Goal: Task Accomplishment & Management: Manage account settings

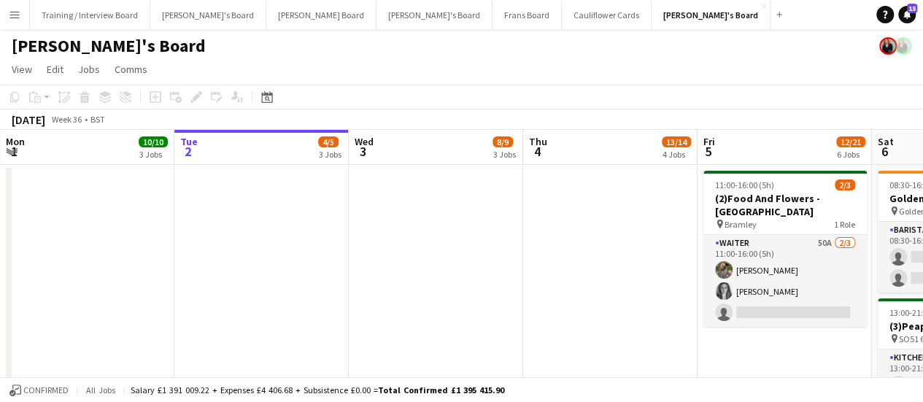
click at [718, 130] on app-board-header-date "Fri 5 12/21 6 Jobs" at bounding box center [785, 147] width 174 height 35
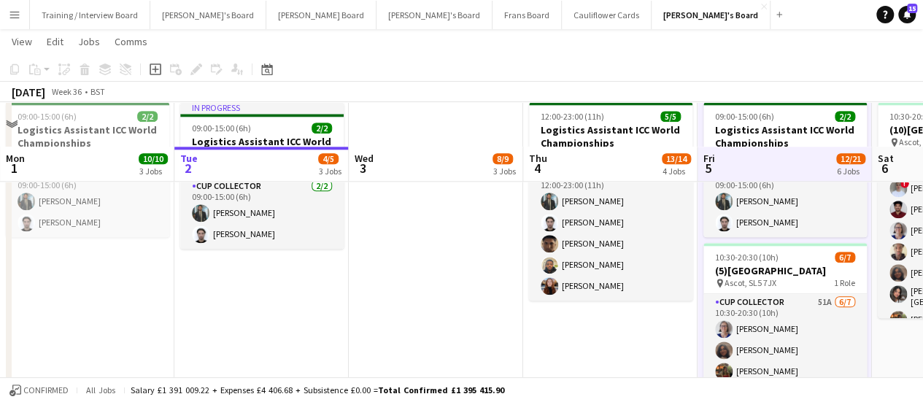
scroll to position [730, 0]
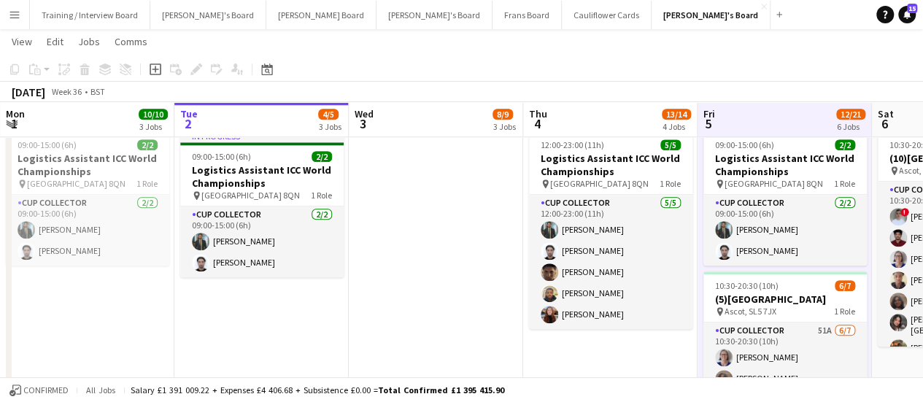
click at [328, 322] on app-date-cell "In progress 09:00-15:00 (6h) 2/2 Logistics Assistant ICC World Championships pi…" at bounding box center [261, 321] width 174 height 393
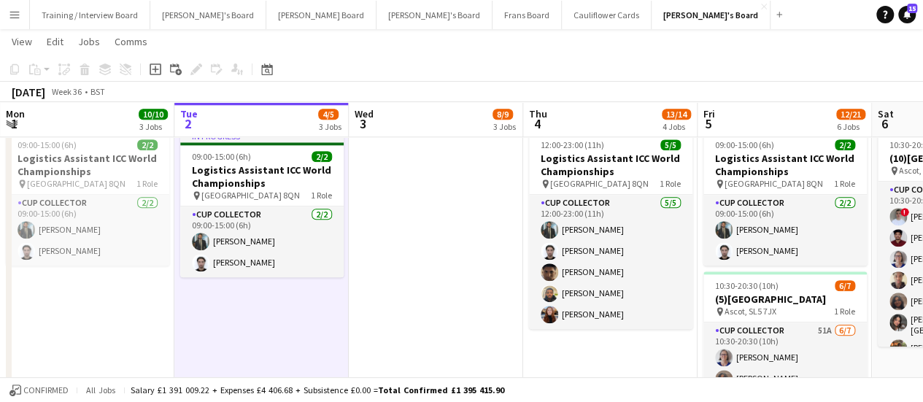
click at [395, 278] on app-date-cell at bounding box center [436, 321] width 174 height 393
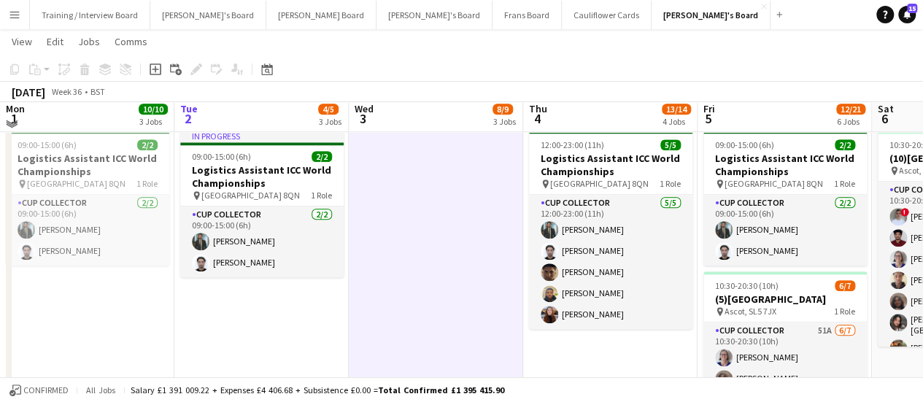
scroll to position [584, 0]
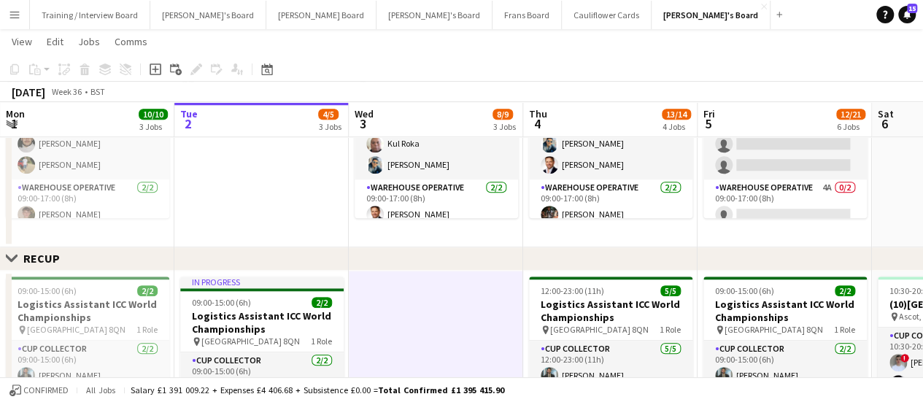
click at [377, 231] on app-date-cell "09:00-17:00 (8h) 6/6 SFG WAREHOUSE - [GEOGRAPHIC_DATA] pin Guilford Gu3 2dx 2 R…" at bounding box center [436, 121] width 174 height 251
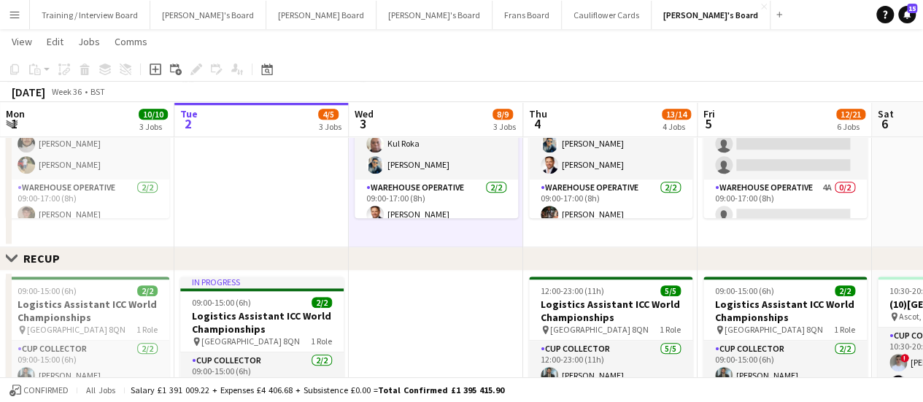
click at [297, 218] on app-date-cell at bounding box center [261, 121] width 174 height 251
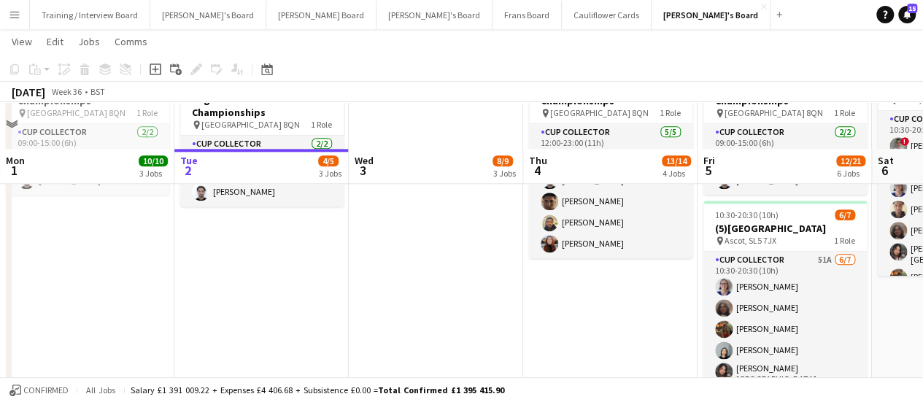
scroll to position [876, 0]
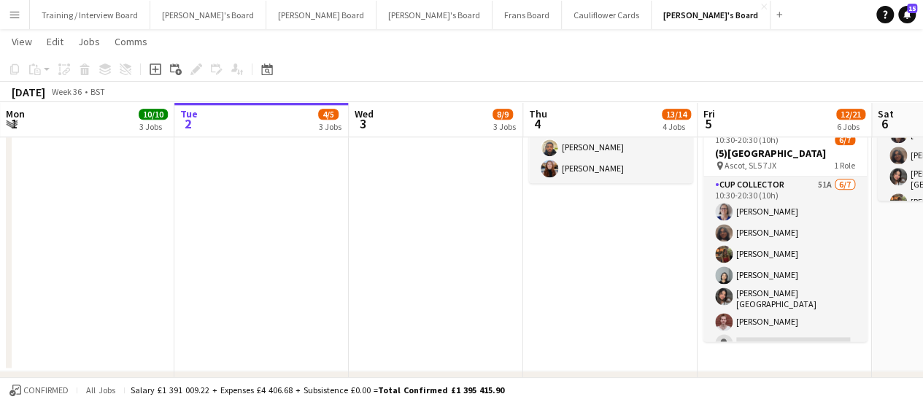
click at [309, 240] on app-date-cell "In progress 09:00-15:00 (6h) 2/2 Logistics Assistant ICC World Championships pi…" at bounding box center [261, 175] width 174 height 393
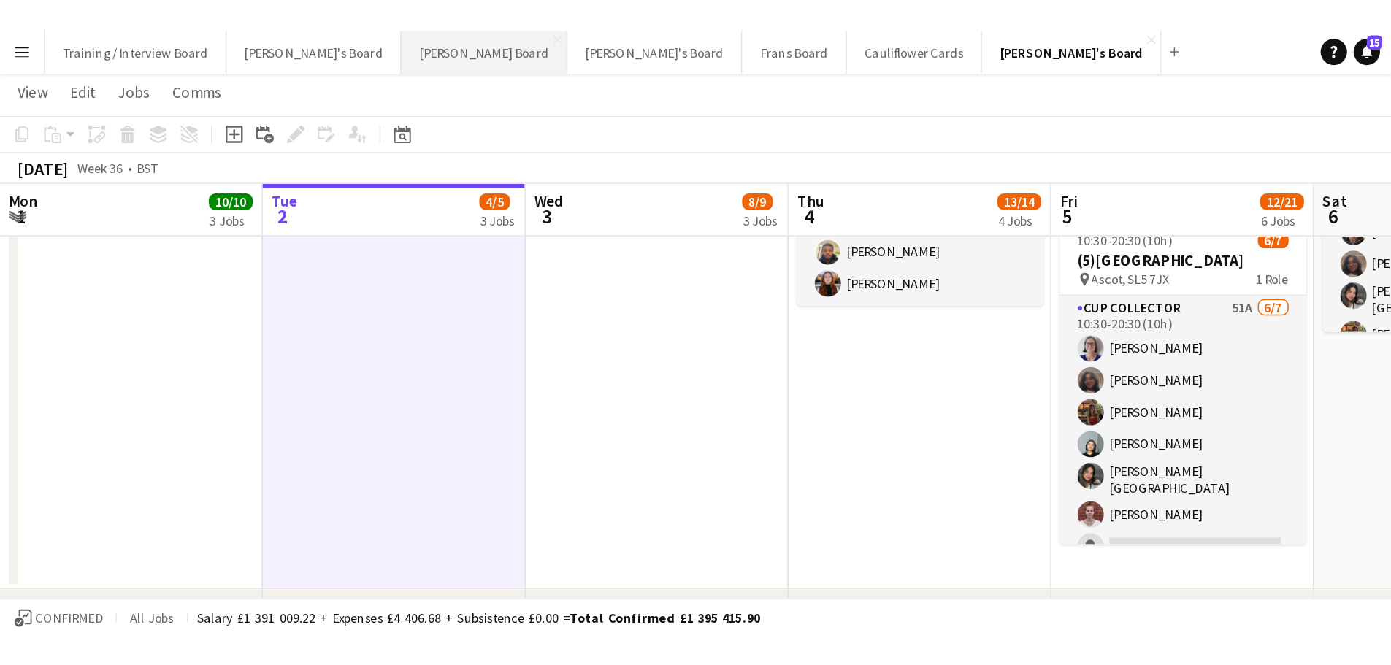
scroll to position [0, 349]
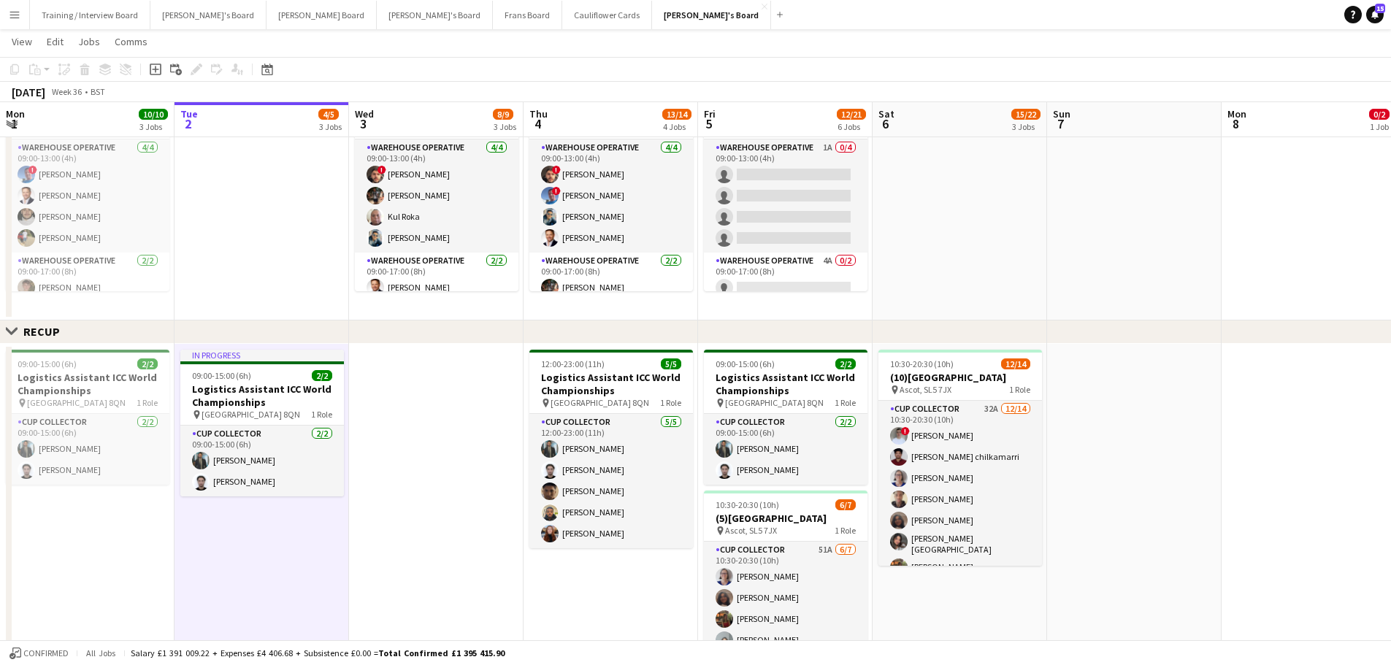
click at [934, 248] on app-date-cell at bounding box center [1134, 194] width 174 height 251
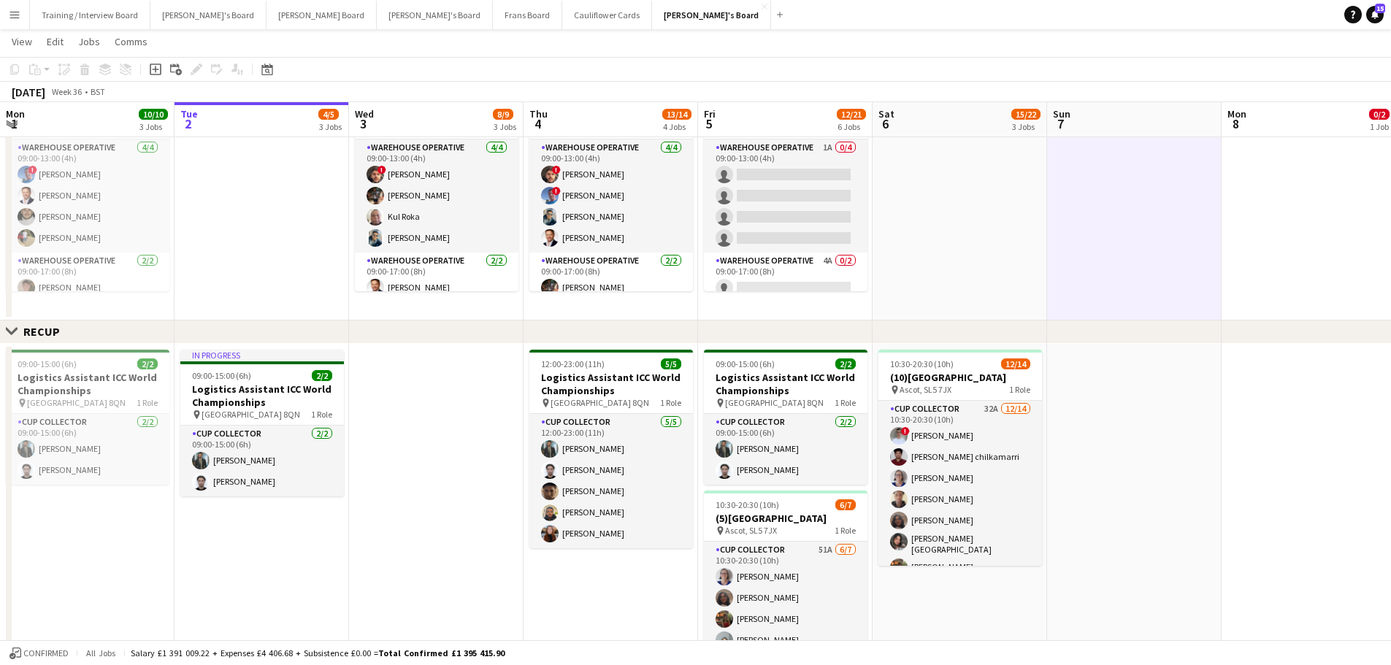
click at [934, 240] on app-date-cell at bounding box center [959, 194] width 174 height 251
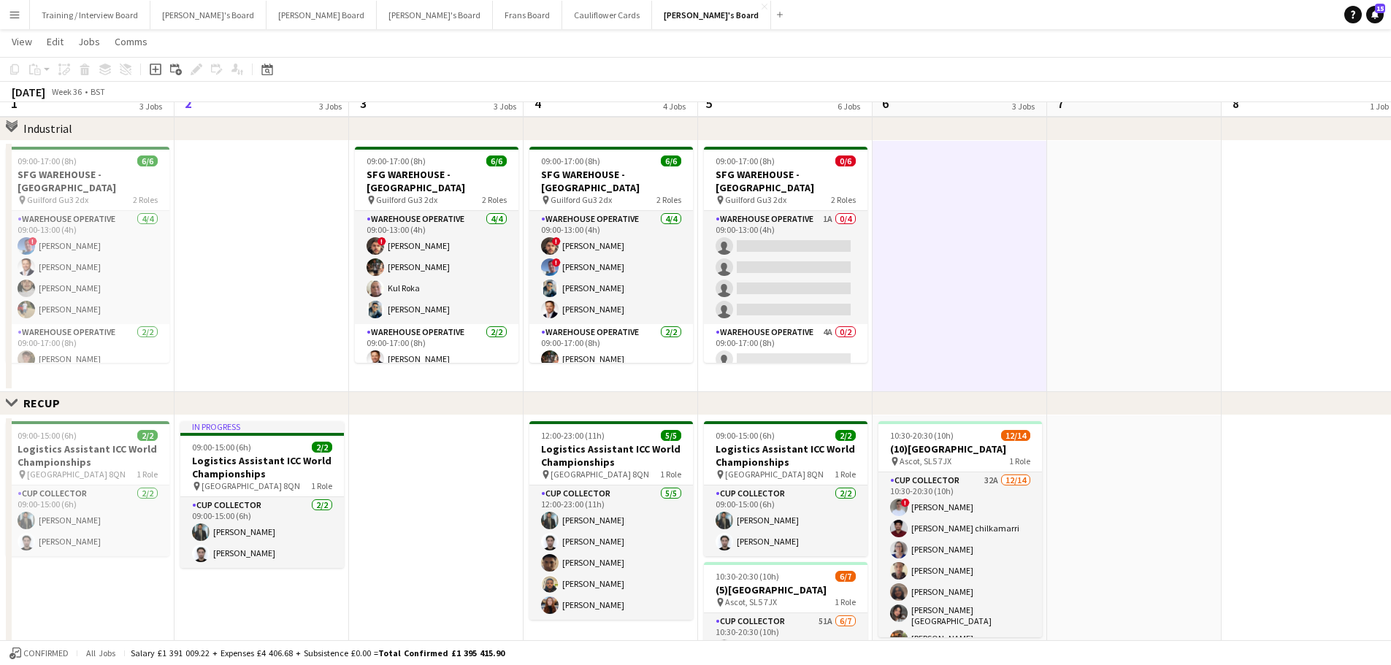
scroll to position [365, 0]
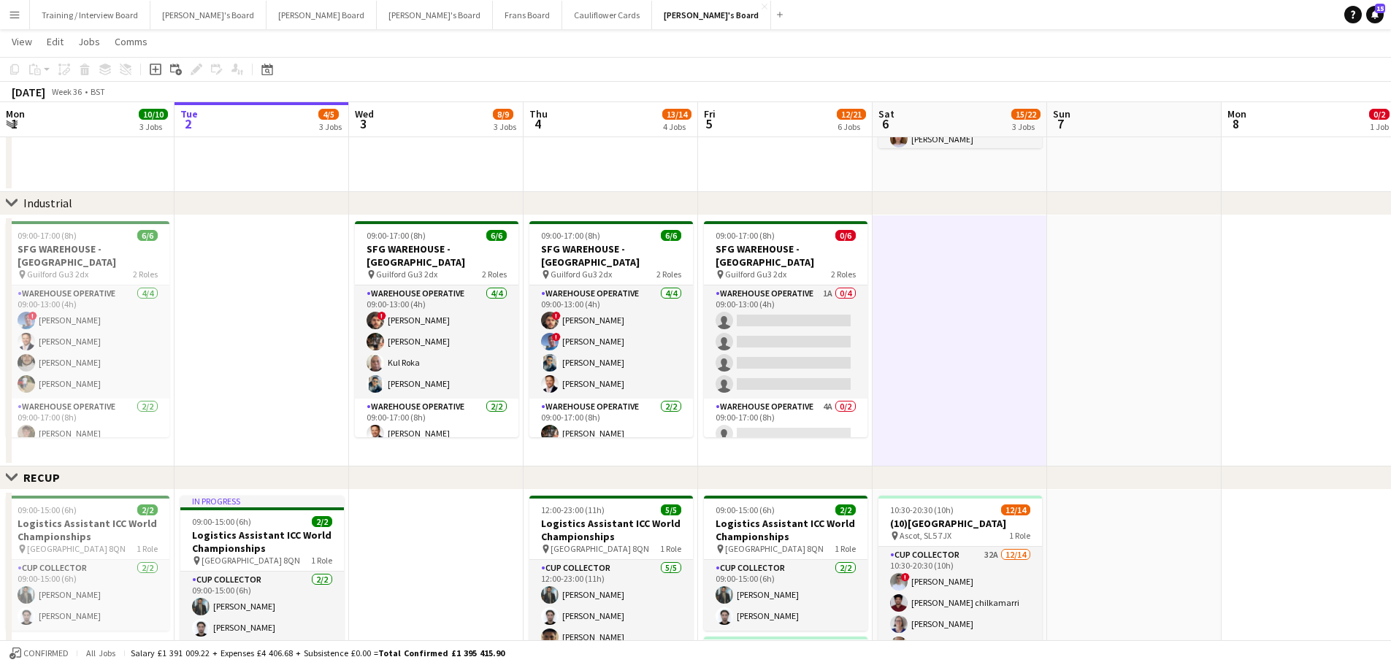
click at [294, 358] on app-date-cell at bounding box center [261, 340] width 174 height 251
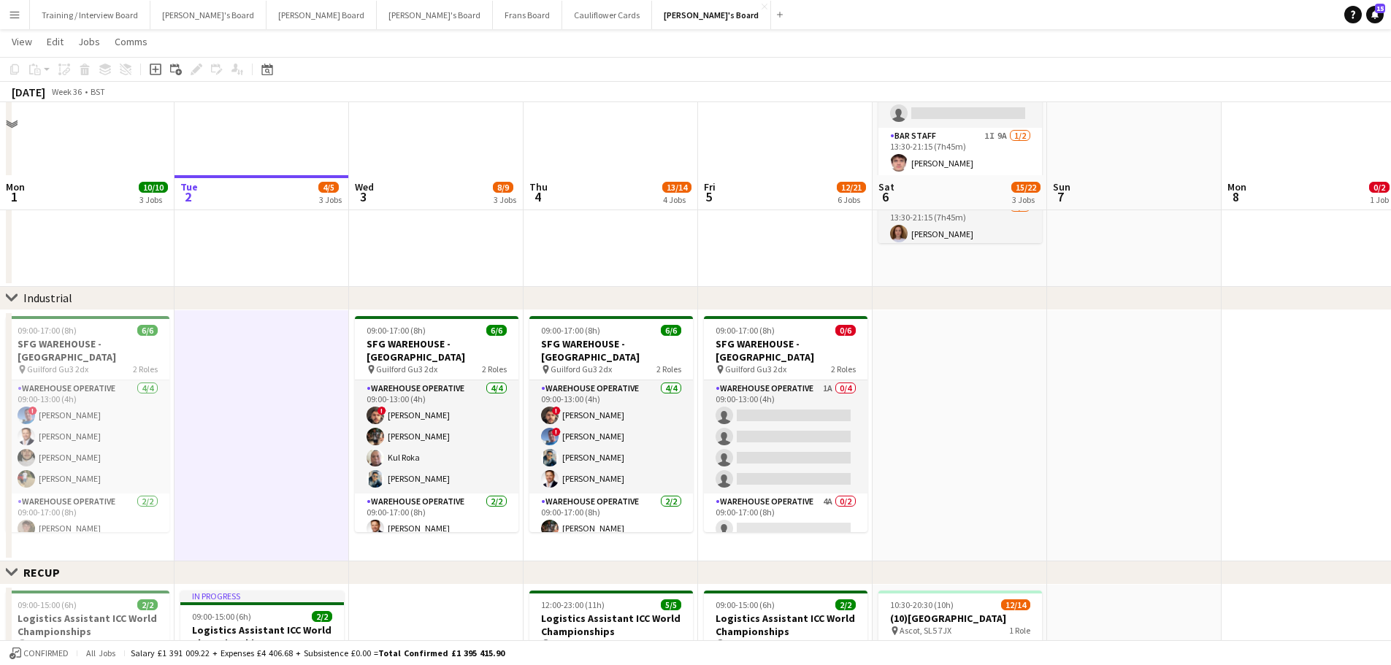
scroll to position [73, 0]
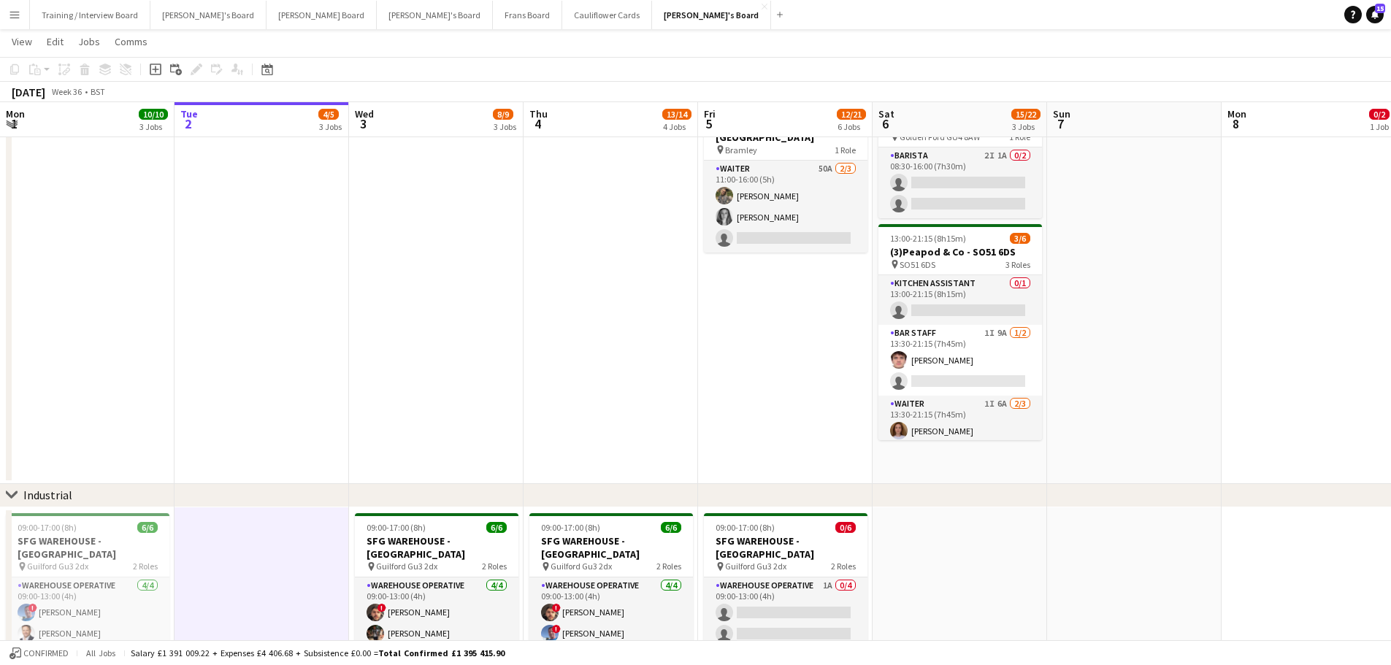
click at [423, 337] on app-date-cell at bounding box center [436, 287] width 174 height 393
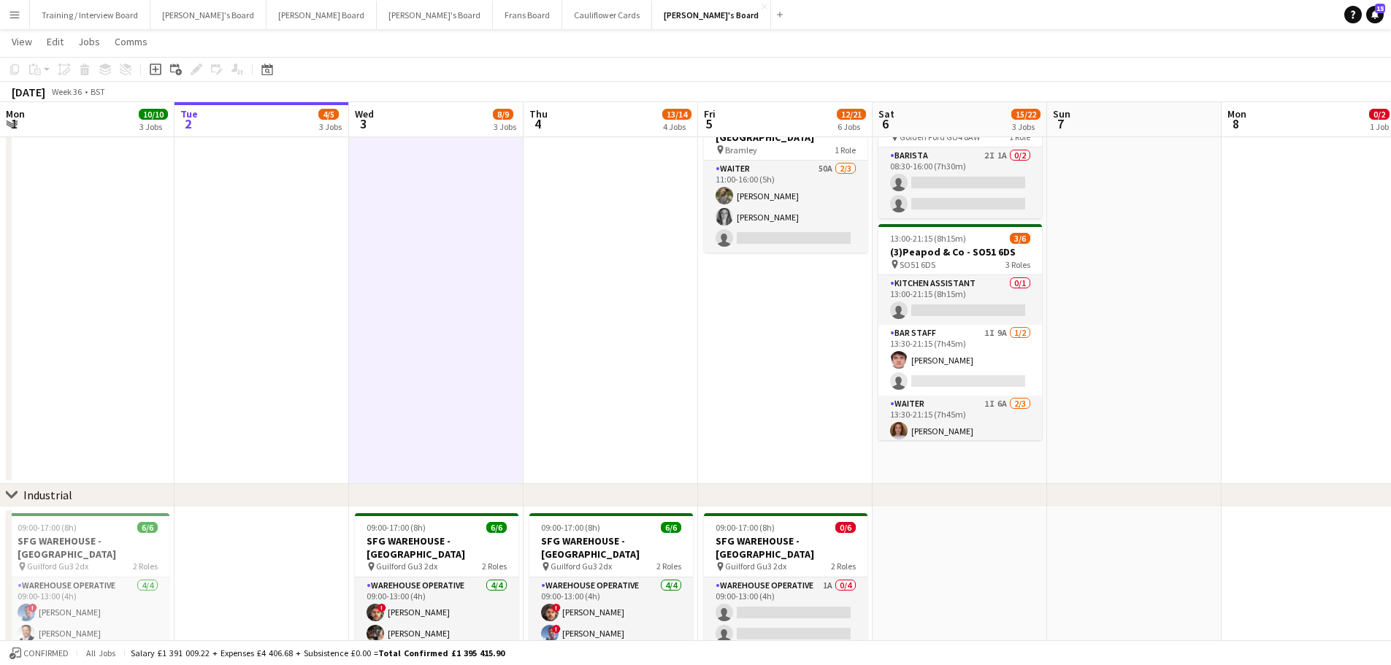
click at [272, 299] on app-date-cell at bounding box center [261, 287] width 174 height 393
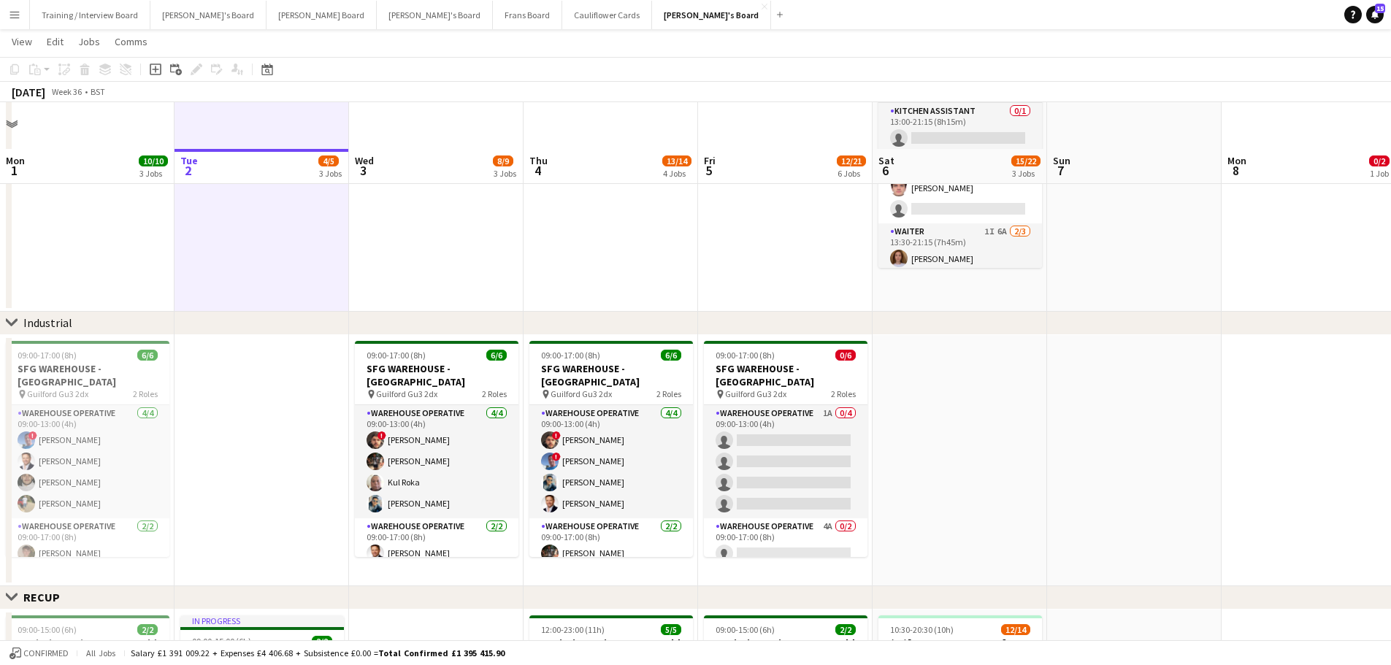
scroll to position [292, 0]
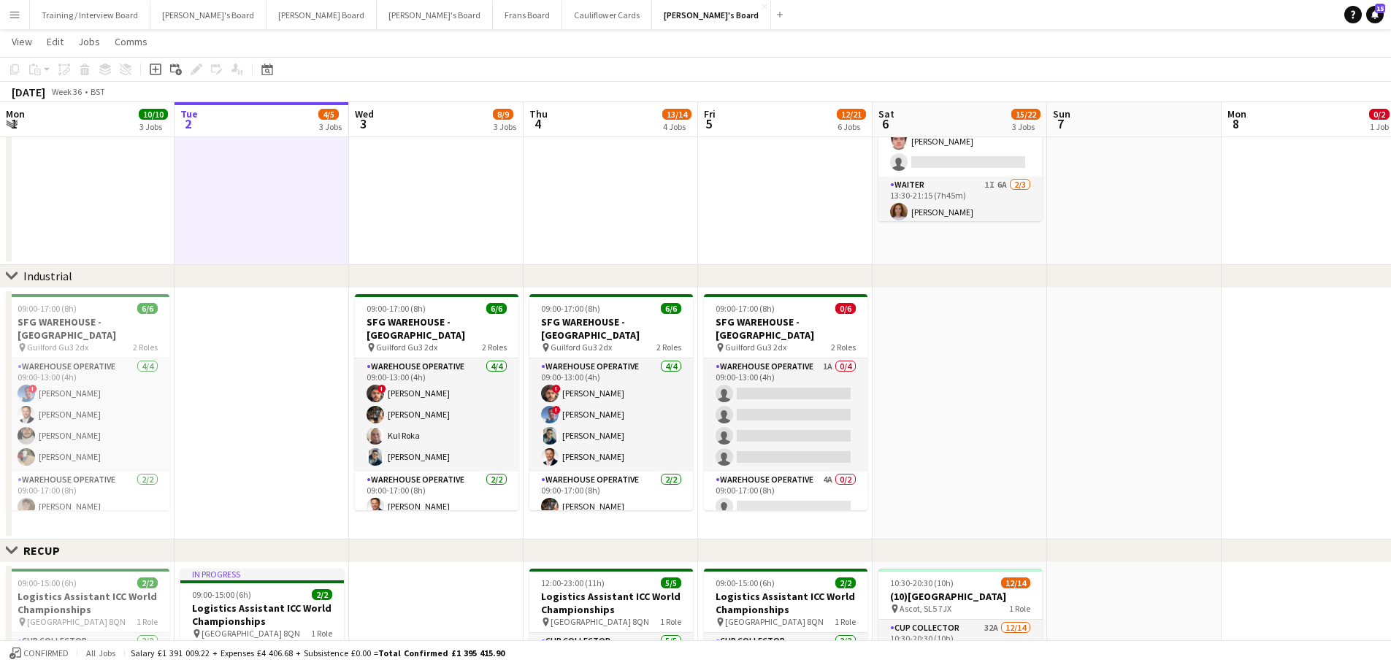
click at [331, 371] on app-date-cell at bounding box center [261, 413] width 174 height 251
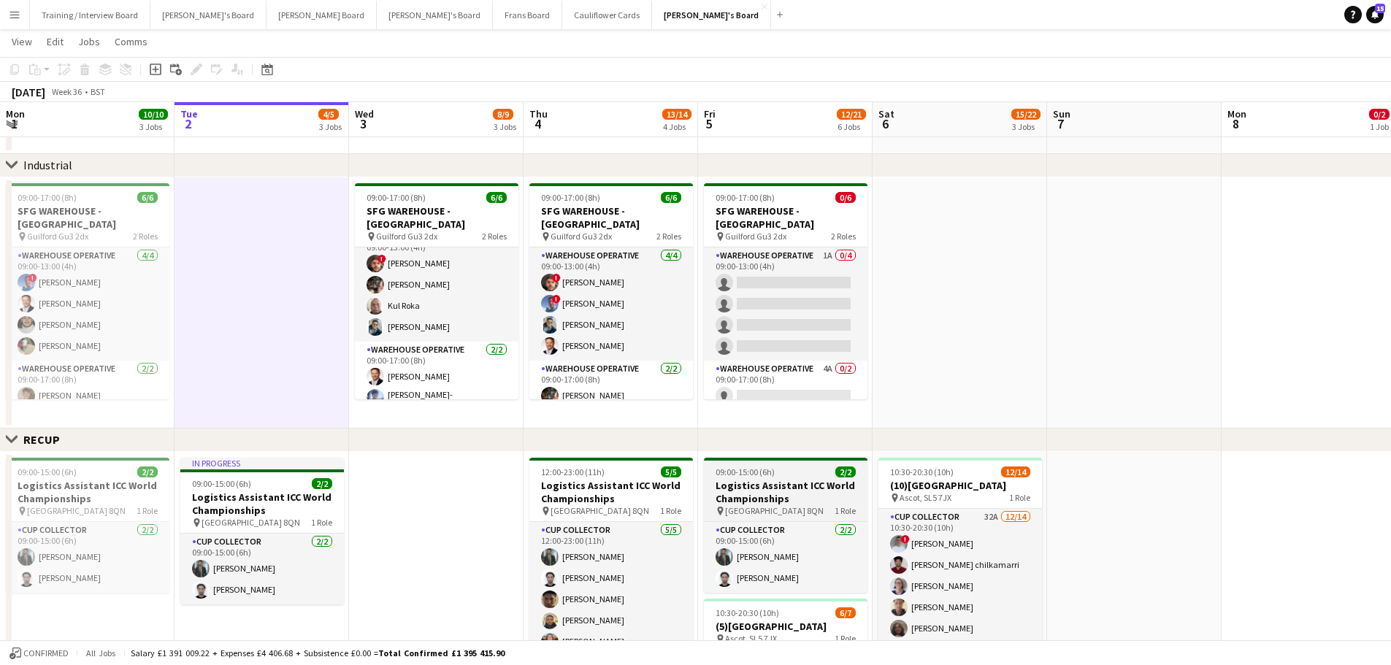
scroll to position [438, 0]
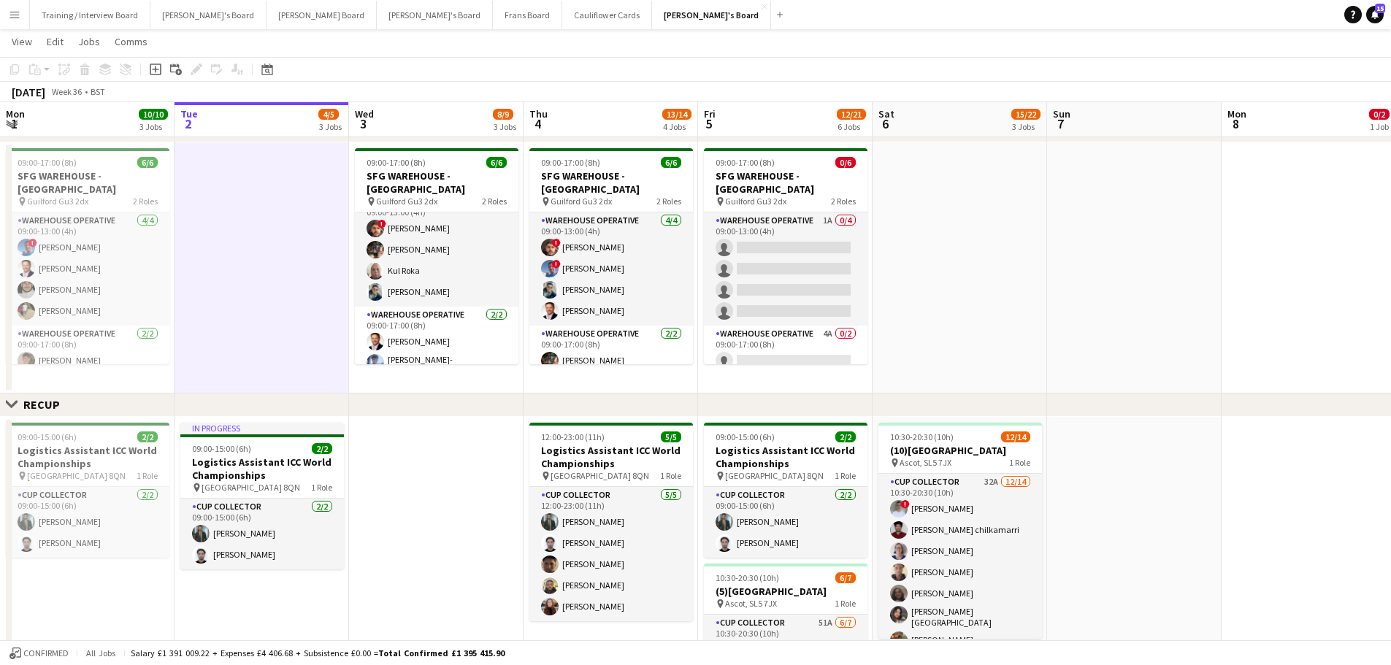
click at [477, 376] on app-date-cell "09:00-17:00 (8h) 6/6 SFG WAREHOUSE - [GEOGRAPHIC_DATA] pin Guilford Gu3 2dx 2 R…" at bounding box center [436, 267] width 174 height 251
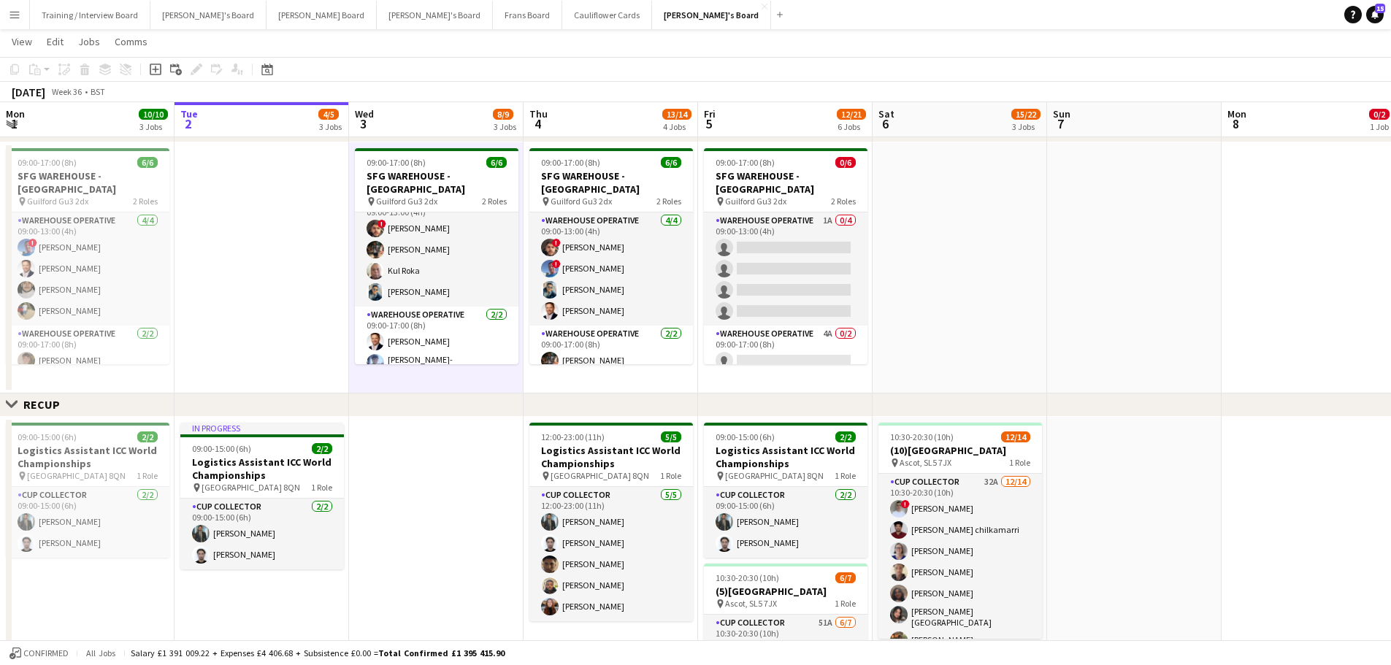
click at [636, 387] on app-date-cell "09:00-17:00 (8h) 6/6 SFG WAREHOUSE - GUILDFORD pin Guilford Gu3 2dx 2 Roles War…" at bounding box center [610, 267] width 174 height 251
click at [458, 368] on app-date-cell "09:00-17:00 (8h) 6/6 SFG WAREHOUSE - GUILDFORD pin Guilford Gu3 2dx 2 Roles War…" at bounding box center [436, 267] width 174 height 251
click at [272, 231] on app-date-cell at bounding box center [261, 267] width 174 height 251
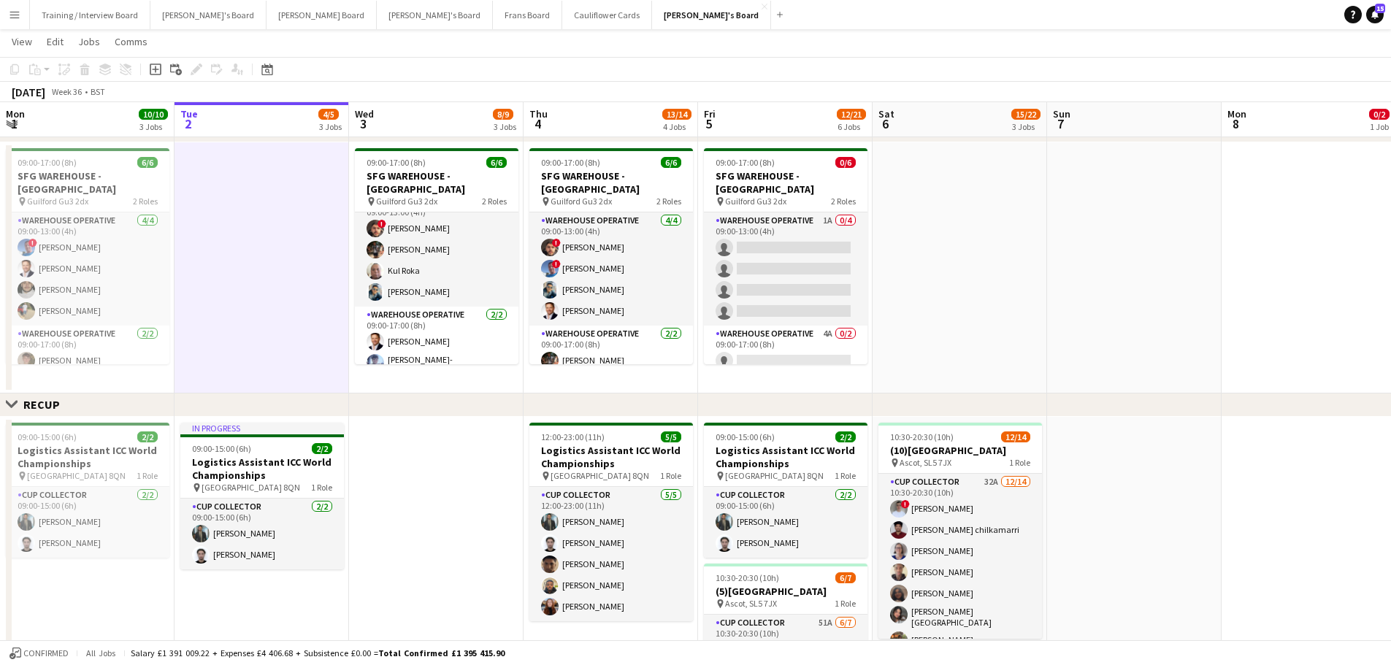
click at [934, 337] on app-date-cell at bounding box center [959, 267] width 174 height 251
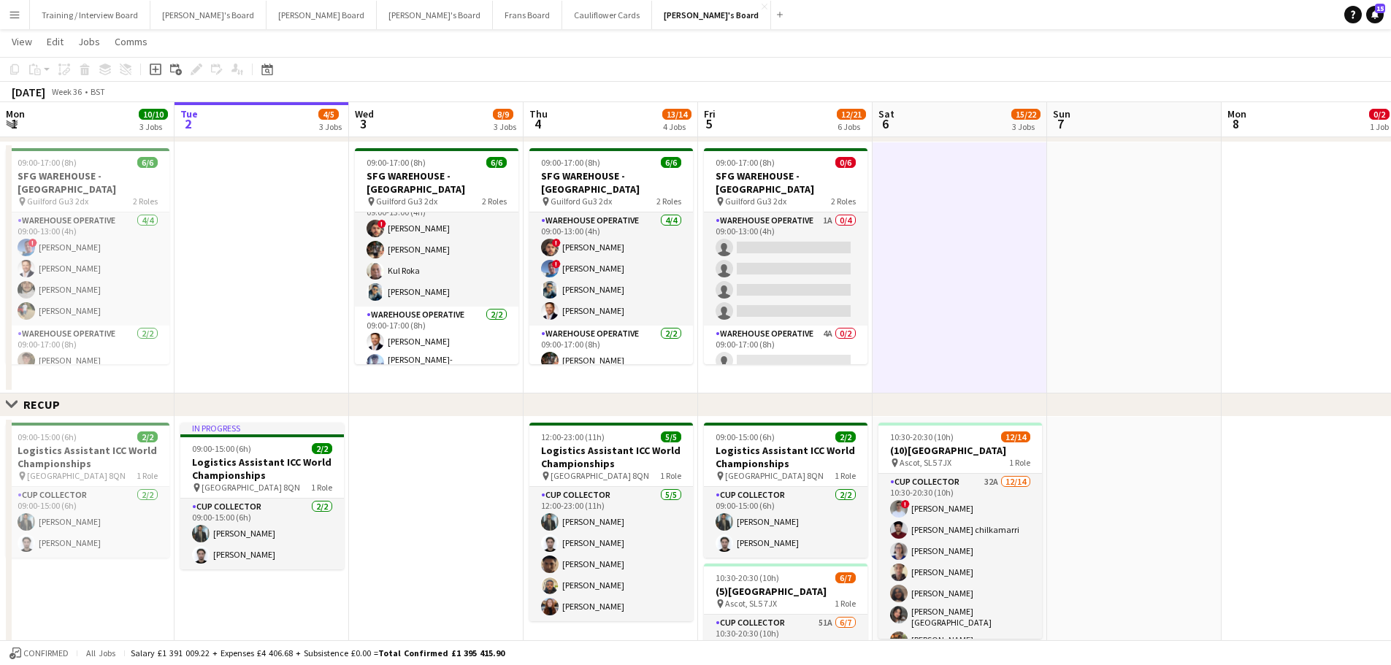
click at [801, 374] on app-date-cell "09:00-17:00 (8h) 0/6 SFG WAREHOUSE - GUILDFORD pin Guilford Gu3 2dx 2 Roles War…" at bounding box center [785, 267] width 174 height 251
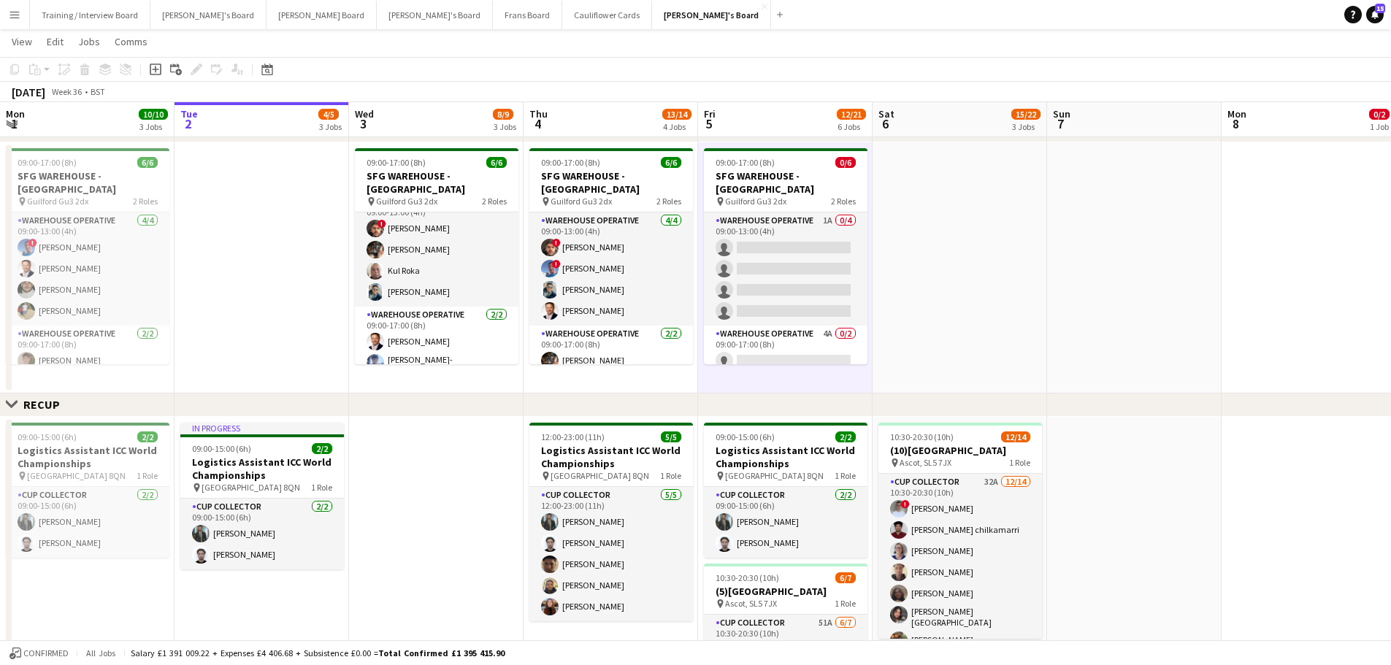
click at [934, 304] on app-date-cell at bounding box center [959, 267] width 174 height 251
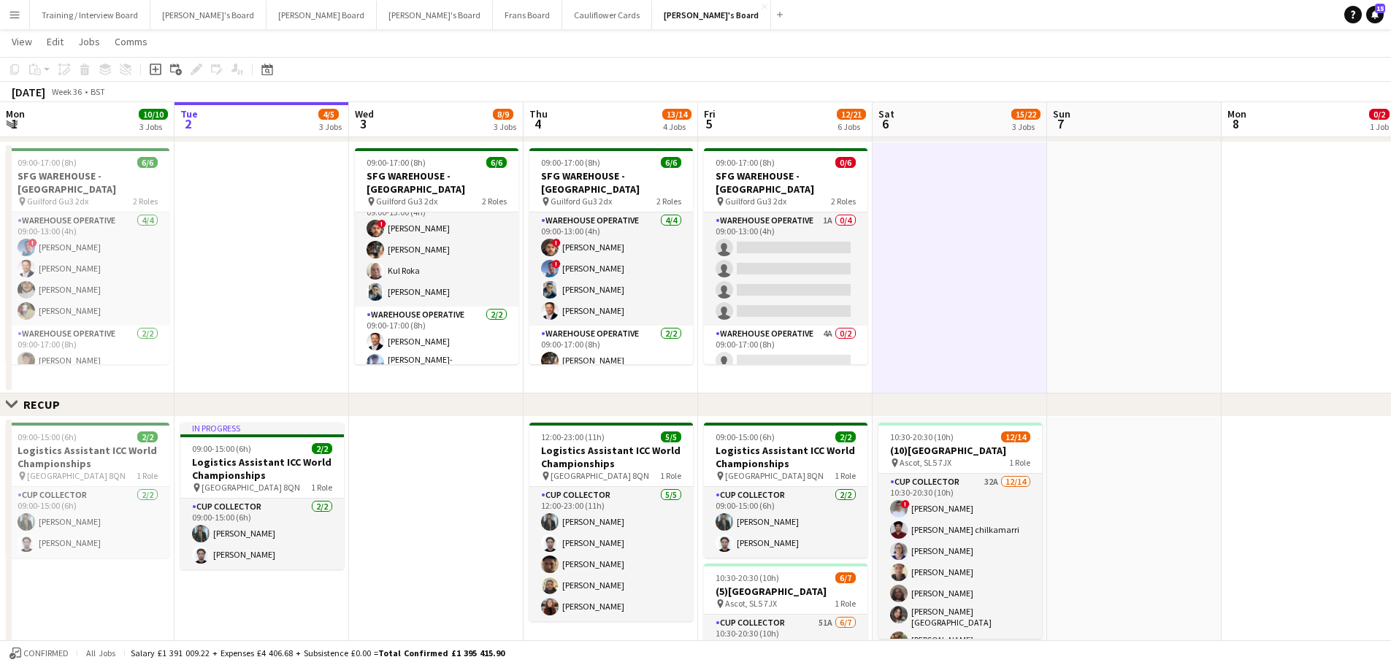
click at [934, 280] on app-date-cell at bounding box center [1134, 267] width 174 height 251
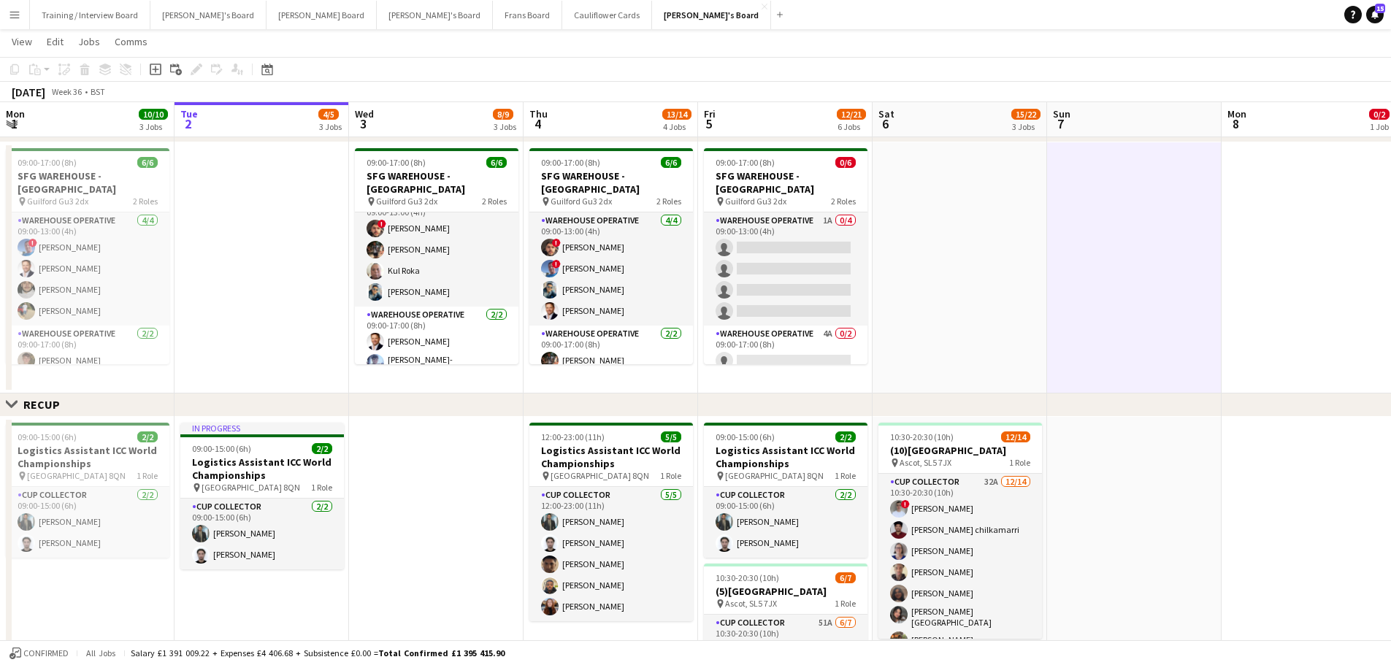
click at [934, 288] on app-date-cell at bounding box center [959, 267] width 174 height 251
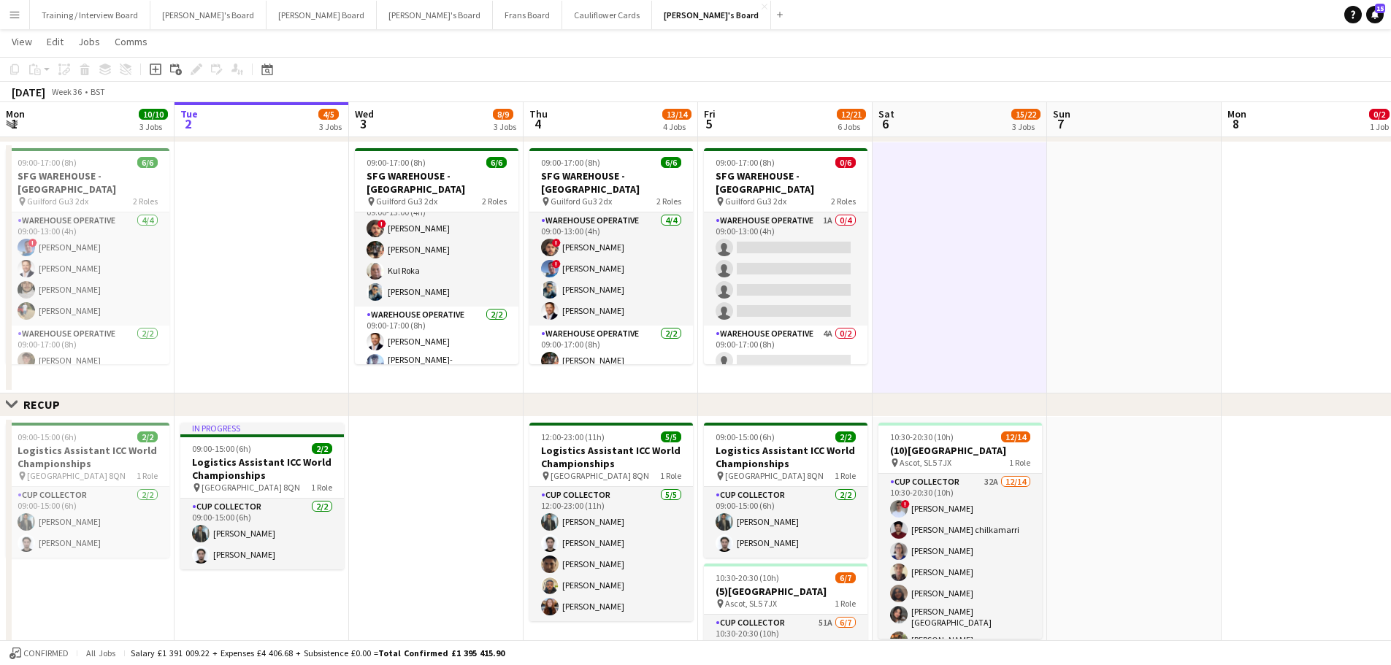
click at [784, 380] on app-date-cell "09:00-17:00 (8h) 0/6 SFG WAREHOUSE - GUILDFORD pin Guilford Gu3 2dx 2 Roles War…" at bounding box center [785, 267] width 174 height 251
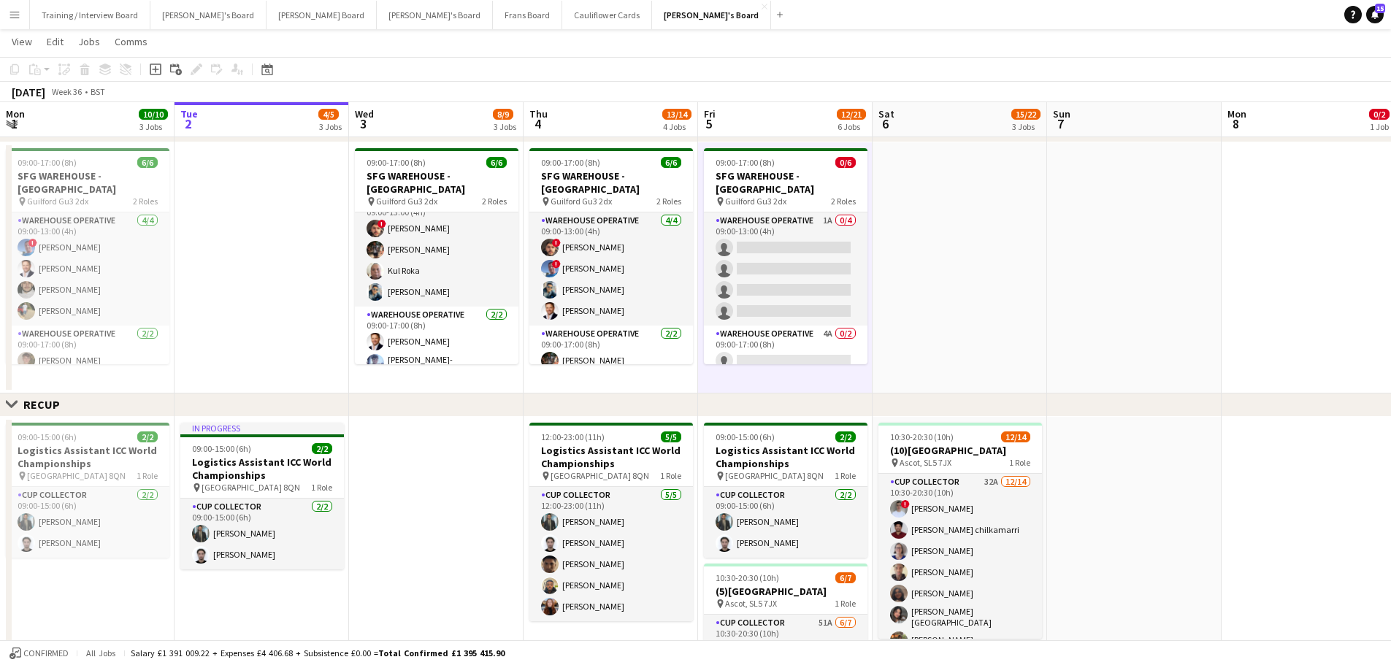
click at [599, 380] on app-date-cell "09:00-17:00 (8h) 6/6 SFG WAREHOUSE - GUILDFORD pin Guilford Gu3 2dx 2 Roles War…" at bounding box center [610, 267] width 174 height 251
click at [473, 381] on app-date-cell "09:00-17:00 (8h) 6/6 SFG WAREHOUSE - GUILDFORD pin Guilford Gu3 2dx 2 Roles War…" at bounding box center [436, 267] width 174 height 251
click at [237, 331] on app-date-cell at bounding box center [261, 267] width 174 height 251
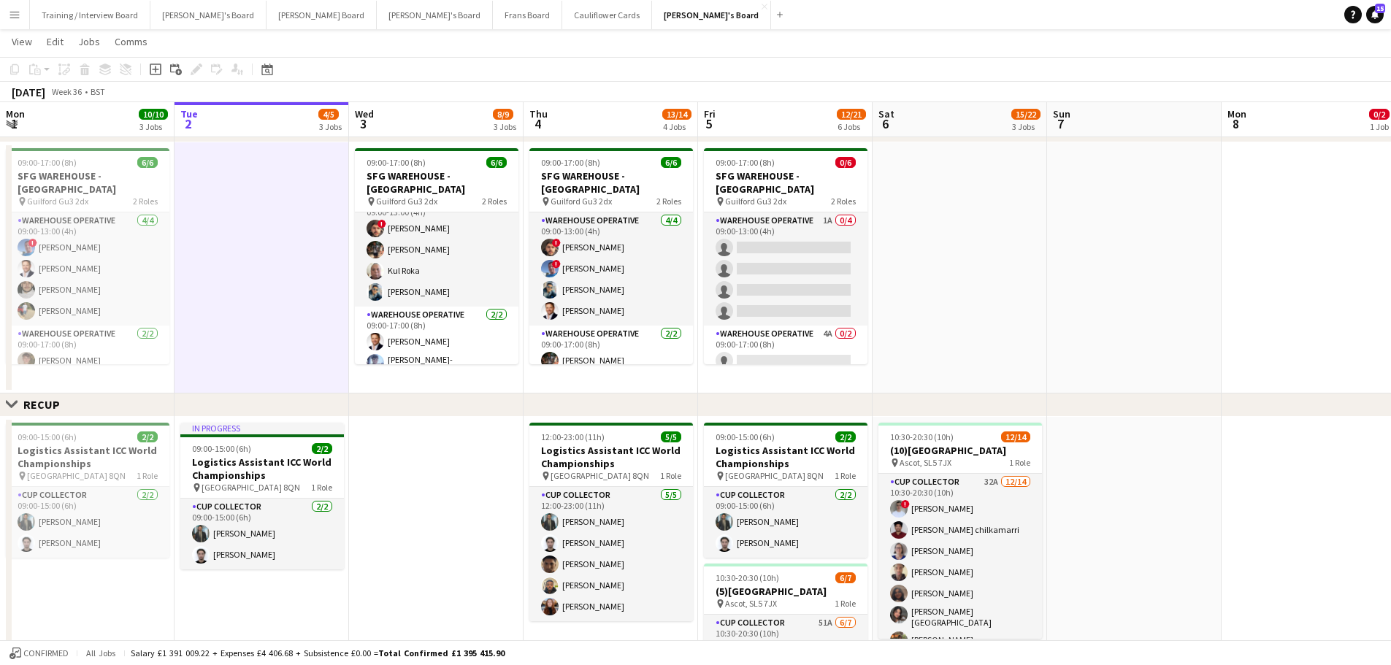
click at [934, 333] on app-date-cell at bounding box center [959, 267] width 174 height 251
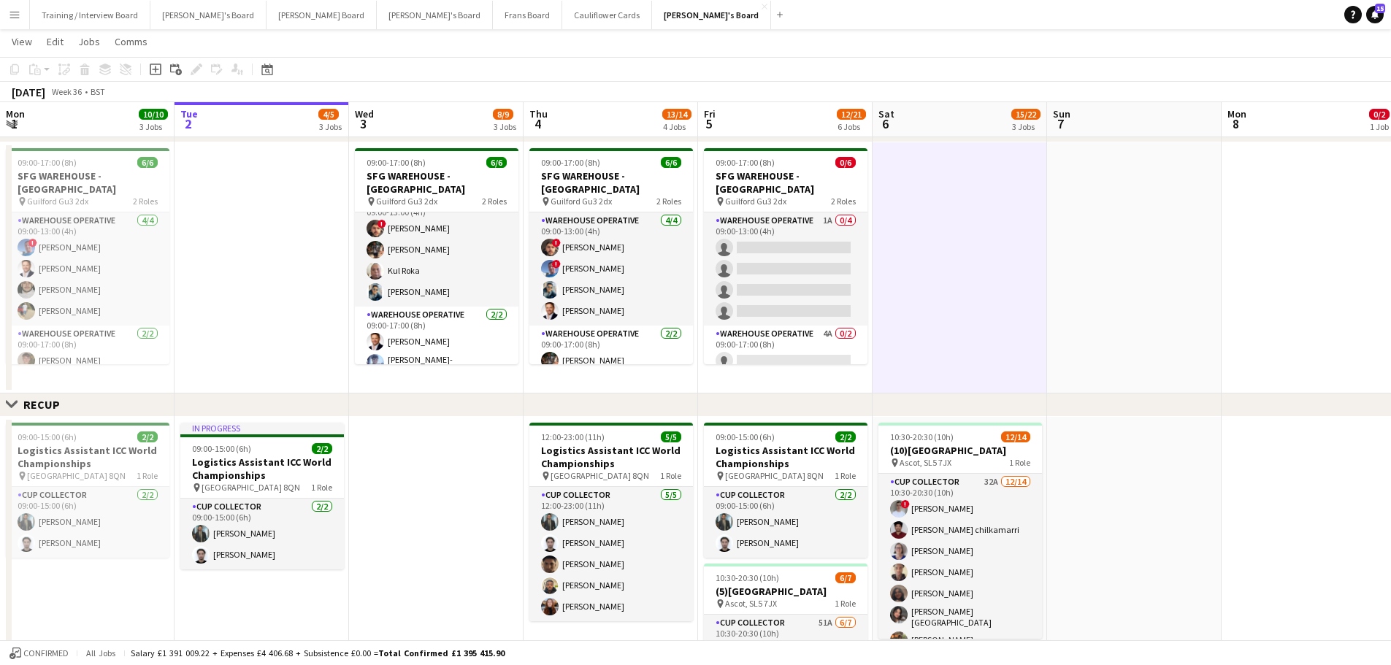
click at [934, 264] on app-date-cell at bounding box center [1134, 267] width 174 height 251
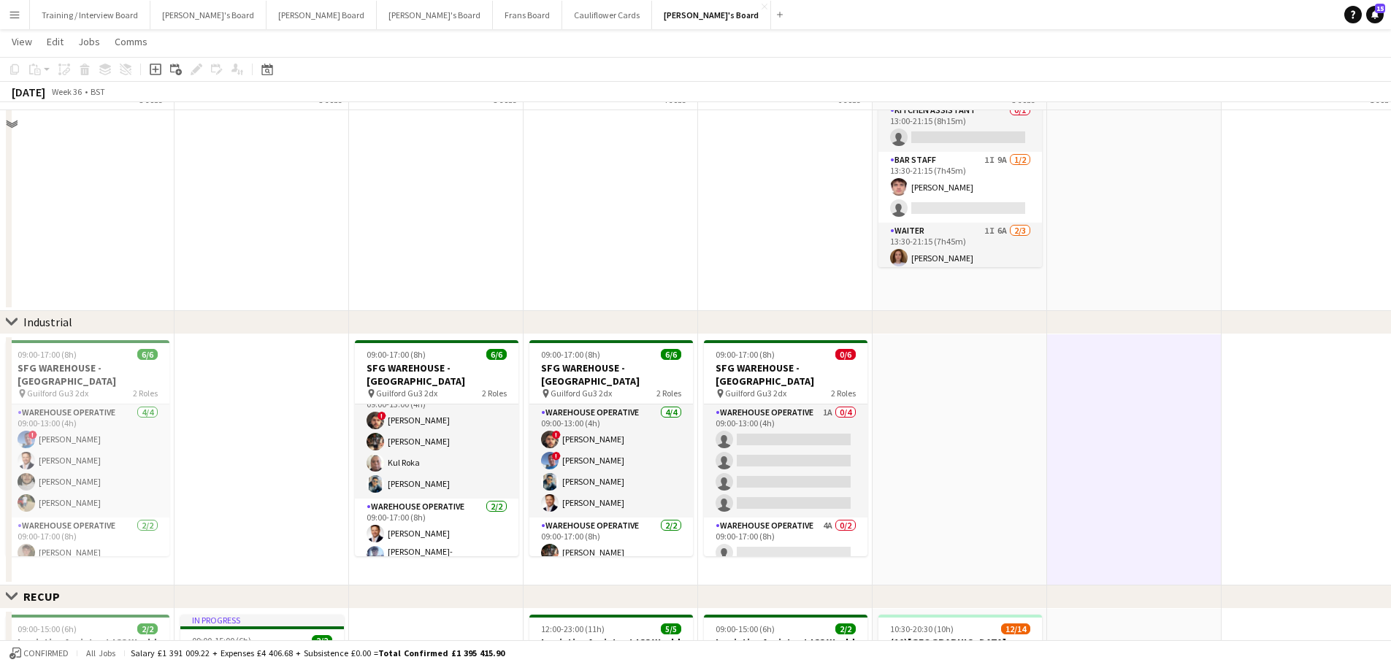
scroll to position [219, 0]
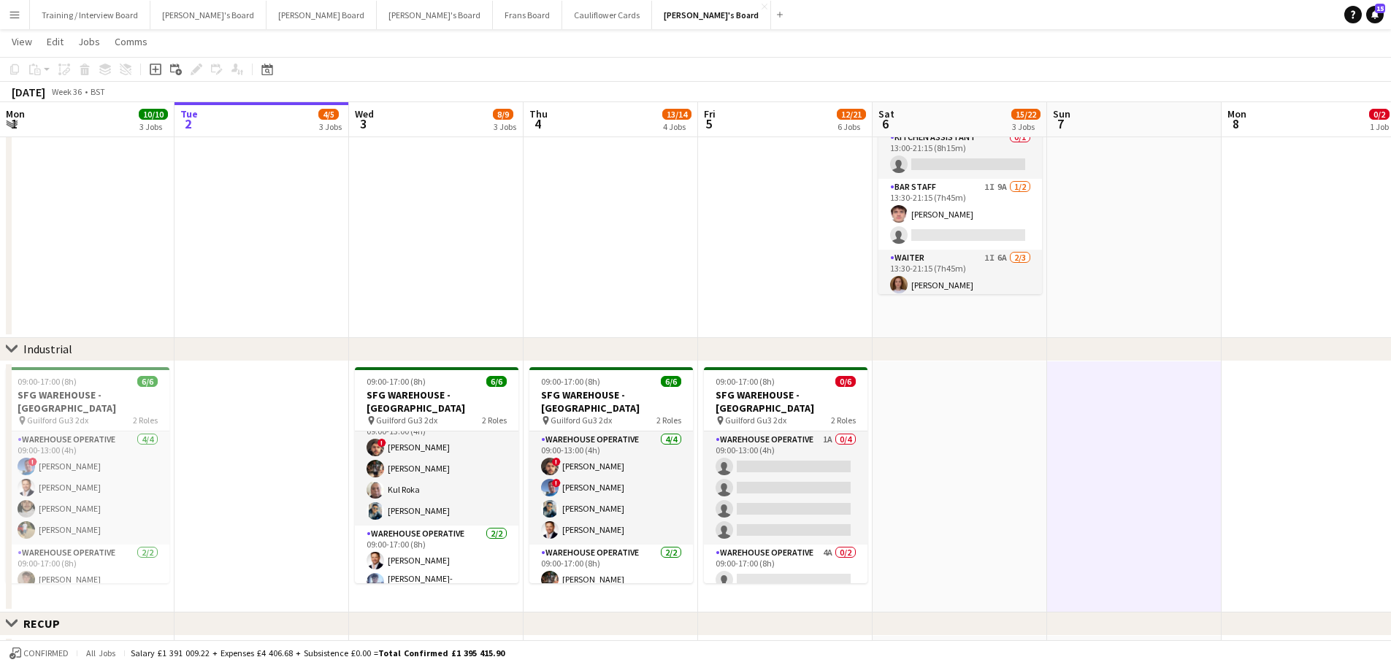
click at [934, 277] on app-date-cell at bounding box center [1134, 141] width 174 height 393
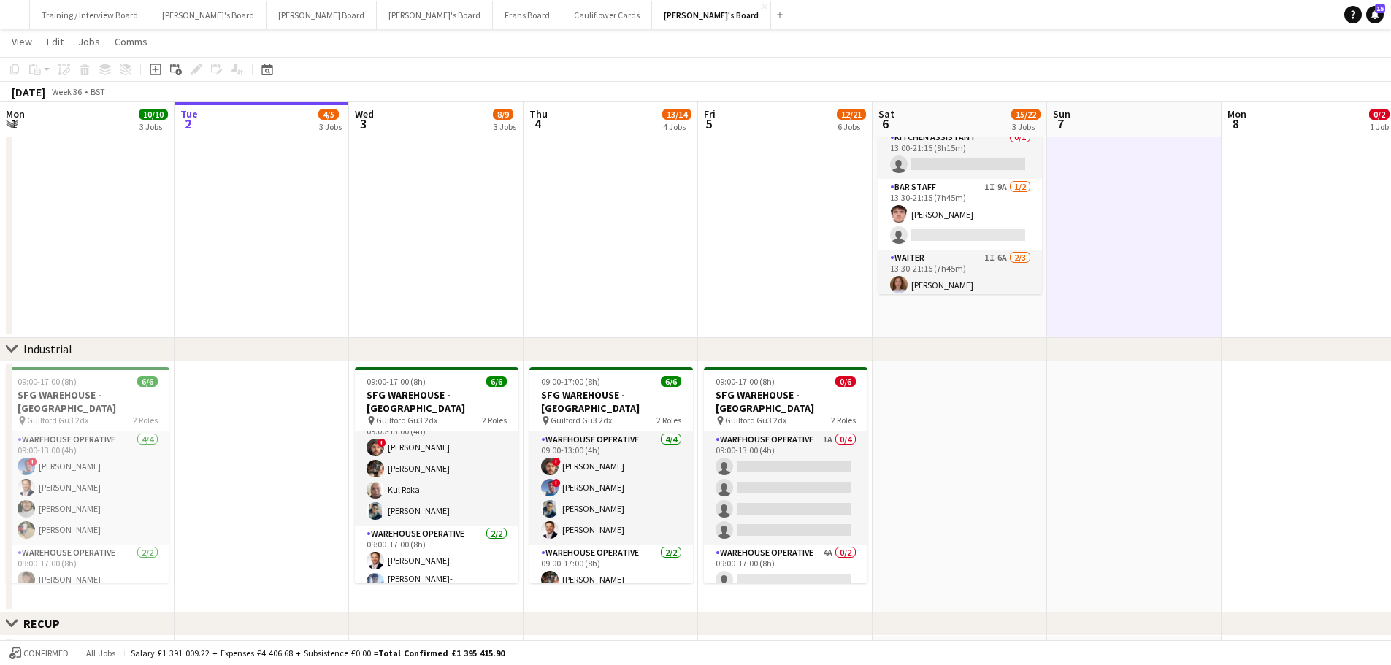
click at [934, 317] on app-date-cell "08:30-16:00 (7h30m) 0/2 Golden Fords Cafe - GU4 8AW pin Golden Ford GU4 8AW 1 R…" at bounding box center [959, 141] width 174 height 393
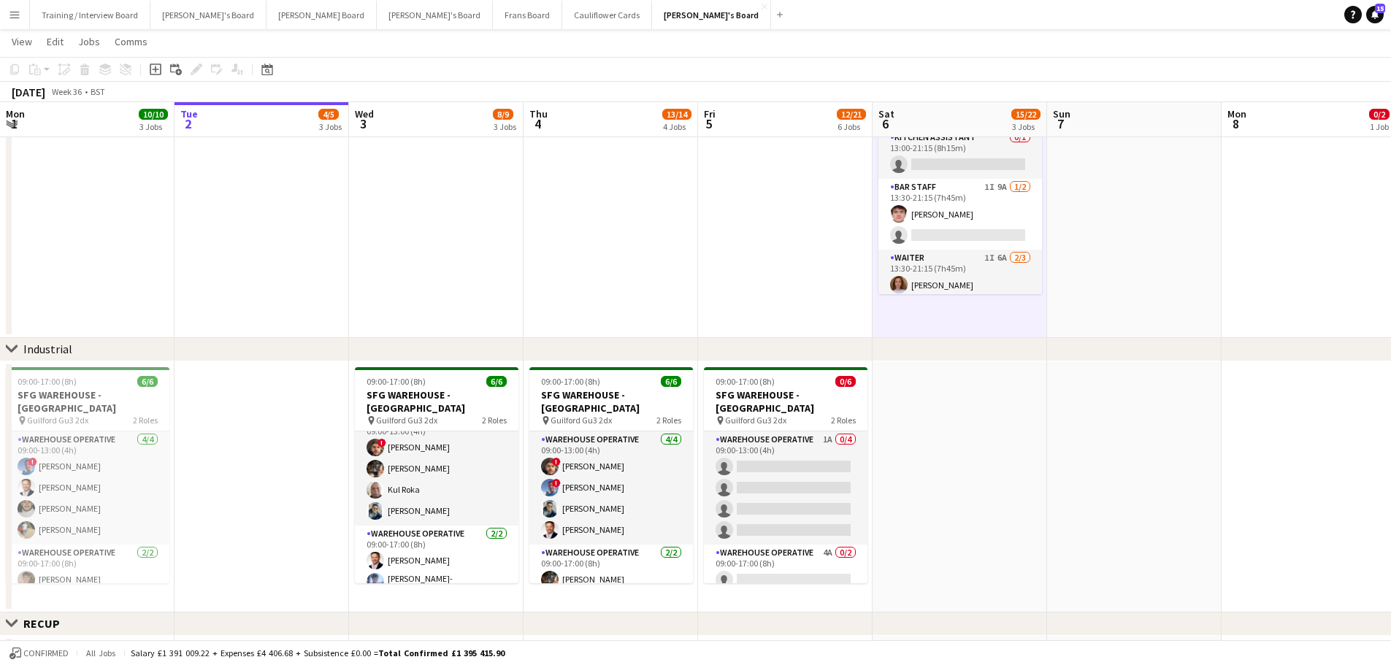
click at [934, 266] on app-date-cell at bounding box center [1134, 141] width 174 height 393
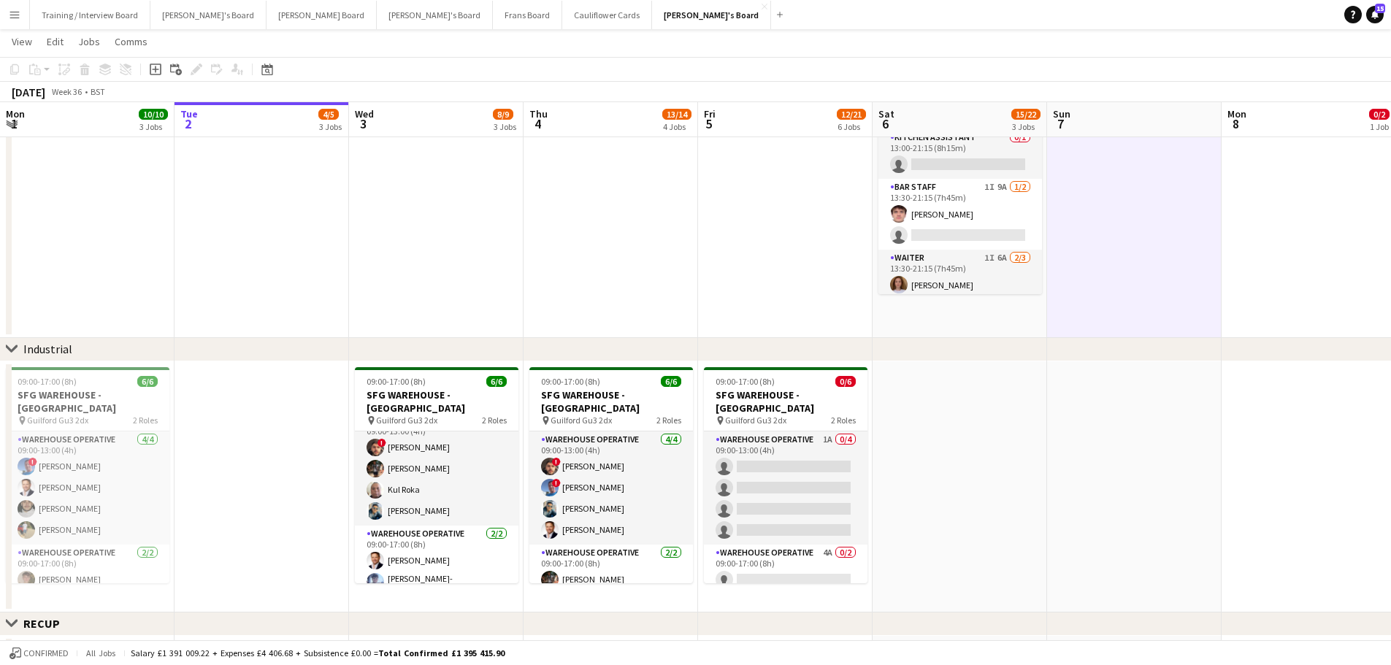
click at [927, 301] on app-date-cell "08:30-16:00 (7h30m) 0/2 Golden Fords Cafe - GU4 8AW pin Golden Ford GU4 8AW 1 R…" at bounding box center [959, 141] width 174 height 393
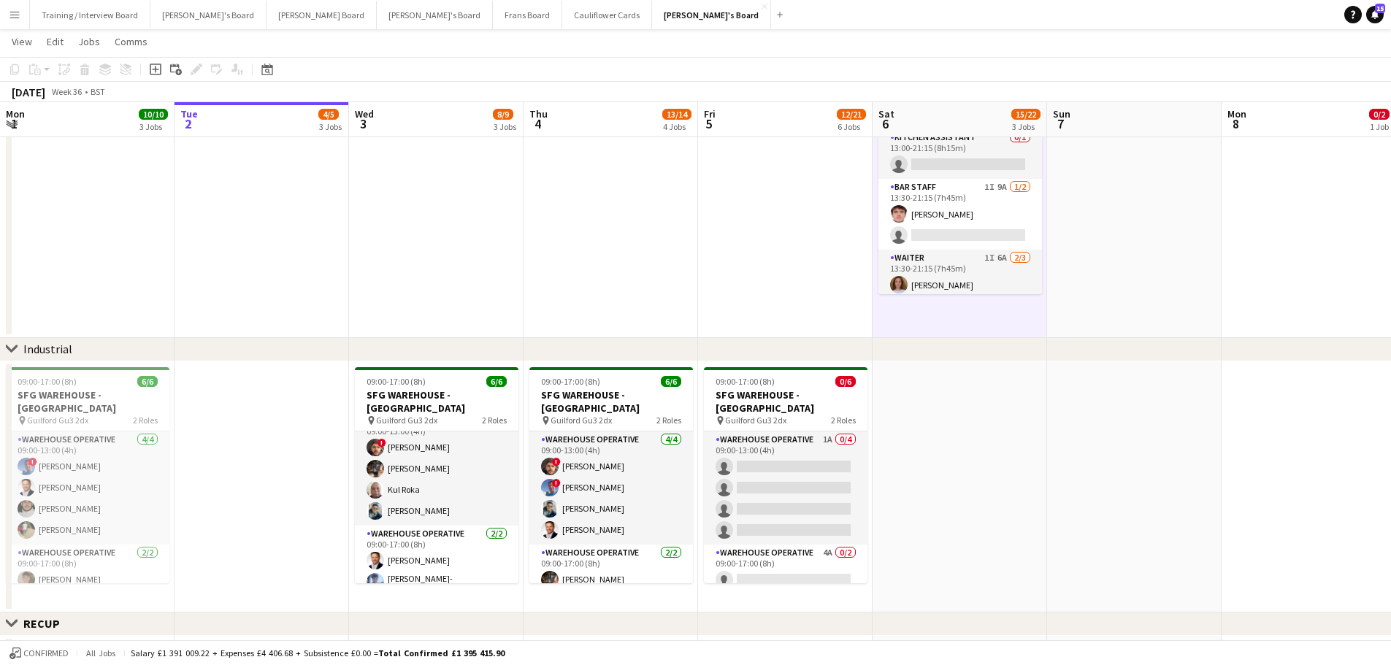
click at [934, 328] on app-date-cell at bounding box center [1134, 141] width 174 height 393
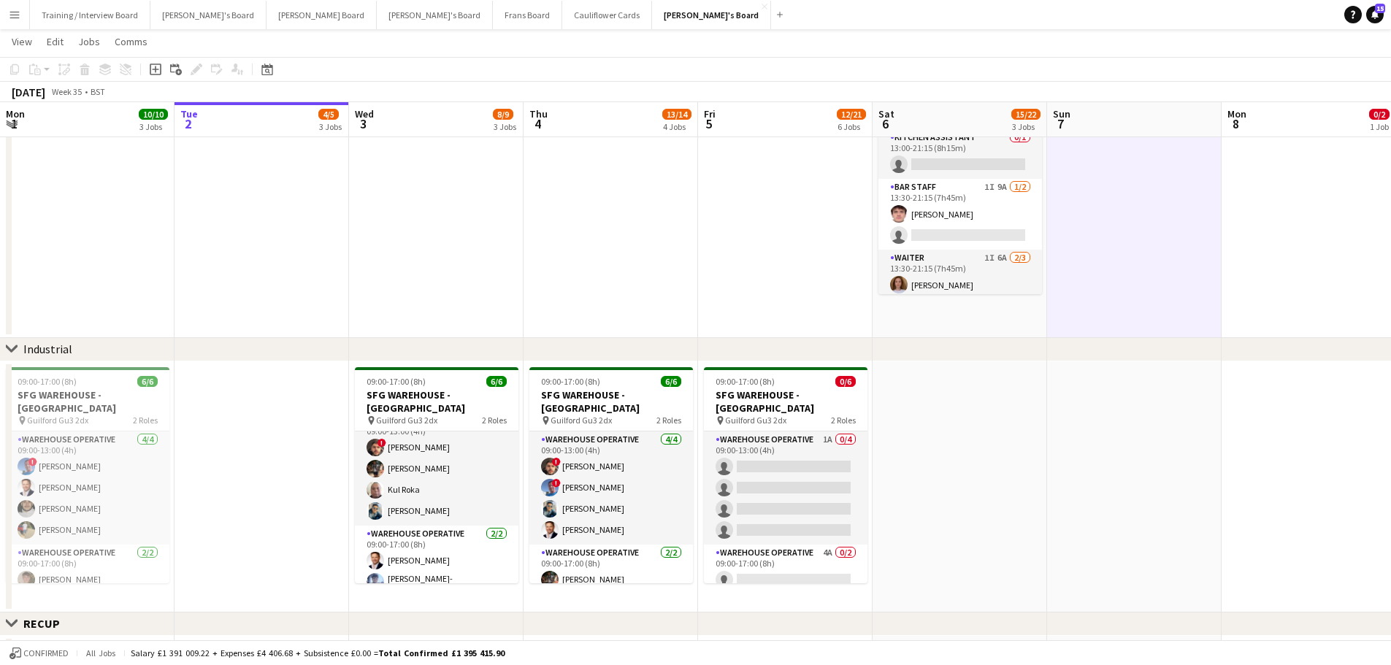
scroll to position [0, 466]
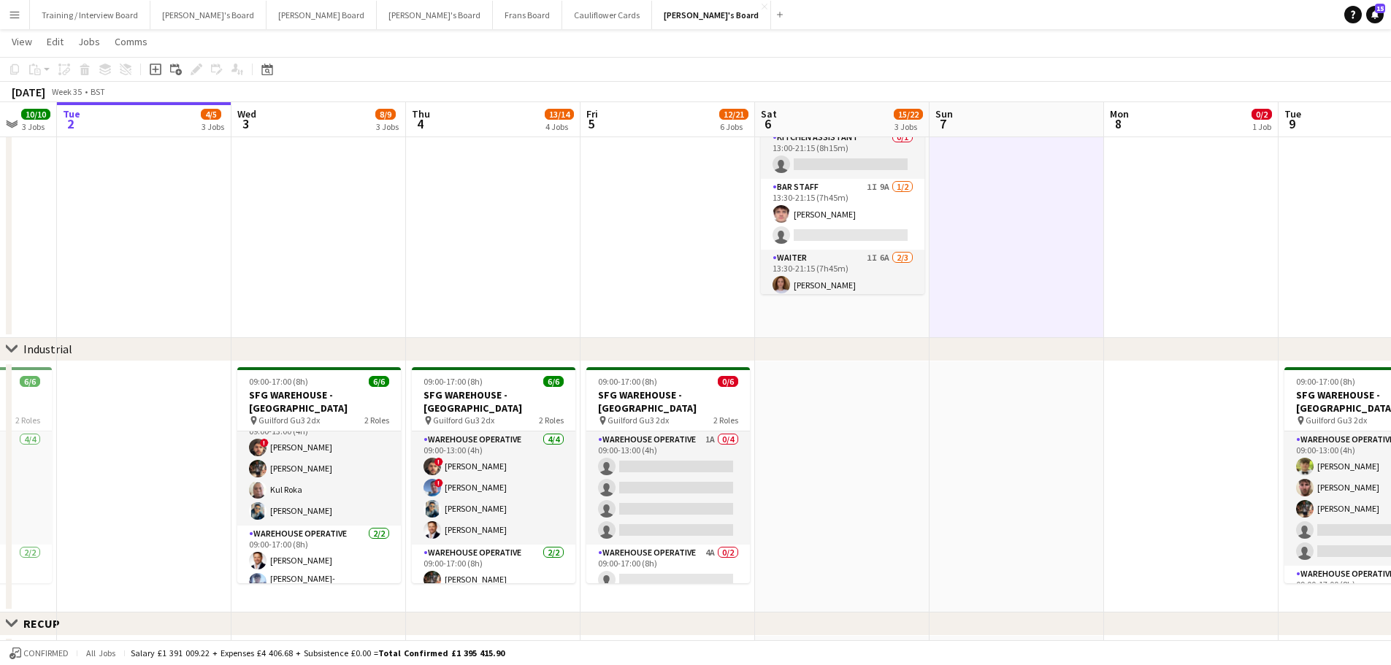
drag, startPoint x: 502, startPoint y: 264, endPoint x: 831, endPoint y: 279, distance: 330.3
click at [831, 279] on app-calendar-viewport "Sat 30 5/5 2 Jobs Sun 31 2/2 1 Job Mon 1 10/10 3 Jobs Tue 2 4/5 3 Jobs Wed 3 8/…" at bounding box center [695, 629] width 1391 height 1583
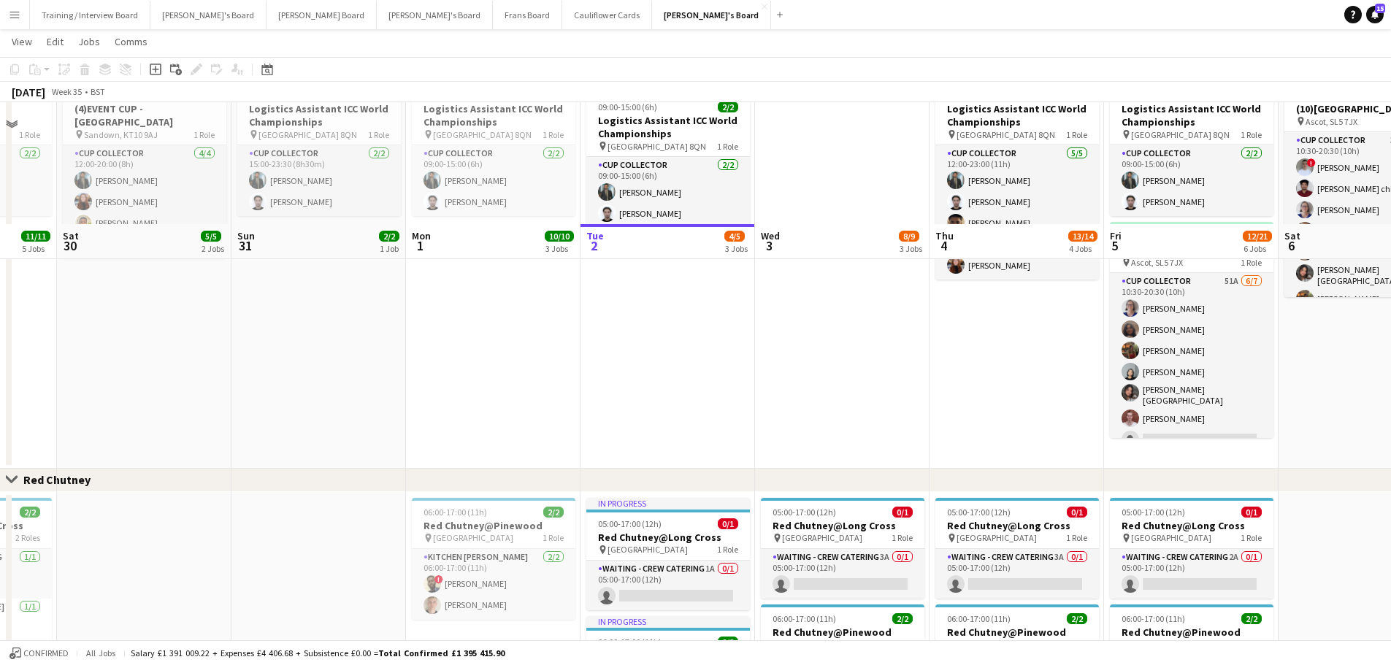
scroll to position [1022, 0]
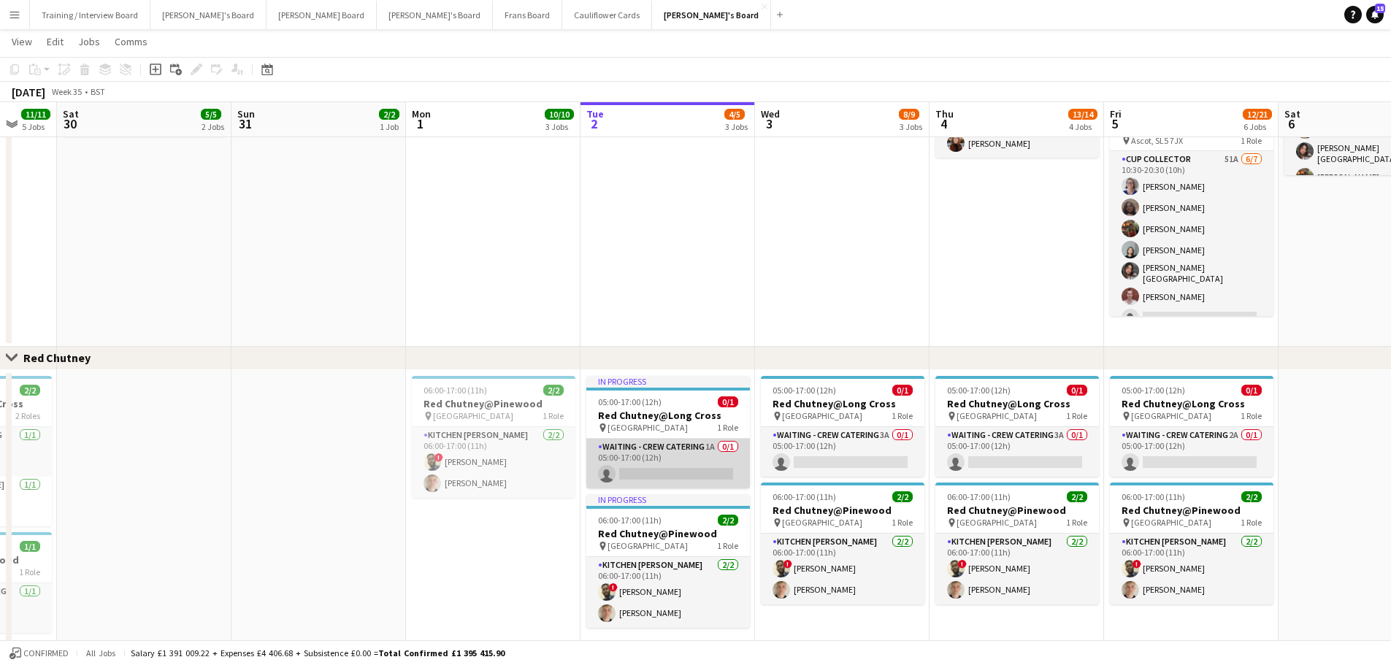
click at [715, 401] on app-card-role "Waiting - Crew Catering 1A 0/1 05:00-17:00 (12h) single-neutral-actions" at bounding box center [668, 464] width 164 height 50
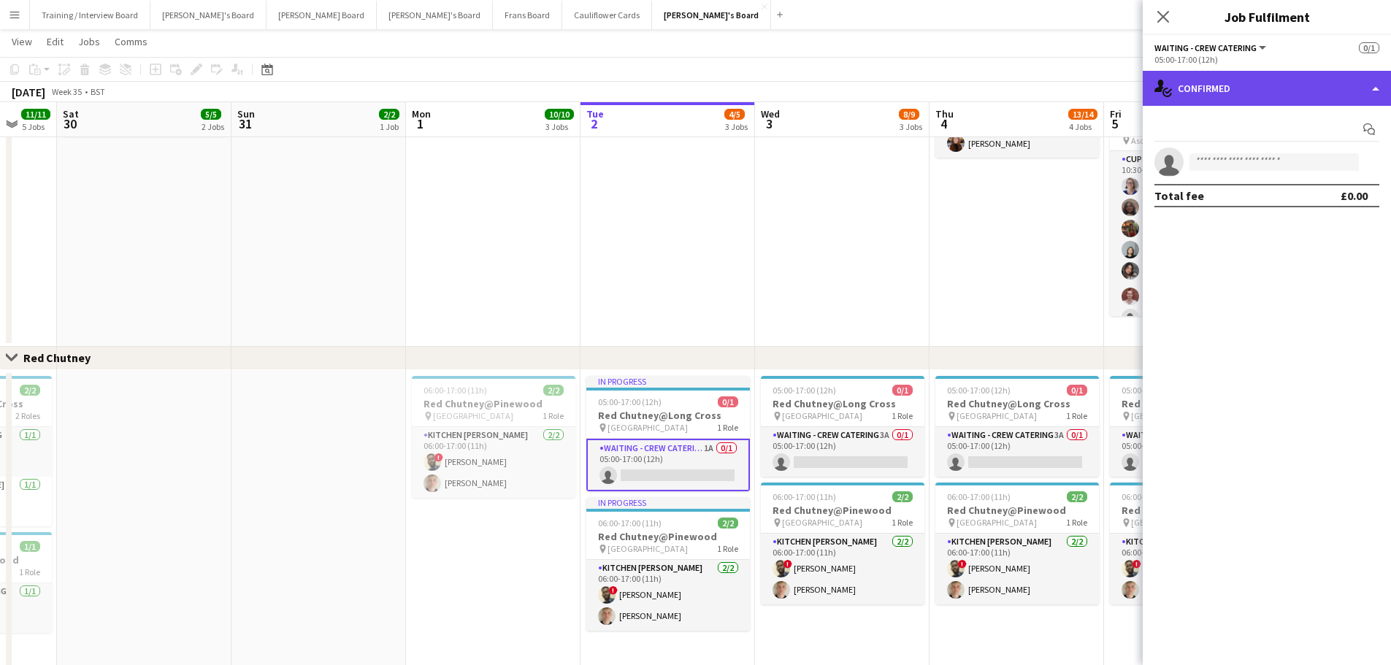
click at [934, 100] on div "single-neutral-actions-check-2 Confirmed" at bounding box center [1266, 88] width 248 height 35
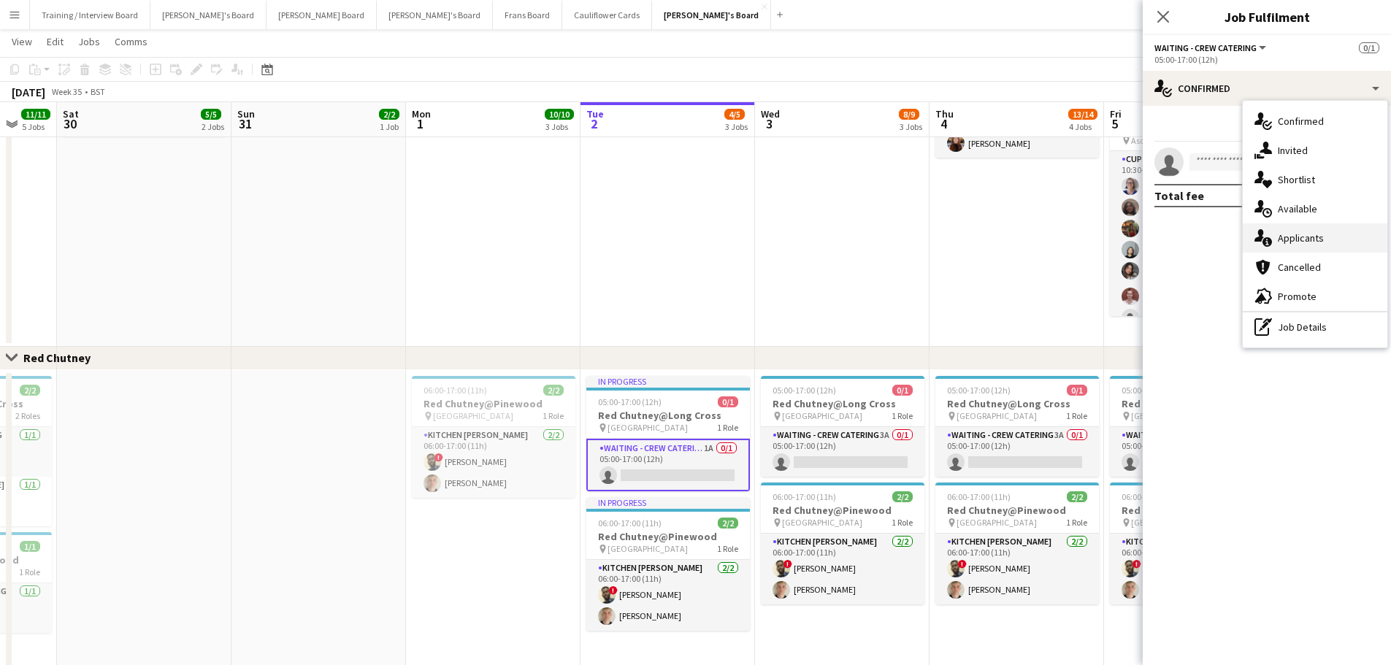
click at [934, 243] on div "single-neutral-actions-information Applicants" at bounding box center [1314, 237] width 145 height 29
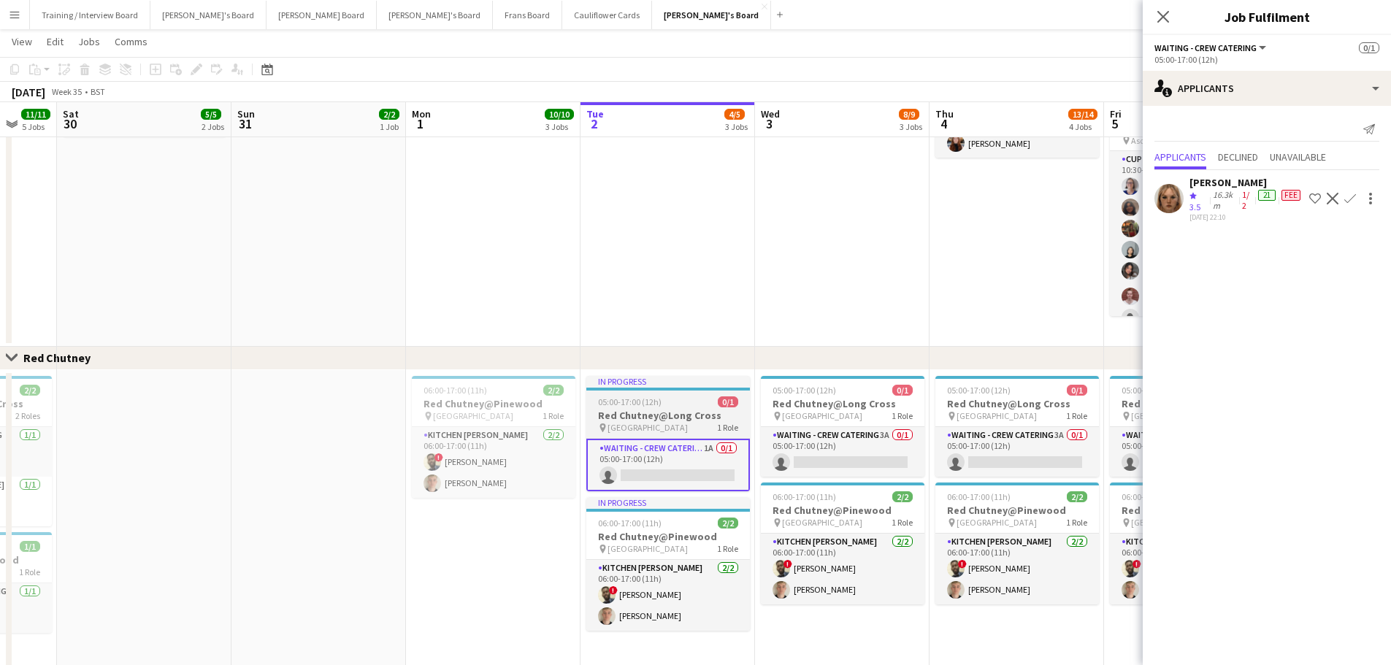
click at [681, 401] on div "05:00-17:00 (12h) 0/1" at bounding box center [668, 401] width 164 height 11
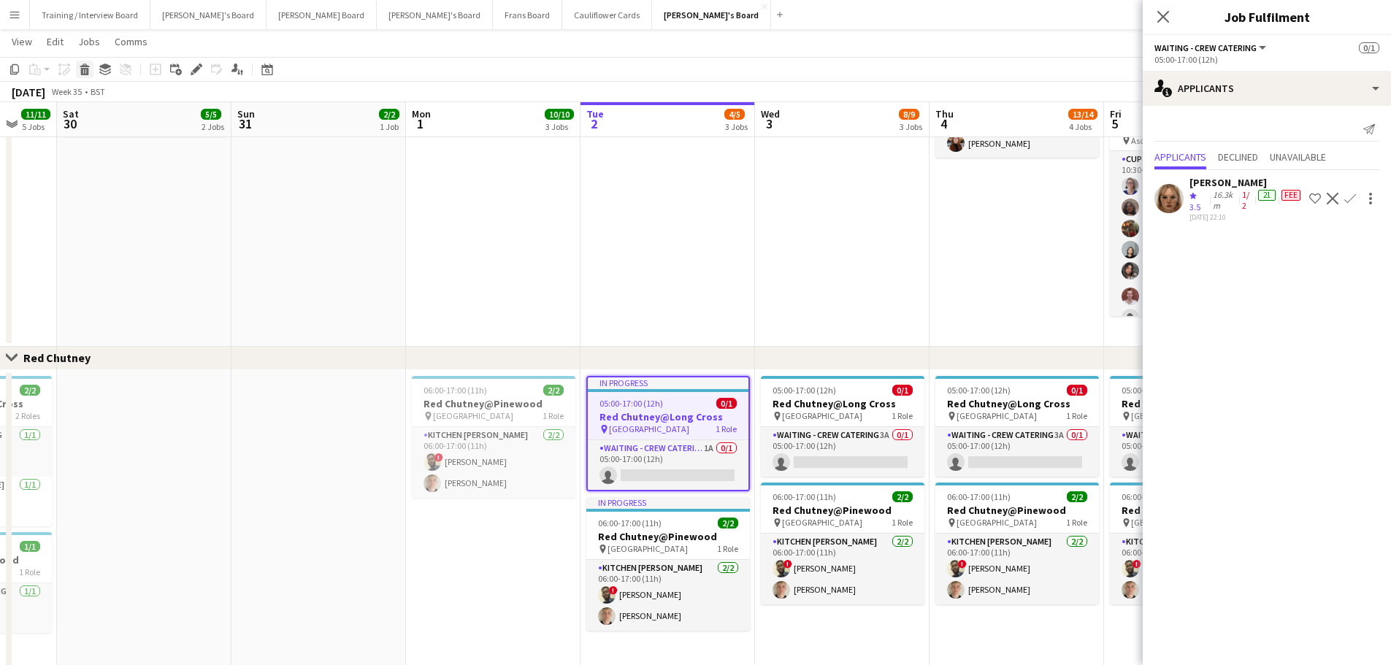
click at [85, 75] on div "Delete" at bounding box center [85, 70] width 18 height 18
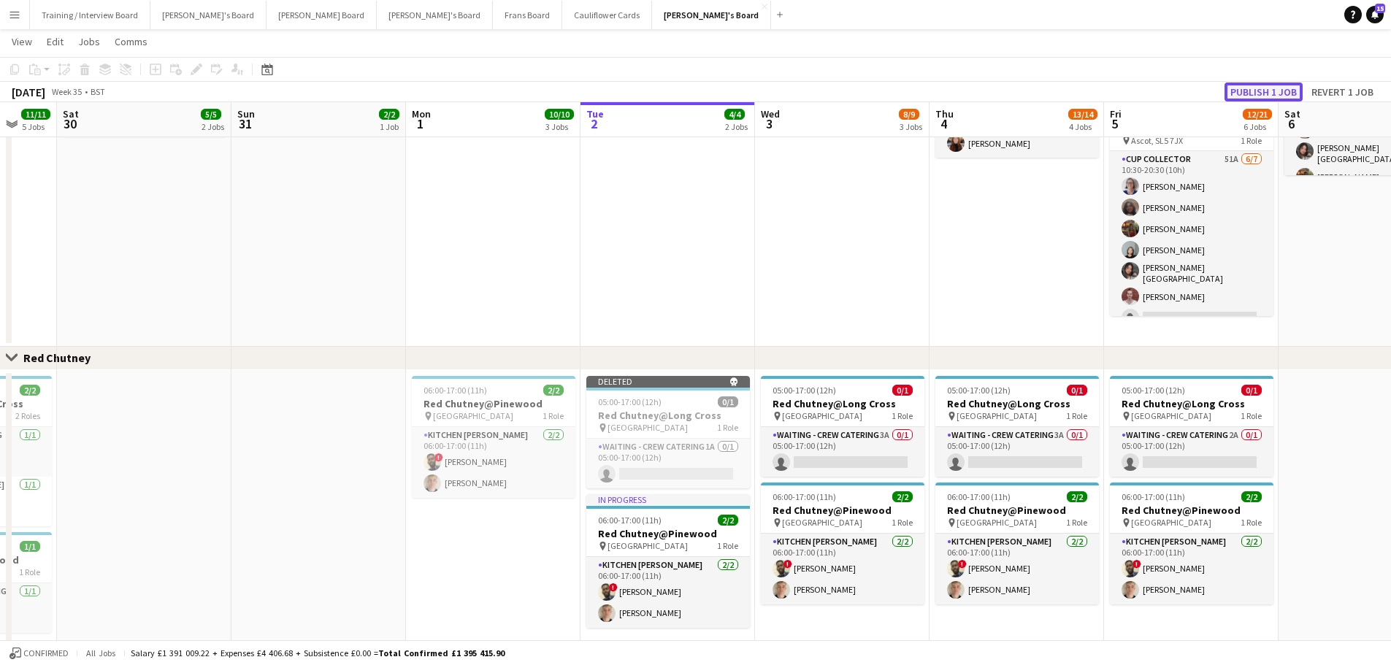
click at [934, 92] on button "Publish 1 job" at bounding box center [1263, 91] width 78 height 19
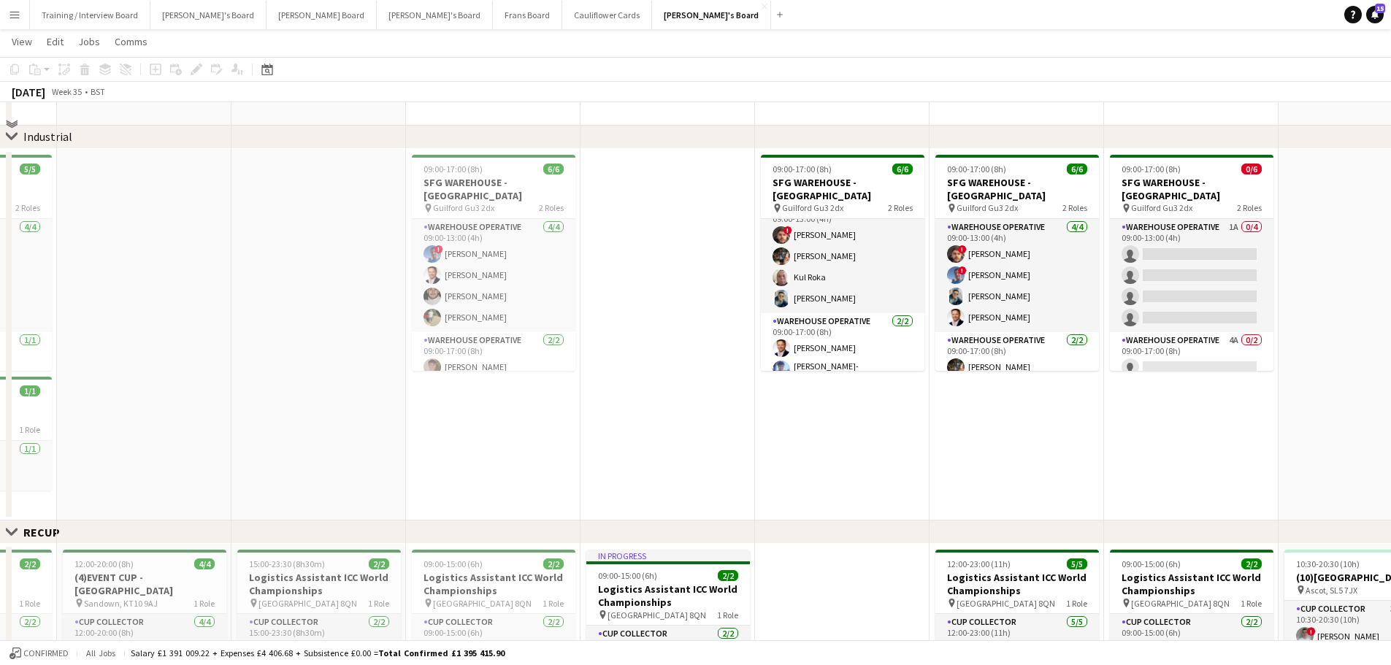
scroll to position [438, 0]
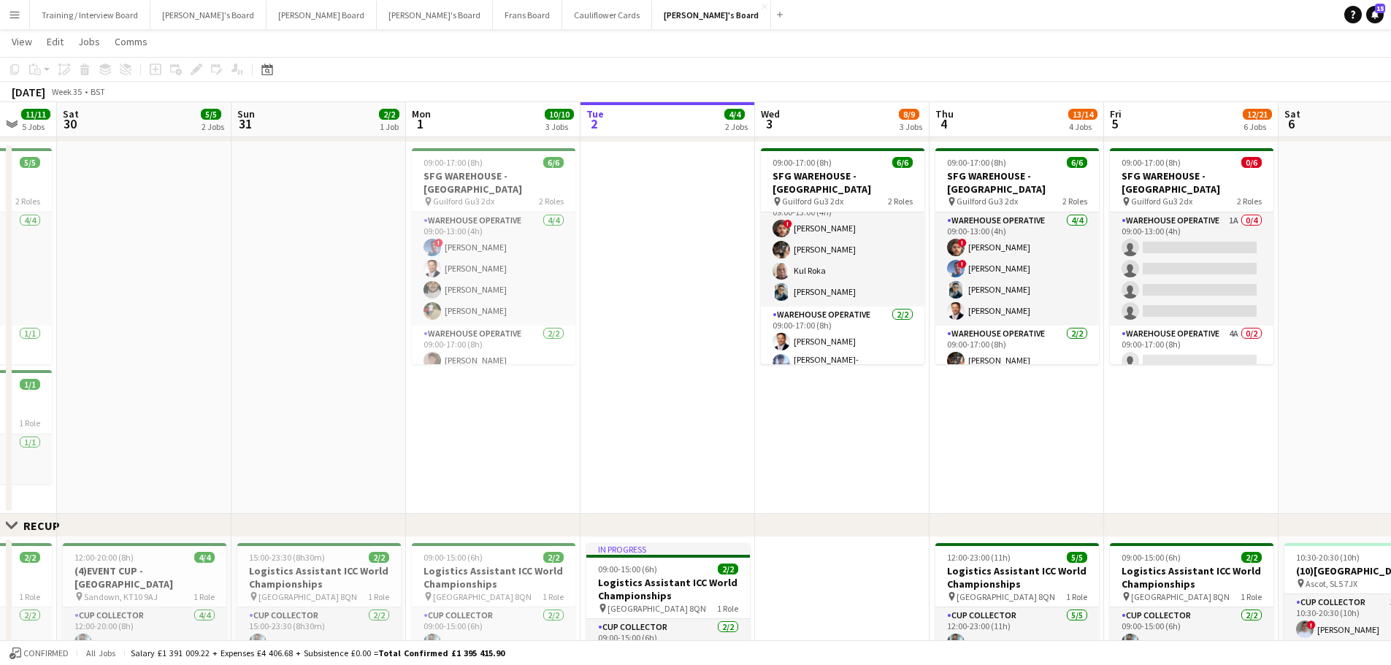
drag, startPoint x: 450, startPoint y: 417, endPoint x: 849, endPoint y: 451, distance: 400.1
click at [849, 401] on app-calendar-viewport "Wed 27 11/11 3 Jobs Thu 28 20/20 5 Jobs Fri 29 11/11 5 Jobs Sat 30 5/5 2 Jobs S…" at bounding box center [695, 495] width 1391 height 1752
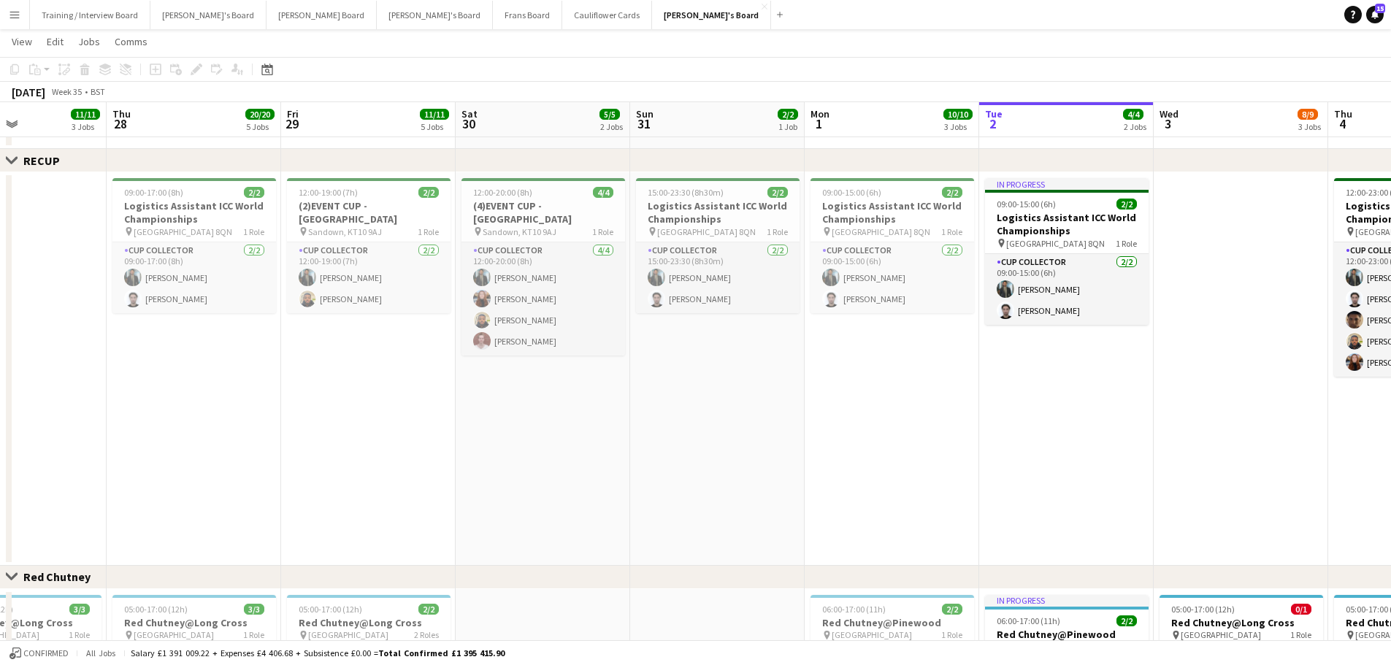
scroll to position [0, 558]
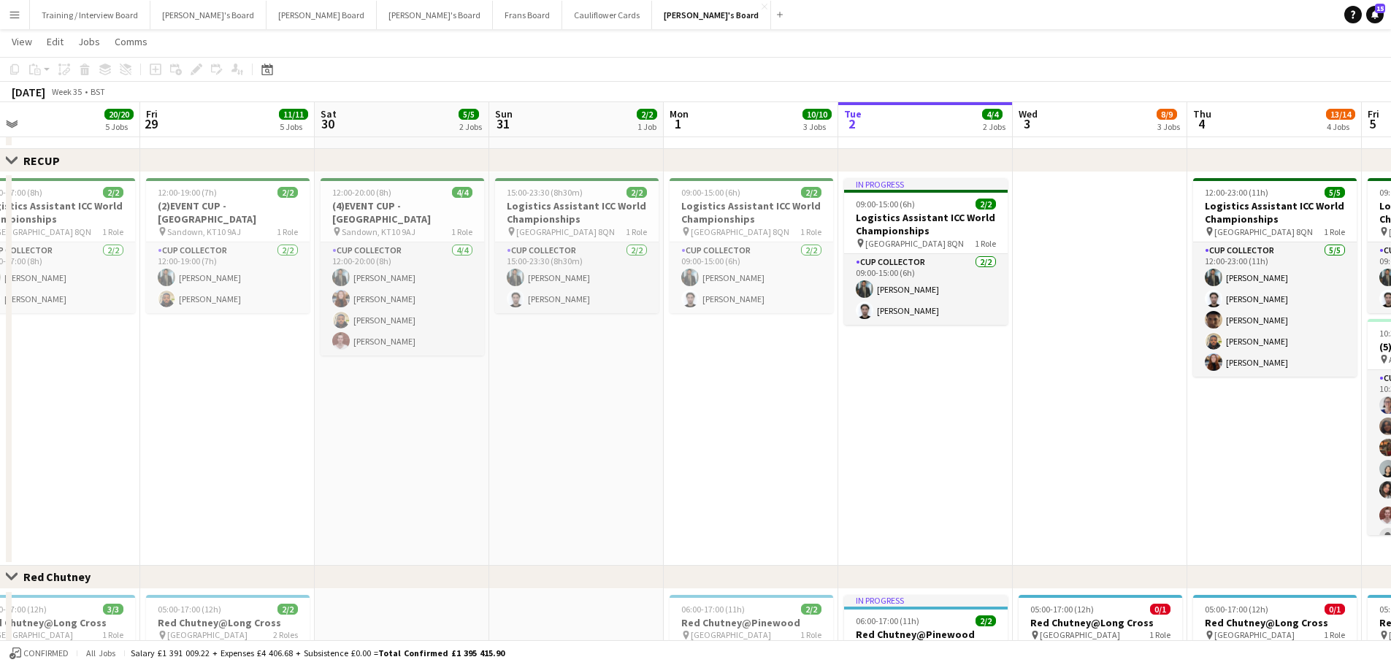
drag, startPoint x: 1105, startPoint y: 438, endPoint x: 964, endPoint y: 429, distance: 141.2
click at [934, 401] on app-calendar-viewport "Mon 25 1/1 1 Job Tue 26 12/12 4 Jobs Wed 27 11/11 3 Jobs Thu 28 20/20 5 Jobs Fr…" at bounding box center [695, 130] width 1391 height 1752
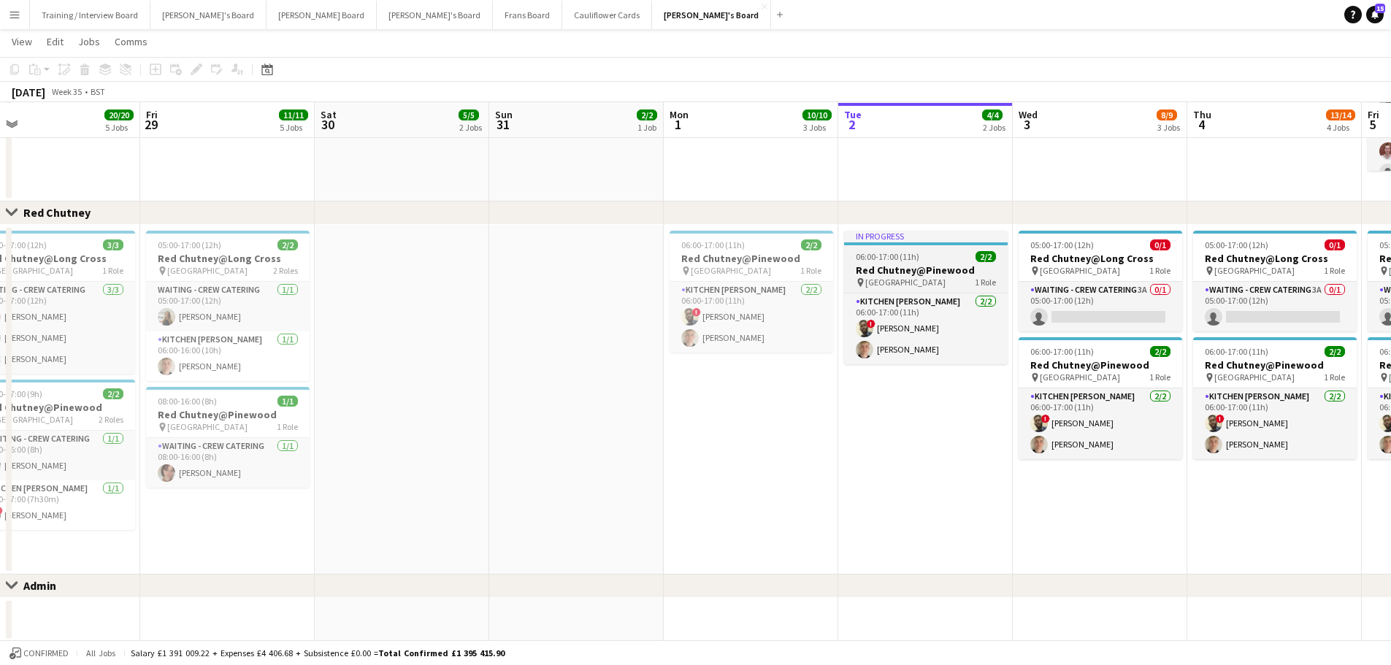
scroll to position [1168, 0]
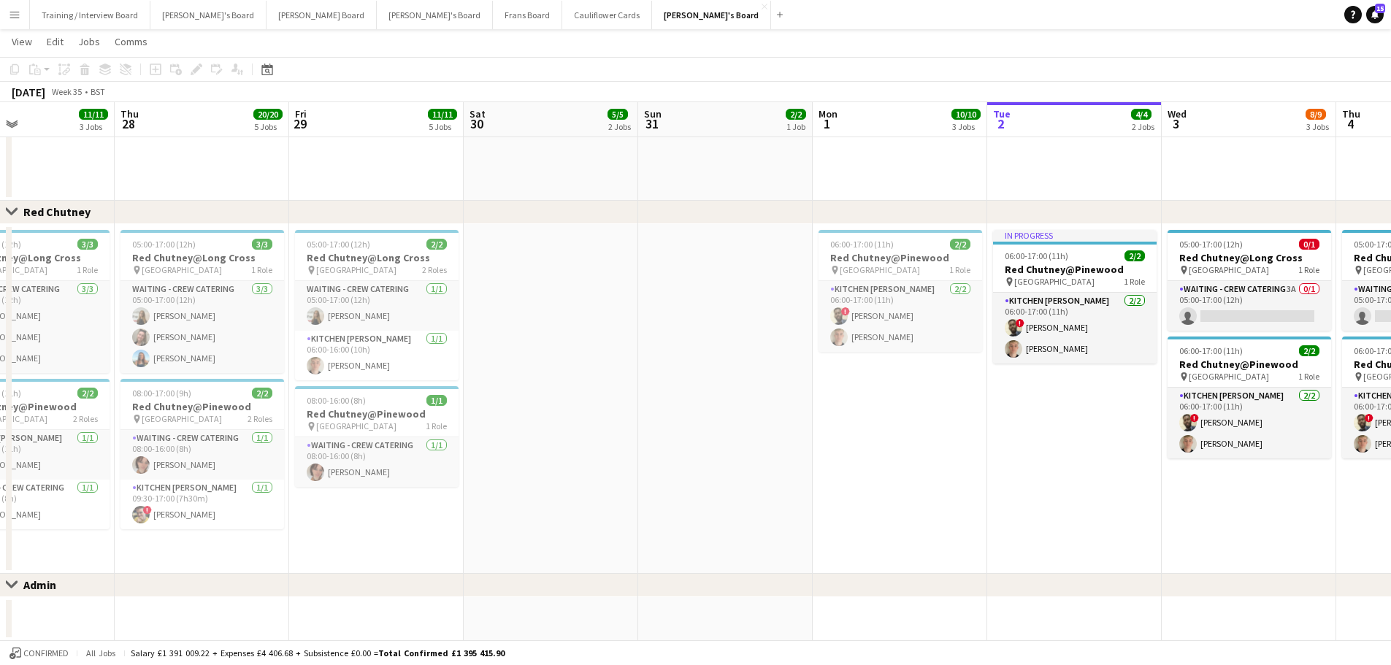
drag, startPoint x: 606, startPoint y: 428, endPoint x: 802, endPoint y: 483, distance: 204.1
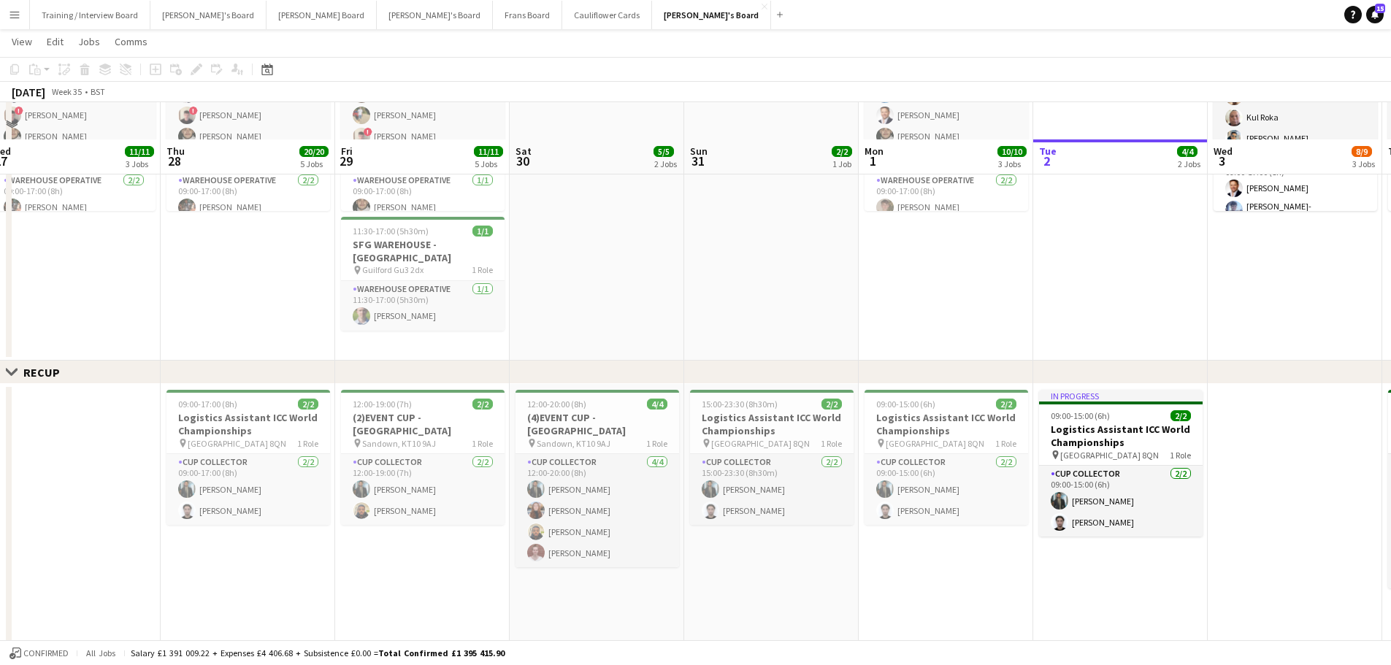
scroll to position [584, 0]
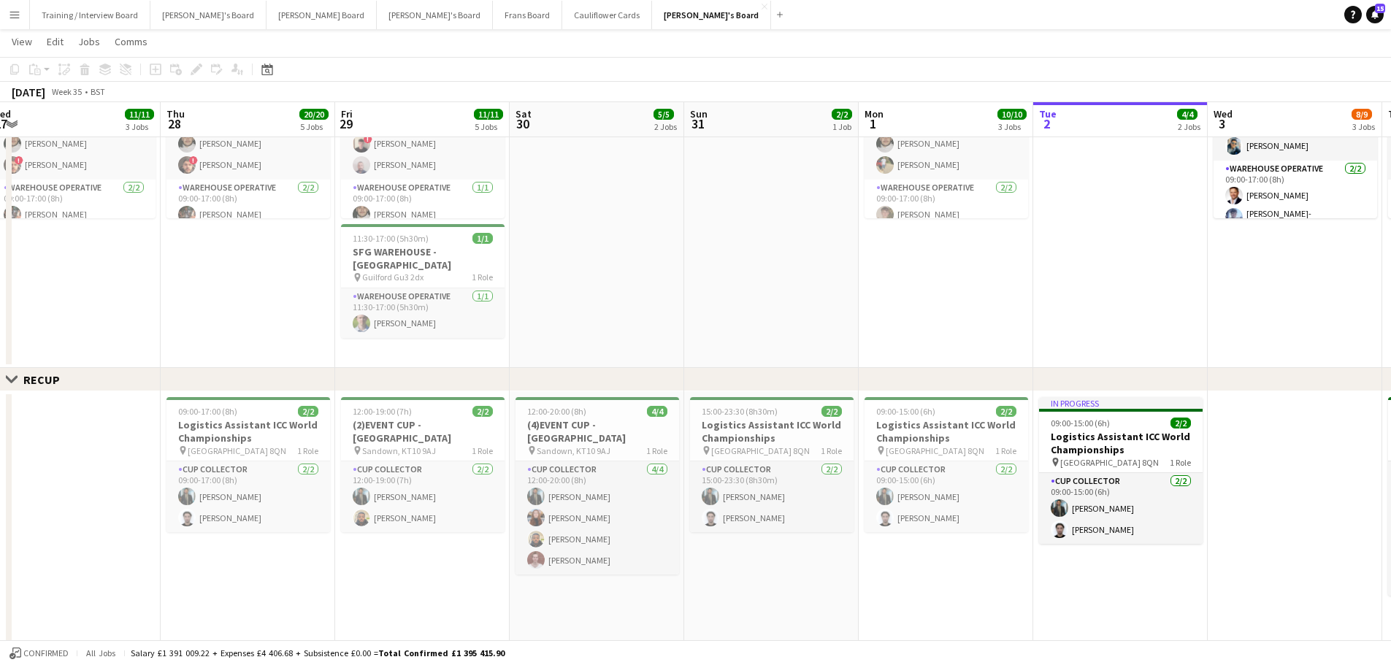
drag, startPoint x: 999, startPoint y: 347, endPoint x: 451, endPoint y: 337, distance: 547.6
click at [510, 327] on div "chevron-right Industrial Close set RECUP Close set Red Chutney Close set Admin …" at bounding box center [695, 349] width 1391 height 1752
drag, startPoint x: 1059, startPoint y: 374, endPoint x: 1029, endPoint y: 375, distance: 29.9
click at [934, 375] on div "Close set RECUP" at bounding box center [695, 379] width 1391 height 23
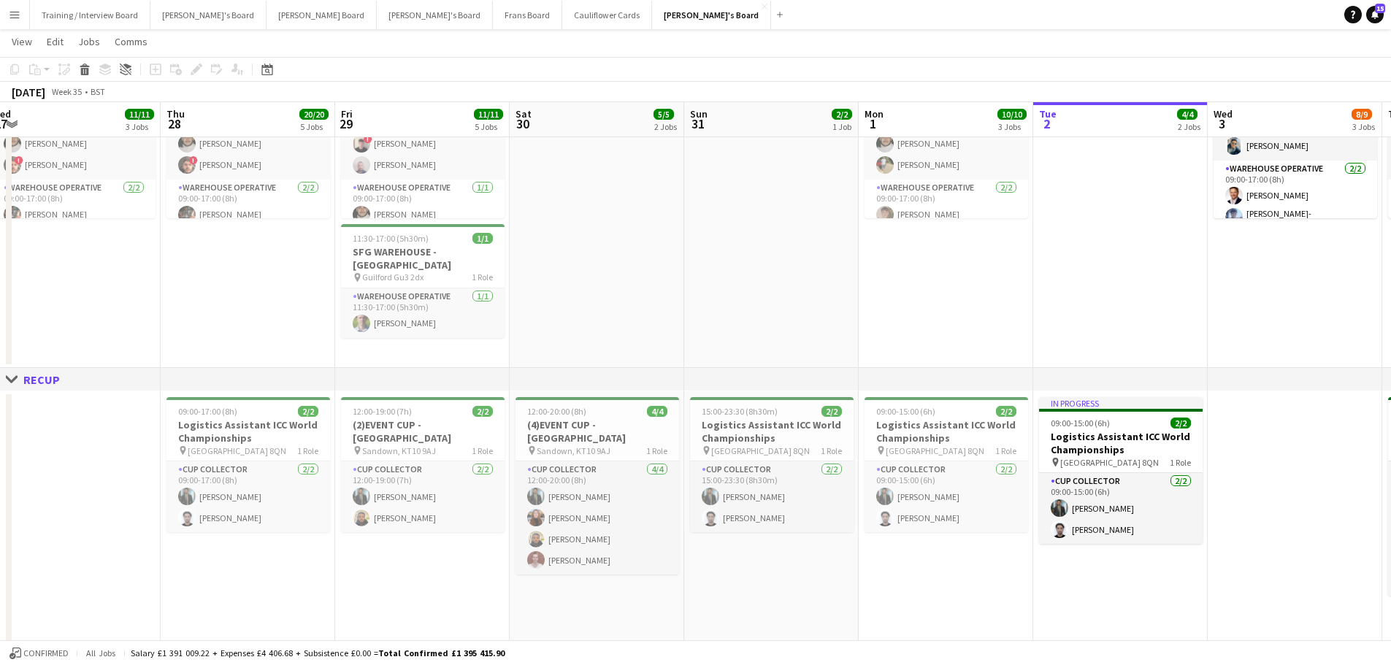
scroll to position [0, 525]
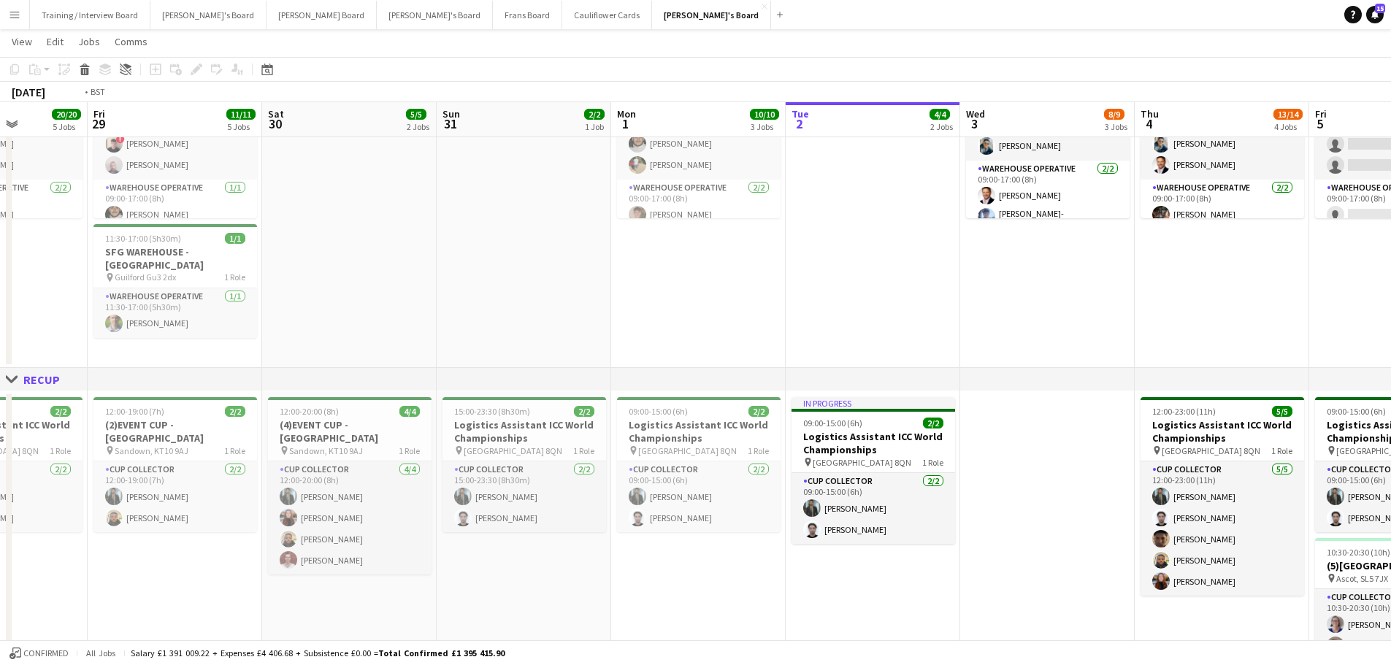
drag, startPoint x: 973, startPoint y: 341, endPoint x: 0, endPoint y: 284, distance: 974.7
click at [22, 290] on app-calendar-viewport "Mon 25 1/1 1 Job Tue 26 12/12 4 Jobs Wed 27 11/11 3 Jobs Thu 28 20/20 5 Jobs Fr…" at bounding box center [695, 349] width 1391 height 1752
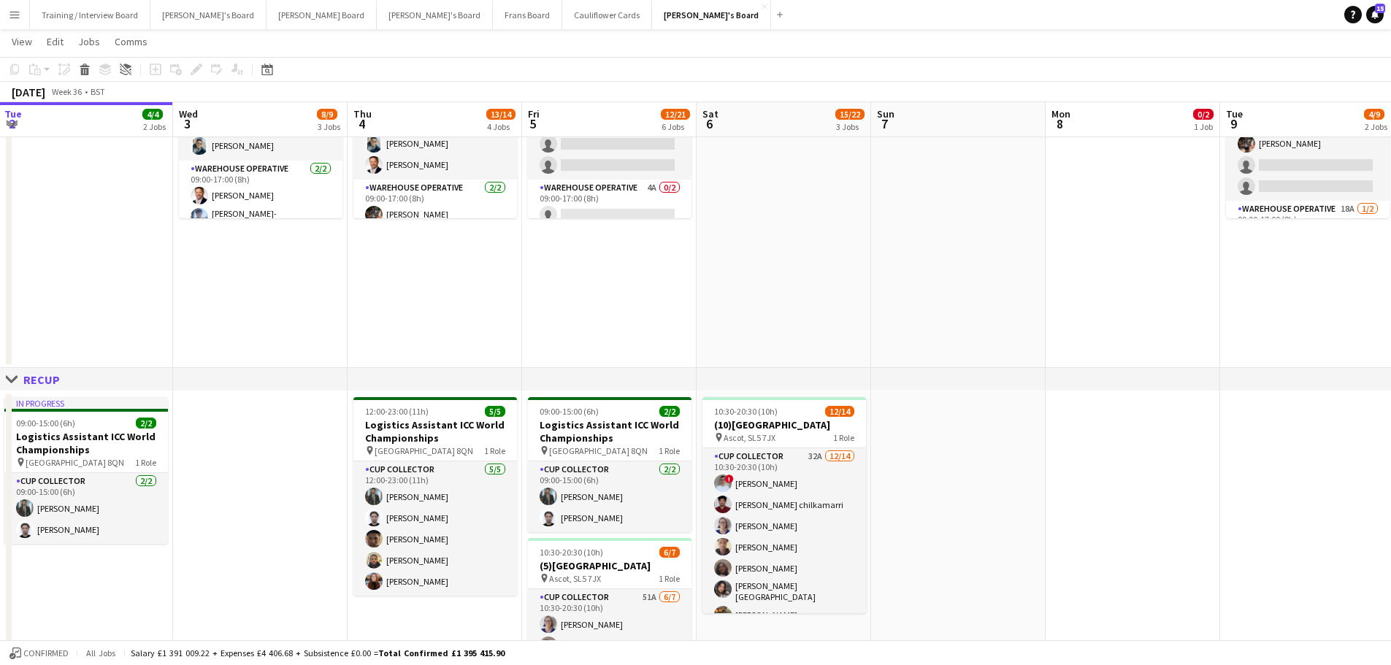
drag, startPoint x: 770, startPoint y: 370, endPoint x: 285, endPoint y: 369, distance: 485.4
click at [356, 371] on div "Close set RECUP" at bounding box center [695, 379] width 1391 height 23
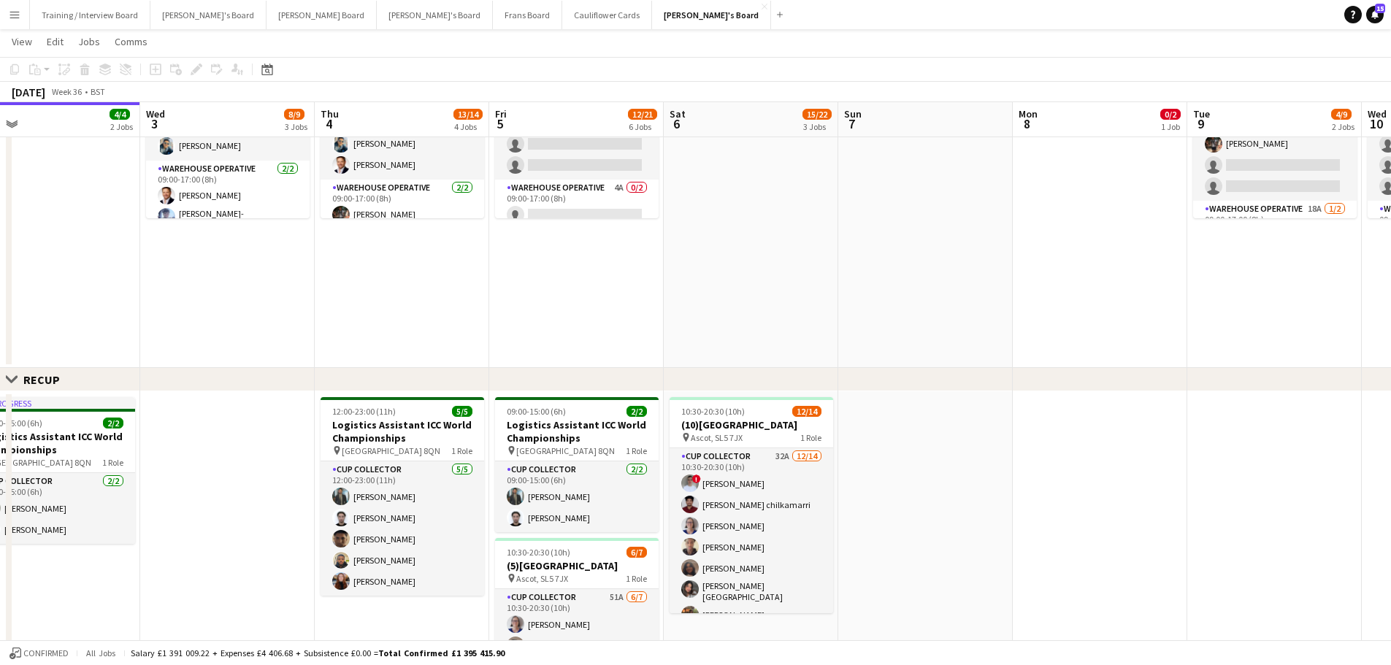
drag, startPoint x: 994, startPoint y: 429, endPoint x: 586, endPoint y: 419, distance: 408.2
click at [590, 401] on app-calendar-viewport "Sat 30 5/5 2 Jobs Sun 31 2/2 1 Job Mon 1 10/10 3 Jobs Tue 2 4/4 2 Jobs Wed 3 8/…" at bounding box center [695, 349] width 1391 height 1752
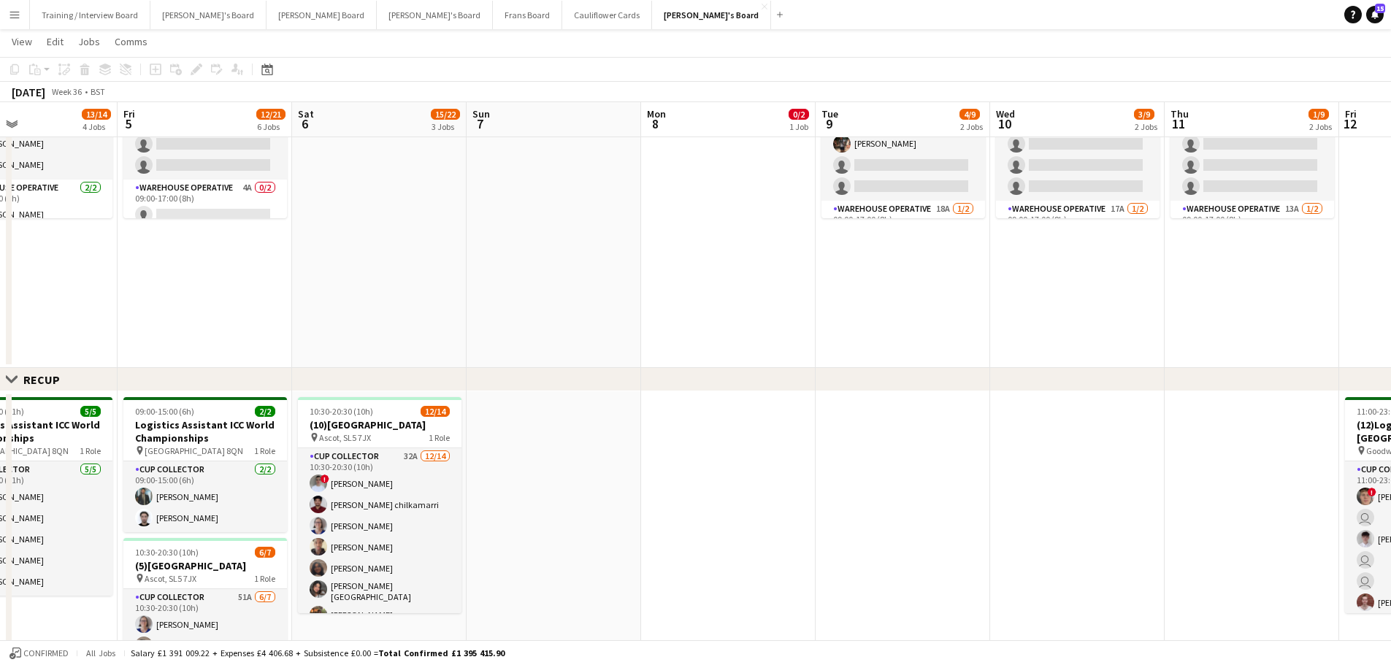
drag, startPoint x: 1032, startPoint y: 472, endPoint x: 435, endPoint y: 397, distance: 601.9
click at [618, 401] on app-calendar-viewport "Mon 1 10/10 3 Jobs Tue 2 4/4 2 Jobs Wed 3 8/9 3 Jobs Thu 4 13/14 4 Jobs Fri 5 1…" at bounding box center [695, 349] width 1391 height 1752
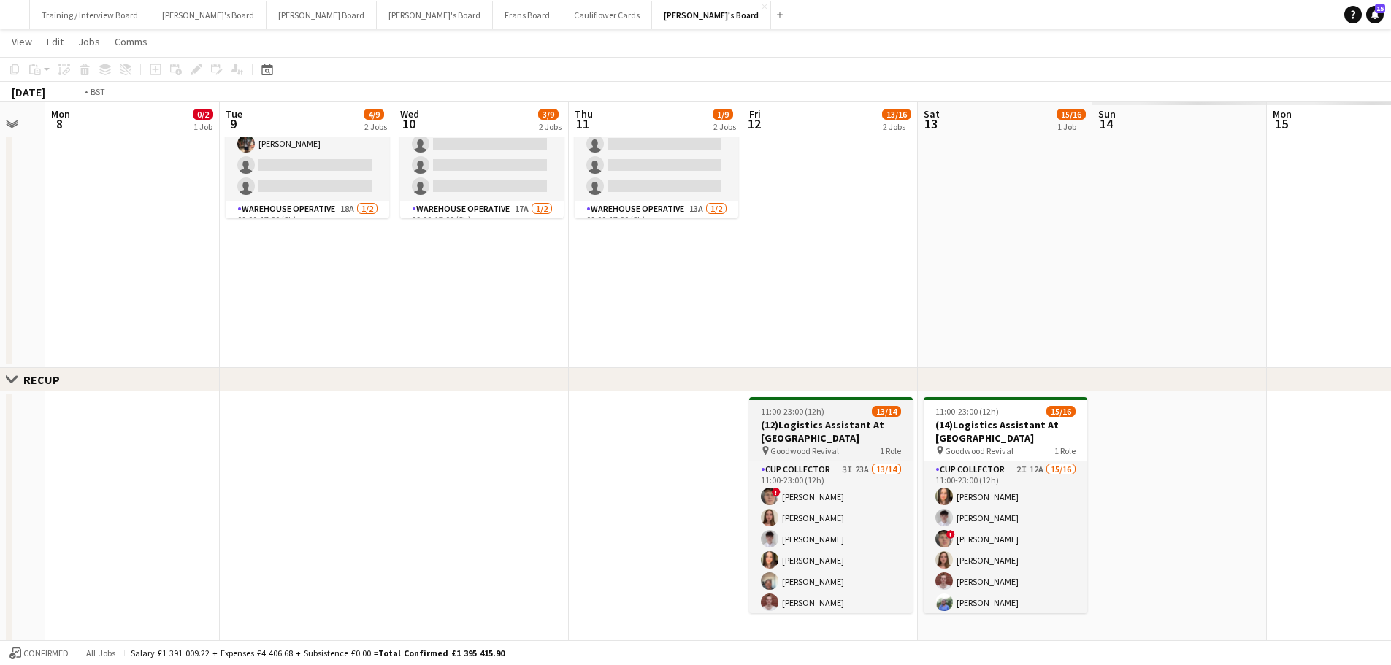
drag, startPoint x: 935, startPoint y: 447, endPoint x: 603, endPoint y: 440, distance: 332.2
click at [575, 401] on app-calendar-viewport "Fri 5 12/21 6 Jobs Sat 6 15/22 3 Jobs Sun 7 Mon 8 0/2 1 Job Tue 9 4/9 2 Jobs We…" at bounding box center [695, 349] width 1391 height 1752
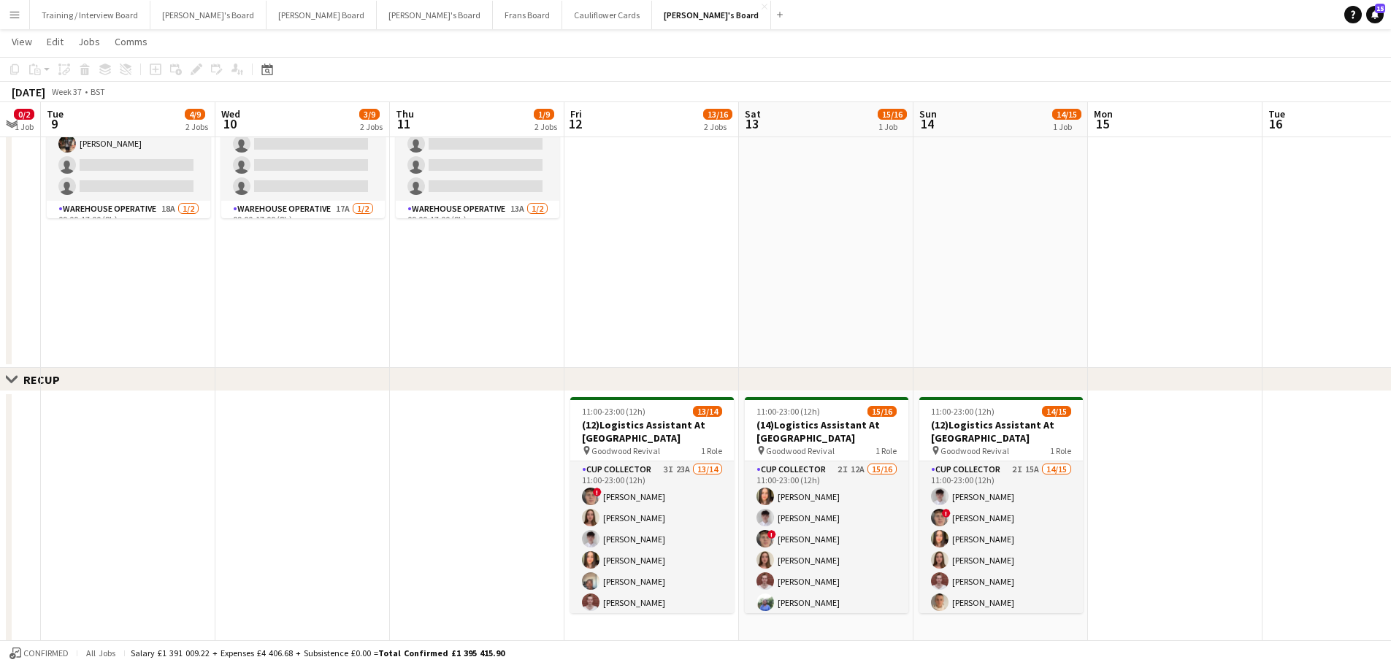
scroll to position [0, 419]
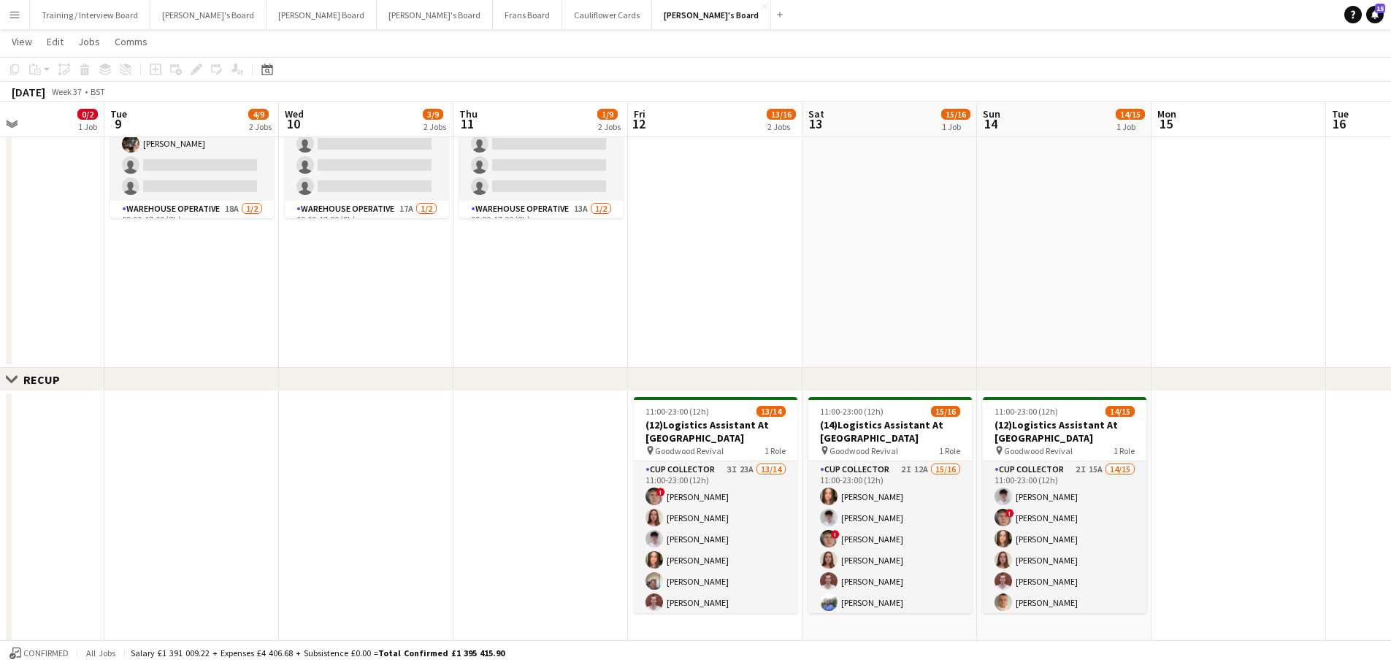
drag, startPoint x: 950, startPoint y: 445, endPoint x: 839, endPoint y: 443, distance: 111.0
click at [839, 401] on app-calendar-viewport "Sat 6 15/22 3 Jobs Sun 7 Mon 8 0/2 1 Job Tue 9 4/9 2 Jobs Wed 10 3/9 2 Jobs Thu…" at bounding box center [695, 349] width 1391 height 1752
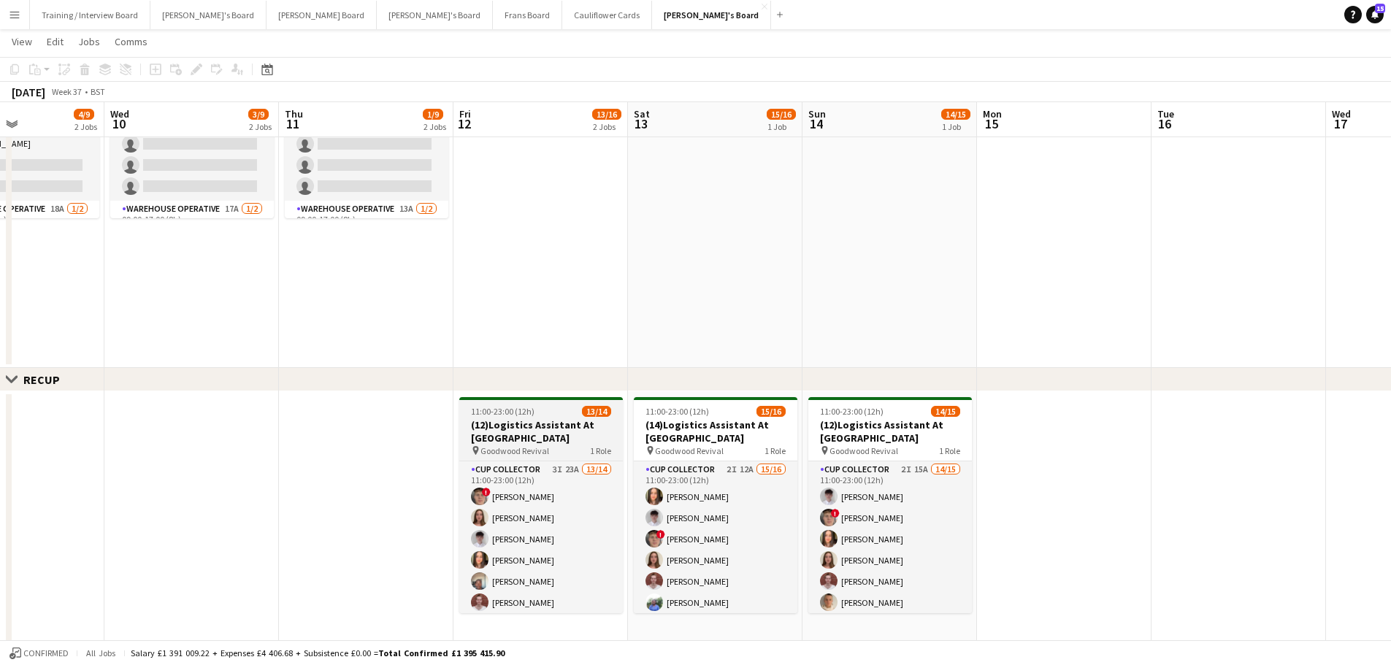
click at [567, 401] on h3 "(12)Logistics Assistant At [GEOGRAPHIC_DATA]" at bounding box center [541, 431] width 164 height 26
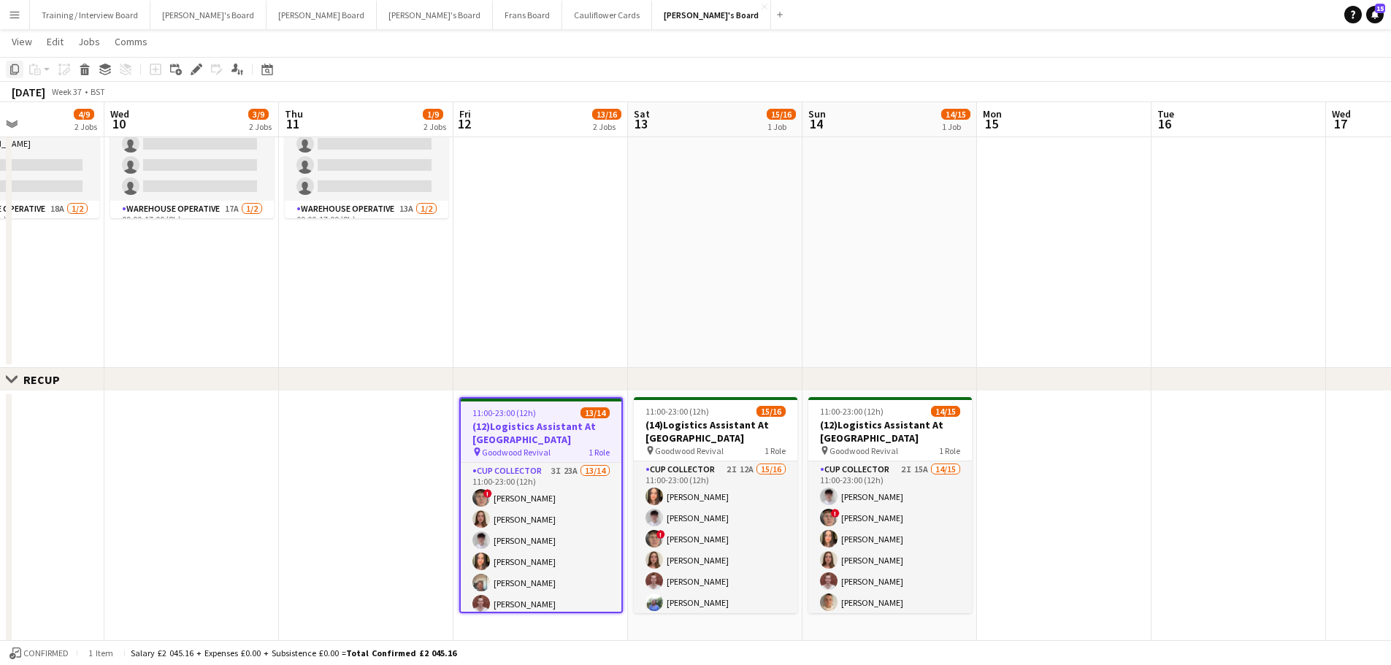
click at [19, 71] on icon at bounding box center [14, 69] width 9 height 10
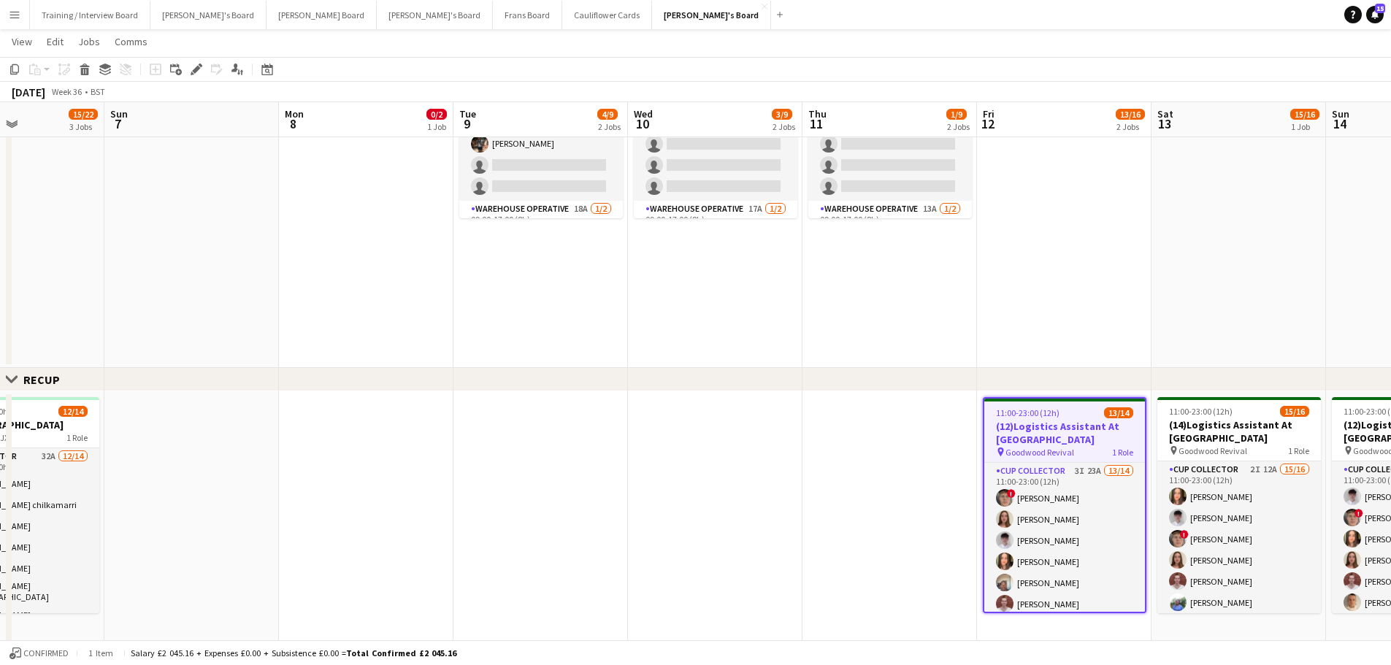
drag, startPoint x: 881, startPoint y: 388, endPoint x: 914, endPoint y: 393, distance: 33.1
click at [914, 393] on app-calendar-viewport "Thu 4 13/14 4 Jobs Fri 5 12/21 6 Jobs Sat 6 15/22 3 Jobs Sun 7 Mon 8 0/2 1 Job …" at bounding box center [695, 349] width 1391 height 1752
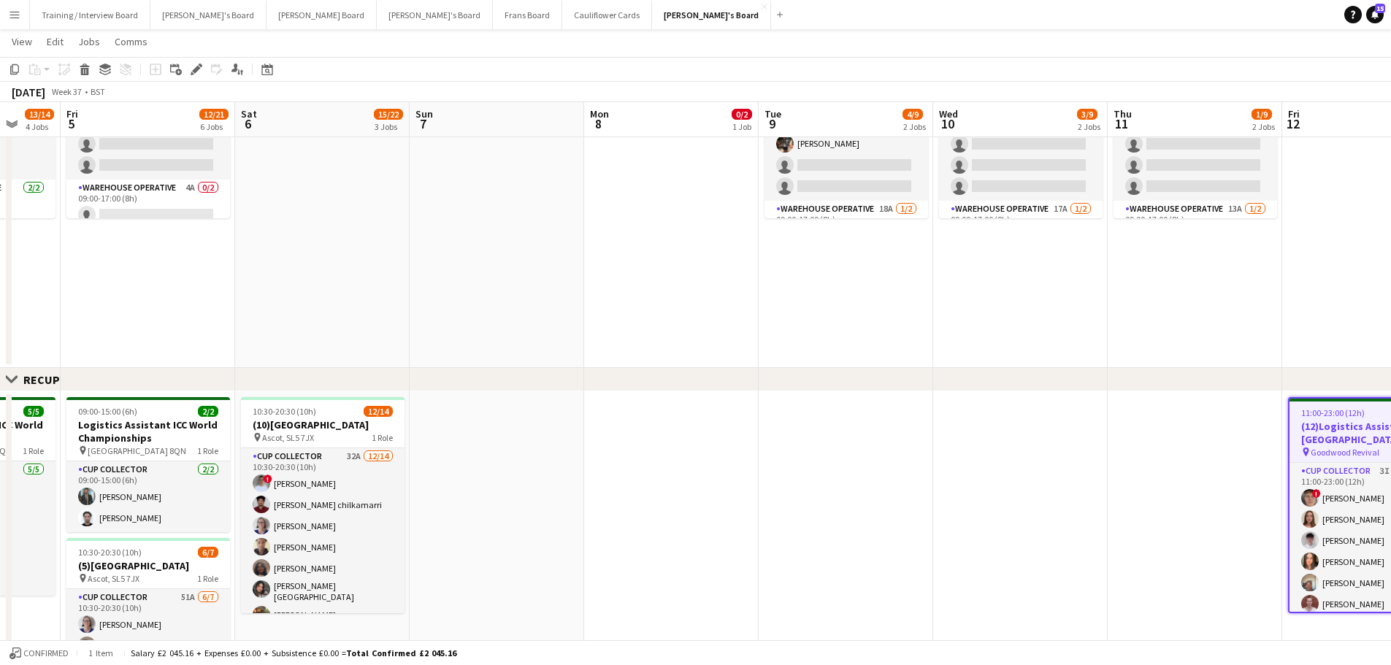
drag, startPoint x: 637, startPoint y: 344, endPoint x: 712, endPoint y: 347, distance: 75.3
click at [712, 347] on app-calendar-viewport "Tue 2 4/4 2 Jobs Wed 3 8/9 3 Jobs Thu 4 13/14 4 Jobs Fri 5 12/21 6 Jobs Sat 6 1…" at bounding box center [695, 349] width 1391 height 1752
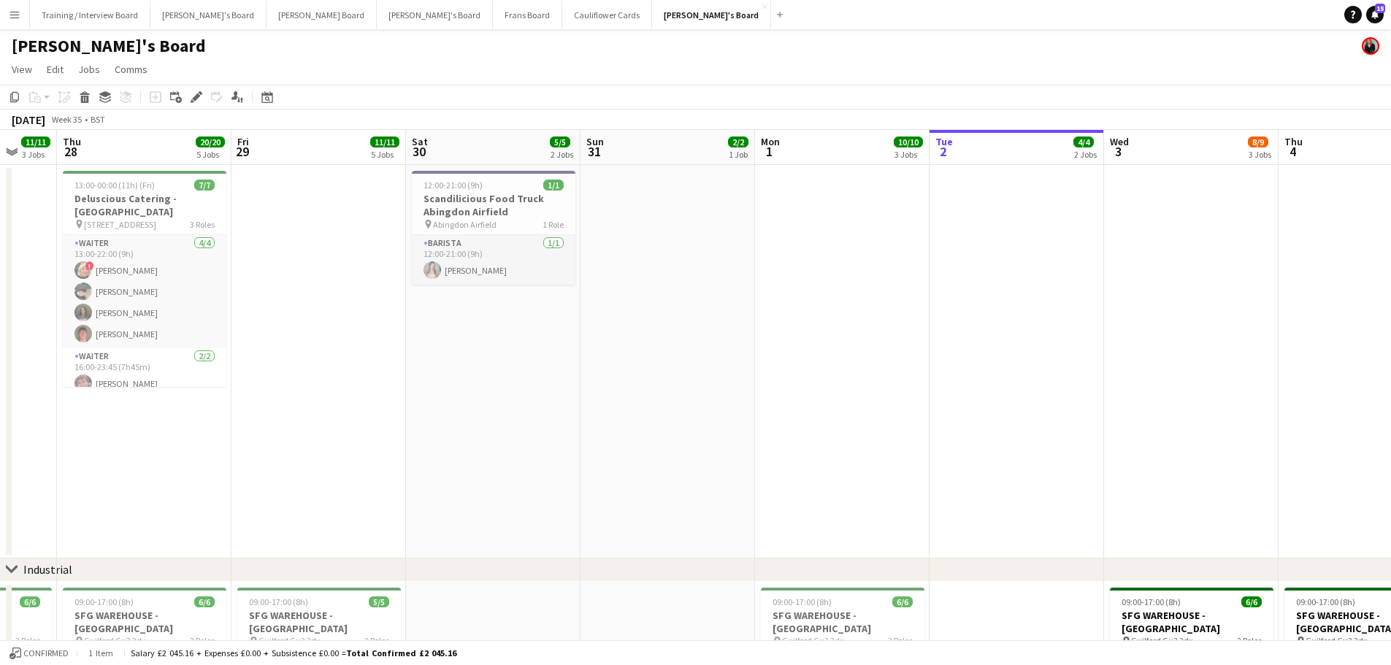
scroll to position [0, 467]
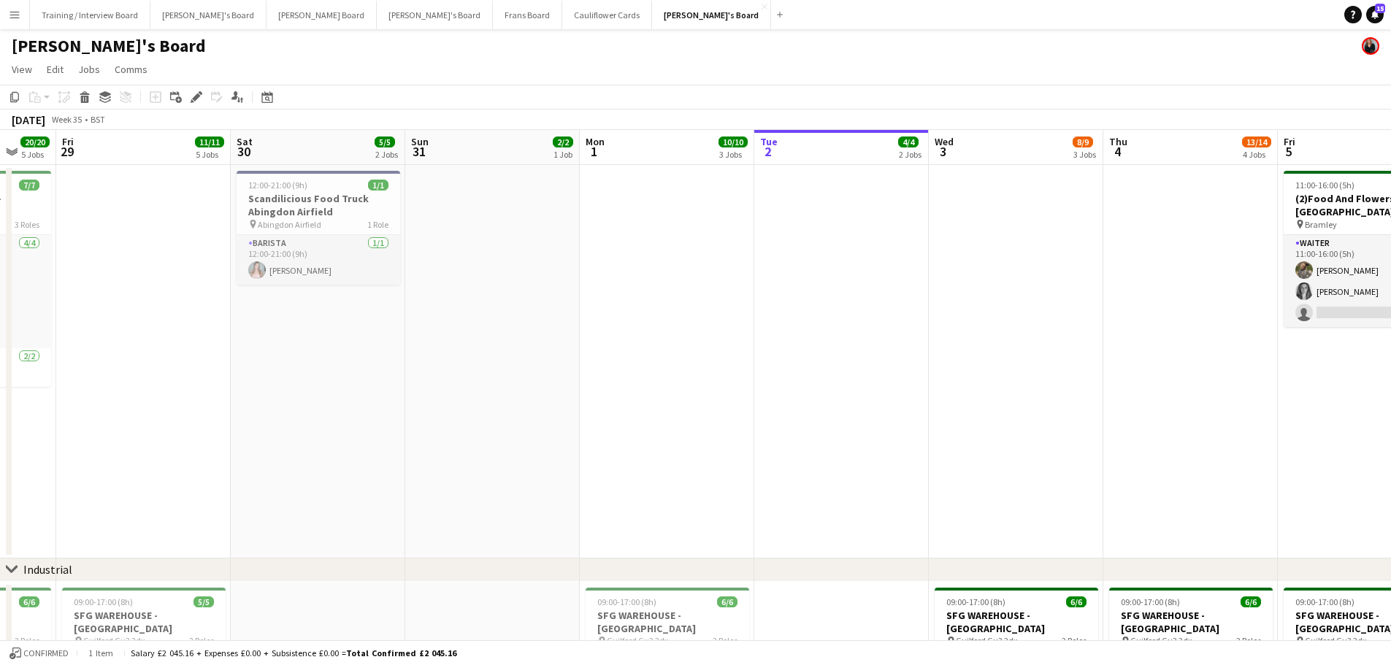
drag, startPoint x: 102, startPoint y: 284, endPoint x: 1005, endPoint y: 373, distance: 907.4
click at [864, 280] on app-date-cell at bounding box center [841, 361] width 174 height 393
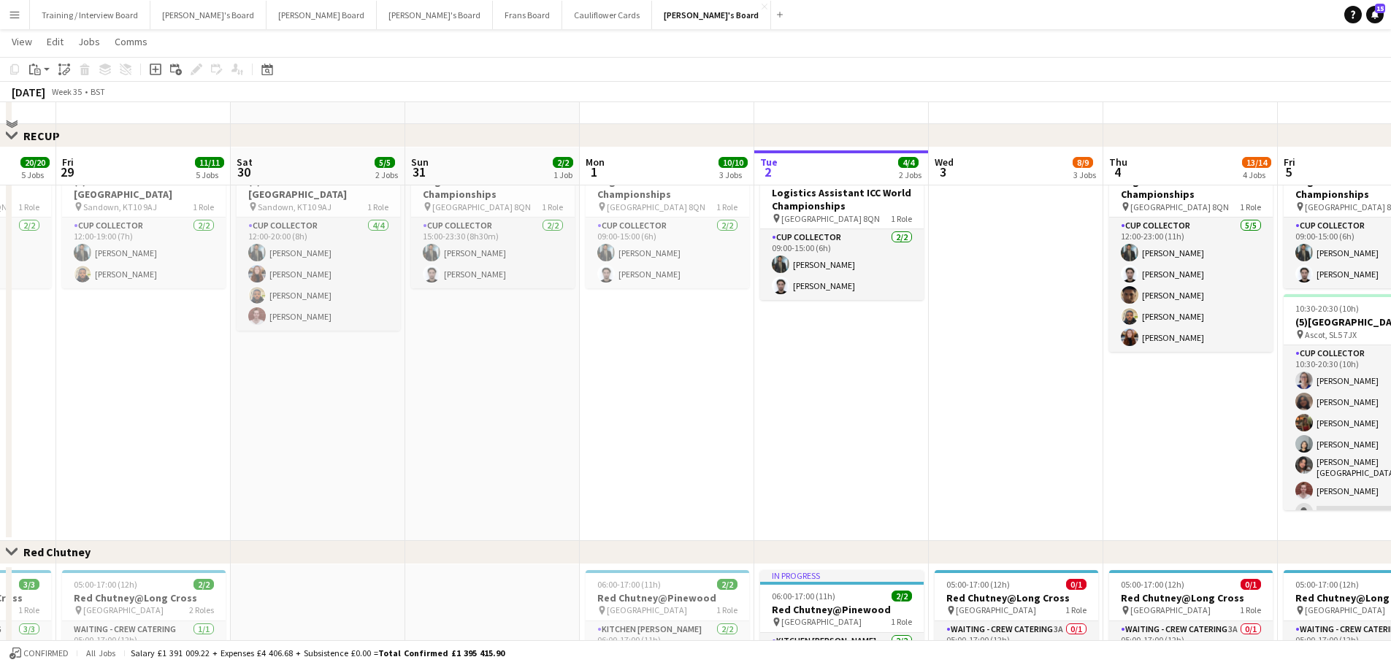
scroll to position [803, 0]
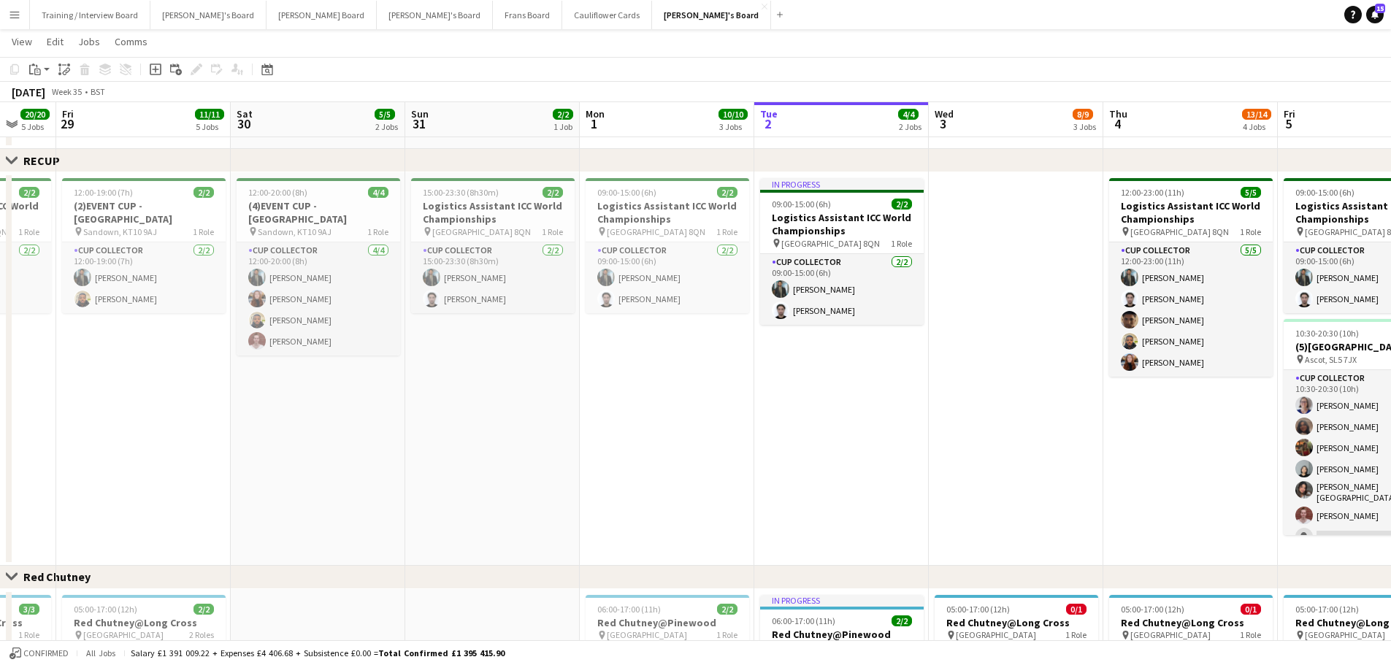
click at [829, 401] on app-date-cell "In progress 09:00-15:00 (6h) 2/2 Logistics Assistant ICC World Championships pi…" at bounding box center [841, 368] width 174 height 393
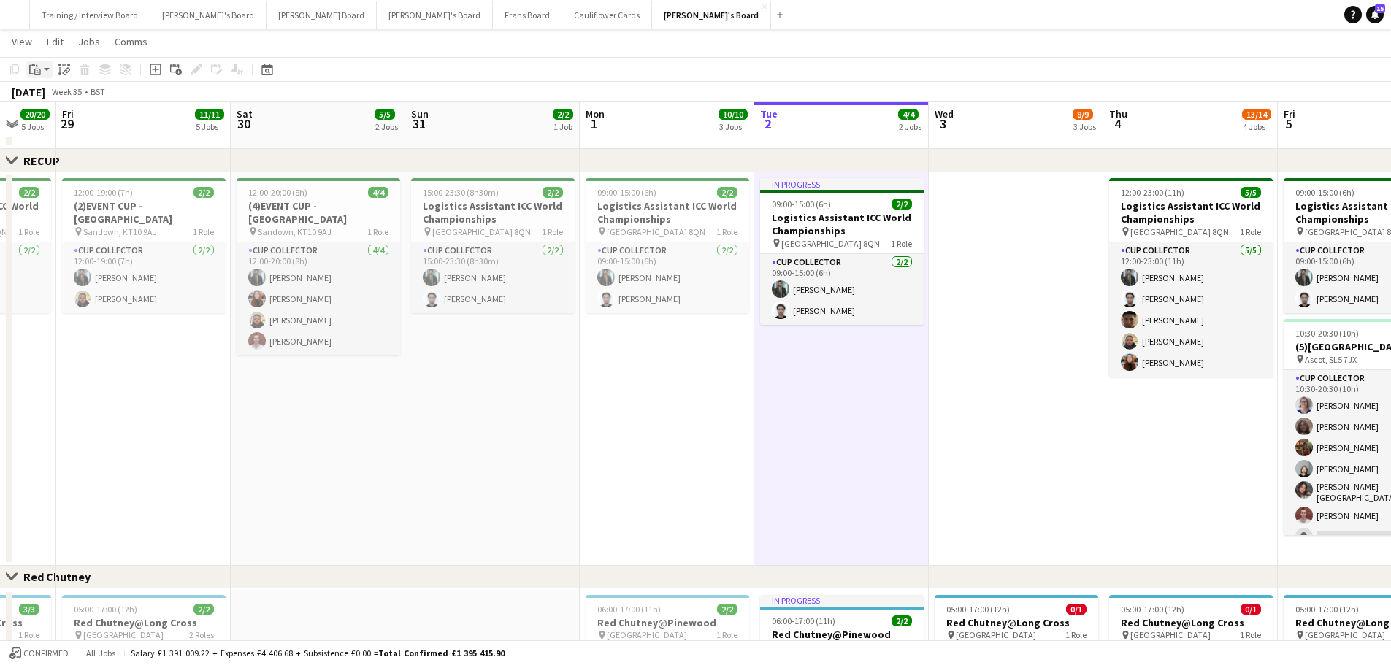
click at [36, 67] on icon "Paste" at bounding box center [35, 70] width 12 height 12
click at [39, 100] on link "Paste Ctrl+V" at bounding box center [107, 97] width 137 height 13
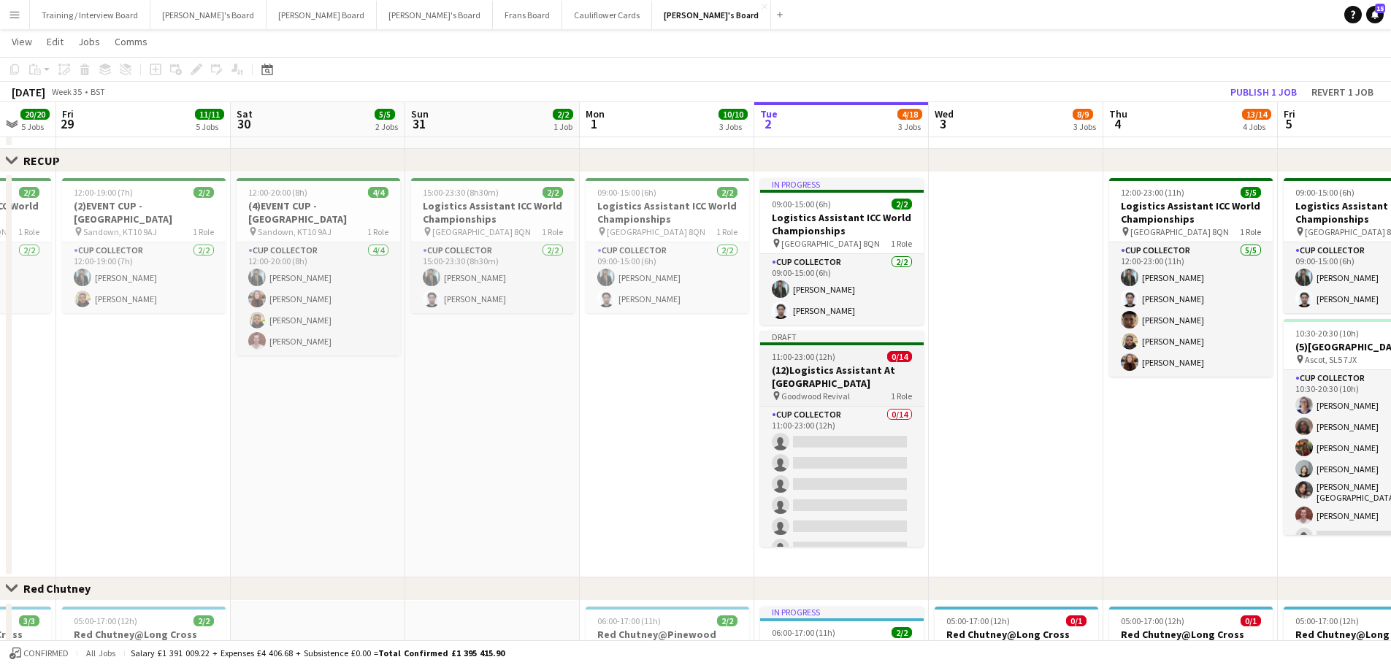
click at [876, 383] on h3 "(12)Logistics Assistant At [GEOGRAPHIC_DATA]" at bounding box center [842, 377] width 164 height 26
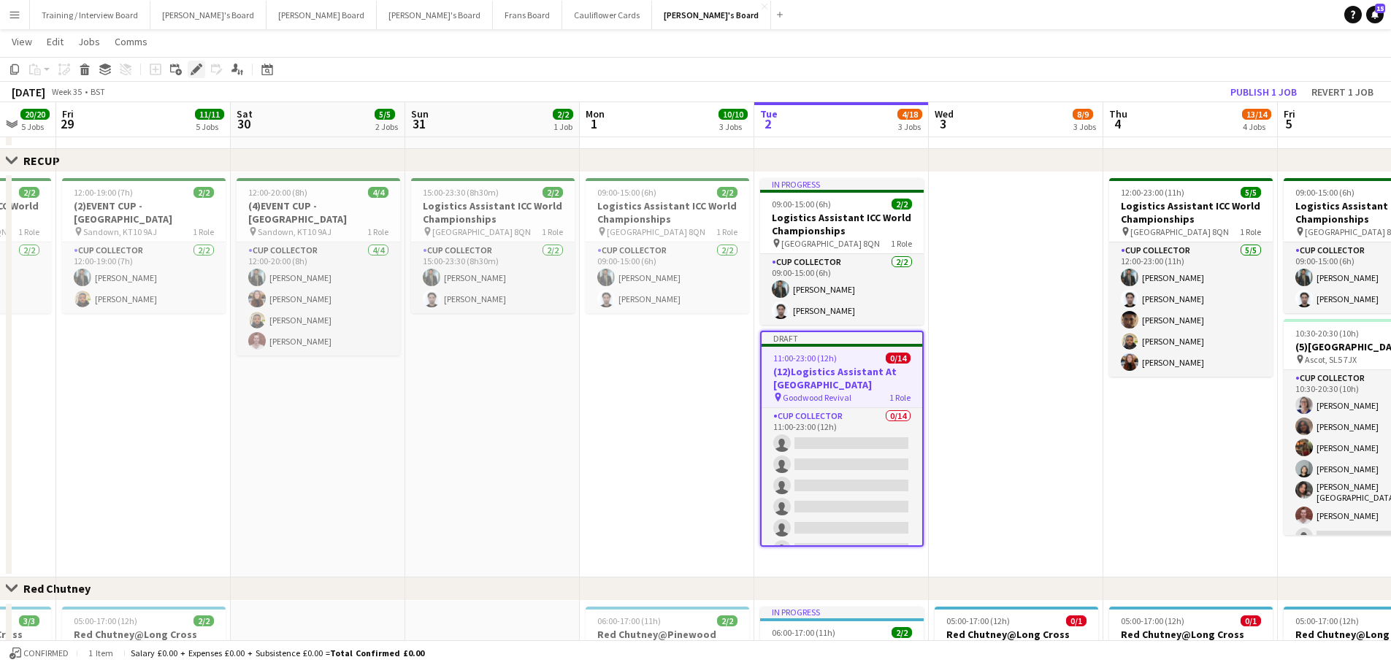
click at [197, 67] on icon at bounding box center [196, 70] width 8 height 8
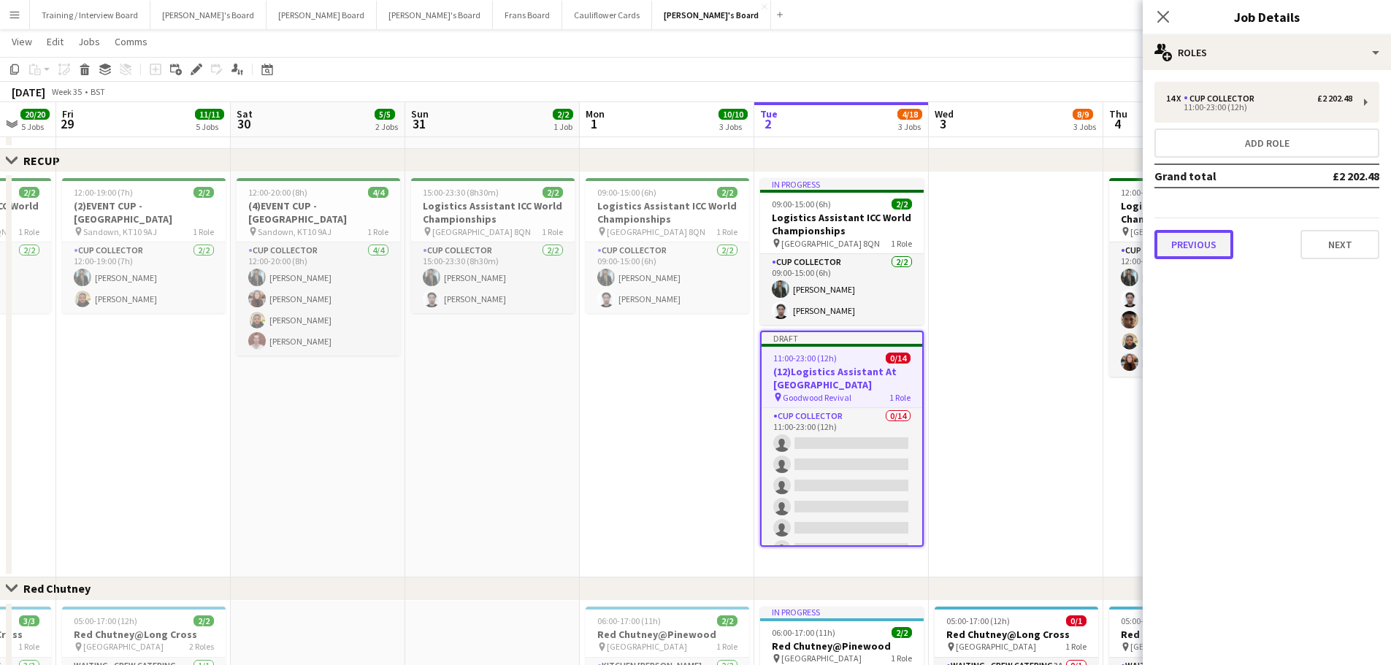
click at [934, 240] on button "Previous" at bounding box center [1193, 244] width 79 height 29
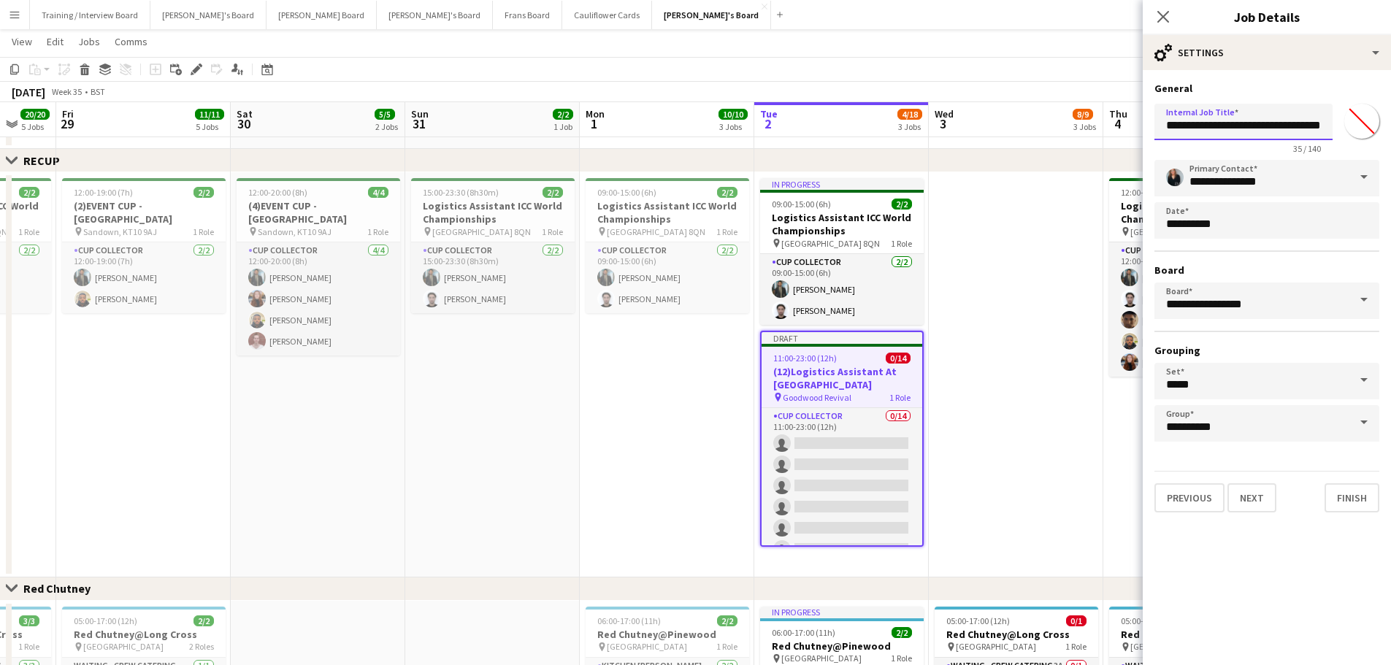
drag, startPoint x: 1181, startPoint y: 129, endPoint x: 1142, endPoint y: 123, distance: 39.1
click at [934, 123] on form "**********" at bounding box center [1266, 297] width 248 height 431
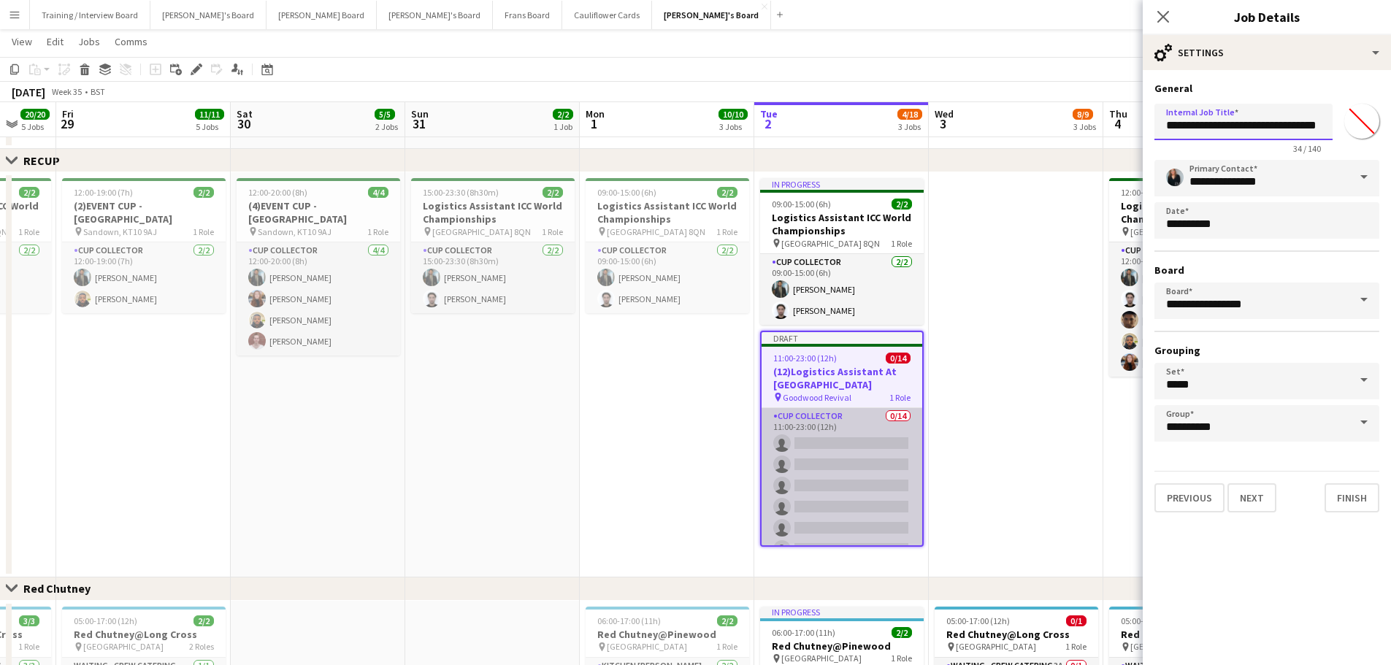
type input "**********"
click at [819, 401] on app-card-role "CUP COLLECTOR 0/14 11:00-23:00 (12h) single-neutral-actions single-neutral-acti…" at bounding box center [841, 570] width 161 height 325
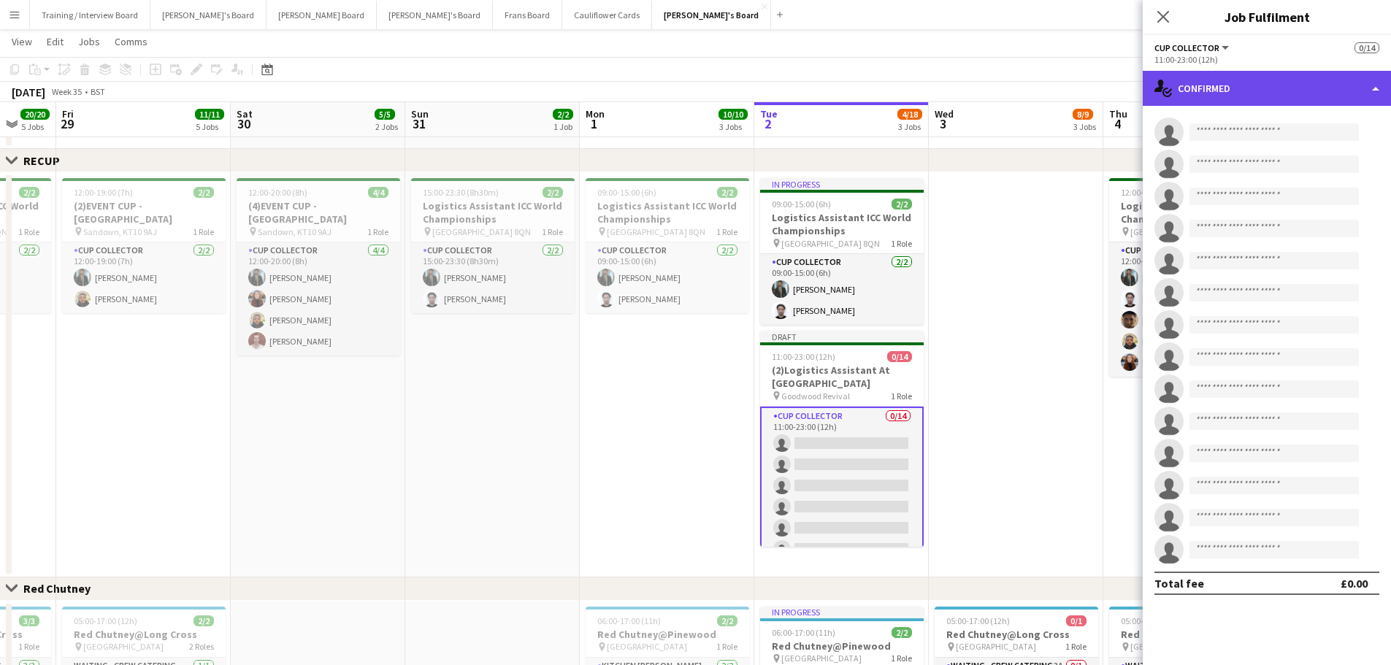
click at [934, 90] on div "single-neutral-actions-check-2 Confirmed" at bounding box center [1266, 88] width 248 height 35
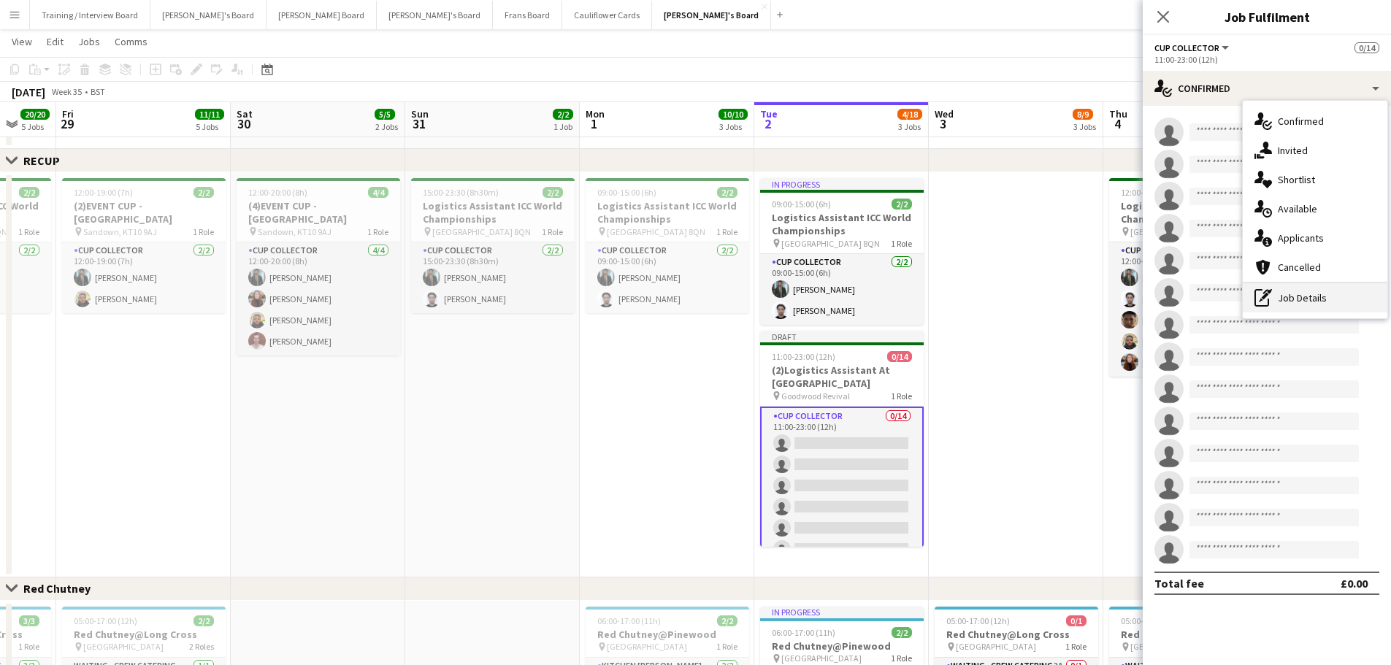
click at [934, 291] on div "pen-write Job Details" at bounding box center [1314, 297] width 145 height 29
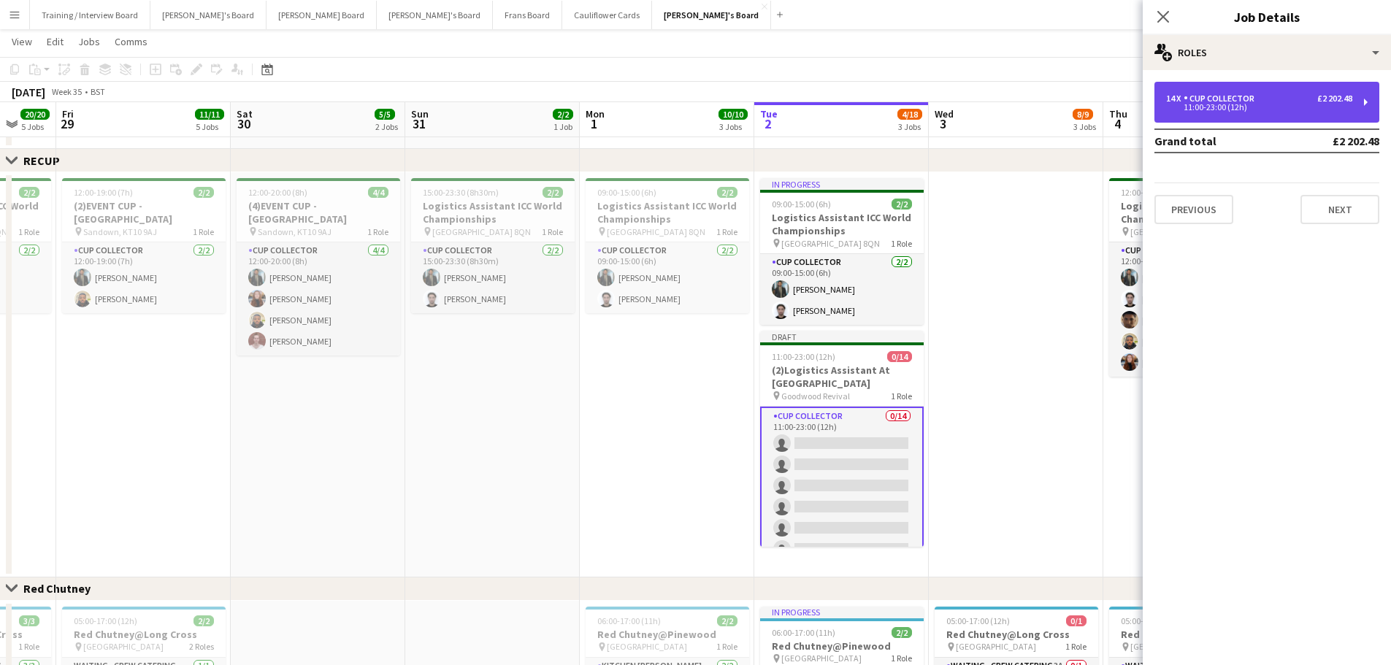
click at [934, 108] on div "11:00-23:00 (12h)" at bounding box center [1259, 107] width 186 height 7
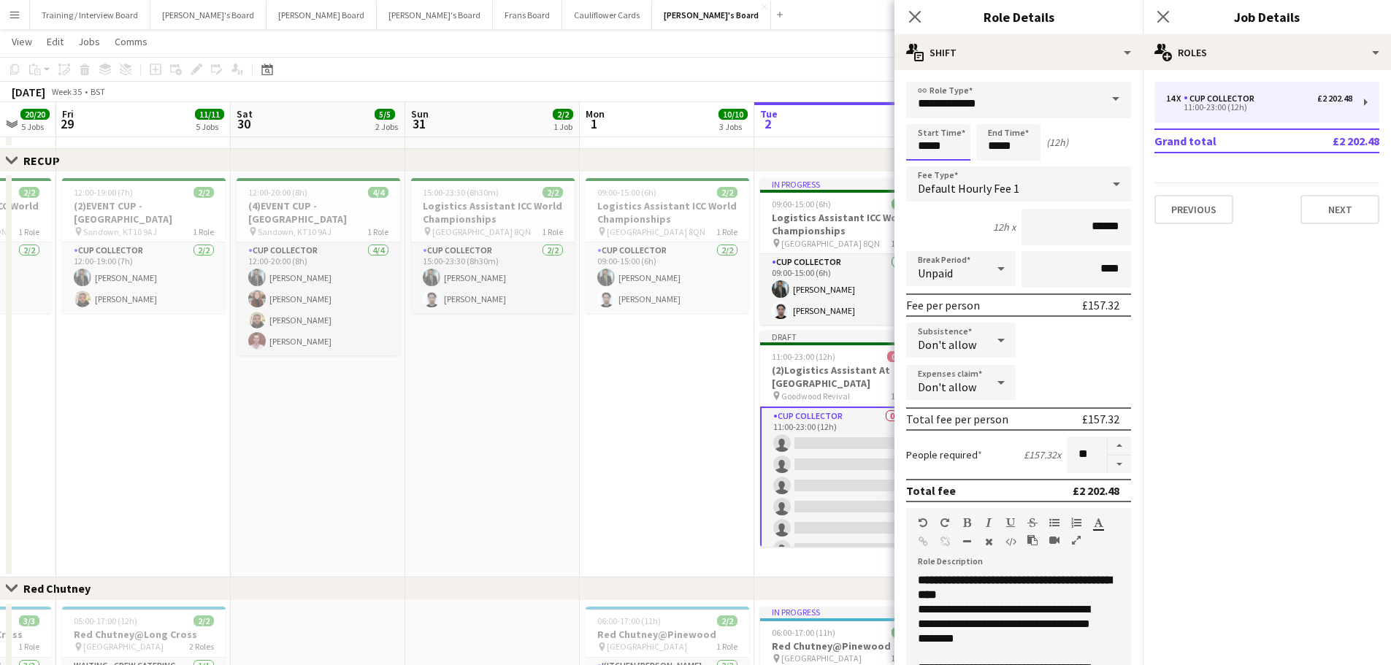
click at [928, 149] on input "*****" at bounding box center [938, 142] width 64 height 36
type input "*****"
click at [934, 147] on input "*****" at bounding box center [1008, 142] width 64 height 36
type input "*****"
click at [934, 401] on button "button" at bounding box center [1118, 465] width 23 height 18
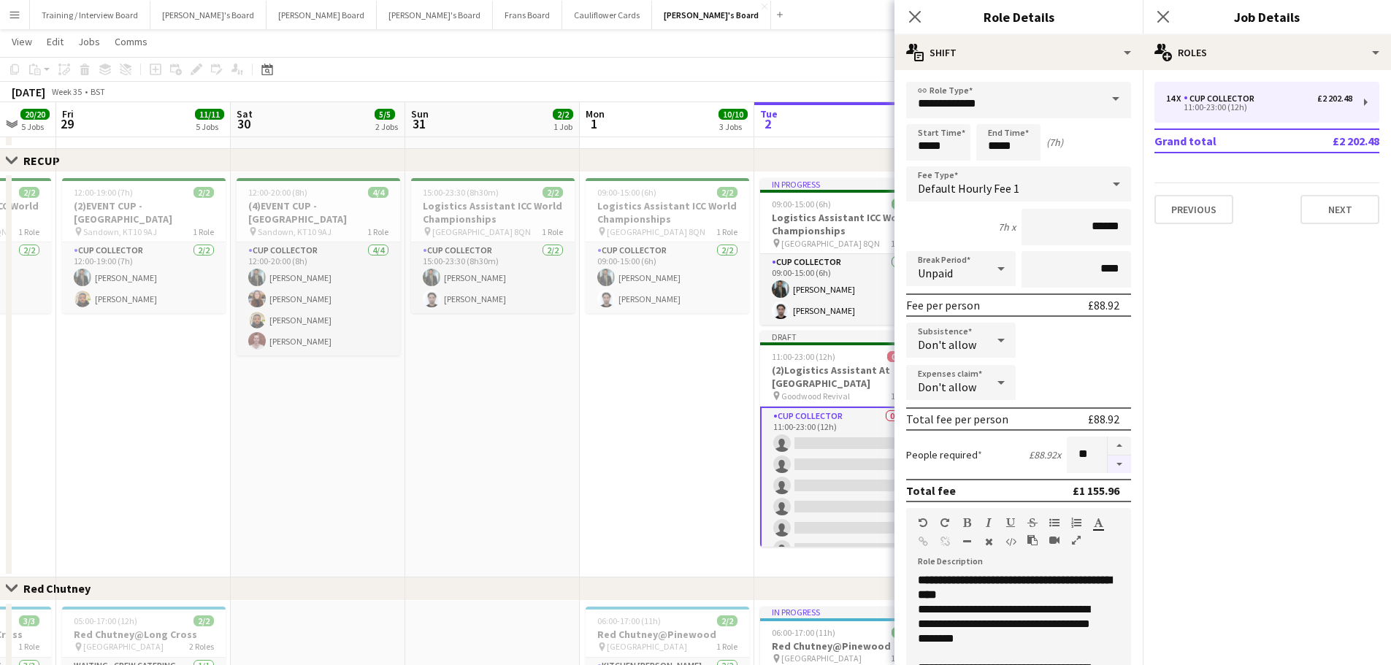
click at [934, 401] on button "button" at bounding box center [1118, 465] width 23 height 18
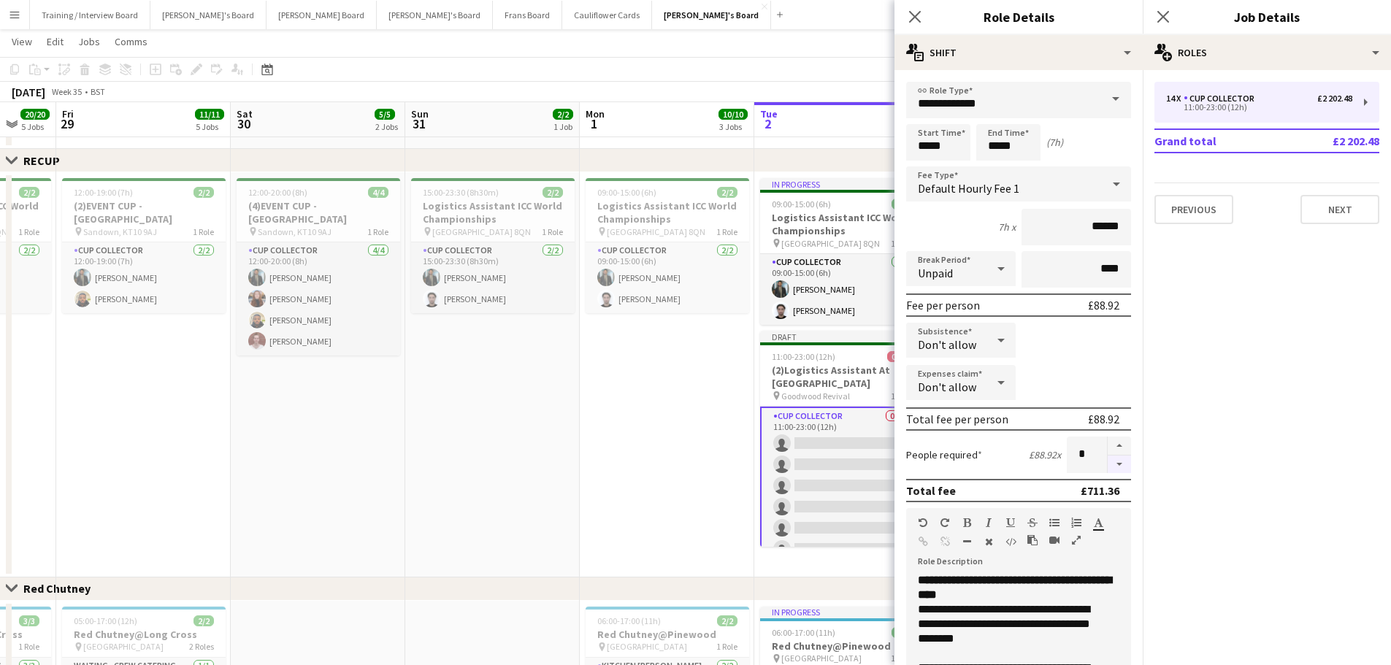
click at [934, 401] on button "button" at bounding box center [1118, 465] width 23 height 18
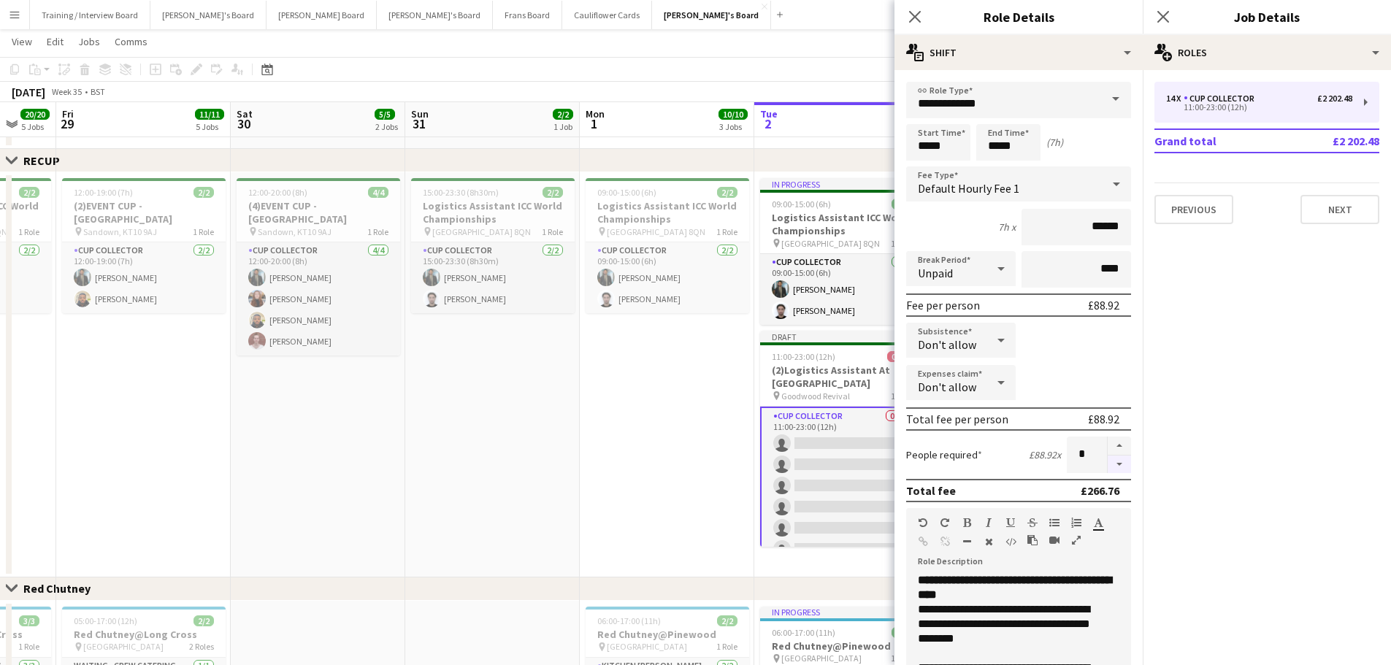
click at [934, 401] on button "button" at bounding box center [1118, 465] width 23 height 18
type input "*"
click at [534, 401] on app-date-cell "15:00-23:30 (8h30m) 2/2 Logistics Assistant ICC World Championships pin Lord Cr…" at bounding box center [492, 374] width 174 height 405
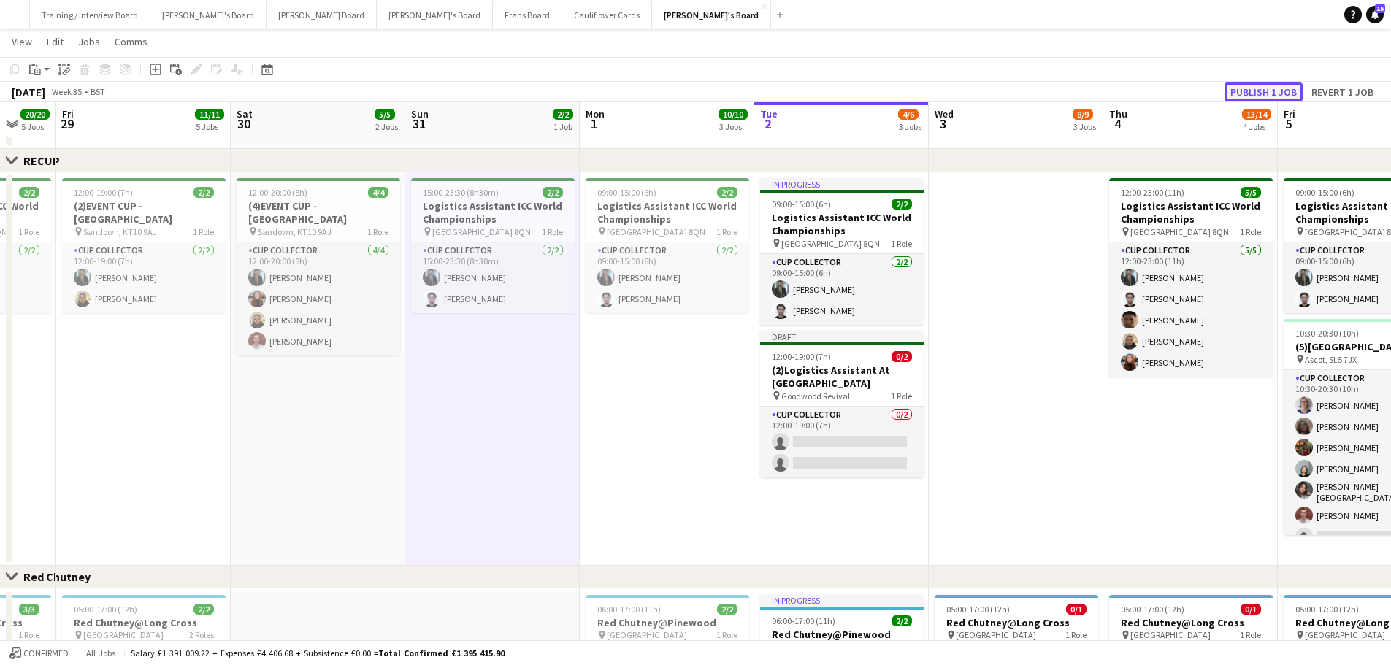
click at [934, 96] on button "Publish 1 job" at bounding box center [1263, 91] width 78 height 19
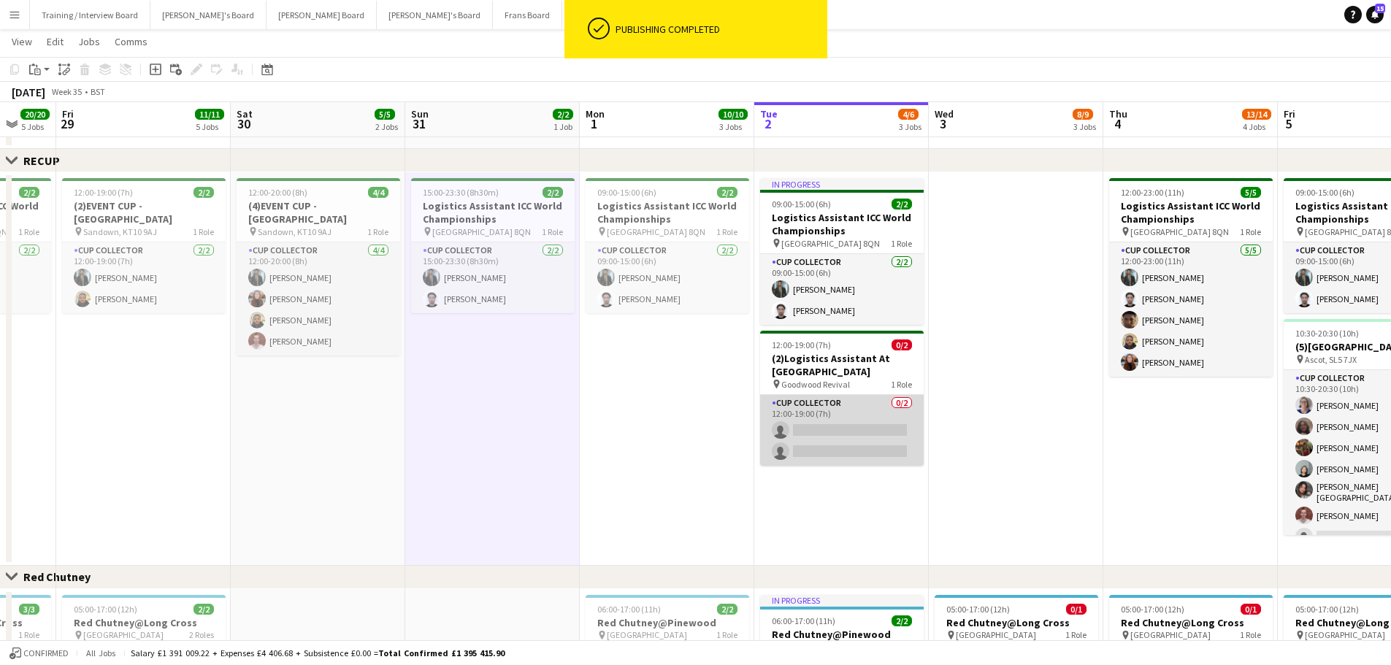
click at [867, 401] on app-card-role "CUP COLLECTOR 0/2 12:00-19:00 (7h) single-neutral-actions single-neutral-actions" at bounding box center [842, 430] width 164 height 71
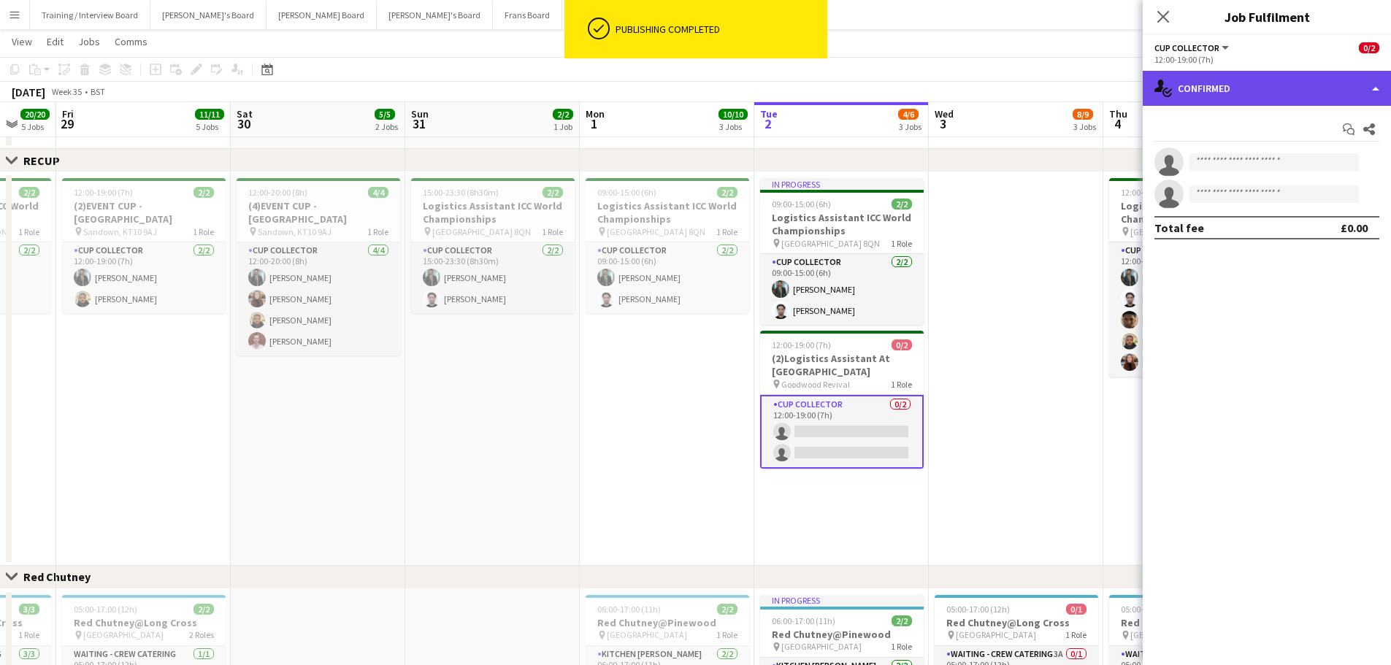
click at [934, 91] on div "single-neutral-actions-check-2 Confirmed" at bounding box center [1266, 88] width 248 height 35
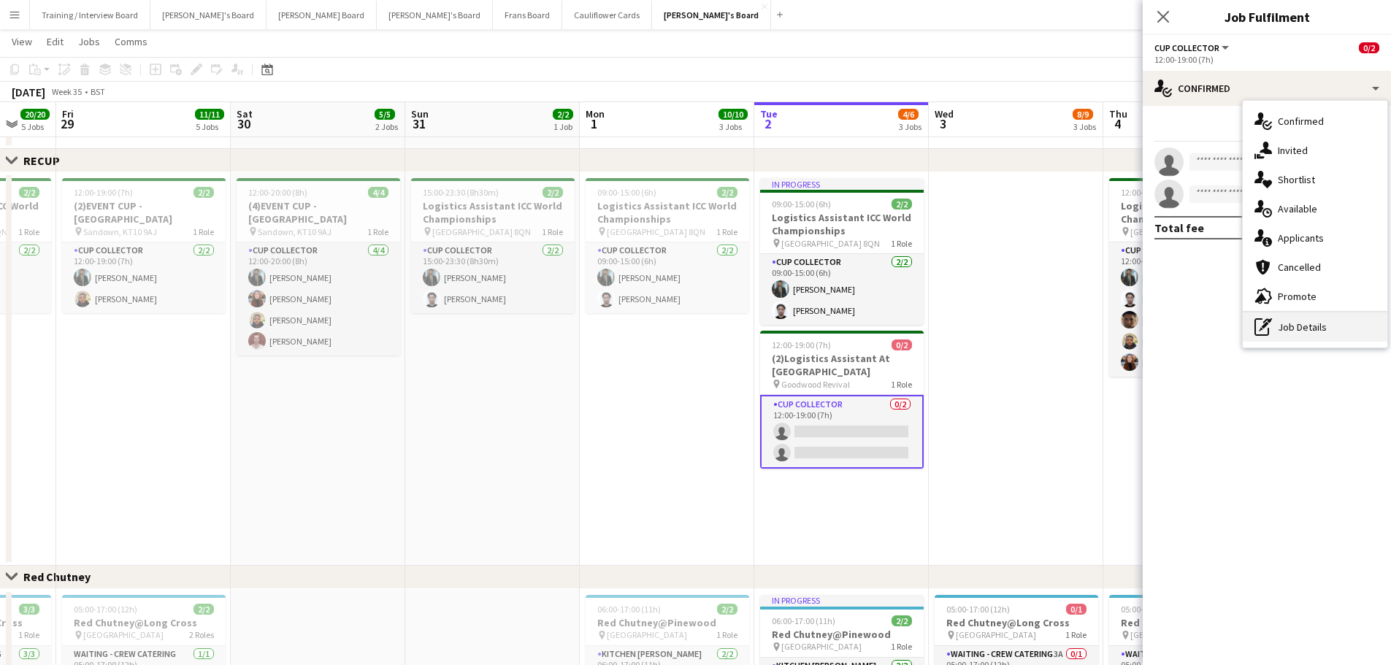
click at [934, 331] on div "pen-write Job Details" at bounding box center [1314, 326] width 145 height 29
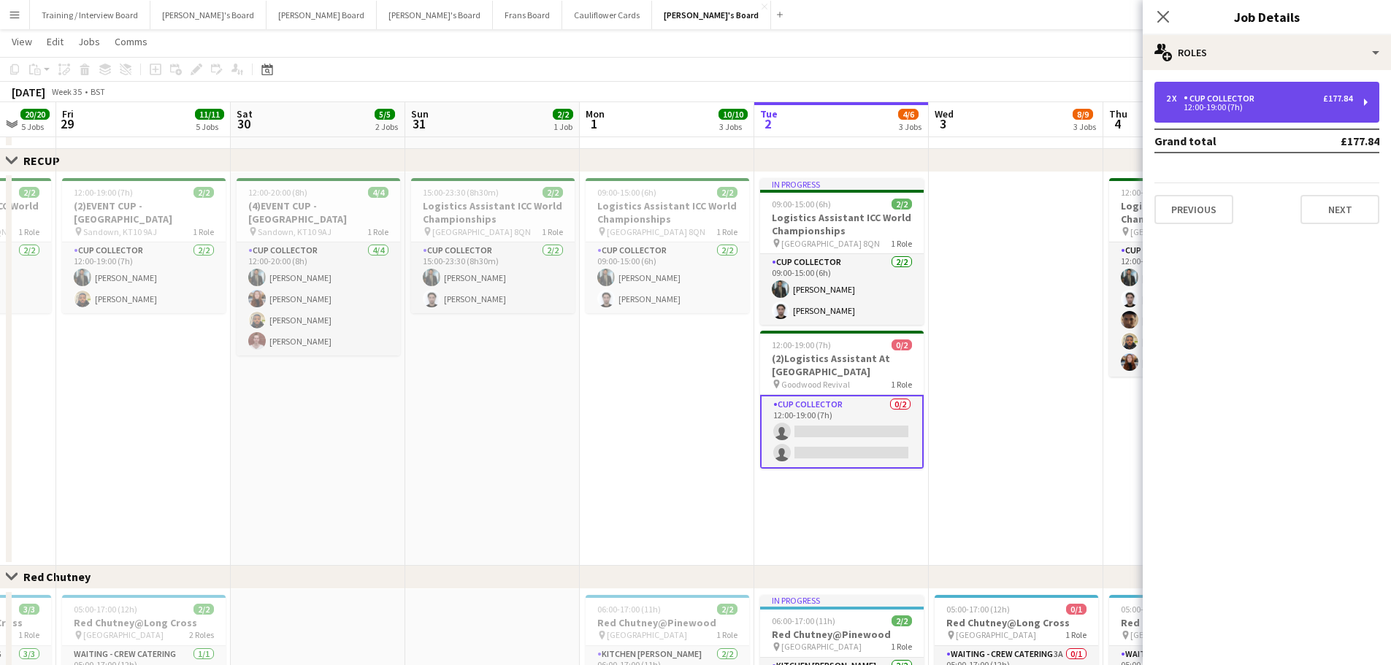
click at [934, 110] on div "12:00-19:00 (7h)" at bounding box center [1259, 107] width 186 height 7
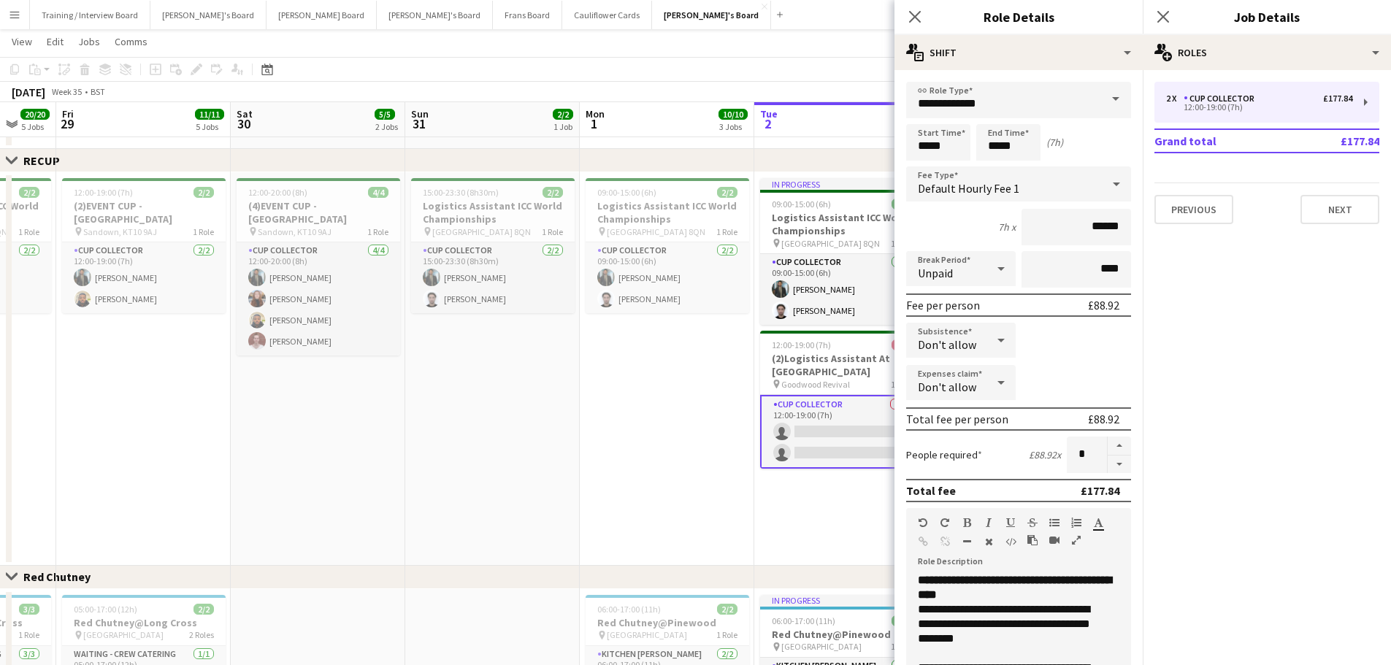
click at [871, 401] on app-card-role "CUP COLLECTOR 0/2 12:00-19:00 (7h) single-neutral-actions single-neutral-actions" at bounding box center [842, 432] width 164 height 74
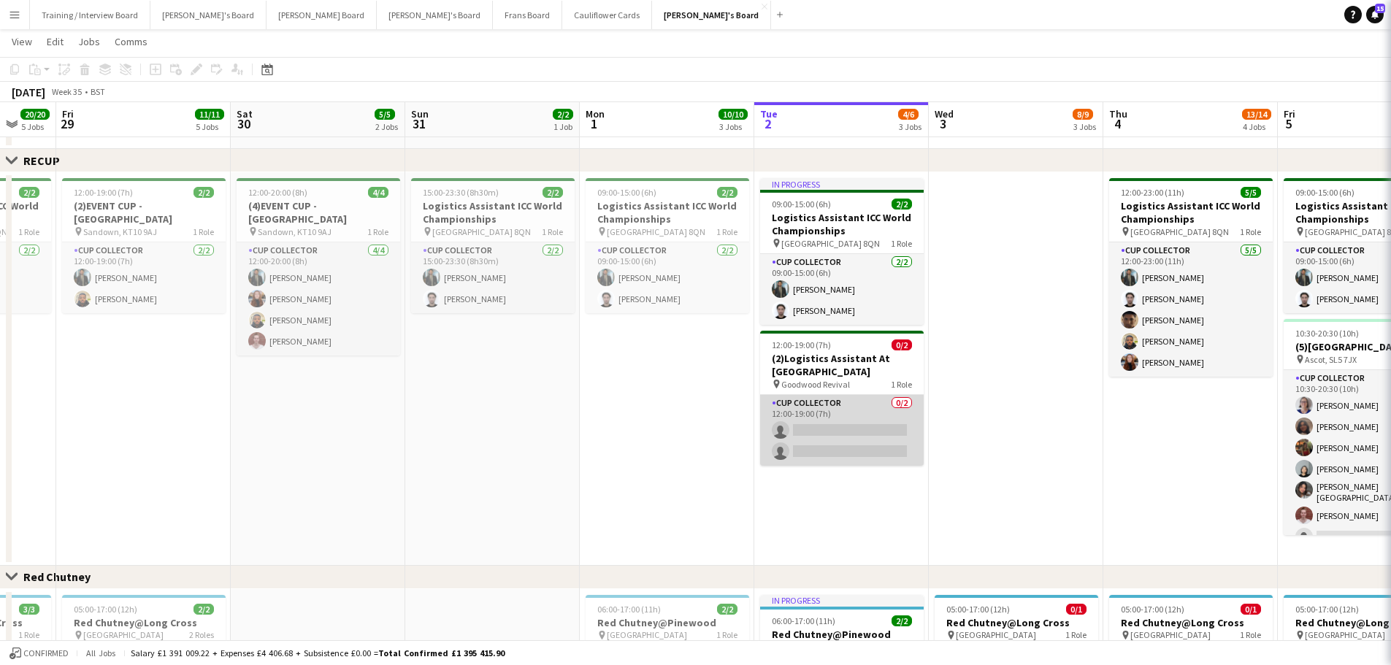
click at [871, 401] on app-card-role "CUP COLLECTOR 0/2 12:00-19:00 (7h) single-neutral-actions single-neutral-actions" at bounding box center [842, 430] width 164 height 71
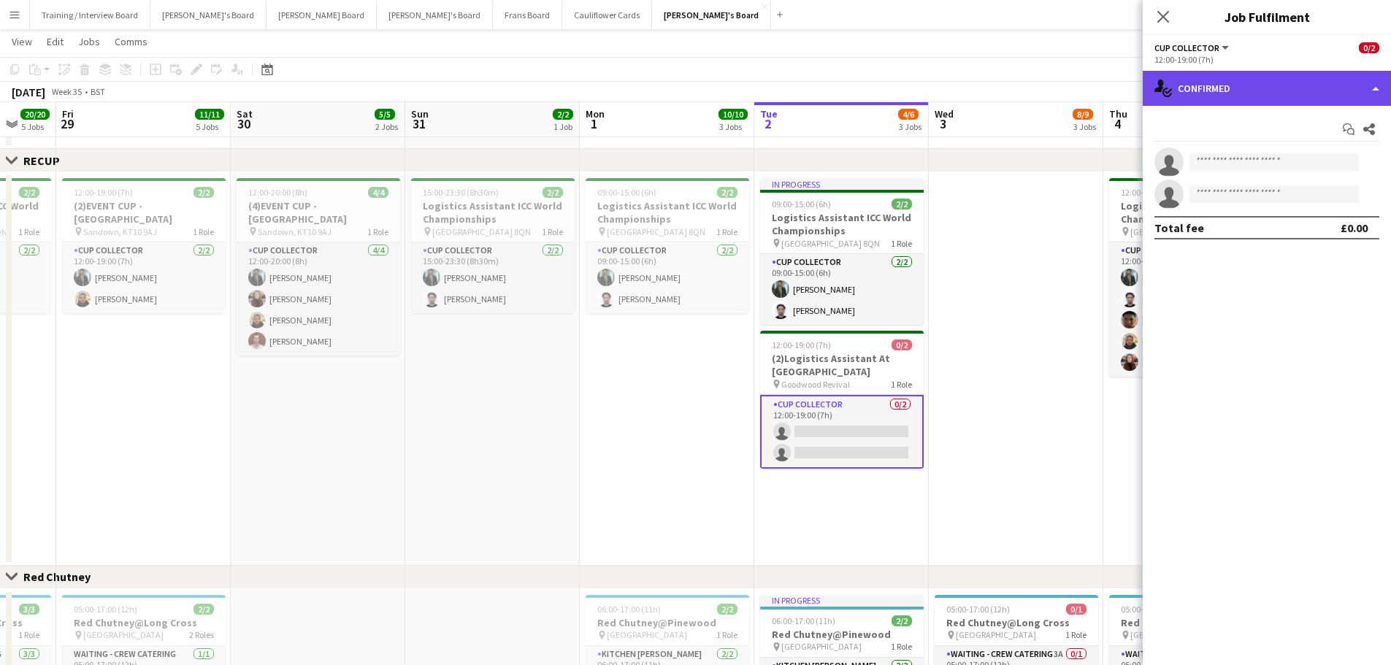
click at [934, 84] on div "single-neutral-actions-check-2 Confirmed" at bounding box center [1266, 88] width 248 height 35
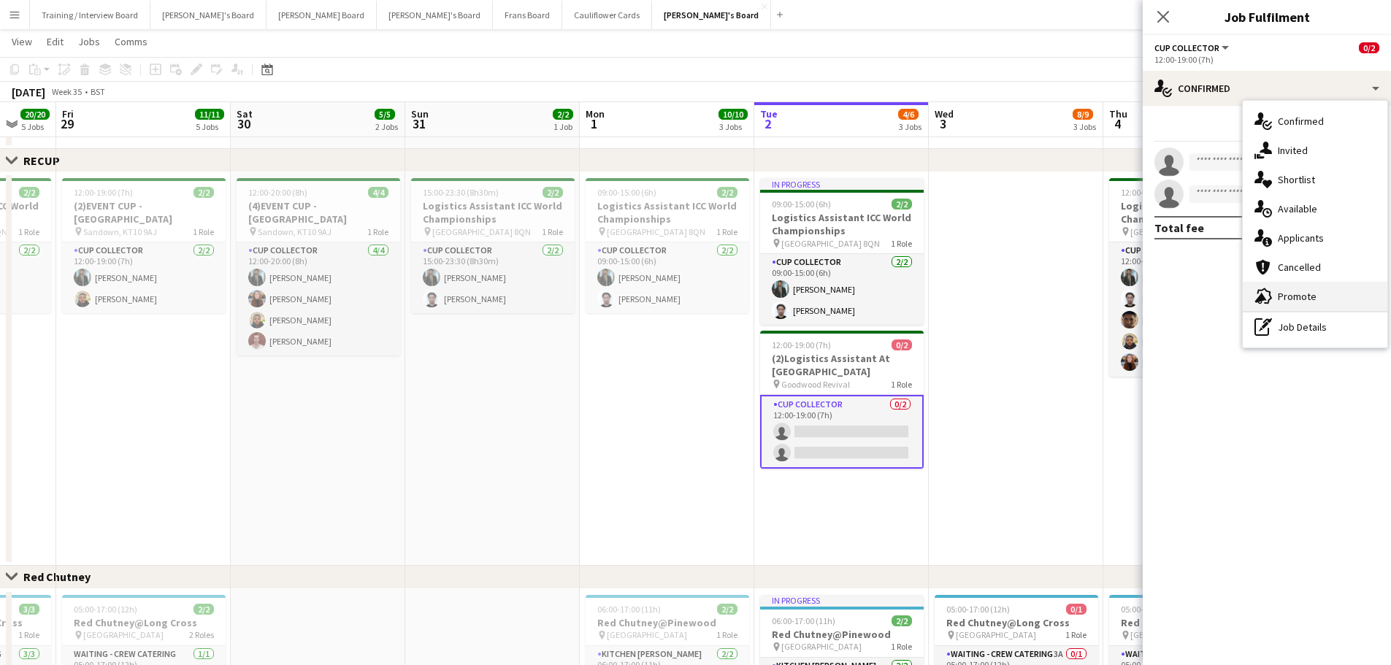
click at [934, 307] on div "advertising-megaphone Promote" at bounding box center [1314, 296] width 145 height 29
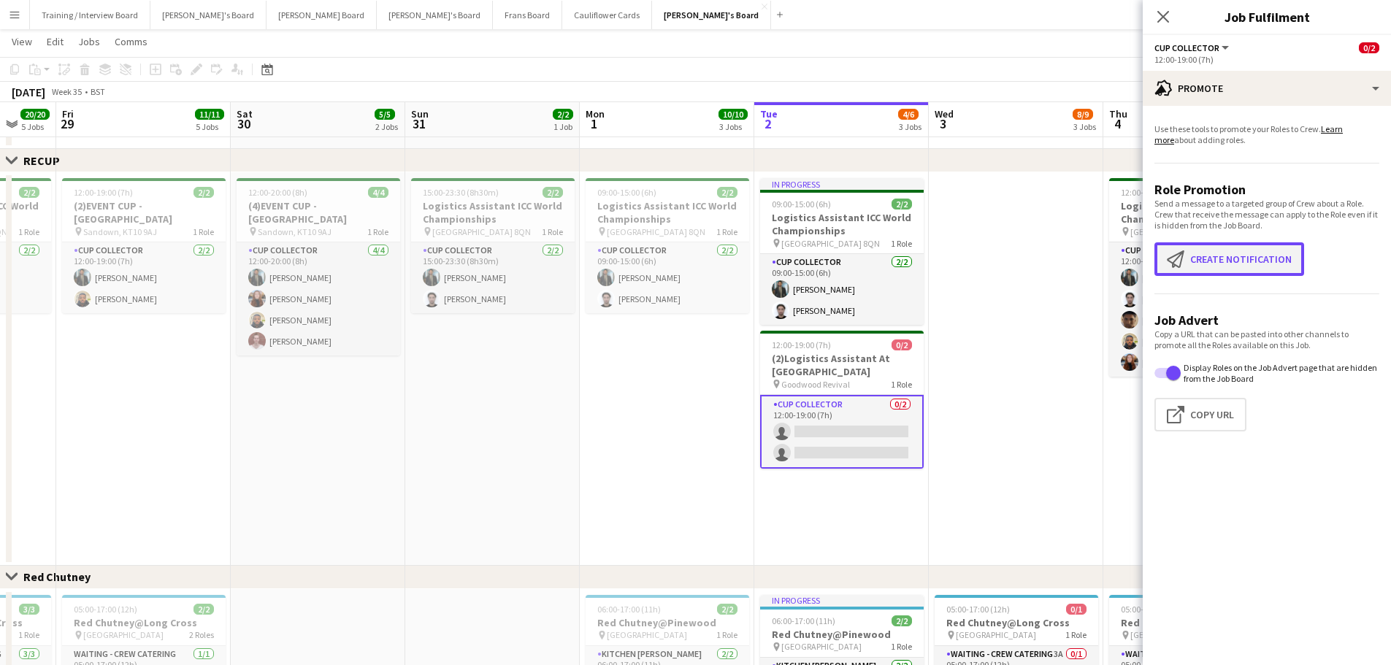
click at [934, 263] on button "Create notification Create notification" at bounding box center [1229, 259] width 150 height 34
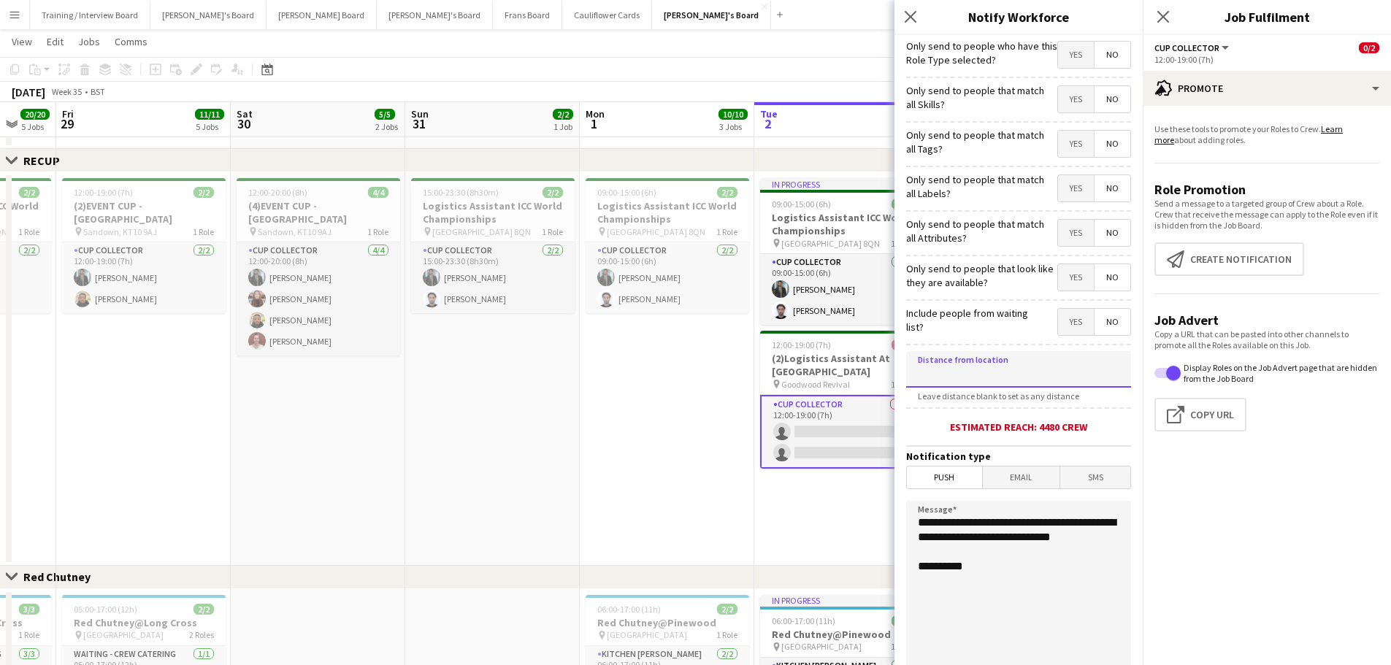
click at [934, 374] on input at bounding box center [1018, 369] width 225 height 36
type input "*****"
drag, startPoint x: 1002, startPoint y: 558, endPoint x: 836, endPoint y: 502, distance: 175.4
click at [836, 401] on body "Menu Boards Boards Boards All jobs Status Workforce Workforce My Workforce Recr…" at bounding box center [695, 114] width 1391 height 1834
click at [918, 401] on textarea "**********" at bounding box center [1018, 590] width 225 height 179
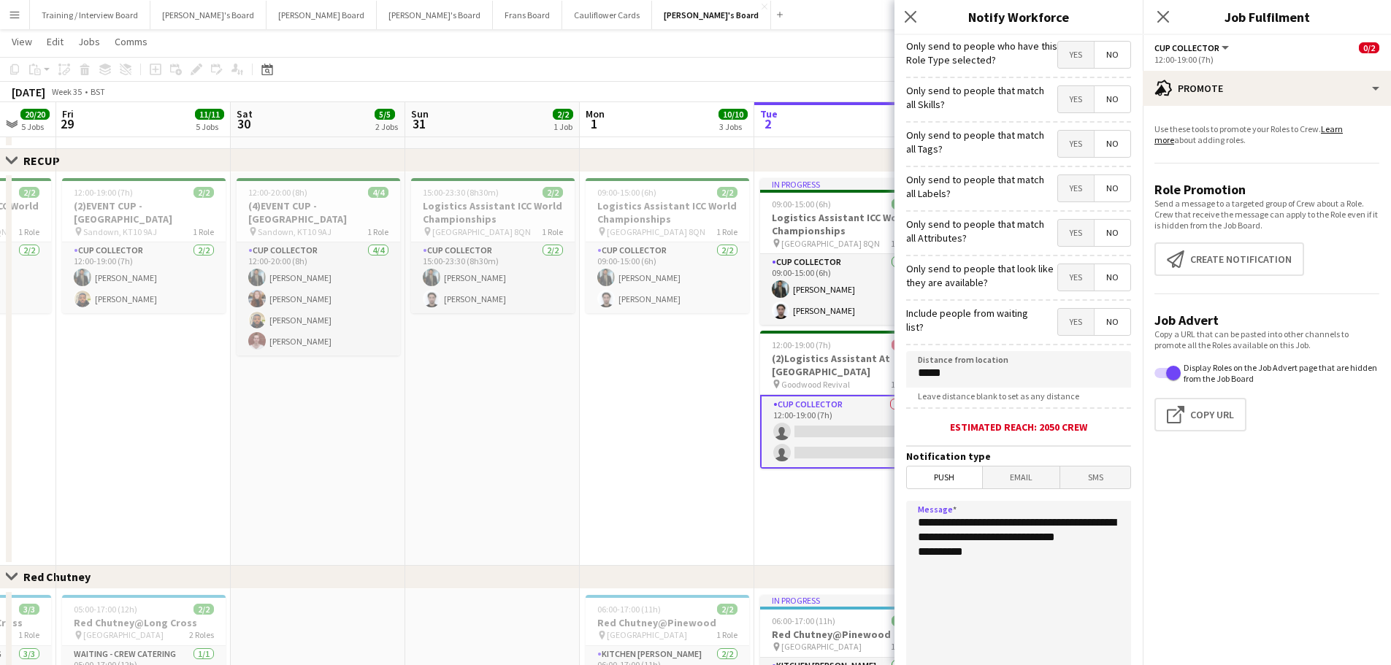
click at [934, 401] on textarea "**********" at bounding box center [1018, 590] width 225 height 179
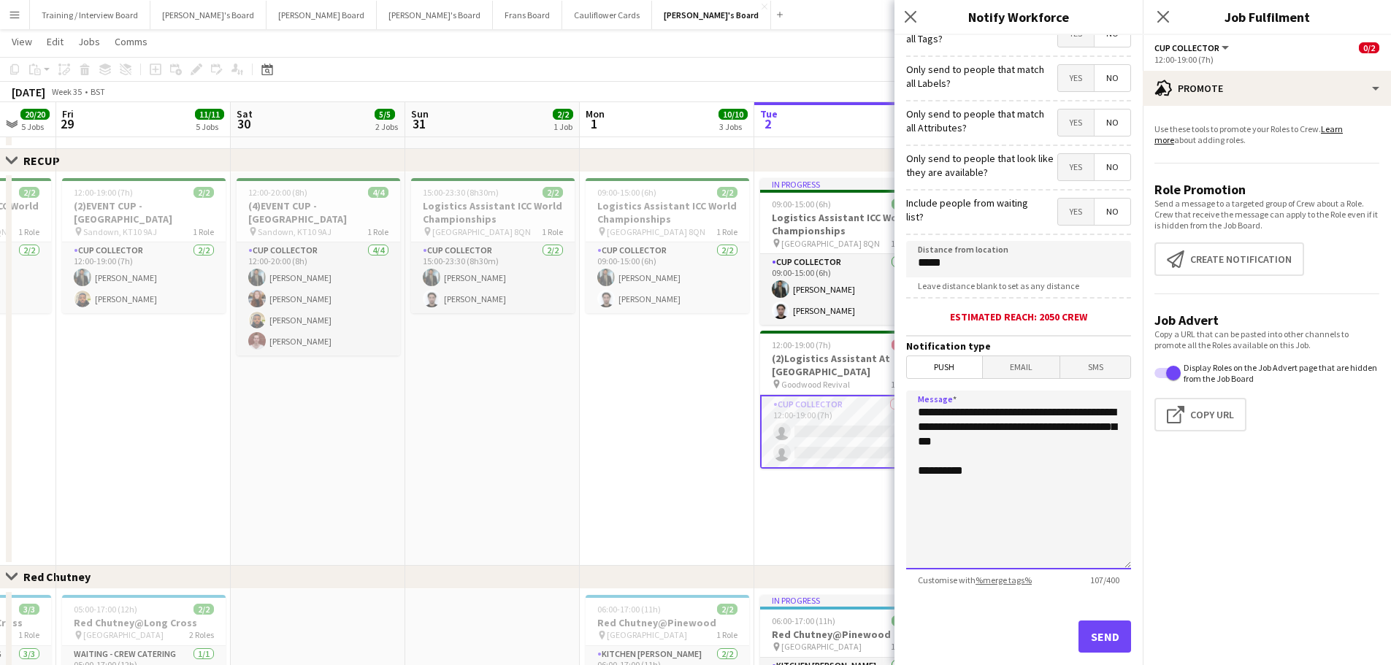
scroll to position [139, 0]
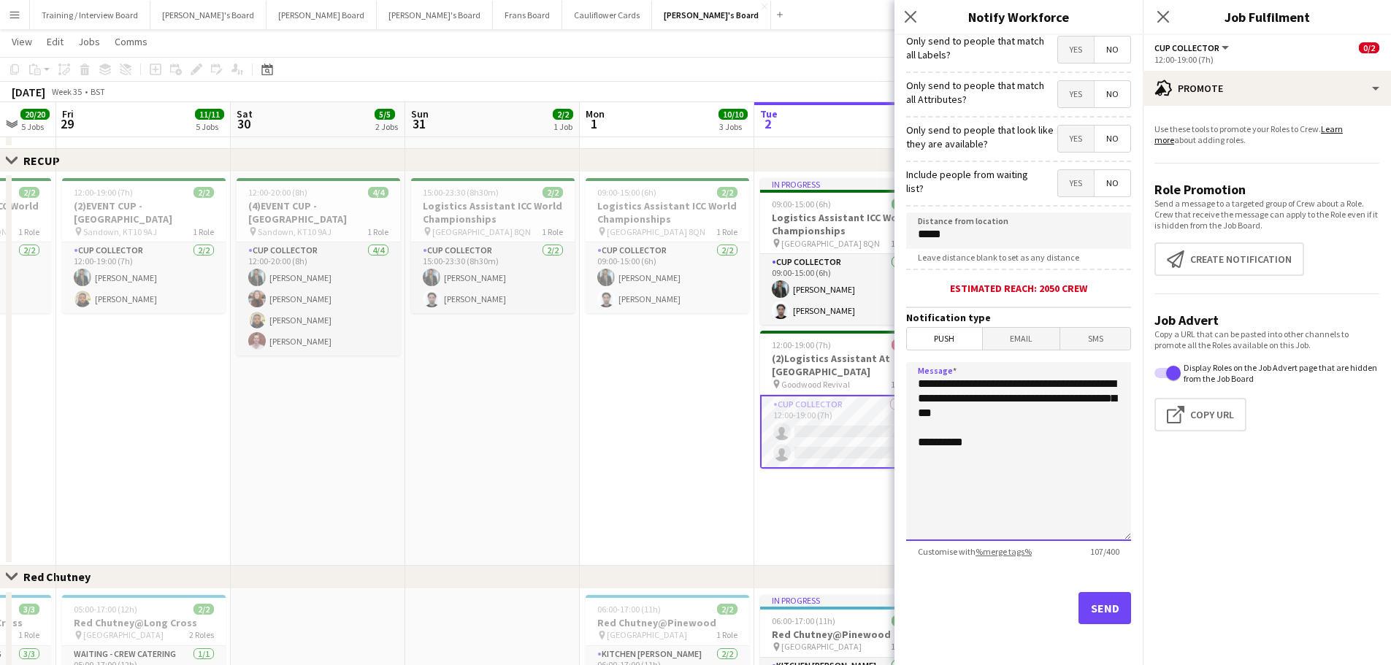
type textarea "**********"
click at [934, 401] on button "Send" at bounding box center [1104, 608] width 53 height 32
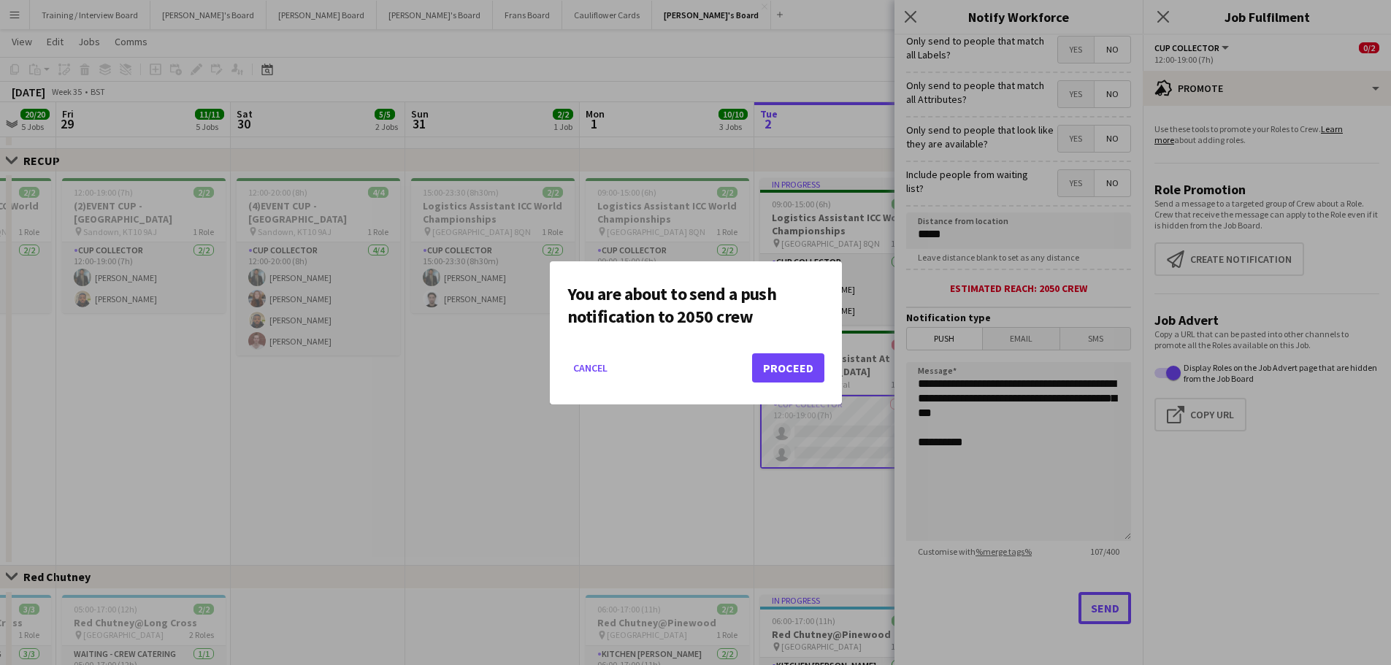
scroll to position [0, 0]
click at [775, 363] on button "Proceed" at bounding box center [788, 367] width 72 height 29
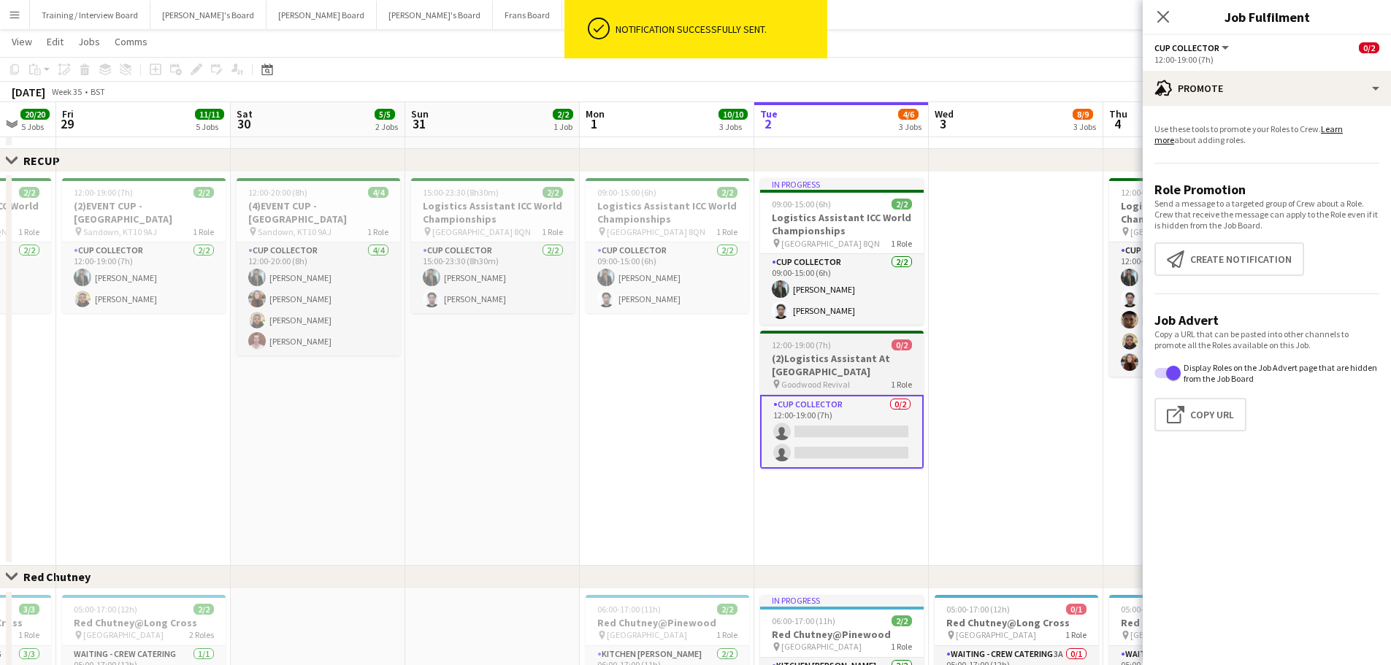
click at [834, 382] on span "Goodwood Revival" at bounding box center [815, 384] width 69 height 11
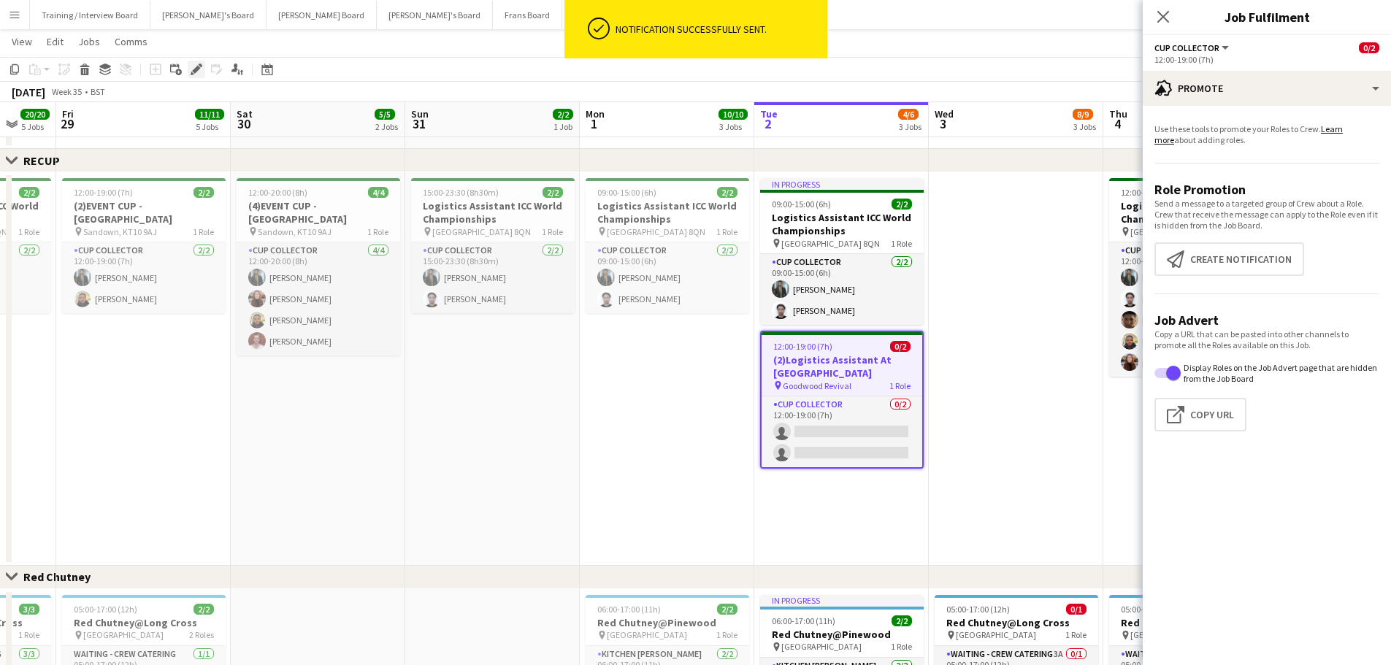
click at [202, 64] on div "Edit" at bounding box center [197, 70] width 18 height 18
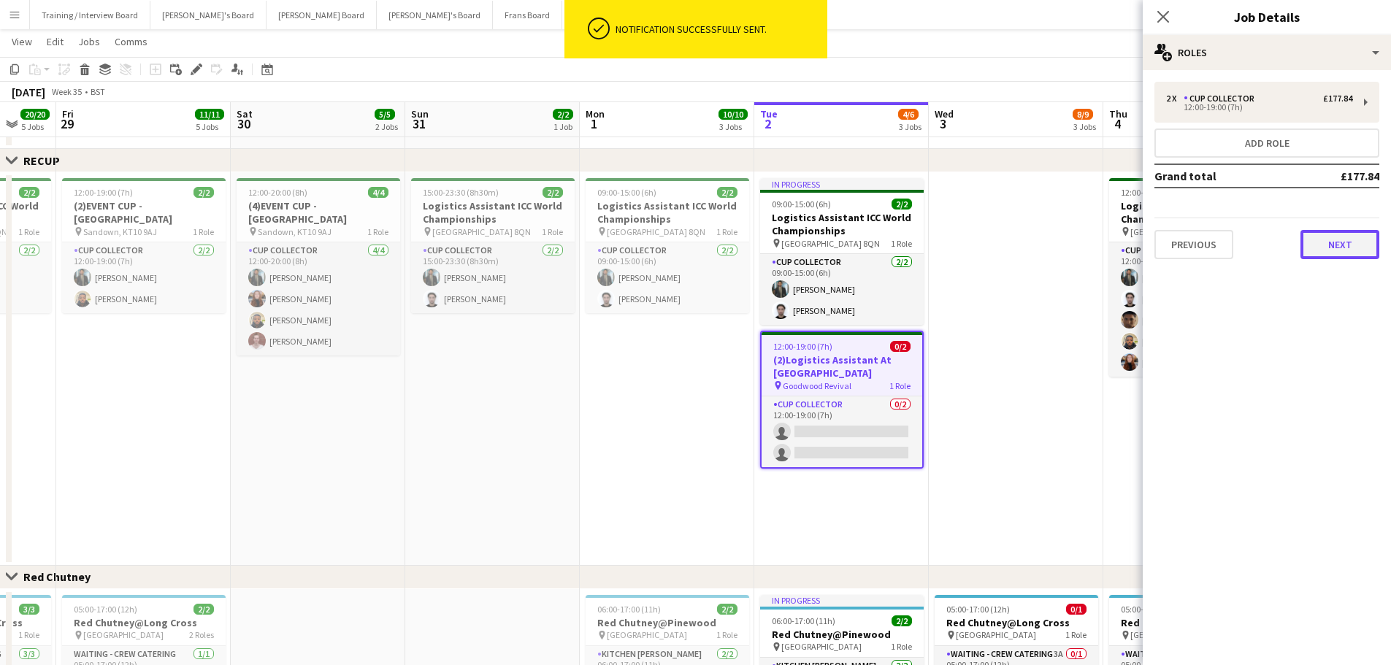
click at [934, 249] on button "Next" at bounding box center [1339, 244] width 79 height 29
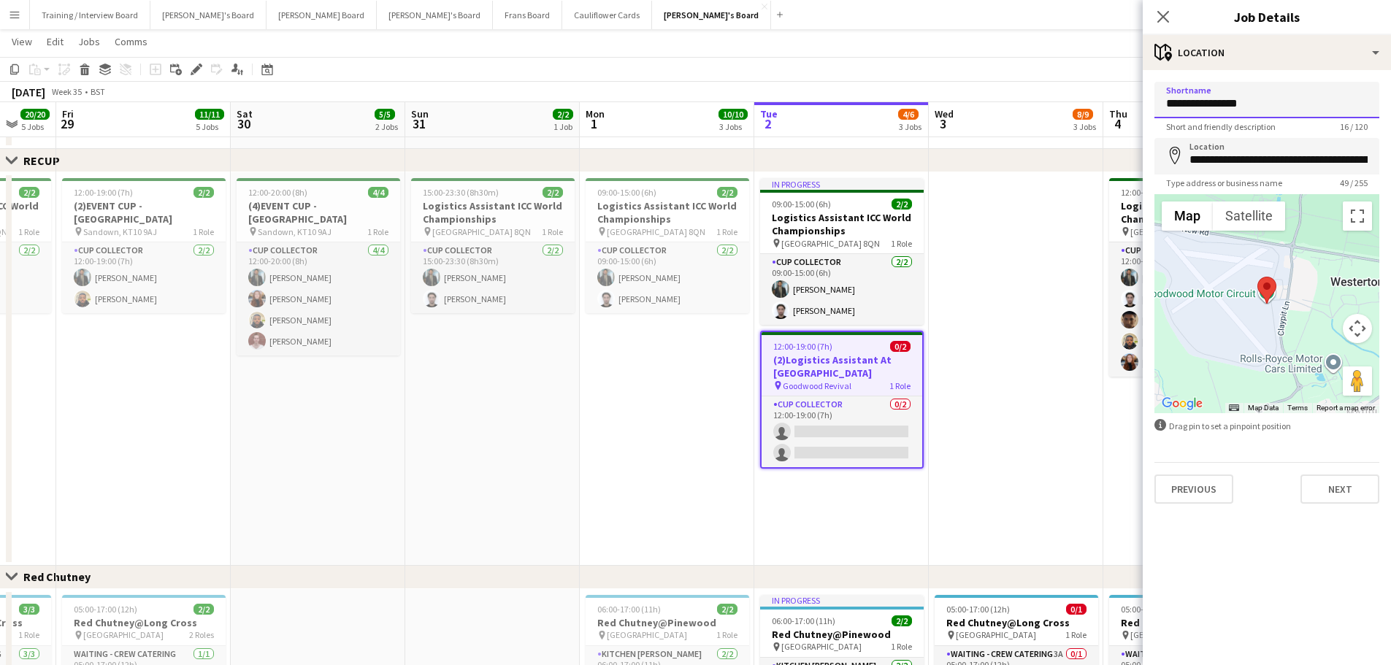
click at [934, 104] on input "**********" at bounding box center [1266, 100] width 225 height 36
type input "********"
click at [855, 361] on h3 "(2)Logistics Assistant At [GEOGRAPHIC_DATA]" at bounding box center [841, 366] width 161 height 26
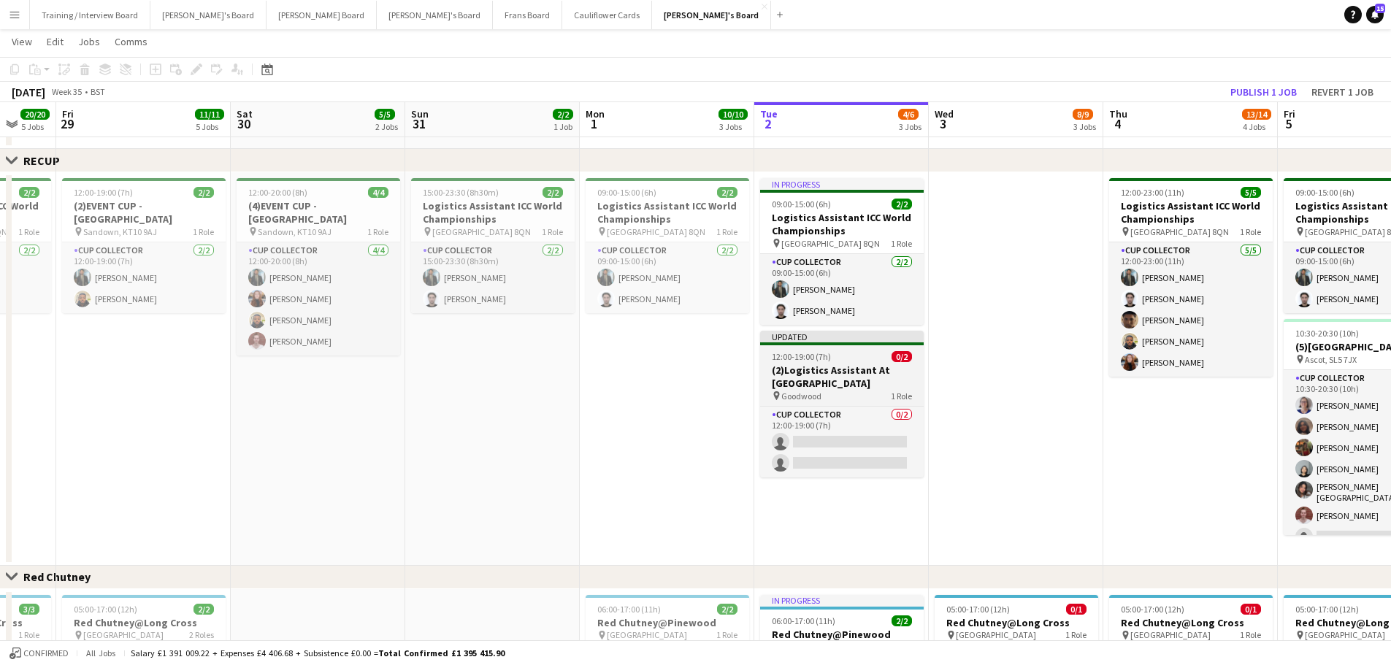
click at [847, 362] on app-job-card "Updated 12:00-19:00 (7h) 0/2 (2)Logistics Assistant At Goodwood pin Goodwood 1 …" at bounding box center [842, 404] width 164 height 147
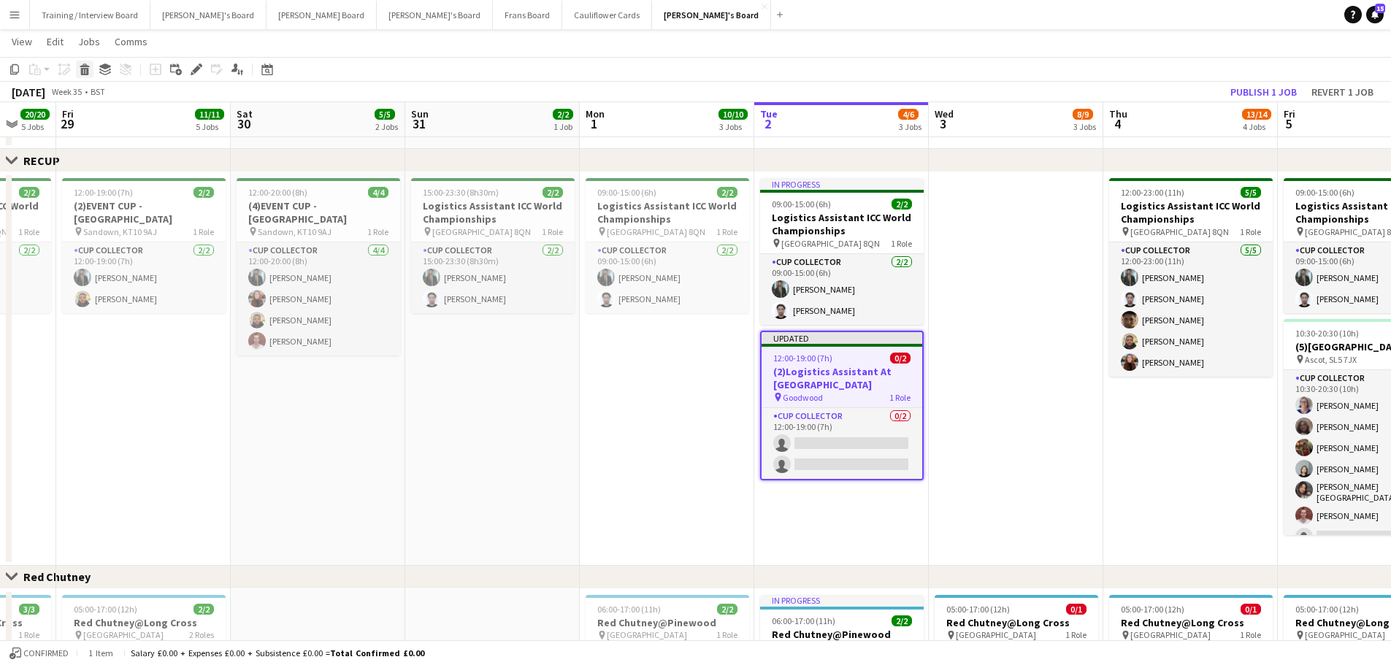
click at [85, 68] on icon at bounding box center [85, 71] width 8 height 7
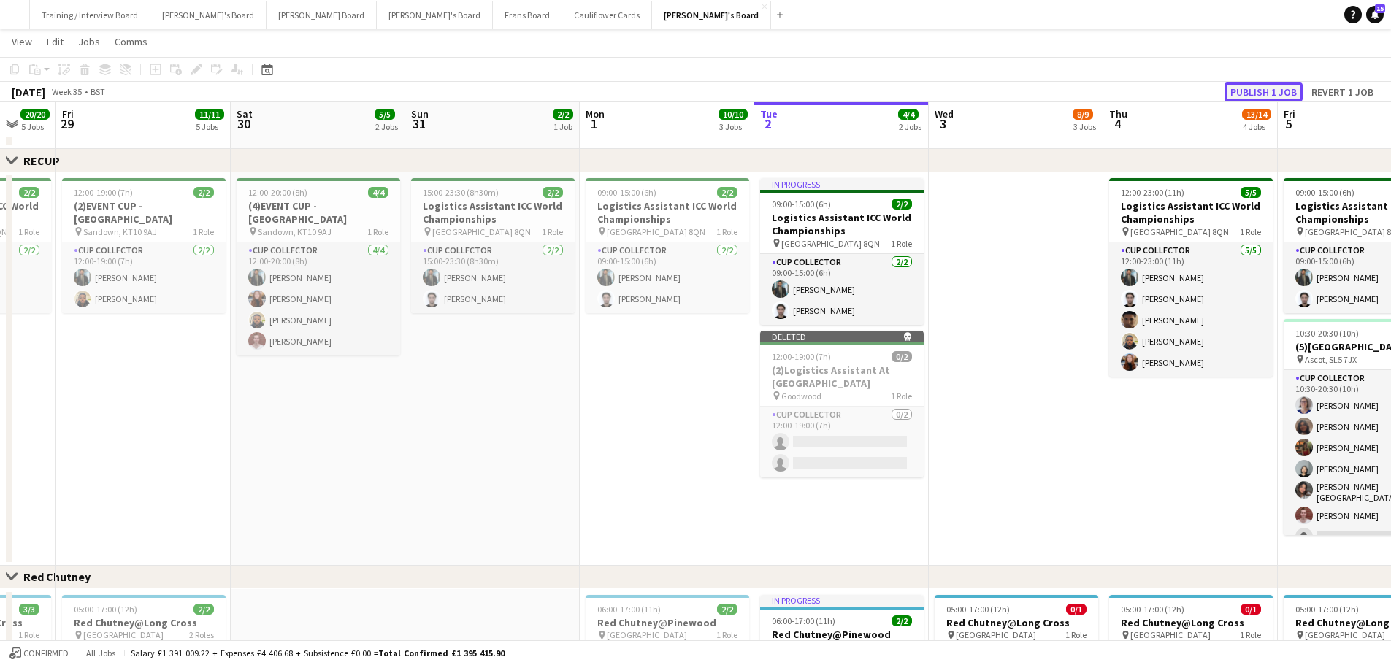
click at [934, 100] on button "Publish 1 job" at bounding box center [1263, 91] width 78 height 19
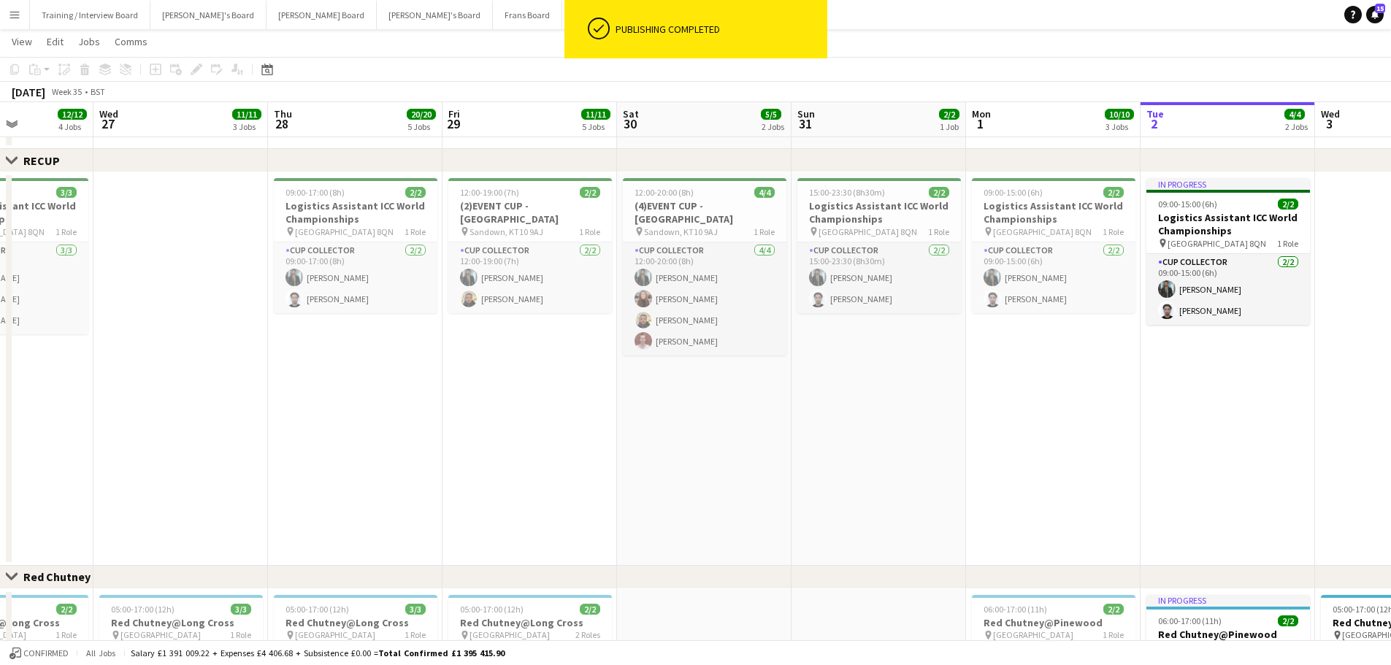
drag, startPoint x: 484, startPoint y: 437, endPoint x: 1117, endPoint y: 468, distance: 633.7
click at [934, 401] on app-calendar-viewport "Sun 24 Mon 25 1/1 1 Job Tue 26 12/12 4 Jobs Wed 27 11/11 3 Jobs Thu 28 20/20 5 …" at bounding box center [695, 130] width 1391 height 1752
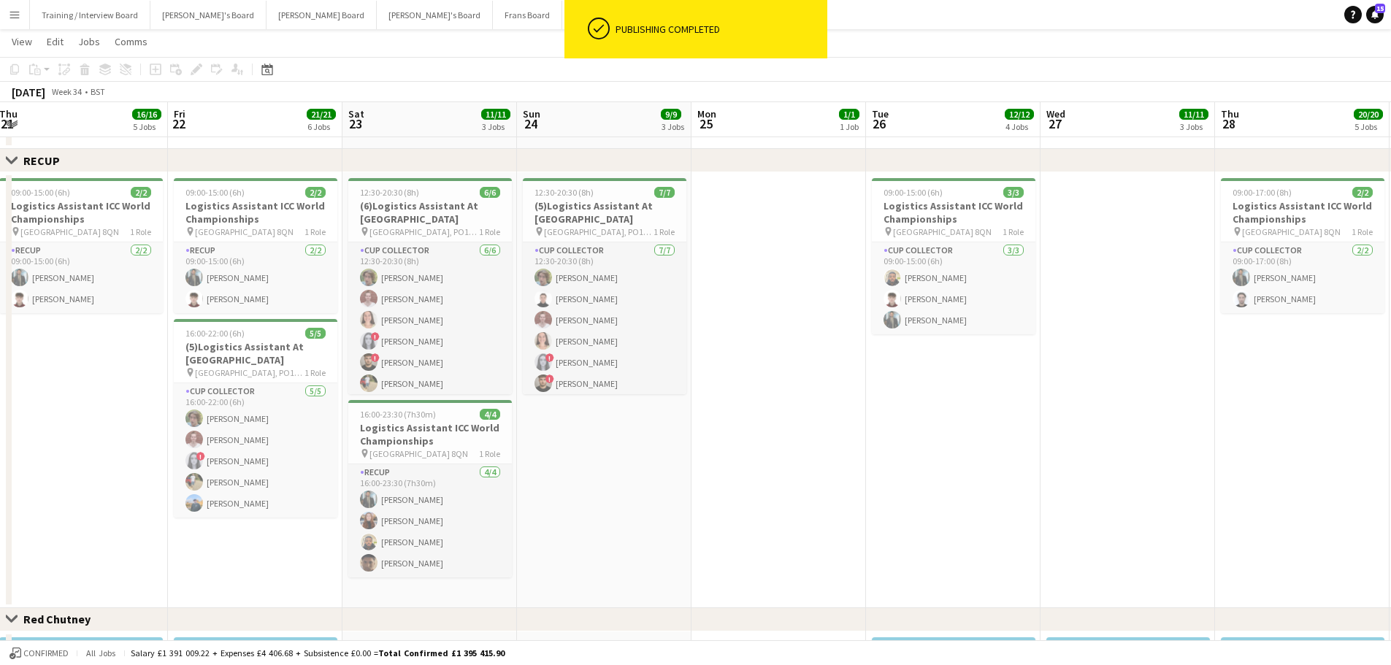
drag, startPoint x: 536, startPoint y: 437, endPoint x: 1134, endPoint y: 451, distance: 598.0
click at [934, 401] on app-calendar-viewport "Tue 19 Wed 20 33/33 5 Jobs Thu 21 16/16 5 Jobs Fri 22 21/21 6 Jobs Sat 23 11/11…" at bounding box center [695, 176] width 1391 height 1844
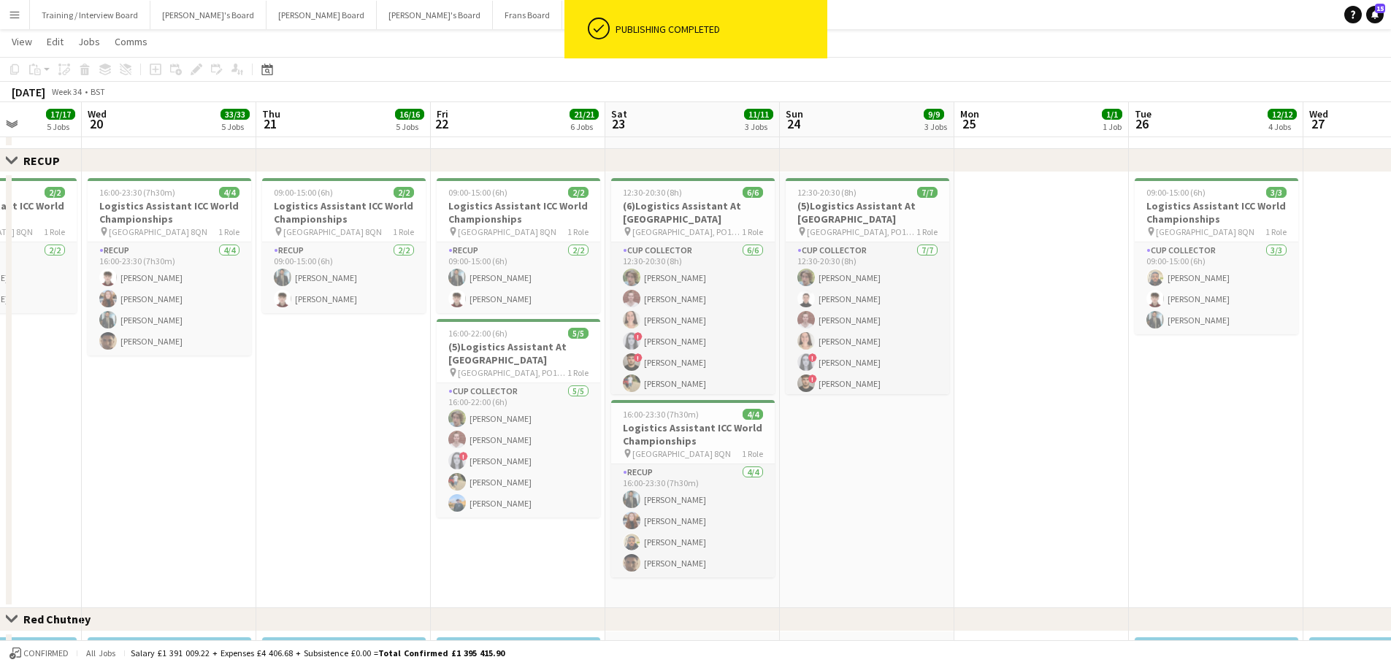
drag, startPoint x: 672, startPoint y: 488, endPoint x: 934, endPoint y: 494, distance: 262.9
click at [934, 401] on app-calendar-viewport "Sun 17 Mon 18 15/15 4 Jobs Tue 19 17/17 5 Jobs Wed 20 33/33 5 Jobs Thu 21 16/16…" at bounding box center [695, 176] width 1391 height 1844
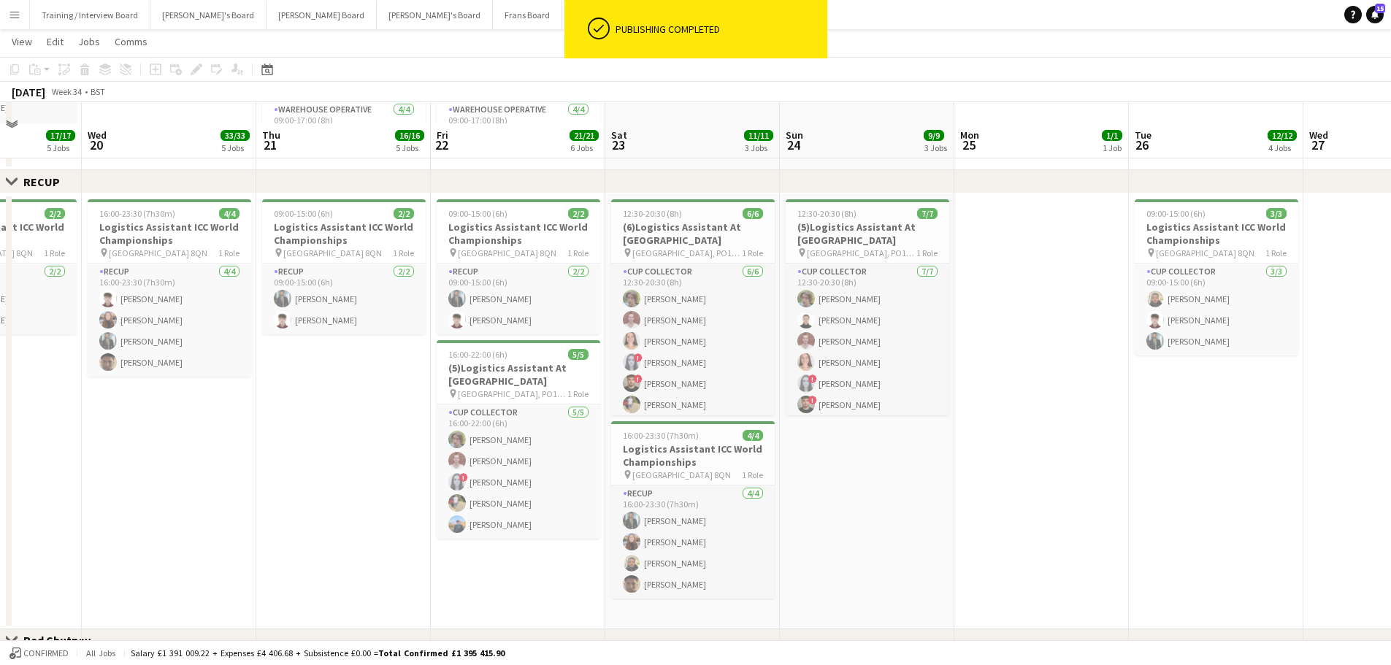
scroll to position [824, 0]
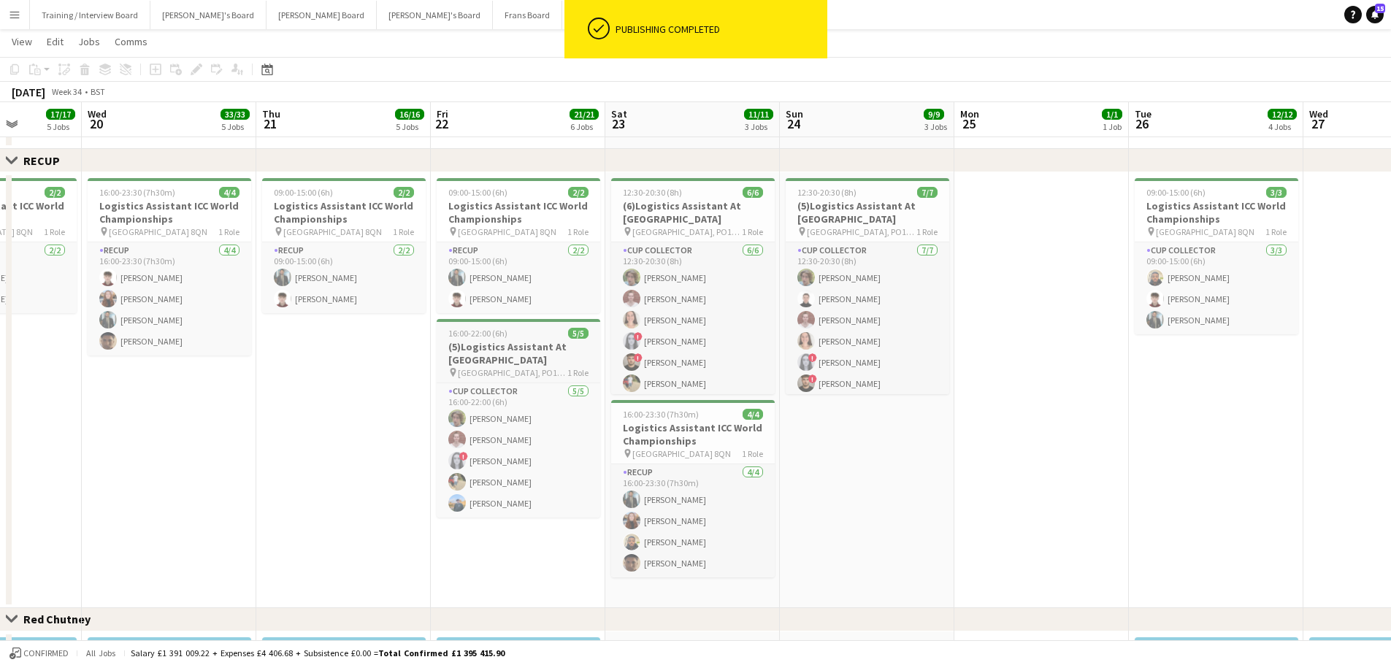
click at [530, 352] on h3 "(5)Logistics Assistant At [GEOGRAPHIC_DATA]" at bounding box center [519, 353] width 164 height 26
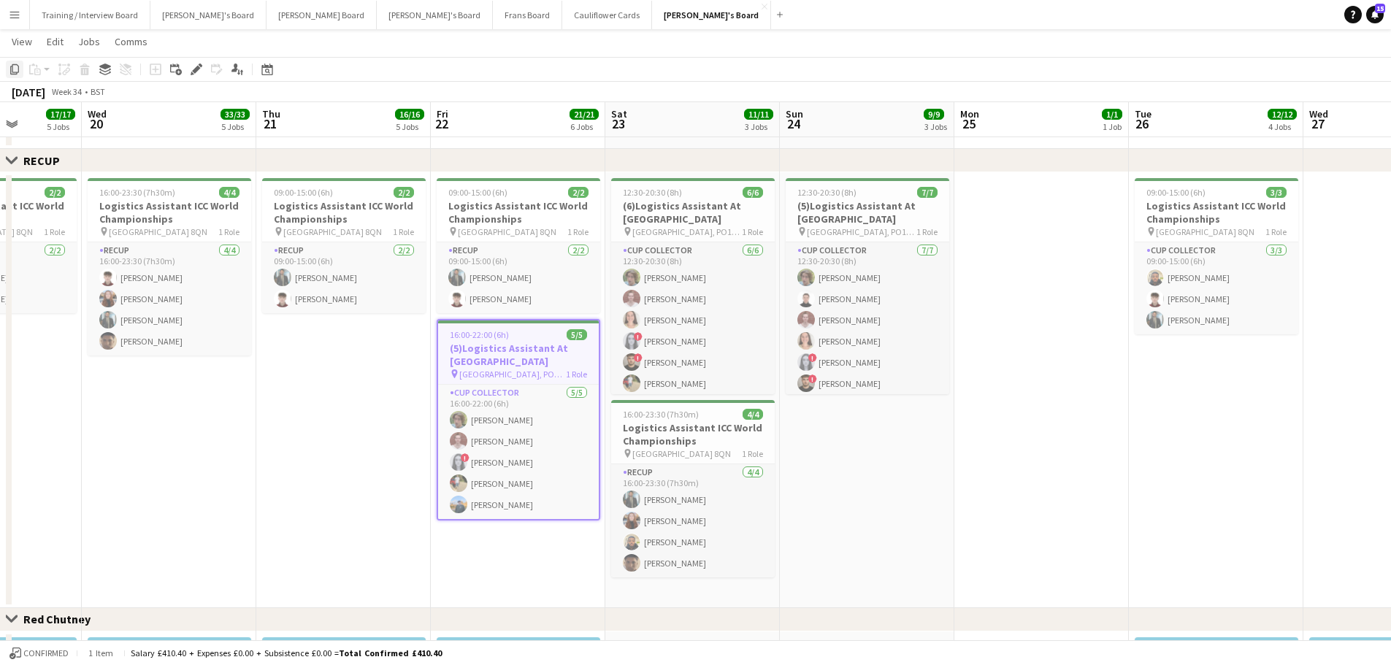
click at [18, 72] on icon at bounding box center [14, 69] width 9 height 10
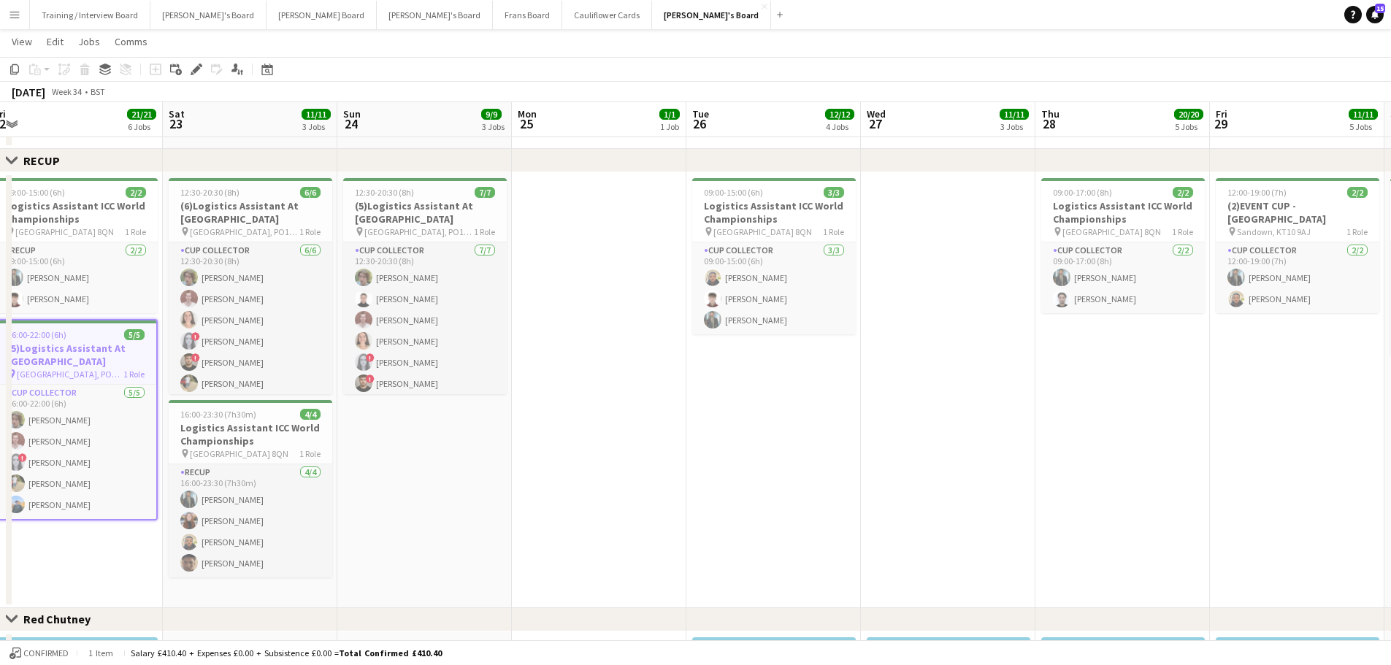
drag, startPoint x: 1348, startPoint y: 431, endPoint x: 829, endPoint y: 415, distance: 518.5
click at [829, 401] on app-calendar-viewport "Tue 19 17/17 5 Jobs Wed 20 33/33 5 Jobs Thu 21 16/16 5 Jobs Fri 22 21/21 6 Jobs…" at bounding box center [695, 286] width 1391 height 2106
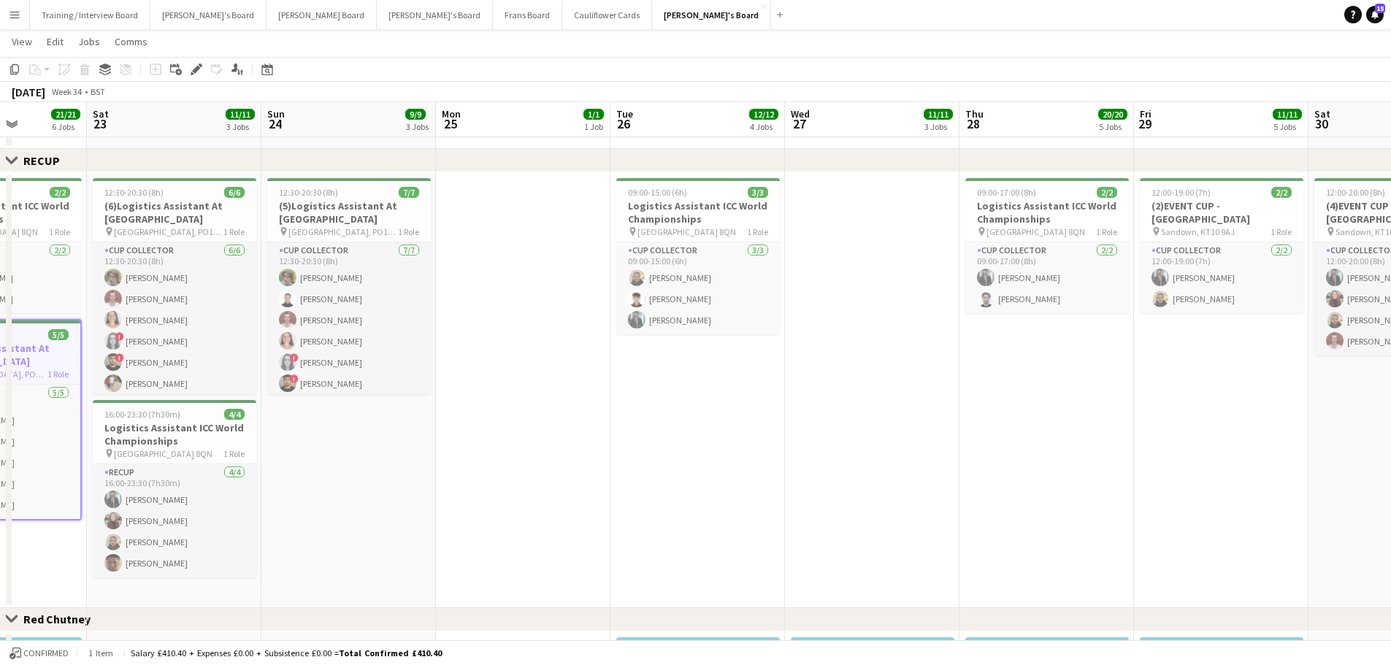
click at [683, 401] on app-date-cell "09:00-15:00 (6h) 3/3 Logistics Assistant ICC World Championships pin Lord Crick…" at bounding box center [697, 390] width 174 height 436
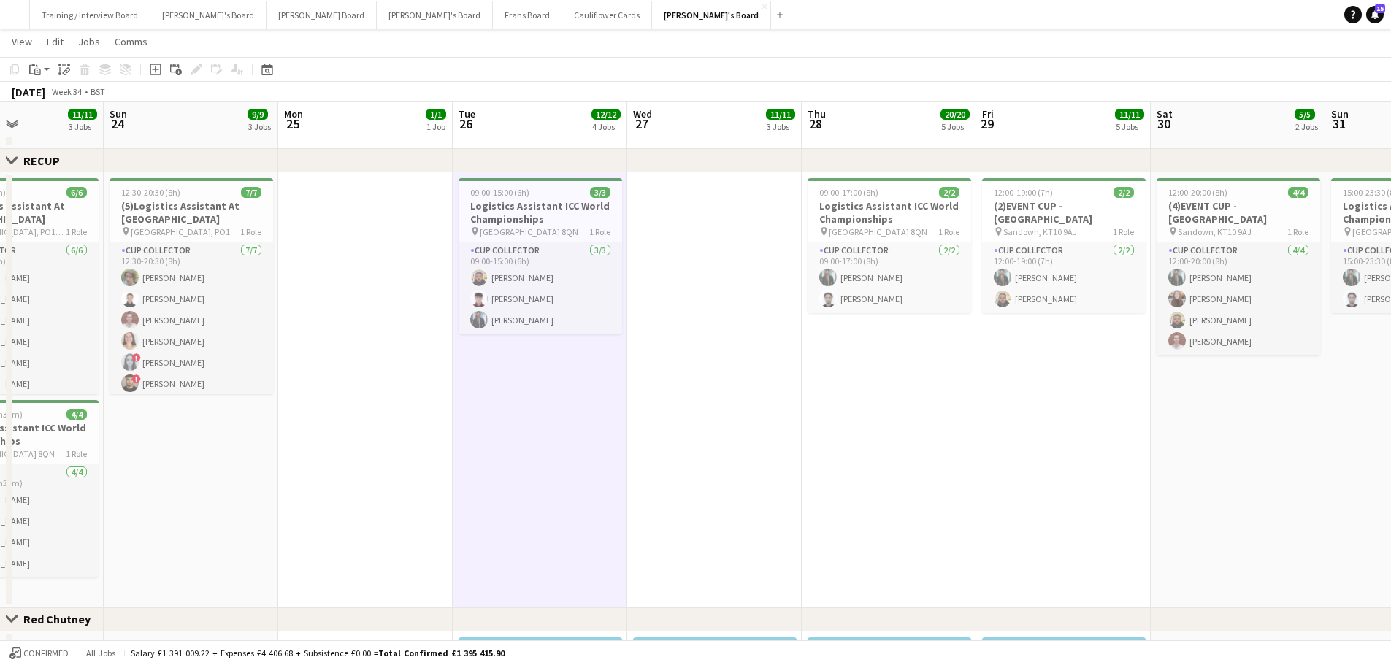
drag, startPoint x: 526, startPoint y: 445, endPoint x: 502, endPoint y: 445, distance: 24.1
click at [502, 401] on app-calendar-viewport "Wed 20 33/33 5 Jobs Thu 21 16/16 5 Jobs Fri 22 21/21 6 Jobs Sat 23 11/11 3 Jobs…" at bounding box center [695, 286] width 1391 height 2106
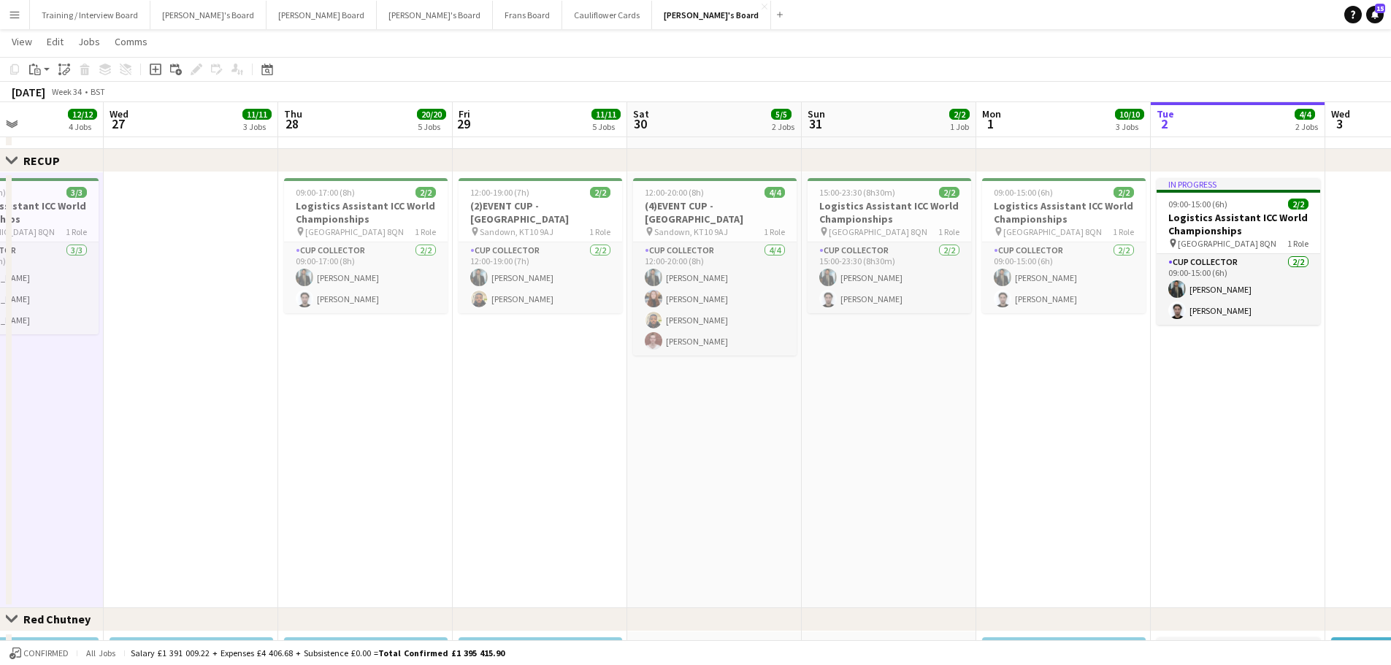
click at [502, 401] on app-calendar-viewport "Sat 23 11/11 3 Jobs Sun 24 9/9 3 Jobs Mon 25 1/1 1 Job Tue 26 12/12 4 Jobs Wed …" at bounding box center [695, 286] width 1391 height 2106
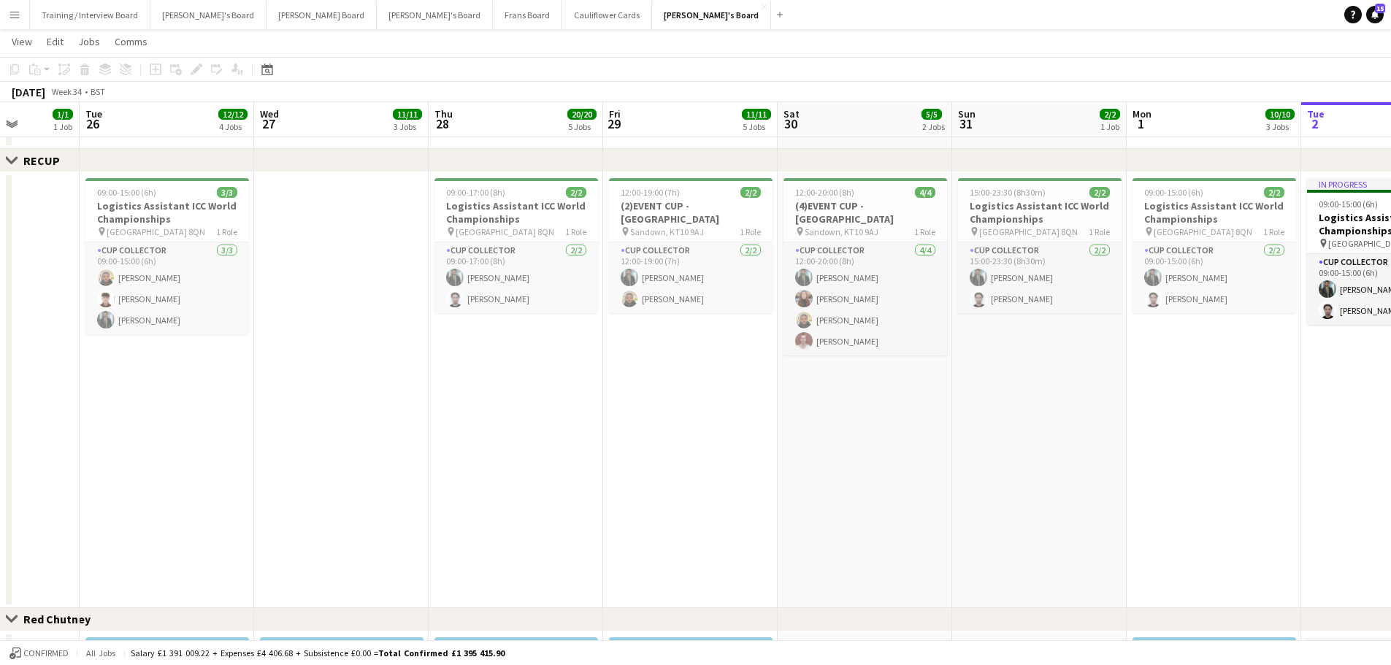
drag, startPoint x: 1070, startPoint y: 482, endPoint x: 553, endPoint y: 489, distance: 517.6
click at [556, 401] on app-calendar-viewport "Sat 23 11/11 3 Jobs Sun 24 9/9 3 Jobs Mon 25 1/1 1 Job Tue 26 12/12 4 Jobs Wed …" at bounding box center [695, 286] width 1391 height 2106
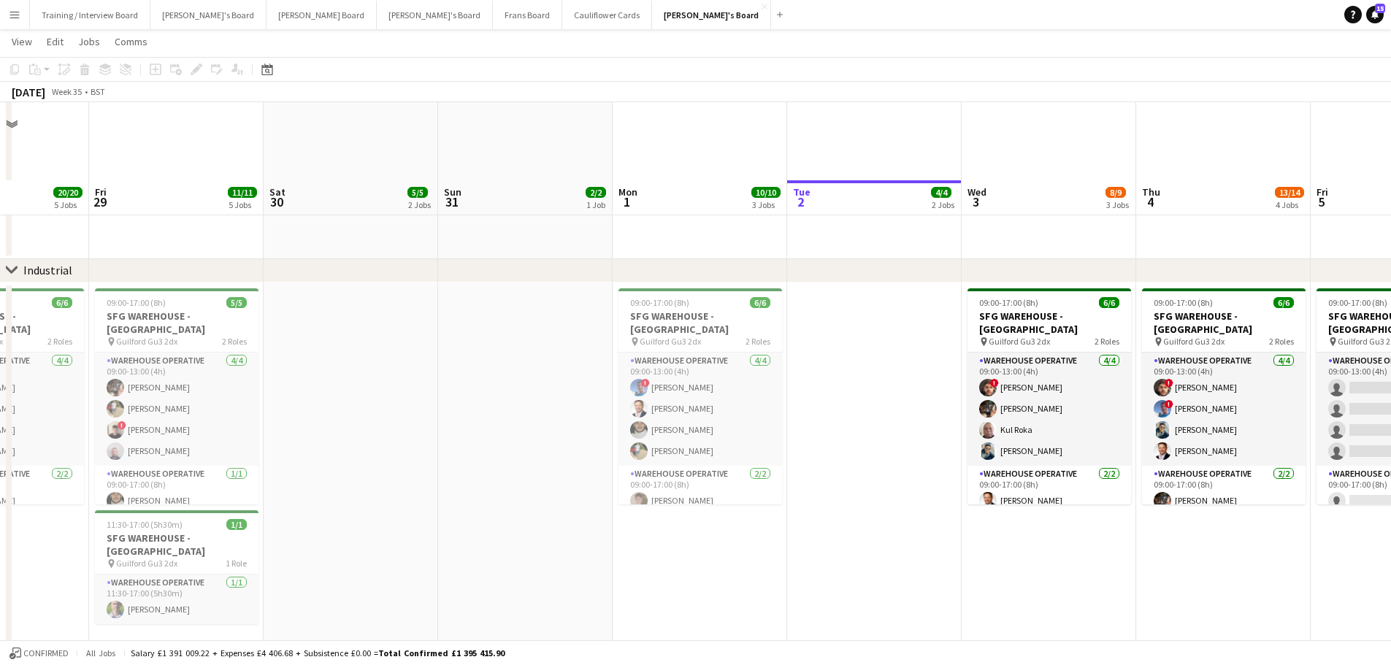
scroll to position [313, 0]
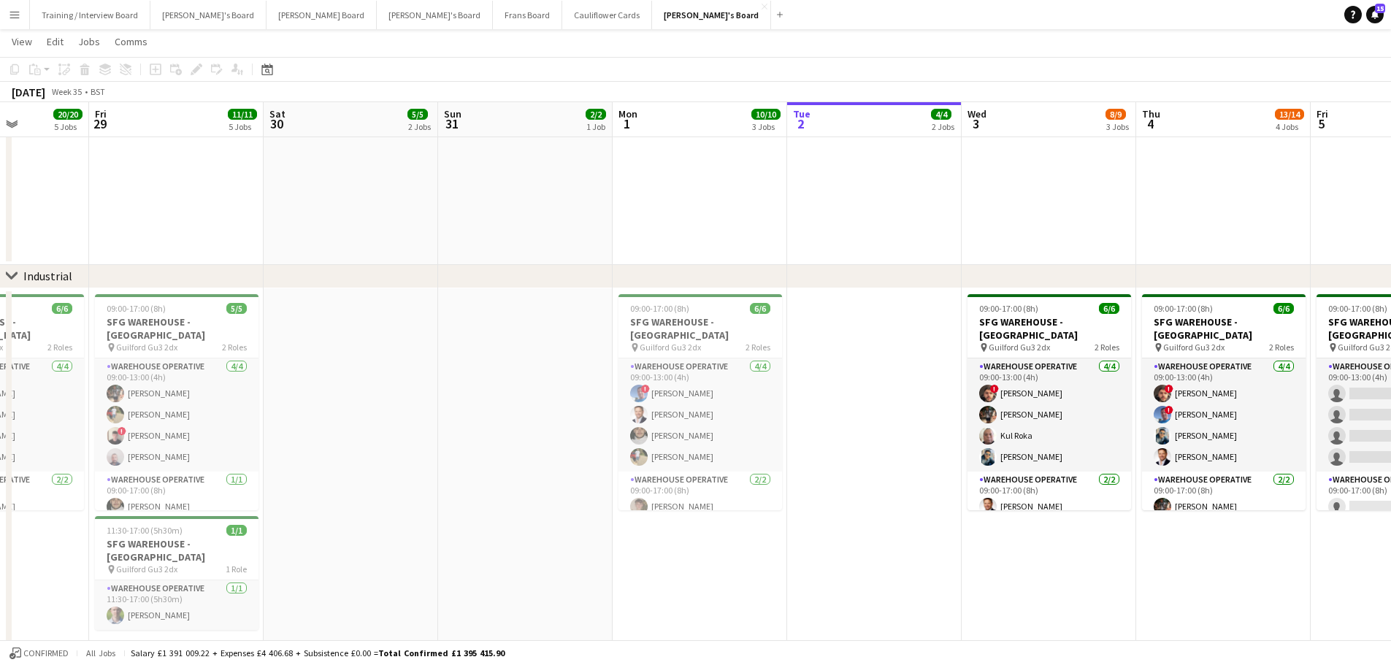
click at [916, 401] on app-date-cell at bounding box center [874, 474] width 174 height 372
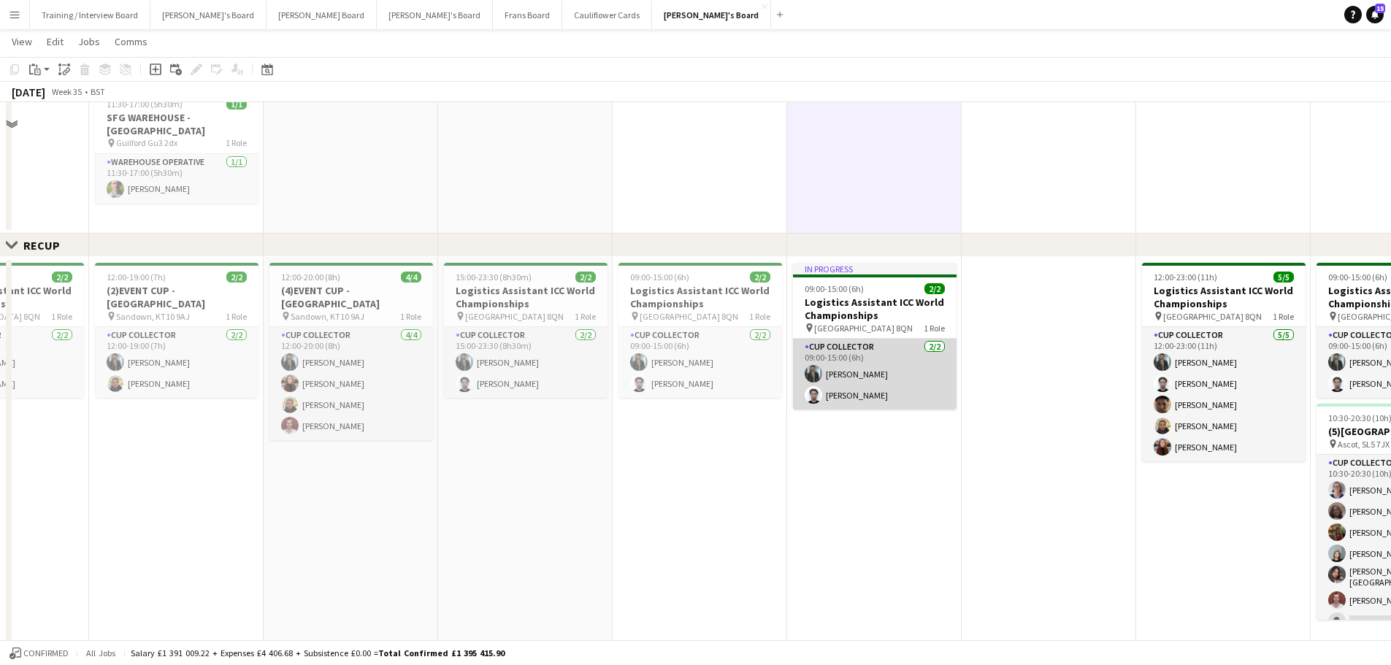
scroll to position [824, 0]
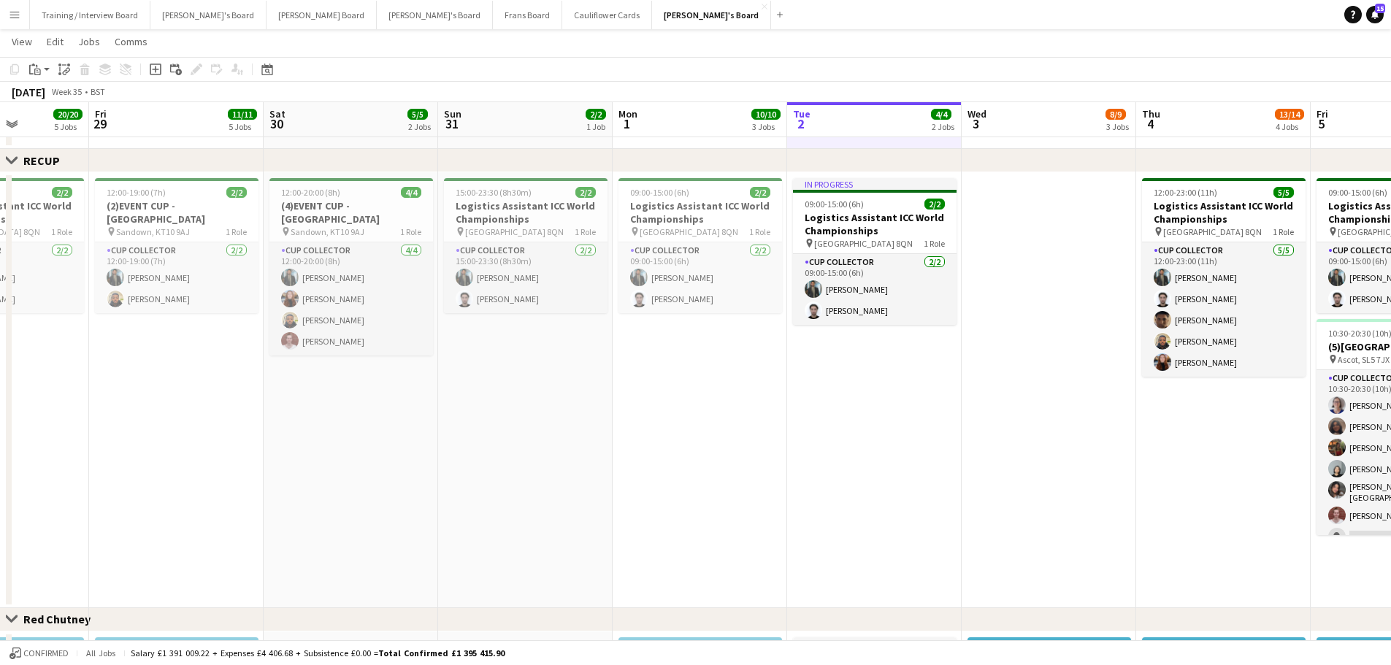
click at [905, 401] on app-date-cell "In progress 09:00-15:00 (6h) 2/2 Logistics Assistant ICC World Championships pi…" at bounding box center [874, 390] width 174 height 436
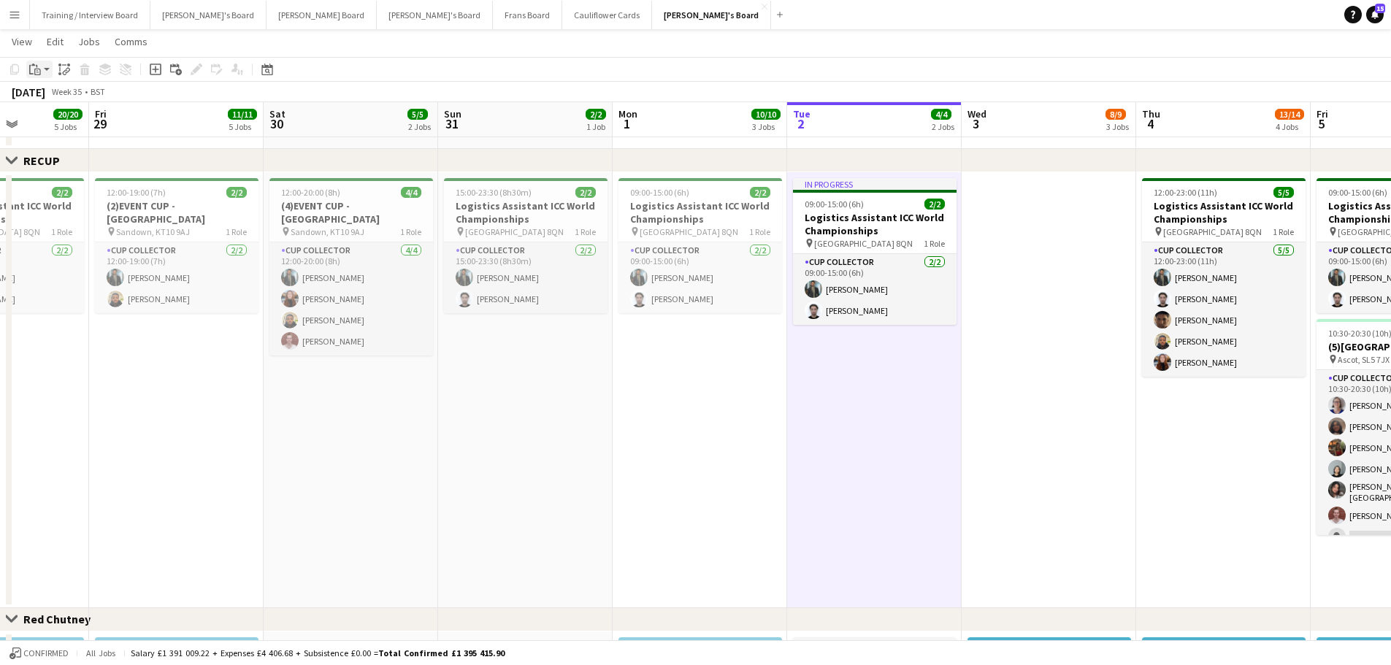
click at [41, 69] on div "Paste" at bounding box center [35, 70] width 18 height 18
click at [47, 101] on link "Paste Ctrl+V" at bounding box center [107, 97] width 137 height 13
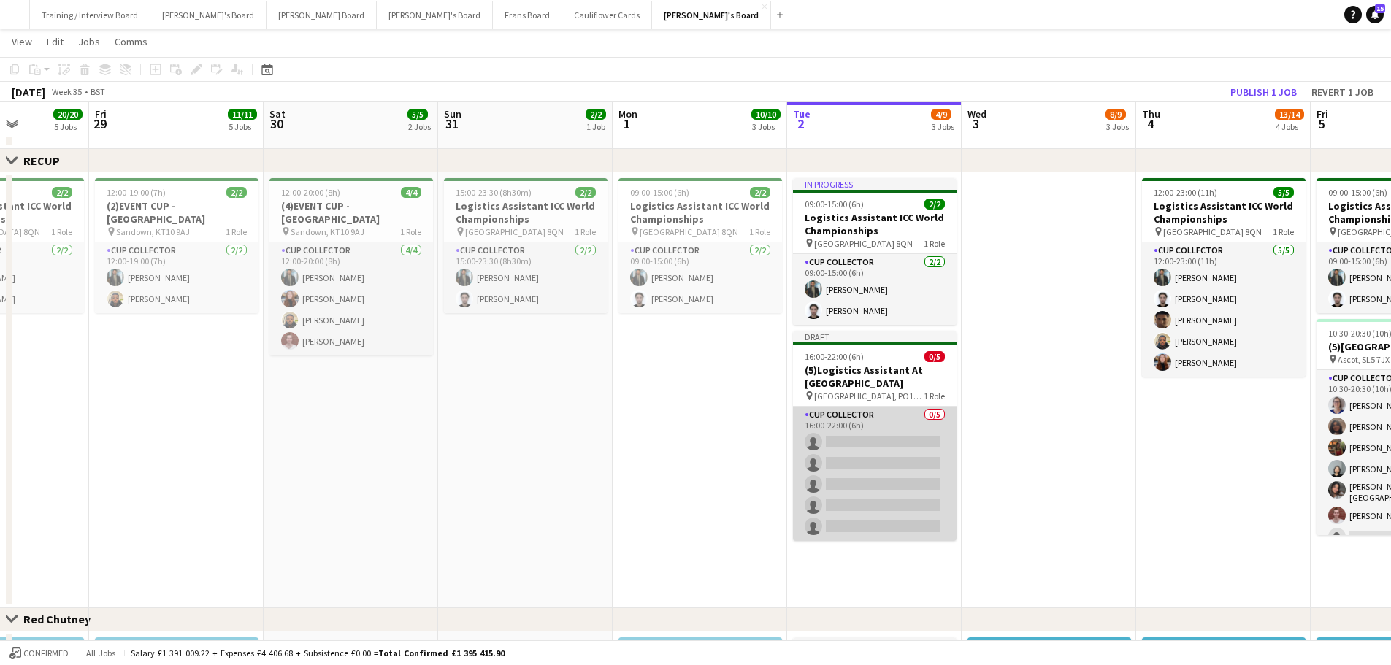
click at [855, 401] on app-card-role "CUP COLLECTOR 0/5 16:00-22:00 (6h) single-neutral-actions single-neutral-action…" at bounding box center [875, 474] width 164 height 134
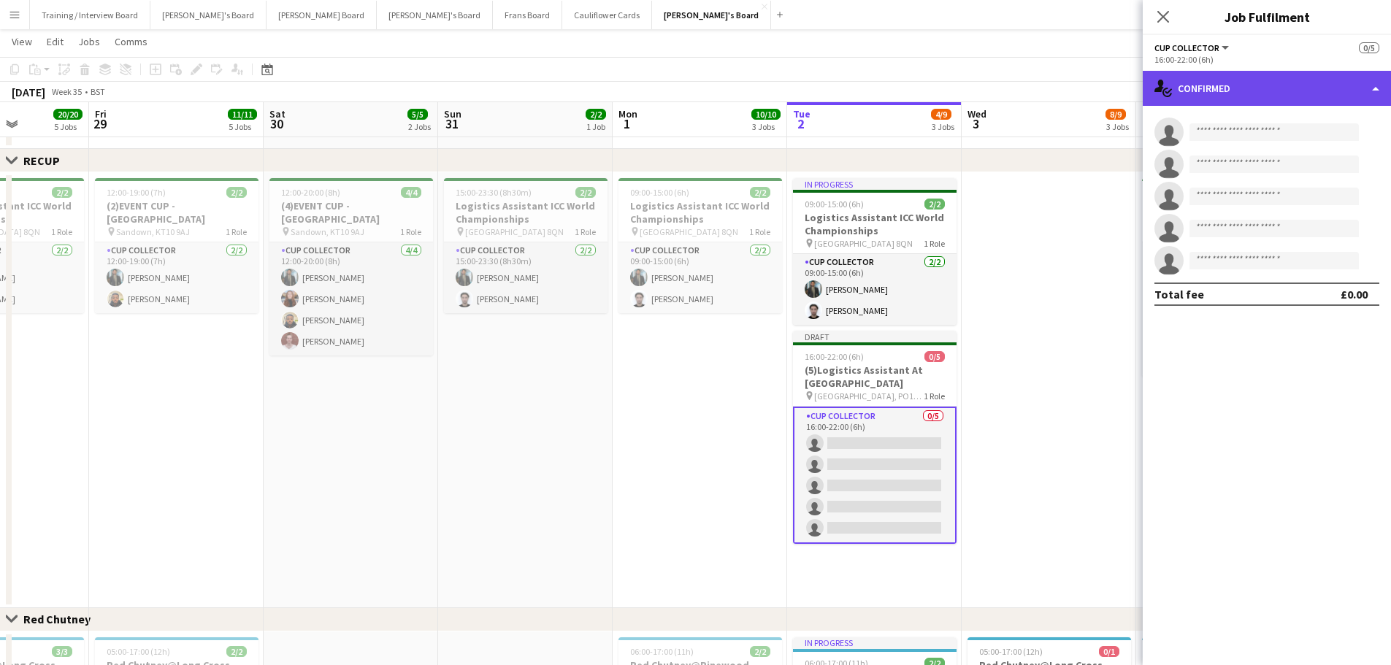
click at [934, 98] on div "single-neutral-actions-check-2 Confirmed" at bounding box center [1266, 88] width 248 height 35
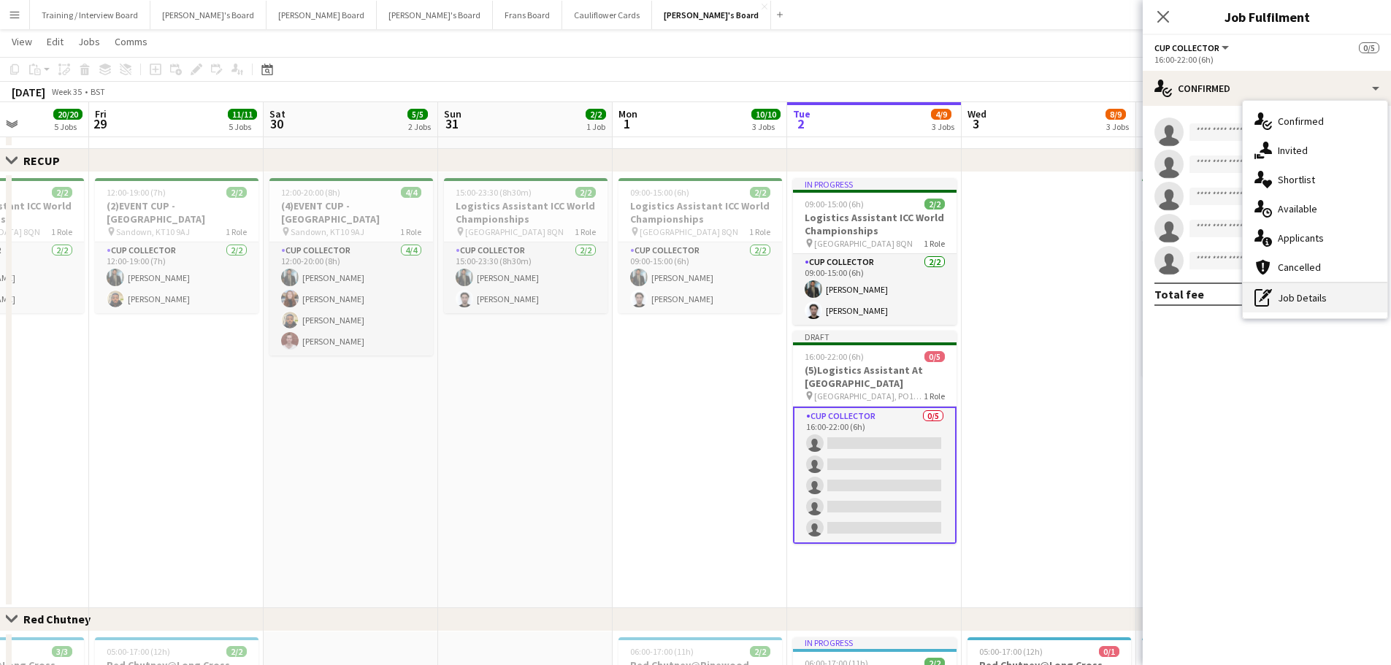
click at [934, 306] on div "pen-write Job Details" at bounding box center [1314, 297] width 145 height 29
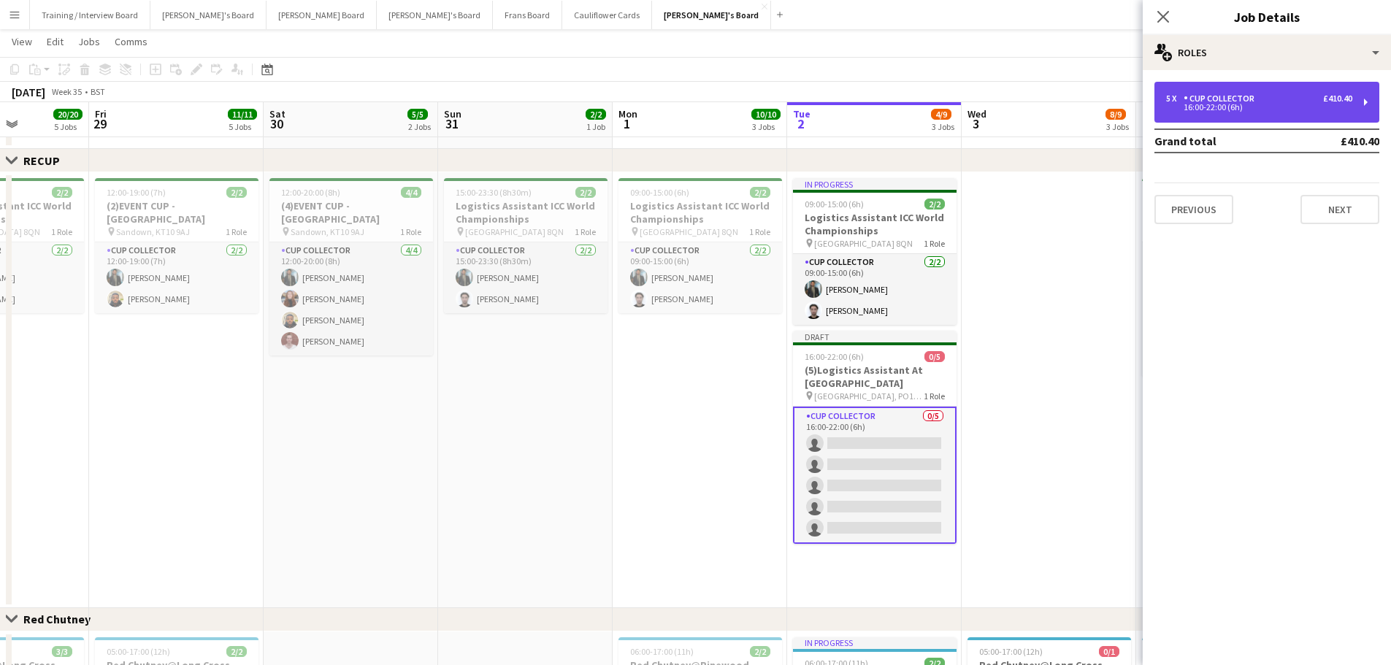
click at [934, 104] on div "16:00-22:00 (6h)" at bounding box center [1259, 107] width 186 height 7
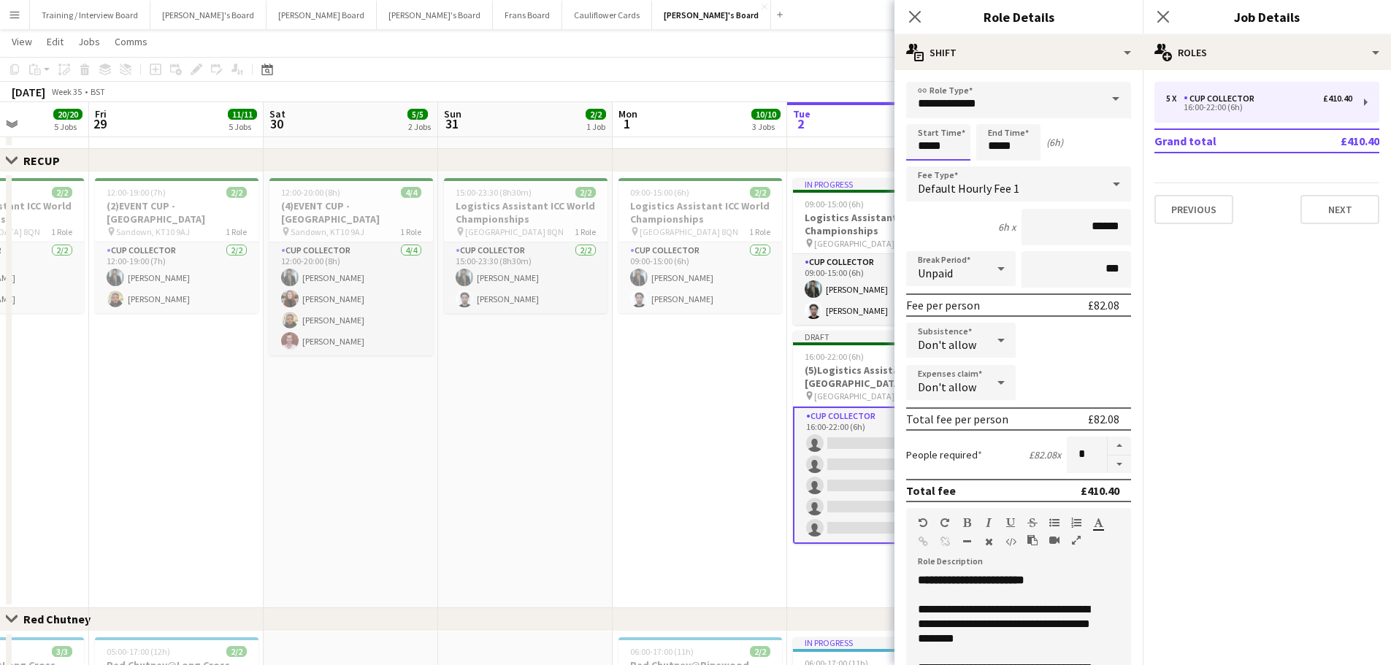
click at [931, 145] on input "*****" at bounding box center [938, 142] width 64 height 36
type input "*****"
click at [934, 142] on input "*****" at bounding box center [1008, 142] width 64 height 36
type input "*****"
click at [934, 401] on button "button" at bounding box center [1118, 465] width 23 height 18
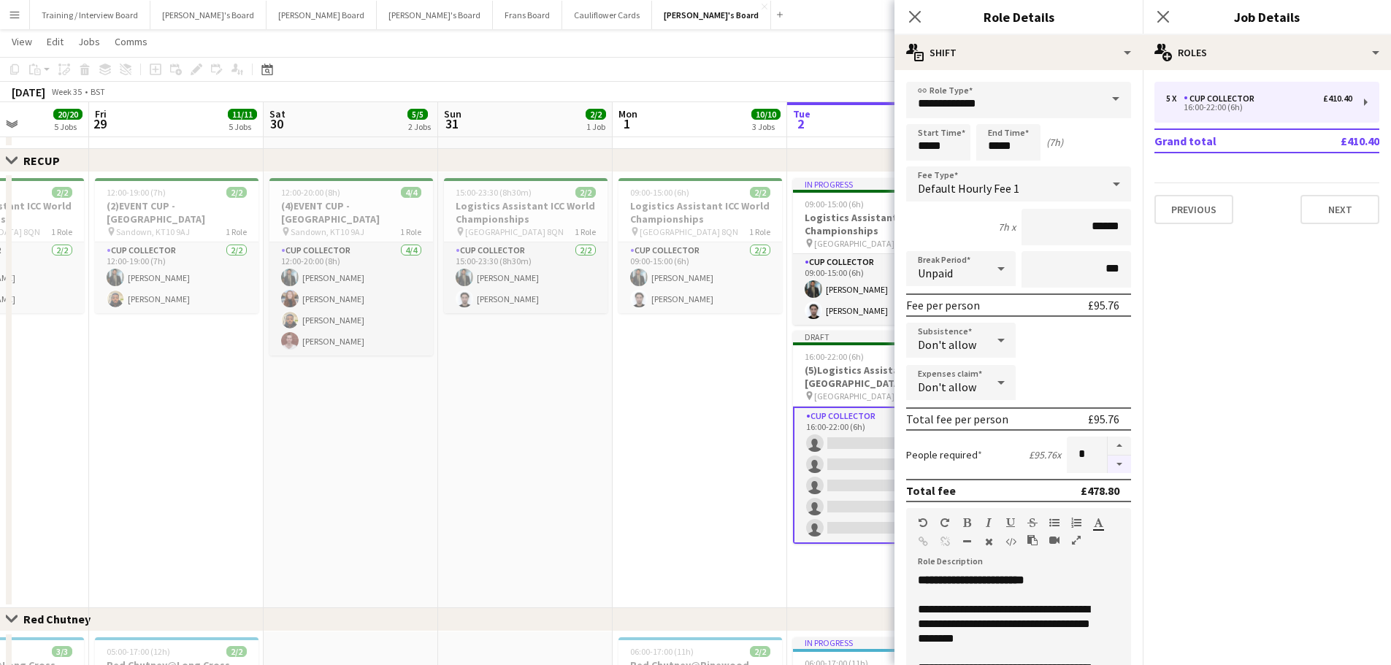
click at [934, 401] on button "button" at bounding box center [1118, 465] width 23 height 18
click at [934, 401] on button "button" at bounding box center [1118, 446] width 23 height 19
type input "*"
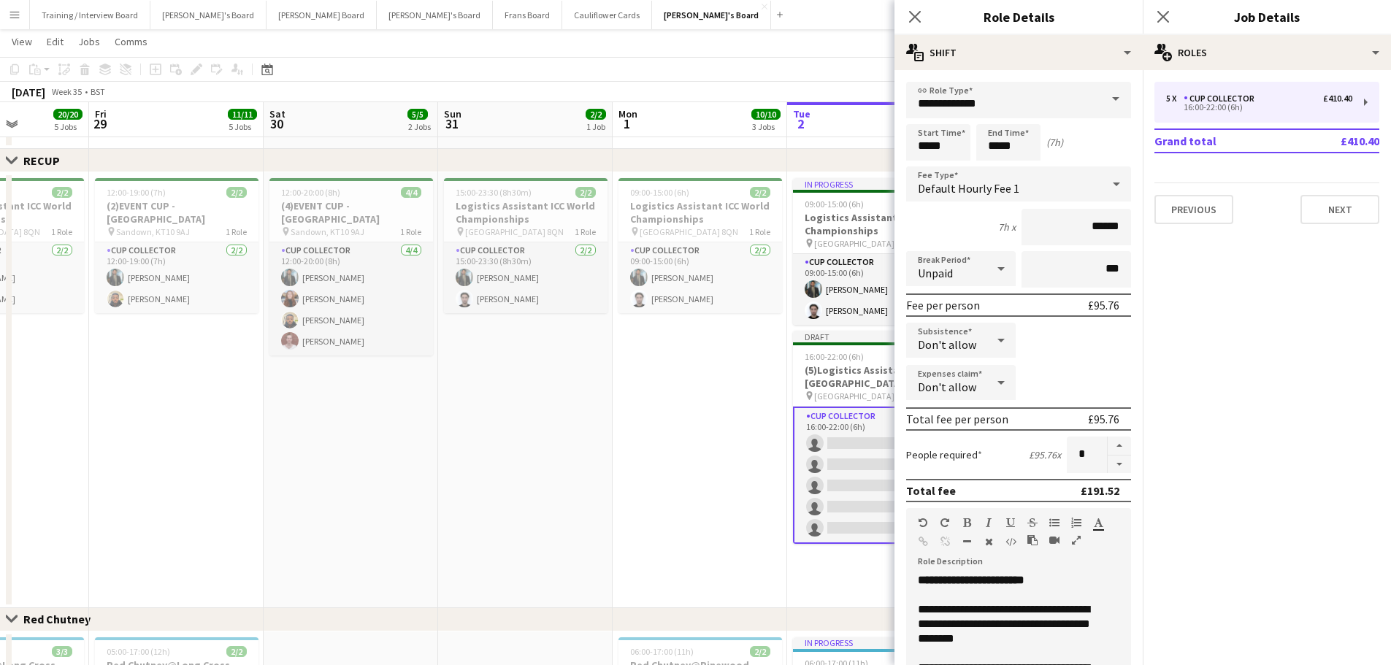
click at [584, 401] on app-date-cell "15:00-23:30 (8h30m) 2/2 Logistics Assistant ICC World Championships pin Lord Cr…" at bounding box center [525, 390] width 174 height 436
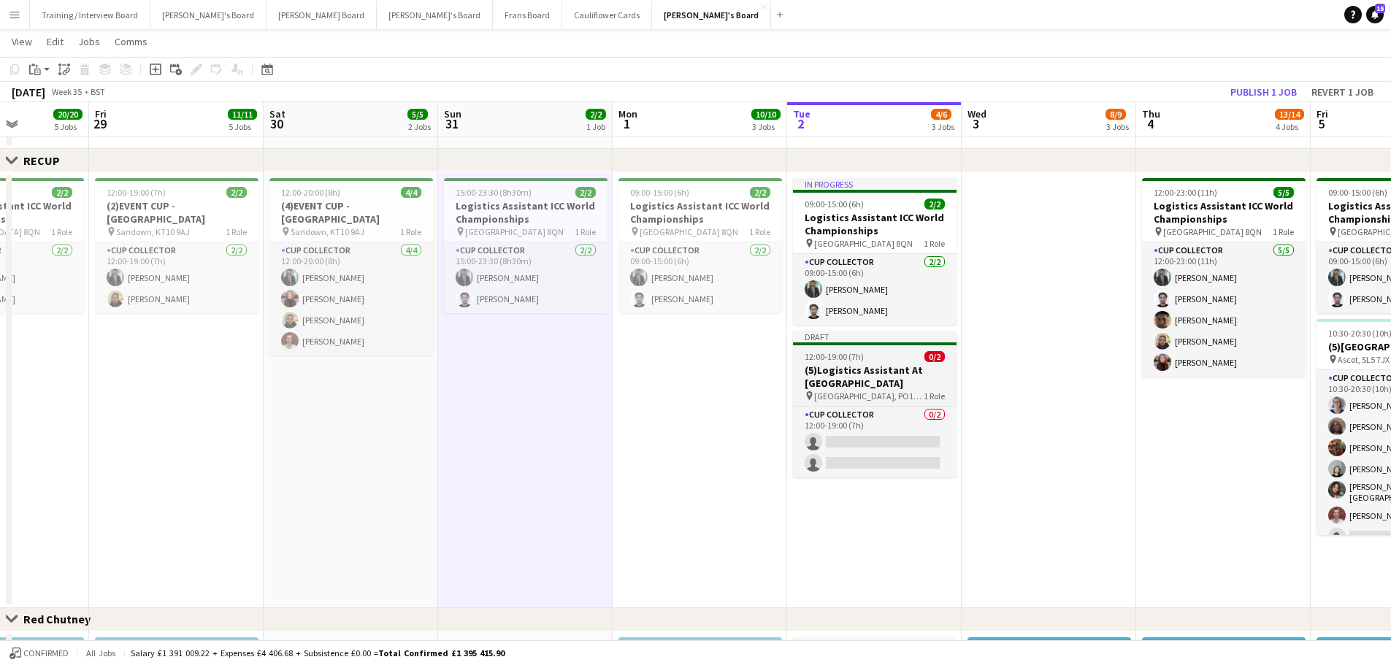
click at [879, 377] on h3 "(5)Logistics Assistant At [GEOGRAPHIC_DATA]" at bounding box center [875, 377] width 164 height 26
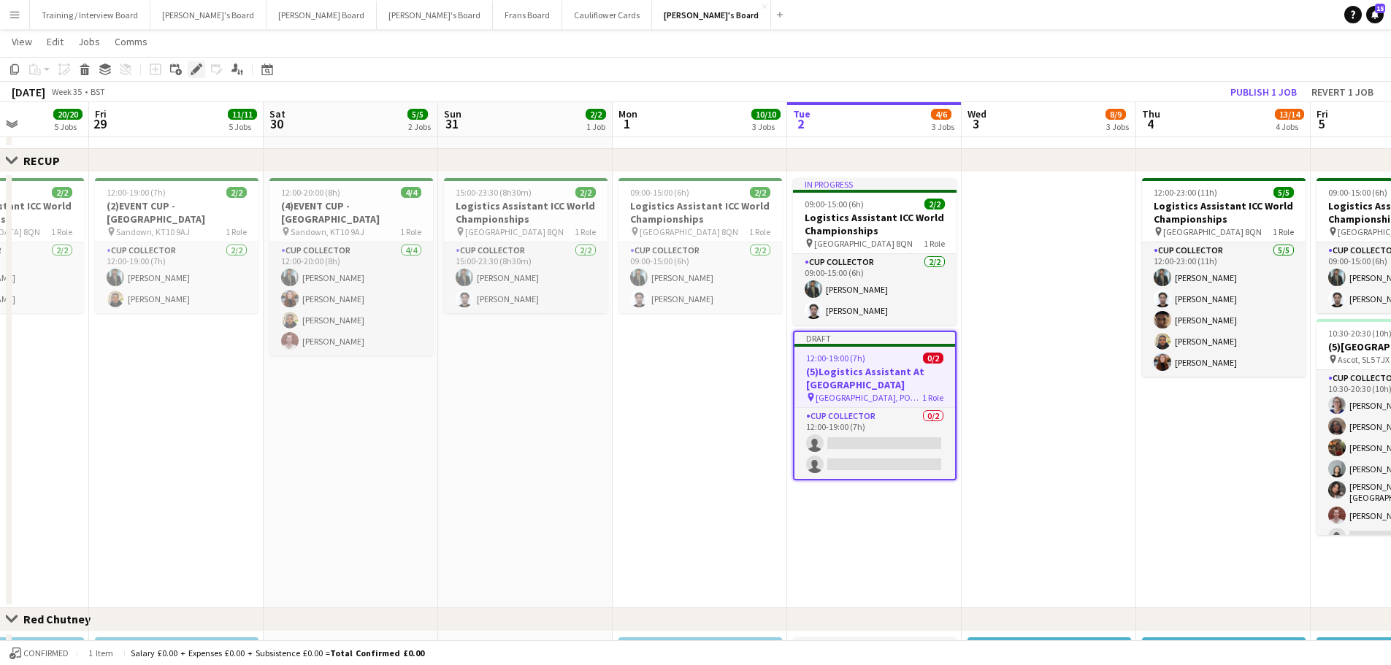
click at [193, 64] on icon "Edit" at bounding box center [197, 70] width 12 height 12
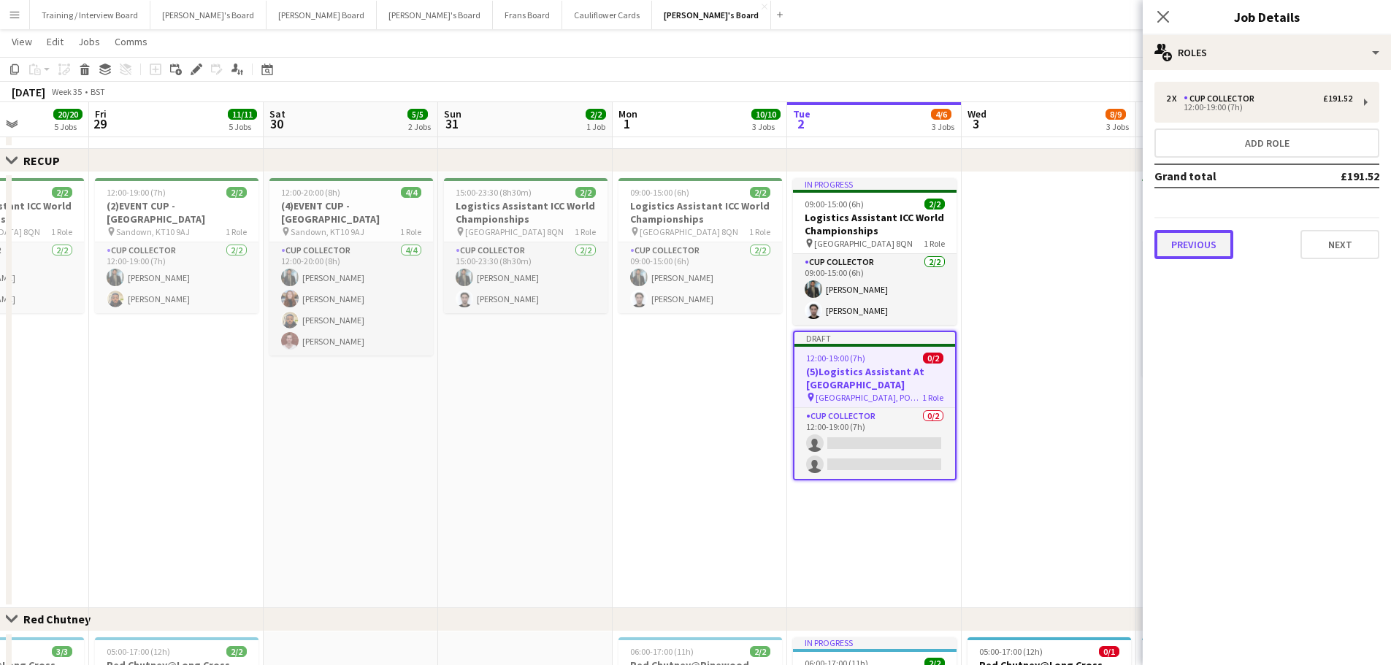
click at [934, 246] on button "Previous" at bounding box center [1193, 244] width 79 height 29
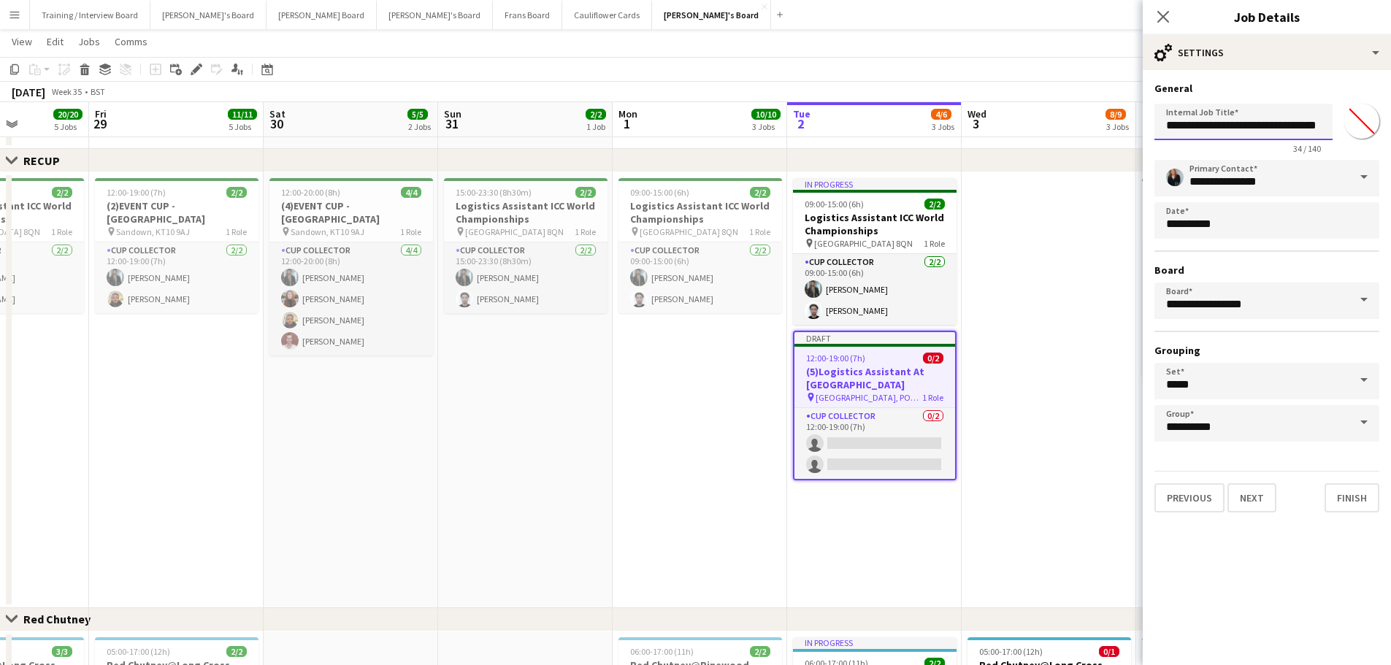
click at [934, 123] on input "**********" at bounding box center [1243, 122] width 178 height 36
type input "**********"
click at [934, 401] on app-date-cell at bounding box center [1048, 390] width 174 height 436
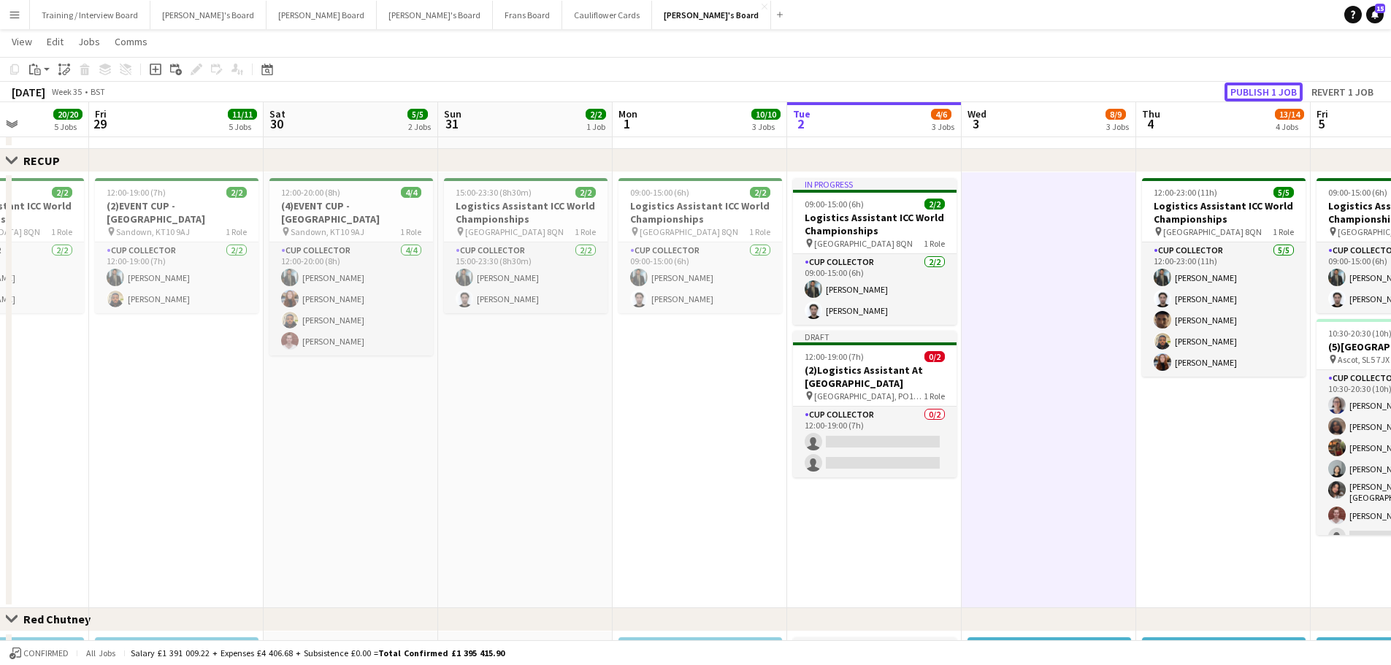
drag, startPoint x: 1272, startPoint y: 99, endPoint x: 1244, endPoint y: 141, distance: 51.0
click at [934, 99] on button "Publish 1 job" at bounding box center [1263, 91] width 78 height 19
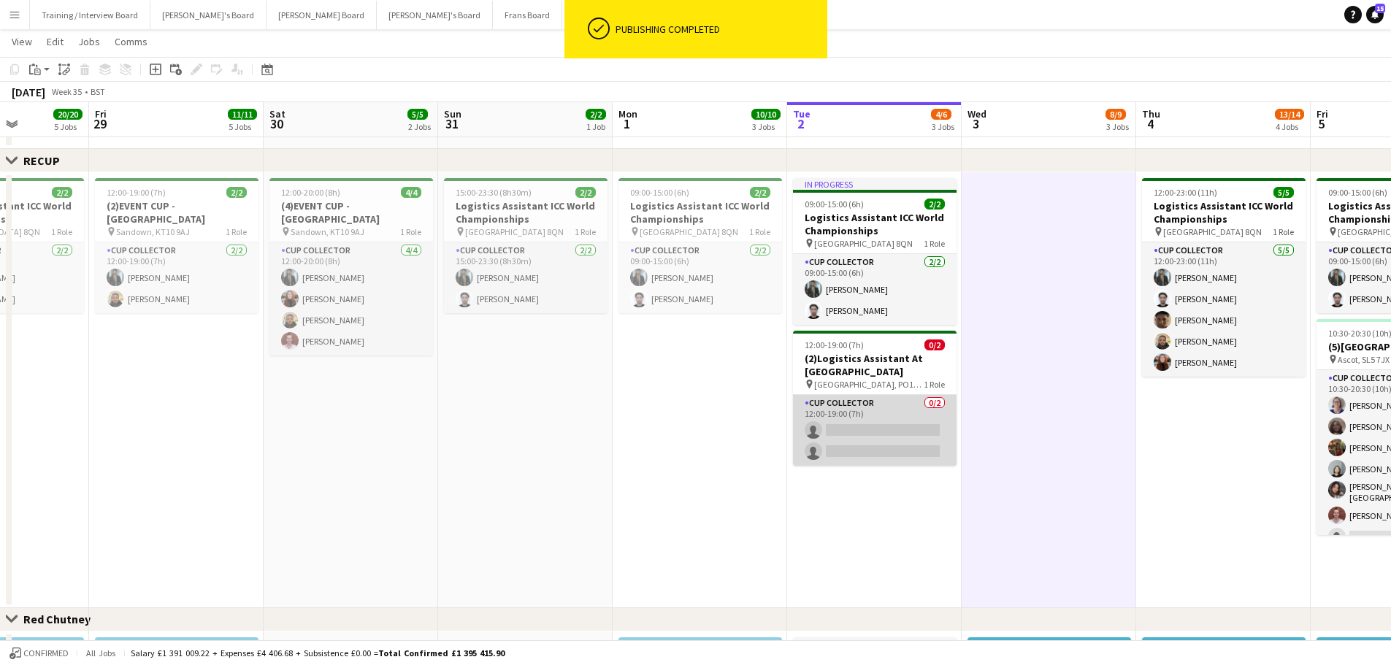
click at [896, 401] on app-card-role "CUP COLLECTOR 0/2 12:00-19:00 (7h) single-neutral-actions single-neutral-actions" at bounding box center [875, 430] width 164 height 71
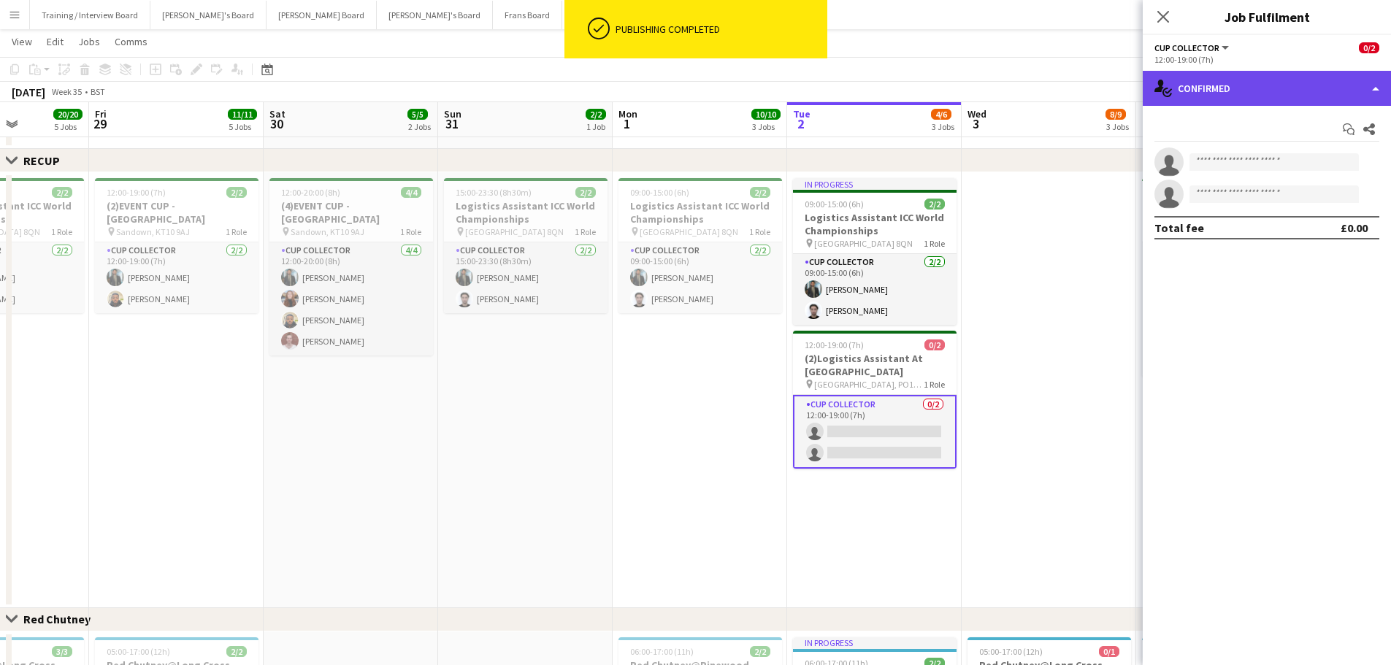
click at [934, 76] on div "single-neutral-actions-check-2 Confirmed" at bounding box center [1266, 88] width 248 height 35
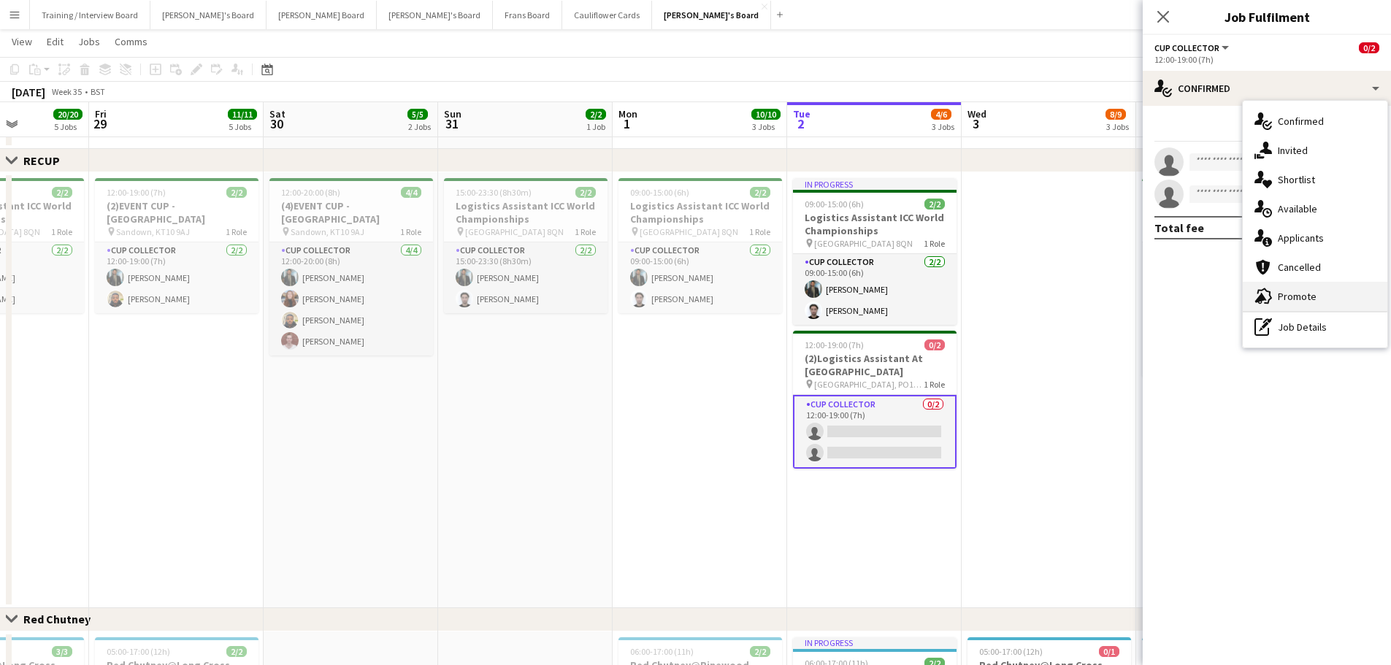
click at [934, 292] on span "Promote" at bounding box center [1296, 296] width 39 height 13
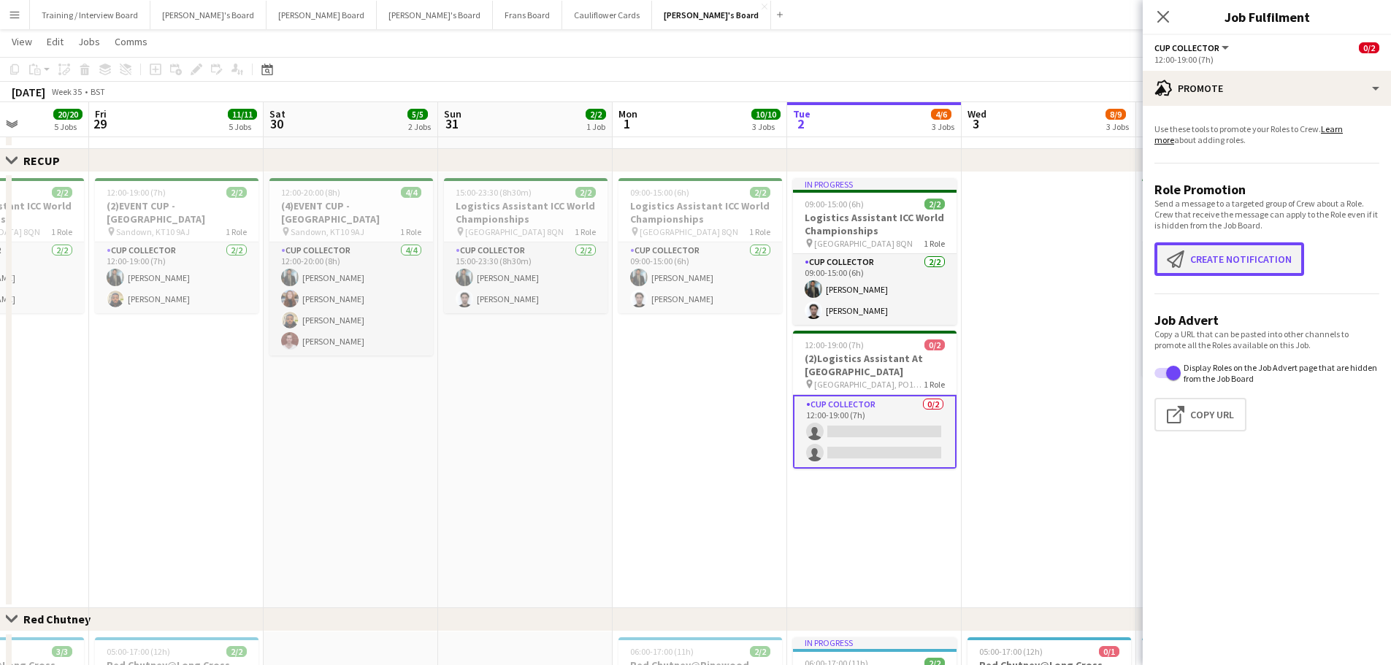
click at [934, 269] on button "Create notification Create notification" at bounding box center [1229, 259] width 150 height 34
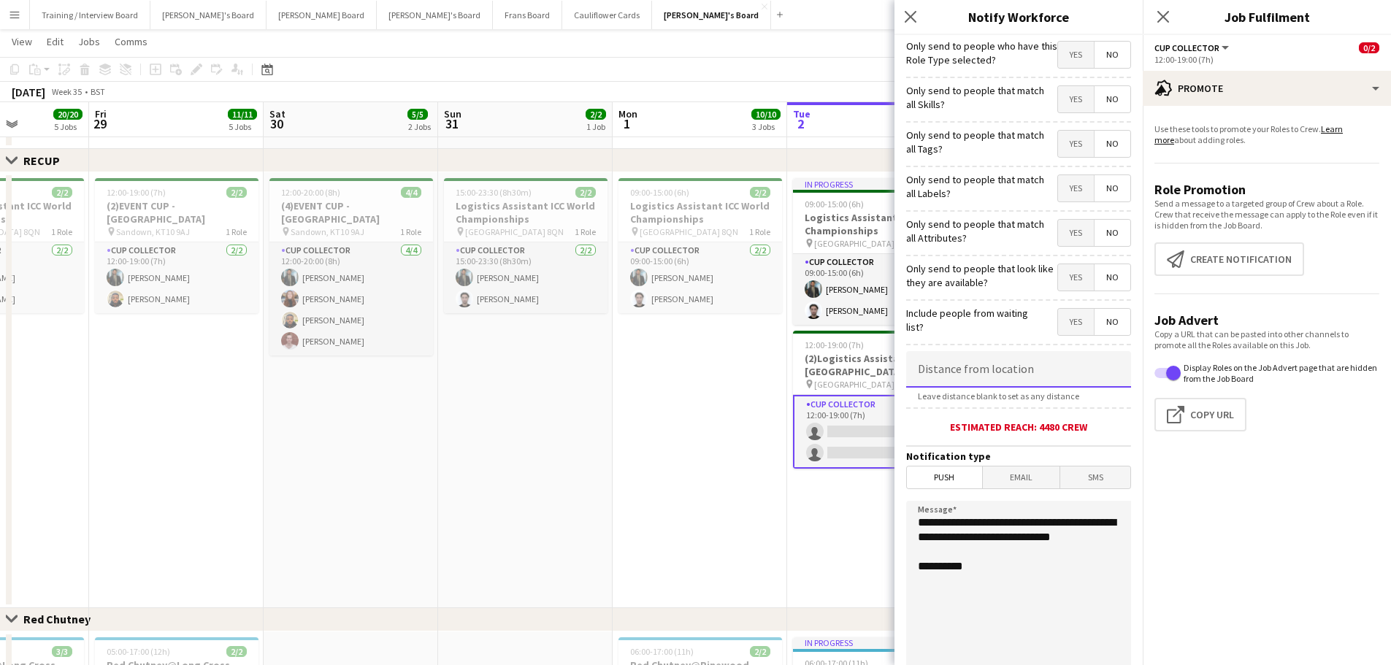
click at [934, 369] on input at bounding box center [1018, 369] width 225 height 36
type input "*****"
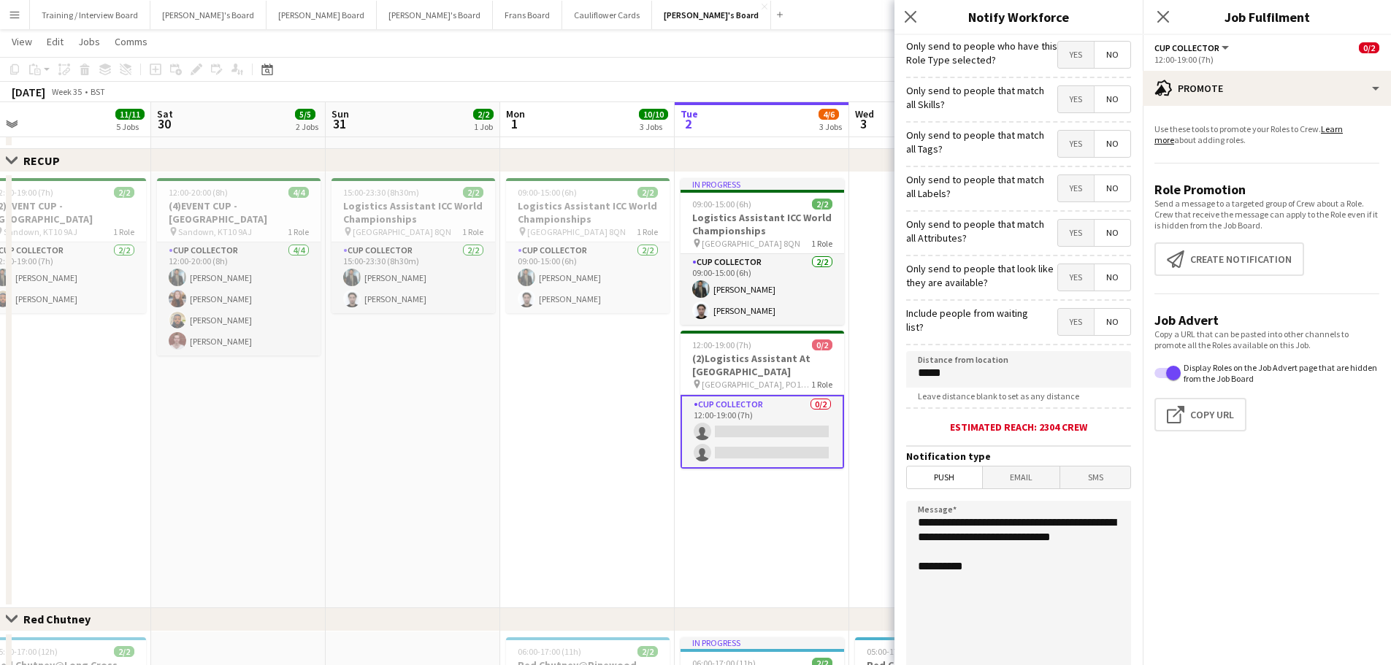
drag, startPoint x: 746, startPoint y: 489, endPoint x: 525, endPoint y: 482, distance: 221.3
click at [525, 401] on app-calendar-viewport "Tue 26 12/12 4 Jobs Wed 27 11/11 3 Jobs Thu 28 20/20 5 Jobs Fri 29 11/11 5 Jobs…" at bounding box center [695, 286] width 1391 height 2106
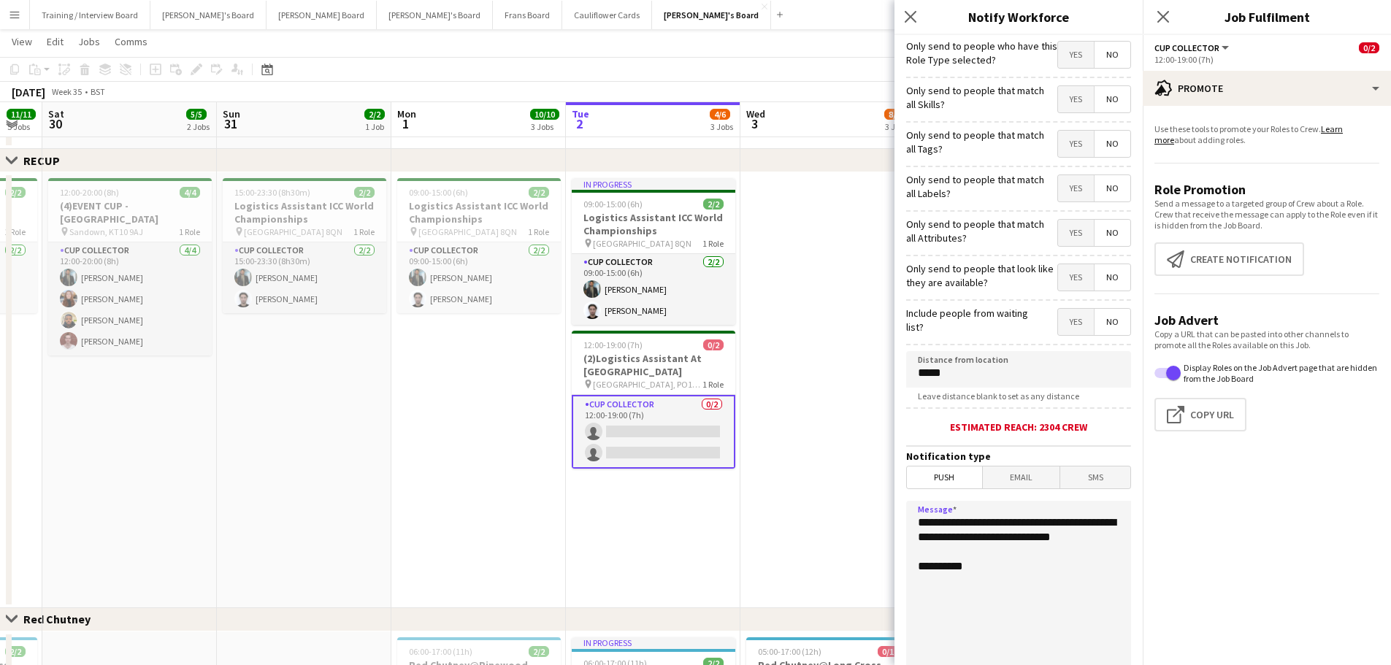
drag, startPoint x: 1002, startPoint y: 557, endPoint x: 928, endPoint y: 518, distance: 83.3
click at [928, 401] on textarea "**********" at bounding box center [1018, 590] width 225 height 179
type textarea "**********"
click at [772, 401] on app-date-cell at bounding box center [827, 390] width 174 height 436
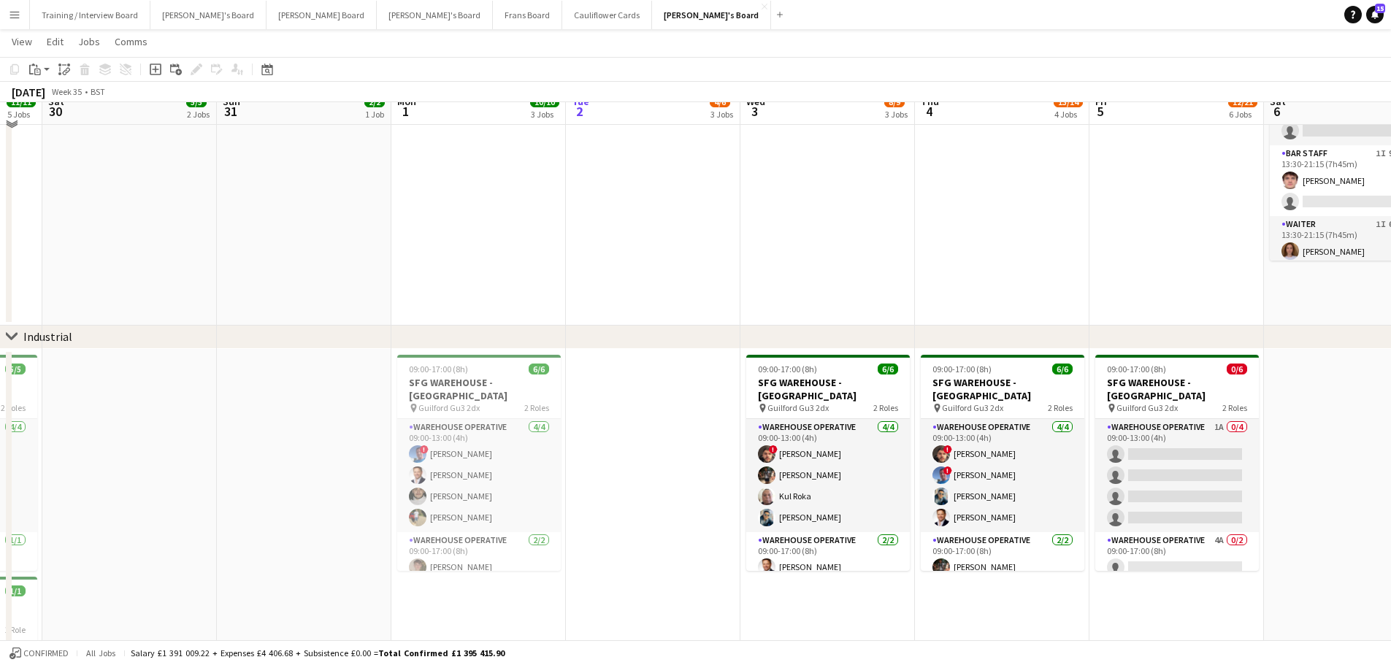
scroll to position [240, 0]
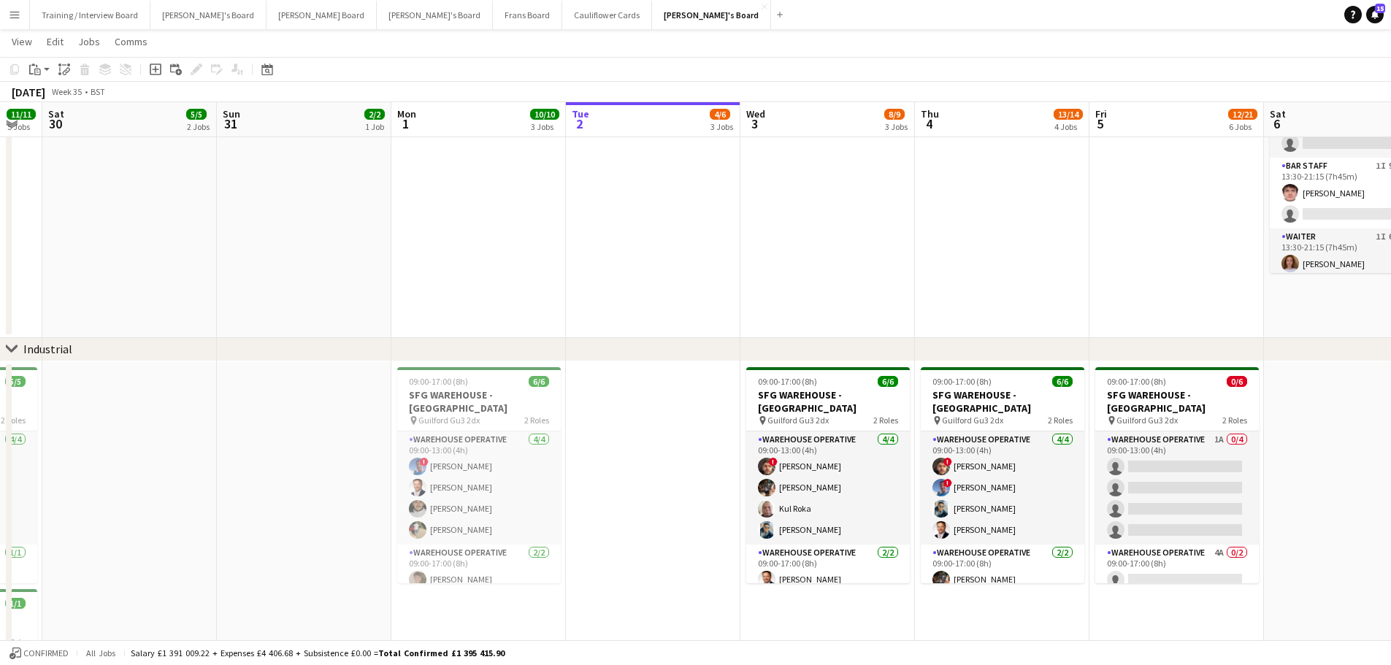
click at [613, 229] on app-date-cell at bounding box center [653, 130] width 174 height 415
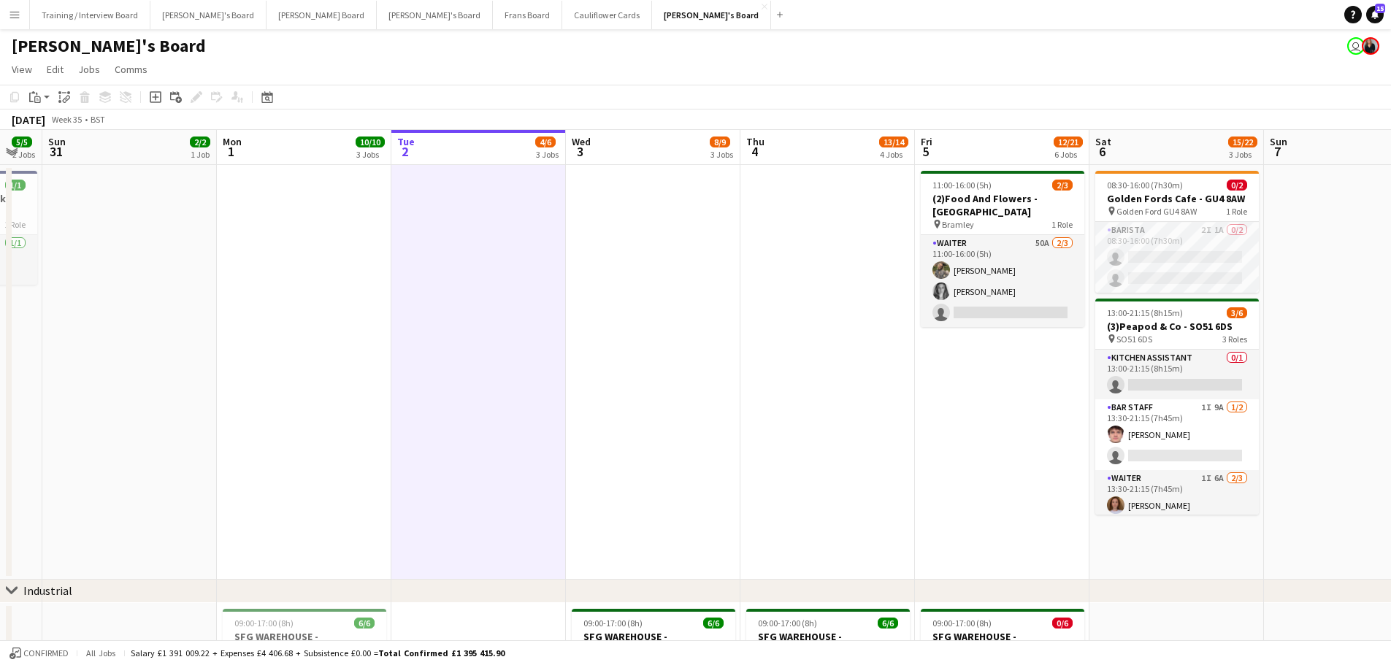
scroll to position [0, 539]
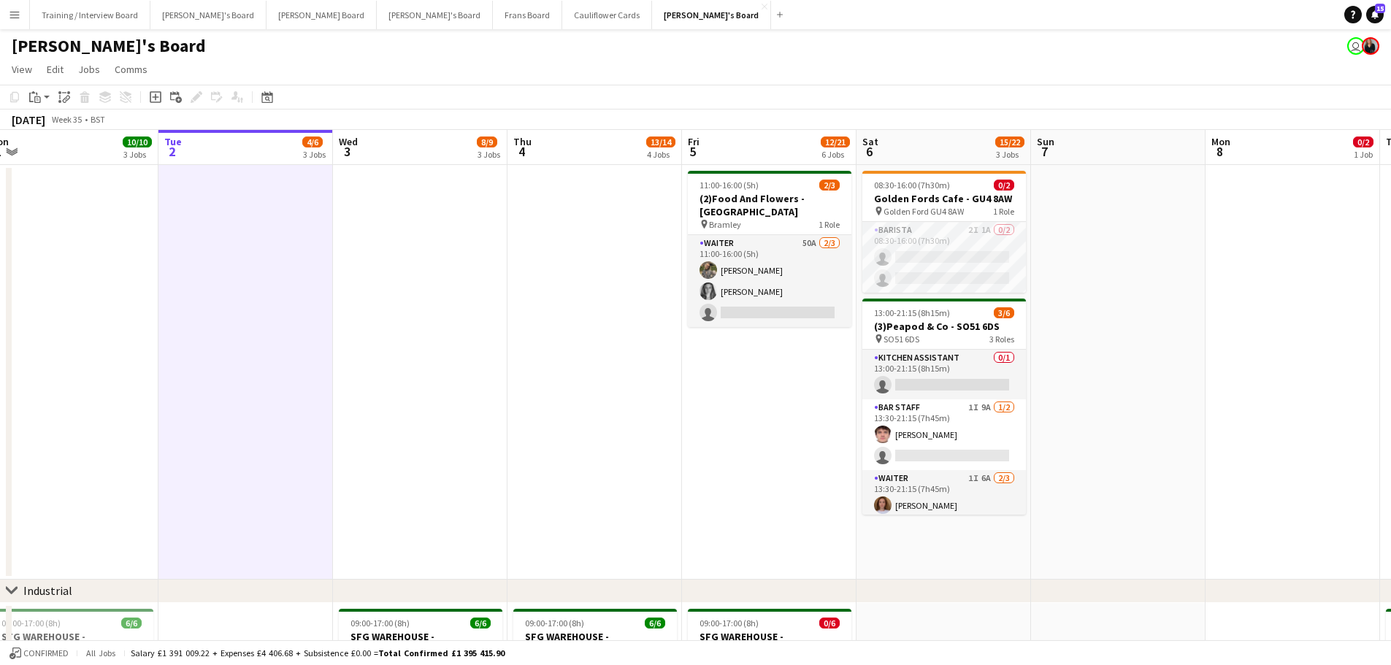
drag, startPoint x: 1097, startPoint y: 430, endPoint x: 690, endPoint y: 445, distance: 407.6
click at [934, 234] on app-card-role "Barista 2I 1A 0/2 08:30-16:00 (7h30m) single-neutral-actions single-neutral-act…" at bounding box center [944, 257] width 164 height 71
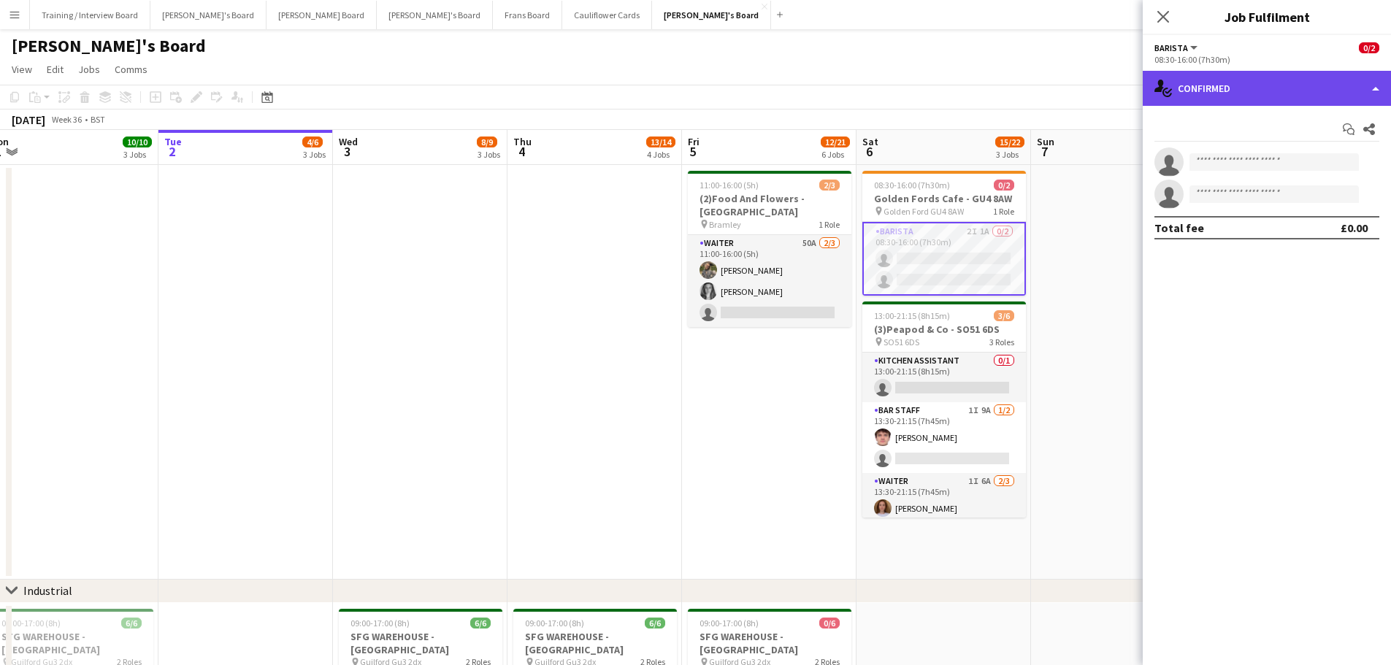
click at [934, 93] on div "single-neutral-actions-check-2 Confirmed" at bounding box center [1266, 88] width 248 height 35
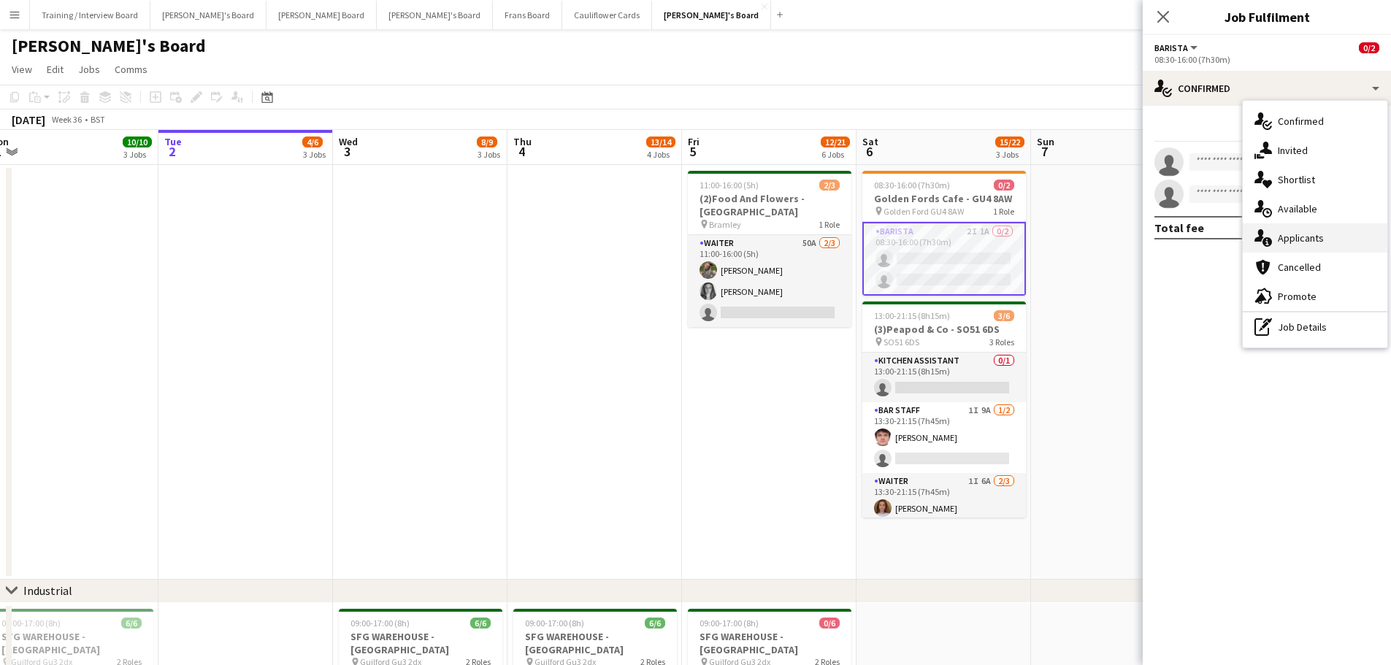
click at [934, 236] on div "single-neutral-actions-information Applicants" at bounding box center [1314, 237] width 145 height 29
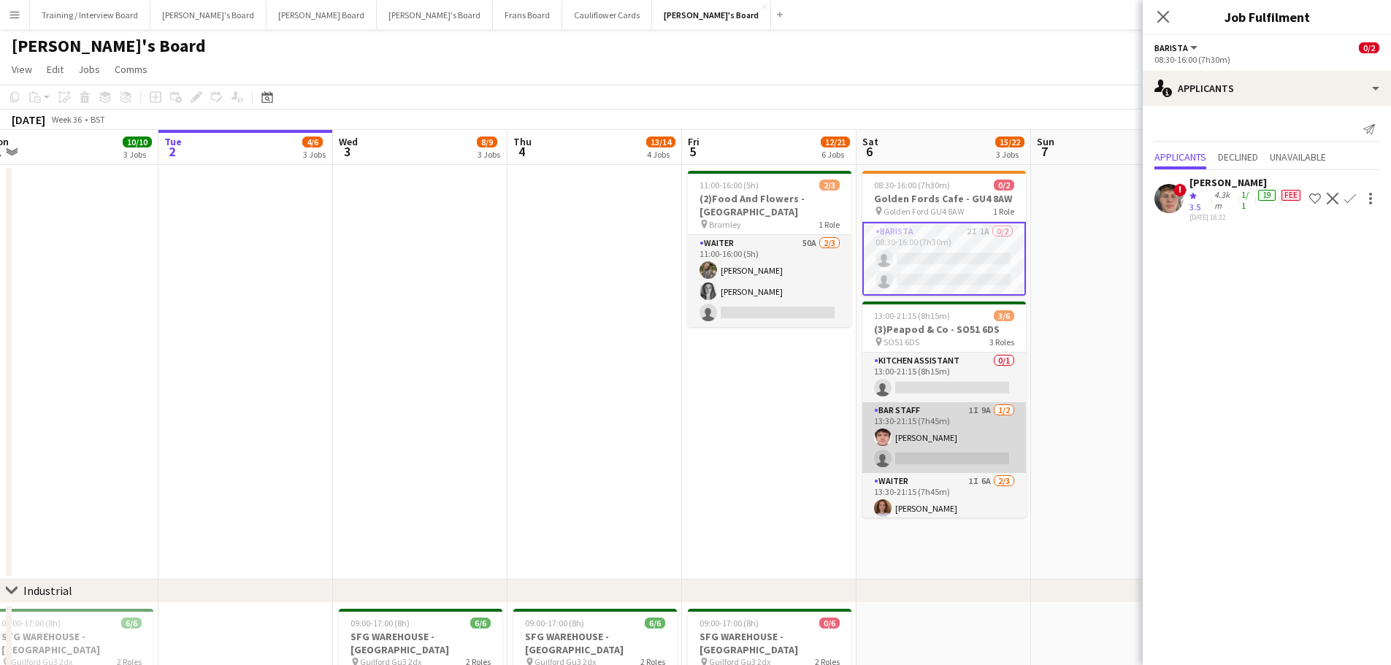
click at [934, 401] on app-card-role "BAR STAFF 1I 9A 1/2 13:30-21:15 (7h45m) James Cox single-neutral-actions" at bounding box center [944, 437] width 164 height 71
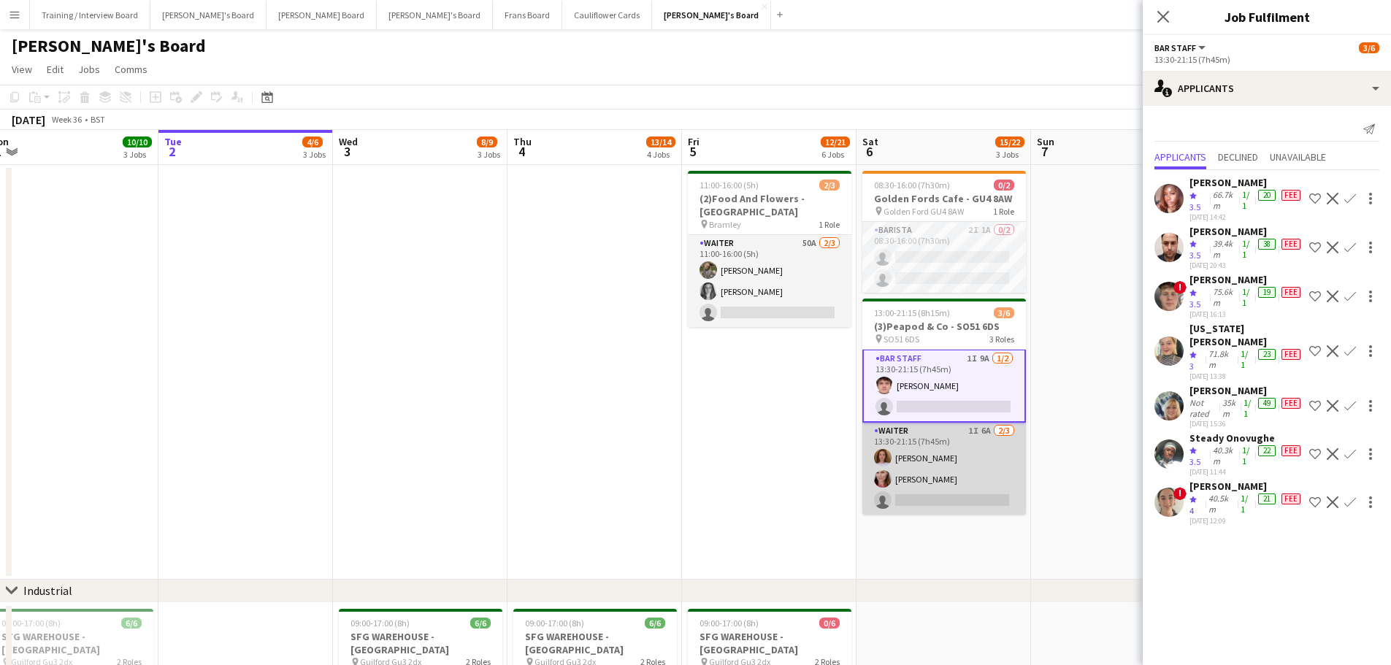
click at [934, 401] on app-card-role "Waiter 1I 6A 2/3 13:30-21:15 (7h45m) Sophie Briscoe Dominy Mortimer-Dawson sing…" at bounding box center [944, 469] width 164 height 92
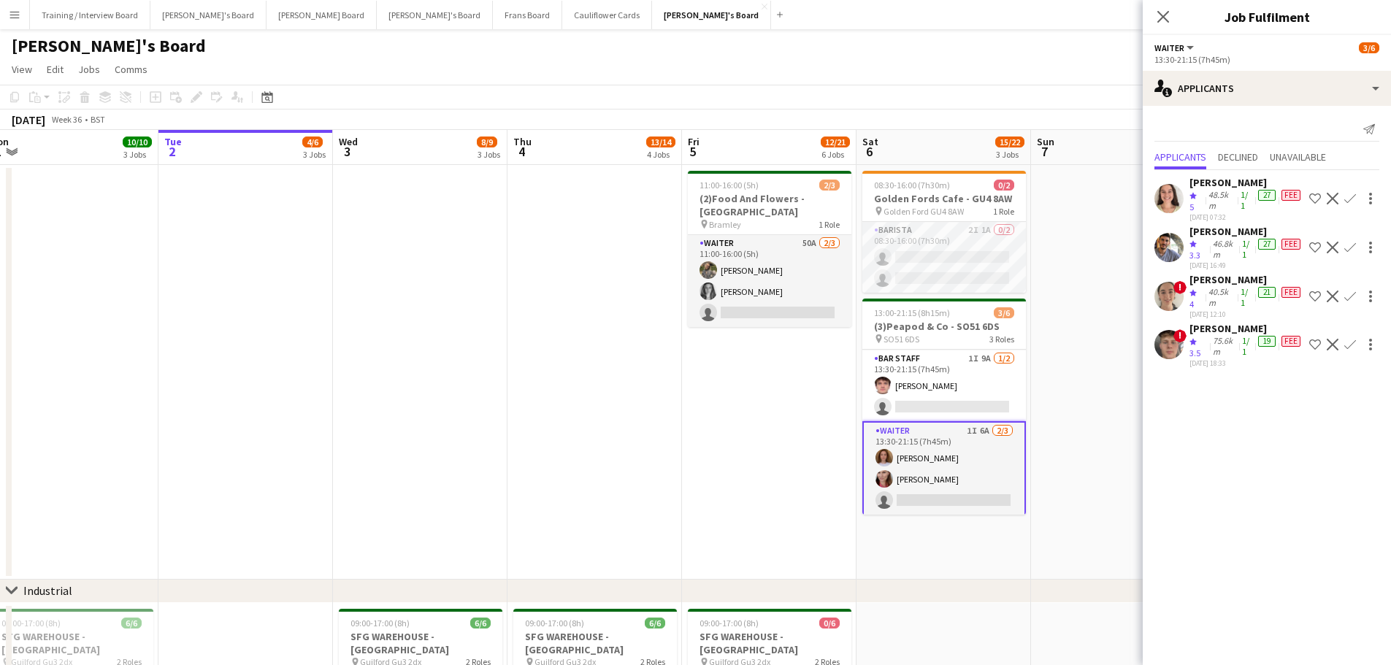
click at [934, 201] on div "48.5km" at bounding box center [1221, 200] width 32 height 23
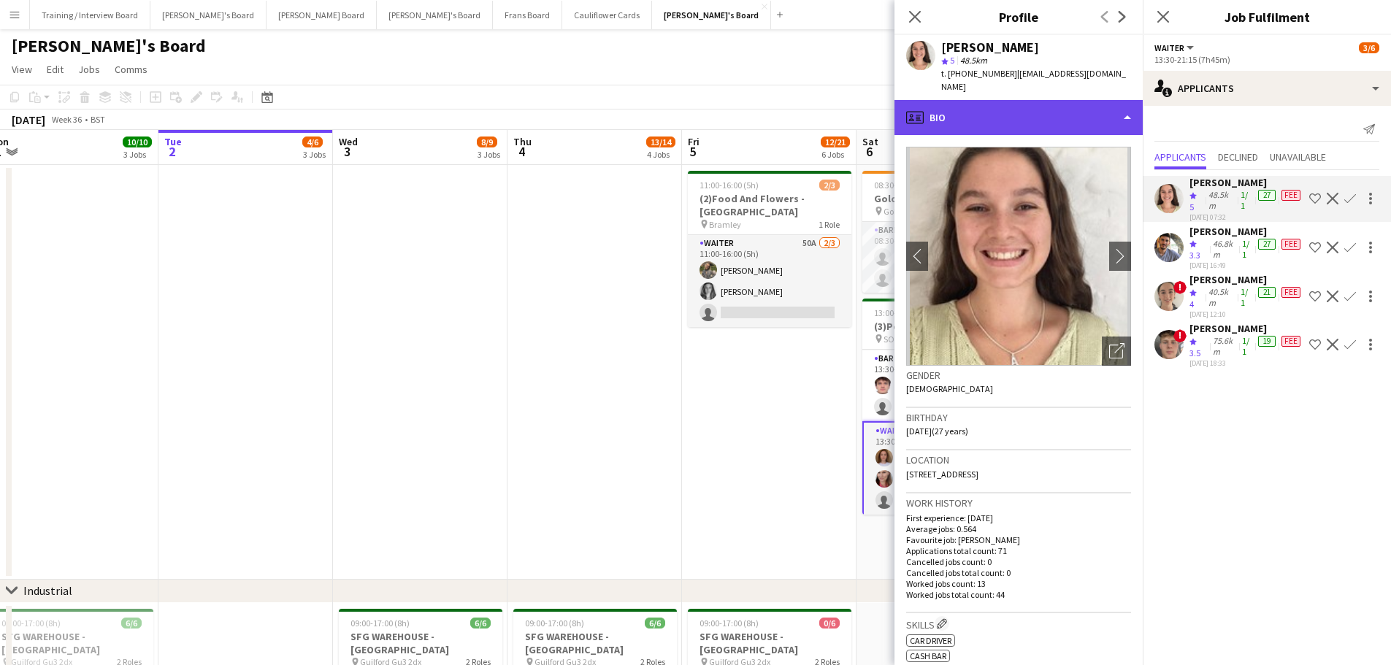
click at [934, 107] on div "profile Bio" at bounding box center [1018, 117] width 248 height 35
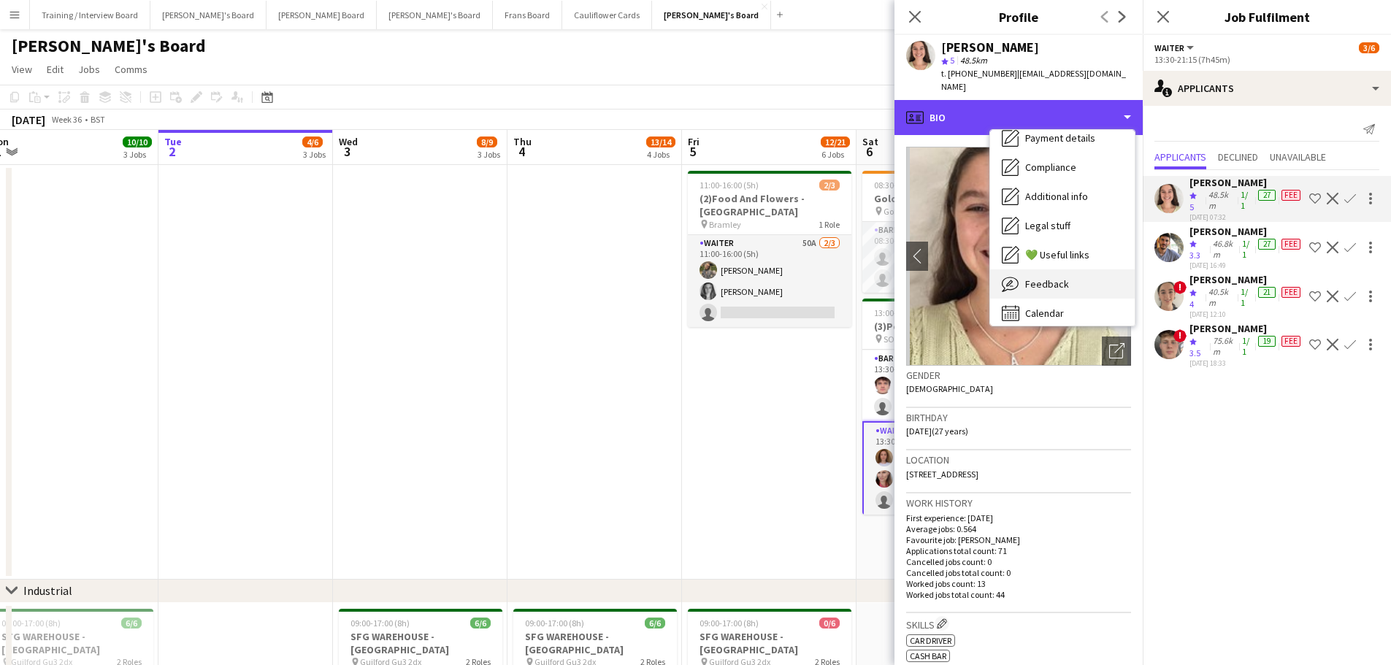
scroll to position [219, 0]
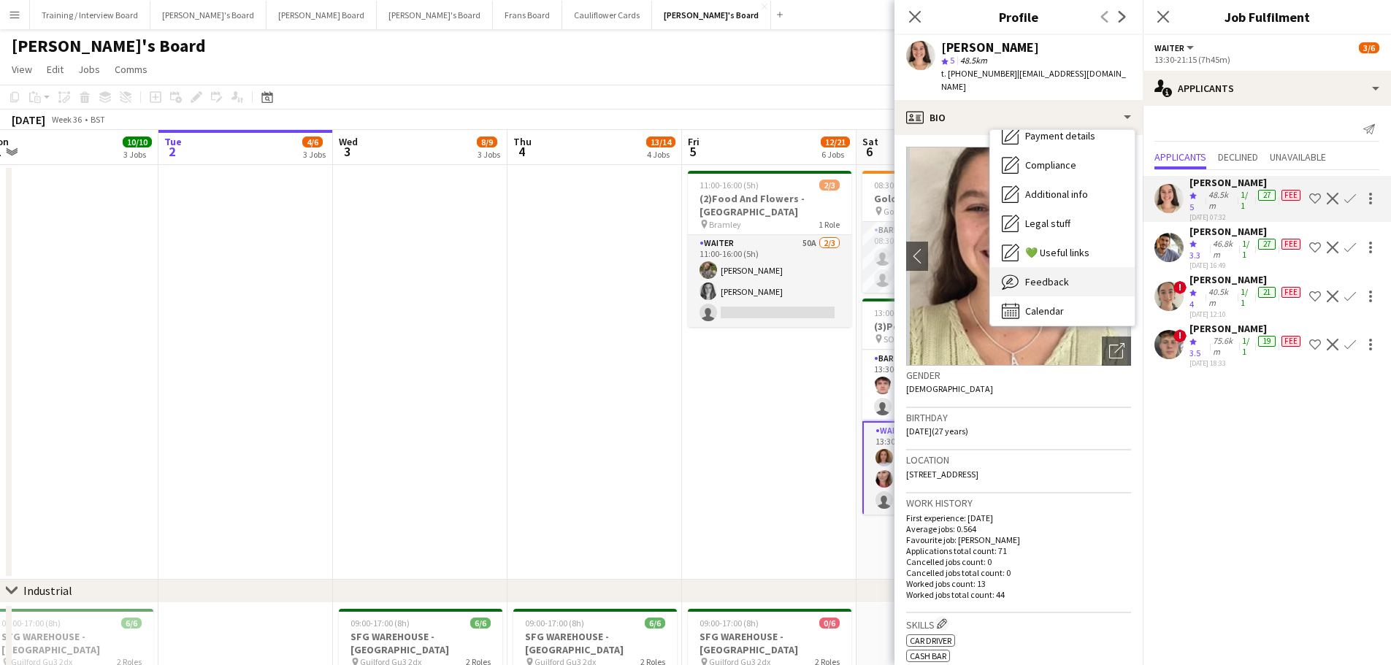
click at [934, 278] on div "Feedback Feedback" at bounding box center [1062, 281] width 145 height 29
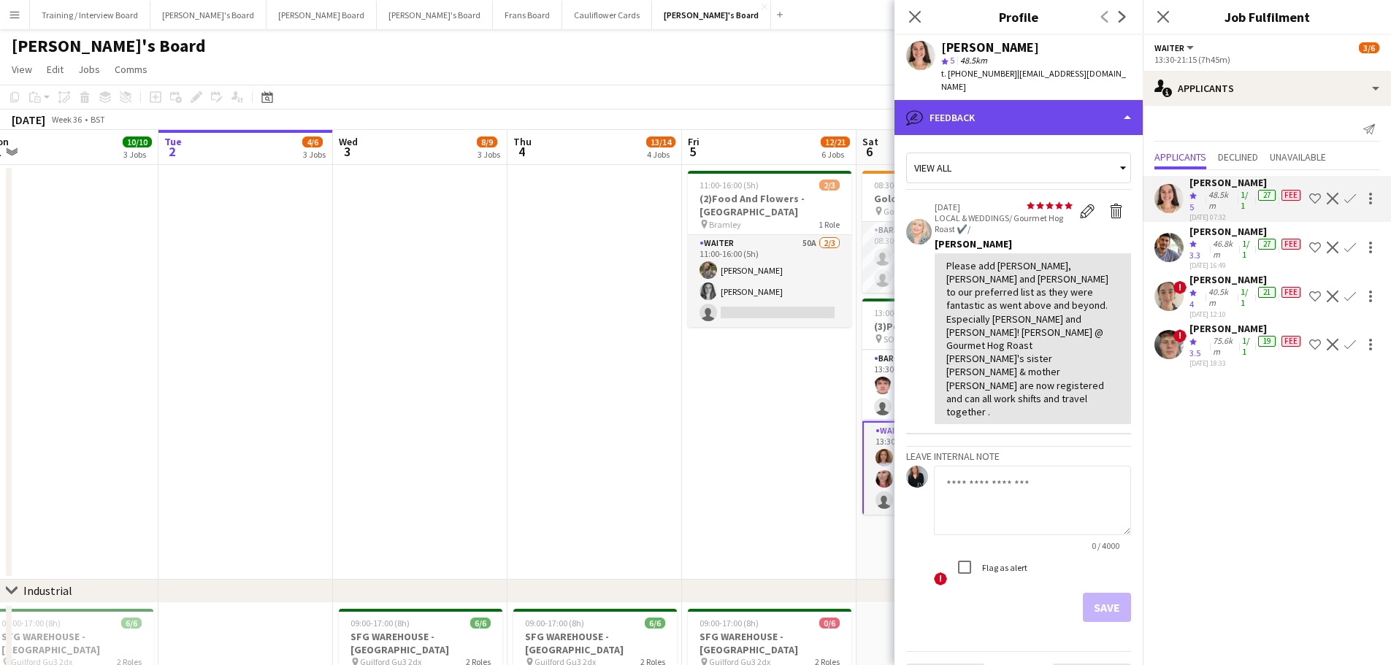
click at [934, 119] on div "bubble-pencil Feedback" at bounding box center [1018, 117] width 248 height 35
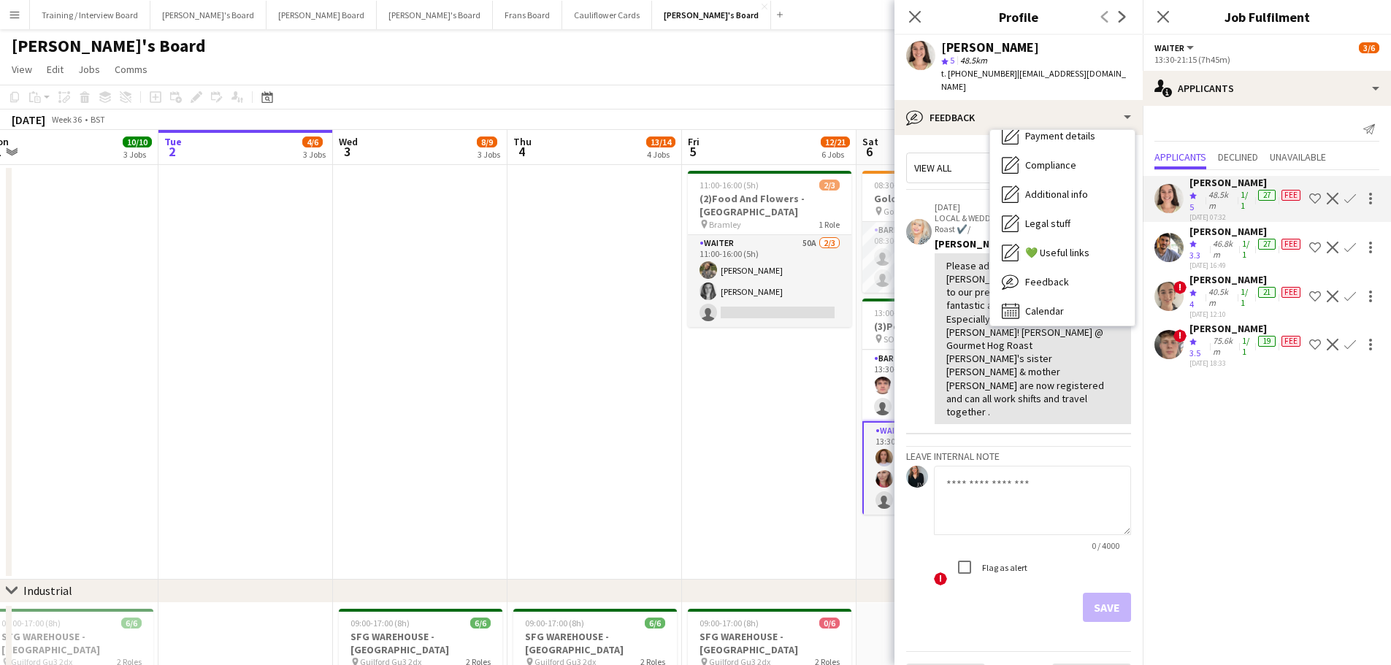
click at [768, 401] on app-date-cell "11:00-16:00 (5h) 2/3 (2)Food And Flowers - Bramley pin Bramley 1 Role Waiter 50…" at bounding box center [769, 372] width 174 height 415
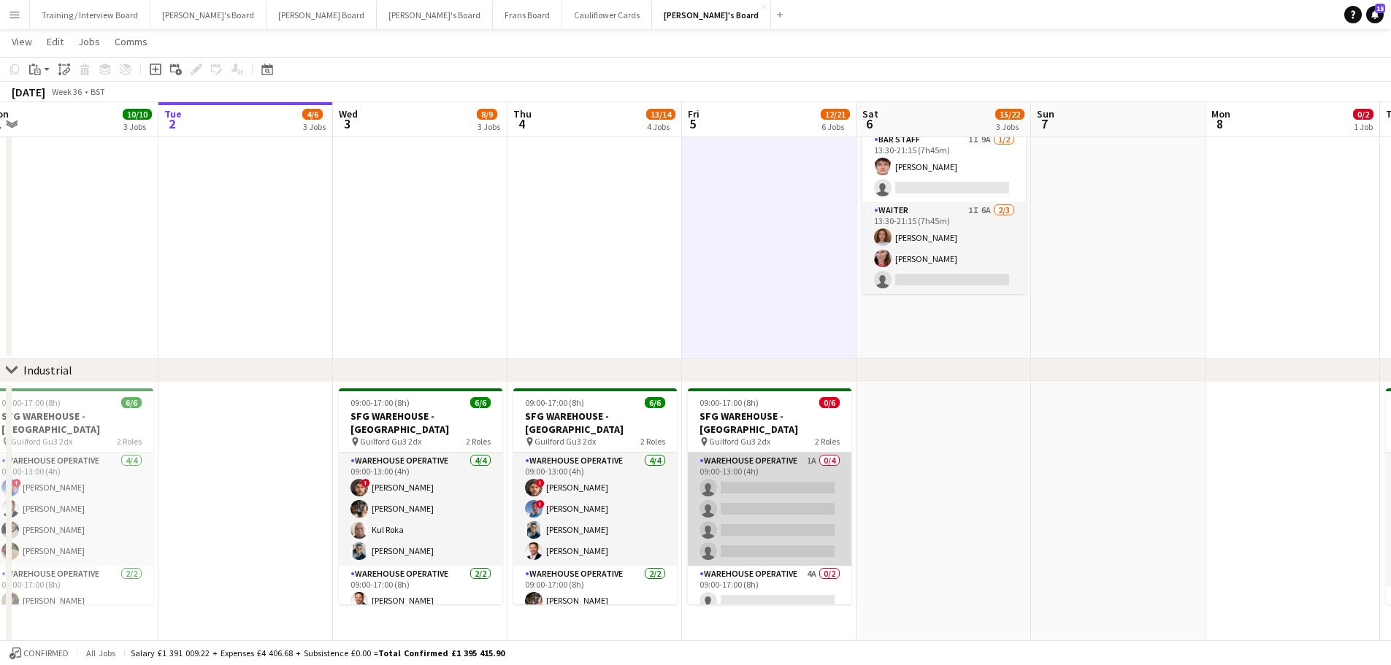
click at [771, 401] on app-card-role "Warehouse Operative 1A 0/4 09:00-13:00 (4h) single-neutral-actions single-neutr…" at bounding box center [770, 509] width 164 height 113
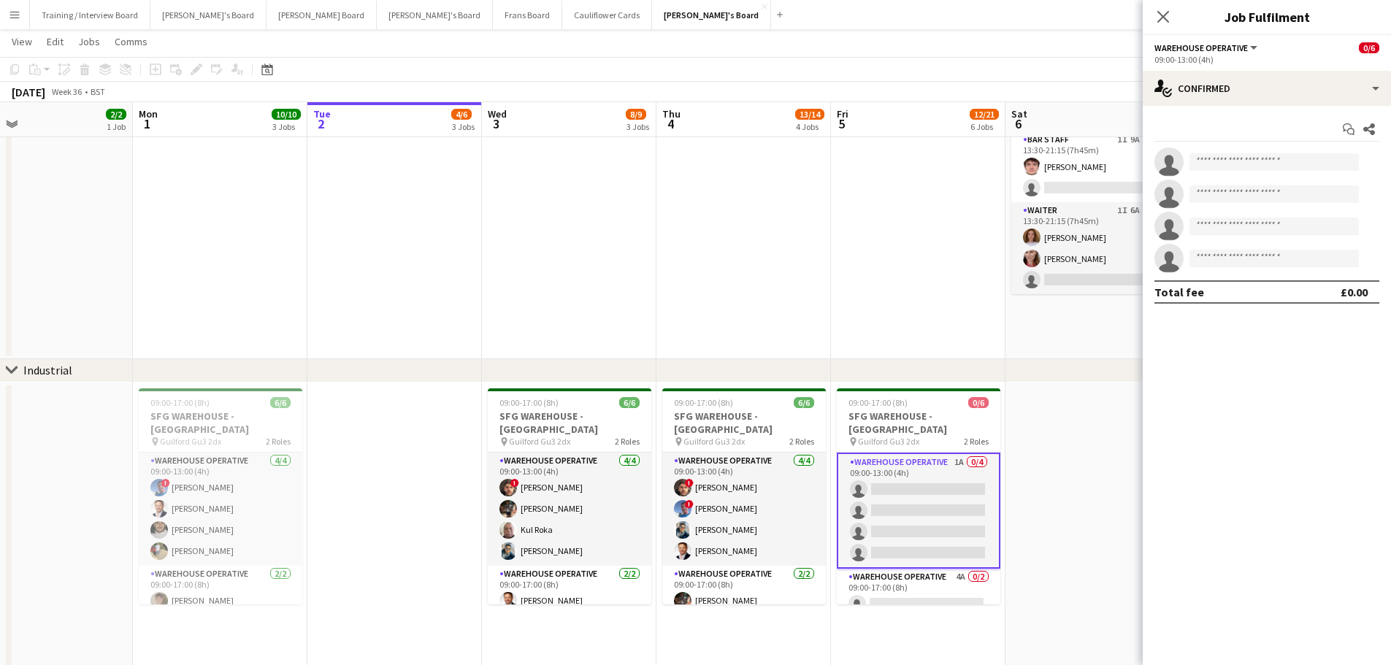
drag, startPoint x: 285, startPoint y: 273, endPoint x: 795, endPoint y: 321, distance: 512.5
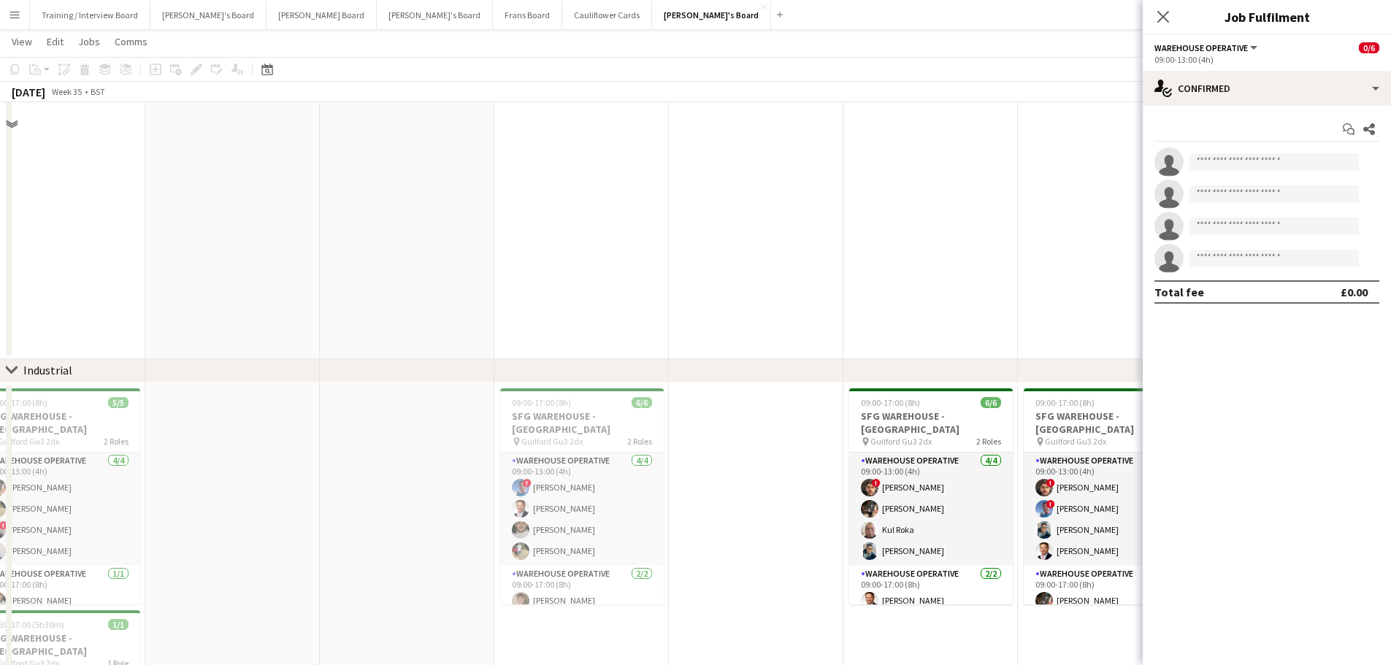
scroll to position [0, 0]
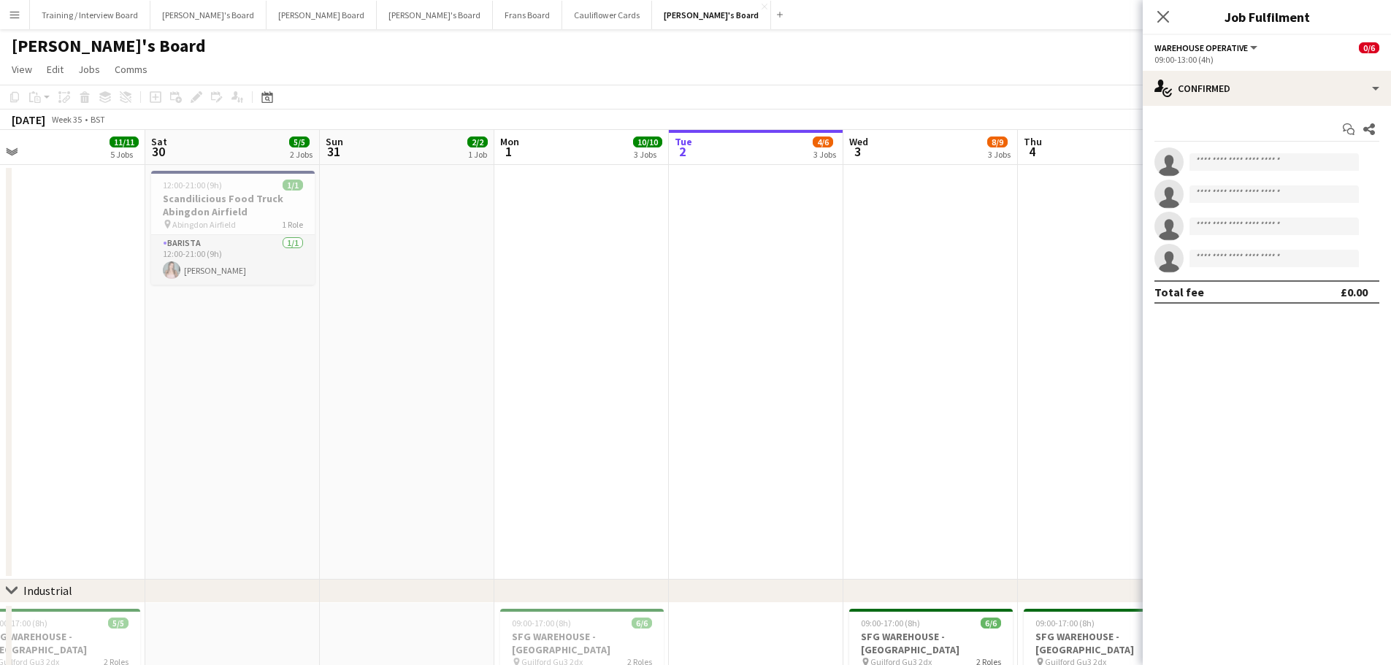
drag, startPoint x: 622, startPoint y: 341, endPoint x: 462, endPoint y: 333, distance: 160.1
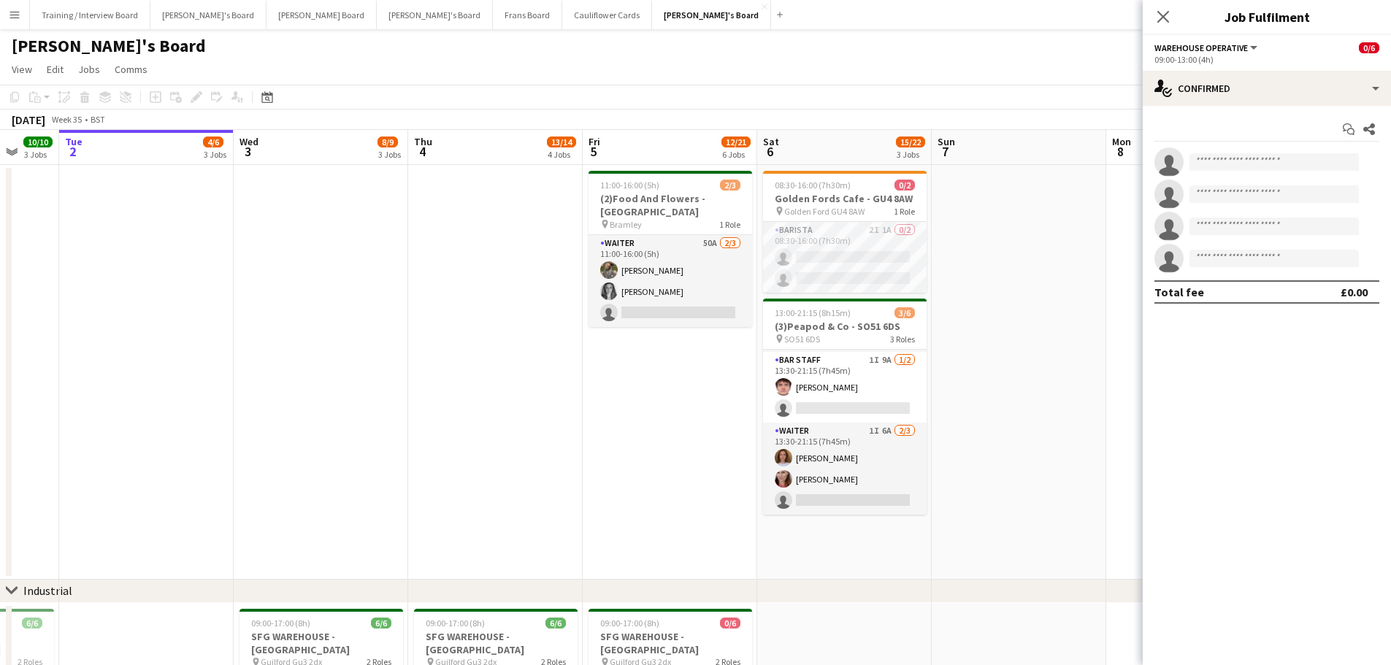
scroll to position [0, 425]
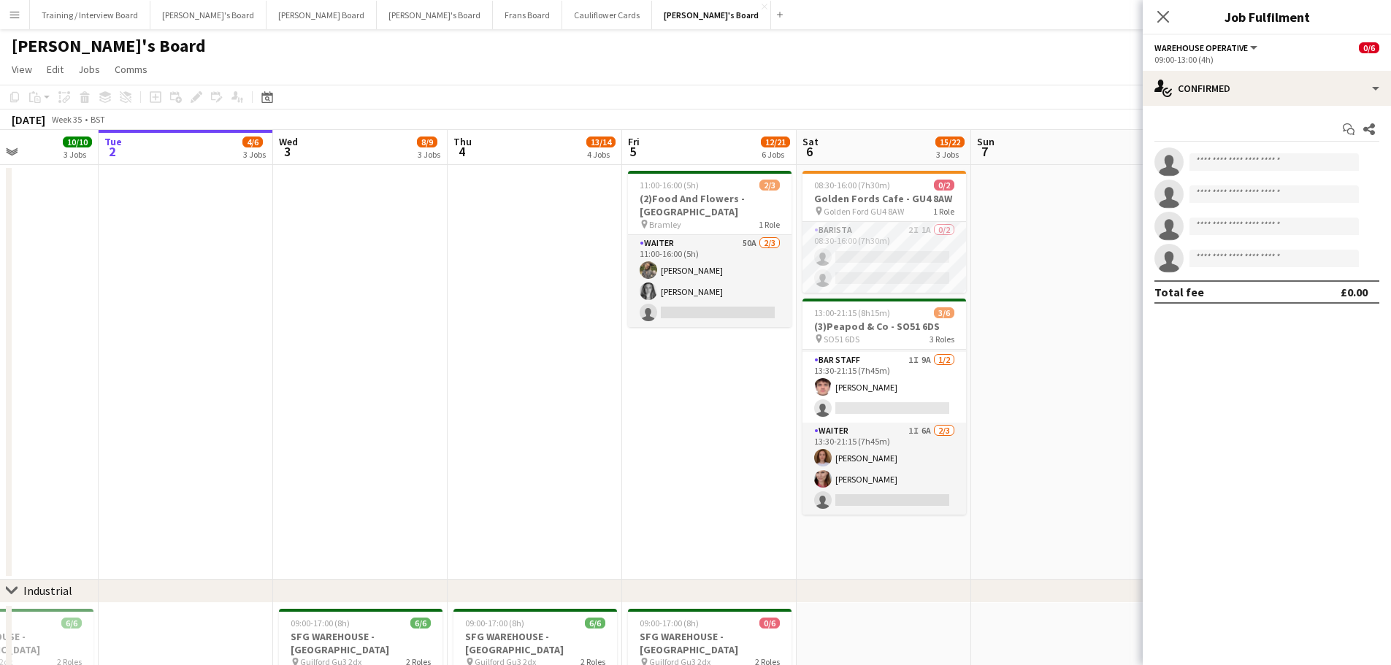
drag, startPoint x: 1040, startPoint y: 430, endPoint x: 730, endPoint y: 401, distance: 310.9
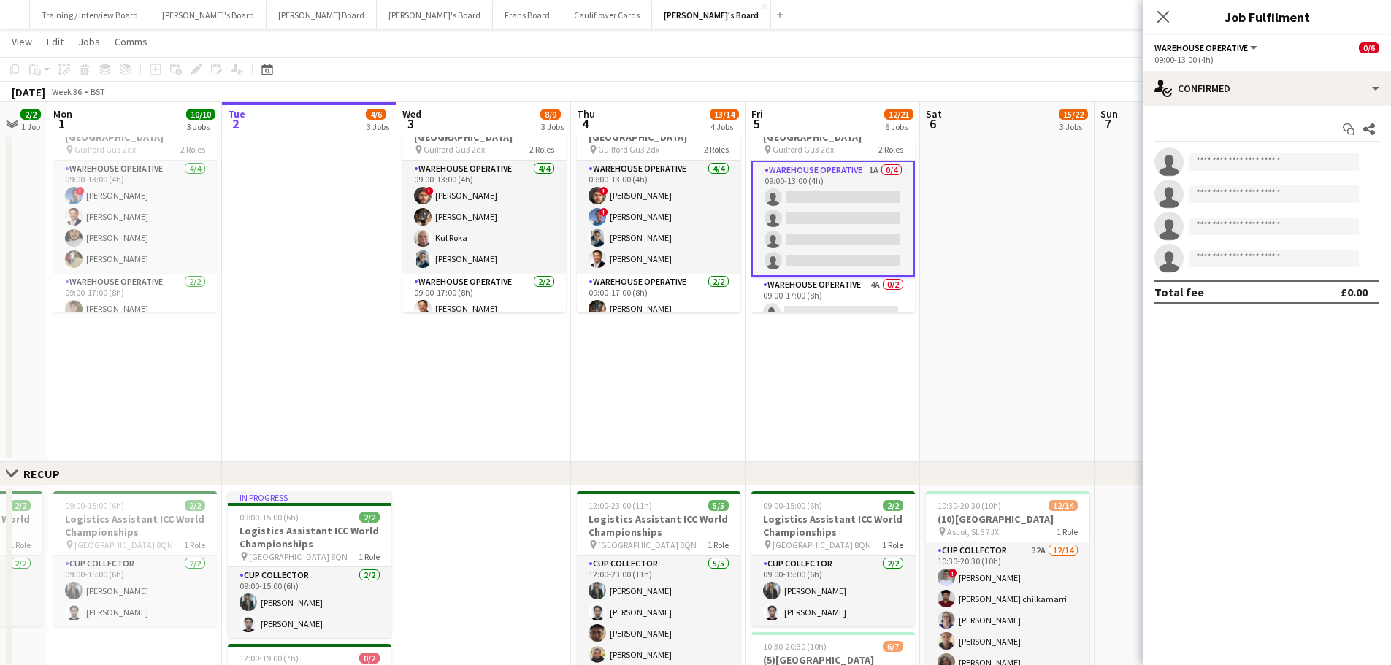
scroll to position [0, 296]
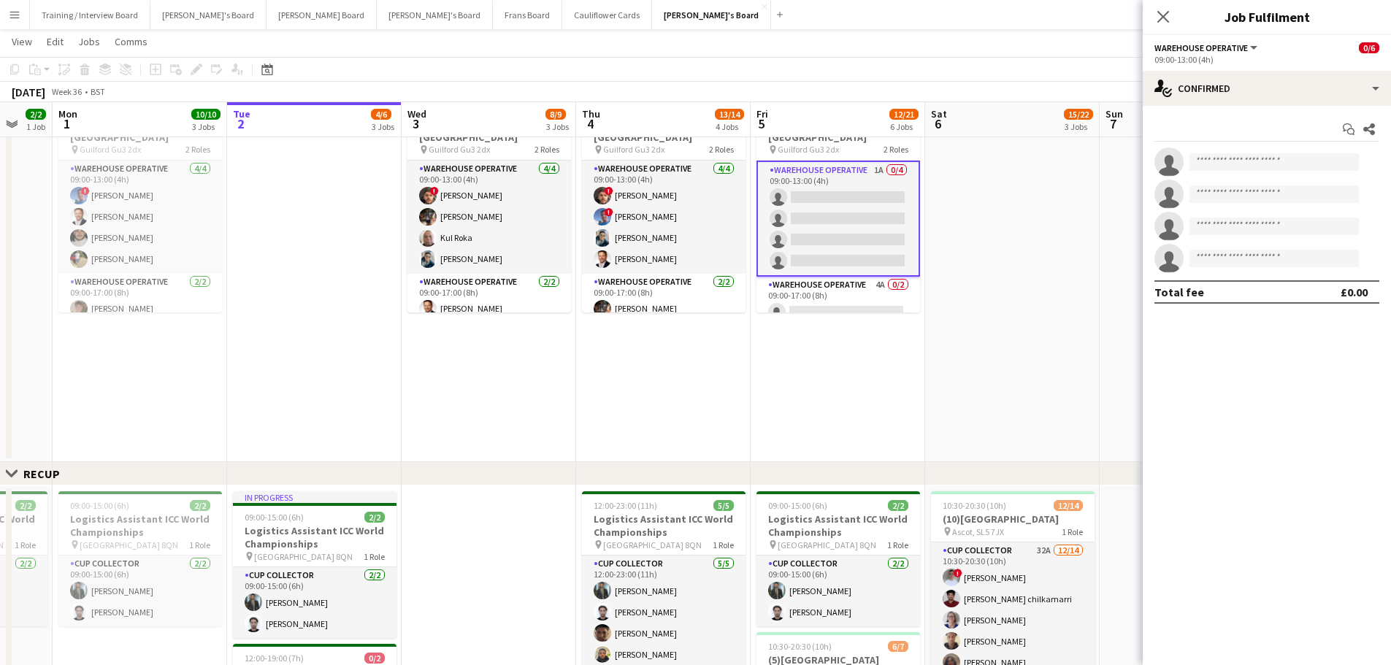
drag, startPoint x: 285, startPoint y: 331, endPoint x: 394, endPoint y: 330, distance: 108.8
click at [394, 330] on app-calendar-viewport "Sat 30 5/5 2 Jobs Sun 31 2/2 1 Job Mon 1 10/10 3 Jobs Tue 2 4/6 3 Jobs Wed 3 8/…" at bounding box center [695, 599] width 1391 height 2106
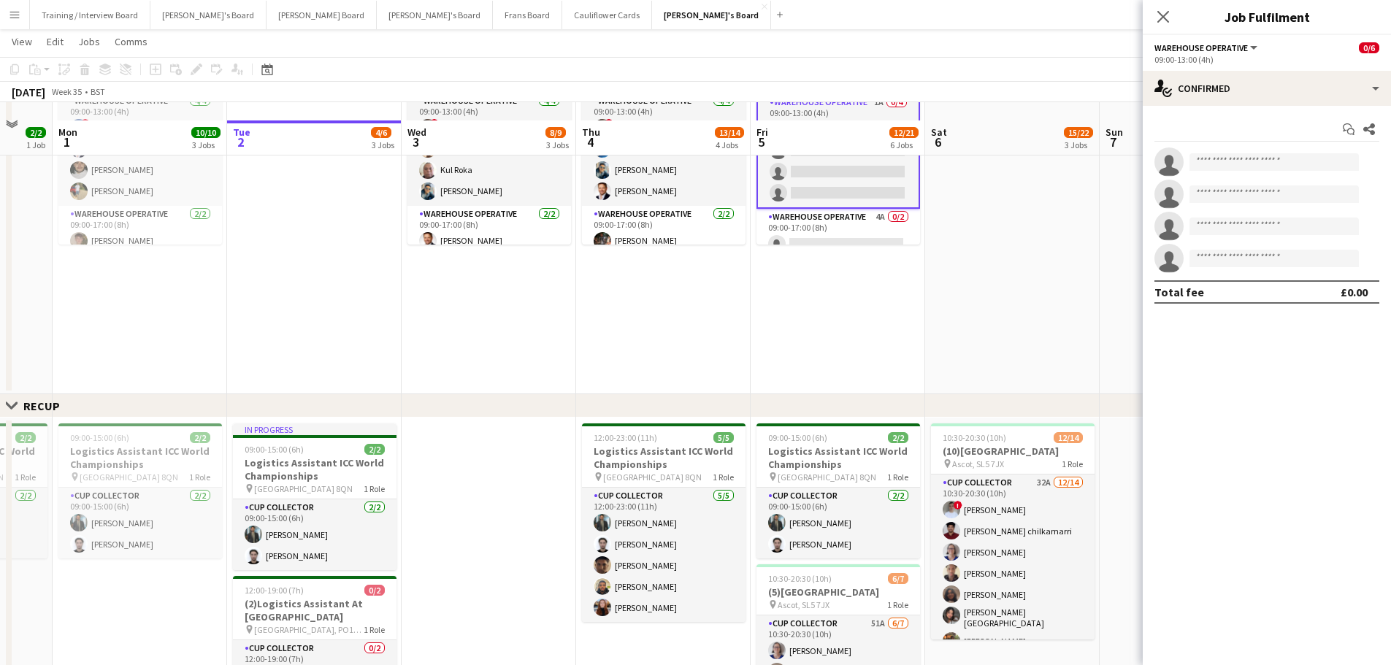
scroll to position [657, 0]
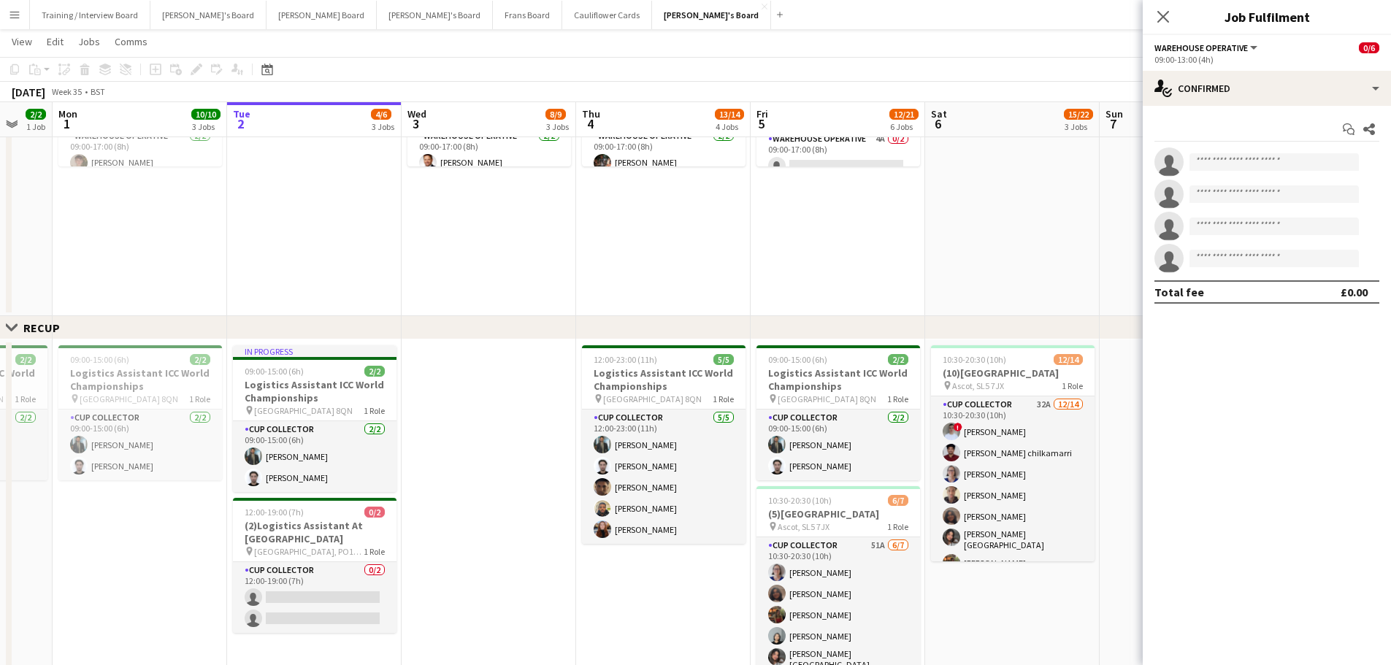
click at [934, 239] on app-date-cell at bounding box center [1012, 131] width 174 height 372
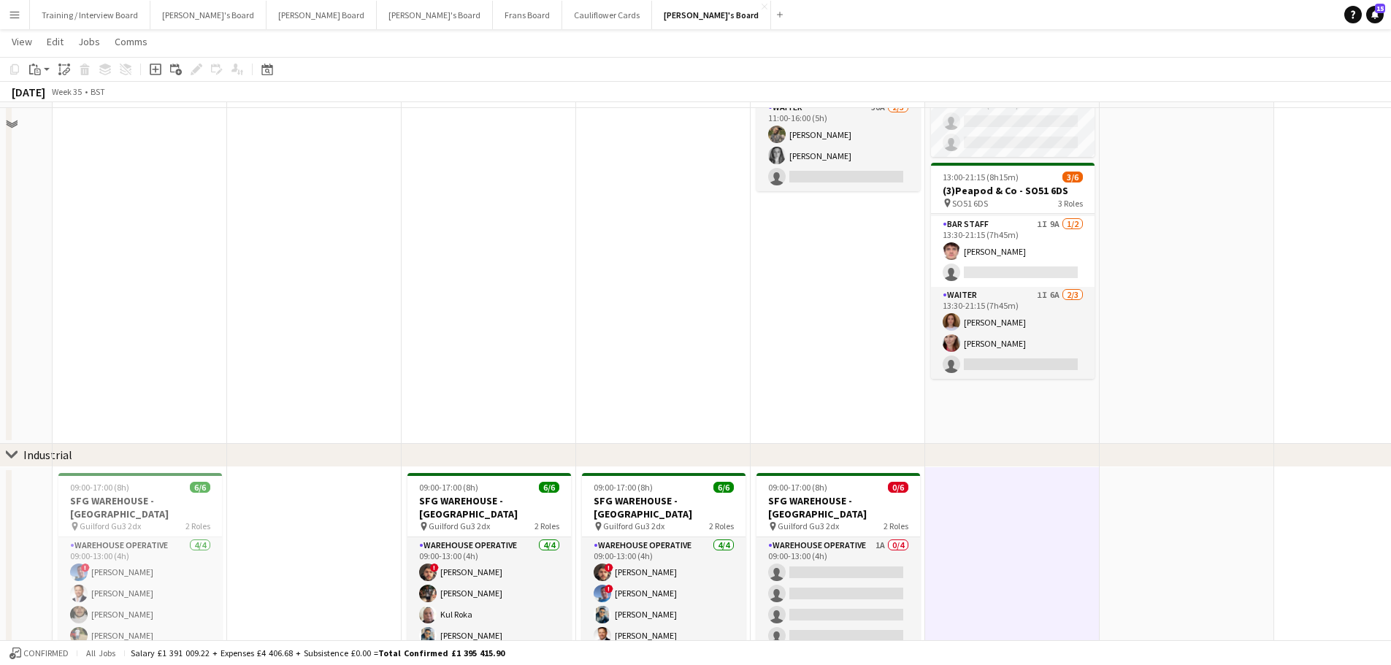
scroll to position [73, 0]
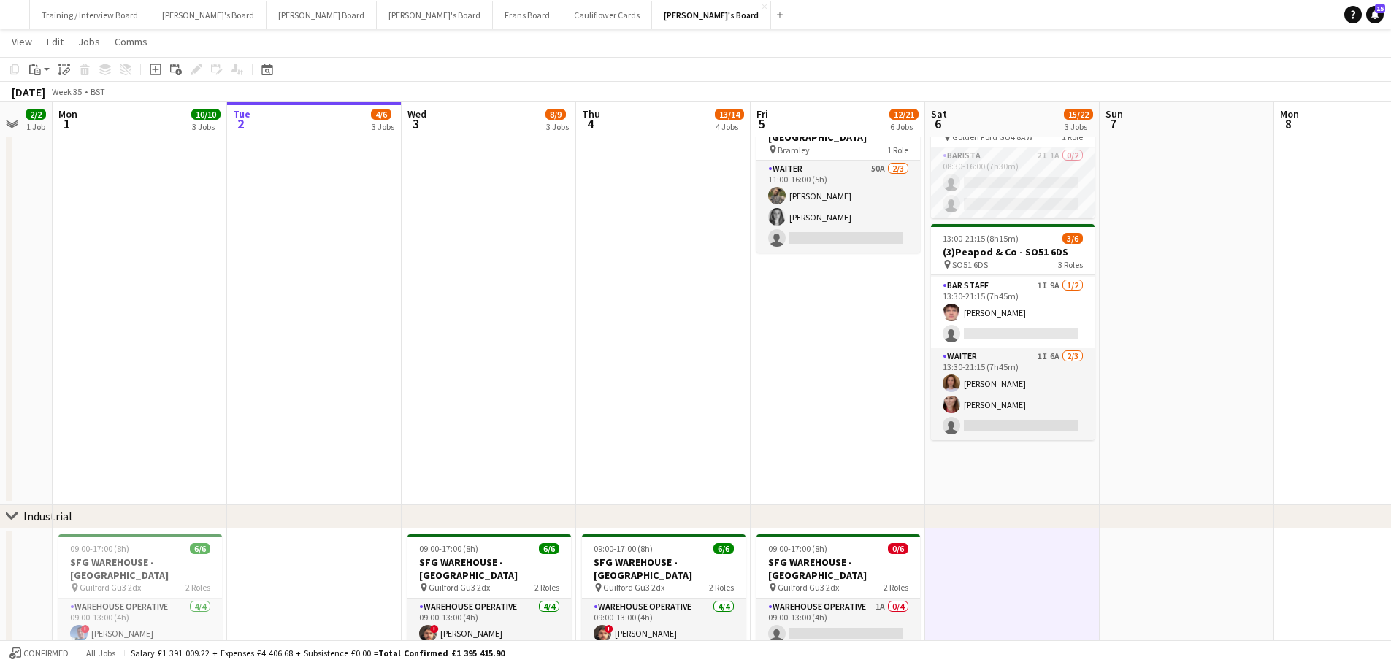
click at [934, 269] on app-date-cell at bounding box center [1186, 298] width 174 height 415
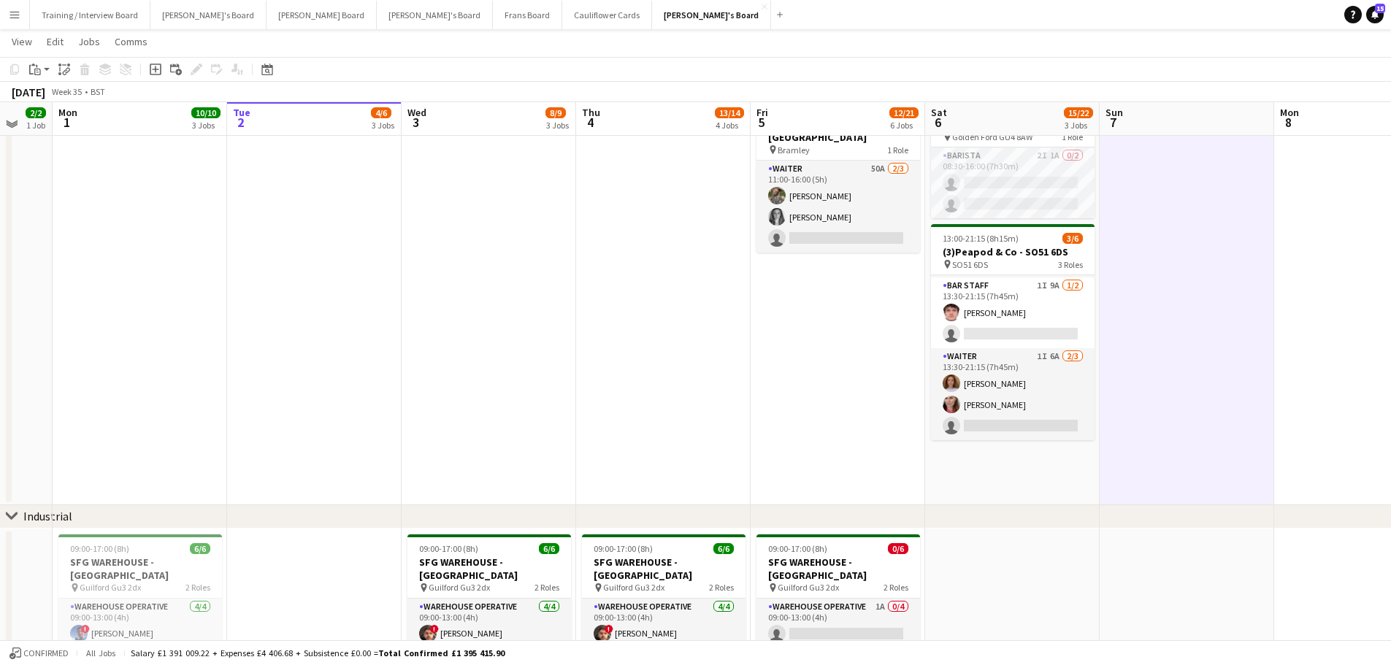
scroll to position [0, 0]
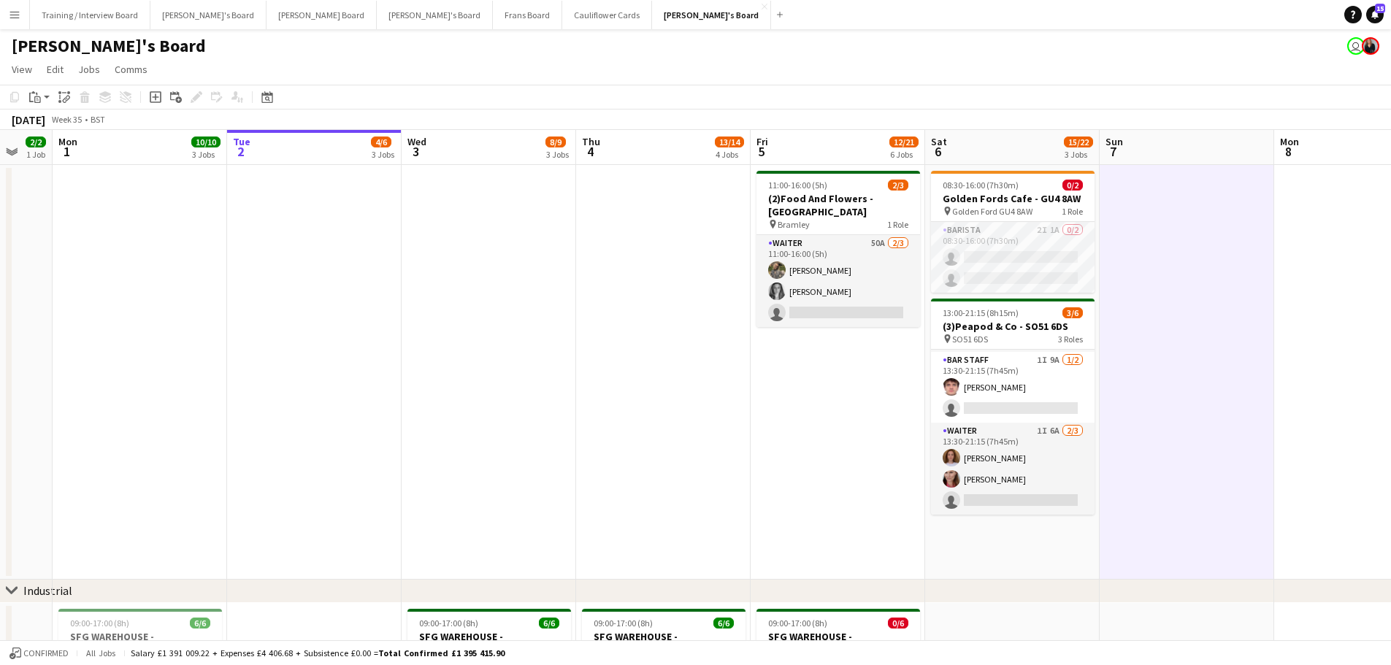
click at [934, 401] on app-date-cell "08:30-16:00 (7h30m) 0/2 Golden Fords Cafe - GU4 8AW pin Golden Ford GU4 8AW 1 R…" at bounding box center [1012, 372] width 174 height 415
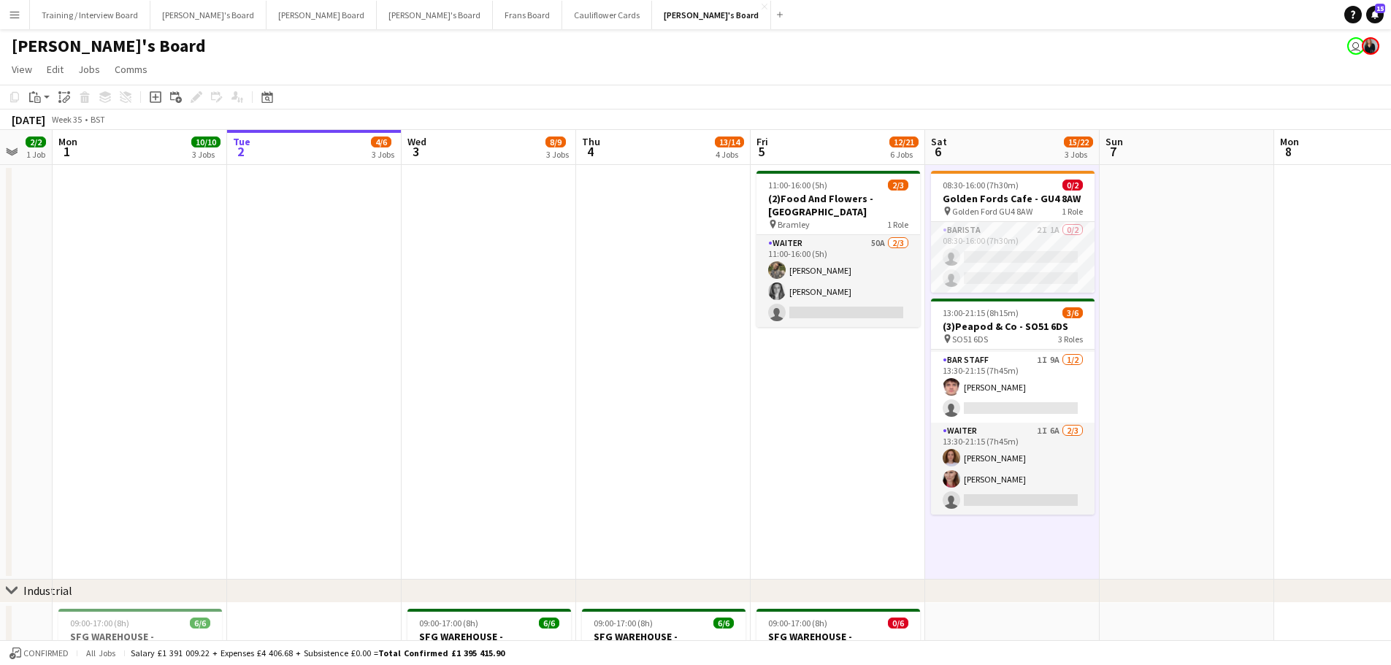
click at [934, 401] on app-date-cell at bounding box center [1186, 372] width 174 height 415
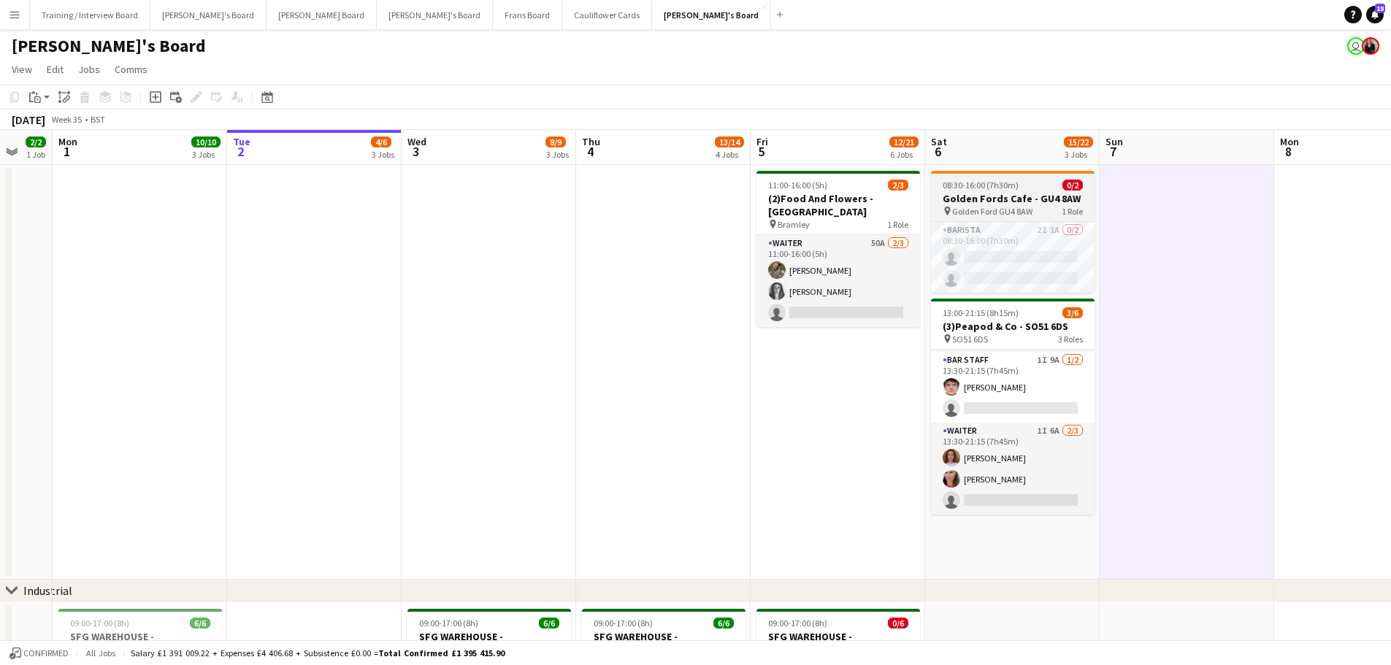
click at [934, 210] on span "Golden Ford GU4 8AW" at bounding box center [992, 211] width 80 height 11
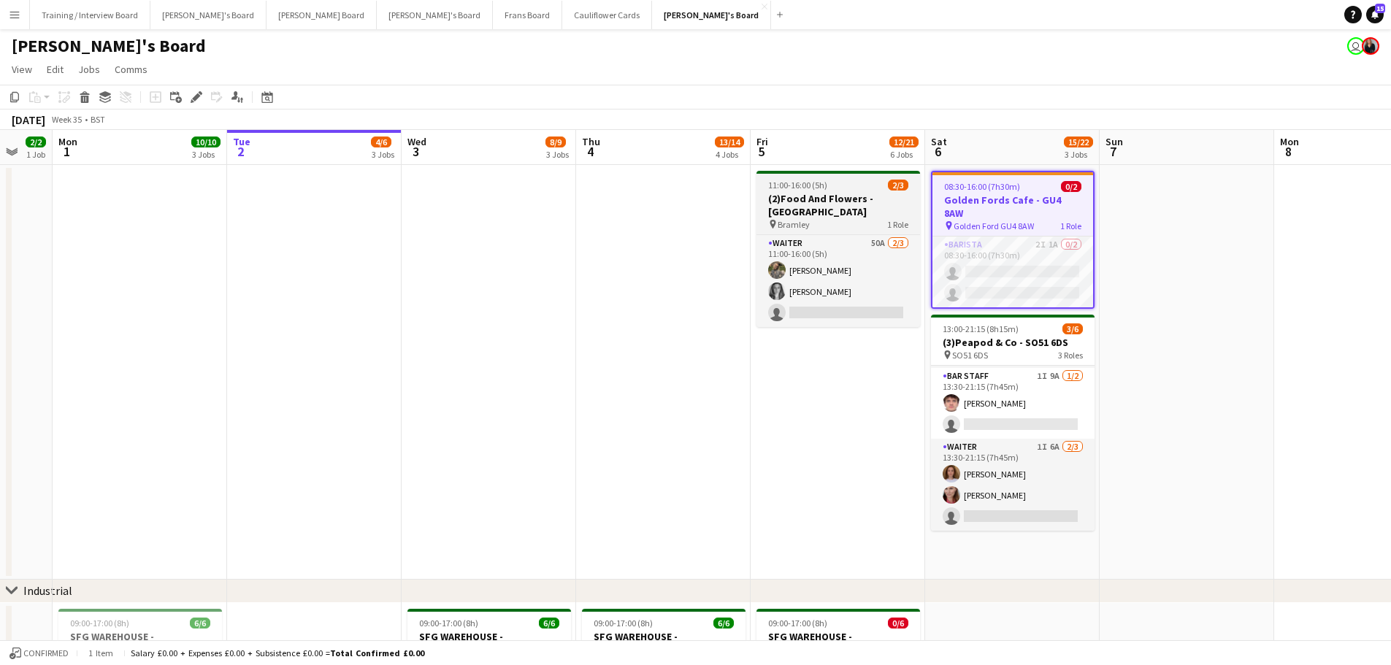
click at [870, 195] on h3 "(2)Food And Flowers - [GEOGRAPHIC_DATA]" at bounding box center [838, 205] width 164 height 26
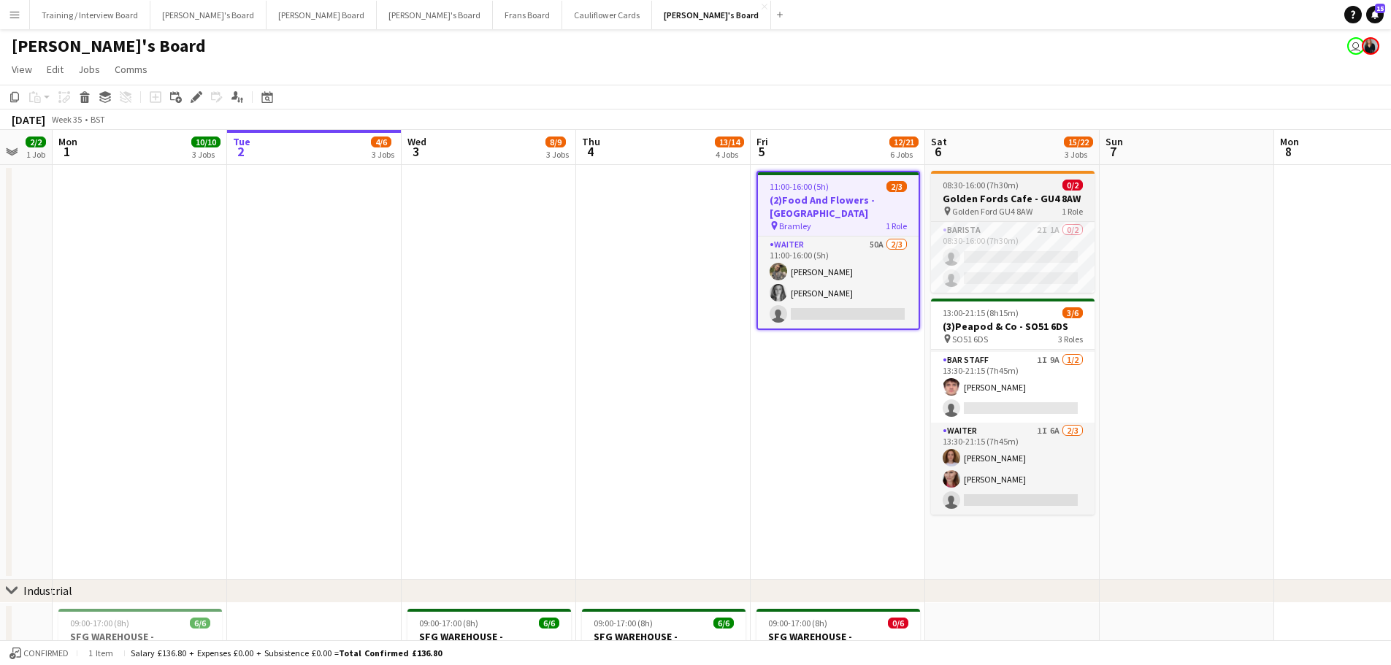
click at [934, 199] on h3 "Golden Fords Cafe - GU4 8AW" at bounding box center [1013, 198] width 164 height 13
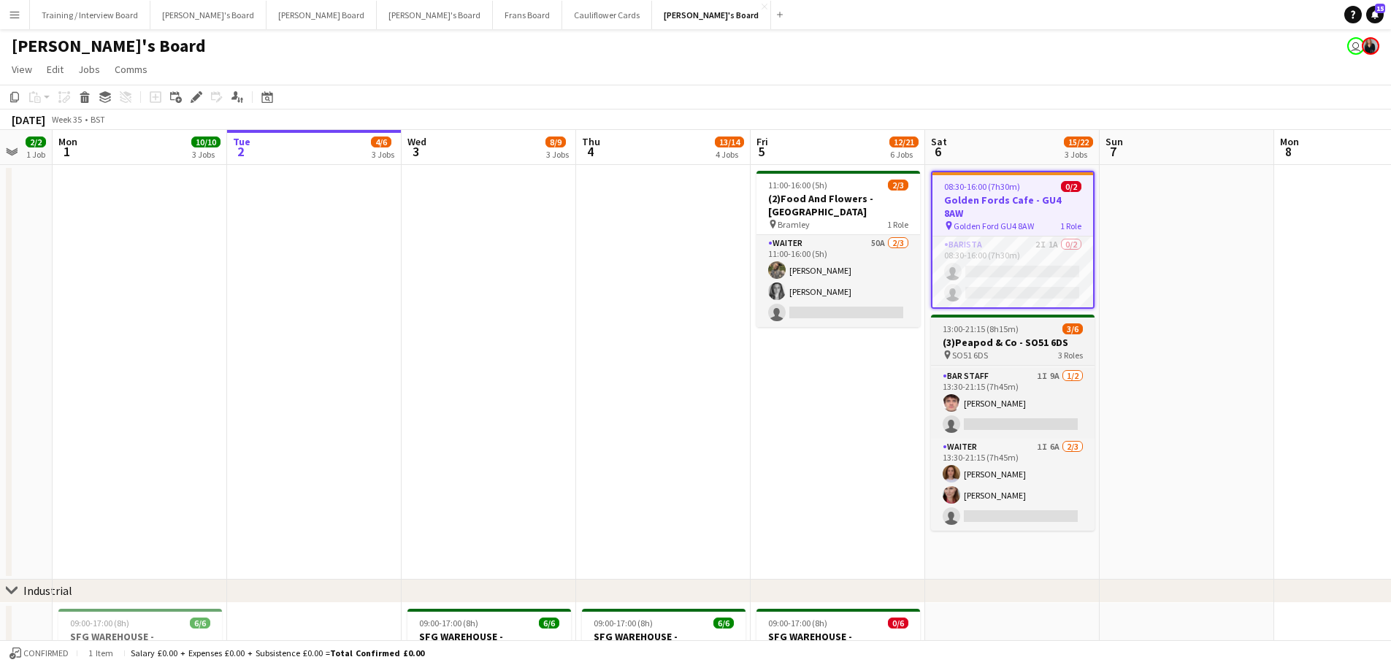
click at [934, 323] on span "13:00-21:15 (8h15m)" at bounding box center [980, 328] width 76 height 11
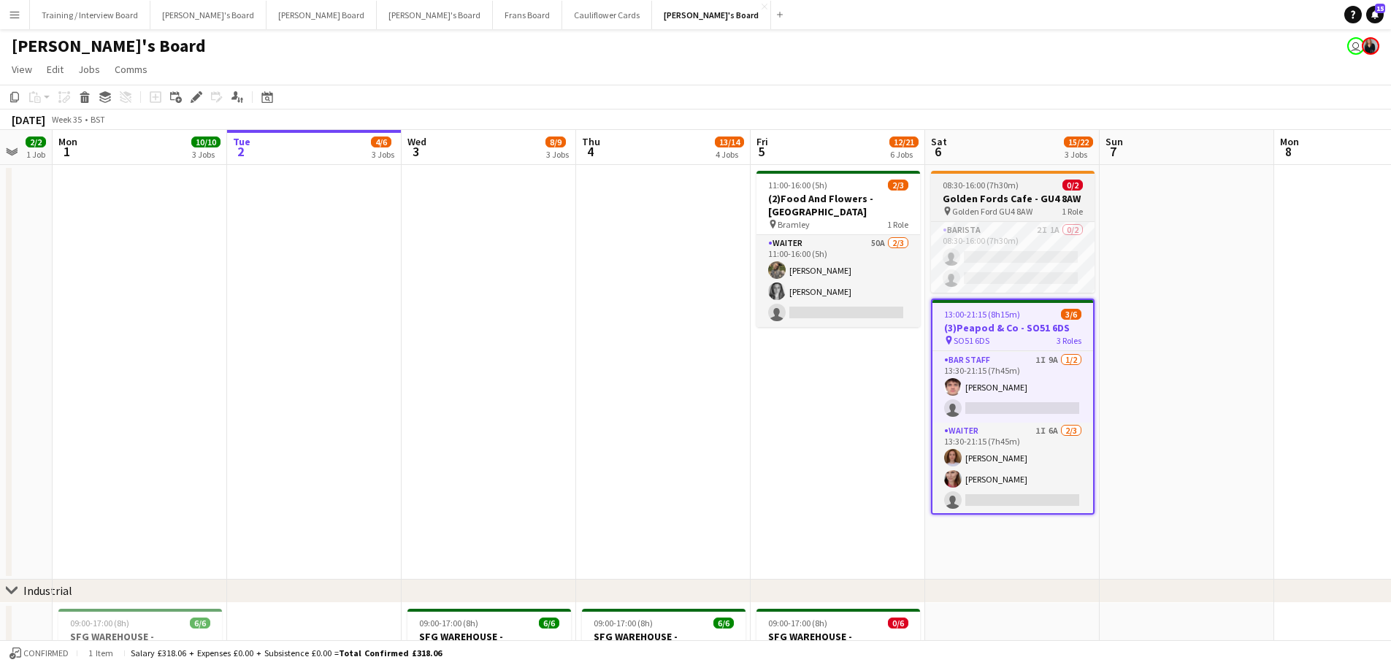
click at [934, 181] on span "08:30-16:00 (7h30m)" at bounding box center [980, 185] width 76 height 11
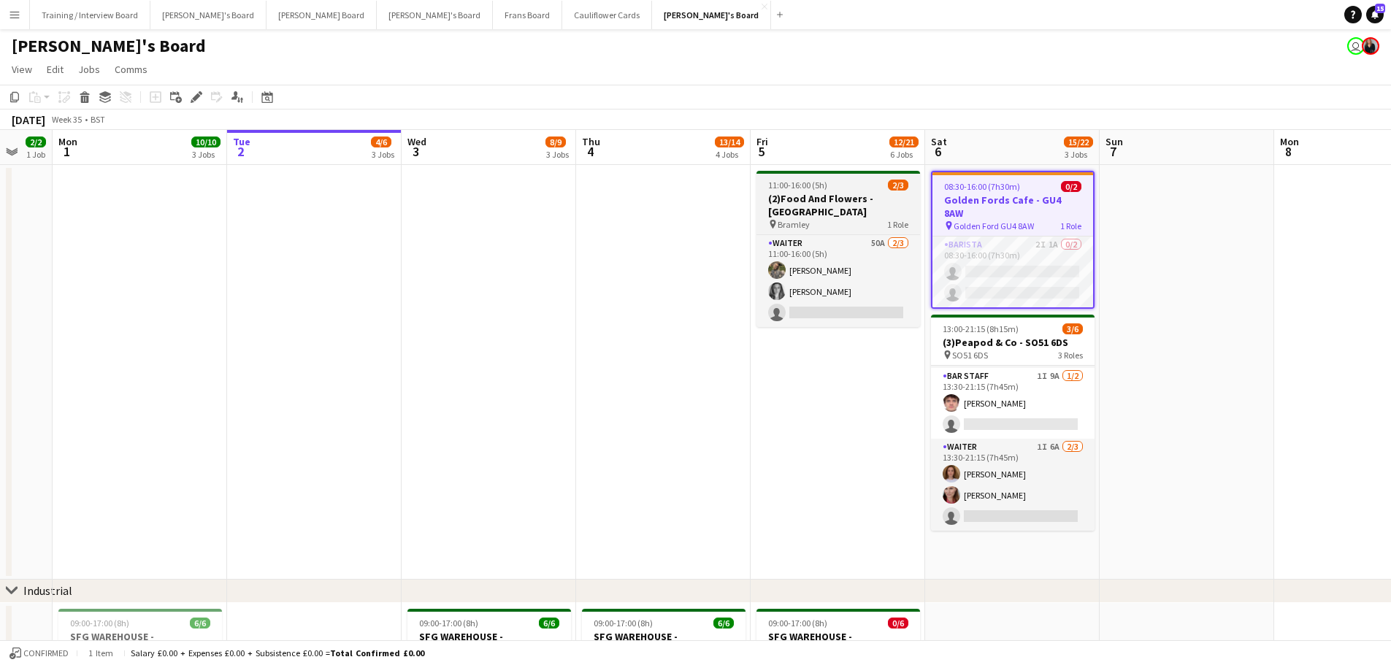
click at [827, 177] on app-job-card "11:00-16:00 (5h) 2/3 (2)Food And Flowers - Bramley pin Bramley 1 Role Waiter 50…" at bounding box center [838, 249] width 164 height 156
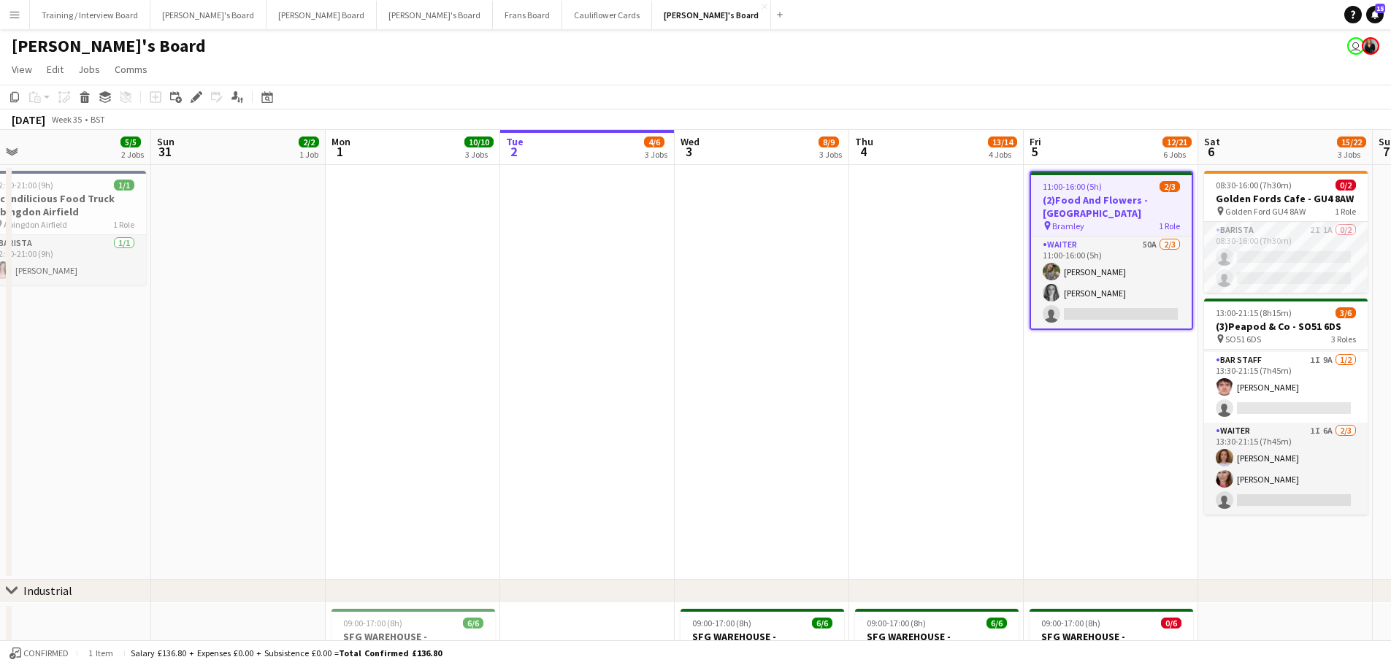
drag, startPoint x: 479, startPoint y: 310, endPoint x: 747, endPoint y: 323, distance: 268.2
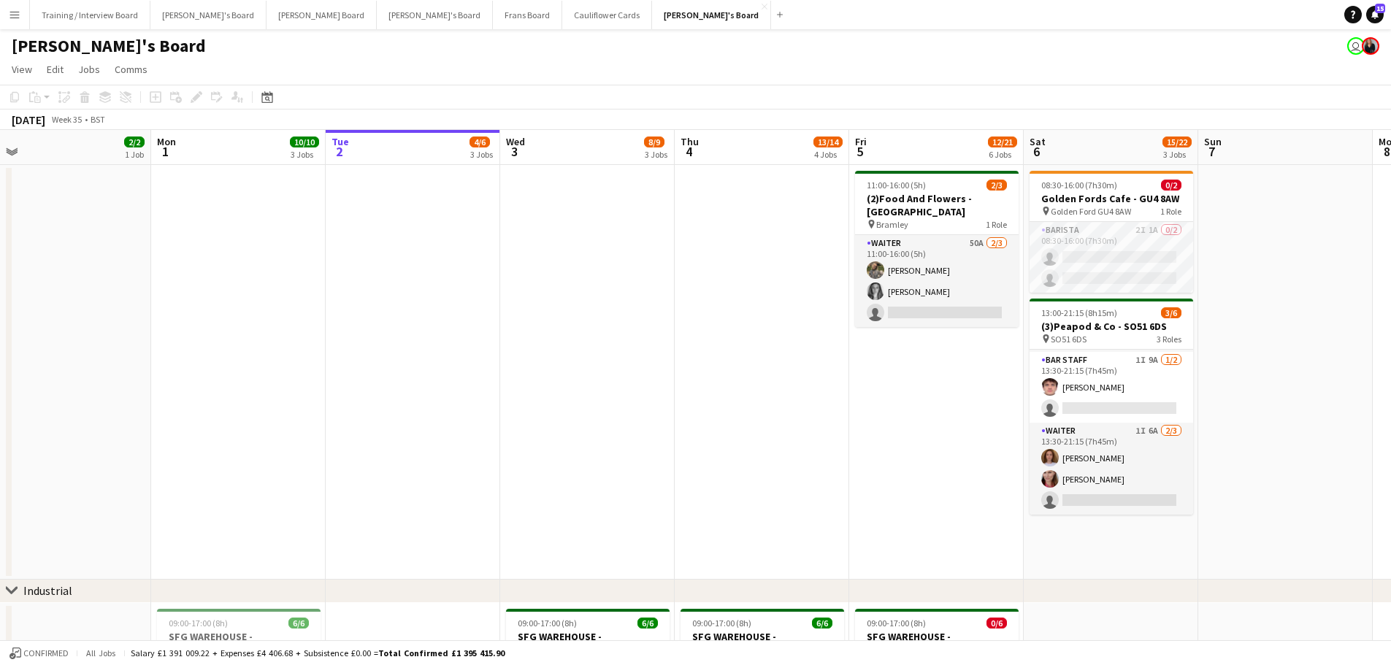
drag, startPoint x: 901, startPoint y: 330, endPoint x: 283, endPoint y: 293, distance: 618.7
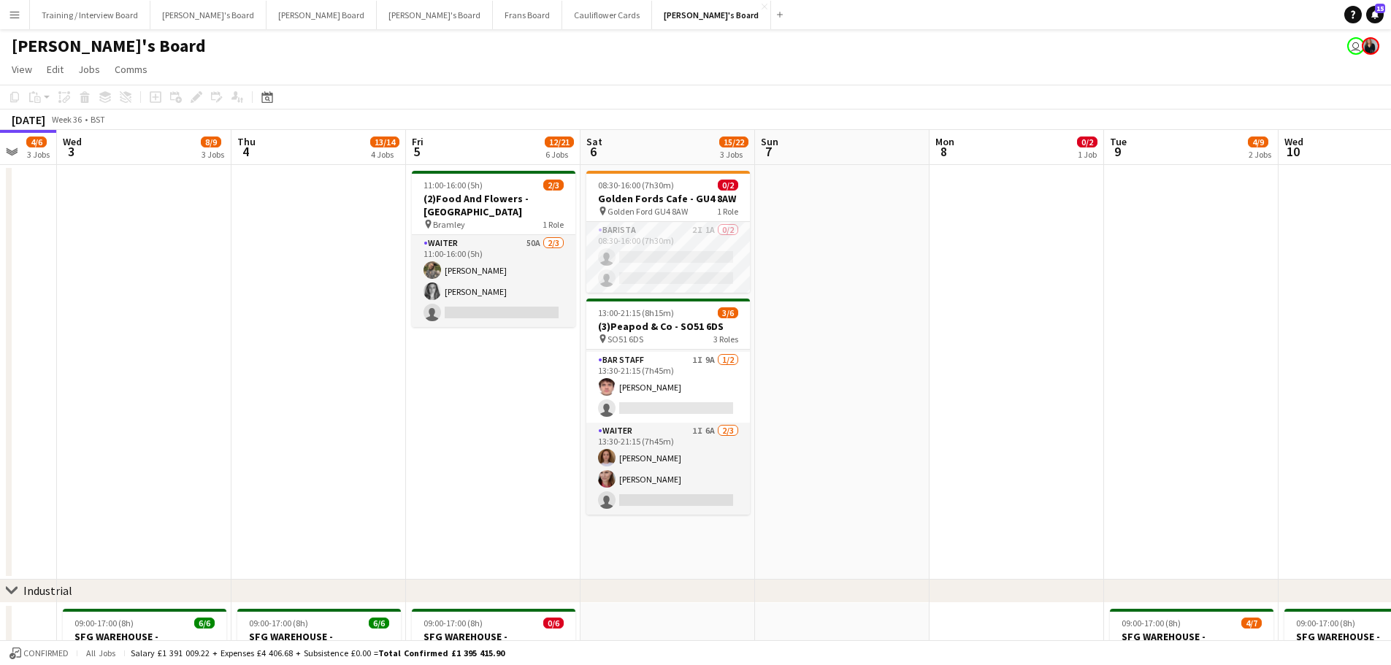
click at [844, 234] on app-date-cell at bounding box center [842, 372] width 174 height 415
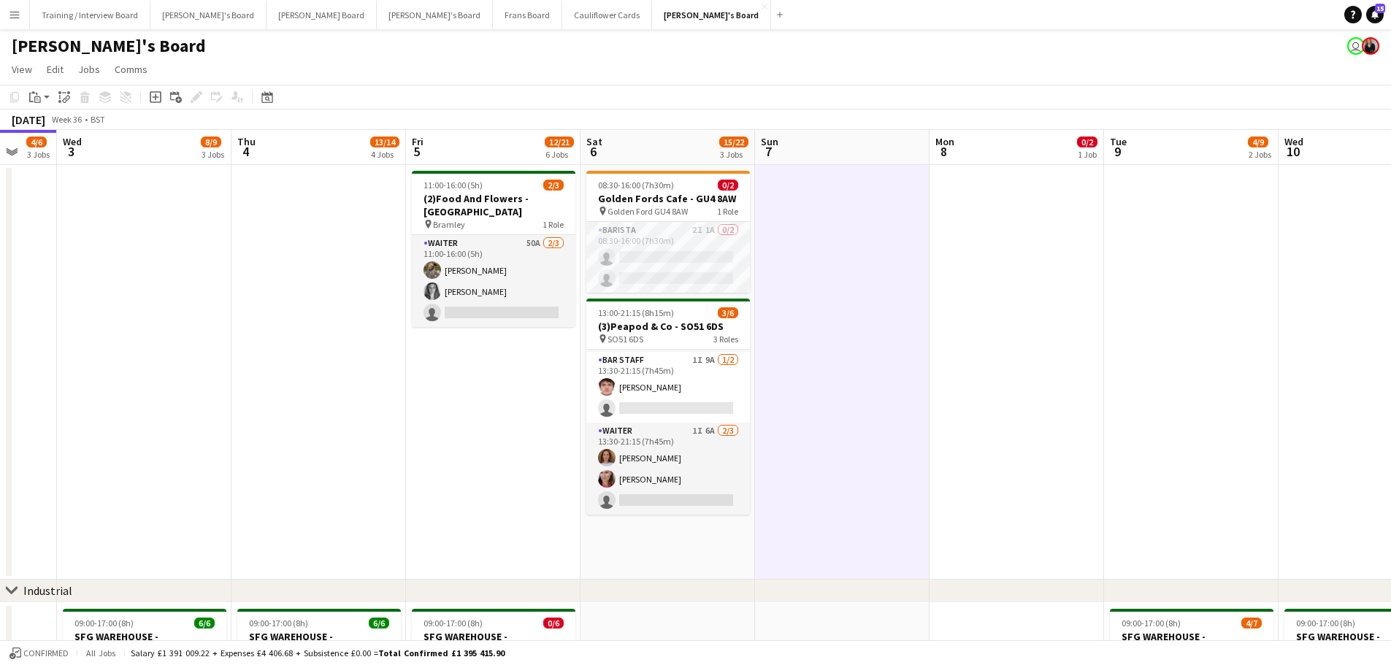
click at [662, 401] on app-date-cell "08:30-16:00 (7h30m) 0/2 Golden Fords Cafe - GU4 8AW pin Golden Ford GU4 8AW 1 R…" at bounding box center [667, 372] width 174 height 415
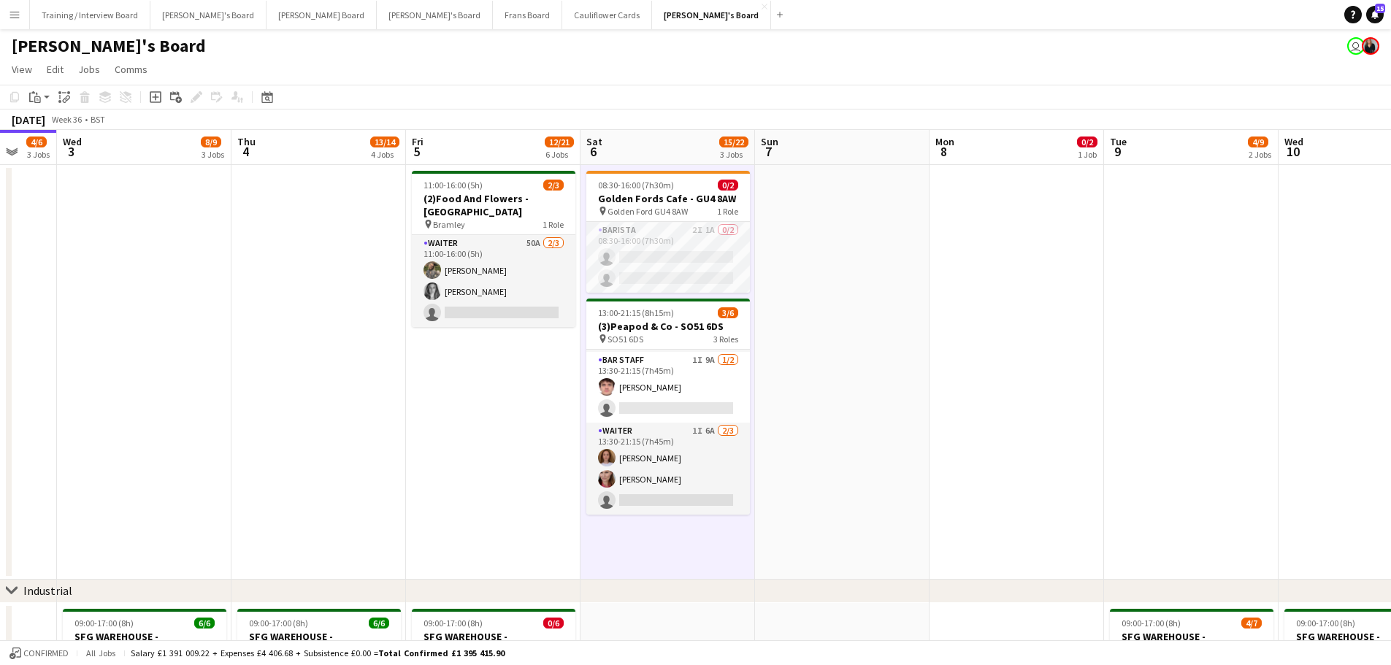
click at [788, 401] on app-date-cell at bounding box center [842, 372] width 174 height 415
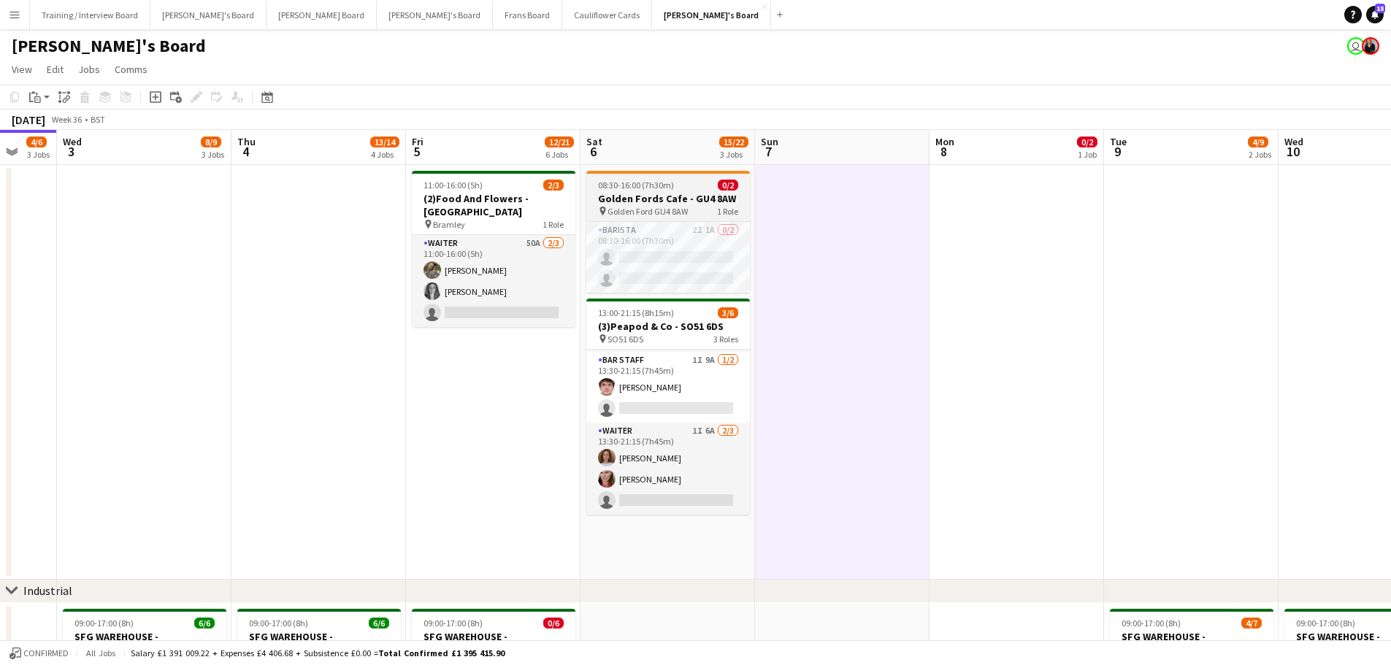
click at [637, 197] on h3 "Golden Fords Cafe - GU4 8AW" at bounding box center [668, 198] width 164 height 13
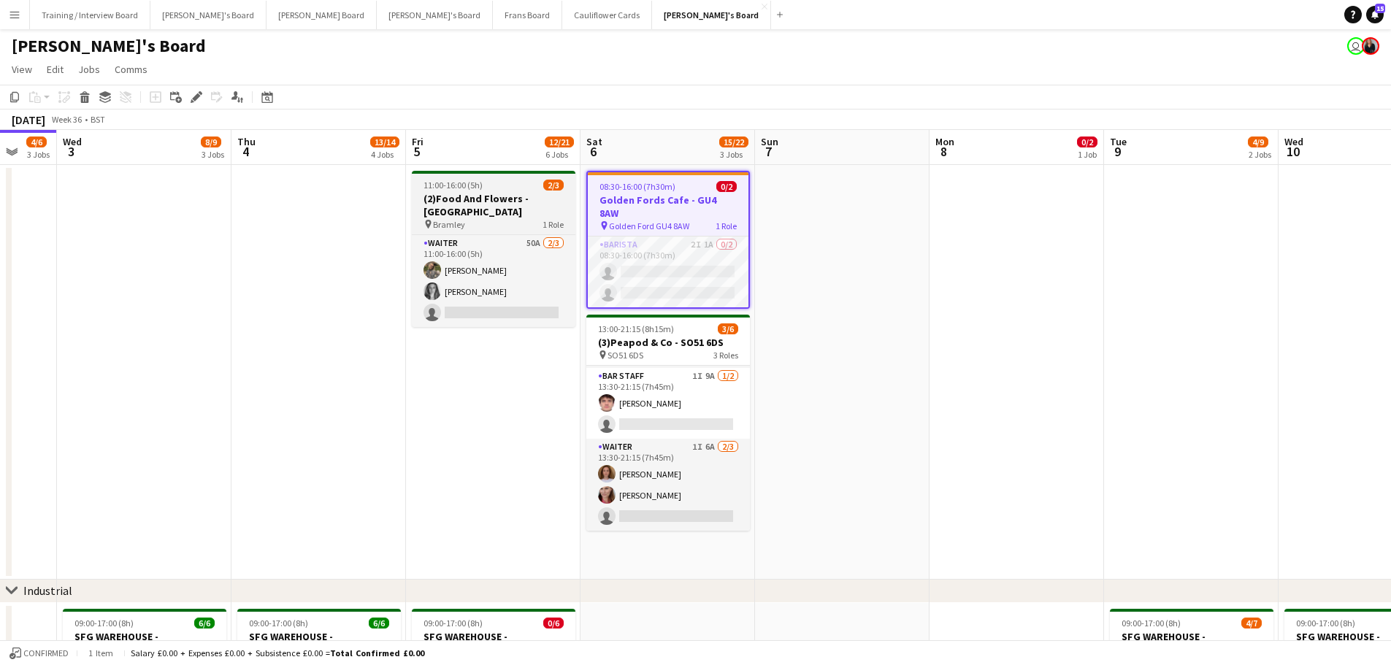
click at [529, 196] on h3 "(2)Food And Flowers - [GEOGRAPHIC_DATA]" at bounding box center [494, 205] width 164 height 26
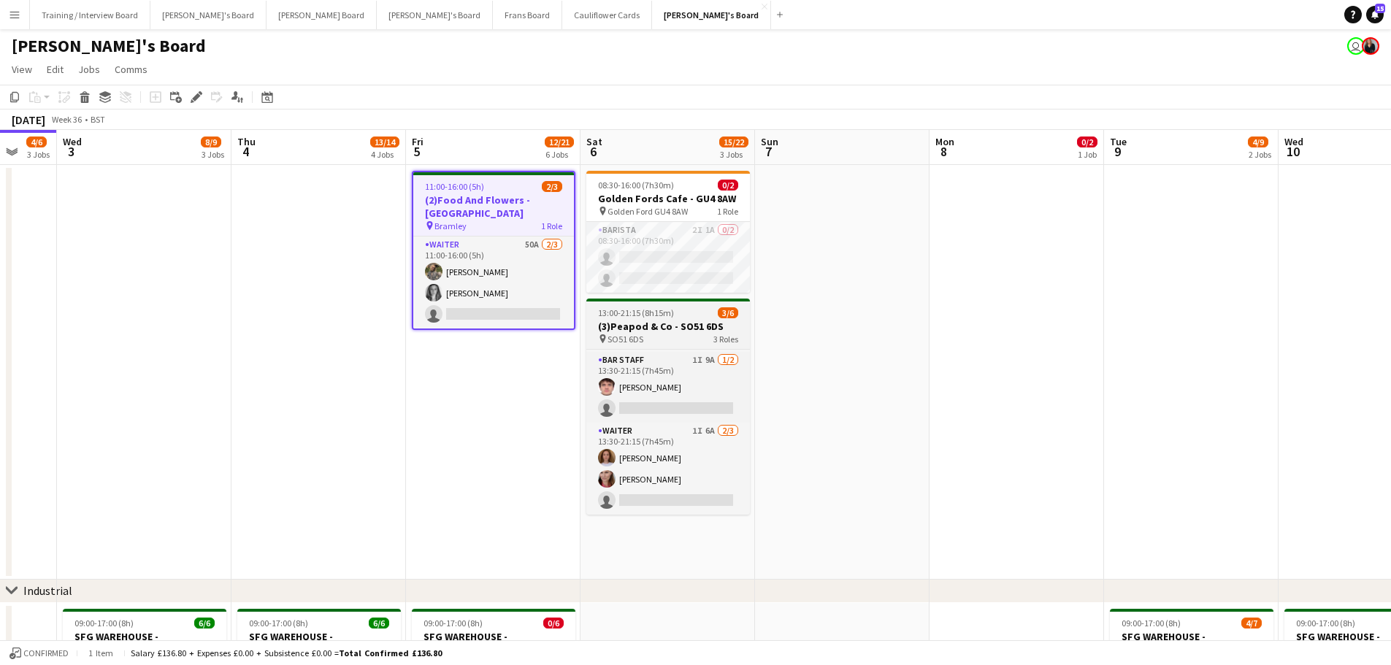
click at [687, 334] on div "pin SO51 6DS 3 Roles" at bounding box center [668, 339] width 164 height 12
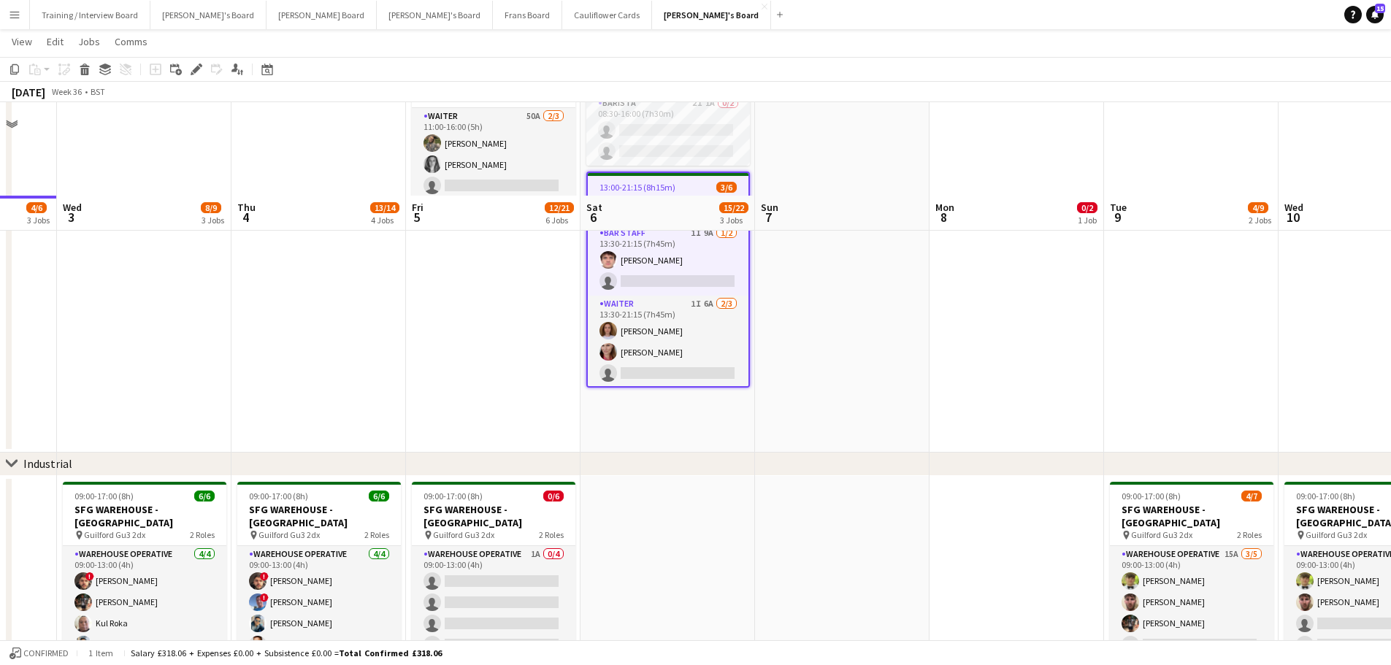
scroll to position [219, 0]
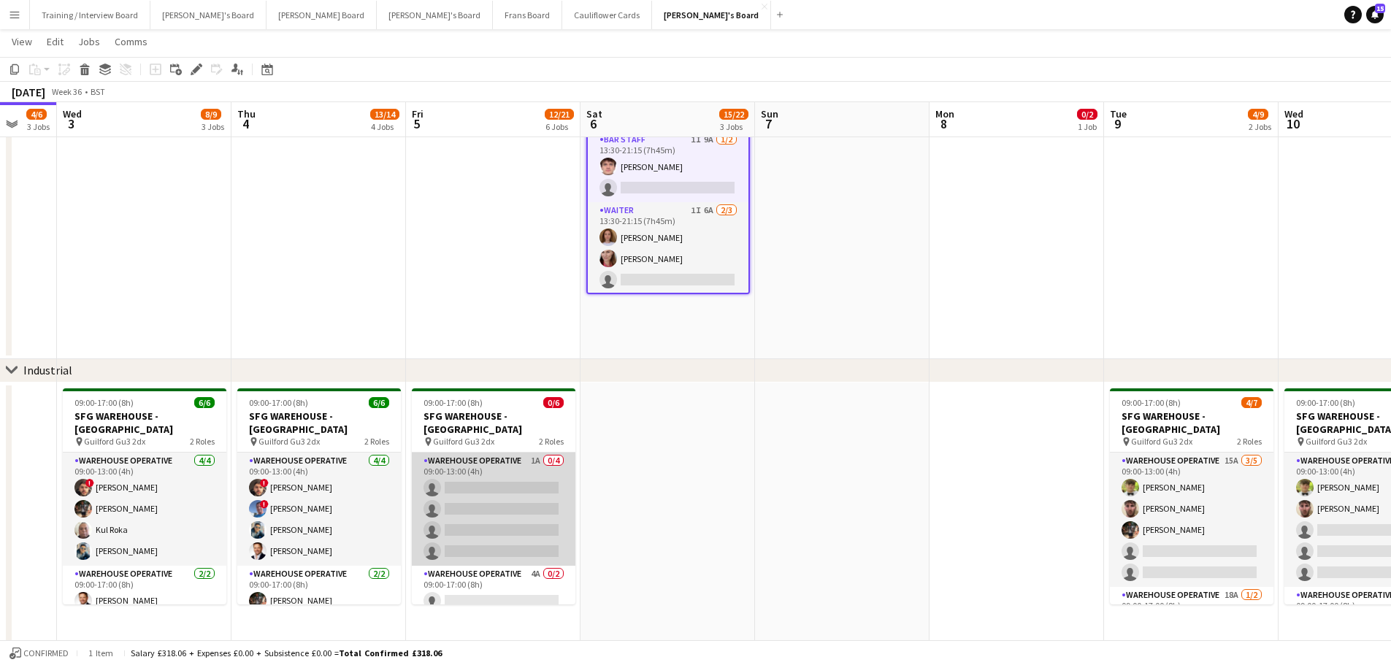
click at [502, 401] on app-card-role "Warehouse Operative 1A 0/4 09:00-13:00 (4h) single-neutral-actions single-neutr…" at bounding box center [494, 509] width 164 height 113
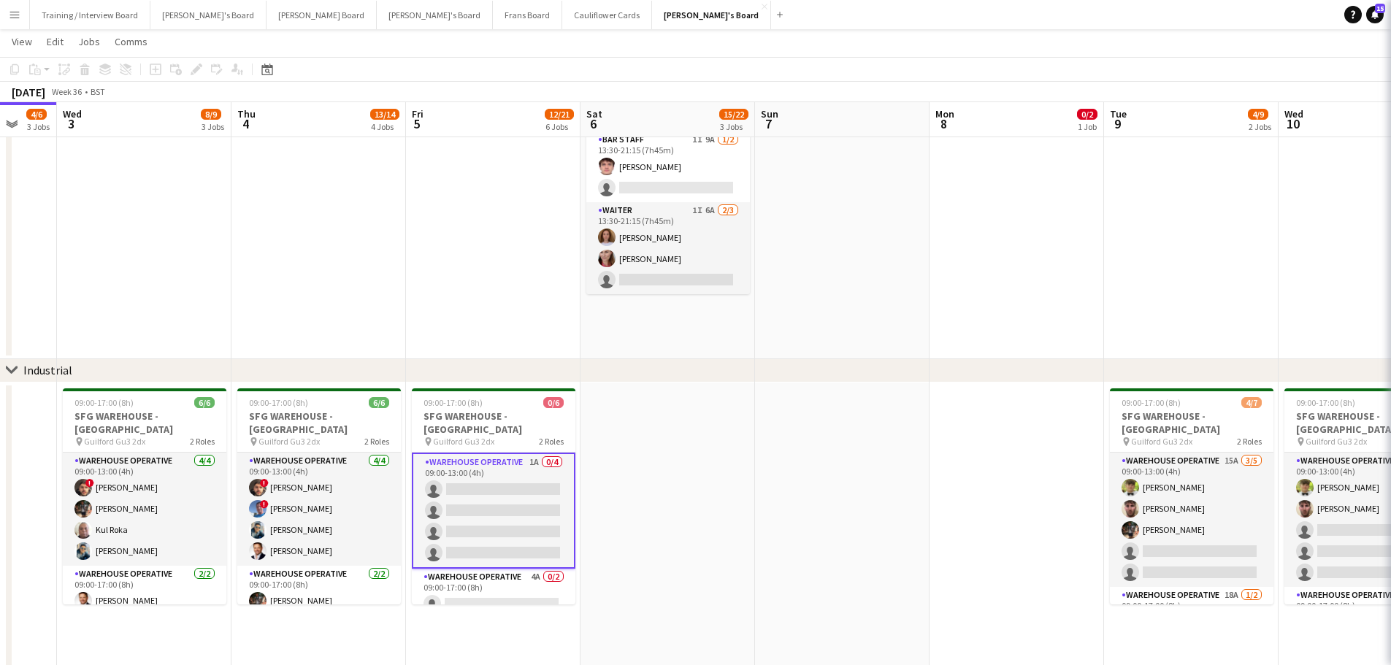
scroll to position [47, 0]
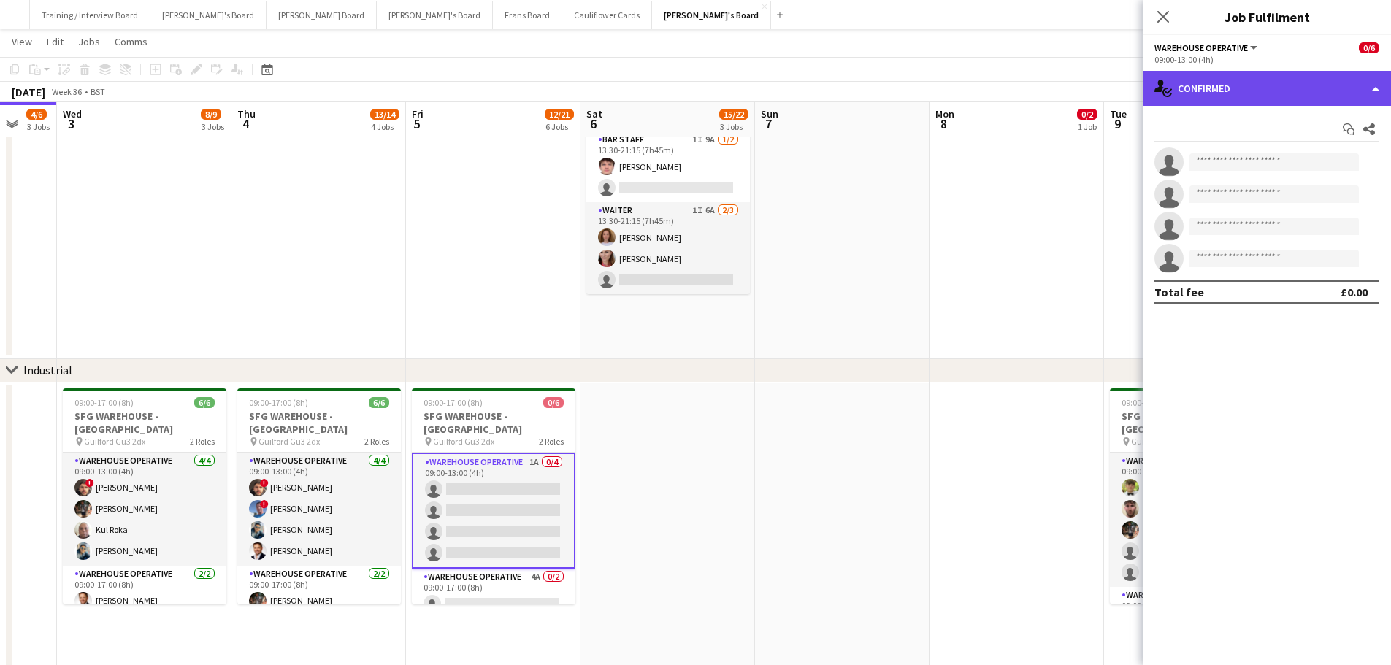
click at [934, 88] on div "single-neutral-actions-check-2 Confirmed" at bounding box center [1266, 88] width 248 height 35
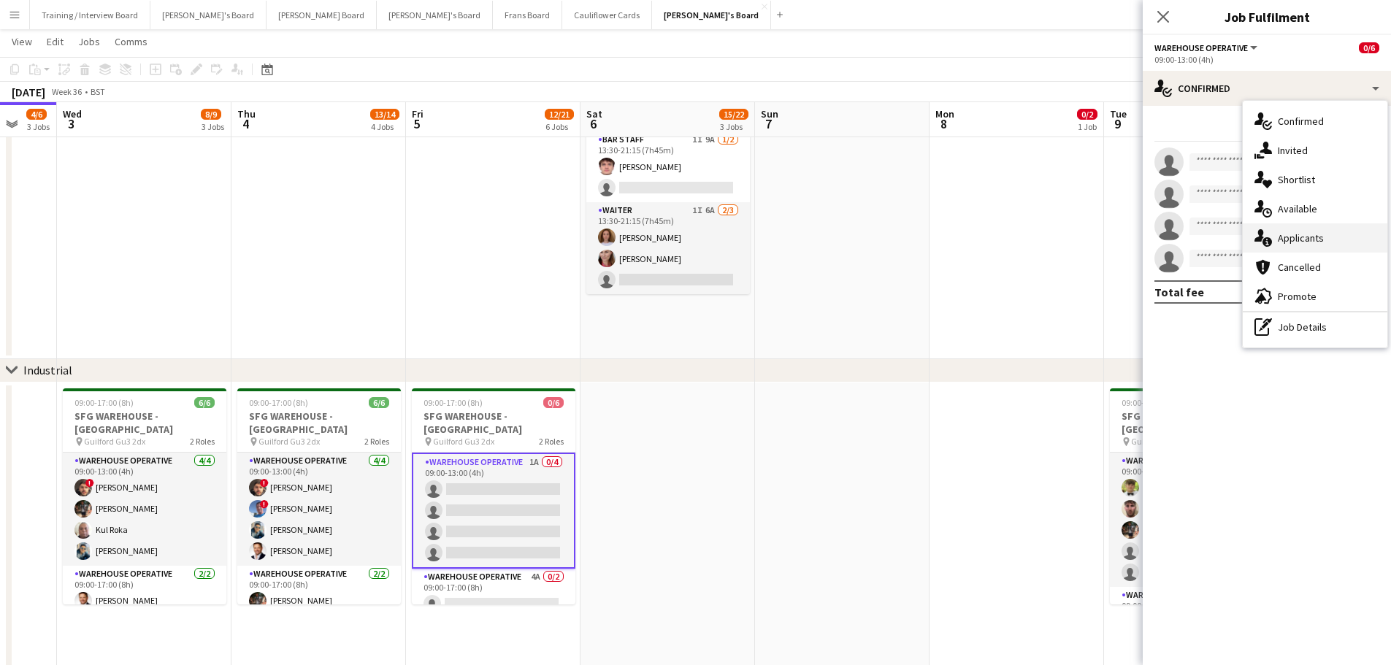
click at [934, 228] on div "single-neutral-actions-information Applicants" at bounding box center [1314, 237] width 145 height 29
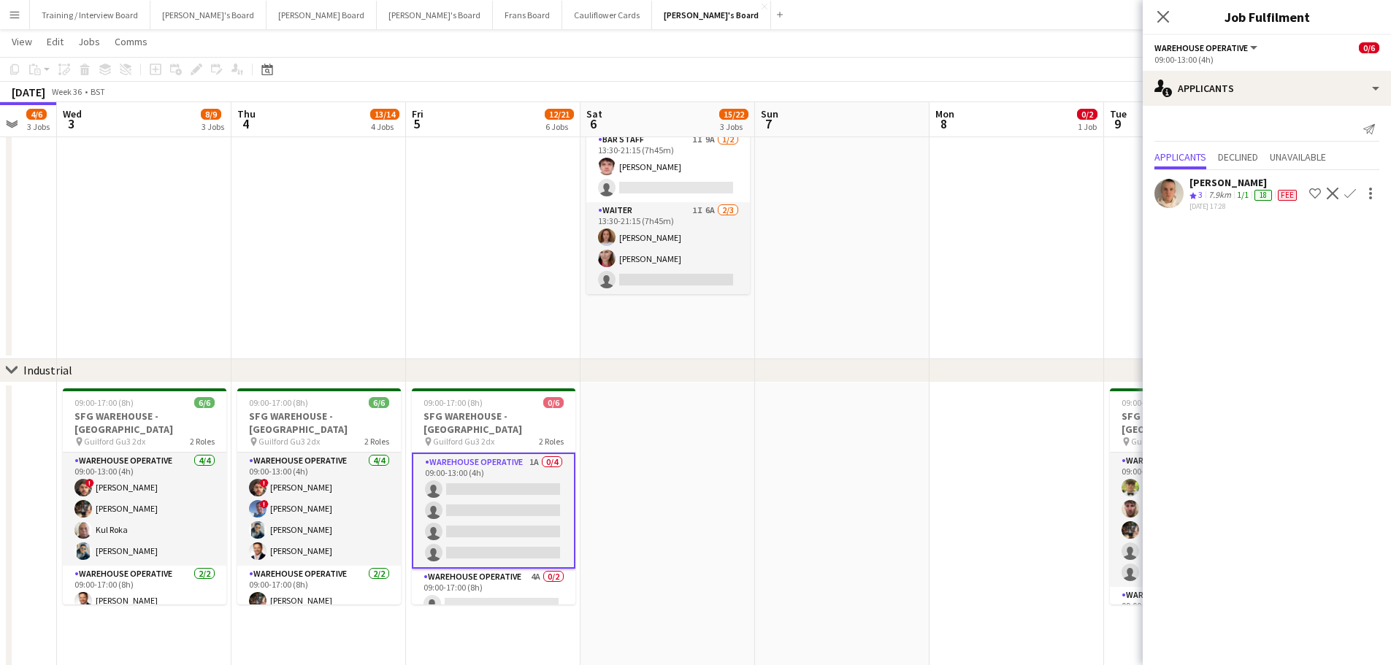
click at [823, 294] on app-date-cell at bounding box center [842, 152] width 174 height 415
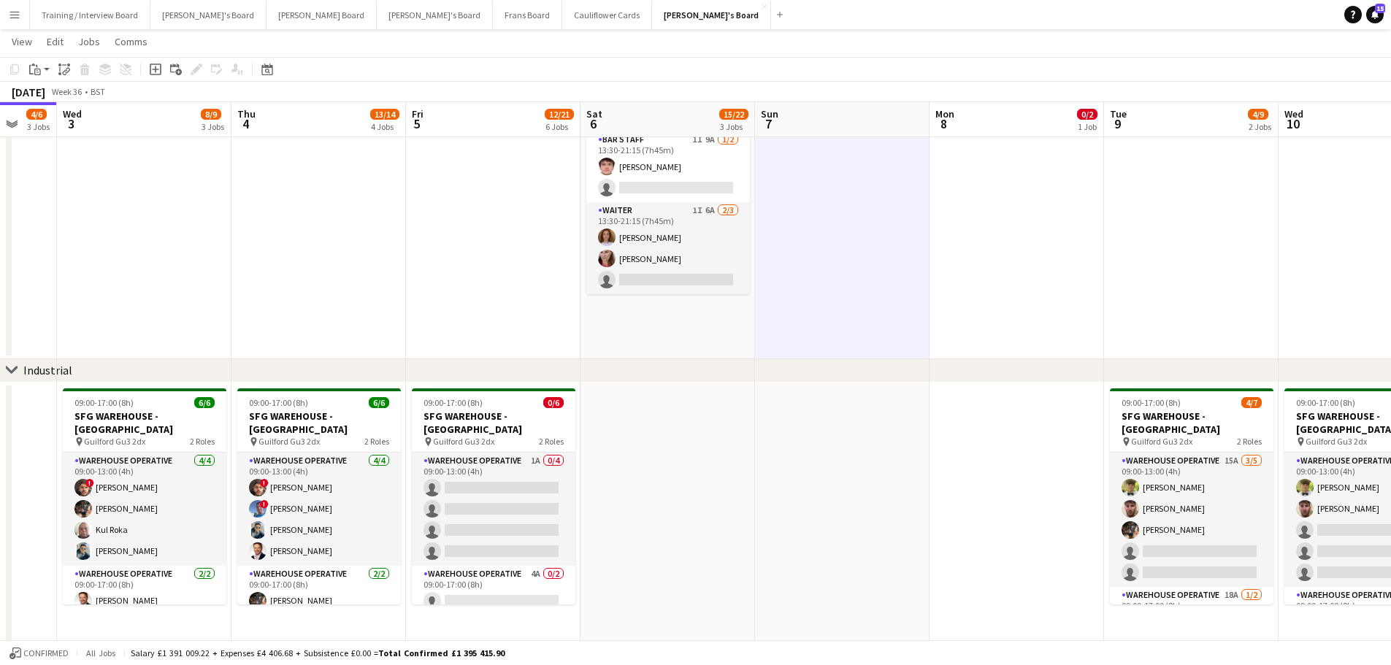
click at [712, 325] on app-date-cell "08:30-16:00 (7h30m) 0/2 Golden Fords Cafe - GU4 8AW pin Golden Ford GU4 8AW 1 R…" at bounding box center [667, 152] width 174 height 415
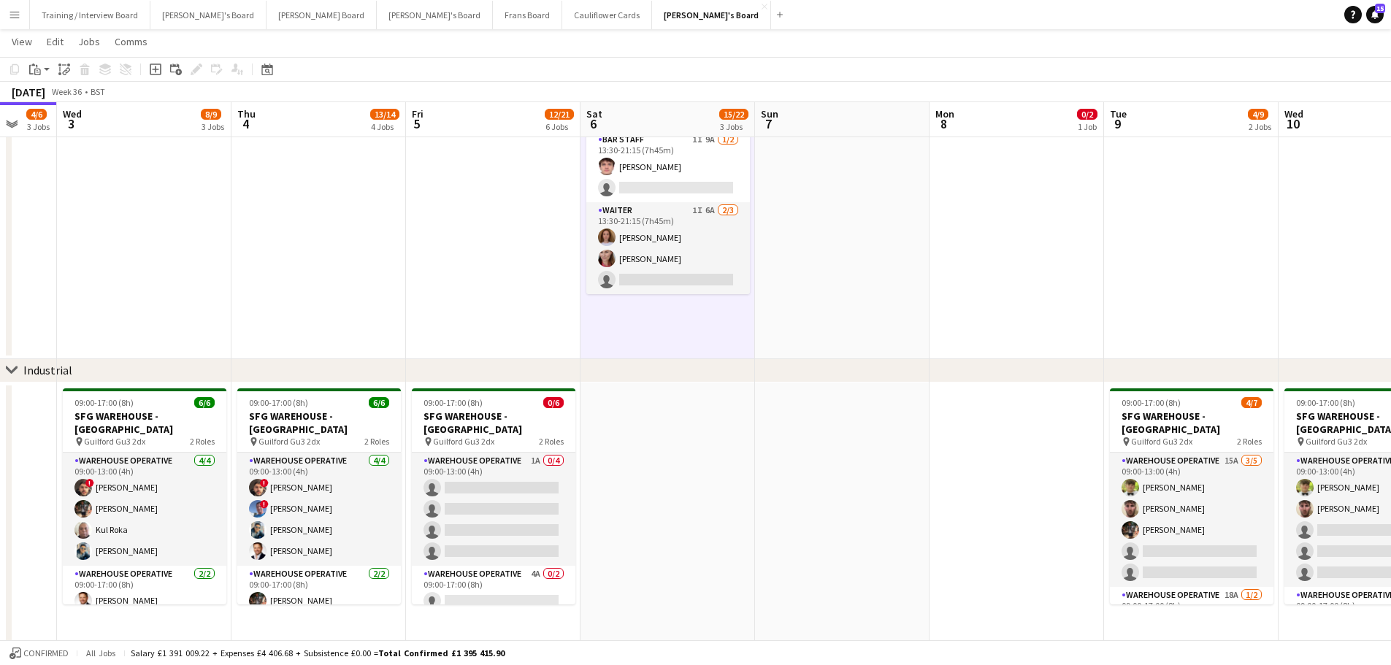
click at [915, 366] on div "chevron-right Industrial" at bounding box center [695, 370] width 1391 height 23
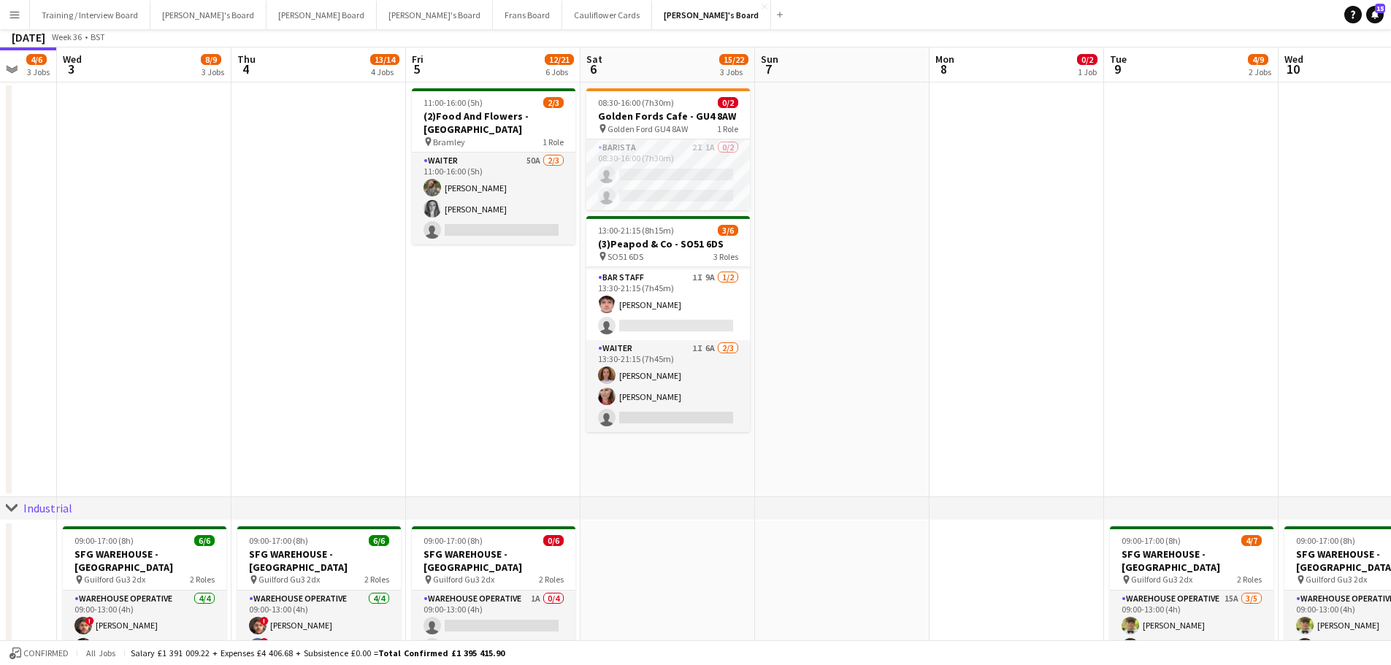
scroll to position [0, 0]
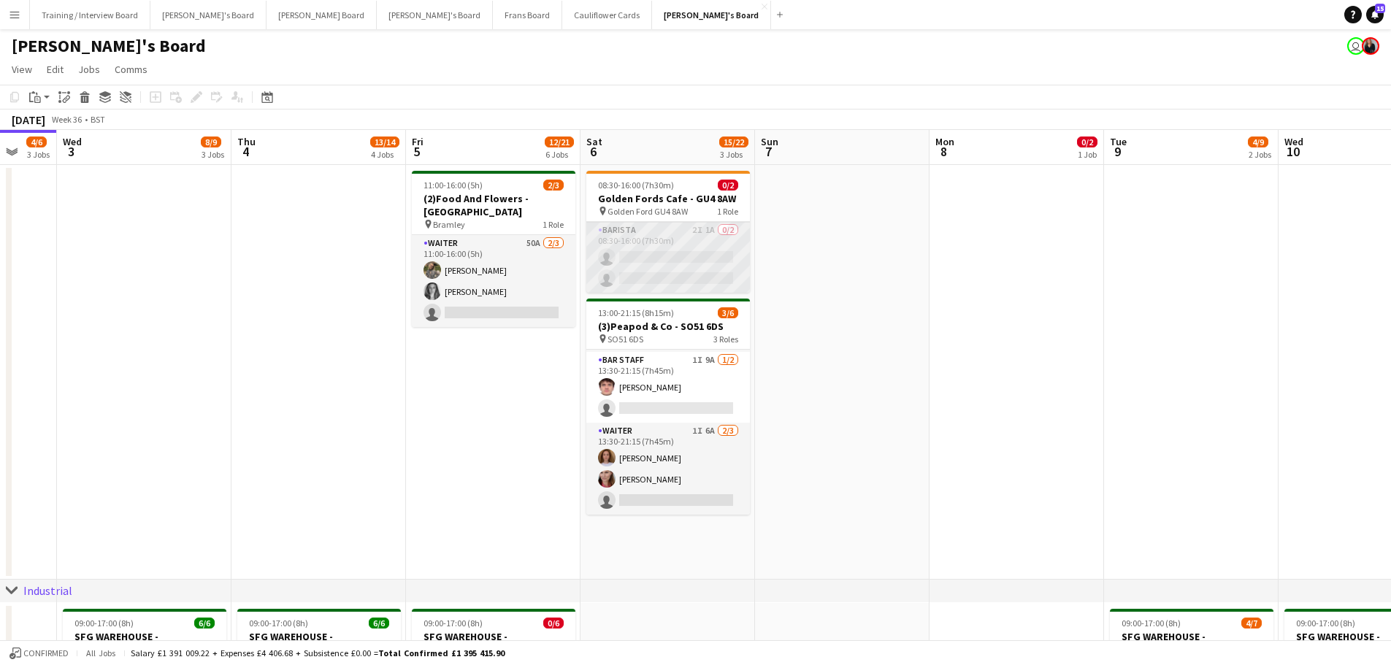
click at [694, 264] on app-card-role "Barista 2I 1A 0/2 08:30-16:00 (7h30m) single-neutral-actions single-neutral-act…" at bounding box center [668, 257] width 164 height 71
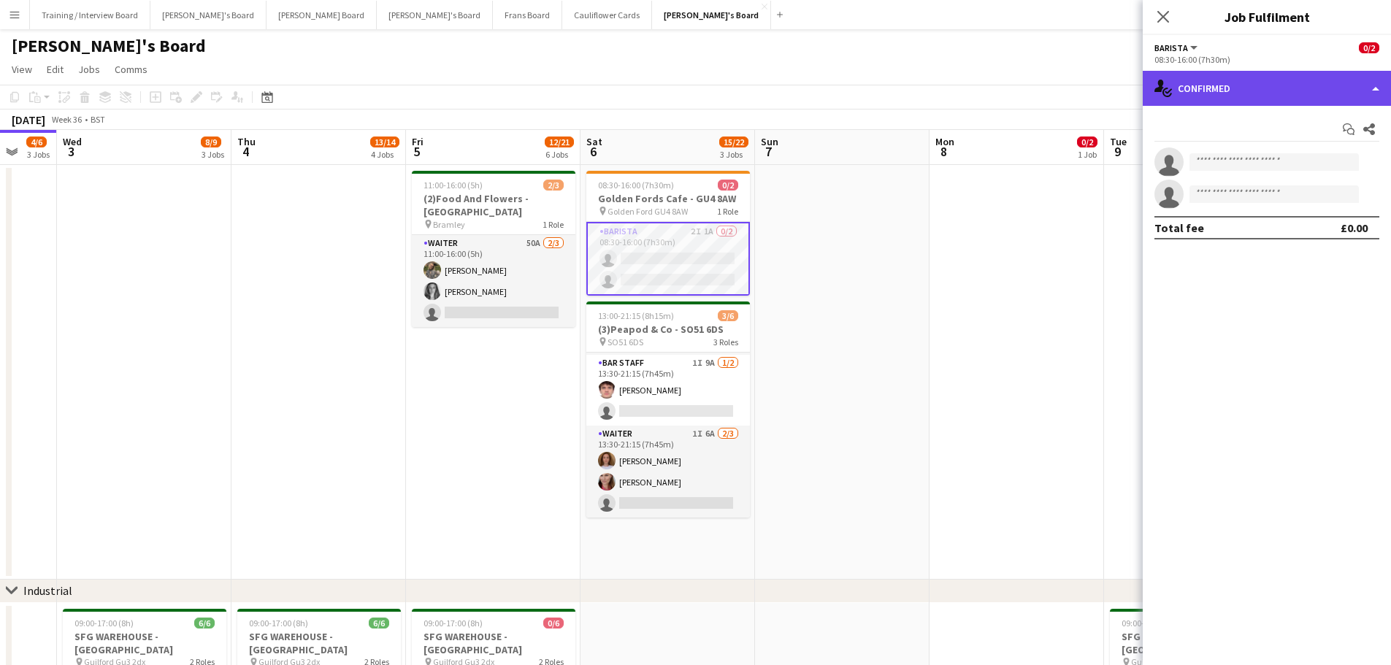
click at [934, 76] on div "single-neutral-actions-check-2 Confirmed" at bounding box center [1266, 88] width 248 height 35
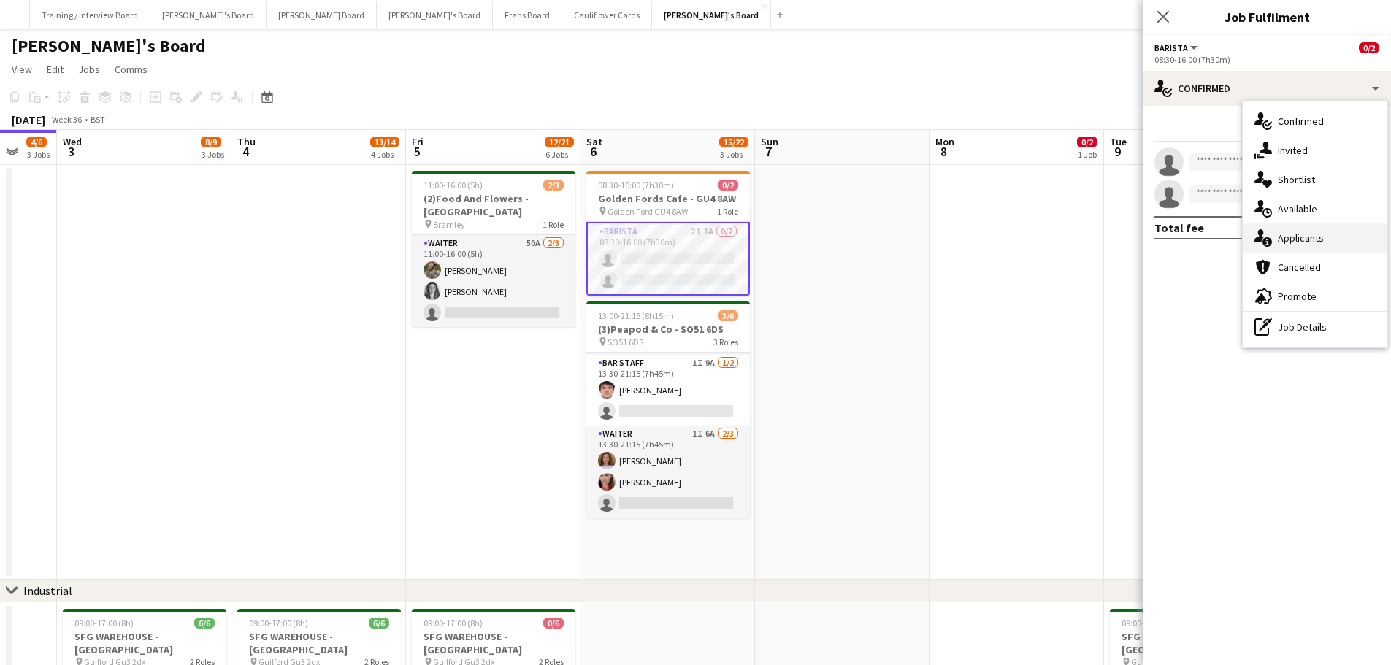
click at [934, 243] on div "single-neutral-actions-information Applicants" at bounding box center [1314, 237] width 145 height 29
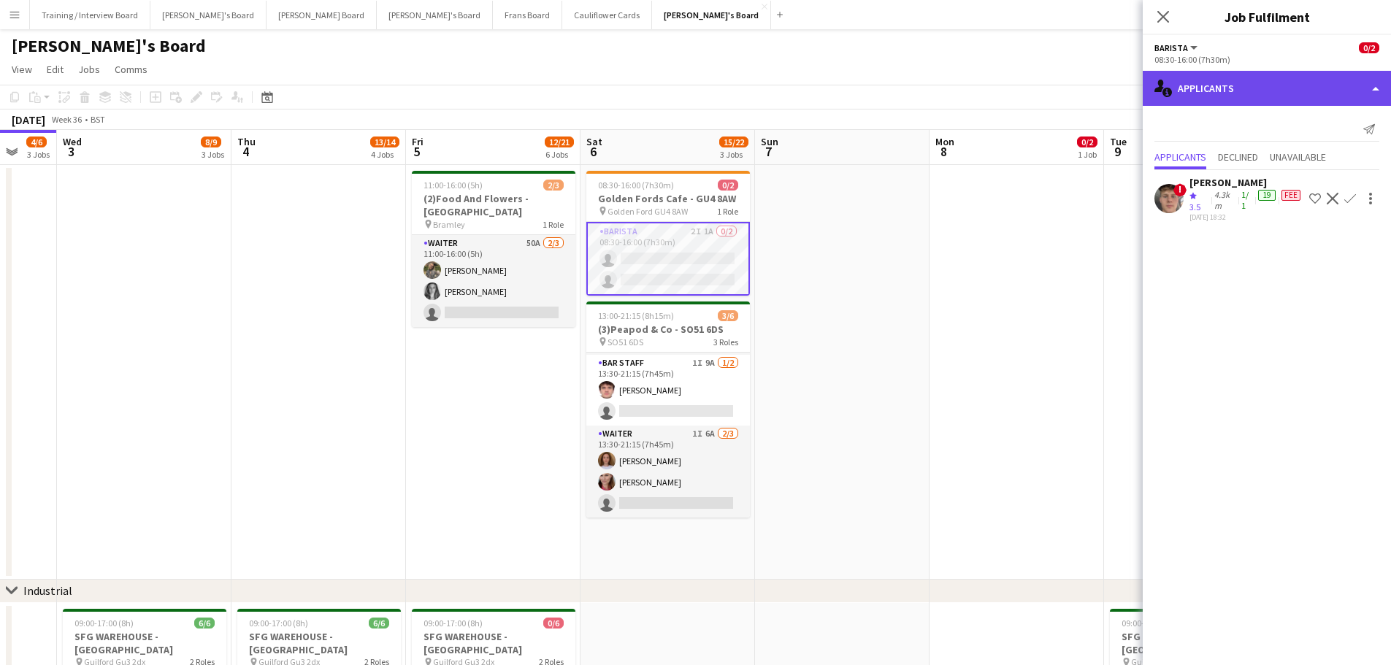
click at [934, 104] on div "single-neutral-actions-information Applicants" at bounding box center [1266, 88] width 248 height 35
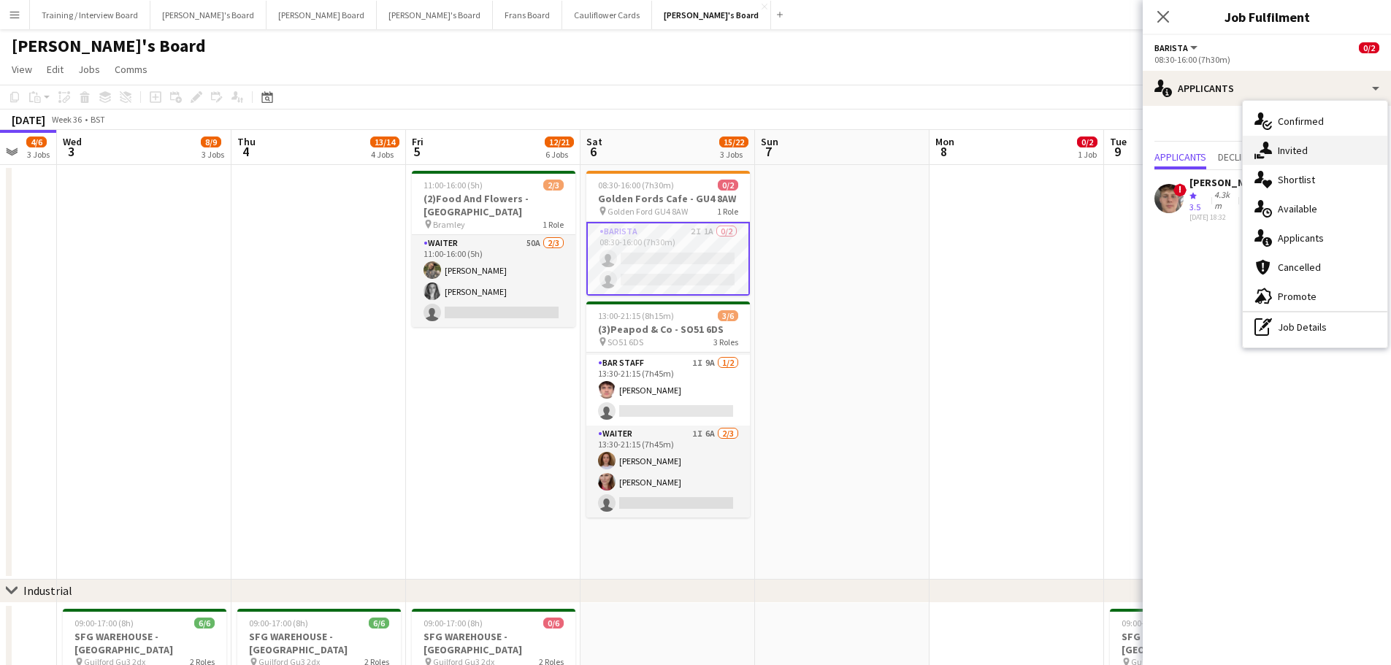
click at [934, 154] on span "Invited" at bounding box center [1292, 150] width 30 height 13
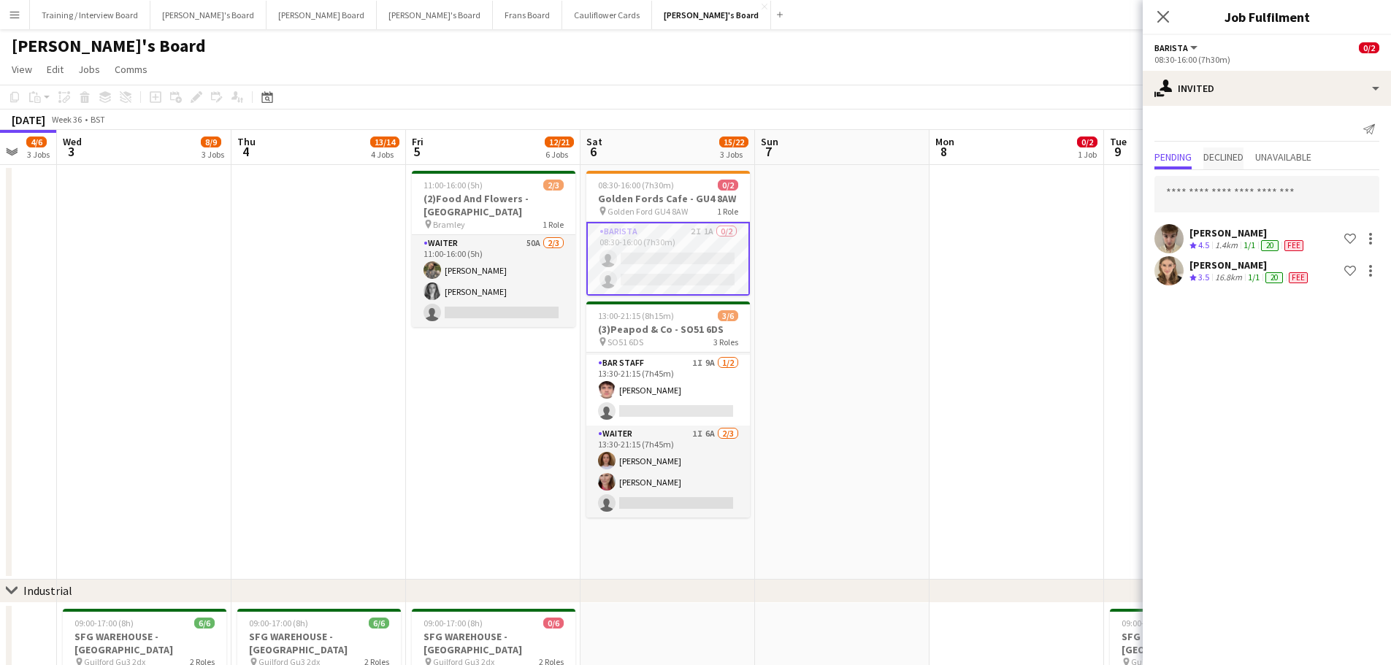
click at [934, 155] on span "Declined" at bounding box center [1223, 157] width 40 height 10
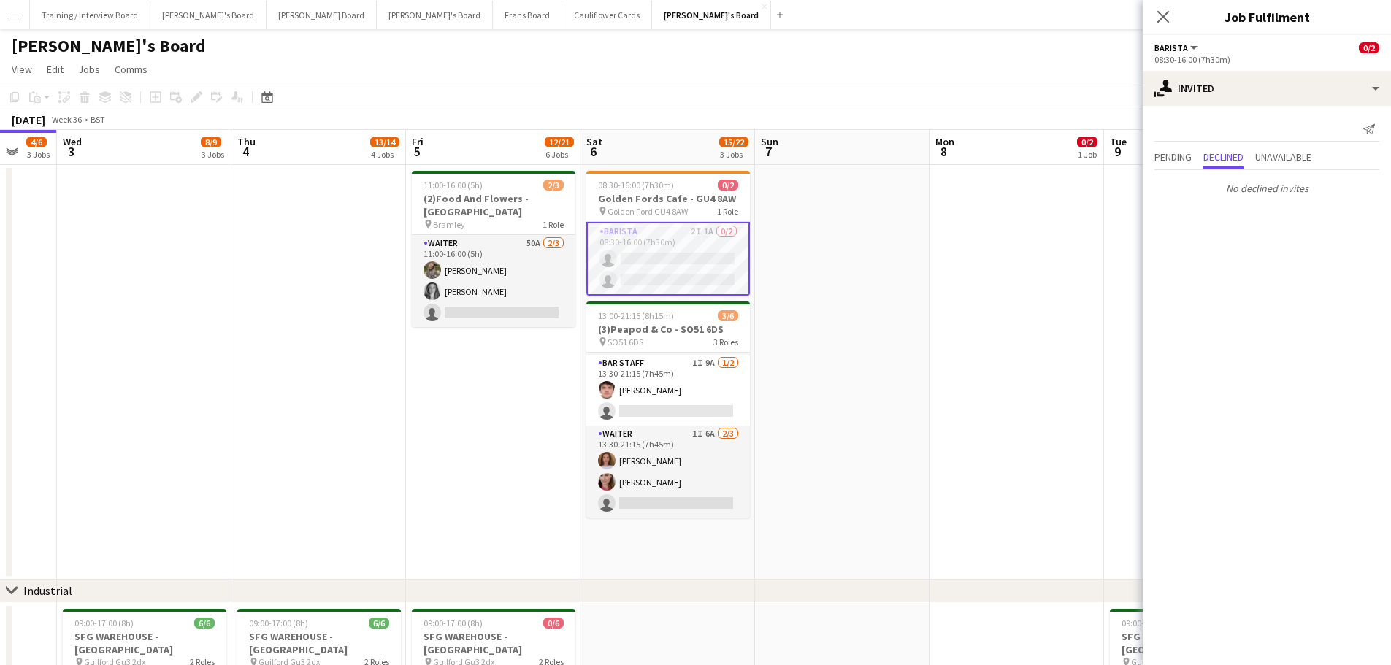
click at [666, 241] on app-card-role "Barista 2I 1A 0/2 08:30-16:00 (7h30m) single-neutral-actions single-neutral-act…" at bounding box center [668, 259] width 164 height 74
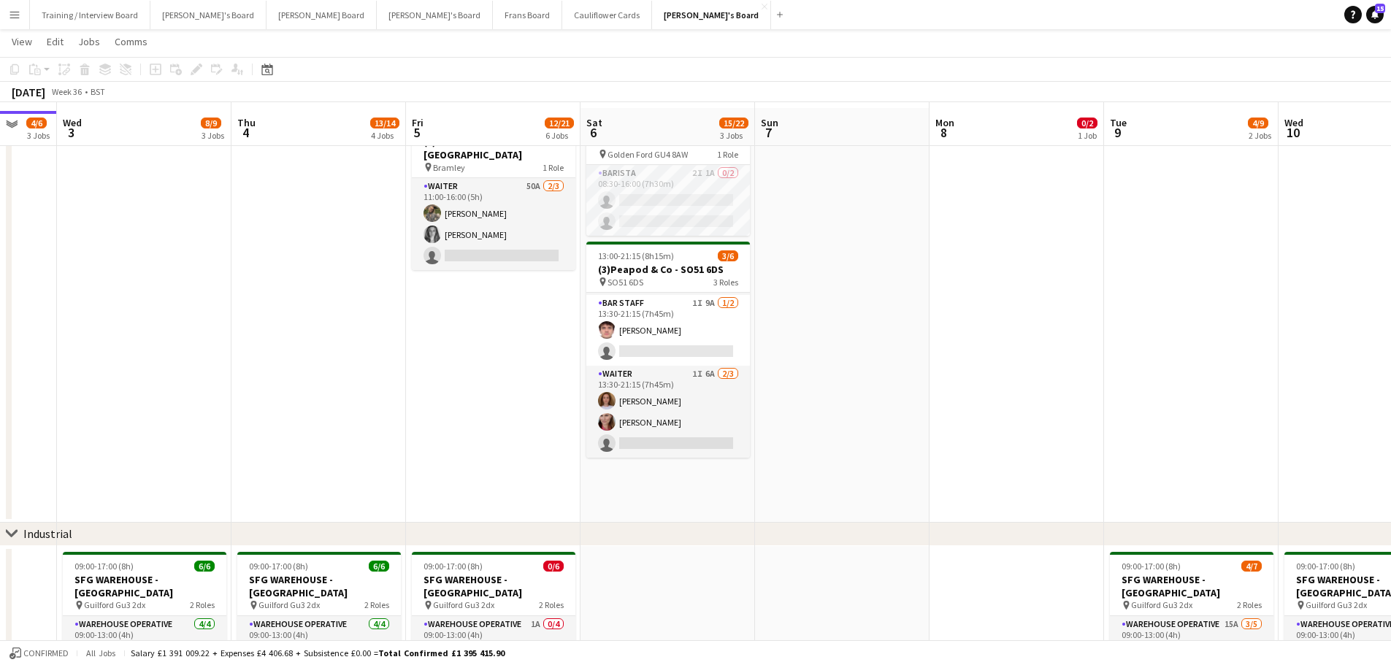
scroll to position [73, 0]
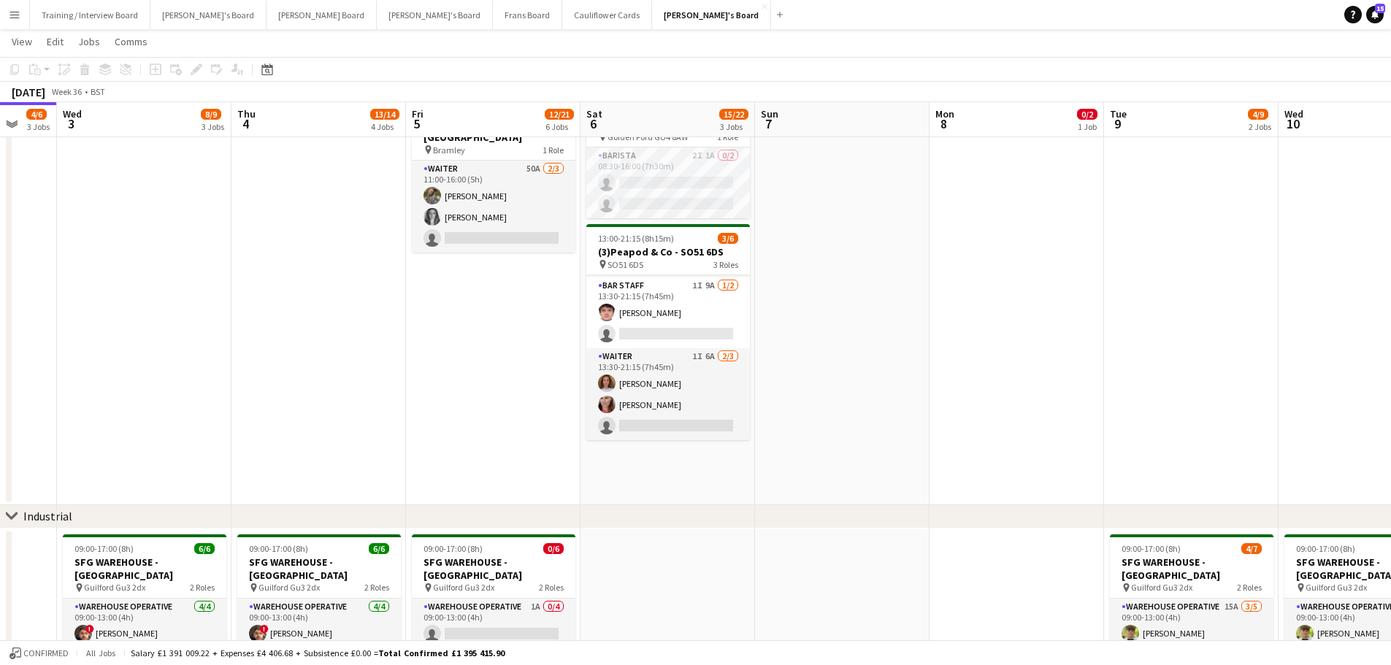
drag, startPoint x: 431, startPoint y: 356, endPoint x: 1059, endPoint y: 497, distance: 643.4
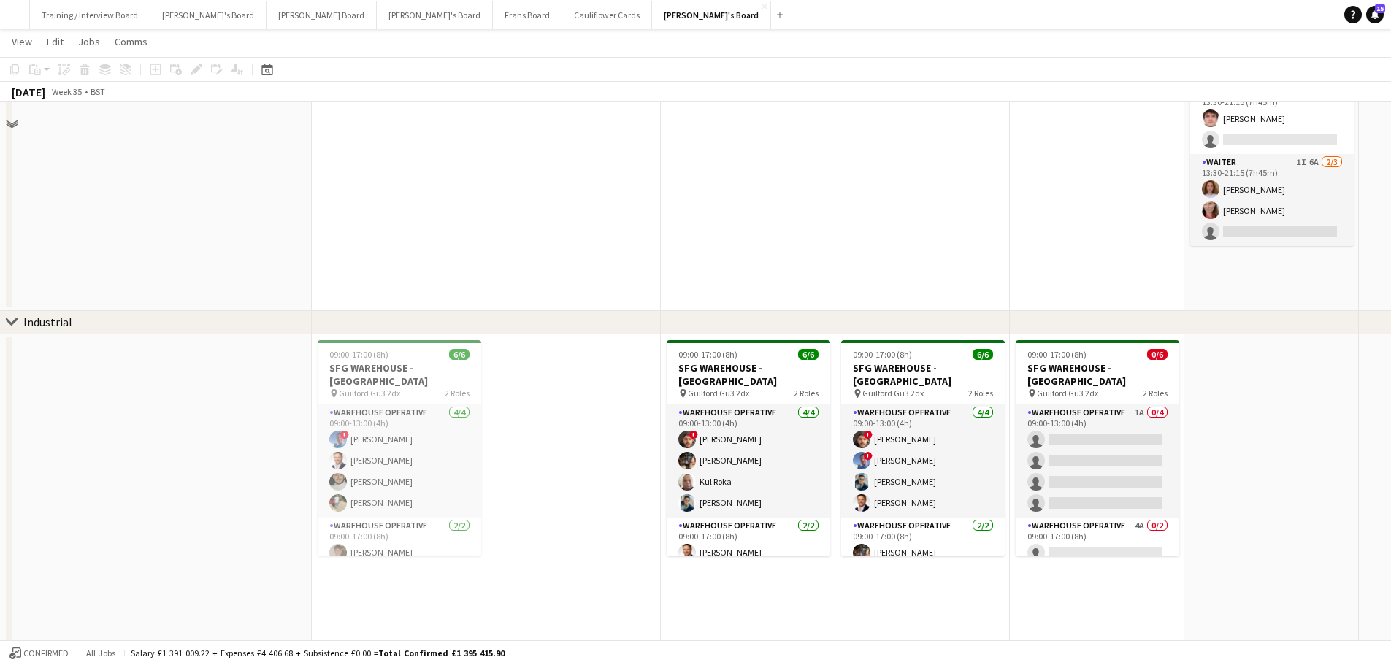
scroll to position [365, 0]
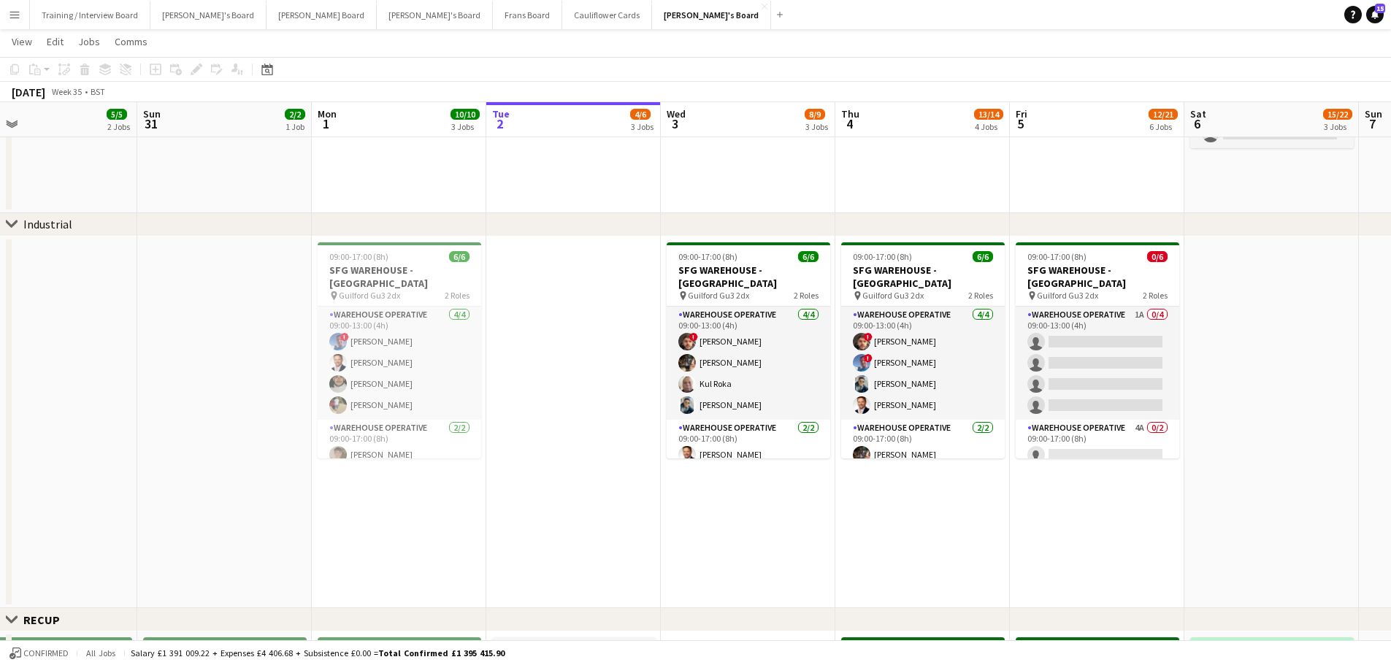
drag, startPoint x: 598, startPoint y: 554, endPoint x: 1240, endPoint y: 594, distance: 642.9
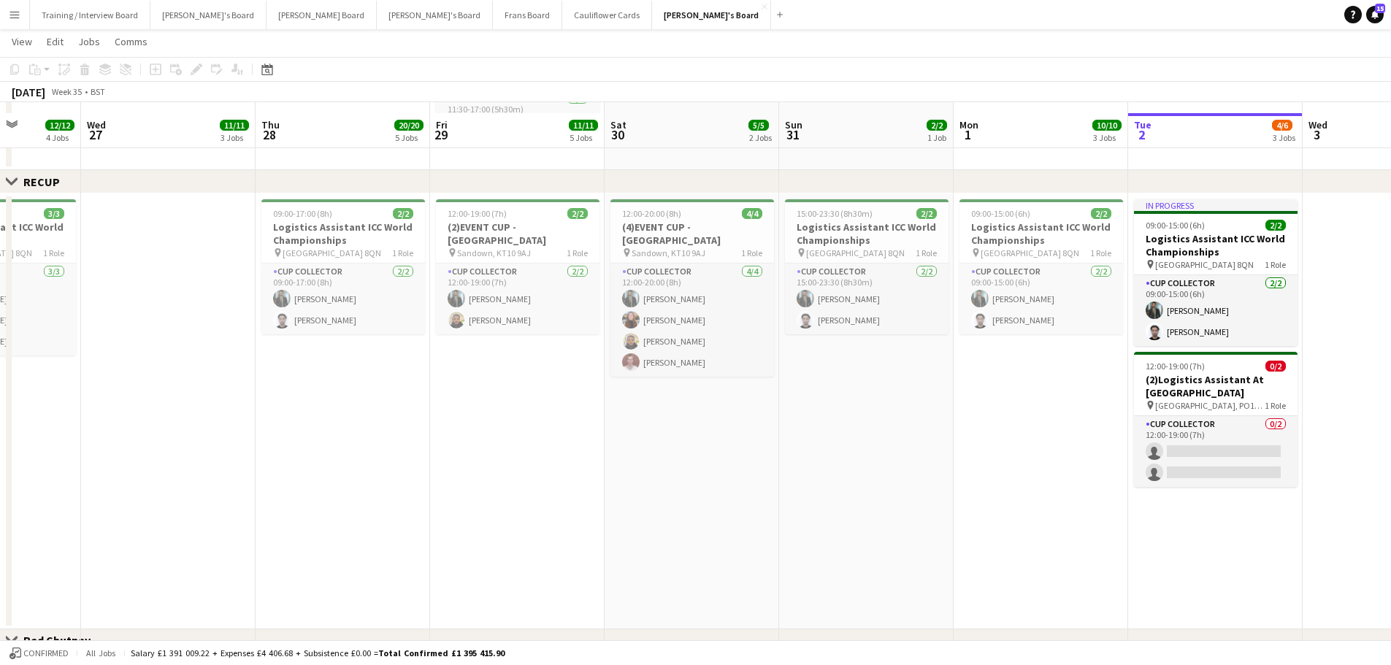
scroll to position [1022, 0]
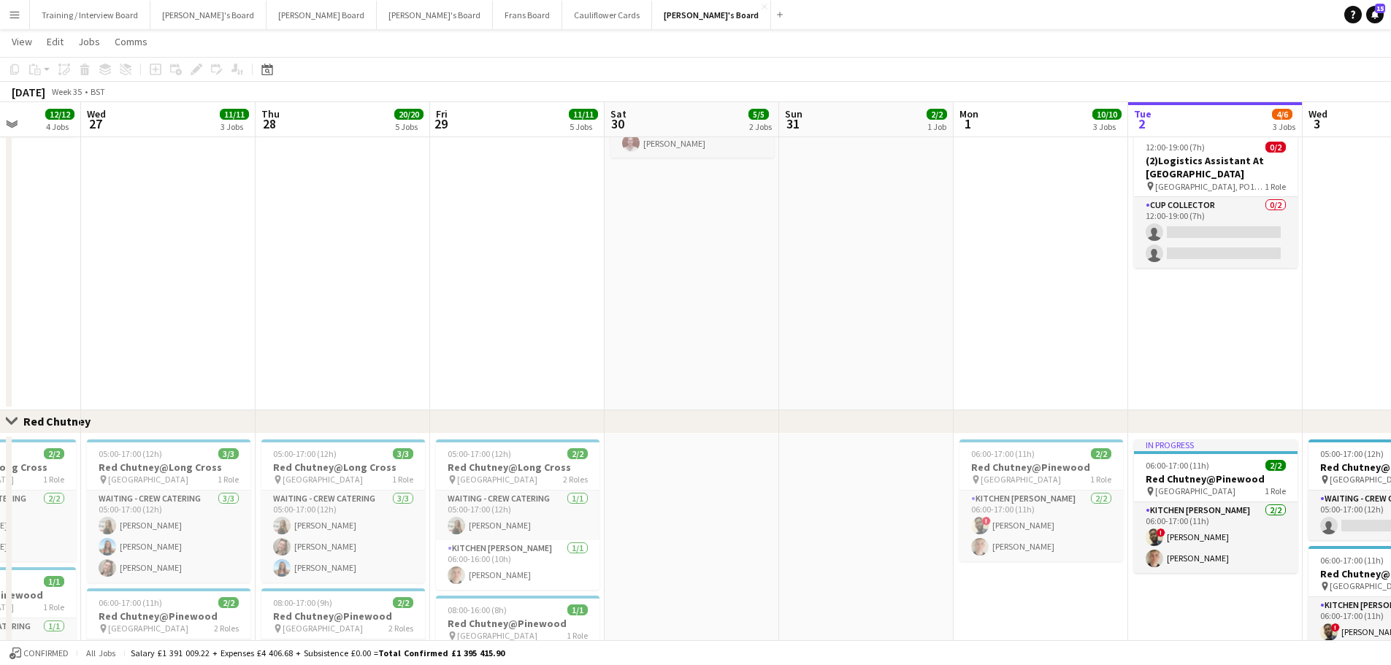
drag, startPoint x: 864, startPoint y: 385, endPoint x: 576, endPoint y: 314, distance: 296.9
click at [576, 314] on div "chevron-right Industrial Close set RECUP Close set Red Chutney Close set Admin …" at bounding box center [695, 88] width 1391 height 2106
drag, startPoint x: 1081, startPoint y: 217, endPoint x: 561, endPoint y: 194, distance: 520.2
click at [562, 194] on app-calendar-viewport "Sun 24 9/9 3 Jobs Mon 25 1/1 1 Job Tue 26 12/12 4 Jobs Wed 27 11/11 3 Jobs Thu …" at bounding box center [695, 88] width 1391 height 2106
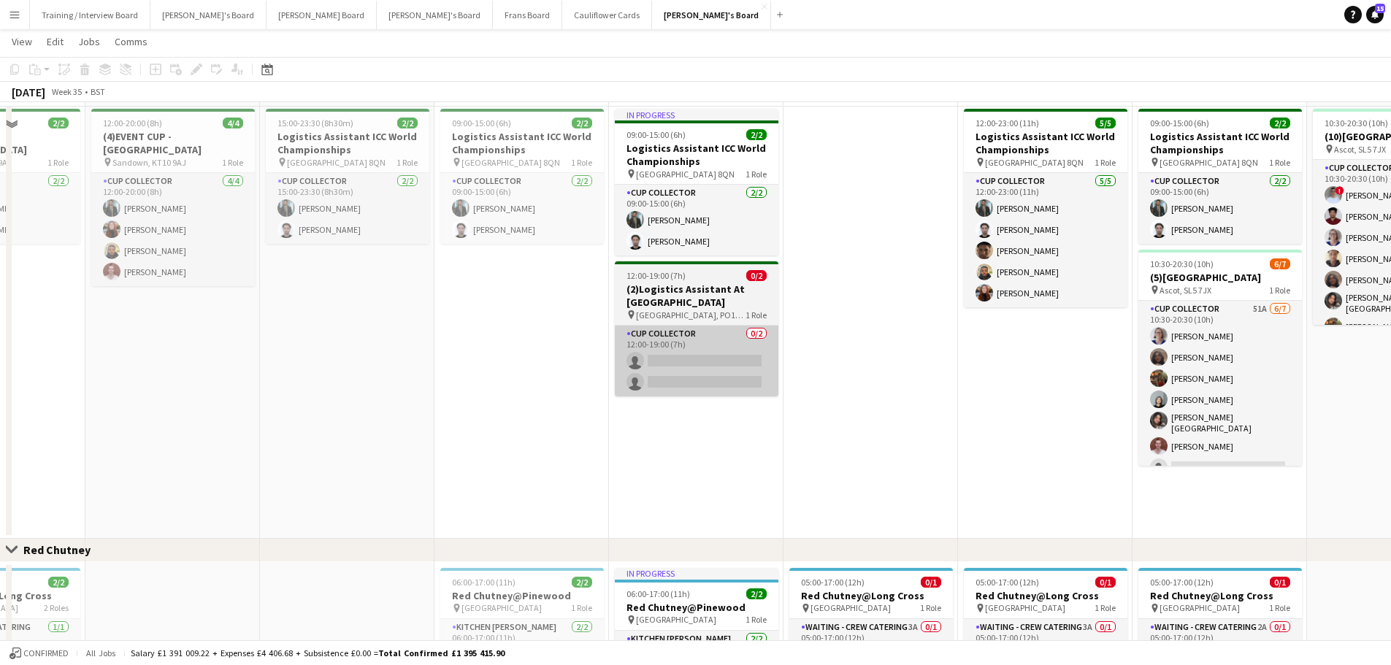
scroll to position [803, 0]
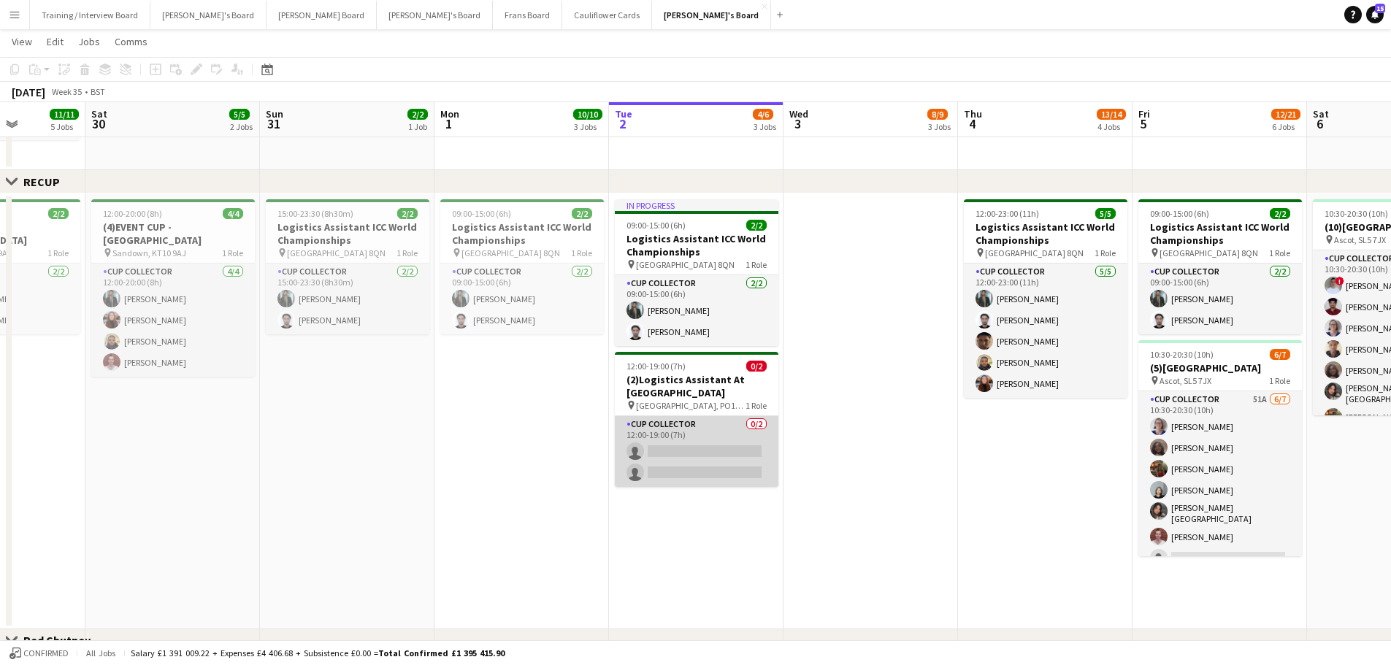
click at [675, 401] on app-card-role "CUP COLLECTOR 0/2 12:00-19:00 (7h) single-neutral-actions single-neutral-actions" at bounding box center [697, 451] width 164 height 71
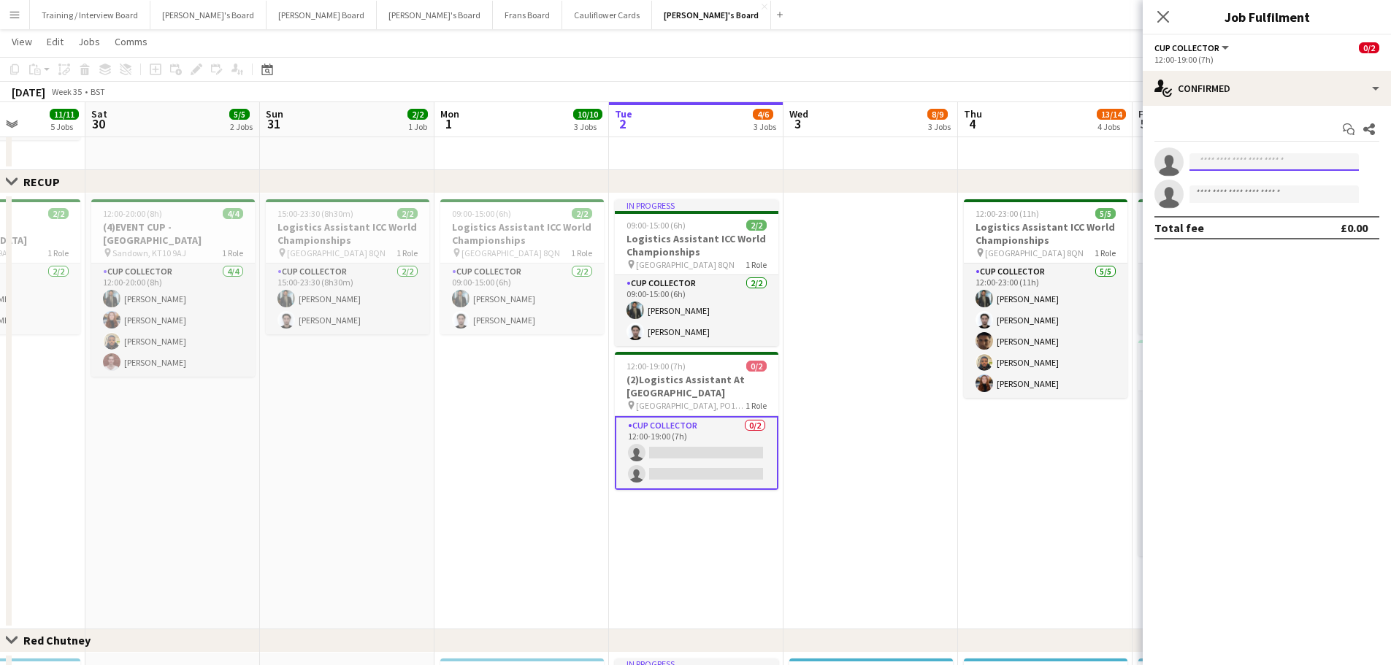
click at [934, 160] on input at bounding box center [1273, 162] width 169 height 18
type input "*******"
drag, startPoint x: 1262, startPoint y: 165, endPoint x: 1004, endPoint y: 171, distance: 257.8
click at [934, 164] on body "Menu Boards Boards Boards All jobs Status Workforce Workforce My Workforce Recr…" at bounding box center [695, 291] width 1391 height 2188
paste input "**********"
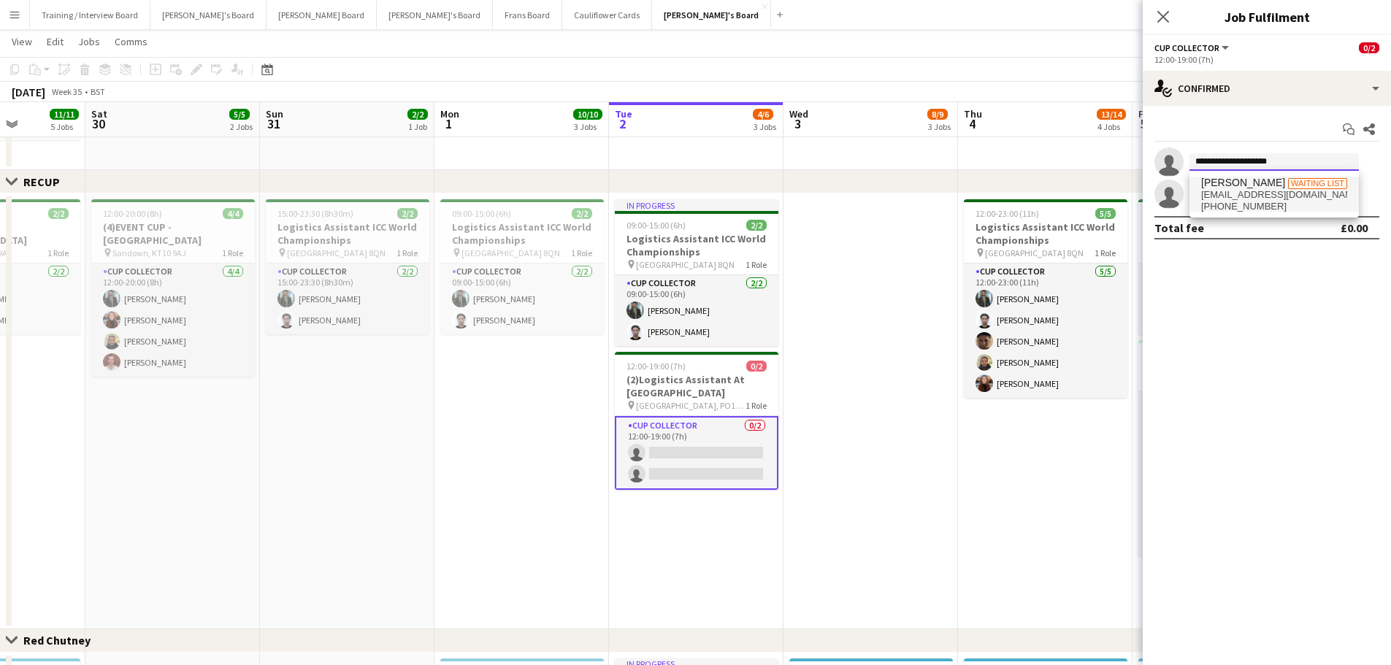
type input "**********"
click at [934, 191] on span "astrattonbrown@icloud.com" at bounding box center [1274, 195] width 146 height 12
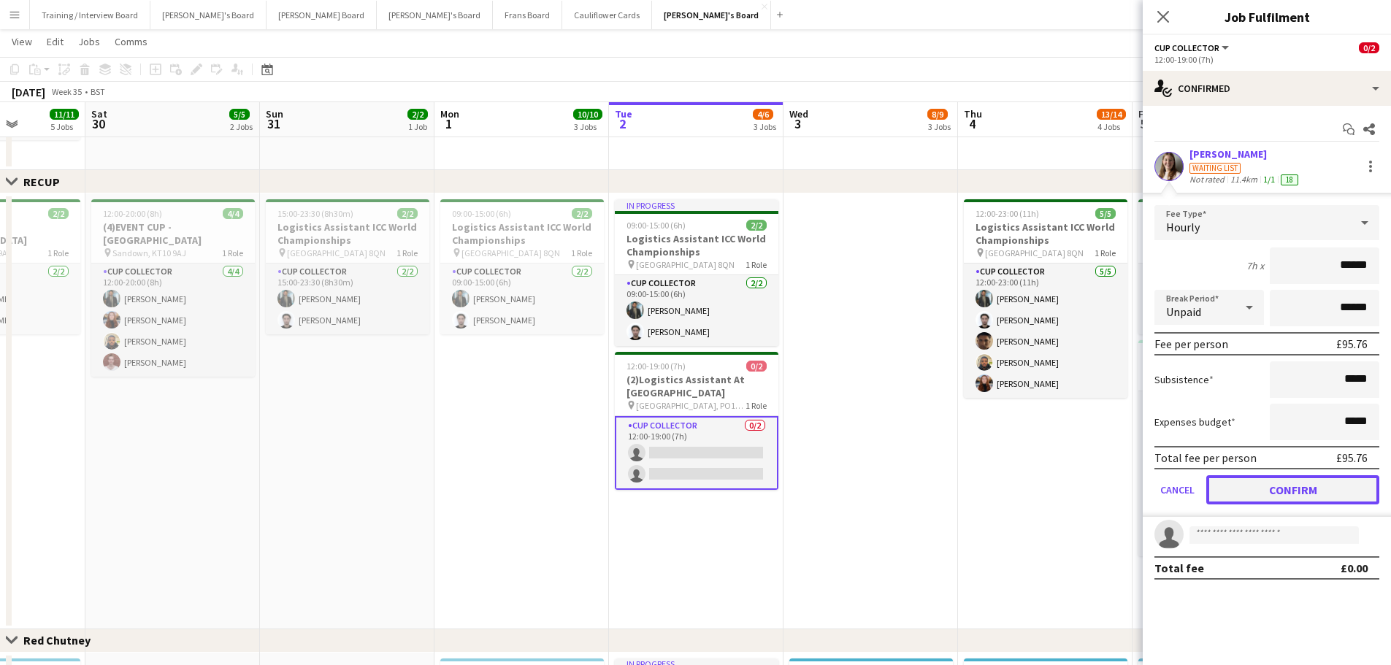
click at [934, 401] on button "Confirm" at bounding box center [1292, 489] width 173 height 29
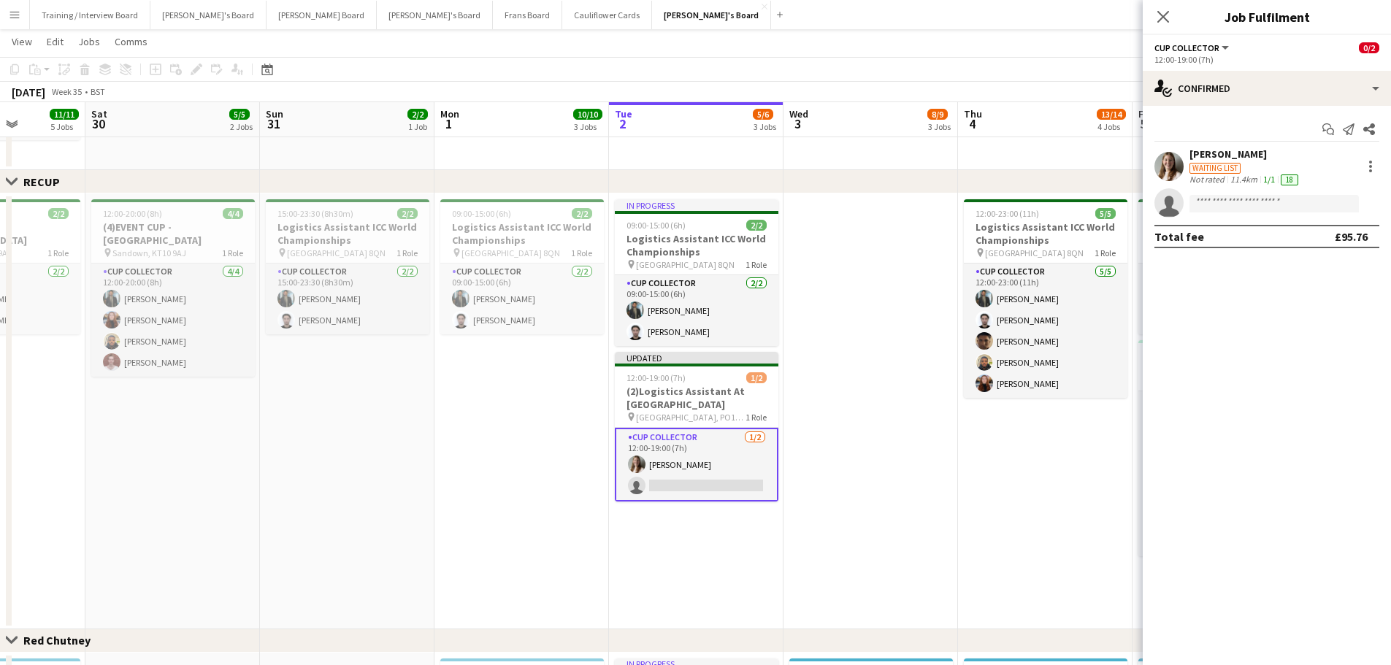
click at [906, 401] on app-date-cell at bounding box center [870, 411] width 174 height 436
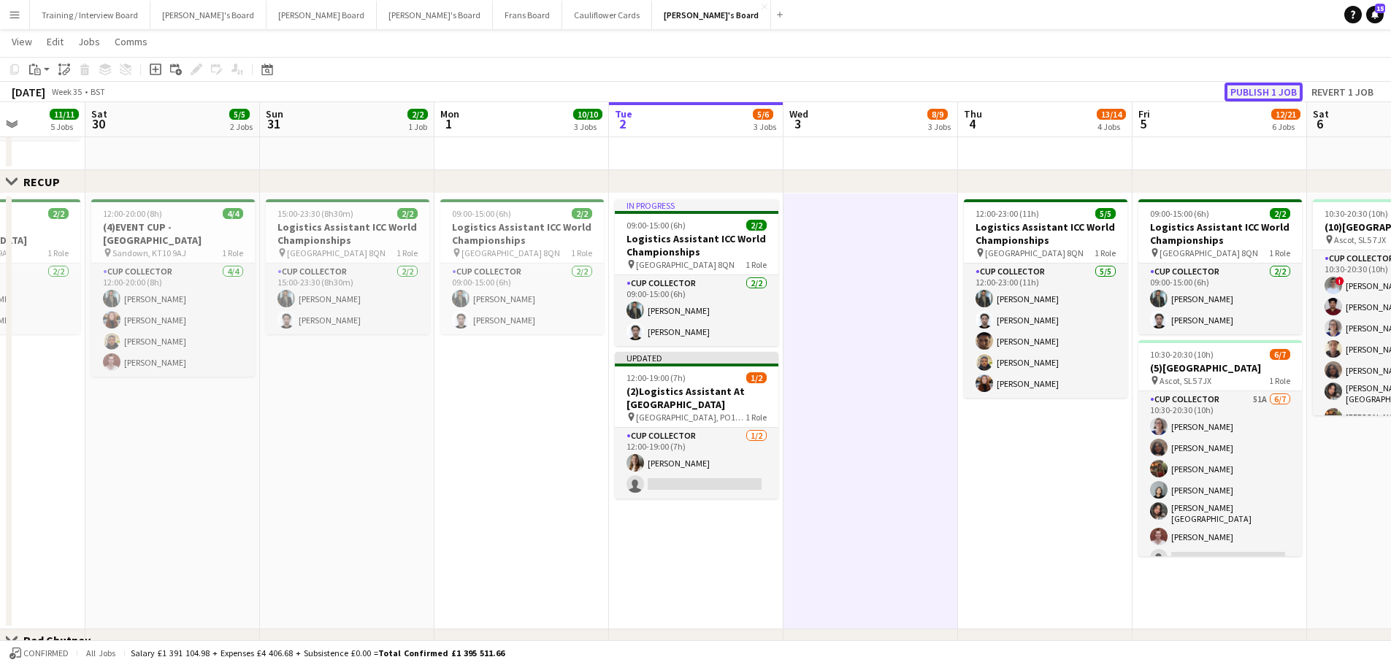
click at [934, 90] on button "Publish 1 job" at bounding box center [1263, 91] width 78 height 19
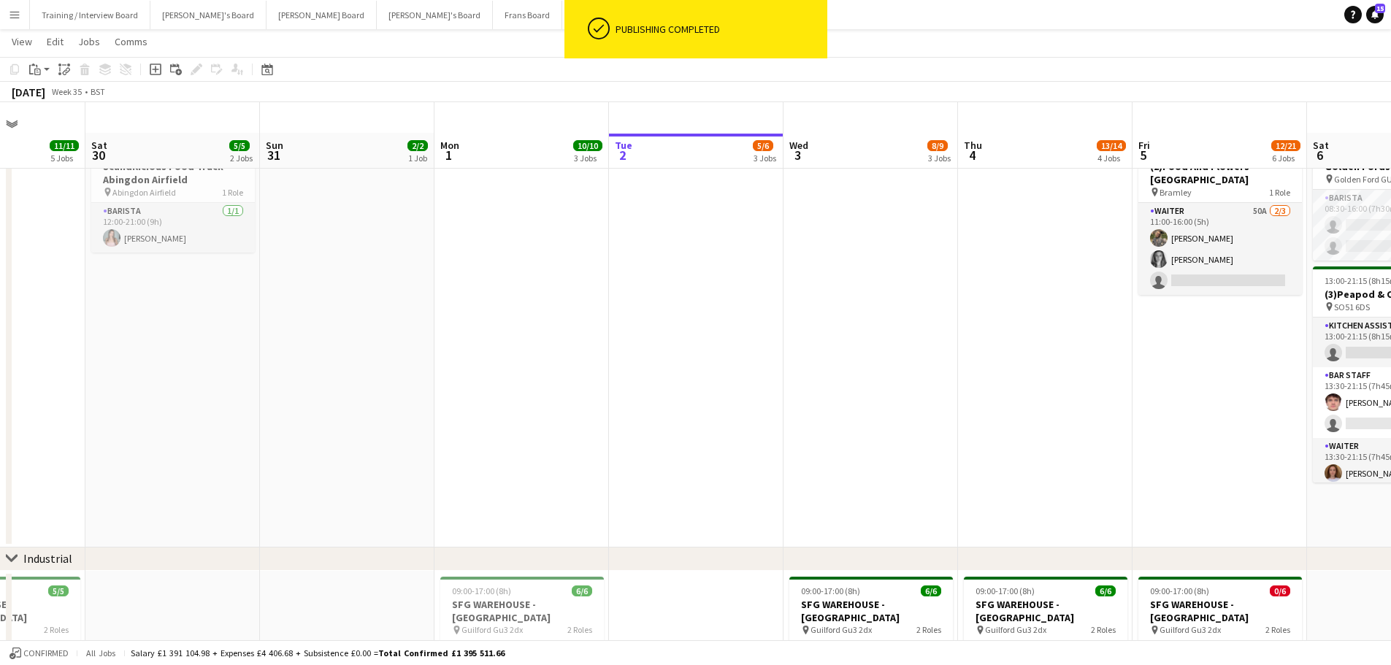
scroll to position [0, 0]
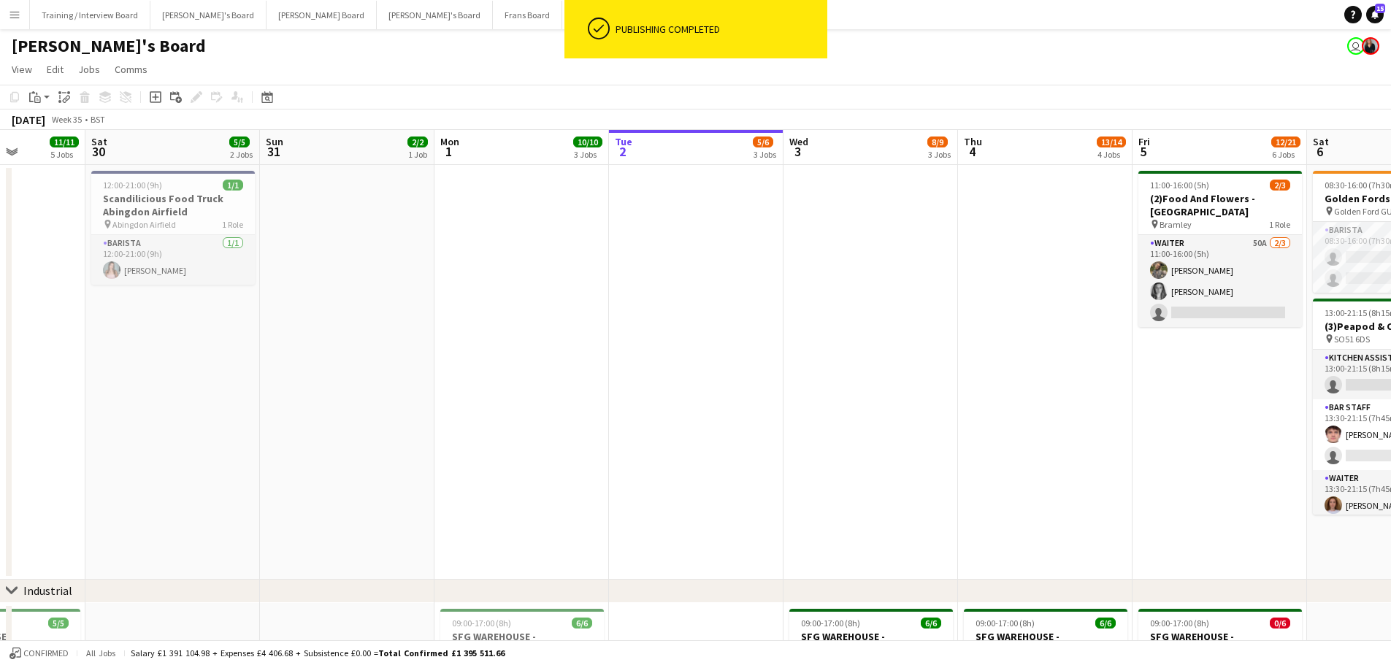
click at [515, 213] on app-date-cell at bounding box center [521, 372] width 174 height 415
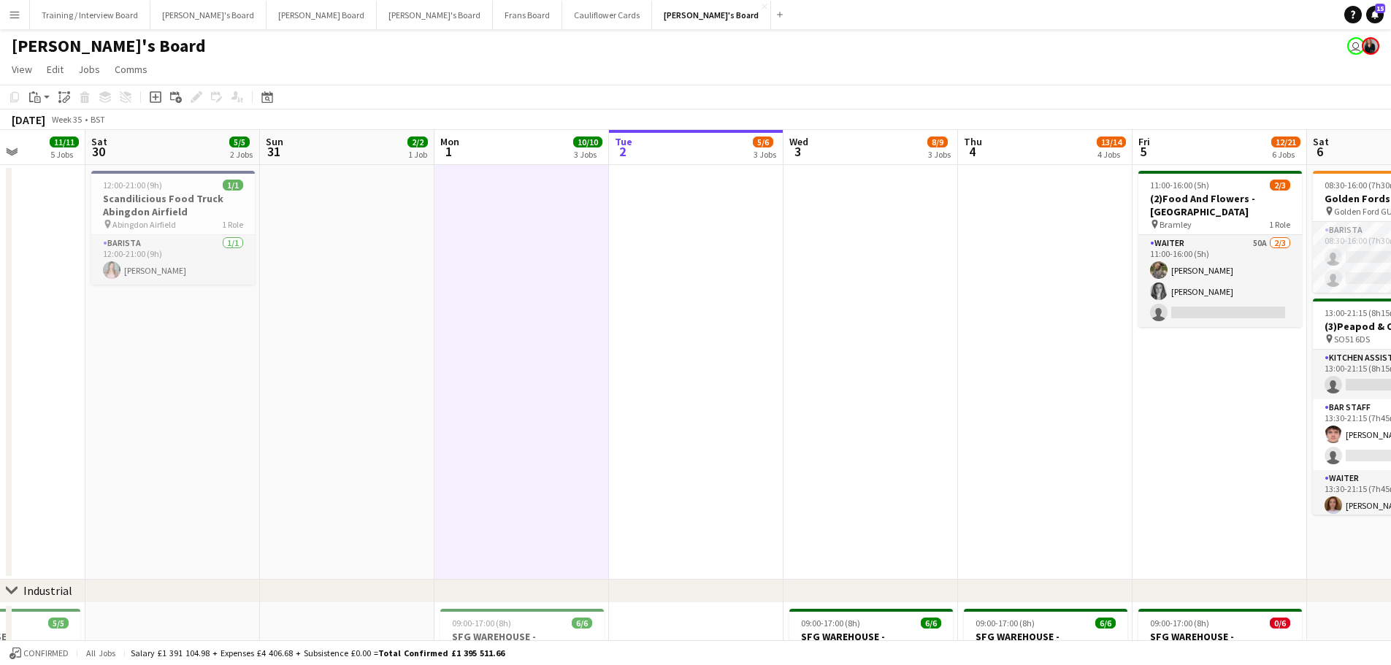
click at [667, 318] on app-date-cell at bounding box center [696, 372] width 174 height 415
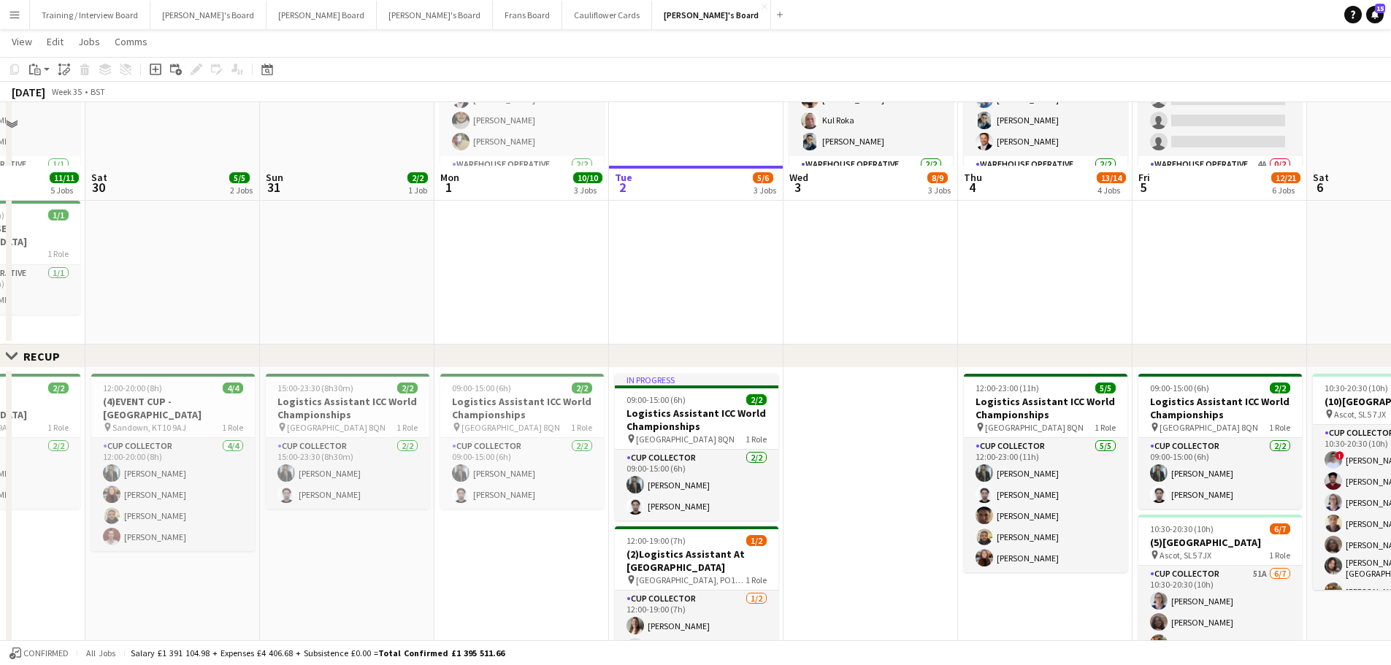
scroll to position [730, 0]
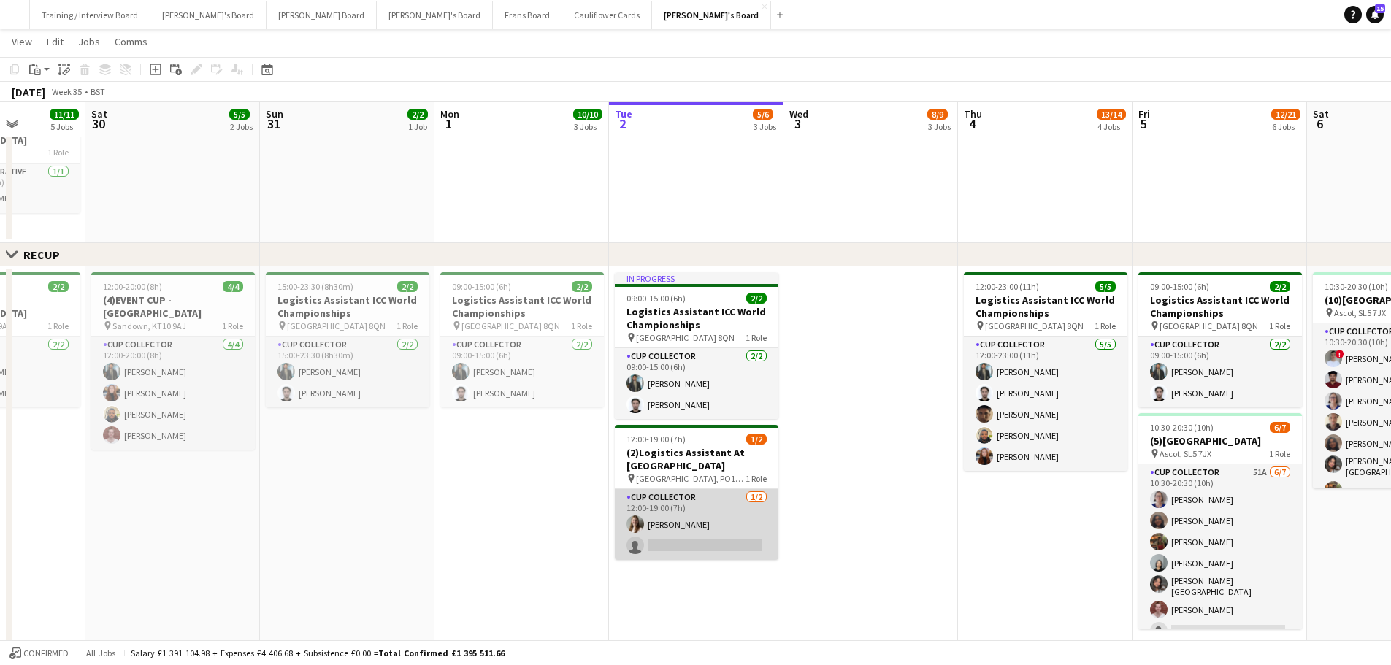
click at [738, 401] on app-card-role "CUP COLLECTOR 1/2 12:00-19:00 (7h) Alice Stratton-Brown single-neutral-actions" at bounding box center [697, 524] width 164 height 71
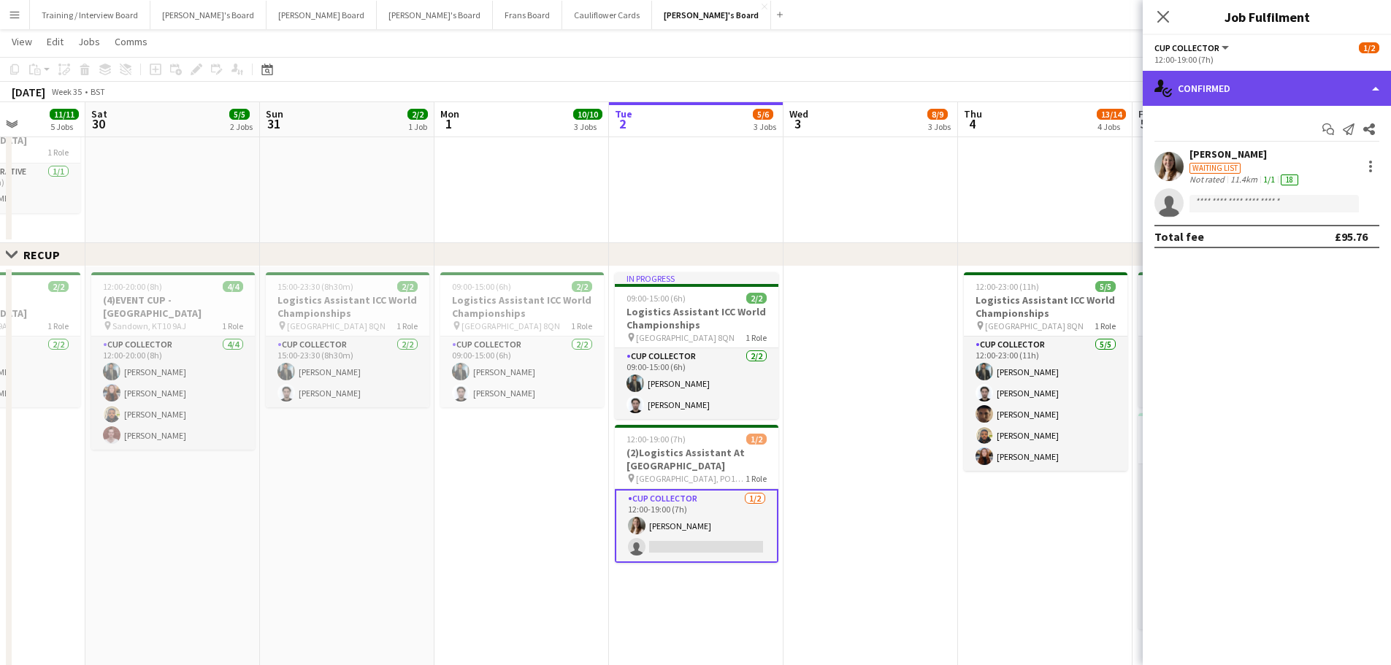
click at [934, 87] on div "single-neutral-actions-check-2 Confirmed" at bounding box center [1266, 88] width 248 height 35
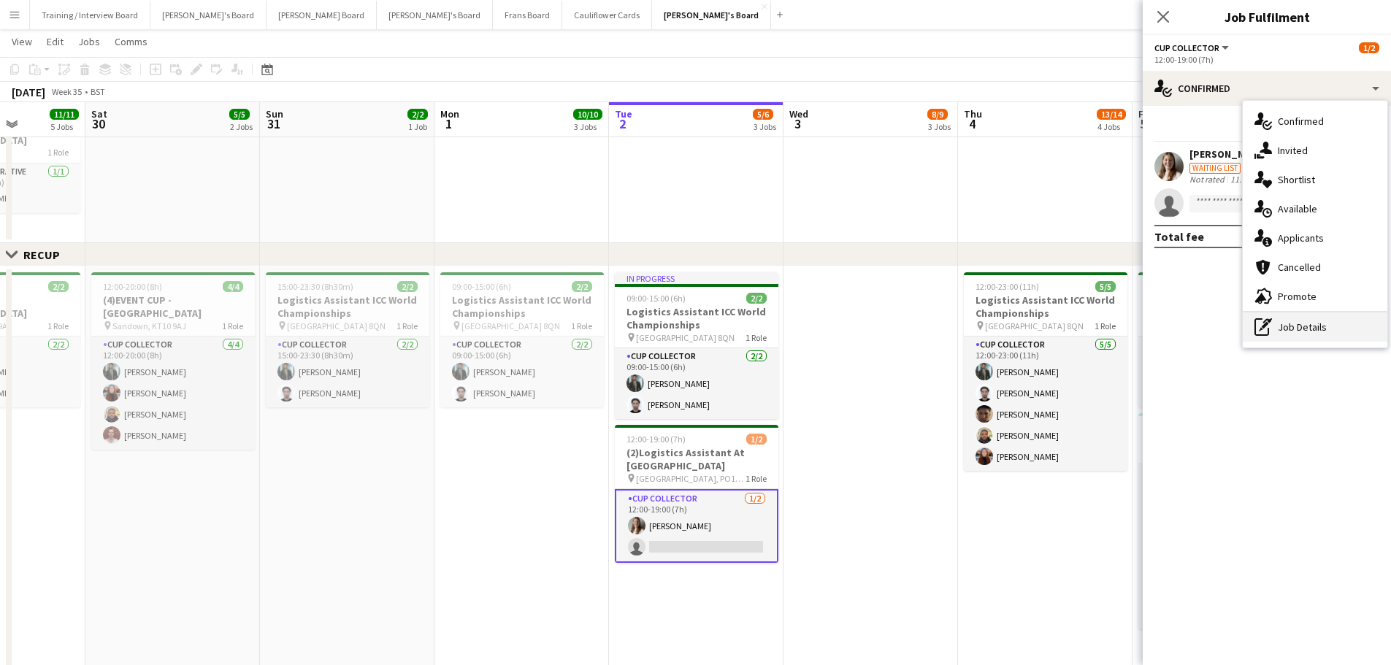
click at [934, 334] on div "pen-write Job Details" at bounding box center [1314, 326] width 145 height 29
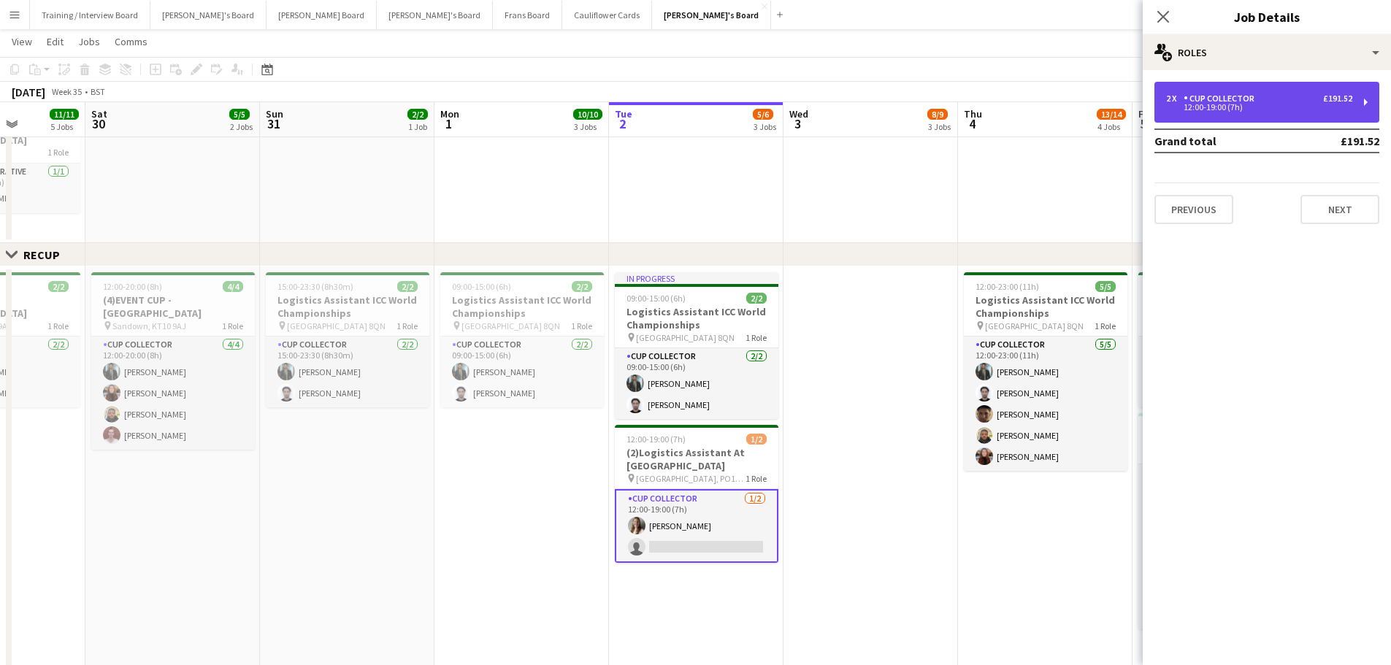
click at [934, 103] on div "2 x CUP COLLECTOR £191.52" at bounding box center [1259, 98] width 186 height 10
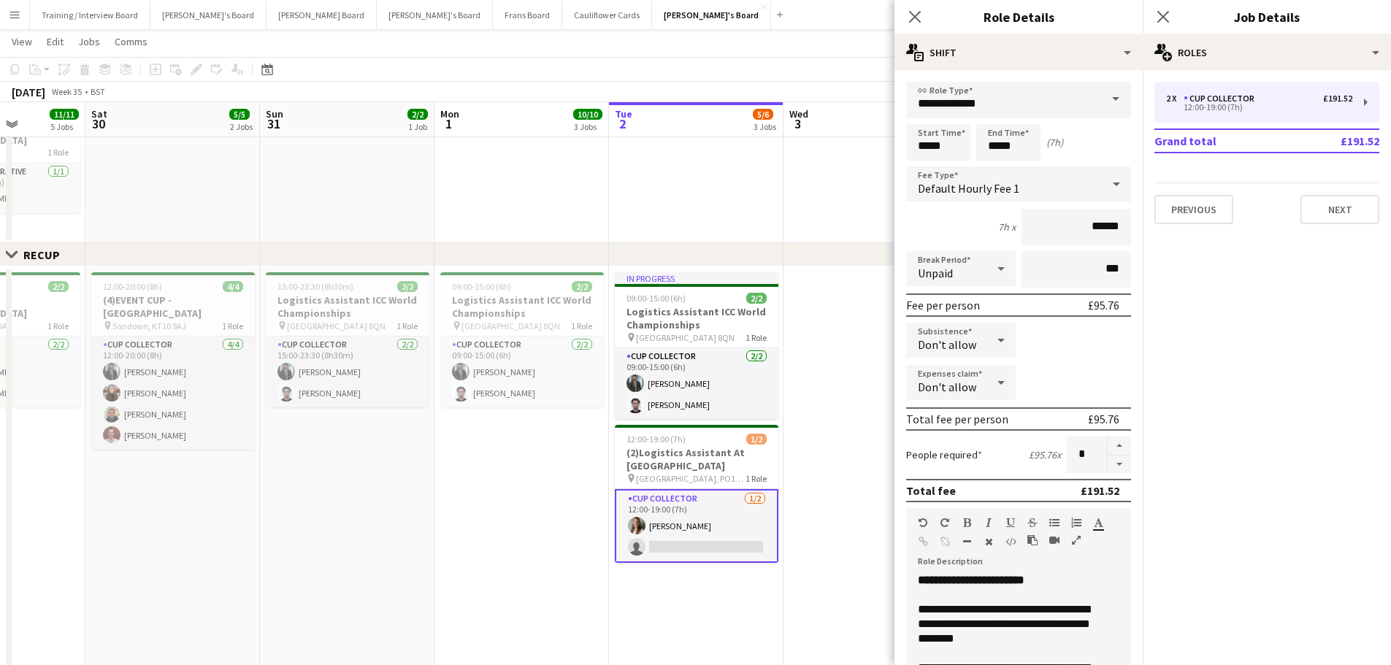
click at [716, 401] on app-card-role "CUP COLLECTOR 1/2 12:00-19:00 (7h) Alice Stratton-Brown single-neutral-actions" at bounding box center [697, 526] width 164 height 74
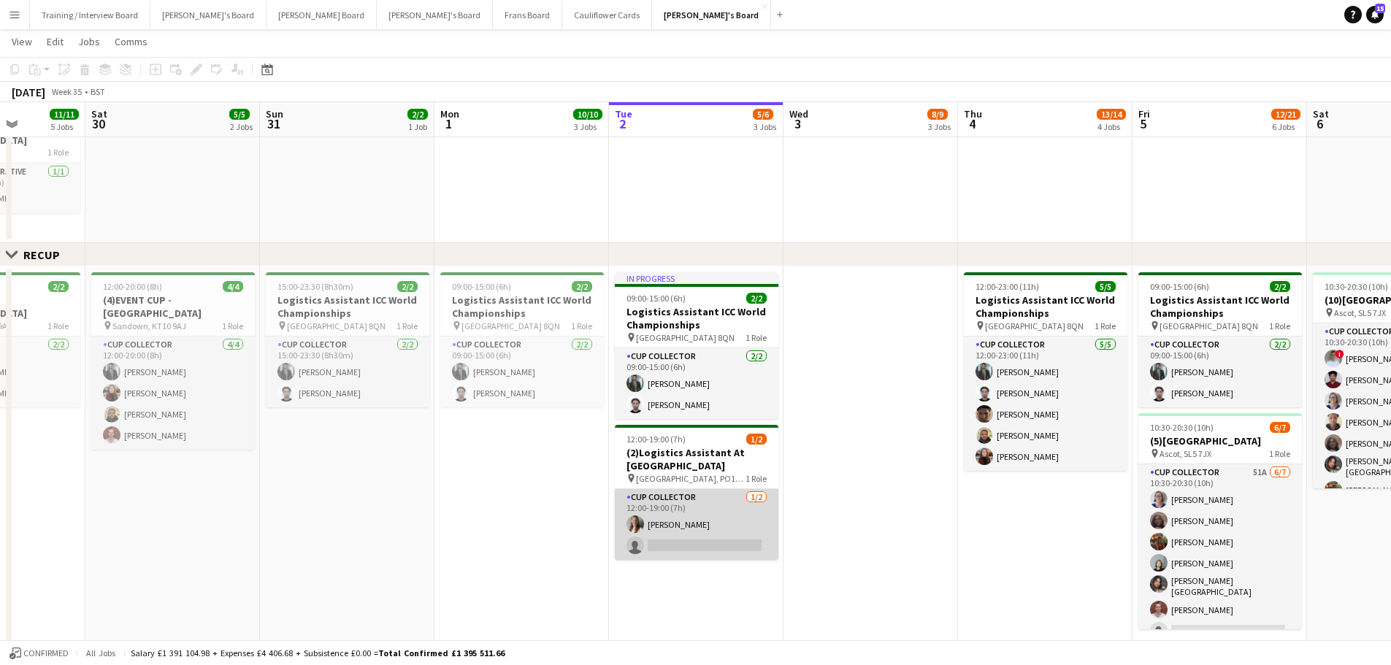
click at [716, 401] on app-card-role "CUP COLLECTOR 1/2 12:00-19:00 (7h) Alice Stratton-Brown single-neutral-actions" at bounding box center [697, 524] width 164 height 71
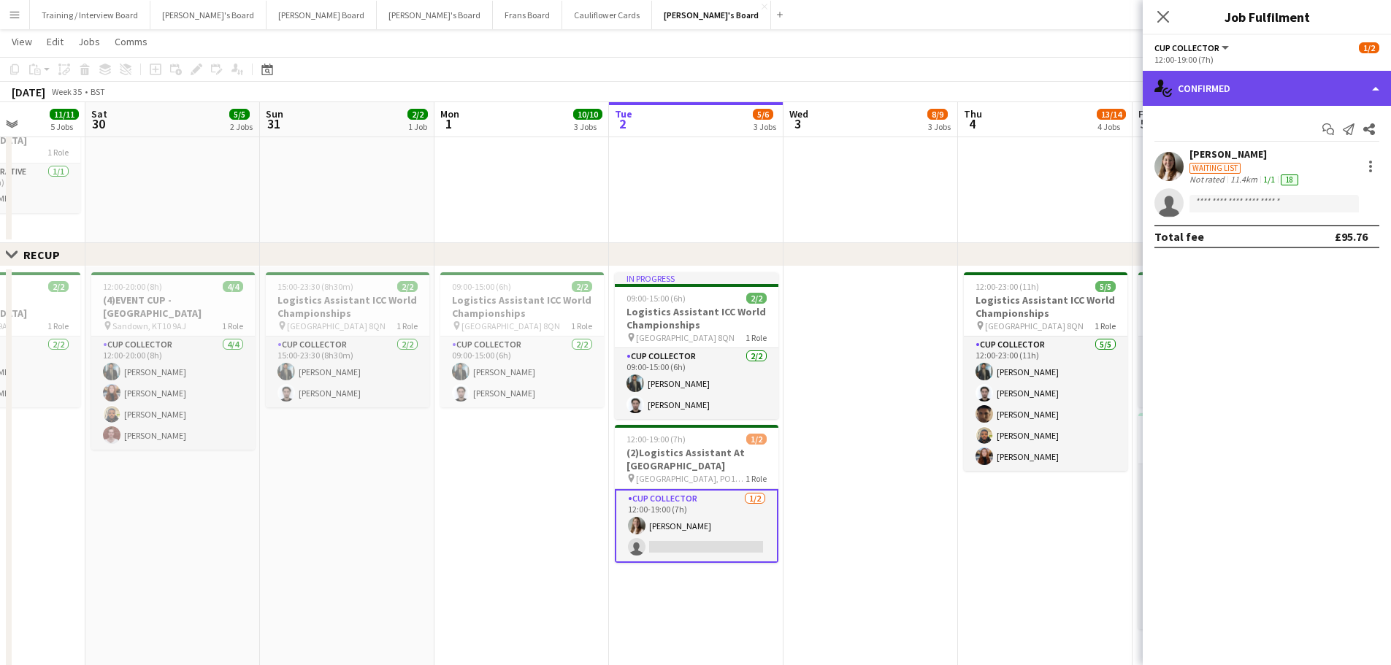
click at [934, 75] on div "single-neutral-actions-check-2 Confirmed" at bounding box center [1266, 88] width 248 height 35
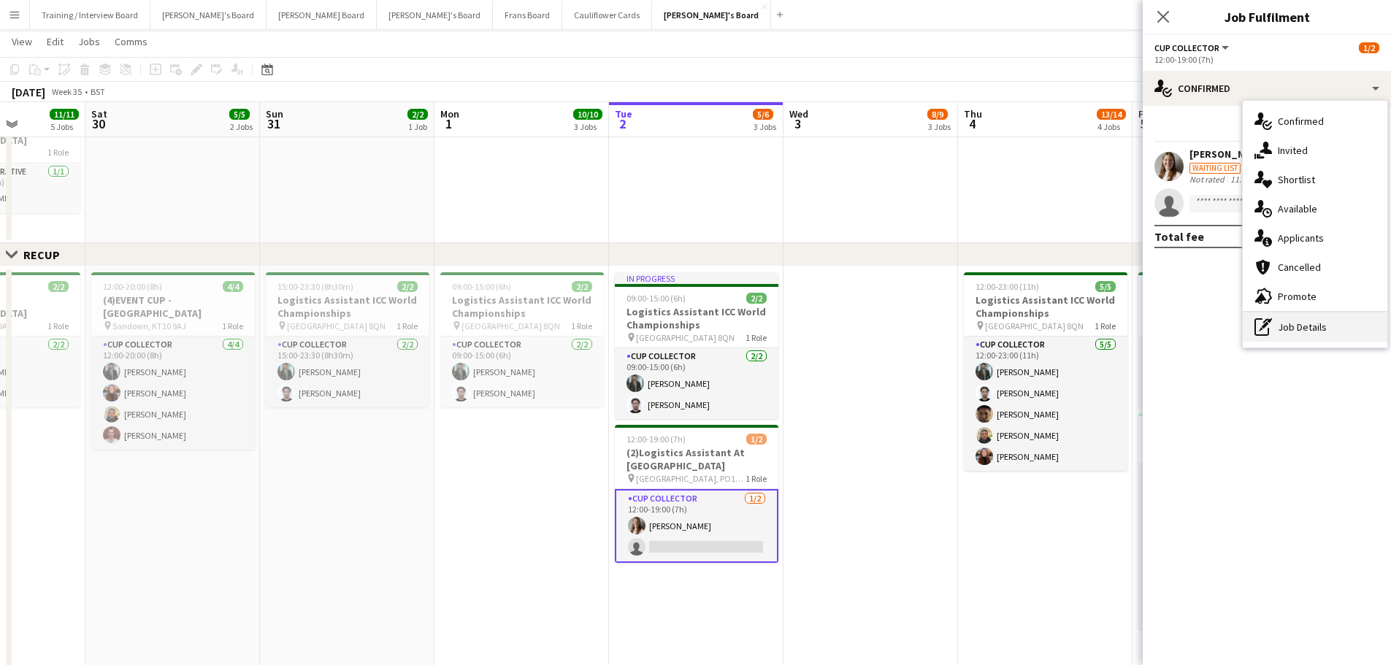
click at [934, 321] on div "pen-write Job Details" at bounding box center [1314, 326] width 145 height 29
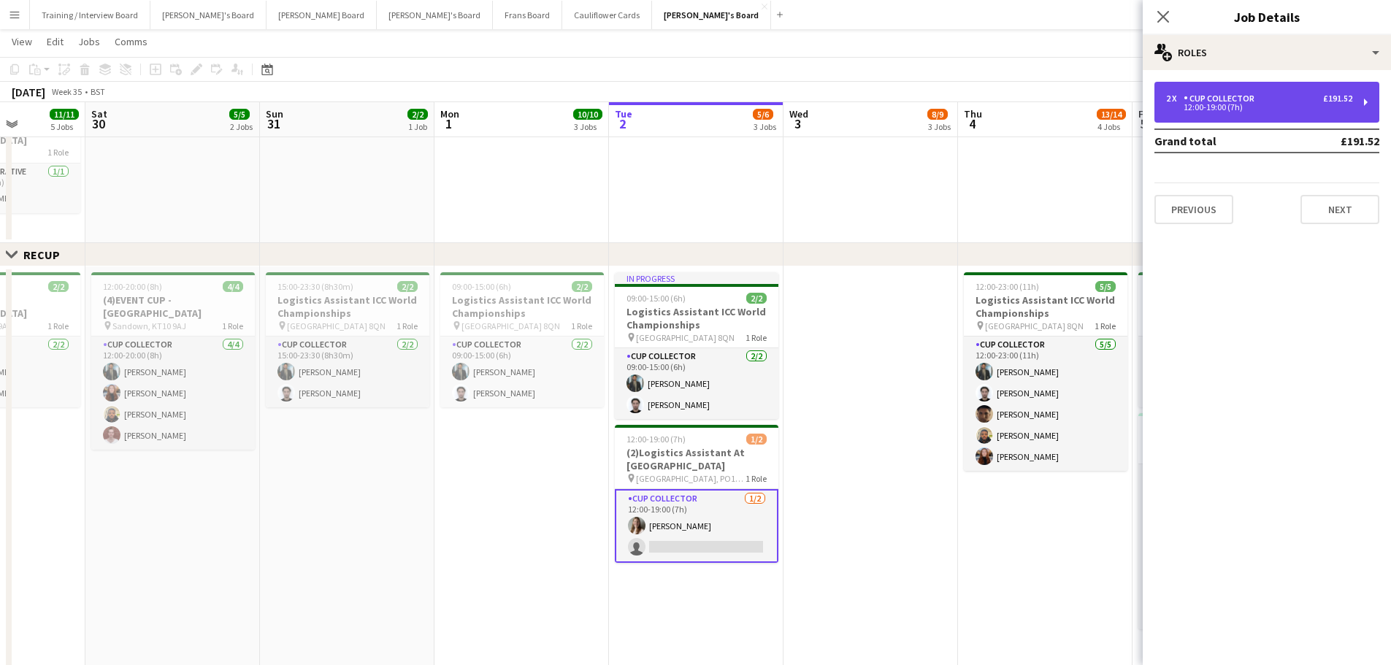
click at [934, 100] on div "2 x CUP COLLECTOR £191.52" at bounding box center [1259, 98] width 186 height 10
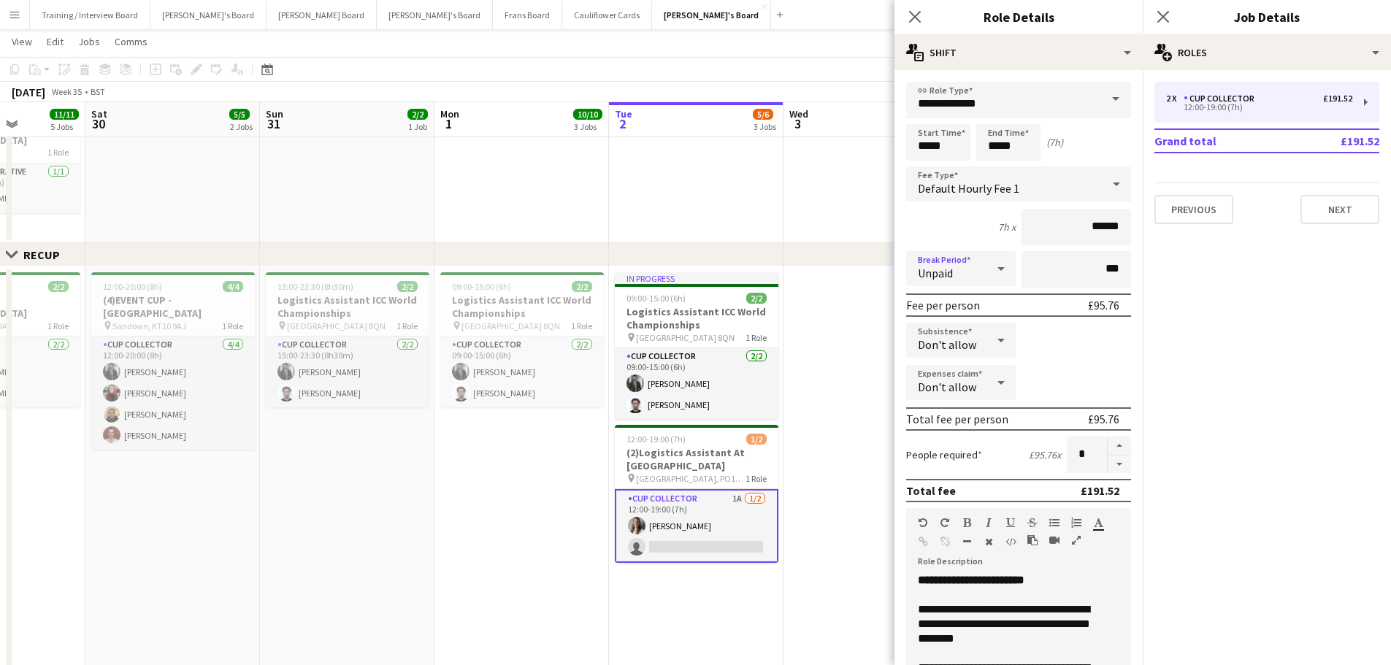
click at [934, 279] on span "Unpaid" at bounding box center [935, 273] width 35 height 15
click at [934, 273] on div at bounding box center [695, 332] width 1391 height 665
click at [934, 269] on input "***" at bounding box center [1075, 269] width 109 height 36
click at [934, 266] on input "***" at bounding box center [1075, 269] width 109 height 36
type input "****"
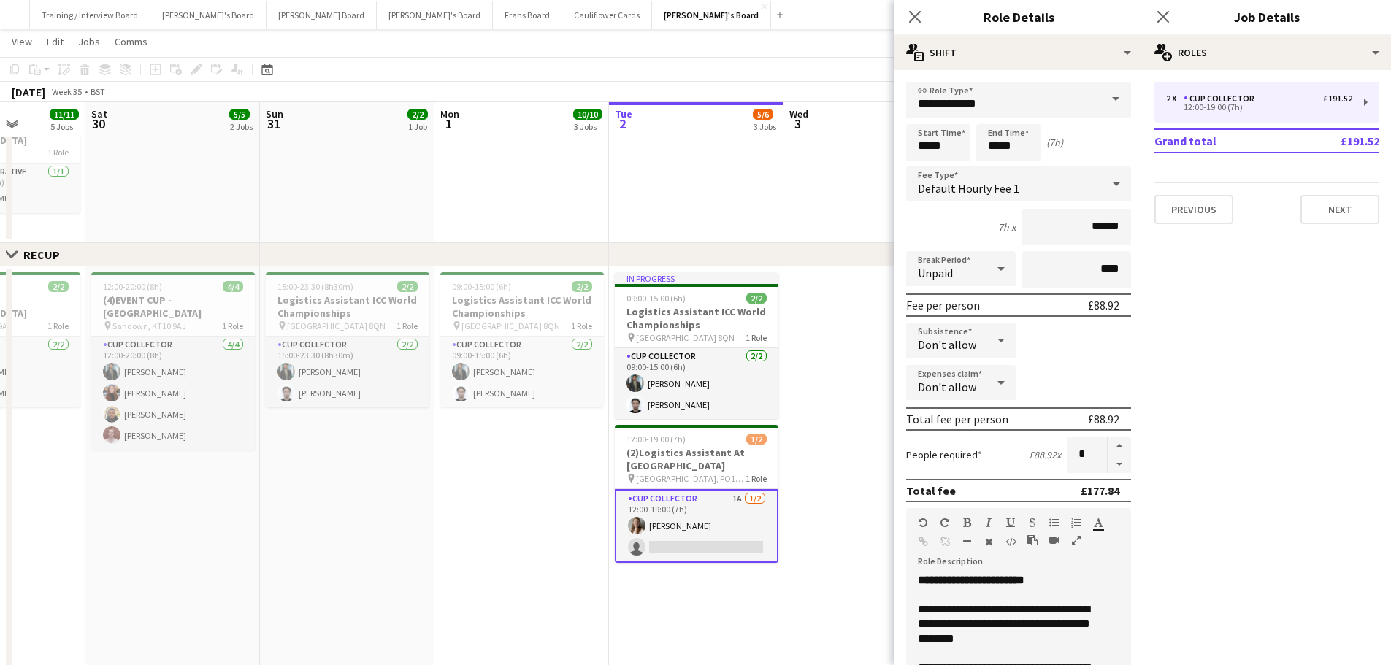
click at [807, 201] on app-date-cell "09:00-17:00 (8h) 6/6 SFG WAREHOUSE - GUILDFORD pin Guilford Gu3 2dx 2 Roles War…" at bounding box center [870, 58] width 174 height 372
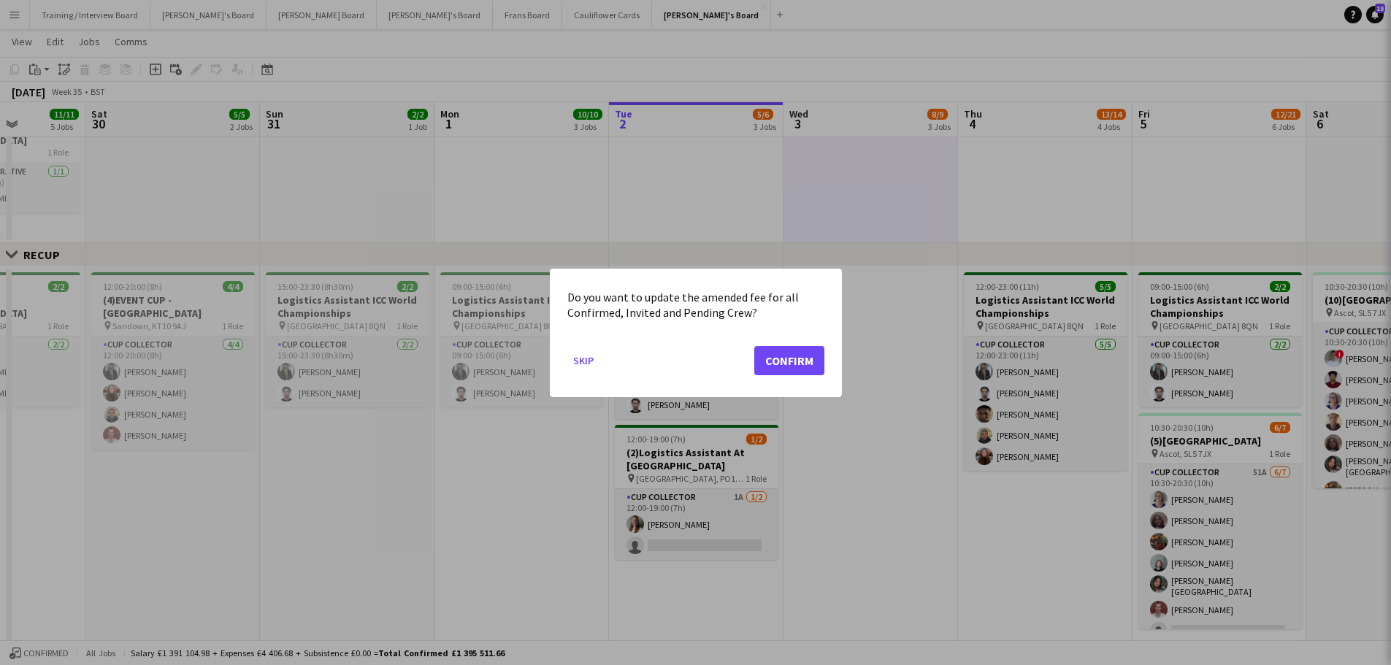
scroll to position [0, 0]
click at [802, 365] on button "Confirm" at bounding box center [789, 359] width 70 height 29
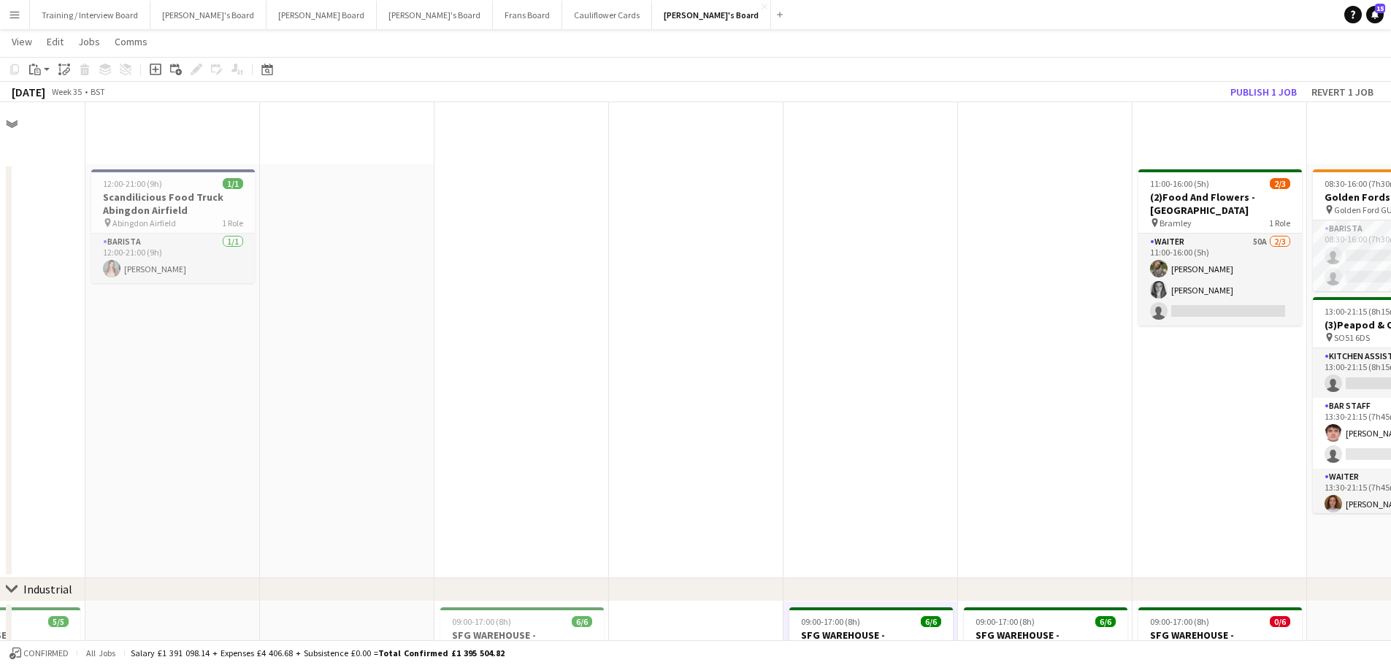
scroll to position [730, 0]
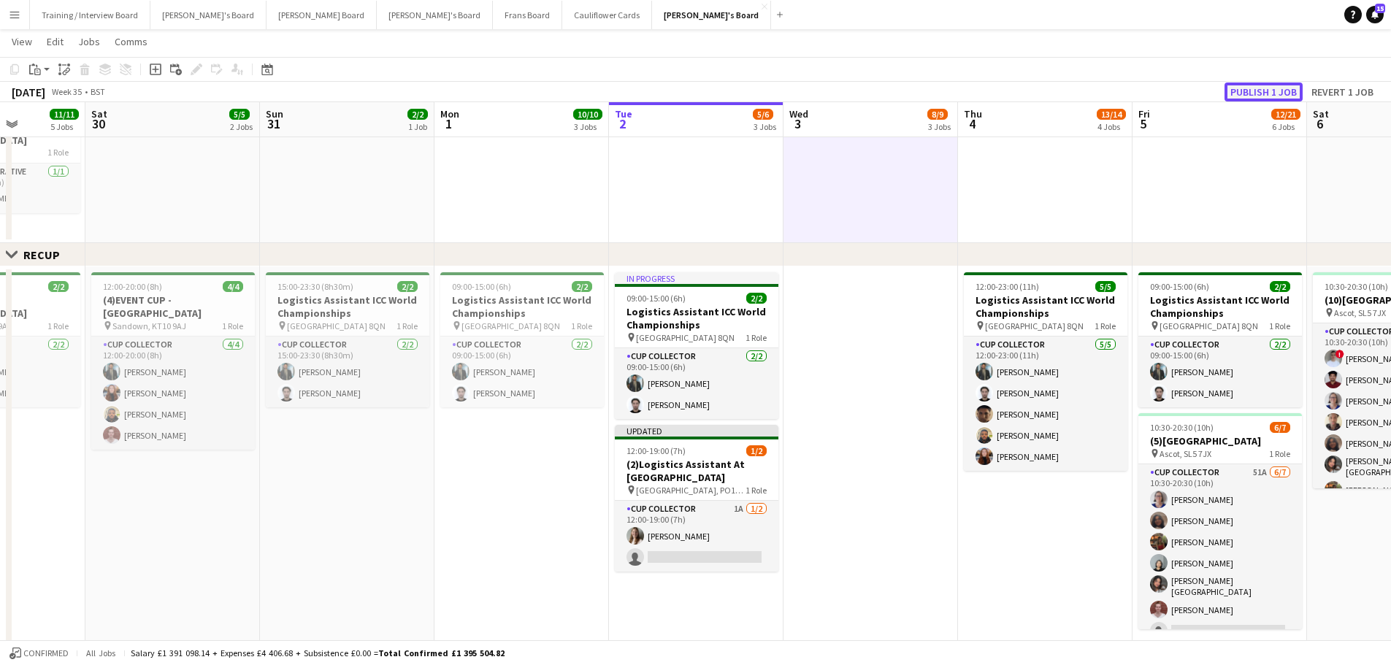
click at [934, 87] on button "Publish 1 job" at bounding box center [1263, 91] width 78 height 19
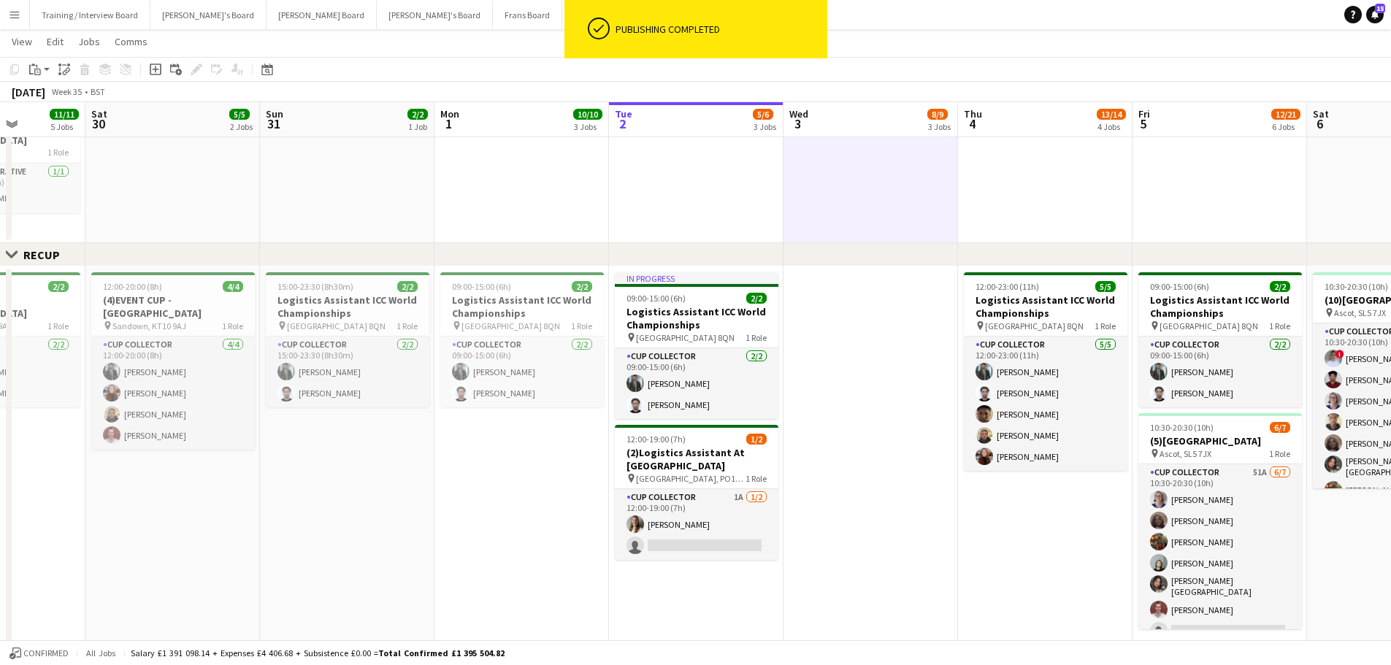
click at [730, 401] on app-card-role "CUP COLLECTOR 1A 1/2 12:00-19:00 (7h) Alice Stratton-Brown single-neutral-actio…" at bounding box center [697, 524] width 164 height 71
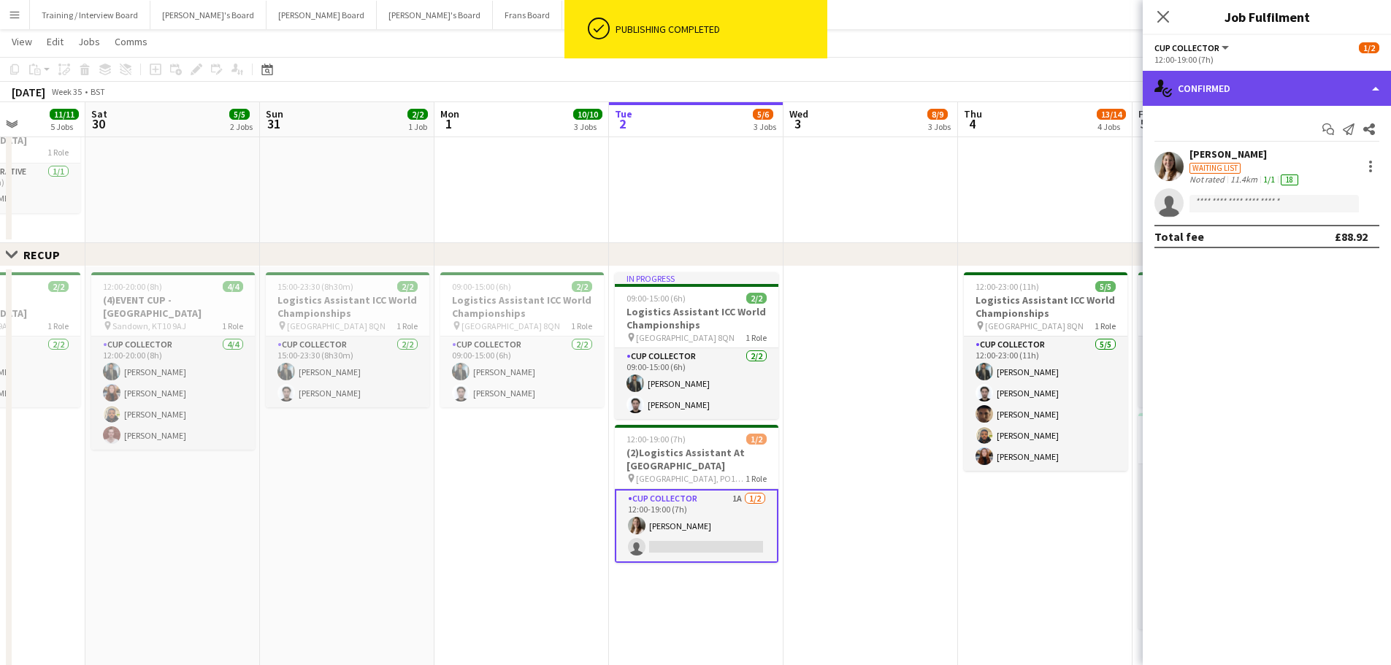
click at [934, 80] on div "single-neutral-actions-check-2 Confirmed" at bounding box center [1266, 88] width 248 height 35
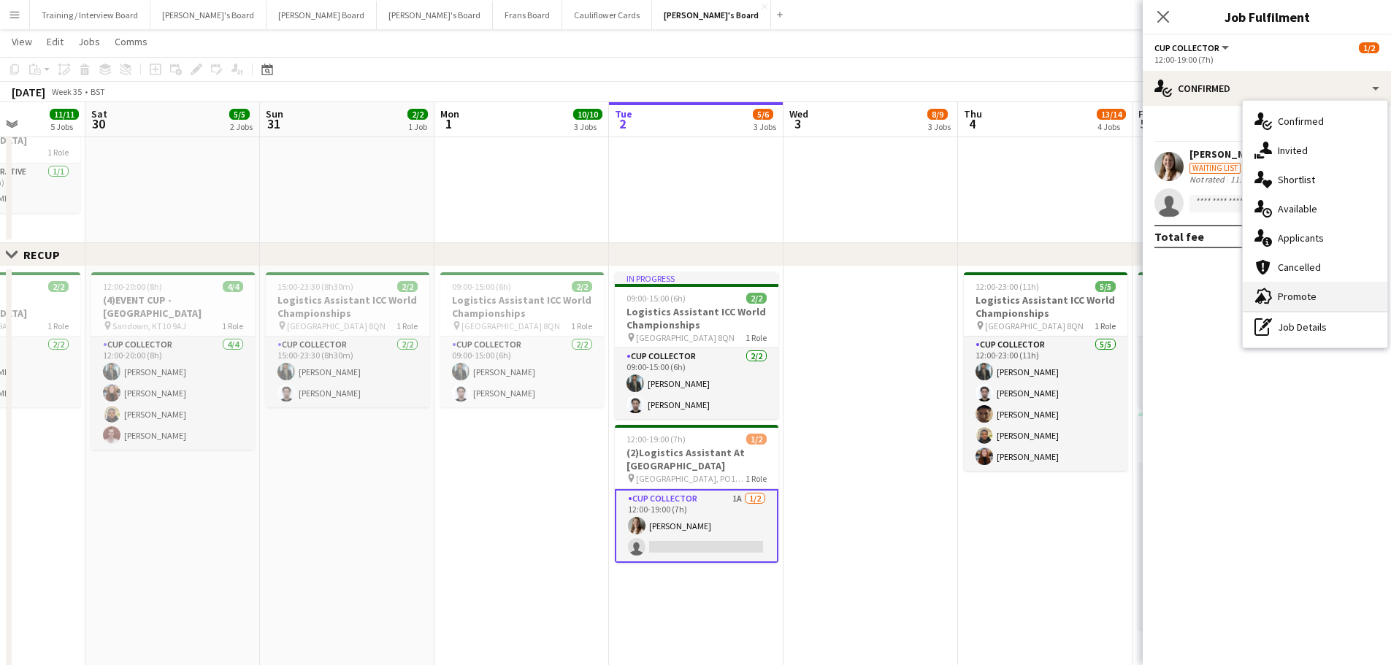
click at [934, 293] on div "advertising-megaphone Promote" at bounding box center [1314, 296] width 145 height 29
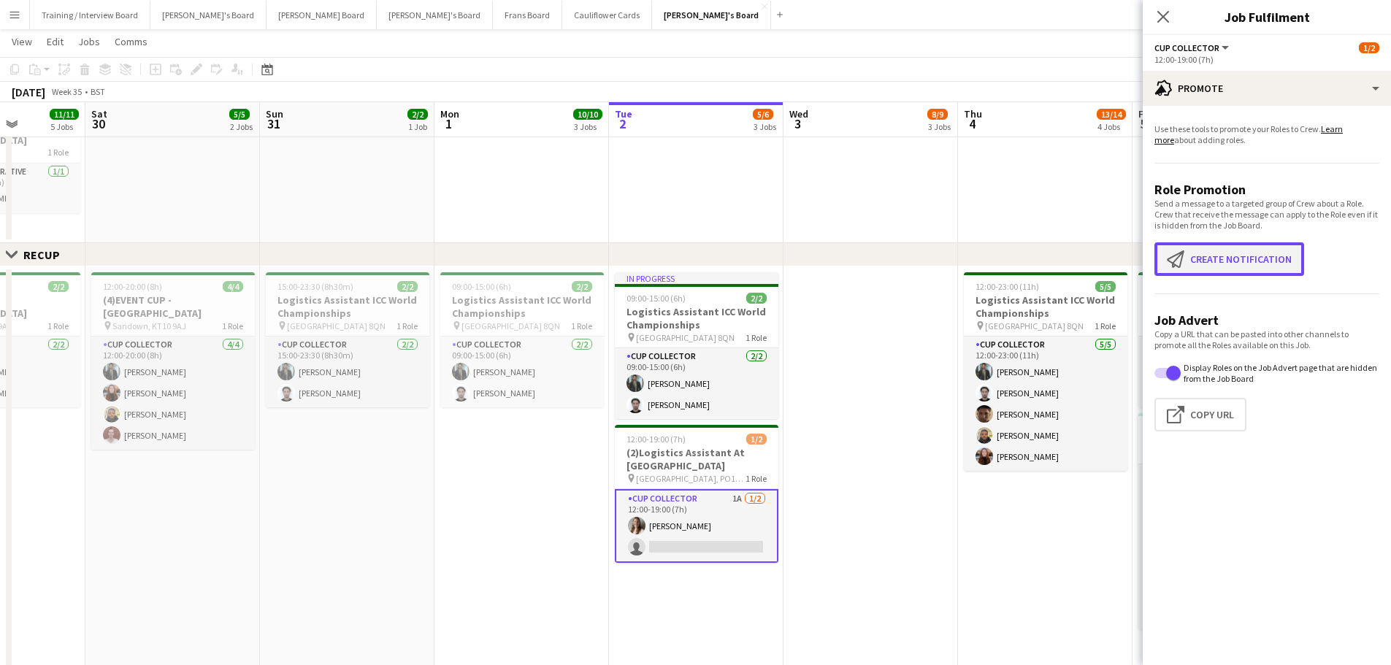
click at [934, 266] on button "Create notification Create notification" at bounding box center [1229, 259] width 150 height 34
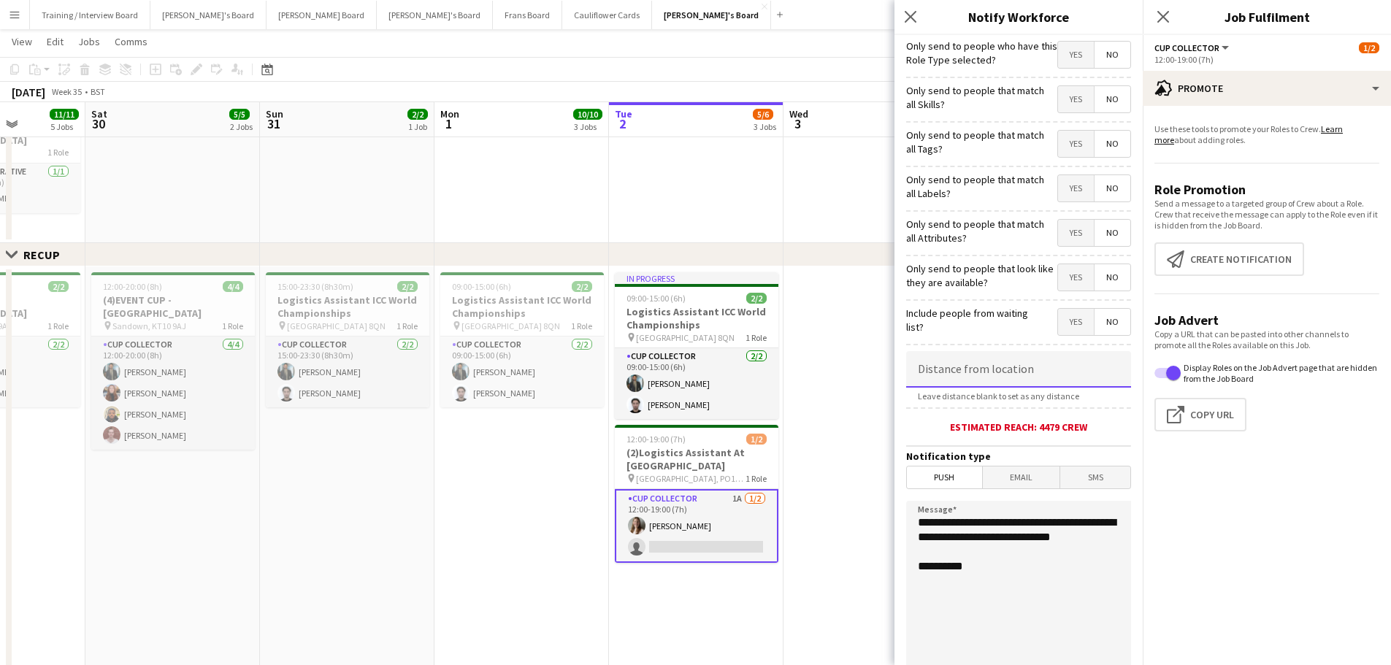
click at [934, 361] on input at bounding box center [1018, 369] width 225 height 36
type input "*****"
drag, startPoint x: 988, startPoint y: 549, endPoint x: 915, endPoint y: 527, distance: 76.9
click at [915, 401] on textarea "**********" at bounding box center [1018, 590] width 225 height 179
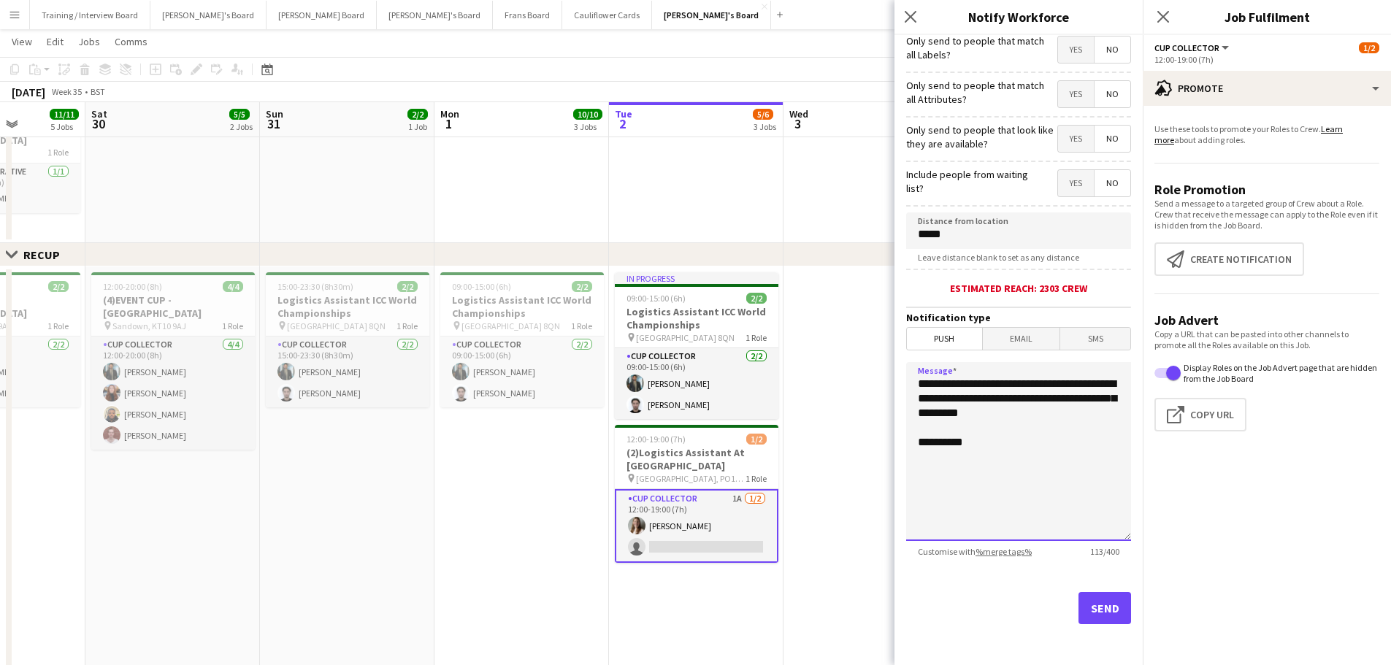
type textarea "**********"
click at [934, 401] on button "Send" at bounding box center [1104, 608] width 53 height 32
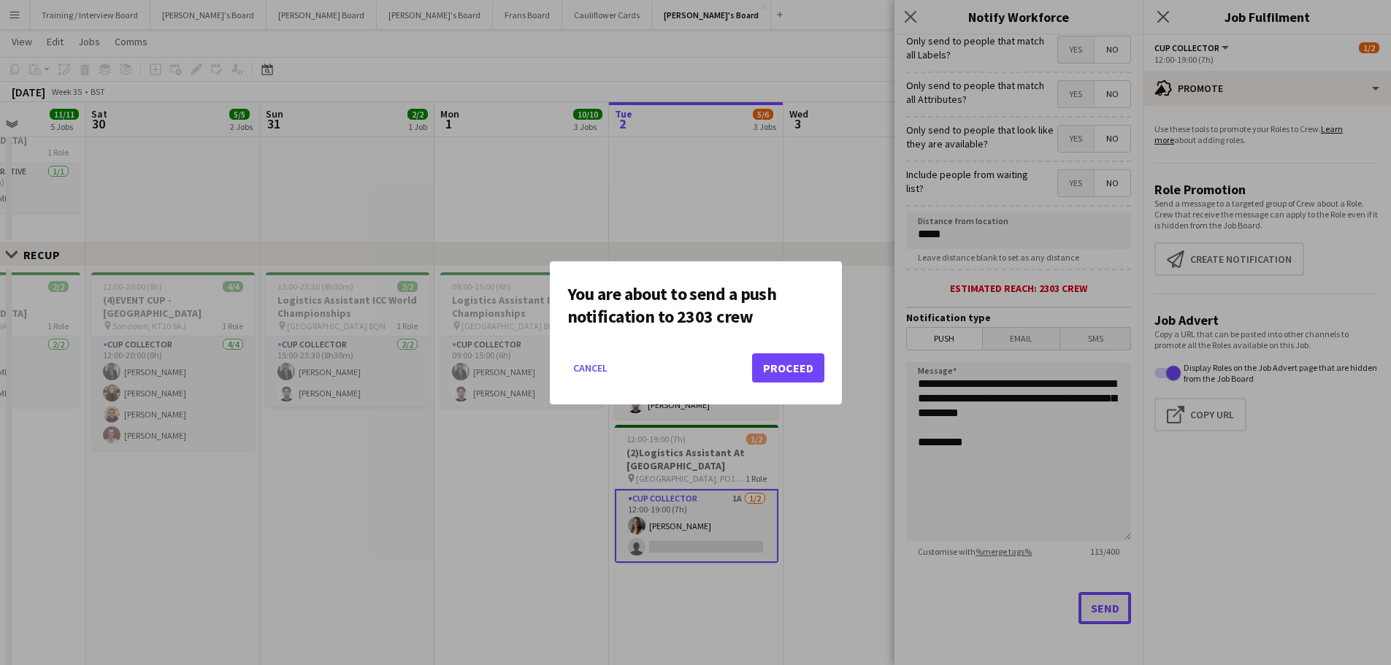
scroll to position [0, 0]
click at [796, 365] on button "Proceed" at bounding box center [788, 367] width 72 height 29
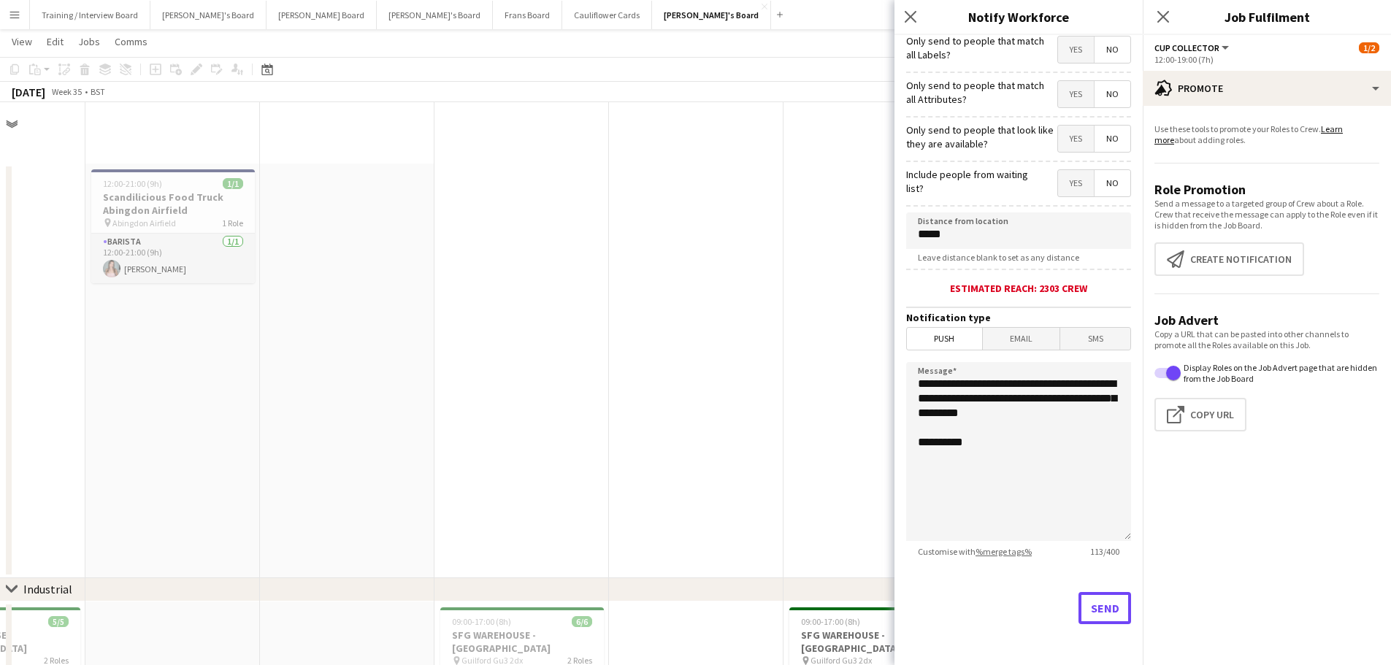
scroll to position [730, 0]
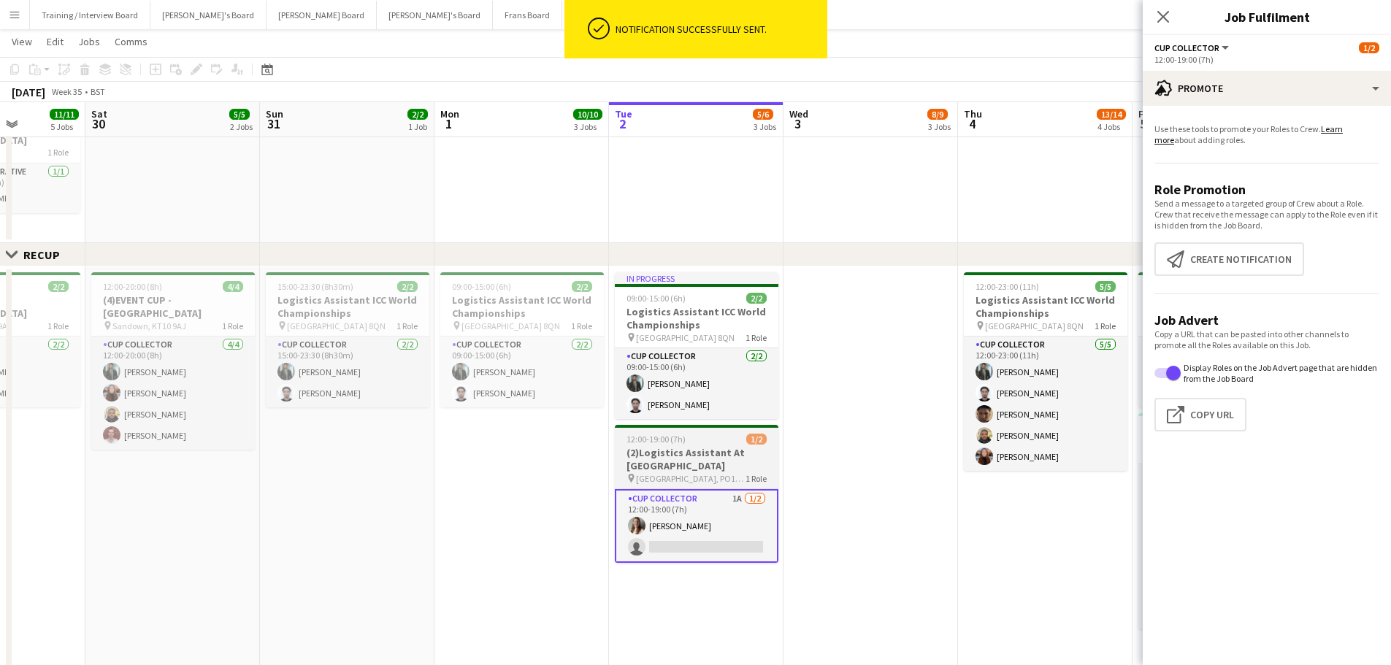
drag, startPoint x: 781, startPoint y: 486, endPoint x: 755, endPoint y: 500, distance: 29.7
click at [778, 401] on app-date-cell "In progress 09:00-15:00 (6h) 2/2 Logistics Assistant ICC World Championships pi…" at bounding box center [696, 484] width 174 height 436
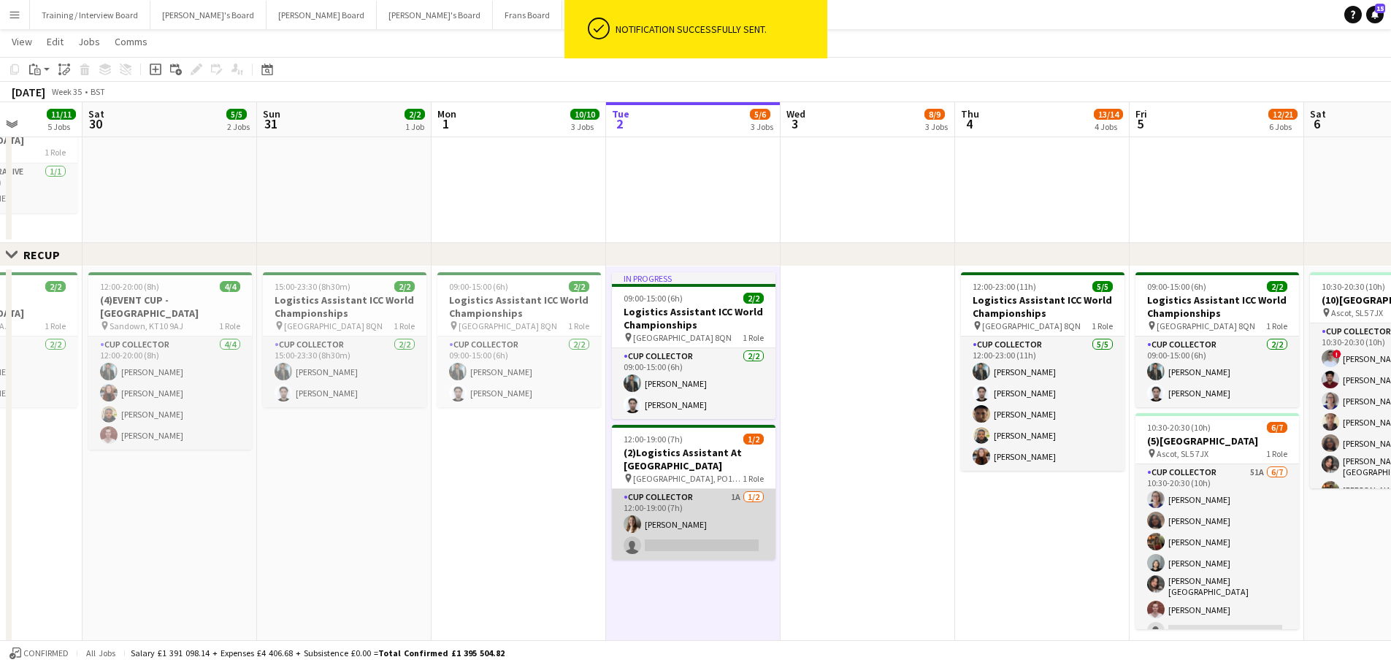
click at [754, 401] on app-card-role "CUP COLLECTOR 1A 1/2 12:00-19:00 (7h) Alice Stratton-Brown single-neutral-actio…" at bounding box center [694, 524] width 164 height 71
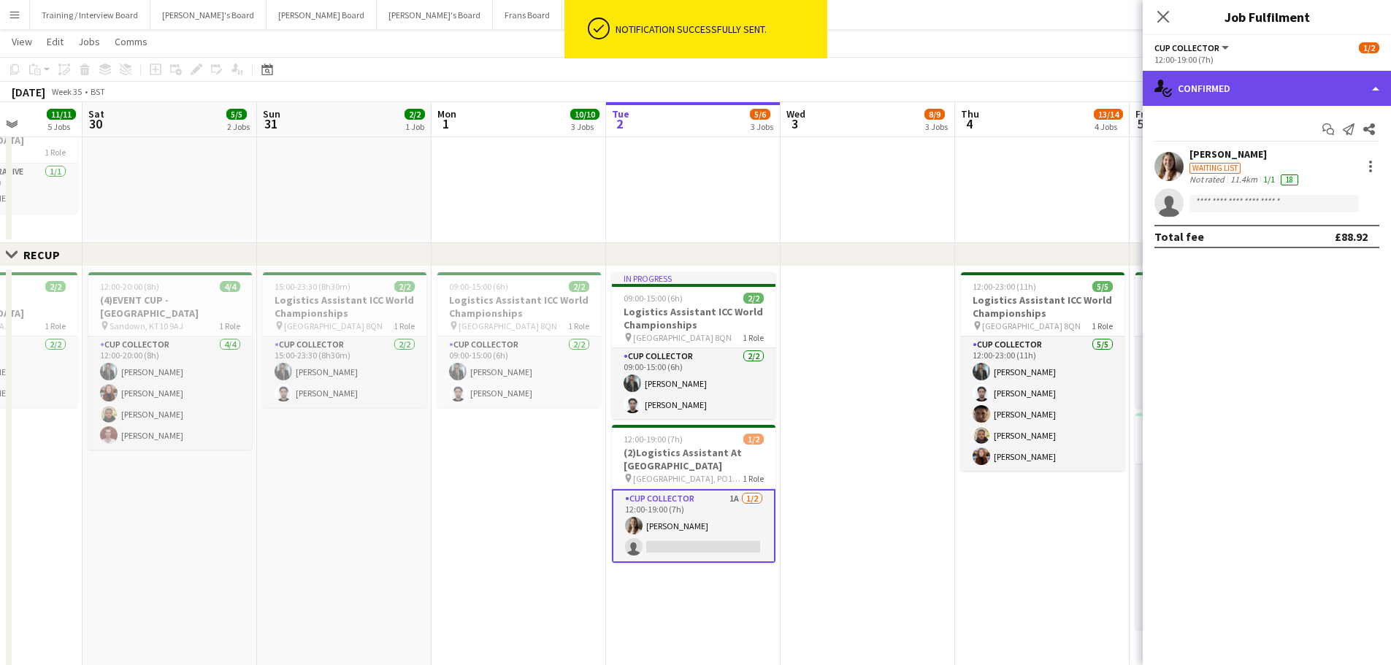
click at [934, 96] on div "single-neutral-actions-check-2 Confirmed" at bounding box center [1266, 88] width 248 height 35
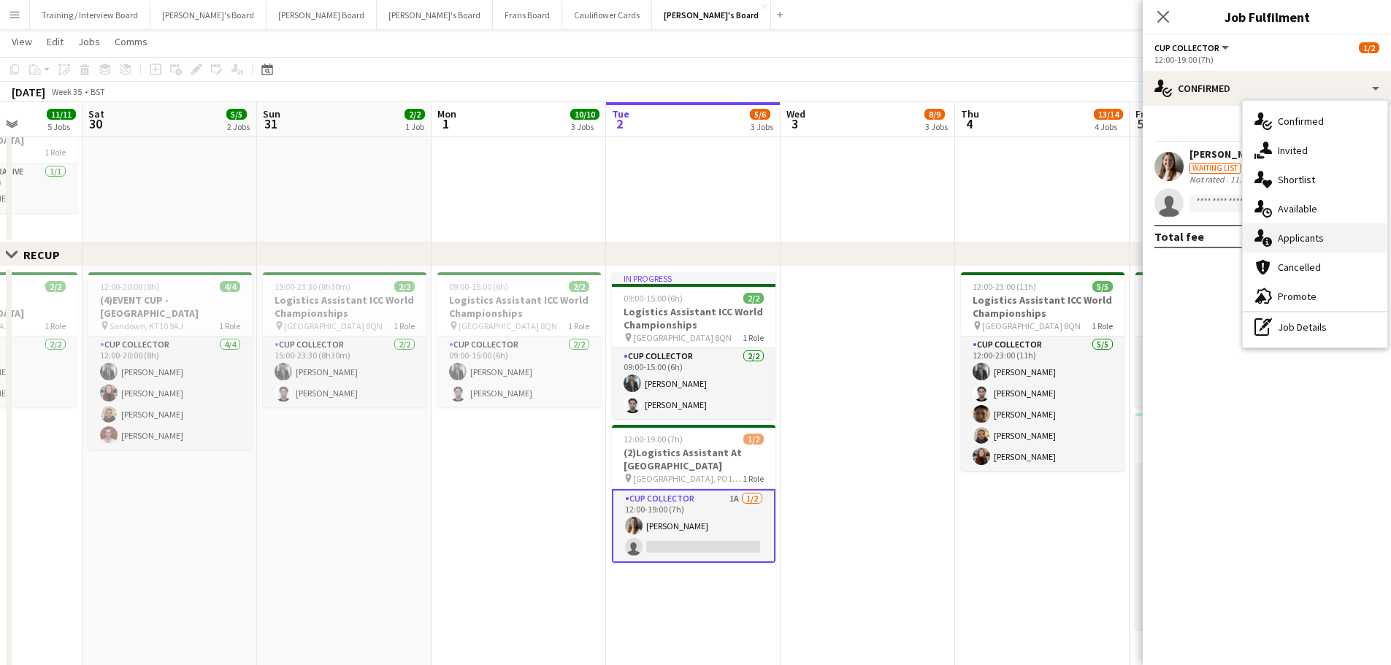
click at [934, 230] on div "single-neutral-actions-information Applicants" at bounding box center [1314, 237] width 145 height 29
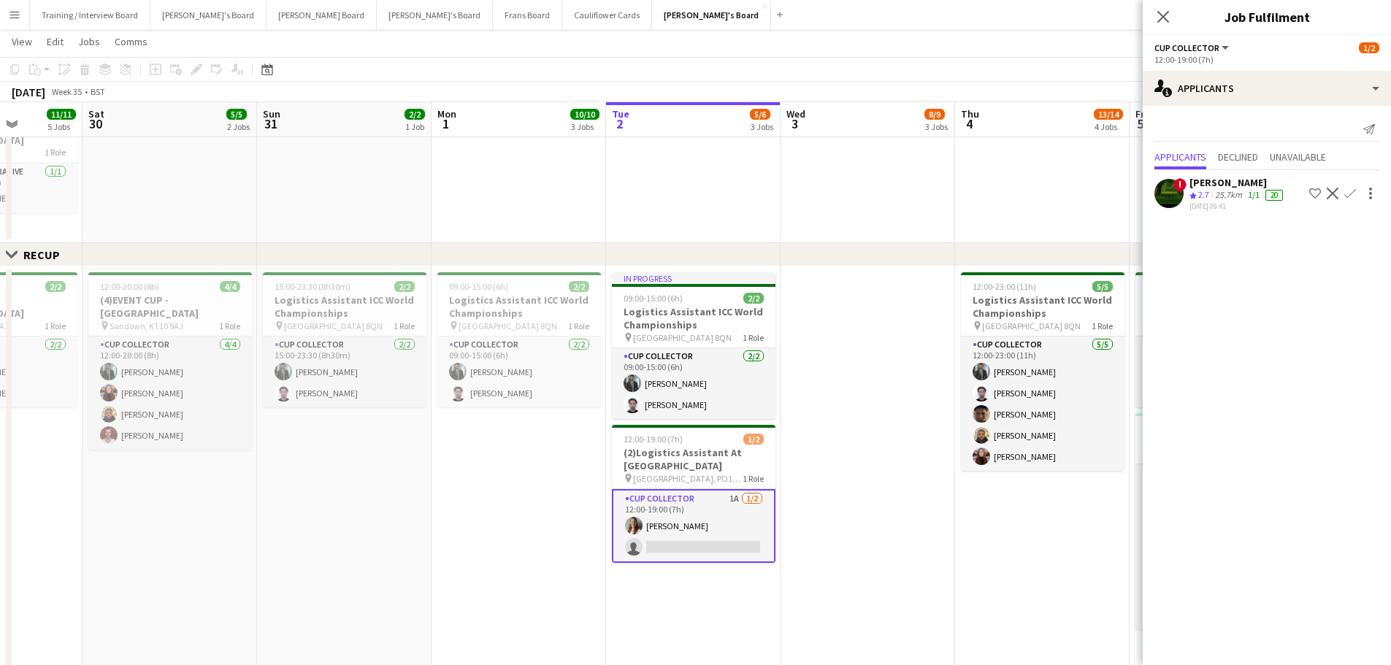
click at [934, 196] on div "25.7km" at bounding box center [1228, 195] width 33 height 12
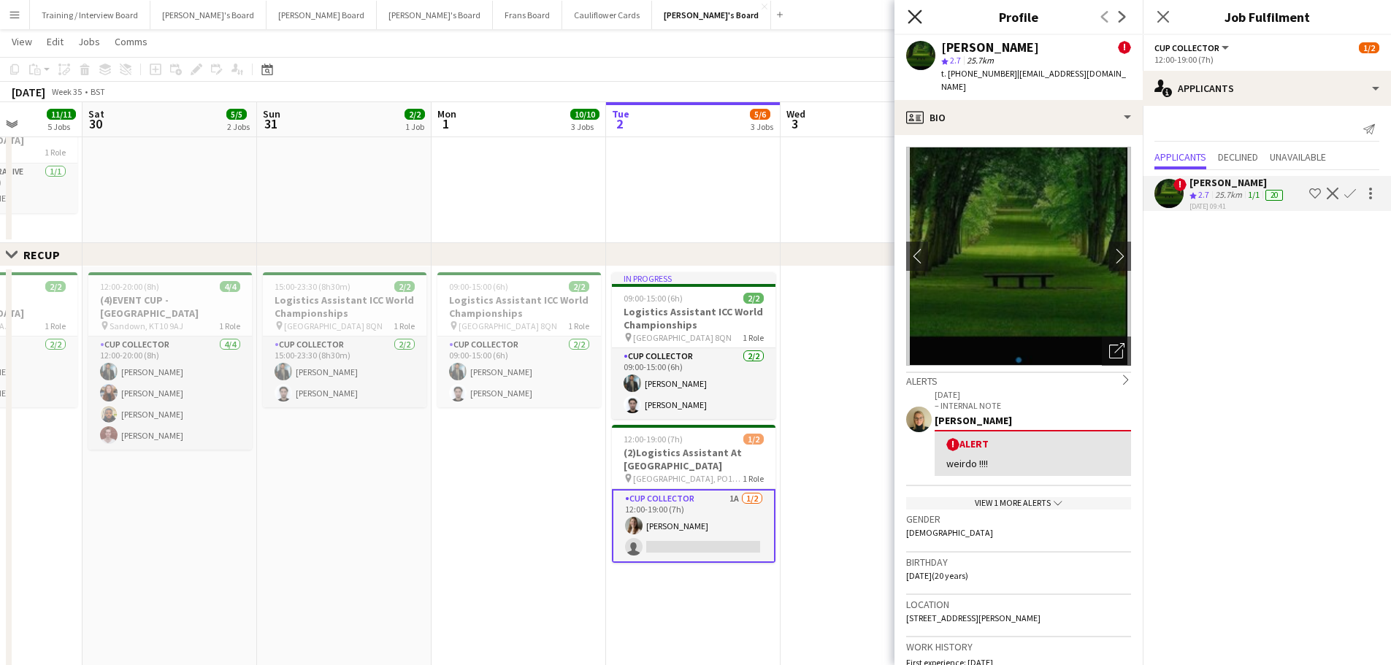
click at [915, 18] on icon at bounding box center [914, 16] width 14 height 14
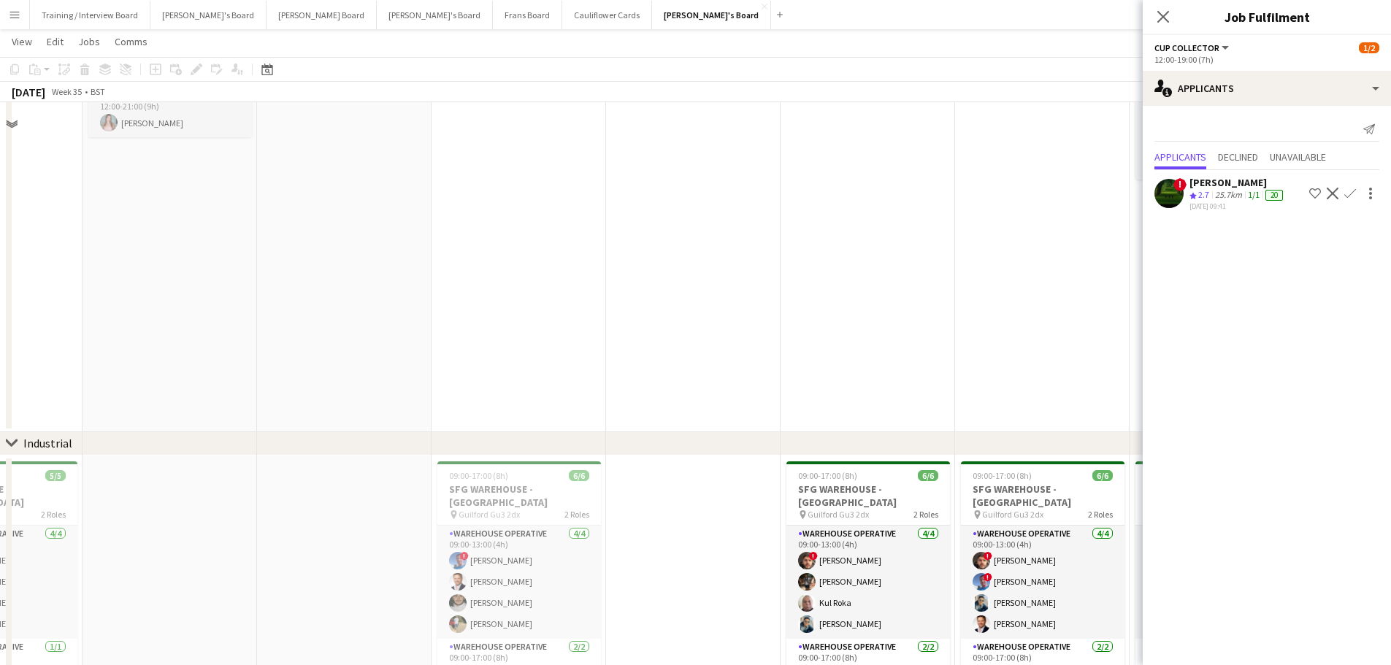
scroll to position [0, 0]
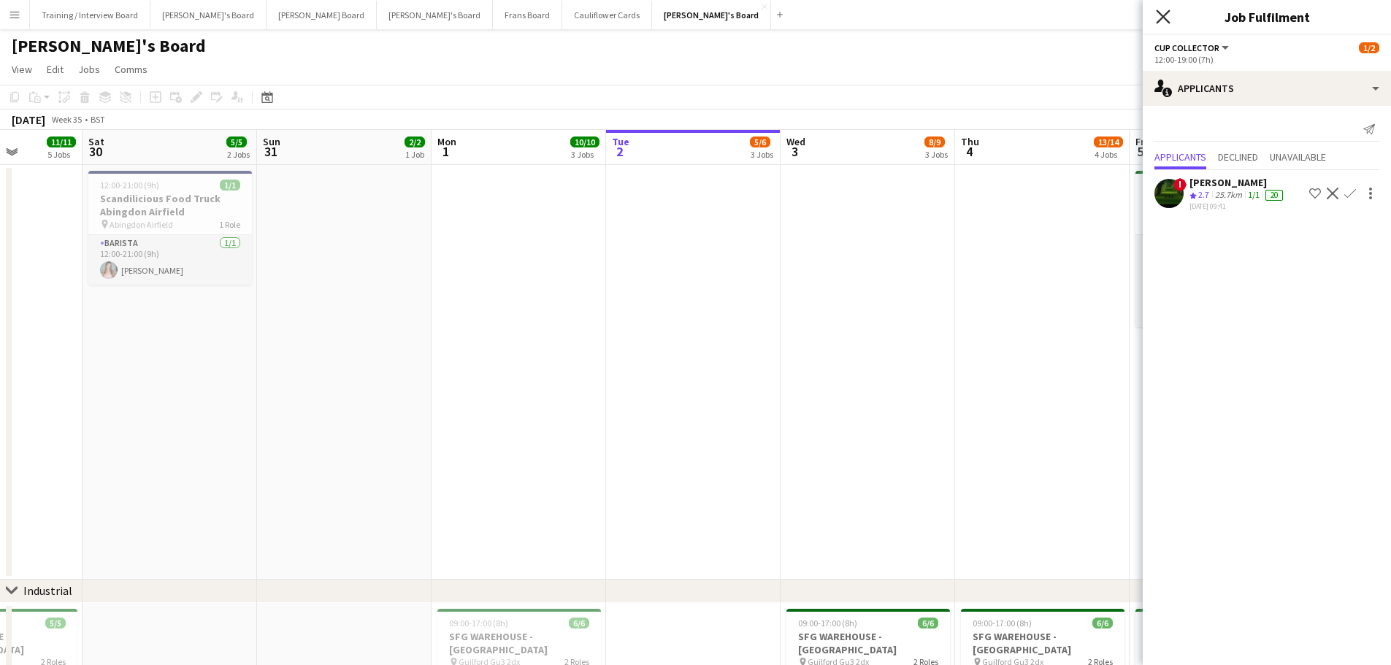
click at [934, 12] on icon "Close pop-in" at bounding box center [1163, 16] width 14 height 14
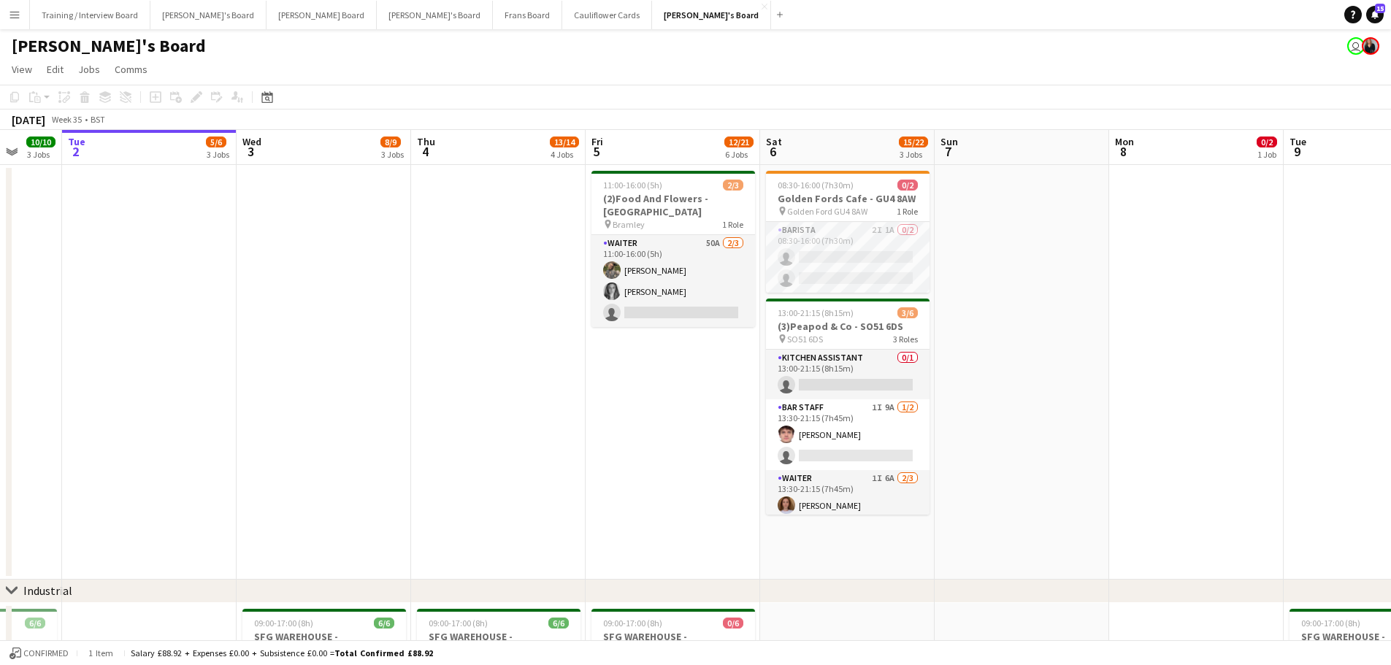
drag, startPoint x: 1226, startPoint y: 430, endPoint x: 810, endPoint y: 422, distance: 415.4
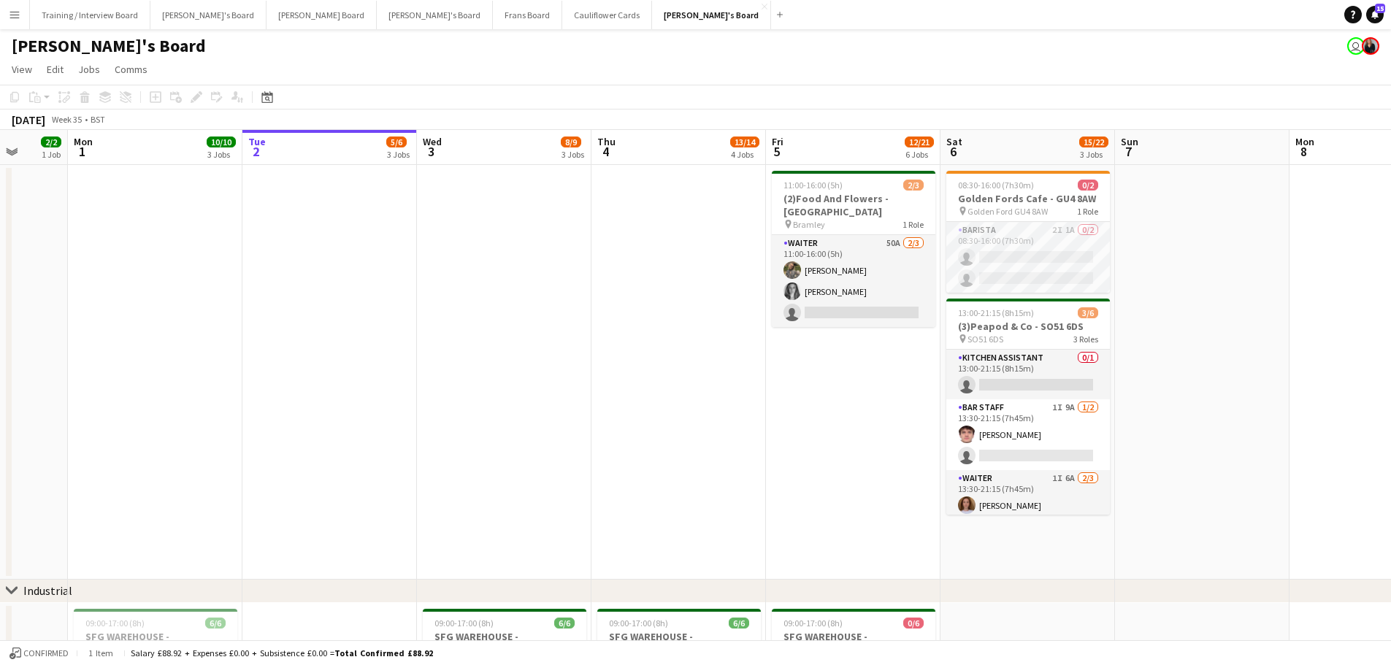
drag, startPoint x: 466, startPoint y: 430, endPoint x: 858, endPoint y: 447, distance: 392.4
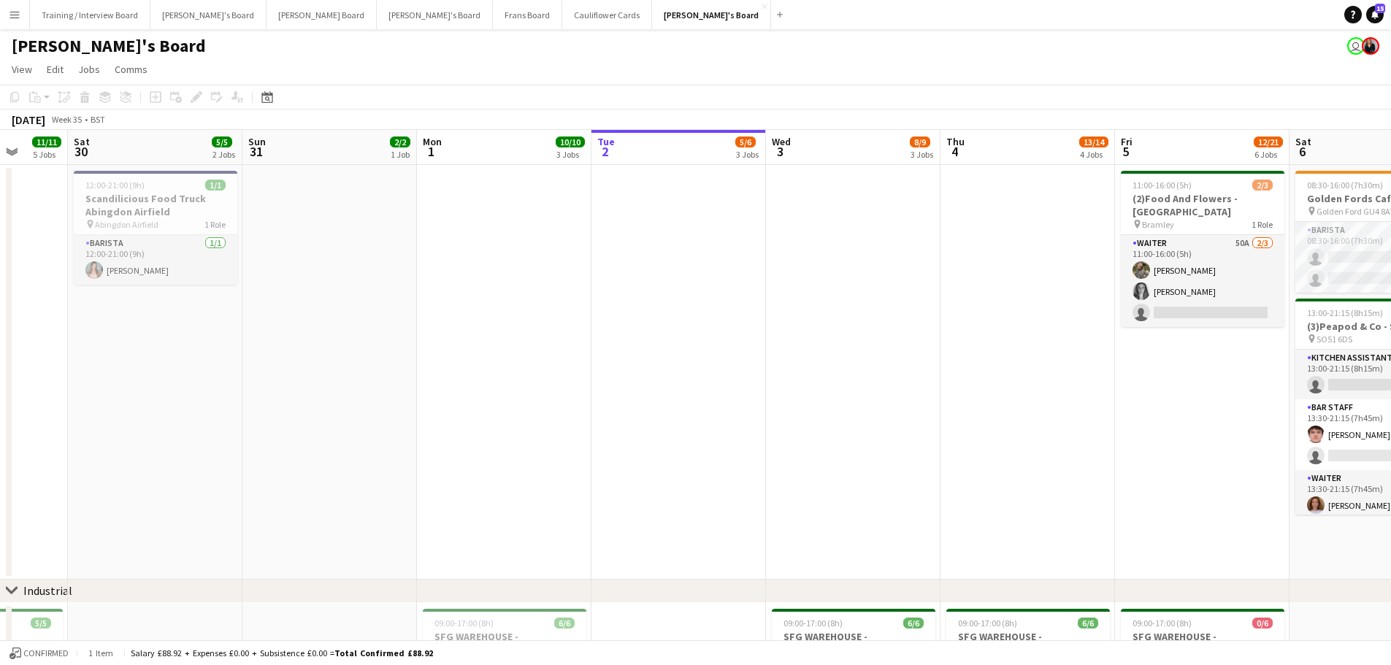
drag, startPoint x: 1040, startPoint y: 431, endPoint x: 1115, endPoint y: 437, distance: 76.1
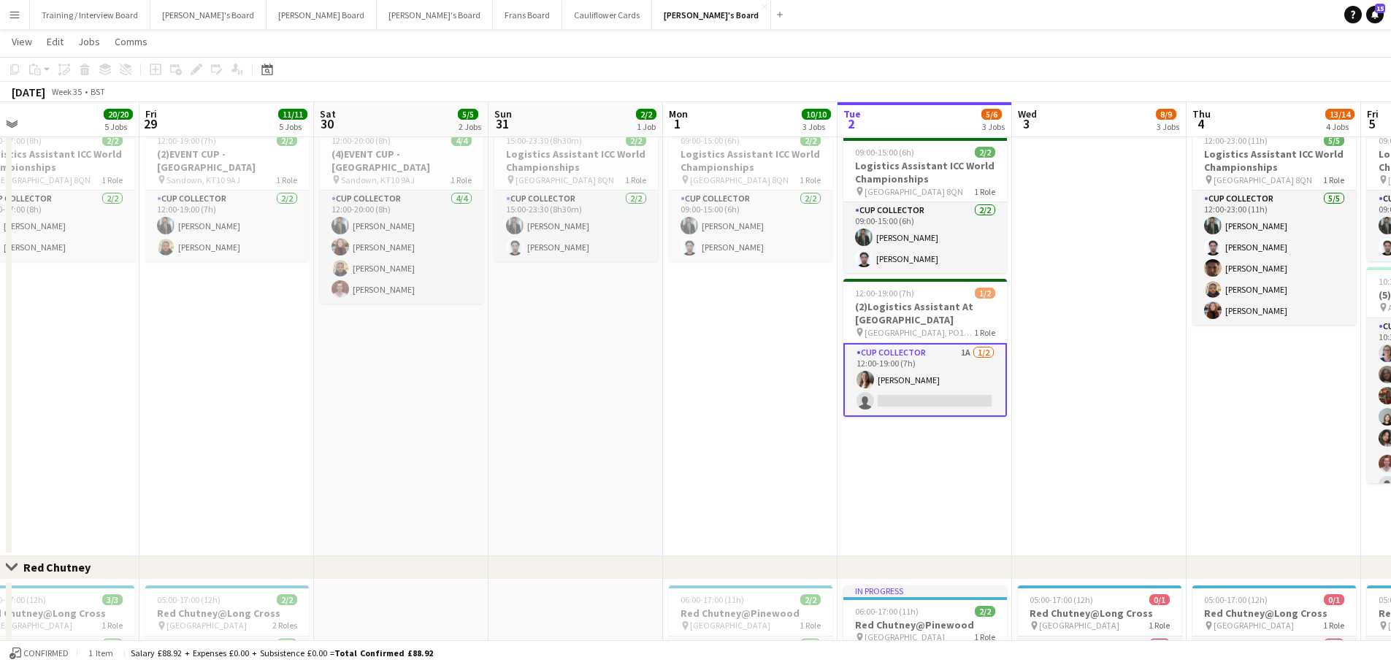
scroll to position [0, 515]
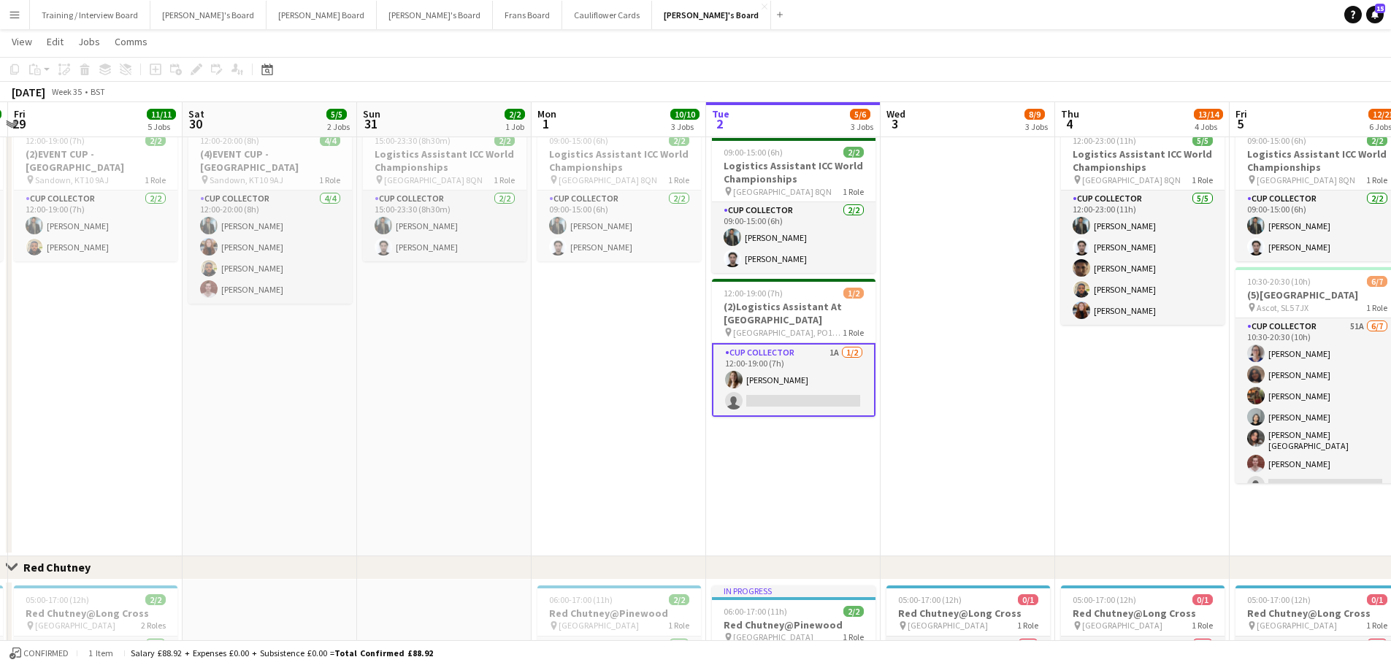
drag, startPoint x: 1245, startPoint y: 445, endPoint x: 939, endPoint y: 438, distance: 306.0
click at [934, 401] on app-calendar-viewport "Tue 26 12/12 4 Jobs Wed 27 11/11 3 Jobs Thu 28 20/20 5 Jobs Fri 29 11/11 5 Jobs…" at bounding box center [695, 234] width 1391 height 2106
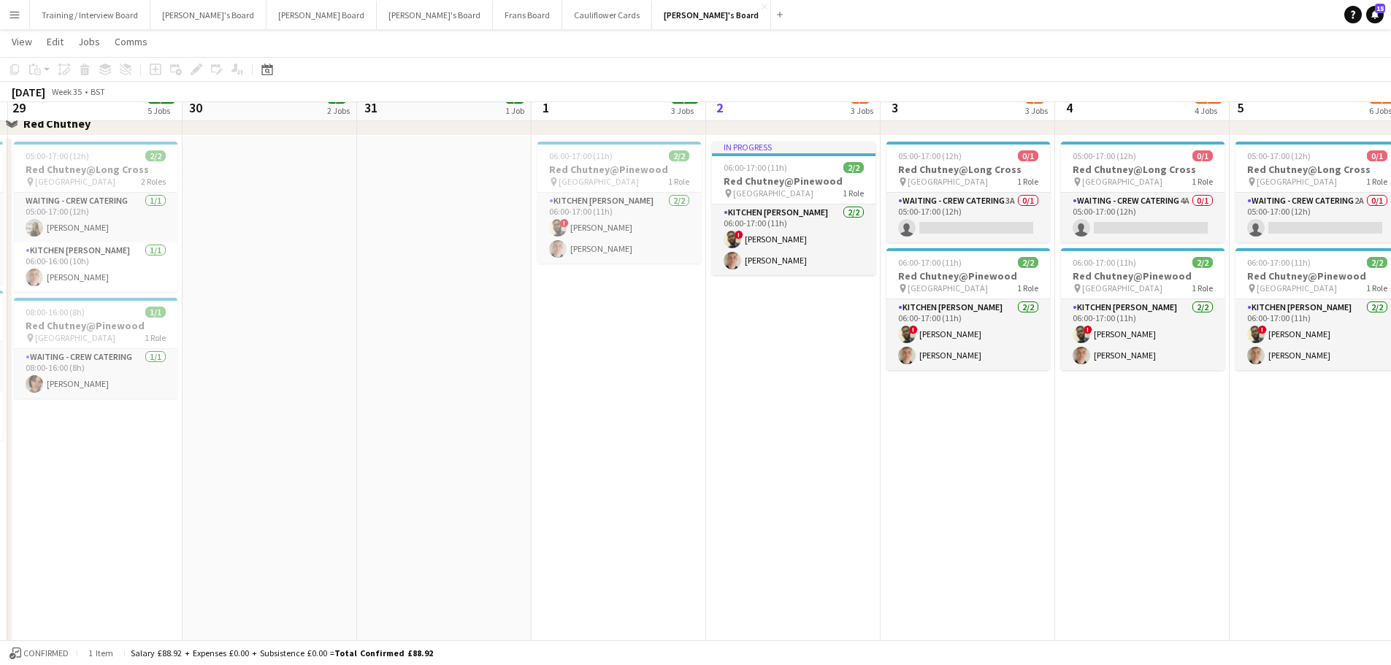
scroll to position [1304, 0]
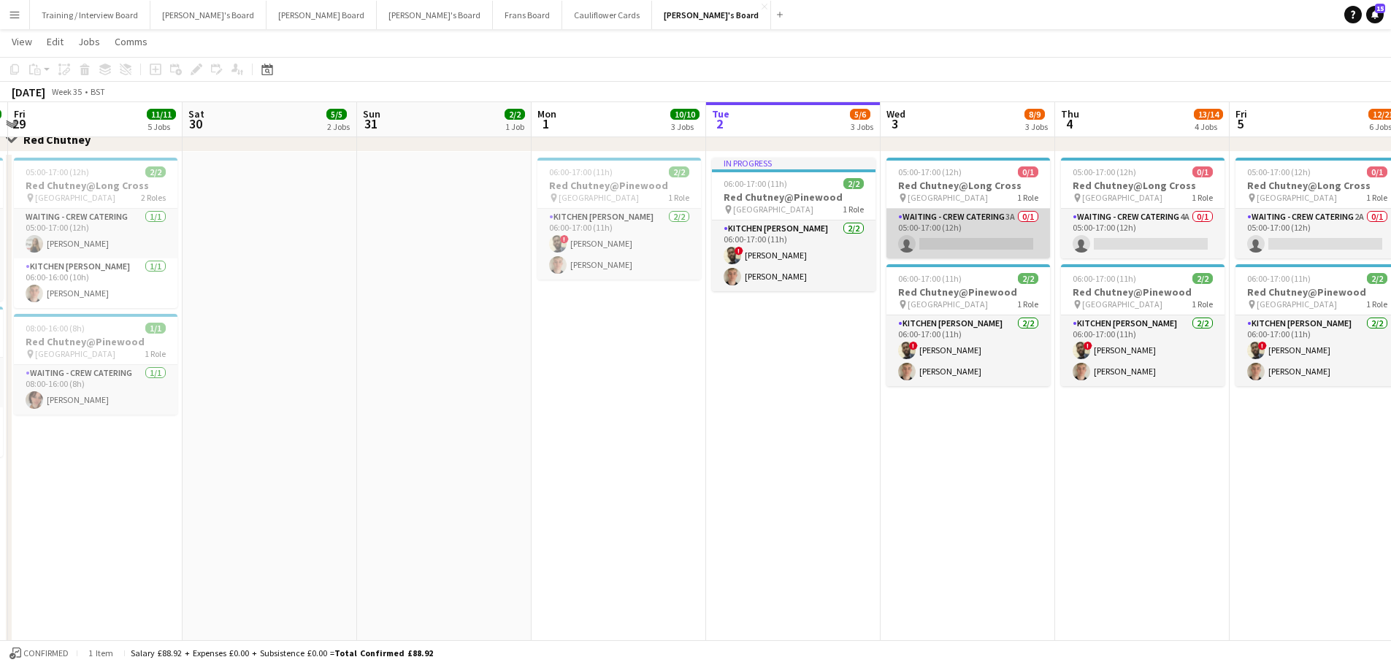
click at [934, 226] on app-card-role "Waiting - Crew Catering 3A 0/1 05:00-17:00 (12h) single-neutral-actions" at bounding box center [968, 234] width 164 height 50
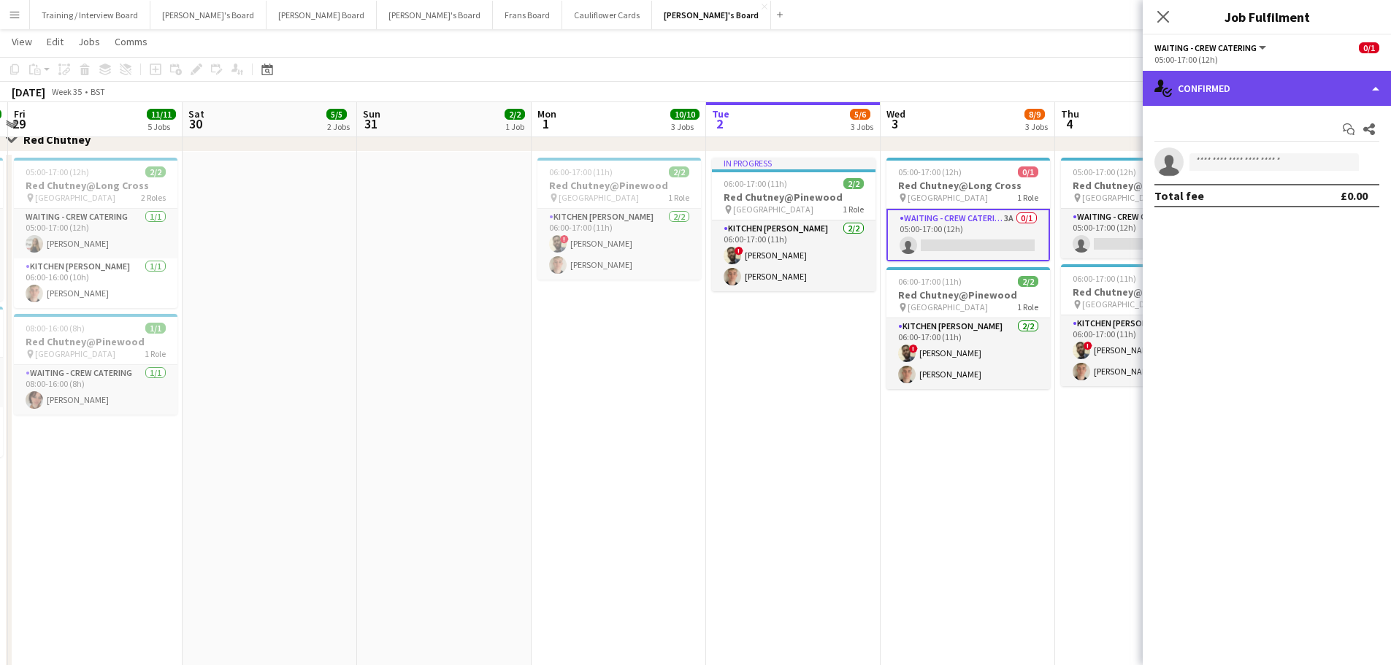
click at [934, 85] on div "single-neutral-actions-check-2 Confirmed" at bounding box center [1266, 88] width 248 height 35
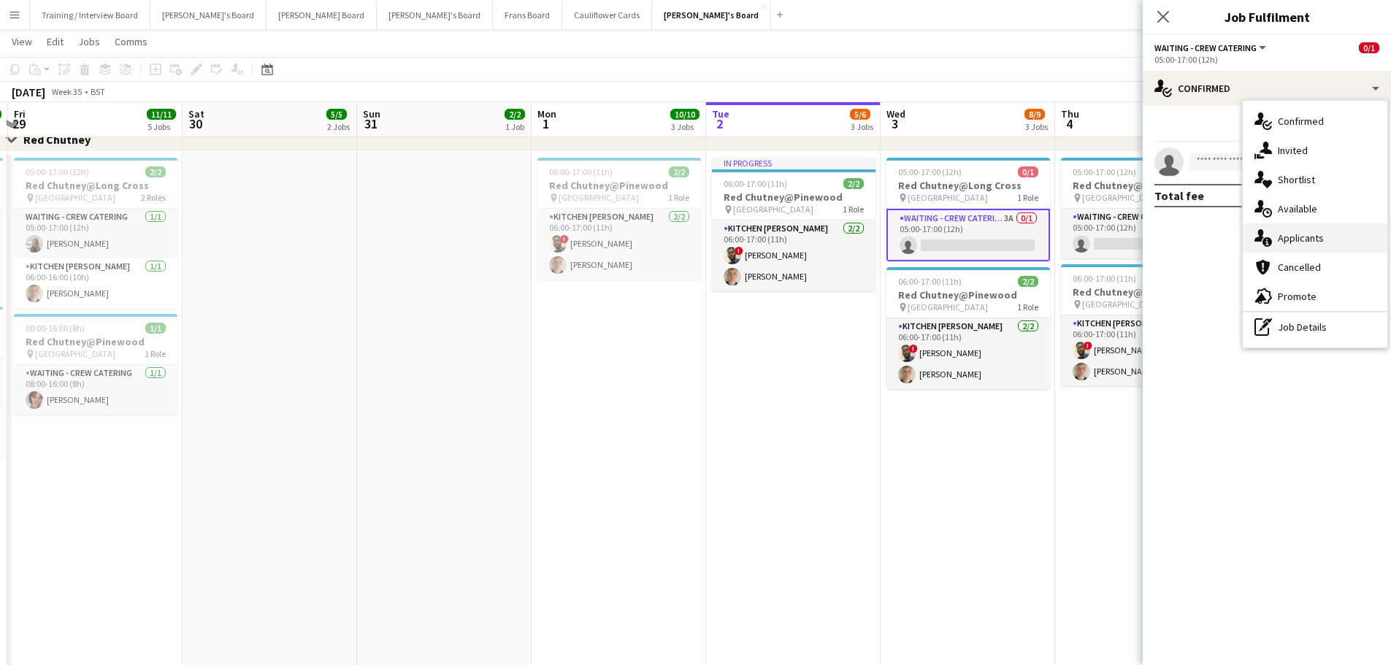
click at [934, 234] on span "Applicants" at bounding box center [1300, 237] width 46 height 13
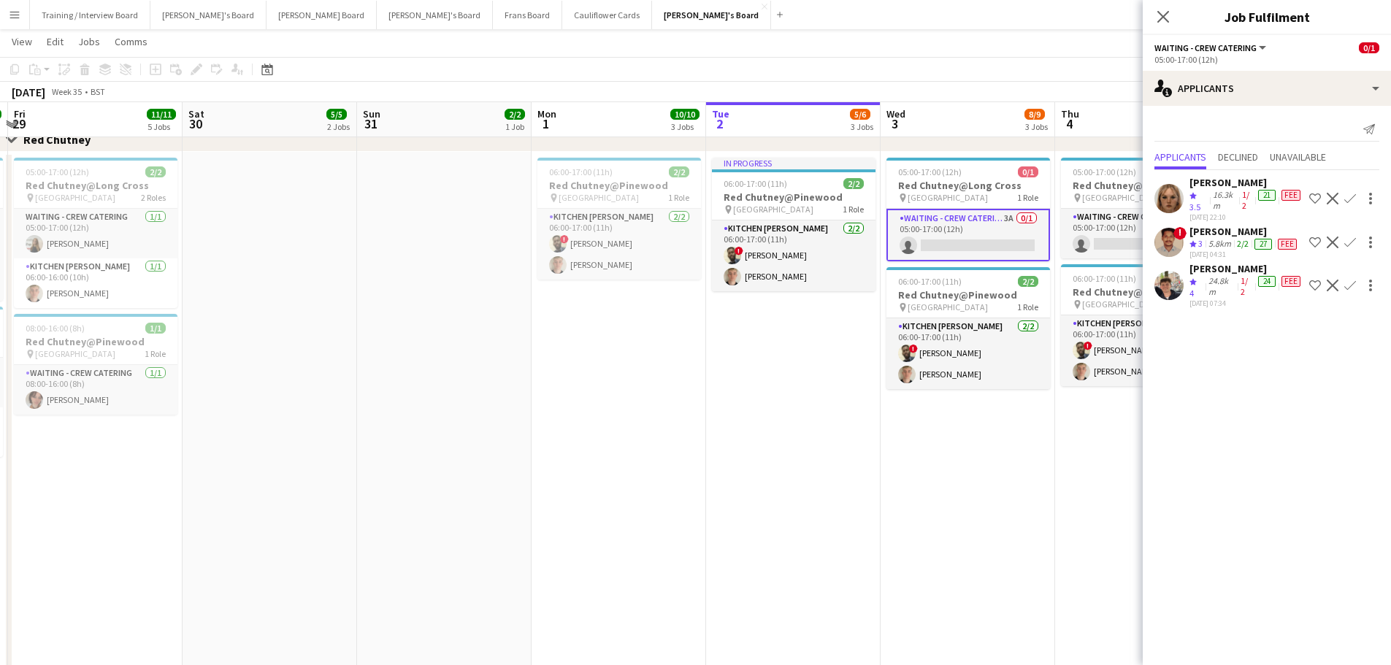
click at [934, 272] on div "Heather Burt Crew rating 3.5 16.3km 1/2 21 Fee 01-09-2025 22:10 Shortlist crew …" at bounding box center [1266, 240] width 248 height 141
click at [934, 308] on div "02-09-2025 07:34" at bounding box center [1246, 303] width 114 height 9
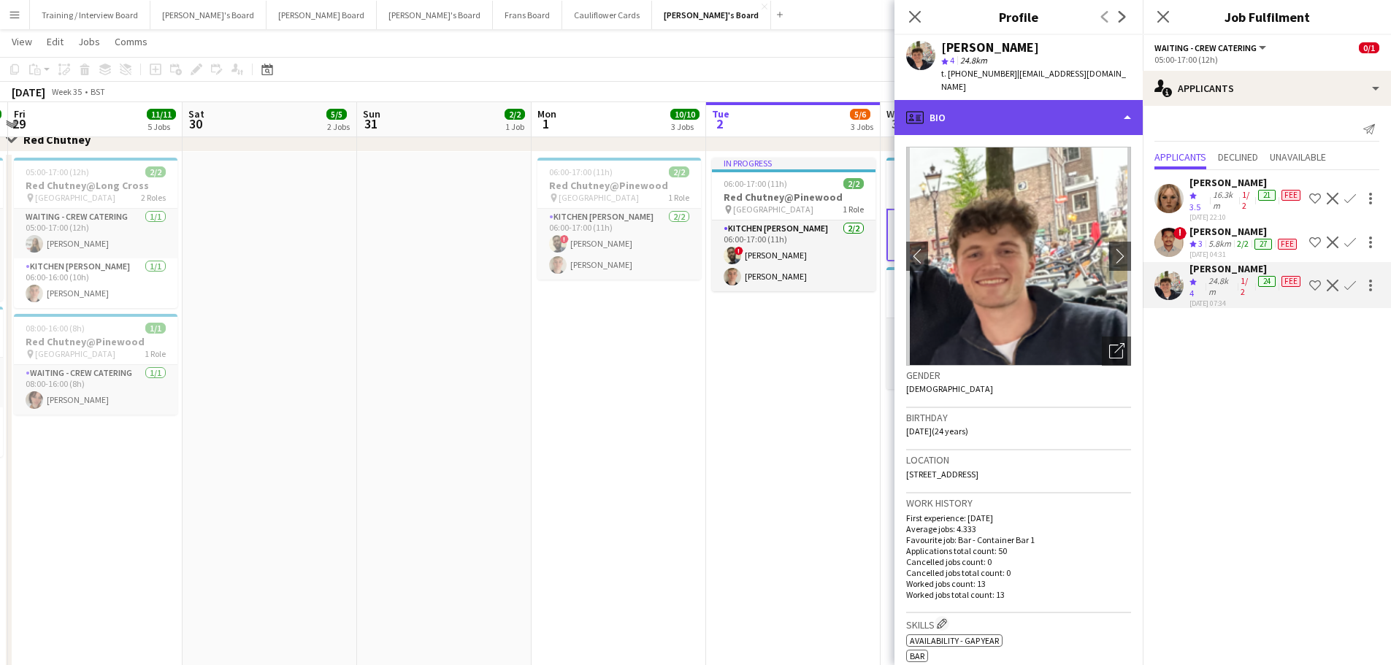
click at [934, 108] on div "profile Bio" at bounding box center [1018, 117] width 248 height 35
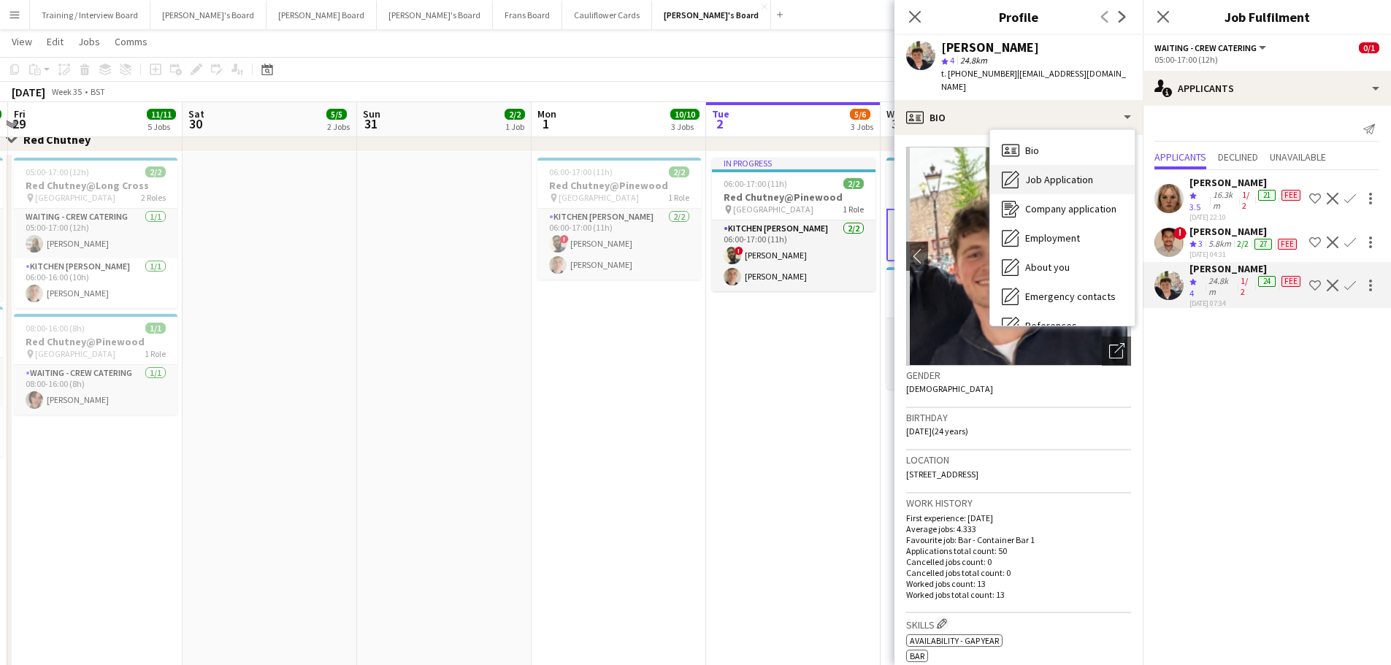
click at [934, 173] on span "Job Application" at bounding box center [1059, 179] width 68 height 13
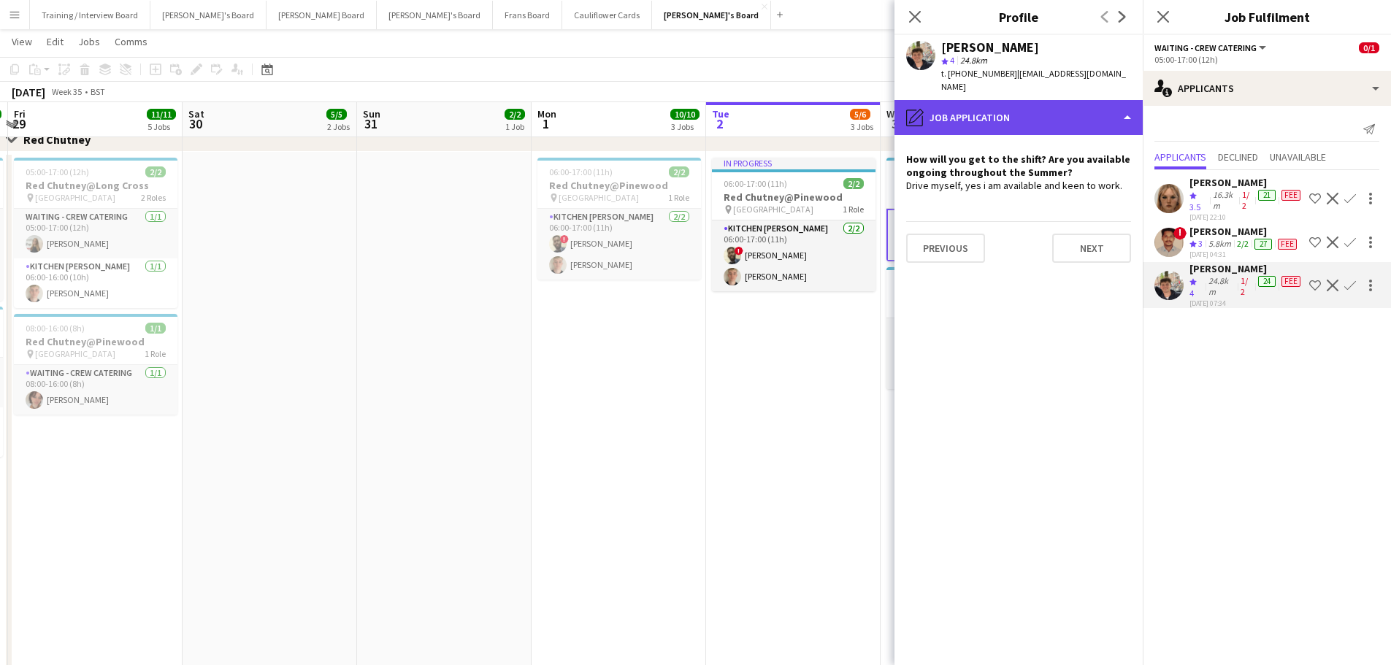
click at [934, 100] on div "pencil4 Job Application" at bounding box center [1018, 117] width 248 height 35
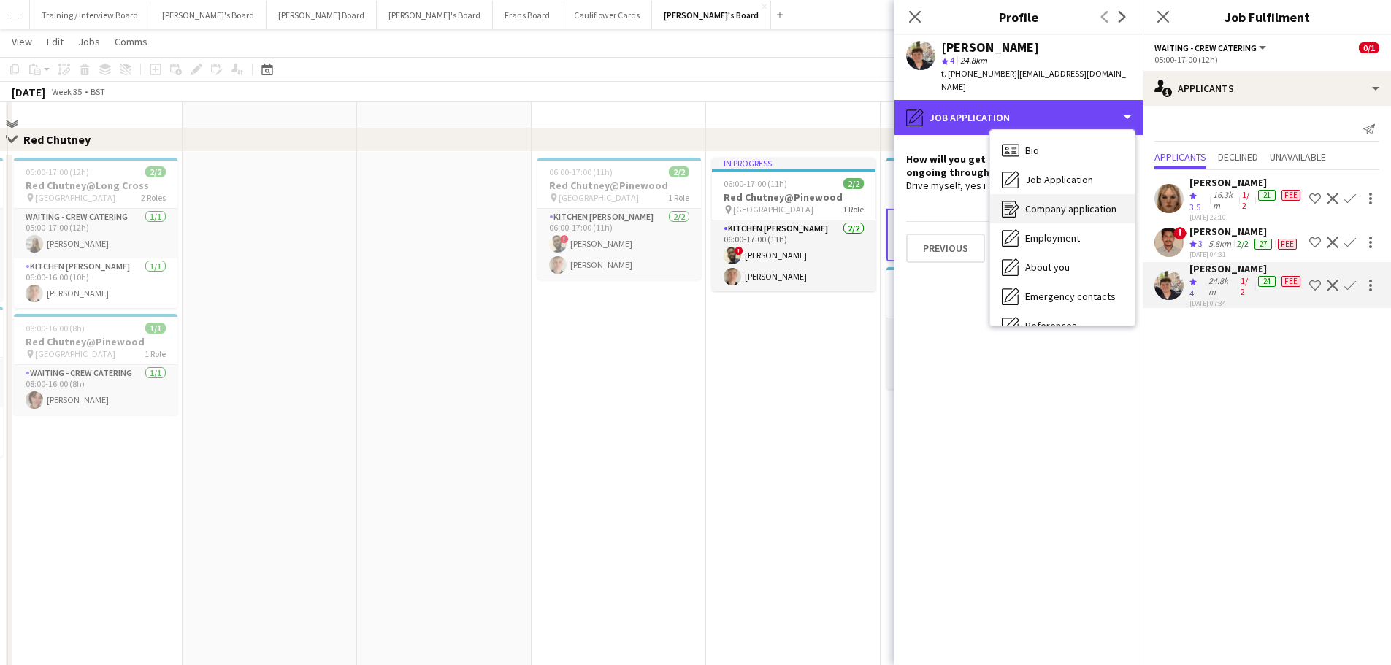
scroll to position [1158, 0]
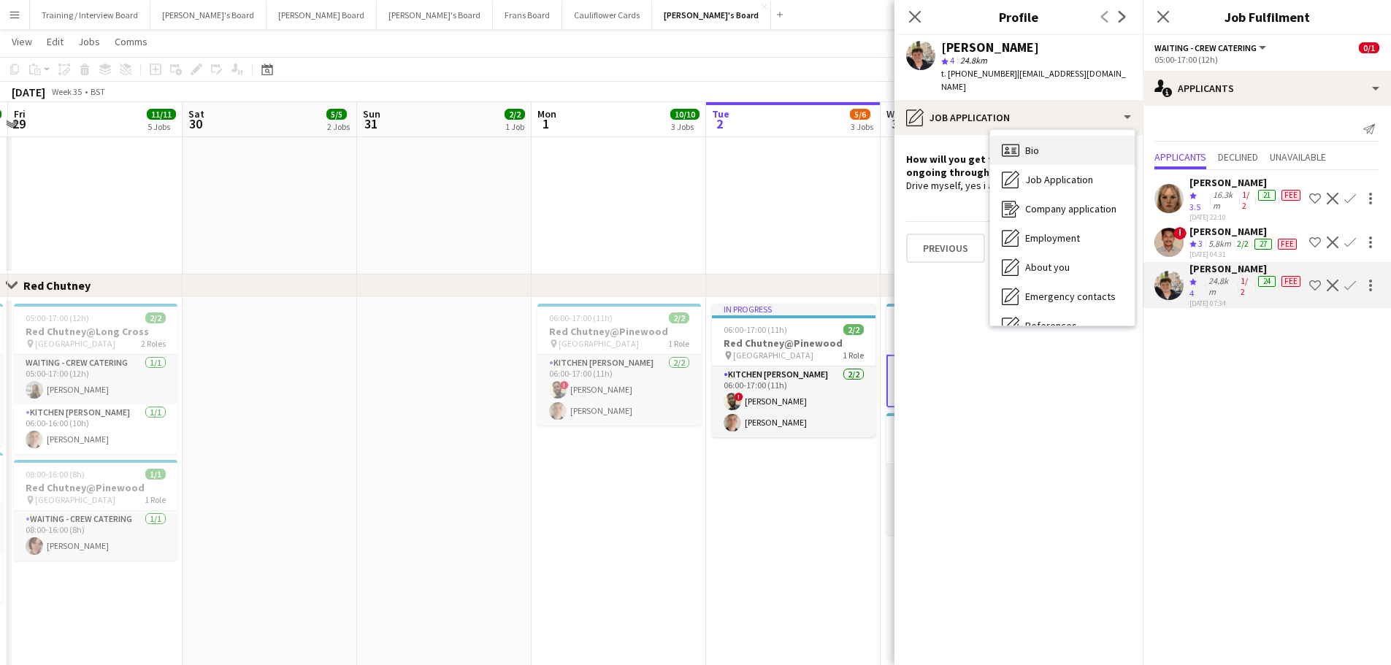
click at [934, 136] on div "Bio Bio" at bounding box center [1062, 150] width 145 height 29
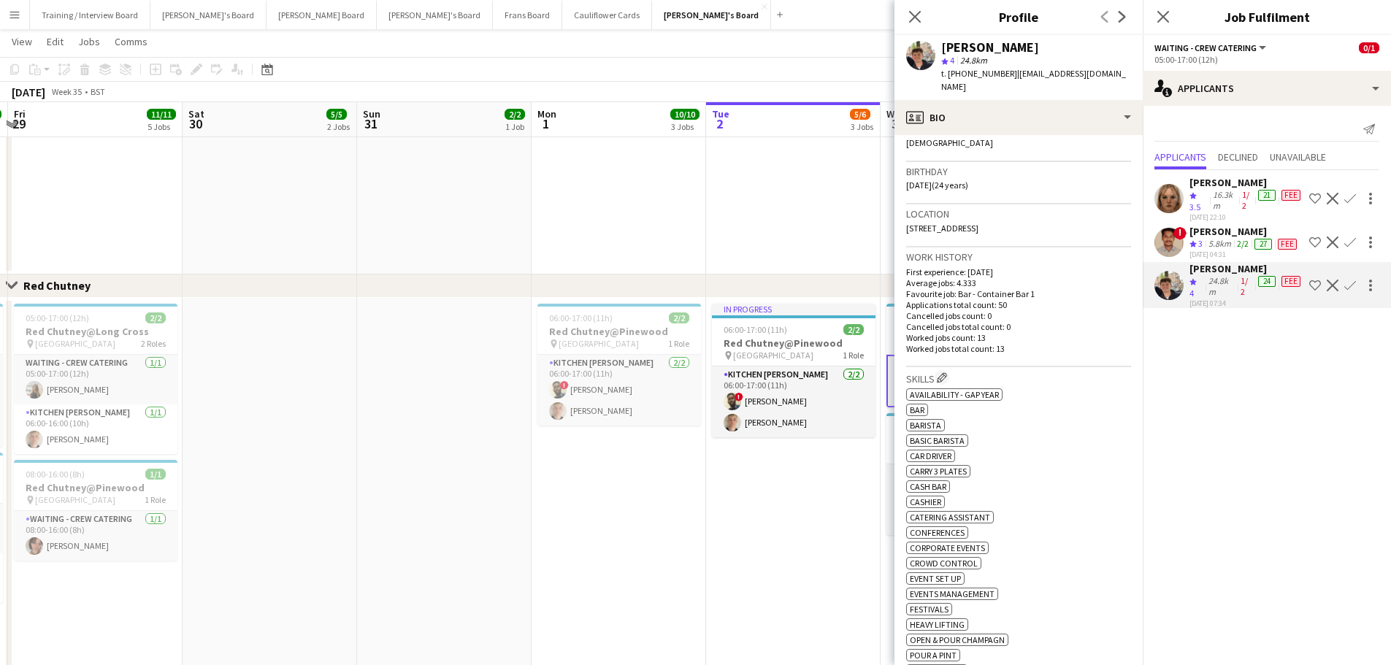
scroll to position [146, 0]
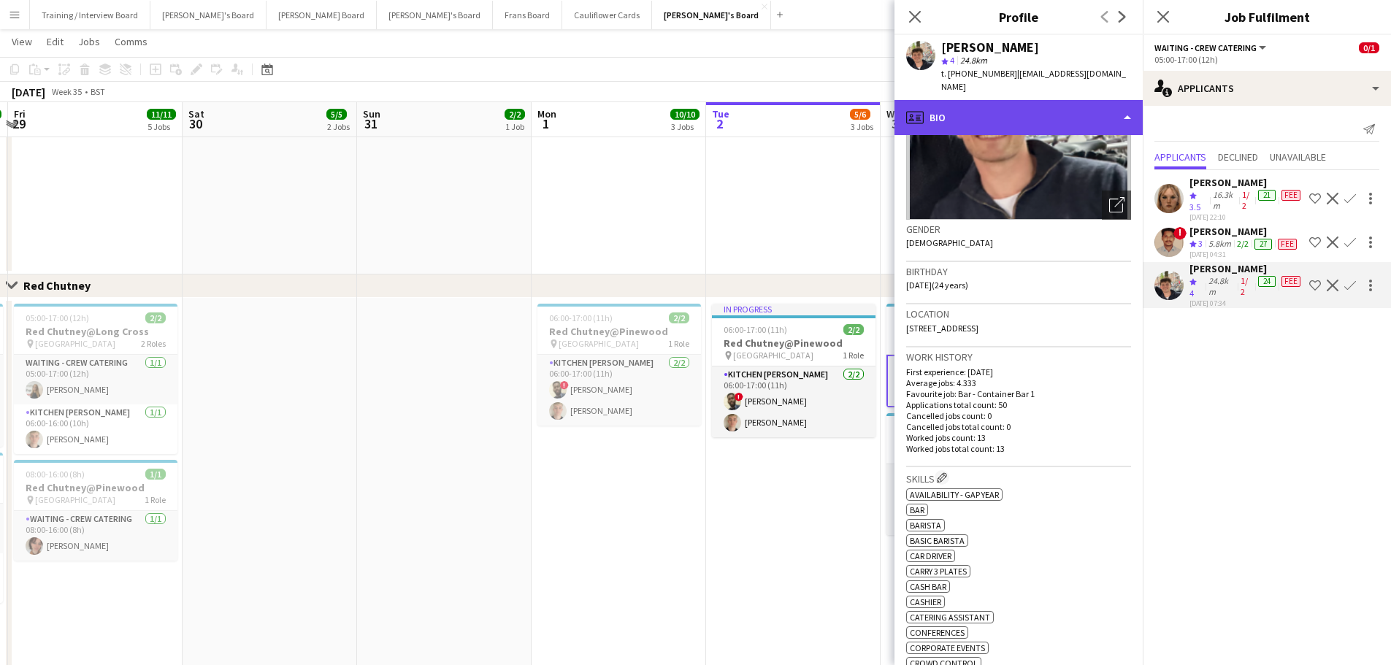
click at [934, 100] on div "profile Bio" at bounding box center [1018, 117] width 248 height 35
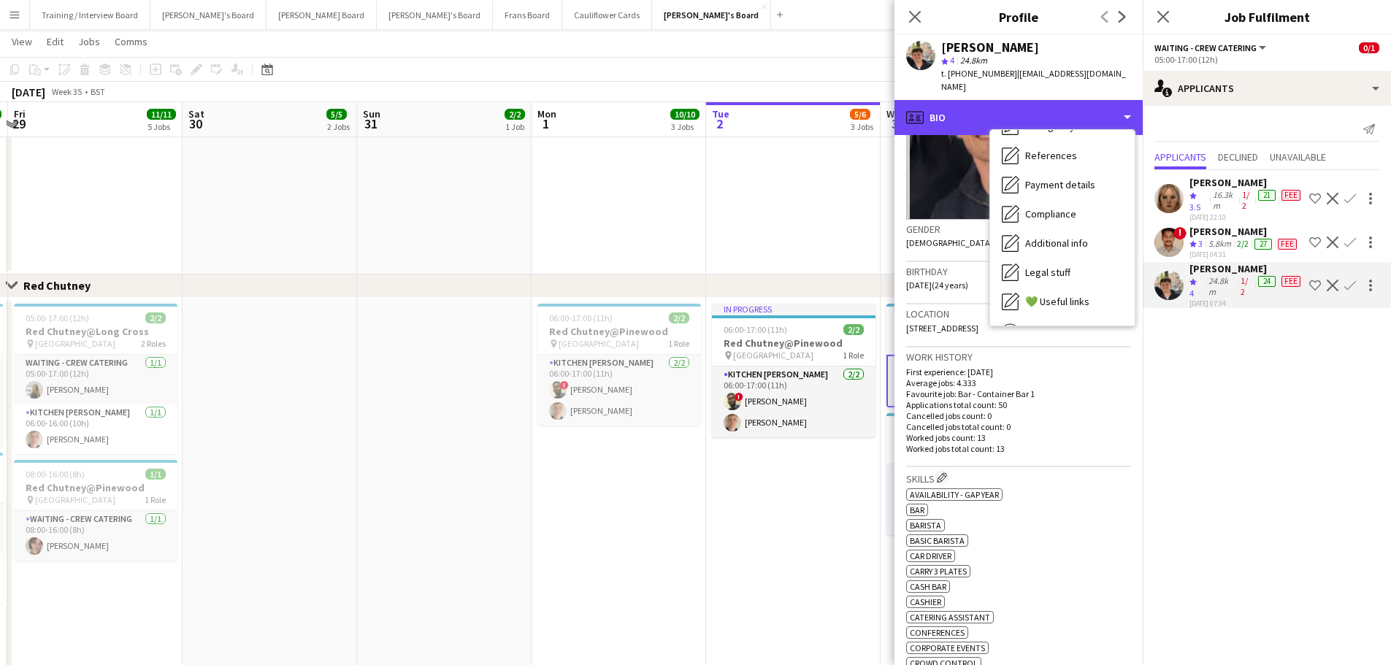
scroll to position [225, 0]
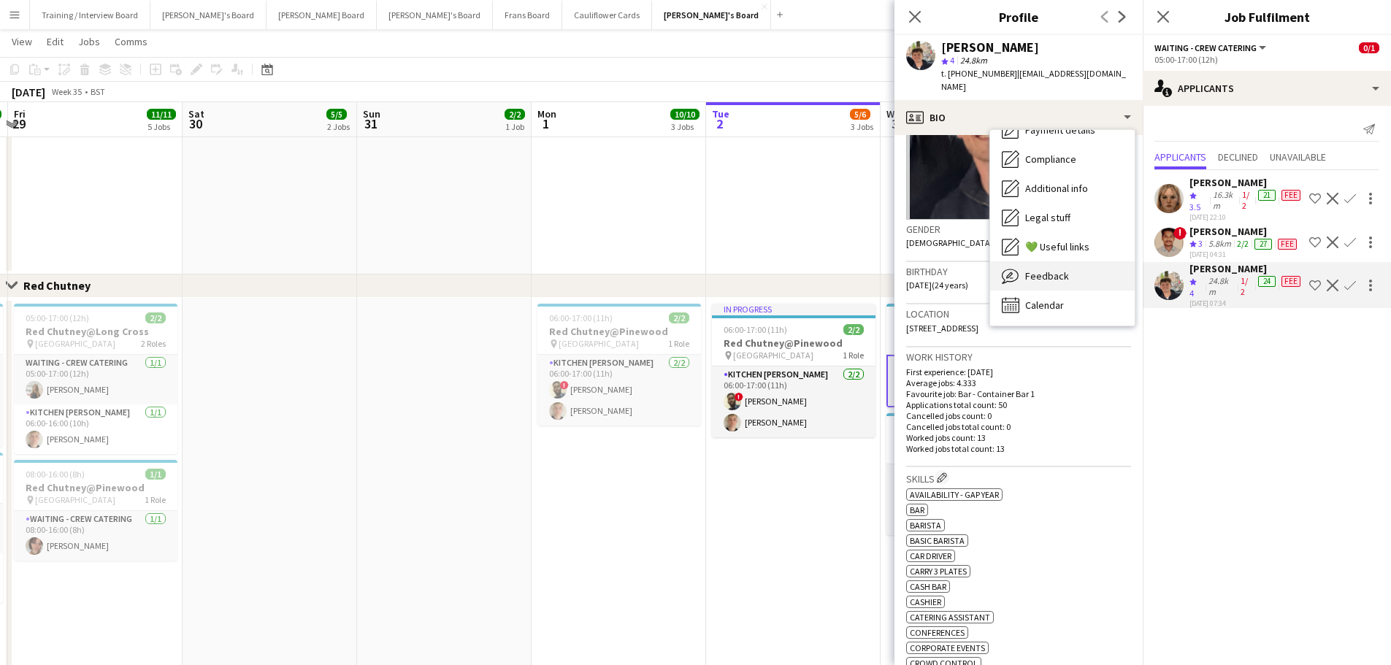
click at [934, 270] on div "Feedback Feedback" at bounding box center [1062, 275] width 145 height 29
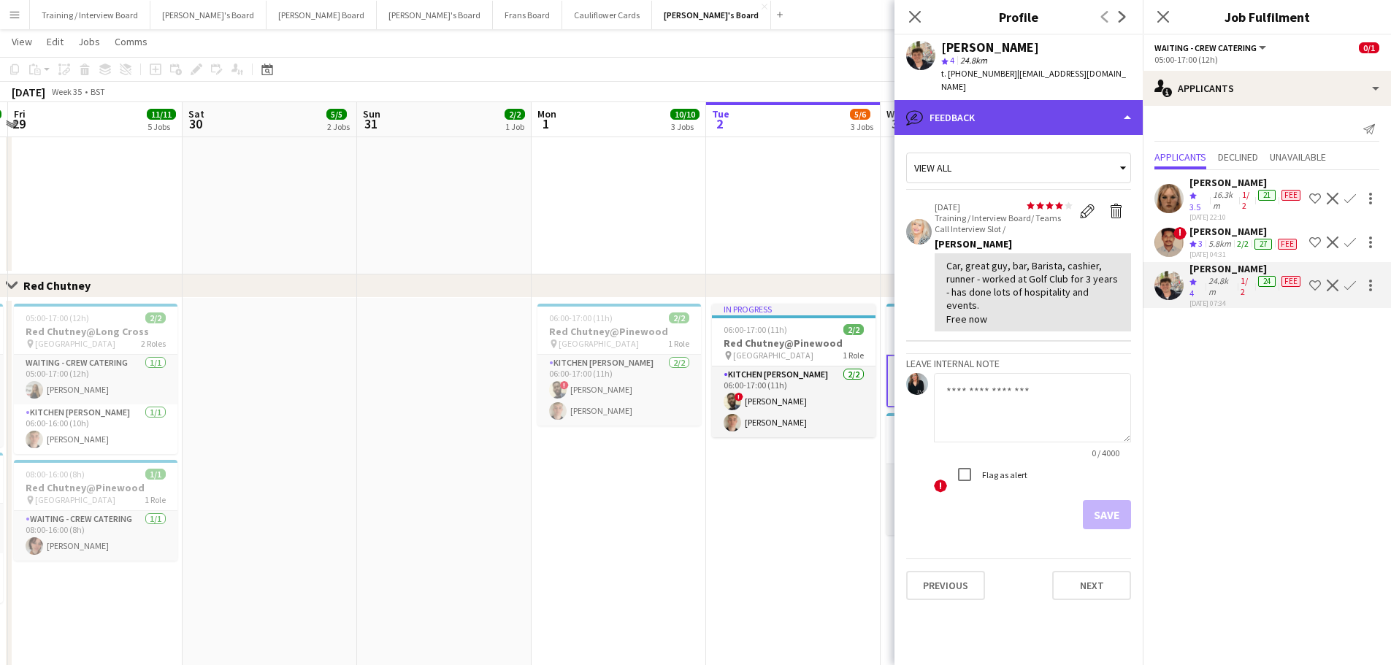
click at [934, 115] on div "bubble-pencil Feedback" at bounding box center [1018, 117] width 248 height 35
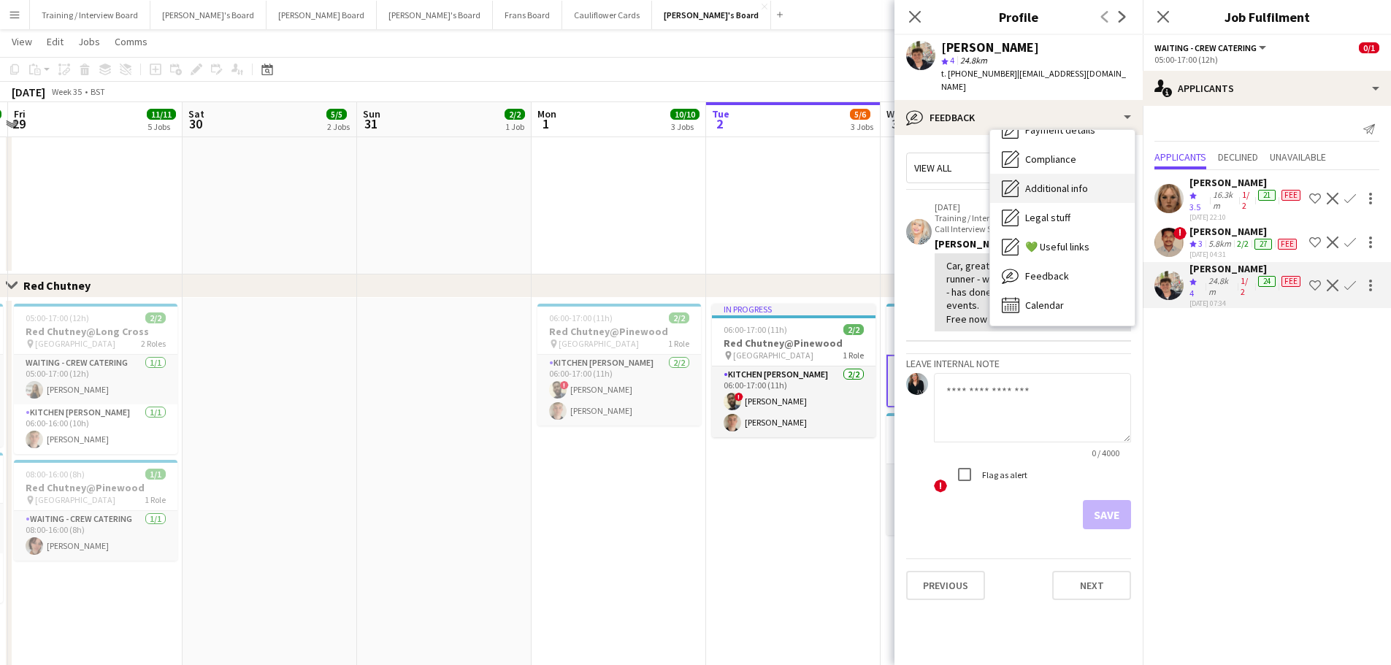
click at [934, 180] on div "Additional info Additional info" at bounding box center [1062, 188] width 145 height 29
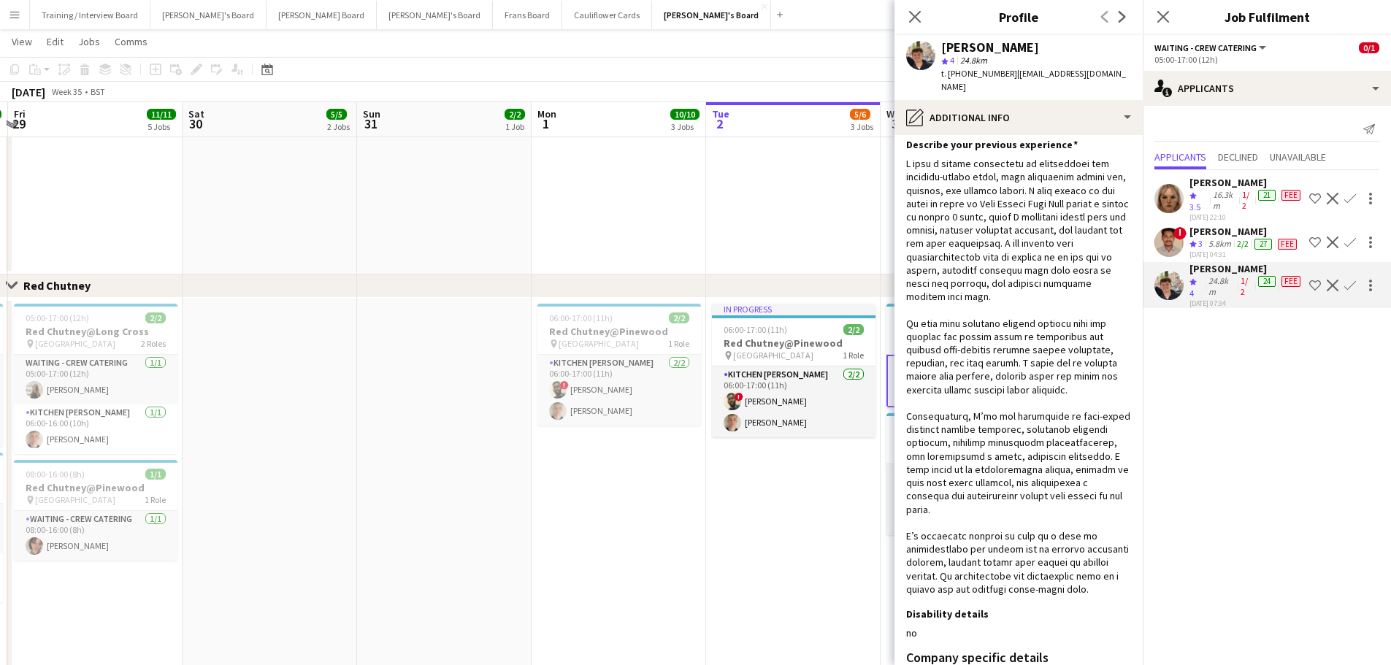
scroll to position [73, 0]
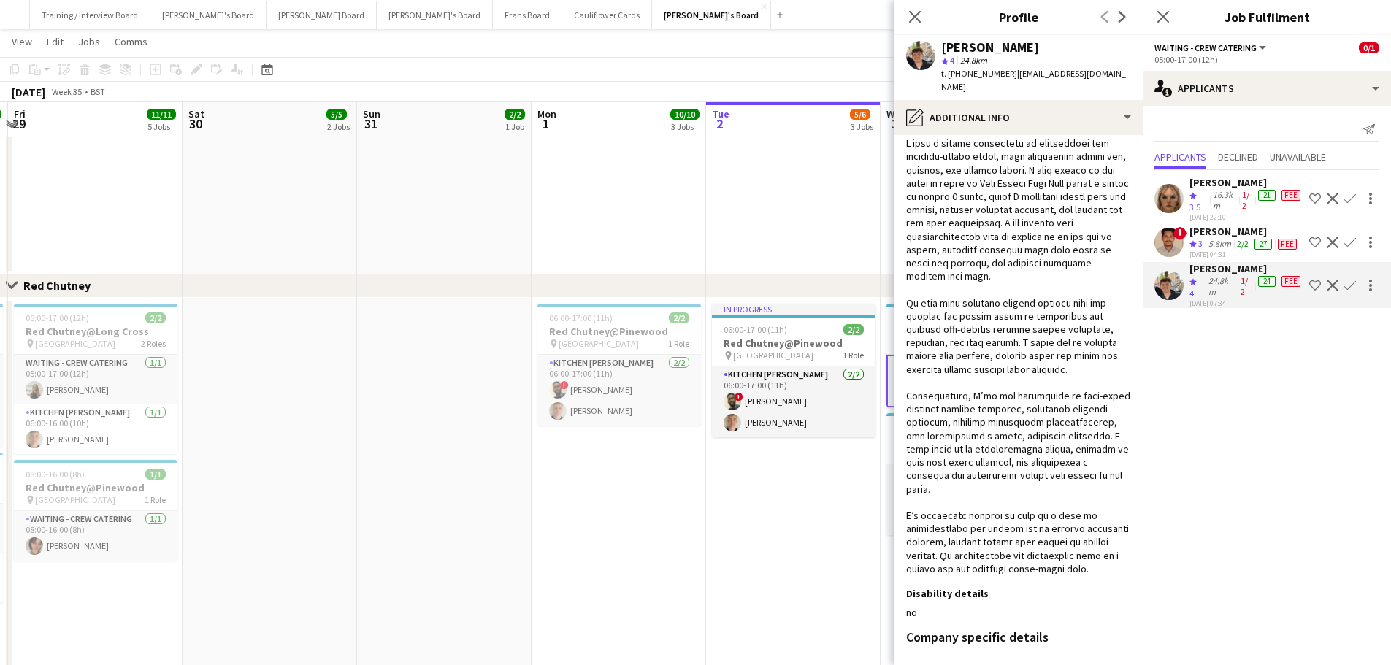
click at [702, 213] on app-date-cell "09:00-15:00 (6h) 2/2 Logistics Assistant ICC World Championships pin Lord Crick…" at bounding box center [618, 57] width 174 height 436
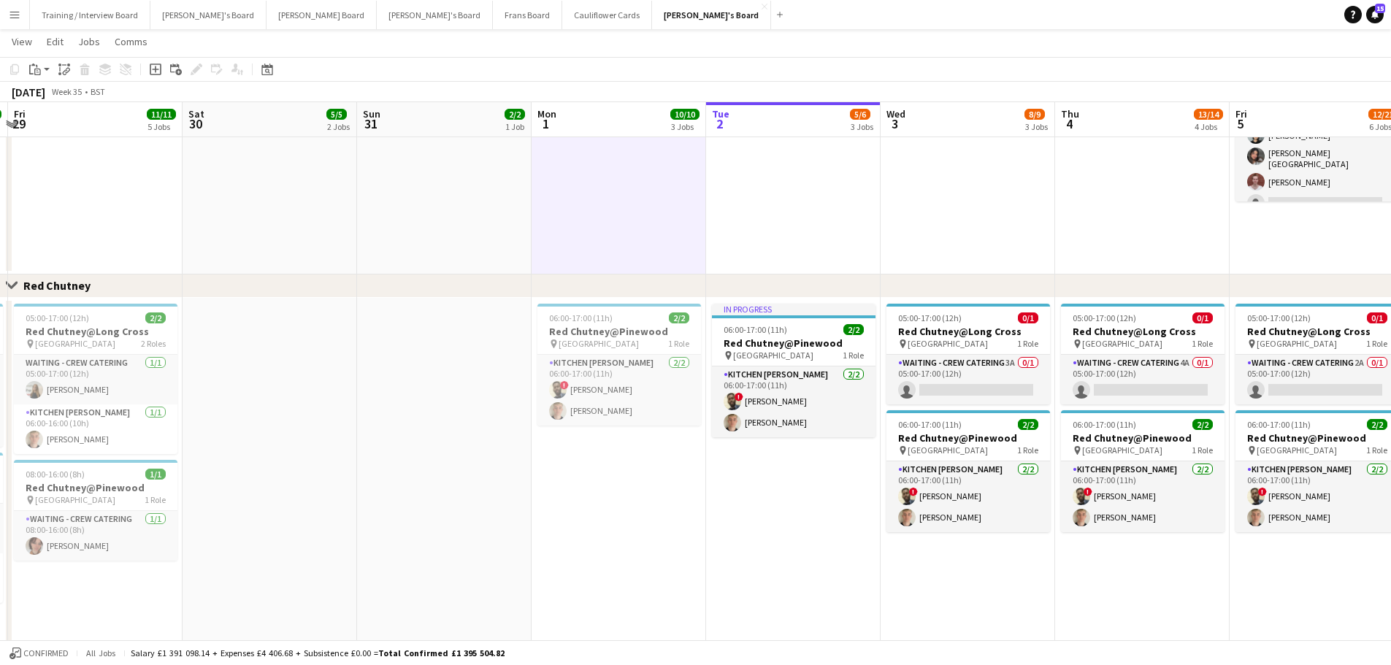
click at [907, 295] on div "Close set Red Chutney" at bounding box center [695, 285] width 1391 height 23
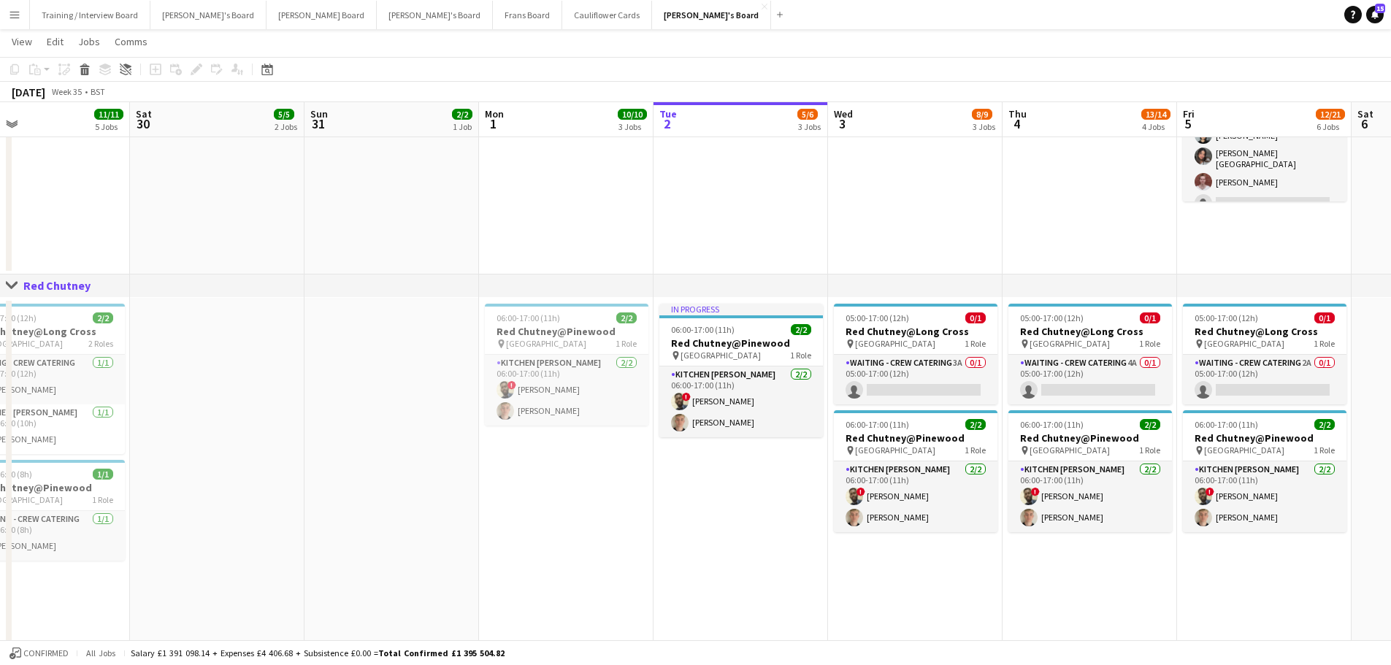
drag, startPoint x: 953, startPoint y: 223, endPoint x: 523, endPoint y: 222, distance: 430.0
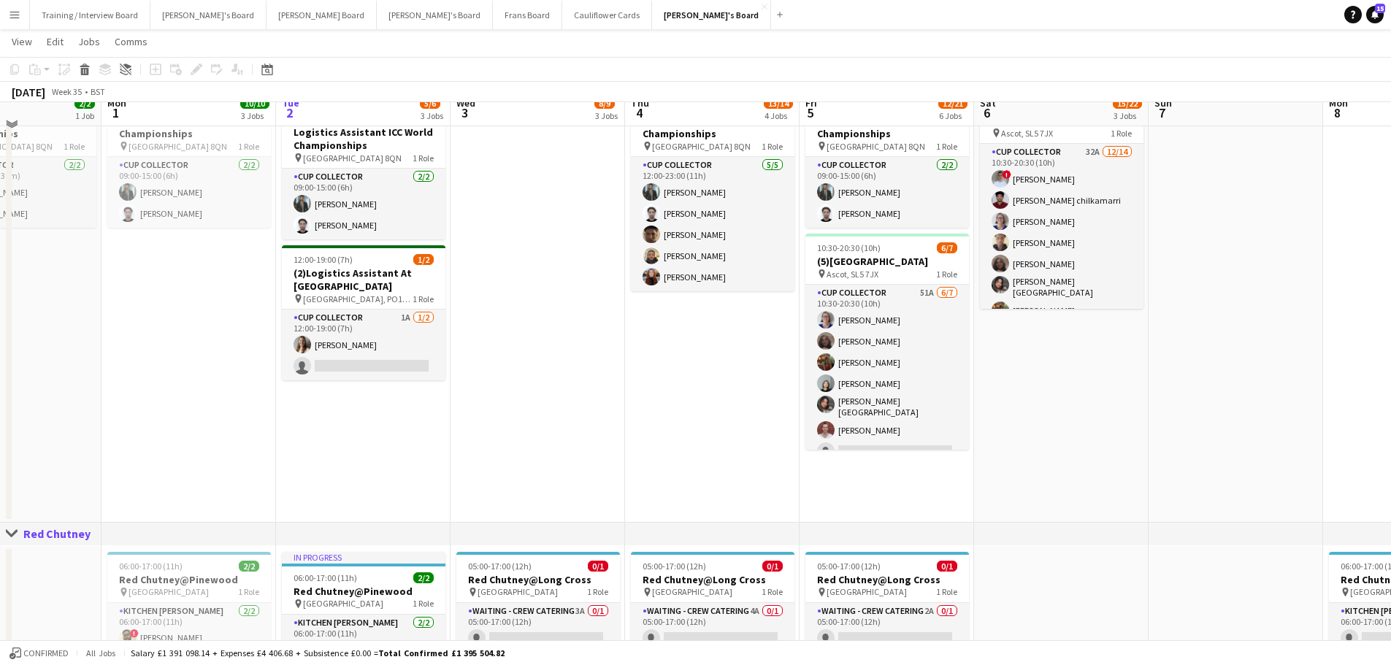
scroll to position [876, 0]
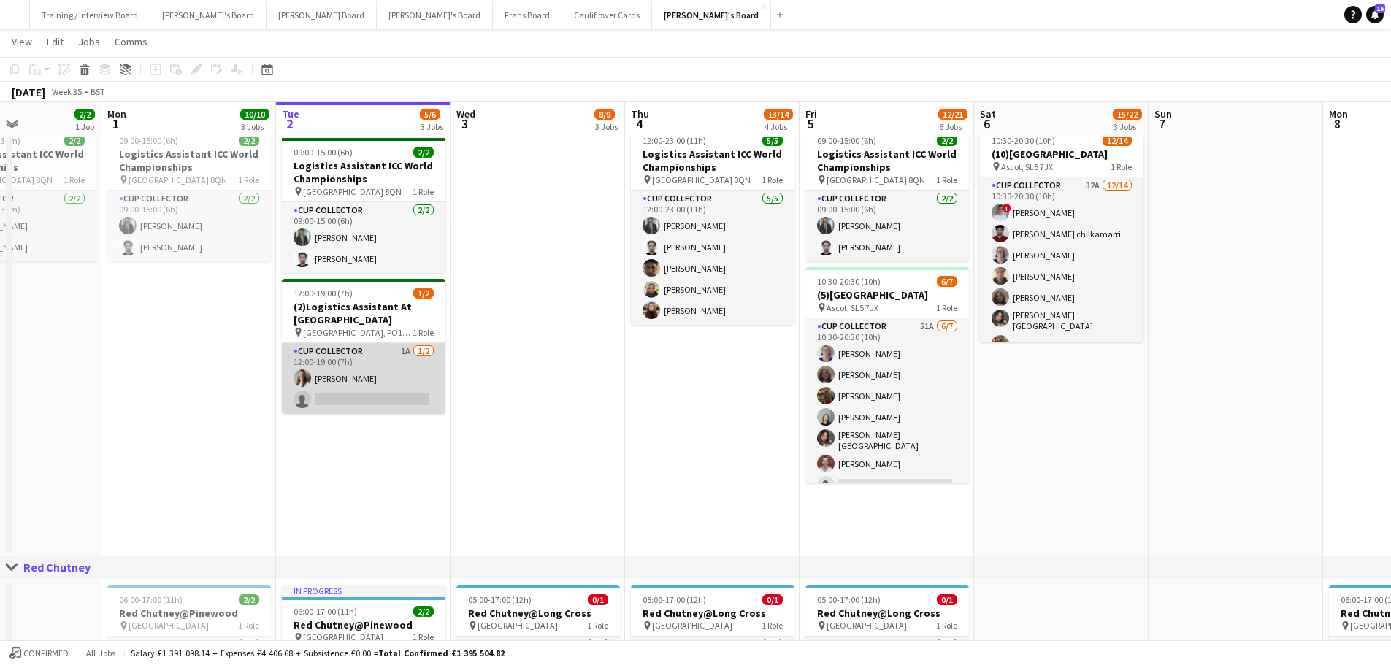
click at [328, 382] on app-card-role "CUP COLLECTOR 1A 1/2 12:00-19:00 (7h) Alice Stratton-Brown single-neutral-actio…" at bounding box center [364, 378] width 164 height 71
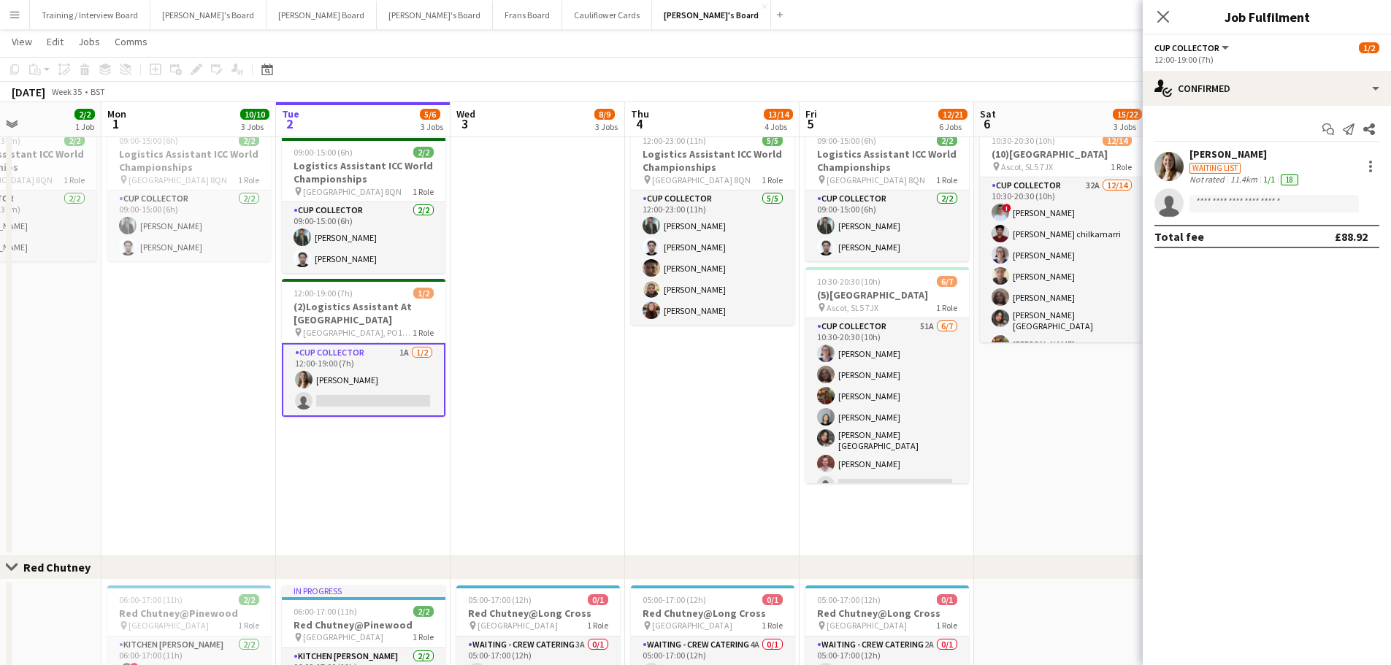
click at [934, 173] on div "Waiting list" at bounding box center [1245, 167] width 112 height 13
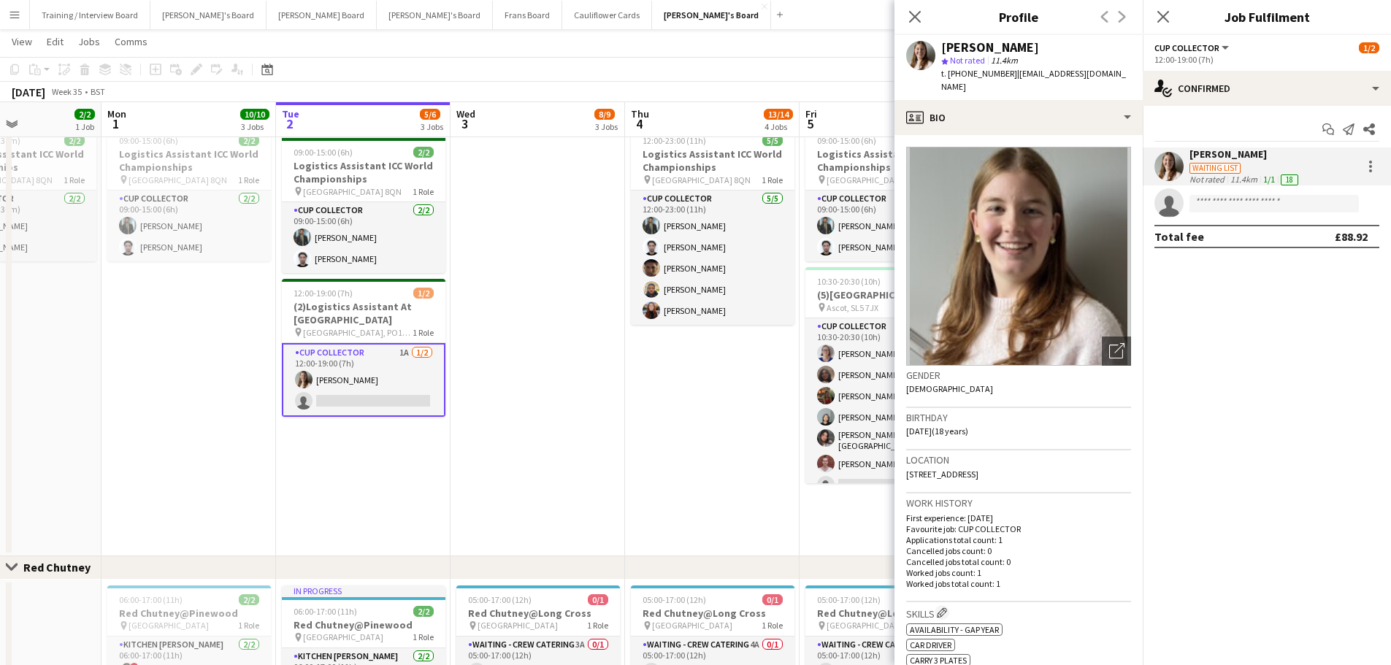
click at [411, 366] on app-card-role "CUP COLLECTOR 1A 1/2 12:00-19:00 (7h) Alice Stratton-Brown single-neutral-actio…" at bounding box center [364, 380] width 164 height 74
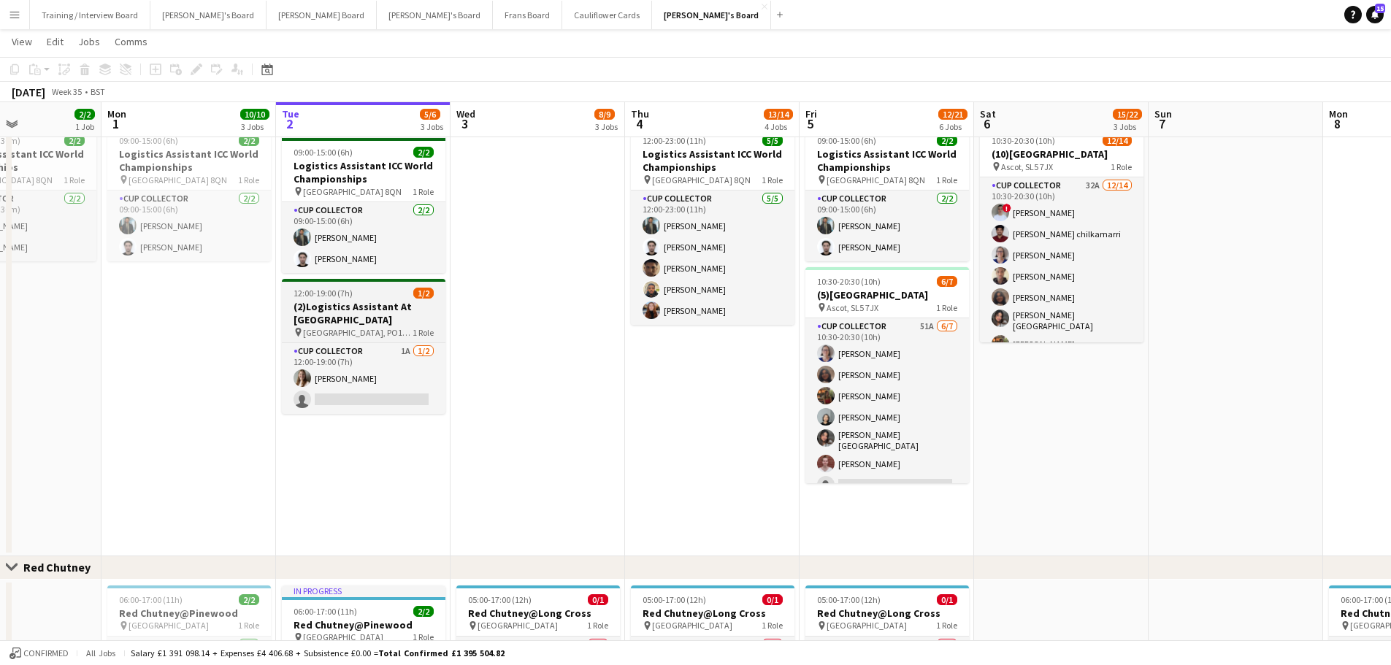
click at [356, 308] on h3 "(2)Logistics Assistant At [GEOGRAPHIC_DATA]" at bounding box center [364, 313] width 164 height 26
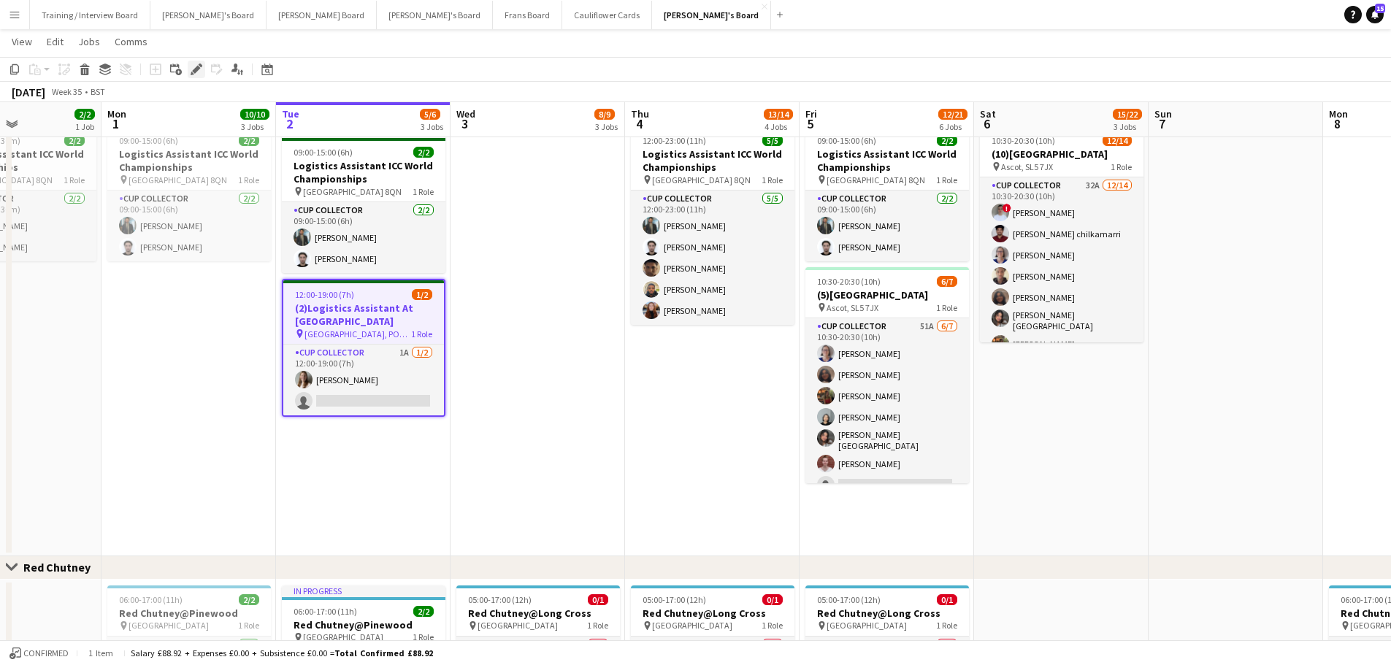
click at [199, 66] on icon "Edit" at bounding box center [197, 70] width 12 height 12
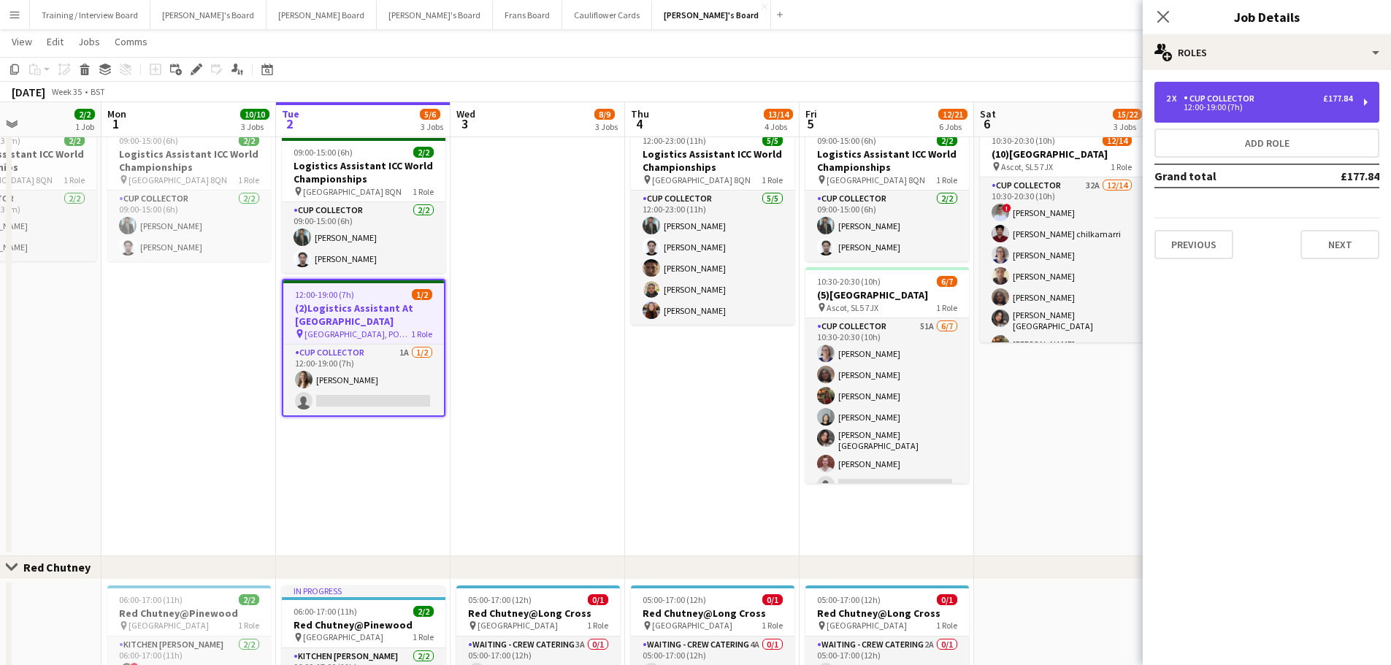
click at [934, 104] on div "12:00-19:00 (7h)" at bounding box center [1259, 107] width 186 height 7
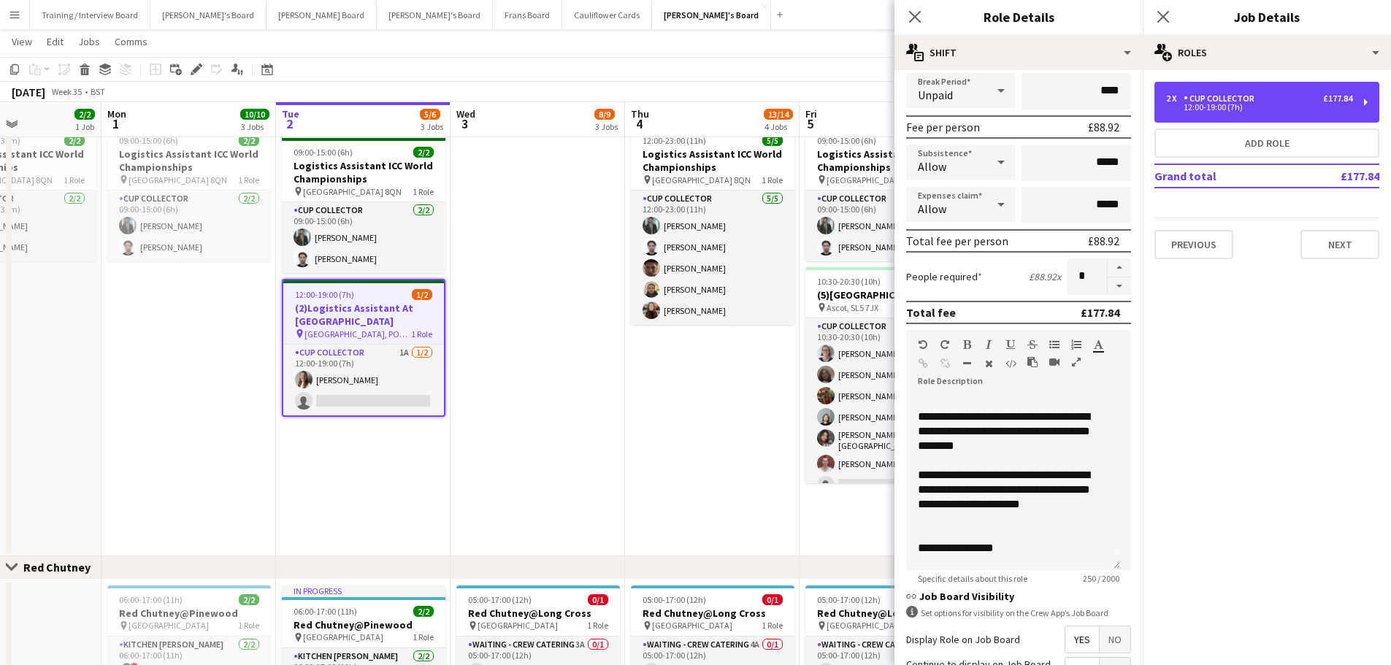
scroll to position [0, 0]
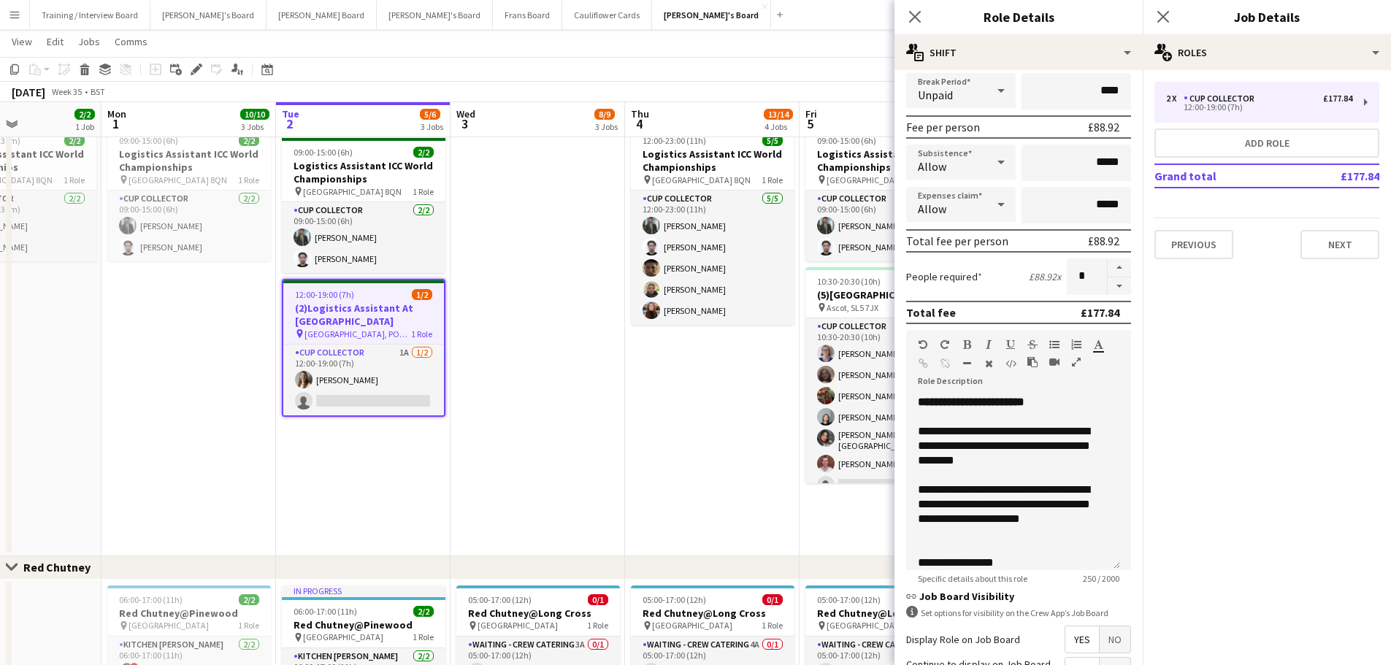
click at [651, 401] on app-date-cell "12:00-23:00 (11h) 5/5 Logistics Assistant ICC World Championships pin Lord Cric…" at bounding box center [712, 338] width 174 height 436
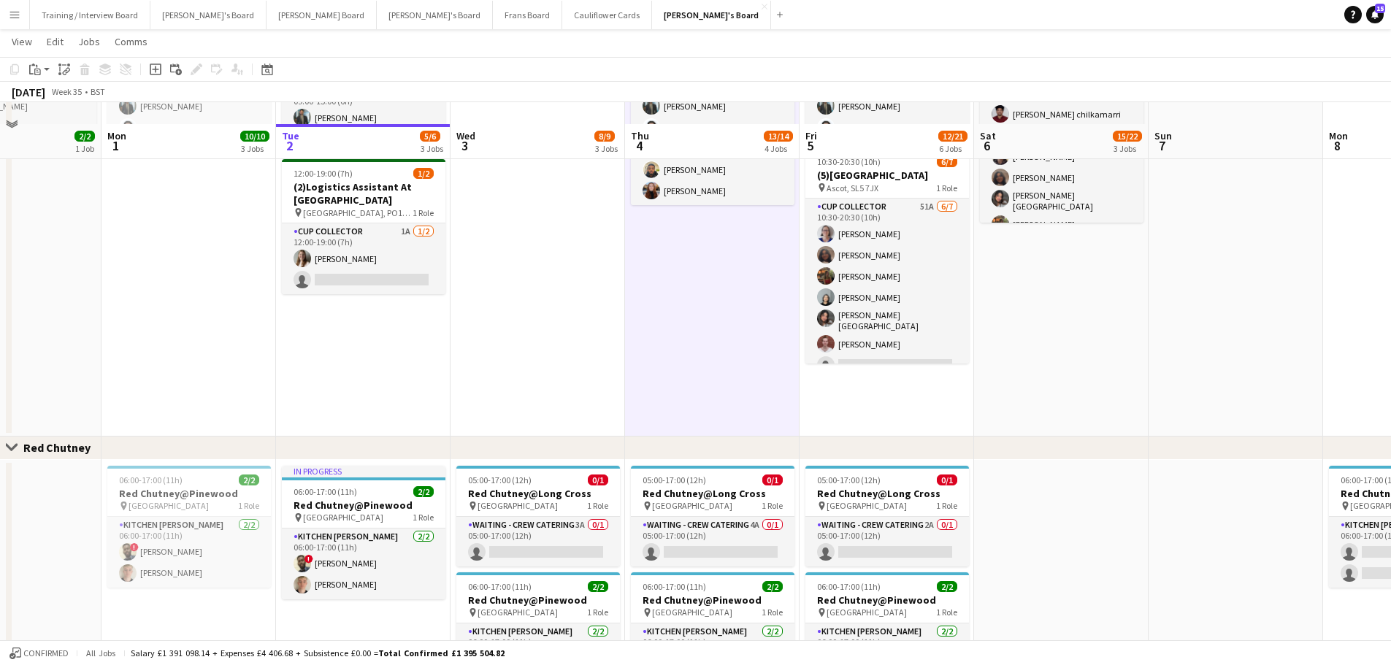
scroll to position [1022, 0]
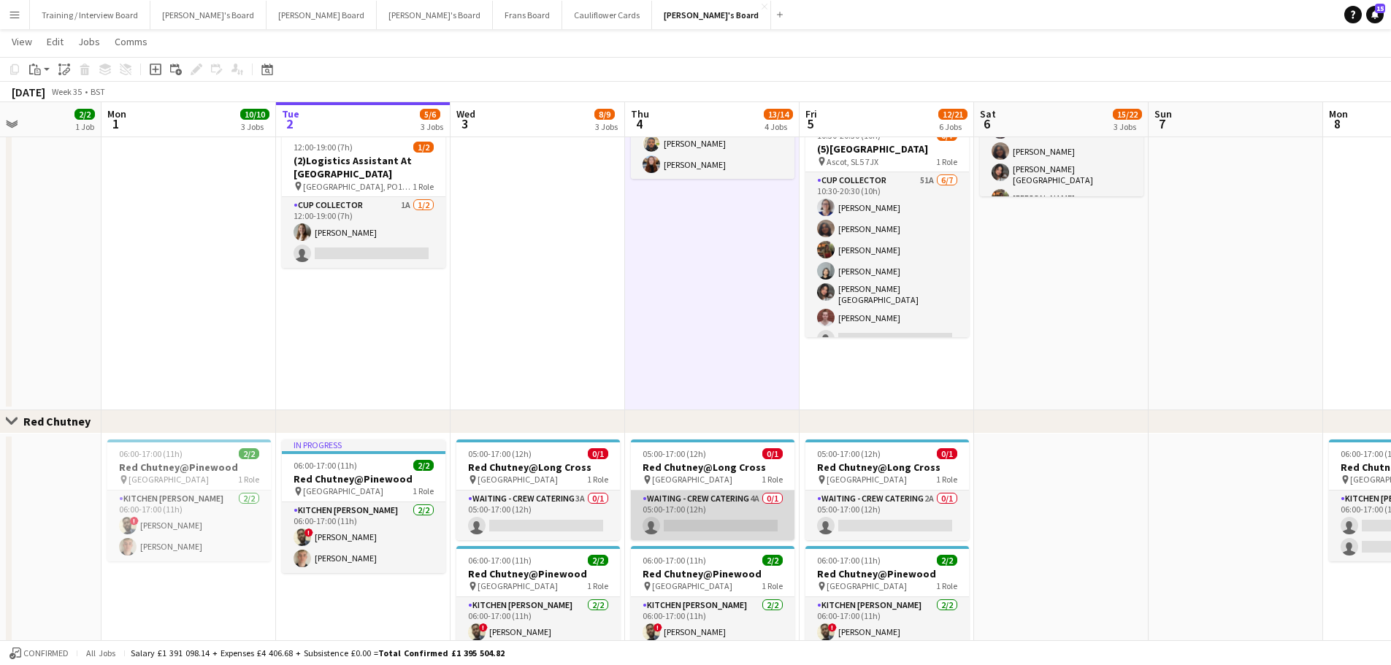
click at [675, 401] on app-card-role "Waiting - Crew Catering 4A 0/1 05:00-17:00 (12h) single-neutral-actions" at bounding box center [713, 516] width 164 height 50
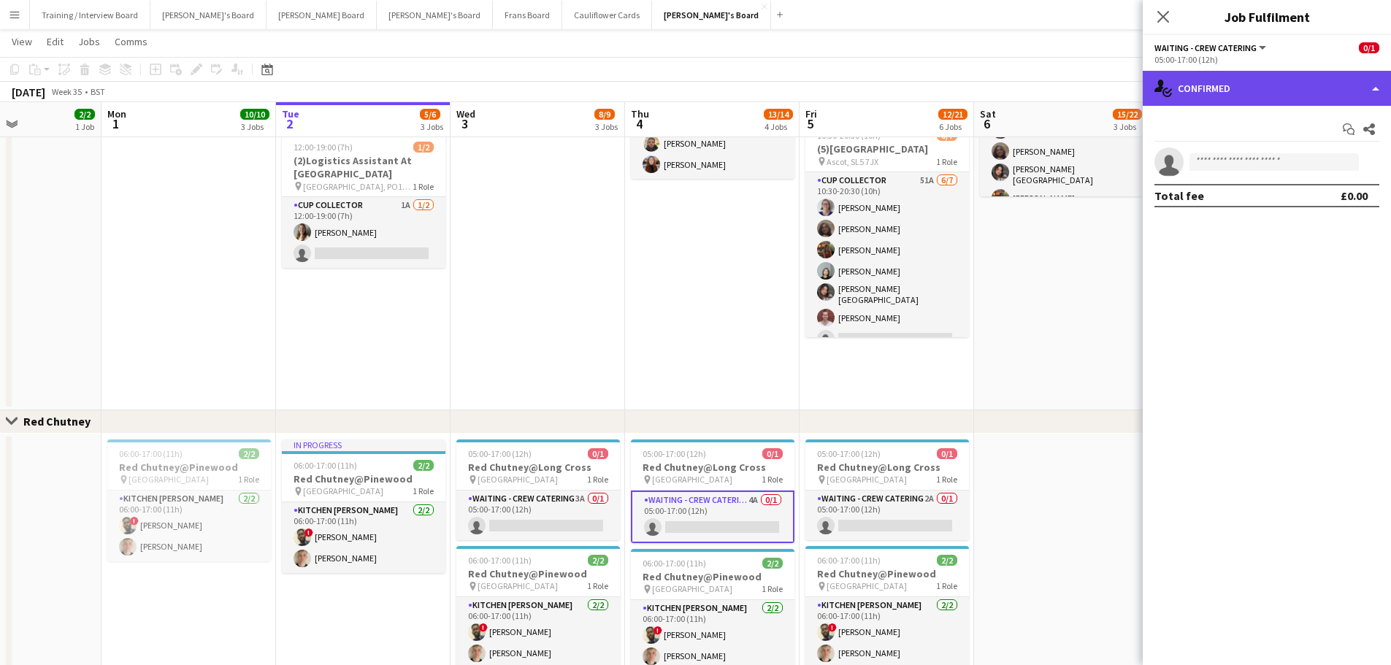
click at [934, 92] on div "single-neutral-actions-check-2 Confirmed" at bounding box center [1266, 88] width 248 height 35
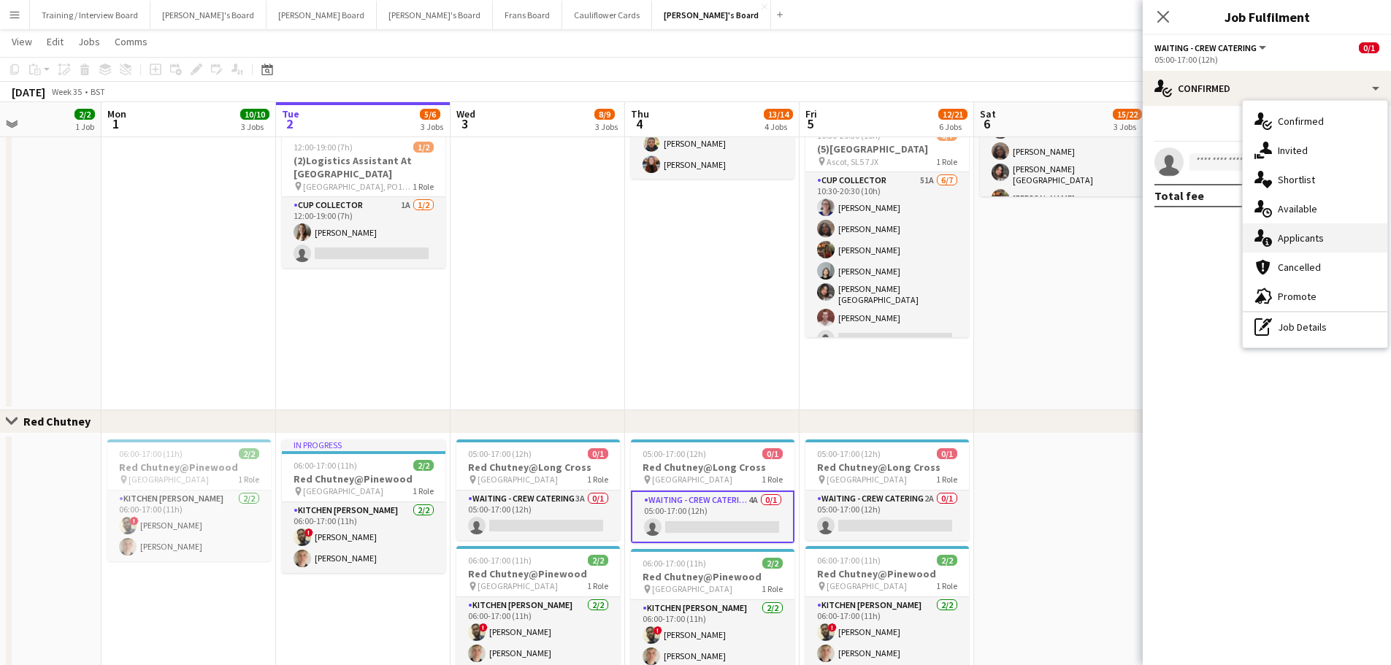
click at [934, 226] on div "single-neutral-actions-information Applicants" at bounding box center [1314, 237] width 145 height 29
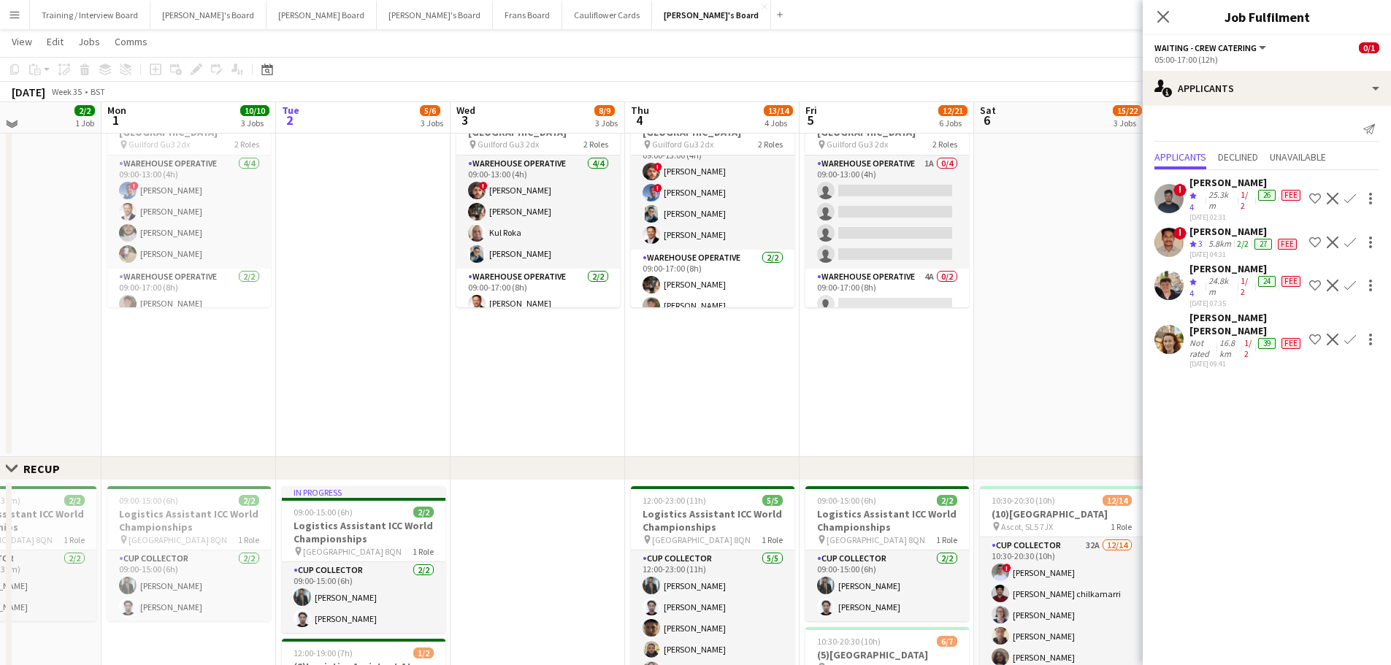
scroll to position [511, 0]
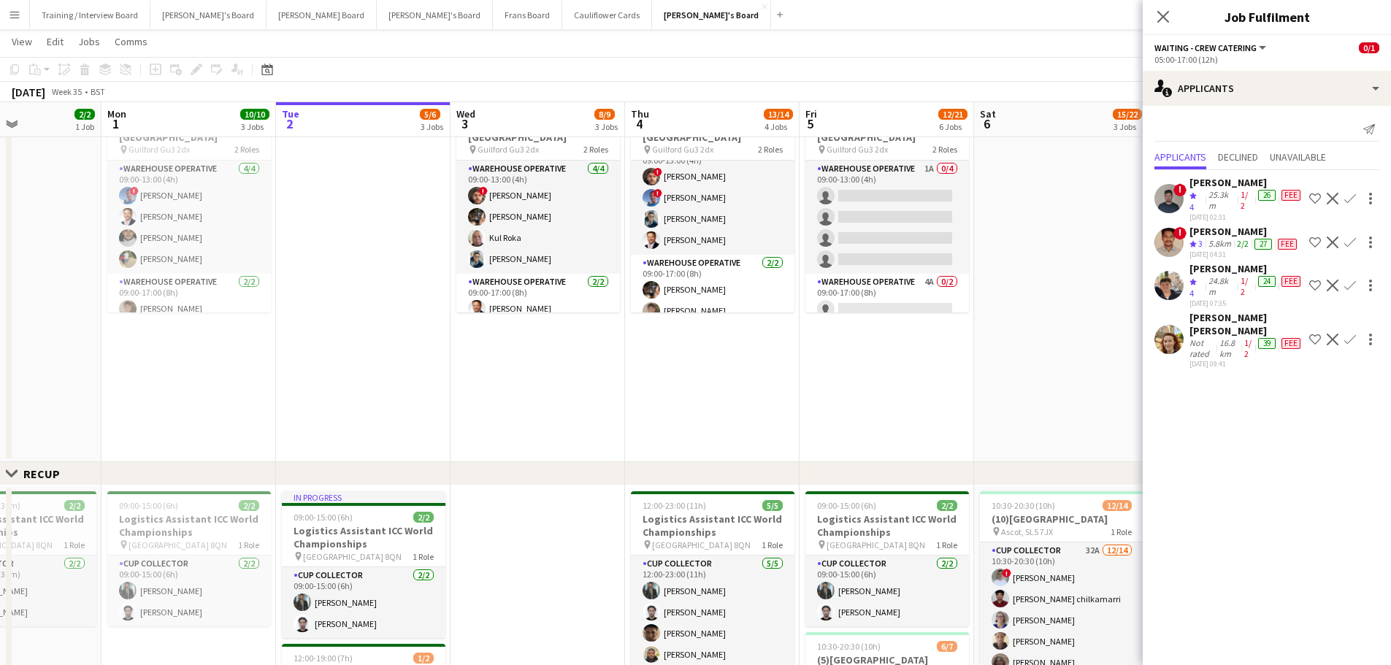
drag, startPoint x: 336, startPoint y: 346, endPoint x: 834, endPoint y: 318, distance: 499.4
click at [828, 320] on app-calendar-viewport "Fri 29 11/11 5 Jobs Sat 30 5/5 2 Jobs Sun 31 2/2 1 Job Mon 1 10/10 3 Jobs Tue 2…" at bounding box center [695, 599] width 1391 height 2106
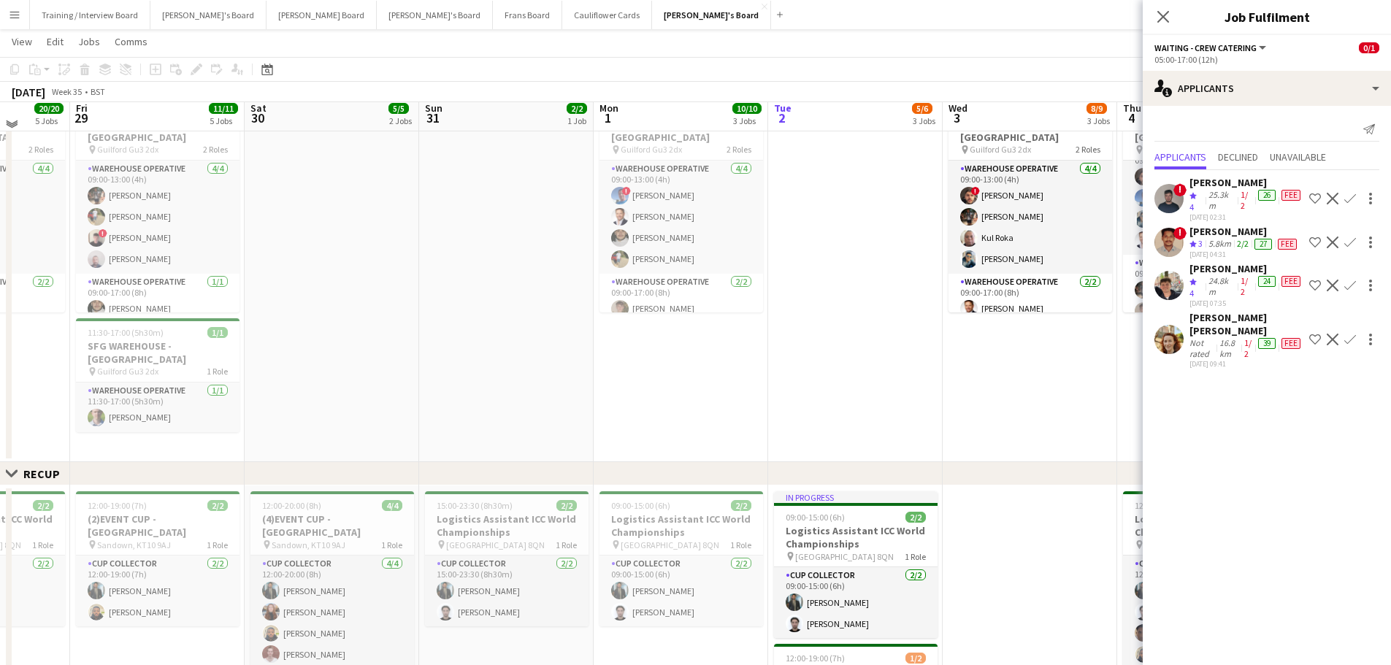
scroll to position [365, 0]
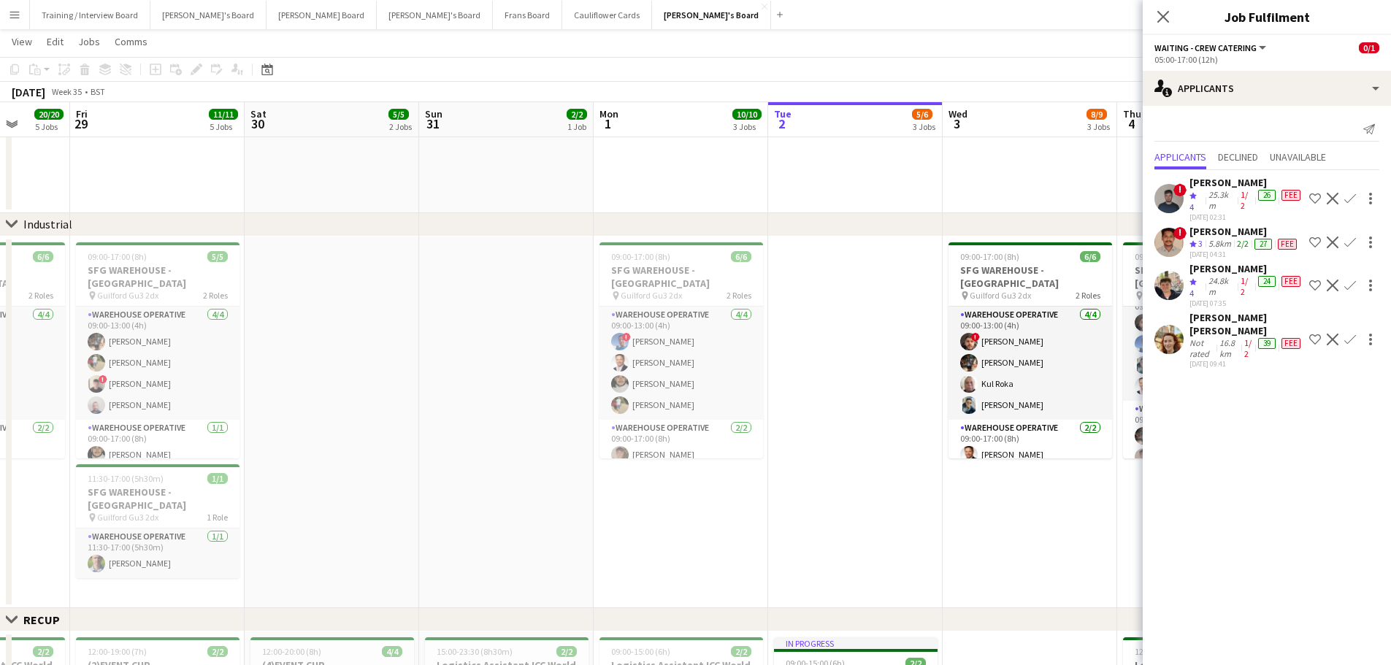
click at [499, 323] on app-date-cell at bounding box center [506, 423] width 174 height 372
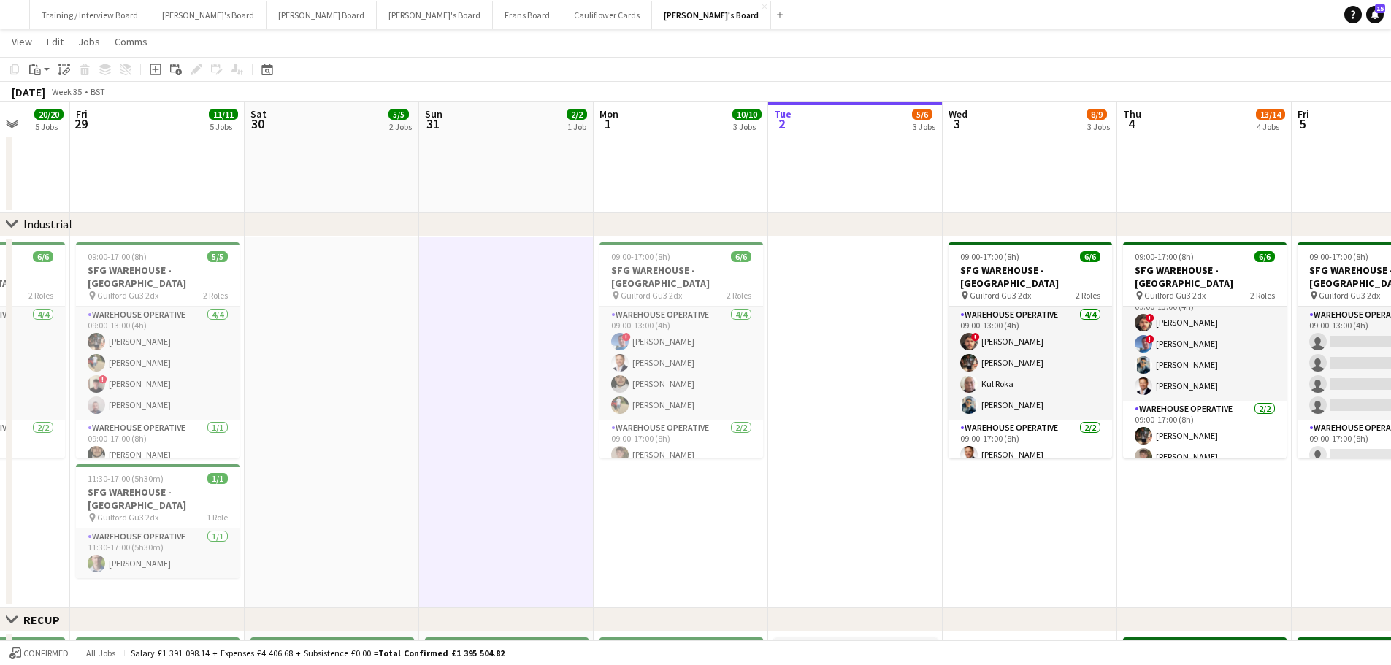
click at [454, 173] on app-date-cell at bounding box center [506, 6] width 174 height 415
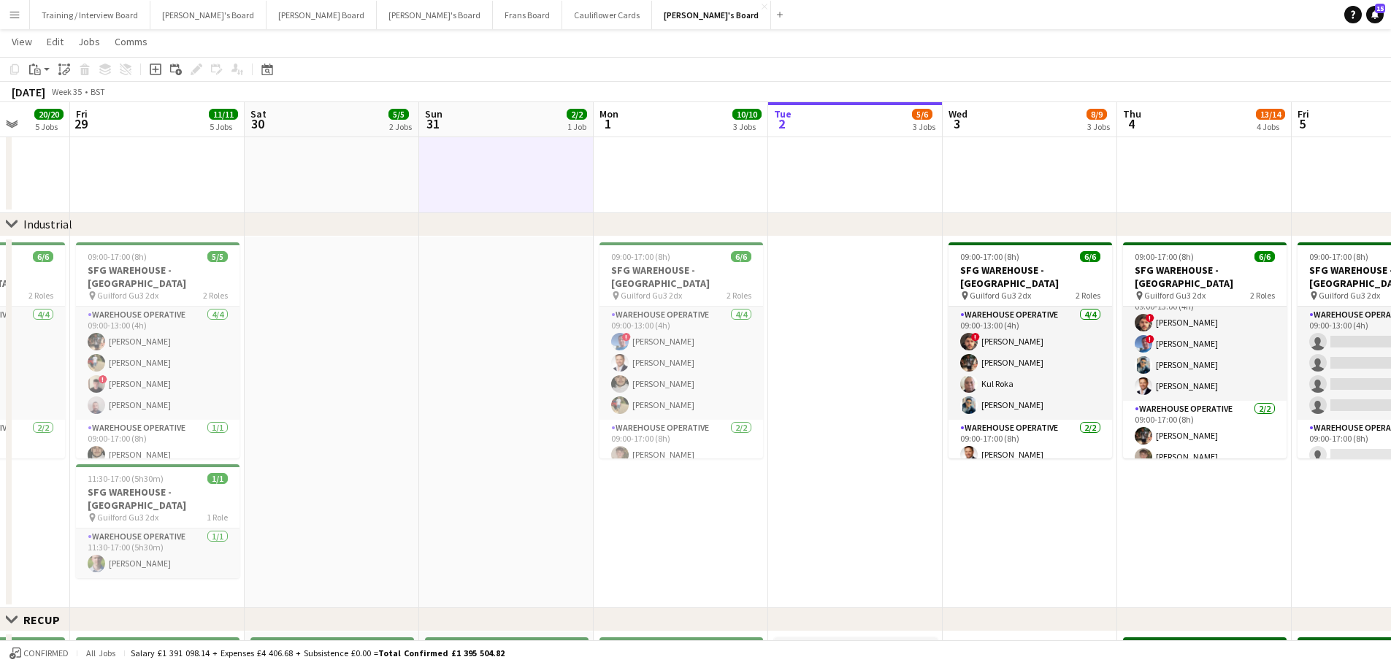
click at [368, 165] on app-date-cell "12:00-21:00 (9h) 1/1 Scandilicious Food Truck Abingdon Airfield pin Abingdon Ai…" at bounding box center [332, 6] width 174 height 415
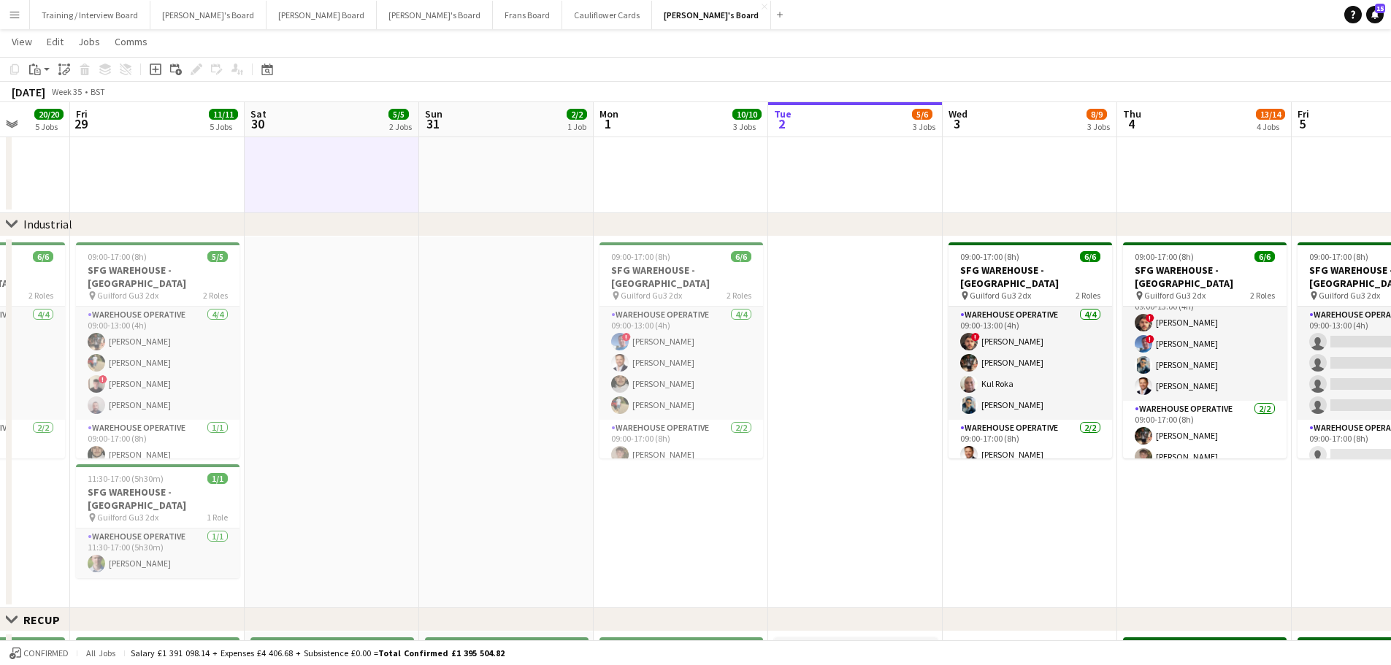
click at [477, 173] on app-date-cell at bounding box center [506, 6] width 174 height 415
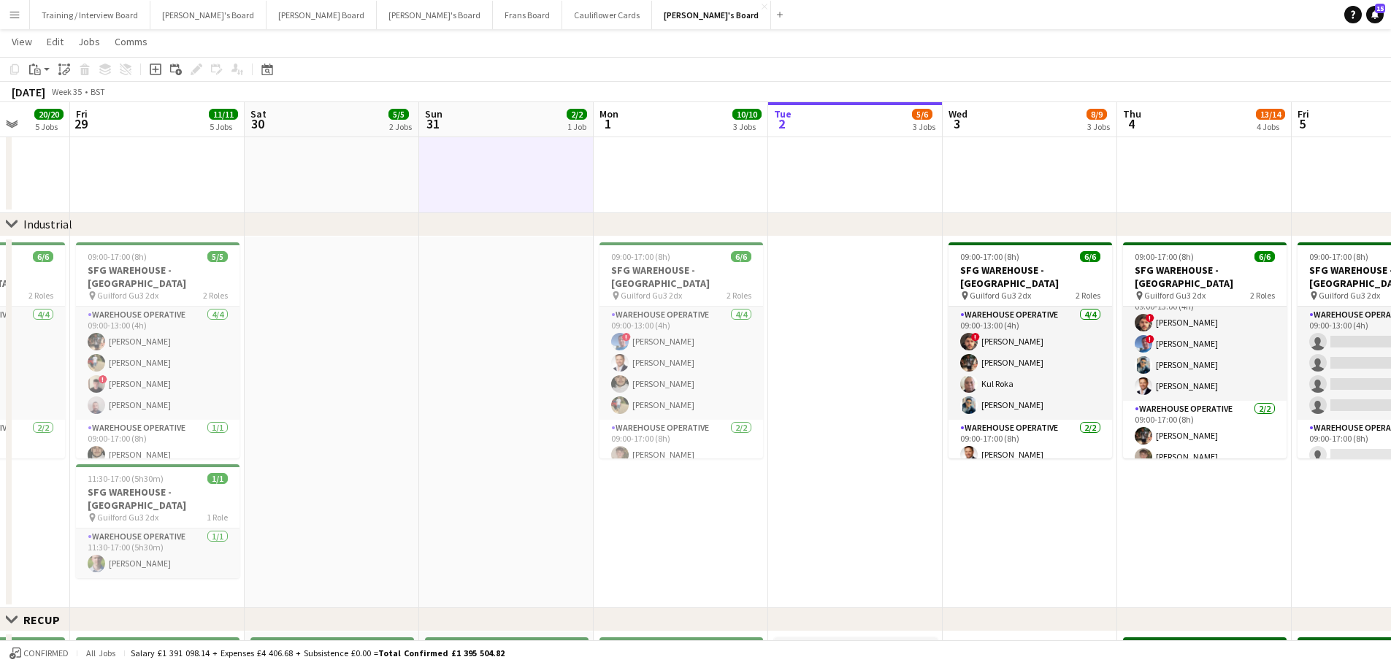
click at [325, 173] on app-date-cell "12:00-21:00 (9h) 1/1 Scandilicious Food Truck Abingdon Airfield pin Abingdon Ai…" at bounding box center [332, 6] width 174 height 415
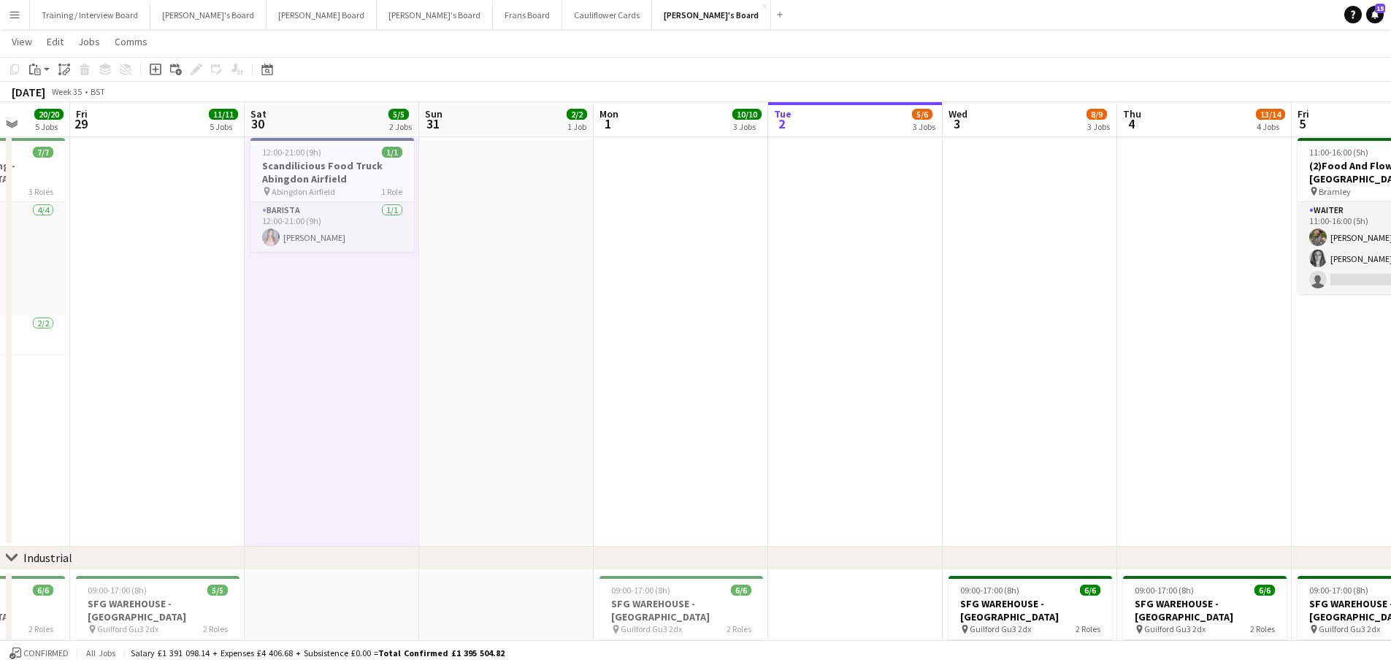
scroll to position [0, 0]
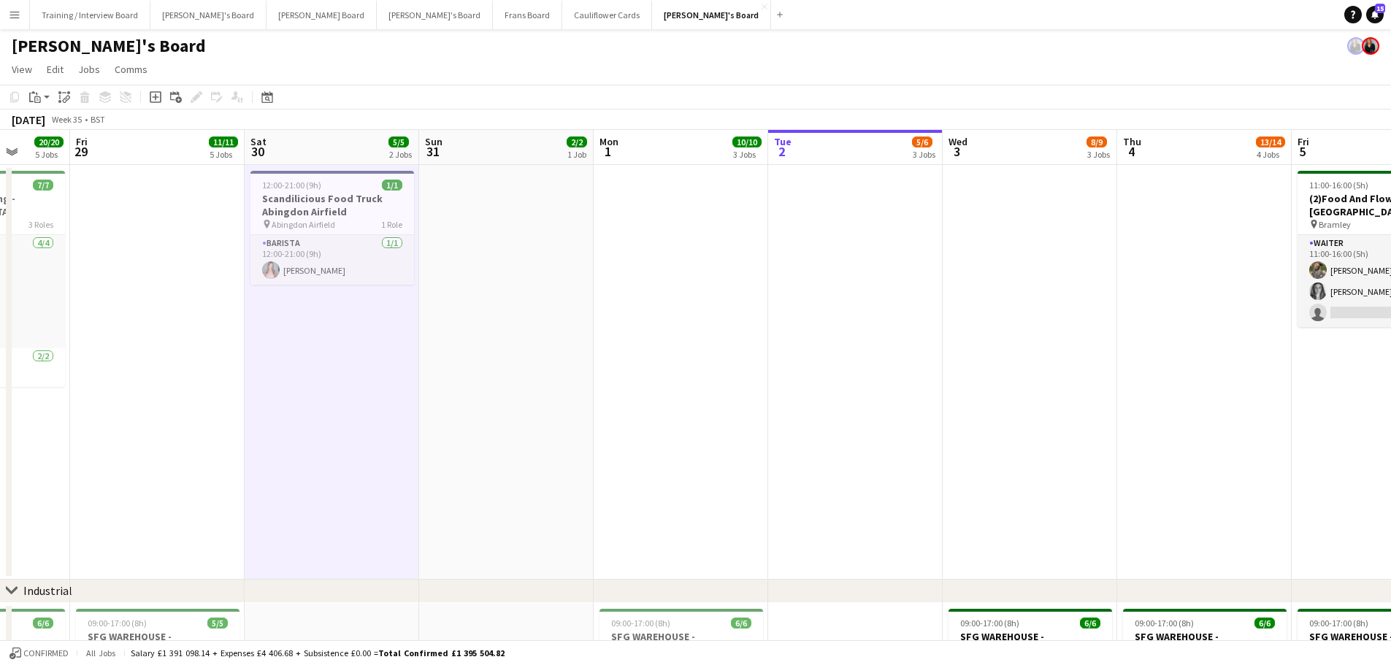
drag, startPoint x: 869, startPoint y: 361, endPoint x: 702, endPoint y: 377, distance: 167.9
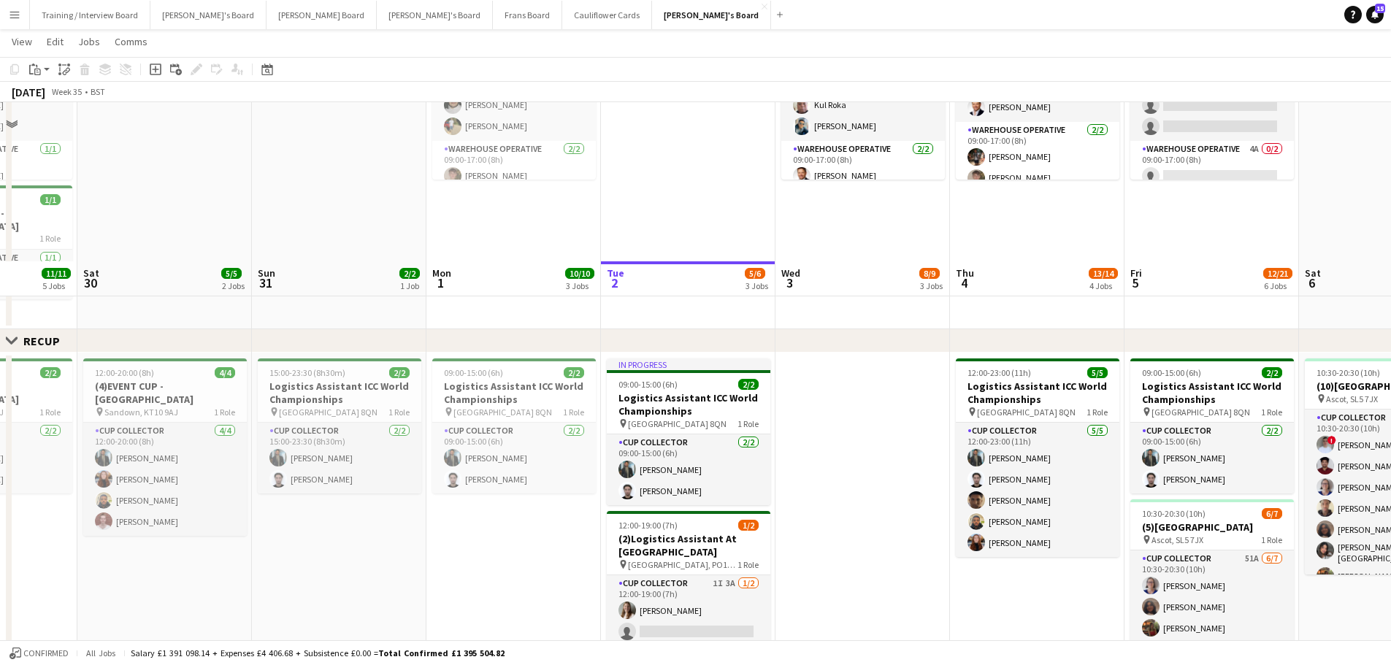
scroll to position [803, 0]
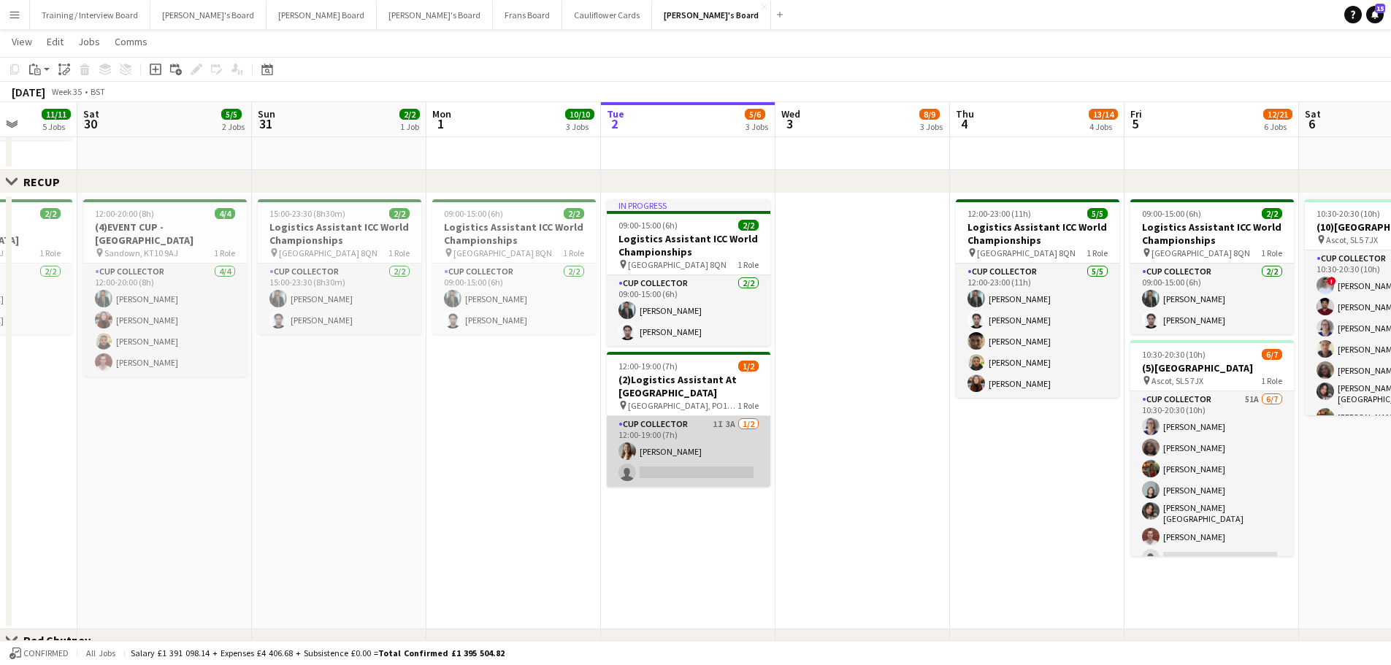
click at [709, 401] on app-card-role "CUP COLLECTOR 1I 3A 1/2 12:00-19:00 (7h) Alice Stratton-Brown single-neutral-ac…" at bounding box center [689, 451] width 164 height 71
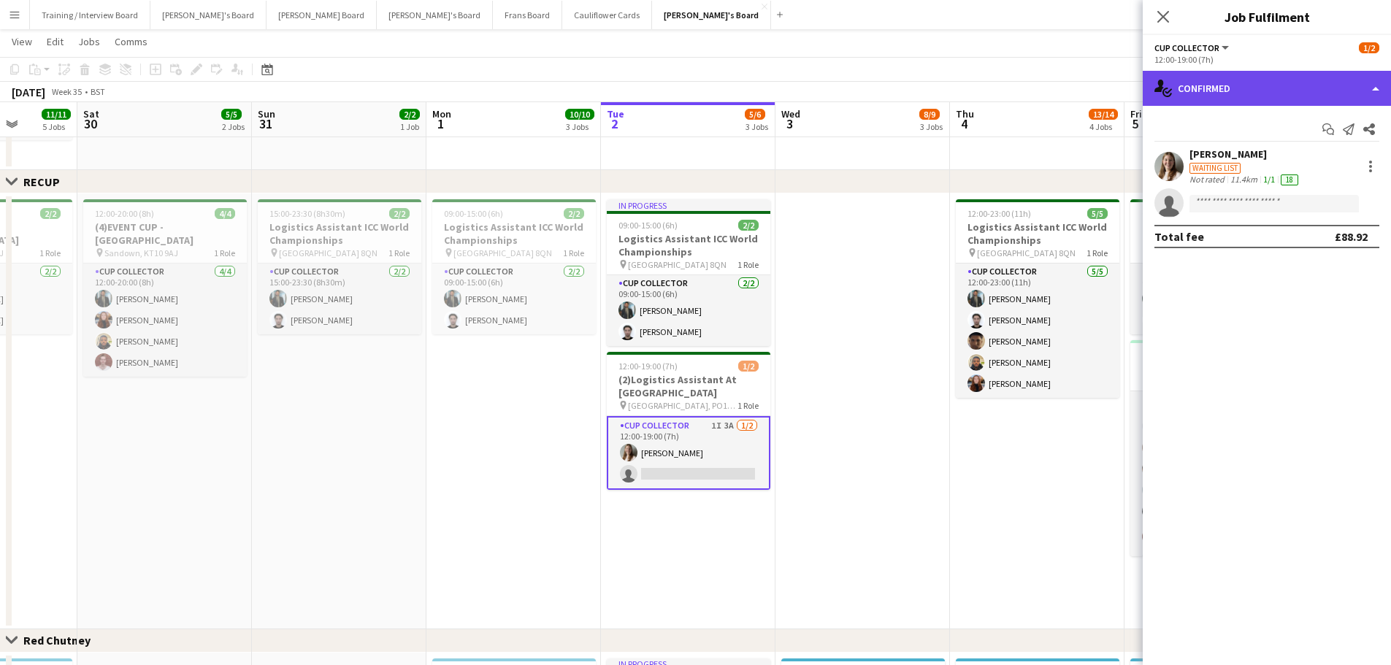
click at [934, 84] on div "single-neutral-actions-check-2 Confirmed" at bounding box center [1266, 88] width 248 height 35
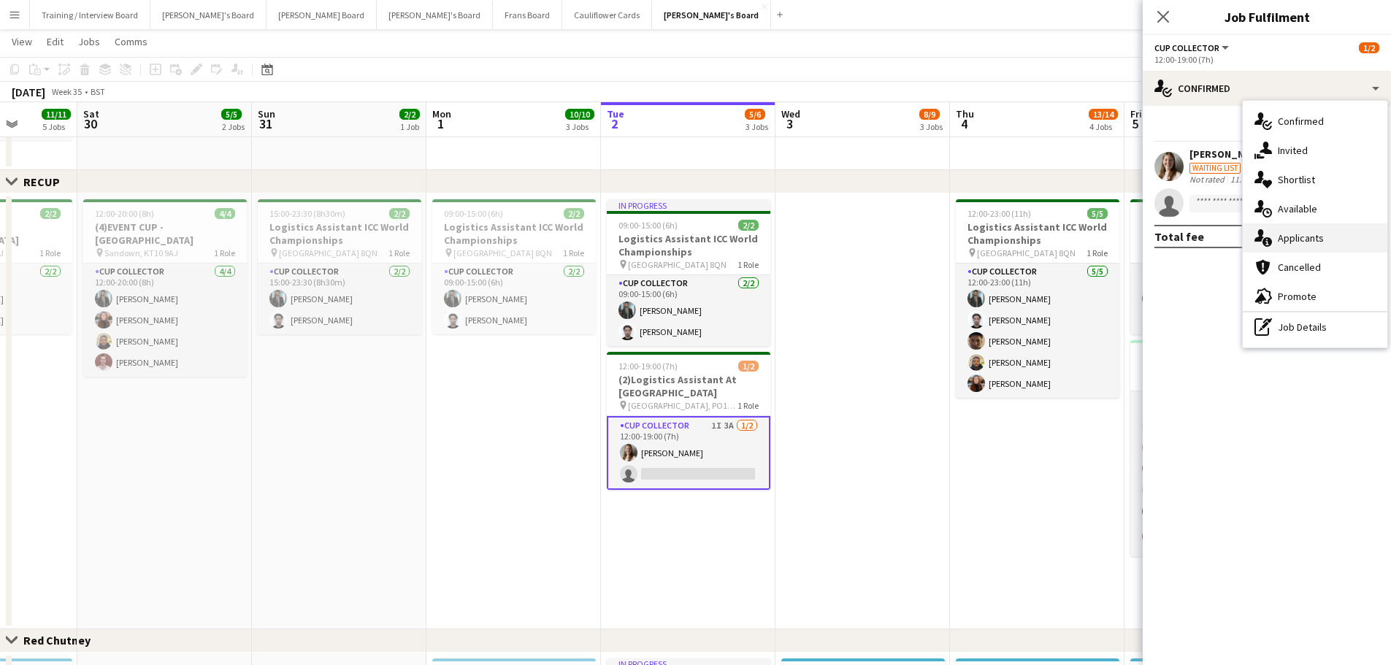
click at [934, 231] on span "Applicants" at bounding box center [1300, 237] width 46 height 13
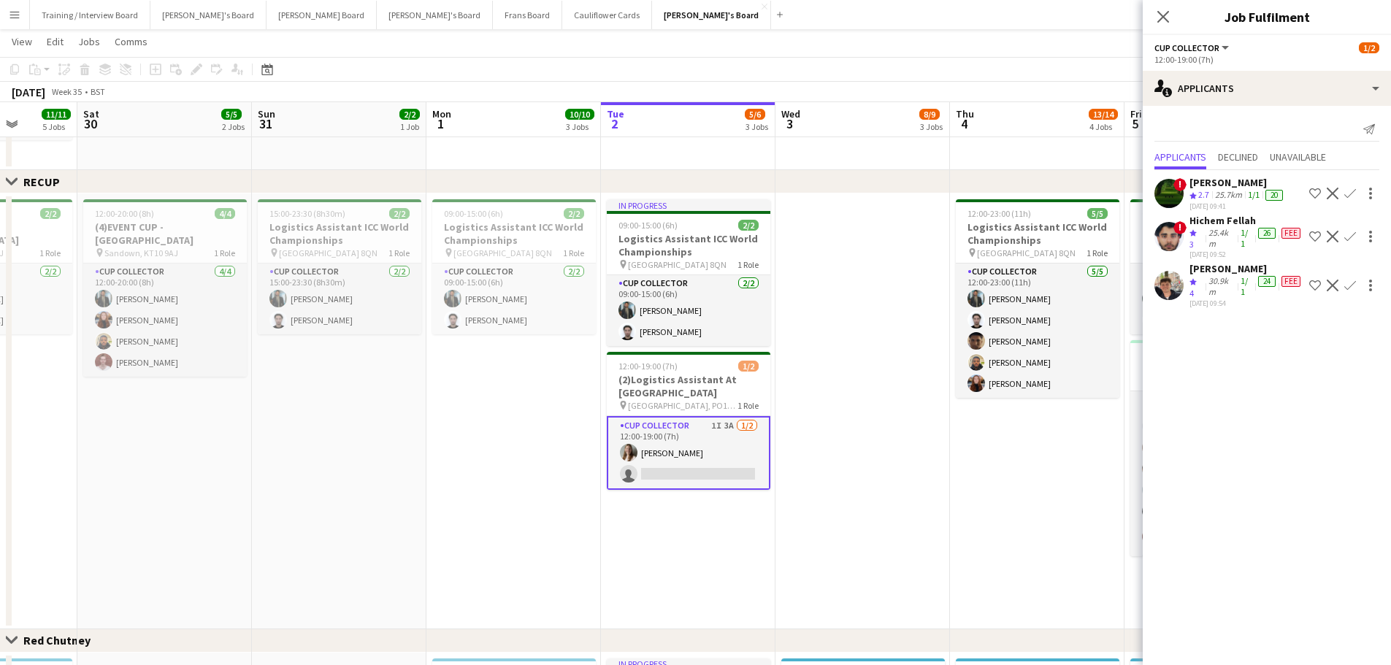
click at [889, 401] on app-date-cell at bounding box center [862, 411] width 174 height 436
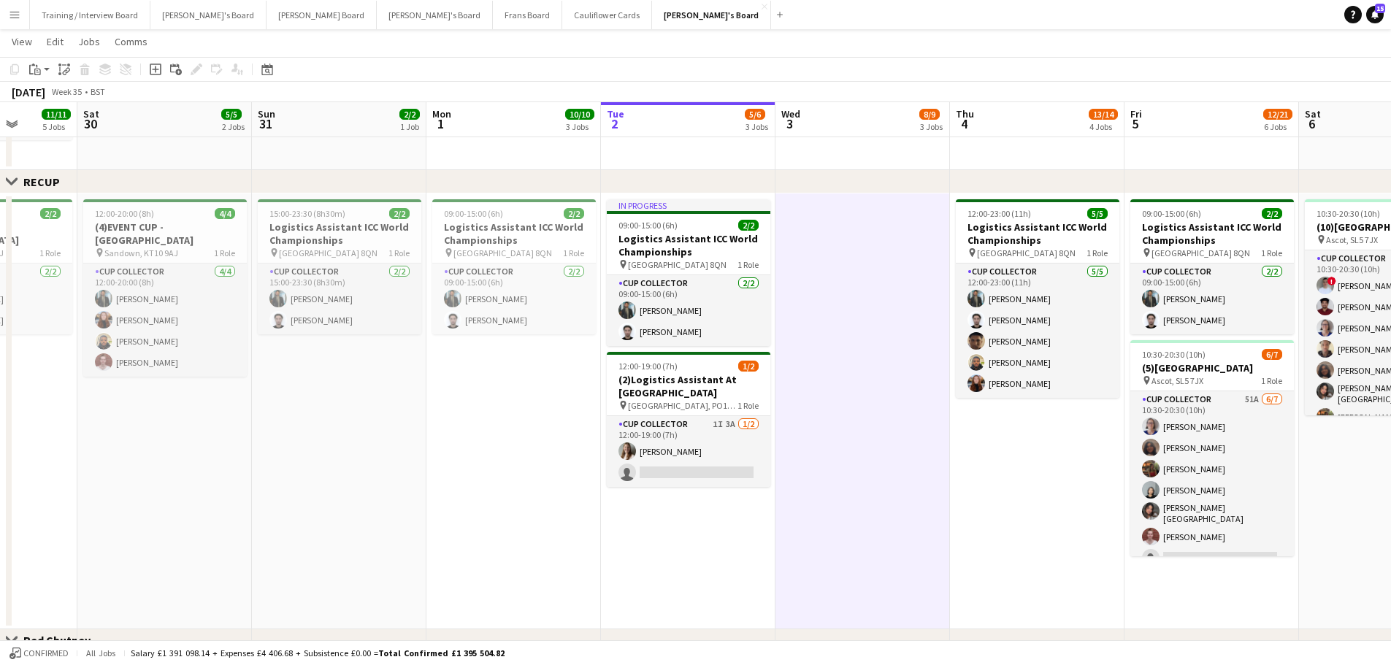
click at [934, 401] on app-date-cell "12:00-23:00 (11h) 5/5 Logistics Assistant ICC World Championships pin Lord Cric…" at bounding box center [1037, 411] width 174 height 436
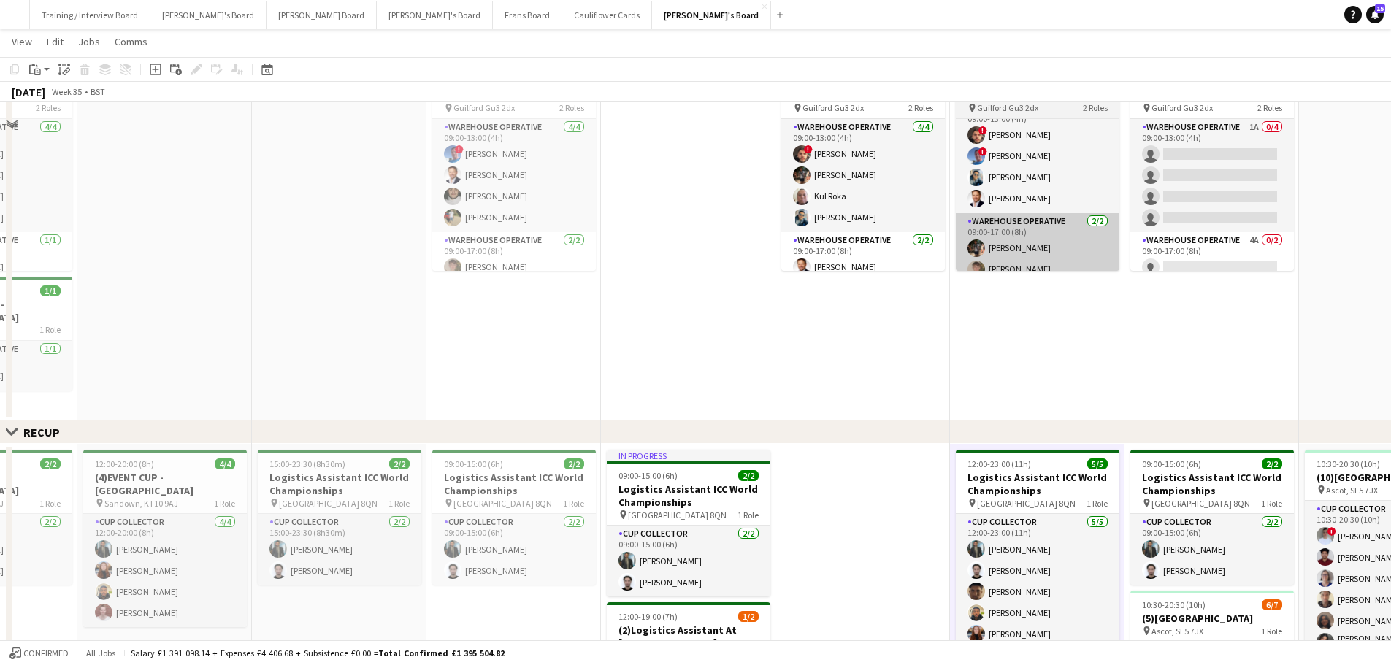
scroll to position [438, 0]
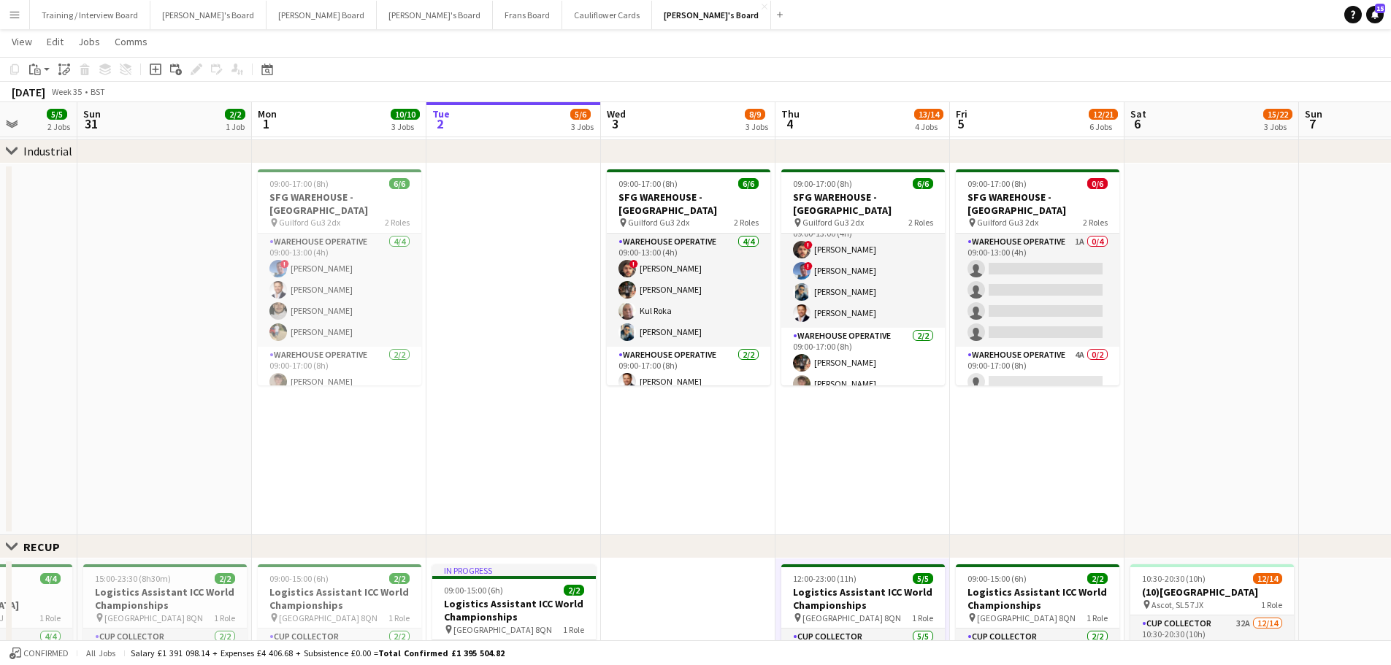
drag, startPoint x: 1076, startPoint y: 520, endPoint x: 464, endPoint y: 456, distance: 615.1
click at [504, 401] on app-calendar-viewport "Thu 28 20/20 5 Jobs Fri 29 11/11 5 Jobs Sat 30 5/5 2 Jobs Sun 31 2/2 1 Job Mon …" at bounding box center [695, 672] width 1391 height 2106
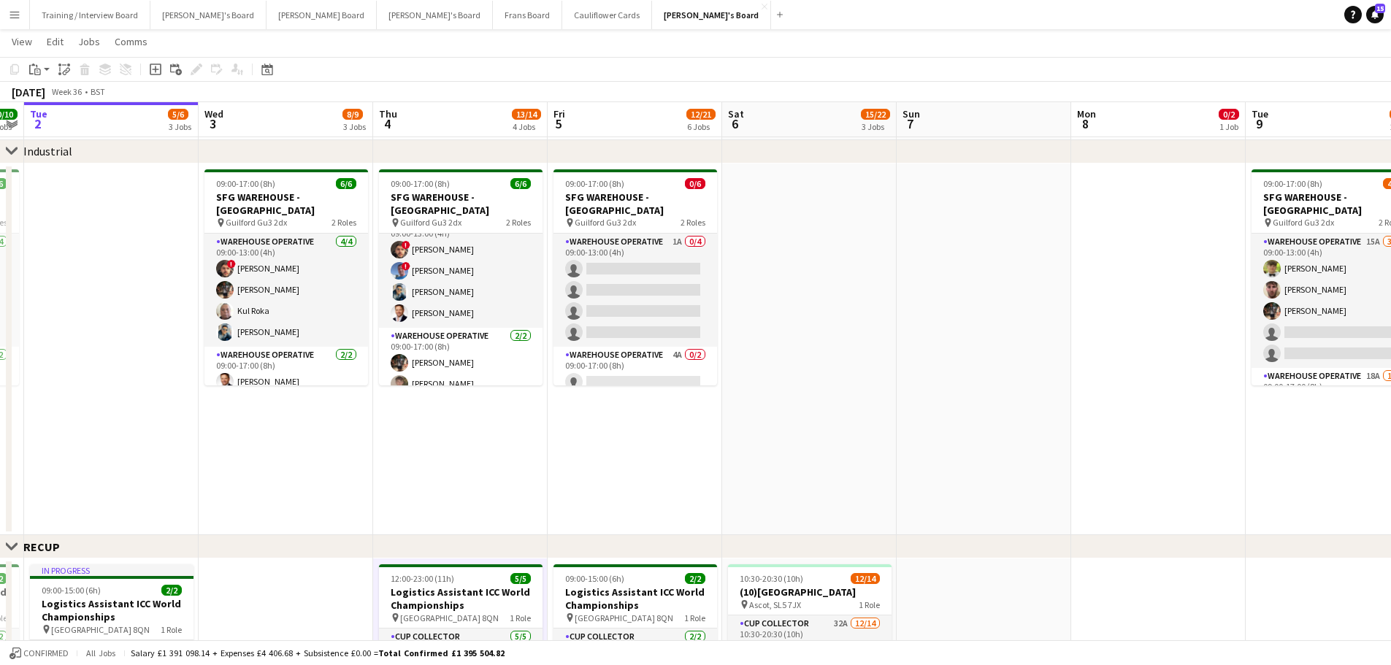
click at [880, 307] on app-date-cell at bounding box center [809, 350] width 174 height 372
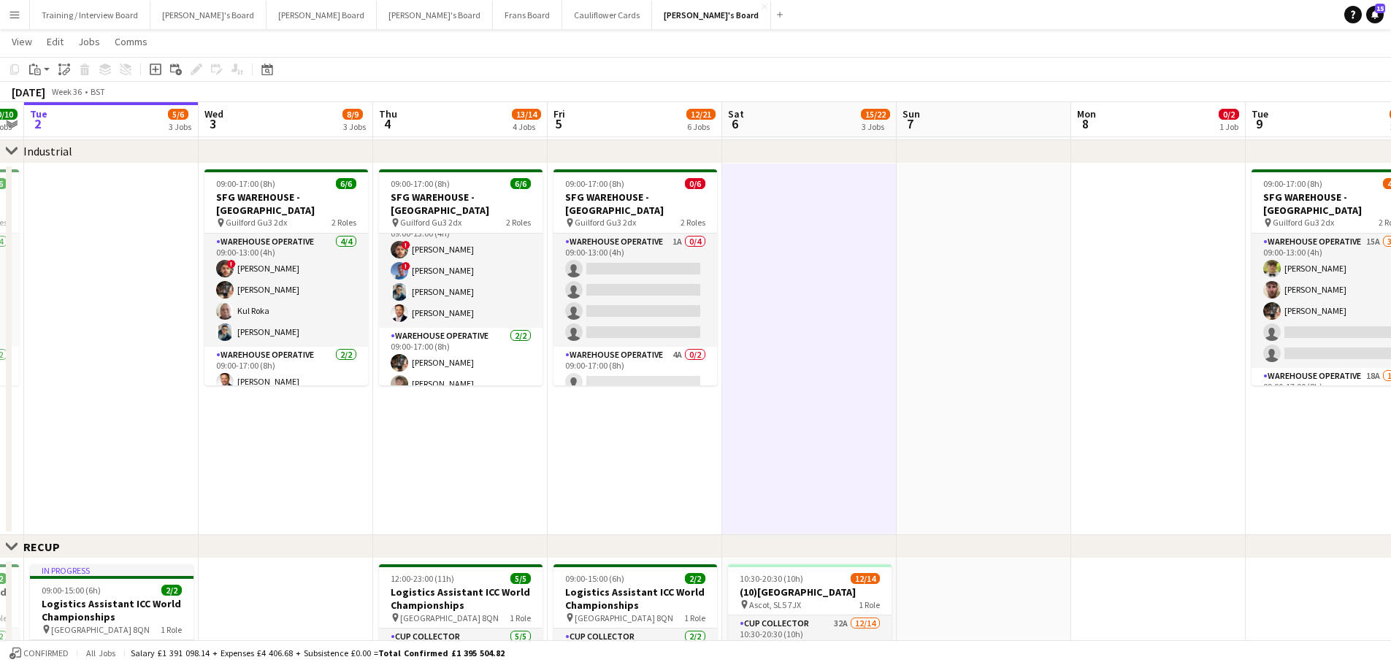
click at [934, 321] on app-date-cell at bounding box center [983, 350] width 174 height 372
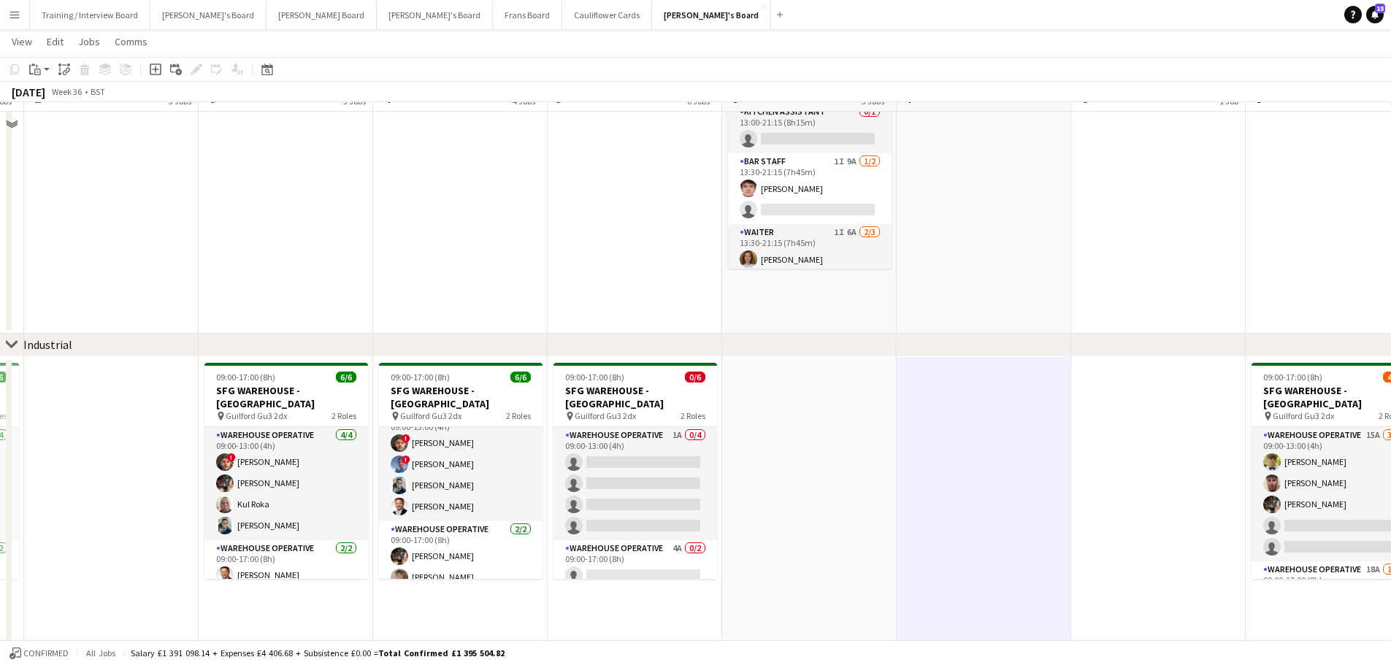
scroll to position [219, 0]
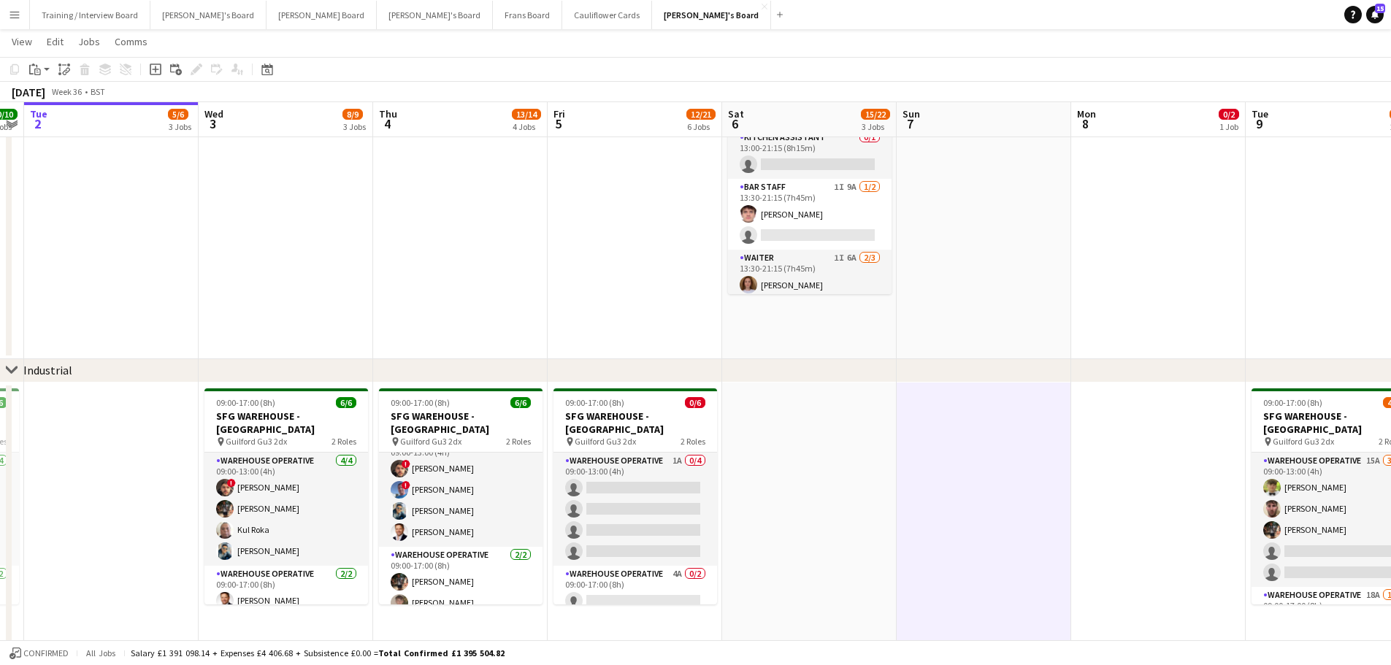
click at [934, 321] on app-date-cell at bounding box center [983, 152] width 174 height 415
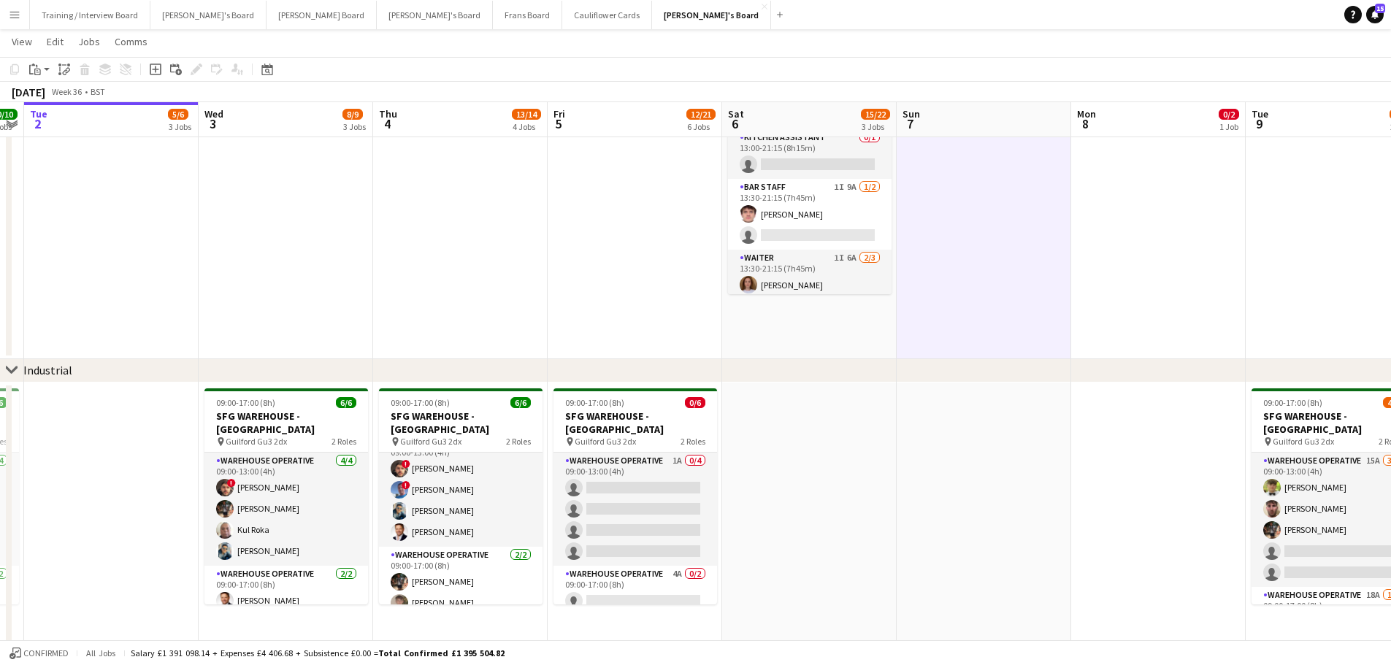
click at [880, 329] on app-date-cell "08:30-16:00 (7h30m) 0/2 Golden Fords Cafe - GU4 8AW pin Golden Ford GU4 8AW 1 R…" at bounding box center [809, 152] width 174 height 415
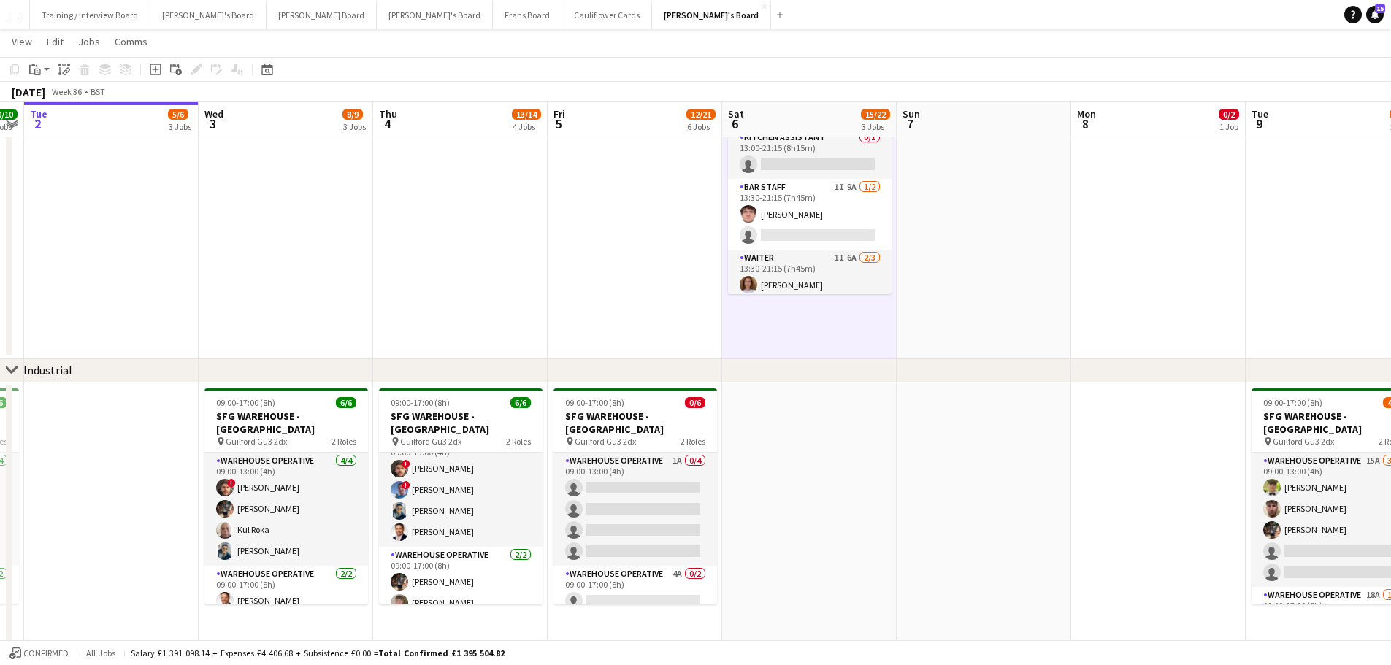
click at [934, 324] on app-date-cell at bounding box center [983, 152] width 174 height 415
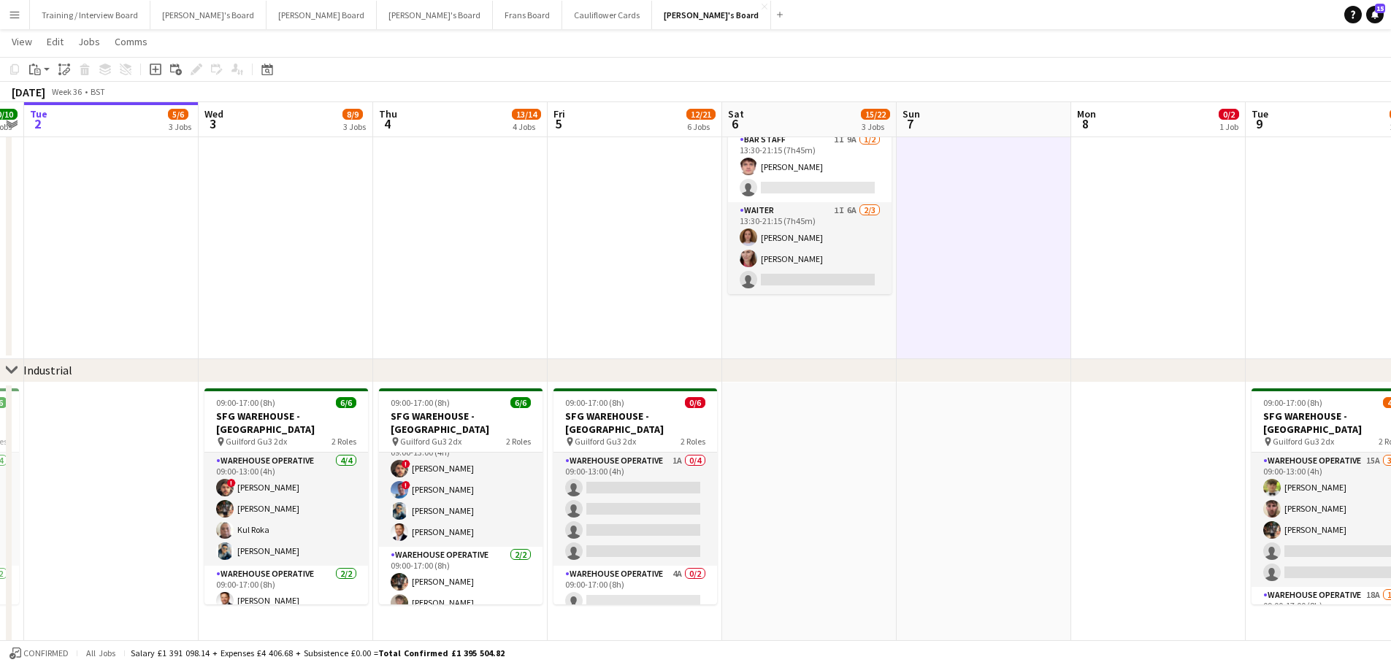
click at [822, 329] on app-date-cell "08:30-16:00 (7h30m) 0/2 Golden Fords Cafe - GU4 8AW pin Golden Ford GU4 8AW 1 R…" at bounding box center [809, 152] width 174 height 415
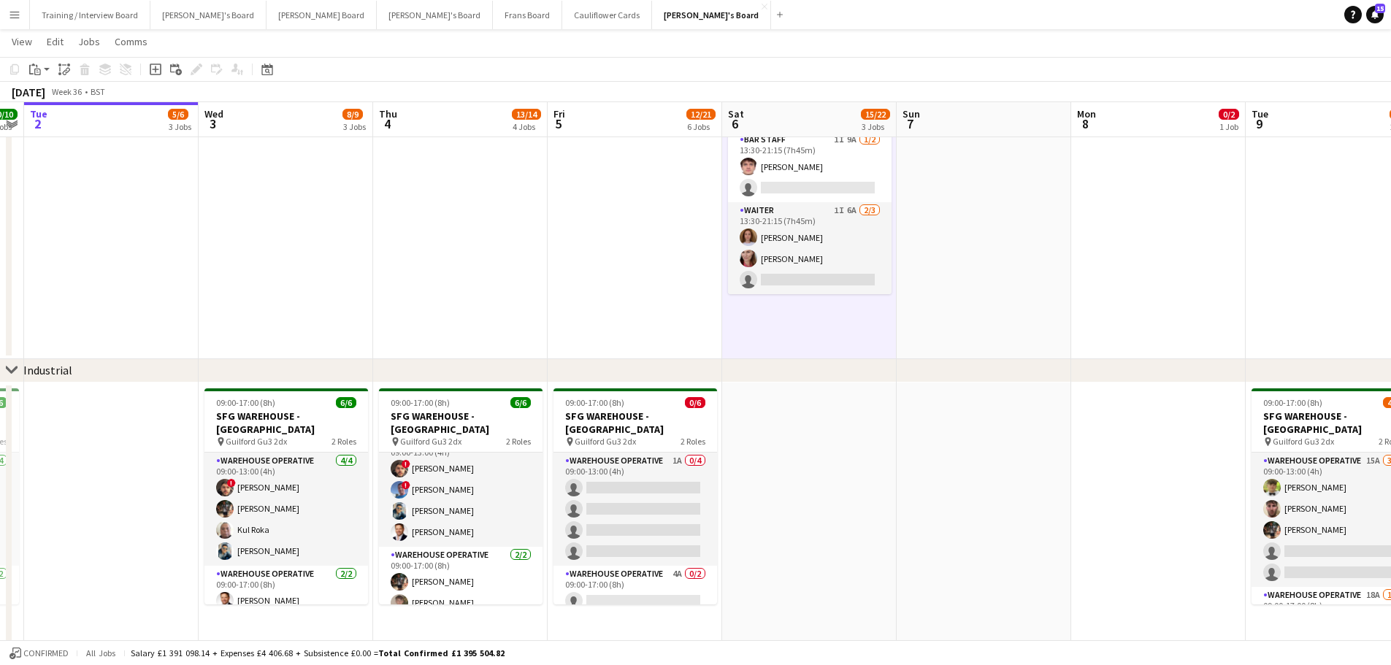
click at [934, 356] on app-date-cell at bounding box center [983, 152] width 174 height 415
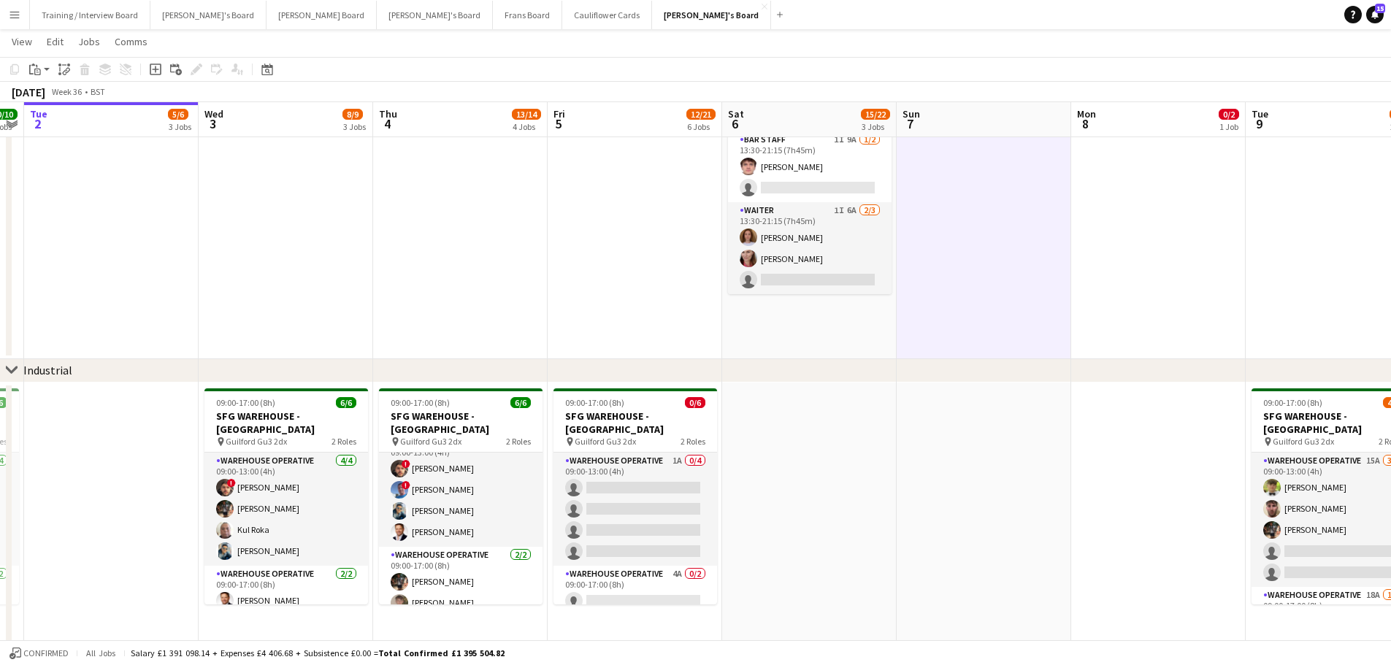
drag, startPoint x: 968, startPoint y: 464, endPoint x: 940, endPoint y: 469, distance: 29.1
click at [934, 401] on app-date-cell at bounding box center [983, 569] width 174 height 372
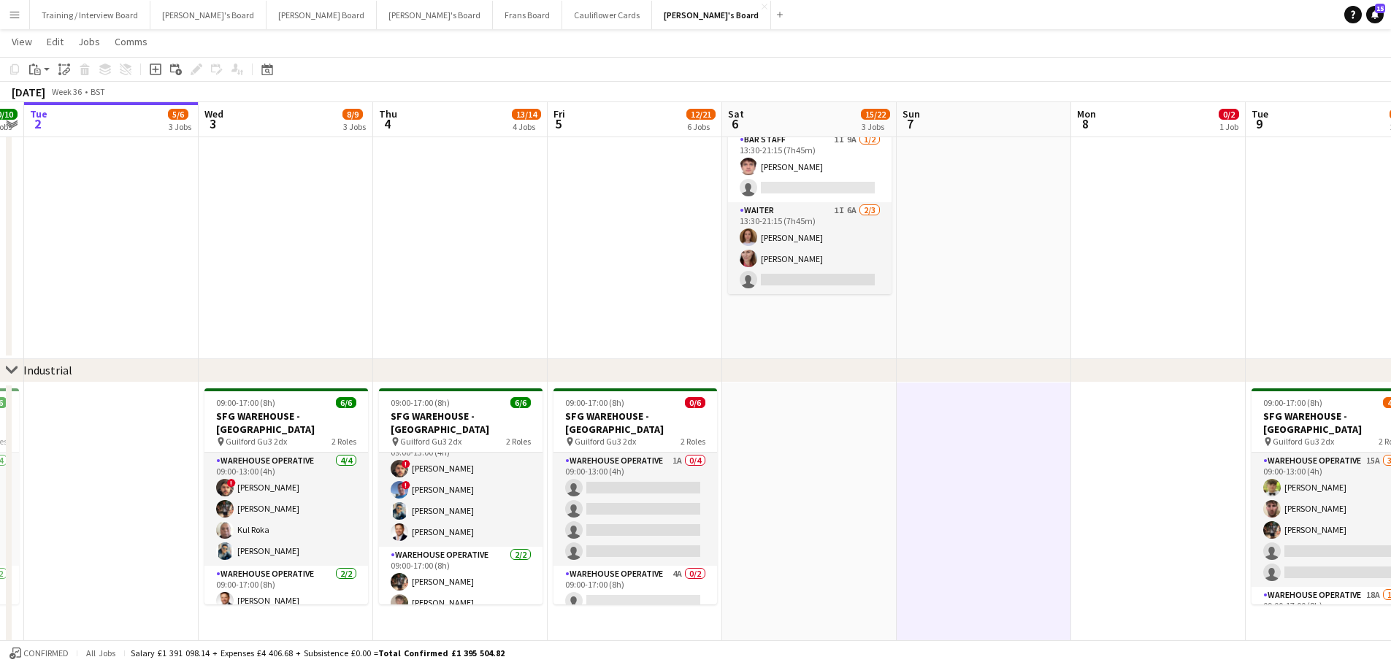
scroll to position [0, 500]
click at [858, 401] on app-date-cell at bounding box center [808, 569] width 174 height 372
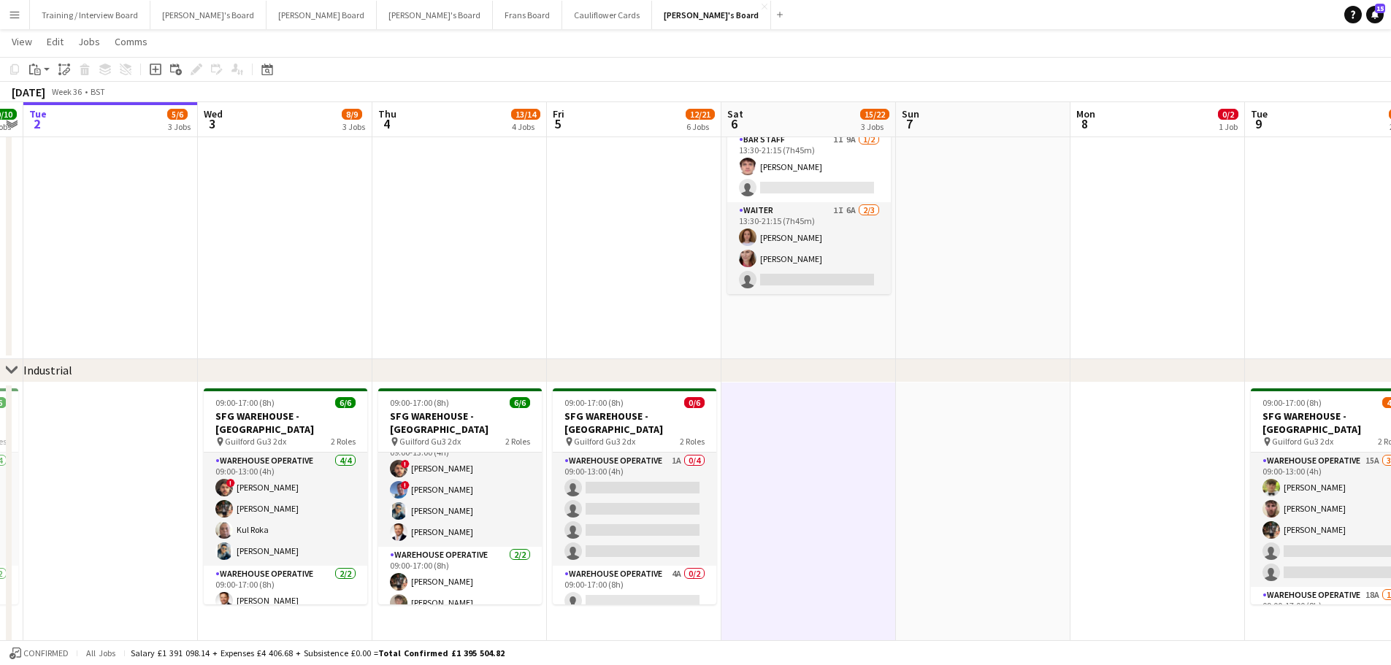
click at [810, 377] on div "chevron-right Industrial" at bounding box center [695, 370] width 1391 height 23
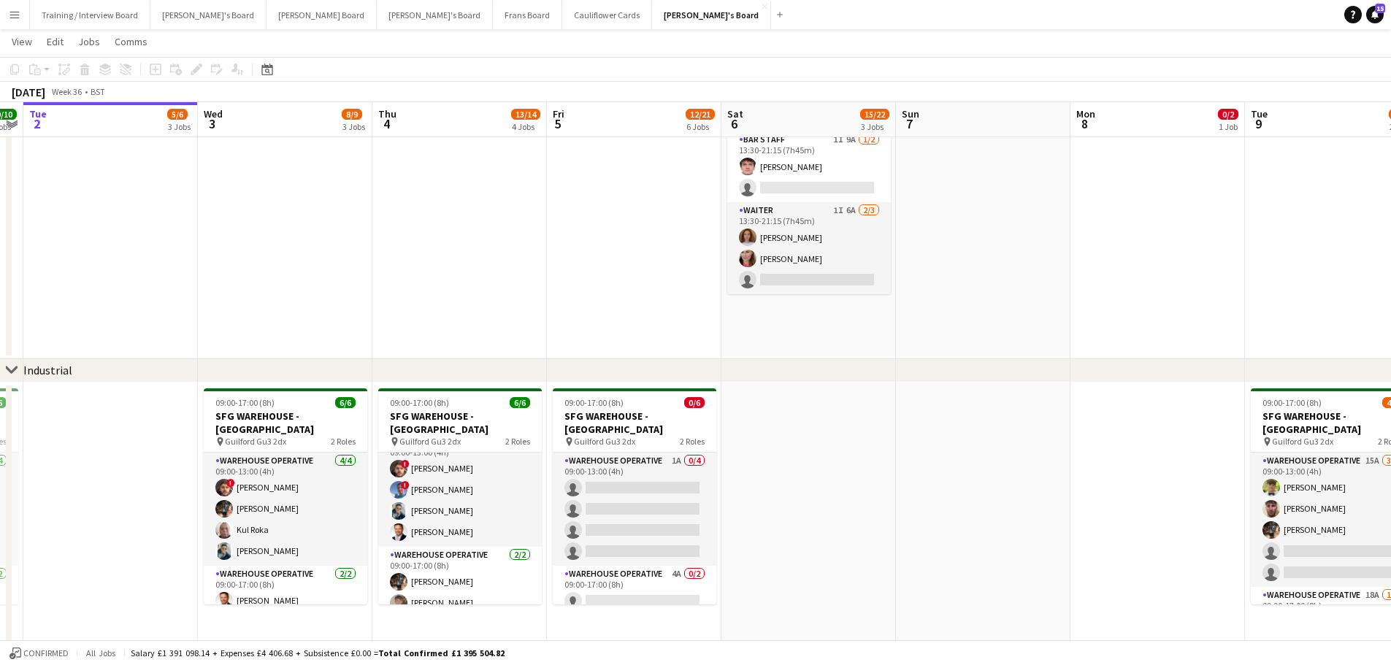
click at [934, 302] on app-date-cell at bounding box center [983, 152] width 174 height 415
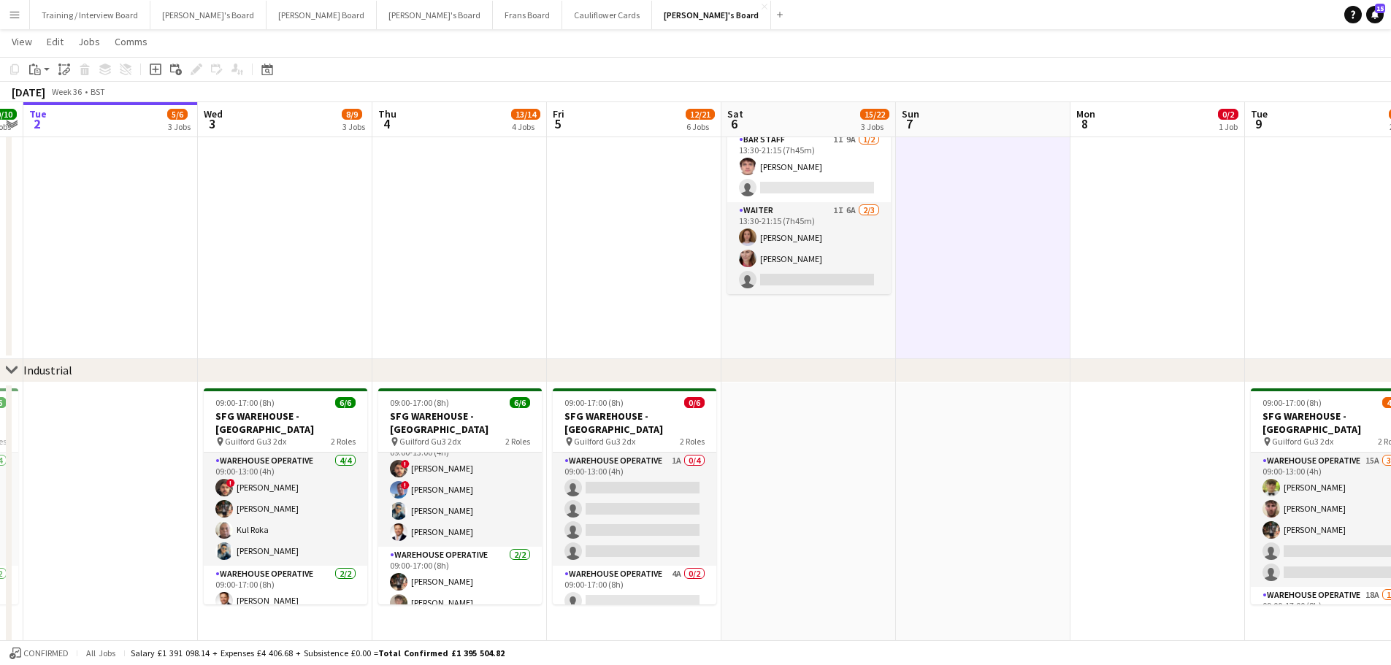
click at [842, 311] on app-date-cell "08:30-16:00 (7h30m) 0/2 Golden Fords Cafe - GU4 8AW pin Golden Ford GU4 8AW 1 R…" at bounding box center [808, 152] width 174 height 415
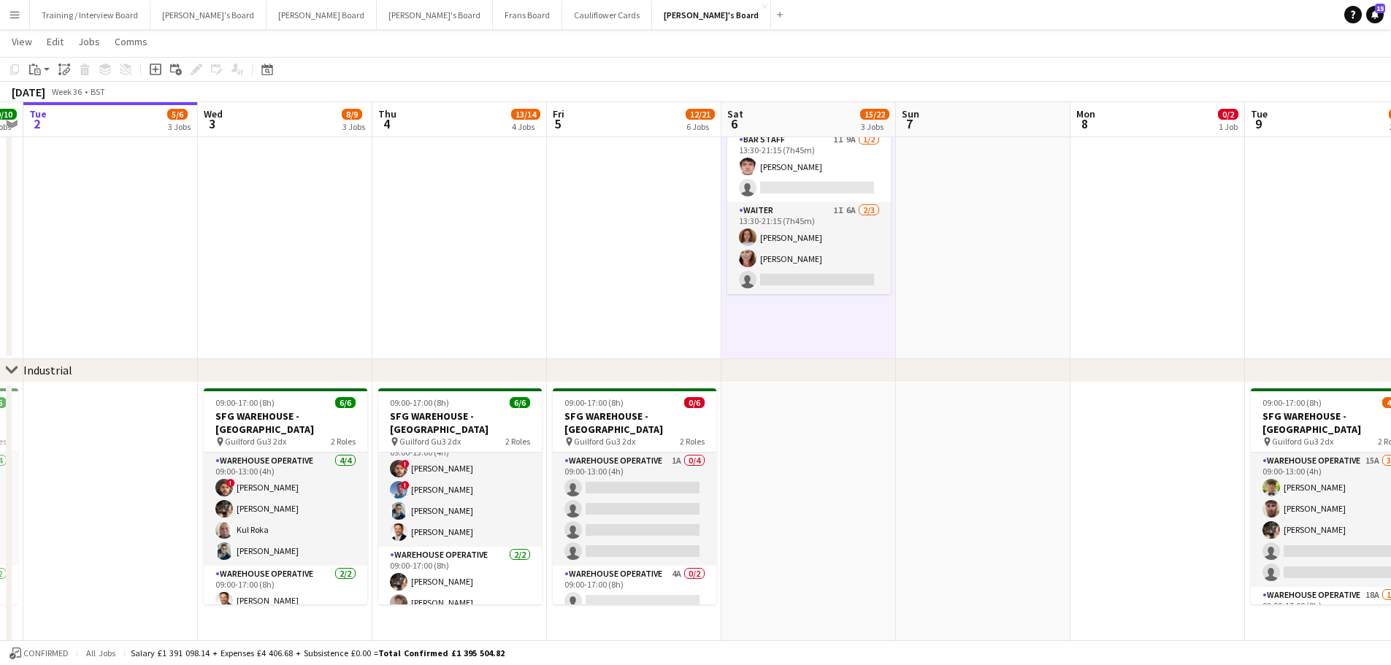
click at [824, 401] on app-date-cell at bounding box center [808, 569] width 174 height 372
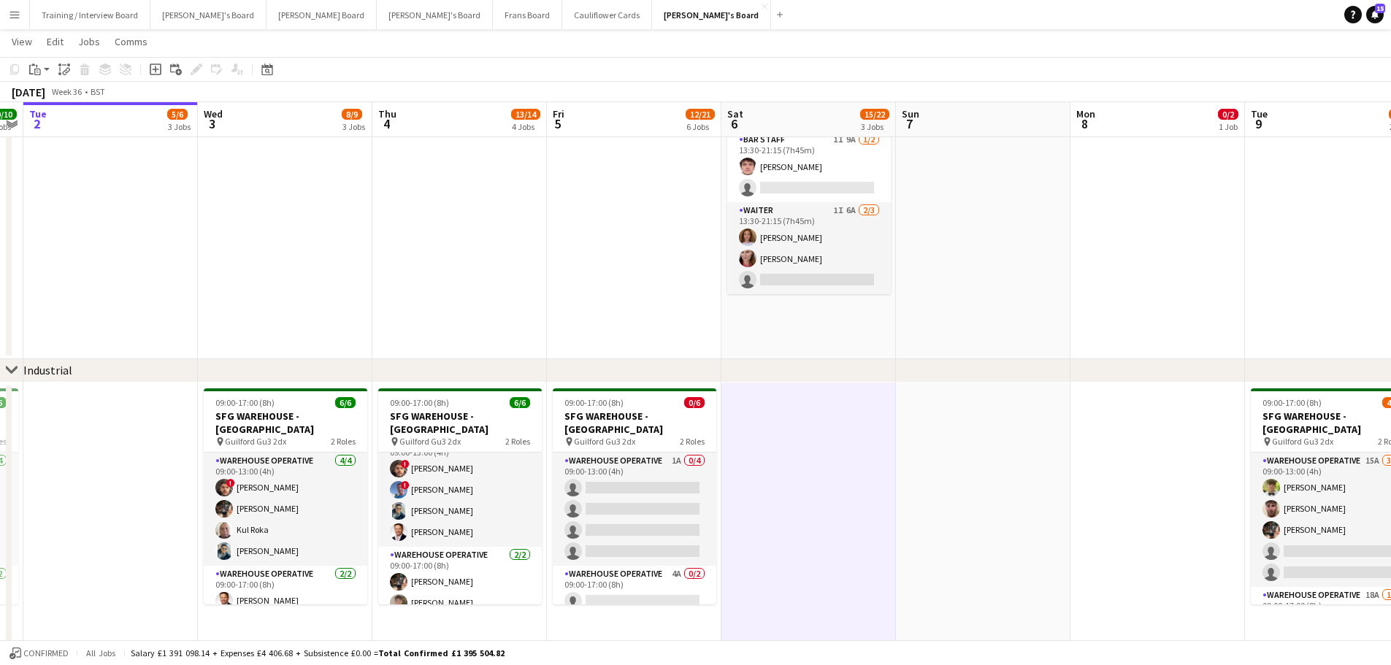
click at [934, 401] on app-date-cell at bounding box center [983, 569] width 174 height 372
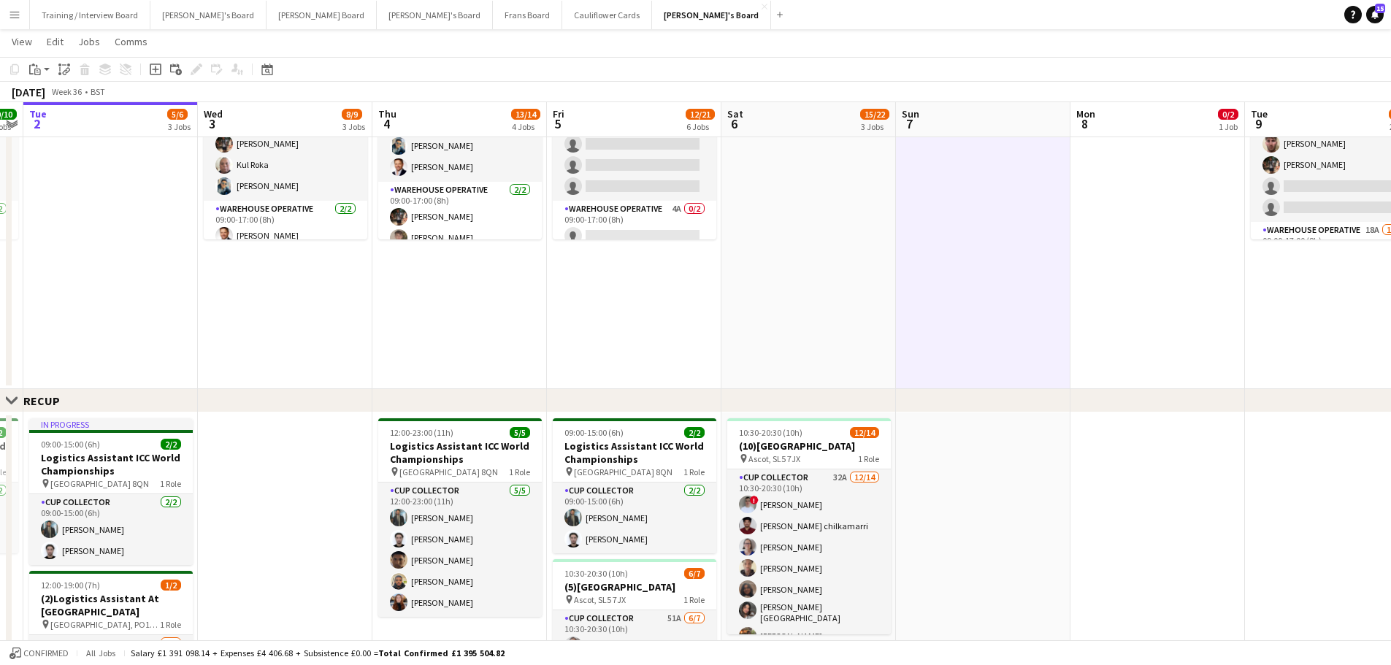
click at [934, 401] on app-date-cell at bounding box center [983, 630] width 174 height 436
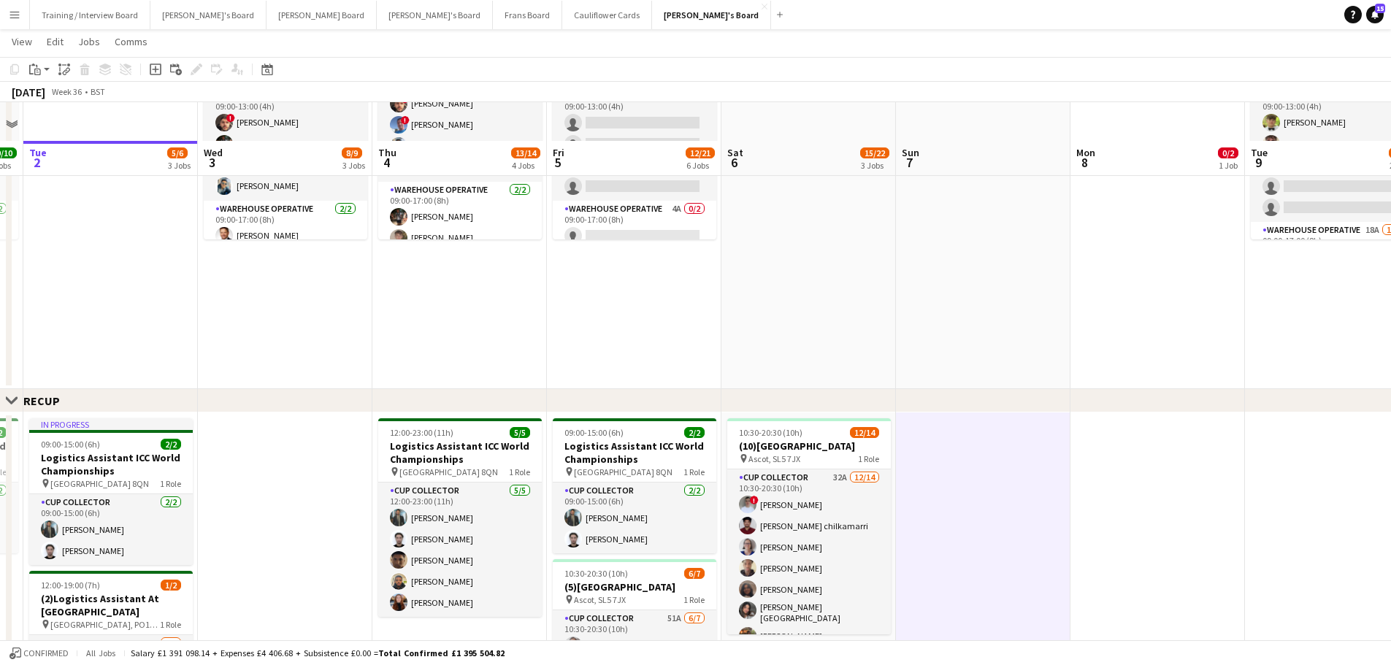
scroll to position [949, 0]
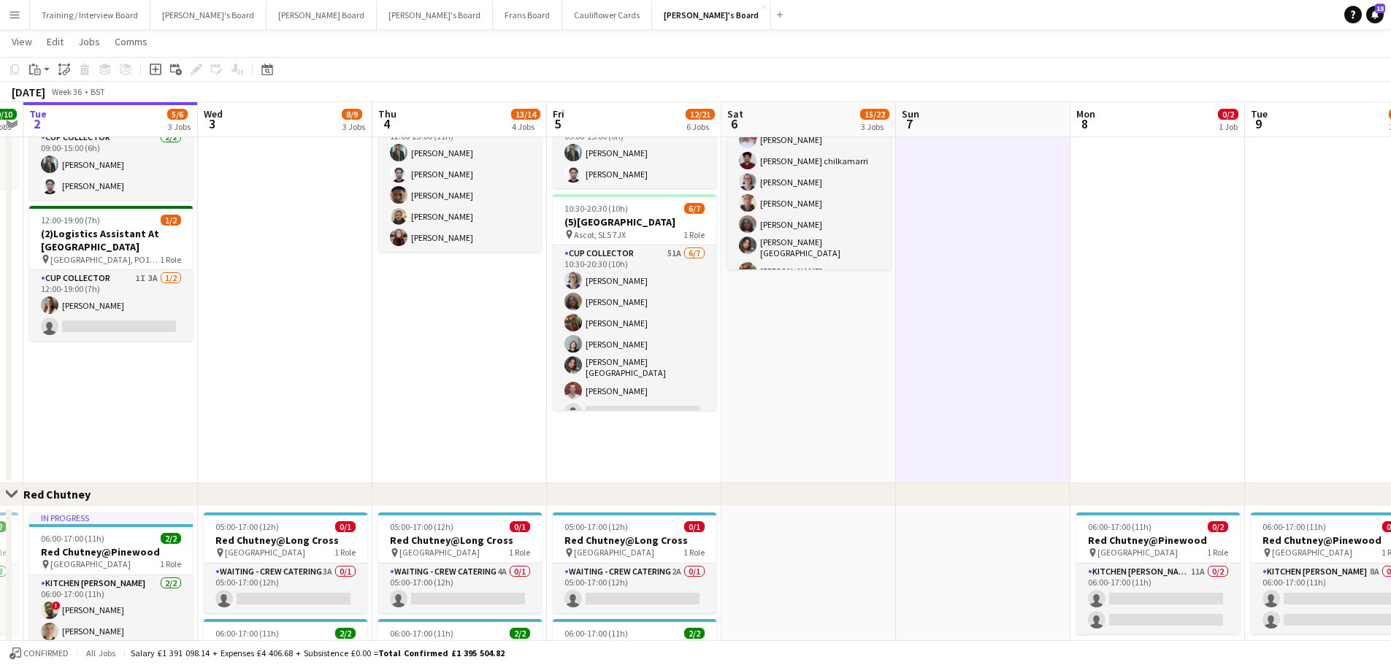
click at [824, 401] on app-date-cell "10:30-20:30 (10h) 12/14 (10)Ascot Racecourse pin Ascot, SL5 7JX 1 Role CUP COLL…" at bounding box center [808, 265] width 174 height 436
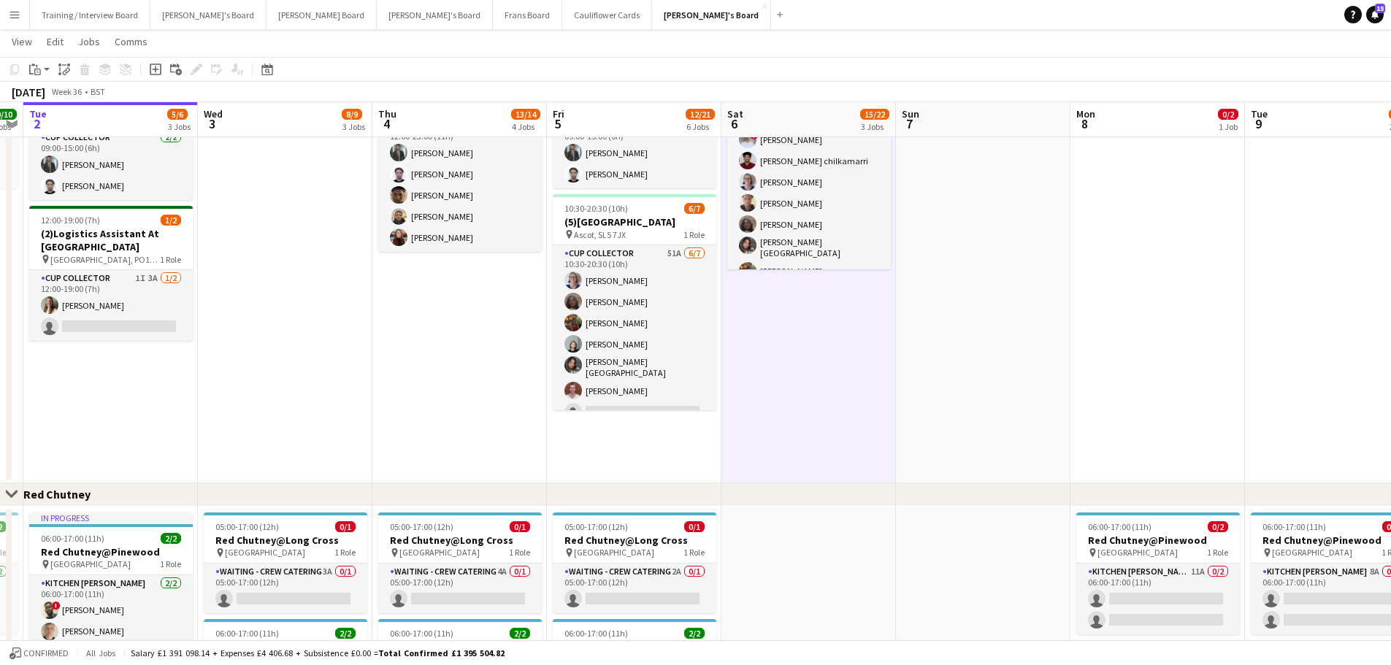
click at [873, 401] on div "Confirmed All jobs Salary £1 391 098.14 + Expenses £4 406.68 + Subsistence £0.0…" at bounding box center [695, 652] width 1391 height 25
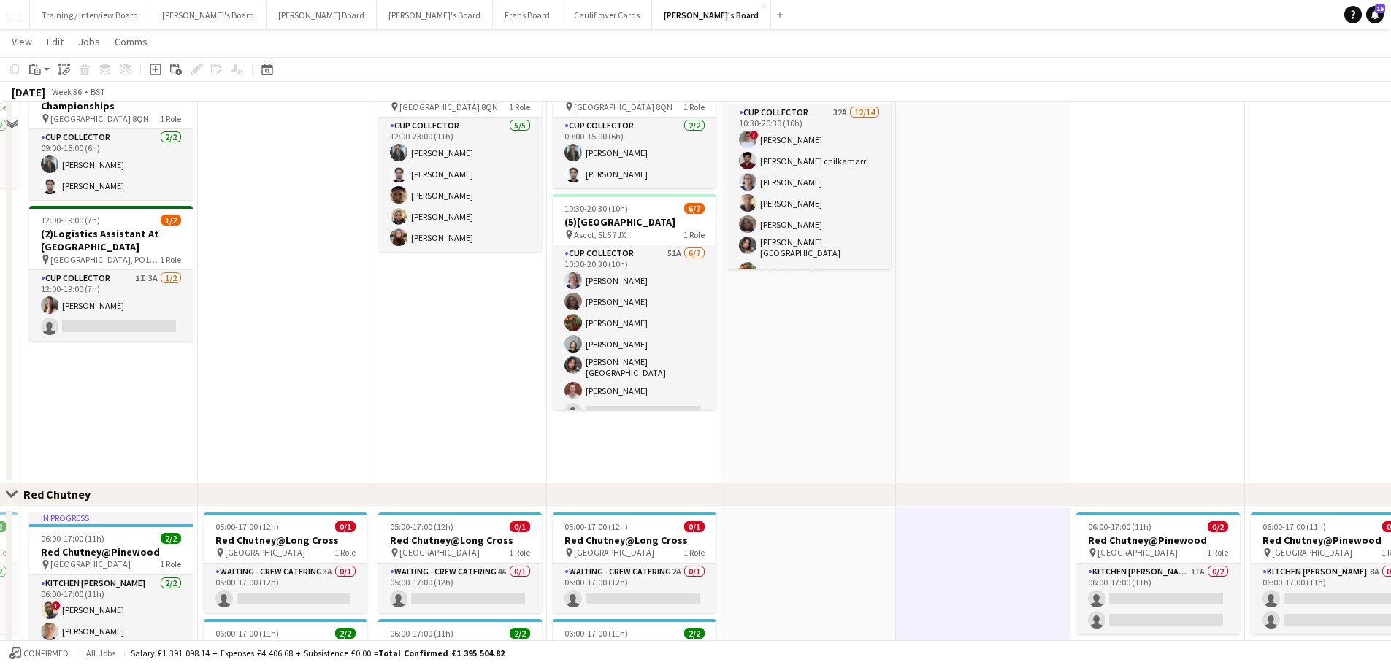
scroll to position [657, 0]
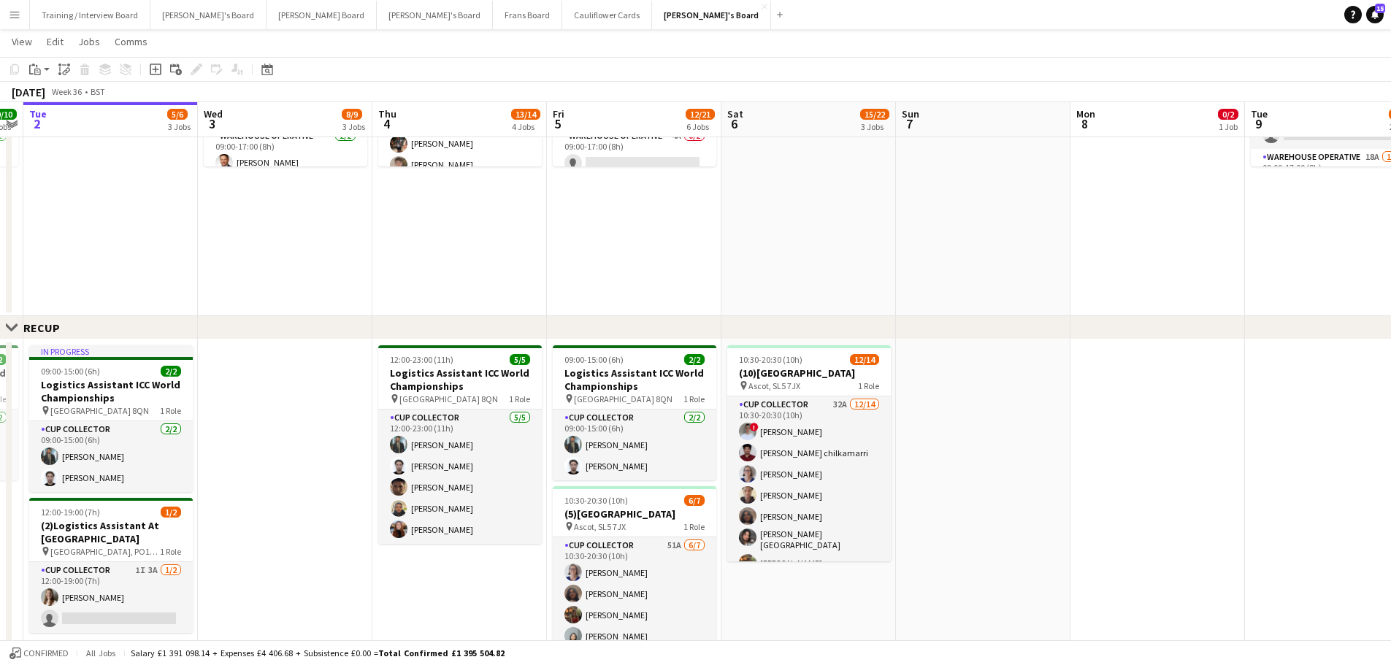
drag, startPoint x: 220, startPoint y: 644, endPoint x: 647, endPoint y: 648, distance: 426.3
click at [647, 401] on div "Confirmed All jobs Salary £1 391 098.14 + Expenses £4 406.68 + Subsistence £0.0…" at bounding box center [695, 652] width 1391 height 25
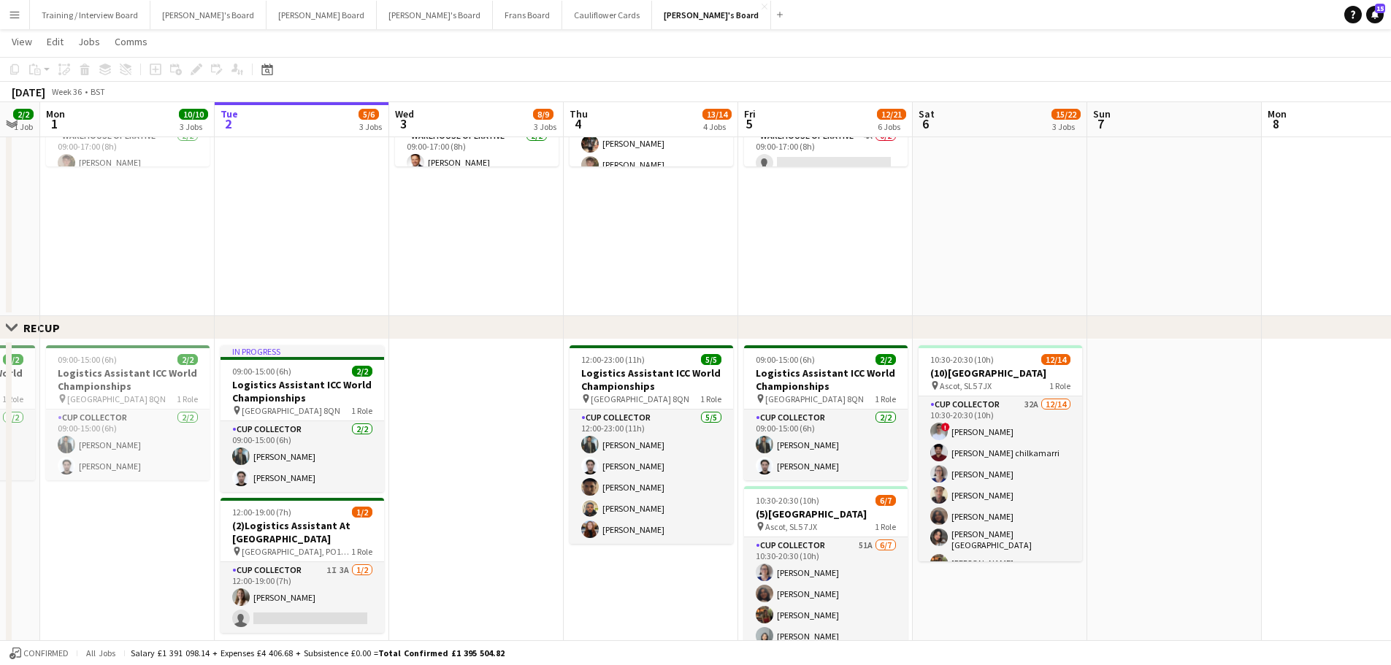
drag, startPoint x: 324, startPoint y: 566, endPoint x: 542, endPoint y: 584, distance: 218.2
click at [542, 401] on app-calendar-viewport "Sat 30 5/5 2 Jobs Sun 31 2/2 1 Job Mon 1 10/10 3 Jobs Tue 2 5/6 3 Jobs Wed 3 8/…" at bounding box center [695, 453] width 1391 height 2106
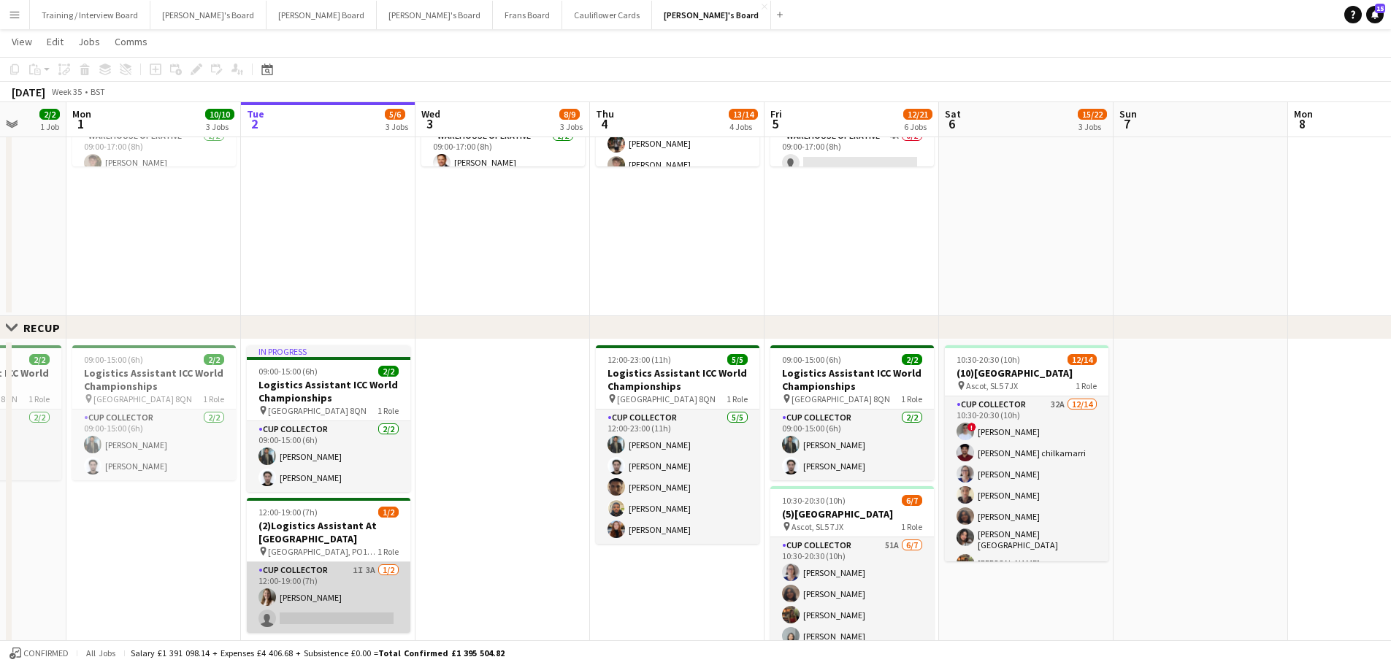
click at [381, 401] on app-card-role "CUP COLLECTOR 1I 3A 1/2 12:00-19:00 (7h) Alice Stratton-Brown single-neutral-ac…" at bounding box center [329, 597] width 164 height 71
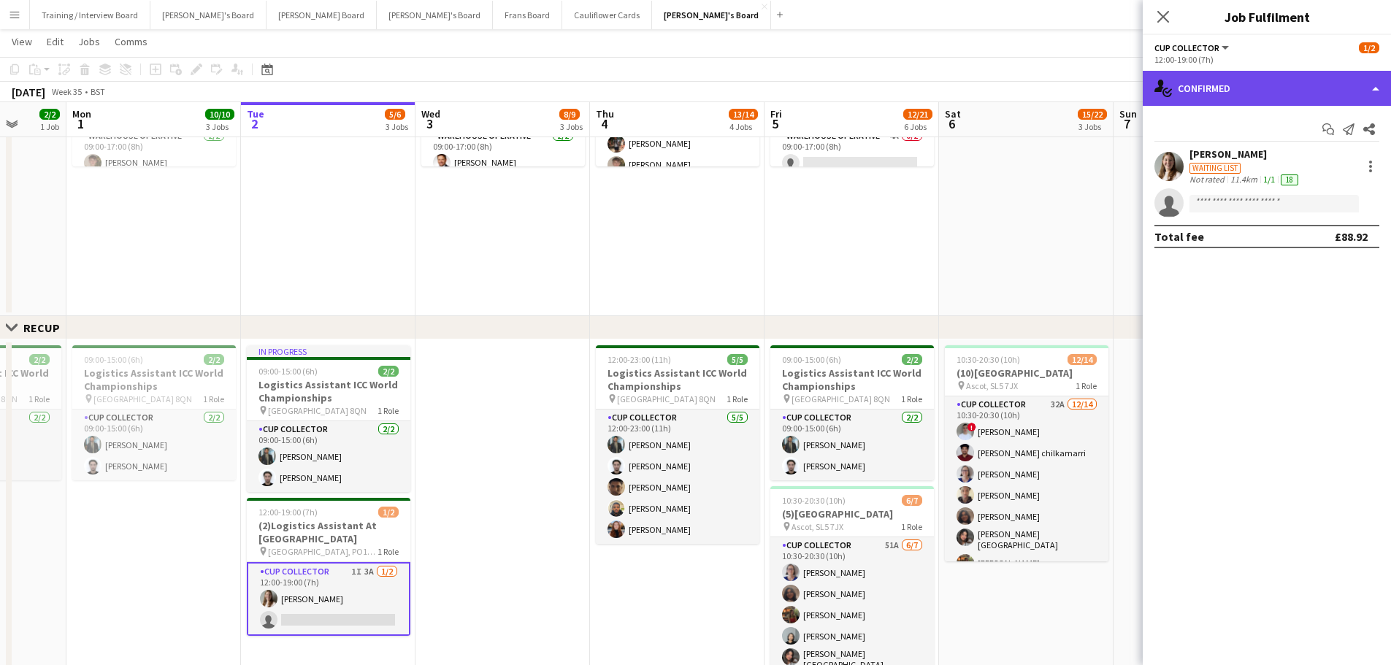
click at [934, 87] on div "single-neutral-actions-check-2 Confirmed" at bounding box center [1266, 88] width 248 height 35
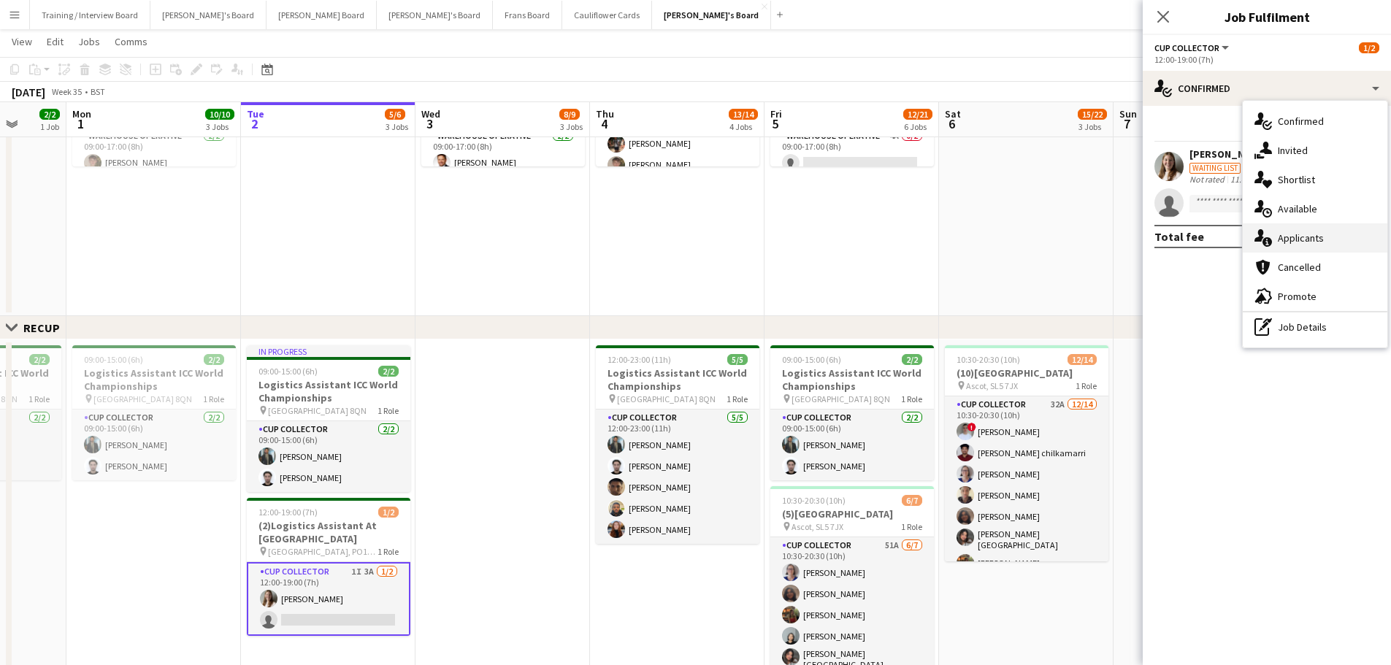
click at [934, 232] on span "Applicants" at bounding box center [1300, 237] width 46 height 13
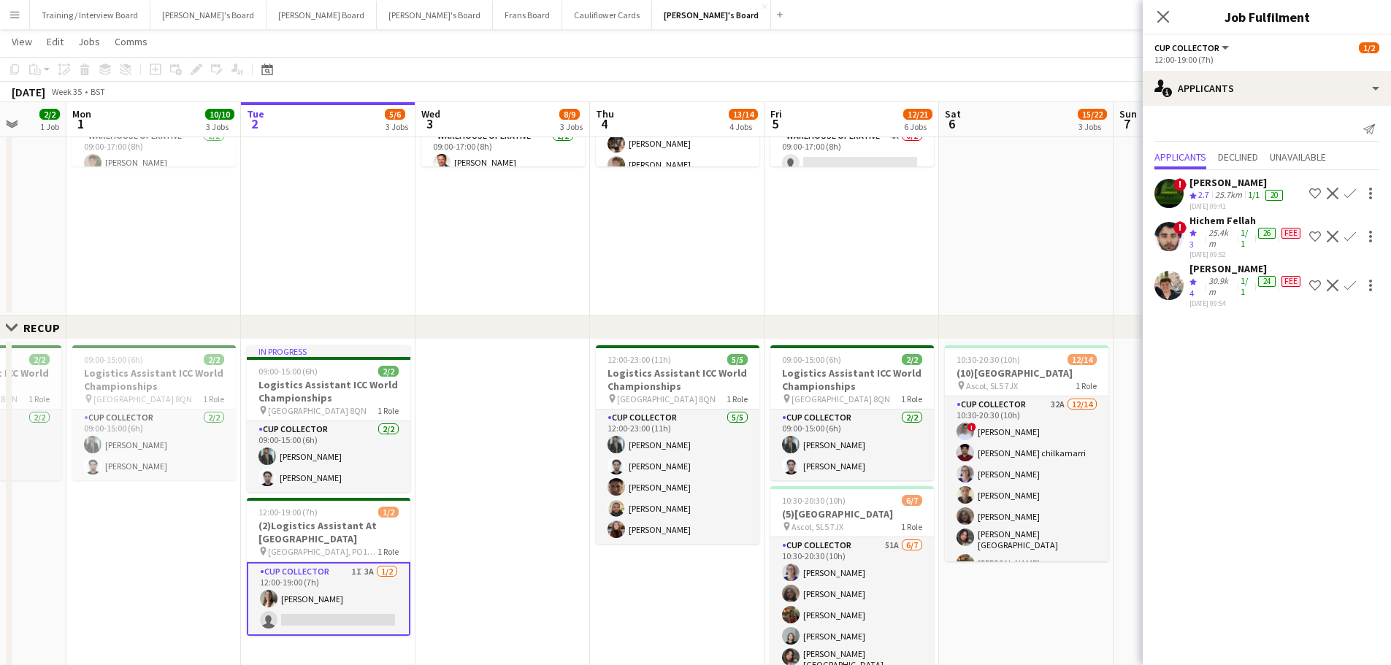
click at [934, 275] on div "30.9km" at bounding box center [1221, 286] width 32 height 23
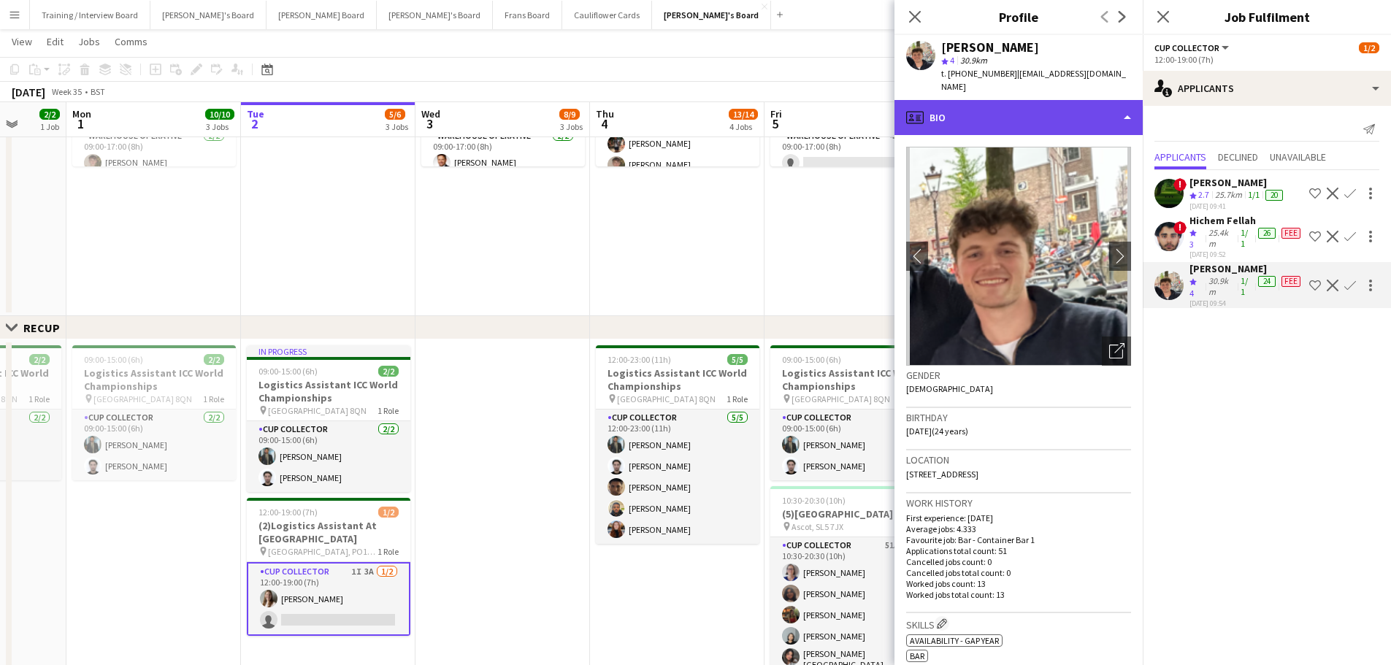
click at [934, 106] on div "profile Bio" at bounding box center [1018, 117] width 248 height 35
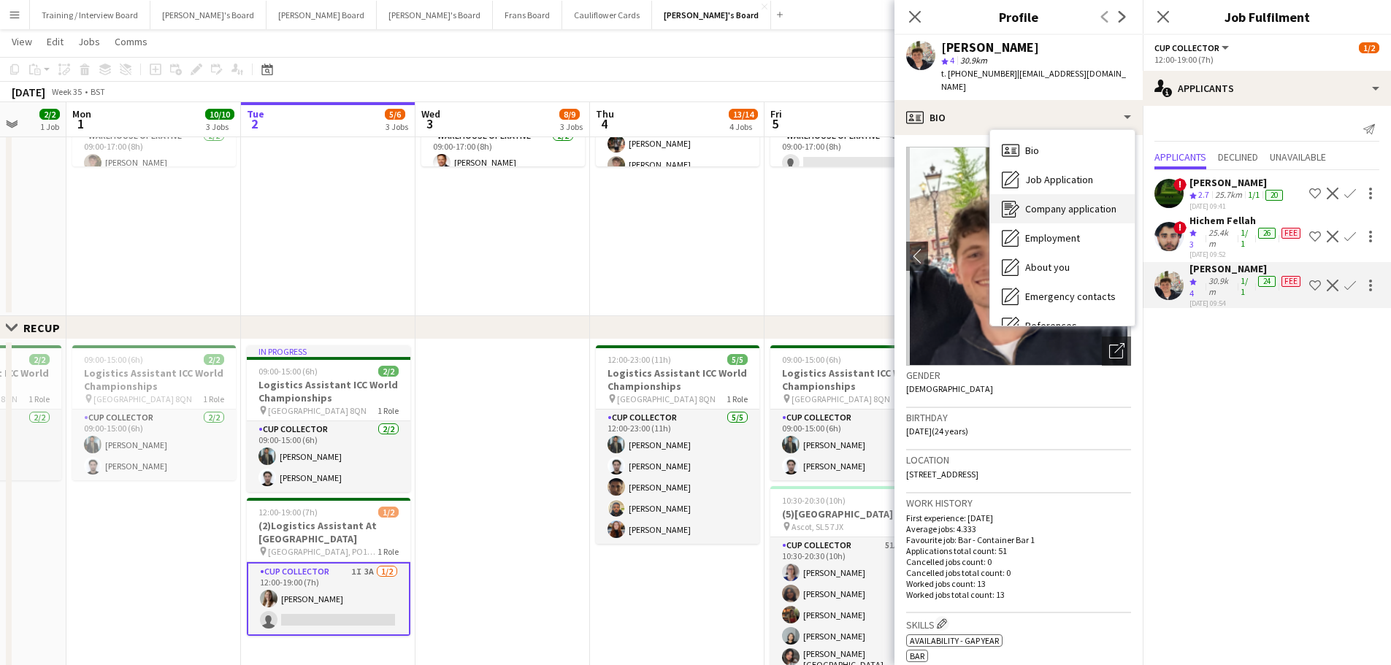
click at [934, 194] on div "Company application Company application" at bounding box center [1062, 208] width 145 height 29
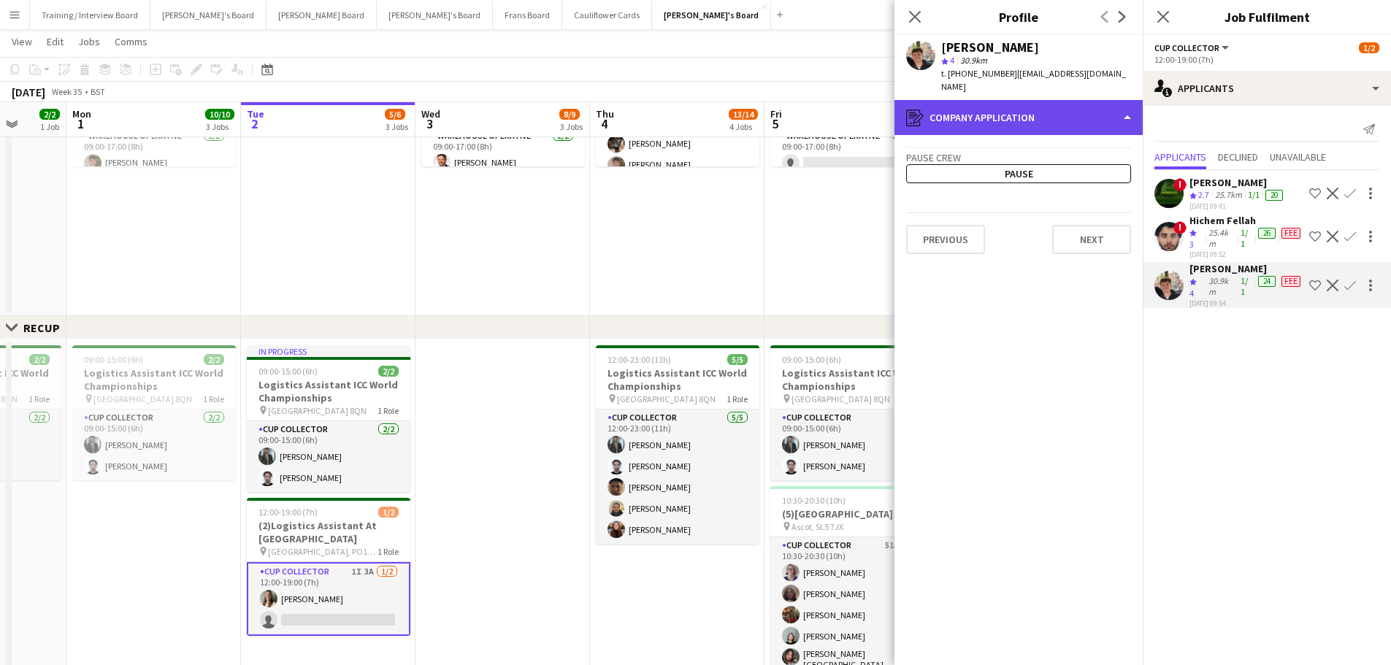
click at [934, 102] on div "register Company application" at bounding box center [1018, 117] width 248 height 35
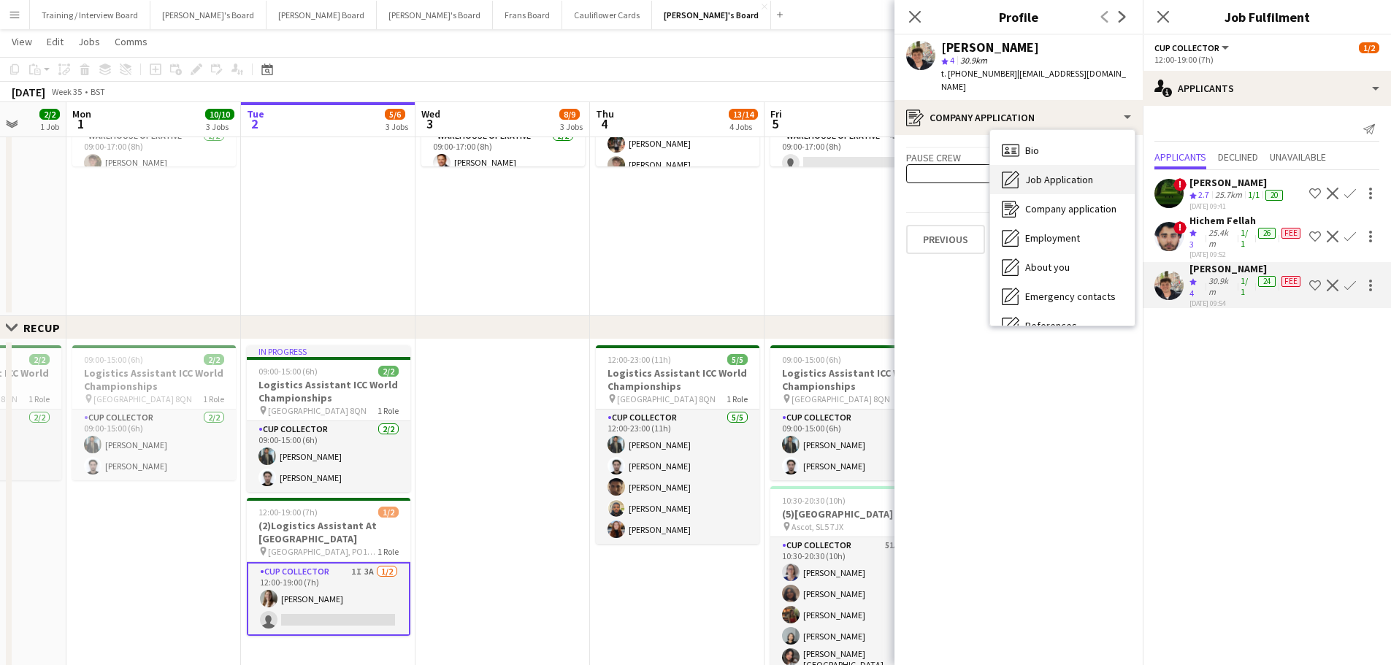
click at [934, 173] on span "Job Application" at bounding box center [1059, 179] width 68 height 13
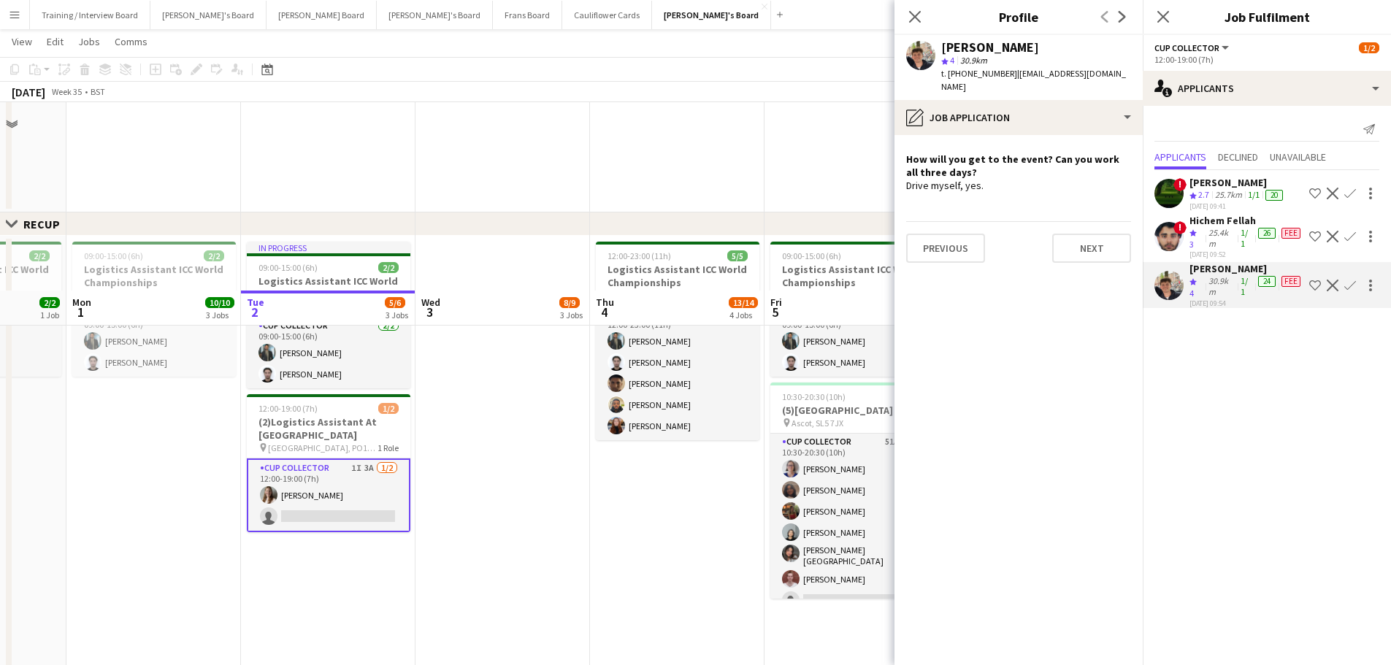
scroll to position [657, 0]
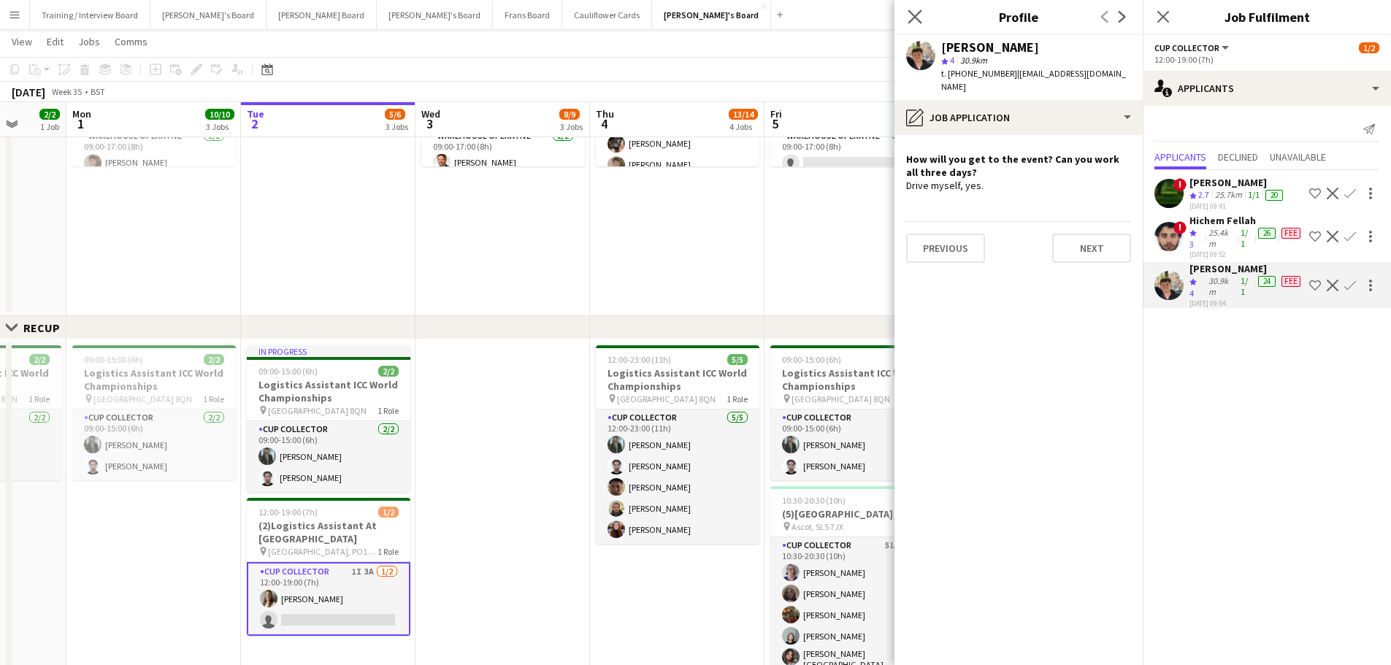
click at [906, 14] on app-icon "Close pop-in" at bounding box center [914, 17] width 21 height 21
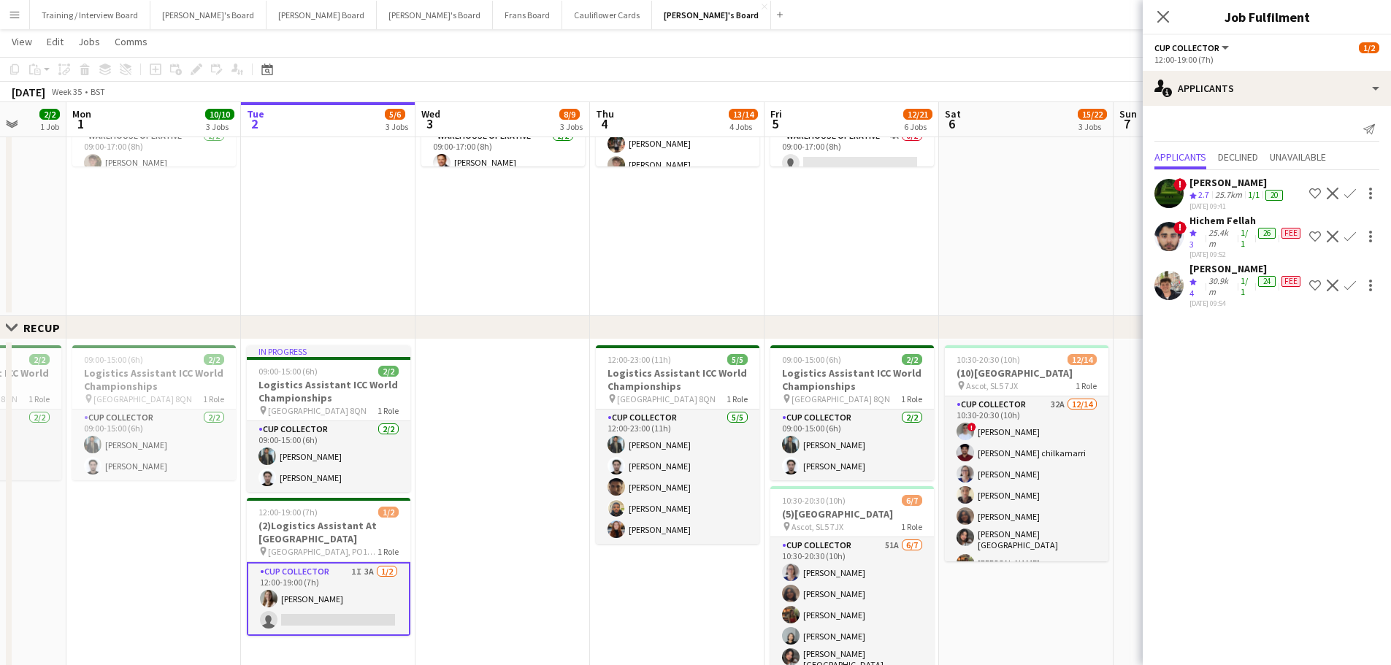
click at [934, 281] on app-icon "Confirm" at bounding box center [1350, 286] width 12 height 12
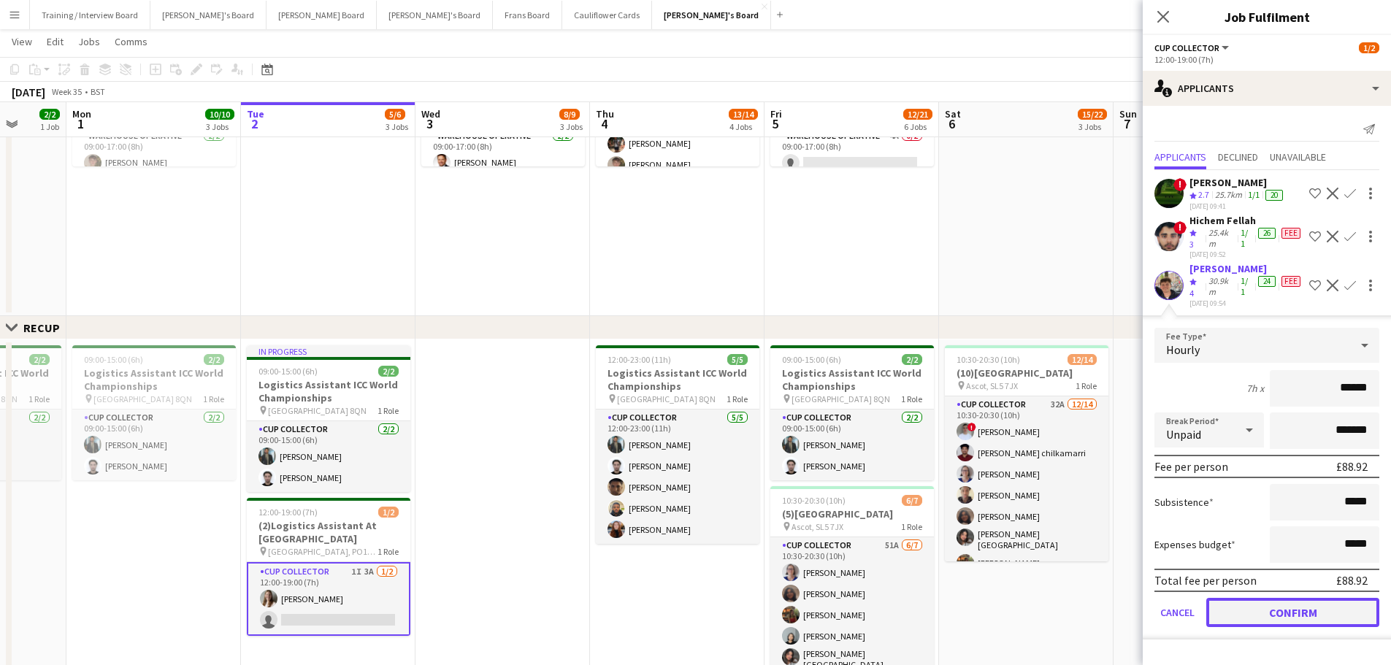
click at [934, 401] on button "Confirm" at bounding box center [1292, 612] width 173 height 29
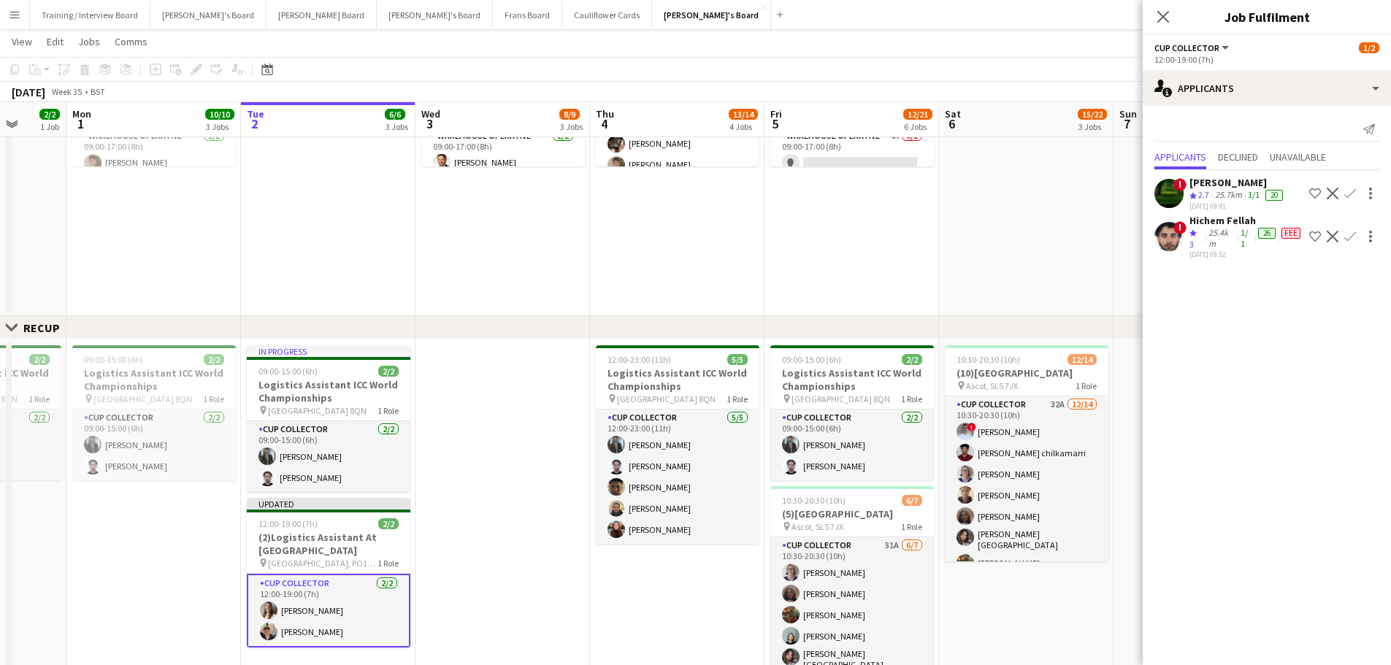
click at [301, 401] on app-card-role "CUP COLLECTOR 2/2 12:00-19:00 (7h) Alice Stratton-Brown Eric Roberts" at bounding box center [329, 611] width 164 height 74
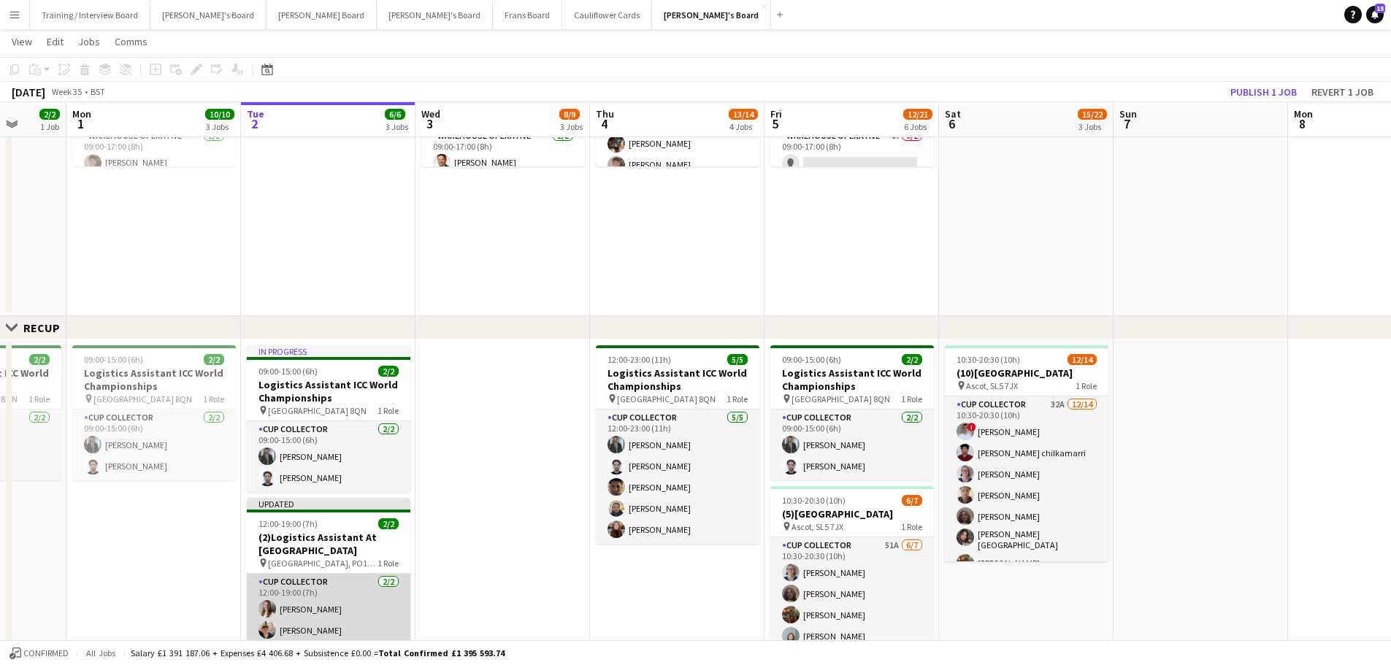
click at [301, 401] on app-card-role "CUP COLLECTOR 2/2 12:00-19:00 (7h) Alice Stratton-Brown Eric Roberts" at bounding box center [329, 609] width 164 height 71
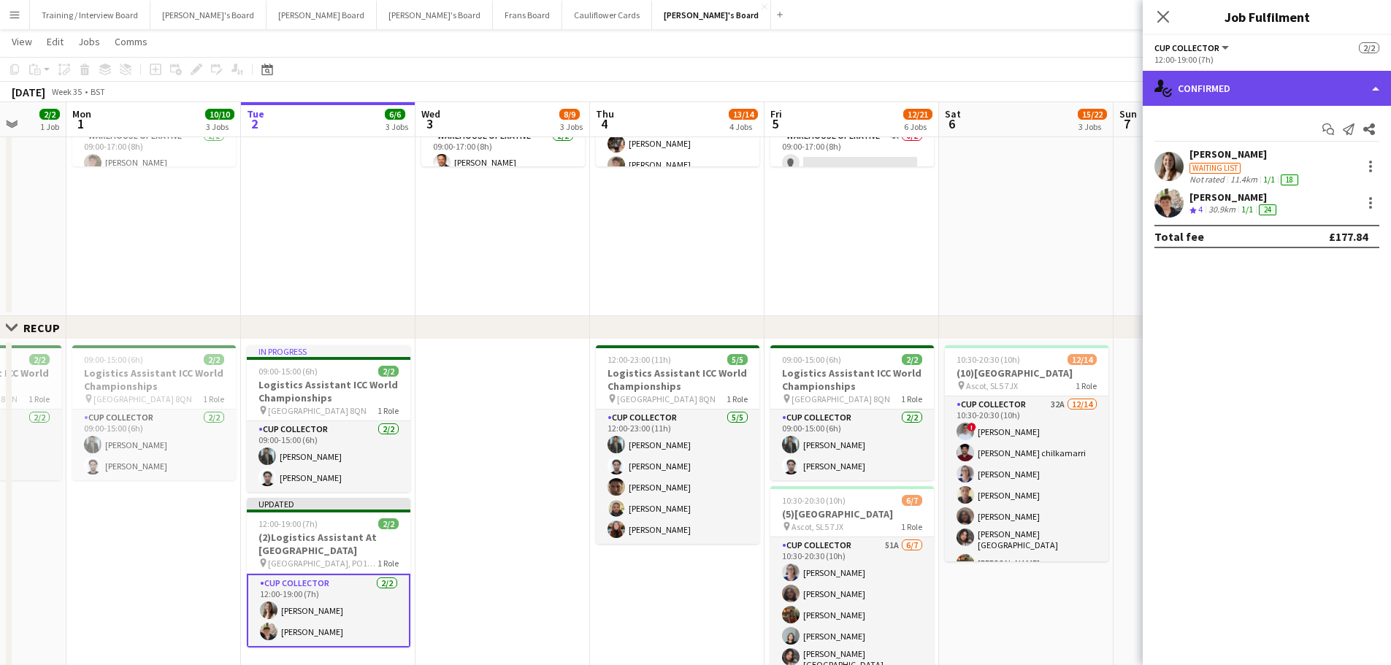
click at [934, 91] on div "single-neutral-actions-check-2 Confirmed" at bounding box center [1266, 88] width 248 height 35
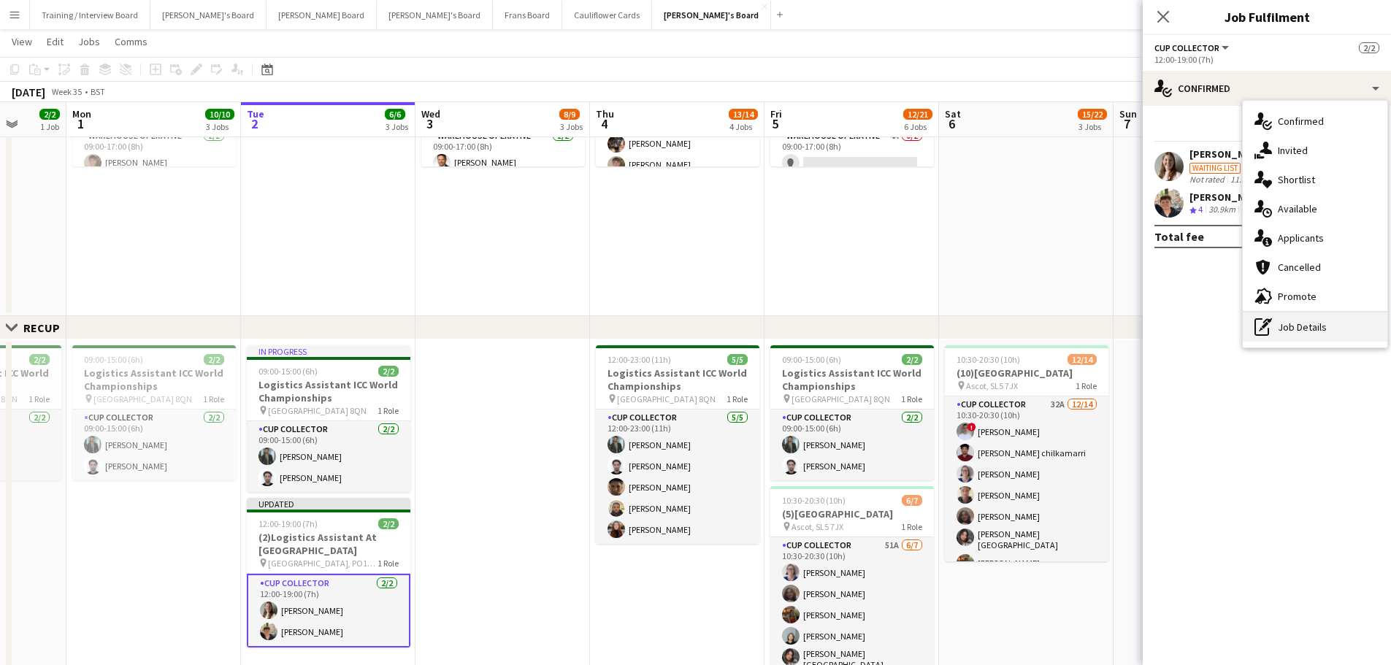
click at [934, 332] on div "pen-write Job Details" at bounding box center [1314, 326] width 145 height 29
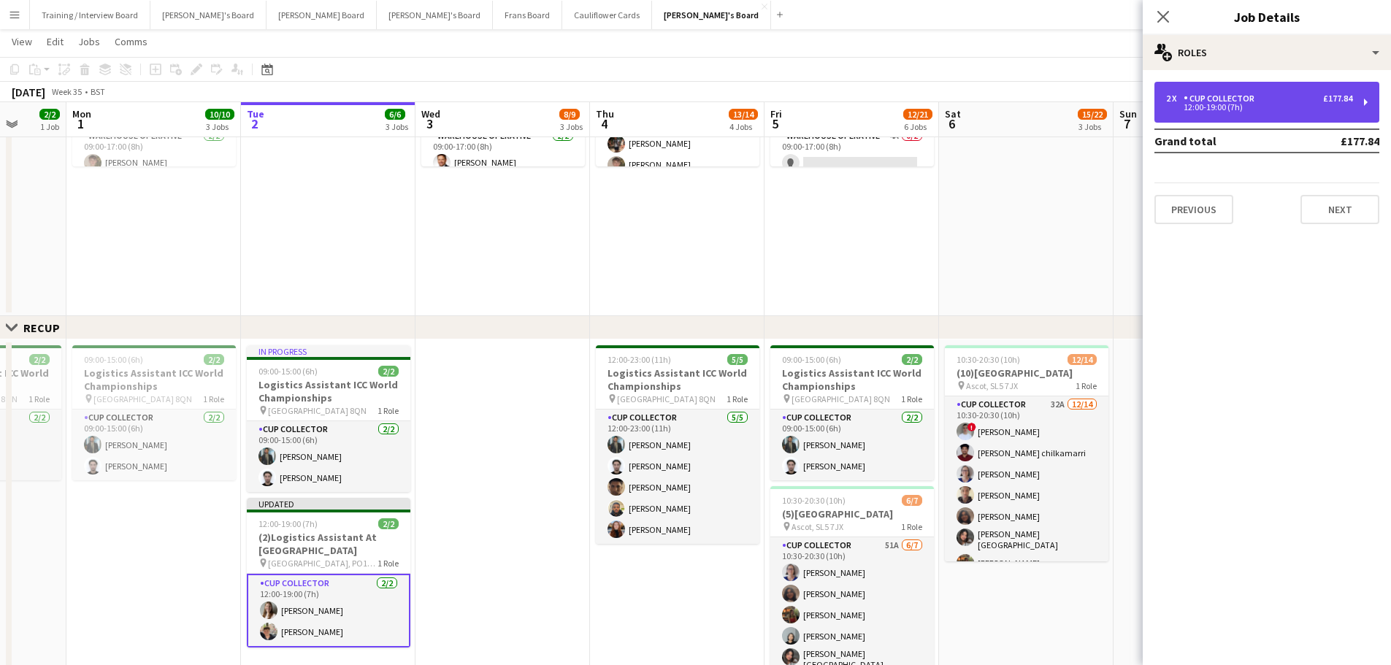
click at [934, 89] on div "2 x CUP COLLECTOR £177.84 12:00-19:00 (7h)" at bounding box center [1266, 102] width 225 height 41
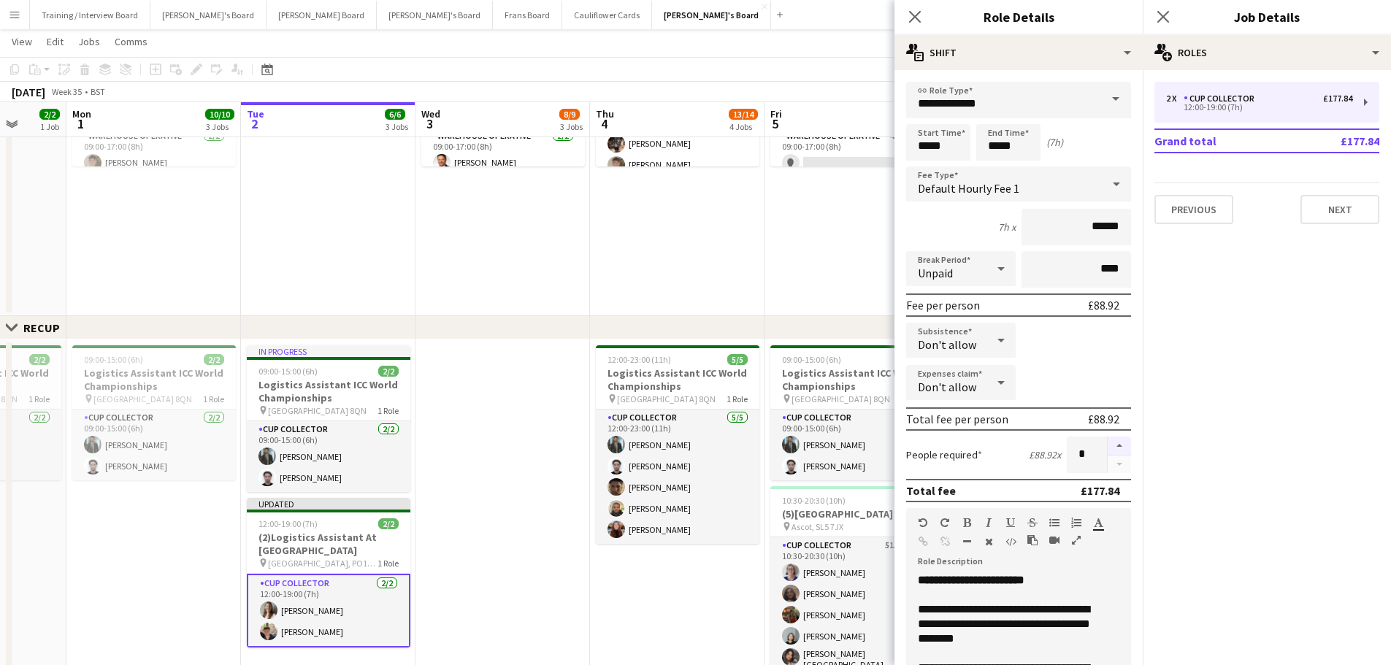
click at [934, 401] on button "button" at bounding box center [1118, 446] width 23 height 19
type input "*"
click at [461, 401] on app-date-cell at bounding box center [502, 557] width 174 height 436
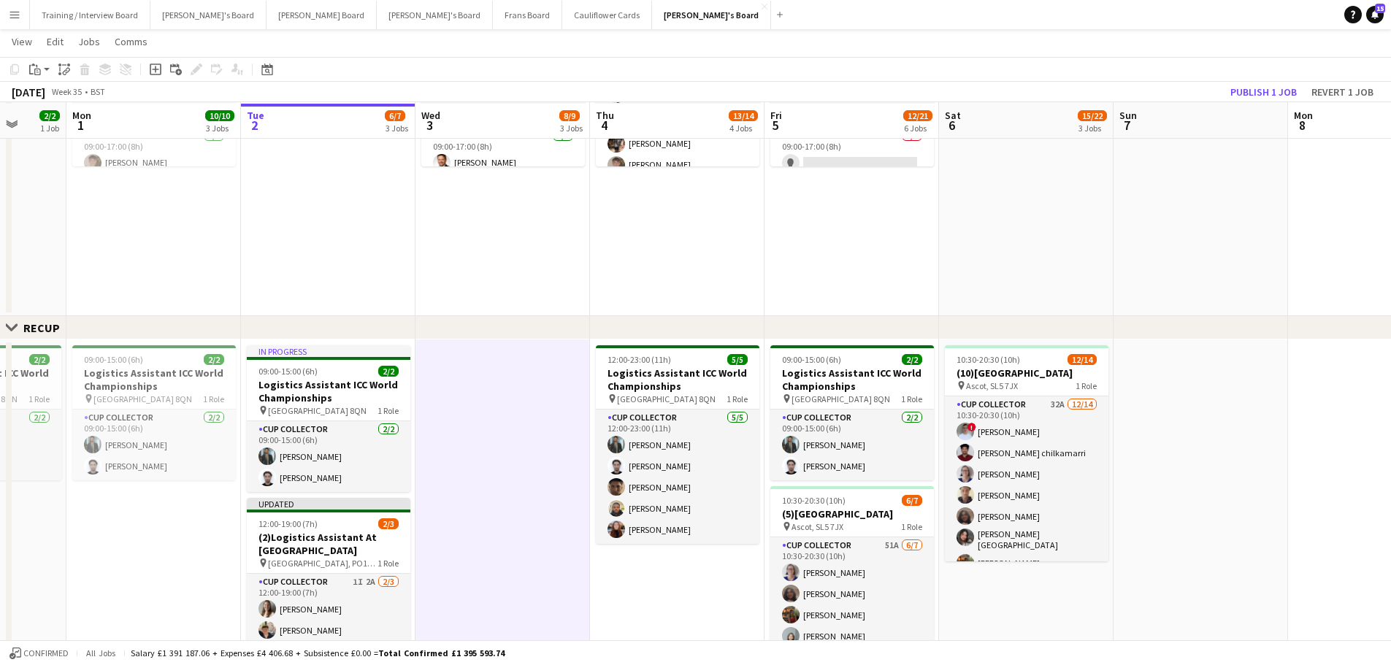
scroll to position [730, 0]
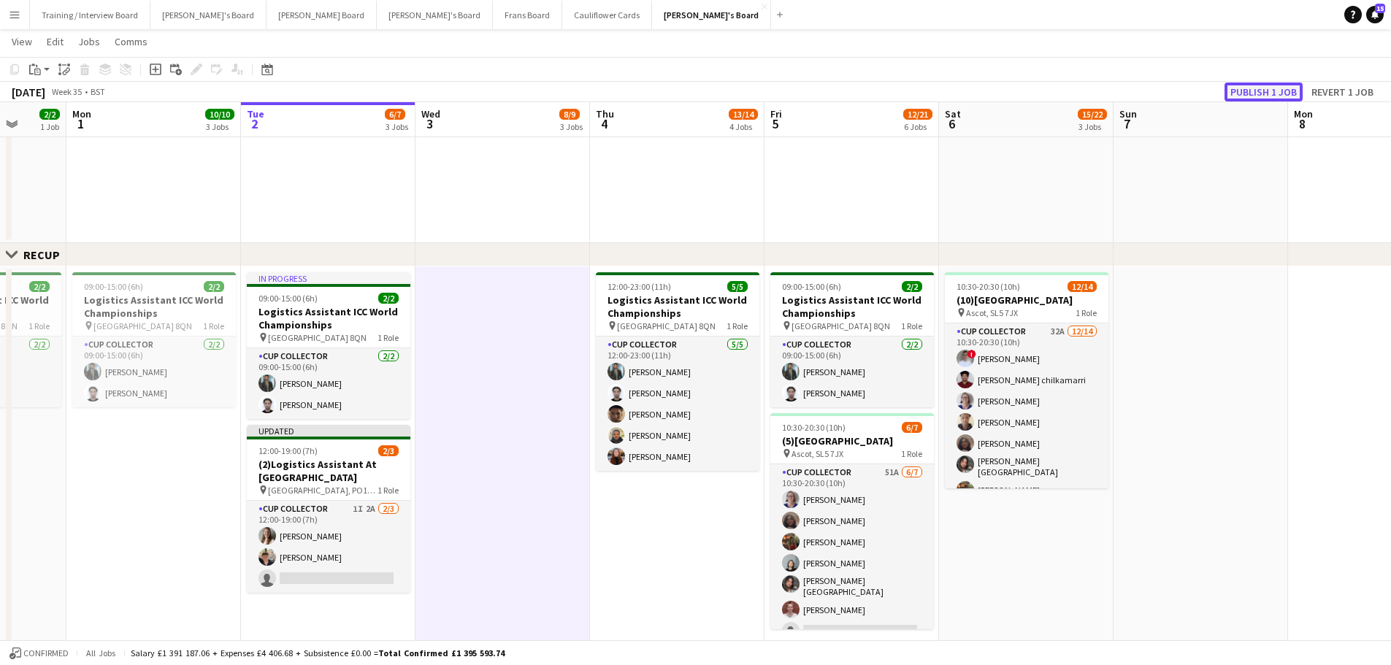
click at [934, 96] on button "Publish 1 job" at bounding box center [1263, 91] width 78 height 19
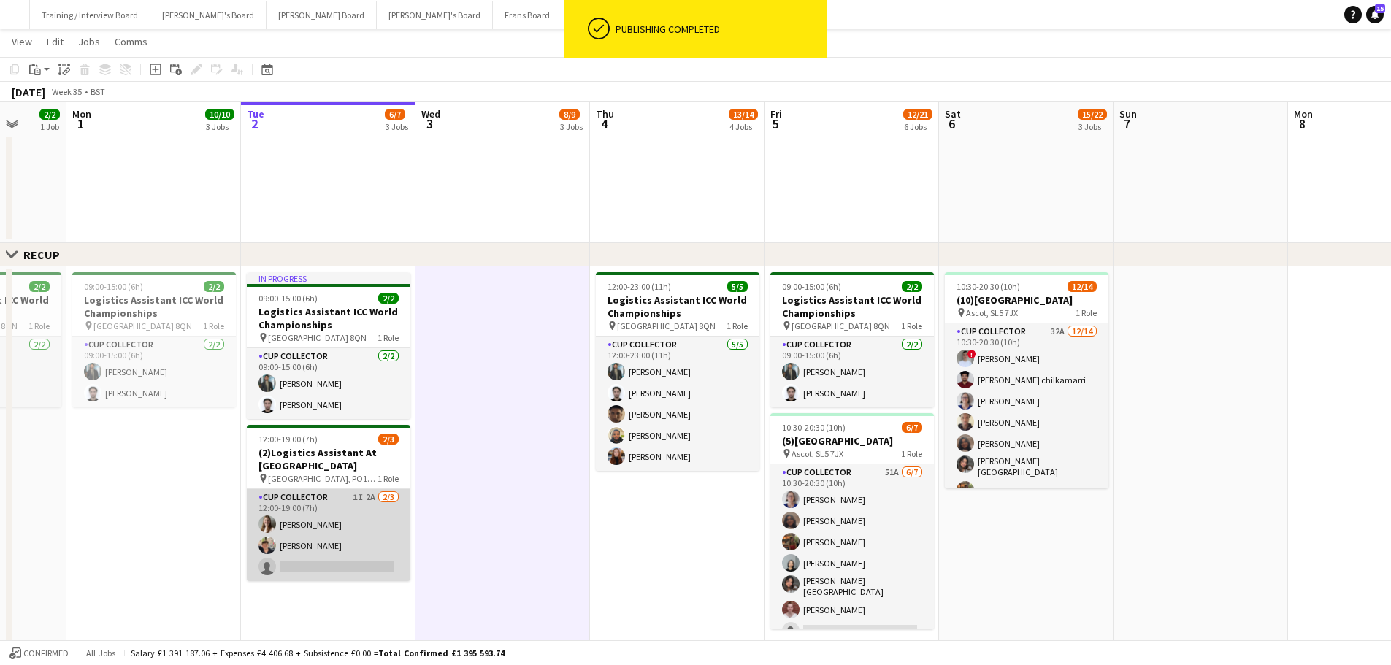
click at [319, 401] on app-card-role "CUP COLLECTOR 1I 2A 2/3 12:00-19:00 (7h) Alice Stratton-Brown Eric Roberts sing…" at bounding box center [329, 535] width 164 height 92
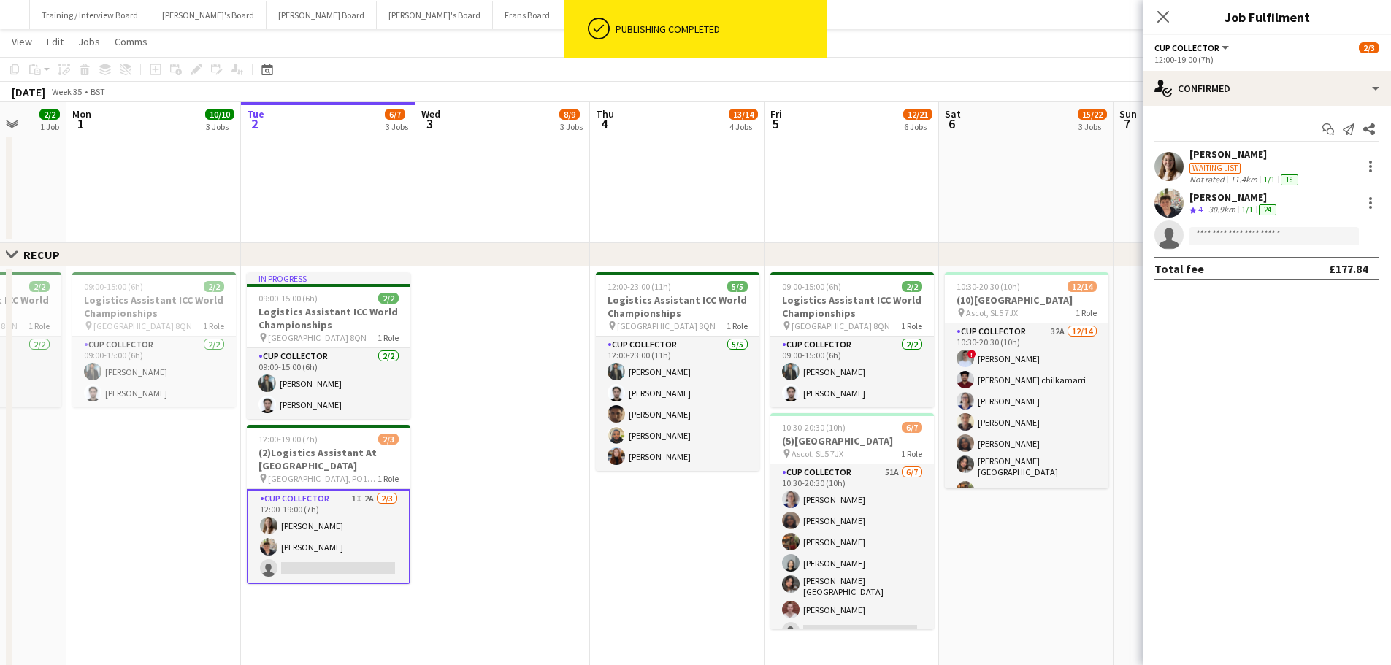
click at [934, 182] on app-skills-label "1/1" at bounding box center [1269, 179] width 12 height 11
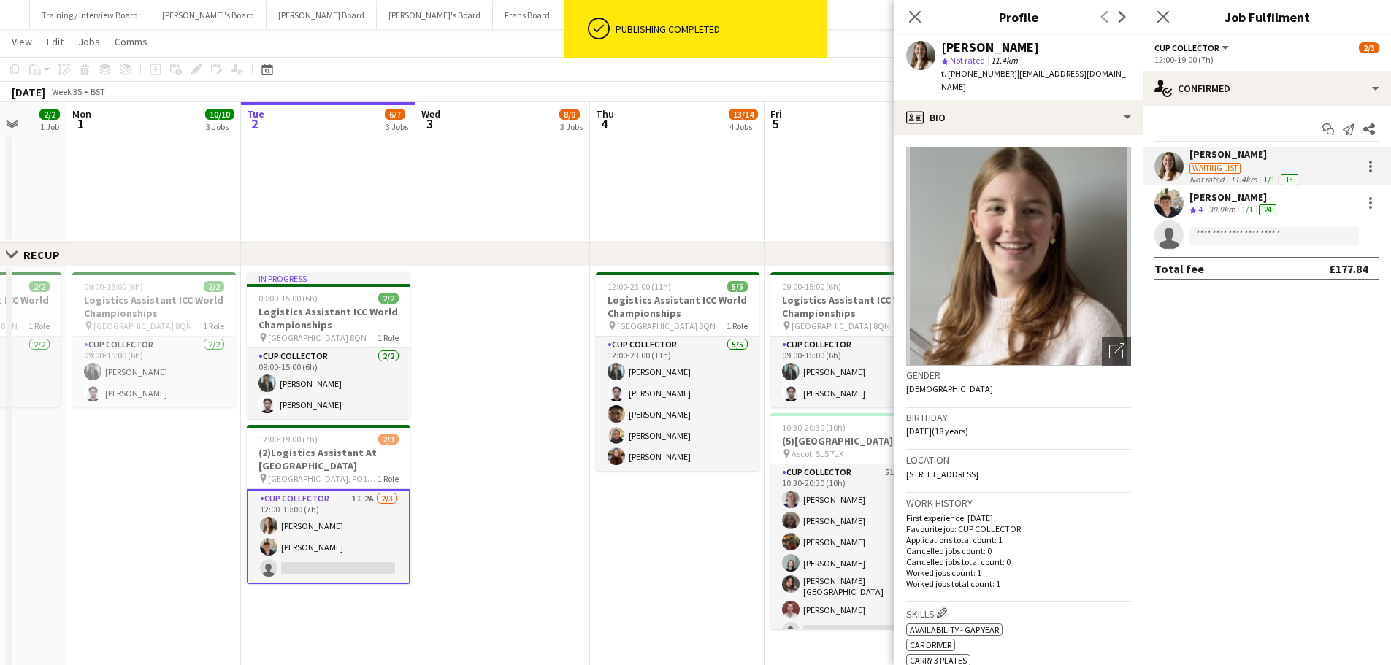
click at [515, 339] on app-date-cell at bounding box center [502, 484] width 174 height 436
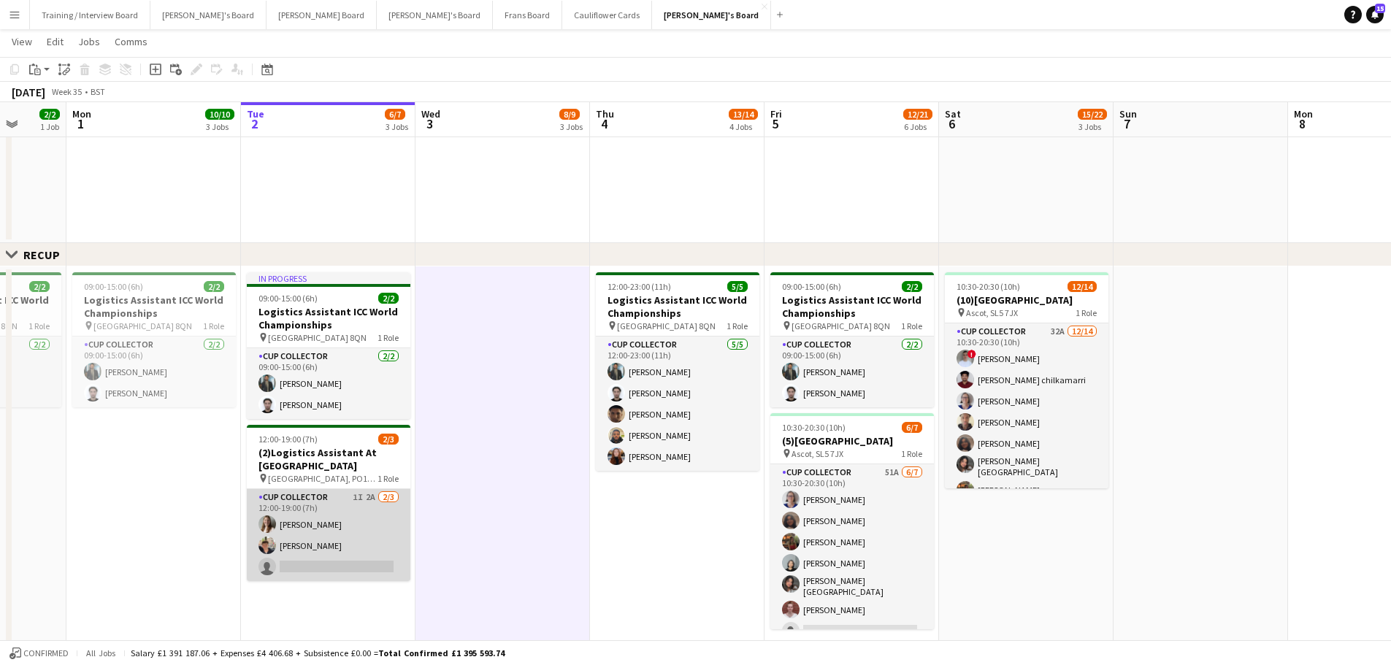
click at [320, 401] on app-card-role "CUP COLLECTOR 1I 2A 2/3 12:00-19:00 (7h) Alice Stratton-Brown Eric Roberts sing…" at bounding box center [329, 535] width 164 height 92
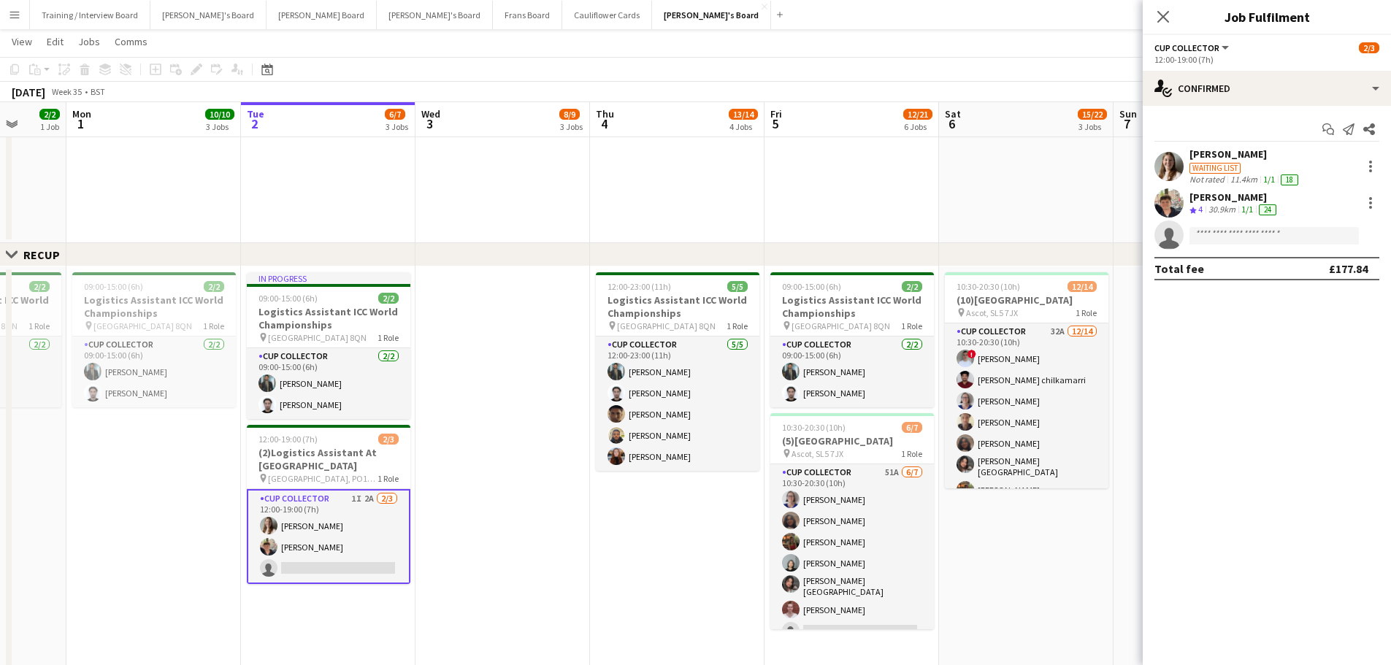
click at [934, 106] on div "Start chat Send notification Share Alice Stratton-Brown Waiting list Not rated …" at bounding box center [1266, 199] width 248 height 186
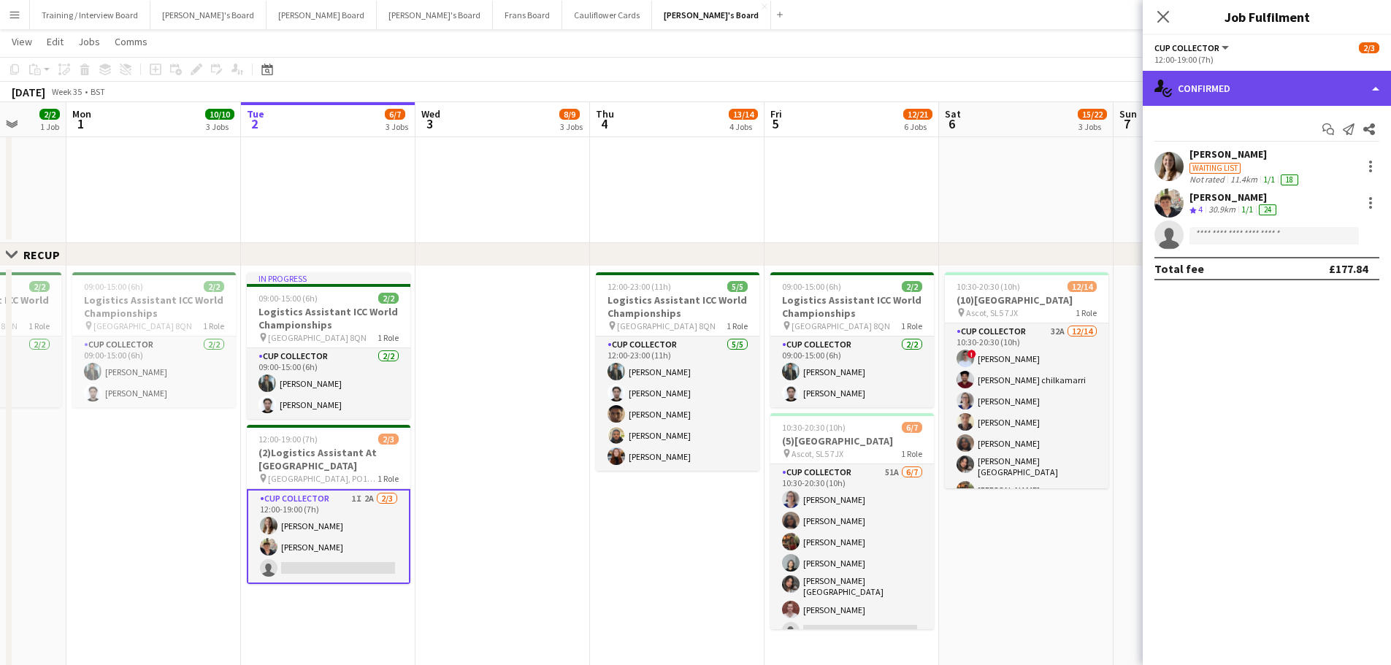
click at [934, 101] on div "single-neutral-actions-check-2 Confirmed" at bounding box center [1266, 88] width 248 height 35
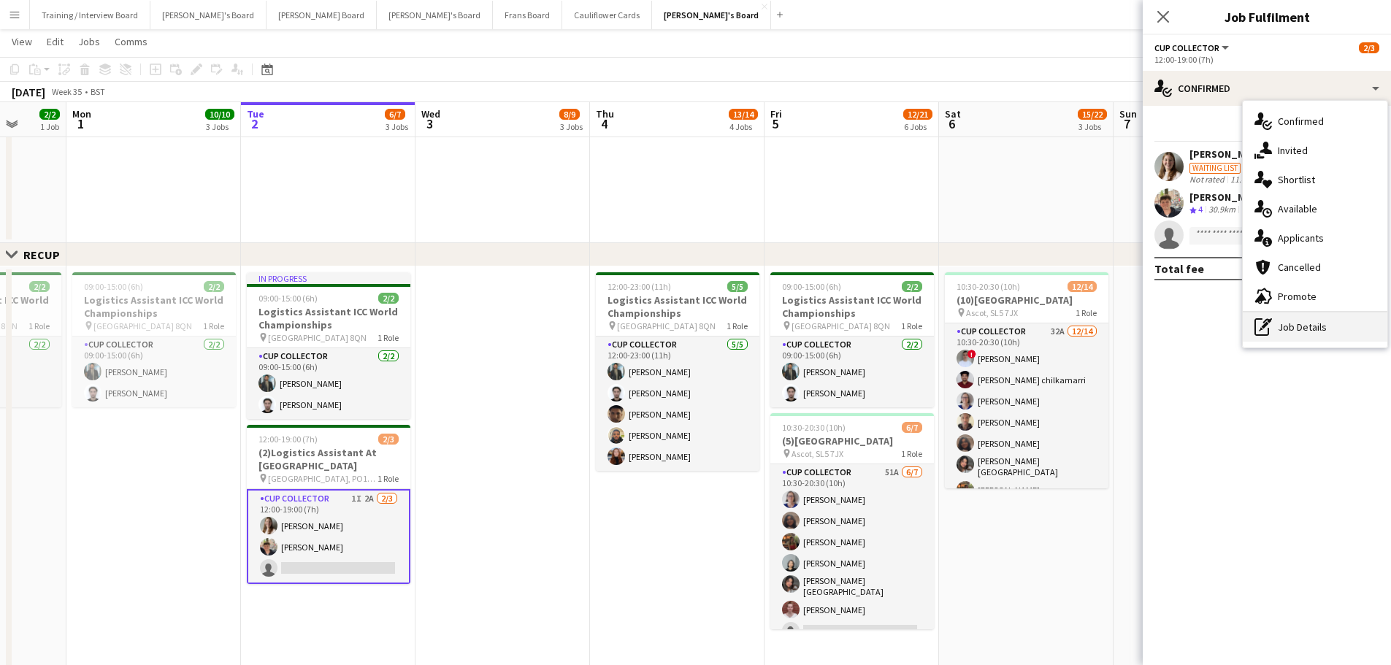
click at [934, 331] on div "pen-write Job Details" at bounding box center [1314, 326] width 145 height 29
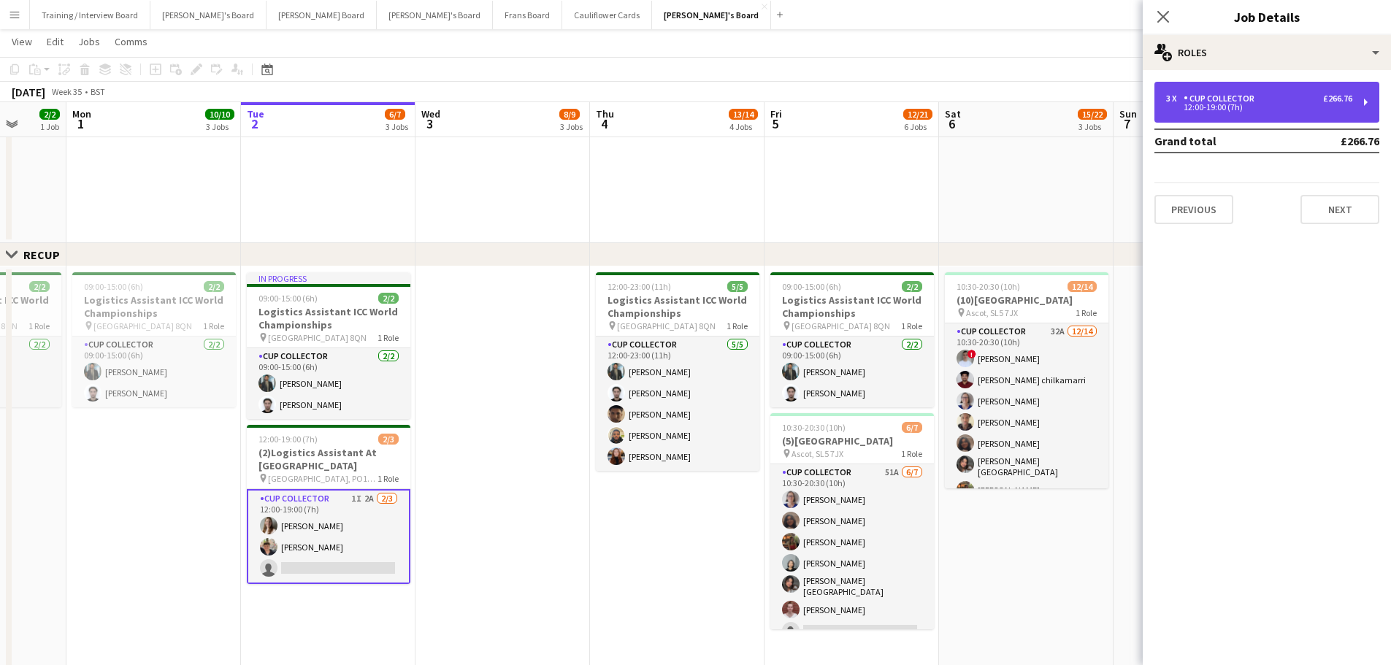
click at [934, 103] on div "CUP COLLECTOR" at bounding box center [1221, 98] width 77 height 10
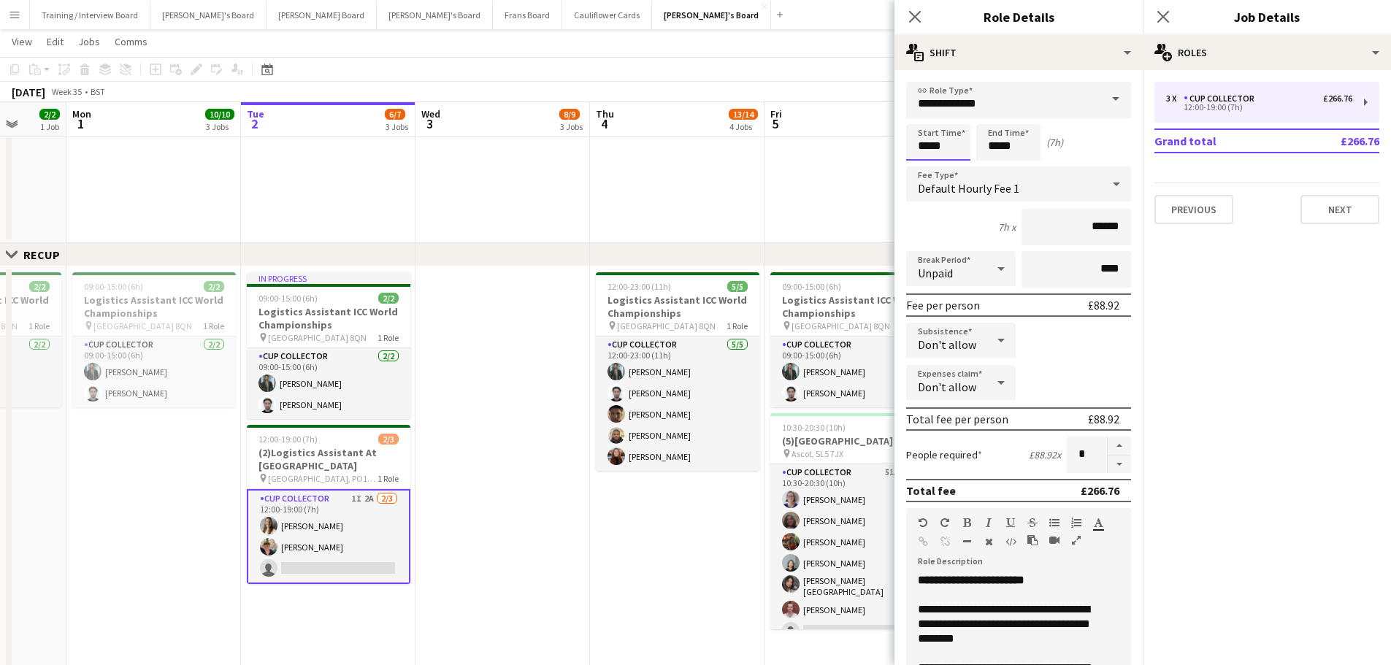
click at [934, 144] on input "*****" at bounding box center [938, 142] width 64 height 36
type input "*****"
click at [569, 401] on app-date-cell at bounding box center [502, 484] width 174 height 436
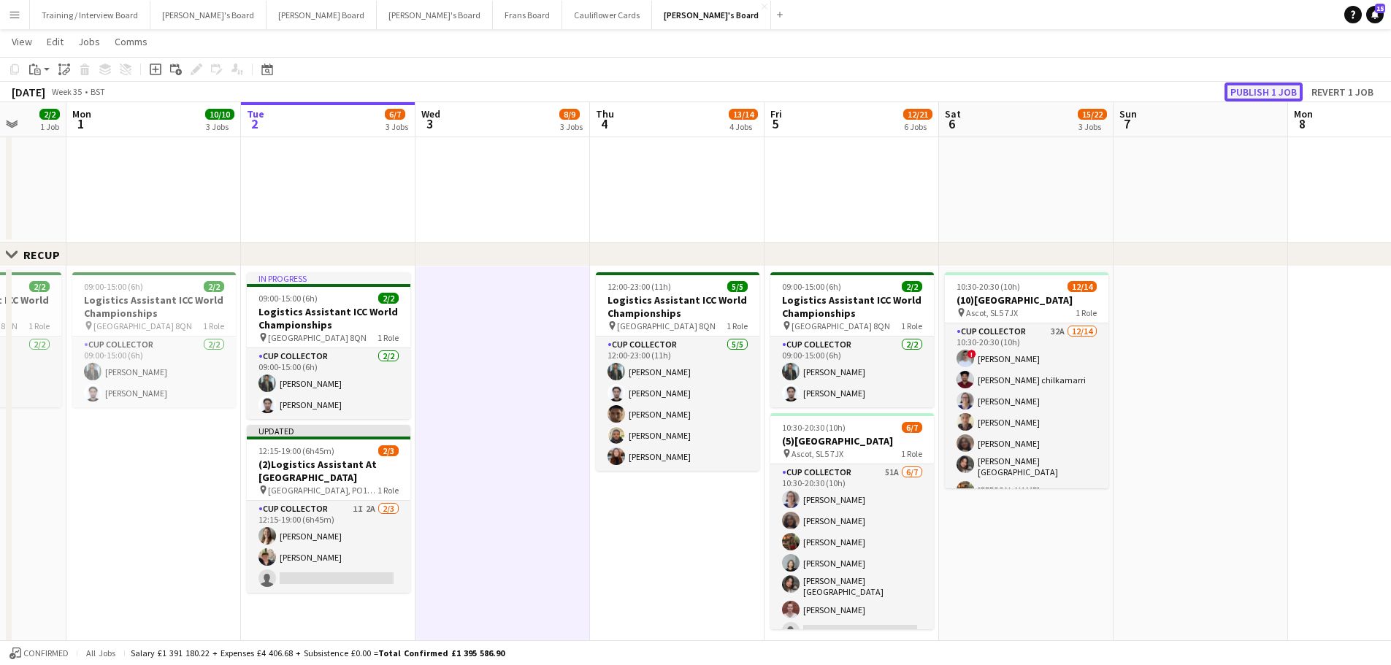
click at [934, 93] on button "Publish 1 job" at bounding box center [1263, 91] width 78 height 19
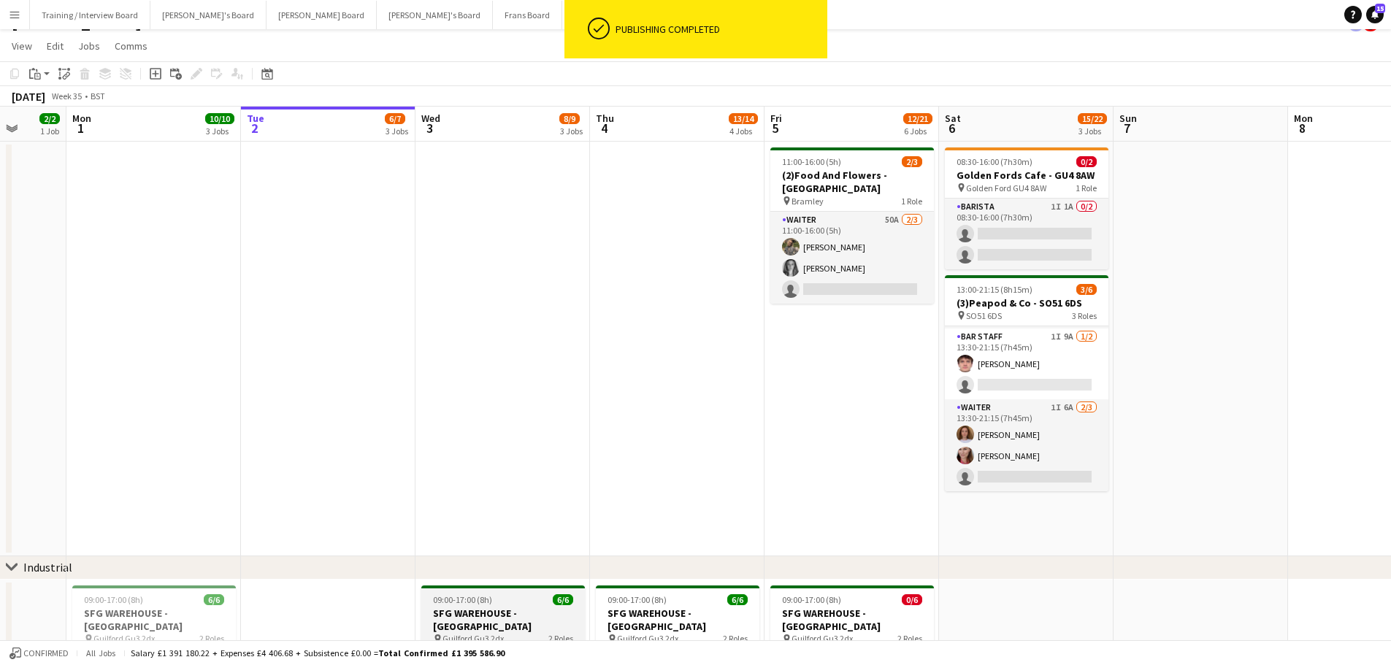
scroll to position [0, 0]
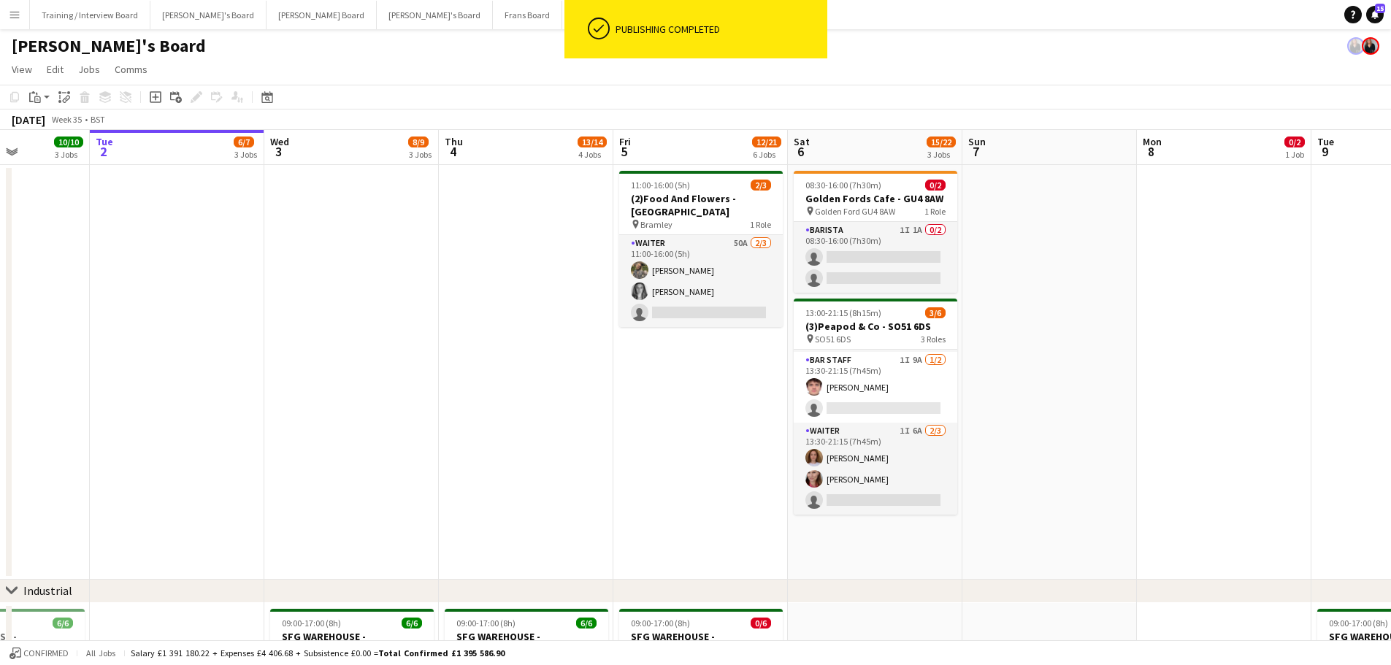
drag, startPoint x: 523, startPoint y: 418, endPoint x: 372, endPoint y: 396, distance: 152.8
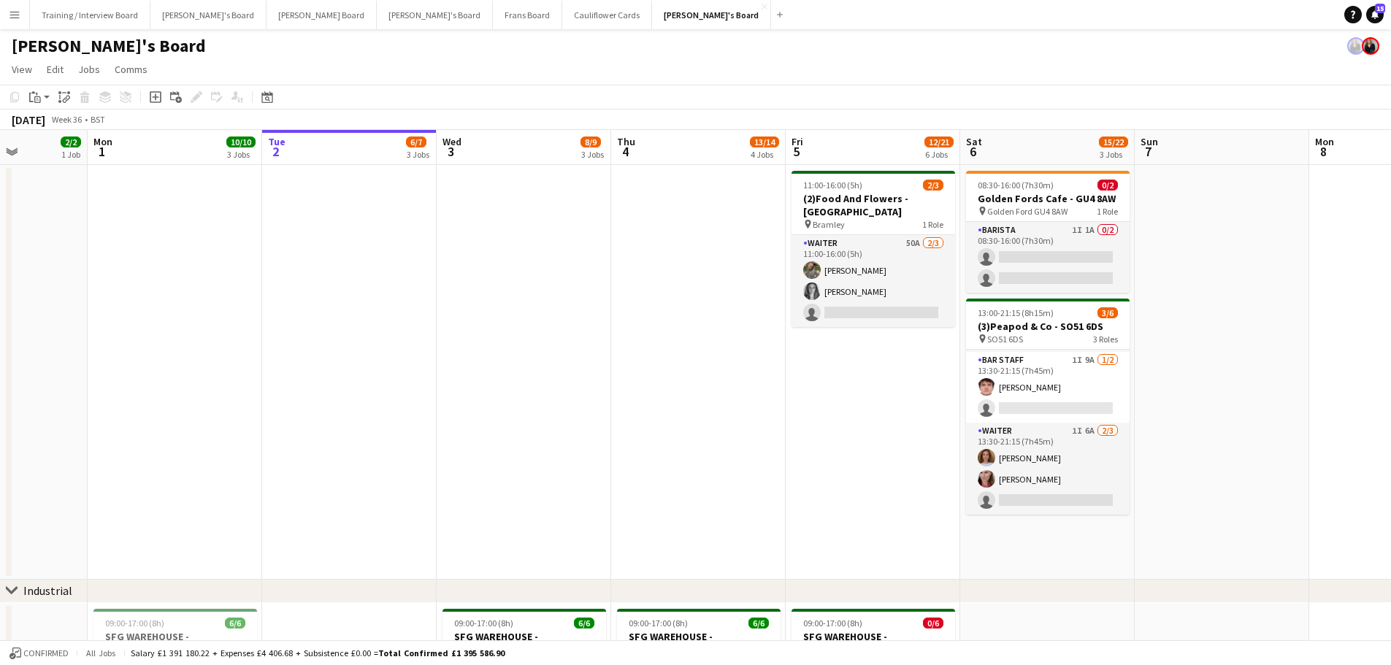
drag, startPoint x: 309, startPoint y: 393, endPoint x: 657, endPoint y: 488, distance: 361.1
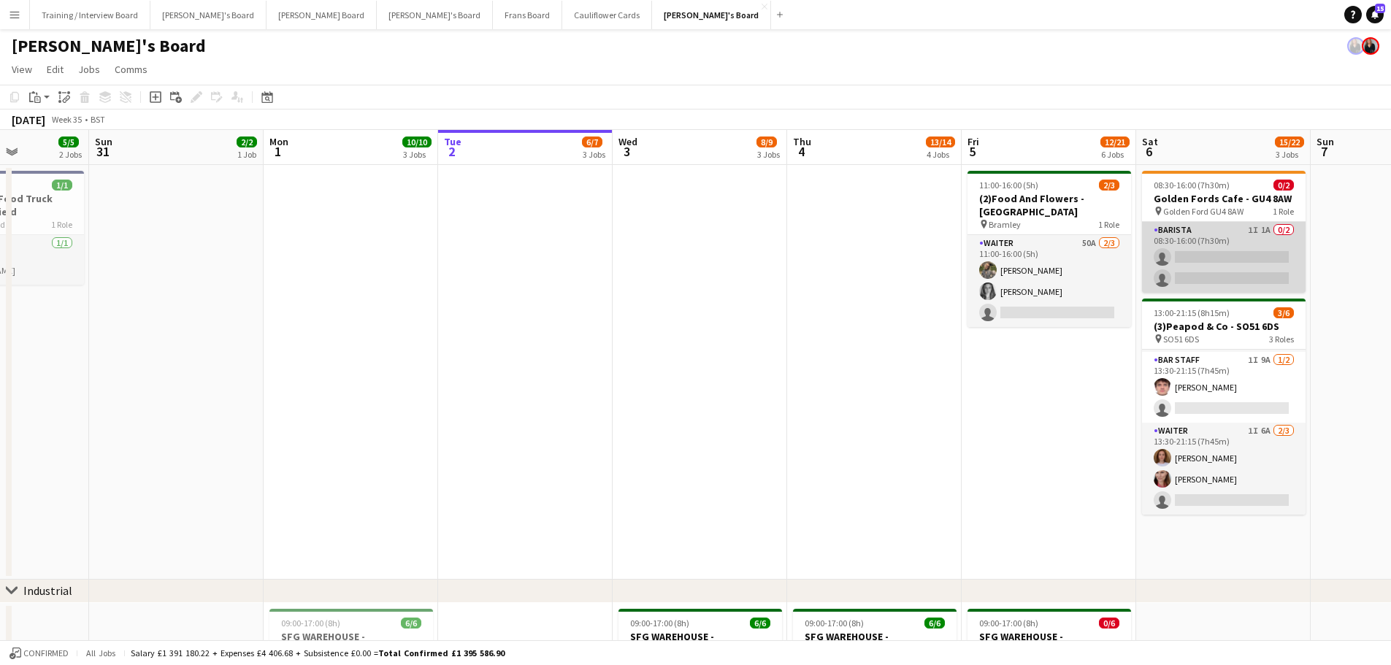
click at [934, 236] on app-card-role "Barista 1I 1A 0/2 08:30-16:00 (7h30m) single-neutral-actions single-neutral-act…" at bounding box center [1224, 257] width 164 height 71
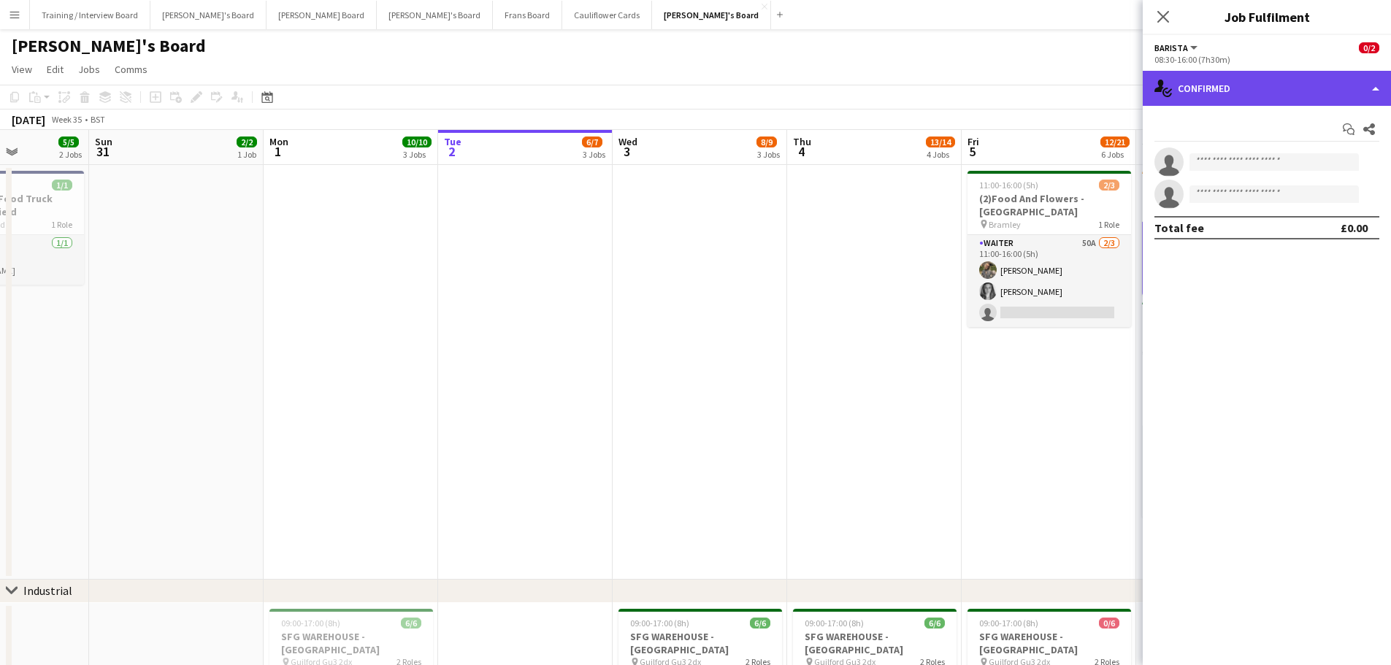
click at [934, 76] on div "single-neutral-actions-check-2 Confirmed" at bounding box center [1266, 88] width 248 height 35
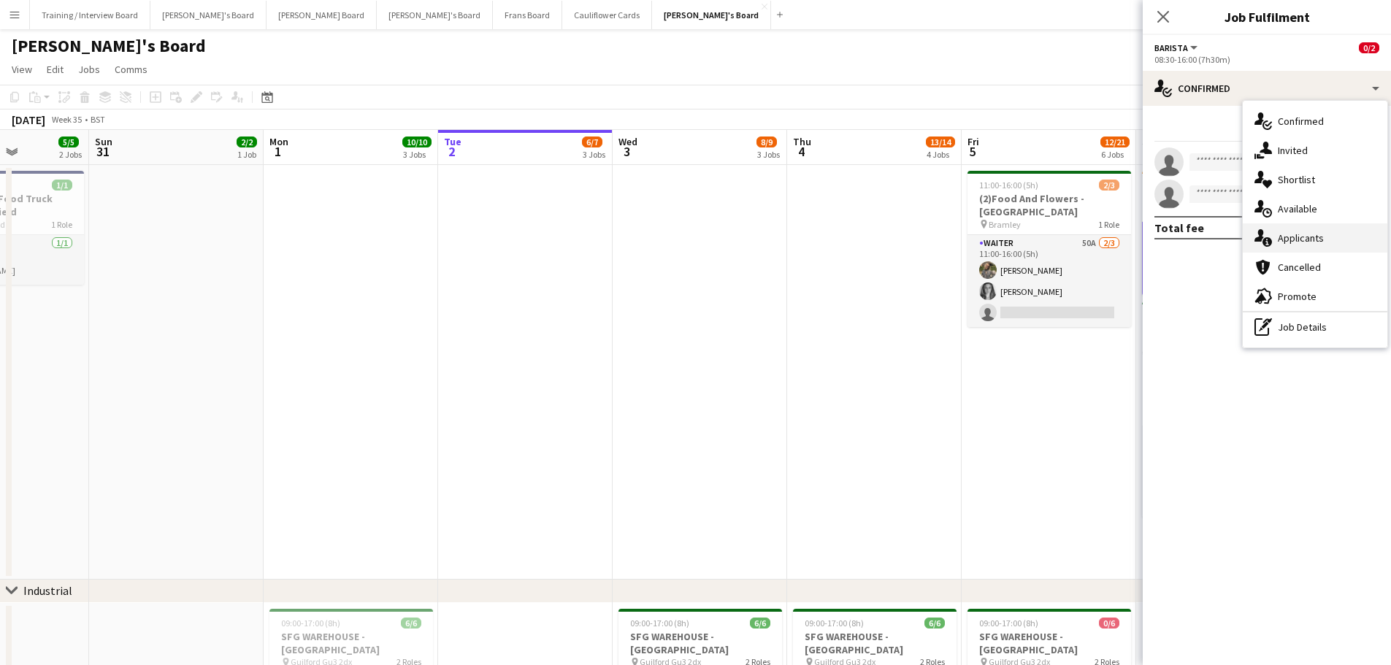
click at [934, 246] on div "single-neutral-actions-information Applicants" at bounding box center [1314, 237] width 145 height 29
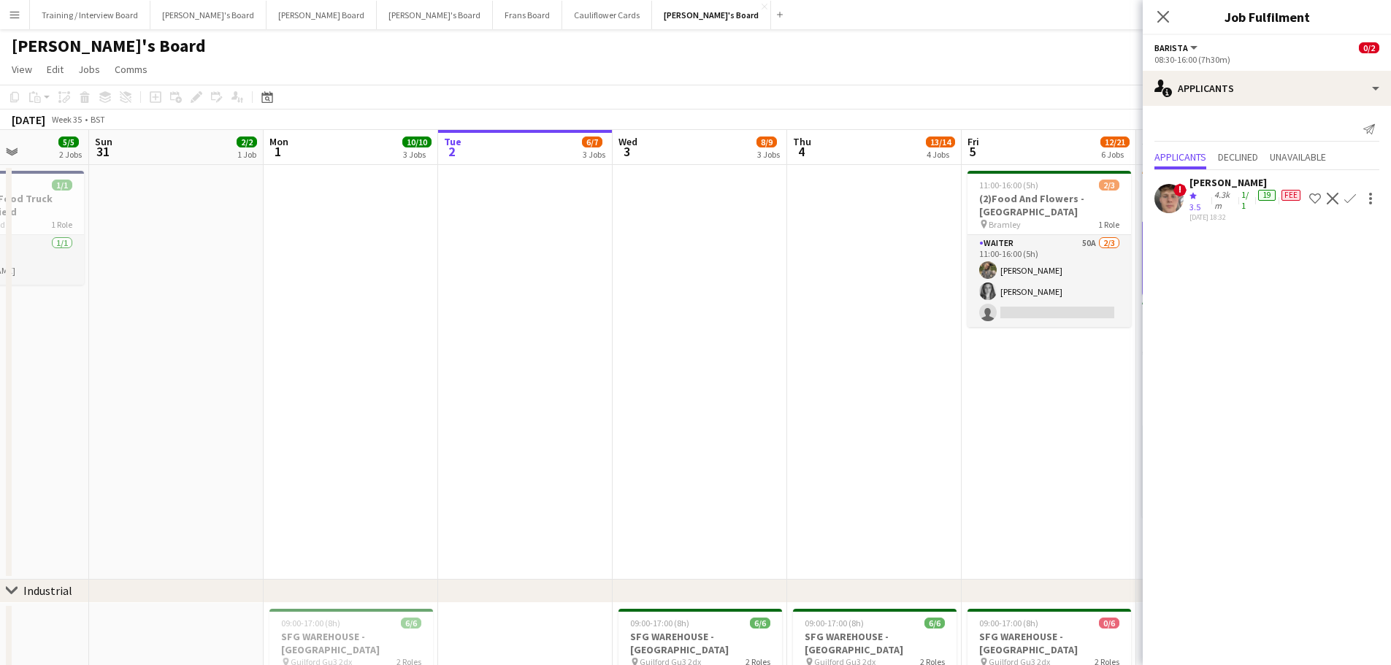
click at [934, 339] on app-date-cell "11:00-16:00 (5h) 2/3 (2)Food And Flowers - Bramley pin Bramley 1 Role Waiter 50…" at bounding box center [1048, 372] width 174 height 415
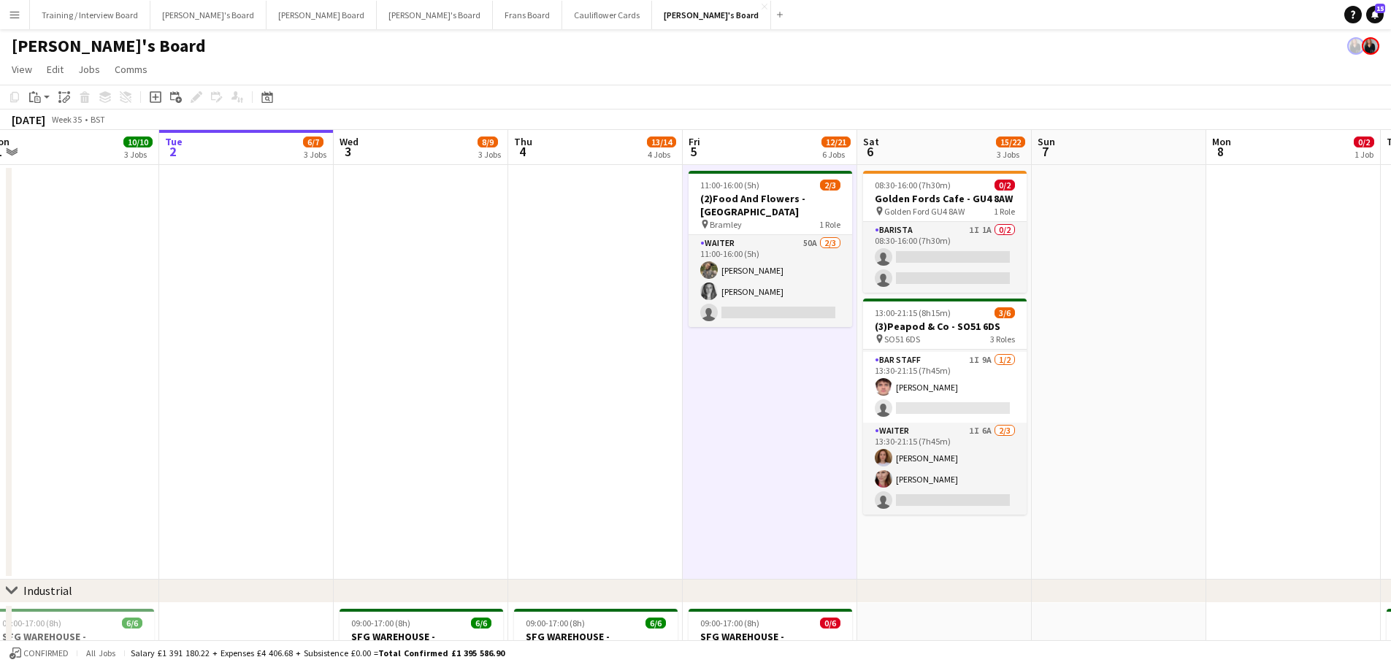
drag, startPoint x: 817, startPoint y: 330, endPoint x: 335, endPoint y: 332, distance: 481.8
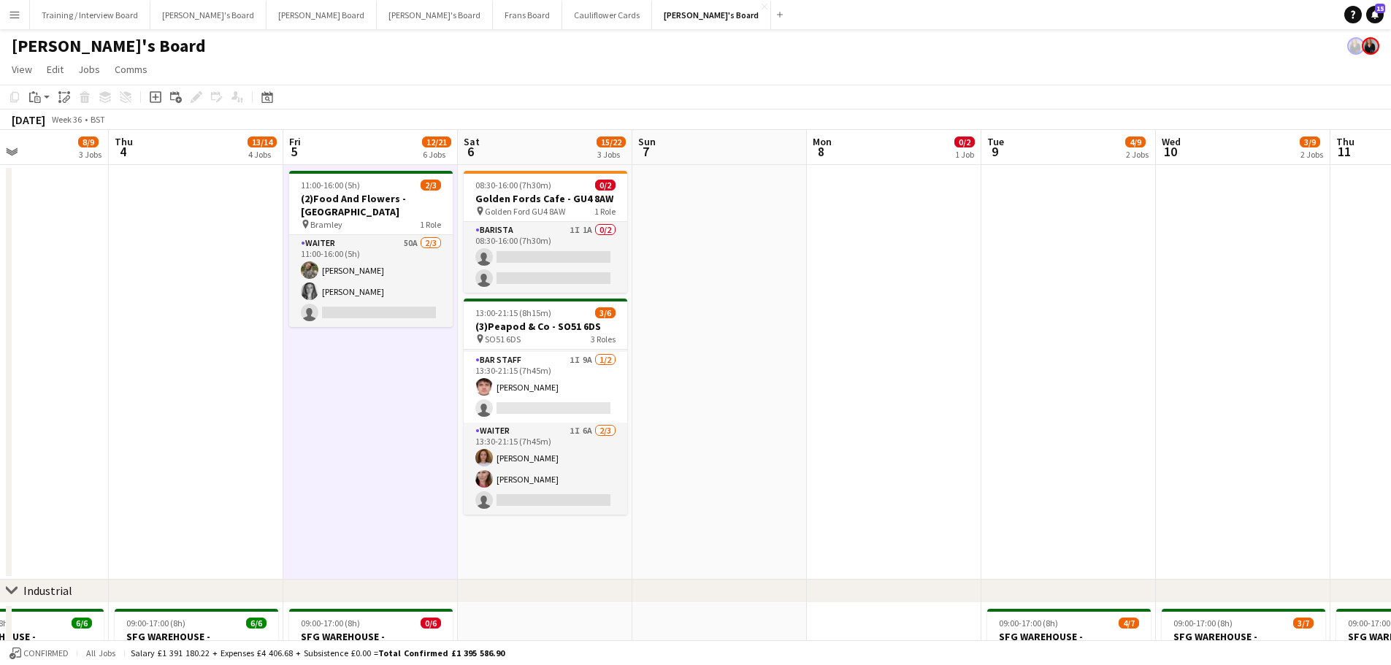
scroll to position [0, 392]
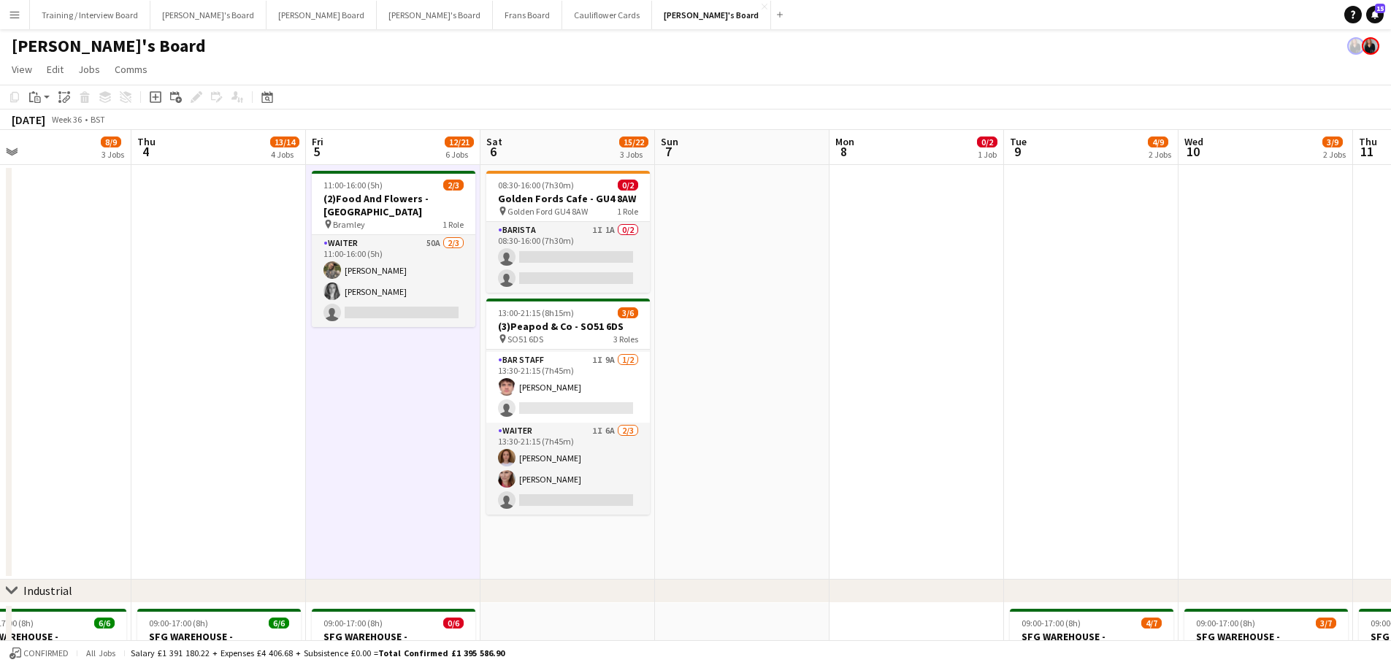
drag, startPoint x: 482, startPoint y: 272, endPoint x: 564, endPoint y: 257, distance: 83.1
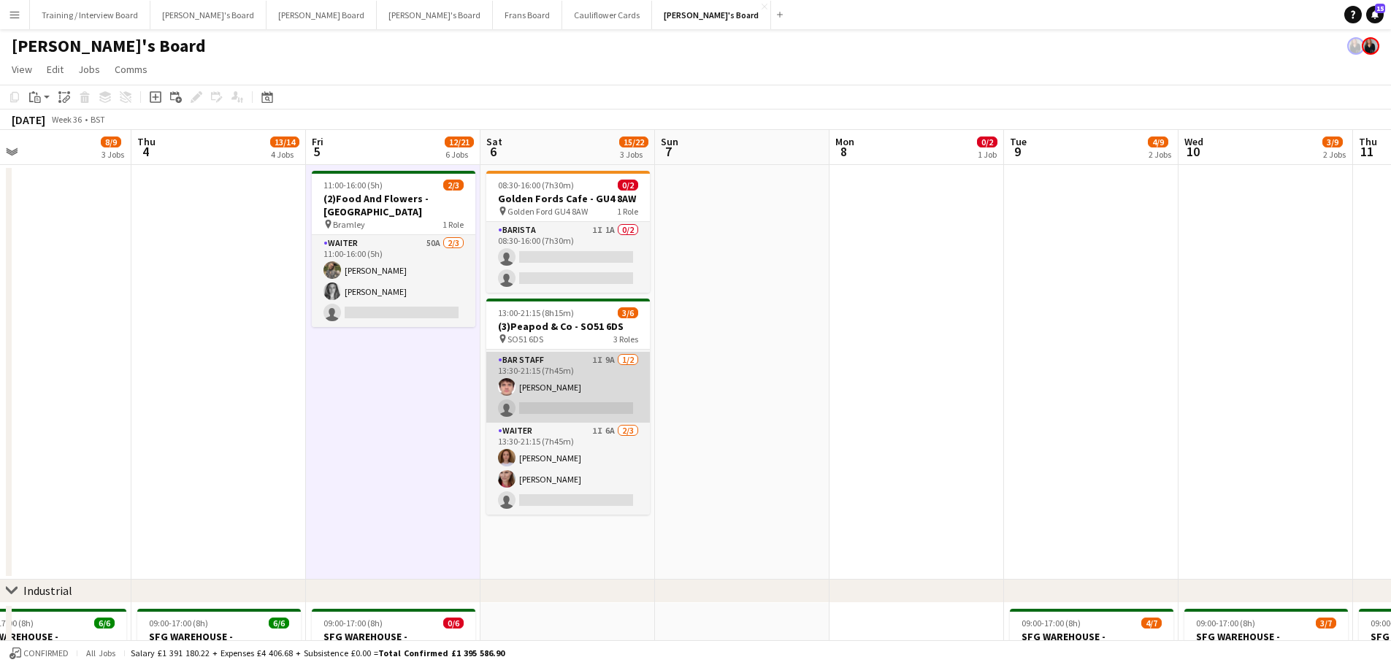
click at [578, 356] on app-card-role "BAR STAFF 1I 9A 1/2 13:30-21:15 (7h45m) James Cox single-neutral-actions" at bounding box center [568, 387] width 164 height 71
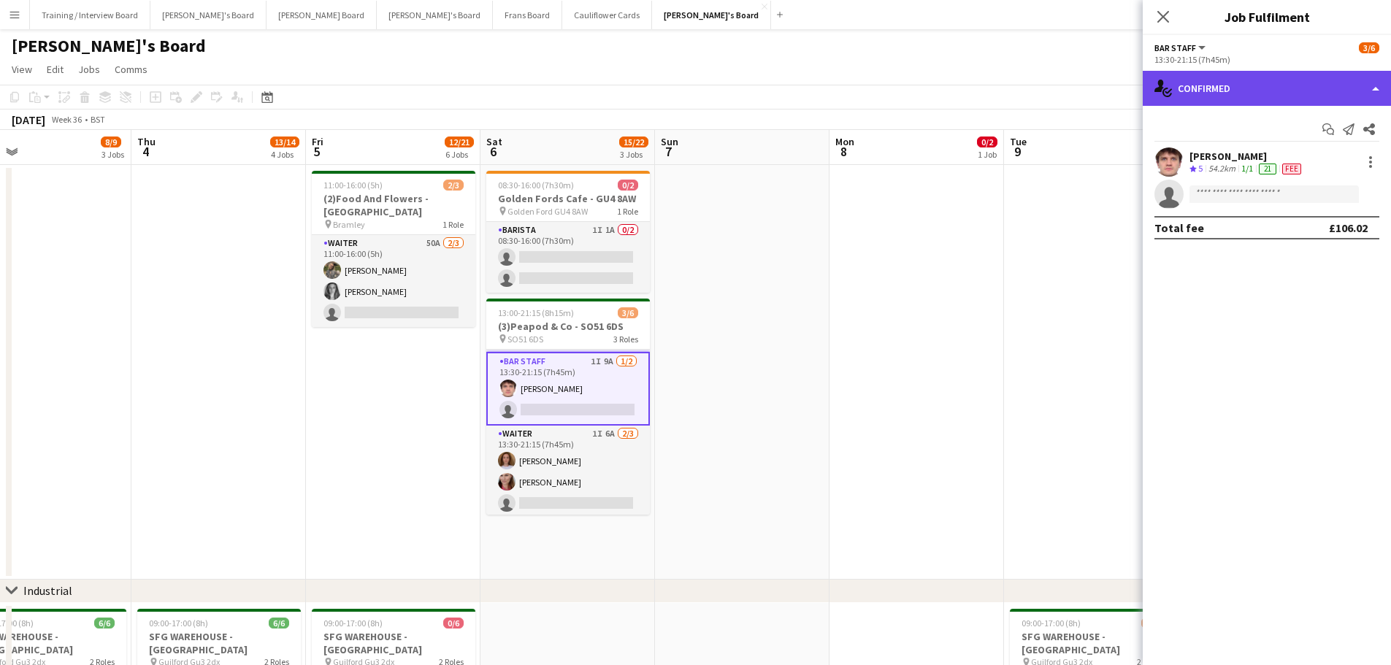
click at [934, 86] on icon "single-neutral-actions-check-2" at bounding box center [1163, 89] width 18 height 18
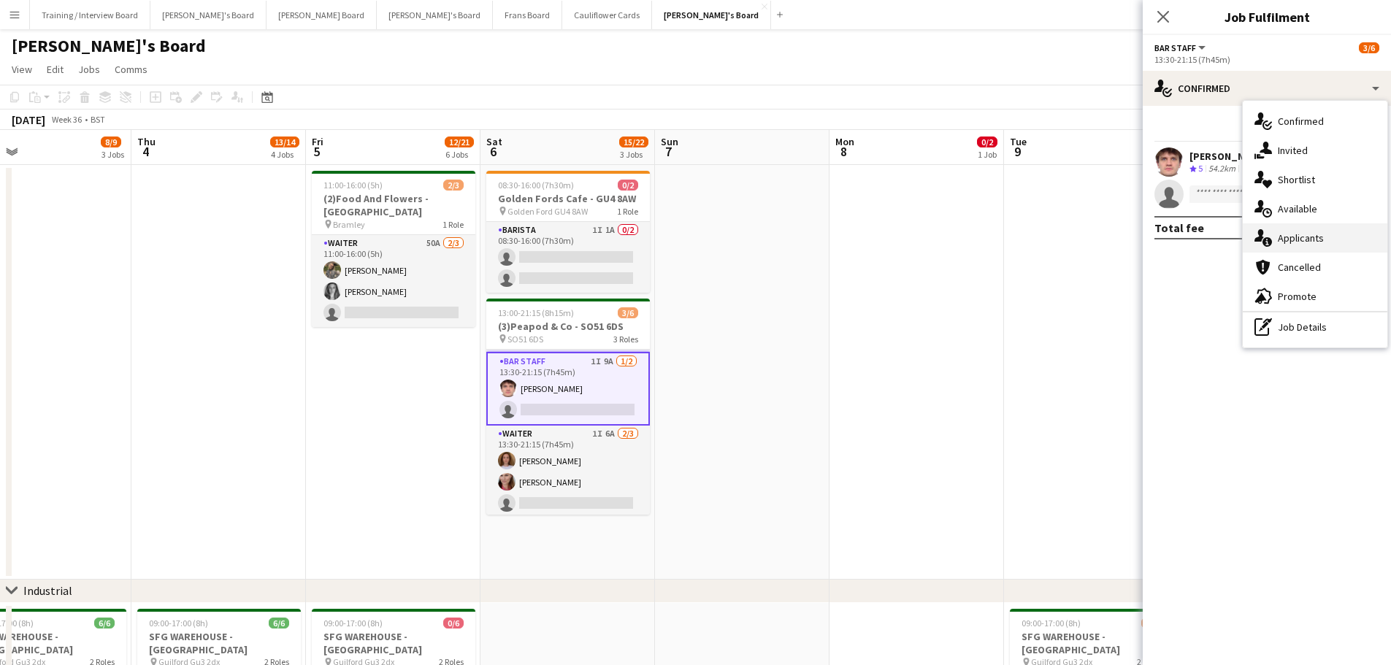
click at [934, 235] on span "Applicants" at bounding box center [1300, 237] width 46 height 13
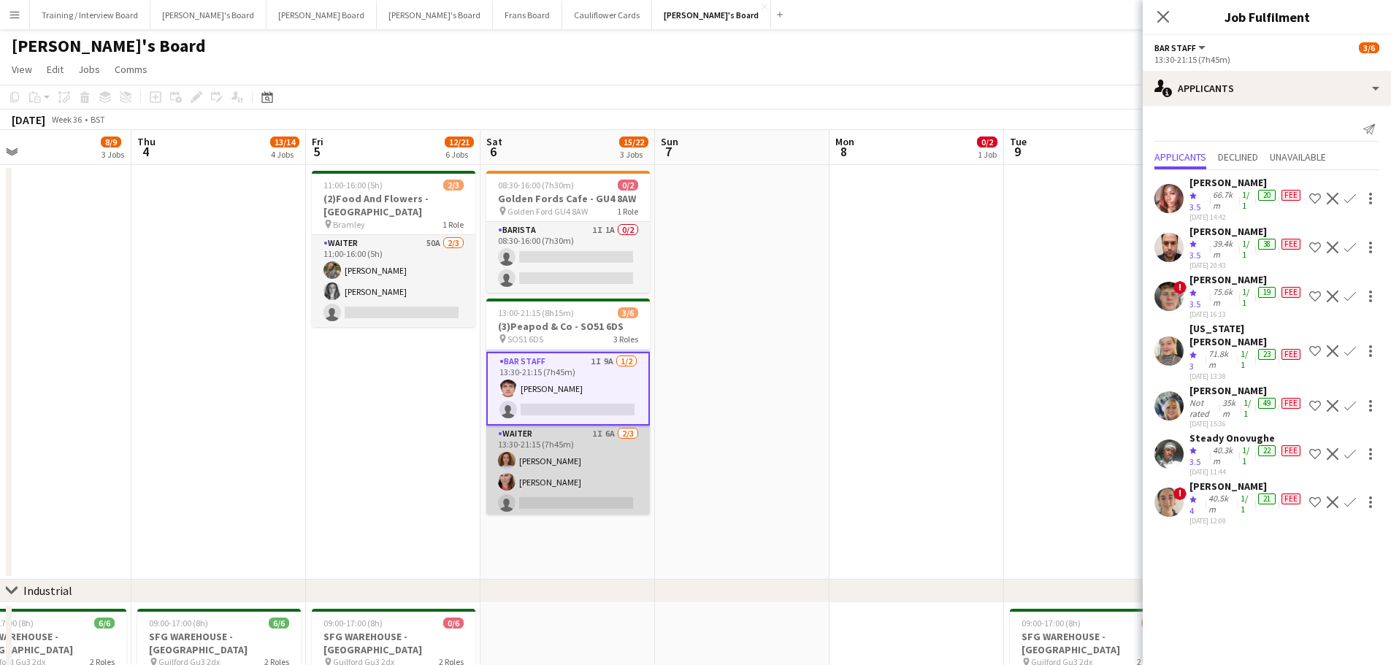
click at [599, 401] on app-card-role "Waiter 1I 6A 2/3 13:30-21:15 (7h45m) Sophie Briscoe Dominy Mortimer-Dawson sing…" at bounding box center [568, 472] width 164 height 92
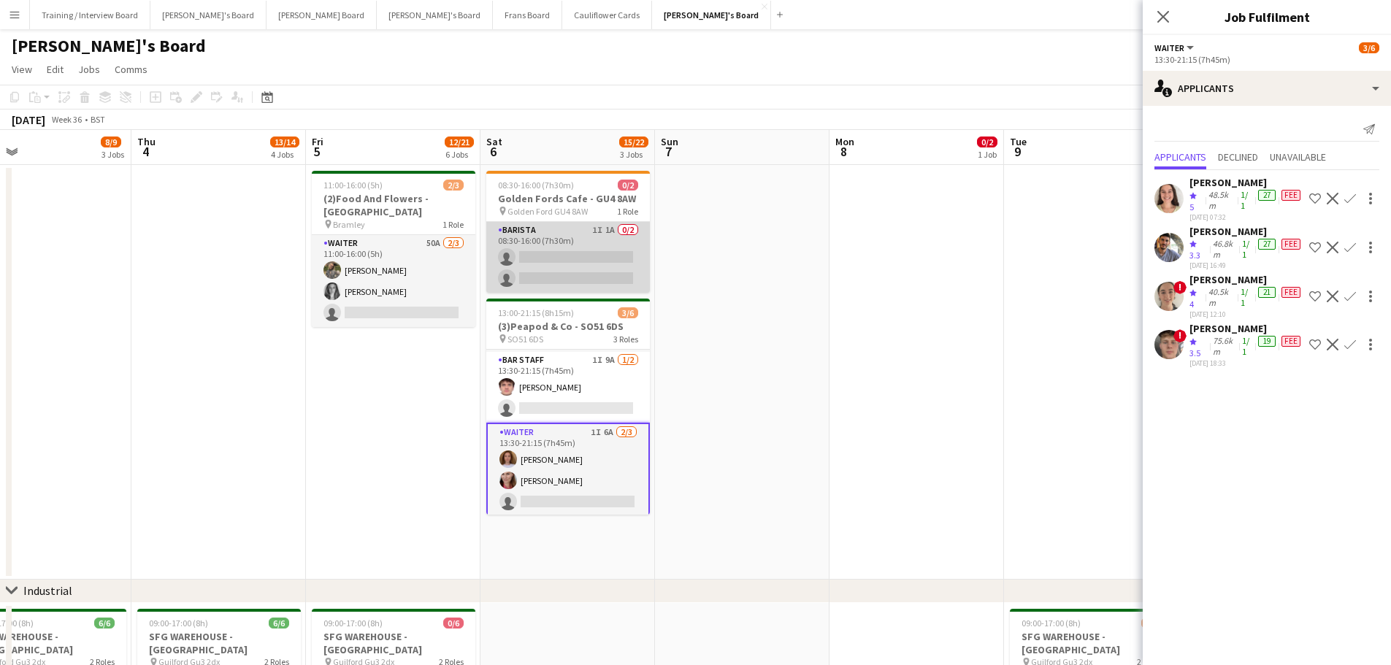
click at [599, 269] on app-card-role "Barista 1I 1A 0/2 08:30-16:00 (7h30m) single-neutral-actions single-neutral-act…" at bounding box center [568, 257] width 164 height 71
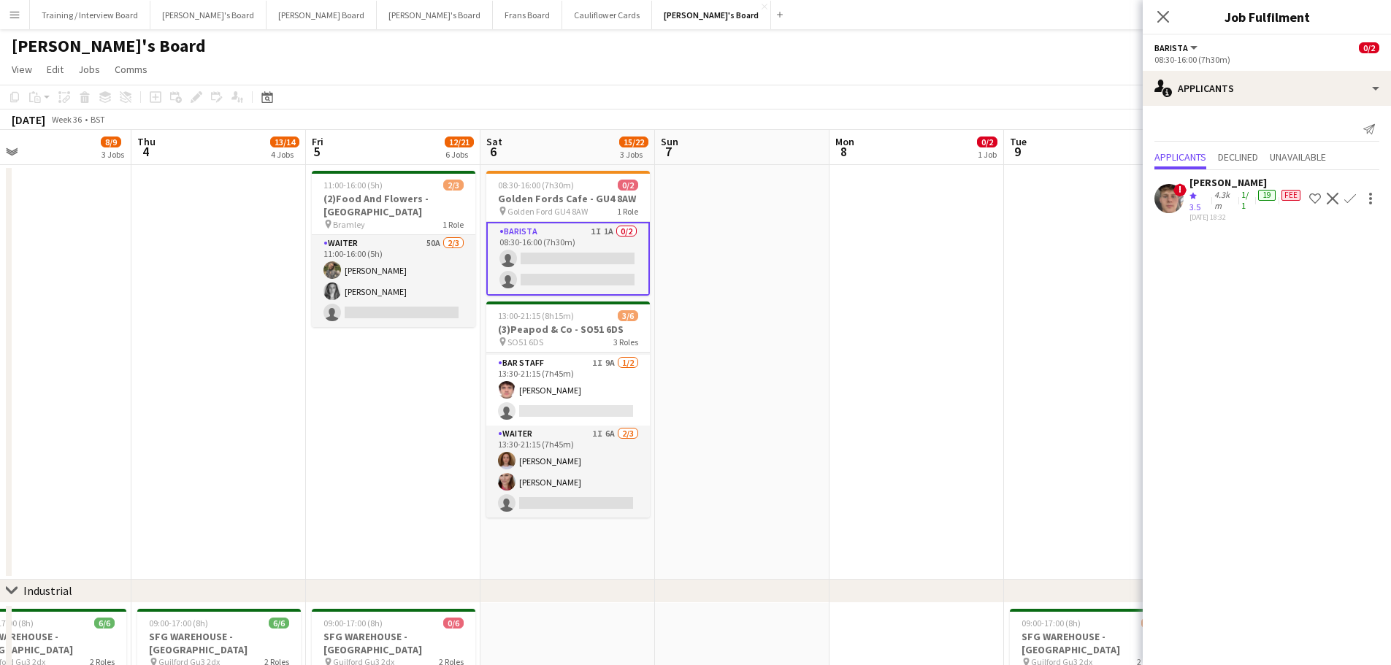
click at [707, 401] on app-date-cell at bounding box center [742, 372] width 174 height 415
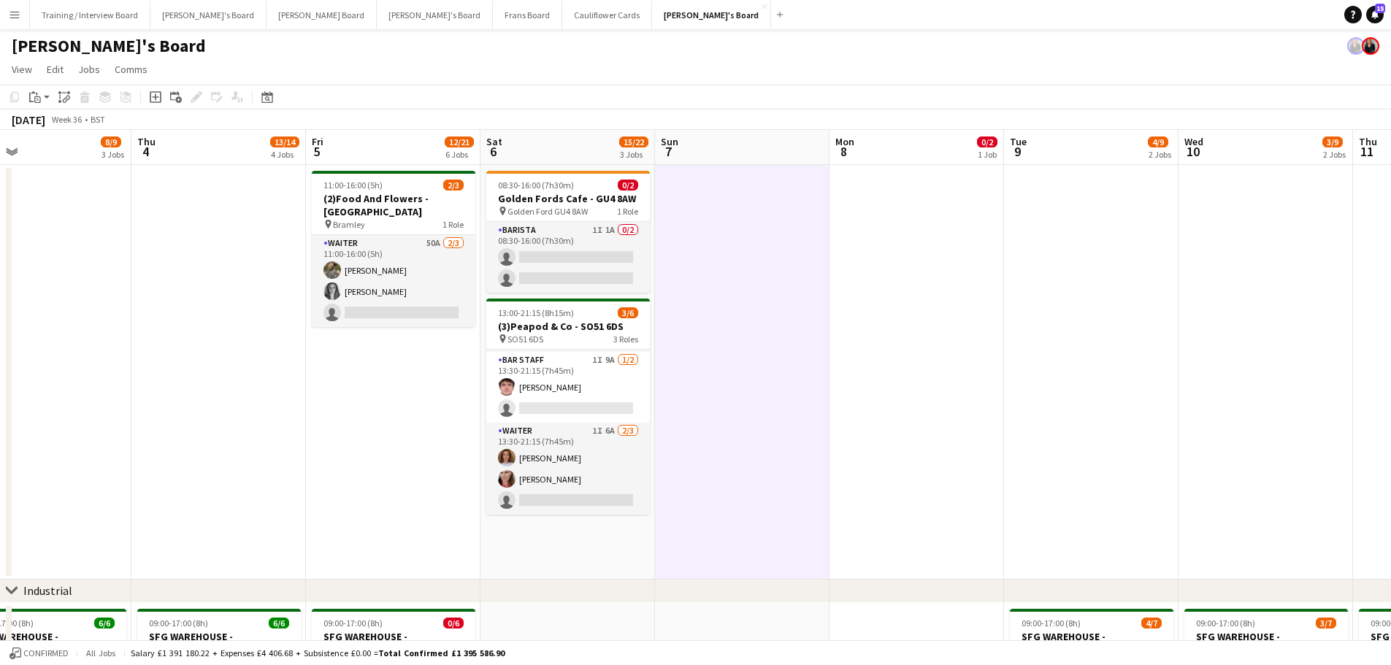
click at [585, 401] on app-date-cell "08:30-16:00 (7h30m) 0/2 Golden Fords Cafe - GU4 8AW pin Golden Ford GU4 8AW 1 R…" at bounding box center [567, 372] width 174 height 415
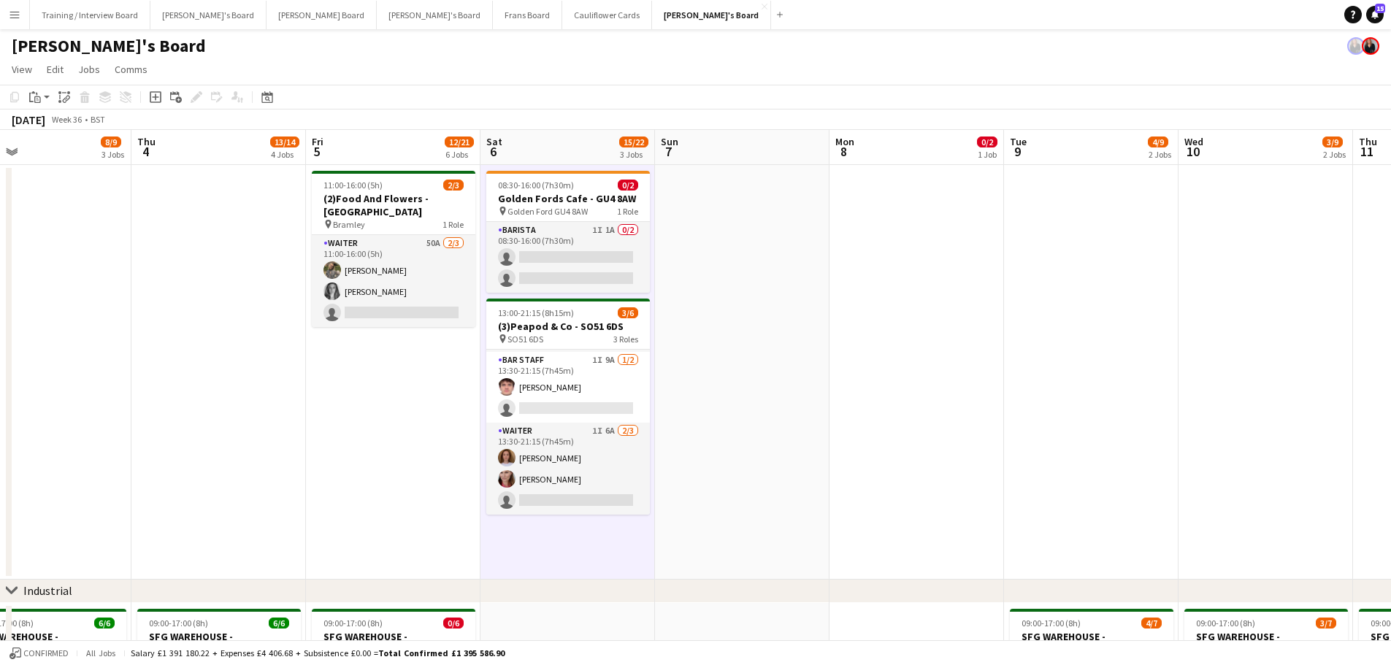
click at [669, 401] on app-date-cell at bounding box center [742, 372] width 174 height 415
click at [616, 401] on app-date-cell "08:30-16:00 (7h30m) 0/2 Golden Fords Cafe - GU4 8AW pin Golden Ford GU4 8AW 1 R…" at bounding box center [567, 372] width 174 height 415
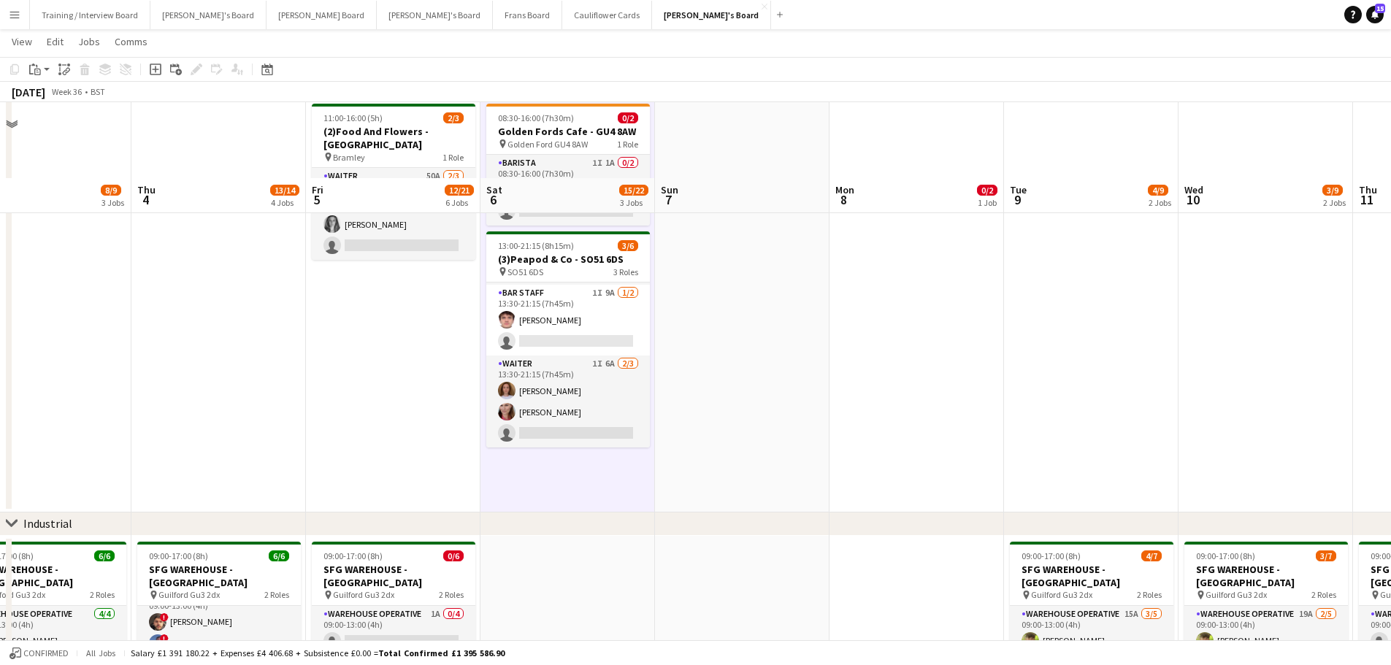
scroll to position [146, 0]
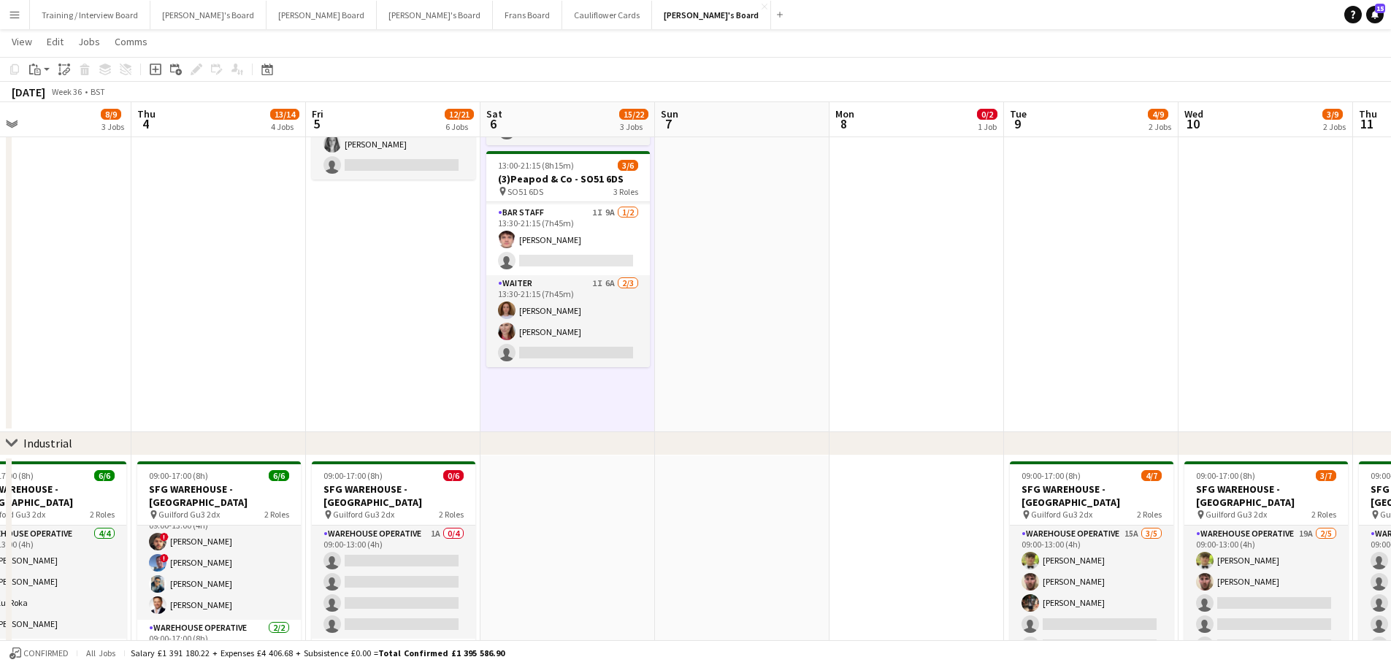
click at [678, 401] on app-date-cell at bounding box center [742, 642] width 174 height 372
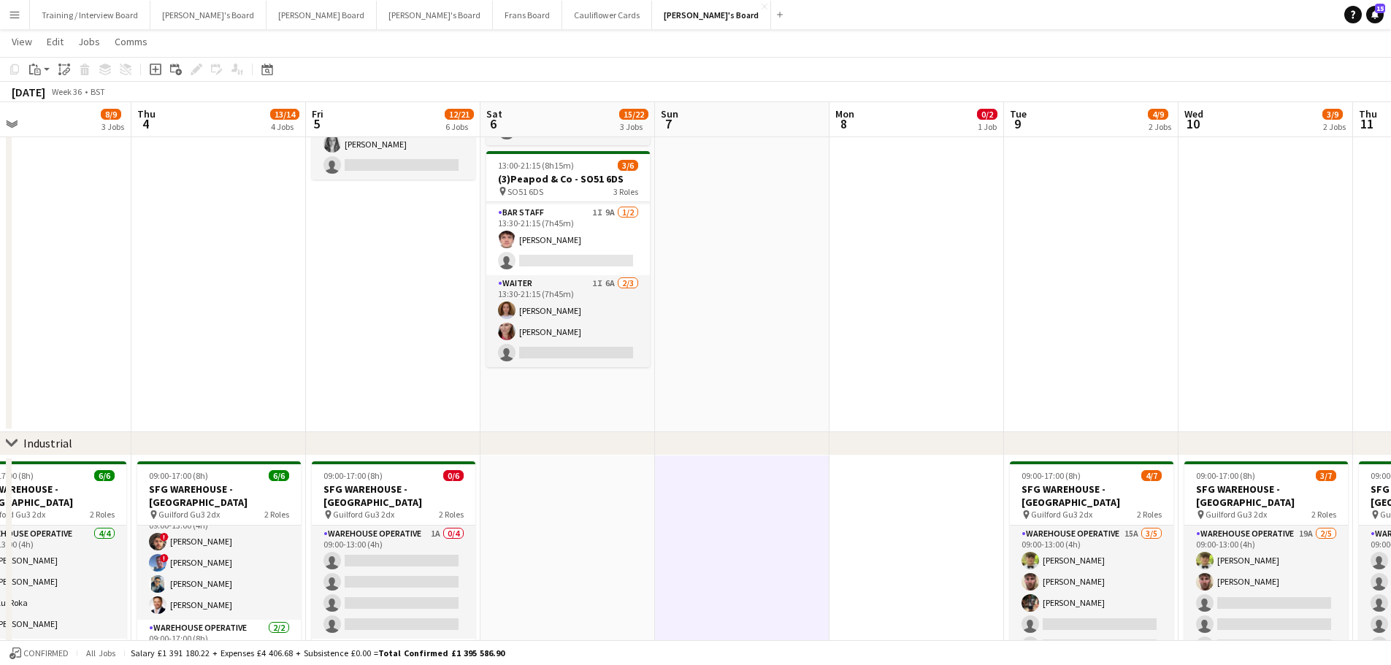
click at [585, 401] on app-date-cell at bounding box center [567, 642] width 174 height 372
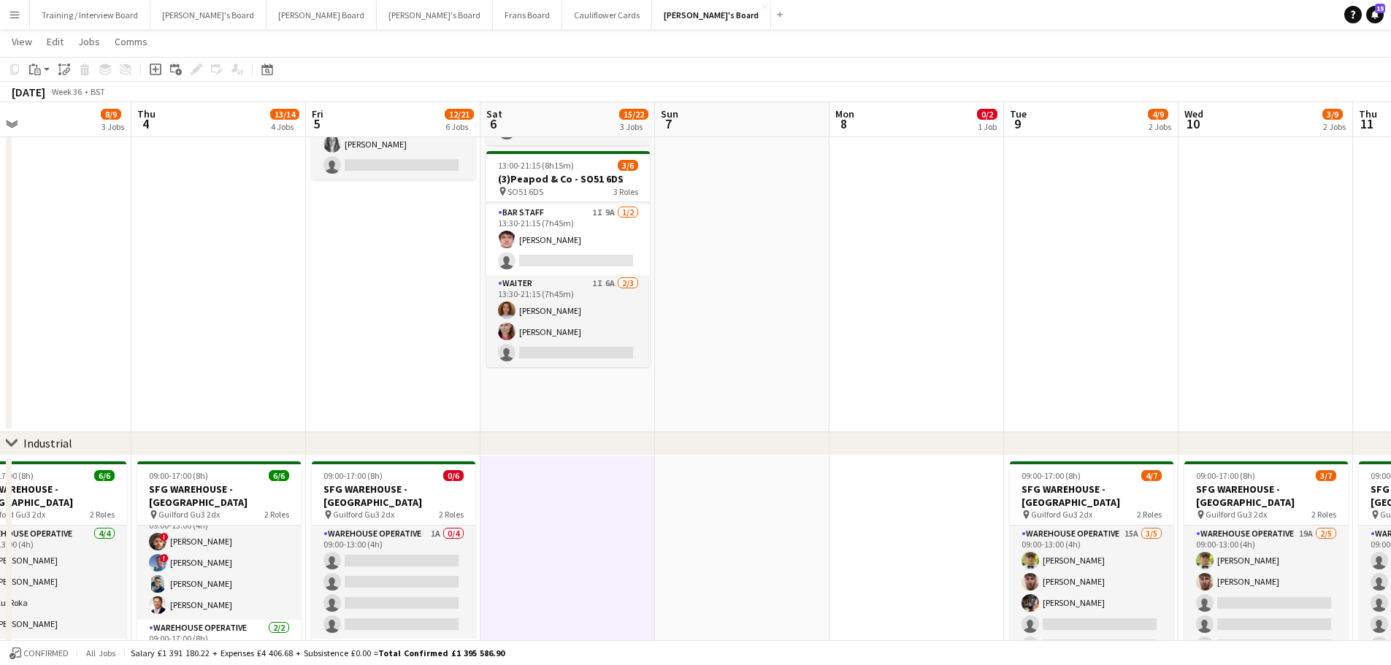
click at [642, 377] on app-date-cell "08:30-16:00 (7h30m) 0/2 Golden Fords Cafe - GU4 8AW pin Golden Ford GU4 8AW 1 R…" at bounding box center [567, 225] width 174 height 415
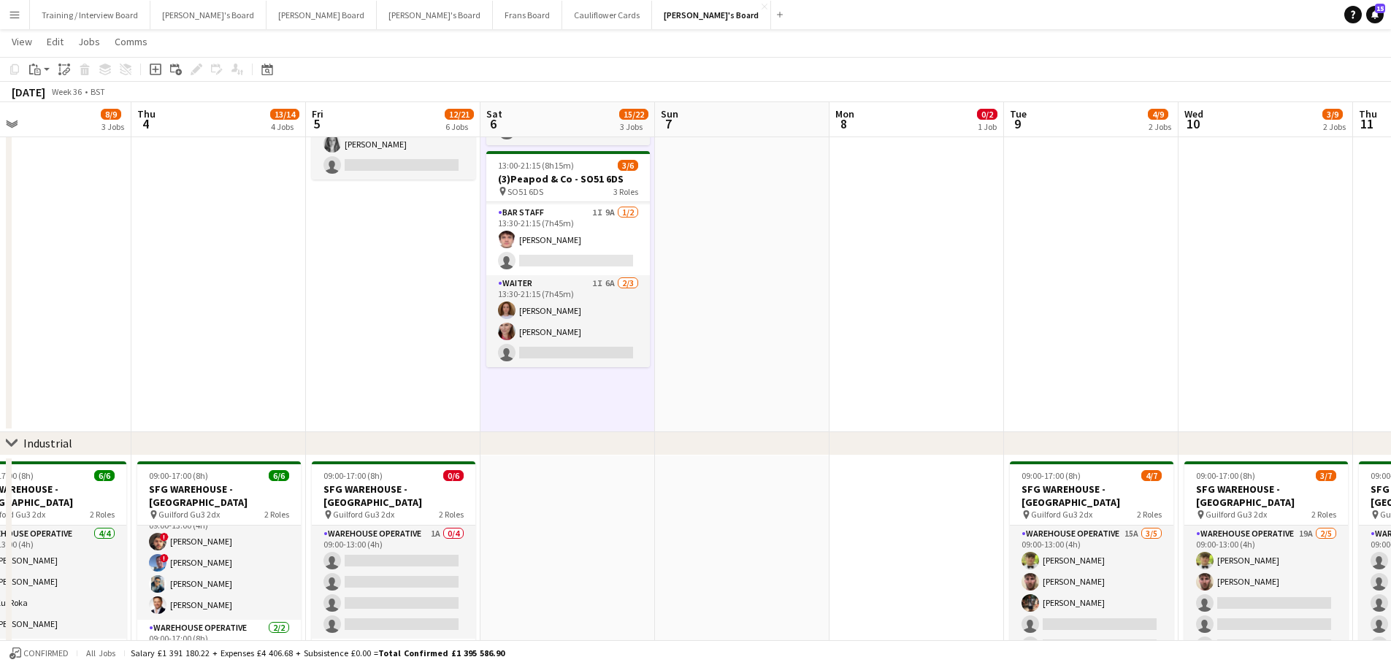
click at [678, 380] on app-date-cell at bounding box center [742, 225] width 174 height 415
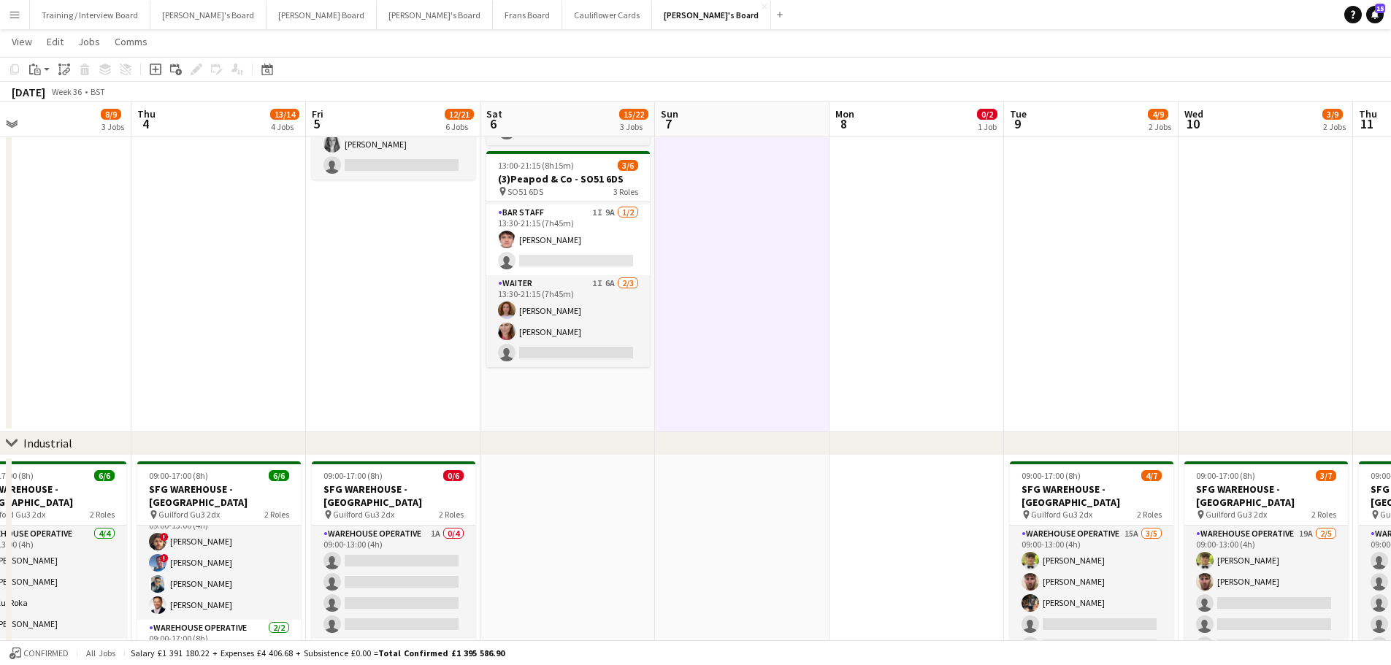
click at [590, 391] on app-date-cell "08:30-16:00 (7h30m) 0/2 Golden Fords Cafe - GU4 8AW pin Golden Ford GU4 8AW 1 R…" at bounding box center [567, 225] width 174 height 415
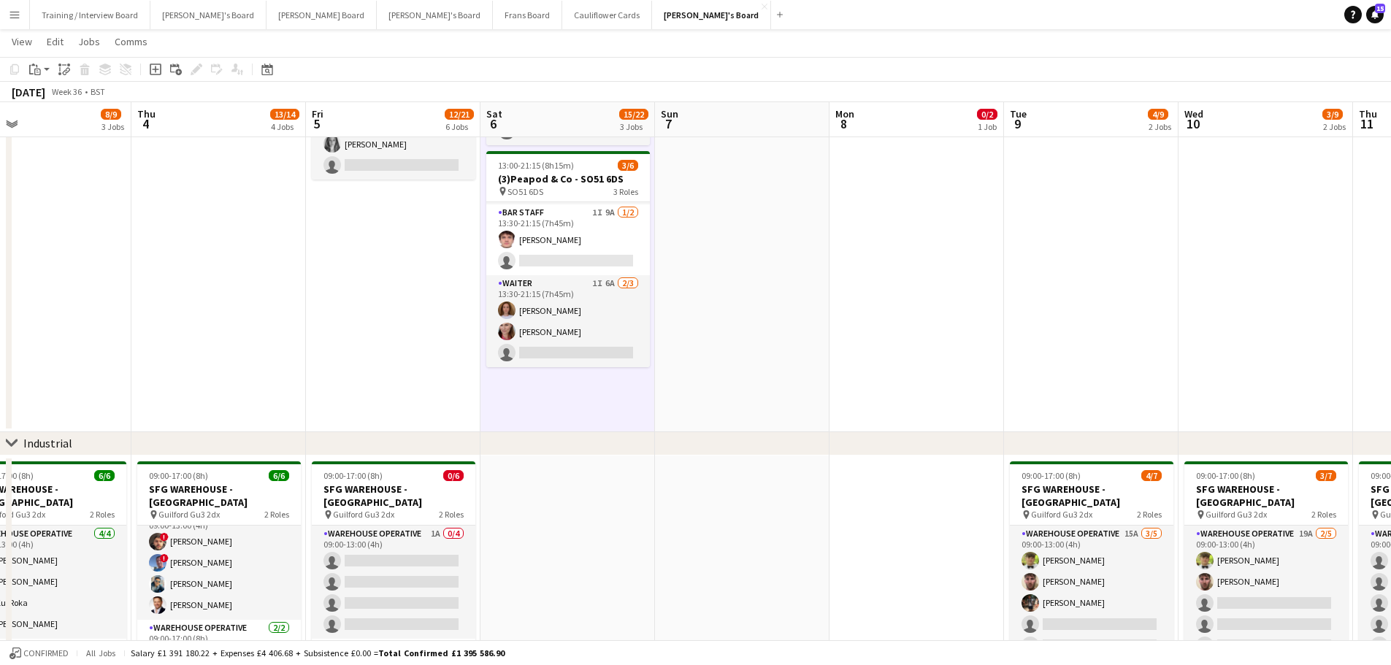
click at [566, 401] on app-date-cell at bounding box center [567, 642] width 174 height 372
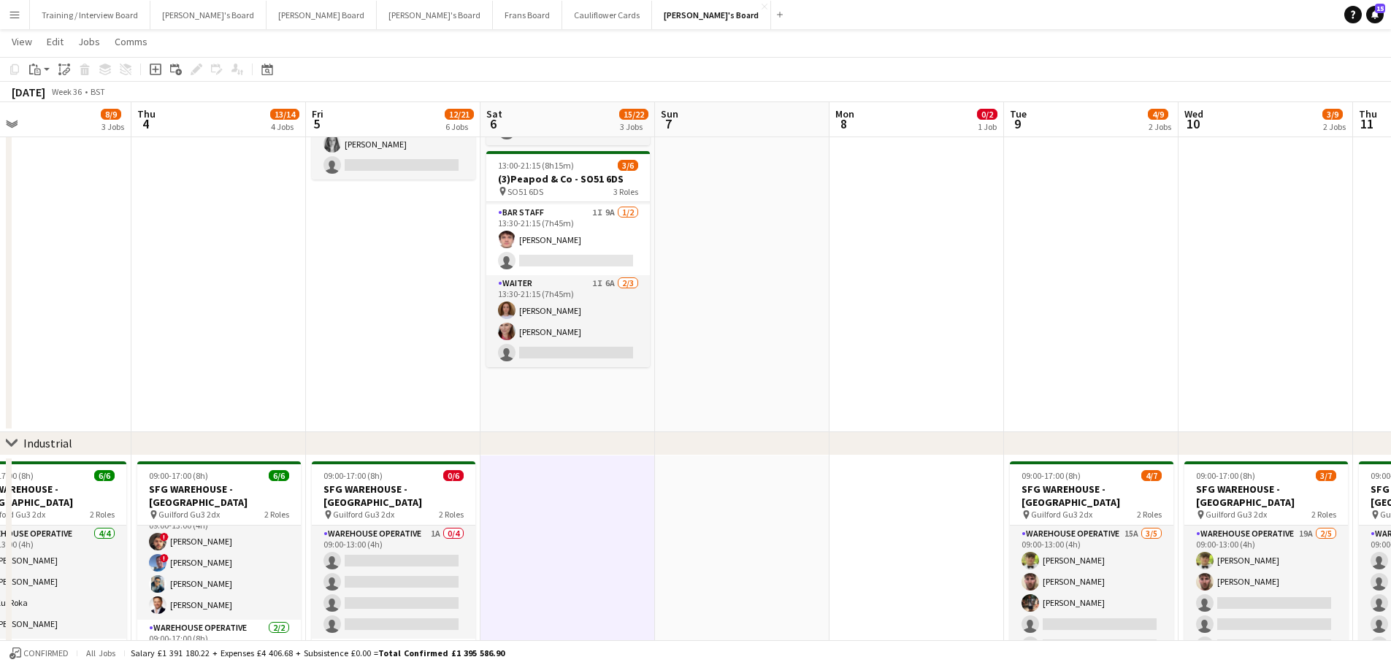
click at [696, 401] on app-date-cell at bounding box center [742, 642] width 174 height 372
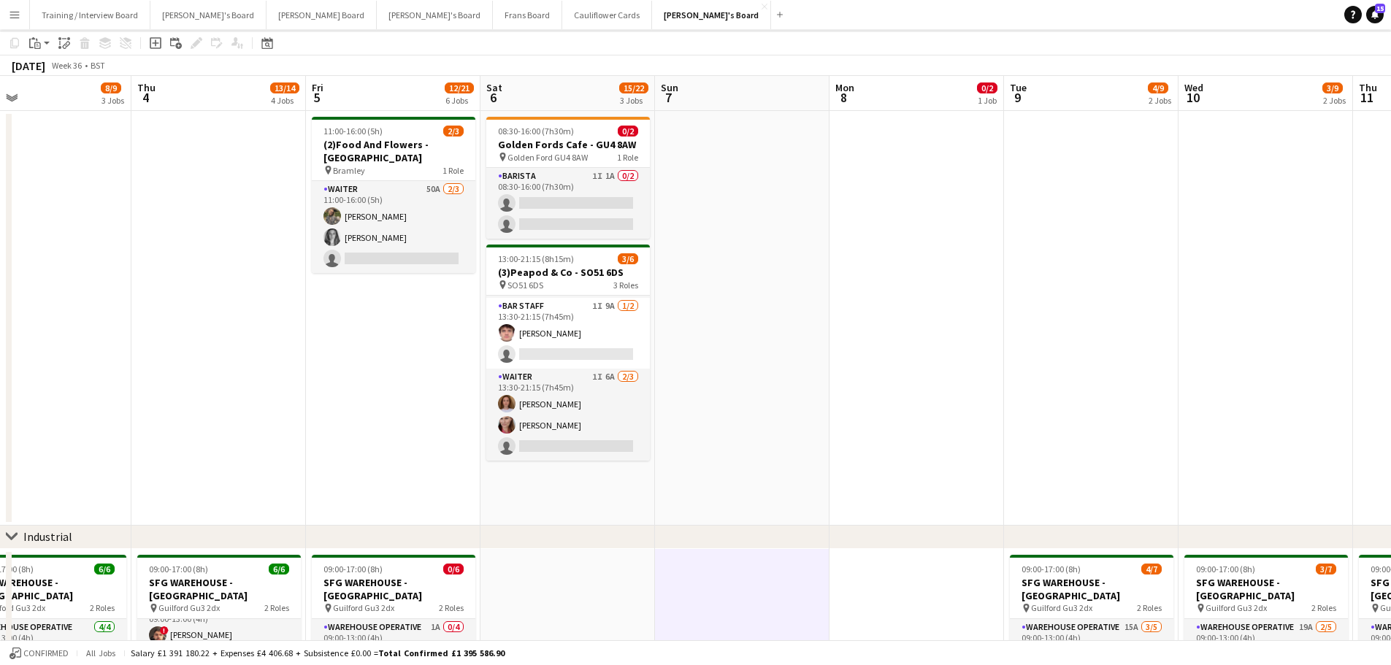
scroll to position [0, 0]
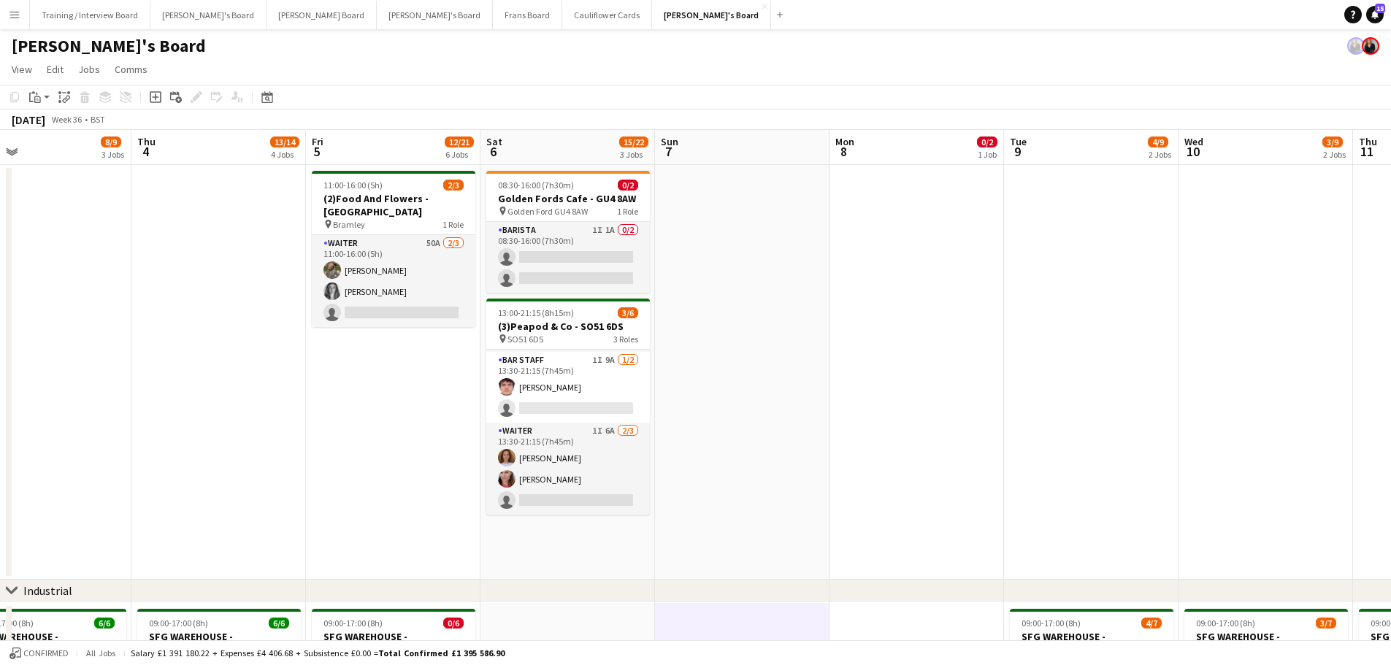
drag, startPoint x: 439, startPoint y: 443, endPoint x: 959, endPoint y: 456, distance: 520.7
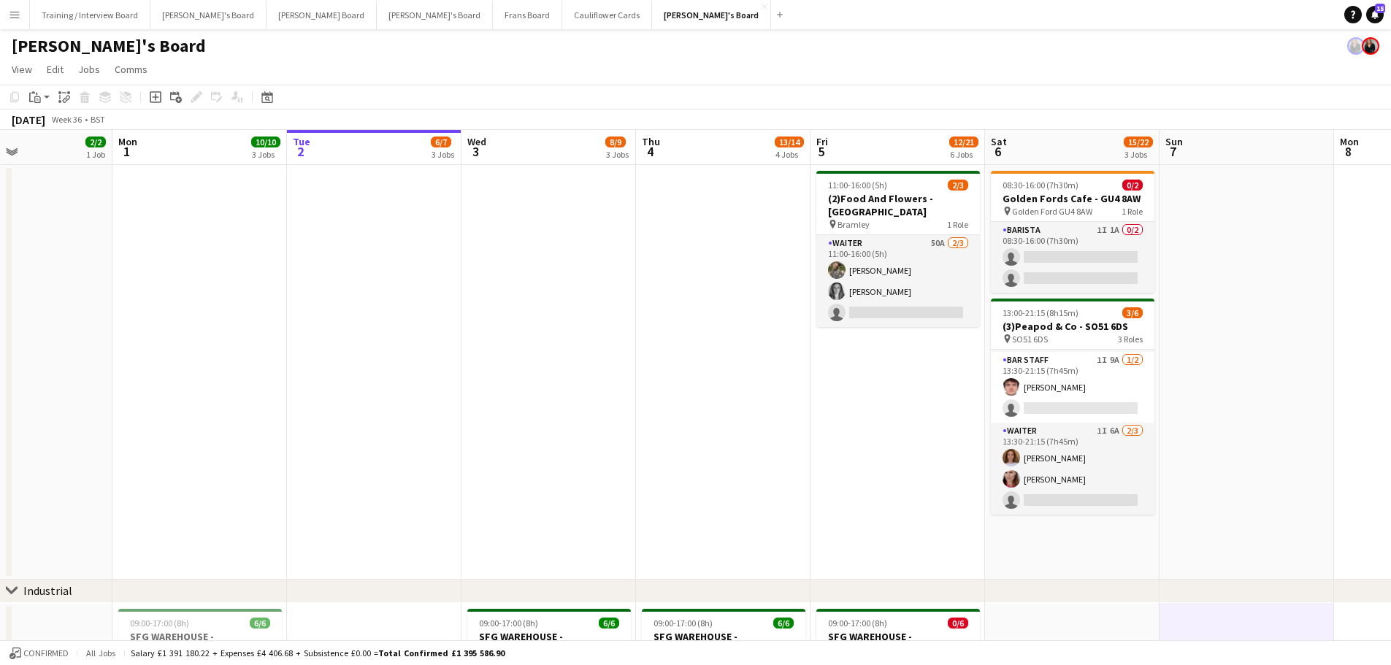
drag, startPoint x: 723, startPoint y: 428, endPoint x: 1161, endPoint y: 430, distance: 438.0
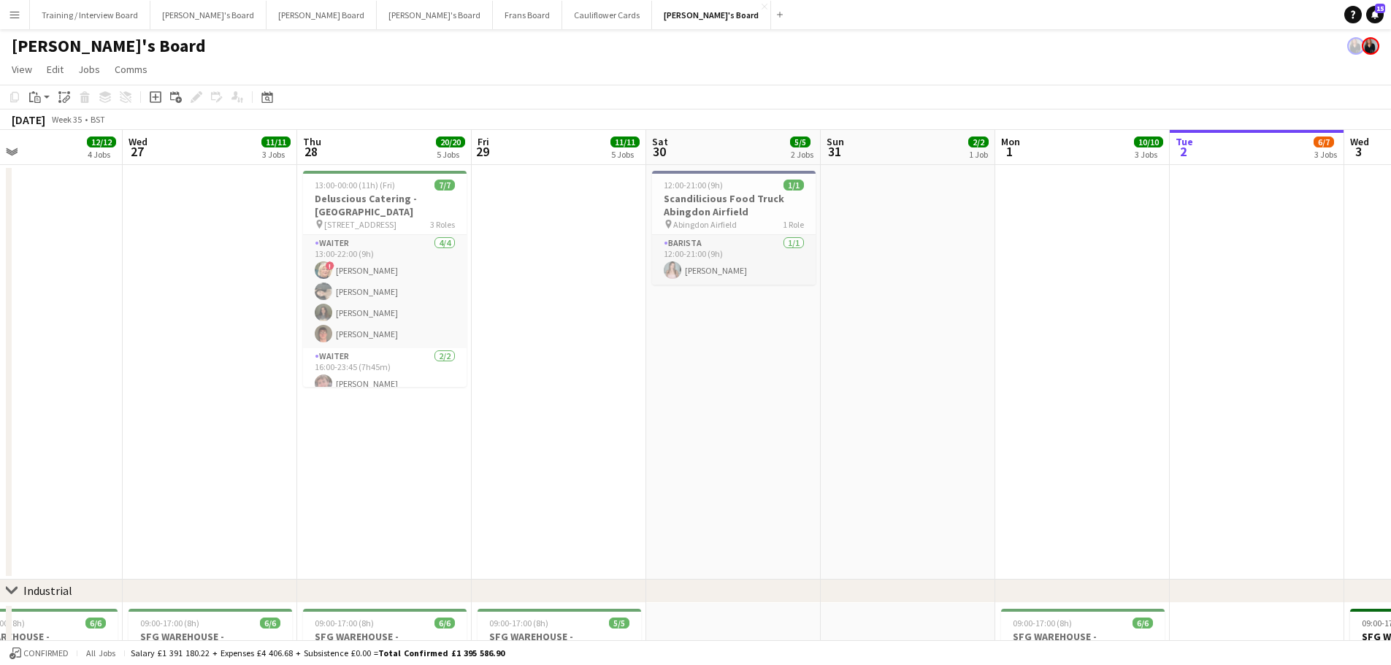
click at [868, 401] on app-date-cell at bounding box center [908, 372] width 174 height 415
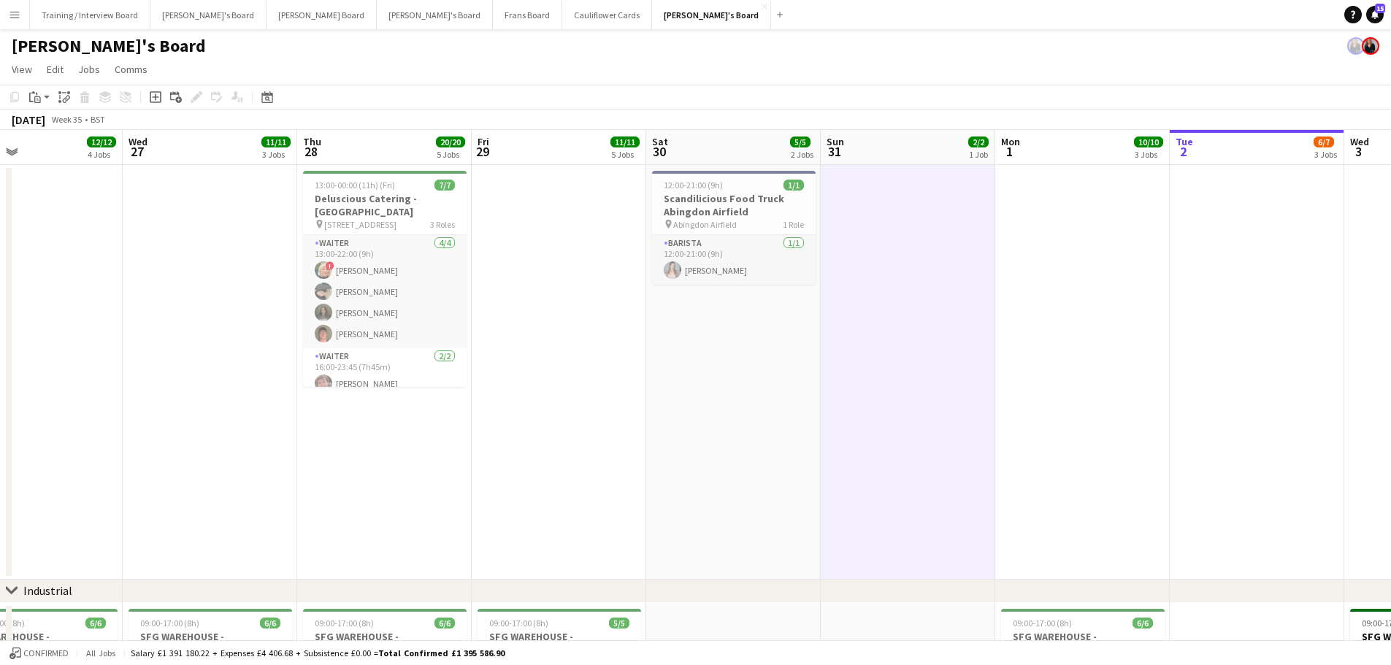
click at [693, 401] on app-date-cell "12:00-21:00 (9h) 1/1 Scandilicious Food Truck Abingdon Airfield pin Abingdon Ai…" at bounding box center [733, 372] width 174 height 415
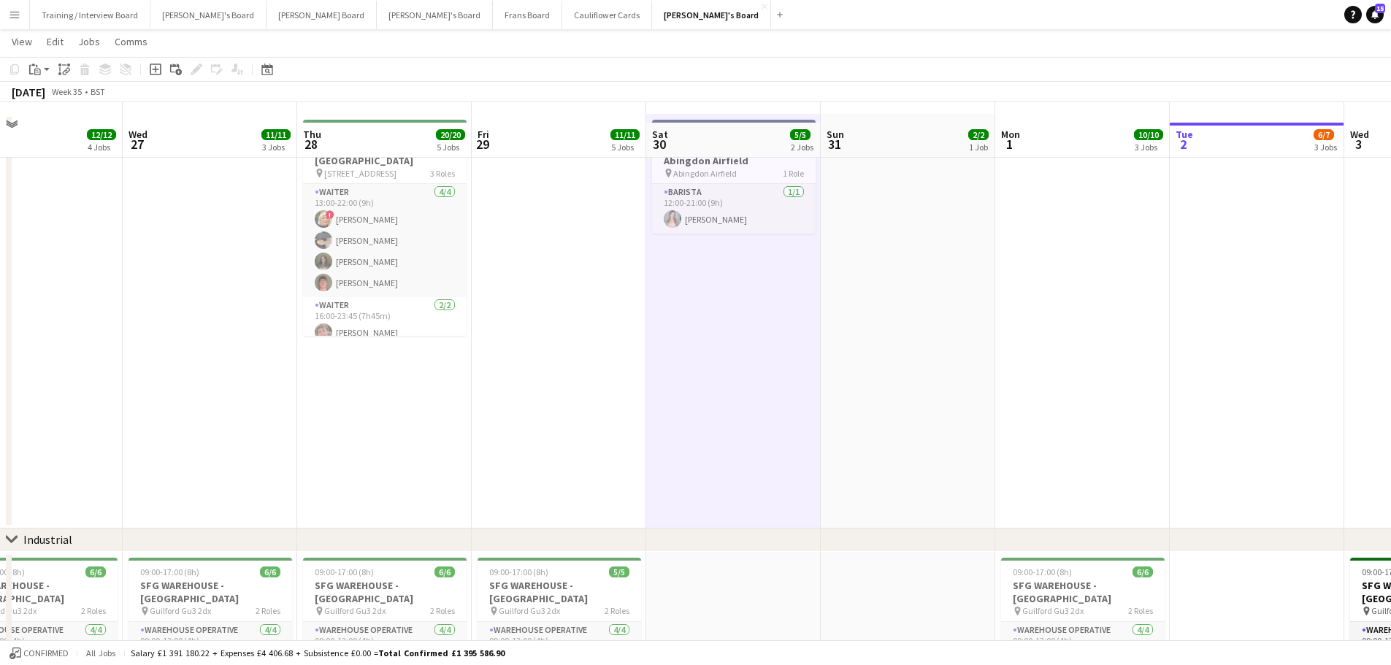
scroll to position [73, 0]
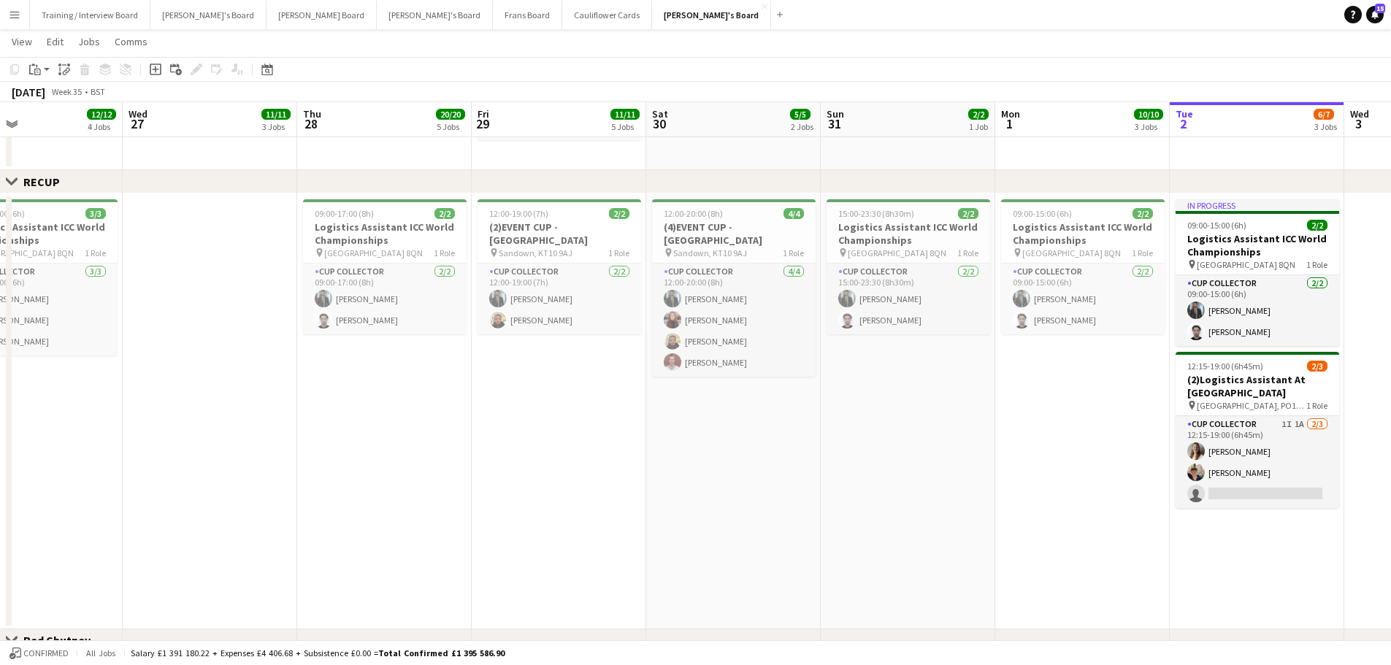
click at [870, 401] on app-date-cell "15:00-23:30 (8h30m) 2/2 Logistics Assistant ICC World Championships pin Lord Cr…" at bounding box center [908, 411] width 174 height 436
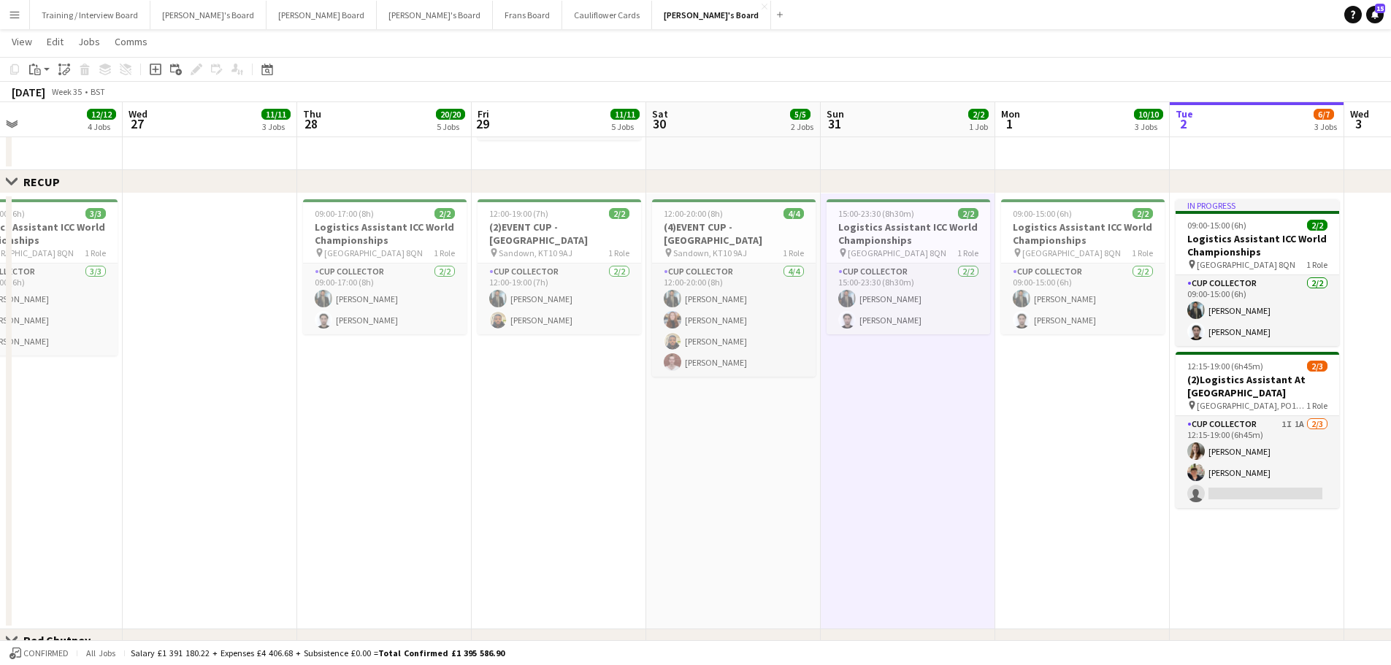
click at [780, 401] on app-date-cell "12:00-20:00 (8h) 4/4 (4)EVENT CUP - Sandown Racecourse pin Sandown, KT10 9AJ 1 …" at bounding box center [733, 411] width 174 height 436
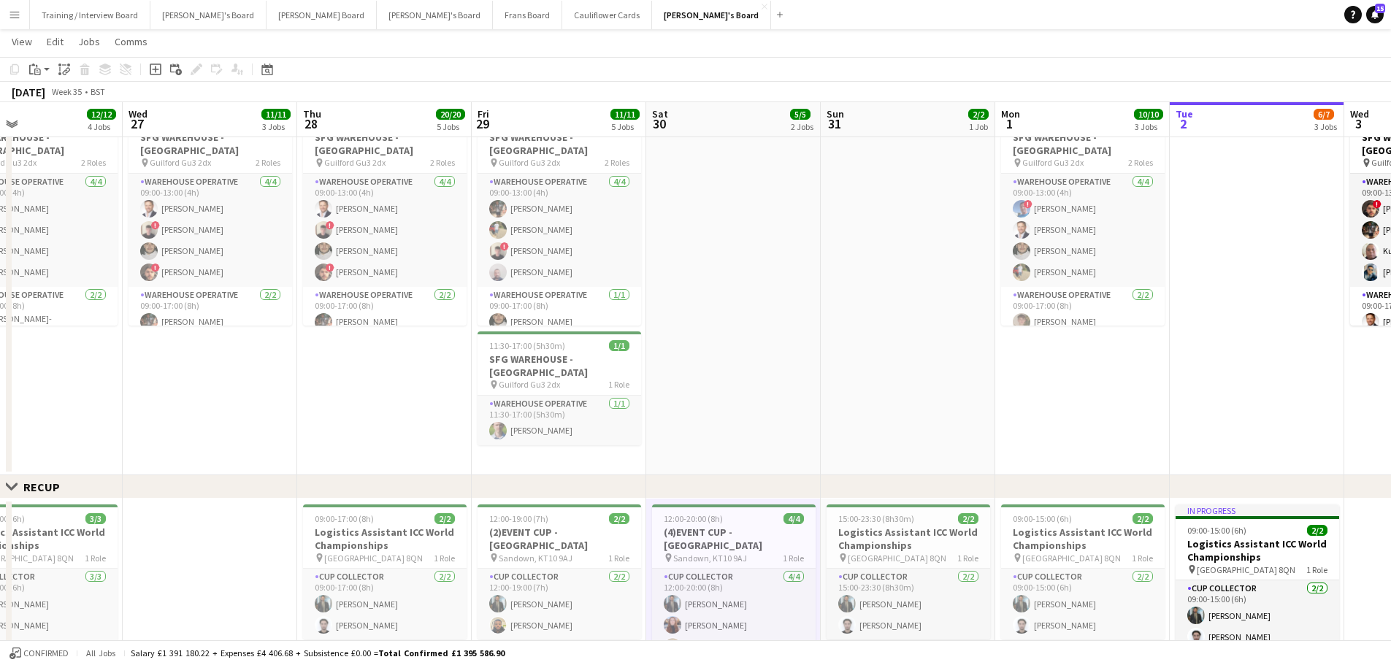
scroll to position [365, 0]
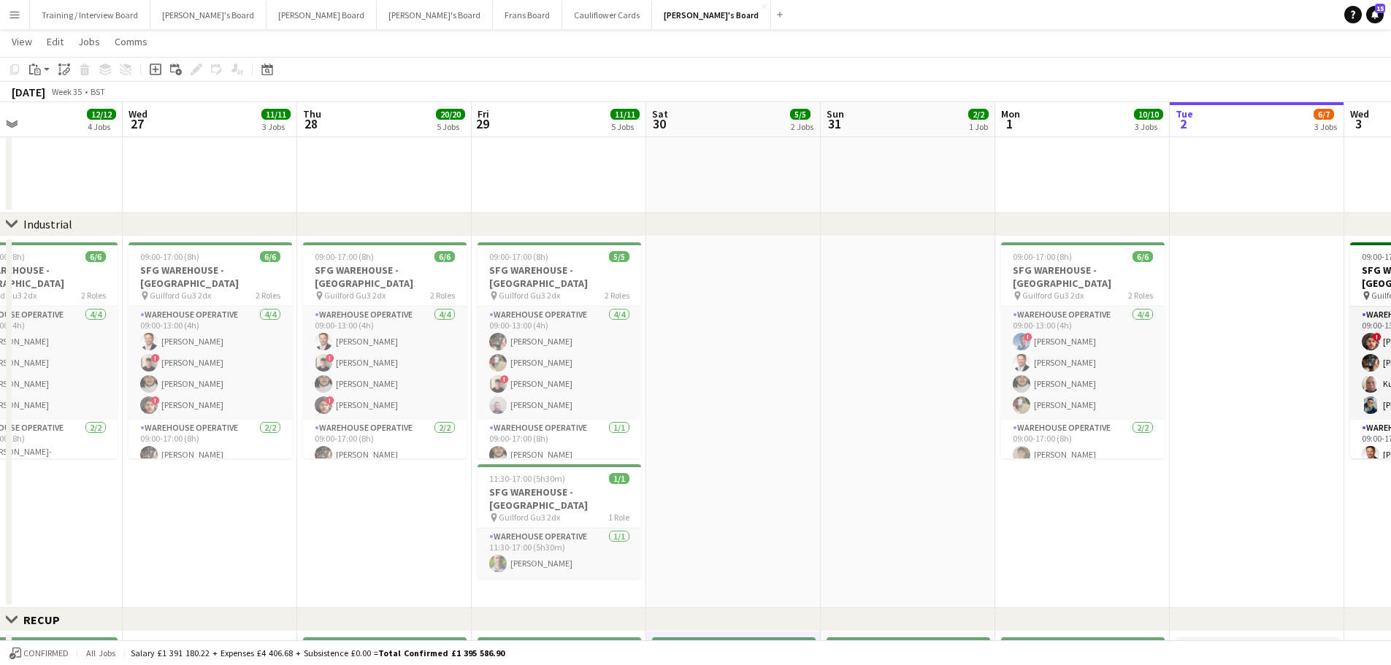
click at [777, 400] on app-date-cell at bounding box center [733, 423] width 174 height 372
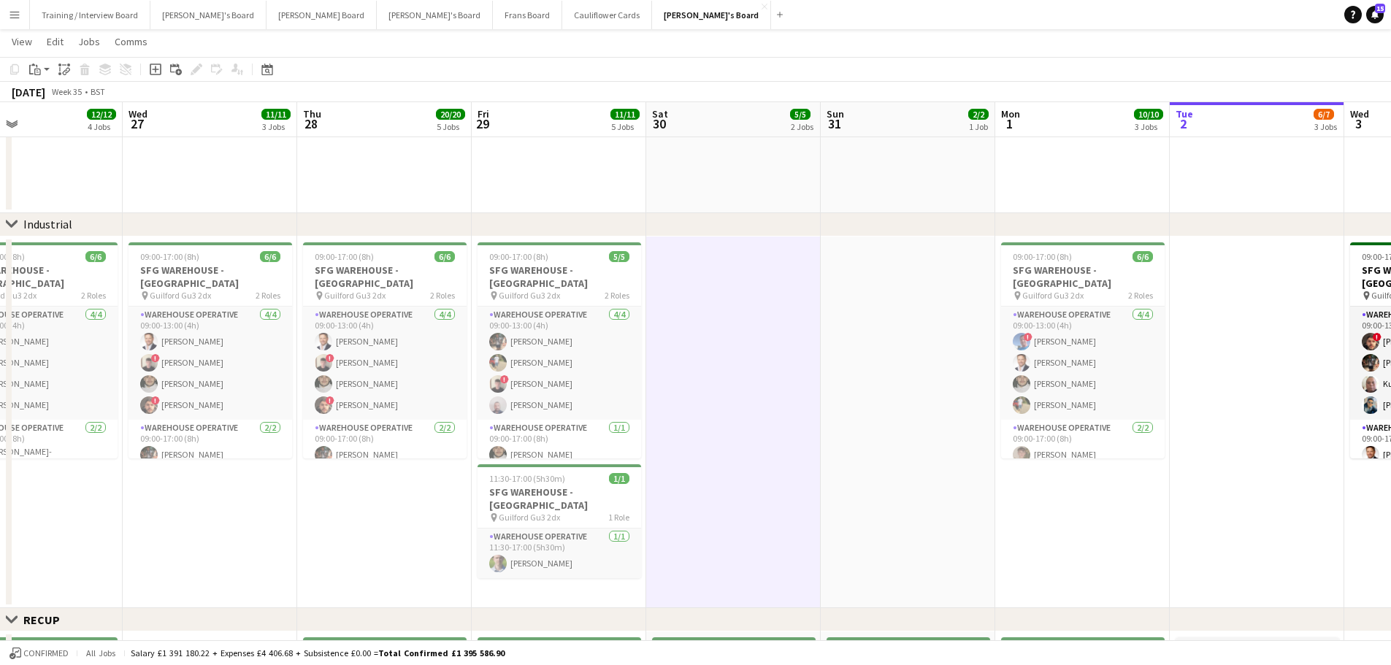
click at [922, 396] on app-date-cell at bounding box center [908, 423] width 174 height 372
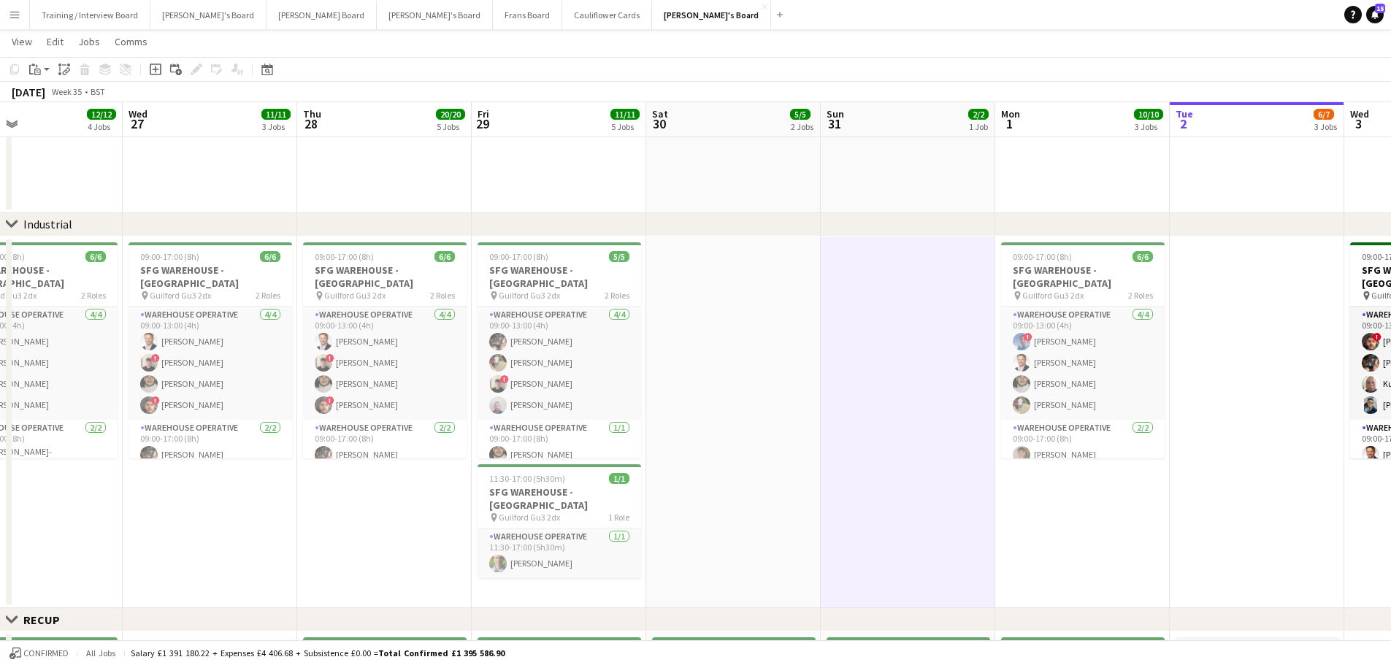
click at [880, 158] on app-date-cell at bounding box center [908, 6] width 174 height 415
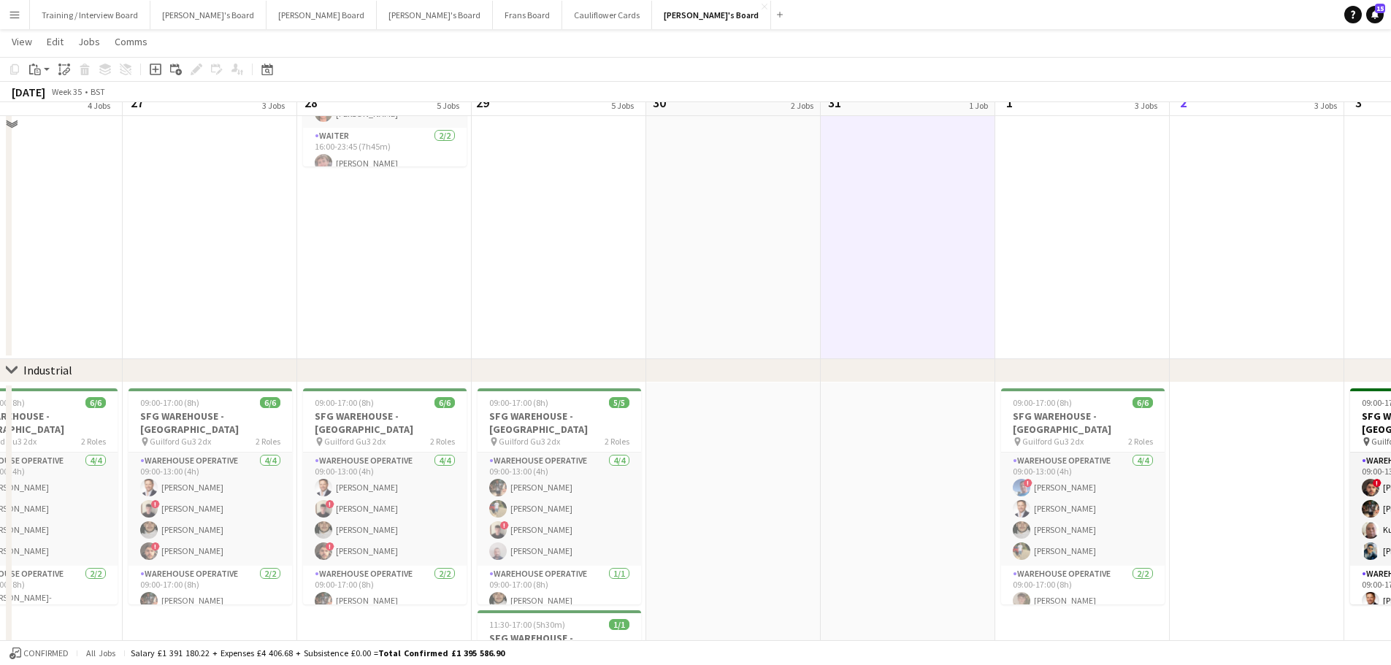
scroll to position [0, 0]
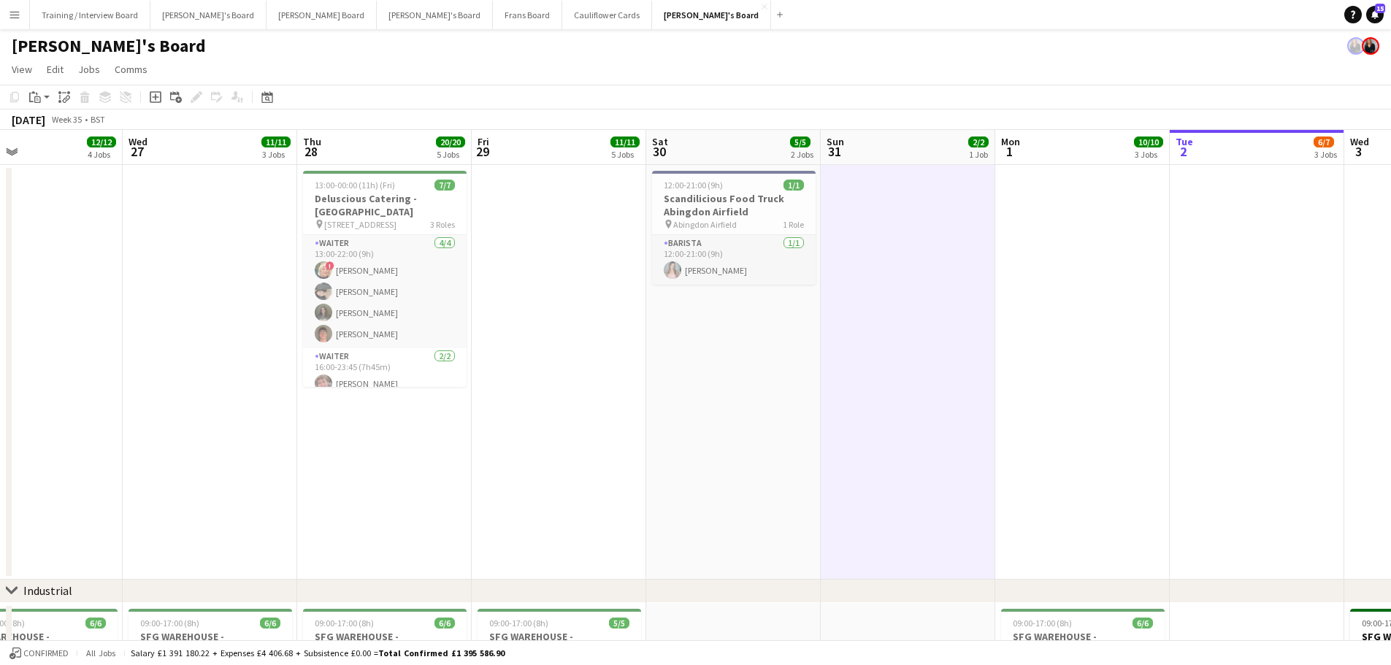
click at [776, 324] on app-date-cell "12:00-21:00 (9h) 1/1 Scandilicious Food Truck Abingdon Airfield pin Abingdon Ai…" at bounding box center [733, 372] width 174 height 415
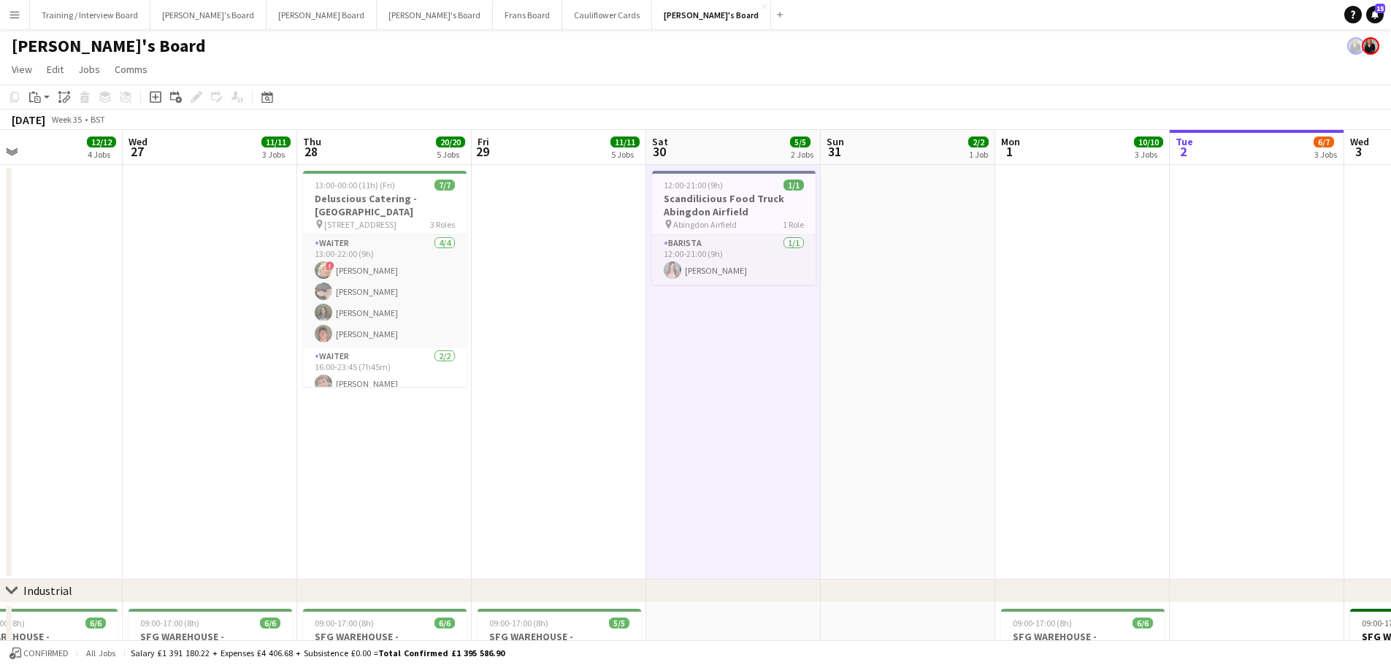
click at [874, 315] on app-date-cell at bounding box center [908, 372] width 174 height 415
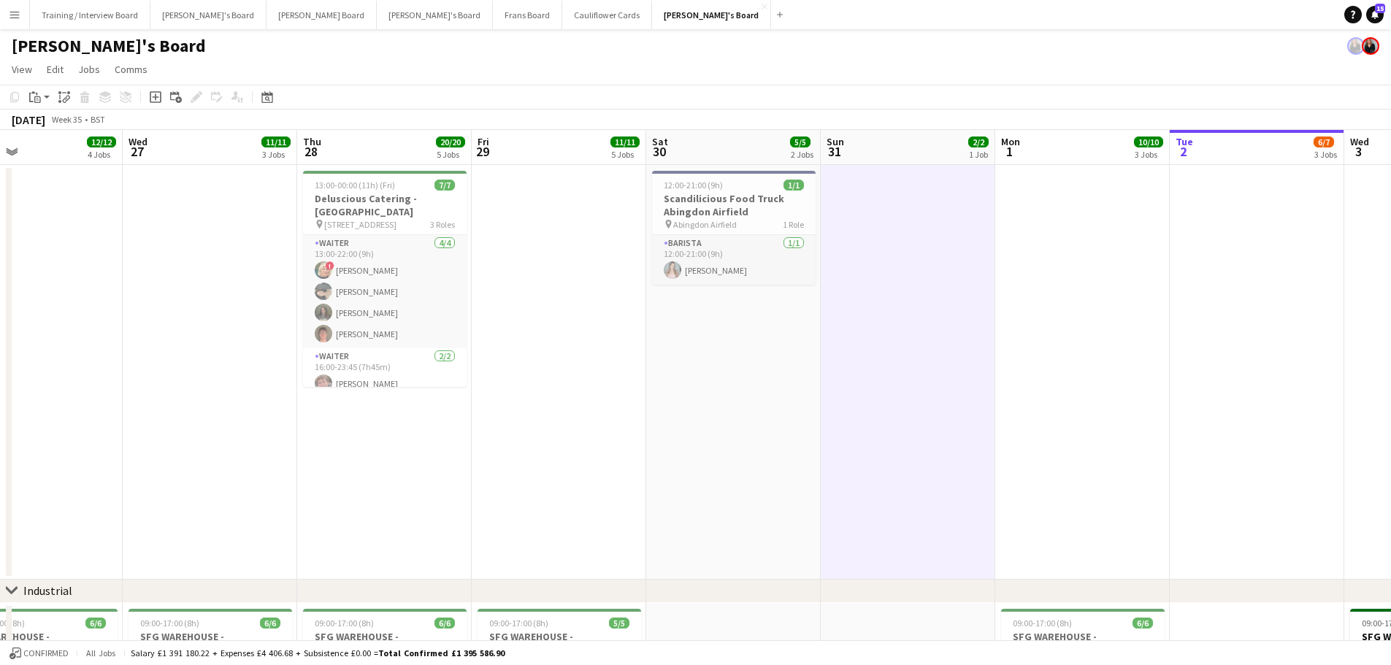
click at [791, 331] on app-date-cell "12:00-21:00 (9h) 1/1 Scandilicious Food Truck Abingdon Airfield pin Abingdon Ai…" at bounding box center [733, 372] width 174 height 415
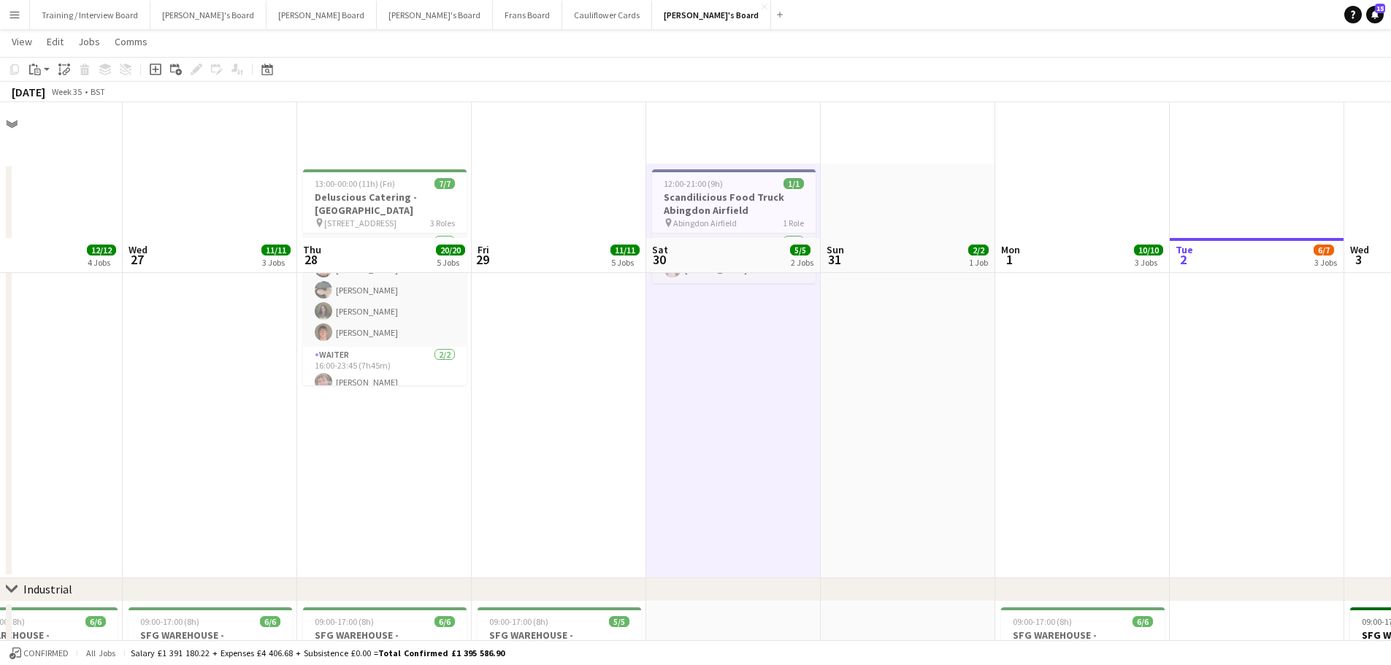
scroll to position [365, 0]
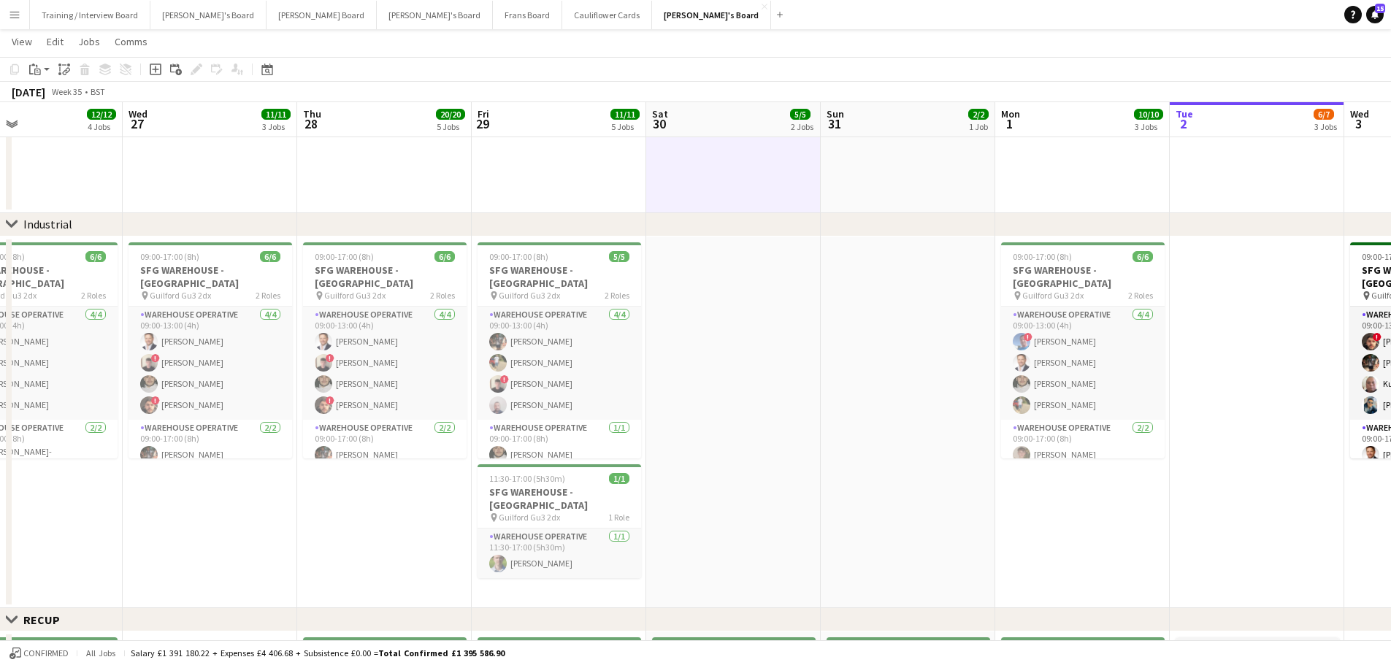
click at [771, 401] on app-date-cell at bounding box center [733, 423] width 174 height 372
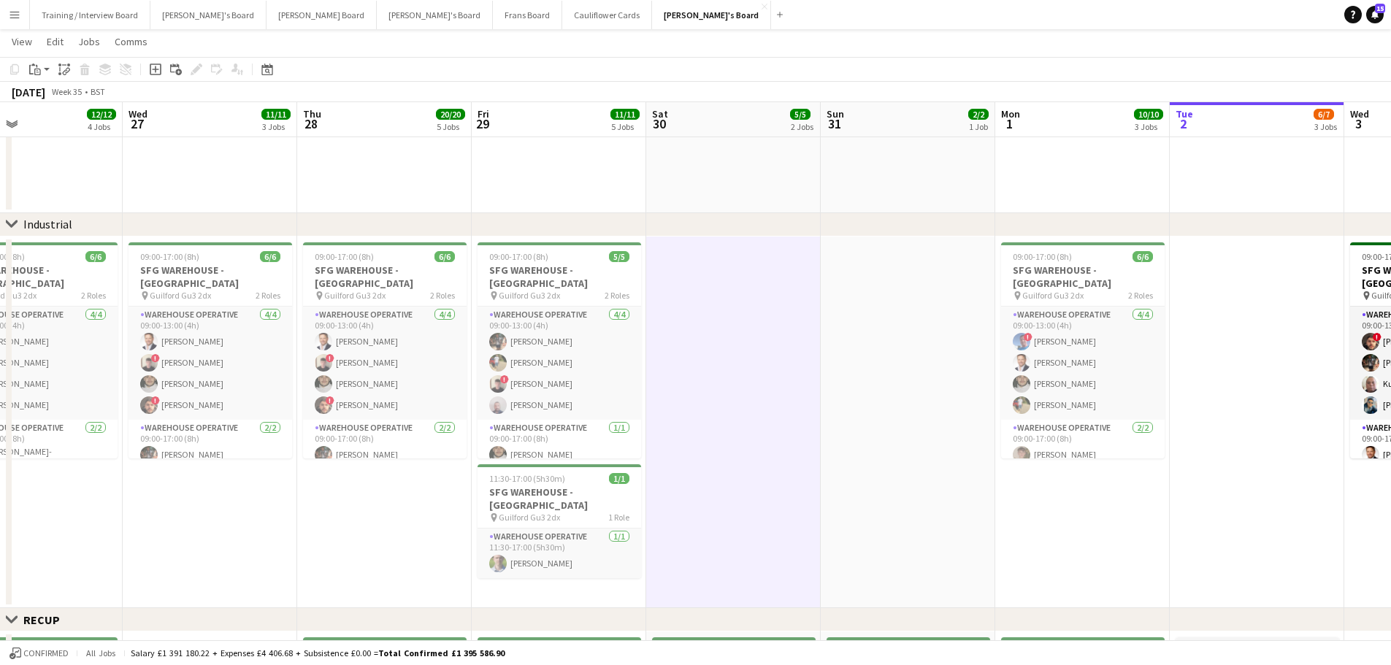
click at [889, 401] on app-date-cell at bounding box center [908, 423] width 174 height 372
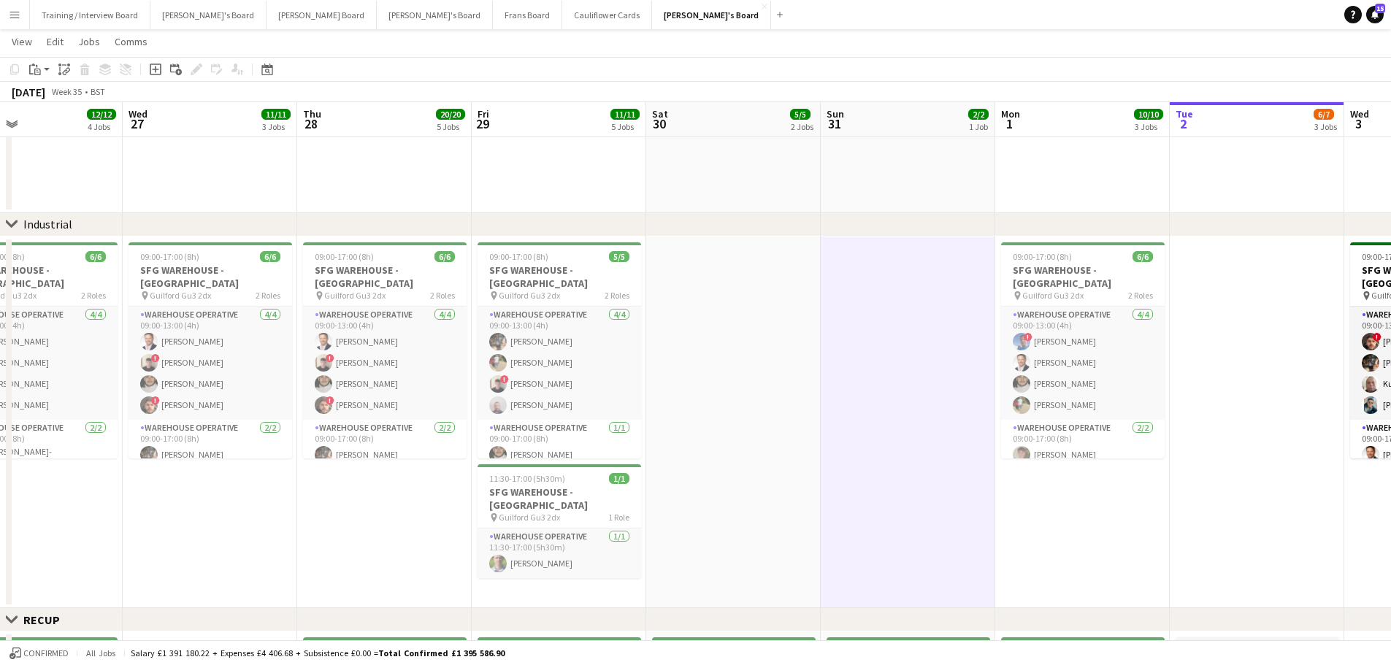
click at [857, 145] on app-date-cell at bounding box center [908, 6] width 174 height 415
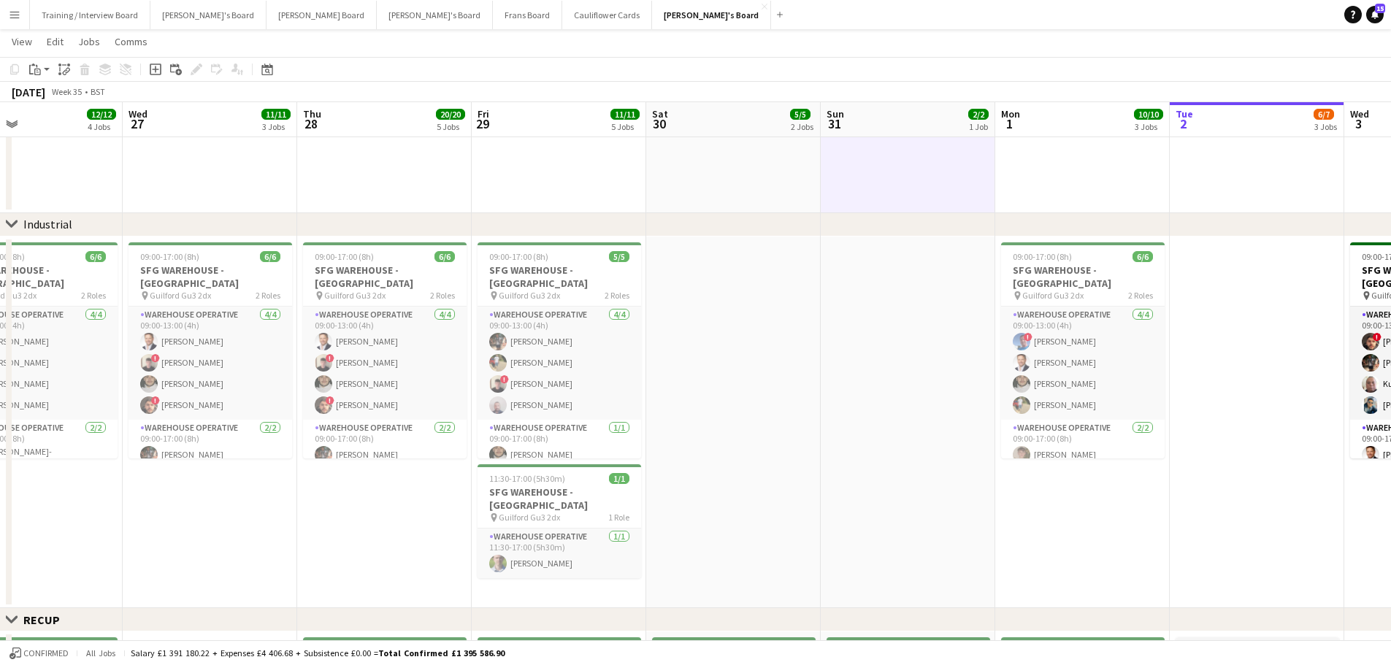
click at [734, 178] on app-date-cell "12:00-21:00 (9h) 1/1 Scandilicious Food Truck Abingdon Airfield pin Abingdon Ai…" at bounding box center [733, 6] width 174 height 415
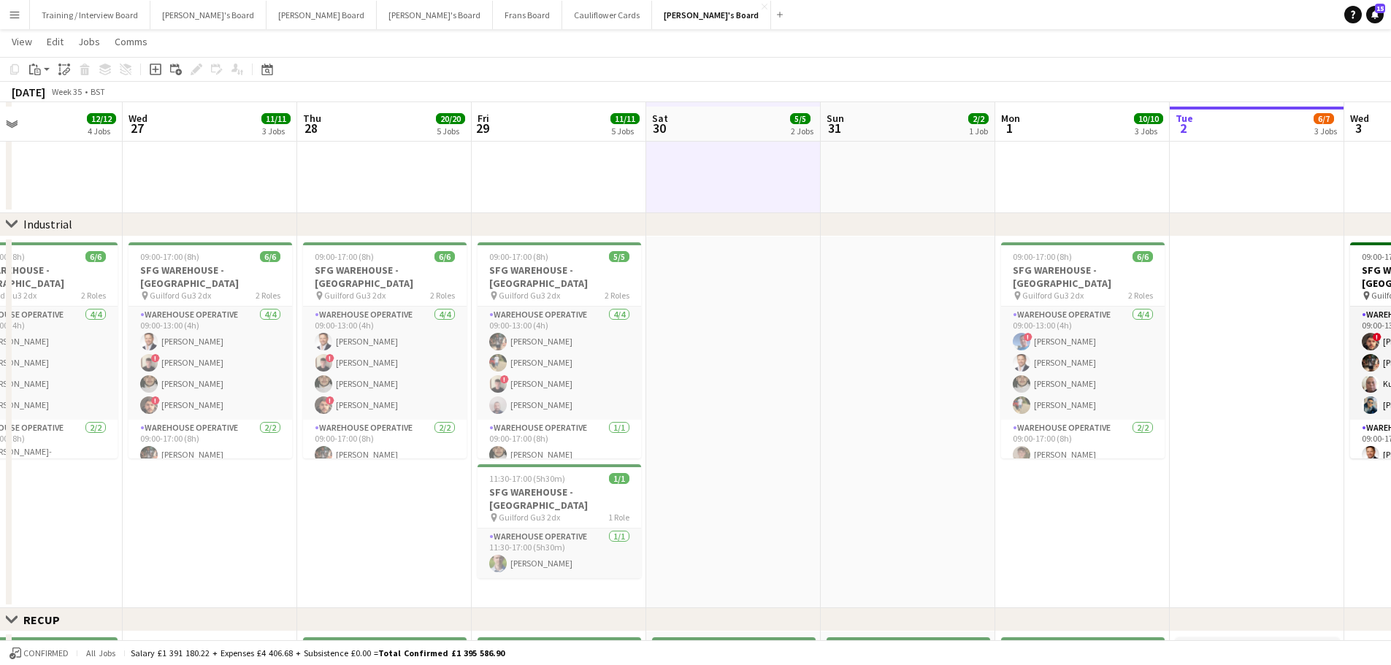
scroll to position [438, 0]
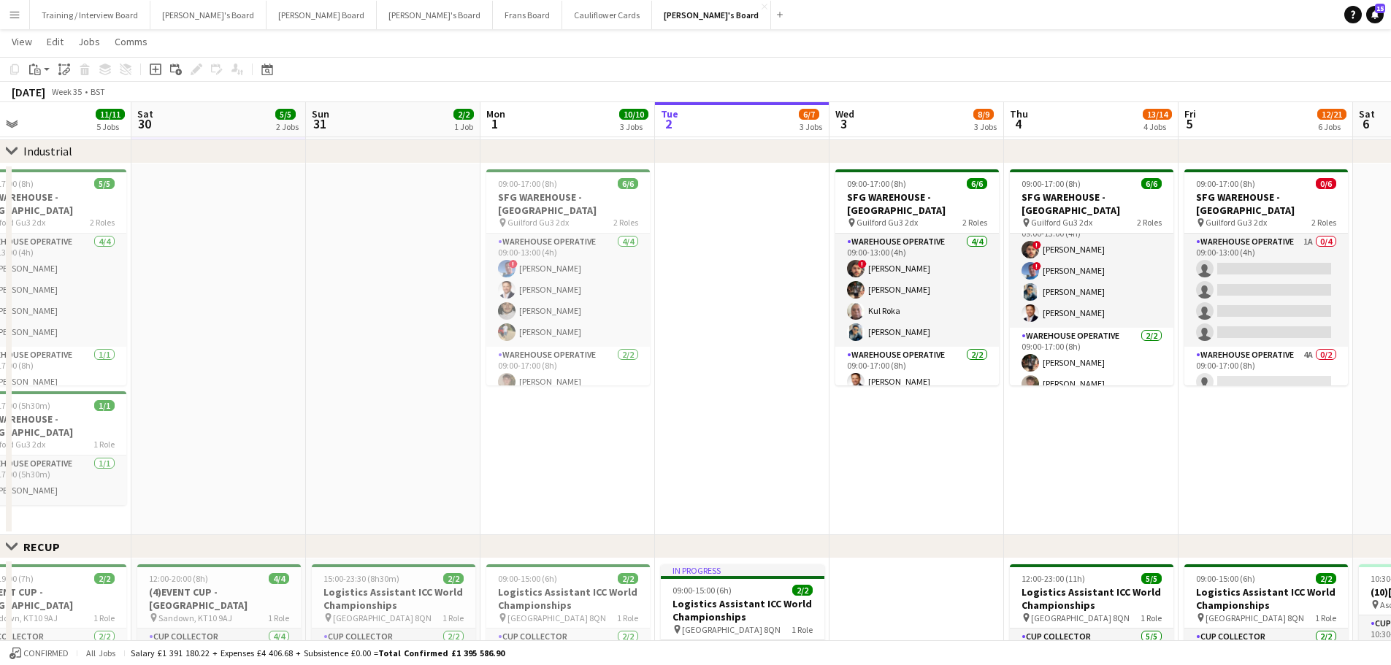
drag, startPoint x: 1298, startPoint y: 435, endPoint x: 783, endPoint y: 389, distance: 516.7
click at [783, 389] on app-calendar-viewport "Wed 27 11/11 3 Jobs Thu 28 20/20 5 Jobs Fri 29 11/11 5 Jobs Sat 30 5/5 2 Jobs S…" at bounding box center [695, 672] width 1391 height 2106
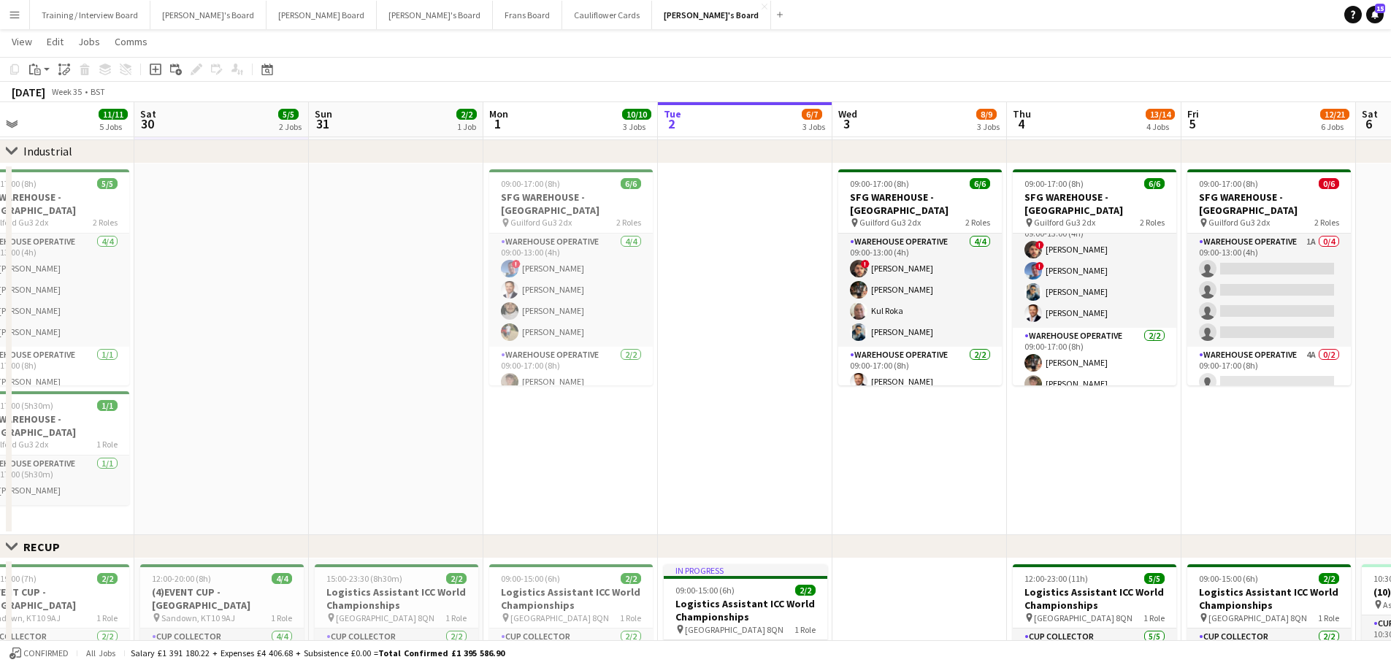
drag, startPoint x: 1104, startPoint y: 447, endPoint x: 758, endPoint y: 426, distance: 346.7
click at [758, 401] on app-calendar-viewport "Wed 27 11/11 3 Jobs Thu 28 20/20 5 Jobs Fri 29 11/11 5 Jobs Sat 30 5/5 2 Jobs S…" at bounding box center [695, 672] width 1391 height 2106
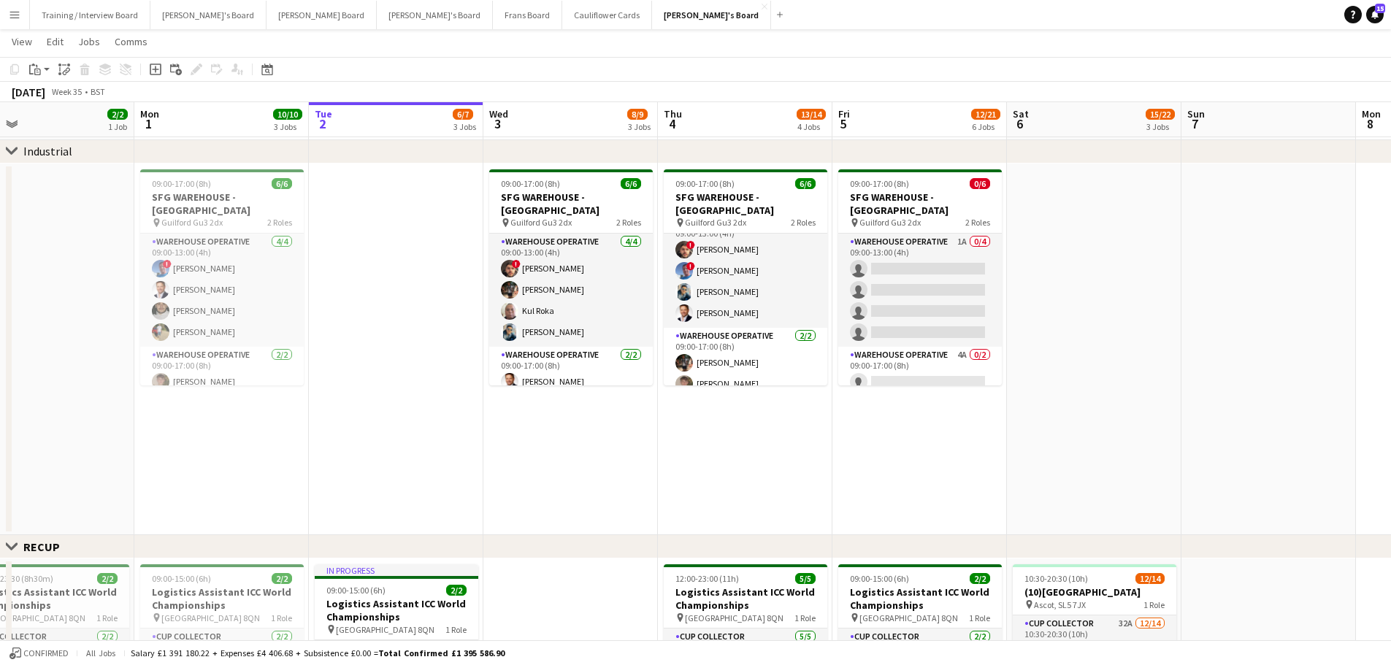
click at [758, 401] on app-date-cell "09:00-17:00 (8h) 6/6 SFG WAREHOUSE - GUILDFORD pin Guilford Gu3 2dx 2 Roles War…" at bounding box center [745, 350] width 174 height 372
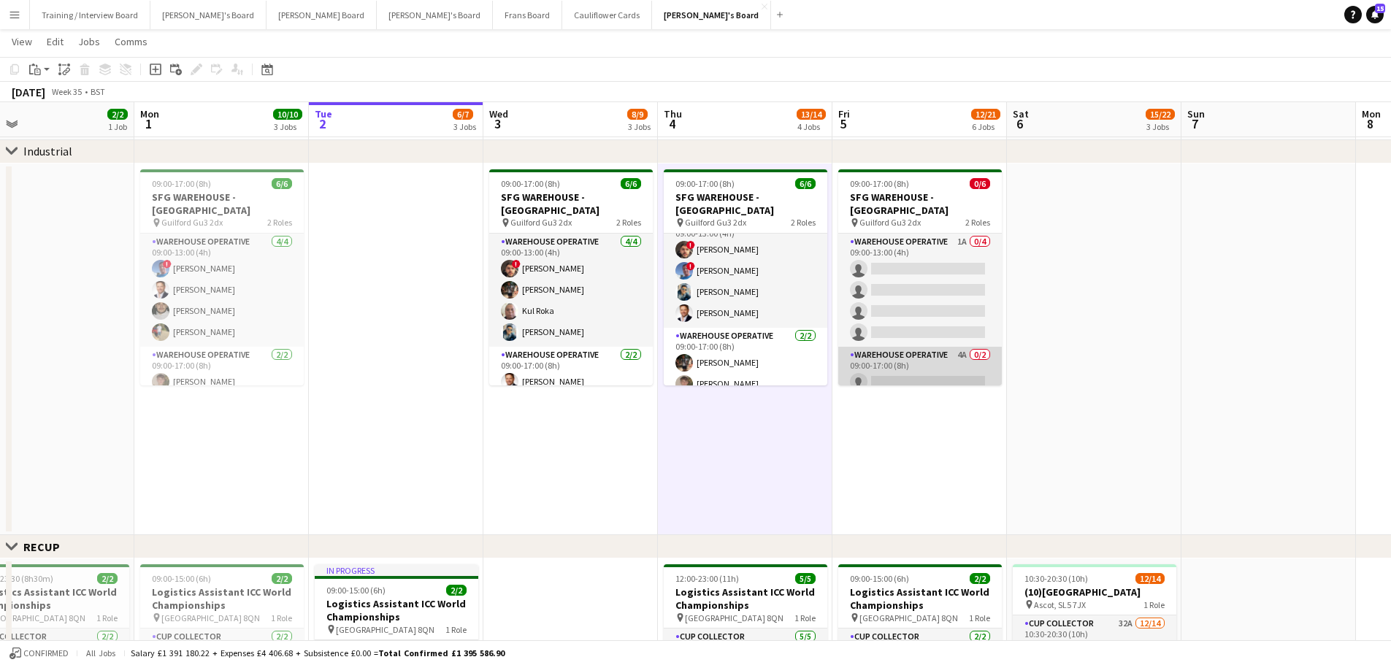
click at [931, 376] on app-card-role "Warehouse Operative 4A 0/2 09:00-17:00 (8h) single-neutral-actions single-neutr…" at bounding box center [920, 382] width 164 height 71
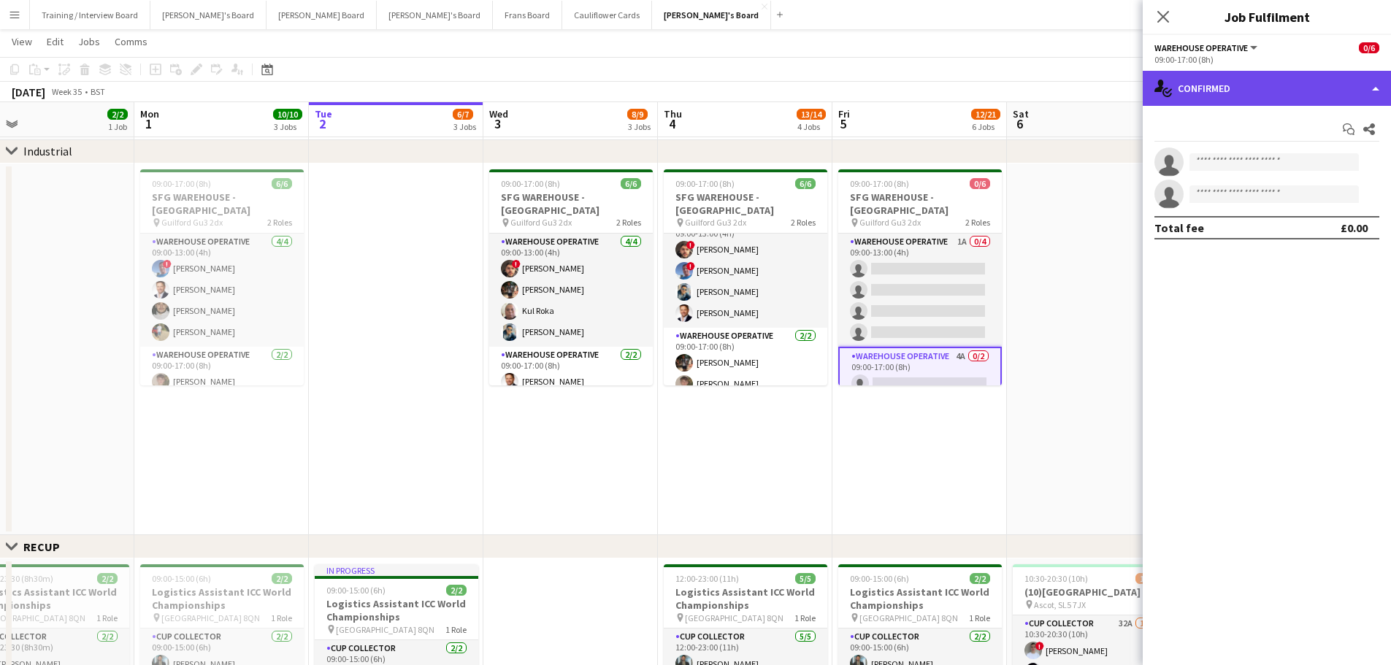
click at [934, 104] on div "single-neutral-actions-check-2 Confirmed" at bounding box center [1266, 88] width 248 height 35
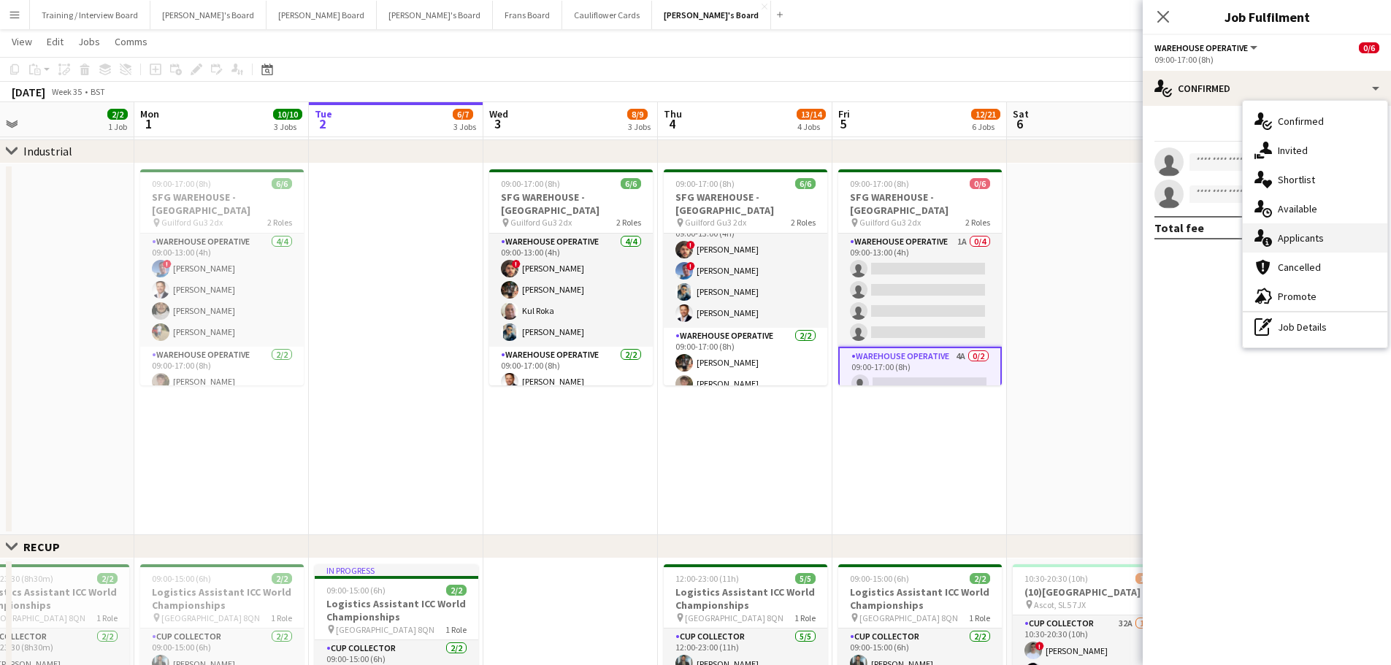
click at [934, 251] on div "single-neutral-actions-information Applicants" at bounding box center [1314, 237] width 145 height 29
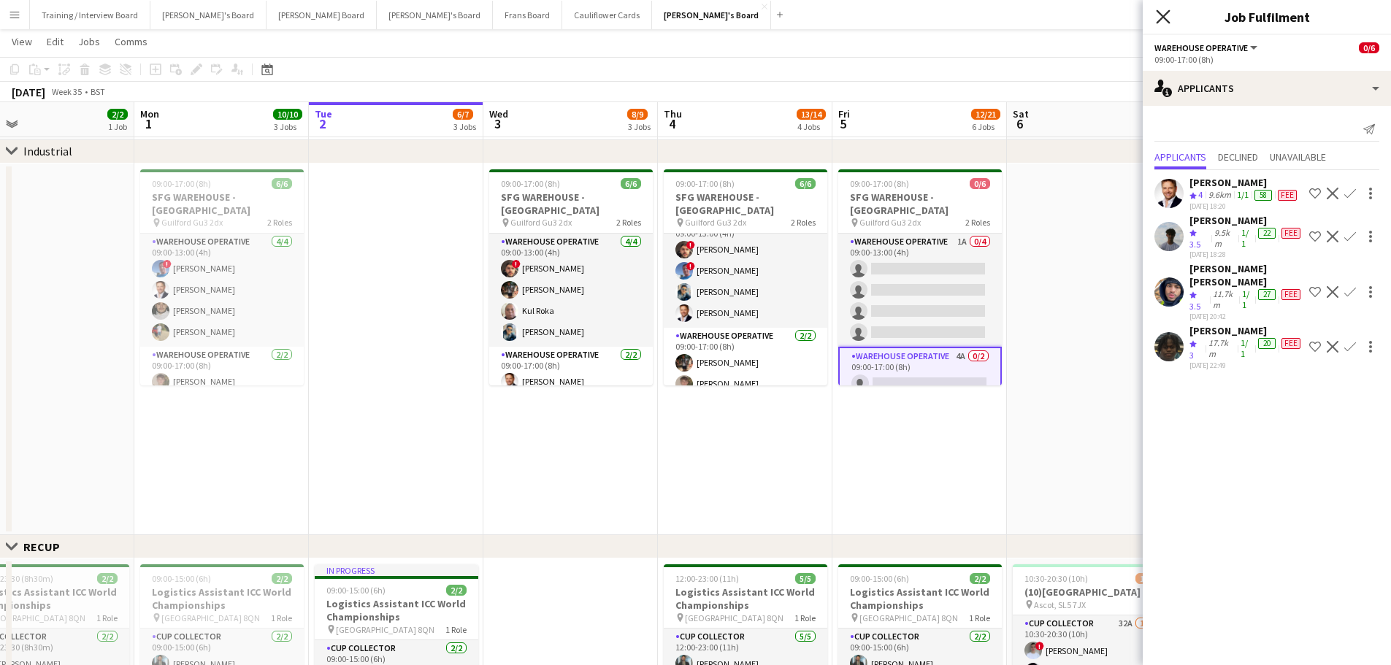
click at [934, 17] on icon "Close pop-in" at bounding box center [1163, 16] width 14 height 14
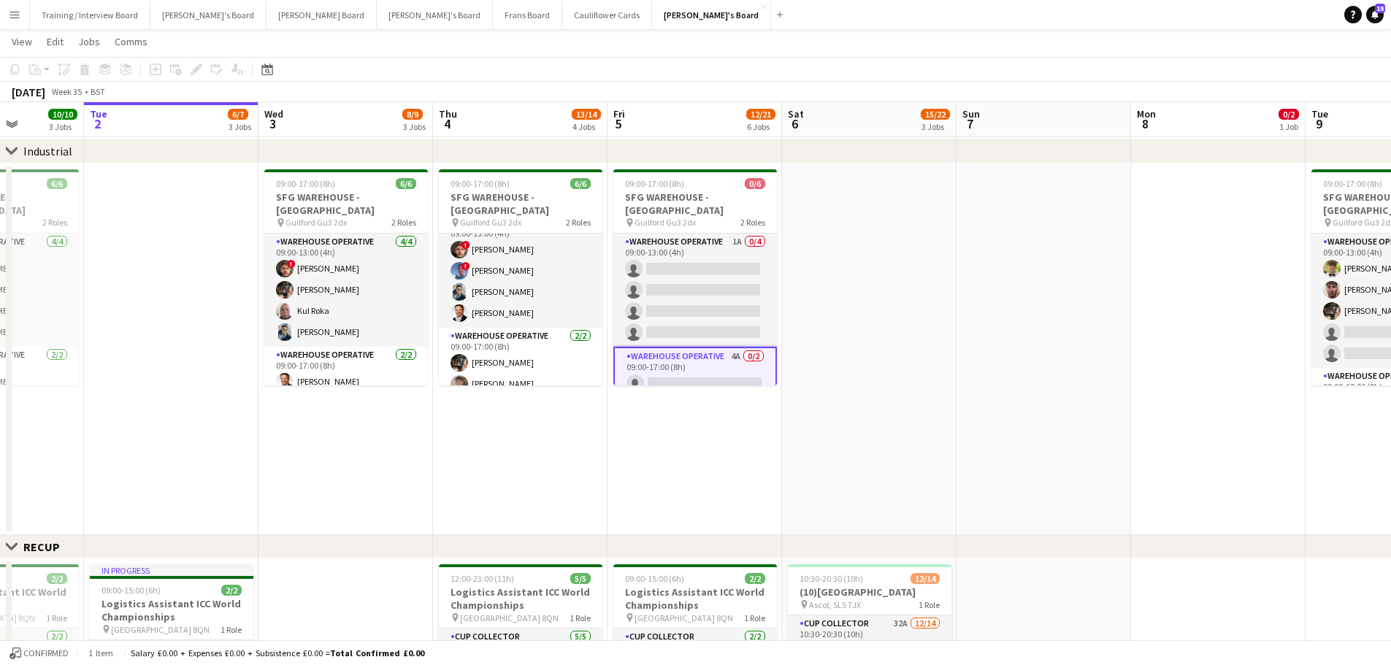
drag, startPoint x: 1159, startPoint y: 435, endPoint x: 754, endPoint y: 474, distance: 406.3
click at [755, 401] on app-calendar-viewport "Fri 29 11/11 5 Jobs Sat 30 5/5 2 Jobs Sun 31 2/2 1 Job Mon 1 10/10 3 Jobs Tue 2…" at bounding box center [695, 672] width 1391 height 2106
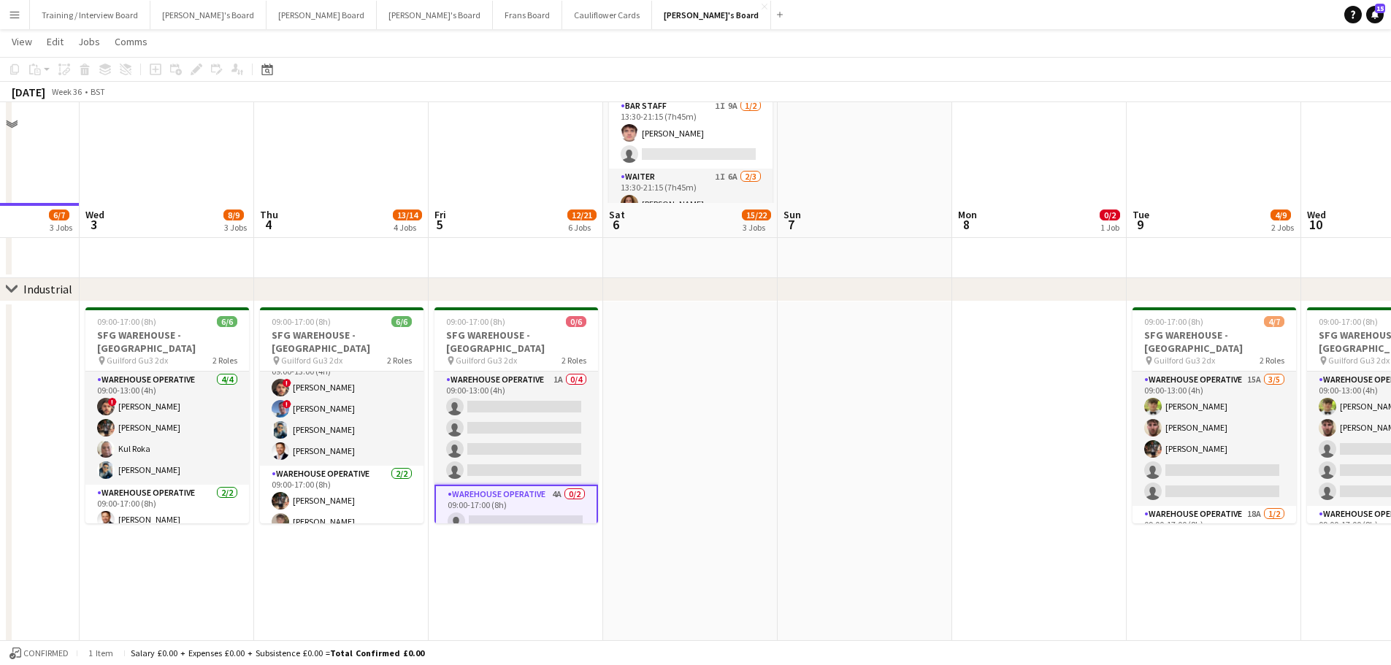
scroll to position [146, 0]
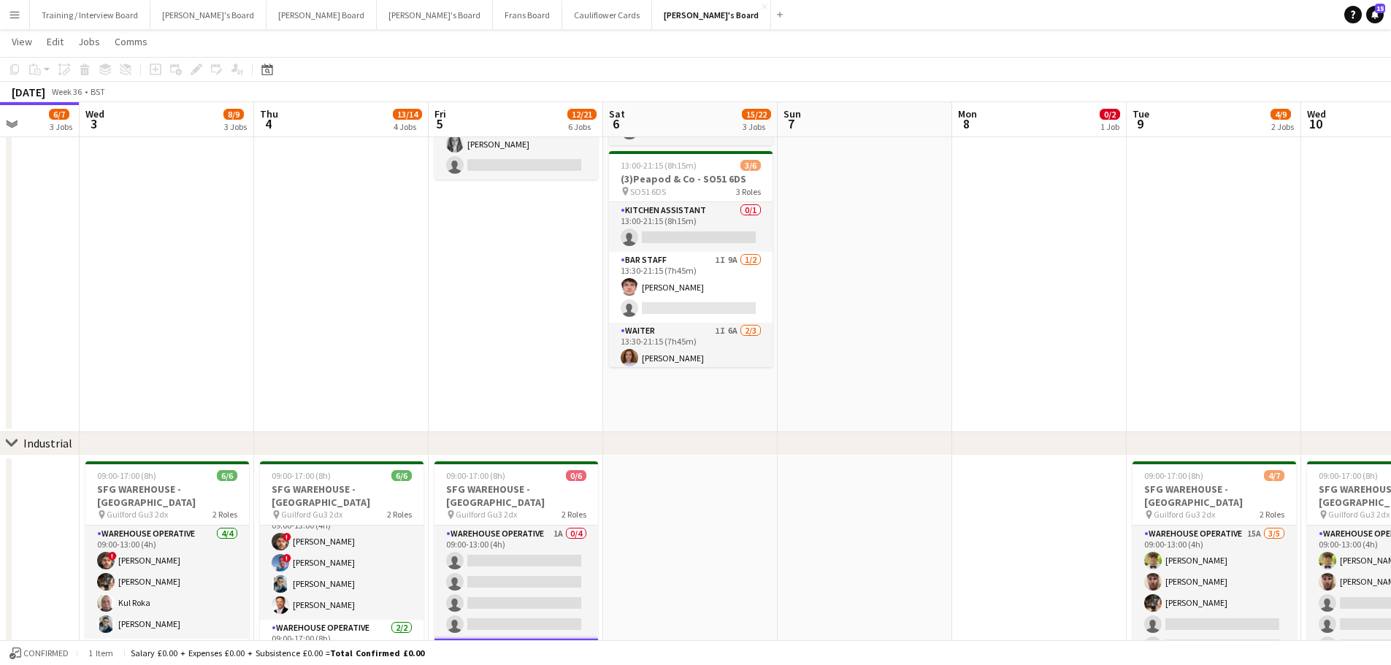
click at [853, 237] on app-date-cell at bounding box center [864, 225] width 174 height 415
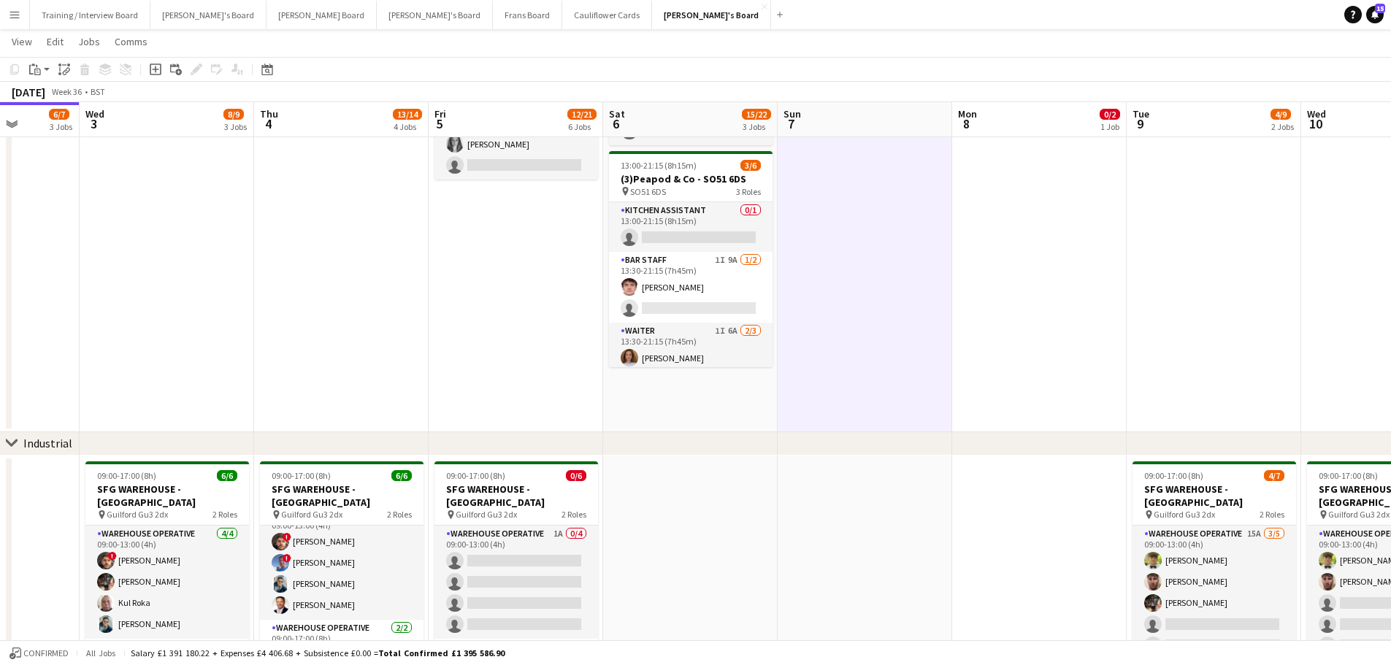
click at [724, 369] on app-date-cell "08:30-16:00 (7h30m) 0/2 Golden Fords Cafe - GU4 8AW pin Golden Ford GU4 8AW 1 R…" at bounding box center [690, 225] width 174 height 415
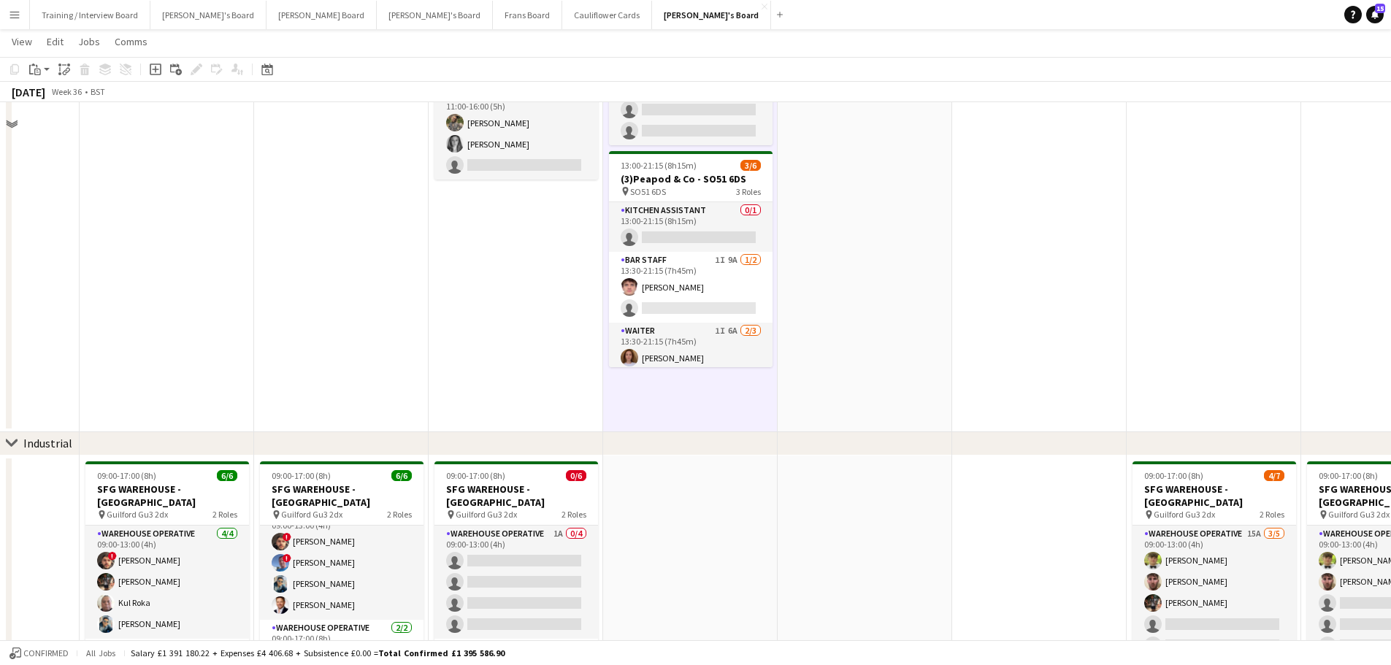
scroll to position [0, 0]
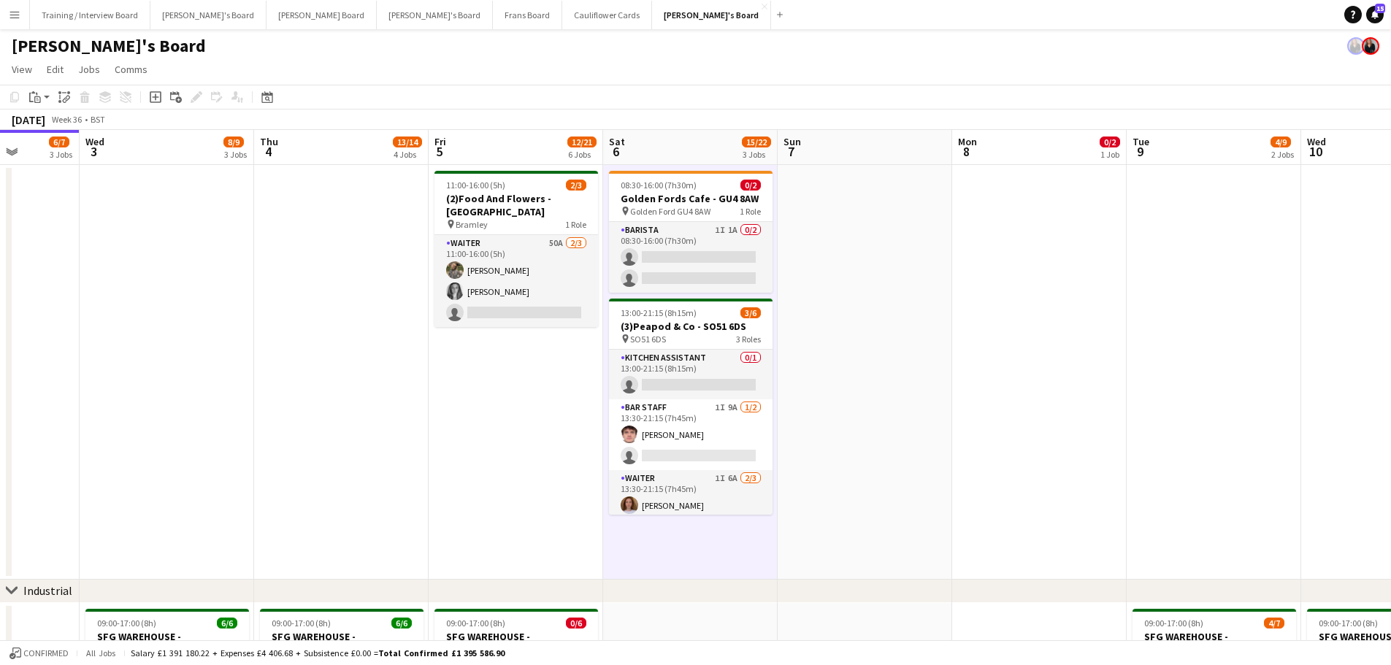
click at [898, 320] on app-date-cell at bounding box center [864, 372] width 174 height 415
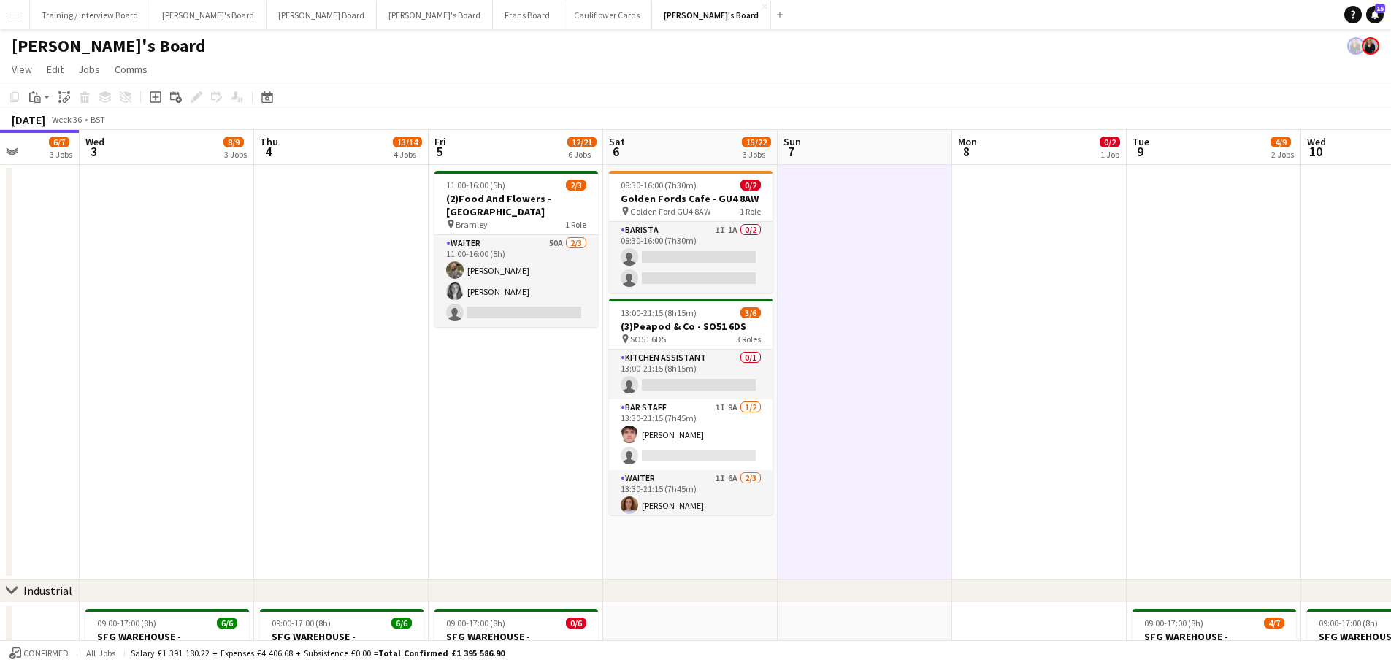
click at [730, 401] on app-date-cell "08:30-16:00 (7h30m) 0/2 Golden Fords Cafe - GU4 8AW pin Golden Ford GU4 8AW 1 R…" at bounding box center [690, 372] width 174 height 415
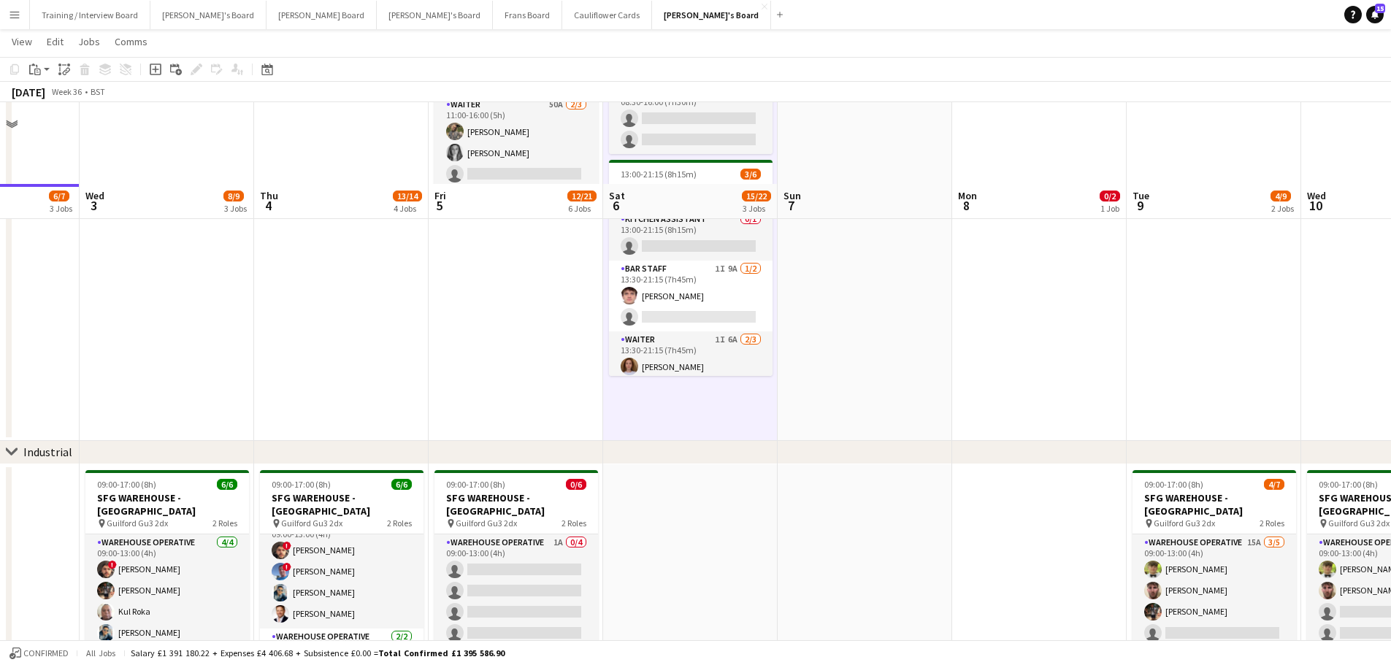
scroll to position [219, 0]
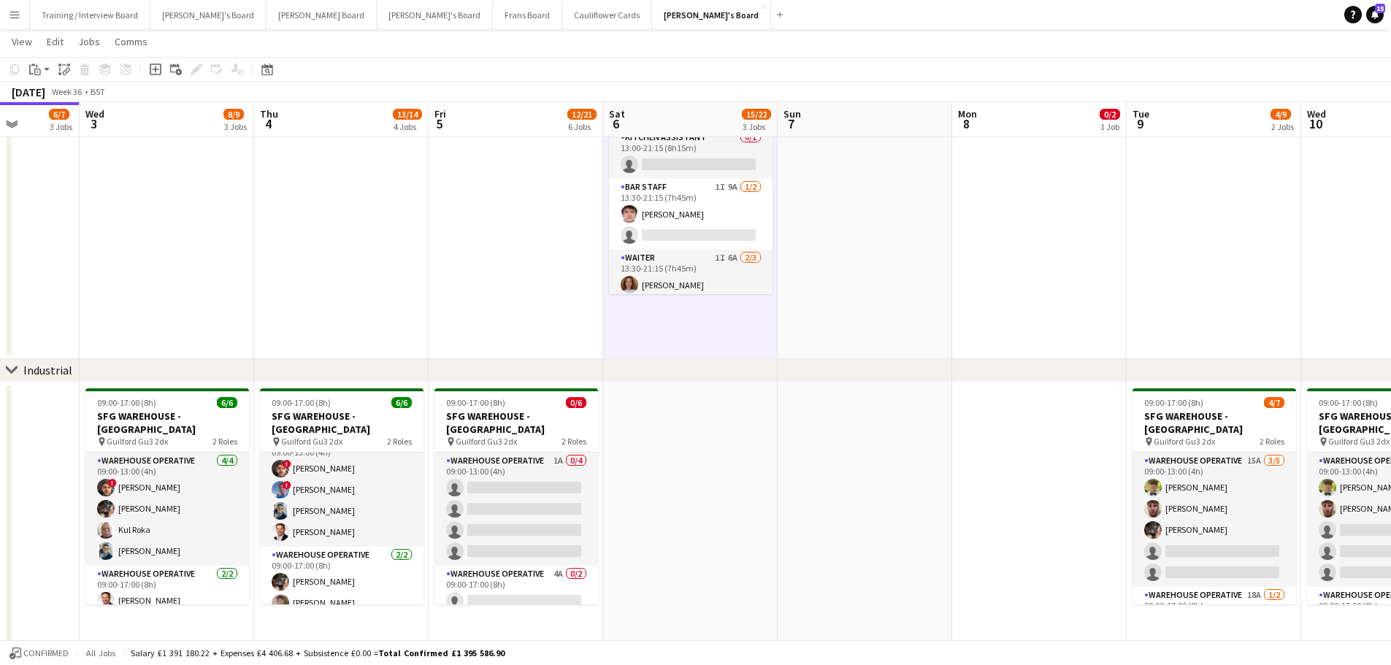
click at [737, 401] on app-date-cell at bounding box center [690, 569] width 174 height 372
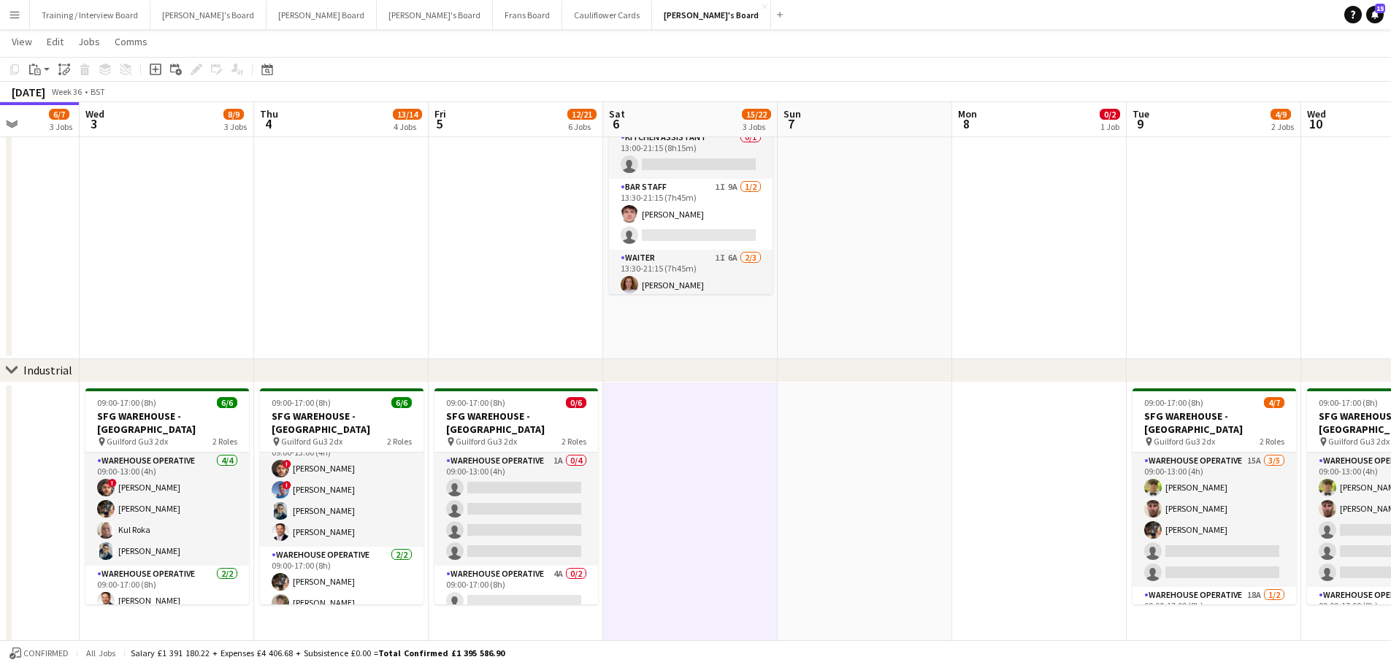
click at [843, 401] on app-date-cell at bounding box center [864, 569] width 174 height 372
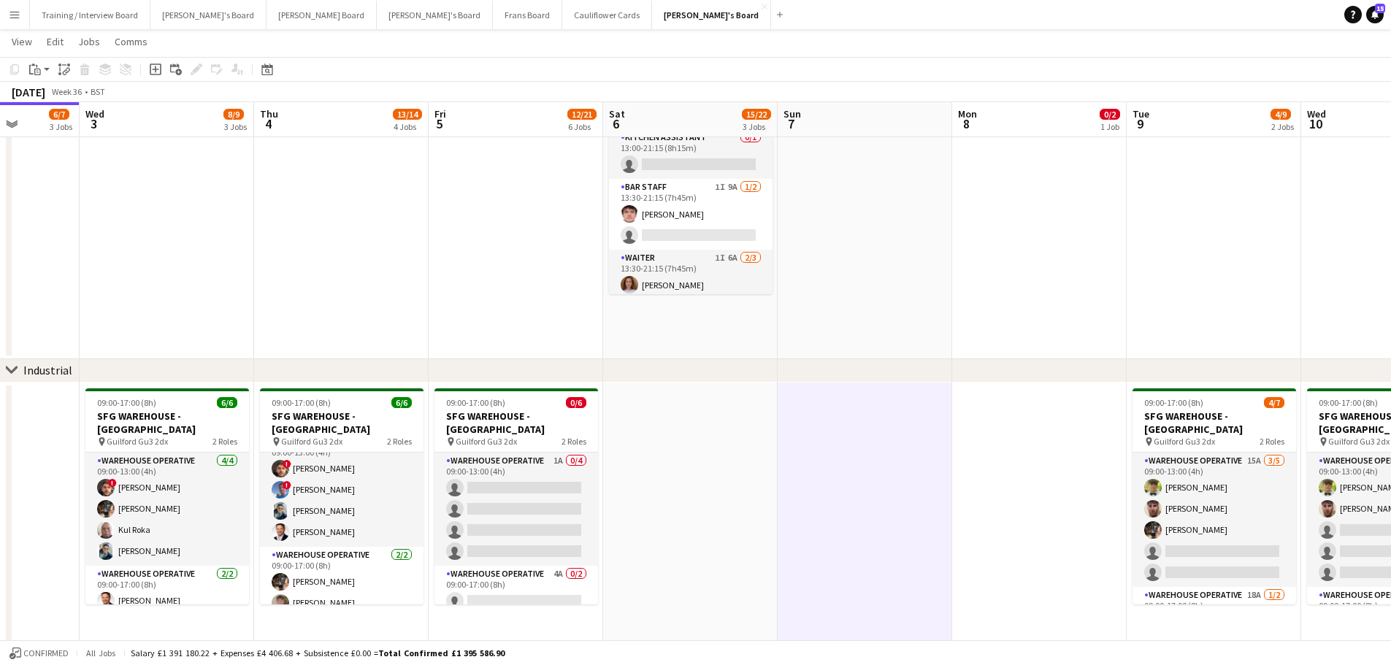
click at [785, 314] on app-date-cell at bounding box center [864, 152] width 174 height 415
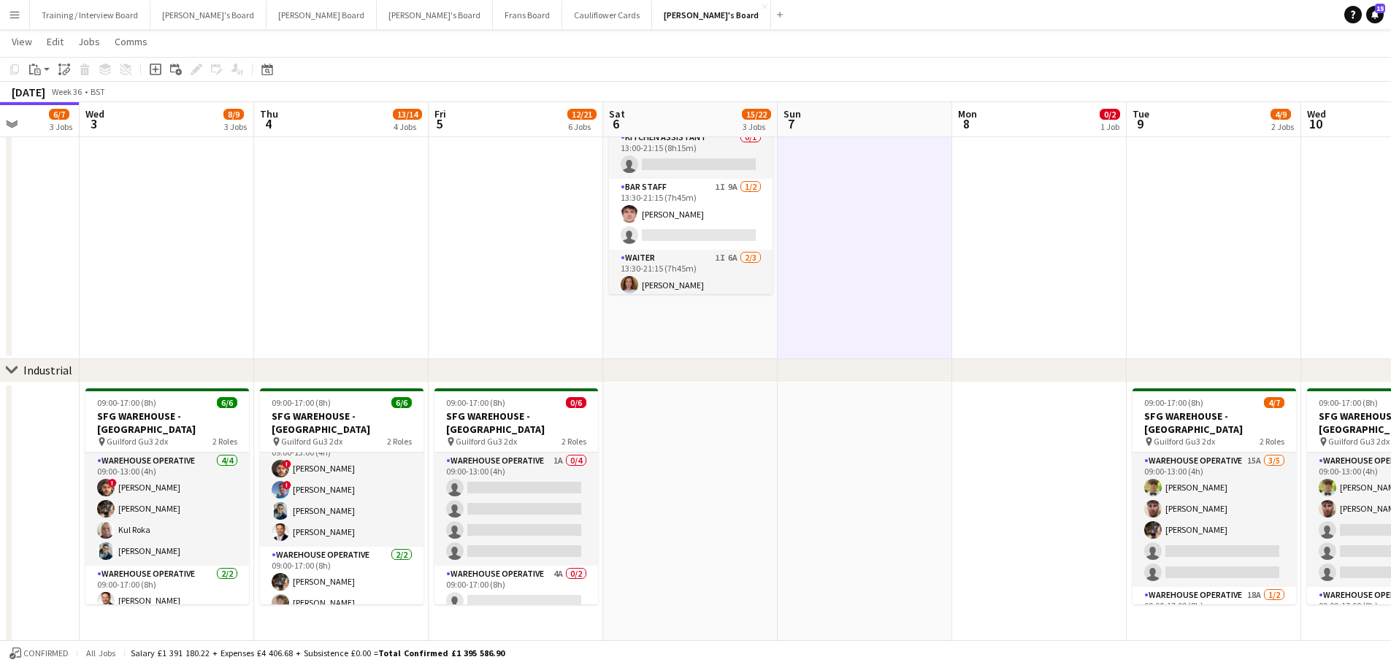
click at [725, 342] on app-date-cell "08:30-16:00 (7h30m) 0/2 Golden Fords Cafe - GU4 8AW pin Golden Ford GU4 8AW 1 R…" at bounding box center [690, 152] width 174 height 415
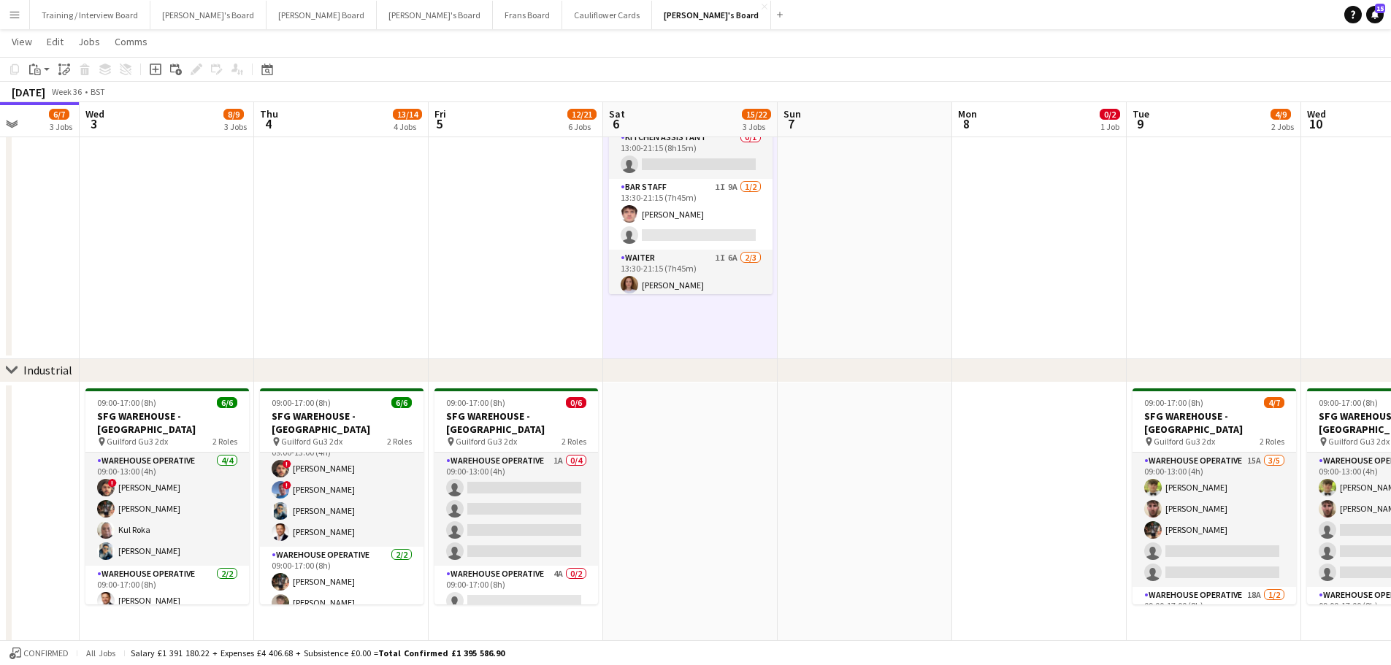
click at [896, 305] on app-date-cell at bounding box center [864, 152] width 174 height 415
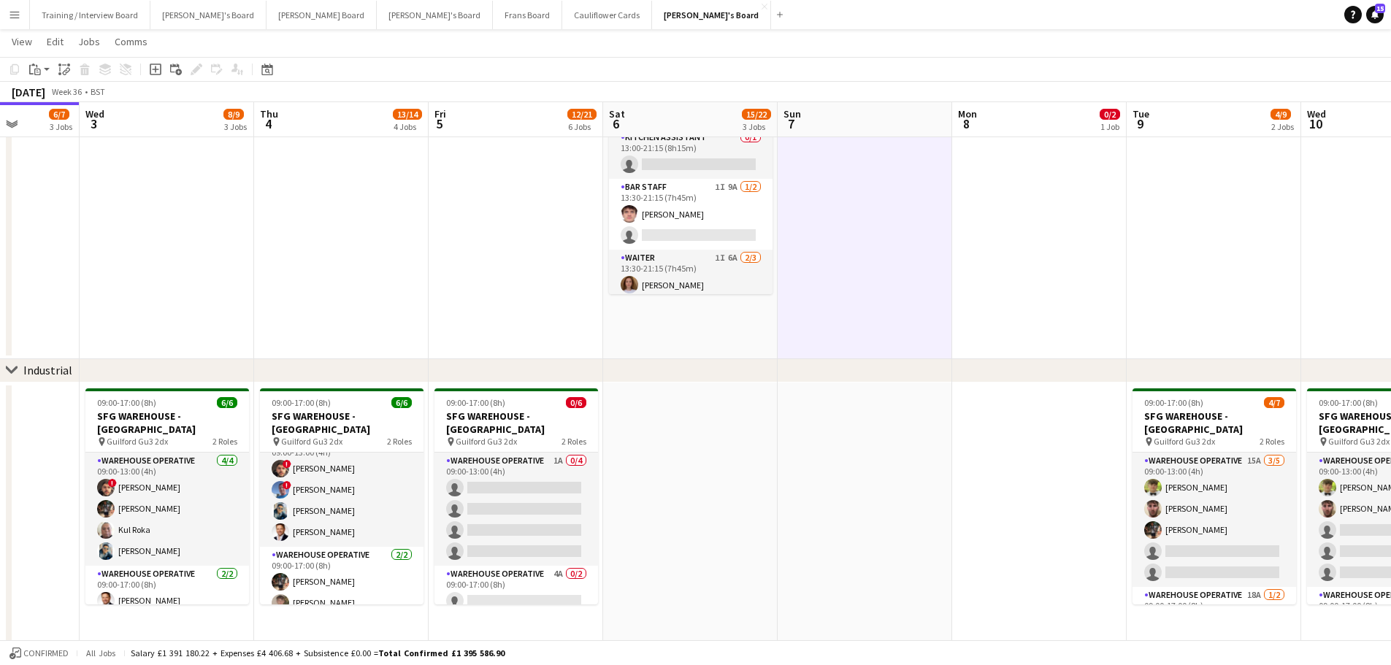
click at [824, 312] on app-date-cell at bounding box center [864, 152] width 174 height 415
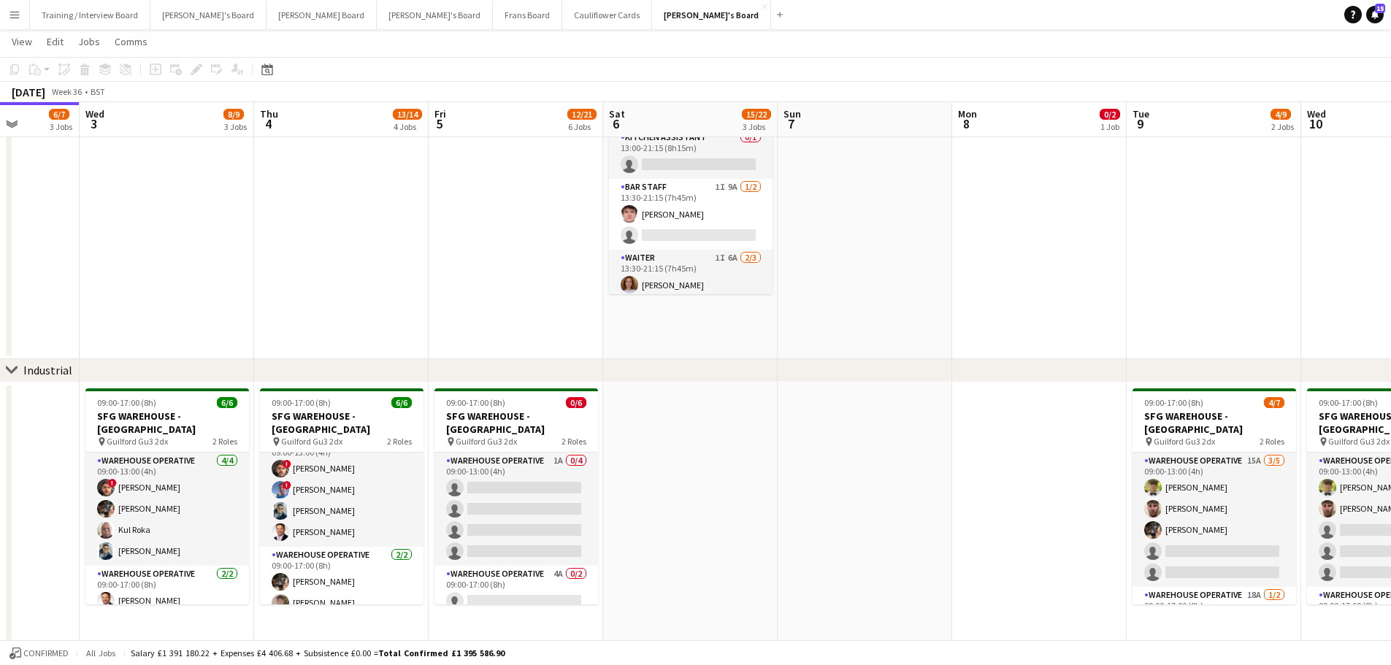
click at [708, 325] on app-date-cell "08:30-16:00 (7h30m) 0/2 Golden Fords Cafe - GU4 8AW pin Golden Ford GU4 8AW 1 R…" at bounding box center [690, 152] width 174 height 415
click at [787, 331] on app-date-cell at bounding box center [864, 152] width 174 height 415
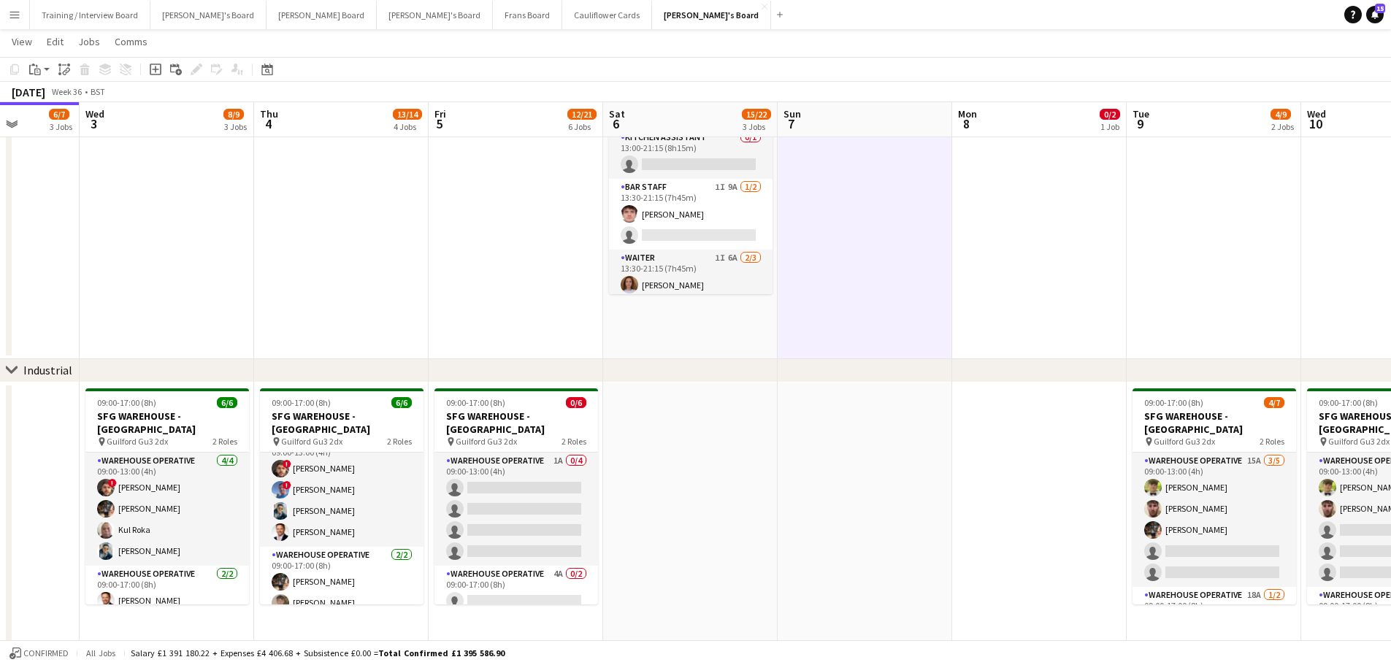
click at [715, 321] on app-date-cell "08:30-16:00 (7h30m) 0/2 Golden Fords Cafe - GU4 8AW pin Golden Ford GU4 8AW 1 R…" at bounding box center [690, 152] width 174 height 415
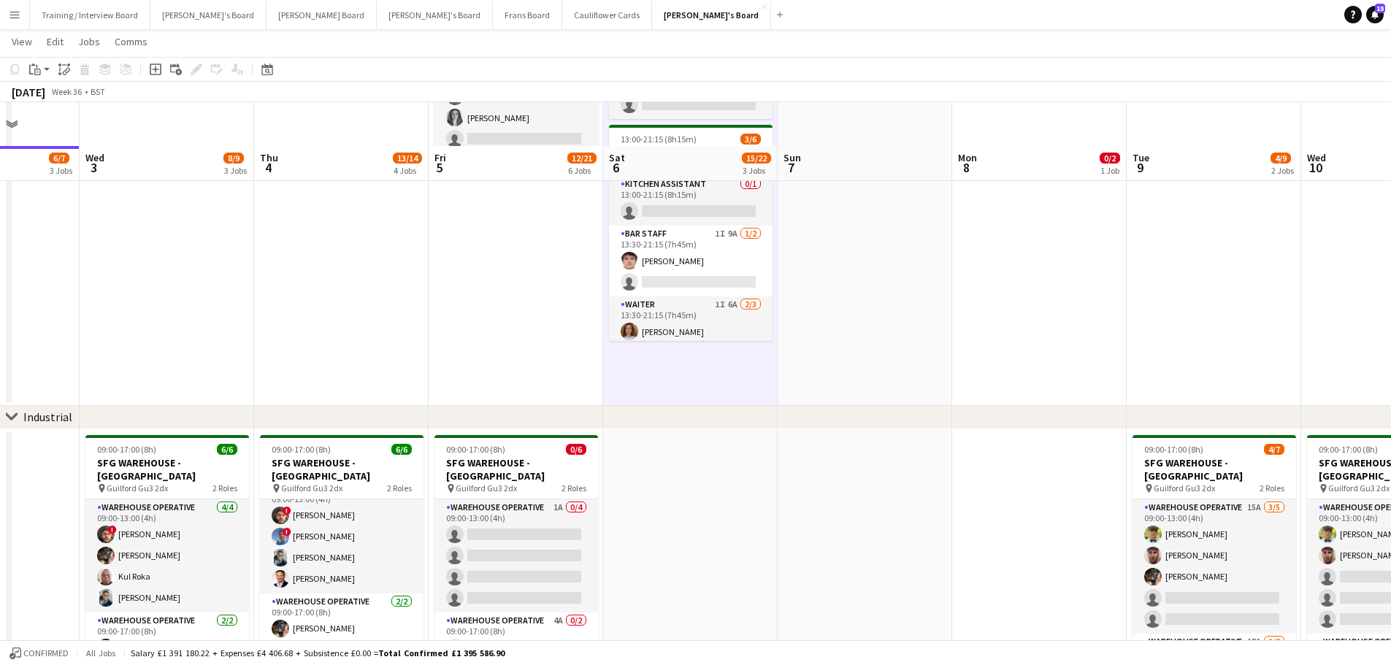
scroll to position [0, 0]
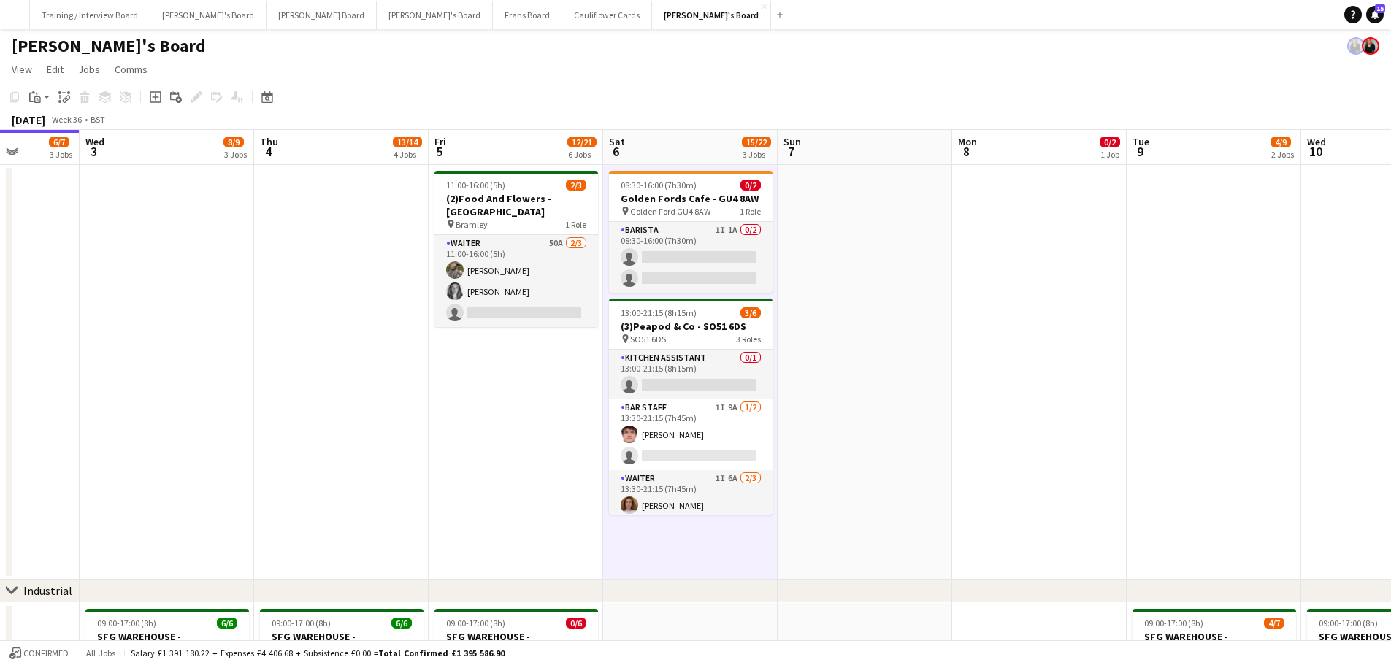
click at [815, 401] on app-date-cell at bounding box center [864, 372] width 174 height 415
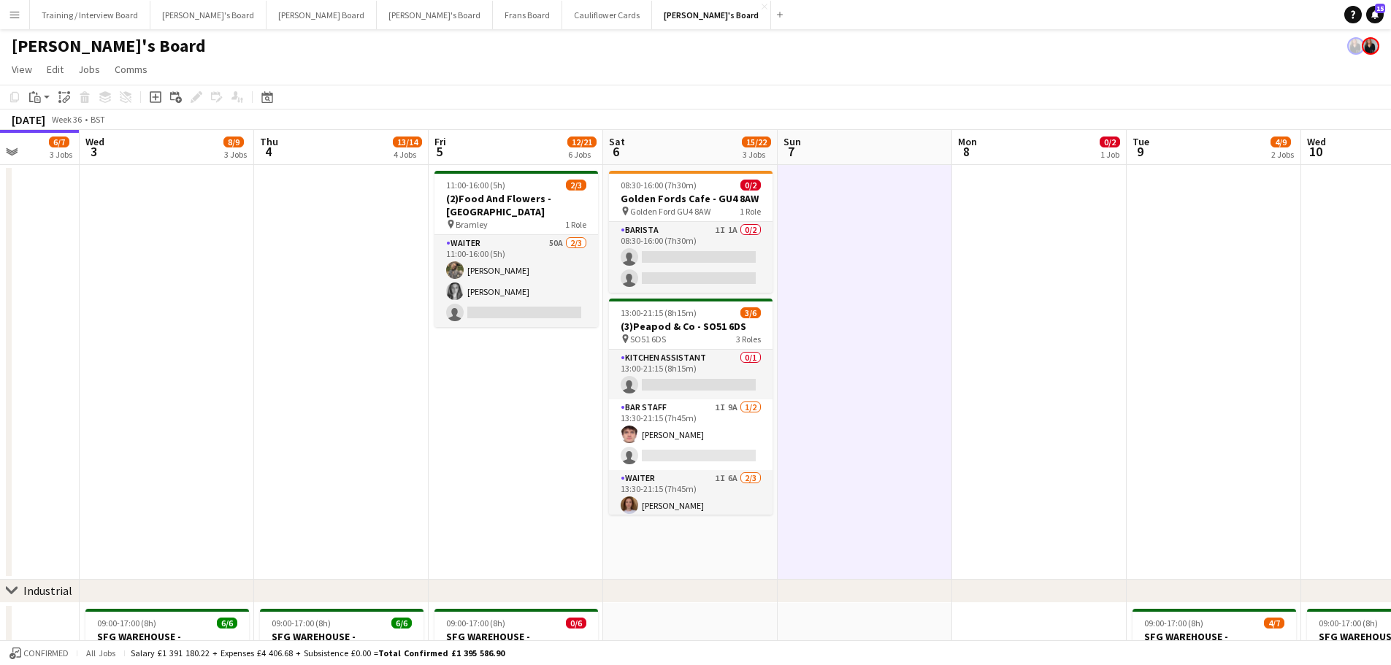
click at [699, 401] on app-date-cell "08:30-16:00 (7h30m) 0/2 Golden Fords Cafe - GU4 8AW pin Golden Ford GU4 8AW 1 R…" at bounding box center [690, 372] width 174 height 415
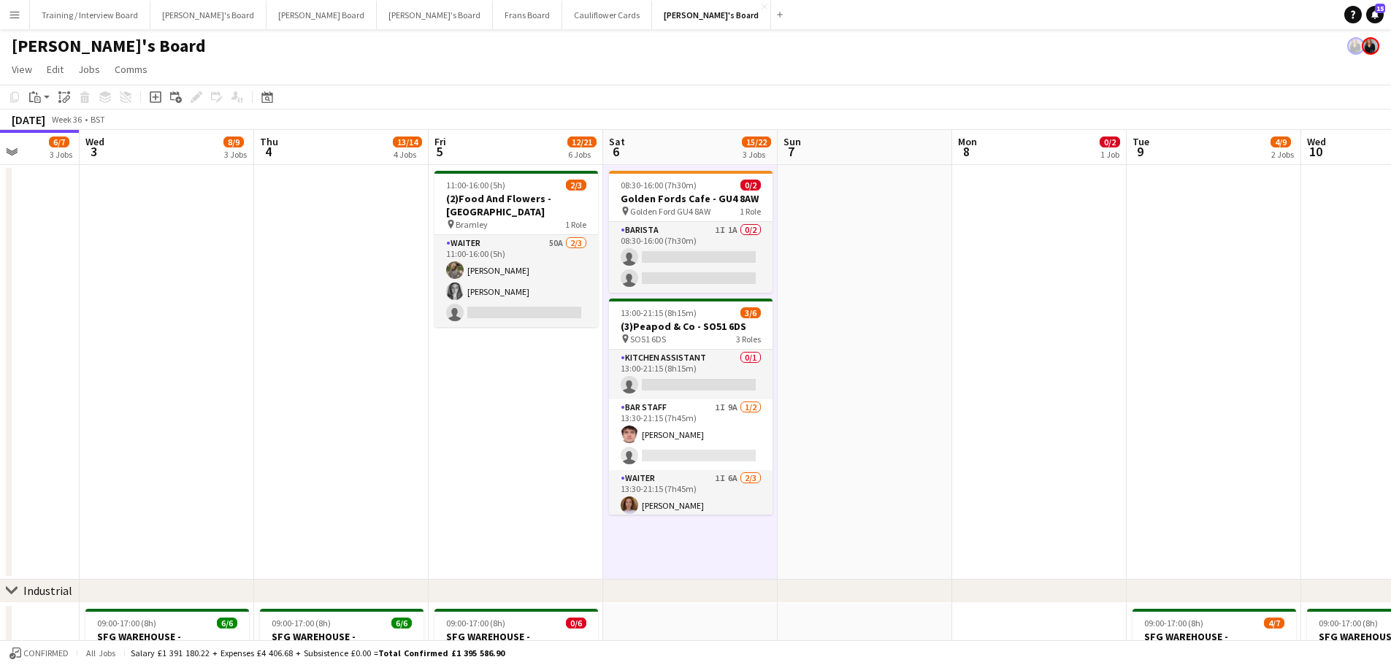
click at [880, 401] on app-date-cell at bounding box center [864, 372] width 174 height 415
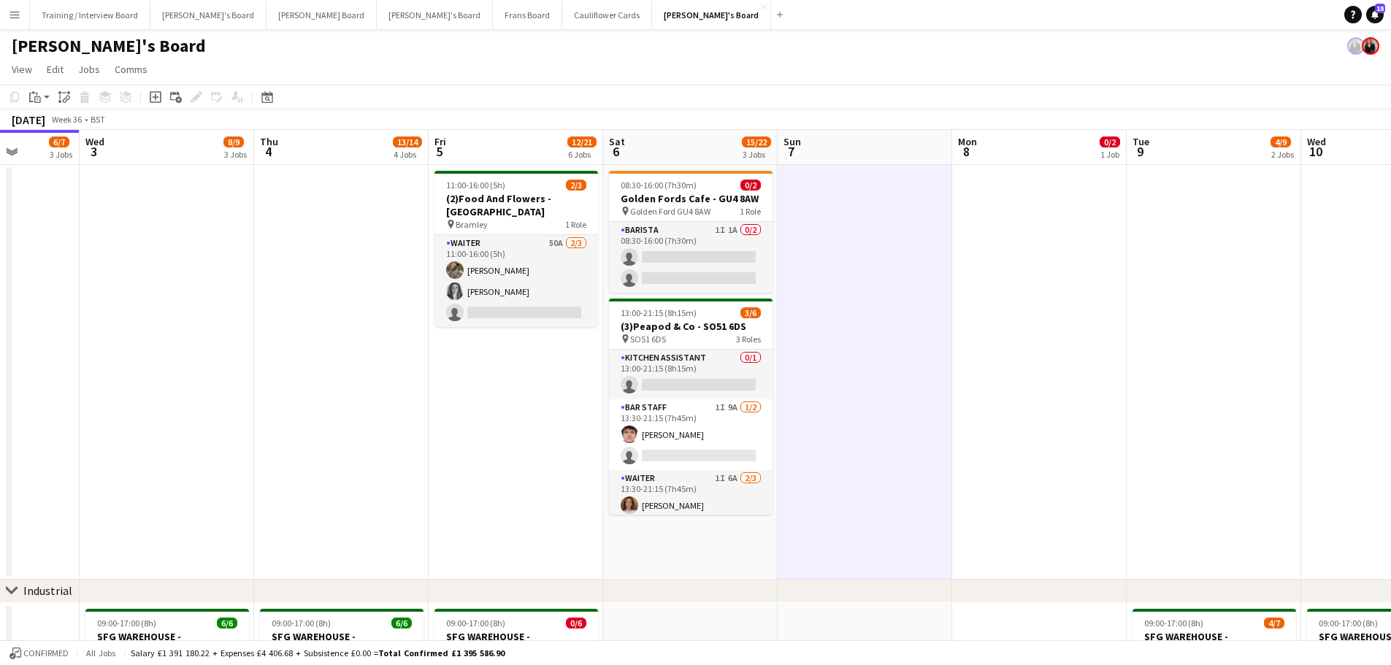
click at [763, 401] on app-date-cell "08:30-16:00 (7h30m) 0/2 Golden Fords Cafe - GU4 8AW pin Golden Ford GU4 8AW 1 R…" at bounding box center [690, 372] width 174 height 415
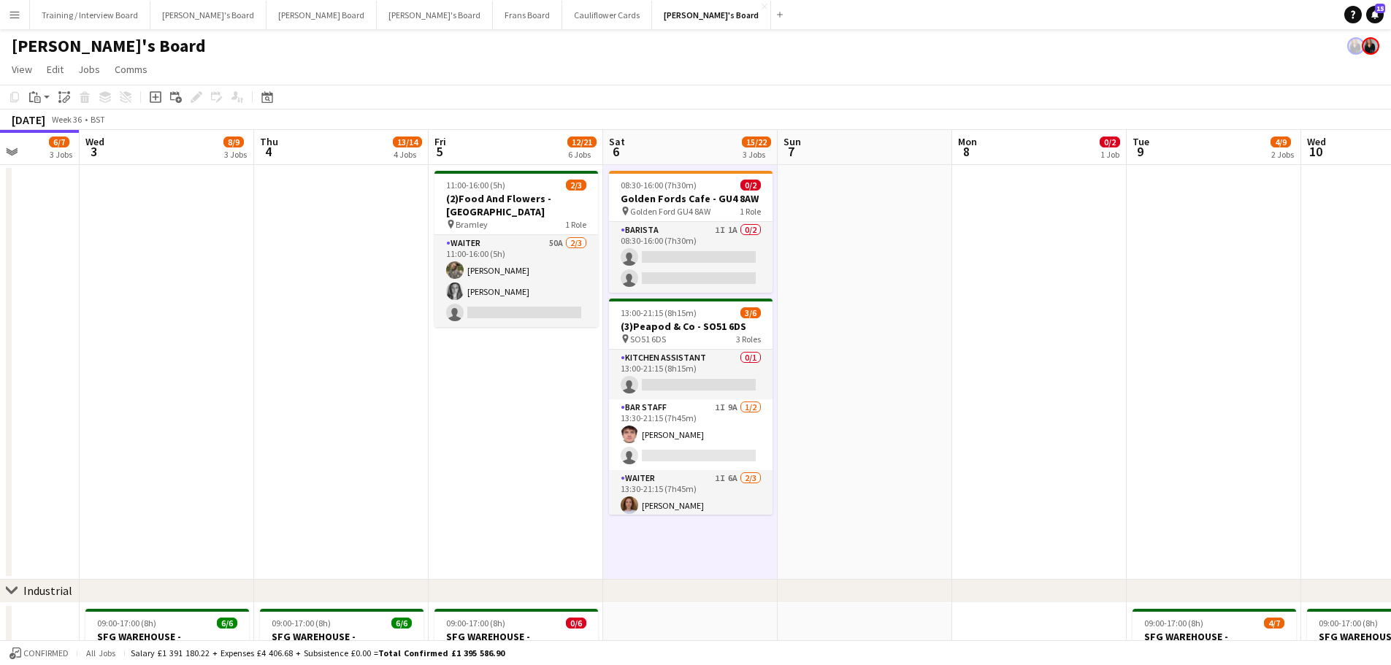
scroll to position [365, 0]
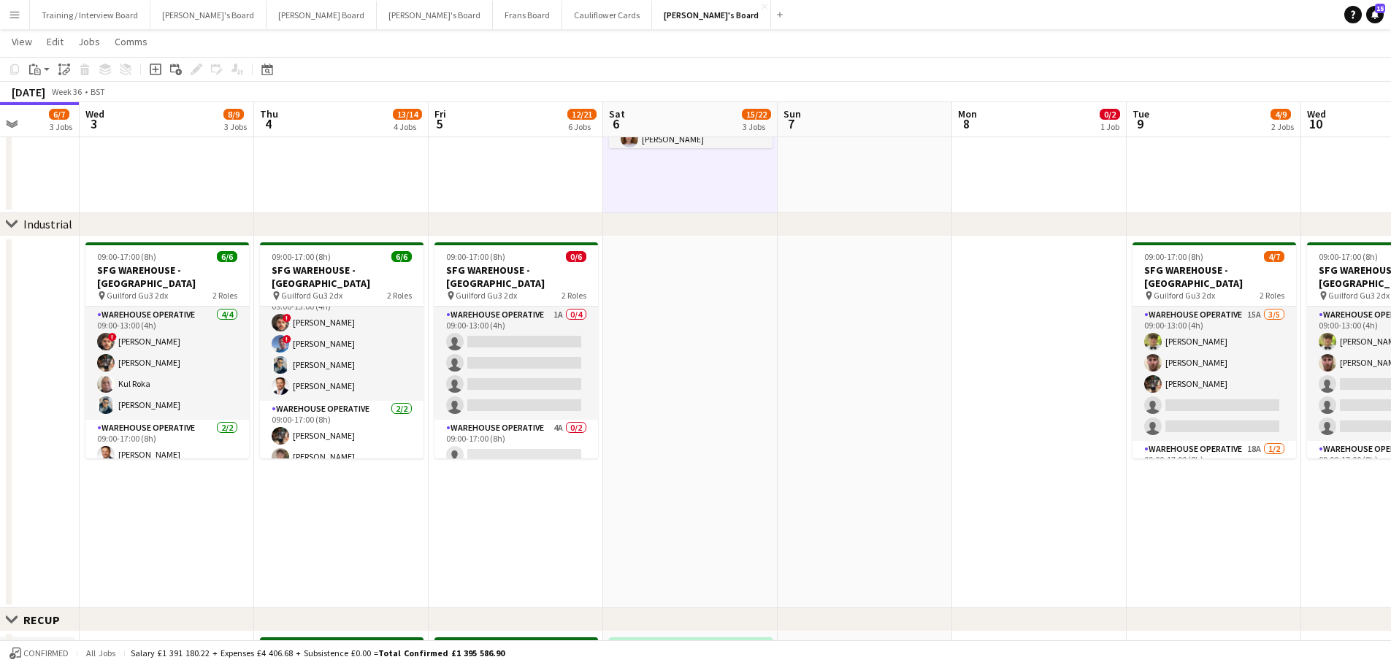
click at [839, 193] on app-date-cell at bounding box center [864, 6] width 174 height 415
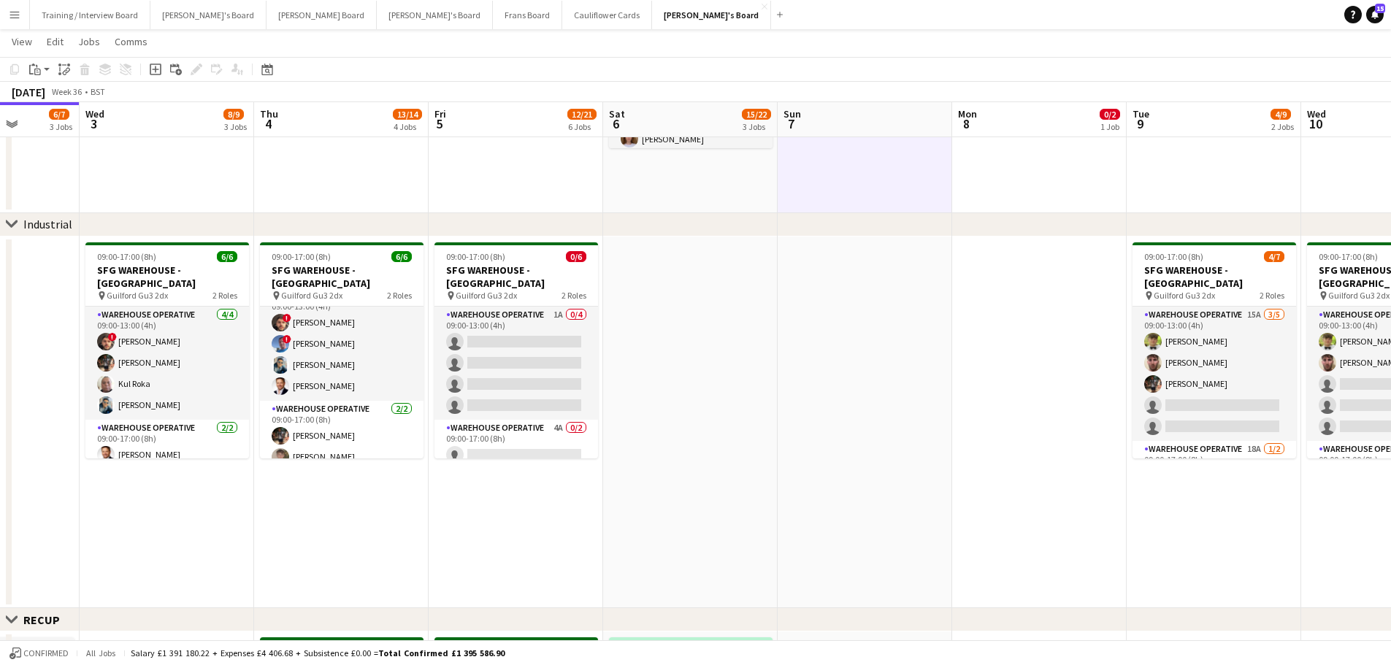
click at [711, 185] on app-date-cell "08:30-16:00 (7h30m) 0/2 Golden Fords Cafe - GU4 8AW pin Golden Ford GU4 8AW 1 R…" at bounding box center [690, 6] width 174 height 415
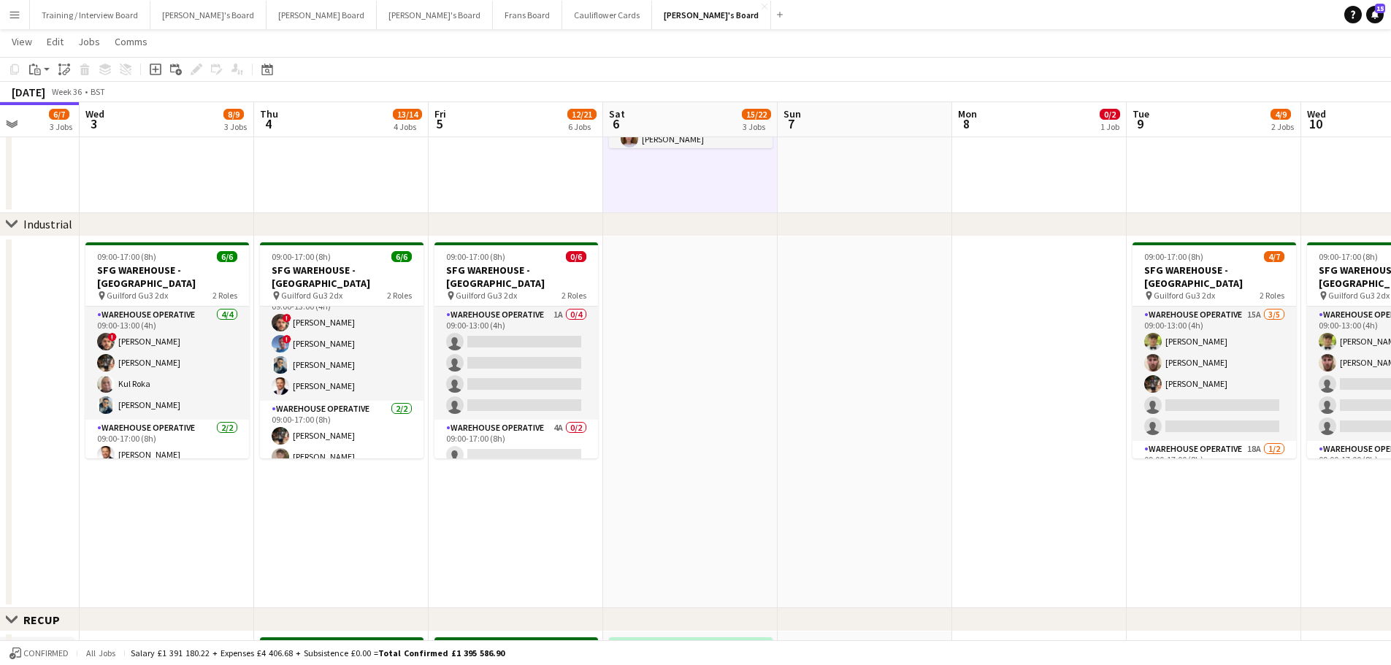
click at [712, 296] on app-date-cell at bounding box center [690, 423] width 174 height 372
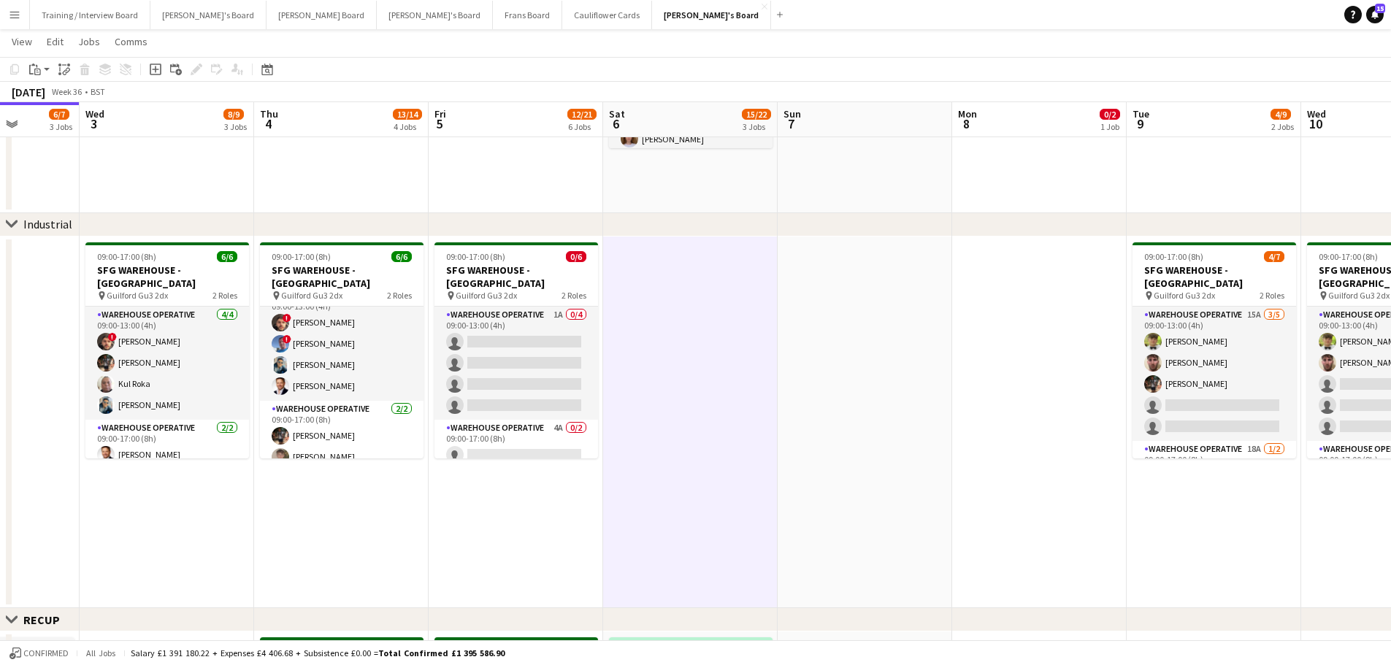
click at [826, 364] on app-date-cell at bounding box center [864, 423] width 174 height 372
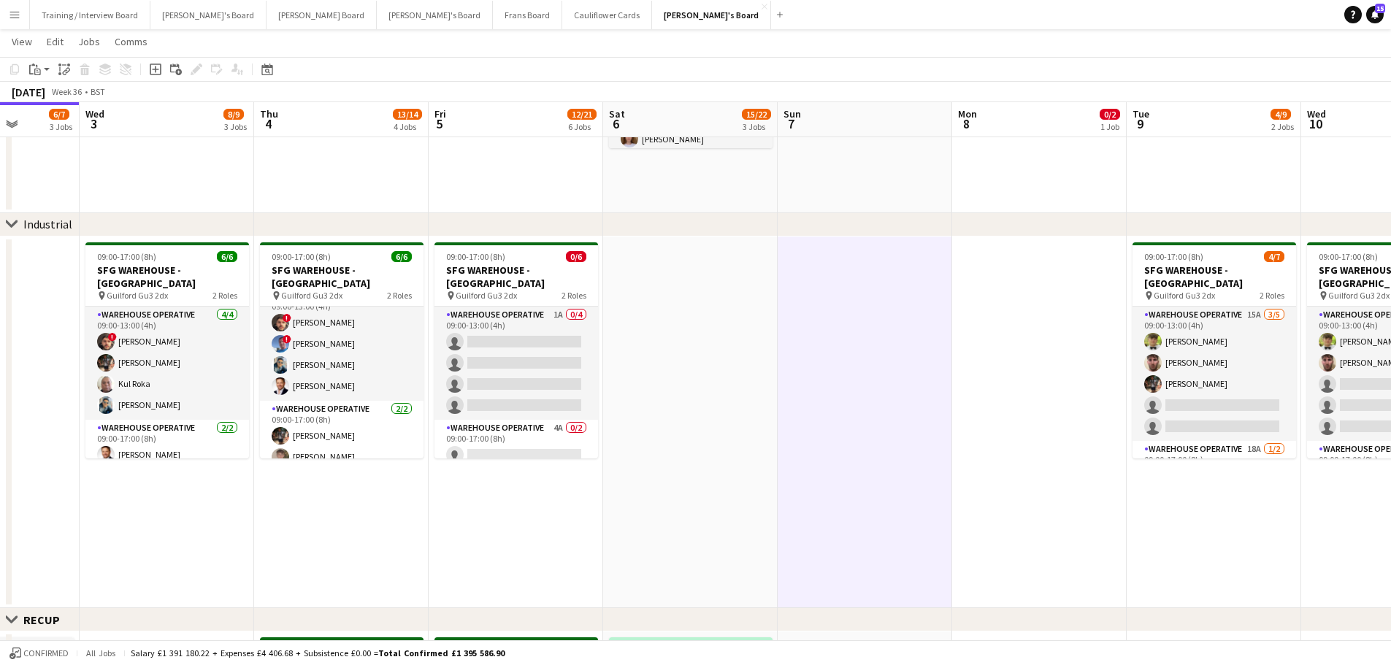
click at [809, 181] on app-date-cell at bounding box center [864, 6] width 174 height 415
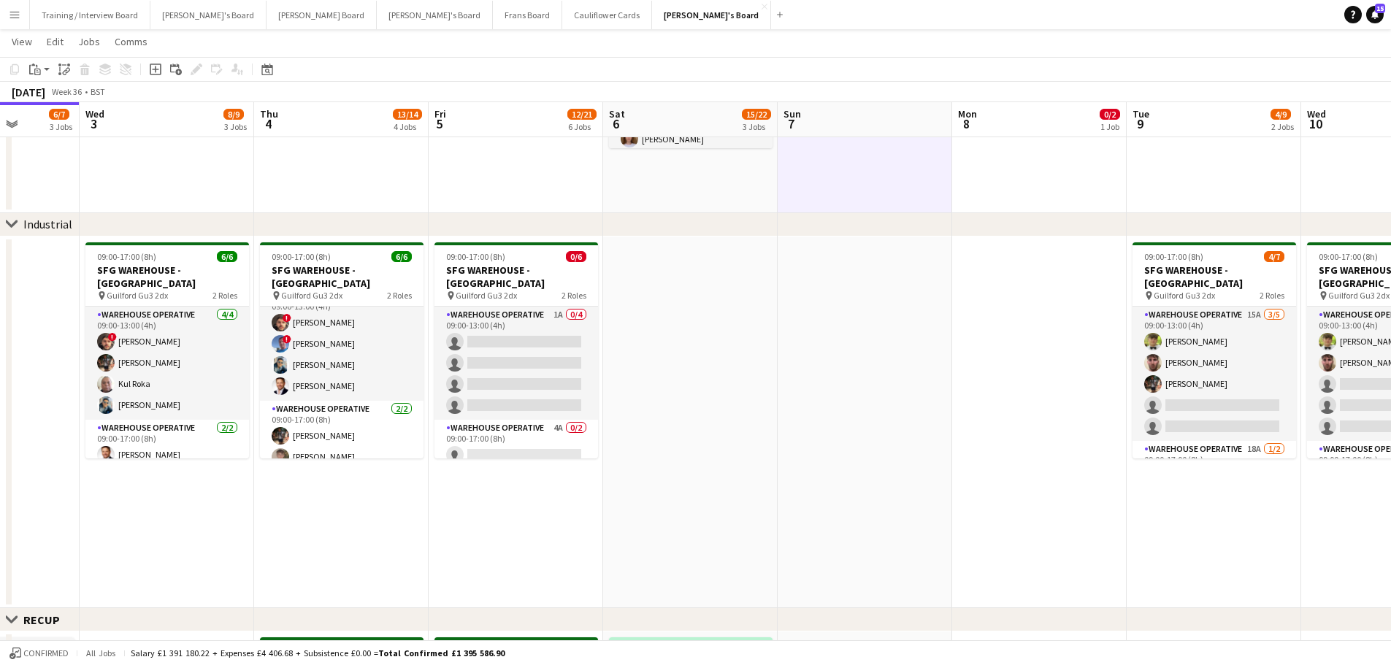
click at [725, 162] on app-date-cell "08:30-16:00 (7h30m) 0/2 Golden Fords Cafe - GU4 8AW pin Golden Ford GU4 8AW 1 R…" at bounding box center [690, 6] width 174 height 415
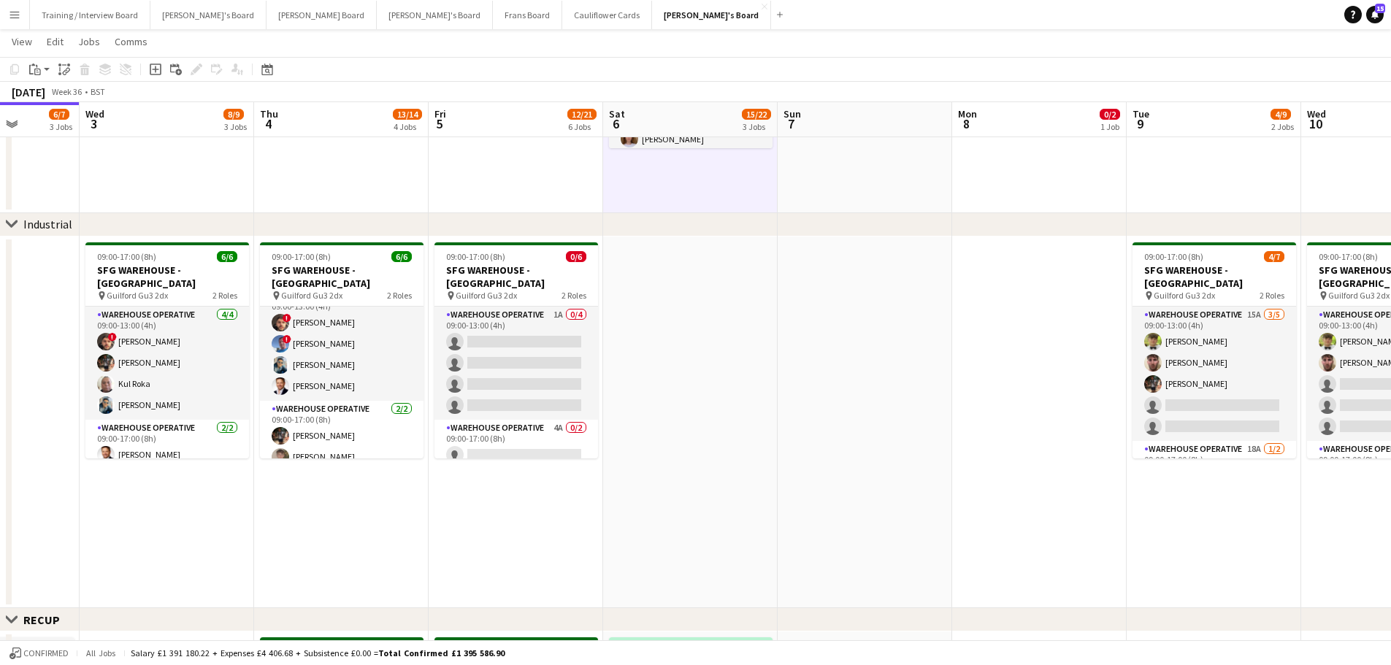
click at [718, 287] on app-date-cell at bounding box center [690, 423] width 174 height 372
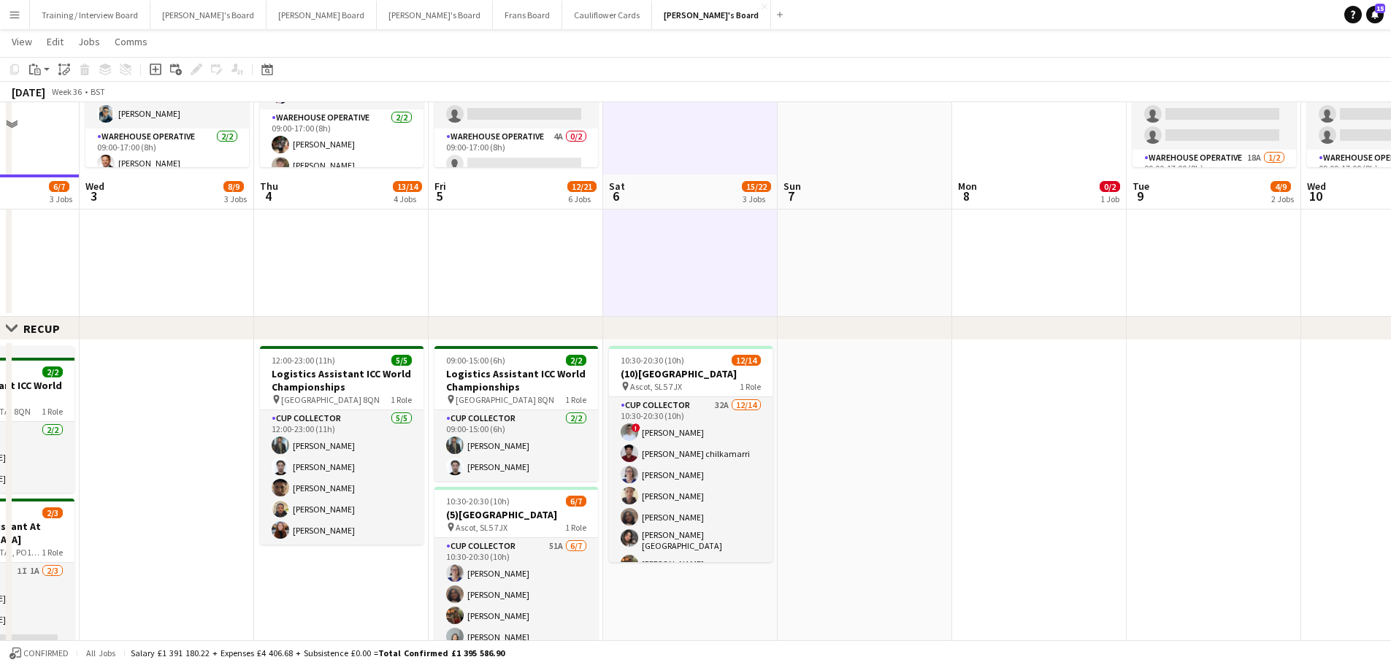
scroll to position [730, 0]
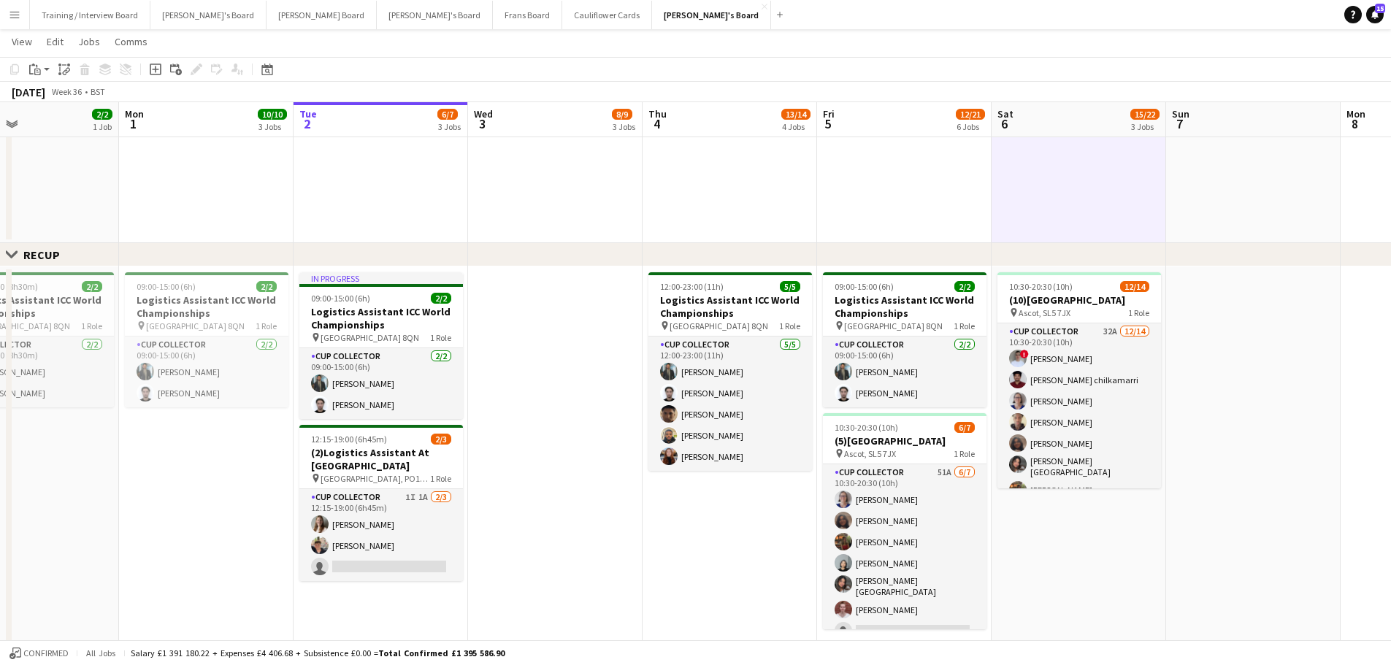
drag, startPoint x: 218, startPoint y: 424, endPoint x: 605, endPoint y: 427, distance: 386.9
click at [605, 401] on app-calendar-viewport "Fri 29 11/11 5 Jobs Sat 30 5/5 2 Jobs Sun 31 2/2 1 Job Mon 1 10/10 3 Jobs Tue 2…" at bounding box center [695, 380] width 1391 height 2106
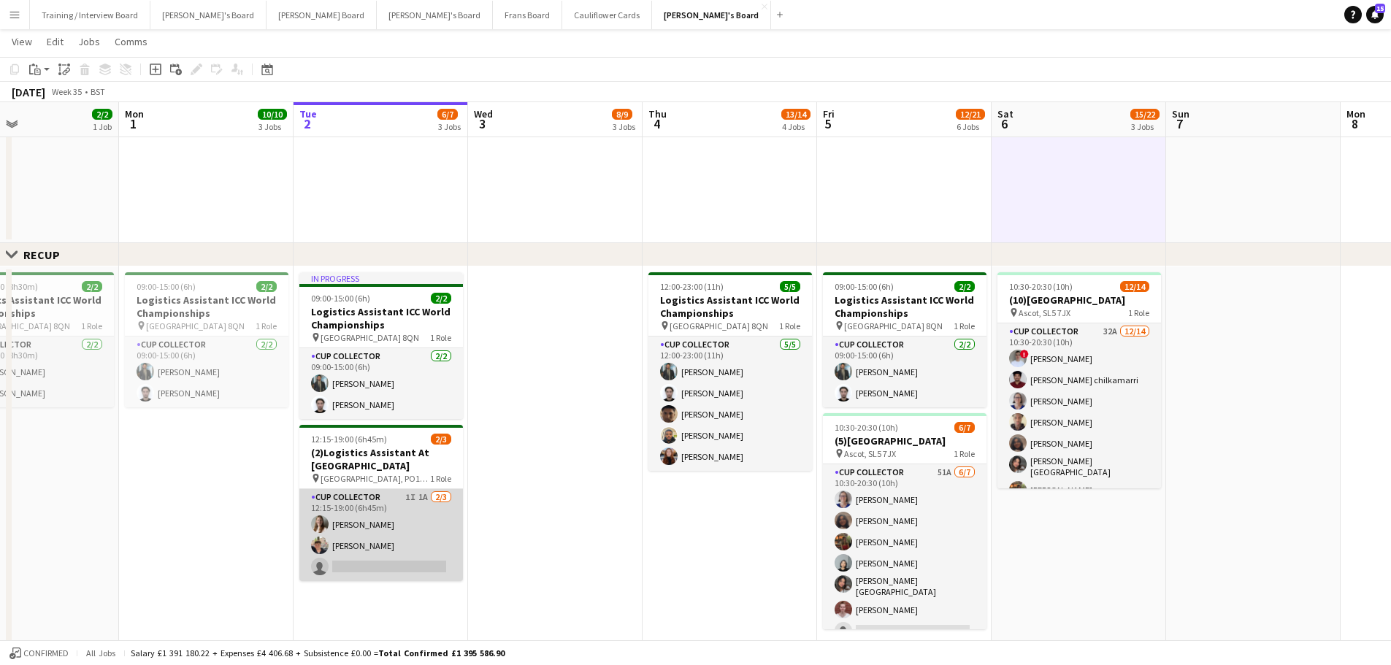
drag, startPoint x: 379, startPoint y: 517, endPoint x: 627, endPoint y: 560, distance: 251.9
click at [627, 401] on app-calendar-viewport "Fri 29 11/11 5 Jobs Sat 30 5/5 2 Jobs Sun 31 2/2 1 Job Mon 1 10/10 3 Jobs Tue 2…" at bounding box center [695, 380] width 1391 height 2106
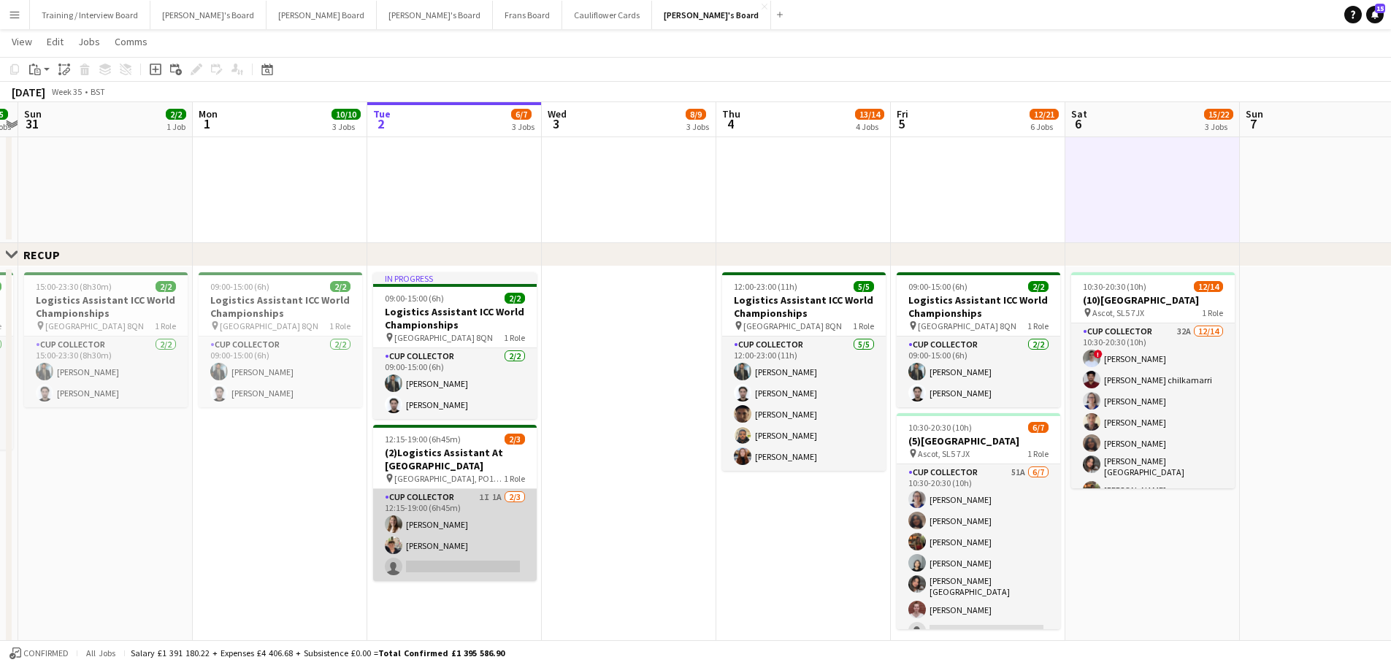
click at [537, 401] on app-card-role "CUP COLLECTOR 1I 1A 2/3 12:15-19:00 (6h45m) Alice Stratton-Brown Eric Roberts s…" at bounding box center [455, 535] width 164 height 92
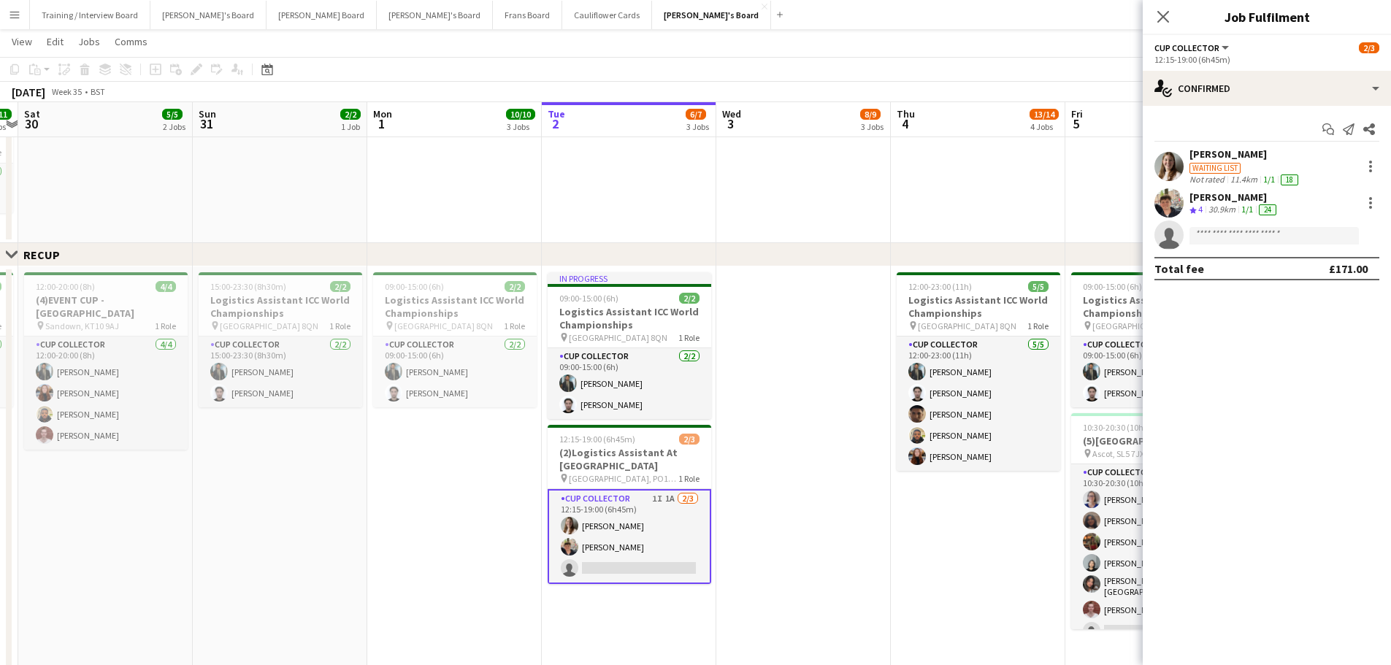
click at [934, 212] on div "30.9km" at bounding box center [1221, 210] width 33 height 12
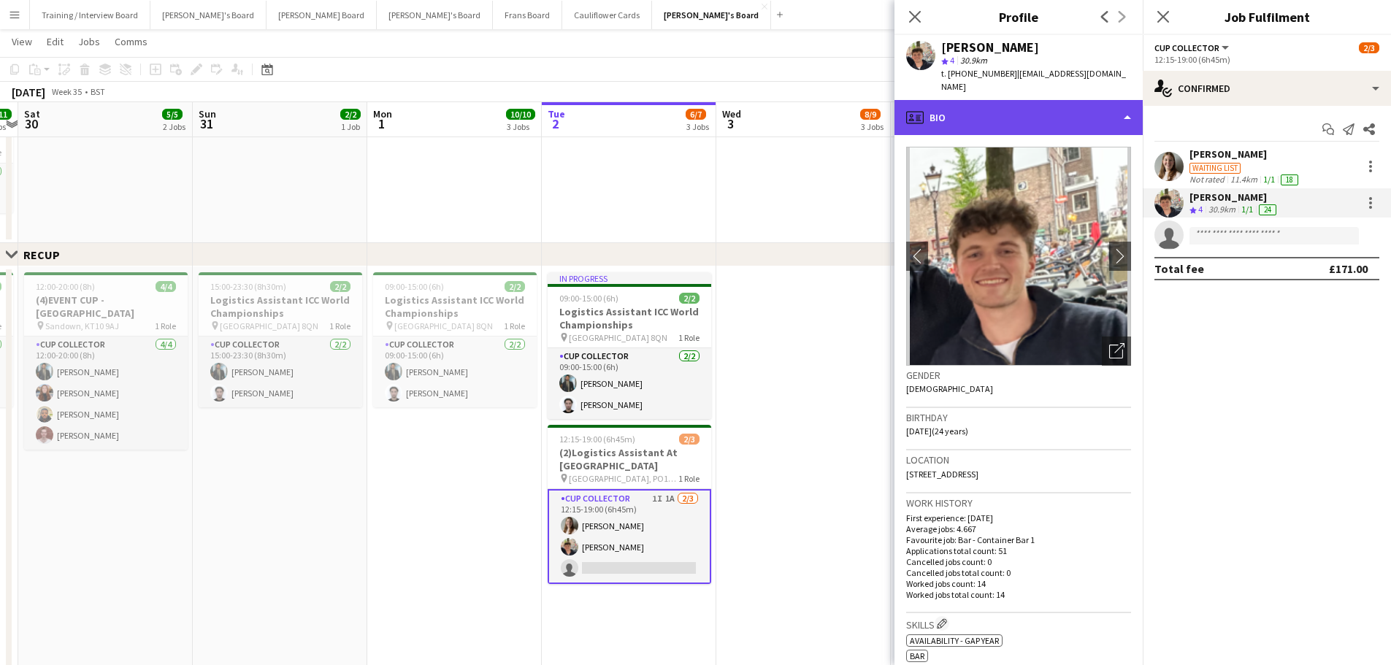
click at [934, 100] on div "profile Bio" at bounding box center [1018, 117] width 248 height 35
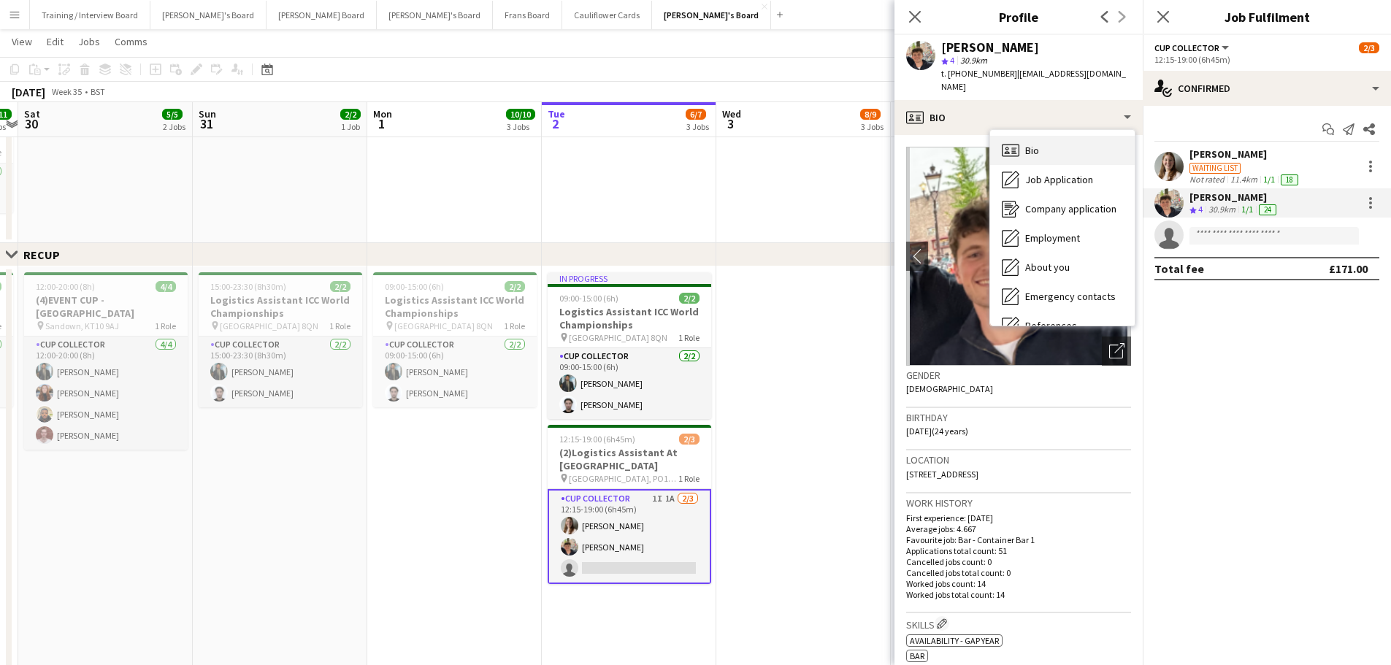
click at [934, 136] on div "Bio Bio" at bounding box center [1062, 150] width 145 height 29
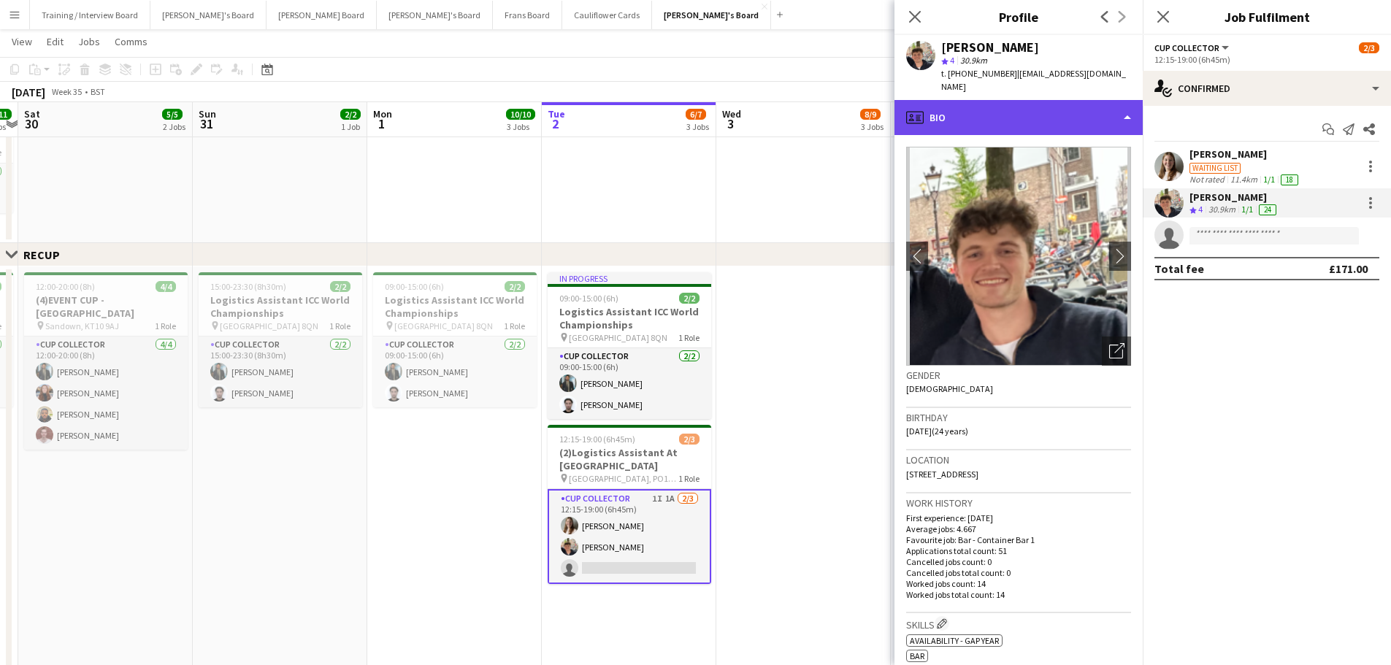
click at [934, 109] on div "profile Bio" at bounding box center [1018, 117] width 248 height 35
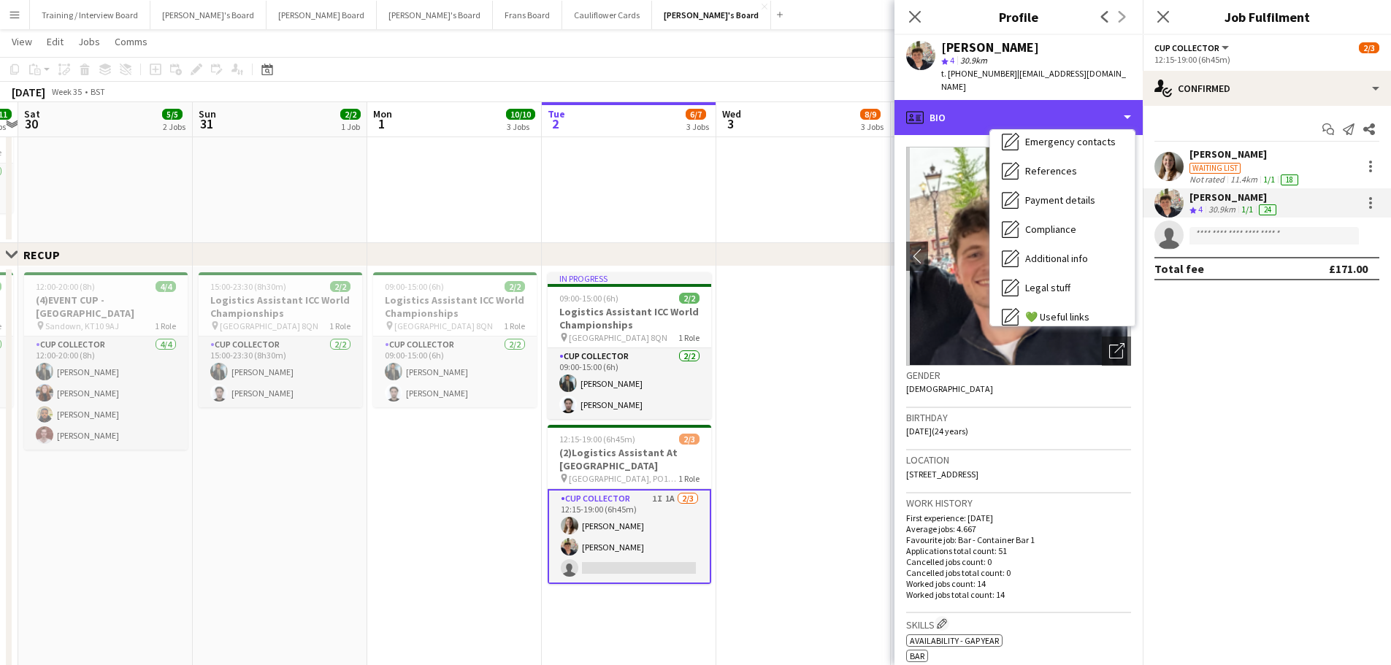
scroll to position [225, 0]
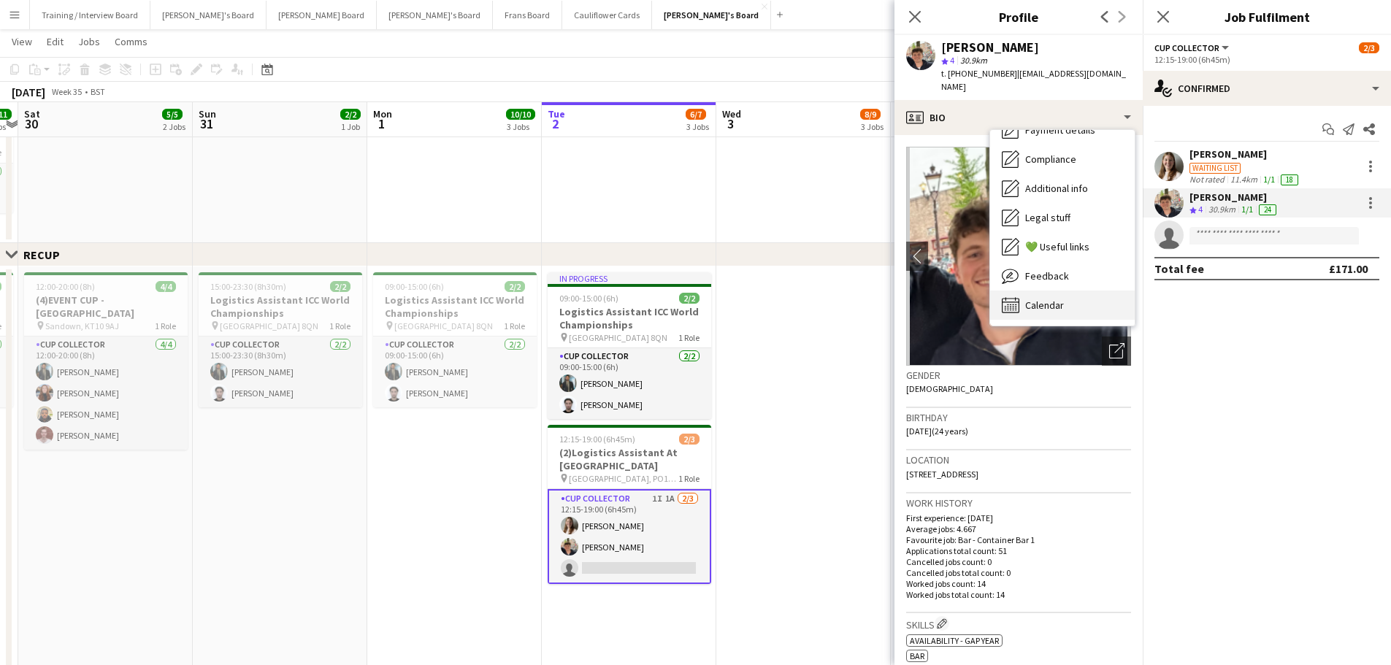
click at [934, 299] on div "Calendar Calendar" at bounding box center [1062, 305] width 145 height 29
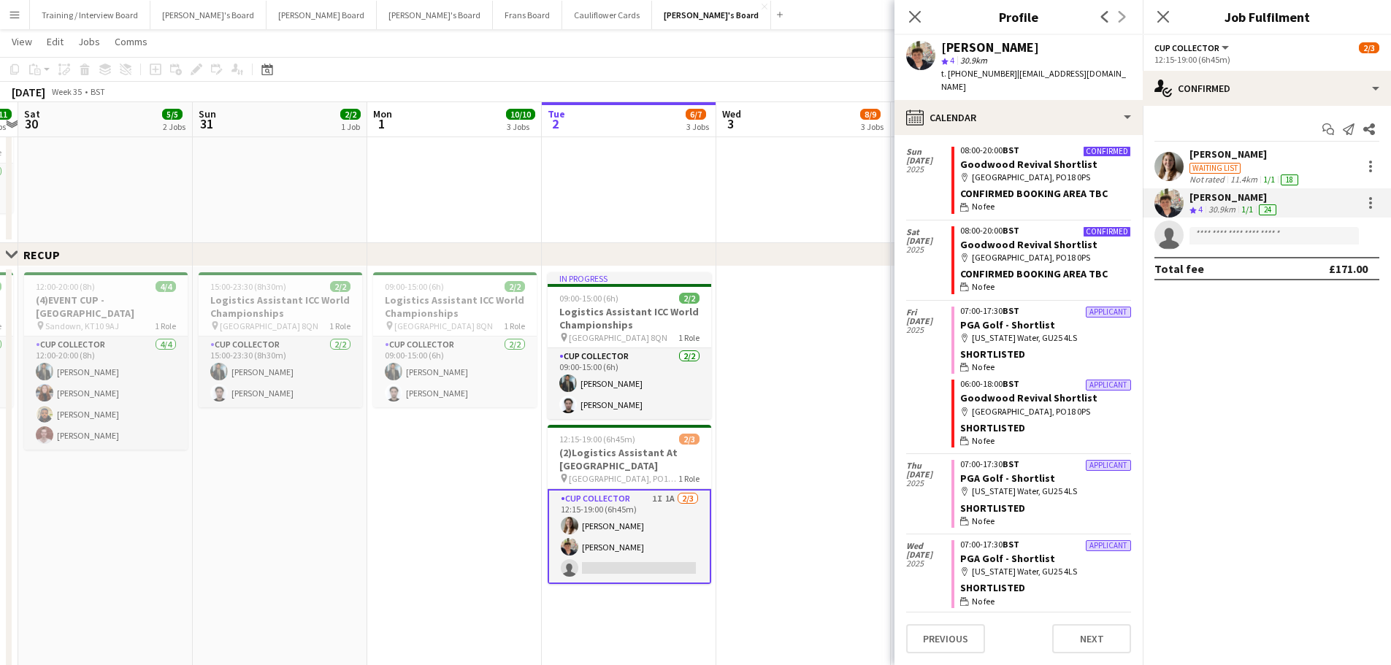
scroll to position [899, 0]
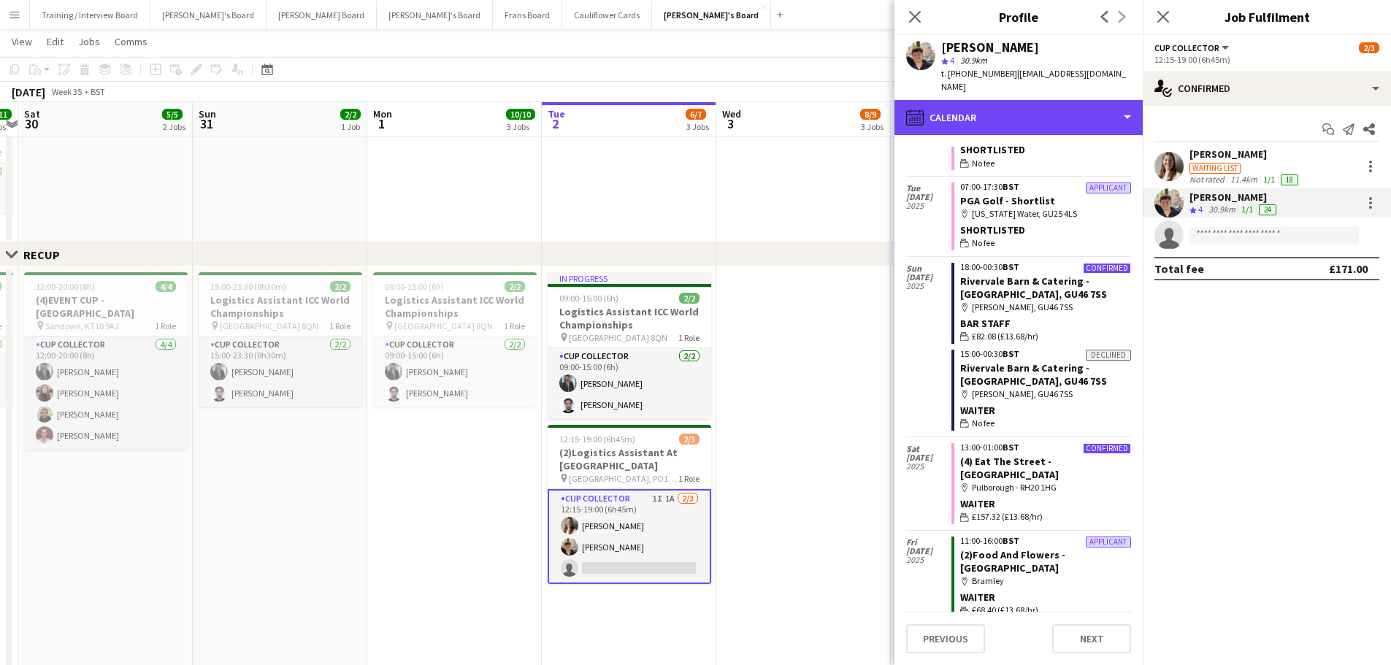
drag, startPoint x: 1071, startPoint y: 102, endPoint x: 1101, endPoint y: 158, distance: 63.7
click at [934, 102] on div "calendar-full Calendar" at bounding box center [1018, 117] width 248 height 35
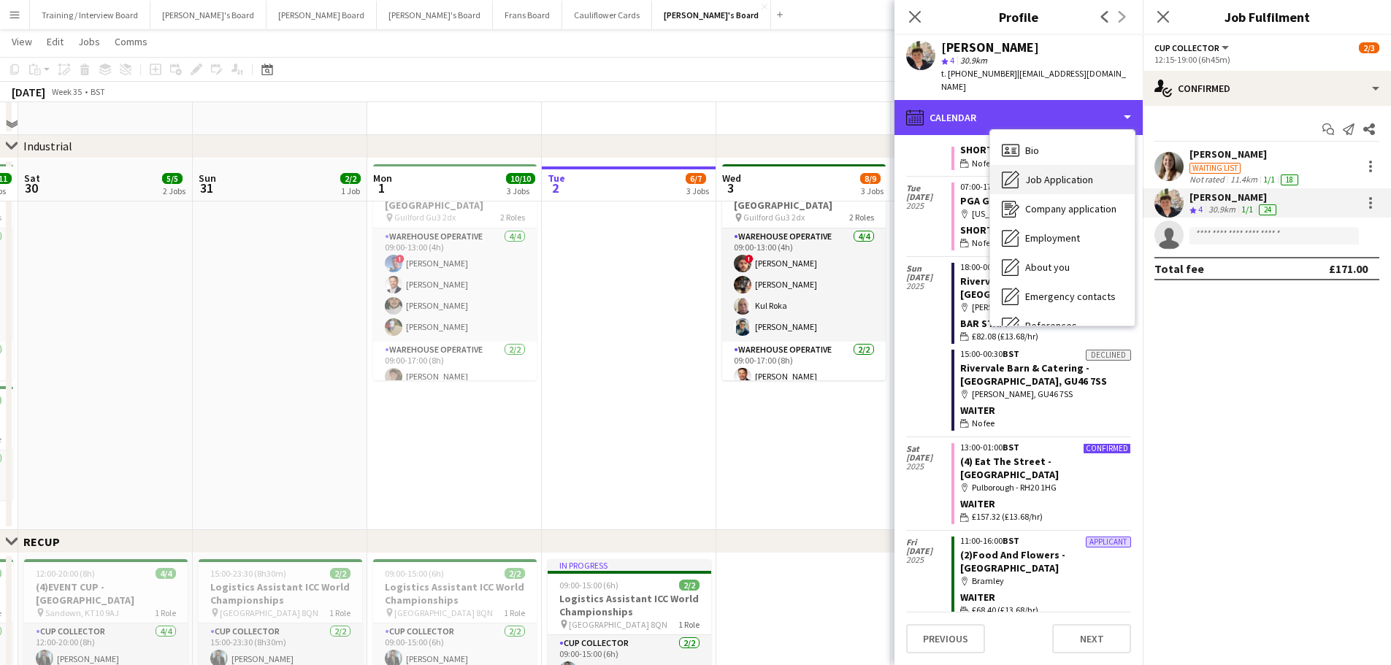
scroll to position [365, 0]
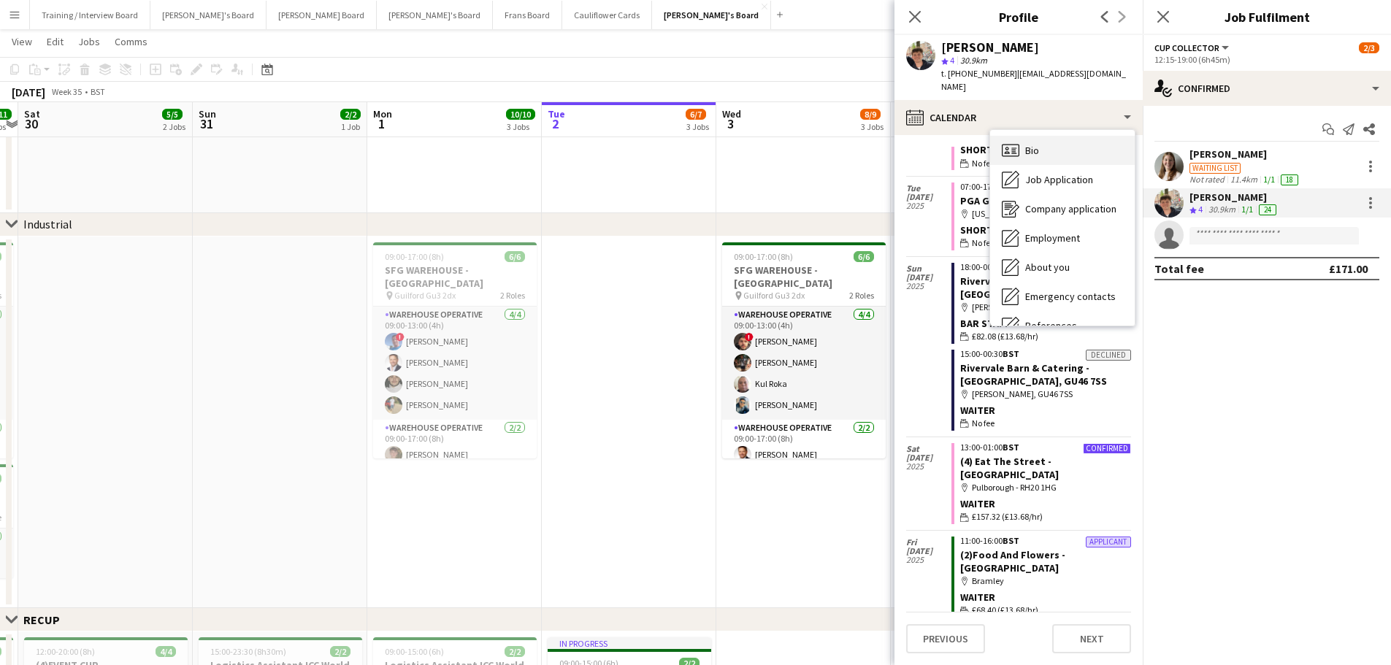
click at [934, 136] on div "Bio Bio" at bounding box center [1062, 150] width 145 height 29
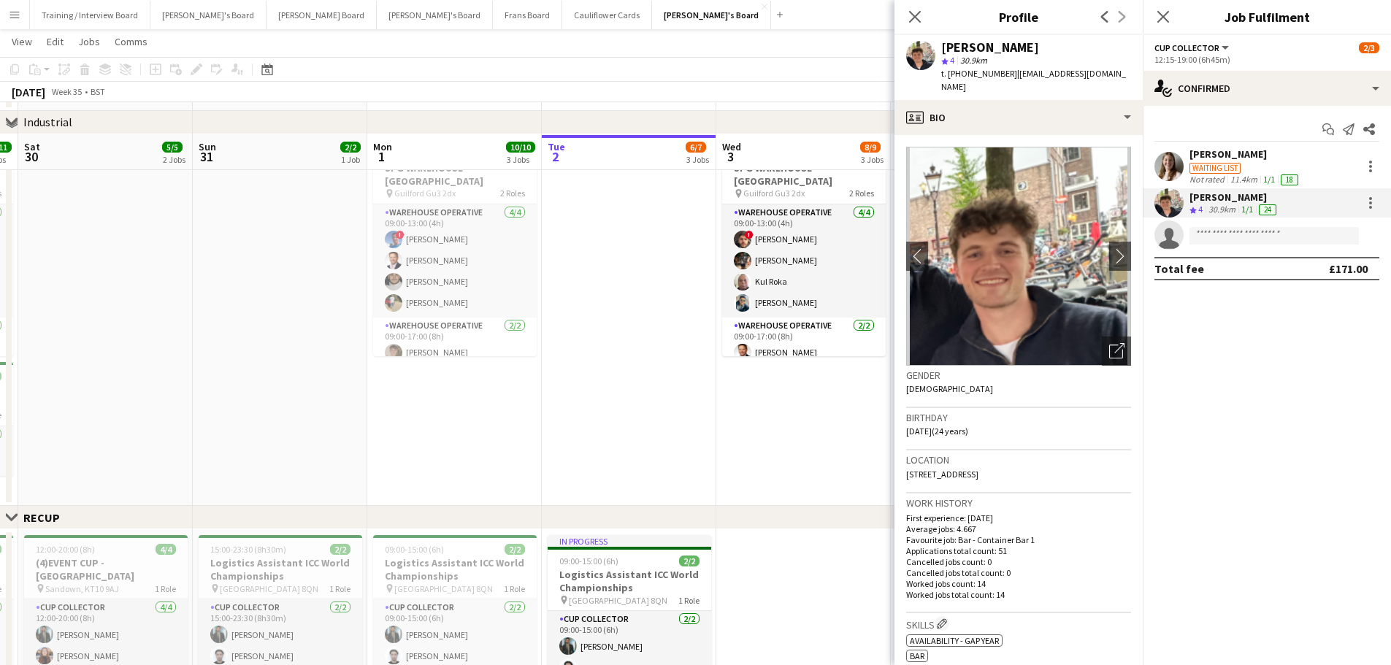
scroll to position [584, 0]
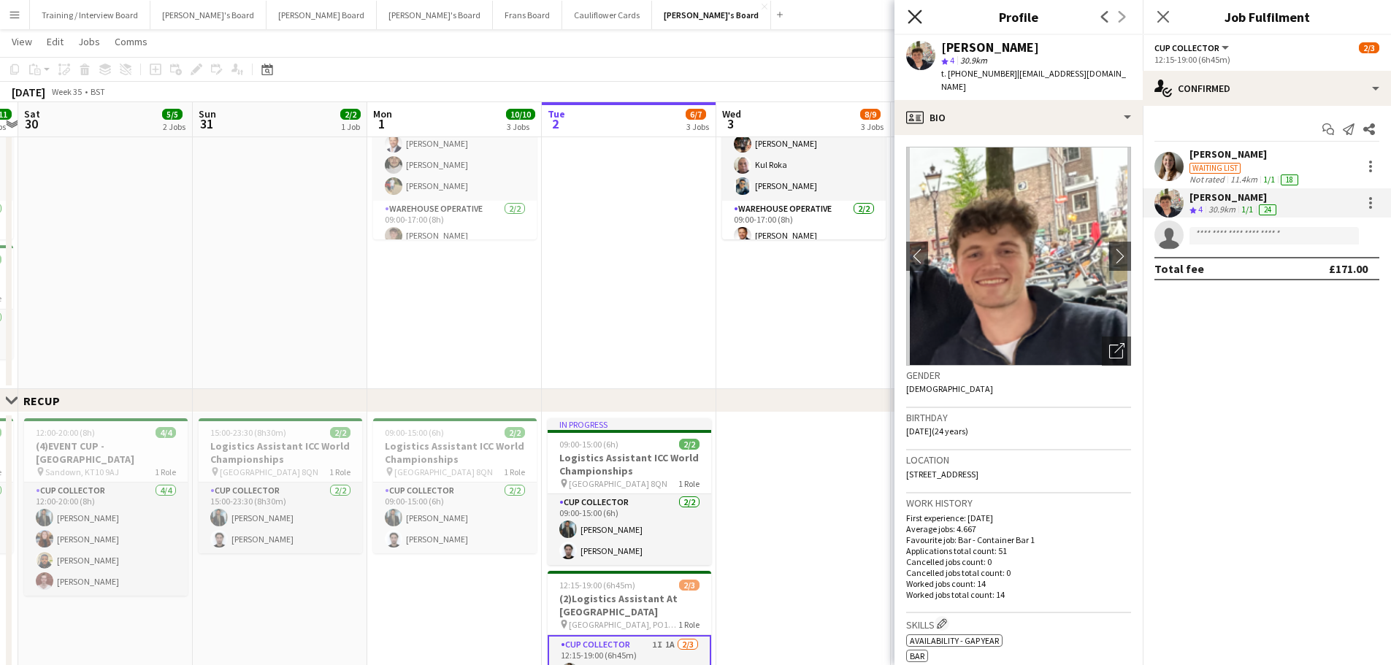
click at [917, 20] on icon "Close pop-in" at bounding box center [914, 16] width 14 height 14
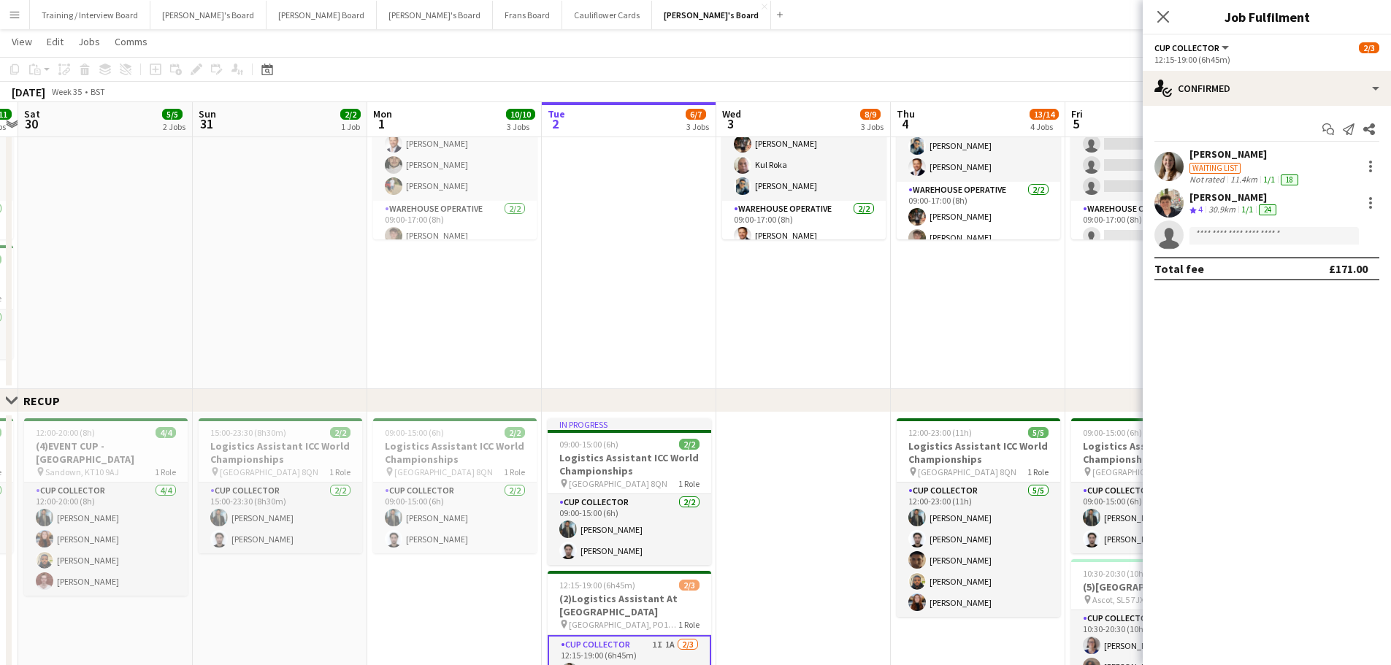
click at [795, 304] on app-date-cell "09:00-17:00 (8h) 6/6 SFG WAREHOUSE - GUILDFORD pin Guilford Gu3 2dx 2 Roles War…" at bounding box center [803, 204] width 174 height 372
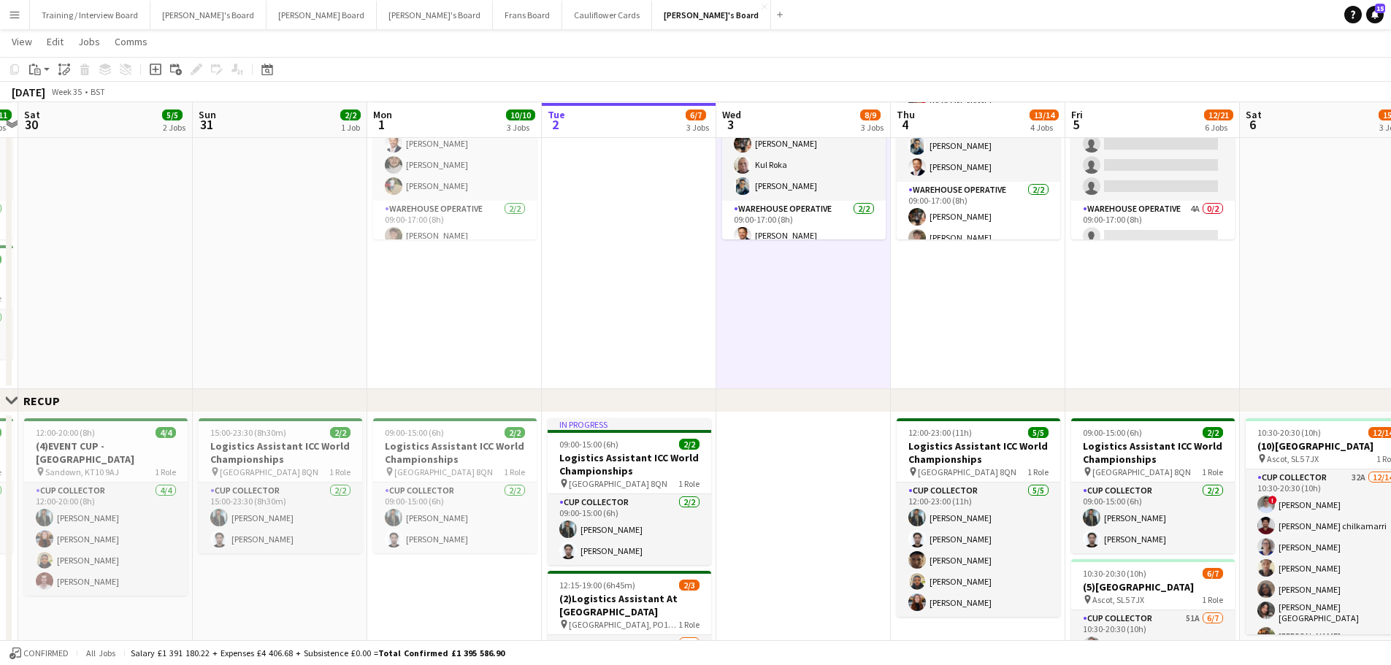
scroll to position [876, 0]
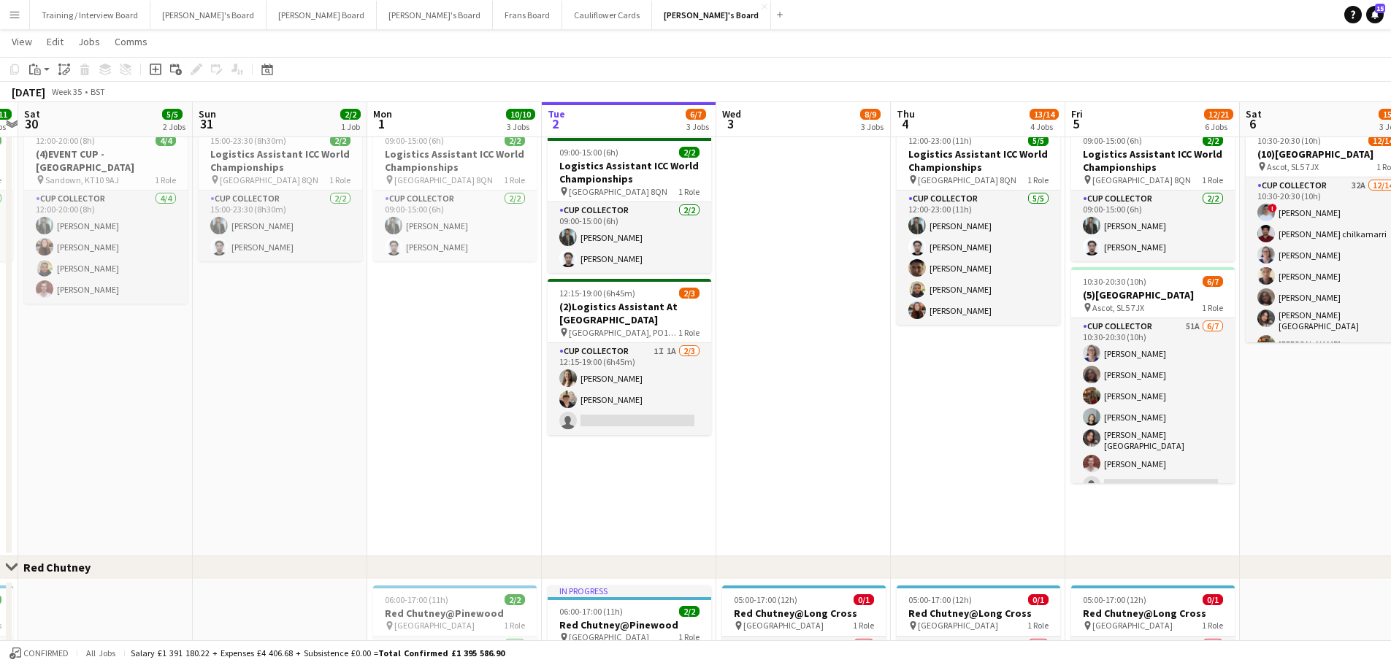
drag, startPoint x: 996, startPoint y: 412, endPoint x: 588, endPoint y: 393, distance: 408.5
click at [588, 393] on app-calendar-viewport "Thu 28 20/20 5 Jobs Fri 29 11/11 5 Jobs Sat 30 5/5 2 Jobs Sun 31 2/2 1 Job Mon …" at bounding box center [695, 234] width 1391 height 2106
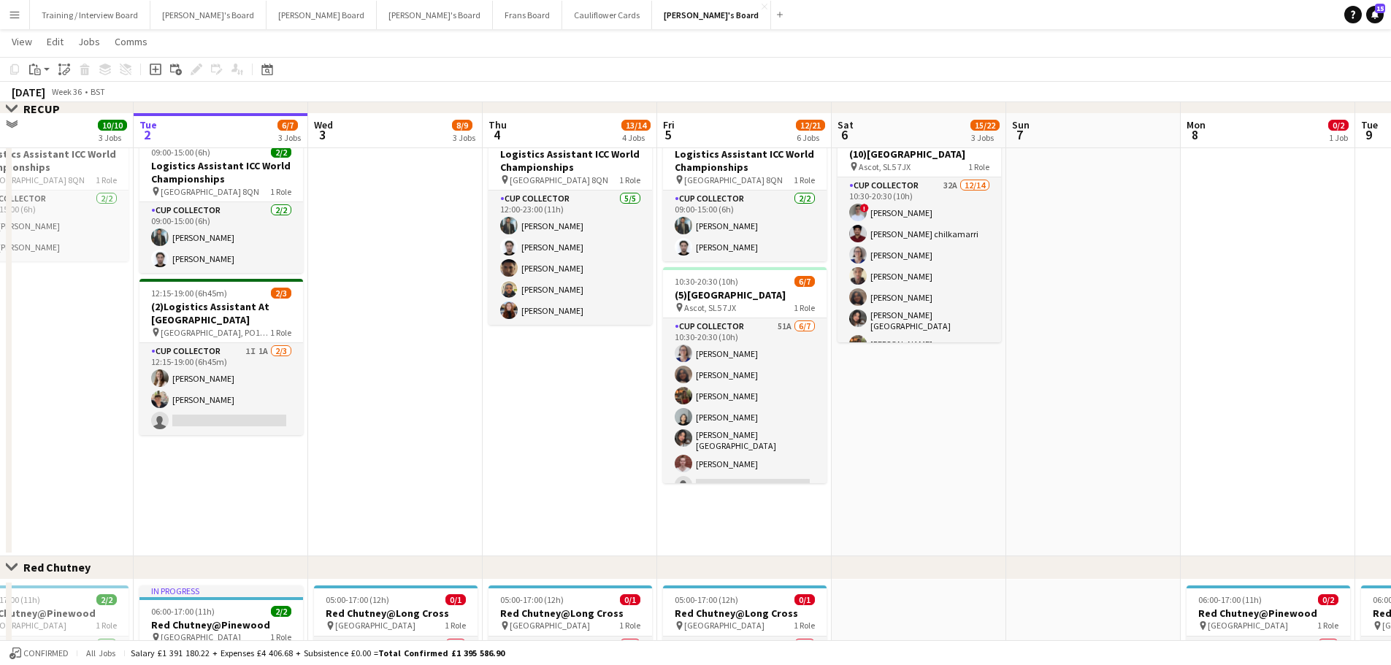
scroll to position [1168, 0]
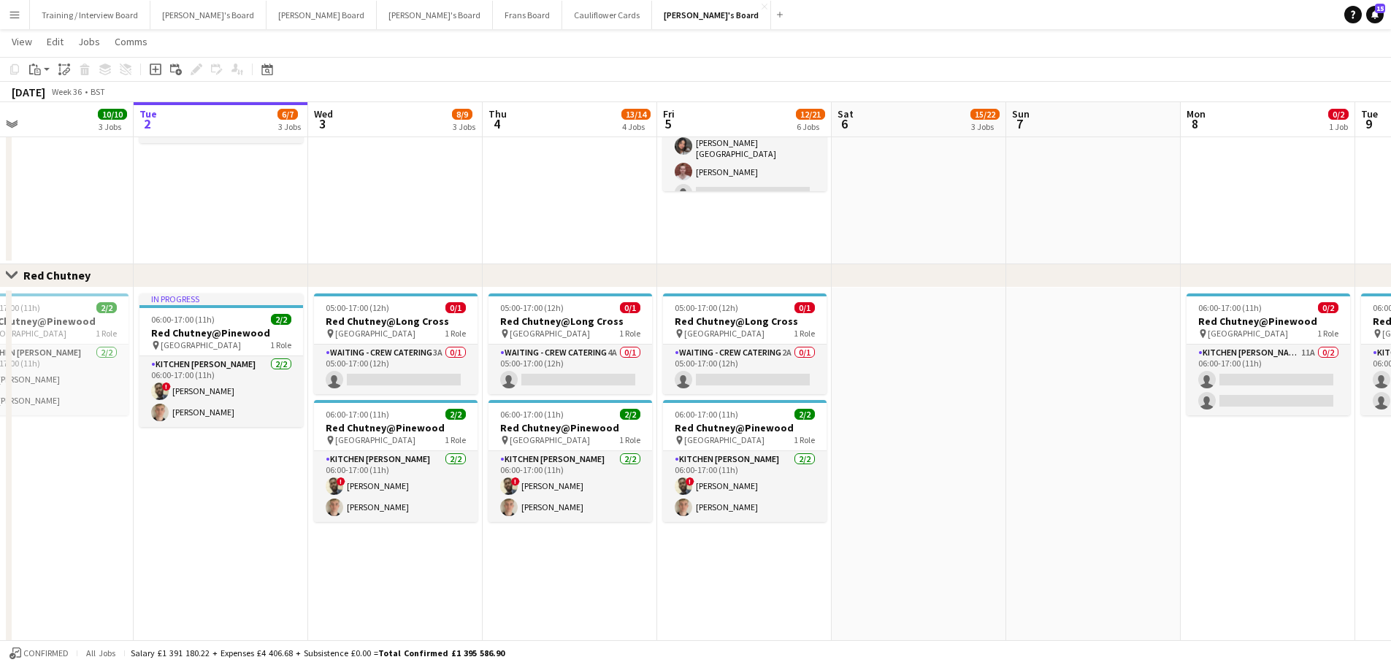
click at [899, 401] on app-date-cell at bounding box center [918, 555] width 174 height 534
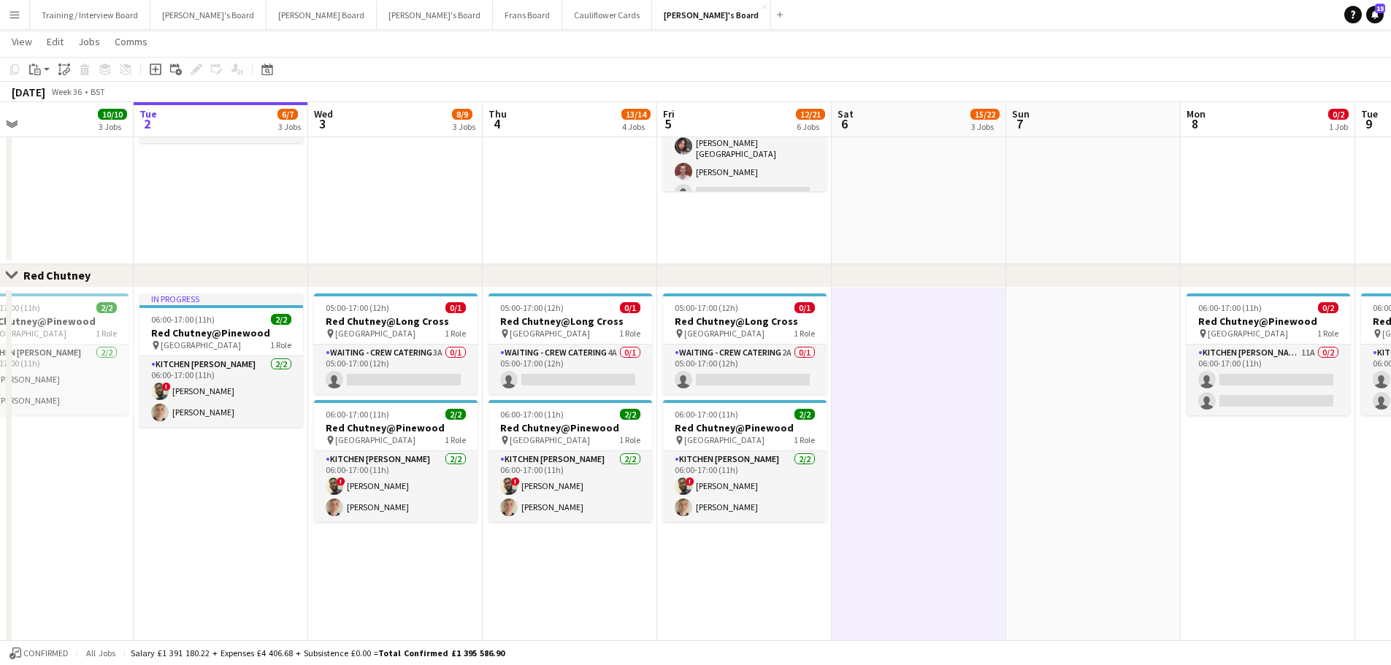
click at [934, 401] on app-date-cell at bounding box center [1093, 555] width 174 height 534
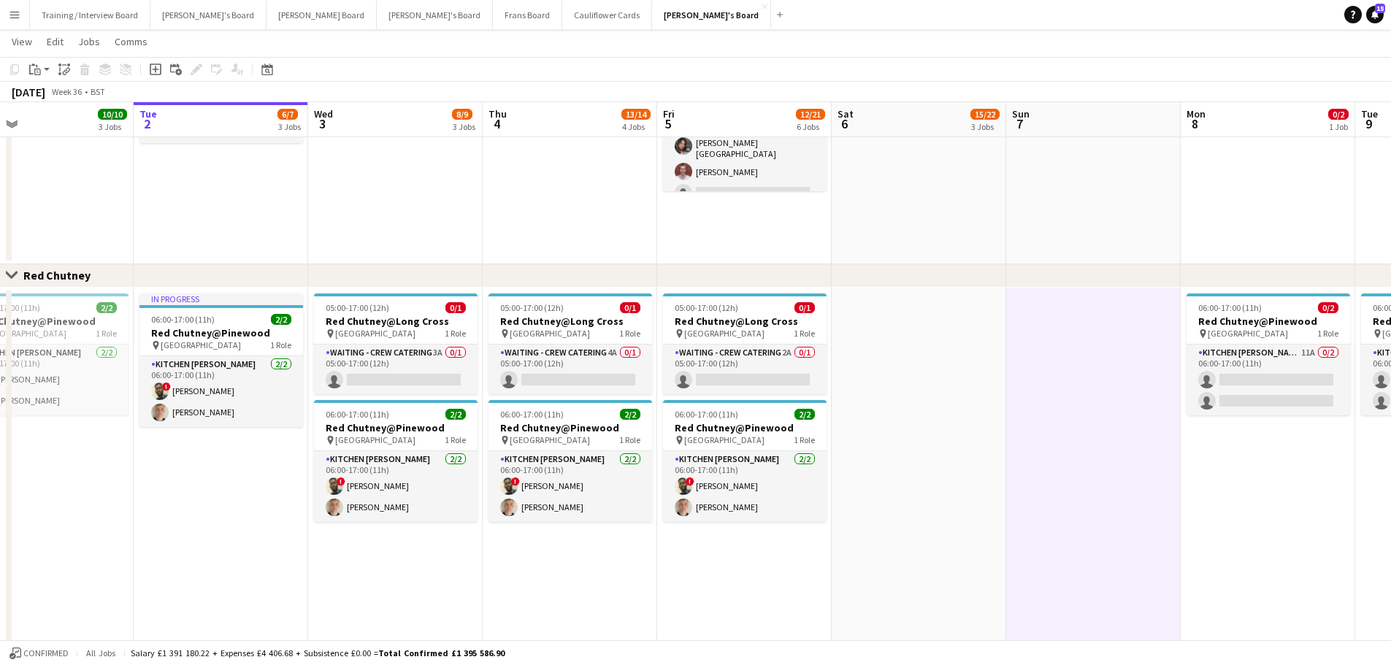
click at [934, 401] on app-date-cell at bounding box center [918, 555] width 174 height 534
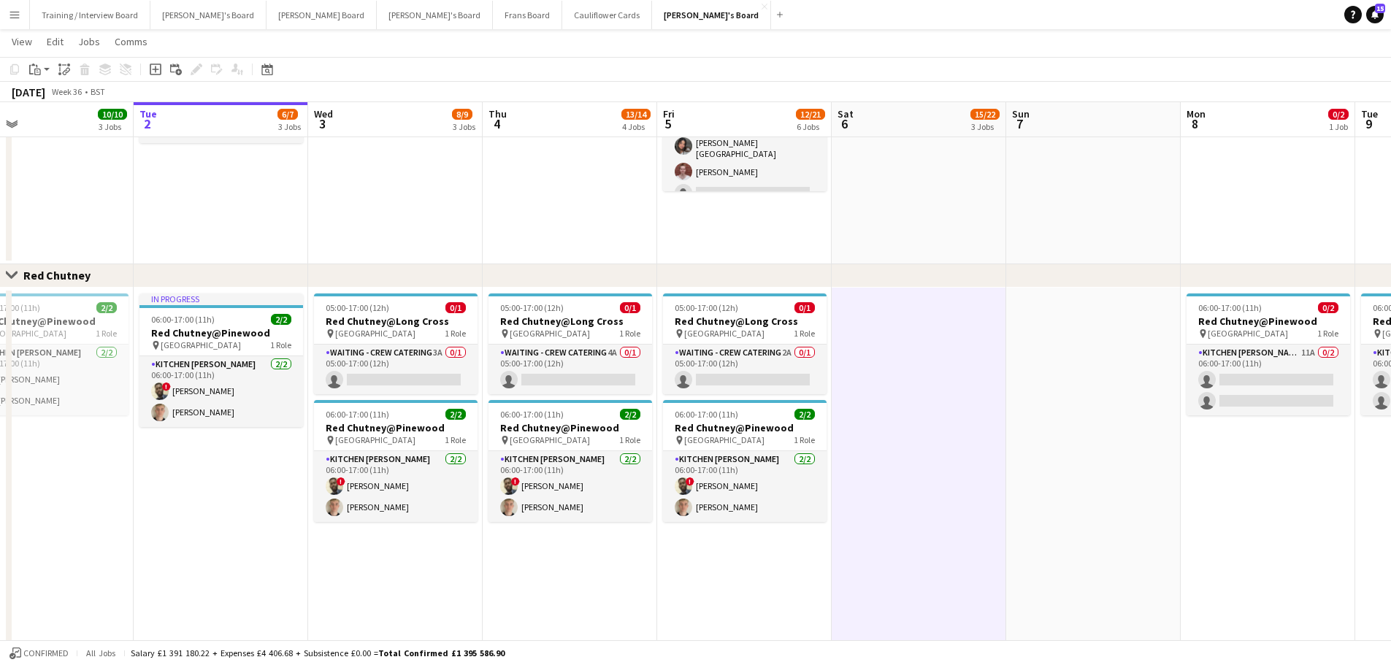
click at [934, 178] on app-date-cell at bounding box center [1093, 46] width 174 height 436
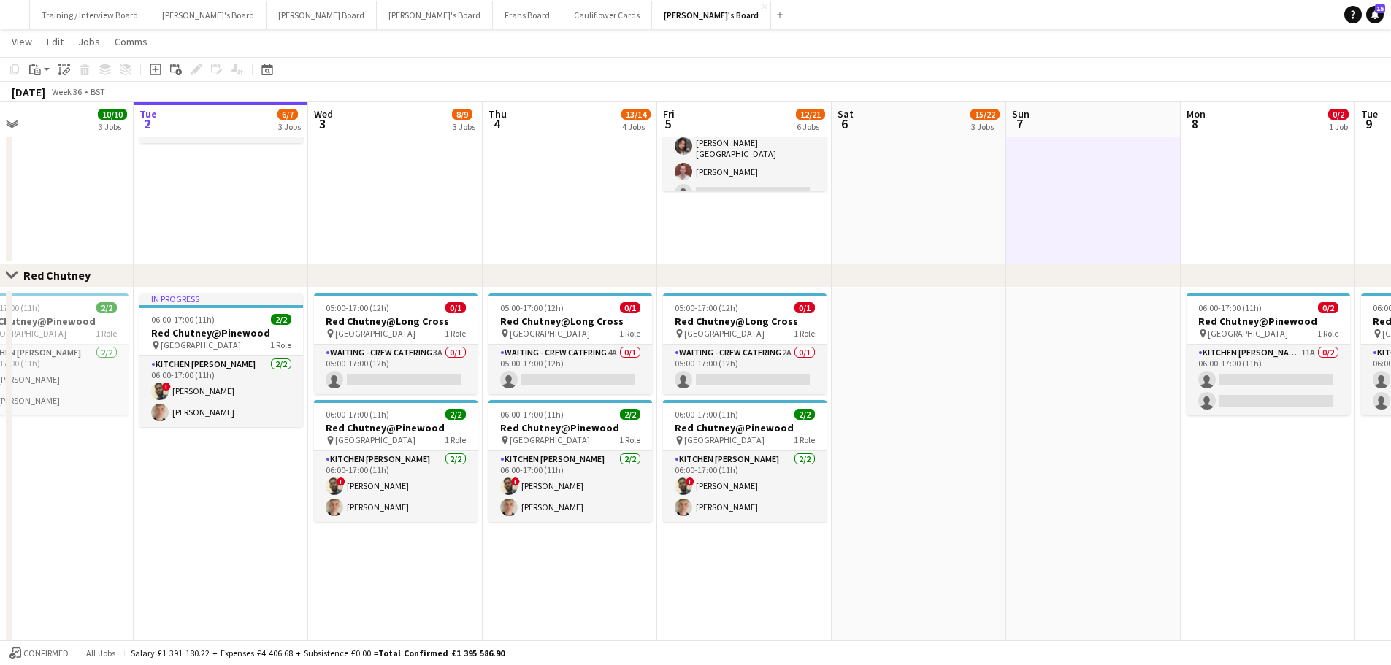
click at [934, 207] on app-date-cell "10:30-20:30 (10h) 12/14 (10)Ascot Racecourse pin Ascot, SL5 7JX 1 Role CUP COLL…" at bounding box center [918, 46] width 174 height 436
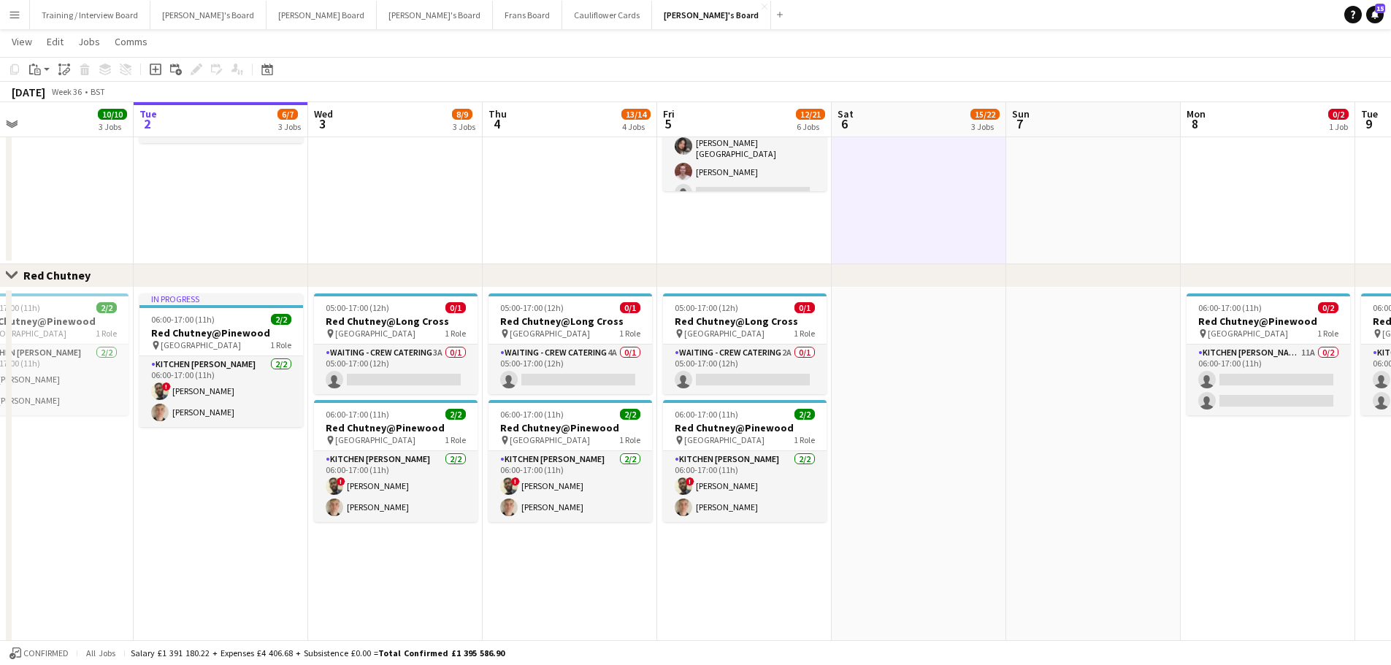
click at [934, 220] on app-date-cell at bounding box center [1093, 46] width 174 height 436
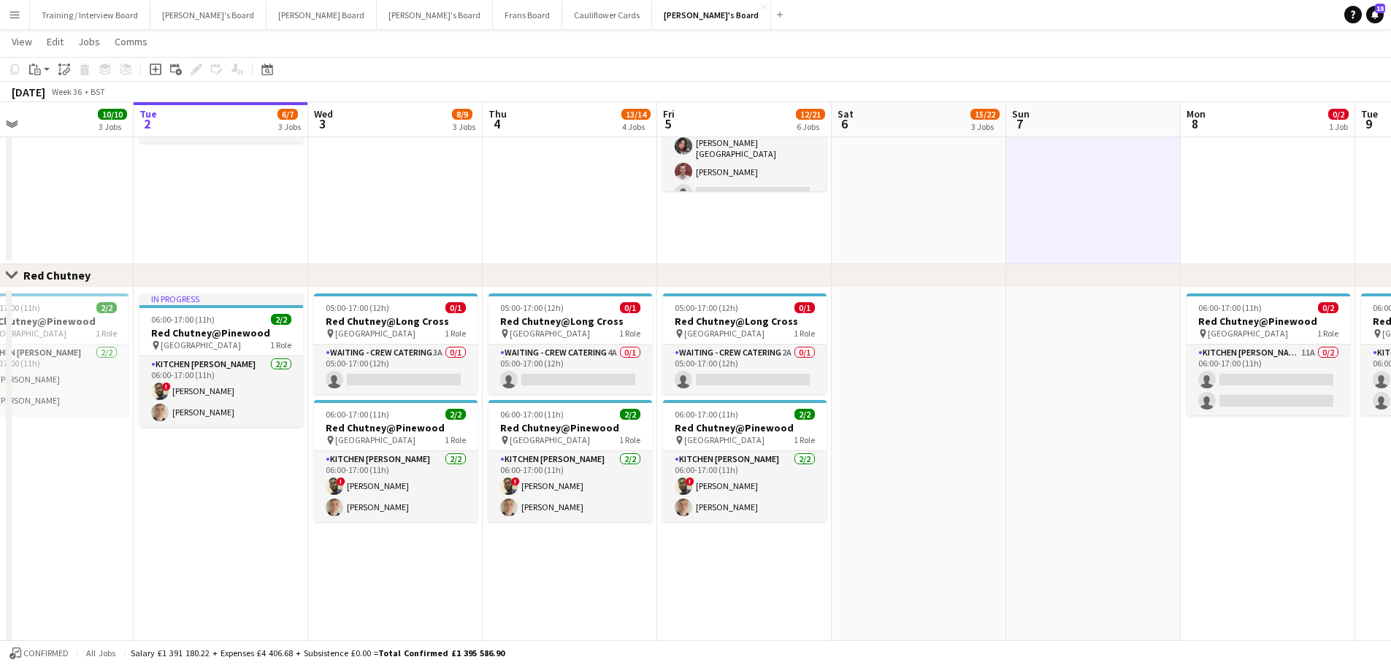
click at [876, 213] on app-date-cell "10:30-20:30 (10h) 12/14 (10)Ascot Racecourse pin Ascot, SL5 7JX 1 Role CUP COLL…" at bounding box center [918, 46] width 174 height 436
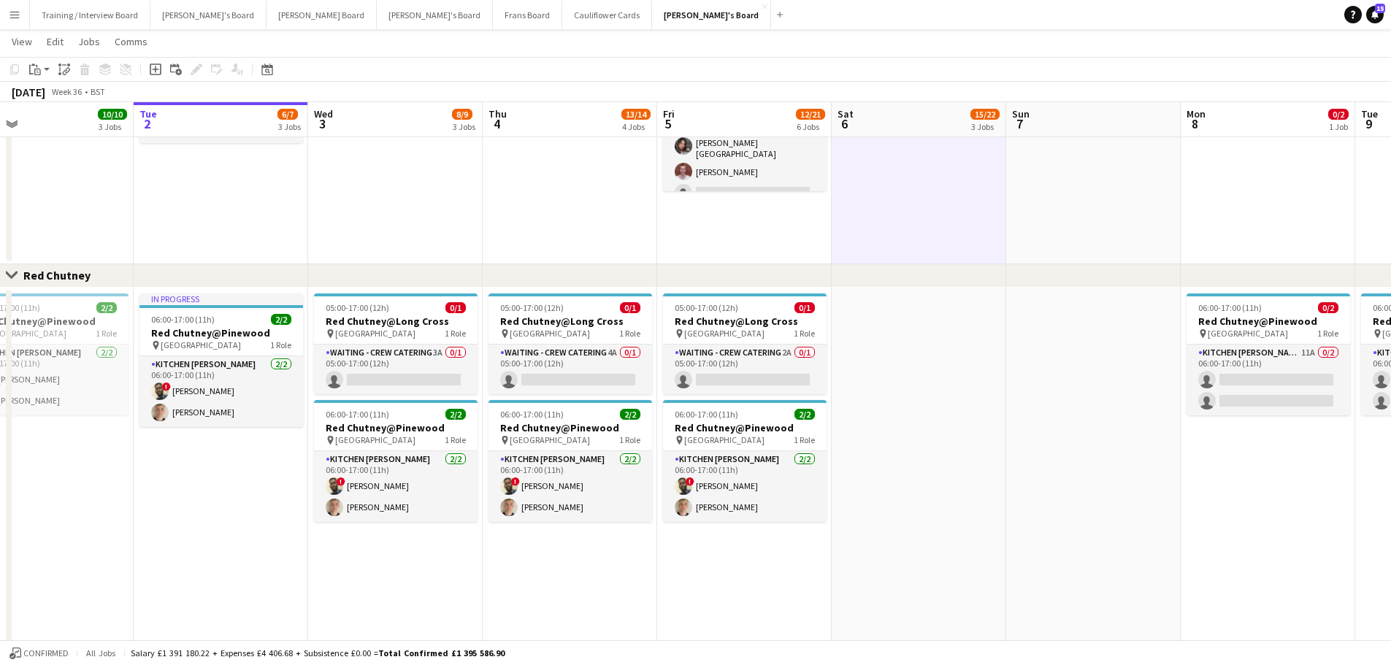
click at [934, 401] on app-date-cell at bounding box center [918, 555] width 174 height 534
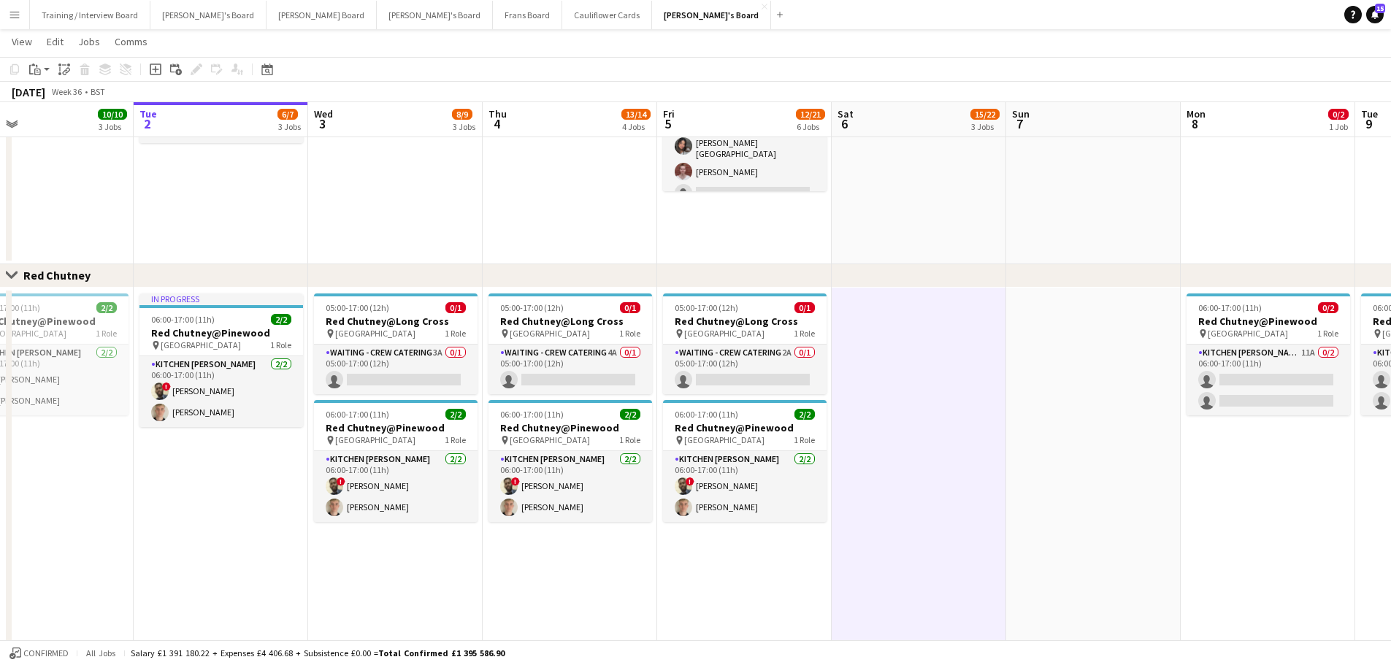
click at [934, 401] on app-date-cell at bounding box center [1093, 555] width 174 height 534
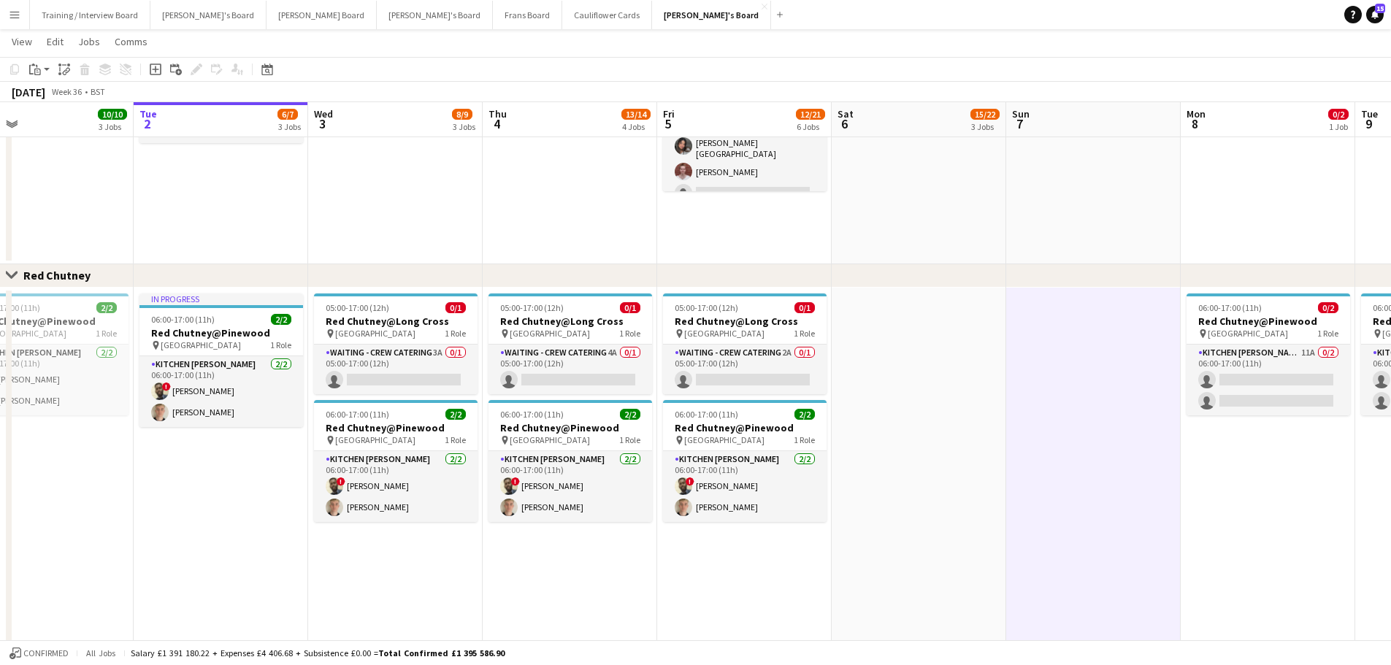
click at [934, 249] on app-date-cell at bounding box center [1093, 46] width 174 height 436
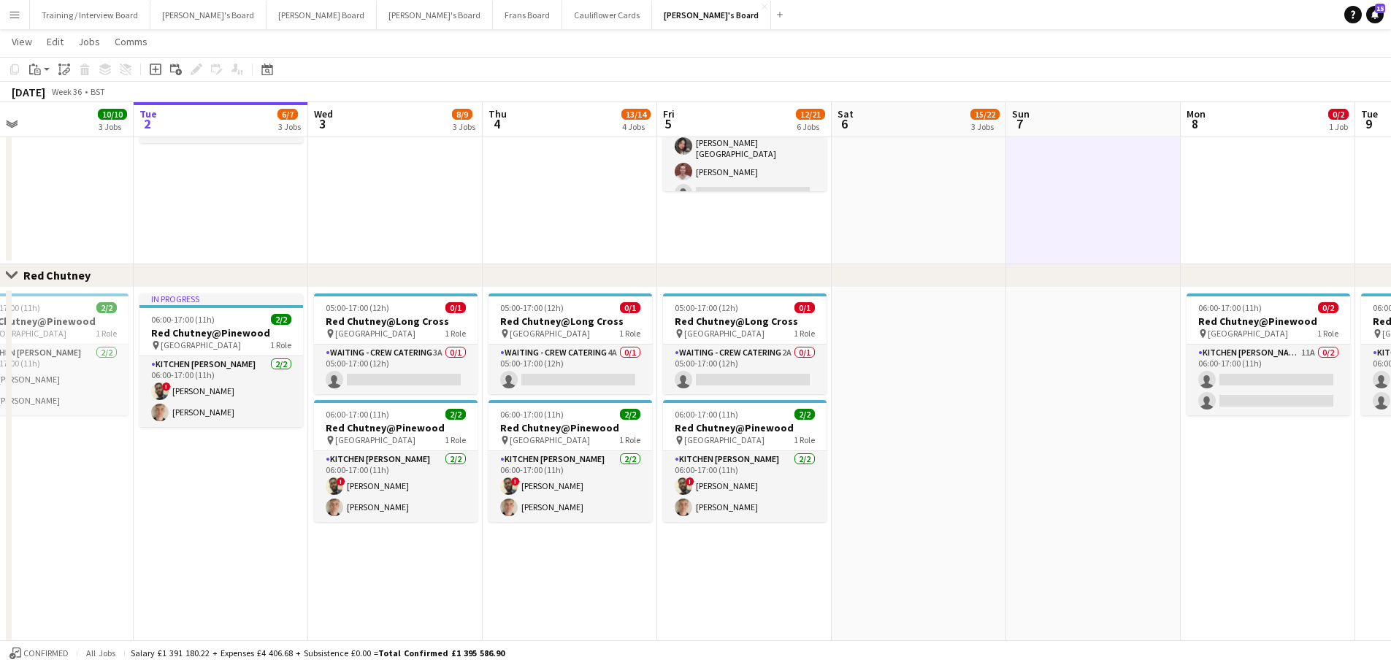
click at [934, 235] on app-date-cell "10:30-20:30 (10h) 12/14 (10)Ascot Racecourse pin Ascot, SL5 7JX 1 Role CUP COLL…" at bounding box center [918, 46] width 174 height 436
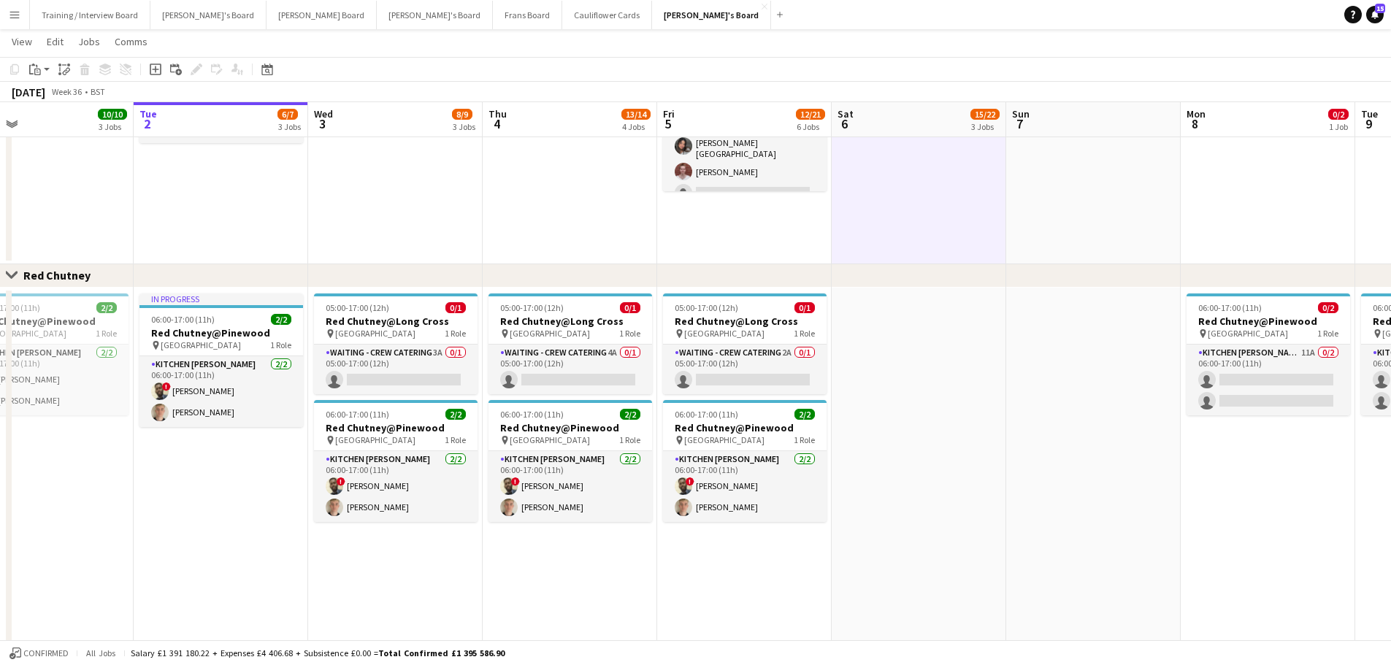
click at [934, 357] on app-date-cell at bounding box center [918, 555] width 174 height 534
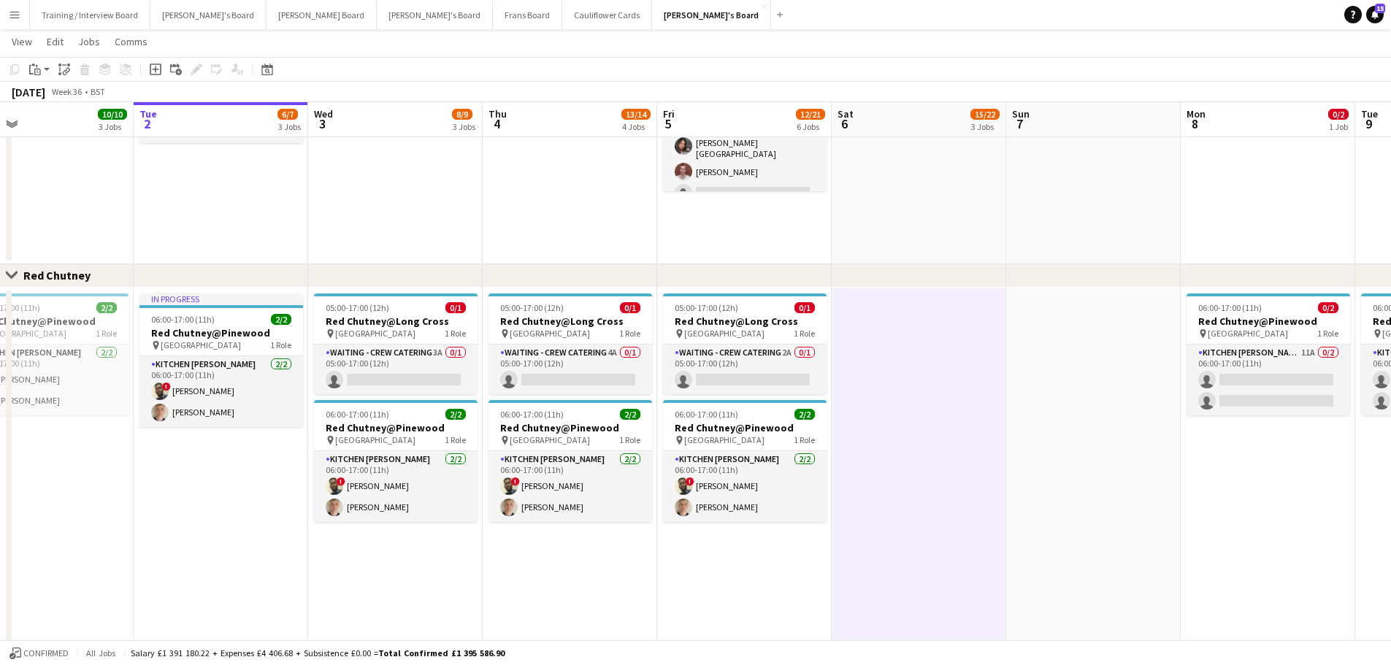
click at [934, 230] on app-date-cell at bounding box center [1093, 46] width 174 height 436
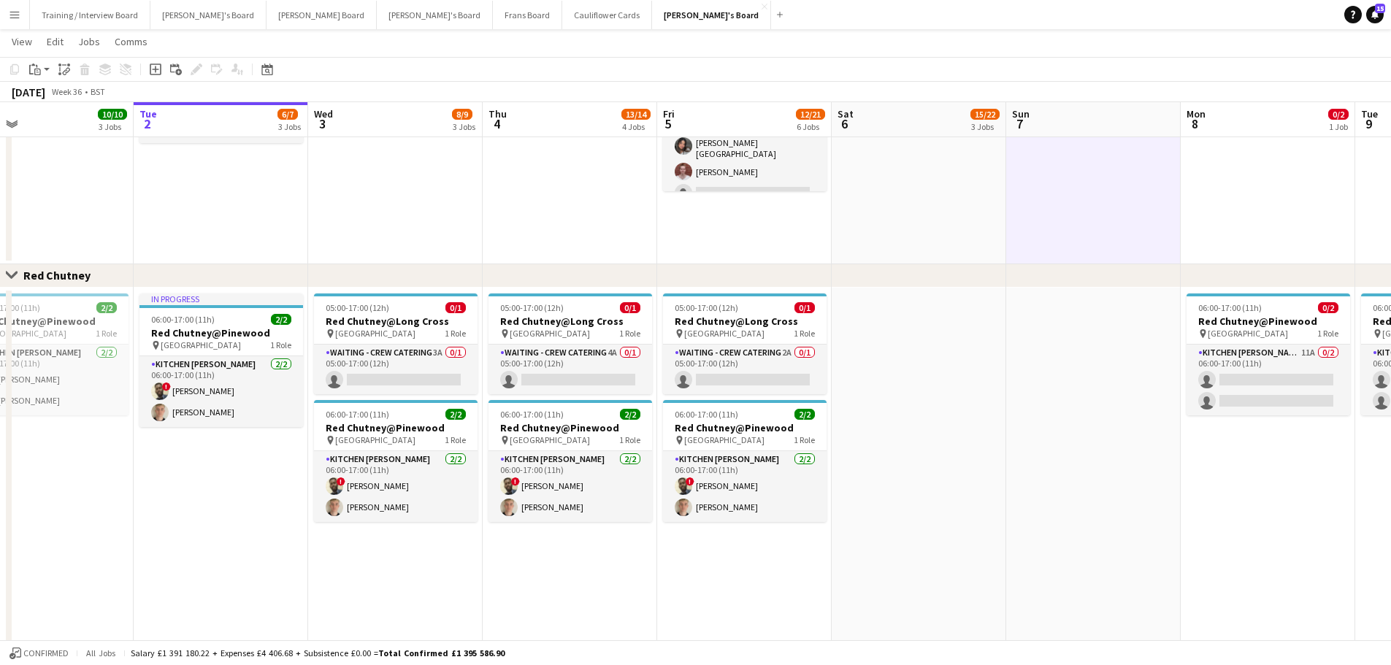
click at [931, 214] on app-date-cell "10:30-20:30 (10h) 12/14 (10)Ascot Racecourse pin Ascot, SL5 7JX 1 Role CUP COLL…" at bounding box center [918, 46] width 174 height 436
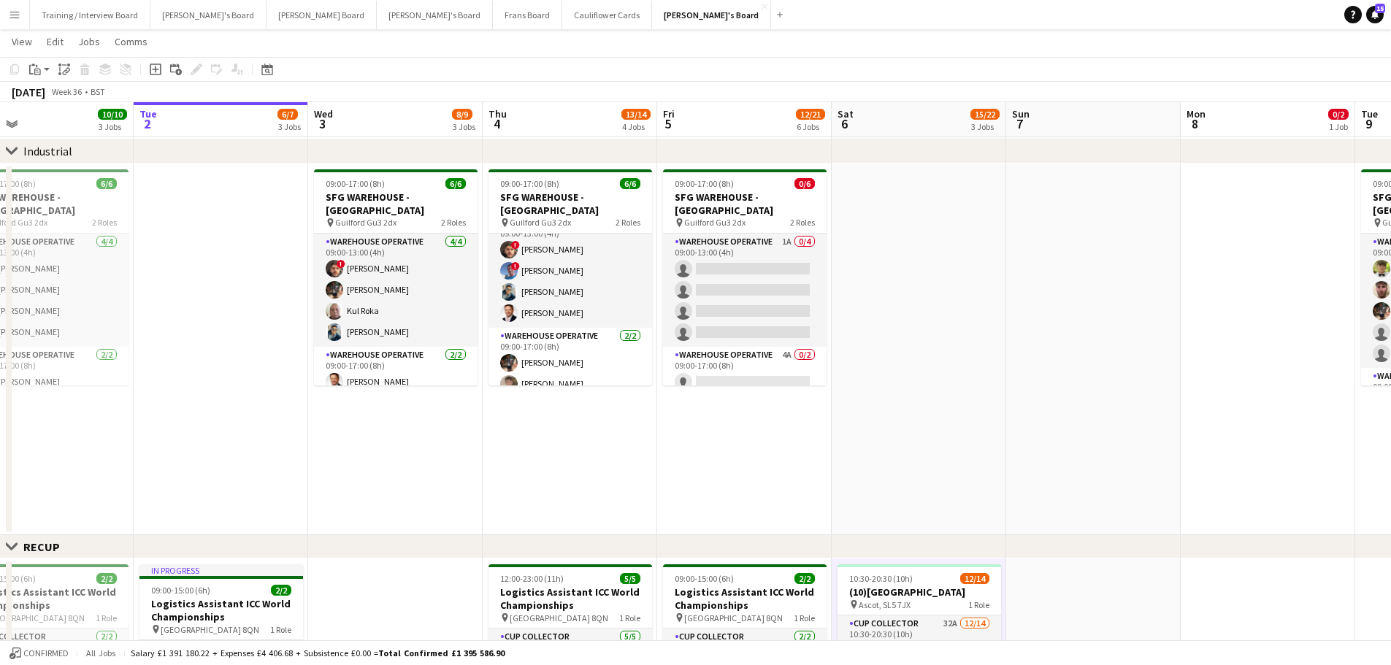
click at [934, 312] on app-date-cell at bounding box center [1093, 350] width 174 height 372
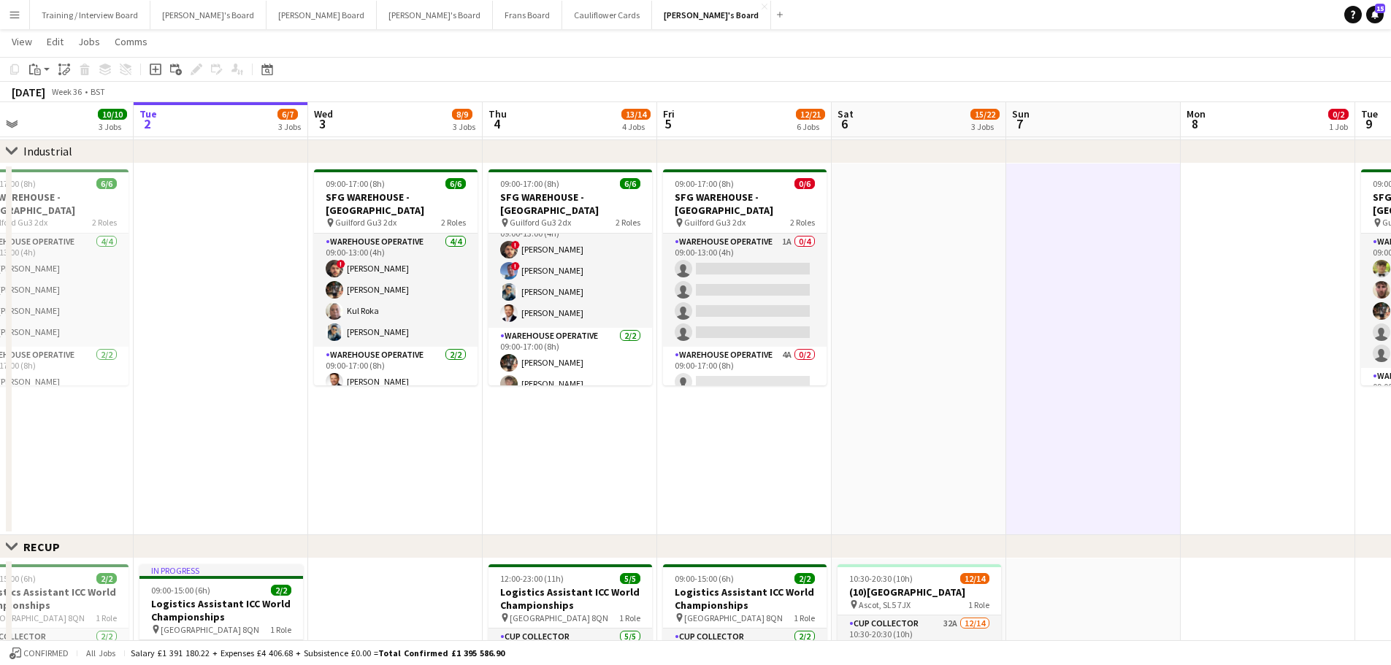
click at [934, 309] on app-date-cell at bounding box center [918, 350] width 174 height 372
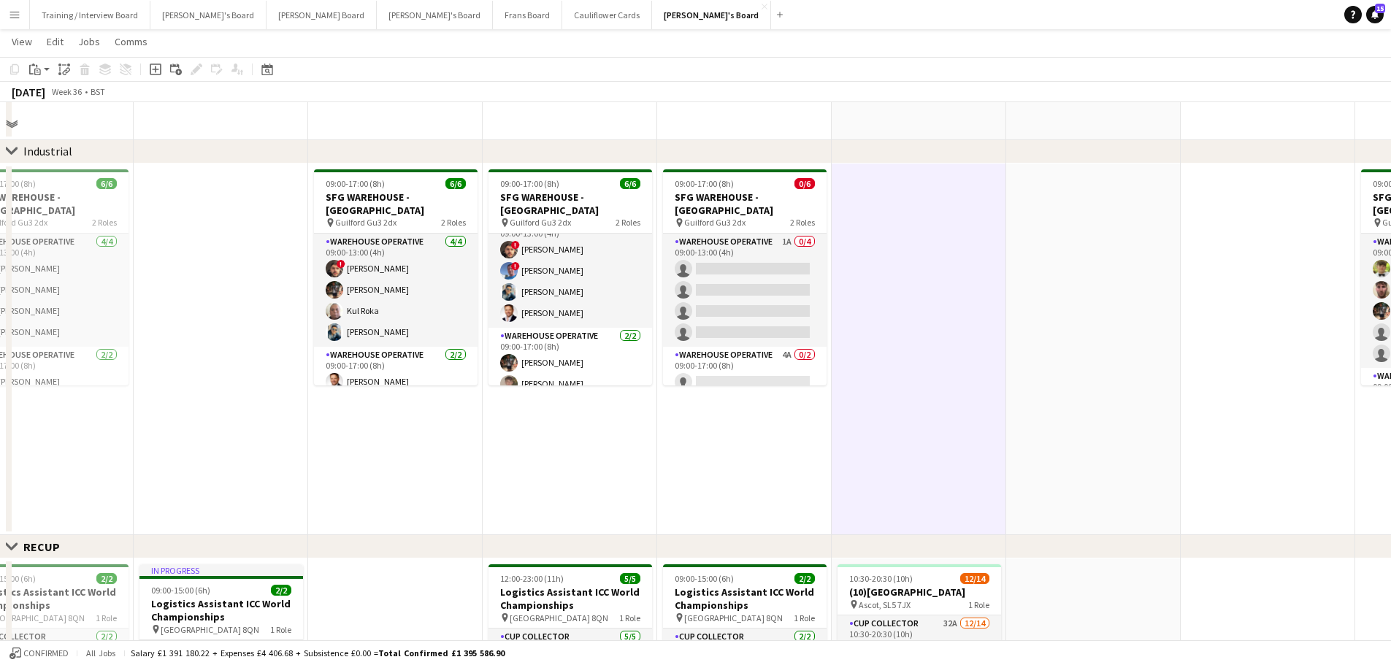
scroll to position [146, 0]
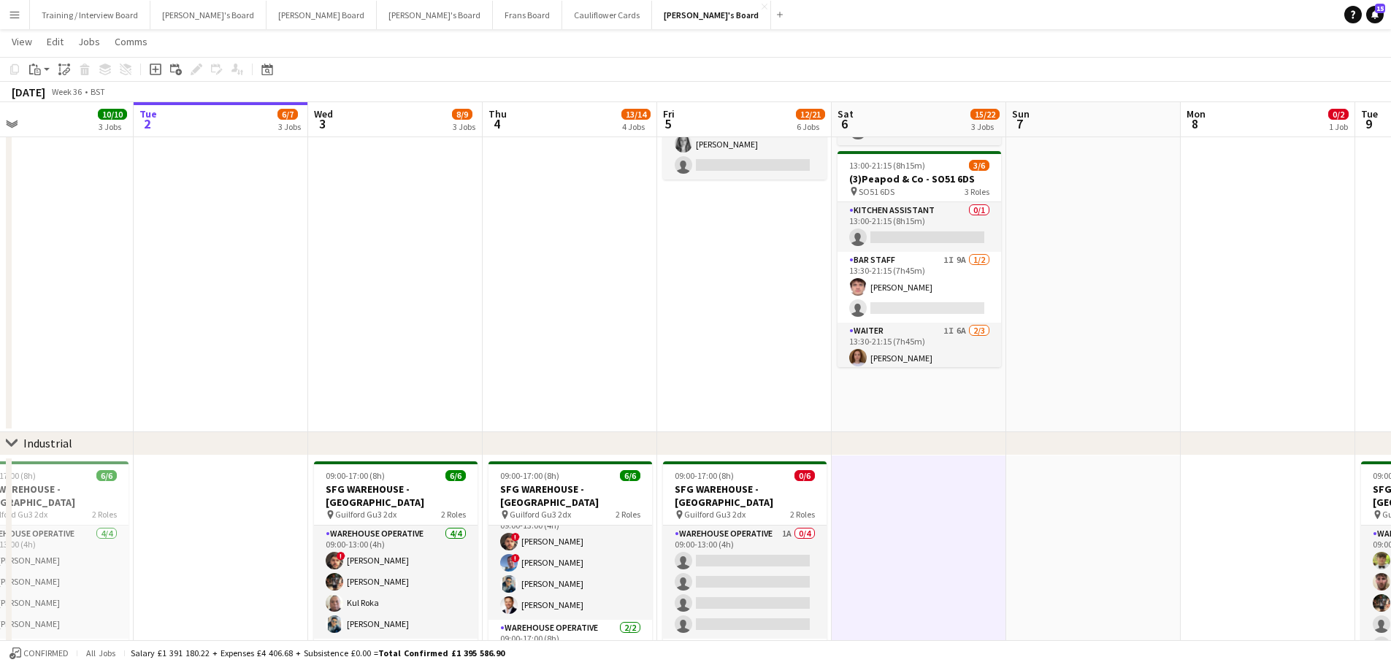
click at [934, 381] on app-date-cell at bounding box center [1093, 225] width 174 height 415
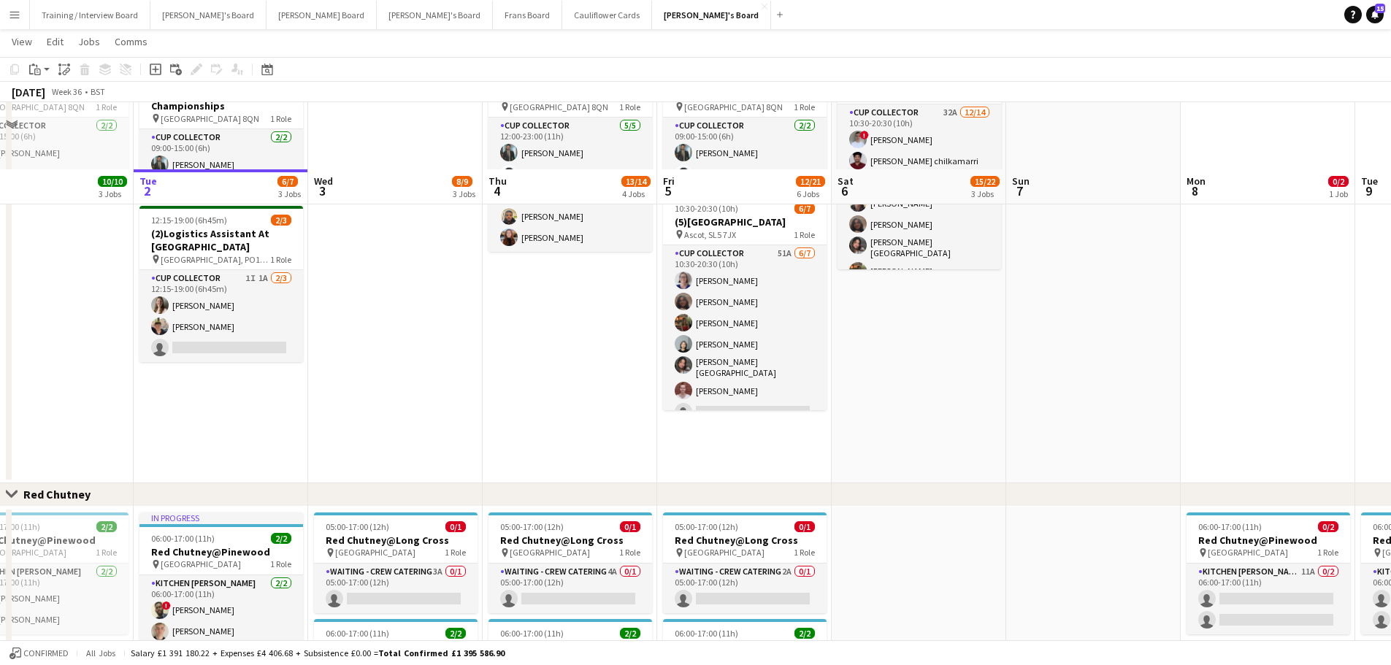
scroll to position [1168, 0]
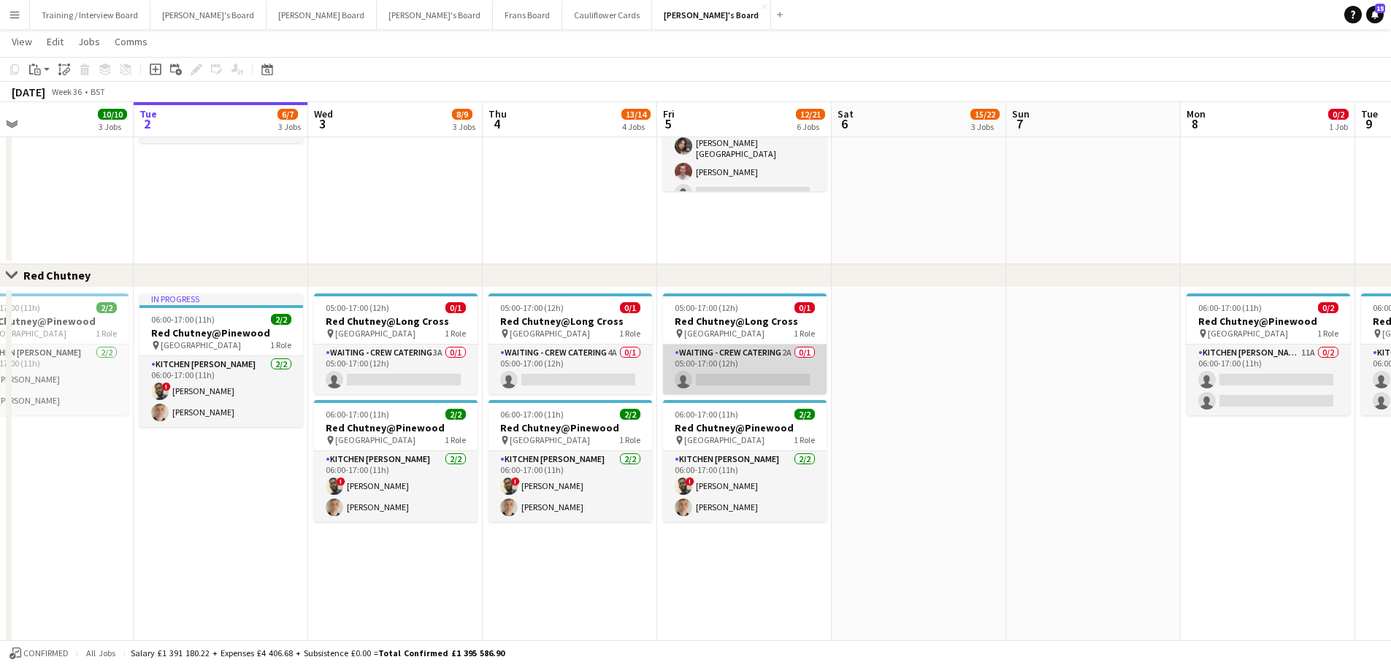
click at [760, 374] on app-card-role "Waiting - Crew Catering 2A 0/1 05:00-17:00 (12h) single-neutral-actions" at bounding box center [745, 370] width 164 height 50
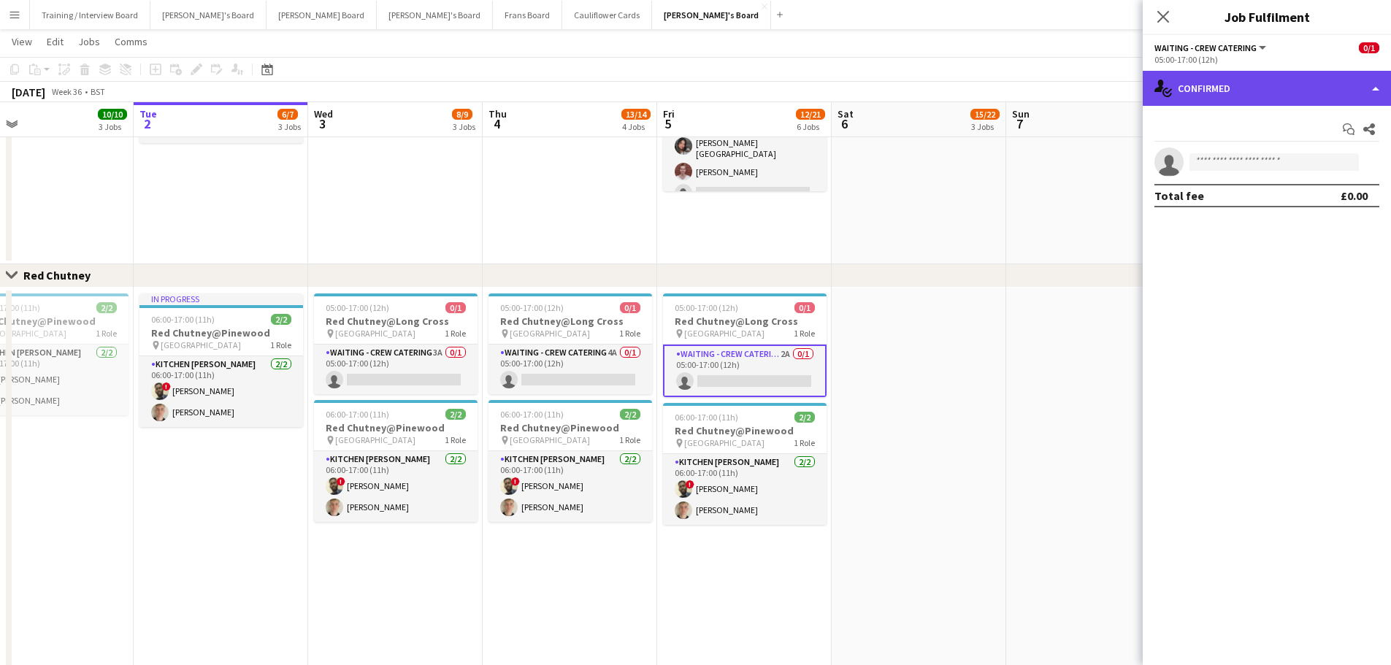
click at [934, 85] on div "single-neutral-actions-check-2 Confirmed" at bounding box center [1266, 88] width 248 height 35
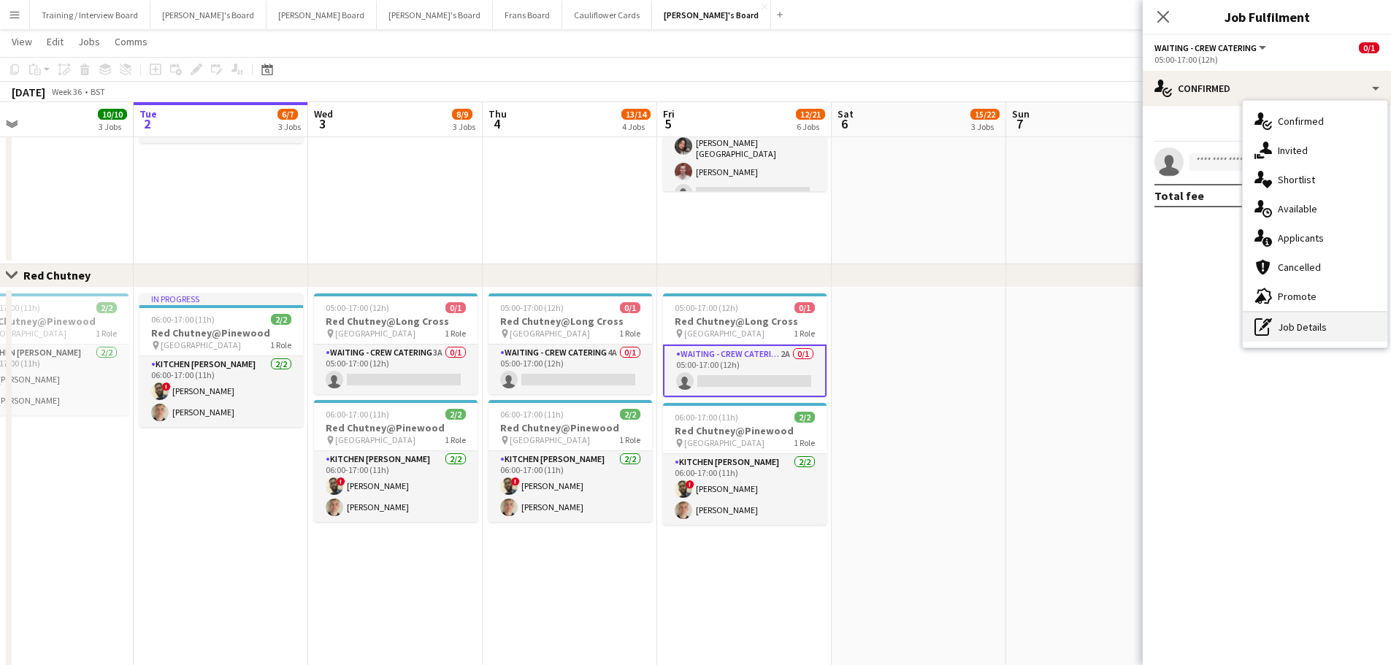
click at [934, 331] on div "pen-write Job Details" at bounding box center [1314, 326] width 145 height 29
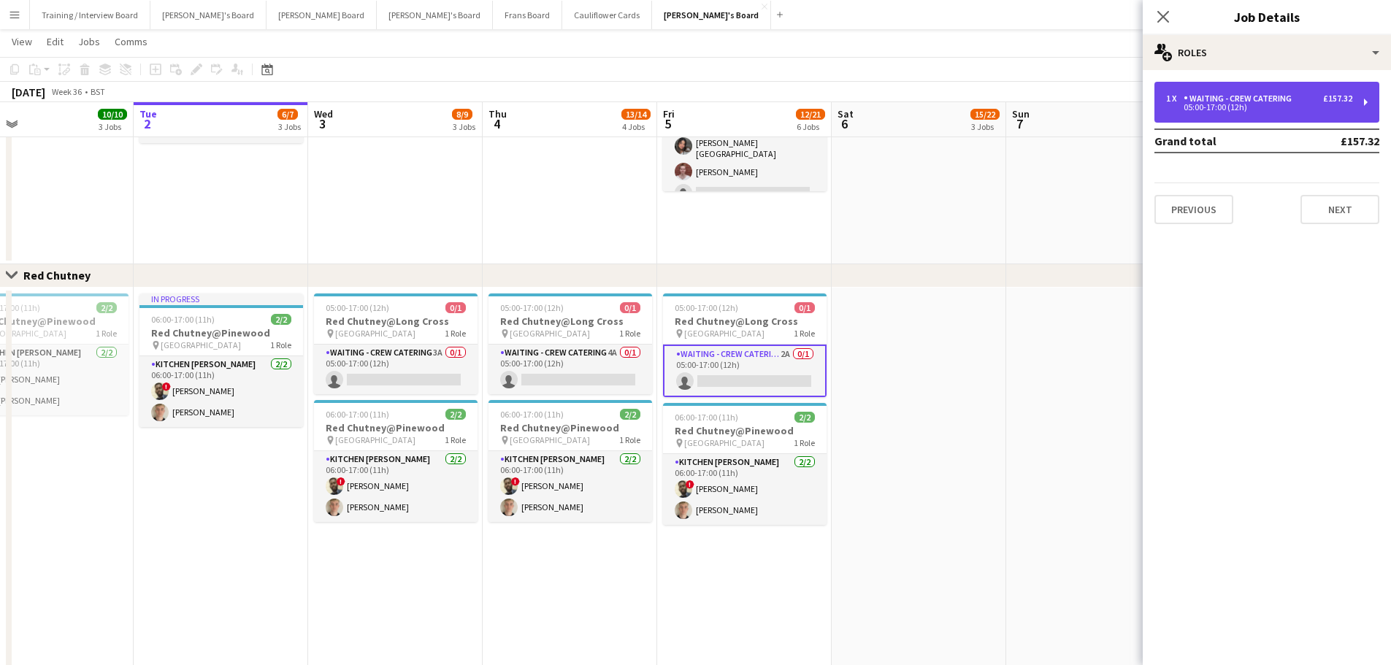
click at [934, 88] on div "1 x Waiting - Crew Catering £157.32 05:00-17:00 (12h)" at bounding box center [1266, 102] width 225 height 41
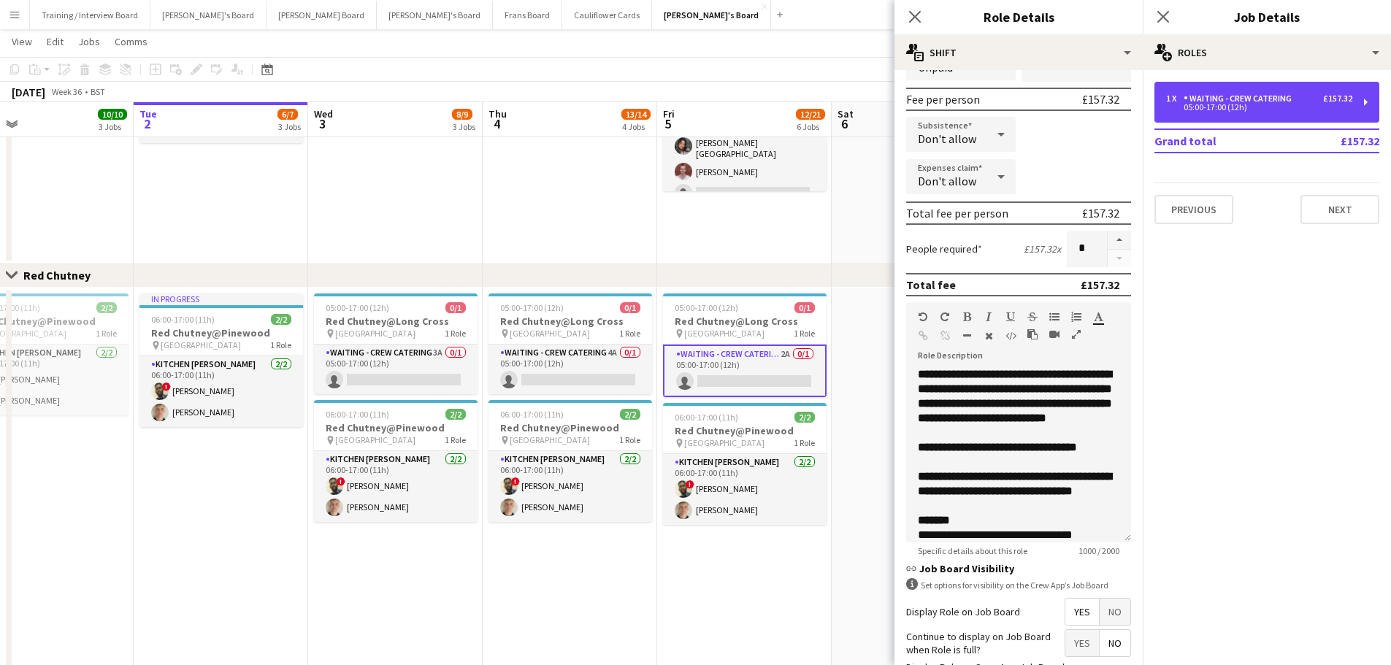
scroll to position [219, 0]
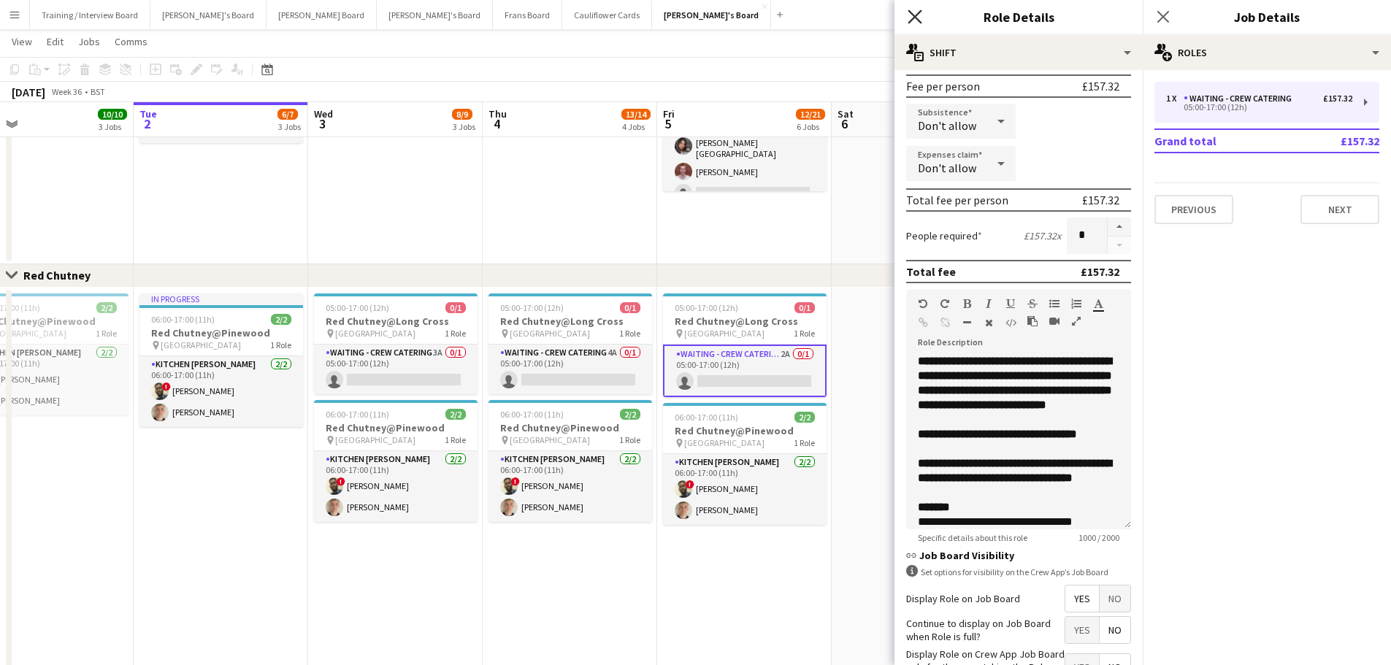
click at [918, 19] on icon "Close pop-in" at bounding box center [914, 16] width 14 height 14
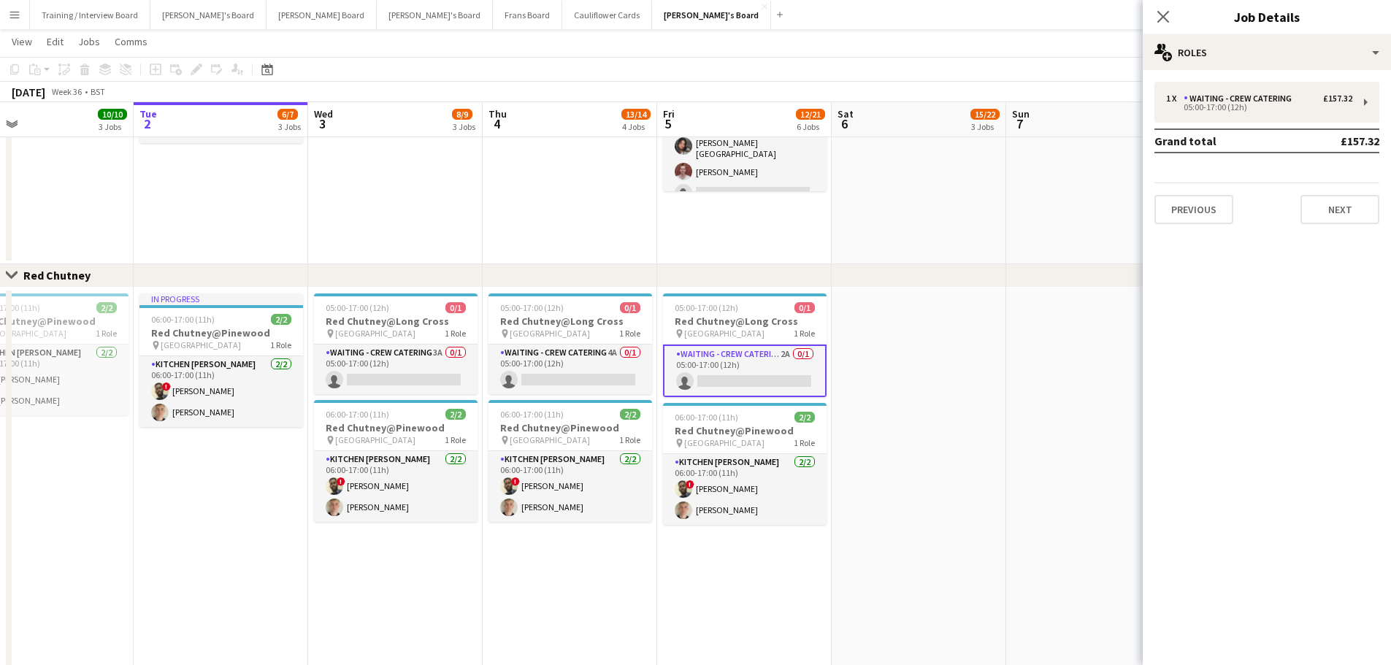
click at [934, 188] on app-date-cell at bounding box center [1093, 46] width 174 height 436
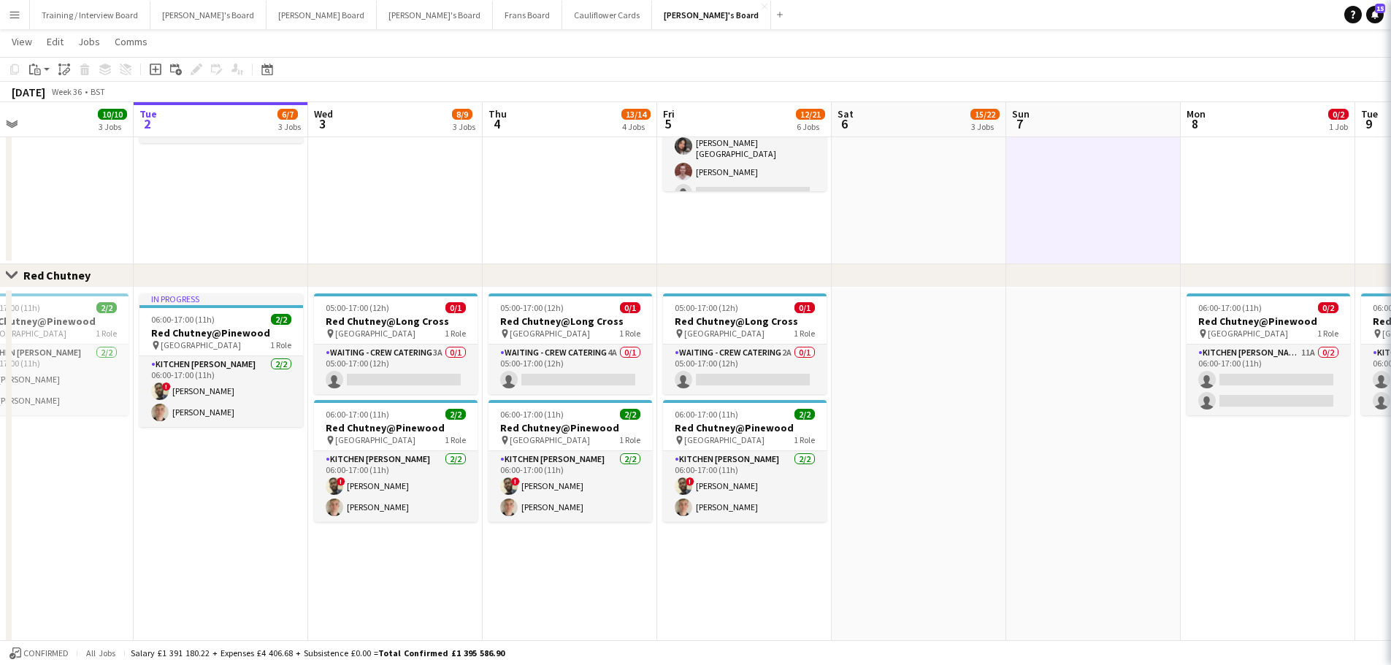
click at [934, 197] on app-date-cell "10:30-20:30 (10h) 12/14 (10)Ascot Racecourse pin Ascot, SL5 7JX 1 Role CUP COLL…" at bounding box center [918, 46] width 174 height 436
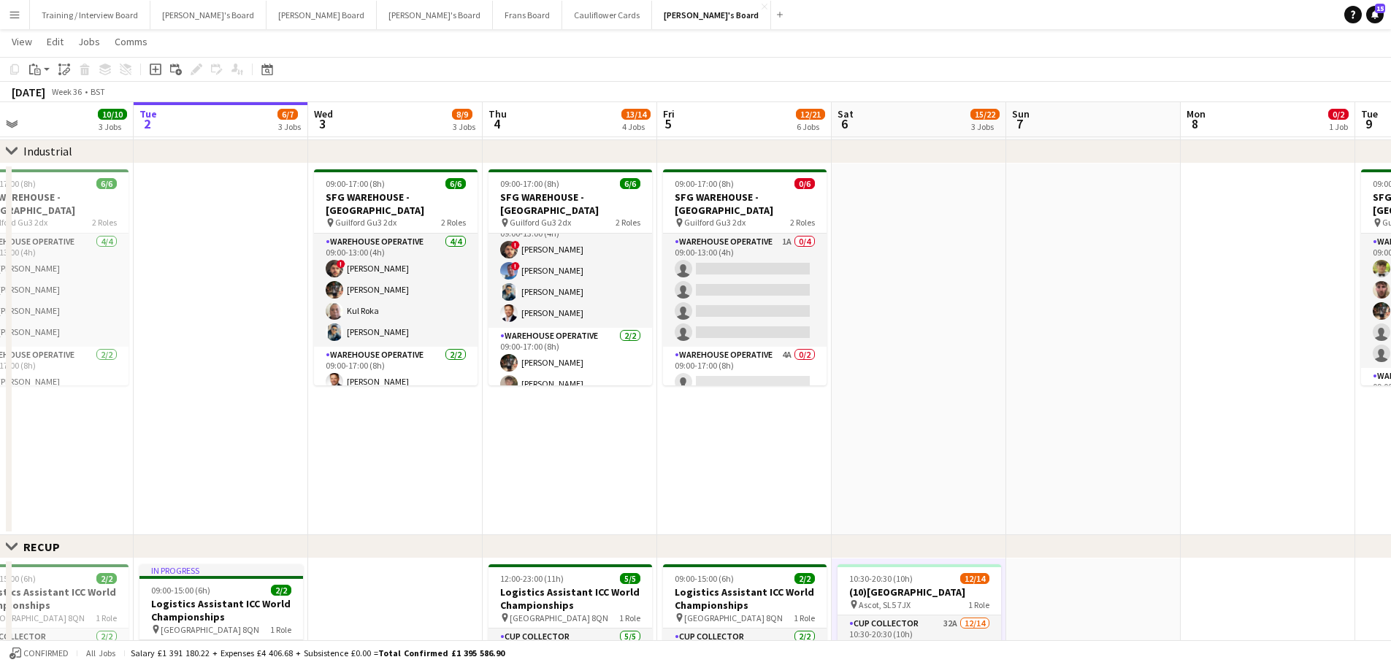
click at [934, 388] on app-date-cell at bounding box center [1093, 350] width 174 height 372
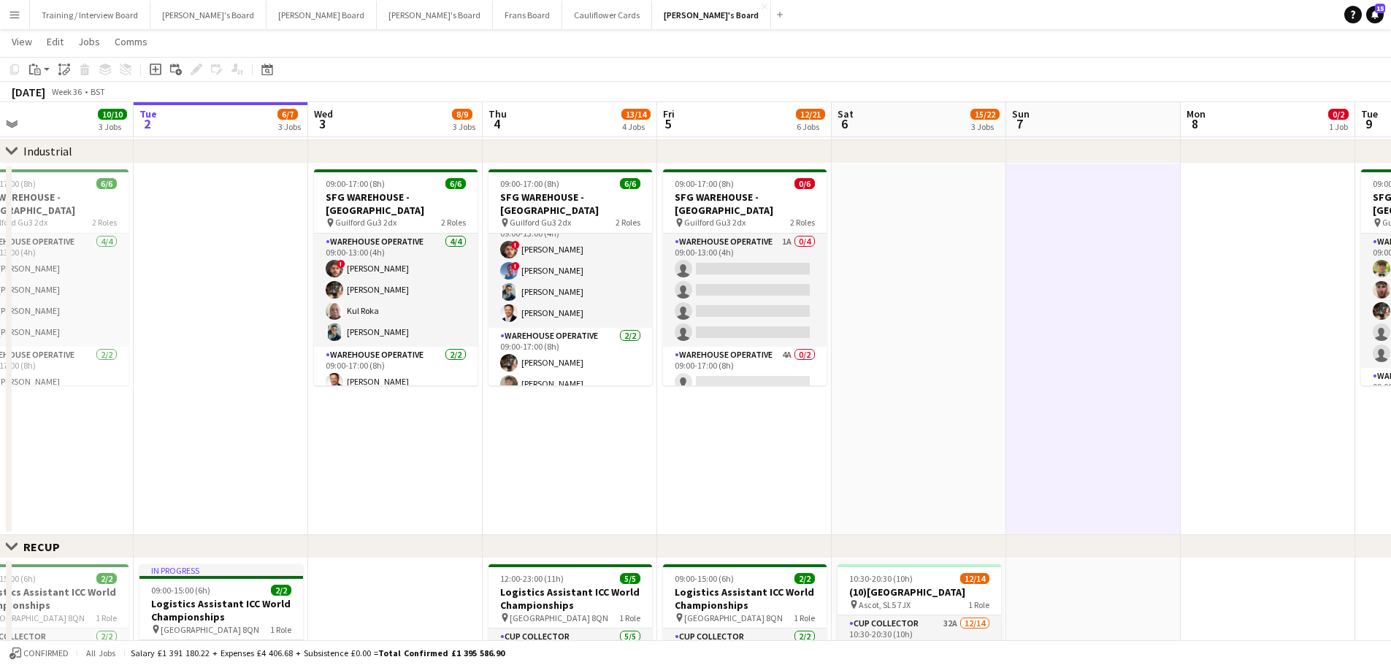
click at [934, 388] on app-date-cell at bounding box center [918, 350] width 174 height 372
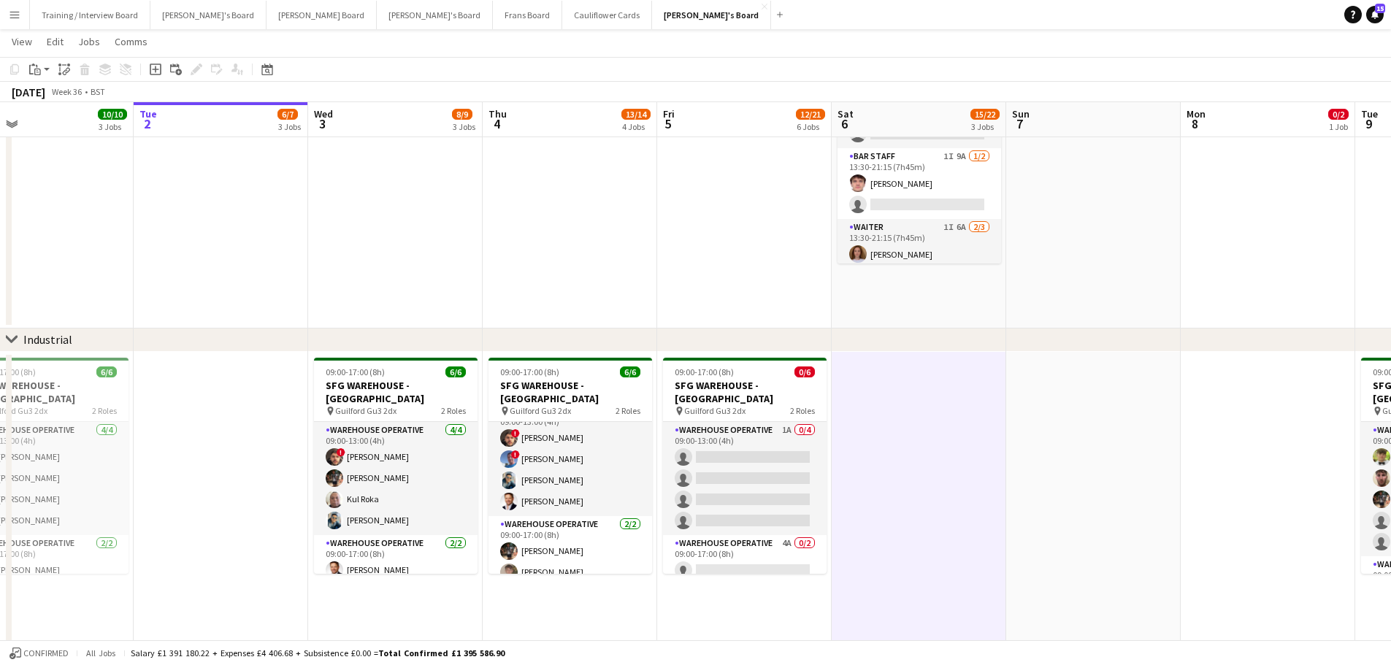
scroll to position [146, 0]
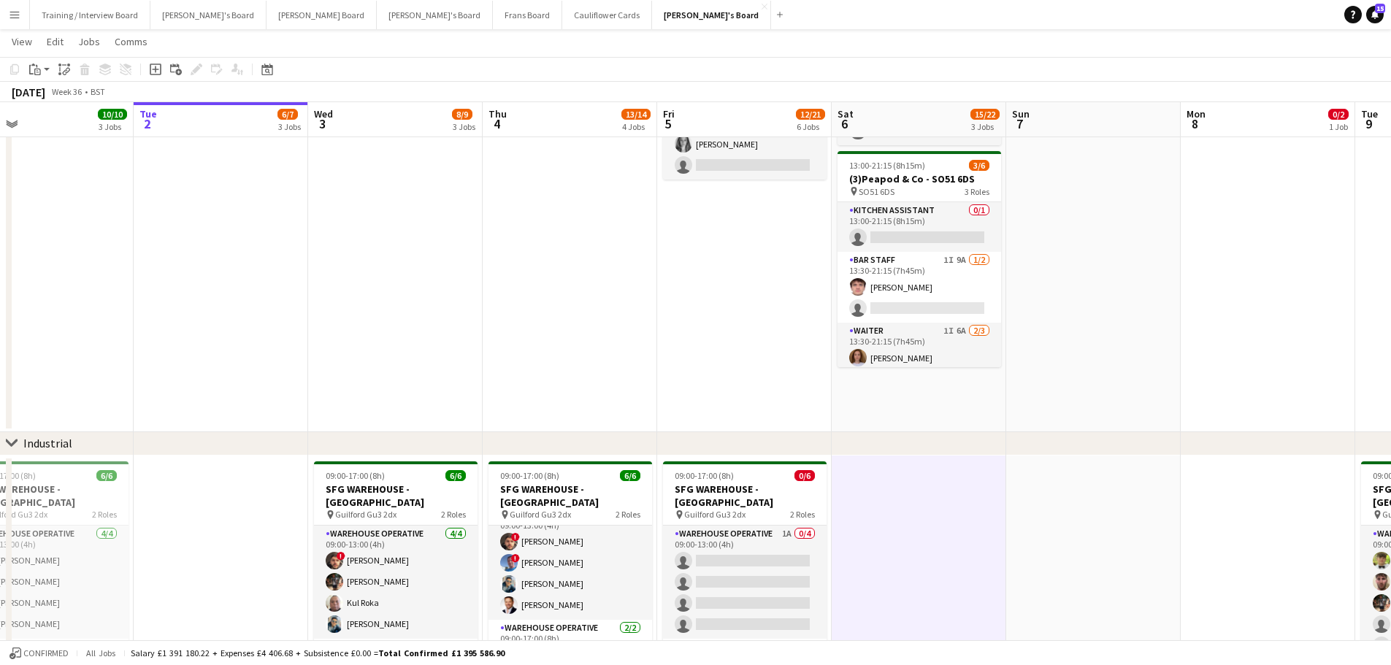
click at [934, 330] on app-date-cell at bounding box center [1093, 225] width 174 height 415
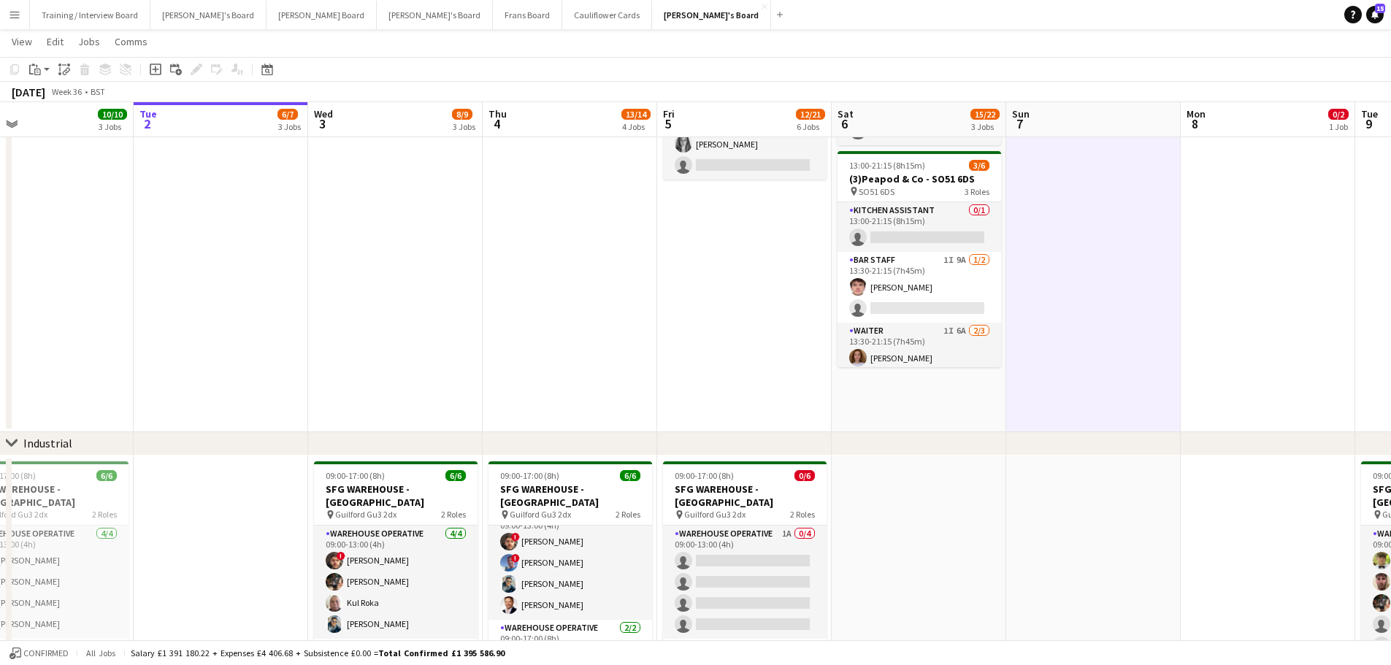
click at [930, 401] on app-date-cell "08:30-16:00 (7h30m) 0/2 Golden Fords Cafe - GU4 8AW pin Golden Ford GU4 8AW 1 R…" at bounding box center [918, 225] width 174 height 415
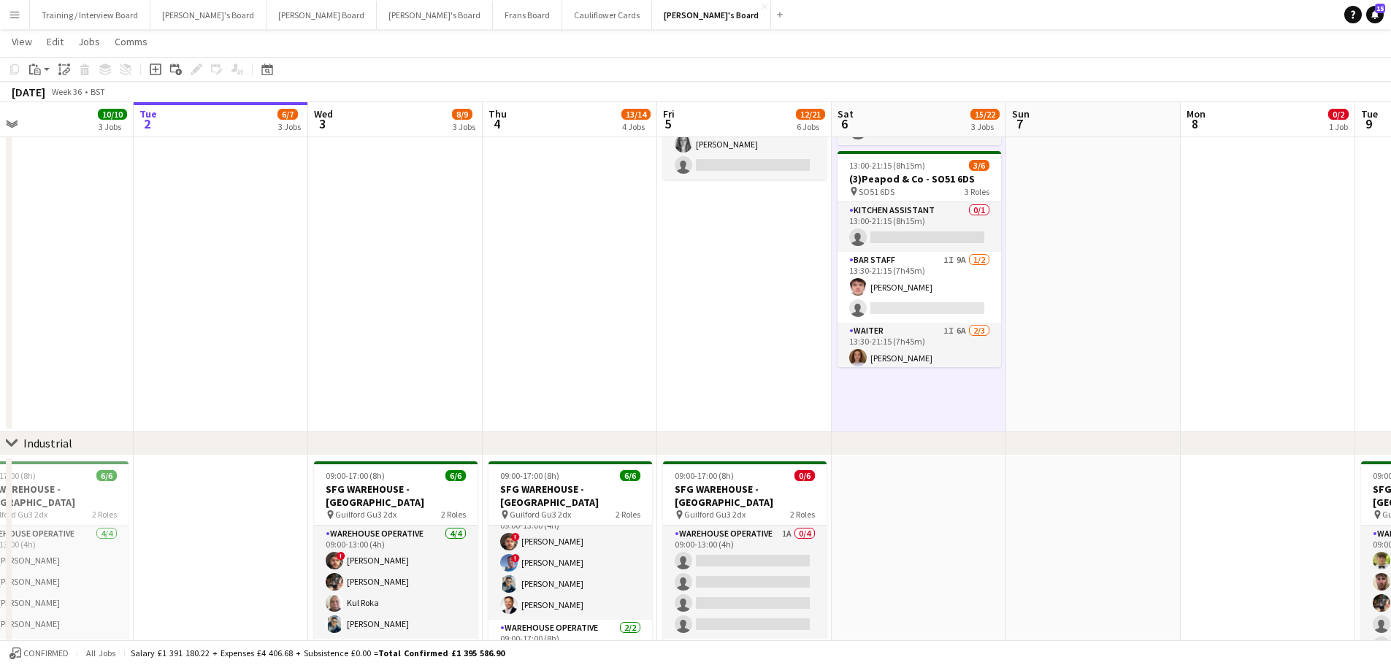
click at [934, 361] on app-date-cell at bounding box center [1093, 225] width 174 height 415
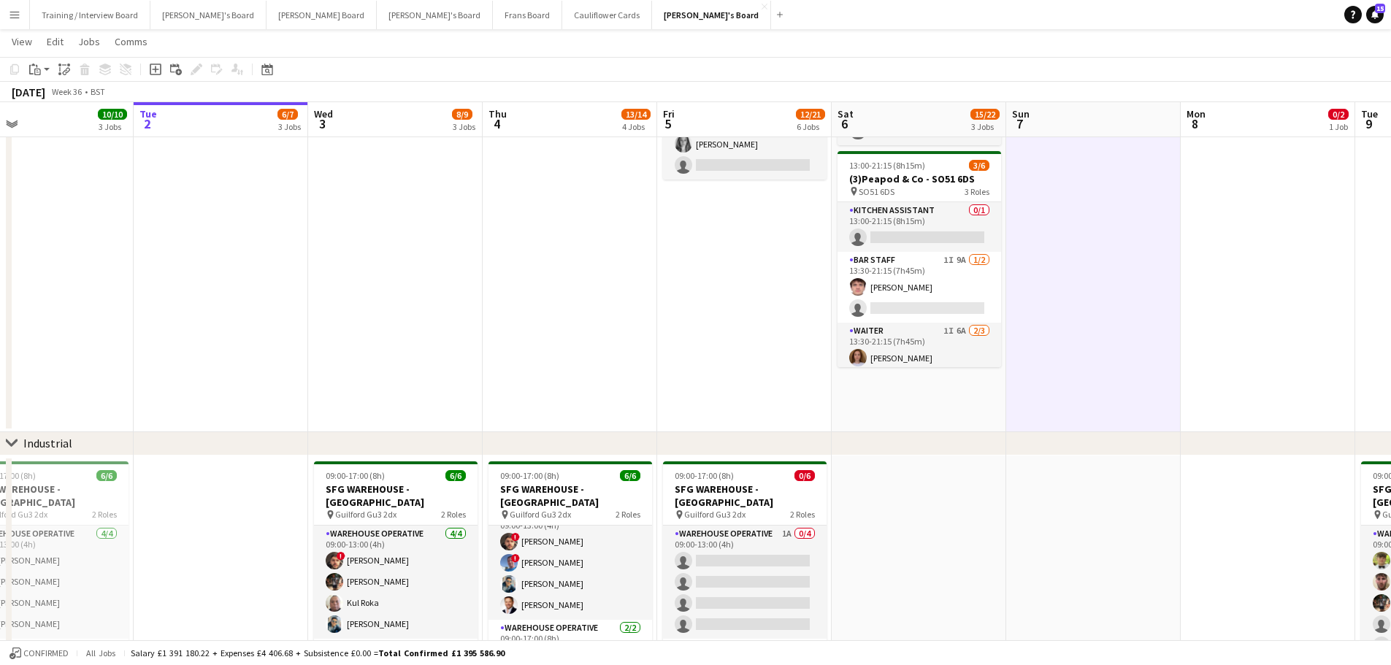
click at [934, 399] on app-date-cell "08:30-16:00 (7h30m) 0/2 Golden Fords Cafe - GU4 8AW pin Golden Ford GU4 8AW 1 R…" at bounding box center [918, 225] width 174 height 415
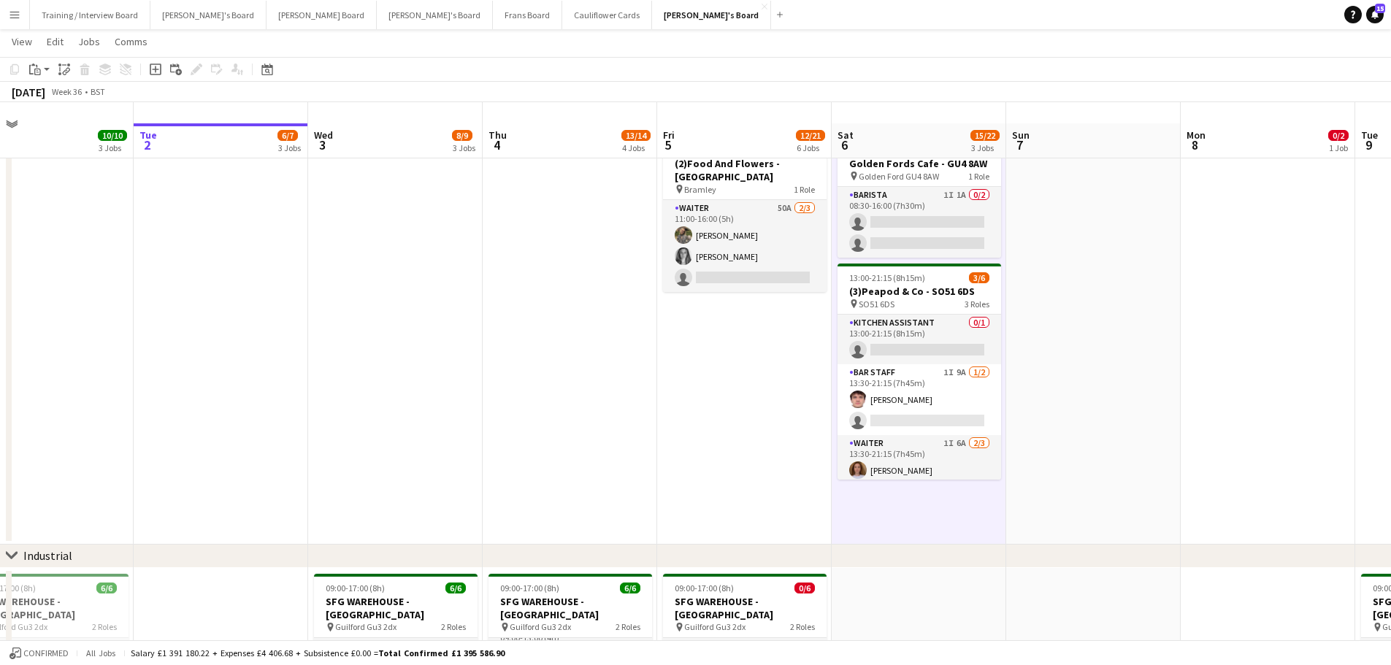
scroll to position [0, 0]
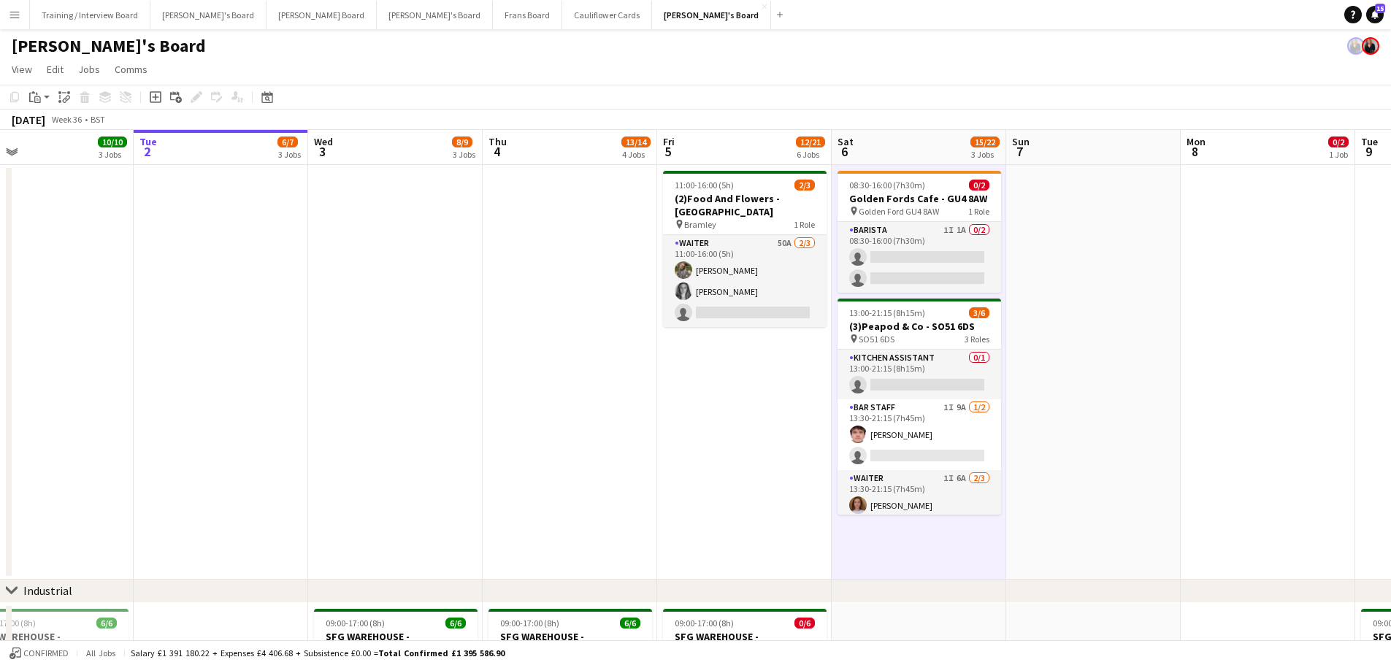
click at [934, 401] on app-date-cell at bounding box center [1093, 372] width 174 height 415
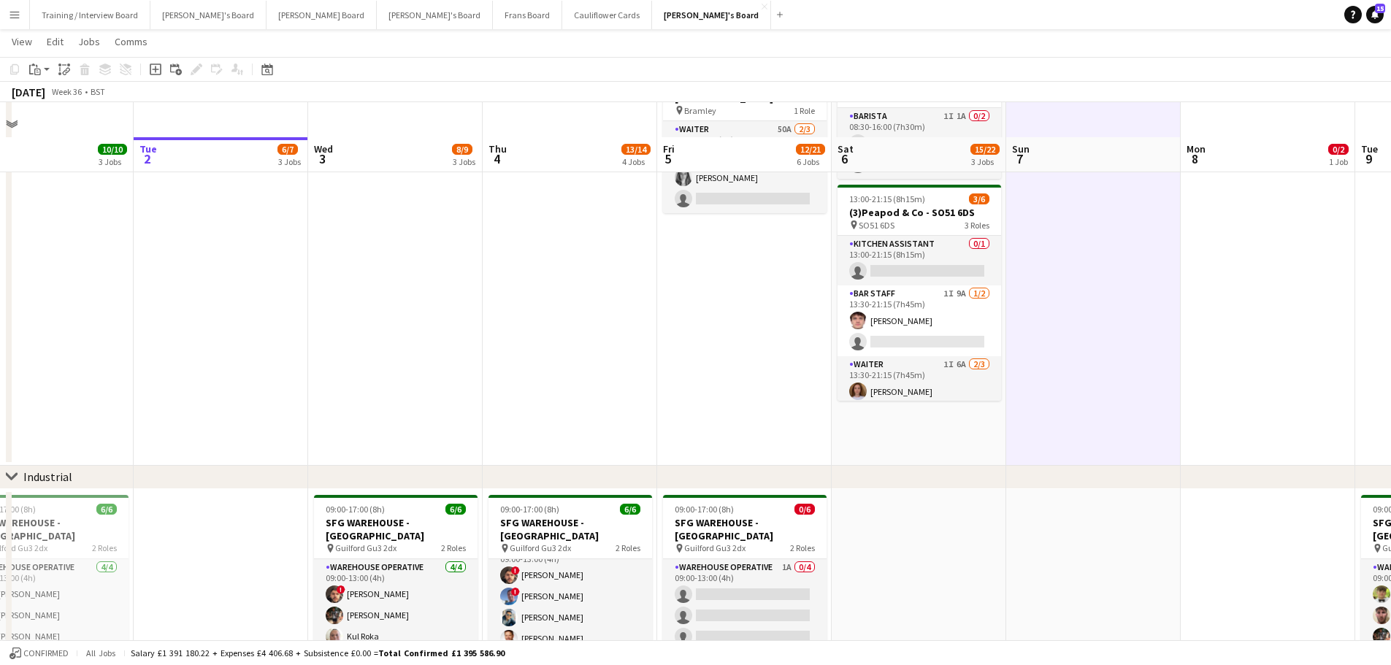
scroll to position [219, 0]
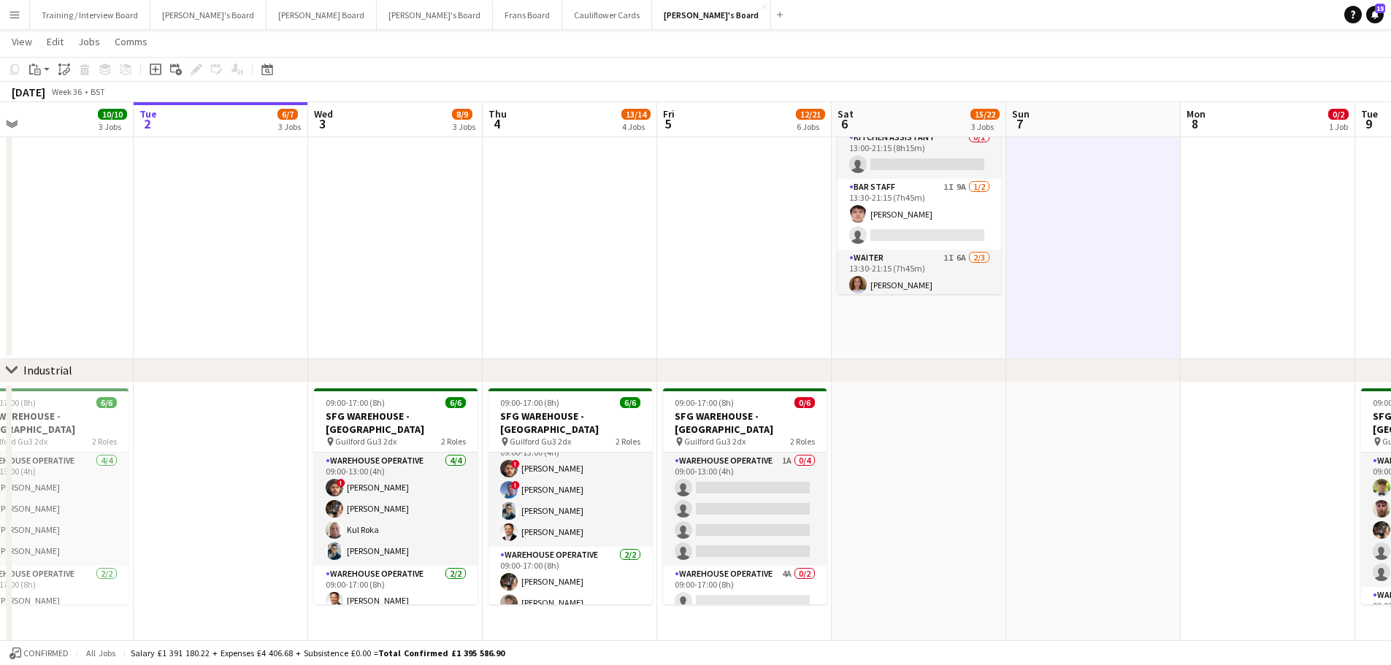
click at [934, 347] on app-date-cell "08:30-16:00 (7h30m) 0/2 Golden Fords Cafe - GU4 8AW pin Golden Ford GU4 8AW 1 R…" at bounding box center [918, 152] width 174 height 415
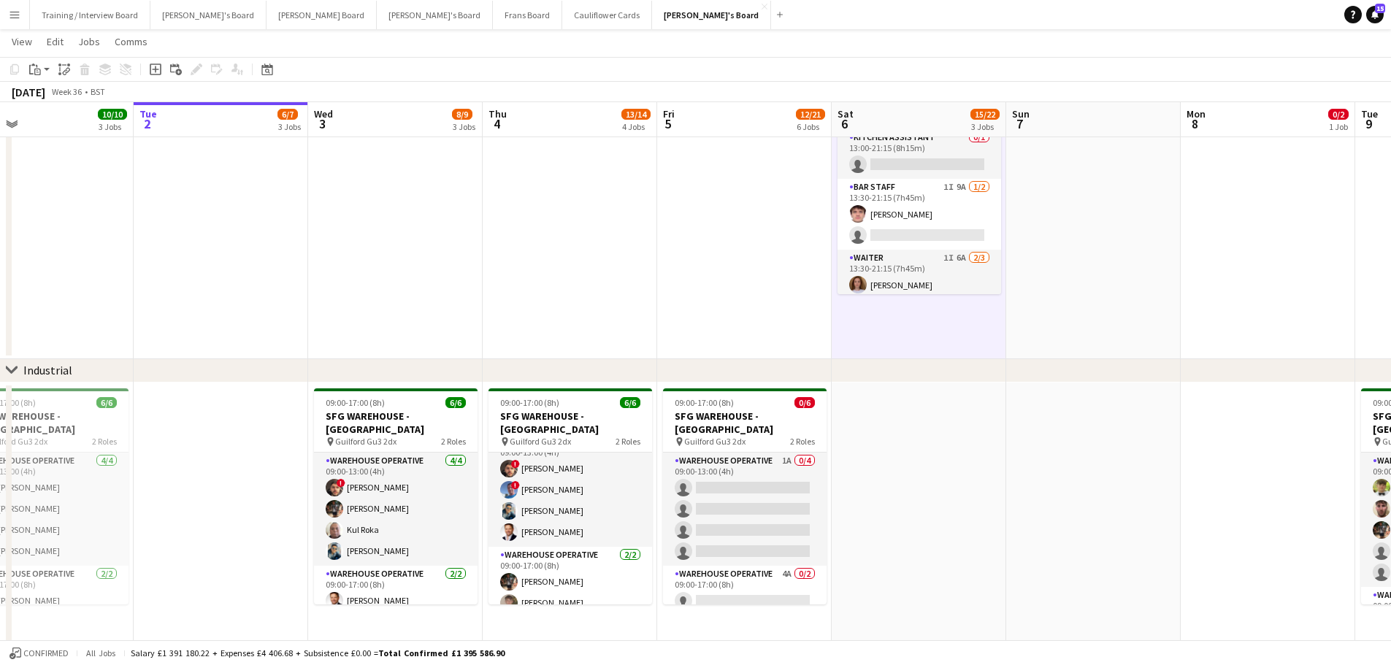
click at [934, 401] on app-date-cell at bounding box center [918, 569] width 174 height 372
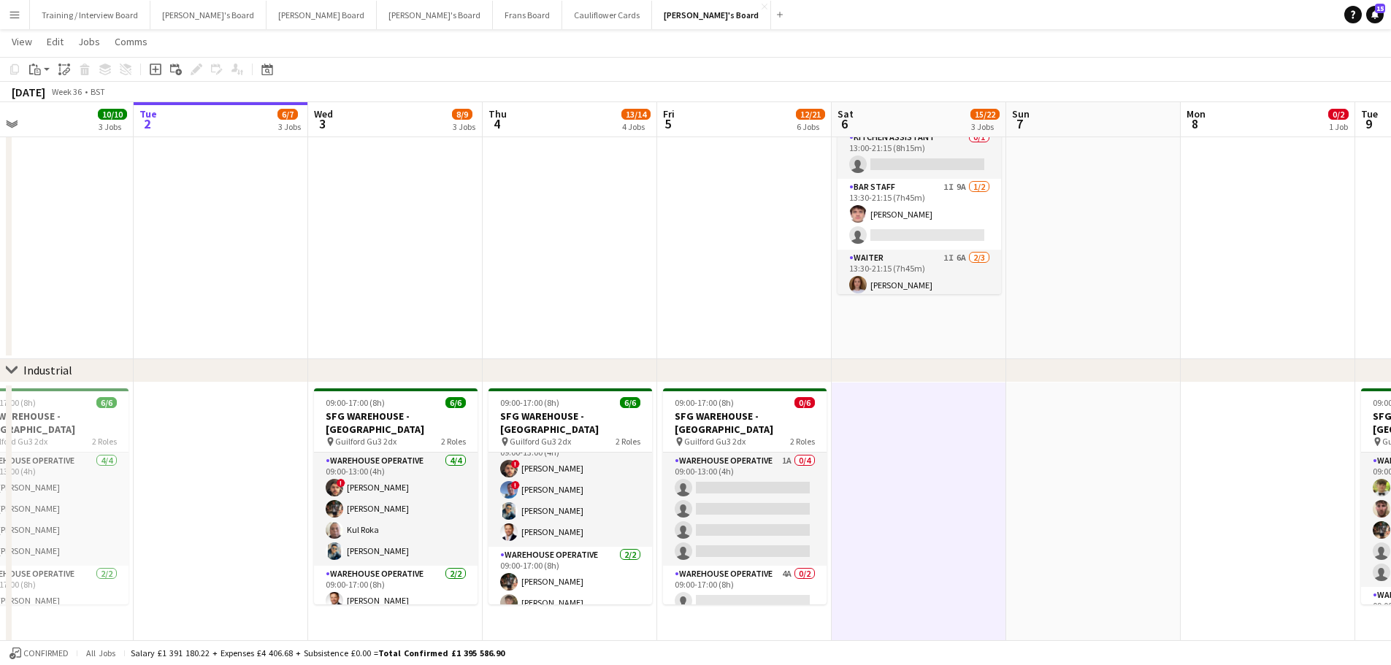
click at [934, 401] on app-date-cell at bounding box center [1093, 569] width 174 height 372
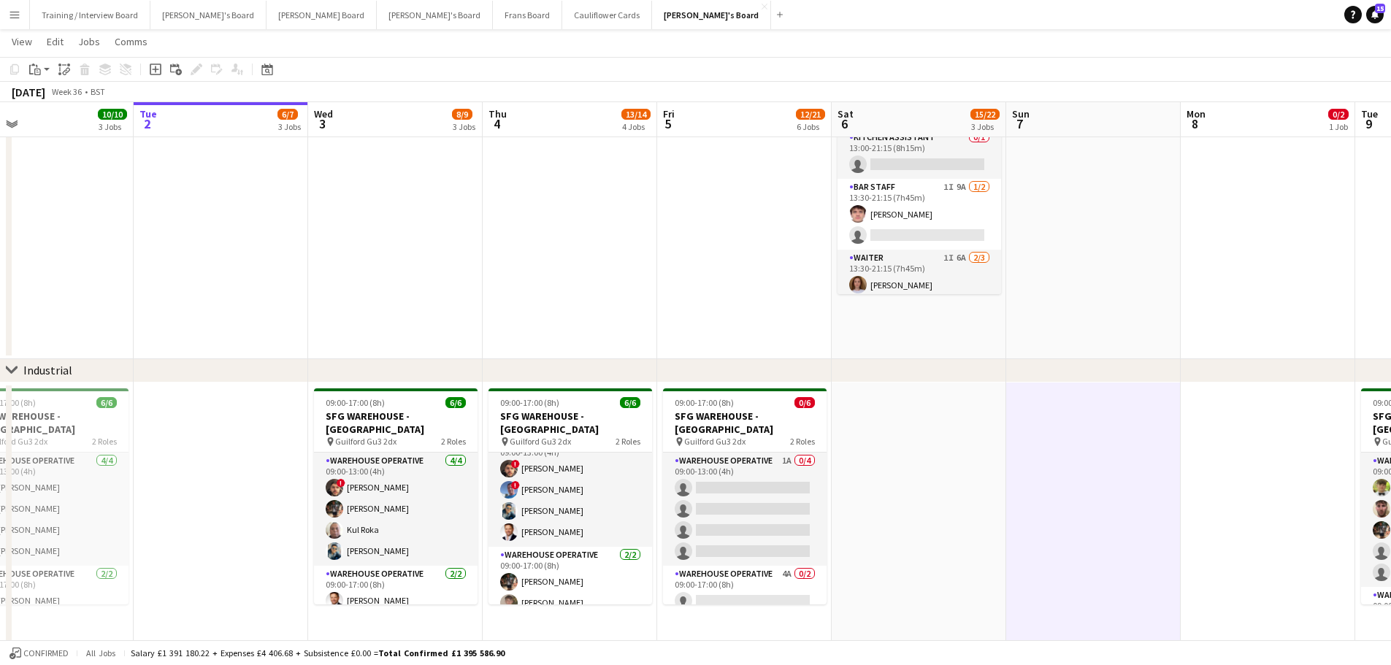
click at [934, 325] on app-date-cell at bounding box center [1093, 152] width 174 height 415
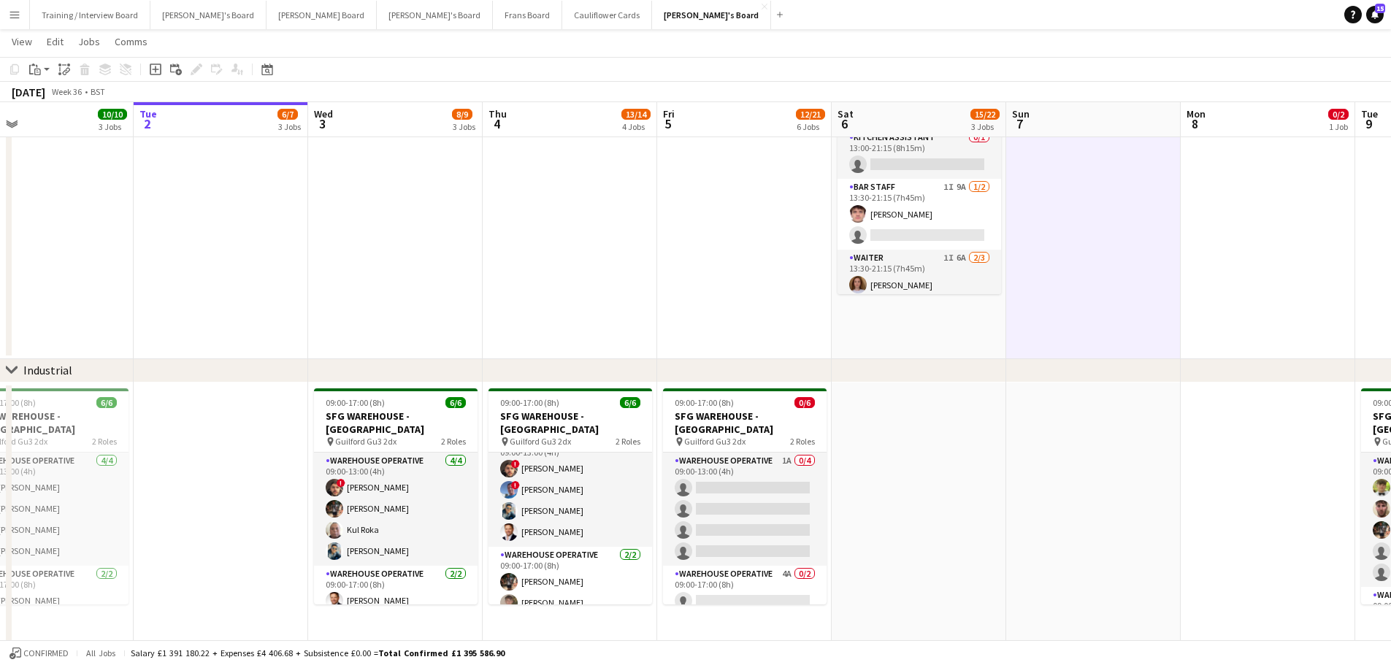
click at [934, 328] on app-date-cell "08:30-16:00 (7h30m) 0/2 Golden Fords Cafe - GU4 8AW pin Golden Ford GU4 8AW 1 R…" at bounding box center [918, 152] width 174 height 415
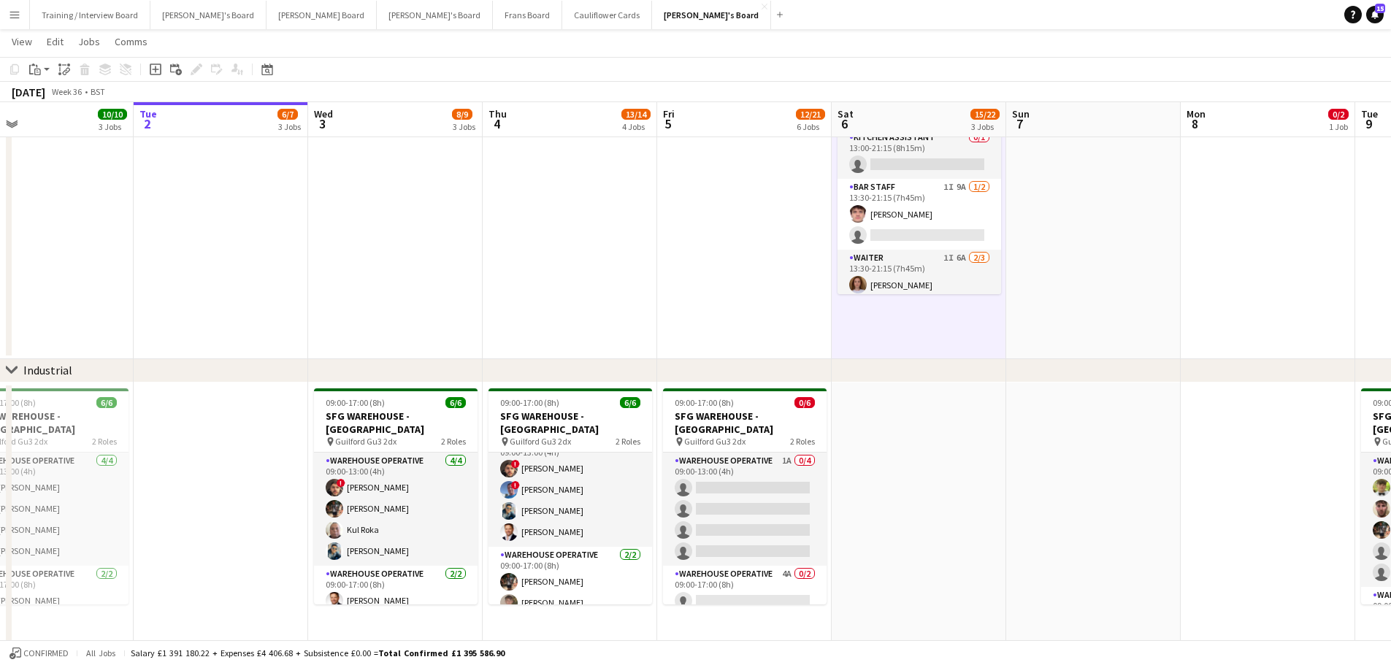
click at [934, 323] on app-date-cell at bounding box center [1093, 152] width 174 height 415
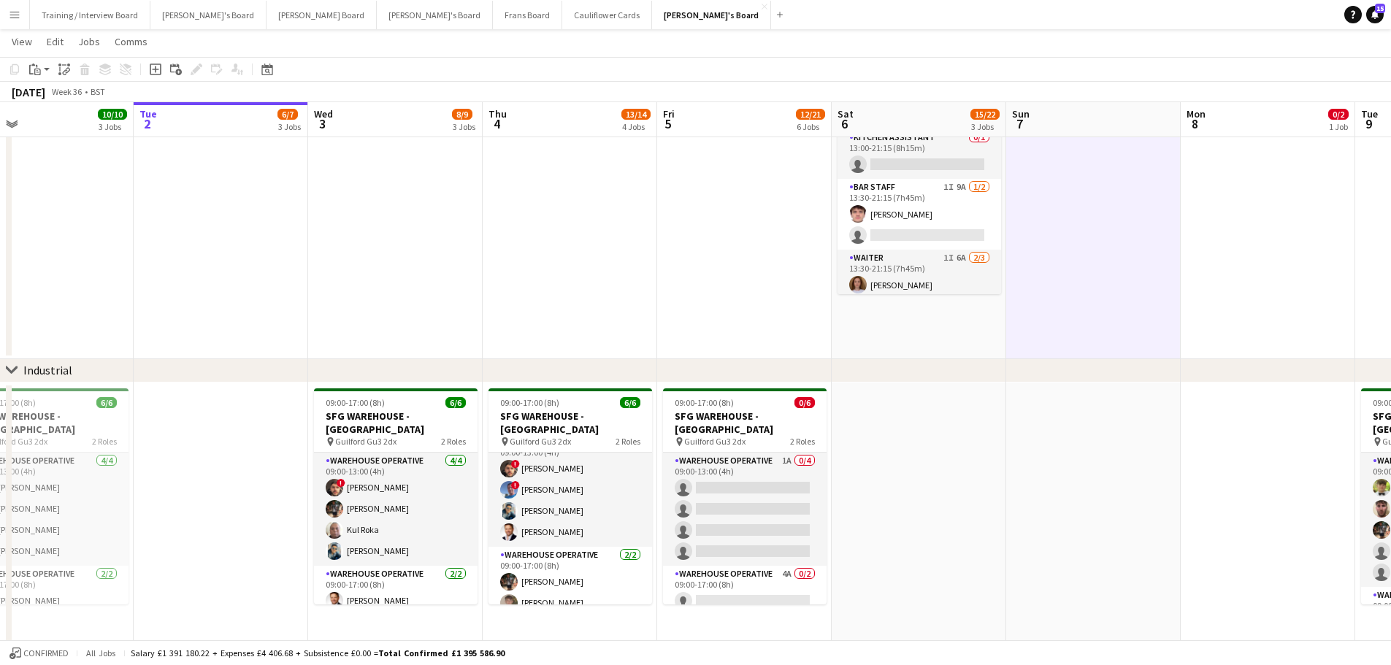
click at [934, 333] on app-date-cell "08:30-16:00 (7h30m) 0/2 Golden Fords Cafe - GU4 8AW pin Golden Ford GU4 8AW 1 R…" at bounding box center [918, 152] width 174 height 415
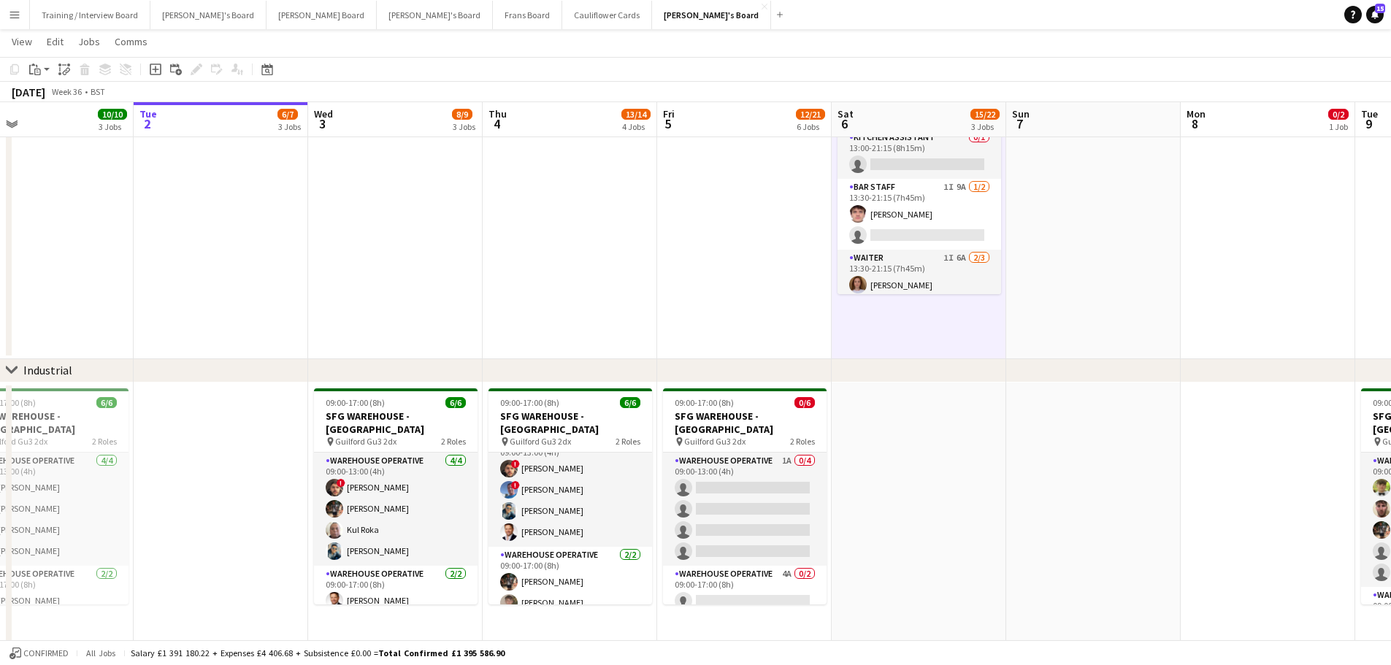
click at [934, 401] on app-date-cell at bounding box center [918, 569] width 174 height 372
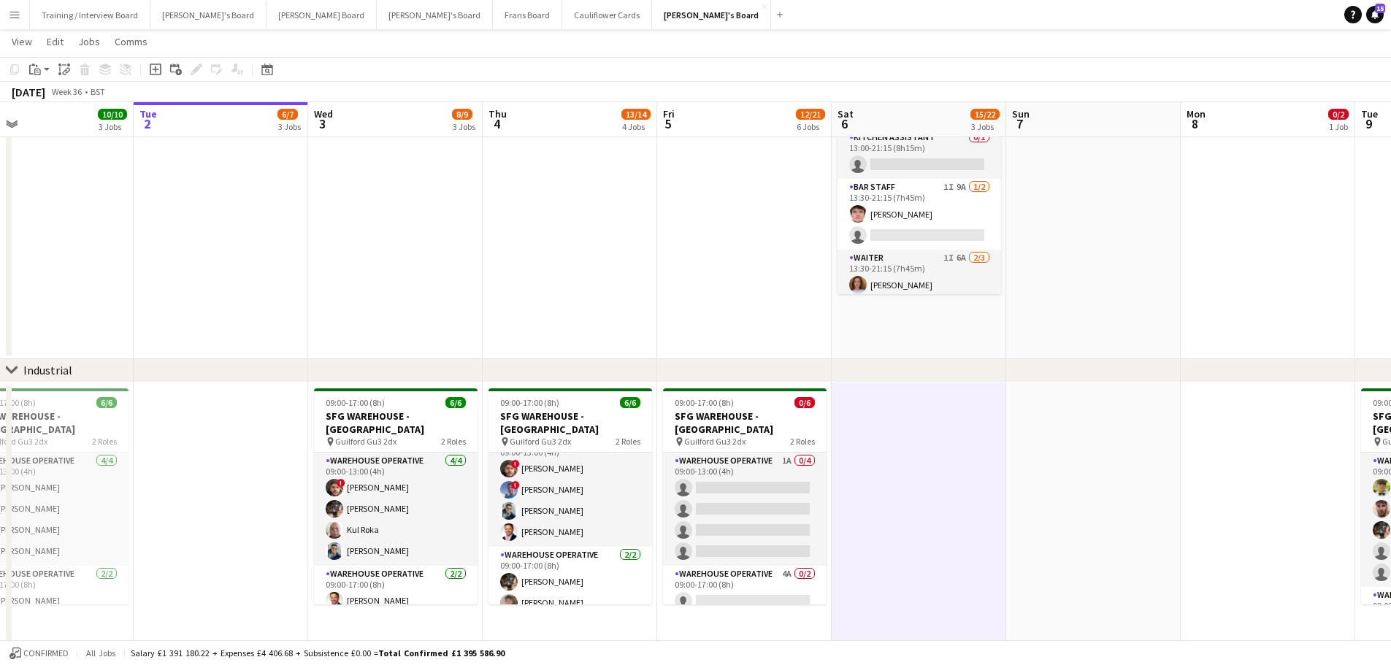
click at [934, 401] on app-date-cell at bounding box center [1093, 569] width 174 height 372
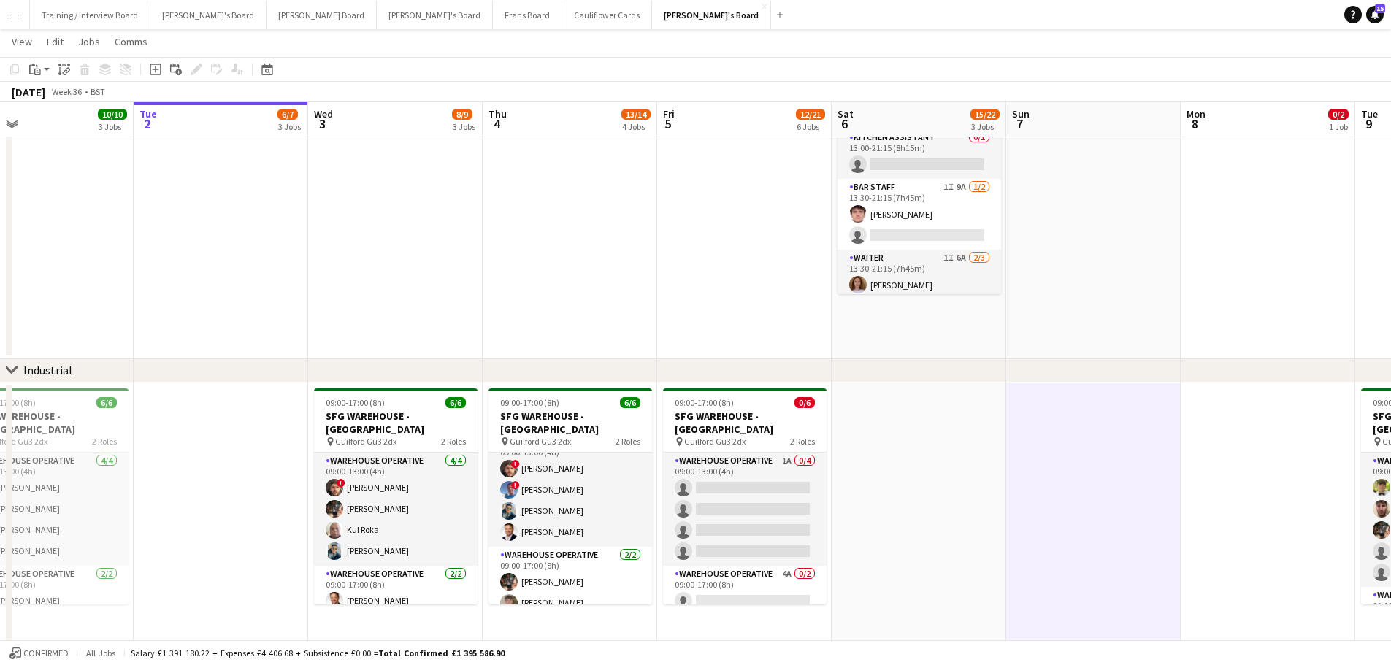
click at [934, 344] on app-date-cell at bounding box center [1093, 152] width 174 height 415
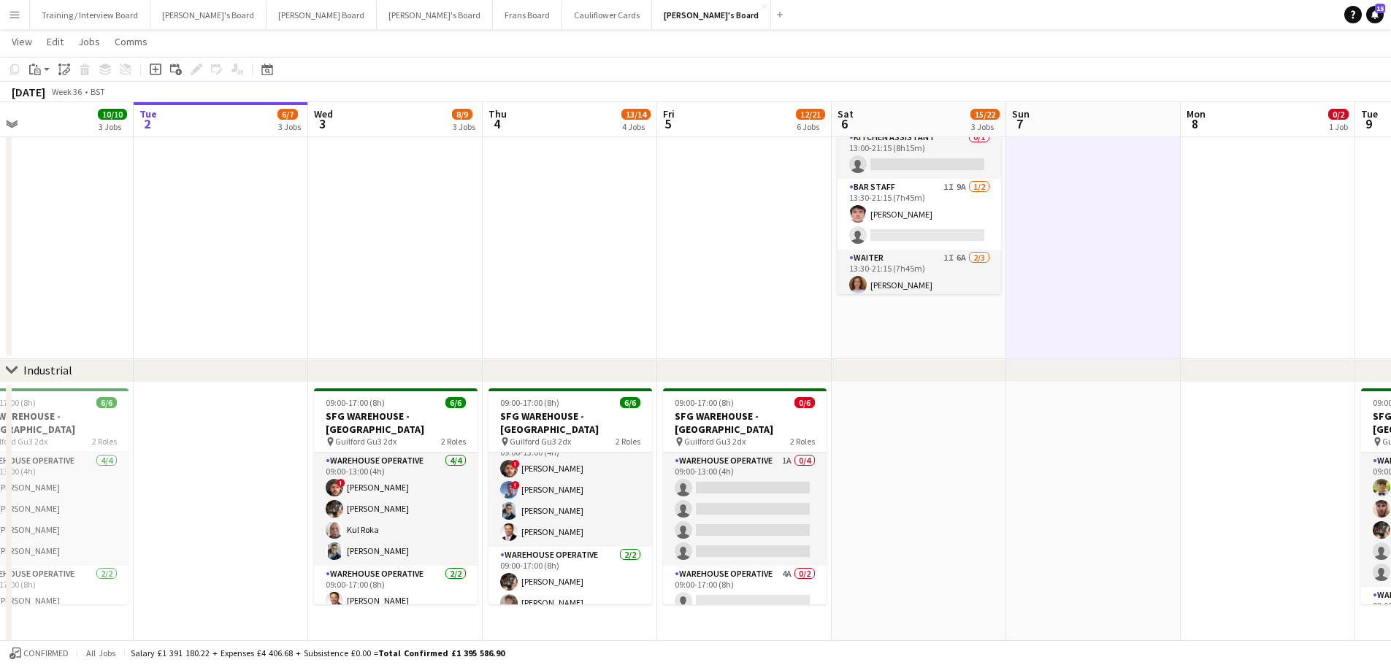
click at [934, 342] on app-date-cell "08:30-16:00 (7h30m) 0/2 Golden Fords Cafe - GU4 8AW pin Golden Ford GU4 8AW 1 R…" at bounding box center [918, 152] width 174 height 415
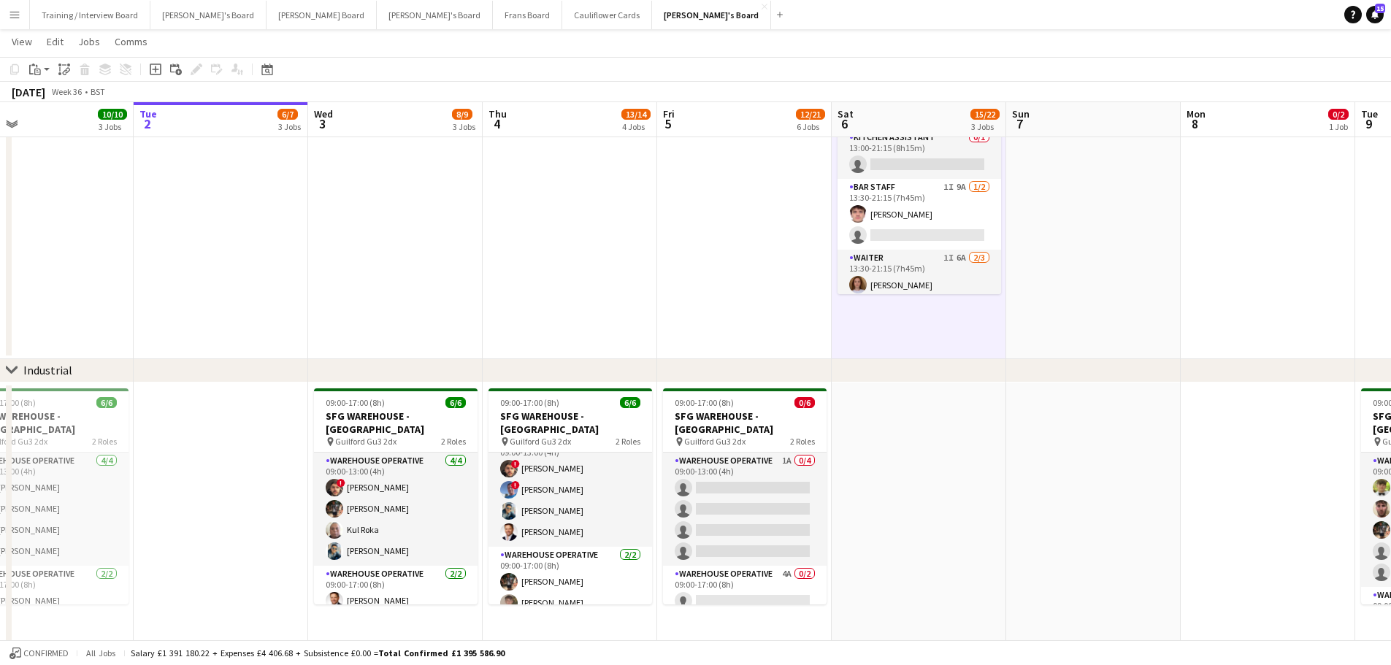
click at [934, 311] on app-date-cell at bounding box center [1093, 152] width 174 height 415
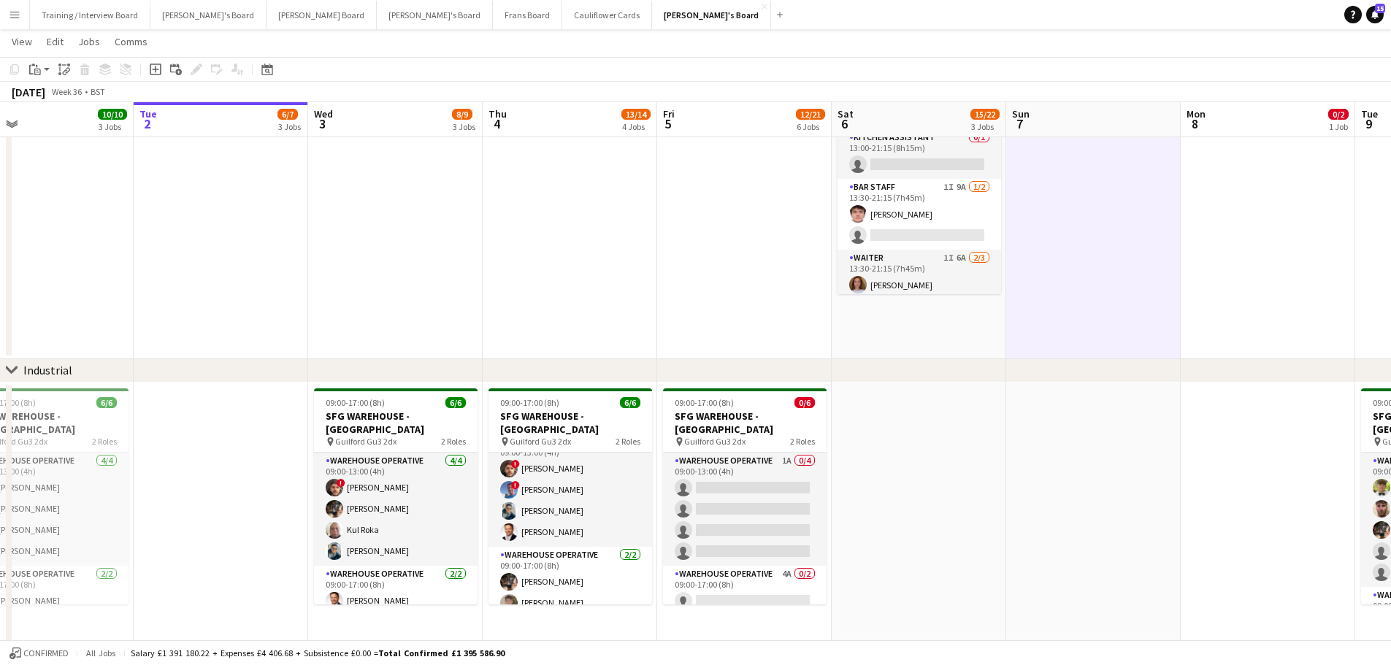
click at [934, 334] on app-date-cell "08:30-16:00 (7h30m) 0/2 Golden Fords Cafe - GU4 8AW pin Golden Ford GU4 8AW 1 R…" at bounding box center [918, 152] width 174 height 415
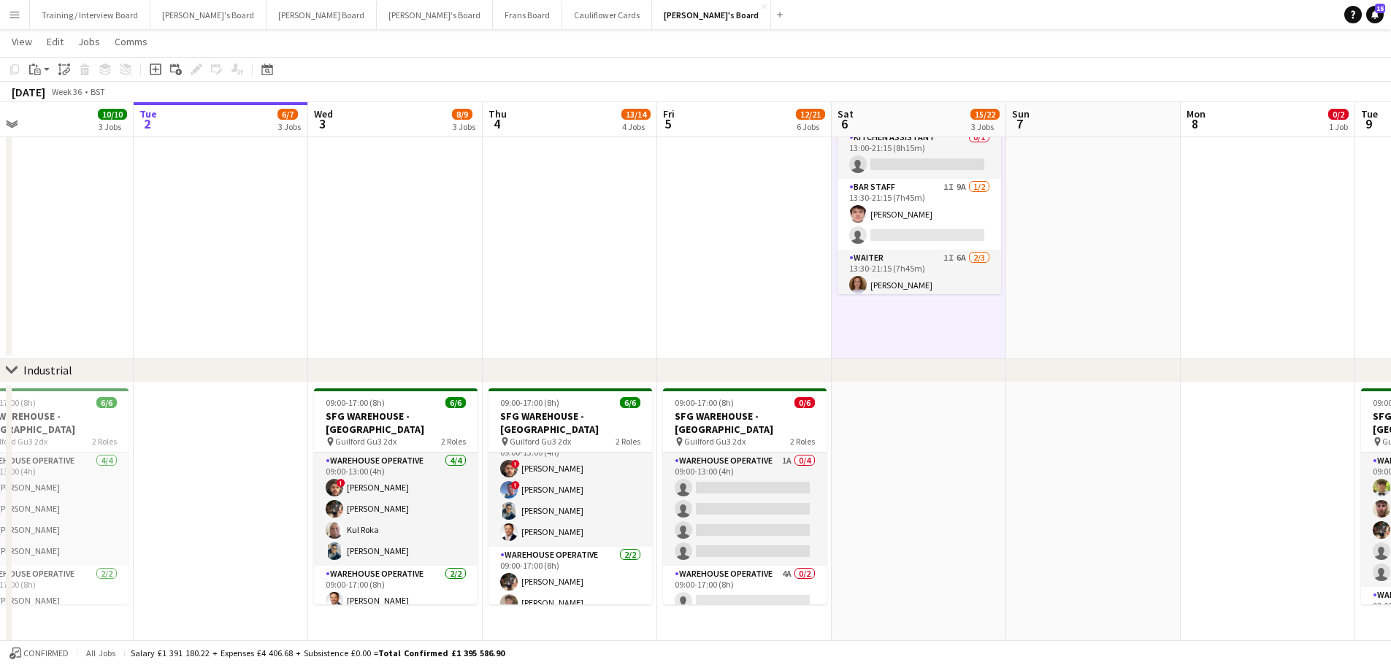
click at [934, 401] on app-date-cell at bounding box center [918, 569] width 174 height 372
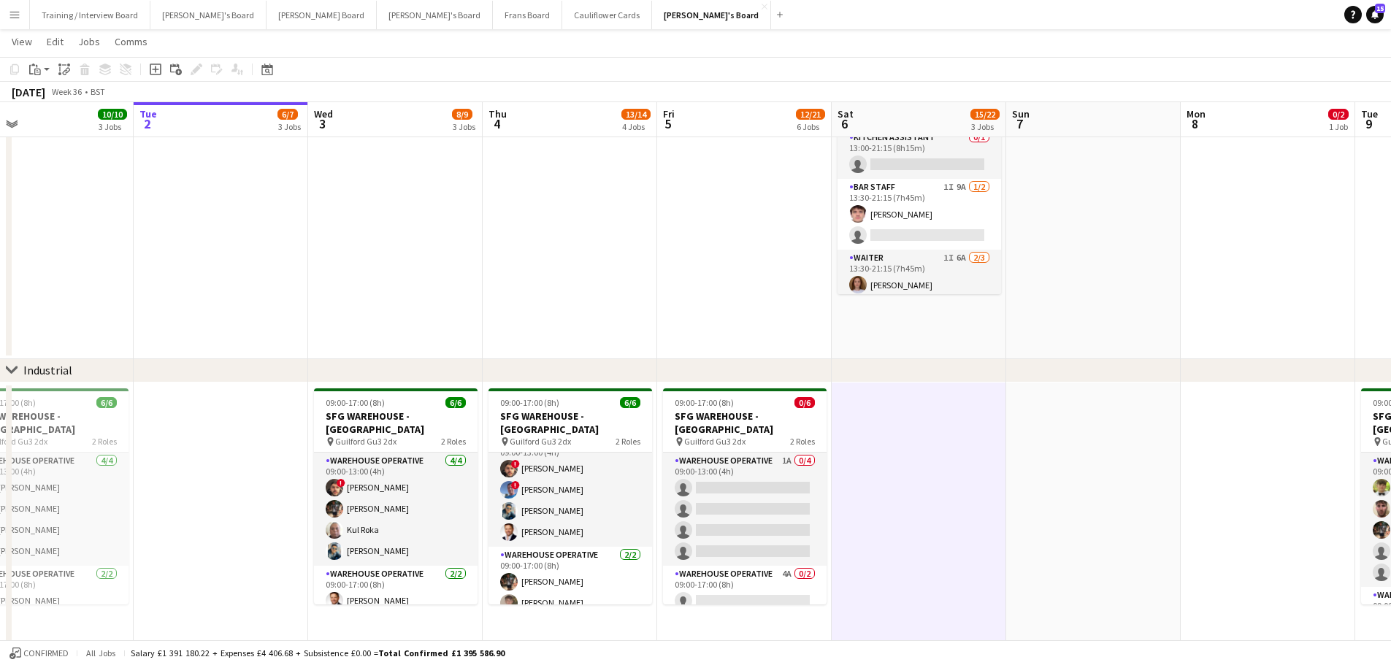
click at [934, 380] on div "chevron-right Industrial" at bounding box center [695, 370] width 1391 height 23
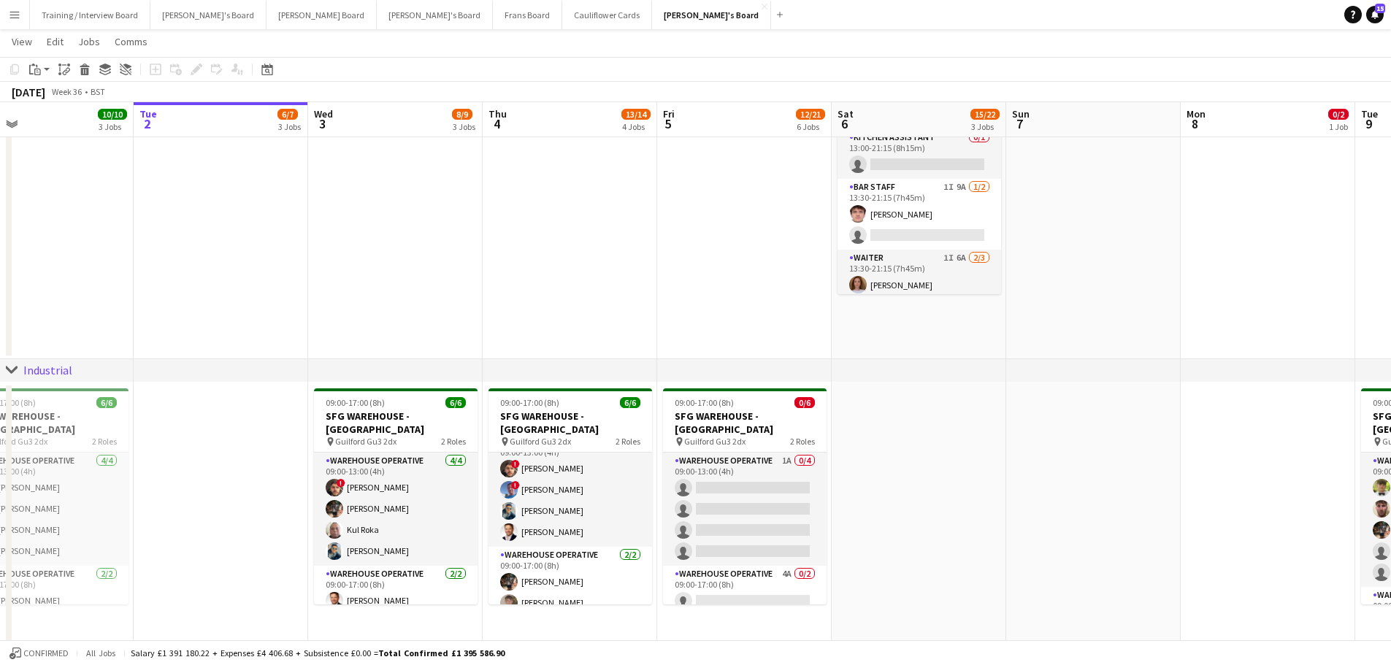
click at [934, 335] on app-date-cell "08:30-16:00 (7h30m) 0/2 Golden Fords Cafe - GU4 8AW pin Golden Ford GU4 8AW 1 R…" at bounding box center [918, 152] width 174 height 415
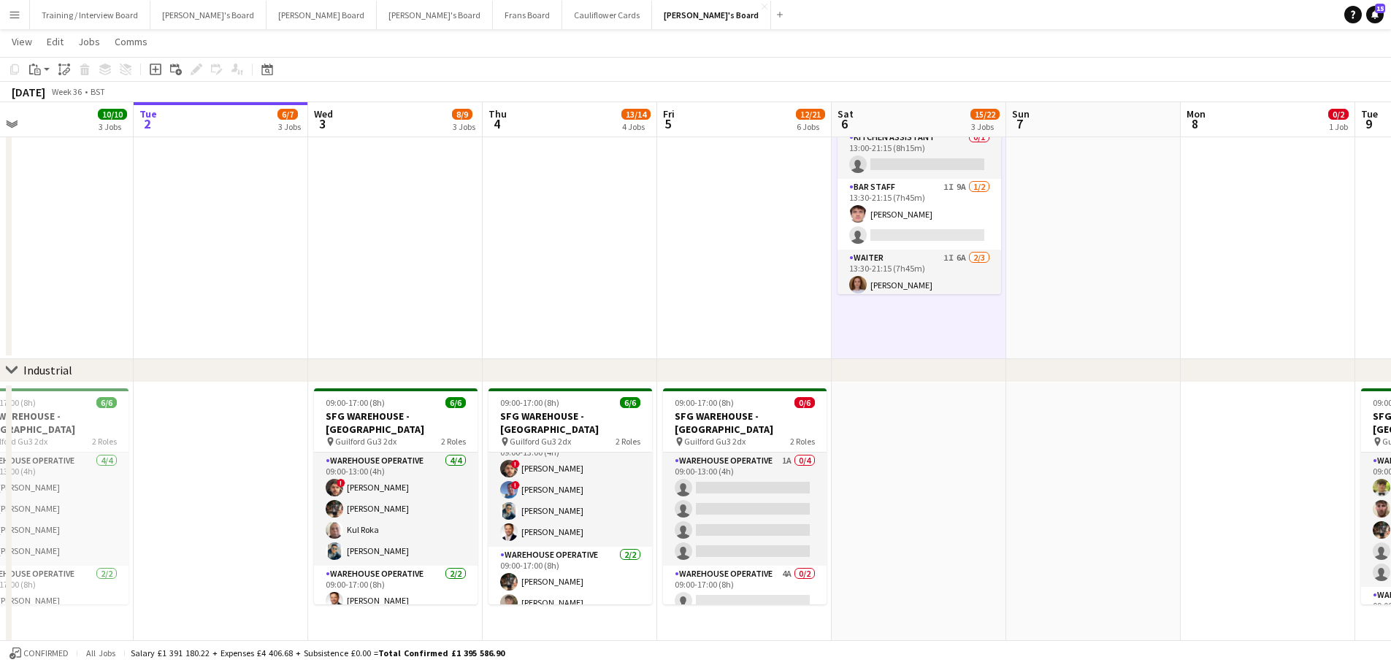
click at [934, 315] on app-date-cell at bounding box center [1093, 152] width 174 height 415
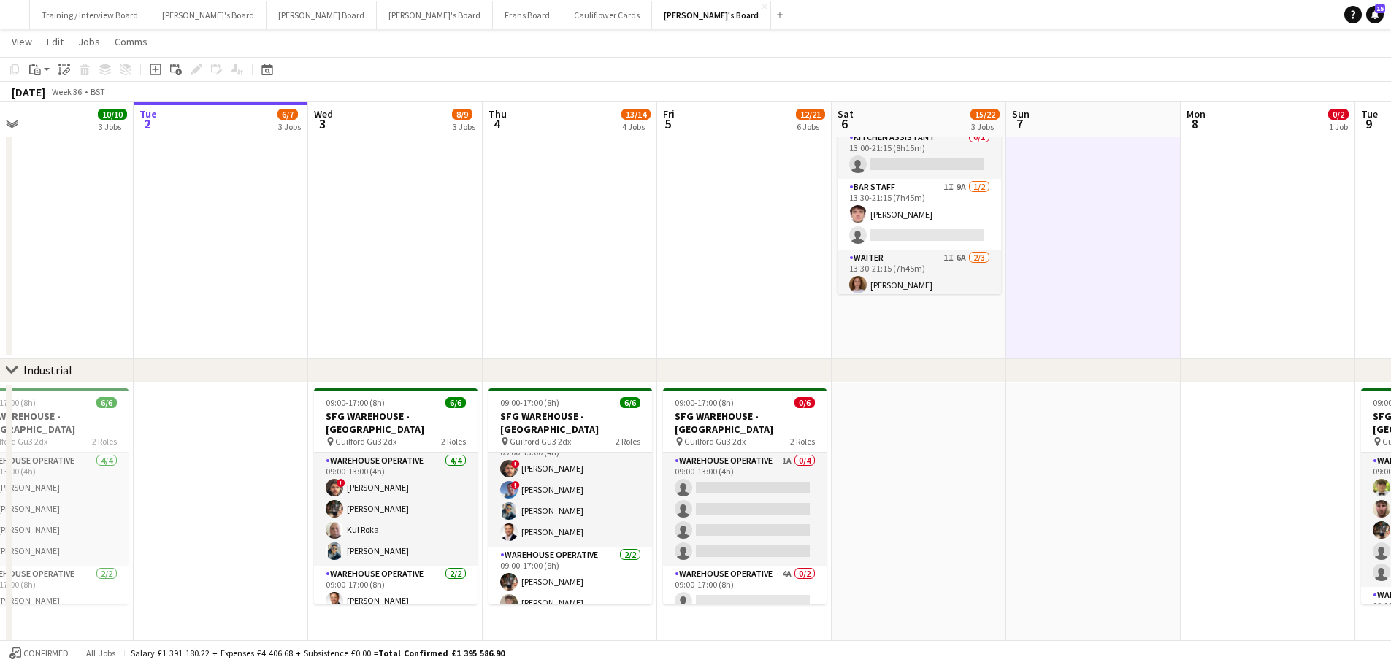
click at [934, 319] on app-date-cell "08:30-16:00 (7h30m) 0/2 Golden Fords Cafe - GU4 8AW pin Golden Ford GU4 8AW 1 R…" at bounding box center [918, 152] width 174 height 415
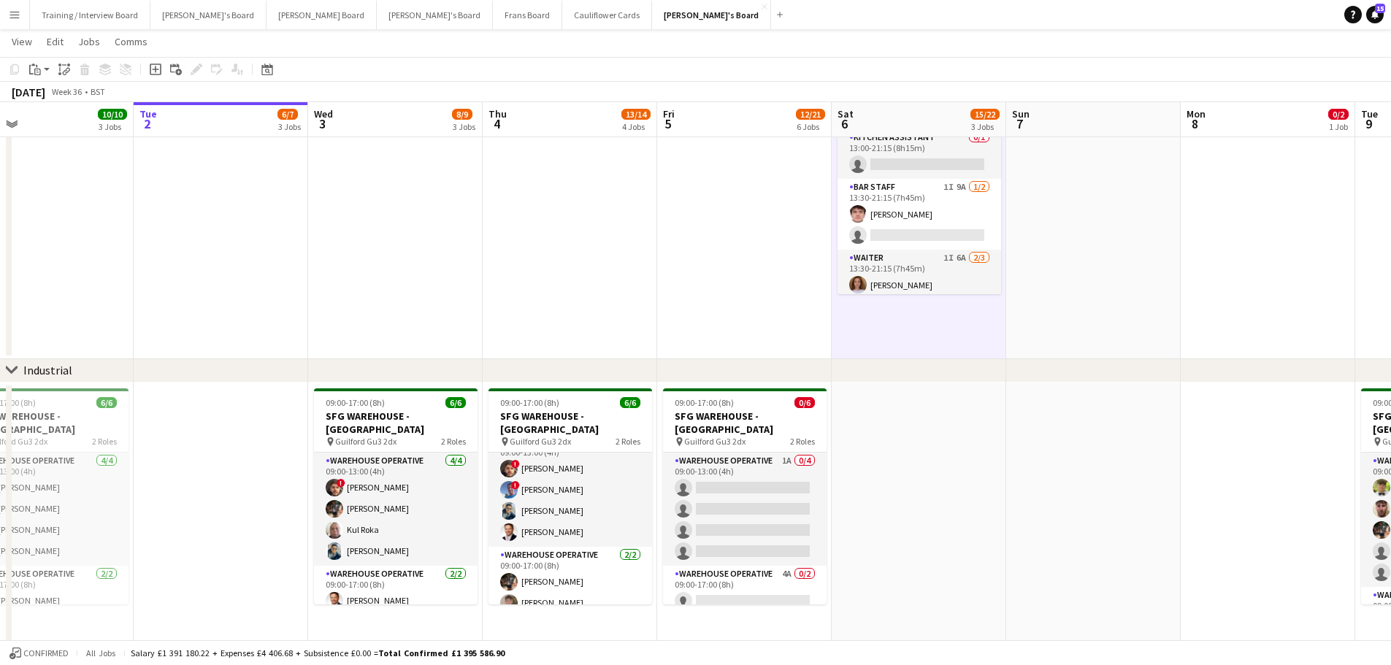
click at [934, 299] on app-date-cell at bounding box center [1093, 152] width 174 height 415
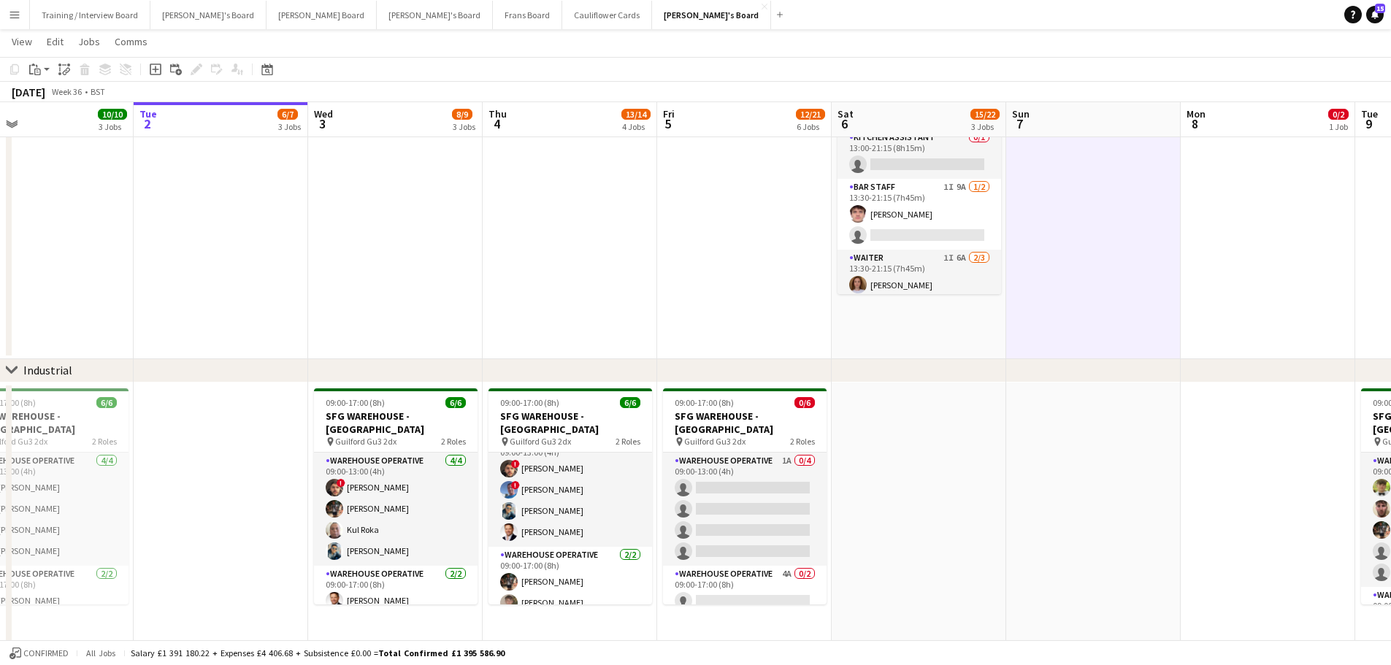
click at [934, 303] on app-date-cell "08:30-16:00 (7h30m) 0/2 Golden Fords Cafe - GU4 8AW pin Golden Ford GU4 8AW 1 R…" at bounding box center [918, 152] width 174 height 415
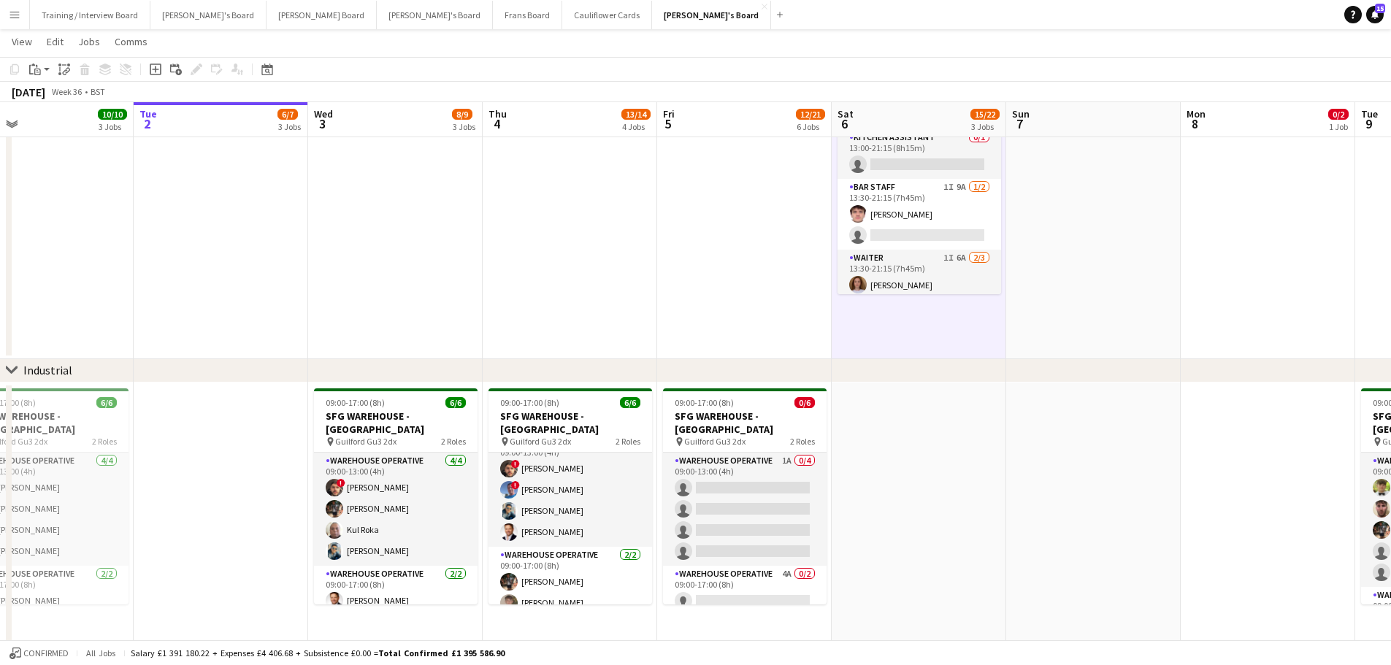
click at [934, 317] on app-date-cell at bounding box center [1093, 152] width 174 height 415
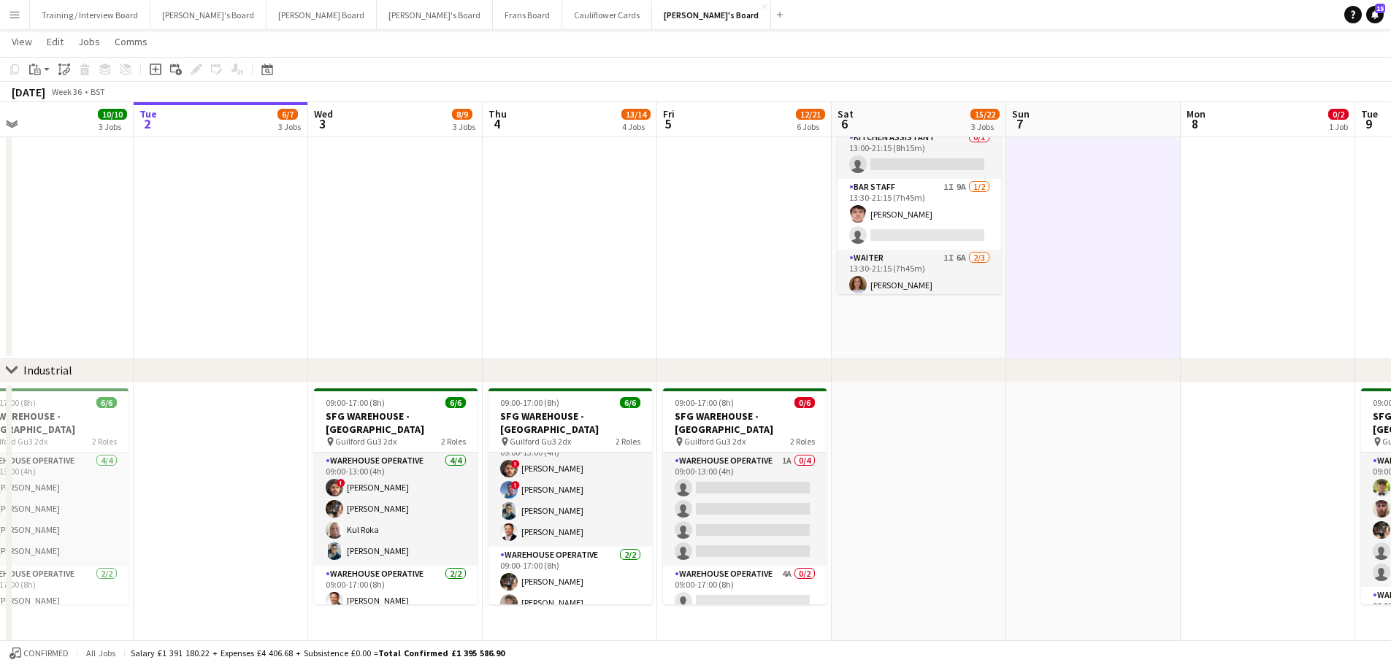
click at [934, 340] on app-date-cell "08:30-16:00 (7h30m) 0/2 Golden Fords Cafe - GU4 8AW pin Golden Ford GU4 8AW 1 R…" at bounding box center [918, 152] width 174 height 415
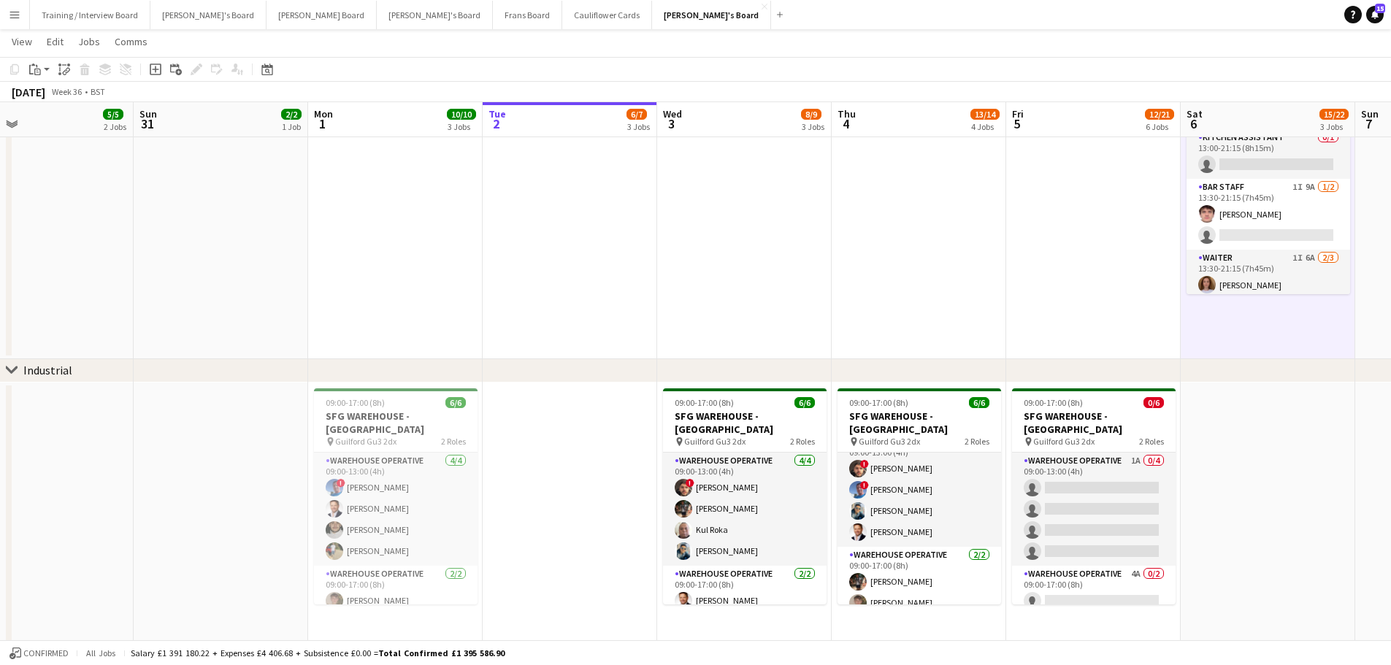
scroll to position [0, 404]
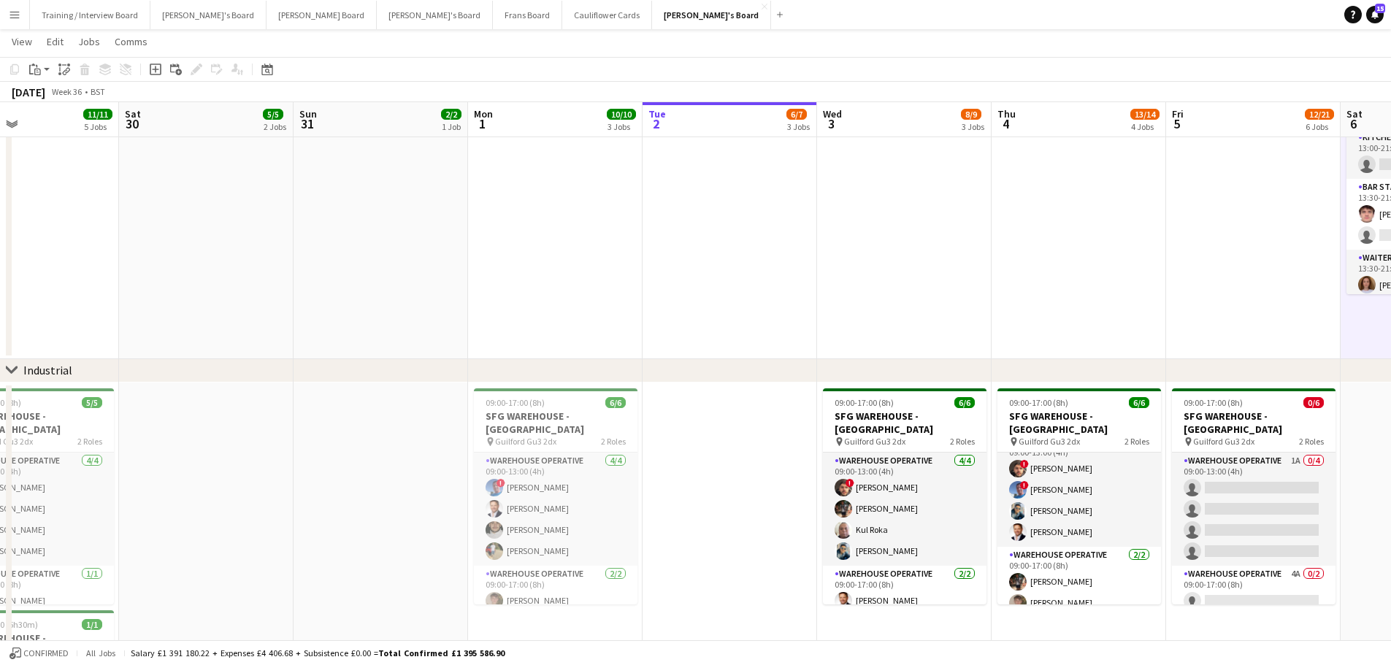
drag, startPoint x: 710, startPoint y: 318, endPoint x: 1284, endPoint y: 472, distance: 593.9
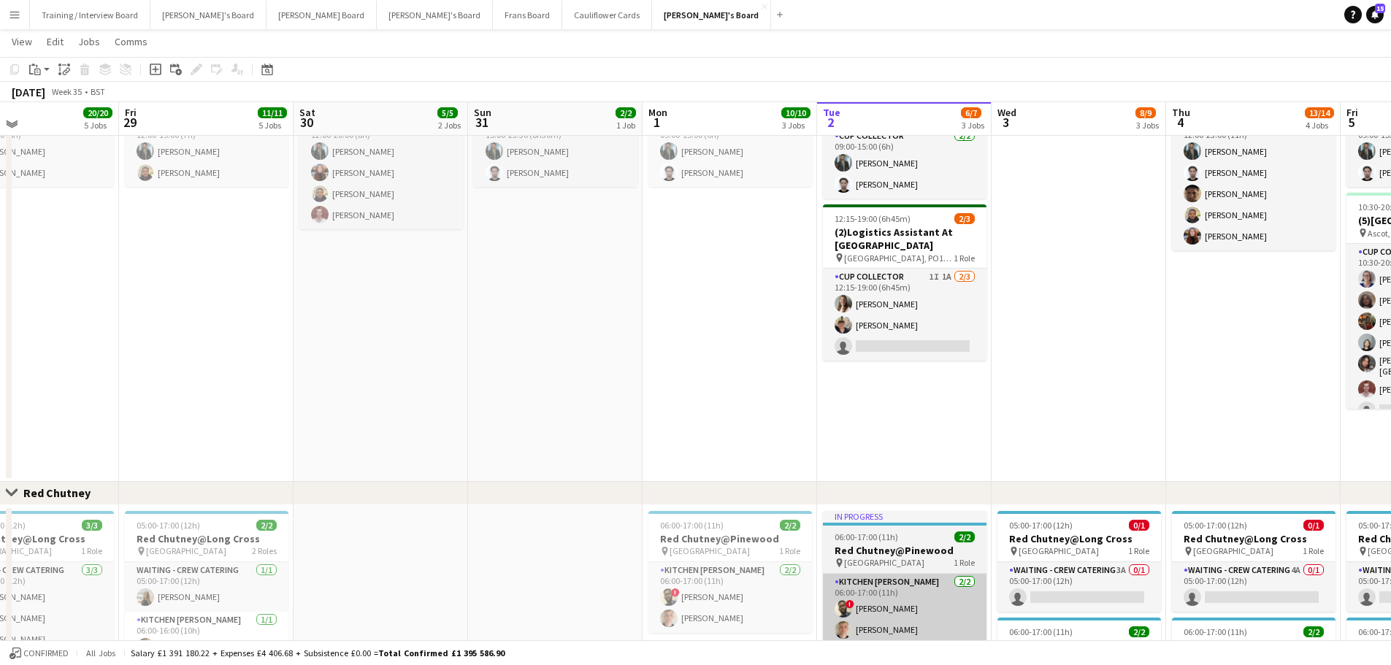
scroll to position [949, 0]
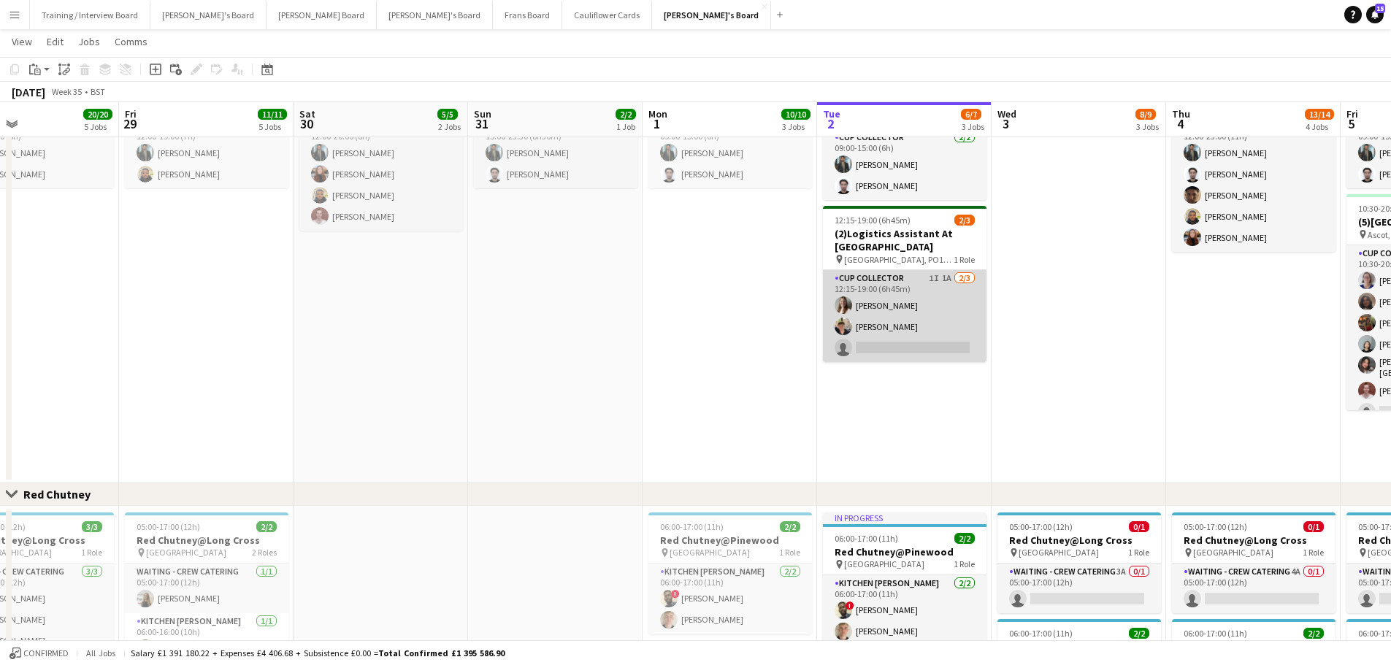
click at [885, 330] on app-card-role "CUP COLLECTOR 1I 1A 2/3 12:15-19:00 (6h45m) Alice Stratton-Brown Eric Roberts s…" at bounding box center [905, 316] width 164 height 92
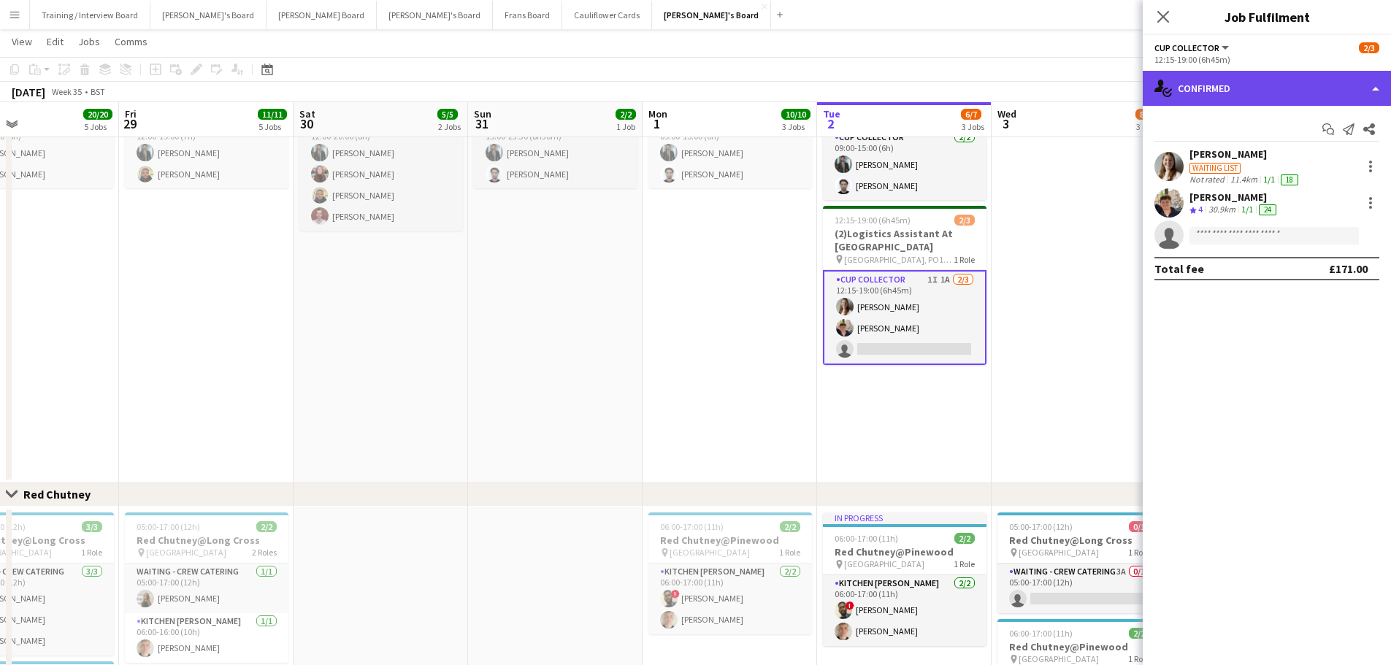
click at [934, 85] on div "single-neutral-actions-check-2 Confirmed" at bounding box center [1266, 88] width 248 height 35
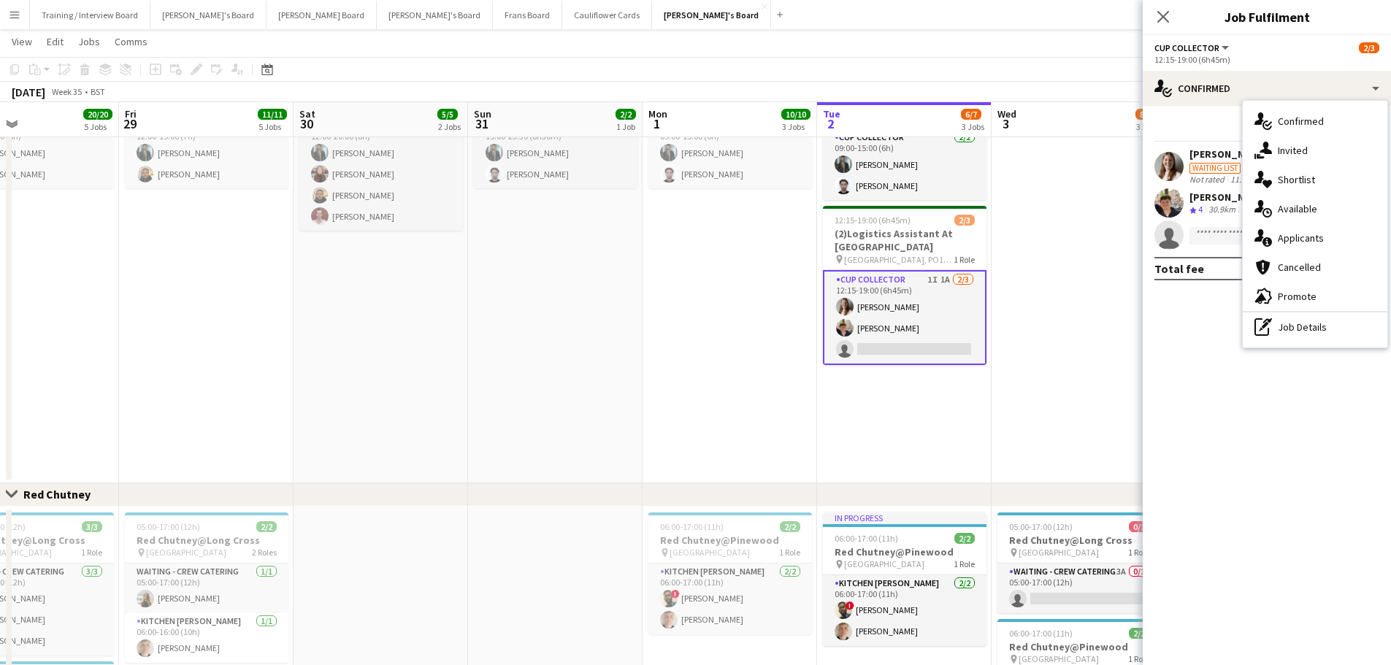
click at [924, 401] on app-date-cell "In progress 09:00-15:00 (6h) 2/2 Logistics Assistant ICC World Championships pi…" at bounding box center [904, 265] width 174 height 436
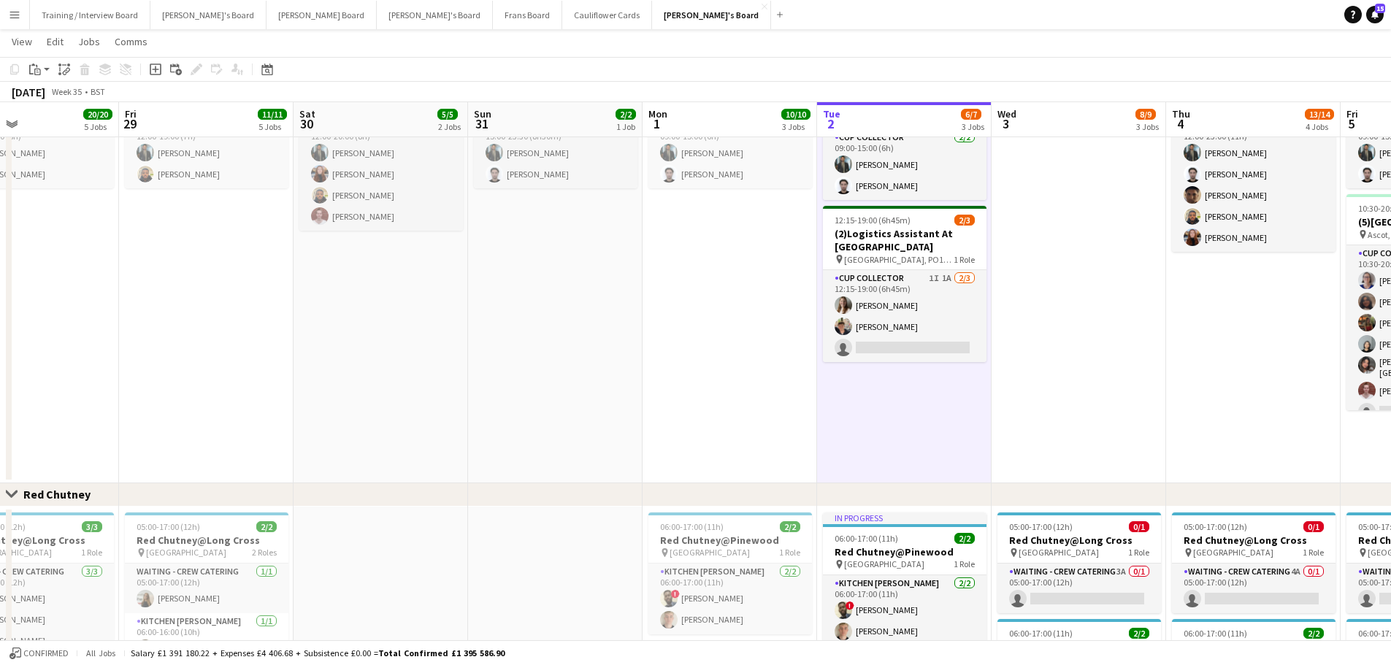
click at [778, 401] on app-date-cell "09:00-15:00 (6h) 2/2 Logistics Assistant ICC World Championships pin Lord Crick…" at bounding box center [729, 265] width 174 height 436
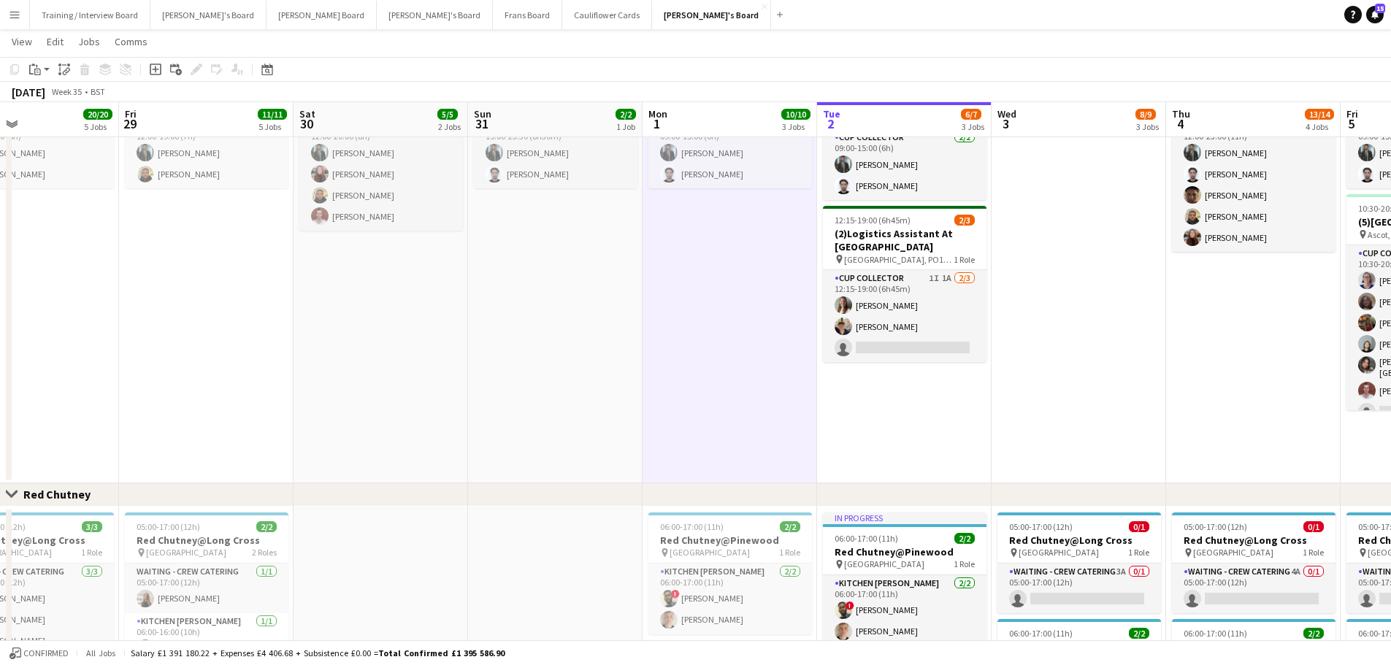
click at [534, 351] on app-date-cell "15:00-23:30 (8h30m) 2/2 Logistics Assistant ICC World Championships pin Lord Cr…" at bounding box center [555, 265] width 174 height 436
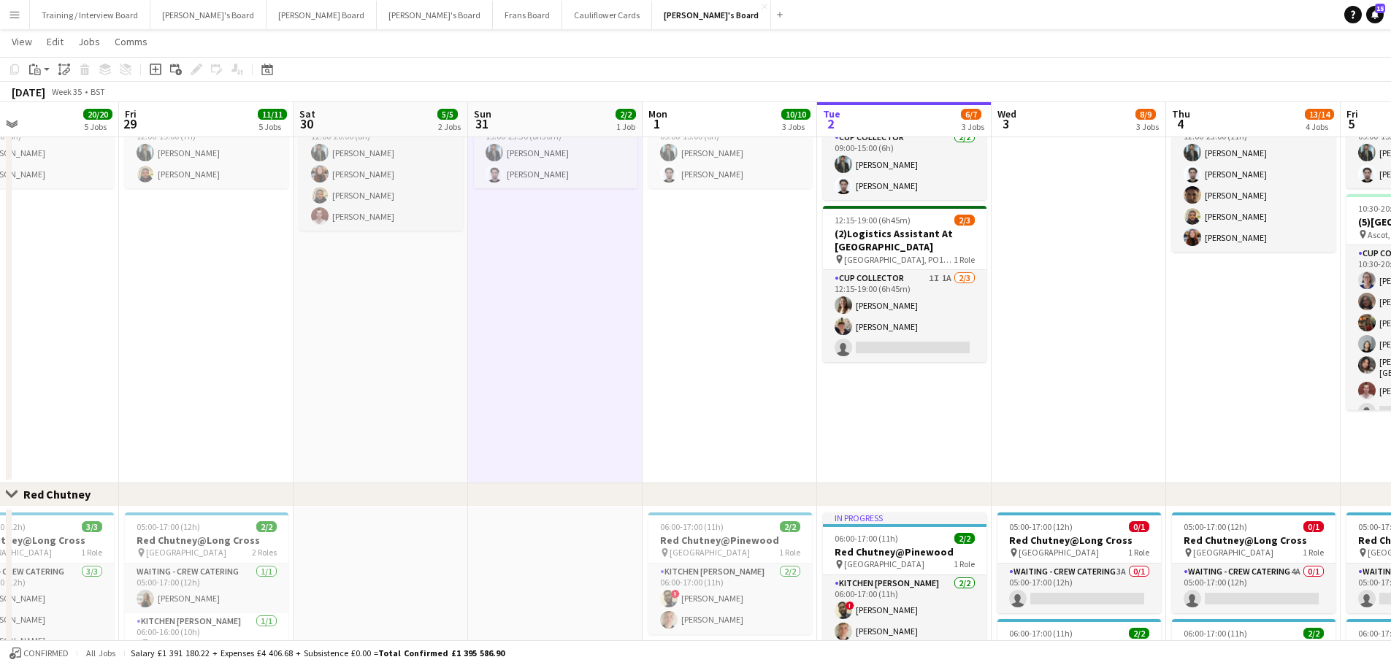
click at [410, 358] on app-date-cell "12:00-20:00 (8h) 4/4 (4)EVENT CUP - Sandown Racecourse pin Sandown, KT10 9AJ 1 …" at bounding box center [380, 265] width 174 height 436
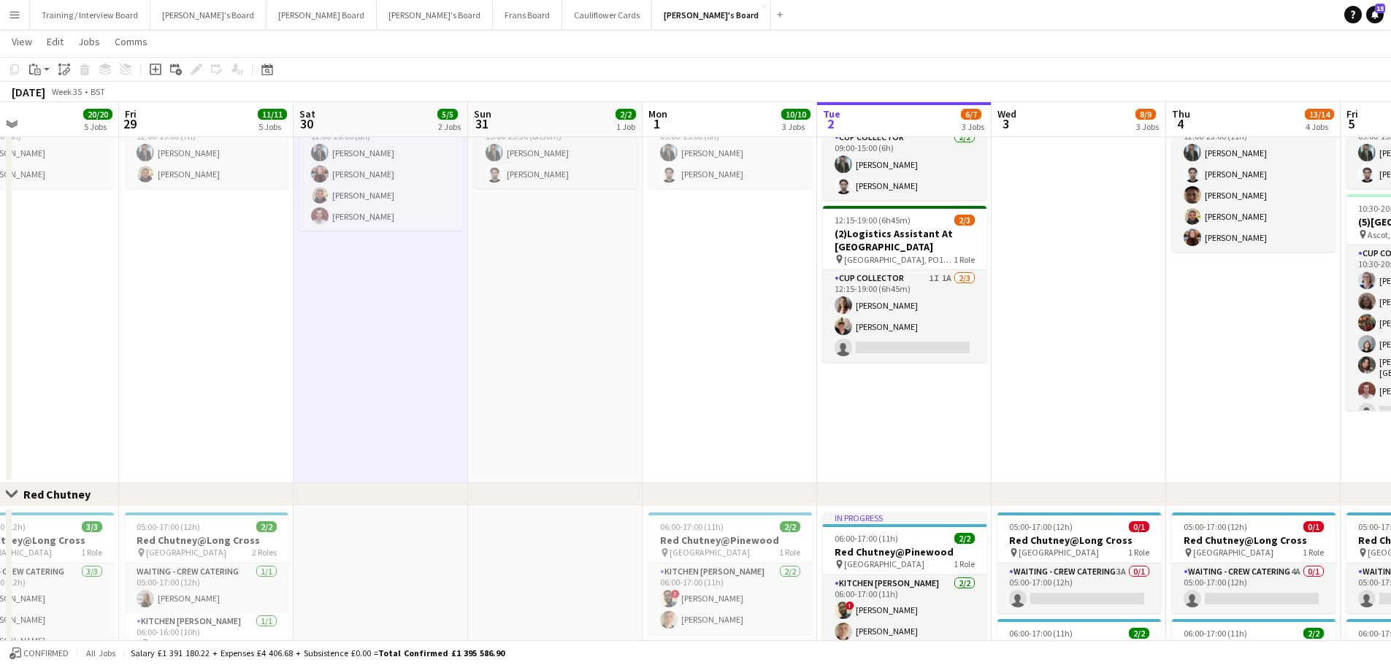
click at [520, 355] on app-date-cell "15:00-23:30 (8h30m) 2/2 Logistics Assistant ICC World Championships pin Lord Cr…" at bounding box center [555, 265] width 174 height 436
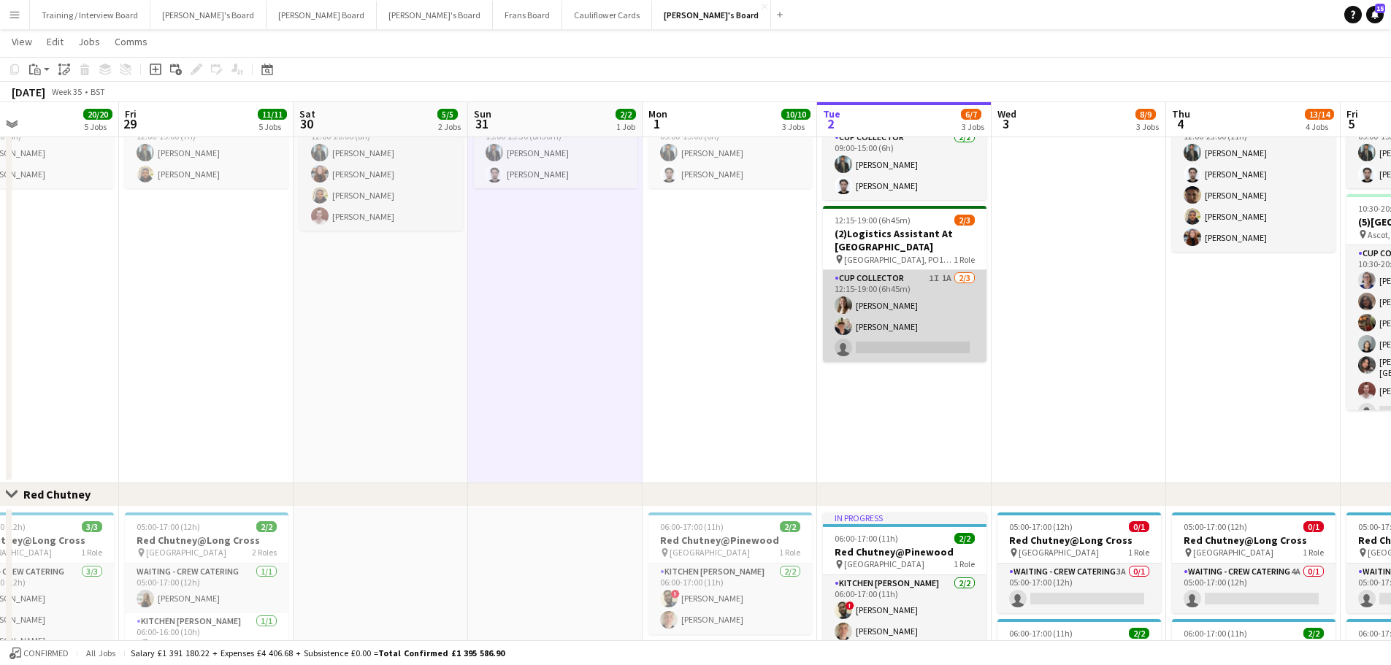
click at [875, 325] on app-card-role "CUP COLLECTOR 1I 1A 2/3 12:15-19:00 (6h45m) Alice Stratton-Brown Eric Roberts s…" at bounding box center [905, 316] width 164 height 92
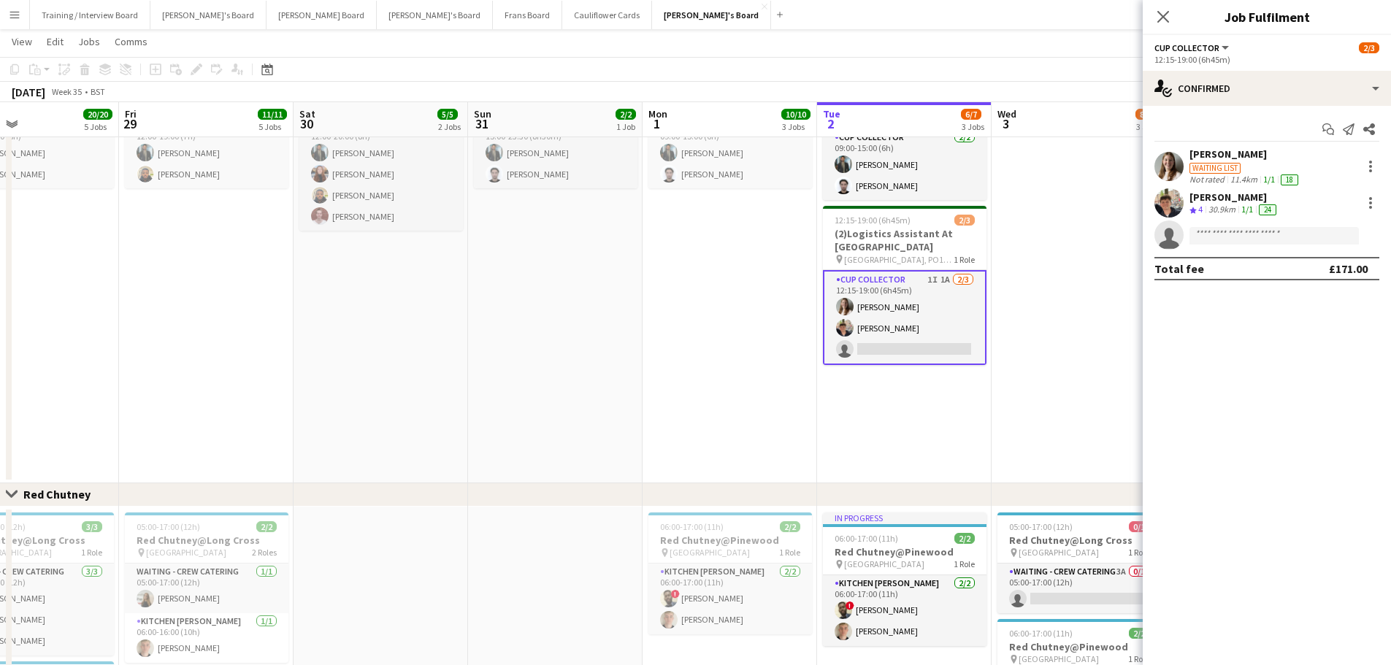
click at [934, 209] on div "30.9km" at bounding box center [1221, 210] width 33 height 12
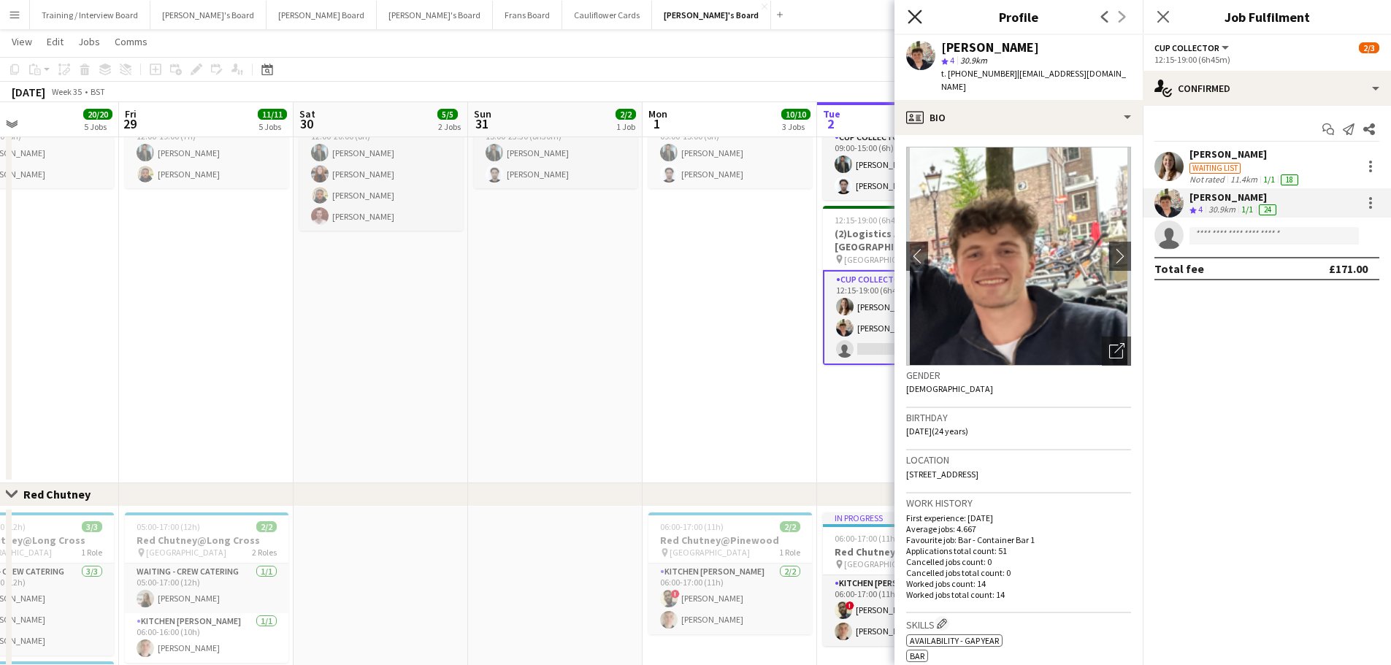
click at [912, 12] on icon "Close pop-in" at bounding box center [914, 16] width 14 height 14
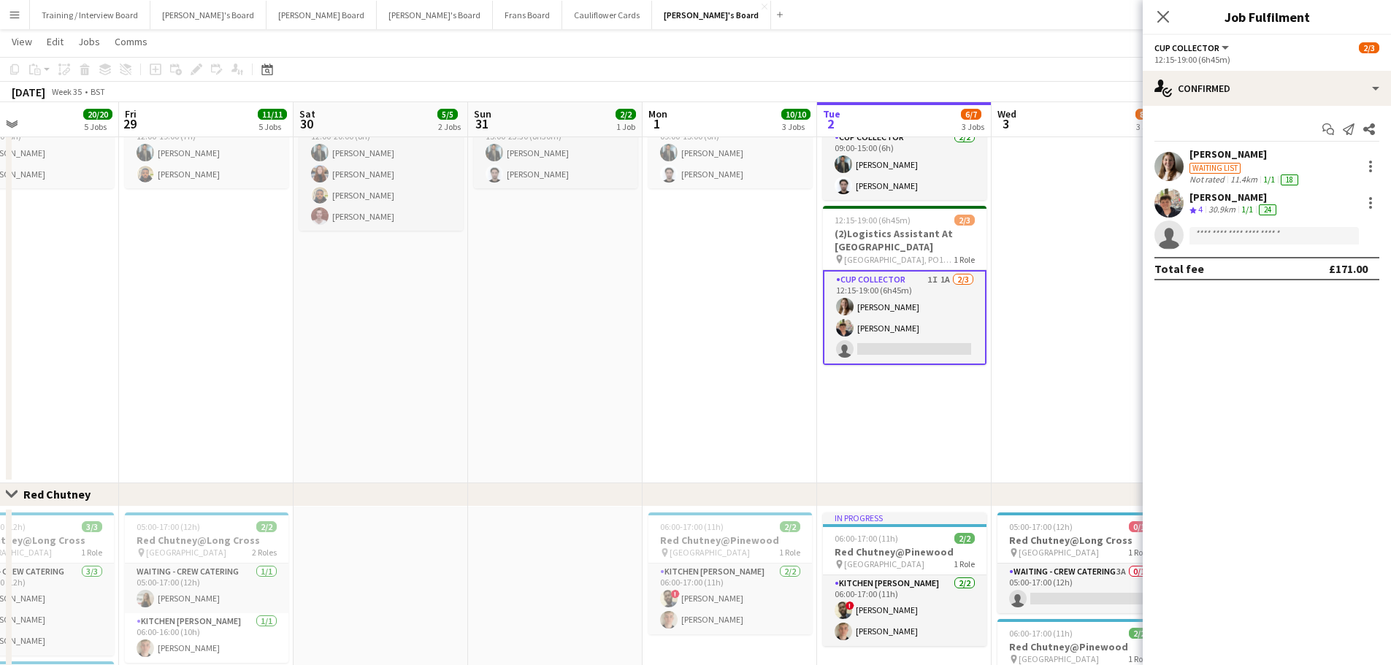
click at [913, 401] on app-date-cell "In progress 09:00-15:00 (6h) 2/2 Logistics Assistant ICC World Championships pi…" at bounding box center [904, 265] width 174 height 436
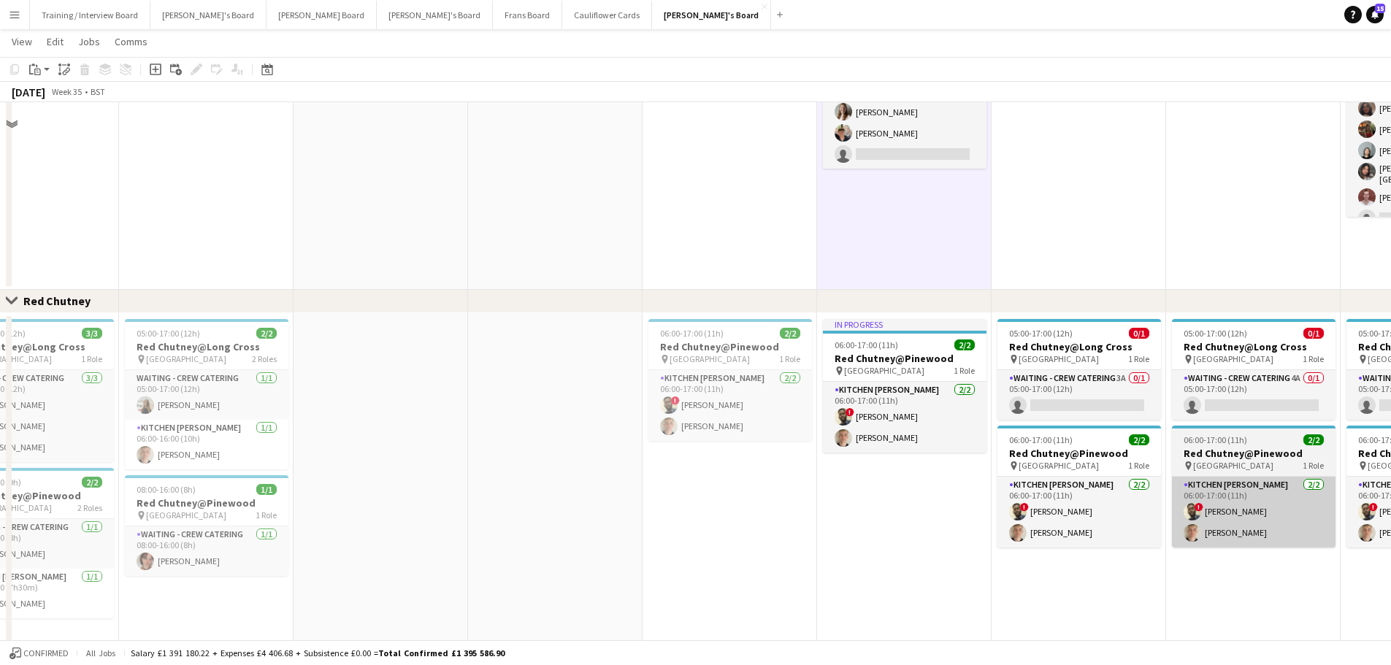
scroll to position [1241, 0]
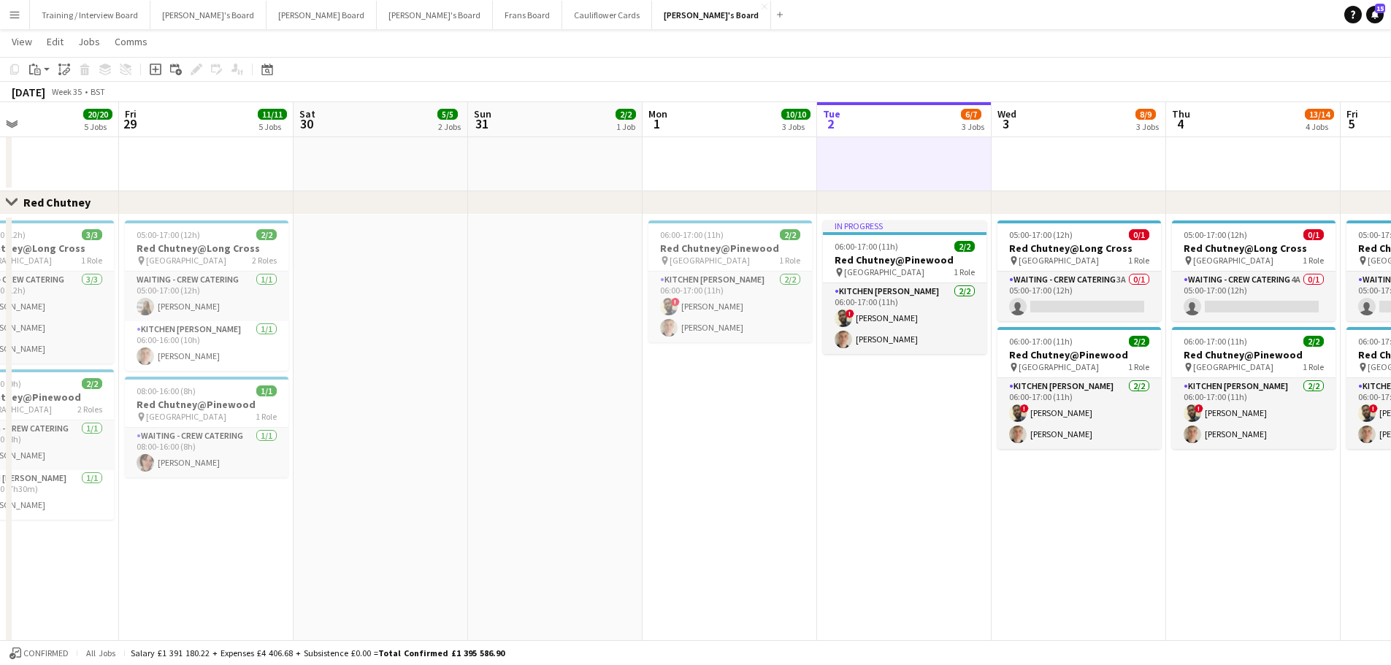
click at [934, 401] on app-date-cell "In progress 06:00-17:00 (11h) 2/2 Red Chutney@Pinewood pin Pinewood Studios 1 R…" at bounding box center [904, 482] width 174 height 534
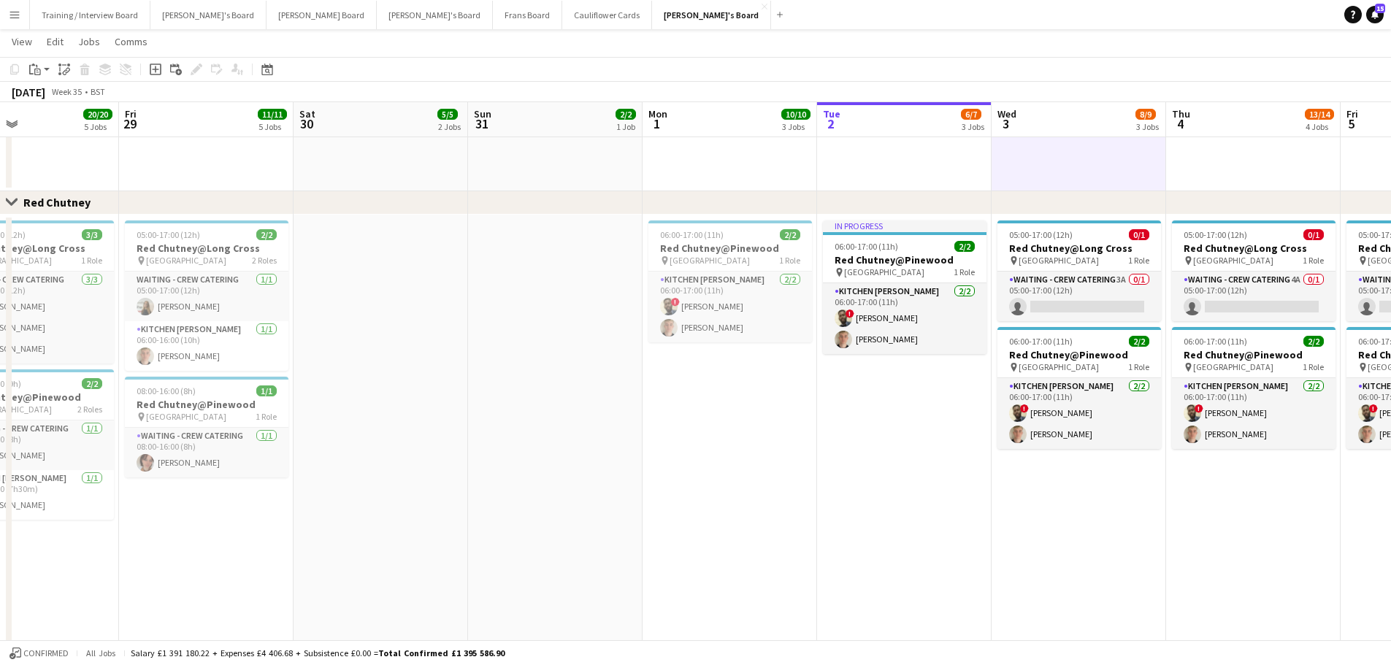
drag, startPoint x: 1070, startPoint y: 158, endPoint x: 693, endPoint y: 161, distance: 377.4
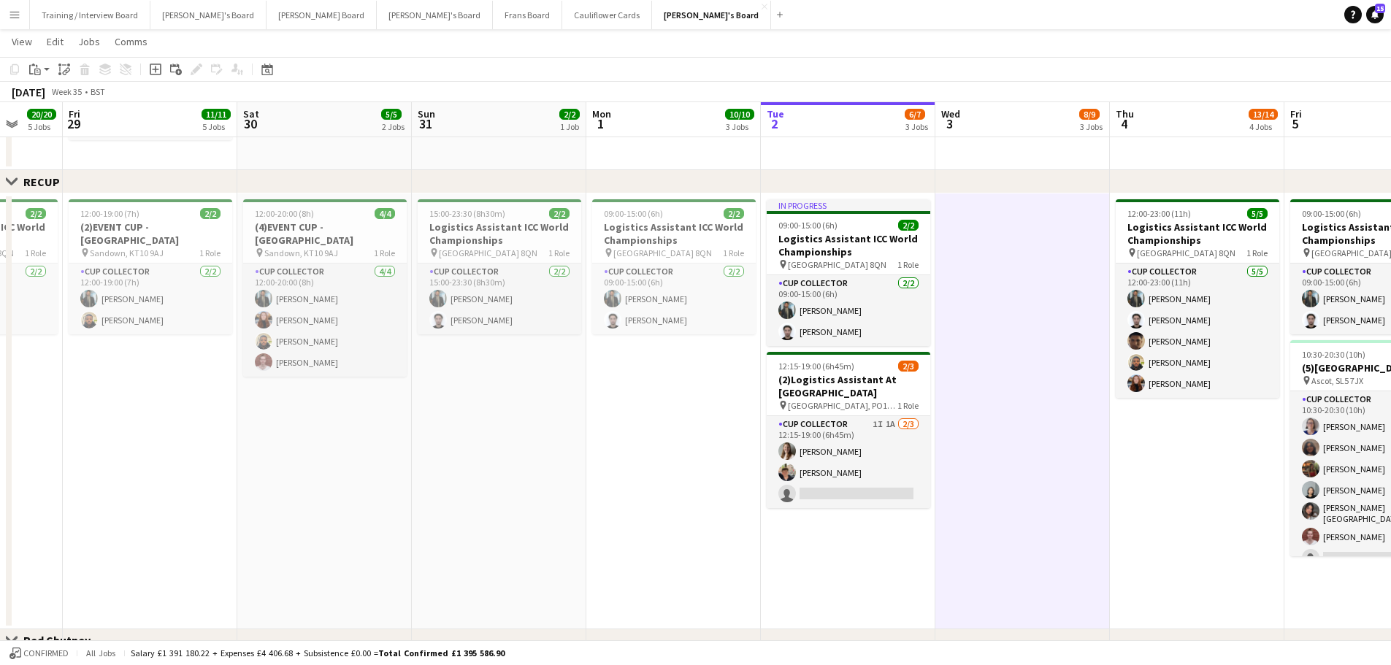
scroll to position [0, 562]
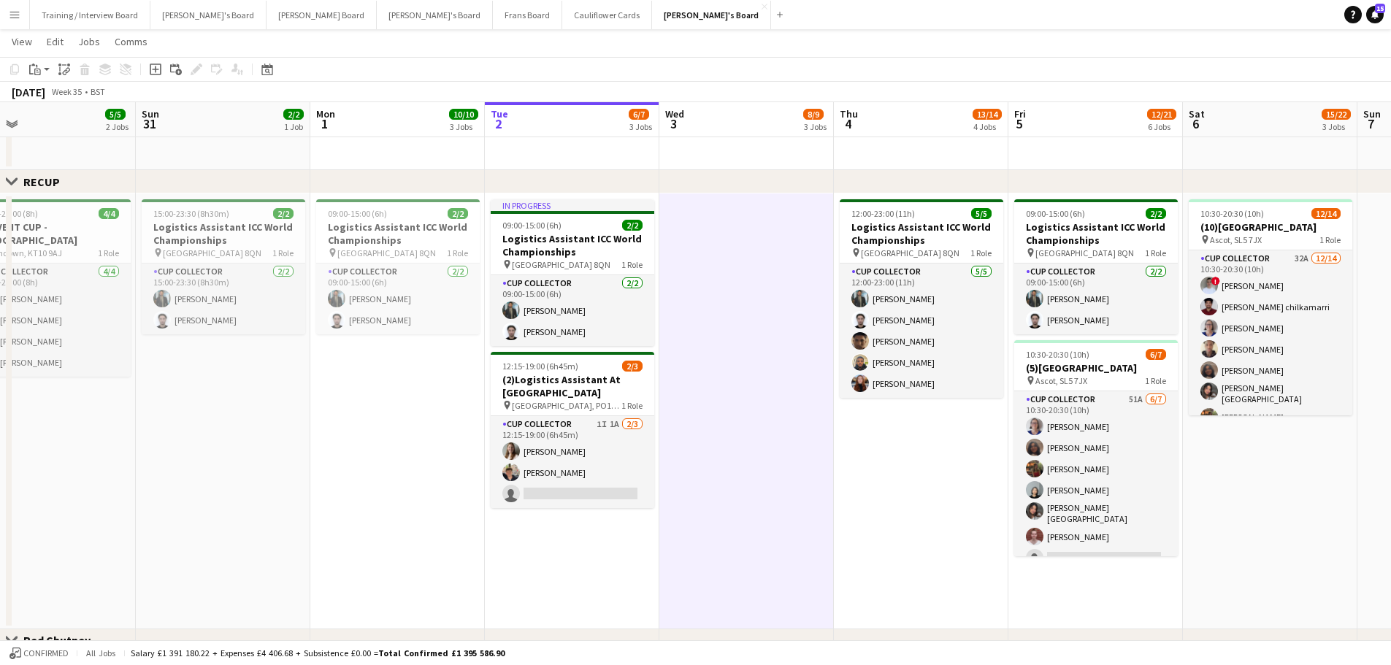
drag, startPoint x: 1225, startPoint y: 487, endPoint x: 949, endPoint y: 483, distance: 276.0
click at [934, 401] on app-calendar-viewport "Wed 27 11/11 3 Jobs Thu 28 20/20 5 Jobs Fri 29 11/11 5 Jobs Sat 30 5/5 2 Jobs S…" at bounding box center [695, 307] width 1391 height 2106
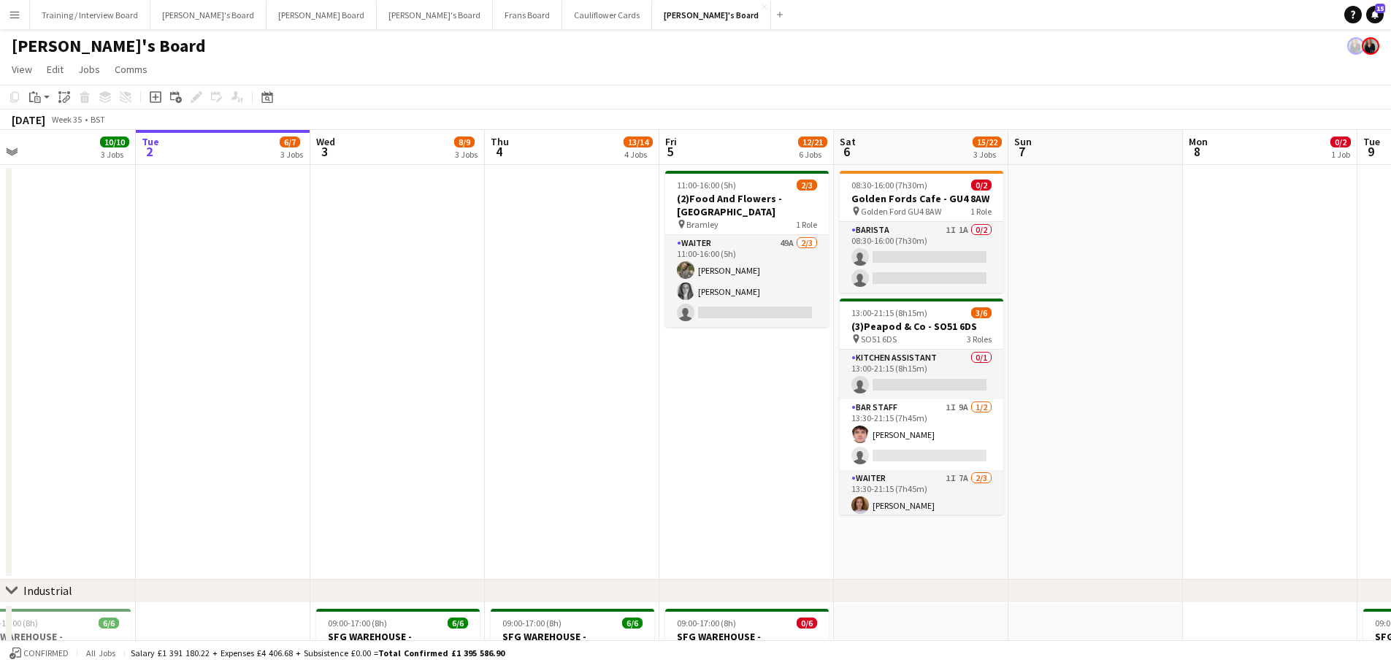
scroll to position [0, 472]
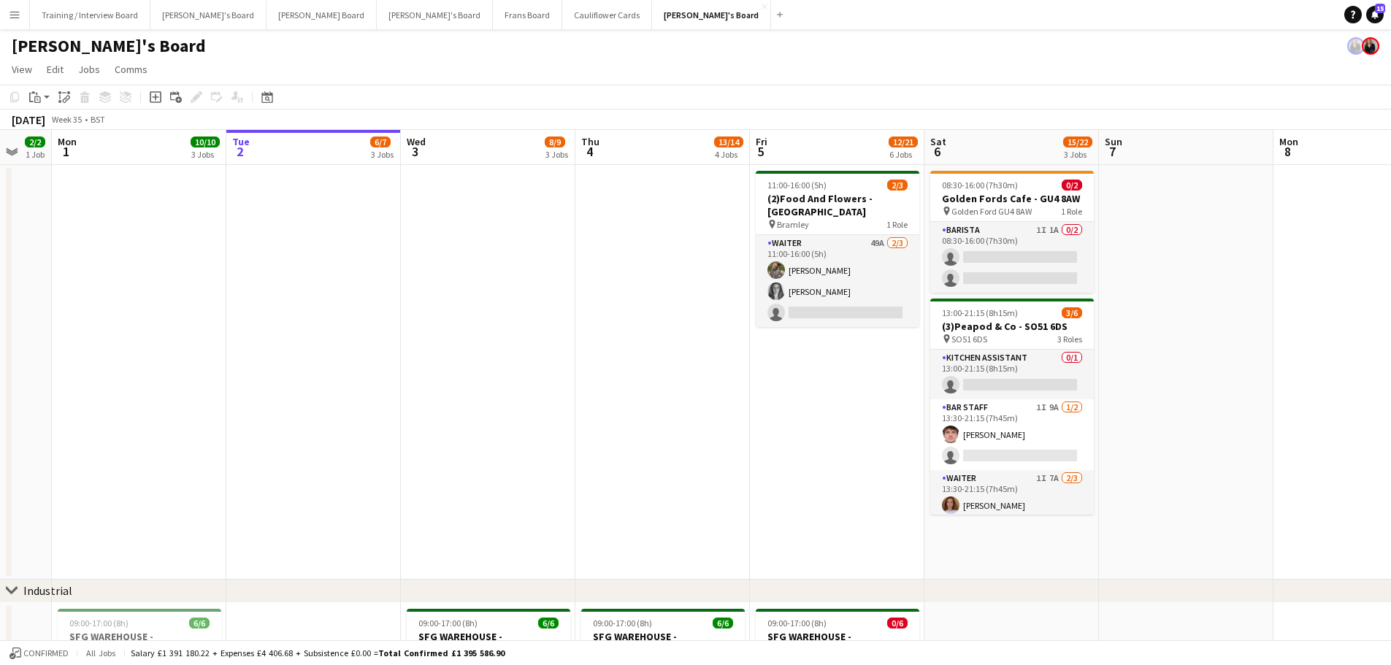
drag, startPoint x: 1067, startPoint y: 401, endPoint x: 811, endPoint y: 404, distance: 256.2
click at [934, 249] on app-card-role "Barista 1I 1A 0/2 08:30-16:00 (7h30m) single-neutral-actions single-neutral-act…" at bounding box center [1012, 257] width 164 height 71
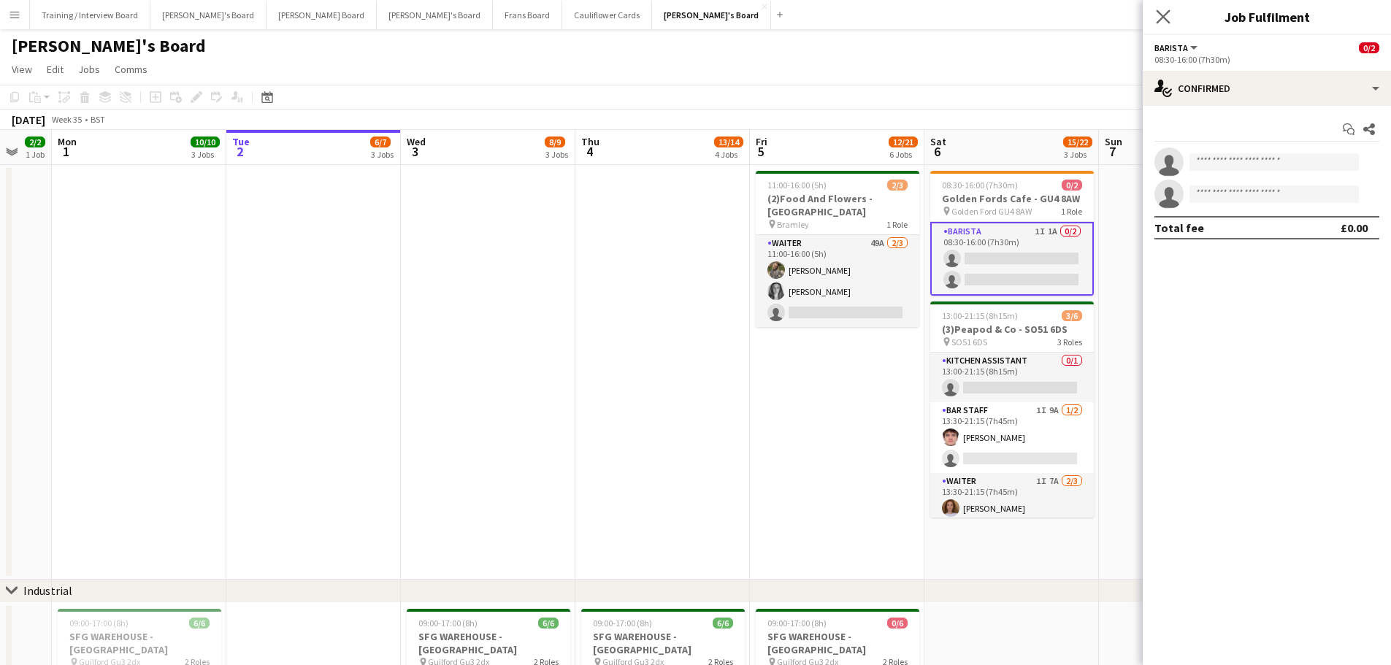
click at [934, 9] on app-icon "Close pop-in" at bounding box center [1163, 17] width 21 height 21
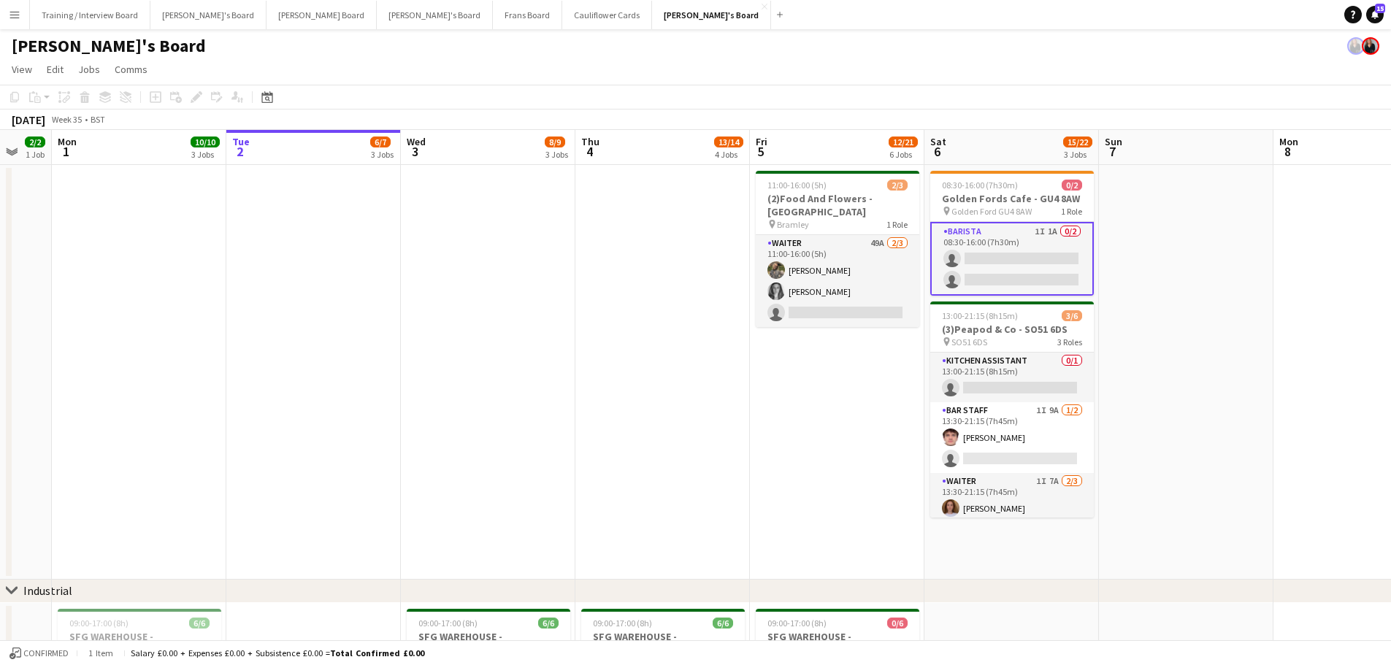
drag, startPoint x: 600, startPoint y: 351, endPoint x: 942, endPoint y: 368, distance: 342.8
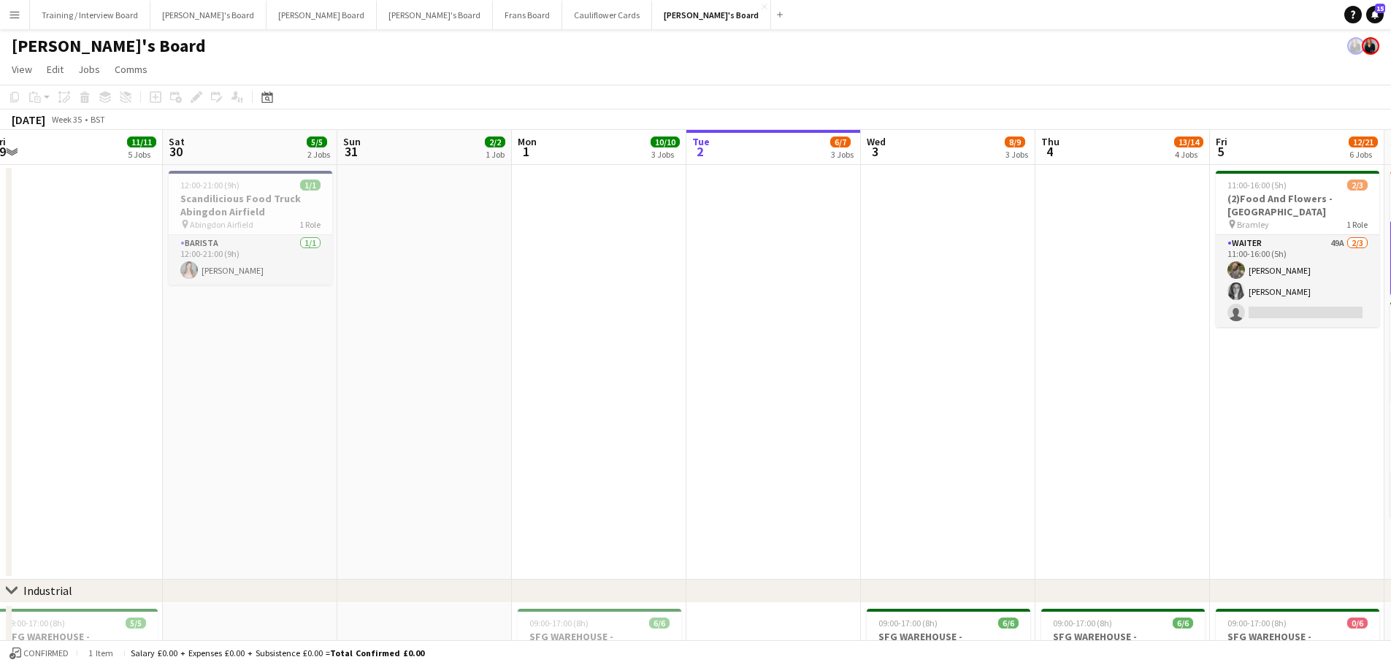
drag, startPoint x: 756, startPoint y: 393, endPoint x: 825, endPoint y: 399, distance: 69.5
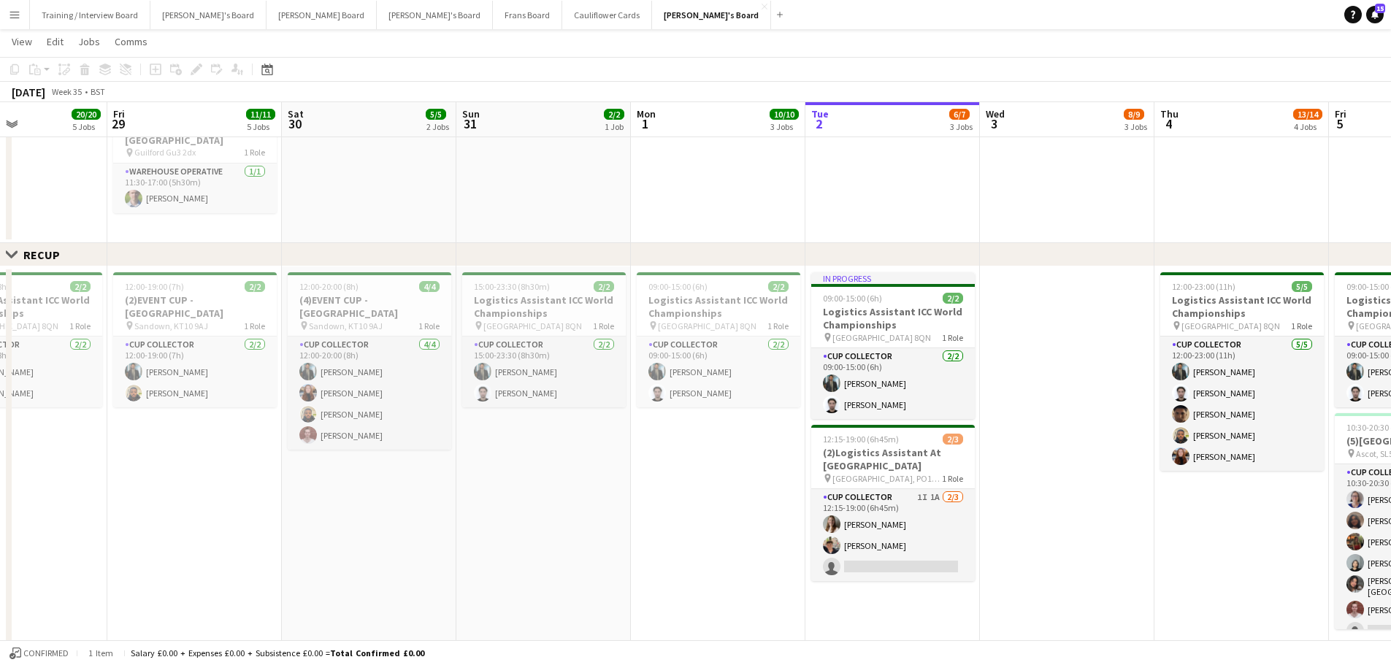
scroll to position [0, 463]
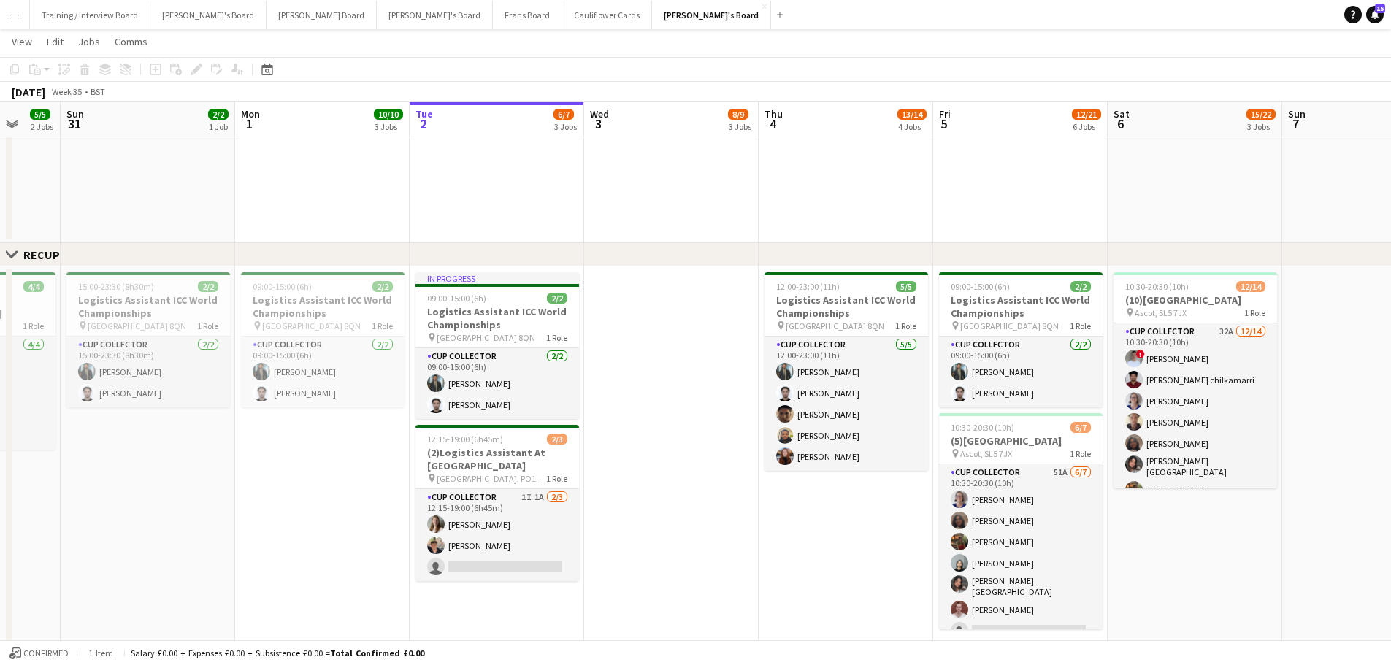
drag, startPoint x: 1070, startPoint y: 536, endPoint x: 675, endPoint y: 534, distance: 395.7
click at [675, 401] on app-calendar-viewport "Thu 28 20/20 5 Jobs Fri 29 11/11 5 Jobs Sat 30 5/5 2 Jobs Sun 31 2/2 1 Job Mon …" at bounding box center [695, 380] width 1391 height 2106
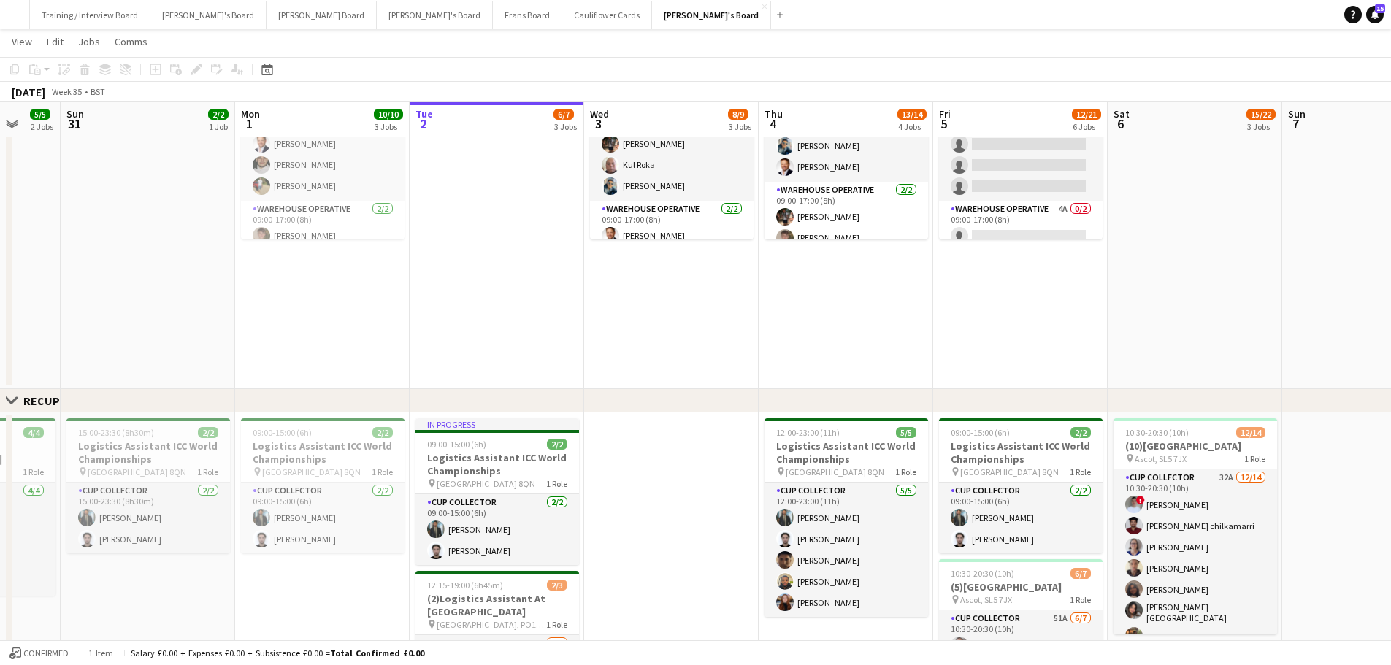
scroll to position [0, 519]
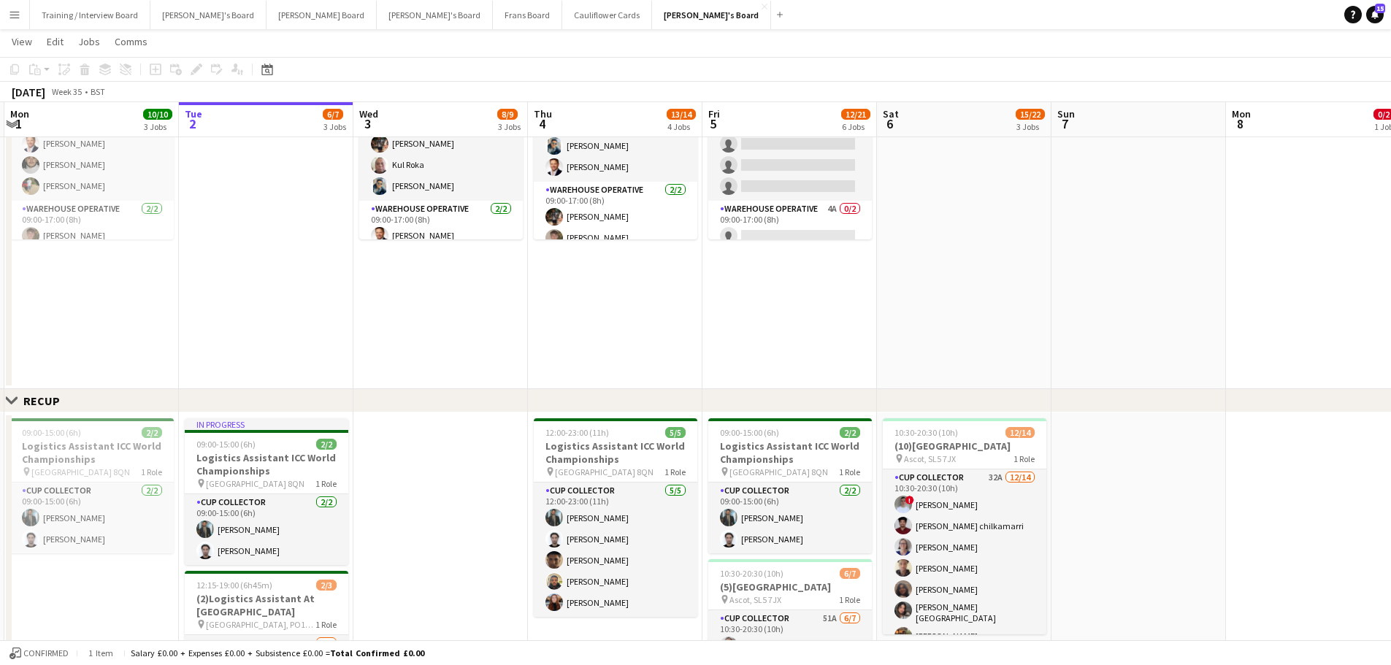
drag, startPoint x: 1248, startPoint y: 343, endPoint x: 1018, endPoint y: 347, distance: 230.7
click at [934, 347] on app-calendar-viewport "Fri 29 11/11 5 Jobs Sat 30 5/5 2 Jobs Sun 31 2/2 1 Job Mon 1 10/10 3 Jobs Tue 2…" at bounding box center [695, 526] width 1391 height 2106
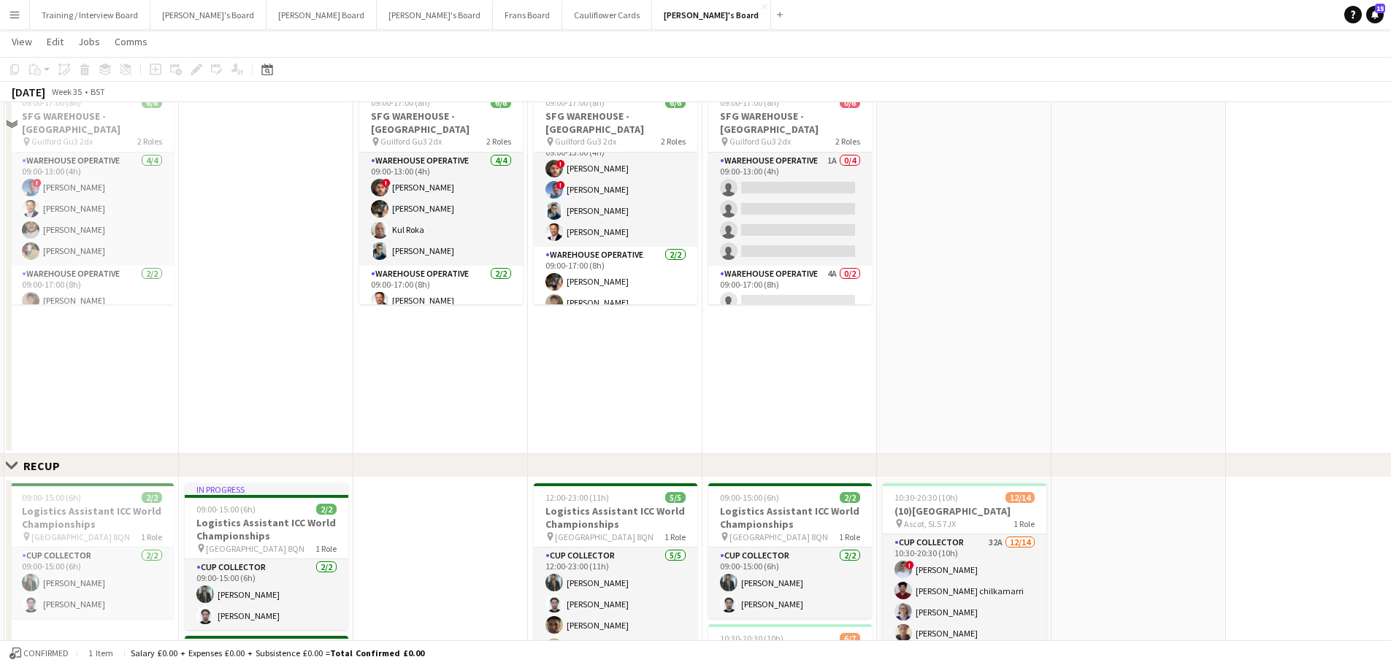
scroll to position [438, 0]
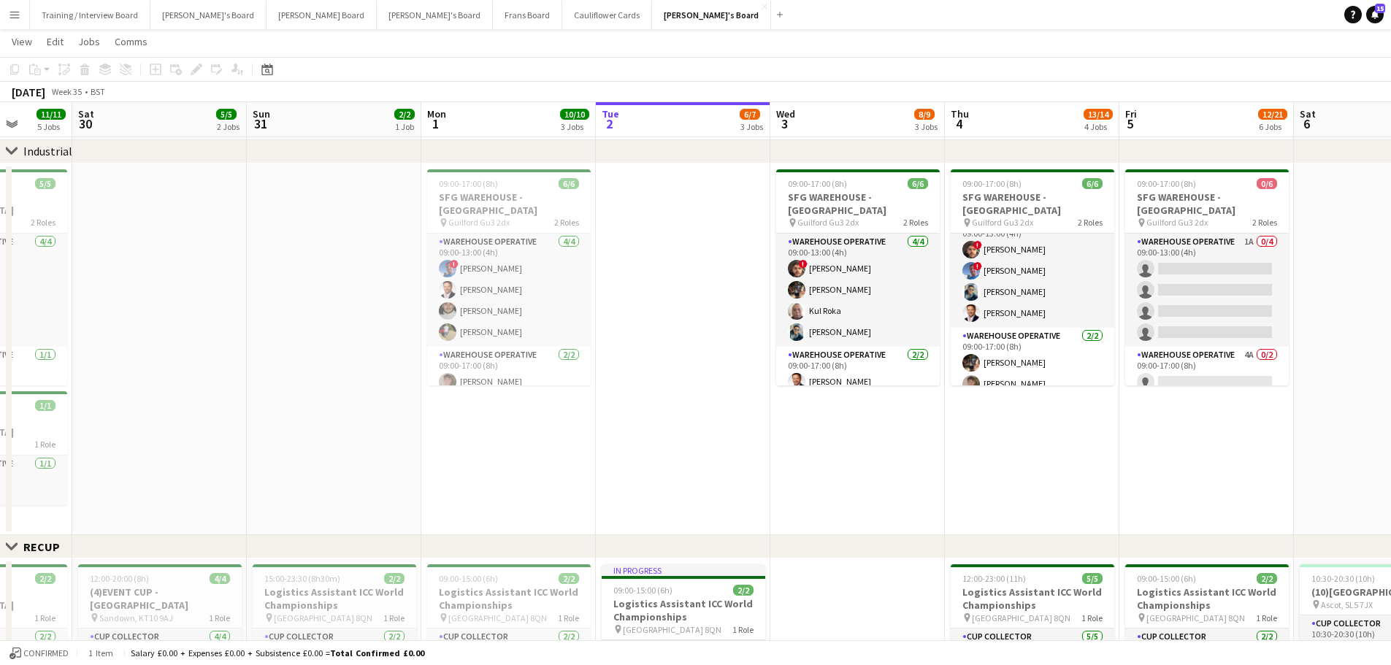
drag, startPoint x: 449, startPoint y: 263, endPoint x: 853, endPoint y: 301, distance: 405.5
click at [858, 303] on app-calendar-viewport "Fri 29 11/11 5 Jobs Sat 30 5/5 2 Jobs Sun 31 2/2 1 Job Mon 1 10/10 3 Jobs Tue 2…" at bounding box center [695, 672] width 1391 height 2106
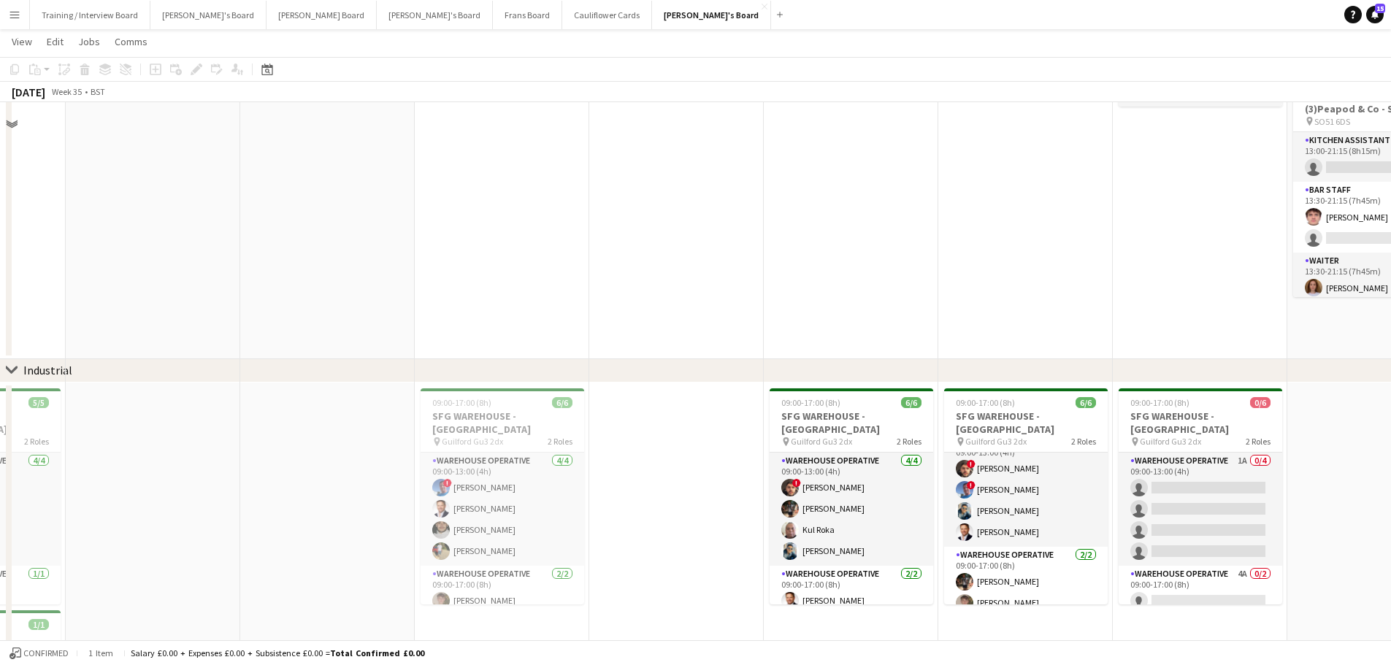
scroll to position [0, 0]
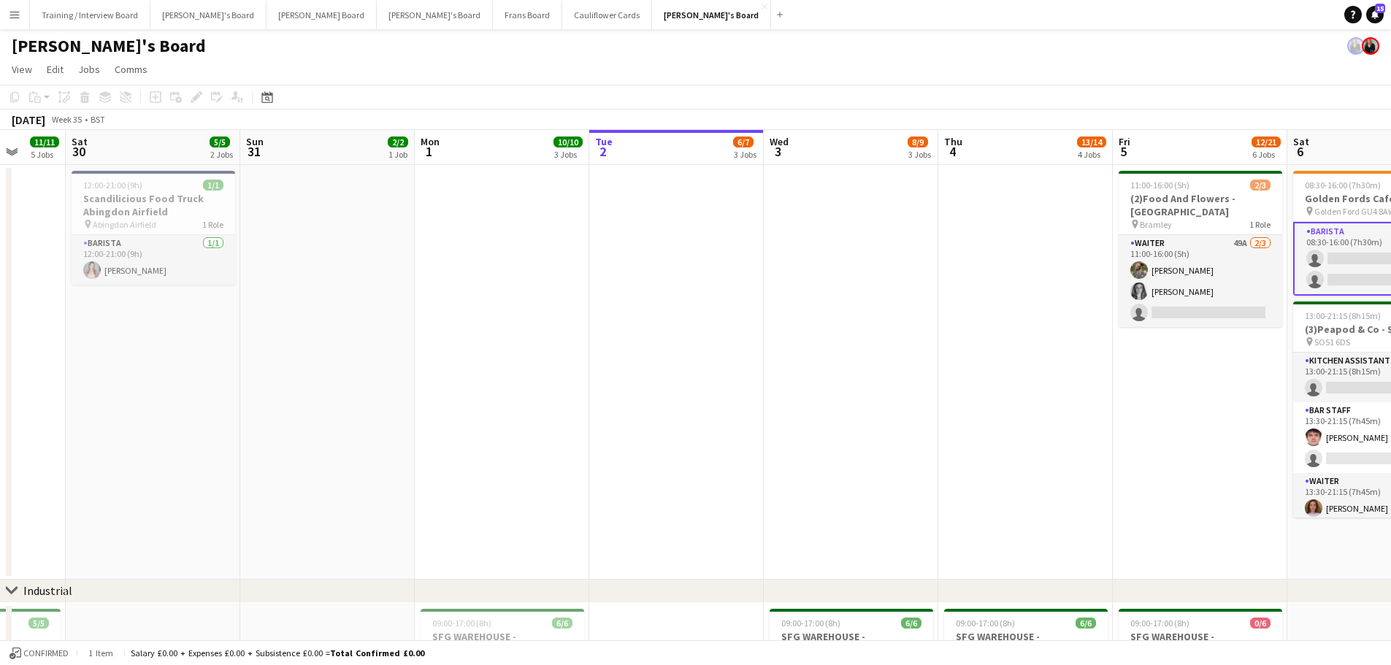
drag, startPoint x: 1203, startPoint y: 393, endPoint x: 633, endPoint y: 339, distance: 572.7
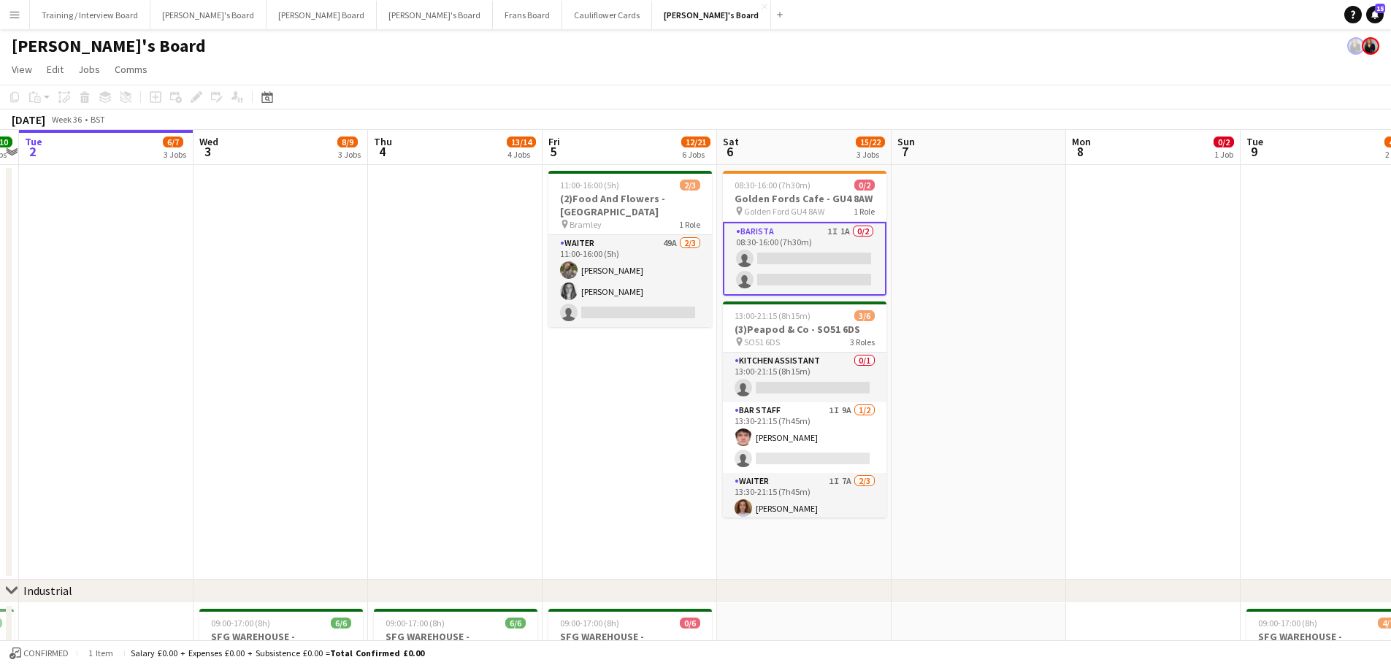
click at [934, 401] on app-date-cell at bounding box center [978, 372] width 174 height 415
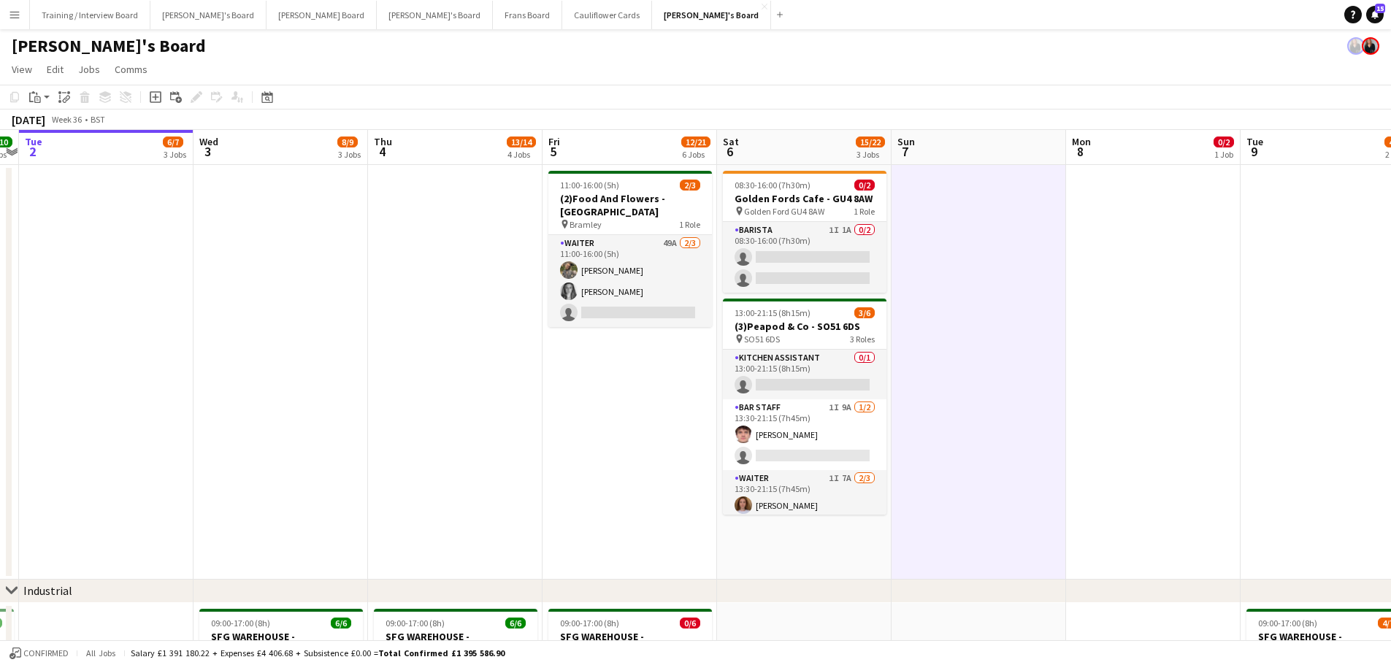
scroll to position [219, 0]
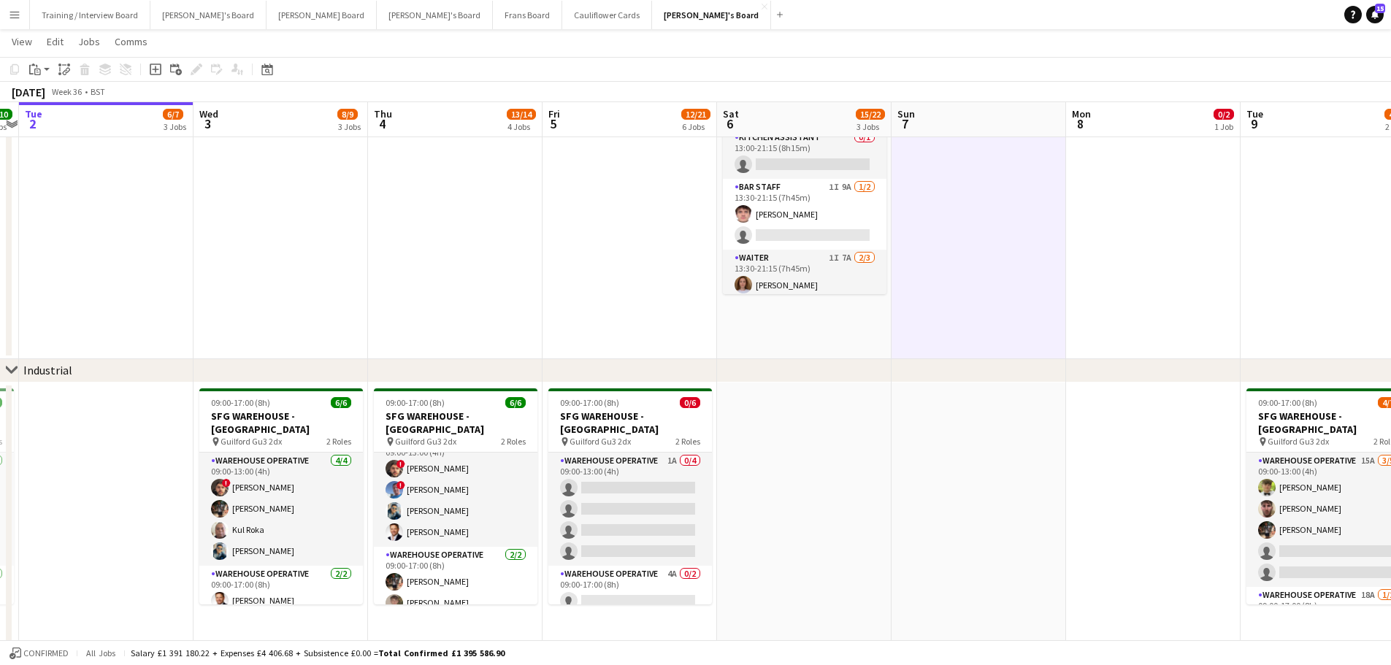
click at [780, 333] on app-date-cell "08:30-16:00 (7h30m) 0/2 Golden Fords Cafe - GU4 8AW pin Golden Ford GU4 8AW 1 R…" at bounding box center [804, 152] width 174 height 415
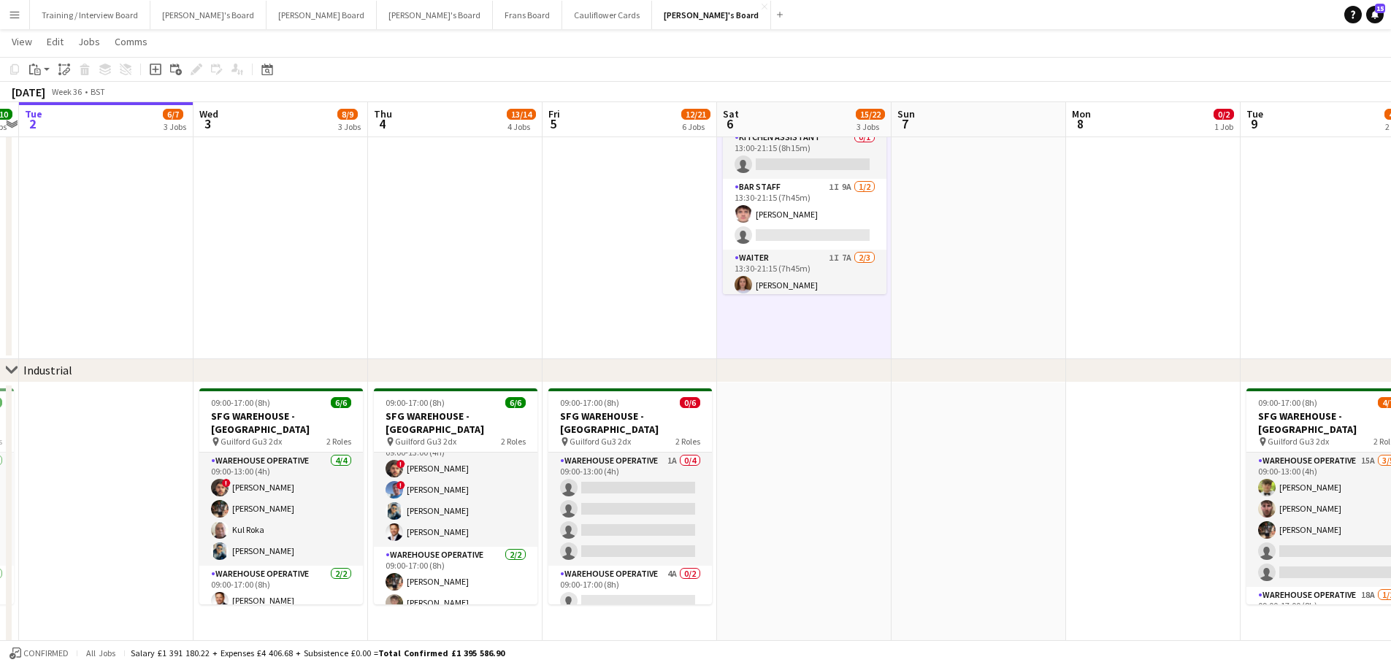
click at [812, 401] on app-date-cell at bounding box center [804, 569] width 174 height 372
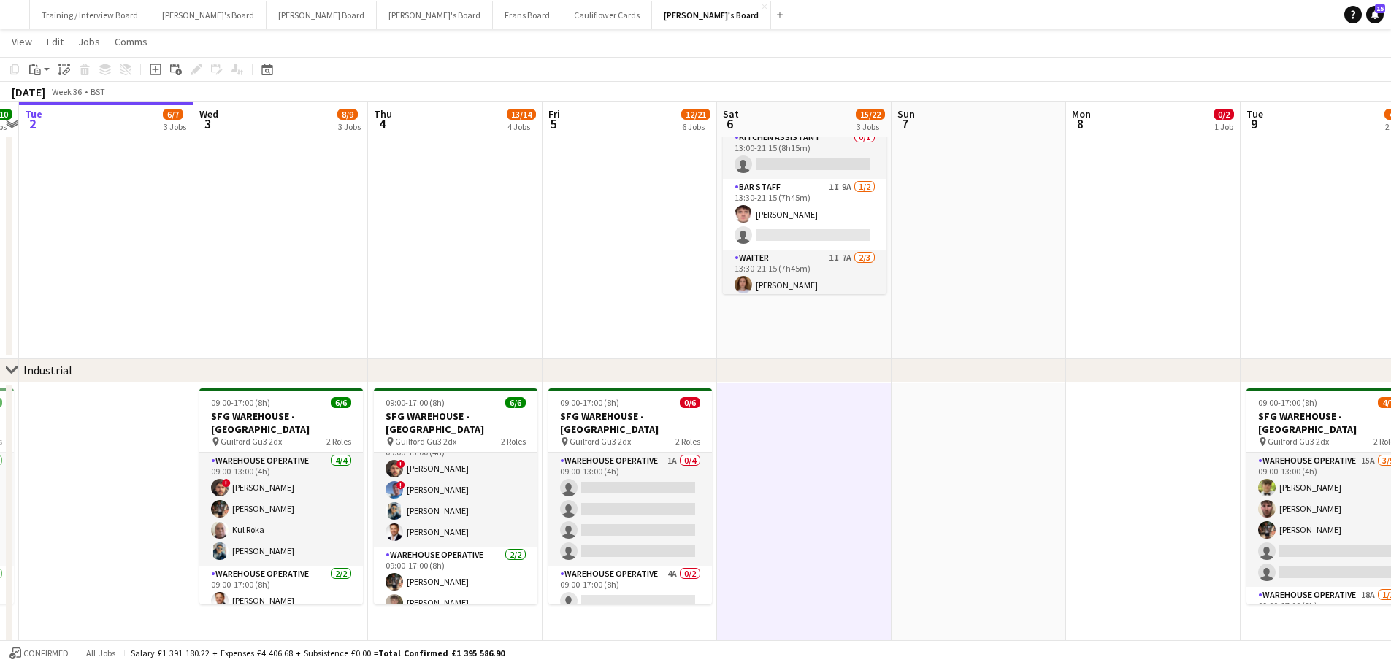
click at [934, 401] on app-date-cell at bounding box center [978, 569] width 174 height 372
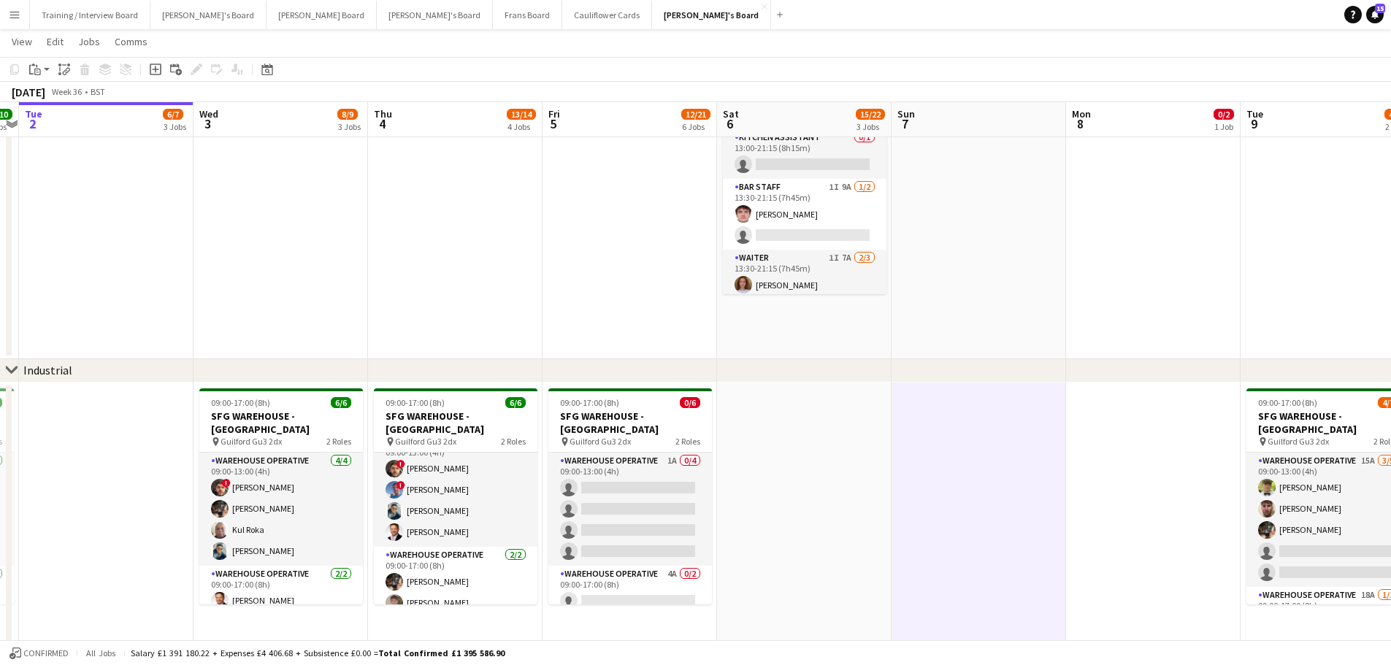
drag, startPoint x: 986, startPoint y: 334, endPoint x: 583, endPoint y: 327, distance: 403.0
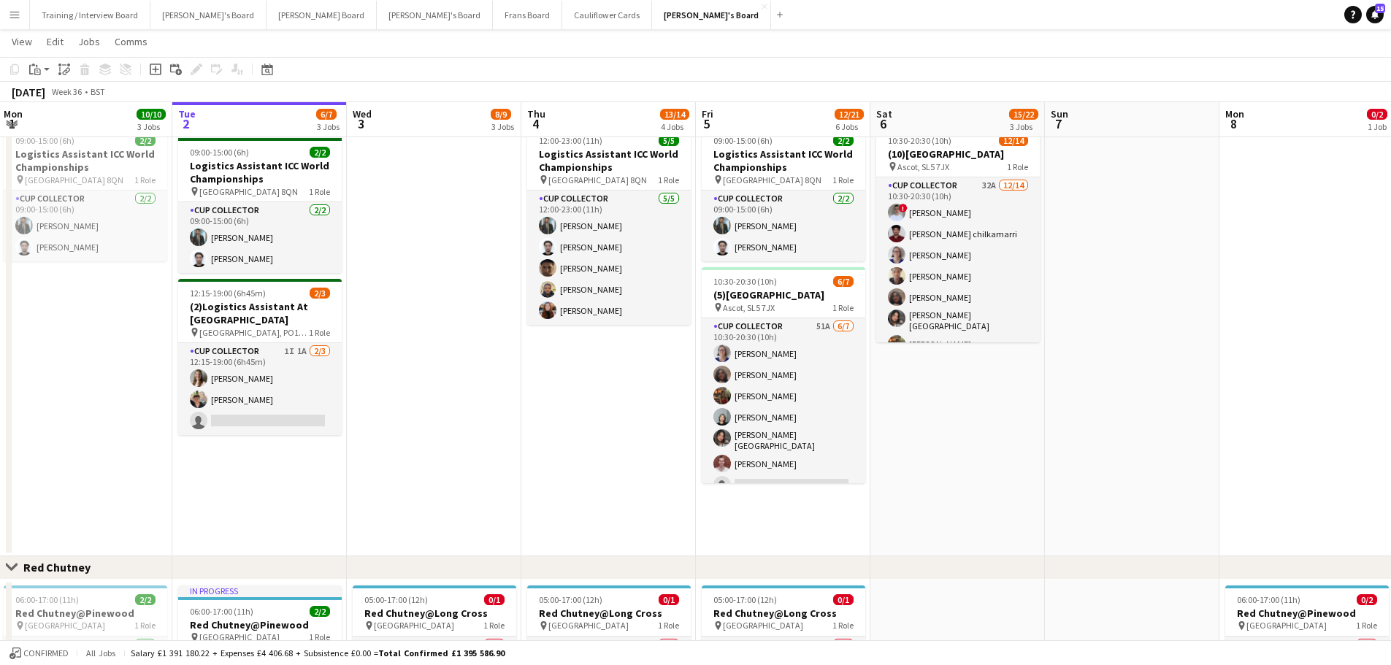
scroll to position [0, 450]
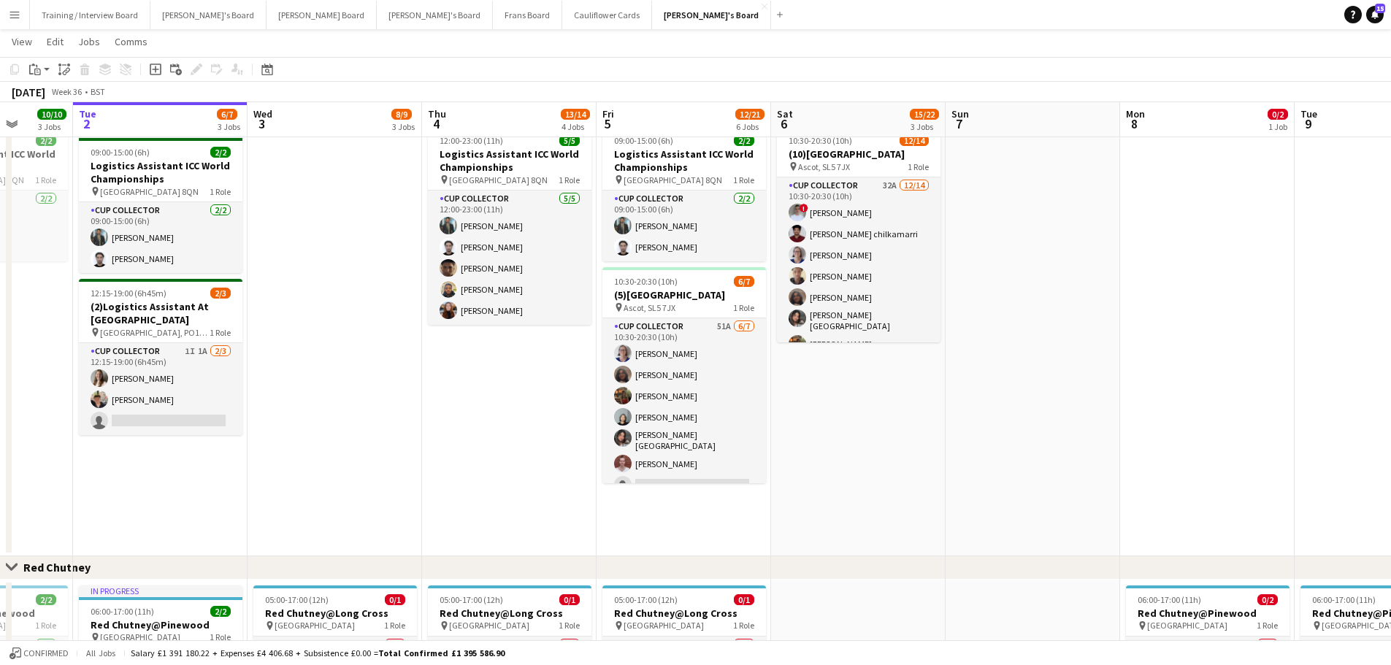
drag, startPoint x: 657, startPoint y: 404, endPoint x: 1176, endPoint y: 529, distance: 534.0
click at [934, 401] on app-calendar-viewport "Sat 30 5/5 2 Jobs Sun 31 2/2 1 Job Mon 1 10/10 3 Jobs Tue 2 6/7 3 Jobs Wed 3 8/…" at bounding box center [695, 234] width 1391 height 2106
click at [934, 401] on app-date-cell at bounding box center [1032, 338] width 174 height 436
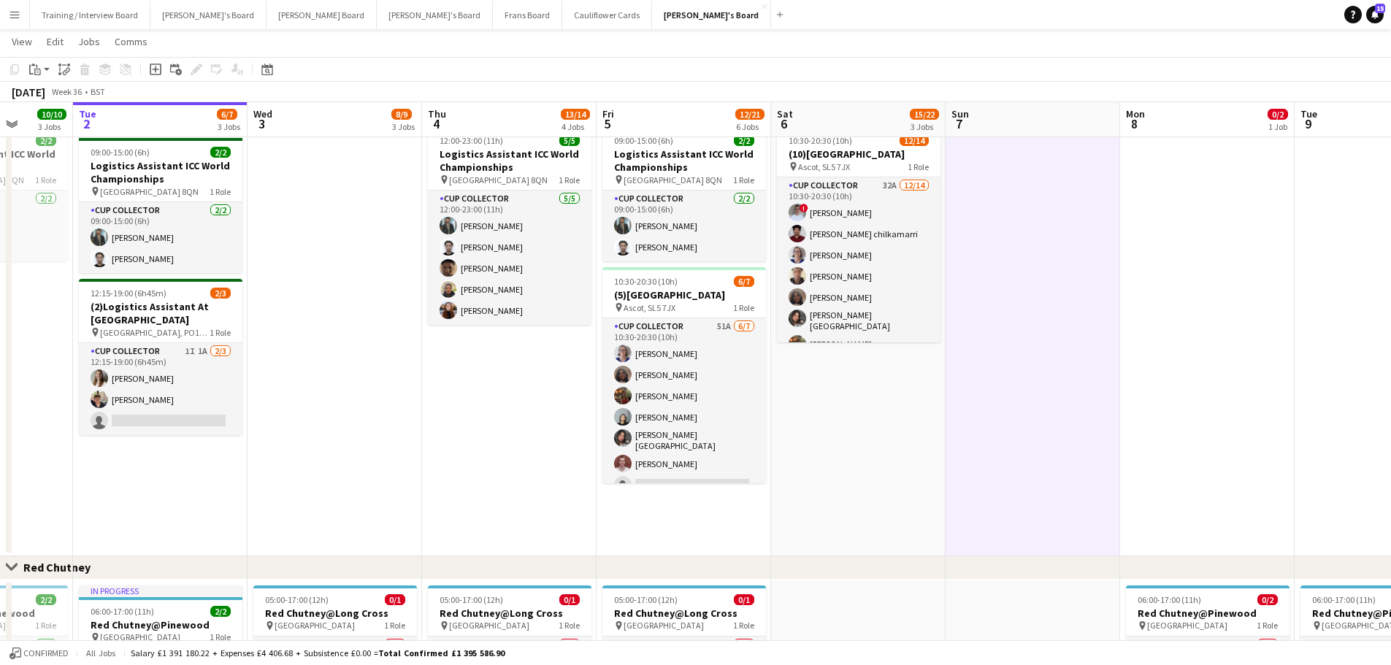
click at [929, 401] on app-date-cell "10:30-20:30 (10h) 12/14 (10)Ascot Racecourse pin Ascot, SL5 7JX 1 Role CUP COLL…" at bounding box center [858, 338] width 174 height 436
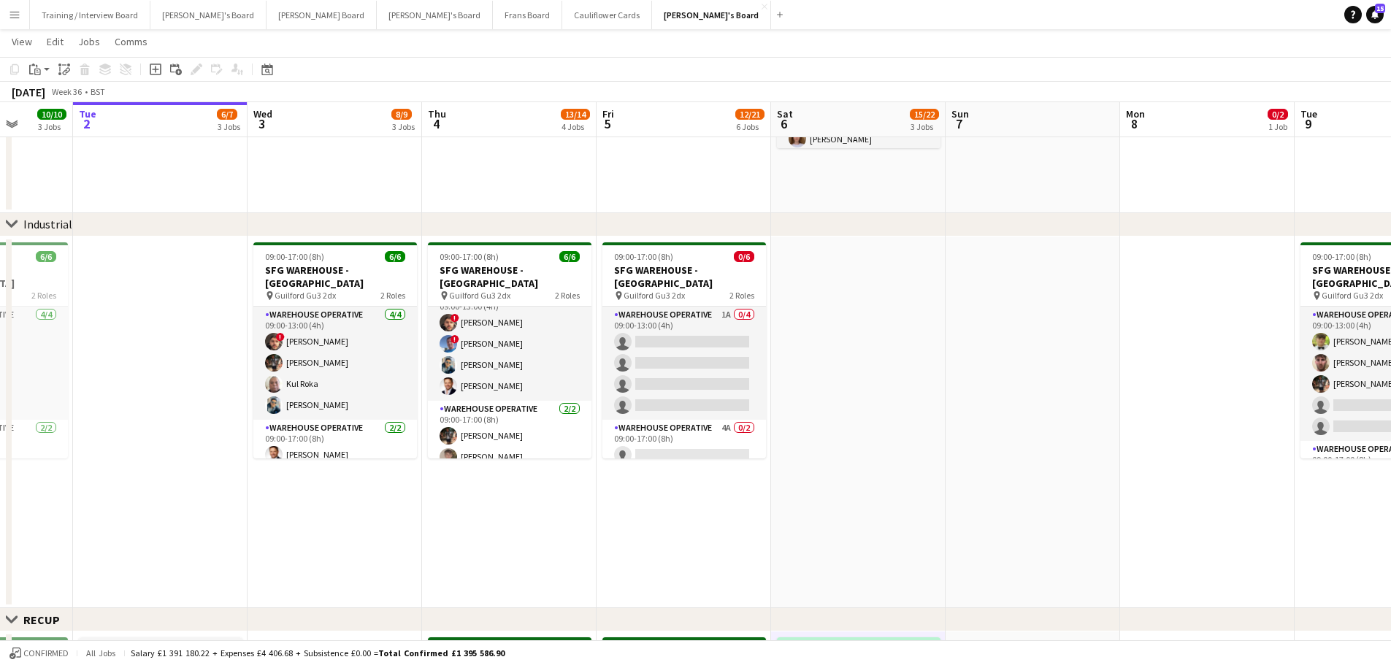
scroll to position [0, 371]
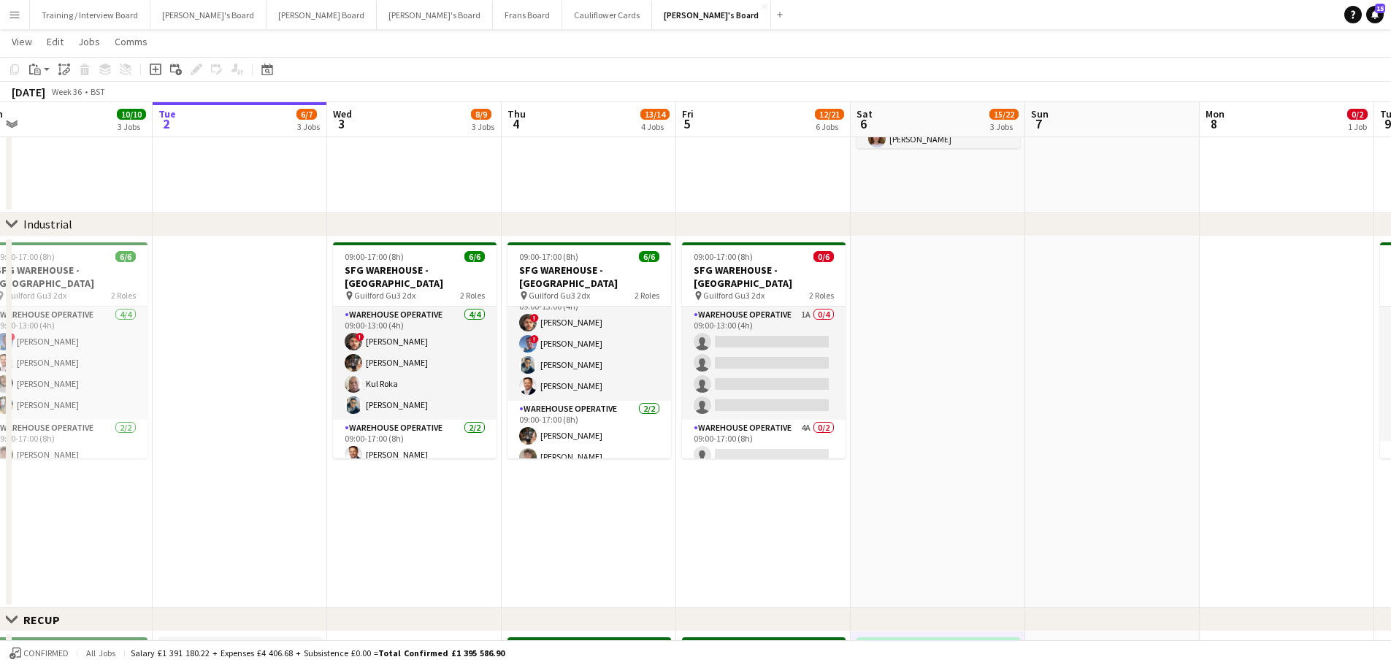
drag, startPoint x: 473, startPoint y: 163, endPoint x: 861, endPoint y: 221, distance: 392.0
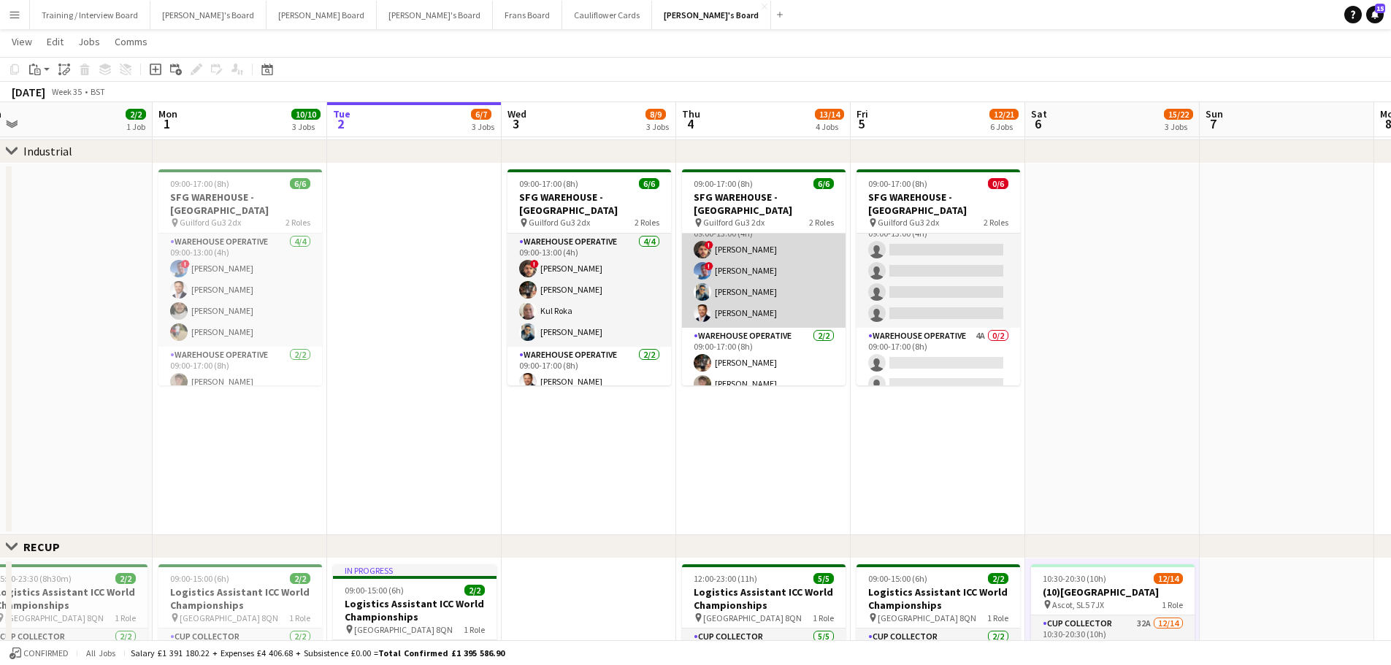
scroll to position [0, 0]
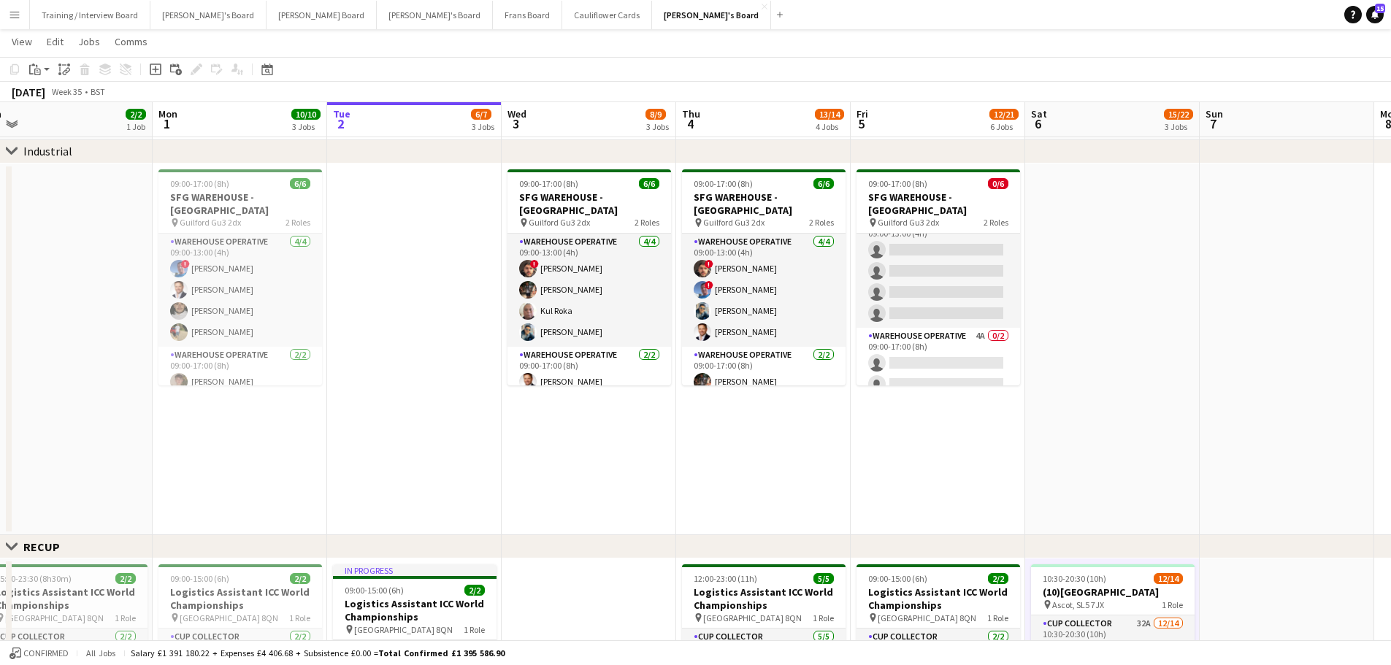
click at [934, 313] on app-date-cell at bounding box center [1112, 350] width 174 height 372
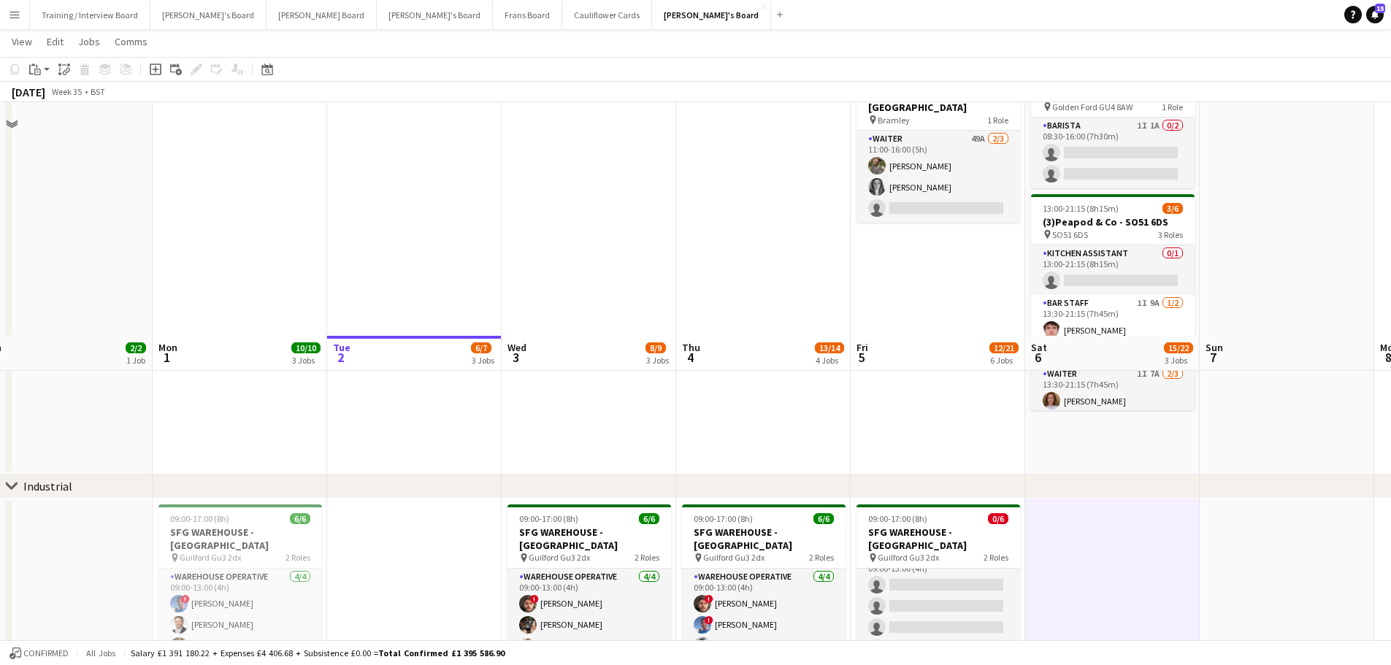
scroll to position [73, 0]
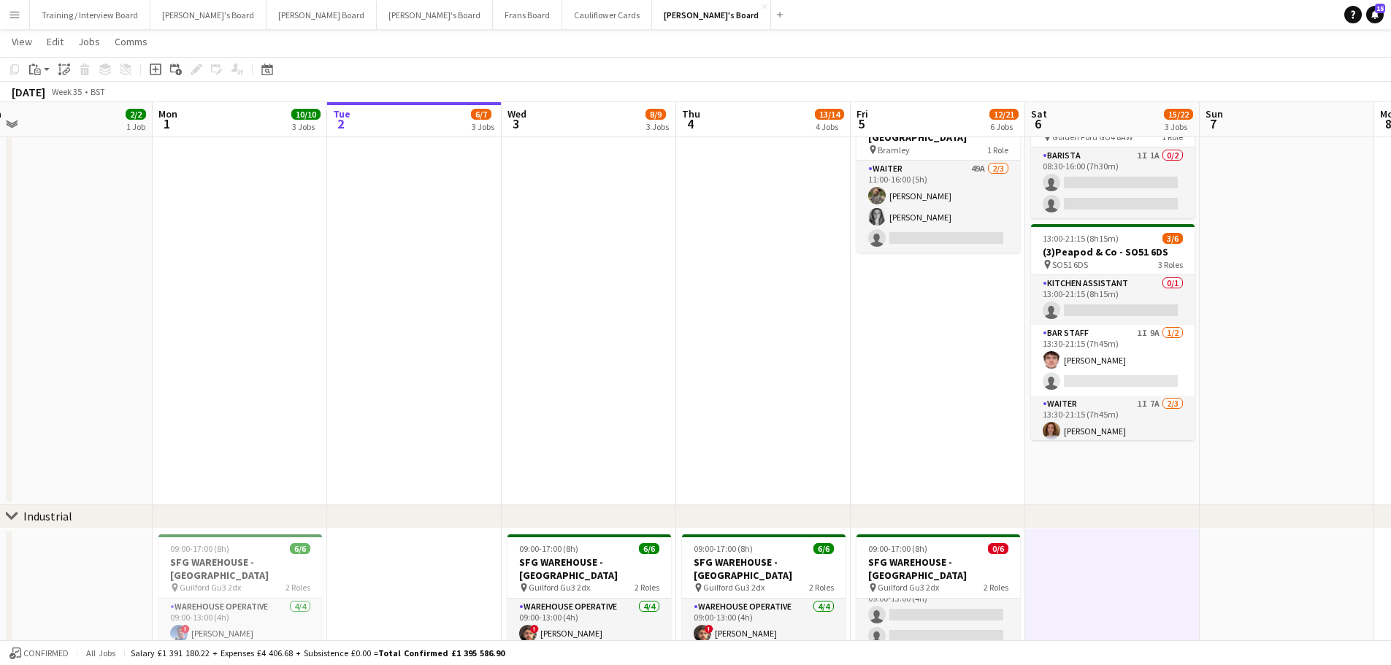
click at [934, 401] on app-date-cell at bounding box center [1286, 298] width 174 height 415
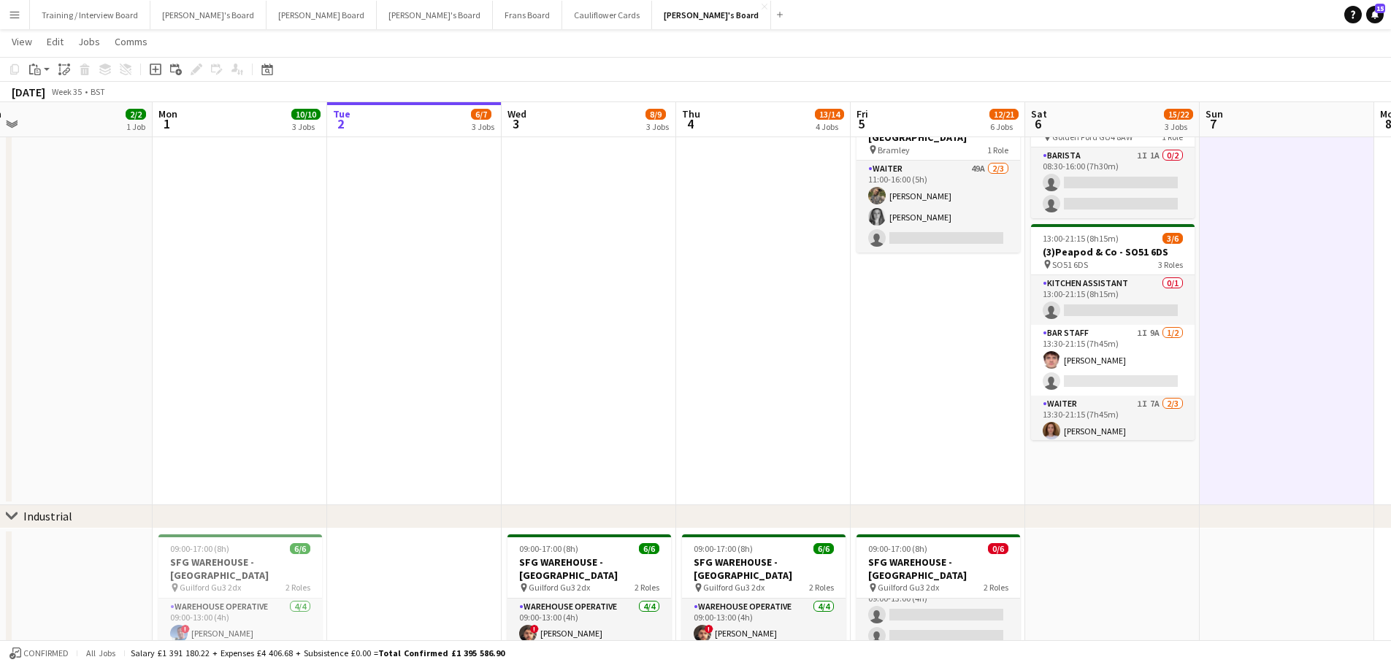
click at [934, 401] on app-date-cell "08:30-16:00 (7h30m) 0/2 Golden Fords Cafe - GU4 8AW pin Golden Ford GU4 8AW 1 R…" at bounding box center [1112, 298] width 174 height 415
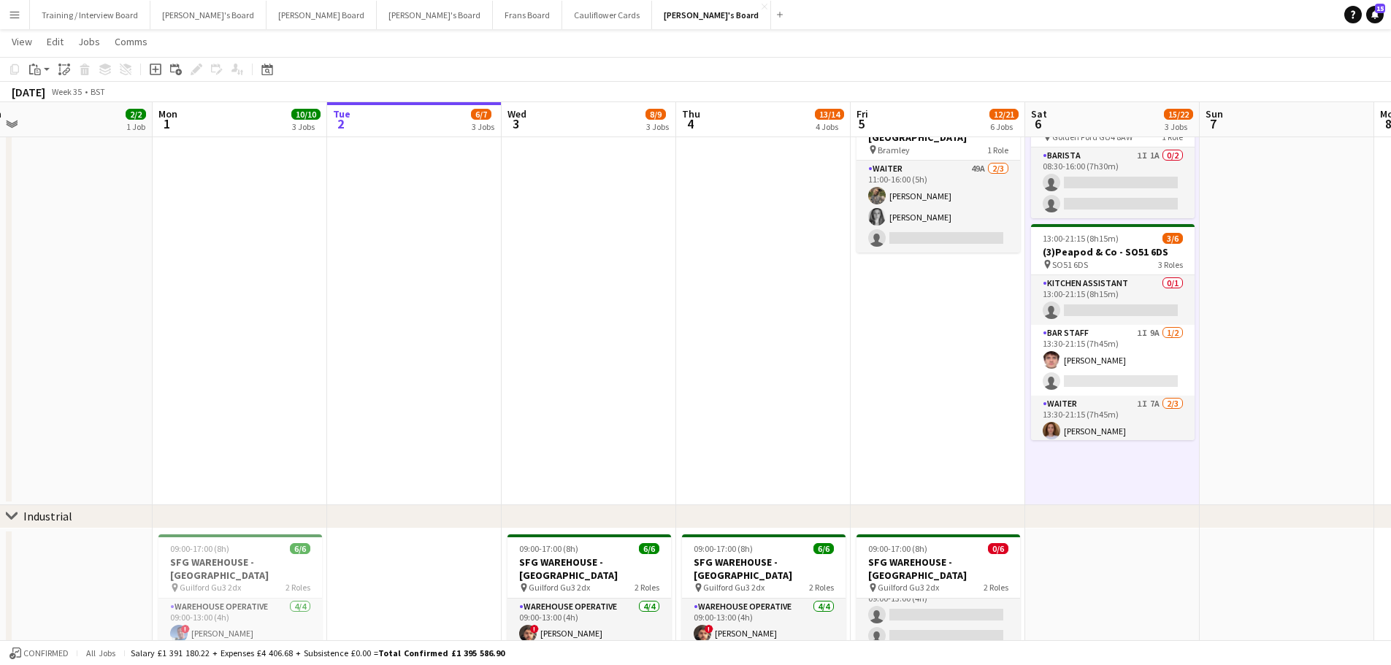
click at [934, 401] on app-date-cell at bounding box center [1286, 298] width 174 height 415
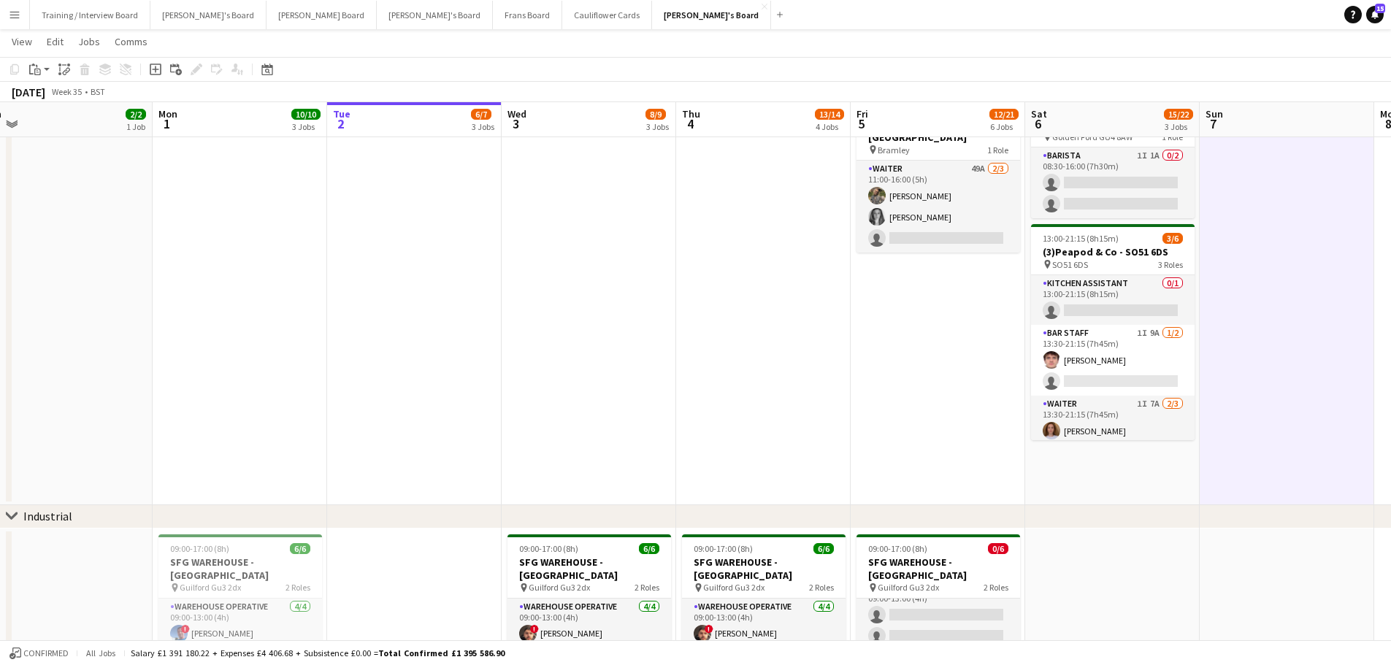
click at [934, 401] on app-date-cell "08:30-16:00 (7h30m) 0/2 Golden Fords Cafe - GU4 8AW pin Golden Ford GU4 8AW 1 R…" at bounding box center [1112, 298] width 174 height 415
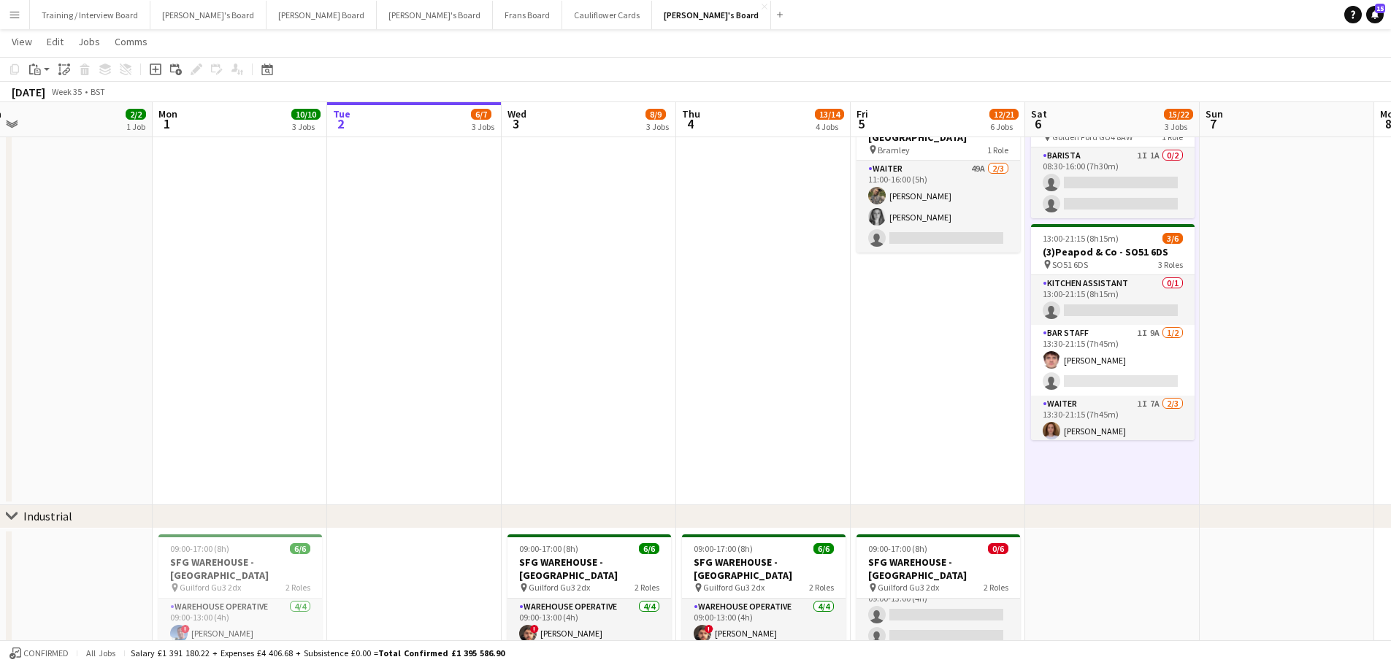
click at [934, 401] on app-date-cell at bounding box center [1286, 298] width 174 height 415
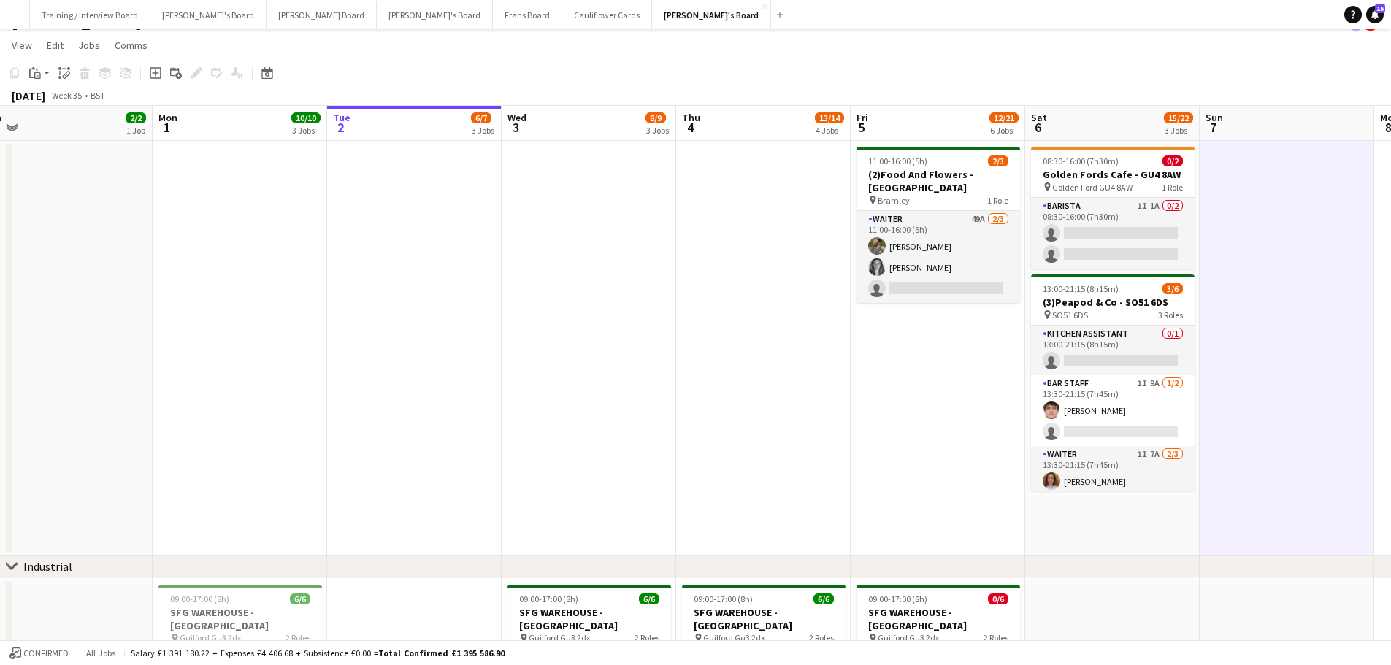
scroll to position [0, 0]
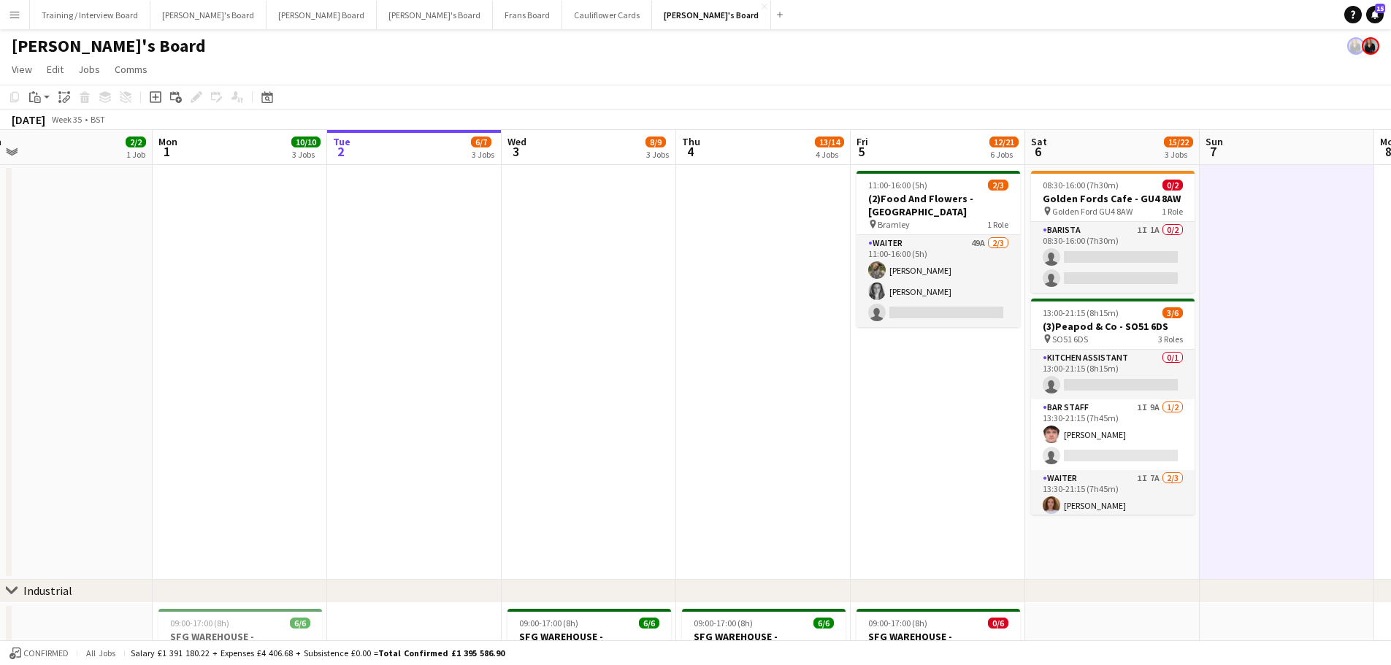
drag, startPoint x: 1326, startPoint y: 271, endPoint x: 1019, endPoint y: 270, distance: 307.3
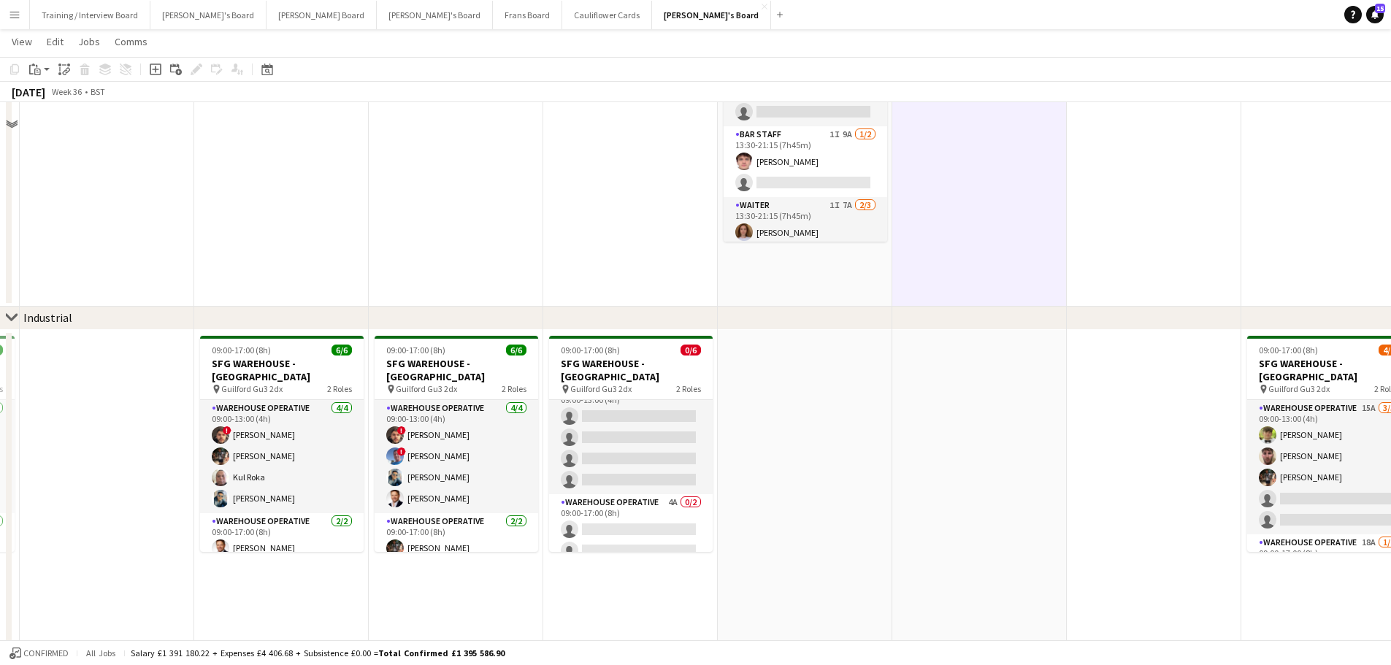
scroll to position [365, 0]
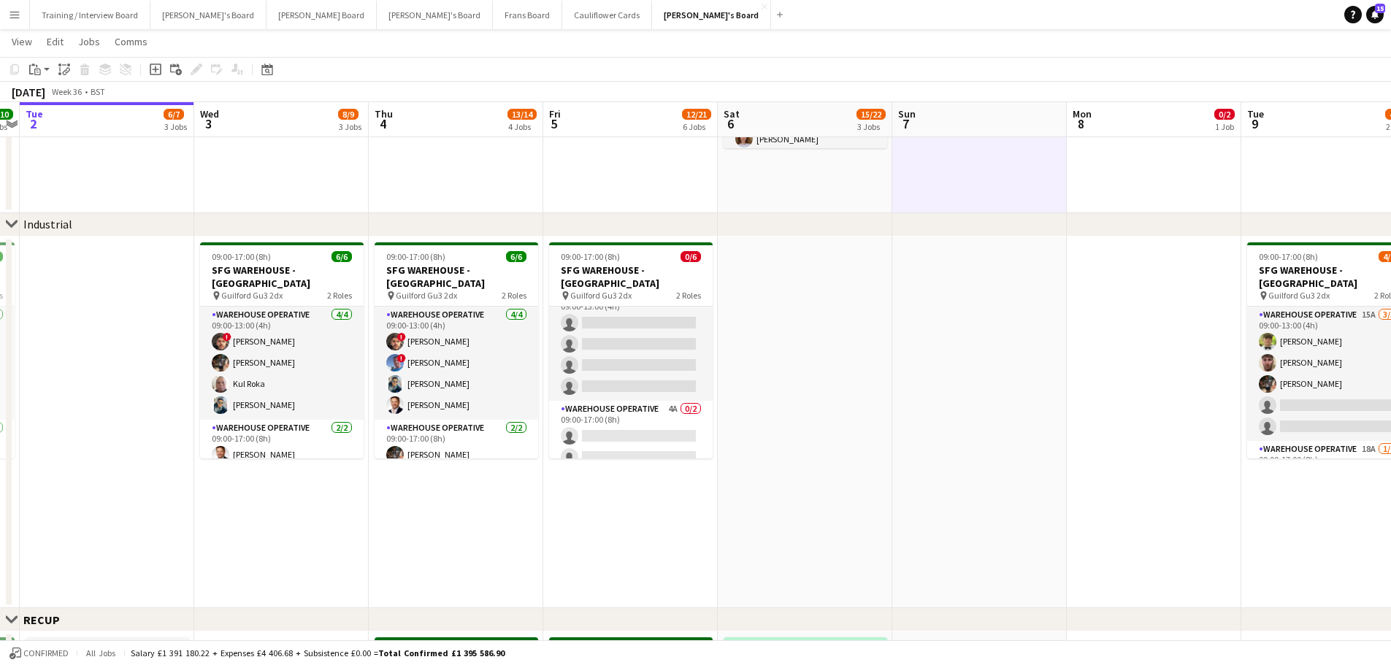
click at [934, 401] on app-date-cell at bounding box center [979, 423] width 174 height 372
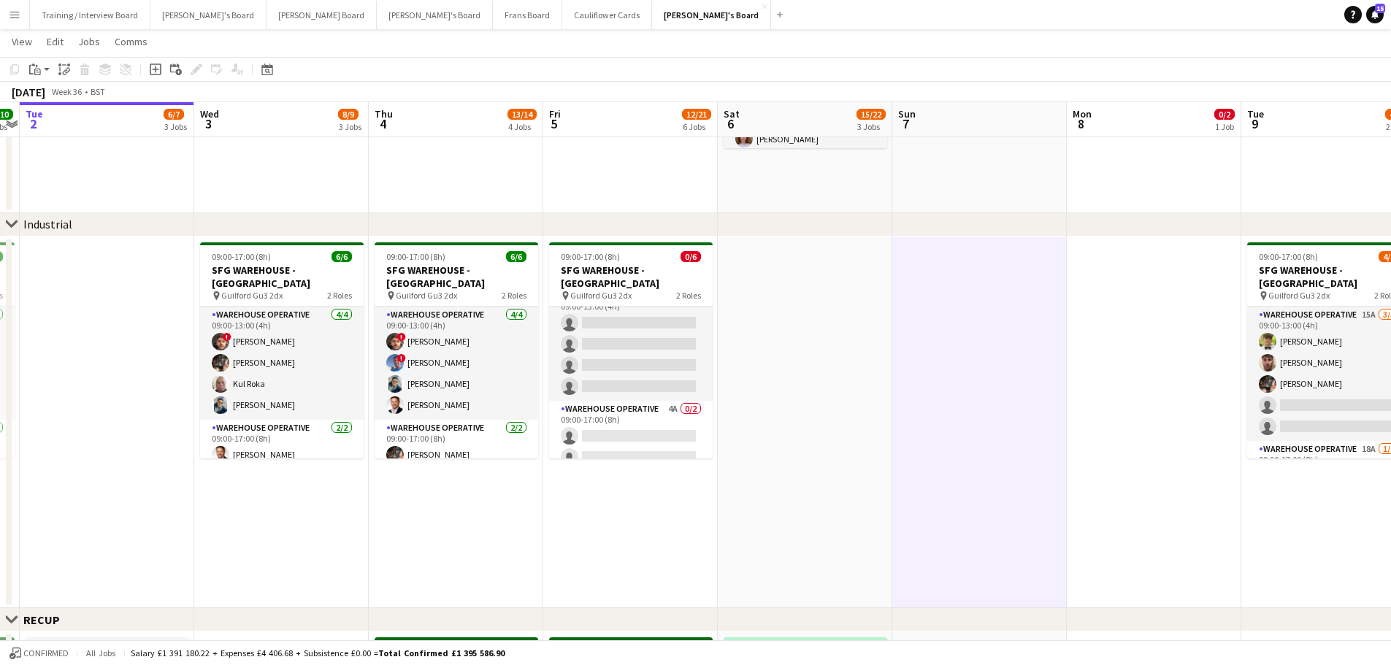
click at [790, 401] on app-date-cell at bounding box center [805, 423] width 174 height 372
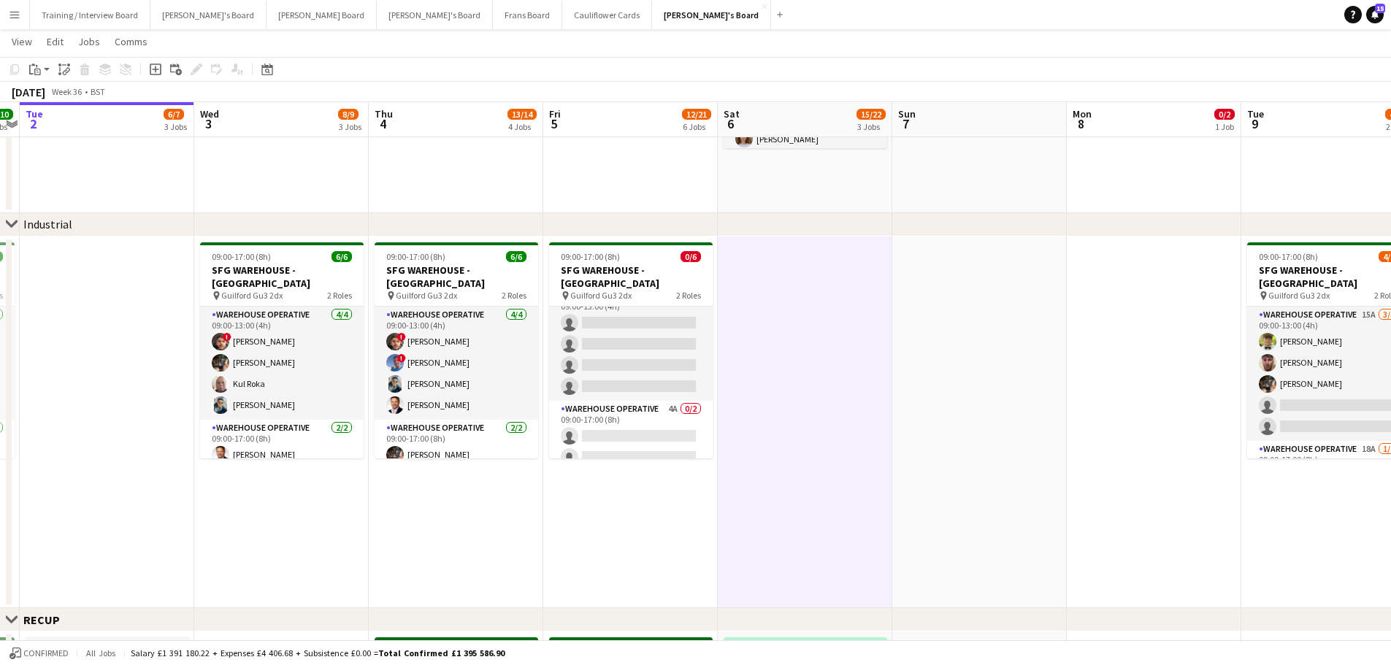
drag, startPoint x: 635, startPoint y: 471, endPoint x: 1069, endPoint y: 487, distance: 434.6
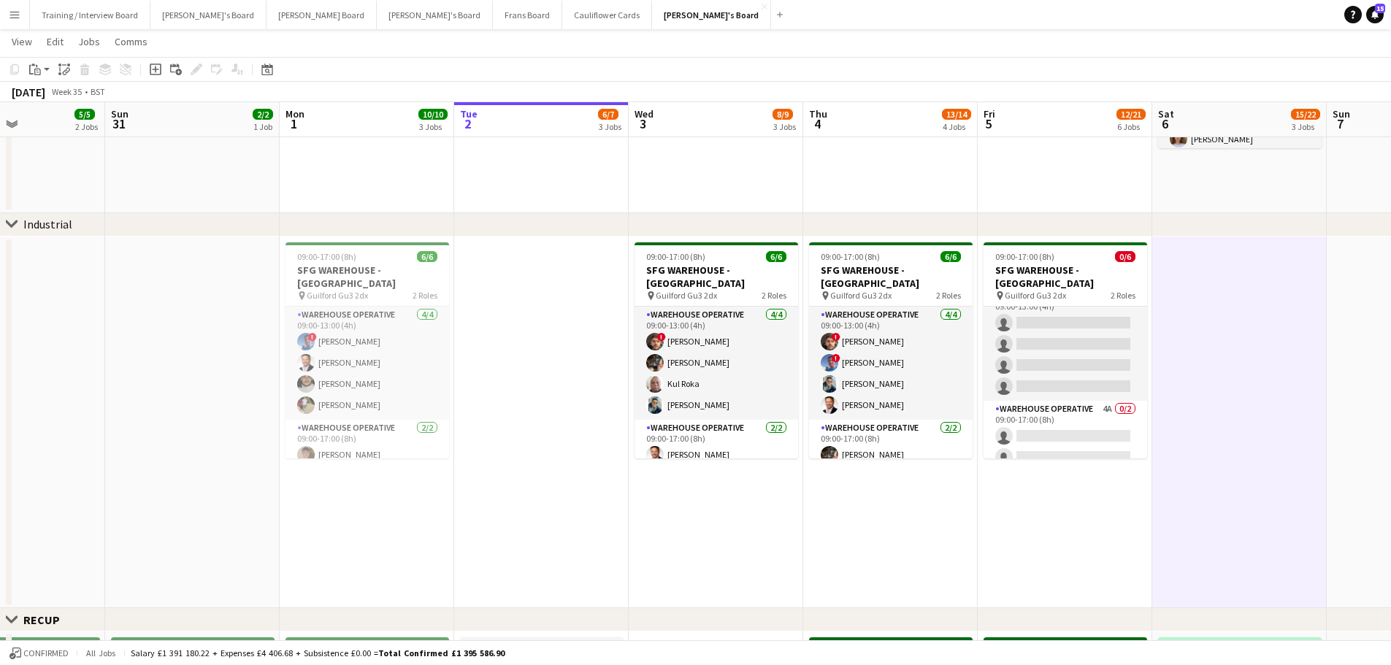
drag, startPoint x: 516, startPoint y: 430, endPoint x: 726, endPoint y: 440, distance: 209.8
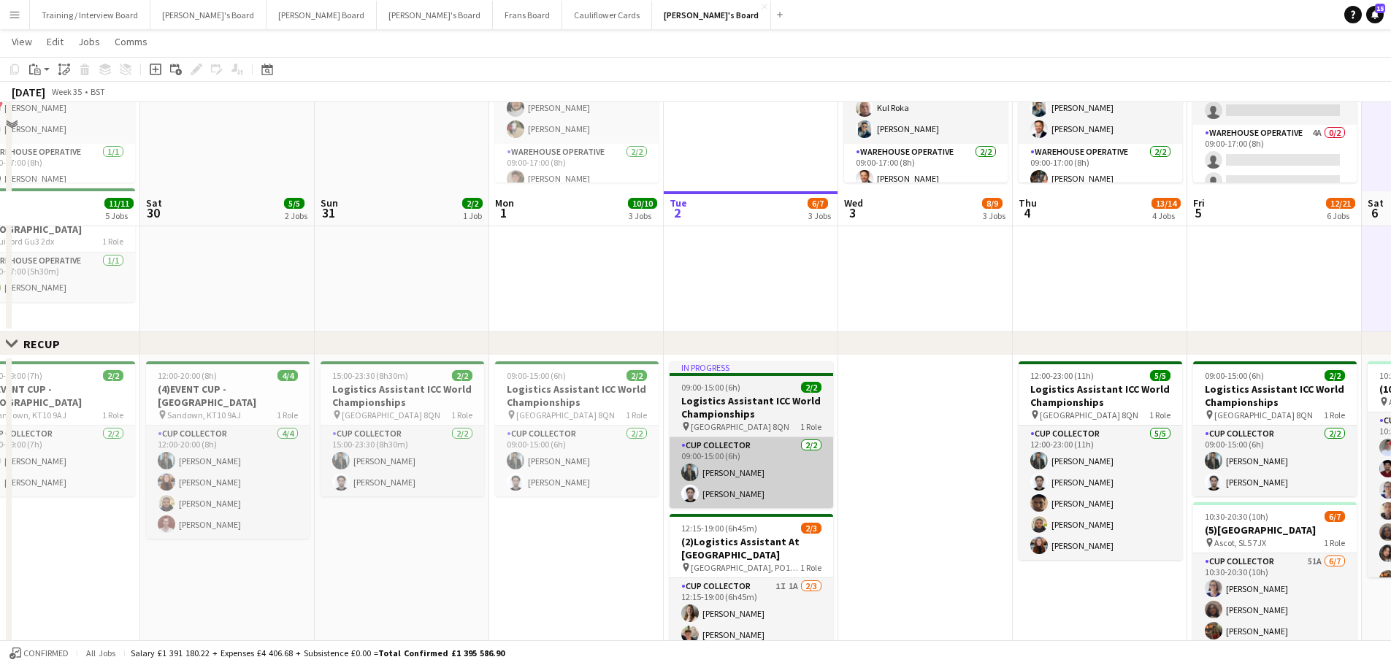
scroll to position [730, 0]
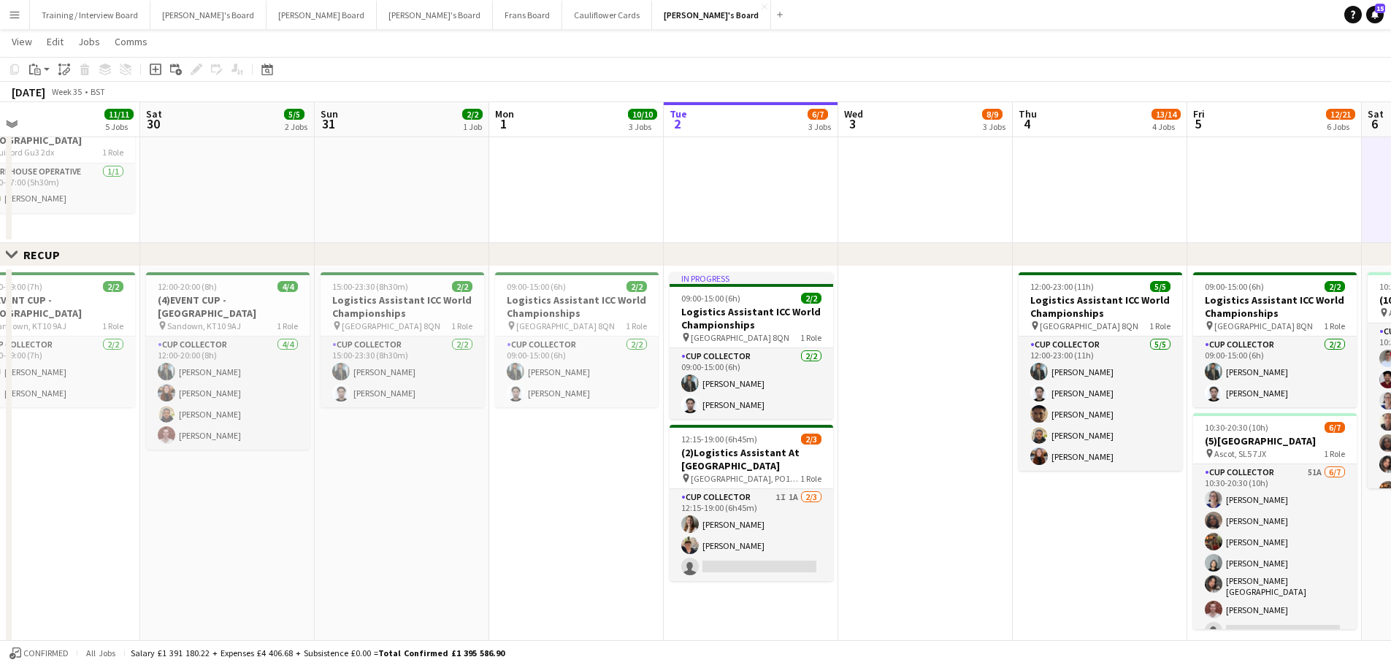
drag, startPoint x: 945, startPoint y: 491, endPoint x: 685, endPoint y: 485, distance: 260.0
click at [685, 401] on app-calendar-viewport "Wed 27 11/11 3 Jobs Thu 28 20/20 5 Jobs Fri 29 11/11 5 Jobs Sat 30 5/5 2 Jobs S…" at bounding box center [695, 380] width 1391 height 2106
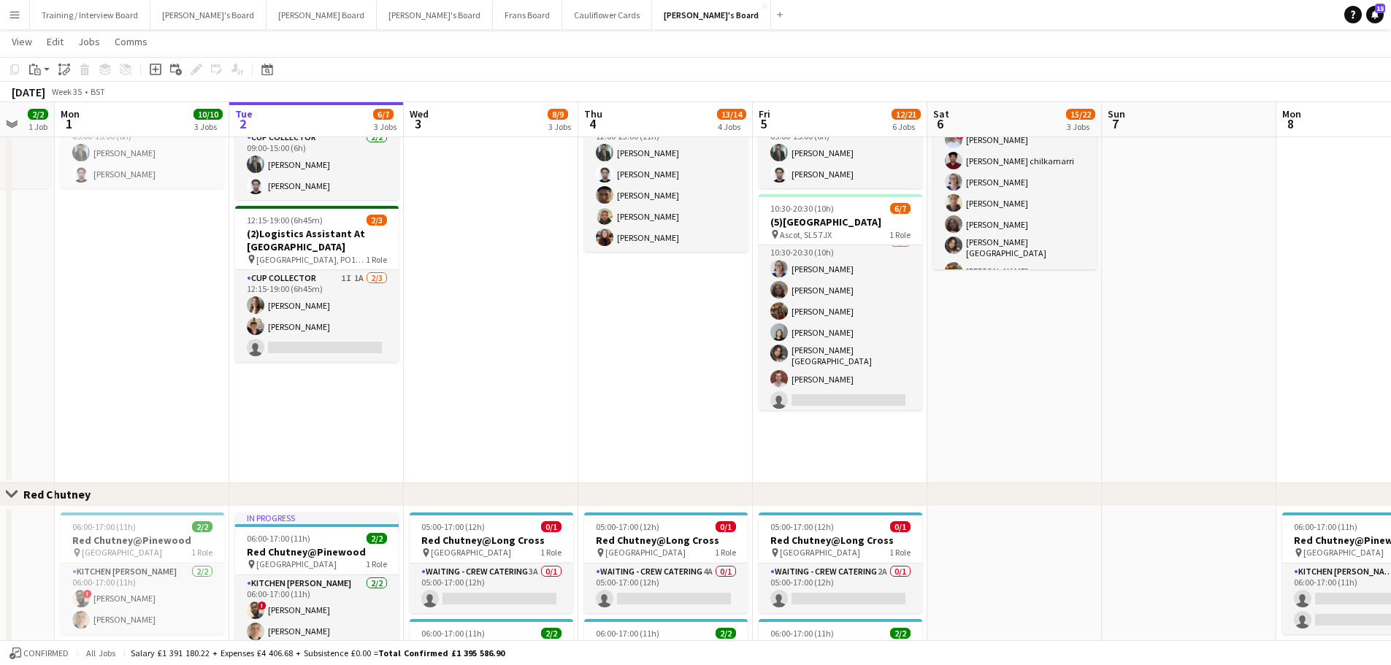
scroll to position [0, 520]
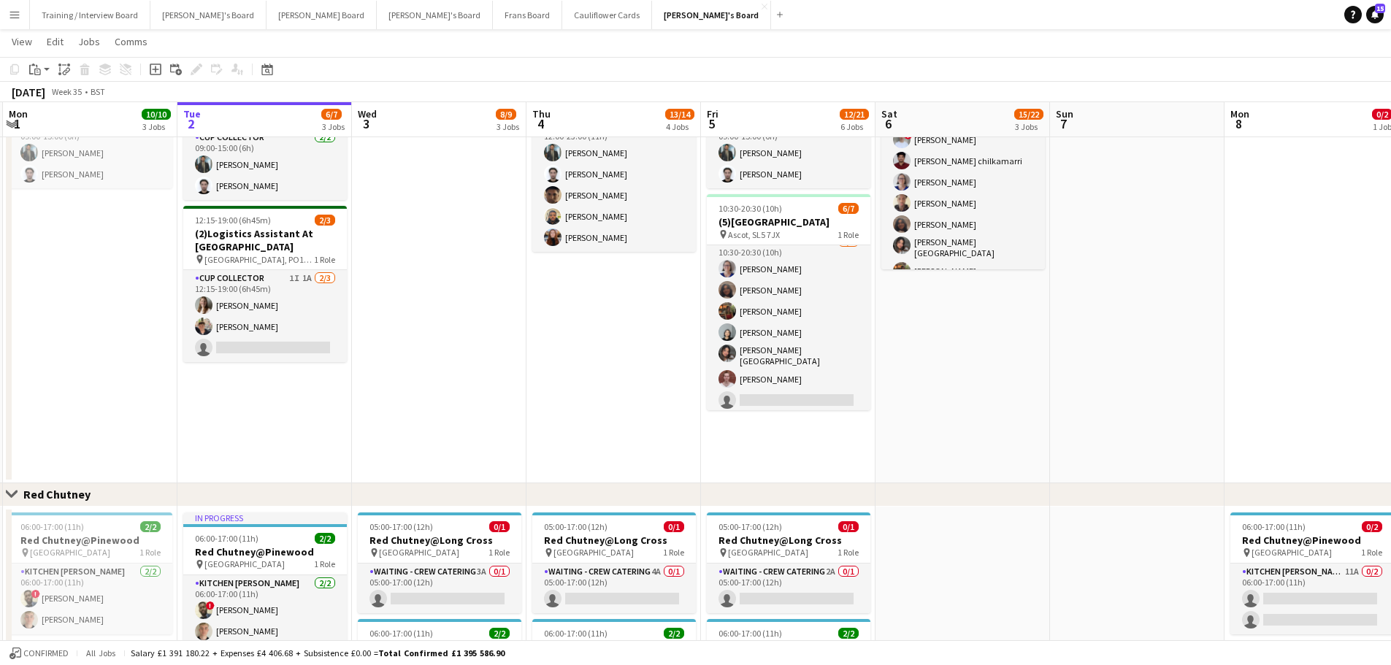
drag, startPoint x: 1103, startPoint y: 404, endPoint x: 642, endPoint y: 347, distance: 464.1
click at [642, 347] on app-calendar-viewport "Fri 29 11/11 5 Jobs Sat 30 5/5 2 Jobs Sun 31 2/2 1 Job Mon 1 10/10 3 Jobs Tue 2…" at bounding box center [695, 161] width 1391 height 2106
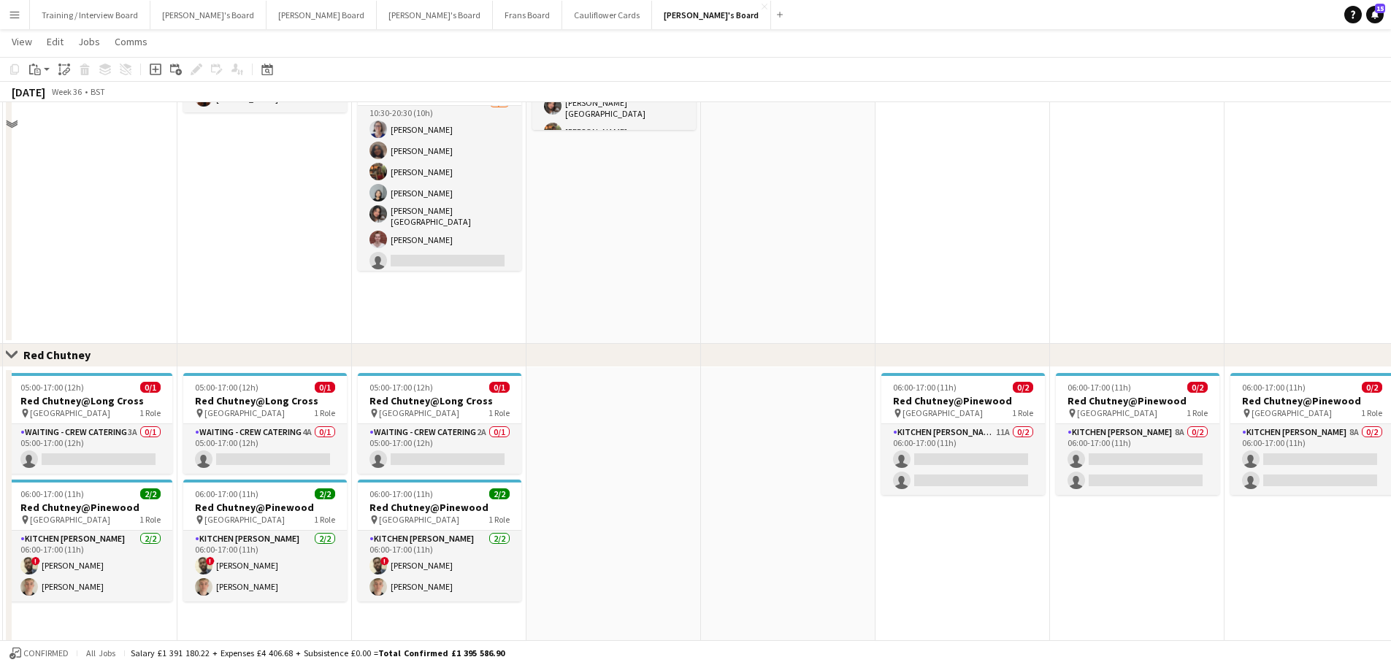
scroll to position [1241, 0]
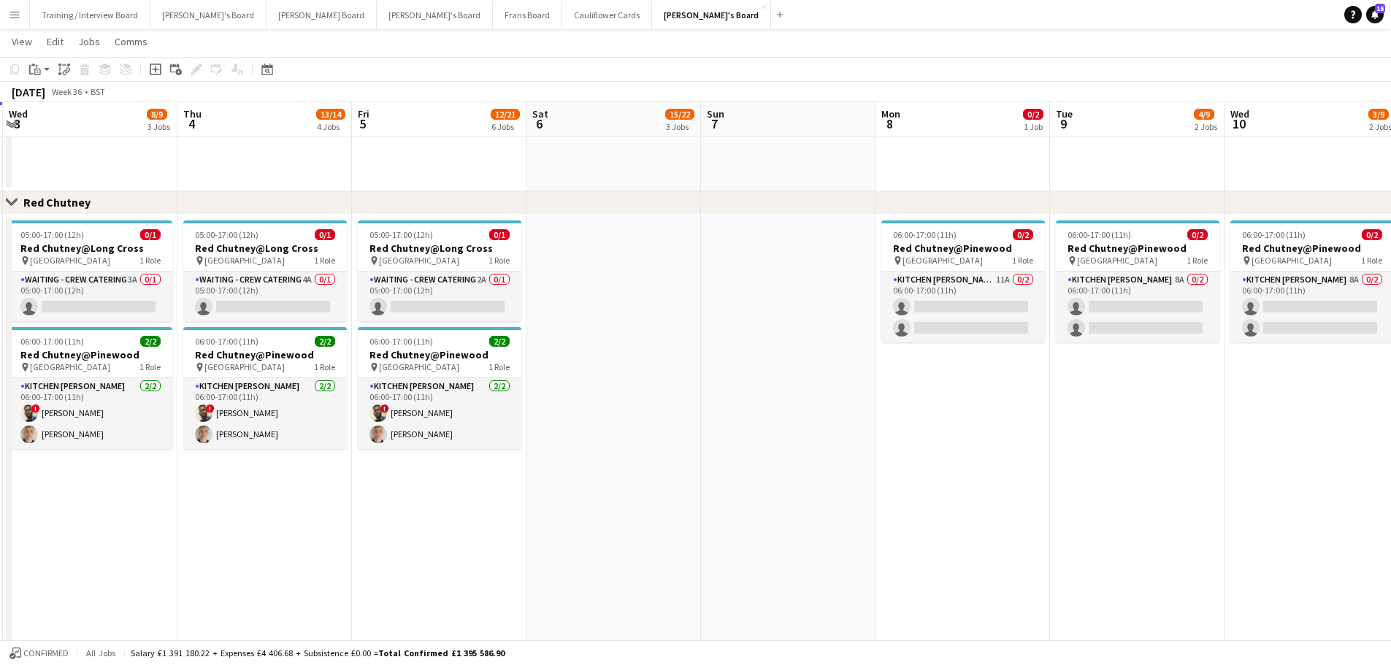
click at [821, 401] on app-date-cell at bounding box center [788, 482] width 174 height 534
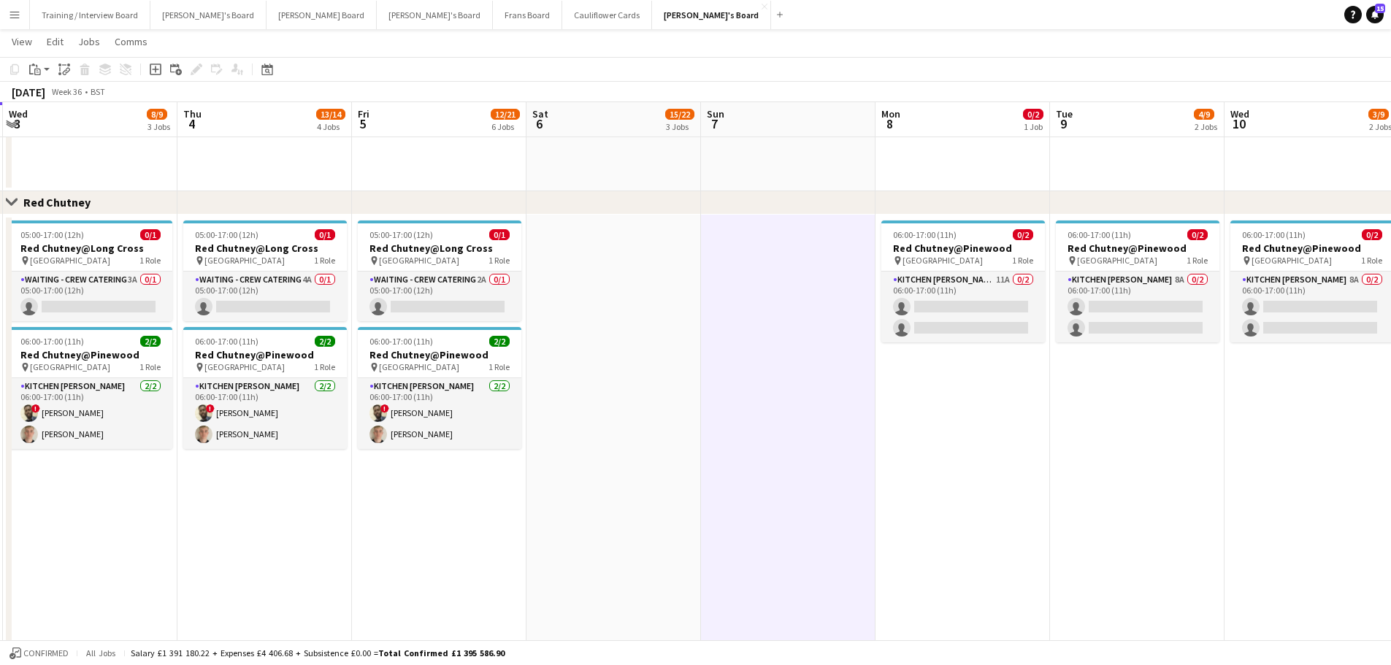
click at [692, 401] on app-date-cell at bounding box center [613, 482] width 174 height 534
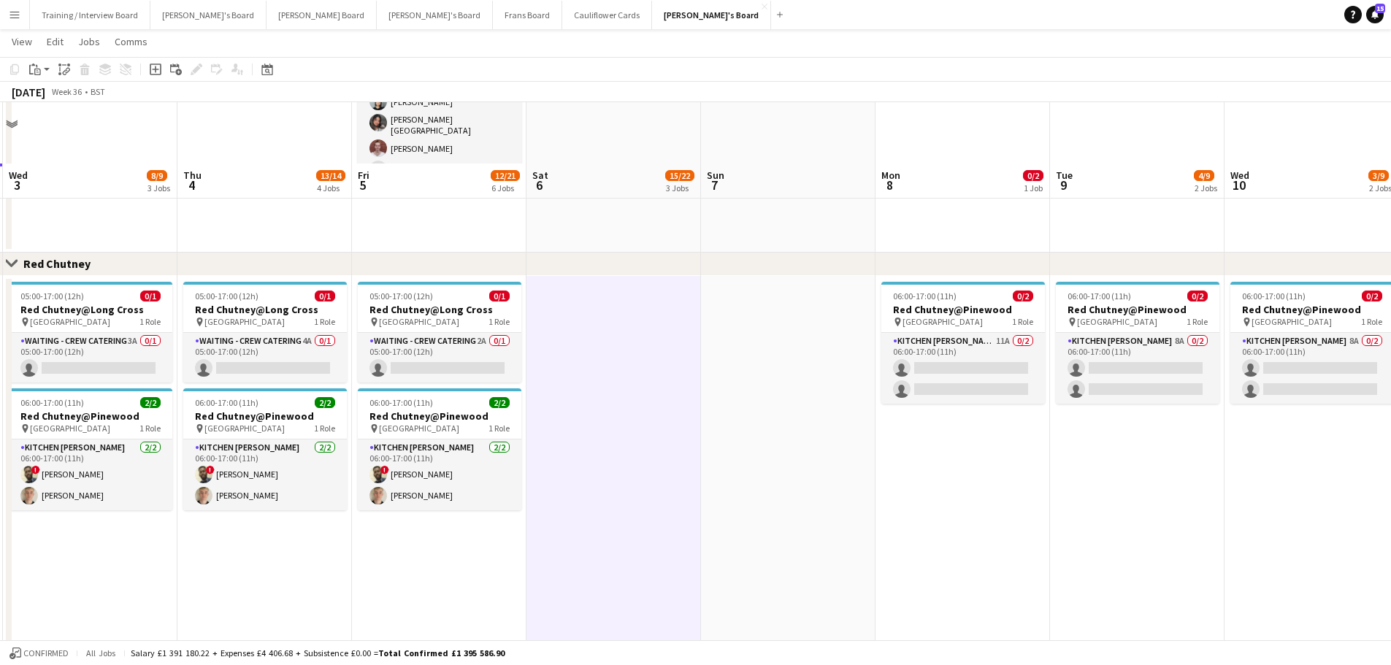
scroll to position [1095, 0]
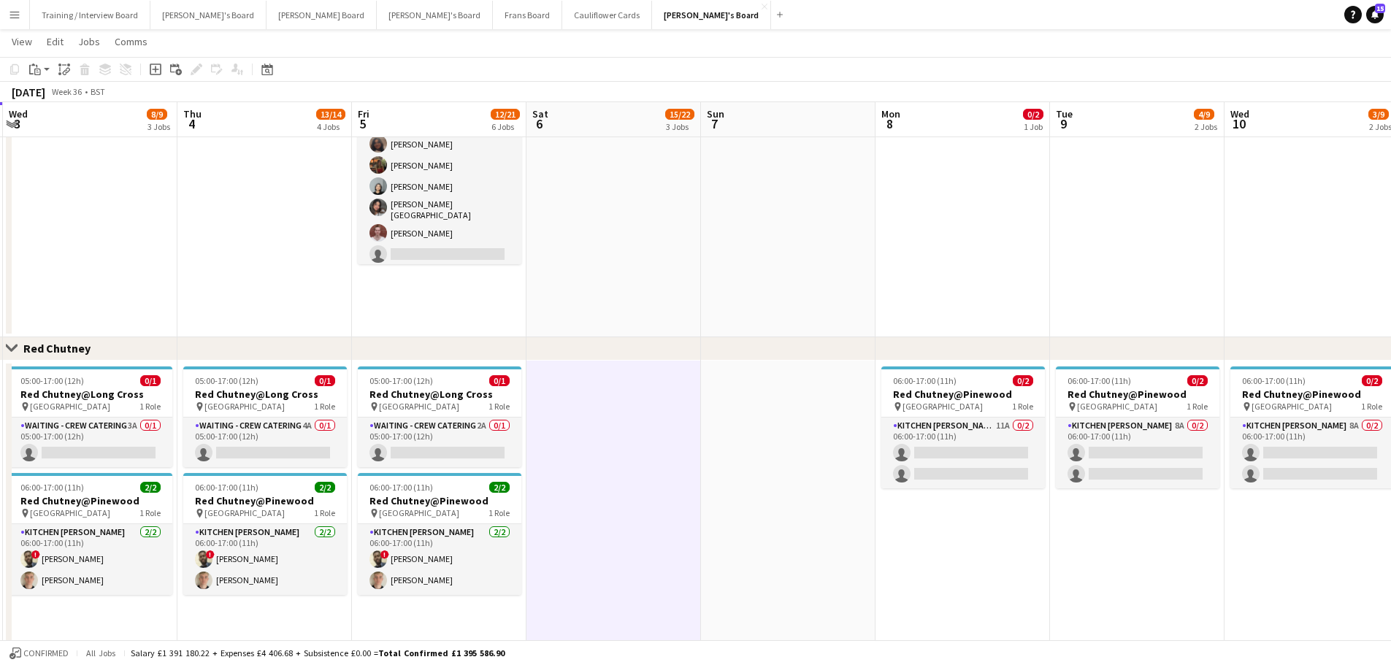
click at [683, 220] on app-date-cell "10:30-20:30 (10h) 12/14 (10)Ascot Racecourse pin Ascot, SL5 7JX 1 Role CUP COLL…" at bounding box center [613, 119] width 174 height 436
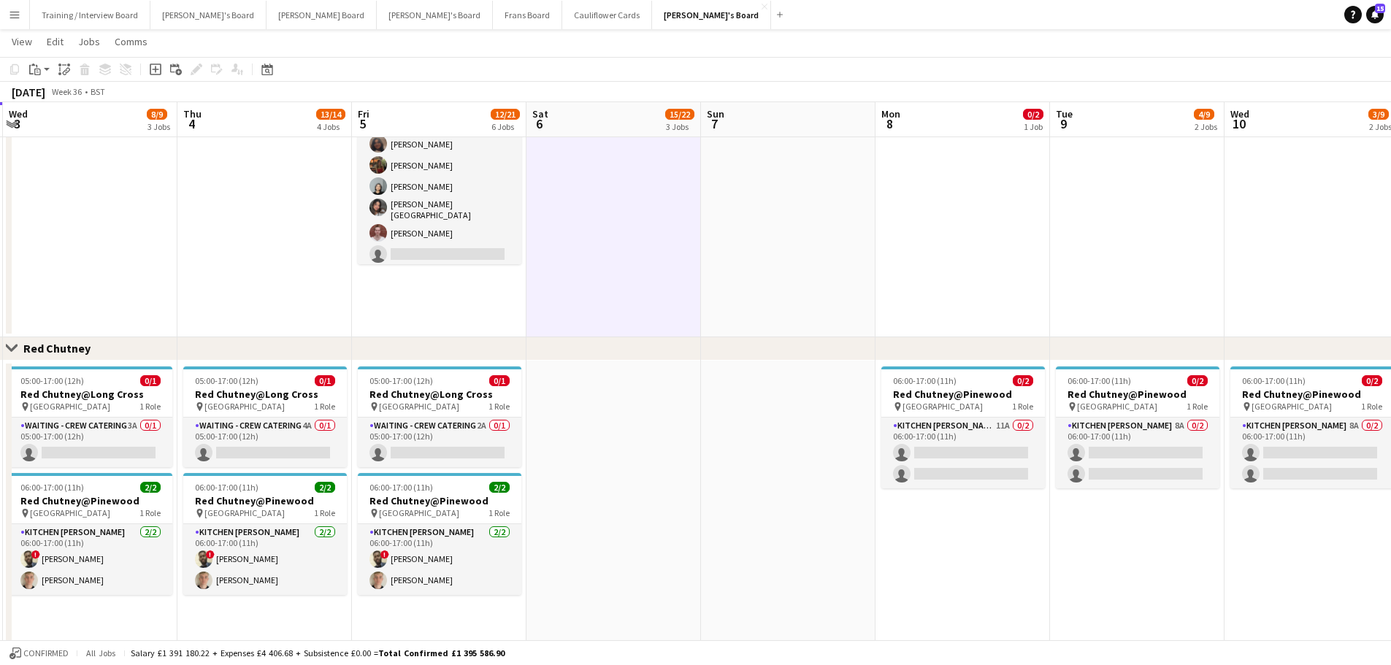
click at [792, 234] on app-date-cell at bounding box center [788, 119] width 174 height 436
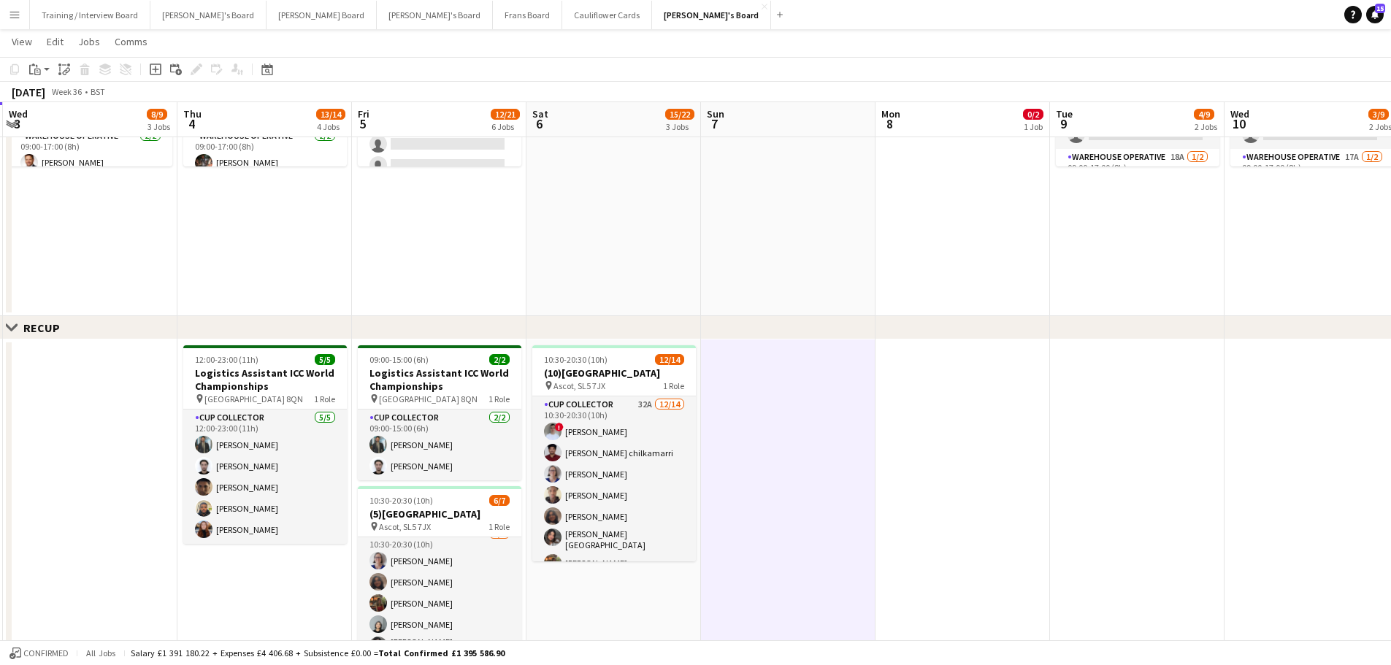
click at [799, 255] on app-date-cell at bounding box center [788, 131] width 174 height 372
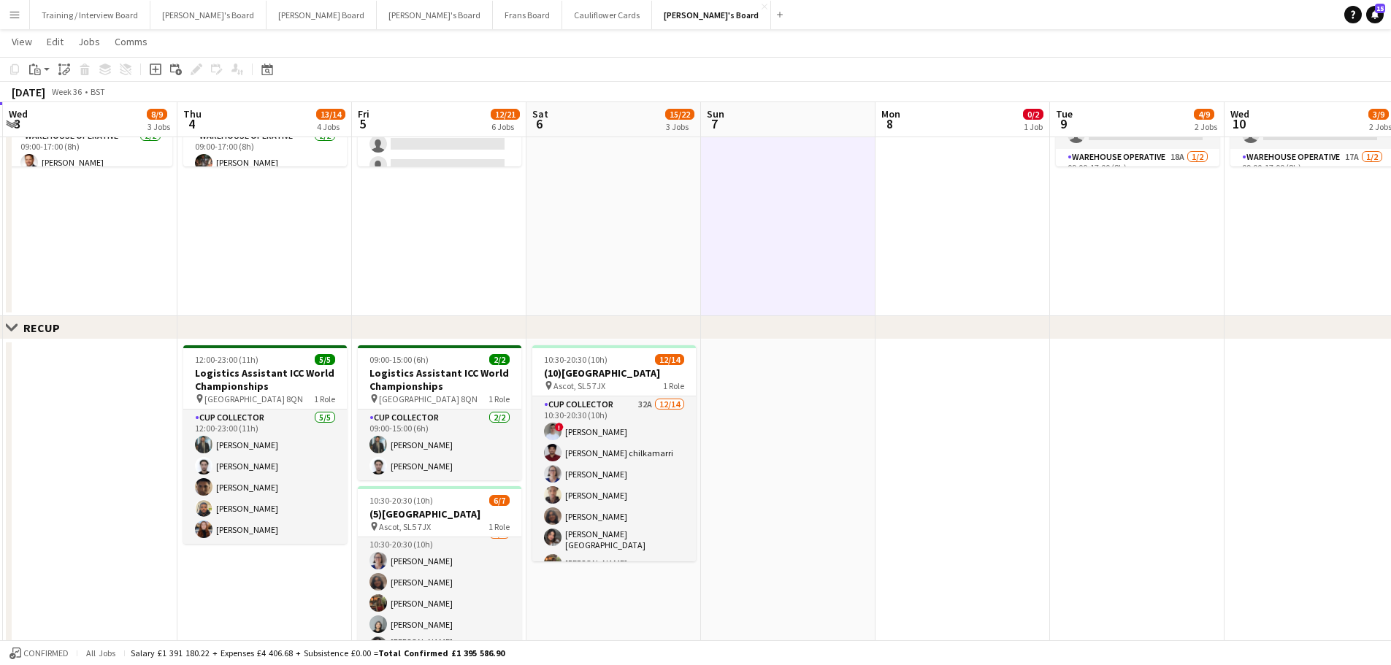
click at [683, 237] on app-date-cell at bounding box center [613, 131] width 174 height 372
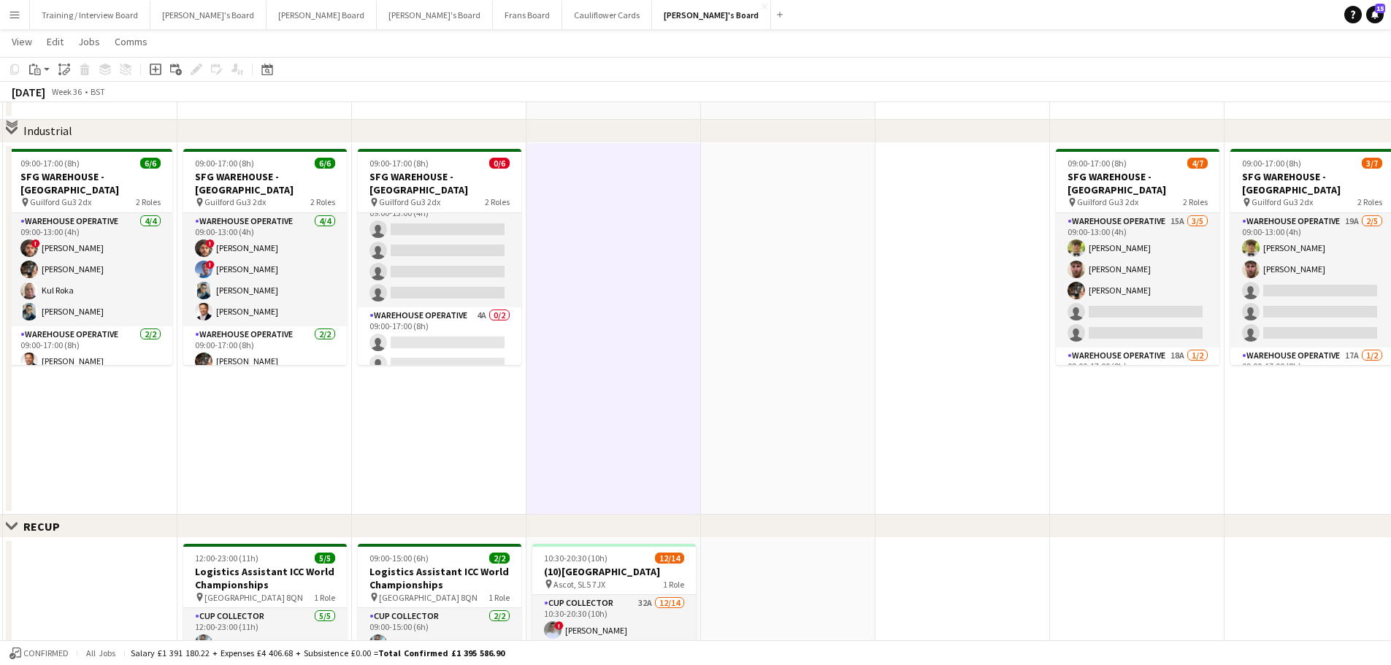
scroll to position [292, 0]
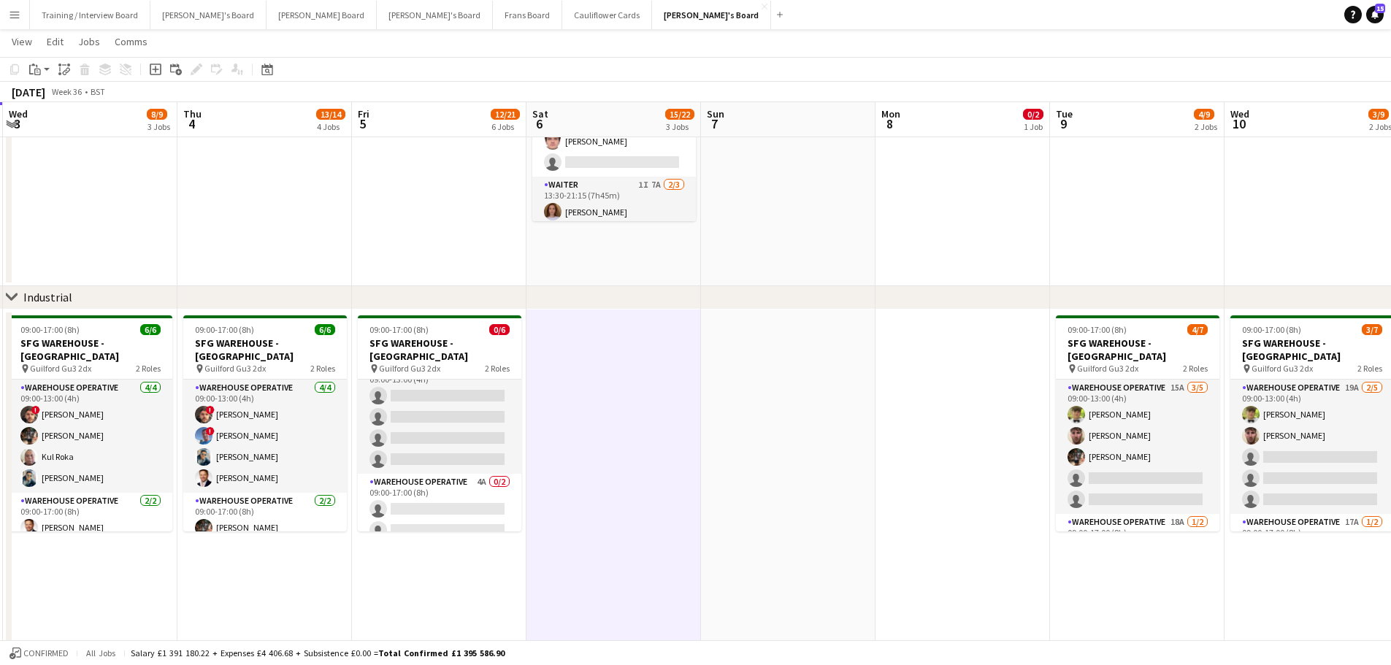
click at [750, 270] on app-date-cell at bounding box center [788, 79] width 174 height 415
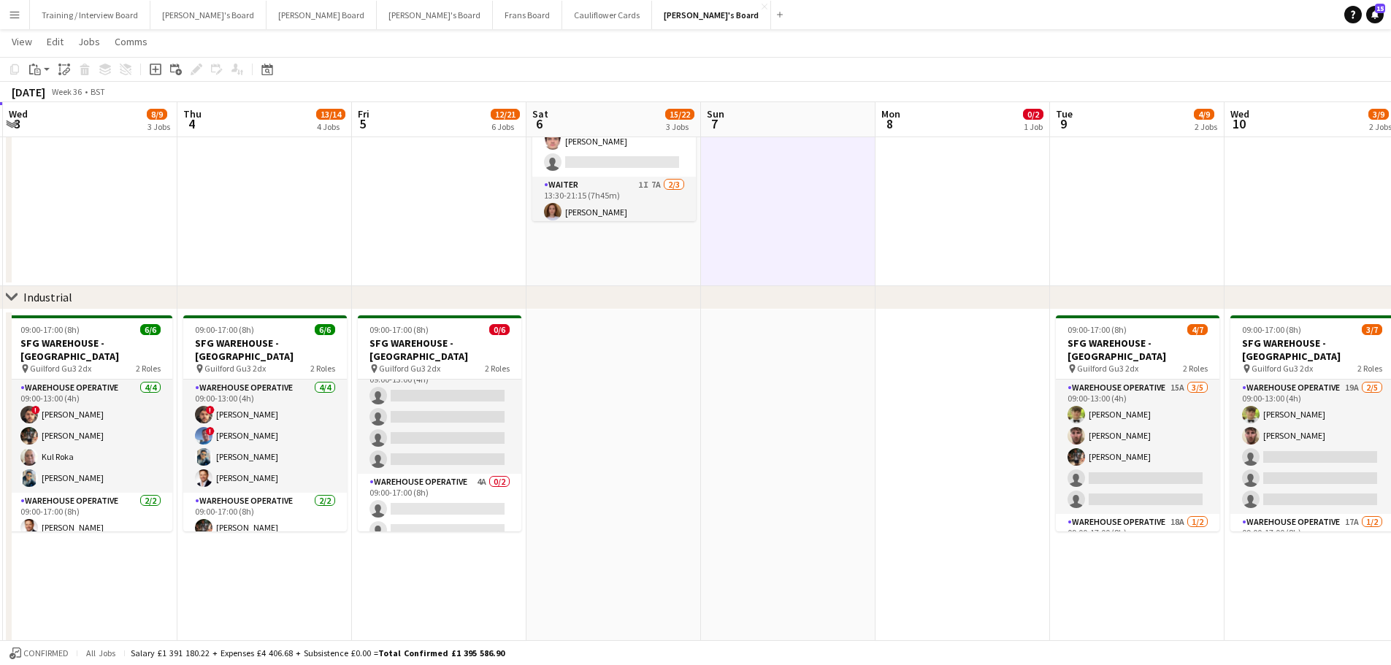
click at [649, 261] on app-date-cell "08:30-16:00 (7h30m) 0/2 Golden Fords Cafe - GU4 8AW pin Golden Ford GU4 8AW 1 R…" at bounding box center [613, 79] width 174 height 415
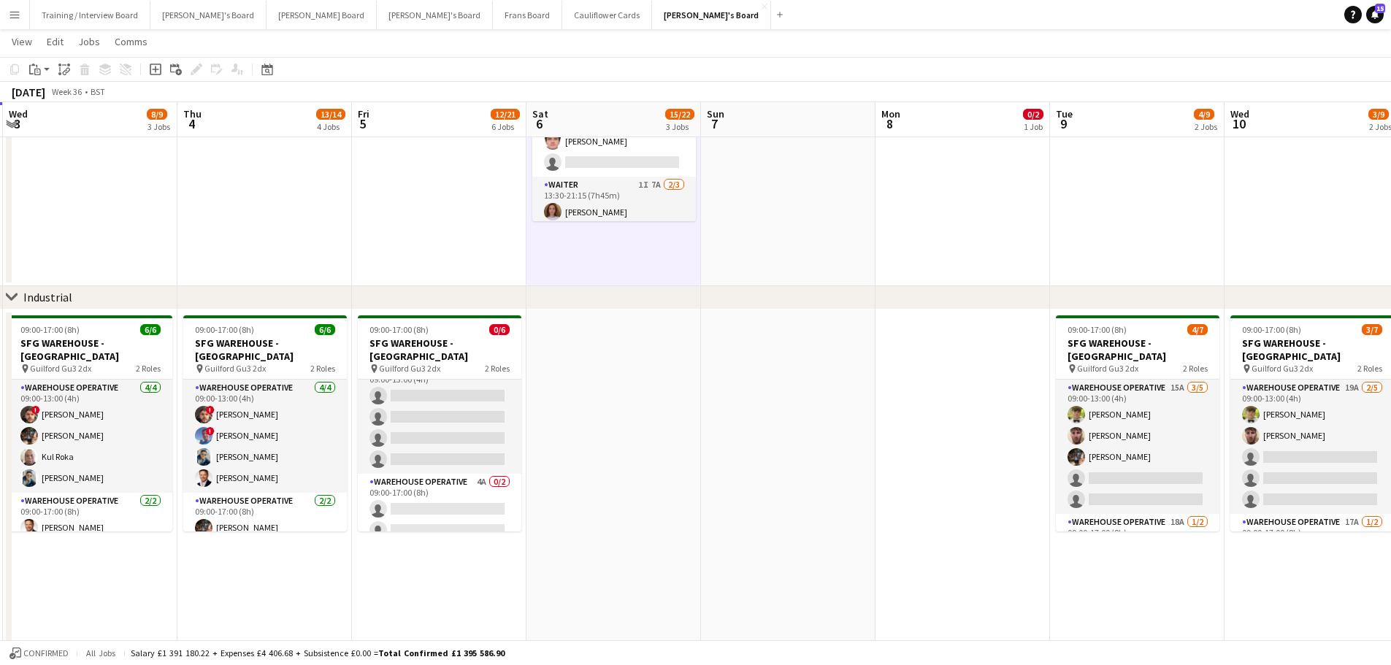
click at [659, 381] on app-date-cell at bounding box center [613, 496] width 174 height 372
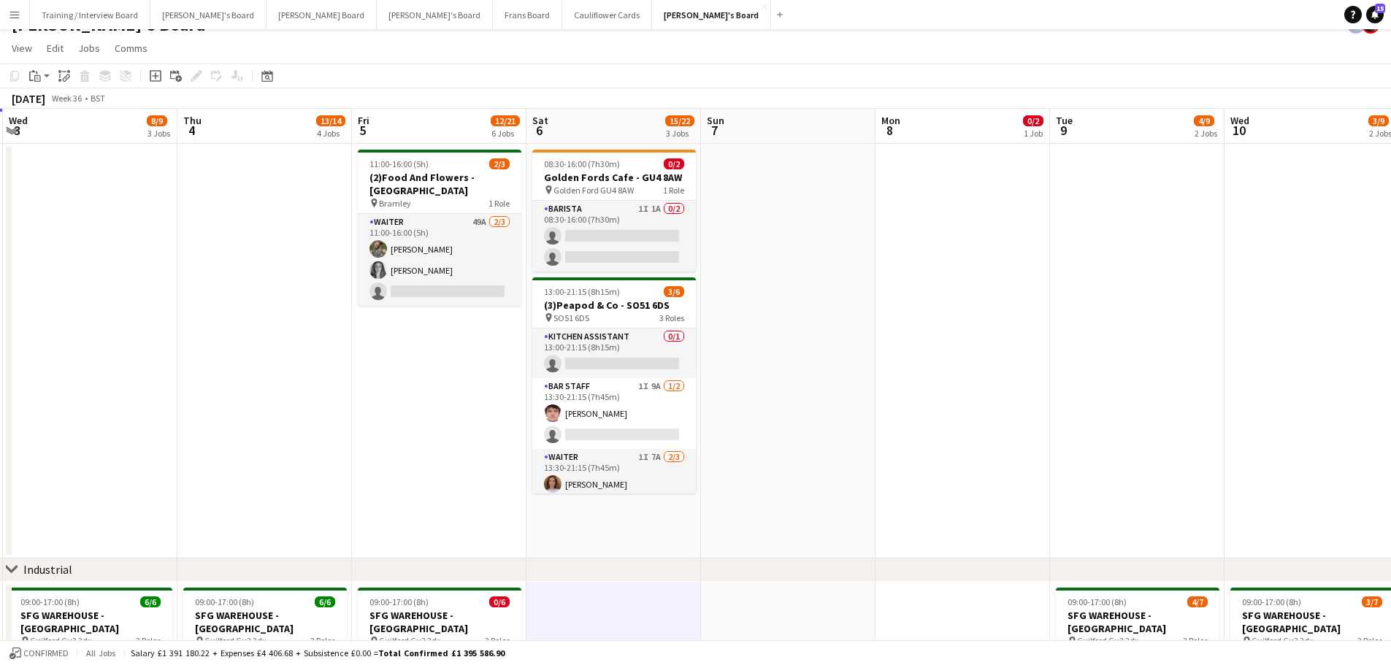
scroll to position [0, 0]
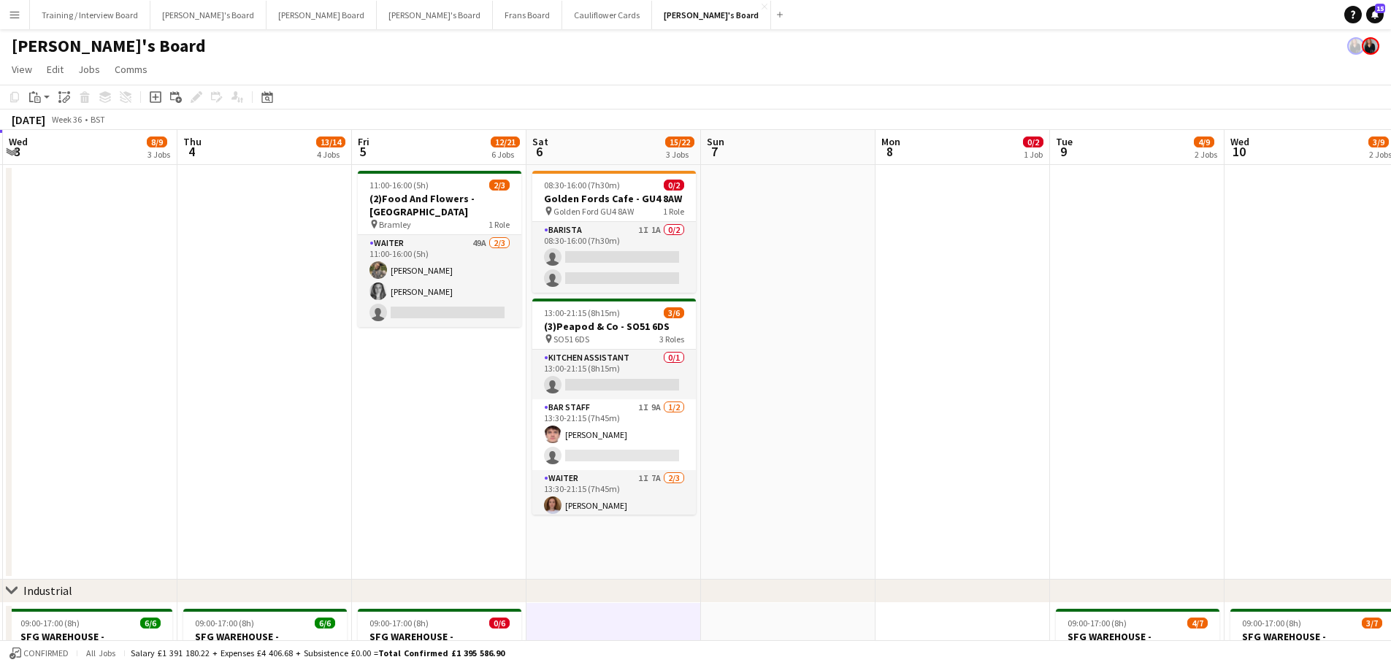
click at [812, 288] on app-date-cell at bounding box center [788, 372] width 174 height 415
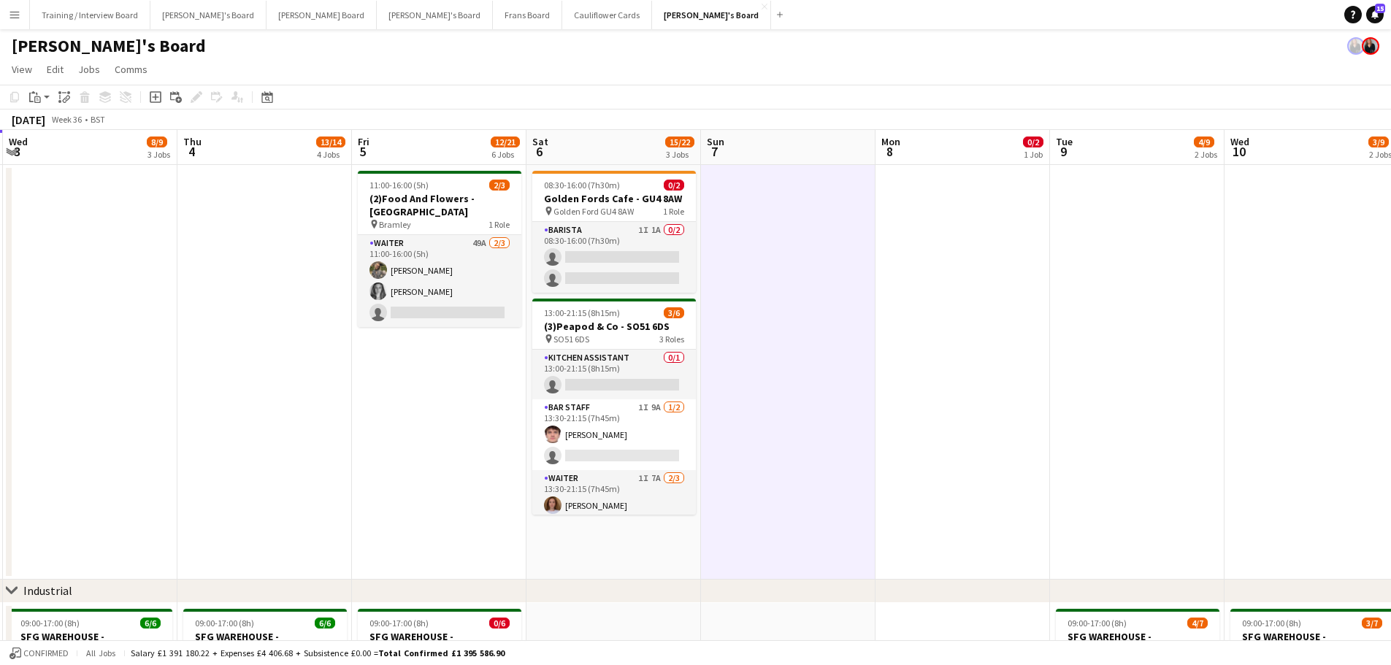
drag, startPoint x: 693, startPoint y: 556, endPoint x: 703, endPoint y: 561, distance: 11.1
click at [692, 401] on app-date-cell "08:30-16:00 (7h30m) 0/2 Golden Fords Cafe - GU4 8AW pin Golden Ford GU4 8AW 1 R…" at bounding box center [613, 372] width 174 height 415
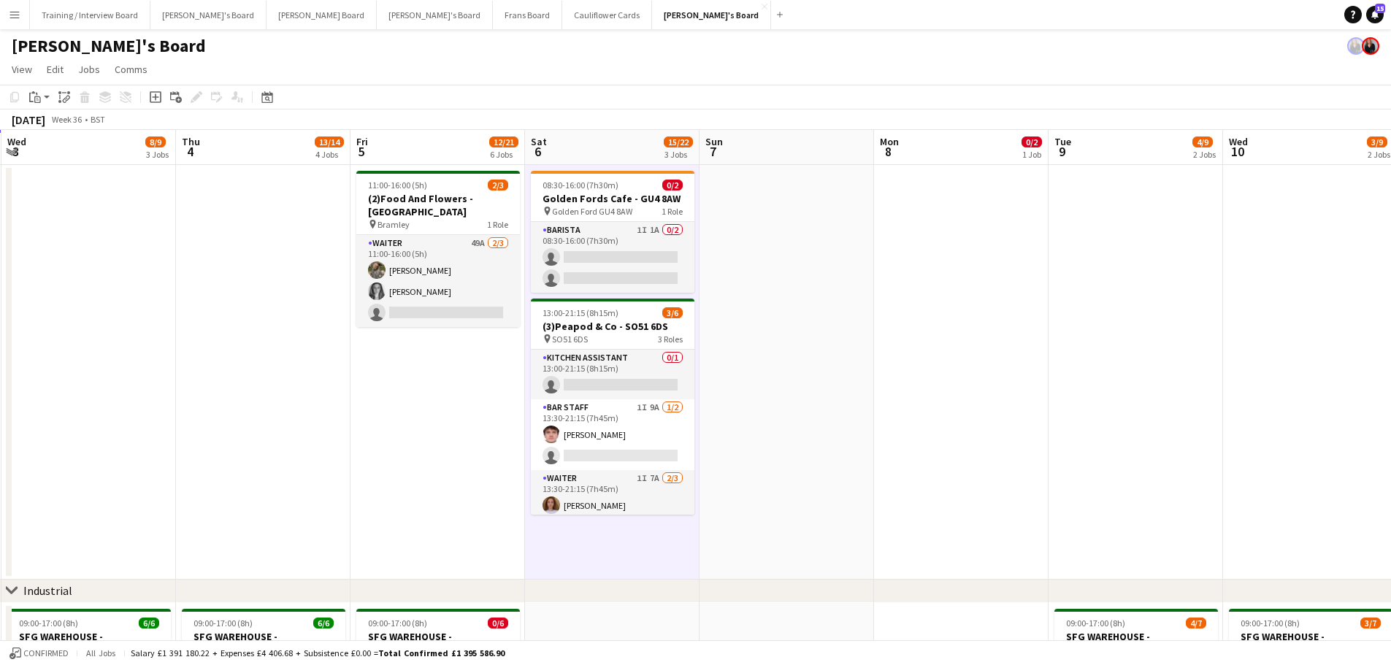
click at [777, 401] on app-date-cell at bounding box center [786, 372] width 174 height 415
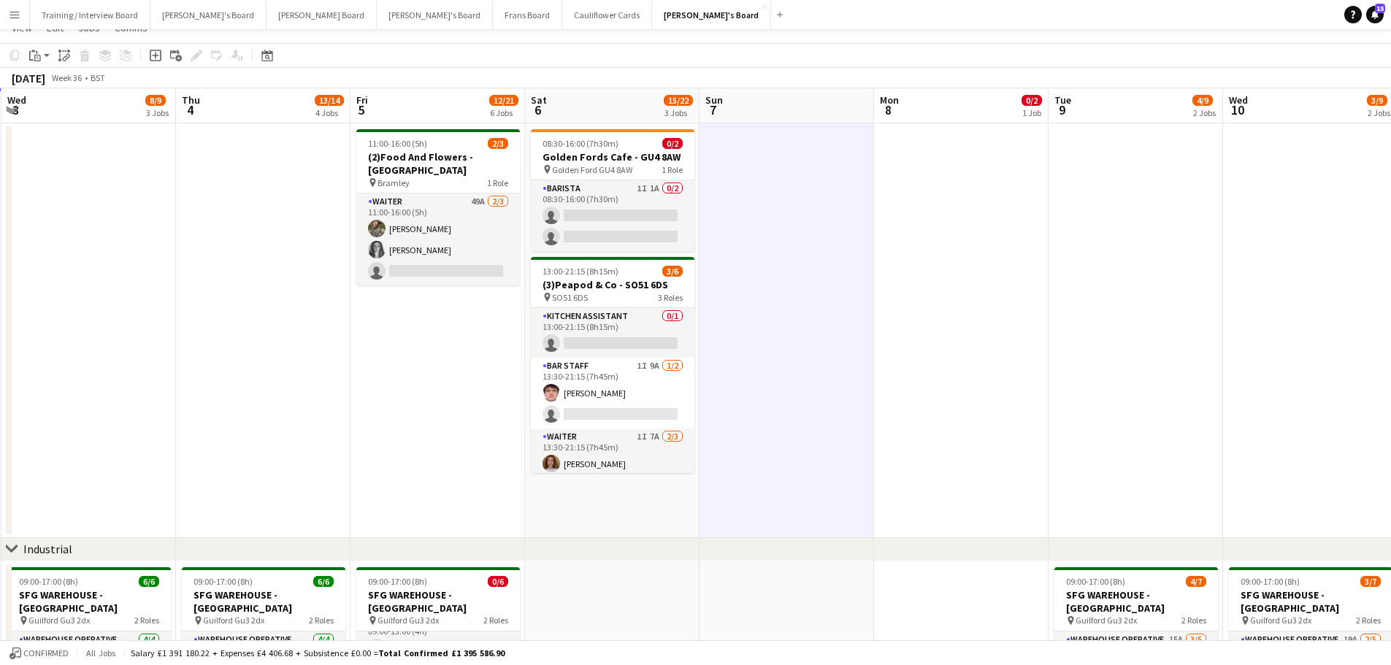
scroll to position [73, 0]
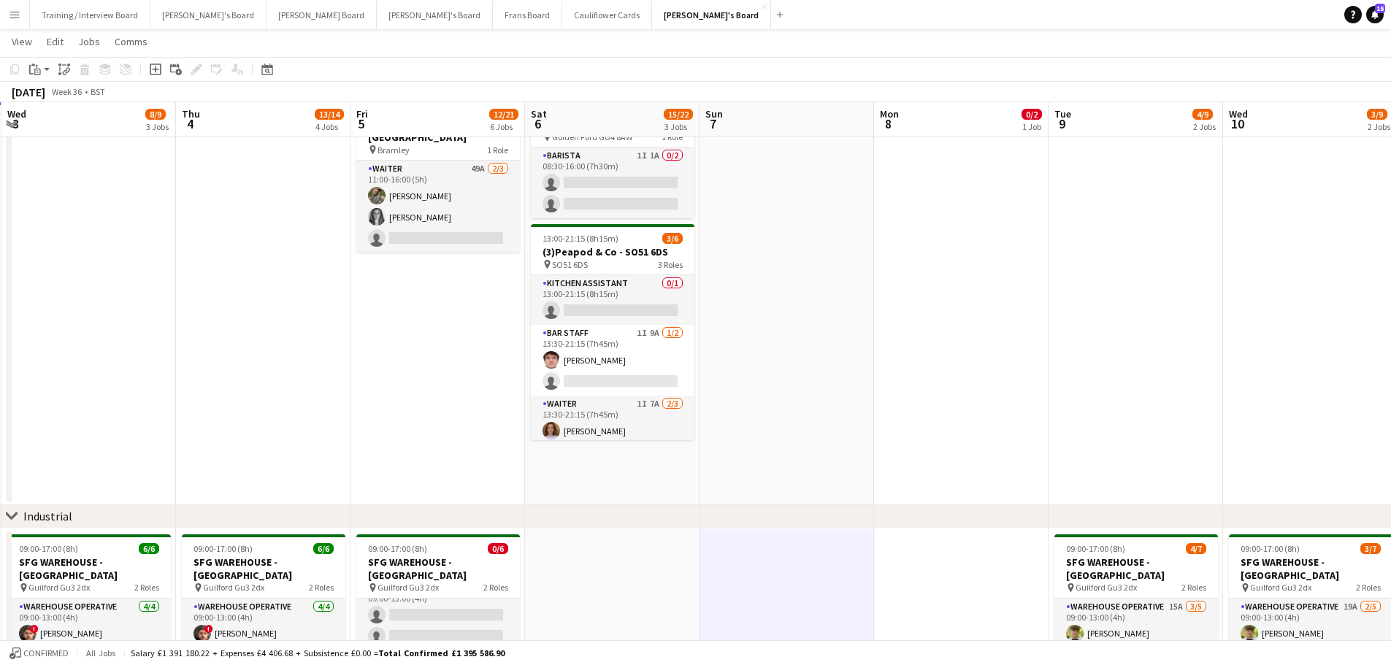
click at [603, 401] on app-date-cell "08:30-16:00 (7h30m) 0/2 Golden Fords Cafe - GU4 8AW pin Golden Ford GU4 8AW 1 R…" at bounding box center [612, 298] width 174 height 415
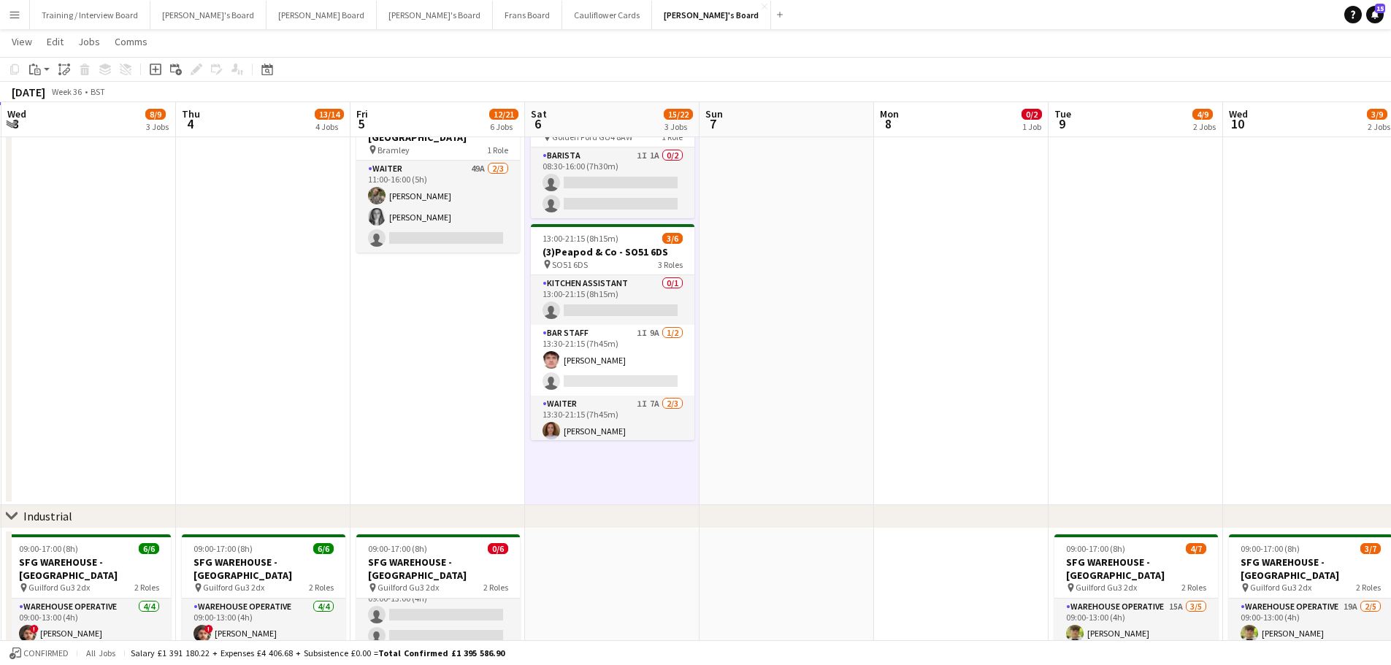
click at [785, 401] on app-date-cell at bounding box center [786, 298] width 174 height 415
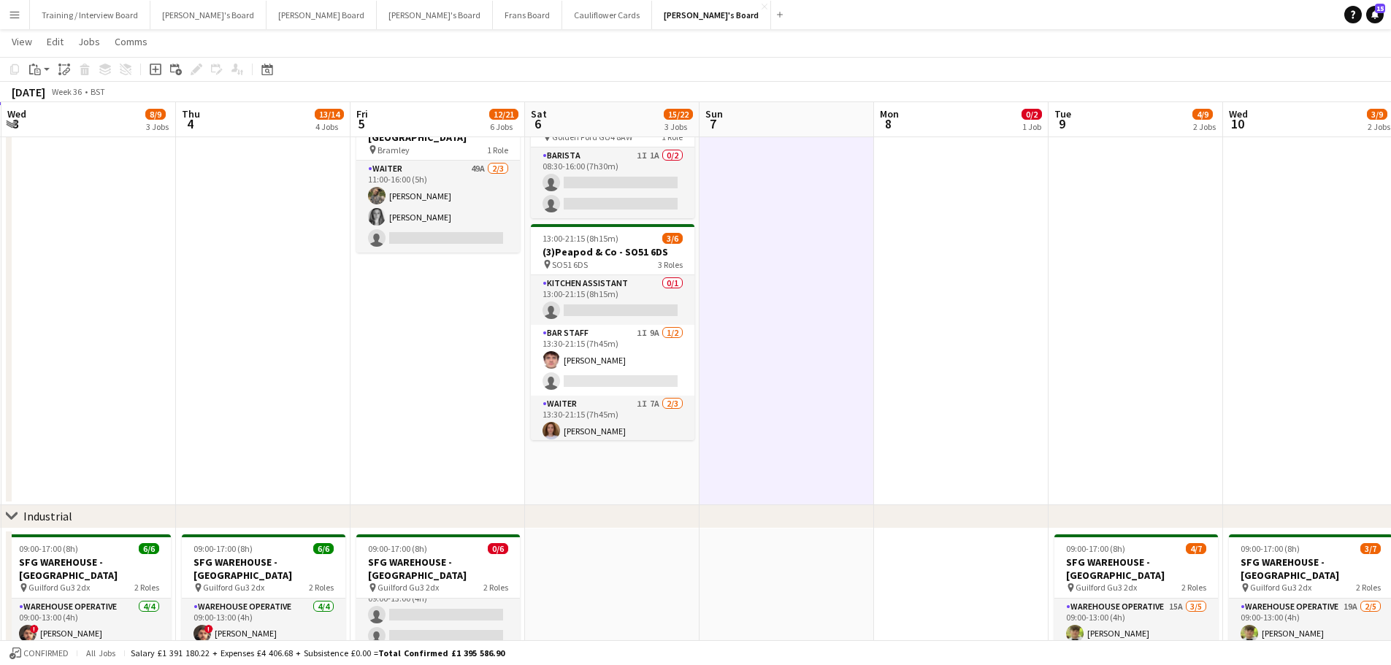
click at [653, 401] on app-date-cell "08:30-16:00 (7h30m) 0/2 Golden Fords Cafe - GU4 8AW pin Golden Ford GU4 8AW 1 R…" at bounding box center [612, 298] width 174 height 415
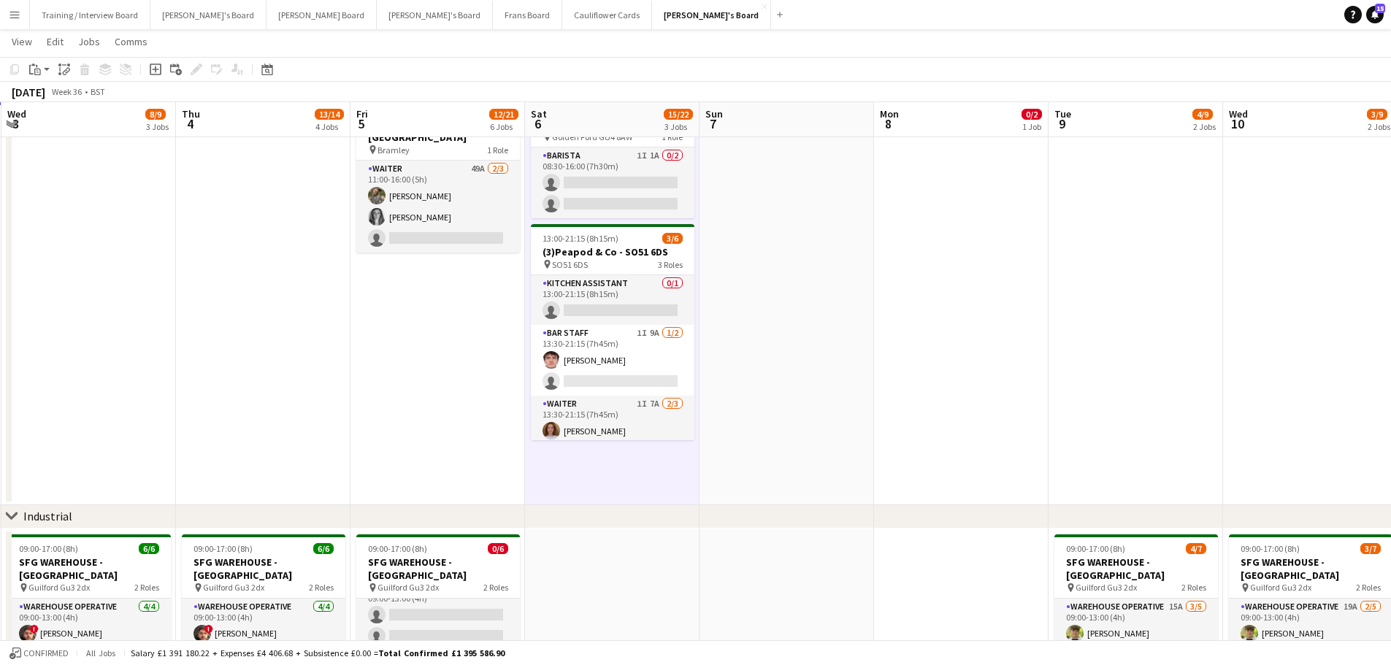
click at [754, 401] on app-date-cell at bounding box center [786, 298] width 174 height 415
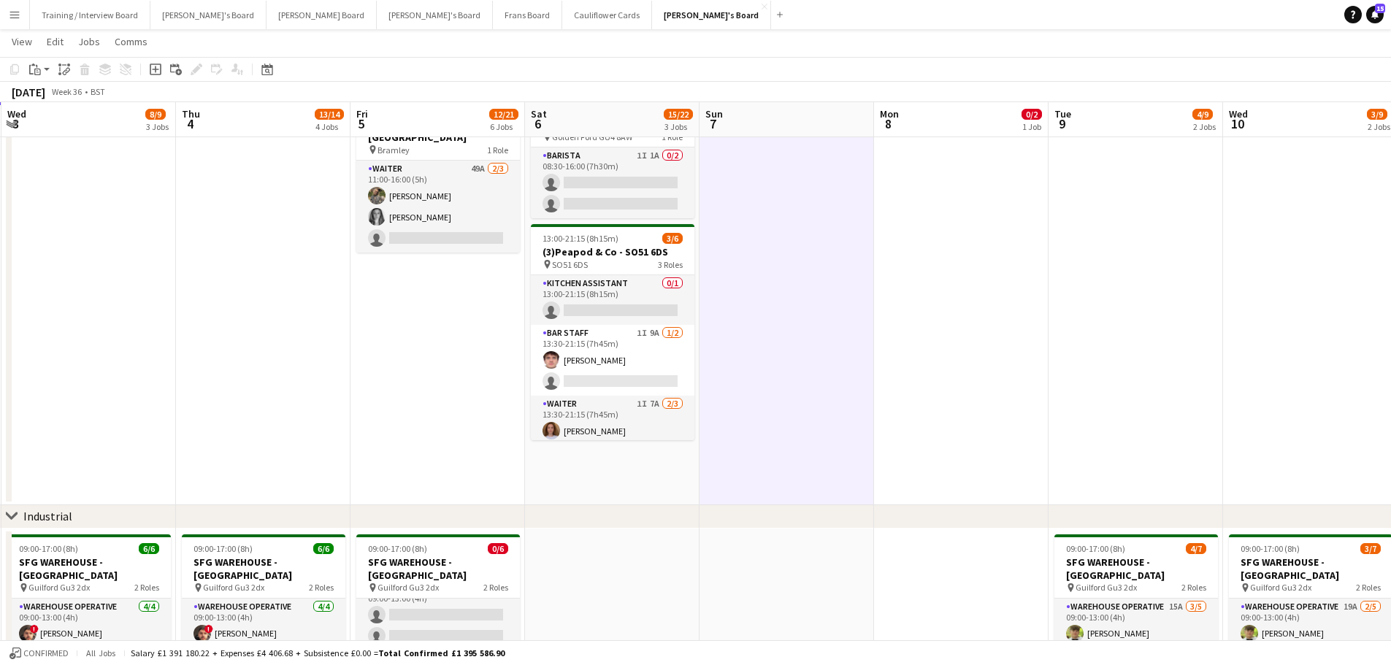
click at [620, 401] on app-date-cell "08:30-16:00 (7h30m) 0/2 Golden Fords Cafe - GU4 8AW pin Golden Ford GU4 8AW 1 R…" at bounding box center [612, 298] width 174 height 415
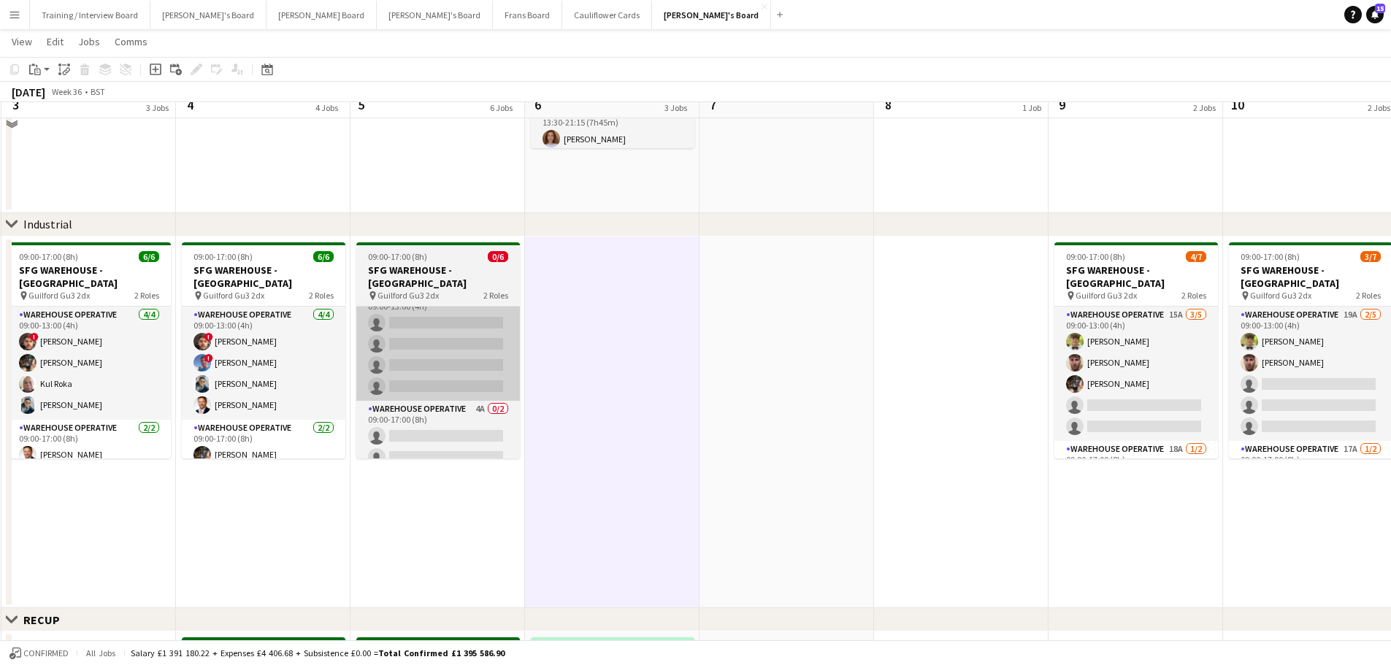
scroll to position [219, 0]
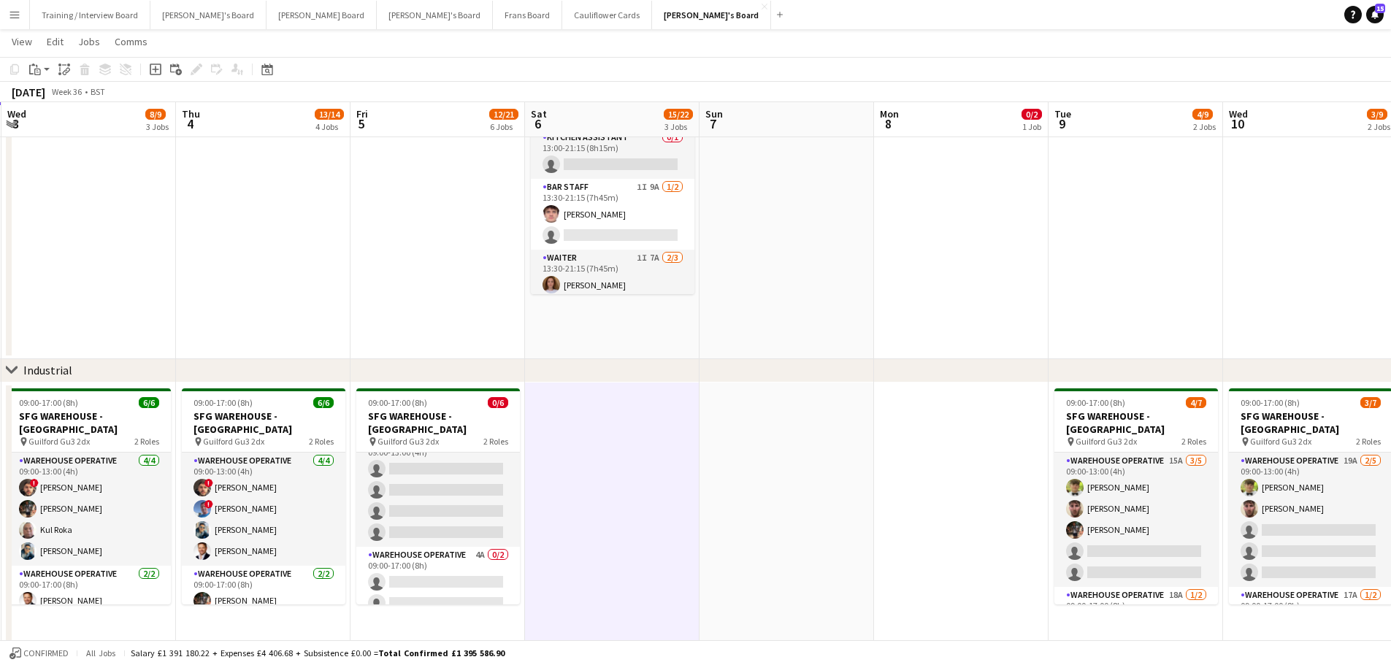
click at [848, 233] on app-date-cell at bounding box center [786, 152] width 174 height 415
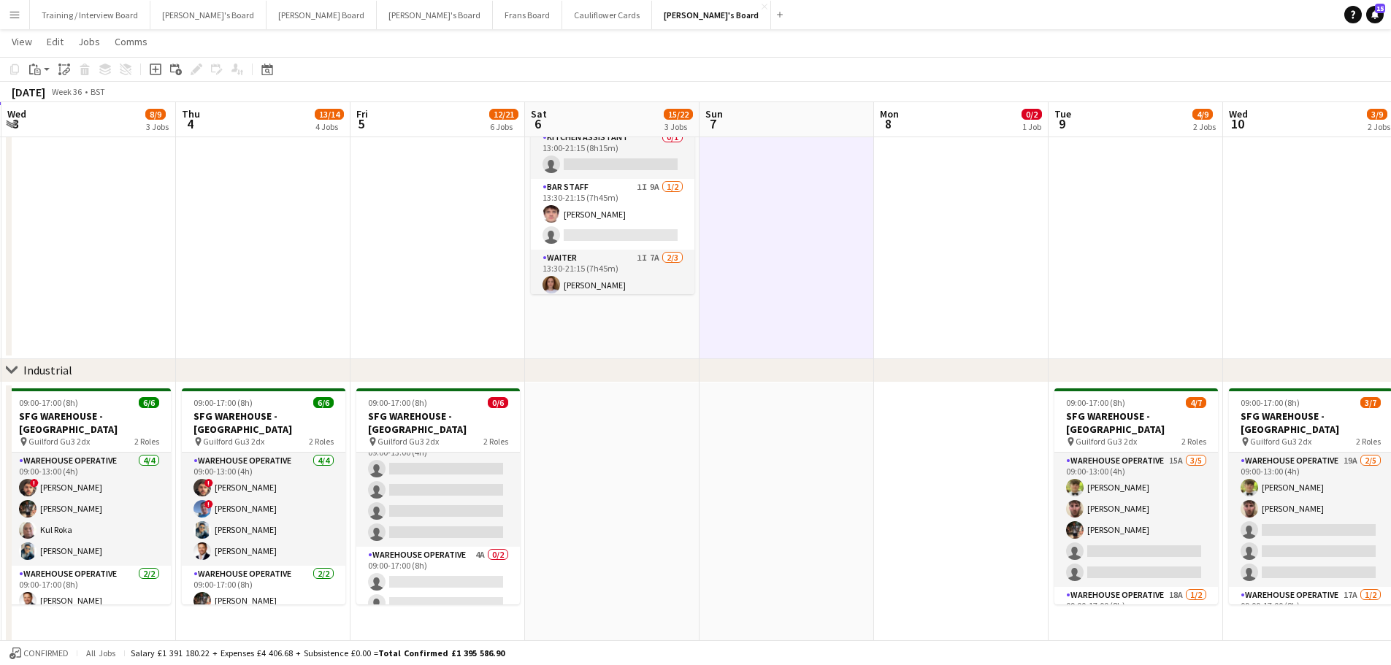
drag, startPoint x: 612, startPoint y: 337, endPoint x: 648, endPoint y: 317, distance: 40.6
click at [612, 337] on app-date-cell "08:30-16:00 (7h30m) 0/2 Golden Fords Cafe - GU4 8AW pin Golden Ford GU4 8AW 1 R…" at bounding box center [612, 152] width 174 height 415
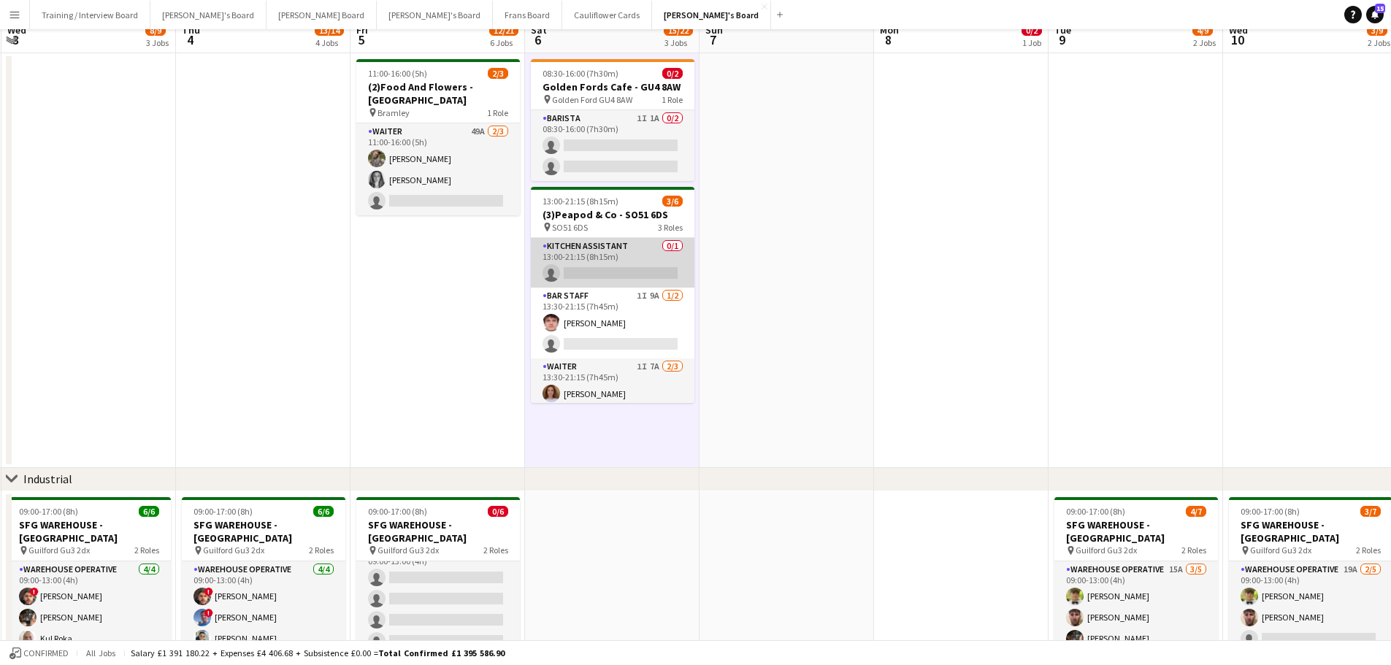
scroll to position [0, 0]
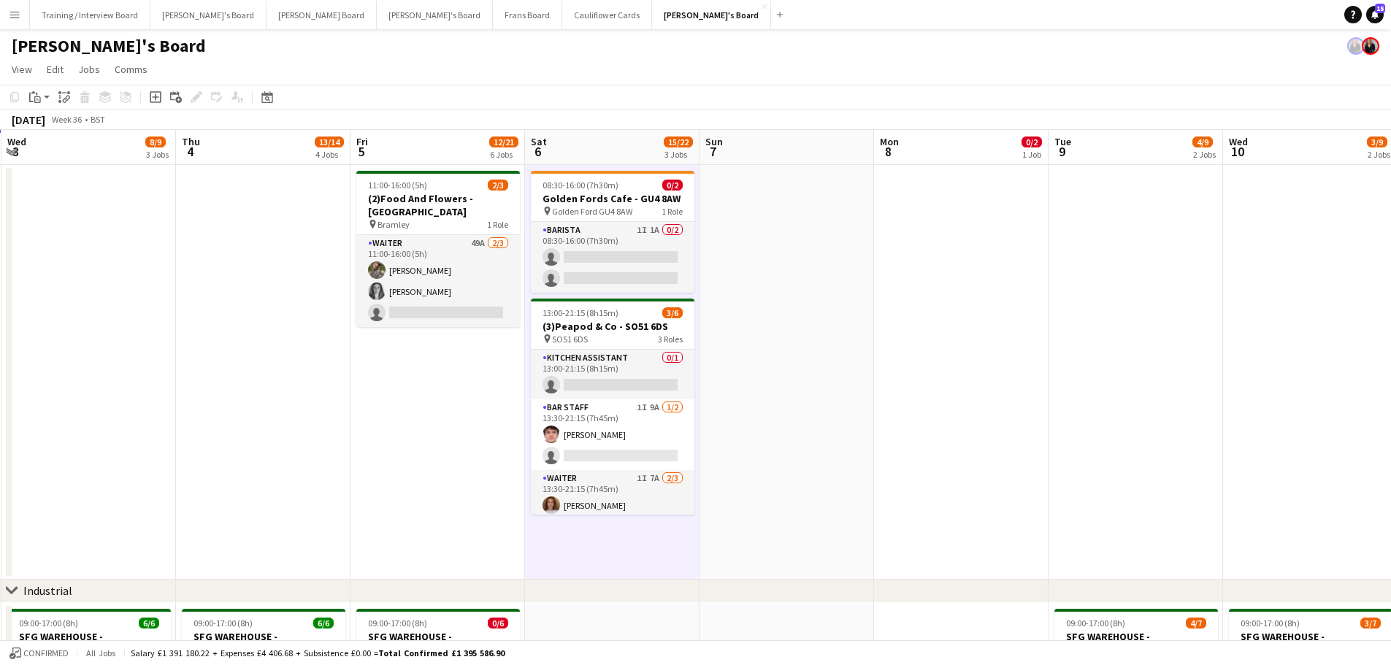
click at [758, 303] on app-date-cell at bounding box center [786, 372] width 174 height 415
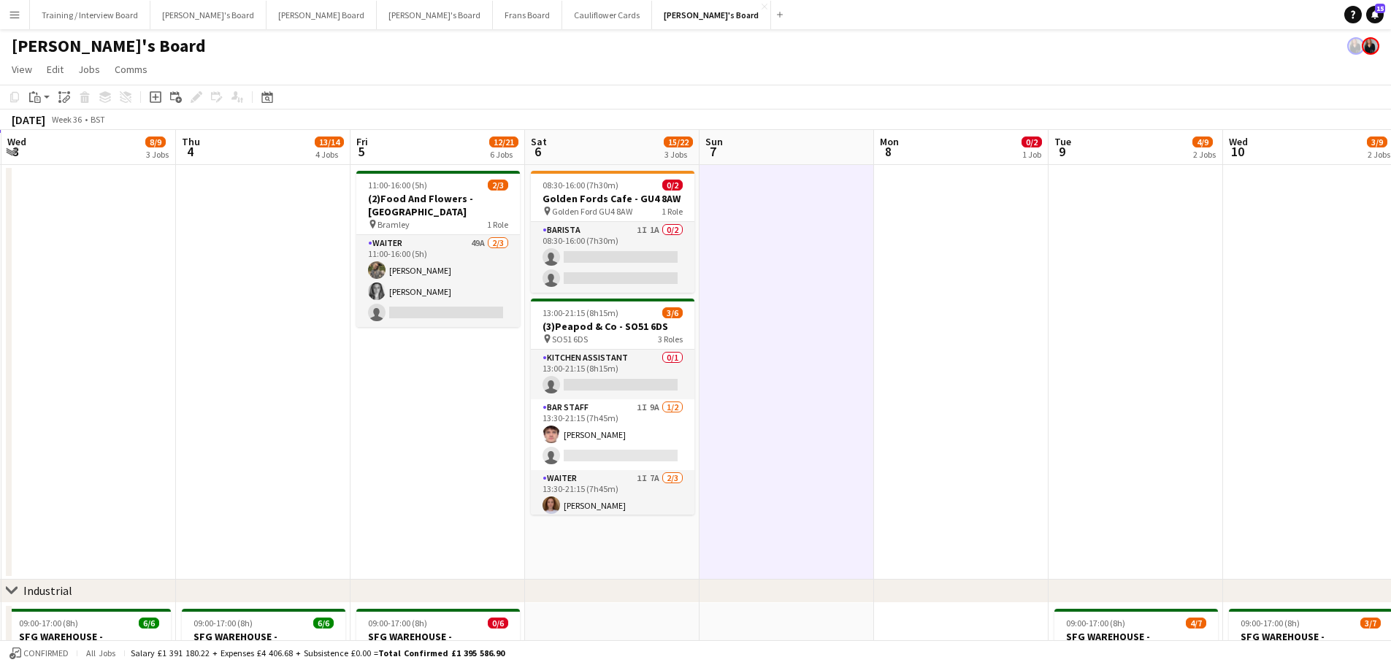
click at [619, 401] on app-date-cell "08:30-16:00 (7h30m) 0/2 Golden Fords Cafe - GU4 8AW pin Golden Ford GU4 8AW 1 R…" at bounding box center [612, 372] width 174 height 415
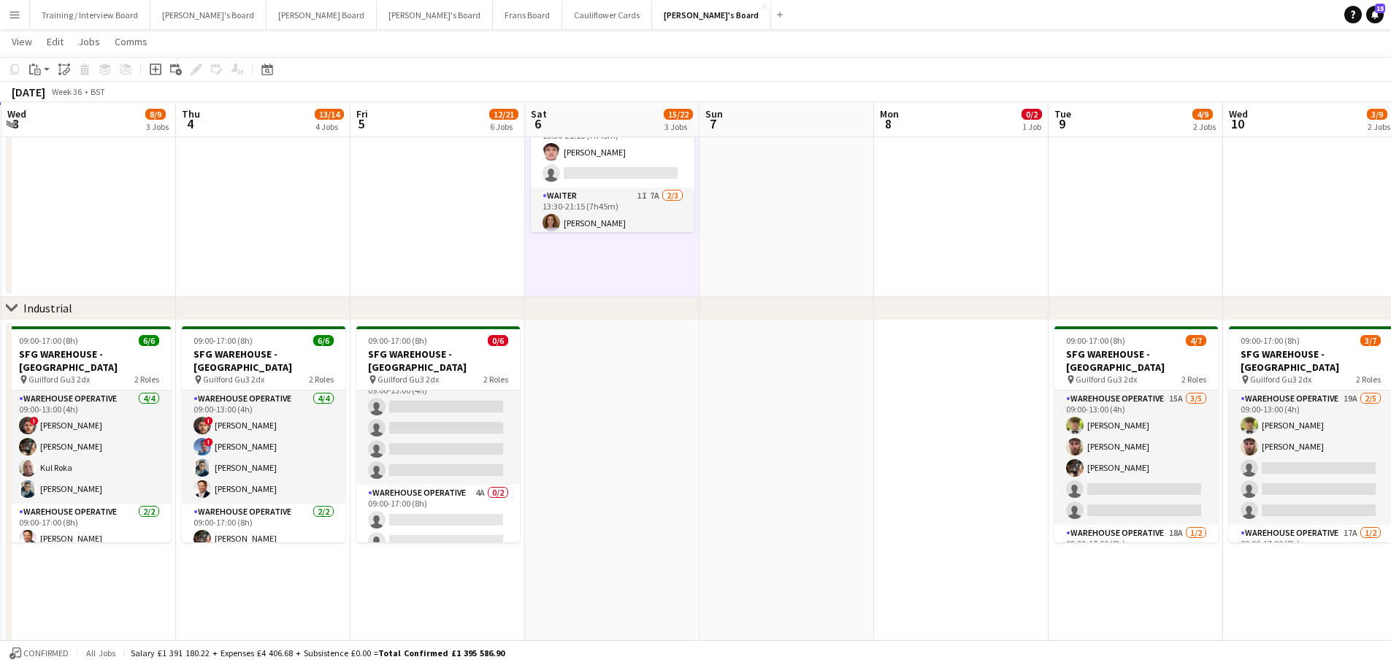
scroll to position [292, 0]
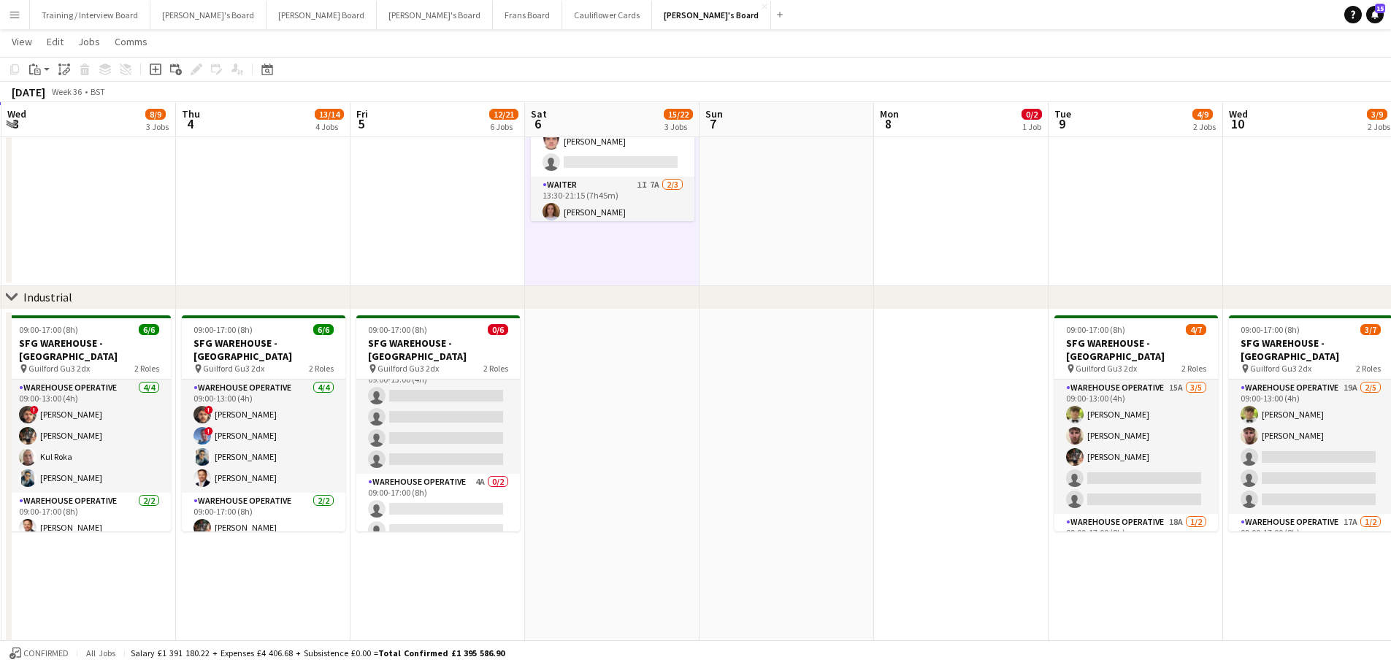
click at [686, 401] on app-date-cell at bounding box center [612, 496] width 174 height 372
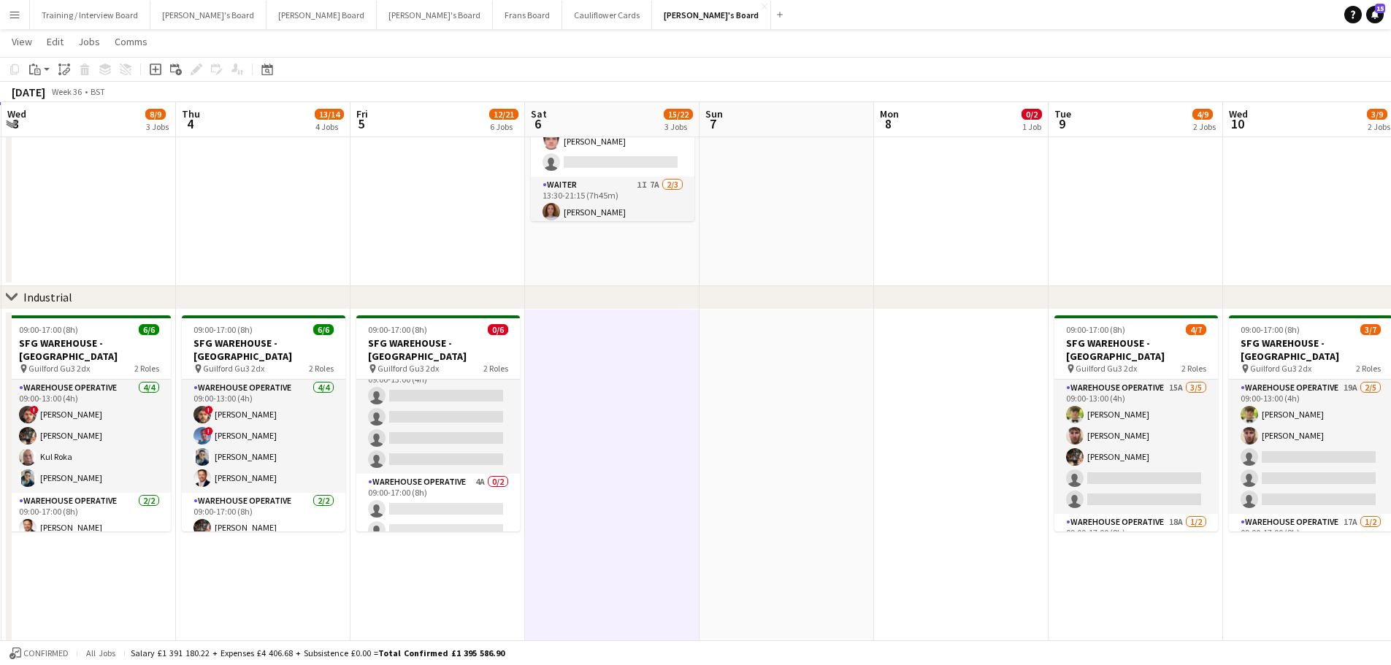
drag, startPoint x: 544, startPoint y: 537, endPoint x: 569, endPoint y: 534, distance: 25.7
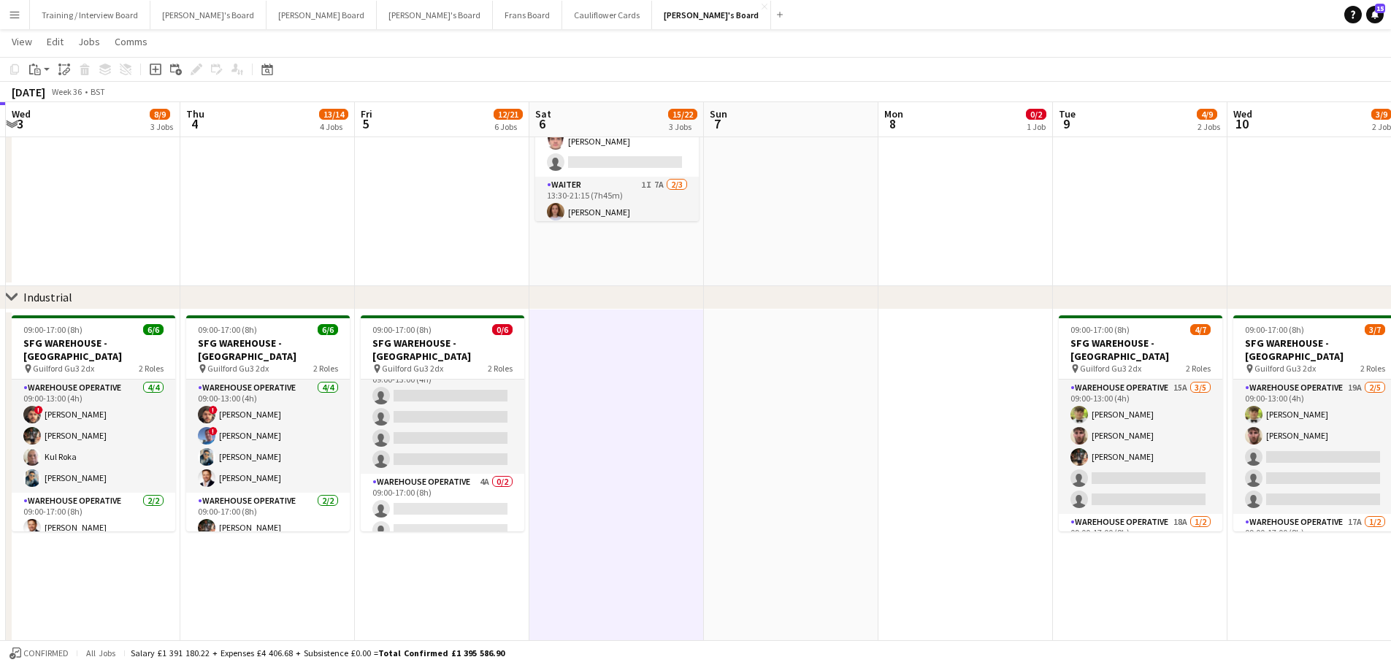
click at [751, 246] on app-date-cell at bounding box center [791, 79] width 174 height 415
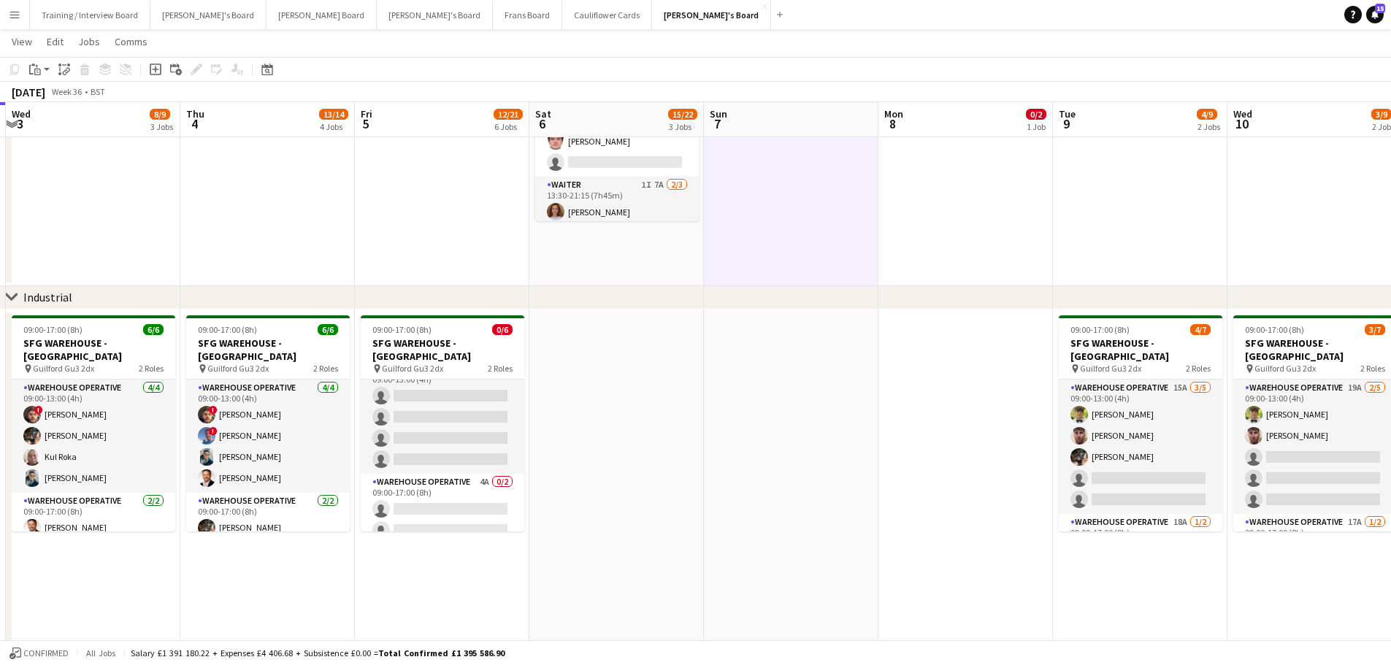
click at [667, 253] on app-date-cell "08:30-16:00 (7h30m) 0/2 Golden Fords Cafe - GU4 8AW pin Golden Ford GU4 8AW 1 R…" at bounding box center [616, 79] width 174 height 415
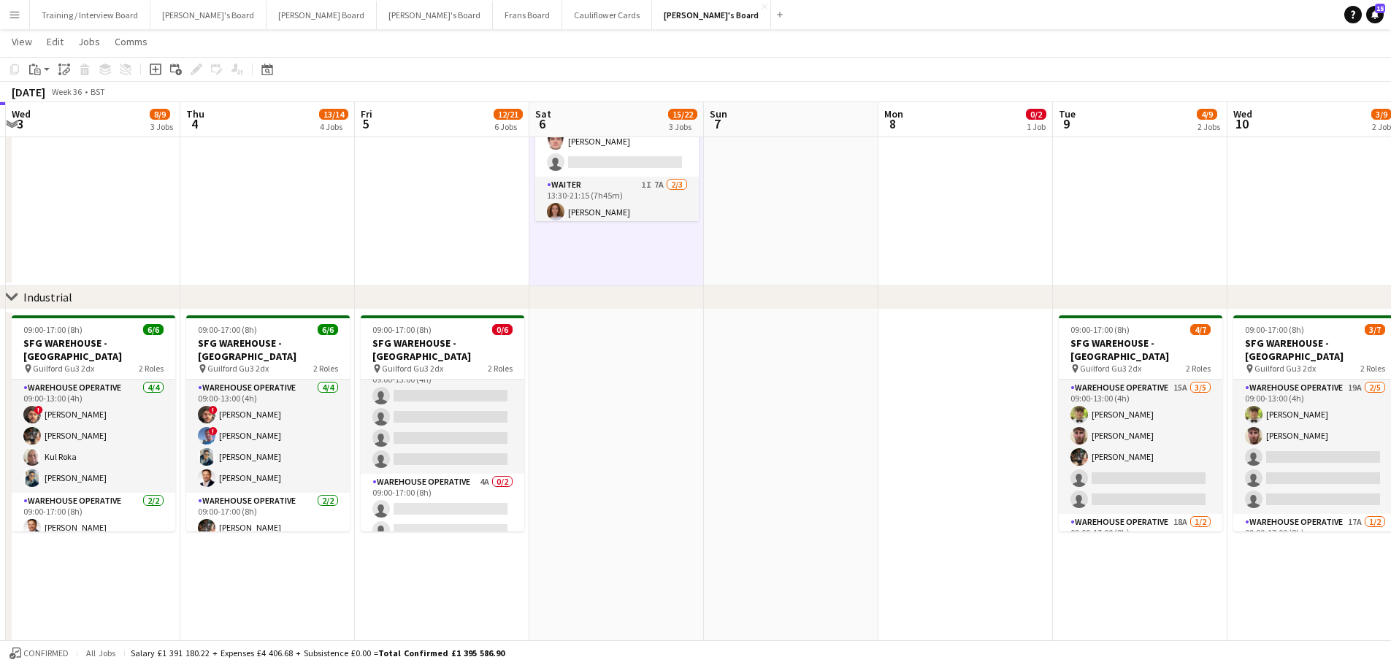
click at [740, 210] on app-date-cell at bounding box center [791, 79] width 174 height 415
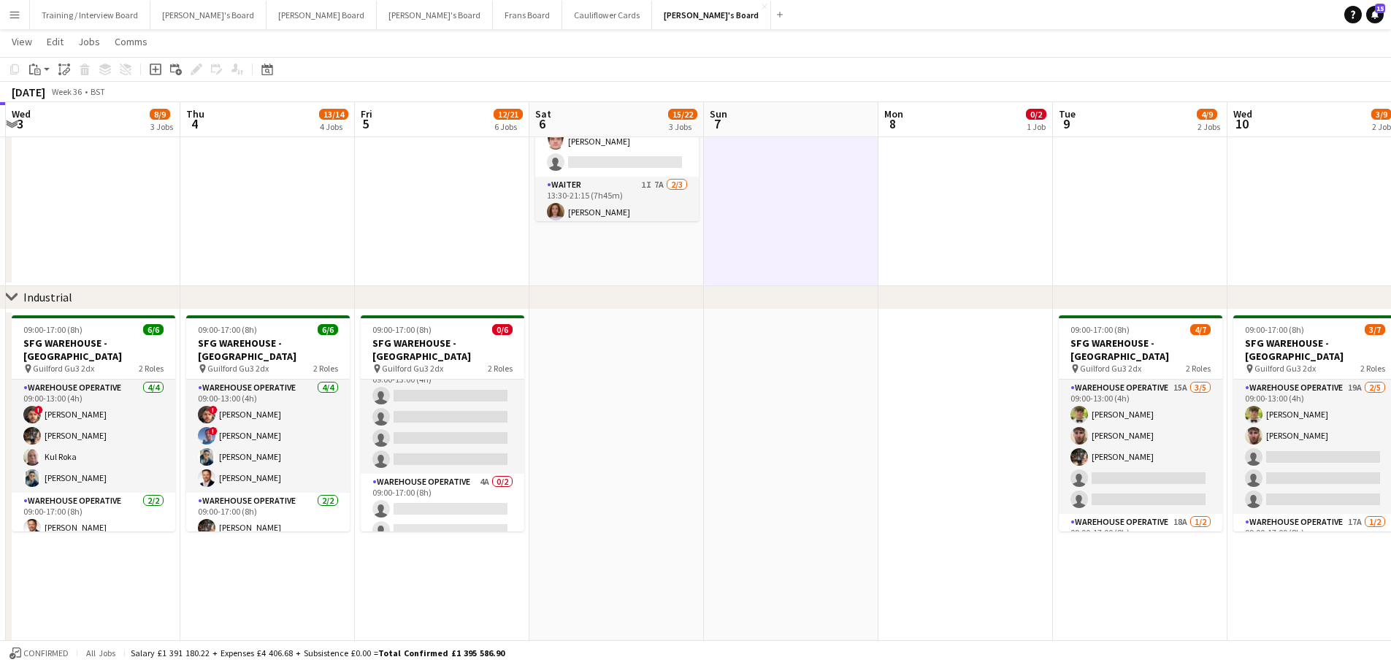
click at [634, 260] on app-date-cell "08:30-16:00 (7h30m) 0/2 Golden Fords Cafe - GU4 8AW pin Golden Ford GU4 8AW 1 R…" at bounding box center [616, 79] width 174 height 415
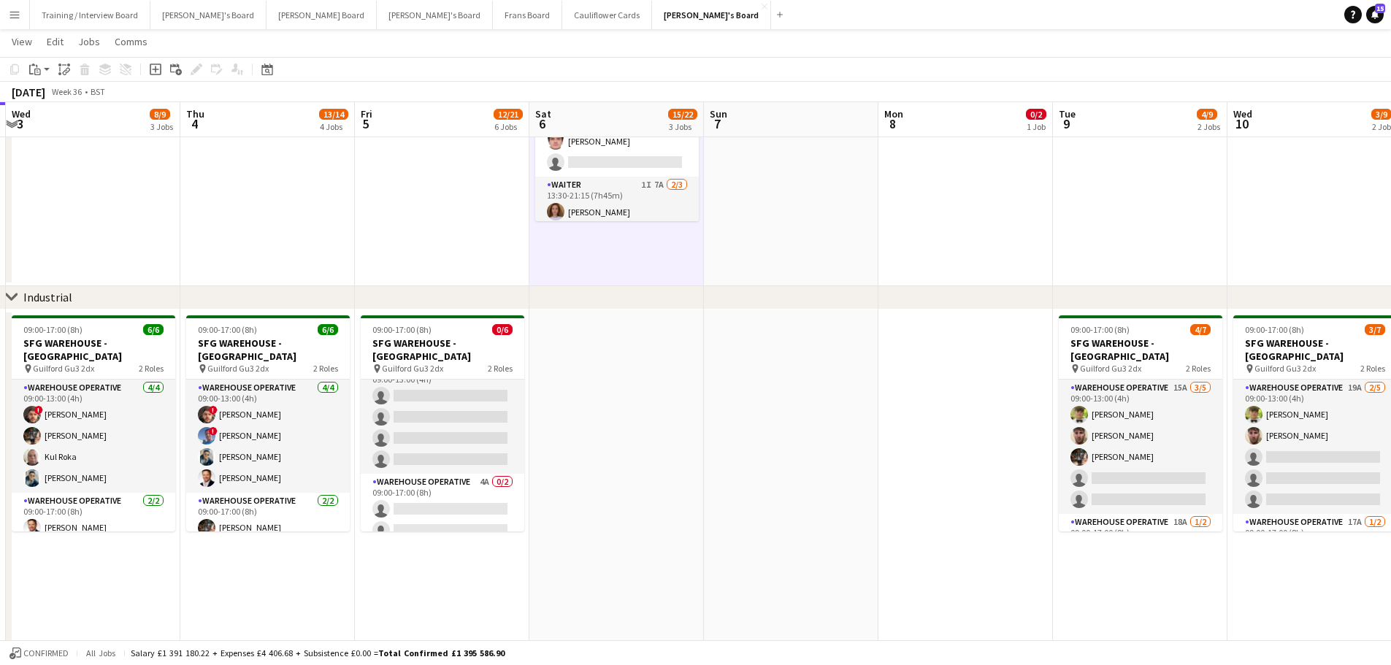
click at [635, 401] on app-date-cell at bounding box center [616, 496] width 174 height 372
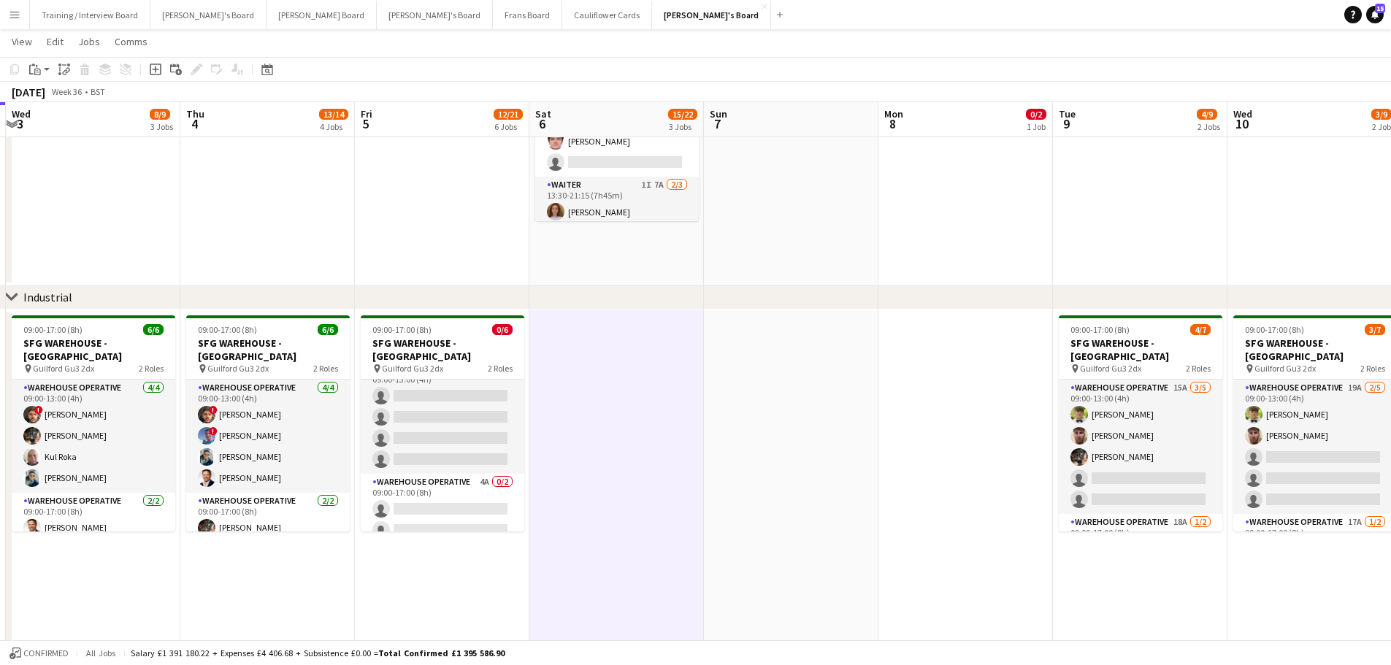
click at [754, 247] on app-date-cell at bounding box center [791, 79] width 174 height 415
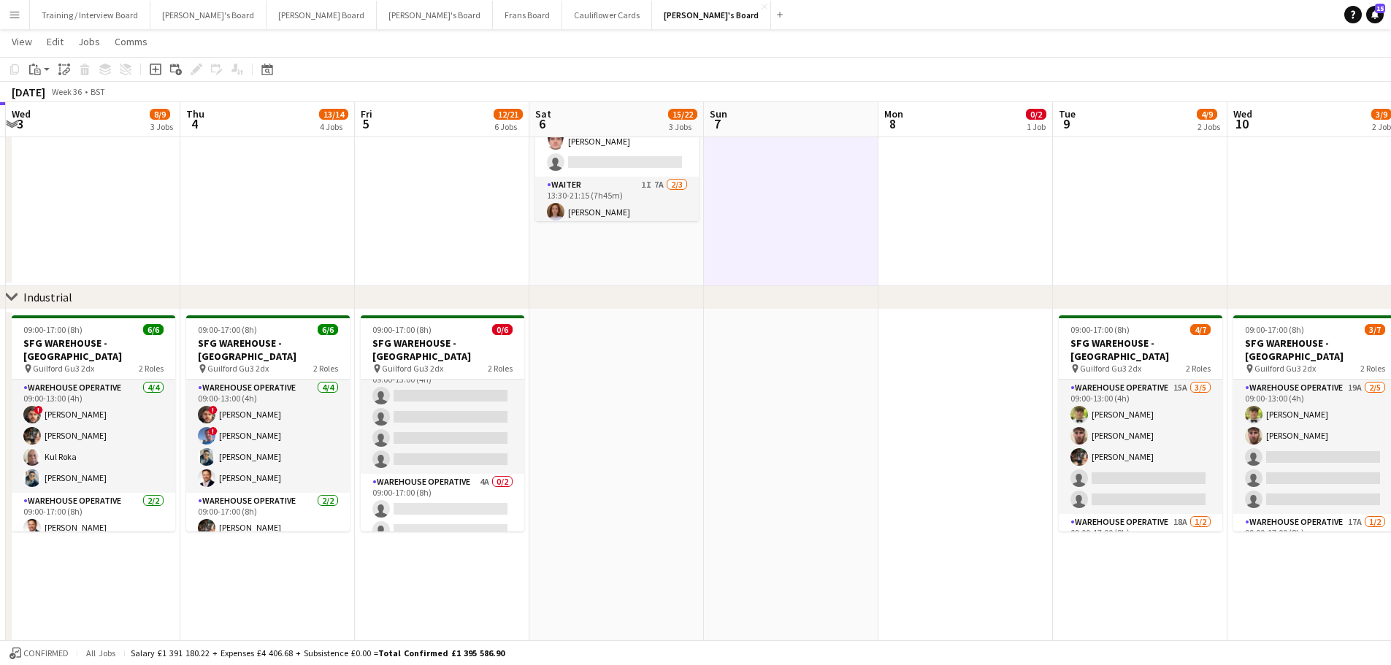
click at [777, 401] on app-date-cell at bounding box center [791, 496] width 174 height 372
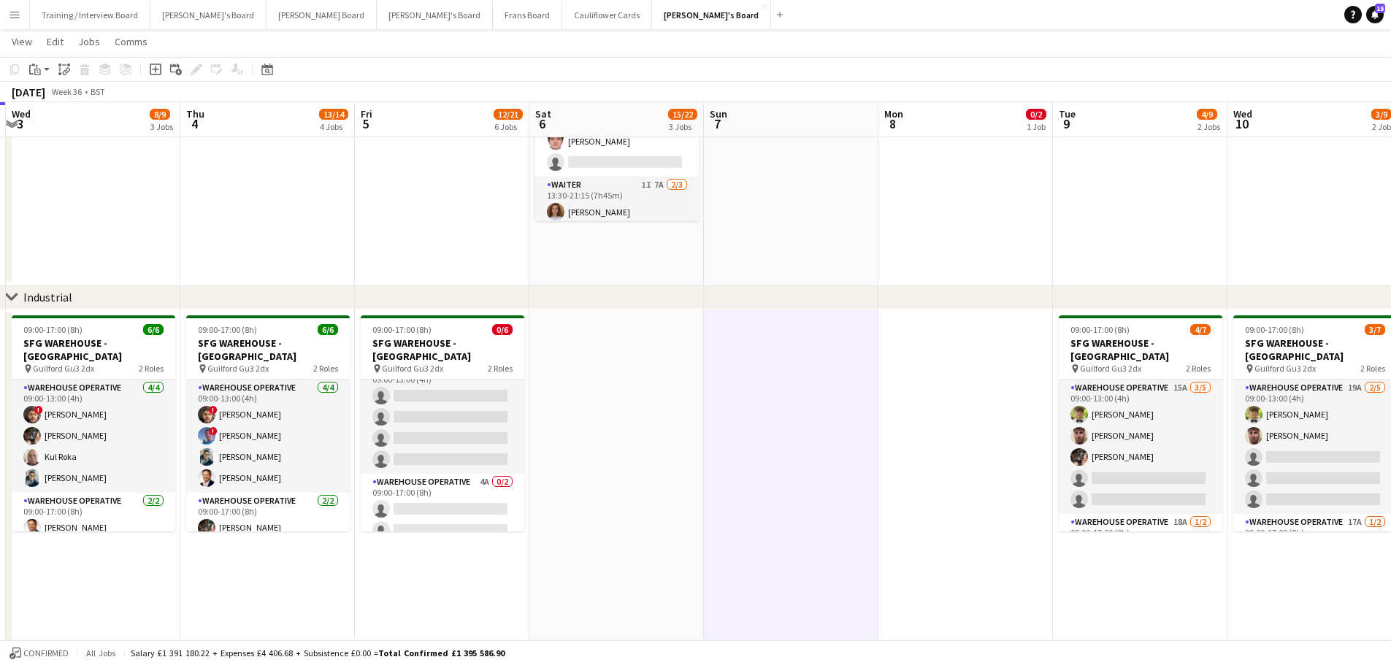
drag, startPoint x: 972, startPoint y: 510, endPoint x: 1206, endPoint y: 521, distance: 233.9
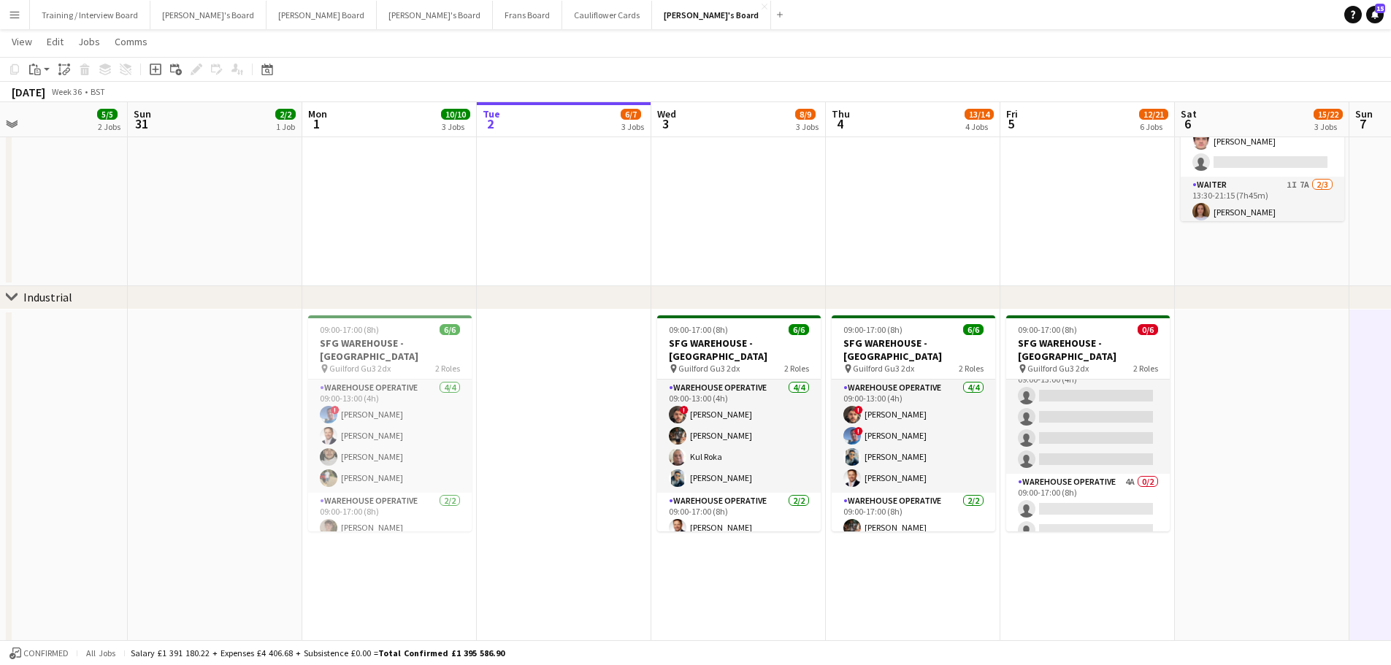
scroll to position [0, 396]
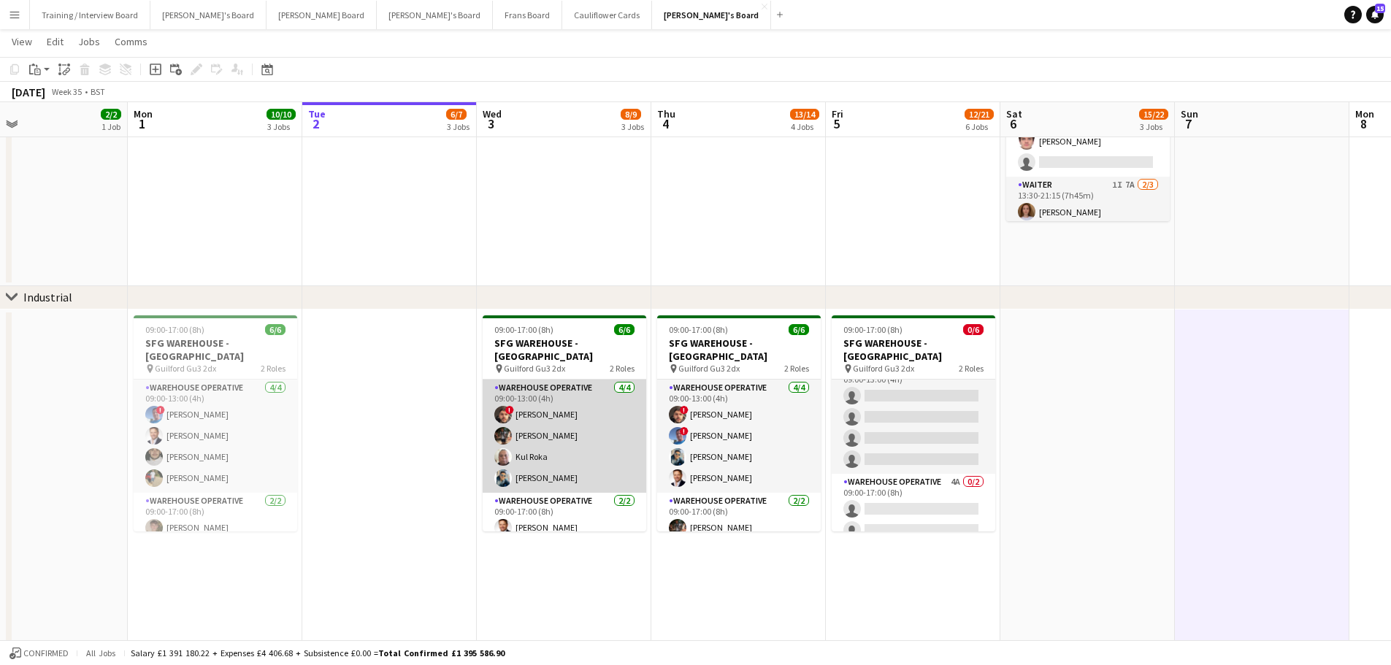
click at [547, 401] on app-card-role "Warehouse Operative 4/4 09:00-13:00 (4h) ! Christopher Waters Tom Mckinlay Kul …" at bounding box center [565, 436] width 164 height 113
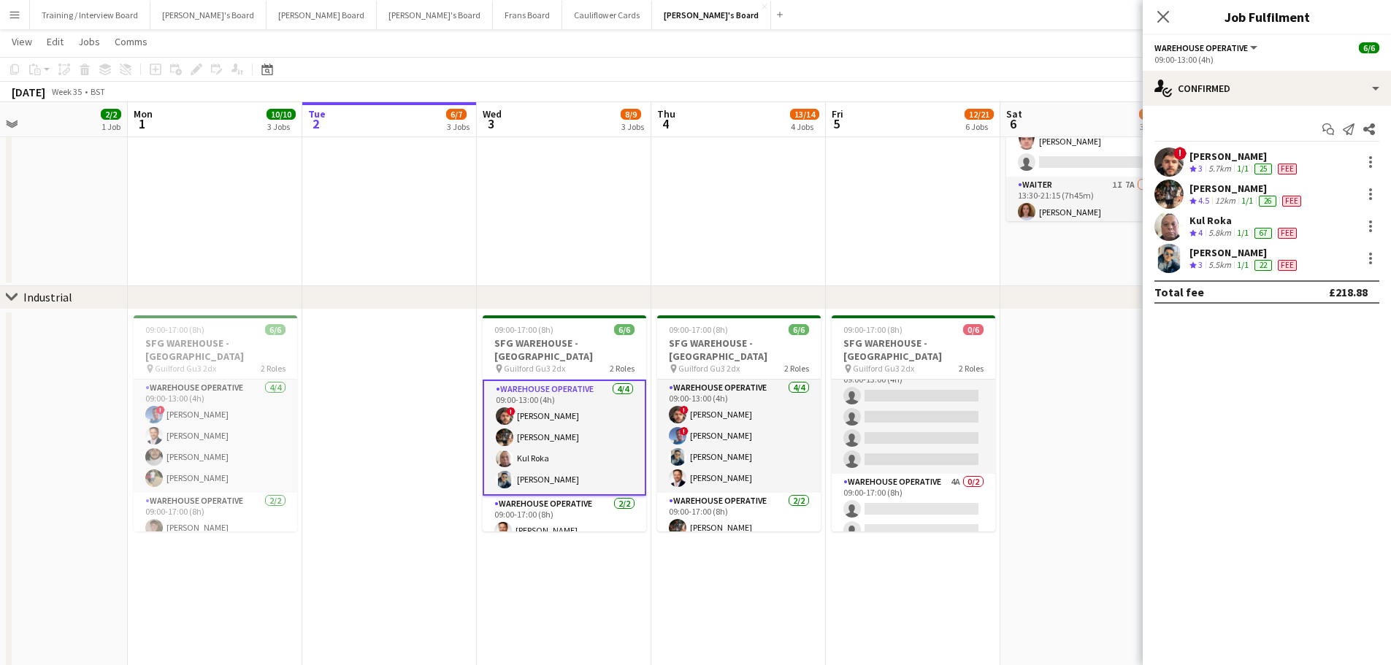
click at [557, 401] on app-card-role "Warehouse Operative 4/4 09:00-13:00 (4h) ! Christopher Waters Tom Mckinlay Kul …" at bounding box center [565, 438] width 164 height 116
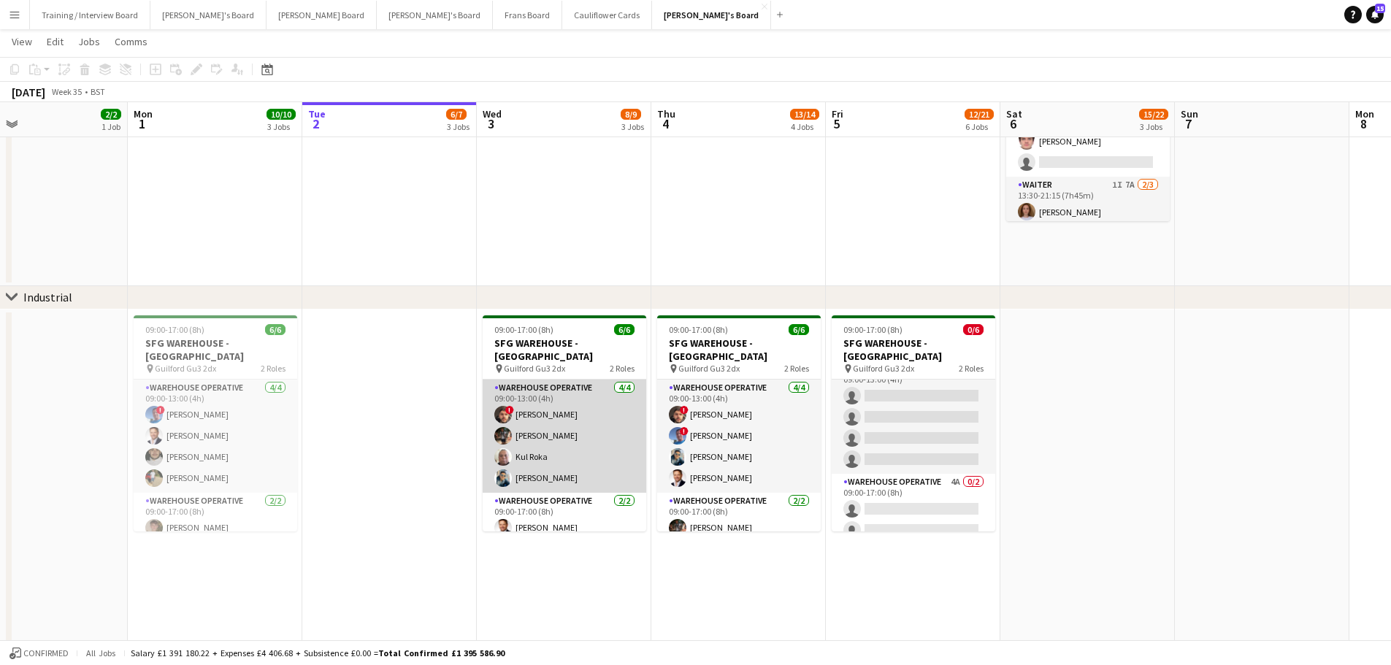
click at [565, 401] on app-card-role "Warehouse Operative 4/4 09:00-13:00 (4h) ! Christopher Waters Tom Mckinlay Kul …" at bounding box center [565, 436] width 164 height 113
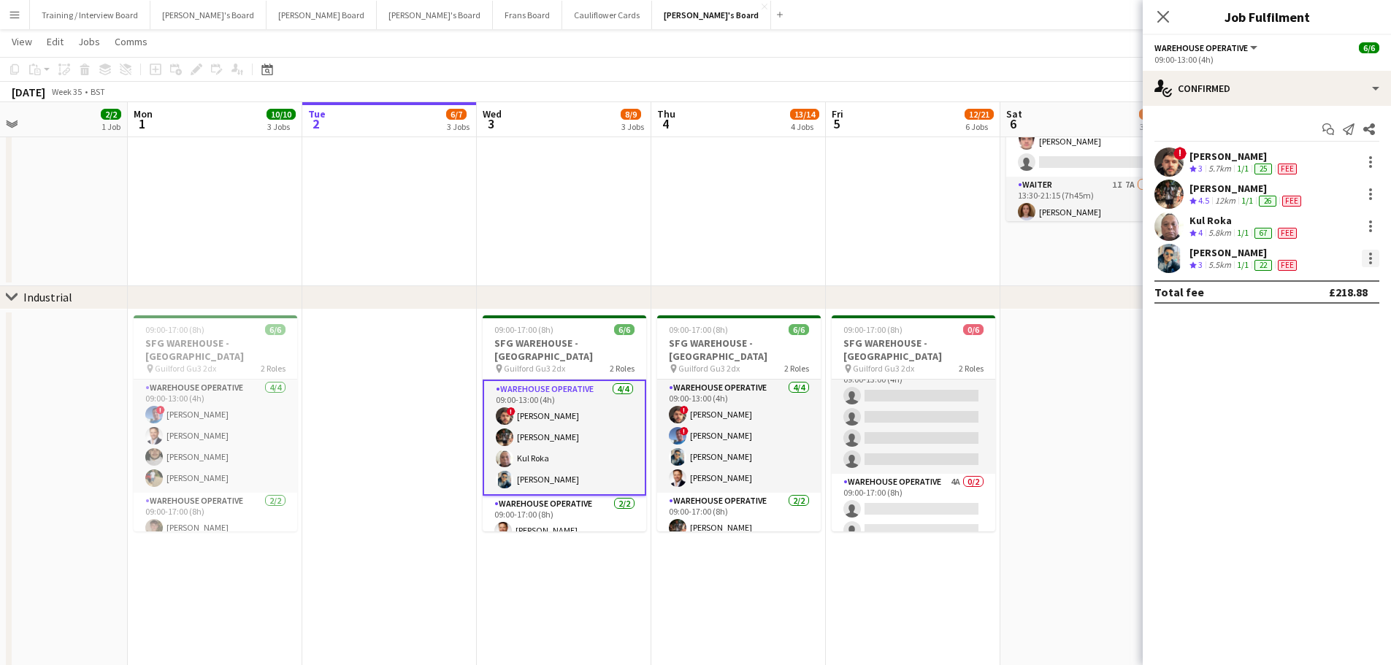
click at [934, 258] on div at bounding box center [1370, 259] width 18 height 18
click at [934, 401] on button "Remove" at bounding box center [1322, 425] width 114 height 35
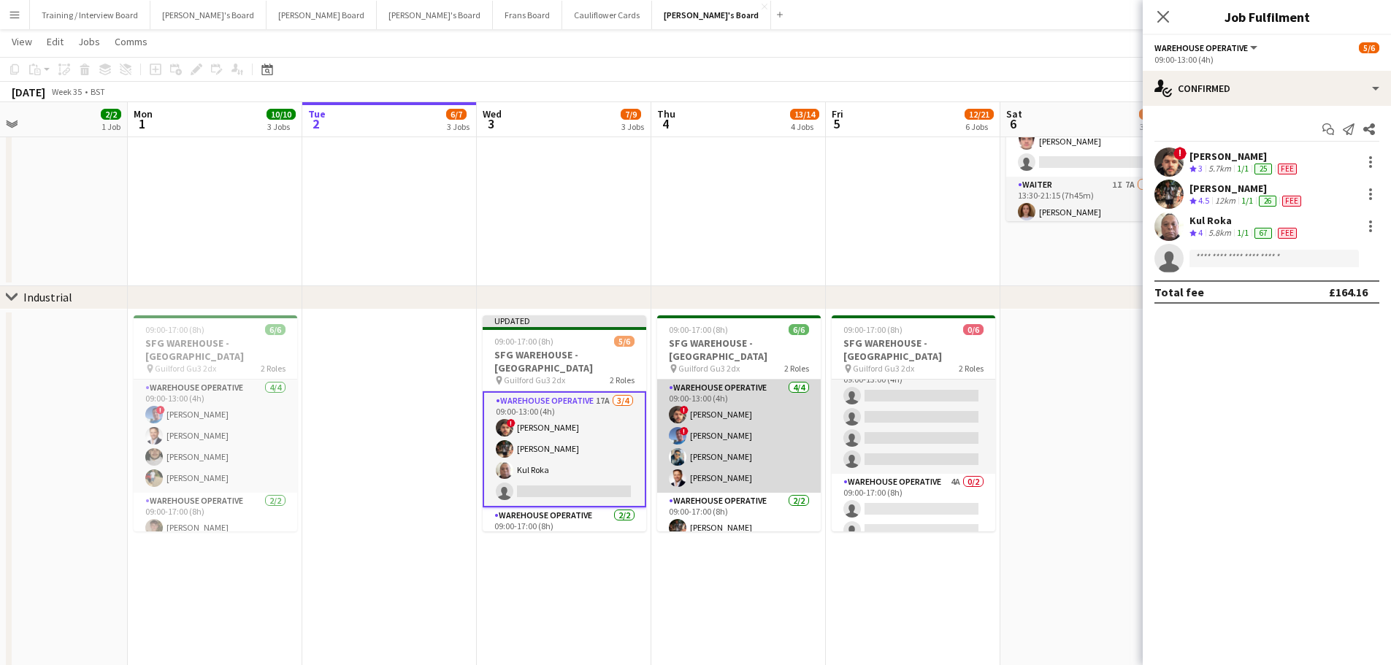
click at [712, 401] on app-card-role "Warehouse Operative 4/4 09:00-13:00 (4h) ! Christopher Waters ! Albert Muslia S…" at bounding box center [739, 436] width 164 height 113
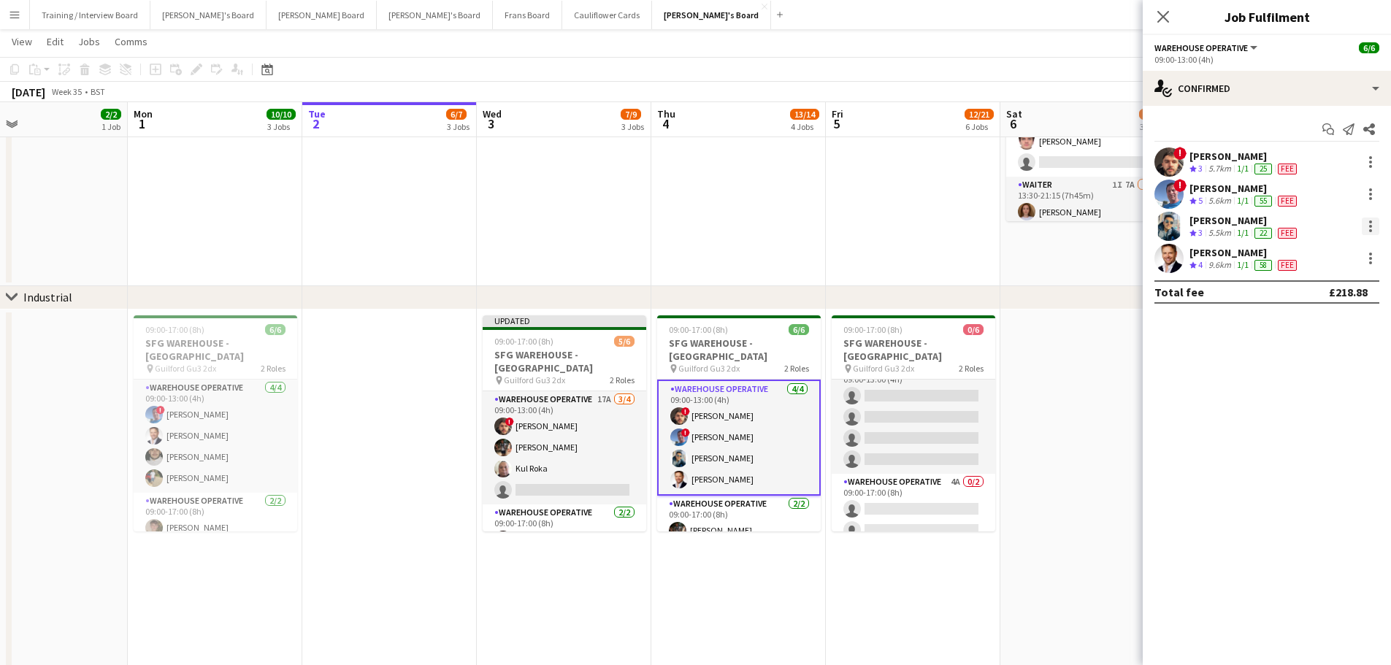
click at [934, 229] on div at bounding box center [1370, 227] width 18 height 18
click at [934, 390] on span "Remove" at bounding box center [1322, 393] width 91 height 13
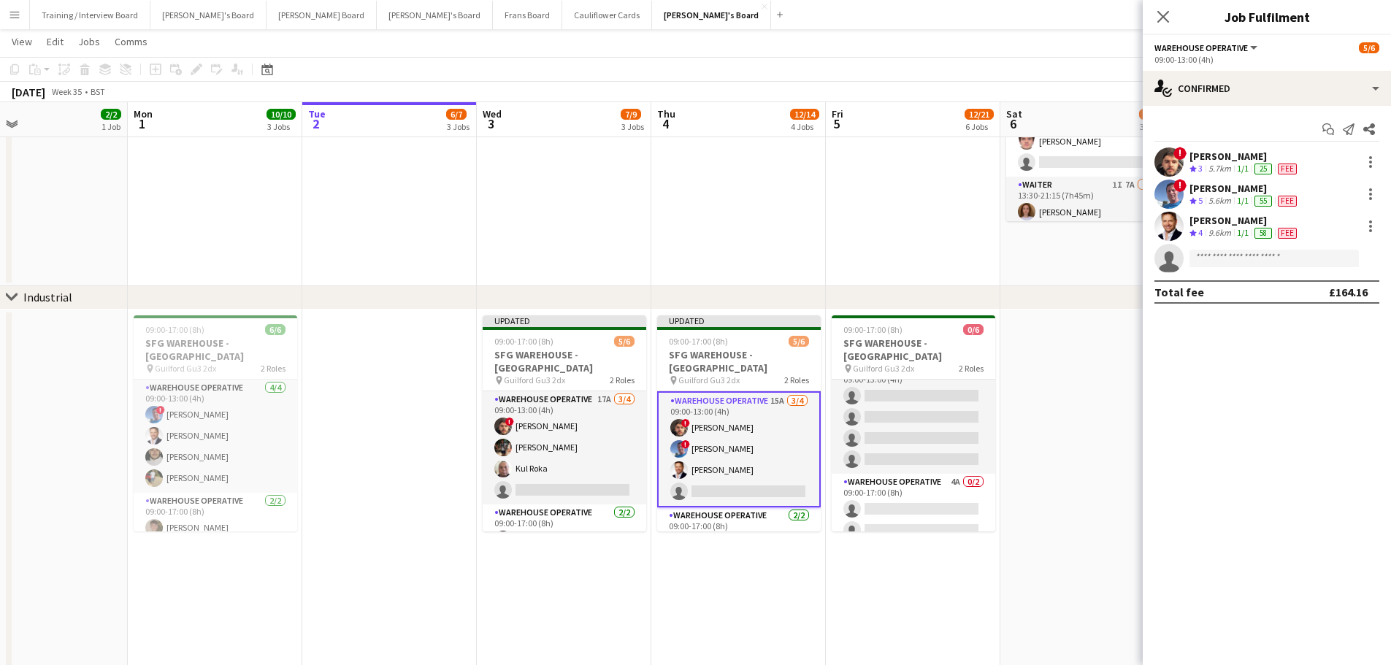
click at [934, 401] on app-date-cell at bounding box center [1087, 496] width 174 height 372
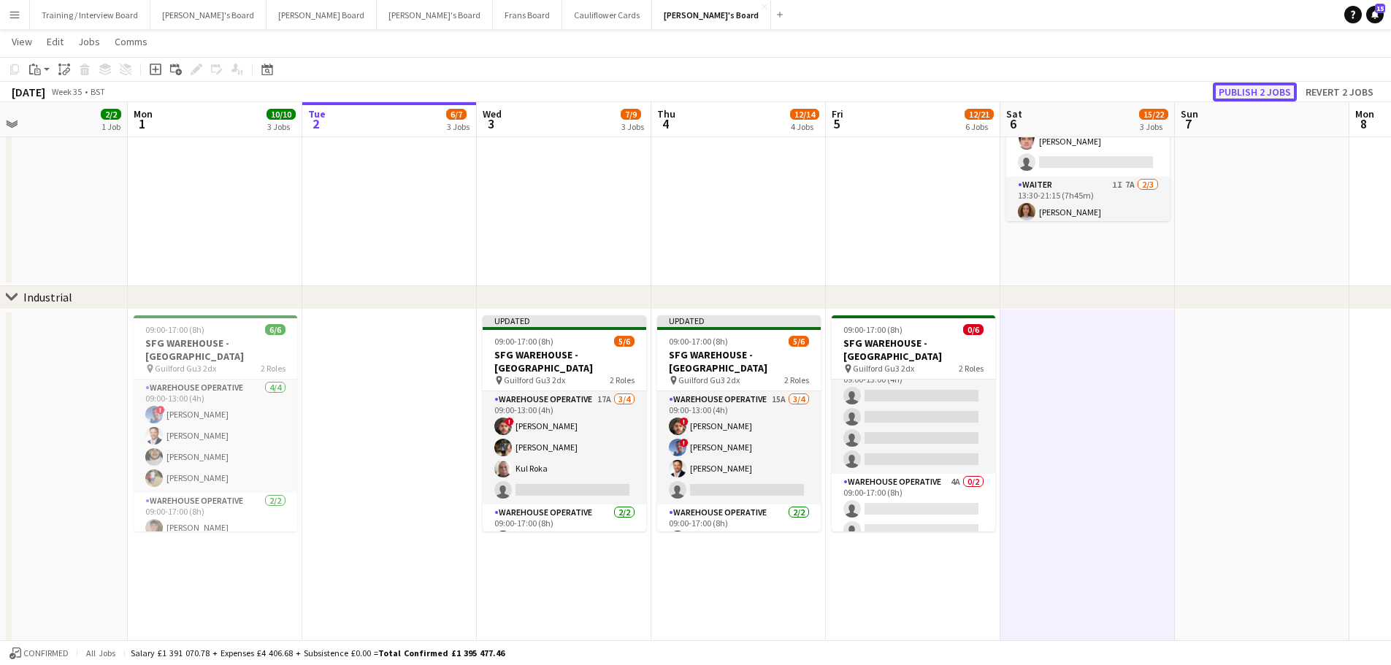
click at [934, 90] on button "Publish 2 jobs" at bounding box center [1255, 91] width 84 height 19
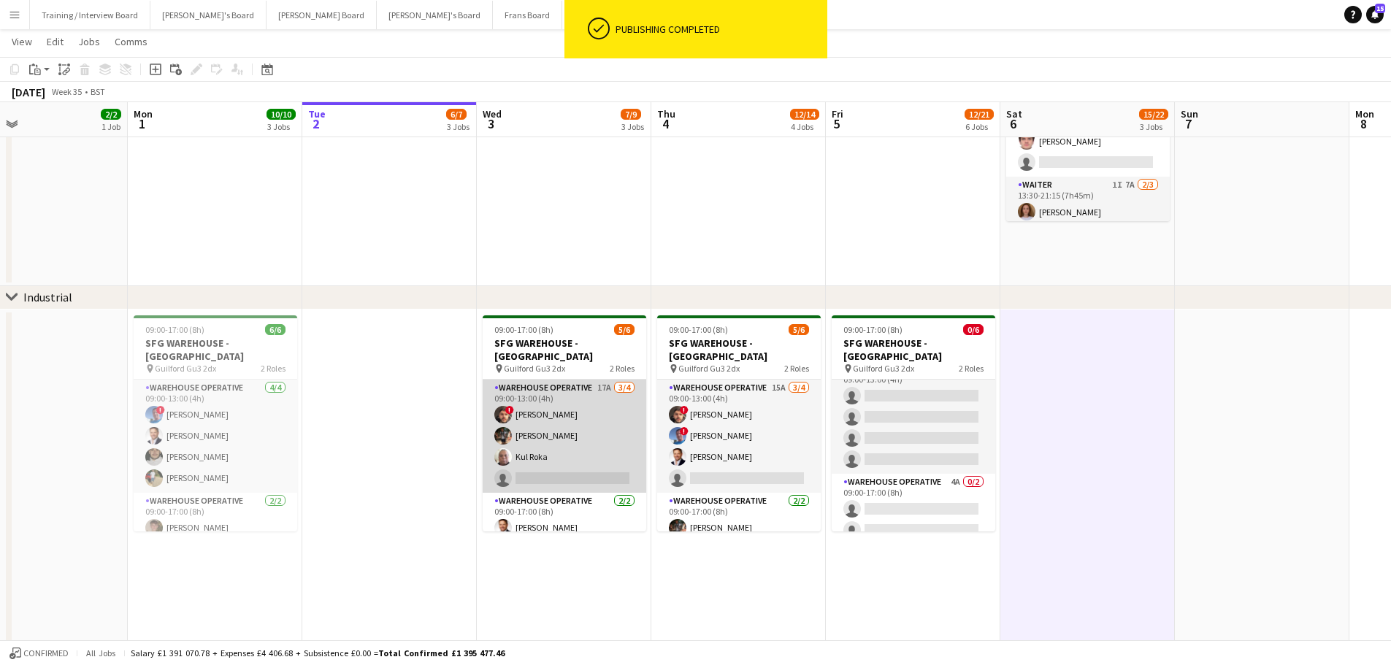
click at [587, 400] on app-card-role "Warehouse Operative 17A 3/4 09:00-13:00 (4h) ! Christopher Waters Tom Mckinlay …" at bounding box center [565, 436] width 164 height 113
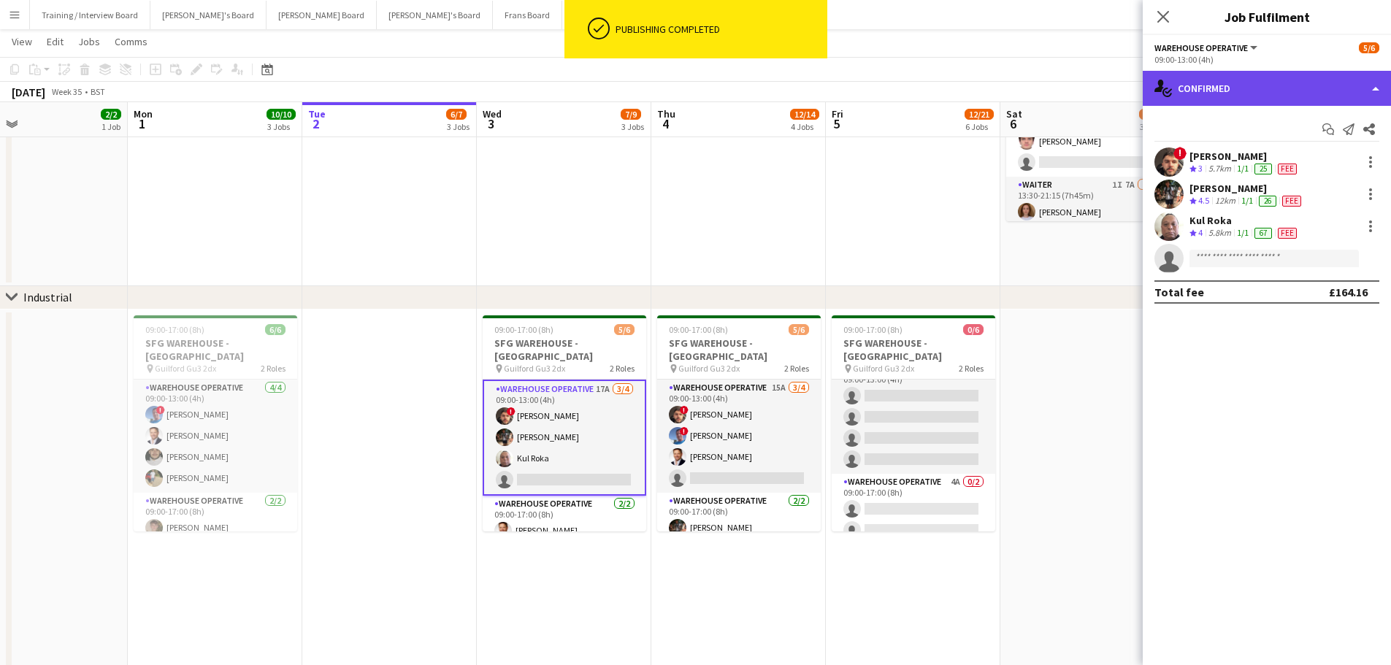
click at [934, 82] on div "single-neutral-actions-check-2 Confirmed" at bounding box center [1266, 88] width 248 height 35
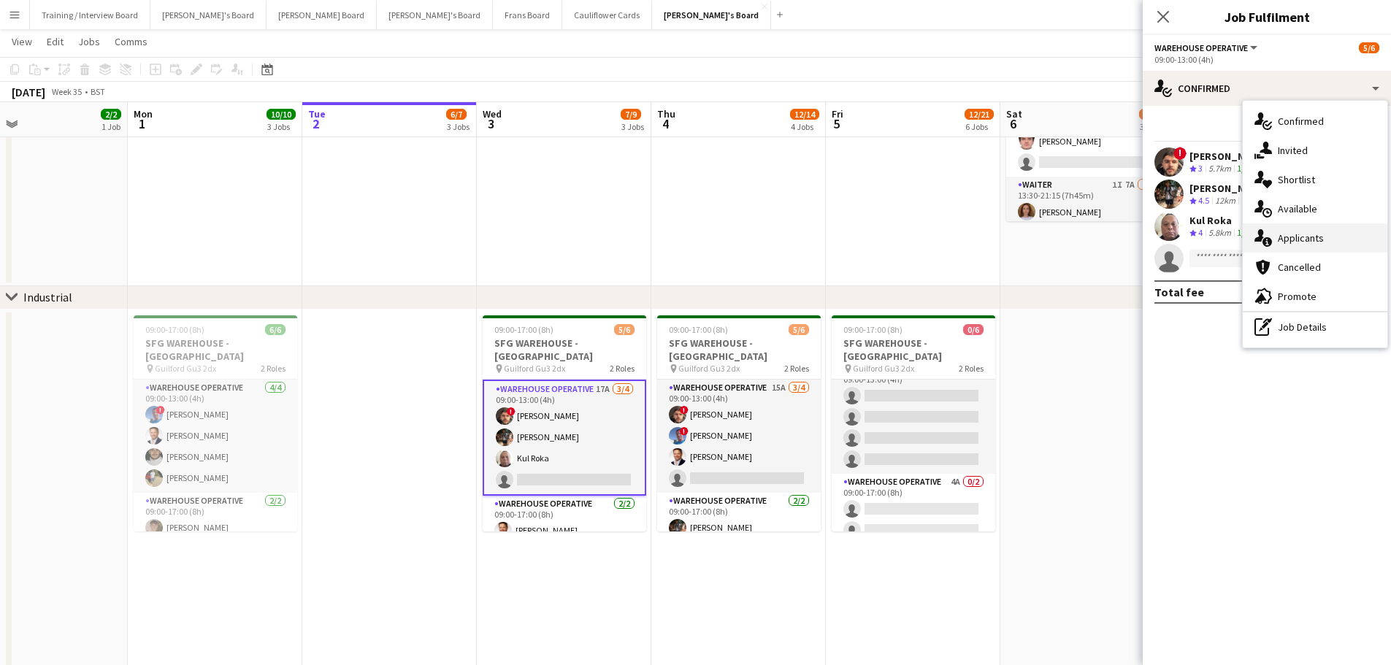
click at [934, 245] on span "Applicants" at bounding box center [1300, 237] width 46 height 13
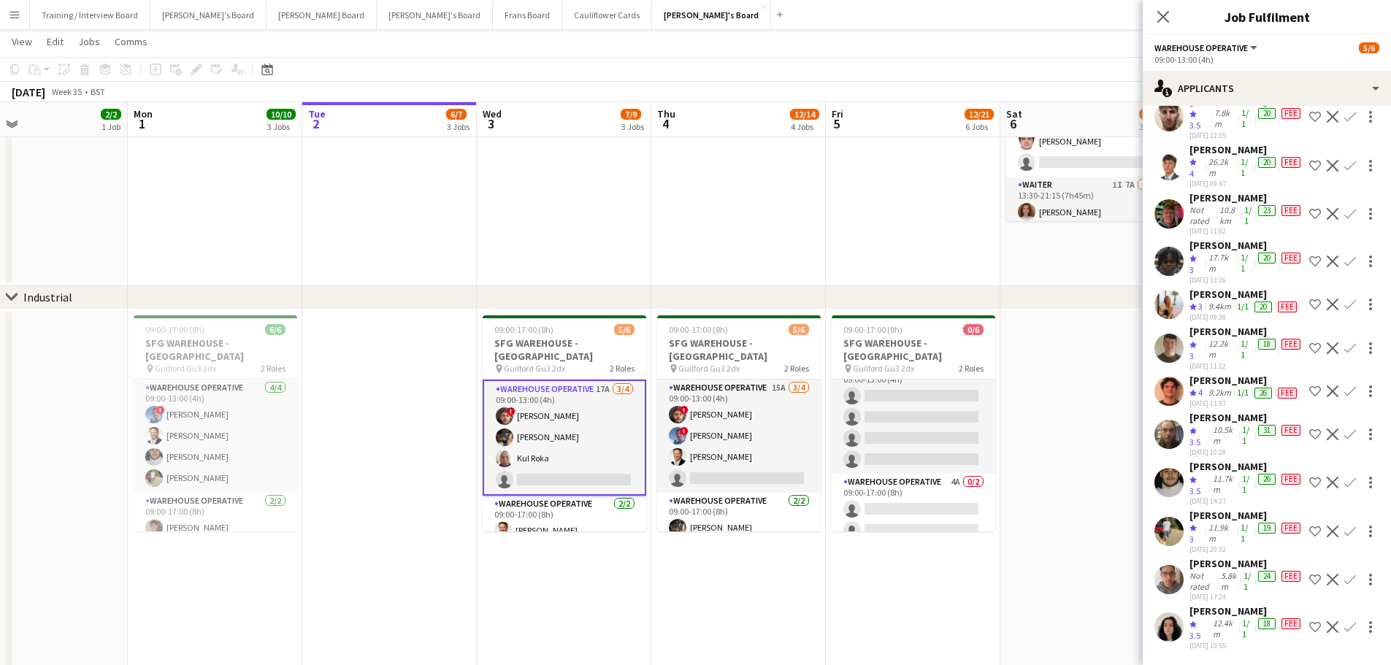
scroll to position [438, 0]
click at [934, 401] on app-skills-label "1/1" at bounding box center [1243, 533] width 7 height 22
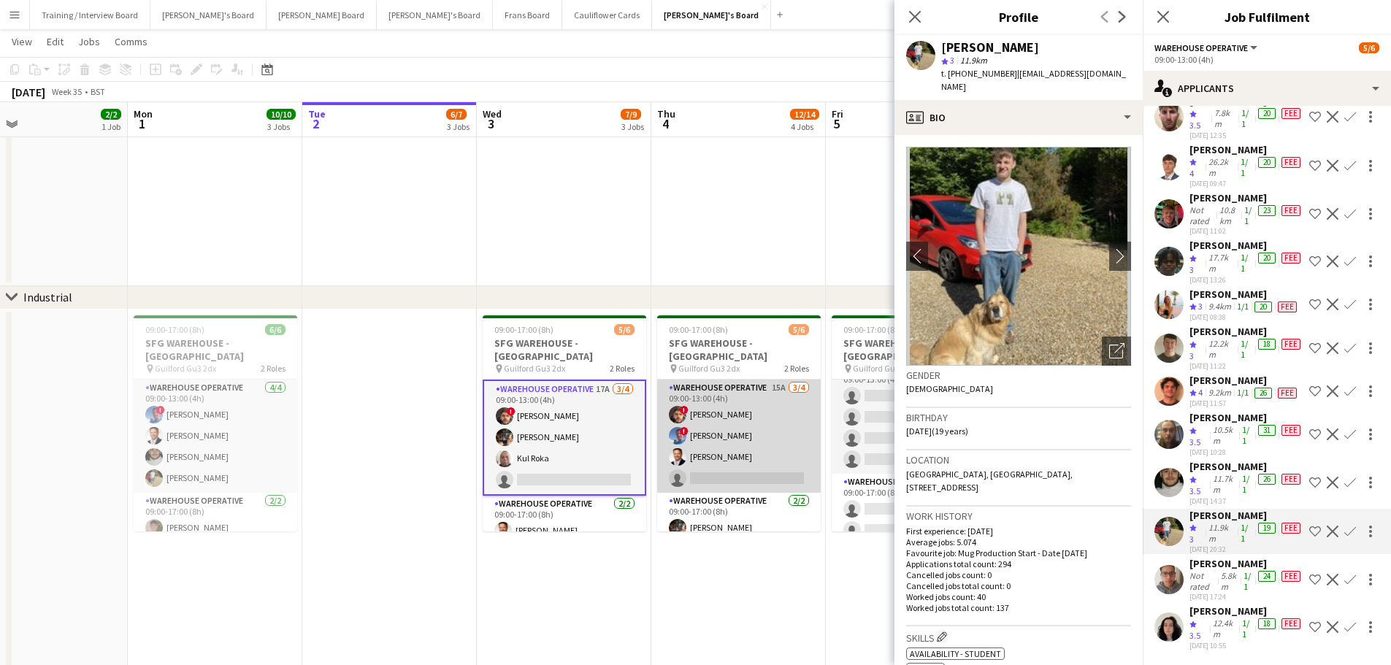
click at [773, 401] on app-card-role "Warehouse Operative 15A 3/4 09:00-13:00 (4h) ! Christopher Waters ! Albert Musl…" at bounding box center [739, 436] width 164 height 113
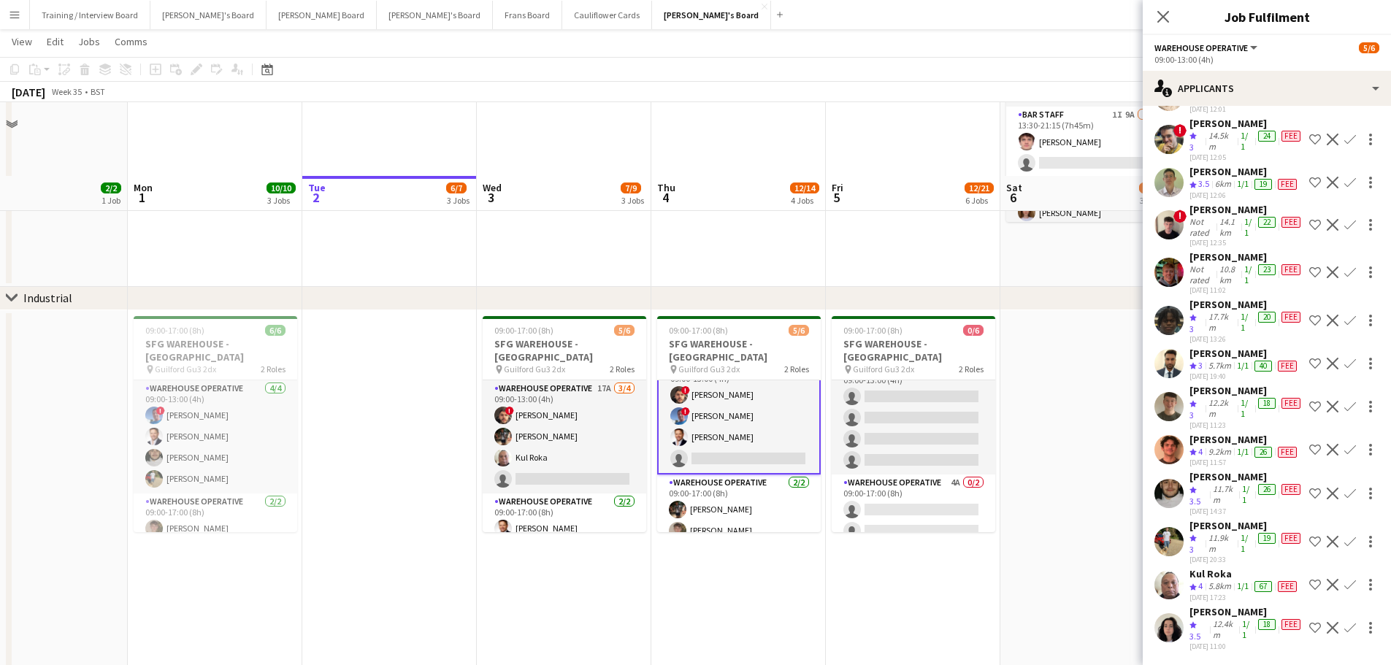
scroll to position [365, 0]
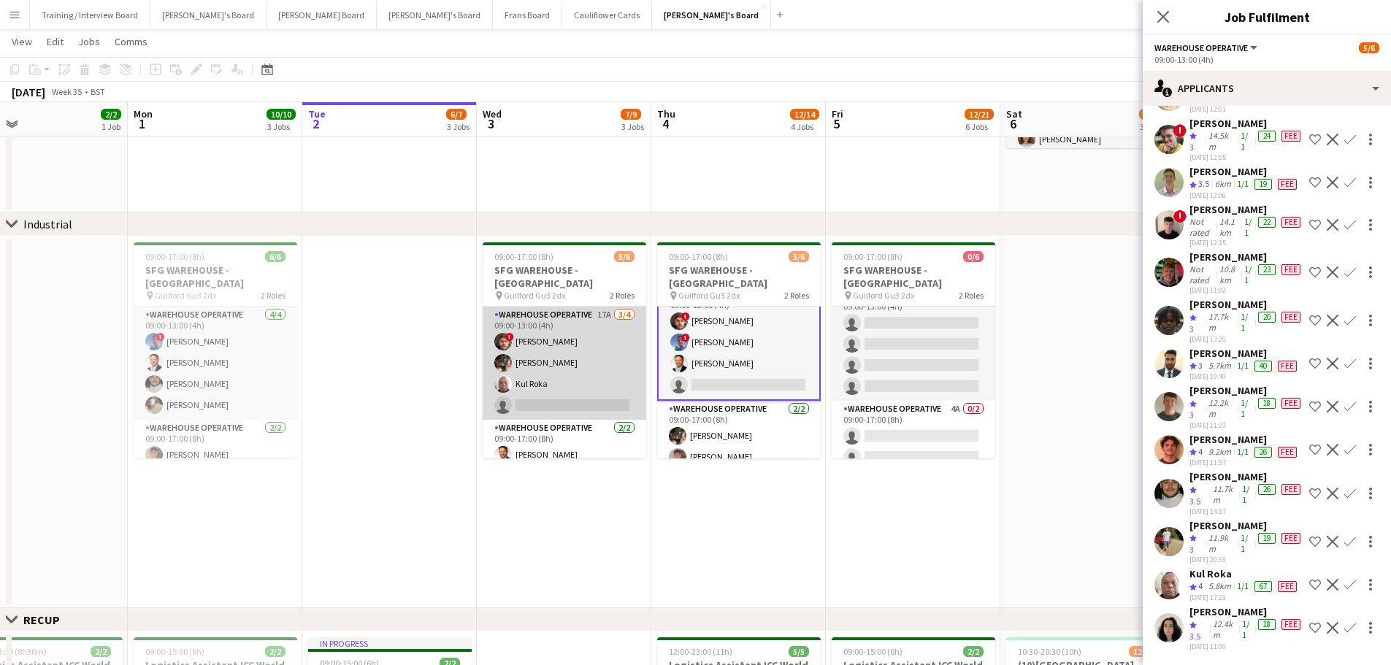
click at [610, 317] on app-card-role "Warehouse Operative 17A 3/4 09:00-13:00 (4h) ! Christopher Waters Tom Mckinlay …" at bounding box center [565, 363] width 164 height 113
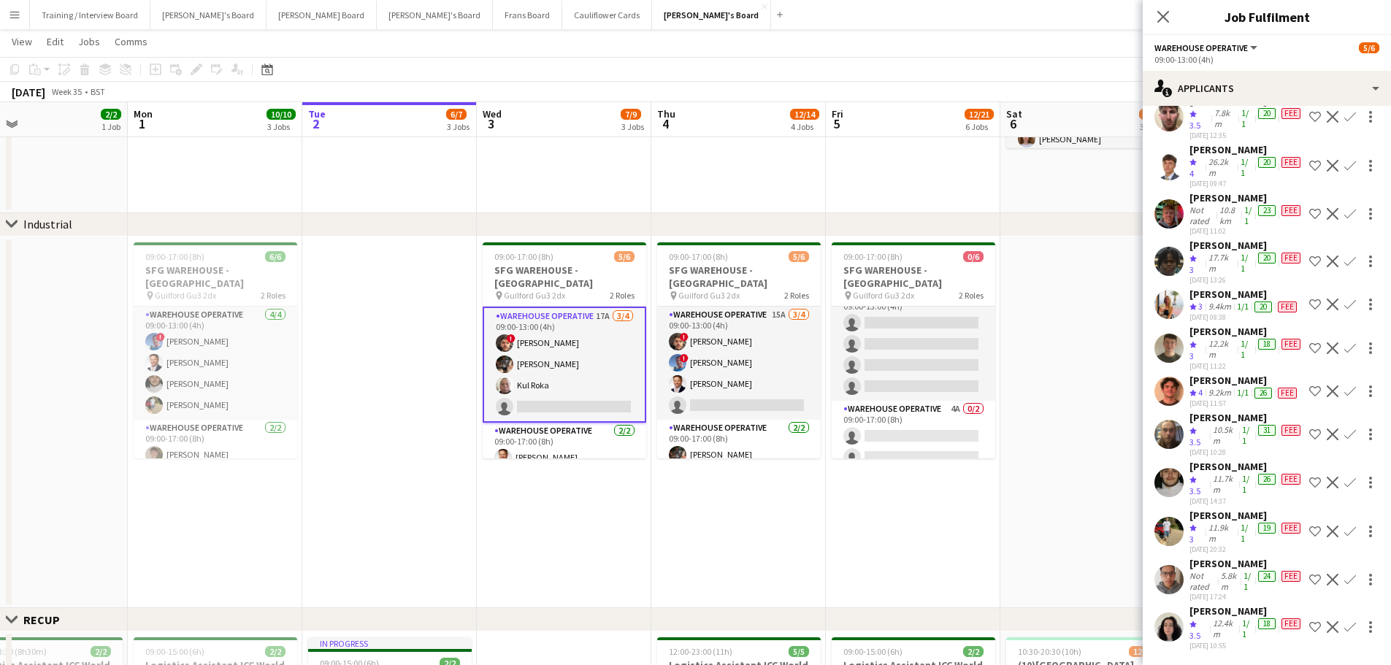
scroll to position [330, 0]
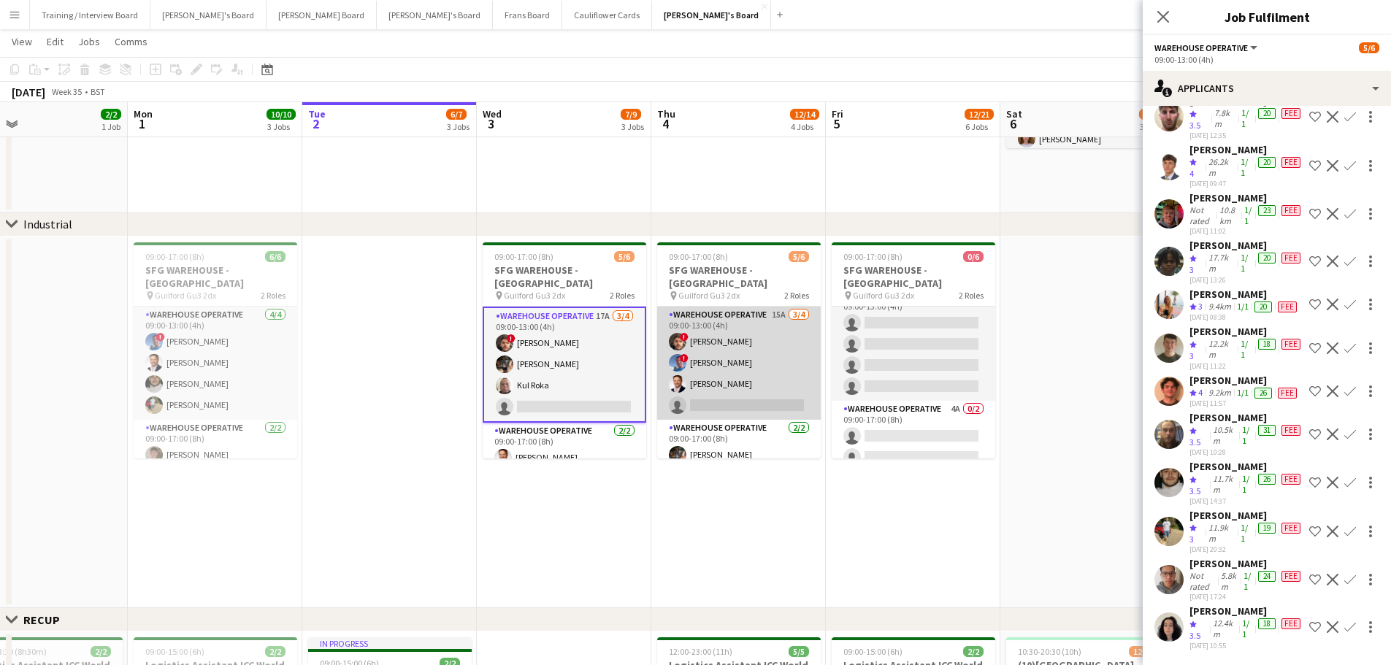
click at [753, 363] on app-card-role "Warehouse Operative 15A 3/4 09:00-13:00 (4h) ! Christopher Waters ! Albert Musl…" at bounding box center [739, 363] width 164 height 113
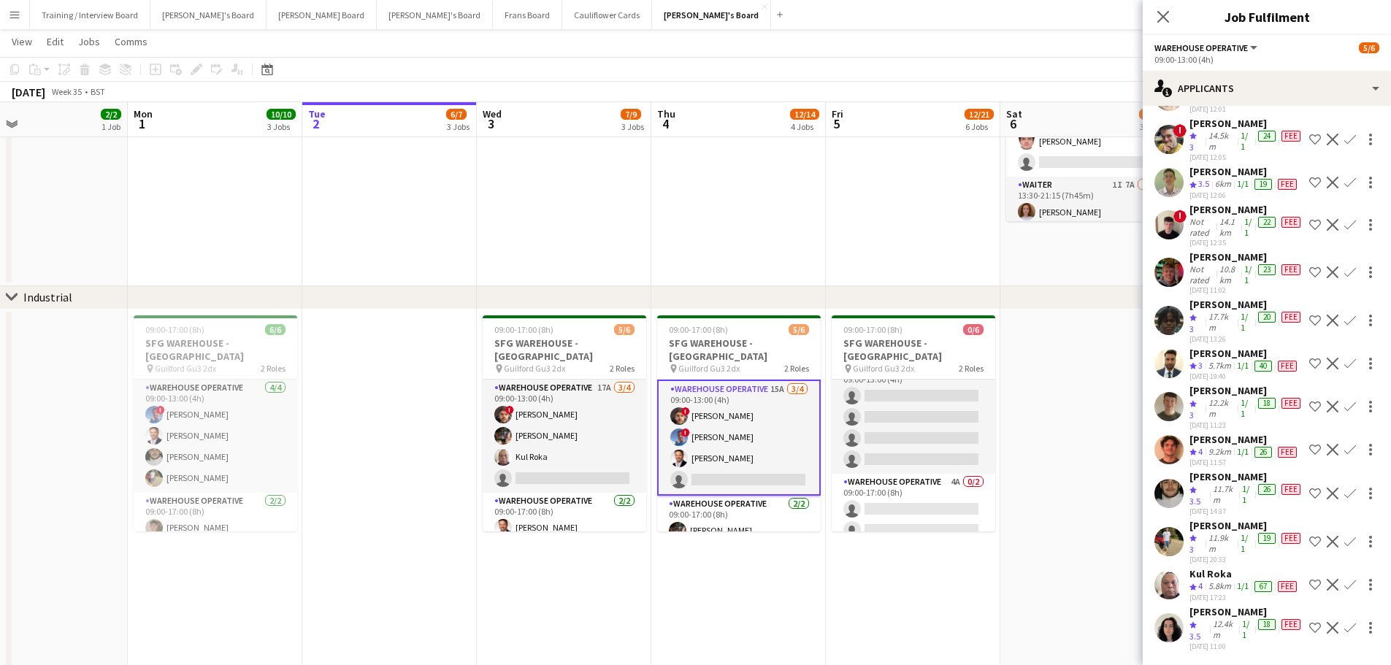
scroll to position [174, 0]
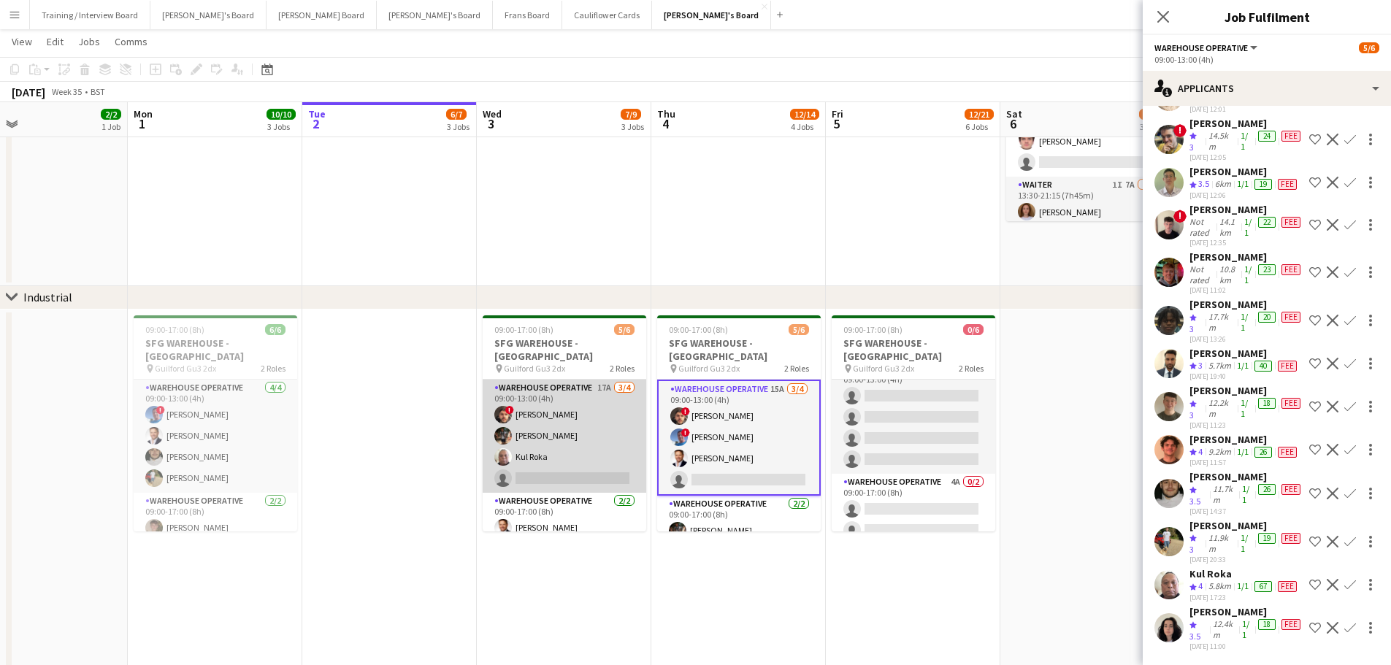
click at [551, 401] on app-card-role "Warehouse Operative 17A 3/4 09:00-13:00 (4h) ! Christopher Waters Tom Mckinlay …" at bounding box center [565, 436] width 164 height 113
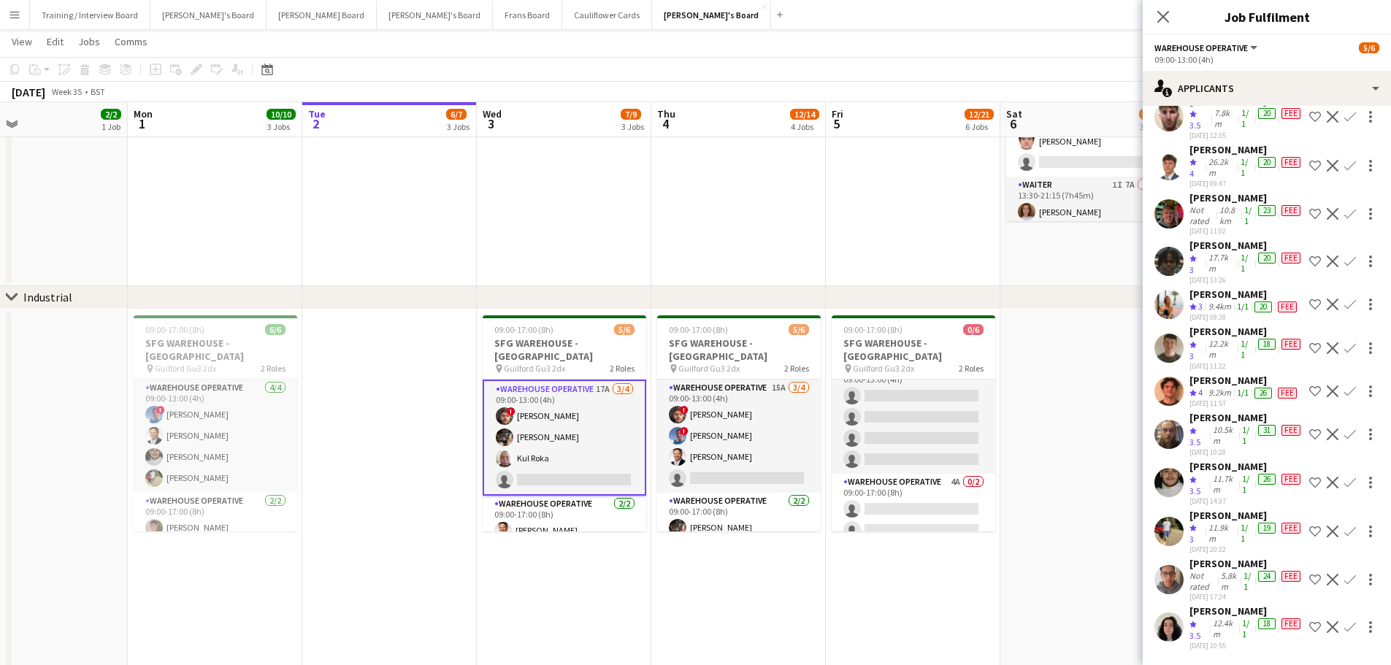
scroll to position [330, 0]
click at [934, 401] on app-icon "Confirm" at bounding box center [1350, 532] width 12 height 12
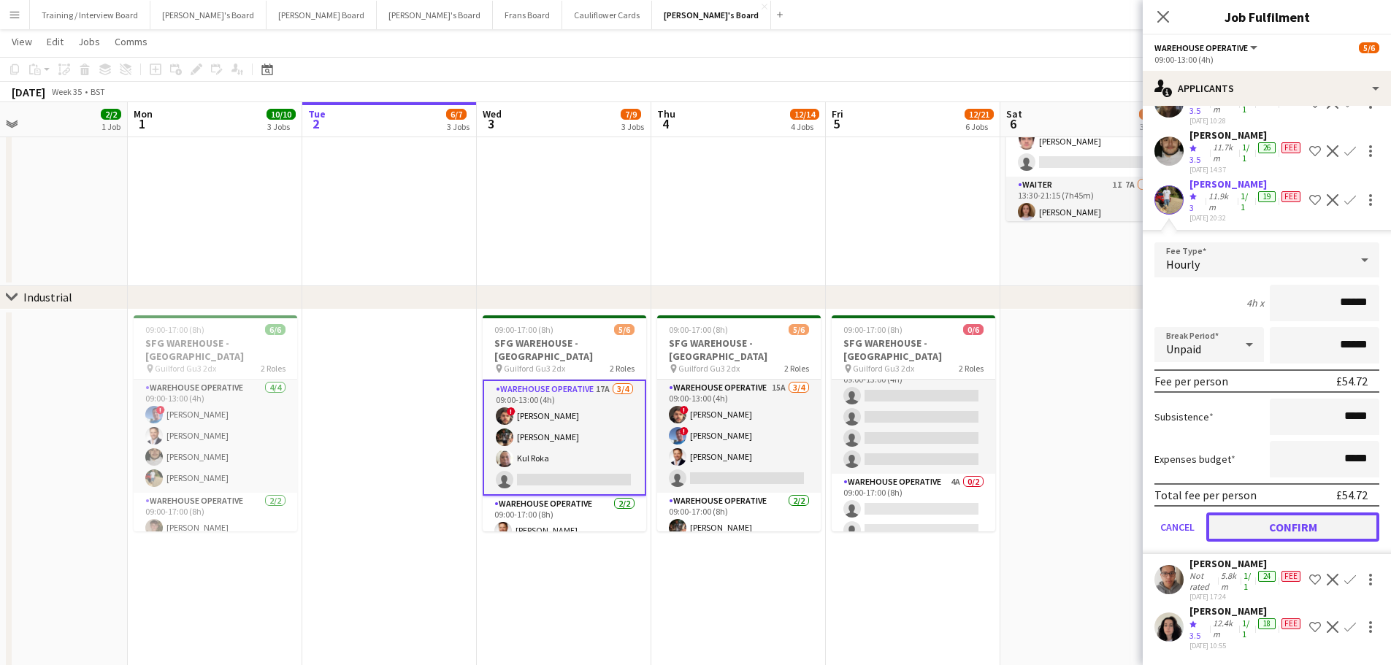
click at [934, 401] on button "Confirm" at bounding box center [1292, 526] width 173 height 29
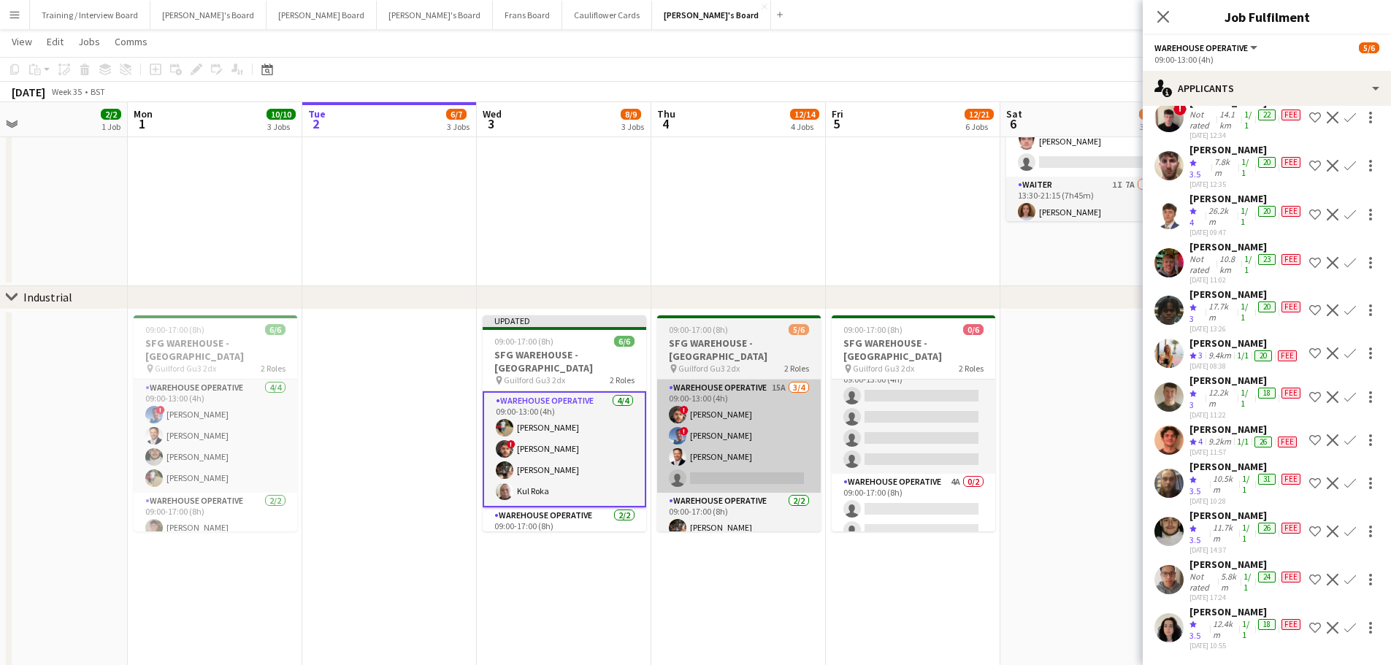
scroll to position [281, 0]
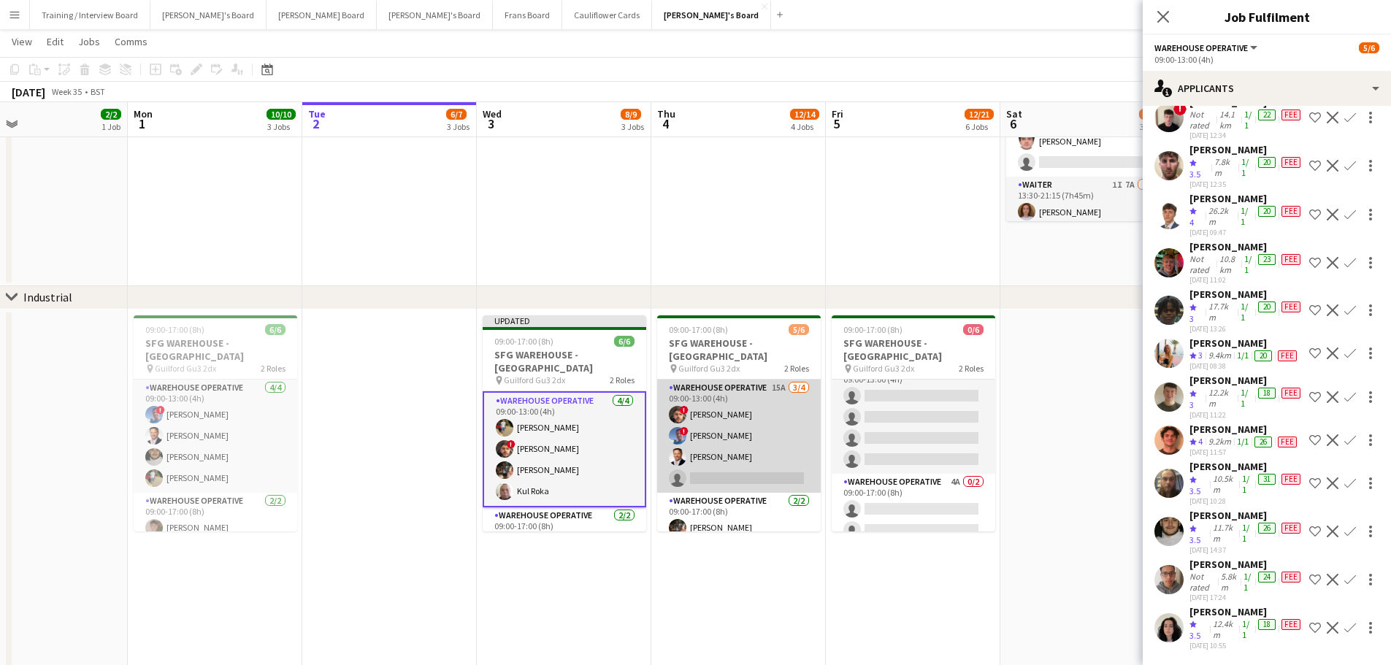
click at [780, 401] on app-card-role "Warehouse Operative 15A 3/4 09:00-13:00 (4h) ! Christopher Waters ! Albert Musl…" at bounding box center [739, 436] width 164 height 113
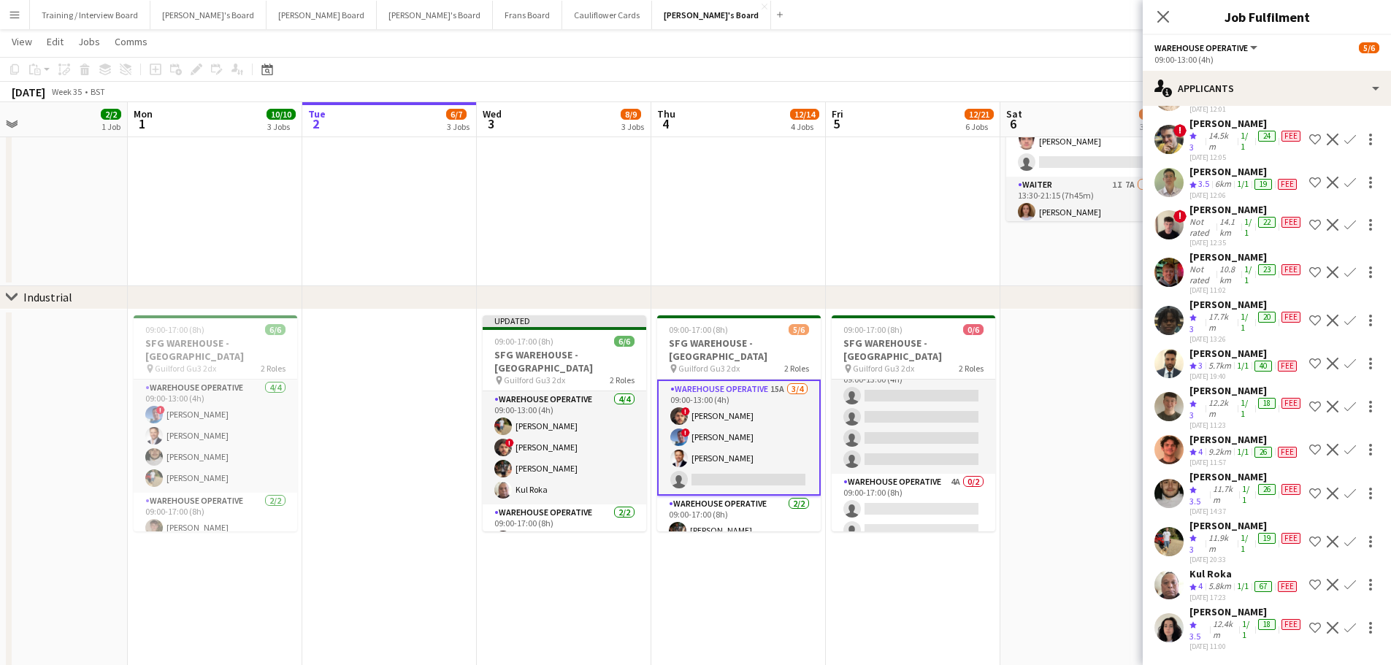
scroll to position [174, 0]
click at [934, 401] on app-icon "Confirm" at bounding box center [1350, 542] width 12 height 12
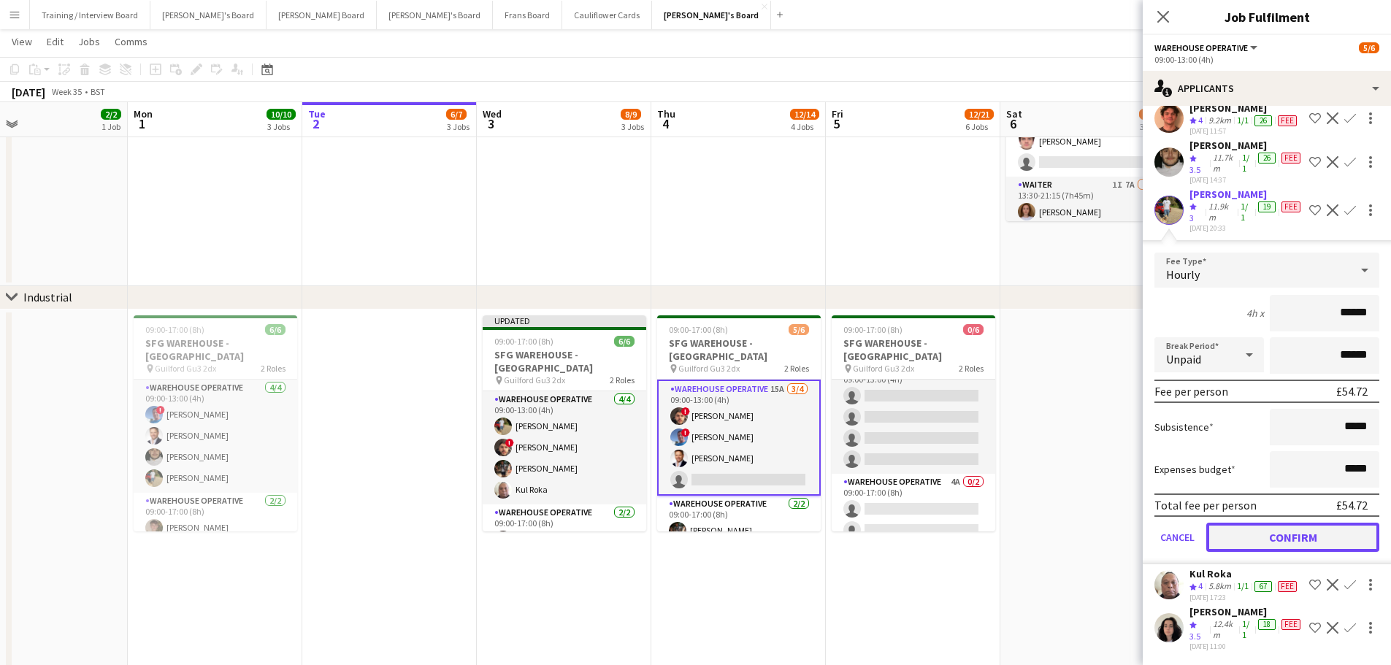
click at [934, 401] on button "Confirm" at bounding box center [1292, 537] width 173 height 29
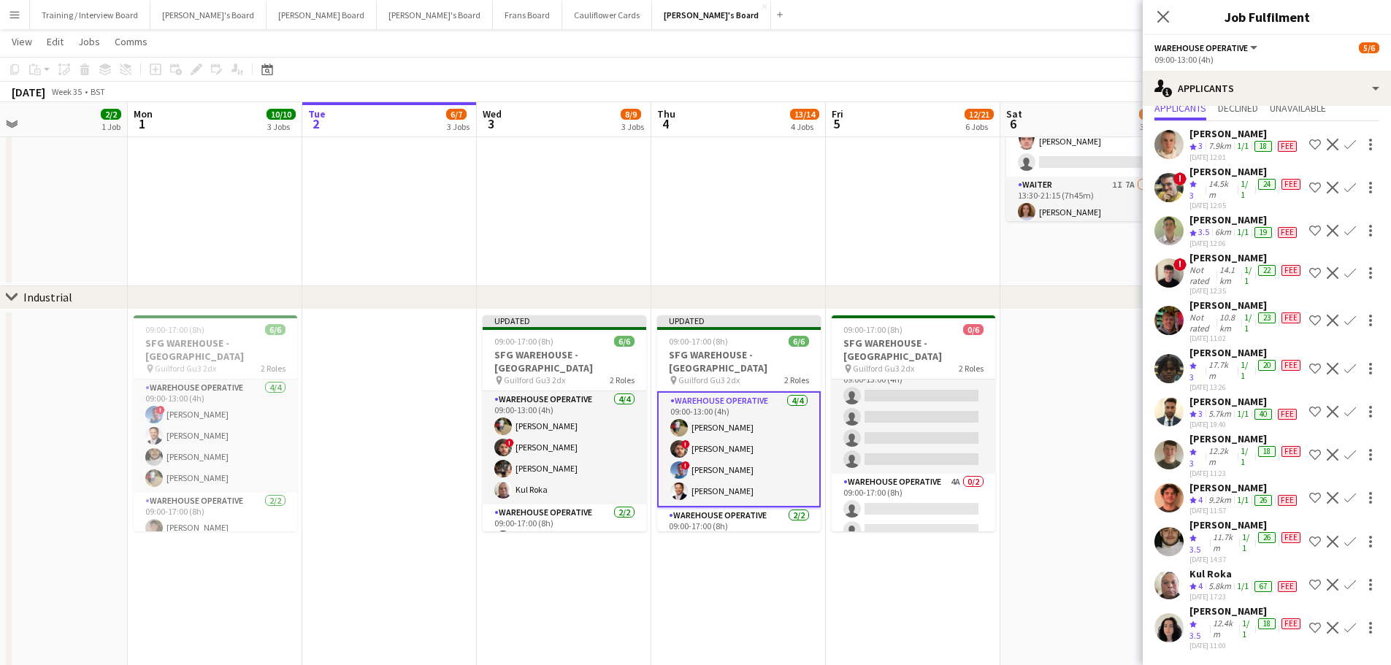
scroll to position [126, 0]
click at [934, 401] on app-date-cell "09:00-17:00 (8h) 0/6 SFG WAREHOUSE - GUILDFORD pin Guilford Gu3 2dx 2 Roles War…" at bounding box center [913, 496] width 174 height 372
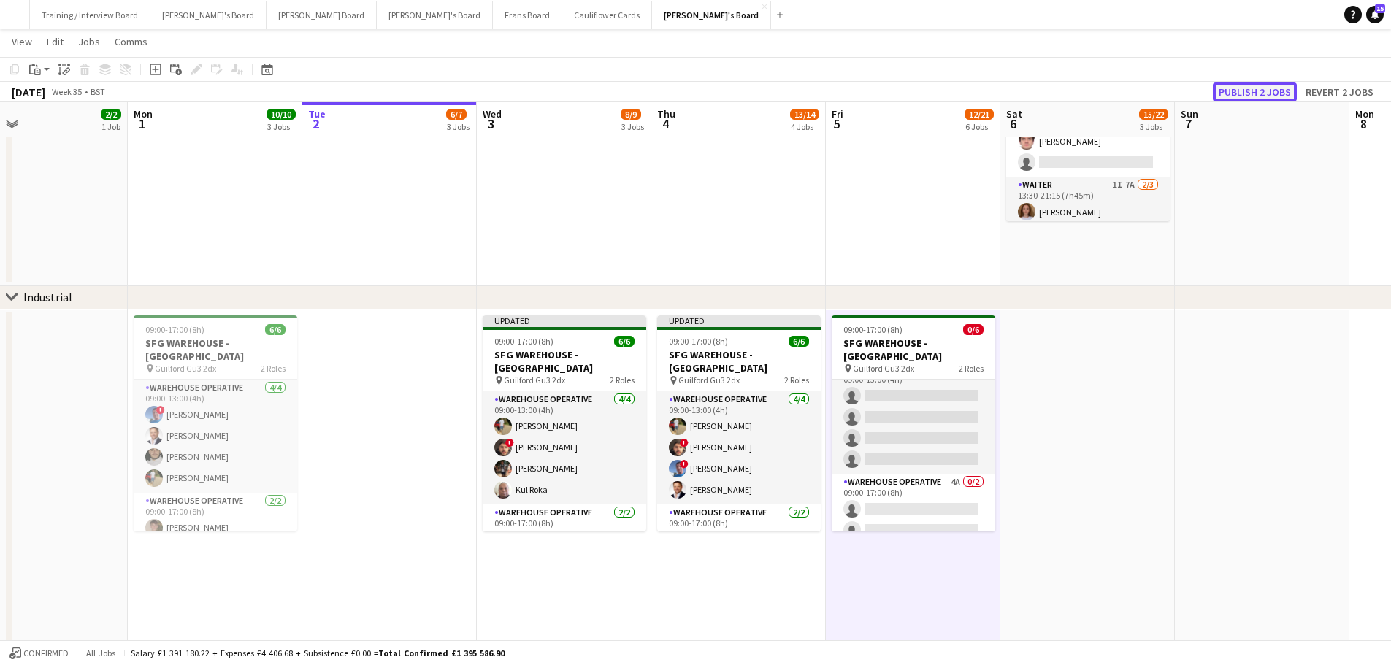
click at [934, 97] on button "Publish 2 jobs" at bounding box center [1255, 91] width 84 height 19
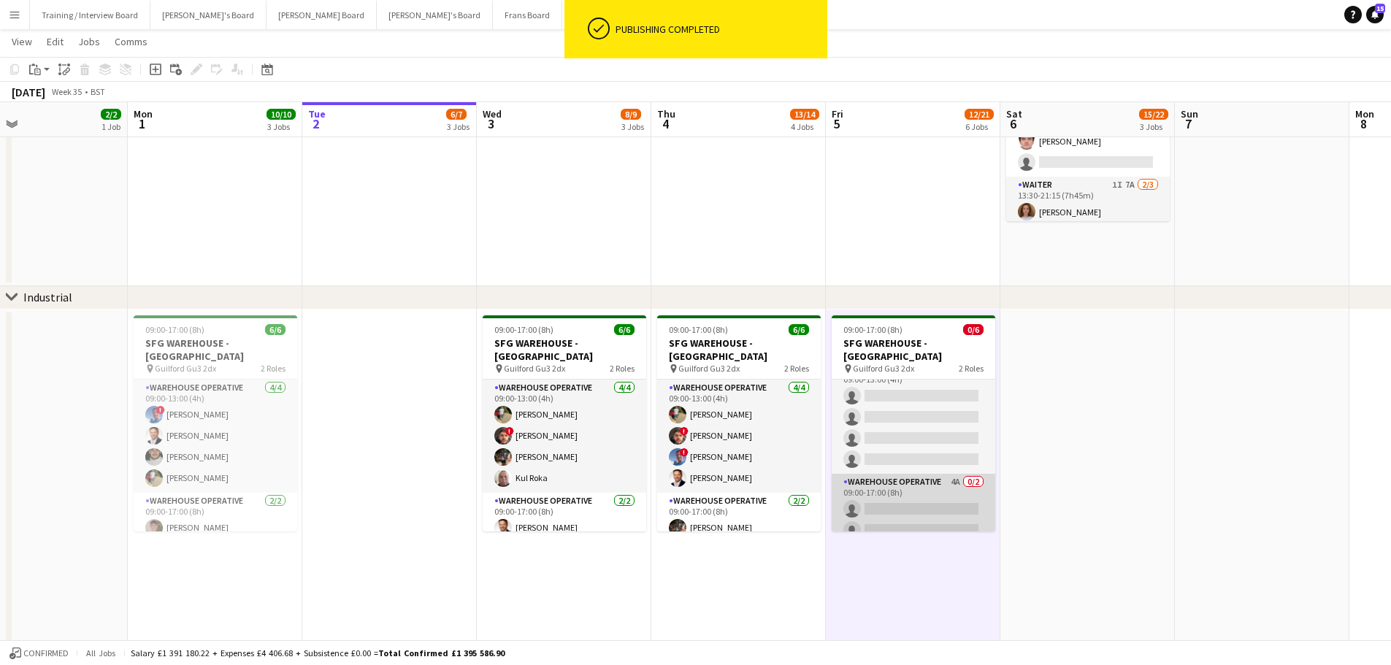
scroll to position [0, 0]
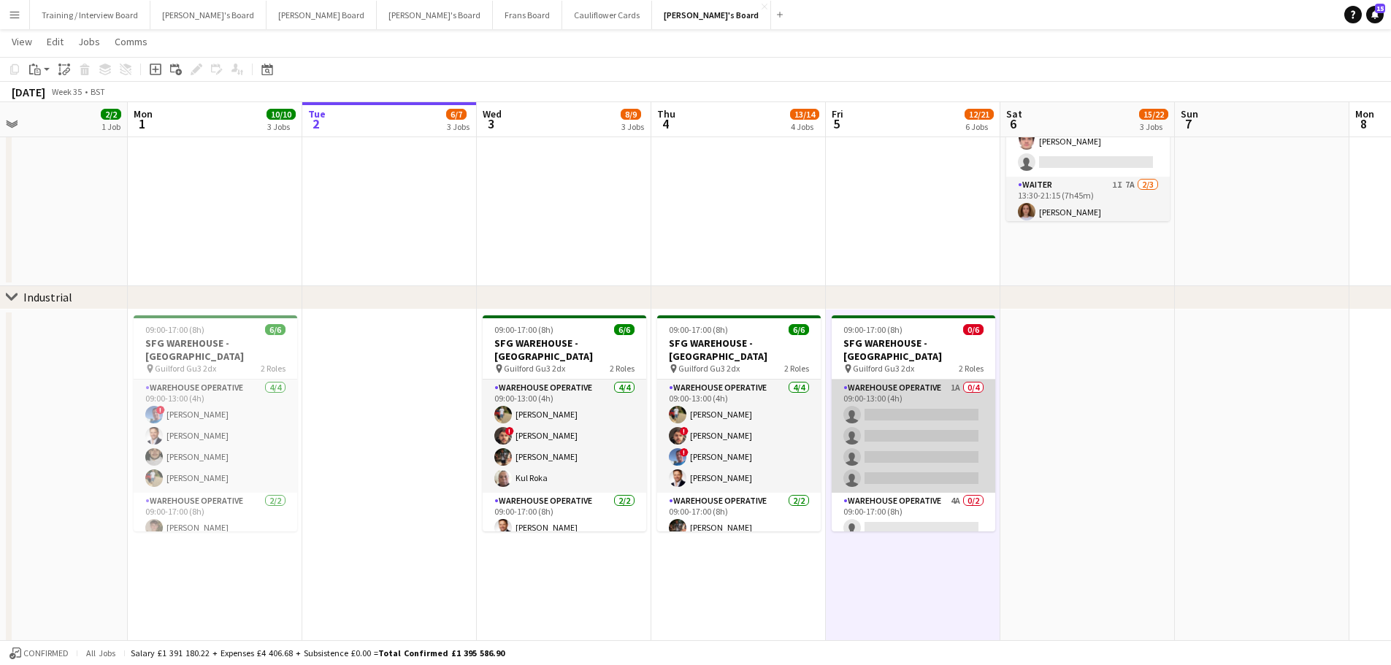
click at [888, 391] on app-card-role "Warehouse Operative 1A 0/4 09:00-13:00 (4h) single-neutral-actions single-neutr…" at bounding box center [913, 436] width 164 height 113
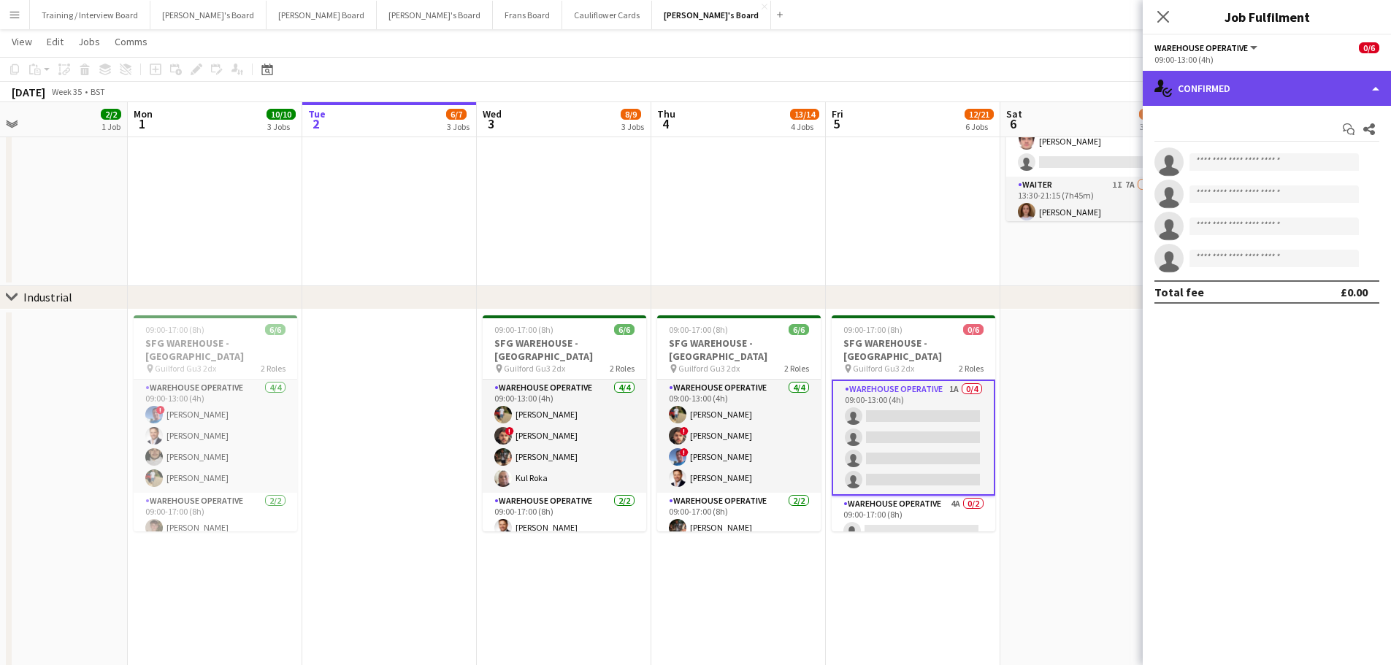
click at [934, 72] on div "single-neutral-actions-check-2 Confirmed" at bounding box center [1266, 88] width 248 height 35
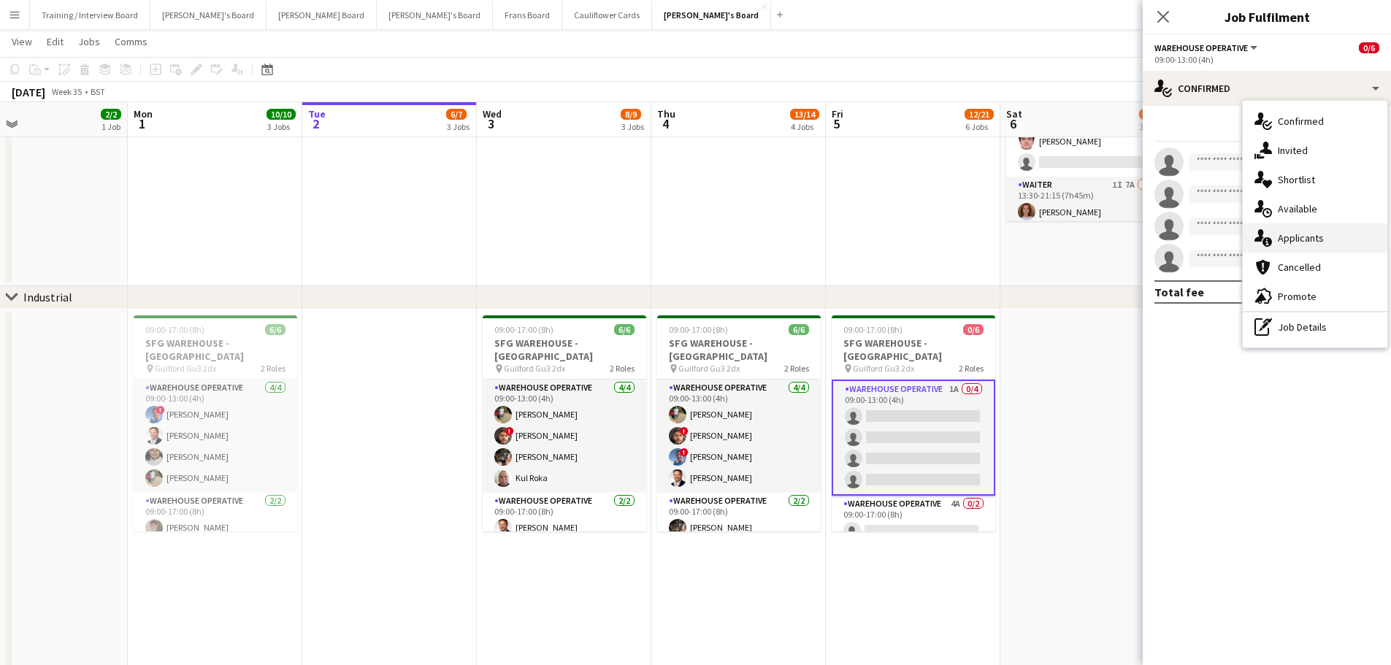
click at [934, 237] on icon "single-neutral-actions-information" at bounding box center [1263, 238] width 18 height 18
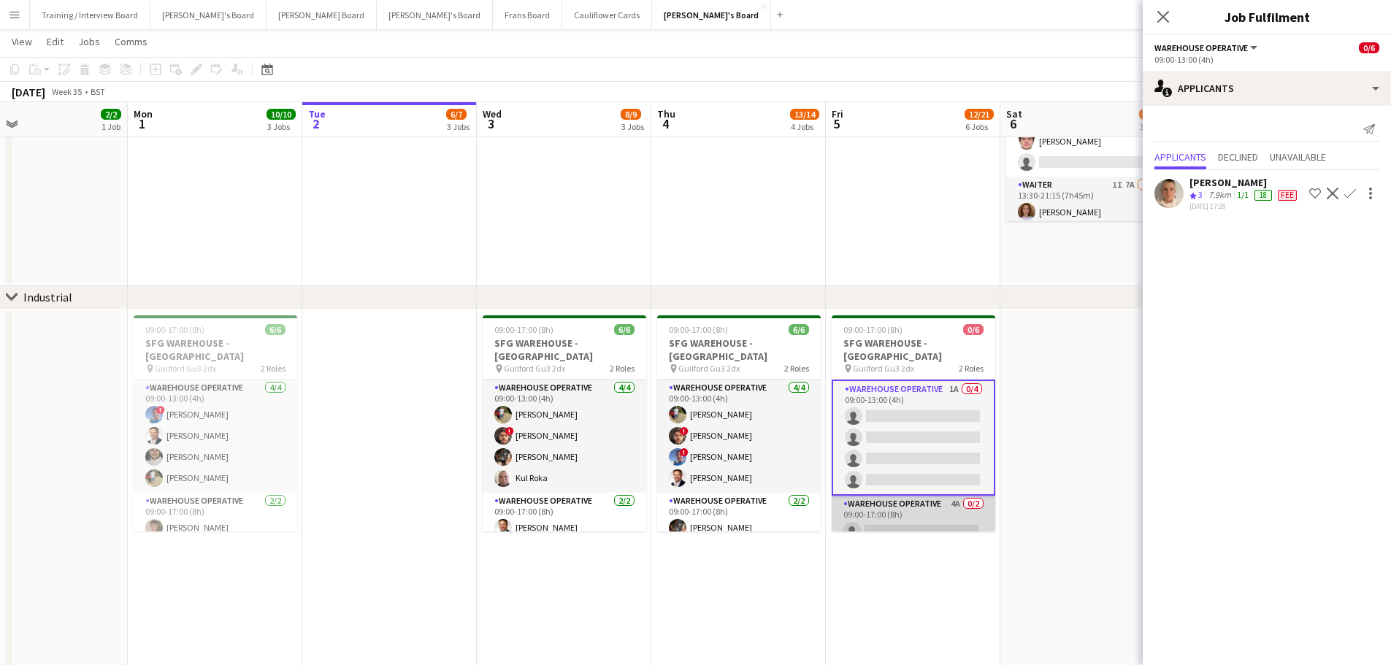
click at [931, 401] on app-card-role "Warehouse Operative 4A 0/2 09:00-17:00 (8h) single-neutral-actions single-neutr…" at bounding box center [913, 531] width 164 height 71
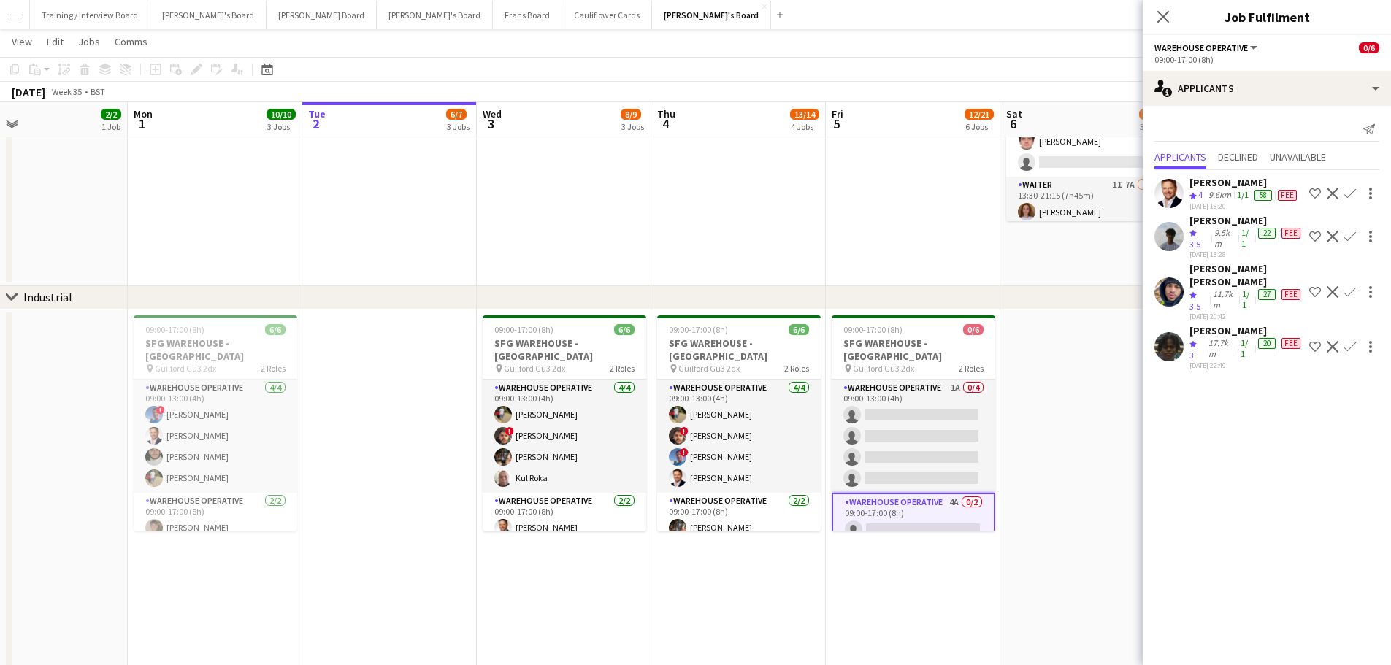
click at [934, 291] on icon "Crew rating" at bounding box center [1192, 294] width 7 height 7
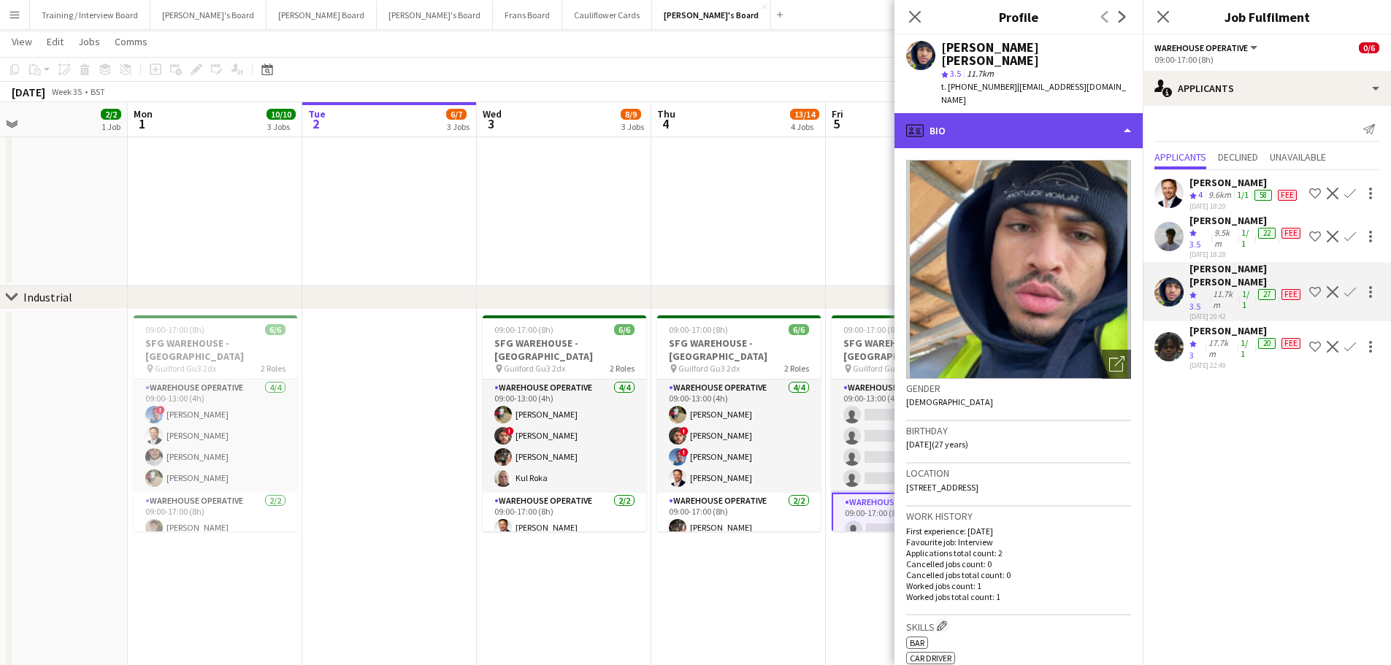
click at [934, 113] on div "profile Bio" at bounding box center [1018, 130] width 248 height 35
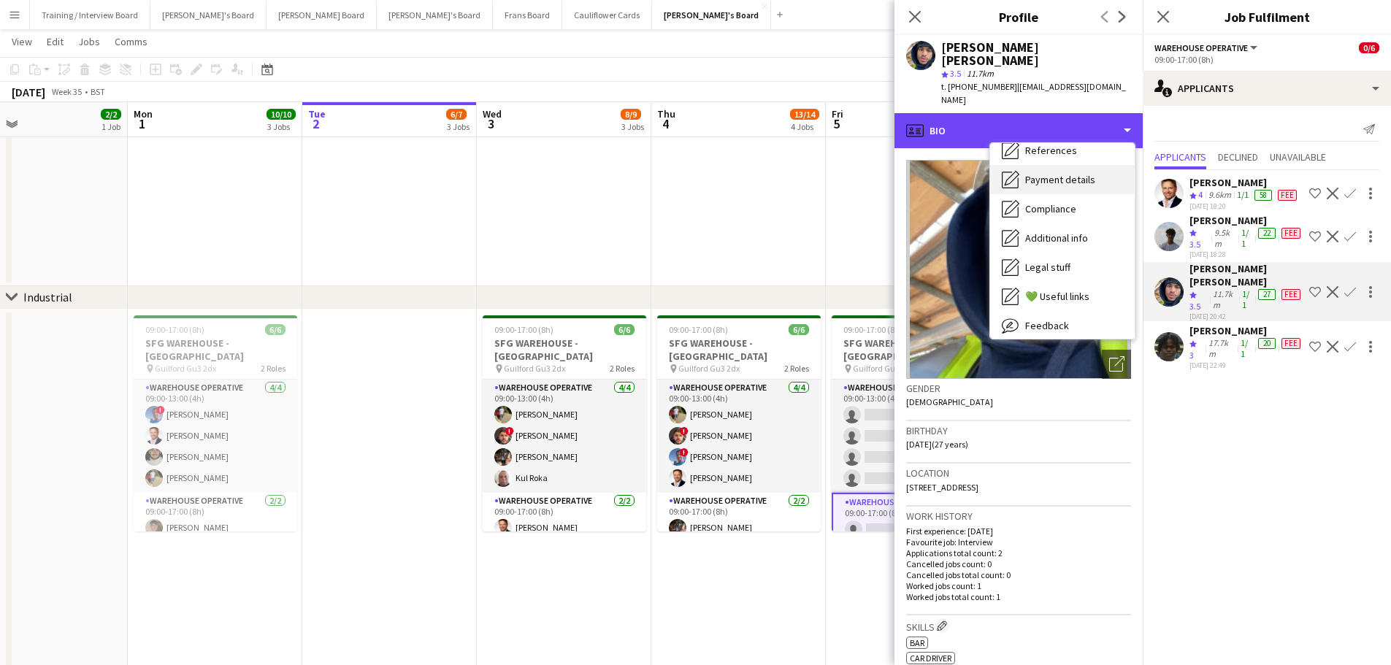
scroll to position [225, 0]
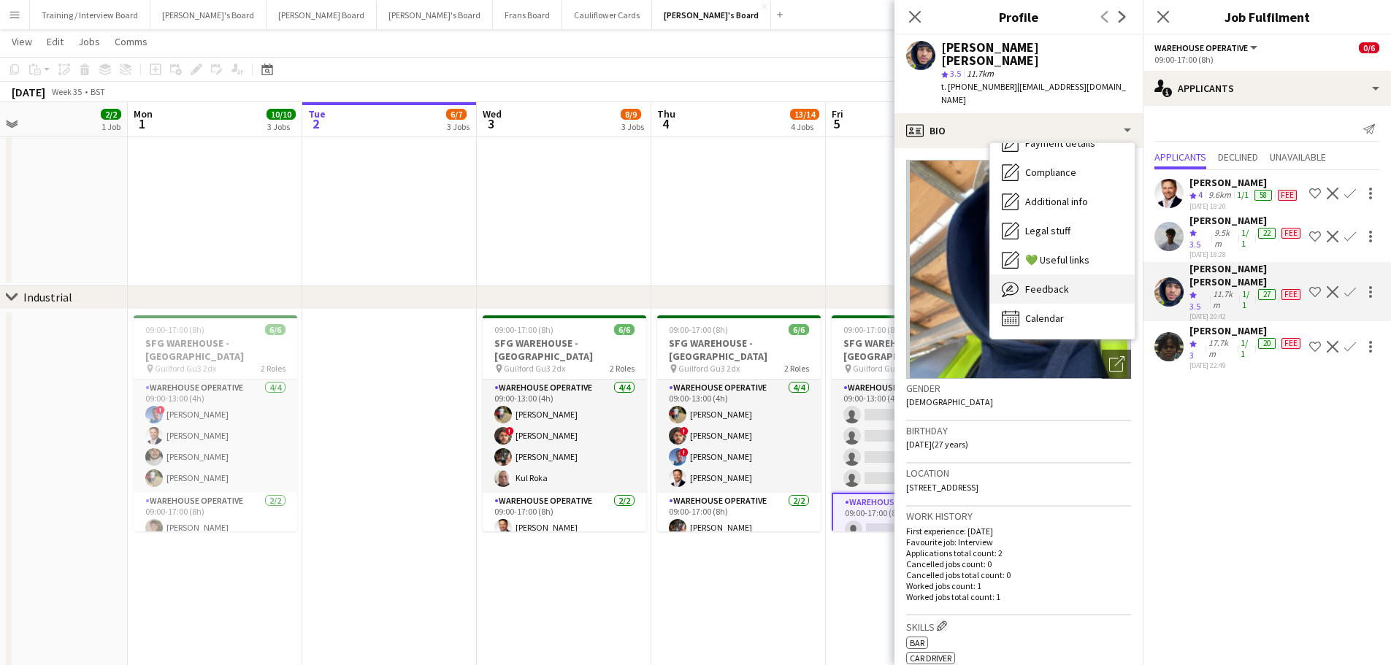
click at [934, 274] on div "Feedback Feedback" at bounding box center [1062, 288] width 145 height 29
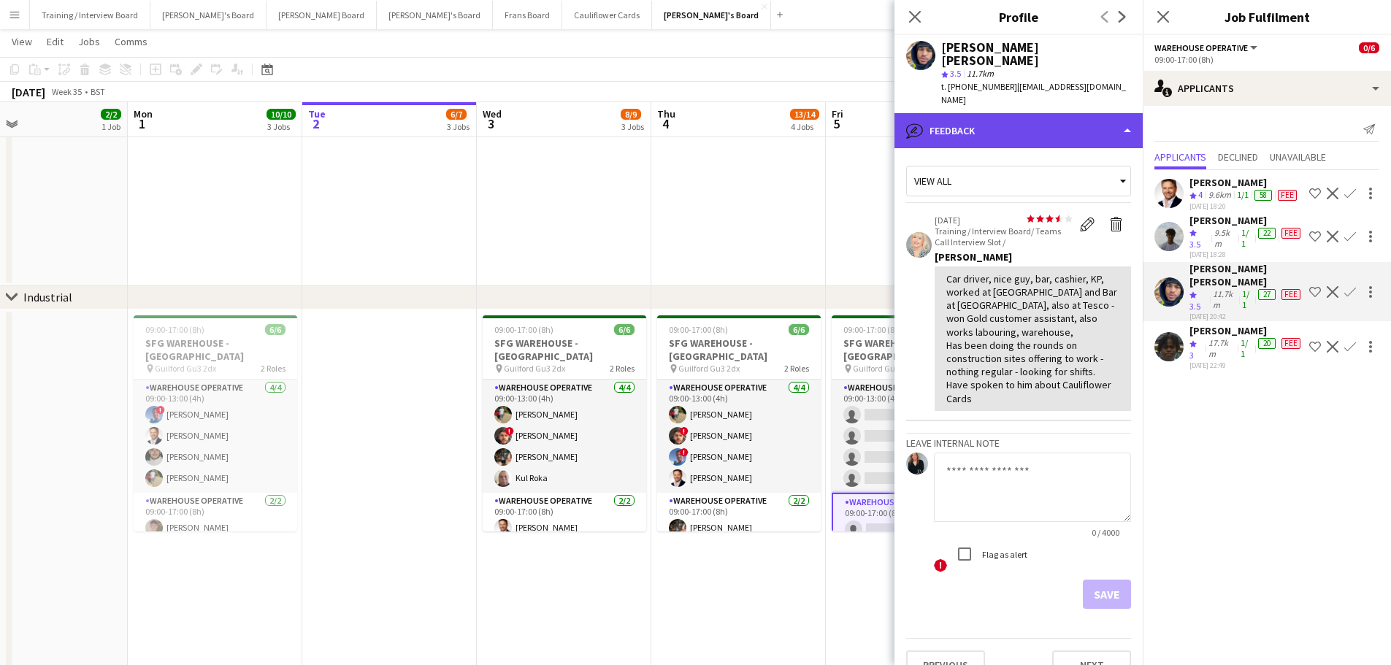
click at [934, 113] on div "bubble-pencil Feedback" at bounding box center [1018, 130] width 248 height 35
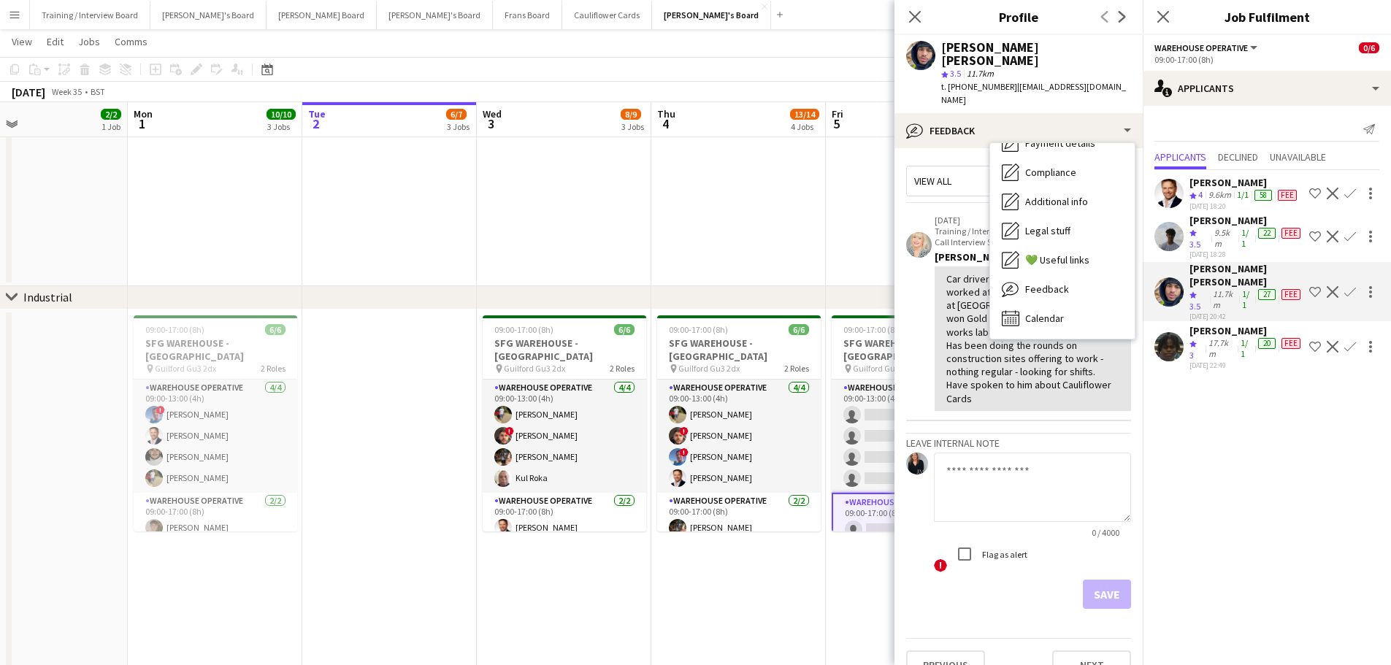
click at [934, 352] on div "Car driver, nice guy, bar, cashier, KP, worked at Mulberry Pub and Bar at Goodw…" at bounding box center [1032, 338] width 173 height 133
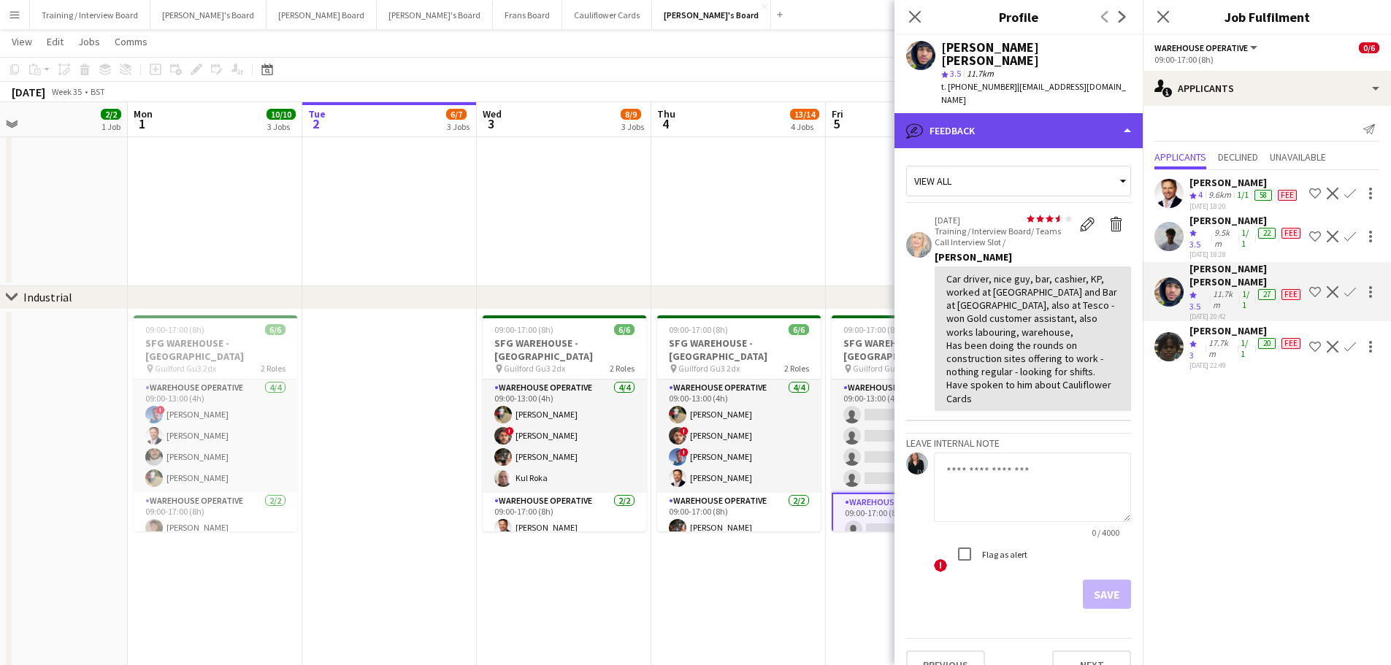
click at [934, 113] on div "bubble-pencil Feedback" at bounding box center [1018, 130] width 248 height 35
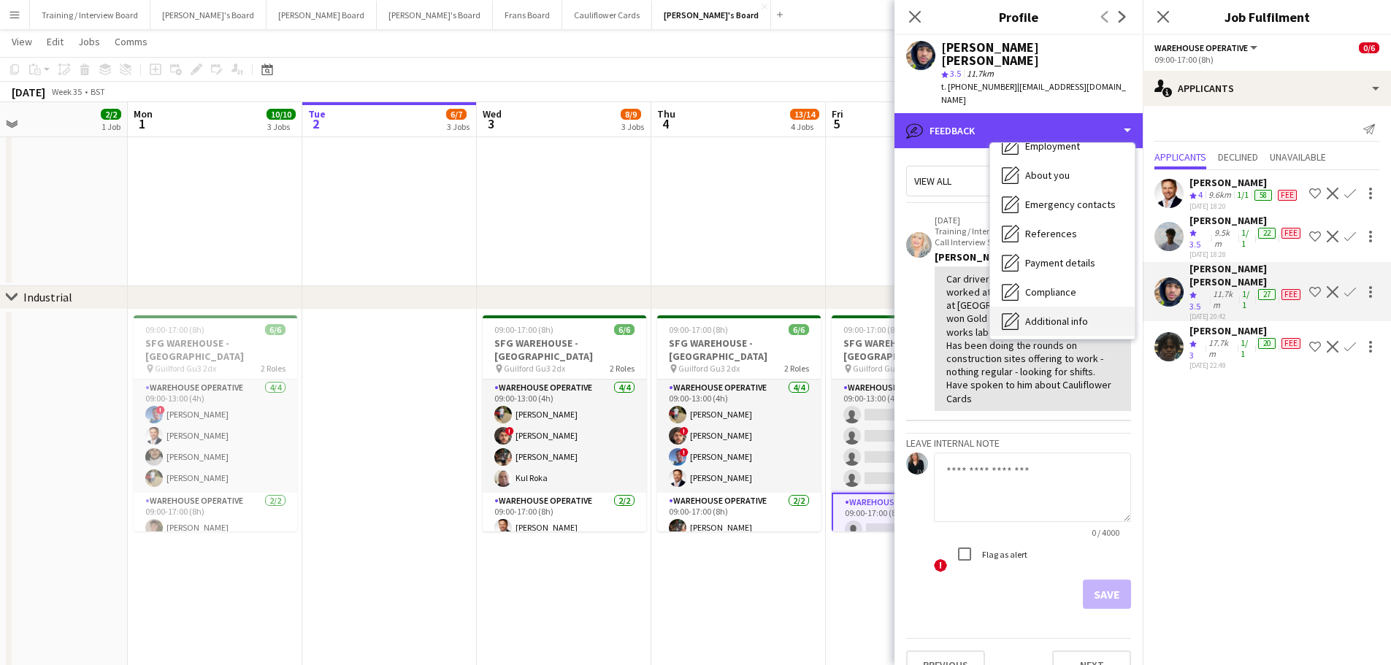
scroll to position [6, 0]
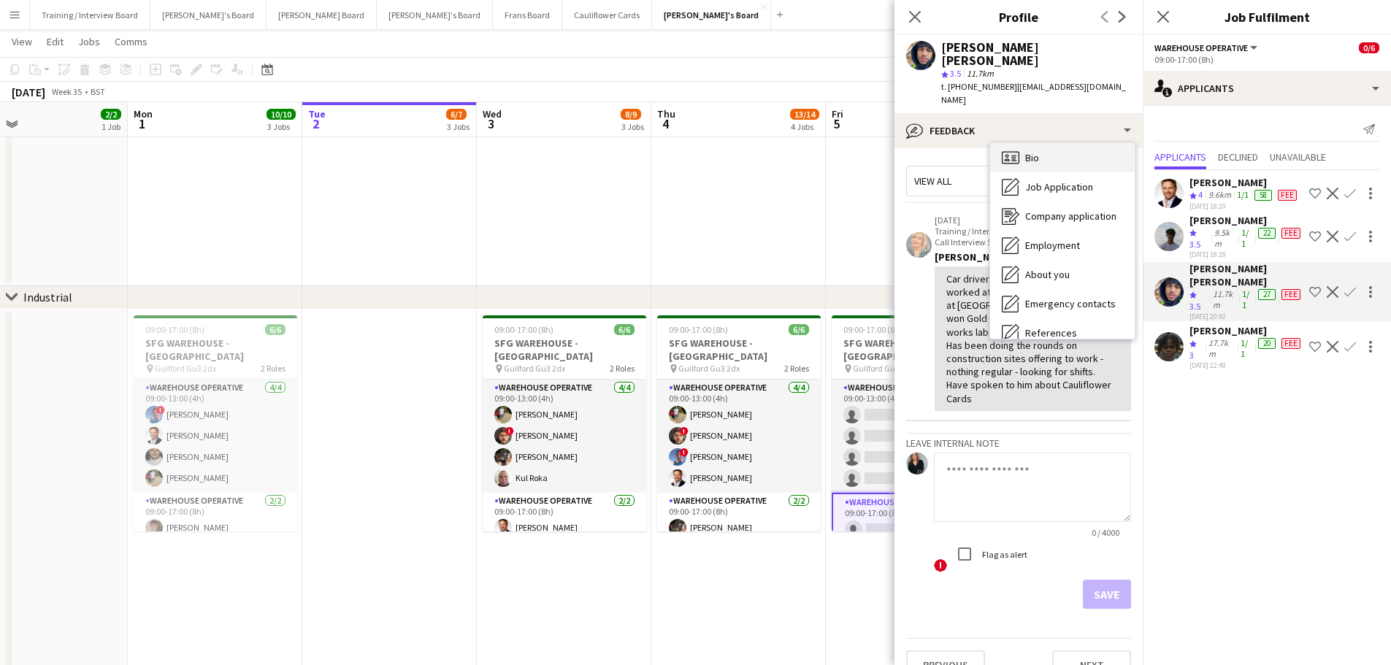
click at [934, 143] on div "Bio Bio" at bounding box center [1062, 157] width 145 height 29
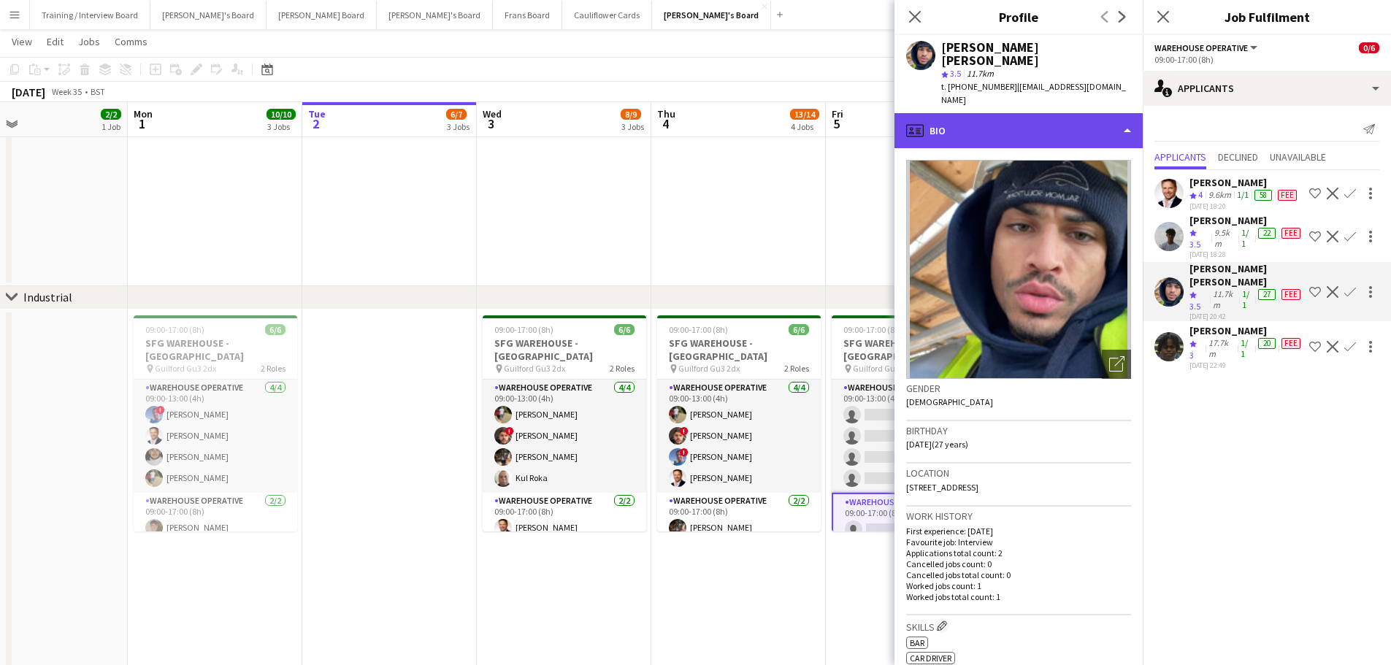
click at [934, 113] on div "profile Bio" at bounding box center [1018, 130] width 248 height 35
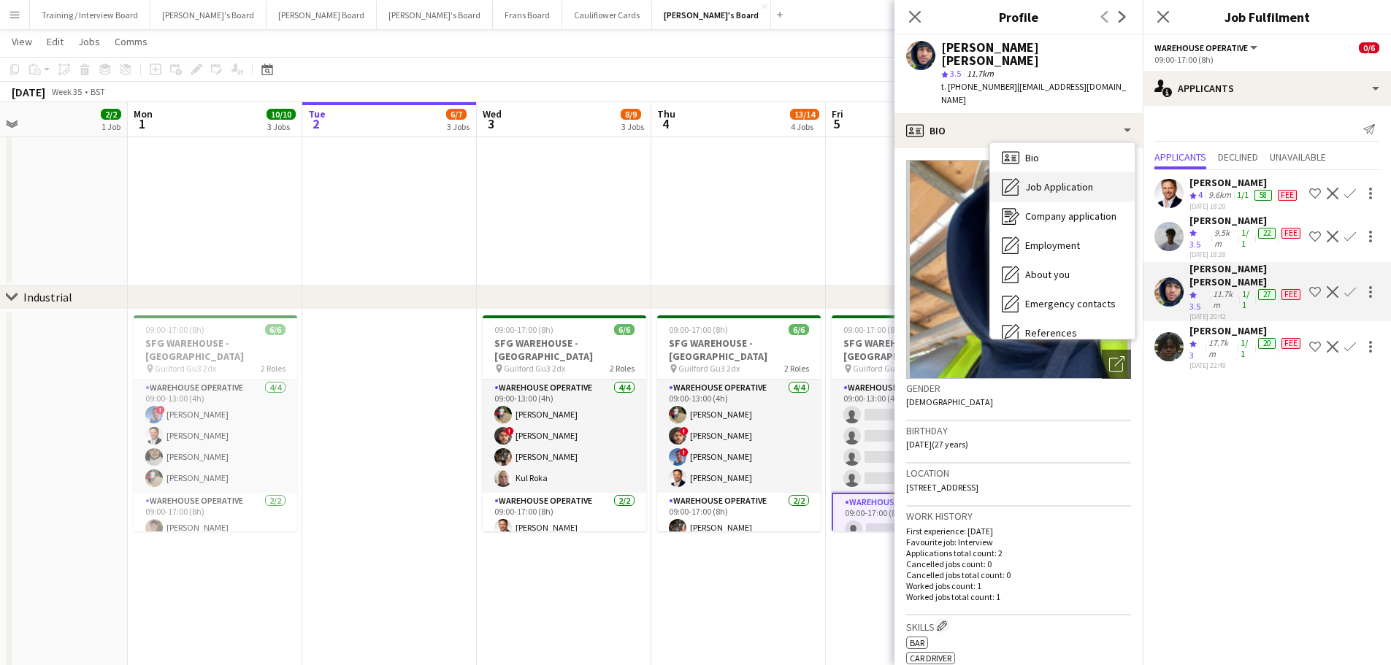
click at [934, 180] on span "Job Application" at bounding box center [1059, 186] width 68 height 13
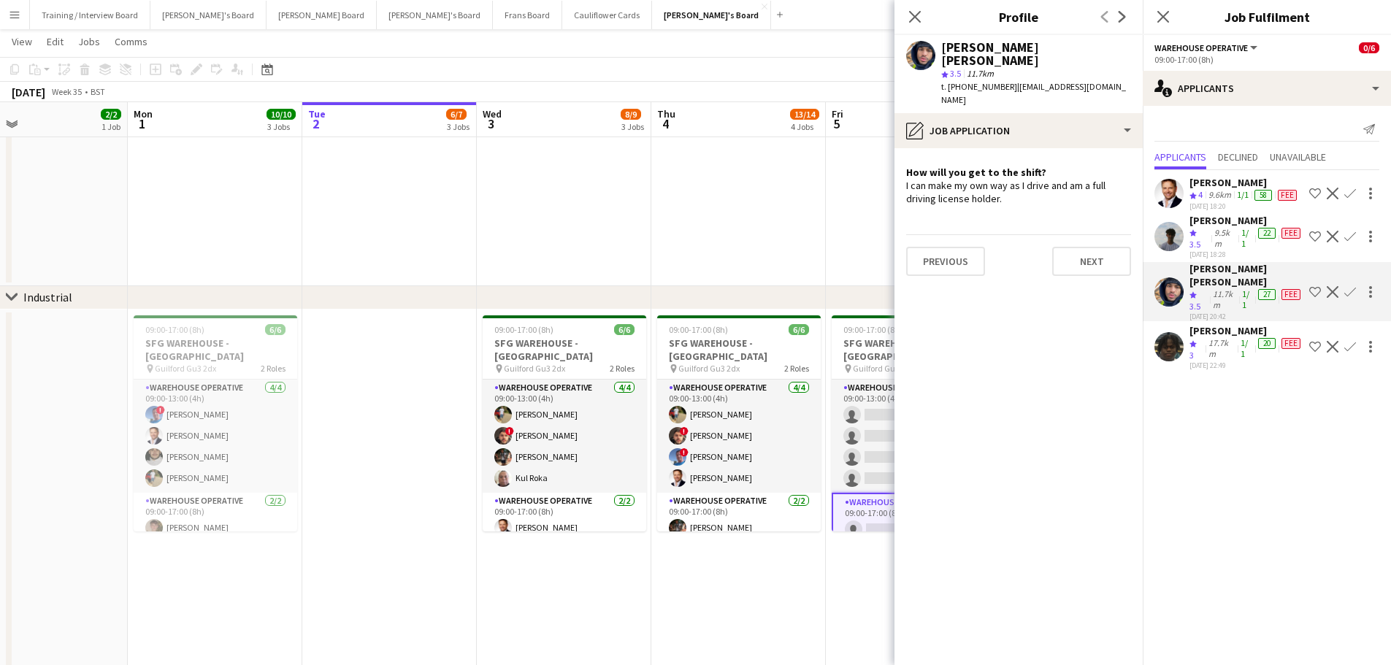
drag, startPoint x: 781, startPoint y: 214, endPoint x: 905, endPoint y: 283, distance: 142.2
click at [781, 214] on app-date-cell at bounding box center [738, 79] width 174 height 415
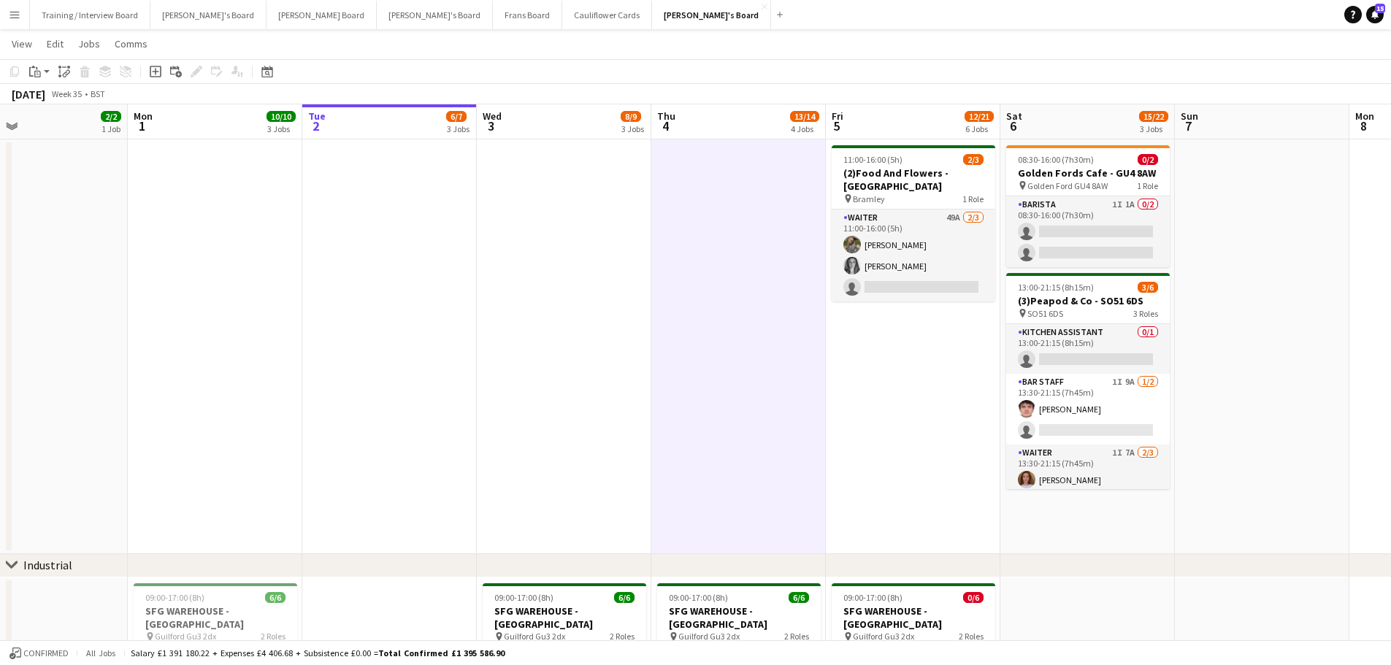
scroll to position [0, 0]
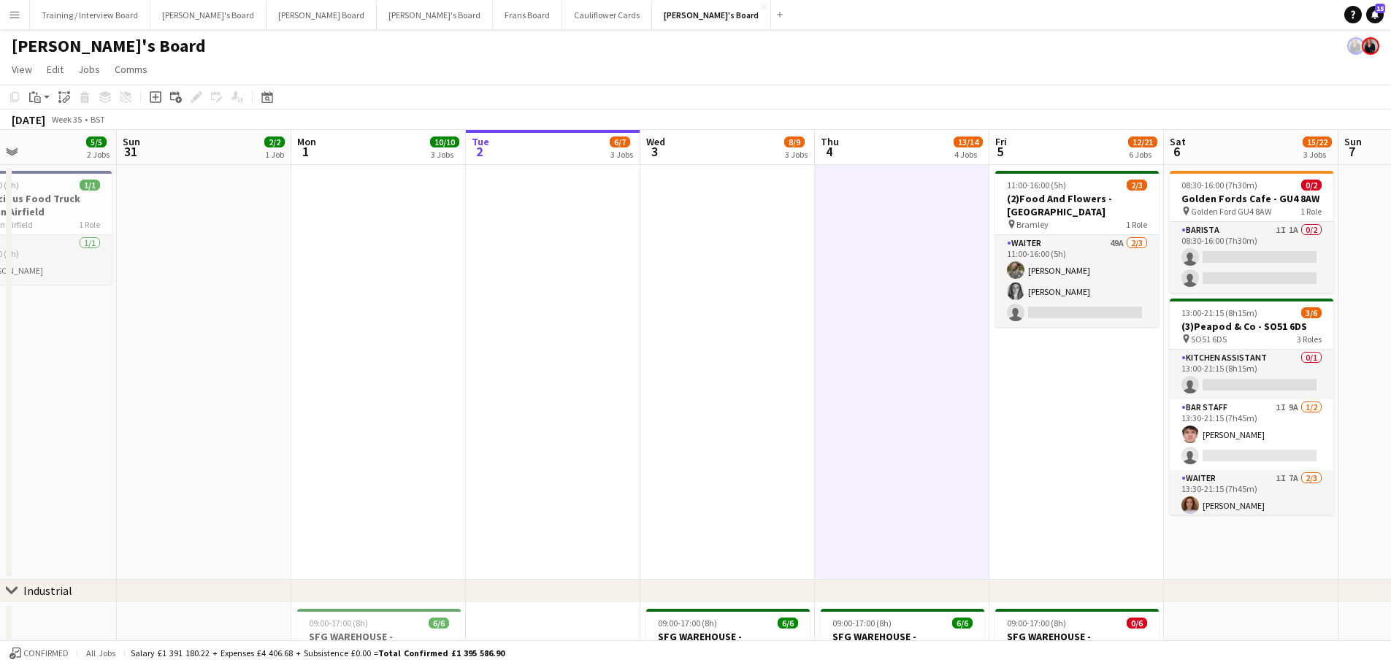
drag, startPoint x: 485, startPoint y: 381, endPoint x: 996, endPoint y: 381, distance: 511.0
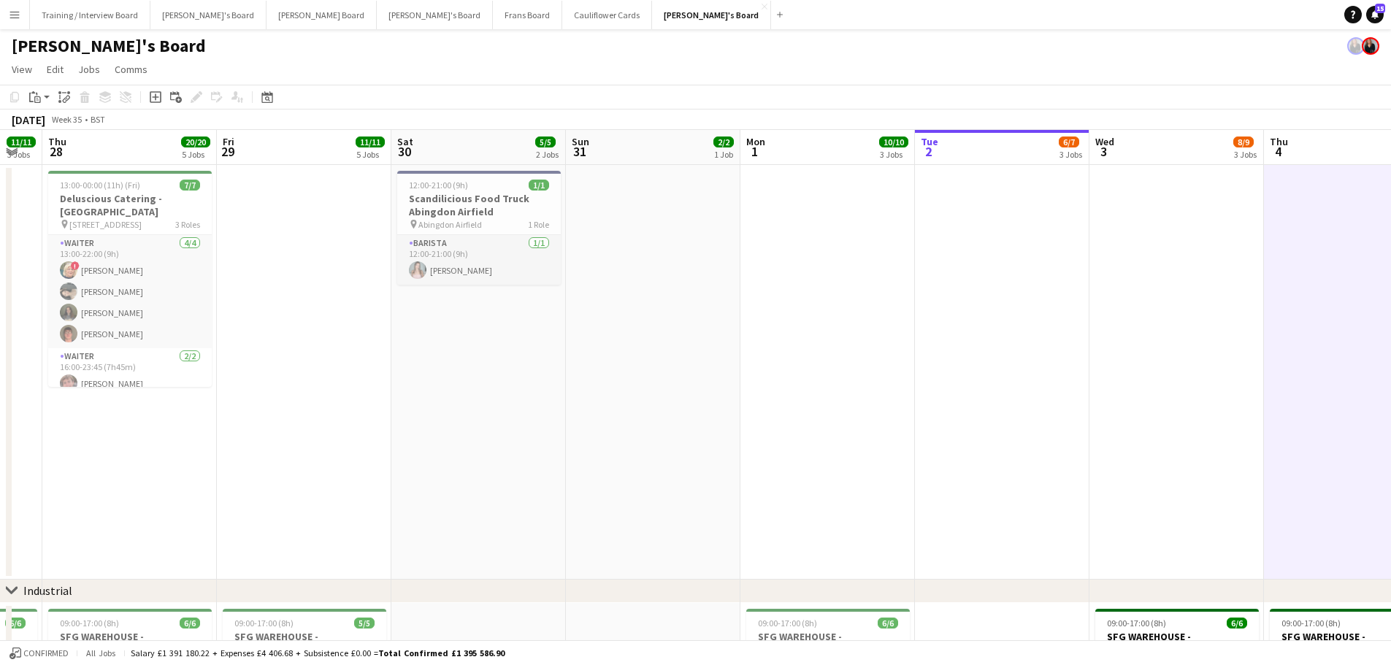
drag, startPoint x: 370, startPoint y: 381, endPoint x: 687, endPoint y: 387, distance: 316.9
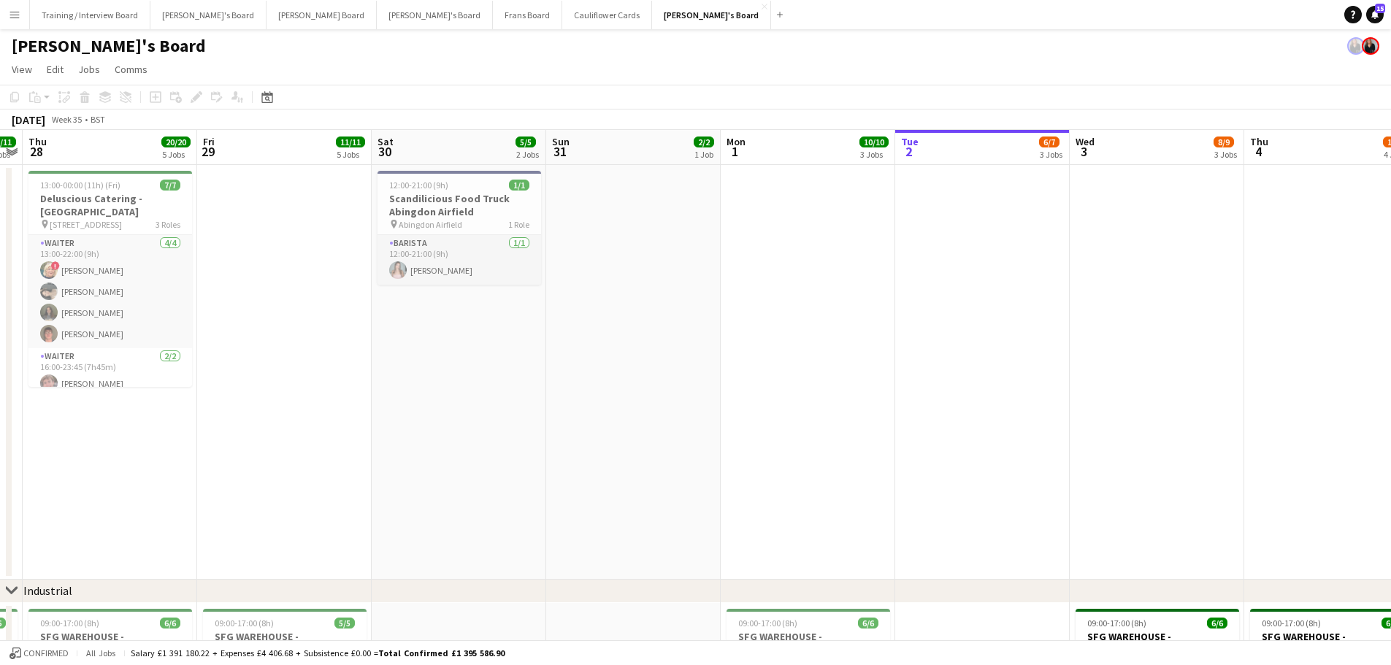
drag, startPoint x: 837, startPoint y: 389, endPoint x: 599, endPoint y: 390, distance: 238.0
drag, startPoint x: 980, startPoint y: 410, endPoint x: 812, endPoint y: 410, distance: 168.6
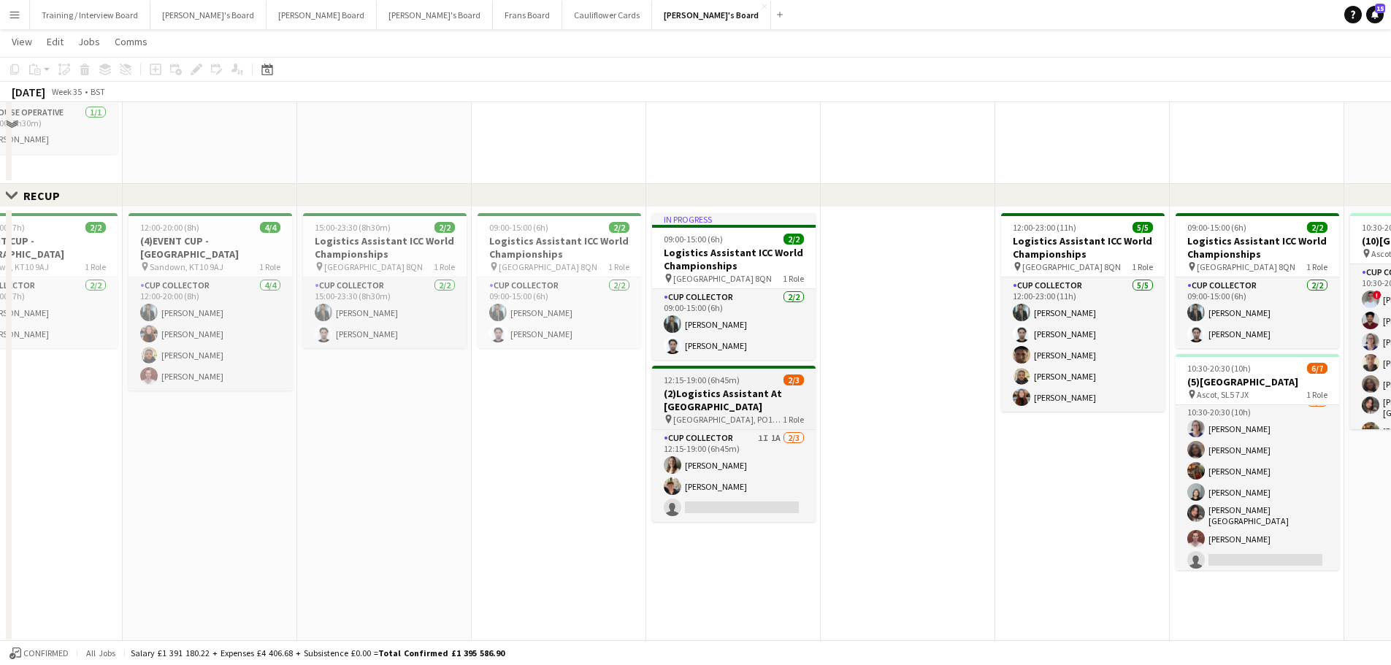
scroll to position [803, 0]
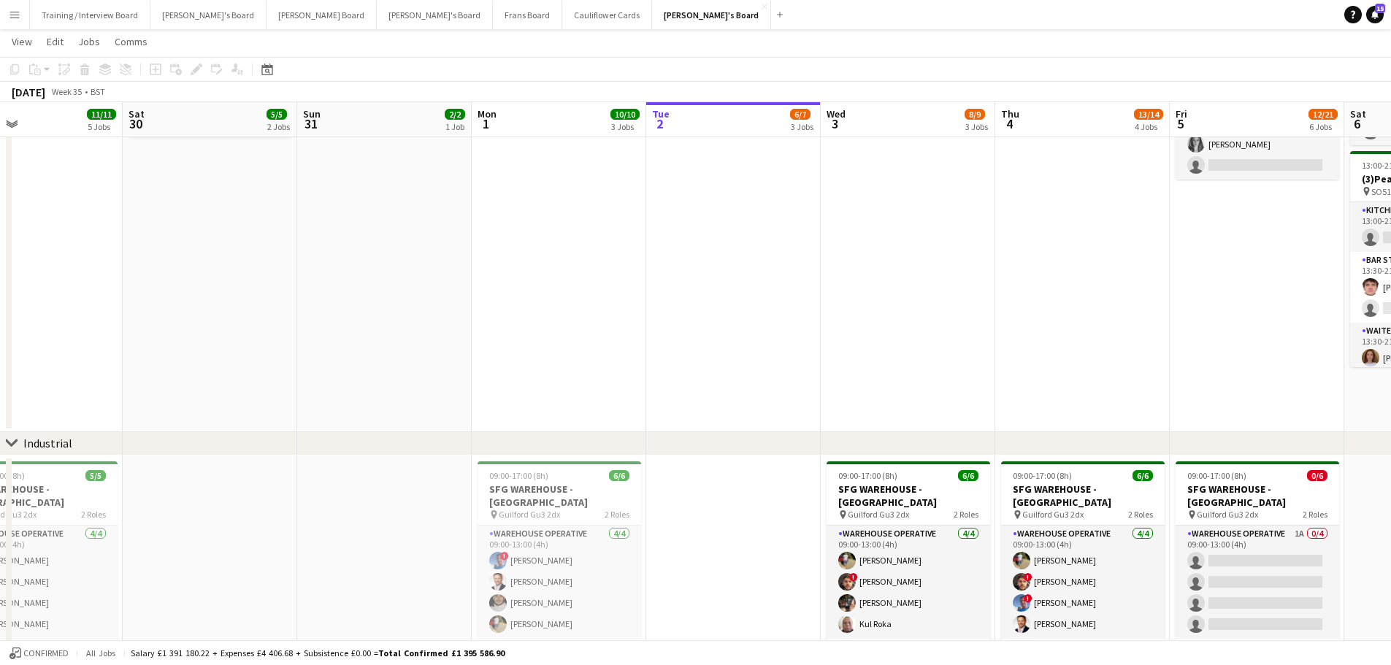
click at [934, 354] on app-date-cell at bounding box center [908, 225] width 174 height 415
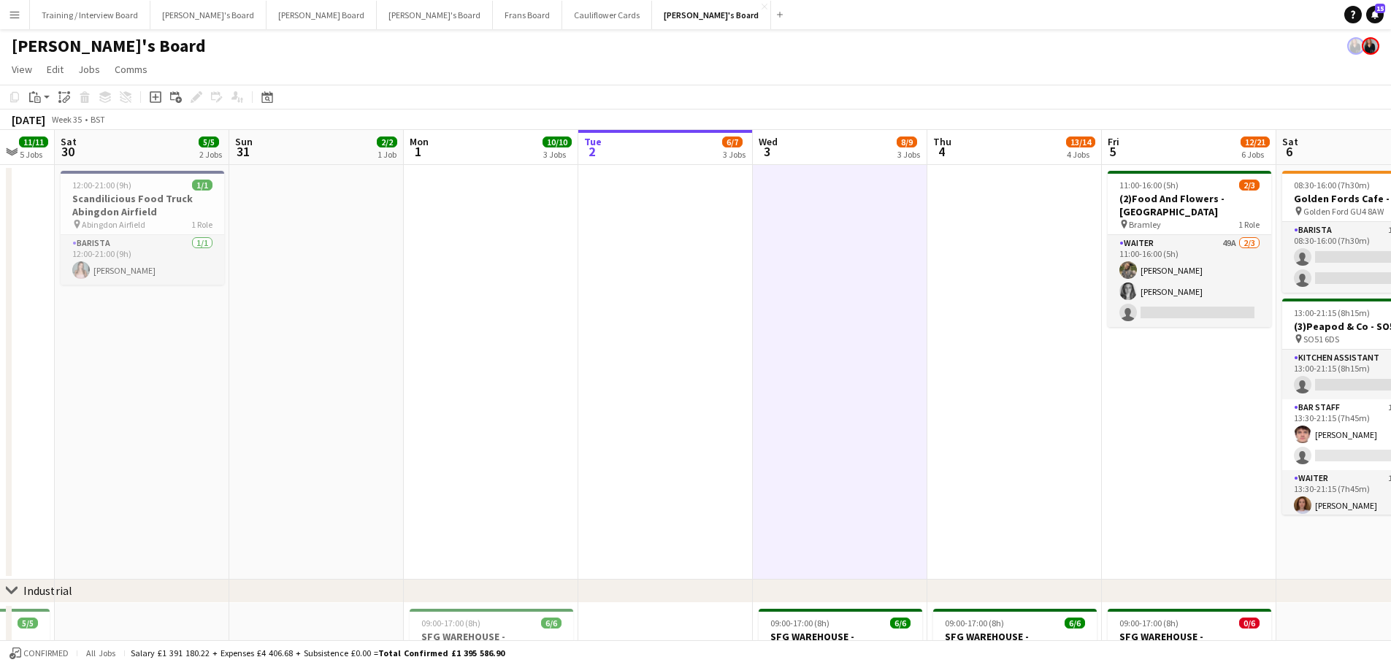
scroll to position [0, 471]
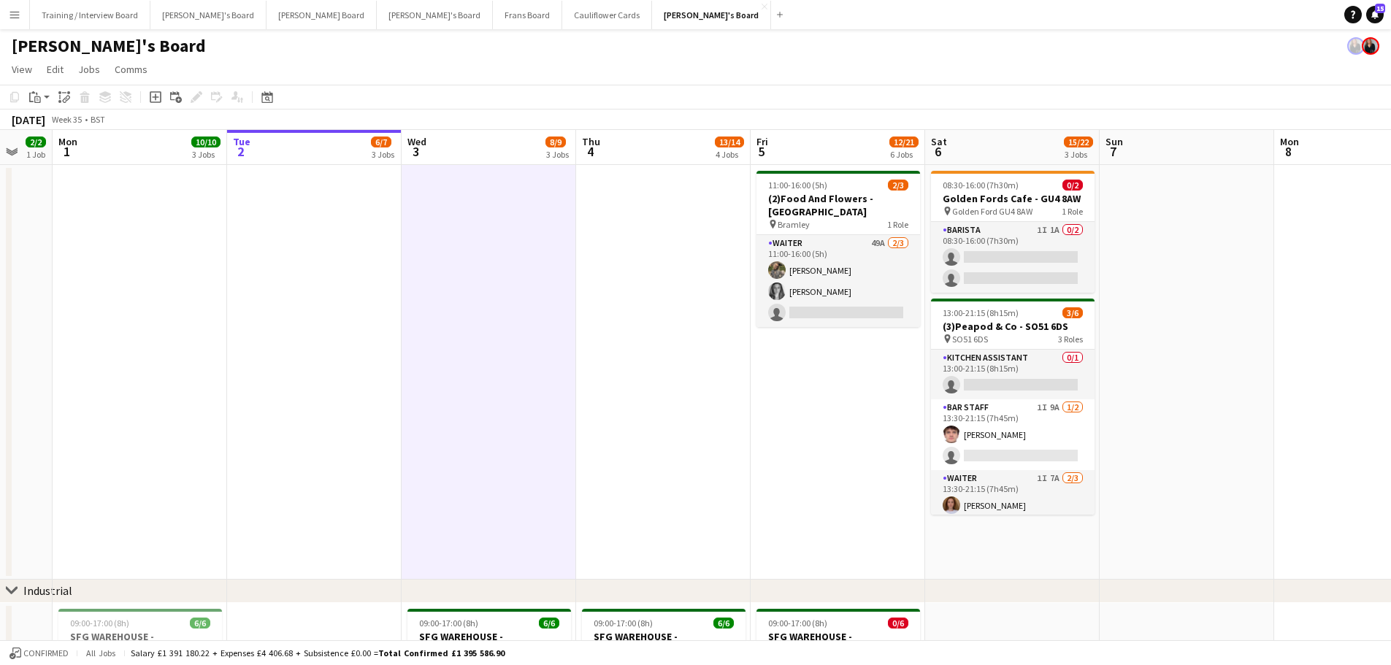
drag, startPoint x: 1069, startPoint y: 384, endPoint x: 671, endPoint y: 372, distance: 398.7
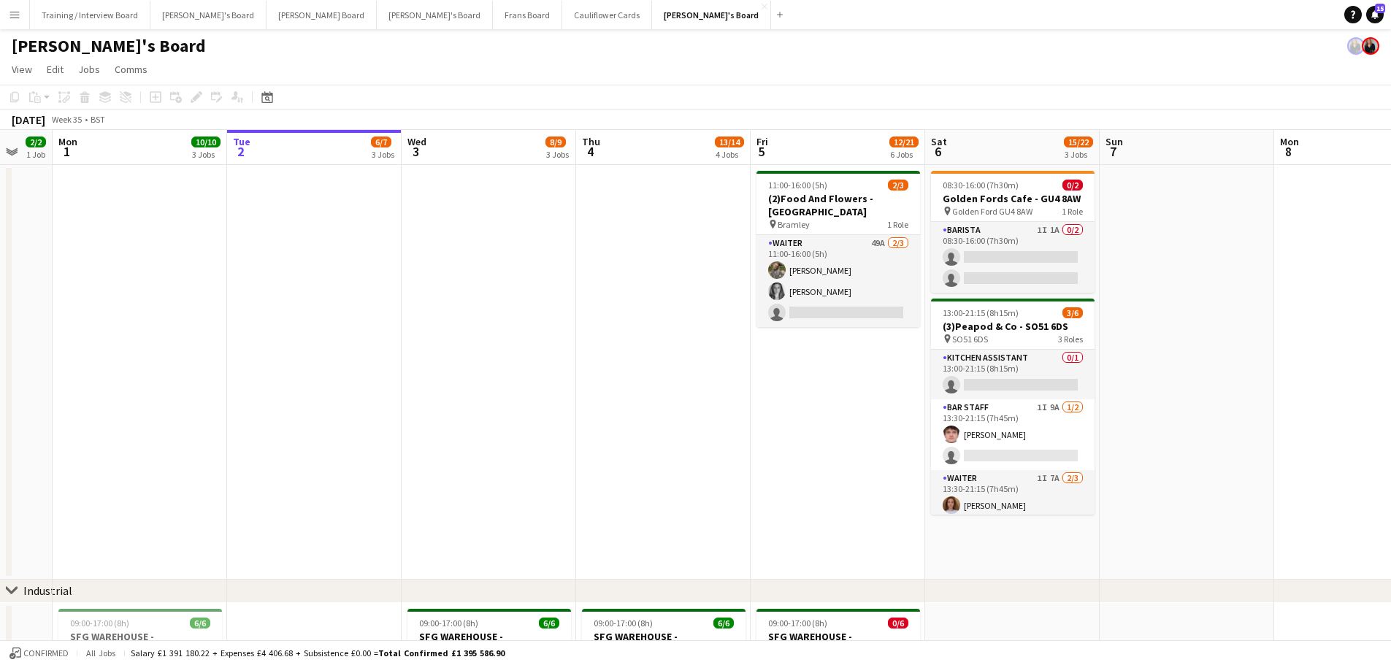
drag, startPoint x: 813, startPoint y: 418, endPoint x: 923, endPoint y: 388, distance: 113.5
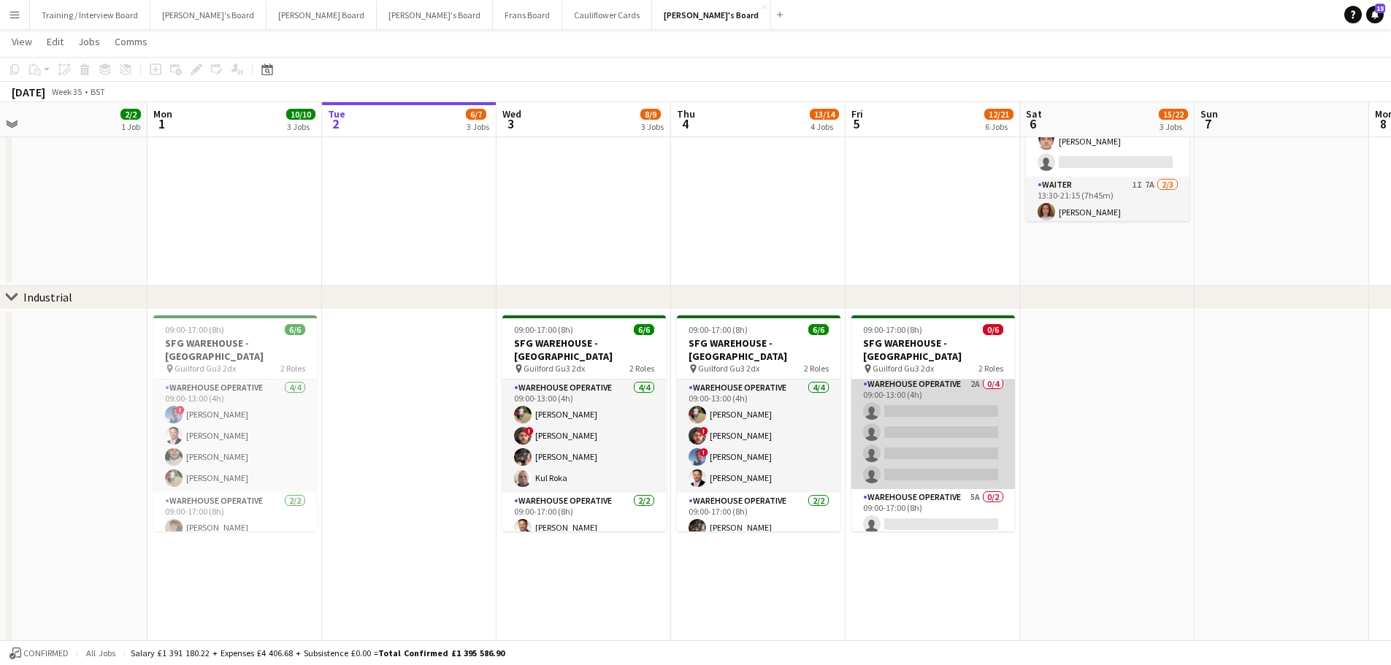
scroll to position [0, 0]
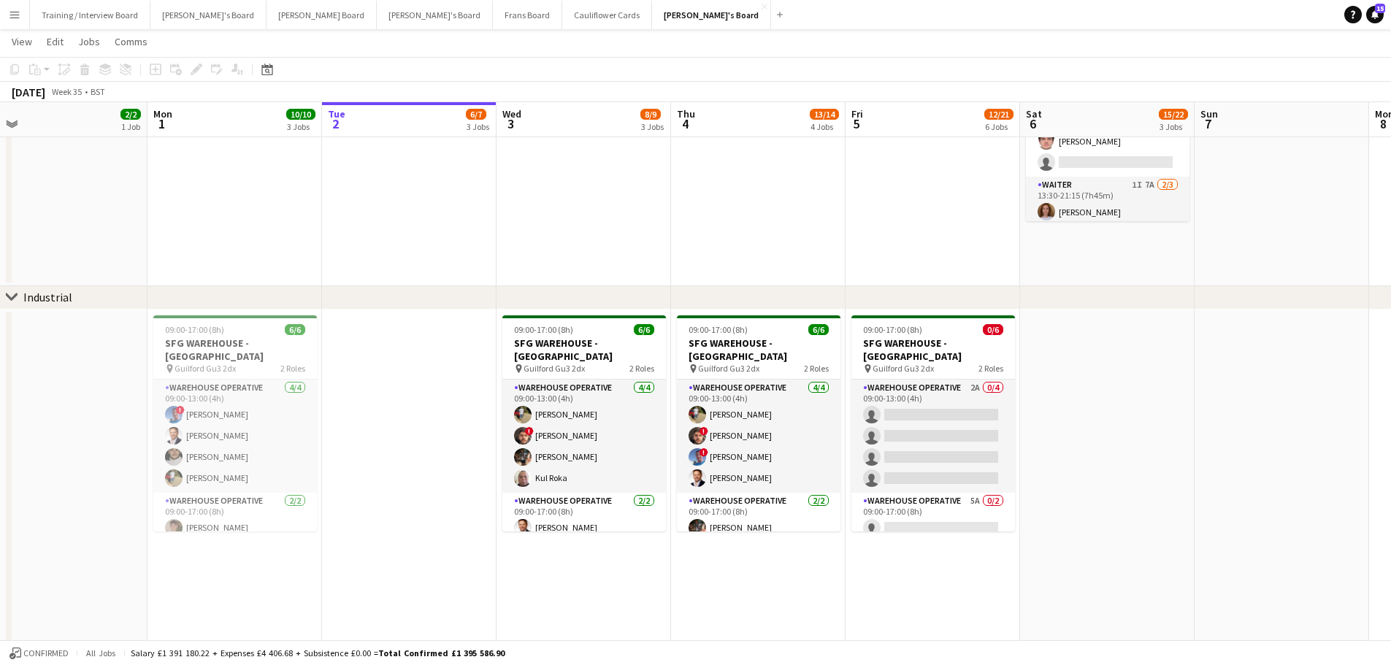
drag, startPoint x: 502, startPoint y: 242, endPoint x: 593, endPoint y: 250, distance: 91.6
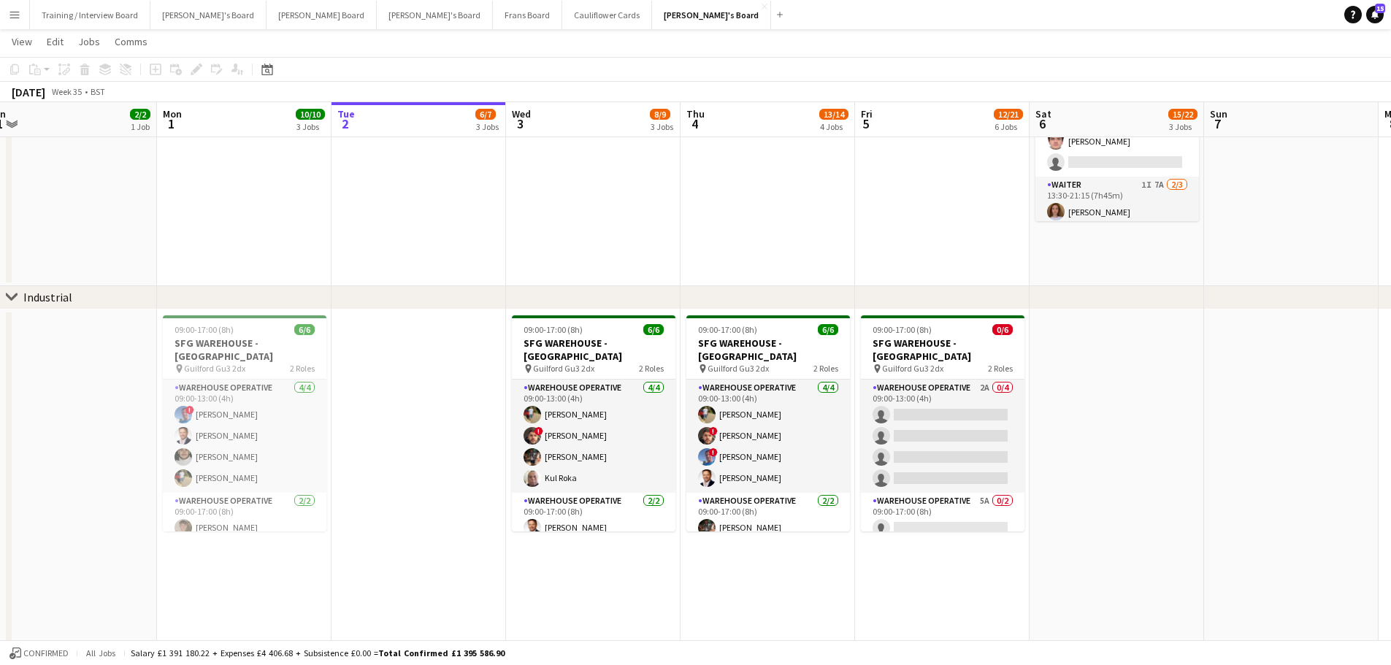
drag, startPoint x: 593, startPoint y: 250, endPoint x: 758, endPoint y: 261, distance: 165.3
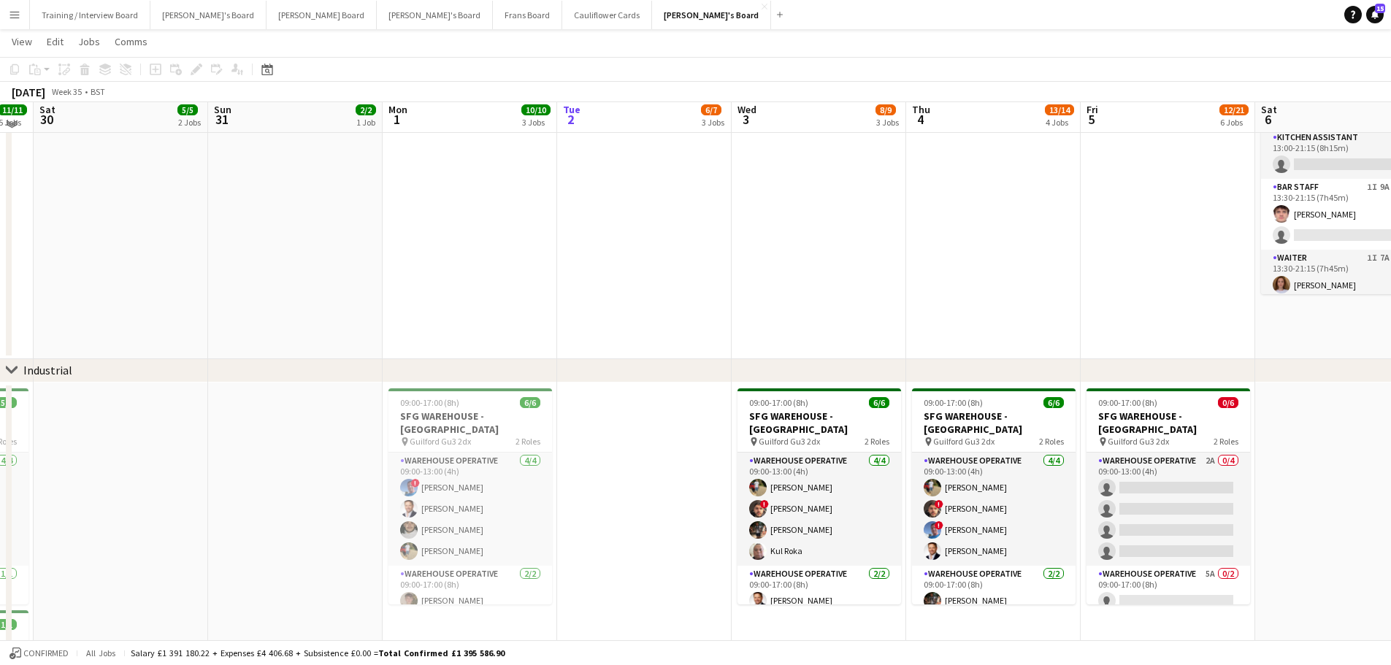
scroll to position [146, 0]
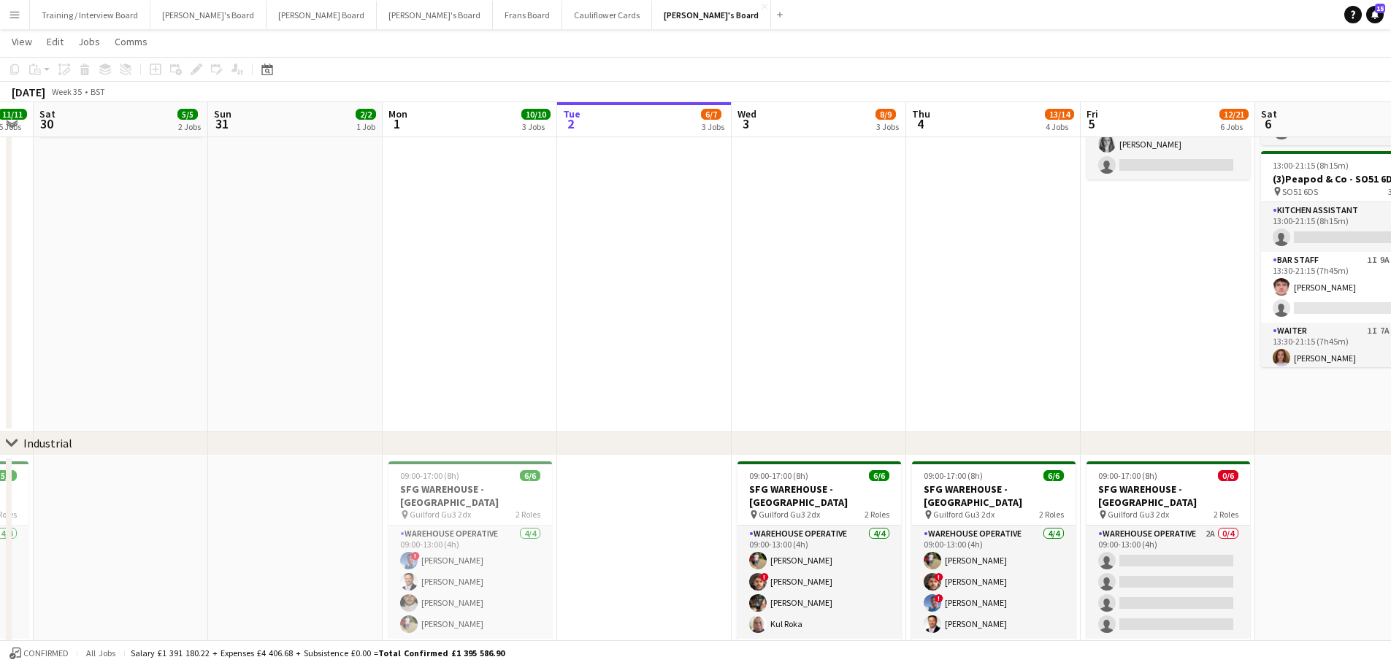
click at [261, 336] on app-date-cell at bounding box center [295, 225] width 174 height 415
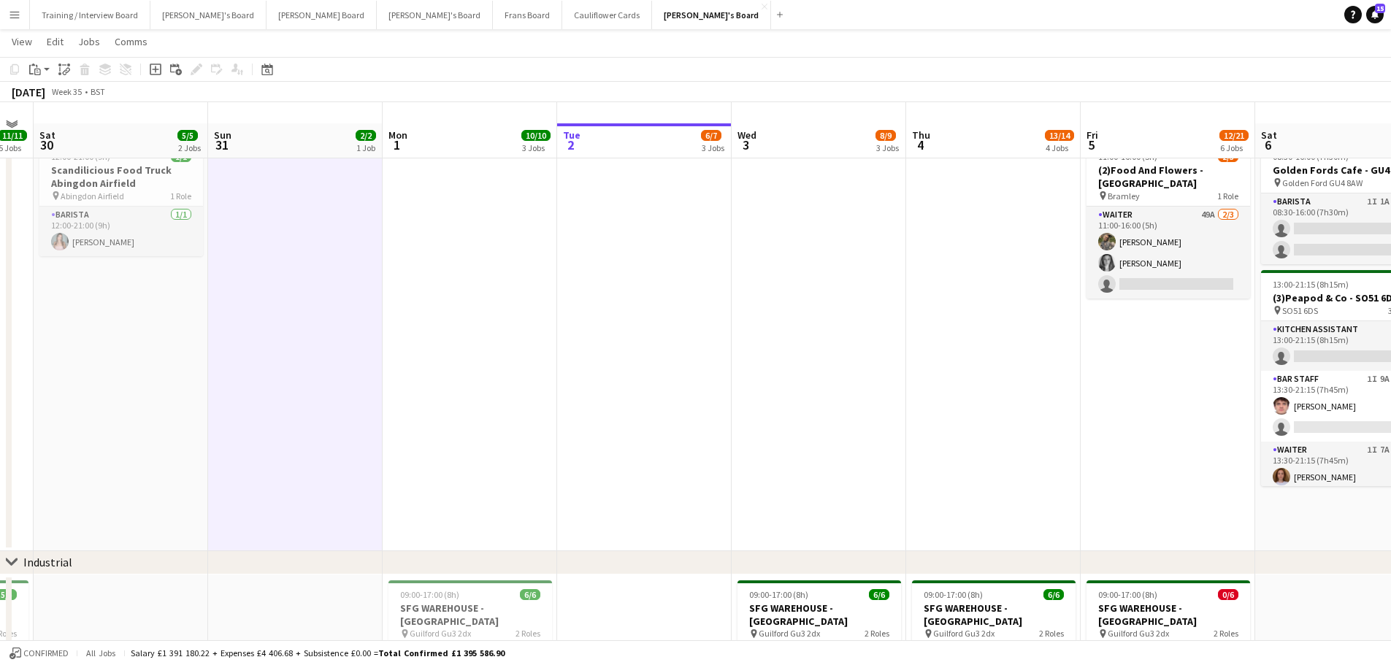
scroll to position [0, 0]
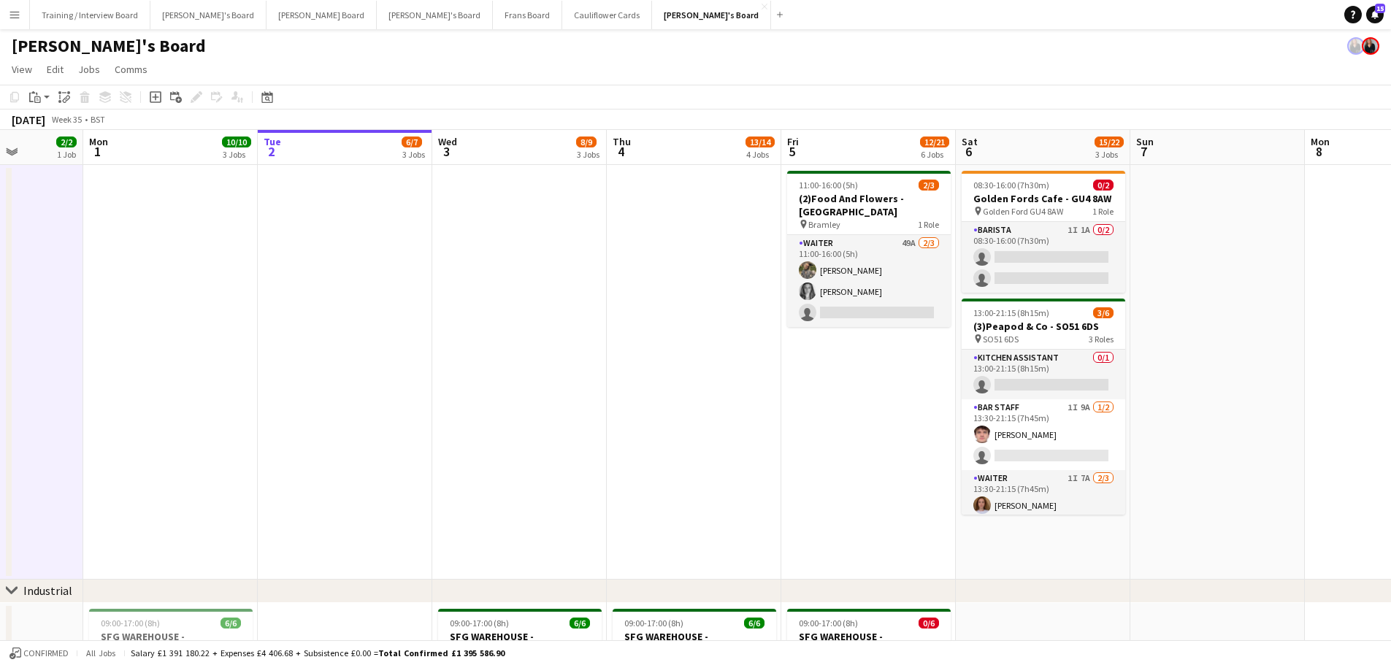
drag, startPoint x: 890, startPoint y: 345, endPoint x: 253, endPoint y: 309, distance: 638.3
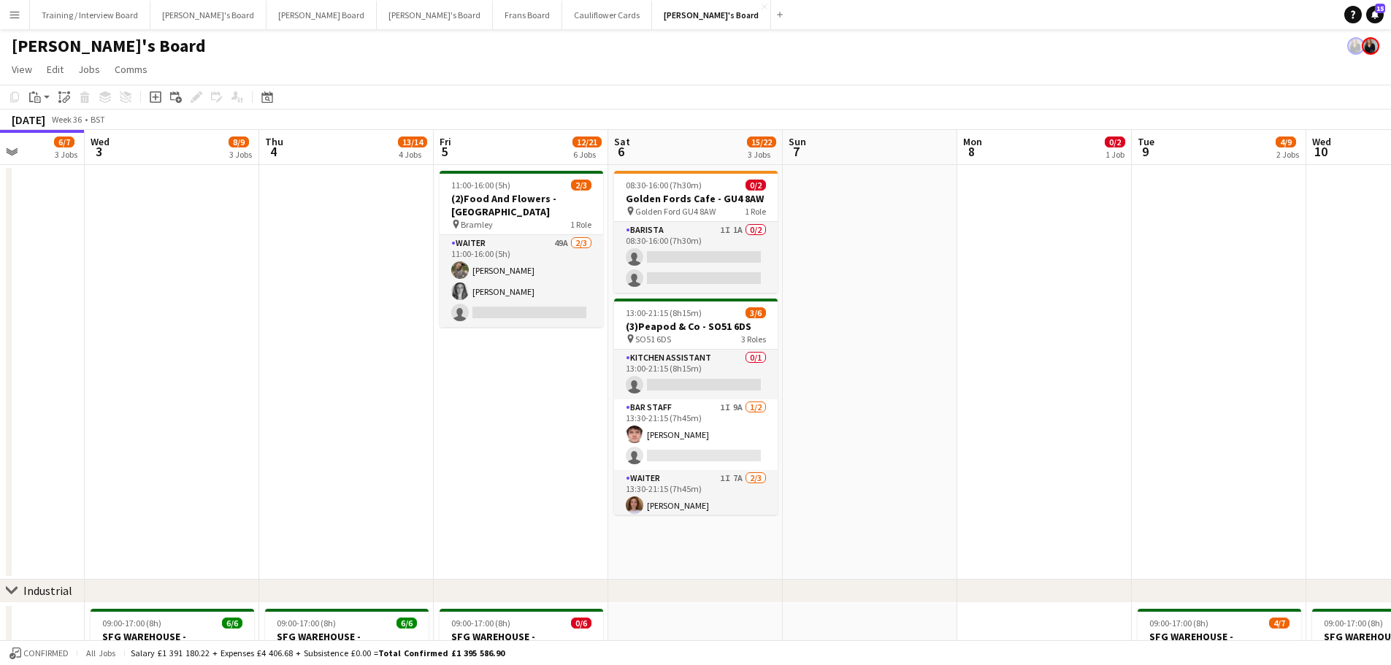
click at [907, 380] on app-date-cell at bounding box center [870, 372] width 174 height 415
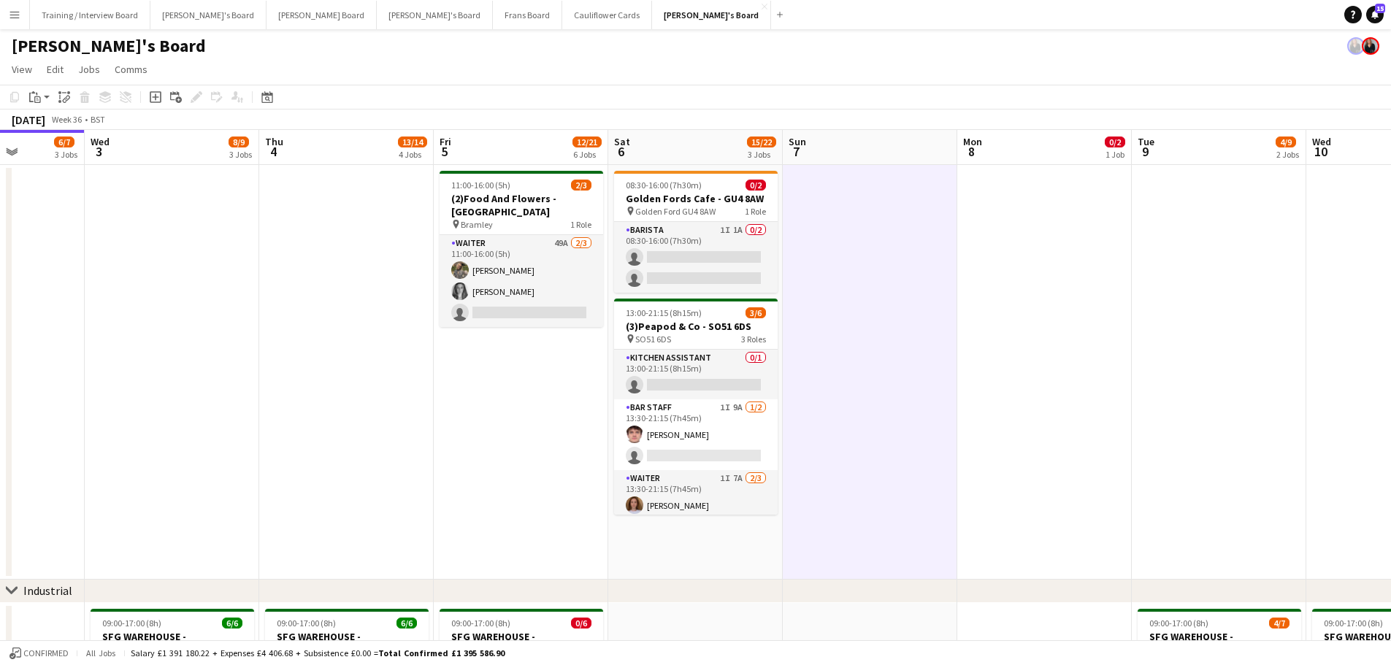
click at [766, 401] on app-date-cell "08:30-16:00 (7h30m) 0/2 Golden Fords Cafe - GU4 8AW pin Golden Ford GU4 8AW 1 R…" at bounding box center [695, 372] width 174 height 415
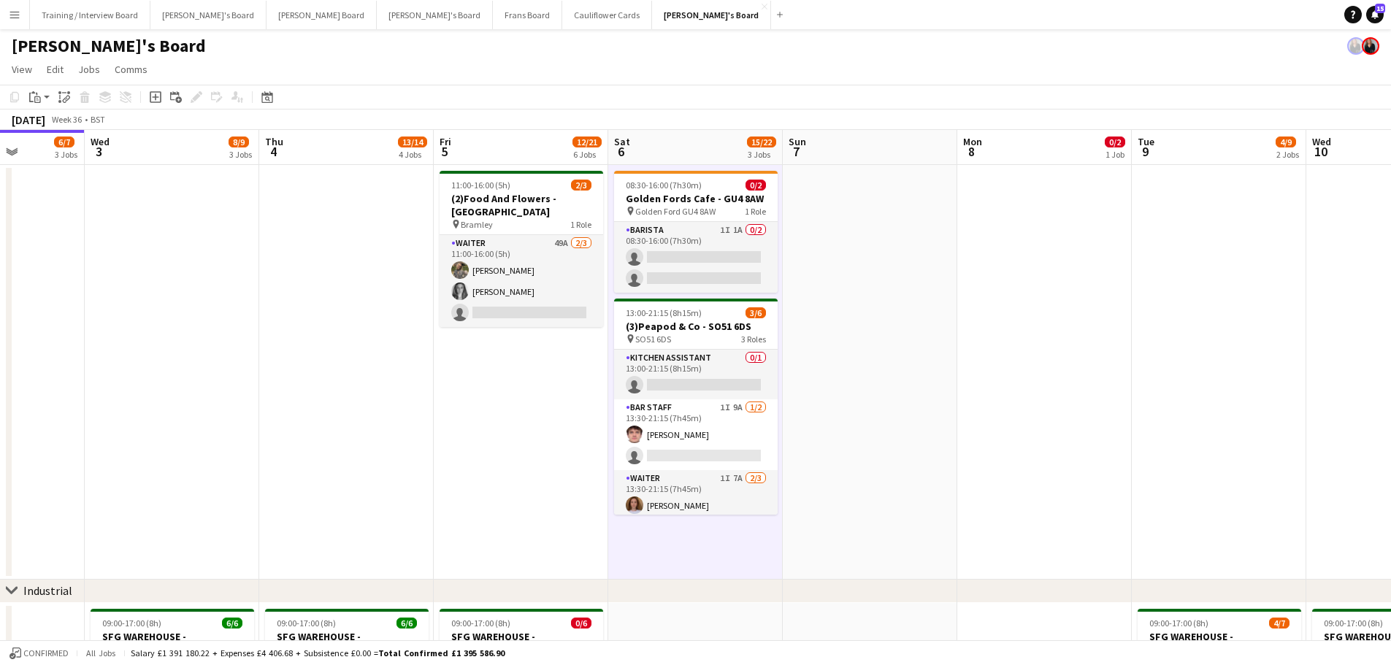
click at [817, 401] on app-date-cell at bounding box center [870, 372] width 174 height 415
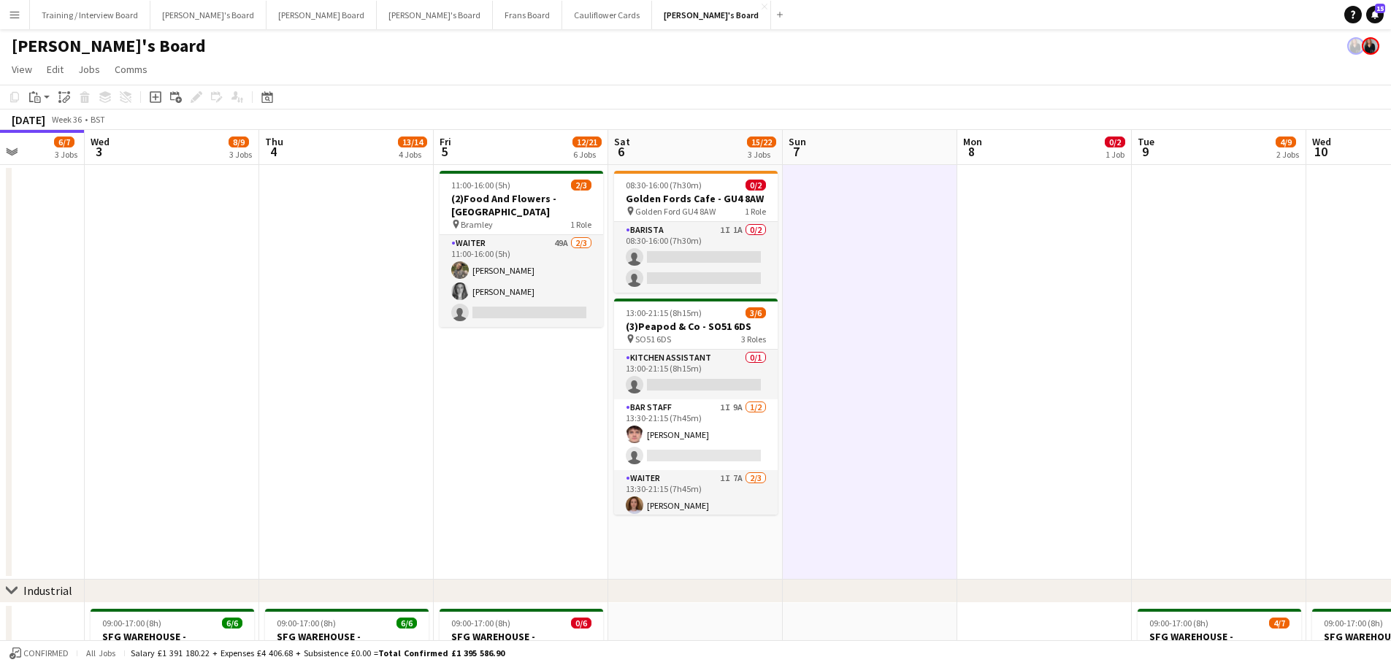
click at [700, 401] on app-date-cell "08:30-16:00 (7h30m) 0/2 Golden Fords Cafe - GU4 8AW pin Golden Ford GU4 8AW 1 R…" at bounding box center [695, 372] width 174 height 415
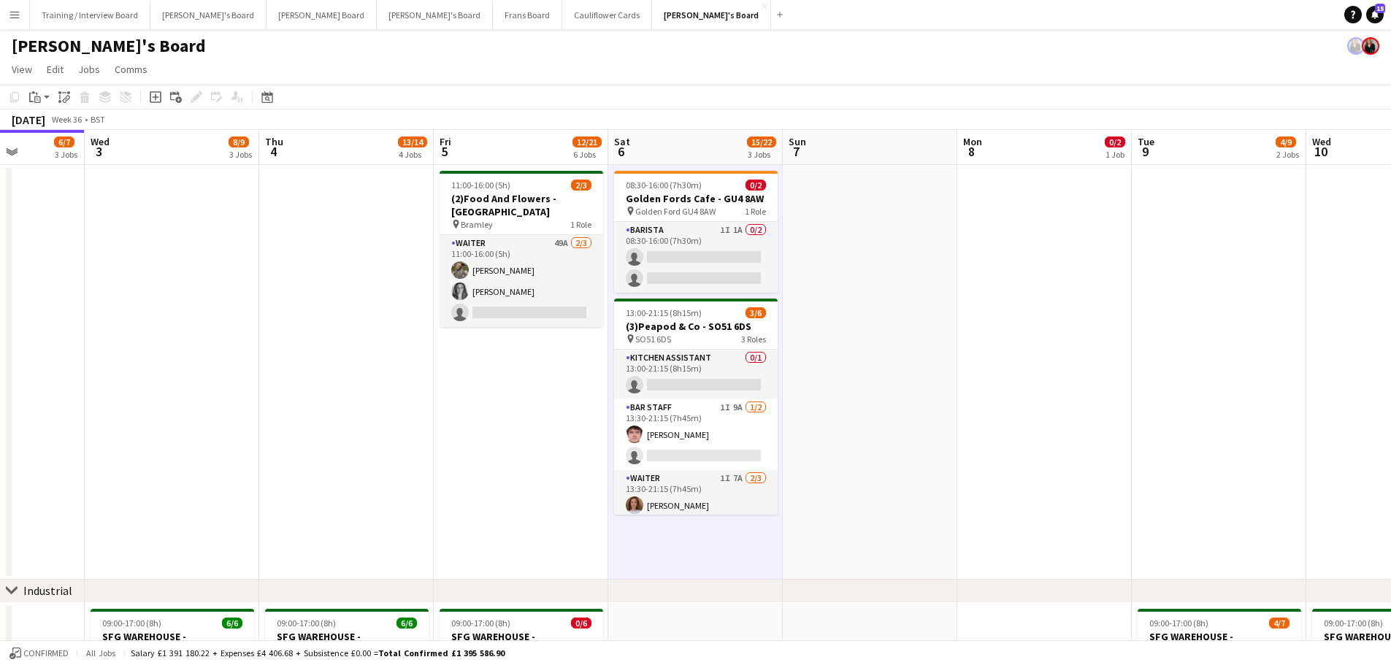
click at [890, 369] on app-date-cell at bounding box center [870, 372] width 174 height 415
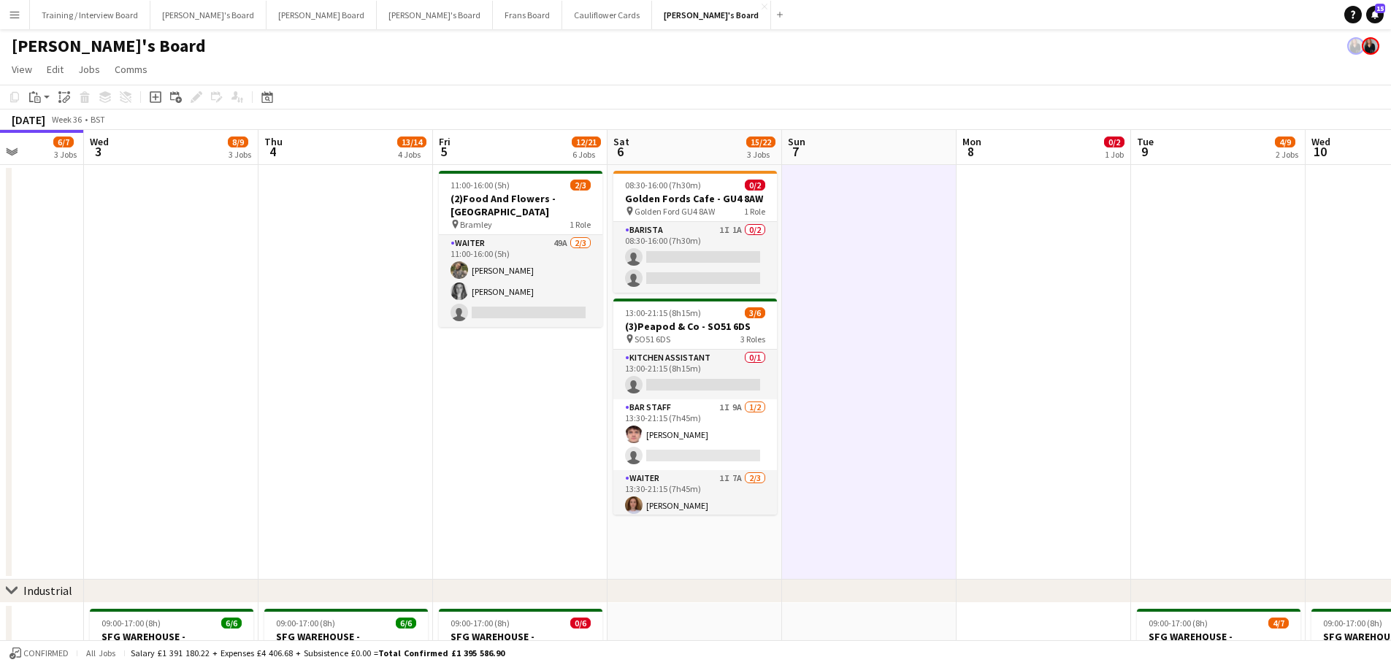
click at [732, 401] on app-date-cell "08:30-16:00 (7h30m) 0/2 Golden Fords Cafe - GU4 8AW pin Golden Ford GU4 8AW 1 R…" at bounding box center [694, 372] width 174 height 415
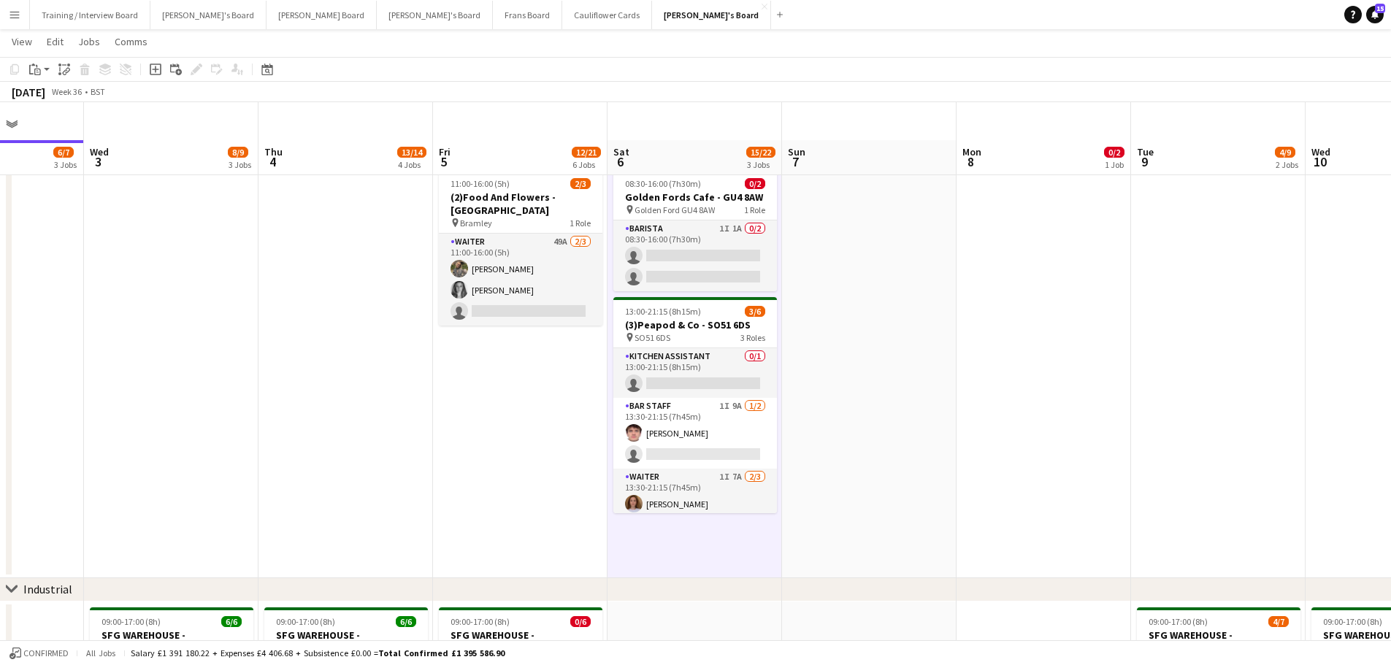
scroll to position [292, 0]
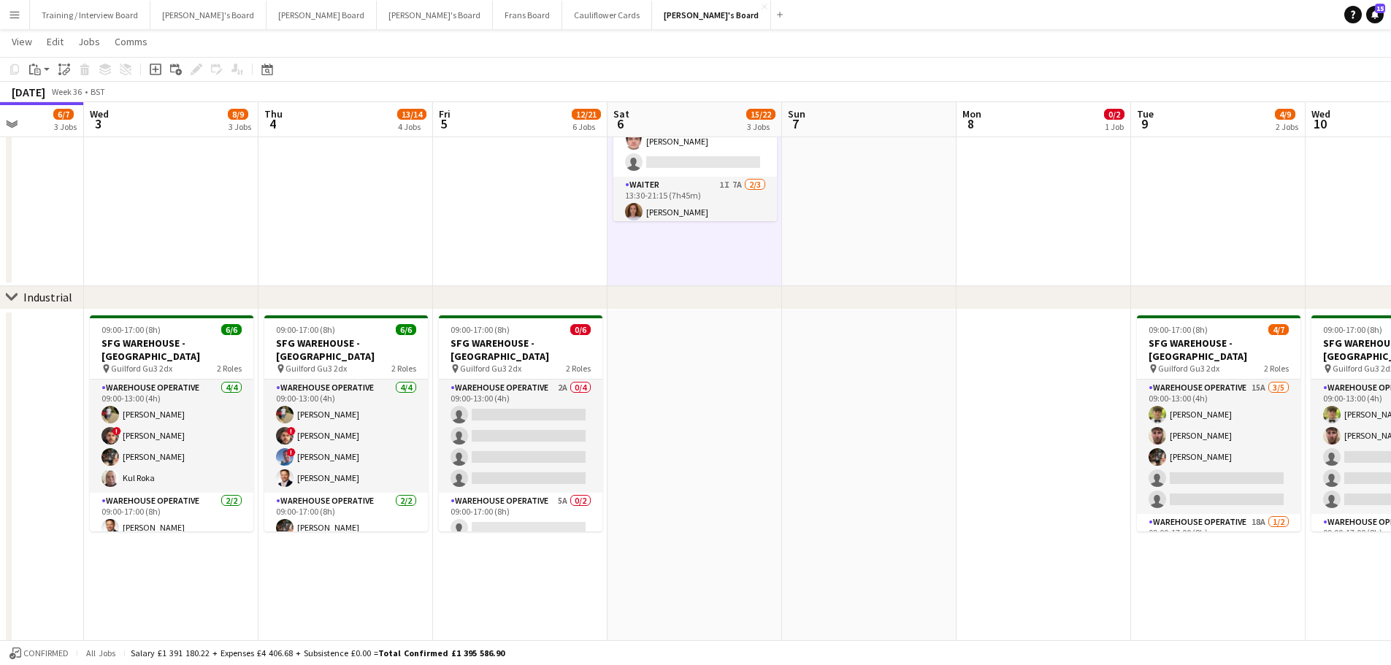
click at [853, 401] on app-date-cell at bounding box center [869, 496] width 174 height 372
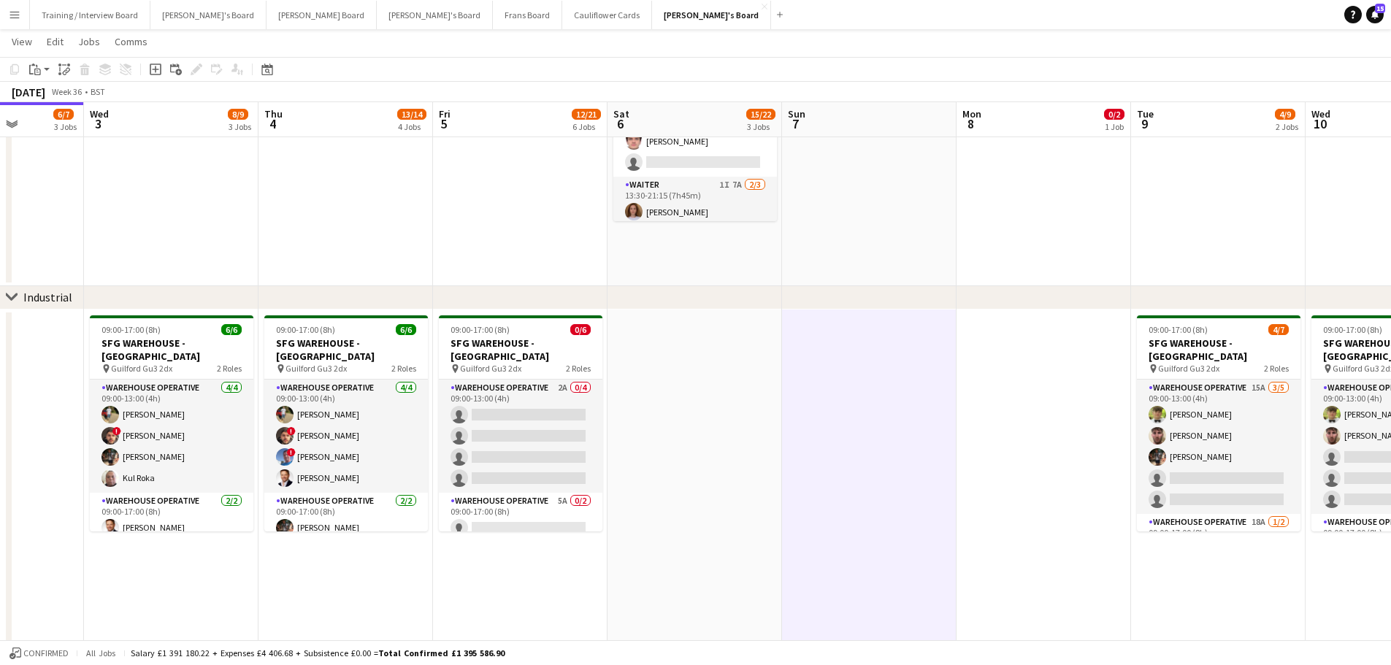
click at [834, 253] on app-date-cell at bounding box center [869, 79] width 174 height 415
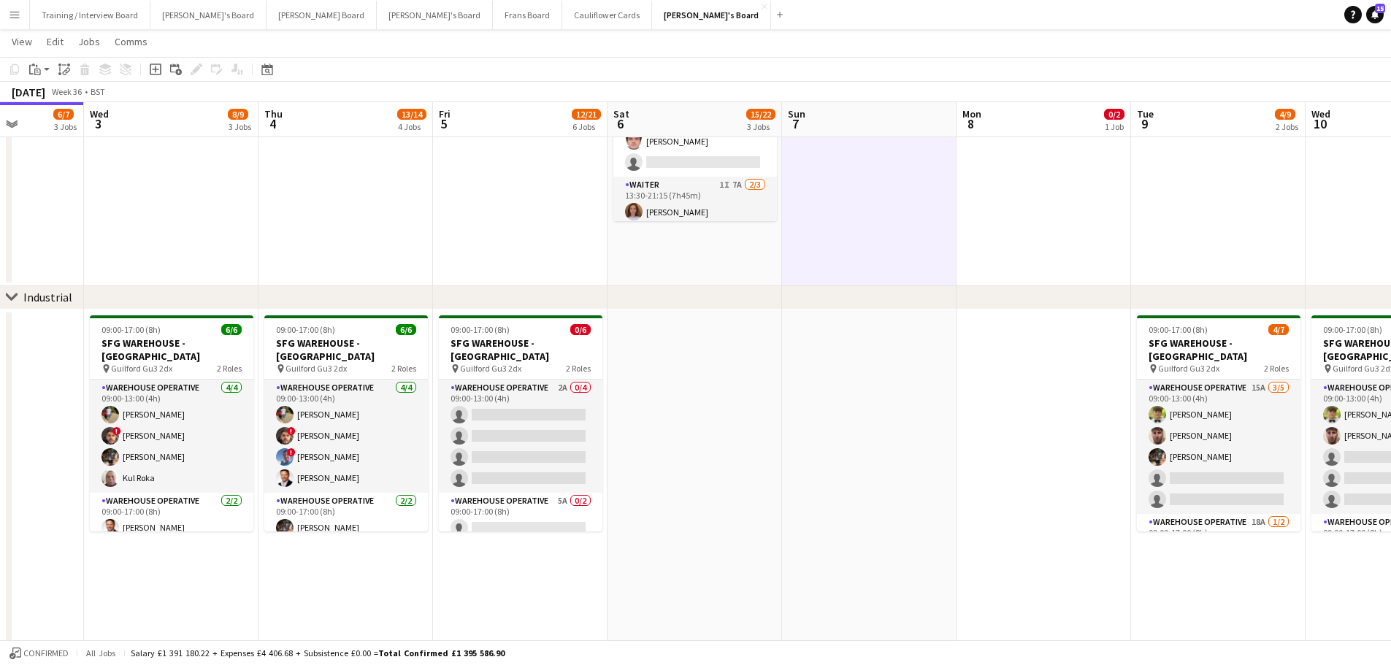
click at [736, 253] on app-date-cell "08:30-16:00 (7h30m) 0/2 Golden Fords Cafe - GU4 8AW pin Golden Ford GU4 8AW 1 R…" at bounding box center [694, 79] width 174 height 415
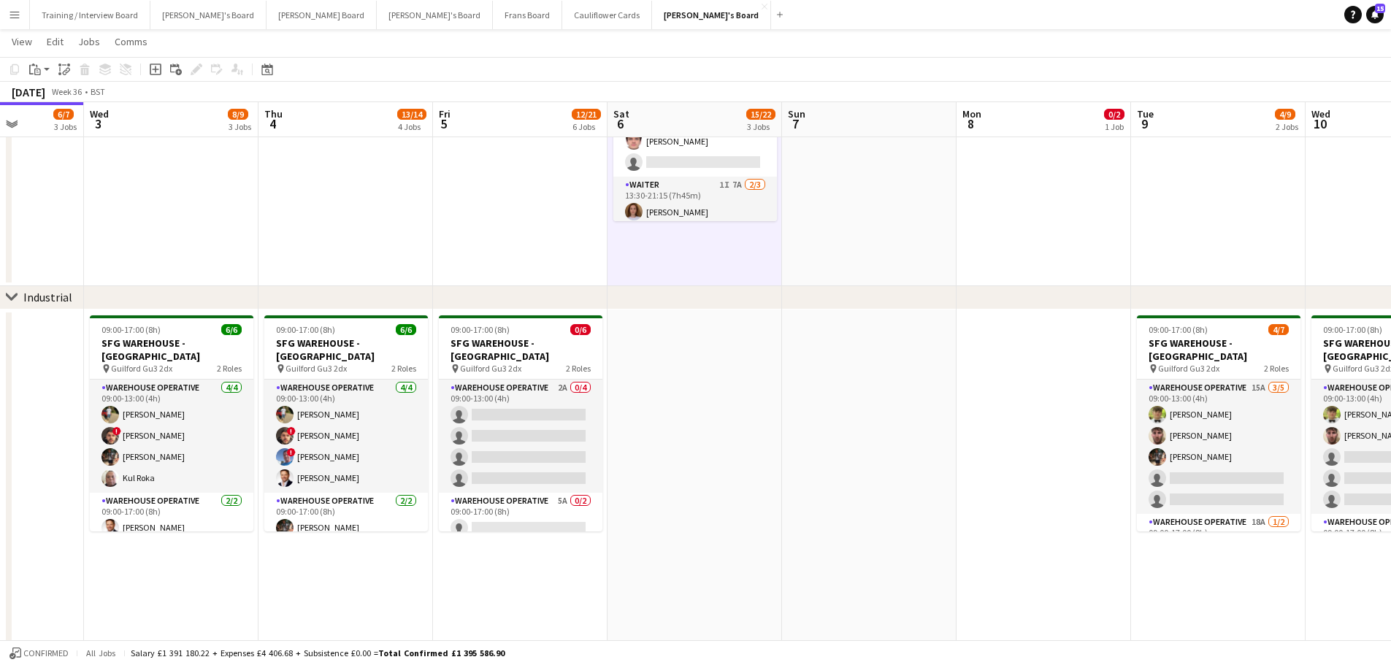
click at [733, 399] on app-date-cell at bounding box center [694, 496] width 174 height 372
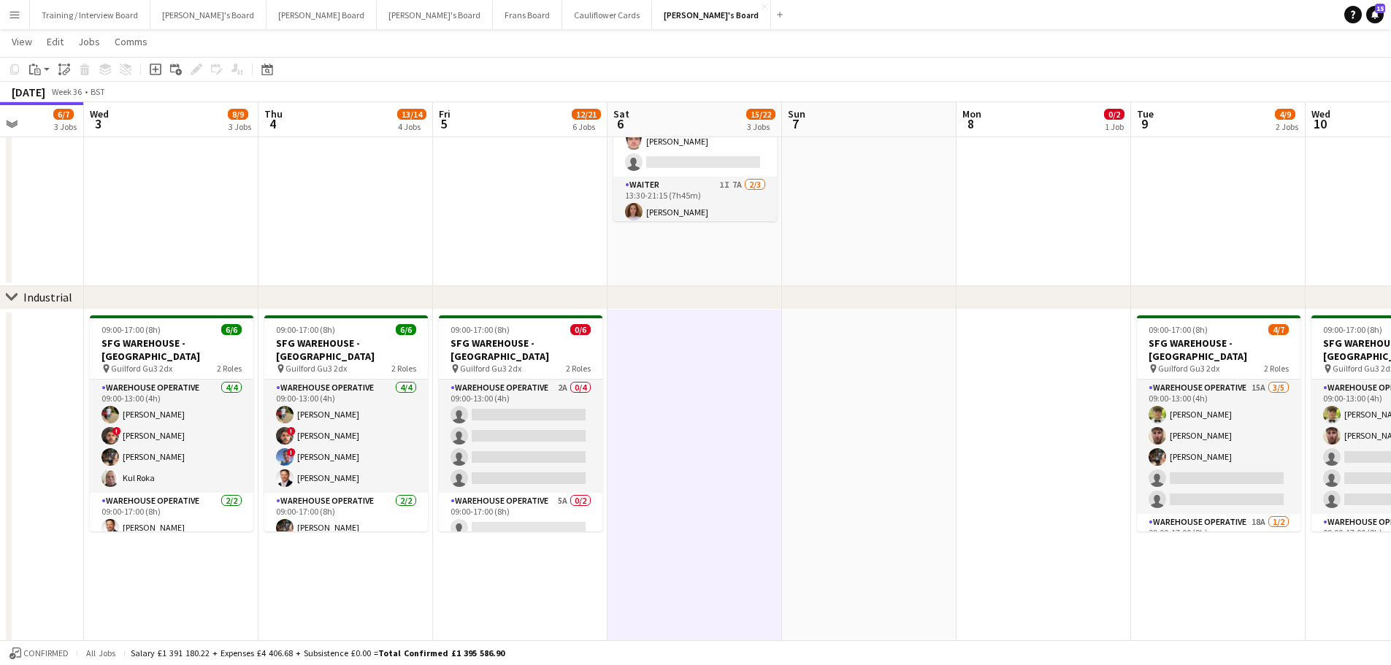
click at [834, 230] on app-date-cell at bounding box center [869, 79] width 174 height 415
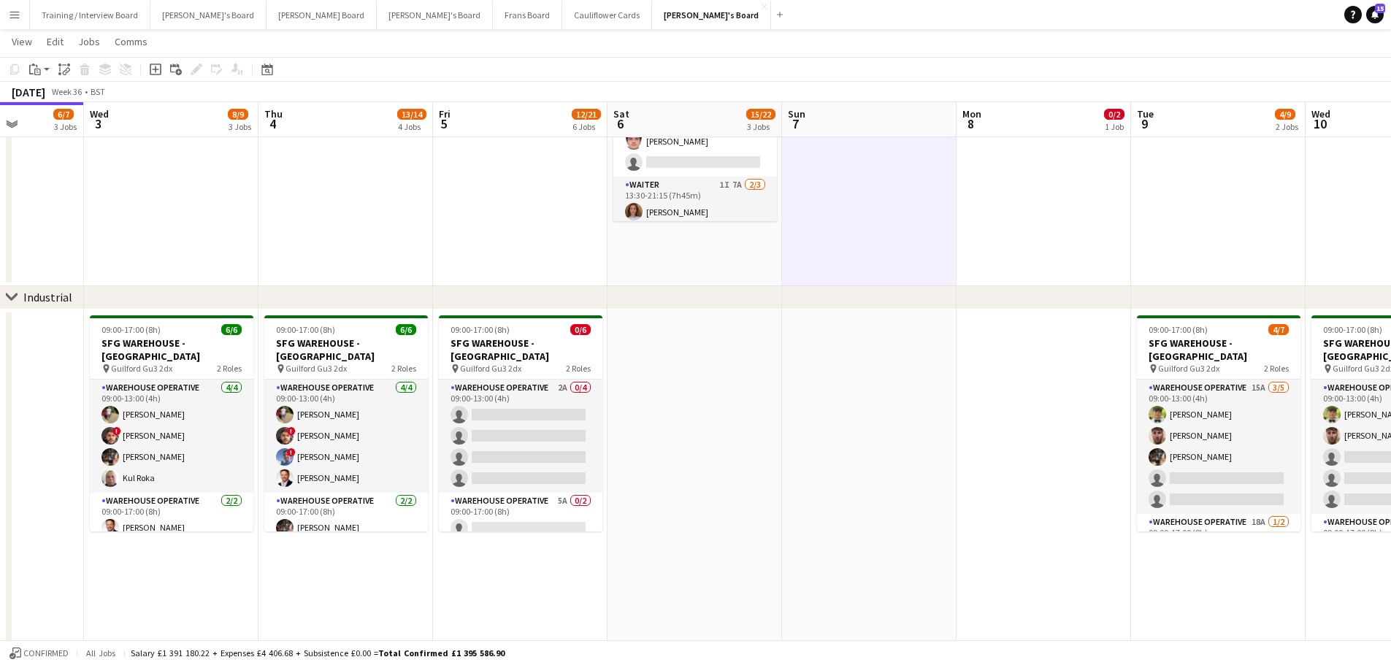
click at [760, 234] on app-date-cell "08:30-16:00 (7h30m) 0/2 Golden Fords Cafe - GU4 8AW pin Golden Ford GU4 8AW 1 R…" at bounding box center [694, 79] width 174 height 415
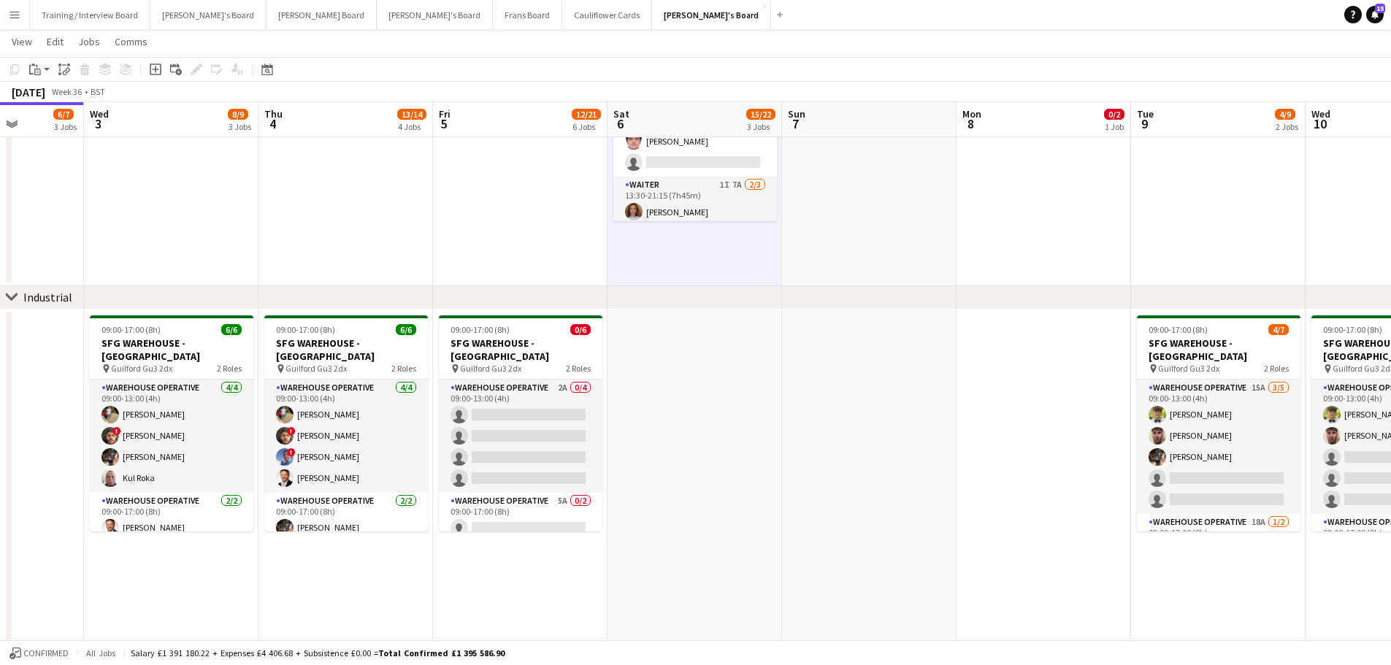
click at [848, 255] on app-date-cell at bounding box center [869, 79] width 174 height 415
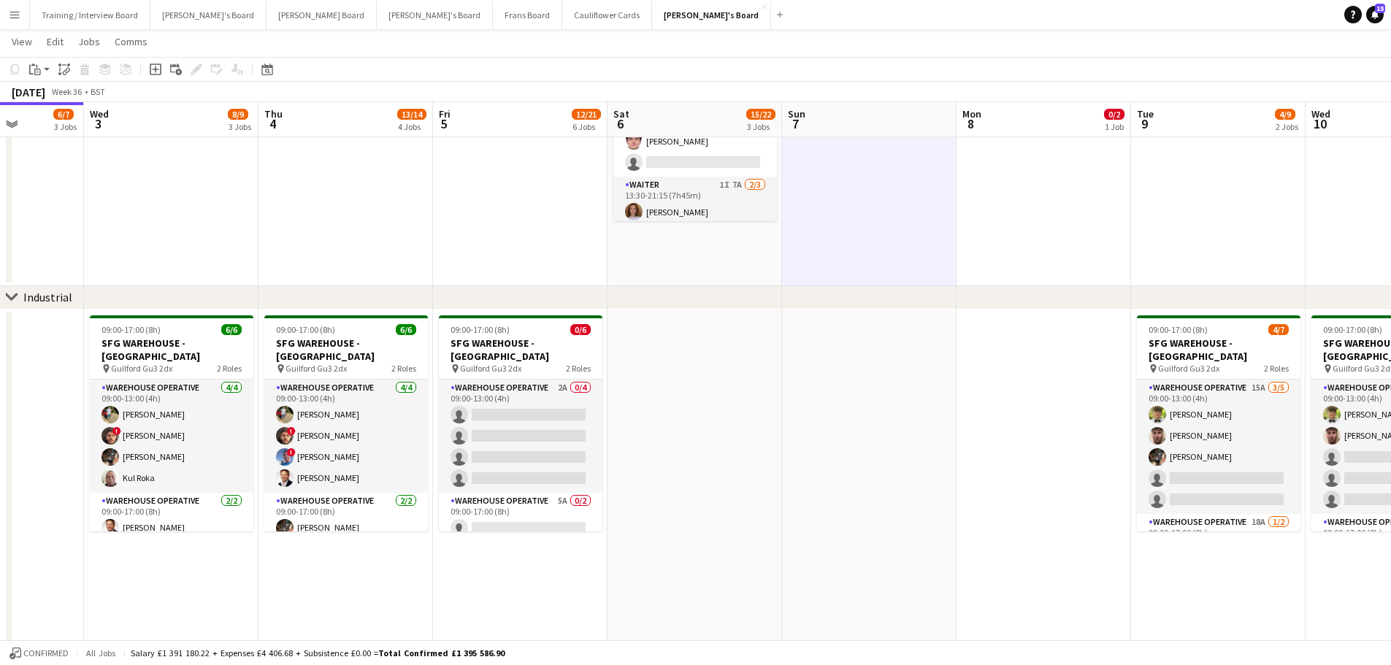
click at [745, 259] on app-date-cell "08:30-16:00 (7h30m) 0/2 Golden Fords Cafe - GU4 8AW pin Golden Ford GU4 8AW 1 R…" at bounding box center [694, 79] width 174 height 415
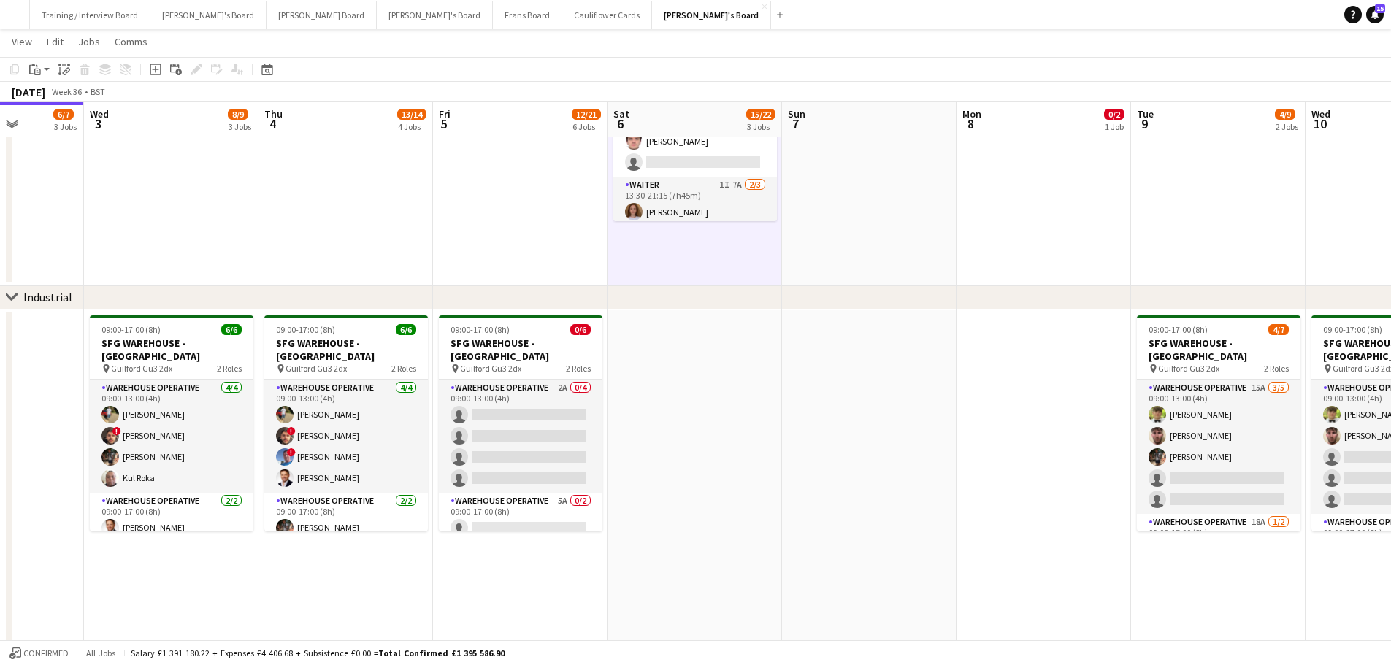
click at [794, 226] on app-date-cell at bounding box center [869, 79] width 174 height 415
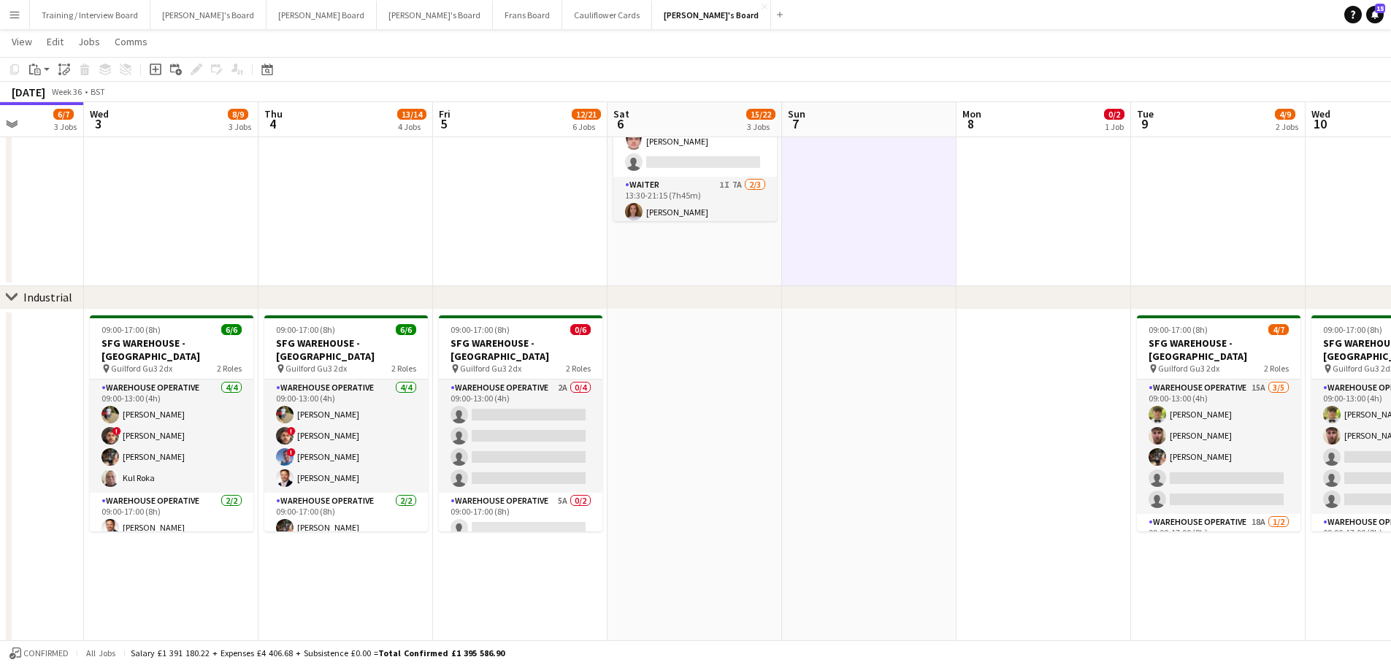
click at [741, 264] on app-date-cell "08:30-16:00 (7h30m) 0/2 Golden Fords Cafe - GU4 8AW pin Golden Ford GU4 8AW 1 R…" at bounding box center [694, 79] width 174 height 415
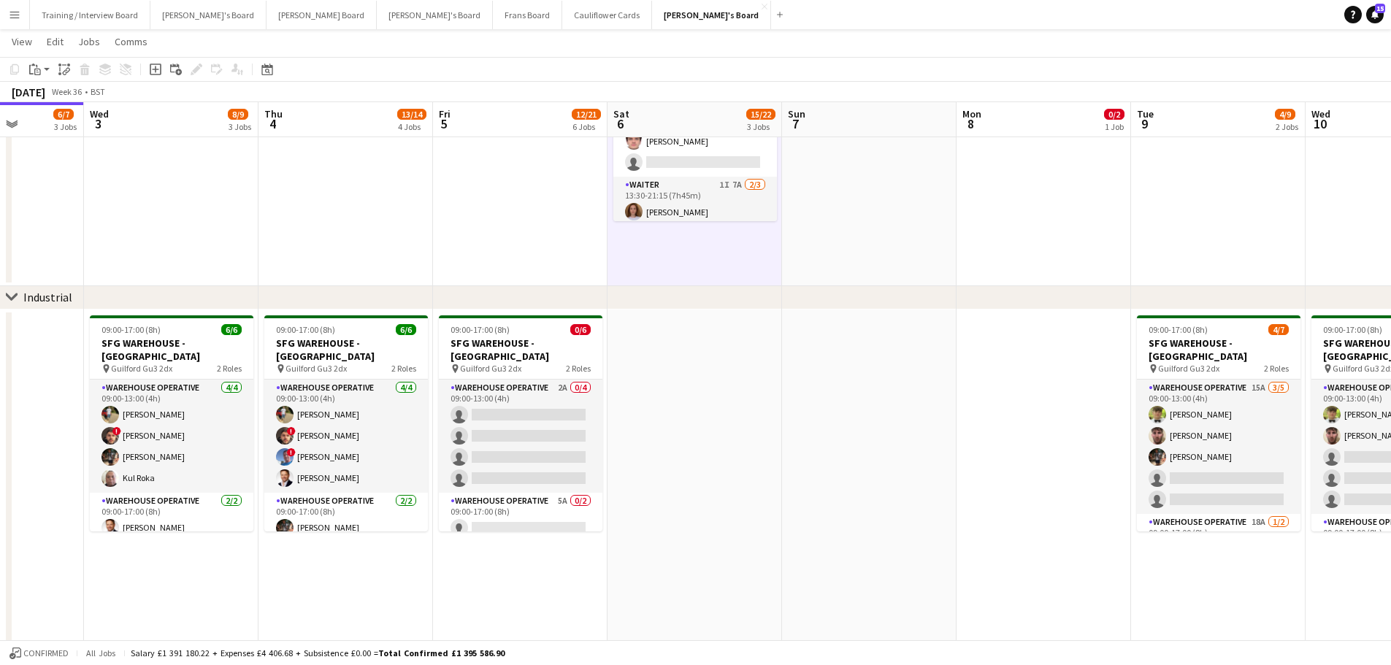
click at [904, 219] on app-date-cell at bounding box center [869, 79] width 174 height 415
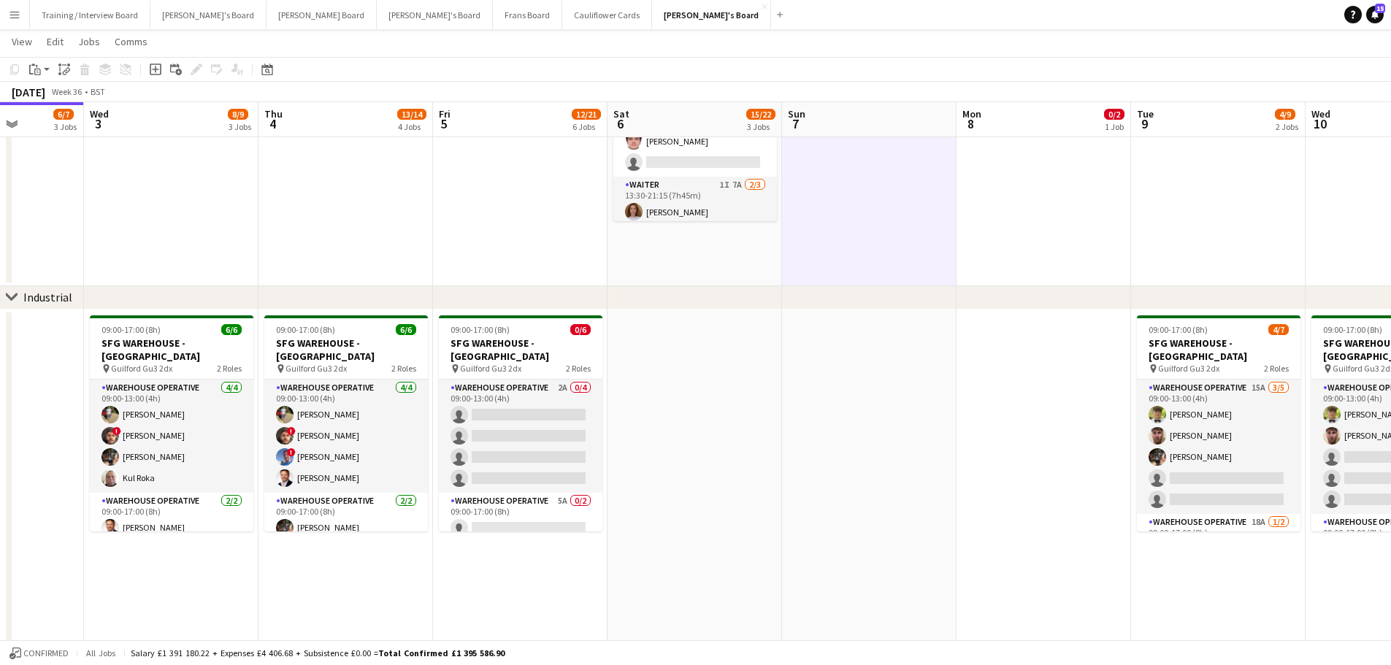
click at [762, 253] on app-date-cell "08:30-16:00 (7h30m) 0/2 Golden Fords Cafe - GU4 8AW pin Golden Ford GU4 8AW 1 R…" at bounding box center [694, 79] width 174 height 415
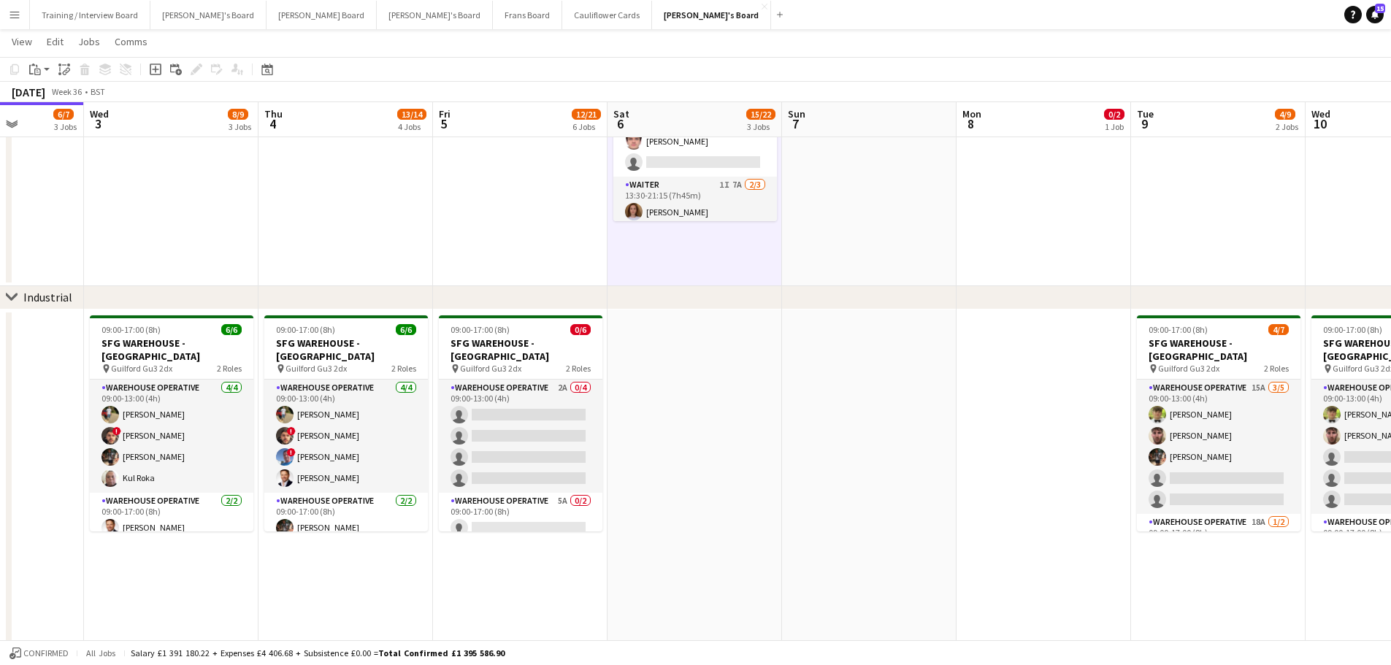
click at [855, 254] on app-date-cell at bounding box center [869, 79] width 174 height 415
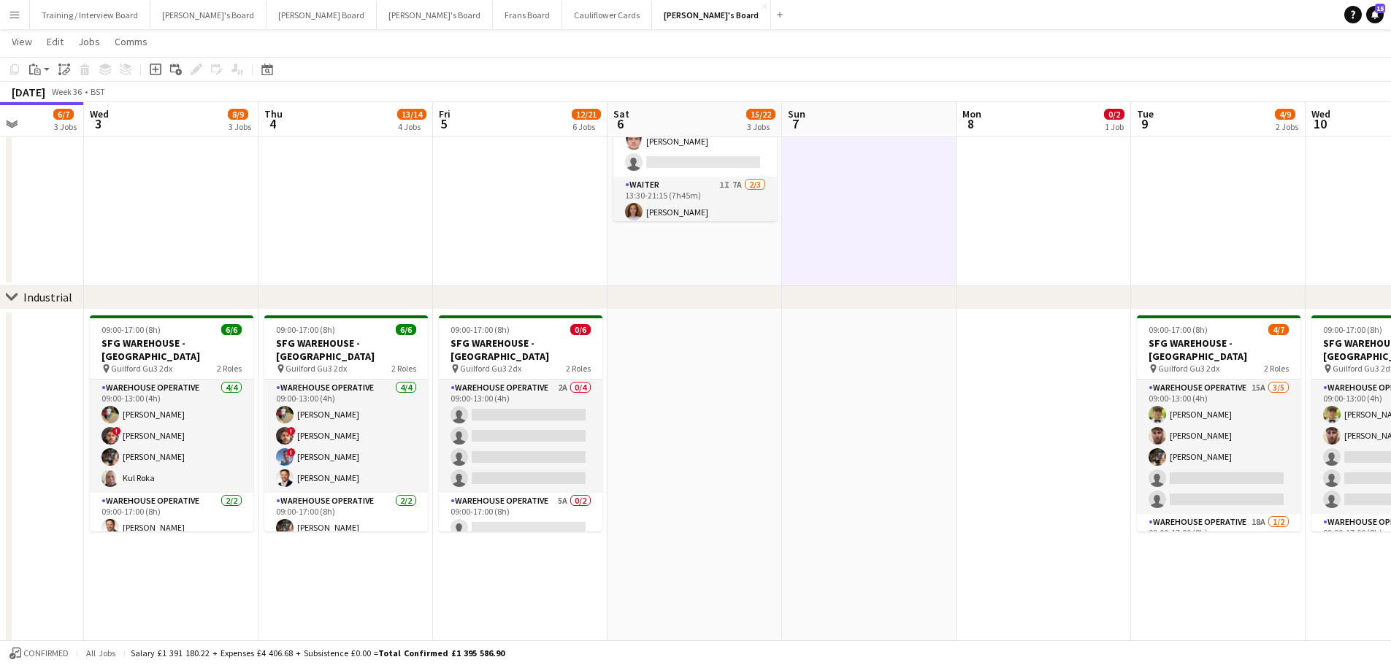
click at [719, 262] on app-date-cell "08:30-16:00 (7h30m) 0/2 Golden Fords Cafe - GU4 8AW pin Golden Ford GU4 8AW 1 R…" at bounding box center [694, 79] width 174 height 415
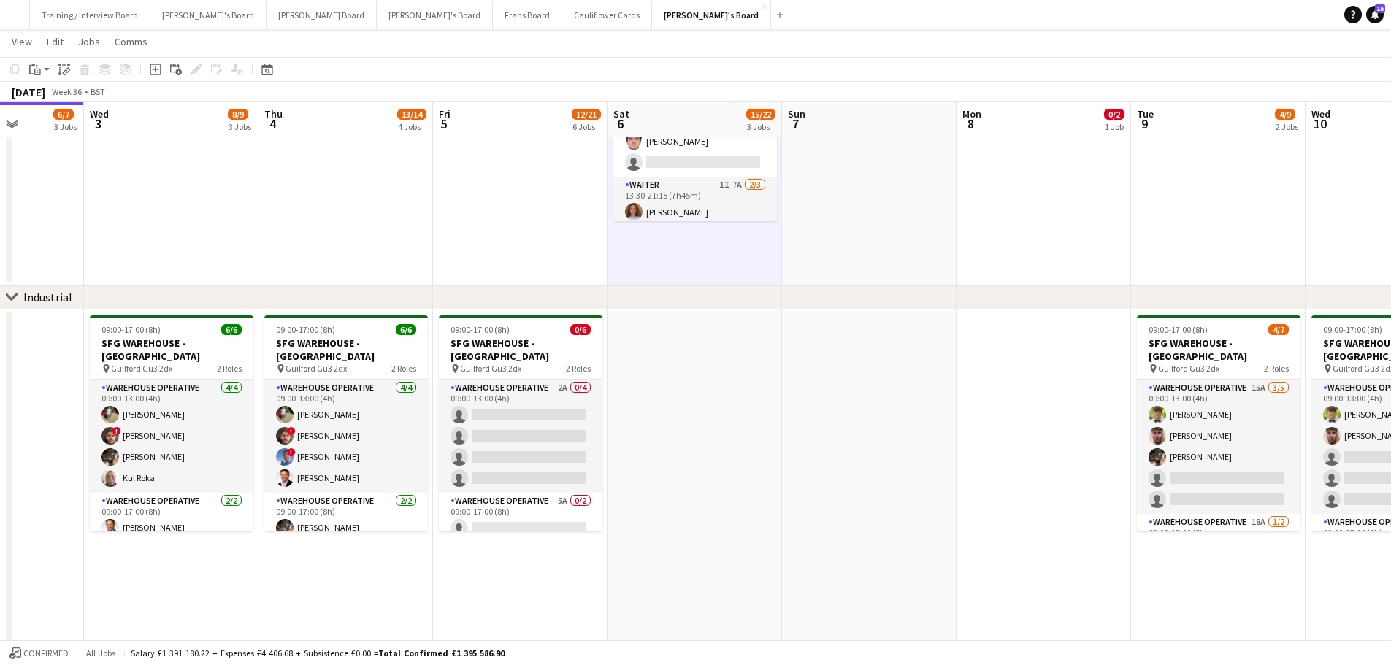
click at [716, 401] on app-date-cell at bounding box center [694, 496] width 174 height 372
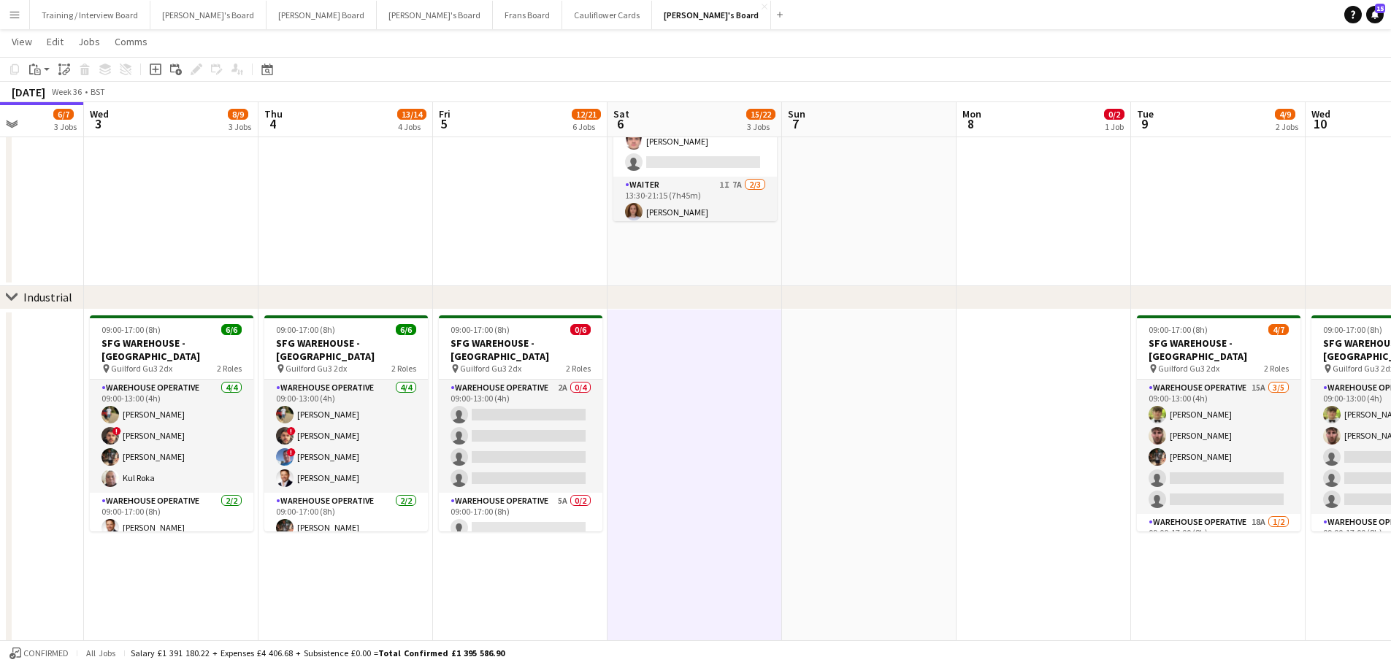
click at [801, 245] on app-date-cell at bounding box center [869, 79] width 174 height 415
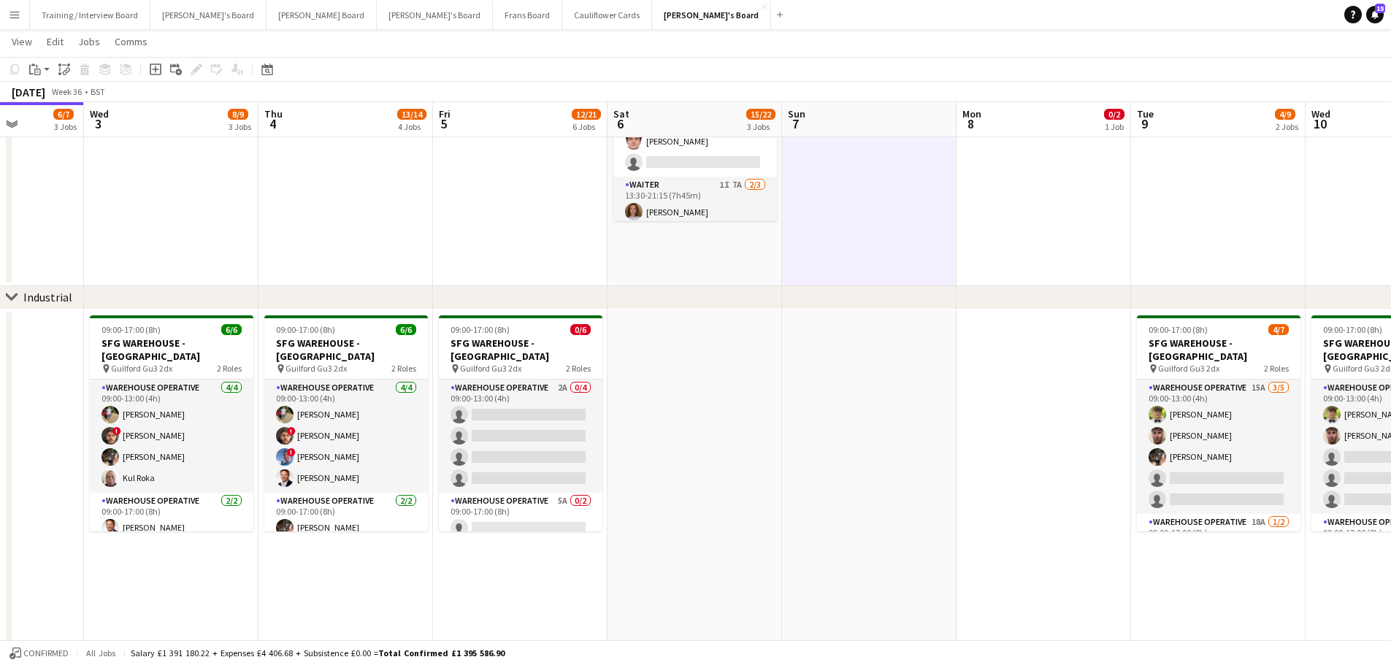
click at [717, 246] on app-date-cell "08:30-16:00 (7h30m) 0/2 Golden Fords Cafe - GU4 8AW pin Golden Ford GU4 8AW 1 R…" at bounding box center [694, 79] width 174 height 415
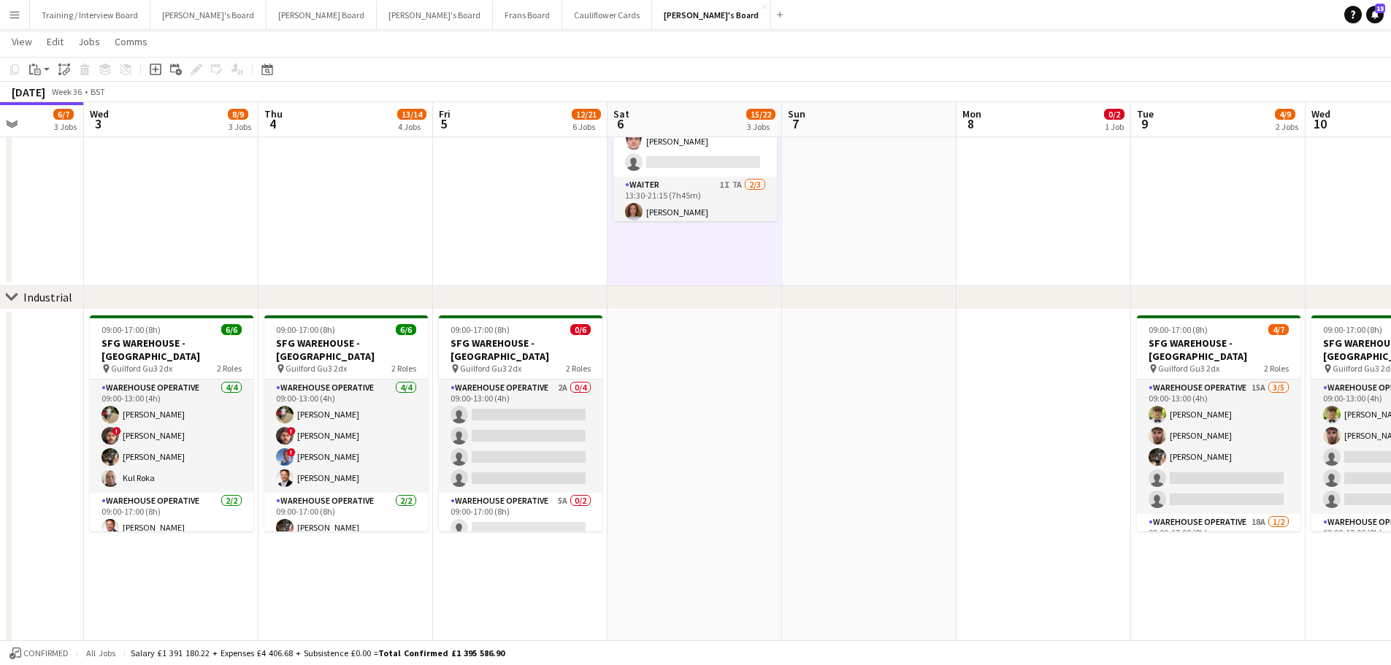
click at [844, 191] on app-date-cell at bounding box center [869, 79] width 174 height 415
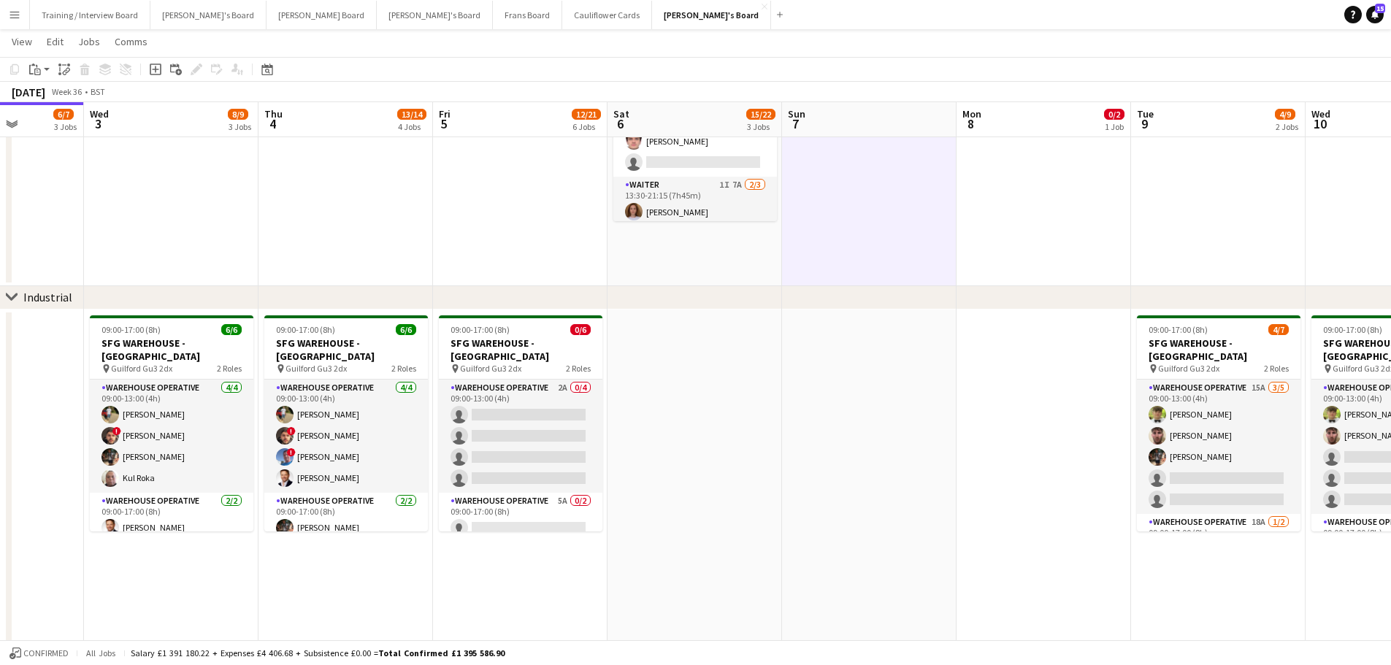
click at [745, 261] on app-date-cell "08:30-16:00 (7h30m) 0/2 Golden Fords Cafe - GU4 8AW pin Golden Ford GU4 8AW 1 R…" at bounding box center [694, 79] width 174 height 415
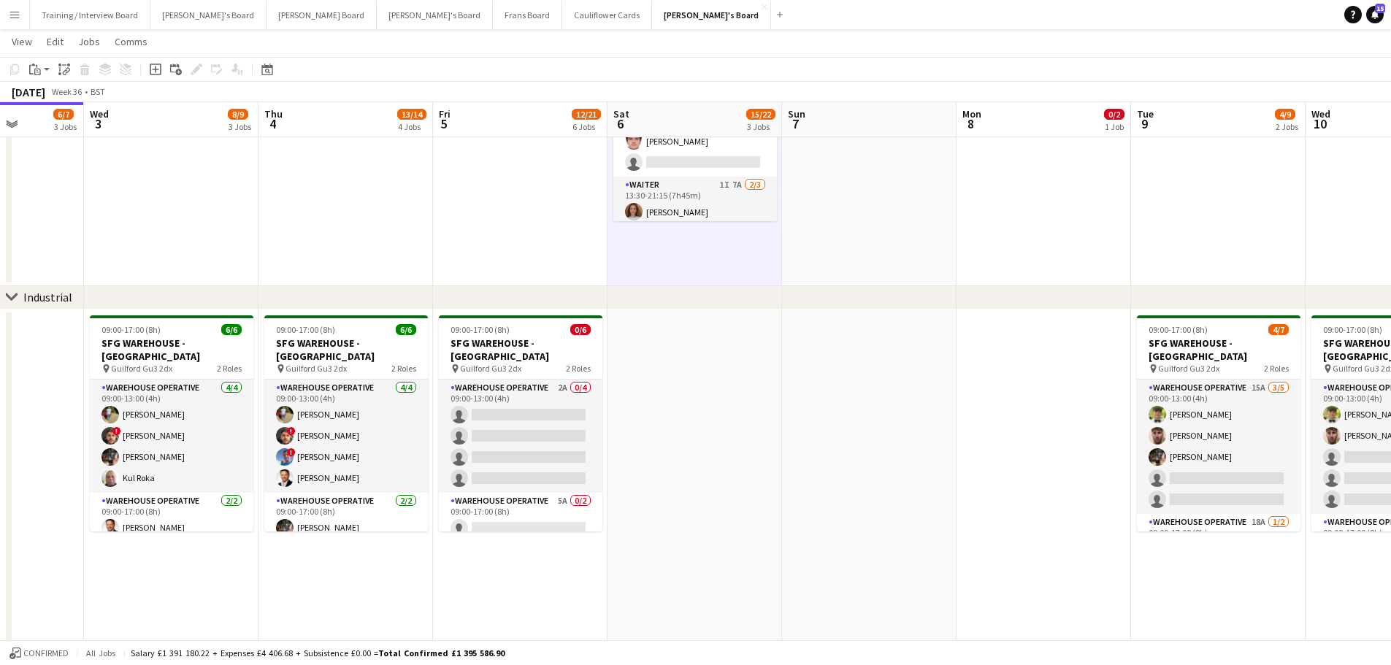
click at [825, 236] on app-date-cell at bounding box center [869, 79] width 174 height 415
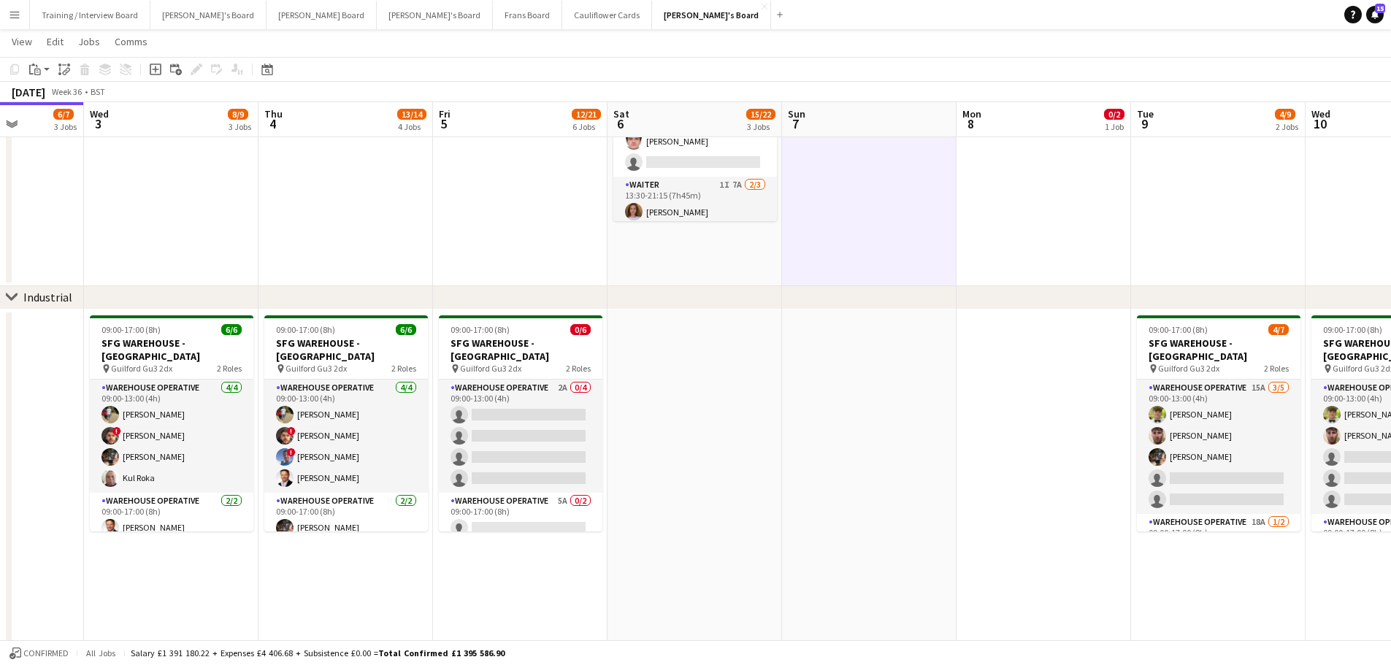
click at [764, 256] on app-date-cell "08:30-16:00 (7h30m) 0/2 Golden Fords Cafe - GU4 8AW pin Golden Ford GU4 8AW 1 R…" at bounding box center [694, 79] width 174 height 415
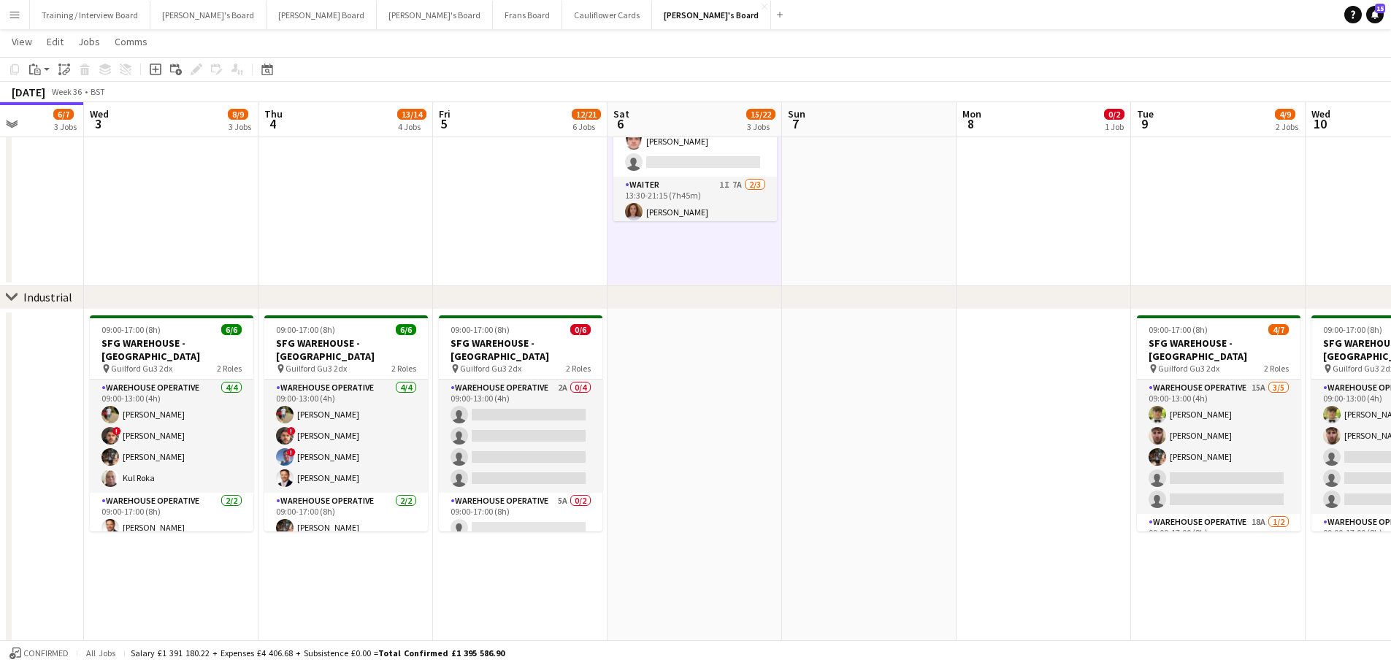
click at [831, 212] on app-date-cell at bounding box center [869, 79] width 174 height 415
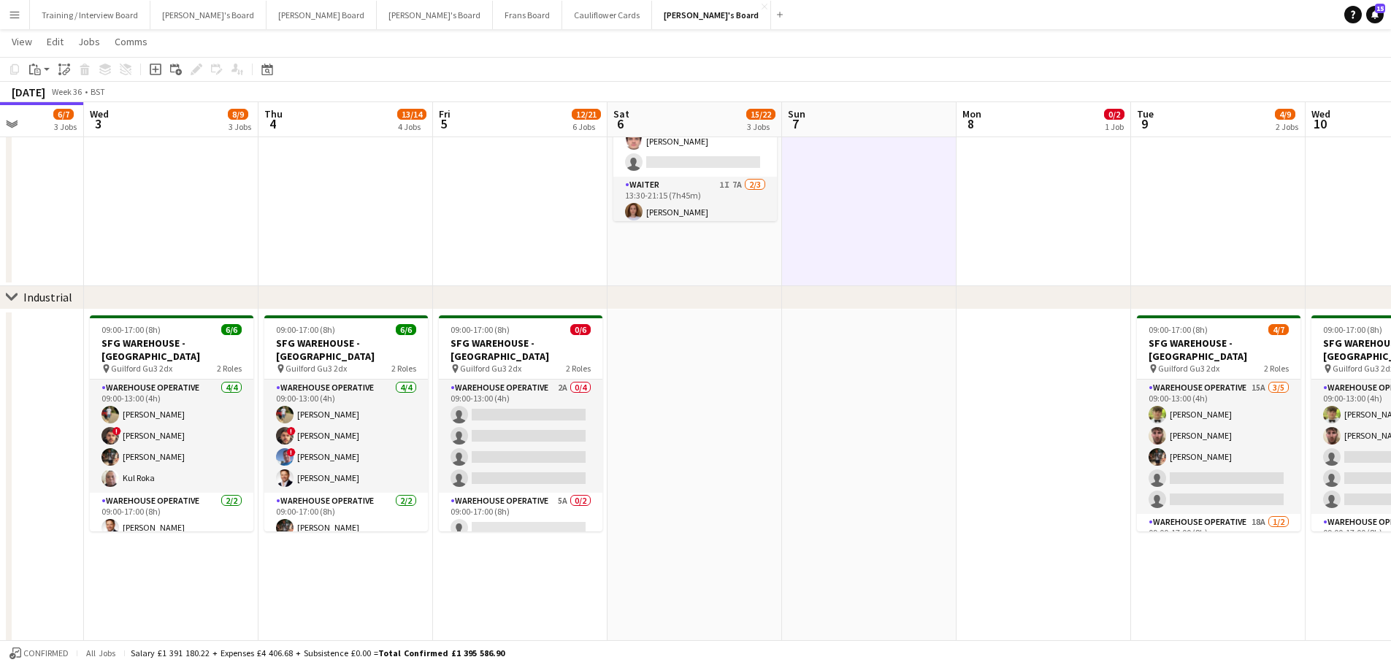
click at [723, 248] on app-date-cell "08:30-16:00 (7h30m) 0/2 Golden Fords Cafe - GU4 8AW pin Golden Ford GU4 8AW 1 R…" at bounding box center [694, 79] width 174 height 415
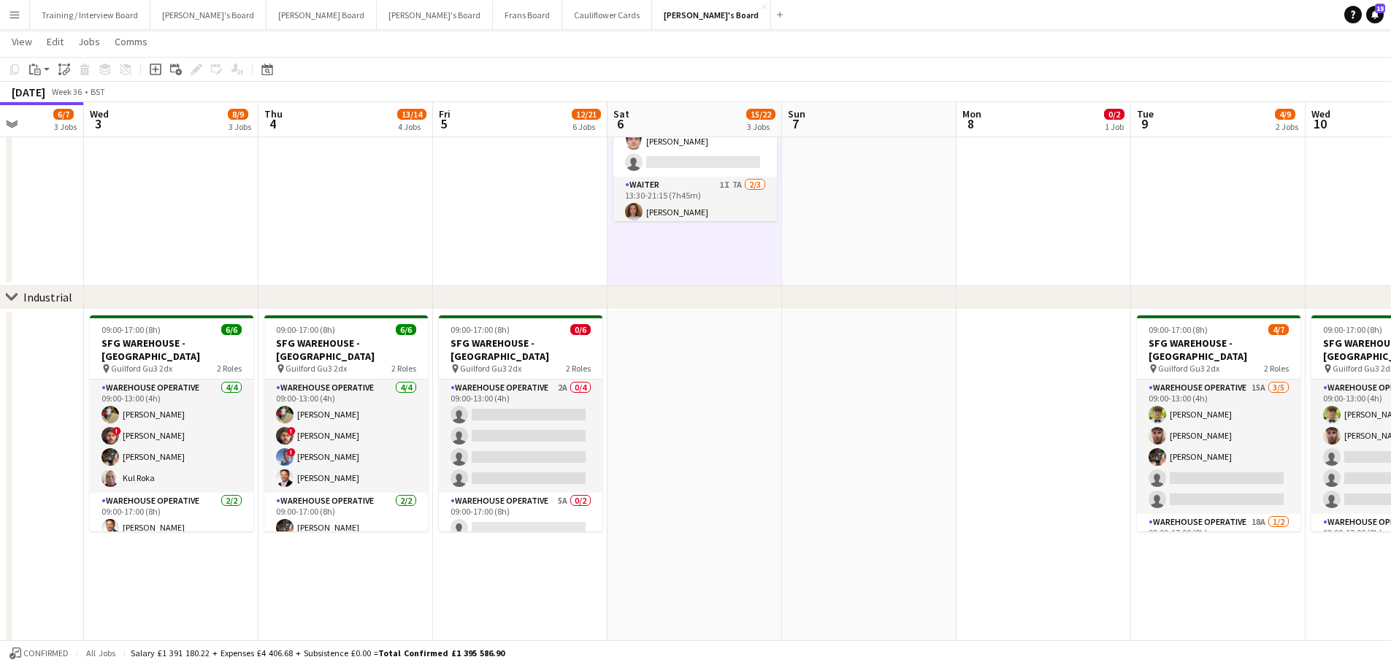
click at [794, 258] on app-date-cell at bounding box center [869, 79] width 174 height 415
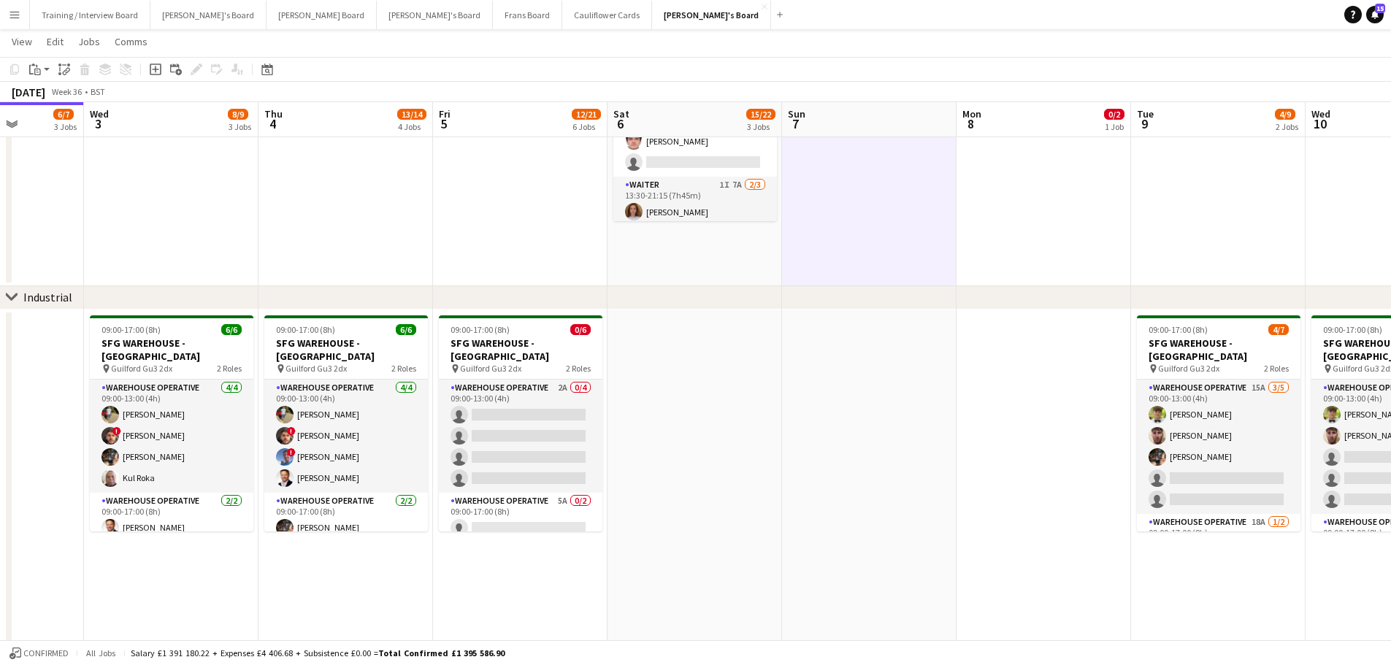
click at [737, 260] on app-date-cell "08:30-16:00 (7h30m) 0/2 Golden Fords Cafe - GU4 8AW pin Golden Ford GU4 8AW 1 R…" at bounding box center [694, 79] width 174 height 415
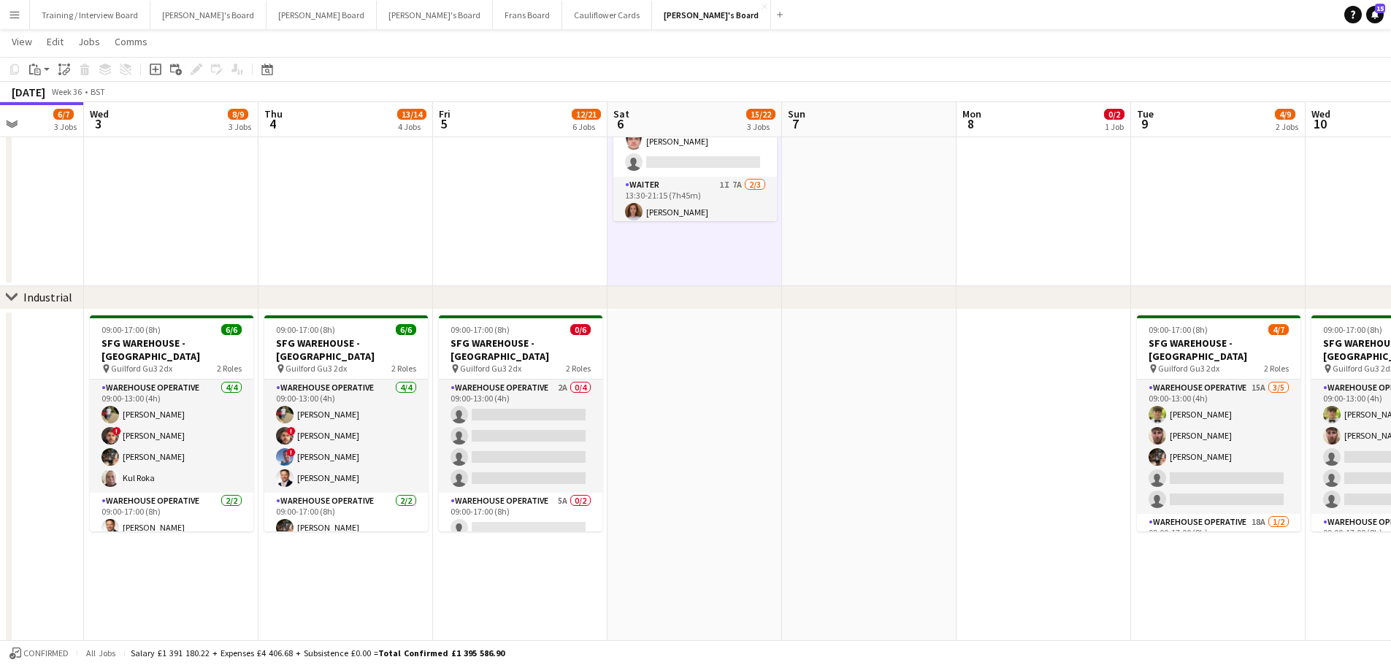
click at [857, 273] on app-date-cell at bounding box center [869, 79] width 174 height 415
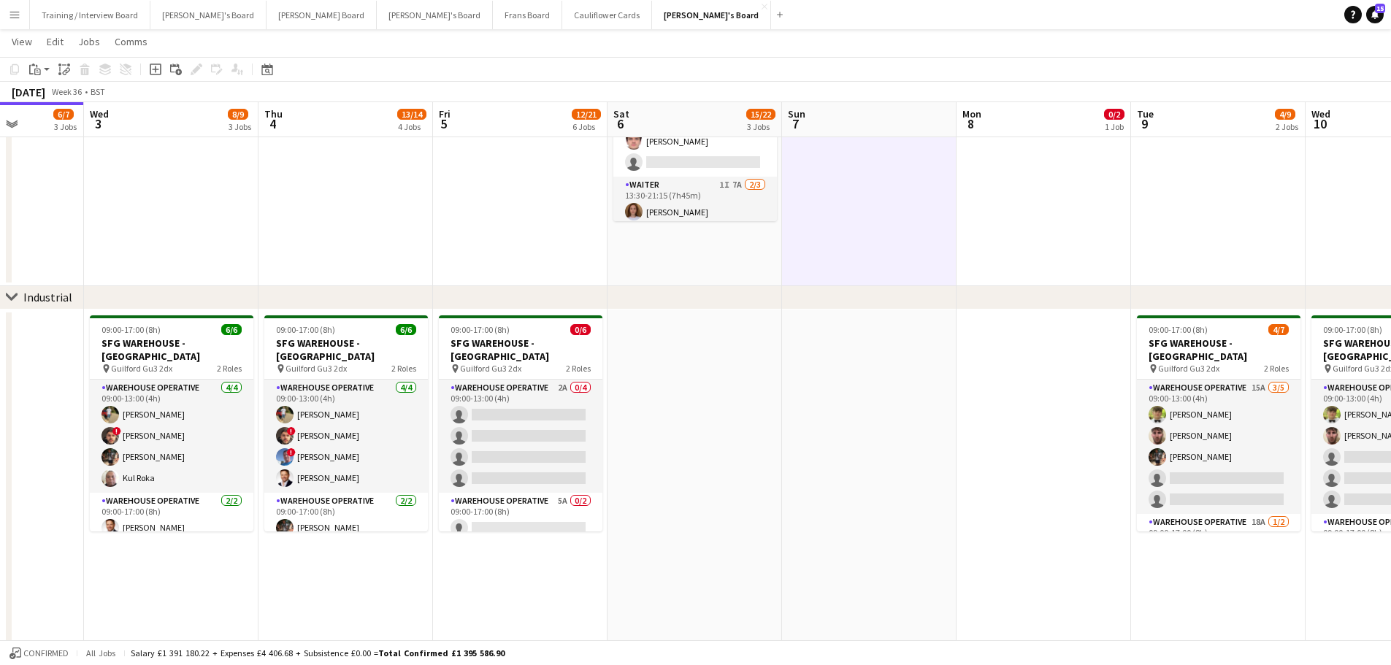
click at [731, 234] on app-date-cell "08:30-16:00 (7h30m) 0/2 Golden Fords Cafe - GU4 8AW pin Golden Ford GU4 8AW 1 R…" at bounding box center [694, 79] width 174 height 415
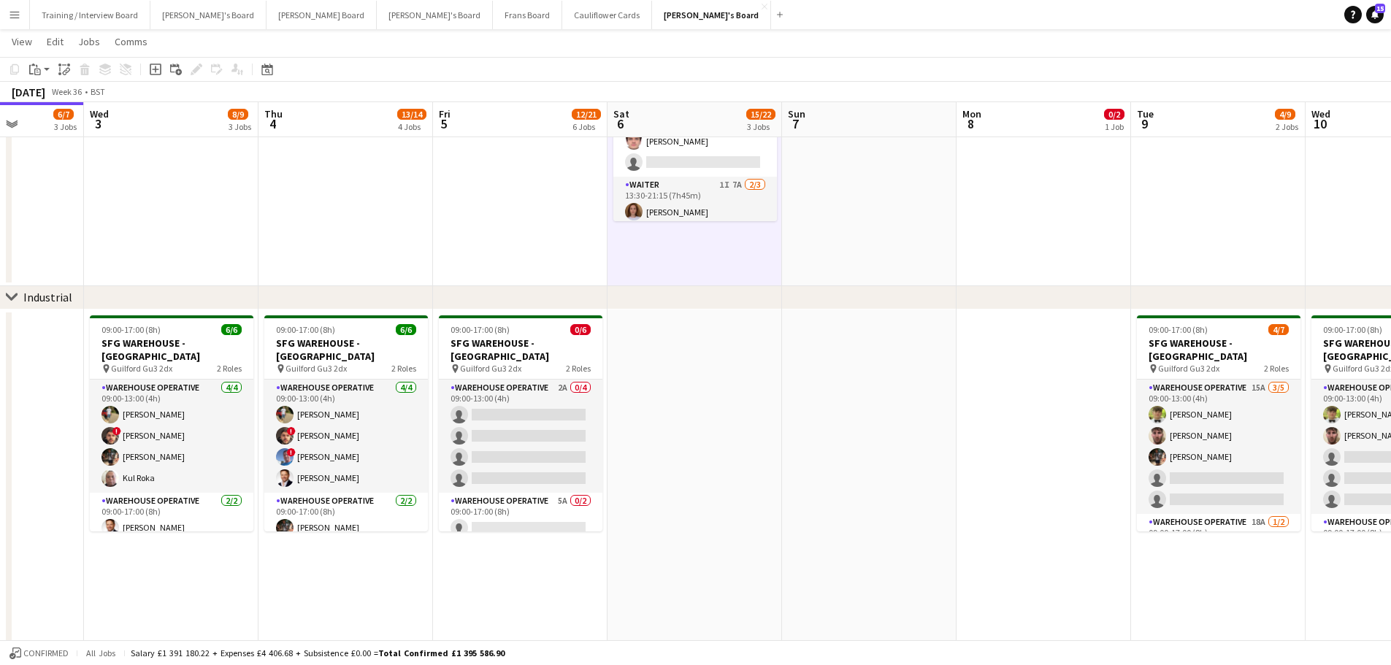
click at [842, 236] on app-date-cell at bounding box center [869, 79] width 174 height 415
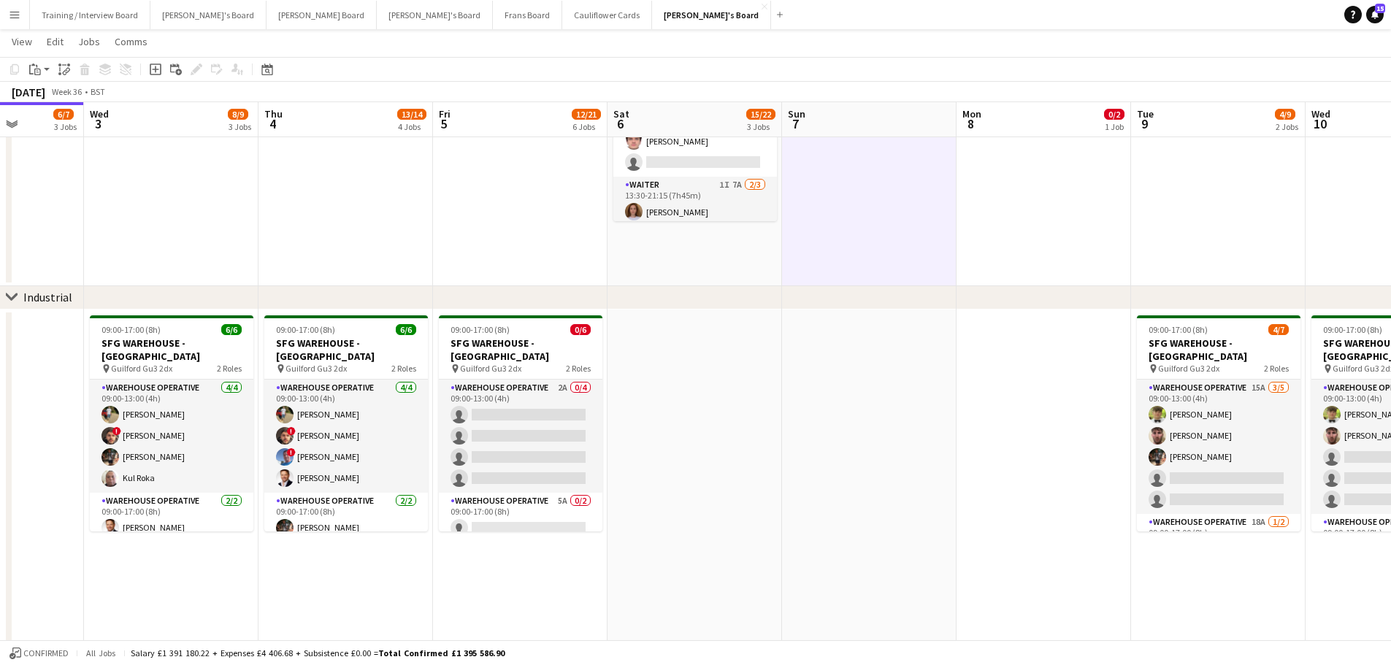
click at [770, 253] on app-date-cell "08:30-16:00 (7h30m) 0/2 Golden Fords Cafe - GU4 8AW pin Golden Ford GU4 8AW 1 R…" at bounding box center [694, 79] width 174 height 415
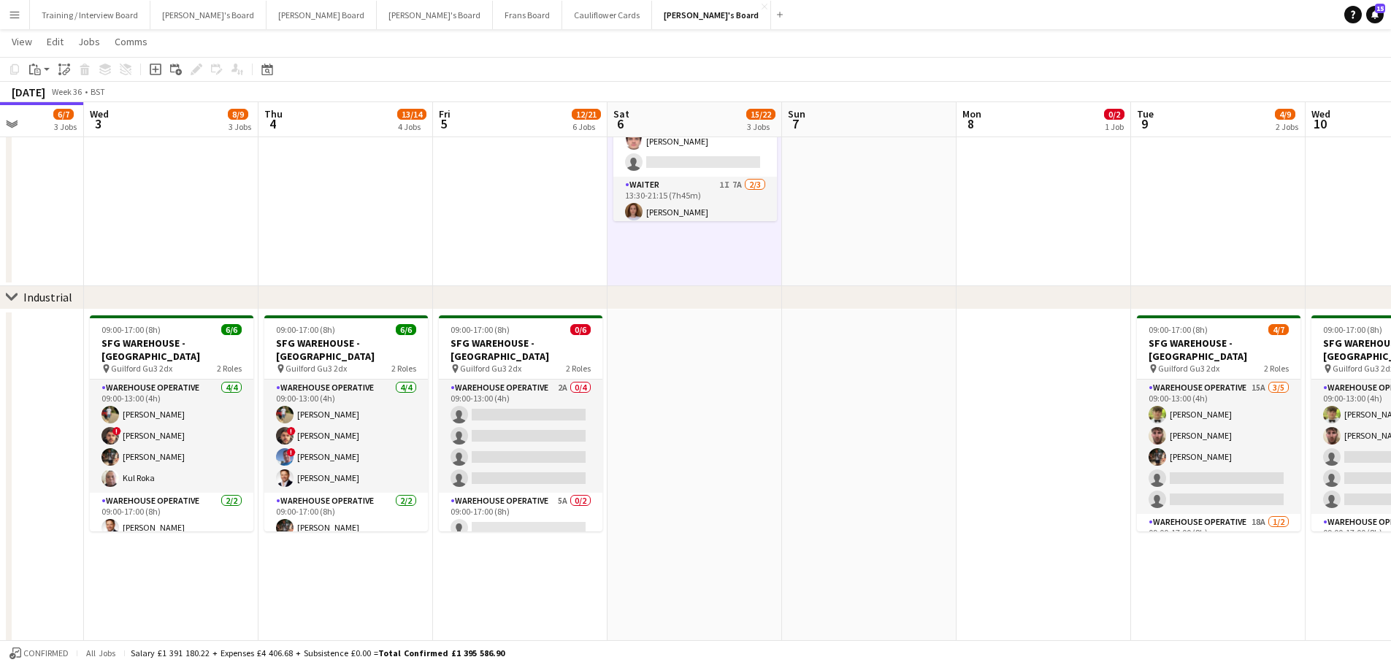
click at [910, 230] on app-date-cell at bounding box center [869, 79] width 174 height 415
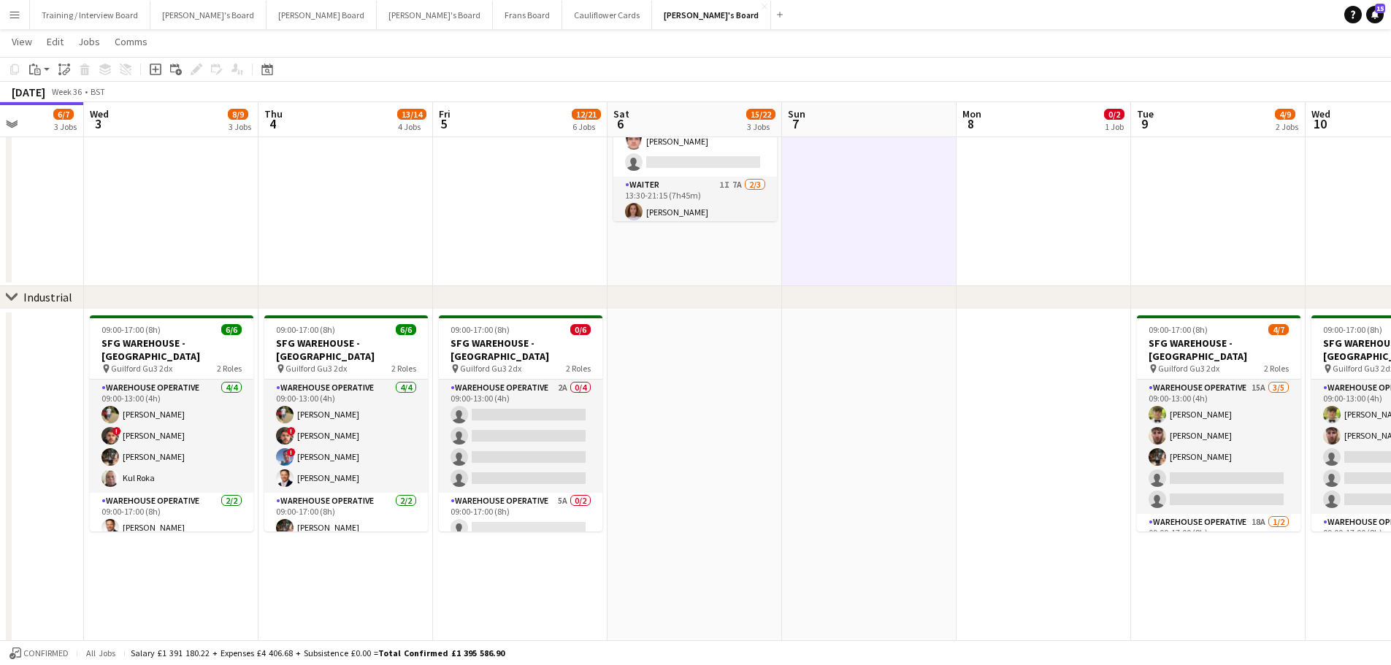
click at [785, 231] on app-date-cell at bounding box center [869, 79] width 174 height 415
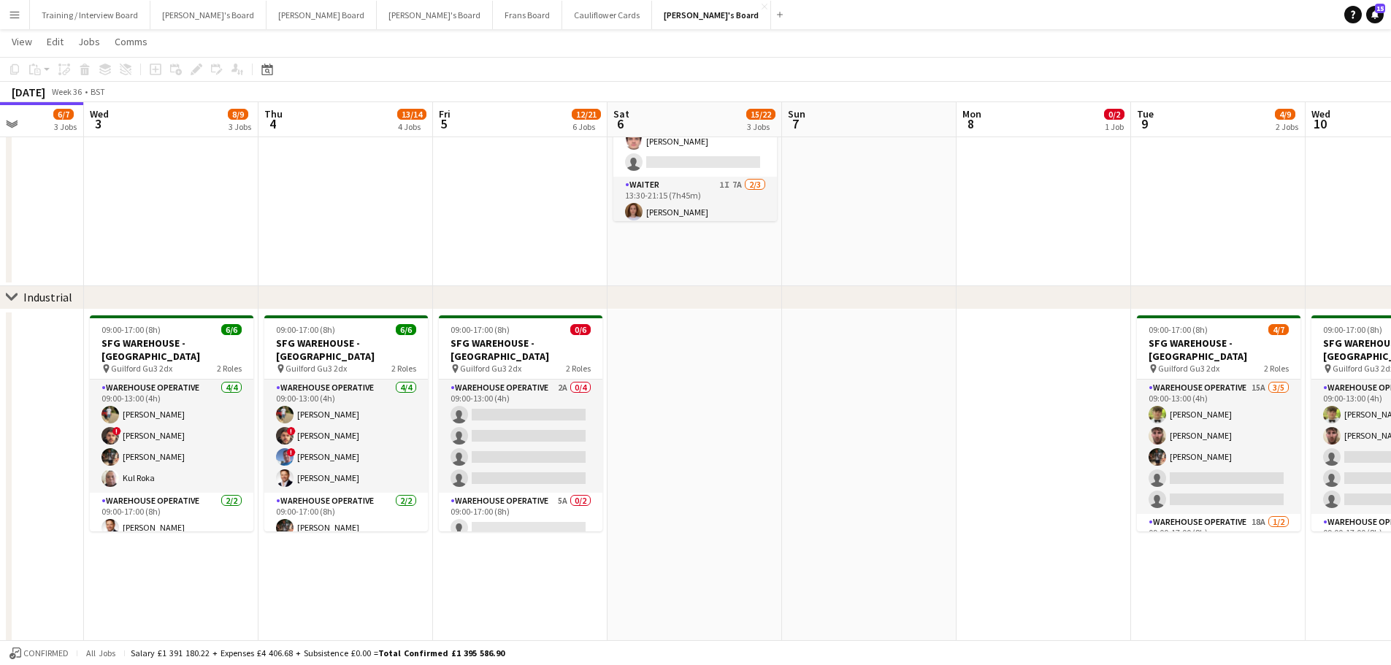
click at [748, 247] on app-date-cell "08:30-16:00 (7h30m) 0/2 Golden Fords Cafe - GU4 8AW pin Golden Ford GU4 8AW 1 R…" at bounding box center [694, 79] width 174 height 415
click at [810, 251] on app-date-cell at bounding box center [869, 79] width 174 height 415
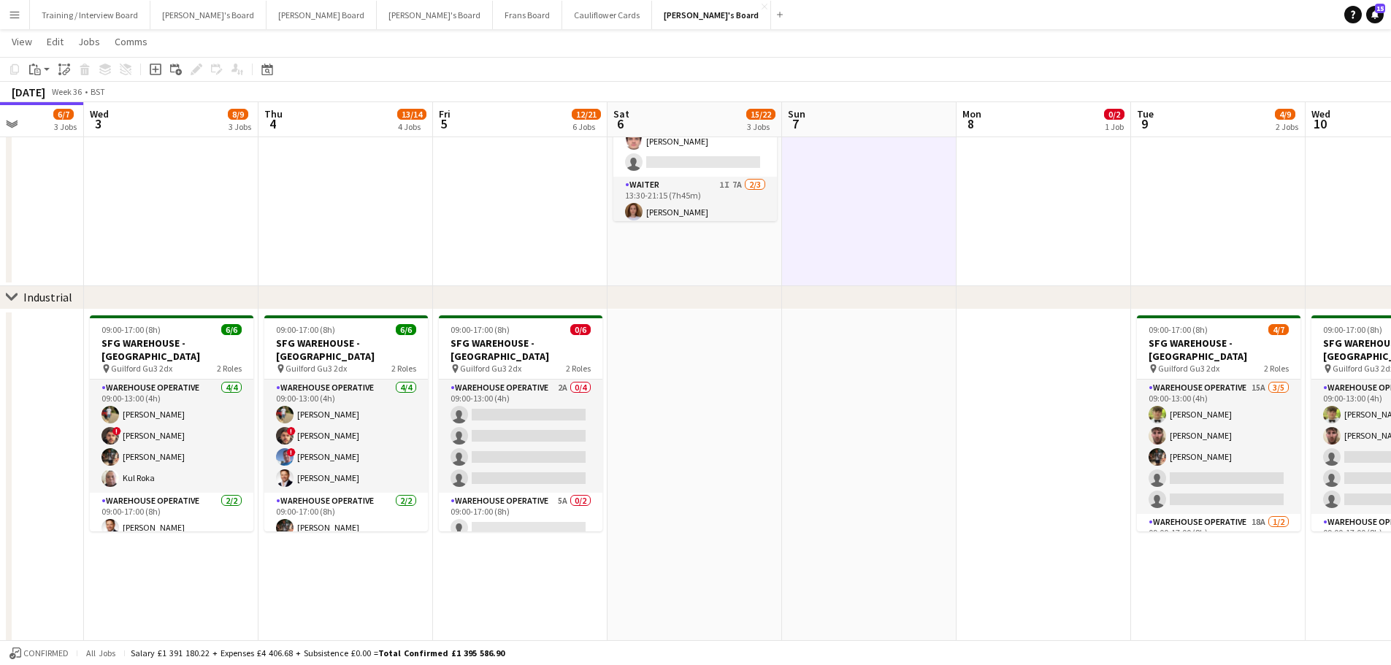
click at [742, 266] on app-date-cell "08:30-16:00 (7h30m) 0/2 Golden Fords Cafe - GU4 8AW pin Golden Ford GU4 8AW 1 R…" at bounding box center [694, 79] width 174 height 415
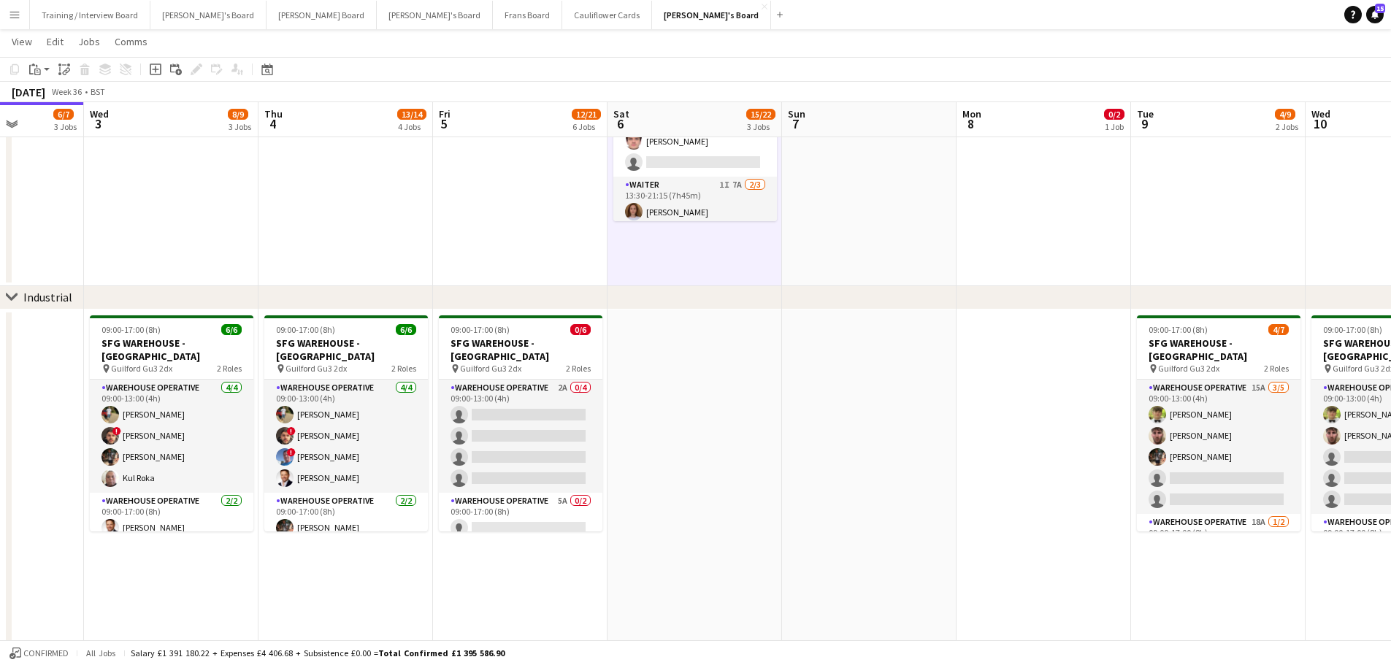
click at [872, 250] on app-date-cell at bounding box center [869, 79] width 174 height 415
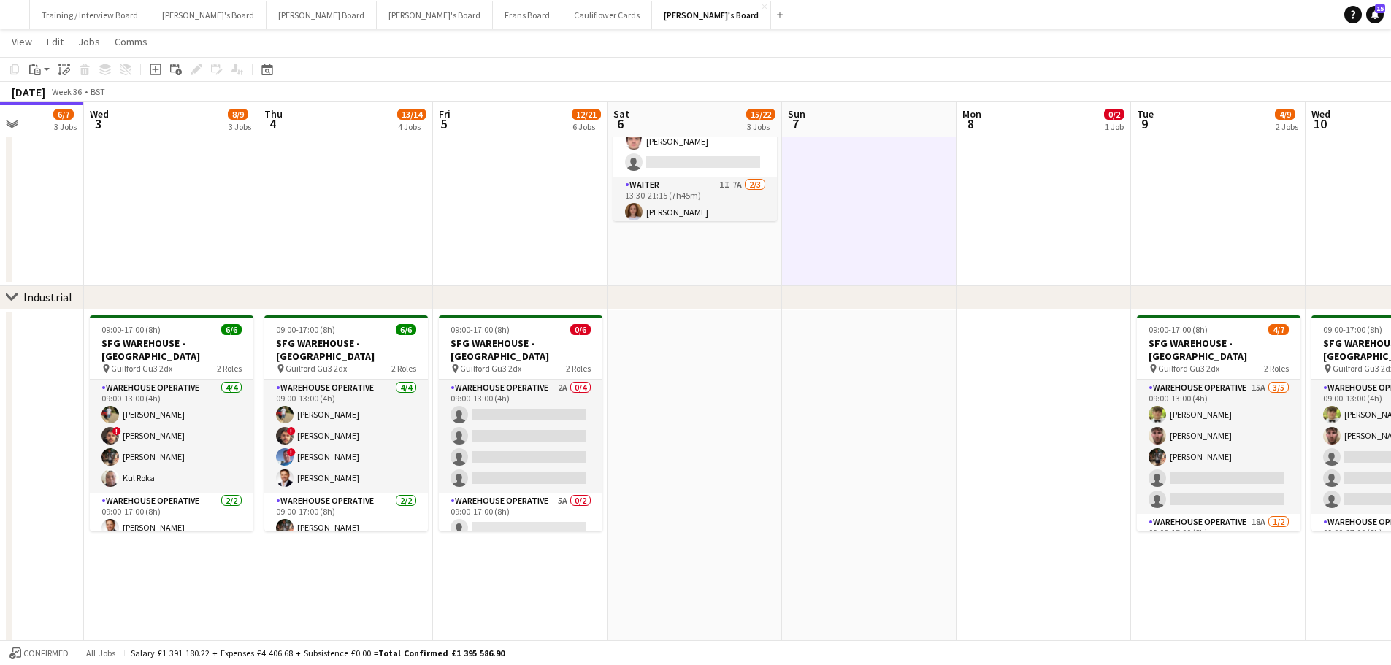
click at [739, 266] on app-date-cell "08:30-16:00 (7h30m) 0/2 Golden Fords Cafe - GU4 8AW pin Golden Ford GU4 8AW 1 R…" at bounding box center [694, 79] width 174 height 415
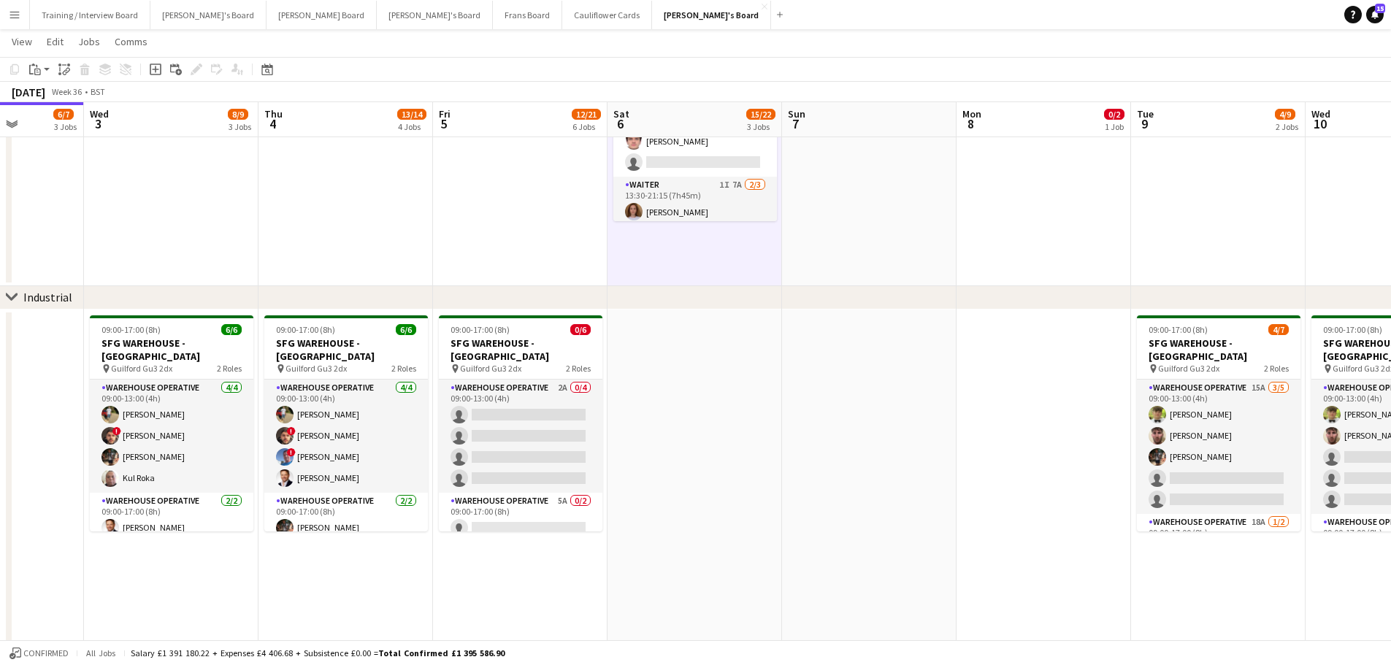
click at [788, 401] on app-date-cell at bounding box center [869, 496] width 174 height 372
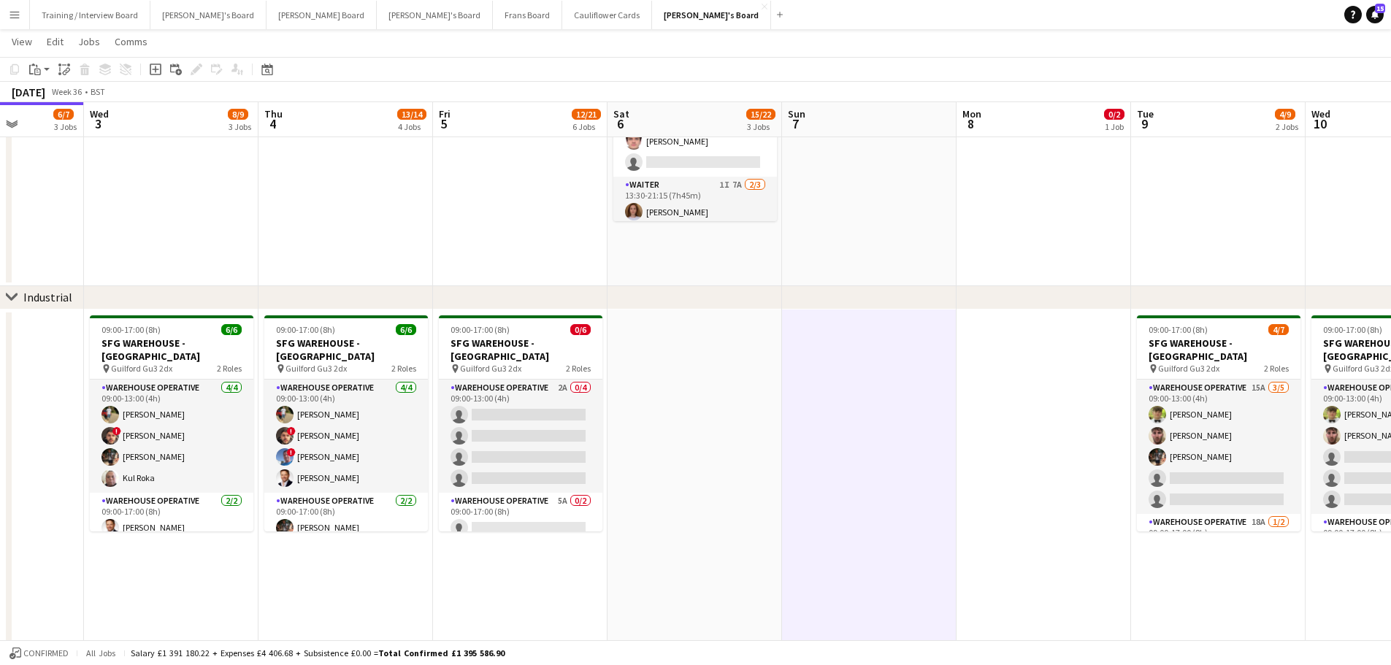
drag, startPoint x: 842, startPoint y: 237, endPoint x: 826, endPoint y: 245, distance: 18.3
click at [842, 237] on app-date-cell at bounding box center [869, 79] width 174 height 415
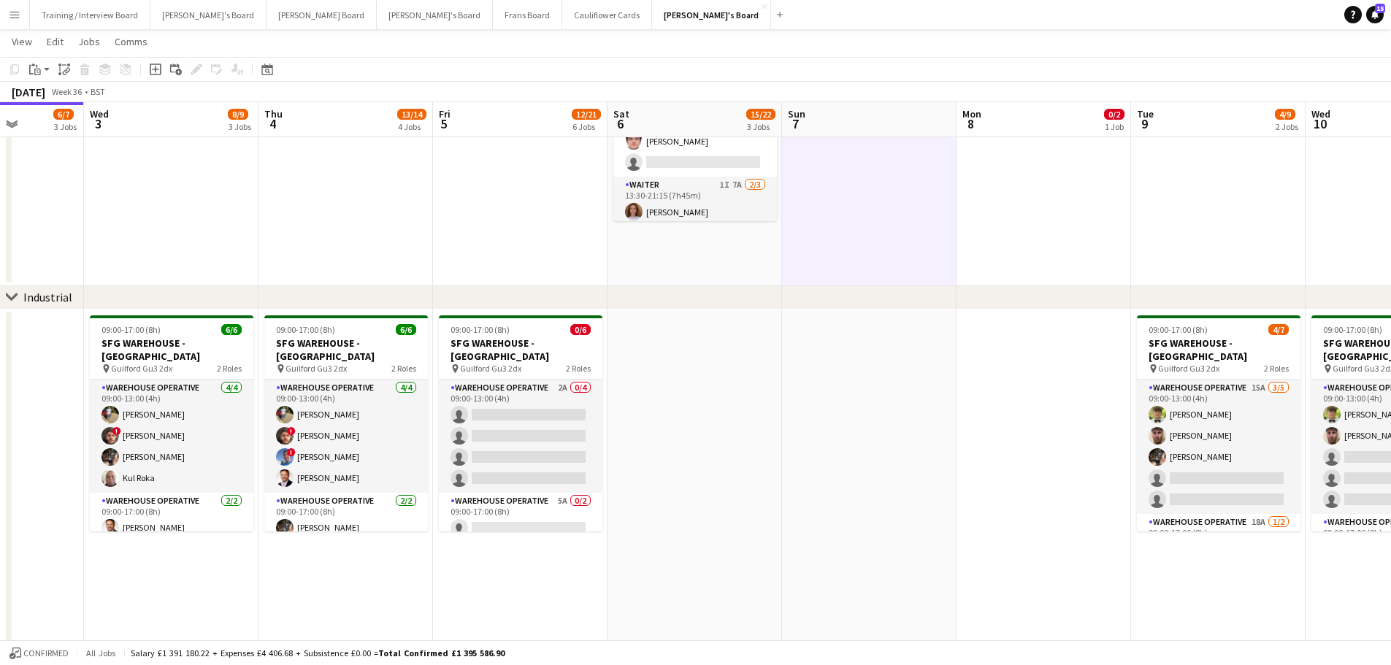
click at [766, 253] on app-date-cell "08:30-16:00 (7h30m) 0/2 Golden Fords Cafe - GU4 8AW pin Golden Ford GU4 8AW 1 R…" at bounding box center [694, 79] width 174 height 415
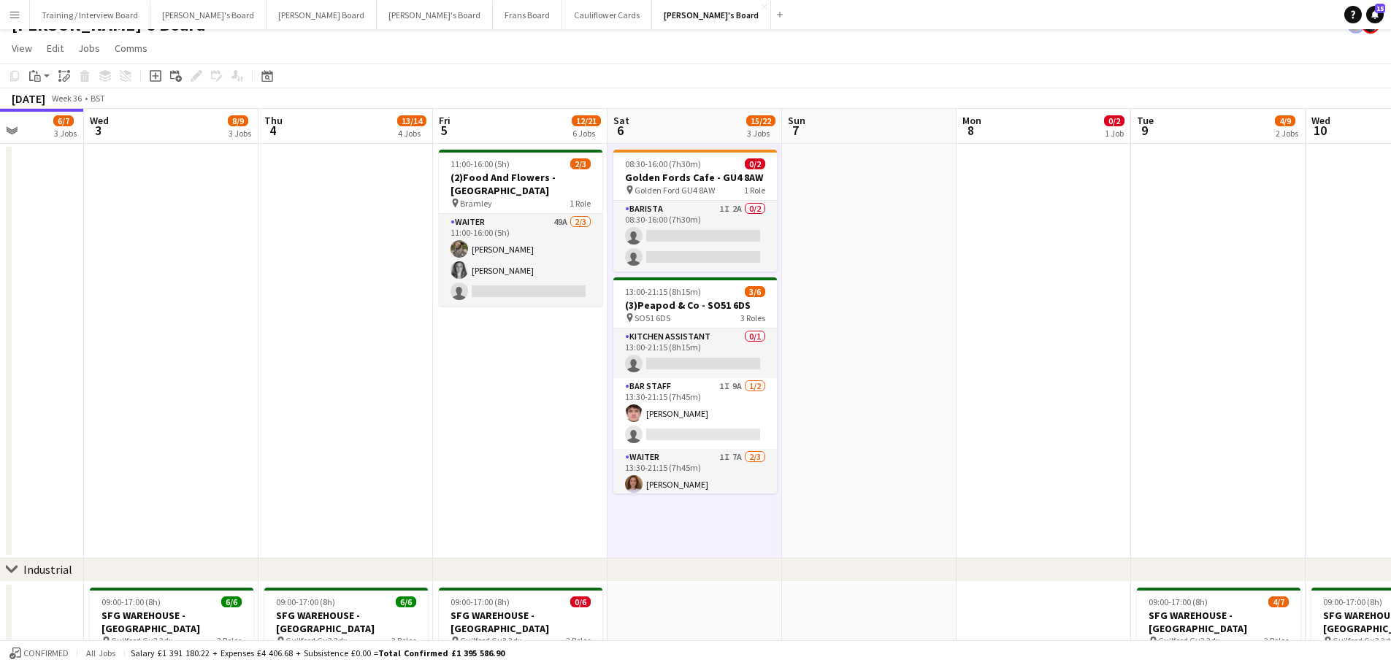
scroll to position [0, 0]
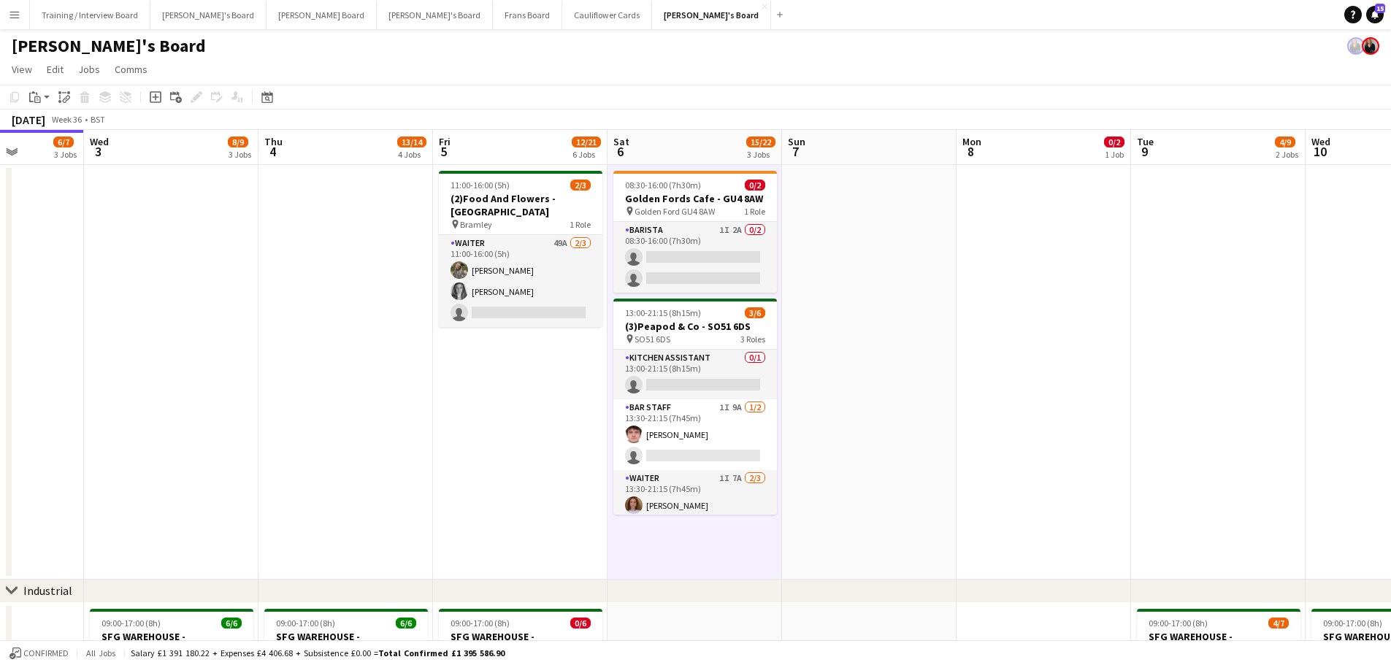
click at [739, 264] on app-card-role "Barista 1I 2A 0/2 08:30-16:00 (7h30m) single-neutral-actions single-neutral-act…" at bounding box center [695, 257] width 164 height 71
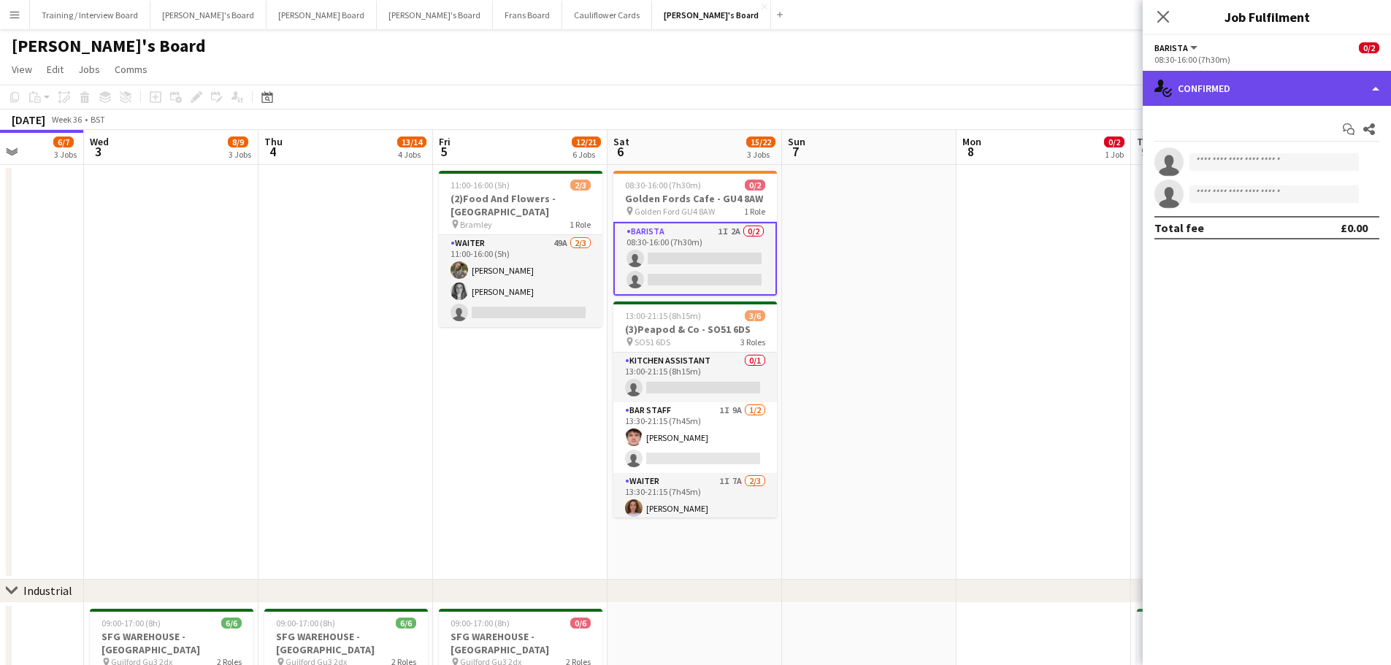
click at [934, 86] on div "single-neutral-actions-check-2 Confirmed" at bounding box center [1266, 88] width 248 height 35
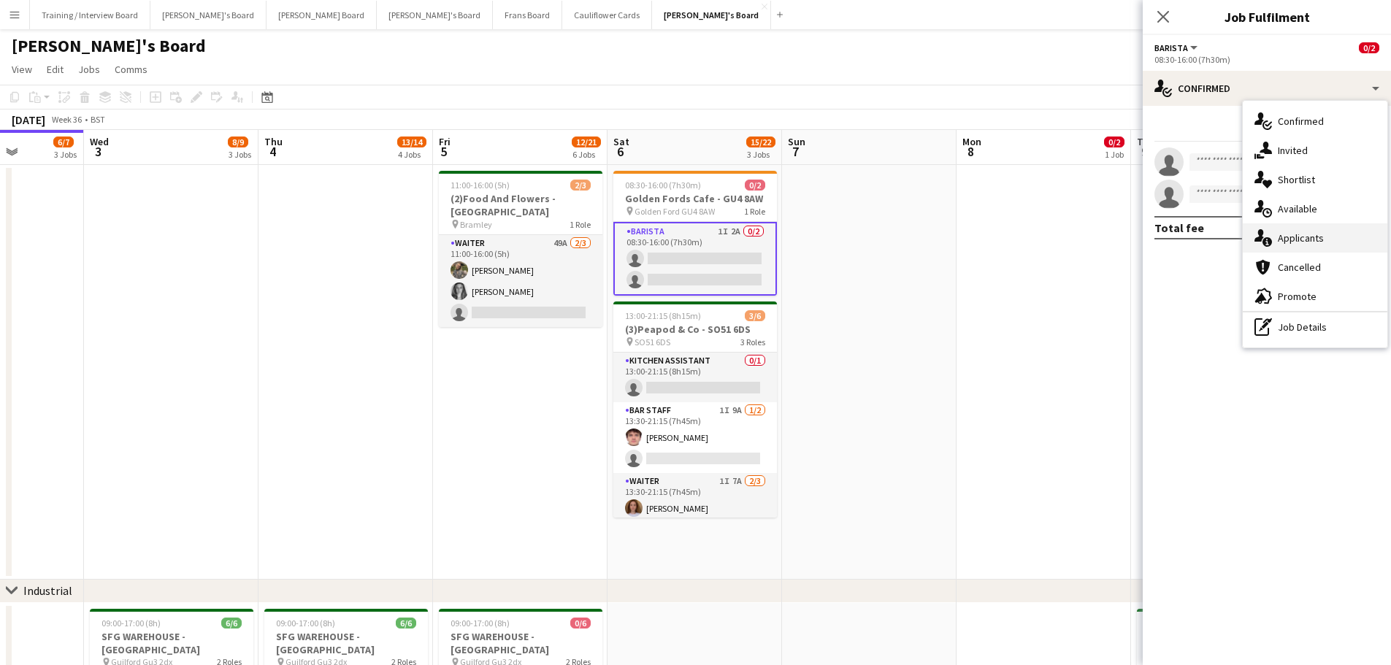
click at [934, 231] on div "single-neutral-actions-information Applicants" at bounding box center [1314, 237] width 145 height 29
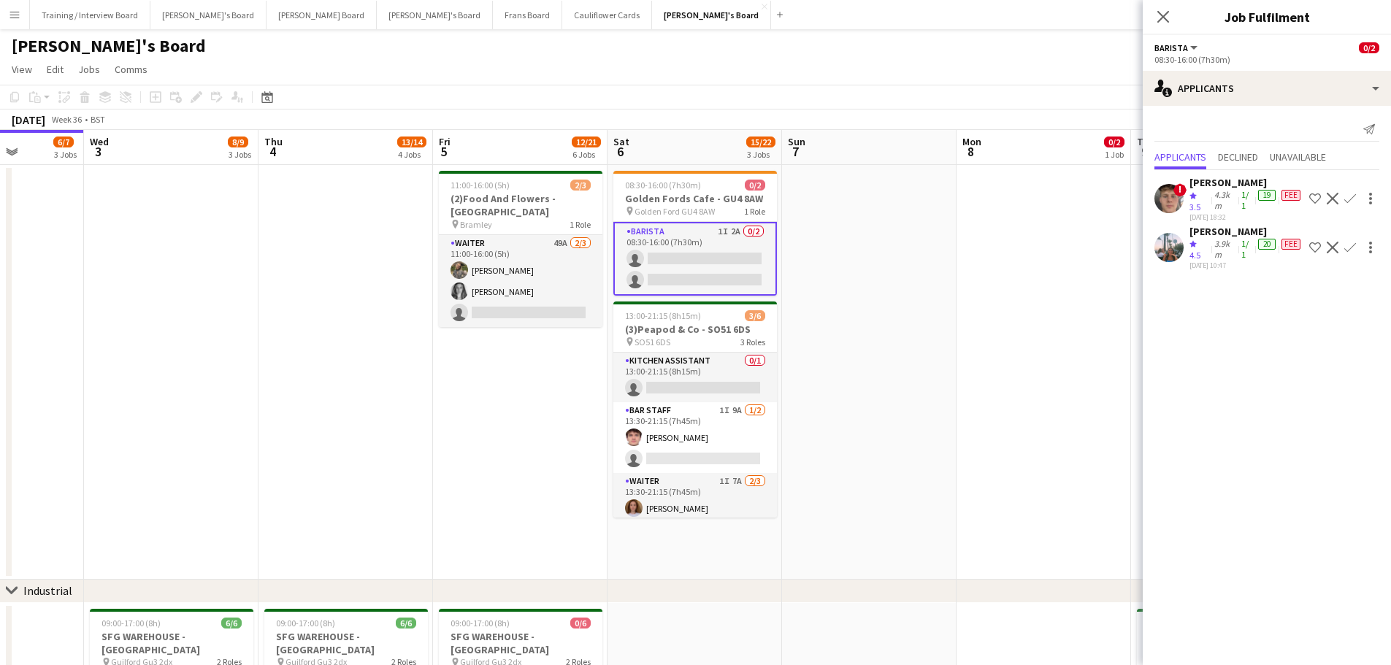
click at [934, 249] on div "3.9km" at bounding box center [1224, 249] width 27 height 23
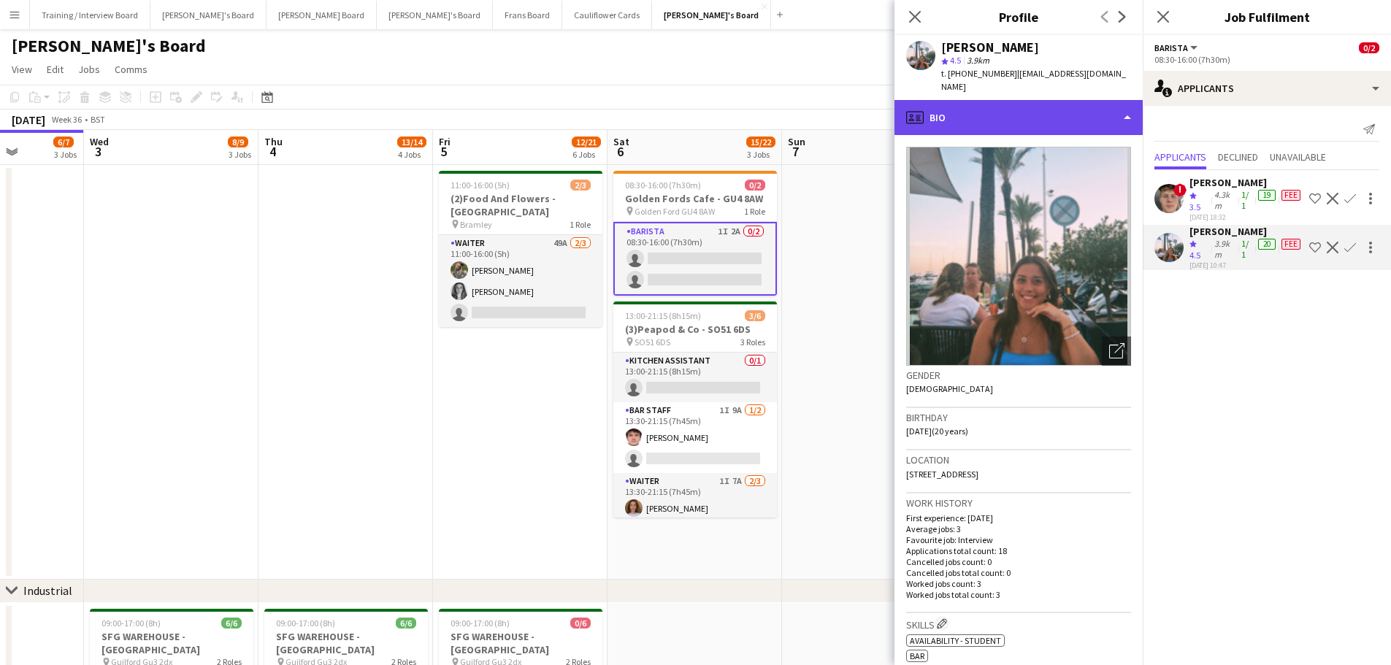
click at [934, 112] on div "profile Bio" at bounding box center [1018, 117] width 248 height 35
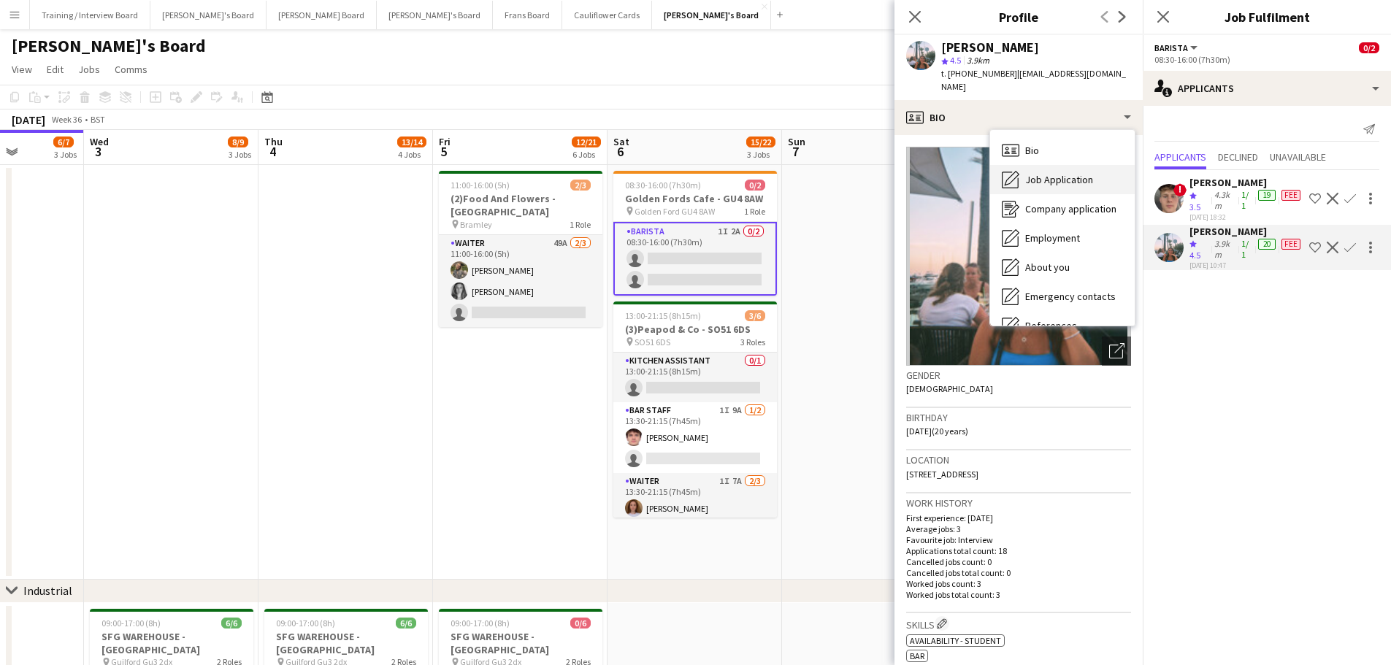
click at [934, 173] on span "Job Application" at bounding box center [1059, 179] width 68 height 13
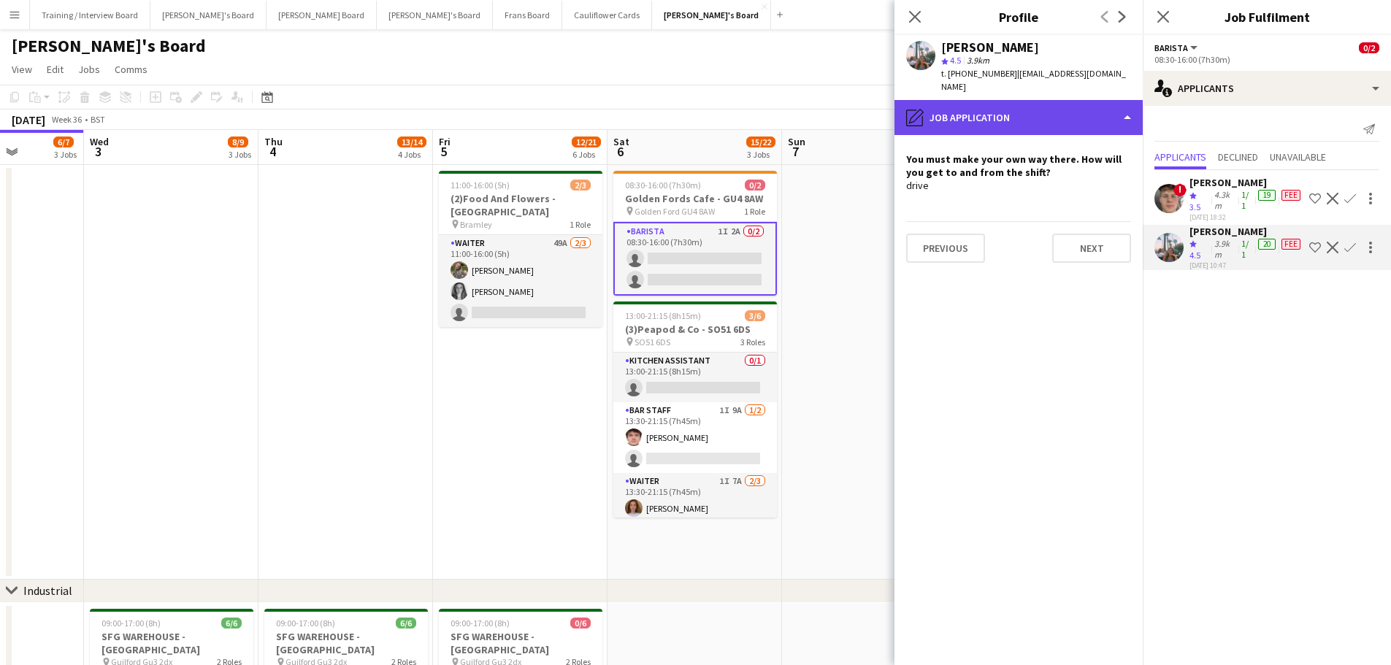
click at [934, 103] on div "pencil4 Job Application" at bounding box center [1018, 117] width 248 height 35
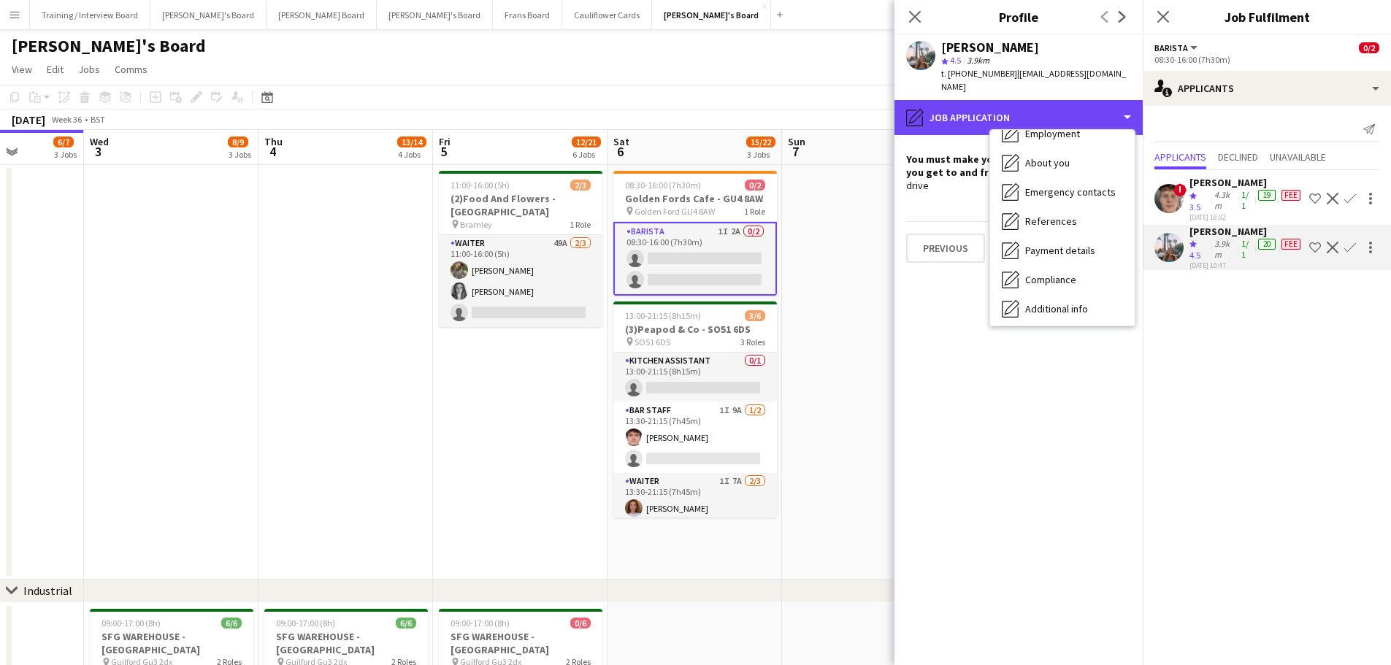
scroll to position [146, 0]
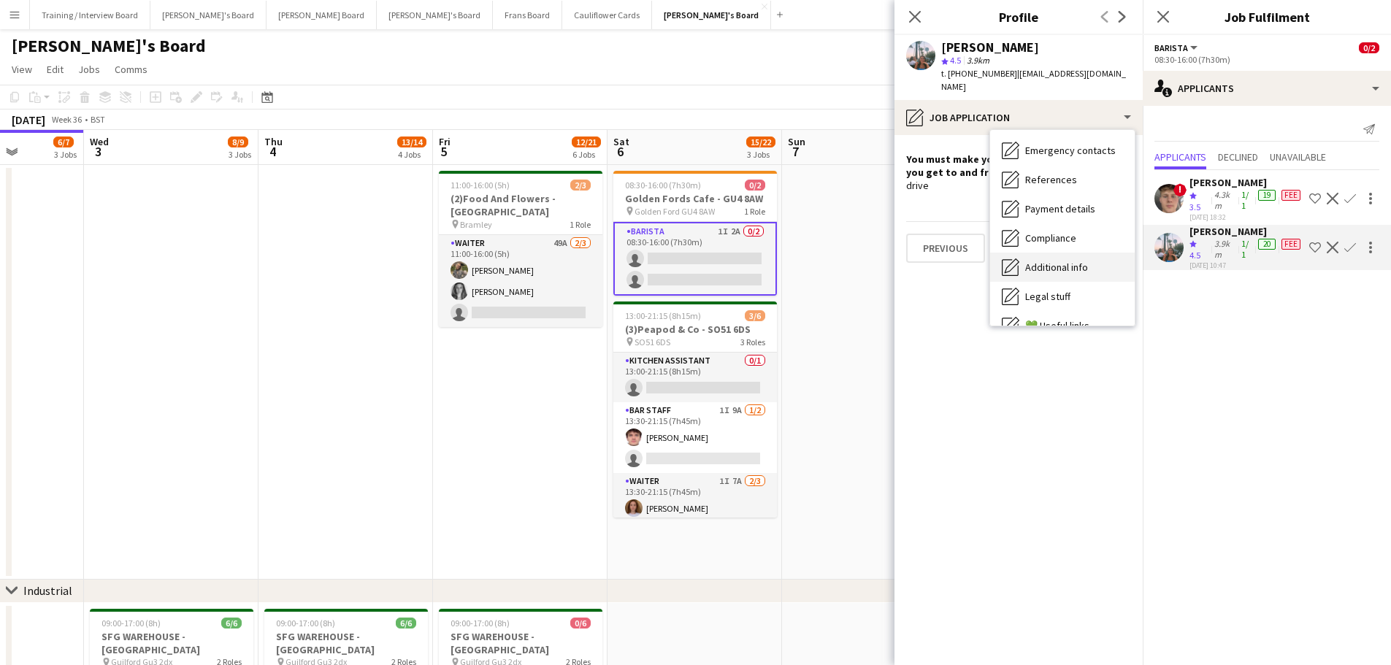
click at [934, 262] on div "Additional info Additional info" at bounding box center [1062, 267] width 145 height 29
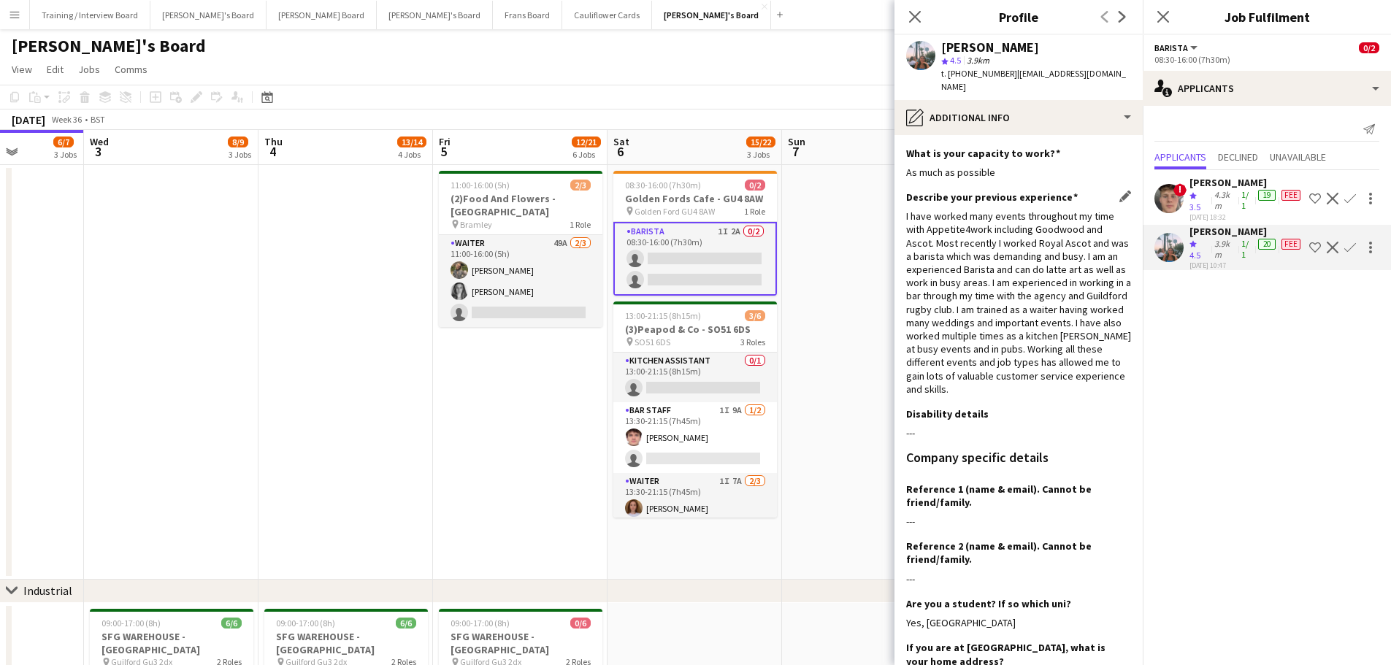
drag, startPoint x: 948, startPoint y: 234, endPoint x: 1057, endPoint y: 372, distance: 175.7
click at [934, 372] on div "I have worked many events throughout my time with Appetite4work including Goodw…" at bounding box center [1018, 303] width 225 height 186
drag, startPoint x: 1034, startPoint y: 380, endPoint x: 911, endPoint y: 187, distance: 228.8
click at [911, 191] on div "Describe your previous experience Edit this field I have worked many events thr…" at bounding box center [1018, 299] width 225 height 217
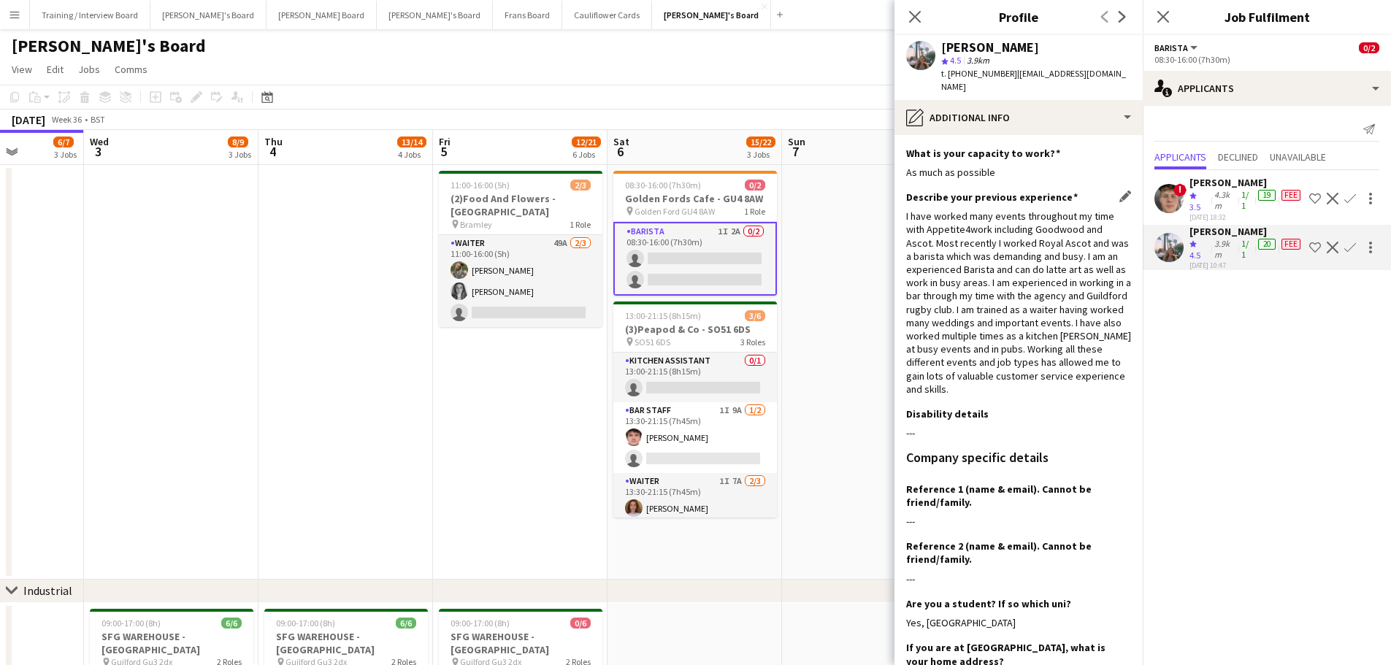
drag, startPoint x: 920, startPoint y: 207, endPoint x: 1049, endPoint y: 273, distance: 145.0
click at [921, 210] on div "I have worked many events throughout my time with Appetite4work including Goodw…" at bounding box center [1018, 303] width 225 height 186
click at [934, 228] on div "I have worked many events throughout my time with Appetite4work including Goodw…" at bounding box center [1018, 303] width 225 height 186
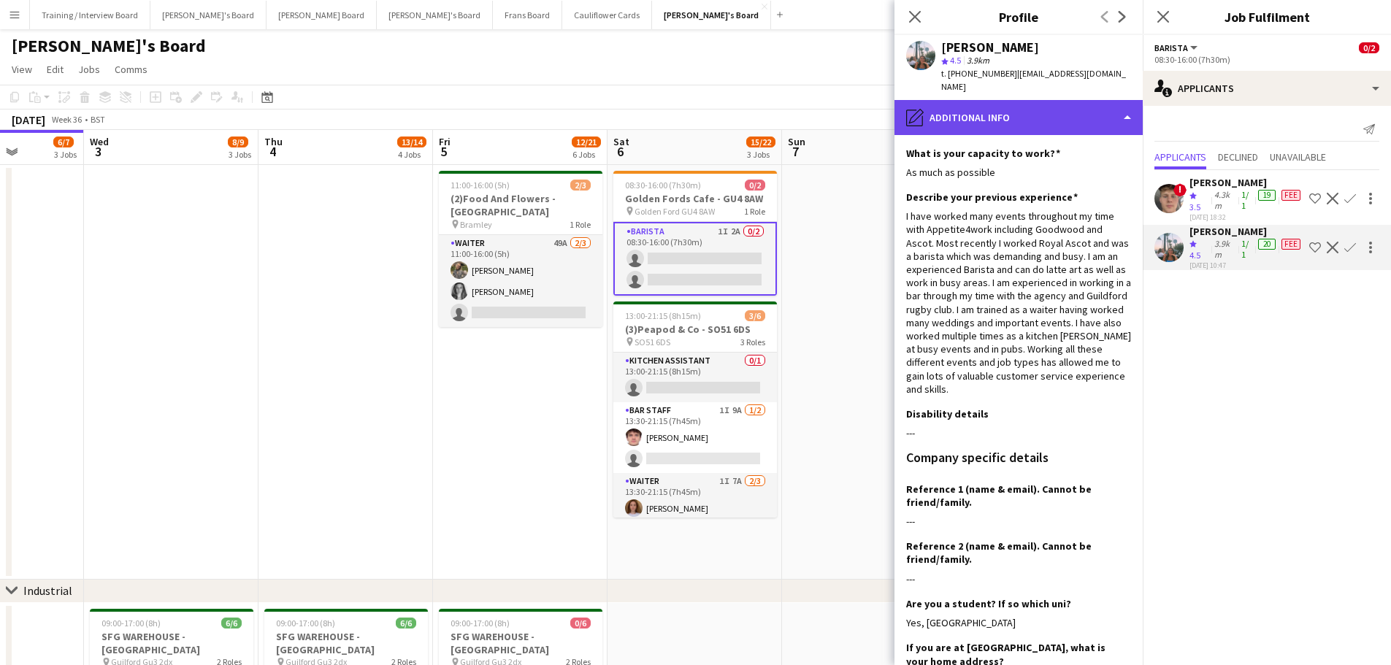
click at [934, 103] on div "pencil4 Additional info" at bounding box center [1018, 117] width 248 height 35
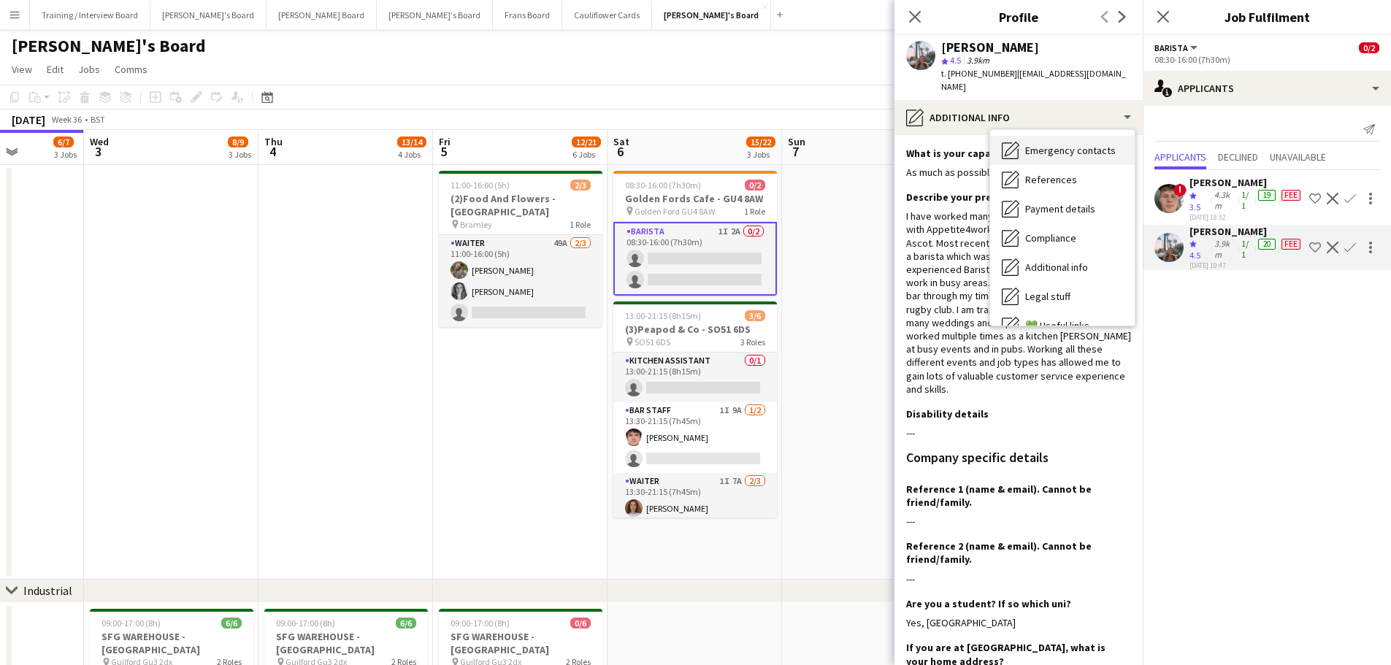
click at [934, 144] on span "Emergency contacts" at bounding box center [1070, 150] width 91 height 13
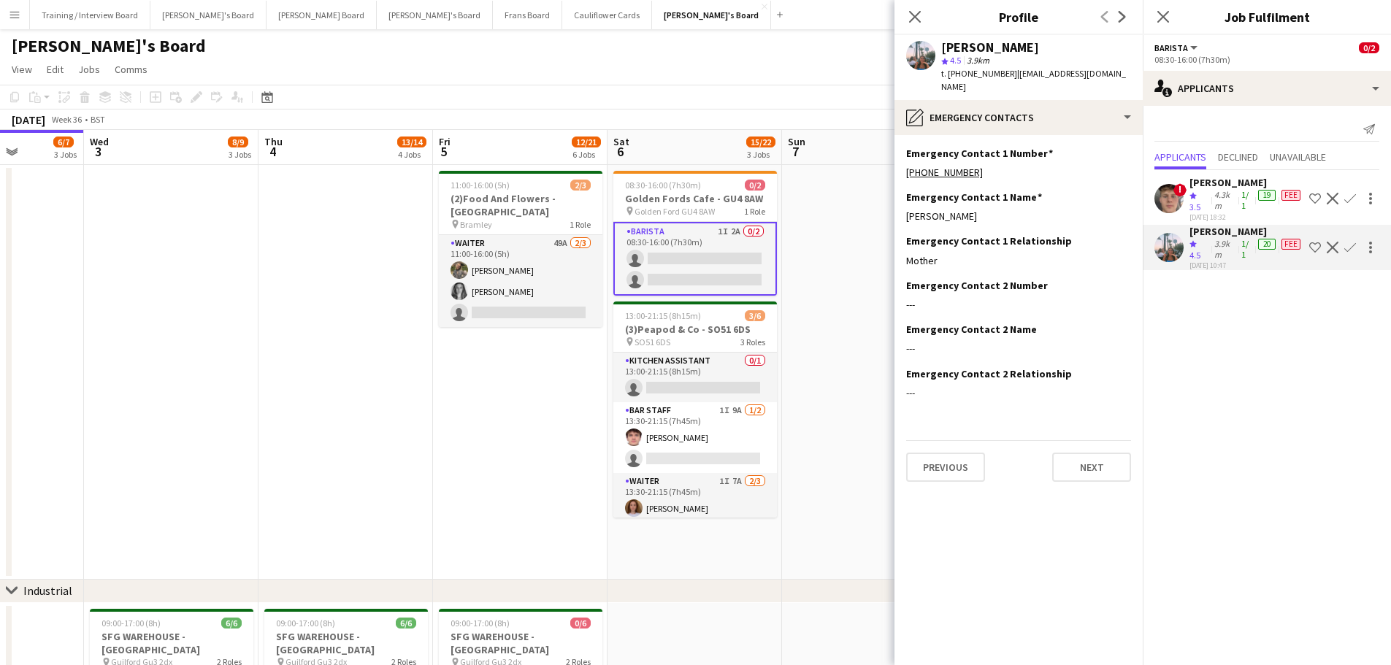
click at [934, 247] on app-icon "Confirm" at bounding box center [1350, 248] width 12 height 12
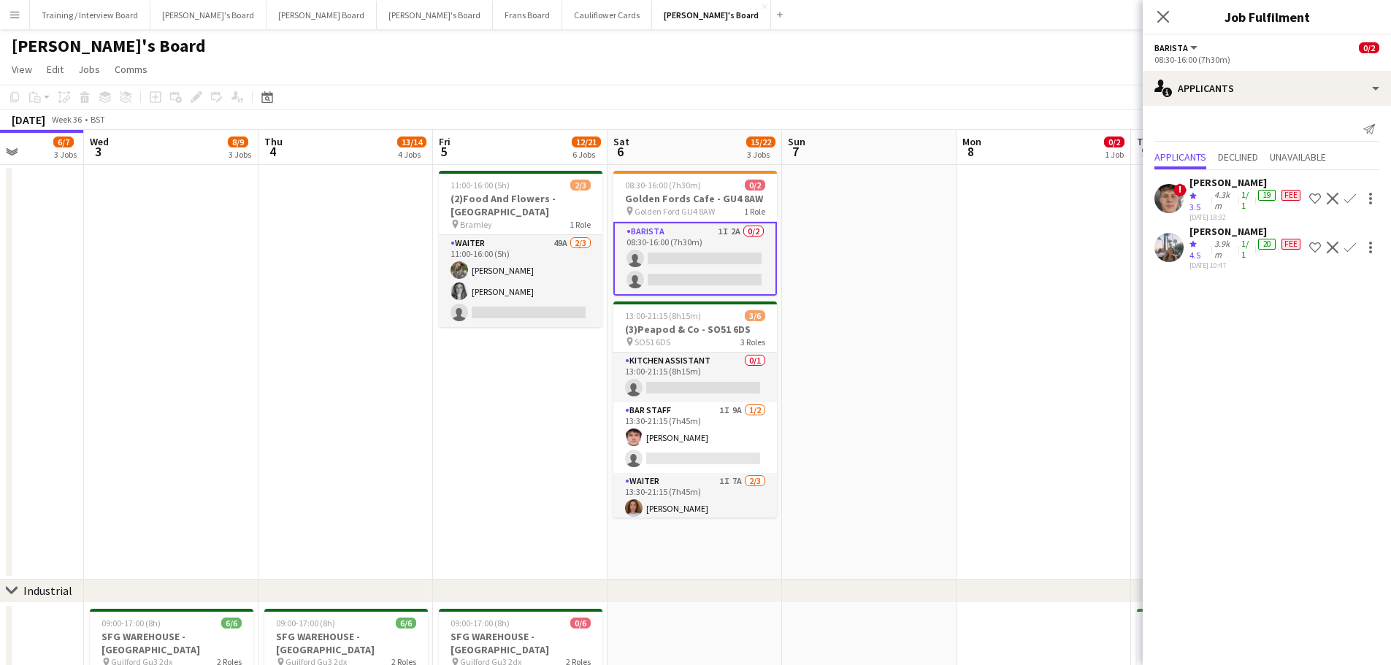
click at [934, 247] on app-icon "Confirm" at bounding box center [1350, 248] width 12 height 12
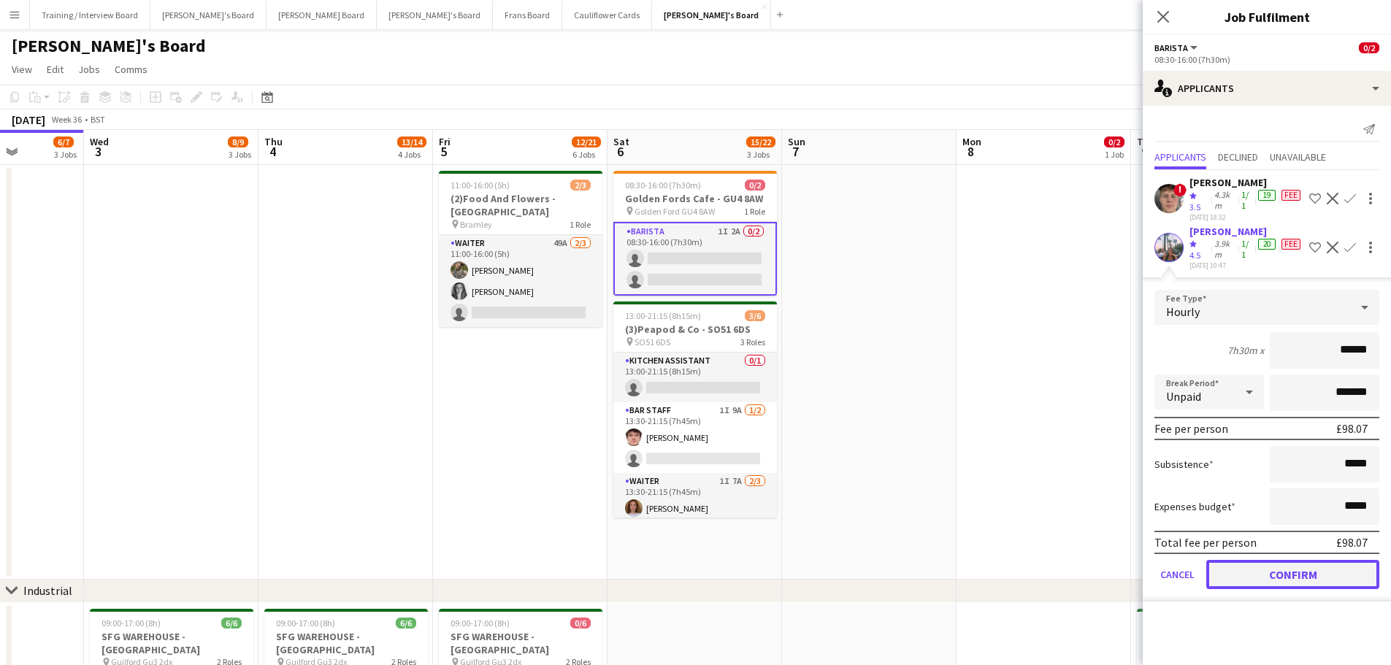
click at [934, 401] on button "Confirm" at bounding box center [1292, 574] width 173 height 29
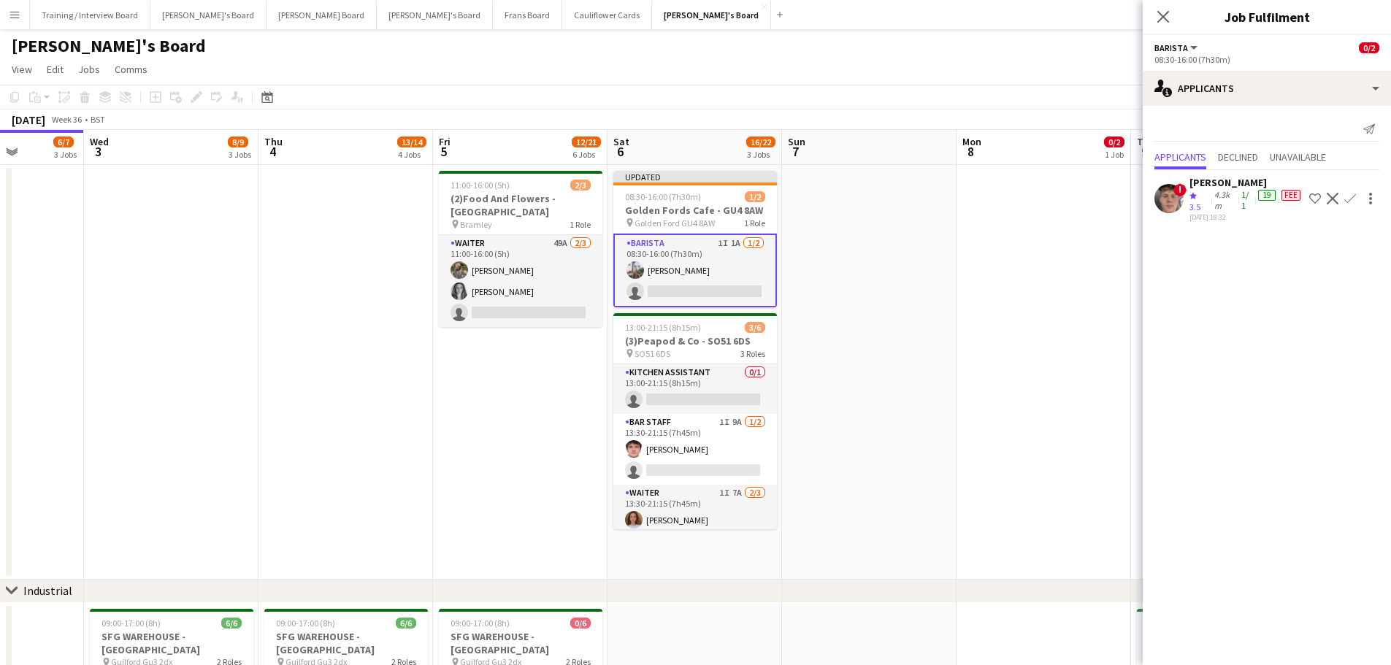
click at [934, 362] on app-date-cell at bounding box center [1043, 372] width 174 height 415
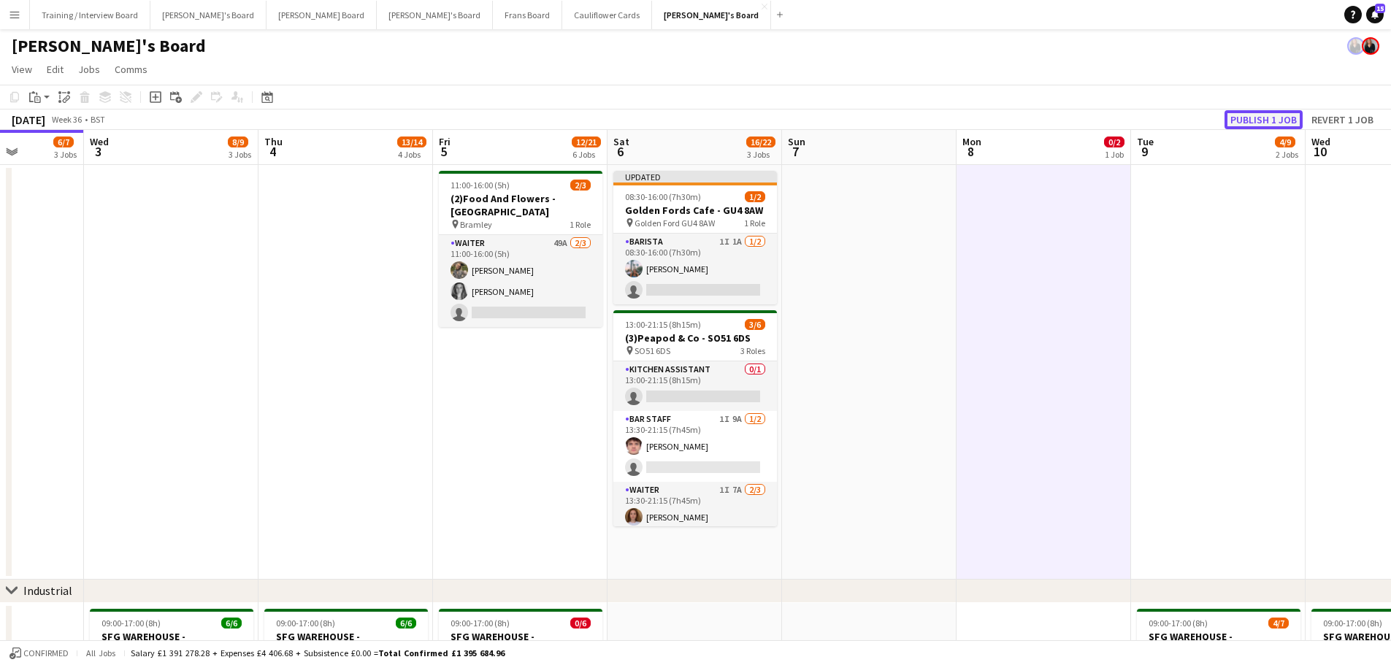
click at [934, 120] on button "Publish 1 job" at bounding box center [1263, 119] width 78 height 19
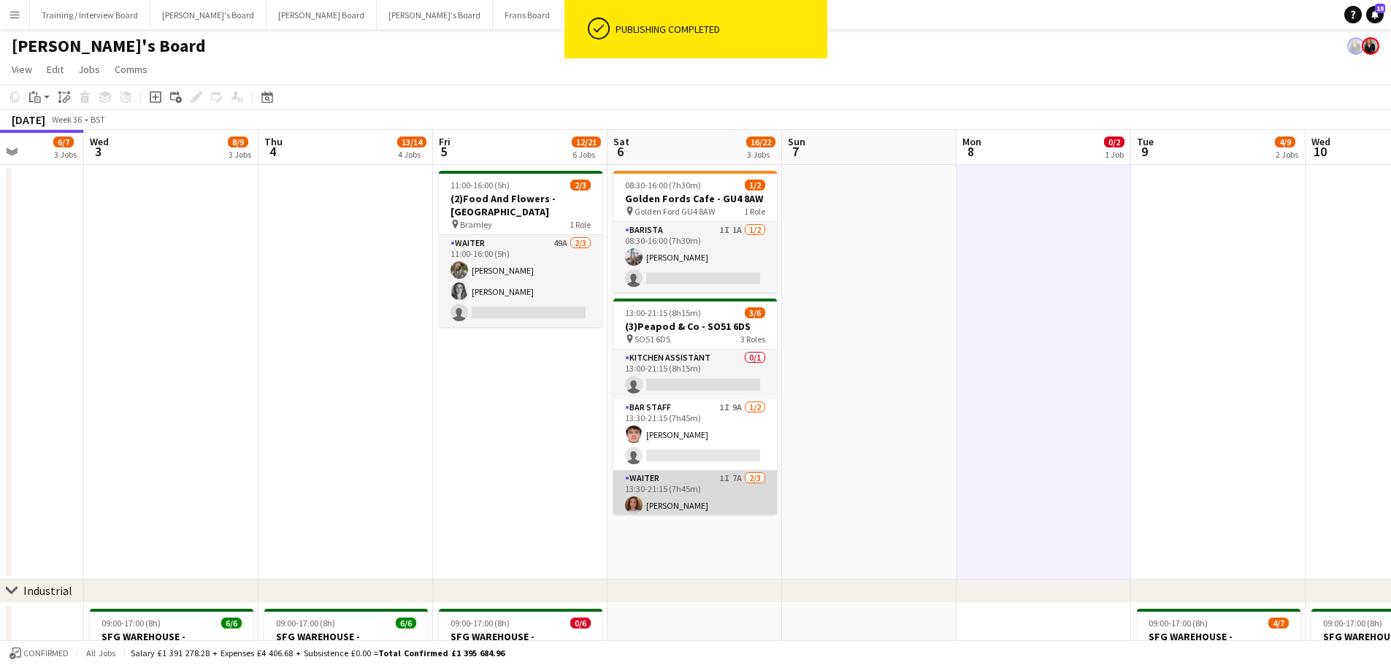
scroll to position [47, 0]
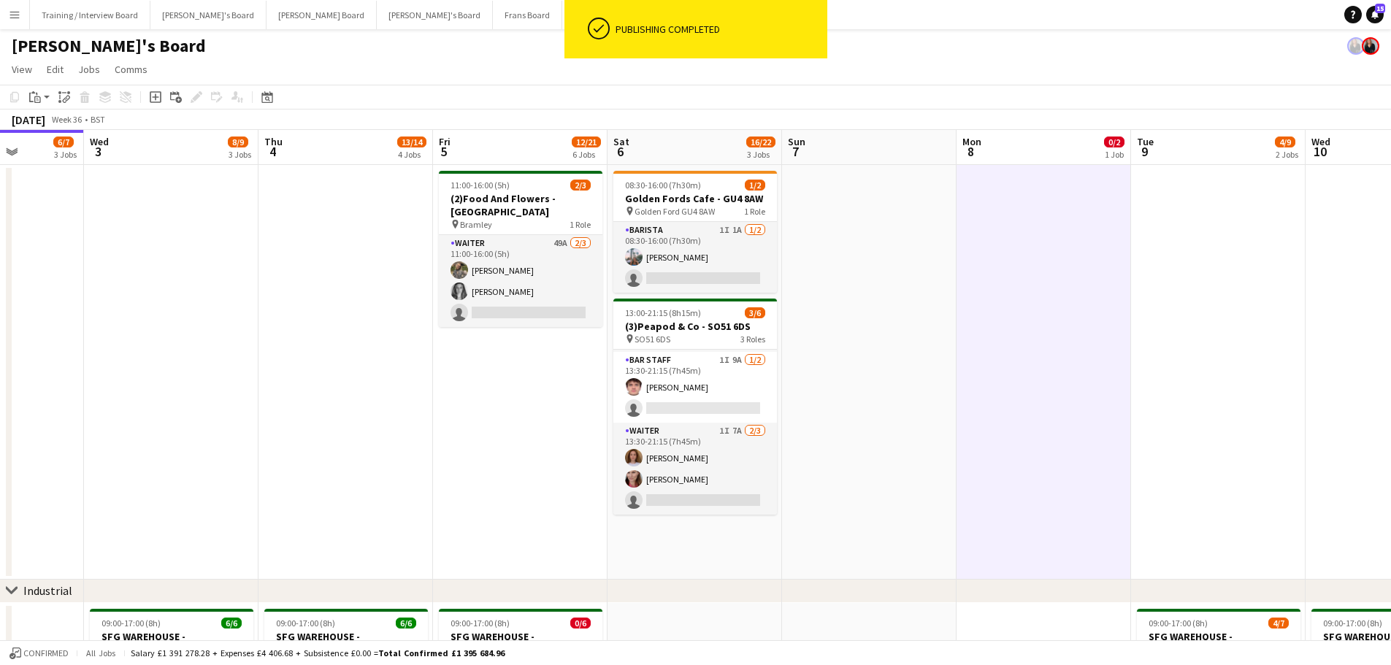
drag, startPoint x: 520, startPoint y: 485, endPoint x: 759, endPoint y: 515, distance: 241.4
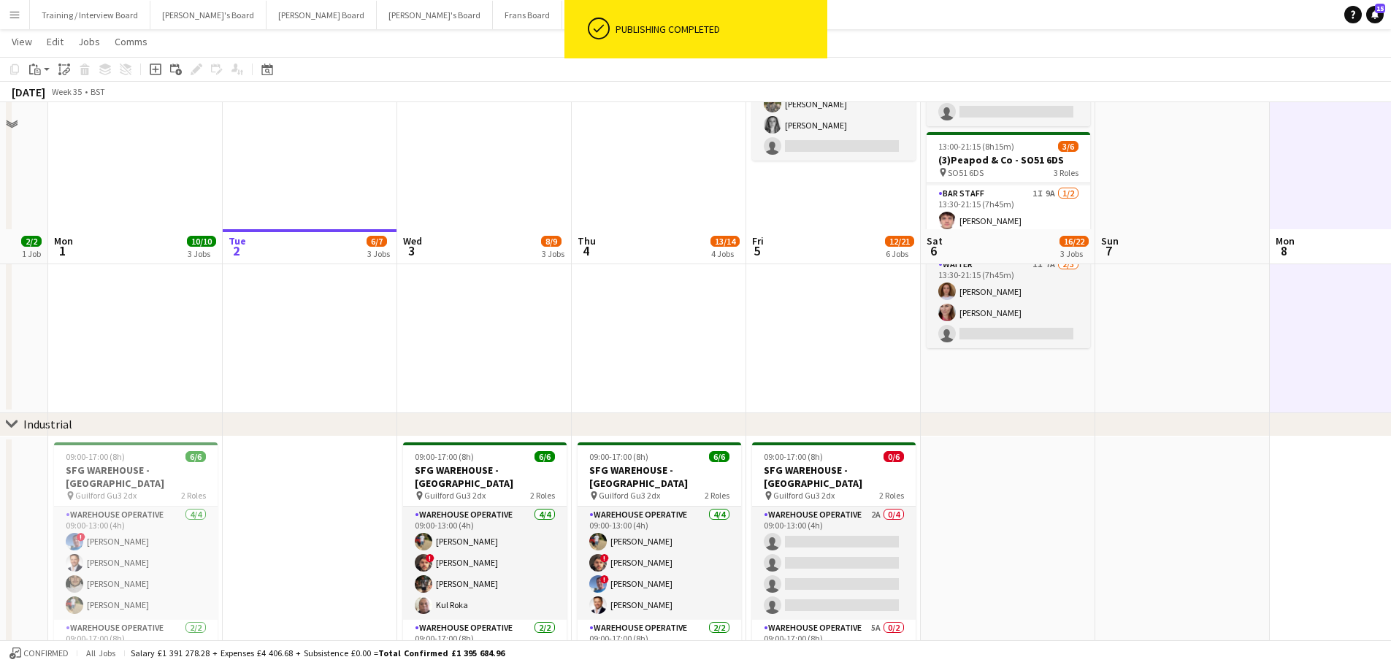
scroll to position [292, 0]
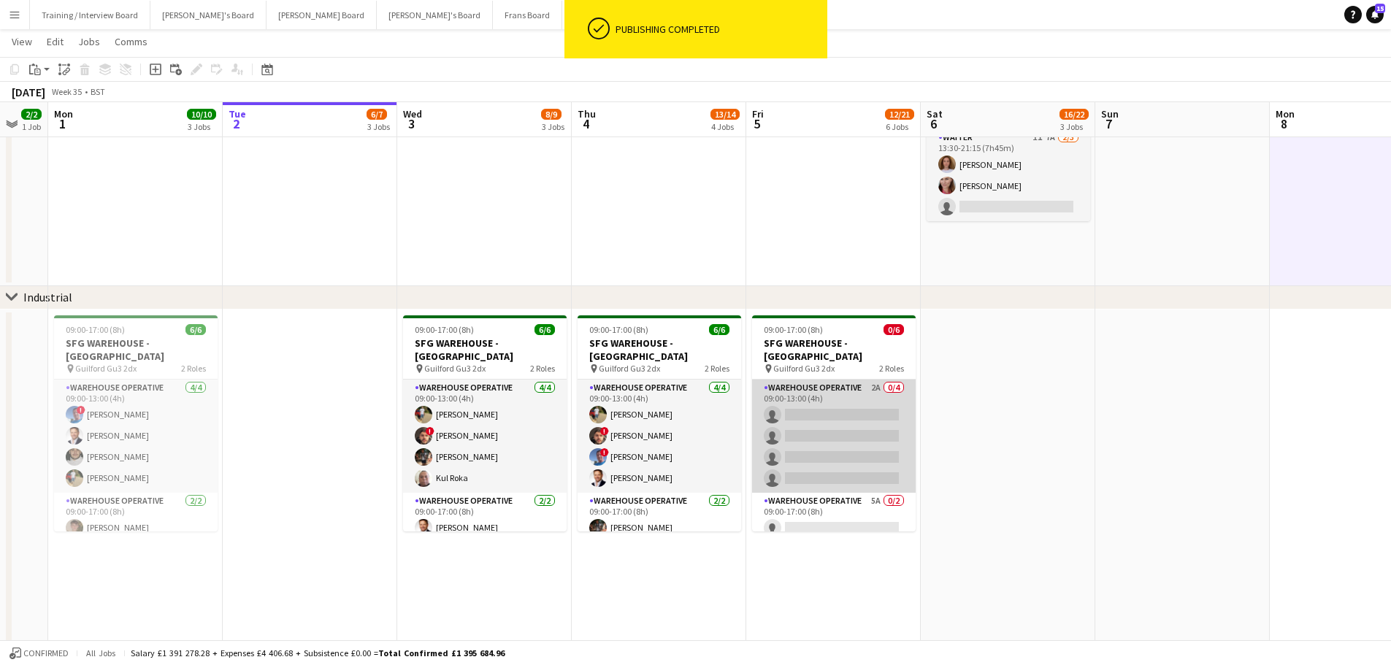
click at [842, 383] on app-card-role "Warehouse Operative 2A 0/4 09:00-13:00 (4h) single-neutral-actions single-neutr…" at bounding box center [834, 436] width 164 height 113
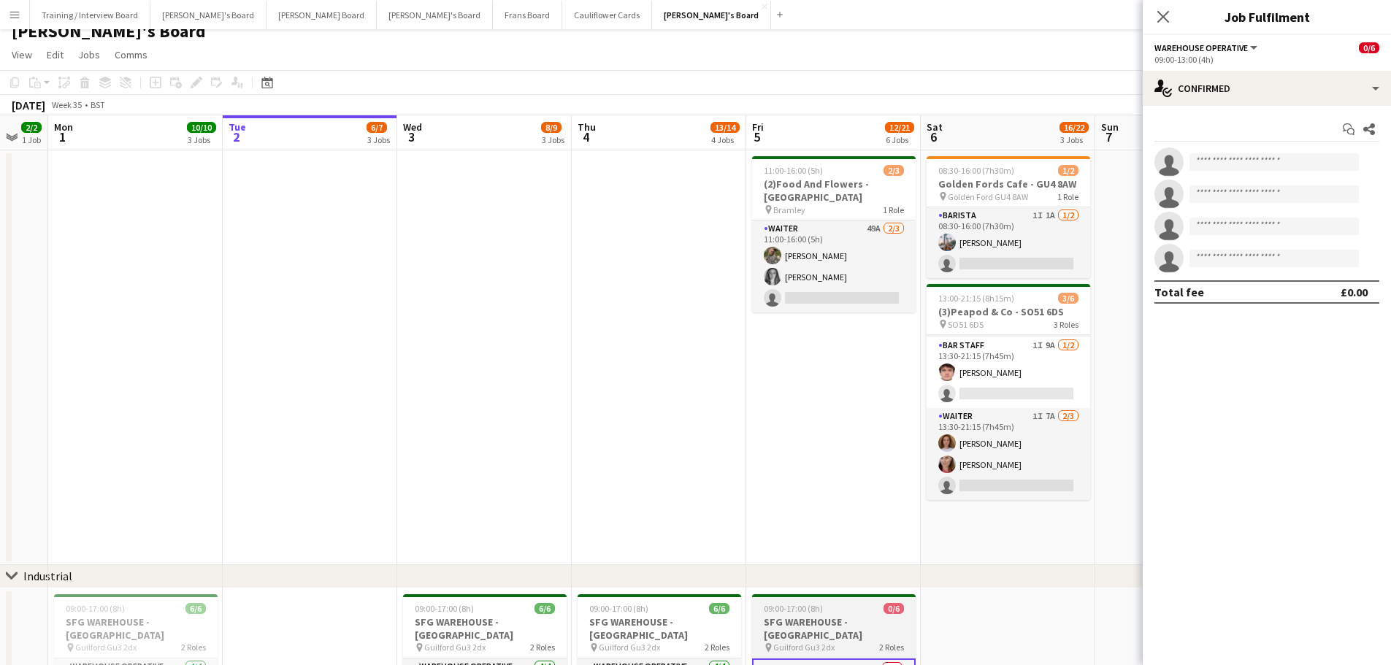
scroll to position [0, 0]
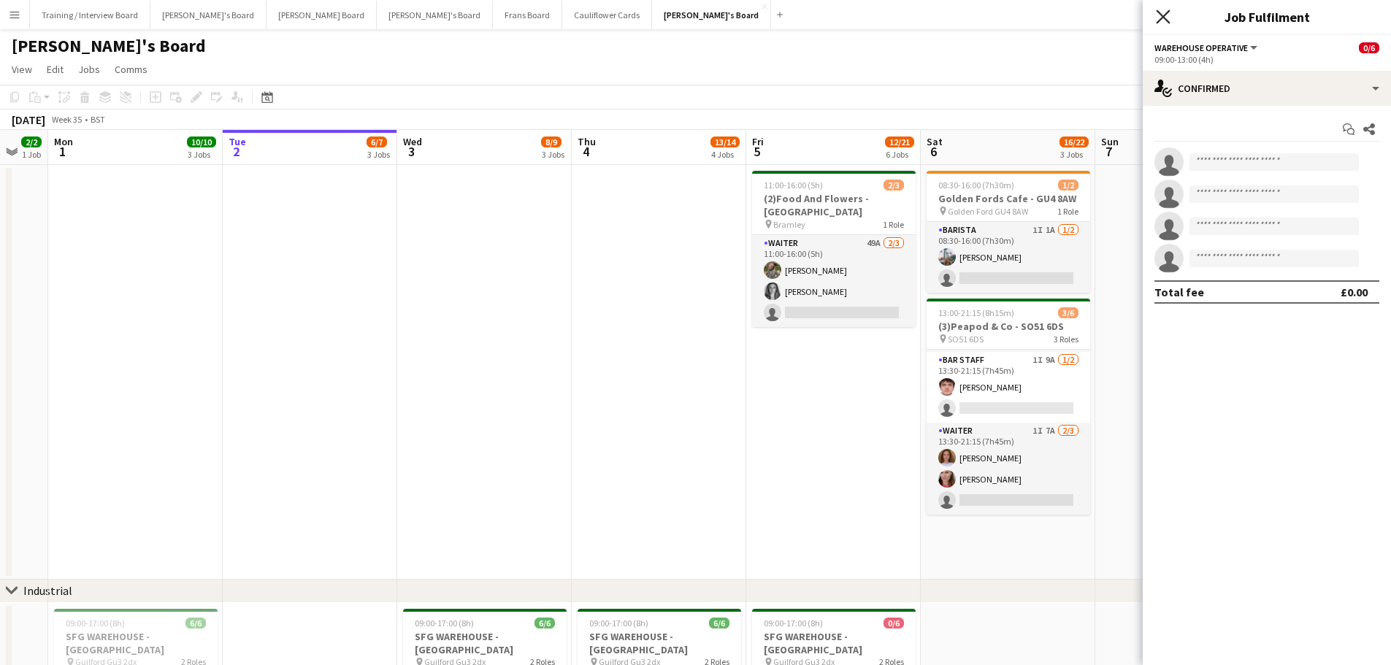
click at [934, 22] on icon "Close pop-in" at bounding box center [1163, 16] width 14 height 14
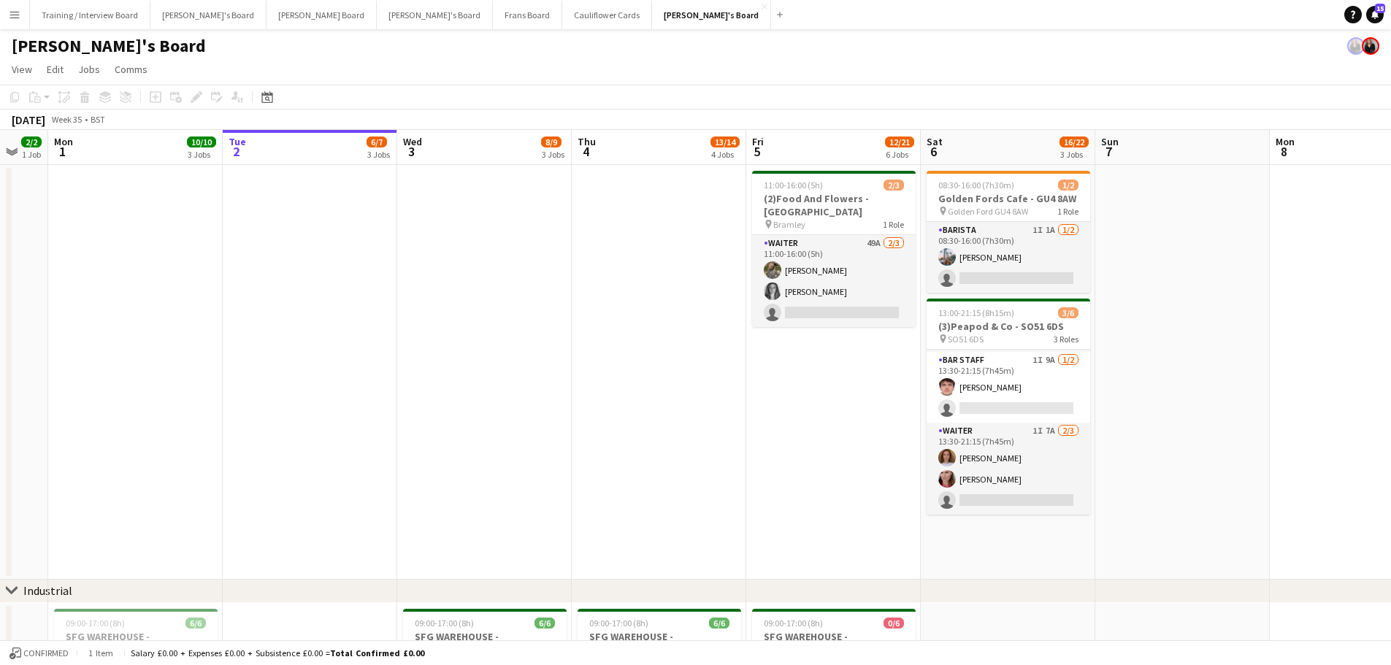
click at [836, 365] on app-date-cell "11:00-16:00 (5h) 2/3 (2)Food And Flowers - Bramley pin Bramley 1 Role Waiter 49…" at bounding box center [833, 372] width 174 height 415
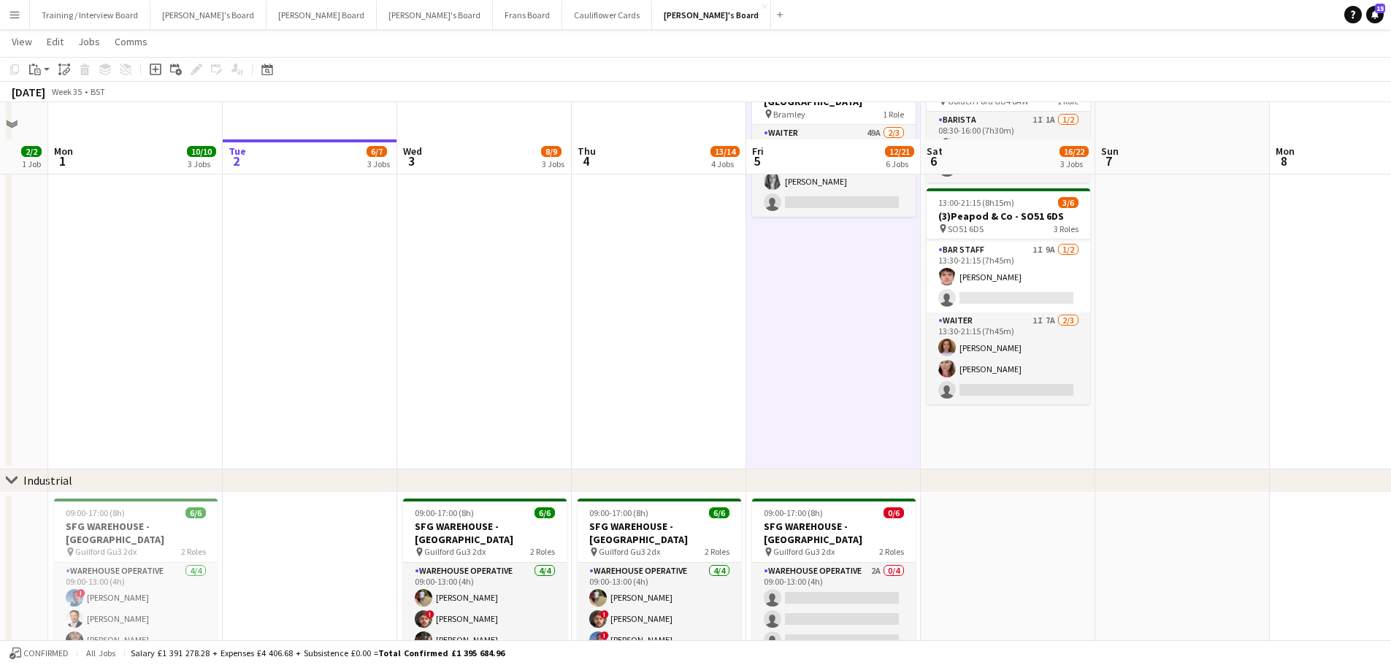
scroll to position [146, 0]
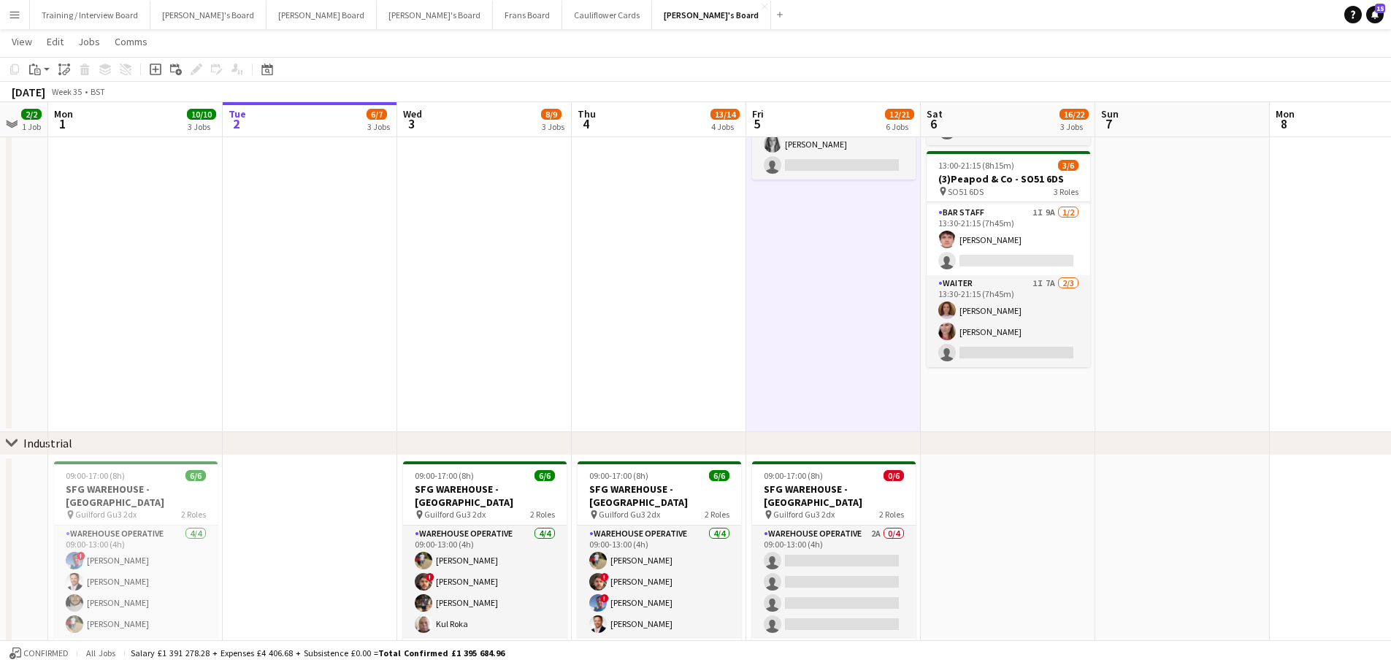
click at [934, 350] on app-date-cell at bounding box center [1182, 225] width 174 height 415
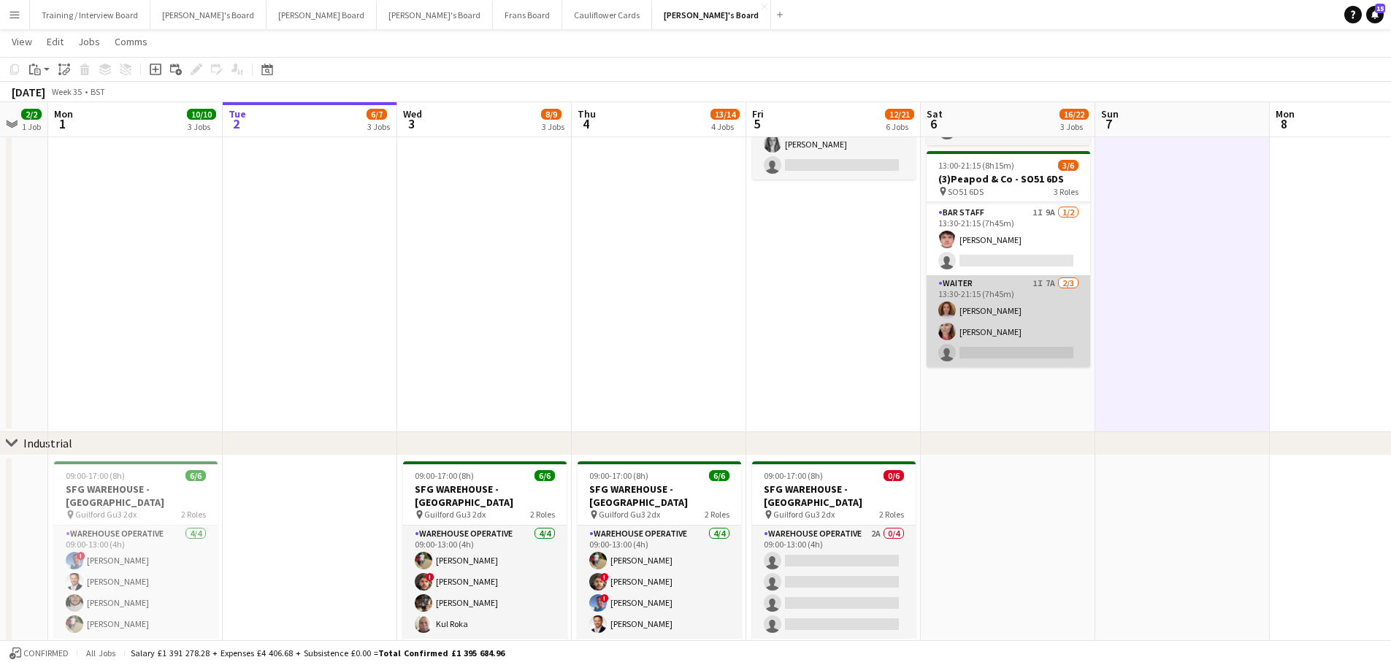
click at [934, 362] on app-card-role "Waiter 1I 7A 2/3 13:30-21:15 (7h45m) Sophie Briscoe Dominy Mortimer-Dawson sing…" at bounding box center [1008, 321] width 164 height 92
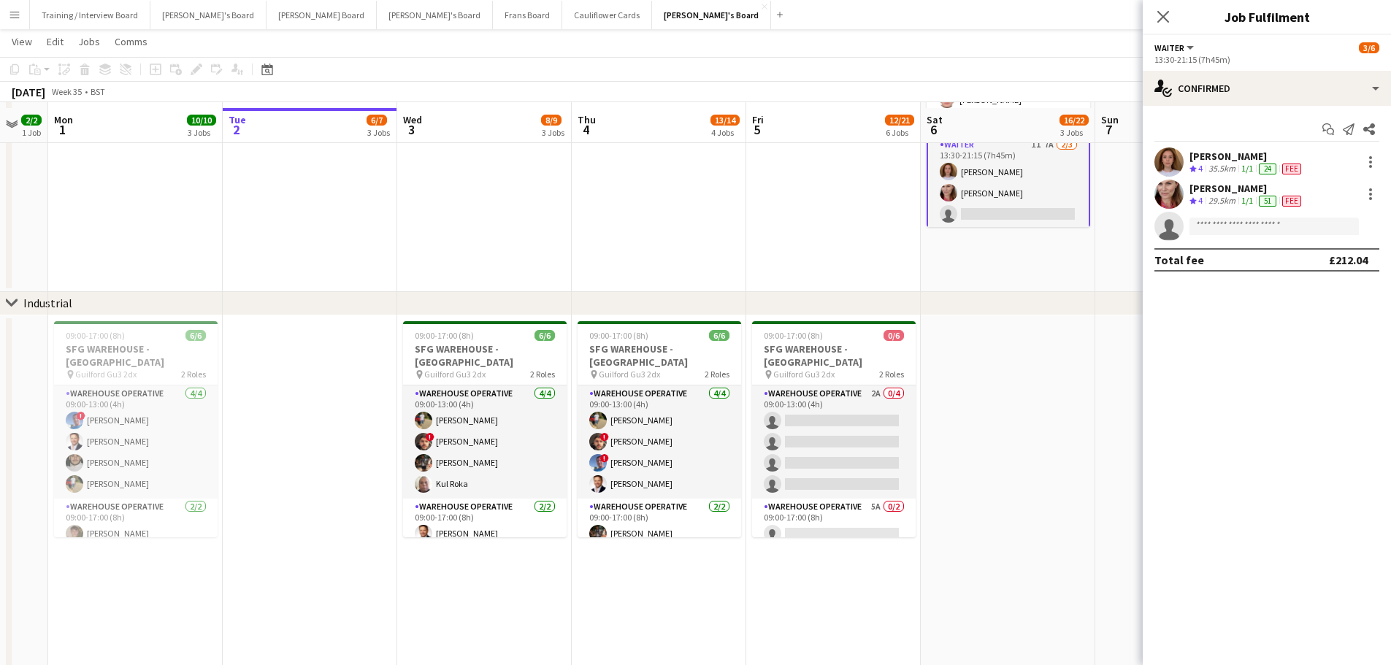
scroll to position [292, 0]
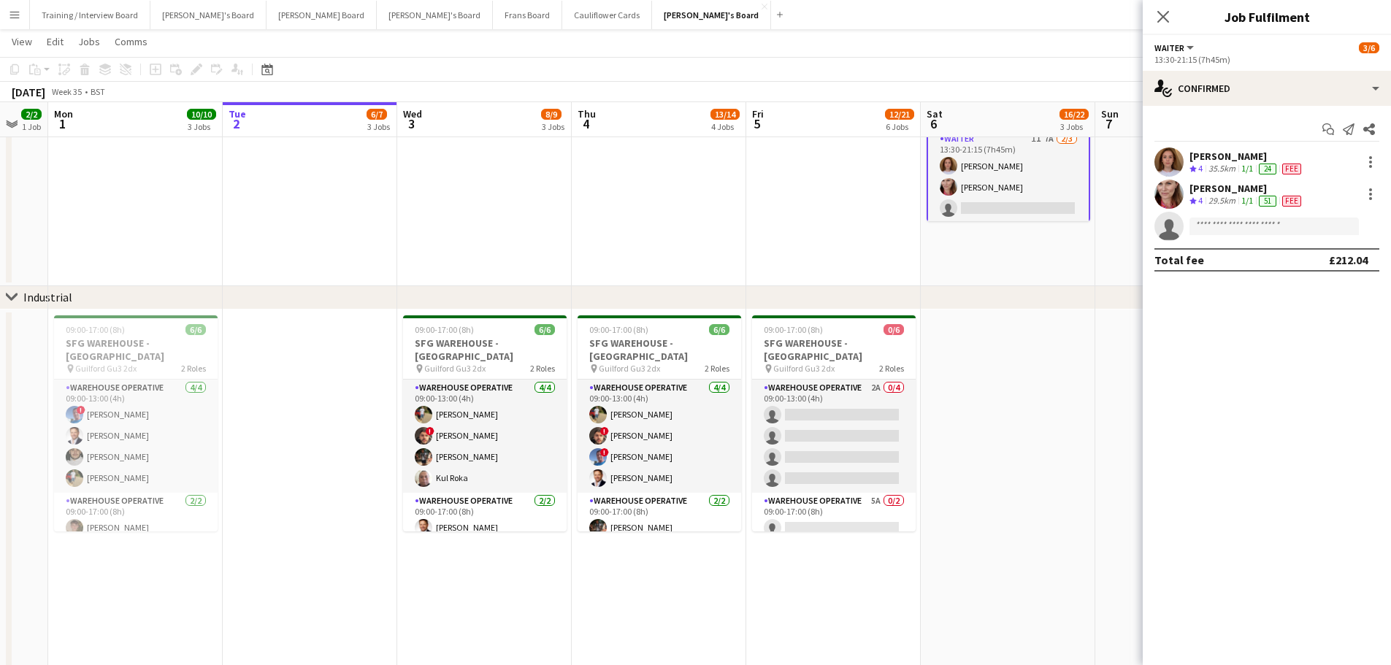
click at [934, 226] on app-date-cell "08:30-16:00 (7h30m) 1/2 Golden Fords Cafe - GU4 8AW pin Golden Ford GU4 8AW 1 R…" at bounding box center [1008, 79] width 174 height 415
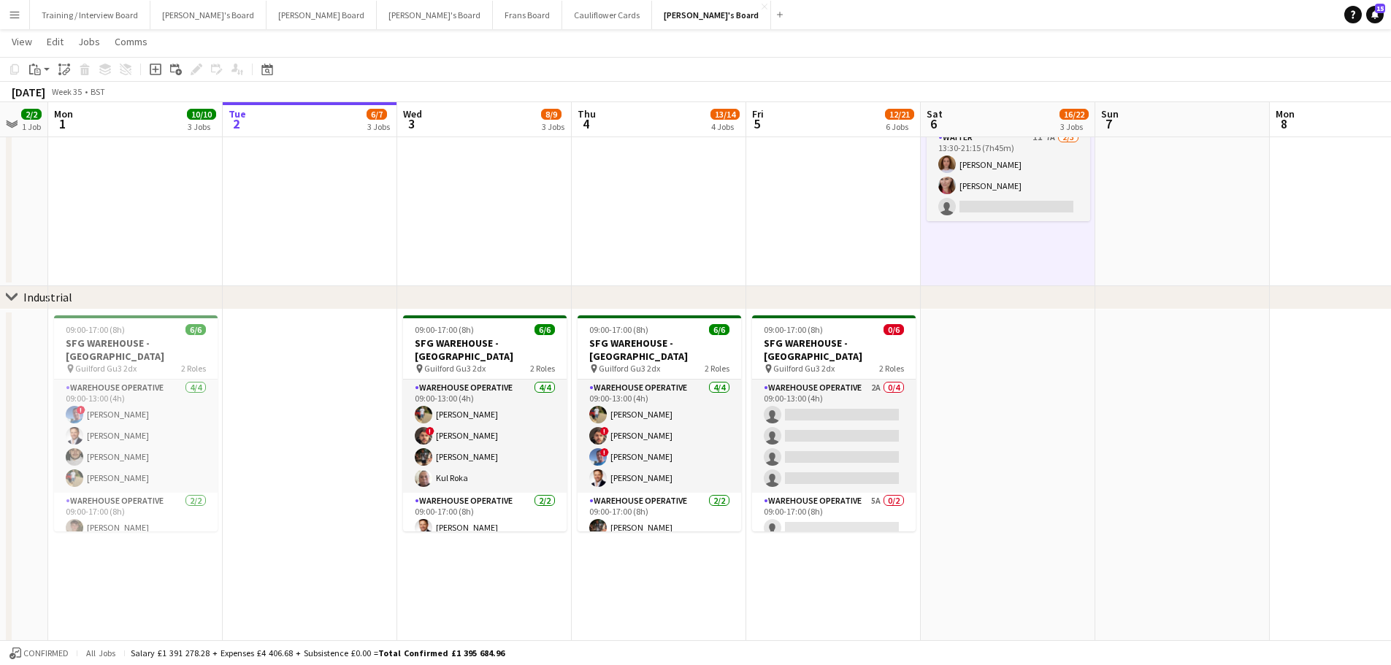
click at [934, 245] on app-date-cell at bounding box center [1182, 79] width 174 height 415
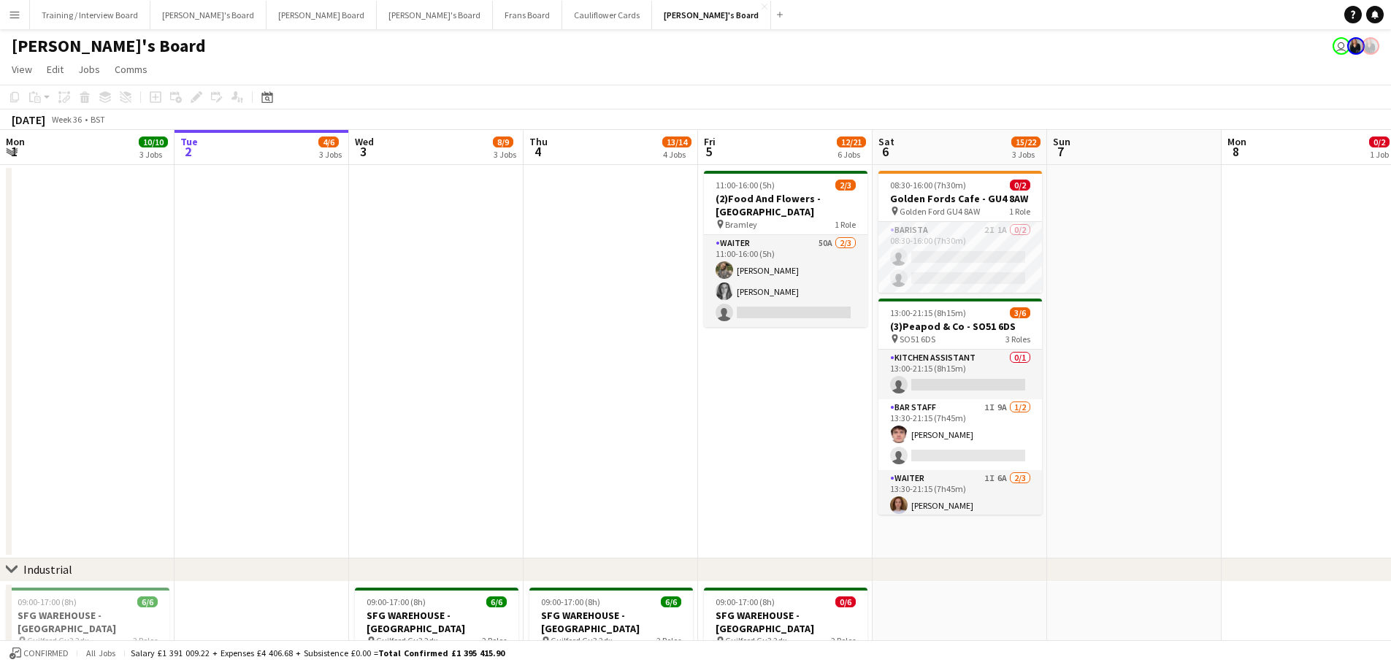
click at [23, 13] on button "Menu" at bounding box center [14, 14] width 29 height 29
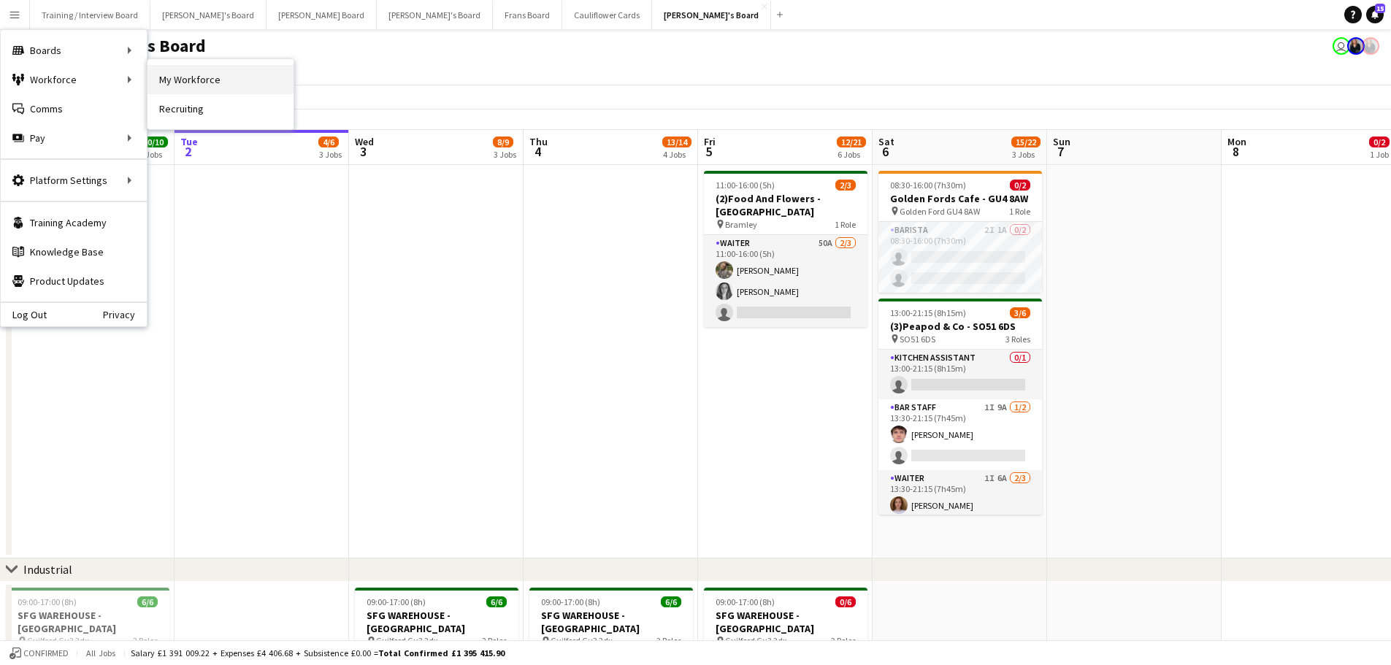
click at [172, 80] on link "My Workforce" at bounding box center [220, 79] width 146 height 29
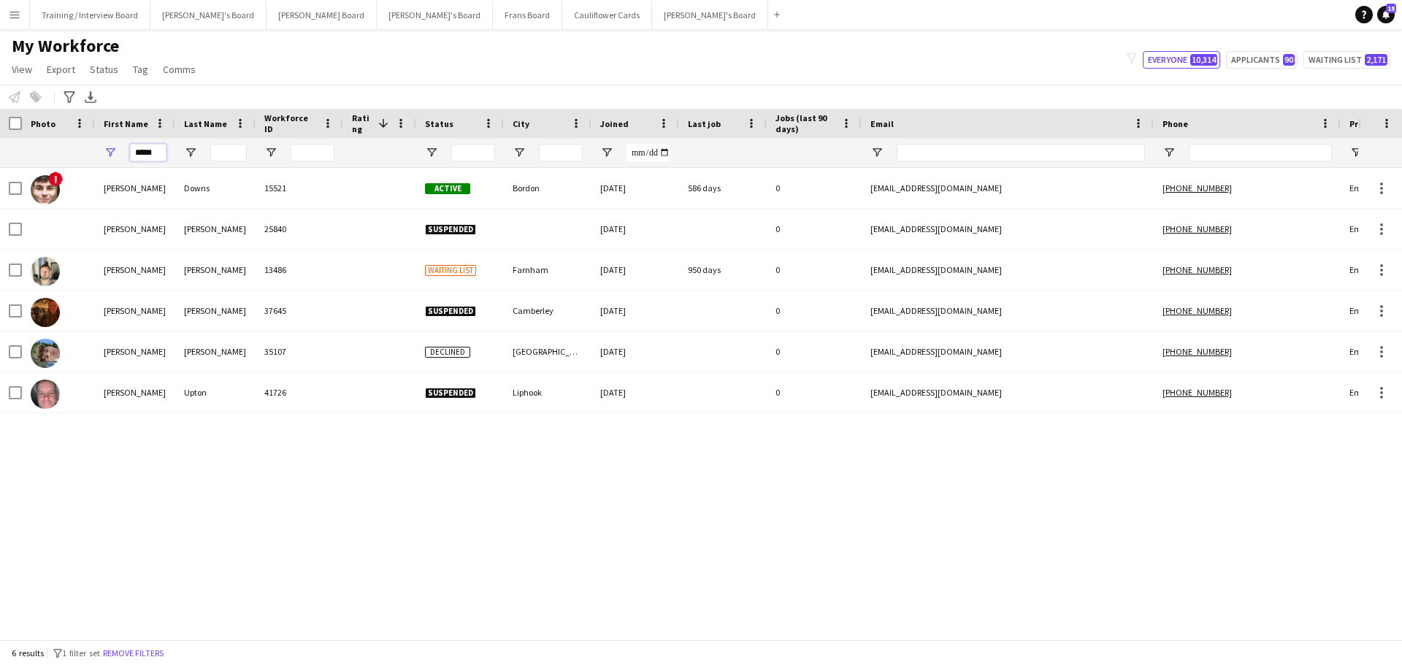
click at [152, 150] on input "*****" at bounding box center [148, 153] width 36 height 18
type input "*"
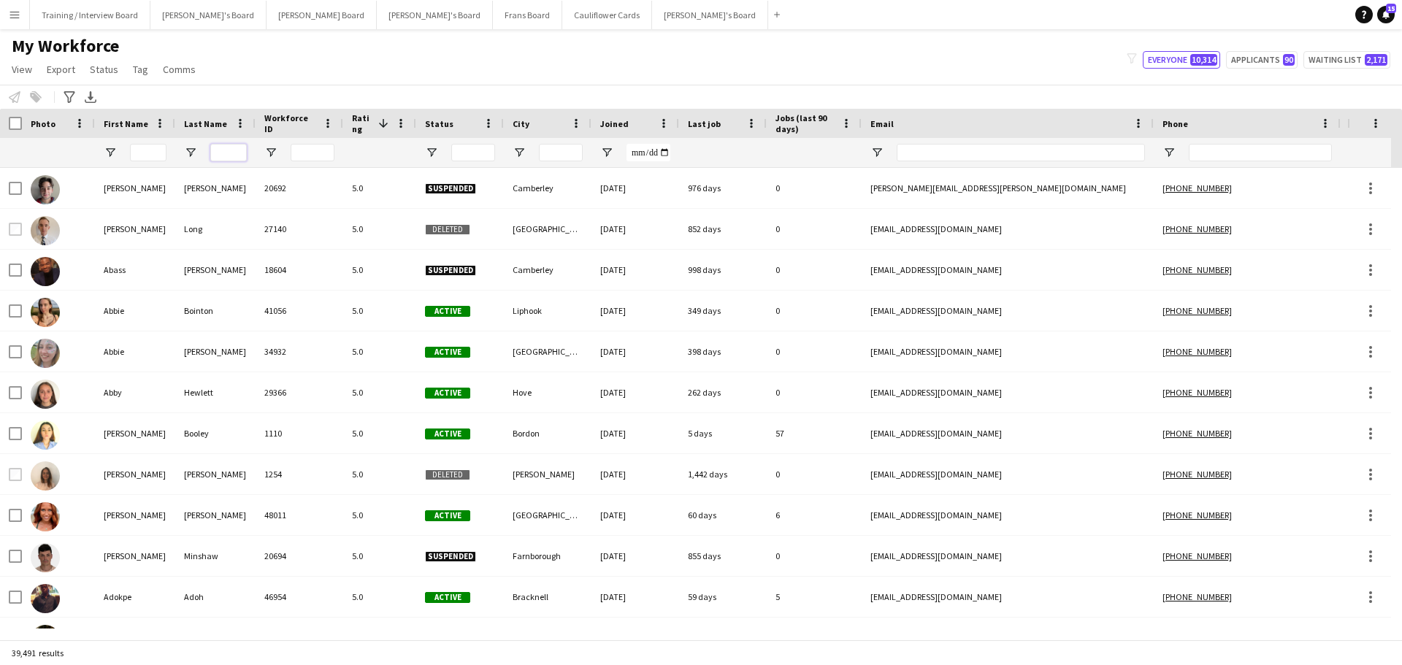
click at [223, 153] on input "Last Name Filter Input" at bounding box center [228, 153] width 36 height 18
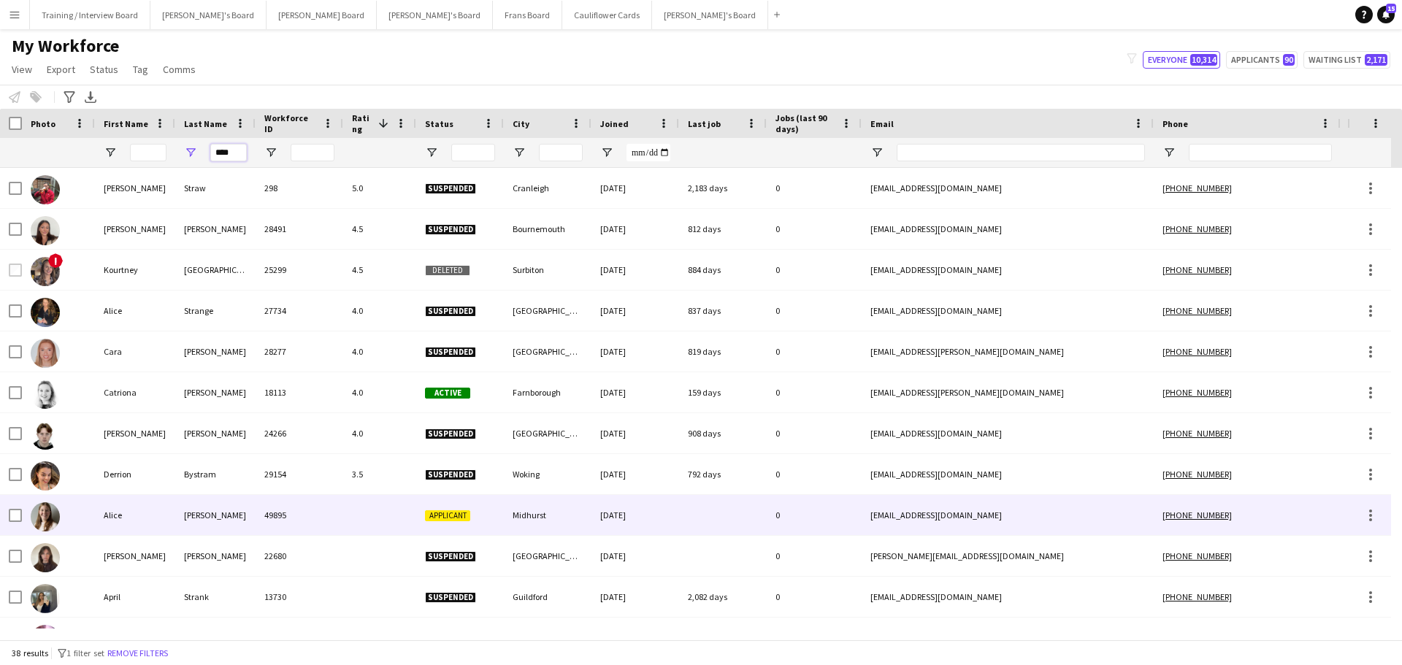
type input "****"
click at [150, 508] on div "Alice" at bounding box center [135, 515] width 80 height 40
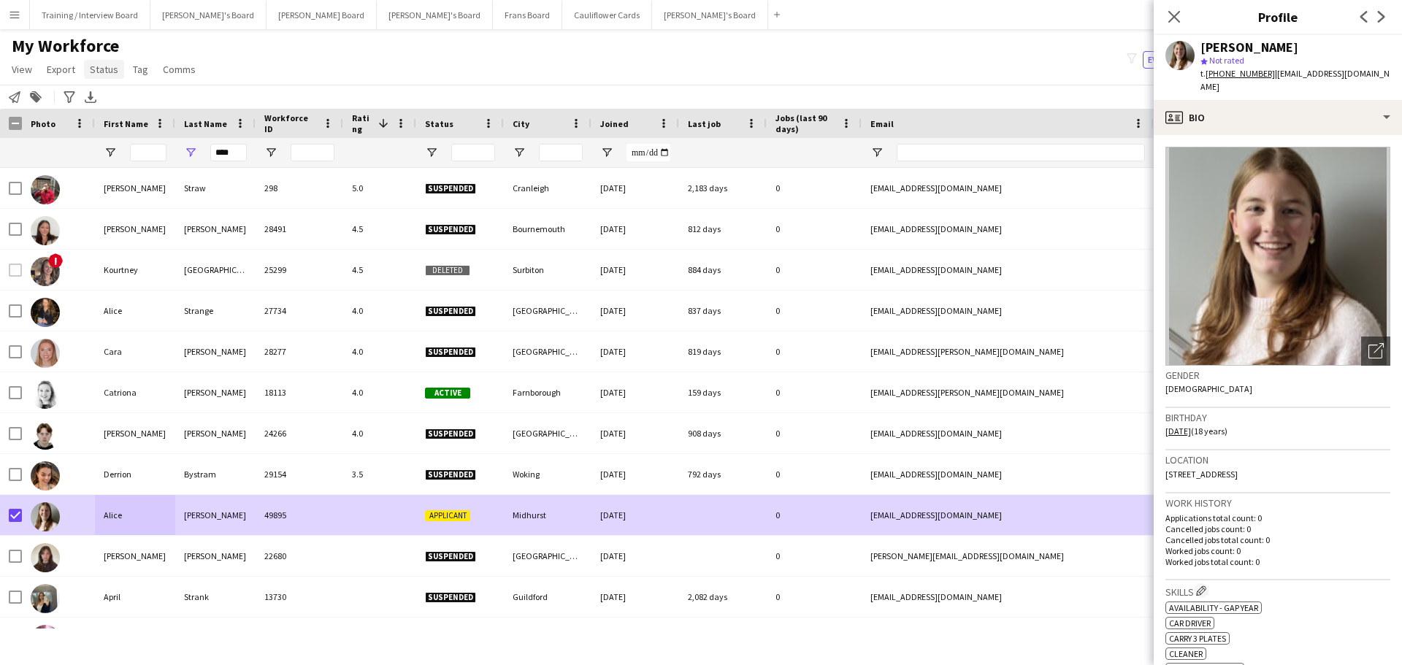
click at [107, 62] on link "Status" at bounding box center [104, 69] width 40 height 19
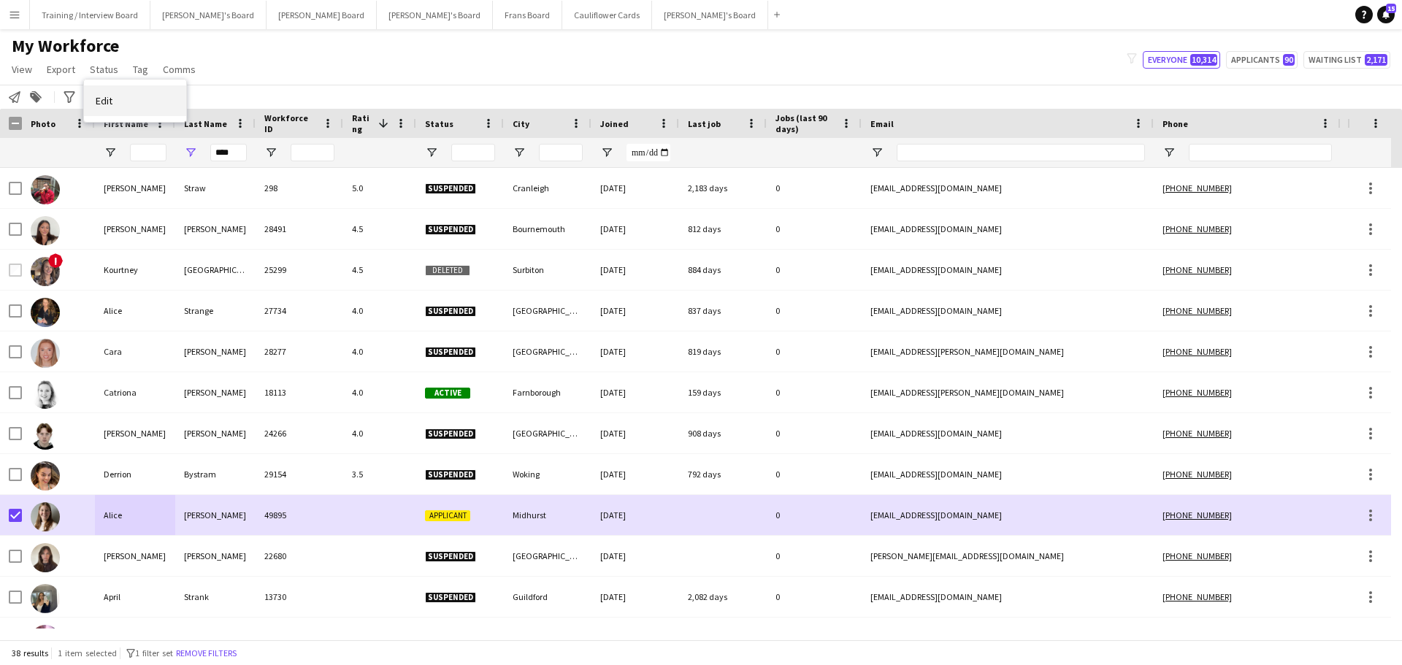
click at [110, 97] on span "Edit" at bounding box center [104, 100] width 17 height 13
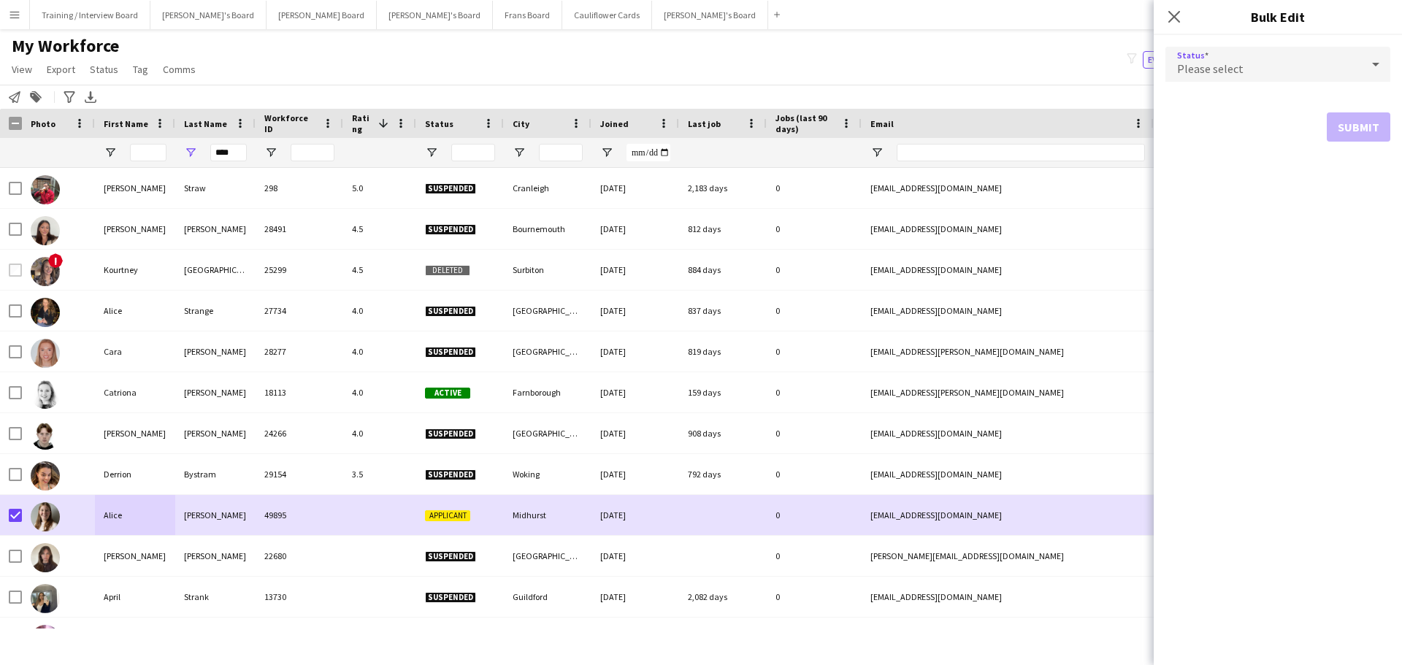
click at [1226, 64] on span "Please select" at bounding box center [1210, 68] width 66 height 15
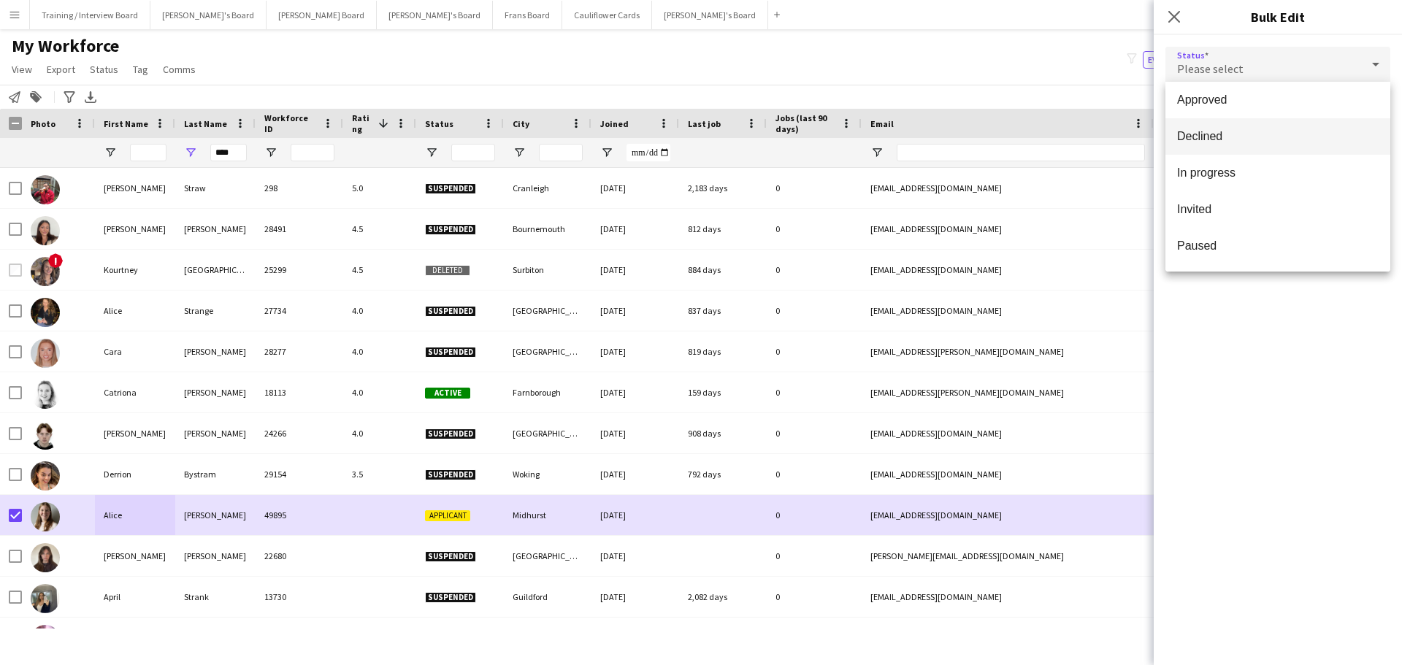
scroll to position [146, 0]
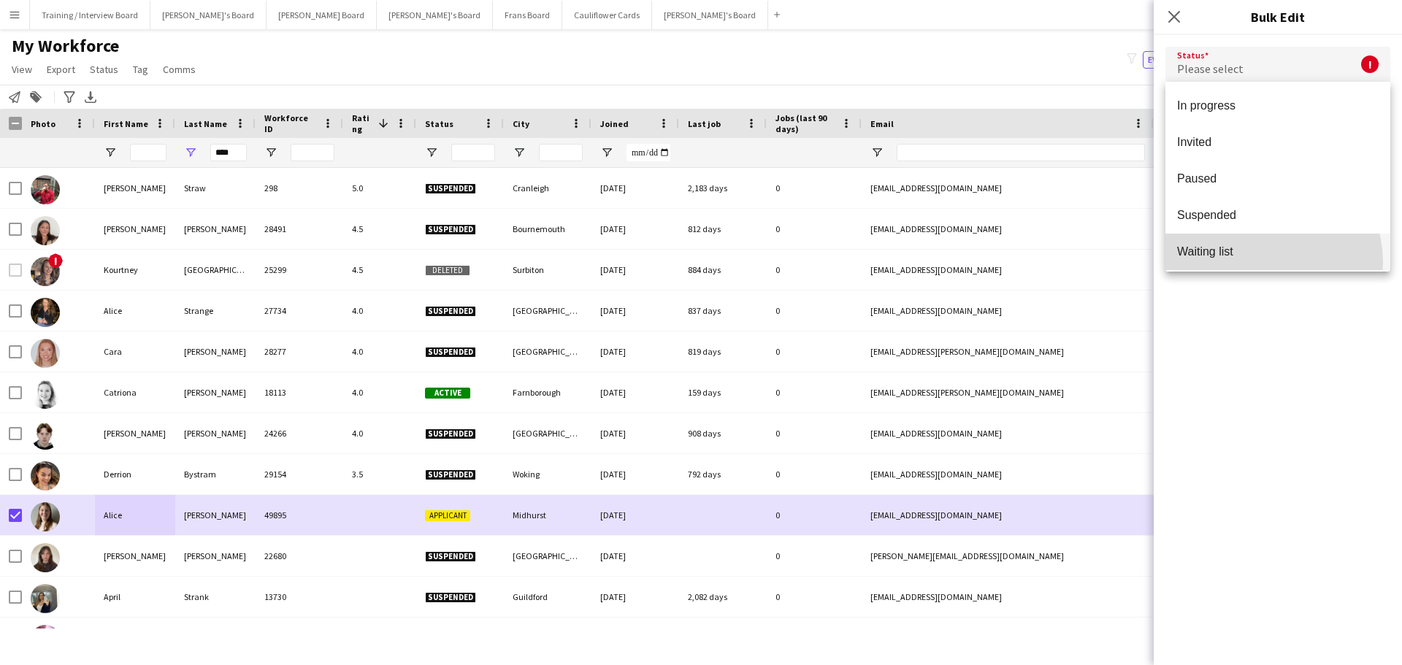
click at [1257, 262] on mat-option "Waiting list" at bounding box center [1277, 252] width 225 height 36
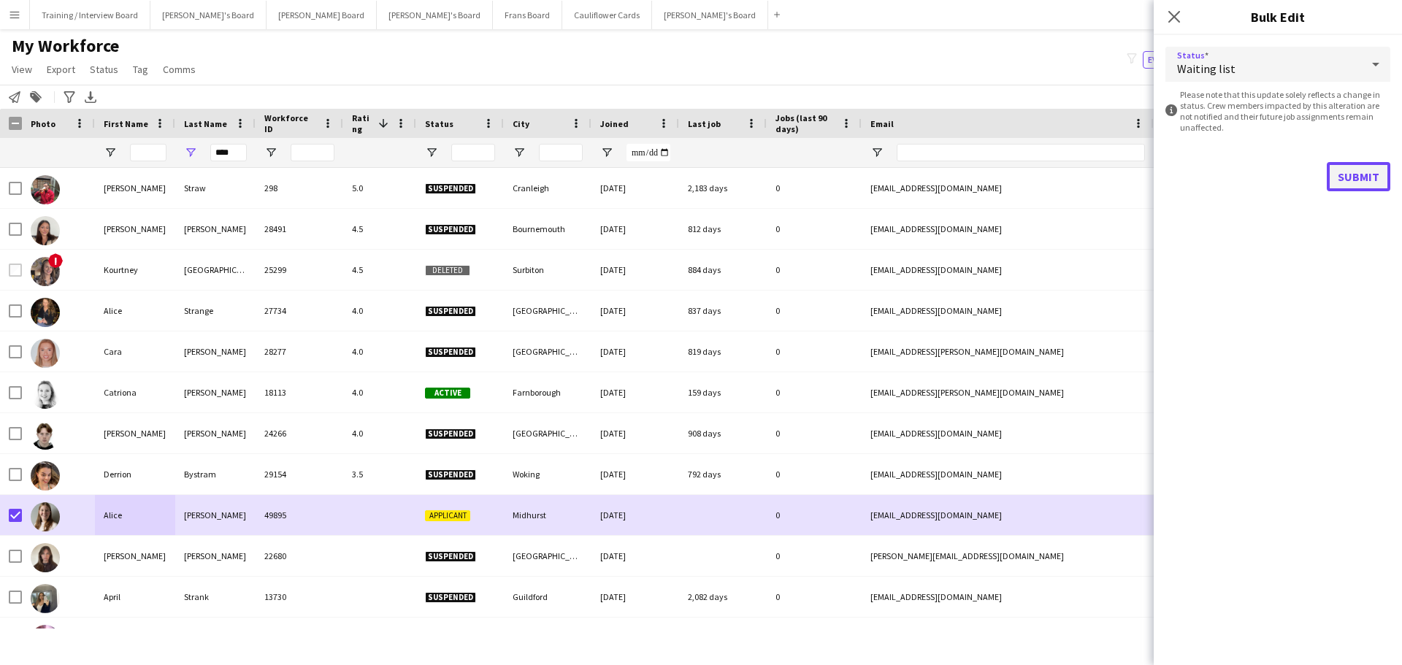
click at [1355, 179] on button "Submit" at bounding box center [1358, 176] width 64 height 29
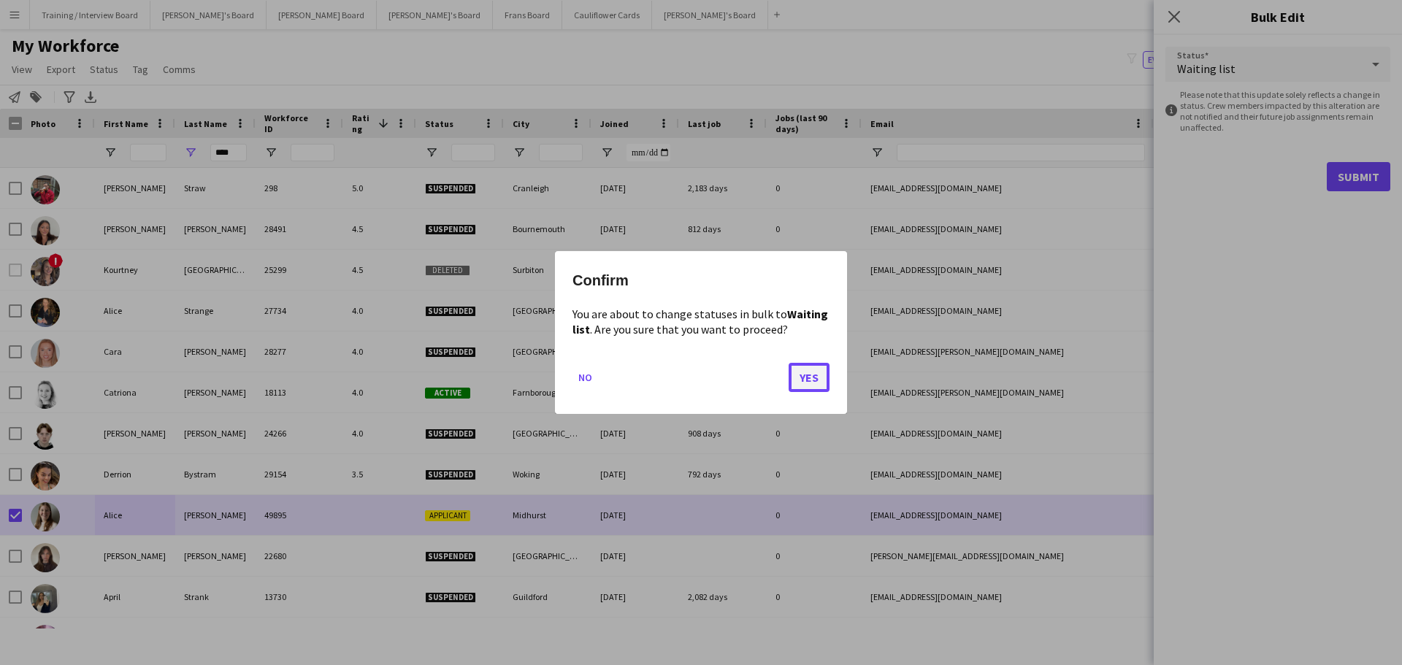
click at [823, 377] on button "Yes" at bounding box center [808, 377] width 41 height 29
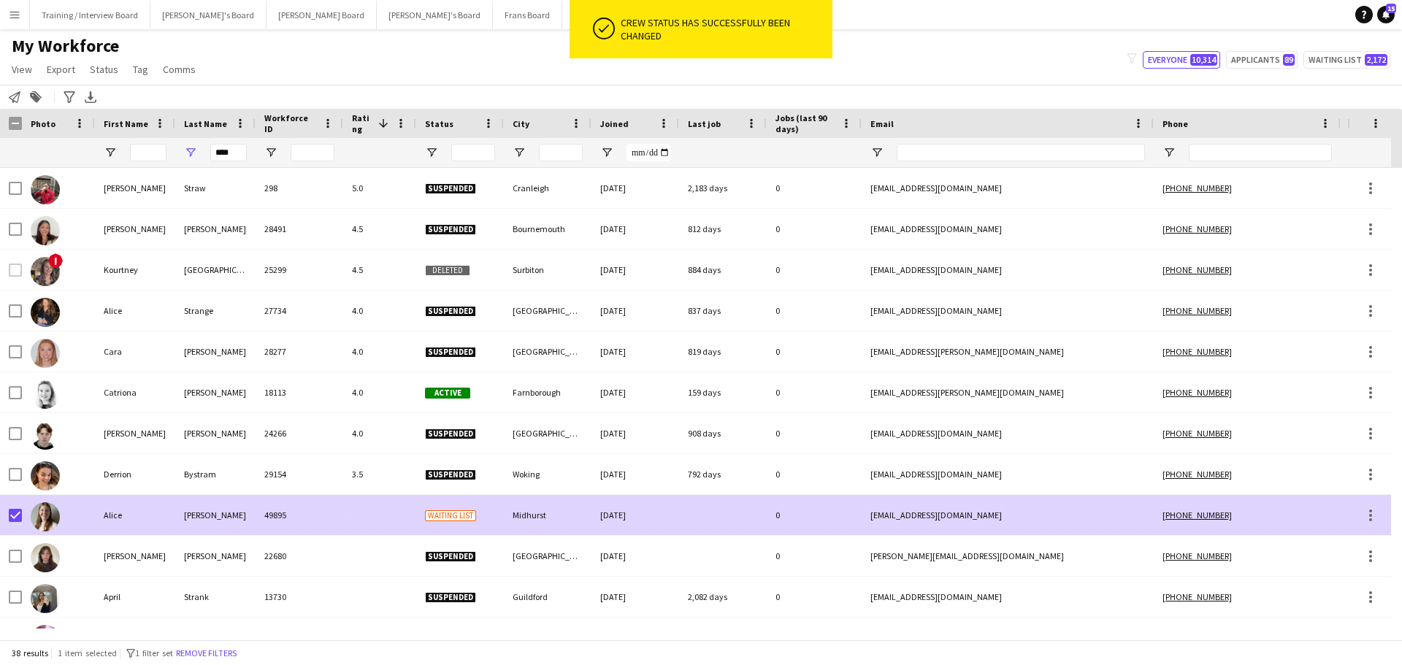
click at [205, 512] on div "[PERSON_NAME]" at bounding box center [215, 515] width 80 height 40
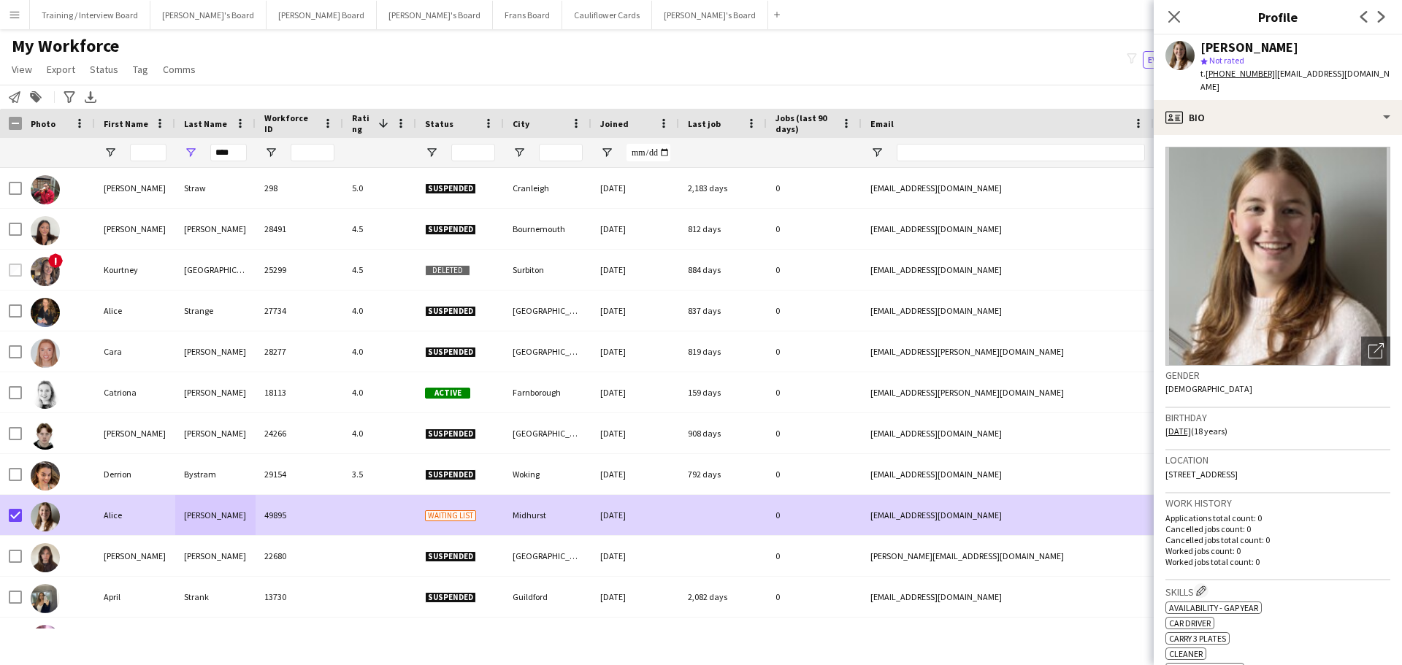
drag, startPoint x: 1321, startPoint y: 50, endPoint x: 1203, endPoint y: 49, distance: 118.3
click at [1203, 49] on div "[PERSON_NAME]" at bounding box center [1295, 47] width 190 height 13
copy div "[PERSON_NAME]"
click at [1173, 14] on icon "Close pop-in" at bounding box center [1174, 16] width 14 height 14
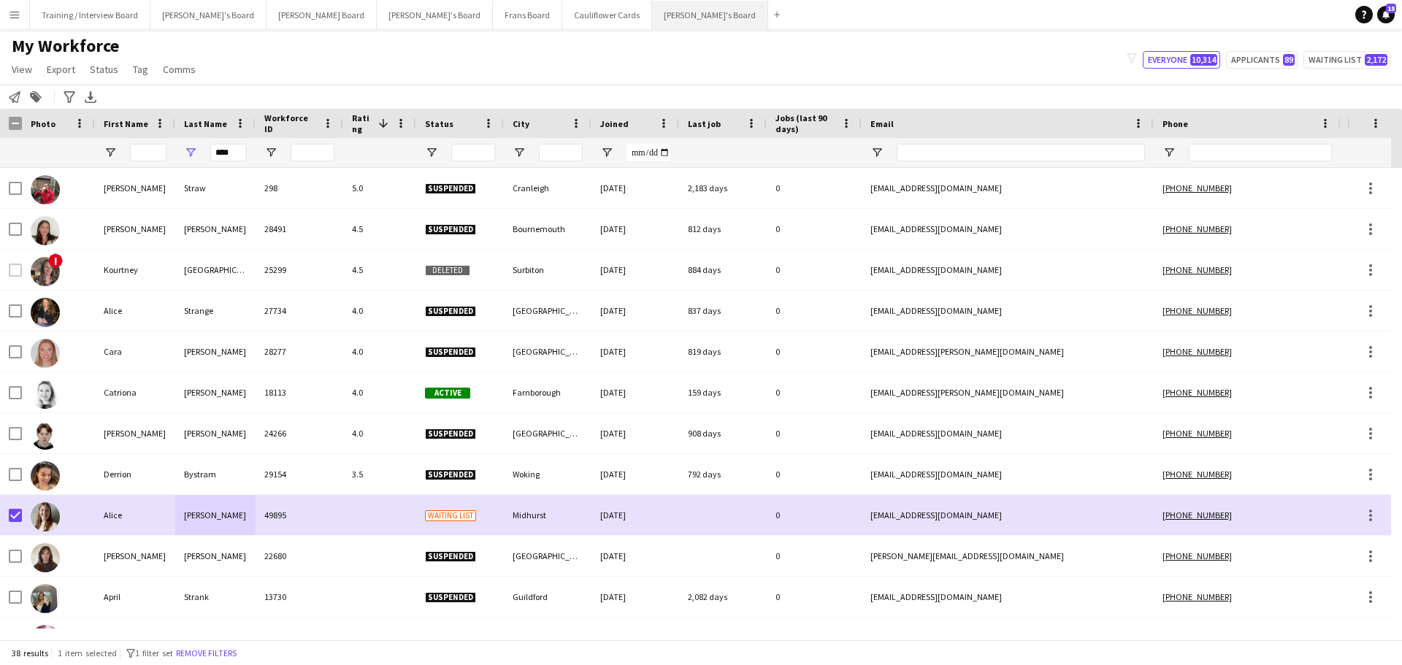
click at [652, 17] on button "[PERSON_NAME]'s Board Close" at bounding box center [710, 15] width 116 height 28
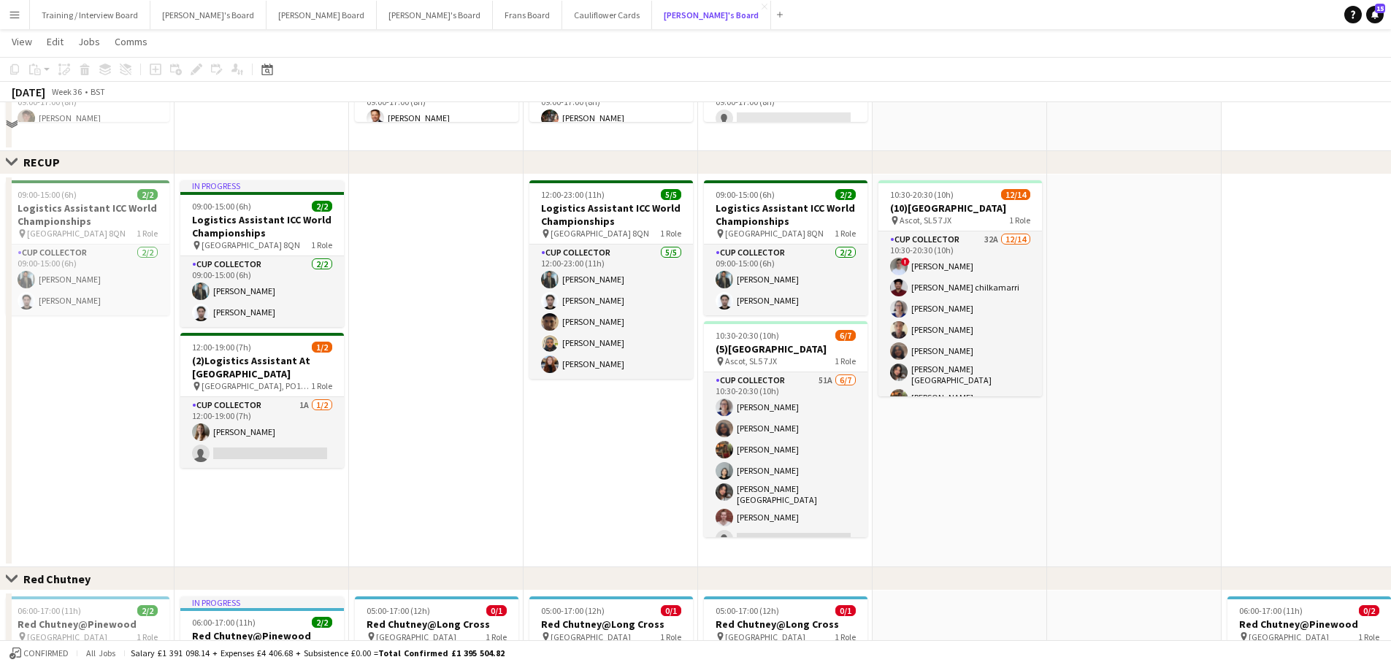
scroll to position [803, 0]
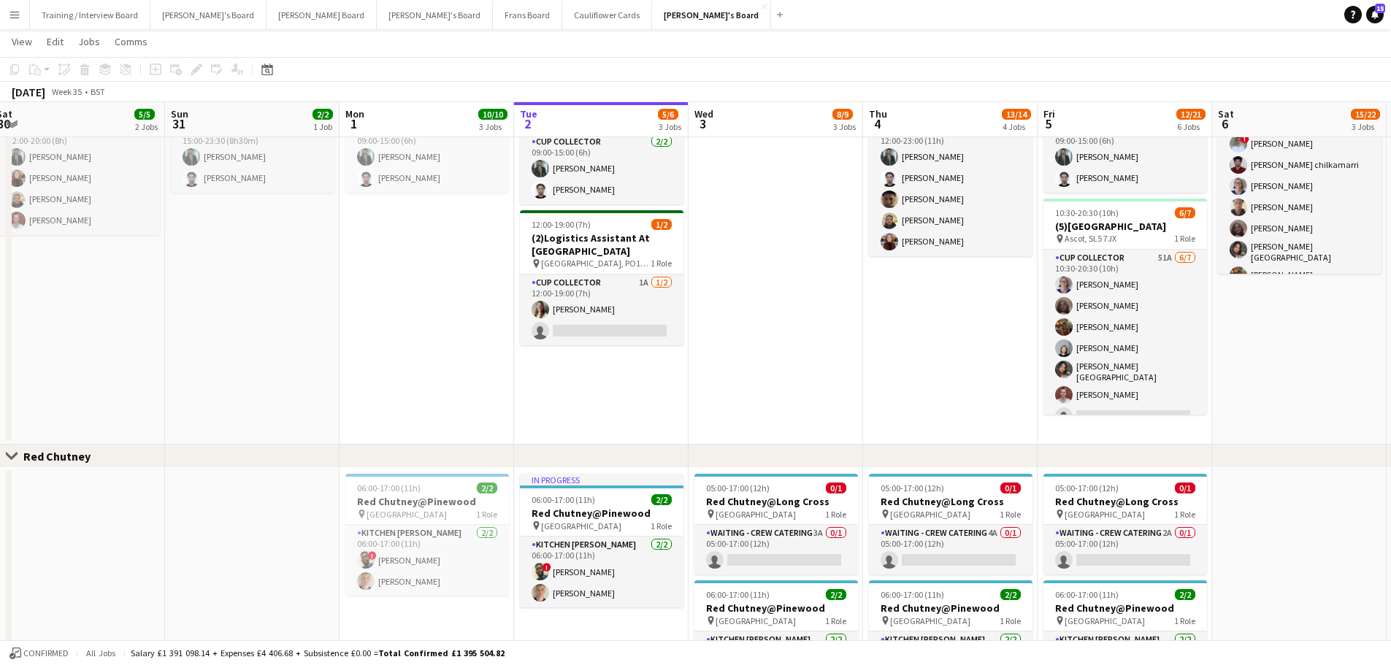
drag, startPoint x: 314, startPoint y: 418, endPoint x: 653, endPoint y: 459, distance: 341.9
click at [653, 459] on app-calendar-viewport "Fri 29 Sat 30 5/5 2 Jobs Sun 31 2/2 1 Job Mon 1 10/10 3 Jobs Tue 2 5/6 3 Jobs W…" at bounding box center [695, 34] width 1391 height 1560
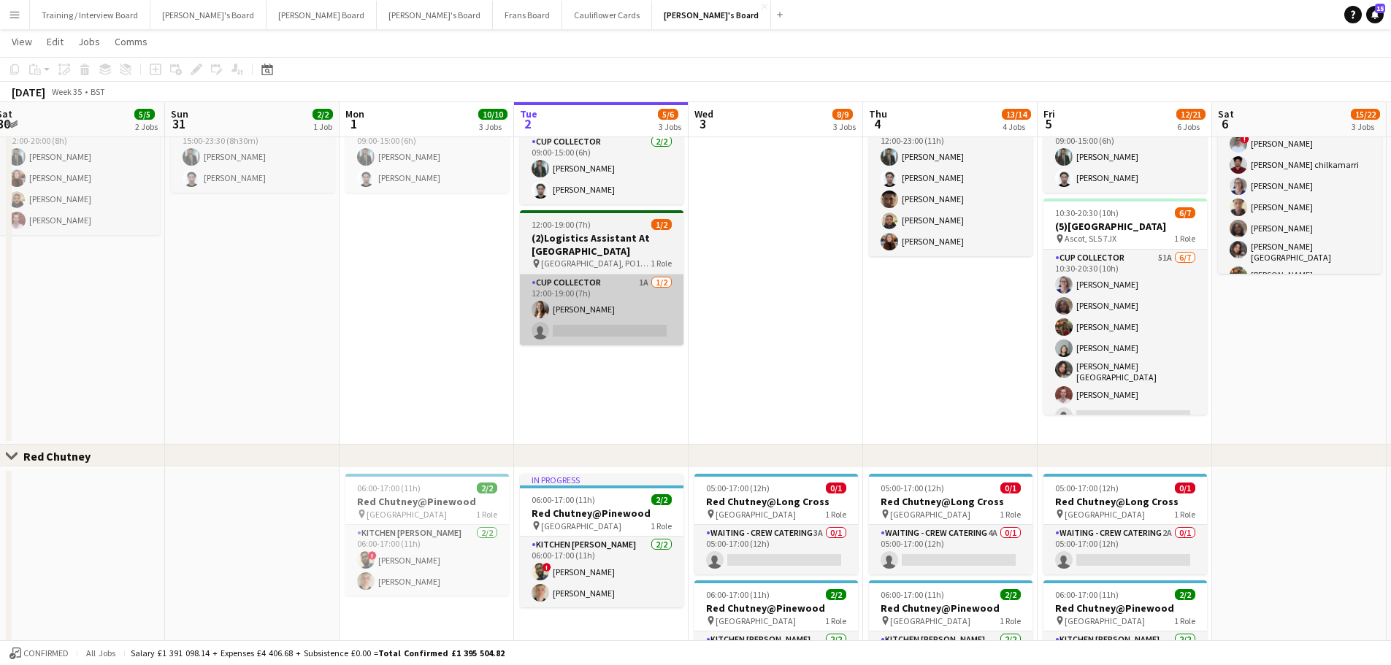
scroll to position [0, 358]
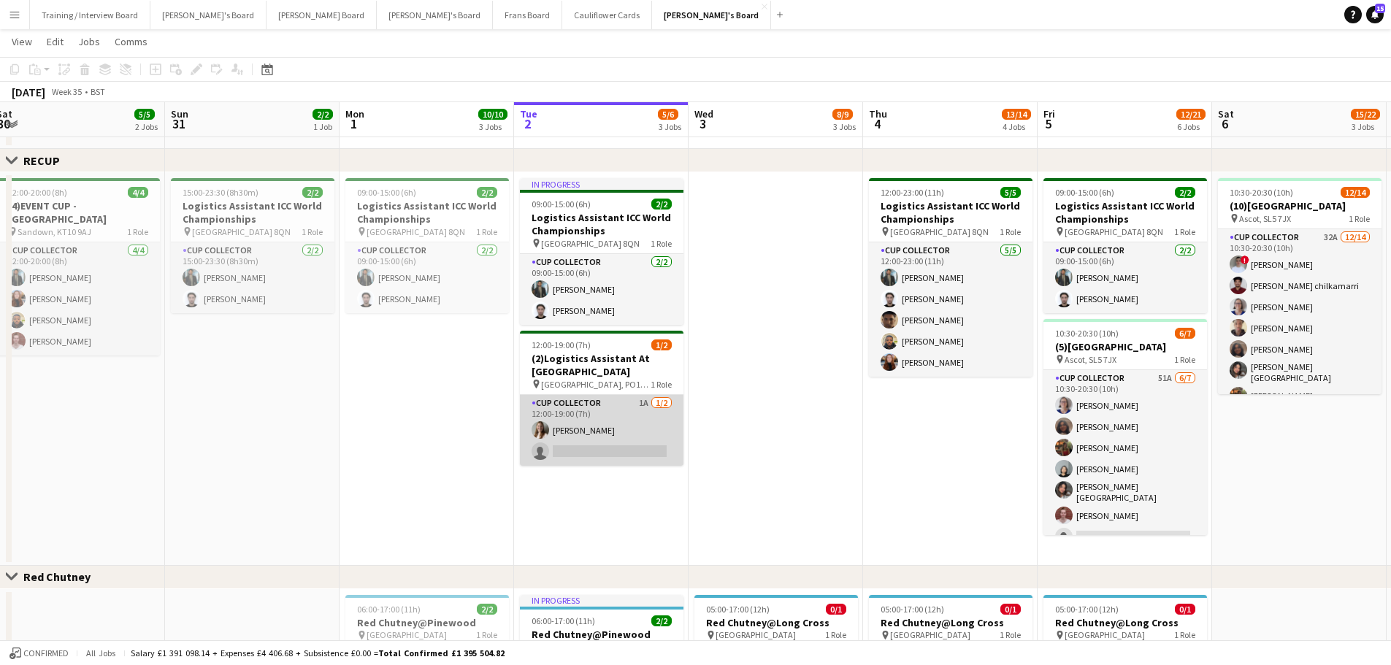
click at [636, 414] on app-card-role "CUP COLLECTOR 1A 1/2 12:00-19:00 (7h) Alice Stratton-Brown single-neutral-actio…" at bounding box center [602, 430] width 164 height 71
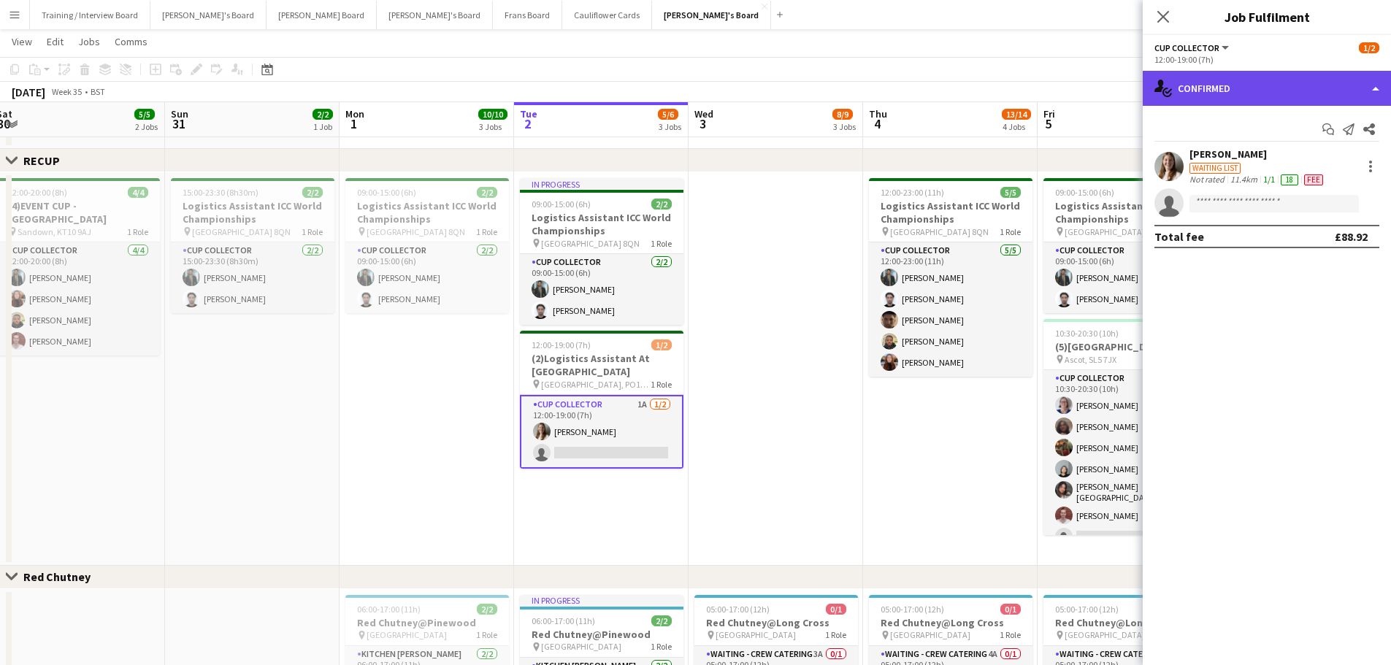
click at [1207, 91] on div "single-neutral-actions-check-2 Confirmed" at bounding box center [1266, 88] width 248 height 35
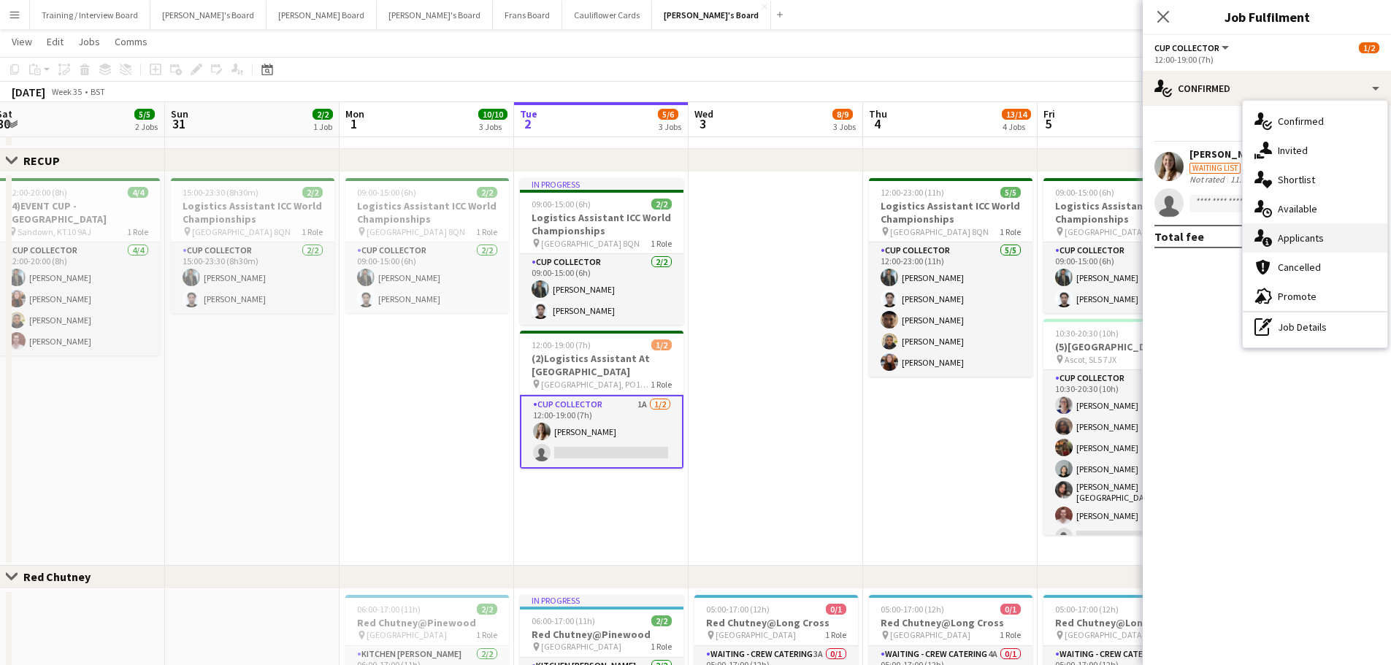
click at [1324, 238] on div "single-neutral-actions-information Applicants" at bounding box center [1314, 237] width 145 height 29
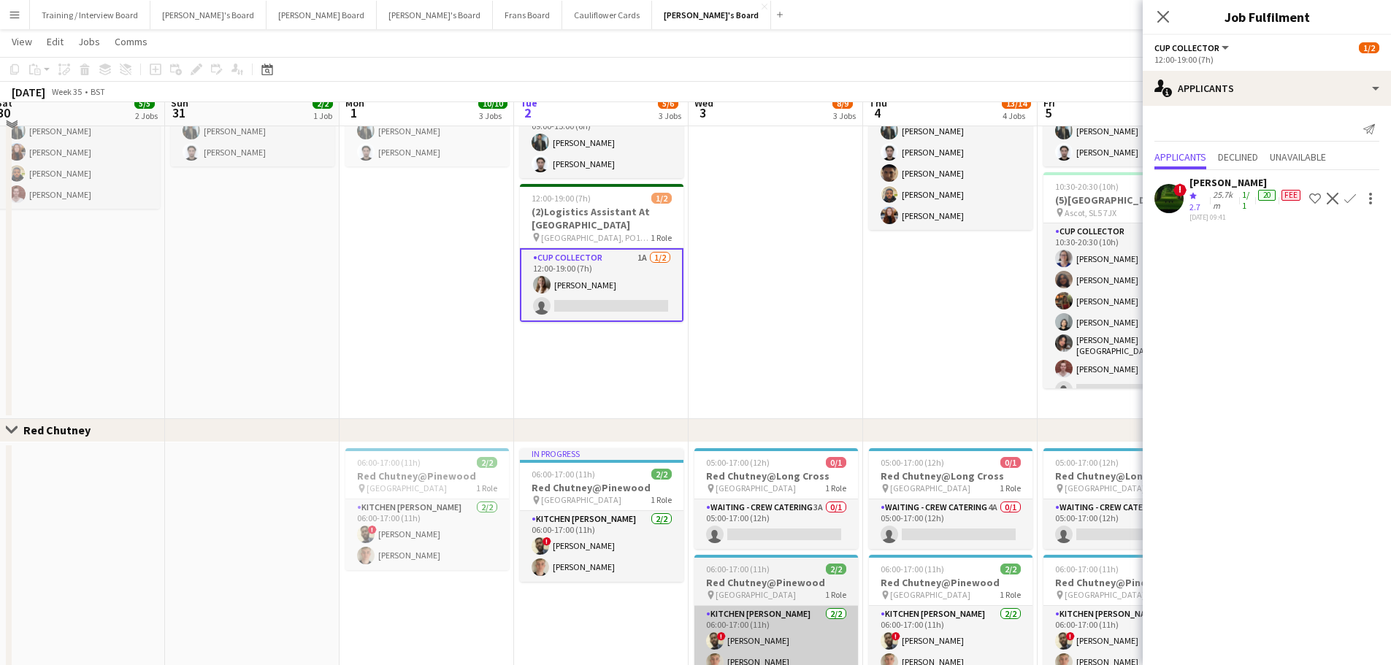
scroll to position [658, 0]
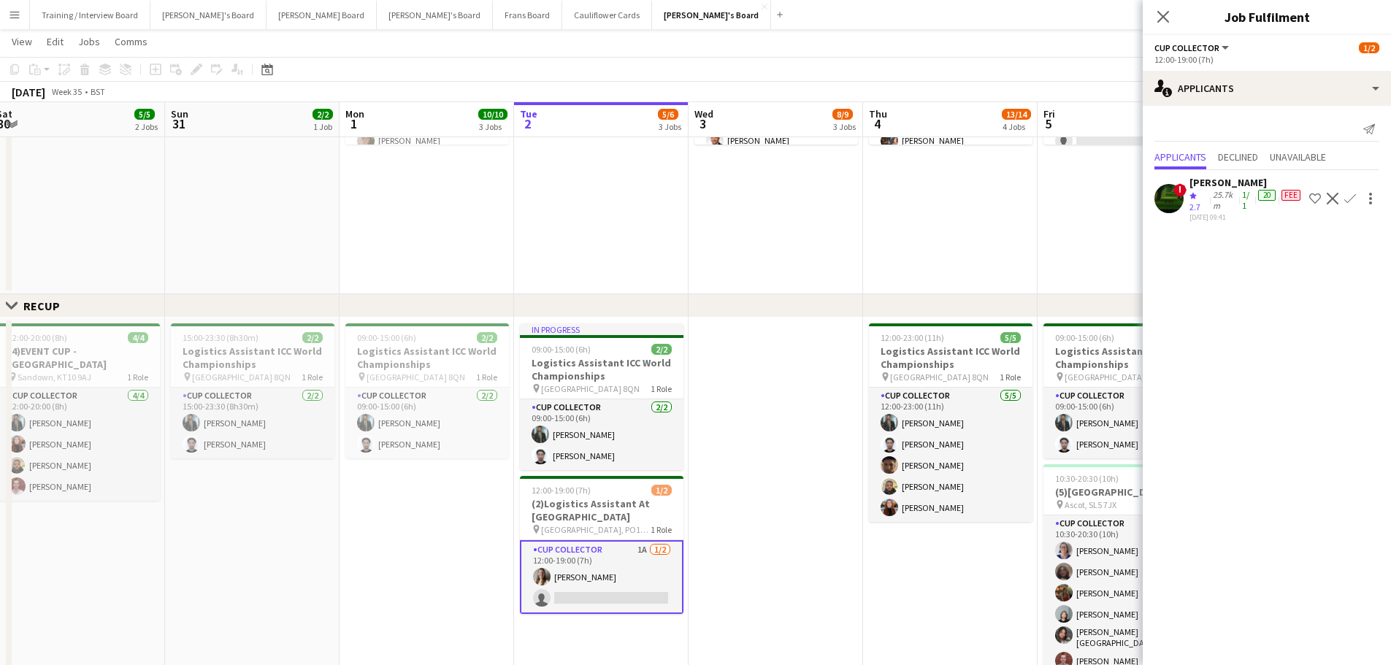
click at [605, 570] on app-card-role "CUP COLLECTOR 1A 1/2 12:00-19:00 (7h) Alice Stratton-Brown single-neutral-actio…" at bounding box center [602, 577] width 164 height 74
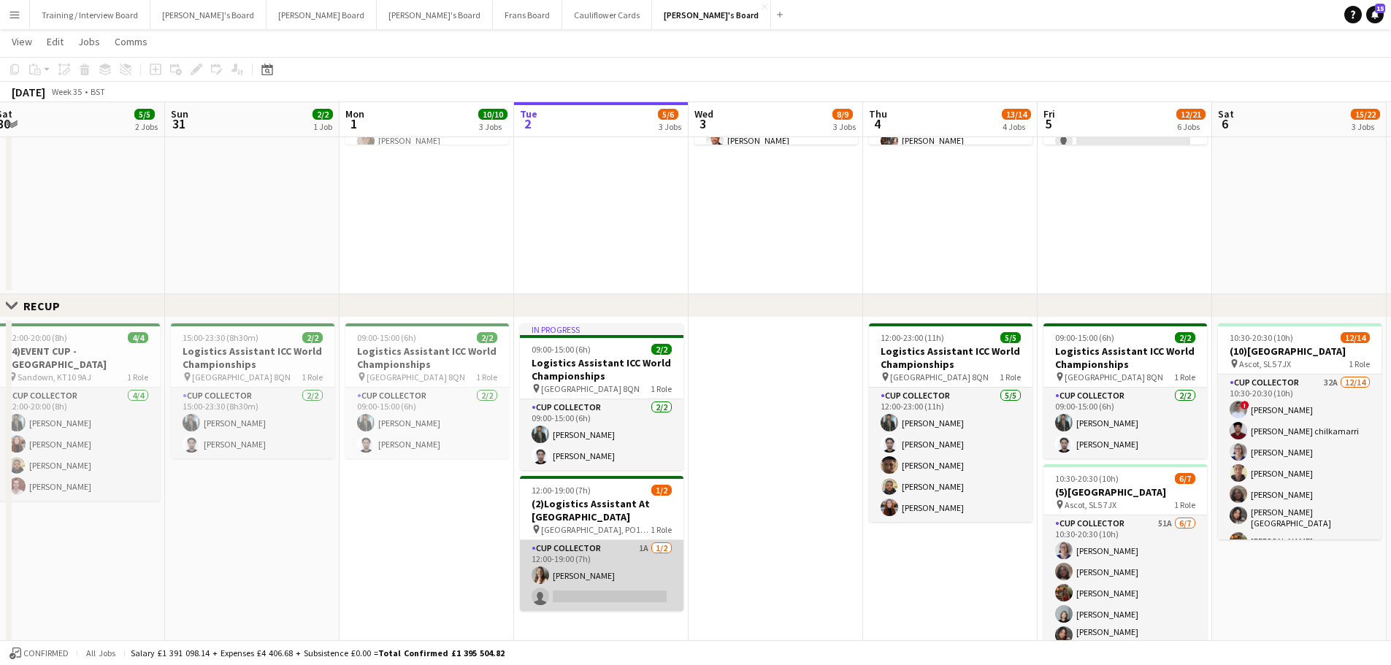
drag, startPoint x: 619, startPoint y: 564, endPoint x: 612, endPoint y: 551, distance: 14.7
click at [618, 564] on app-card-role "CUP COLLECTOR 1A 1/2 12:00-19:00 (7h) Alice Stratton-Brown single-neutral-actio…" at bounding box center [602, 575] width 164 height 71
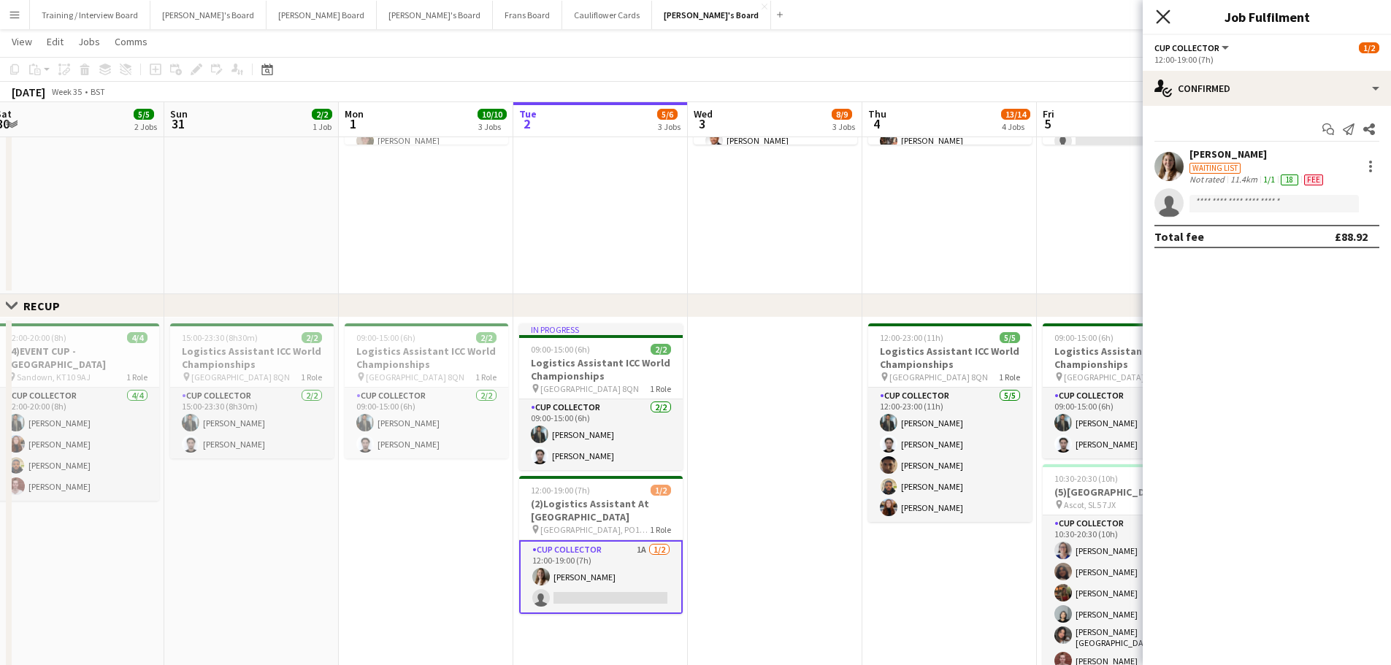
click at [1168, 18] on icon "Close pop-in" at bounding box center [1163, 16] width 14 height 14
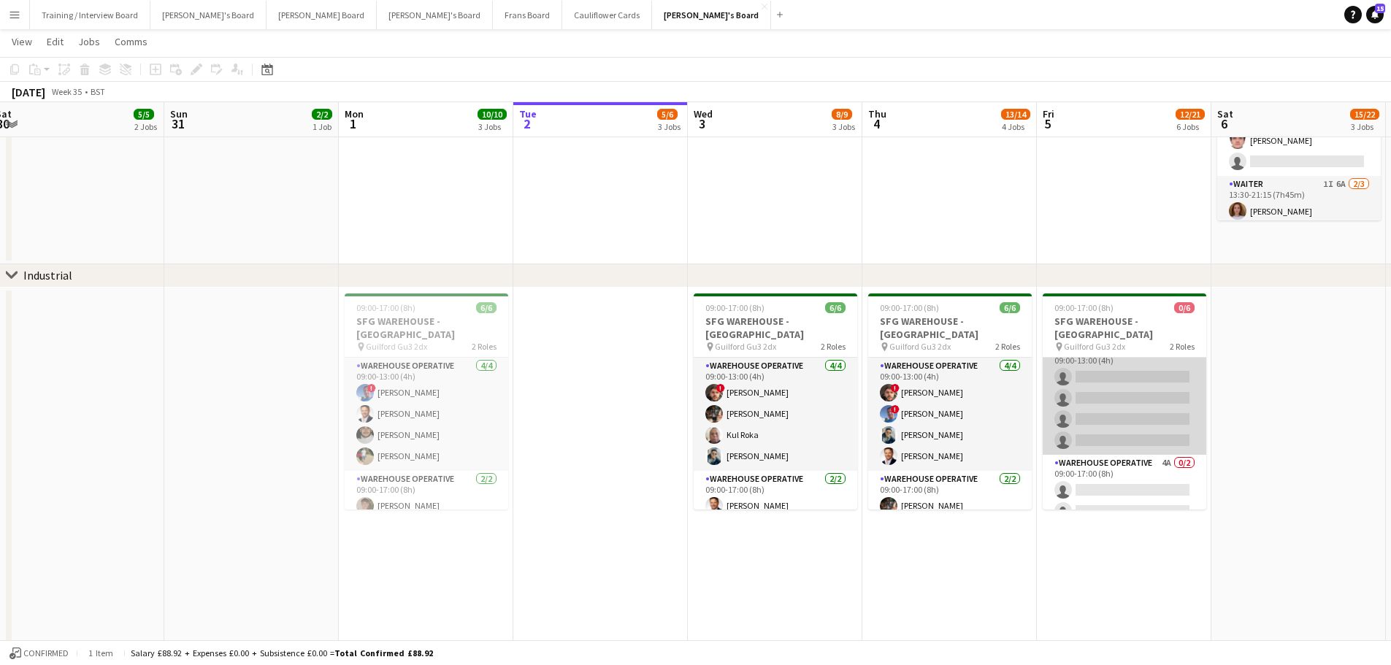
scroll to position [19, 0]
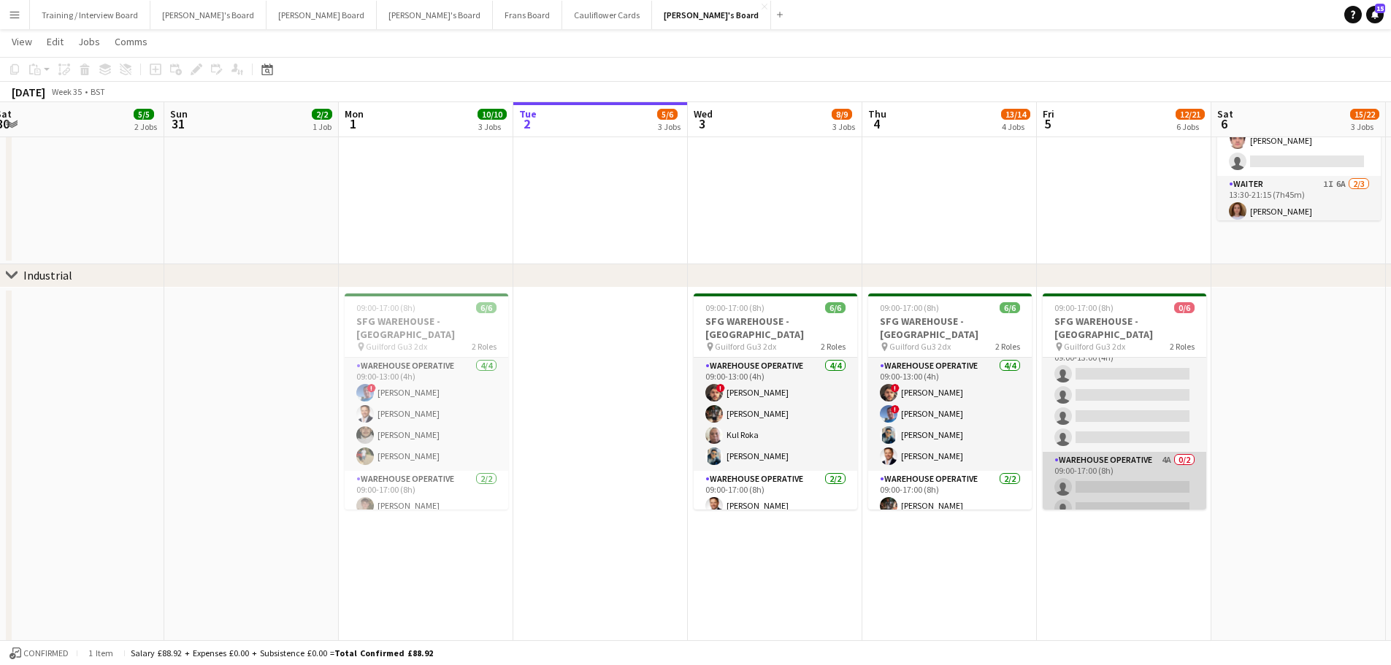
click at [1126, 452] on app-card-role "Warehouse Operative 4A 0/2 09:00-17:00 (8h) single-neutral-actions single-neutr…" at bounding box center [1124, 487] width 164 height 71
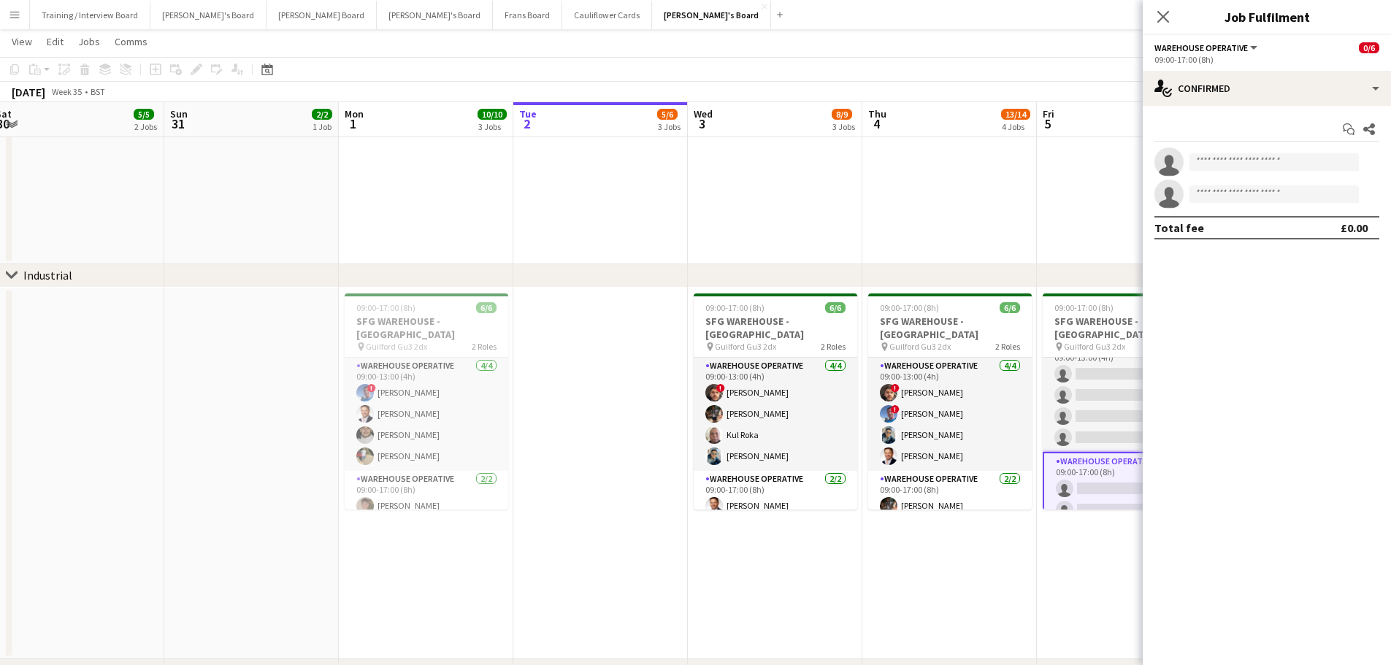
click at [920, 210] on app-date-cell at bounding box center [949, 67] width 174 height 393
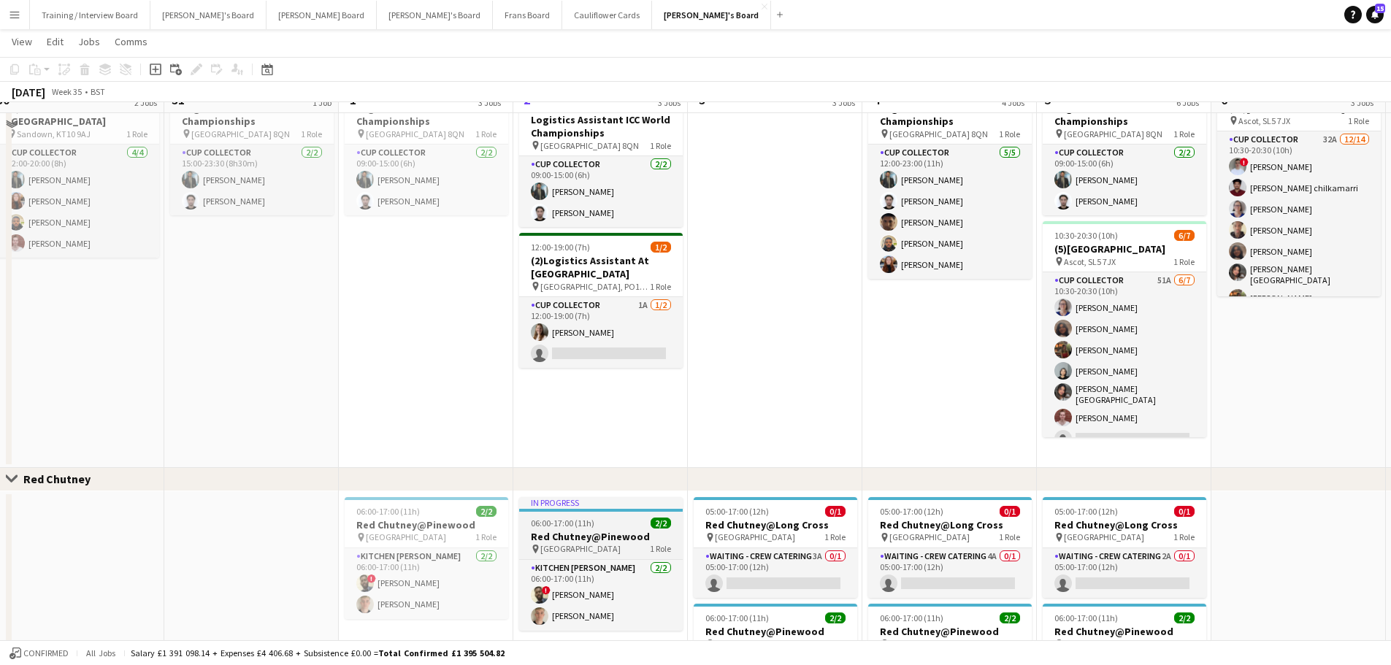
scroll to position [877, 0]
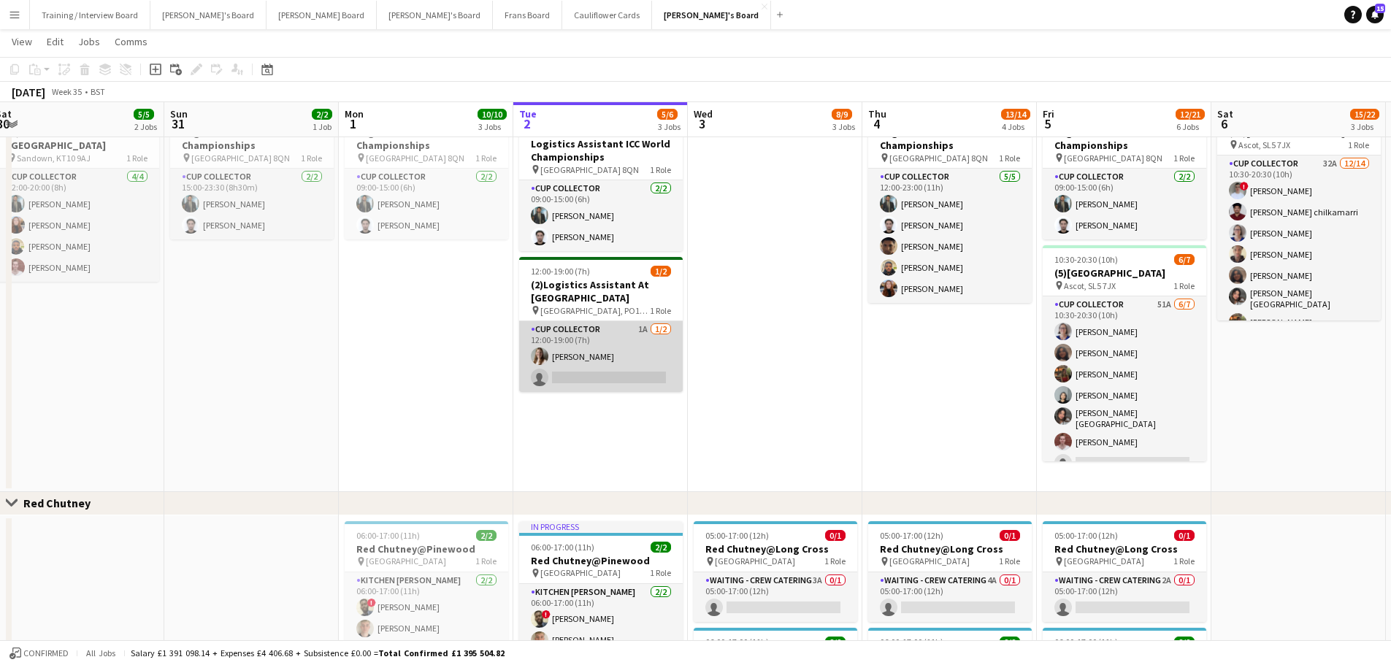
click at [634, 361] on app-card-role "CUP COLLECTOR 1A 1/2 12:00-19:00 (7h) Alice Stratton-Brown single-neutral-actio…" at bounding box center [601, 356] width 164 height 71
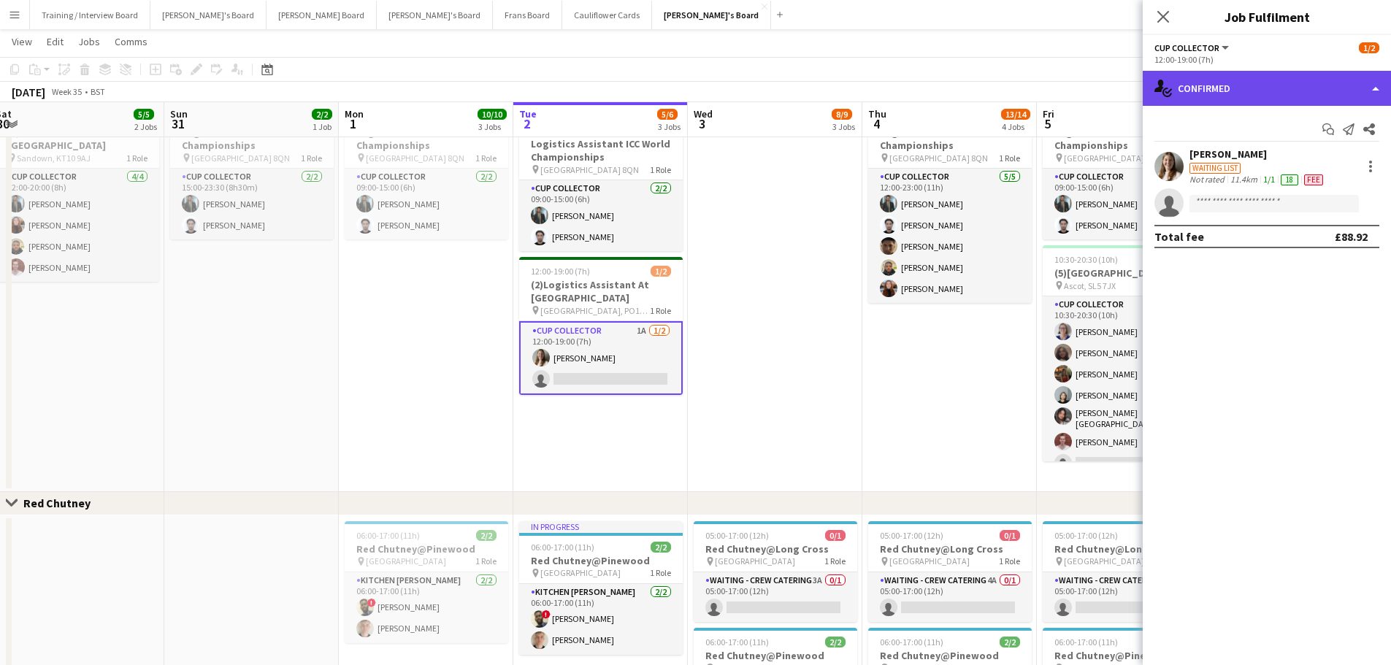
click at [1224, 93] on div "single-neutral-actions-check-2 Confirmed" at bounding box center [1266, 88] width 248 height 35
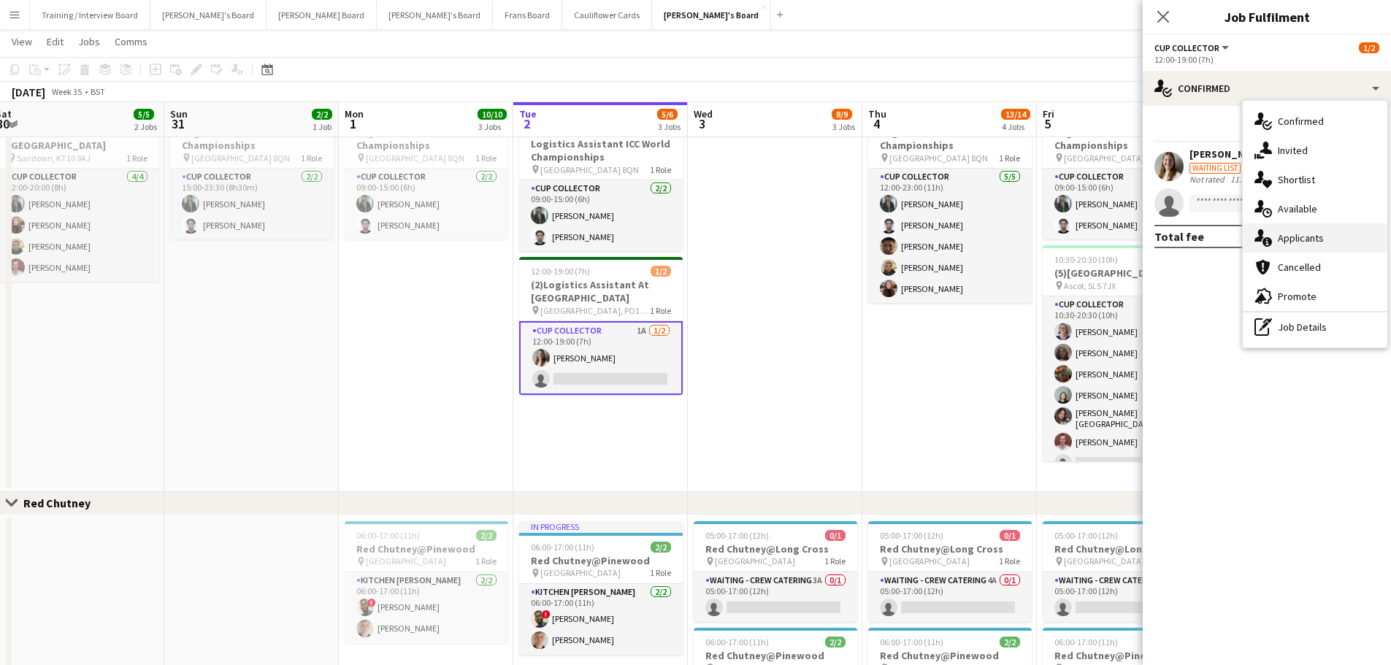
click at [1329, 247] on div "single-neutral-actions-information Applicants" at bounding box center [1314, 237] width 145 height 29
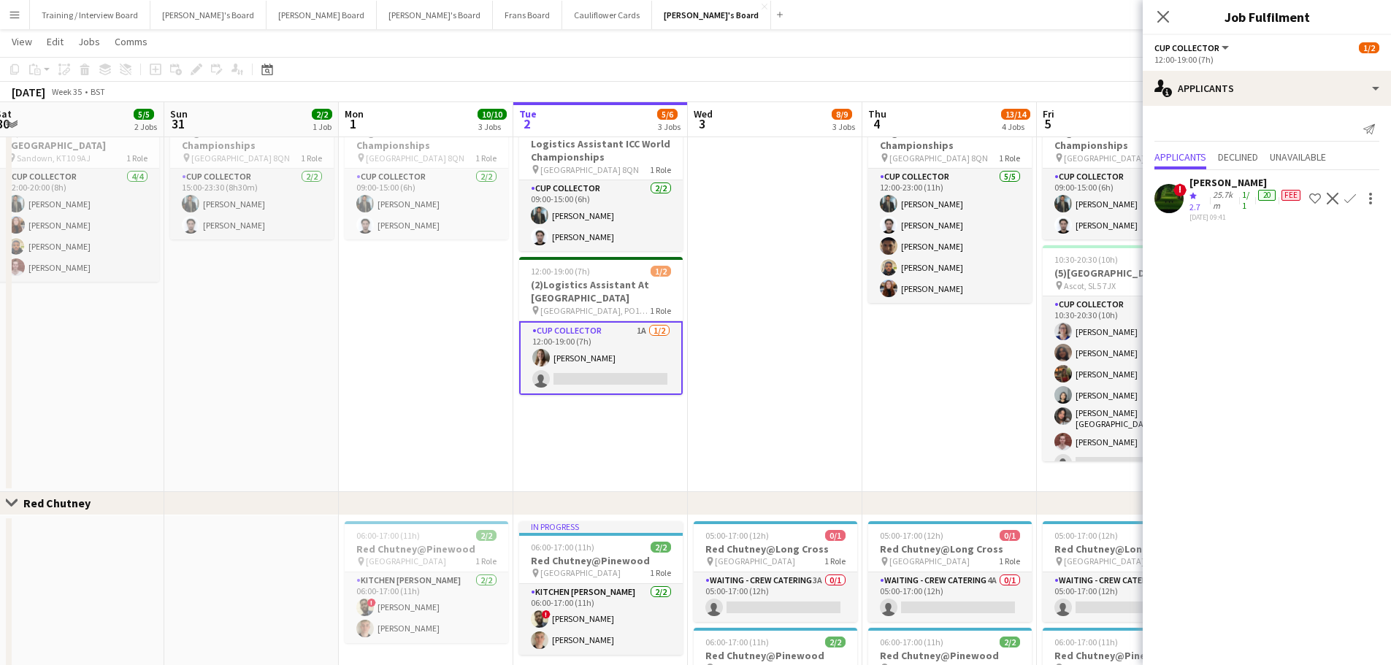
click at [791, 366] on app-date-cell at bounding box center [775, 295] width 174 height 393
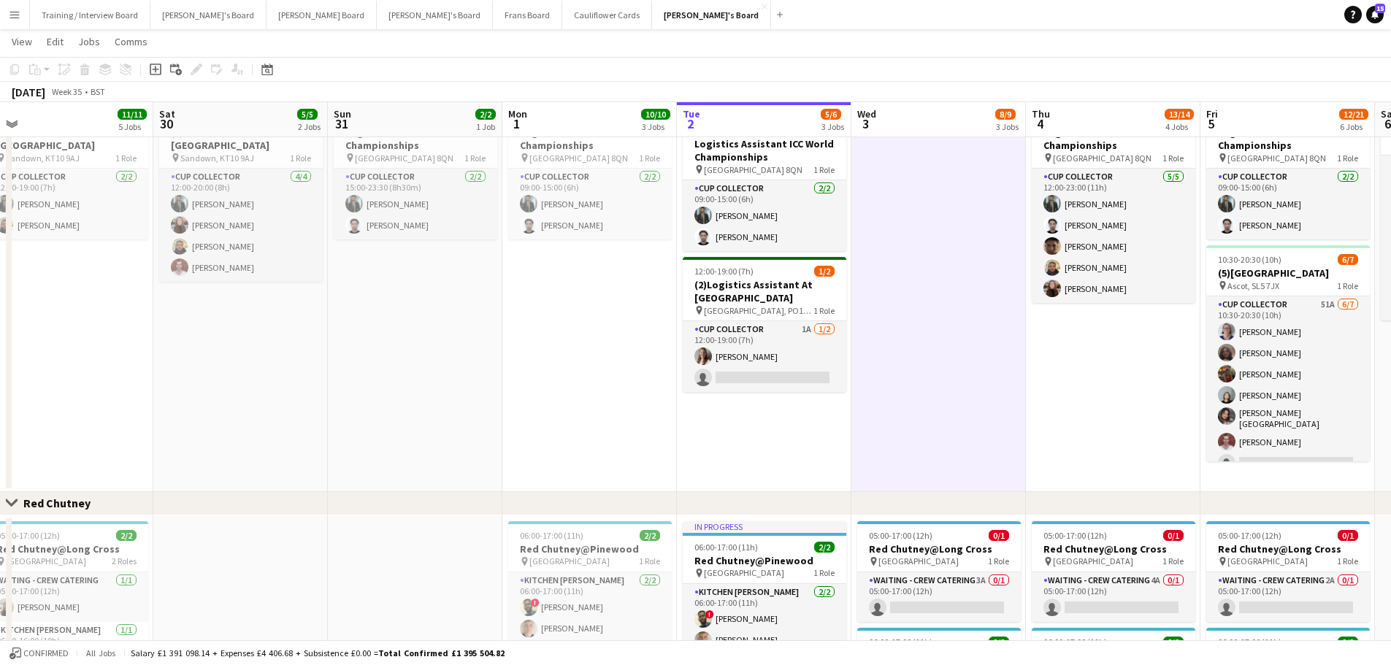
scroll to position [0, 576]
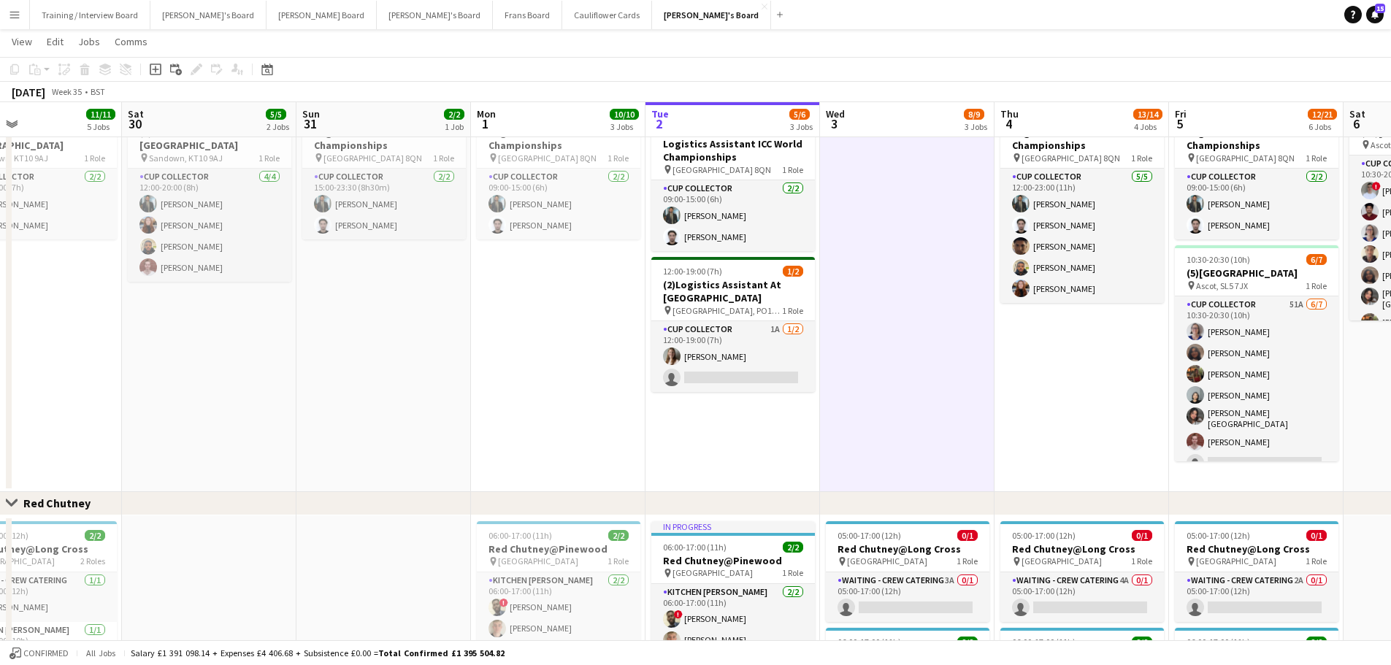
drag, startPoint x: 306, startPoint y: 384, endPoint x: 438, endPoint y: 387, distance: 132.2
click at [438, 387] on app-calendar-viewport "Tue 26 12/12 4 Jobs Wed 27 11/11 3 Jobs Thu 28 20/20 5 Jobs Fri 29 11/11 5 Jobs…" at bounding box center [695, 56] width 1391 height 1752
click at [701, 365] on app-card-role "CUP COLLECTOR 1A 1/2 12:00-19:00 (7h) Alice Stratton-Brown single-neutral-actio…" at bounding box center [733, 356] width 164 height 71
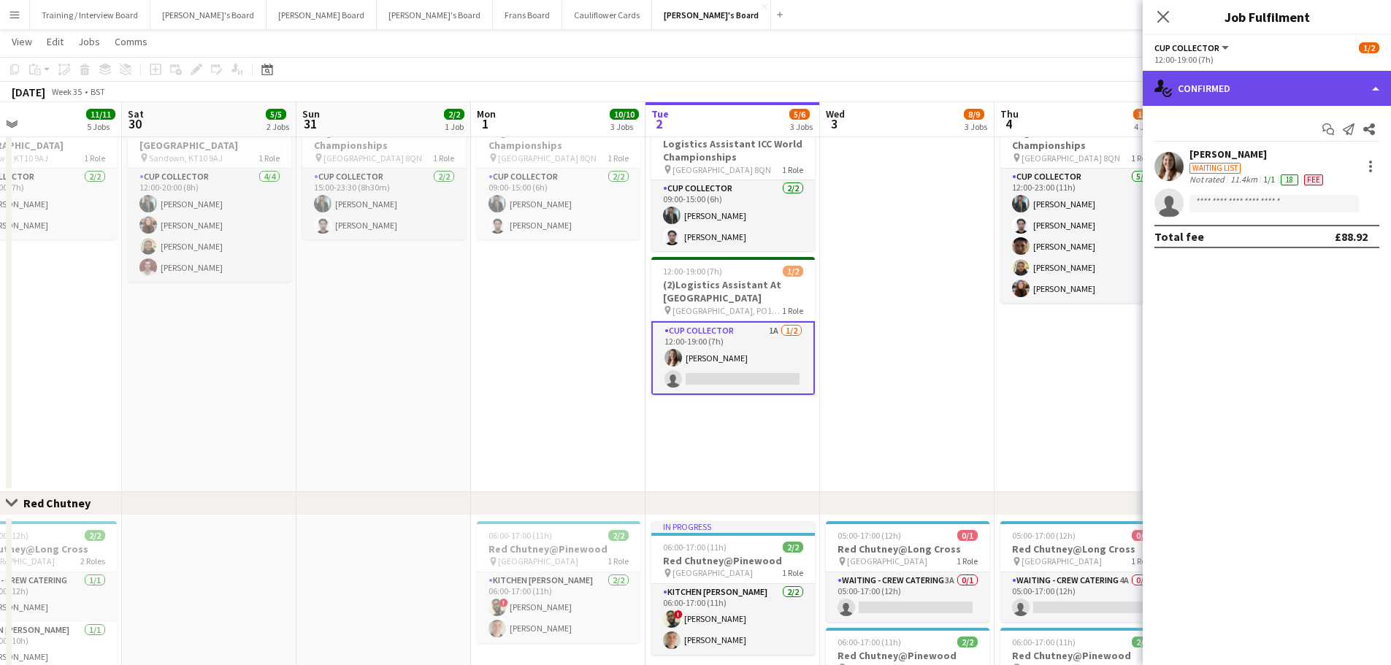
click at [1229, 72] on div "single-neutral-actions-check-2 Confirmed" at bounding box center [1266, 88] width 248 height 35
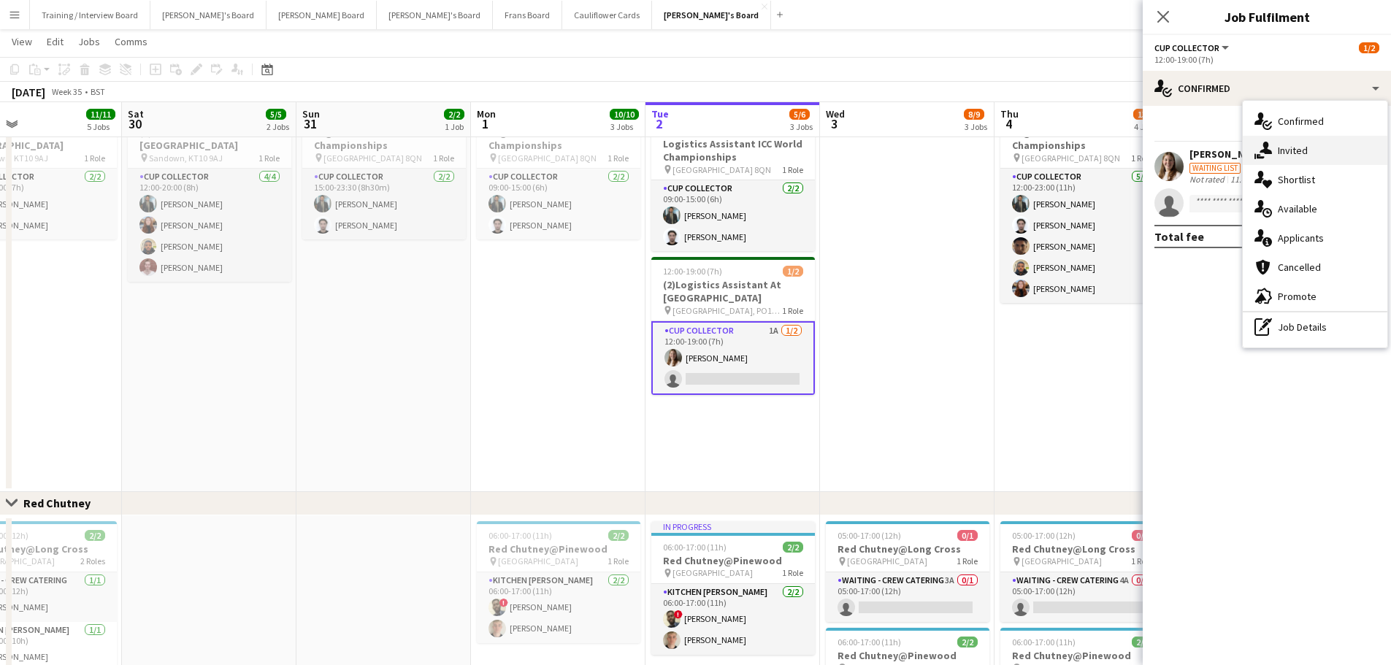
click at [1291, 145] on span "Invited" at bounding box center [1292, 150] width 30 height 13
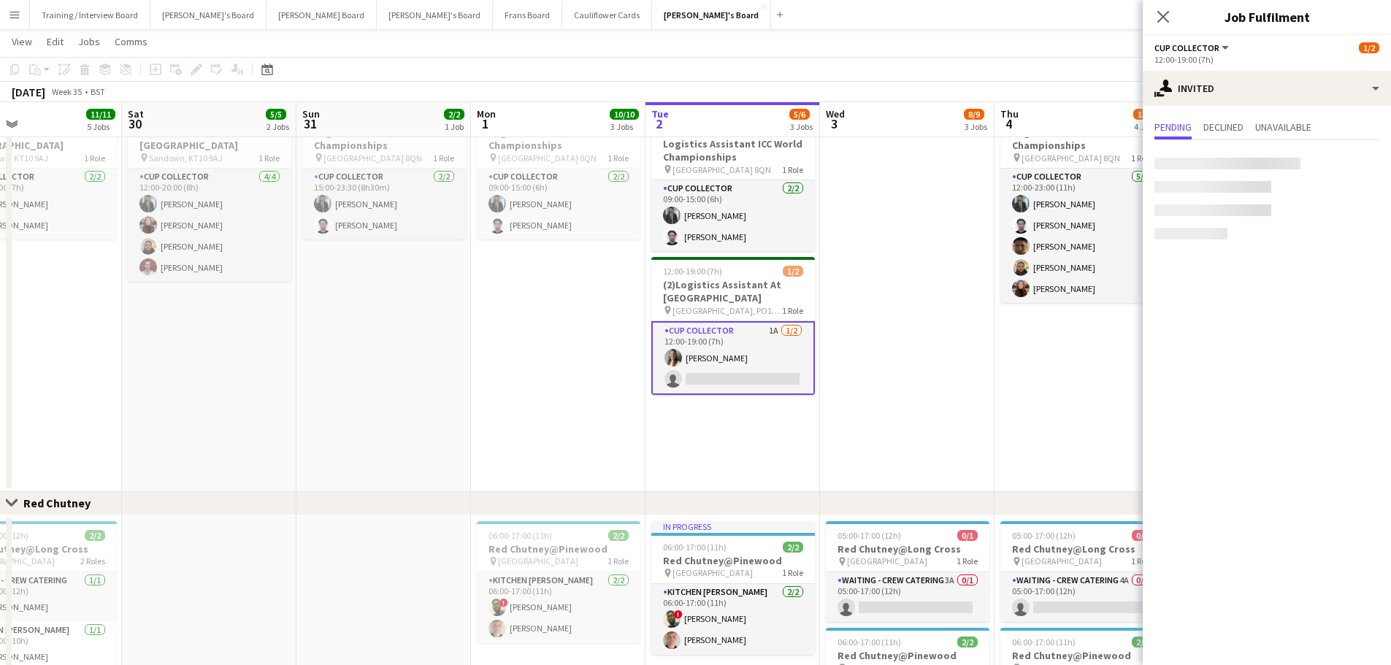
click at [1240, 164] on div at bounding box center [1227, 164] width 146 height 12
click at [1240, 164] on input "text" at bounding box center [1266, 164] width 225 height 36
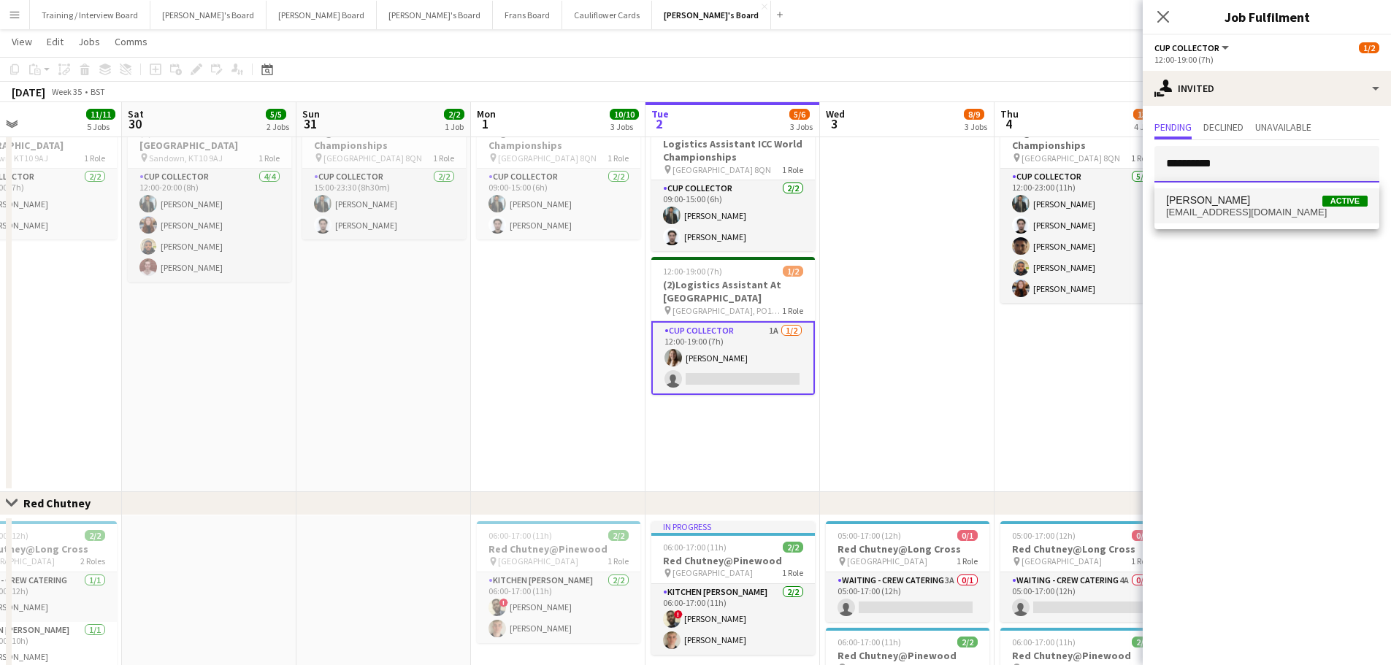
type input "**********"
click at [1207, 199] on span "[PERSON_NAME]" at bounding box center [1208, 200] width 84 height 12
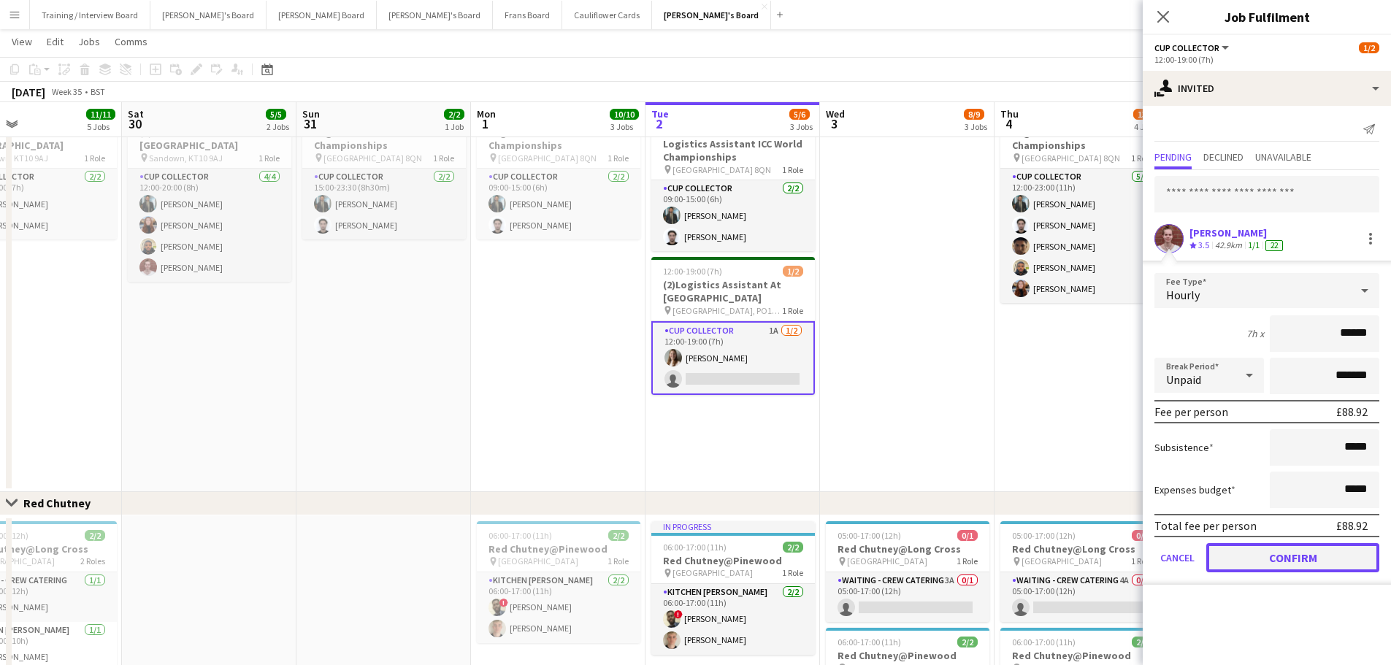
click at [1274, 551] on button "Confirm" at bounding box center [1292, 557] width 173 height 29
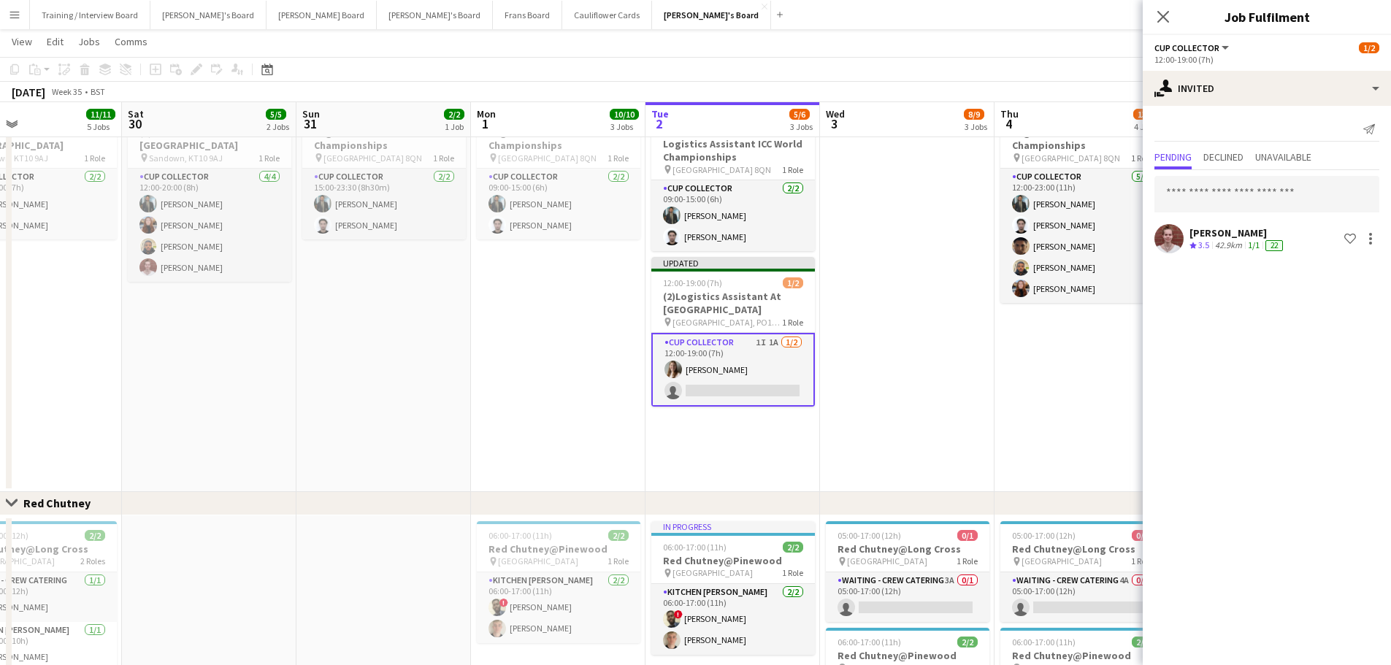
click at [975, 423] on app-date-cell at bounding box center [907, 295] width 174 height 393
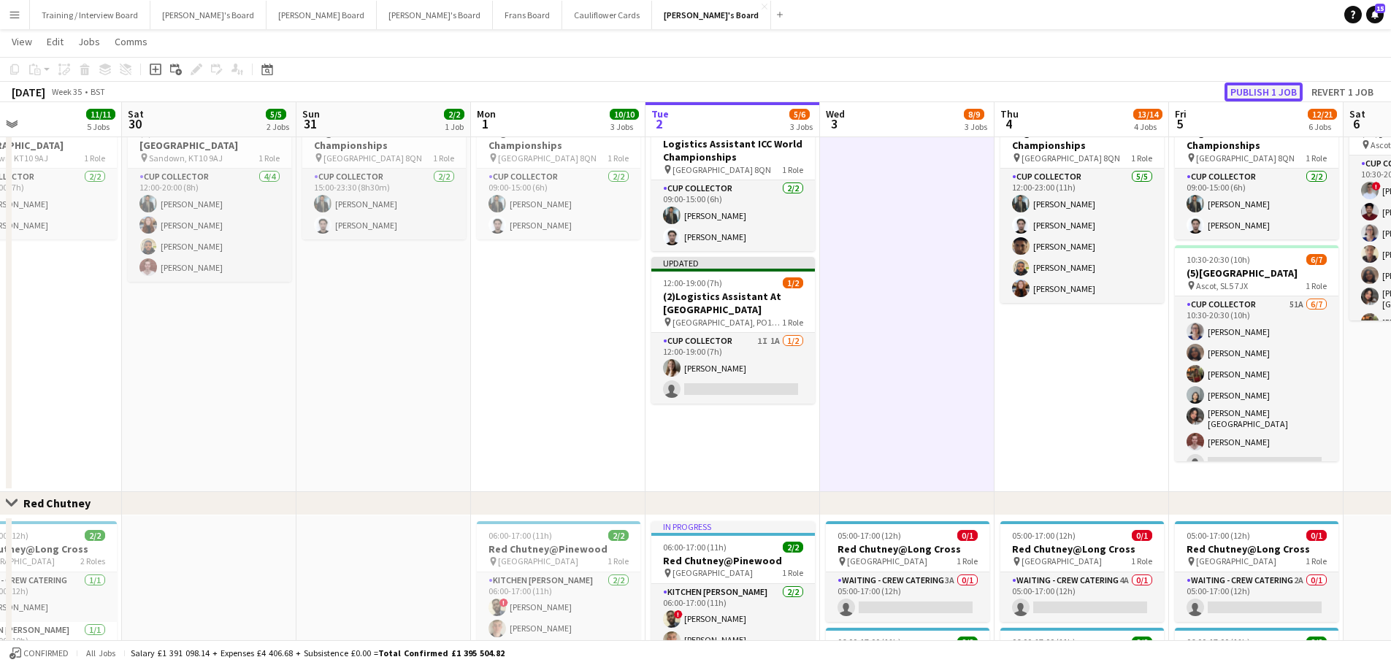
click at [1259, 91] on button "Publish 1 job" at bounding box center [1263, 91] width 78 height 19
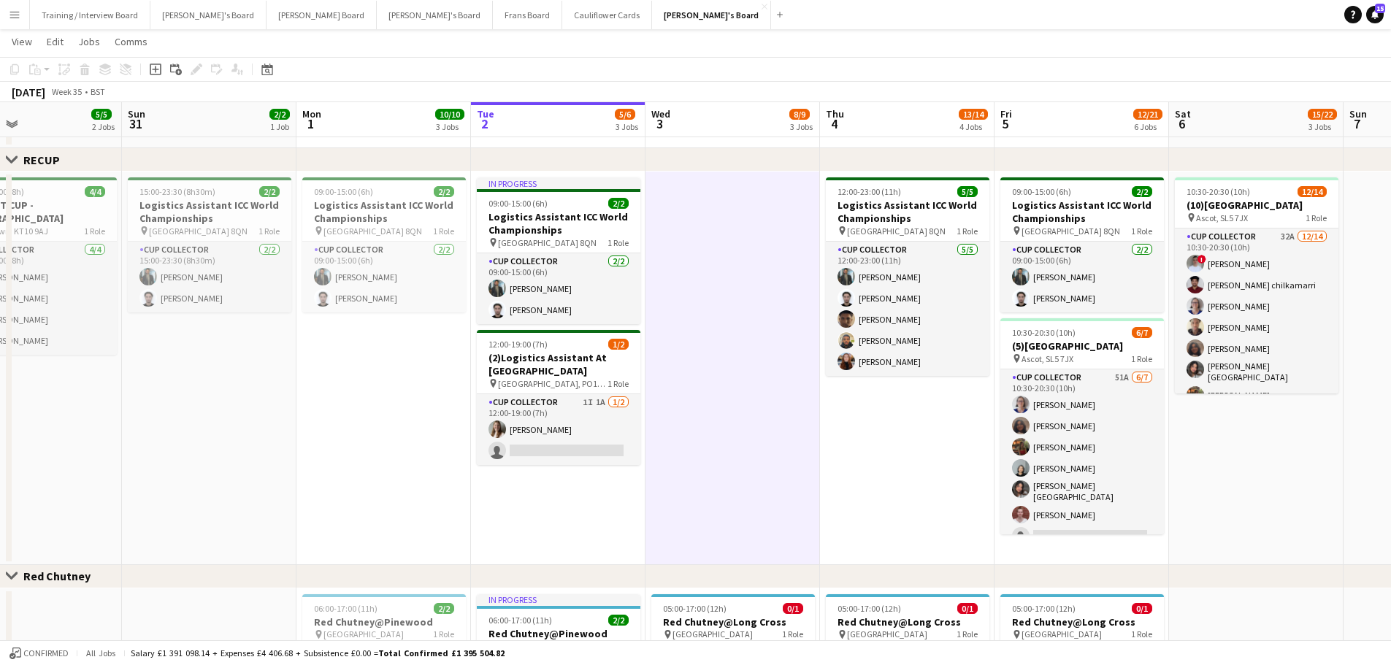
scroll to position [0, 447]
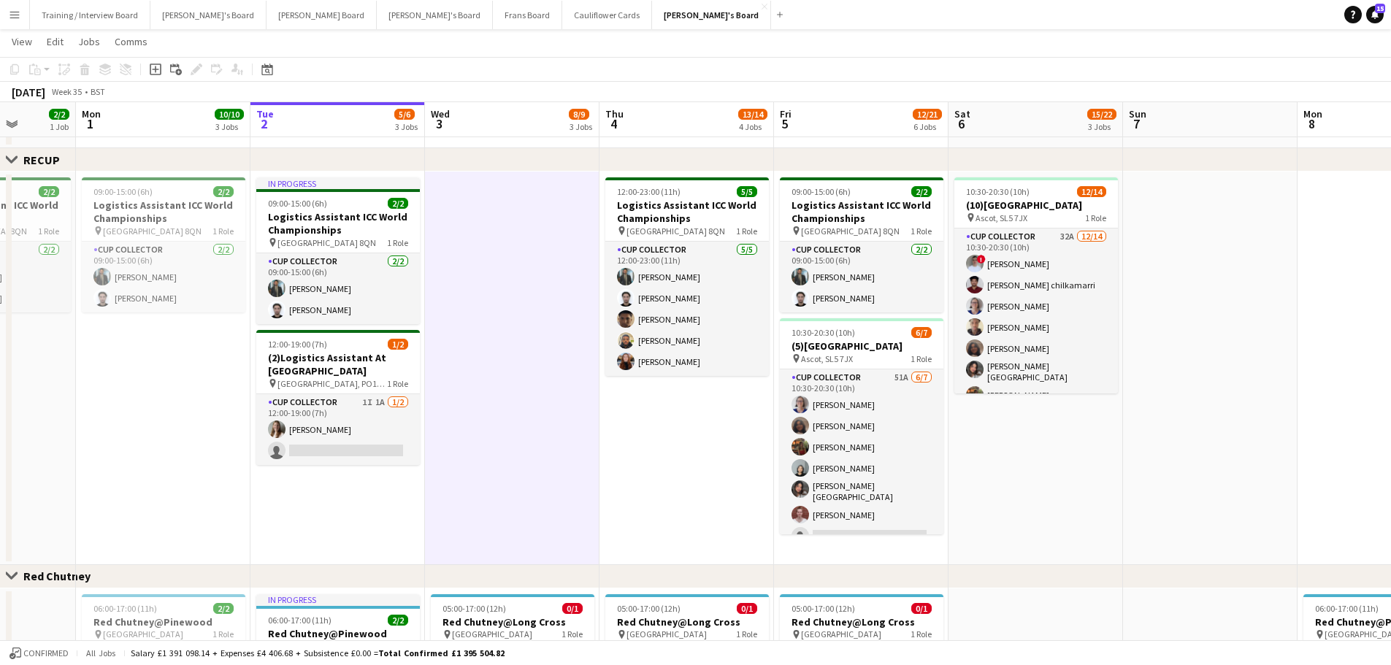
drag, startPoint x: 1088, startPoint y: 393, endPoint x: 693, endPoint y: 404, distance: 395.1
click at [693, 404] on app-calendar-viewport "Fri 29 11/11 5 Jobs Sat 30 5/5 2 Jobs Sun 31 2/2 1 Job Mon 1 10/10 3 Jobs Tue 2…" at bounding box center [695, 129] width 1391 height 1752
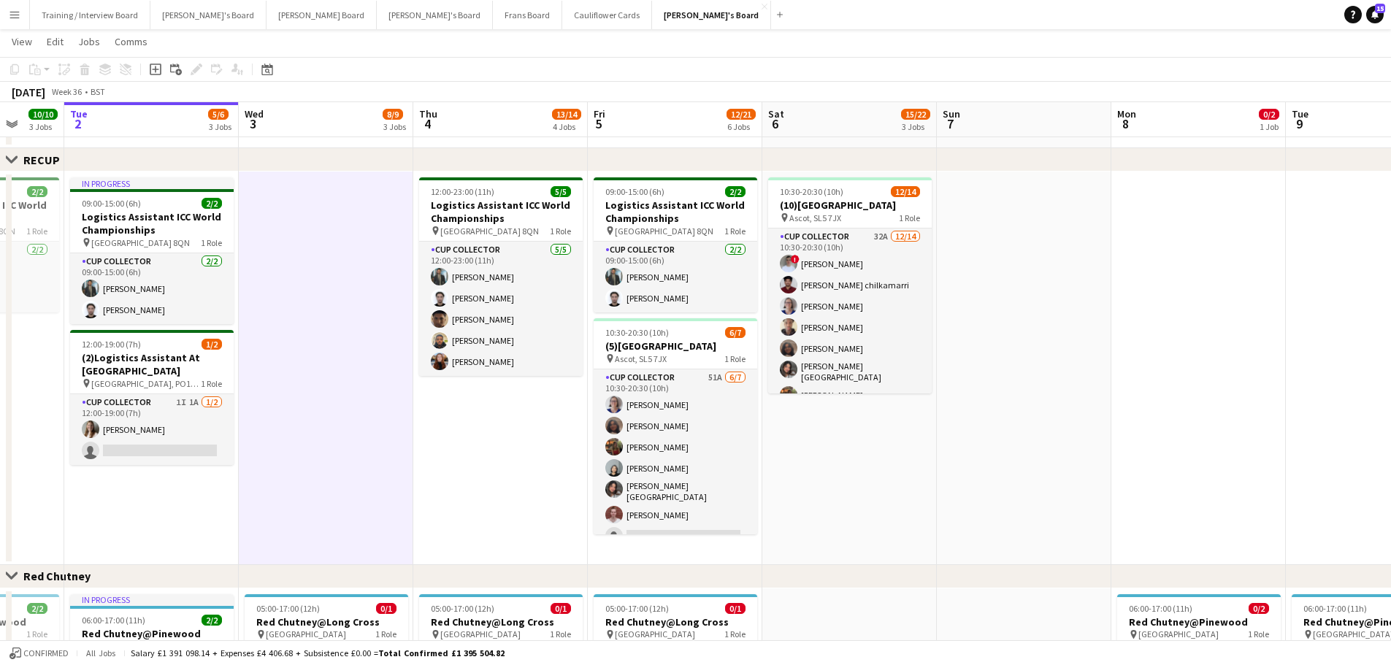
scroll to position [0, 513]
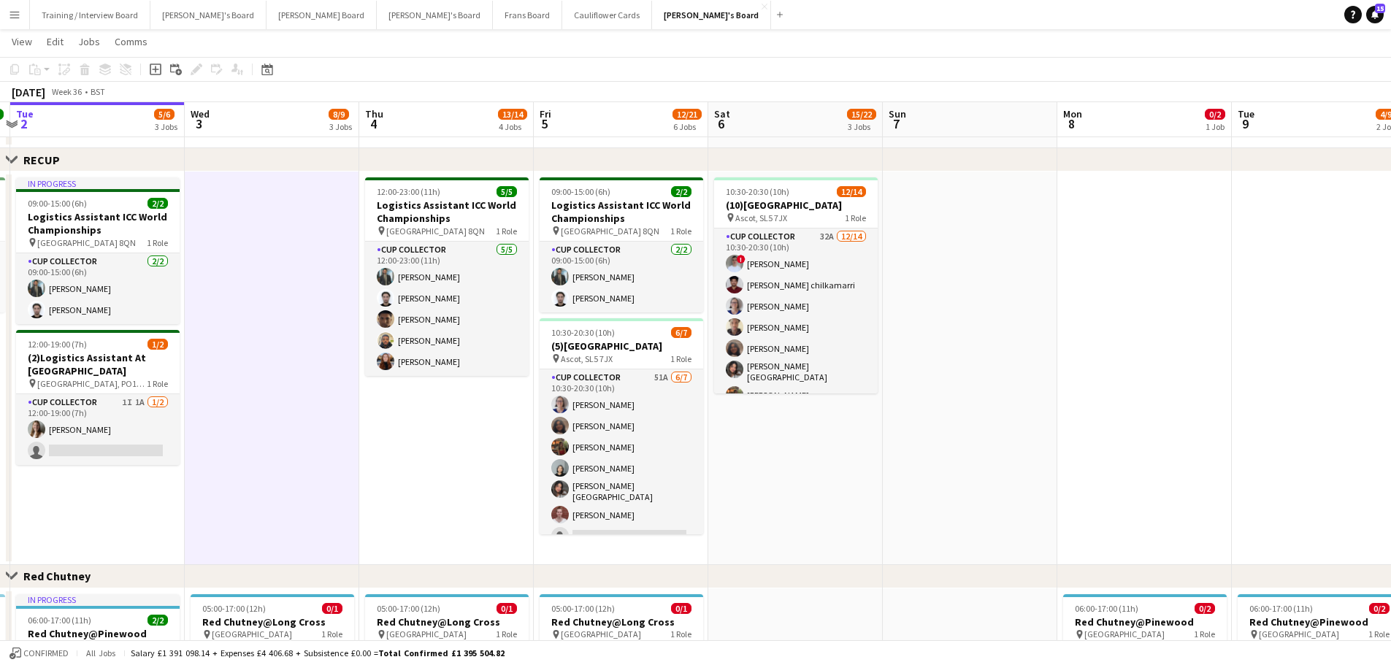
drag, startPoint x: 1305, startPoint y: 439, endPoint x: 891, endPoint y: 402, distance: 416.2
click at [891, 402] on app-calendar-viewport "Sat 30 5/5 2 Jobs Sun 31 2/2 1 Job Mon 1 10/10 3 Jobs Tue 2 5/6 3 Jobs Wed 3 8/…" at bounding box center [695, 129] width 1391 height 1752
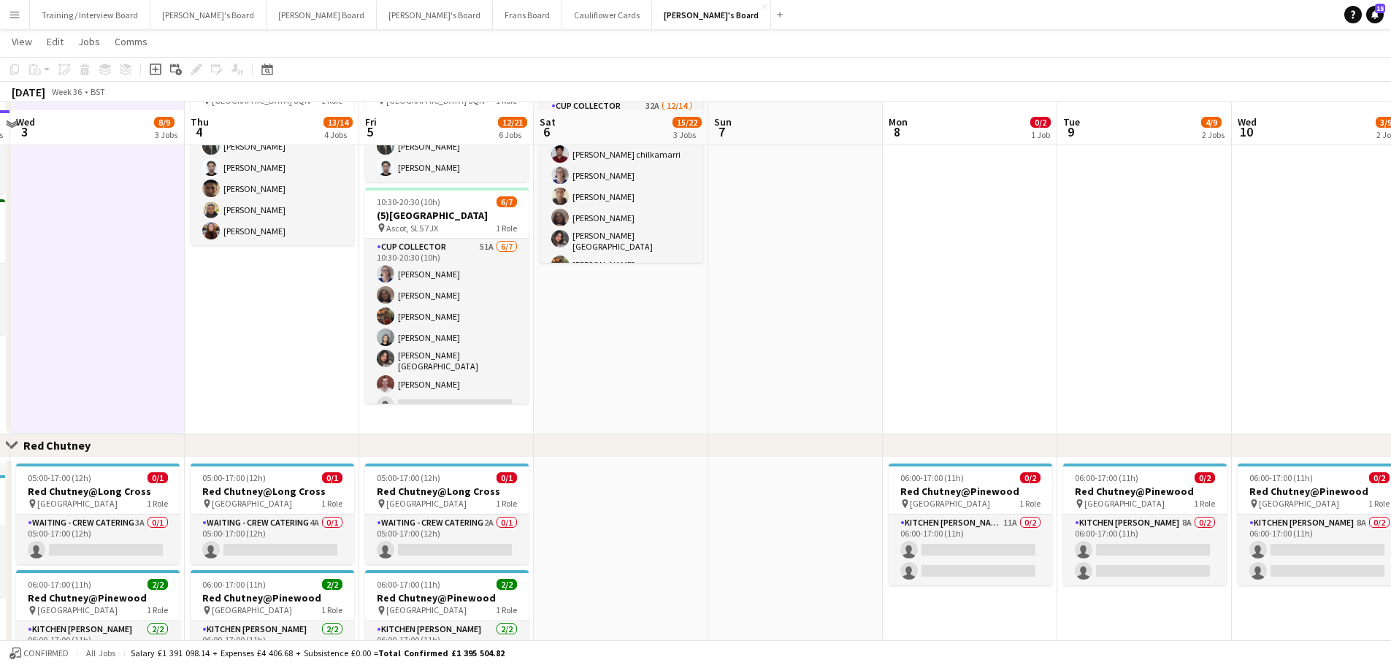
scroll to position [877, 0]
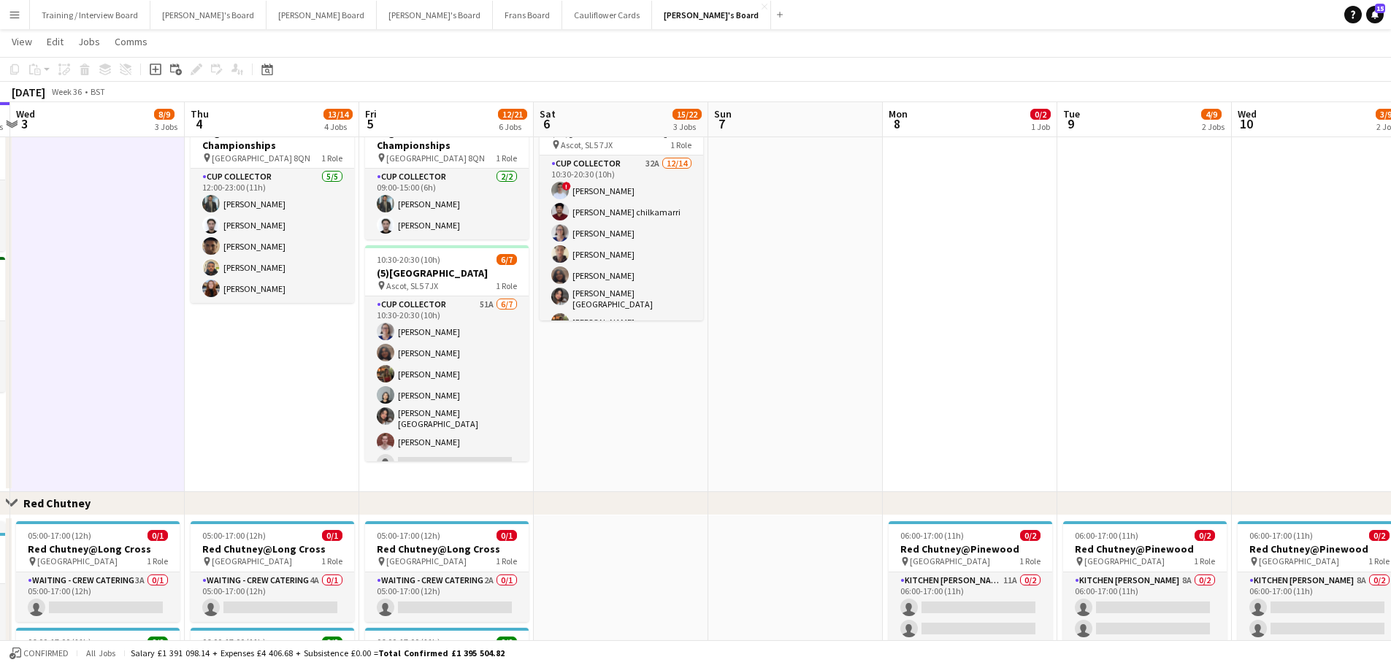
click at [734, 390] on app-date-cell at bounding box center [795, 295] width 174 height 393
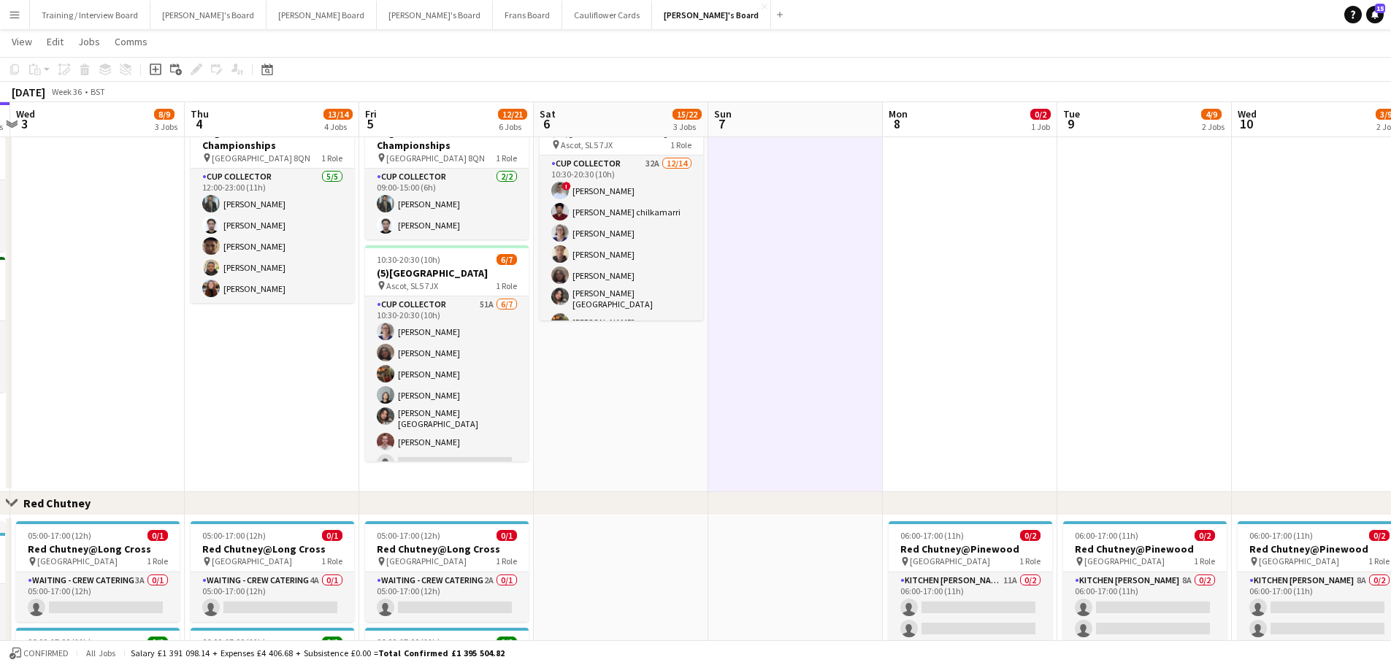
click at [693, 382] on app-date-cell "10:30-20:30 (10h) 12/14 (10)[GEOGRAPHIC_DATA] pin Ascot, SL5 7JX 1 Role CUP COL…" at bounding box center [621, 295] width 174 height 393
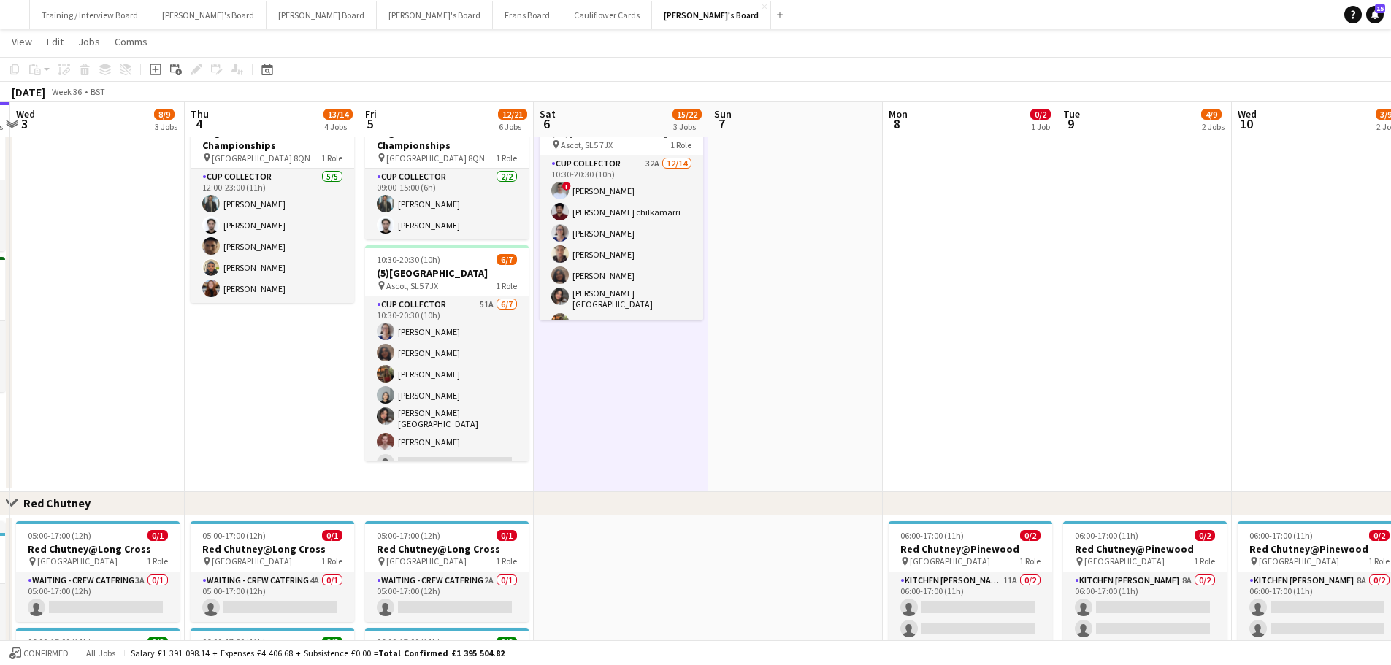
click at [729, 376] on app-date-cell at bounding box center [795, 295] width 174 height 393
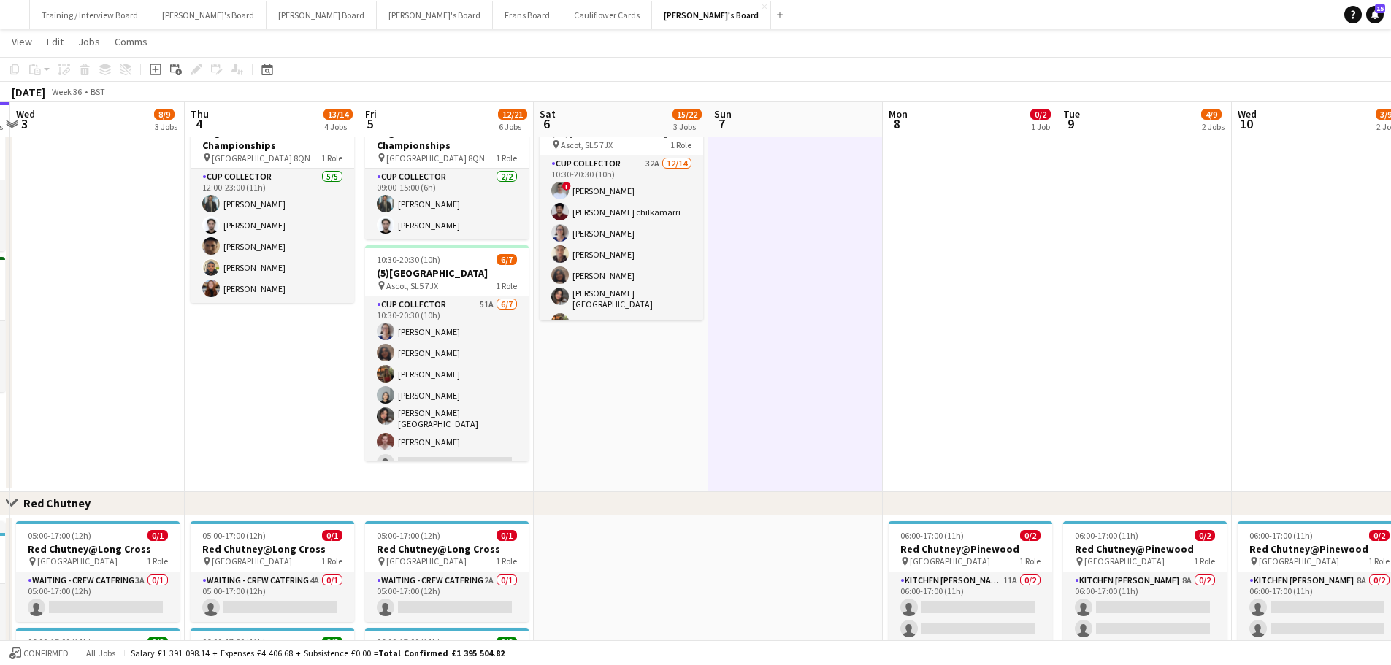
drag, startPoint x: 1015, startPoint y: 374, endPoint x: 421, endPoint y: 369, distance: 594.2
click at [421, 369] on app-calendar-viewport "Sun 31 2/2 1 Job Mon 1 10/10 3 Jobs Tue 2 5/6 3 Jobs Wed 3 8/9 3 Jobs Thu 4 13/…" at bounding box center [695, 56] width 1391 height 1752
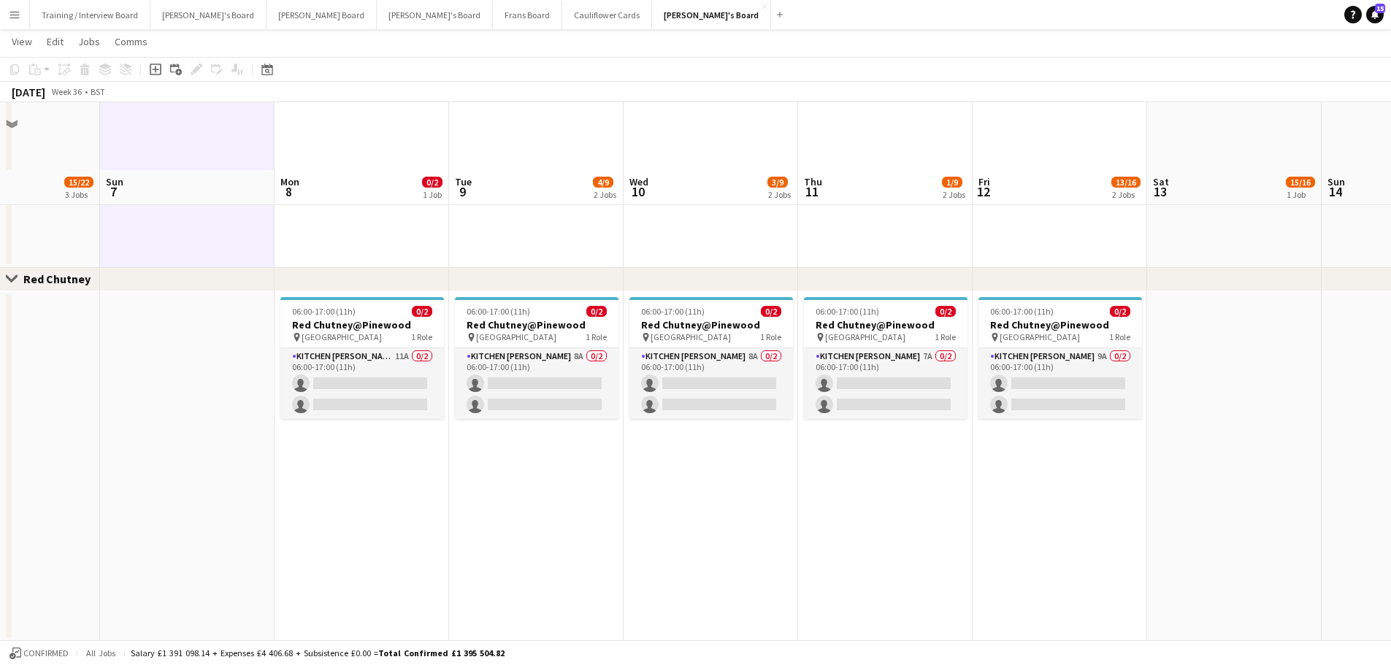
scroll to position [1169, 0]
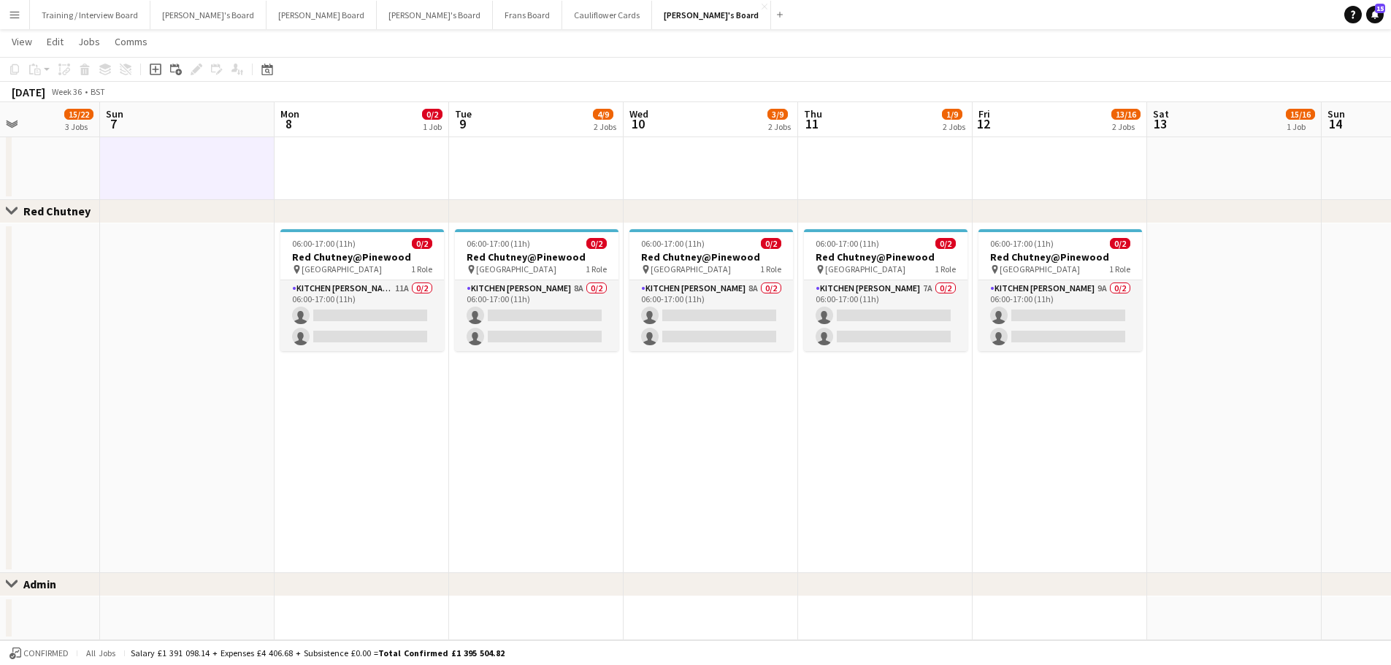
drag, startPoint x: 666, startPoint y: 418, endPoint x: 1006, endPoint y: 418, distance: 340.2
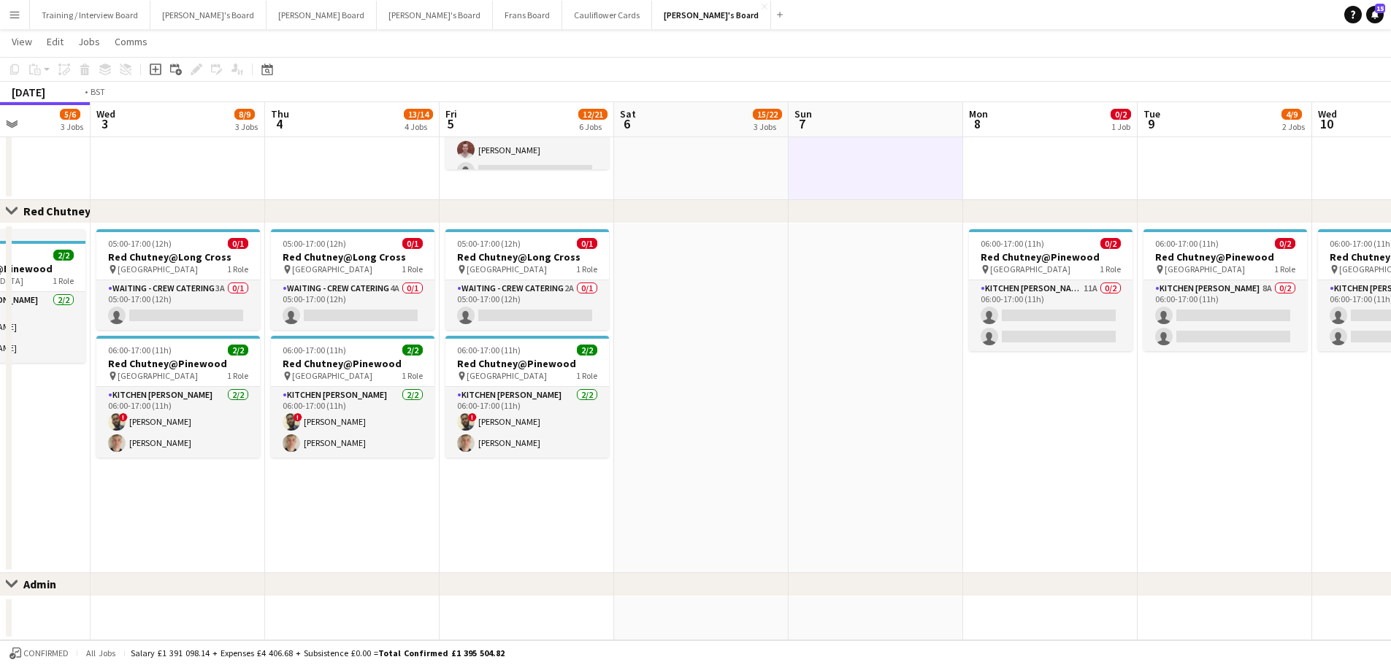
drag, startPoint x: 556, startPoint y: 421, endPoint x: 869, endPoint y: 426, distance: 312.5
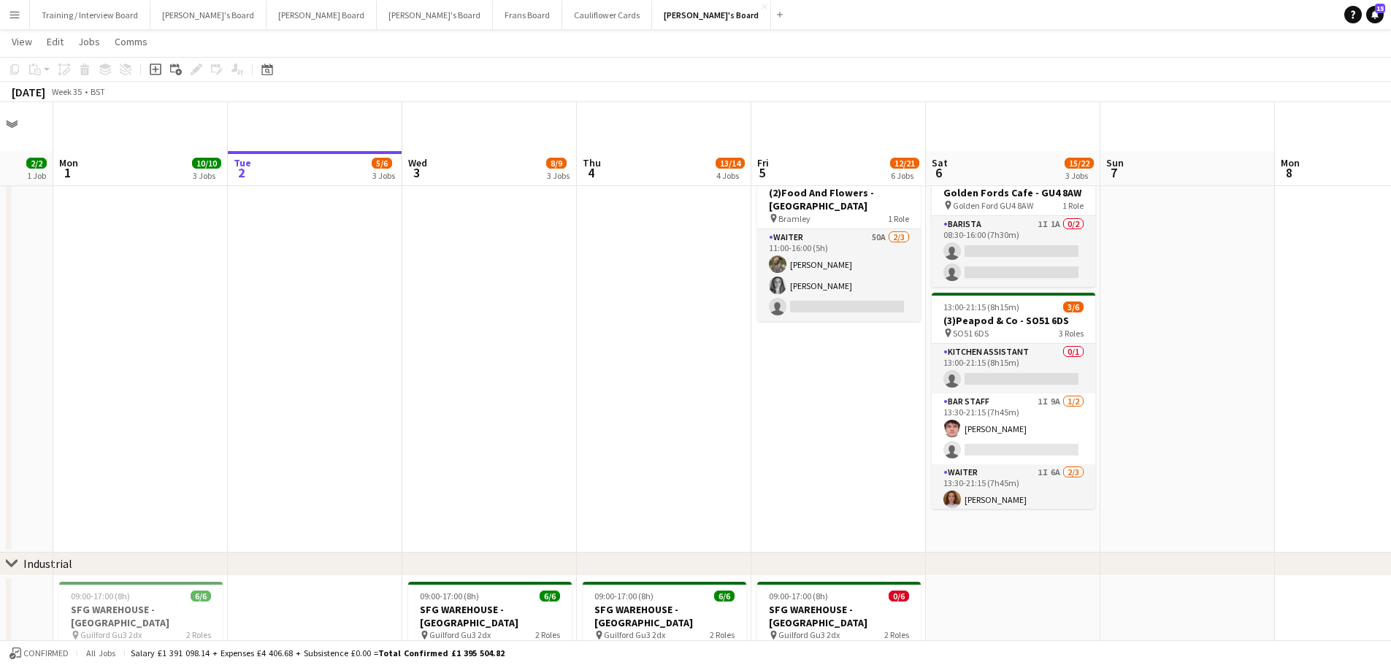
scroll to position [0, 0]
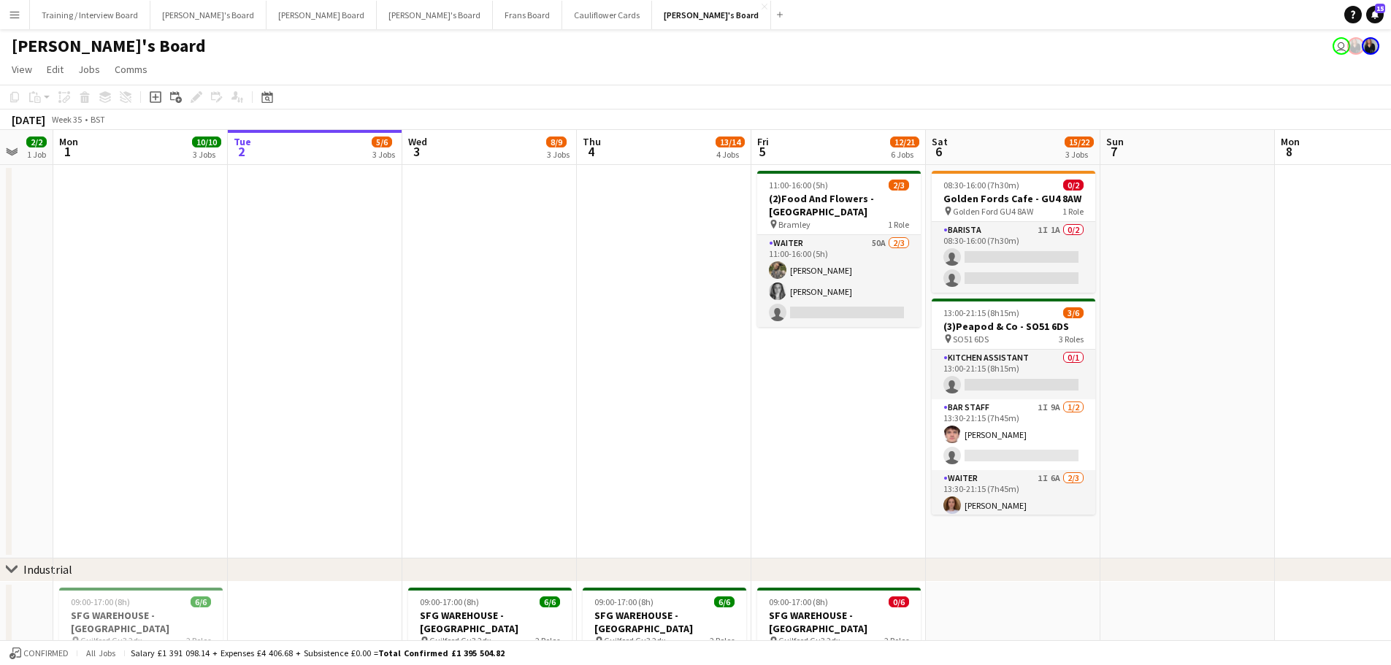
drag, startPoint x: 618, startPoint y: 450, endPoint x: 869, endPoint y: 473, distance: 252.2
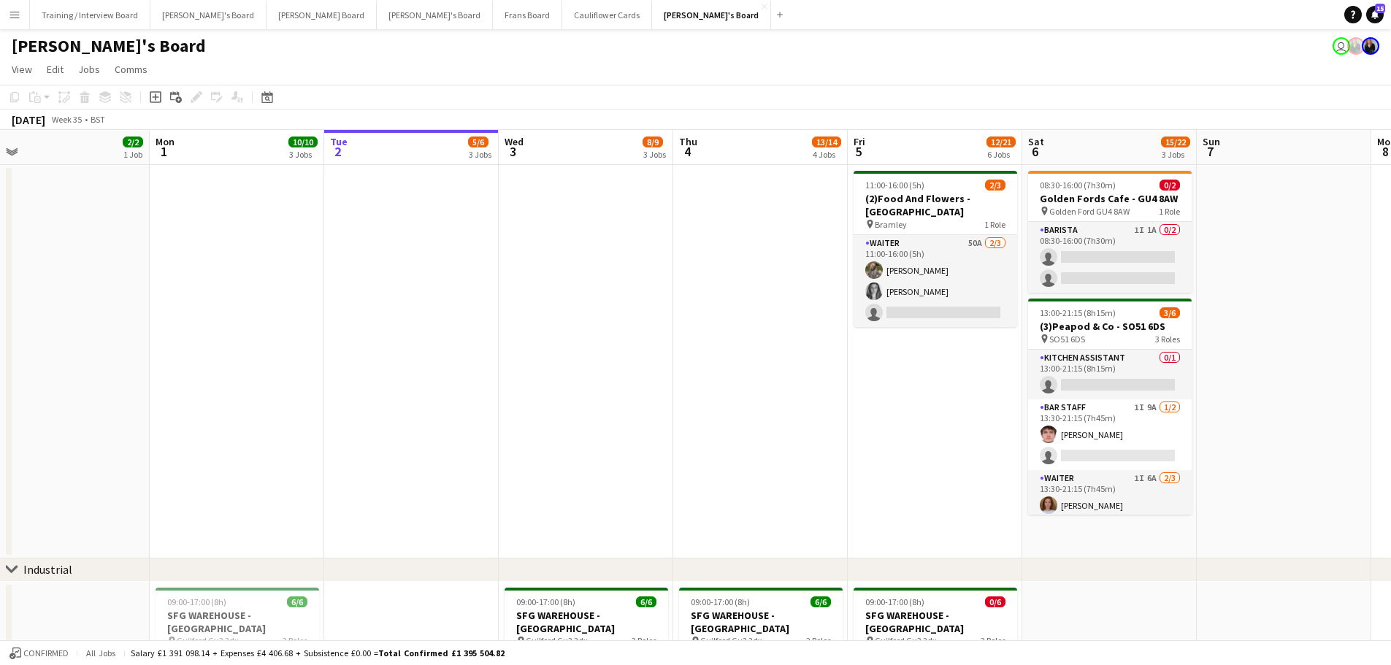
drag, startPoint x: 896, startPoint y: 461, endPoint x: 639, endPoint y: 463, distance: 257.0
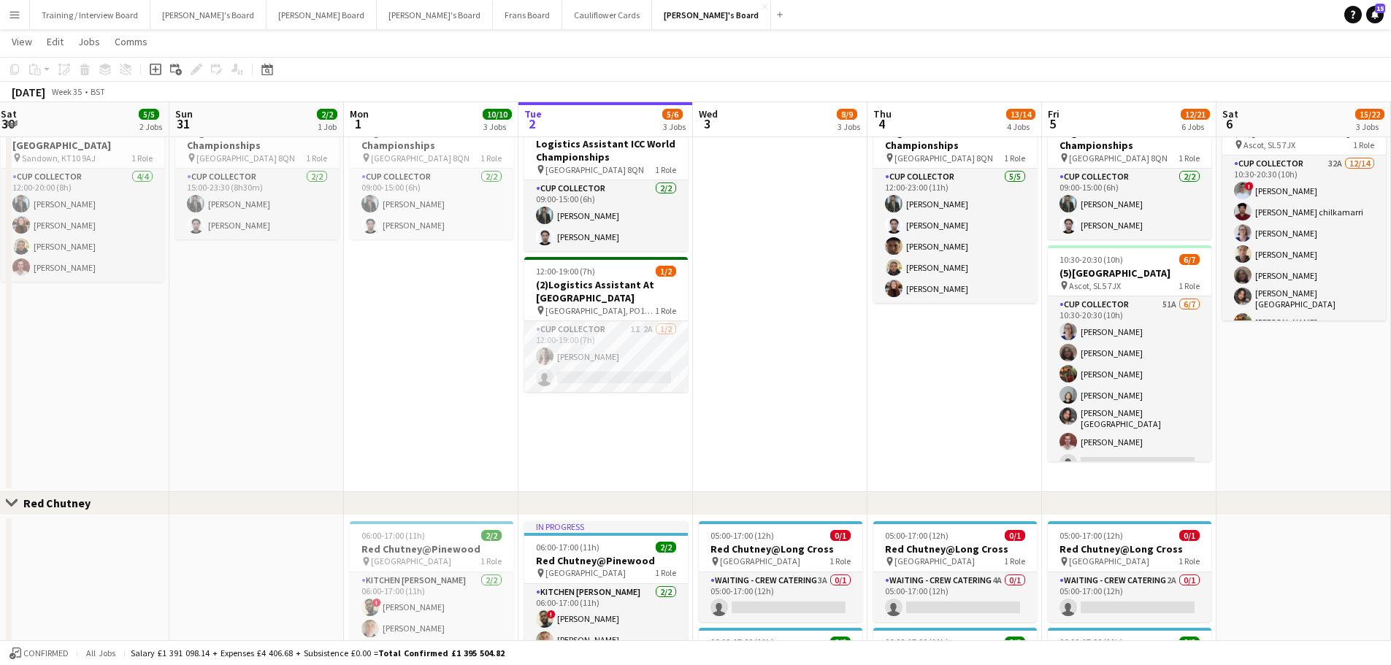
scroll to position [0, 325]
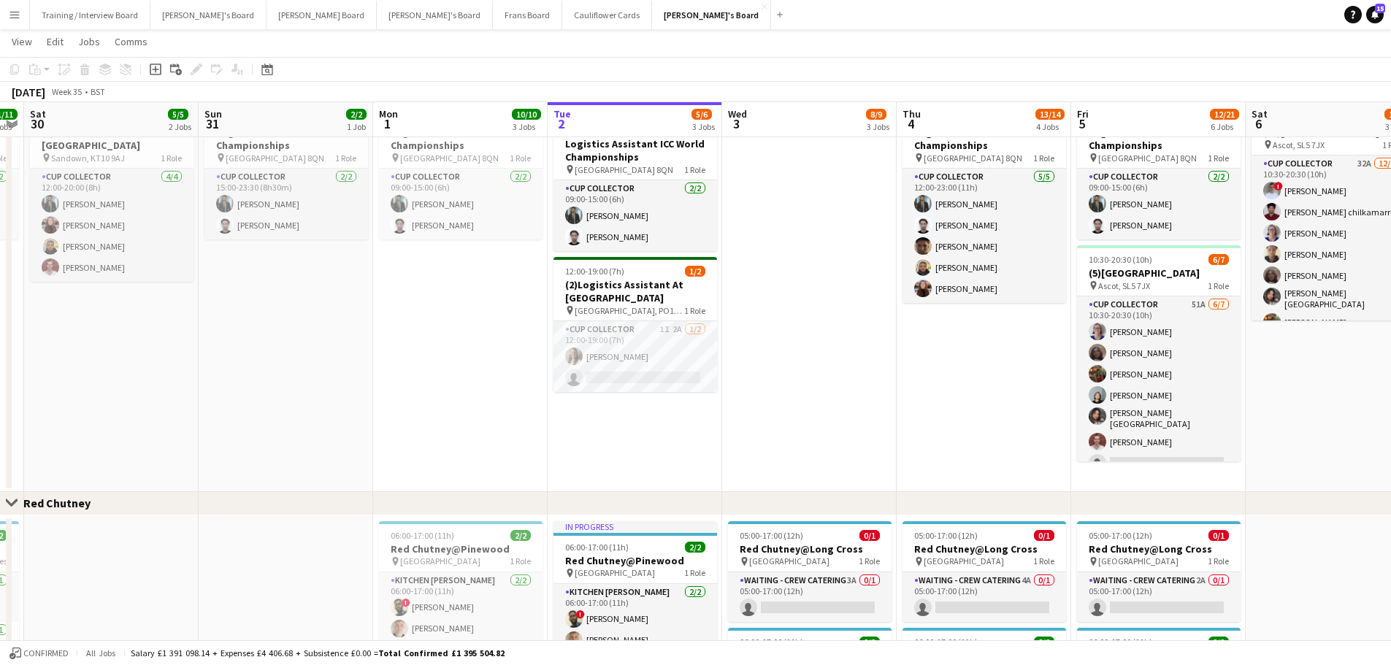
drag, startPoint x: 380, startPoint y: 425, endPoint x: 685, endPoint y: 445, distance: 306.5
click at [685, 445] on app-calendar-viewport "Thu 28 20/20 5 Jobs Fri 29 11/11 5 Jobs Sat 30 5/5 2 Jobs Sun 31 2/2 1 Job Mon …" at bounding box center [695, 56] width 1391 height 1752
click at [690, 343] on app-card-role "CUP COLLECTOR 1I 2A 1/2 12:00-19:00 (7h) Alice Stratton-Brown single-neutral-ac…" at bounding box center [635, 356] width 164 height 71
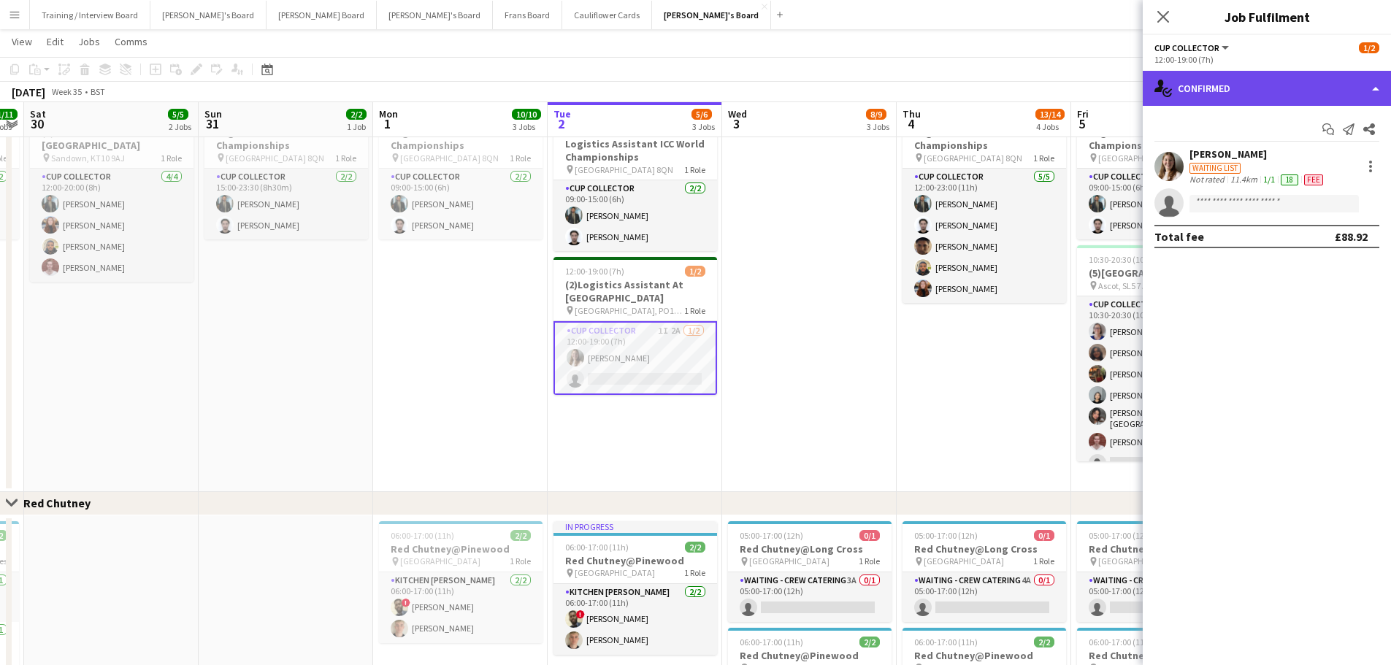
click at [1311, 99] on div "single-neutral-actions-check-2 Confirmed" at bounding box center [1266, 88] width 248 height 35
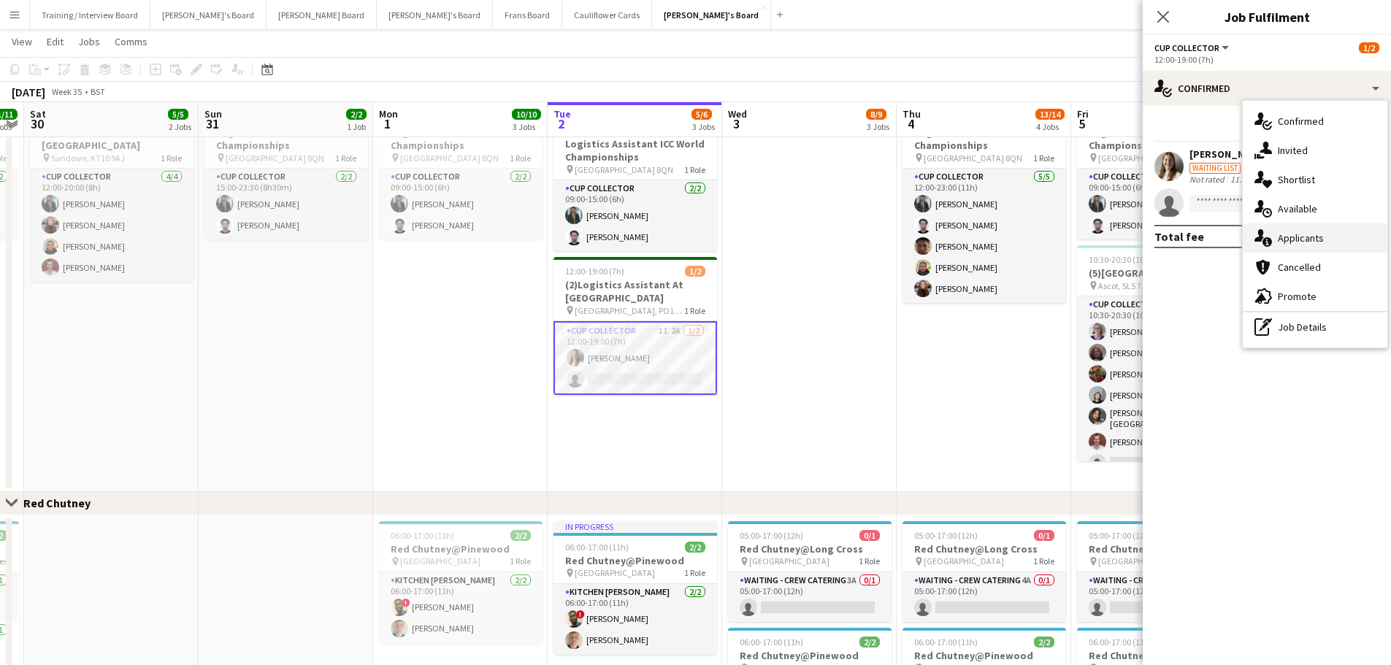
click at [1311, 242] on span "Applicants" at bounding box center [1300, 237] width 46 height 13
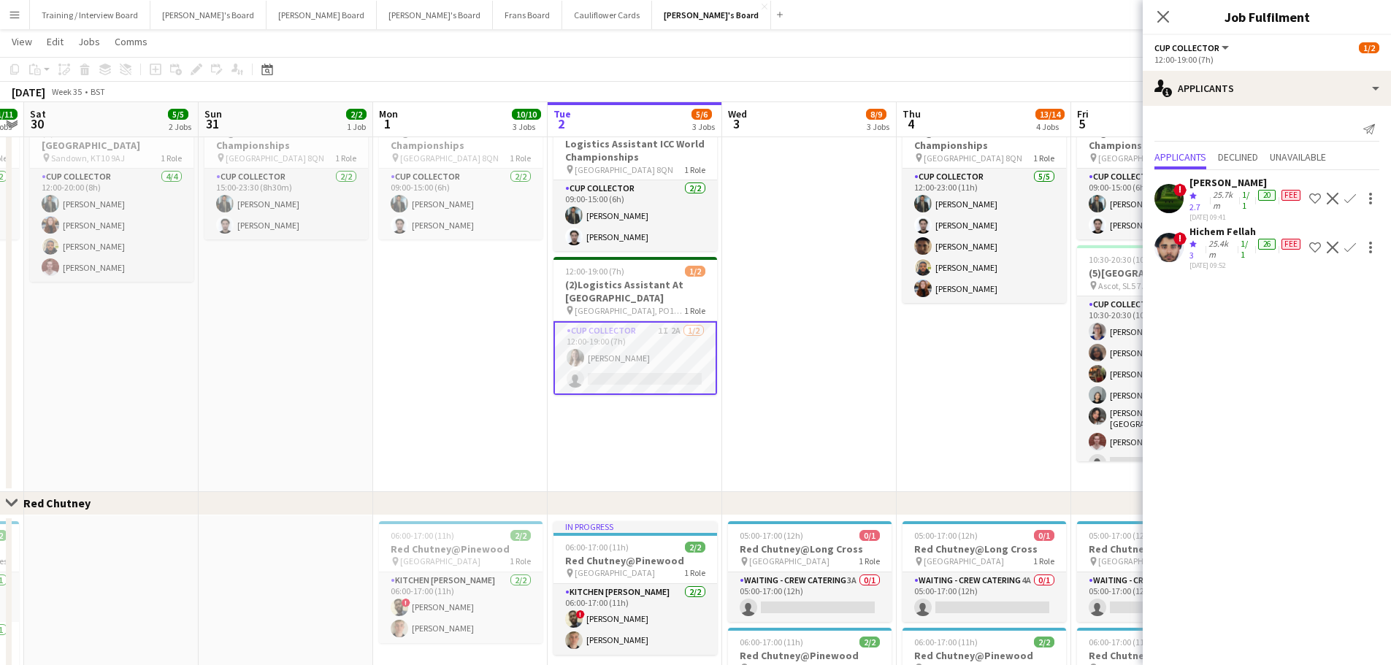
click at [1200, 243] on div "Crew rating 3" at bounding box center [1197, 249] width 16 height 23
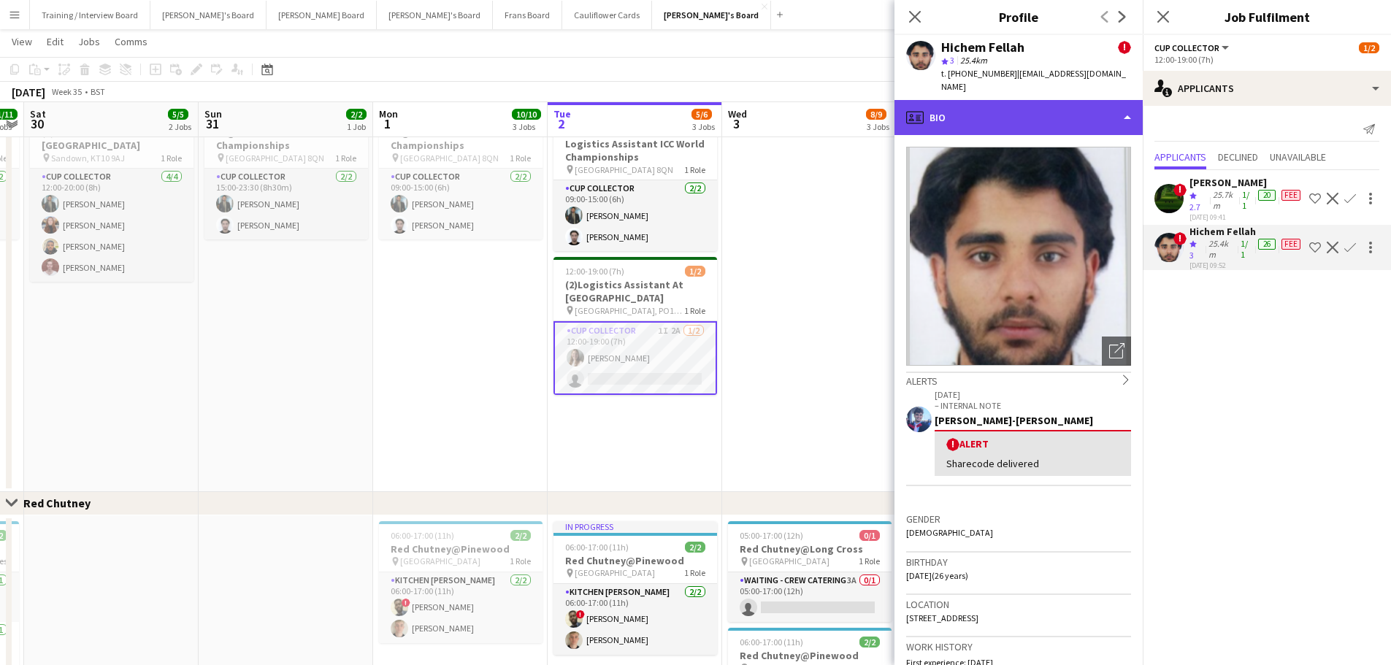
click at [1048, 120] on div "profile Bio" at bounding box center [1018, 117] width 248 height 35
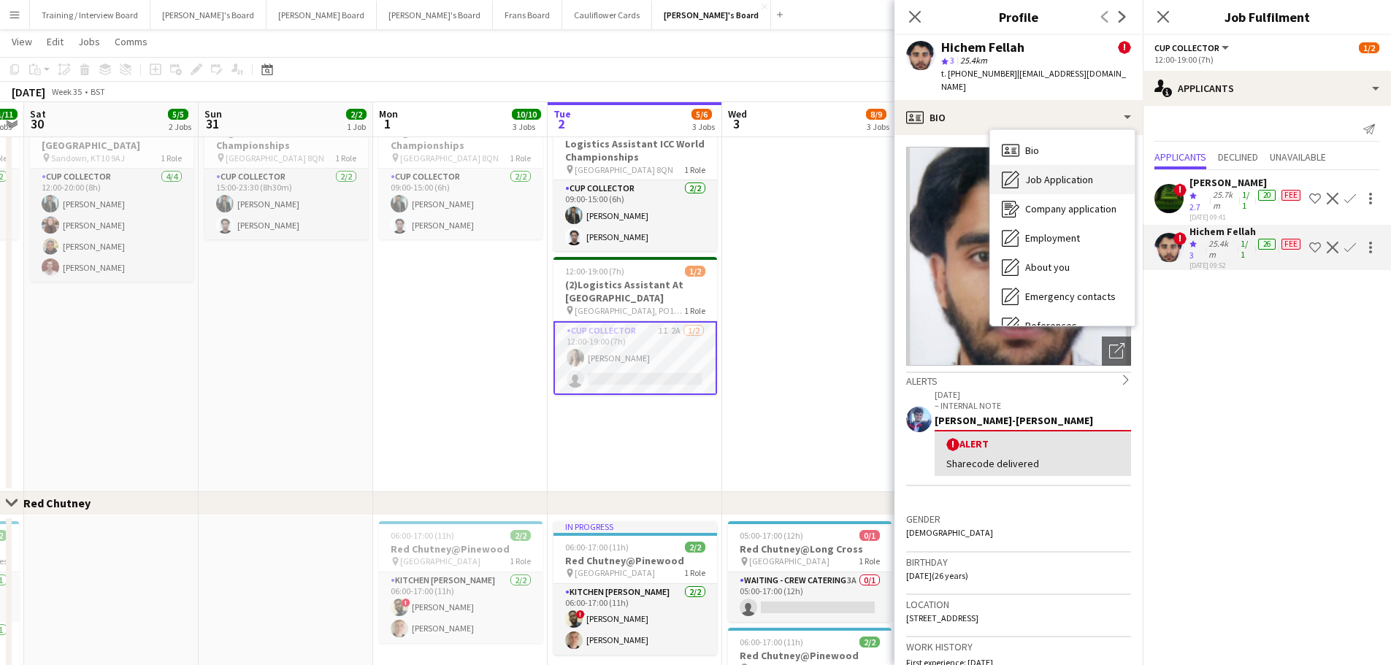
click at [1050, 173] on span "Job Application" at bounding box center [1059, 179] width 68 height 13
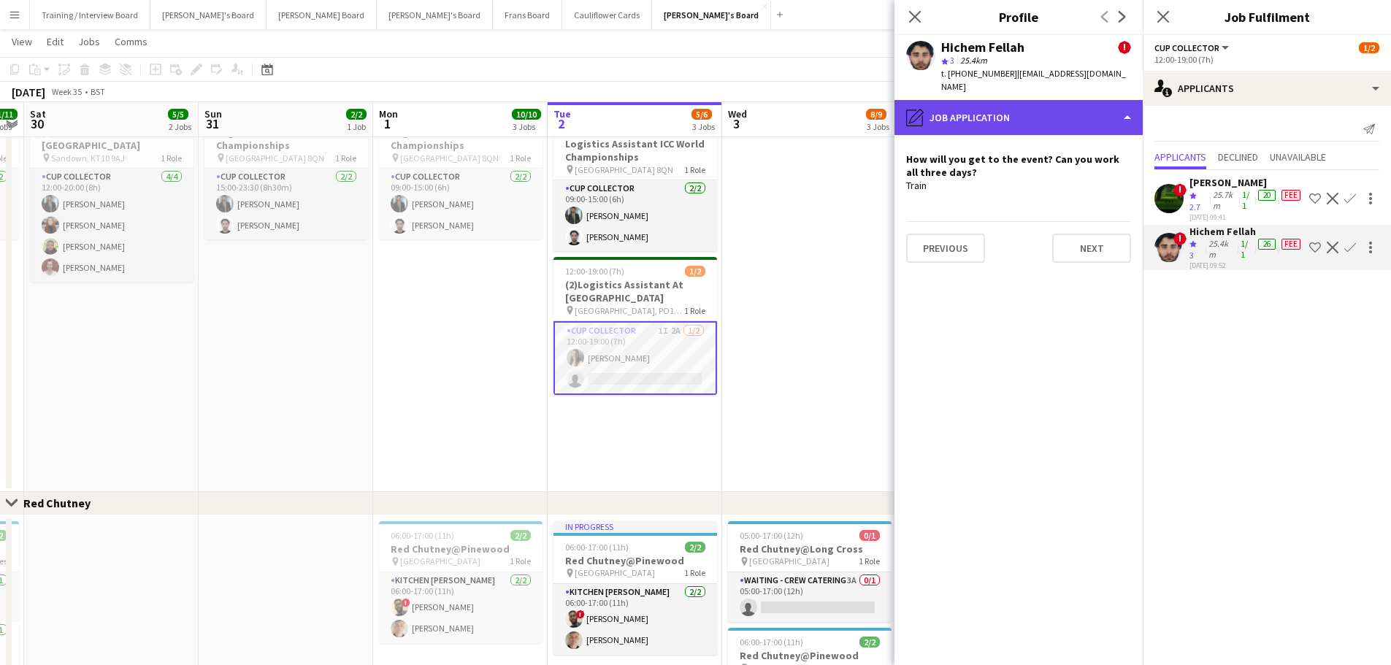
click at [1097, 104] on div "pencil4 Job Application" at bounding box center [1018, 117] width 248 height 35
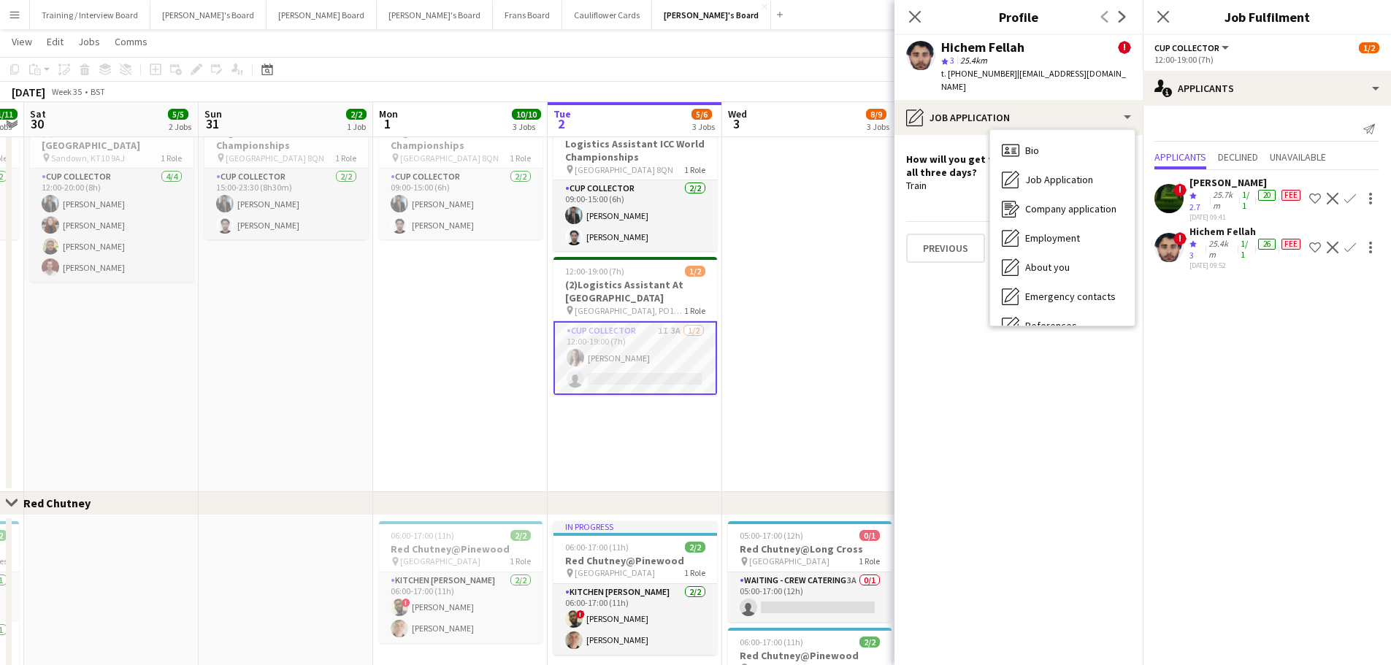
click at [1219, 196] on div "25.7km" at bounding box center [1224, 200] width 29 height 23
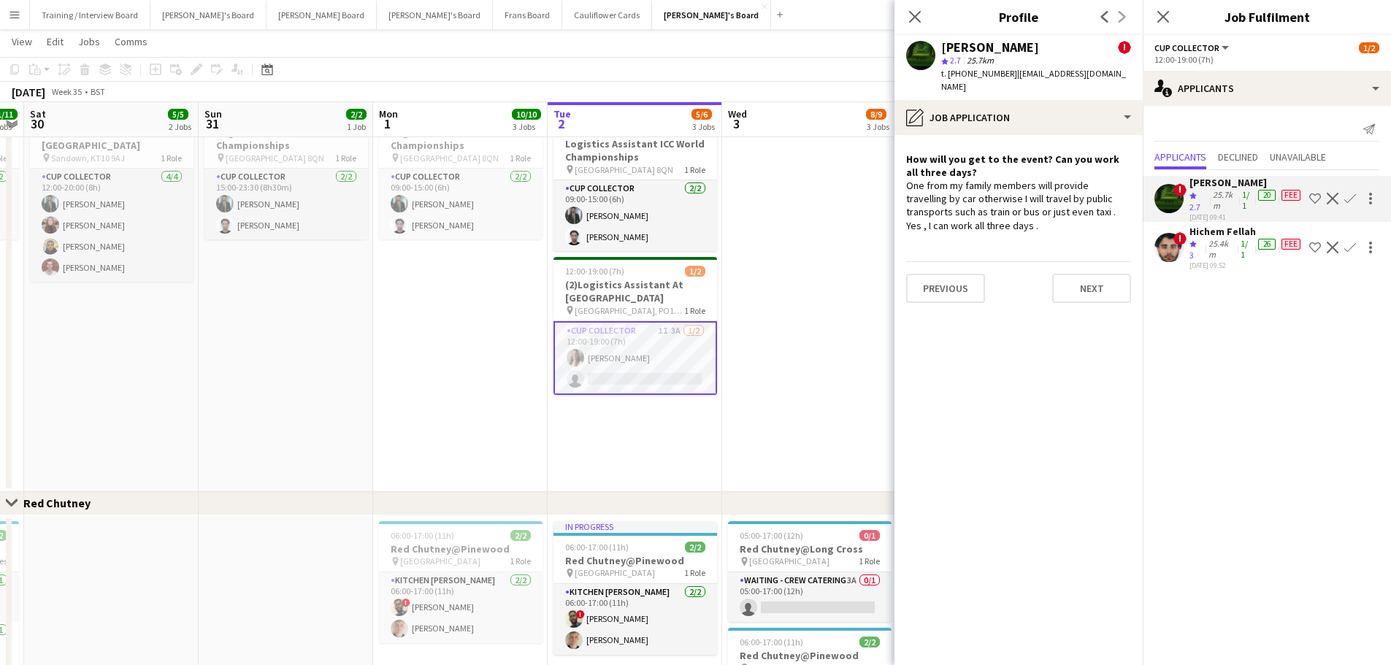
click at [1211, 254] on div "25.4km" at bounding box center [1221, 249] width 32 height 23
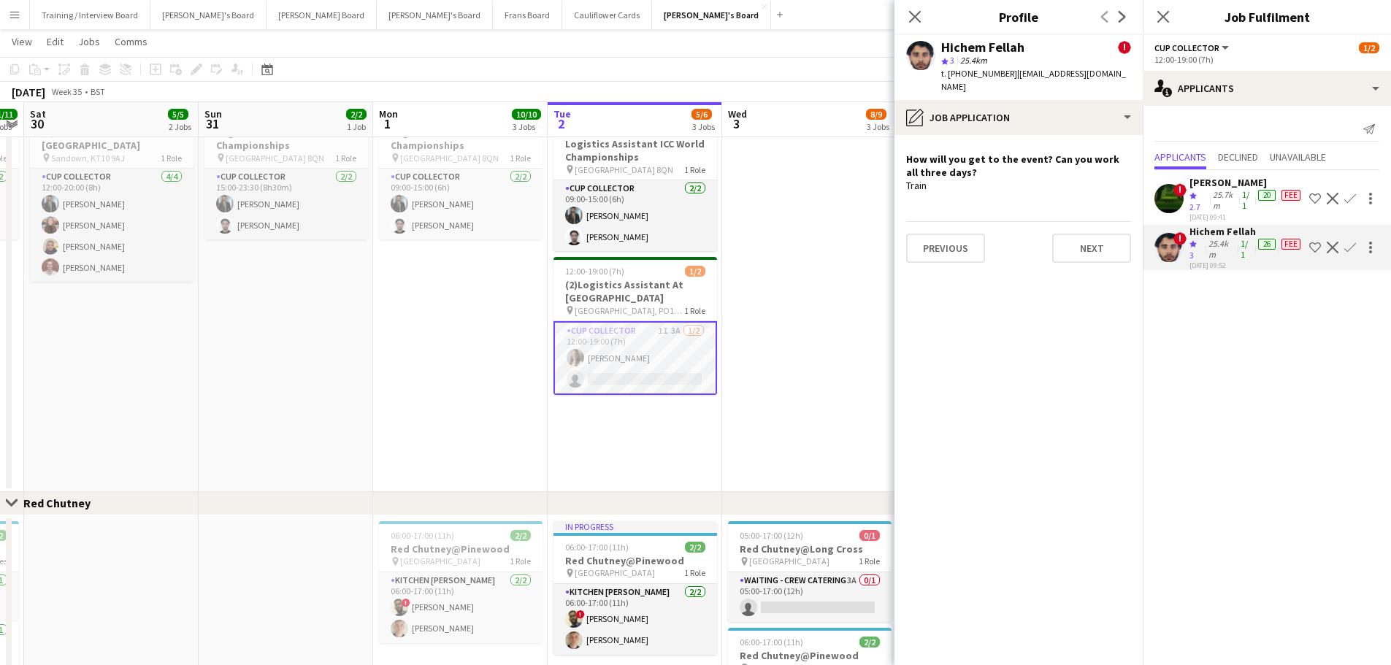
click at [665, 335] on app-card-role "CUP COLLECTOR 1I 3A 1/2 12:00-19:00 (7h) Alice Stratton-Brown single-neutral-ac…" at bounding box center [635, 358] width 164 height 74
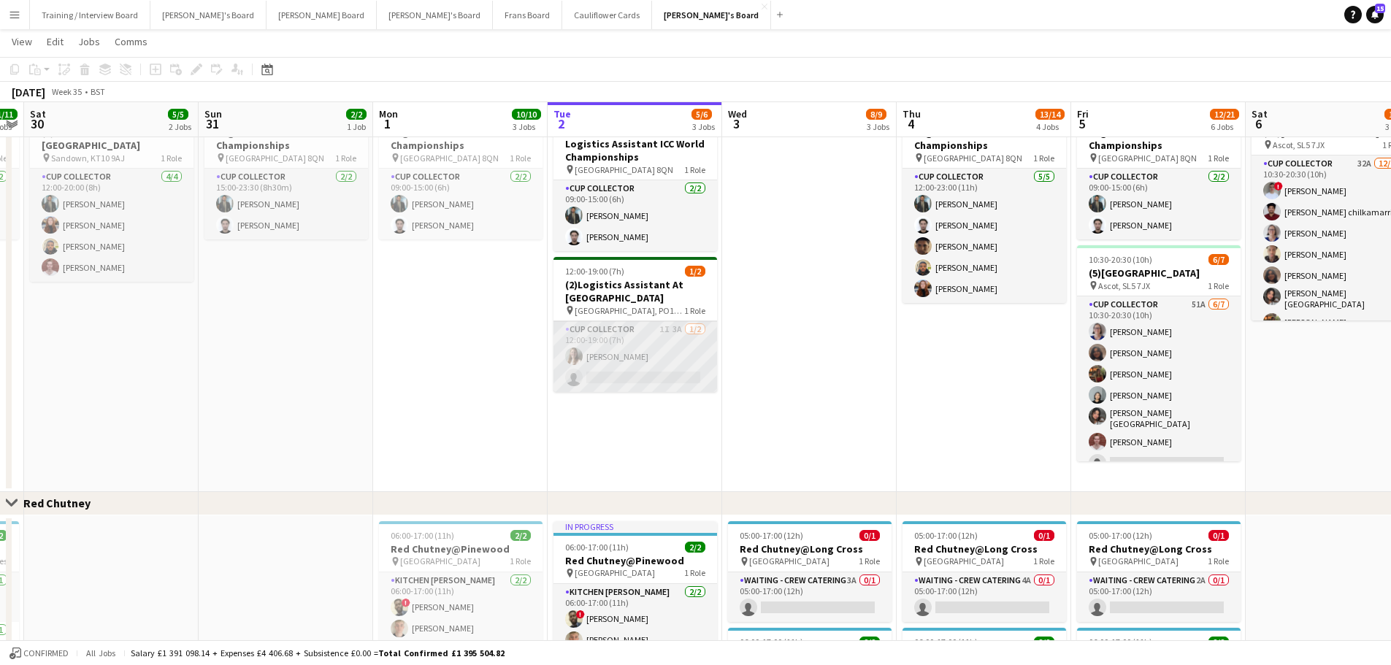
click at [679, 331] on app-card-role "CUP COLLECTOR 1I 3A 1/2 12:00-19:00 (7h) Alice Stratton-Brown single-neutral-ac…" at bounding box center [635, 356] width 164 height 71
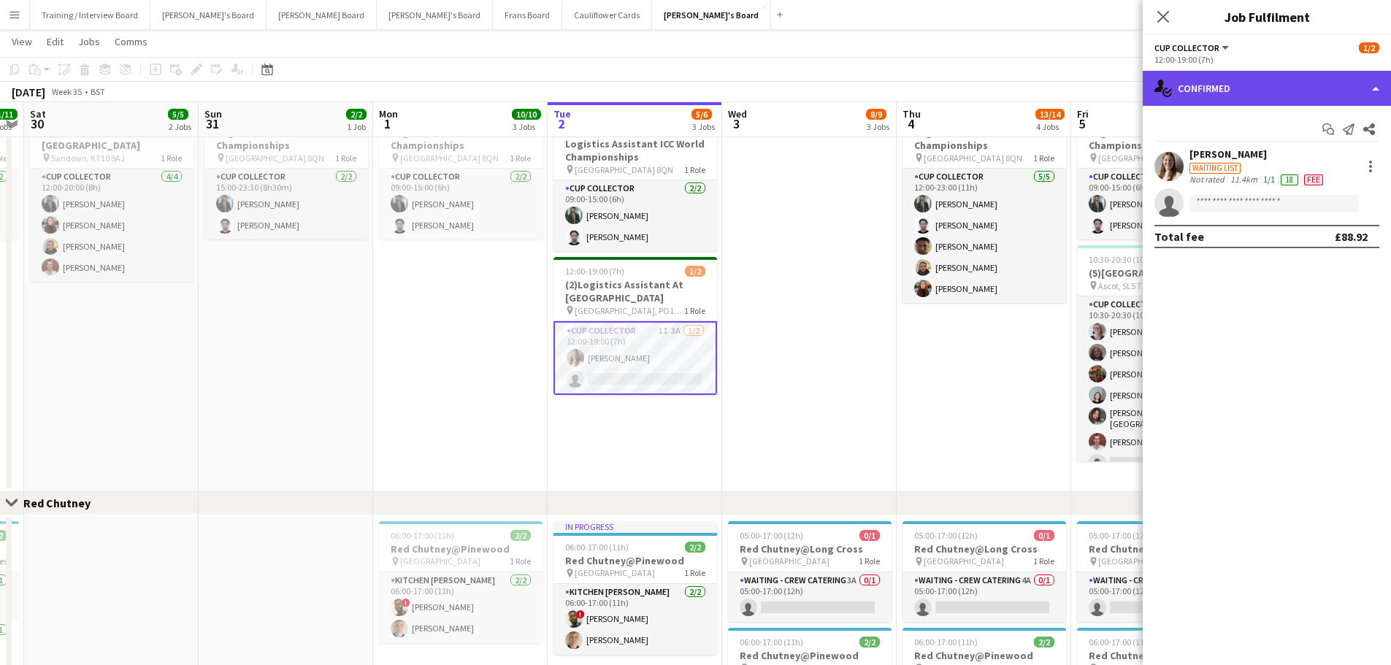
click at [1216, 92] on div "single-neutral-actions-check-2 Confirmed" at bounding box center [1266, 88] width 248 height 35
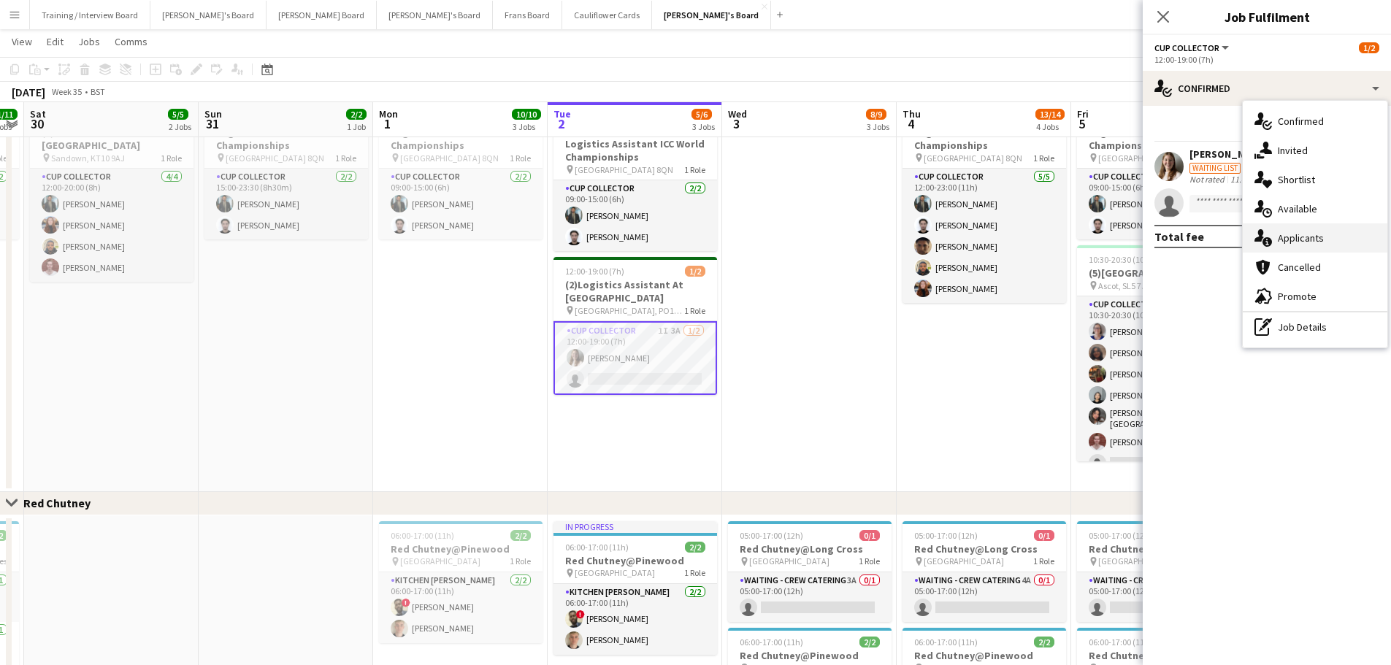
click at [1314, 227] on div "single-neutral-actions-information Applicants" at bounding box center [1314, 237] width 145 height 29
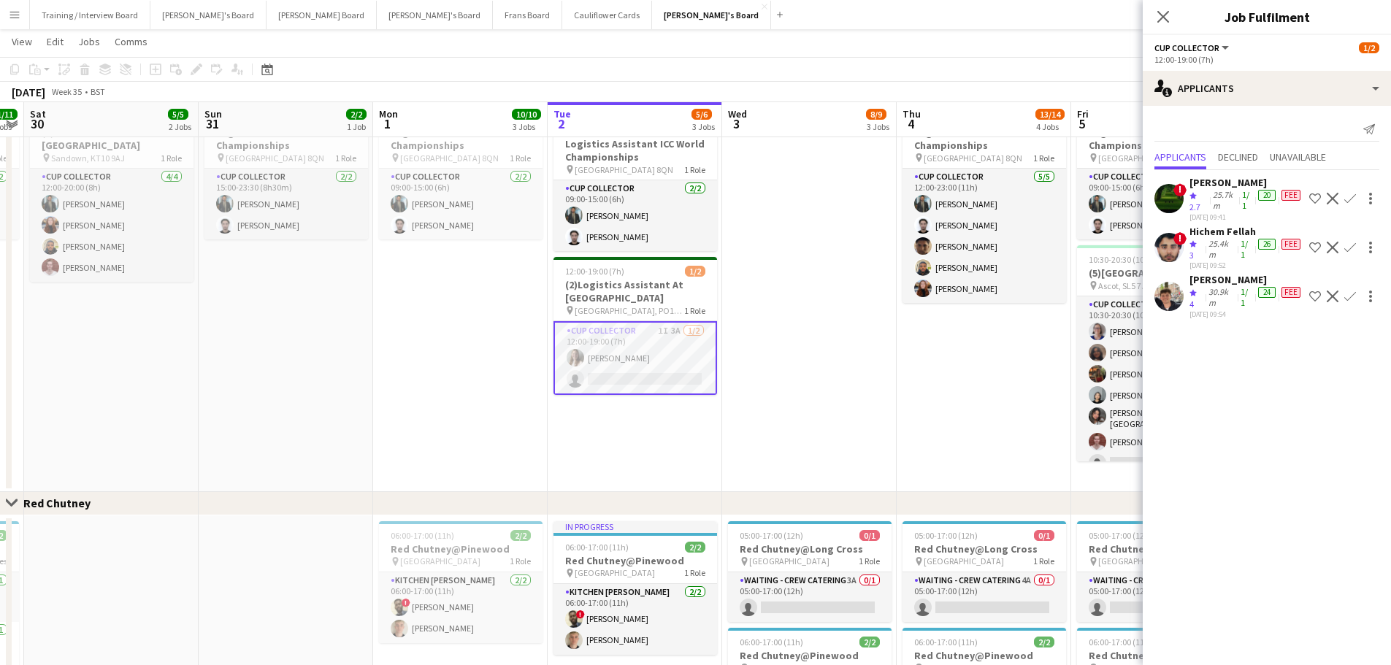
click at [1226, 293] on div "30.9km" at bounding box center [1221, 297] width 32 height 23
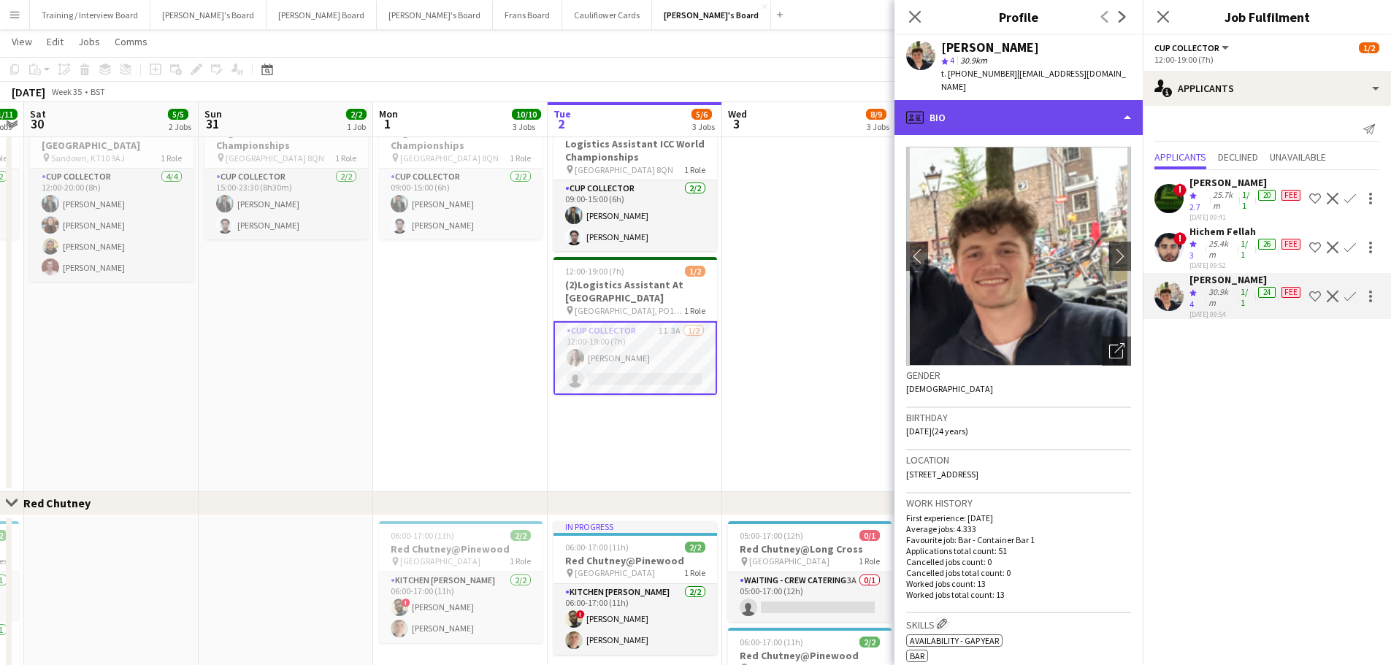
click at [988, 100] on div "profile Bio" at bounding box center [1018, 117] width 248 height 35
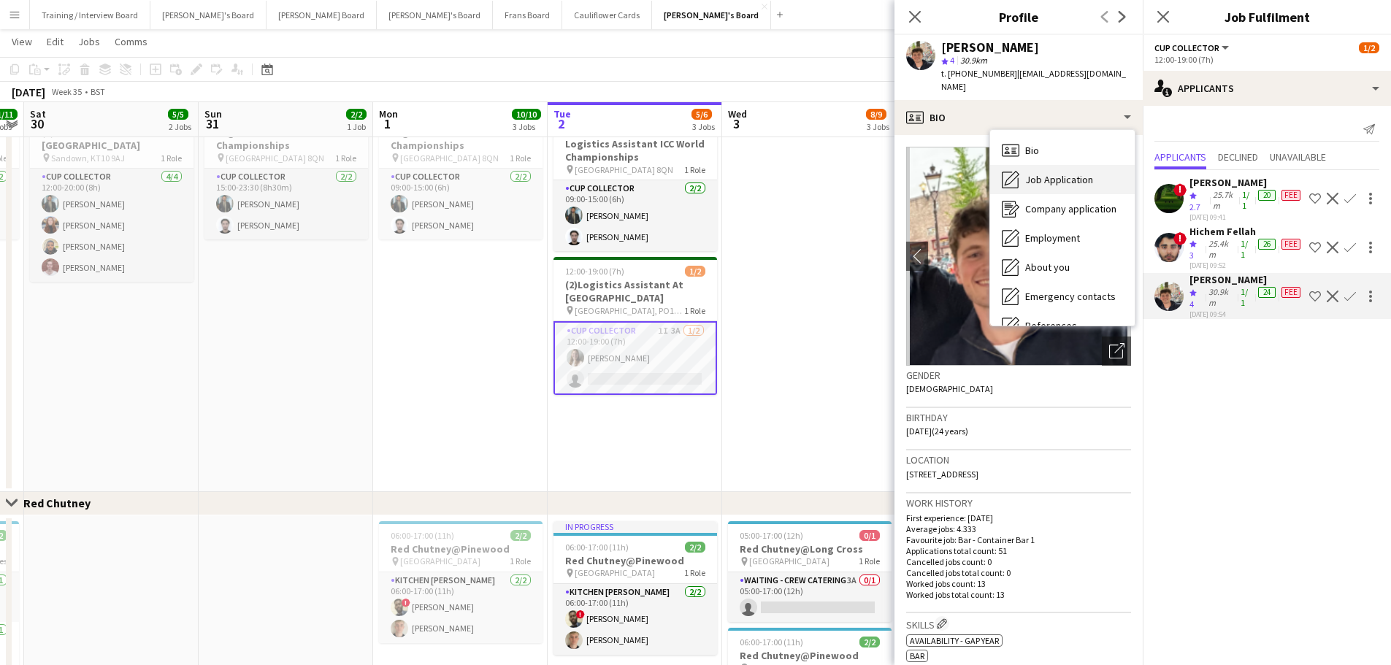
click at [1080, 165] on div "Job Application Job Application" at bounding box center [1062, 179] width 145 height 29
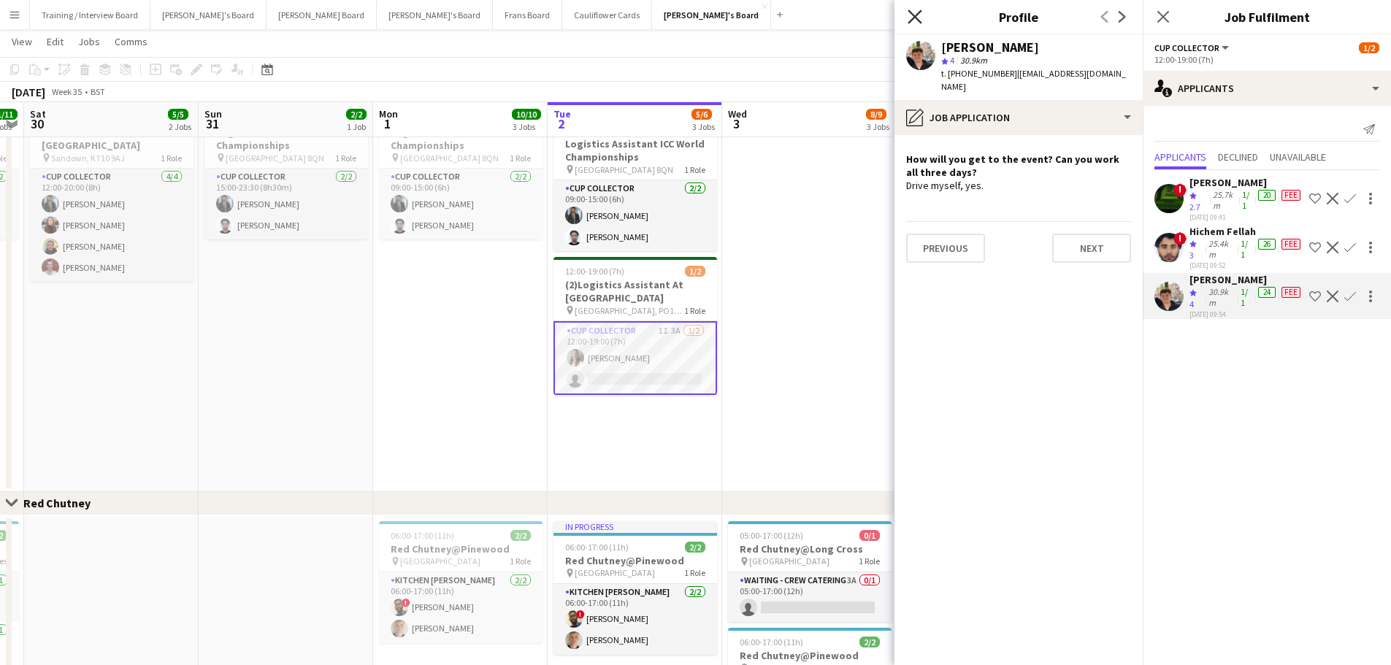
click at [915, 20] on icon "Close pop-in" at bounding box center [914, 16] width 14 height 14
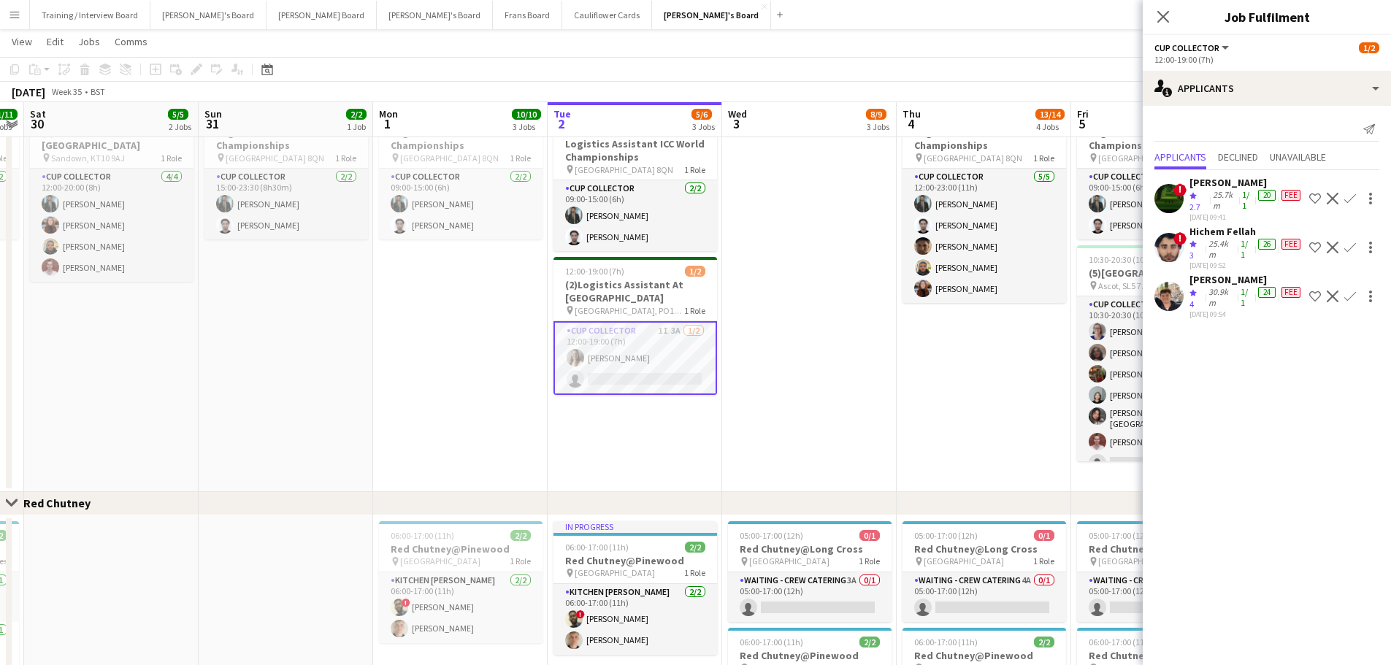
click at [464, 407] on app-date-cell "09:00-15:00 (6h) 2/2 Logistics Assistant ICC World Championships pin Lord Crick…" at bounding box center [460, 295] width 174 height 393
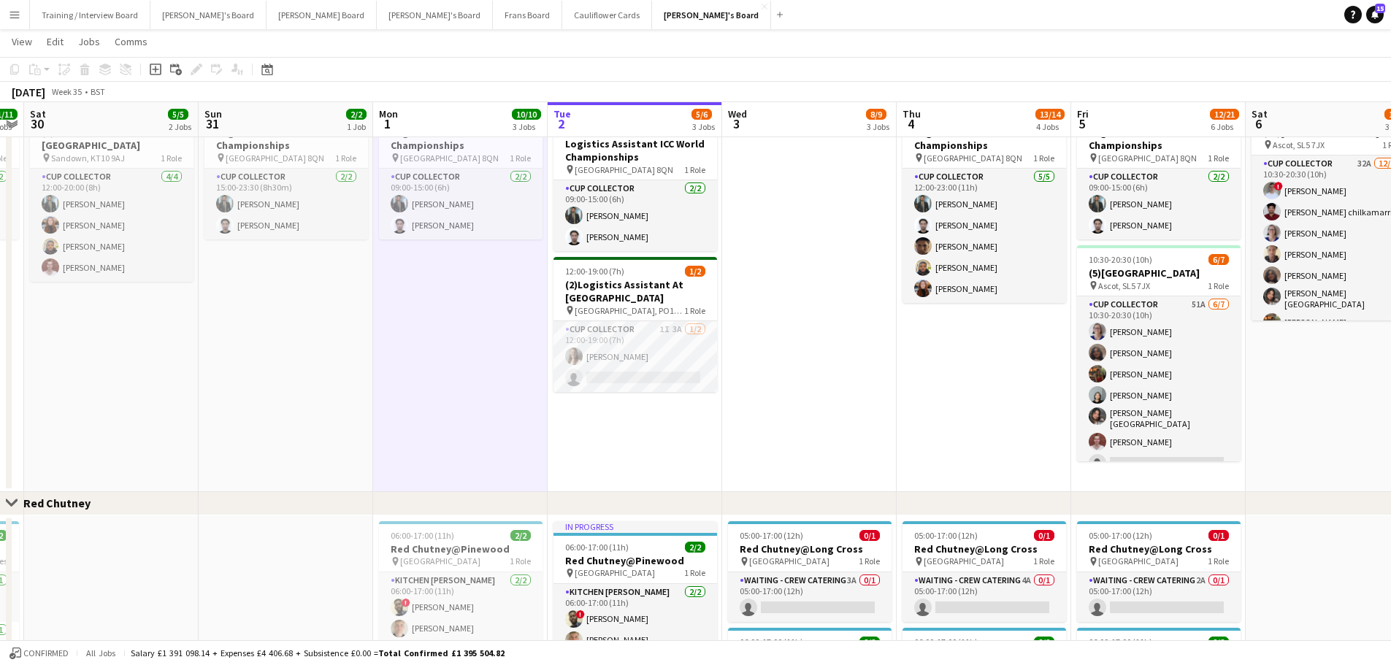
click at [246, 392] on app-date-cell "15:00-23:30 (8h30m) 2/2 Logistics Assistant ICC World Championships pin Lord Cr…" at bounding box center [286, 295] width 174 height 393
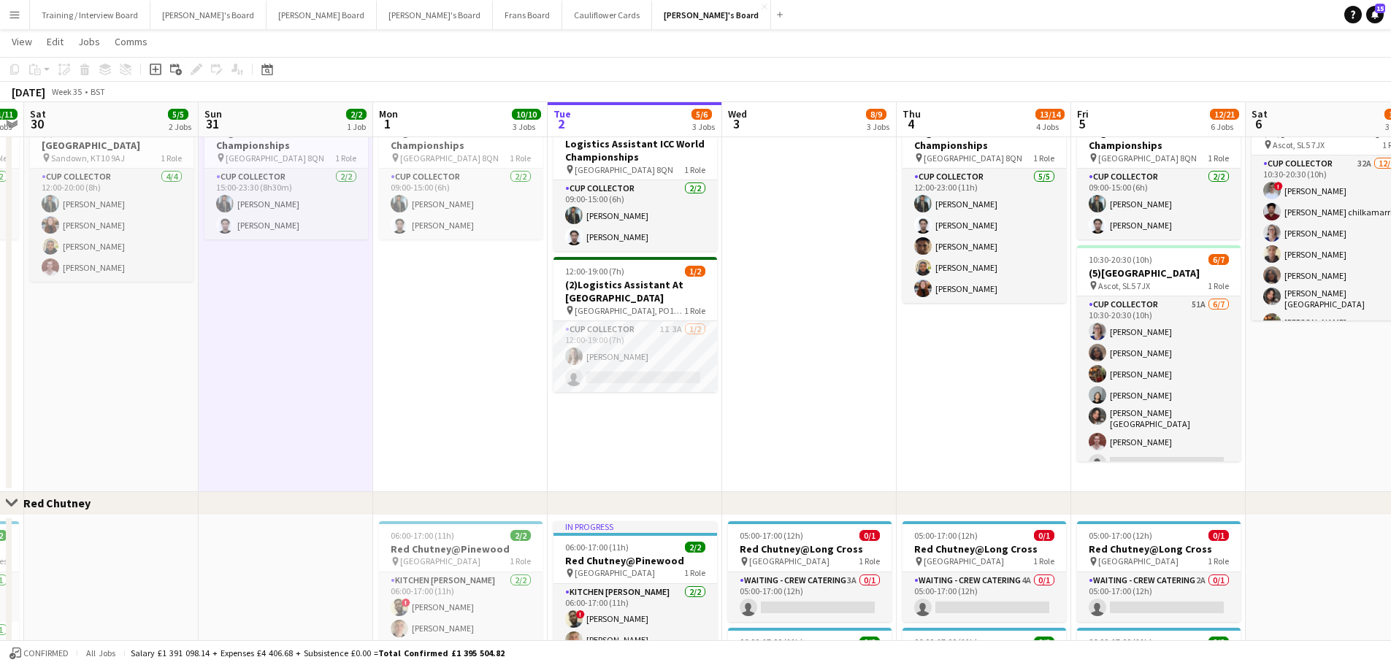
scroll to position [0, 358]
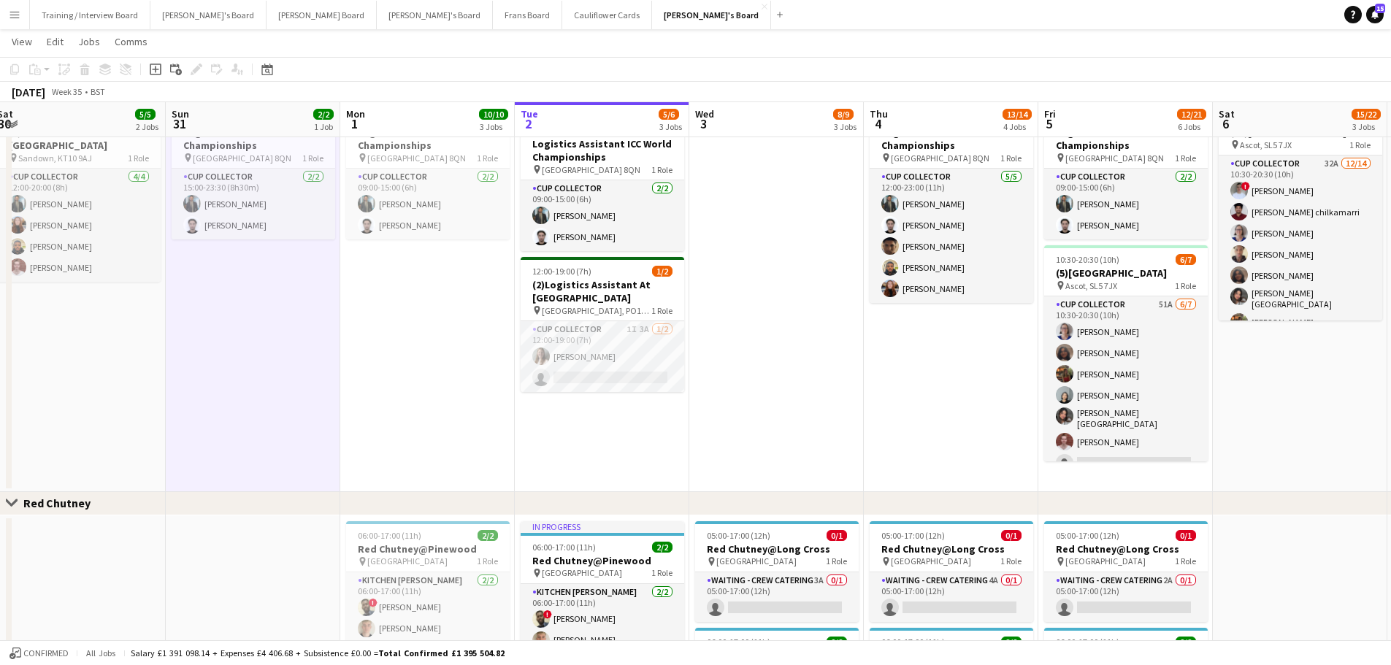
drag, startPoint x: 246, startPoint y: 392, endPoint x: 562, endPoint y: 393, distance: 316.1
click at [562, 393] on app-calendar-viewport "Thu 28 20/20 5 Jobs Fri 29 11/11 5 Jobs Sat 30 5/5 2 Jobs Sun 31 2/2 1 Job Mon …" at bounding box center [695, 56] width 1391 height 1752
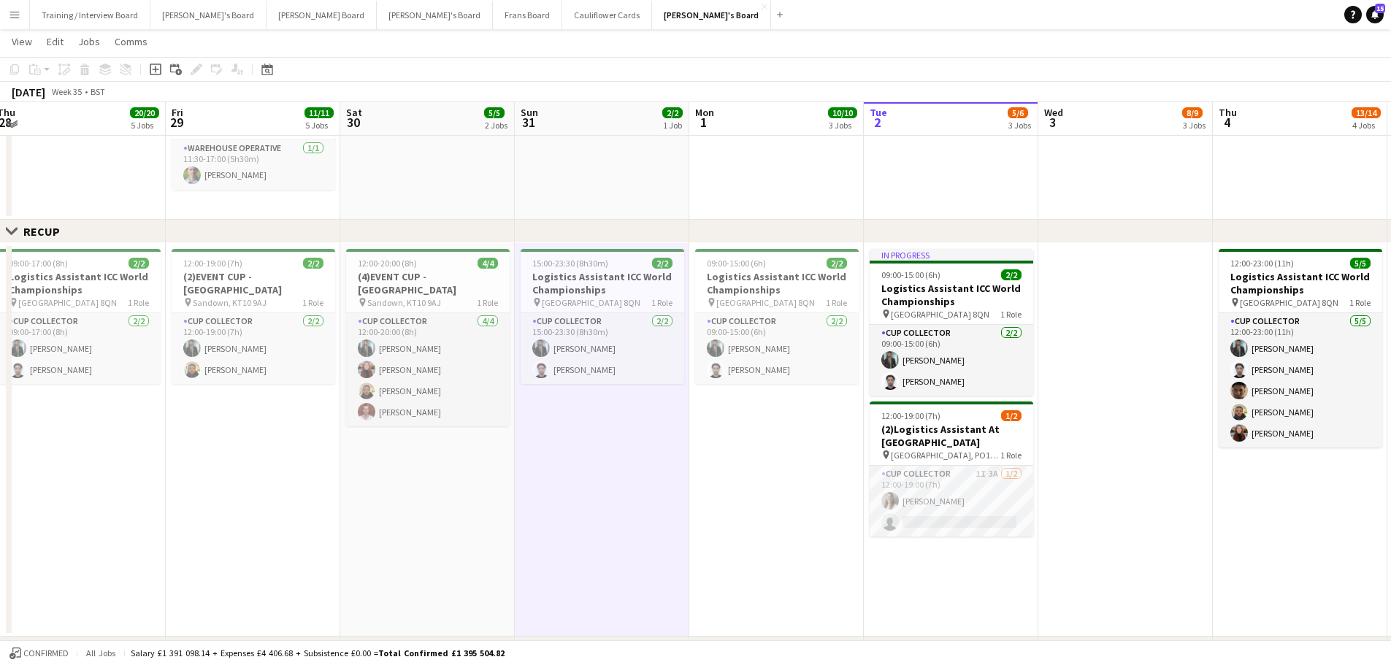
scroll to position [731, 0]
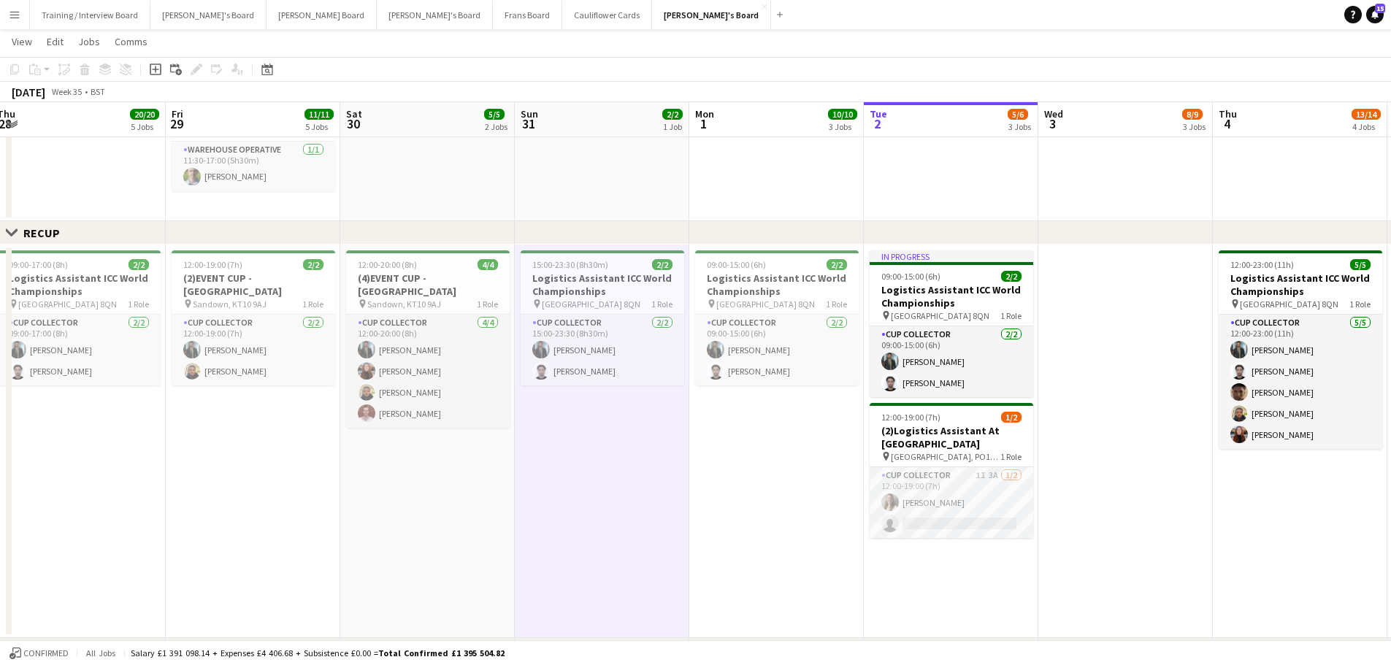
click at [583, 185] on app-date-cell at bounding box center [602, 36] width 174 height 372
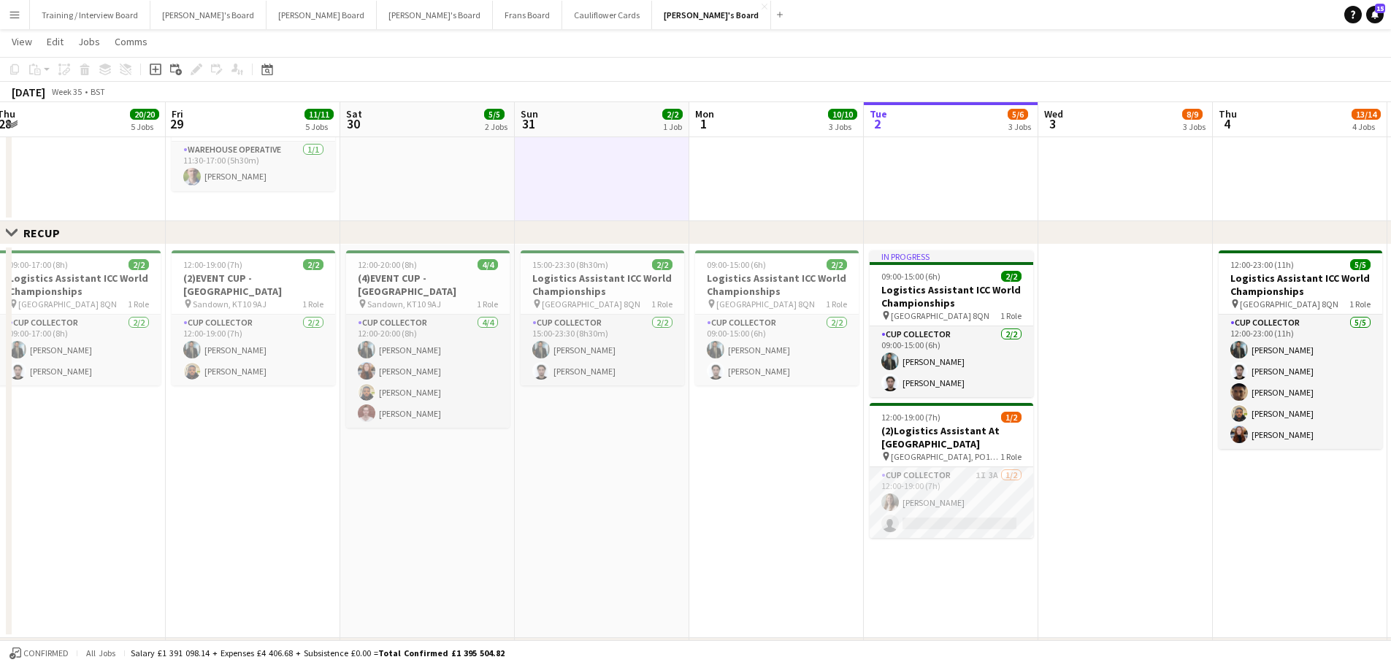
click at [431, 155] on app-date-cell at bounding box center [427, 36] width 174 height 372
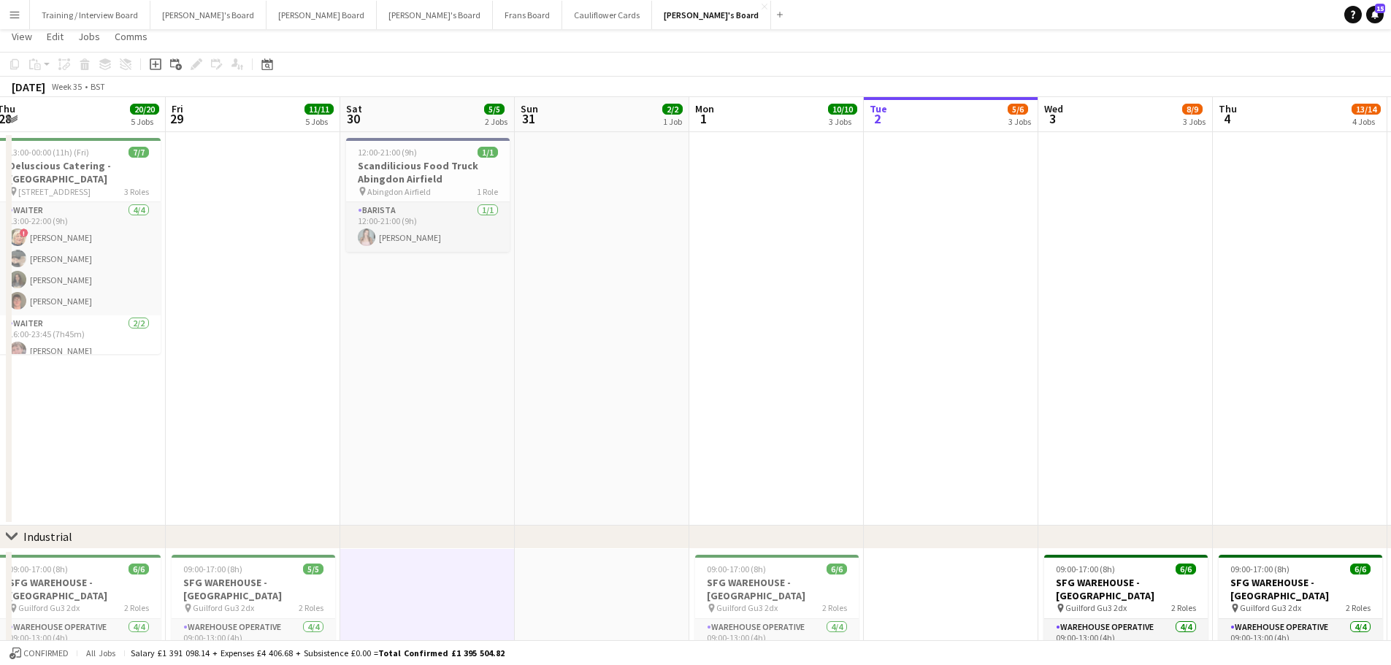
scroll to position [0, 0]
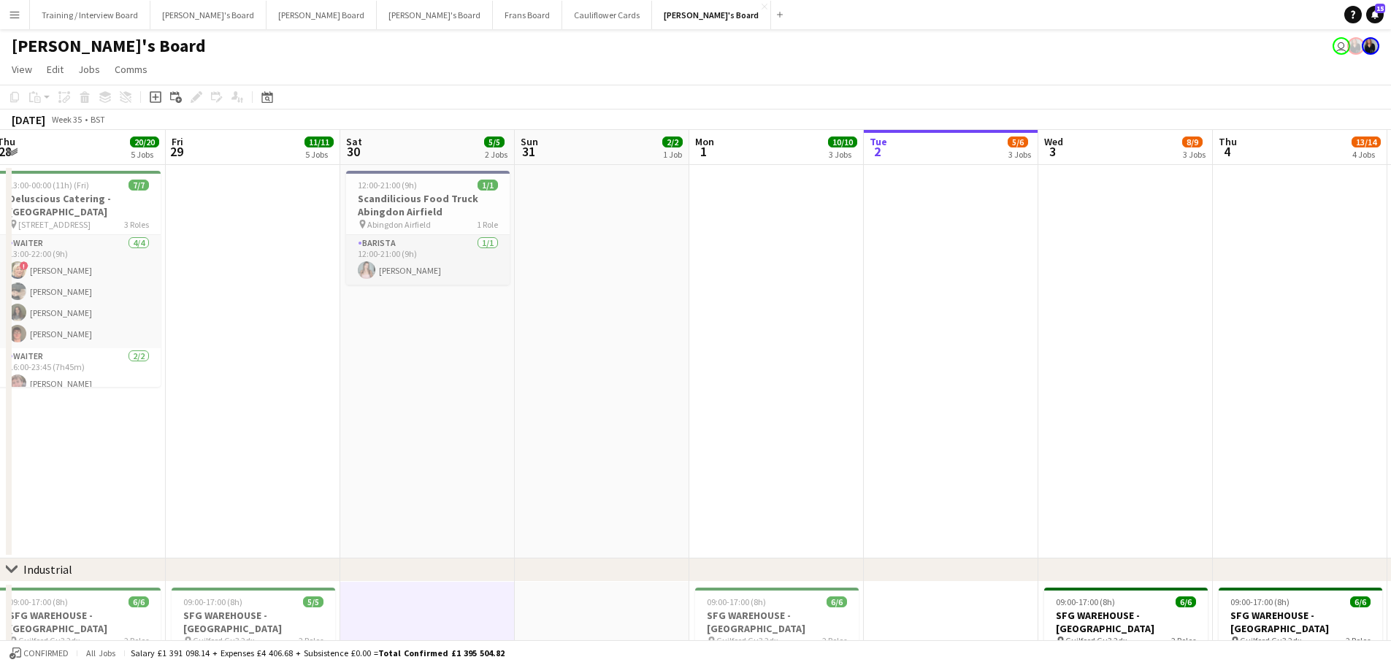
click at [588, 384] on app-date-cell at bounding box center [602, 361] width 174 height 393
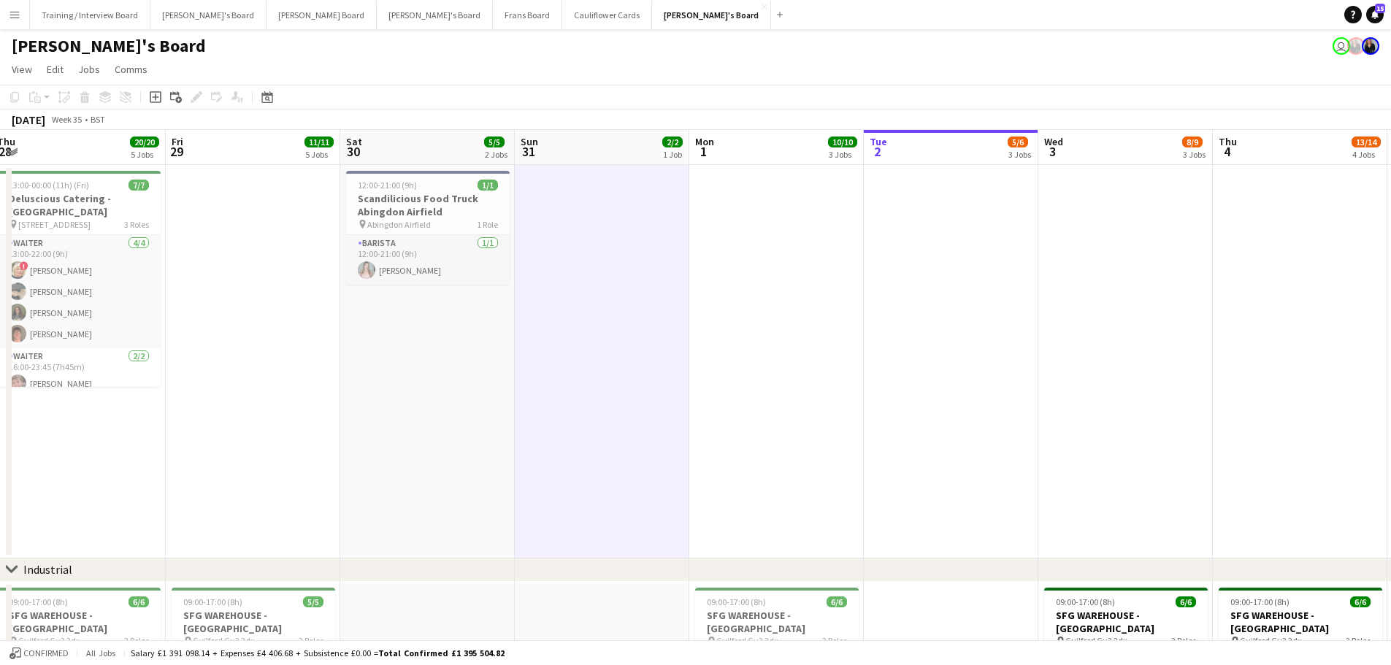
click at [456, 369] on app-date-cell "12:00-21:00 (9h) 1/1 Scandilicious Food Truck Abingdon Airfield pin Abingdon Ai…" at bounding box center [427, 361] width 174 height 393
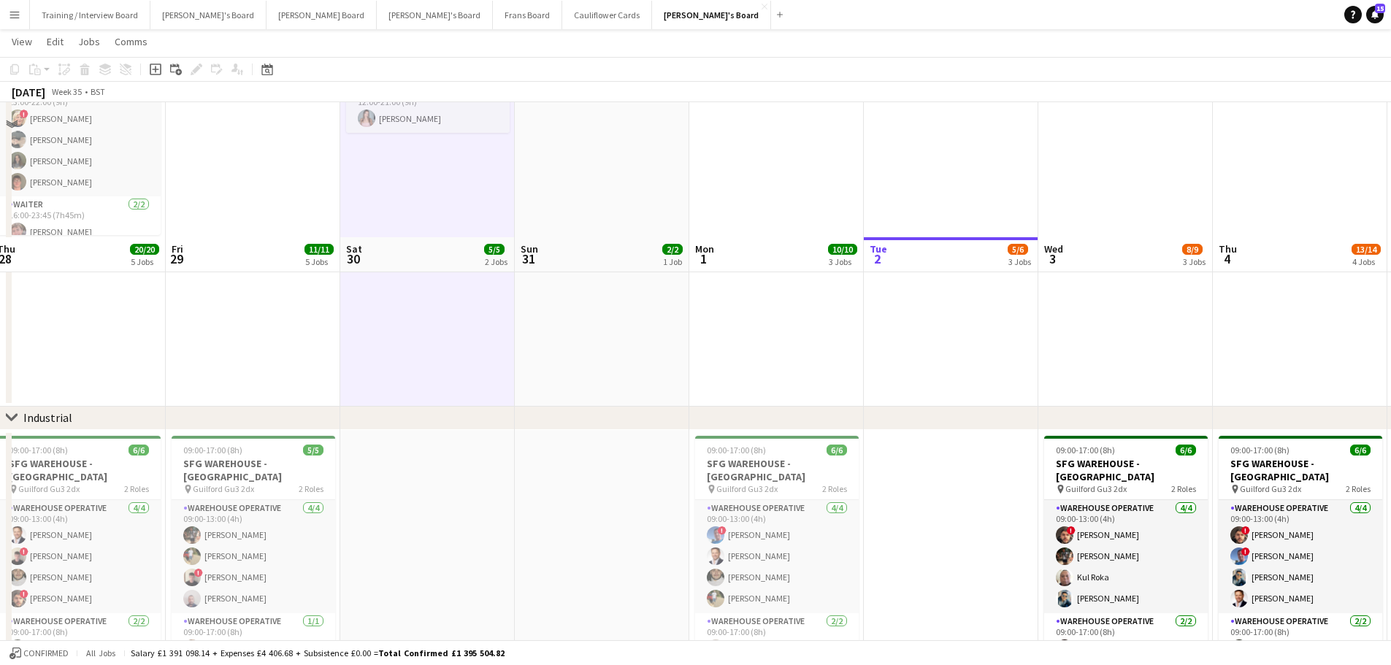
scroll to position [292, 0]
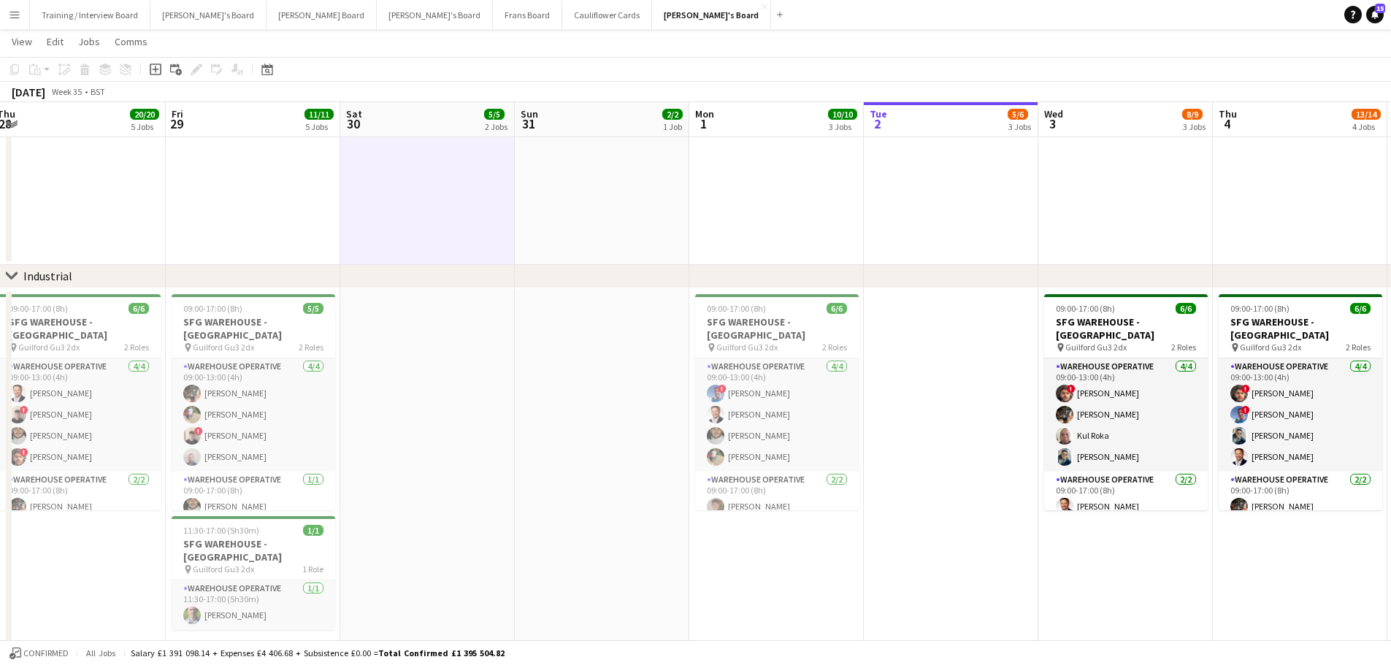
click at [456, 369] on app-date-cell at bounding box center [427, 474] width 174 height 372
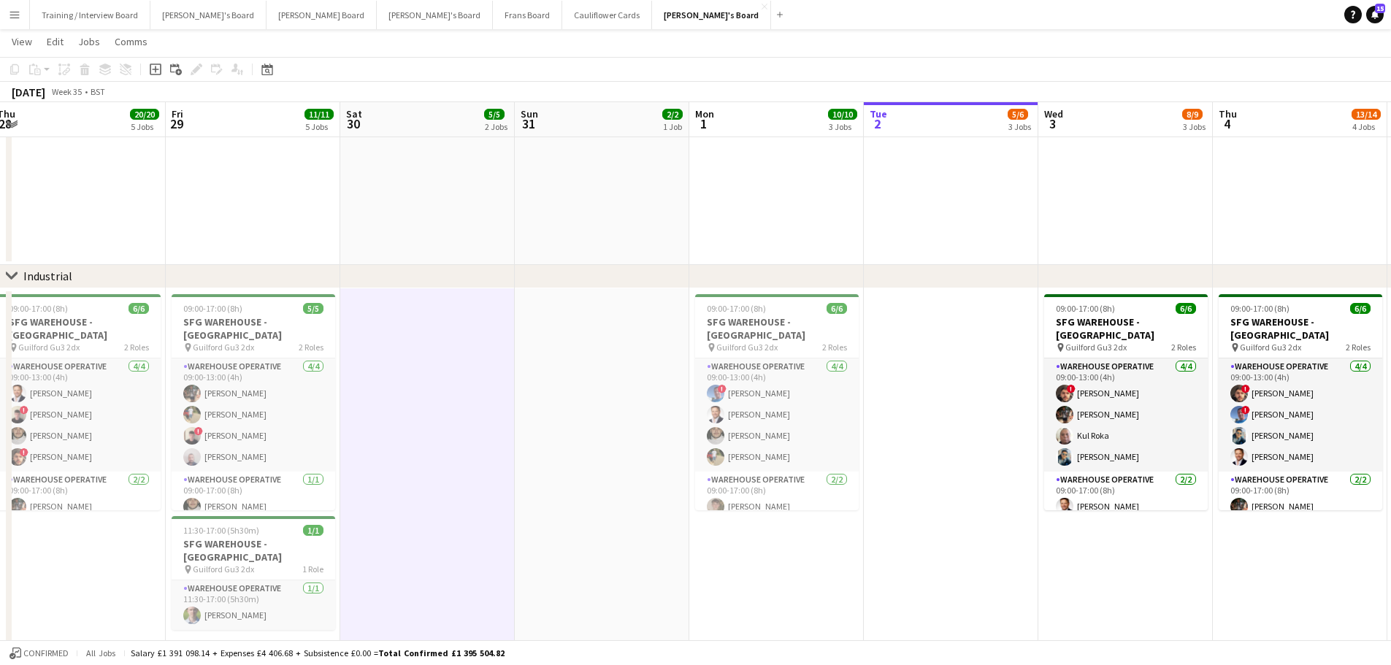
click at [606, 398] on app-date-cell at bounding box center [602, 474] width 174 height 372
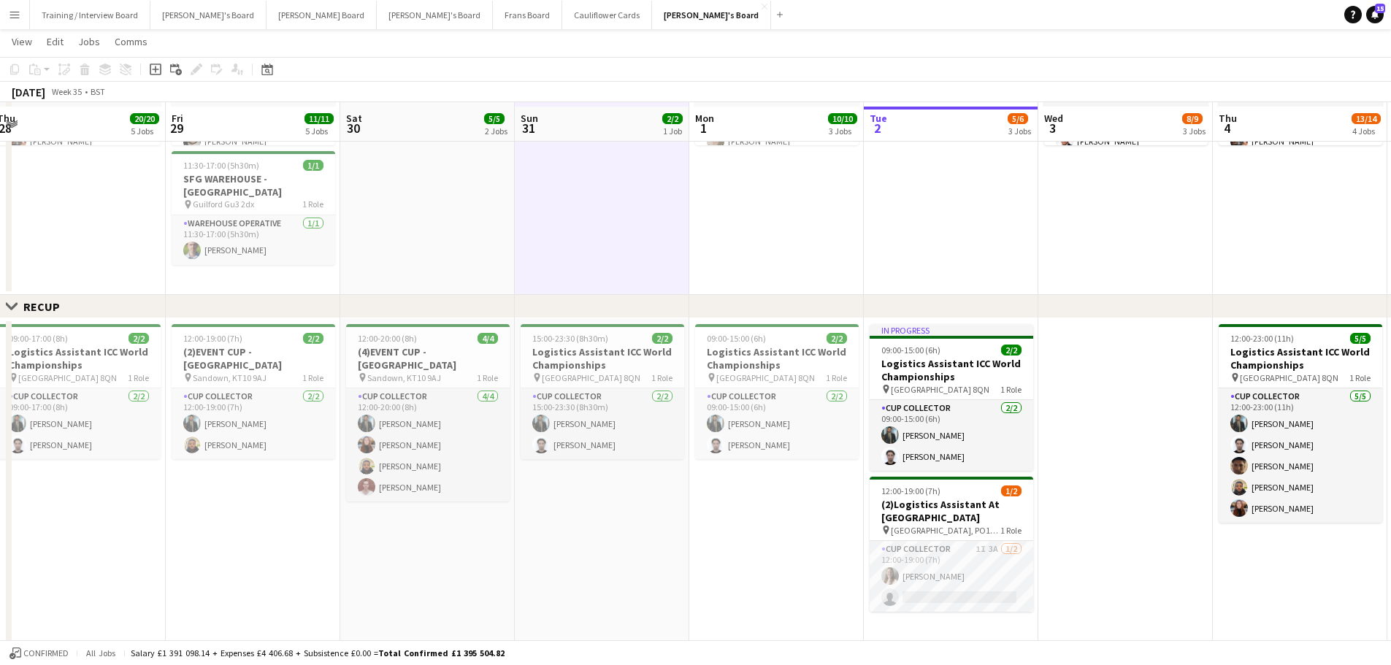
scroll to position [730, 0]
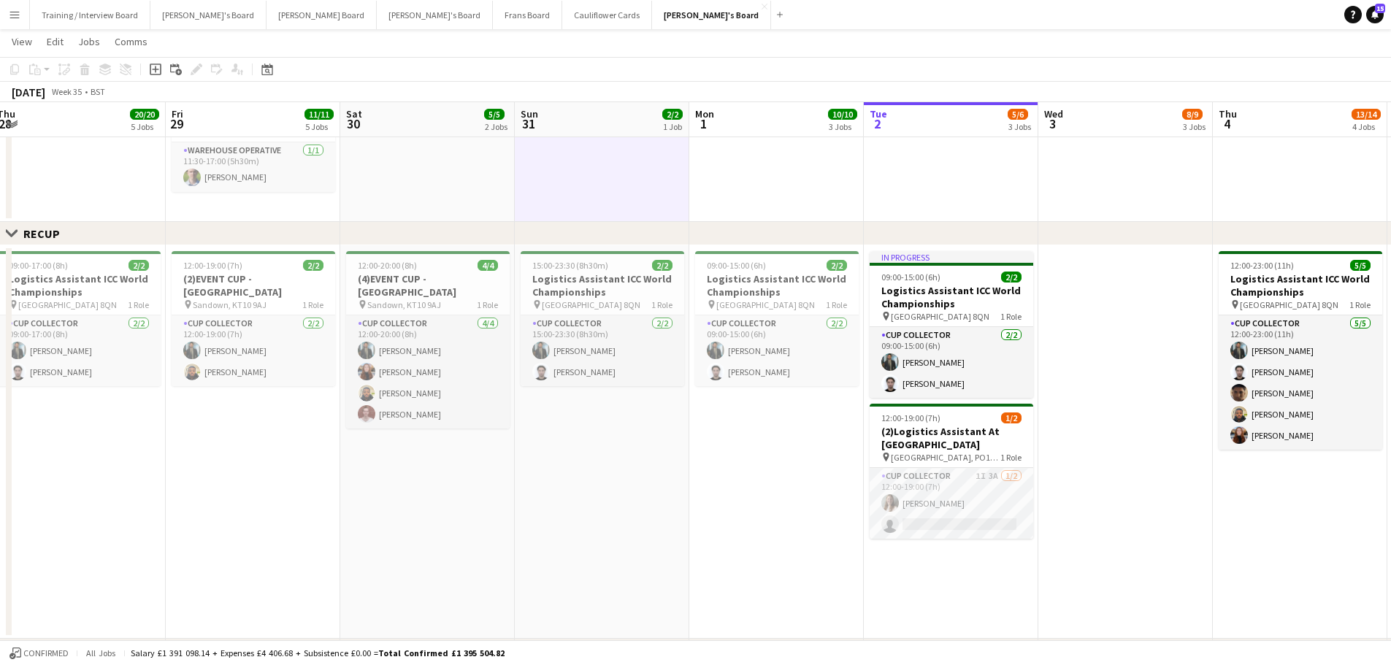
click at [593, 424] on app-date-cell "15:00-23:30 (8h30m) 2/2 Logistics Assistant ICC World Championships pin Lord Cr…" at bounding box center [602, 441] width 174 height 393
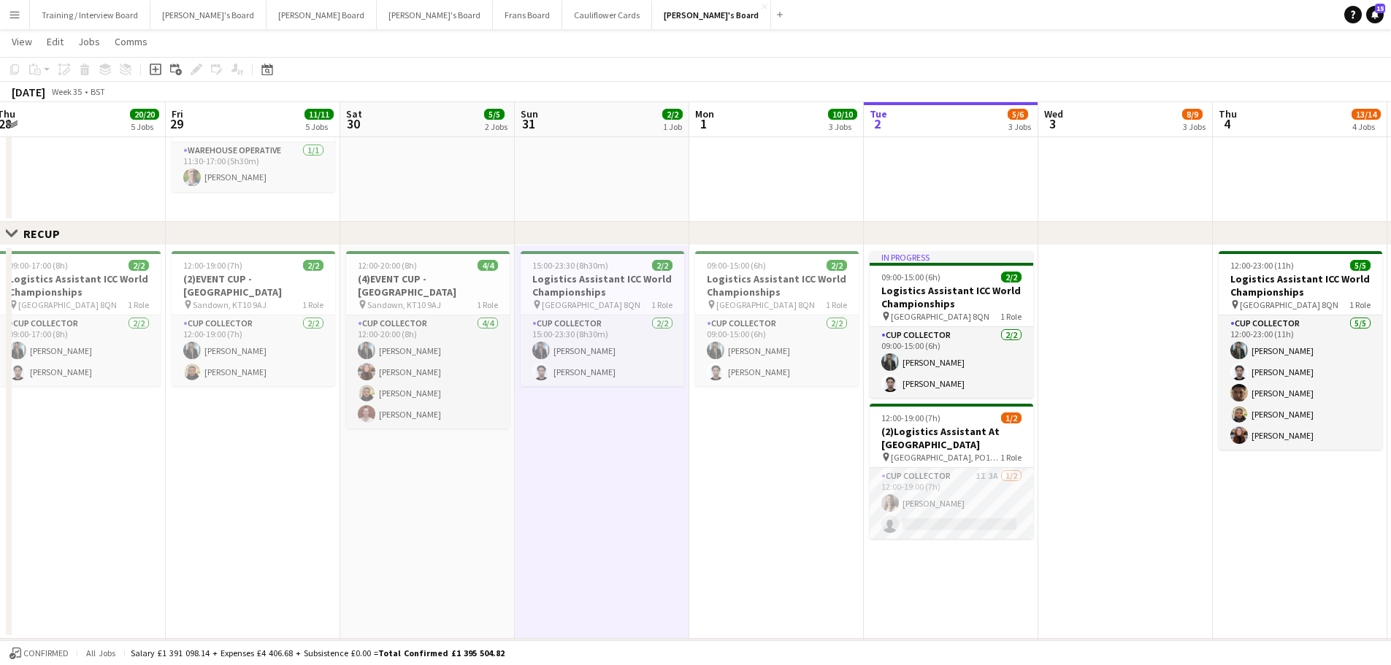
click at [452, 508] on app-date-cell "12:00-20:00 (8h) 4/4 (4)EVENT CUP - Sandown Racecourse pin Sandown, KT10 9AJ 1 …" at bounding box center [427, 441] width 174 height 393
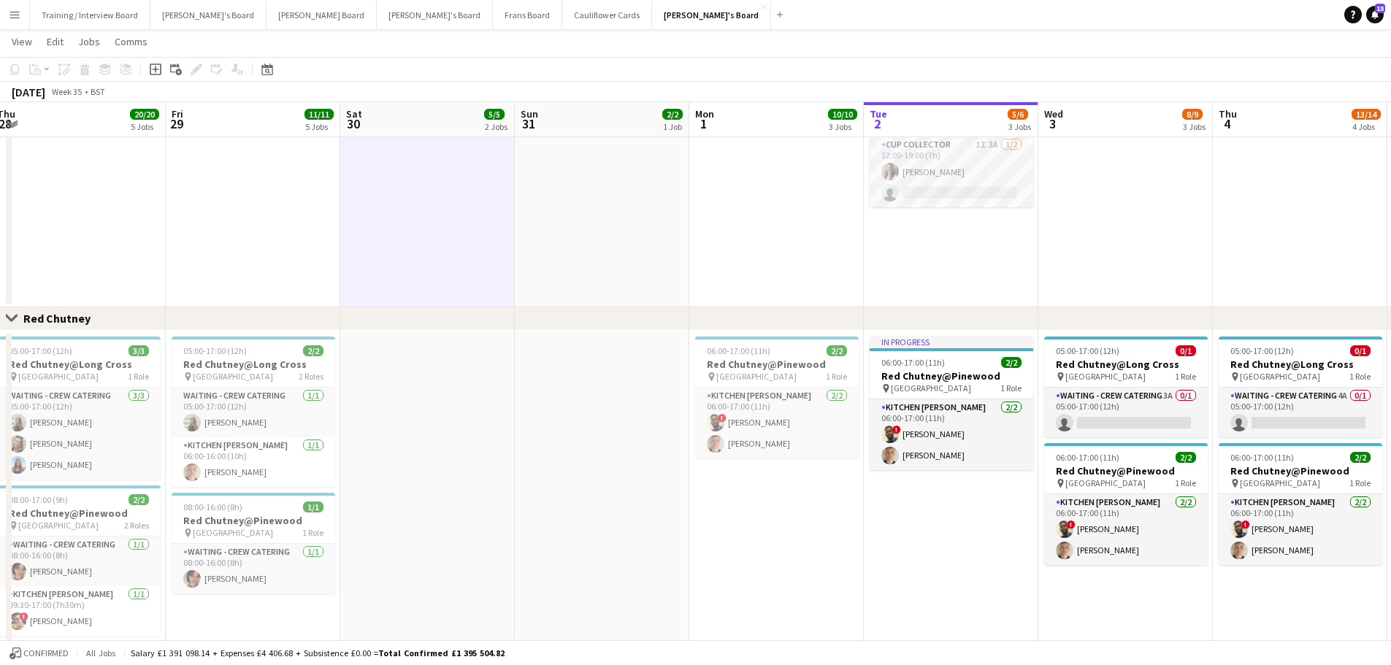
scroll to position [1168, 0]
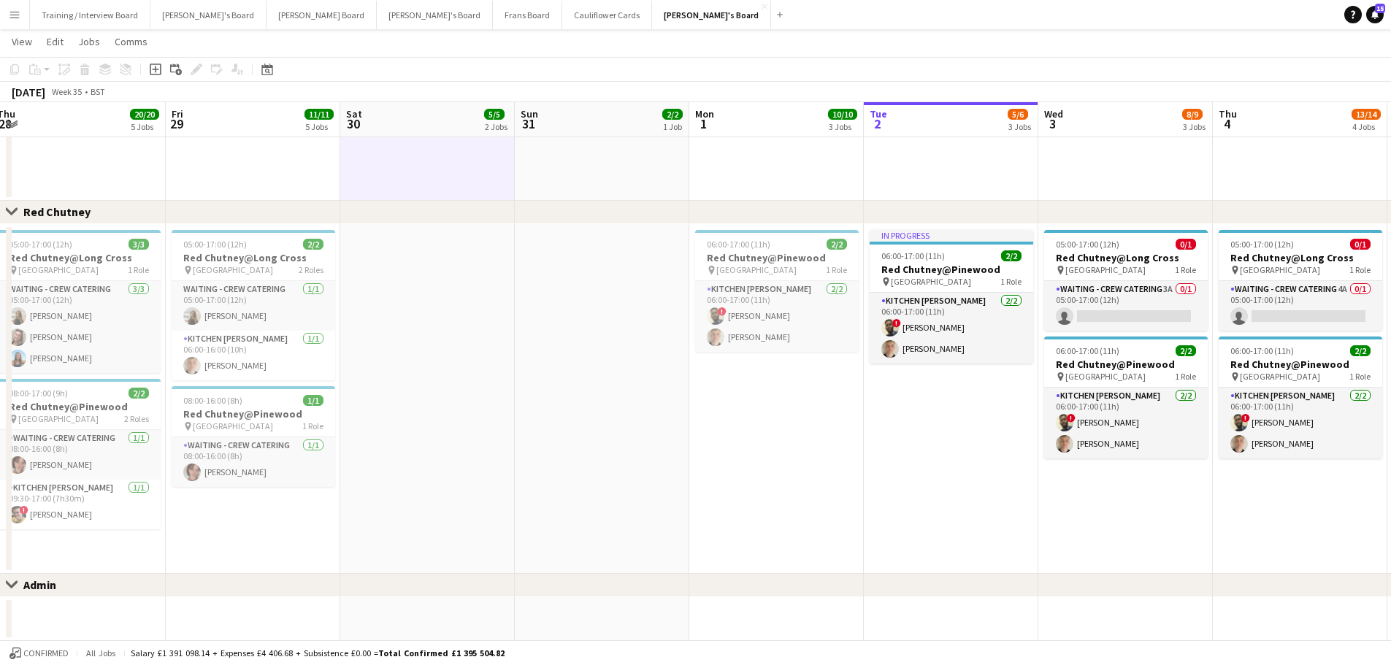
click at [462, 521] on app-date-cell at bounding box center [427, 399] width 174 height 350
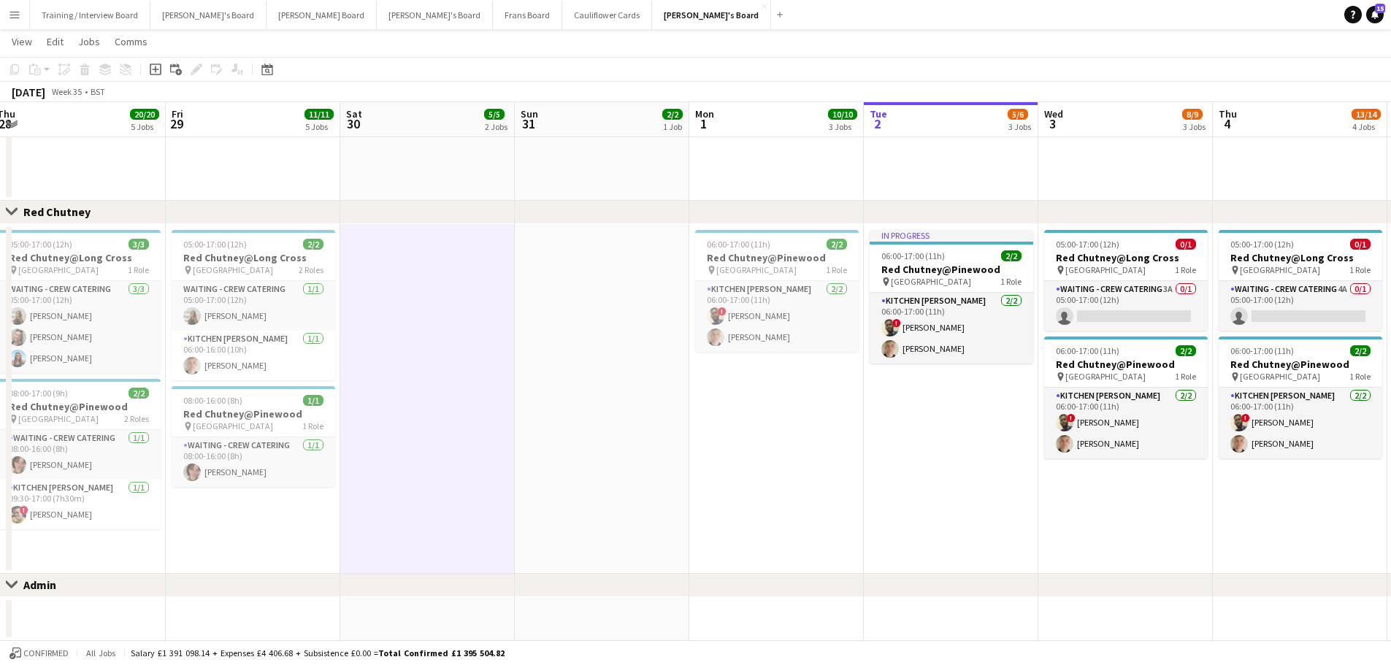
click at [611, 496] on app-date-cell at bounding box center [602, 399] width 174 height 350
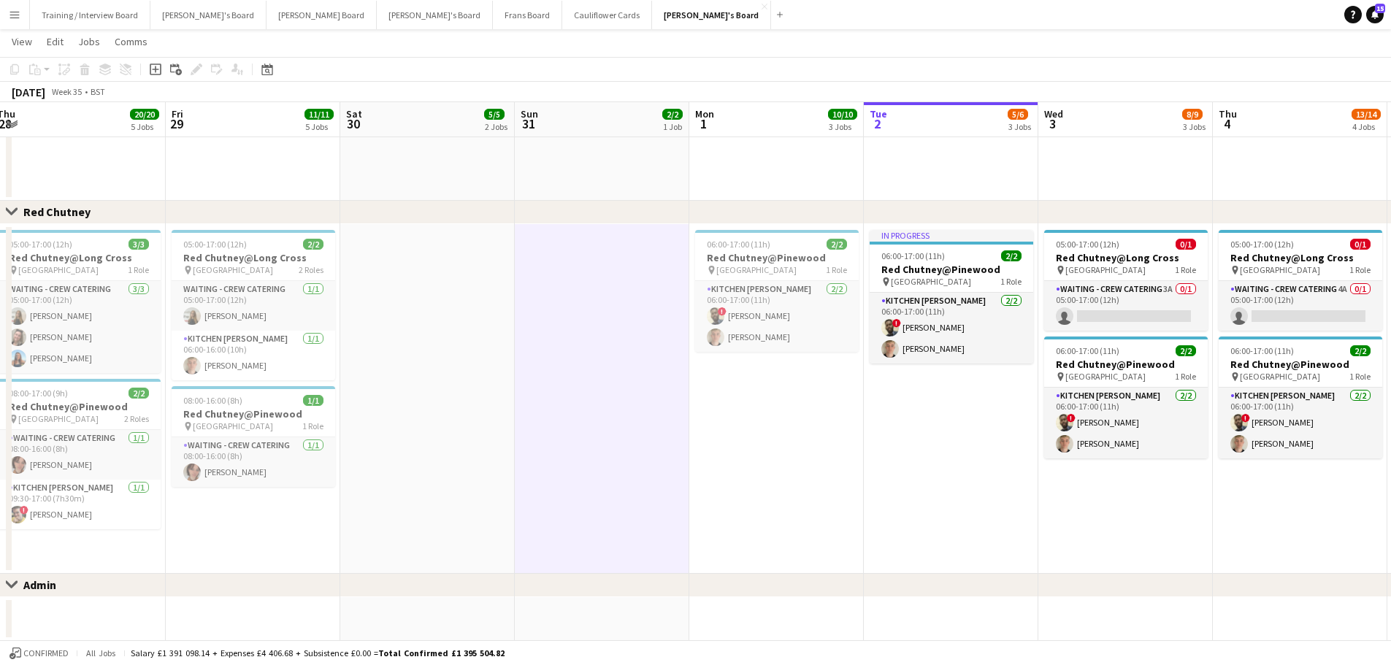
scroll to position [1169, 0]
click at [593, 614] on app-date-cell at bounding box center [602, 618] width 174 height 44
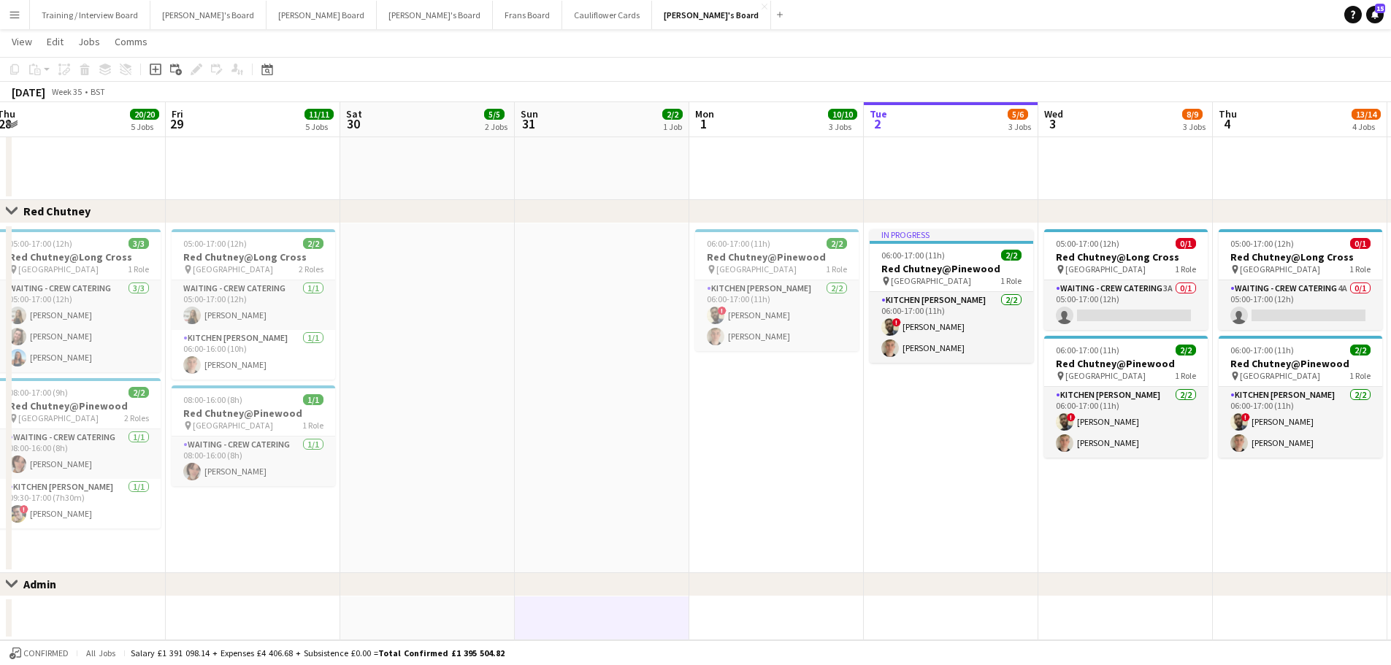
click at [452, 627] on app-date-cell at bounding box center [427, 618] width 174 height 44
click at [451, 561] on app-date-cell at bounding box center [427, 398] width 174 height 350
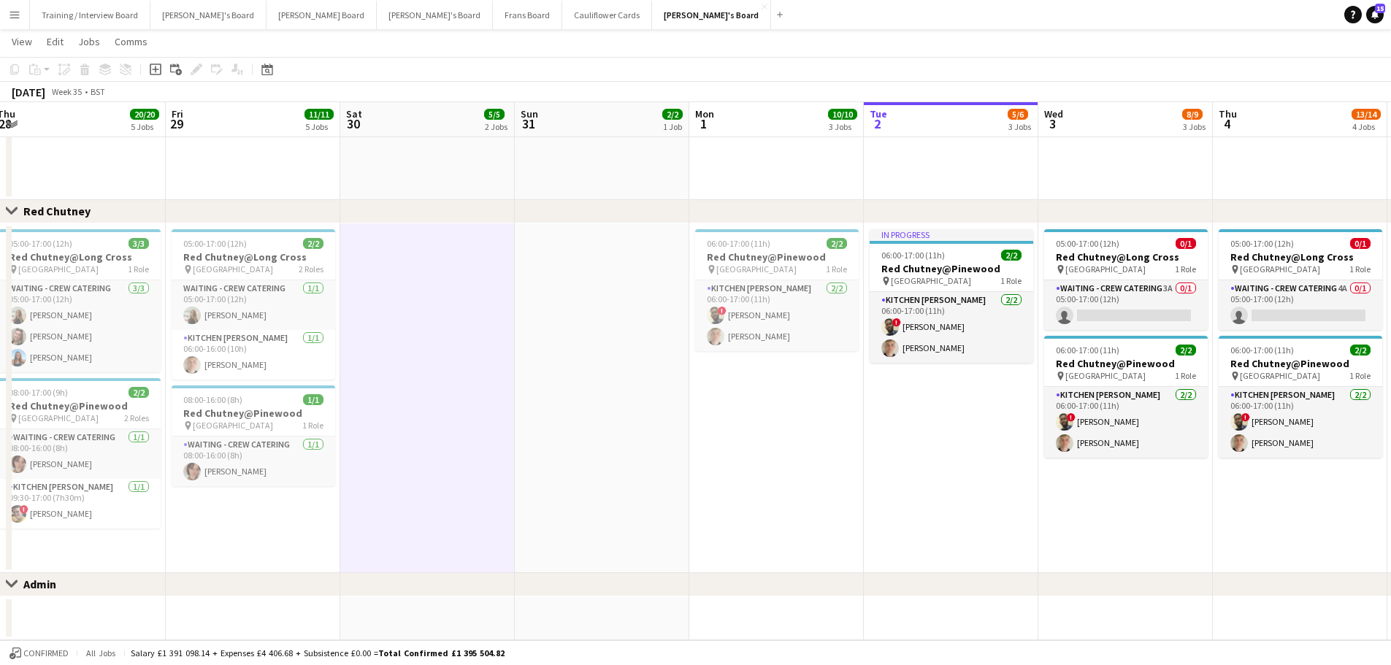
click at [645, 507] on app-date-cell at bounding box center [602, 398] width 174 height 350
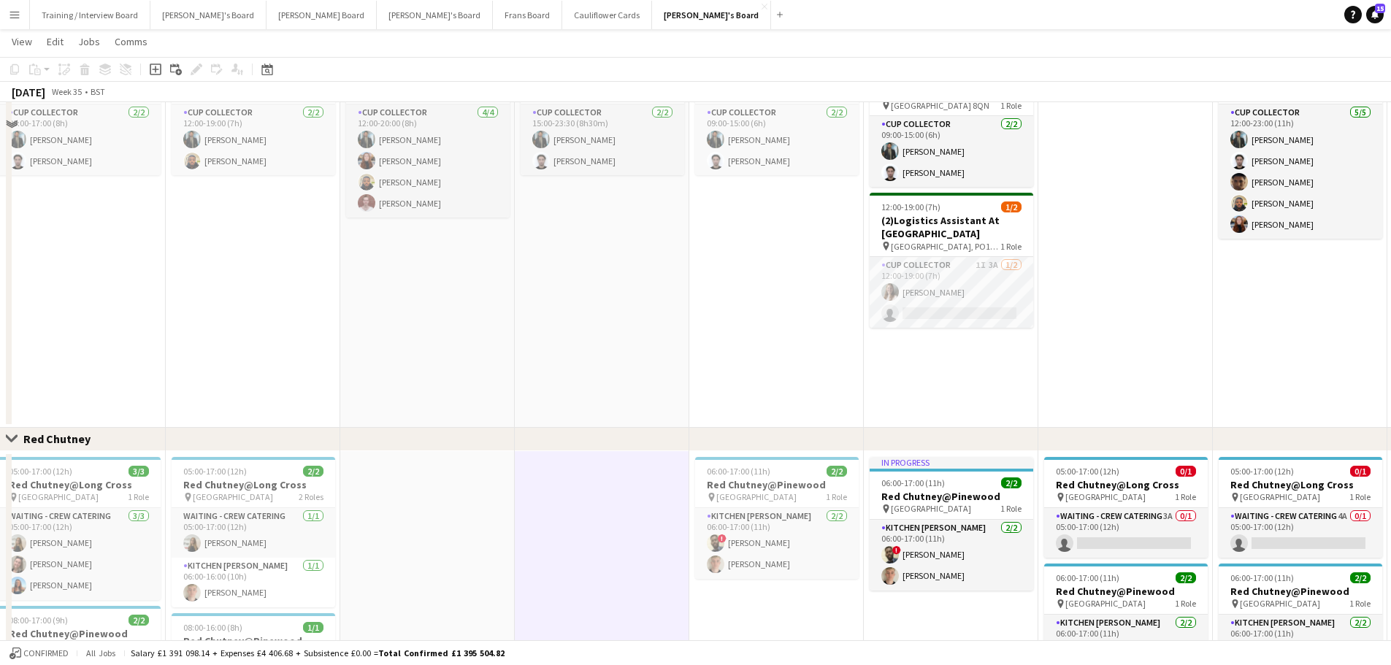
scroll to position [877, 0]
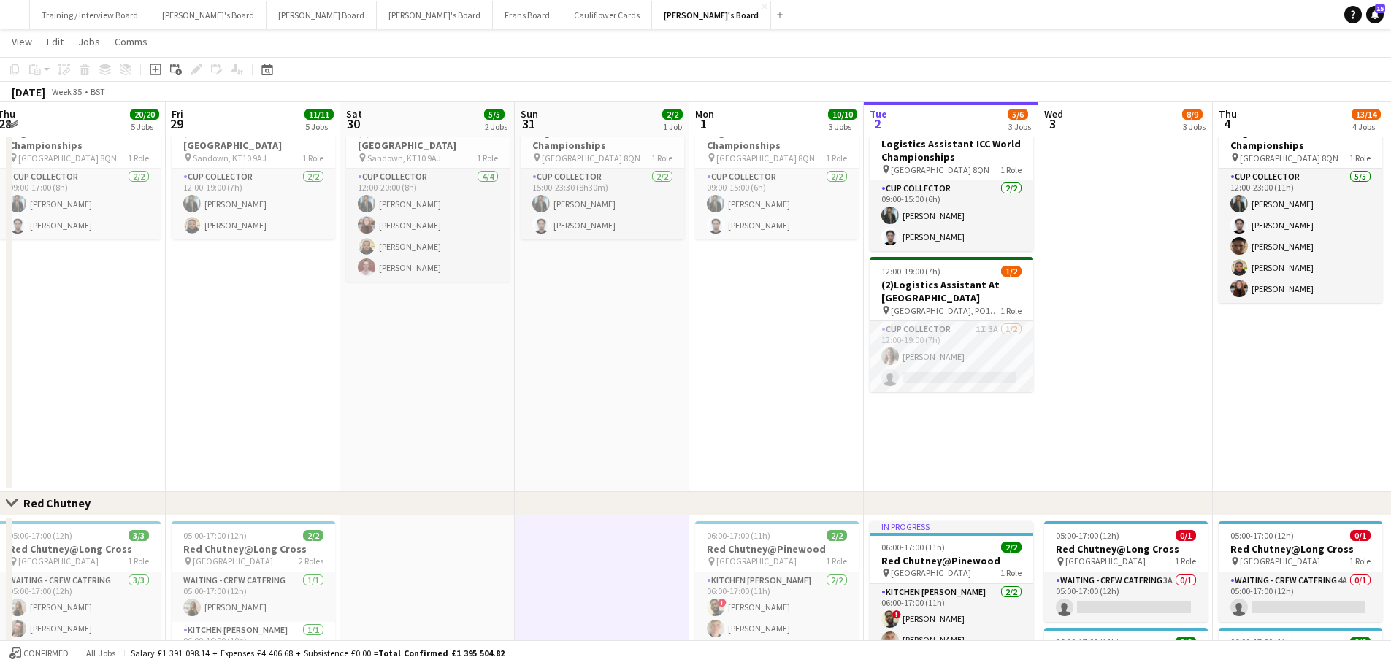
click at [612, 339] on app-date-cell "15:00-23:30 (8h30m) 2/2 Logistics Assistant ICC World Championships pin Lord Cr…" at bounding box center [602, 295] width 174 height 393
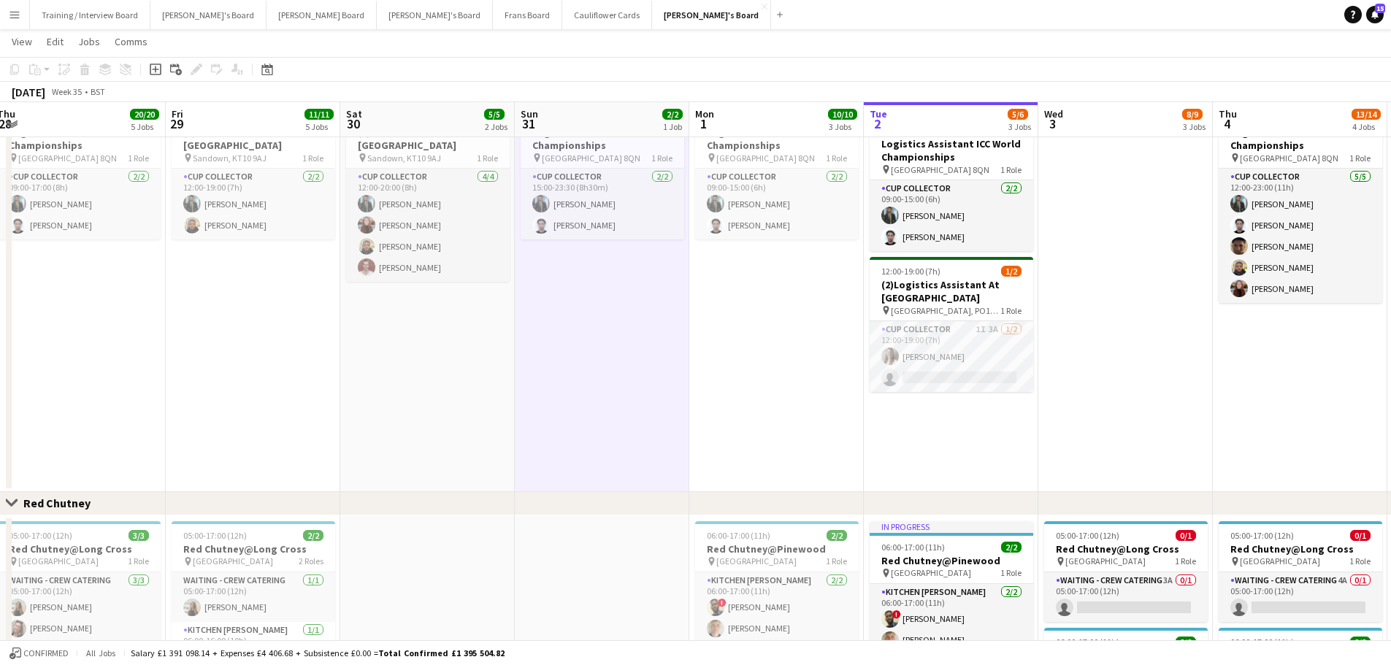
click at [483, 321] on app-date-cell "12:00-20:00 (8h) 4/4 (4)EVENT CUP - Sandown Racecourse pin Sandown, KT10 9AJ 1 …" at bounding box center [427, 295] width 174 height 393
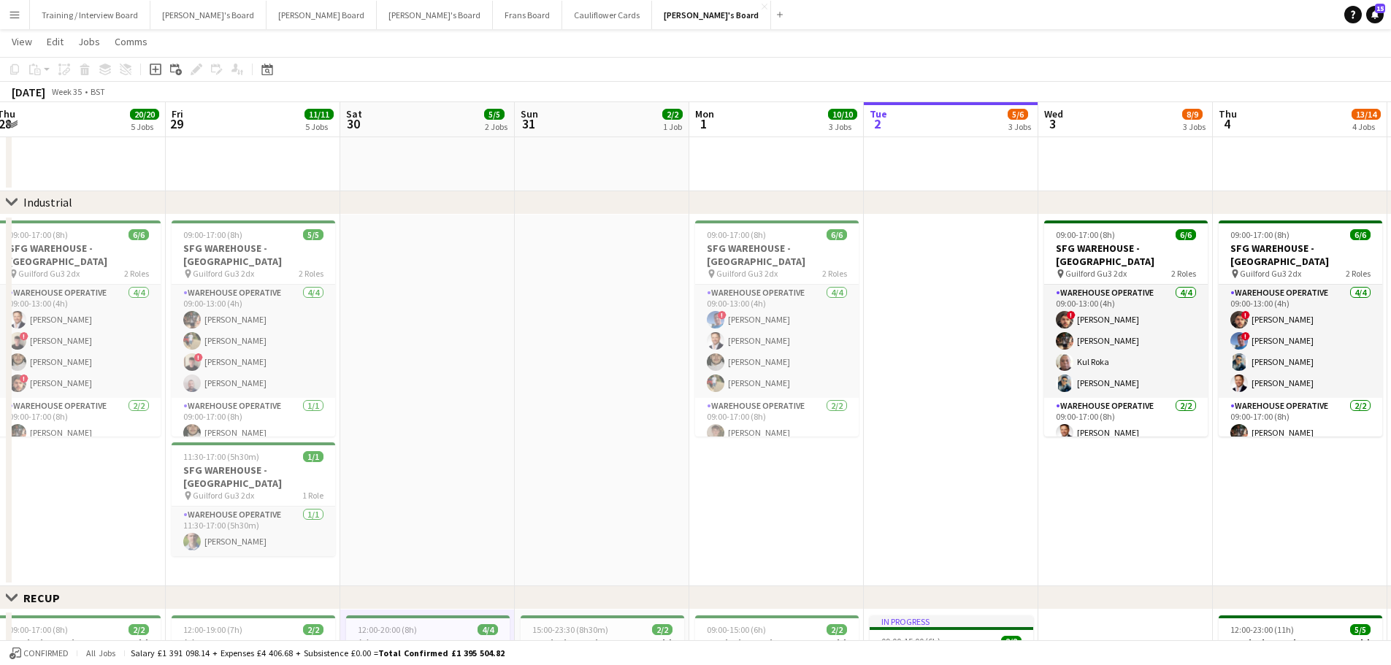
click at [485, 323] on app-date-cell at bounding box center [427, 401] width 174 height 372
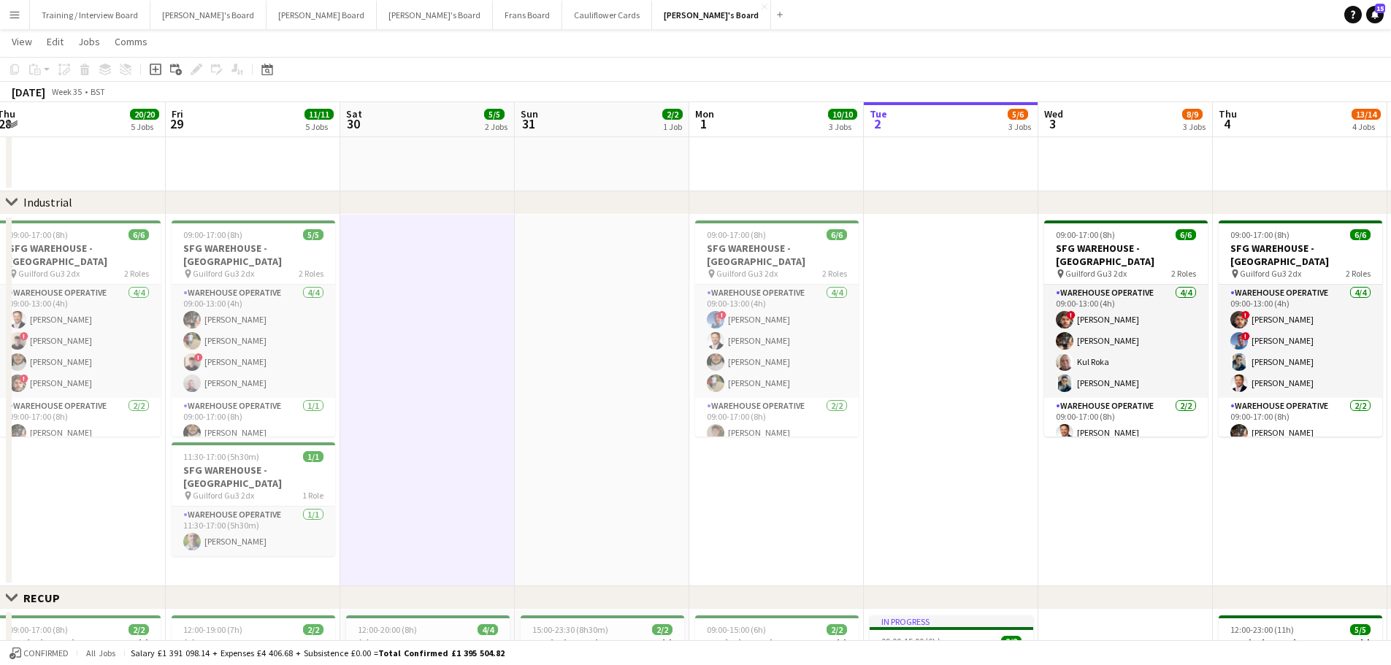
click at [558, 374] on app-date-cell at bounding box center [602, 401] width 174 height 372
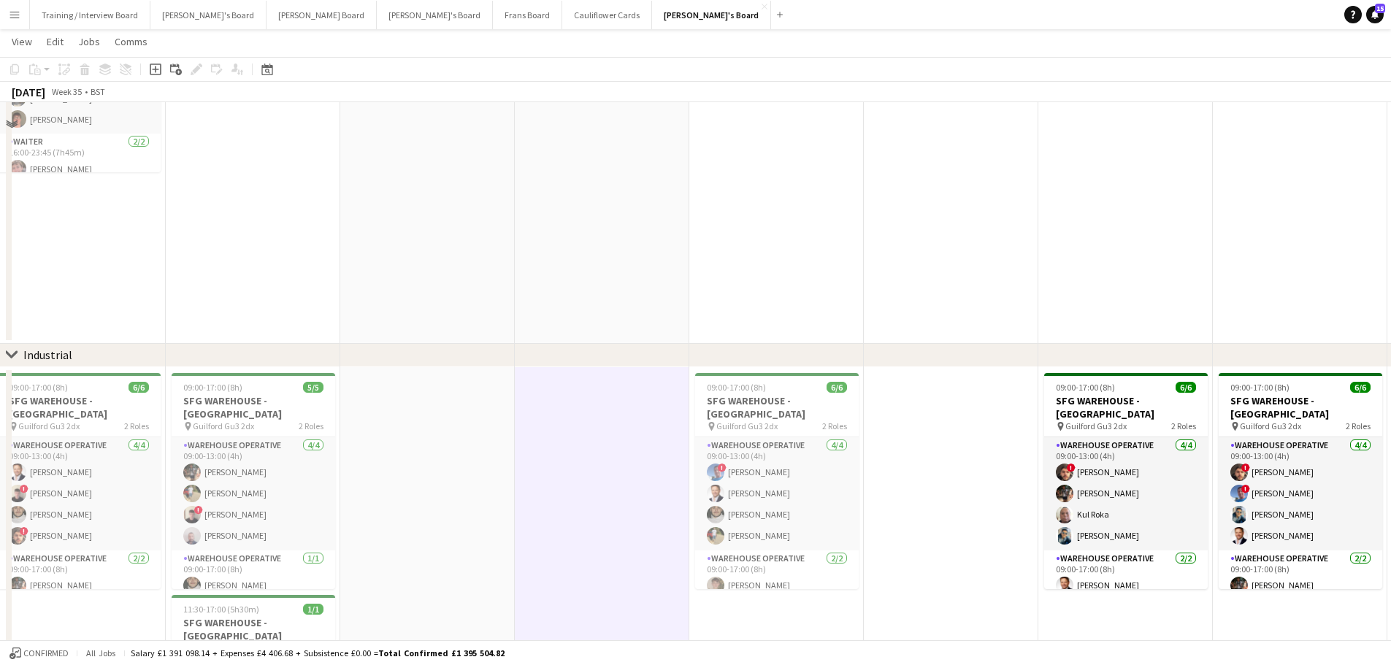
scroll to position [147, 0]
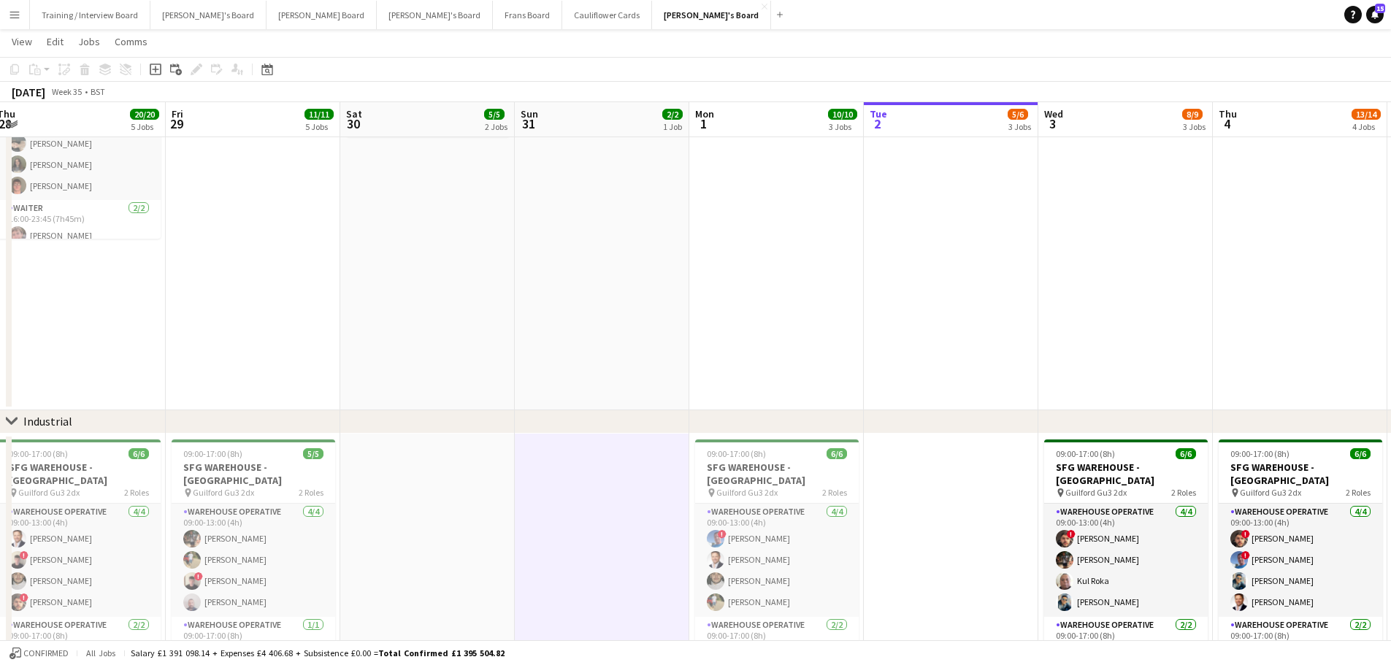
click at [556, 372] on app-date-cell at bounding box center [602, 213] width 174 height 393
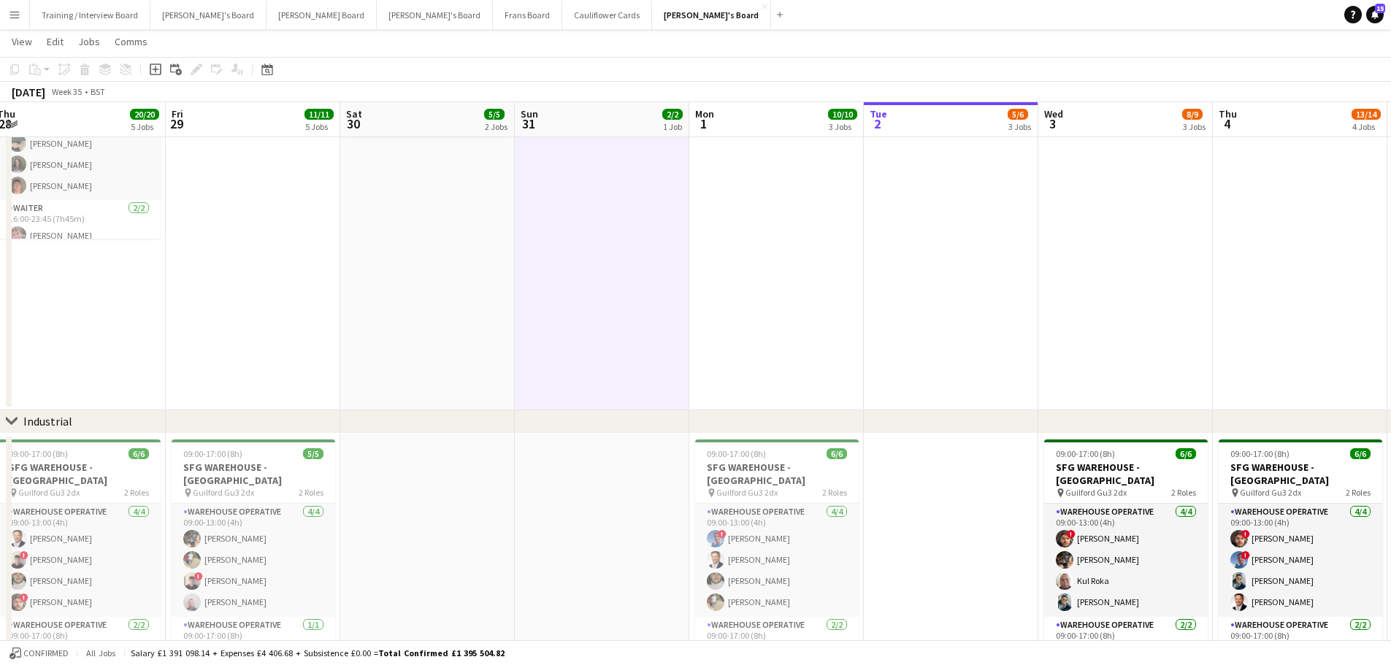
click at [458, 334] on app-date-cell "12:00-21:00 (9h) 1/1 Scandilicious Food Truck Abingdon Airfield pin Abingdon Ai…" at bounding box center [427, 213] width 174 height 393
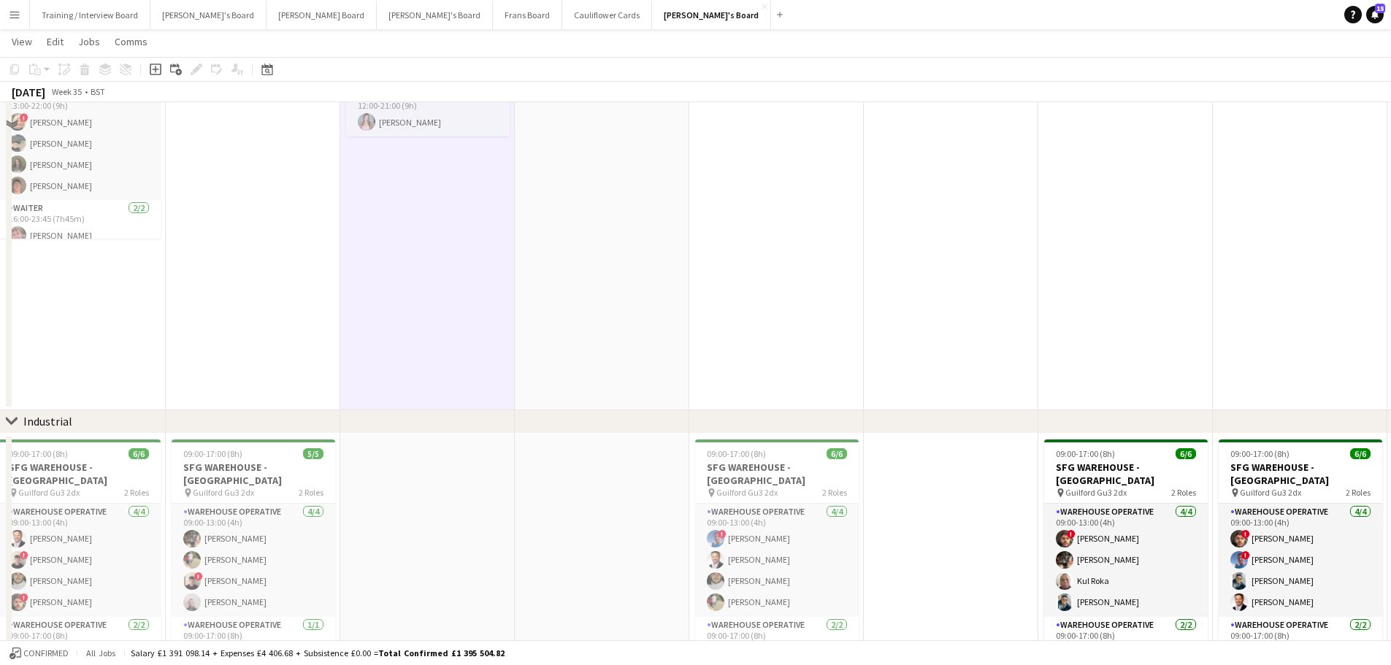
scroll to position [0, 0]
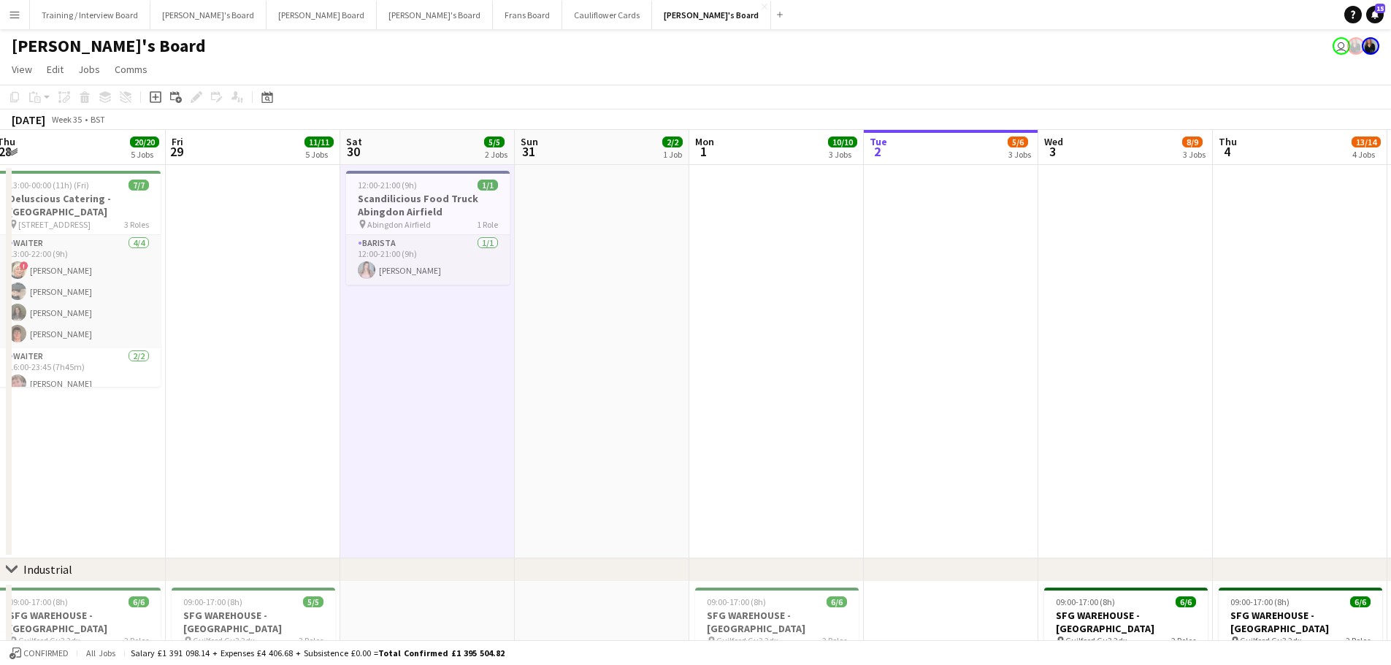
click at [561, 332] on app-date-cell at bounding box center [602, 361] width 174 height 393
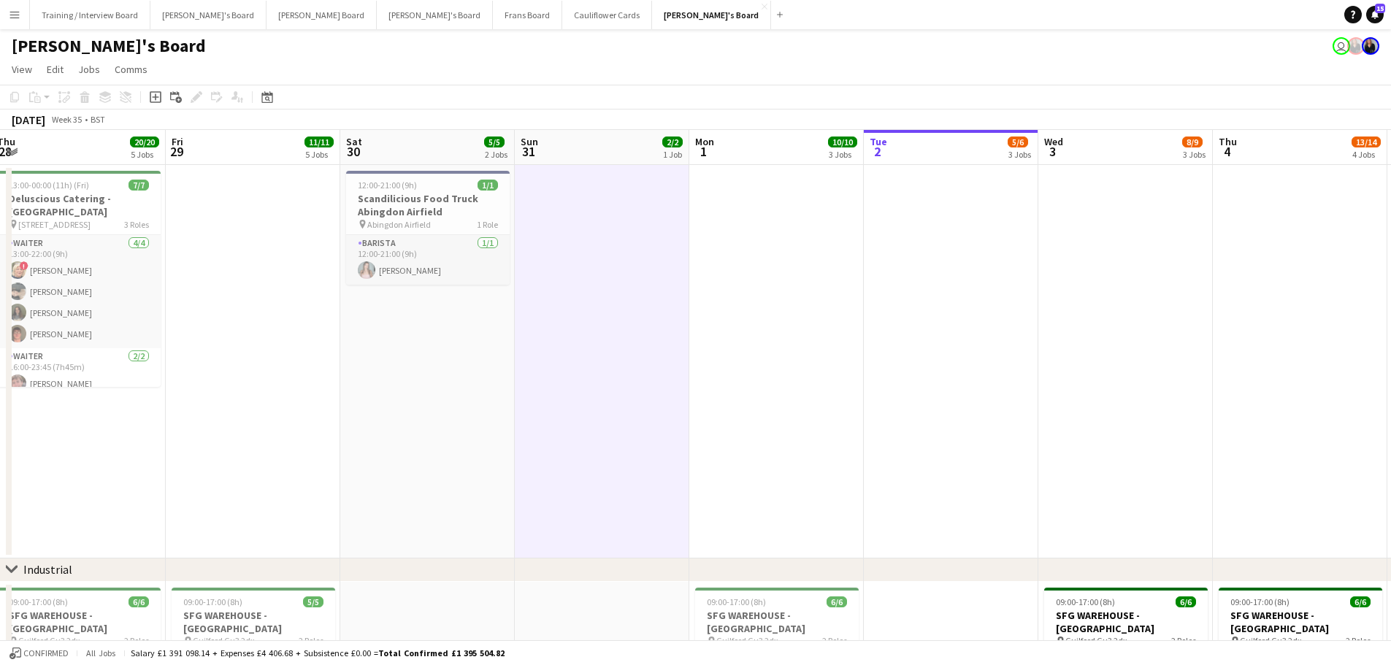
click at [488, 364] on app-date-cell "12:00-21:00 (9h) 1/1 Scandilicious Food Truck Abingdon Airfield pin Abingdon Ai…" at bounding box center [427, 361] width 174 height 393
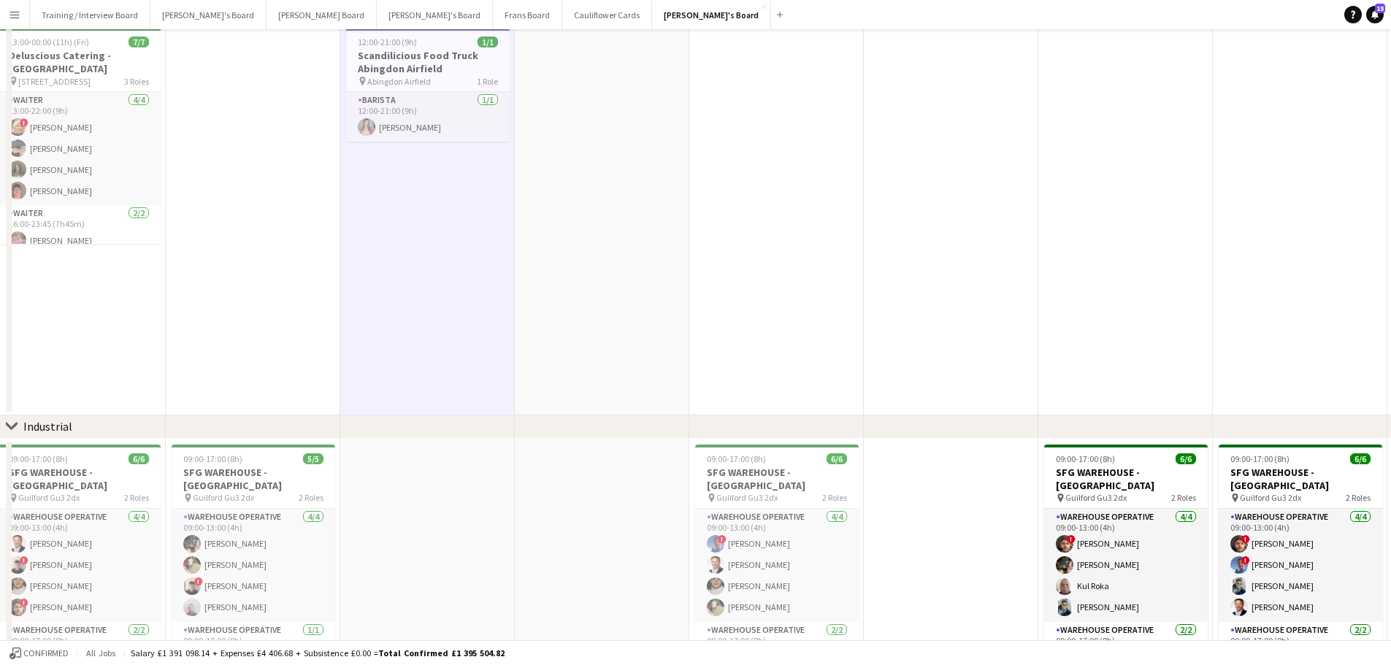
scroll to position [292, 0]
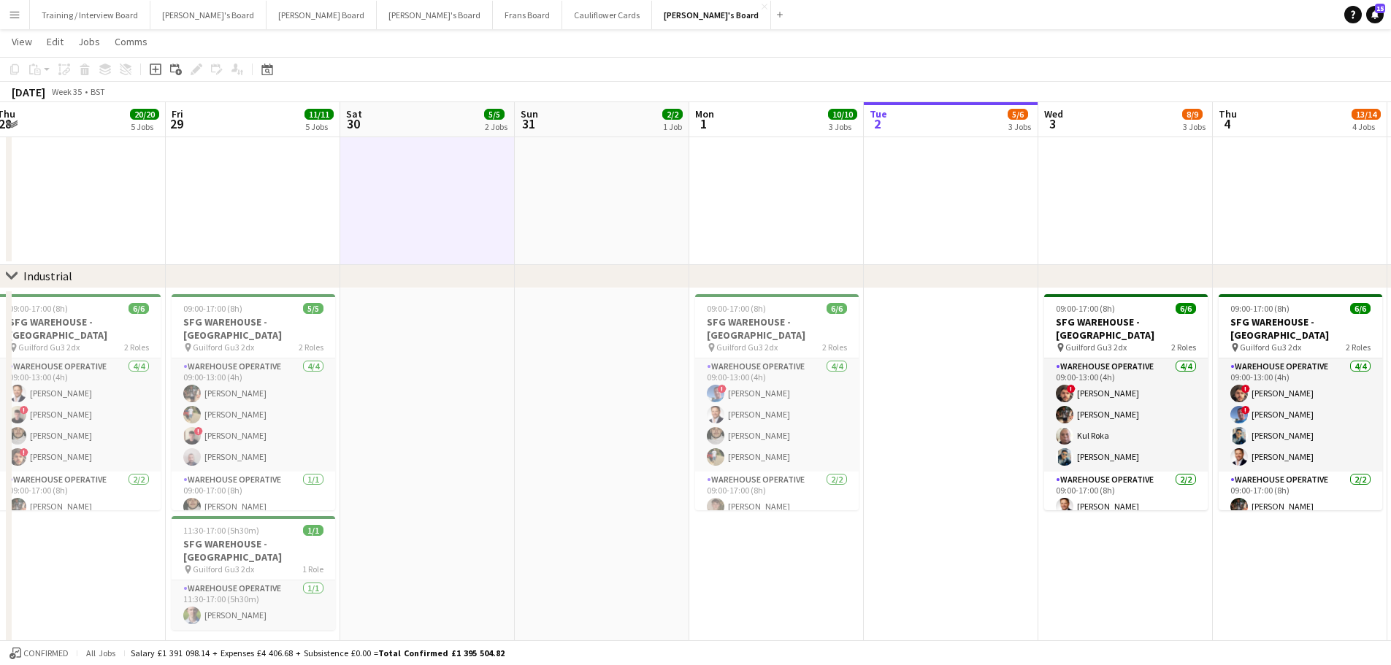
click at [491, 413] on app-date-cell at bounding box center [427, 474] width 174 height 372
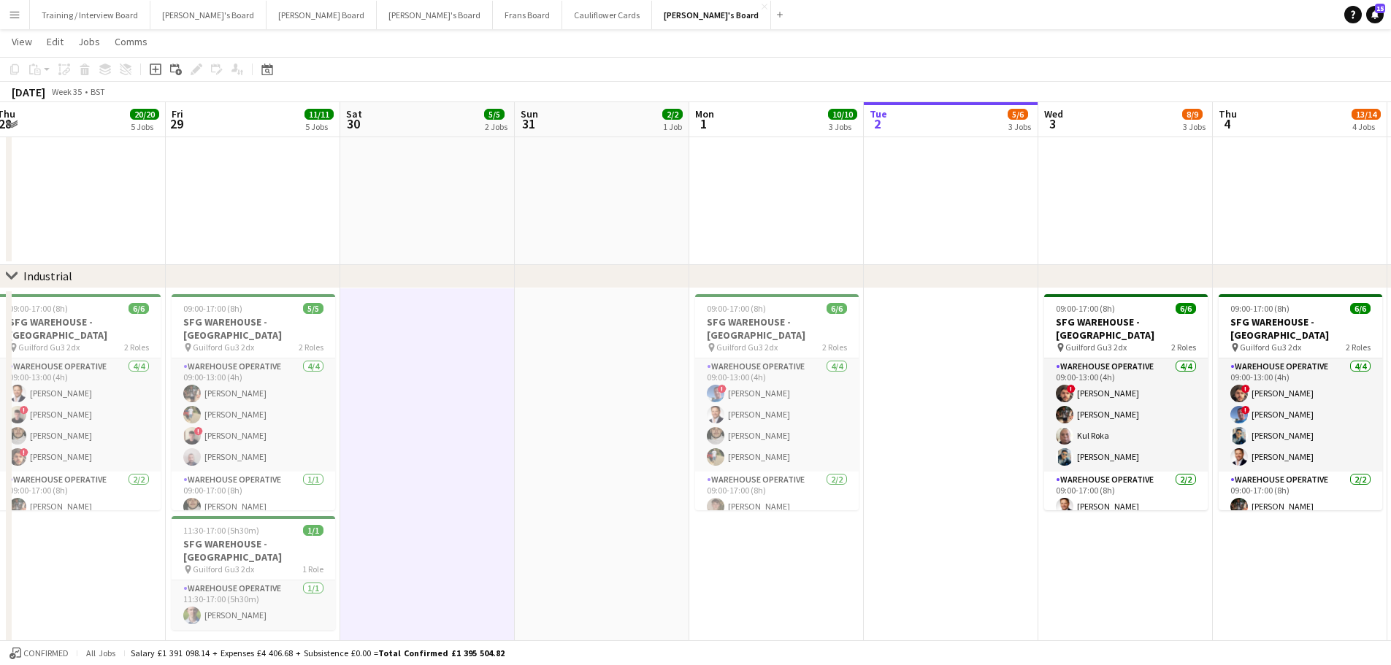
click at [538, 411] on app-date-cell at bounding box center [602, 474] width 174 height 372
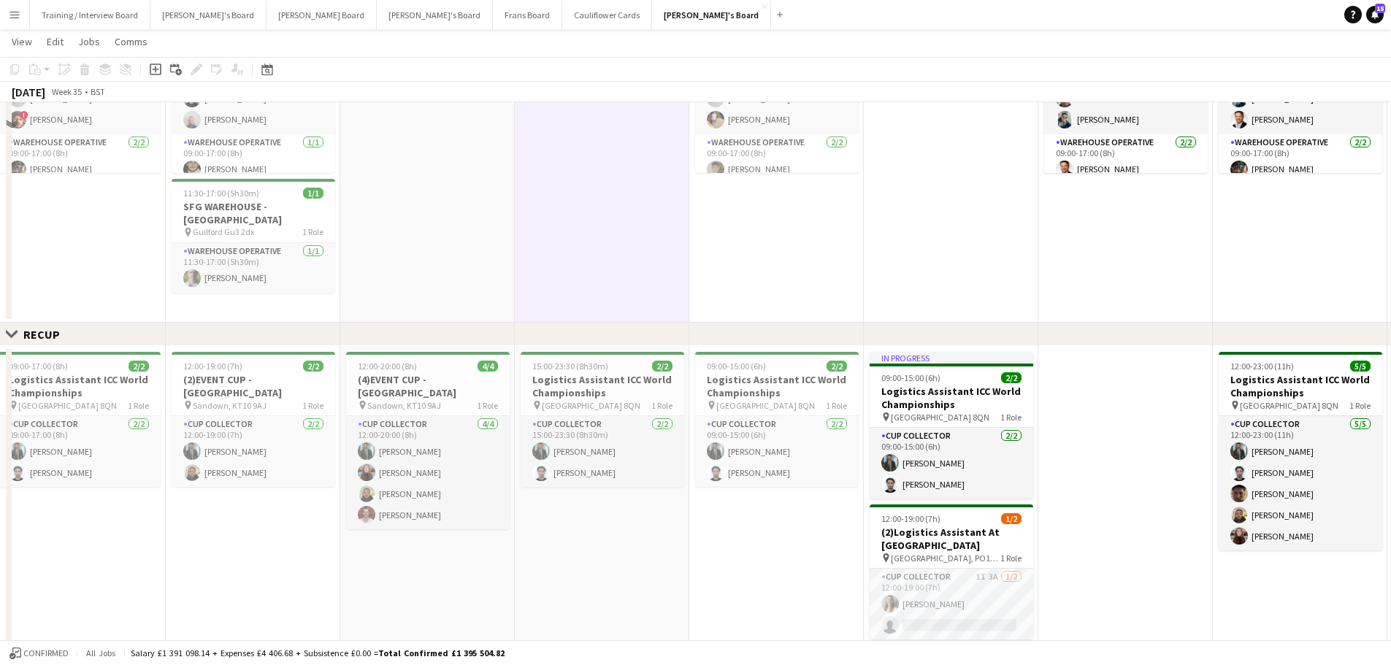
scroll to position [657, 0]
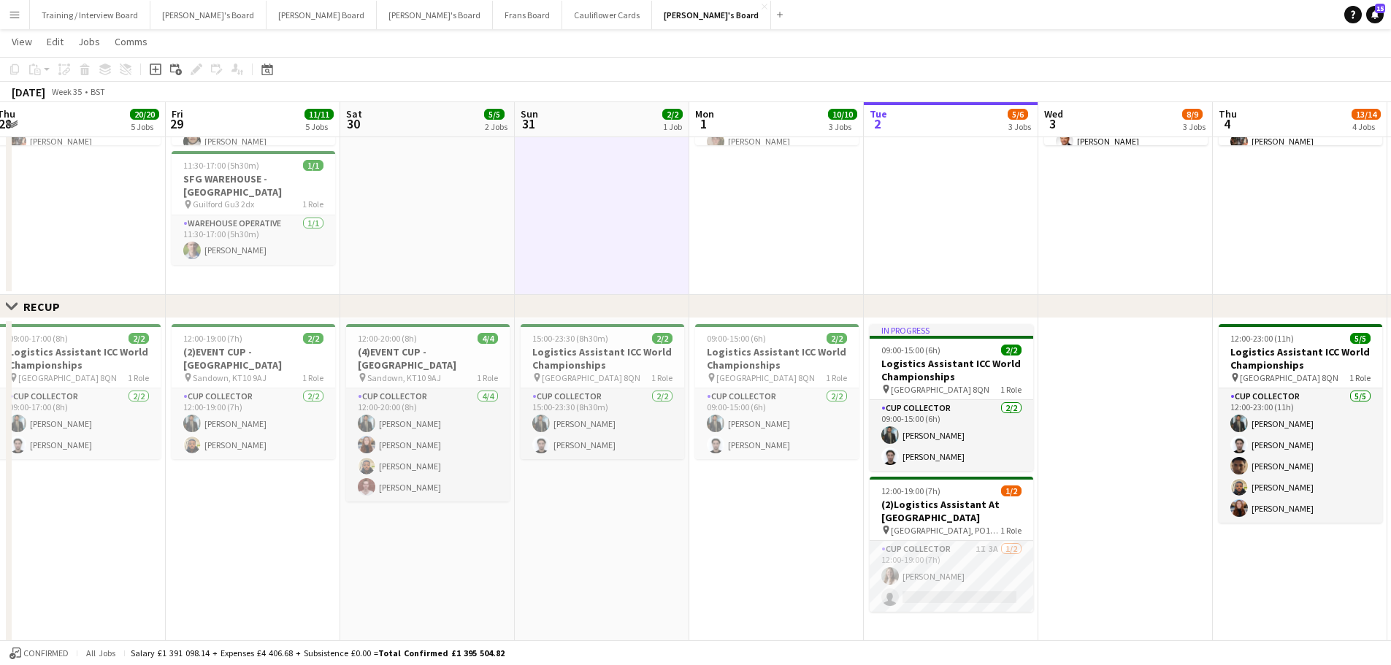
click at [626, 537] on app-date-cell "15:00-23:30 (8h30m) 2/2 Logistics Assistant ICC World Championships pin Lord Cr…" at bounding box center [602, 514] width 174 height 393
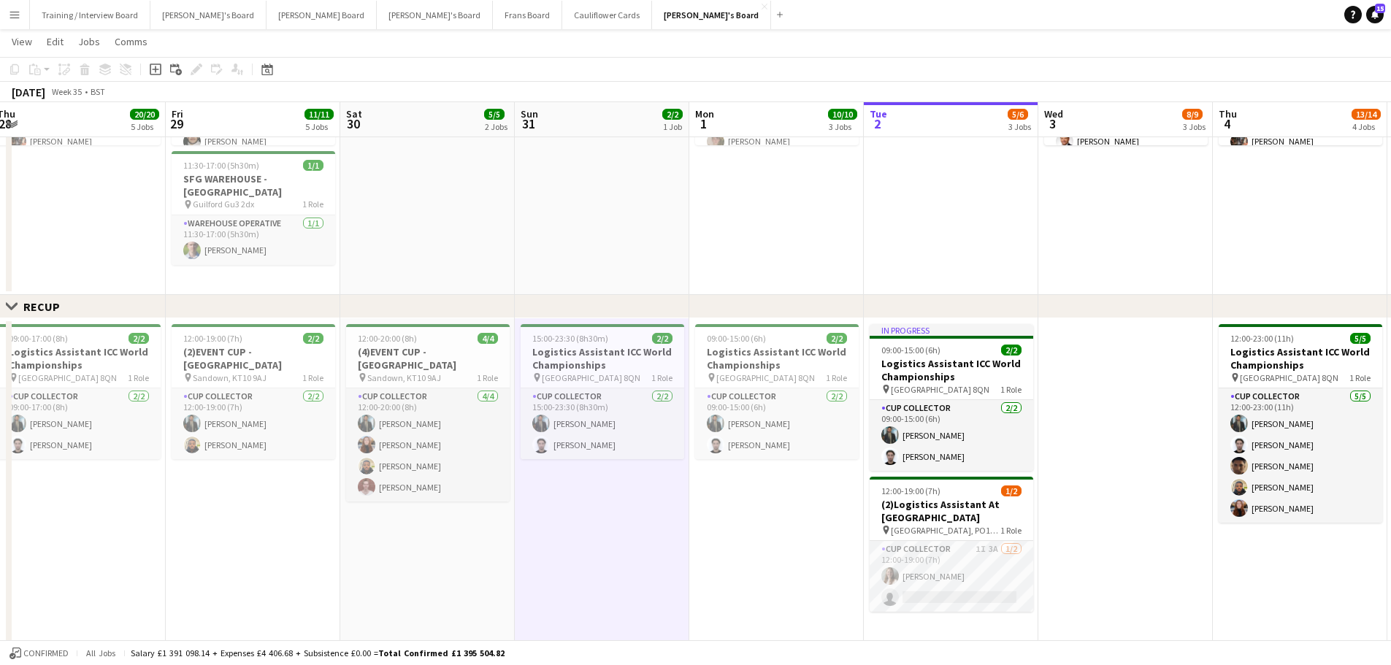
click at [413, 566] on app-date-cell "12:00-20:00 (8h) 4/4 (4)EVENT CUP - Sandown Racecourse pin Sandown, KT10 9AJ 1 …" at bounding box center [427, 514] width 174 height 393
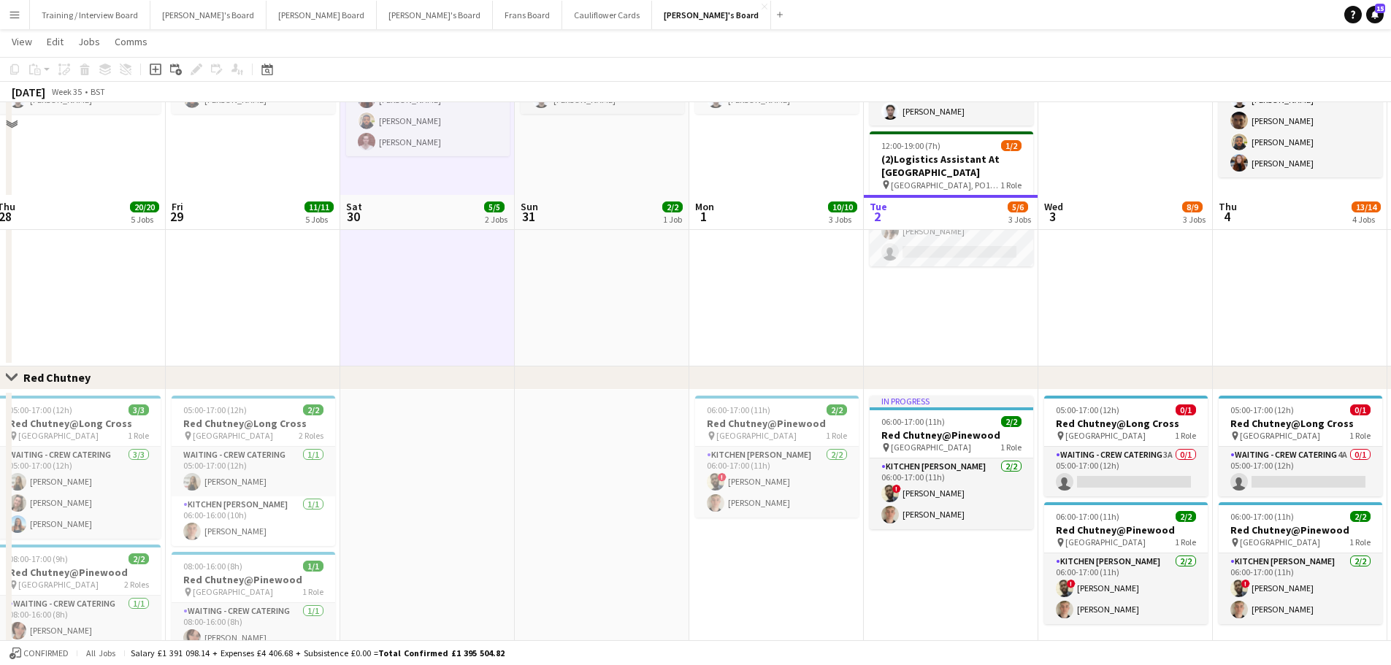
scroll to position [1095, 0]
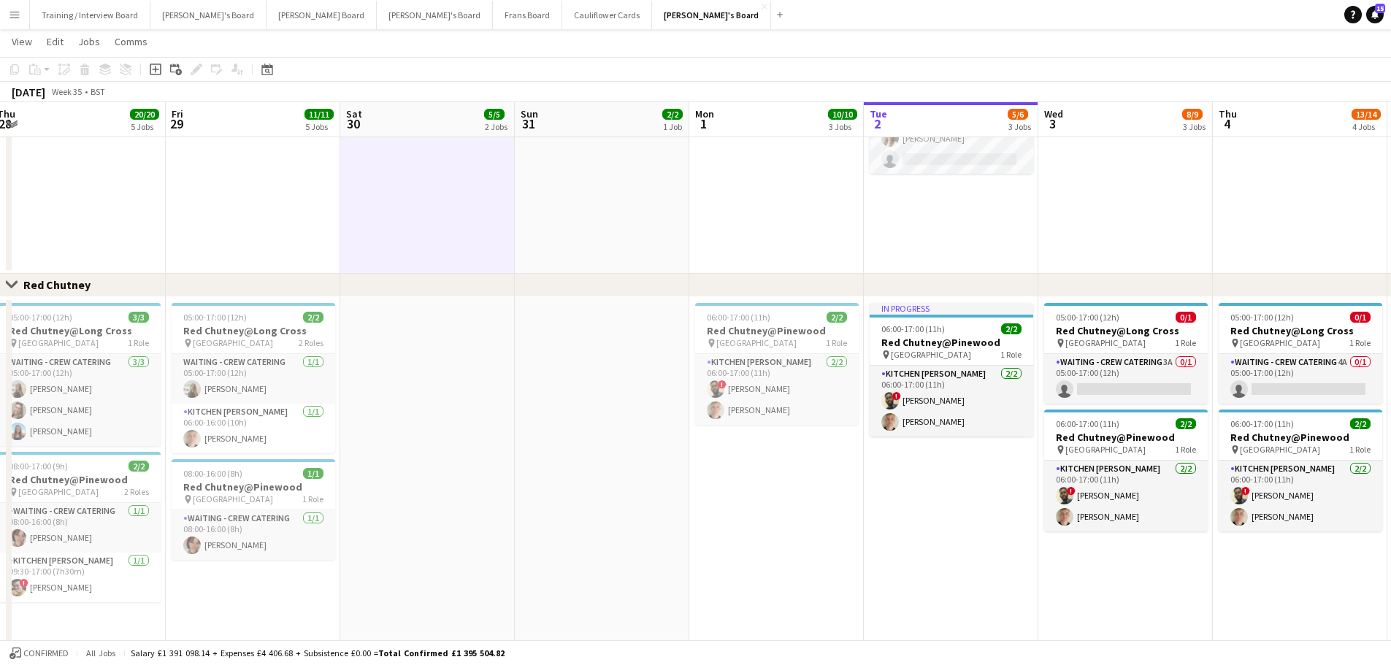
click at [453, 514] on app-date-cell at bounding box center [427, 472] width 174 height 350
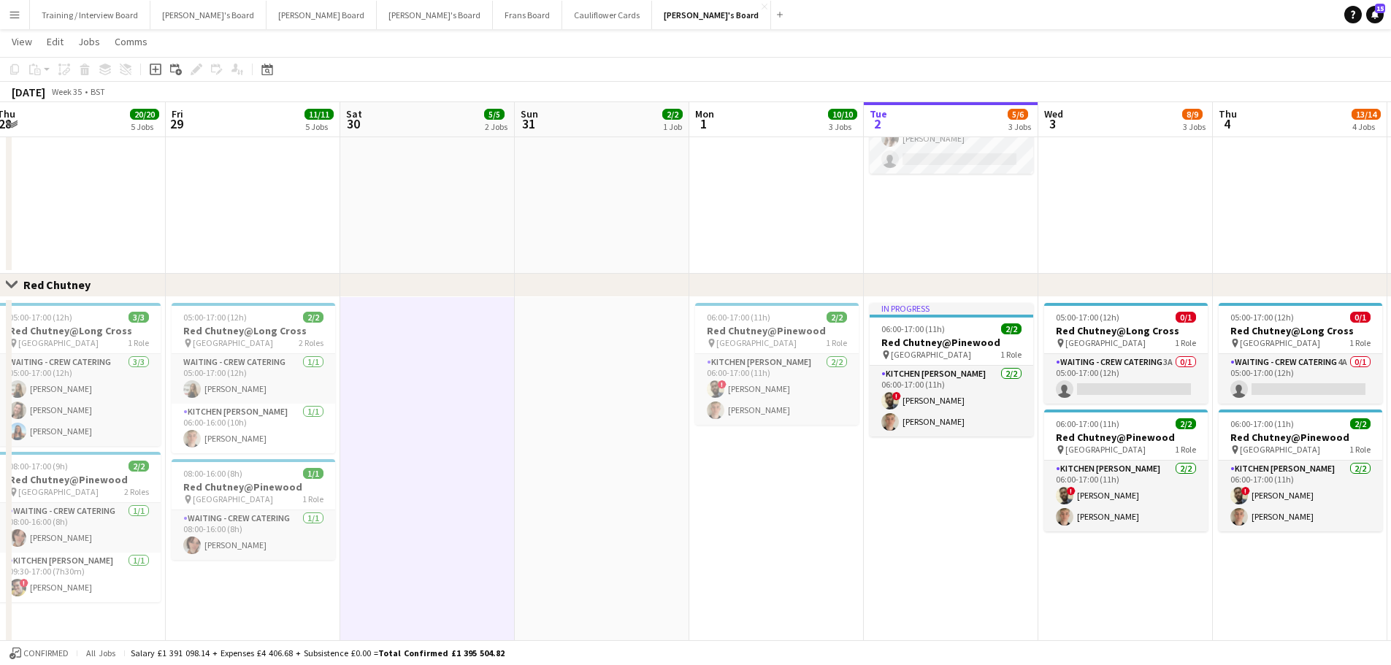
click at [615, 509] on app-date-cell at bounding box center [602, 472] width 174 height 350
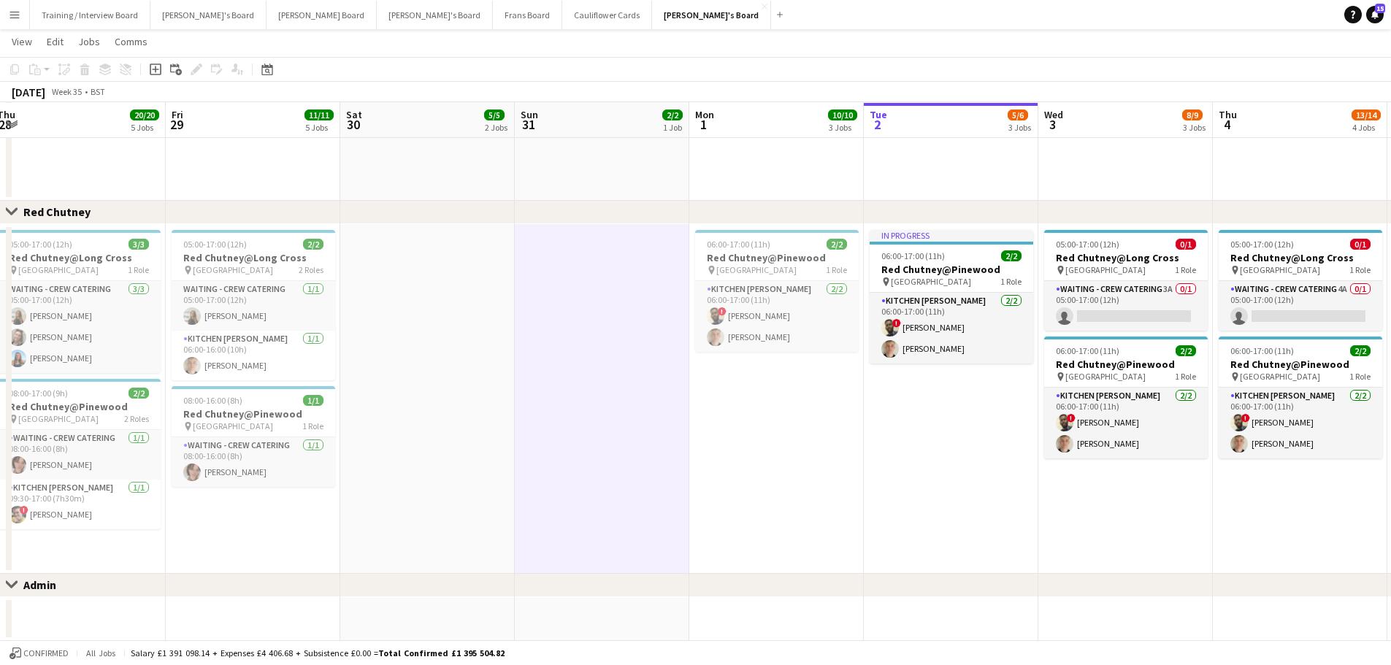
scroll to position [1169, 0]
click at [610, 586] on div "Close set Admin" at bounding box center [695, 584] width 1391 height 23
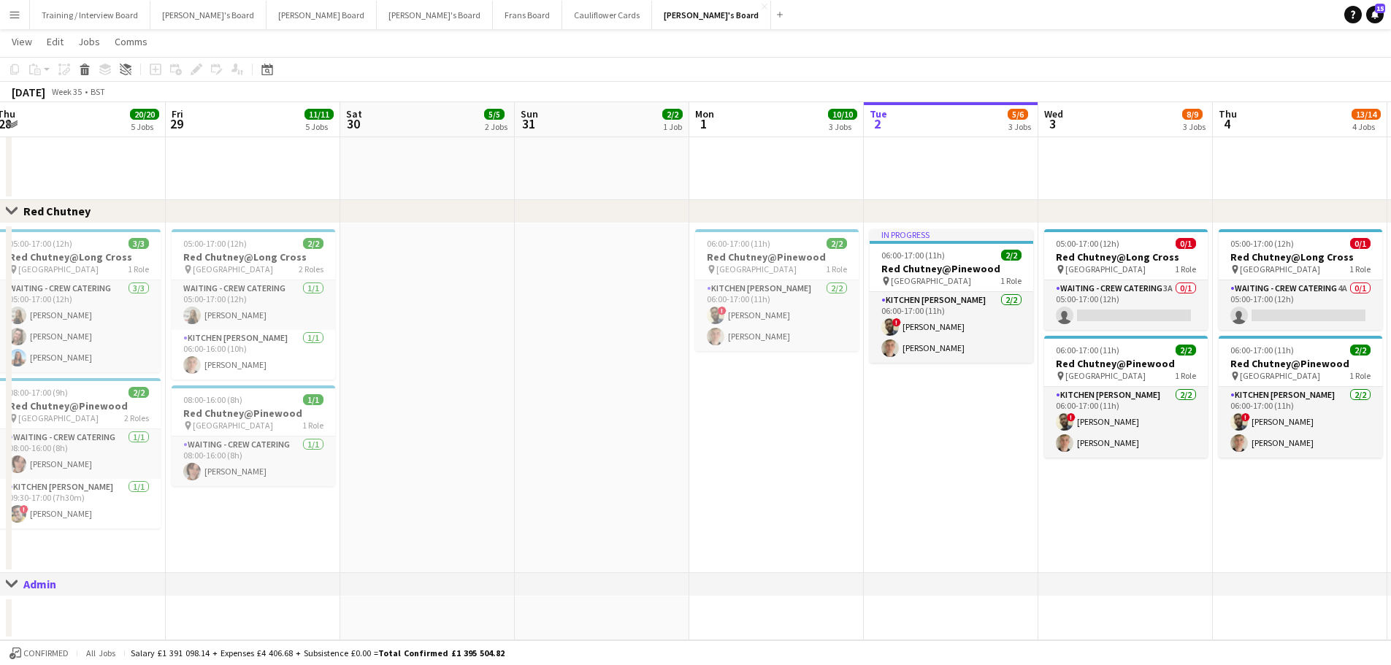
click at [606, 617] on app-date-cell at bounding box center [602, 618] width 174 height 44
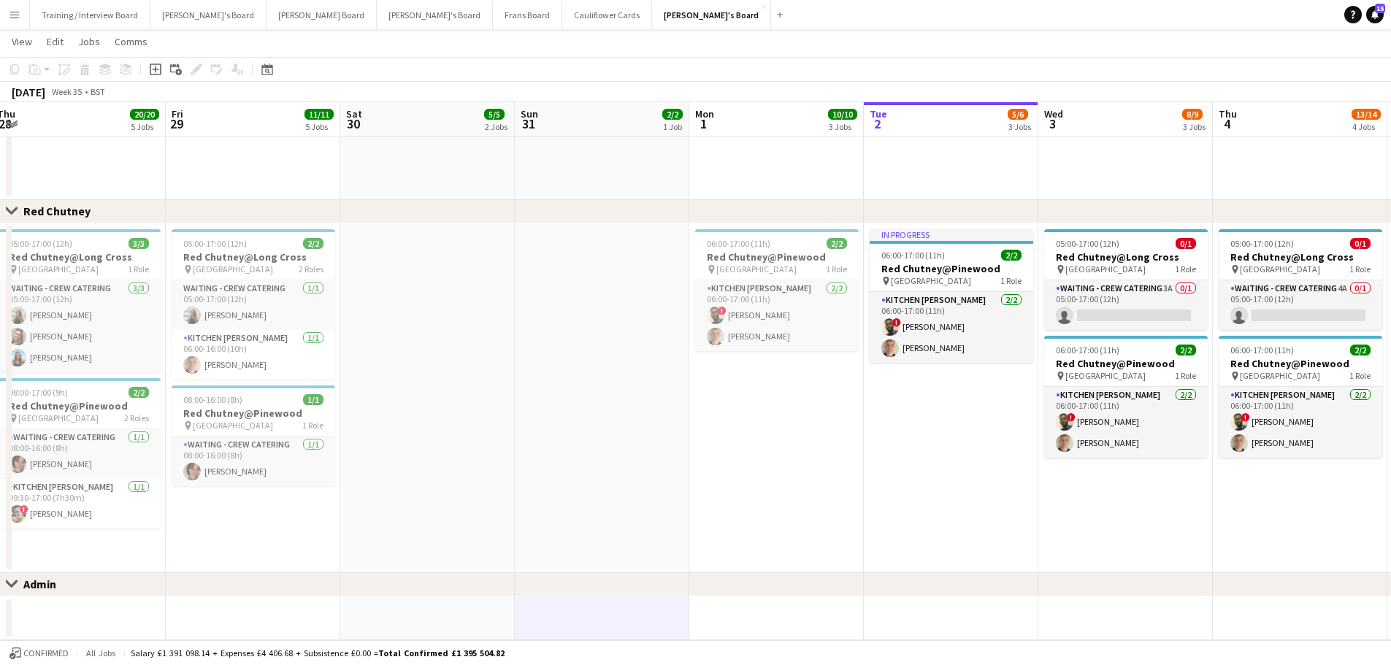
click at [450, 619] on app-date-cell at bounding box center [427, 618] width 174 height 44
click at [577, 617] on app-date-cell at bounding box center [602, 618] width 174 height 44
click at [578, 533] on app-date-cell at bounding box center [602, 398] width 174 height 350
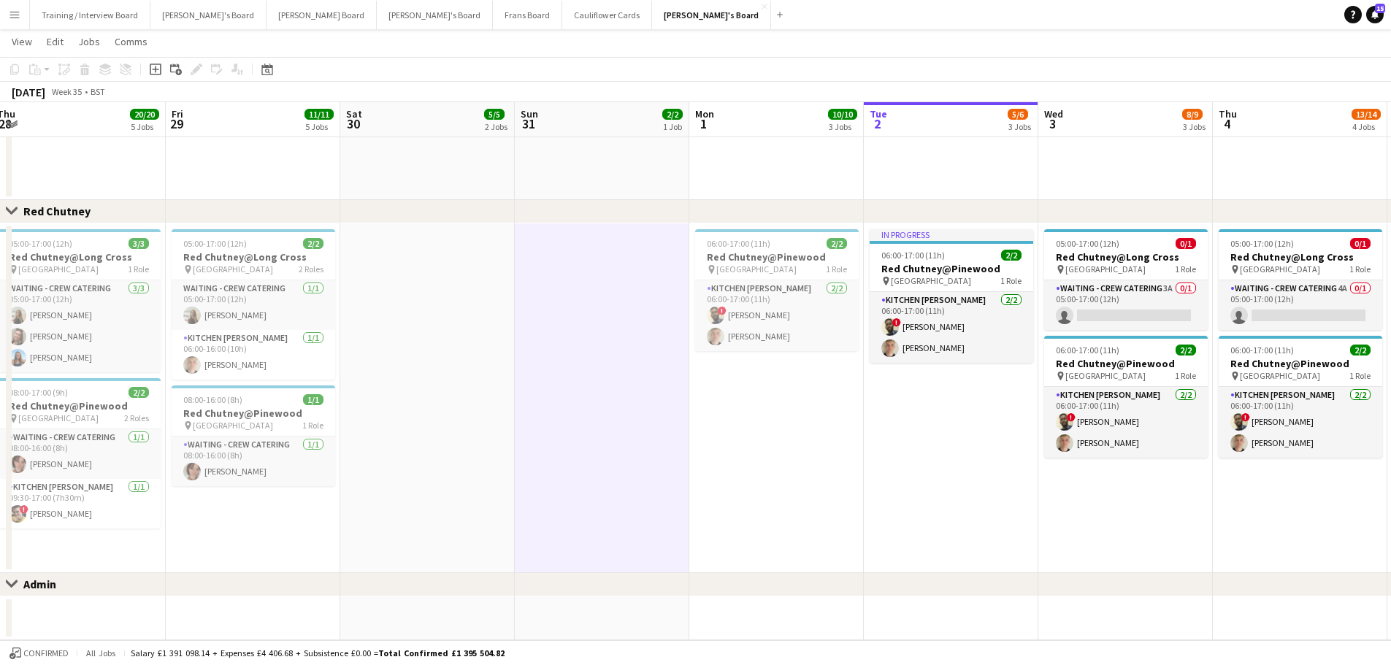
click at [458, 444] on app-date-cell at bounding box center [427, 398] width 174 height 350
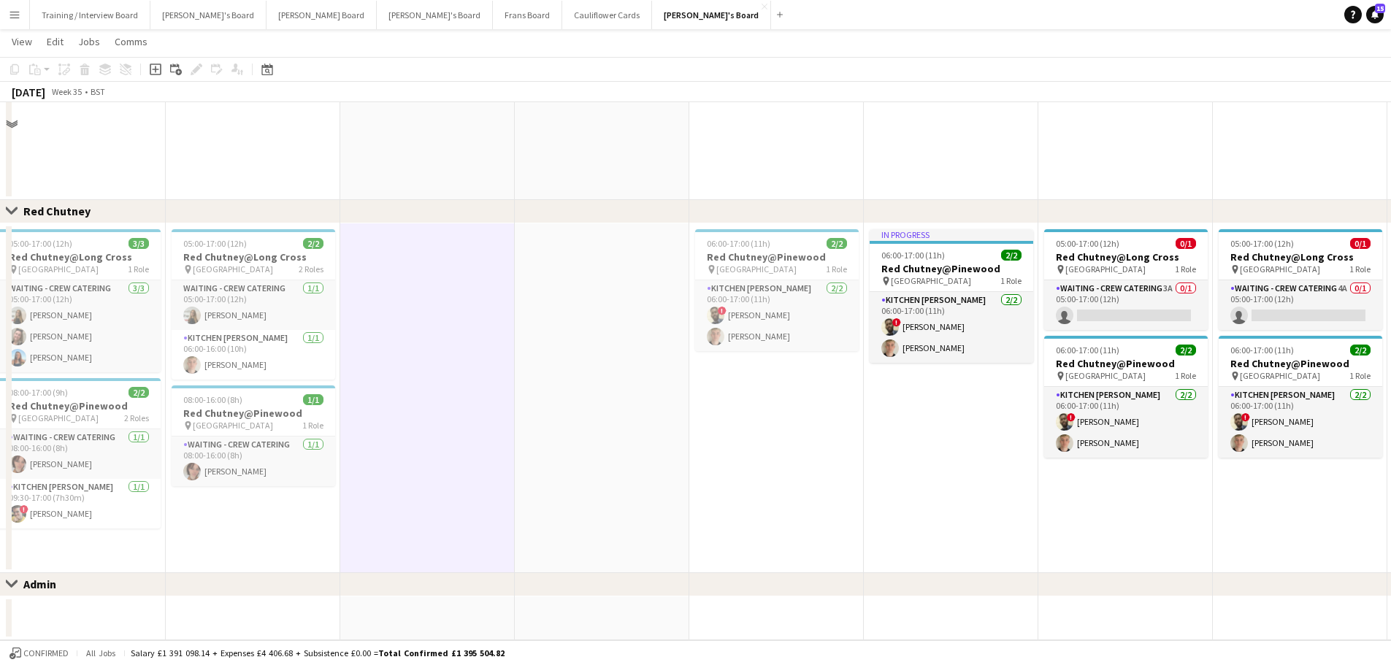
scroll to position [1023, 0]
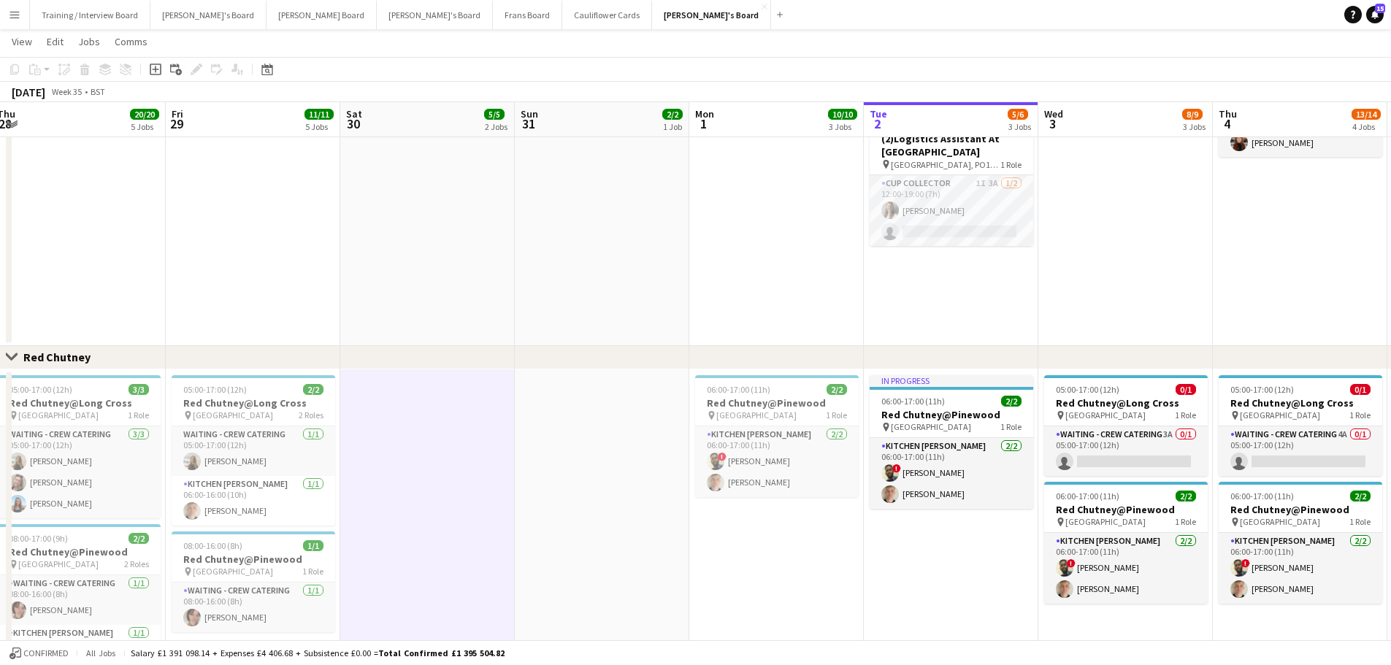
click at [488, 265] on app-date-cell "12:00-20:00 (8h) 4/4 (4)EVENT CUP - Sandown Racecourse pin Sandown, KT10 9AJ 1 …" at bounding box center [427, 149] width 174 height 393
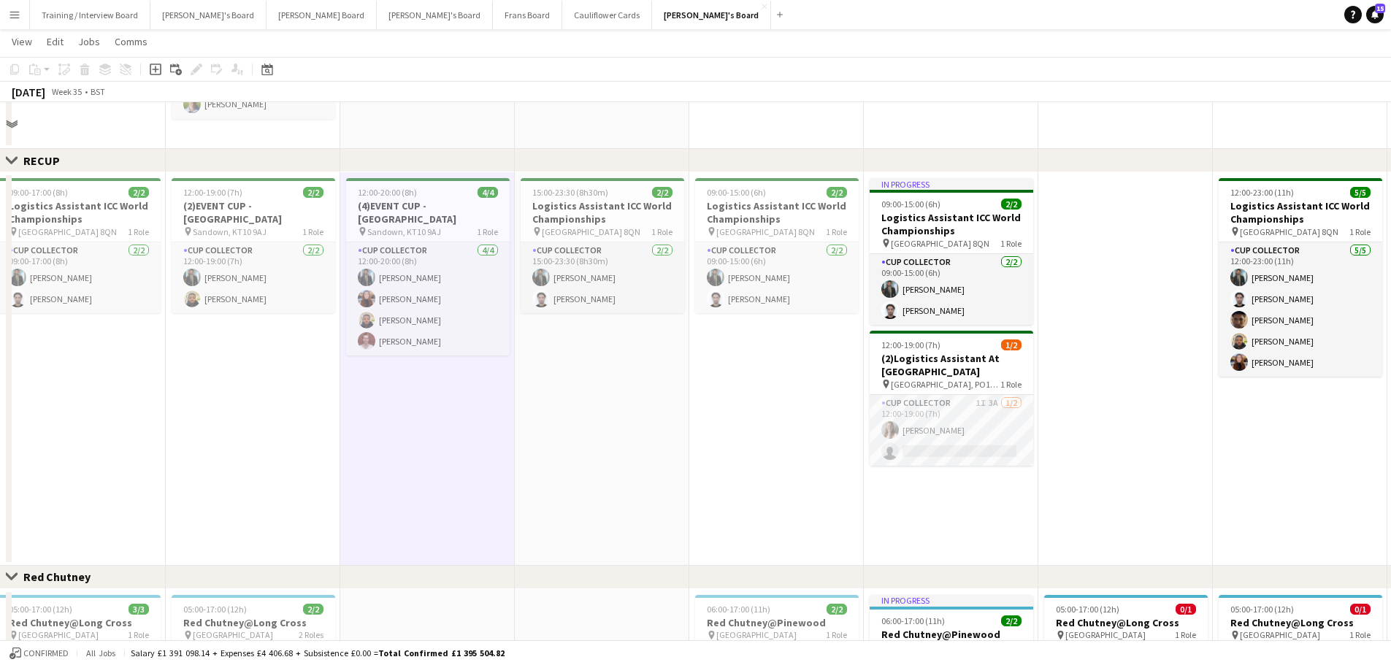
scroll to position [731, 0]
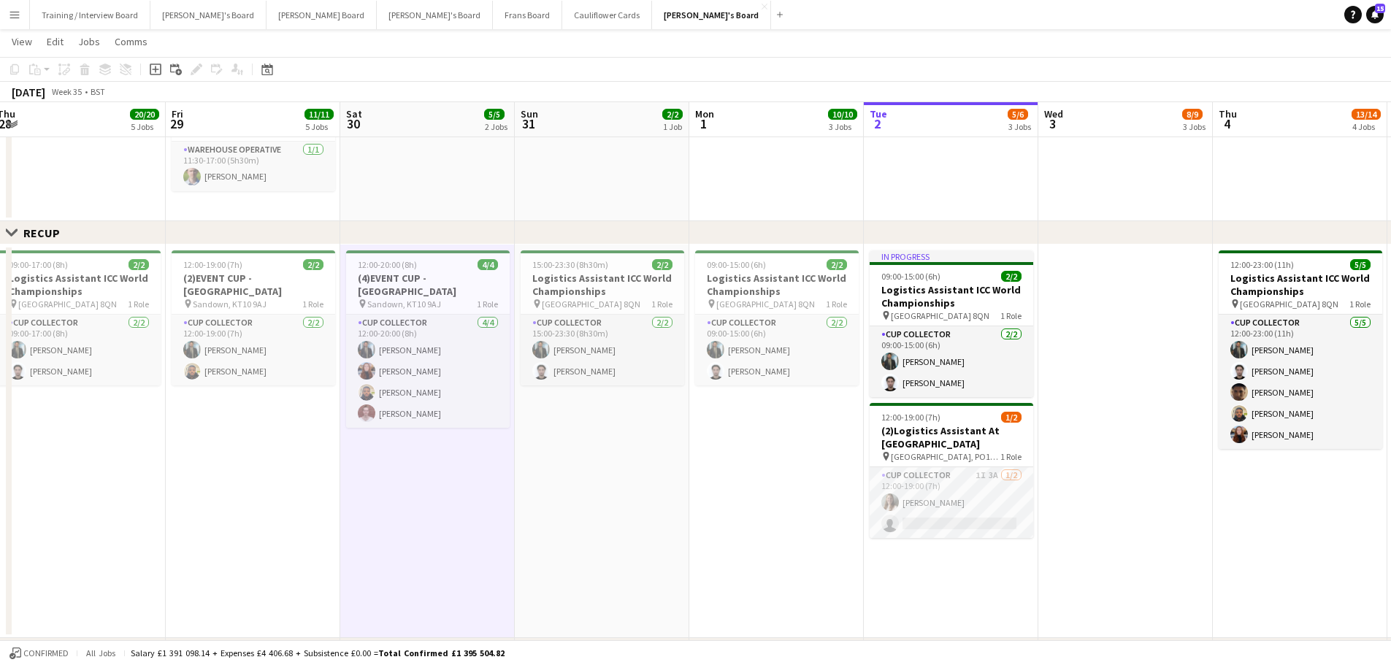
click at [596, 220] on app-date-cell at bounding box center [602, 36] width 174 height 372
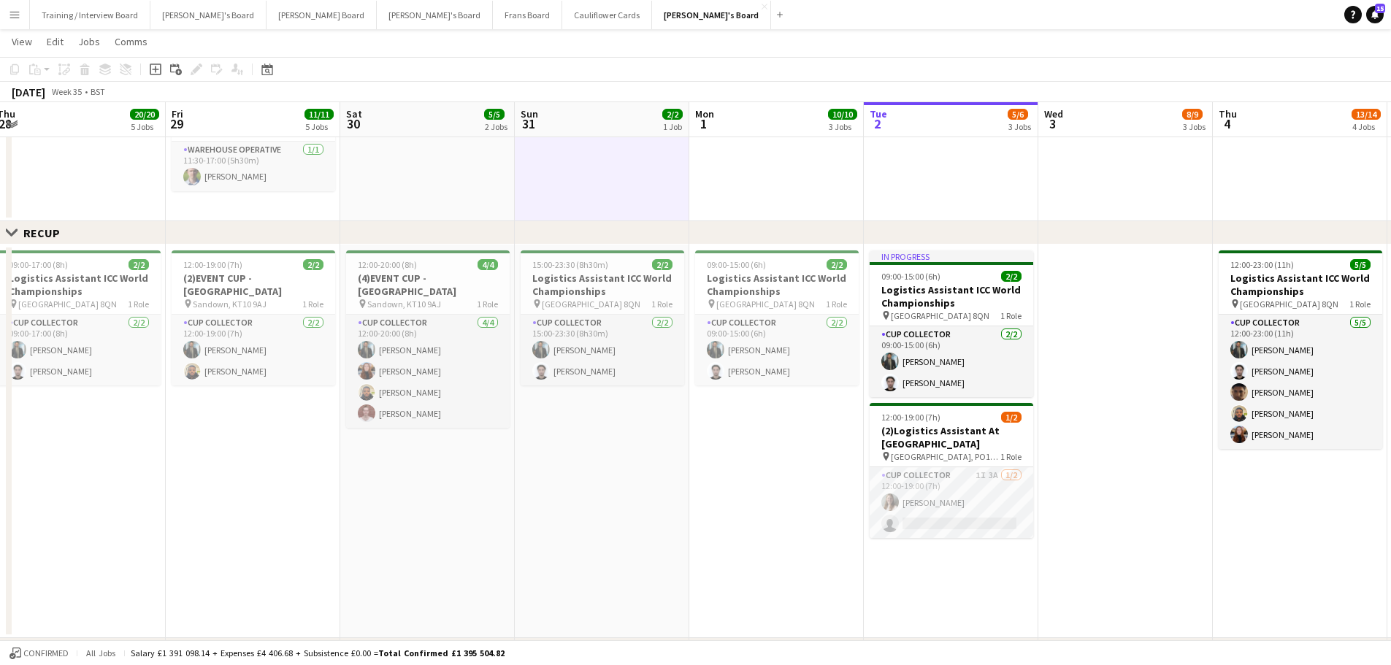
click at [507, 195] on app-date-cell at bounding box center [427, 36] width 174 height 372
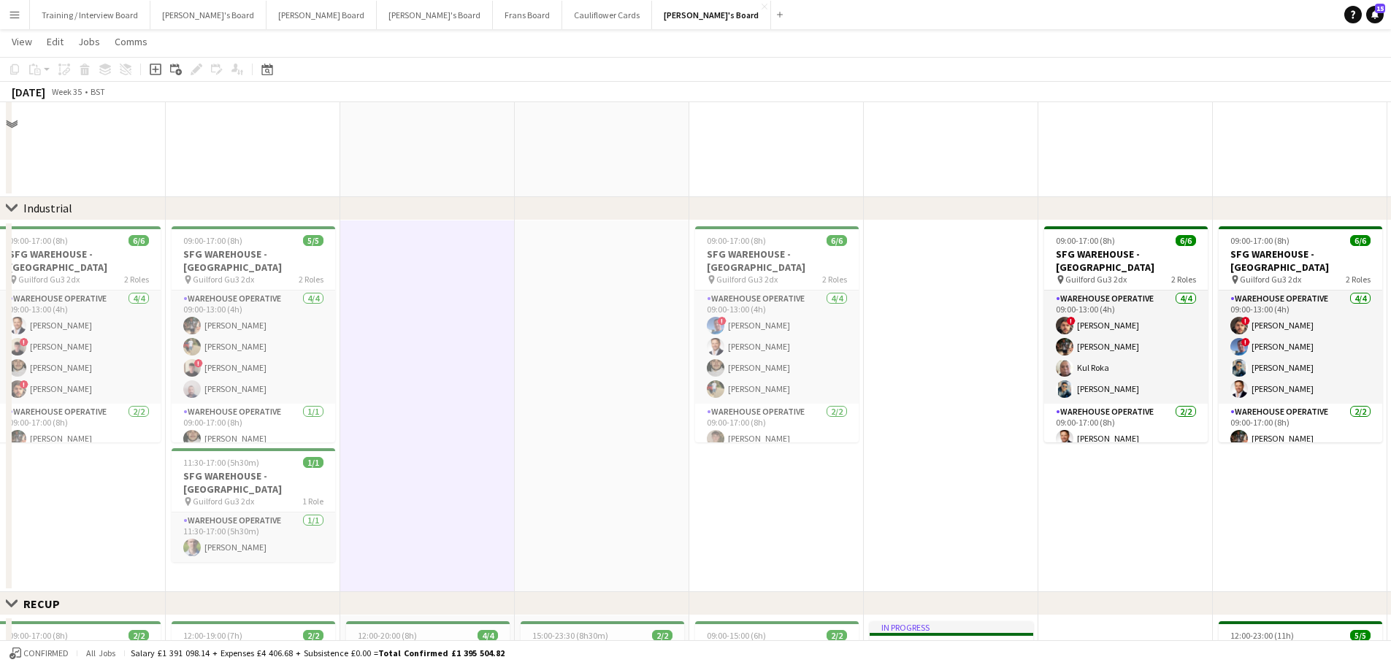
scroll to position [220, 0]
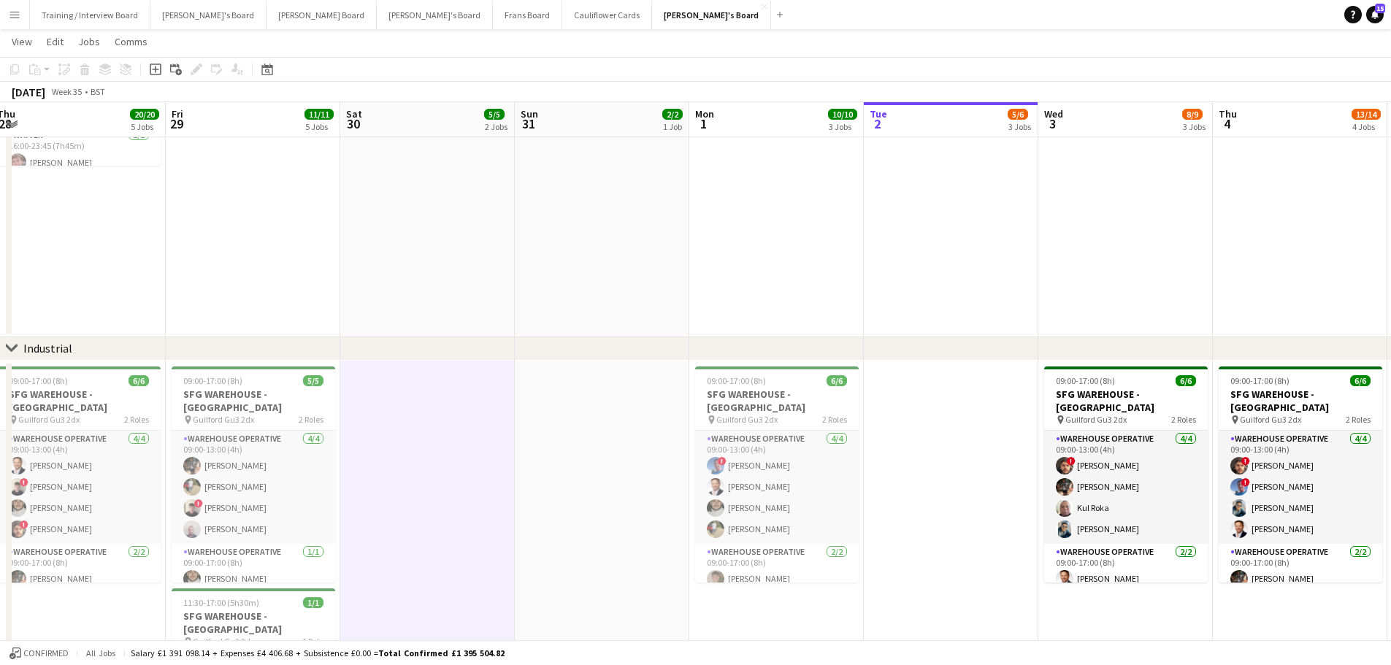
click at [494, 219] on app-date-cell "12:00-21:00 (9h) 1/1 Scandilicious Food Truck Abingdon Airfield pin Abingdon Ai…" at bounding box center [427, 140] width 174 height 393
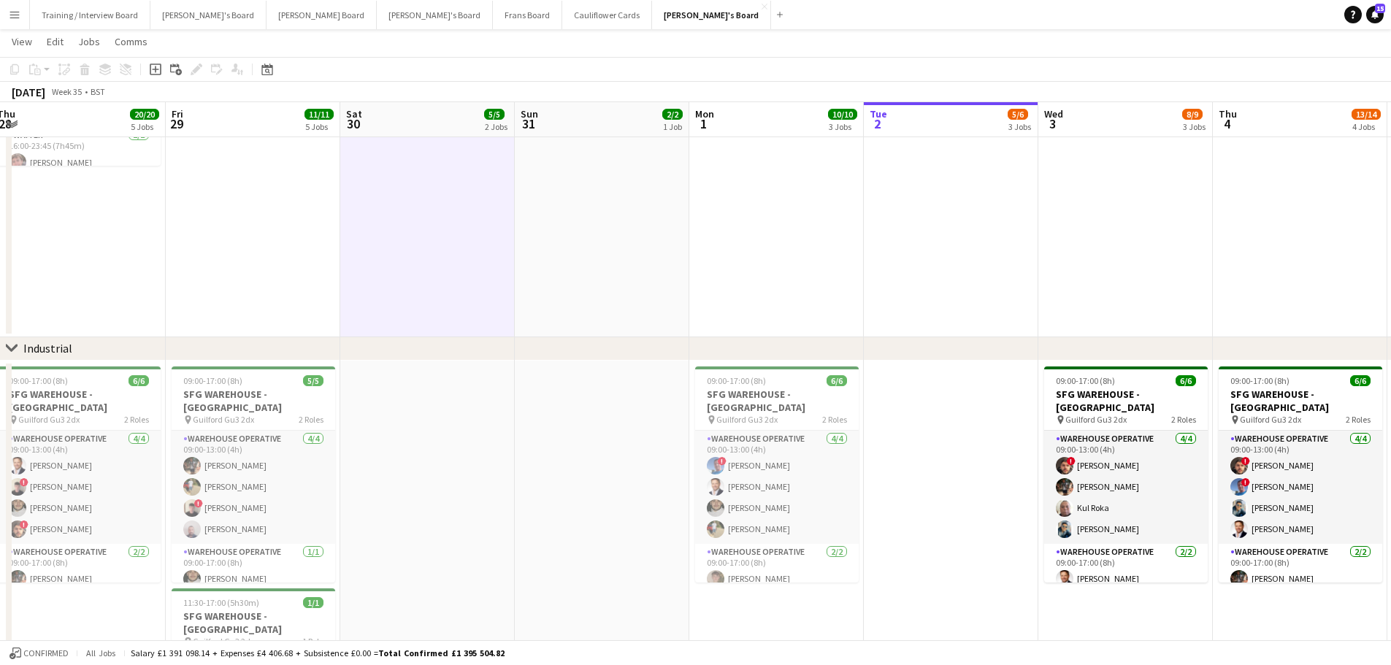
click at [551, 218] on app-date-cell at bounding box center [602, 140] width 174 height 393
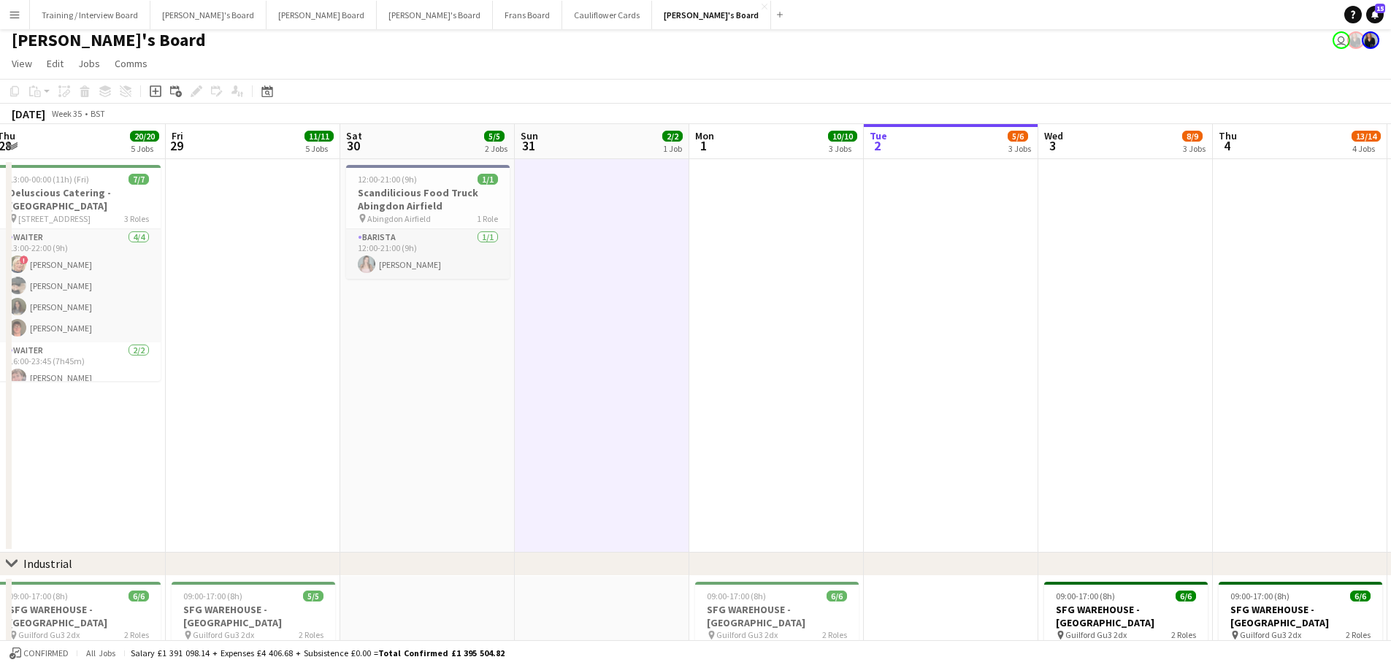
scroll to position [0, 0]
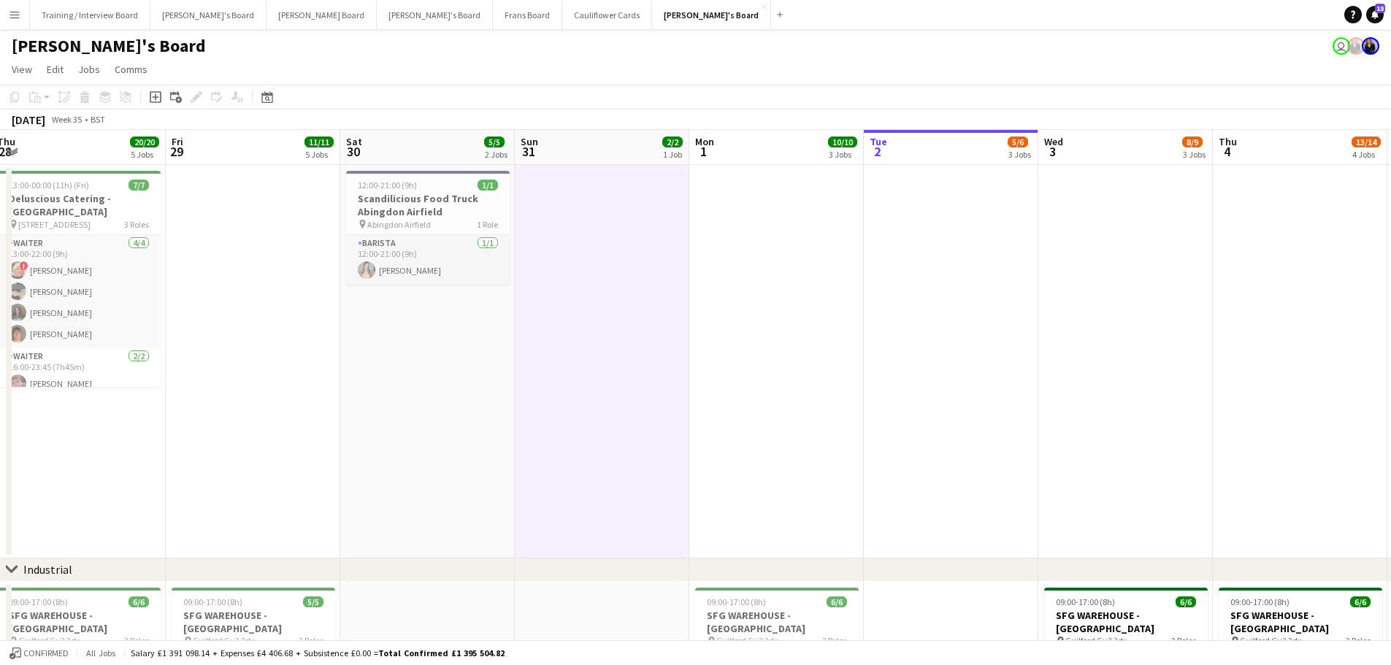
click at [456, 312] on app-date-cell "12:00-21:00 (9h) 1/1 Scandilicious Food Truck Abingdon Airfield pin Abingdon Ai…" at bounding box center [427, 361] width 174 height 393
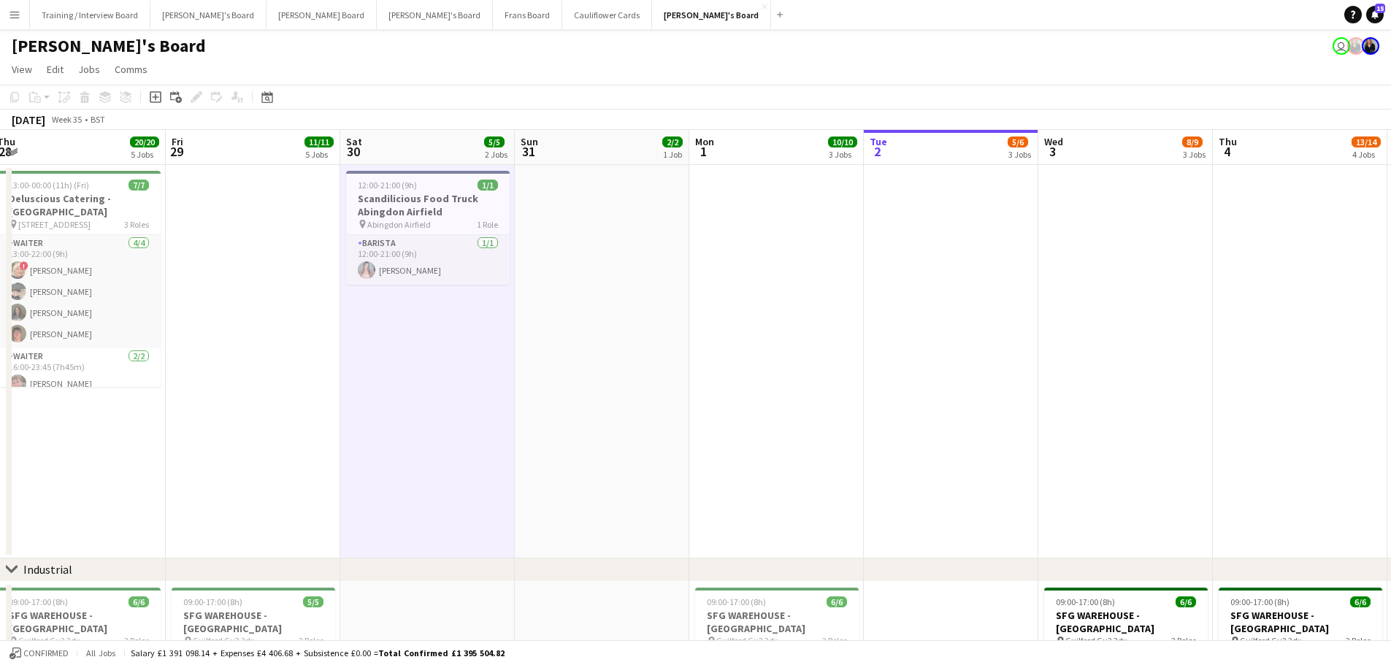
click at [593, 392] on app-date-cell at bounding box center [602, 361] width 174 height 393
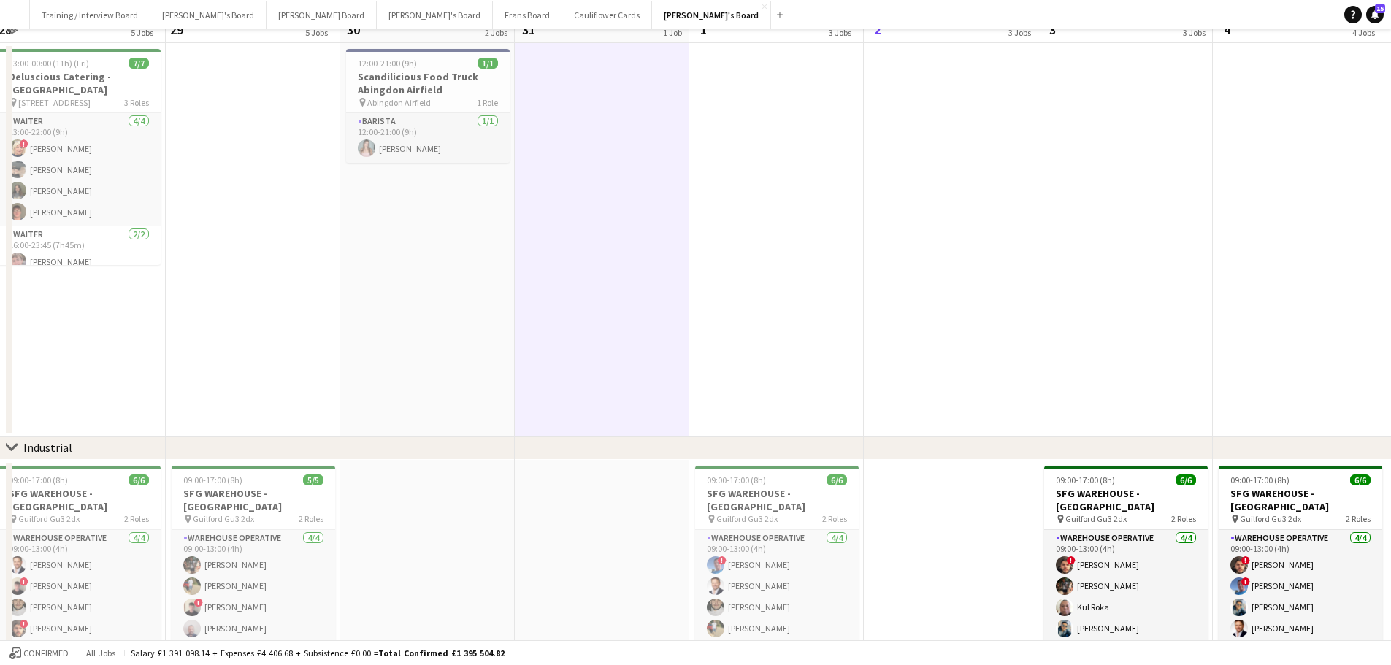
scroll to position [365, 0]
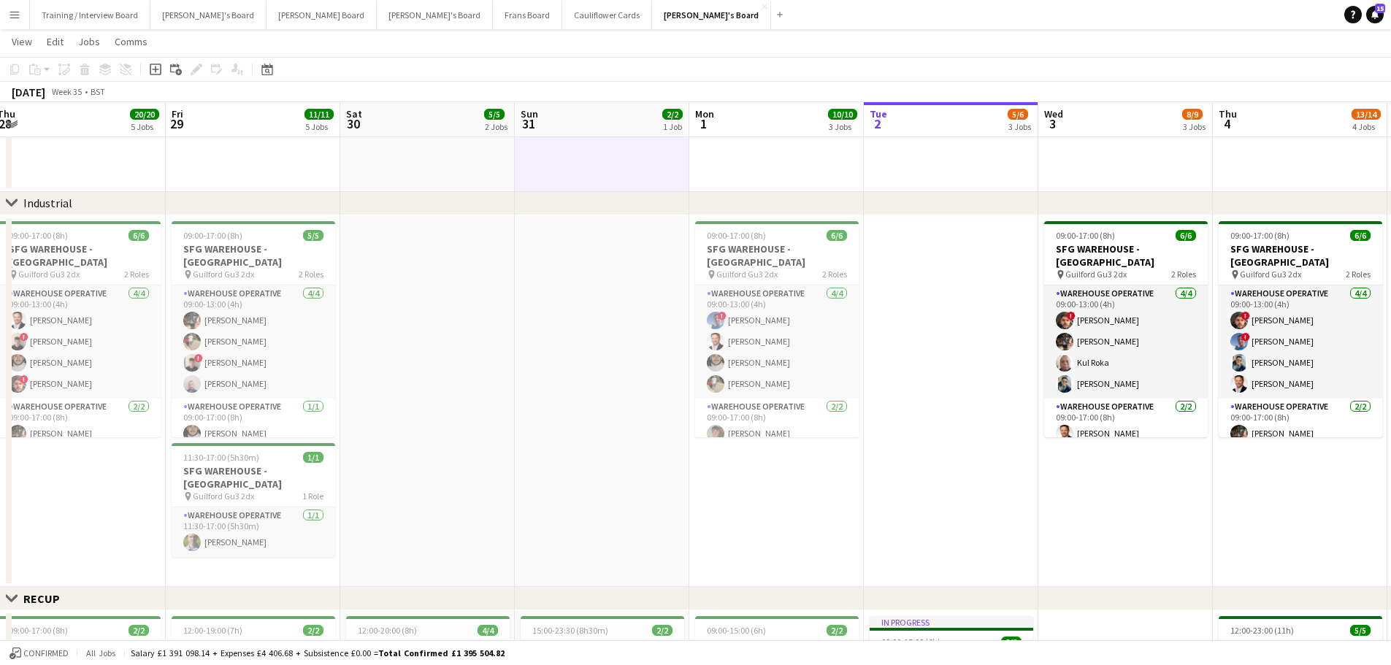
click at [453, 392] on app-date-cell at bounding box center [427, 401] width 174 height 372
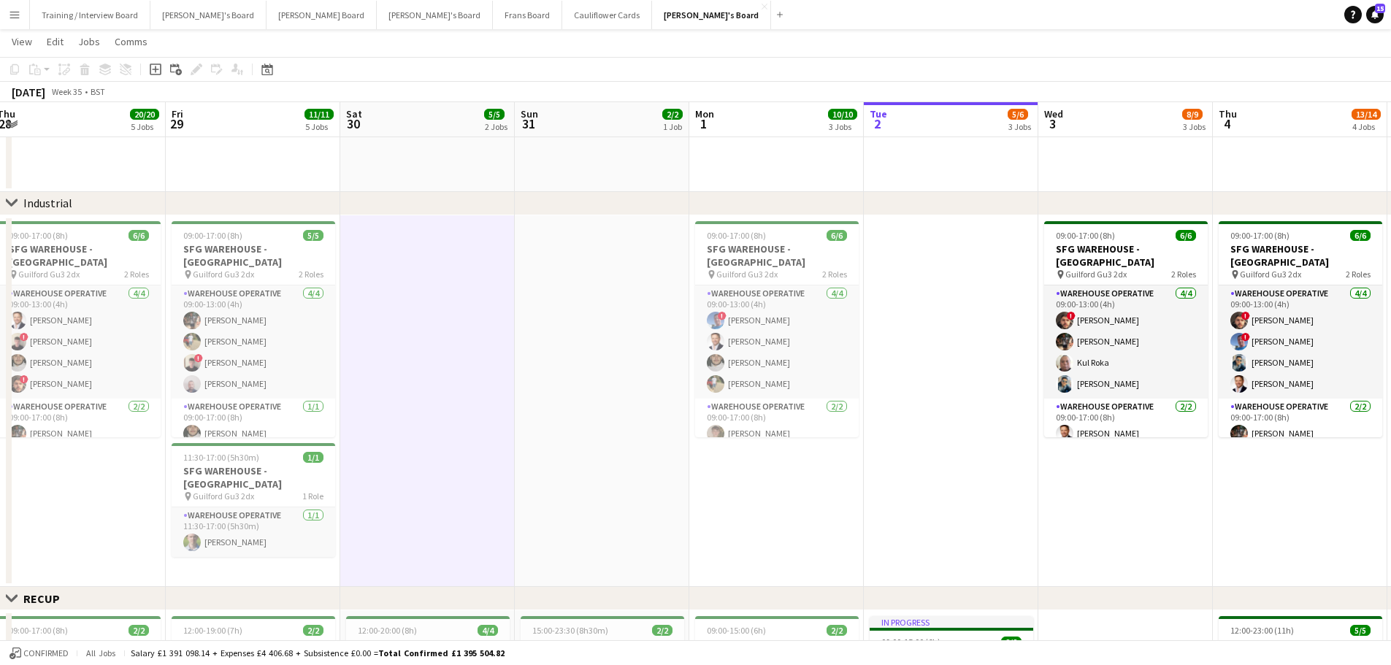
click at [556, 402] on app-date-cell at bounding box center [602, 401] width 174 height 372
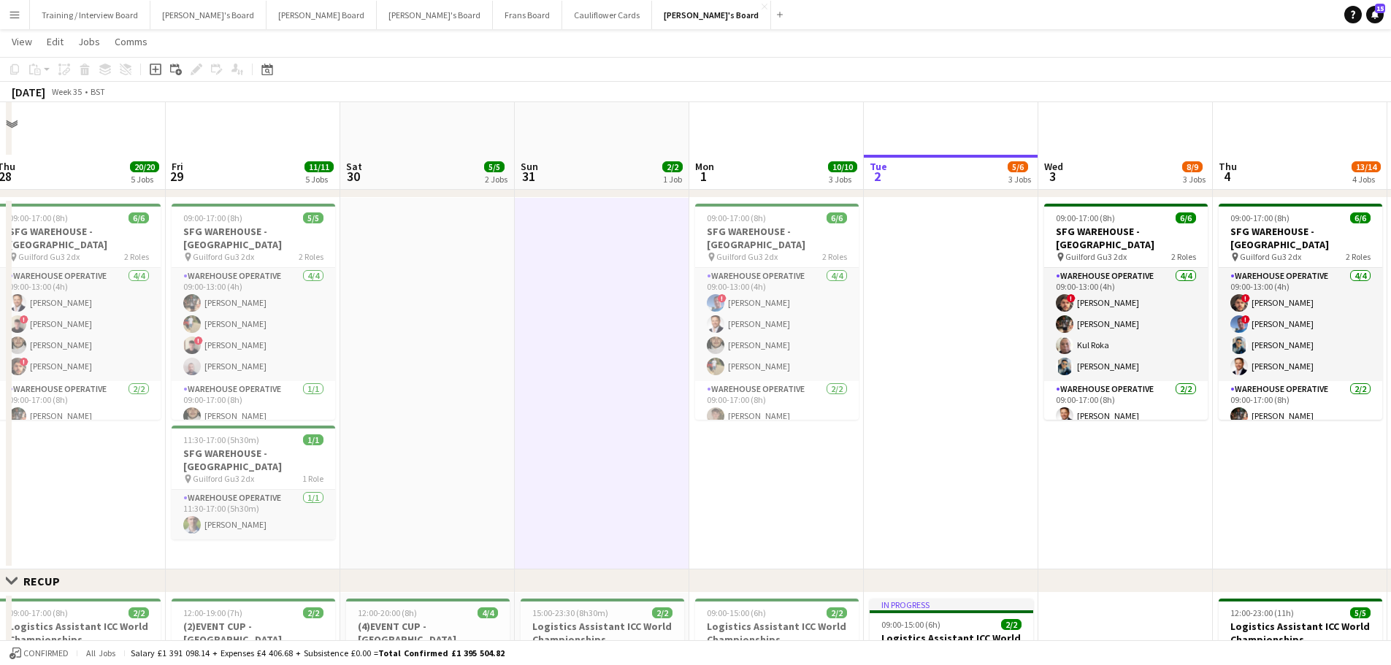
scroll to position [146, 0]
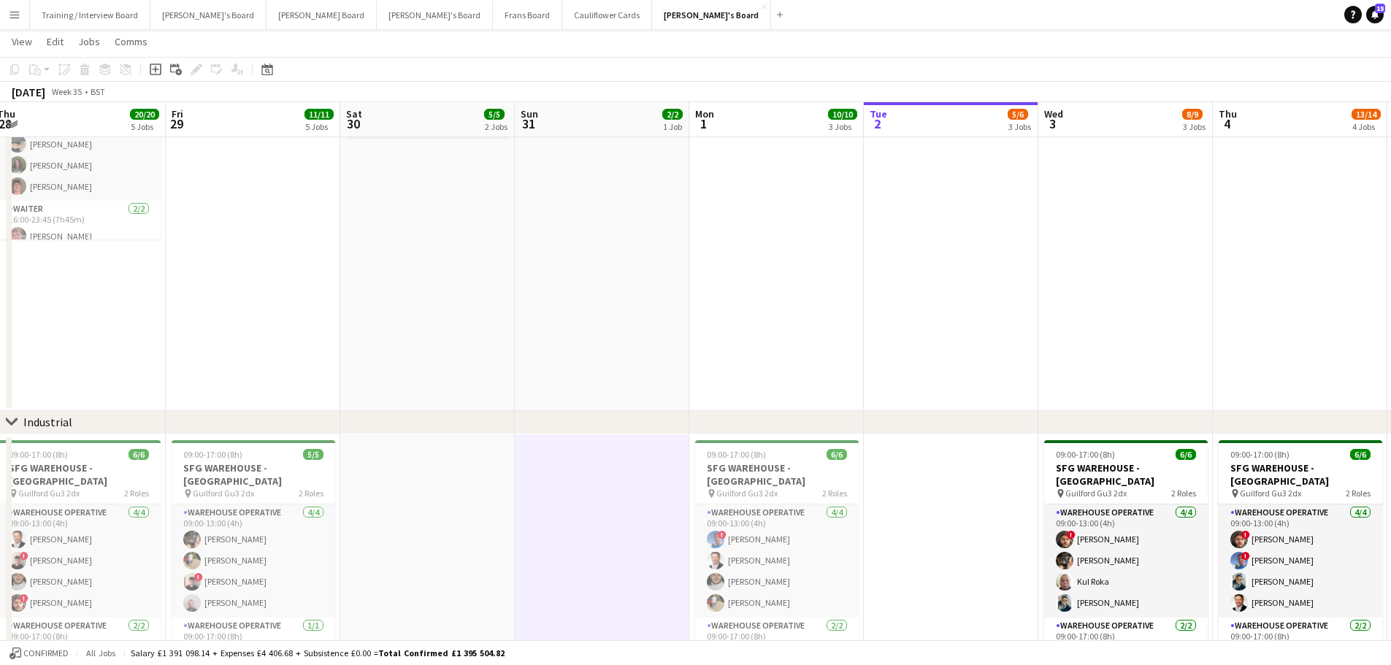
click at [668, 312] on app-date-cell at bounding box center [602, 214] width 174 height 393
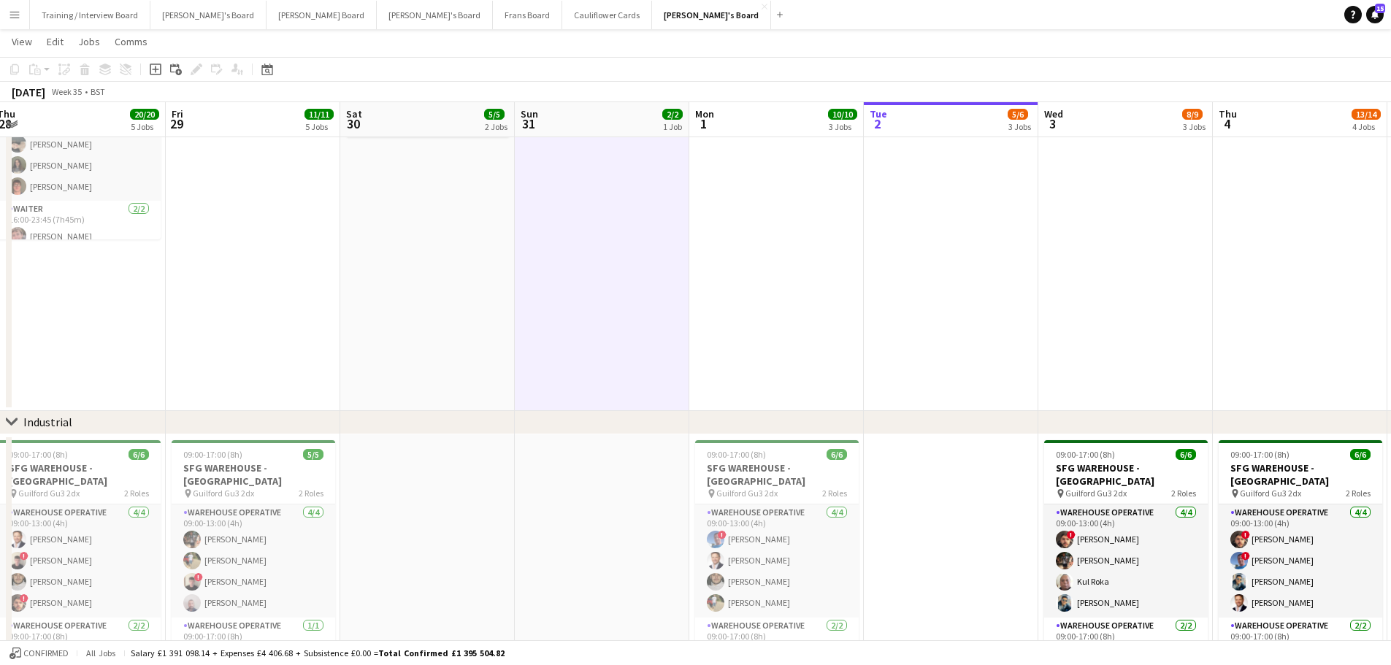
click at [485, 313] on app-date-cell "12:00-21:00 (9h) 1/1 Scandilicious Food Truck Abingdon Airfield pin Abingdon Ai…" at bounding box center [427, 214] width 174 height 393
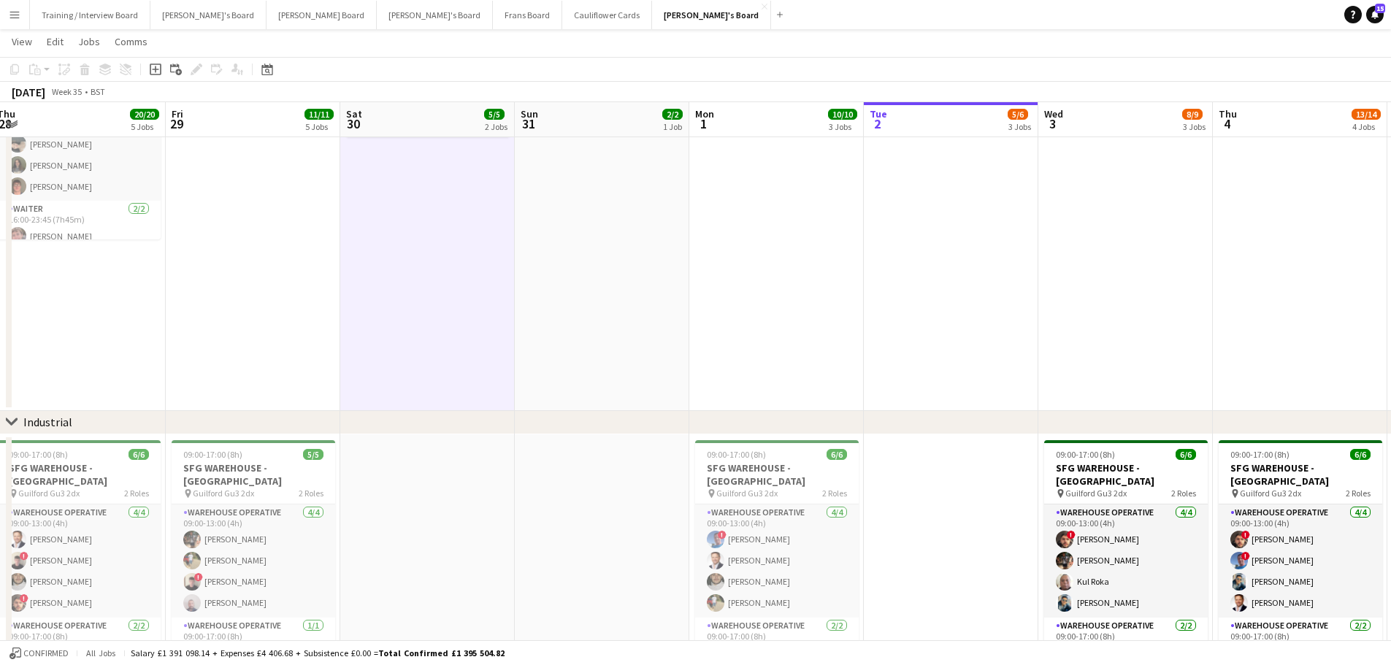
click at [565, 297] on app-date-cell at bounding box center [602, 214] width 174 height 393
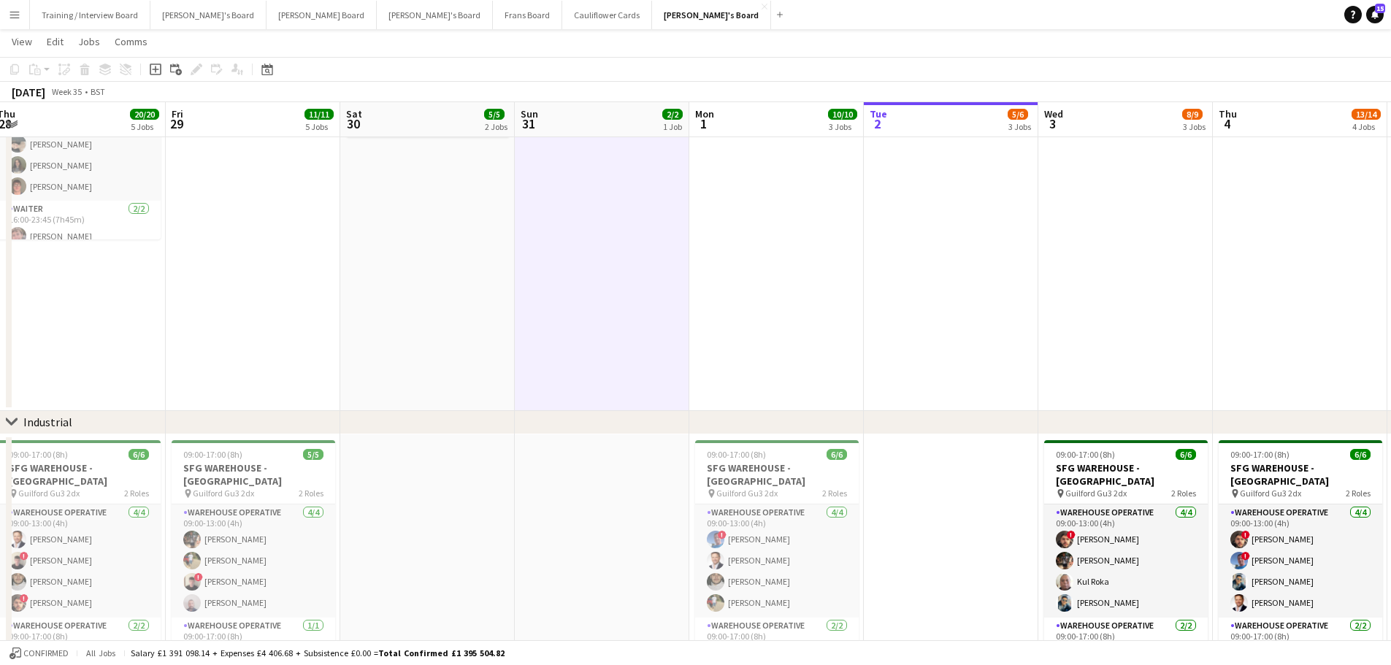
click at [451, 304] on app-date-cell "12:00-21:00 (9h) 1/1 Scandilicious Food Truck Abingdon Airfield pin Abingdon Ai…" at bounding box center [427, 214] width 174 height 393
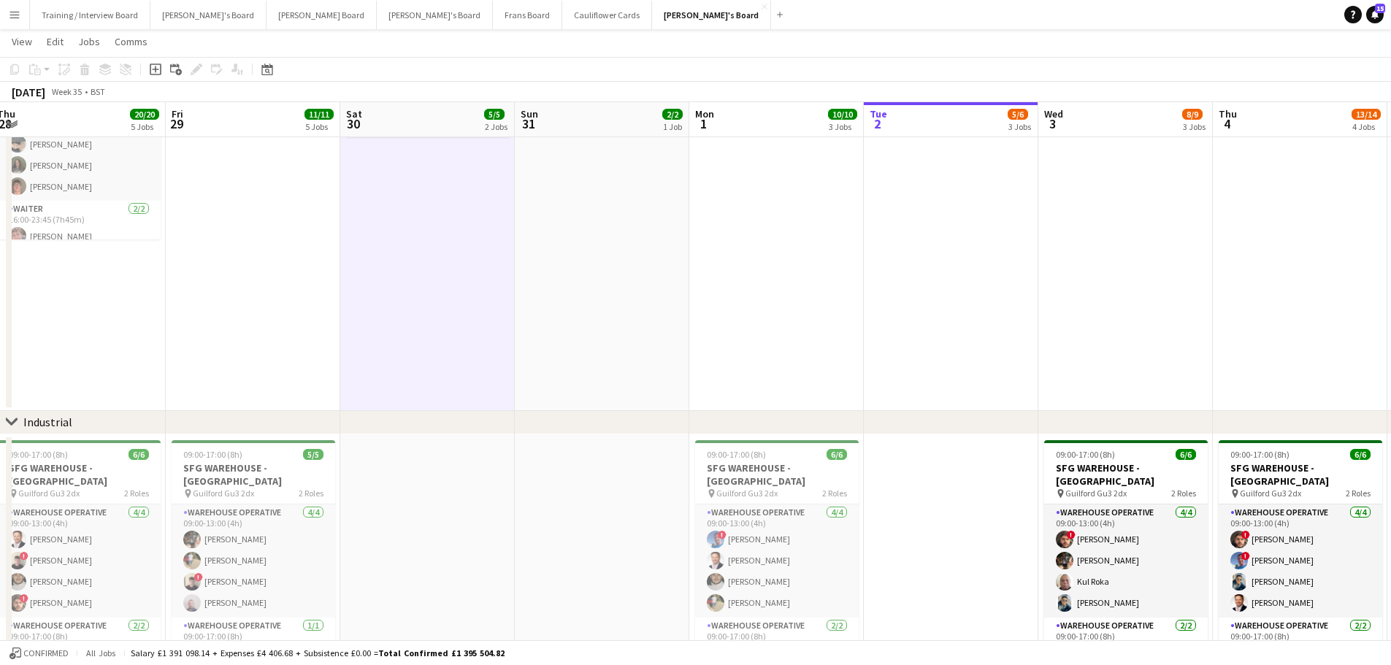
click at [594, 288] on app-date-cell at bounding box center [602, 214] width 174 height 393
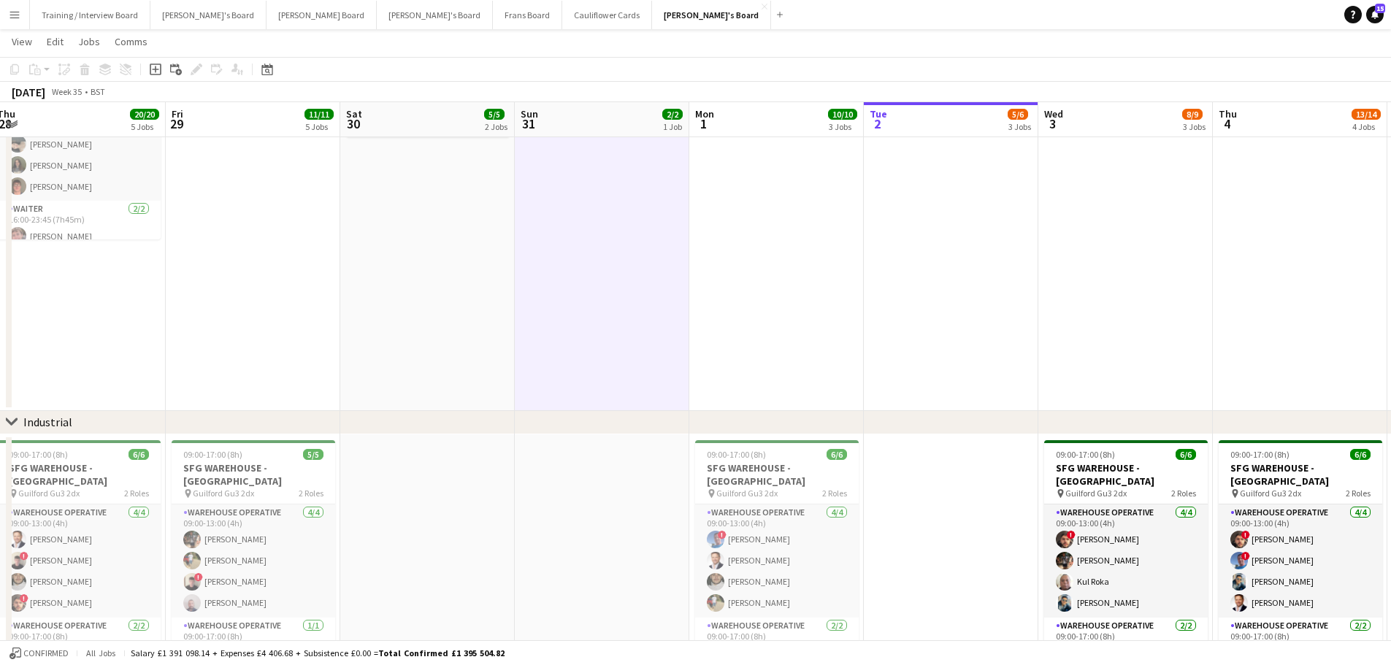
click at [462, 312] on app-date-cell "12:00-21:00 (9h) 1/1 Scandilicious Food Truck Abingdon Airfield pin Abingdon Ai…" at bounding box center [427, 214] width 174 height 393
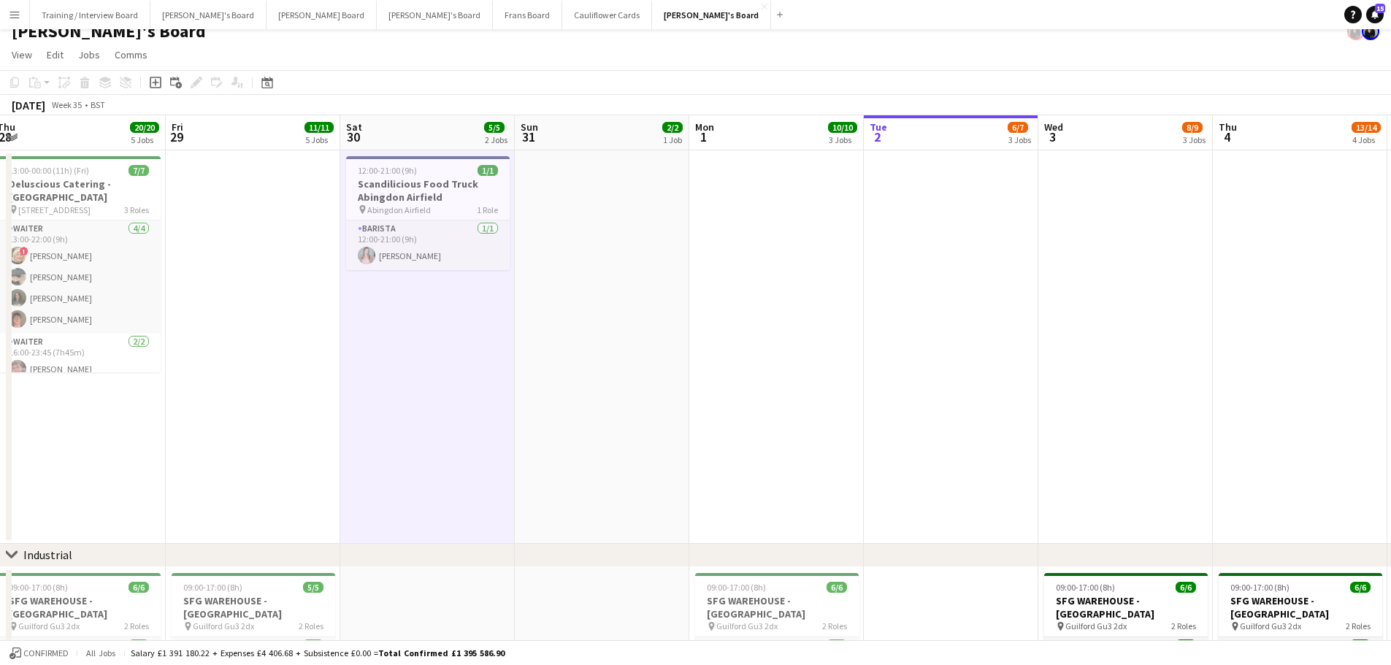
scroll to position [0, 0]
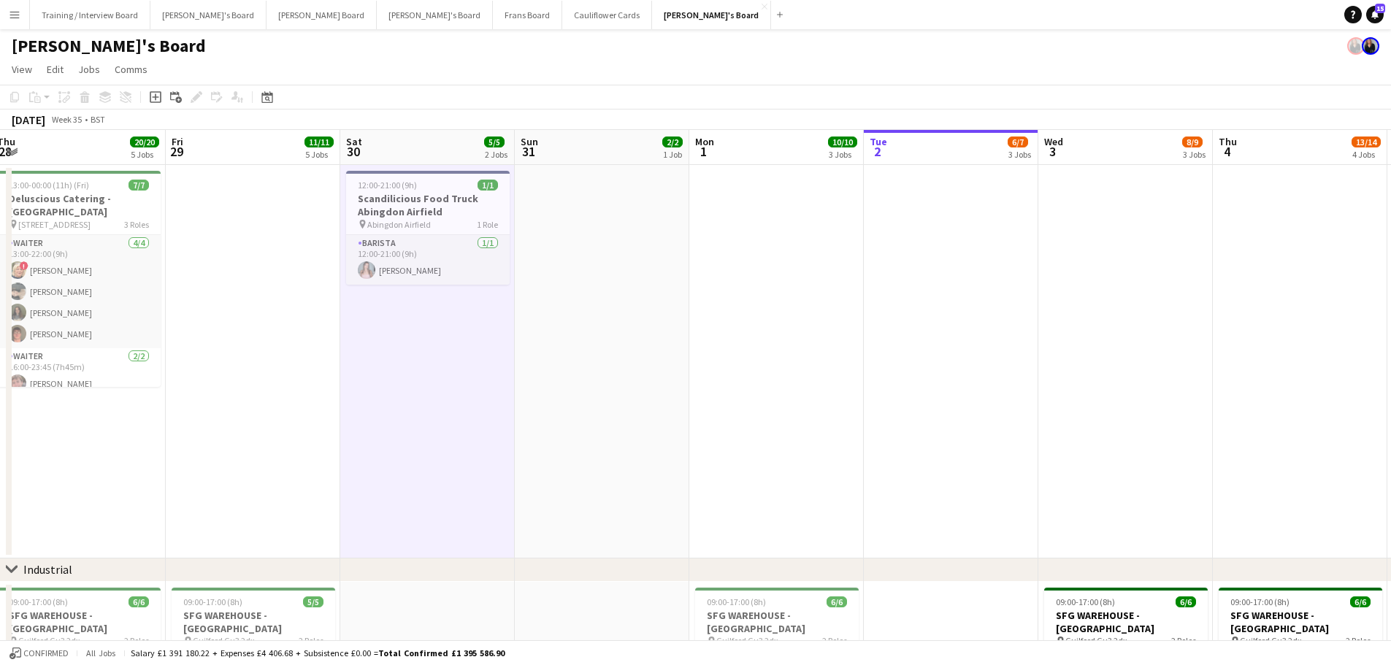
drag, startPoint x: 645, startPoint y: 339, endPoint x: 624, endPoint y: 344, distance: 21.8
click at [645, 339] on app-date-cell at bounding box center [602, 361] width 174 height 393
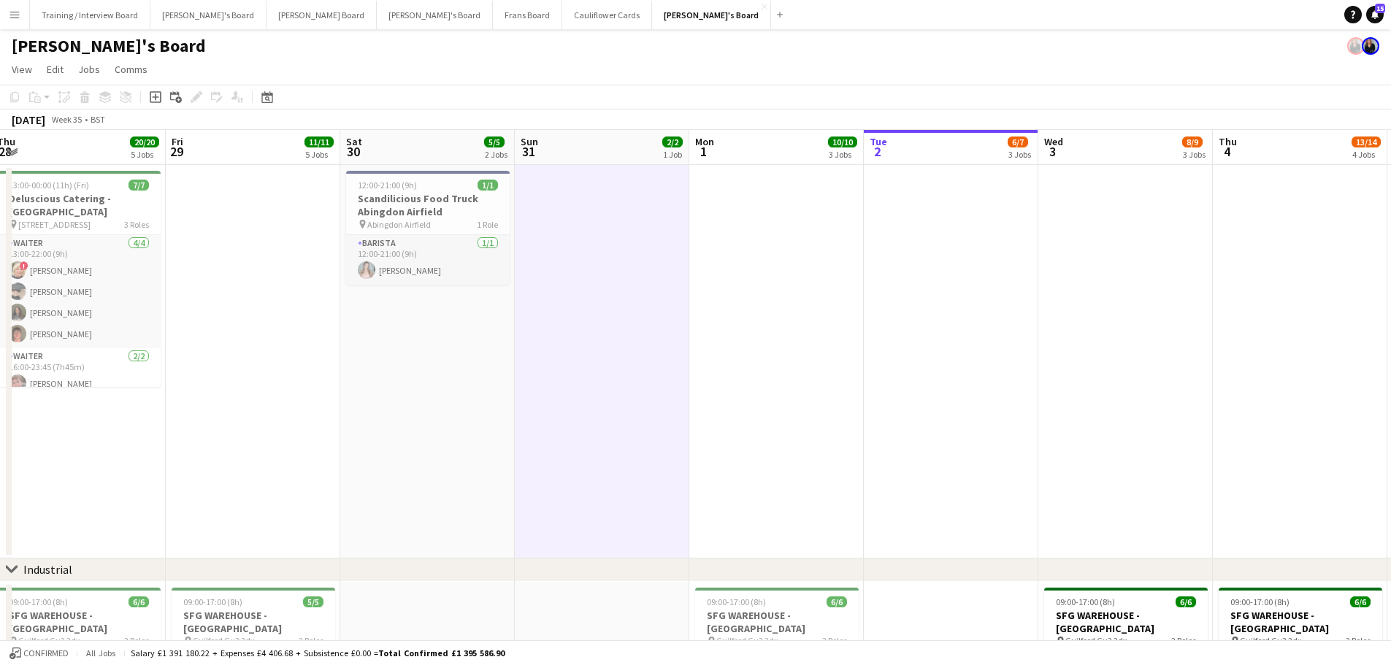
scroll to position [0, 358]
click at [464, 361] on app-date-cell "12:00-21:00 (9h) 1/1 Scandilicious Food Truck Abingdon Airfield pin Abingdon Ai…" at bounding box center [426, 361] width 174 height 393
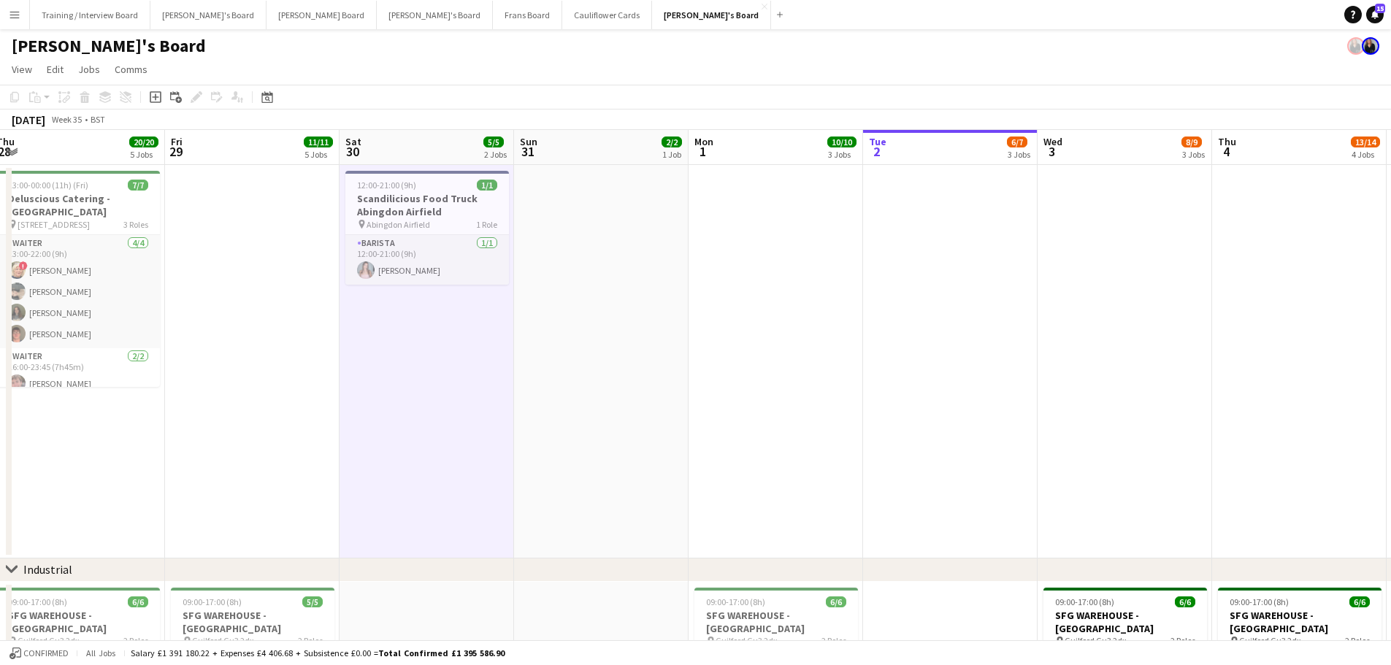
click at [464, 361] on app-date-cell "12:00-21:00 (9h) 1/1 Scandilicious Food Truck Abingdon Airfield pin Abingdon Ai…" at bounding box center [426, 361] width 174 height 393
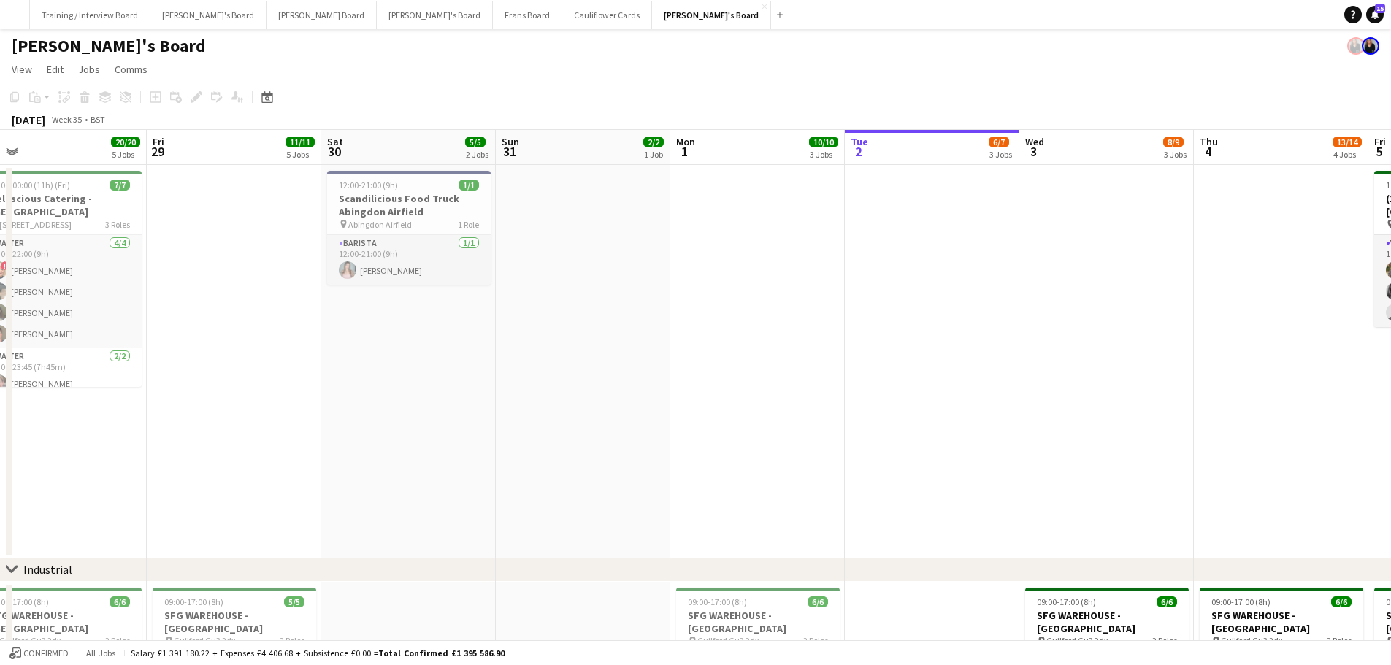
click at [480, 331] on app-date-cell "12:00-21:00 (9h) 1/1 Scandilicious Food Truck Abingdon Airfield pin Abingdon Ai…" at bounding box center [408, 361] width 174 height 393
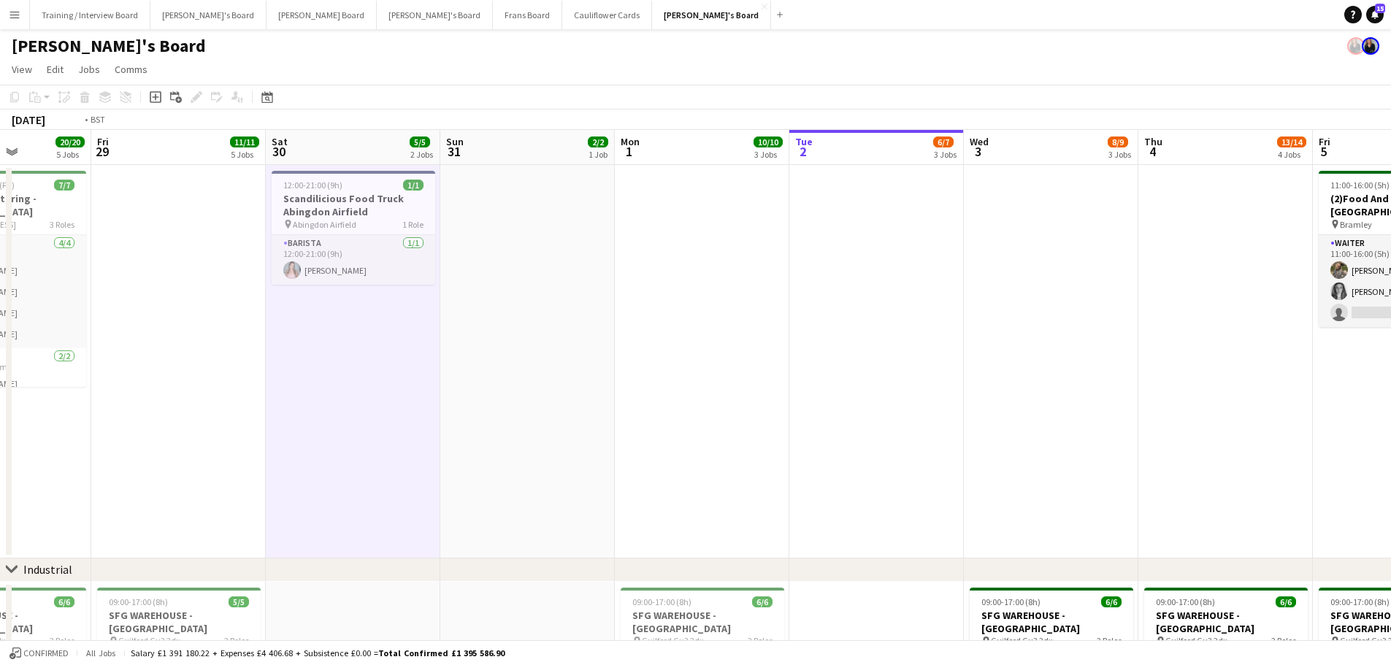
drag, startPoint x: 964, startPoint y: 420, endPoint x: 372, endPoint y: 384, distance: 593.8
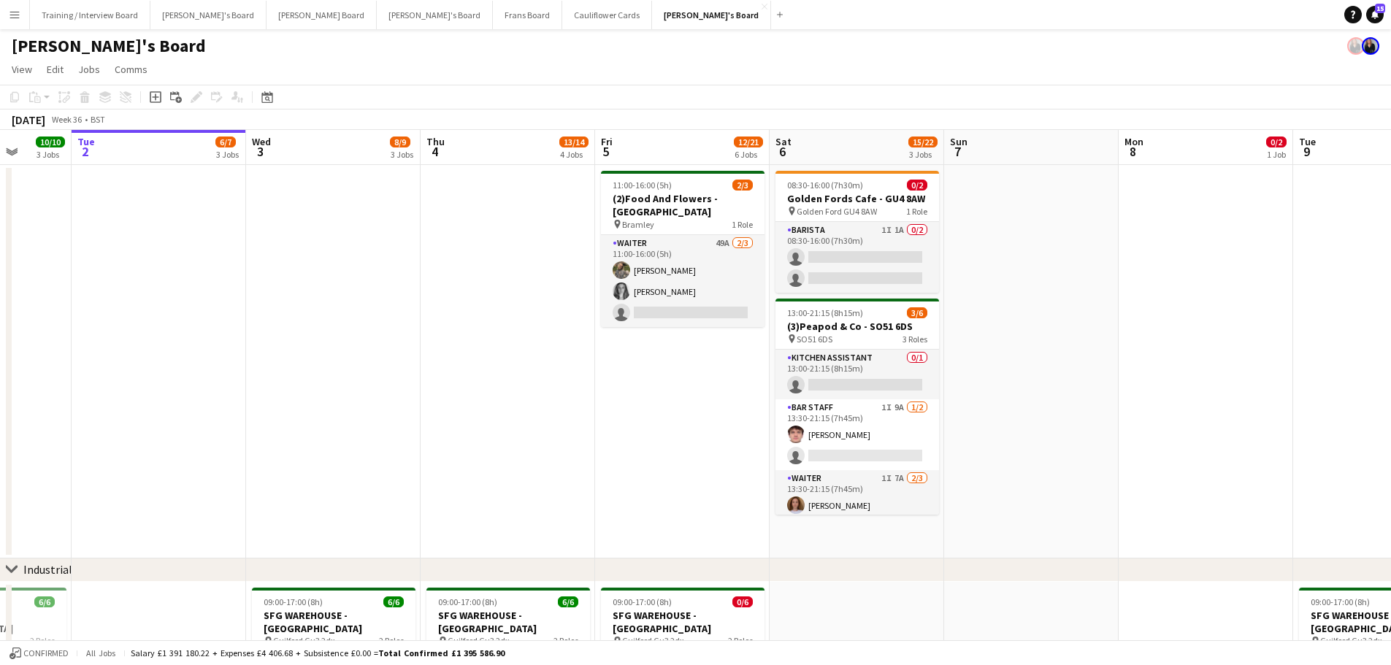
drag, startPoint x: 539, startPoint y: 405, endPoint x: 354, endPoint y: 393, distance: 185.1
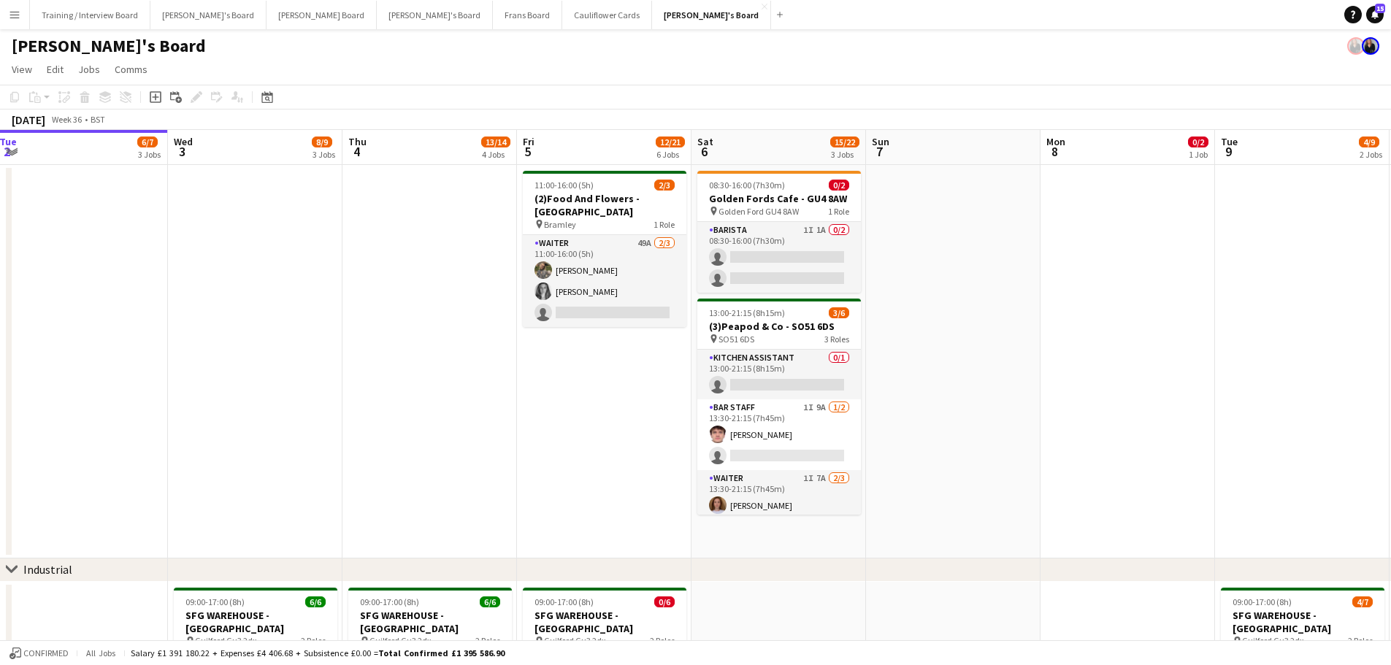
scroll to position [47, 0]
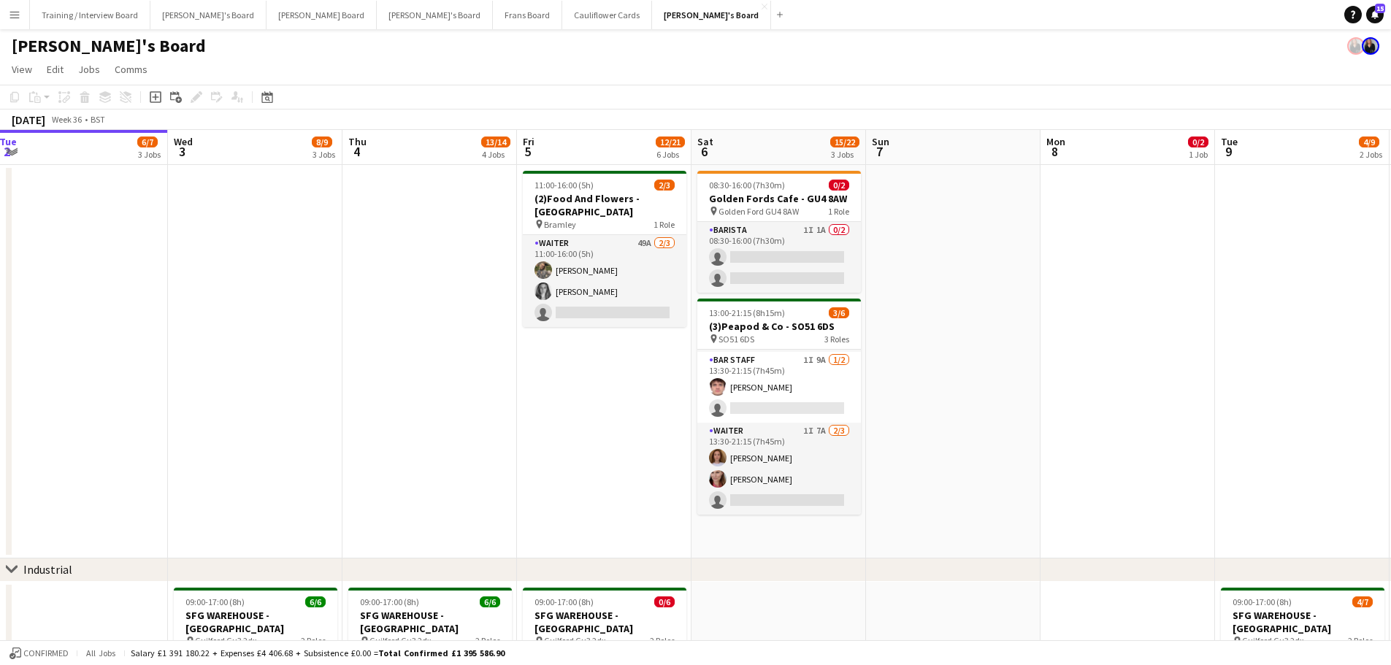
click at [821, 543] on app-date-cell "08:30-16:00 (7h30m) 0/2 Golden Fords Cafe - GU4 8AW pin Golden Ford GU4 8AW 1 R…" at bounding box center [778, 361] width 174 height 393
click at [951, 525] on app-date-cell at bounding box center [953, 361] width 174 height 393
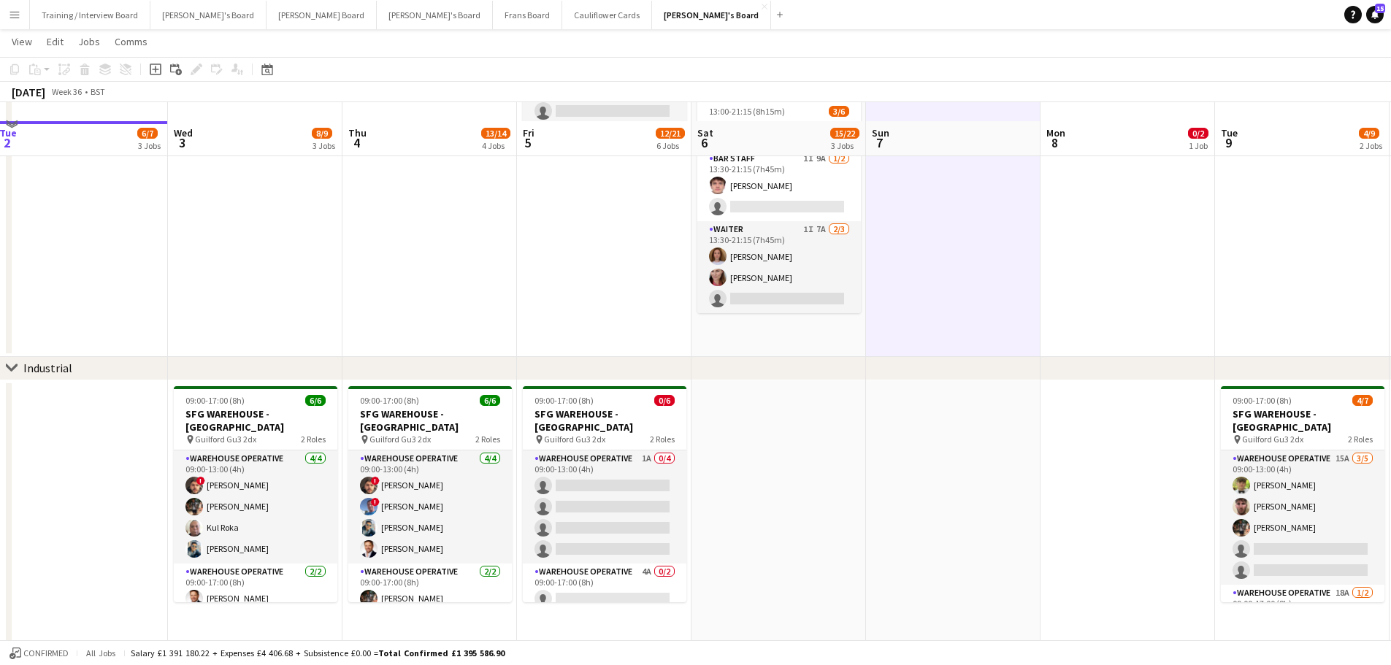
scroll to position [219, 0]
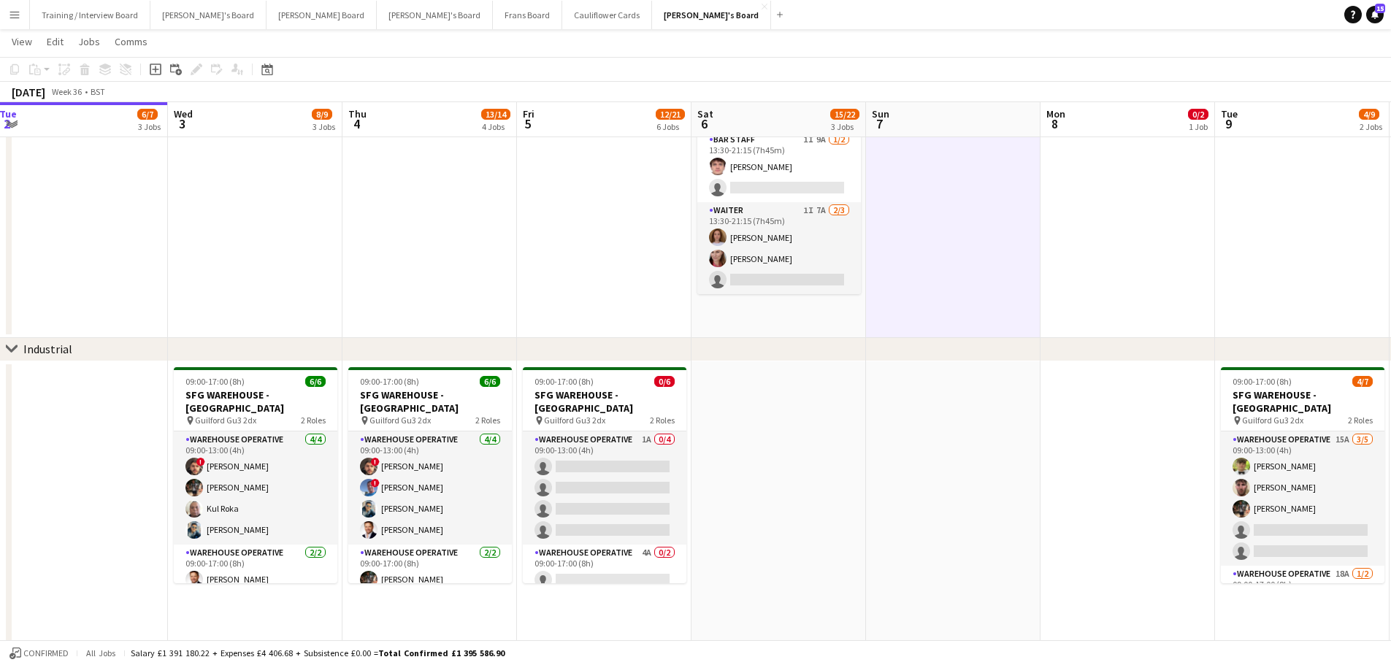
click at [947, 534] on app-date-cell at bounding box center [953, 547] width 174 height 372
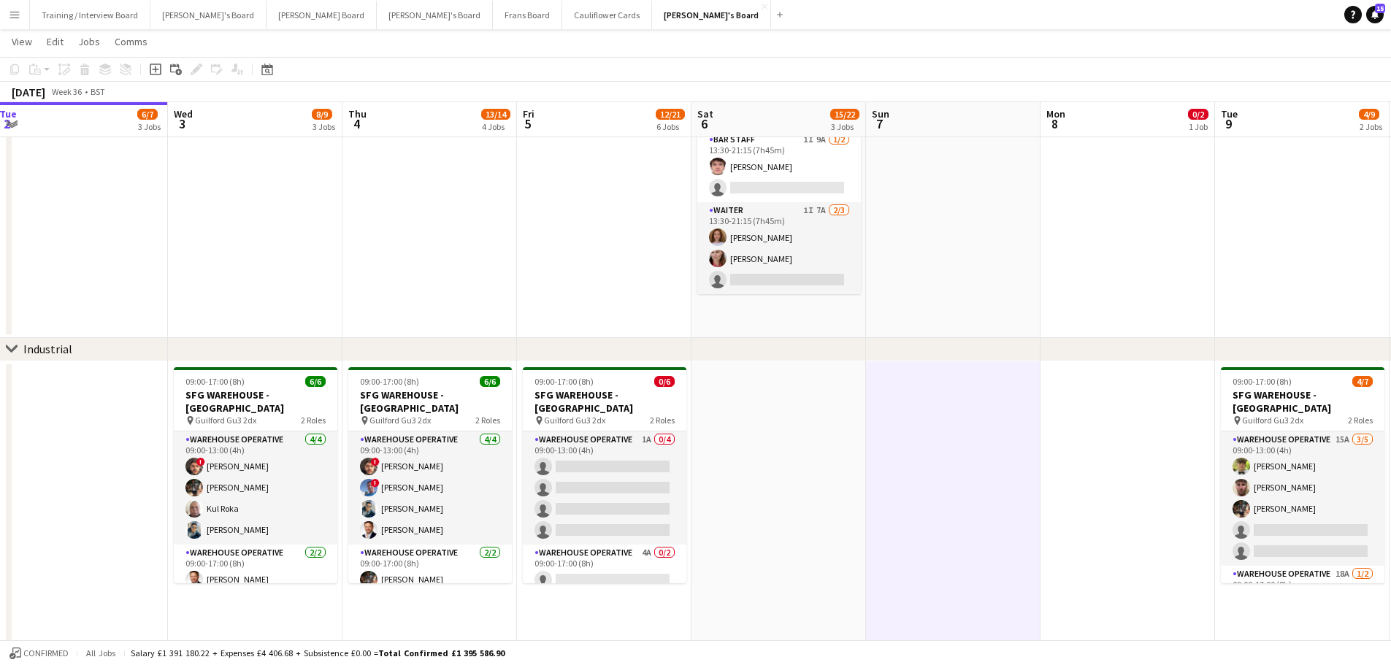
click at [791, 511] on app-date-cell at bounding box center [778, 547] width 174 height 372
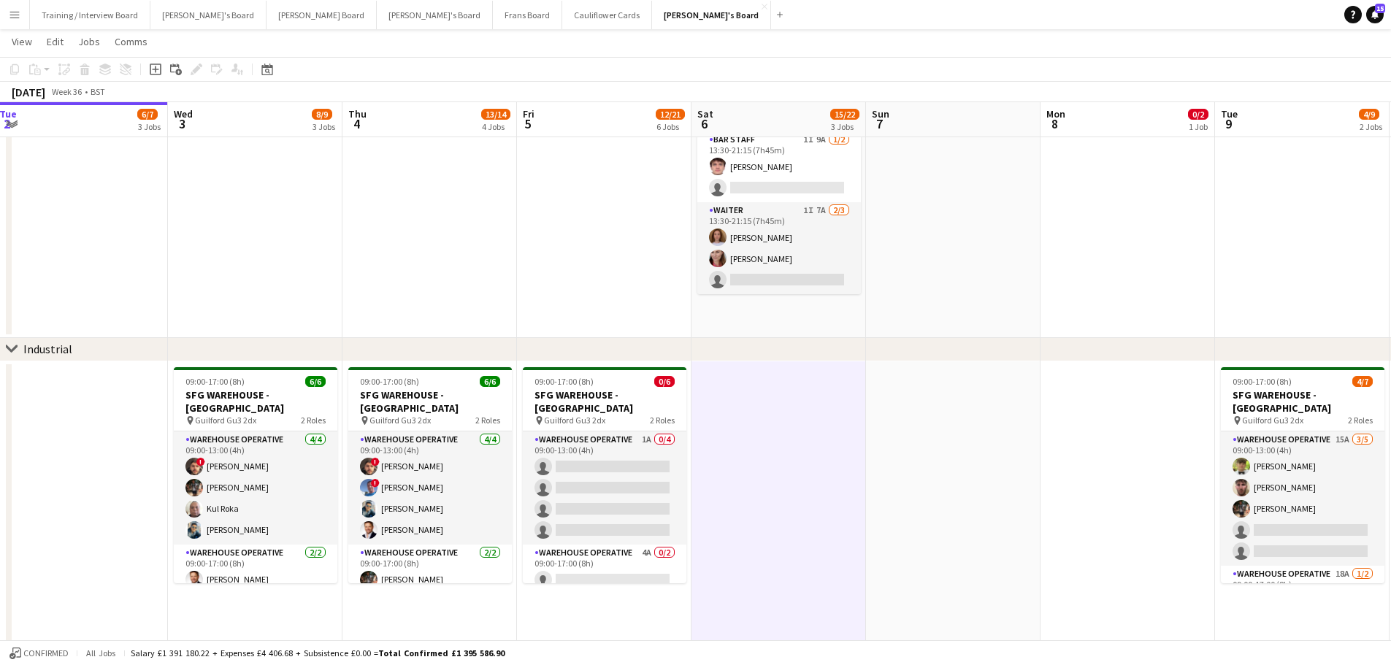
click at [826, 308] on app-date-cell "08:30-16:00 (7h30m) 0/2 Golden Fords Cafe - GU4 8AW pin Golden Ford GU4 8AW 1 R…" at bounding box center [778, 141] width 174 height 393
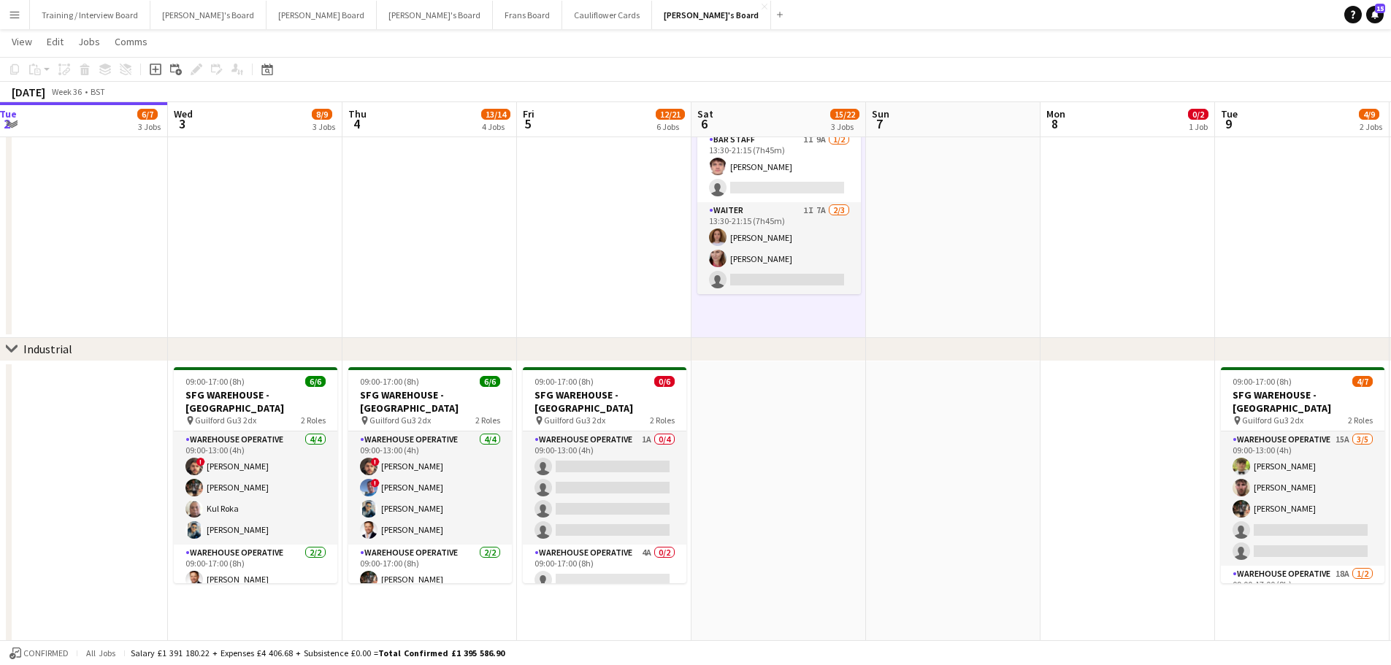
click at [904, 285] on app-date-cell at bounding box center [953, 141] width 174 height 393
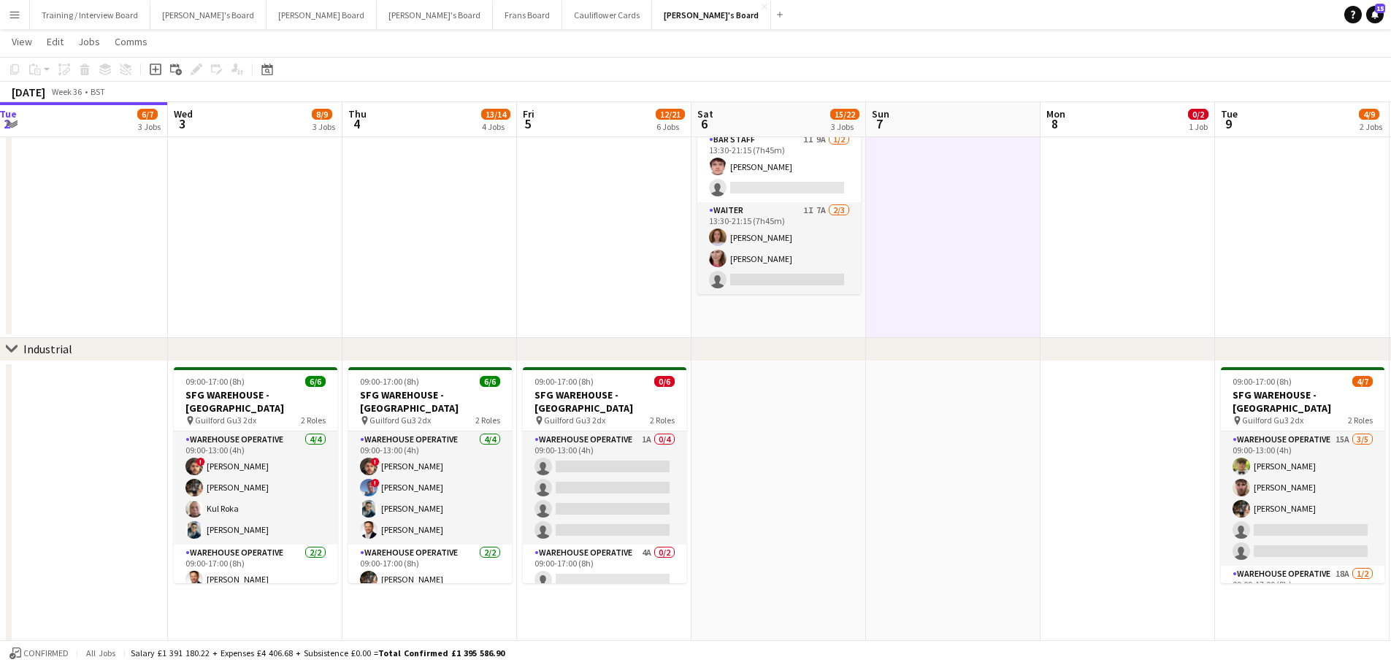
click at [802, 310] on app-date-cell "08:30-16:00 (7h30m) 0/2 Golden Fords Cafe - GU4 8AW pin Golden Ford GU4 8AW 1 R…" at bounding box center [778, 141] width 174 height 393
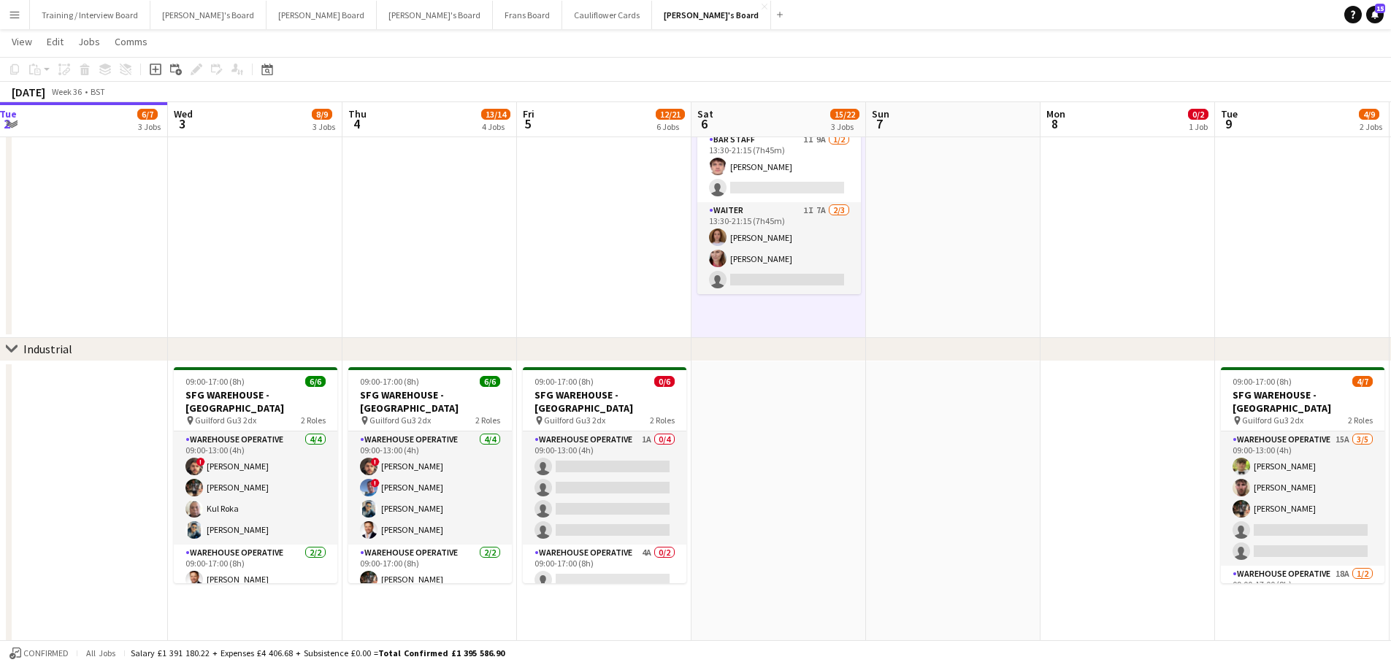
click at [969, 297] on app-date-cell at bounding box center [953, 141] width 174 height 393
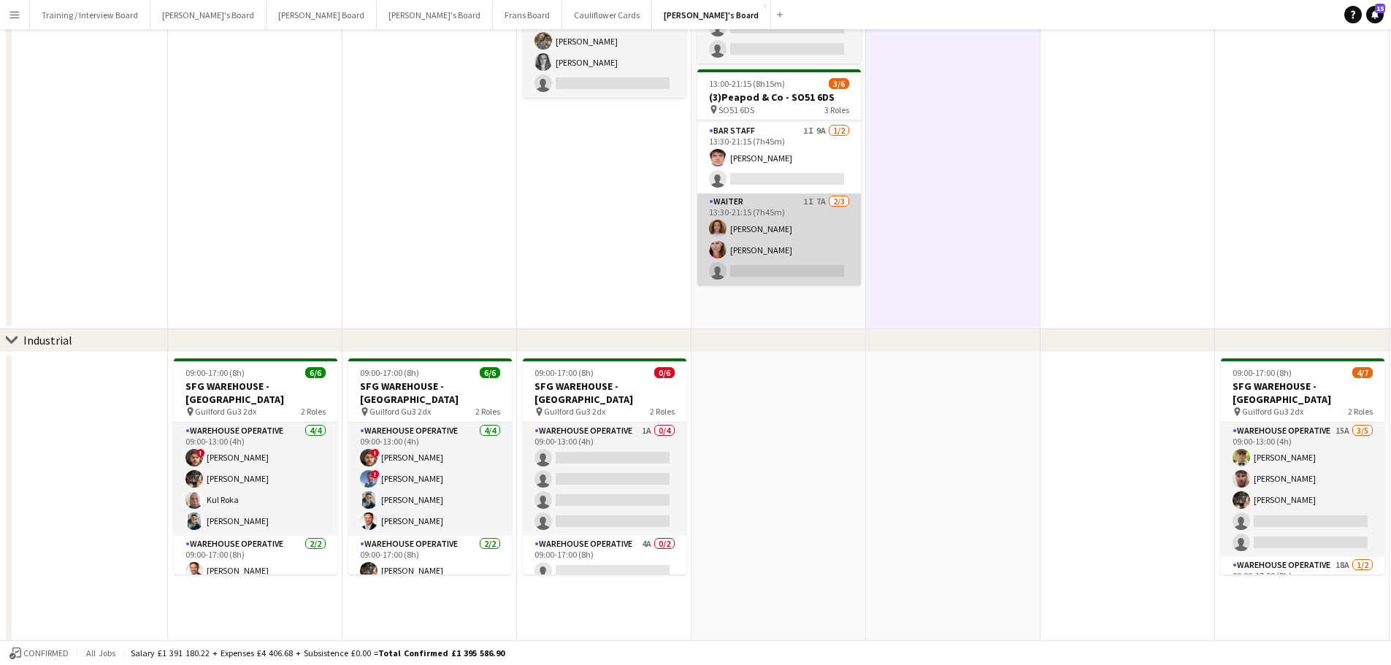
scroll to position [292, 0]
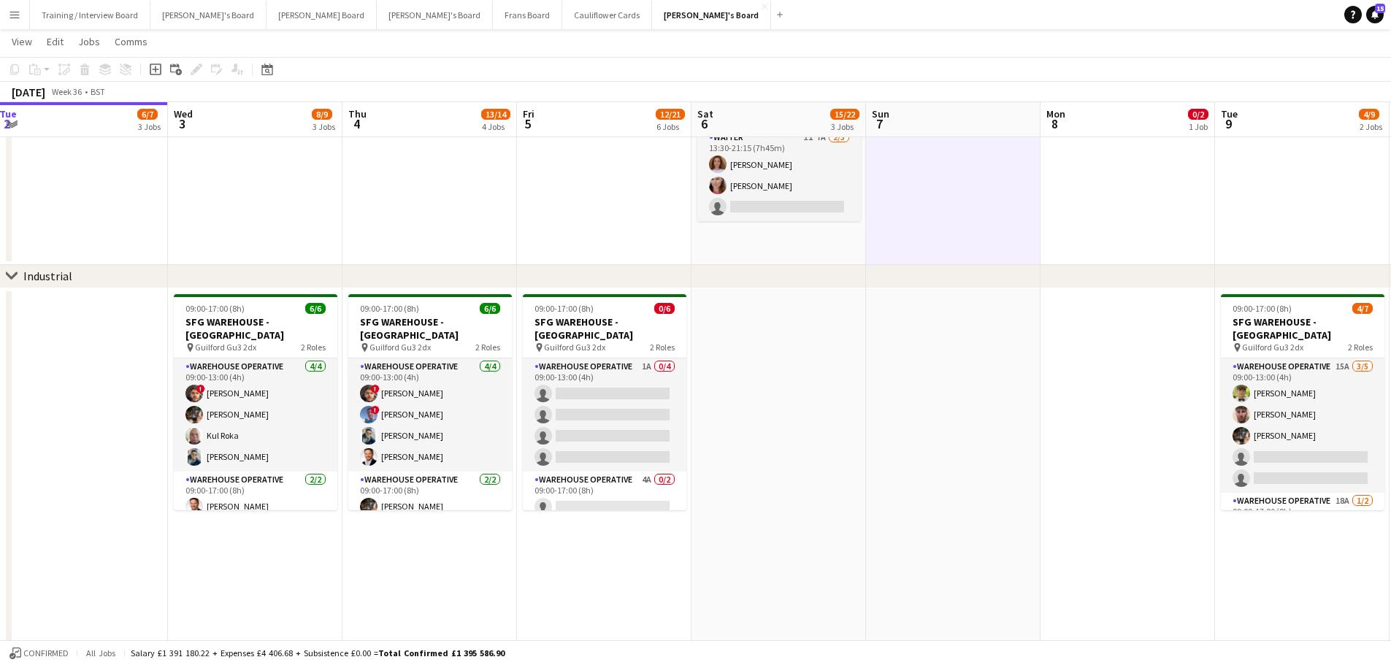
click at [818, 231] on app-date-cell "08:30-16:00 (7h30m) 0/2 Golden Fords Cafe - GU4 8AW pin Golden Ford GU4 8AW 1 R…" at bounding box center [778, 68] width 174 height 393
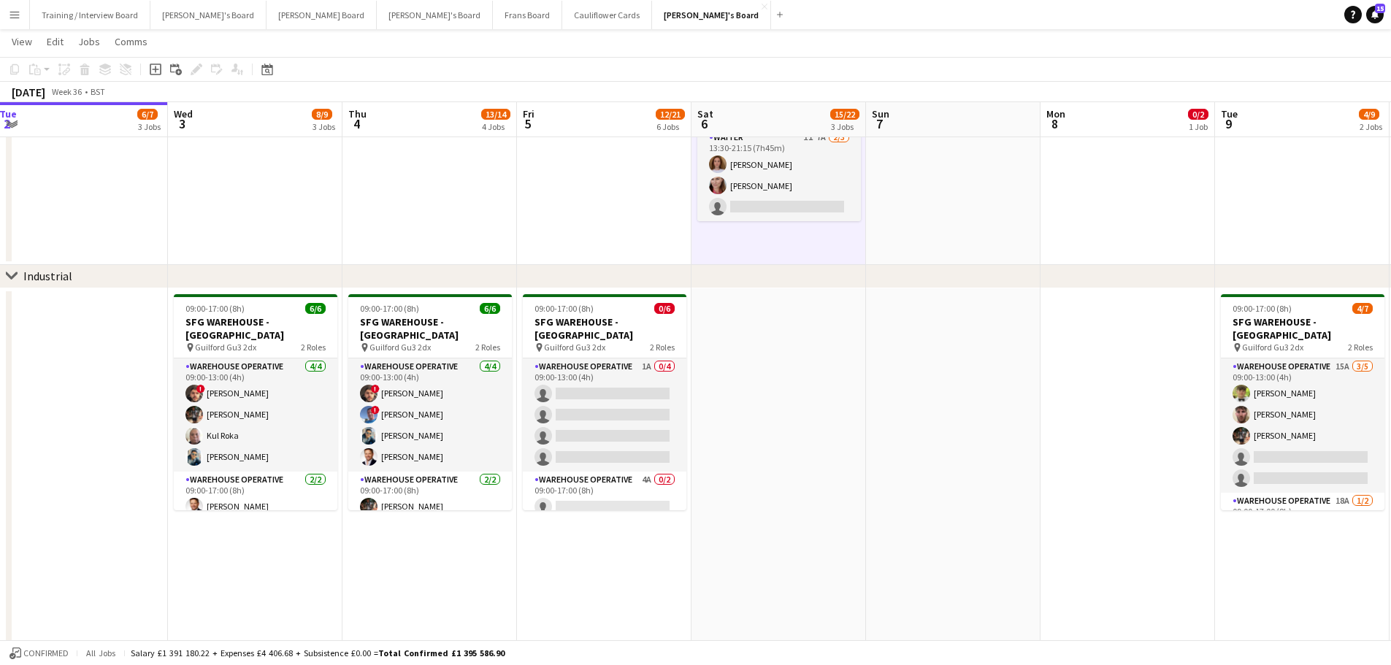
click at [794, 368] on app-date-cell at bounding box center [778, 474] width 174 height 372
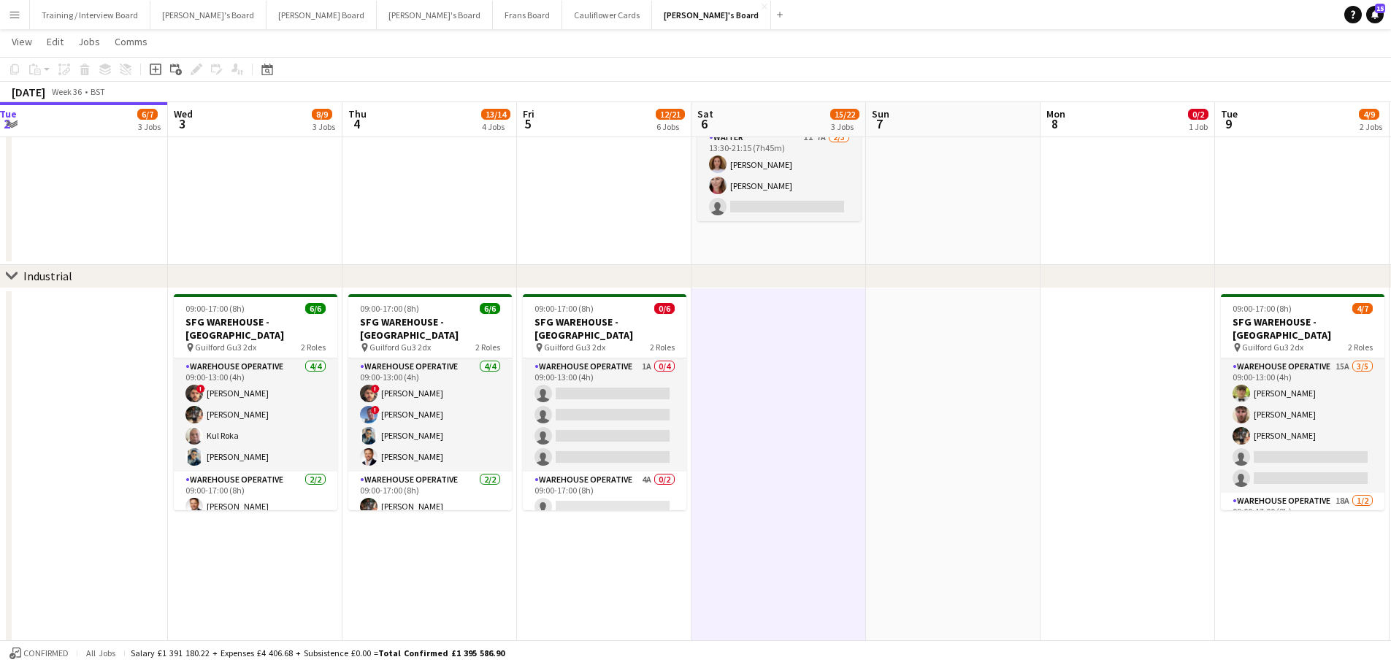
click at [931, 410] on app-date-cell at bounding box center [953, 474] width 174 height 372
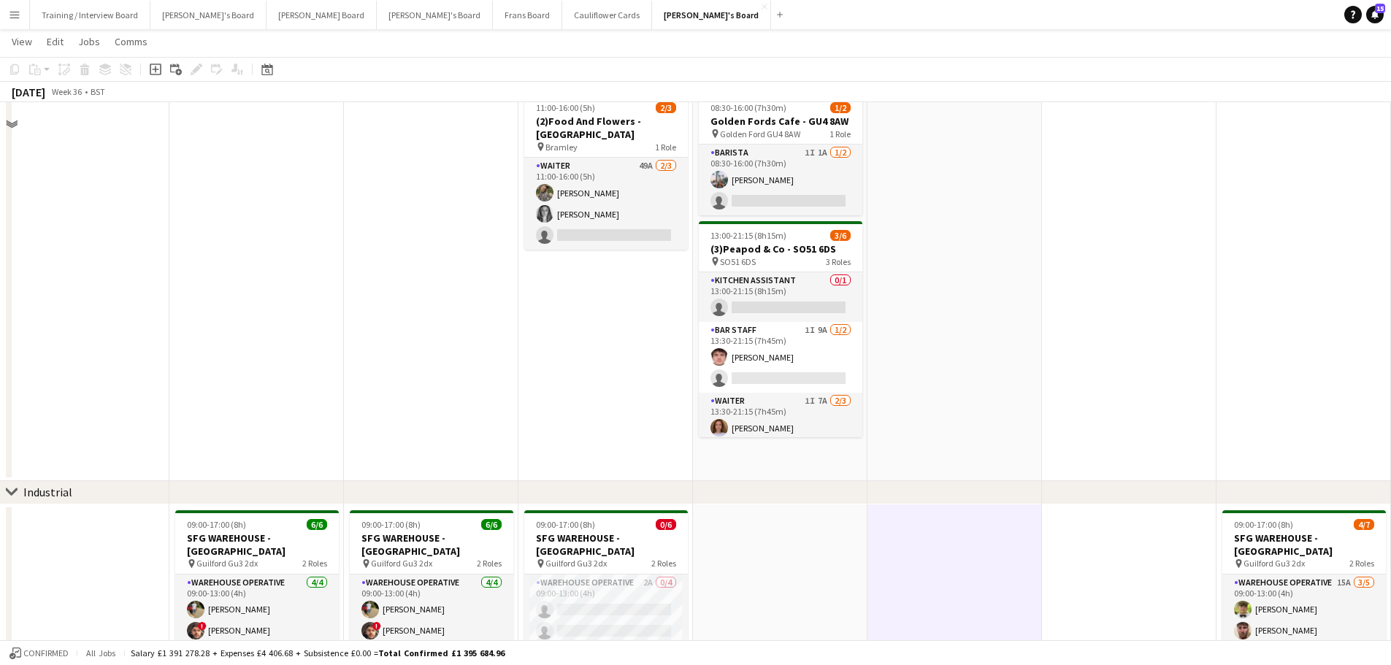
scroll to position [146, 0]
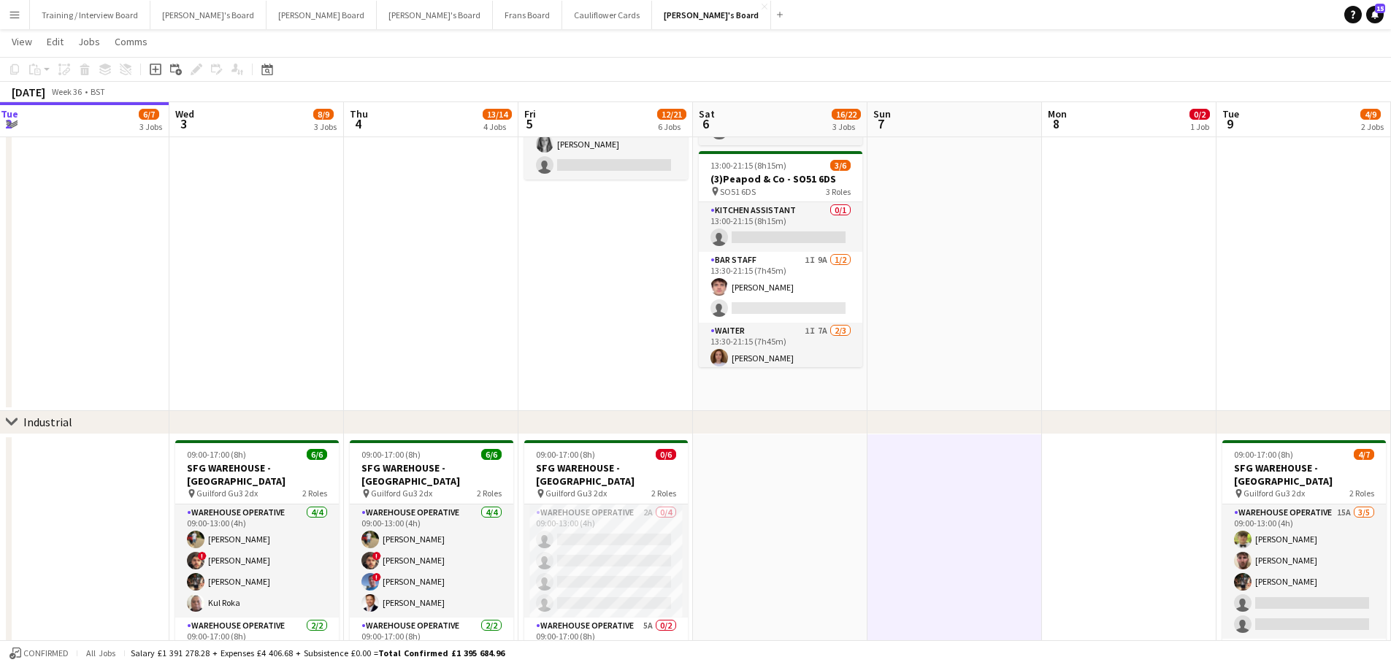
click at [930, 375] on app-date-cell at bounding box center [954, 214] width 174 height 393
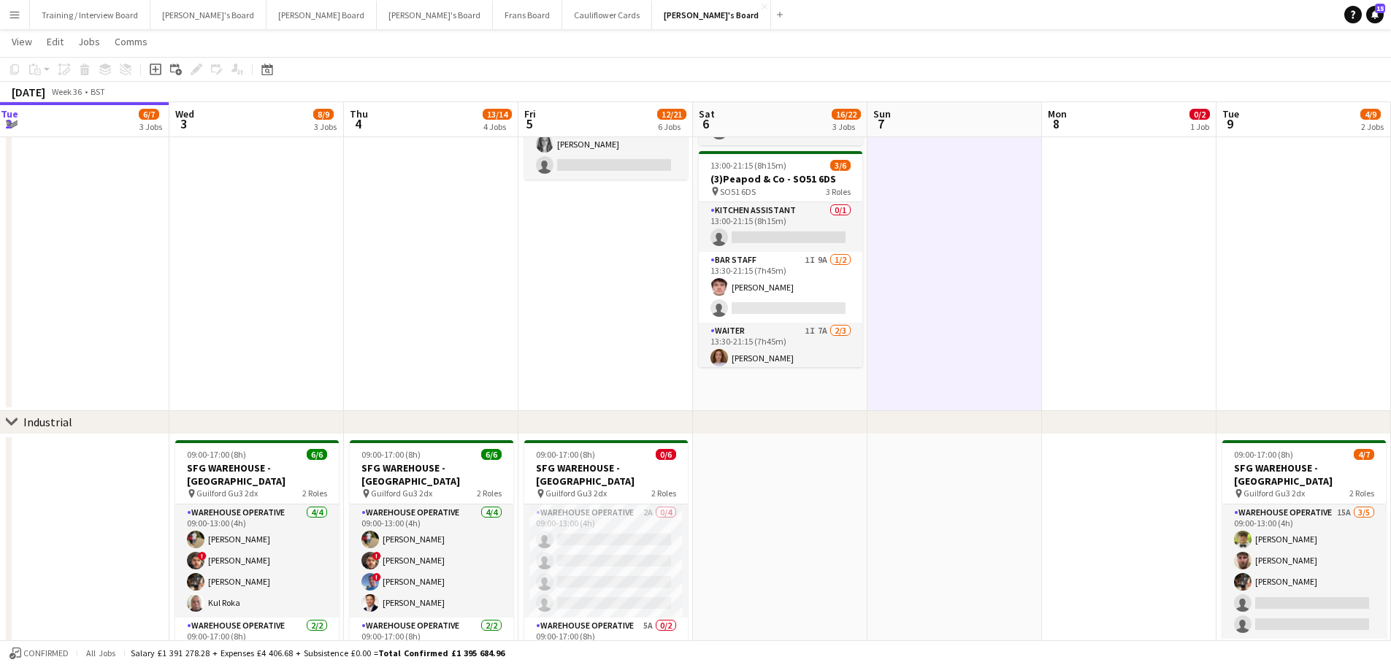
click at [846, 392] on app-date-cell "08:30-16:00 (7h30m) 1/2 Golden Fords Cafe - GU4 8AW pin Golden Ford GU4 8AW 1 R…" at bounding box center [780, 214] width 174 height 393
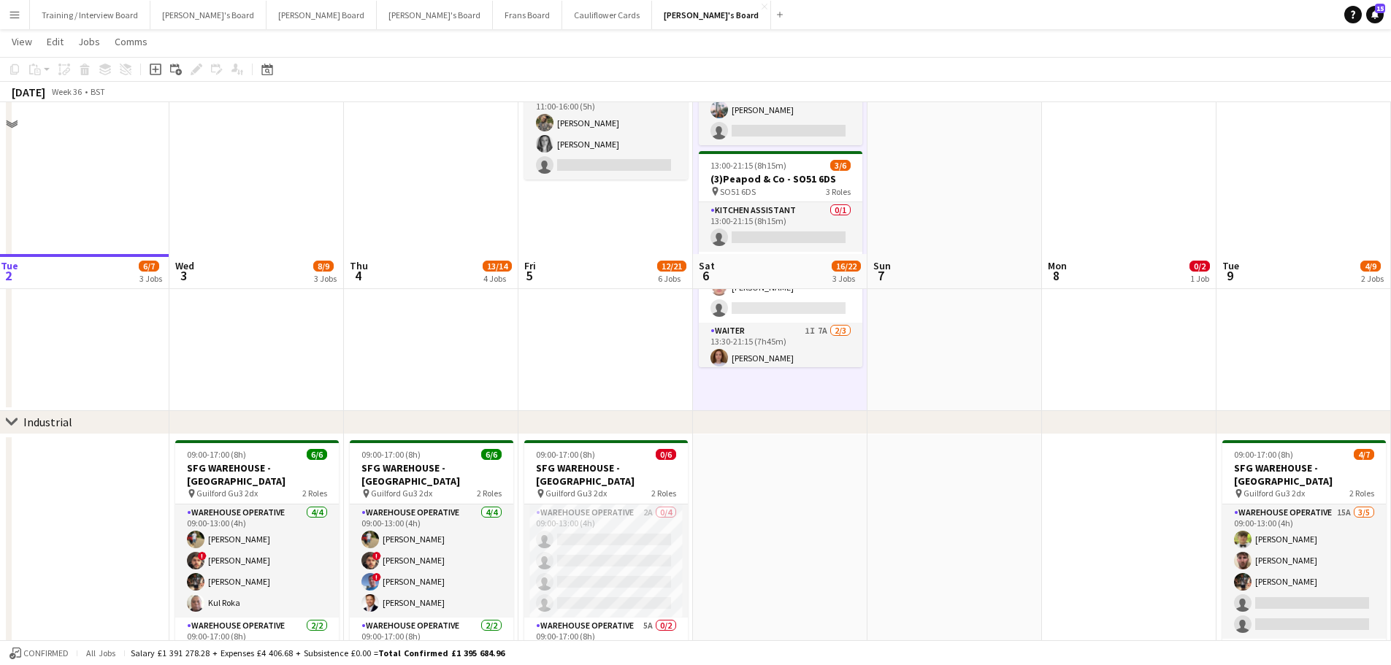
scroll to position [438, 0]
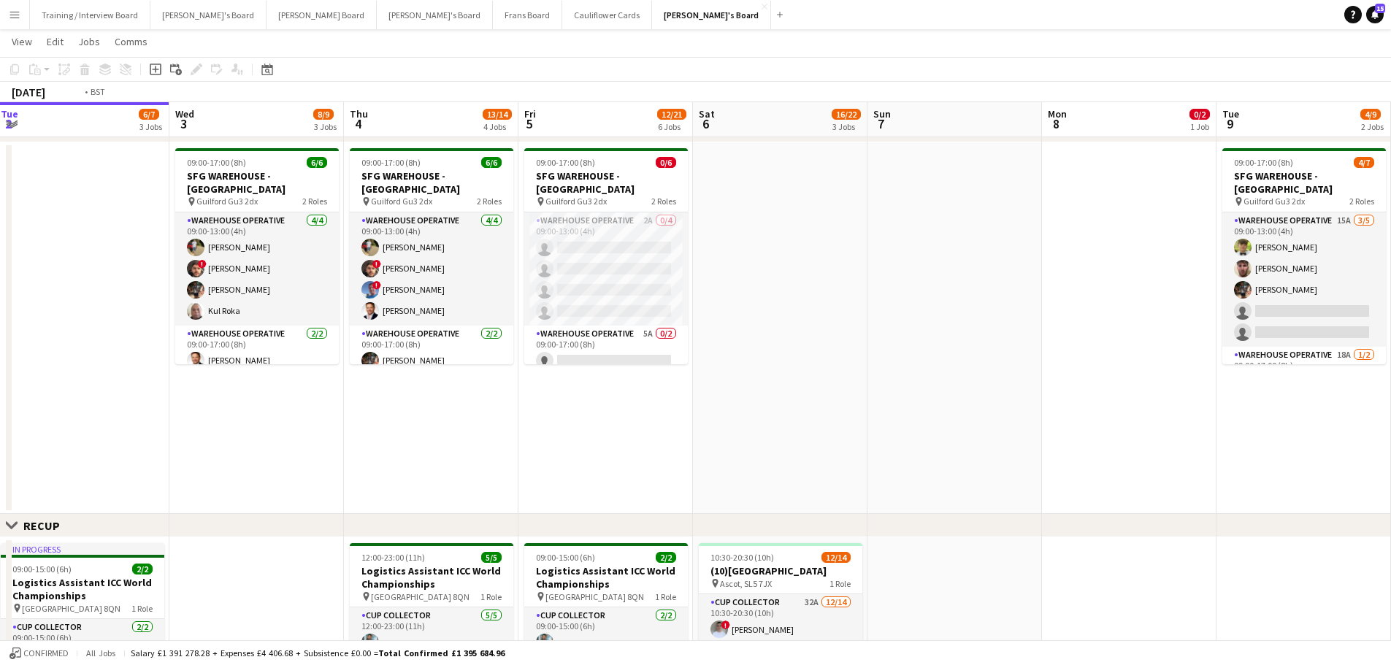
drag, startPoint x: 684, startPoint y: 453, endPoint x: 807, endPoint y: 466, distance: 123.3
click at [812, 469] on app-calendar-viewport "Sat 30 5/5 2 Jobs Sun 31 2/2 1 Job Mon 1 10/10 3 Jobs Tue 2 6/7 3 Jobs Wed 3 8/…" at bounding box center [695, 495] width 1391 height 1752
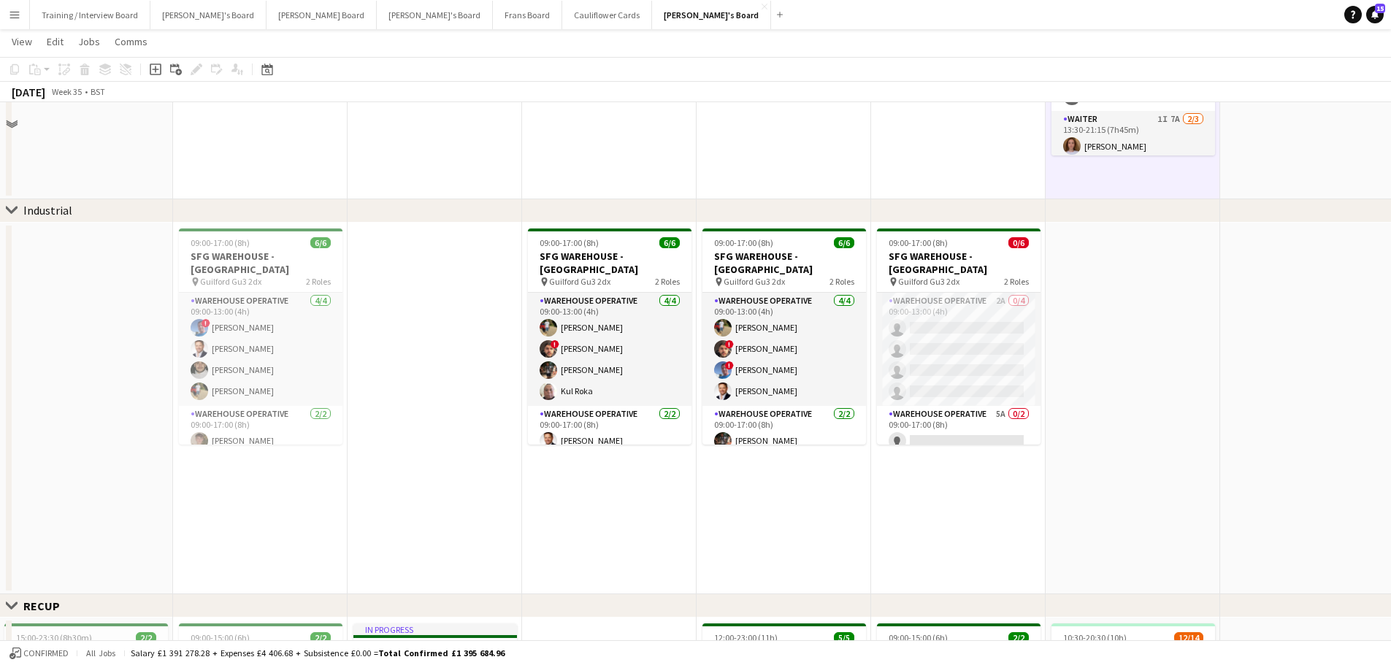
scroll to position [292, 0]
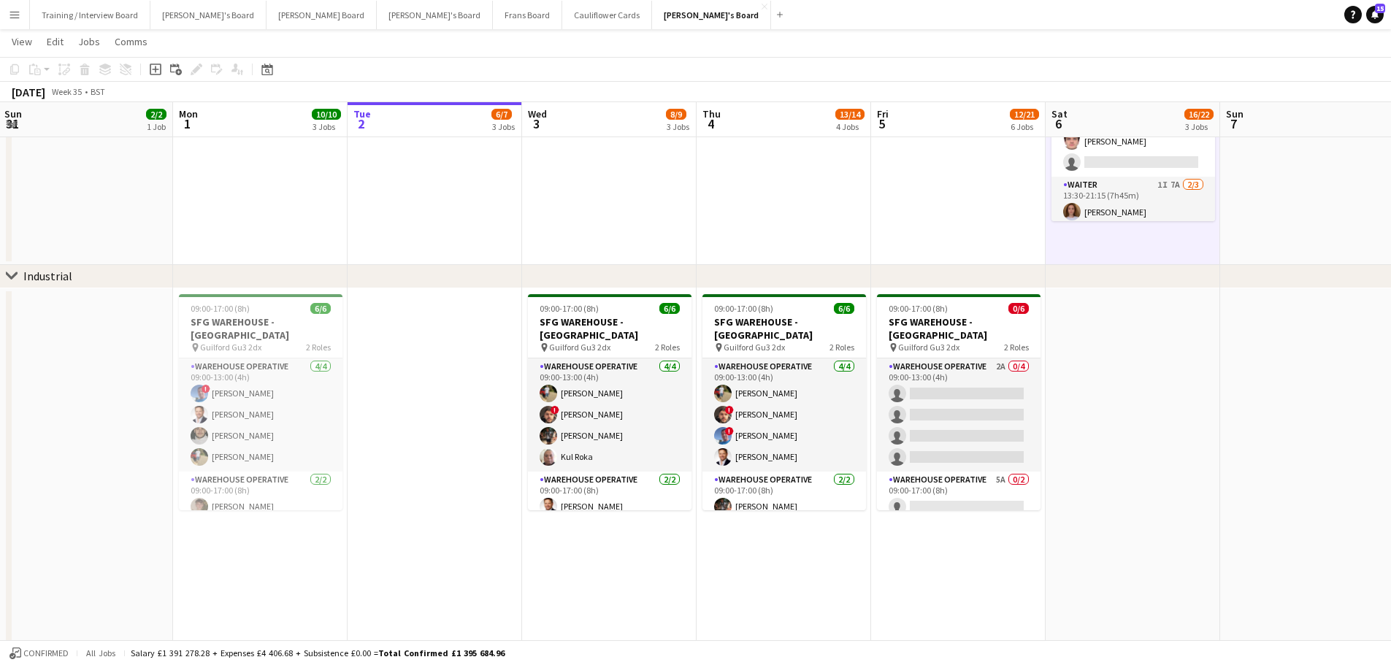
click at [1302, 210] on app-date-cell at bounding box center [1307, 68] width 174 height 393
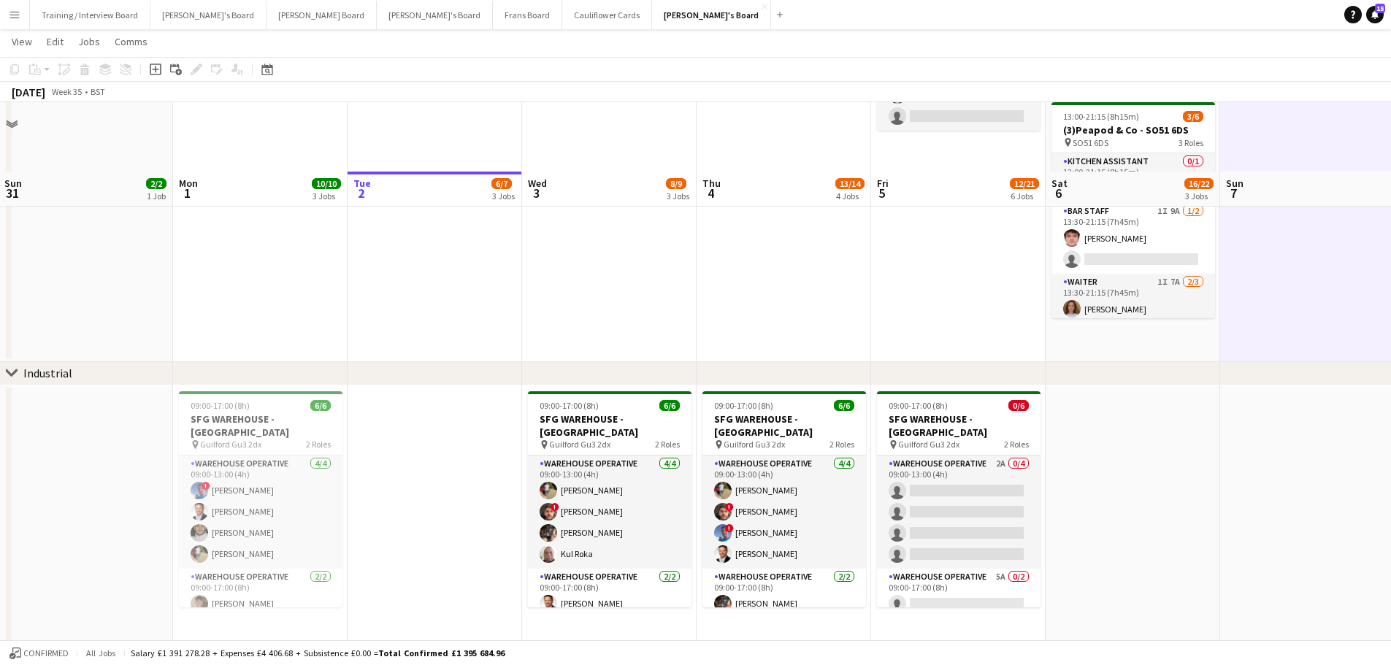
scroll to position [73, 0]
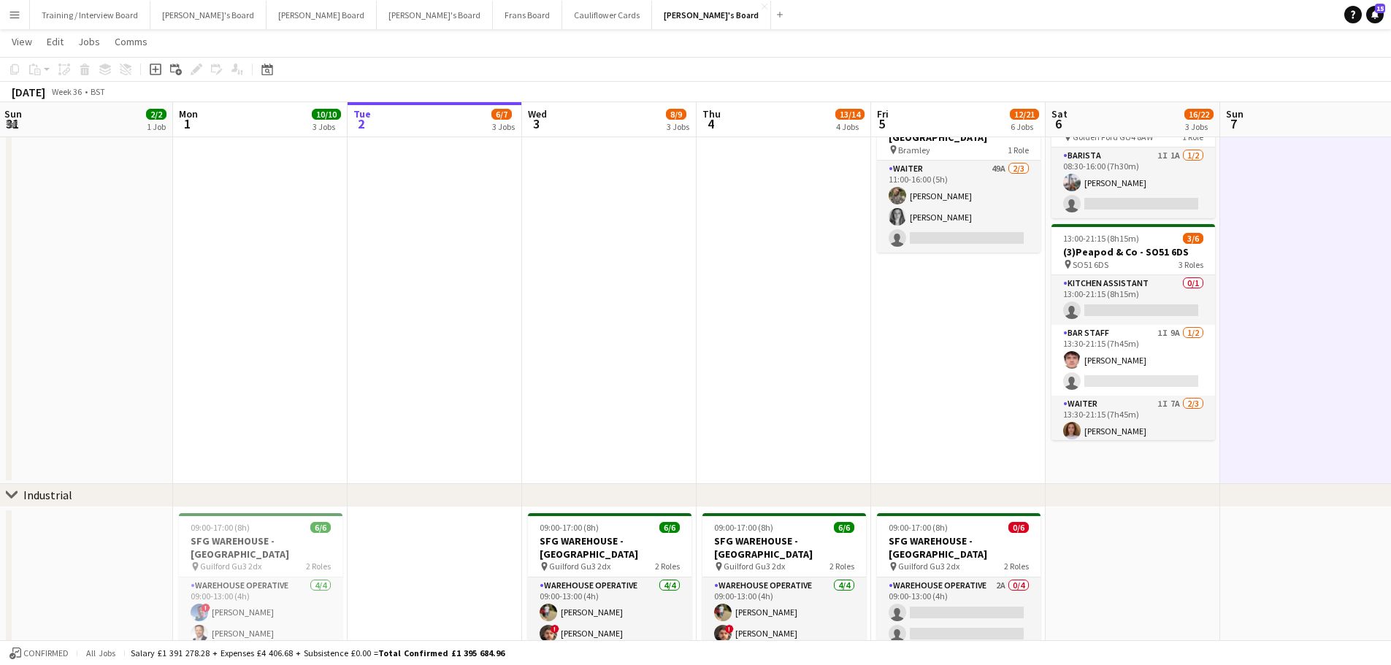
drag, startPoint x: 988, startPoint y: 275, endPoint x: 655, endPoint y: 279, distance: 333.6
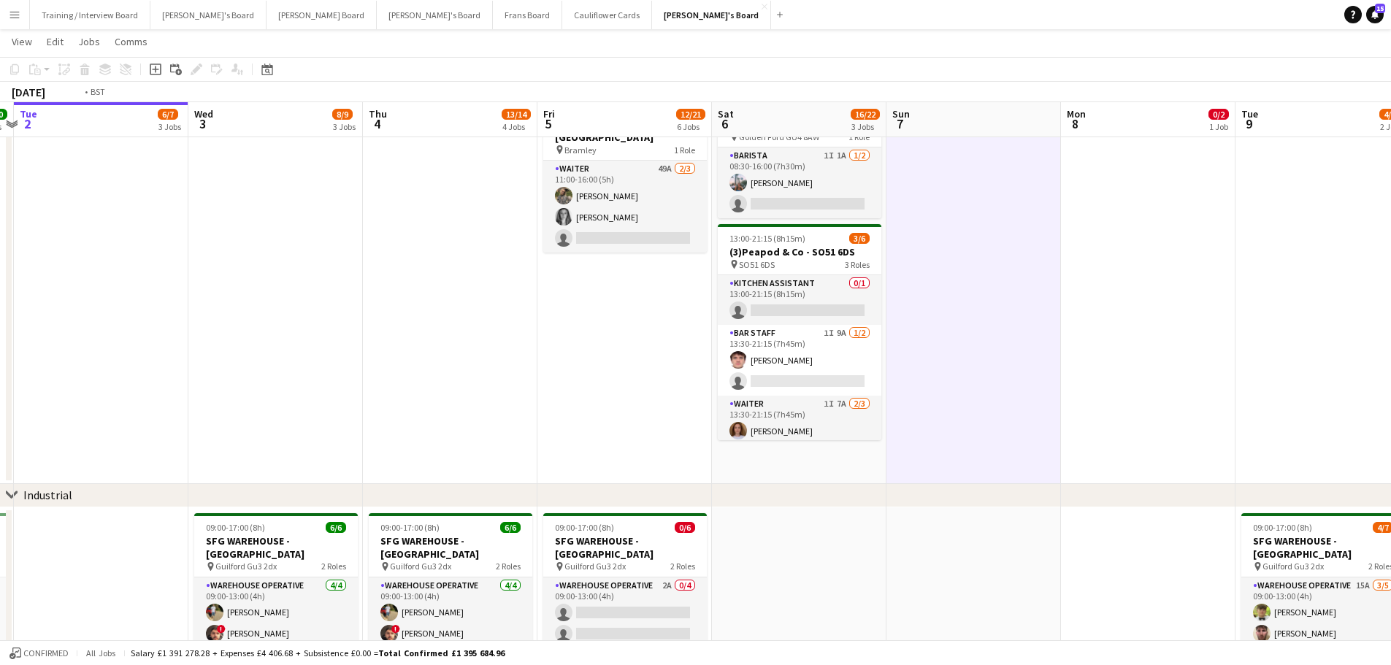
drag, startPoint x: 640, startPoint y: 365, endPoint x: 889, endPoint y: 395, distance: 250.7
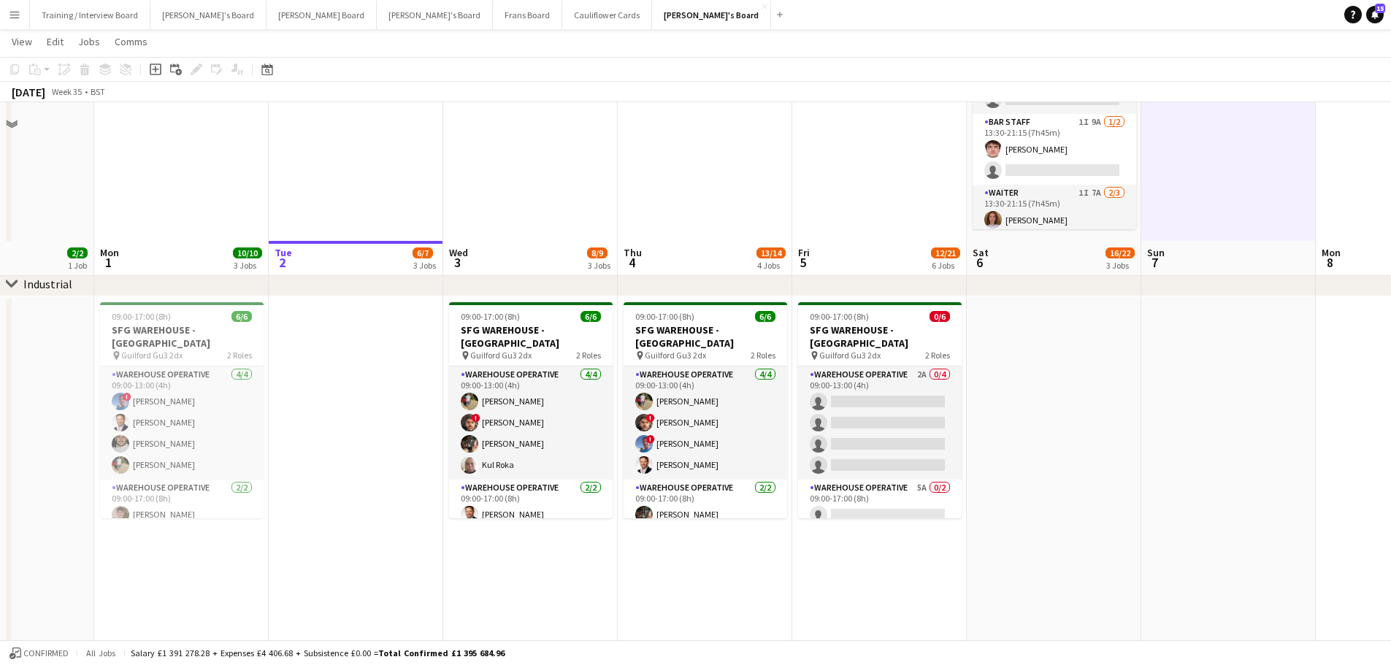
scroll to position [219, 0]
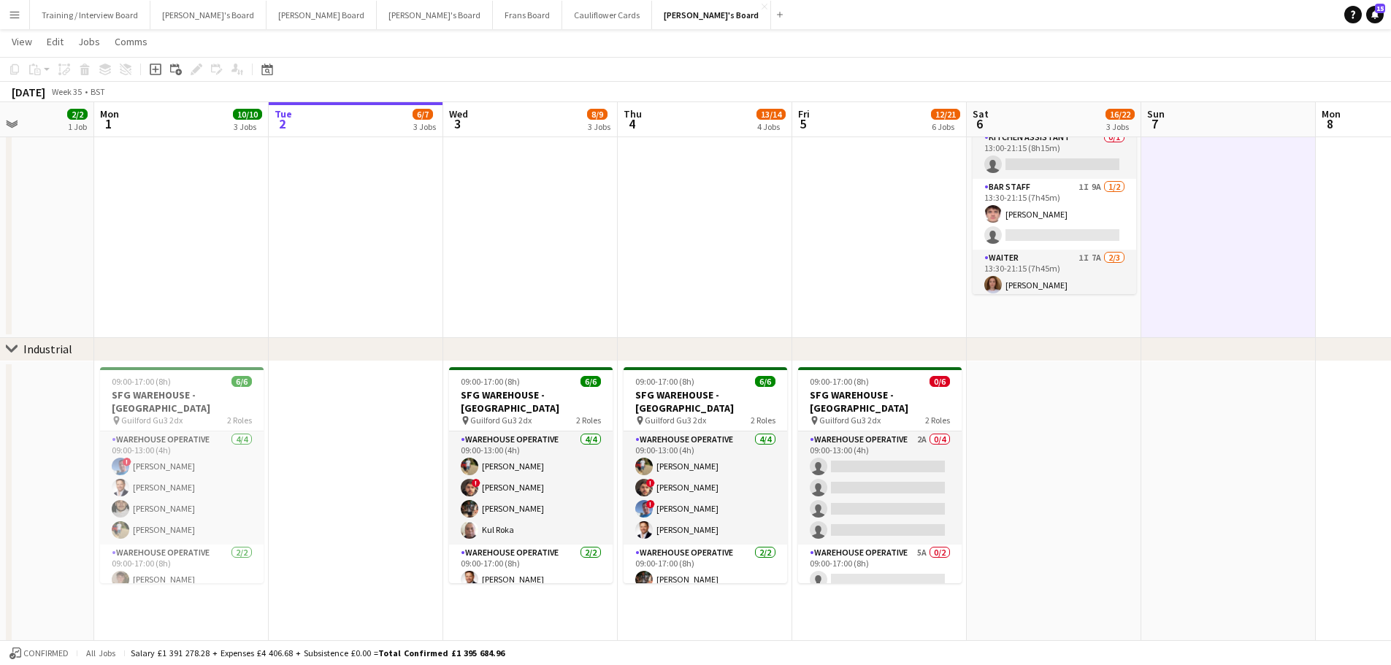
drag, startPoint x: 1163, startPoint y: 340, endPoint x: 1166, endPoint y: 321, distance: 19.2
click at [1163, 340] on div "chevron-right Industrial" at bounding box center [695, 349] width 1391 height 23
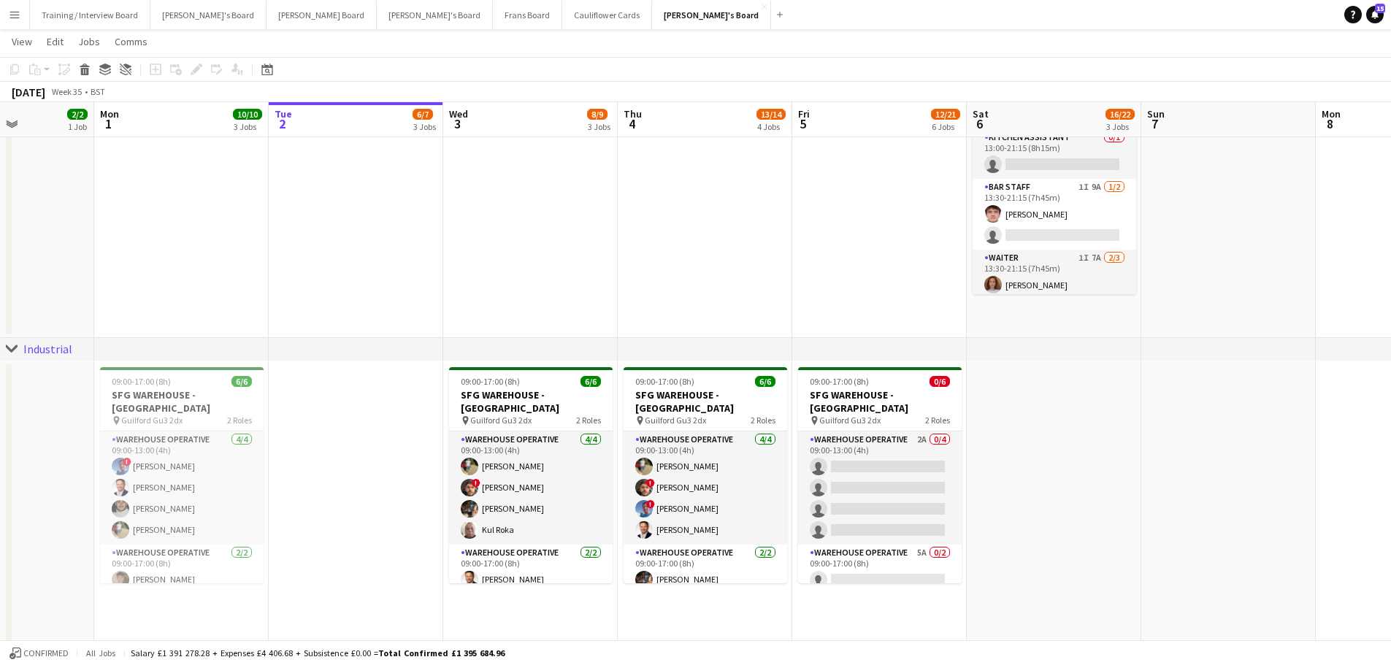
click at [1116, 318] on app-date-cell "08:30-16:00 (7h30m) 1/2 Golden Fords Cafe - GU4 8AW pin Golden Ford GU4 8AW 1 R…" at bounding box center [1054, 141] width 174 height 393
click at [1154, 297] on app-date-cell at bounding box center [1228, 141] width 174 height 393
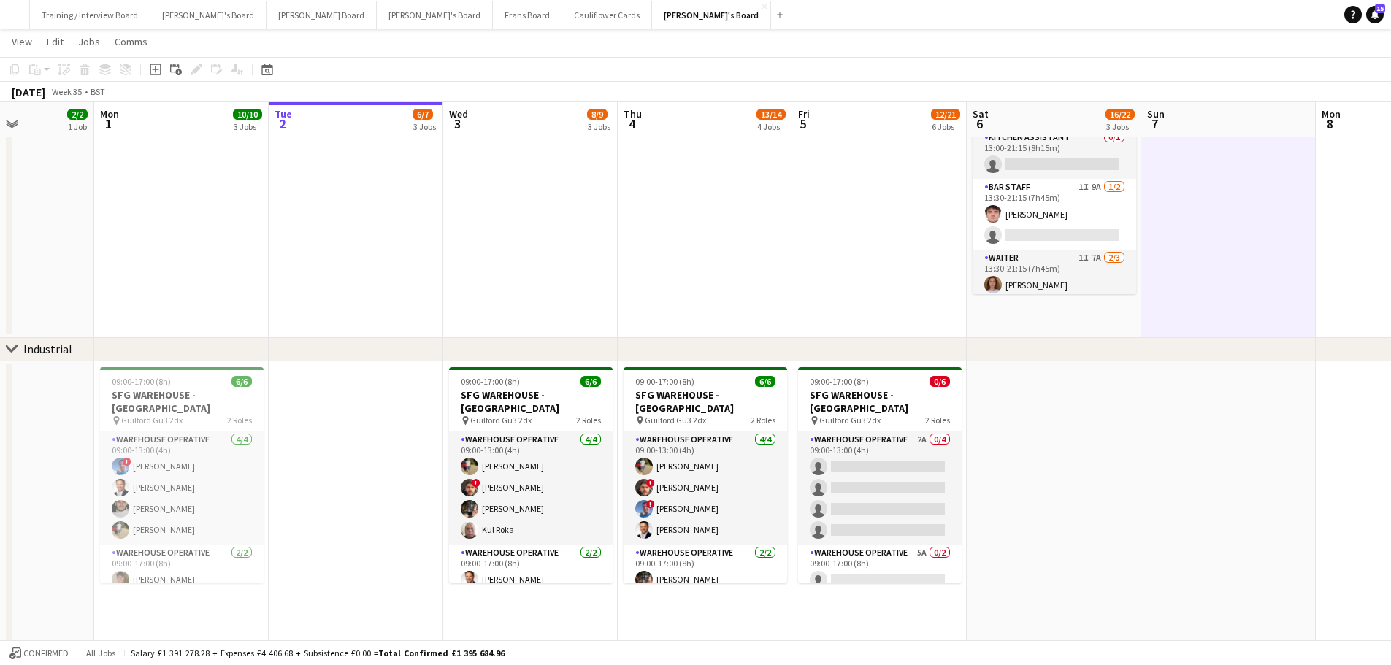
click at [1099, 322] on app-date-cell "08:30-16:00 (7h30m) 1/2 Golden Fords Cafe - GU4 8AW pin Golden Ford GU4 8AW 1 R…" at bounding box center [1054, 141] width 174 height 393
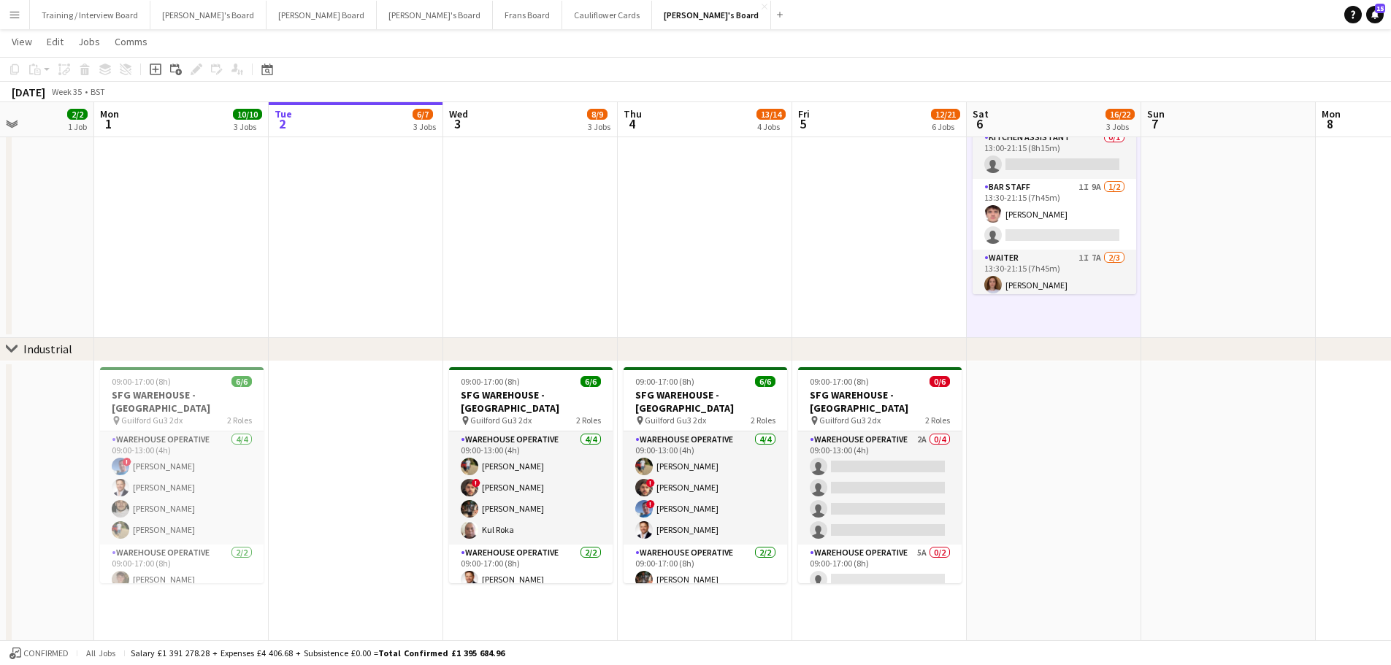
click at [1099, 393] on app-date-cell at bounding box center [1054, 547] width 174 height 372
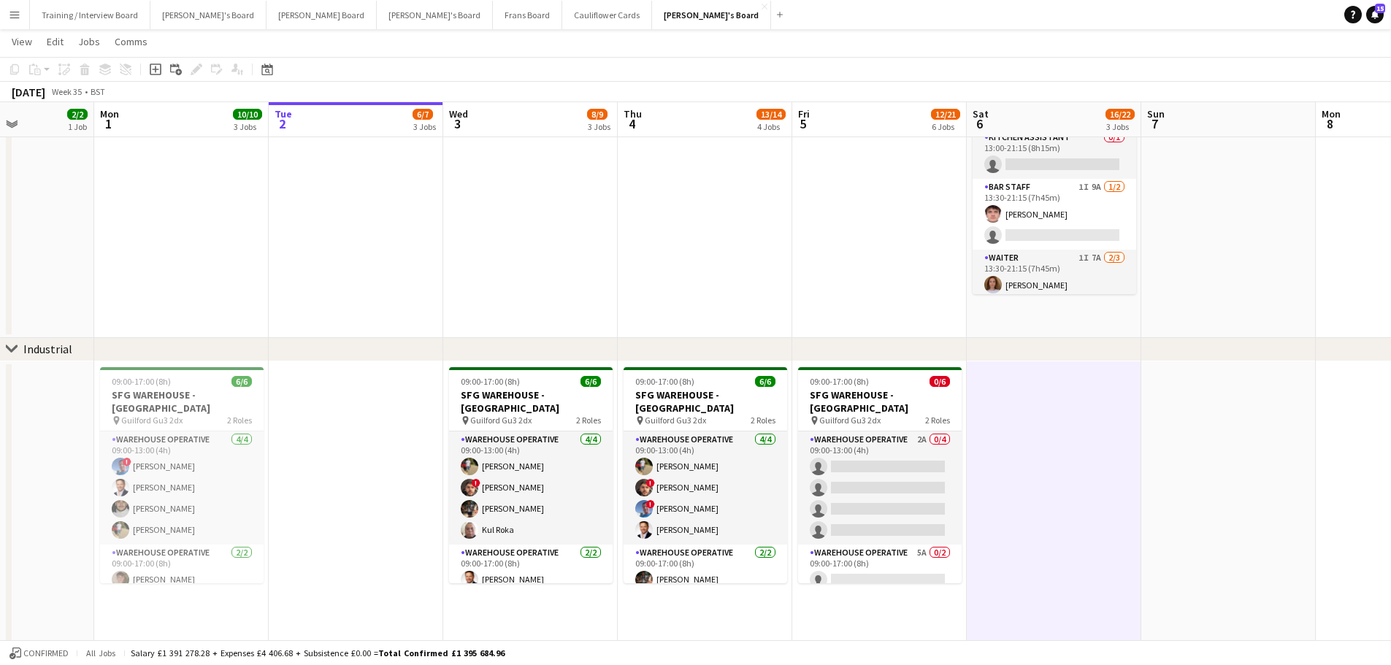
click at [1261, 431] on app-date-cell at bounding box center [1228, 547] width 174 height 372
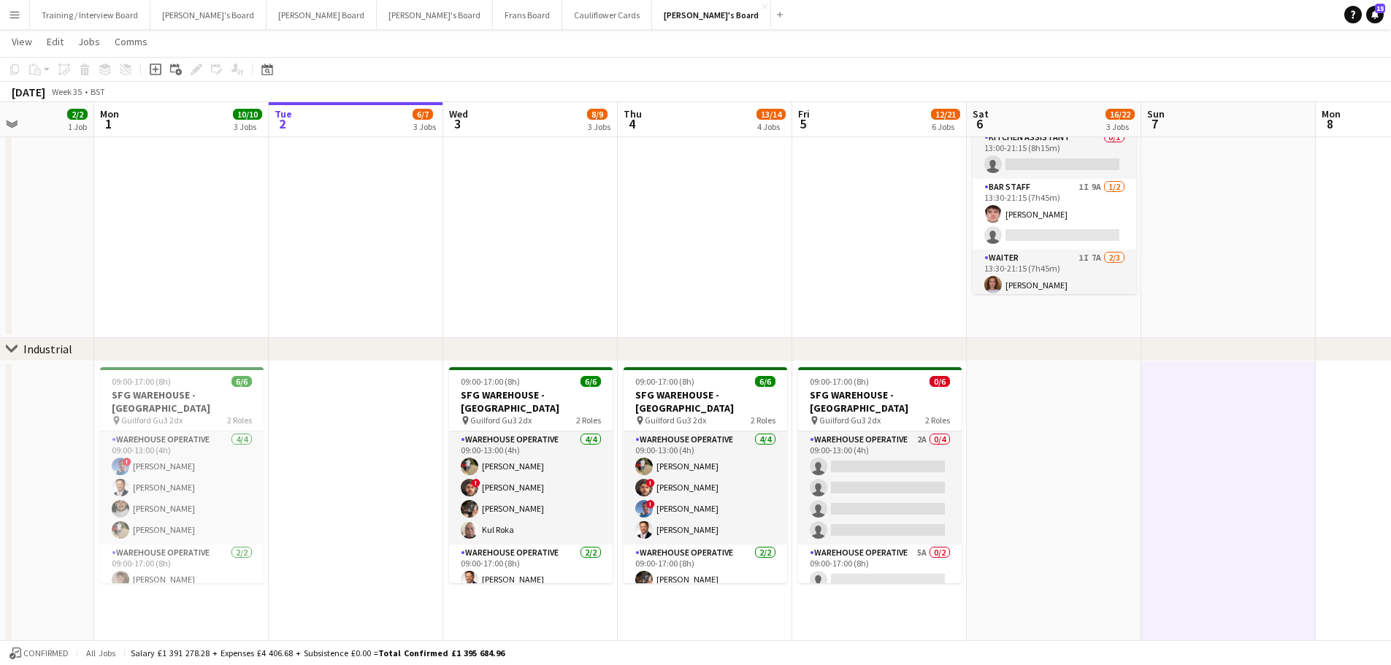
click at [1219, 299] on app-date-cell at bounding box center [1228, 141] width 174 height 393
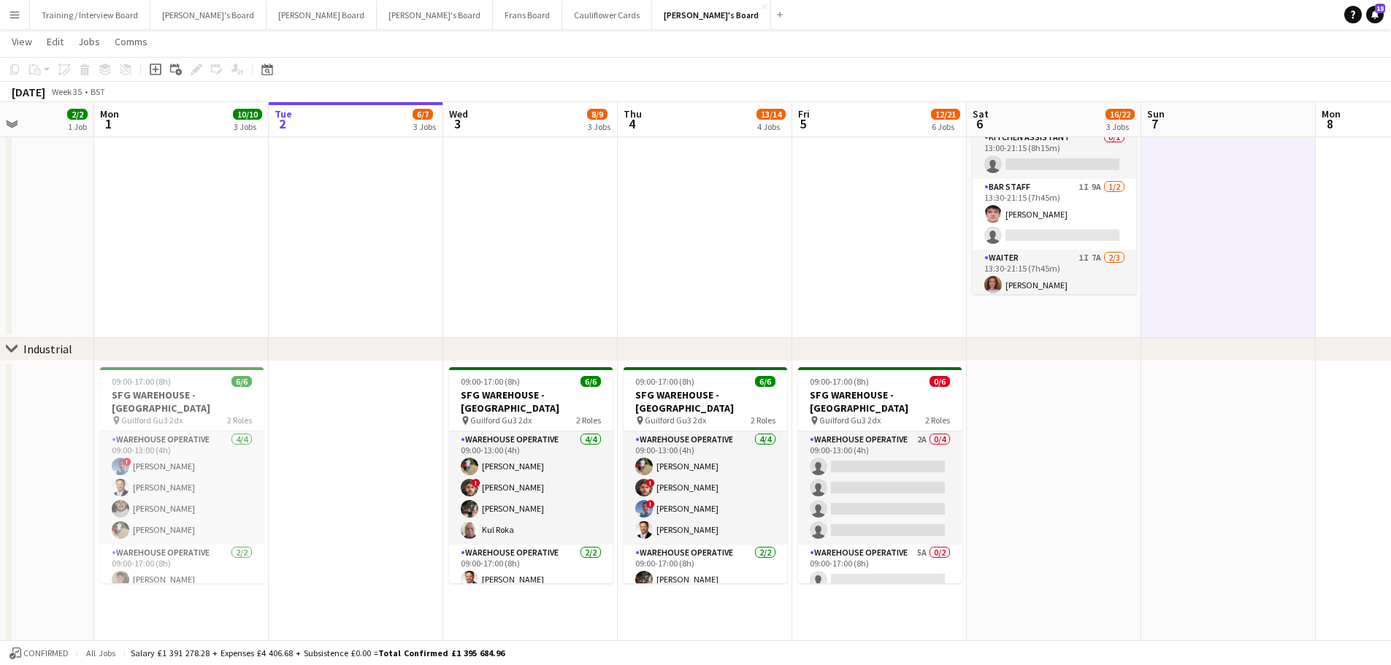
click at [1004, 307] on app-date-cell "08:30-16:00 (7h30m) 1/2 Golden Fords Cafe - GU4 8AW pin Golden Ford GU4 8AW 1 R…" at bounding box center [1054, 141] width 174 height 393
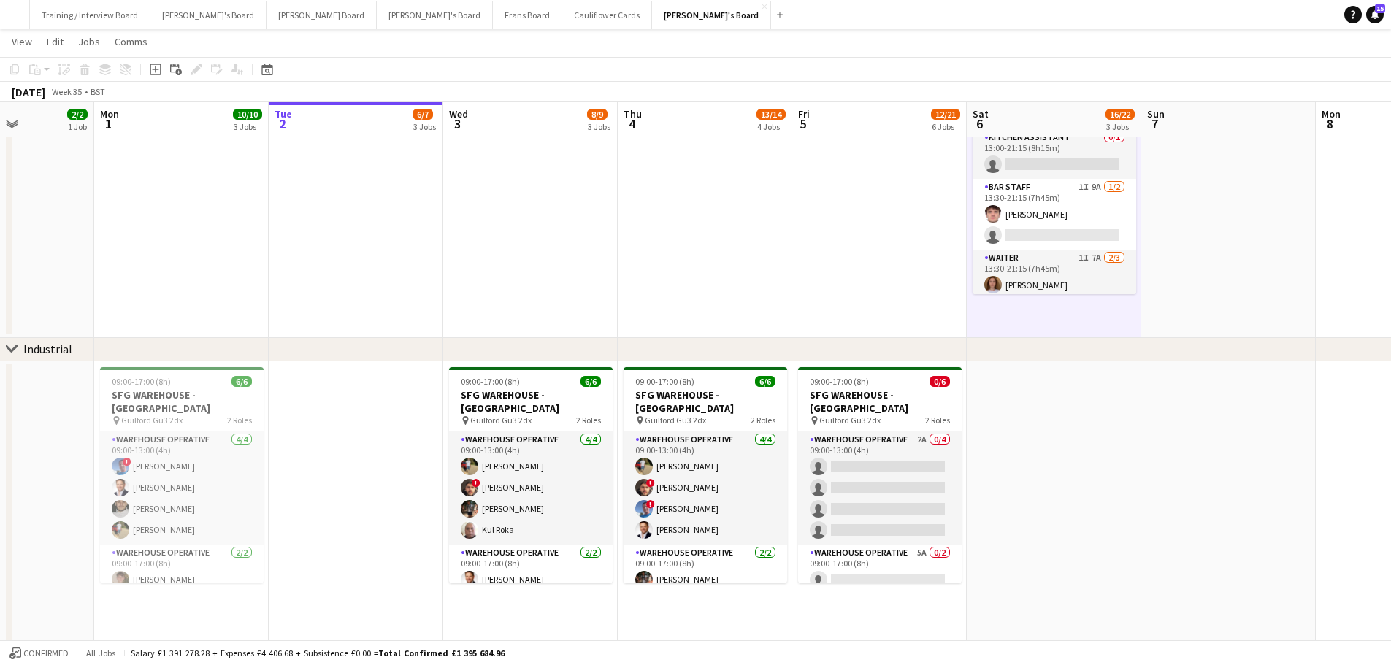
click at [1218, 301] on app-date-cell at bounding box center [1228, 141] width 174 height 393
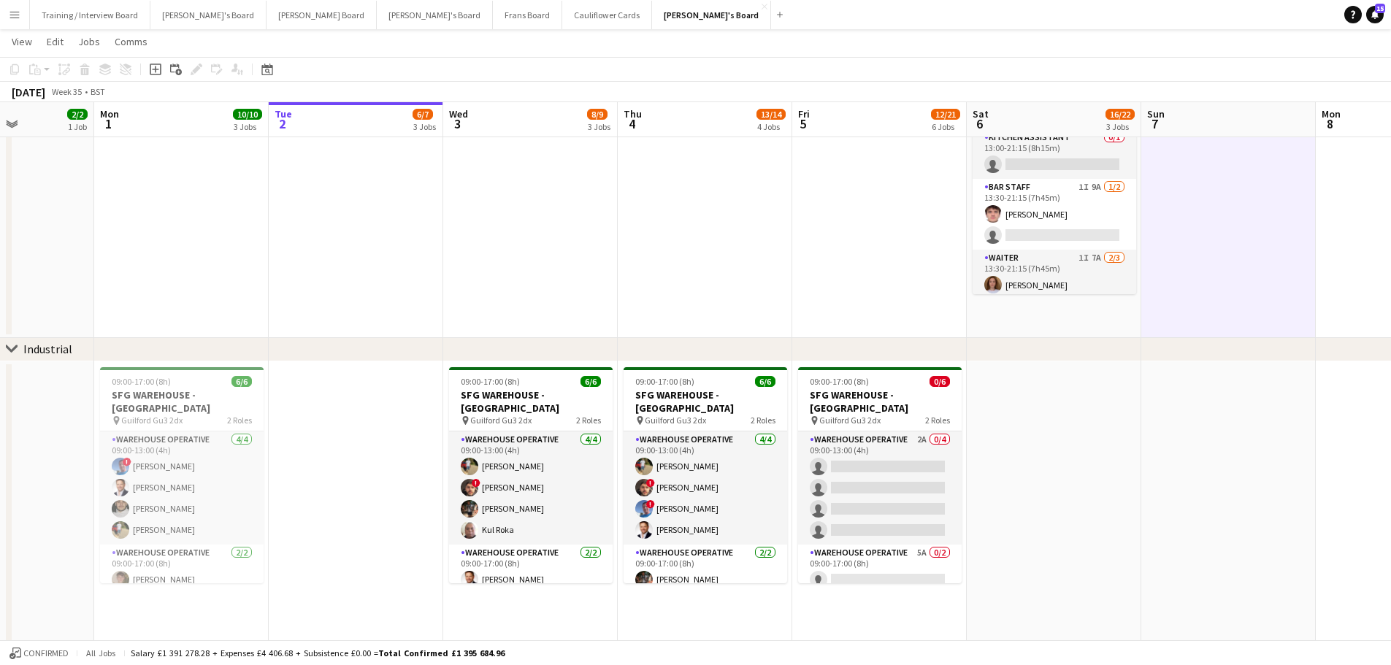
click at [1050, 319] on app-date-cell "08:30-16:00 (7h30m) 1/2 Golden Fords Cafe - GU4 8AW pin Golden Ford GU4 8AW 1 R…" at bounding box center [1054, 141] width 174 height 393
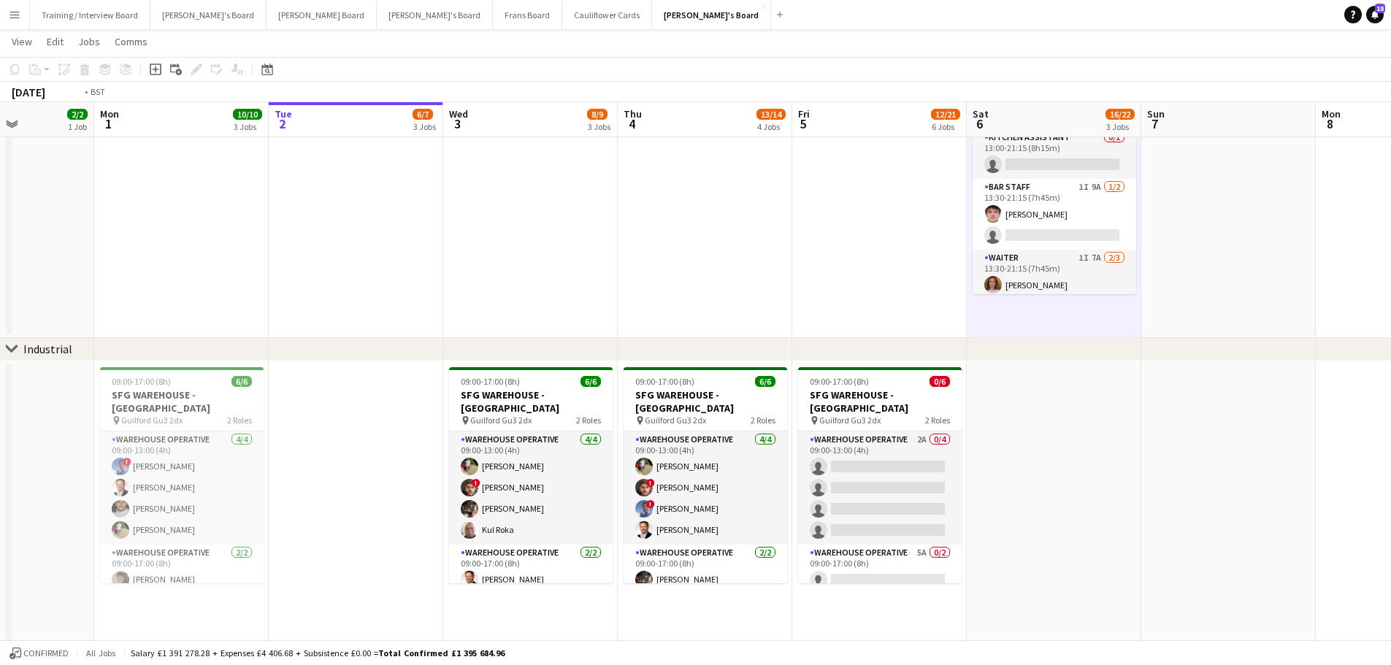
scroll to position [0, 495]
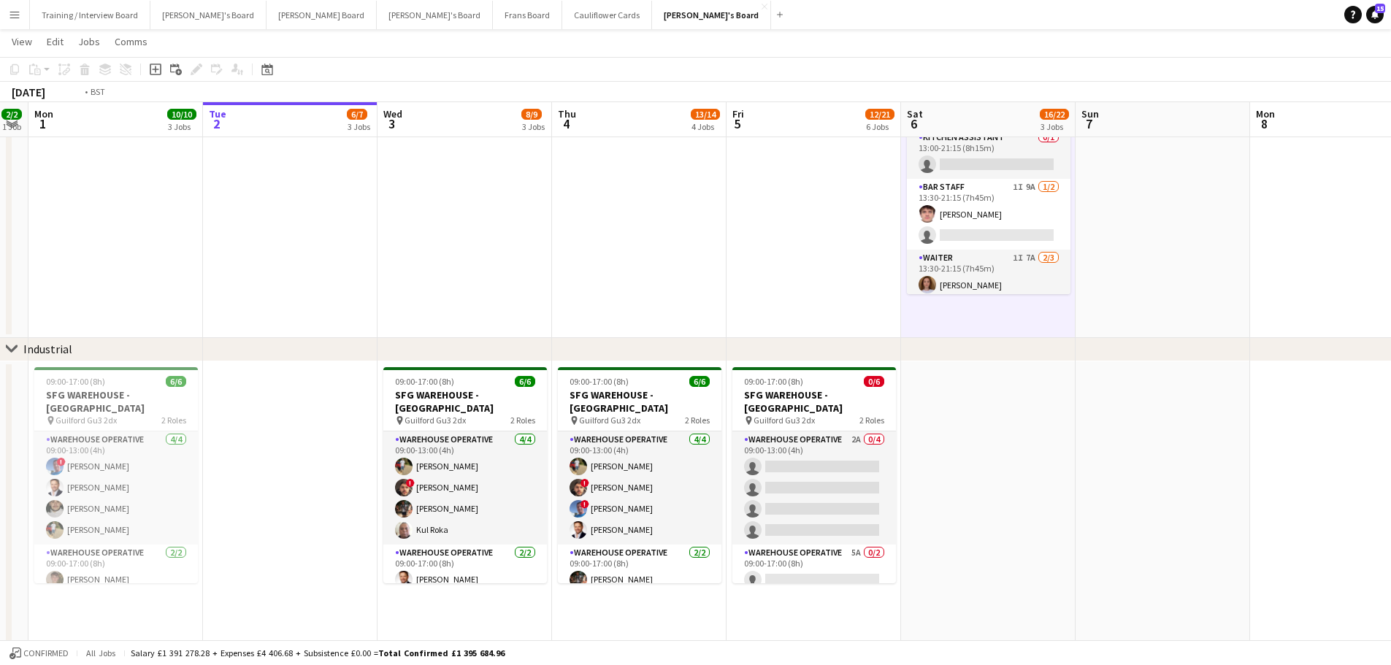
drag, startPoint x: 1164, startPoint y: 287, endPoint x: 924, endPoint y: 285, distance: 240.2
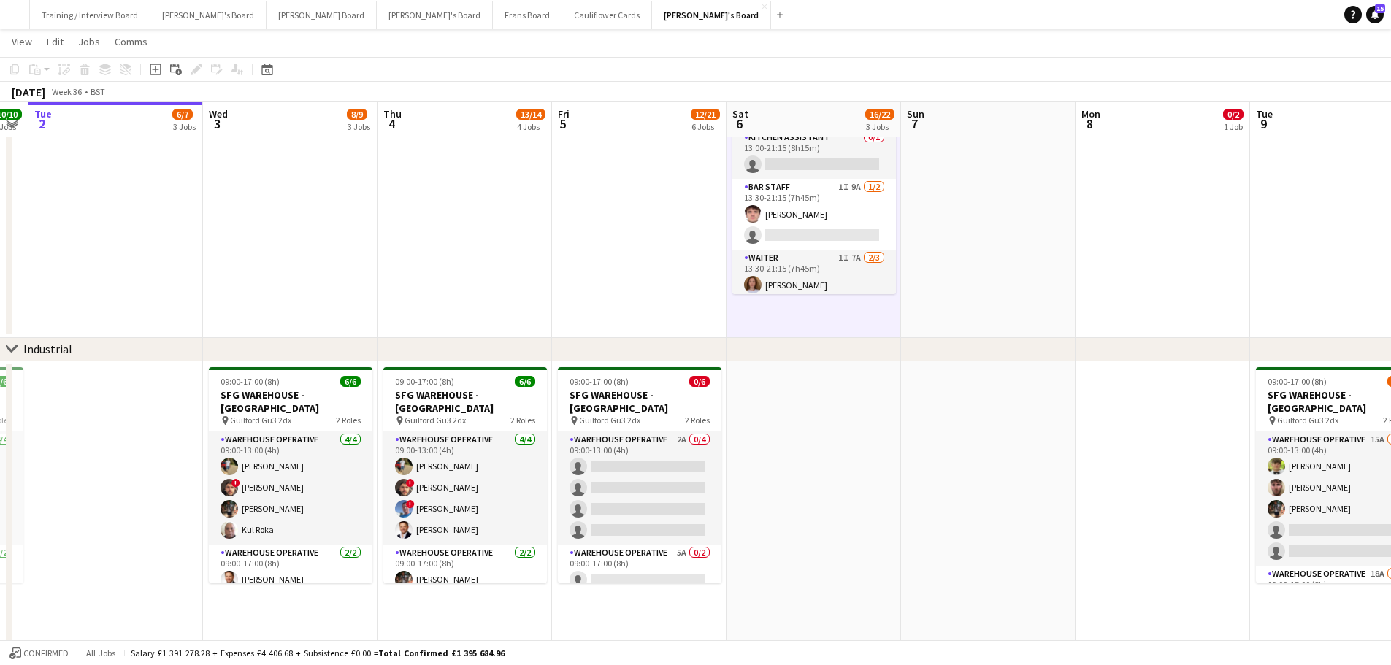
click at [970, 264] on app-date-cell at bounding box center [988, 141] width 174 height 393
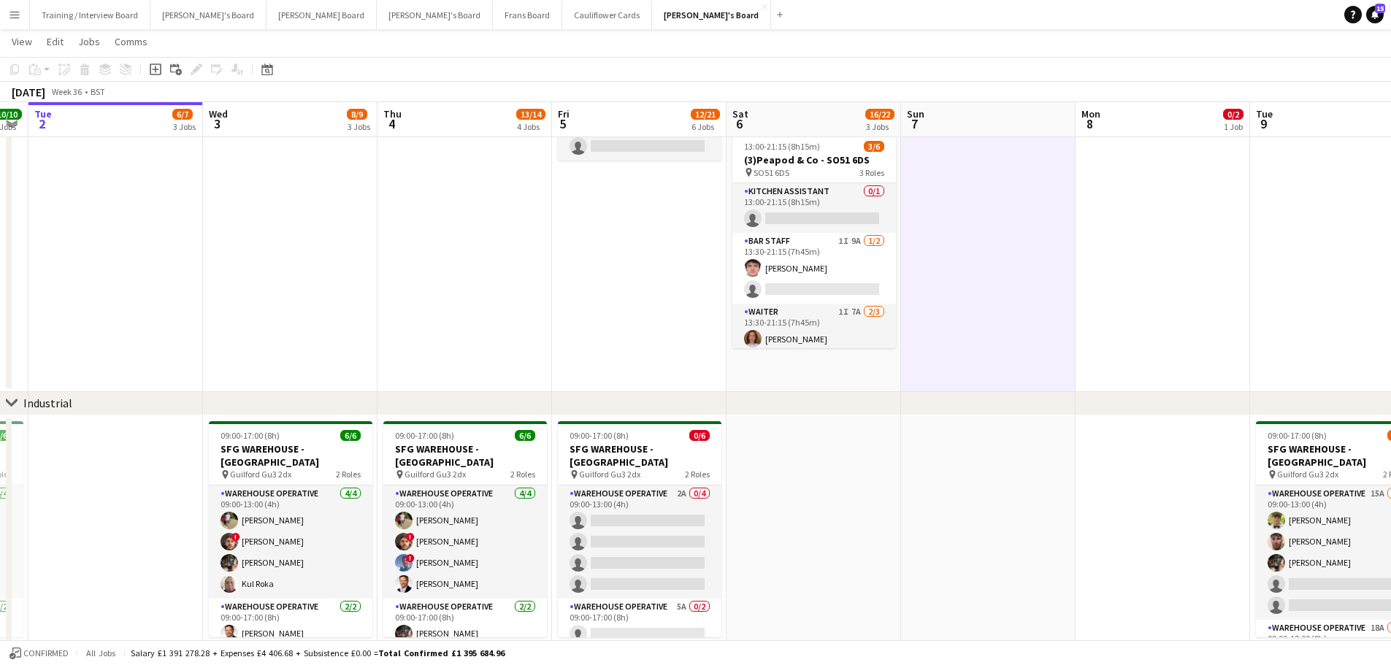
scroll to position [219, 0]
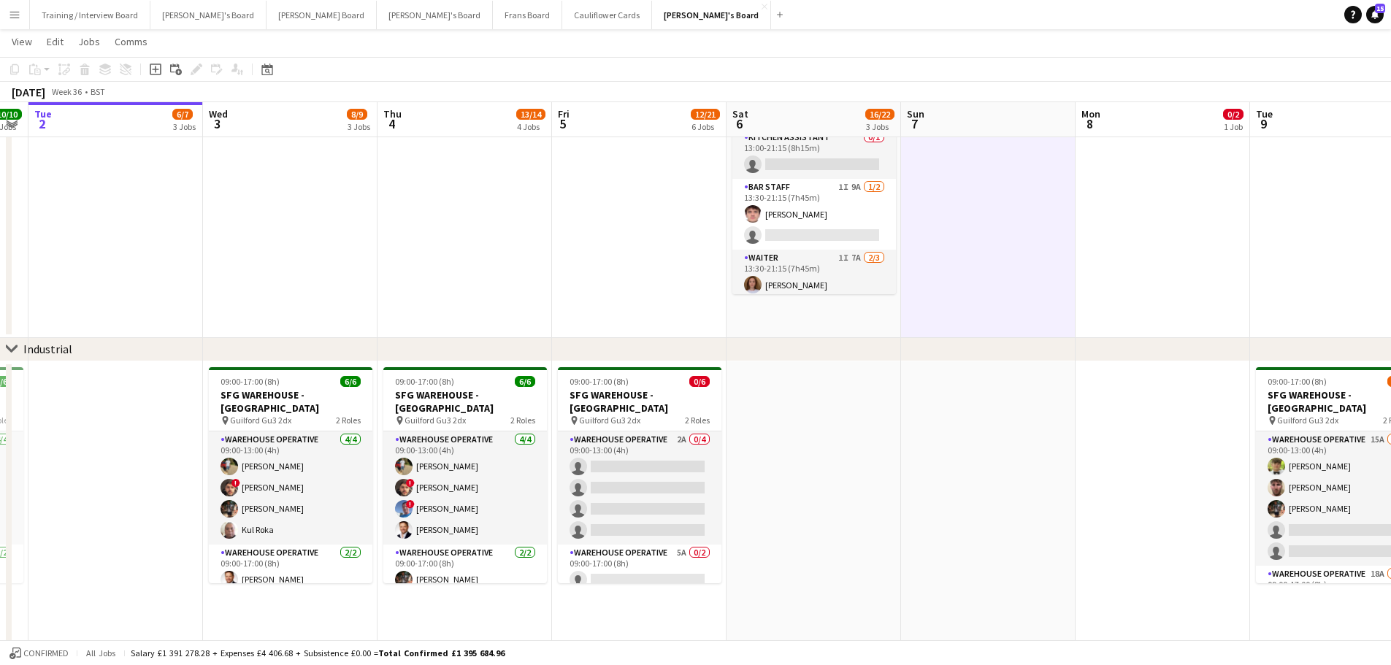
click at [817, 423] on app-date-cell at bounding box center [813, 547] width 174 height 372
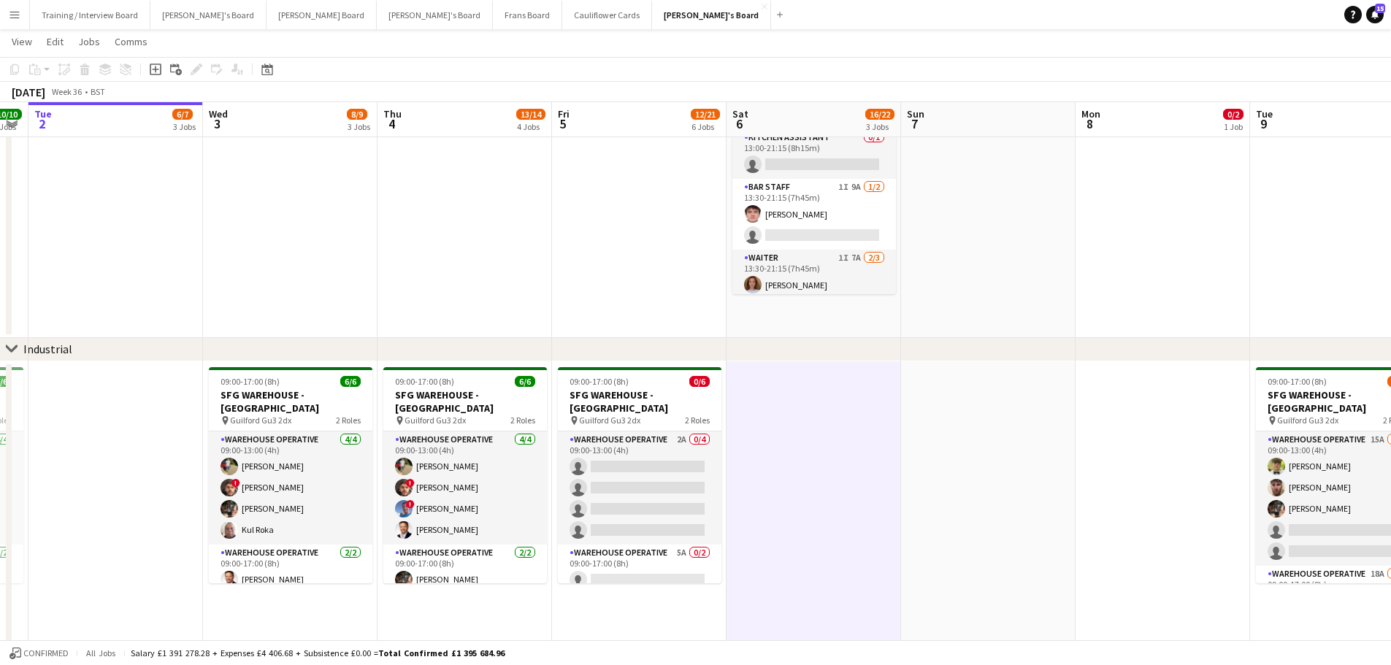
click at [890, 317] on app-date-cell "08:30-16:00 (7h30m) 1/2 Golden Fords Cafe - GU4 8AW pin Golden Ford GU4 8AW 1 R…" at bounding box center [813, 141] width 174 height 393
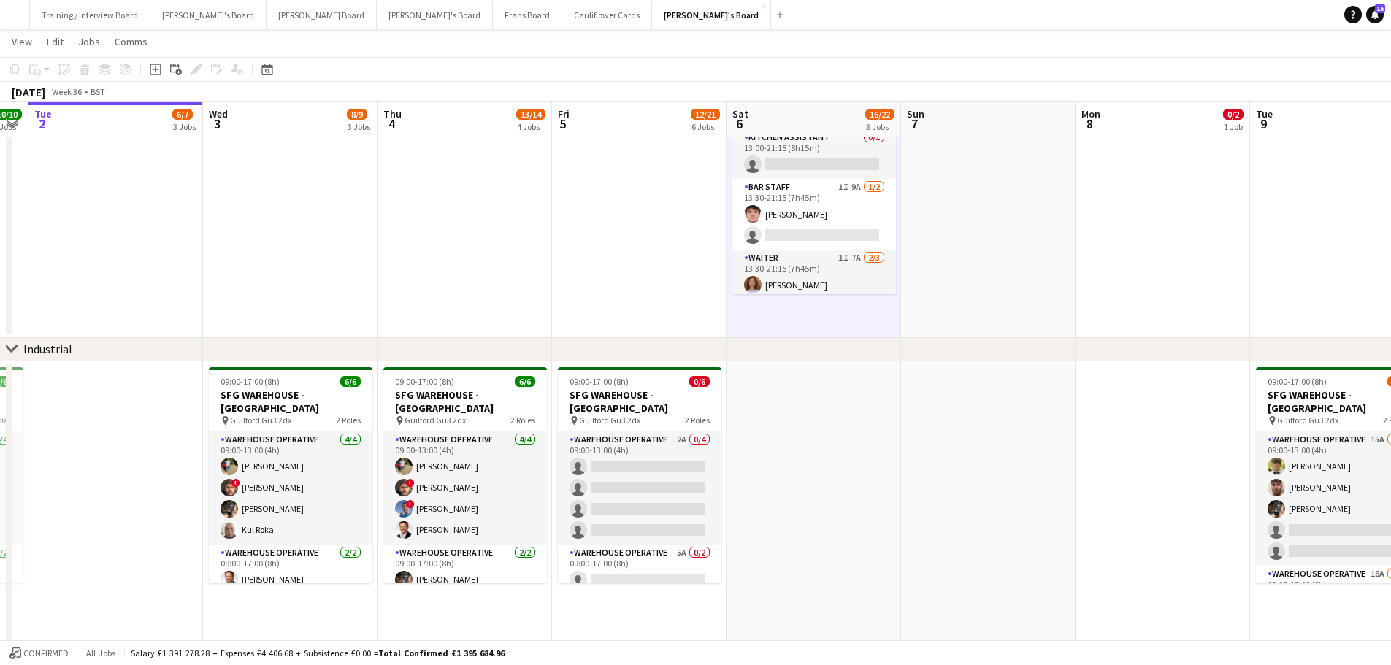
click at [939, 300] on app-date-cell at bounding box center [988, 141] width 174 height 393
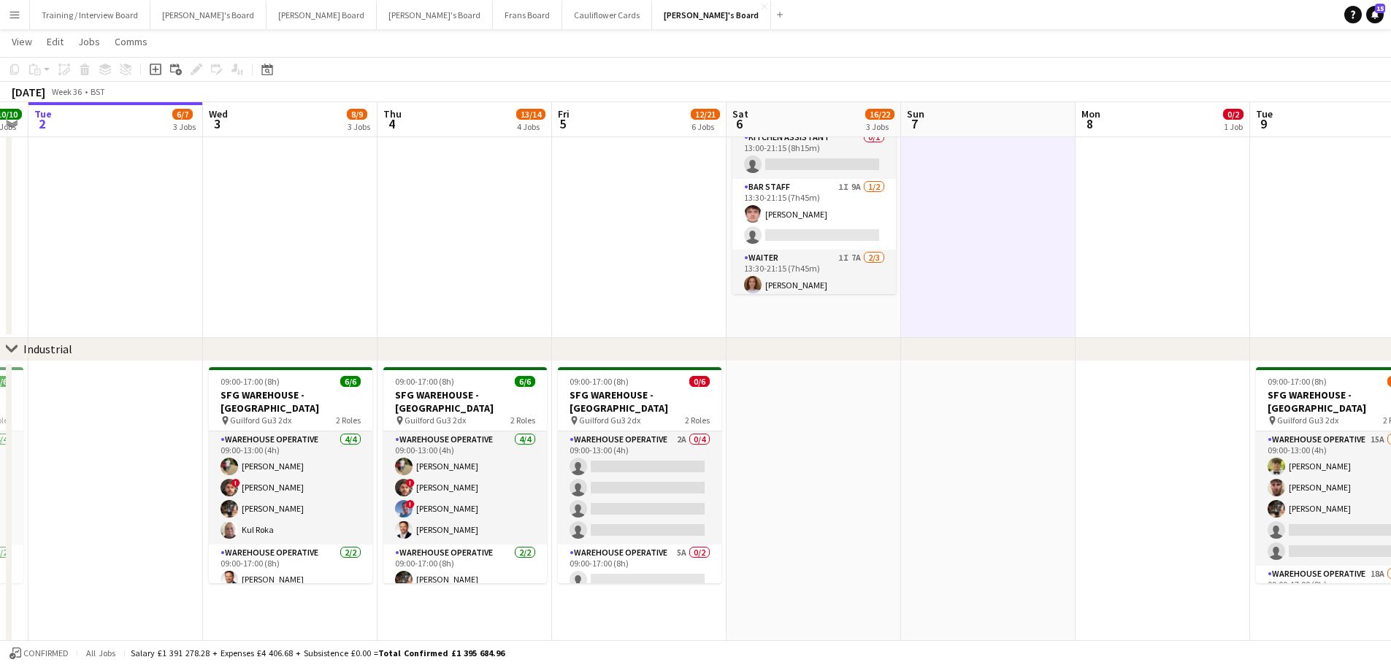
click at [918, 405] on app-date-cell at bounding box center [988, 547] width 174 height 372
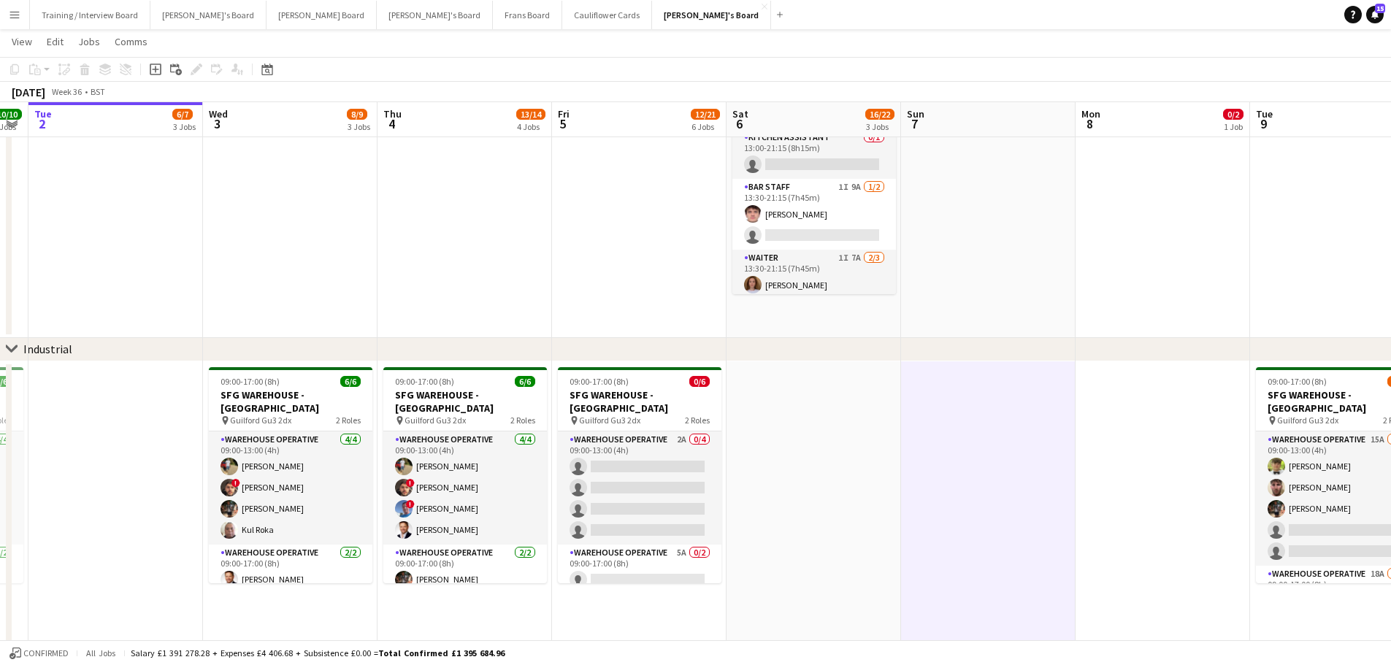
click at [836, 322] on app-date-cell "08:30-16:00 (7h30m) 1/2 Golden Fords Cafe - GU4 8AW pin Golden Ford GU4 8AW 1 R…" at bounding box center [813, 141] width 174 height 393
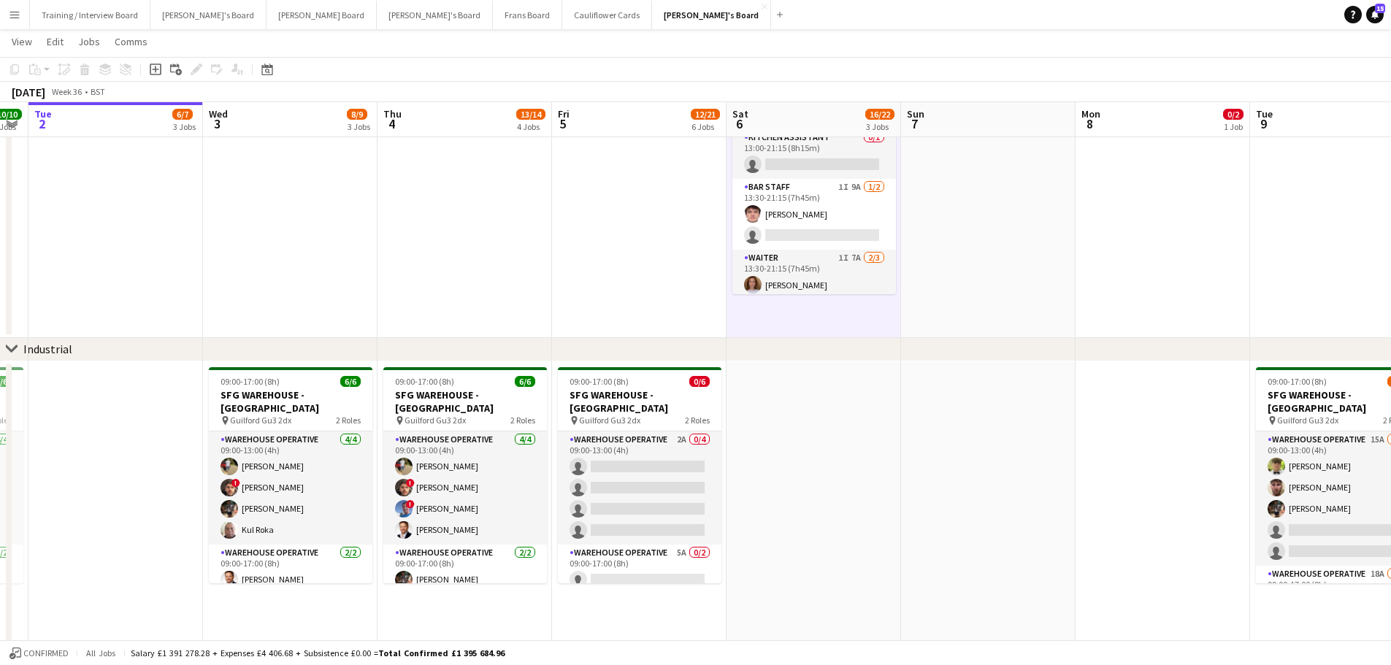
click at [950, 262] on app-date-cell at bounding box center [988, 141] width 174 height 393
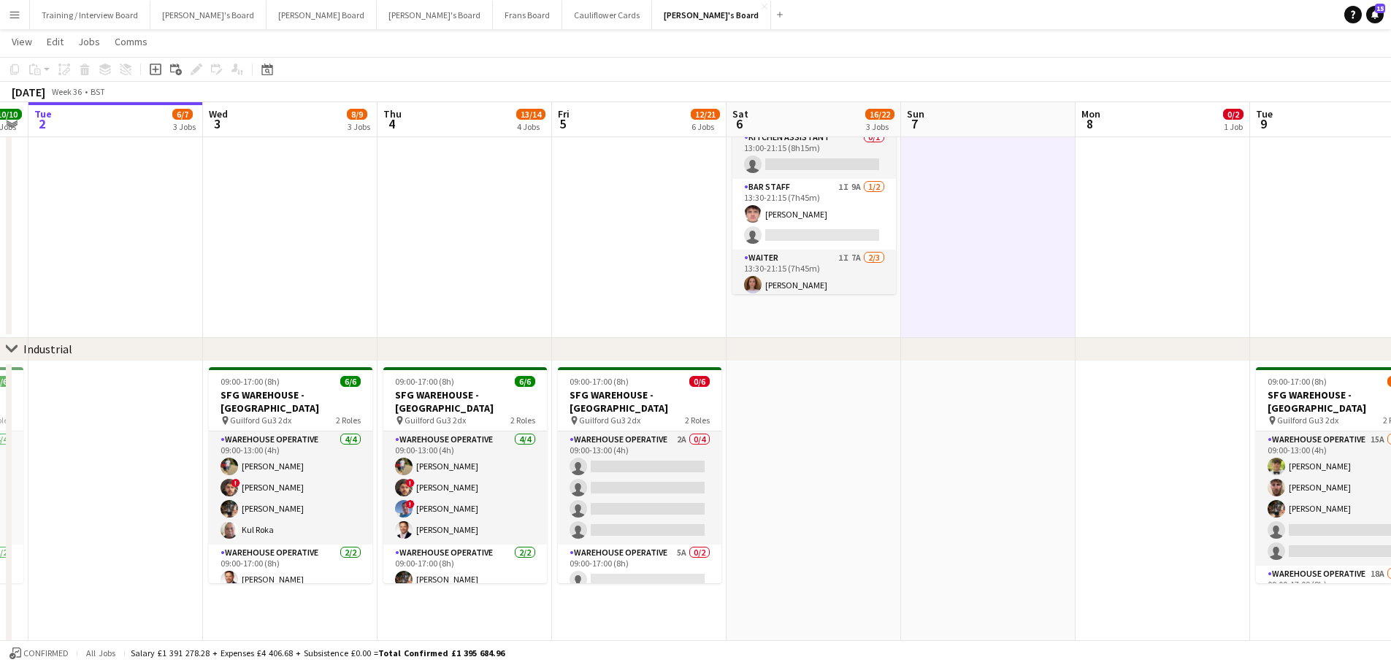
click at [865, 306] on app-date-cell "08:30-16:00 (7h30m) 1/2 Golden Fords Cafe - GU4 8AW pin Golden Ford GU4 8AW 1 R…" at bounding box center [813, 141] width 174 height 393
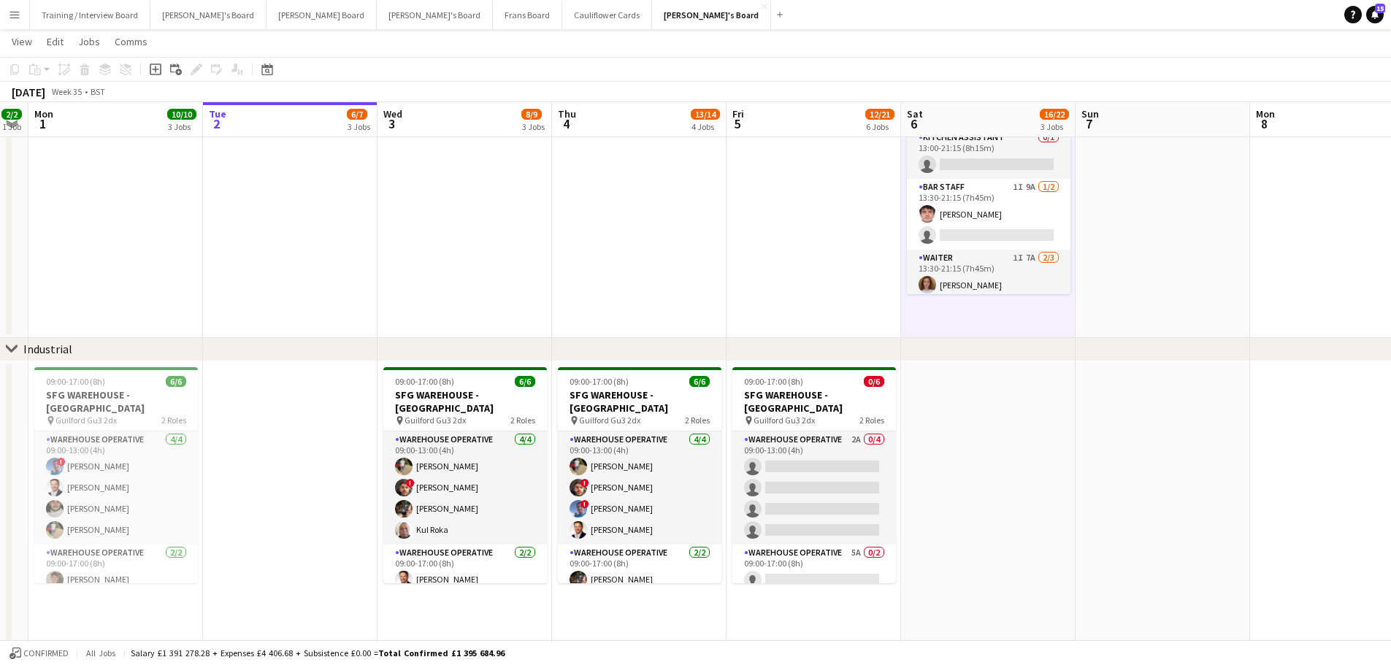
drag, startPoint x: 458, startPoint y: 222, endPoint x: 915, endPoint y: 243, distance: 457.5
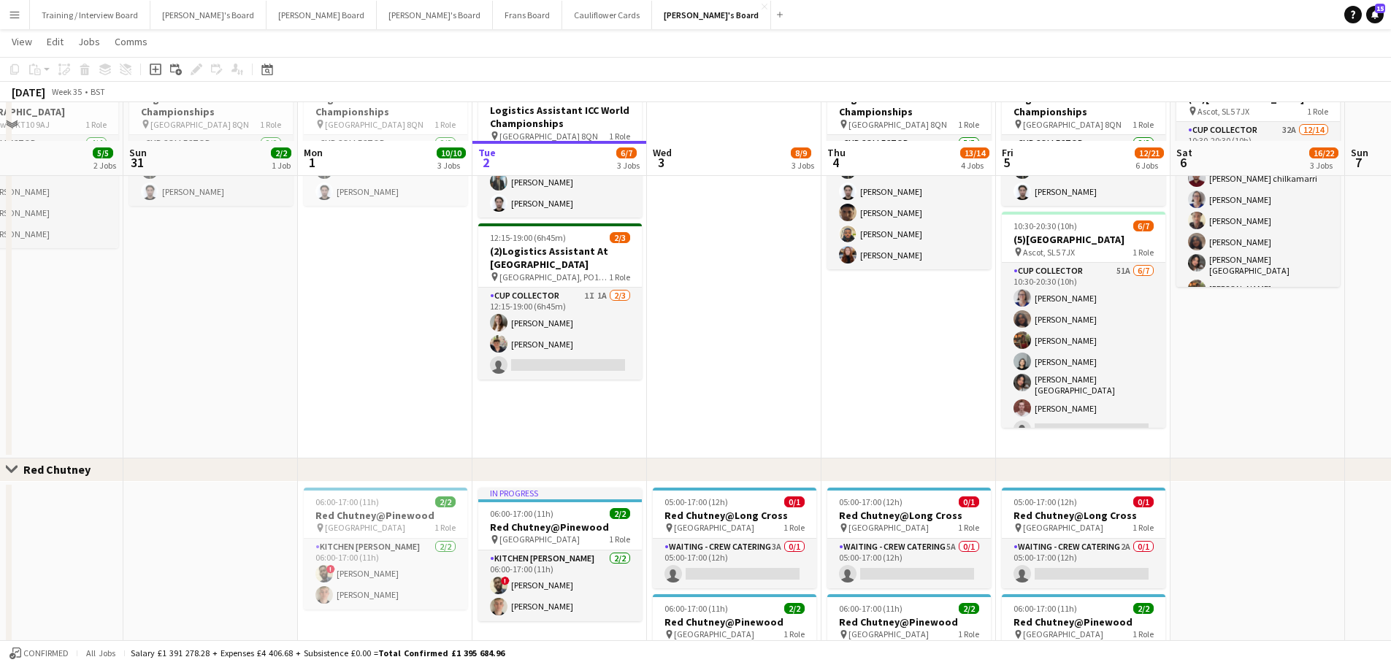
scroll to position [949, 0]
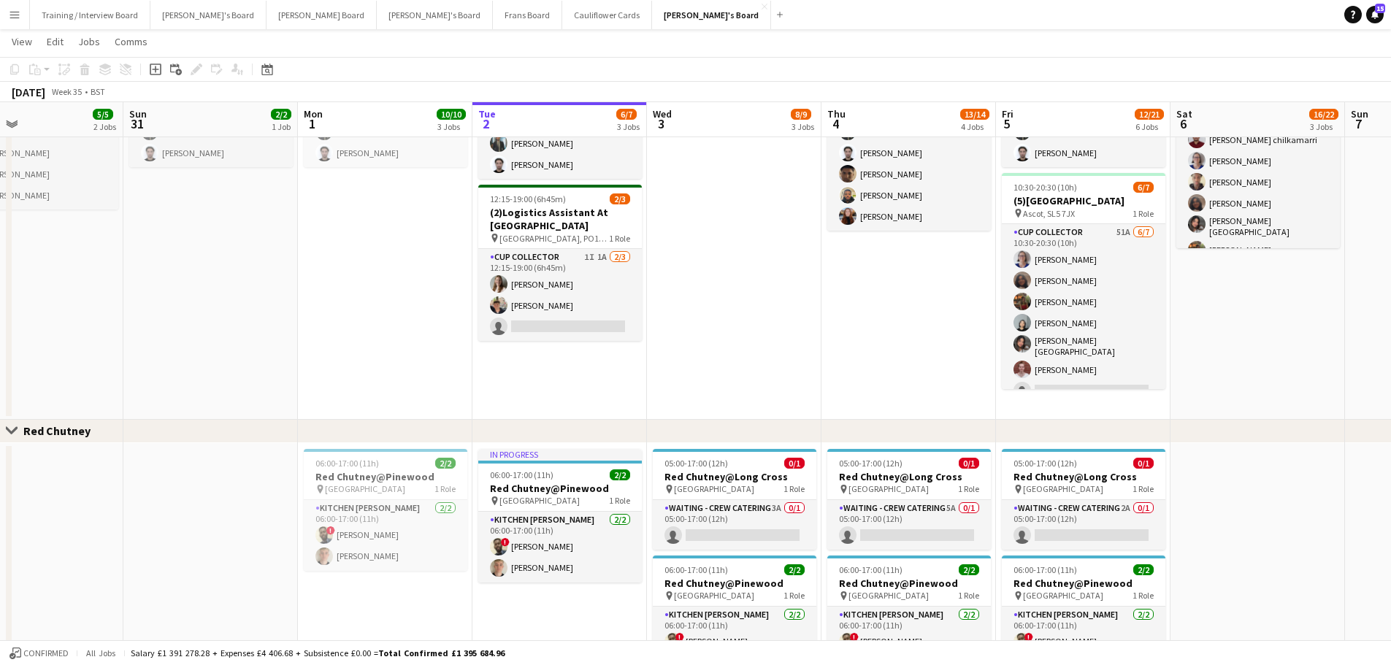
click at [1226, 372] on app-date-cell "10:30-20:30 (10h) 12/14 (10)Ascot Racecourse pin Ascot, SL5 7JX 1 Role CUP COLL…" at bounding box center [1257, 222] width 174 height 393
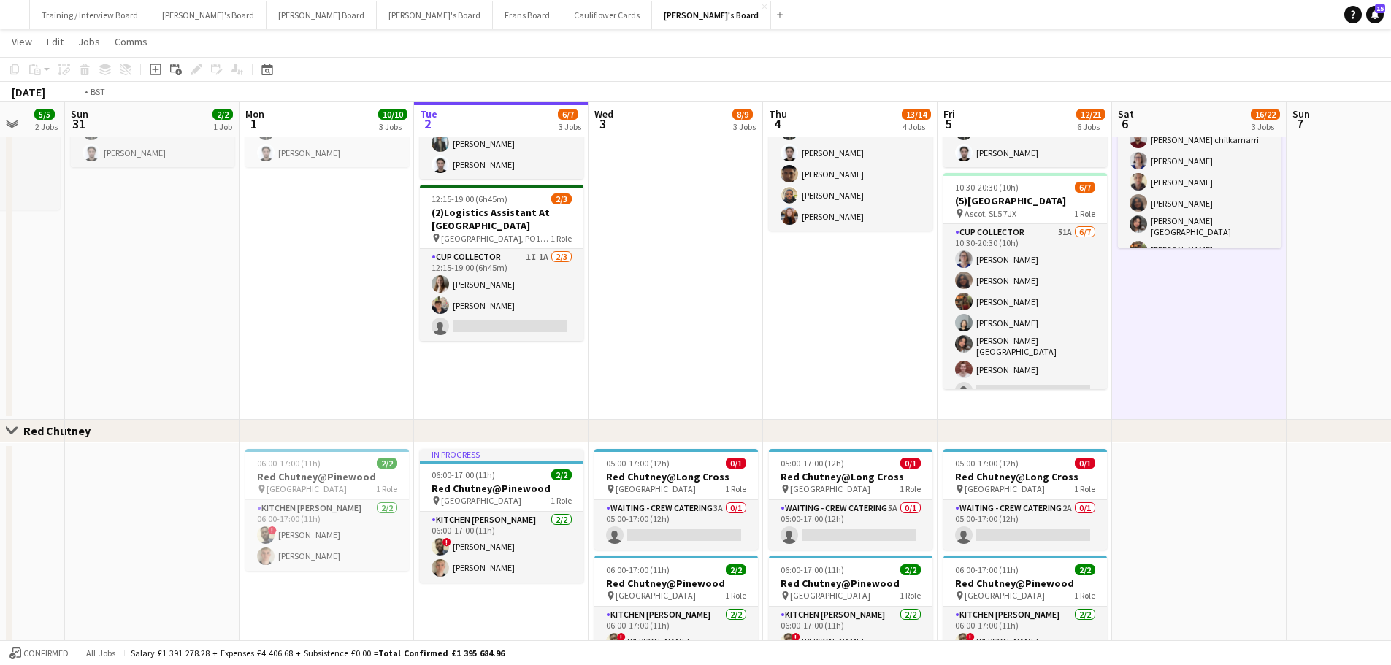
drag, startPoint x: 1226, startPoint y: 372, endPoint x: 816, endPoint y: 333, distance: 411.4
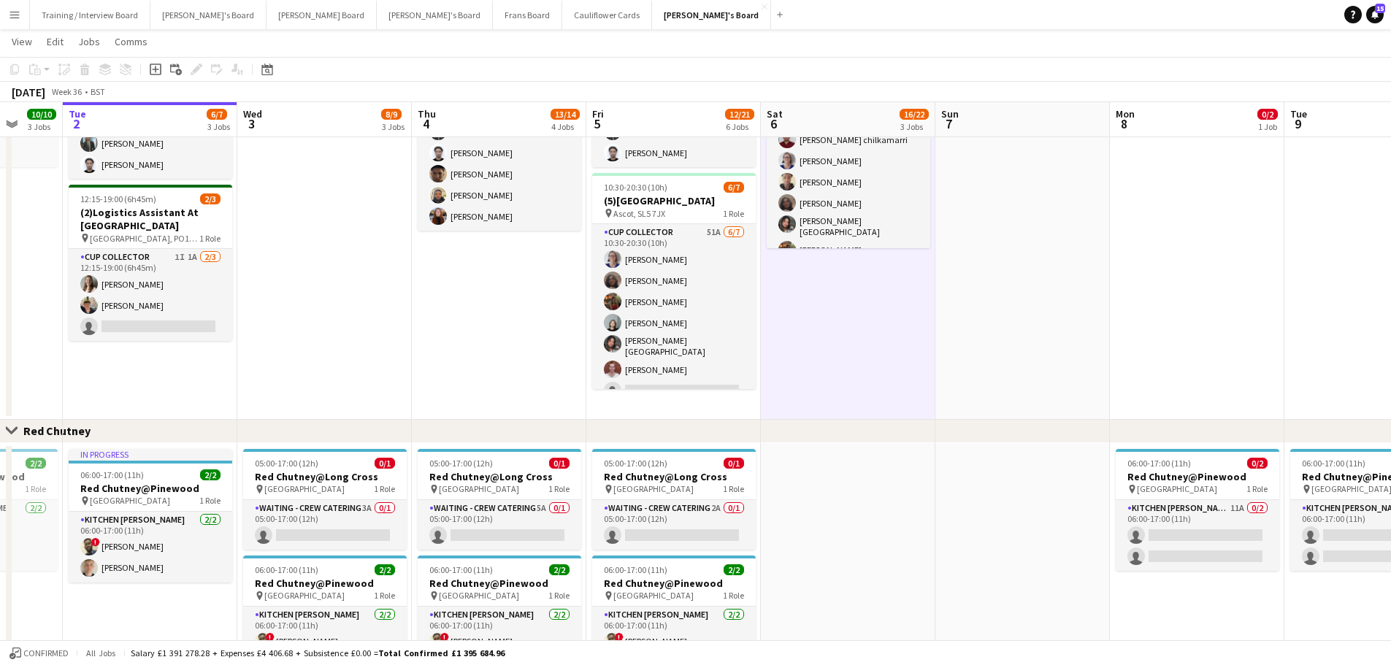
click at [1015, 329] on app-date-cell at bounding box center [1022, 222] width 174 height 393
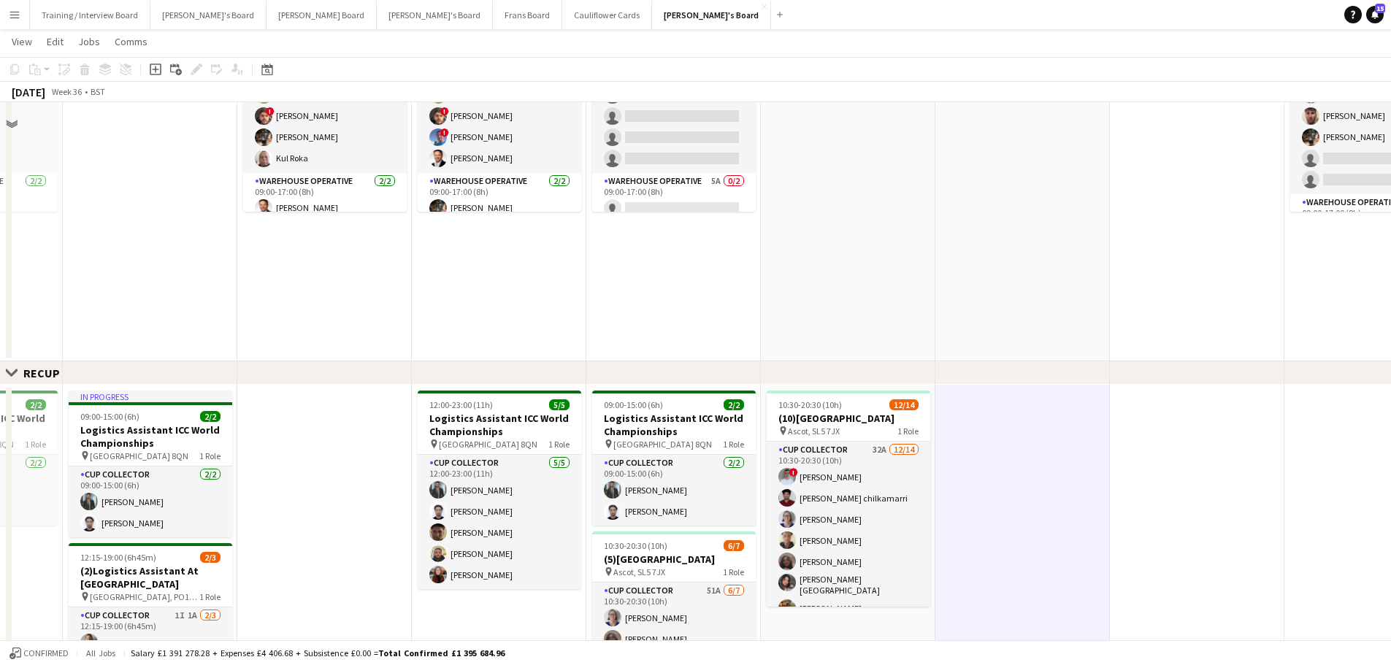
scroll to position [438, 0]
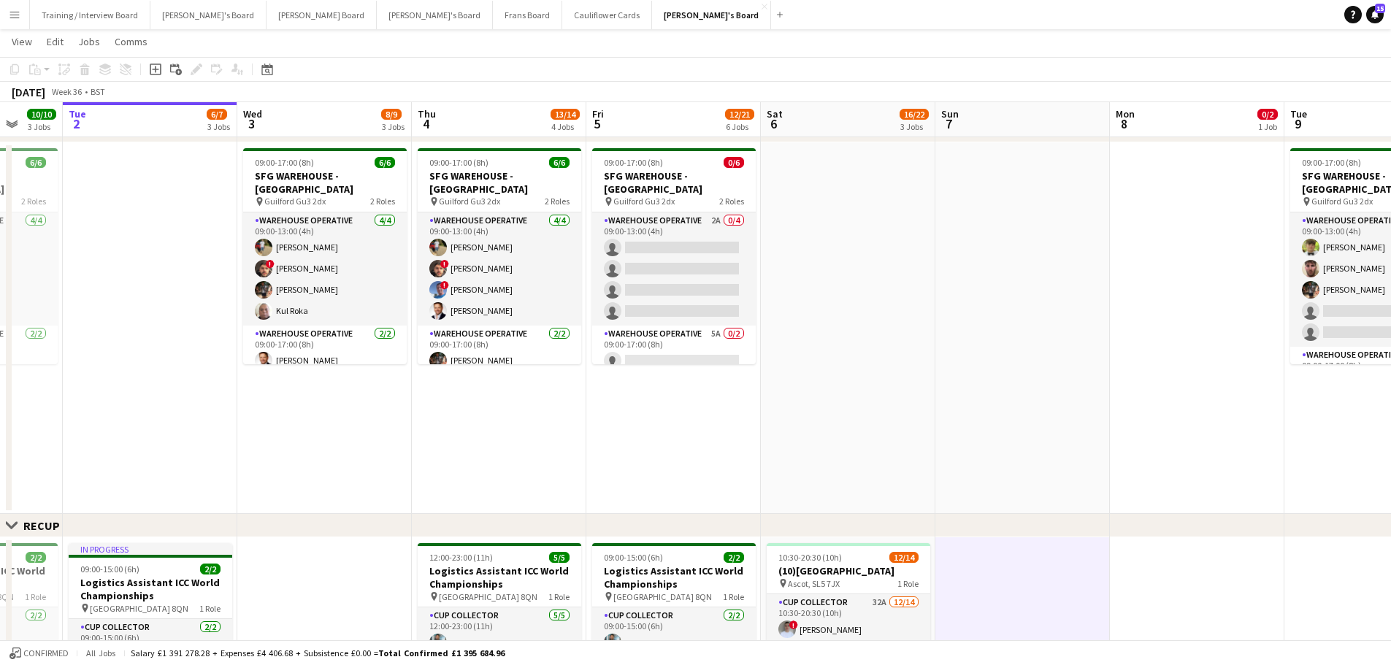
click at [1010, 310] on app-date-cell at bounding box center [1022, 328] width 174 height 372
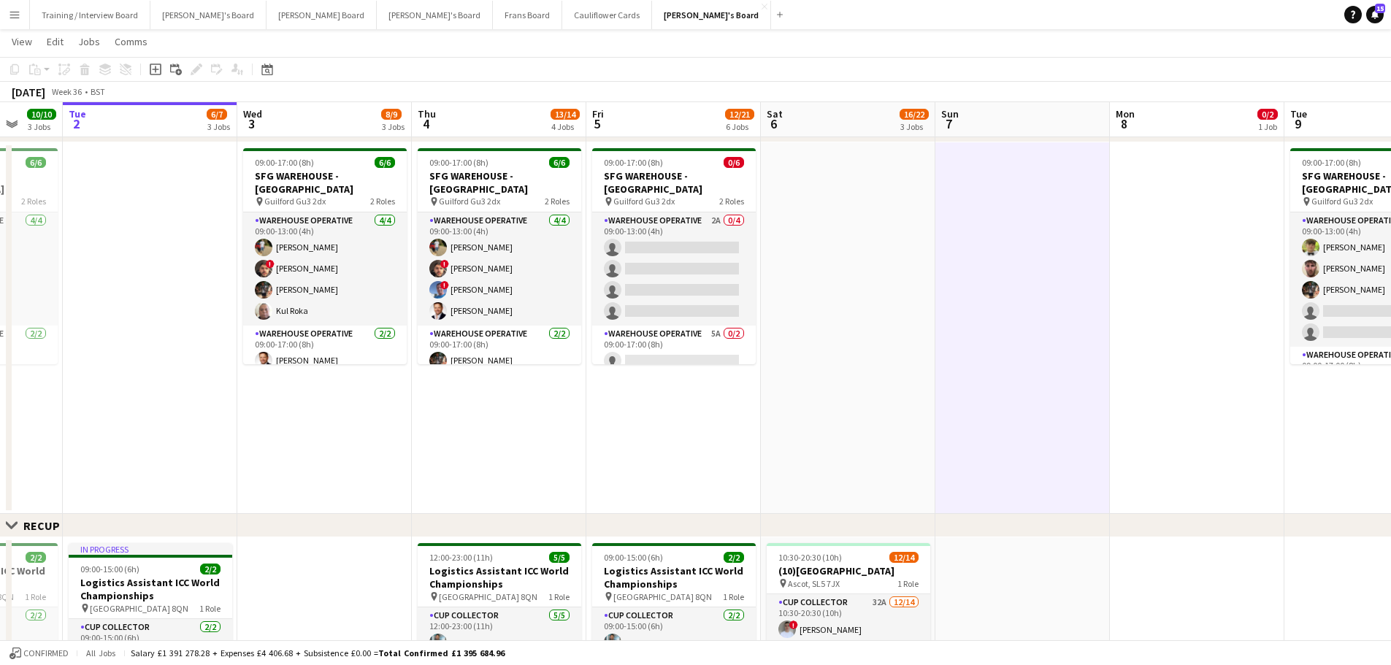
click at [839, 269] on app-date-cell at bounding box center [848, 328] width 174 height 372
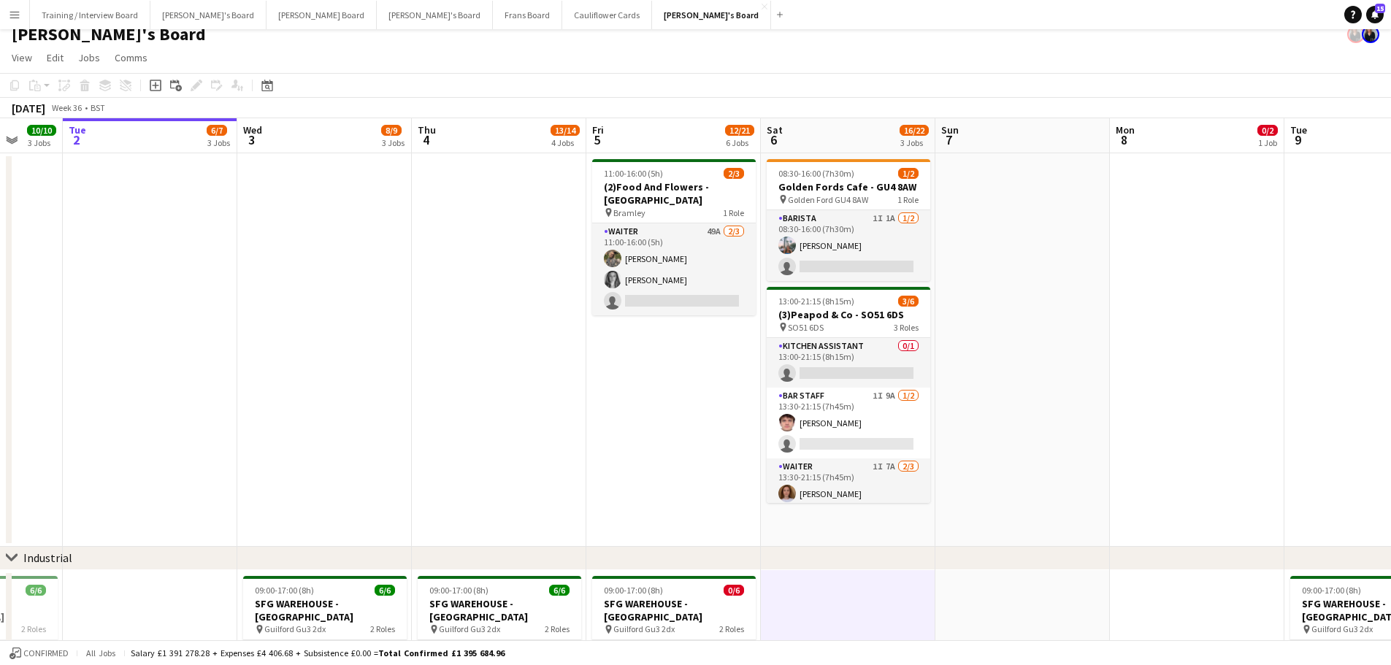
scroll to position [0, 0]
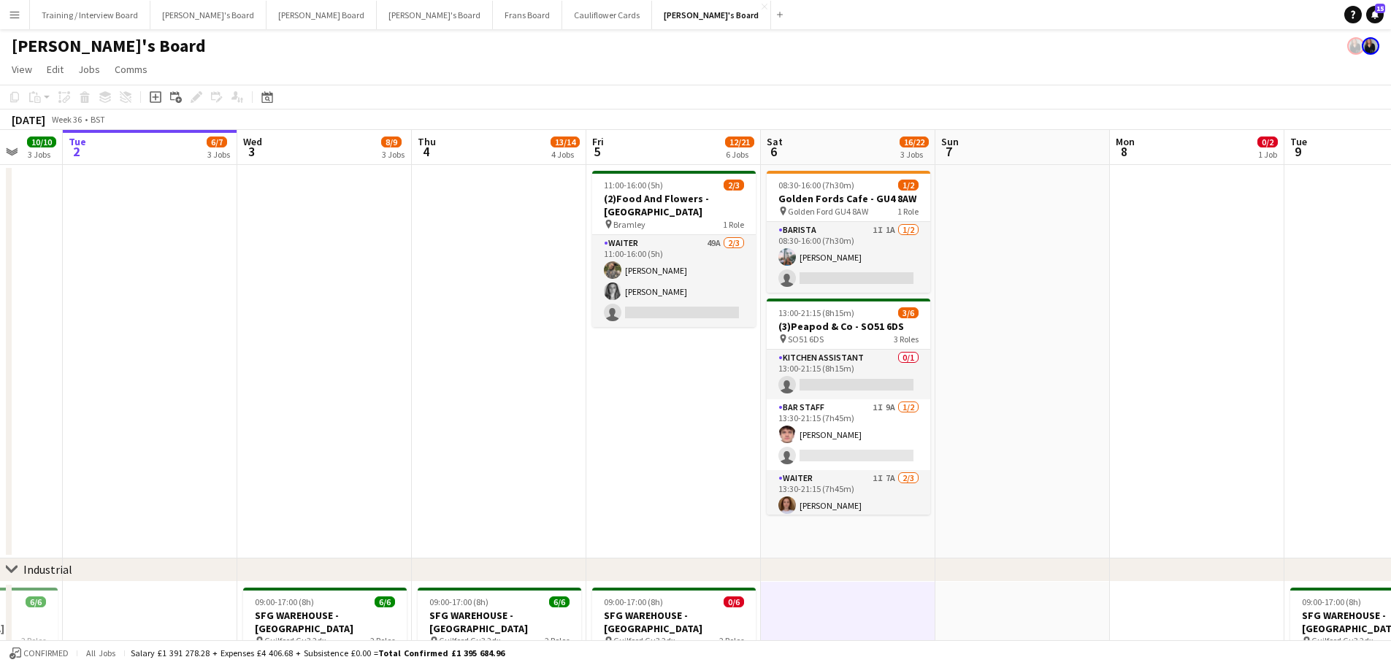
click at [1015, 413] on app-date-cell at bounding box center [1022, 361] width 174 height 393
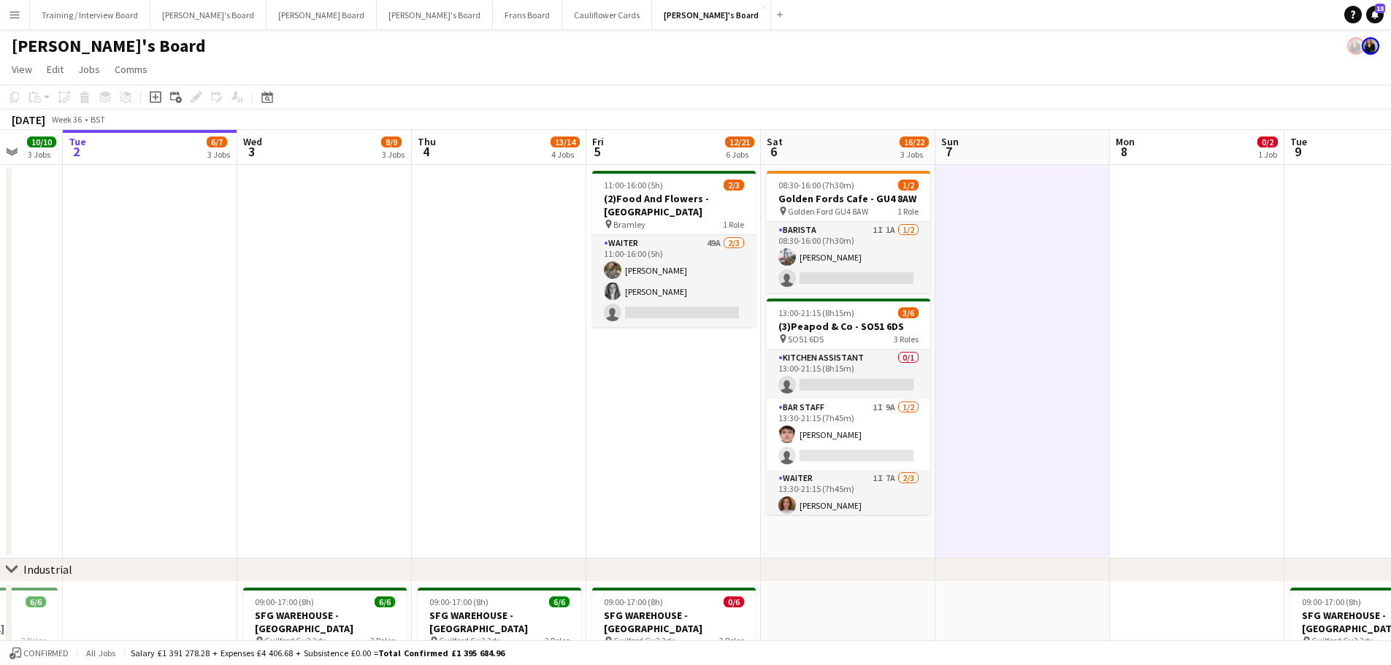
click at [918, 521] on app-date-cell "08:30-16:00 (7h30m) 1/2 Golden Fords Cafe - GU4 8AW pin Golden Ford GU4 8AW 1 R…" at bounding box center [848, 361] width 174 height 393
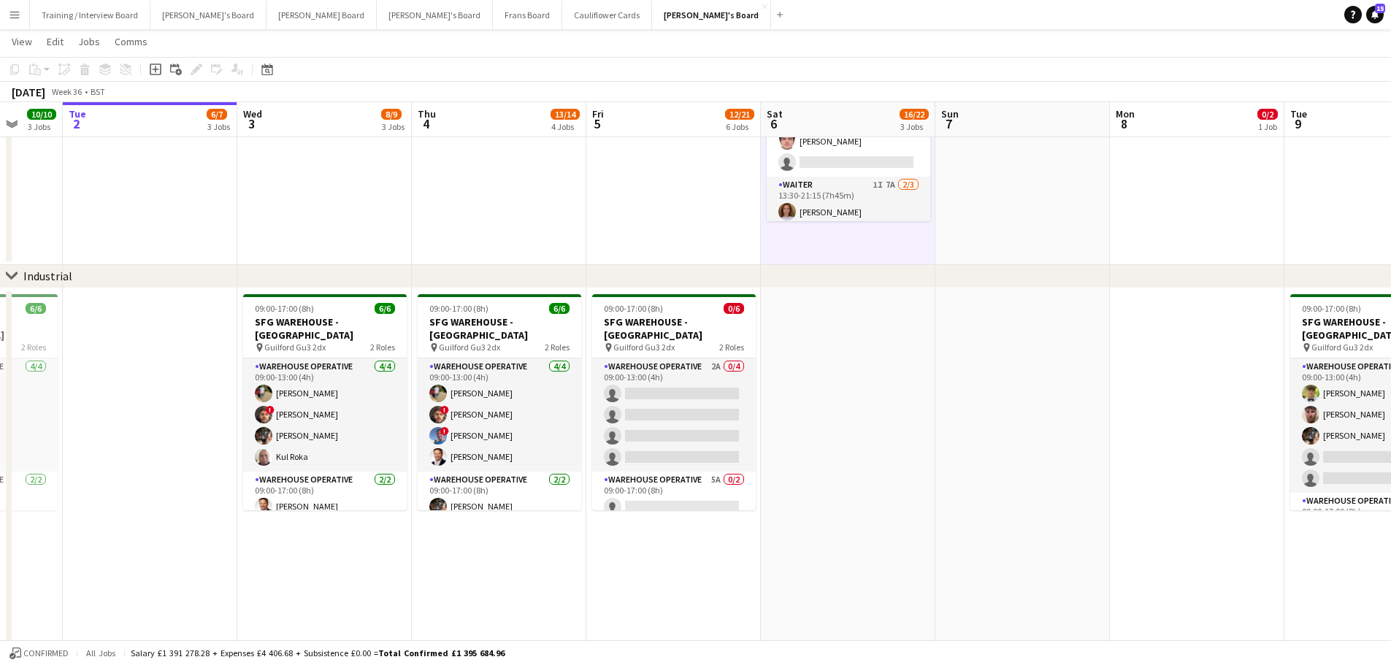
click at [888, 522] on app-date-cell at bounding box center [848, 474] width 174 height 372
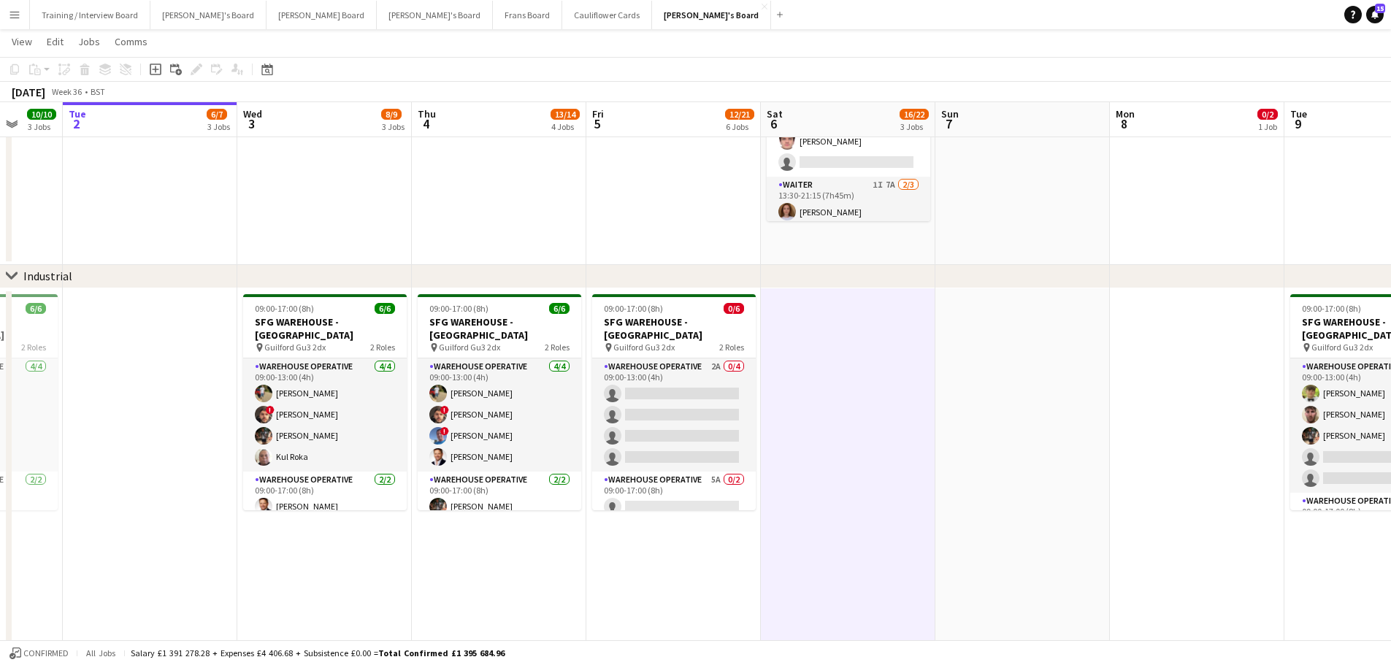
click at [1045, 524] on app-date-cell at bounding box center [1022, 474] width 174 height 372
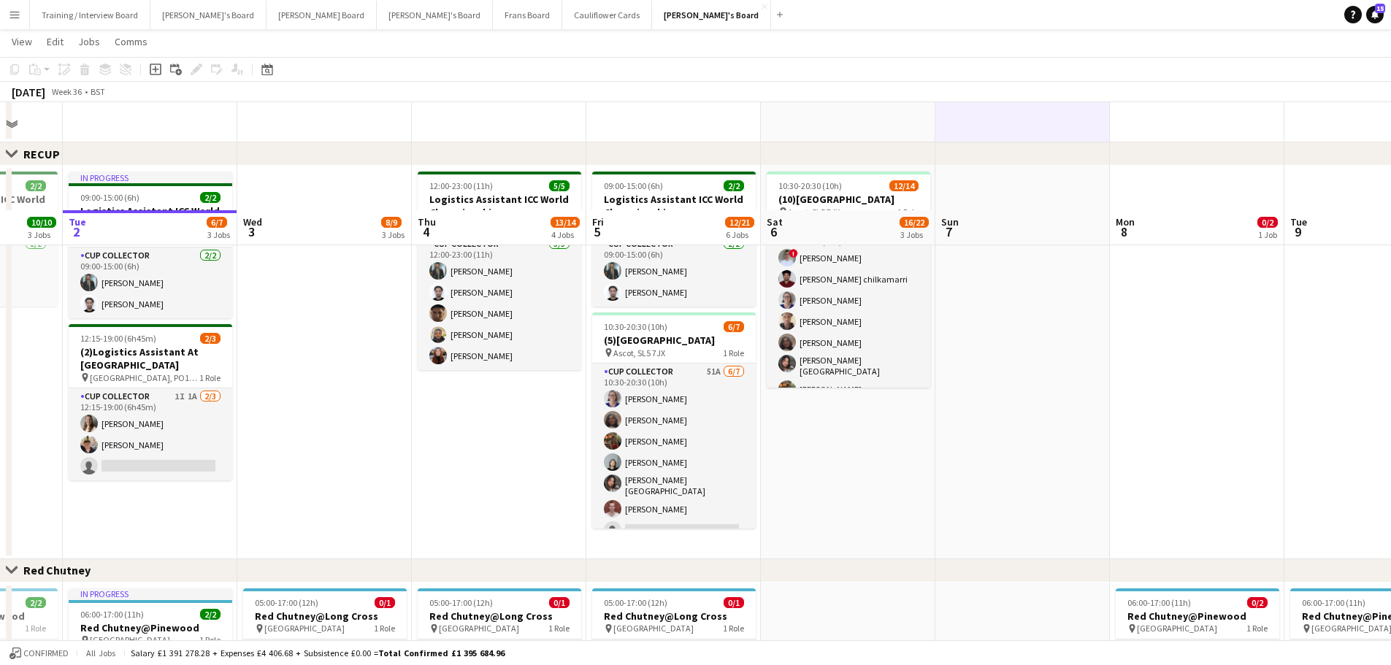
scroll to position [949, 0]
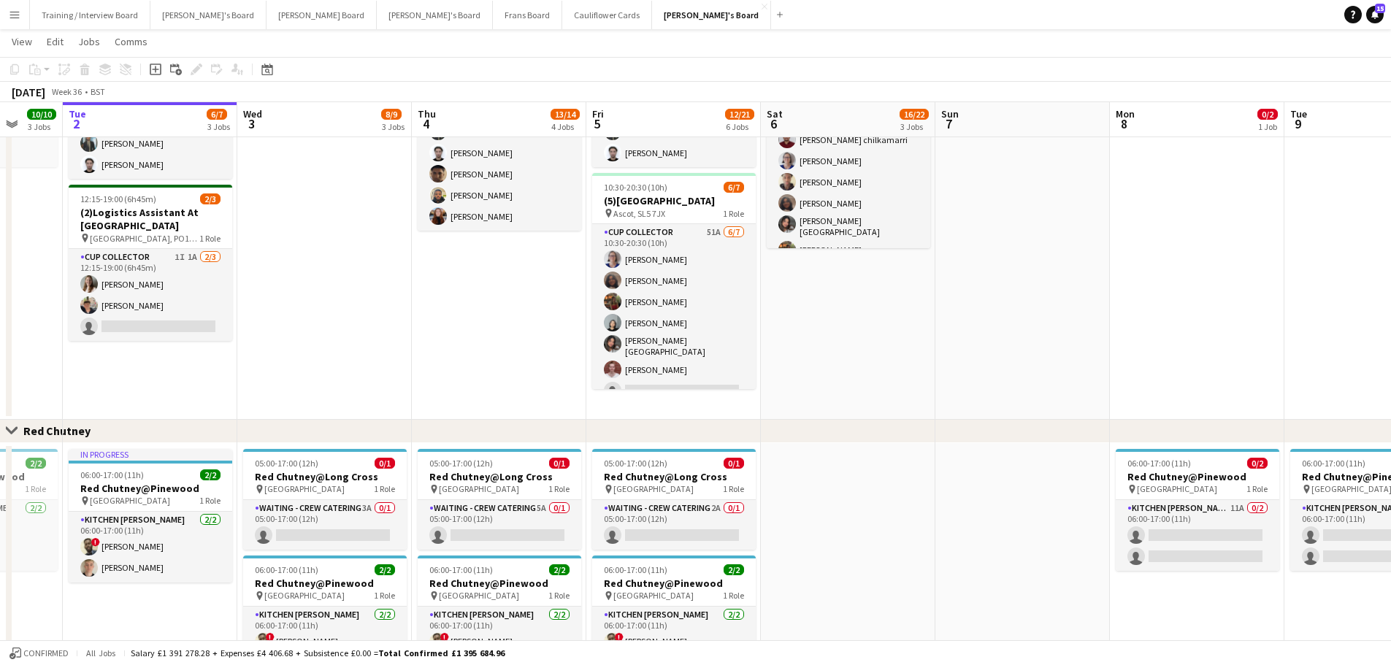
click at [995, 310] on app-date-cell at bounding box center [1022, 222] width 174 height 393
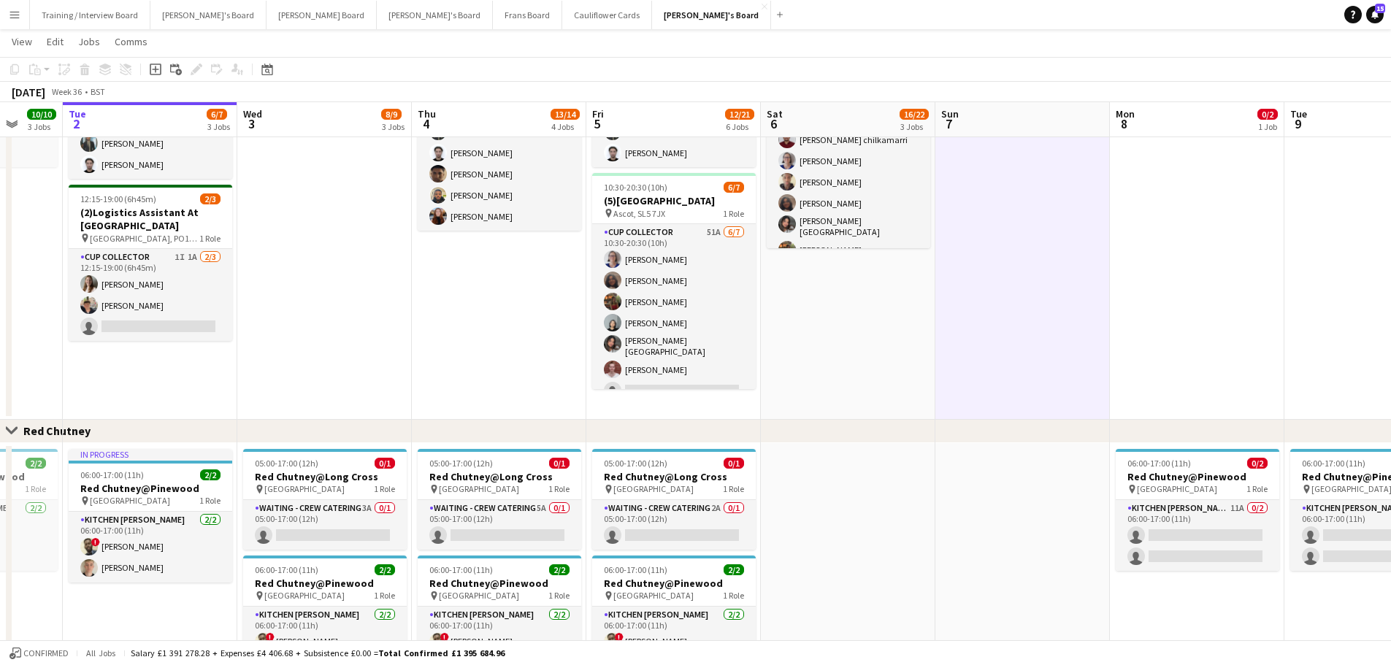
click at [905, 304] on app-date-cell "10:30-20:30 (10h) 12/14 (10)Ascot Racecourse pin Ascot, SL5 7JX 1 Role CUP COLL…" at bounding box center [848, 222] width 174 height 393
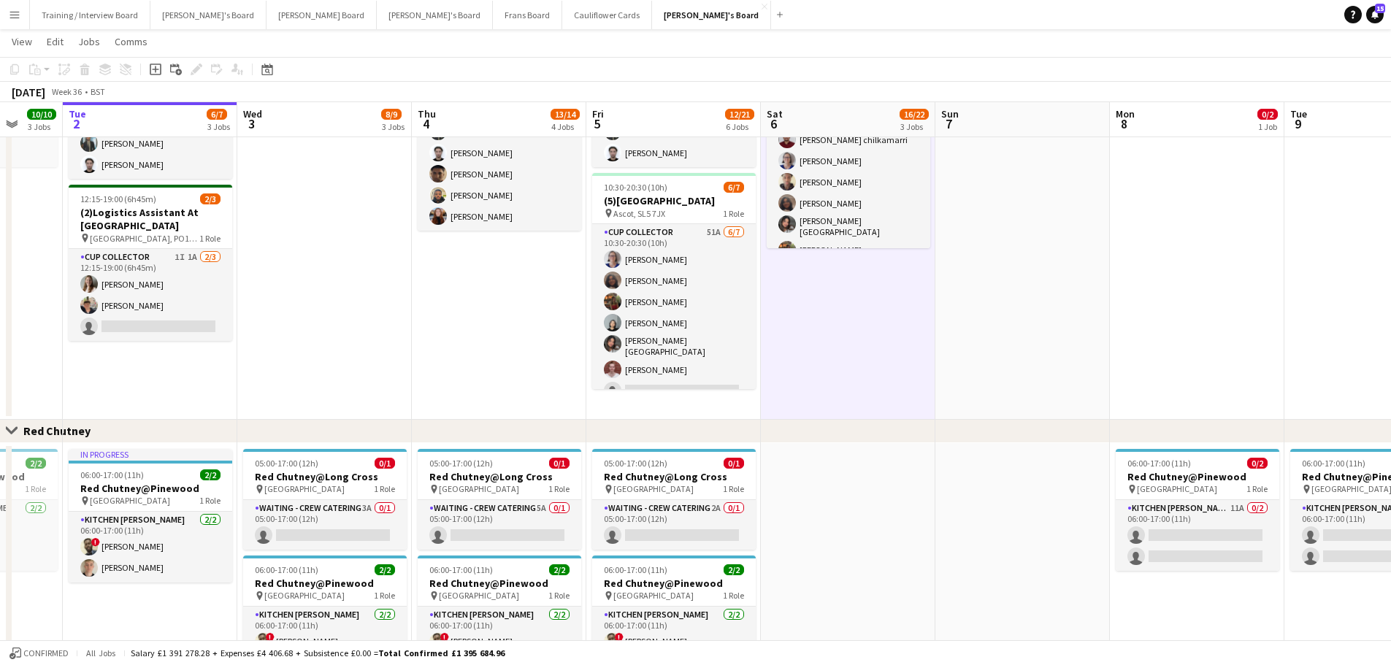
click at [868, 531] on app-date-cell at bounding box center [848, 618] width 174 height 350
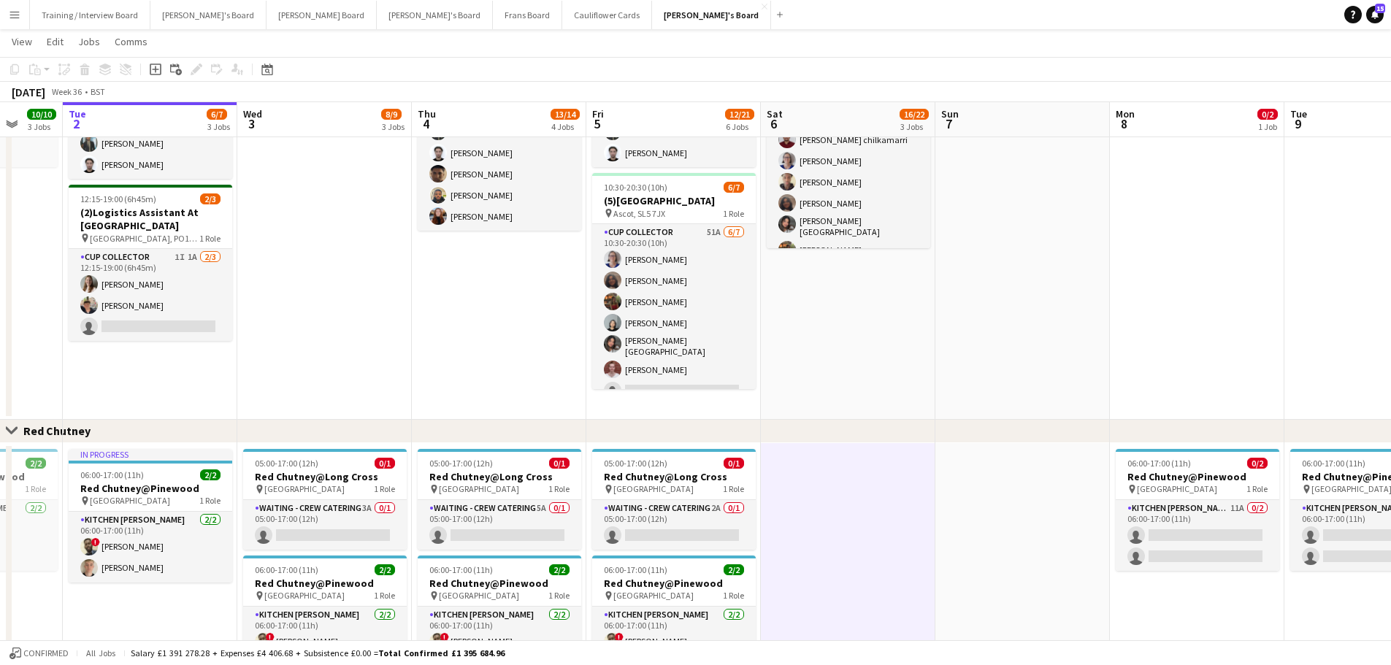
click at [1019, 553] on app-date-cell at bounding box center [1022, 618] width 174 height 350
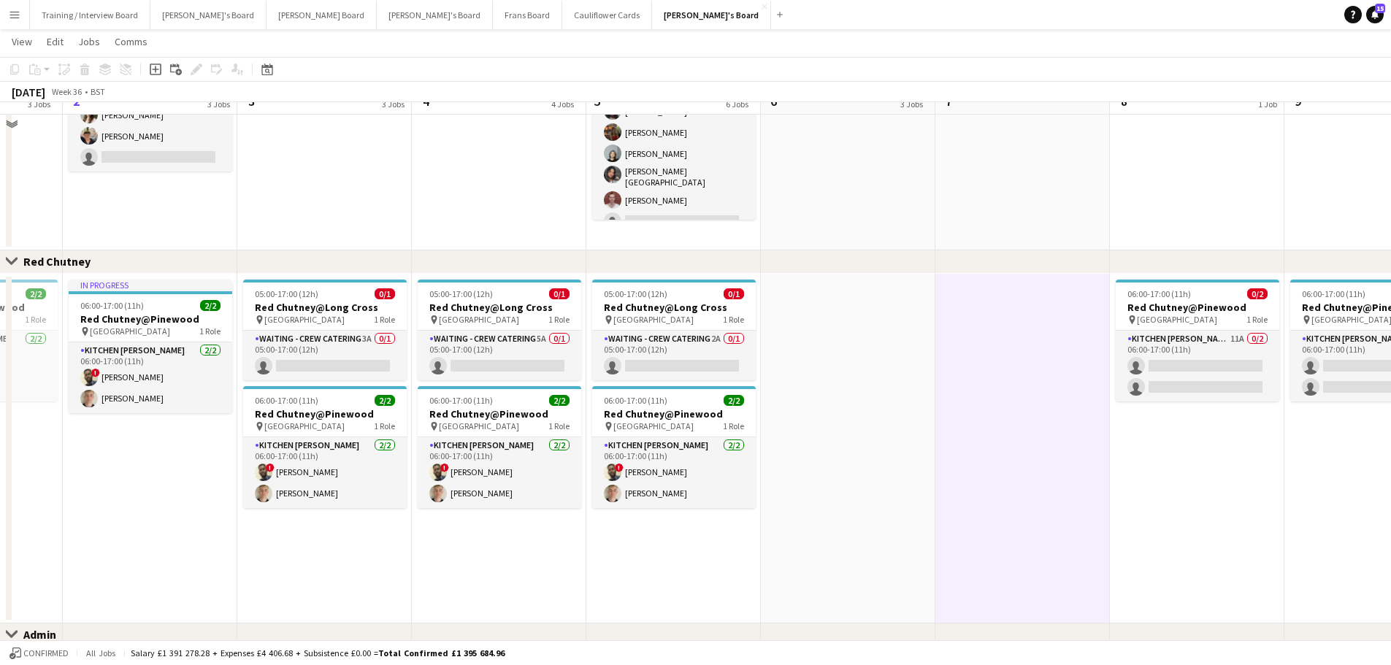
scroll to position [1096, 0]
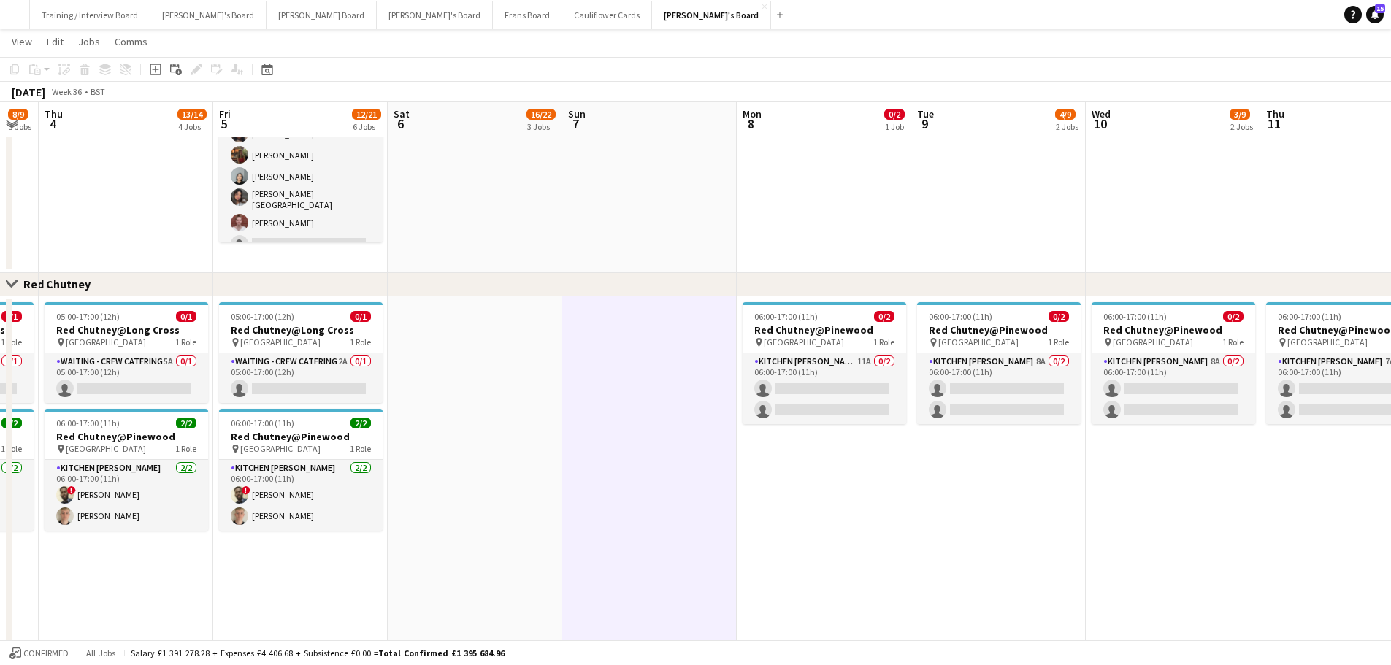
drag, startPoint x: 1183, startPoint y: 491, endPoint x: 809, endPoint y: 475, distance: 374.1
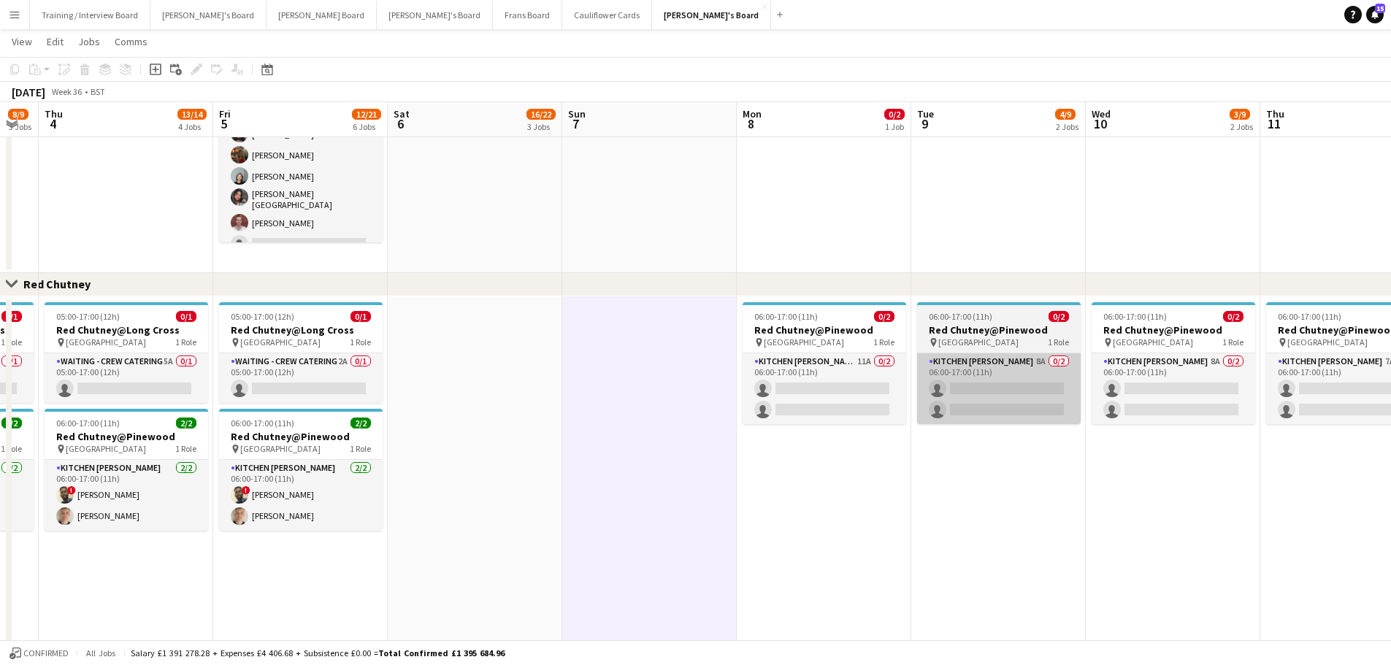
scroll to position [0, 485]
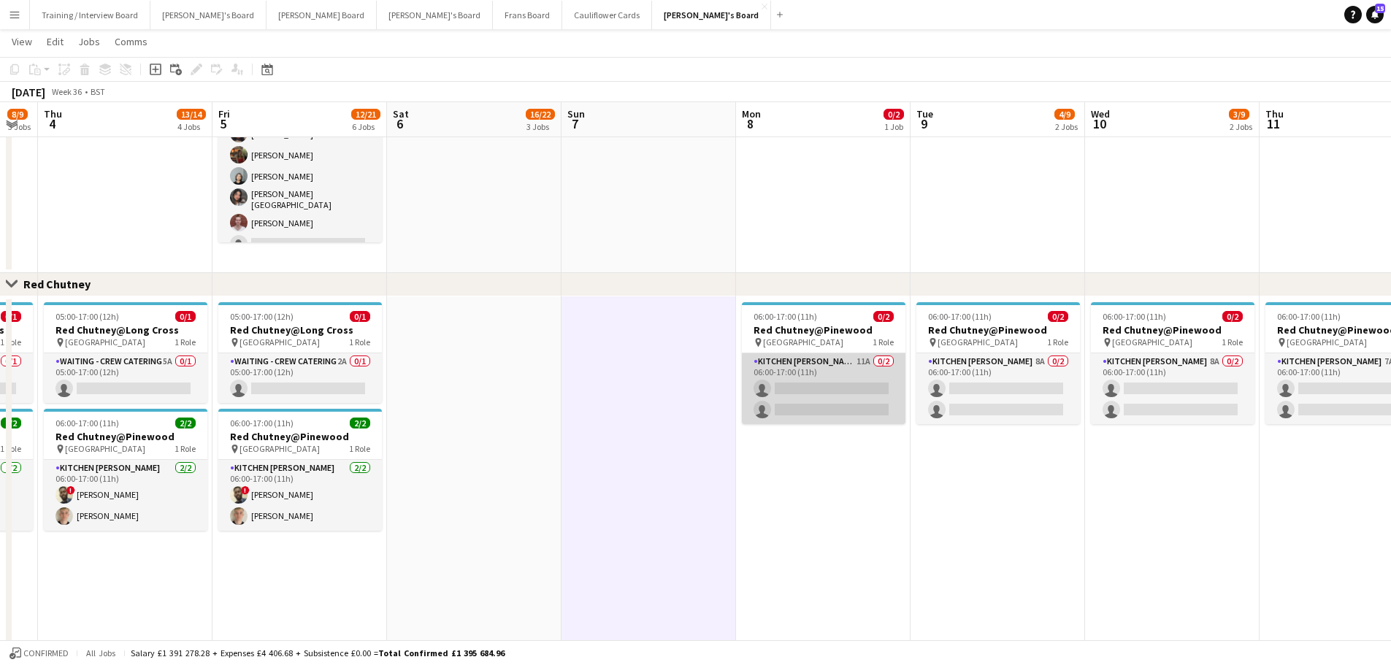
click at [864, 359] on app-card-role "Kitchen Porter 11A 0/2 06:00-17:00 (11h) single-neutral-actions single-neutral-…" at bounding box center [824, 388] width 164 height 71
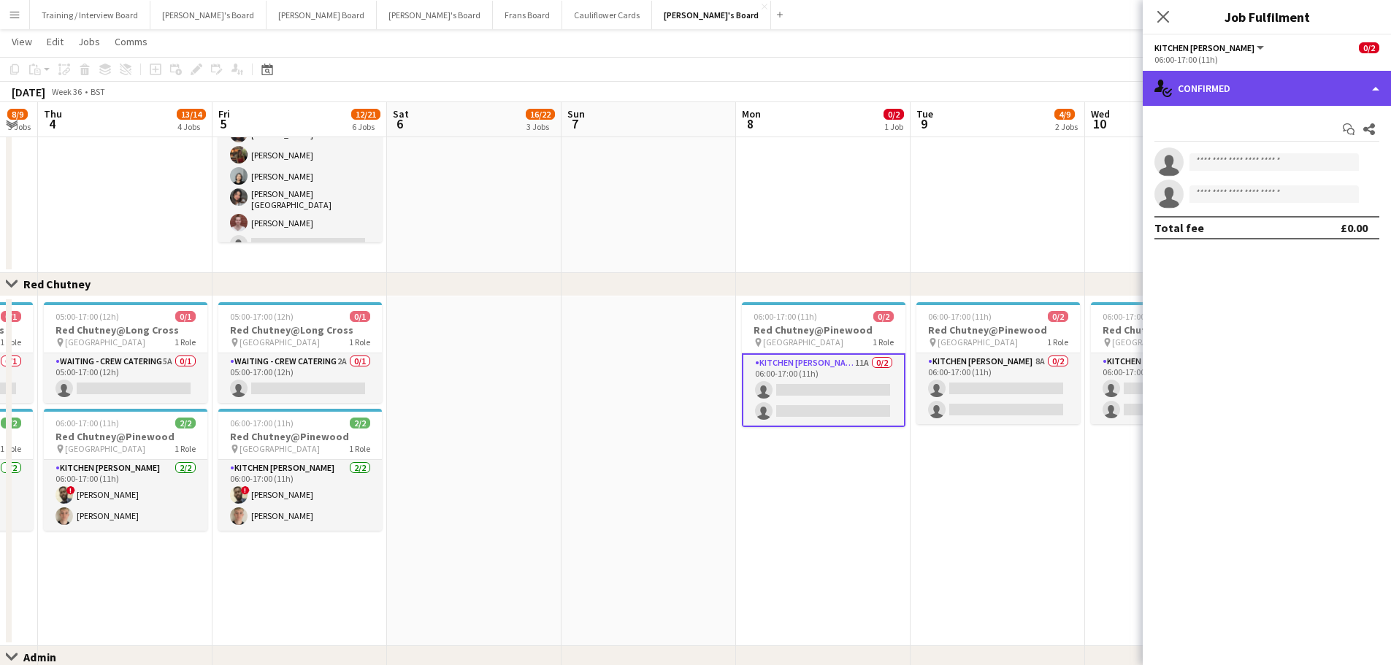
click at [1214, 80] on div "single-neutral-actions-check-2 Confirmed" at bounding box center [1266, 88] width 248 height 35
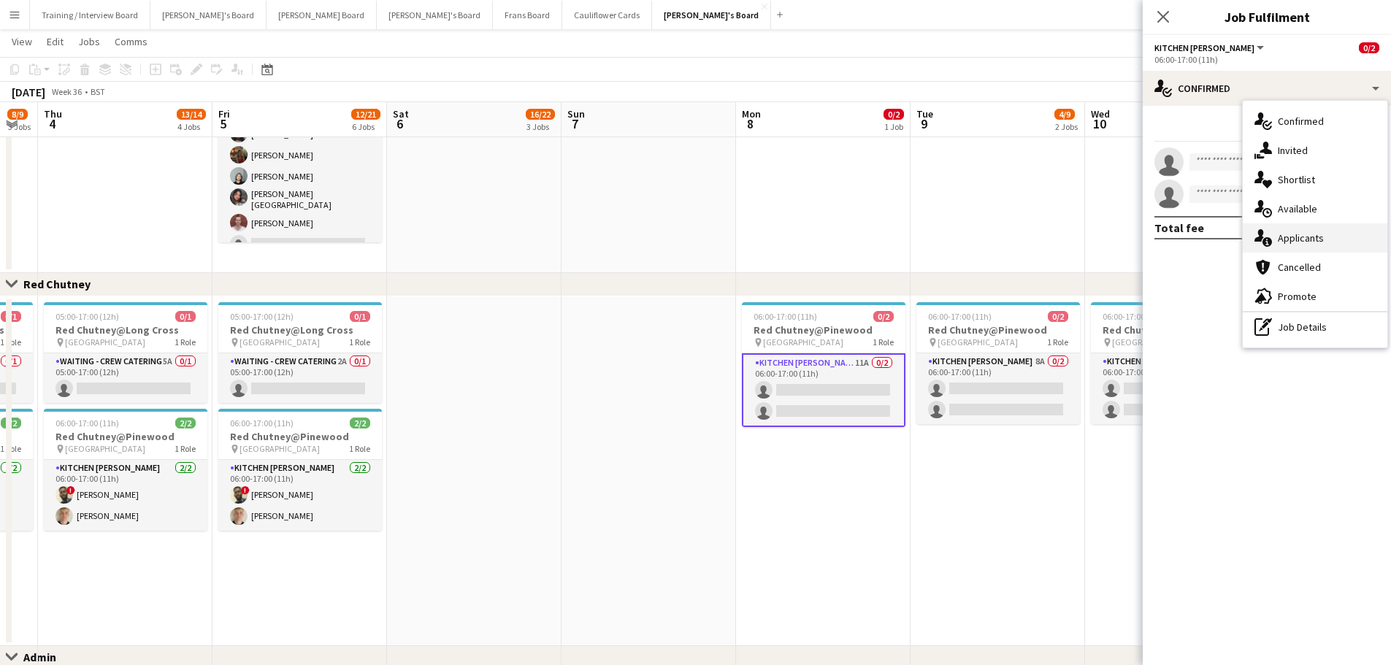
click at [1260, 243] on icon "single-neutral-actions-information" at bounding box center [1263, 238] width 18 height 18
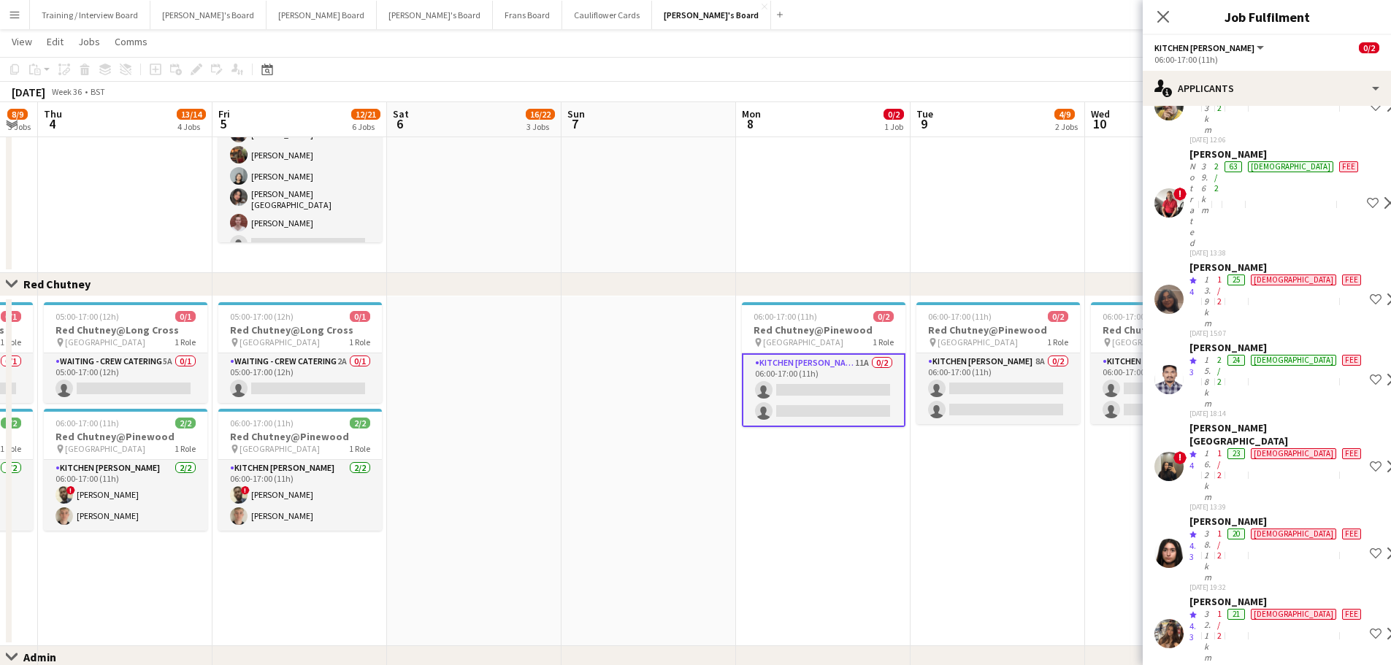
scroll to position [242, 0]
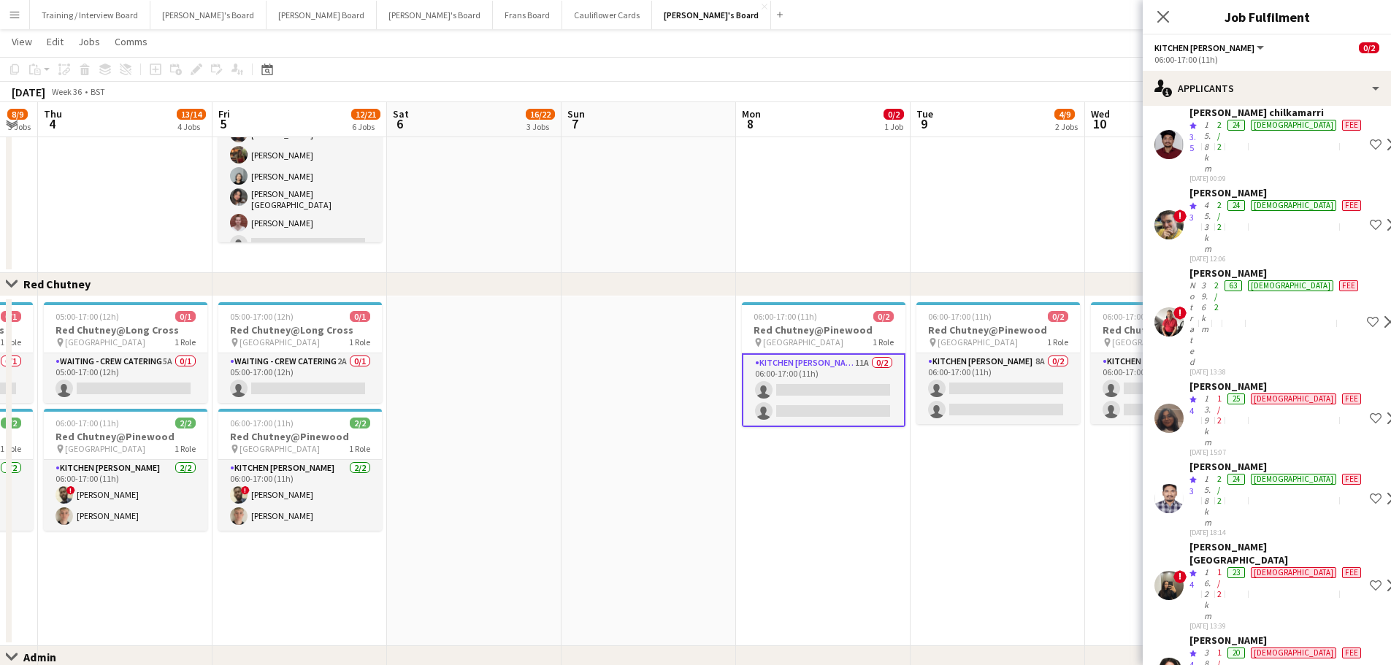
click at [487, 519] on app-date-cell at bounding box center [474, 471] width 174 height 350
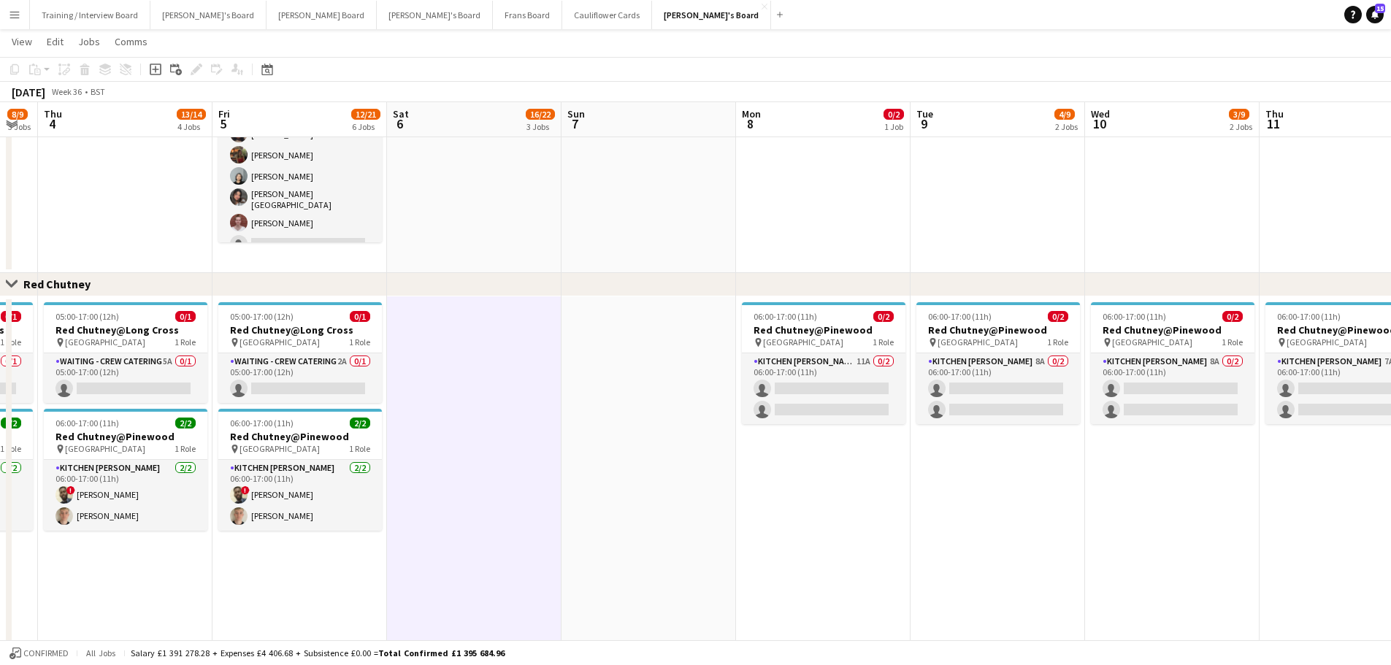
drag, startPoint x: 487, startPoint y: 519, endPoint x: 812, endPoint y: 490, distance: 326.2
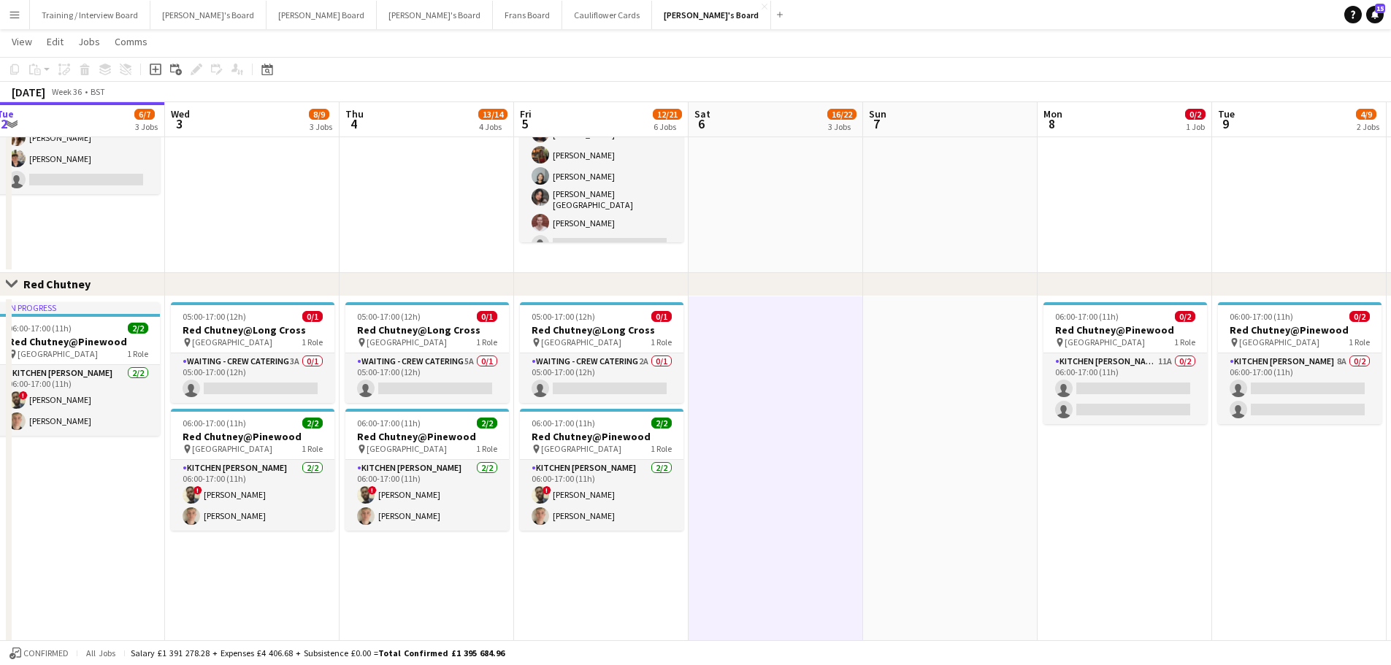
click at [898, 182] on app-date-cell at bounding box center [950, 76] width 174 height 393
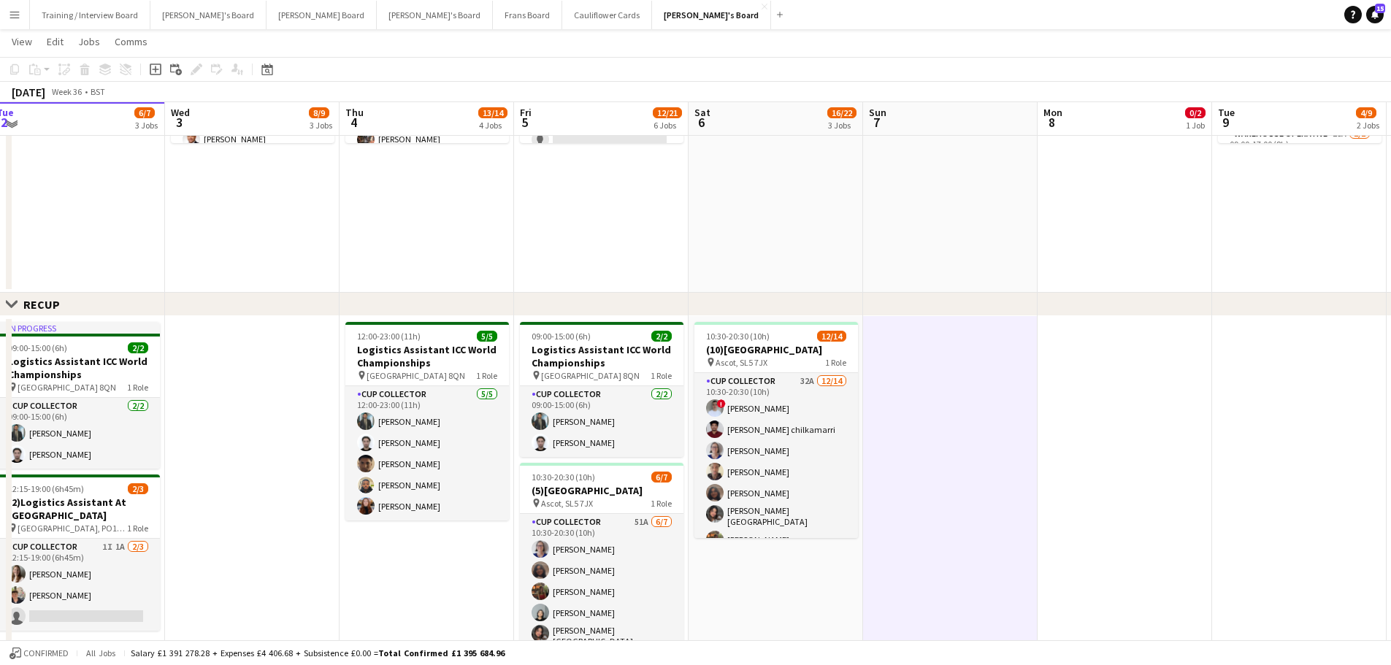
scroll to position [658, 0]
click at [923, 235] on app-date-cell at bounding box center [950, 109] width 174 height 372
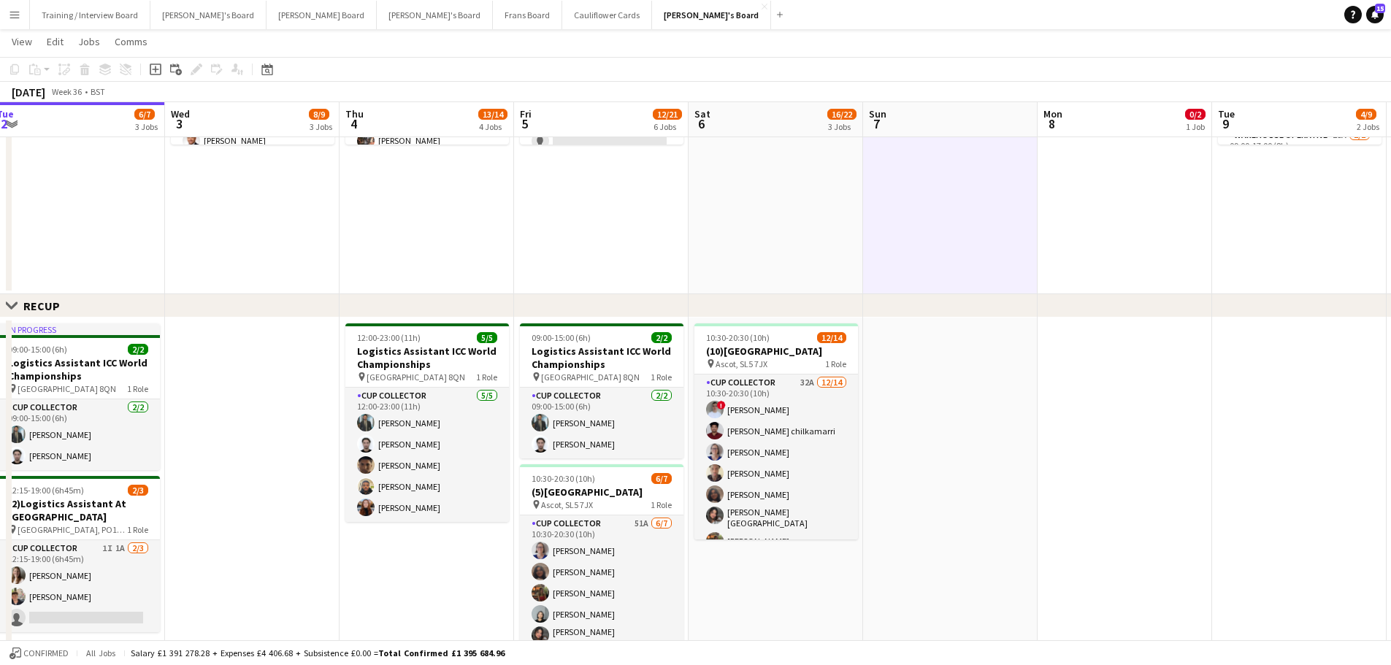
click at [839, 245] on app-date-cell at bounding box center [775, 109] width 174 height 372
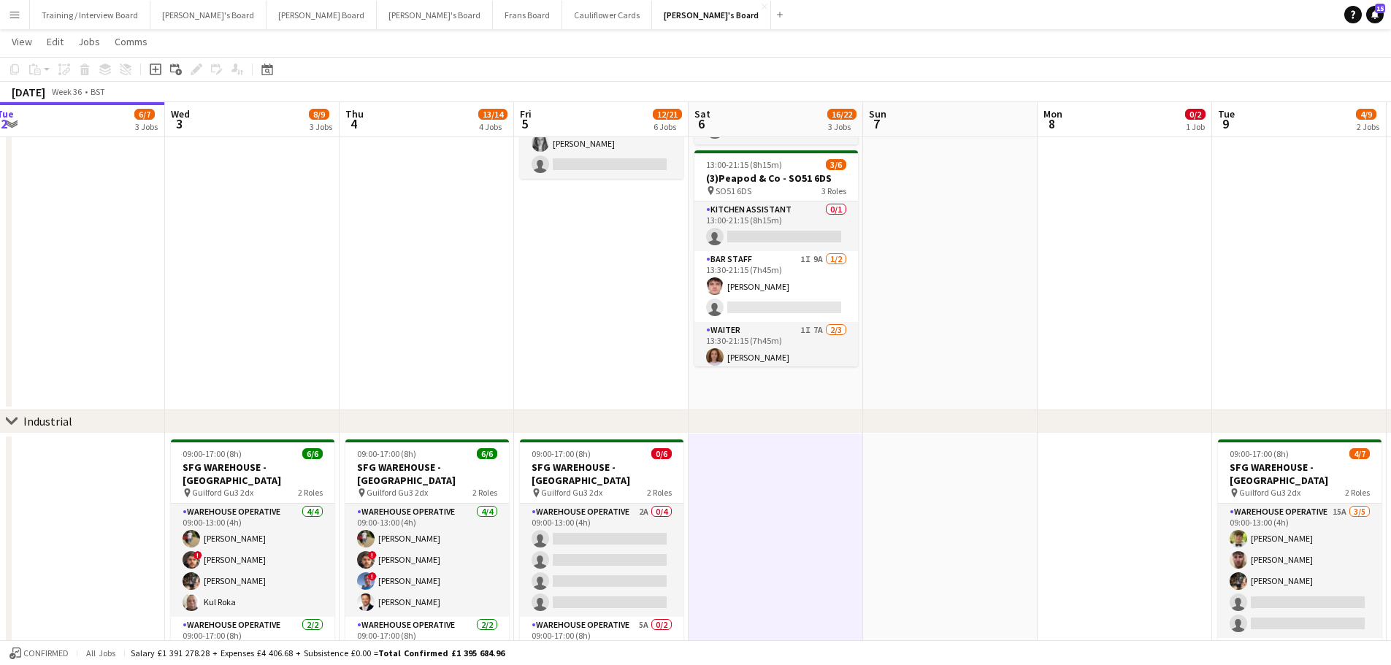
click at [953, 274] on app-date-cell at bounding box center [950, 213] width 174 height 393
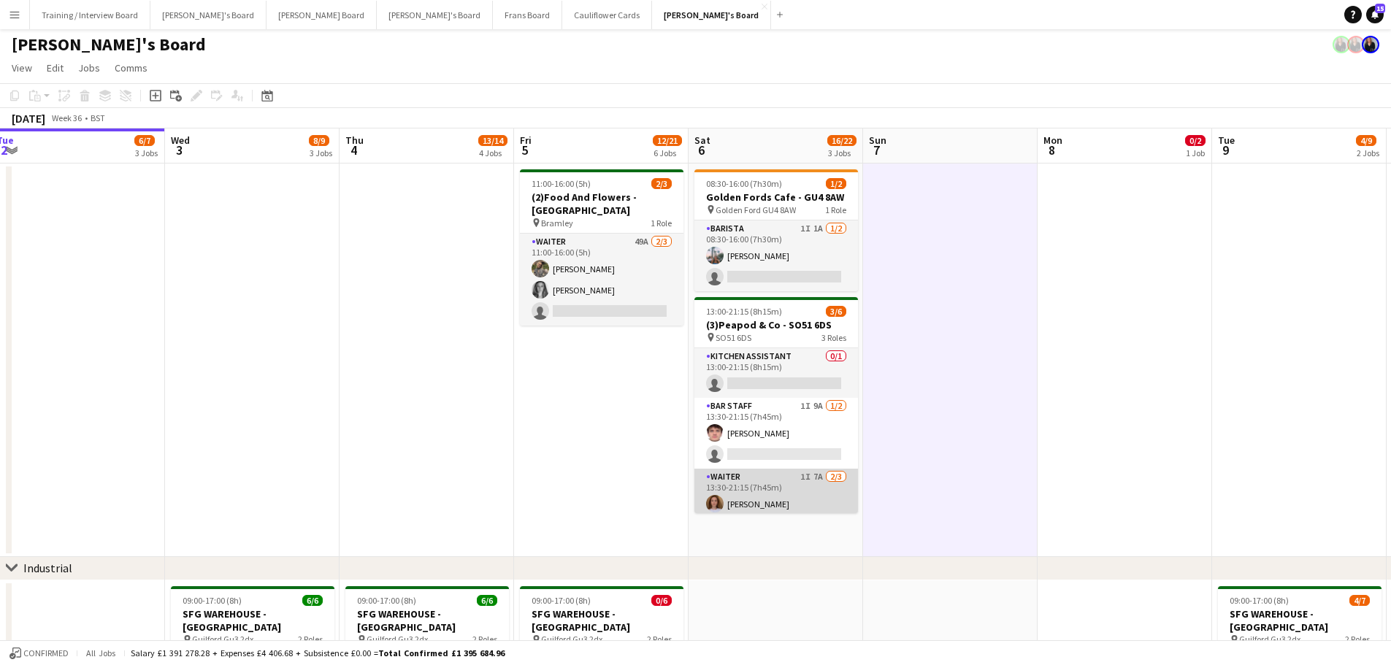
scroll to position [0, 0]
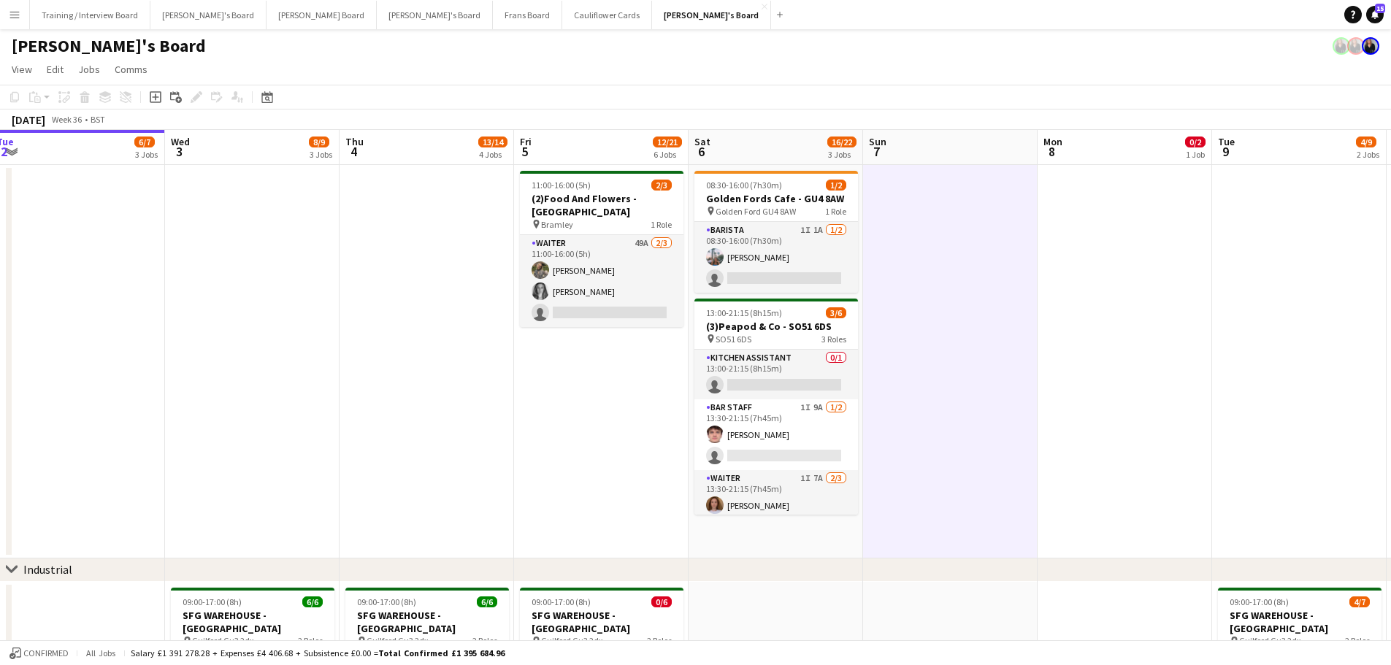
click at [820, 529] on app-date-cell "08:30-16:00 (7h30m) 1/2 Golden Fords Cafe - GU4 8AW pin Golden Ford GU4 8AW 1 R…" at bounding box center [775, 361] width 174 height 393
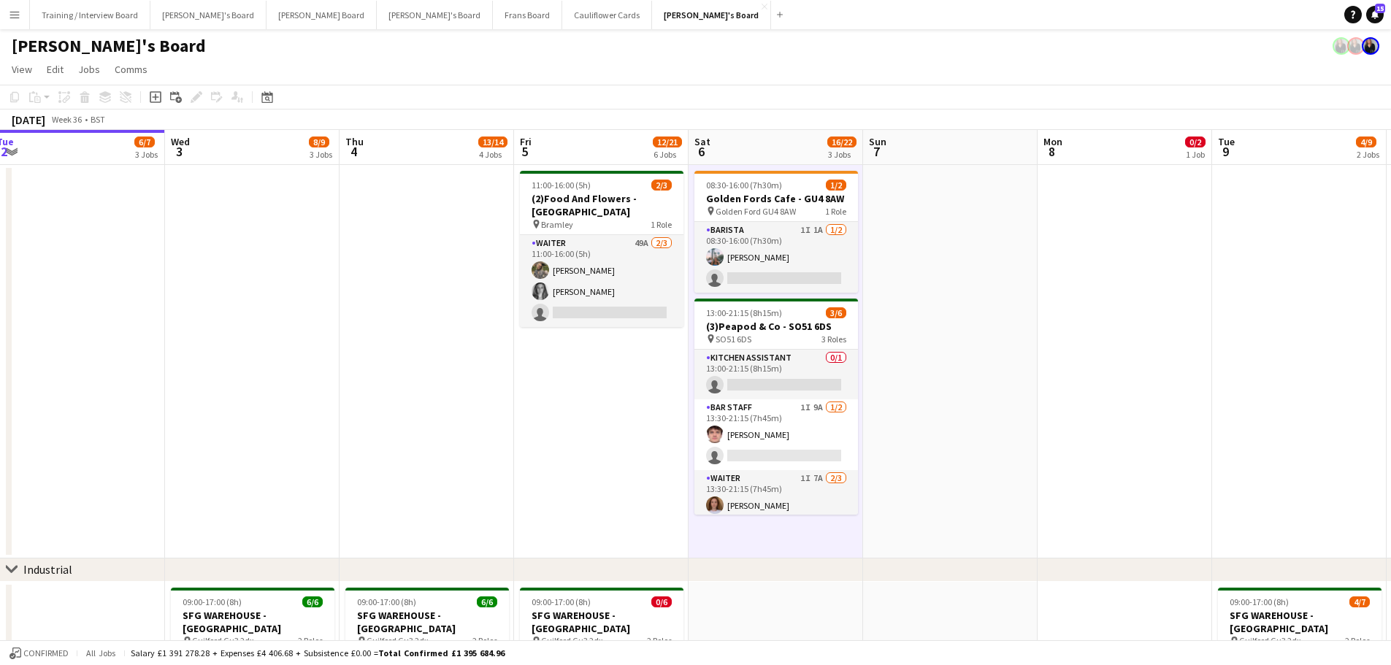
click at [904, 523] on app-date-cell at bounding box center [950, 361] width 174 height 393
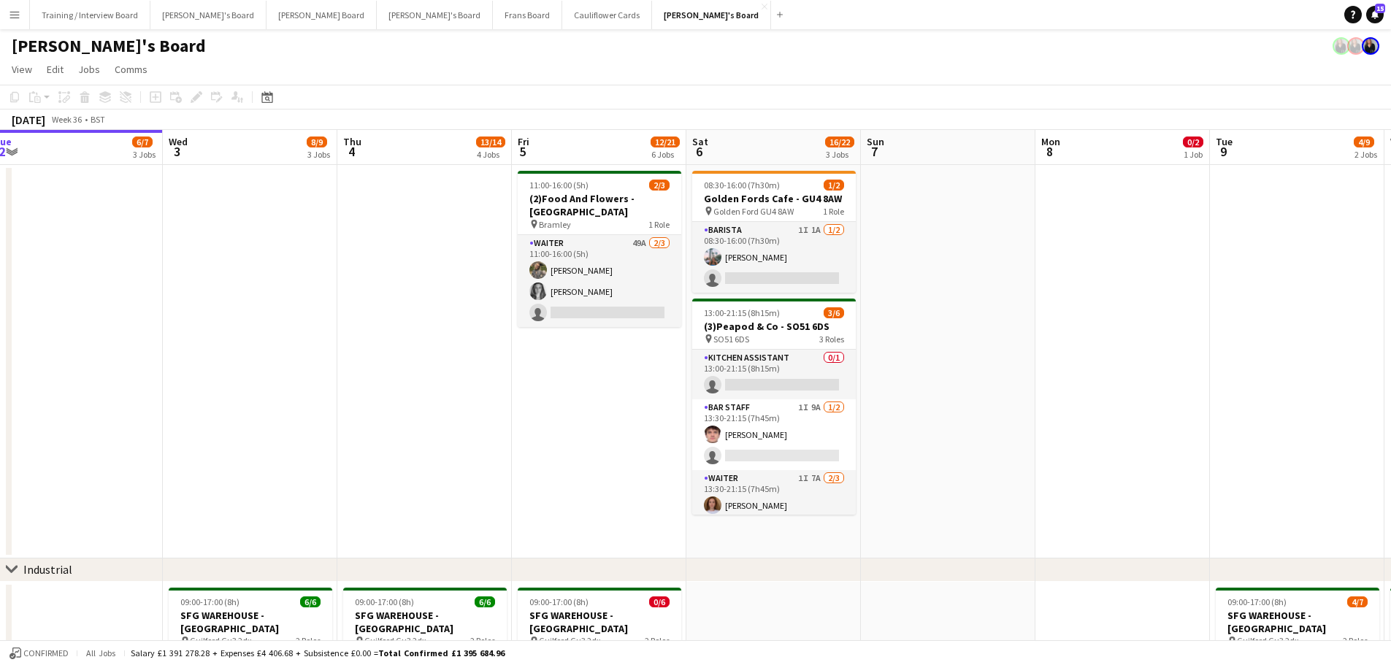
click at [816, 566] on div "chevron-right Industrial" at bounding box center [695, 569] width 1391 height 23
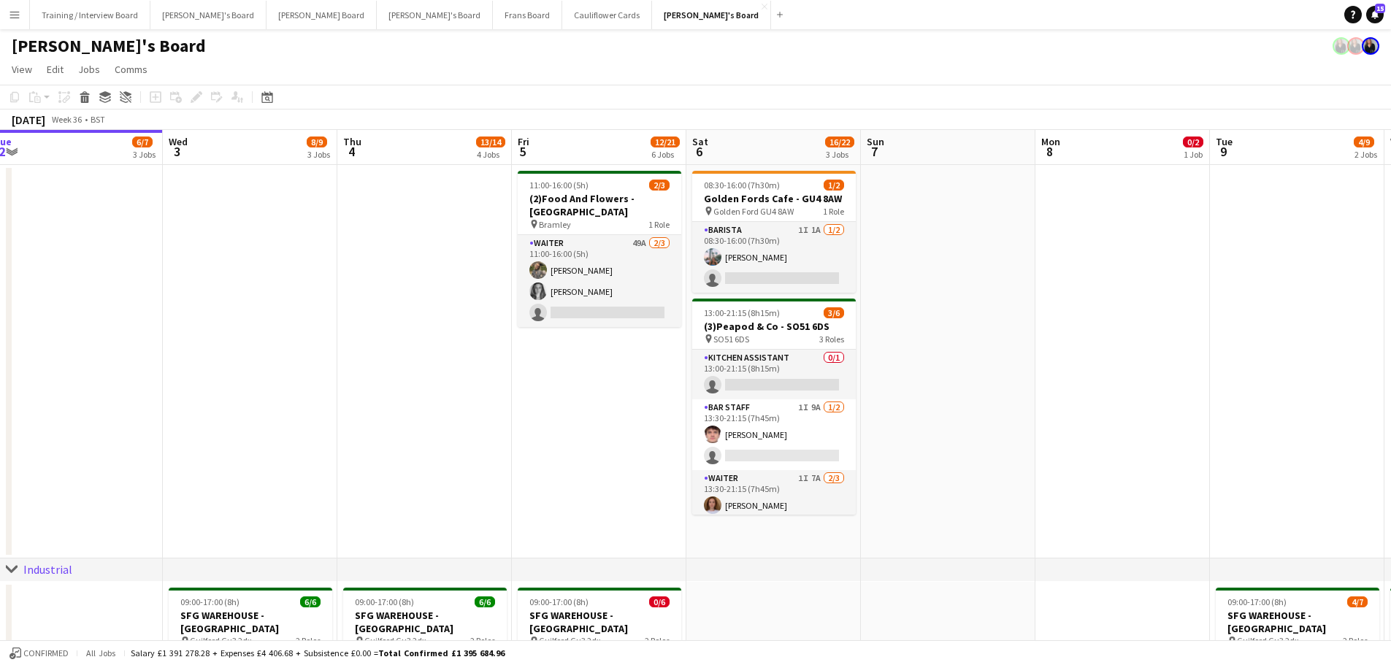
click at [878, 491] on app-date-cell at bounding box center [948, 361] width 174 height 393
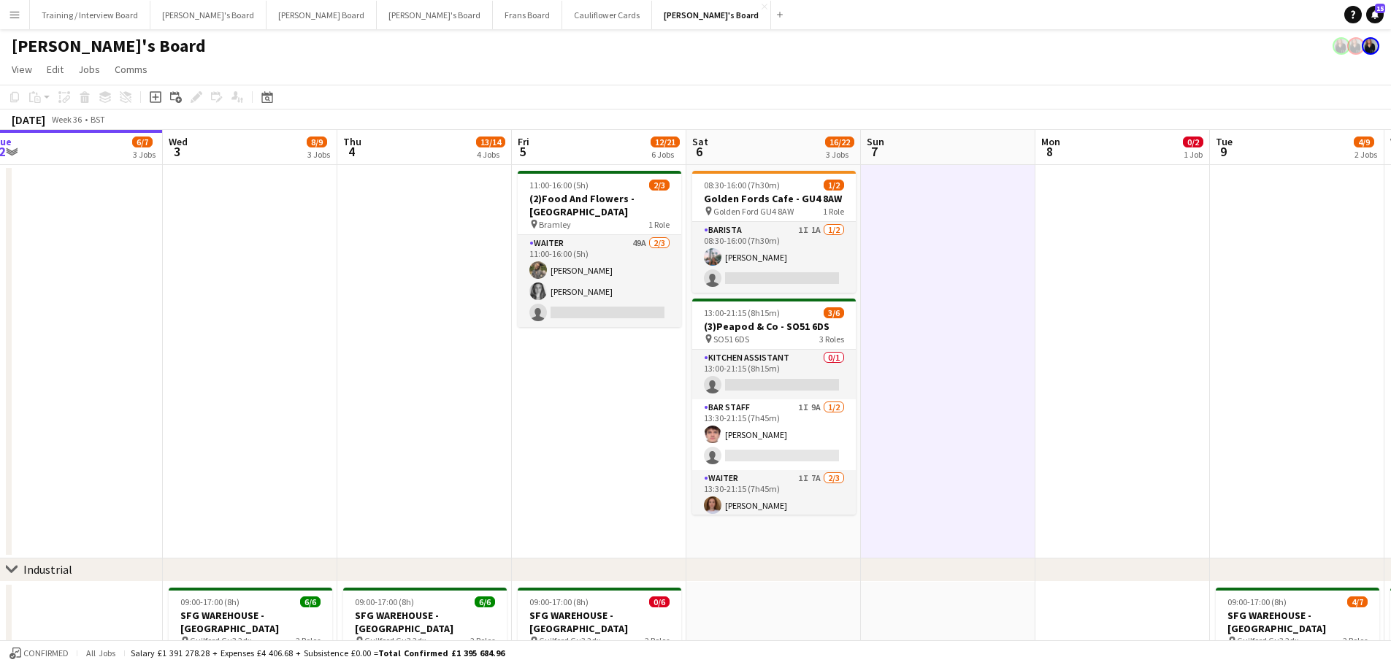
click at [834, 537] on app-date-cell "08:30-16:00 (7h30m) 1/2 Golden Fords Cafe - GU4 8AW pin Golden Ford GU4 8AW 1 R…" at bounding box center [773, 361] width 174 height 393
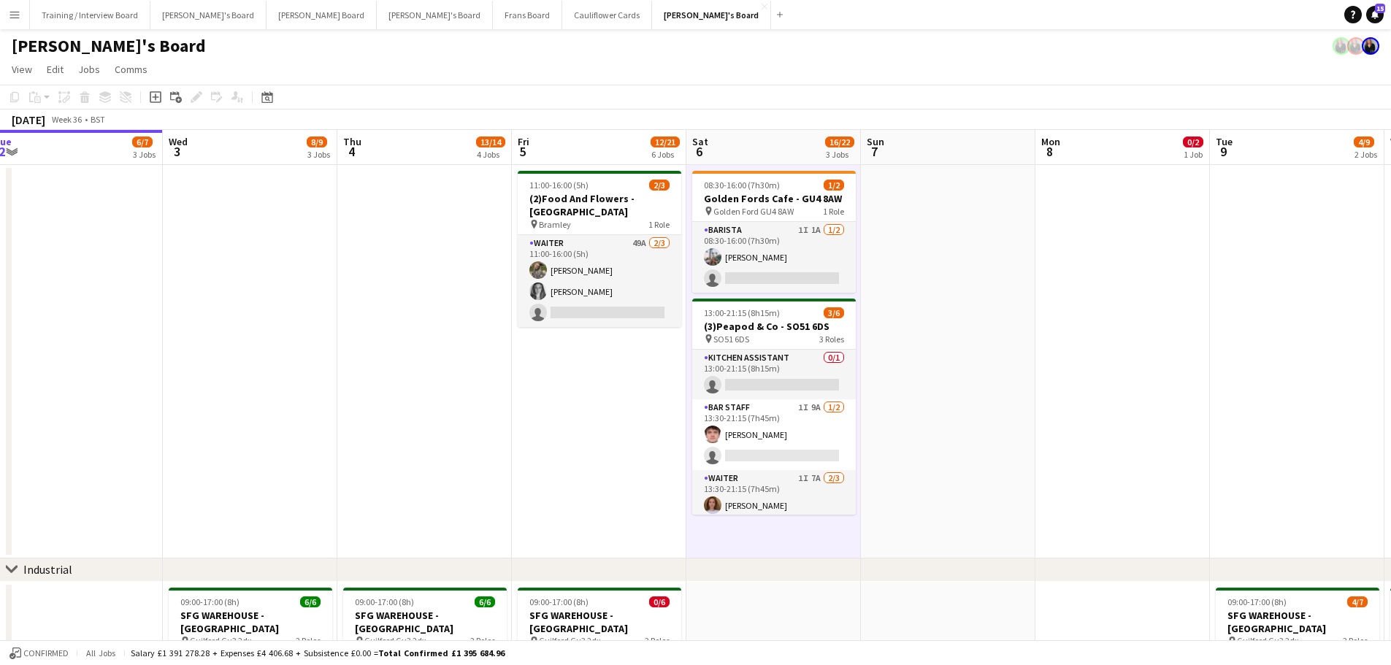
click at [899, 510] on app-date-cell at bounding box center [948, 361] width 174 height 393
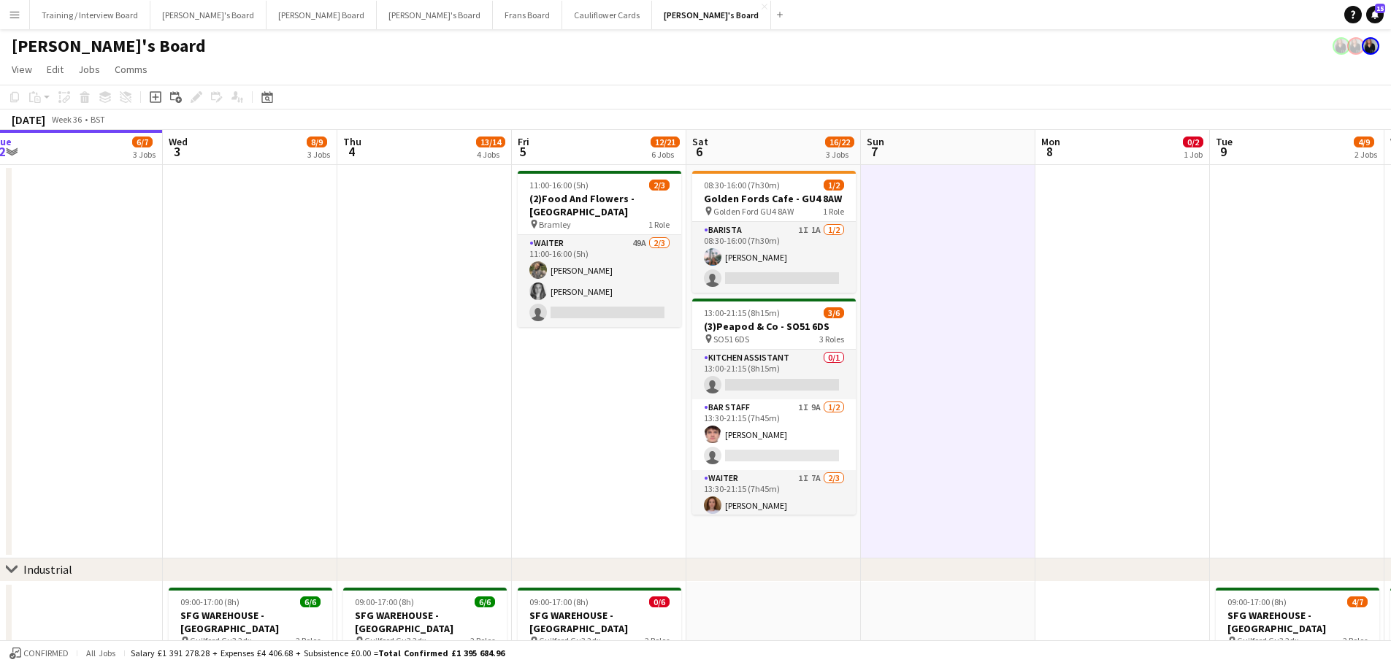
click at [843, 538] on app-date-cell "08:30-16:00 (7h30m) 1/2 Golden Fords Cafe - GU4 8AW pin Golden Ford GU4 8AW 1 R…" at bounding box center [773, 361] width 174 height 393
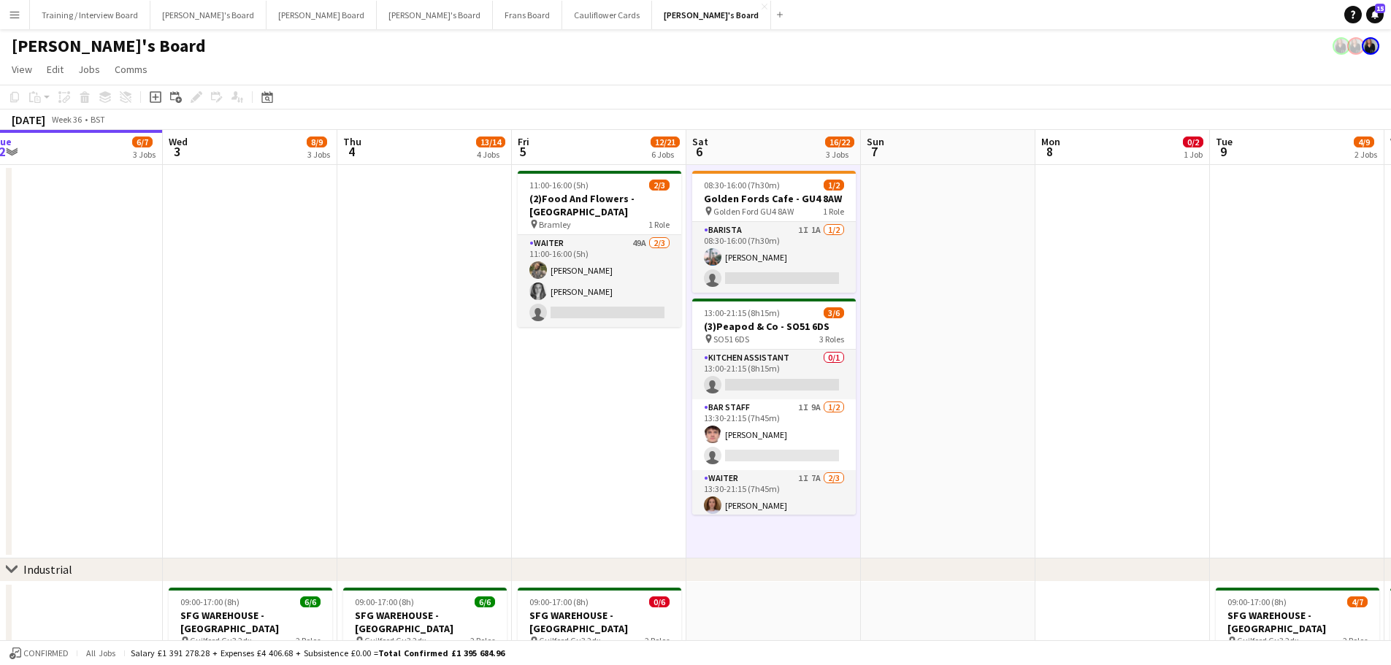
click at [918, 511] on app-date-cell at bounding box center [948, 361] width 174 height 393
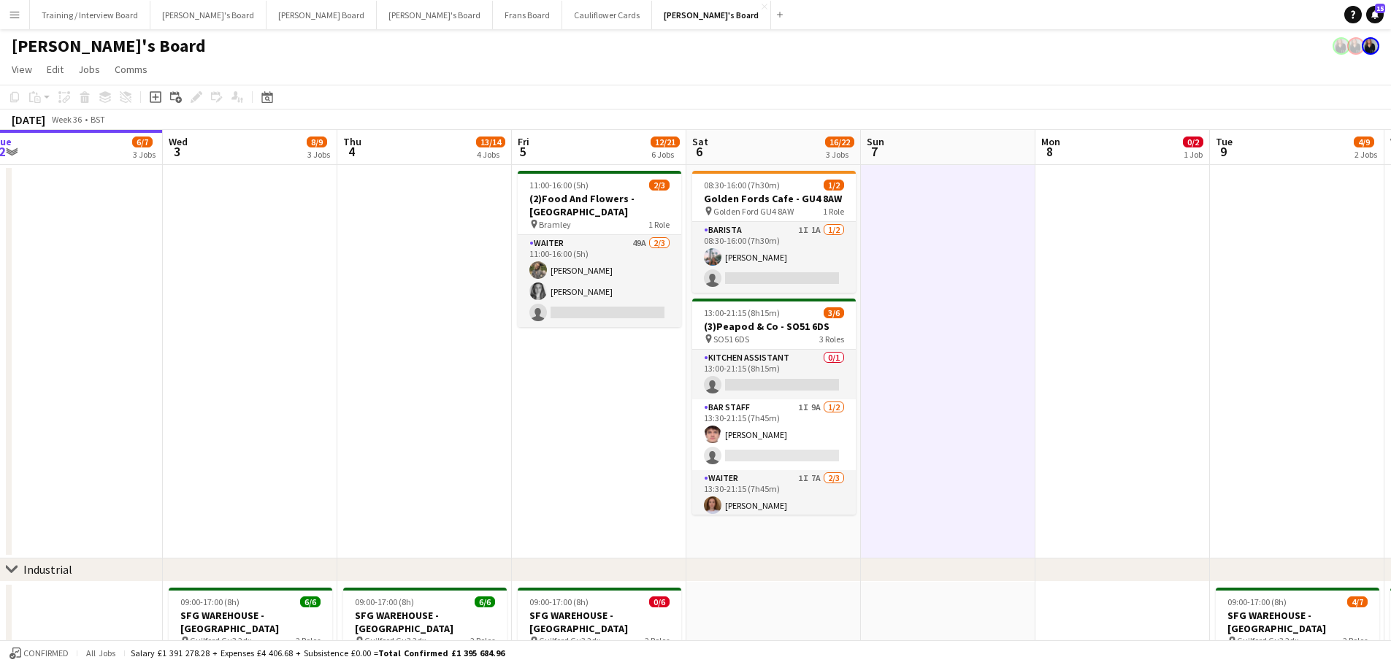
click at [803, 531] on app-date-cell "08:30-16:00 (7h30m) 1/2 Golden Fords Cafe - GU4 8AW pin Golden Ford GU4 8AW 1 R…" at bounding box center [773, 361] width 174 height 393
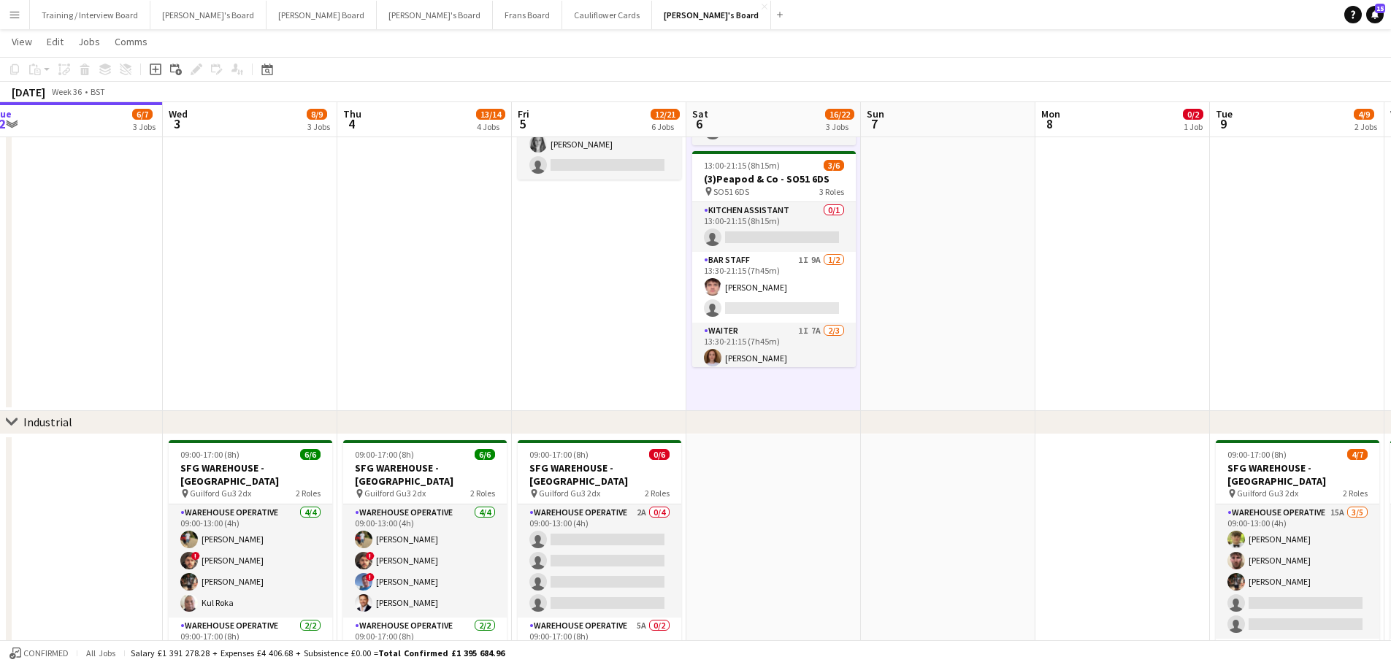
click at [834, 547] on app-date-cell at bounding box center [773, 620] width 174 height 372
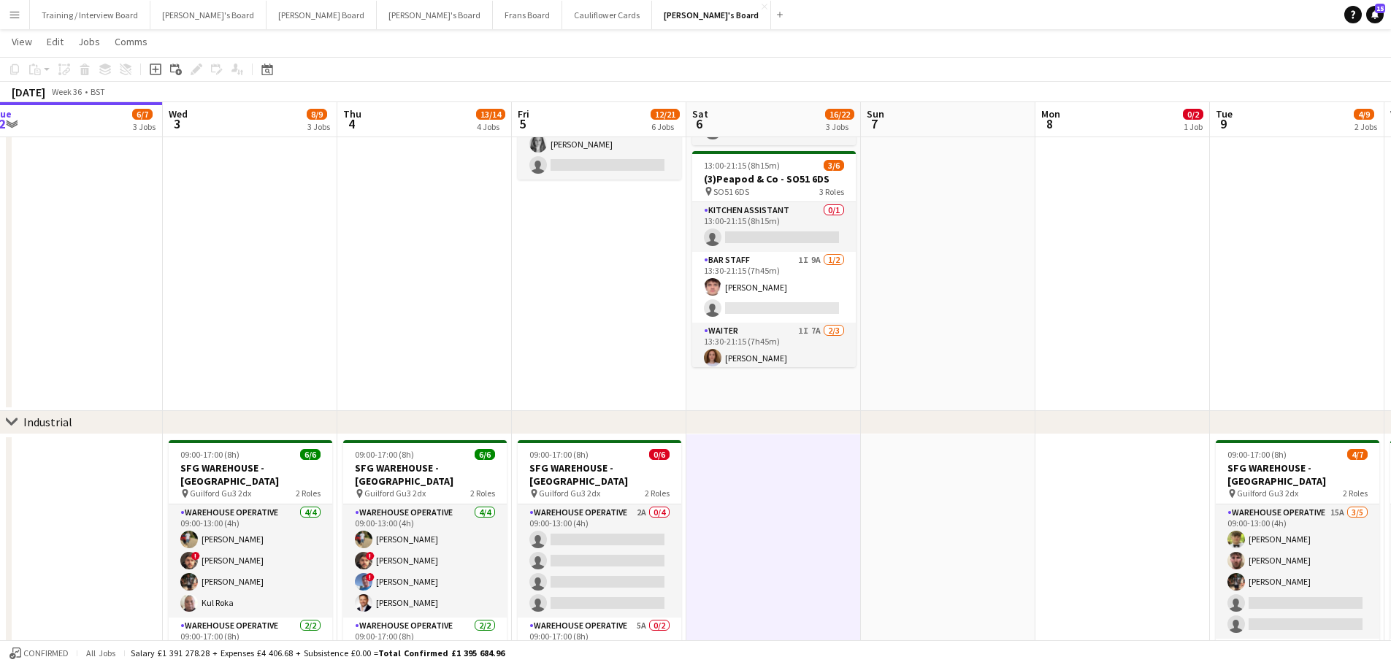
click at [920, 543] on app-date-cell at bounding box center [948, 620] width 174 height 372
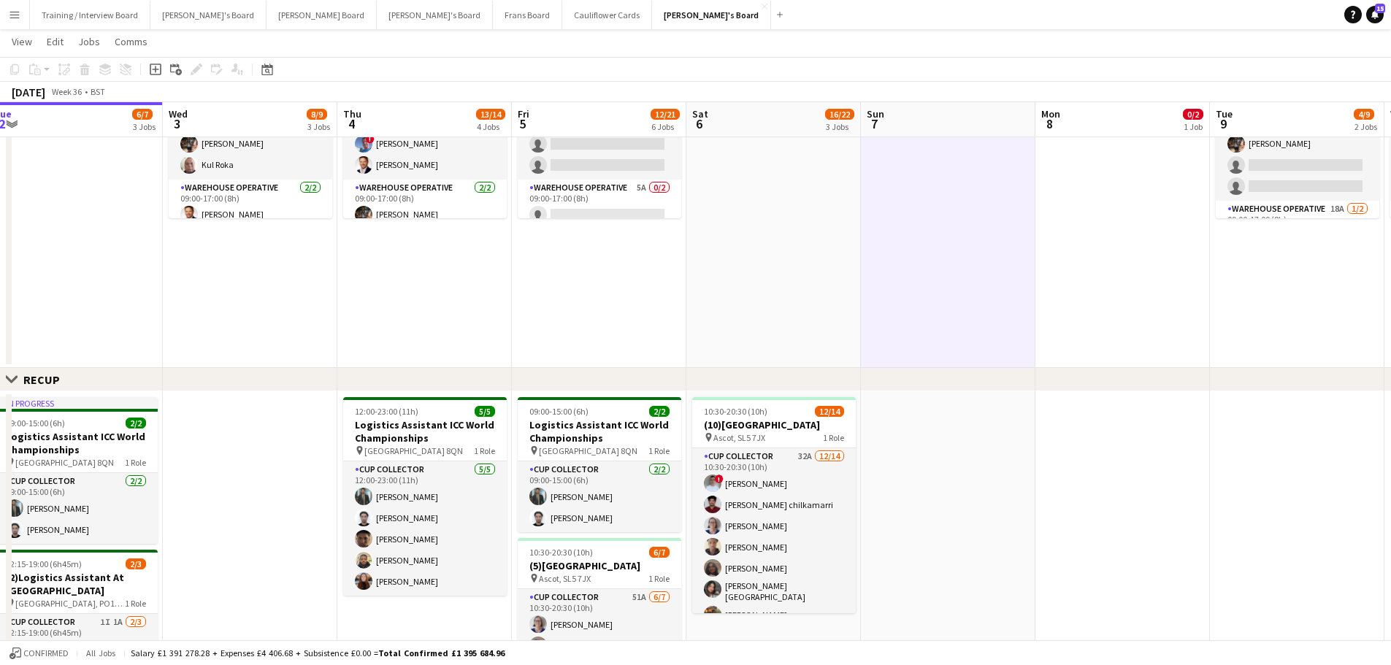
click at [924, 550] on app-date-cell at bounding box center [948, 587] width 174 height 393
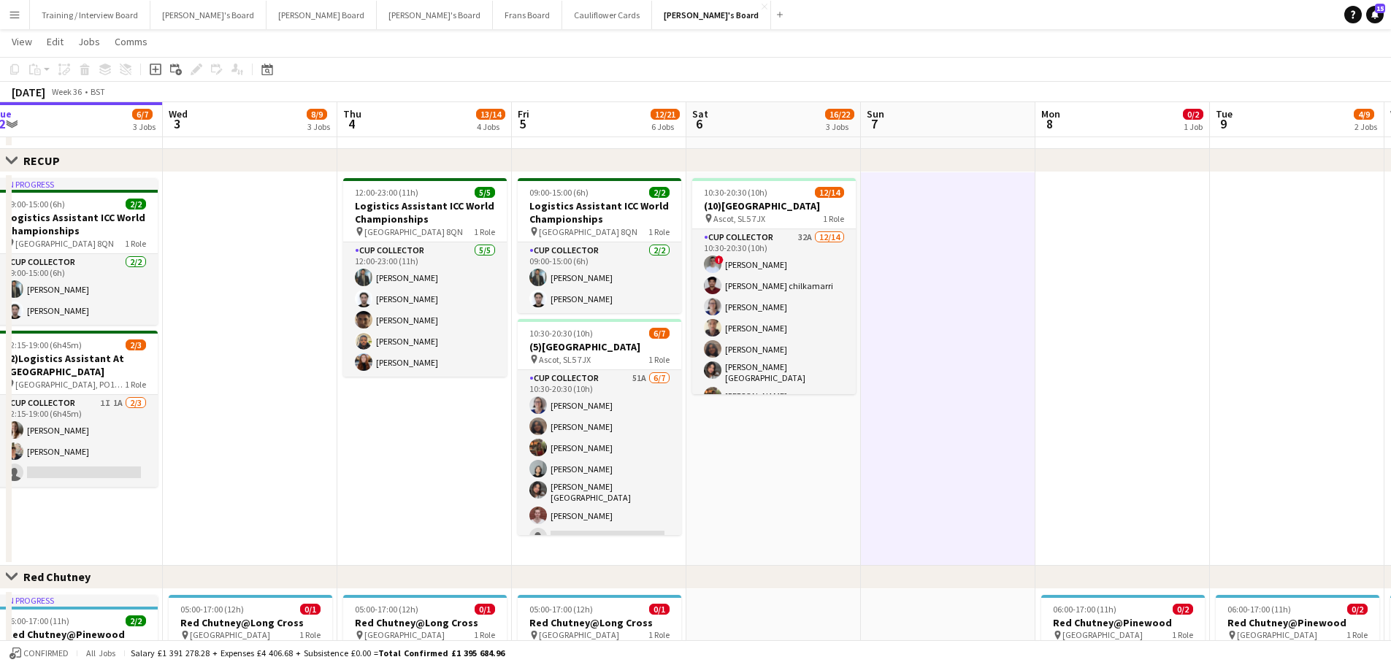
click at [810, 534] on app-date-cell "10:30-20:30 (10h) 12/14 (10)Ascot Racecourse pin Ascot, SL5 7JX 1 Role CUP COLL…" at bounding box center [773, 368] width 174 height 393
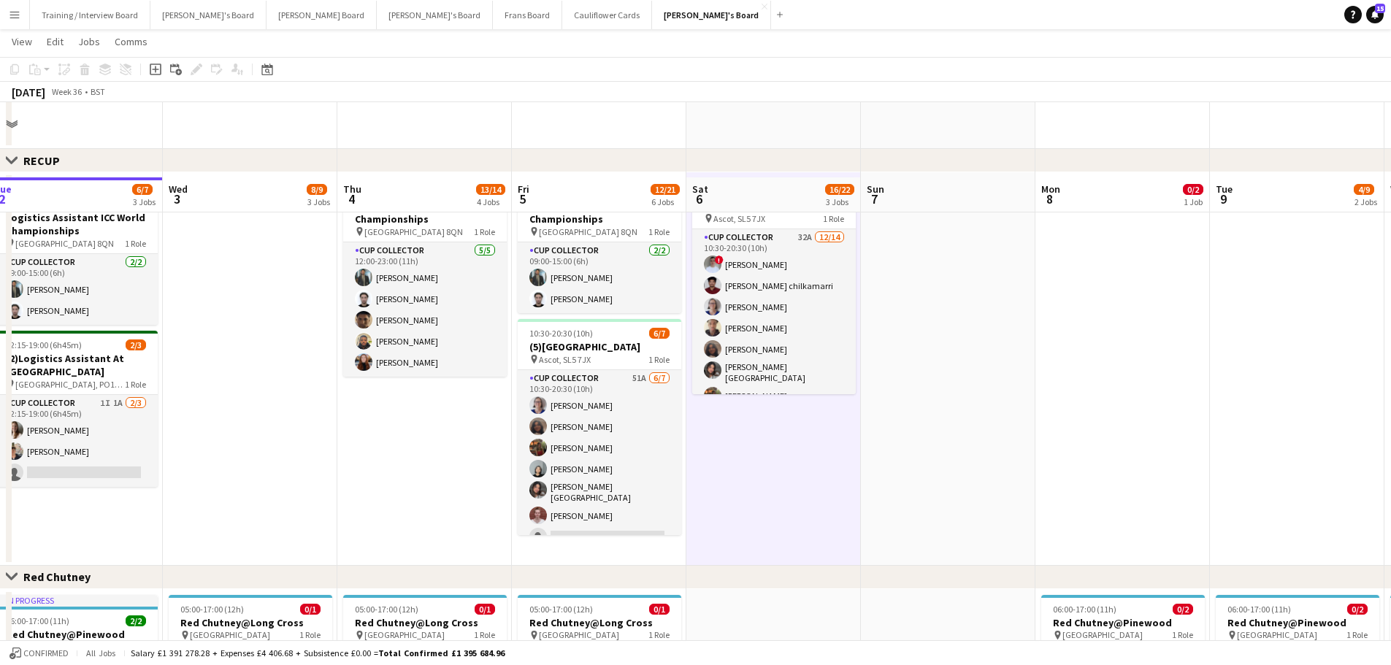
scroll to position [1022, 0]
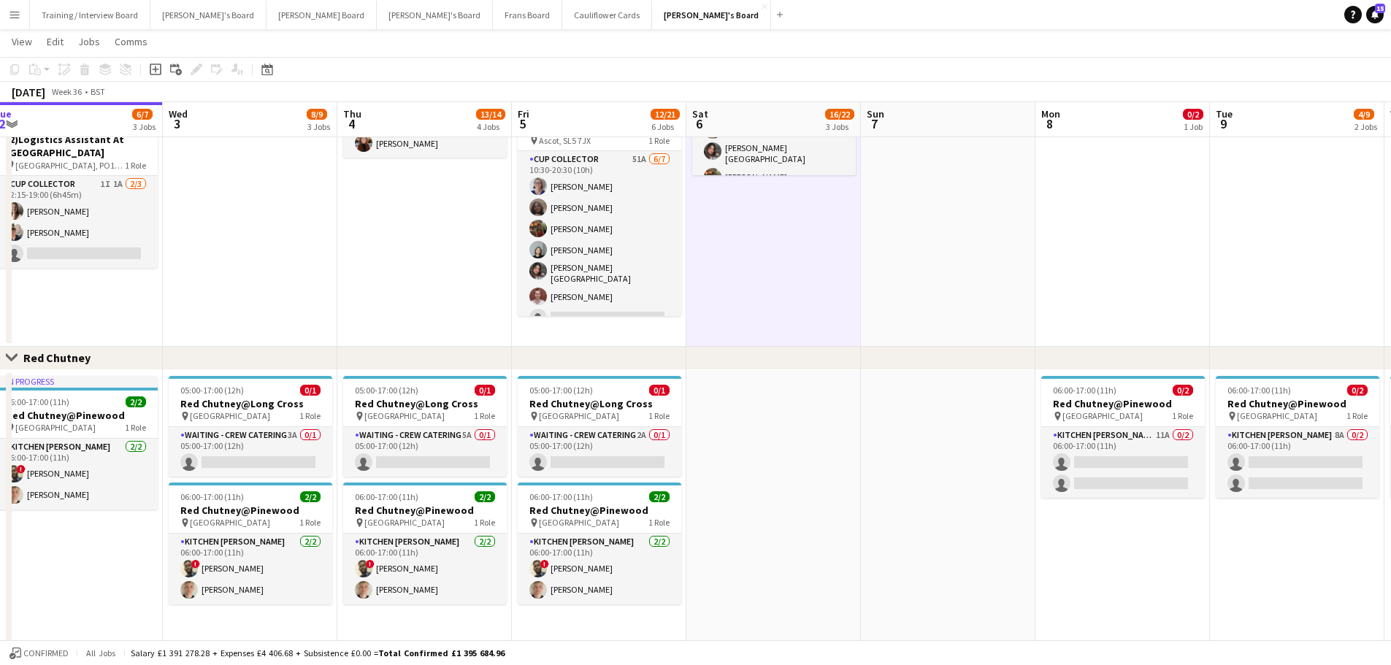
click at [813, 544] on app-date-cell at bounding box center [773, 545] width 174 height 350
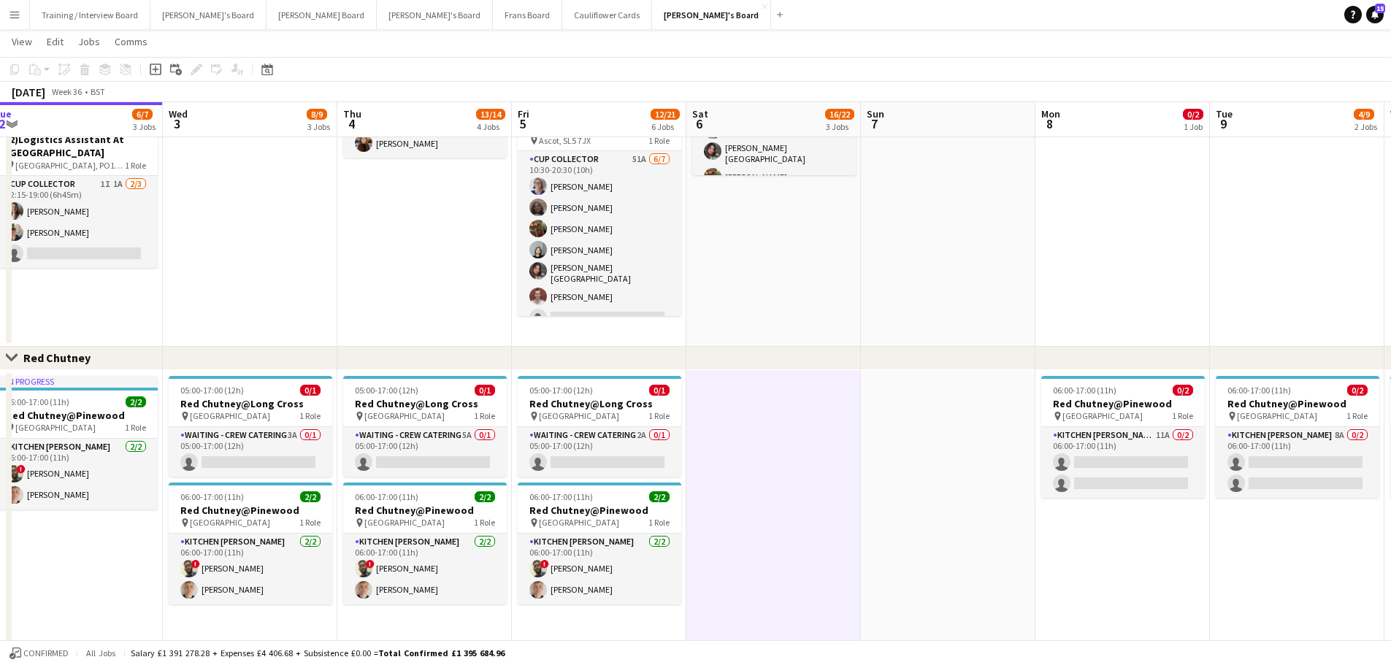
click at [925, 533] on app-date-cell at bounding box center [948, 545] width 174 height 350
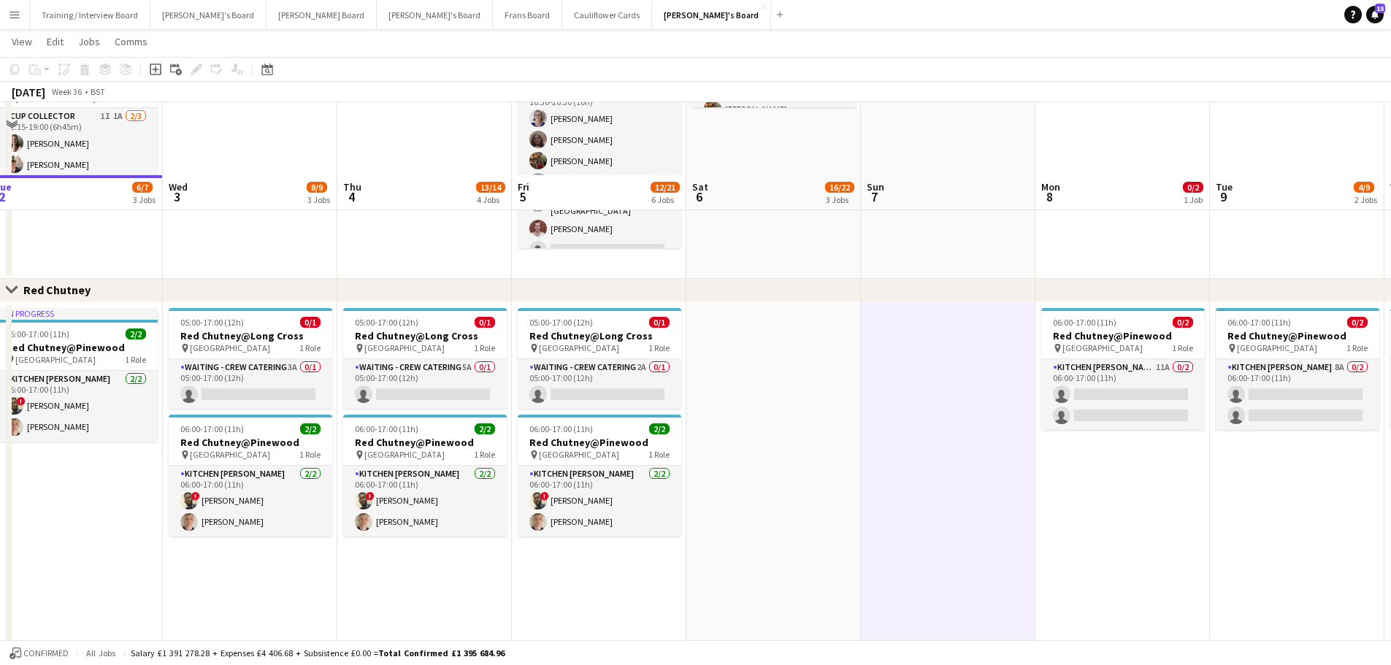
scroll to position [1169, 0]
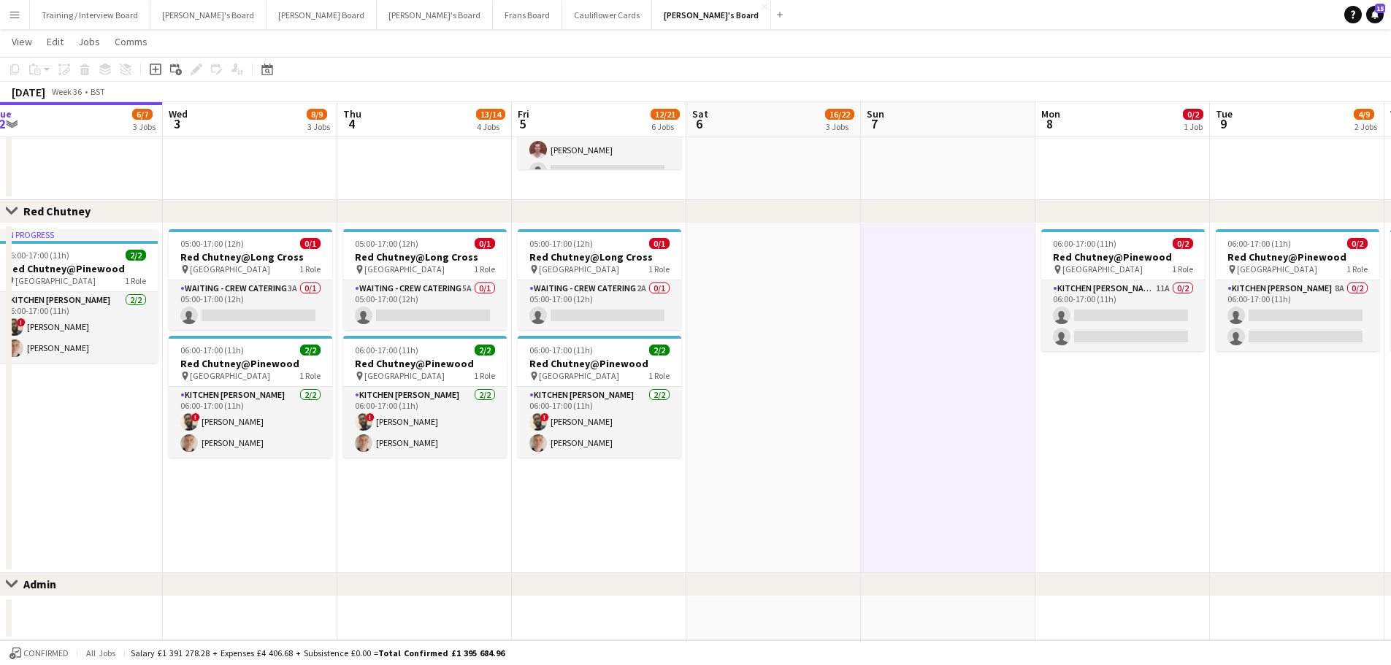
click at [891, 620] on app-date-cell at bounding box center [948, 618] width 174 height 44
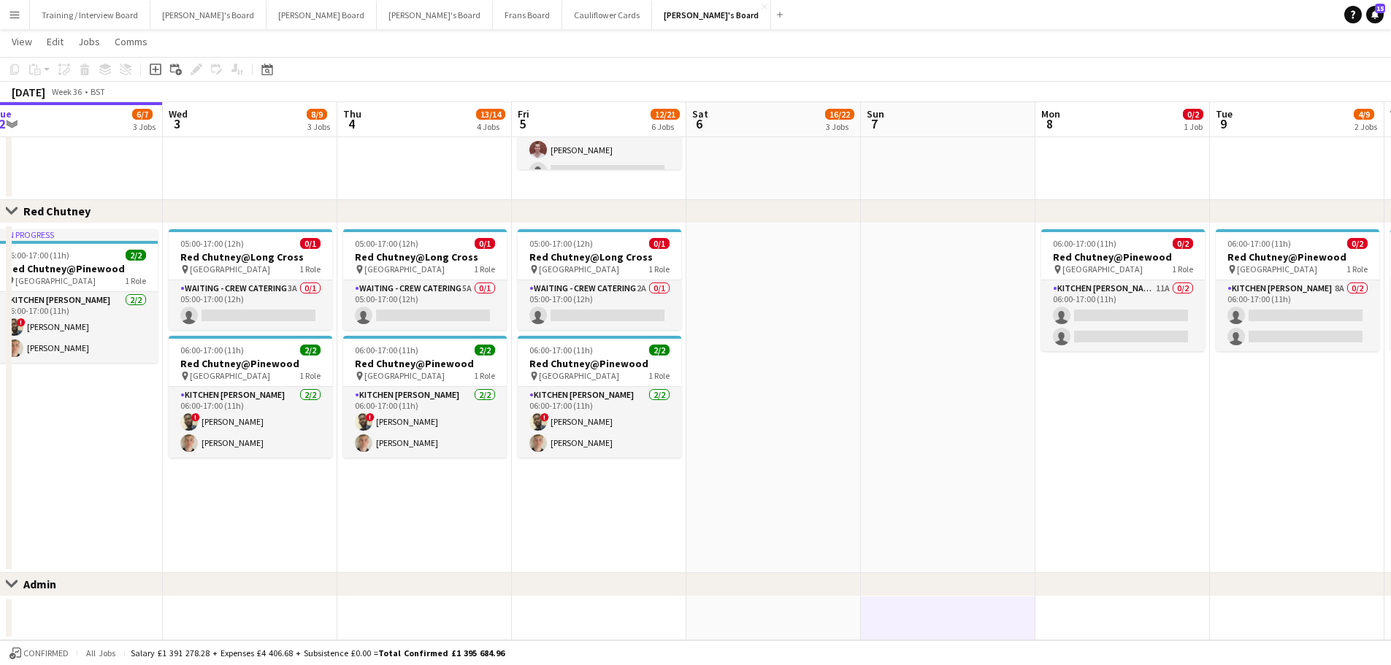
click at [843, 617] on app-date-cell at bounding box center [773, 618] width 174 height 44
click at [815, 481] on app-date-cell at bounding box center [773, 398] width 174 height 350
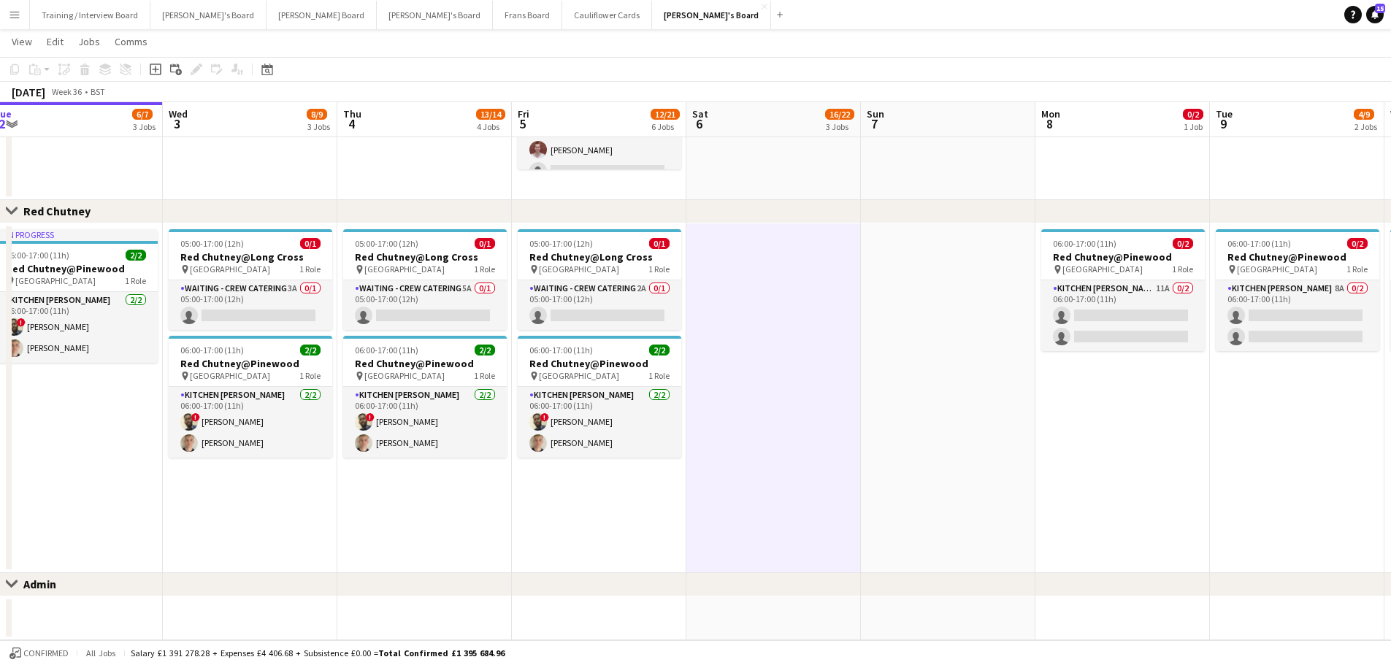
click at [1004, 436] on app-date-cell at bounding box center [948, 398] width 174 height 350
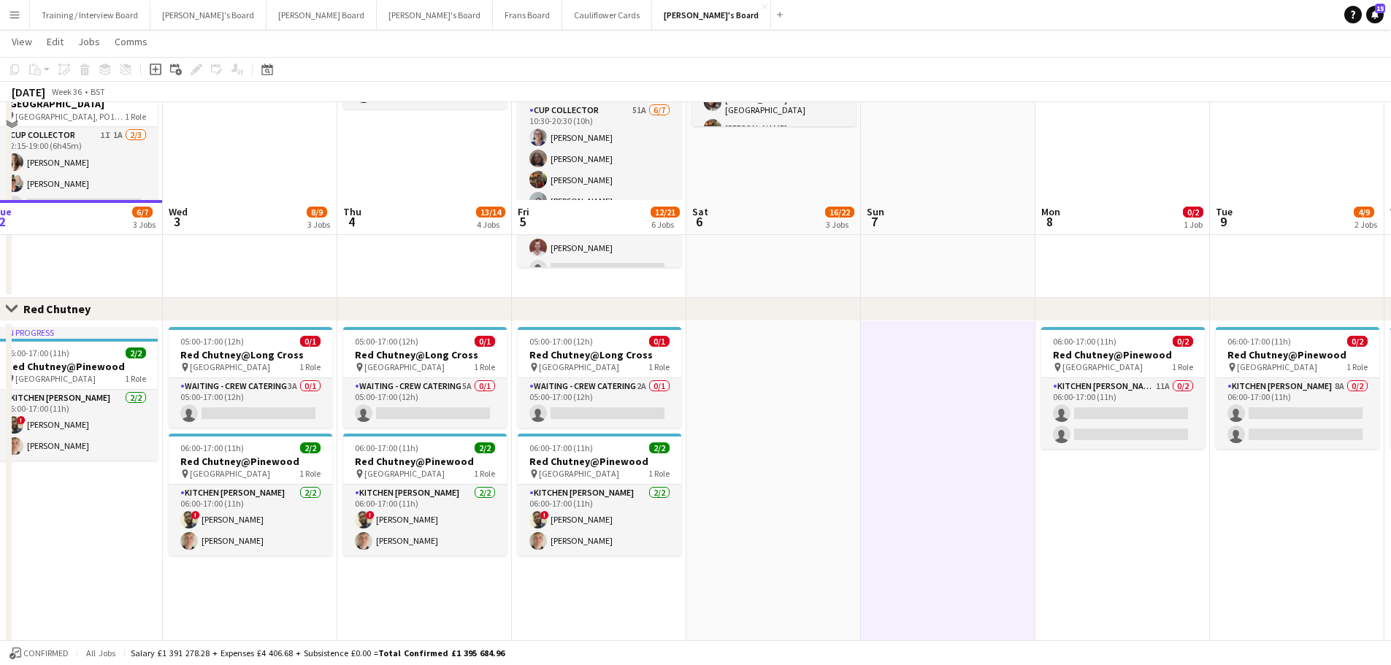
scroll to position [950, 0]
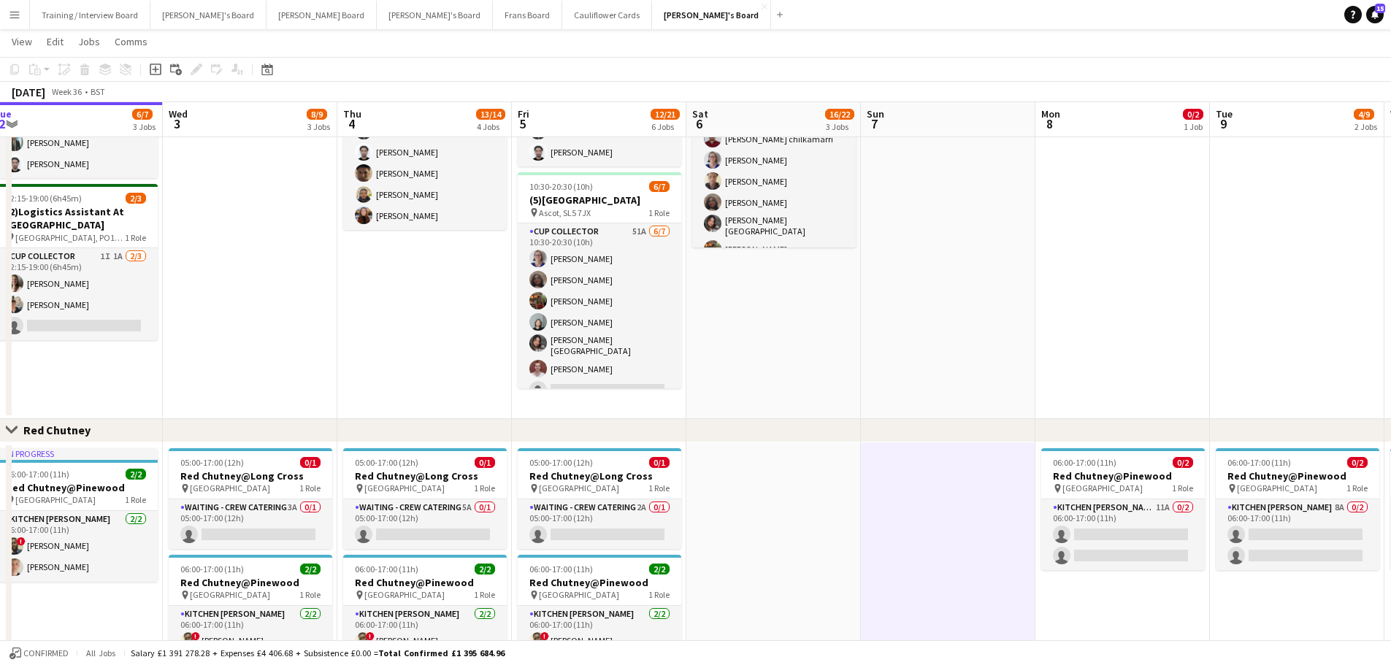
click at [891, 231] on app-date-cell at bounding box center [948, 222] width 174 height 393
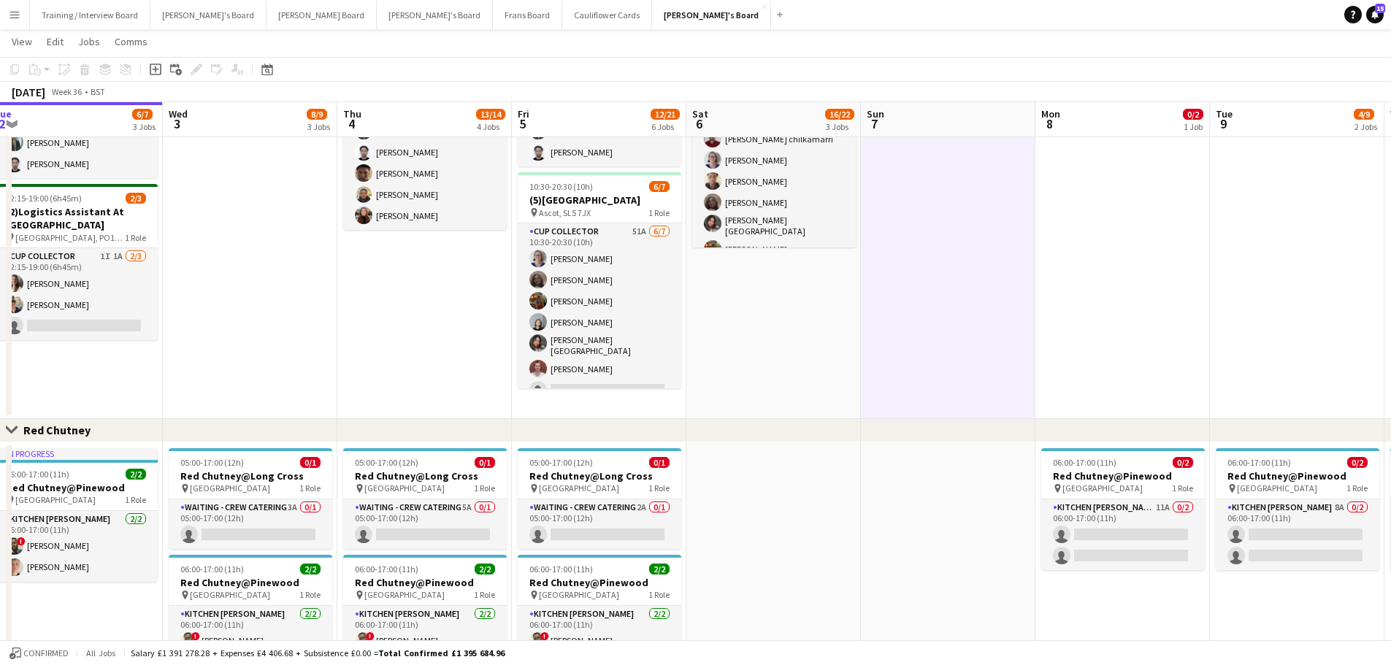
click at [811, 320] on app-date-cell "10:30-20:30 (10h) 12/14 (10)Ascot Racecourse pin Ascot, SL5 7JX 1 Role CUP COLL…" at bounding box center [773, 222] width 174 height 393
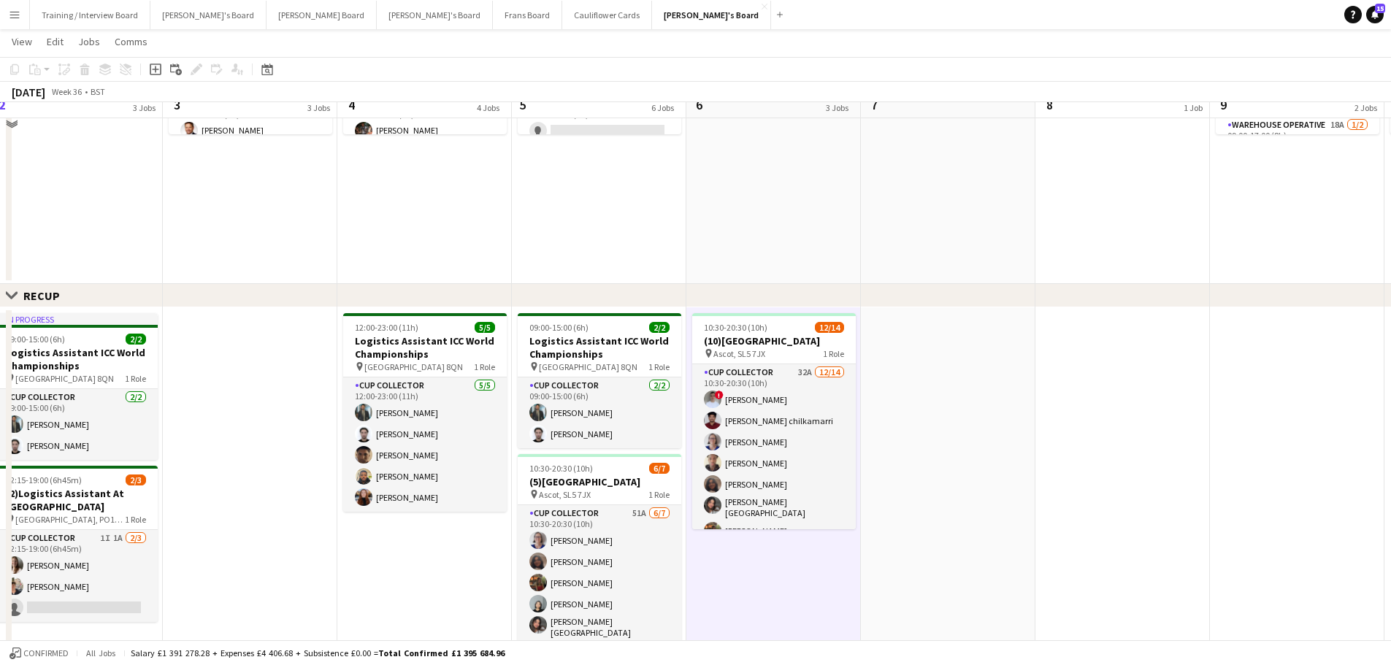
scroll to position [585, 0]
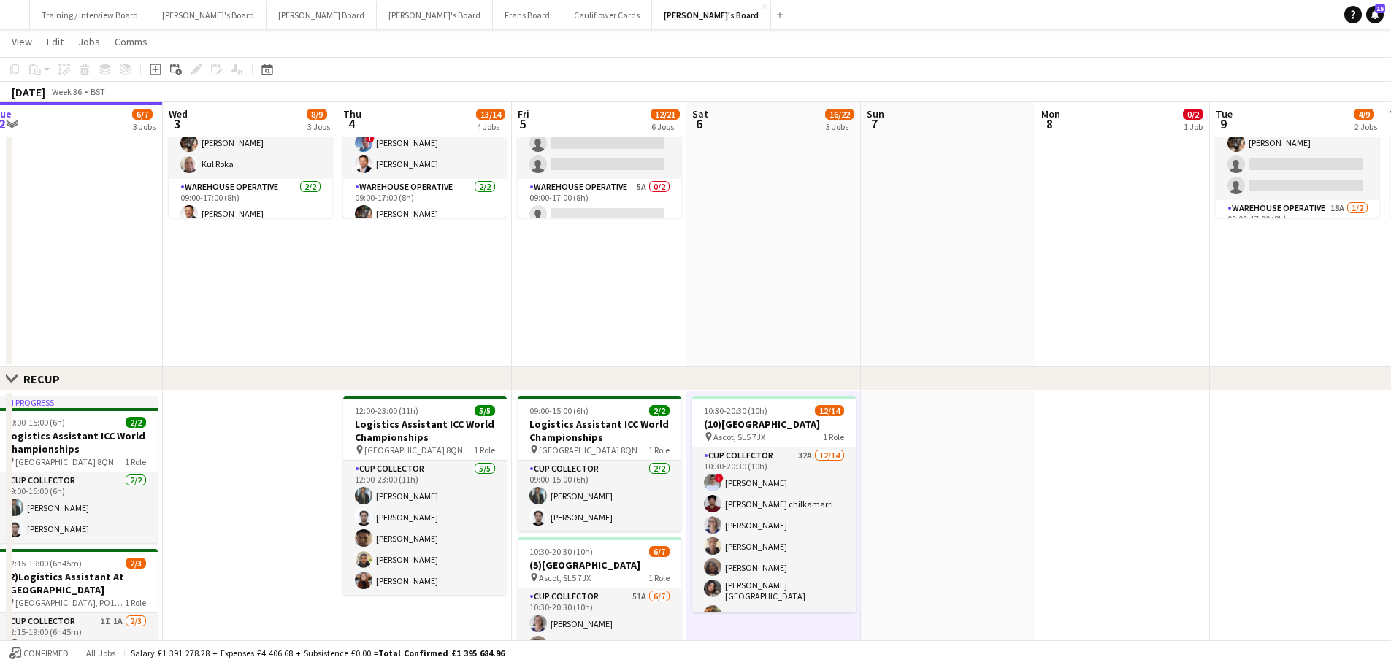
click at [804, 242] on app-date-cell at bounding box center [773, 182] width 174 height 372
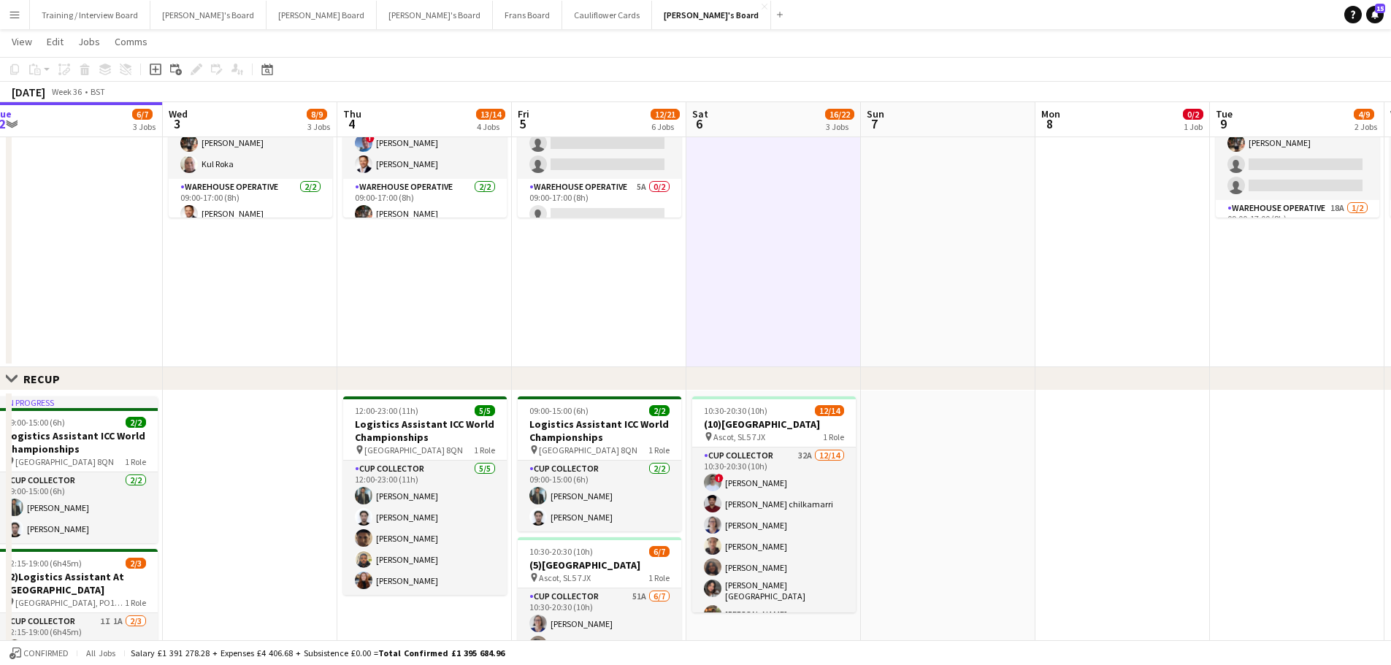
click at [958, 285] on app-date-cell at bounding box center [948, 182] width 174 height 372
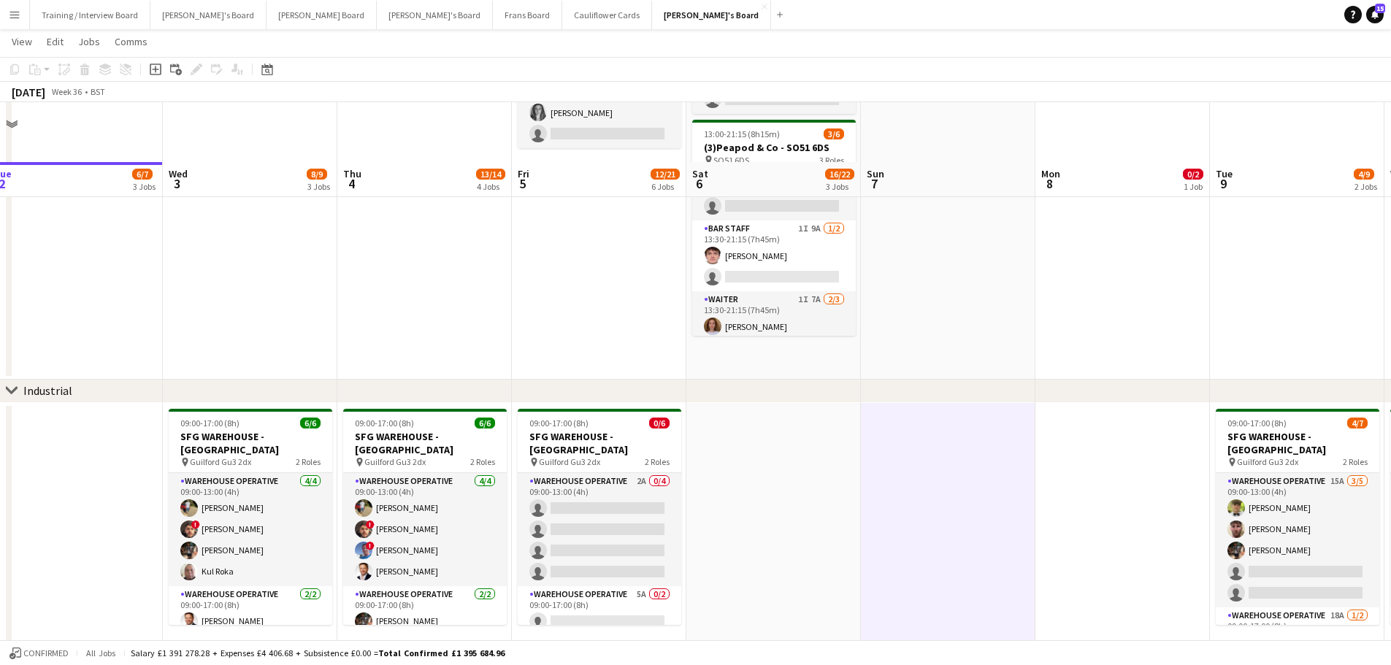
scroll to position [147, 0]
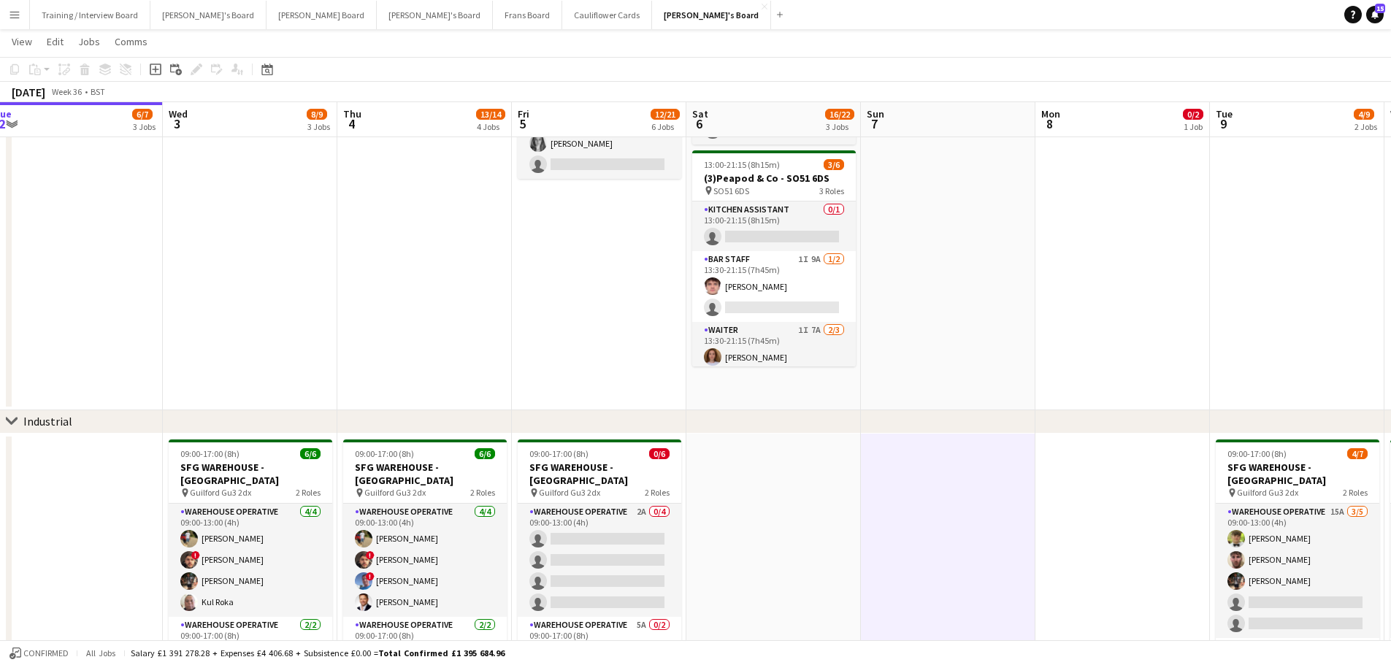
click at [948, 301] on app-date-cell at bounding box center [948, 213] width 174 height 393
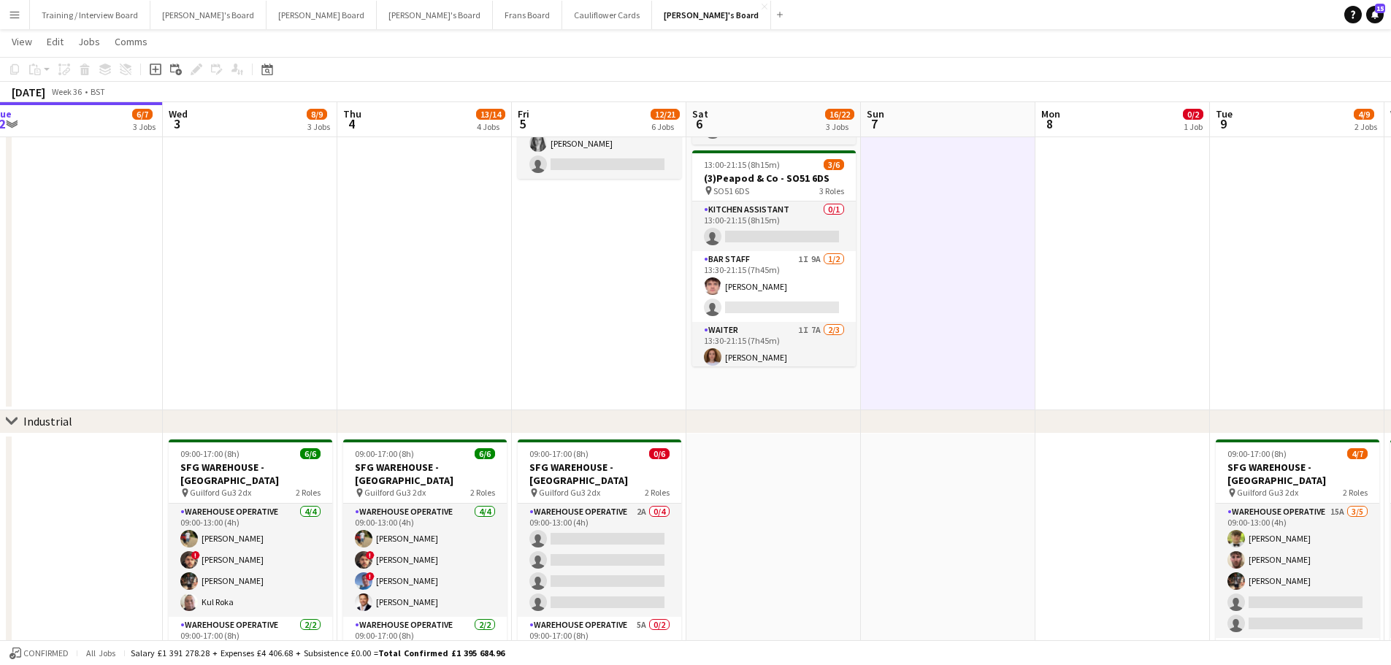
click at [775, 382] on app-date-cell "08:30-16:00 (7h30m) 1/2 Golden Fords Cafe - GU4 8AW pin Golden Ford GU4 8AW 1 R…" at bounding box center [773, 213] width 174 height 393
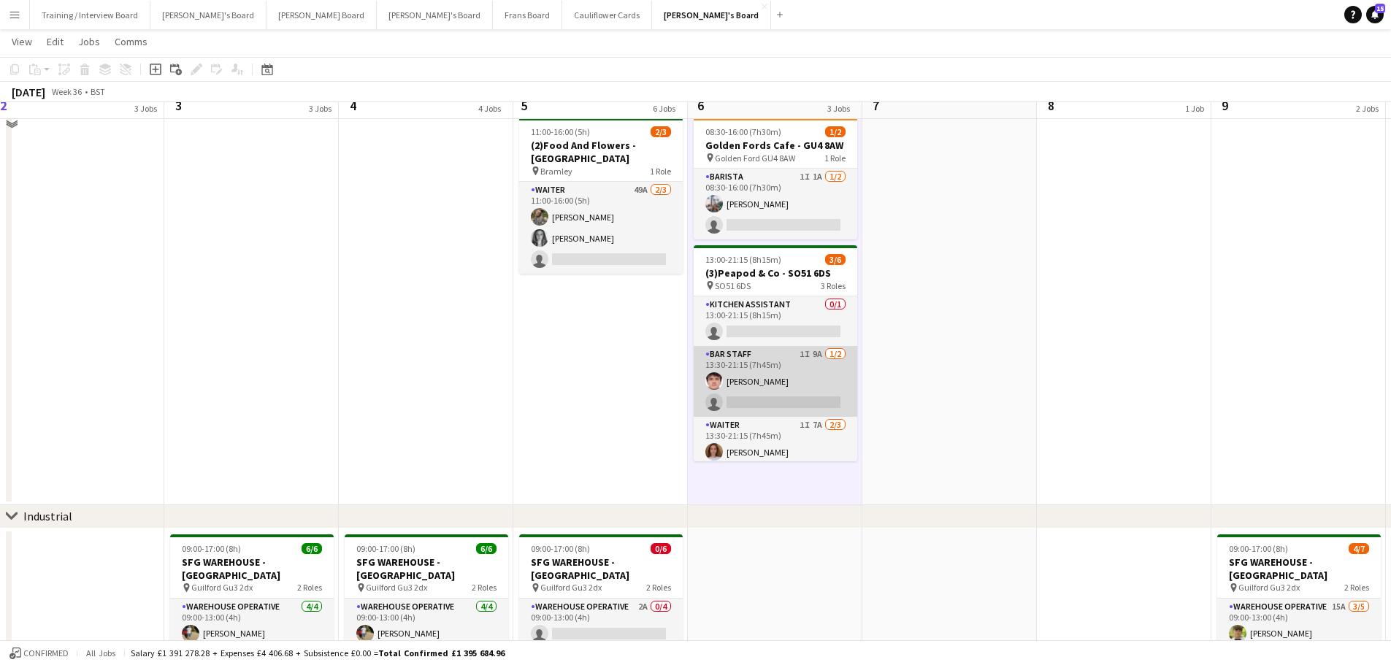
scroll to position [0, 0]
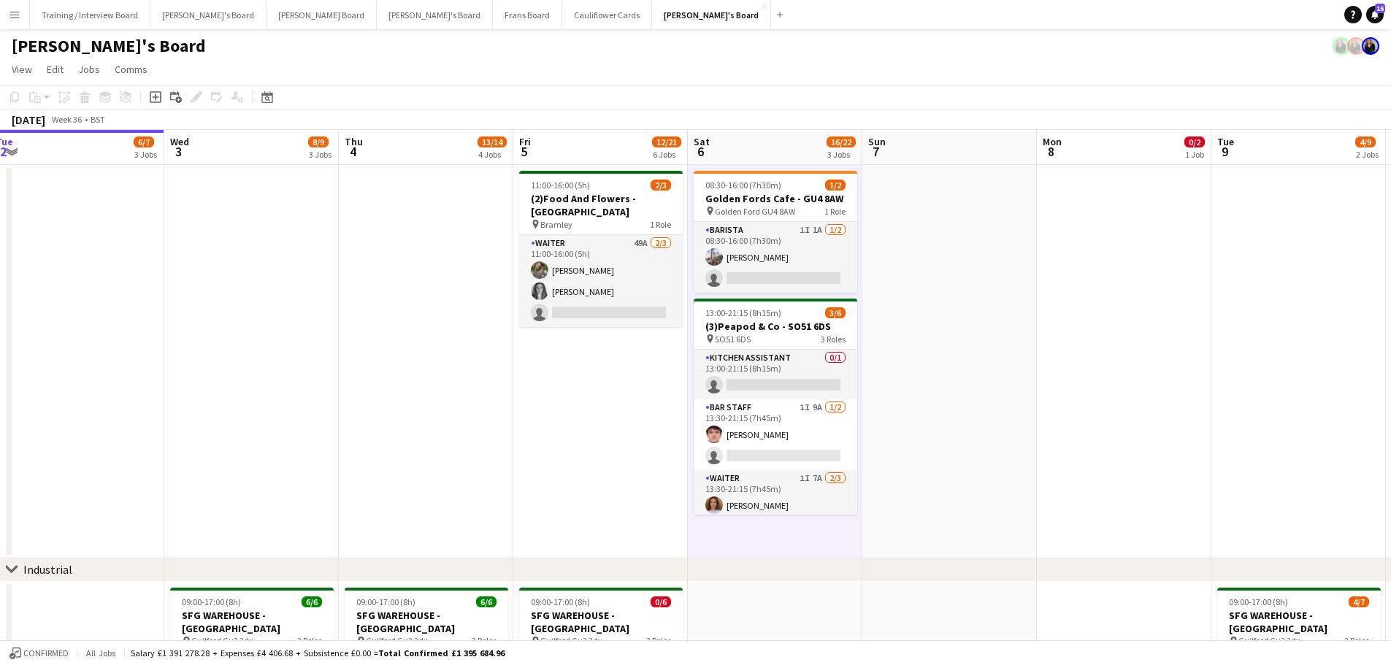
click at [885, 383] on app-date-cell at bounding box center [949, 361] width 174 height 393
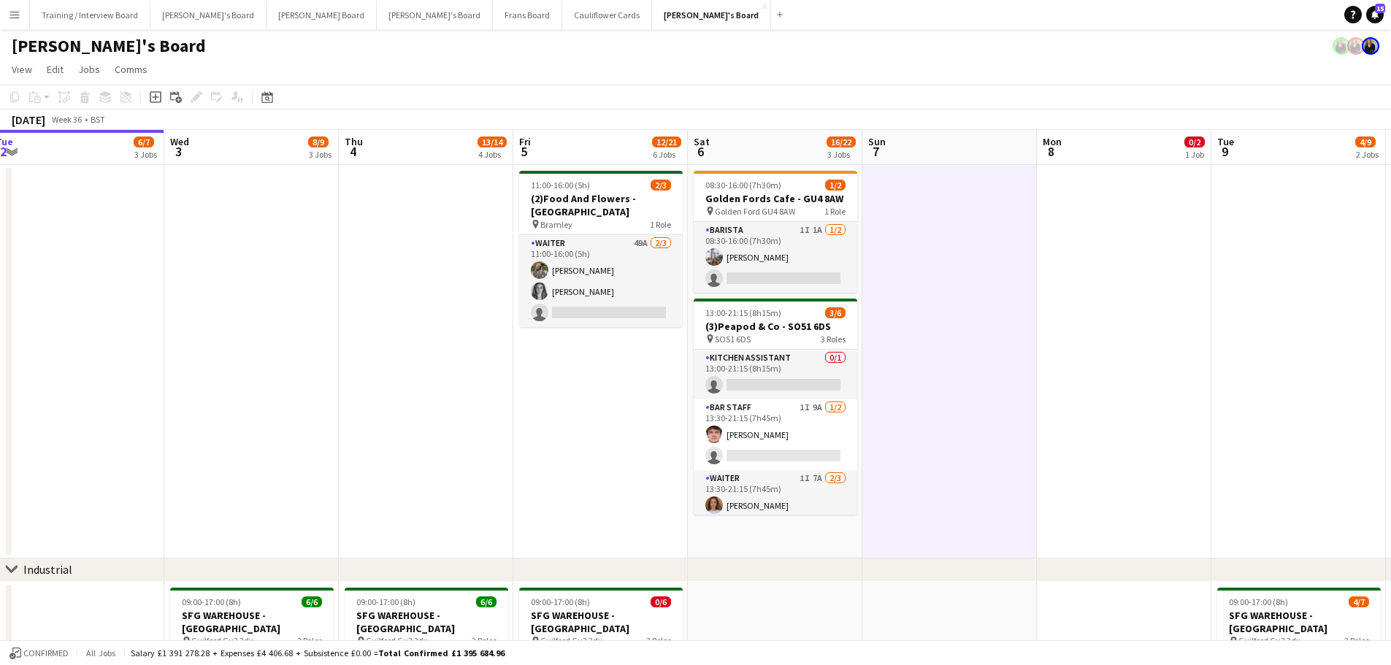
click at [832, 541] on app-date-cell "08:30-16:00 (7h30m) 1/2 Golden Fords Cafe - GU4 8AW pin Golden Ford GU4 8AW 1 R…" at bounding box center [775, 361] width 174 height 393
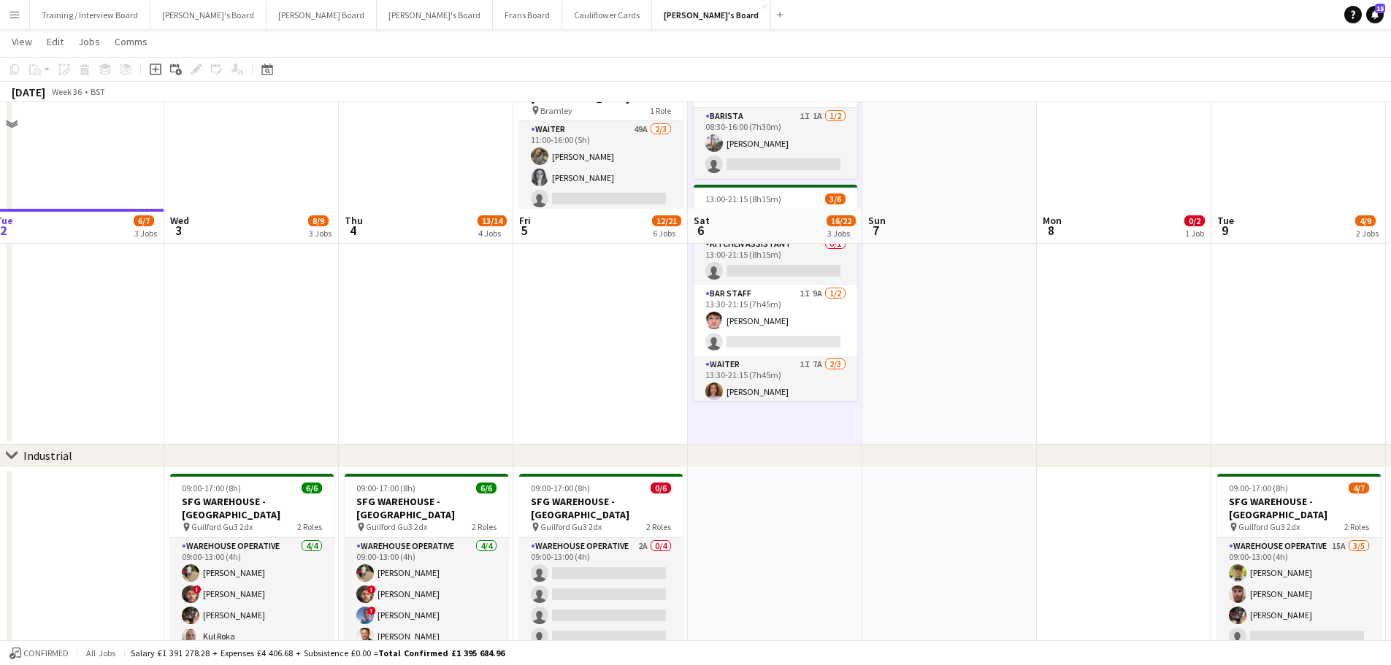
scroll to position [219, 0]
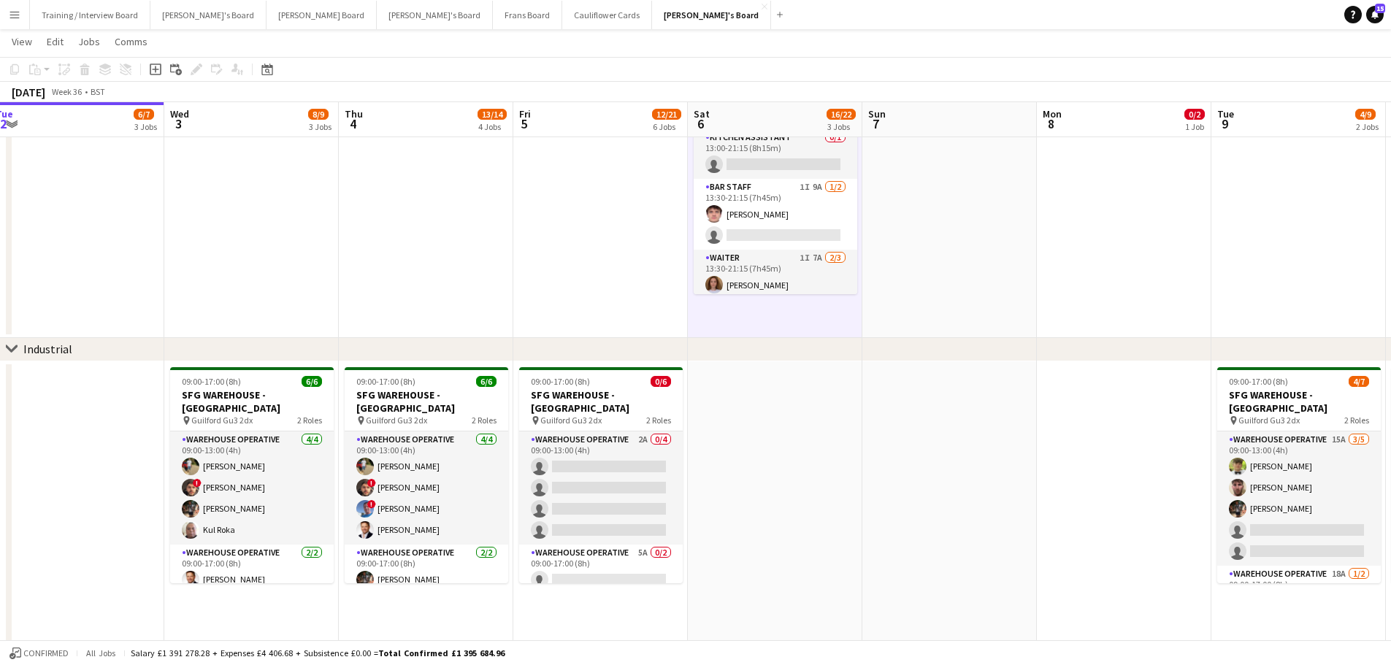
click at [929, 293] on app-date-cell at bounding box center [949, 141] width 174 height 393
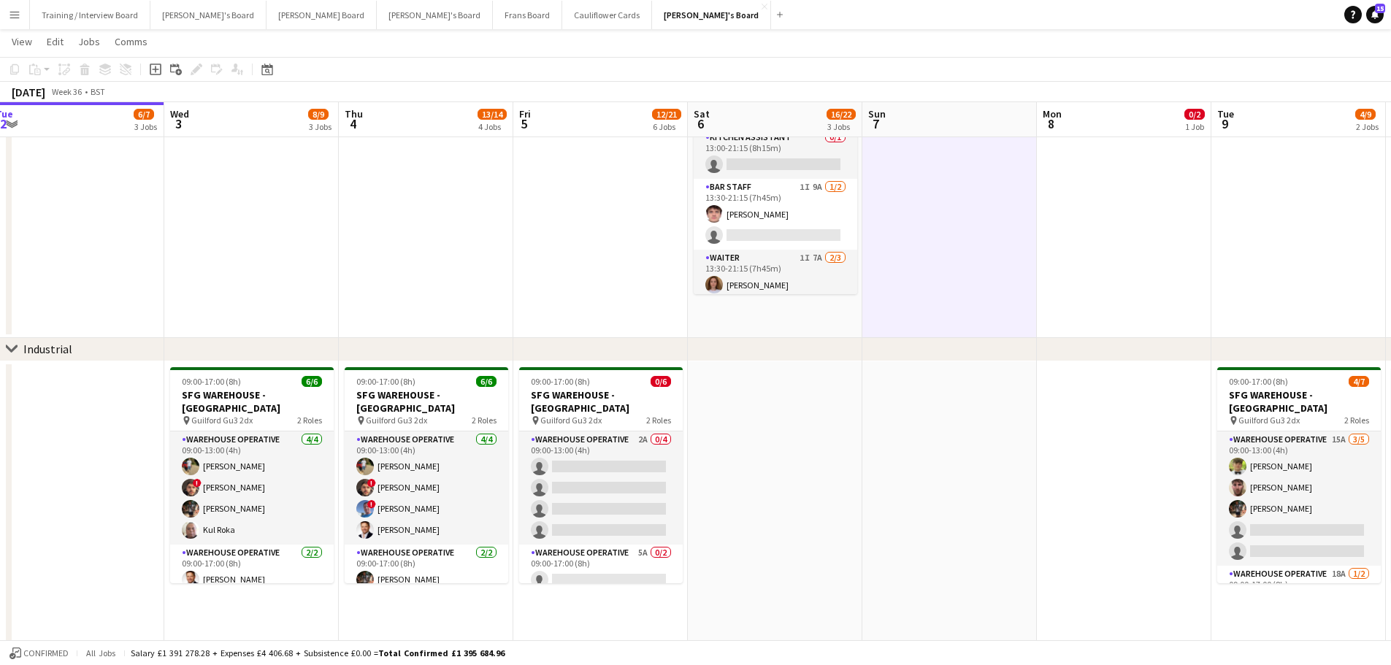
click at [762, 308] on app-date-cell "08:30-16:00 (7h30m) 1/2 Golden Fords Cafe - GU4 8AW pin Golden Ford GU4 8AW 1 R…" at bounding box center [775, 141] width 174 height 393
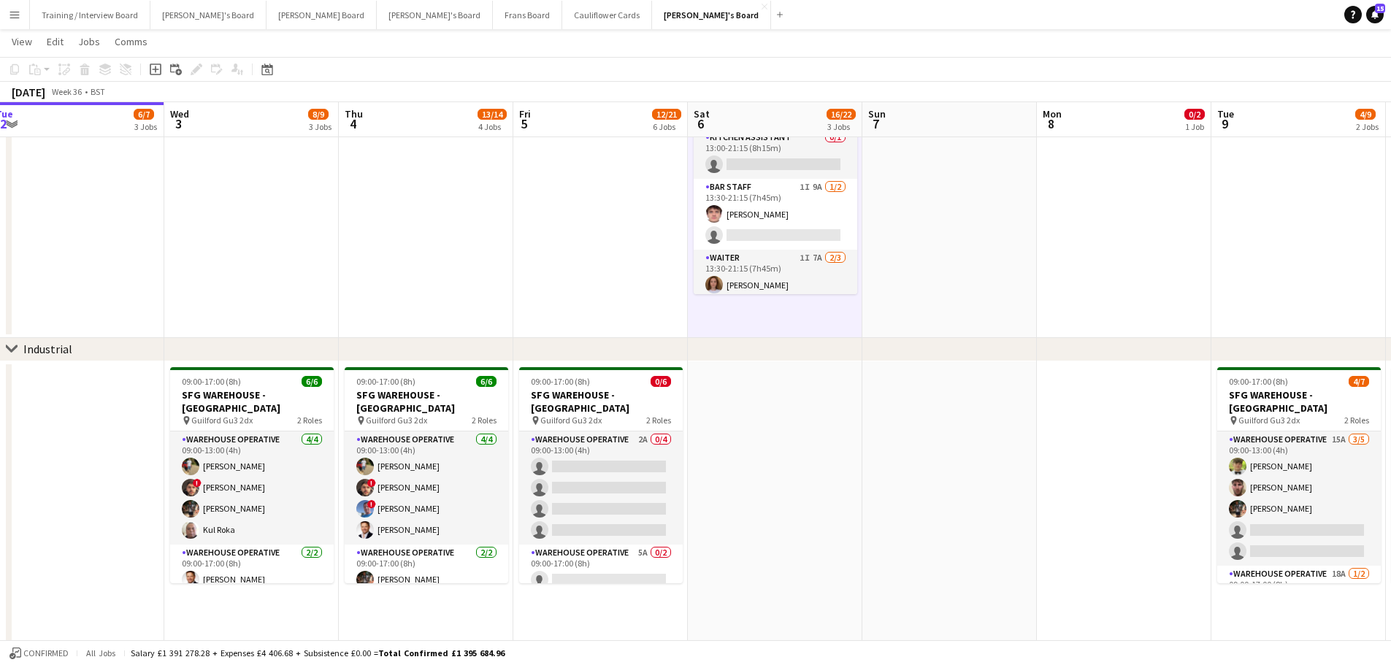
click at [932, 305] on app-date-cell at bounding box center [949, 141] width 174 height 393
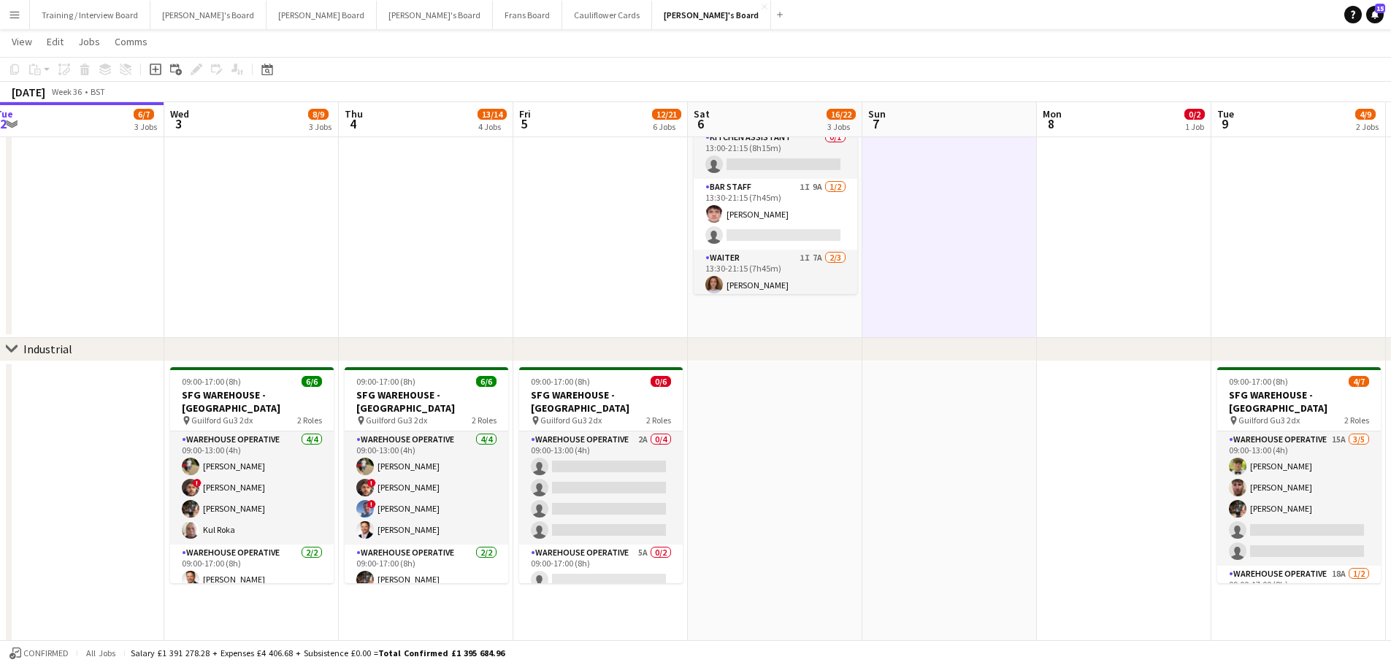
click at [803, 320] on app-date-cell "08:30-16:00 (7h30m) 1/2 Golden Fords Cafe - GU4 8AW pin Golden Ford GU4 8AW 1 R…" at bounding box center [775, 141] width 174 height 393
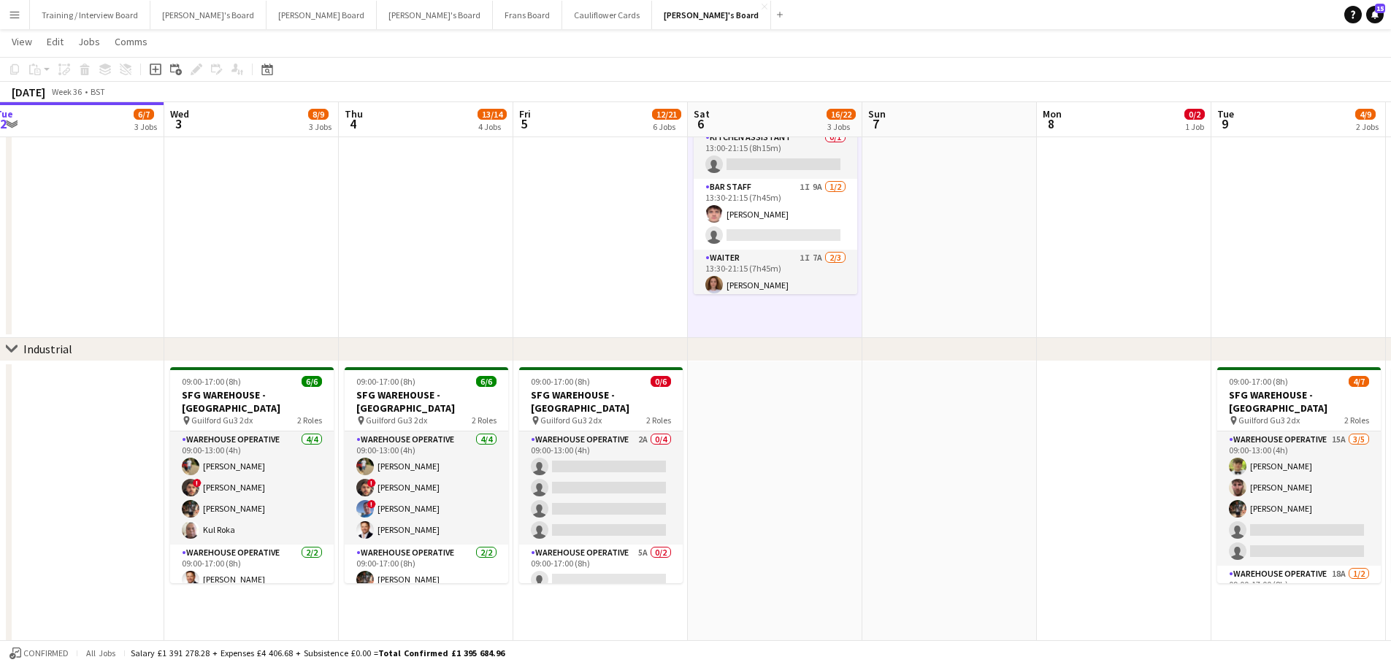
click at [791, 407] on app-date-cell at bounding box center [775, 547] width 174 height 372
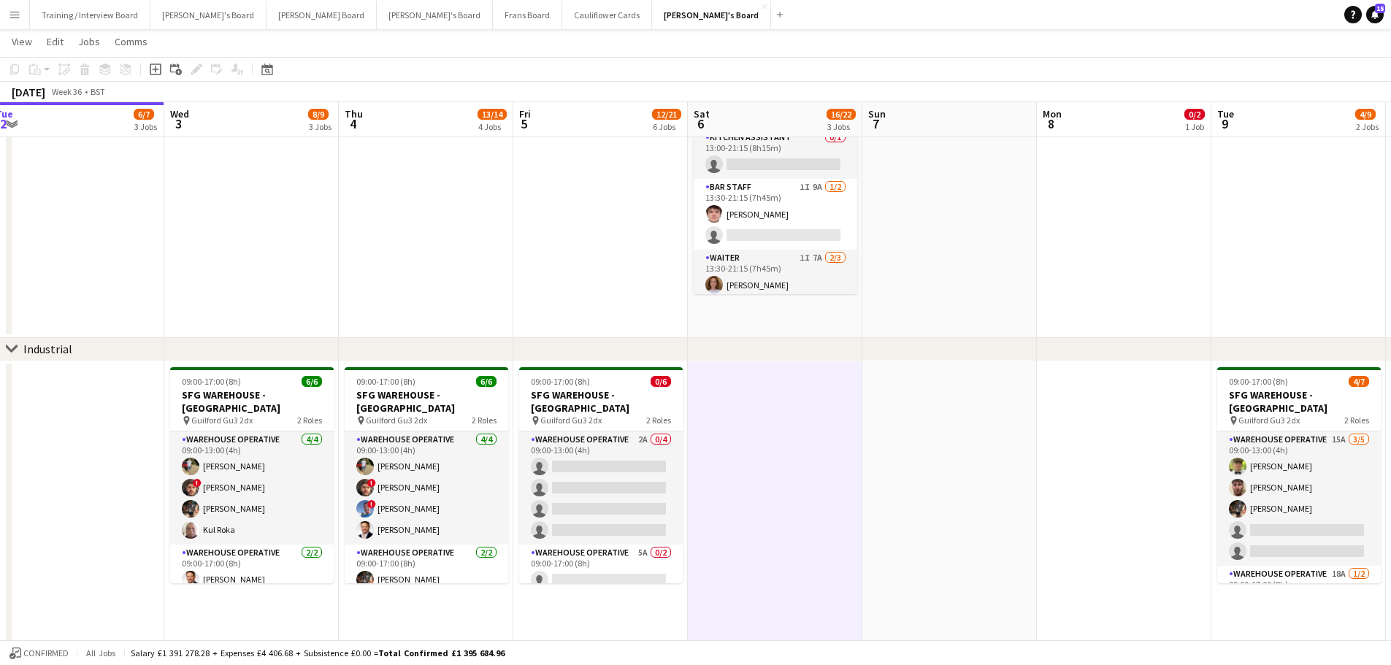
click at [1015, 502] on app-date-cell at bounding box center [949, 547] width 174 height 372
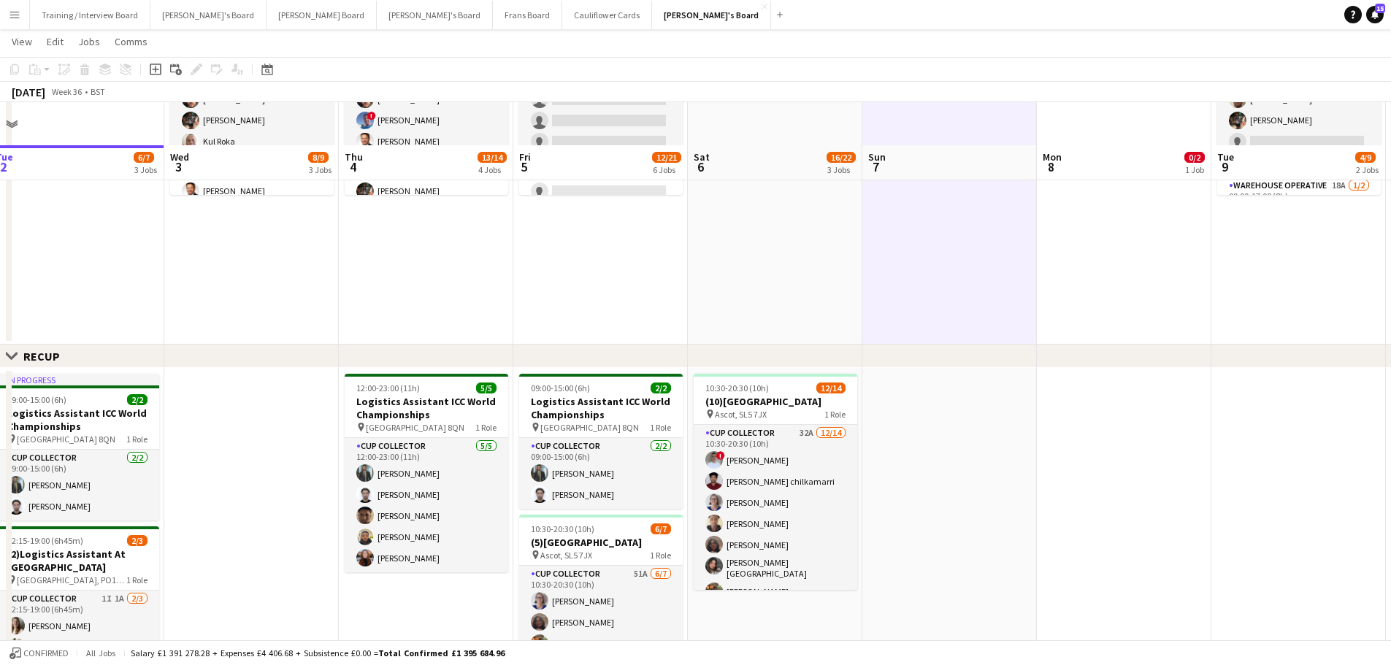
scroll to position [657, 0]
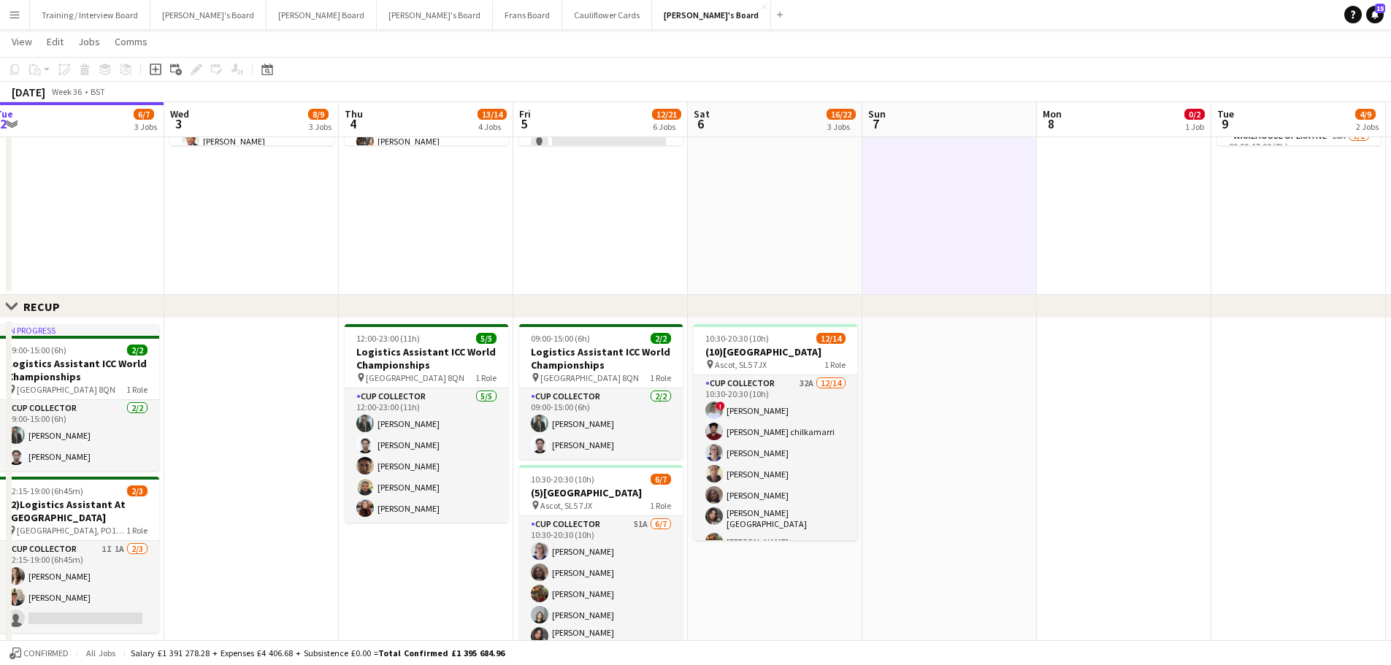
click at [950, 529] on app-date-cell at bounding box center [949, 514] width 174 height 393
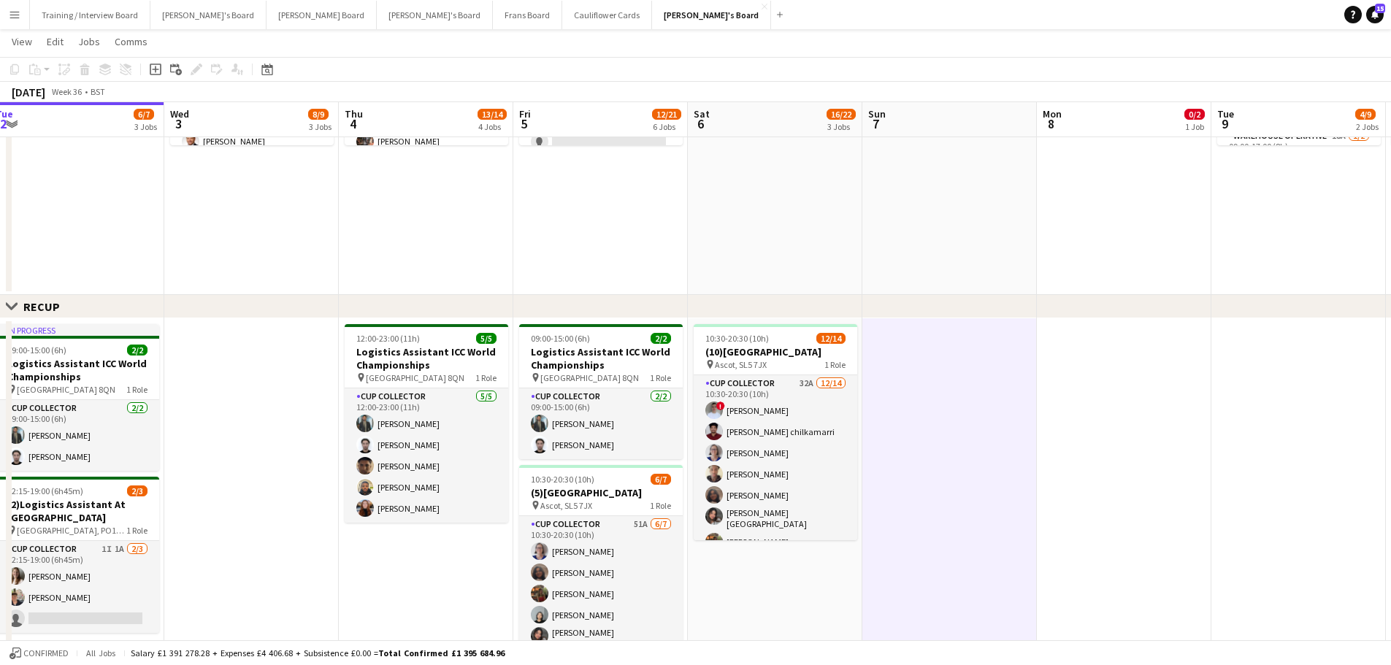
click at [834, 552] on app-date-cell "10:30-20:30 (10h) 12/14 (10)Ascot Racecourse pin Ascot, SL5 7JX 1 Role CUP COLL…" at bounding box center [775, 514] width 174 height 393
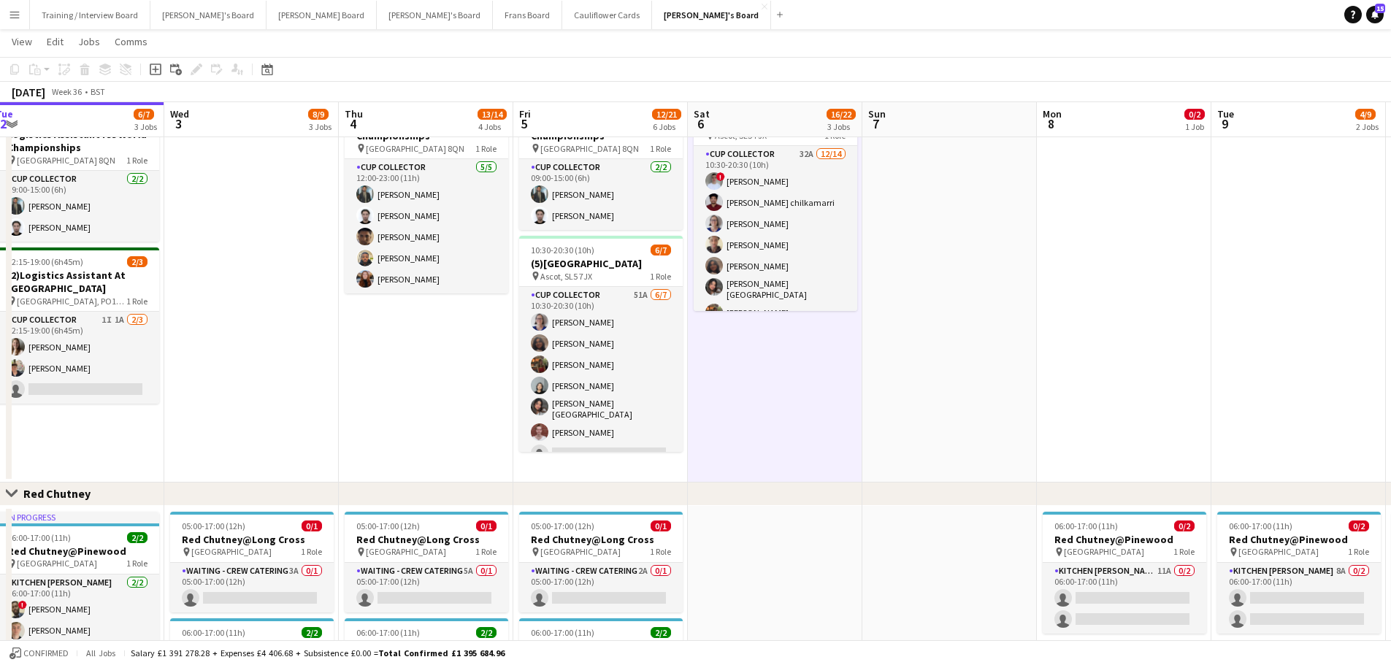
scroll to position [1022, 0]
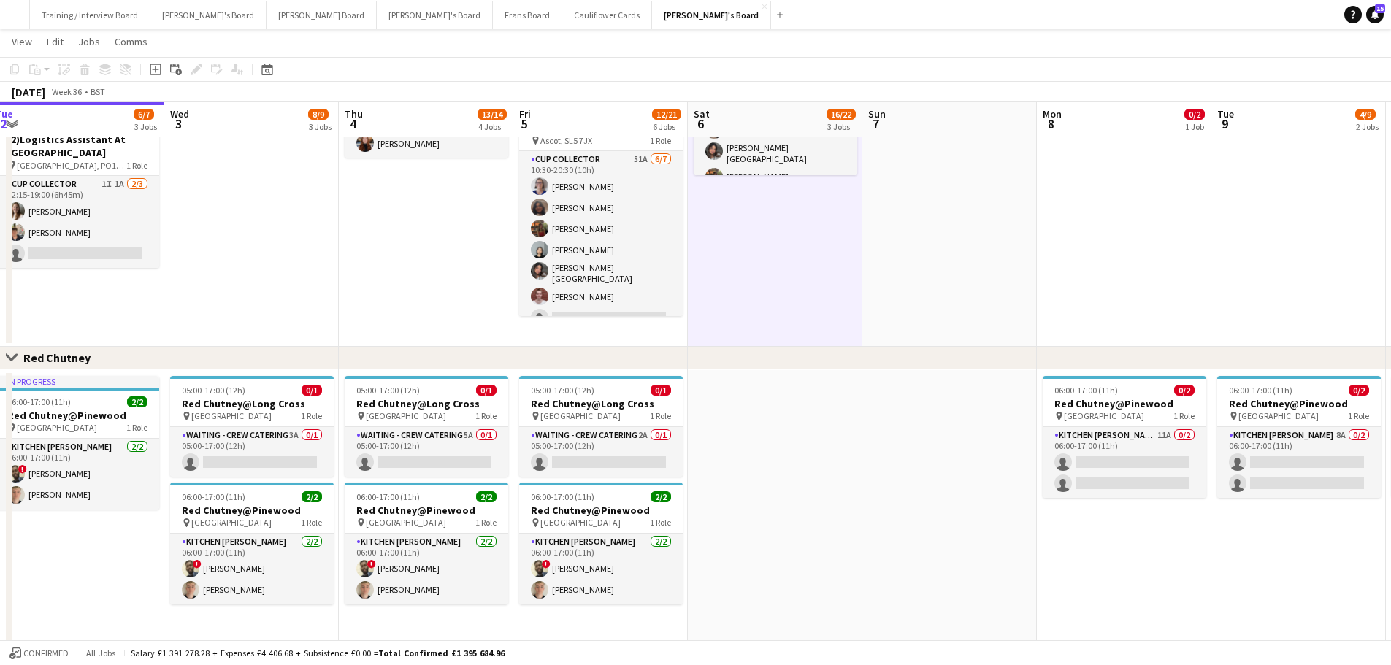
click at [936, 553] on app-date-cell at bounding box center [949, 545] width 174 height 350
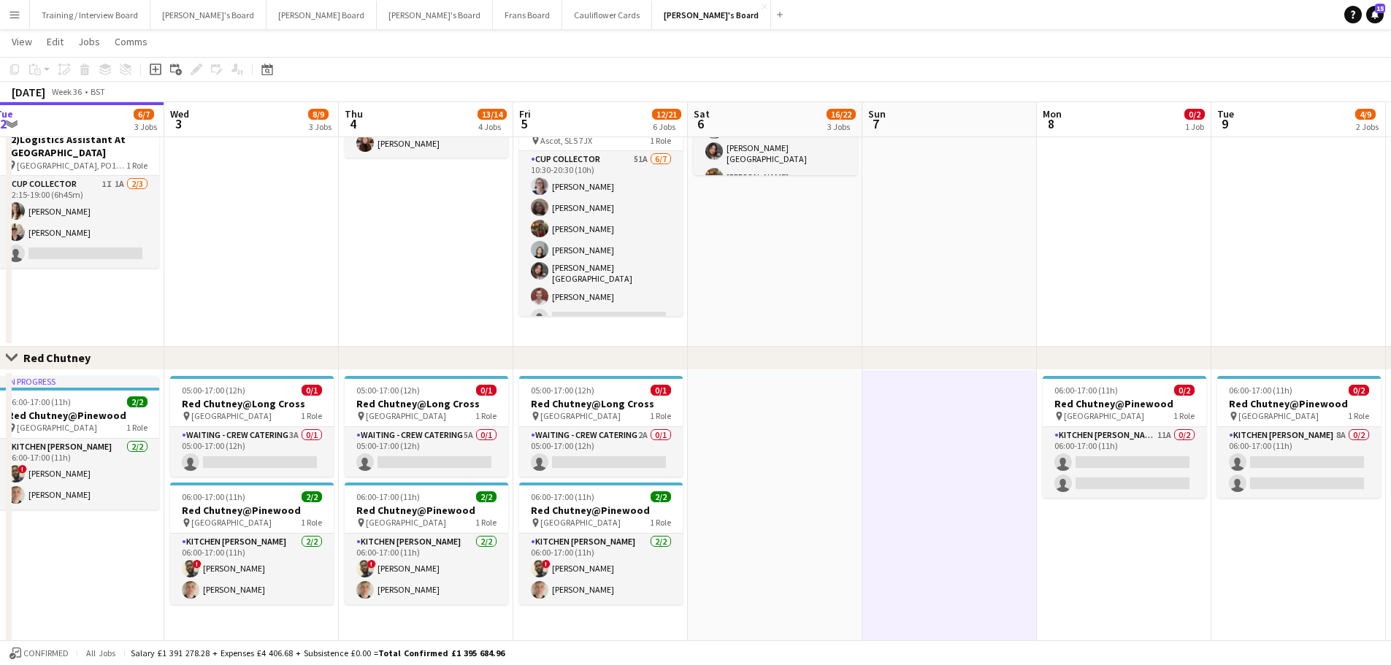
click at [821, 530] on app-date-cell at bounding box center [775, 545] width 174 height 350
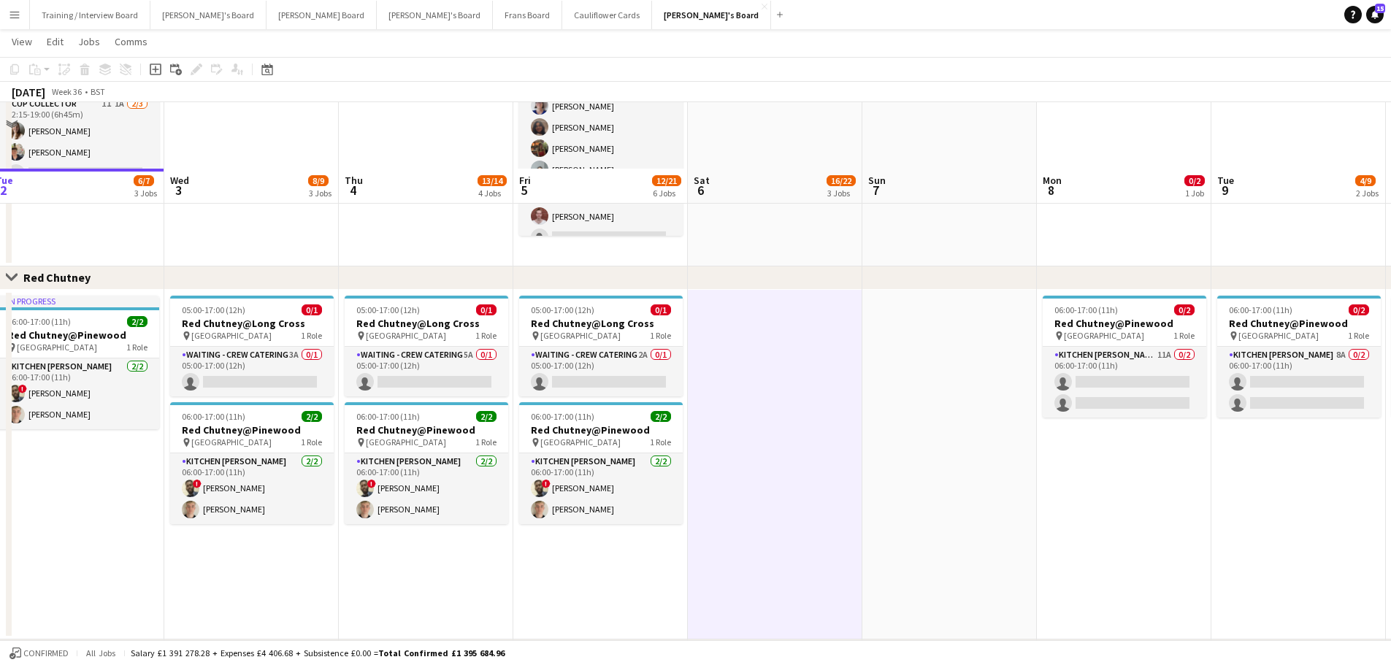
scroll to position [1169, 0]
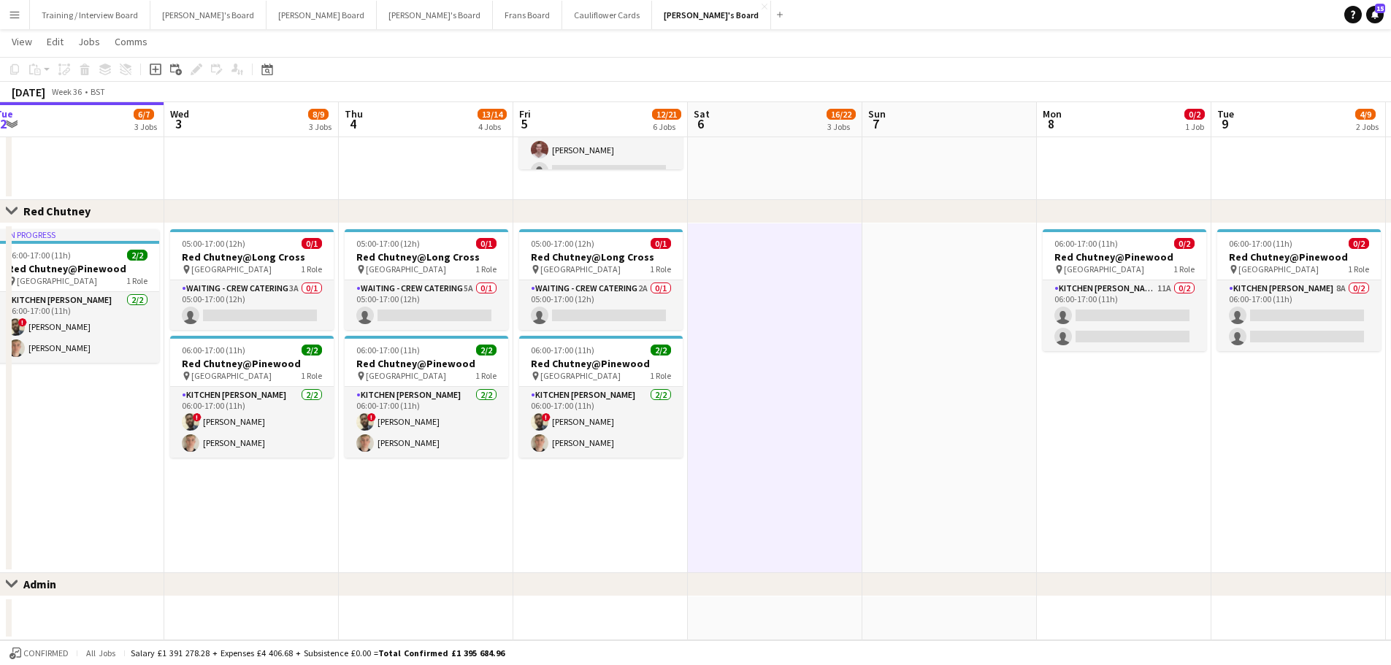
click at [933, 605] on app-date-cell at bounding box center [949, 618] width 174 height 44
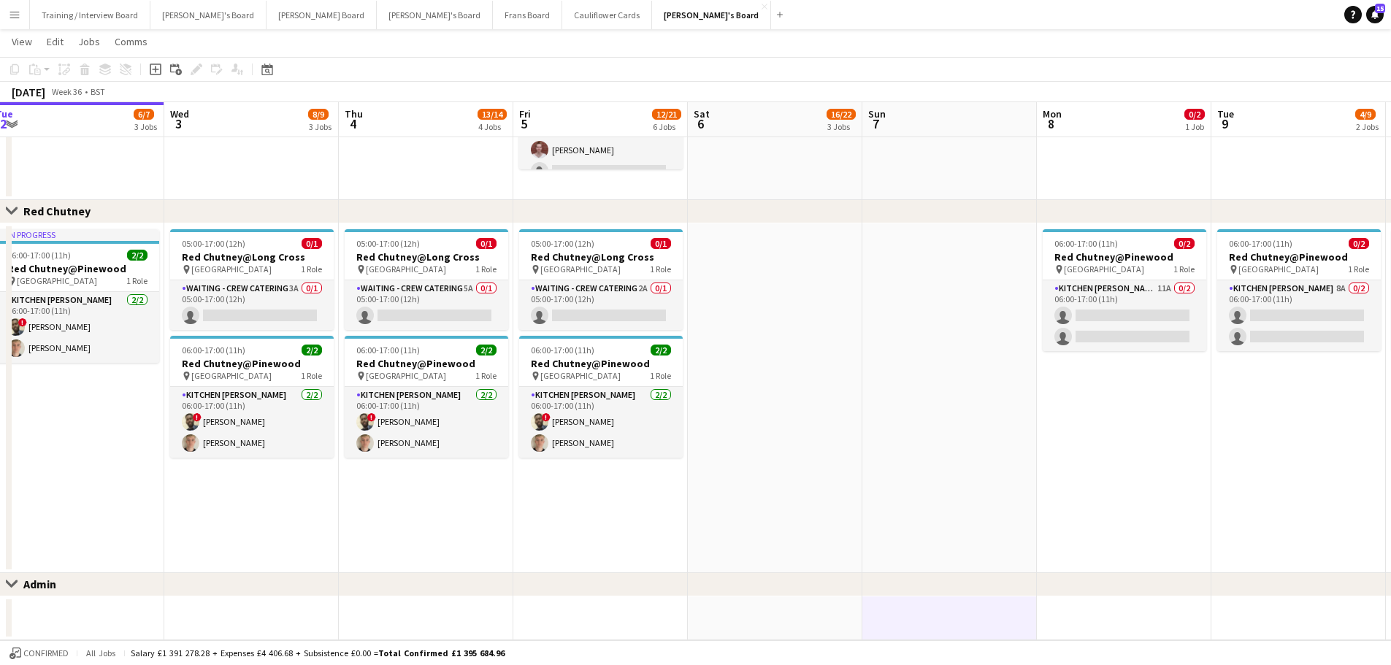
click at [794, 610] on app-date-cell at bounding box center [775, 618] width 174 height 44
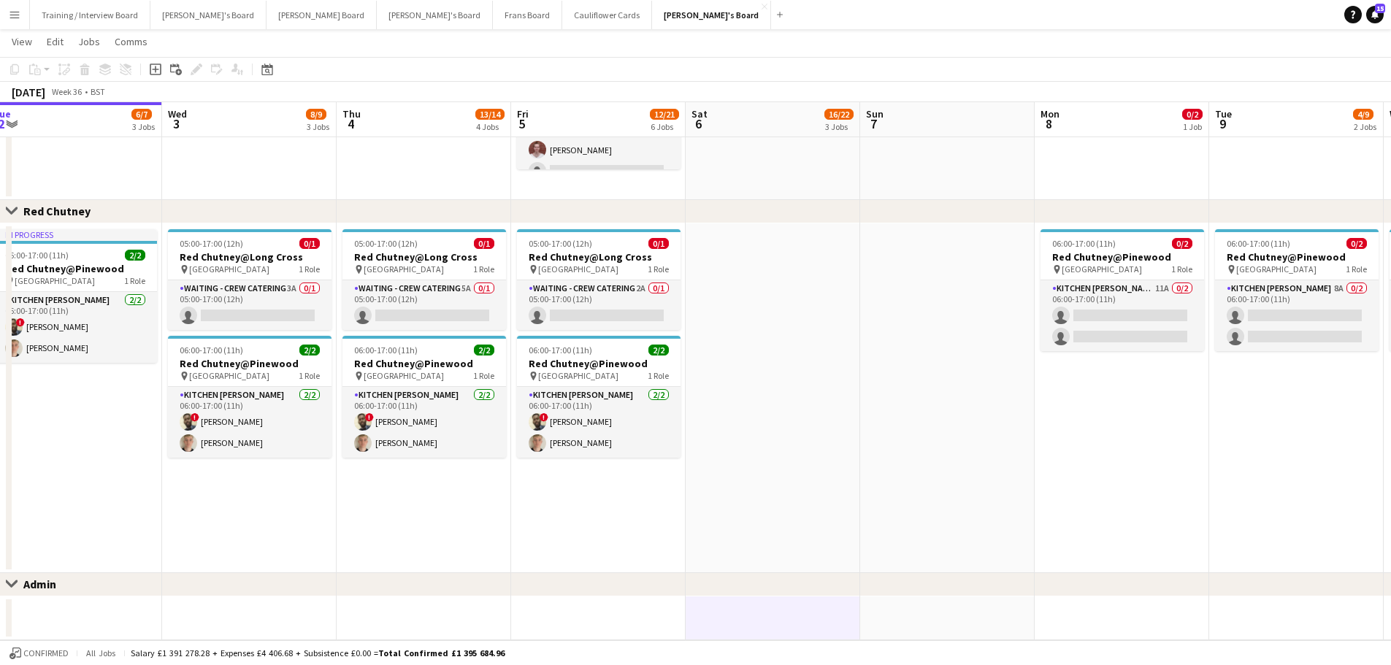
click at [751, 443] on app-date-cell at bounding box center [772, 398] width 174 height 350
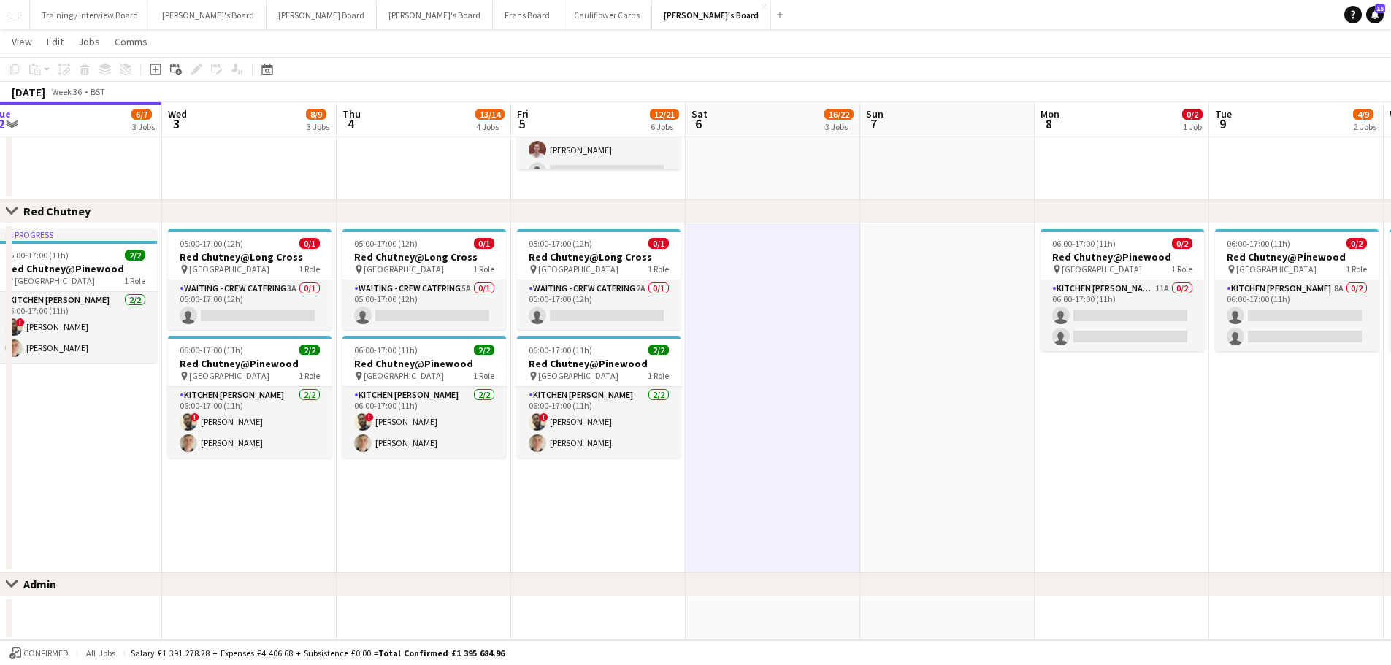
click at [925, 364] on app-date-cell at bounding box center [947, 398] width 174 height 350
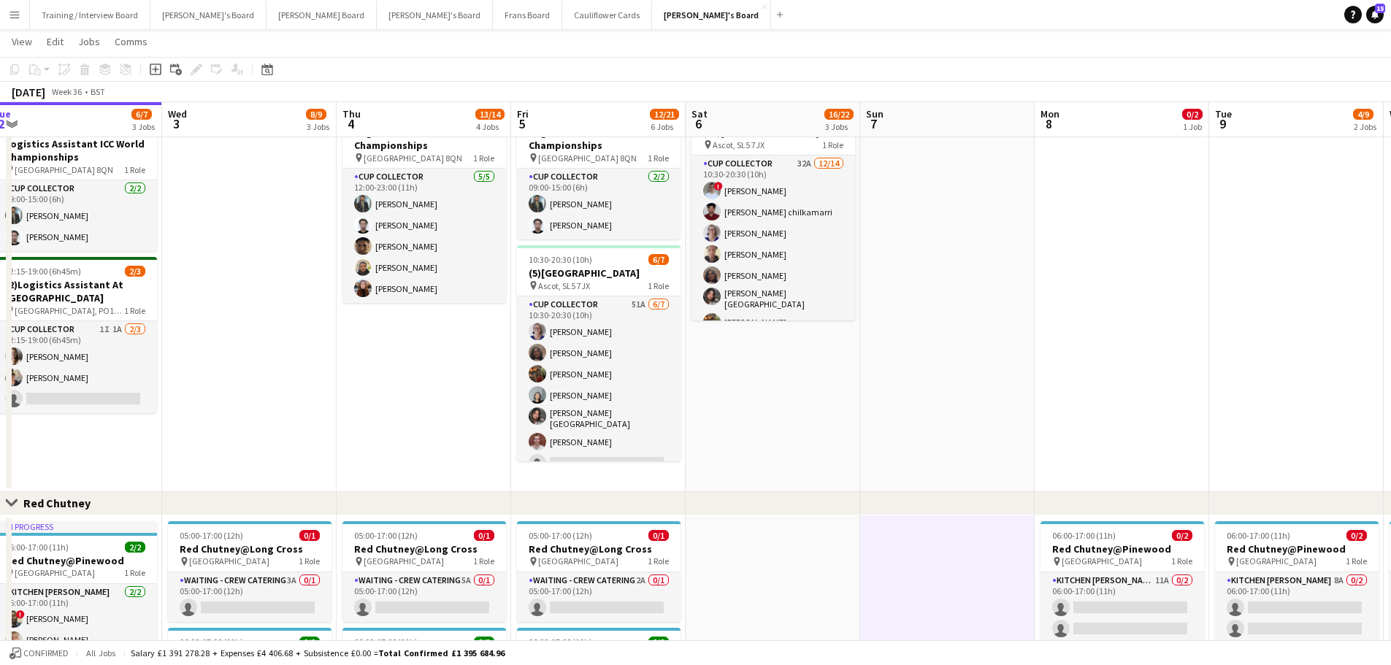
click at [919, 369] on app-date-cell at bounding box center [947, 295] width 174 height 393
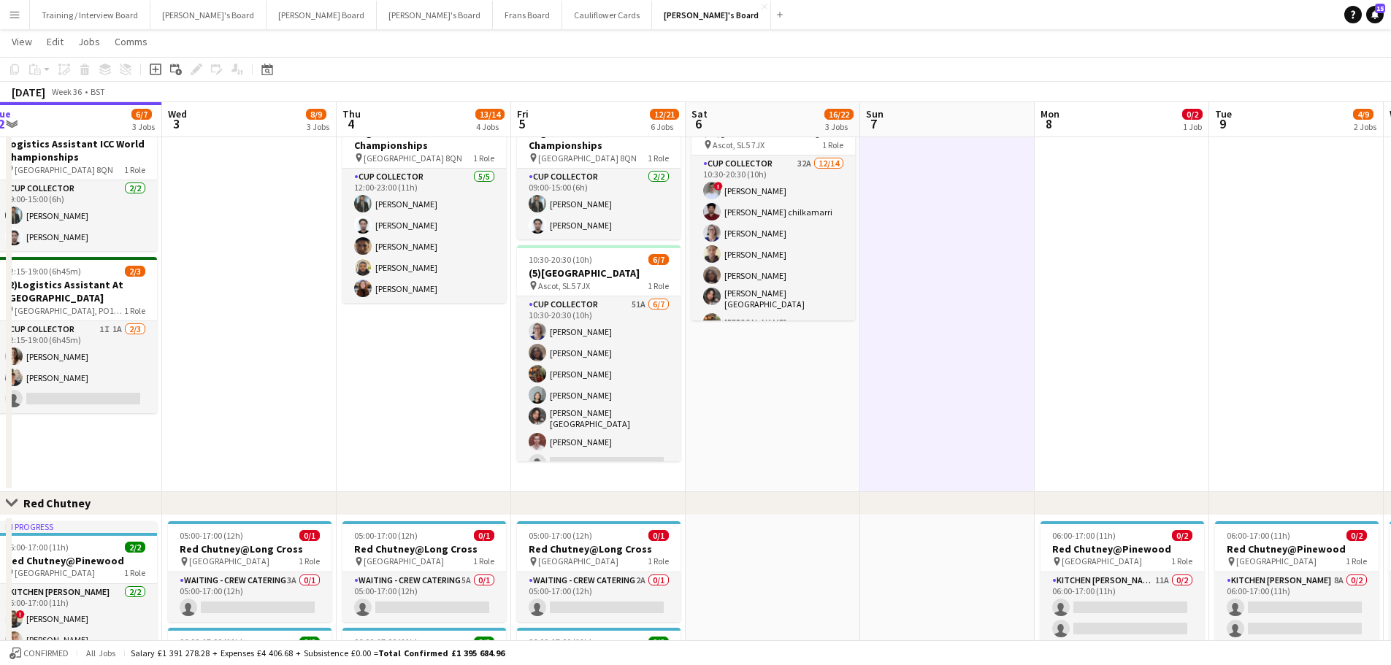
click at [739, 405] on app-date-cell "10:30-20:30 (10h) 12/14 (10)Ascot Racecourse pin Ascot, SL5 7JX 1 Role CUP COLL…" at bounding box center [772, 295] width 174 height 393
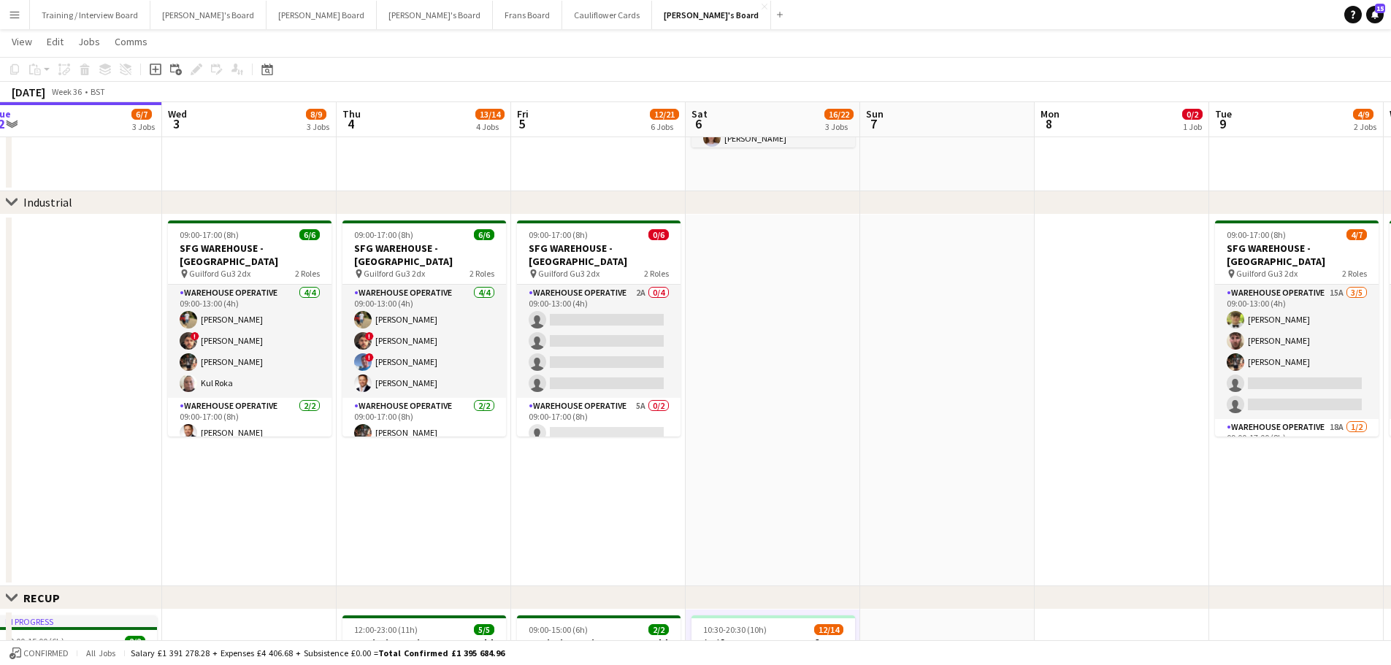
click at [755, 399] on app-date-cell at bounding box center [772, 401] width 174 height 372
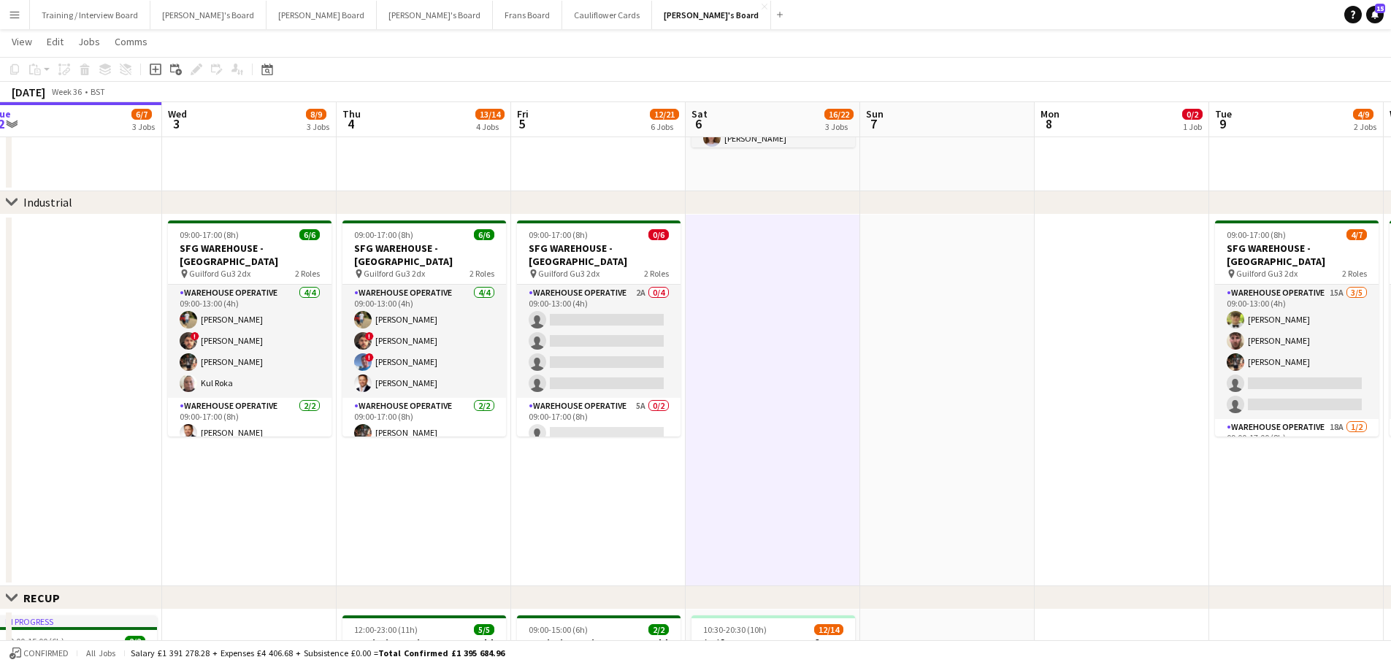
click at [1002, 404] on app-date-cell at bounding box center [947, 401] width 174 height 372
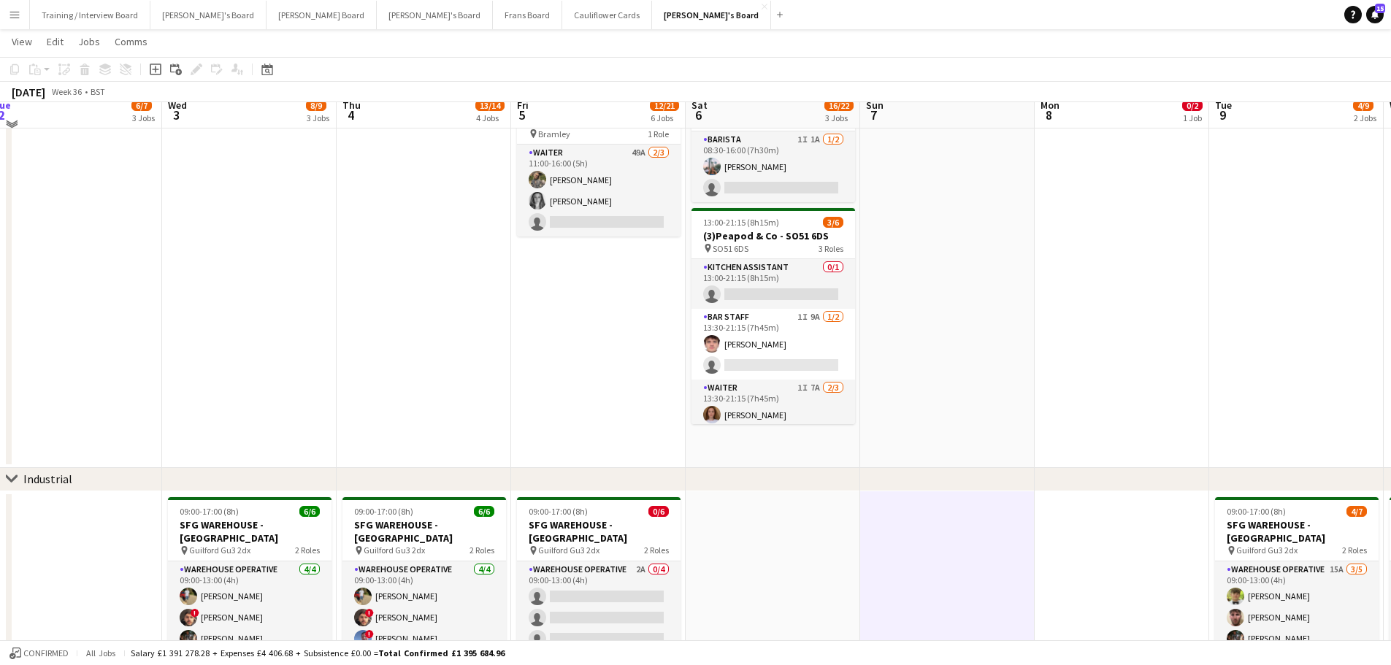
scroll to position [74, 0]
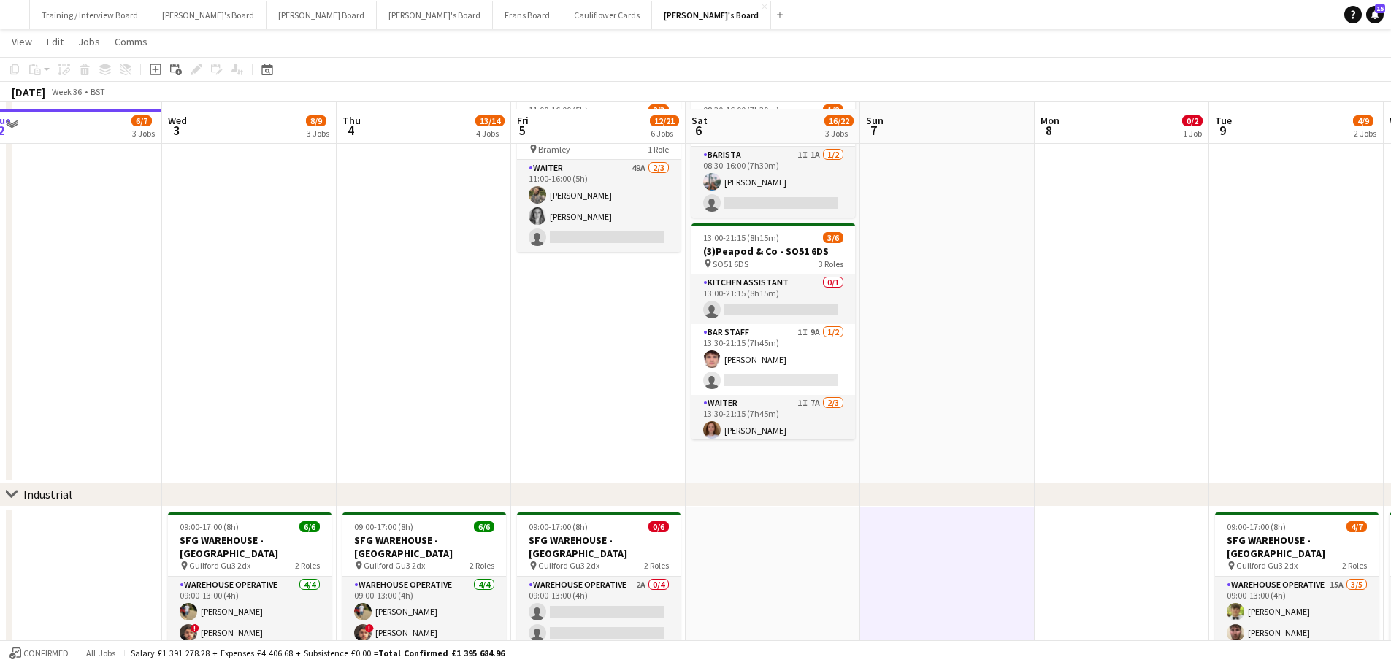
click at [943, 354] on app-date-cell at bounding box center [947, 286] width 174 height 393
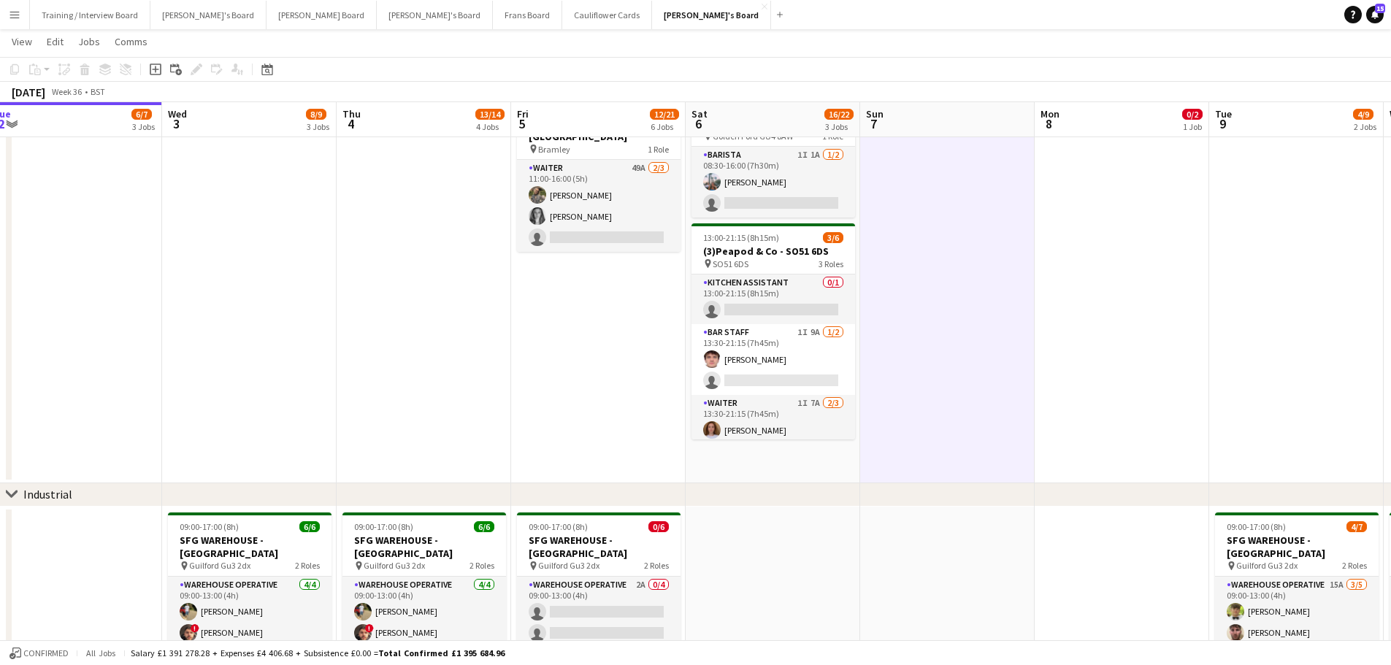
click at [742, 473] on app-date-cell "08:30-16:00 (7h30m) 1/2 Golden Fords Cafe - GU4 8AW pin Golden Ford GU4 8AW 1 R…" at bounding box center [772, 286] width 174 height 393
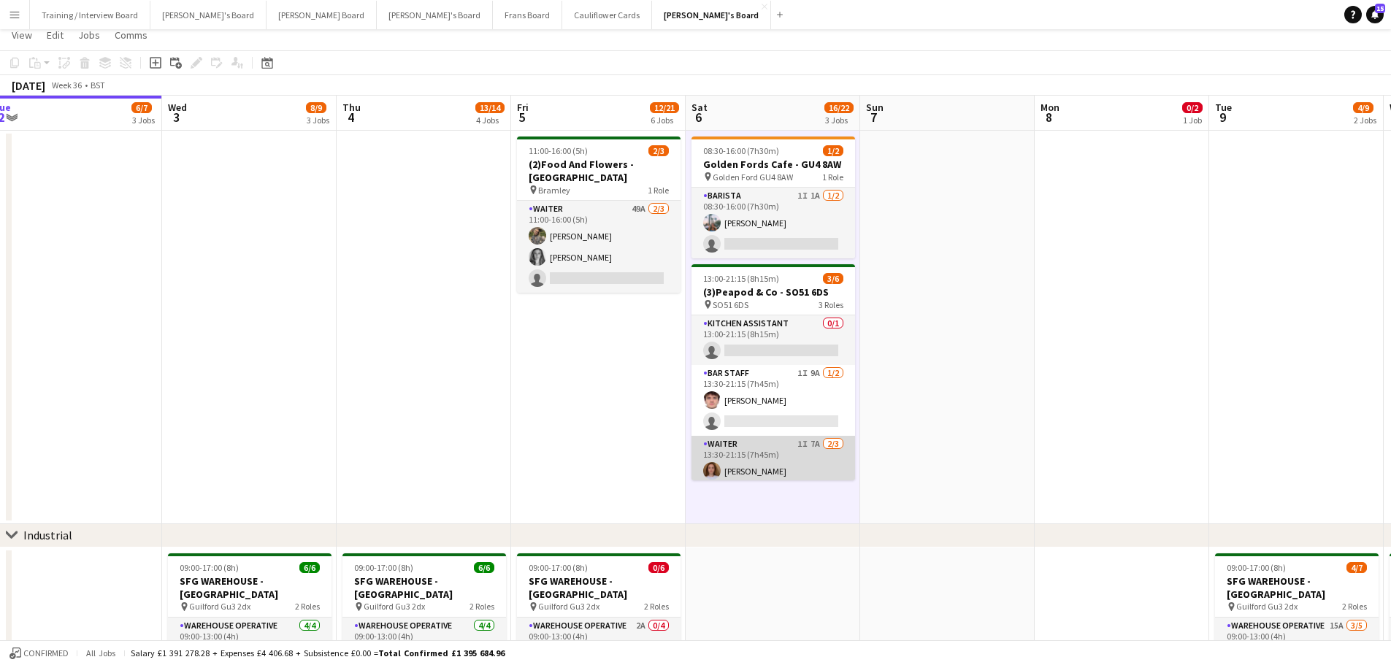
scroll to position [0, 0]
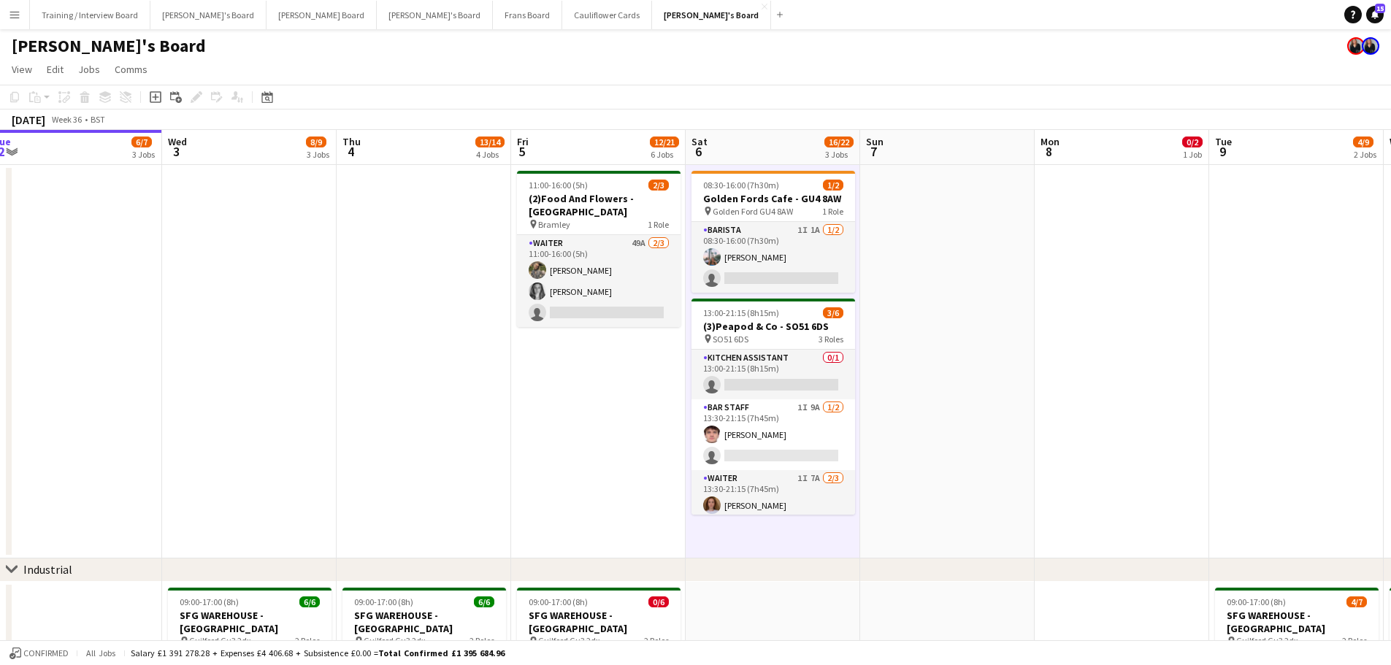
click at [933, 380] on app-date-cell at bounding box center [947, 361] width 174 height 393
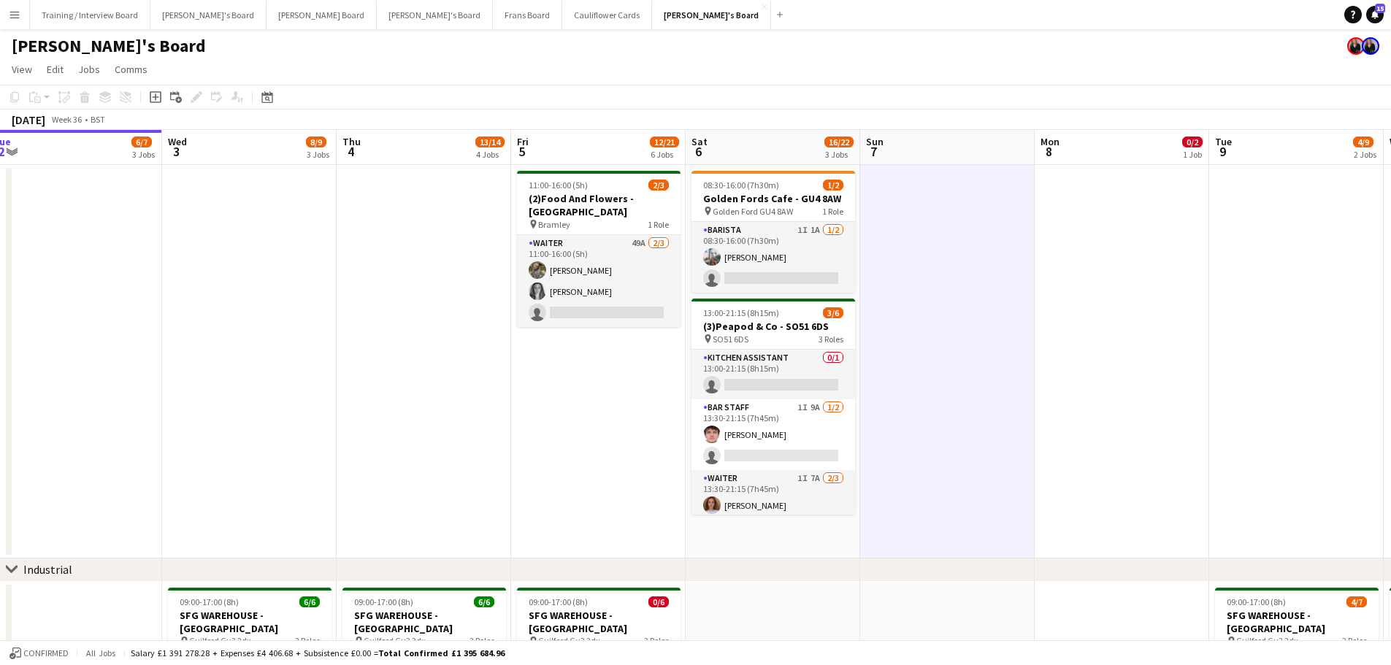
click at [811, 536] on app-date-cell "08:30-16:00 (7h30m) 1/2 Golden Fords Cafe - GU4 8AW pin Golden Ford GU4 8AW 1 R…" at bounding box center [772, 361] width 174 height 393
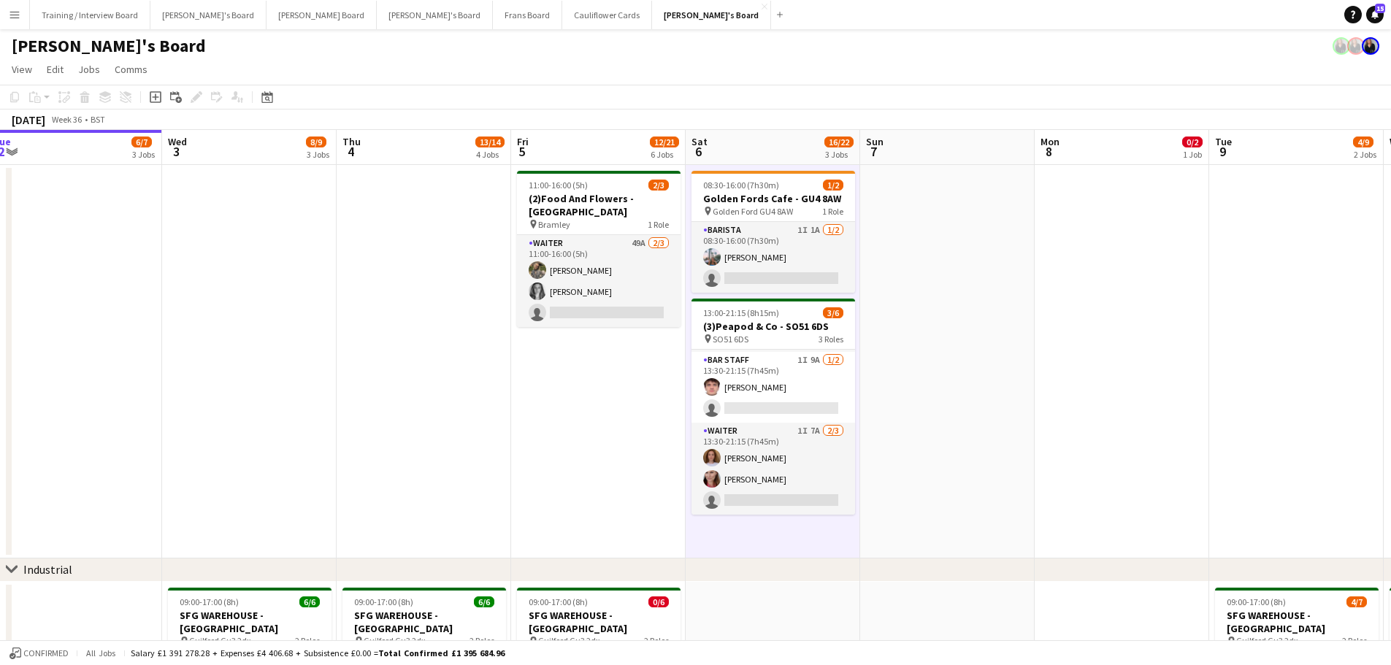
scroll to position [365, 0]
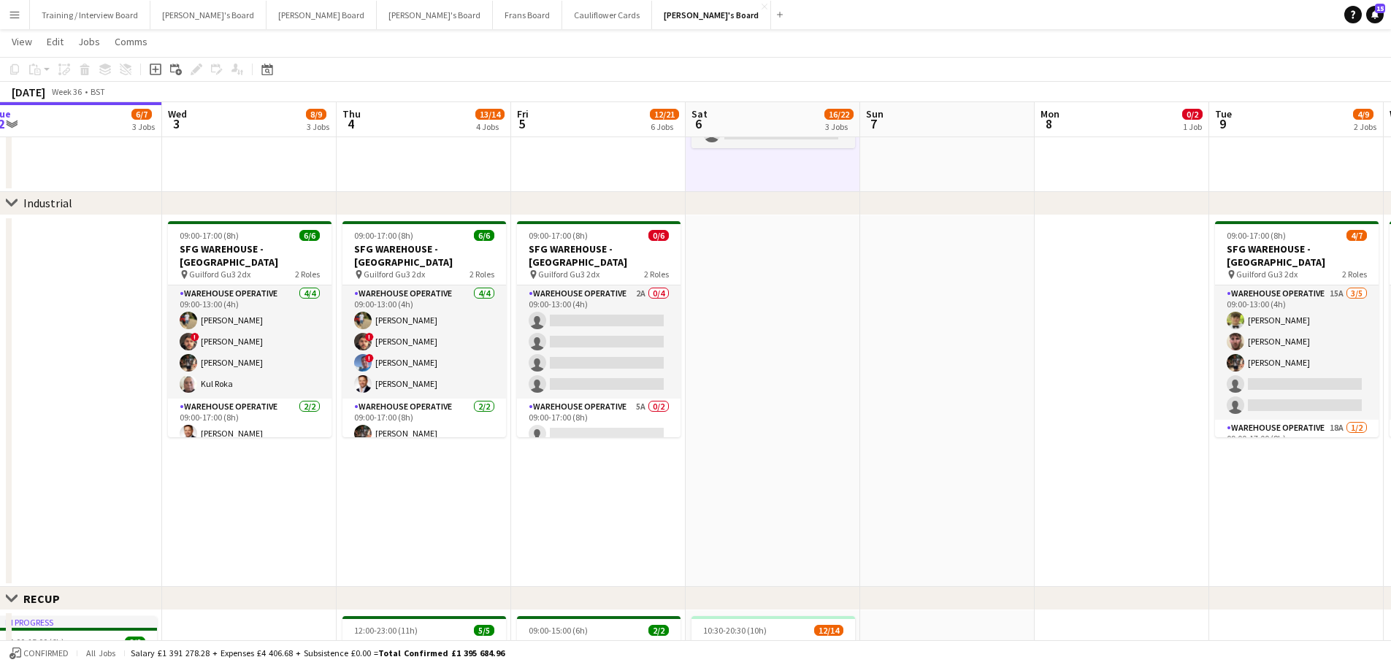
click at [818, 285] on app-date-cell at bounding box center [772, 401] width 174 height 372
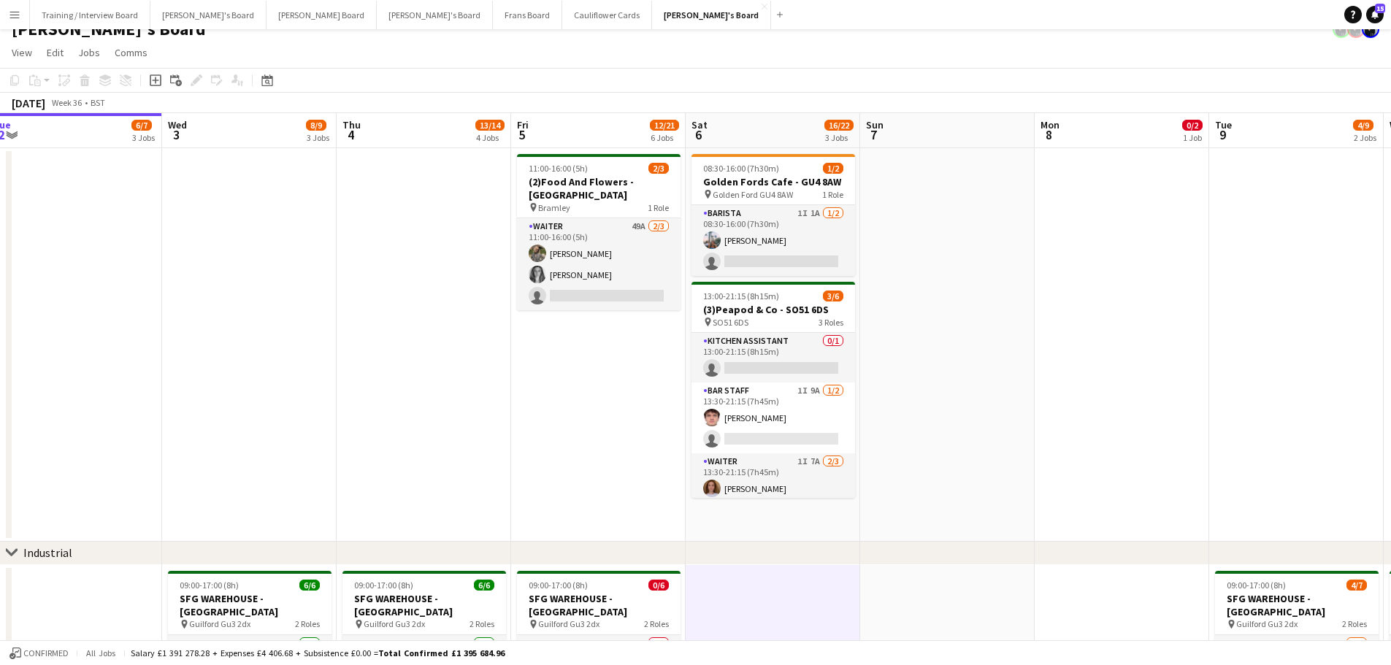
scroll to position [0, 0]
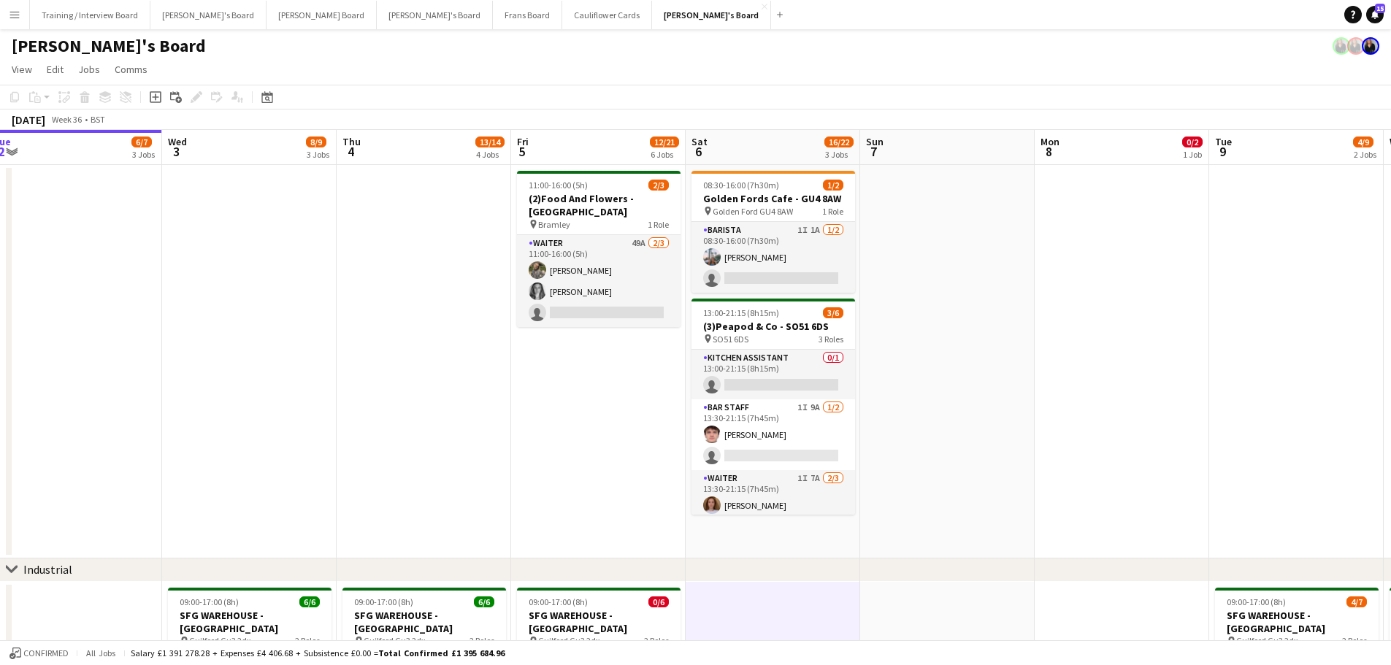
click at [960, 440] on app-date-cell at bounding box center [947, 361] width 174 height 393
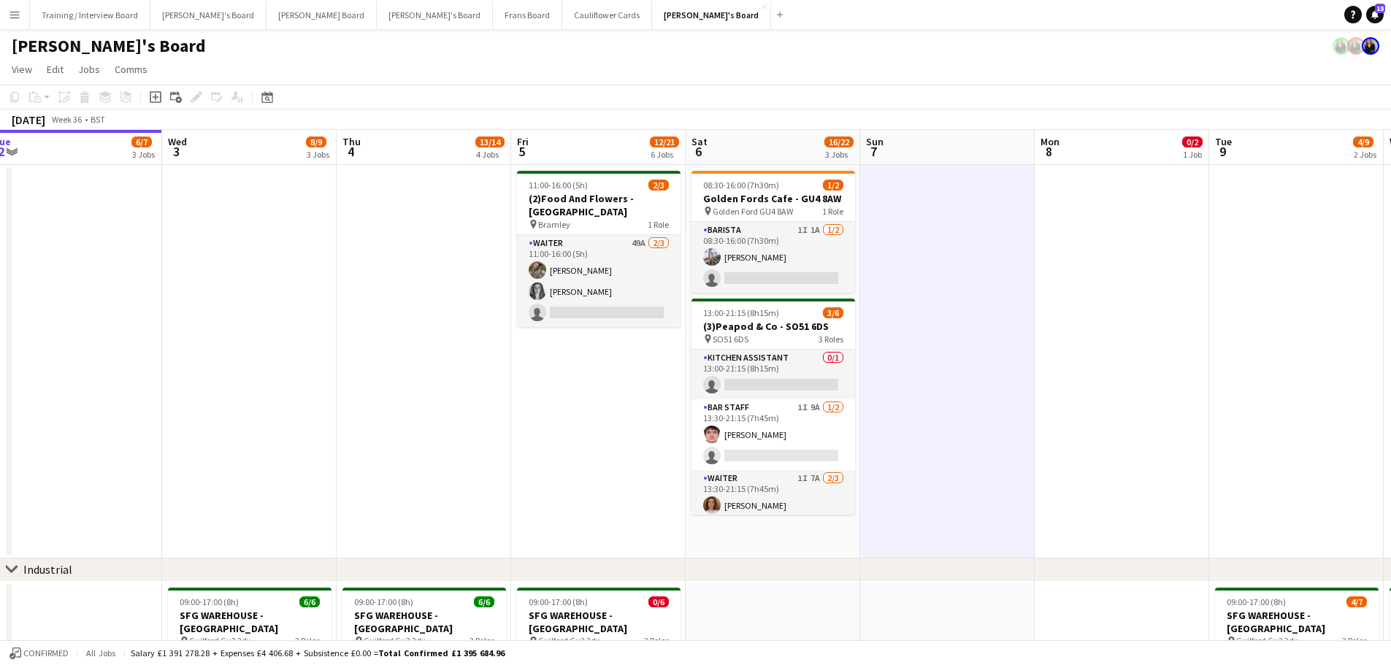
click at [767, 545] on app-date-cell "08:30-16:00 (7h30m) 1/2 Golden Fords Cafe - GU4 8AW pin Golden Ford GU4 8AW 1 R…" at bounding box center [772, 361] width 174 height 393
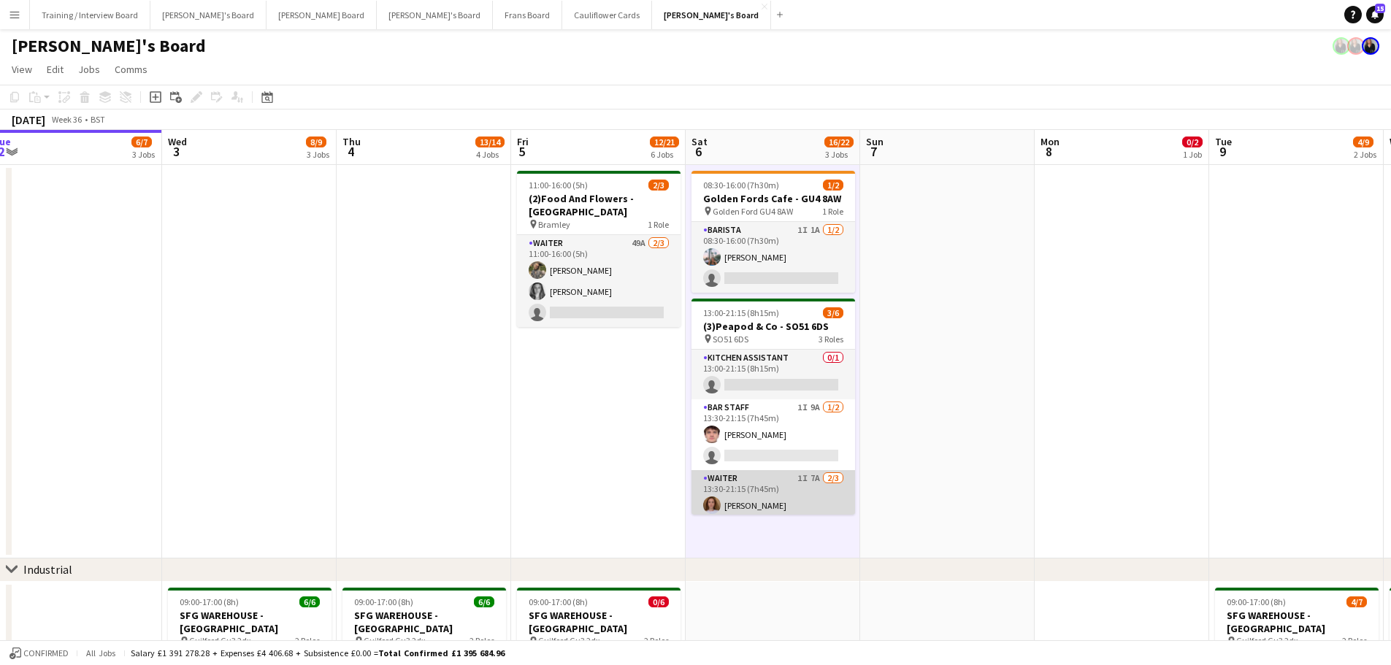
click at [822, 493] on app-card-role "Waiter 1I 7A 2/3 13:30-21:15 (7h45m) Sophie Briscoe Dominy Mortimer-Dawson sing…" at bounding box center [773, 516] width 164 height 92
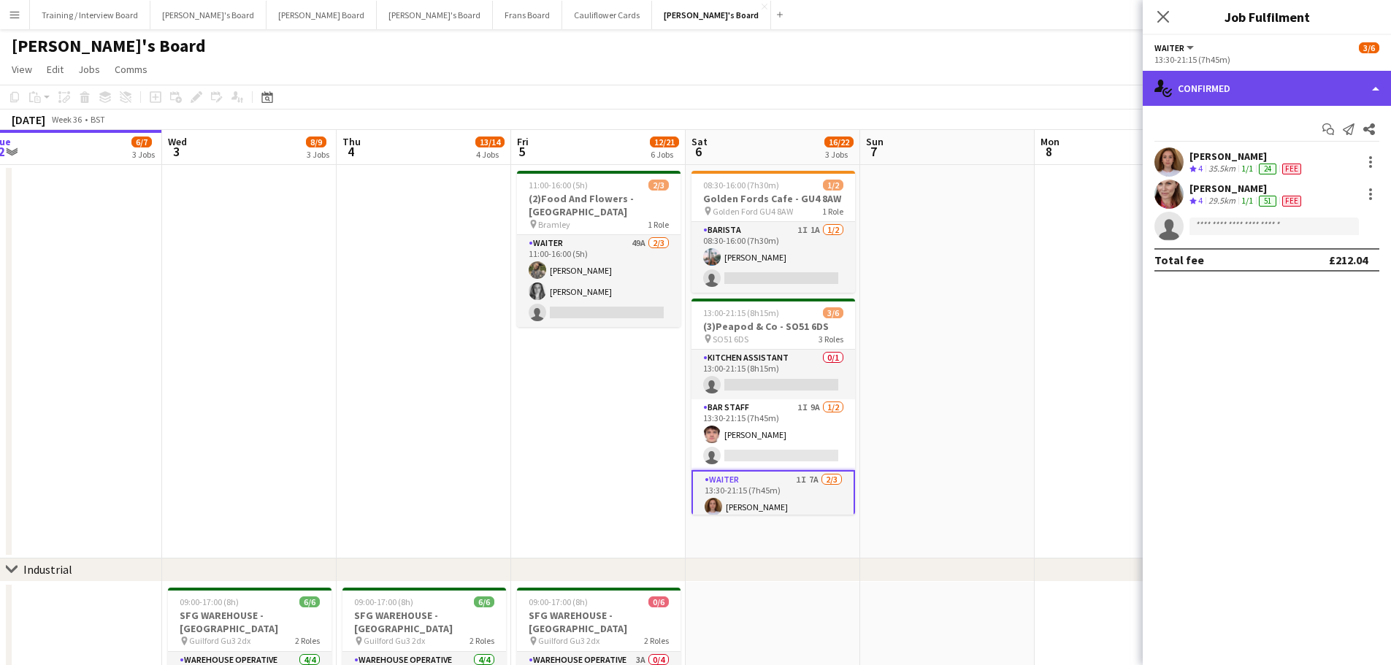
click at [1296, 91] on div "single-neutral-actions-check-2 Confirmed" at bounding box center [1266, 88] width 248 height 35
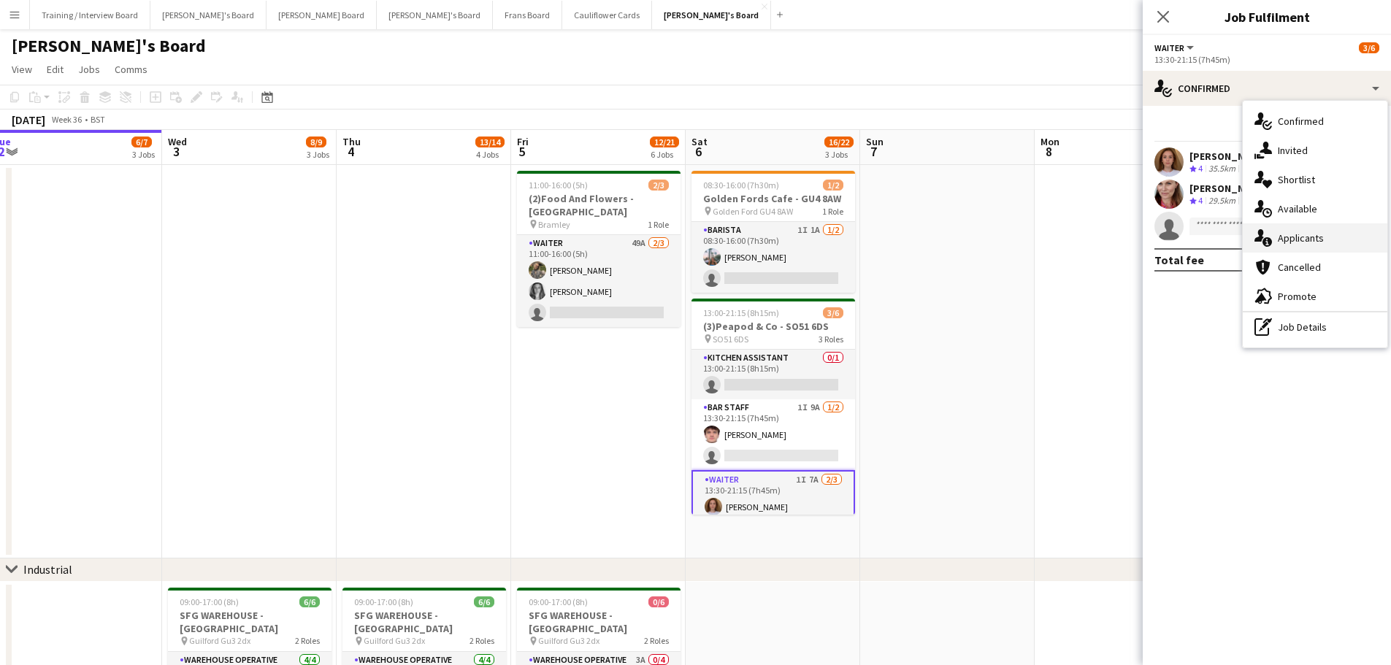
click at [1364, 245] on div "single-neutral-actions-information Applicants" at bounding box center [1314, 237] width 145 height 29
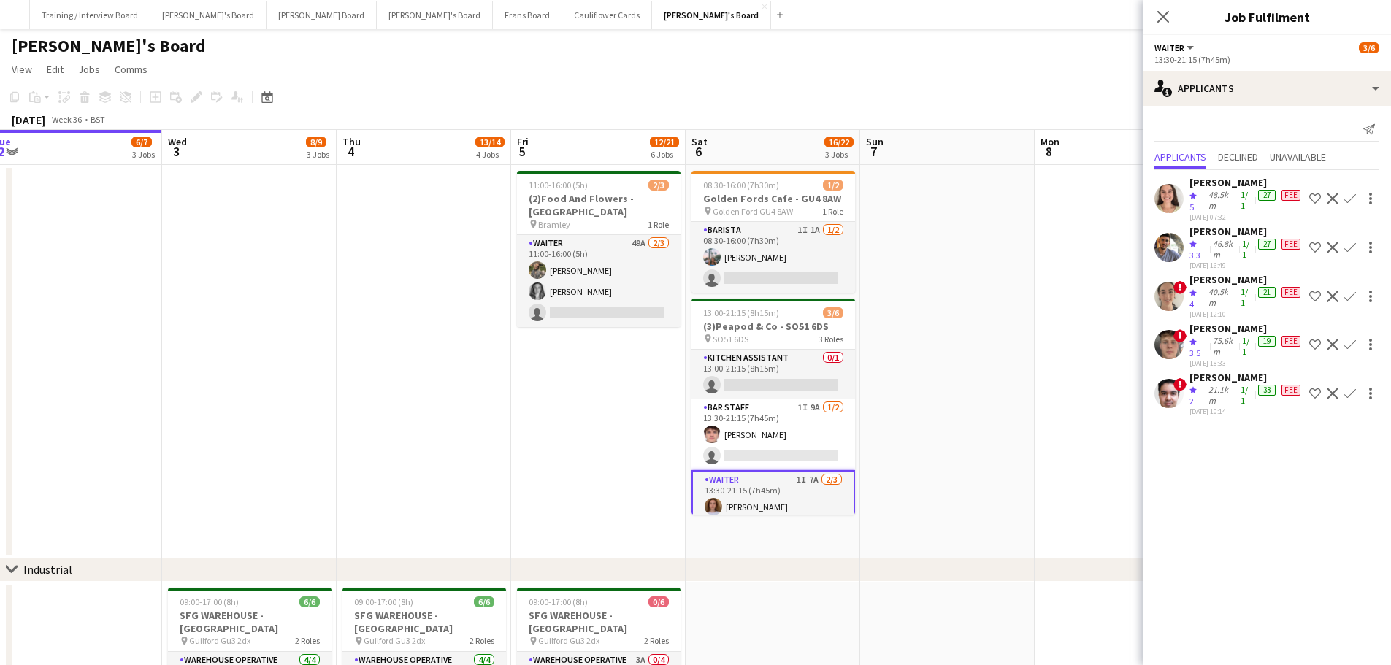
scroll to position [219, 0]
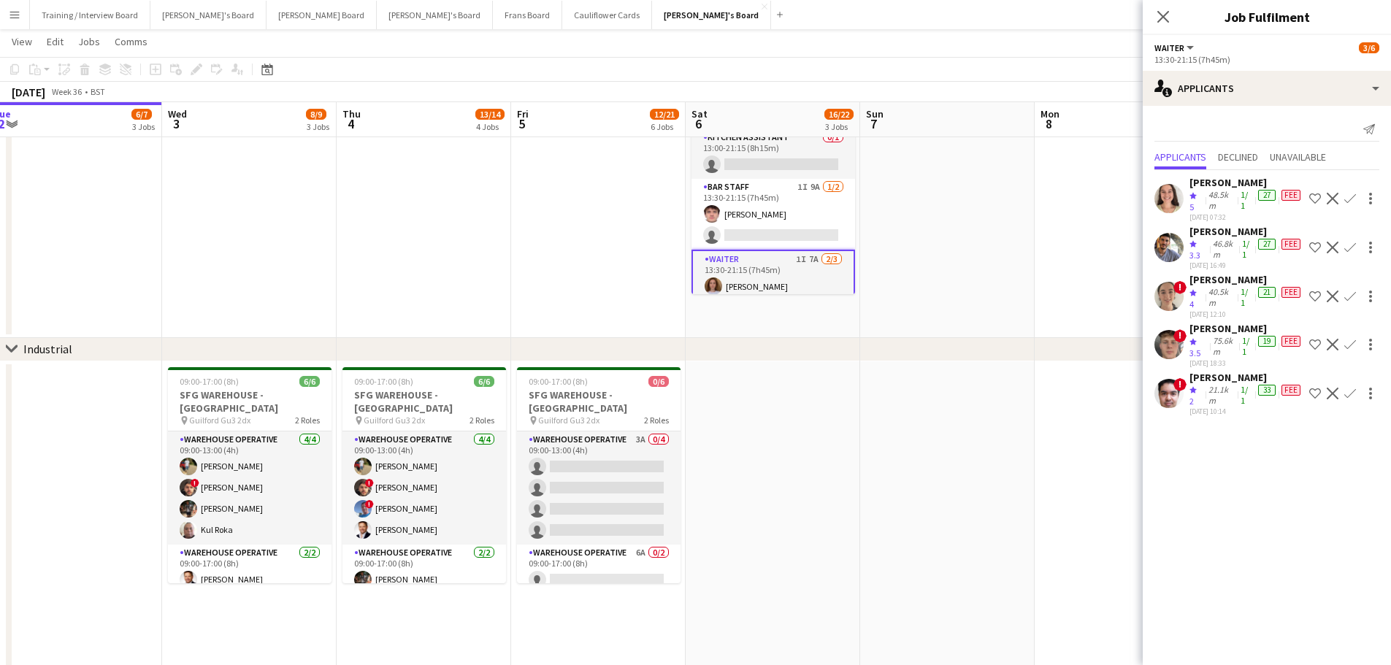
click at [906, 258] on app-date-cell at bounding box center [947, 141] width 174 height 393
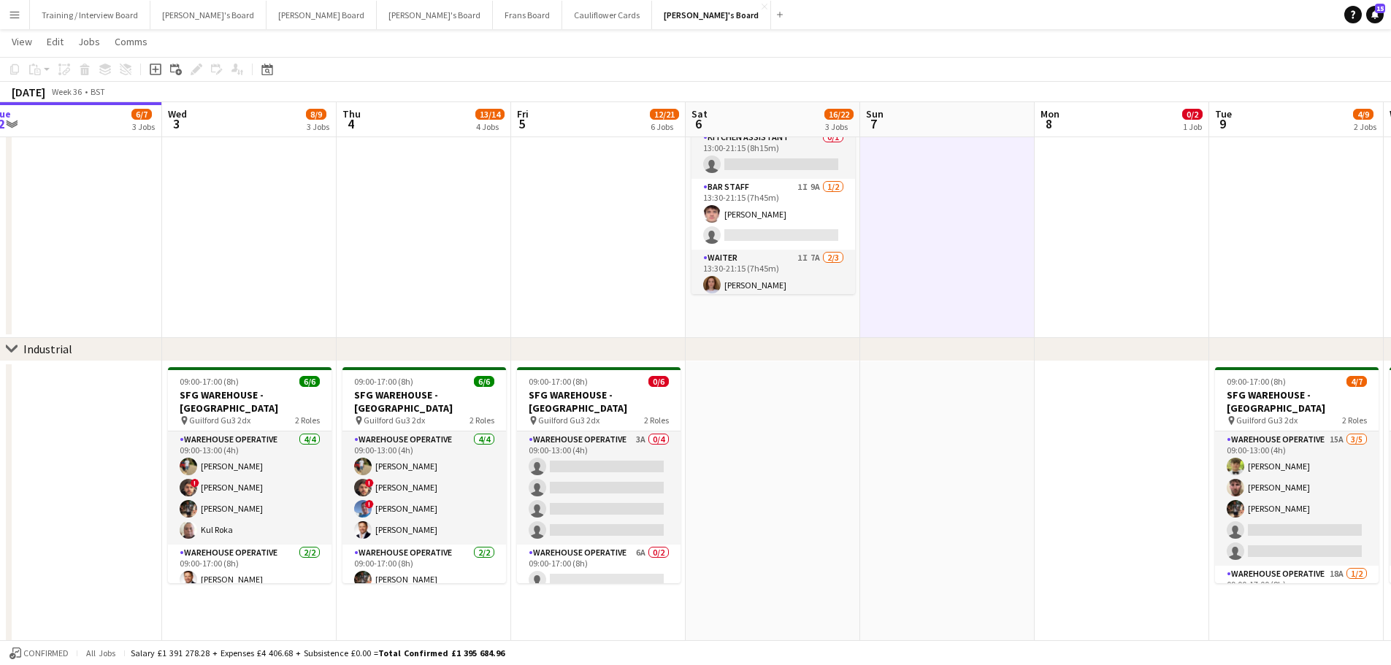
click at [828, 309] on app-date-cell "08:30-16:00 (7h30m) 1/2 Golden Fords Cafe - GU4 8AW pin Golden Ford GU4 8AW 1 R…" at bounding box center [772, 141] width 174 height 393
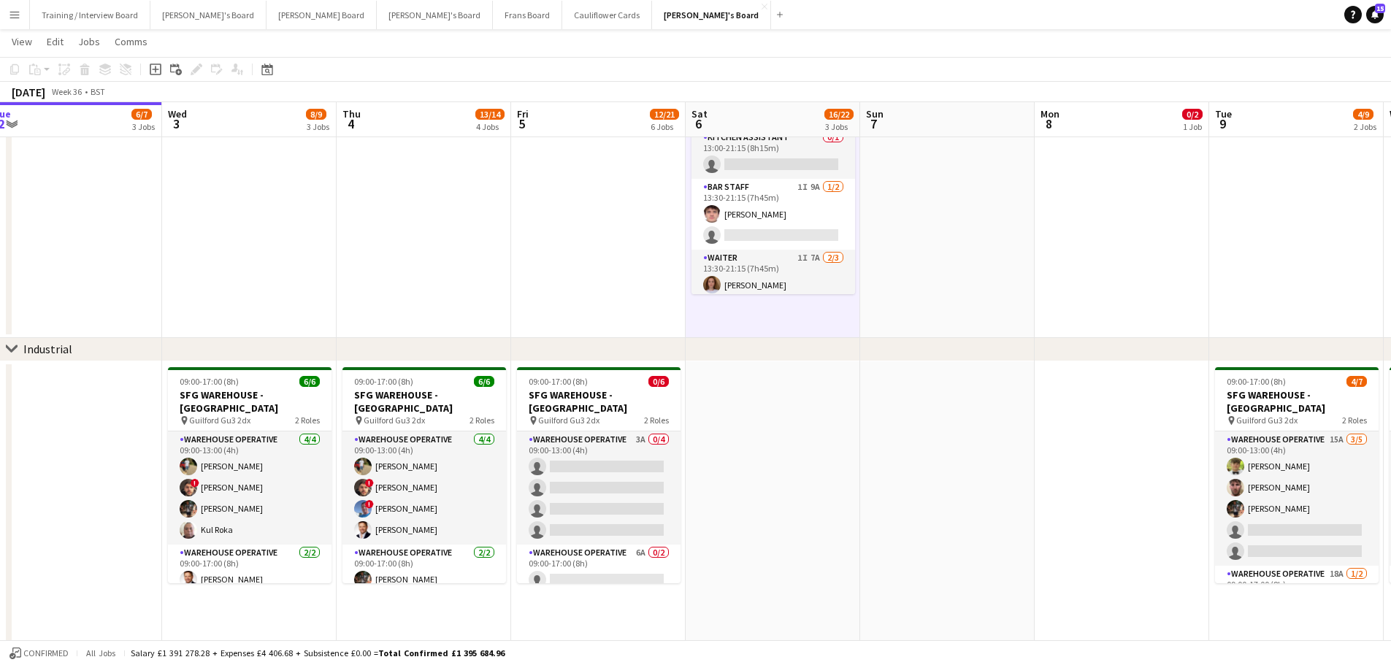
click at [980, 311] on app-date-cell at bounding box center [947, 141] width 174 height 393
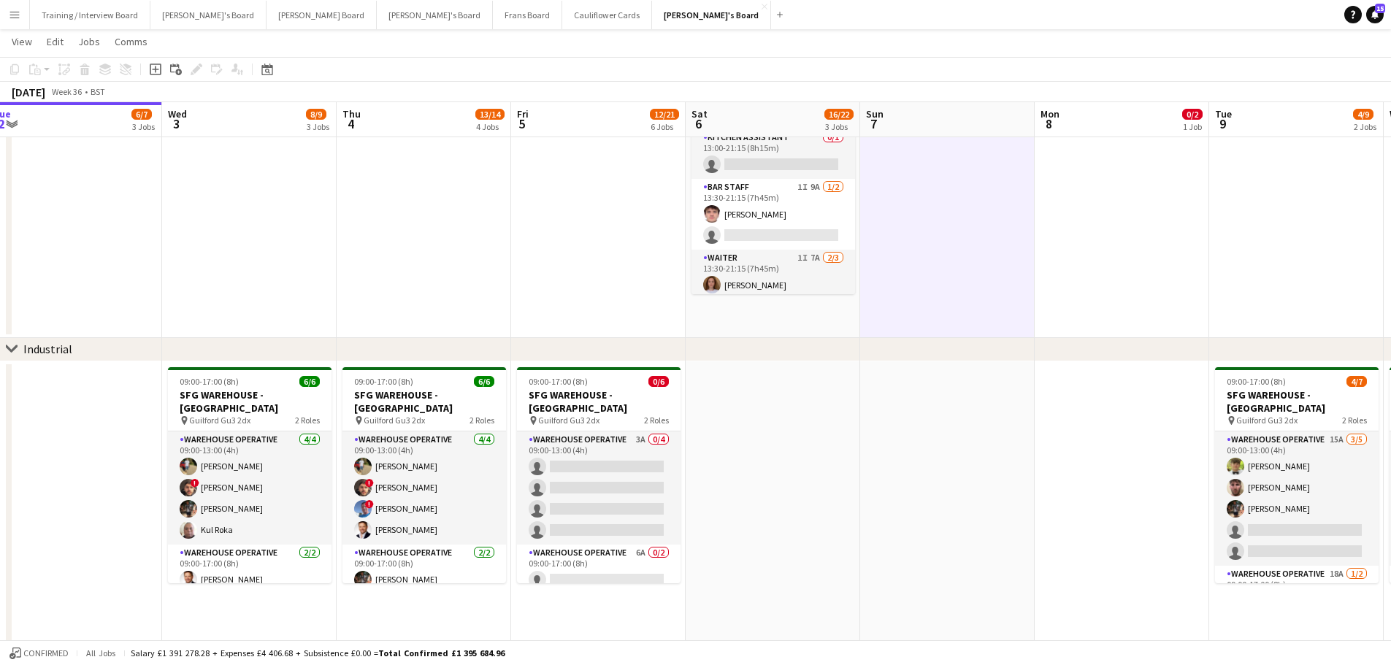
click at [811, 328] on app-date-cell "08:30-16:00 (7h30m) 1/2 Golden Fords Cafe - GU4 8AW pin Golden Ford GU4 8AW 1 R…" at bounding box center [772, 141] width 174 height 393
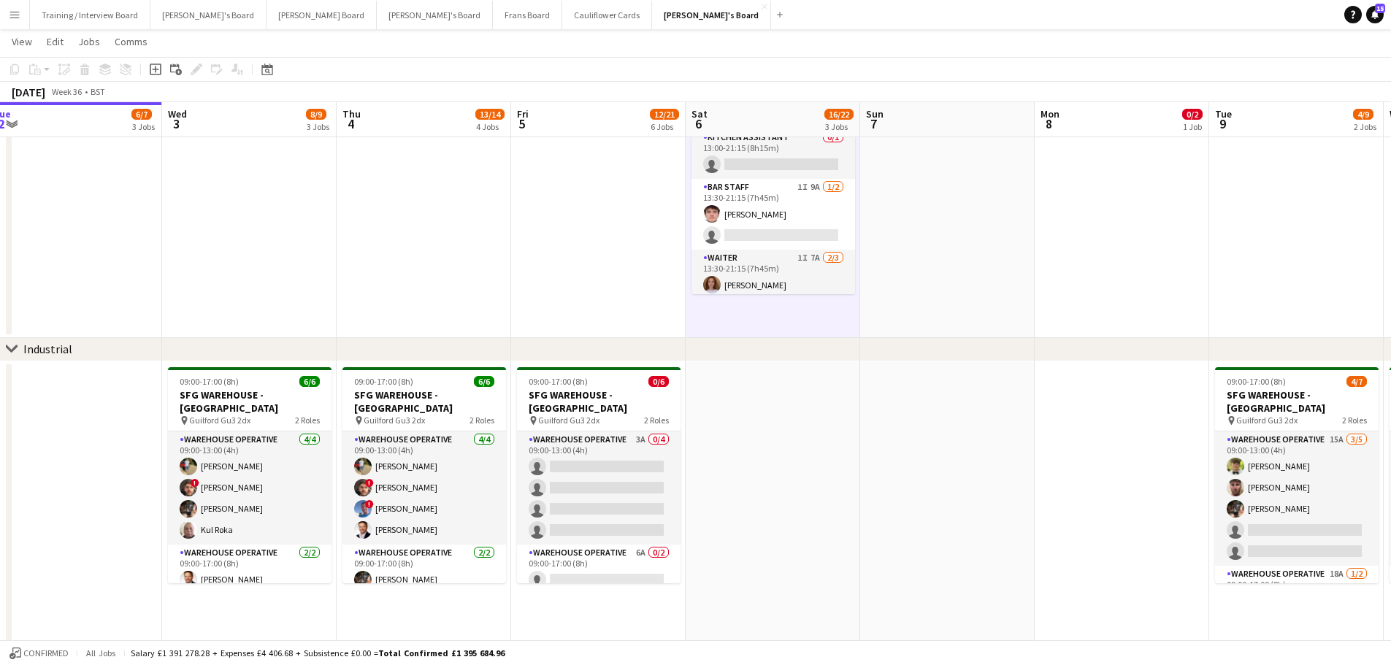
click at [777, 410] on app-date-cell at bounding box center [772, 547] width 174 height 372
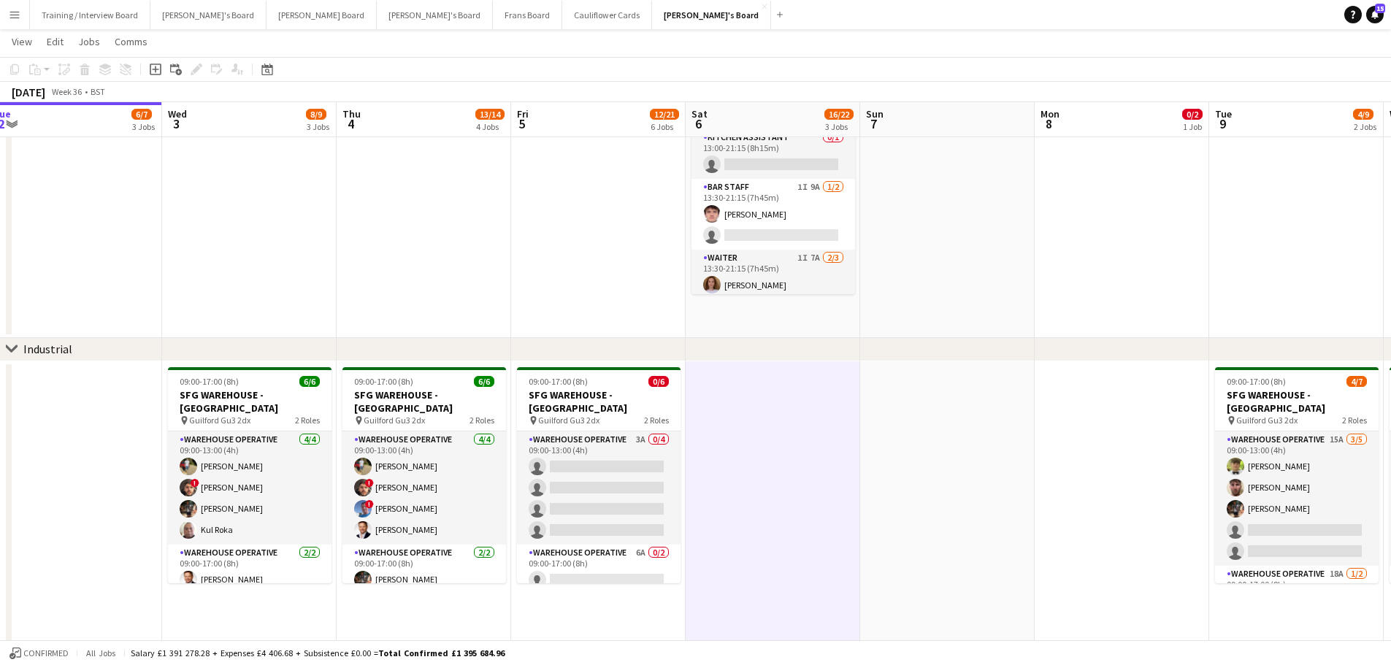
click at [936, 277] on app-date-cell at bounding box center [947, 141] width 174 height 393
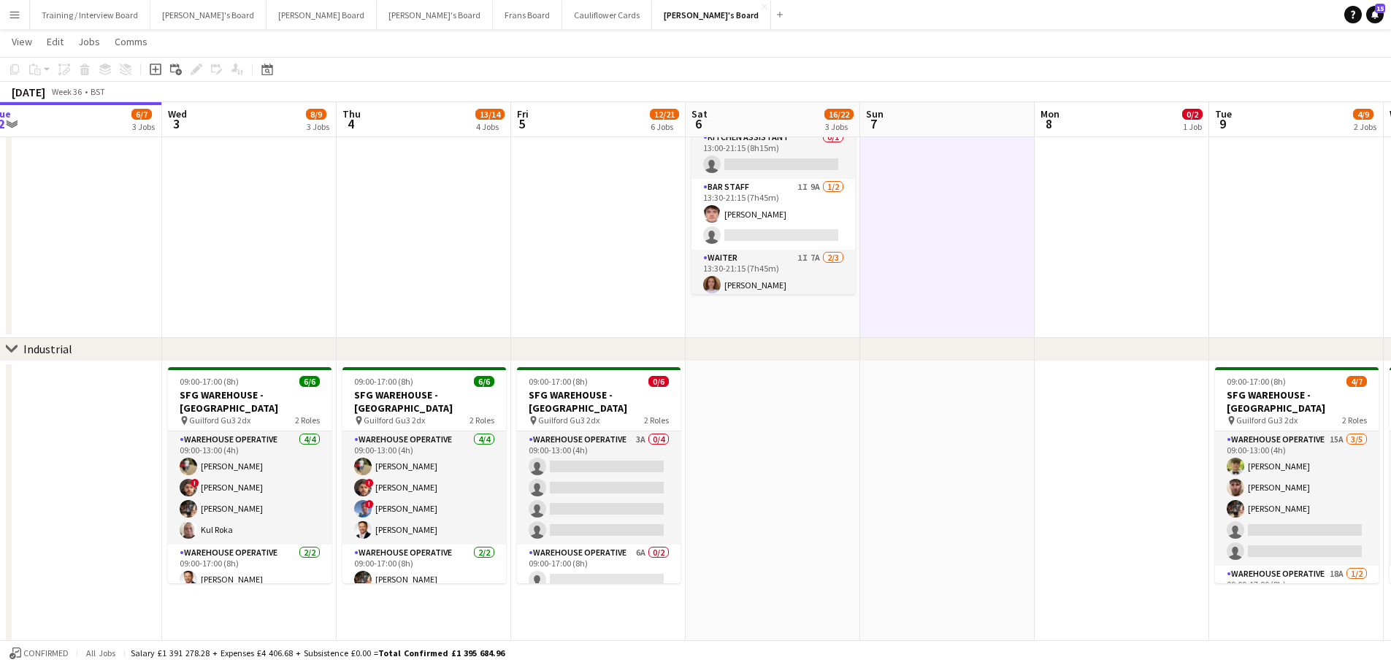
click at [815, 307] on app-date-cell "08:30-16:00 (7h30m) 1/2 Golden Fords Cafe - GU4 8AW pin Golden Ford GU4 8AW 1 R…" at bounding box center [772, 141] width 174 height 393
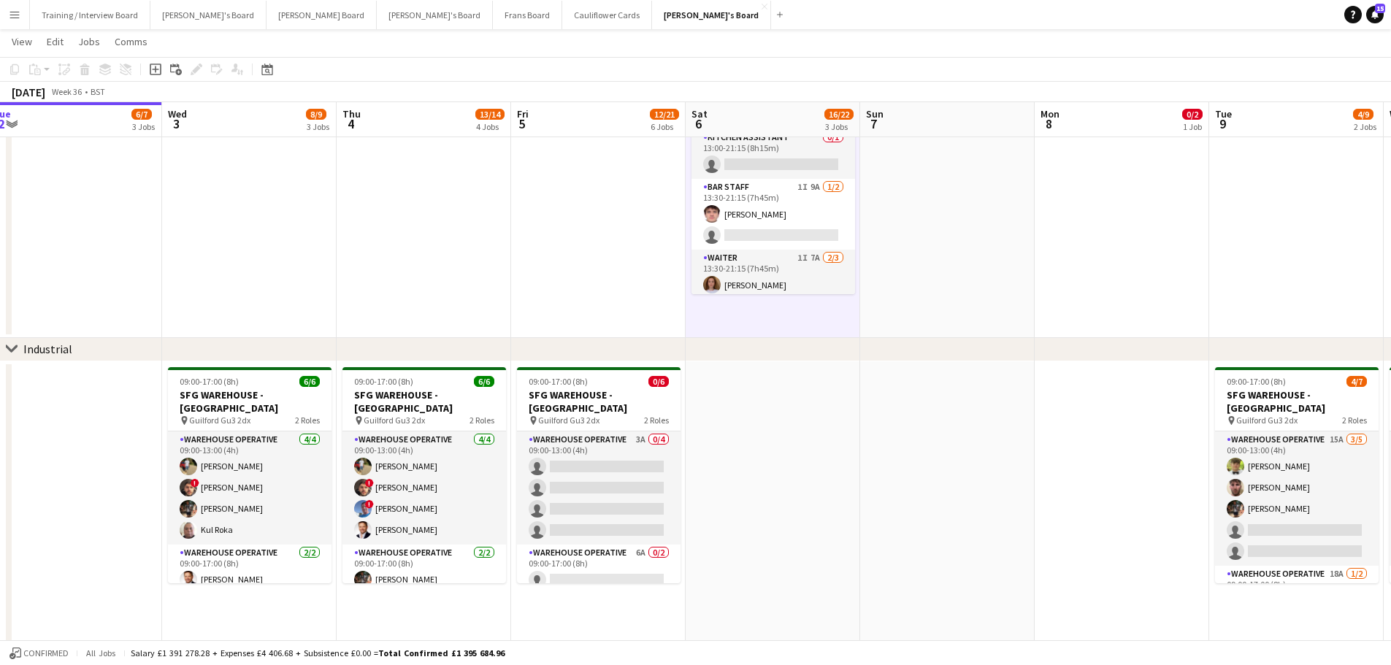
click at [807, 388] on app-date-cell at bounding box center [772, 547] width 174 height 372
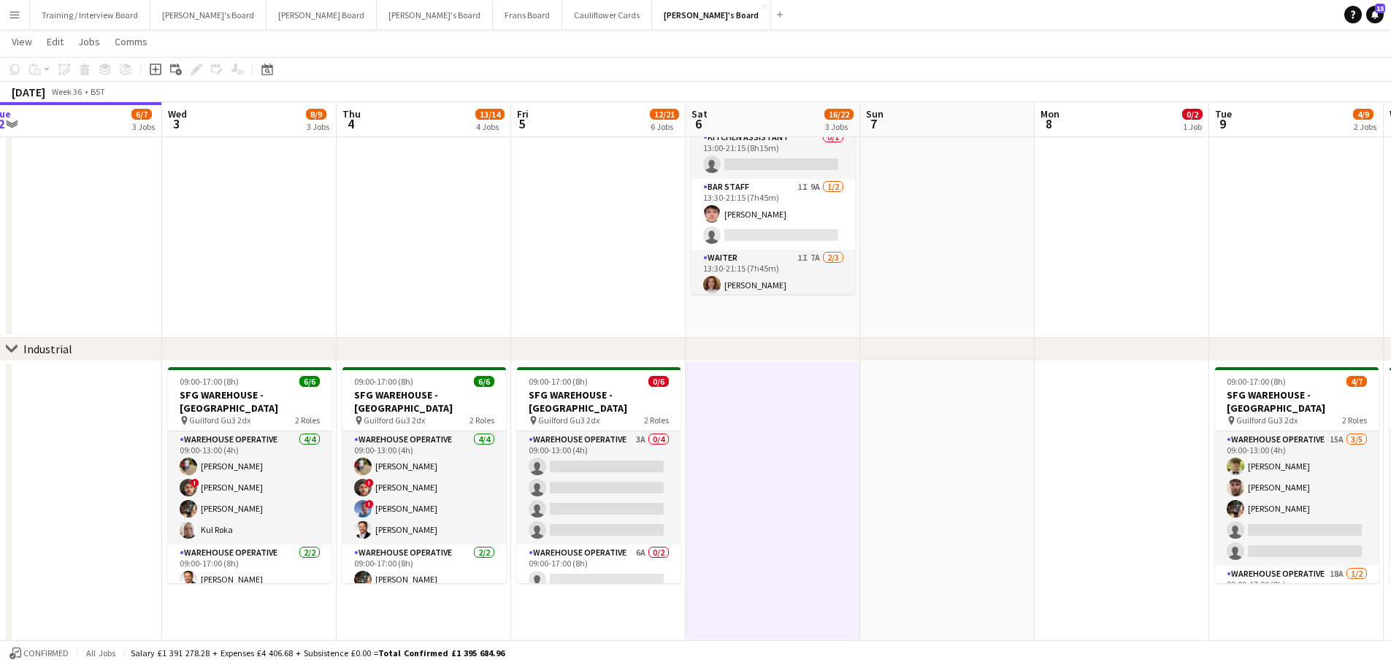
click at [914, 414] on app-date-cell at bounding box center [947, 547] width 174 height 372
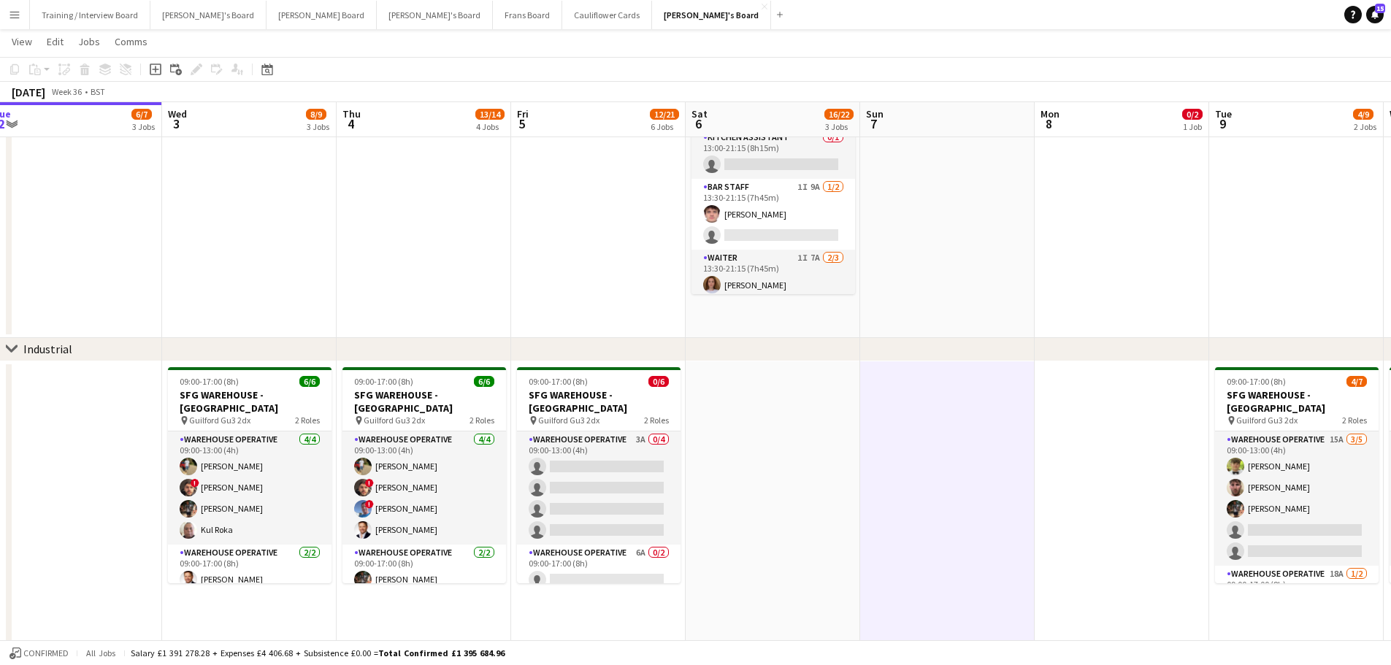
click at [887, 327] on app-date-cell at bounding box center [947, 141] width 174 height 393
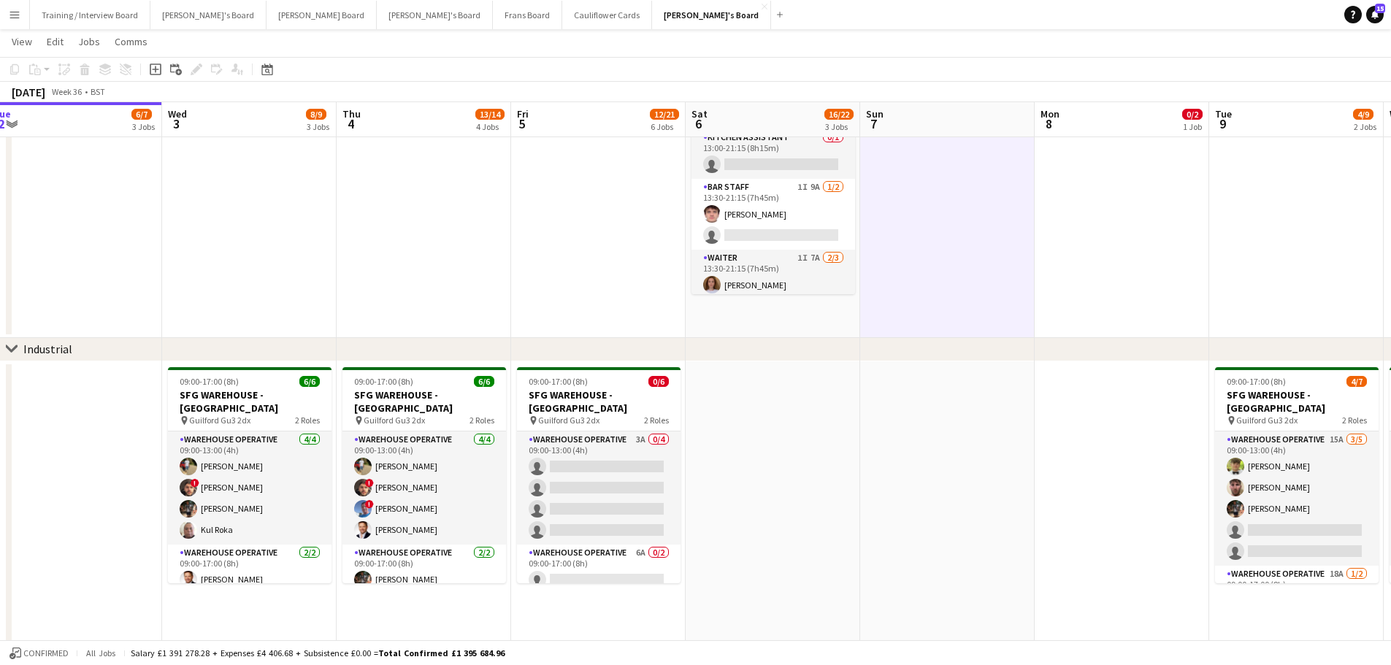
click at [791, 316] on app-date-cell "08:30-16:00 (7h30m) 1/2 Golden Fords Cafe - GU4 8AW pin Golden Ford GU4 8AW 1 R…" at bounding box center [772, 141] width 174 height 393
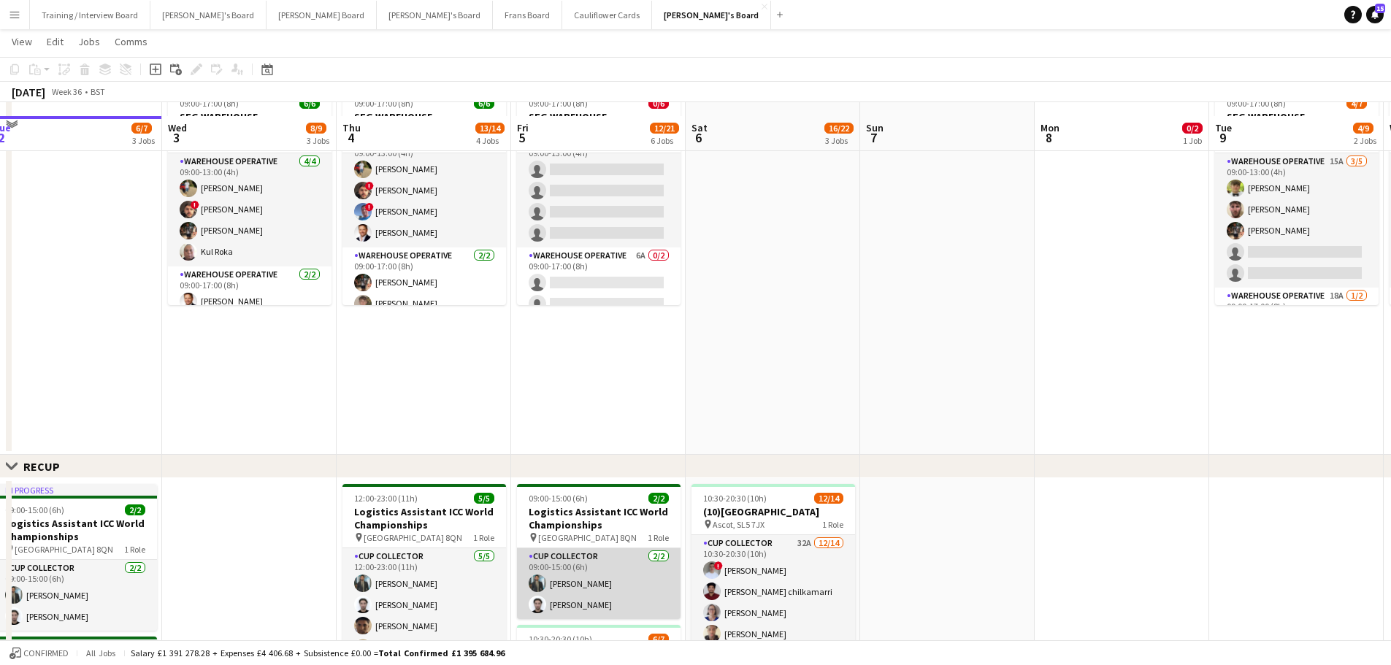
scroll to position [511, 0]
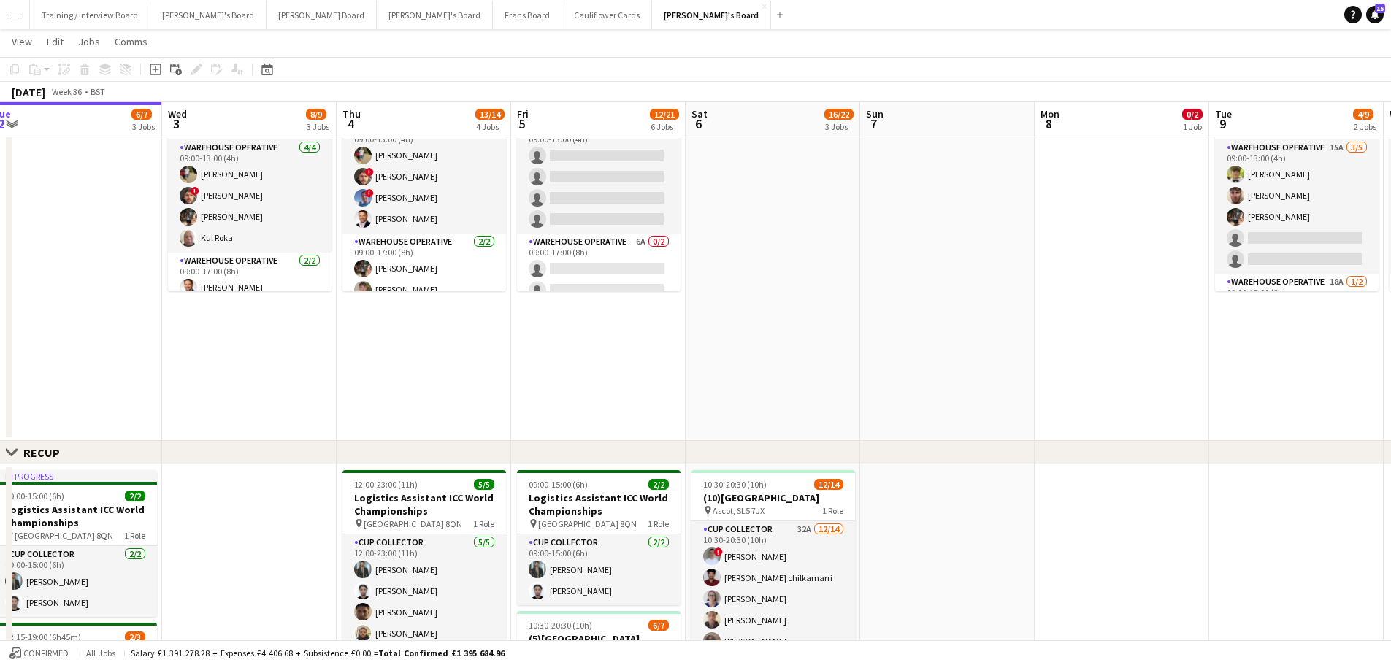
drag, startPoint x: 416, startPoint y: 554, endPoint x: 1381, endPoint y: 196, distance: 1029.2
click at [416, 554] on app-card-role "CUP COLLECTOR 5/5 12:00-23:00 (11h) Muhammad Imad Gopesh Patel-Hellyer Remo Kur…" at bounding box center [424, 601] width 164 height 134
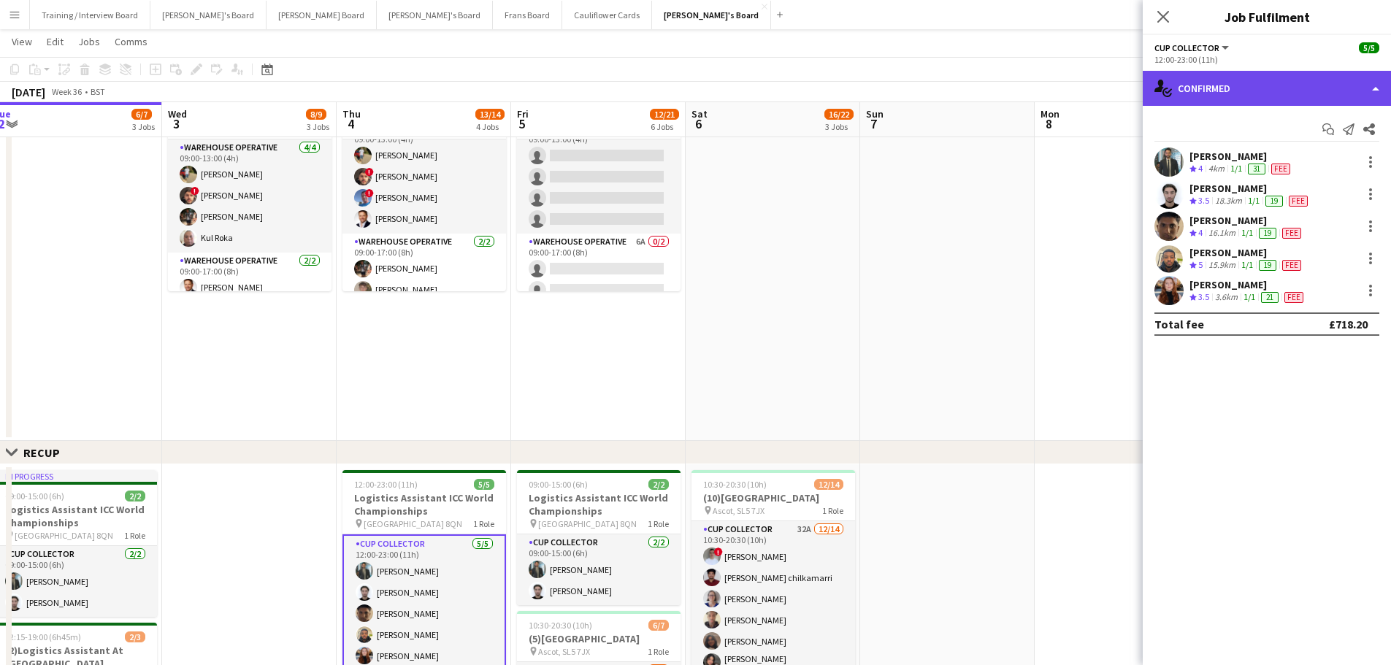
click at [1273, 96] on div "single-neutral-actions-check-2 Confirmed" at bounding box center [1266, 88] width 248 height 35
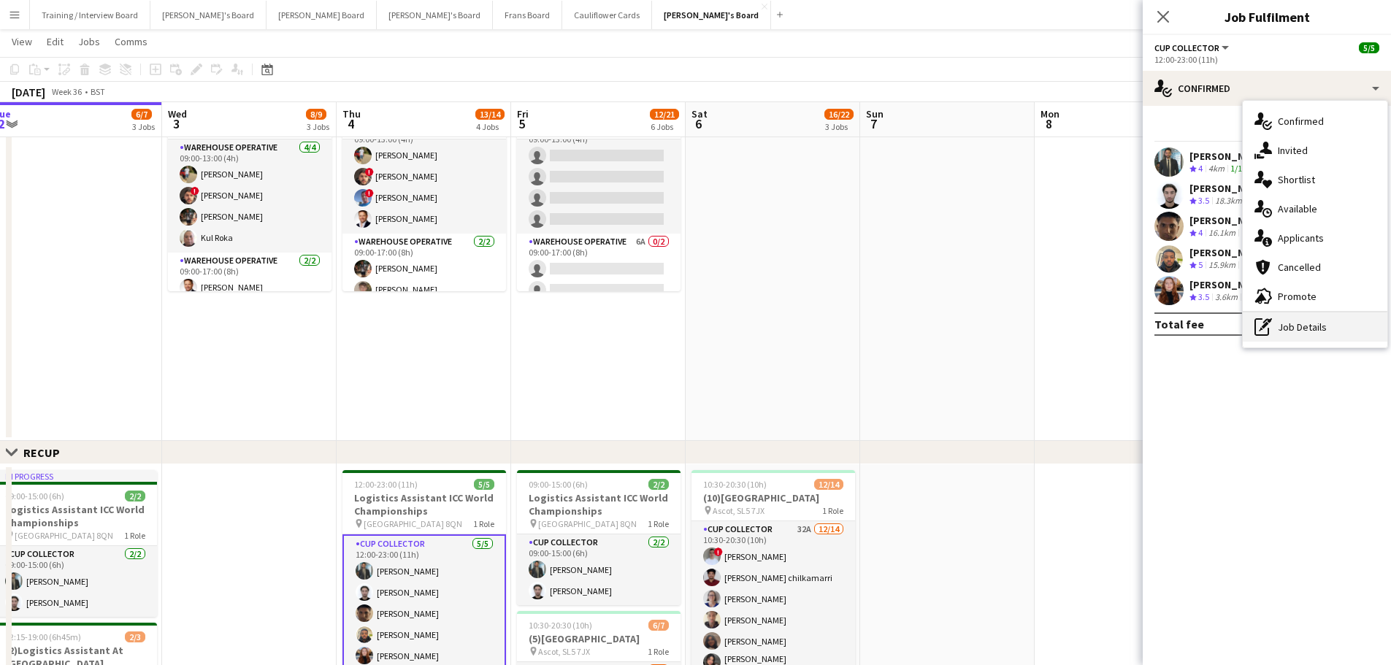
click at [1277, 325] on div "pen-write Job Details" at bounding box center [1314, 326] width 145 height 29
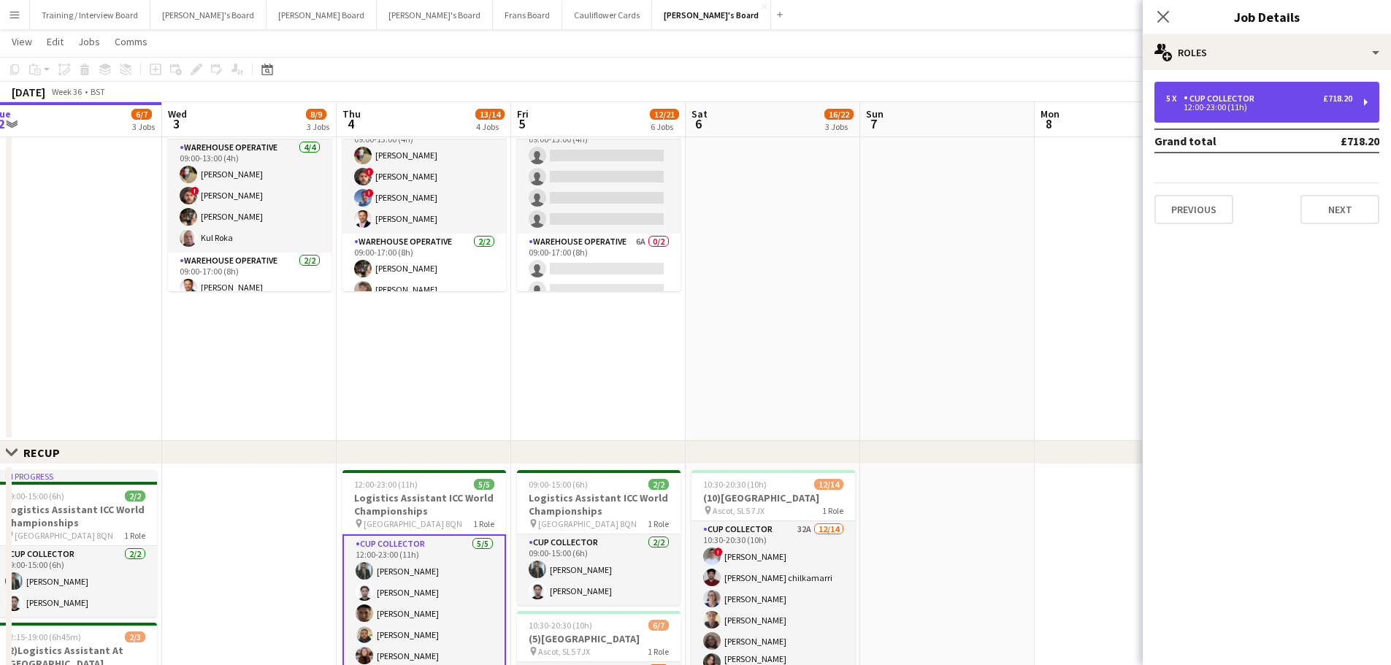
click at [1259, 106] on div "12:00-23:00 (11h)" at bounding box center [1259, 107] width 186 height 7
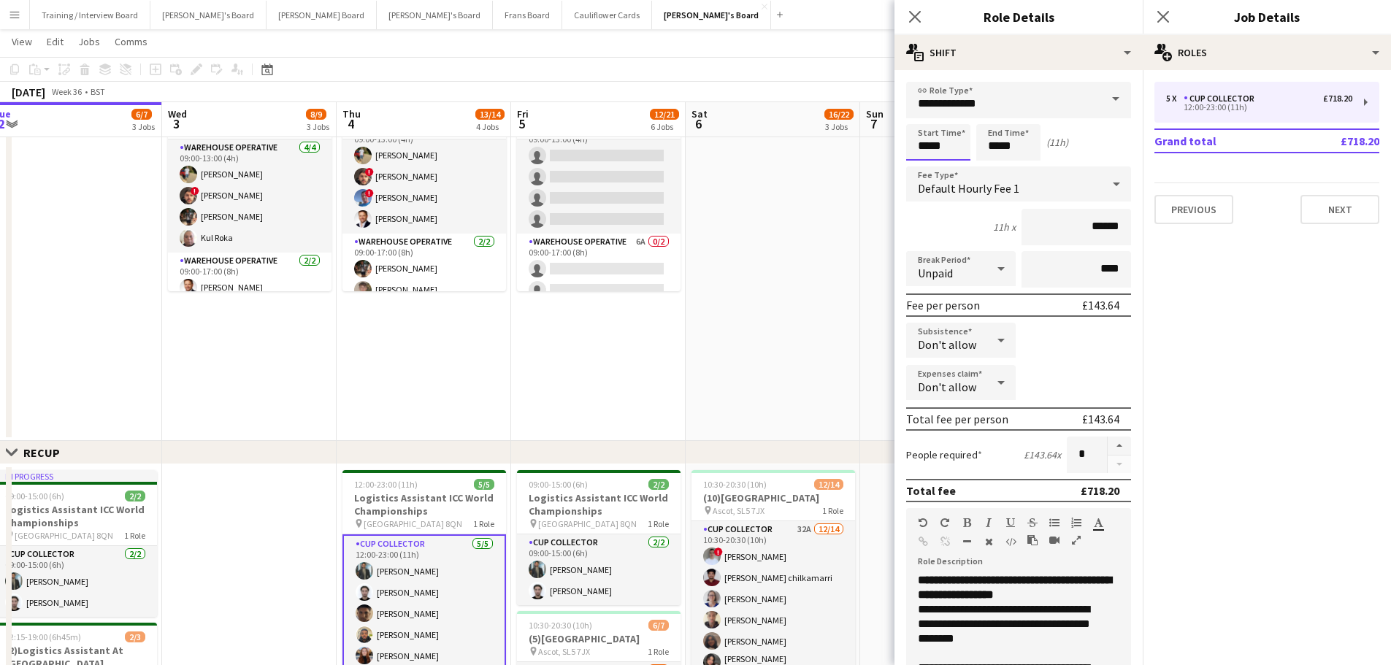
click at [927, 144] on input "*****" at bounding box center [938, 142] width 64 height 36
type input "*****"
click at [834, 269] on app-date-cell at bounding box center [772, 255] width 174 height 372
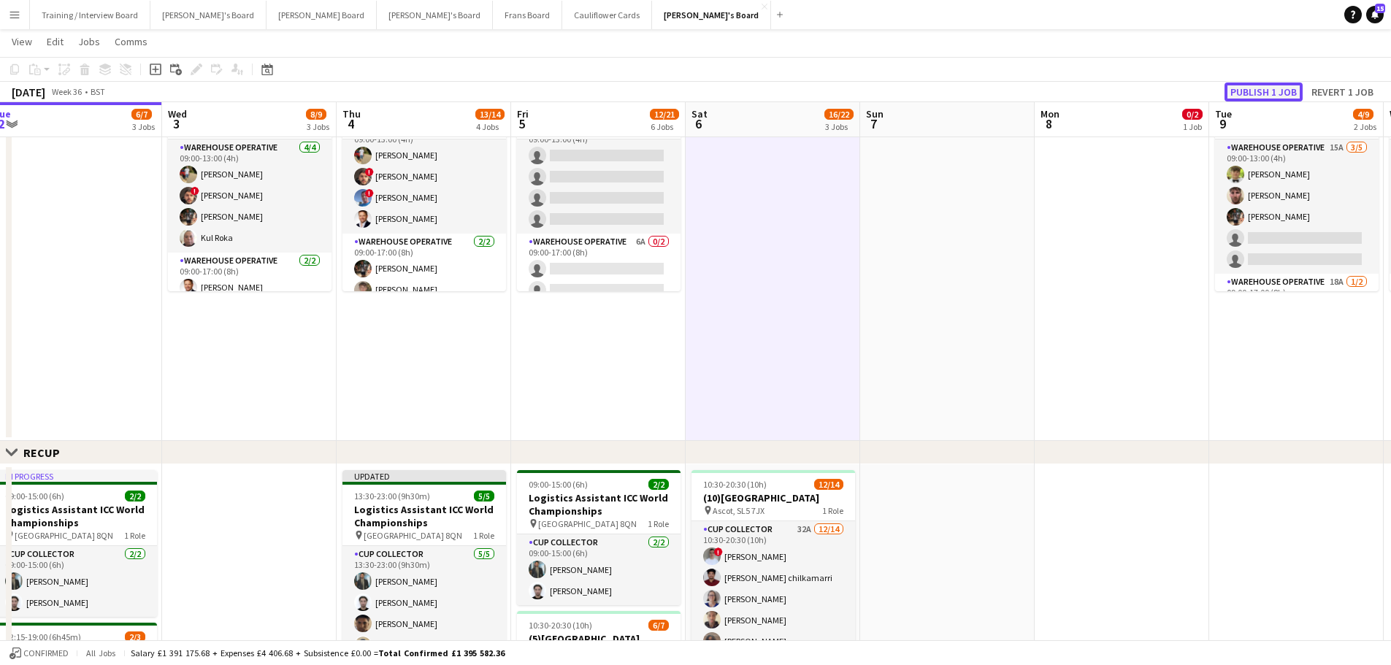
click at [1267, 87] on button "Publish 1 job" at bounding box center [1263, 91] width 78 height 19
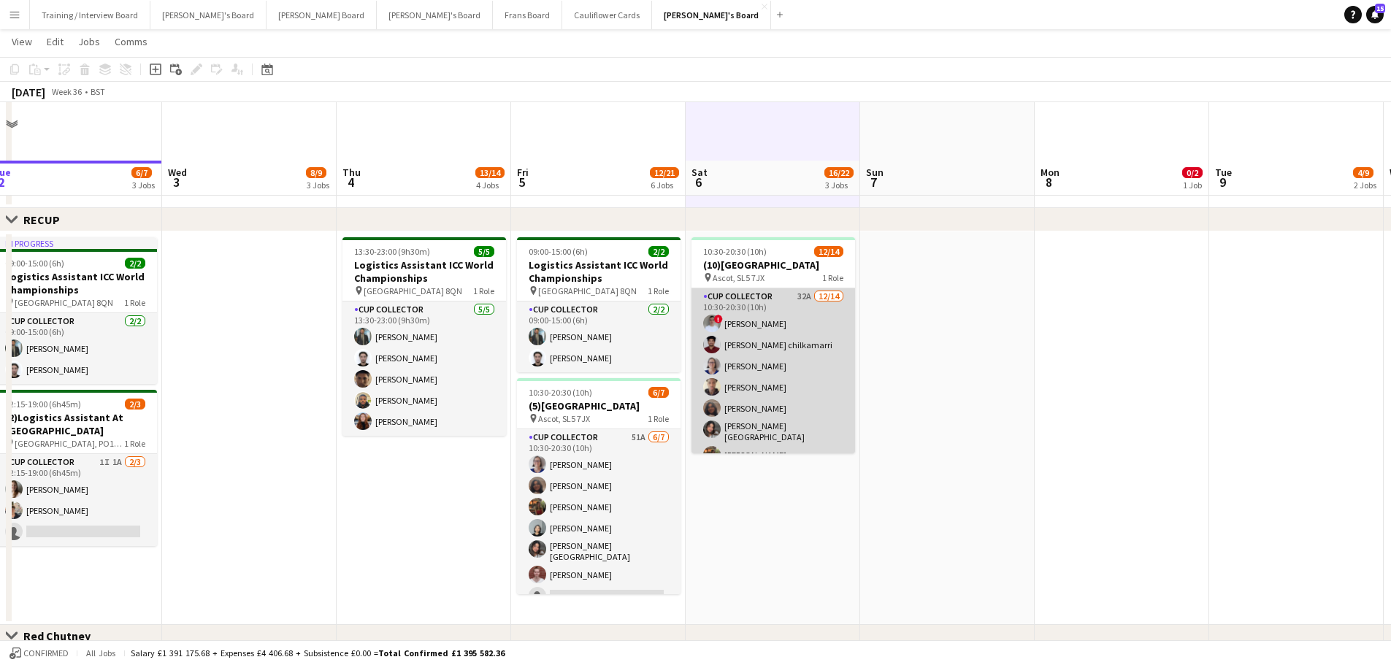
scroll to position [657, 0]
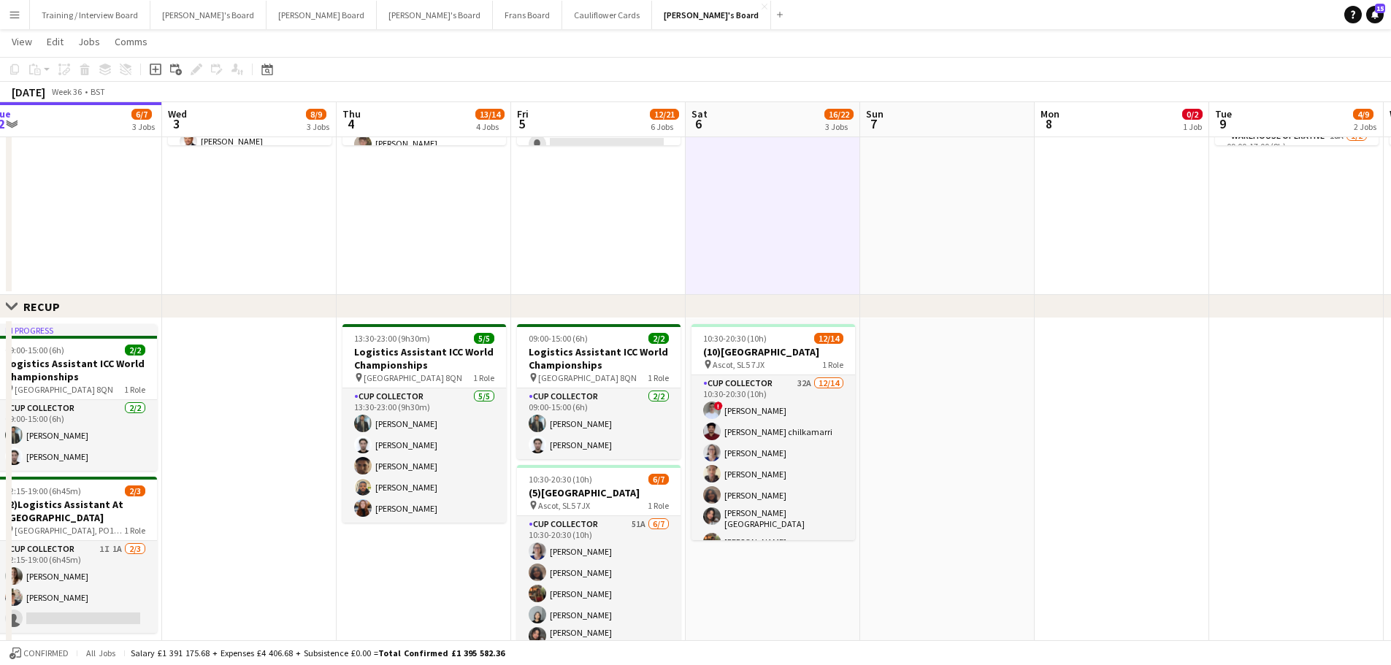
click at [919, 204] on app-date-cell at bounding box center [947, 109] width 174 height 372
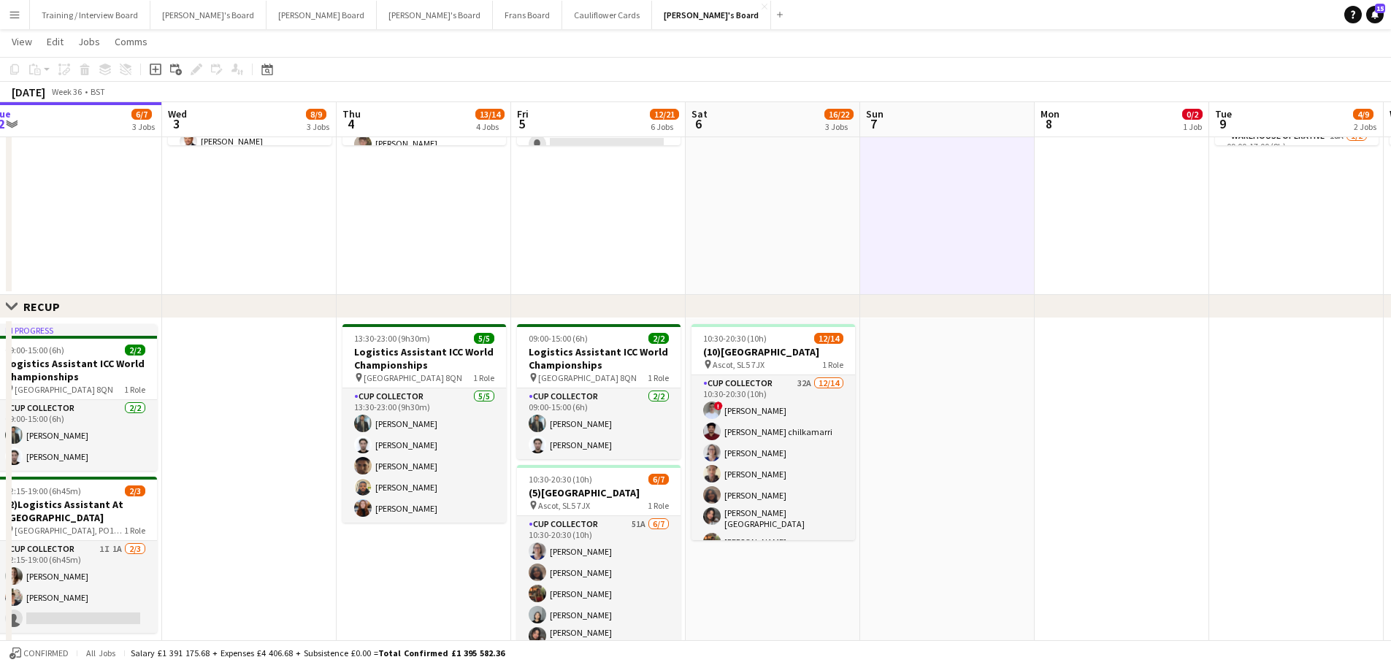
click at [856, 198] on app-date-cell at bounding box center [772, 109] width 174 height 372
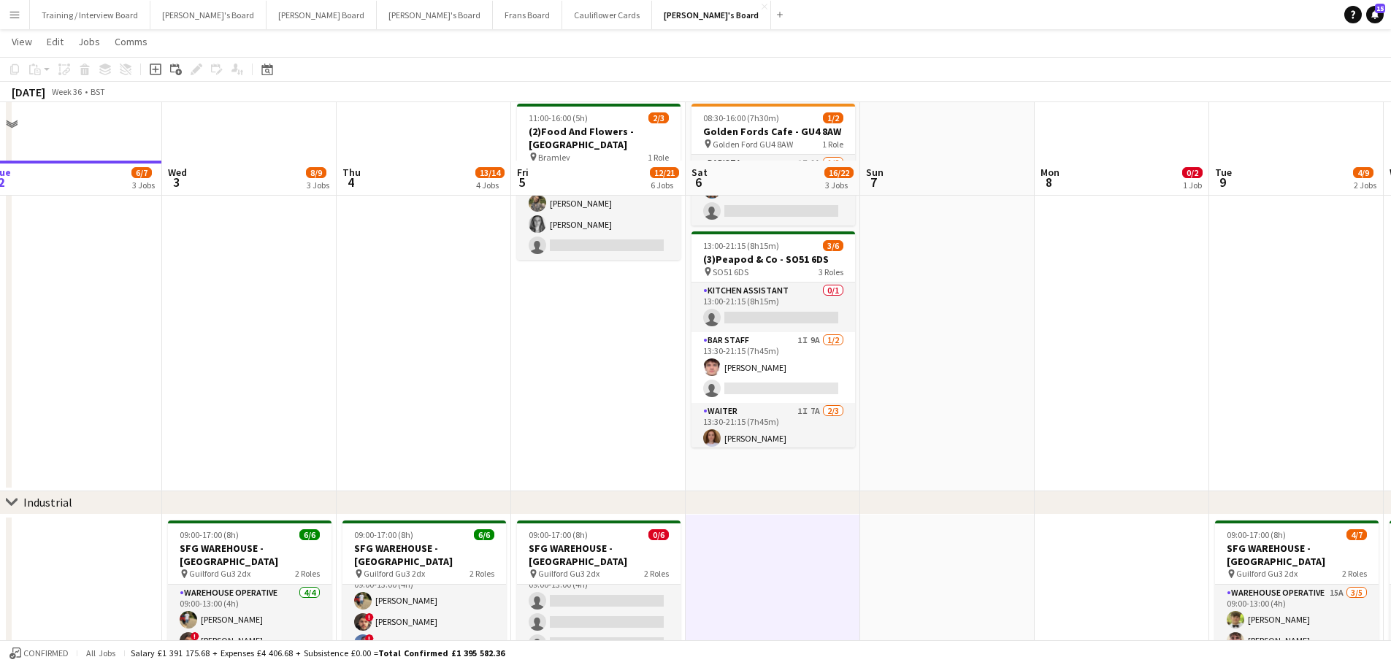
scroll to position [146, 0]
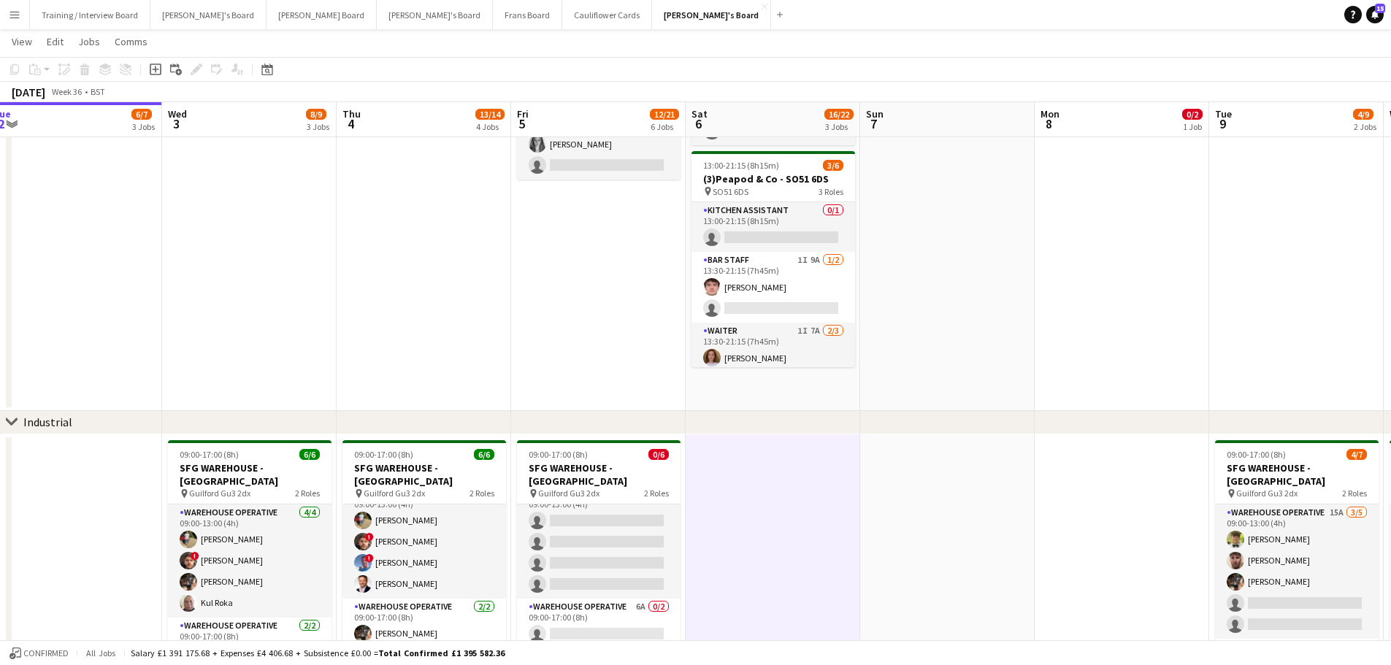
click at [929, 401] on app-date-cell at bounding box center [947, 214] width 174 height 393
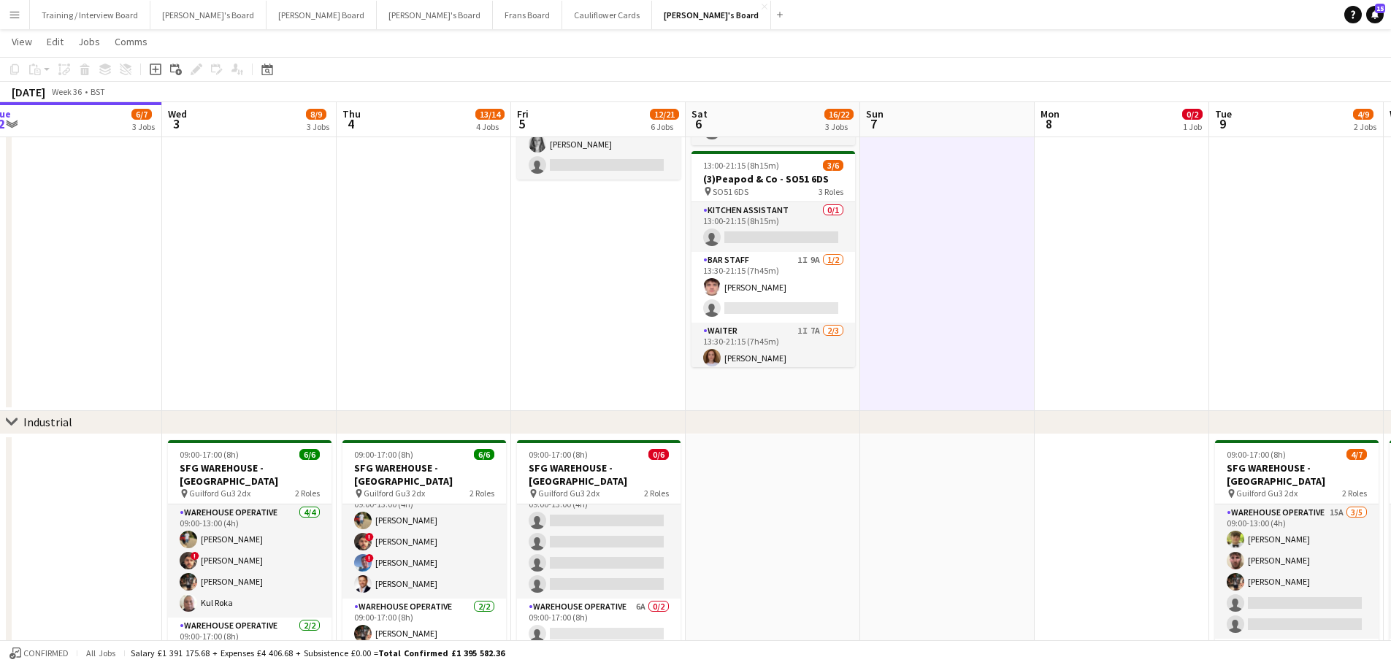
click at [833, 392] on app-date-cell "08:30-16:00 (7h30m) 1/2 Golden Fords Cafe - GU4 8AW pin Golden Ford GU4 8AW 1 R…" at bounding box center [772, 214] width 174 height 393
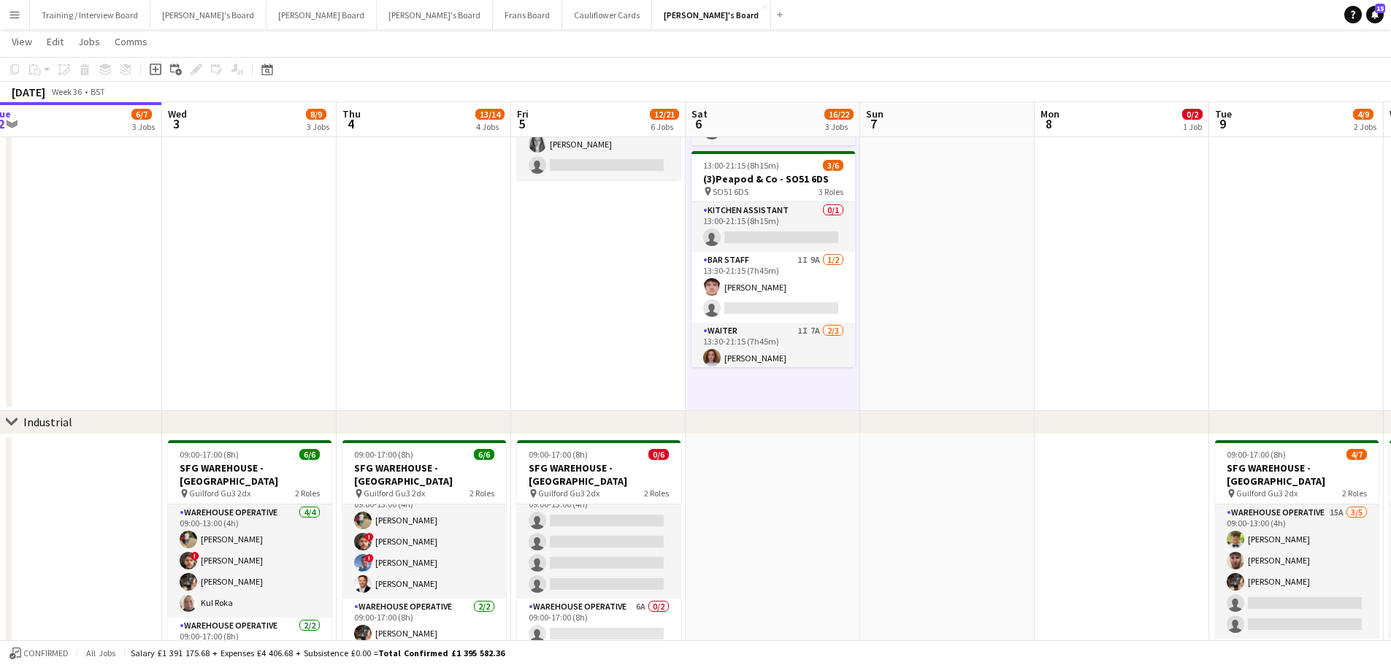
click at [809, 483] on app-date-cell at bounding box center [772, 620] width 174 height 372
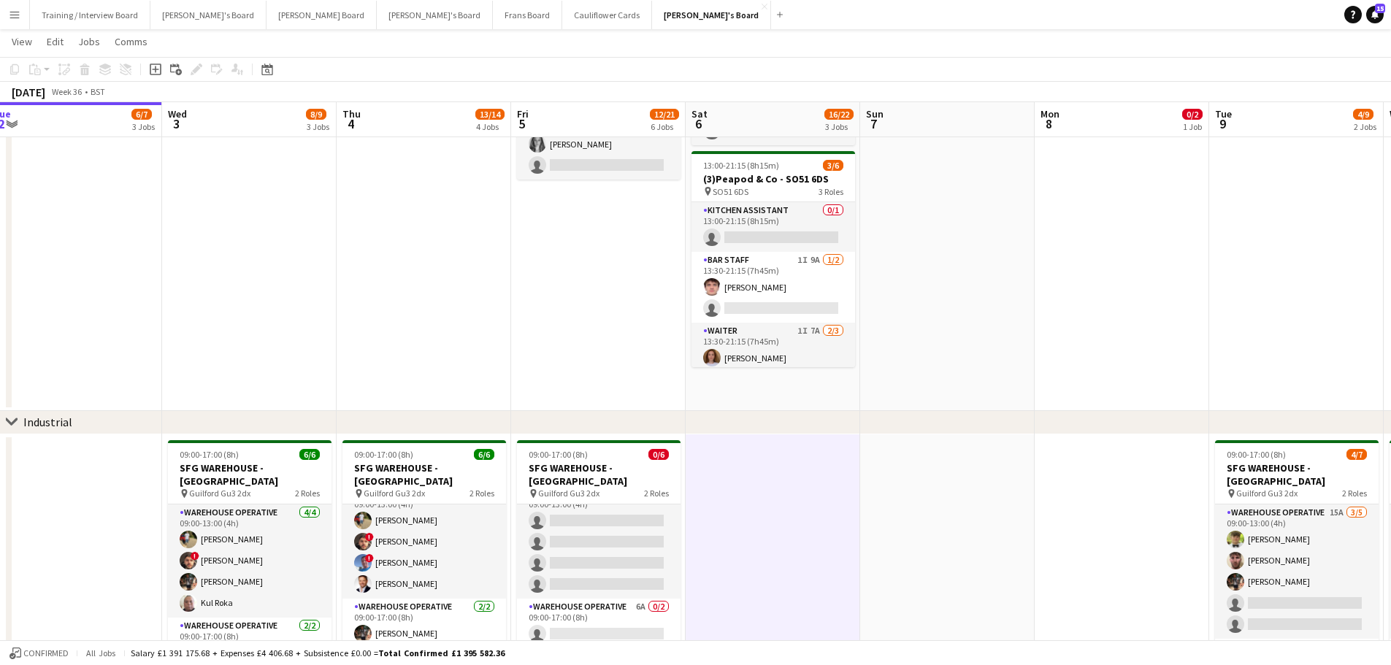
drag, startPoint x: 861, startPoint y: 516, endPoint x: 883, endPoint y: 529, distance: 24.9
click at [862, 516] on app-date-cell at bounding box center [947, 620] width 174 height 372
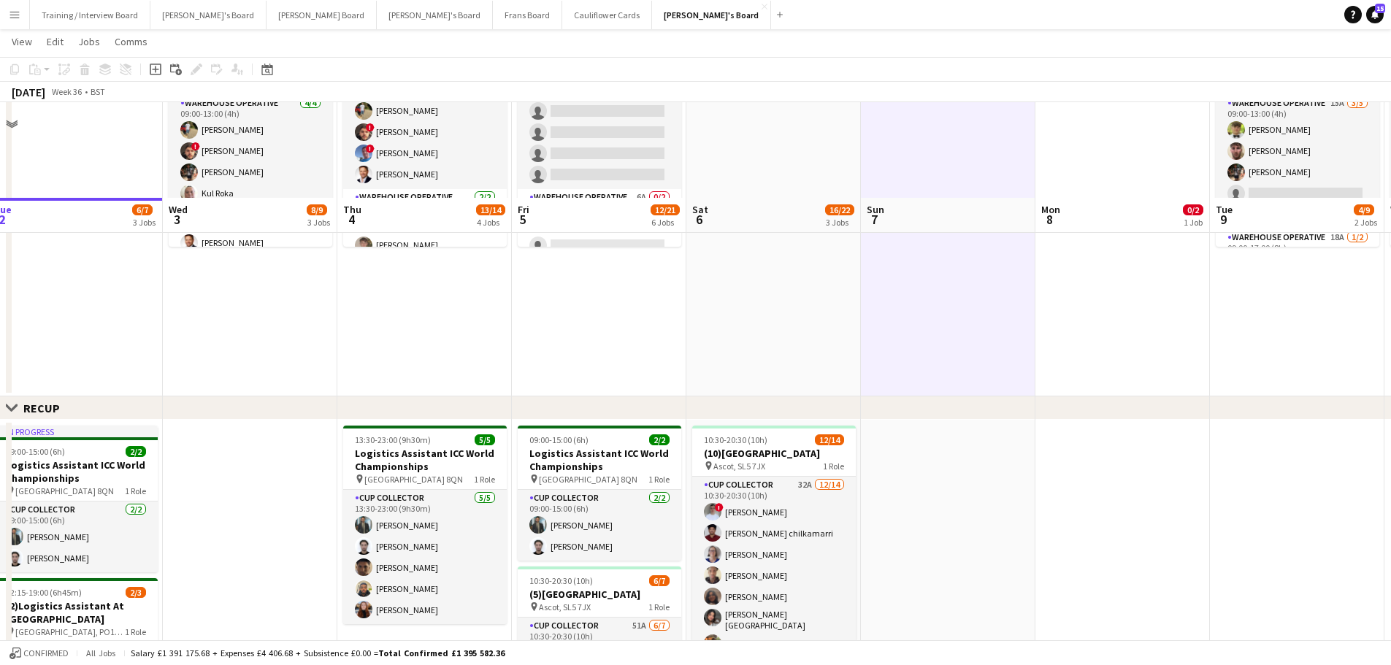
scroll to position [657, 0]
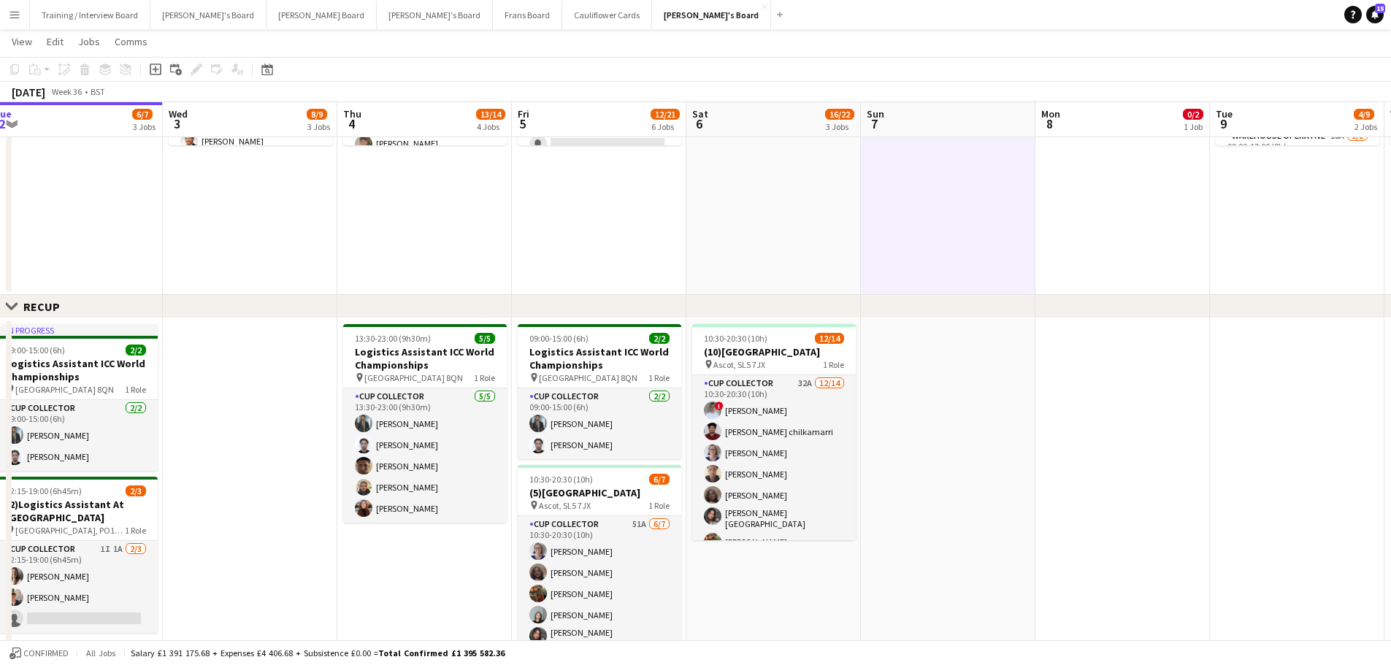
click at [834, 208] on app-date-cell at bounding box center [773, 109] width 174 height 372
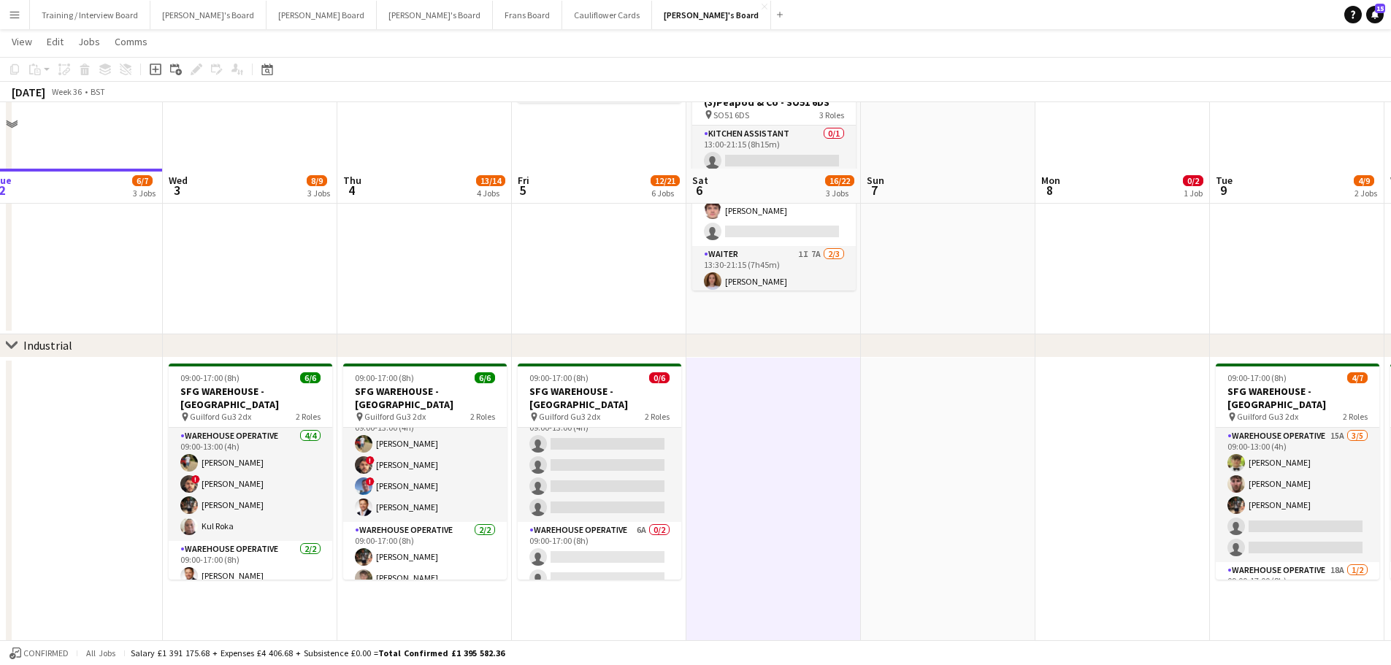
scroll to position [73, 0]
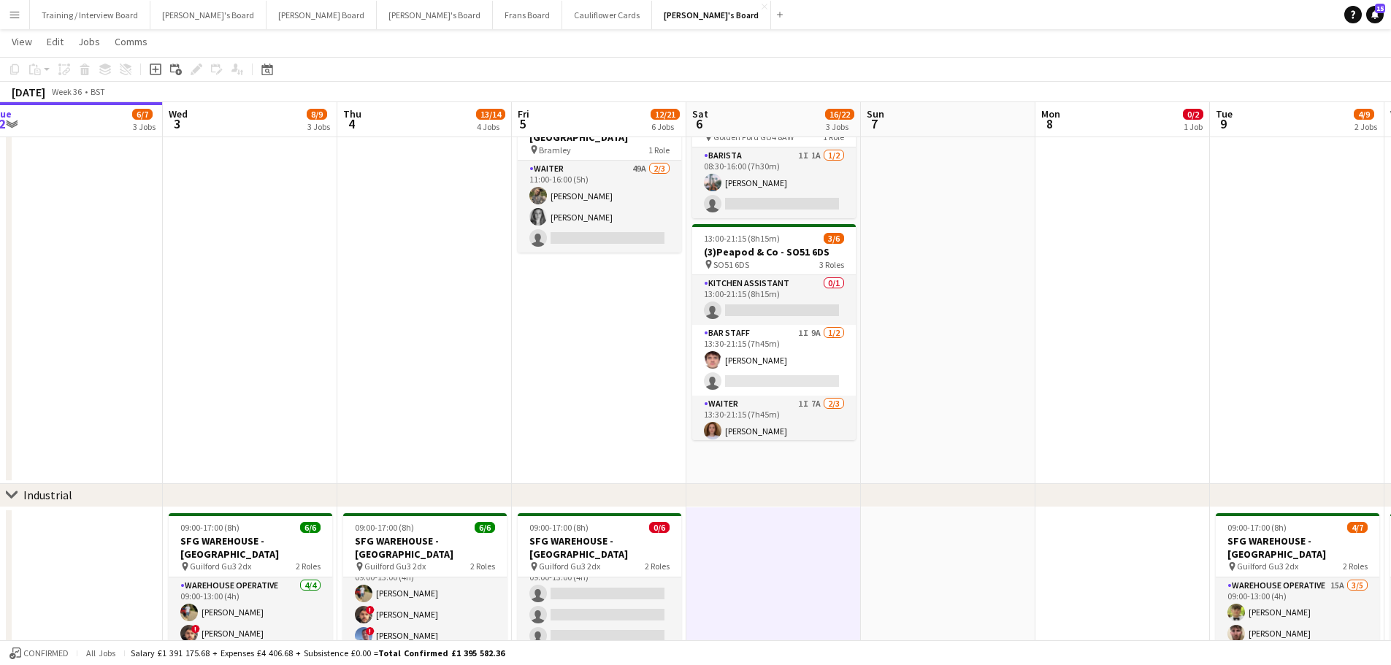
click at [916, 385] on app-date-cell at bounding box center [948, 287] width 174 height 393
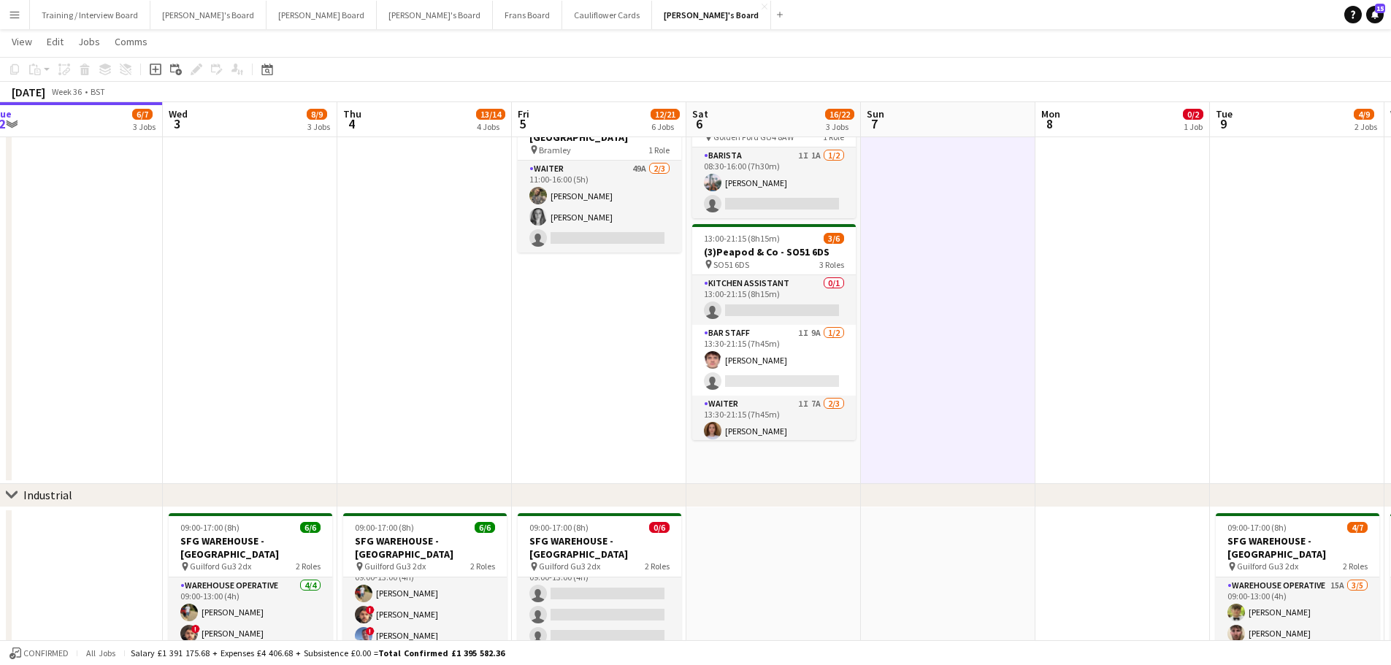
click at [811, 450] on app-date-cell "08:30-16:00 (7h30m) 1/2 Golden Fords Cafe - GU4 8AW pin Golden Ford GU4 8AW 1 R…" at bounding box center [773, 287] width 174 height 393
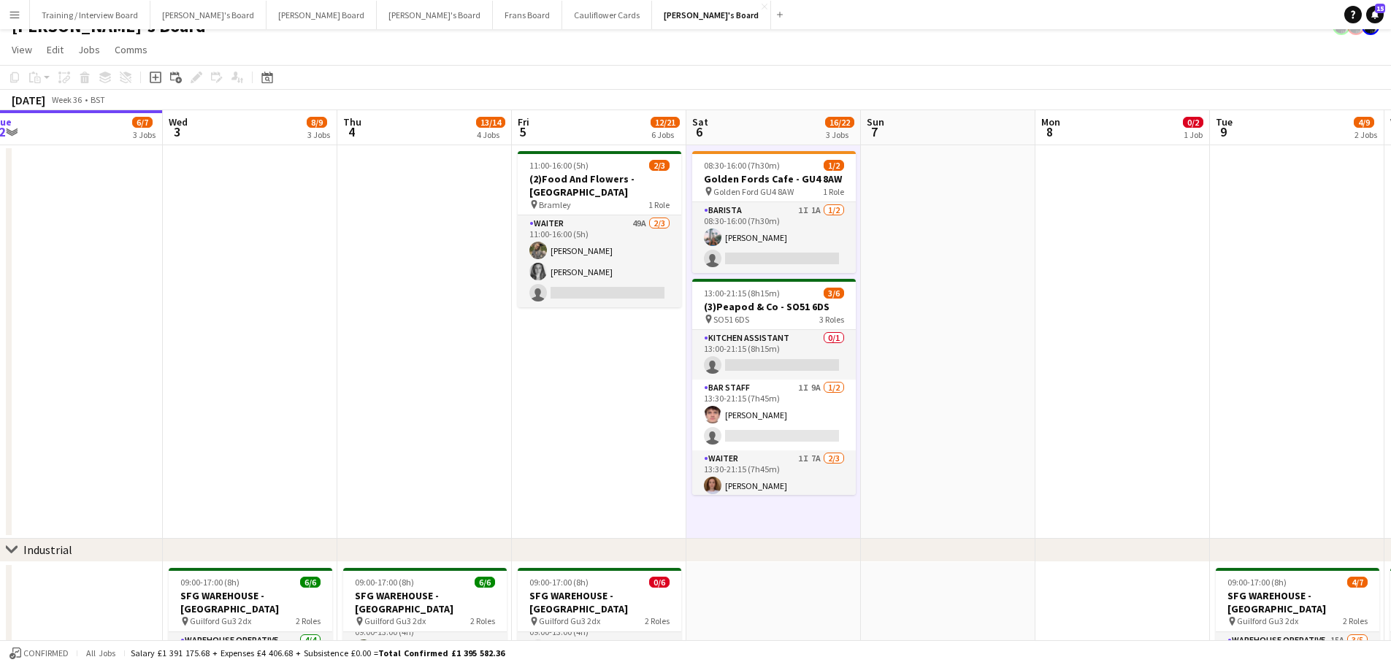
scroll to position [0, 0]
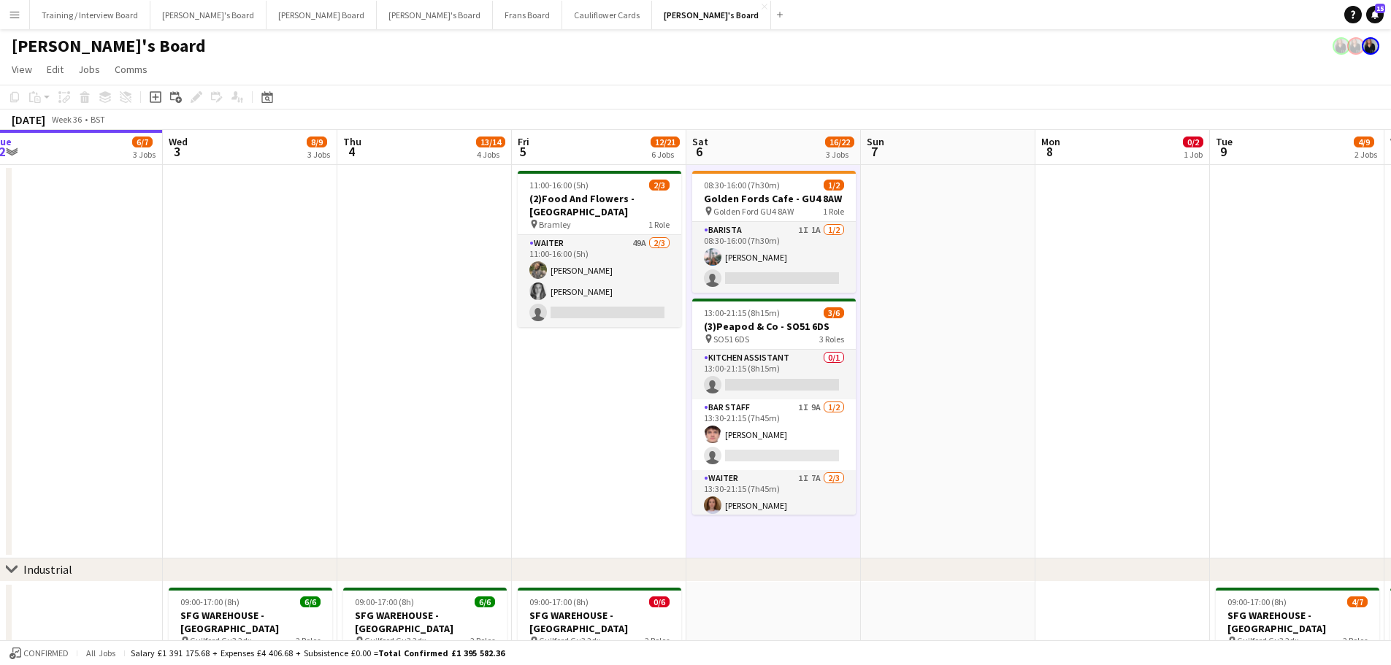
click at [953, 517] on app-date-cell at bounding box center [948, 361] width 174 height 393
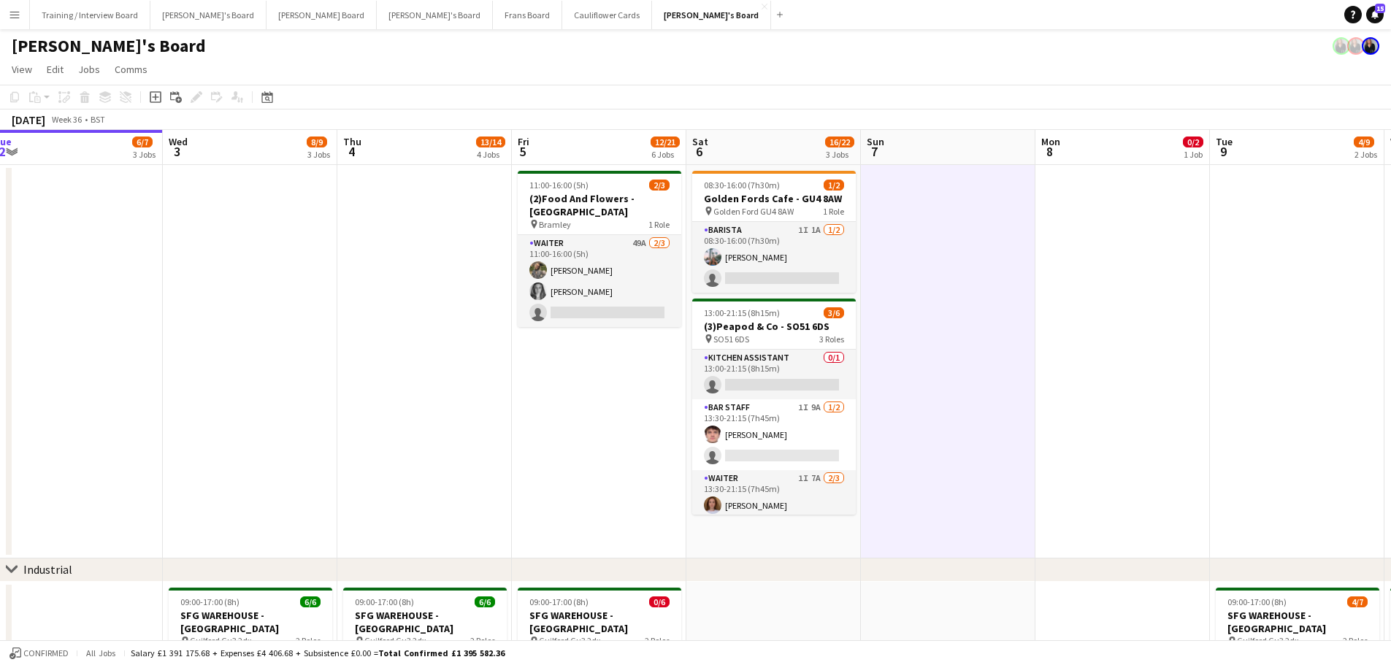
scroll to position [146, 0]
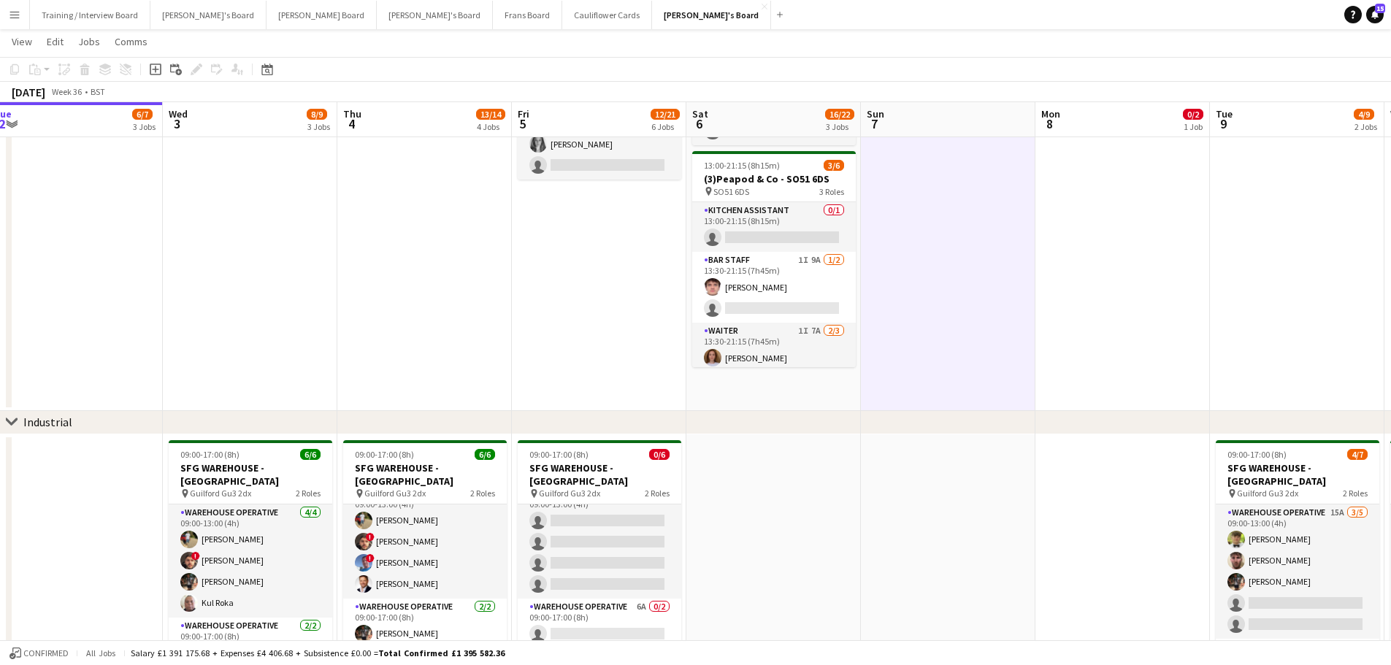
click at [799, 380] on app-date-cell "08:30-16:00 (7h30m) 1/2 Golden Fords Cafe - GU4 8AW pin Golden Ford GU4 8AW 1 R…" at bounding box center [773, 214] width 174 height 393
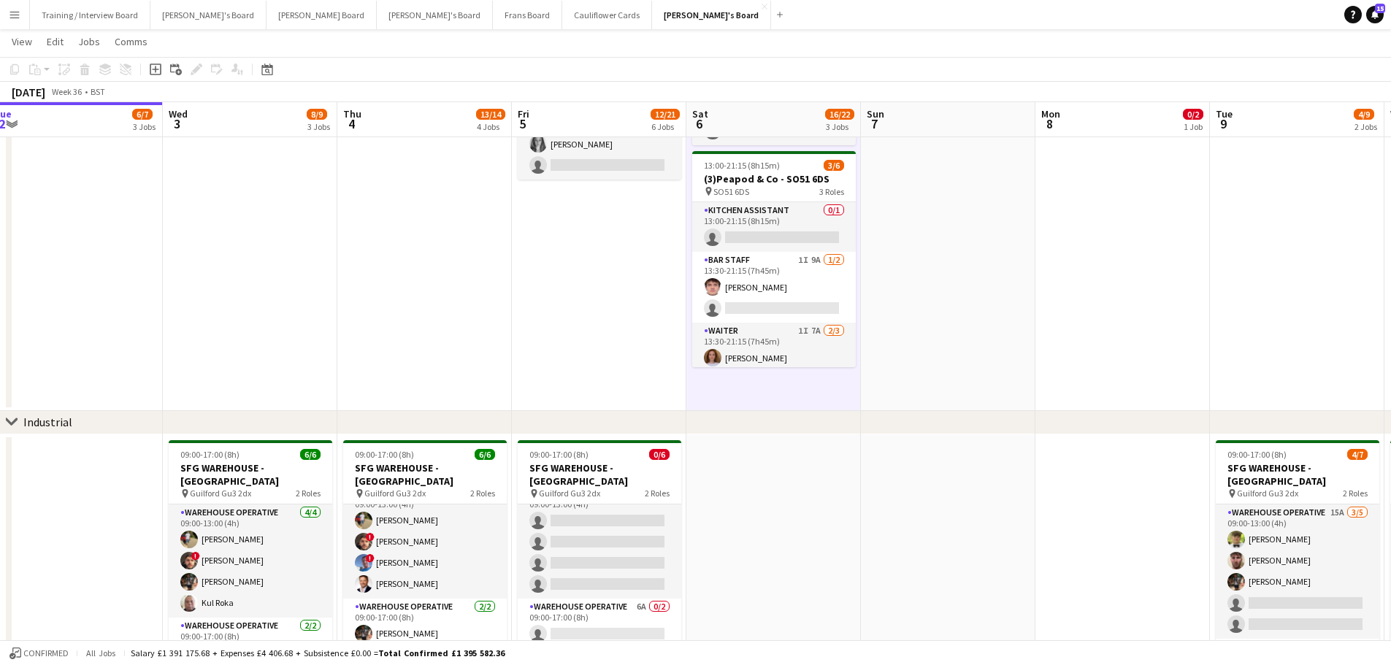
click at [832, 491] on app-date-cell at bounding box center [773, 620] width 174 height 372
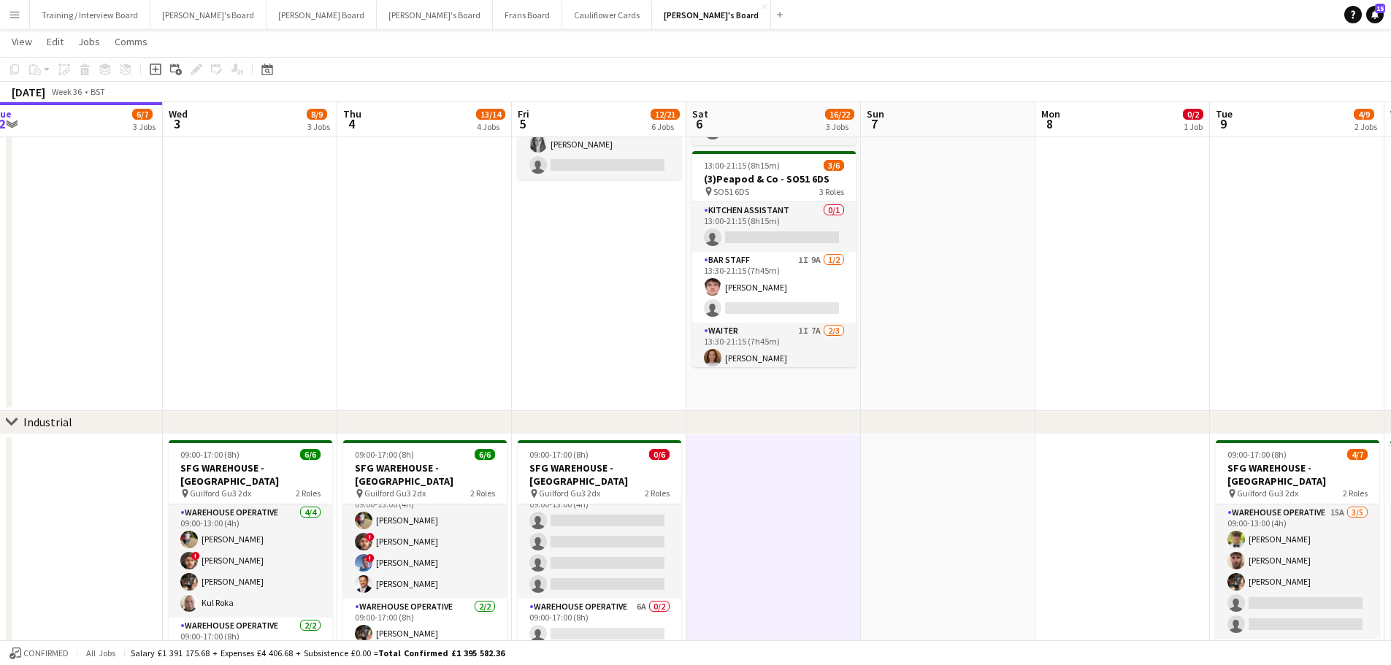
click at [975, 522] on app-date-cell at bounding box center [948, 620] width 174 height 372
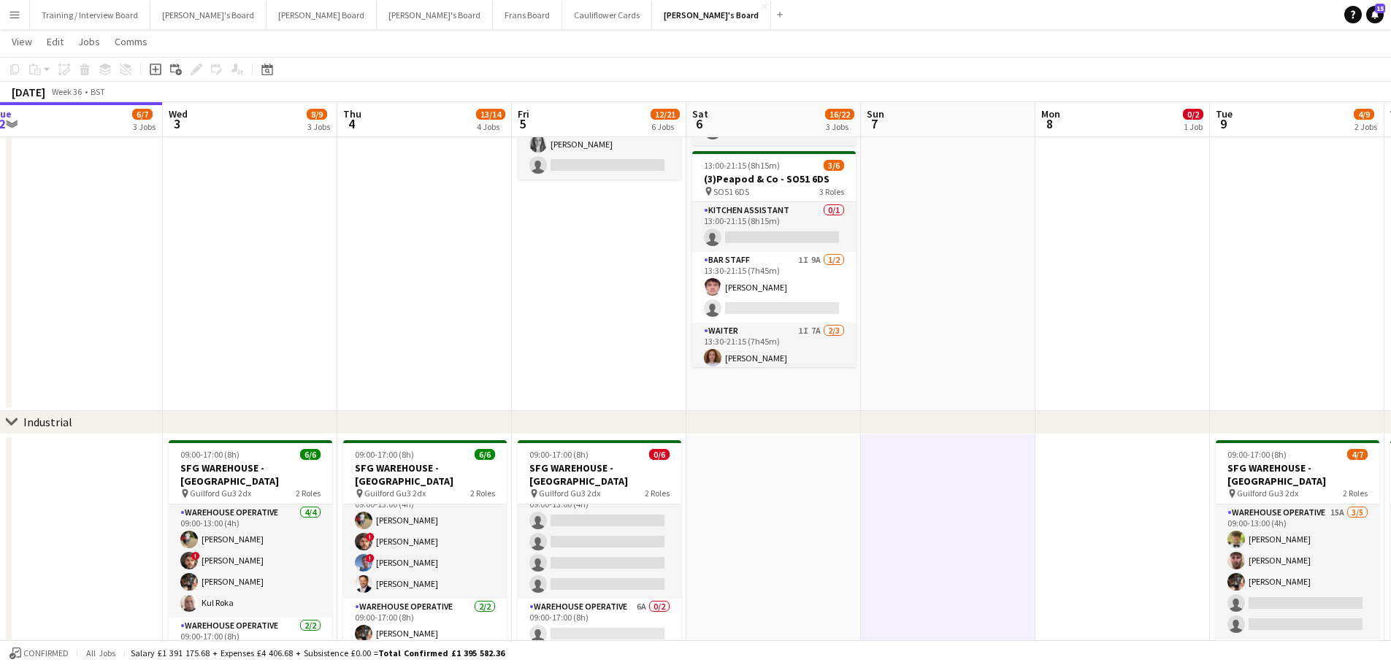
click at [942, 415] on div "chevron-right Industrial" at bounding box center [695, 422] width 1391 height 23
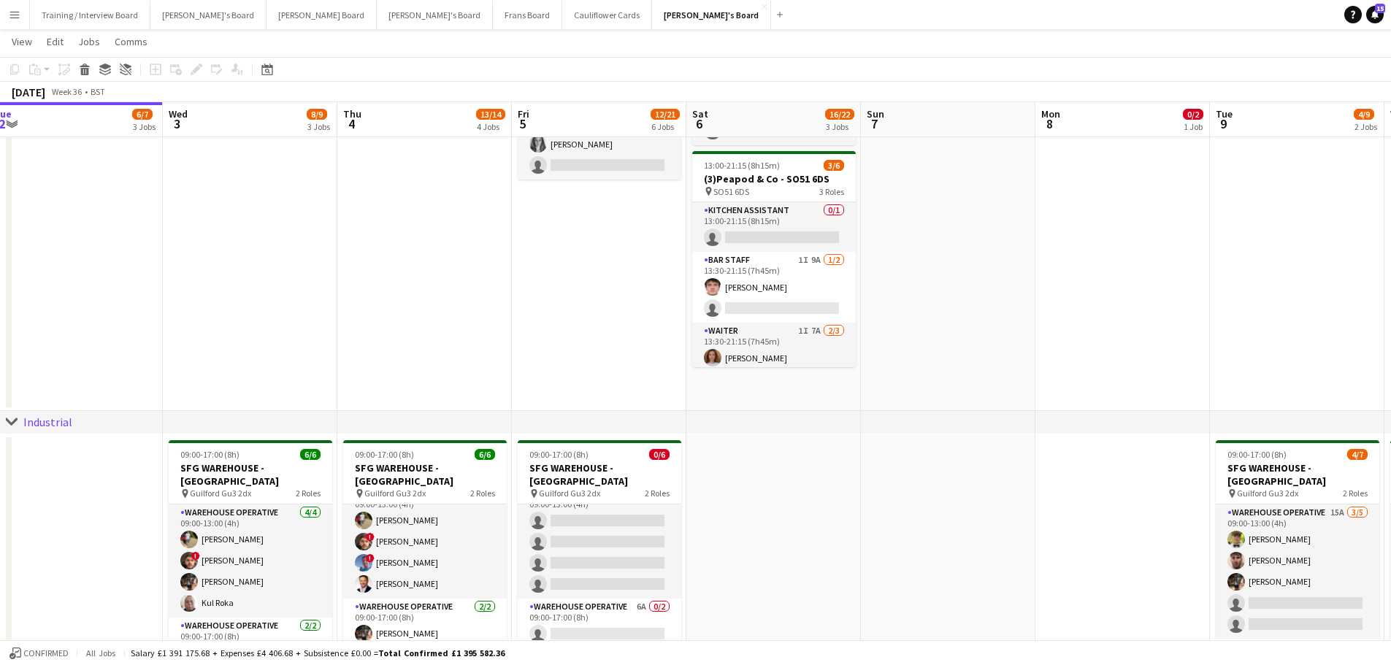
click at [755, 377] on app-date-cell "08:30-16:00 (7h30m) 1/2 Golden Fords Cafe - GU4 8AW pin Golden Ford GU4 8AW 1 R…" at bounding box center [773, 214] width 174 height 393
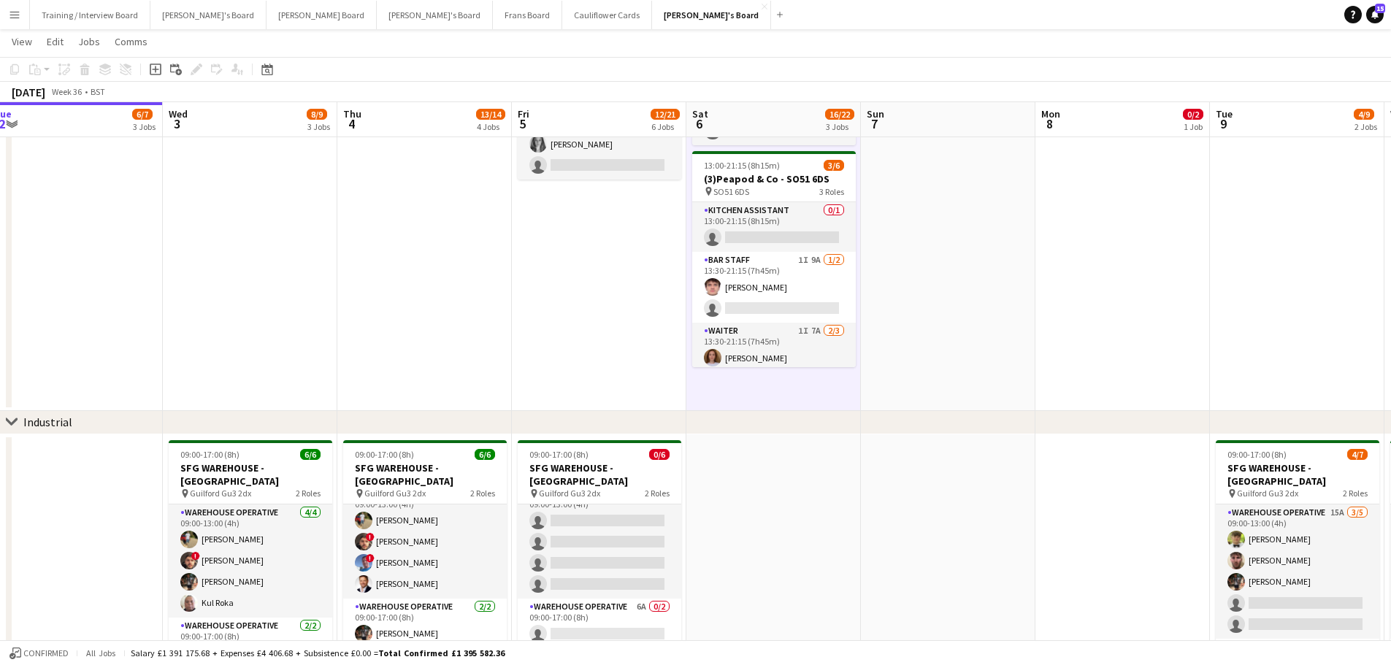
click at [899, 297] on app-date-cell at bounding box center [948, 214] width 174 height 393
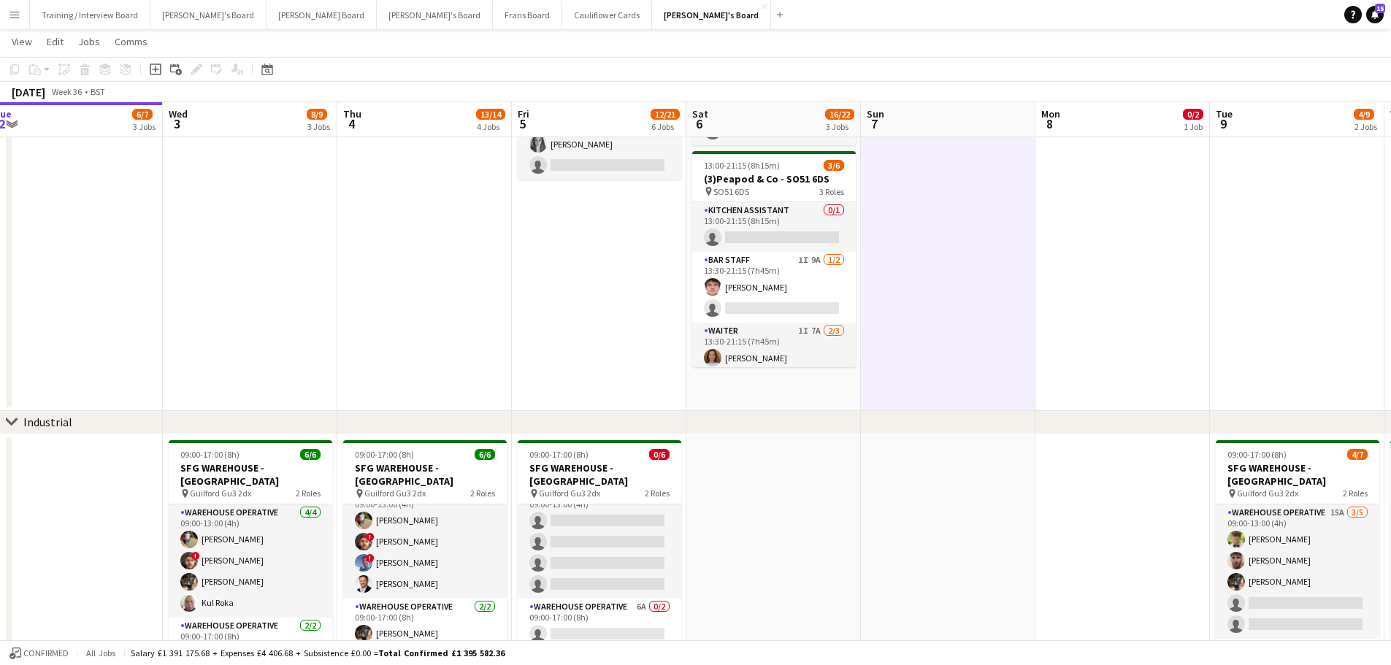
click at [788, 394] on app-date-cell "08:30-16:00 (7h30m) 1/2 Golden Fords Cafe - GU4 8AW pin Golden Ford GU4 8AW 1 R…" at bounding box center [773, 214] width 174 height 393
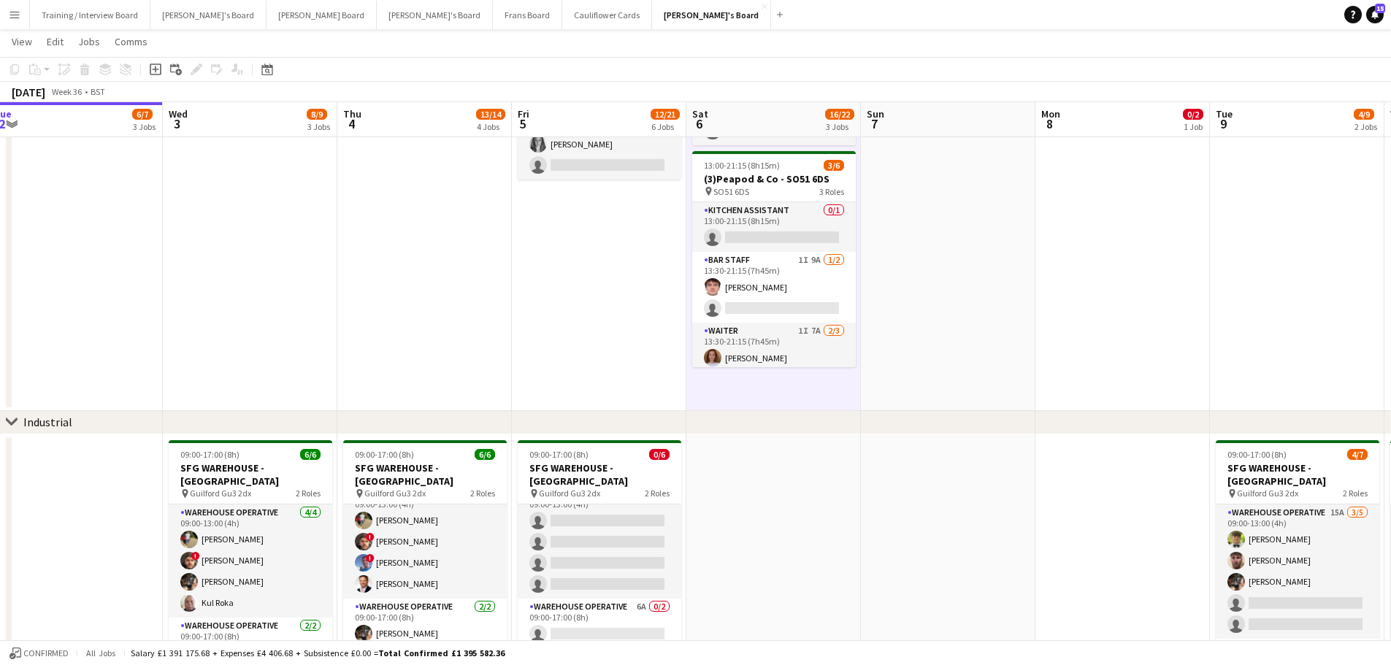
click at [816, 469] on app-date-cell at bounding box center [773, 620] width 174 height 372
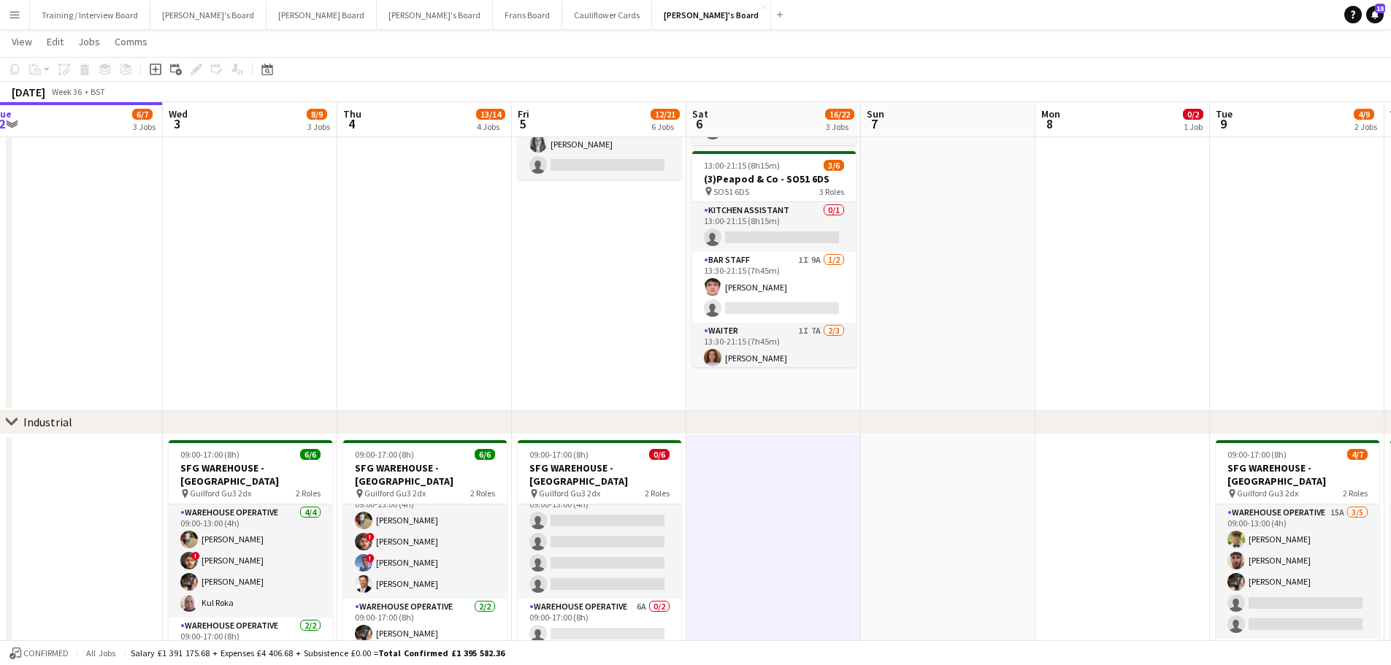
click at [1009, 563] on app-date-cell at bounding box center [948, 620] width 174 height 372
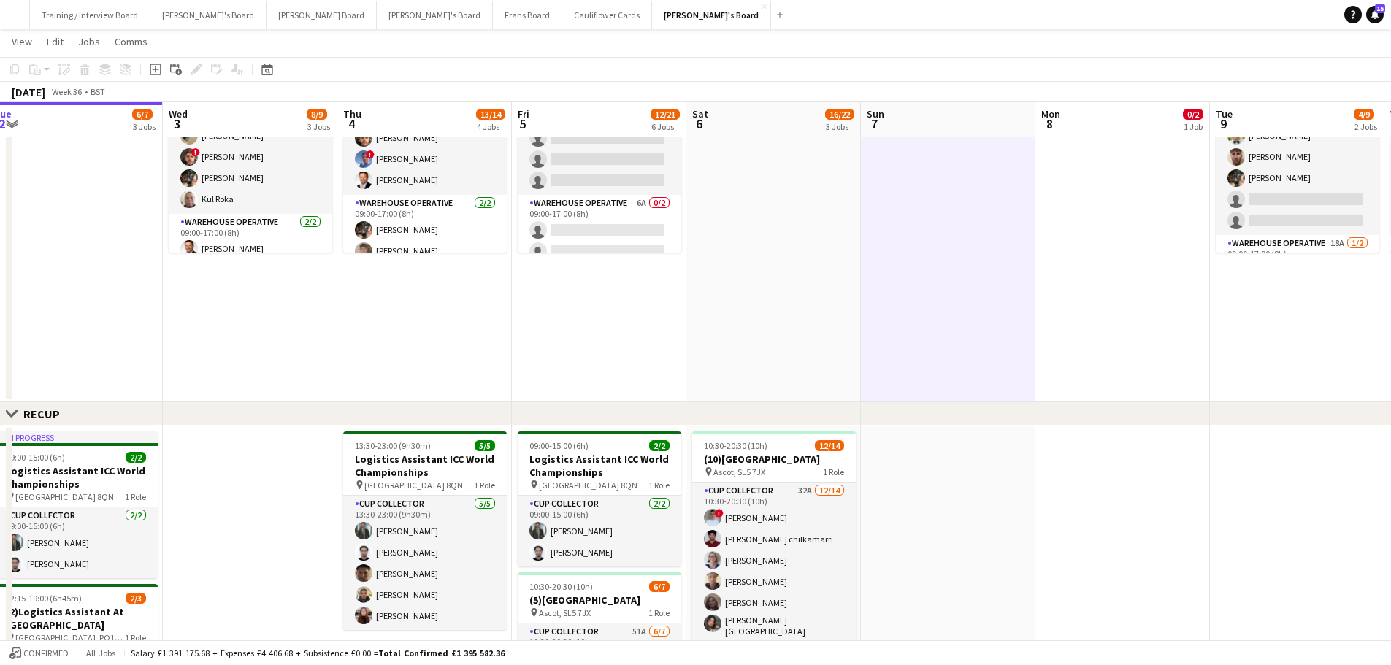
scroll to position [657, 0]
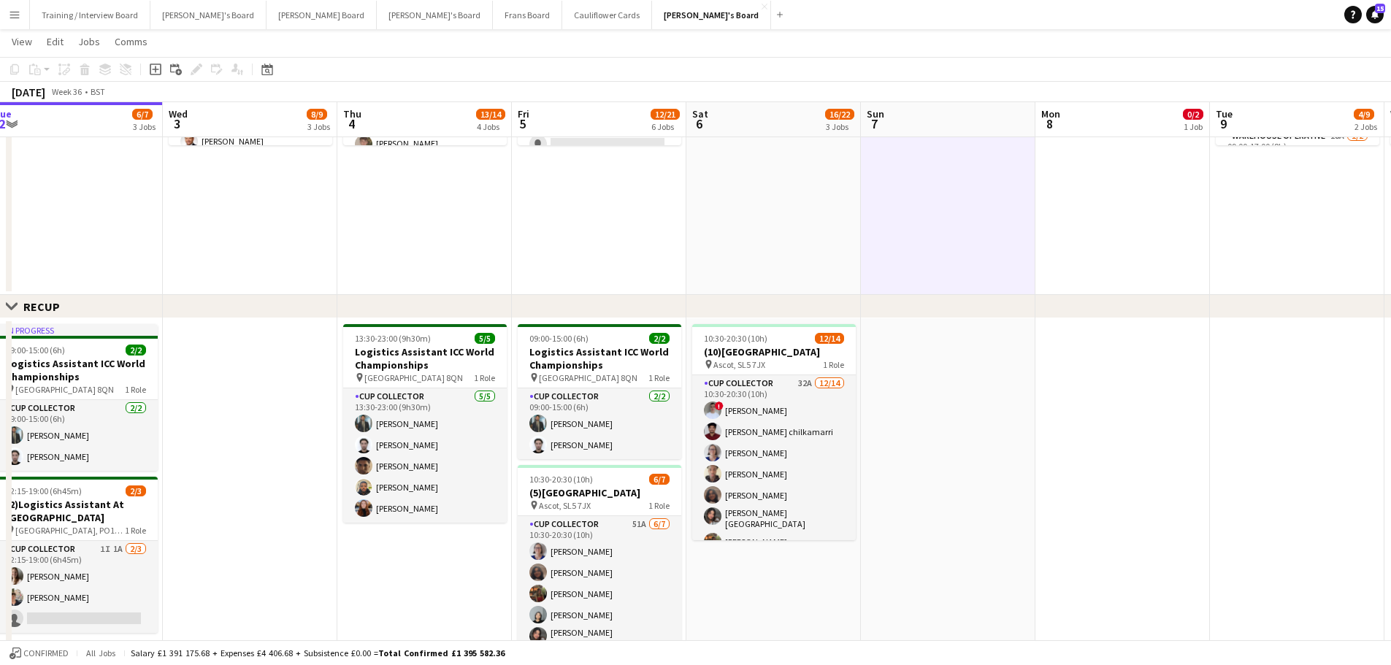
click at [903, 571] on app-date-cell at bounding box center [948, 514] width 174 height 393
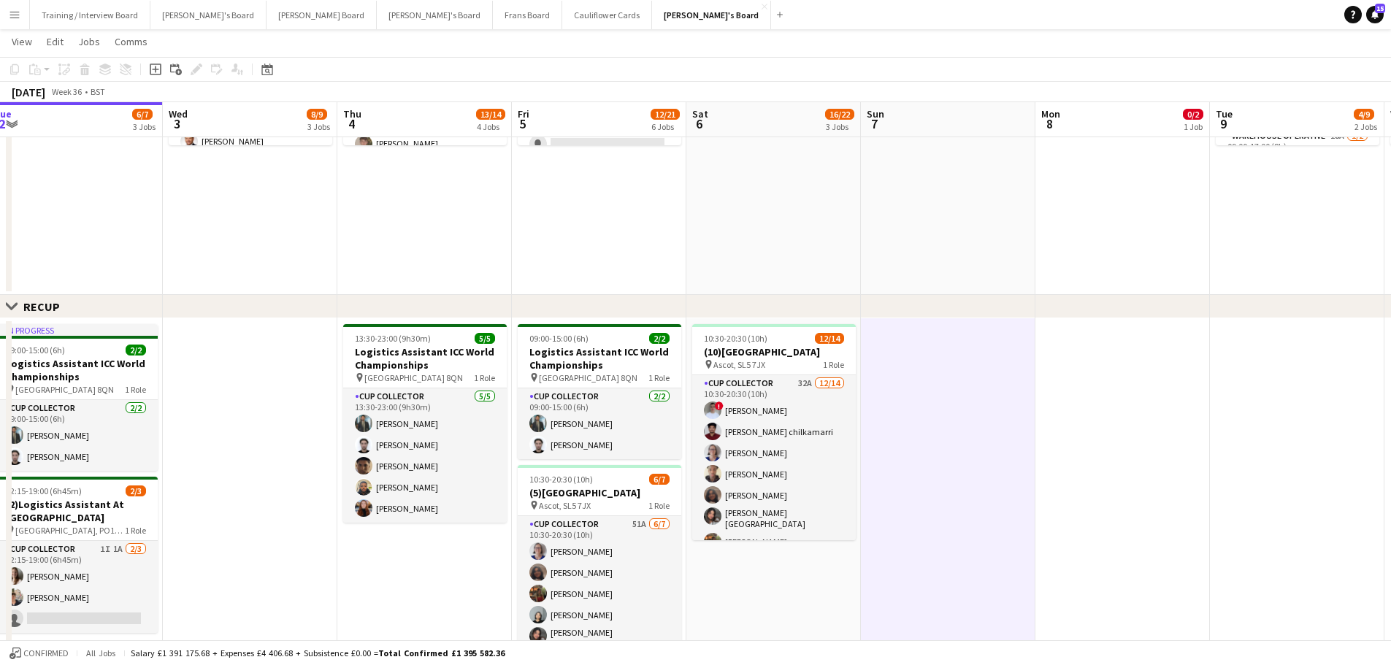
click at [855, 585] on app-date-cell "10:30-20:30 (10h) 12/14 (10)Ascot Racecourse pin Ascot, SL5 7JX 1 Role CUP COLL…" at bounding box center [773, 514] width 174 height 393
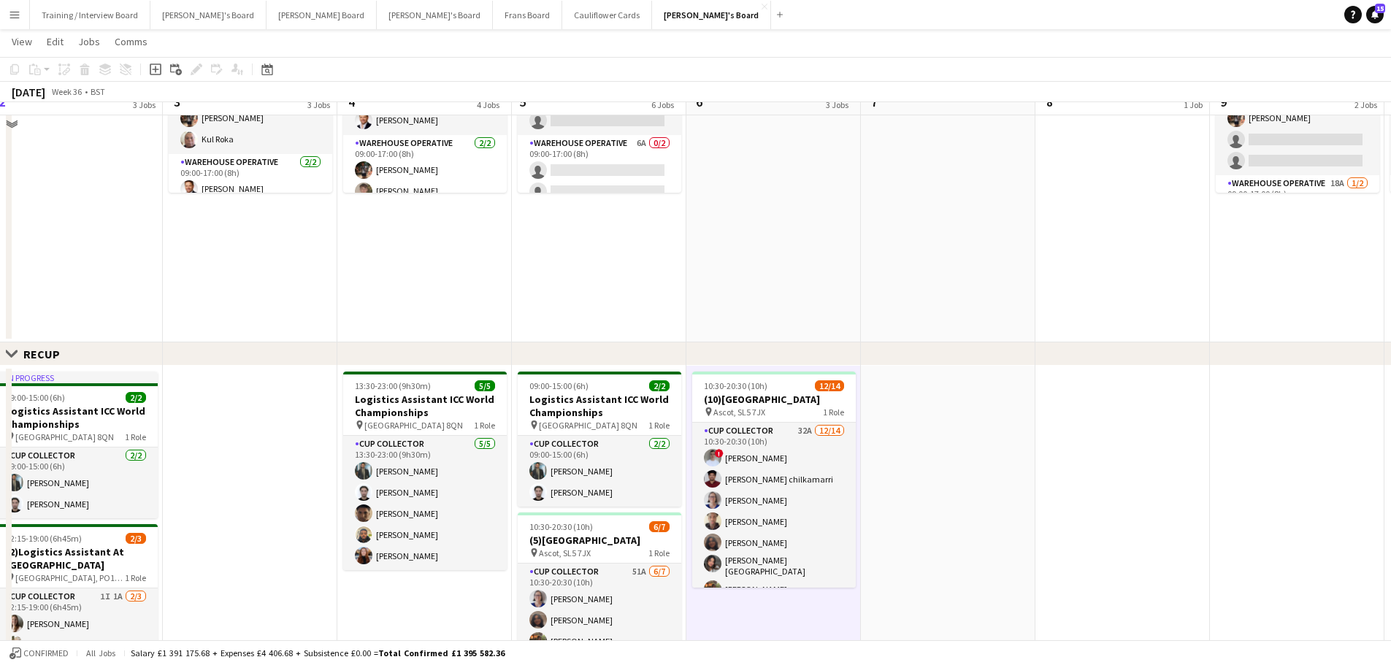
scroll to position [584, 0]
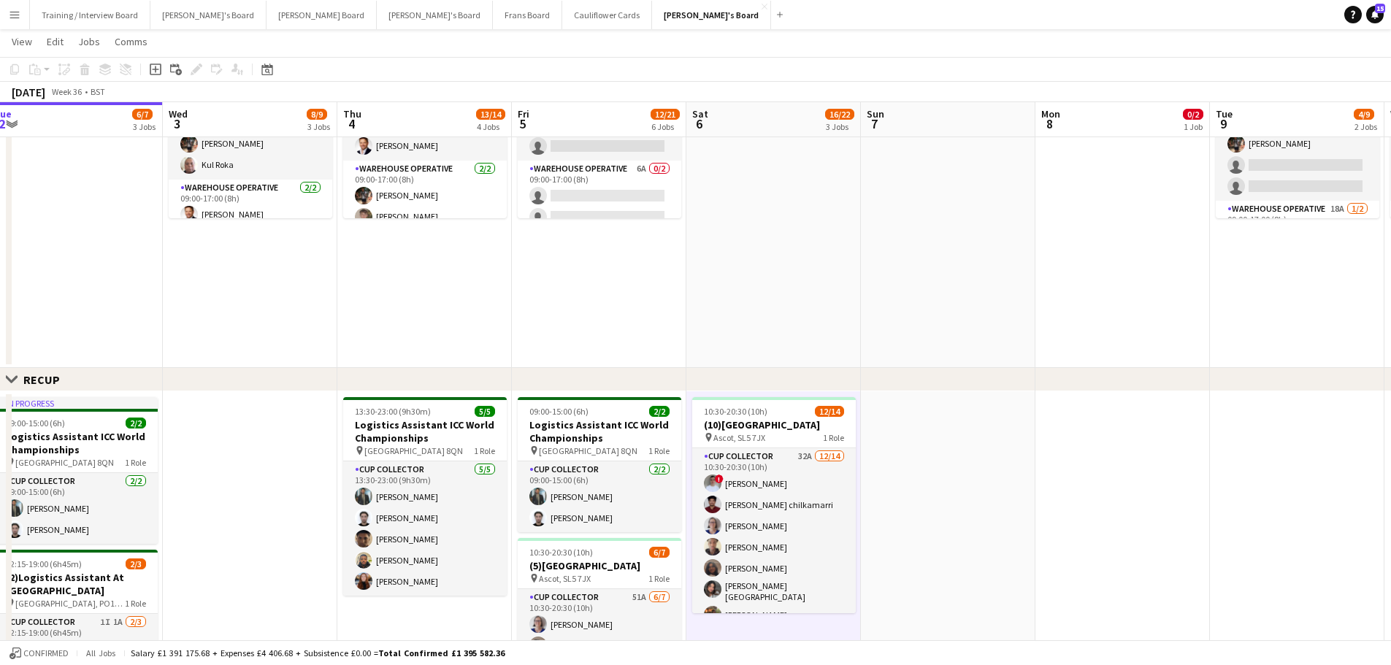
click at [11, 26] on button "Menu" at bounding box center [14, 14] width 29 height 29
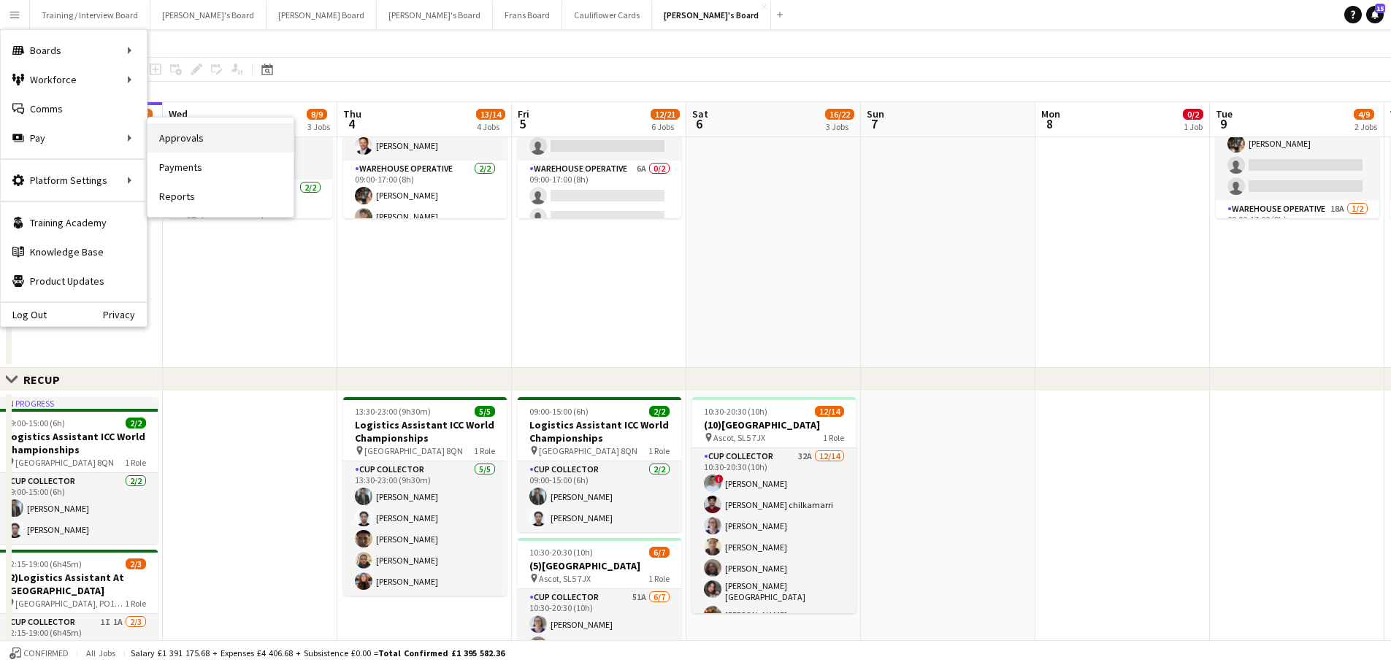
click at [180, 142] on link "Approvals" at bounding box center [220, 137] width 146 height 29
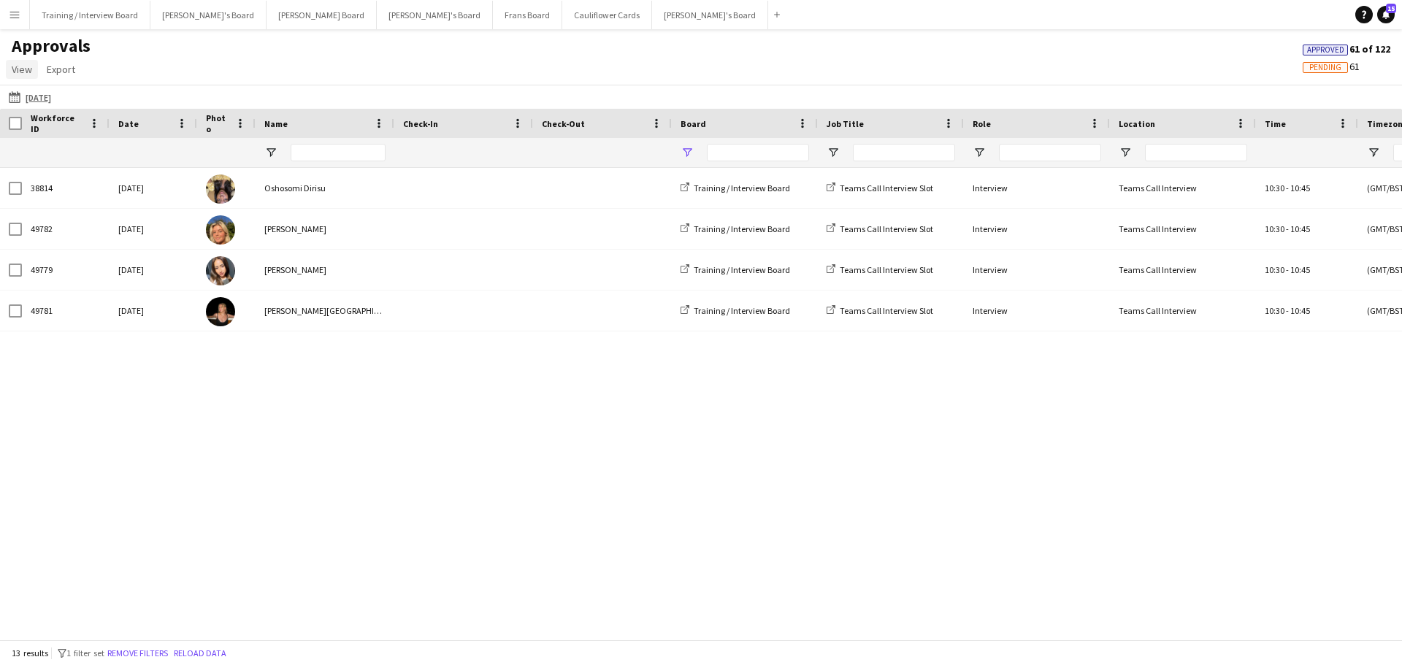
type input "**********"
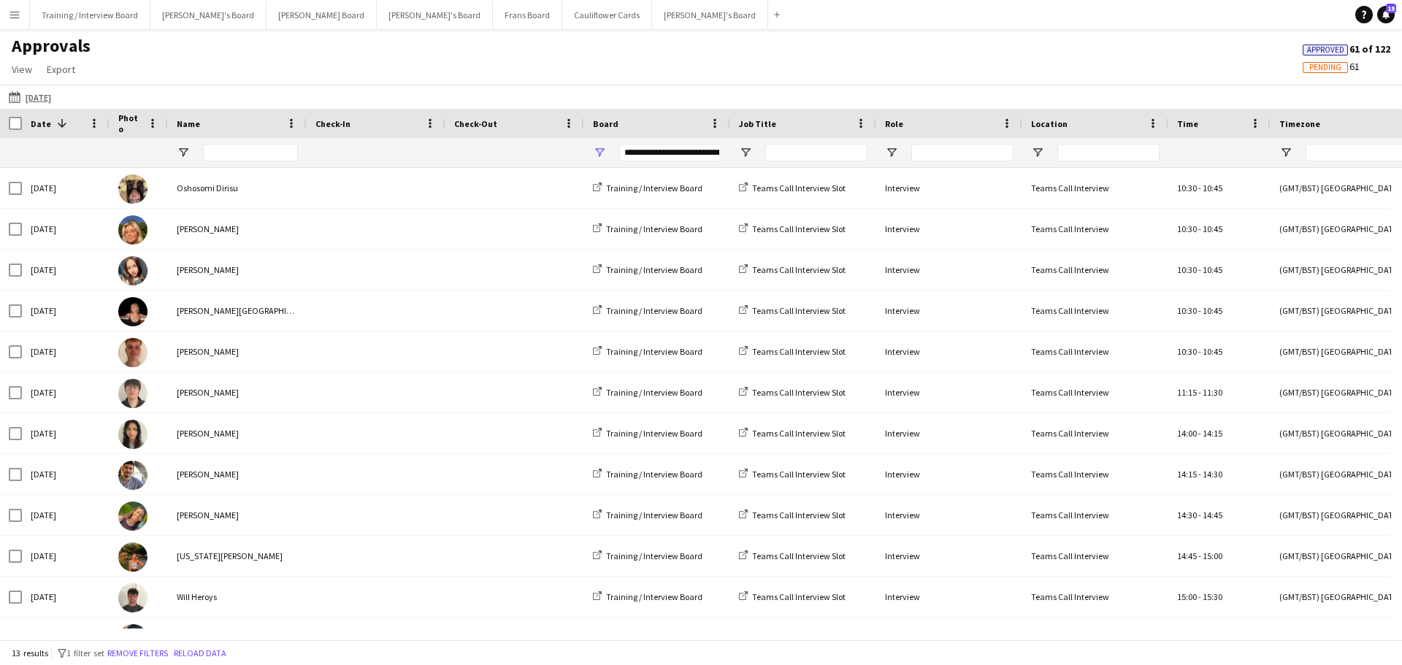
click at [23, 17] on button "Menu" at bounding box center [14, 14] width 29 height 29
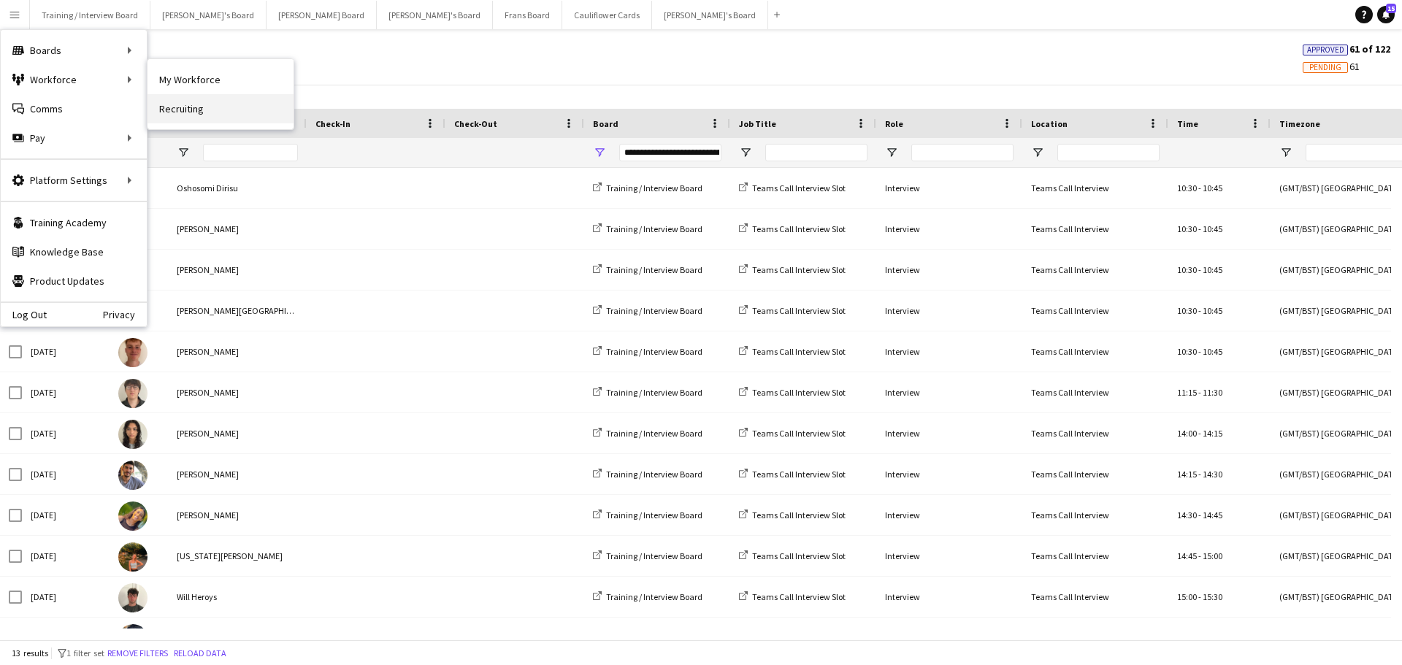
click at [196, 109] on link "Recruiting" at bounding box center [220, 108] width 146 height 29
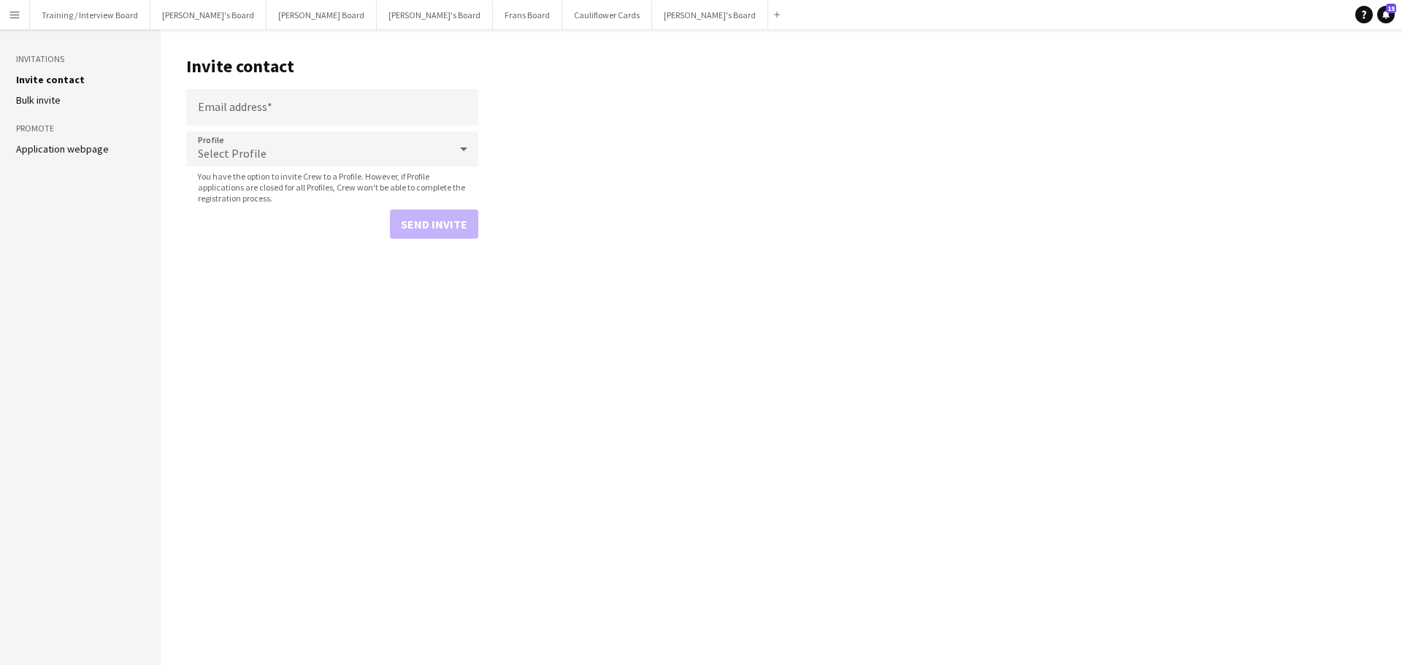
click at [33, 151] on link "Application webpage" at bounding box center [62, 148] width 93 height 13
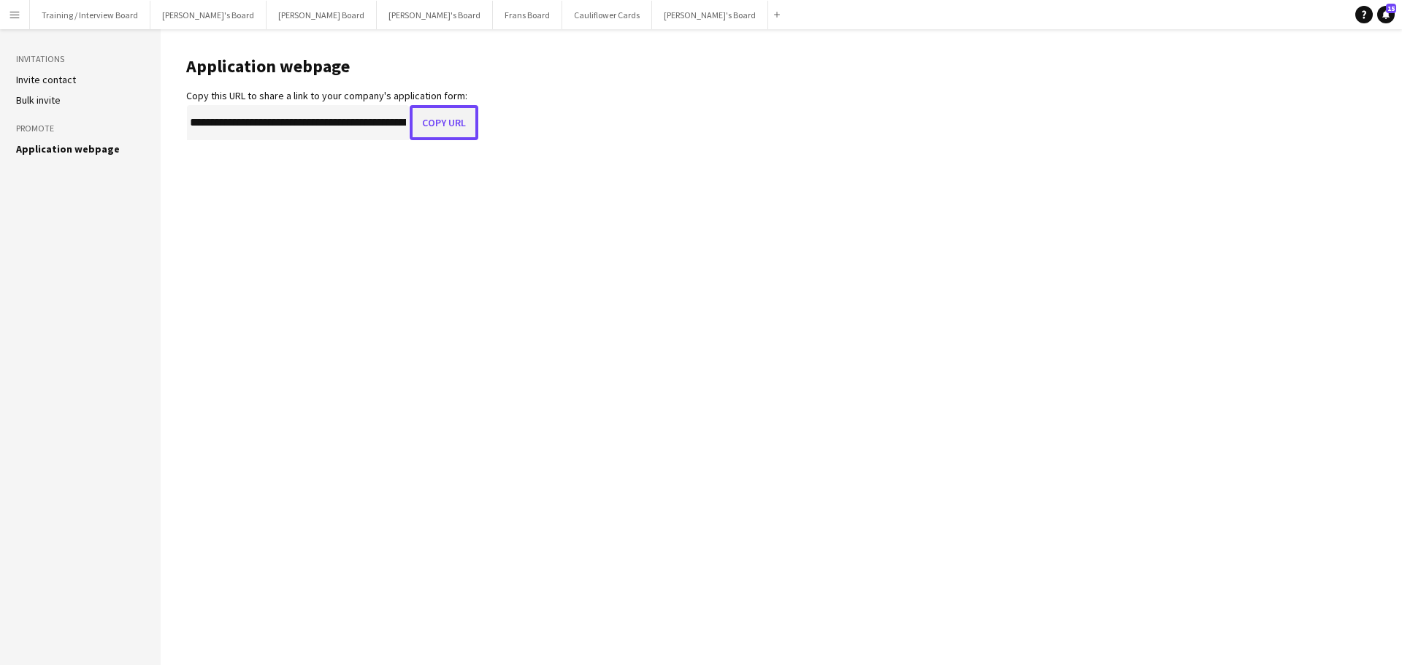
click at [439, 119] on button "Copy URL" at bounding box center [444, 122] width 69 height 35
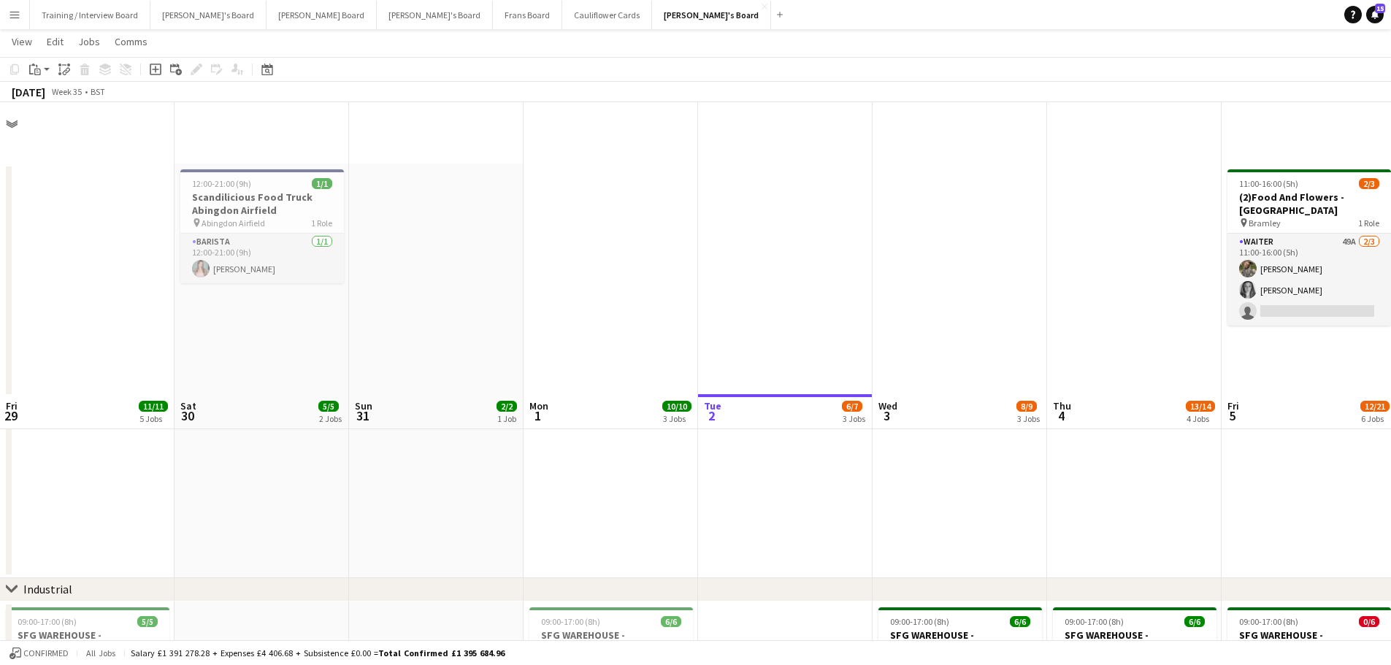
scroll to position [292, 0]
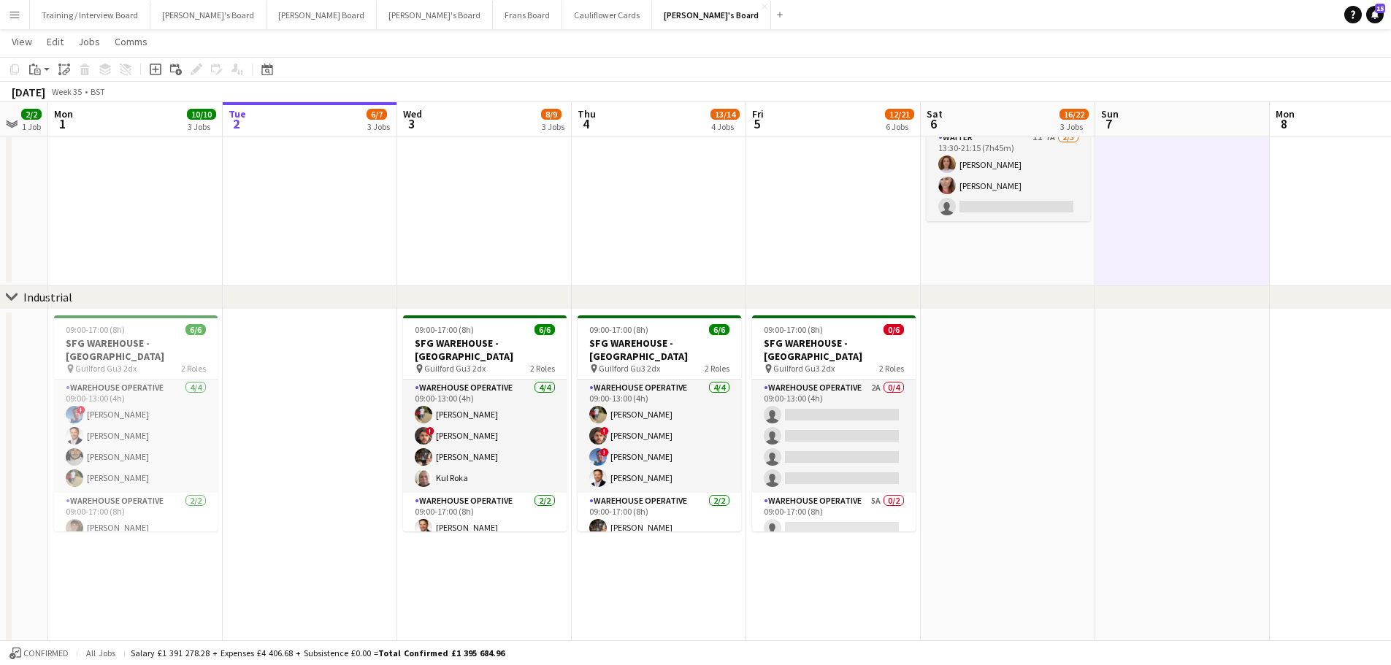
scroll to position [0, 0]
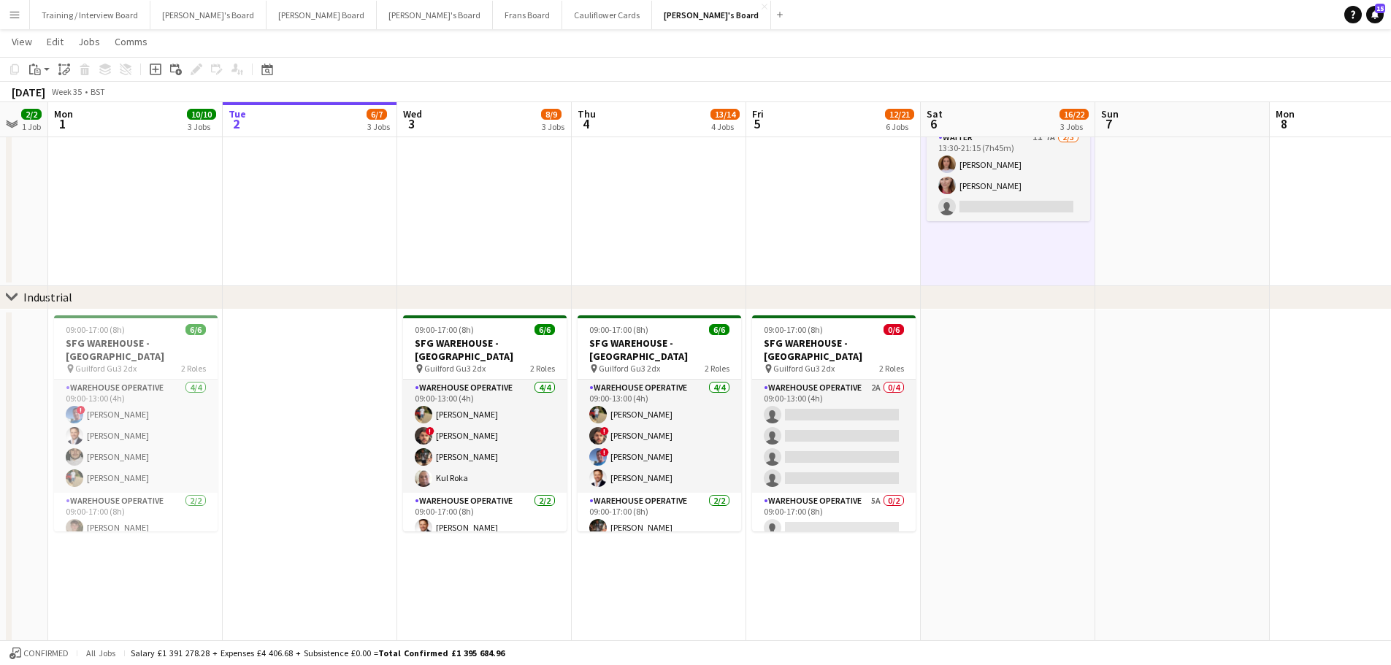
click at [1234, 245] on app-date-cell at bounding box center [1182, 79] width 174 height 415
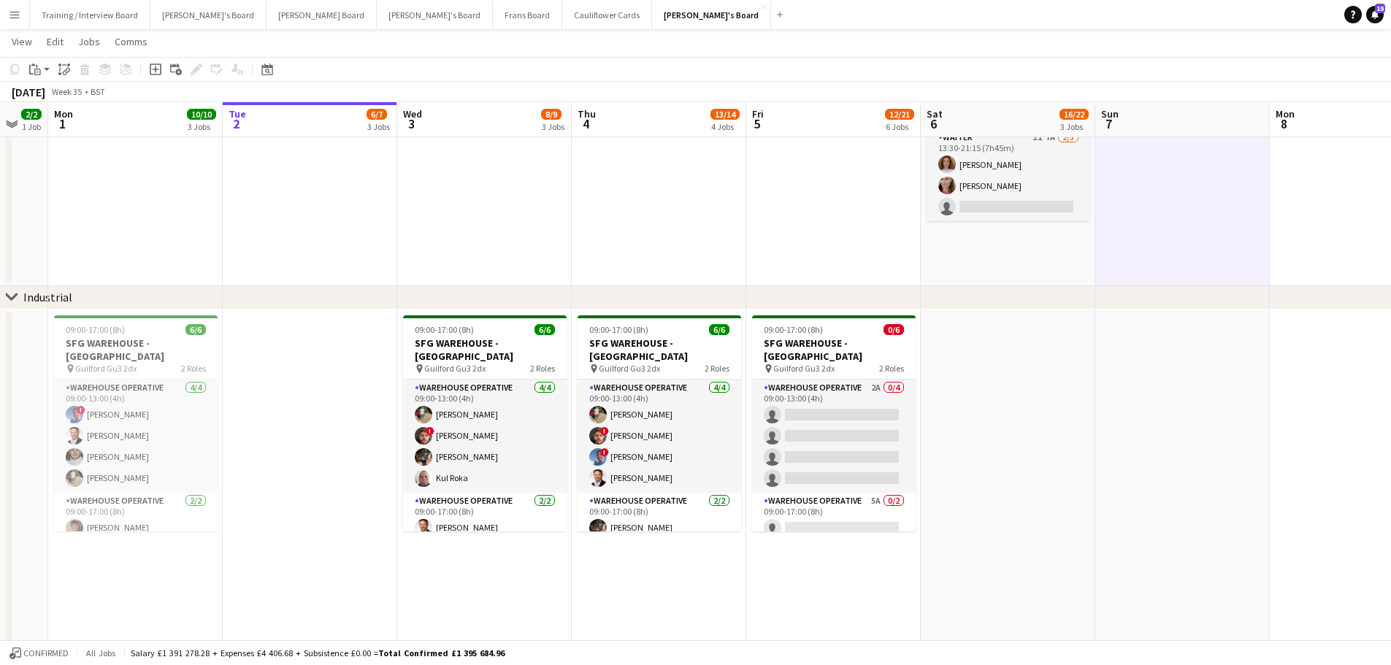
click at [1002, 240] on app-date-cell "08:30-16:00 (7h30m) 1/2 Golden Fords Cafe - GU4 8AW pin Golden Ford GU4 8AW 1 R…" at bounding box center [1008, 79] width 174 height 415
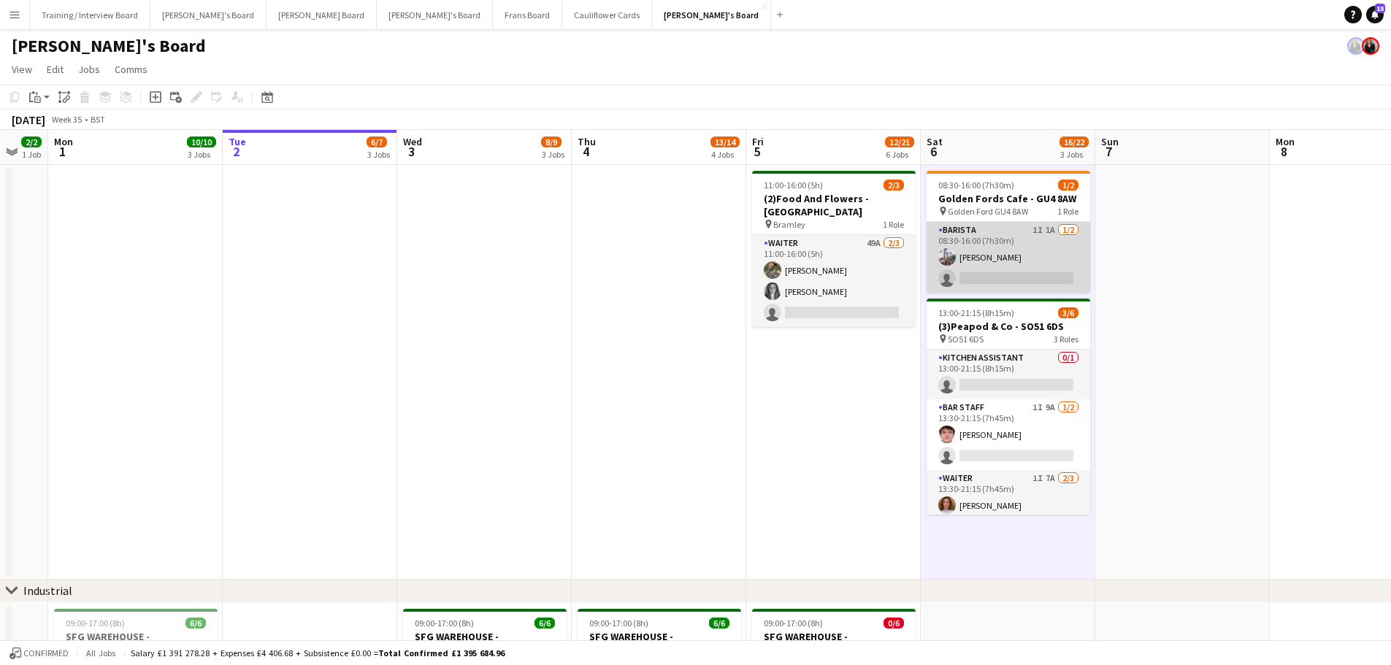
click at [1036, 248] on app-card-role "Barista 1I 1A 1/2 08:30-16:00 (7h30m) Lucy Ginesi single-neutral-actions" at bounding box center [1008, 257] width 164 height 71
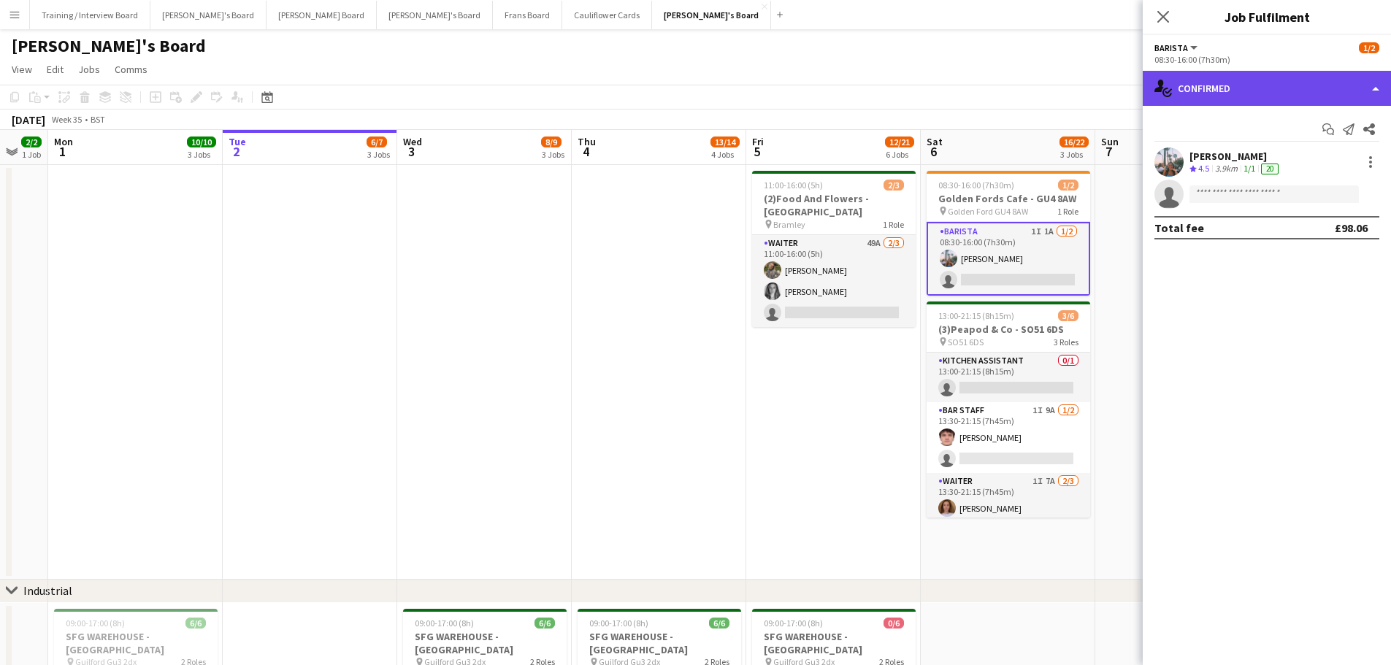
click at [1248, 97] on div "single-neutral-actions-check-2 Confirmed" at bounding box center [1266, 88] width 248 height 35
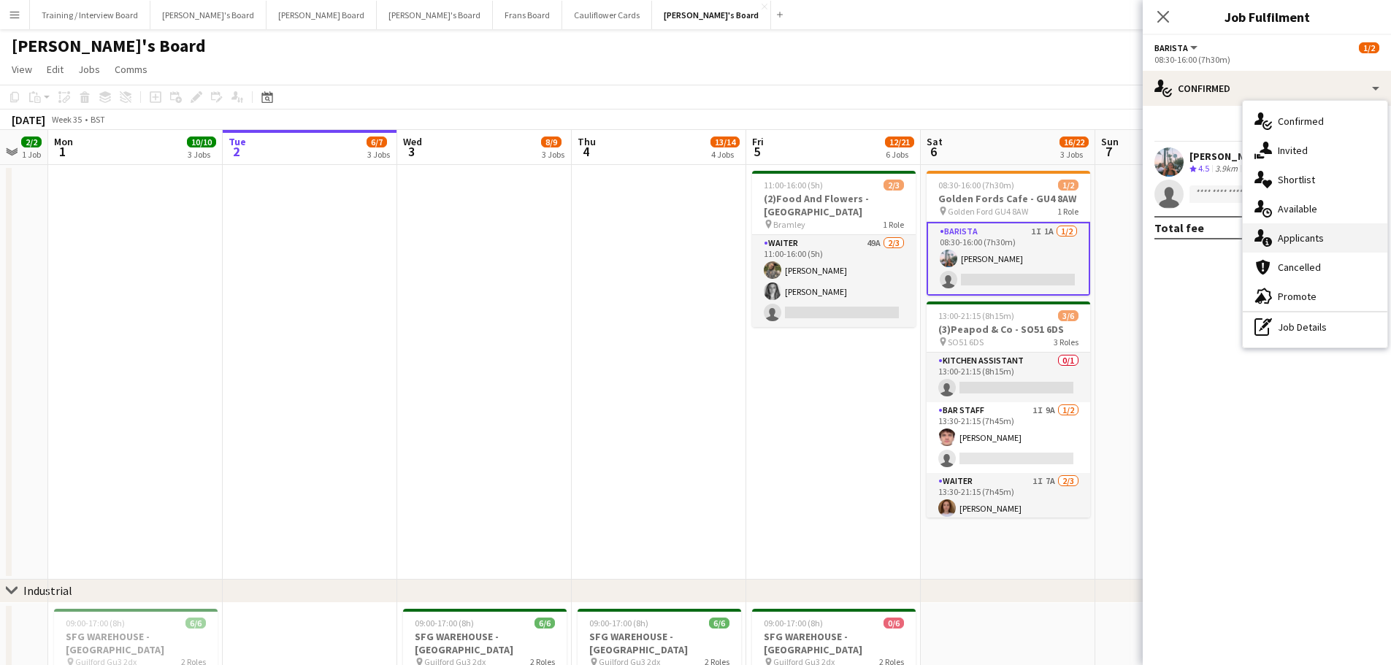
click at [1296, 242] on span "Applicants" at bounding box center [1300, 237] width 46 height 13
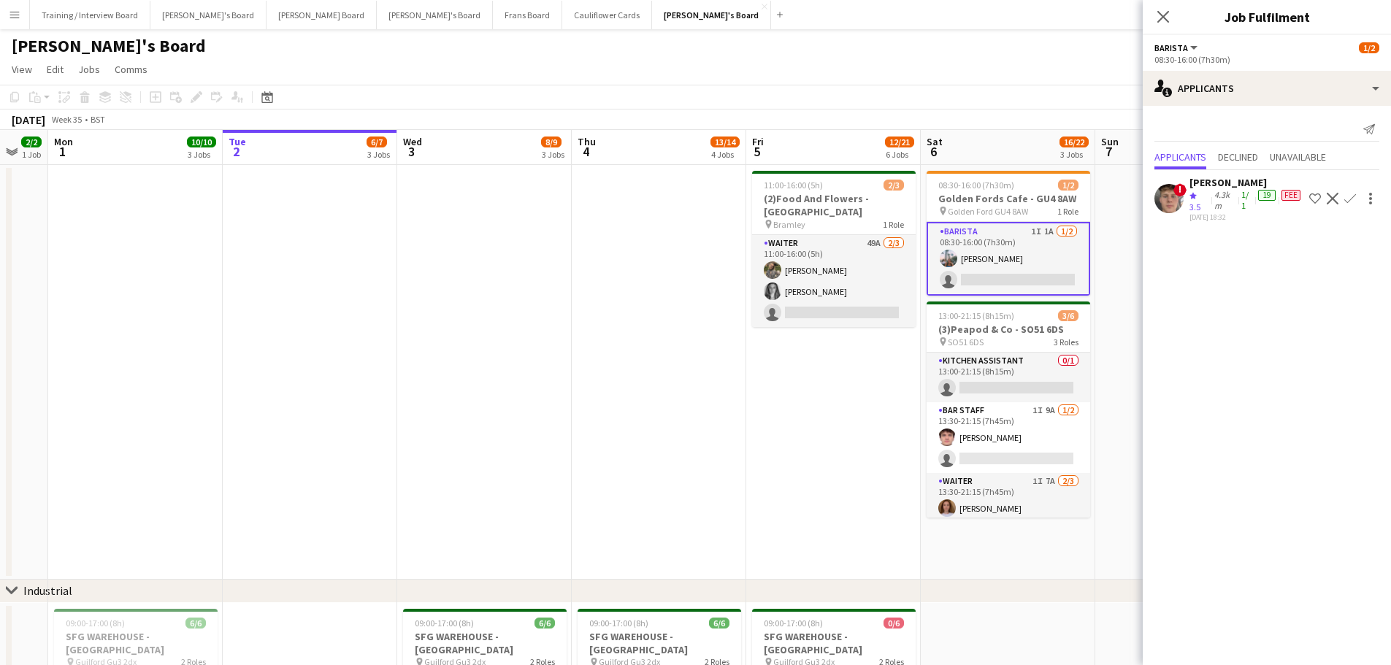
click at [802, 450] on app-date-cell "11:00-16:00 (5h) 2/3 (2)Food And Flowers - Bramley pin Bramley 1 Role Waiter 49…" at bounding box center [833, 372] width 174 height 415
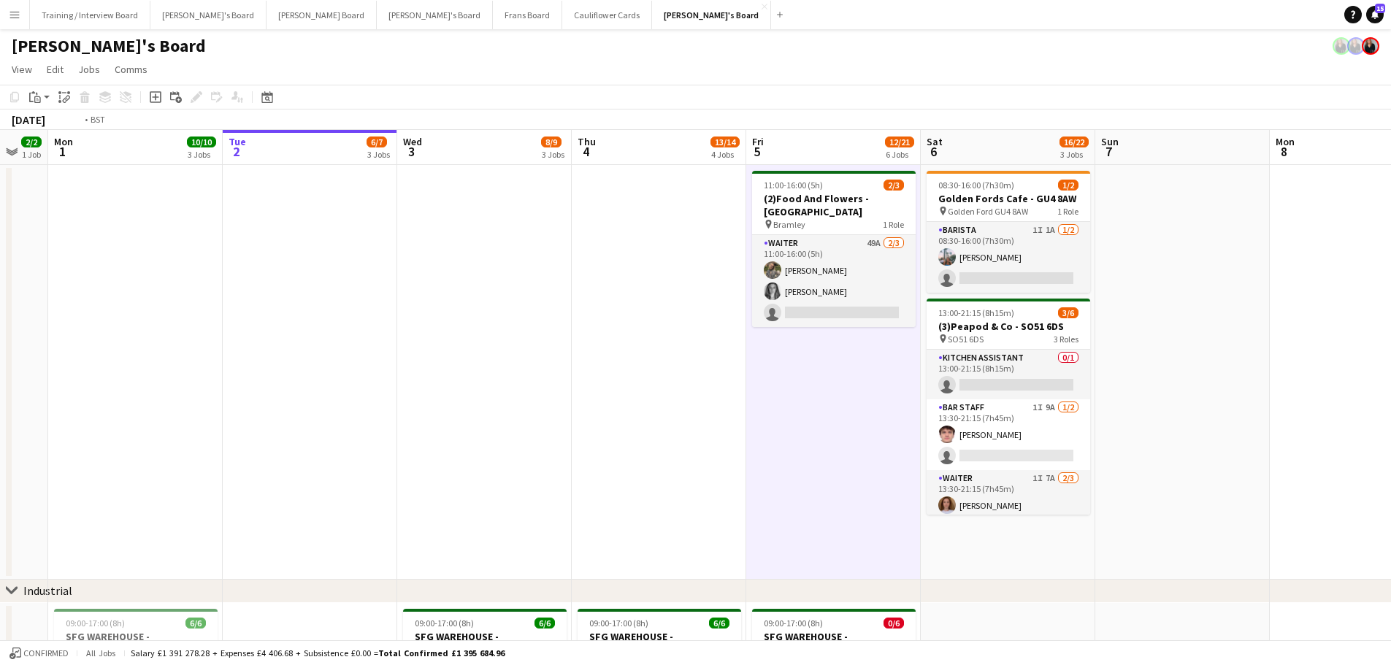
drag, startPoint x: 1160, startPoint y: 485, endPoint x: 697, endPoint y: 450, distance: 464.1
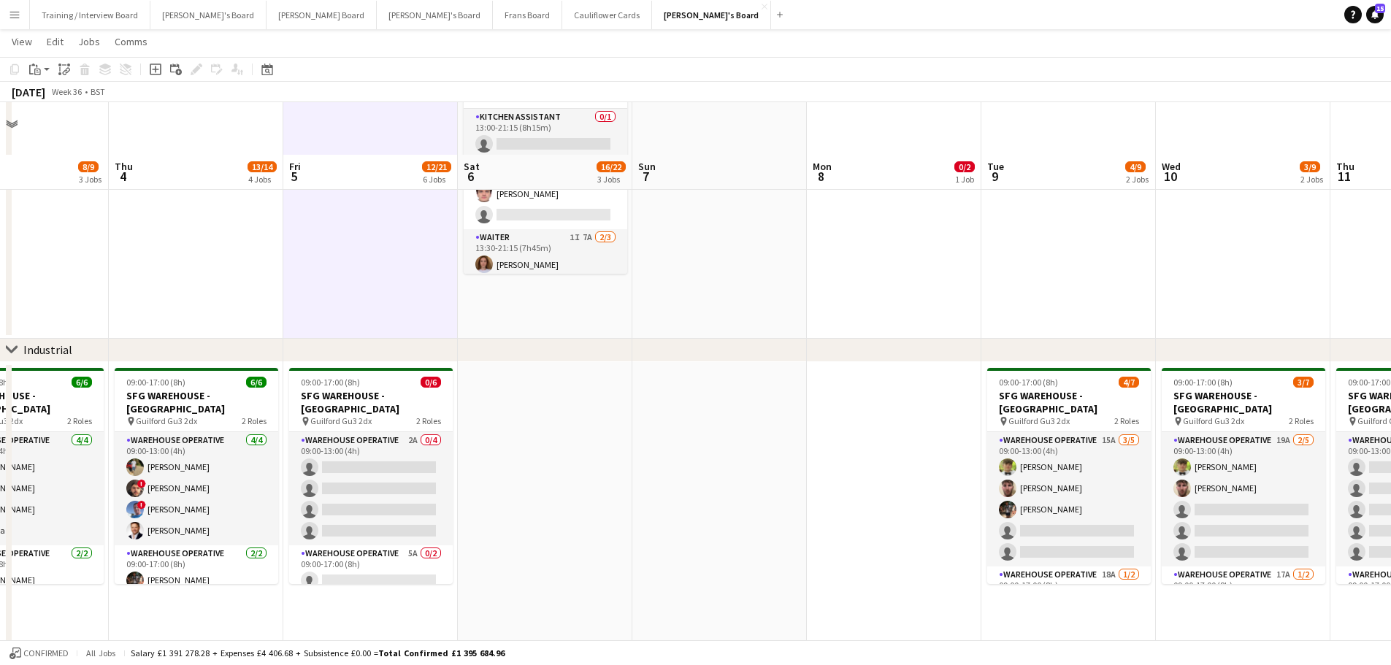
scroll to position [292, 0]
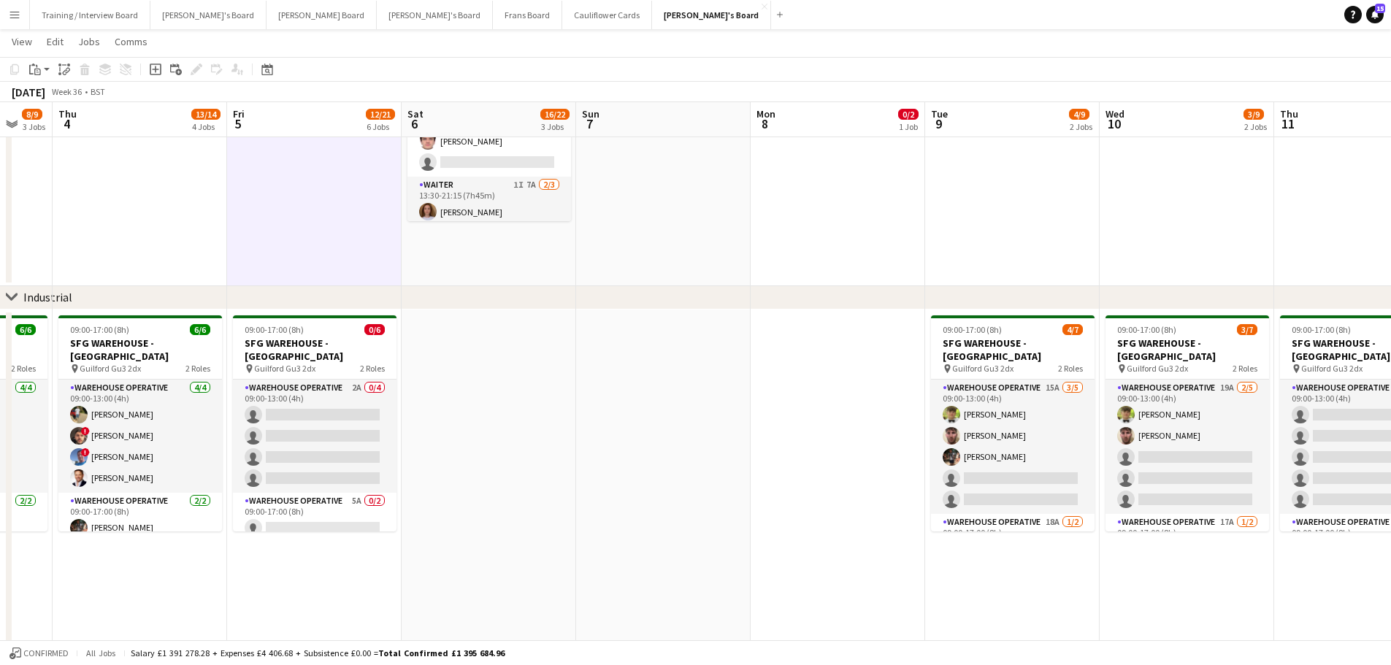
drag, startPoint x: 807, startPoint y: 447, endPoint x: 203, endPoint y: 432, distance: 604.6
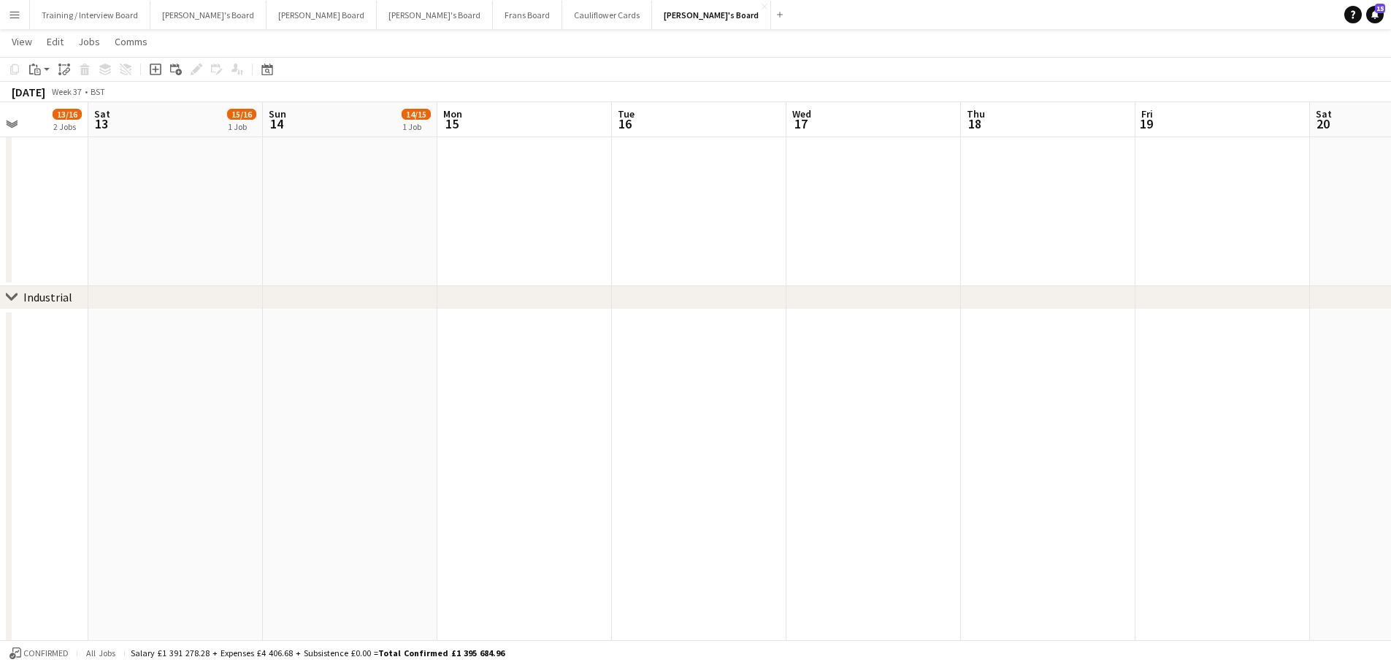
drag, startPoint x: 1139, startPoint y: 510, endPoint x: 920, endPoint y: 499, distance: 219.3
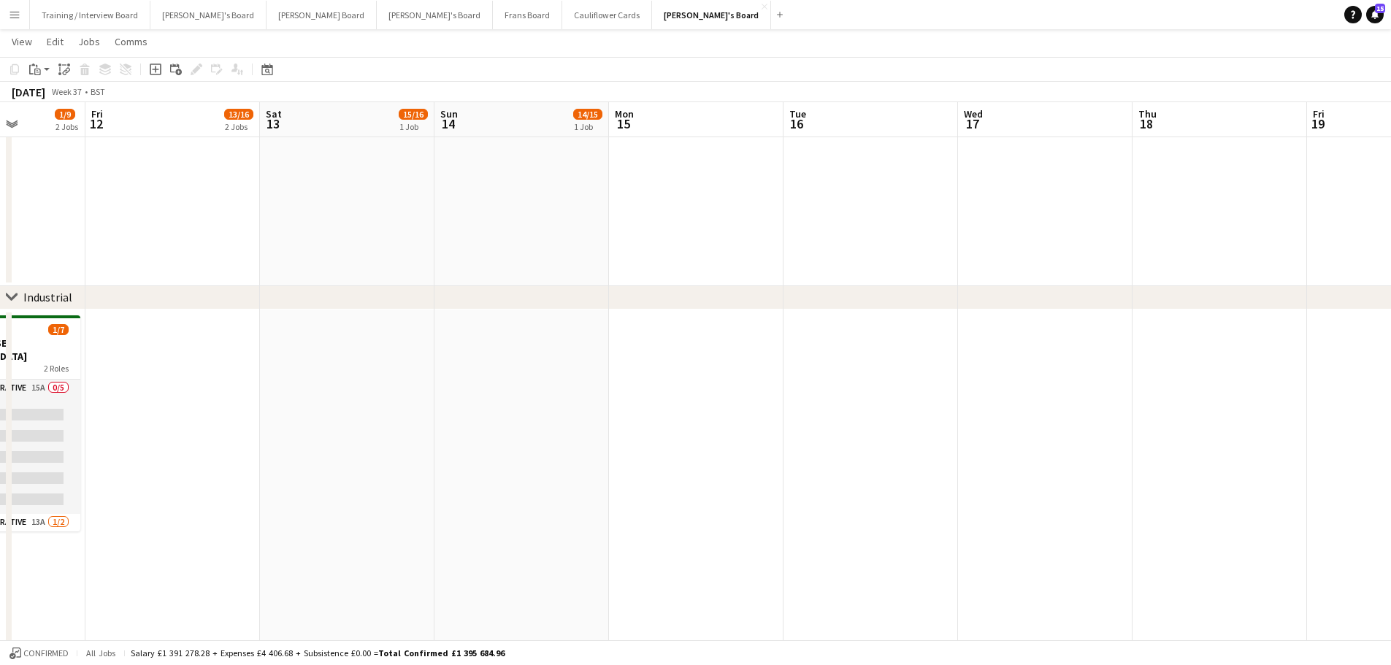
drag, startPoint x: 869, startPoint y: 492, endPoint x: 329, endPoint y: 446, distance: 541.4
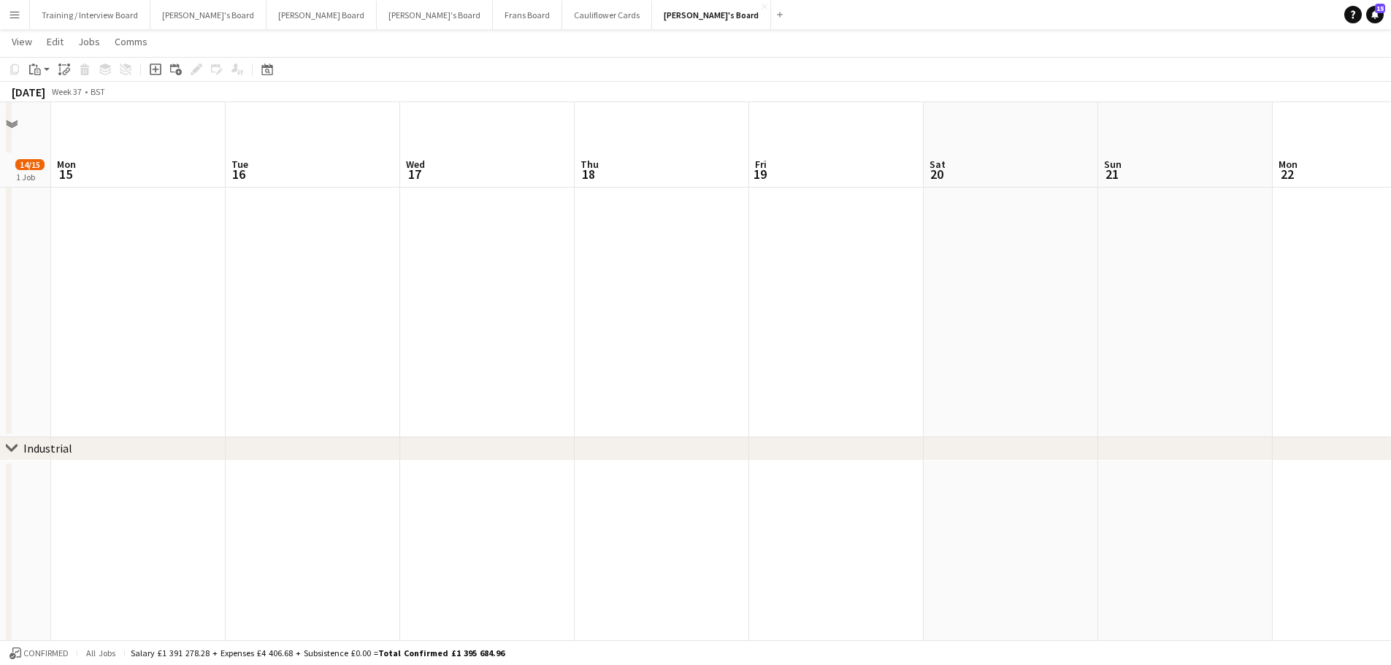
scroll to position [0, 0]
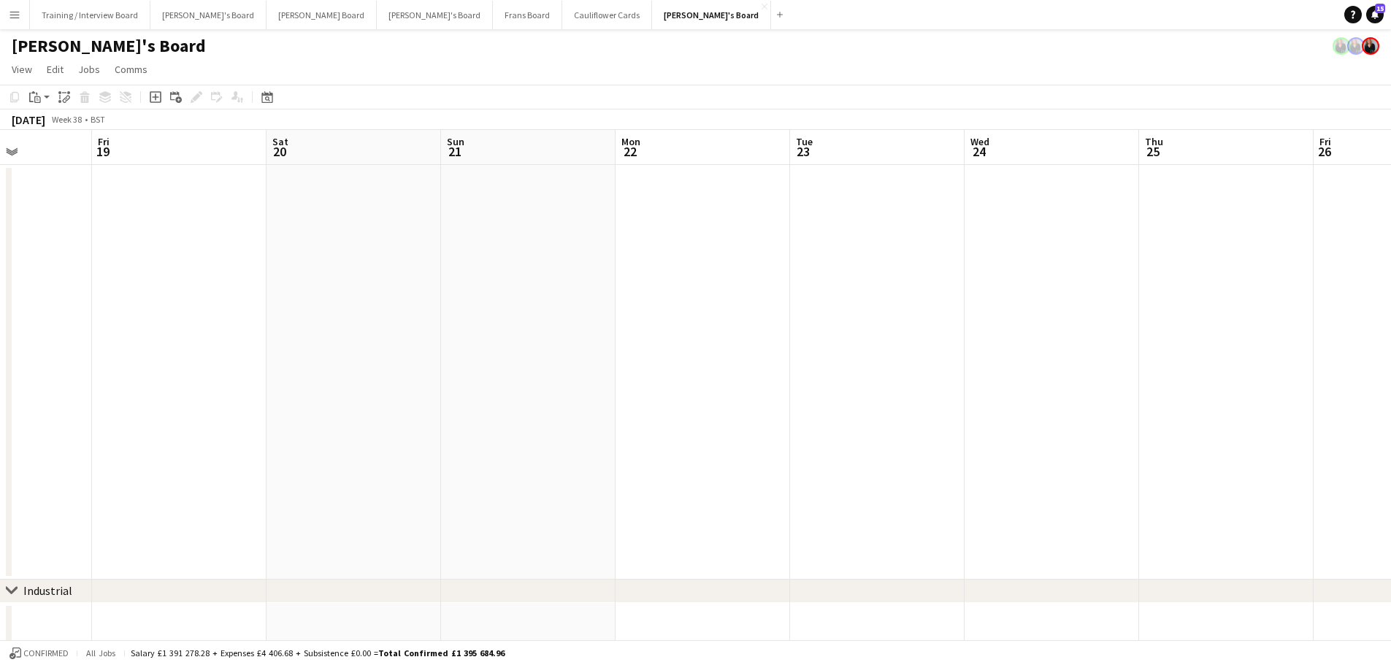
drag, startPoint x: 929, startPoint y: 429, endPoint x: 271, endPoint y: 404, distance: 658.2
drag, startPoint x: 569, startPoint y: 450, endPoint x: 415, endPoint y: 442, distance: 153.5
drag, startPoint x: 313, startPoint y: 414, endPoint x: 1052, endPoint y: 479, distance: 741.6
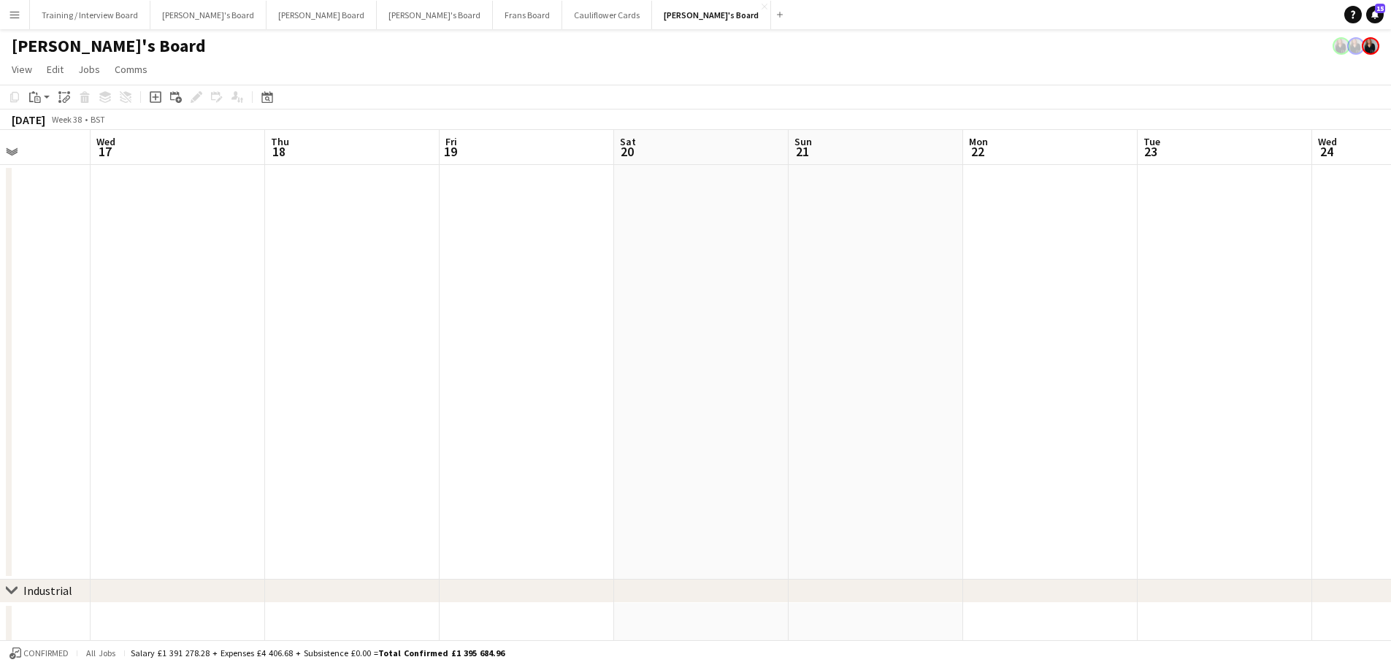
drag, startPoint x: 311, startPoint y: 445, endPoint x: 1083, endPoint y: 463, distance: 772.5
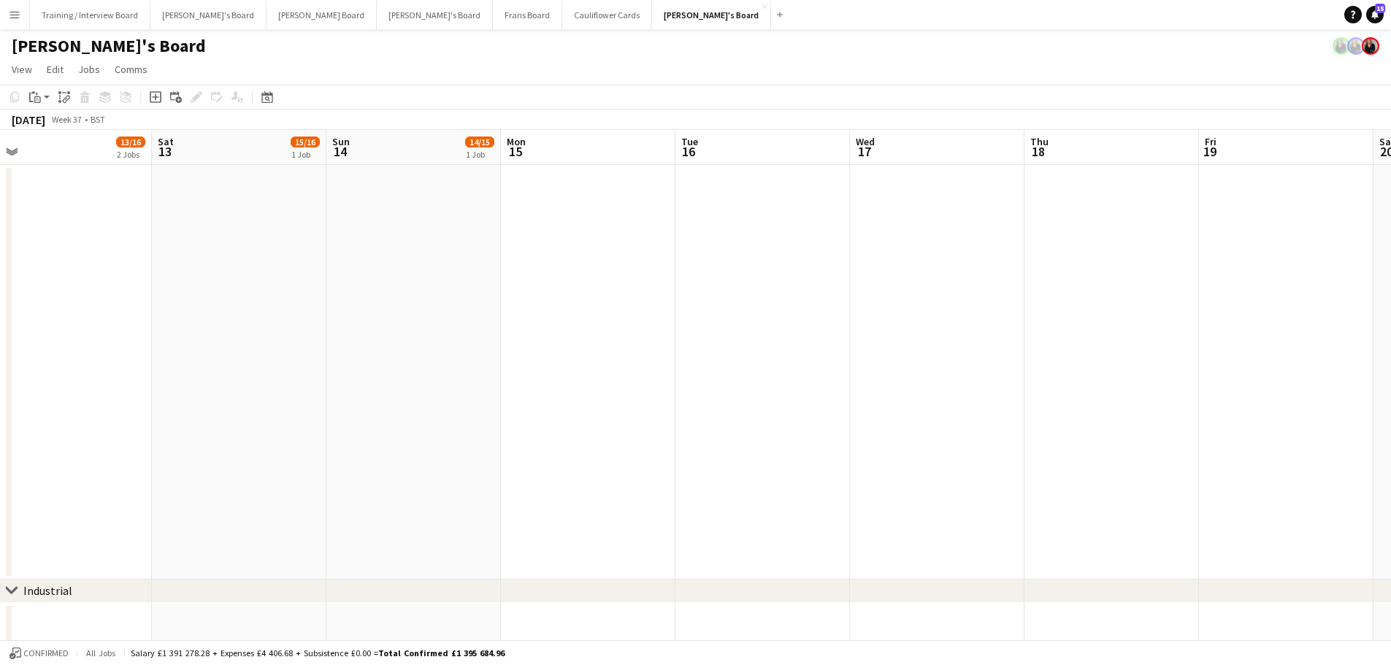
scroll to position [0, 429]
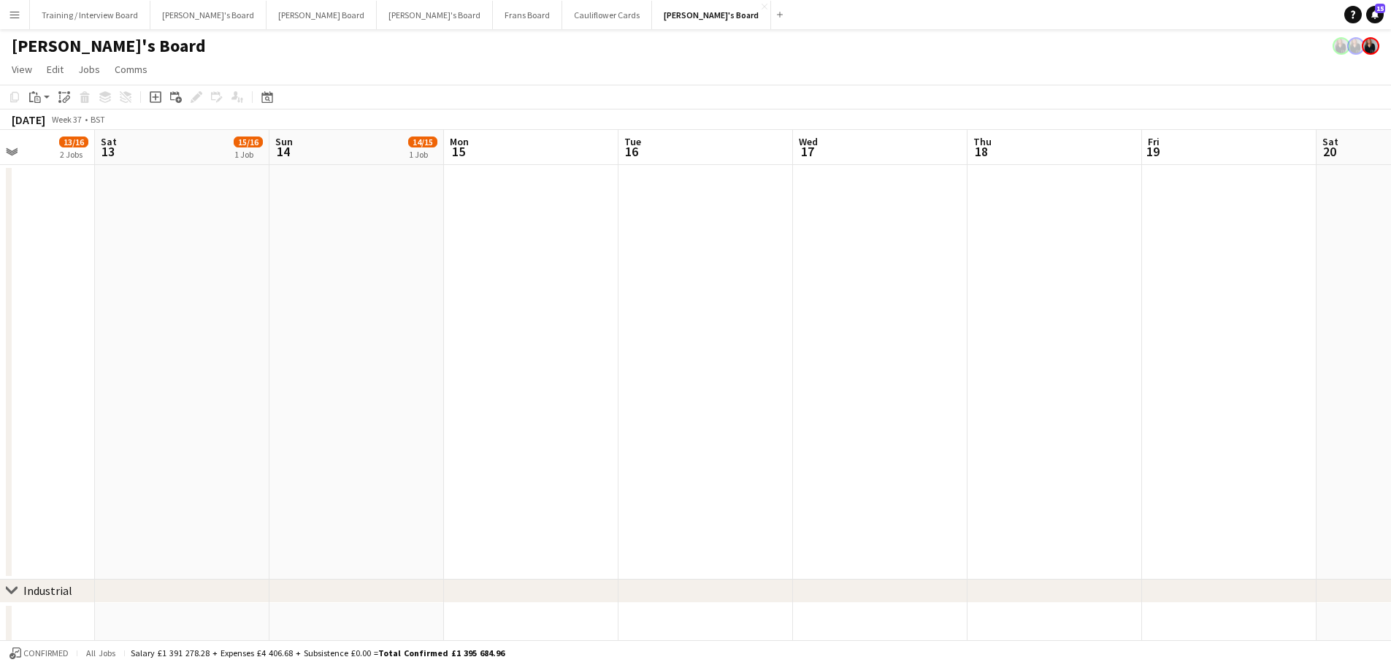
drag, startPoint x: 329, startPoint y: 450, endPoint x: 621, endPoint y: 447, distance: 292.0
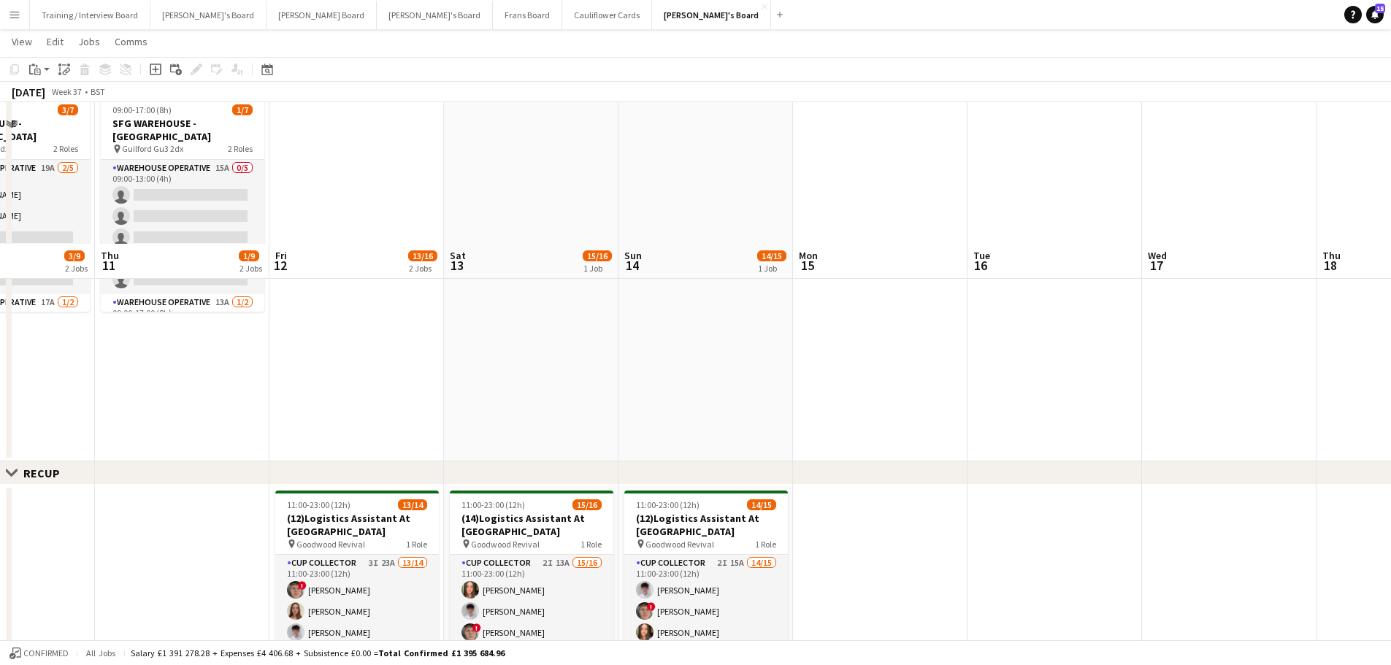
scroll to position [657, 0]
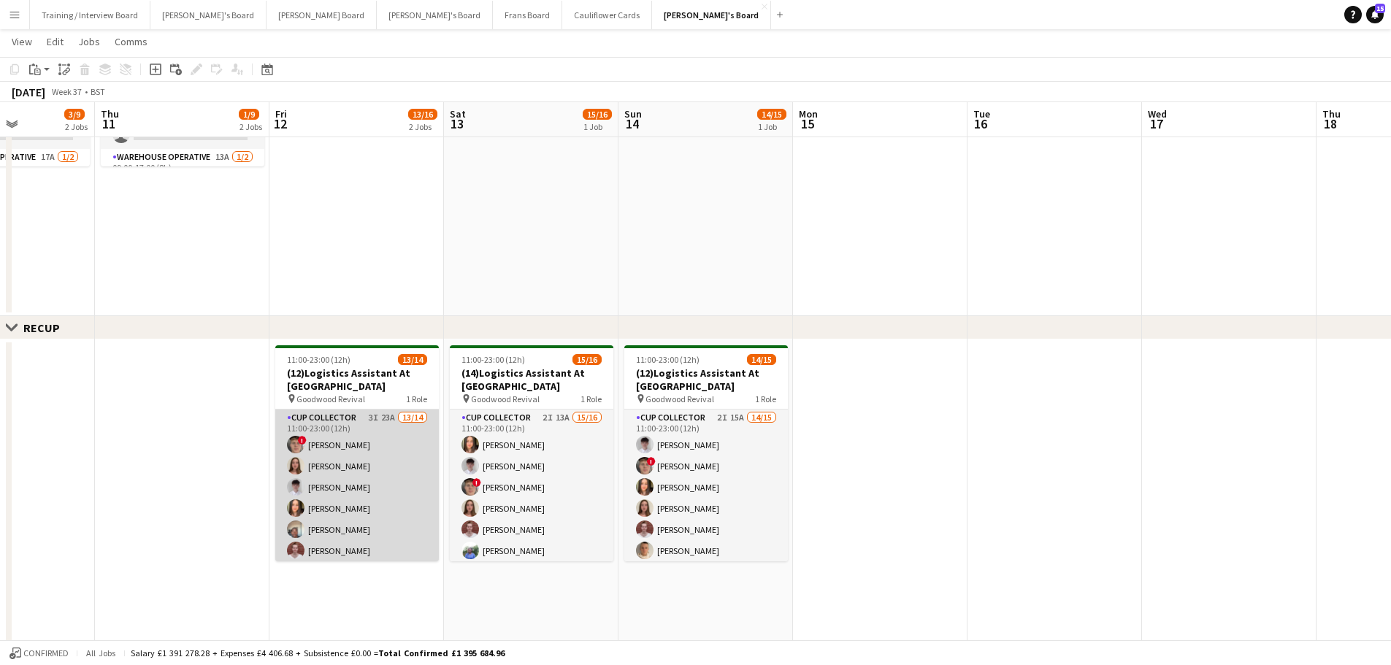
click at [345, 426] on app-card-role "CUP COLLECTOR 3I 23A 13/14 11:00-23:00 (12h) ! Hugo Carroll Sophie Masters Jame…" at bounding box center [357, 572] width 164 height 325
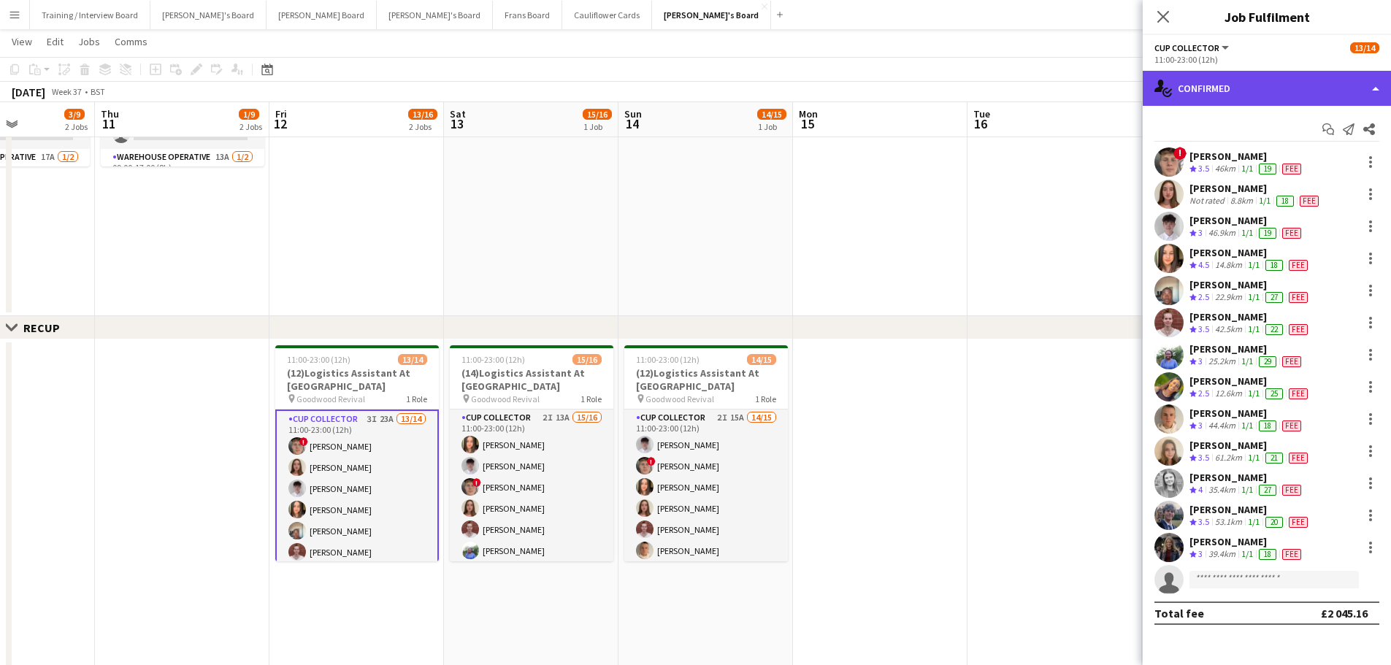
click at [1245, 97] on div "single-neutral-actions-check-2 Confirmed" at bounding box center [1266, 88] width 248 height 35
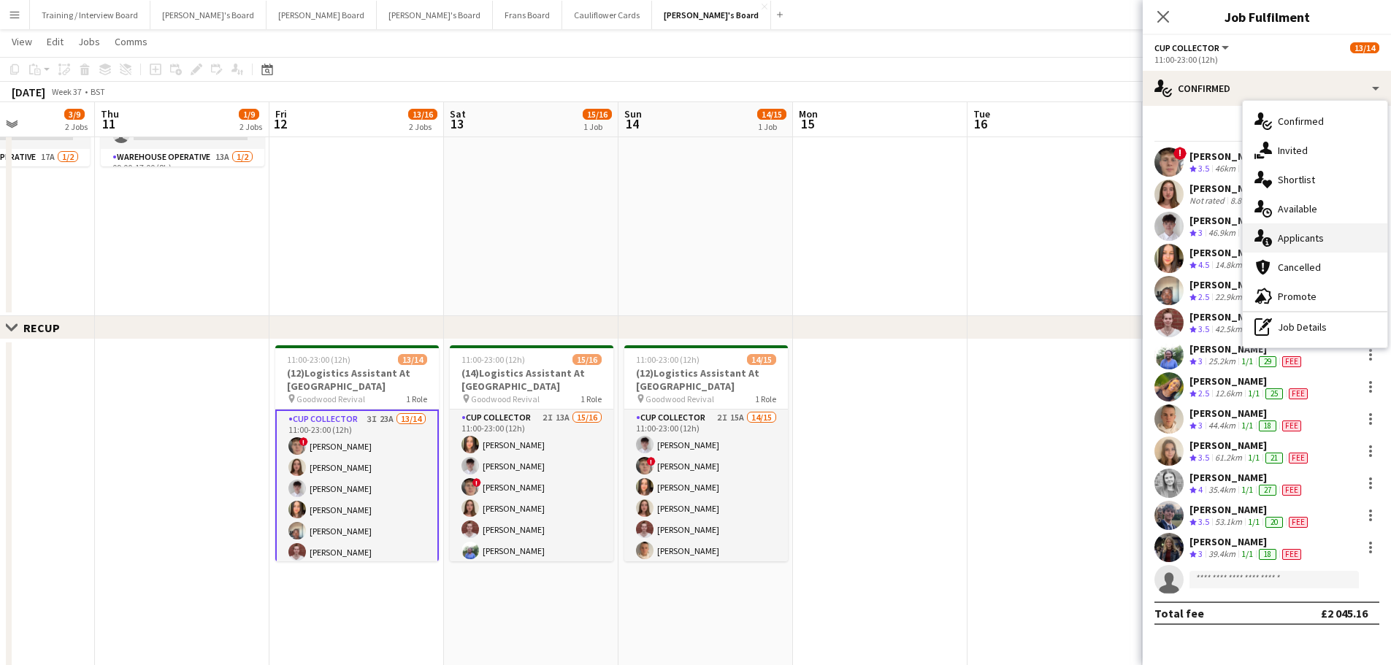
click at [1291, 225] on div "single-neutral-actions-information Applicants" at bounding box center [1314, 237] width 145 height 29
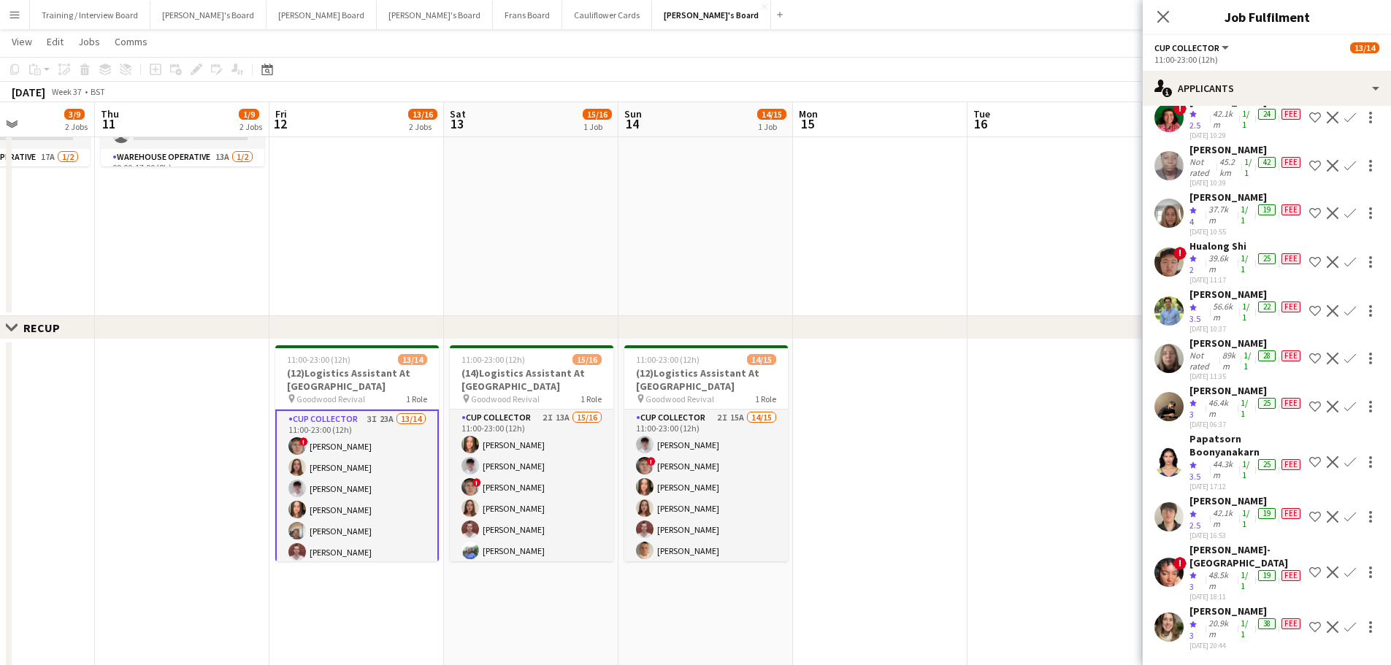
scroll to position [311, 0]
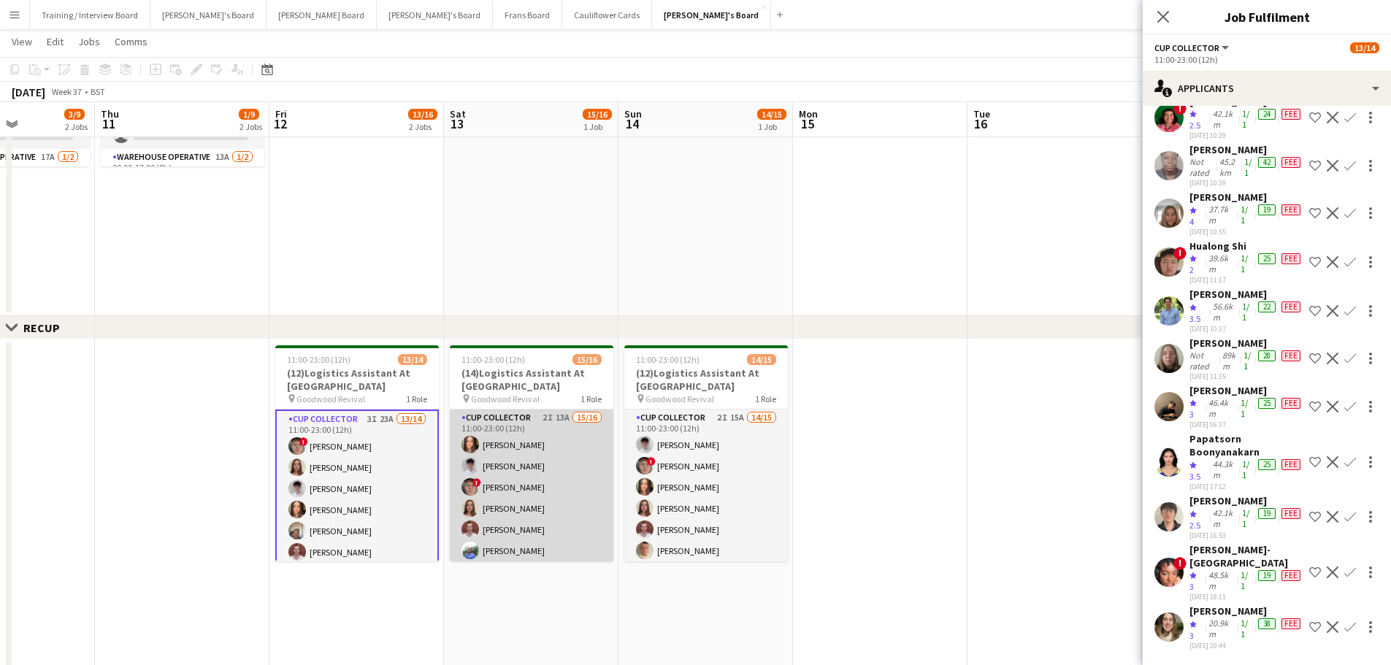
click at [496, 494] on app-card-role "CUP COLLECTOR 2I 13A 15/16 11:00-23:00 (12h) Lauren Reid James Tulett ! Hugo Ca…" at bounding box center [532, 593] width 164 height 367
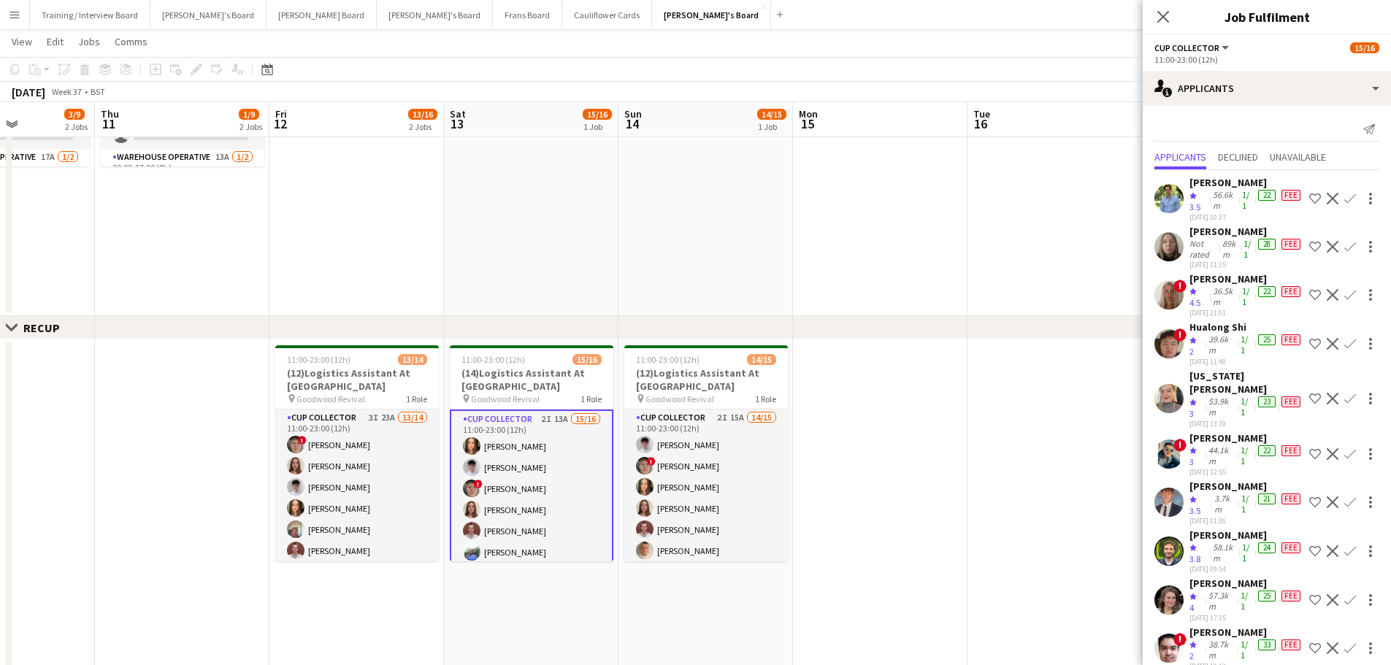
scroll to position [18, 0]
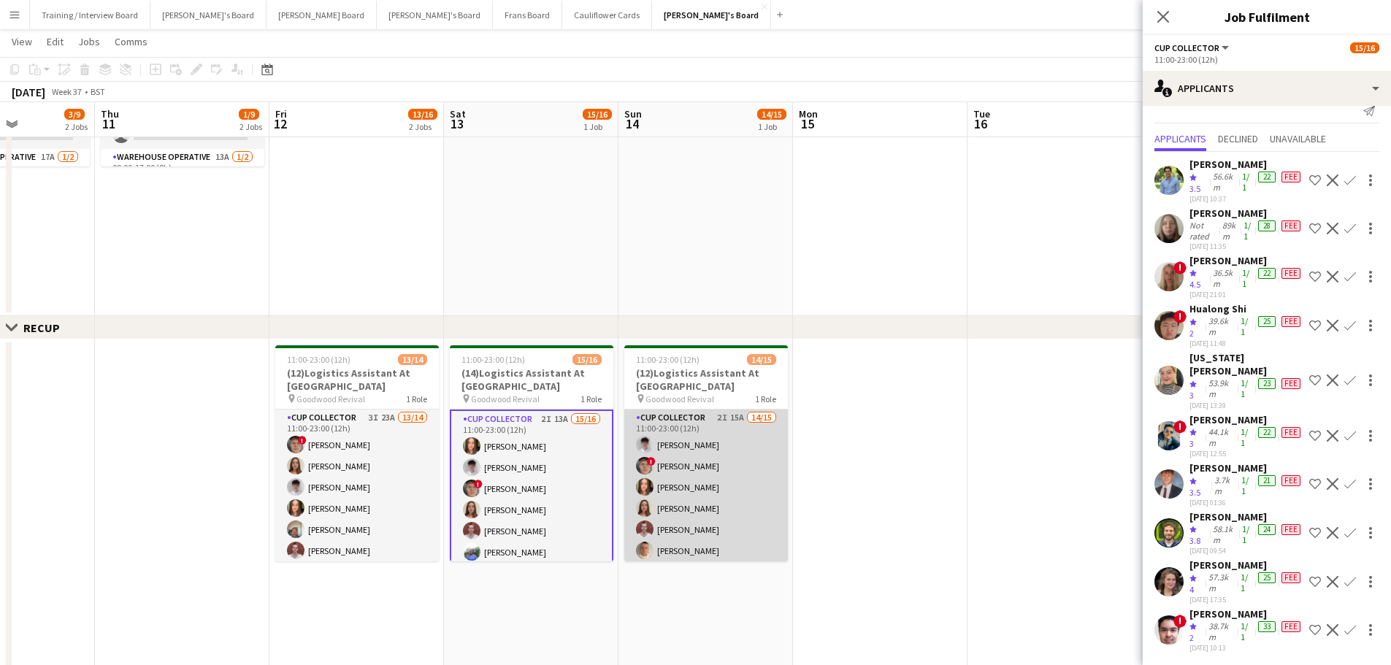
click at [721, 480] on app-card-role "CUP COLLECTOR 2I 15A 14/15 11:00-23:00 (12h) James Tulett ! Hugo Carroll Lauren…" at bounding box center [706, 583] width 164 height 346
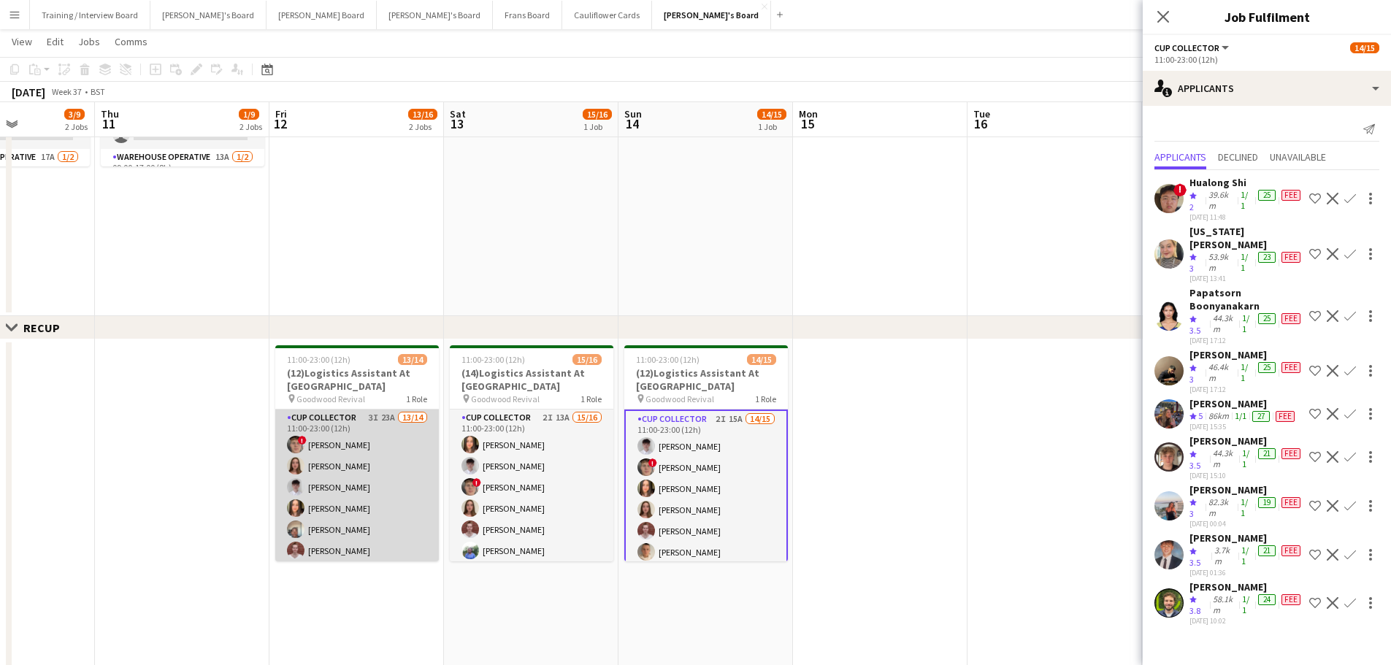
click at [397, 450] on app-card-role "CUP COLLECTOR 3I 23A 13/14 11:00-23:00 (12h) ! Hugo Carroll Sophie Masters Jame…" at bounding box center [357, 572] width 164 height 325
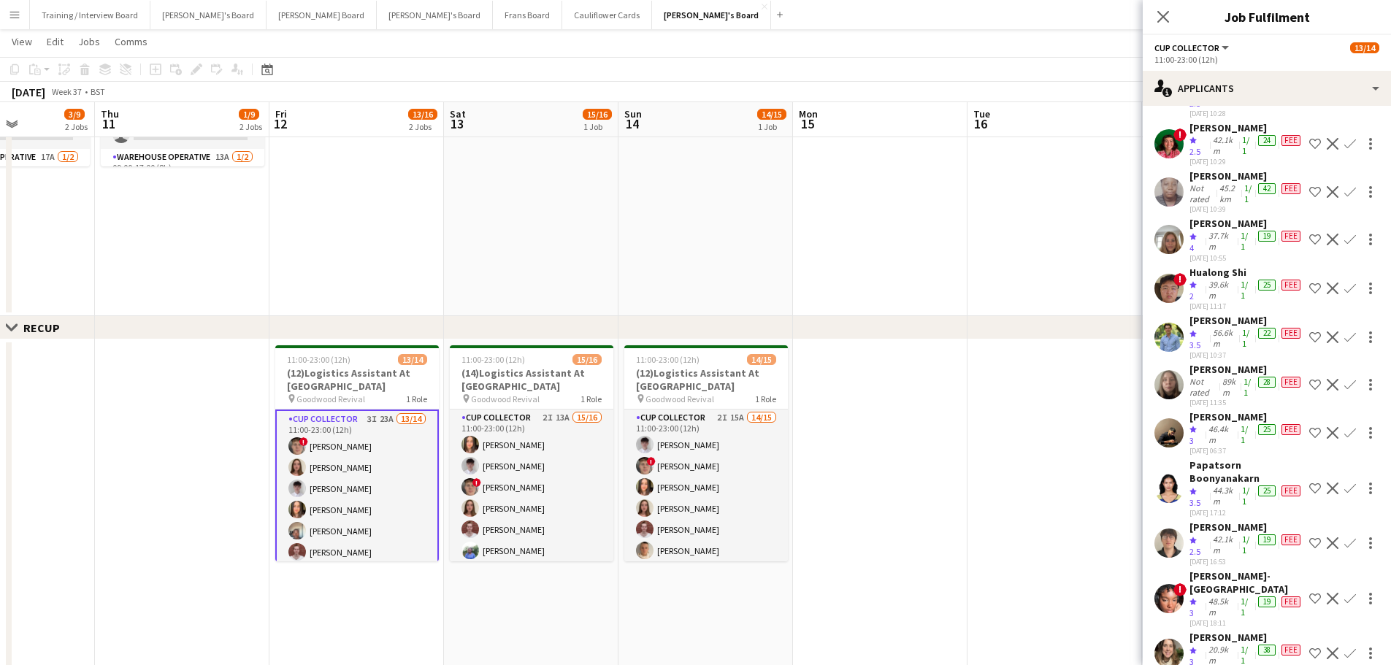
scroll to position [311, 0]
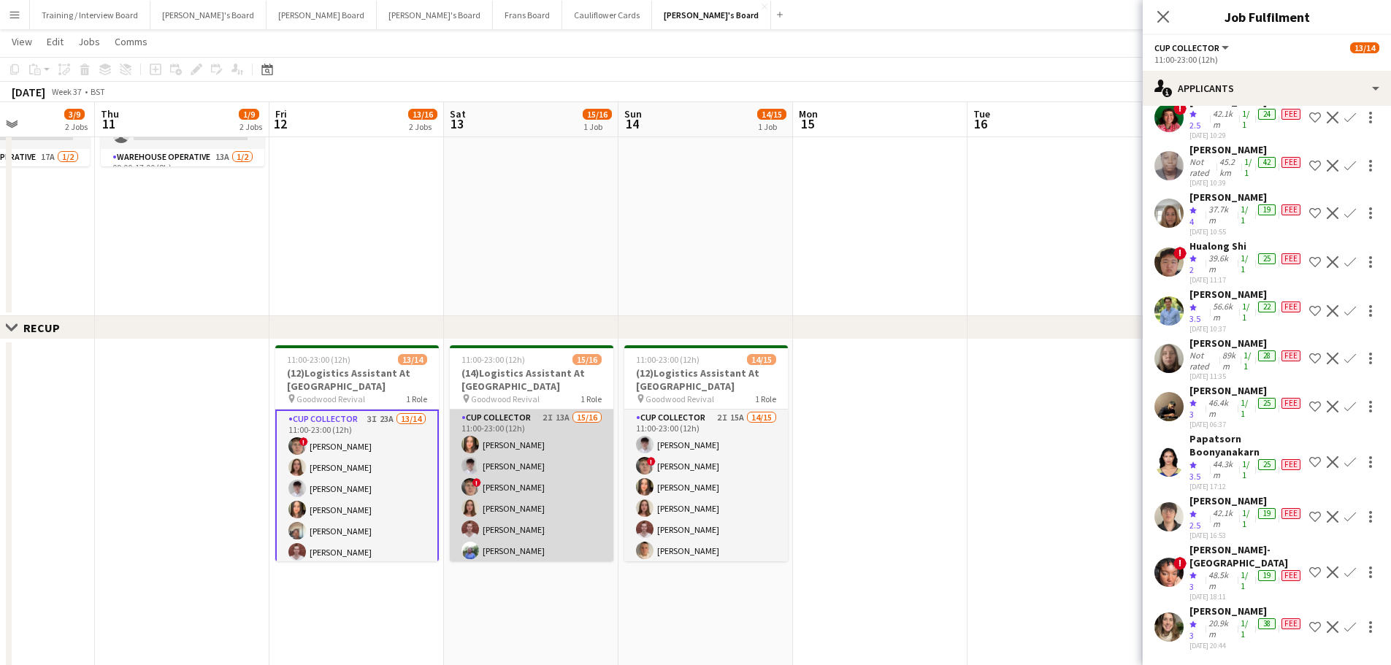
click at [529, 436] on app-card-role "CUP COLLECTOR 2I 13A 15/16 11:00-23:00 (12h) Lauren Reid James Tulett ! Hugo Ca…" at bounding box center [532, 593] width 164 height 367
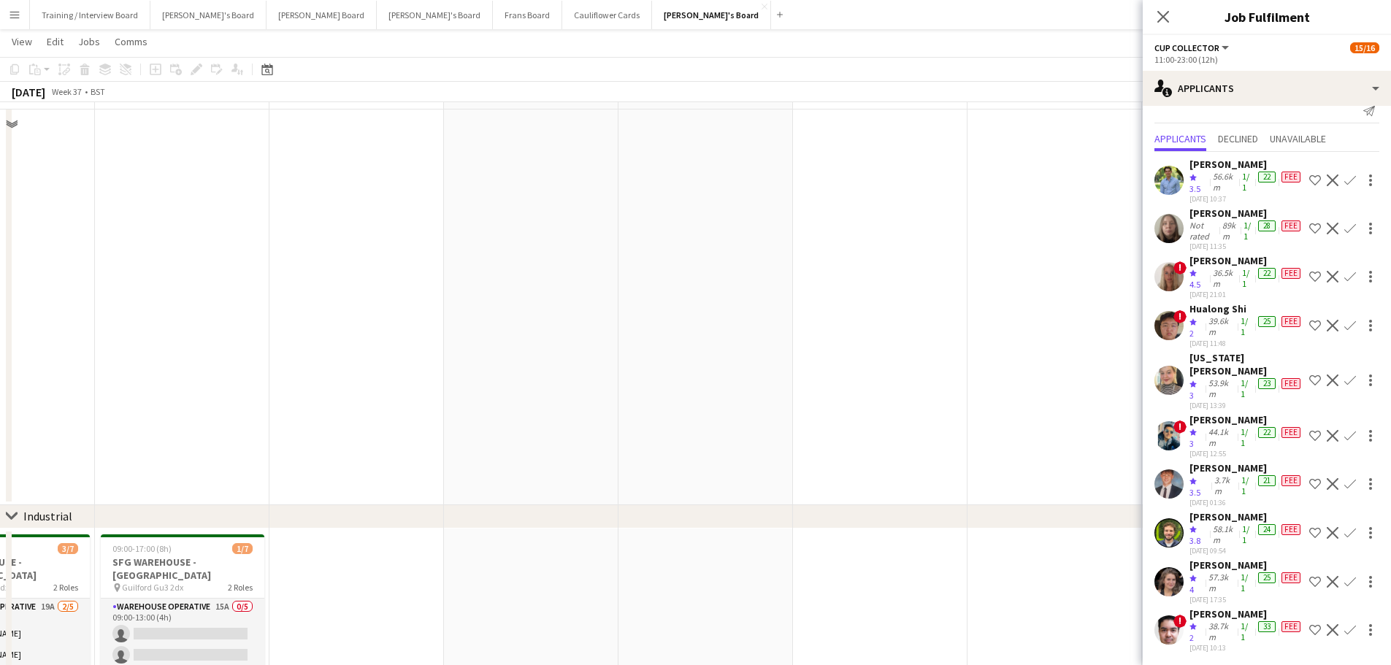
scroll to position [0, 0]
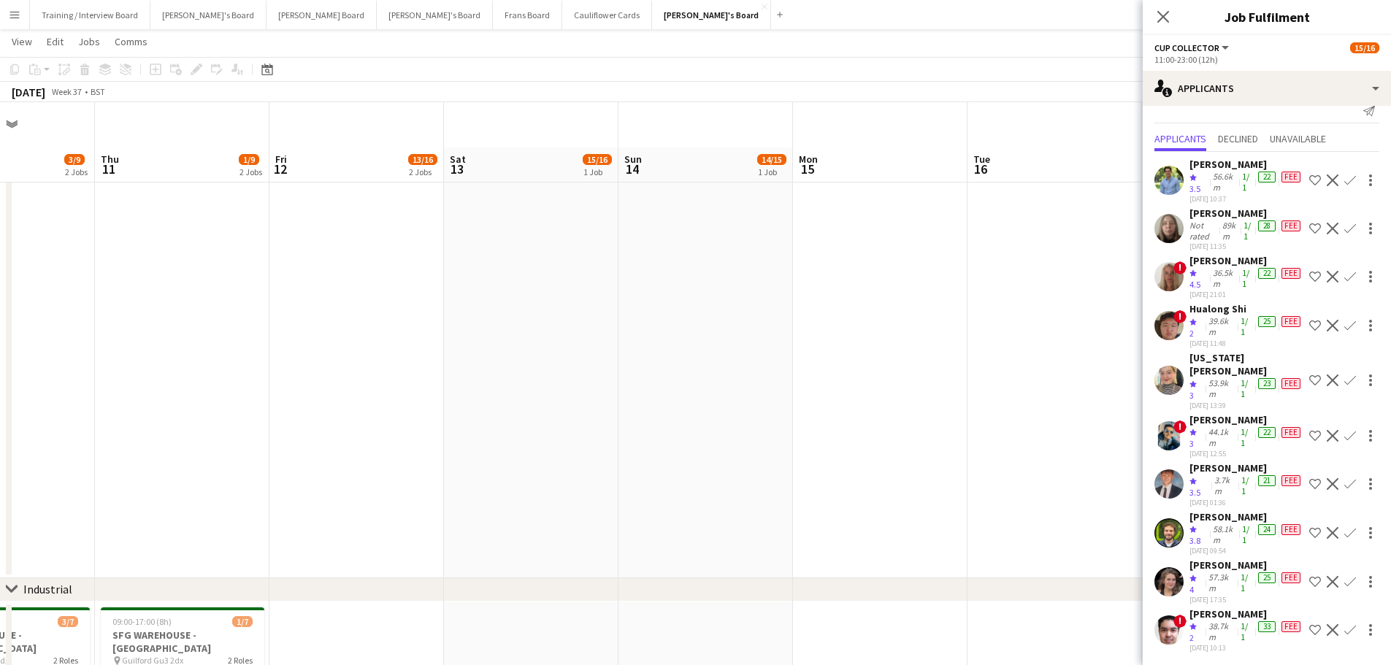
click at [676, 258] on app-date-cell at bounding box center [705, 371] width 174 height 415
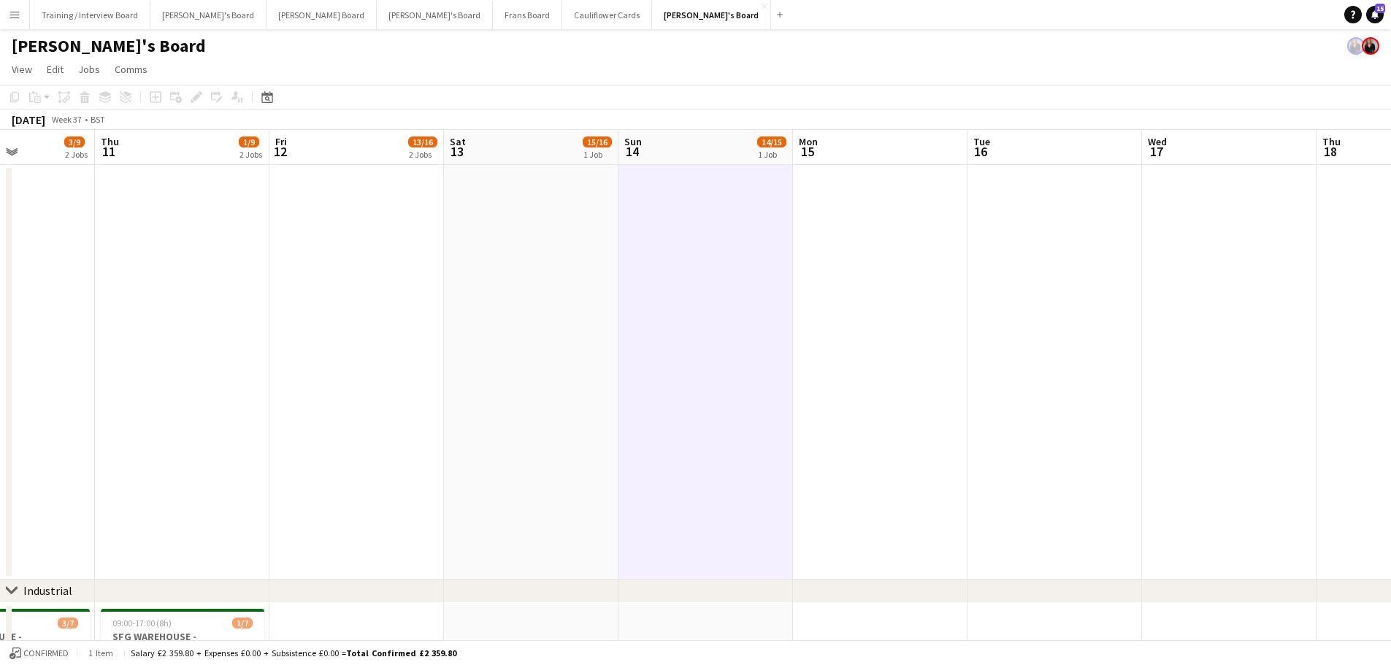
click at [529, 250] on app-date-cell at bounding box center [531, 372] width 174 height 415
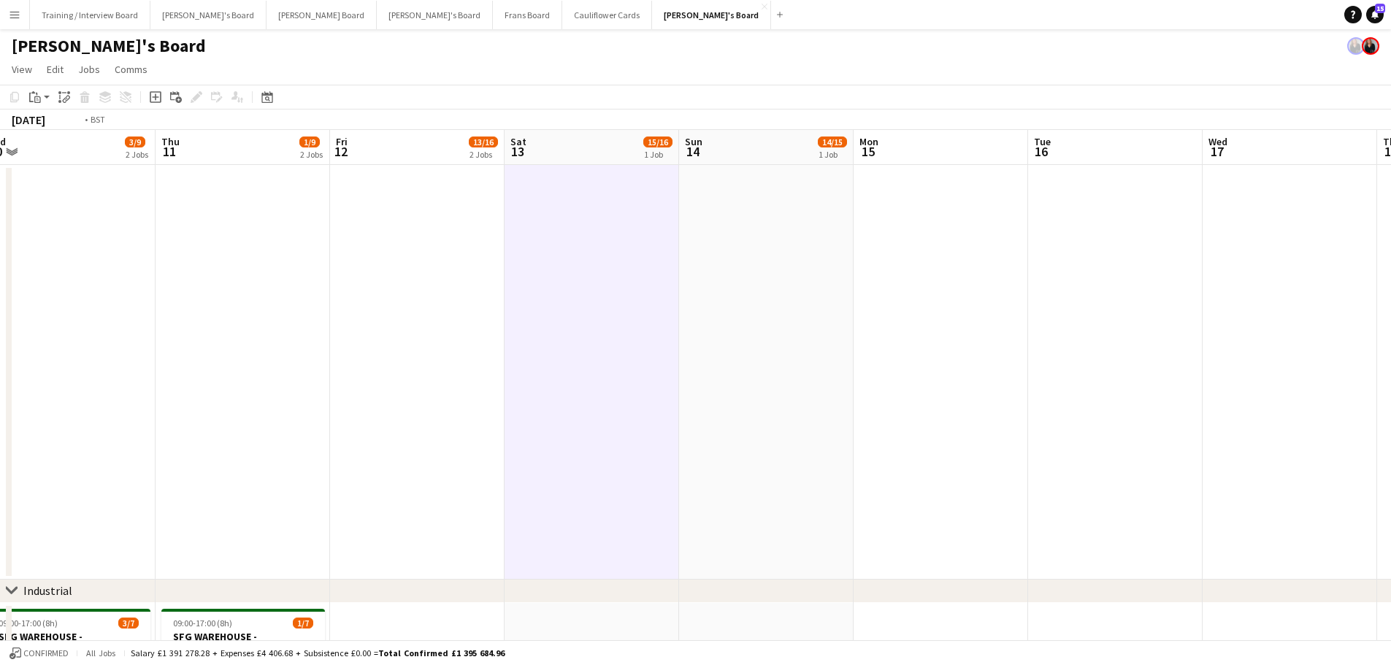
drag, startPoint x: 339, startPoint y: 423, endPoint x: 929, endPoint y: 466, distance: 591.4
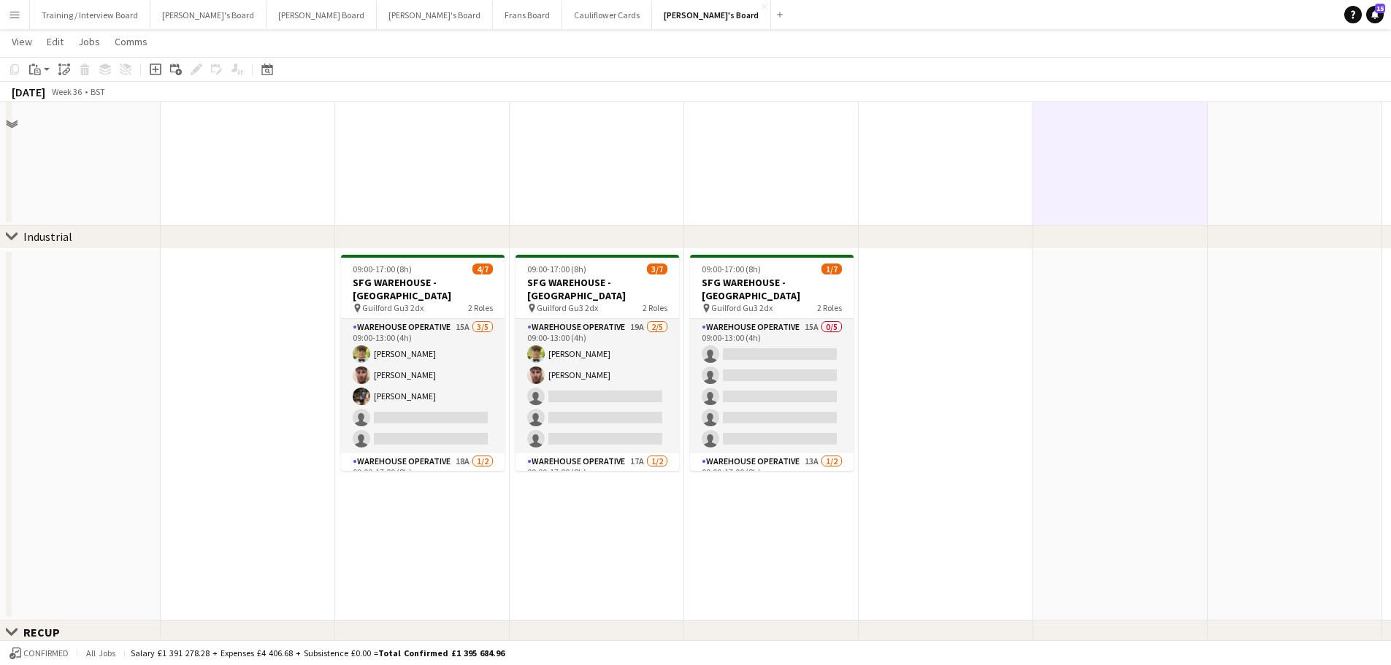
scroll to position [365, 0]
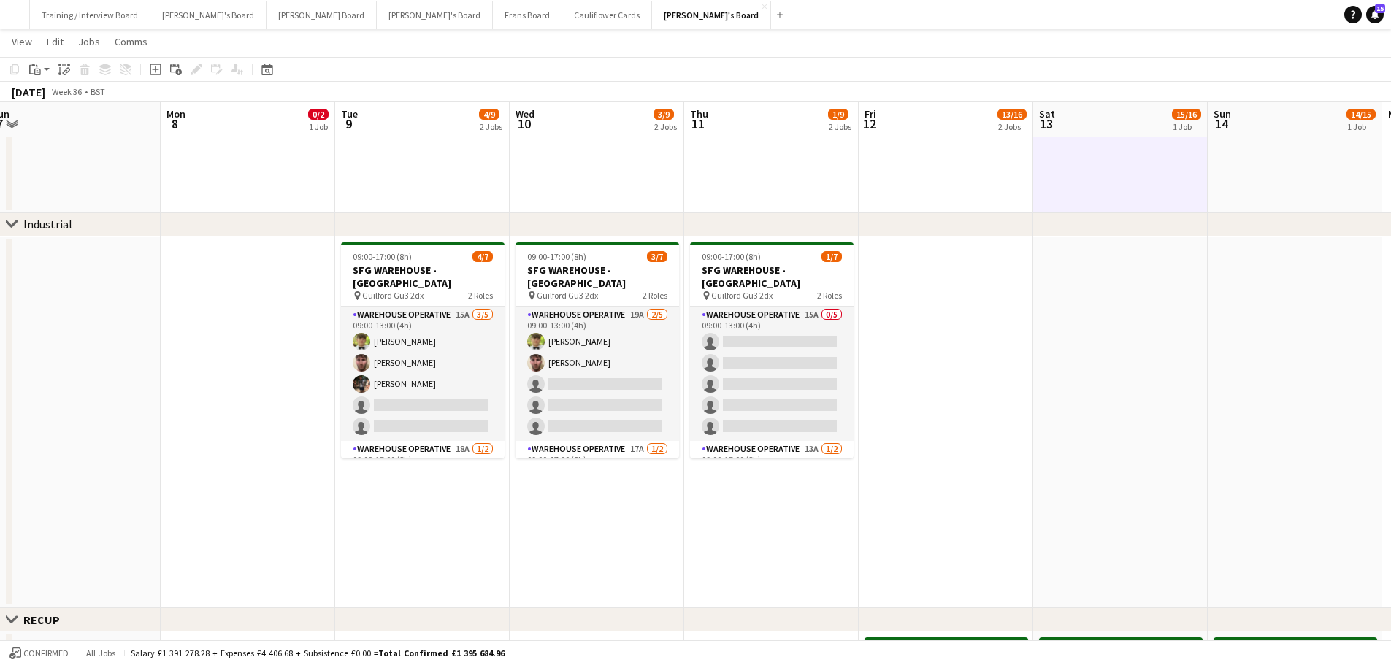
drag, startPoint x: 520, startPoint y: 477, endPoint x: 1177, endPoint y: 516, distance: 658.9
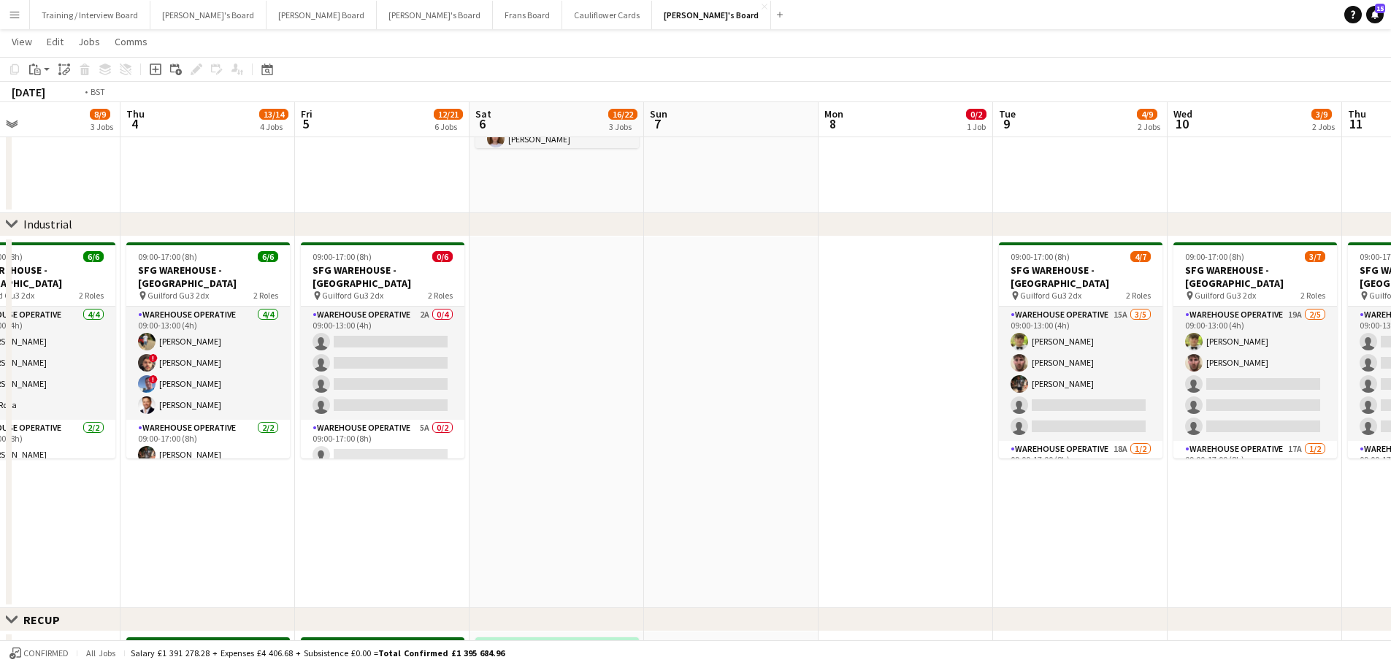
scroll to position [0, 437]
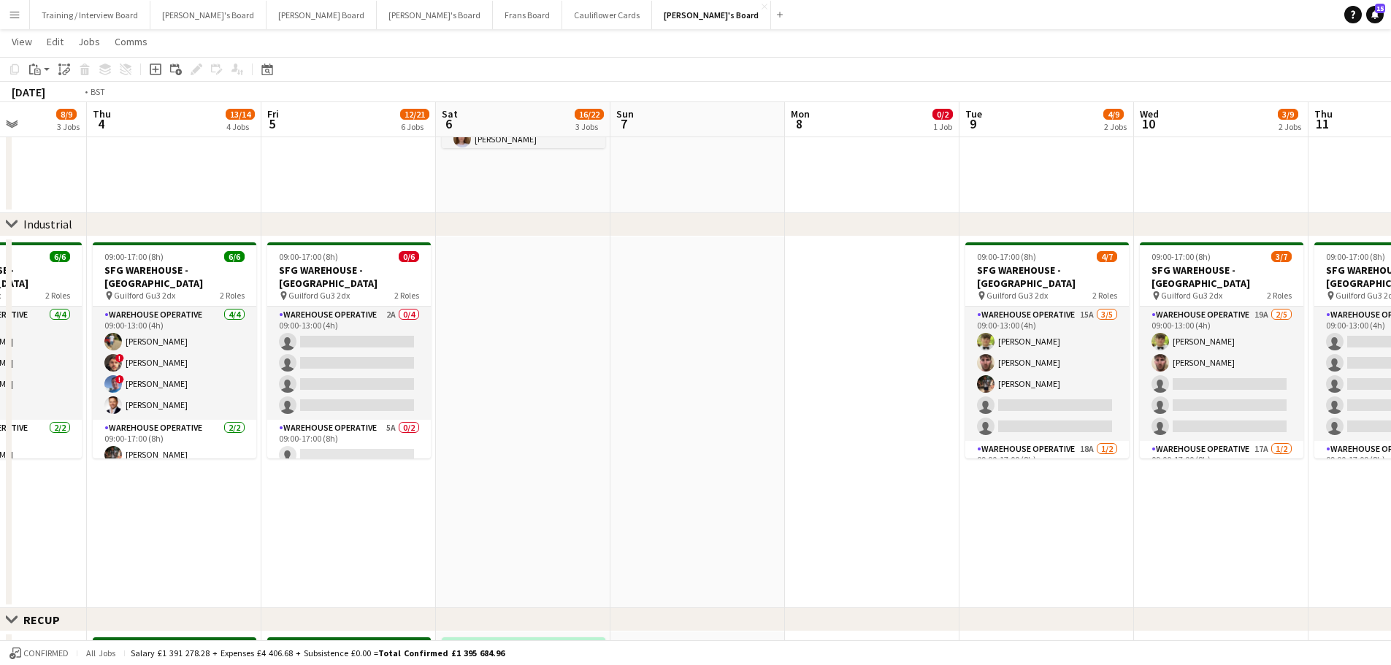
drag, startPoint x: 699, startPoint y: 442, endPoint x: 1028, endPoint y: 455, distance: 328.8
click at [610, 455] on app-date-cell at bounding box center [523, 423] width 174 height 372
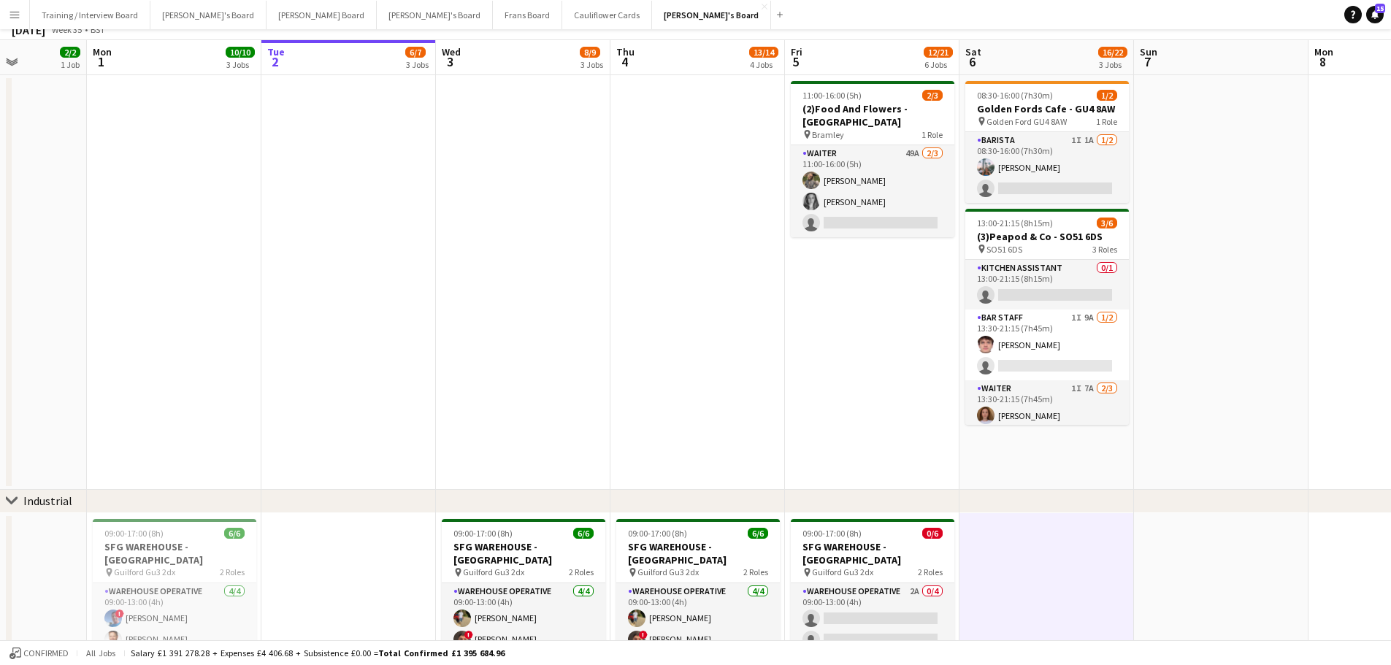
scroll to position [0, 0]
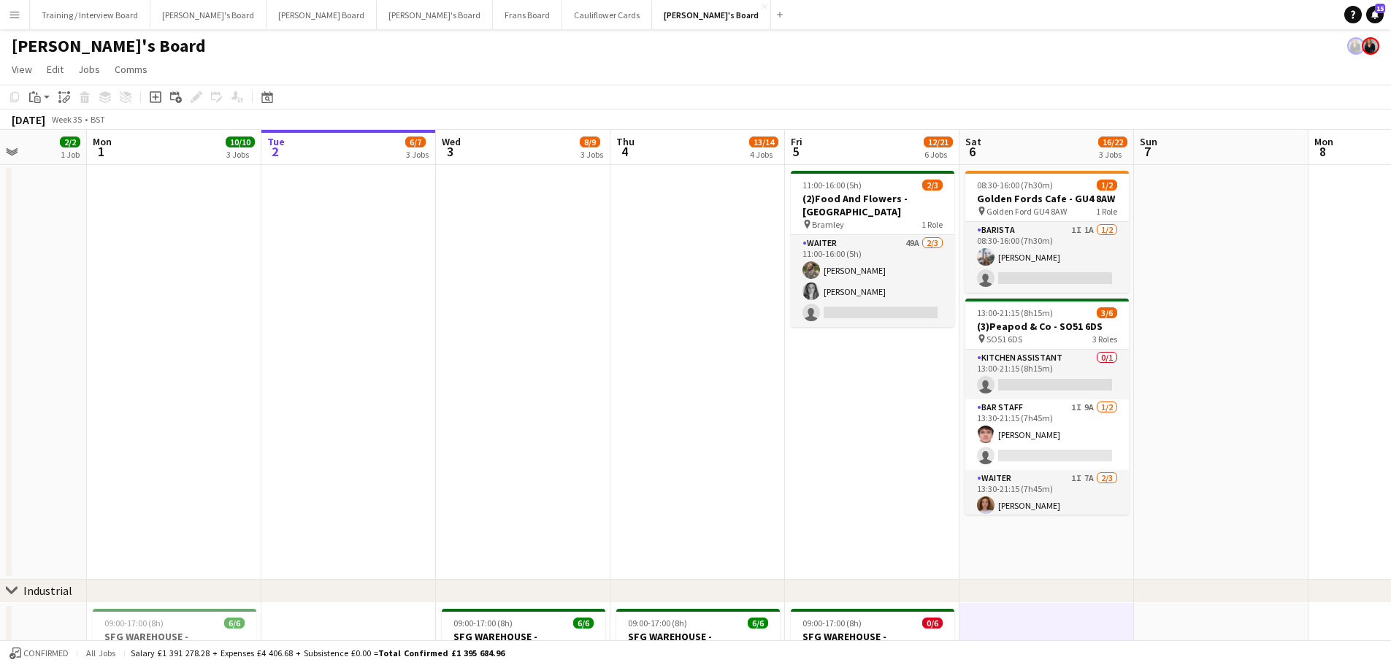
click at [1239, 381] on app-date-cell at bounding box center [1221, 372] width 174 height 415
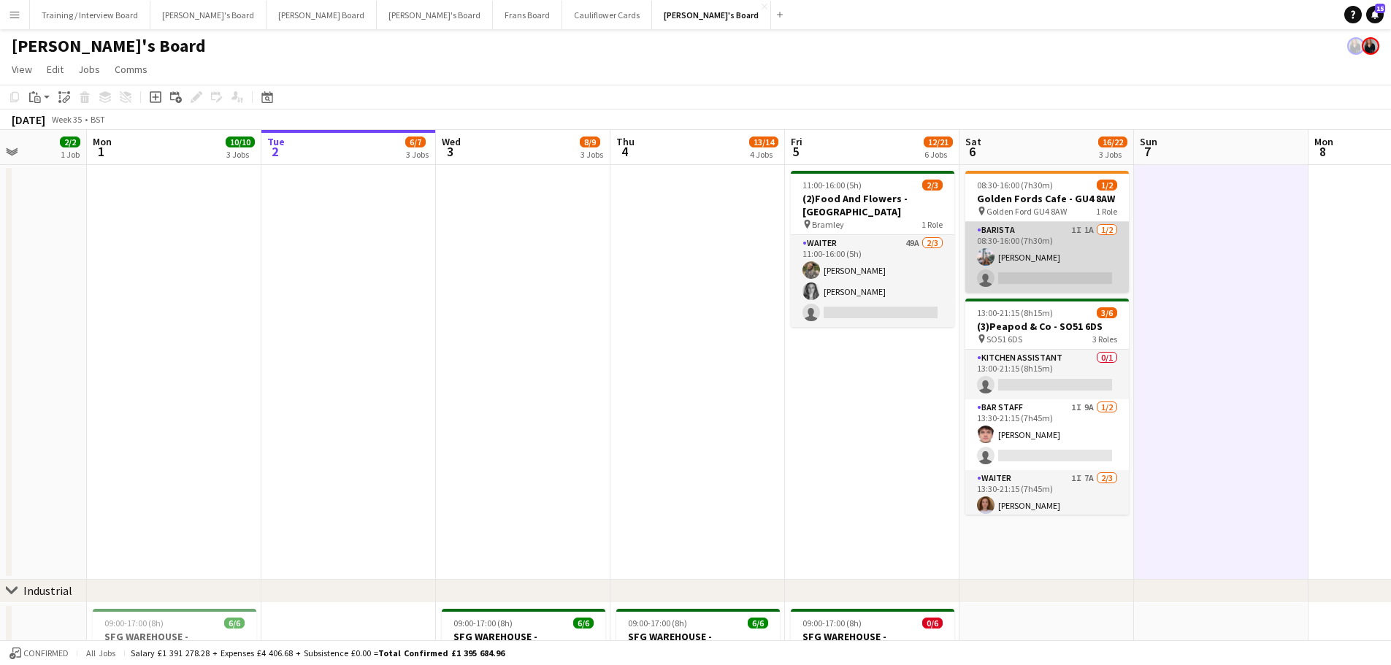
click at [1085, 249] on app-card-role "Barista 1I 1A [DATE] 08:30-16:00 (7h30m) [PERSON_NAME] single-neutral-actions" at bounding box center [1047, 257] width 164 height 71
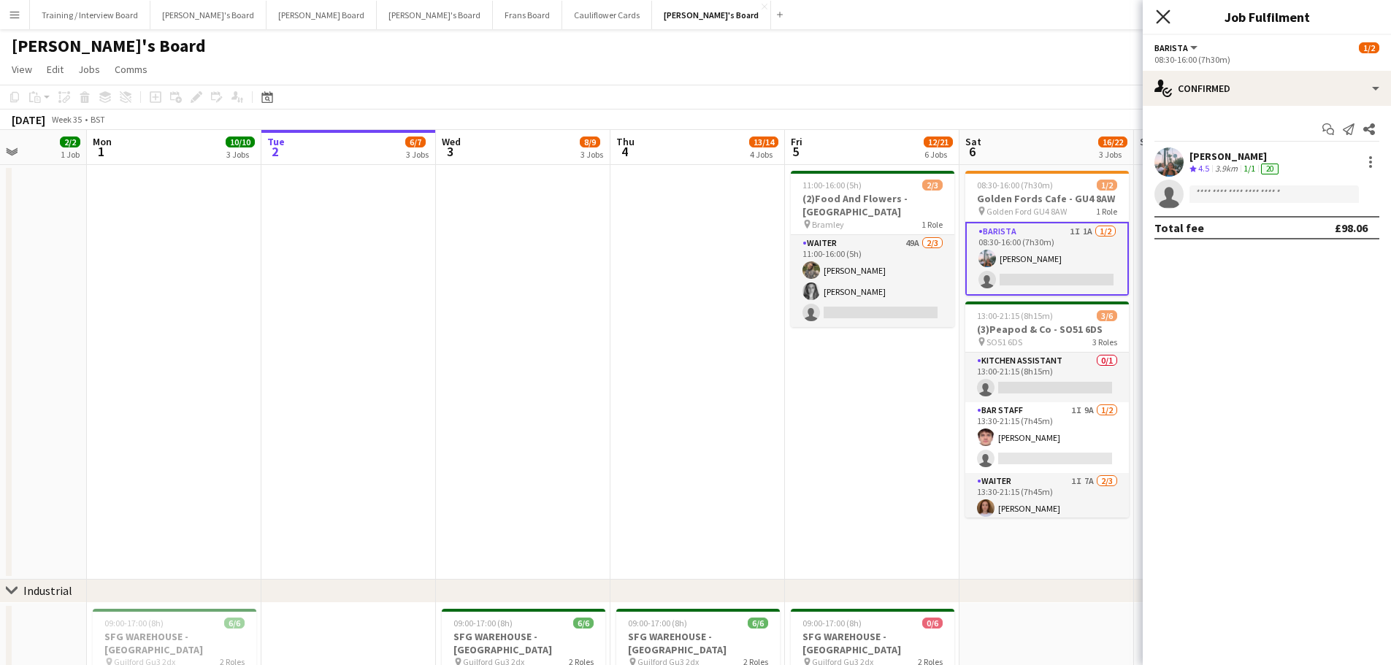
click at [1161, 22] on icon "Close pop-in" at bounding box center [1163, 16] width 14 height 14
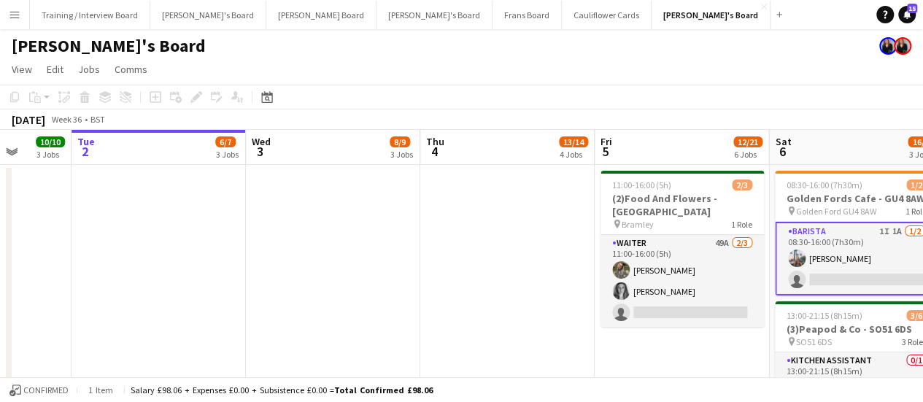
drag, startPoint x: 768, startPoint y: 217, endPoint x: 219, endPoint y: 223, distance: 549.0
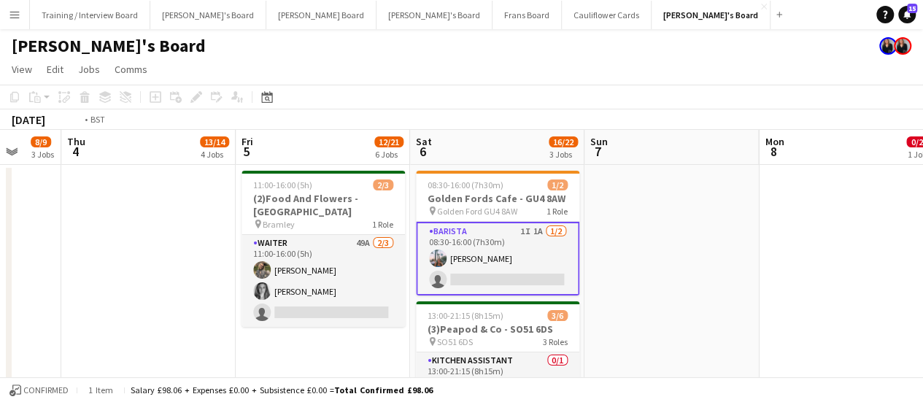
drag, startPoint x: 223, startPoint y: 258, endPoint x: 864, endPoint y: 269, distance: 641.0
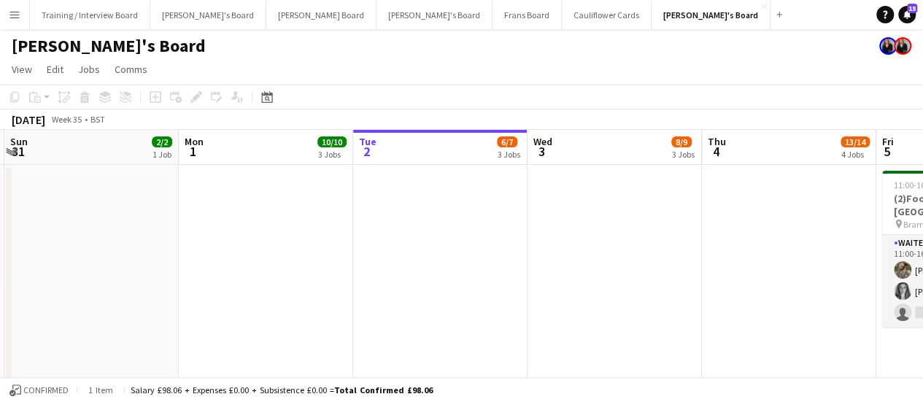
drag, startPoint x: 288, startPoint y: 245, endPoint x: 736, endPoint y: 277, distance: 448.6
click at [353, 277] on app-date-cell at bounding box center [266, 372] width 174 height 415
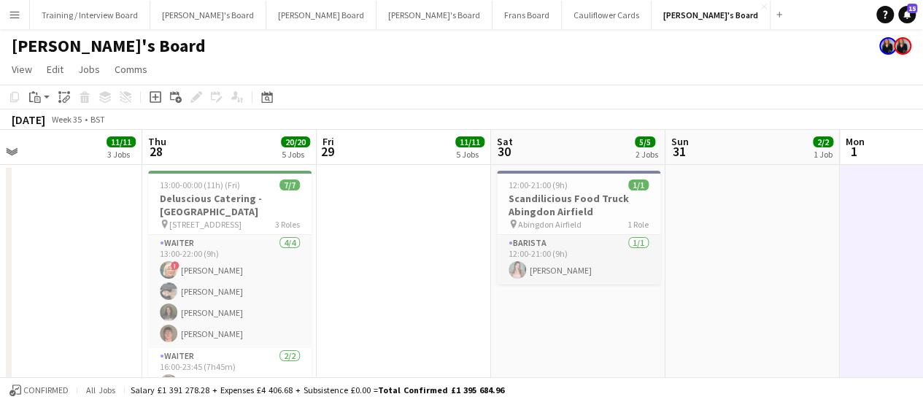
drag, startPoint x: 854, startPoint y: 278, endPoint x: 280, endPoint y: 255, distance: 575.0
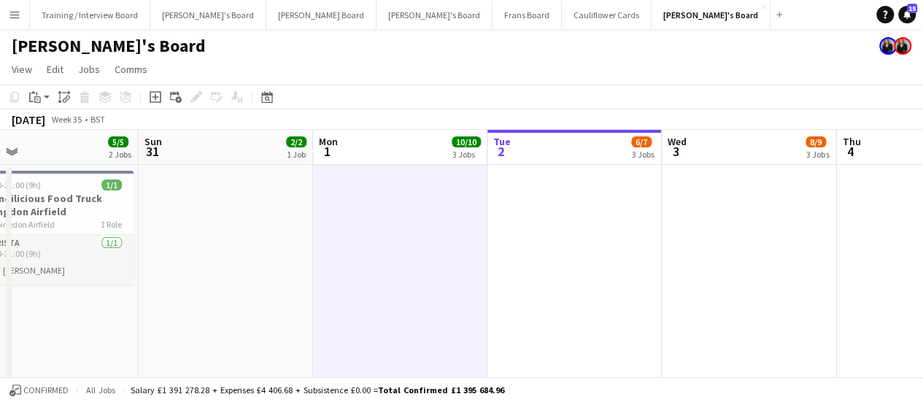
scroll to position [0, 561]
drag, startPoint x: 593, startPoint y: 255, endPoint x: 414, endPoint y: 255, distance: 178.9
click at [222, 254] on app-date-cell at bounding box center [224, 372] width 174 height 415
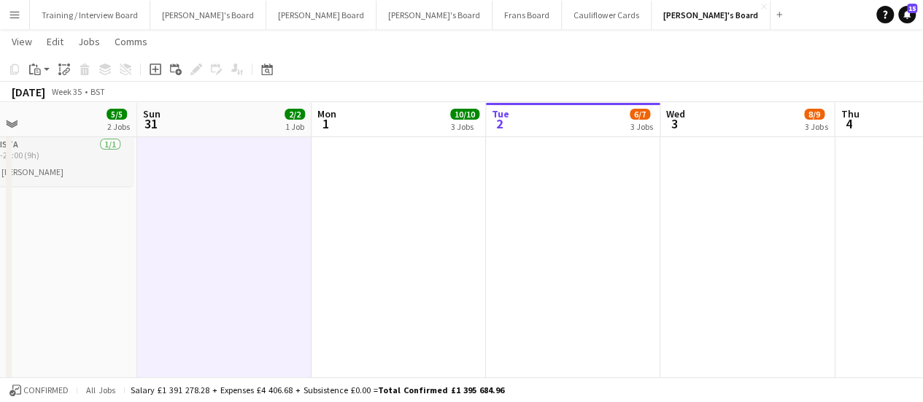
scroll to position [146, 0]
drag, startPoint x: 191, startPoint y: 224, endPoint x: 581, endPoint y: 233, distance: 389.9
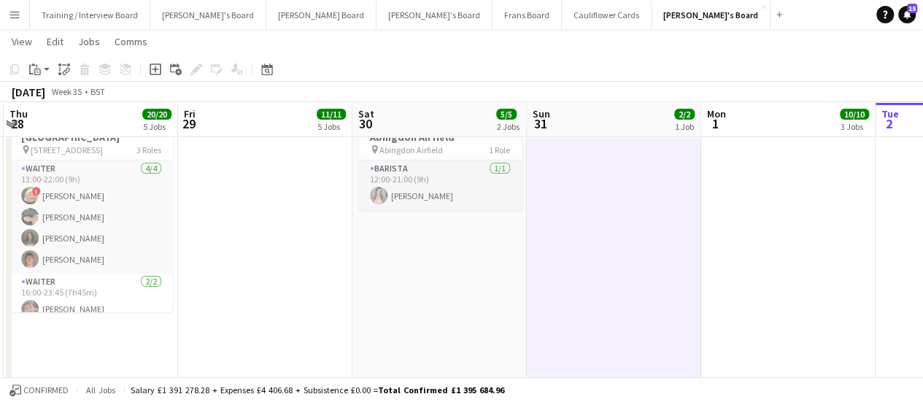
click at [406, 261] on app-date-cell "12:00-21:00 (9h) 1/1 Scandilicious Food Truck [GEOGRAPHIC_DATA] pin Abingdon Ai…" at bounding box center [440, 298] width 174 height 415
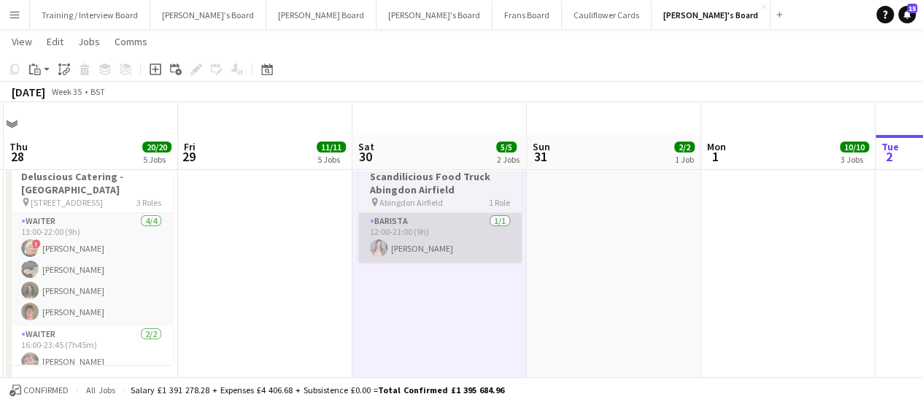
scroll to position [0, 0]
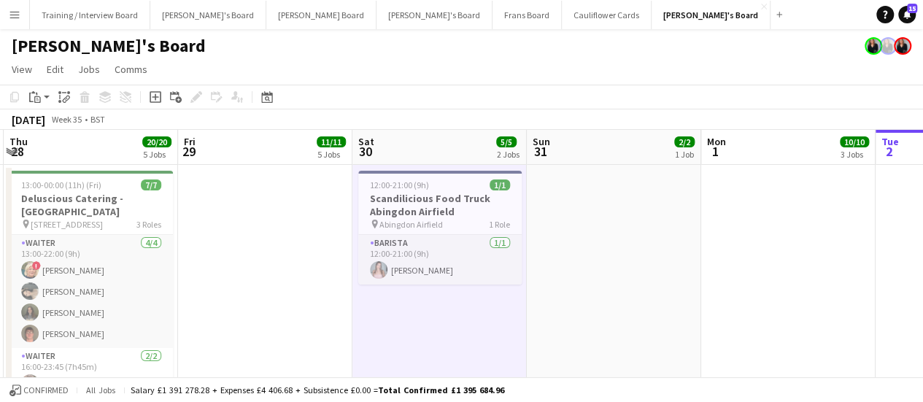
click at [580, 273] on app-date-cell at bounding box center [614, 372] width 174 height 415
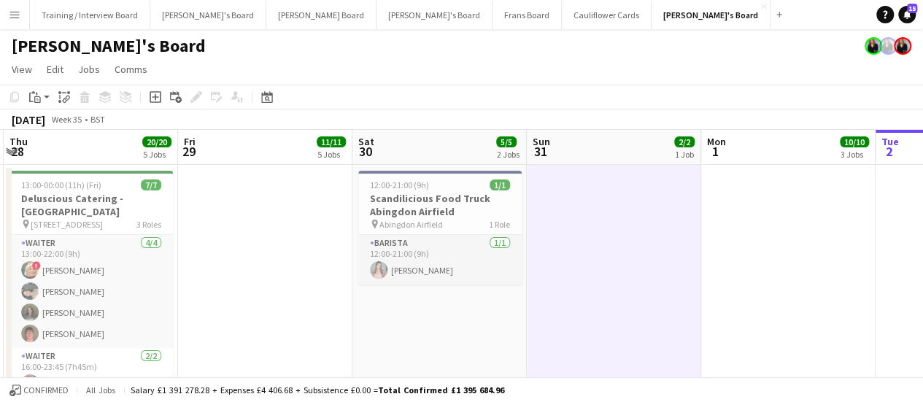
drag, startPoint x: 702, startPoint y: 247, endPoint x: 82, endPoint y: 266, distance: 619.3
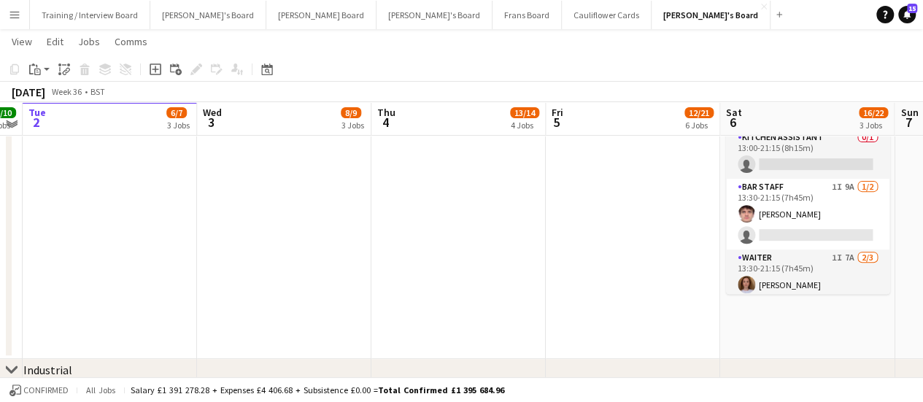
scroll to position [73, 0]
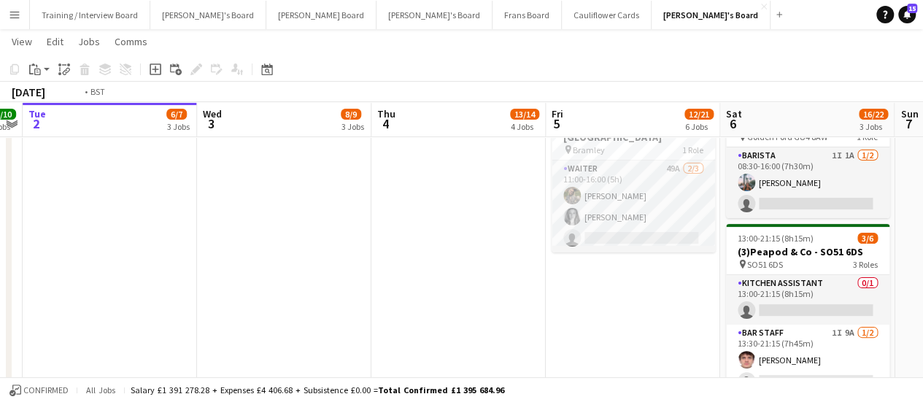
drag, startPoint x: 120, startPoint y: 267, endPoint x: 591, endPoint y: 301, distance: 471.3
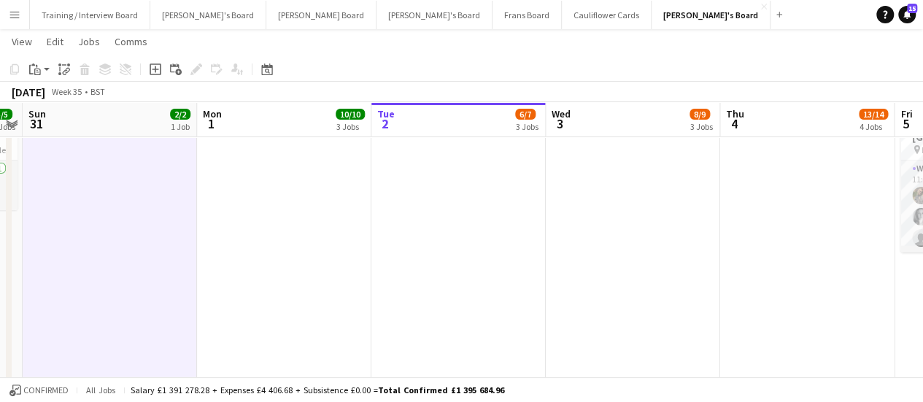
scroll to position [0, 380]
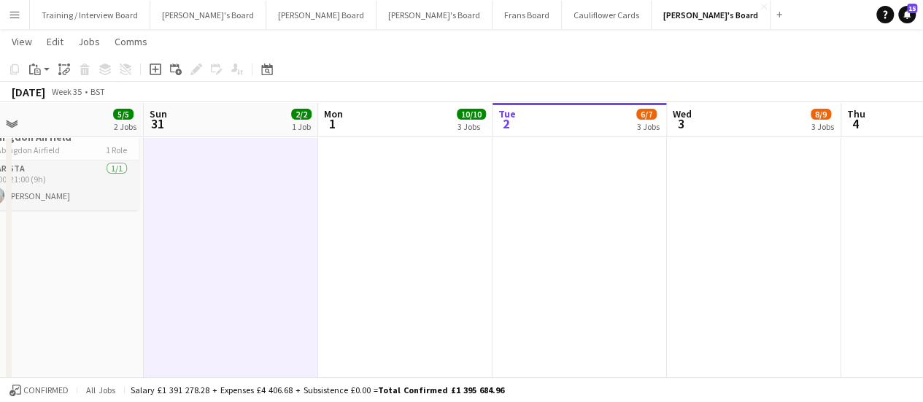
click at [237, 275] on app-date-cell at bounding box center [231, 298] width 174 height 415
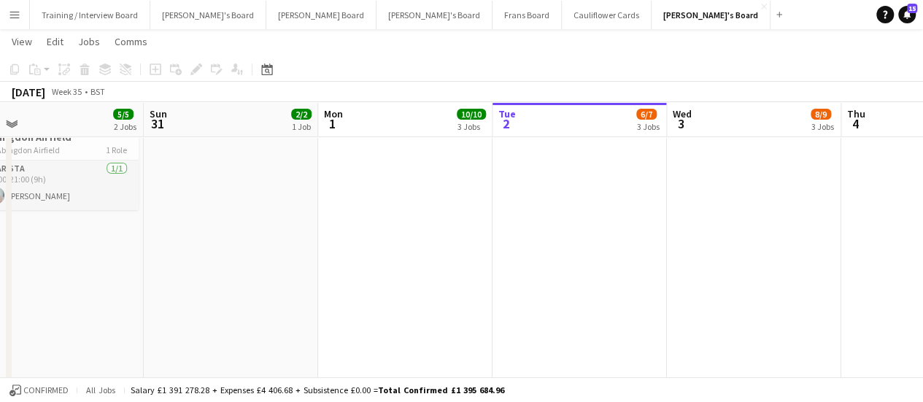
click at [237, 275] on app-date-cell at bounding box center [231, 298] width 174 height 415
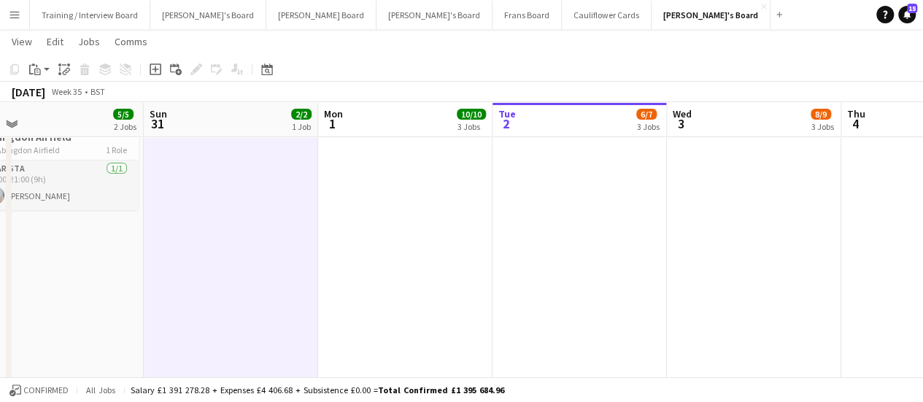
click at [96, 277] on app-date-cell "12:00-21:00 (9h) 1/1 Scandilicious Food Truck [GEOGRAPHIC_DATA] pin Abingdon Ai…" at bounding box center [56, 298] width 174 height 415
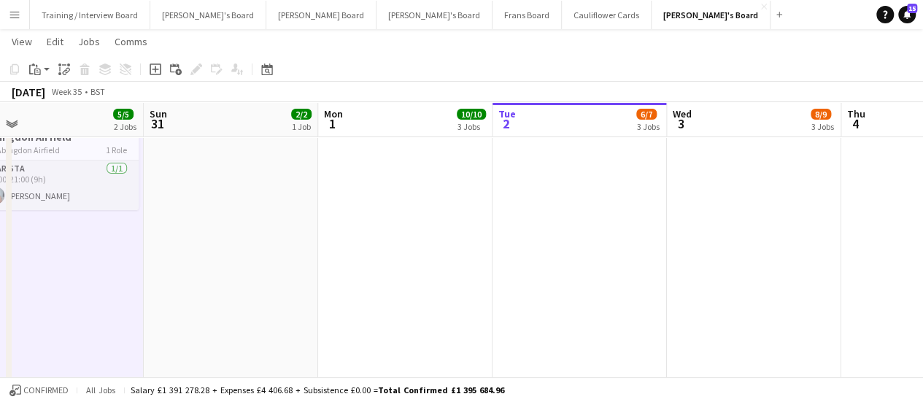
click at [197, 272] on app-date-cell at bounding box center [231, 298] width 174 height 415
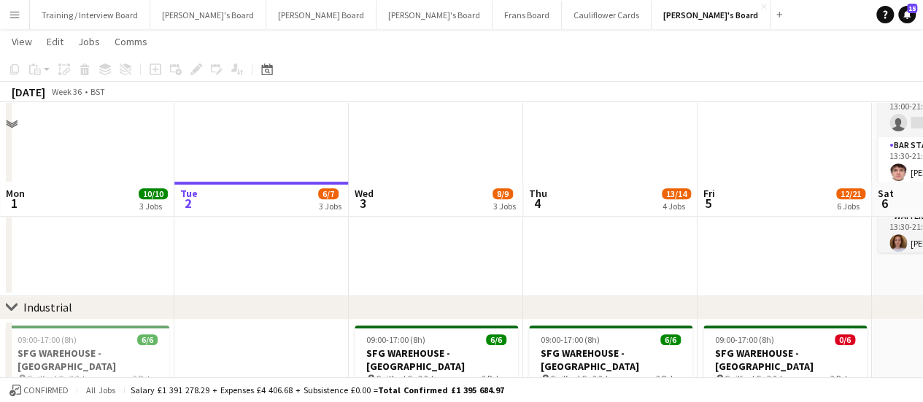
scroll to position [352, 0]
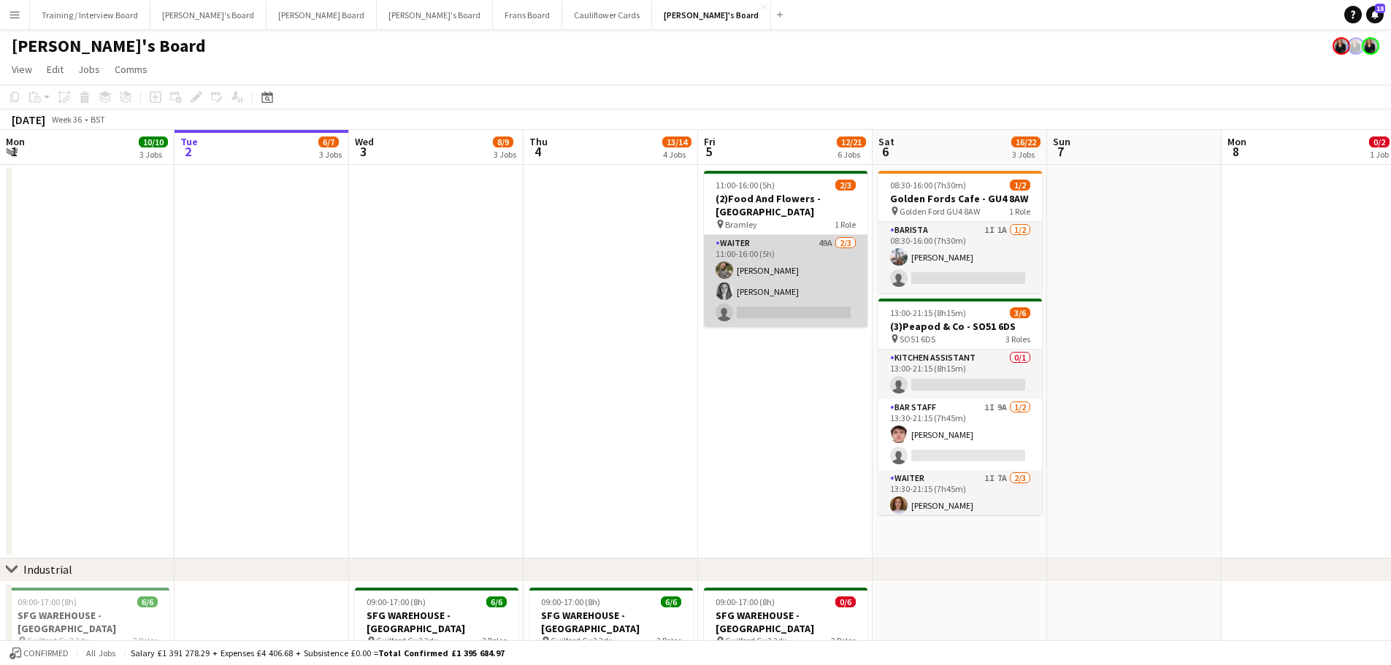
click at [815, 263] on app-card-role "Waiter 49A 2/3 11:00-16:00 (5h) Ella Craik Josephine Porter-Wright single-neutr…" at bounding box center [786, 281] width 164 height 92
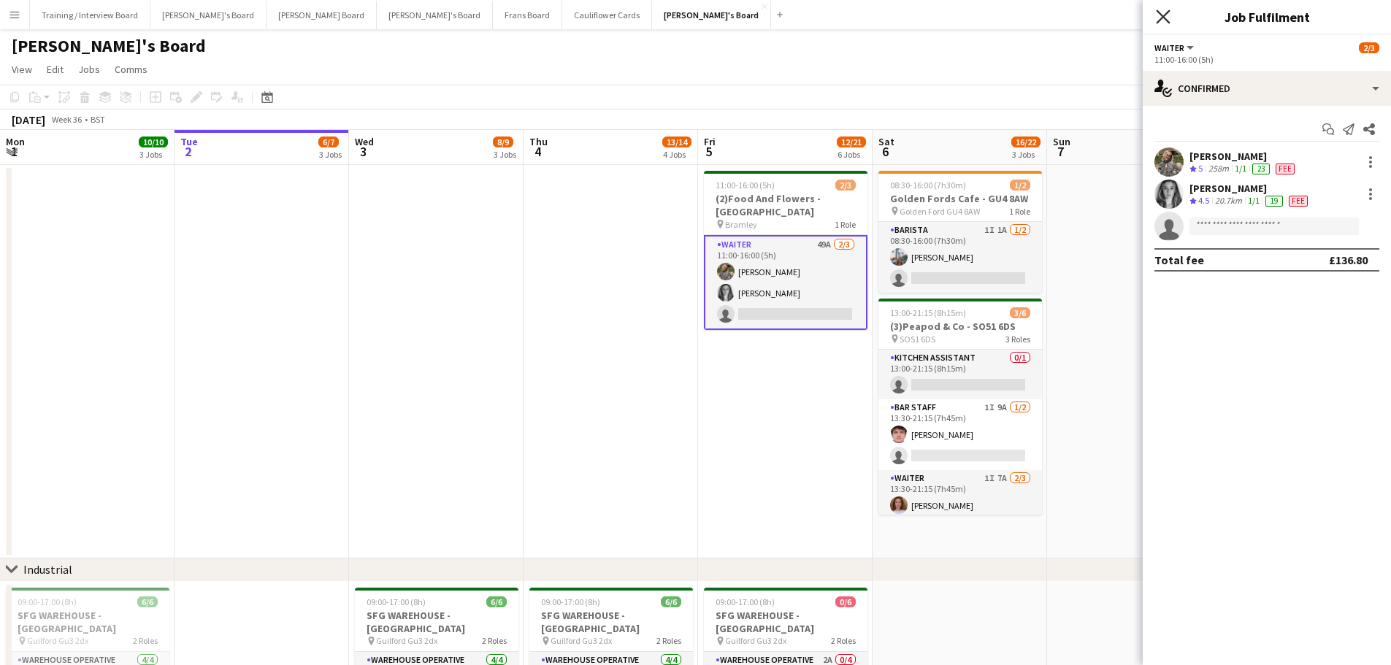
click at [1161, 10] on icon "Close pop-in" at bounding box center [1163, 16] width 14 height 14
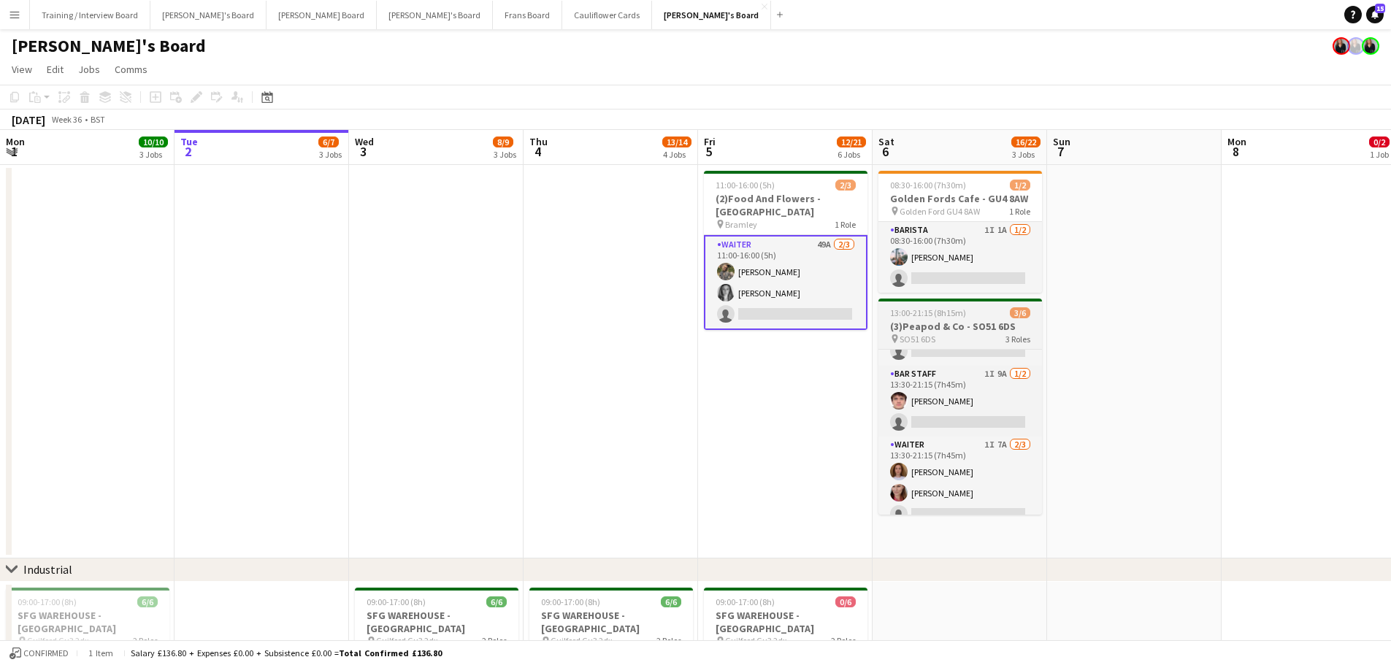
scroll to position [47, 0]
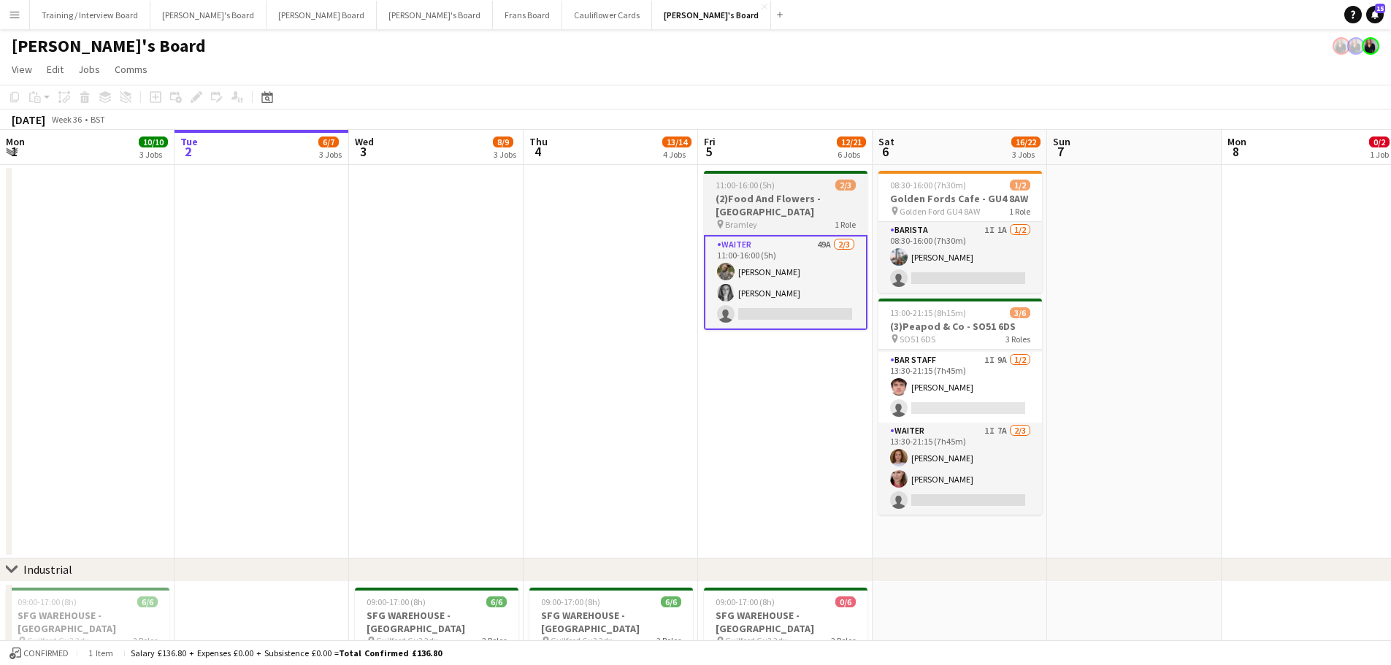
drag, startPoint x: 942, startPoint y: 206, endPoint x: 854, endPoint y: 200, distance: 87.8
click at [942, 206] on span "Golden Ford GU4 8AW" at bounding box center [939, 211] width 80 height 11
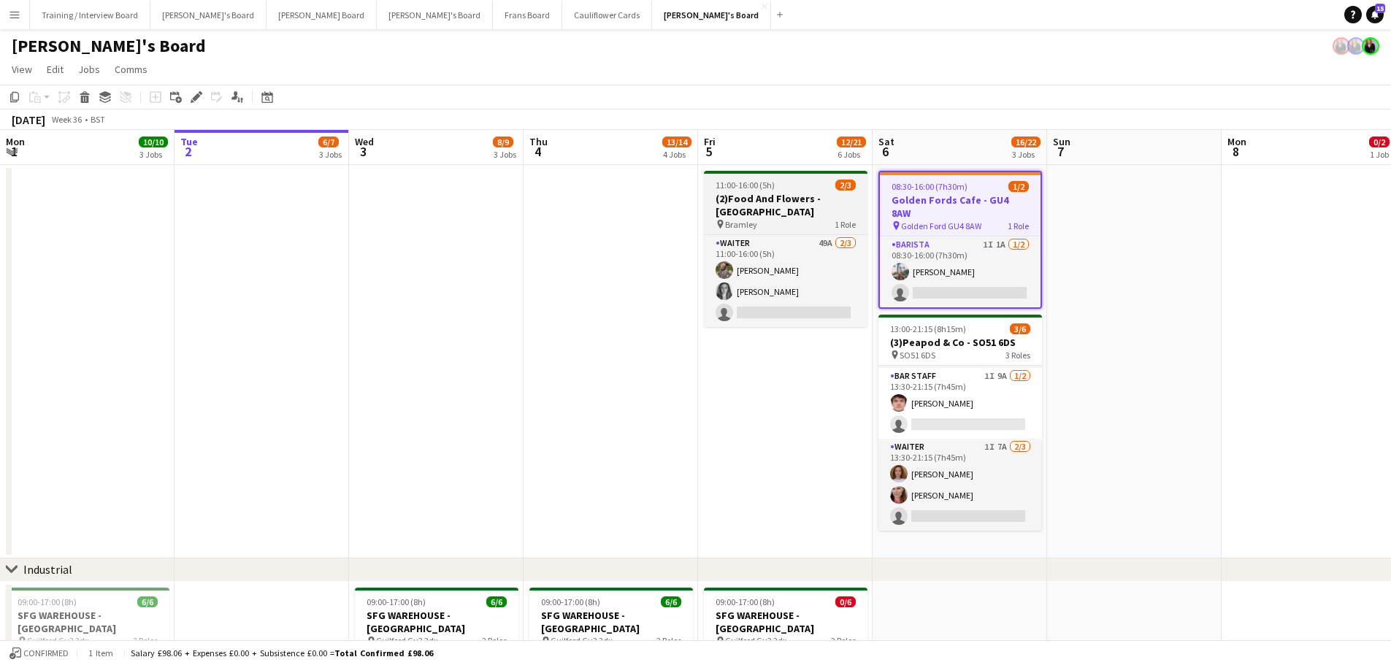
click at [804, 195] on h3 "(2)Food And Flowers - [GEOGRAPHIC_DATA]" at bounding box center [786, 205] width 164 height 26
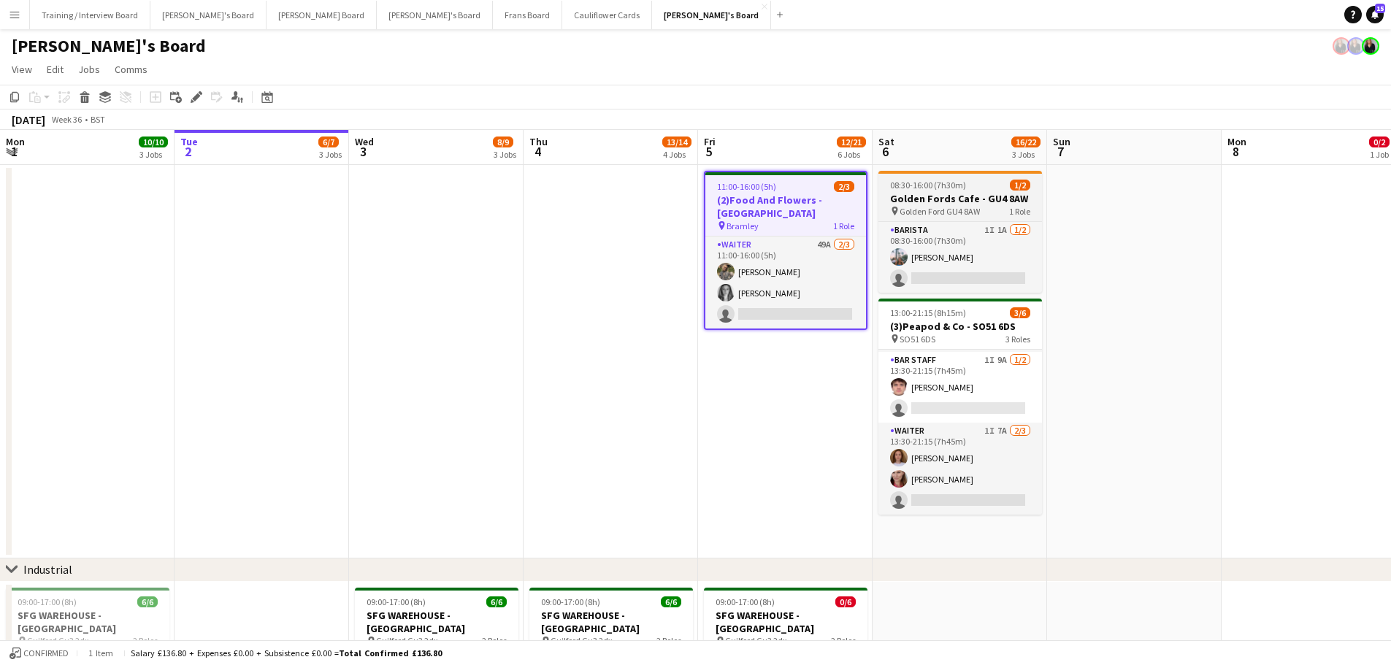
click at [951, 188] on span "08:30-16:00 (7h30m)" at bounding box center [928, 185] width 76 height 11
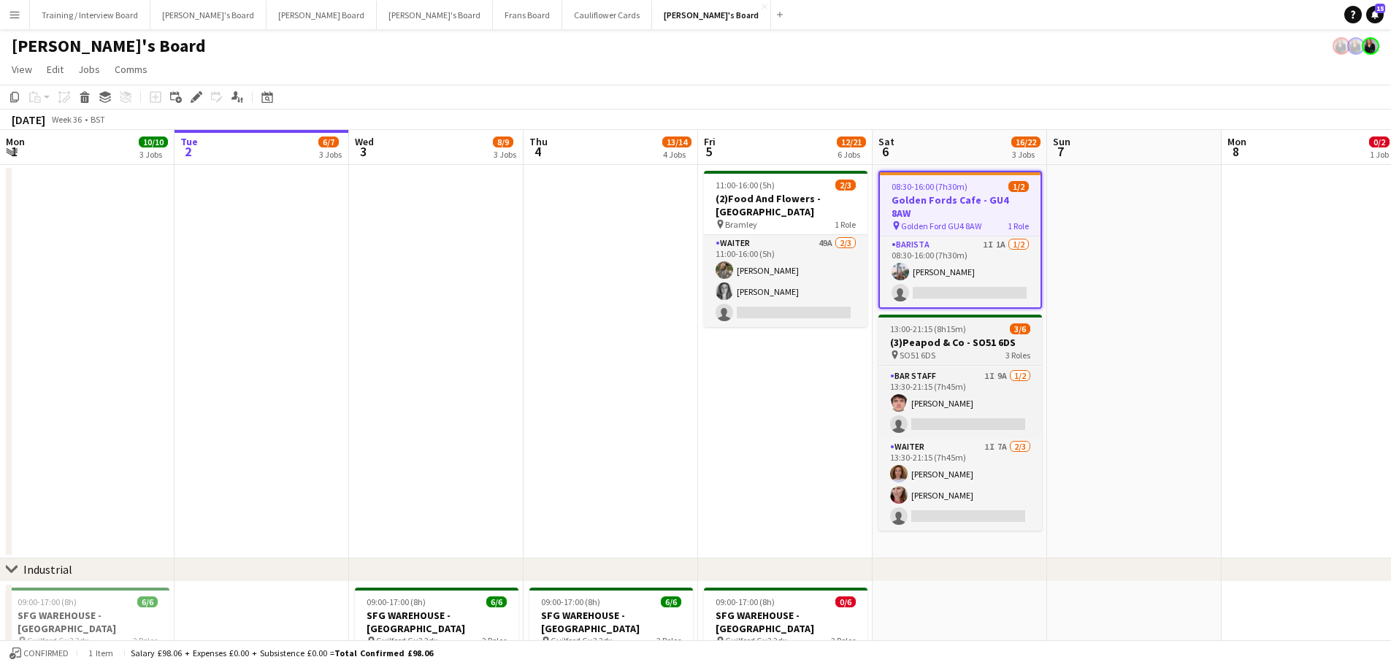
click at [958, 347] on app-job-card "13:00-21:15 (8h15m) 3/6 (3)Peapod & Co - SO51 6DS pin SO51 6DS 3 Roles Kitchen …" at bounding box center [960, 423] width 164 height 216
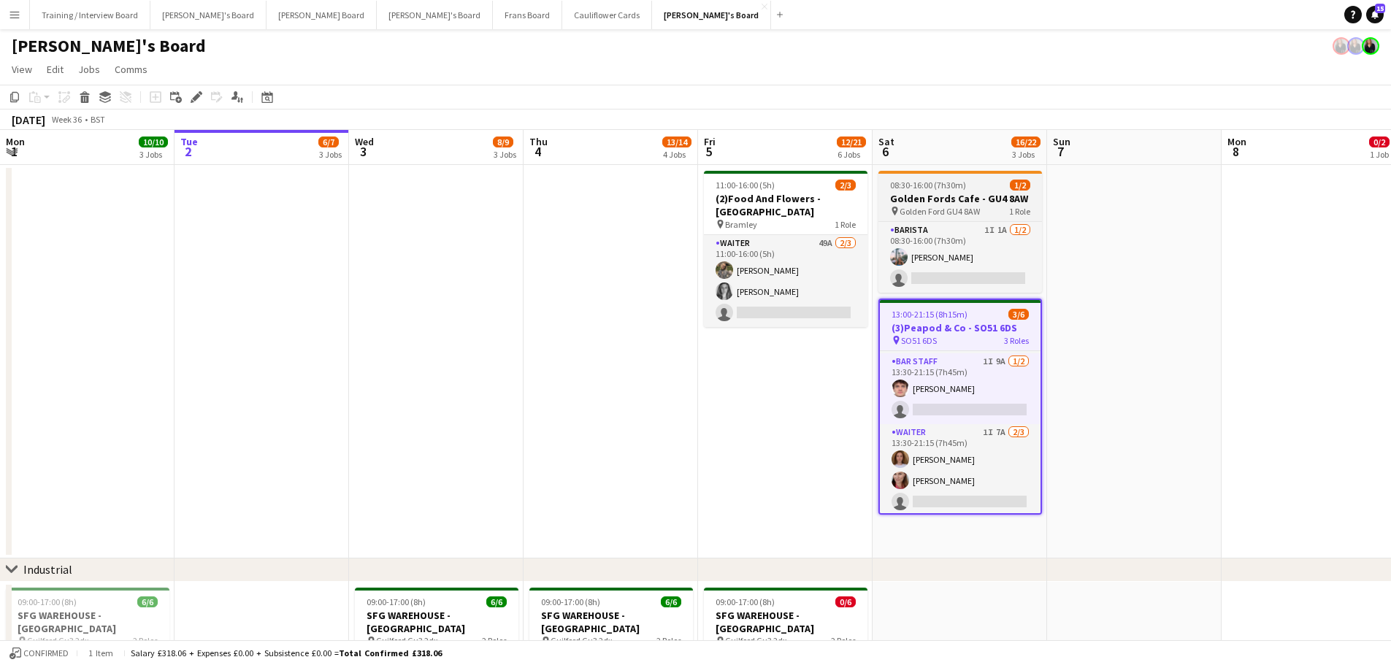
click at [949, 186] on span "08:30-16:00 (7h30m)" at bounding box center [928, 185] width 76 height 11
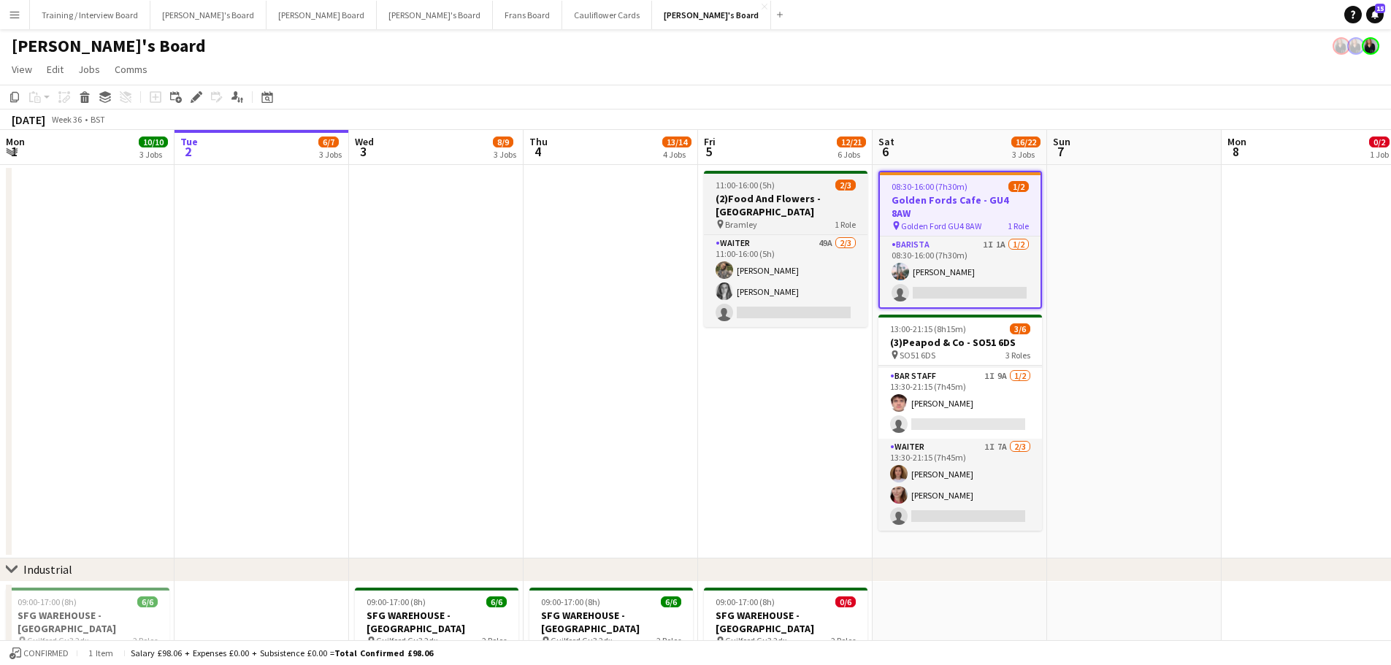
click at [822, 196] on h3 "(2)Food And Flowers - [GEOGRAPHIC_DATA]" at bounding box center [786, 205] width 164 height 26
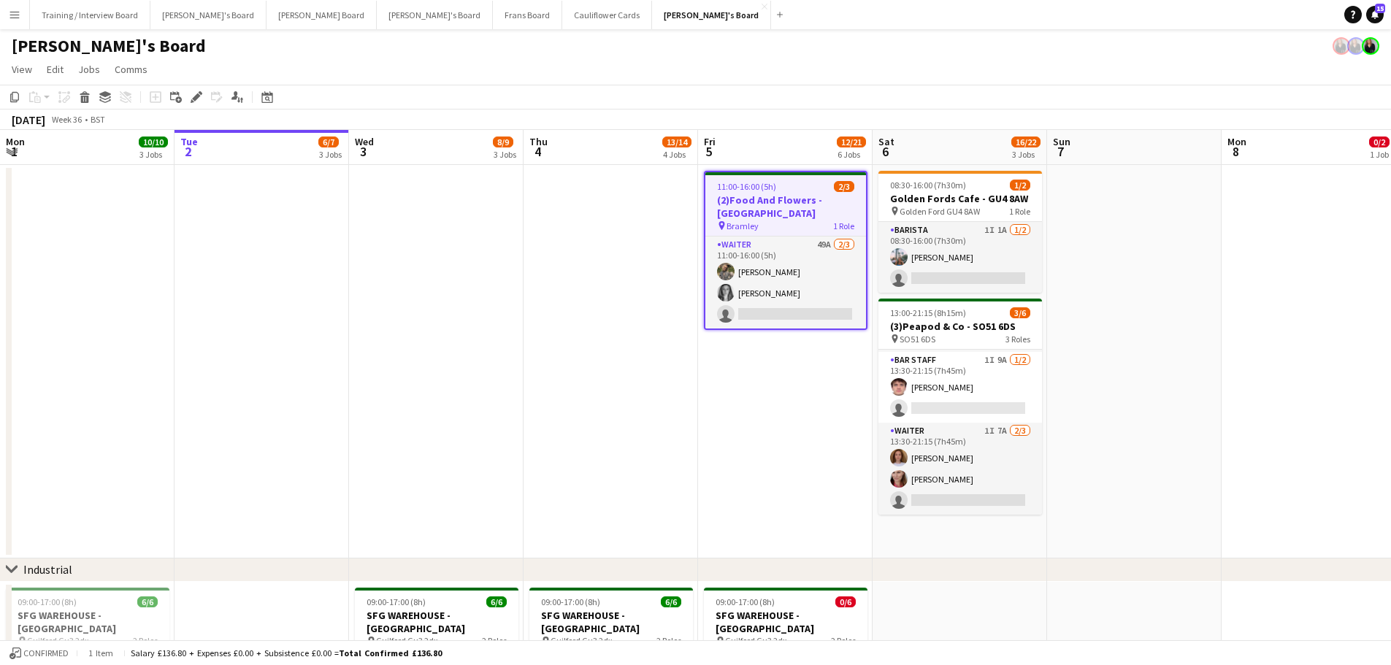
click at [1050, 319] on app-date-cell at bounding box center [1134, 361] width 174 height 393
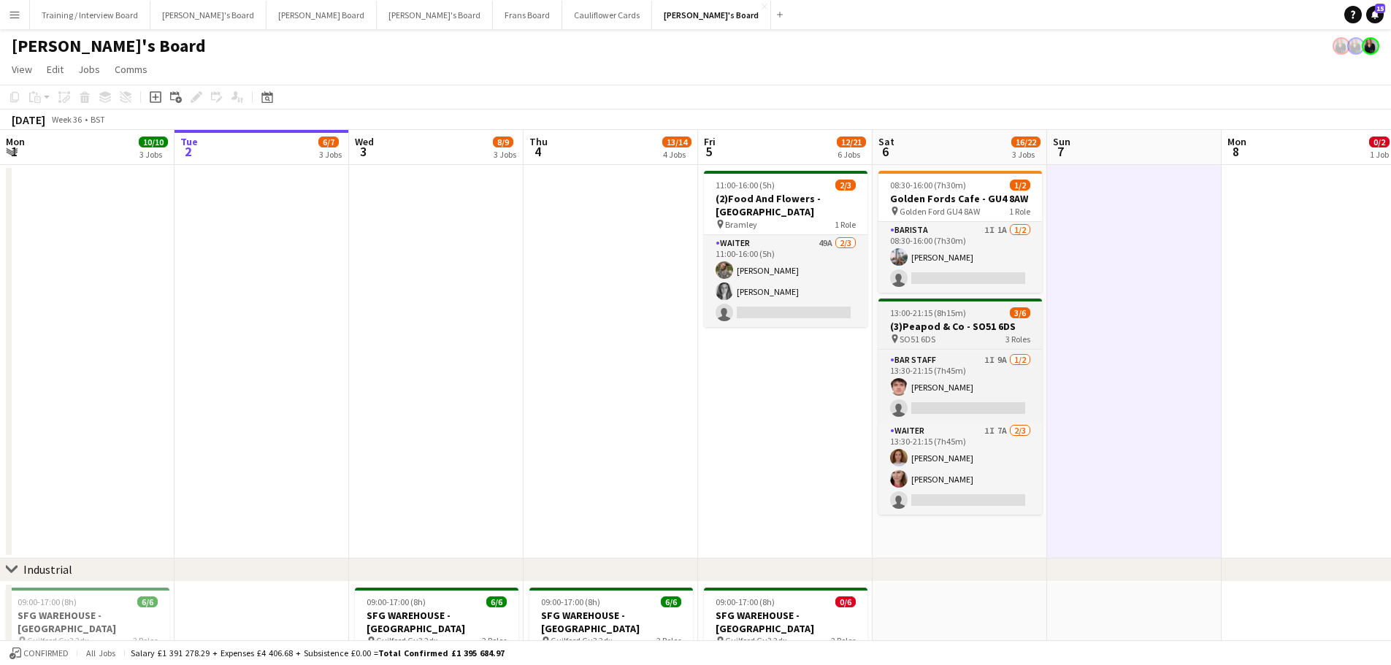
click at [989, 331] on h3 "(3)Peapod & Co - SO51 6DS" at bounding box center [960, 326] width 164 height 13
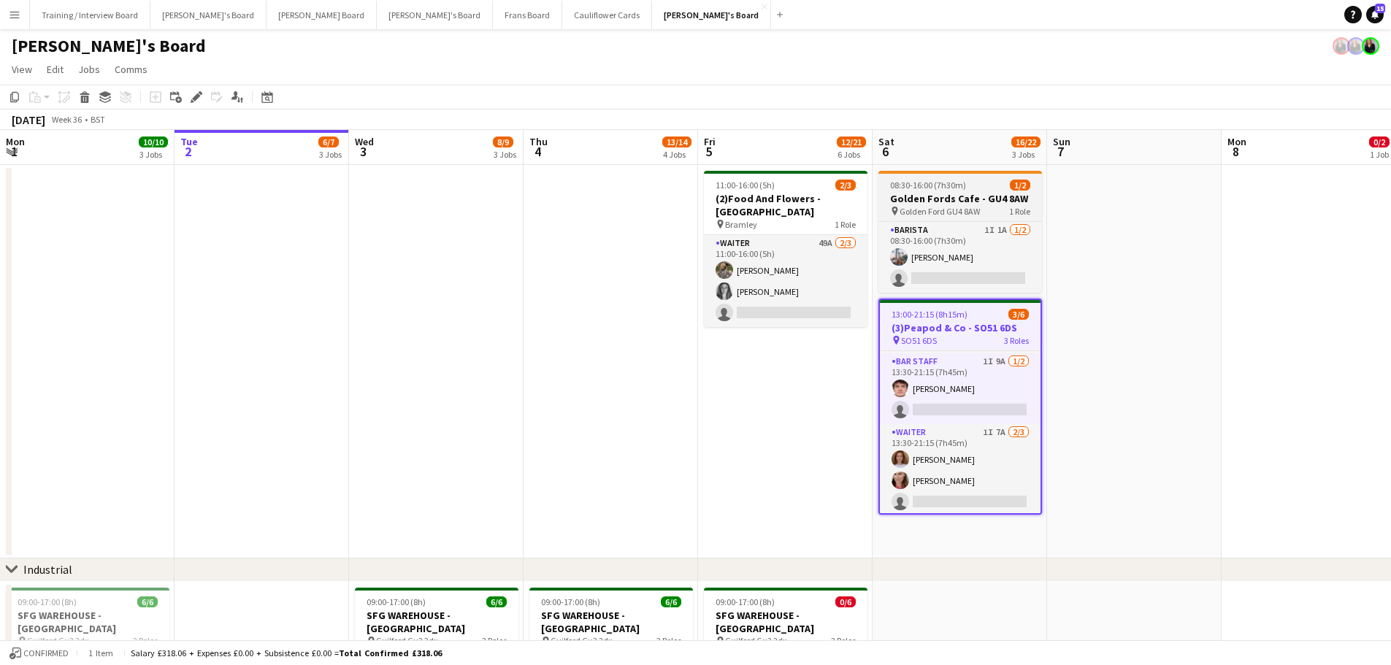
click at [981, 181] on div "08:30-16:00 (7h30m) 1/2" at bounding box center [960, 185] width 164 height 11
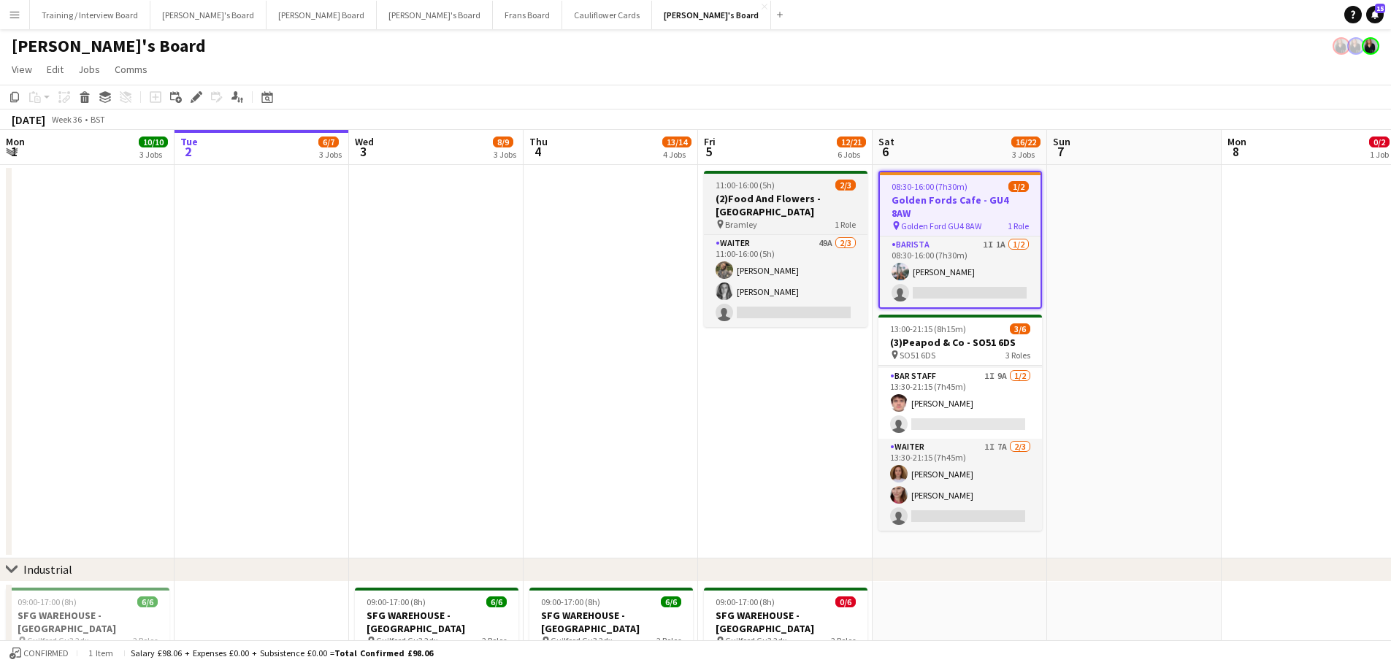
click at [796, 191] on app-job-card "11:00-16:00 (5h) 2/3 (2)Food And Flowers - Bramley pin Bramley 1 Role Waiter 49…" at bounding box center [786, 249] width 164 height 156
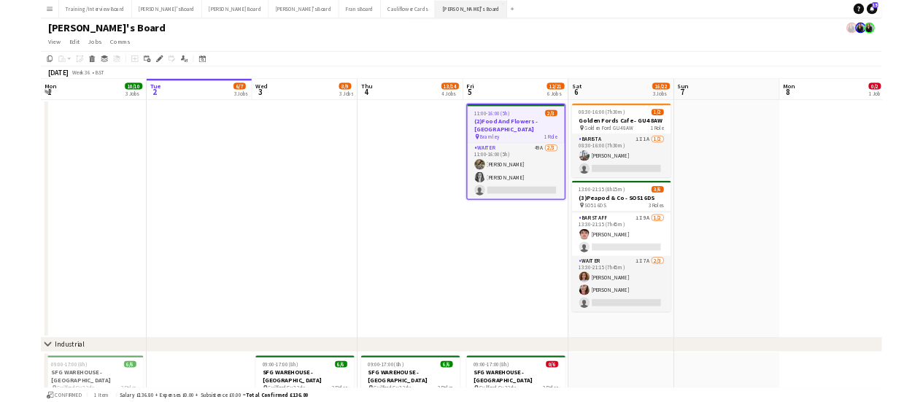
scroll to position [47, 0]
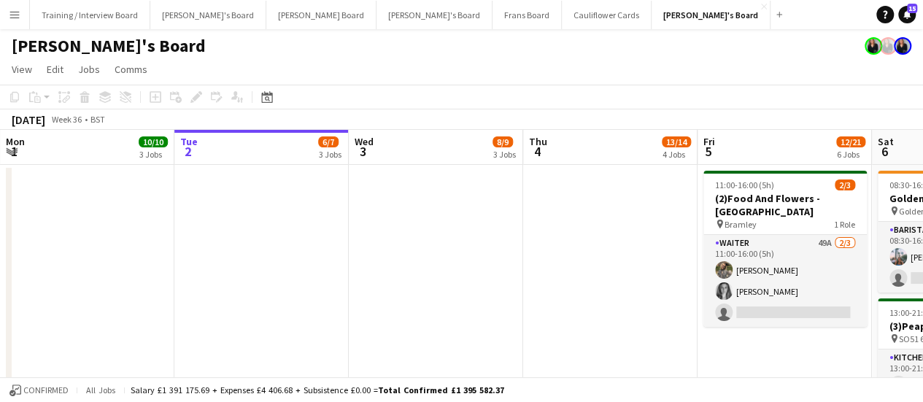
scroll to position [219, 0]
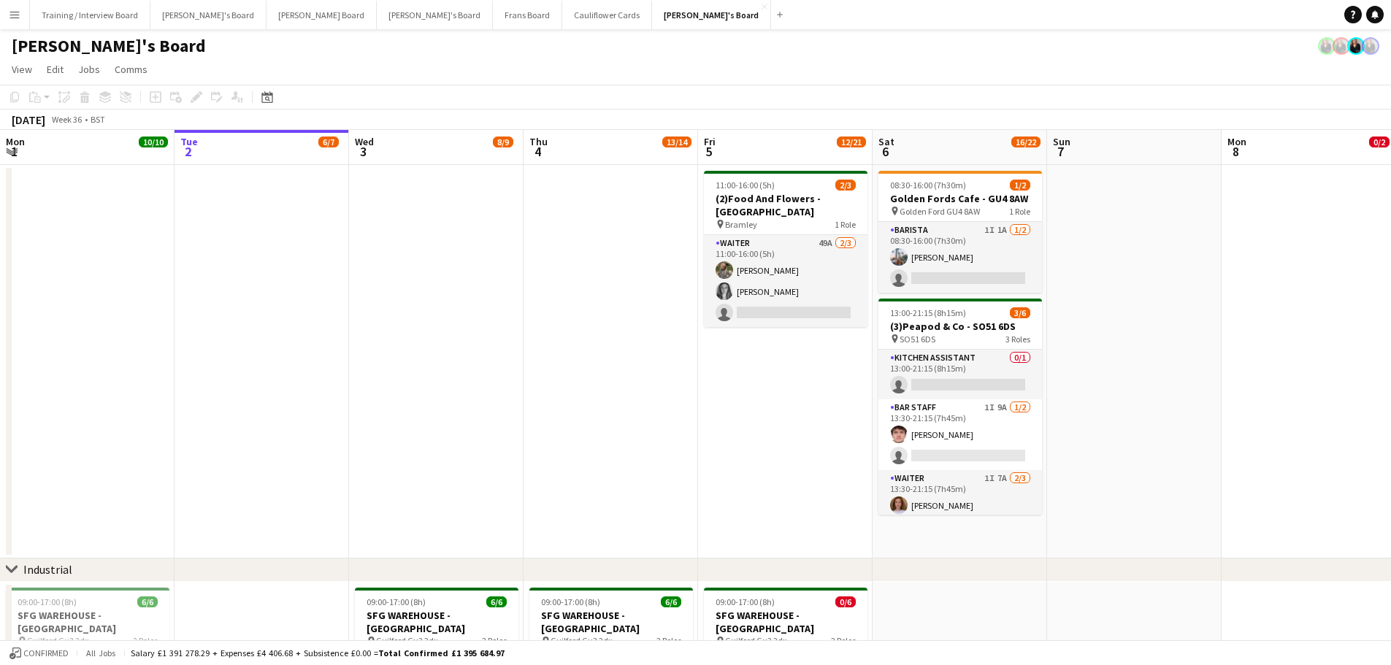
click at [14, 18] on app-icon "Menu" at bounding box center [15, 15] width 12 height 12
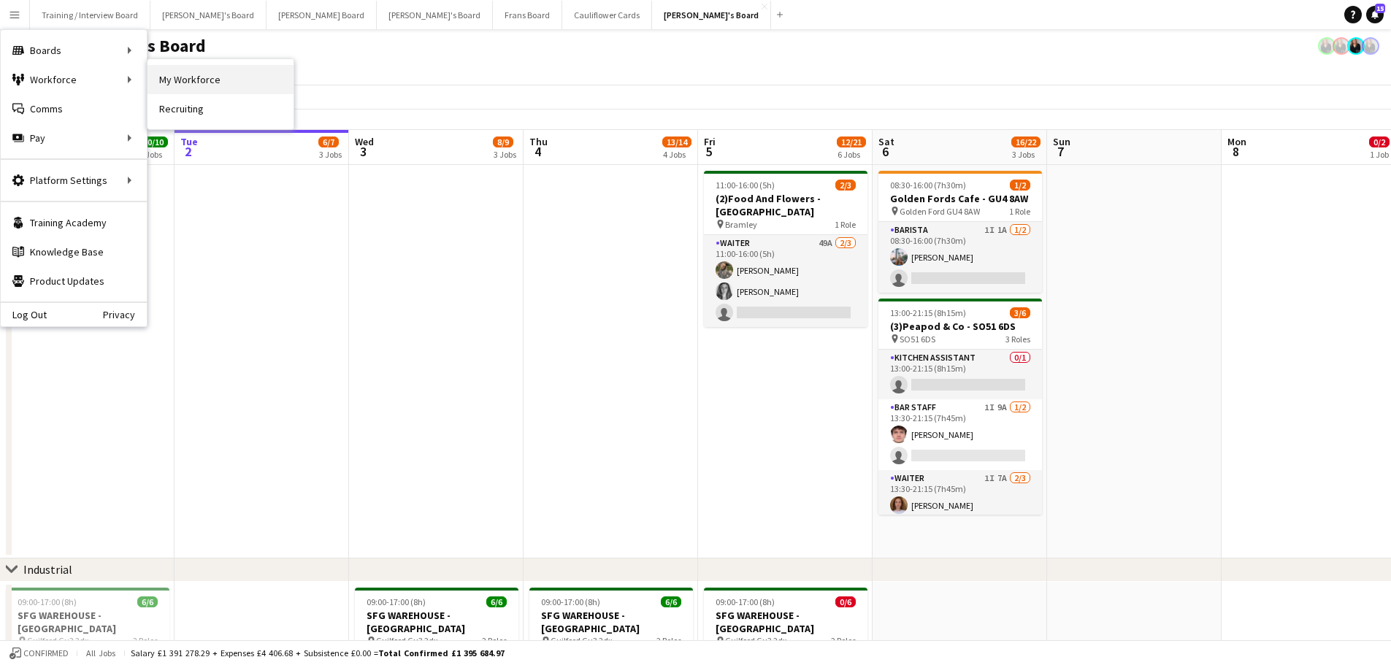
click at [220, 85] on link "My Workforce" at bounding box center [220, 79] width 146 height 29
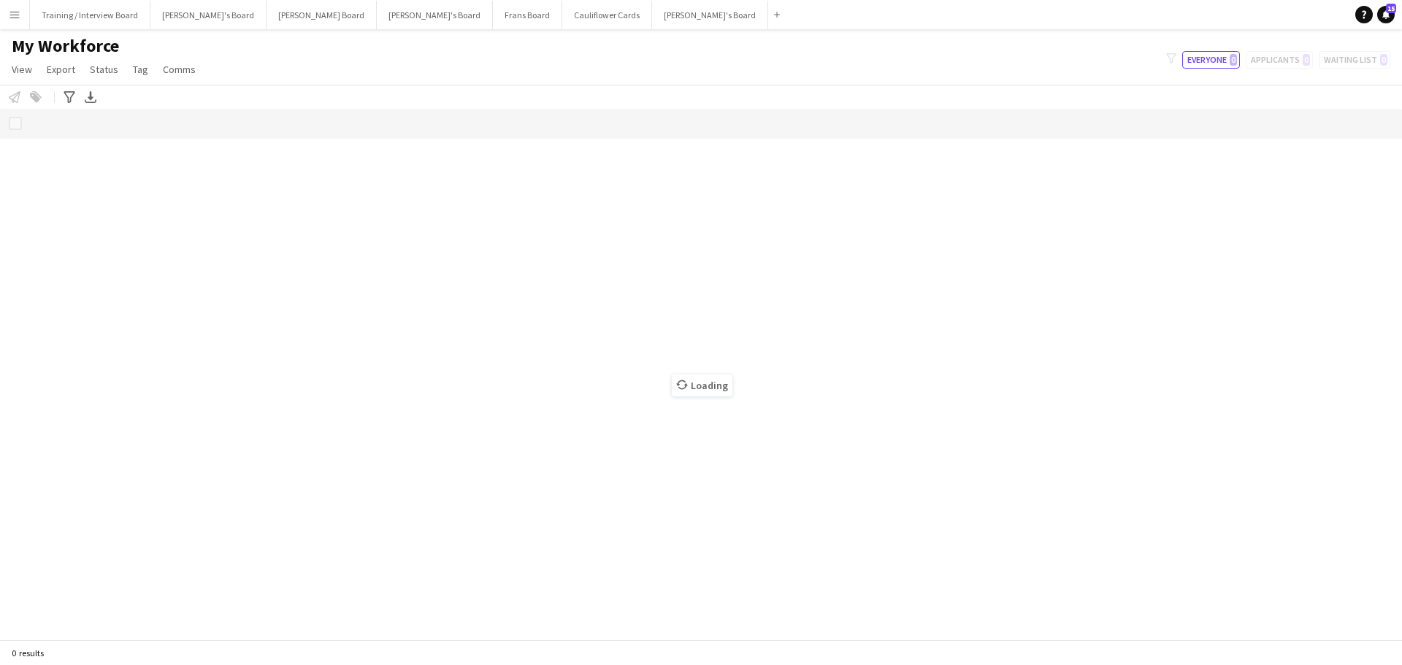
drag, startPoint x: 208, startPoint y: 68, endPoint x: 164, endPoint y: -26, distance: 103.9
click at [164, 0] on html "Menu Boards Boards Boards All jobs Status Workforce Workforce My Workforce Recr…" at bounding box center [701, 332] width 1402 height 665
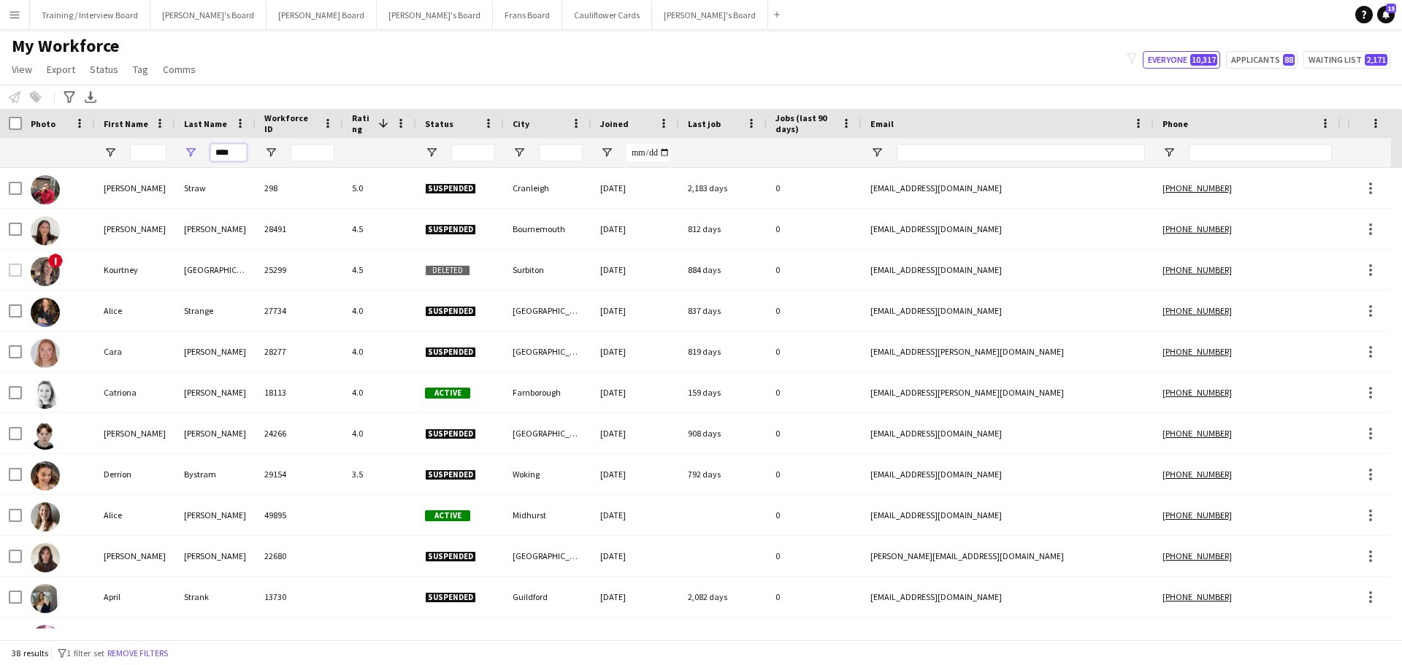
click at [242, 161] on input "****" at bounding box center [228, 153] width 36 height 18
type input "*"
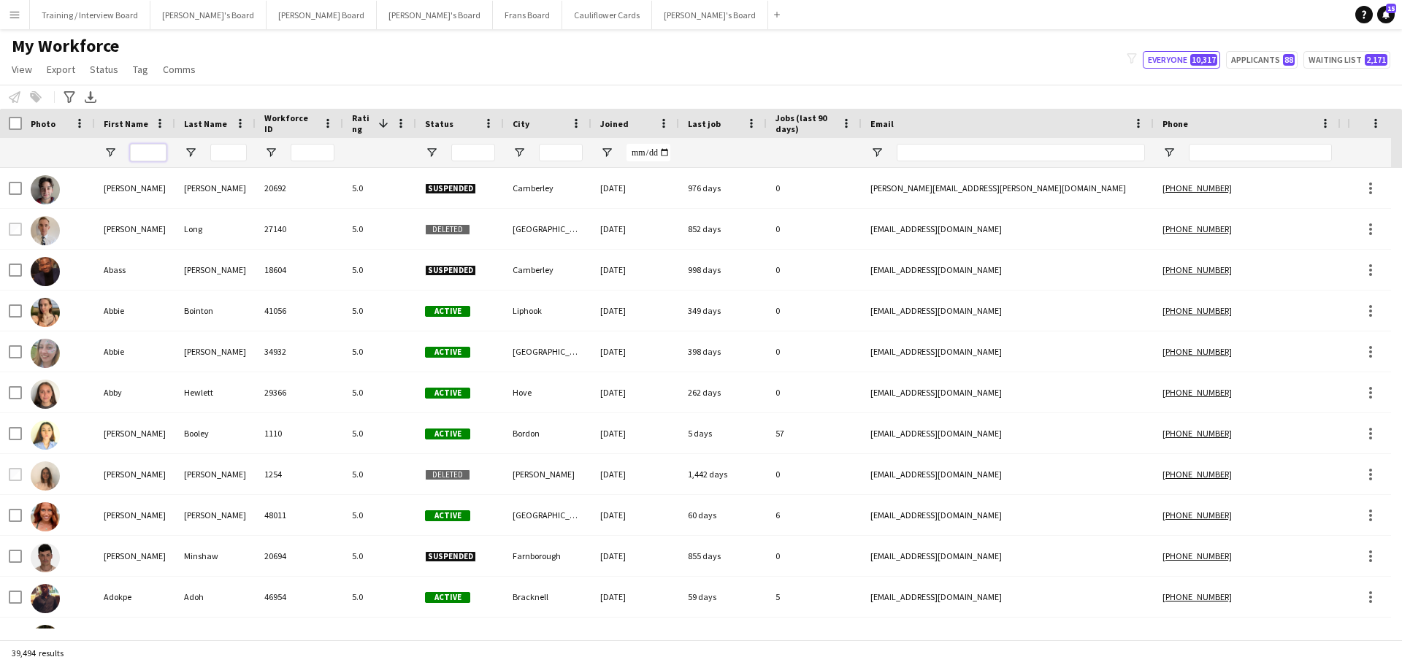
click at [147, 159] on input "First Name Filter Input" at bounding box center [148, 153] width 36 height 18
type input "*"
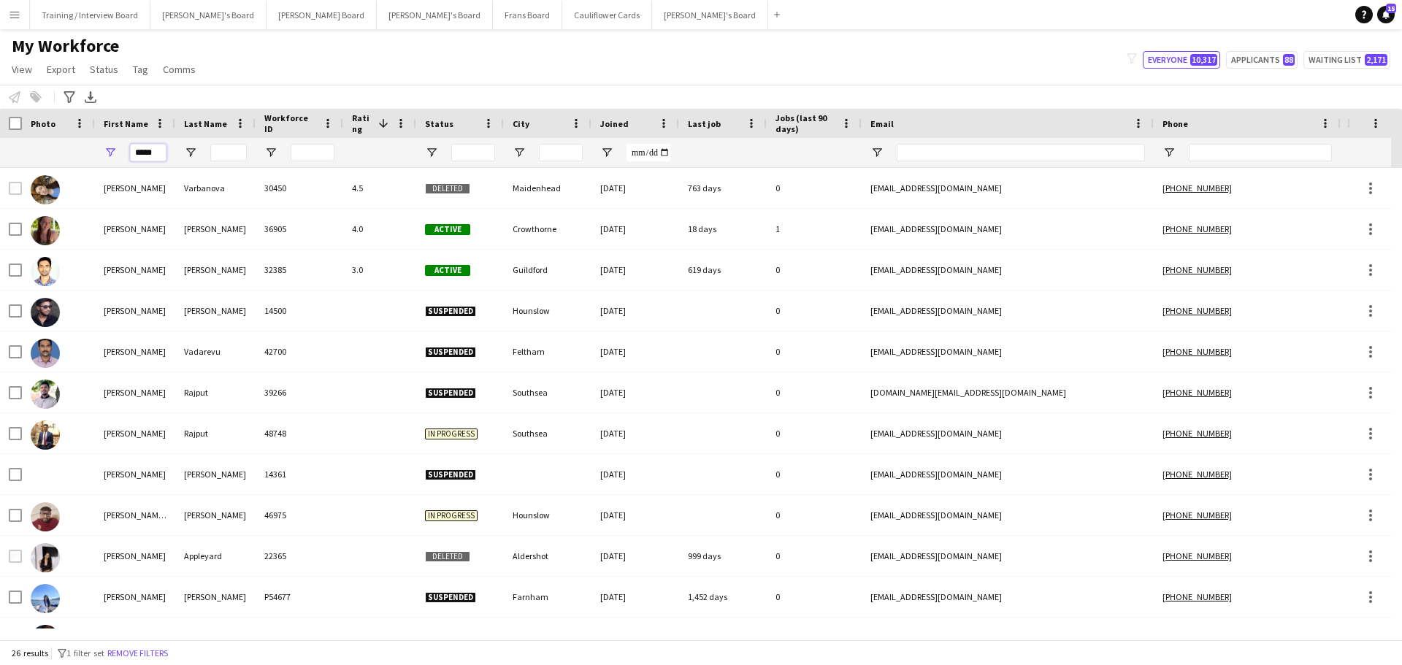
type input "*****"
click at [228, 155] on input "Last Name Filter Input" at bounding box center [228, 153] width 36 height 18
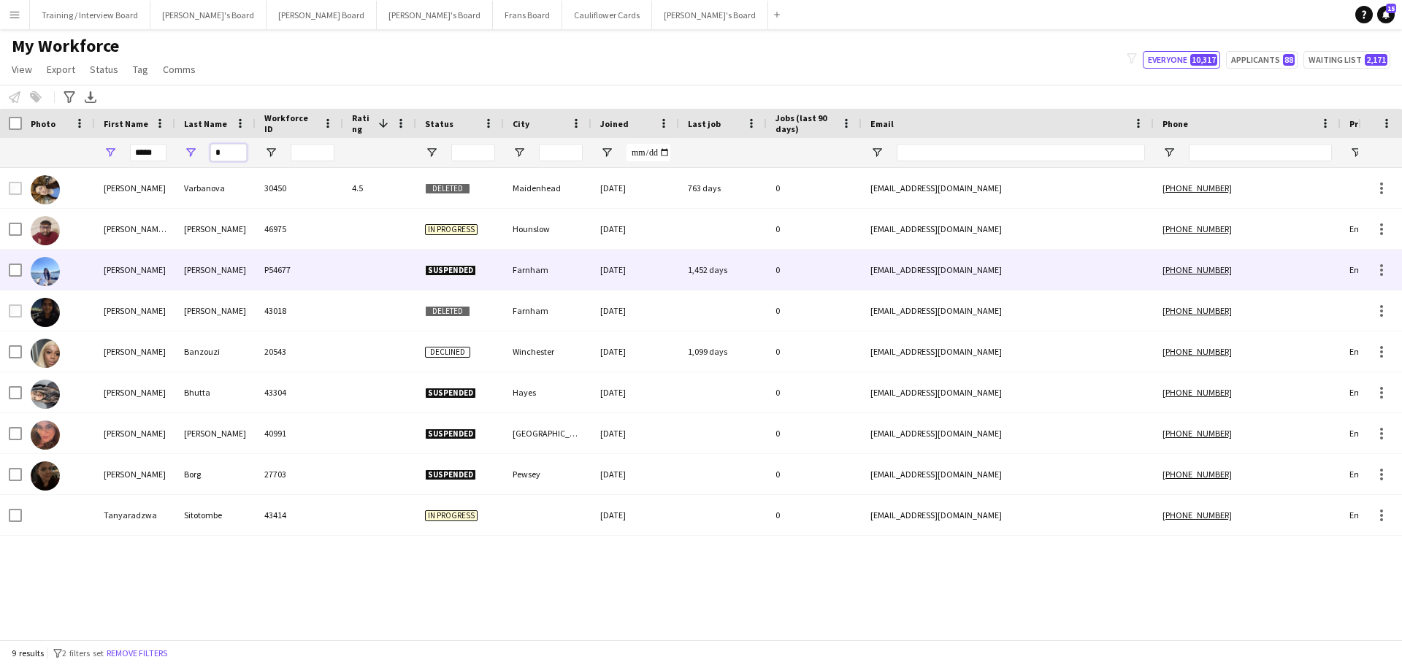
type input "*"
click at [211, 273] on div "[PERSON_NAME]" at bounding box center [215, 270] width 80 height 40
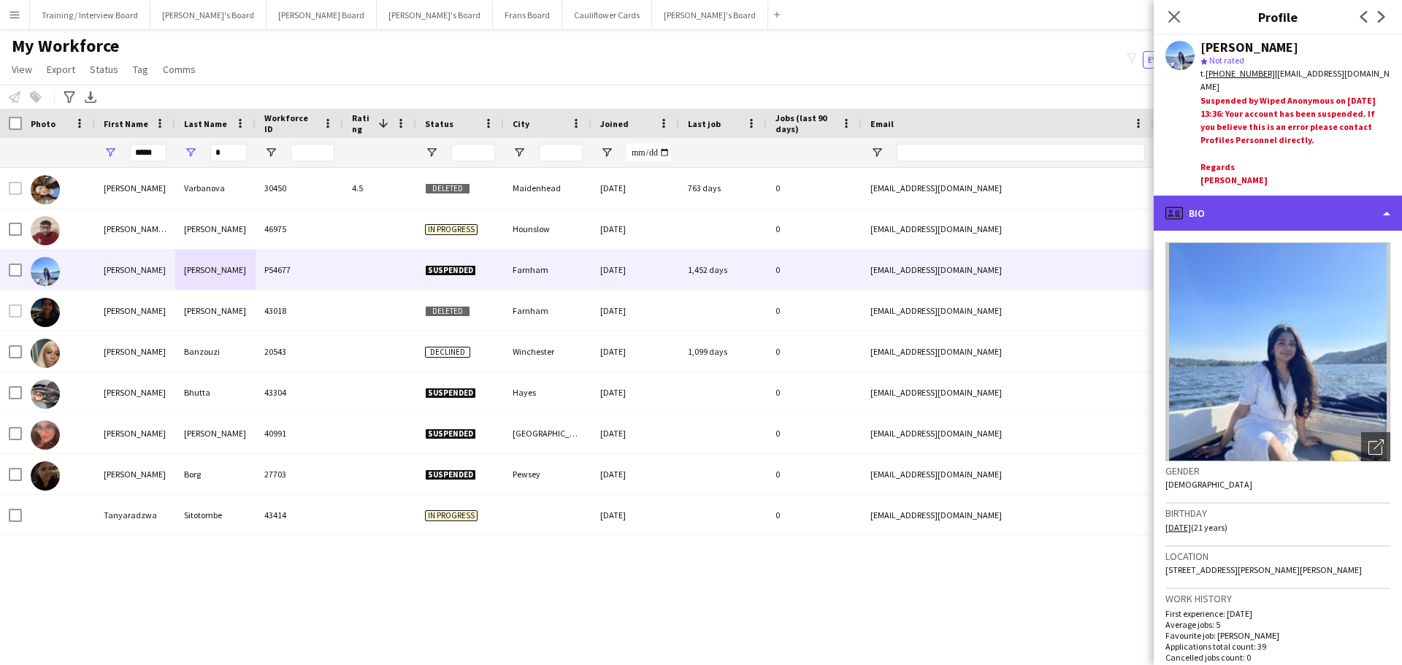
click at [1294, 207] on div "profile Bio" at bounding box center [1277, 213] width 248 height 35
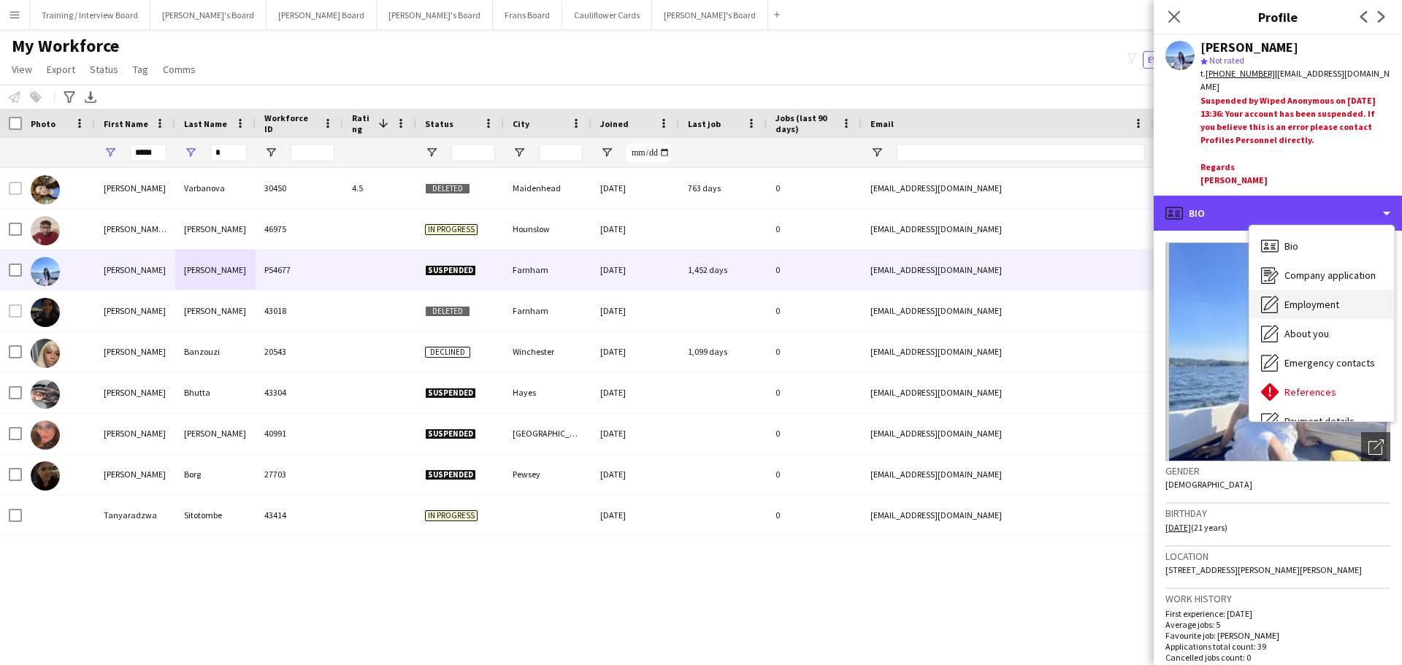
scroll to position [196, 0]
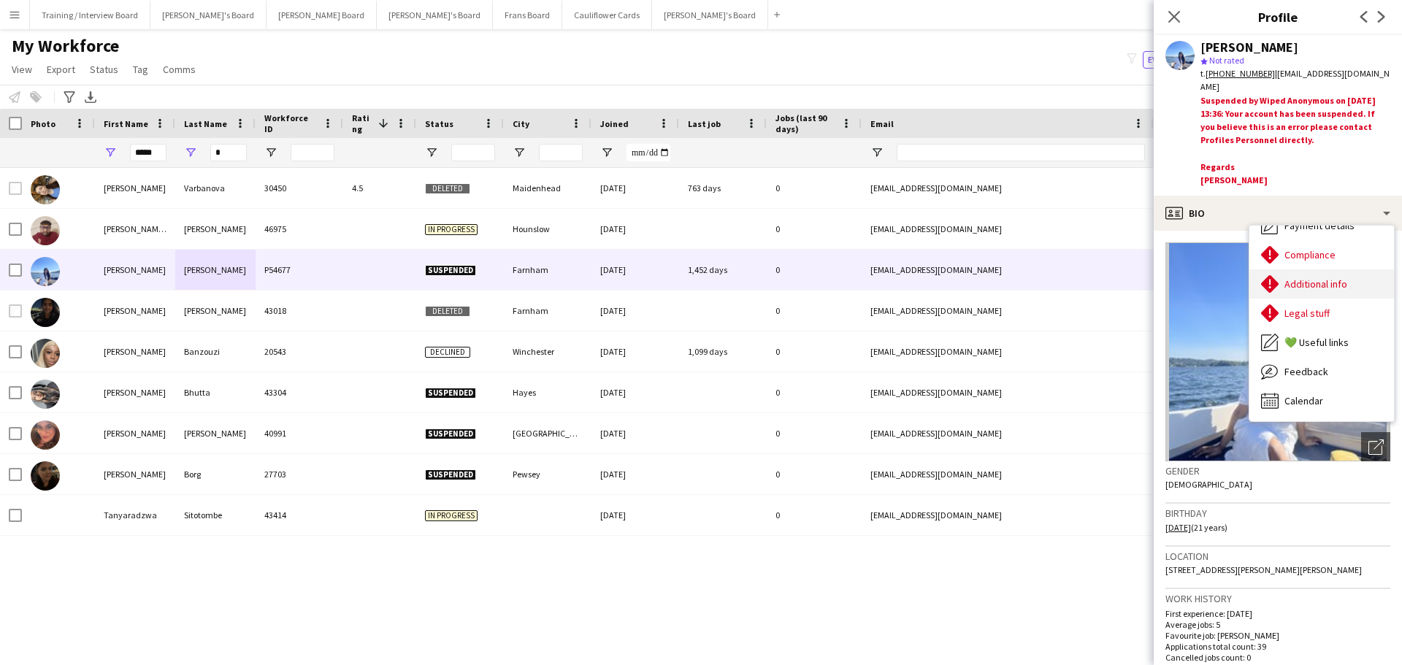
click at [1326, 287] on span "Additional info" at bounding box center [1315, 283] width 63 height 13
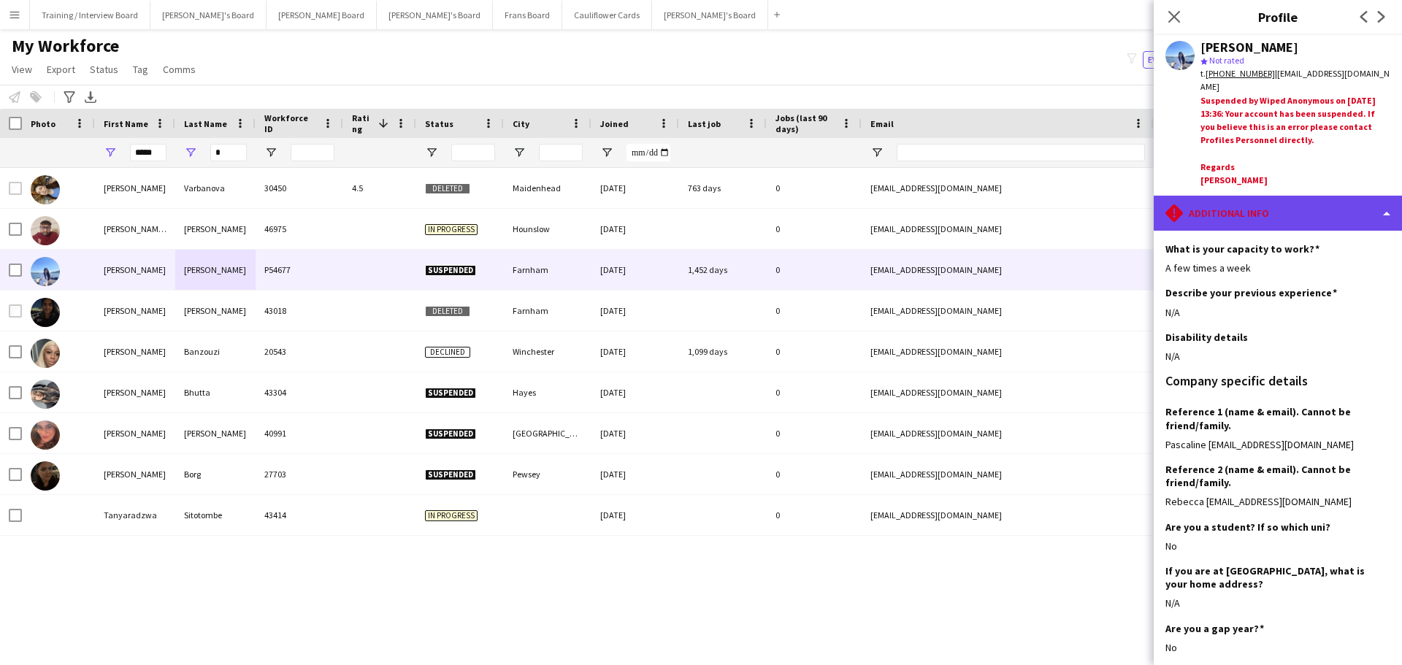
click at [1274, 207] on div "rhombus-alert Additional info" at bounding box center [1277, 213] width 248 height 35
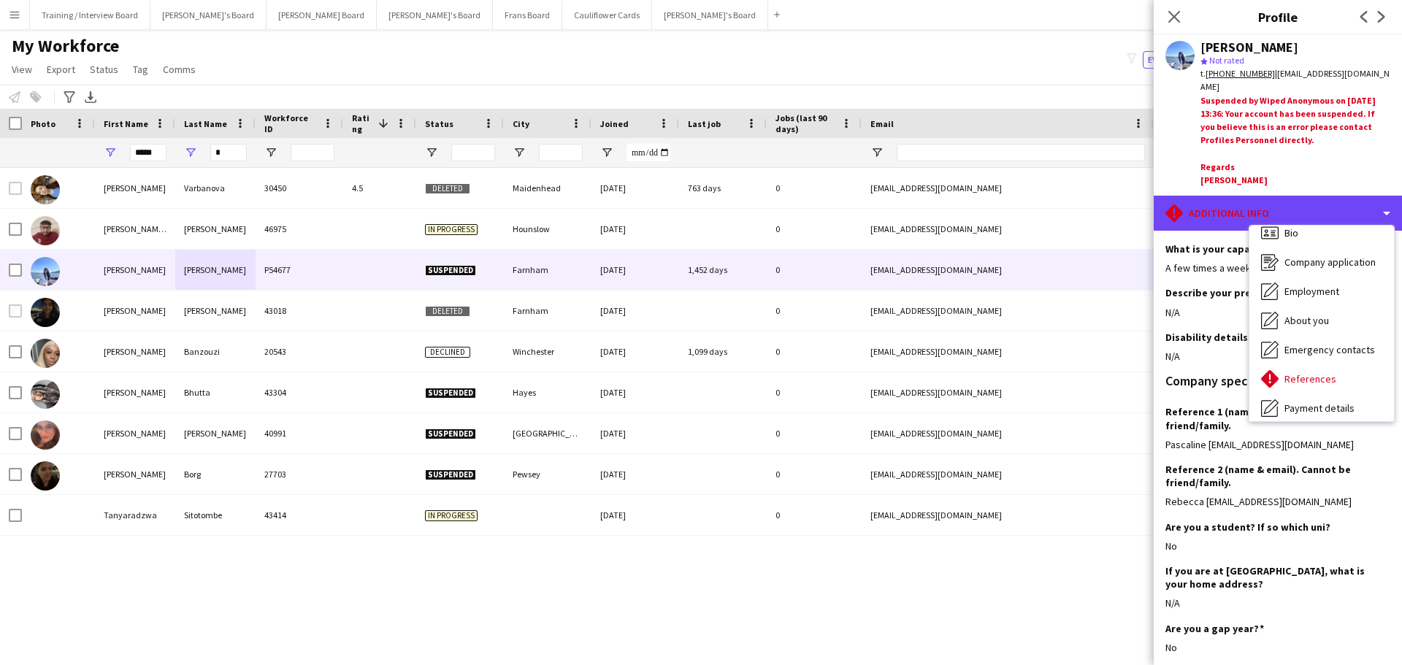
scroll to position [0, 0]
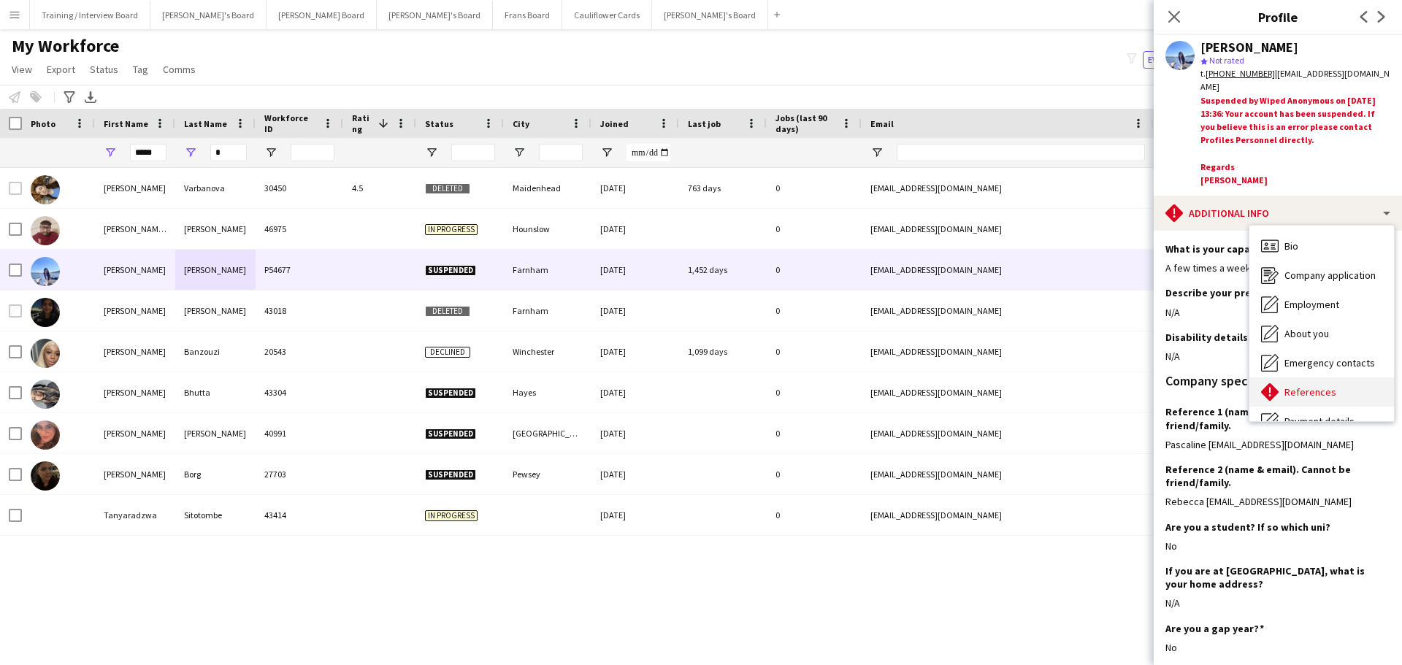
click at [1318, 398] on div "References References" at bounding box center [1321, 391] width 145 height 29
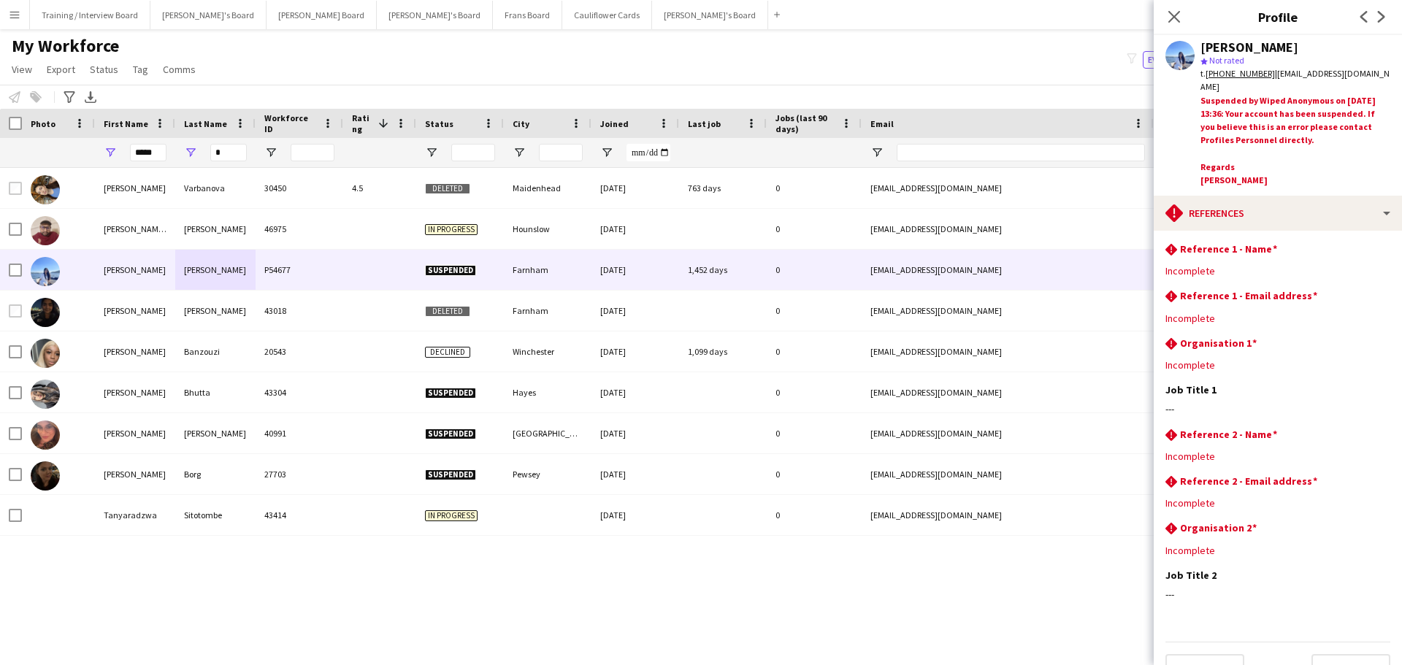
click at [1252, 232] on app-section-data-types "rhombus-alert Reference 1 - Name Edit this field Incomplete rhombus-alert Refer…" at bounding box center [1277, 448] width 248 height 434
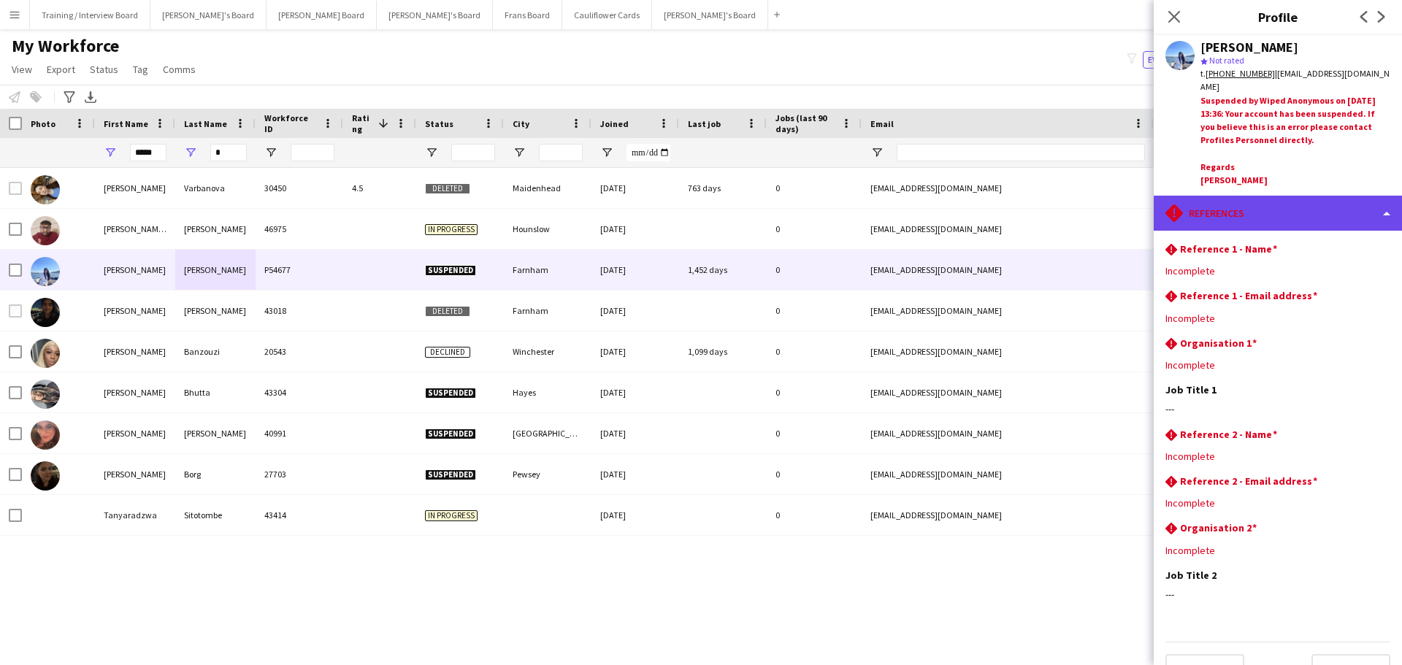
click at [1252, 215] on div "rhombus-alert References" at bounding box center [1277, 213] width 248 height 35
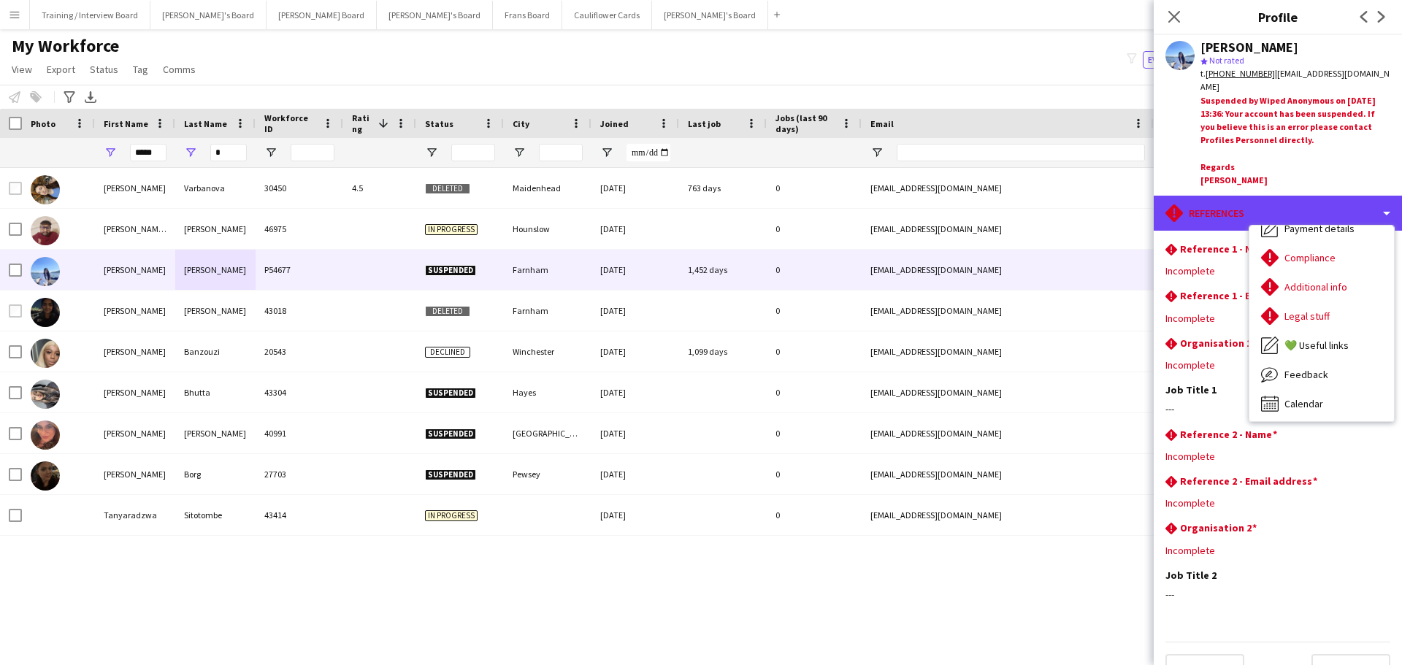
scroll to position [196, 0]
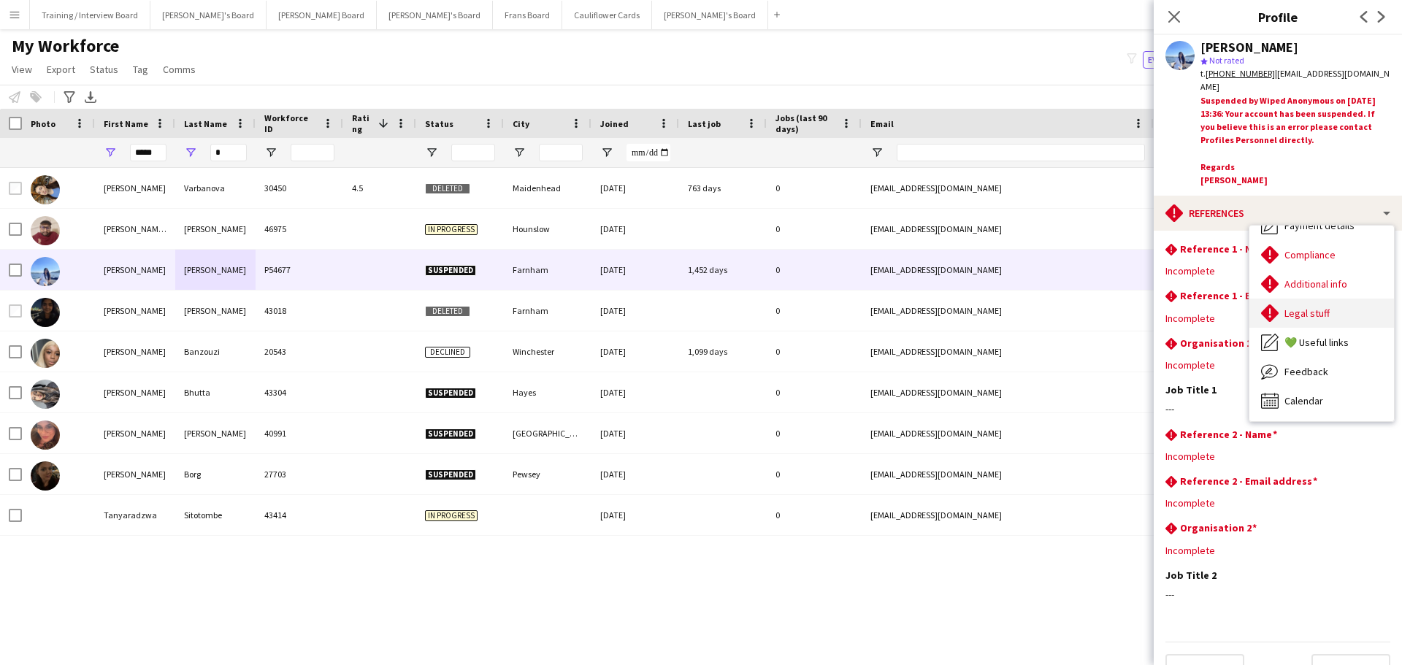
click at [1333, 307] on div "Legal stuff Legal stuff" at bounding box center [1321, 313] width 145 height 29
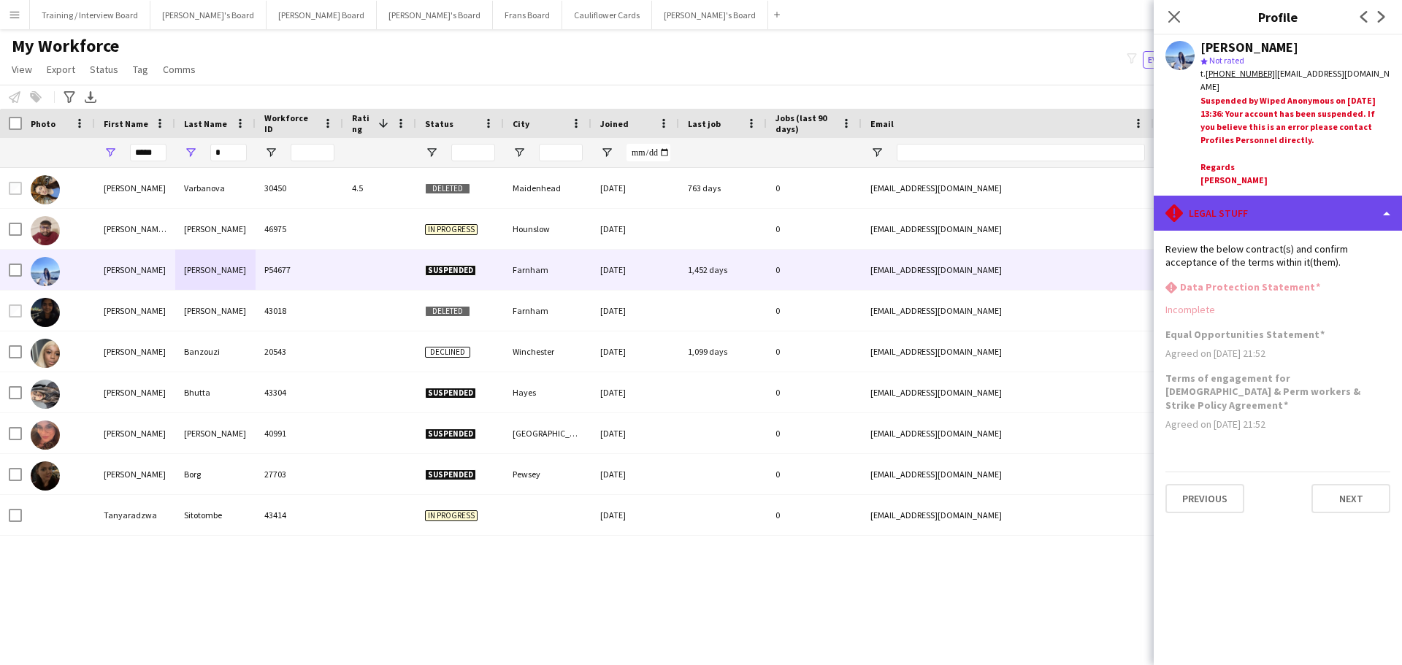
click at [1291, 201] on div "rhombus-alert Legal stuff" at bounding box center [1277, 213] width 248 height 35
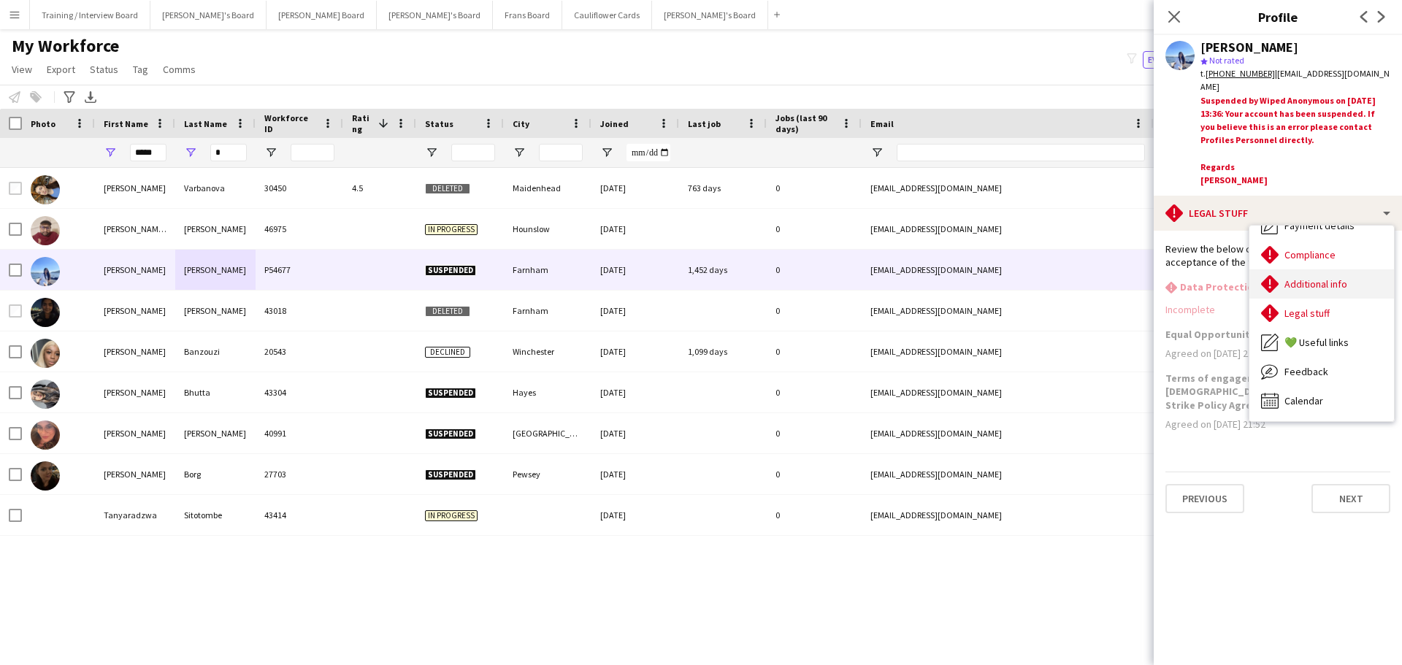
click at [1348, 285] on div "Additional info Additional info" at bounding box center [1321, 283] width 145 height 29
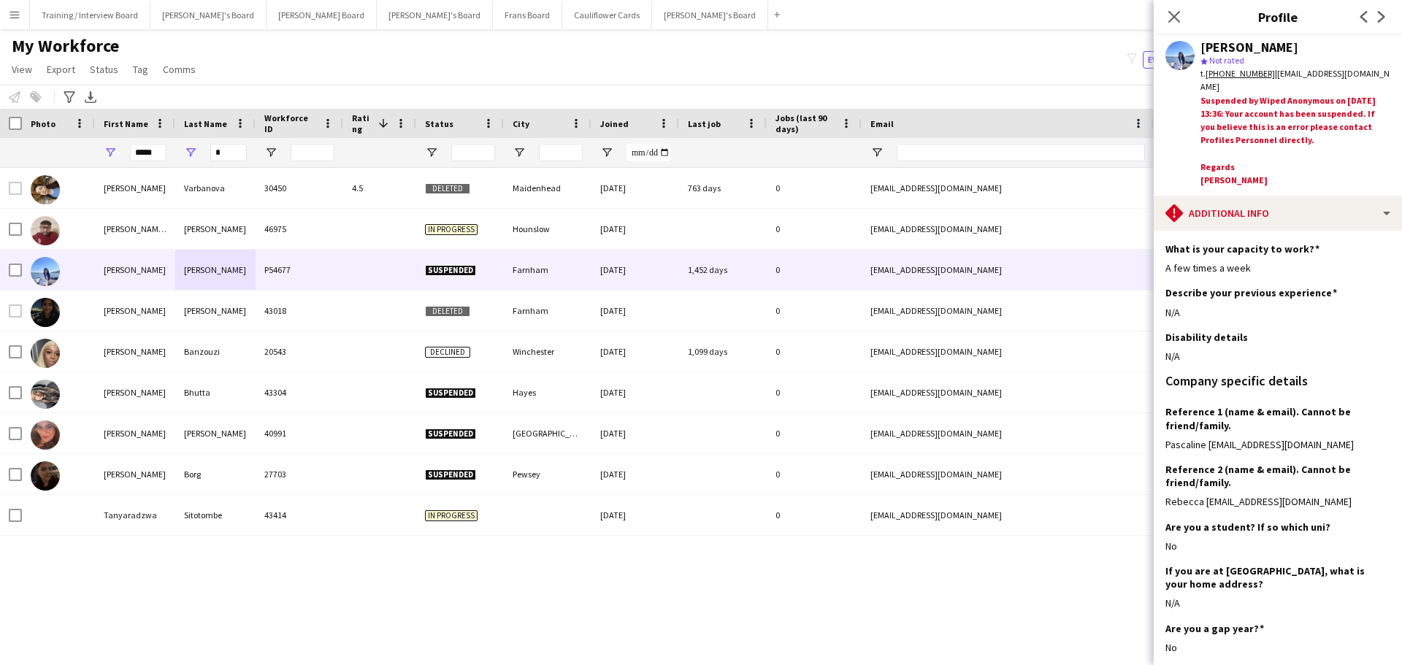
click at [1291, 231] on app-section-data-types "What is your capacity to work? Edit this field A few times a week Describe your…" at bounding box center [1277, 448] width 248 height 434
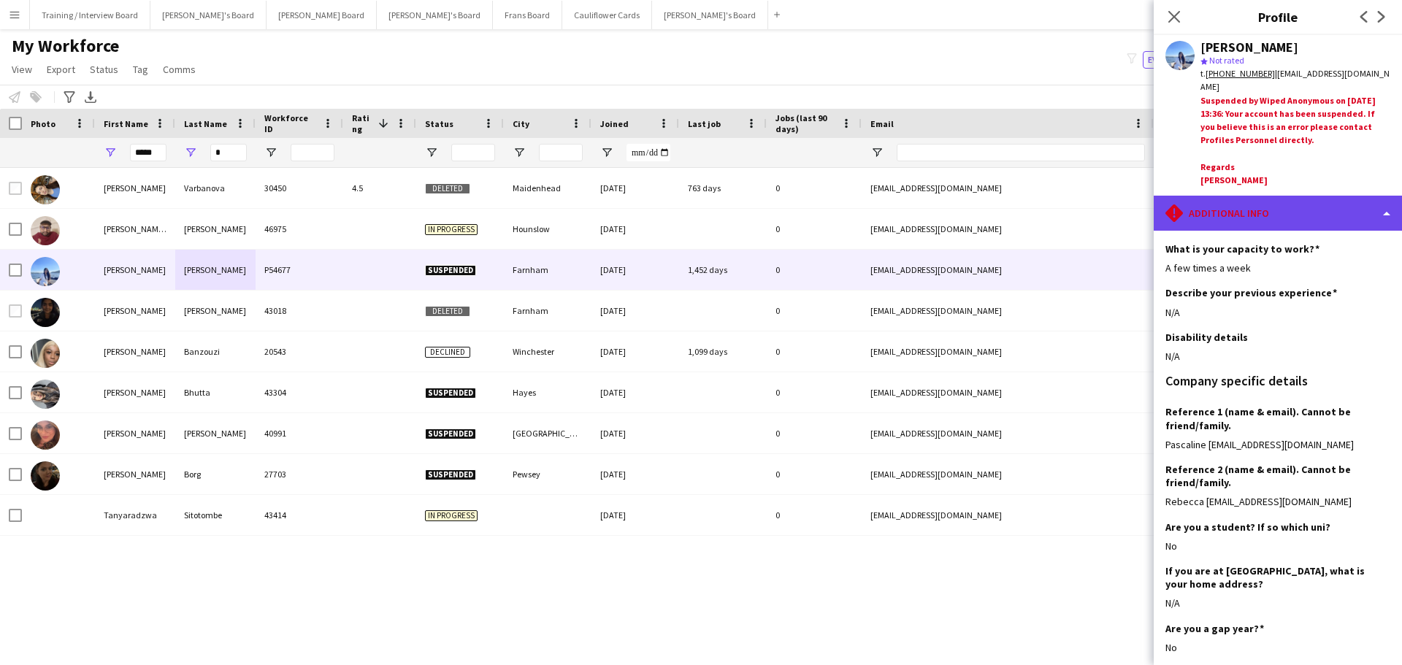
click at [1289, 220] on div "rhombus-alert Additional info" at bounding box center [1277, 213] width 248 height 35
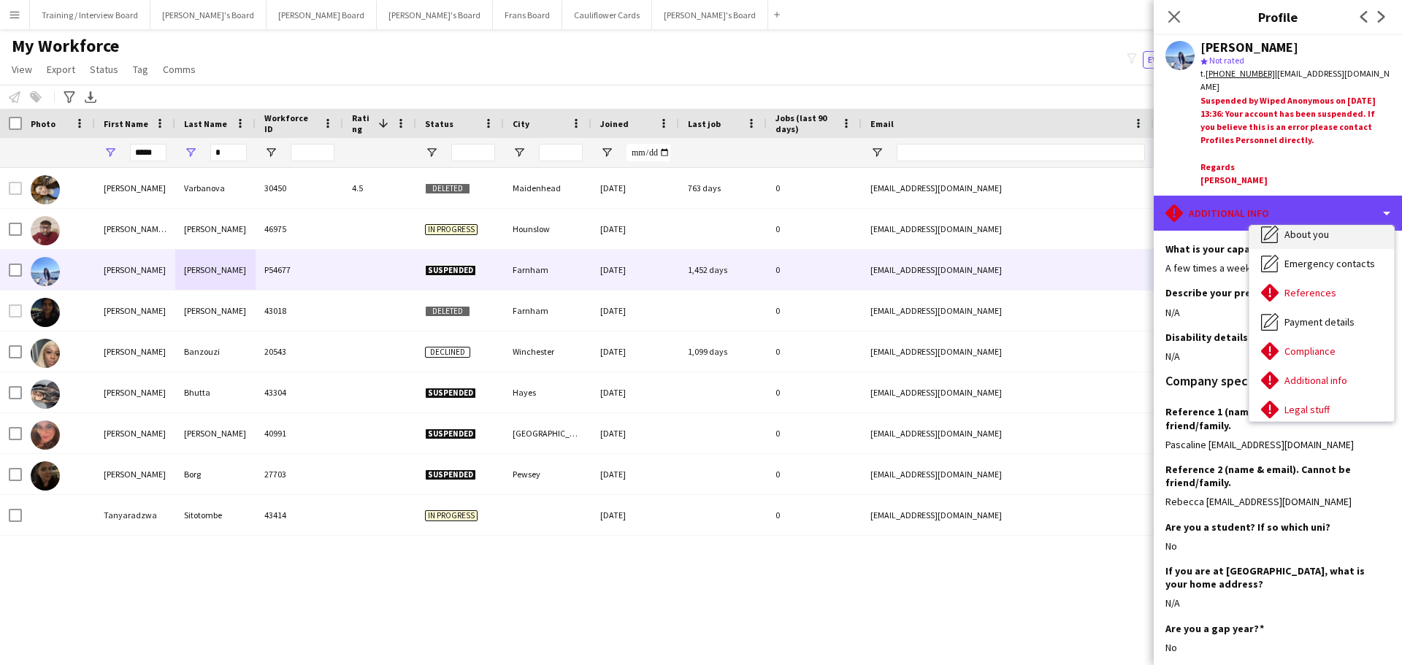
scroll to position [0, 0]
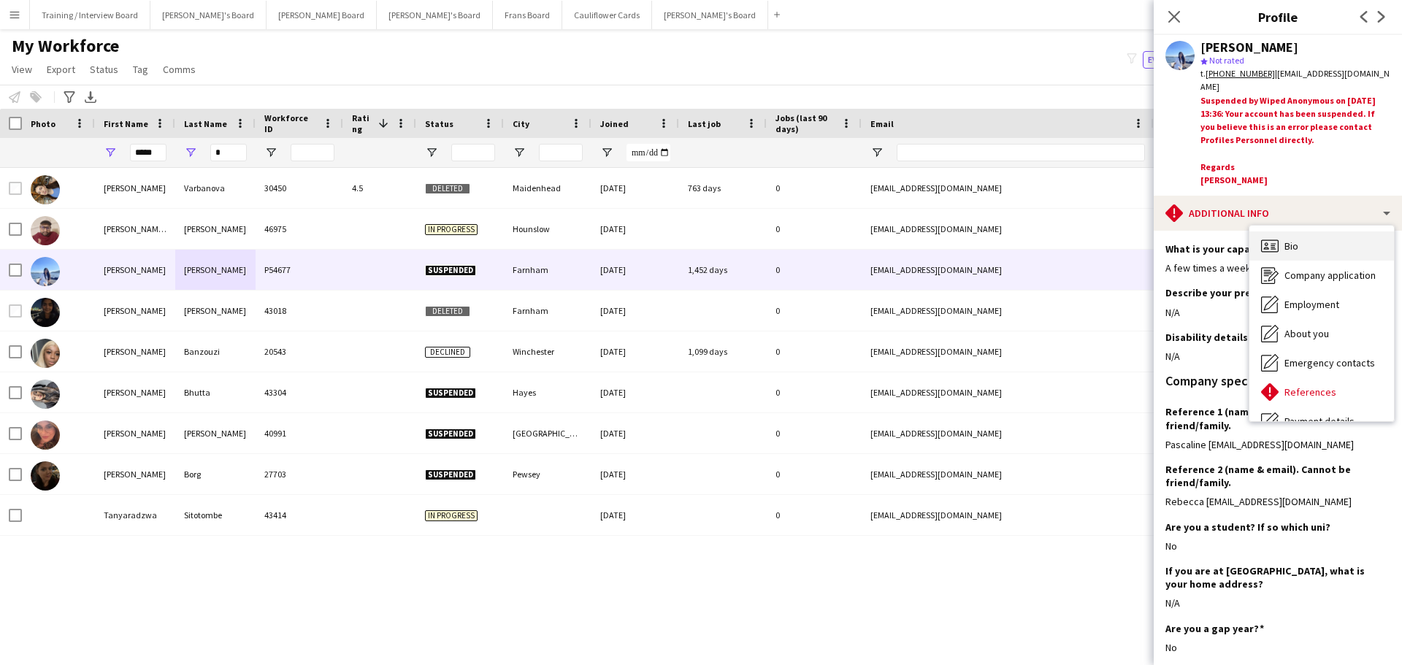
click at [1299, 246] on div "Bio Bio" at bounding box center [1321, 245] width 145 height 29
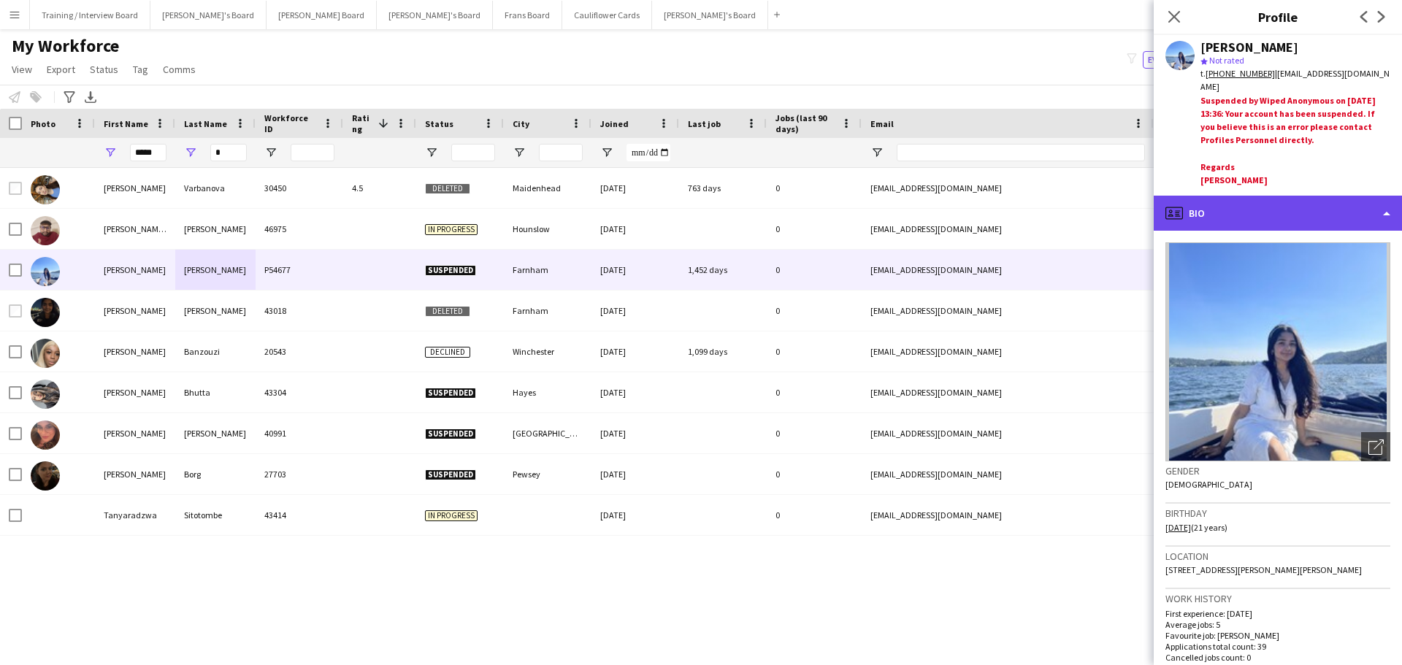
click at [1322, 202] on div "profile Bio" at bounding box center [1277, 213] width 248 height 35
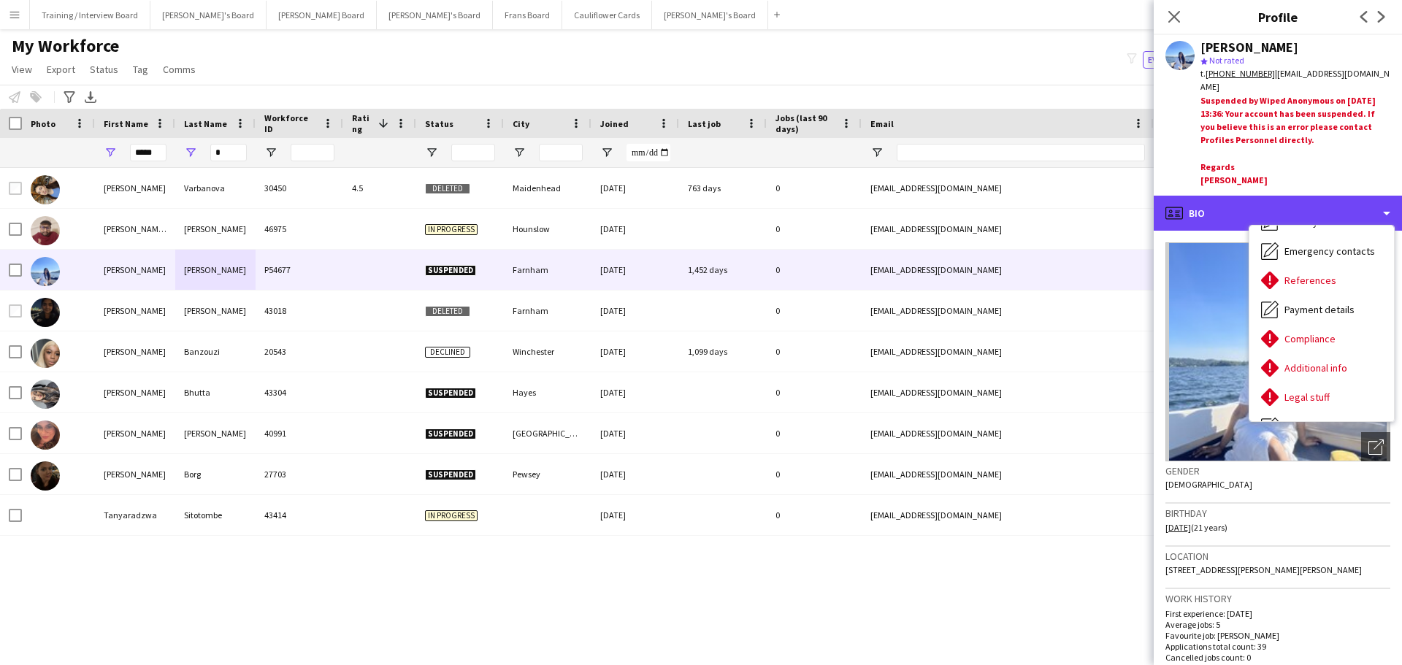
scroll to position [196, 0]
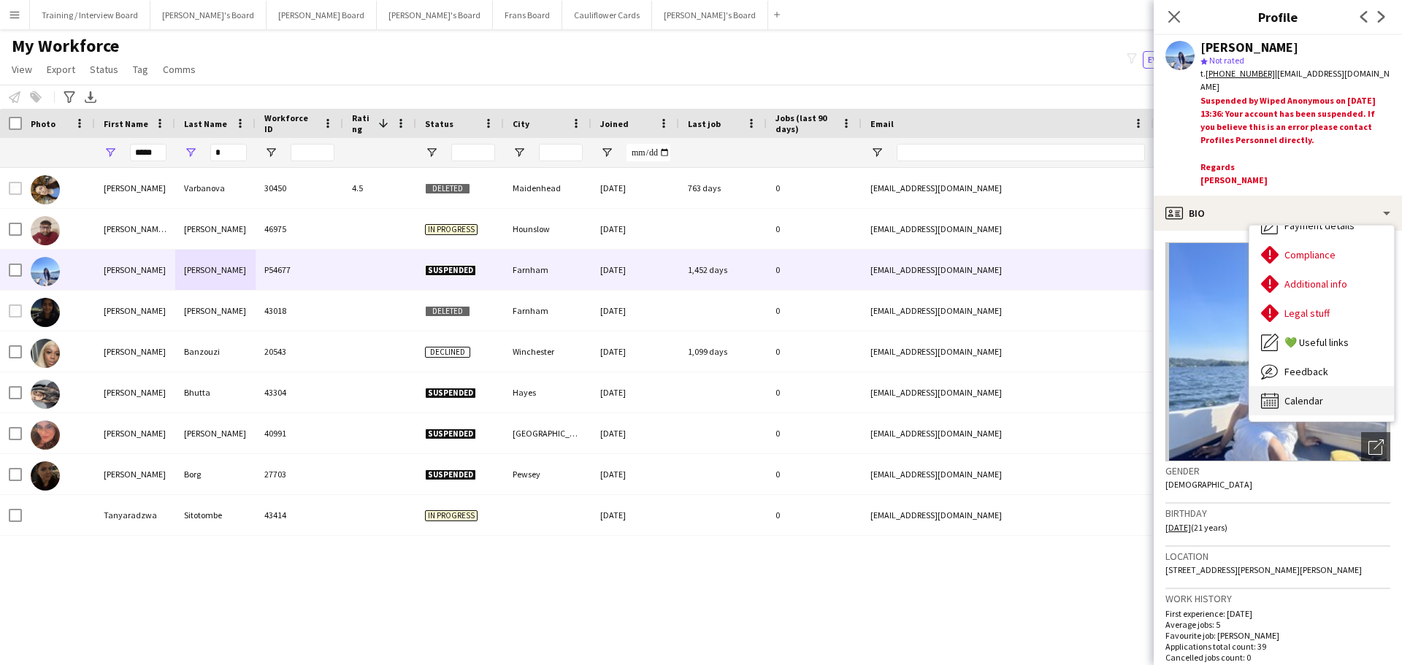
click at [1310, 407] on div "Calendar Calendar" at bounding box center [1321, 400] width 145 height 29
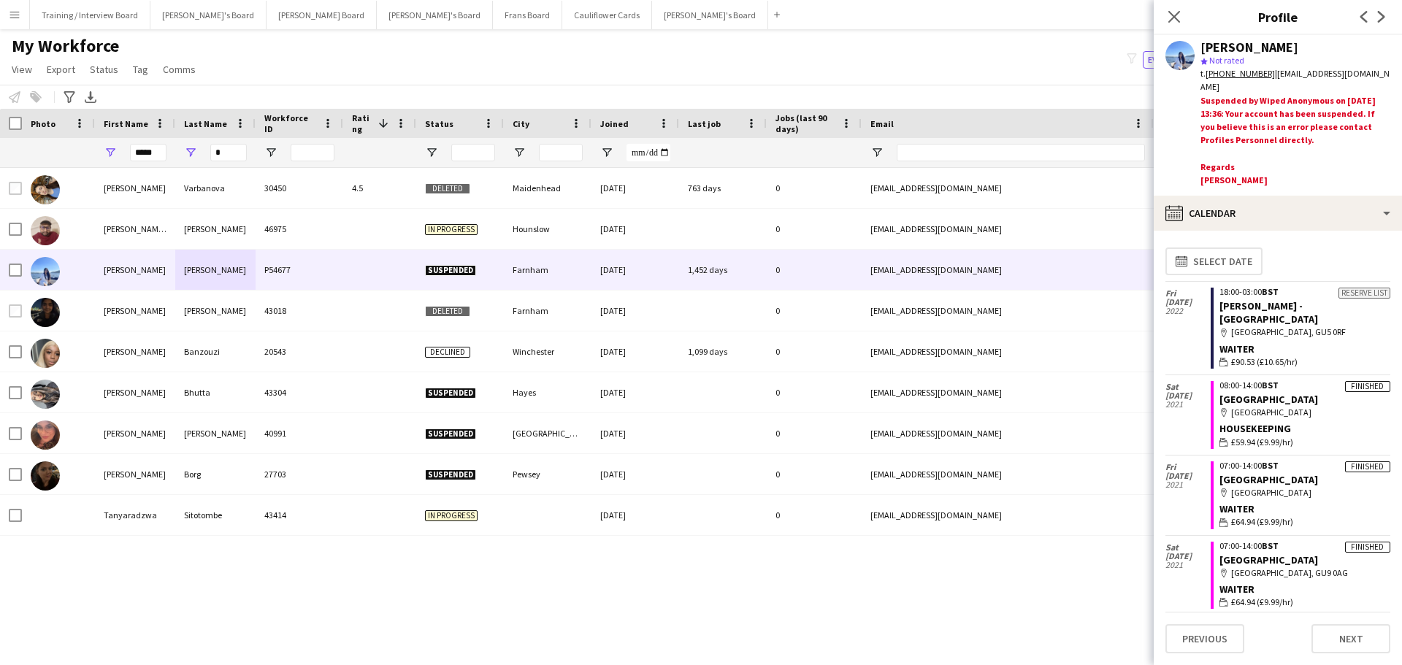
scroll to position [0, 0]
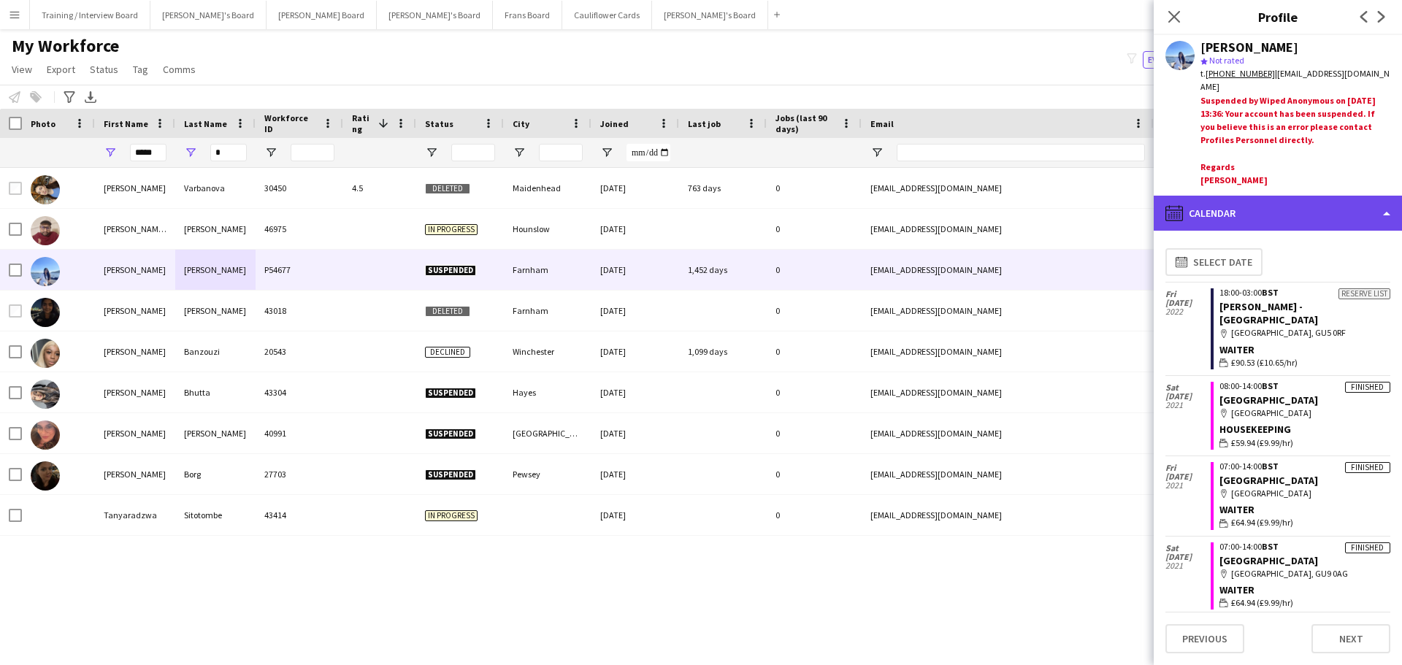
click at [1264, 216] on div "calendar-full Calendar" at bounding box center [1277, 213] width 248 height 35
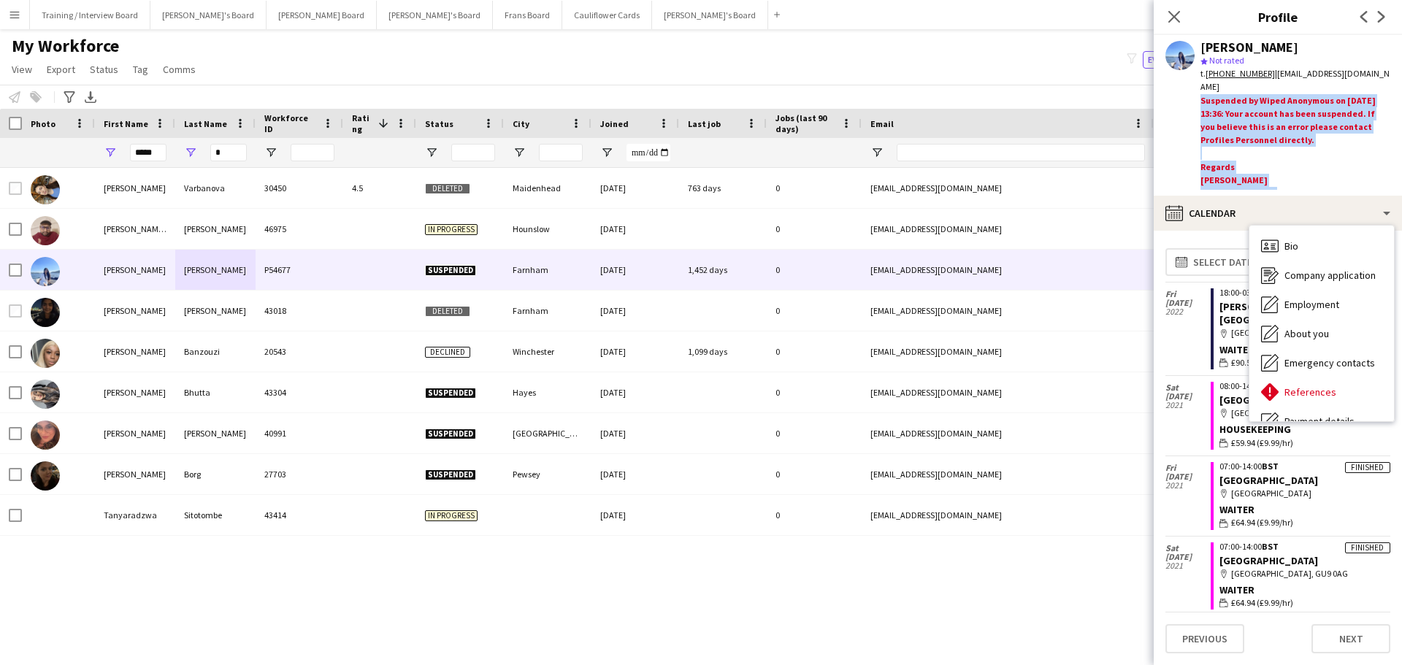
drag, startPoint x: 1289, startPoint y: 175, endPoint x: 1194, endPoint y: 84, distance: 131.7
click at [1194, 84] on div "[PERSON_NAME] star Not rated t. [PHONE_NUMBER] | [EMAIL_ADDRESS][DOMAIN_NAME] S…" at bounding box center [1277, 115] width 248 height 161
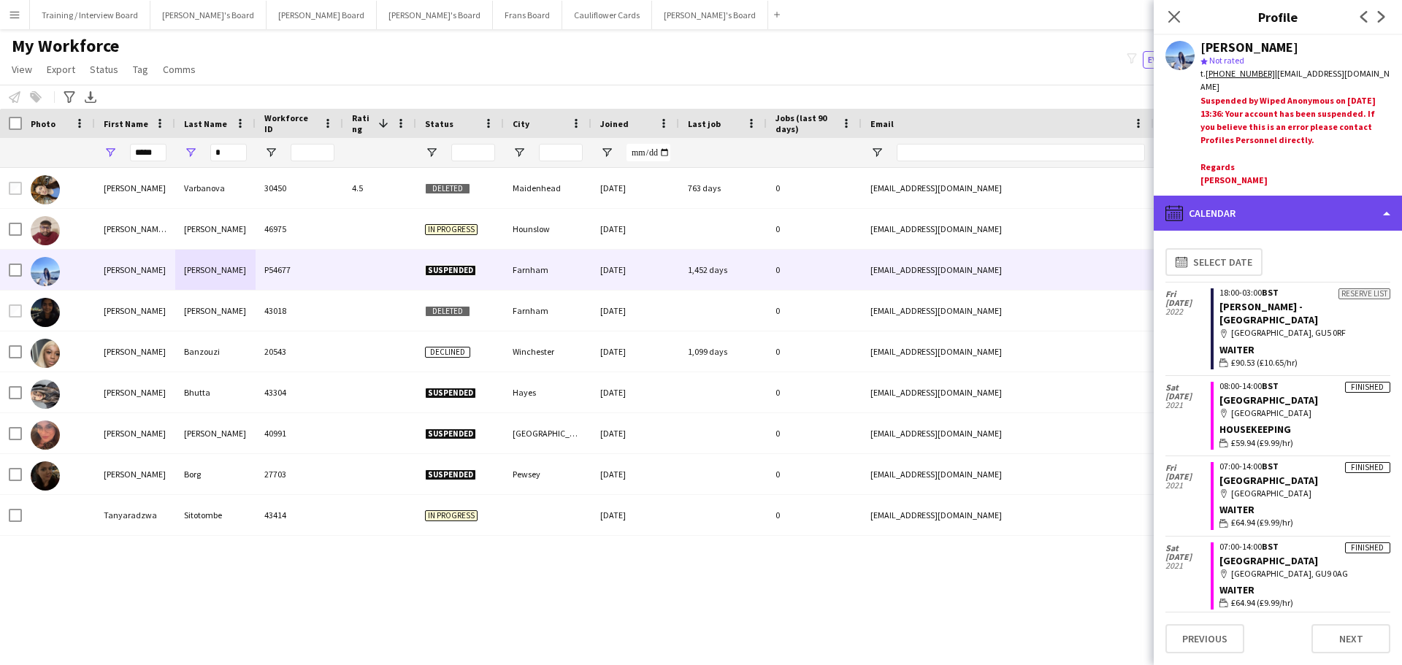
click at [1250, 218] on div "calendar-full Calendar" at bounding box center [1277, 213] width 248 height 35
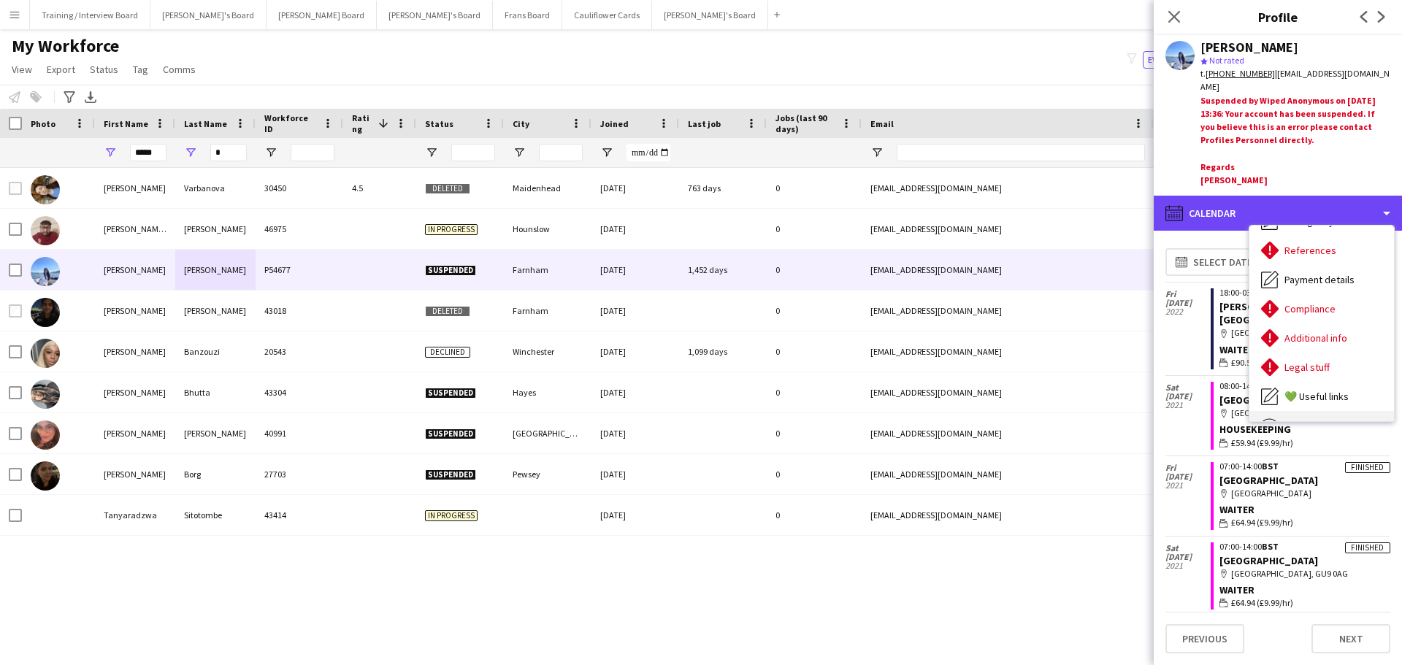
scroll to position [196, 0]
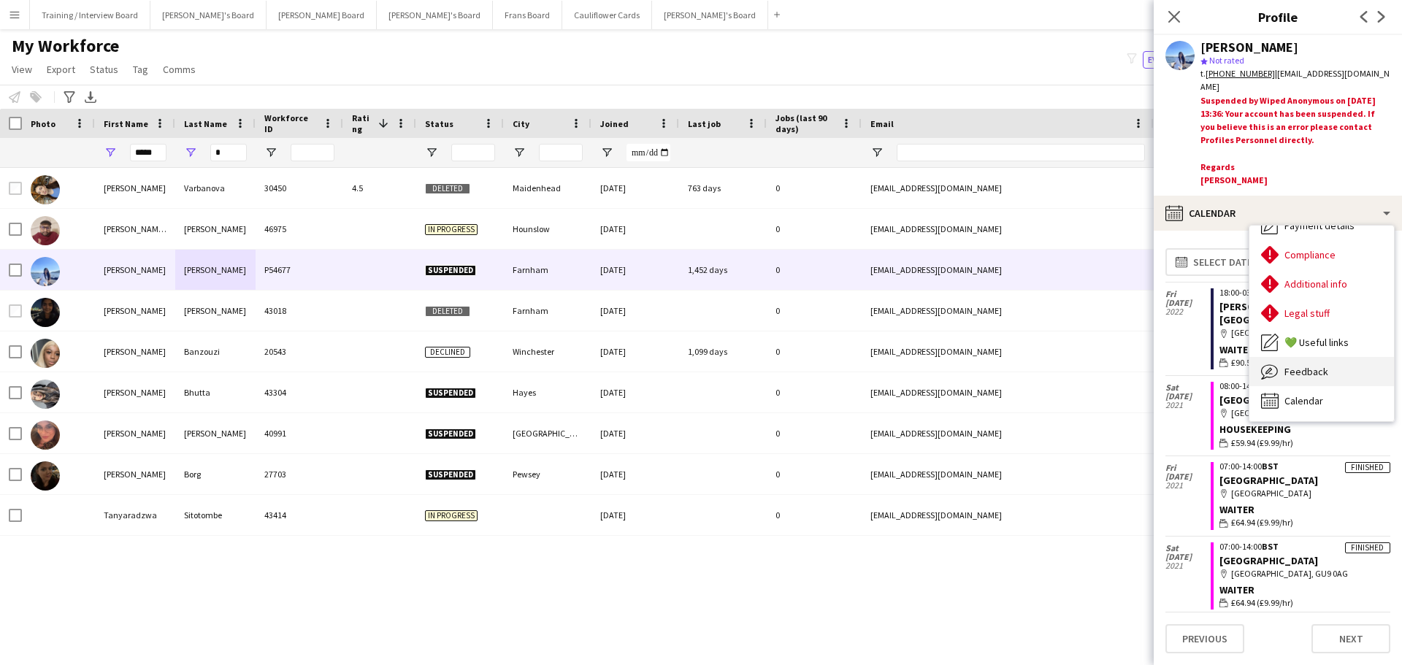
click at [1318, 365] on span "Feedback" at bounding box center [1306, 371] width 44 height 13
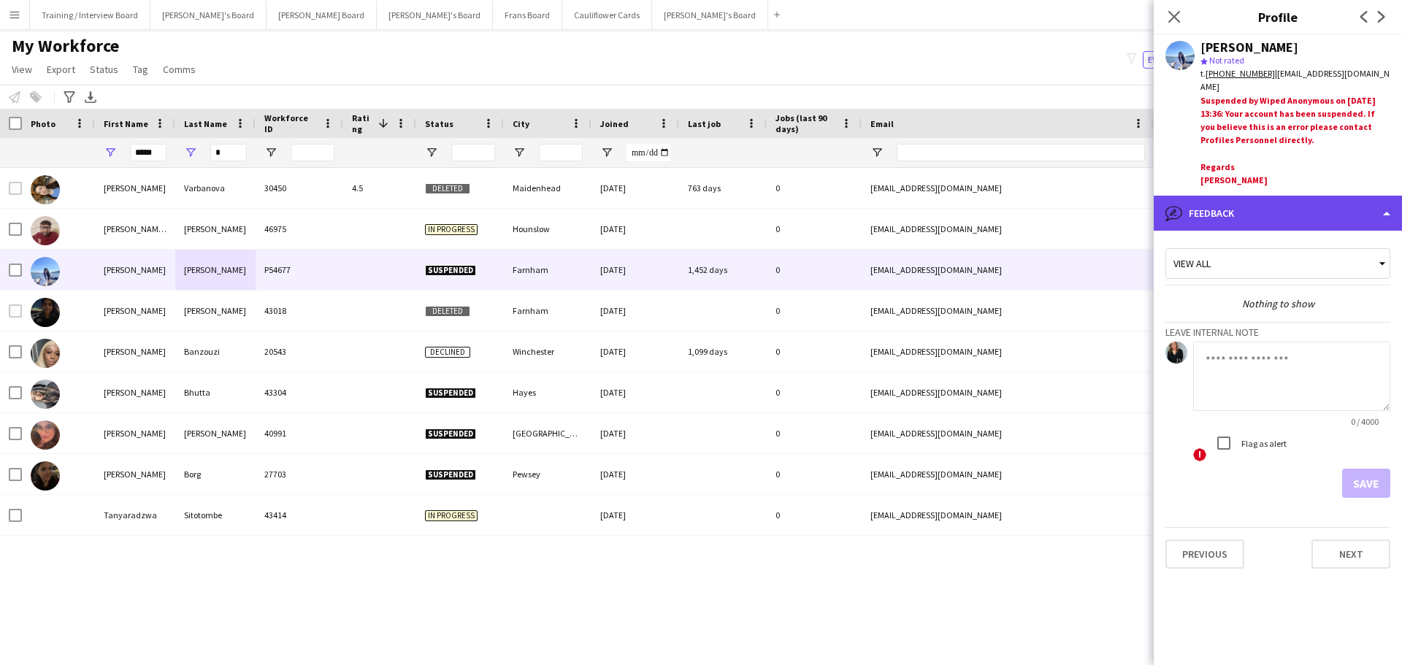
click at [1336, 219] on div "bubble-pencil Feedback" at bounding box center [1277, 213] width 248 height 35
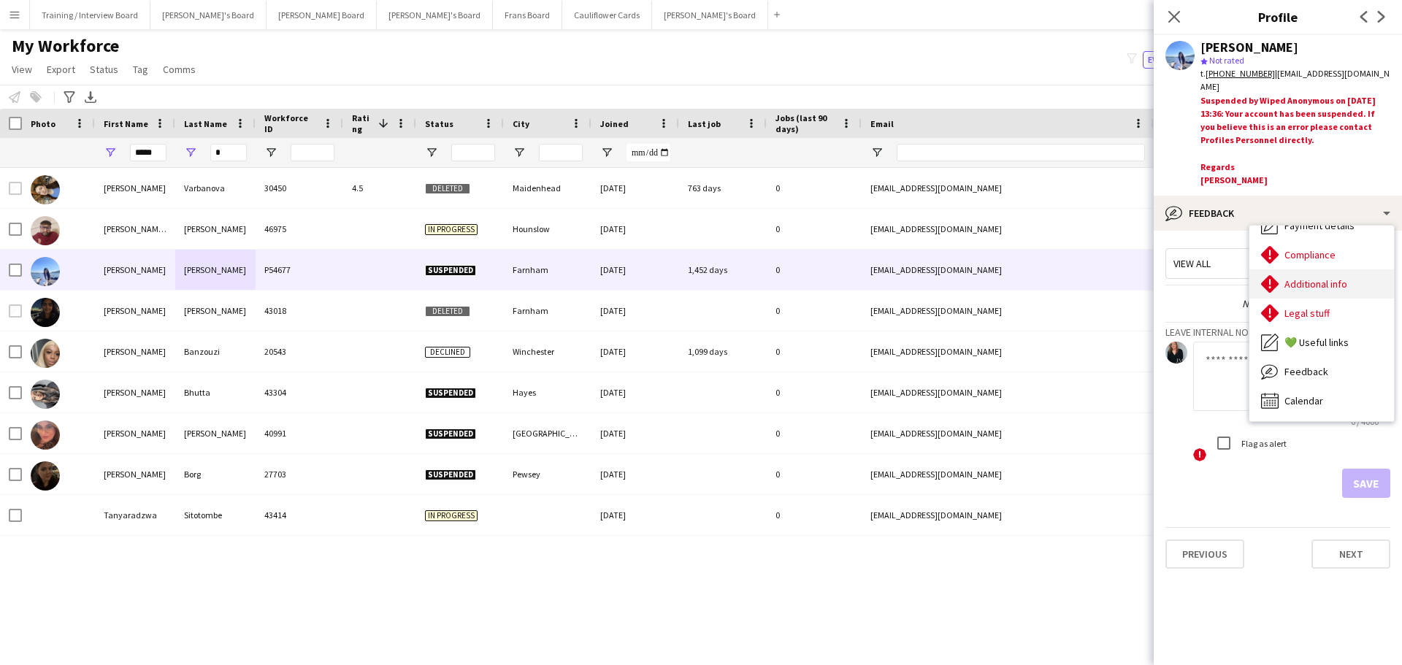
click at [1333, 283] on span "Additional info" at bounding box center [1315, 283] width 63 height 13
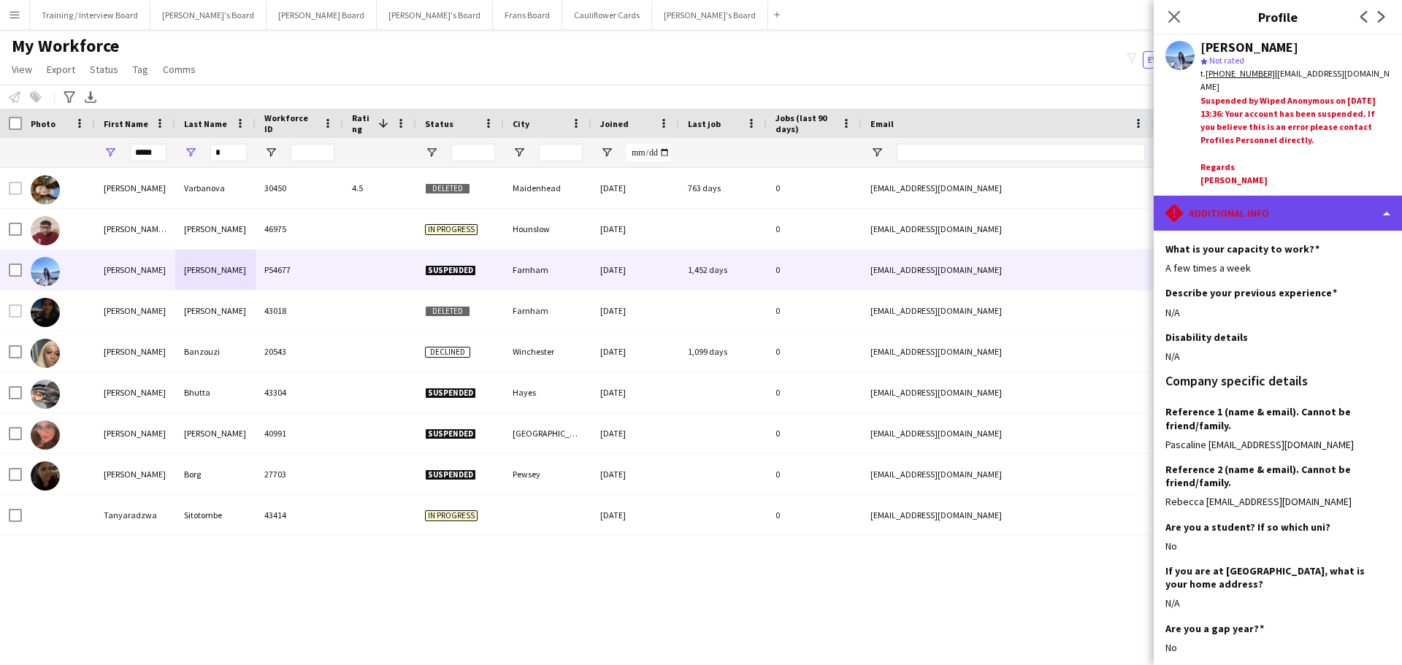
click at [1261, 210] on div "rhombus-alert Additional info" at bounding box center [1277, 213] width 248 height 35
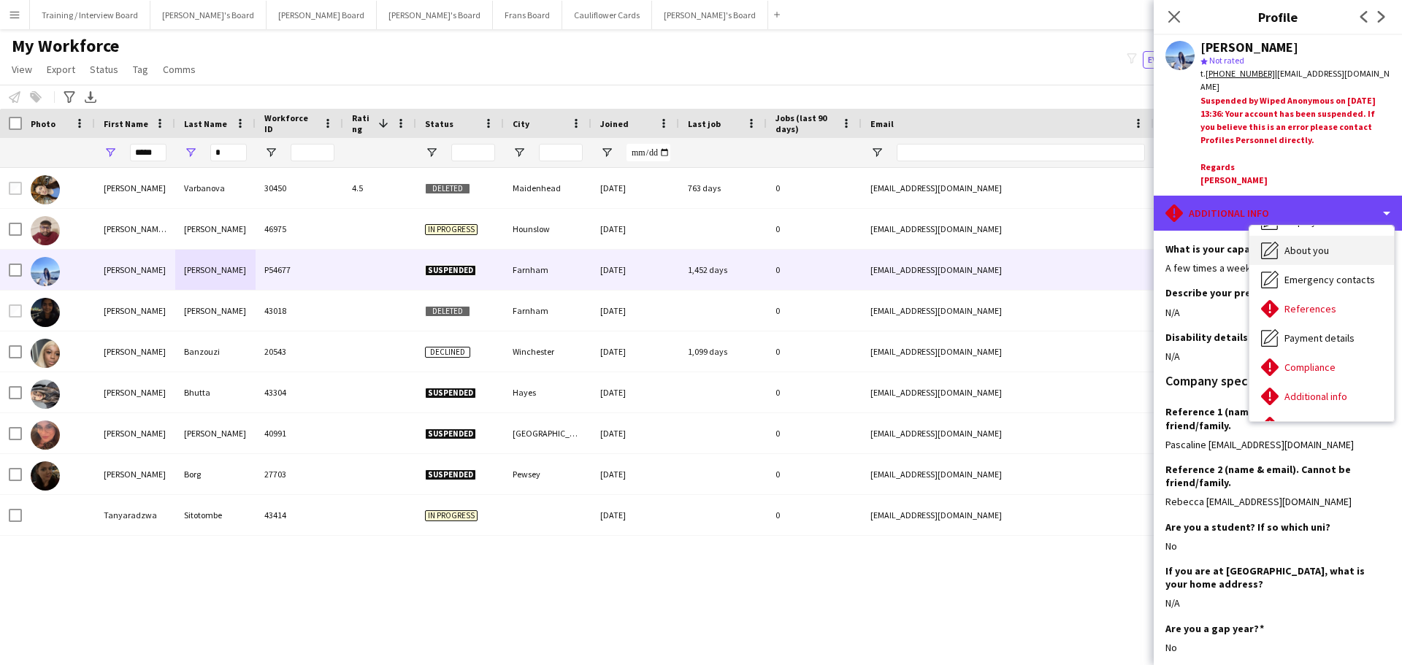
scroll to position [146, 0]
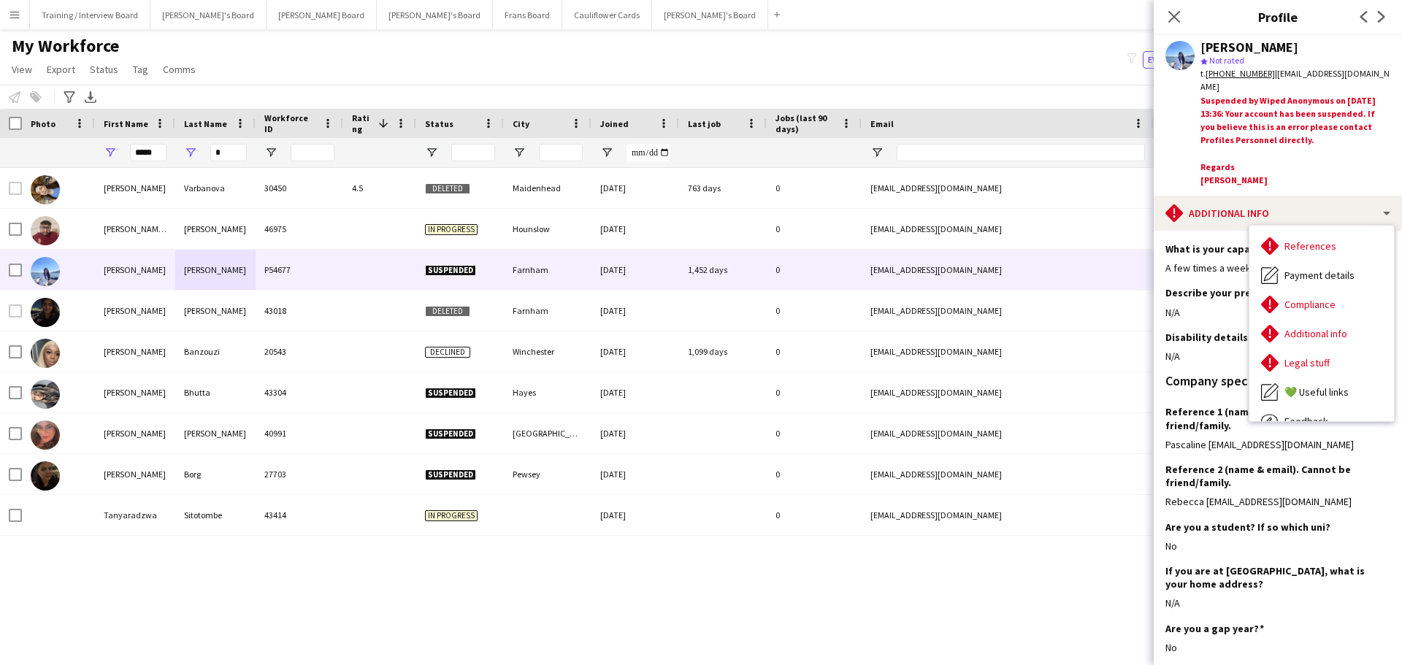
click at [1231, 306] on div "N/A" at bounding box center [1277, 312] width 225 height 13
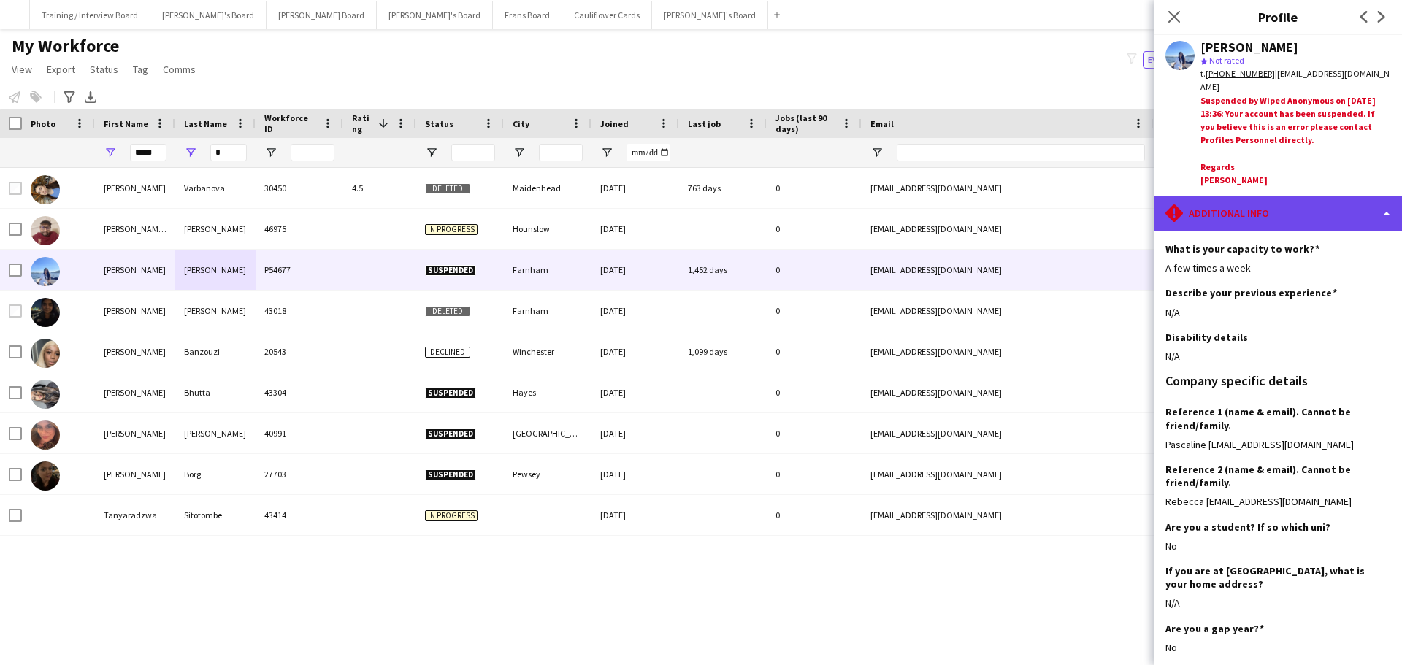
click at [1304, 223] on div "rhombus-alert Additional info" at bounding box center [1277, 213] width 248 height 35
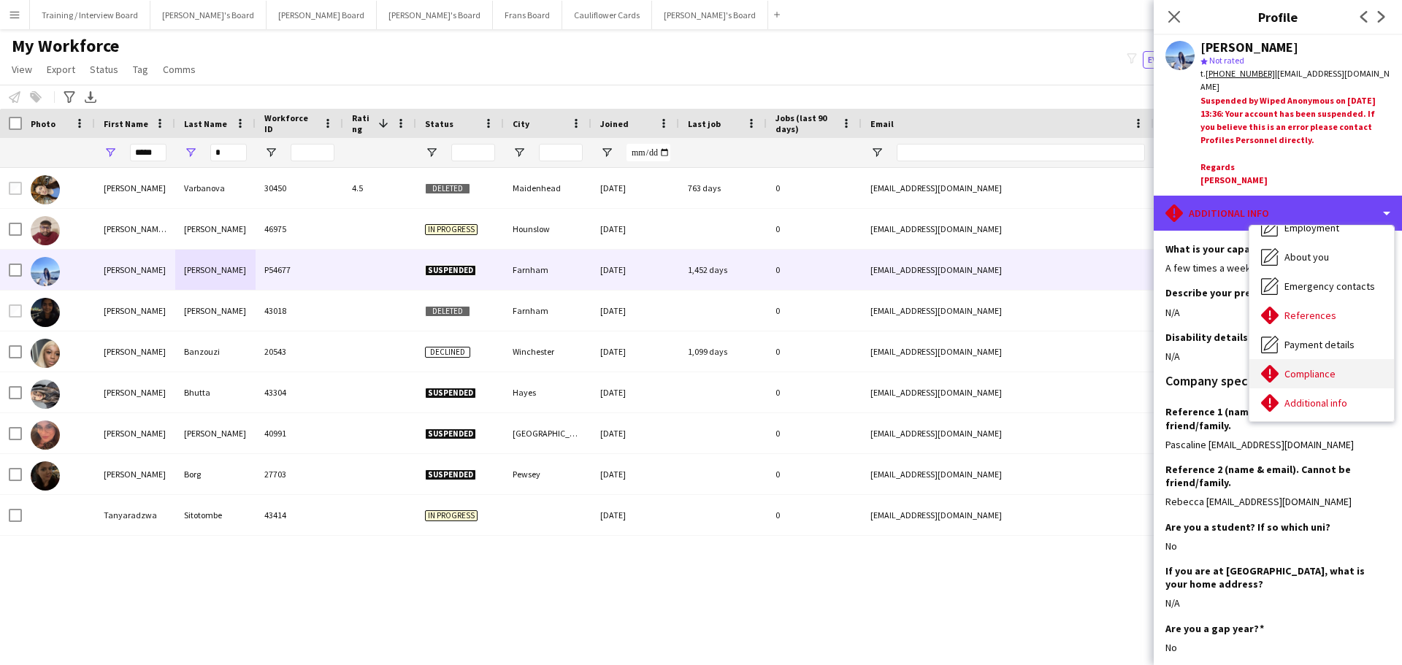
scroll to position [0, 0]
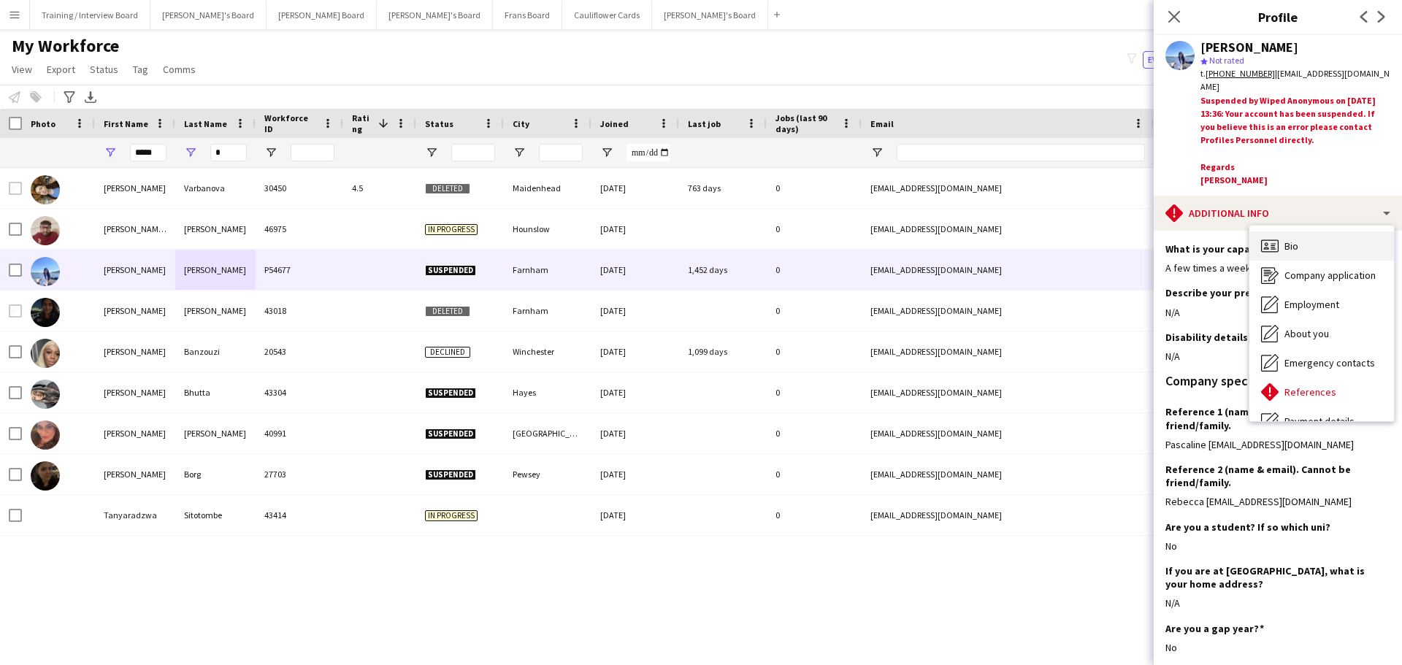
click at [1297, 240] on span "Bio" at bounding box center [1291, 245] width 14 height 13
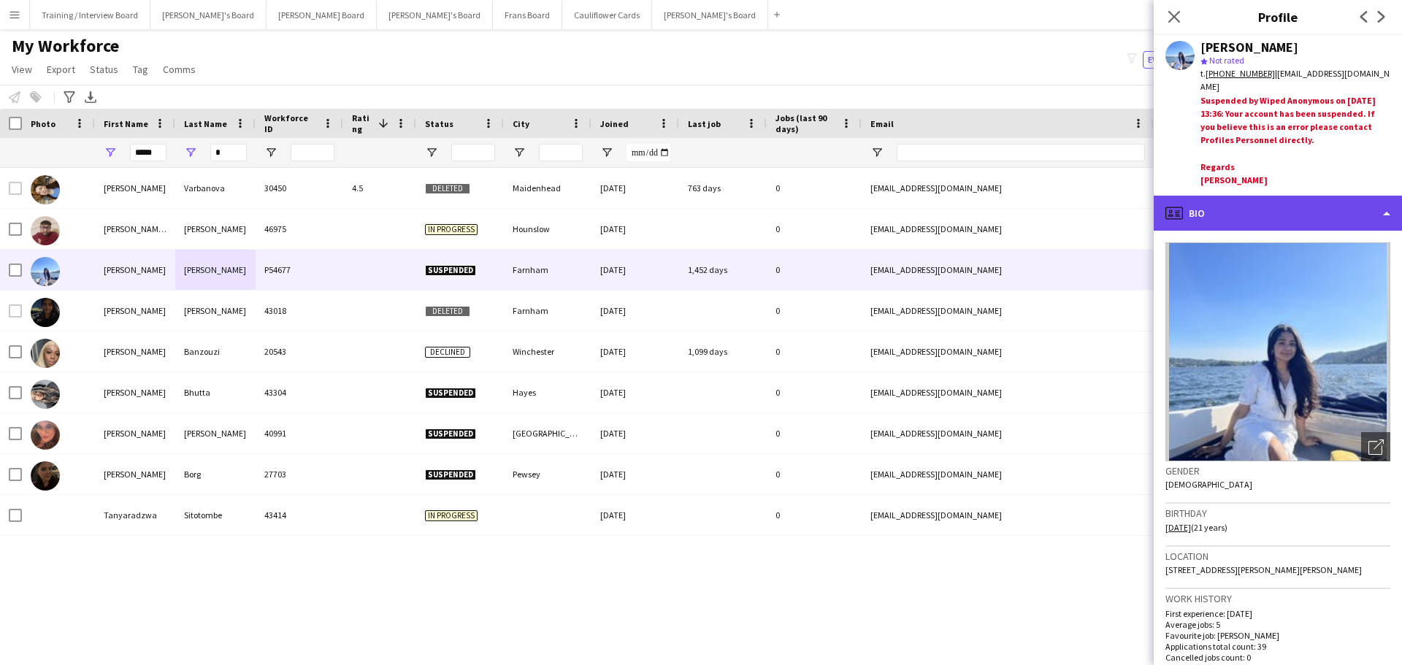
click at [1241, 204] on div "profile Bio" at bounding box center [1277, 213] width 248 height 35
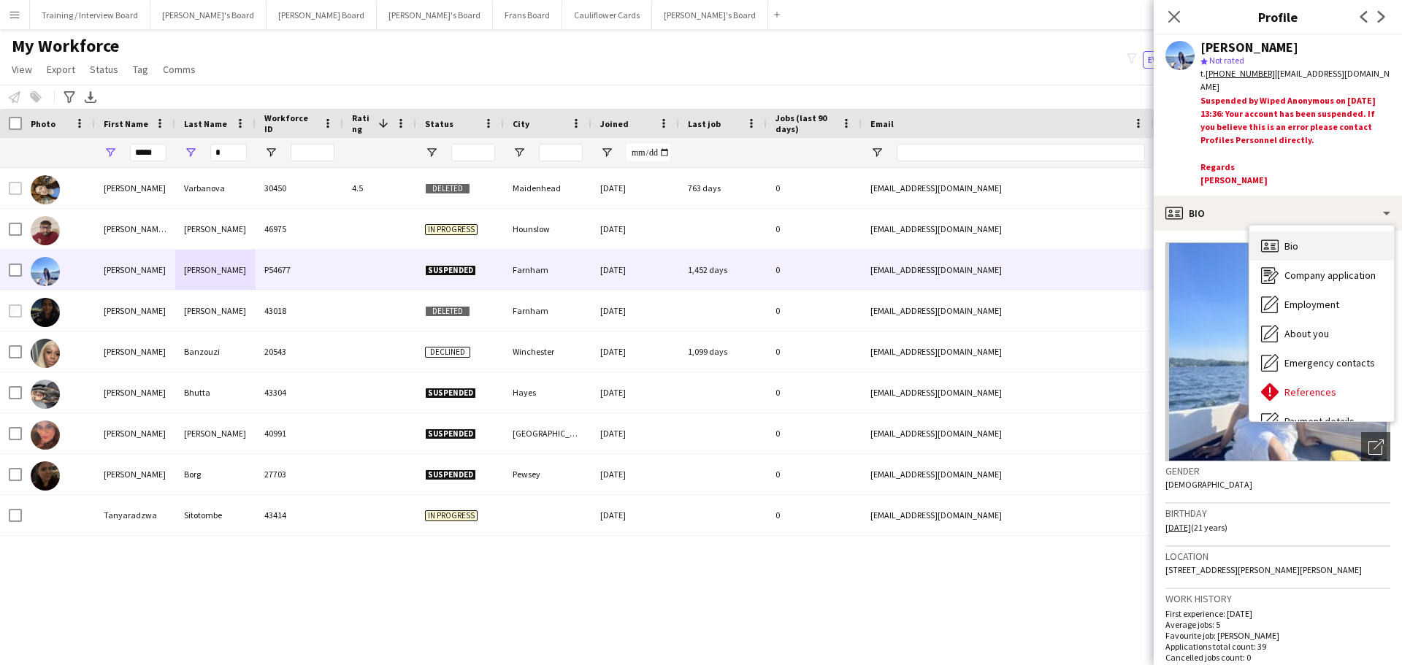
click at [1308, 238] on div "Bio Bio" at bounding box center [1321, 245] width 145 height 29
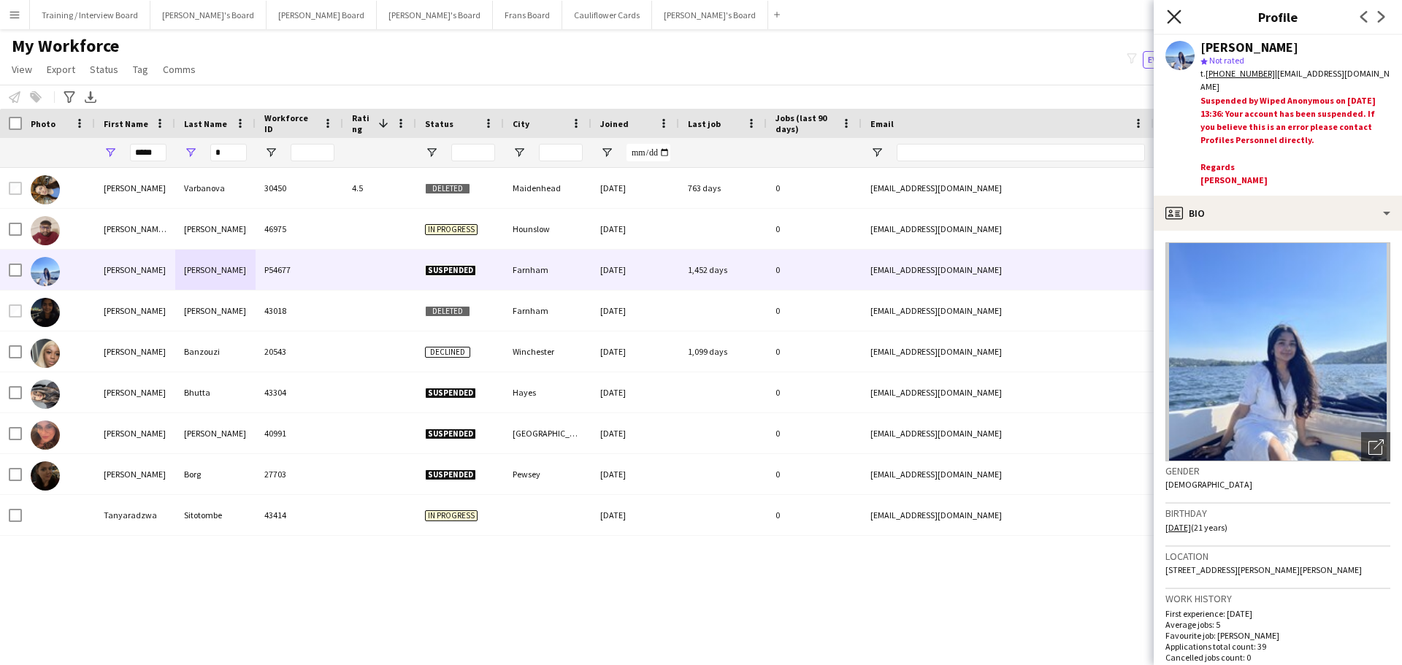
click at [1175, 17] on icon "Close pop-in" at bounding box center [1174, 16] width 14 height 14
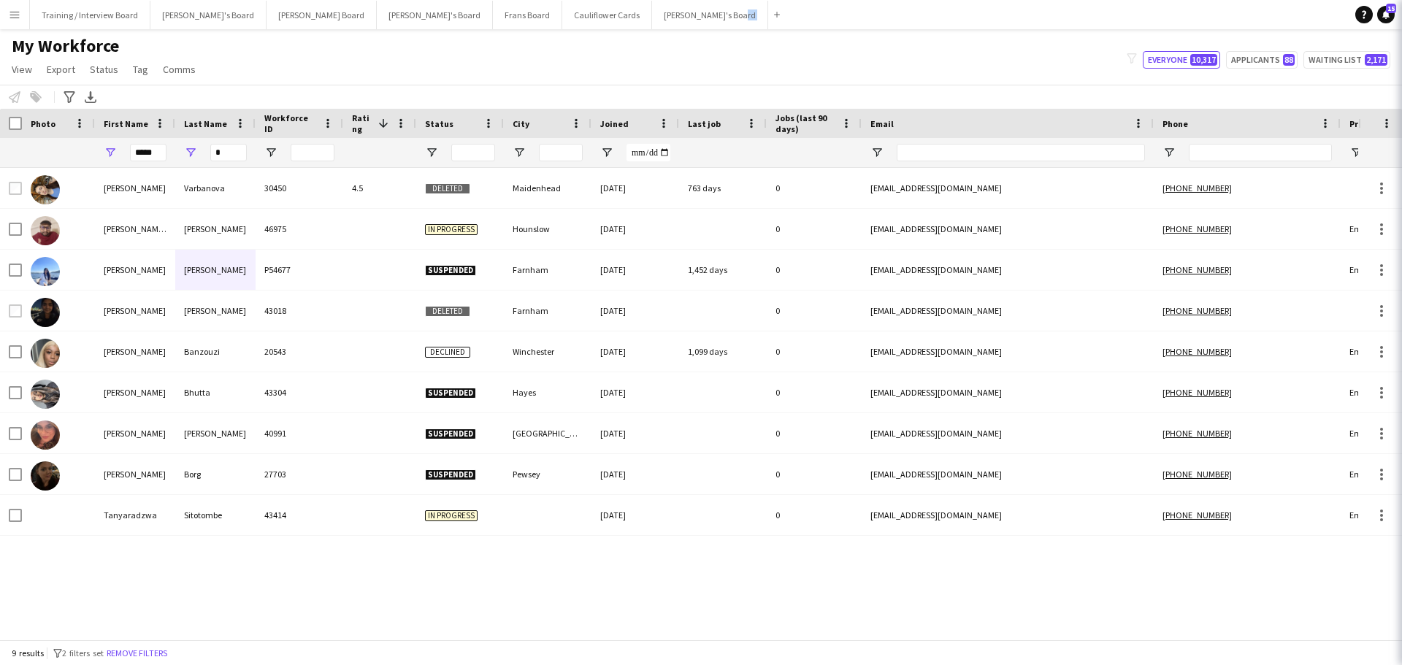
click at [1175, 17] on app-navbar "Menu Boards Boards Boards All jobs Status Workforce Workforce My Workforce Recr…" at bounding box center [701, 14] width 1402 height 29
click at [652, 22] on button "[PERSON_NAME]'s Board Close" at bounding box center [710, 15] width 116 height 28
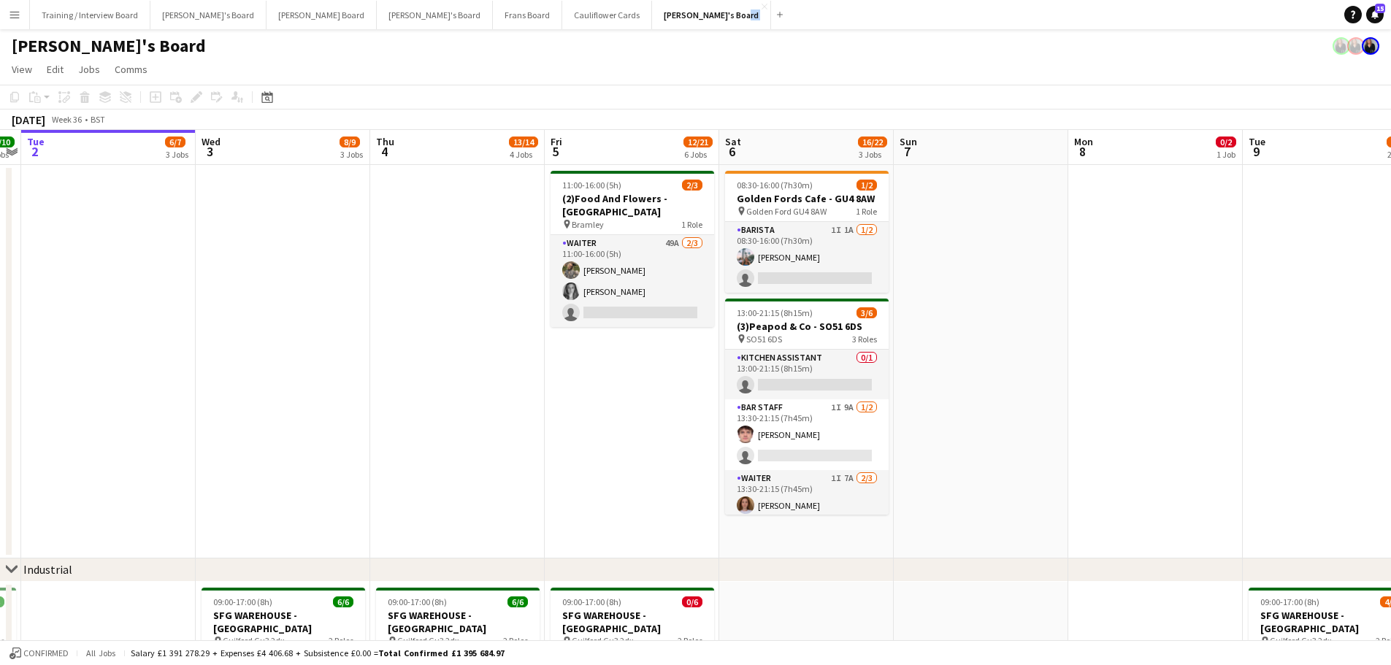
scroll to position [0, 506]
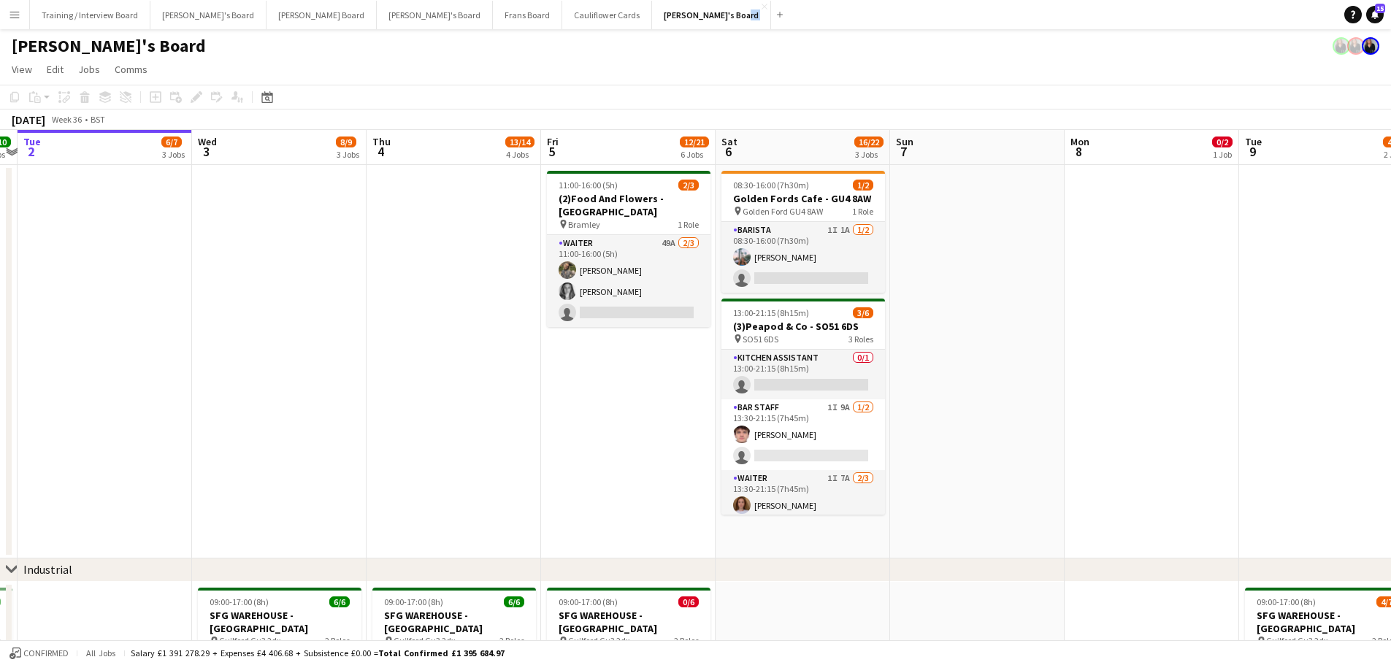
drag, startPoint x: 1240, startPoint y: 483, endPoint x: 1083, endPoint y: 478, distance: 157.0
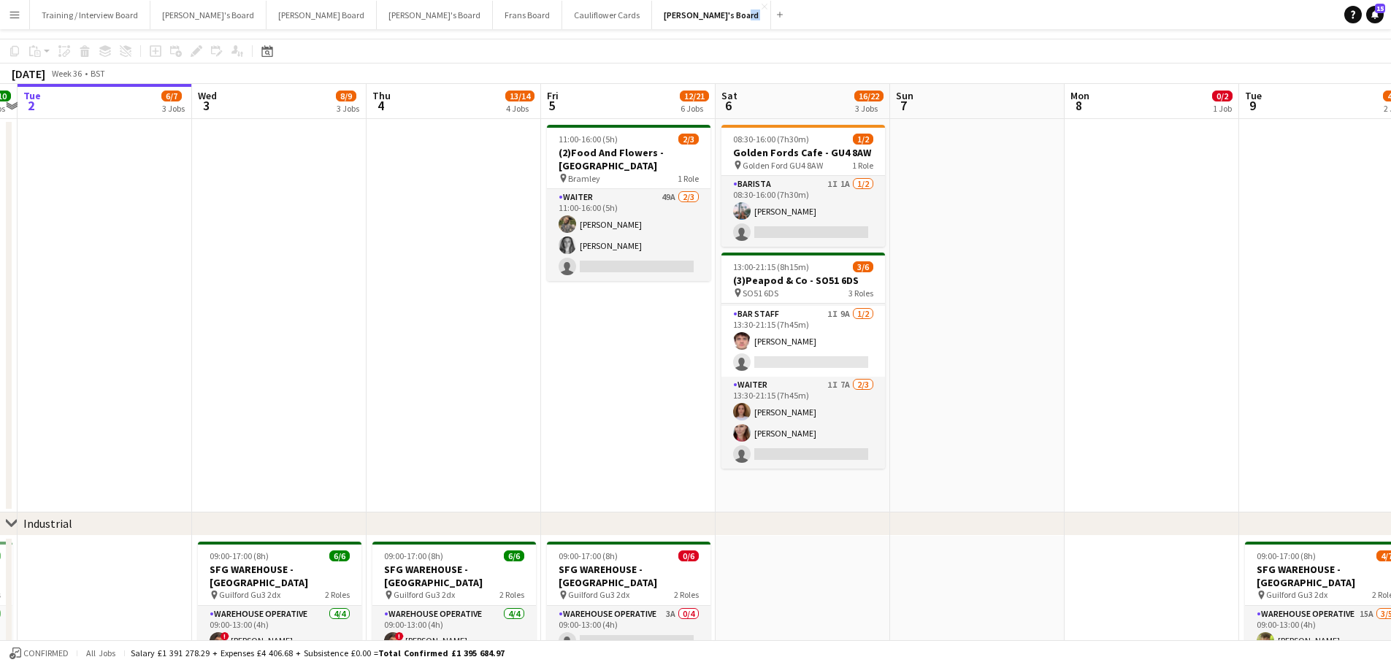
scroll to position [0, 0]
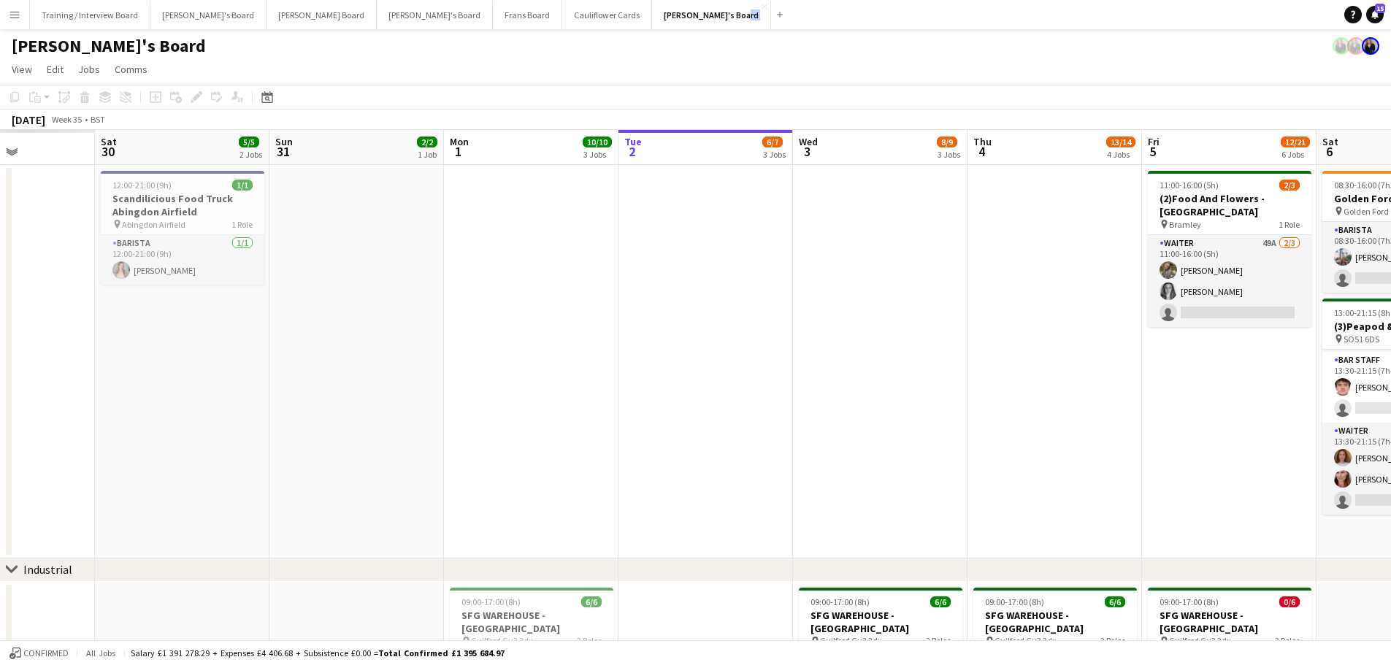
drag, startPoint x: 312, startPoint y: 361, endPoint x: 1149, endPoint y: 545, distance: 856.6
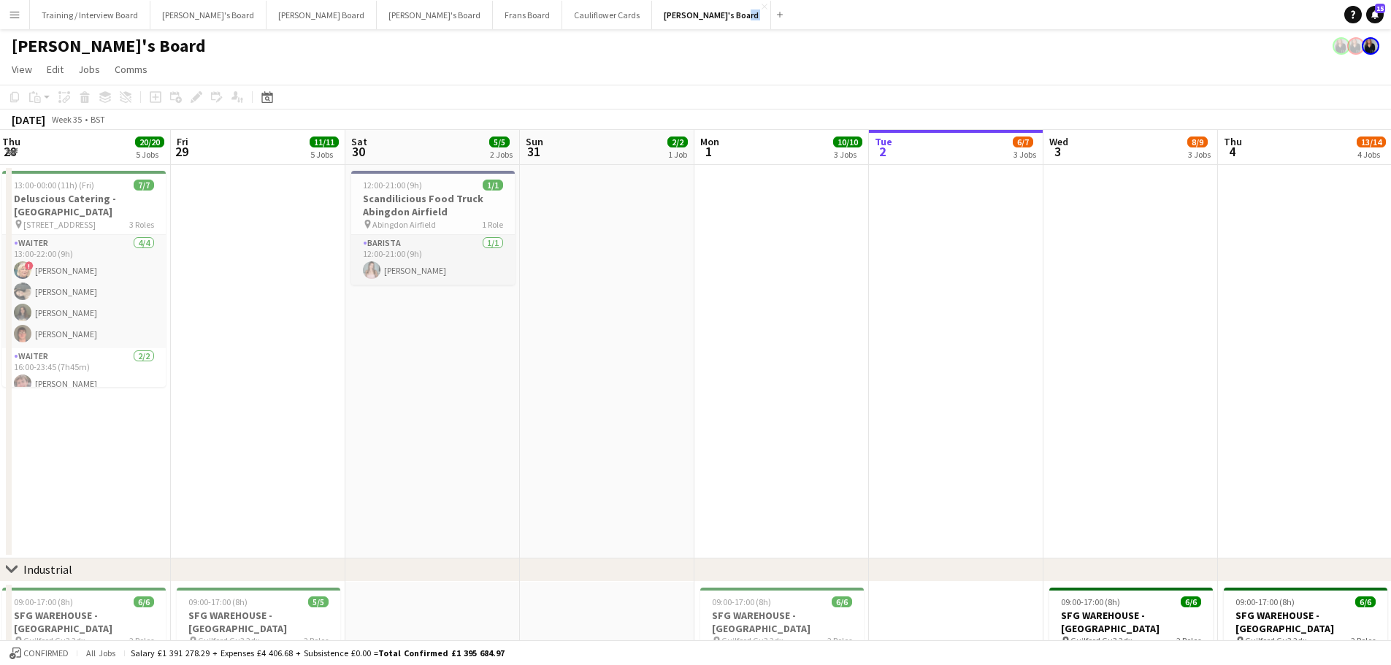
drag, startPoint x: 781, startPoint y: 465, endPoint x: 796, endPoint y: 466, distance: 15.3
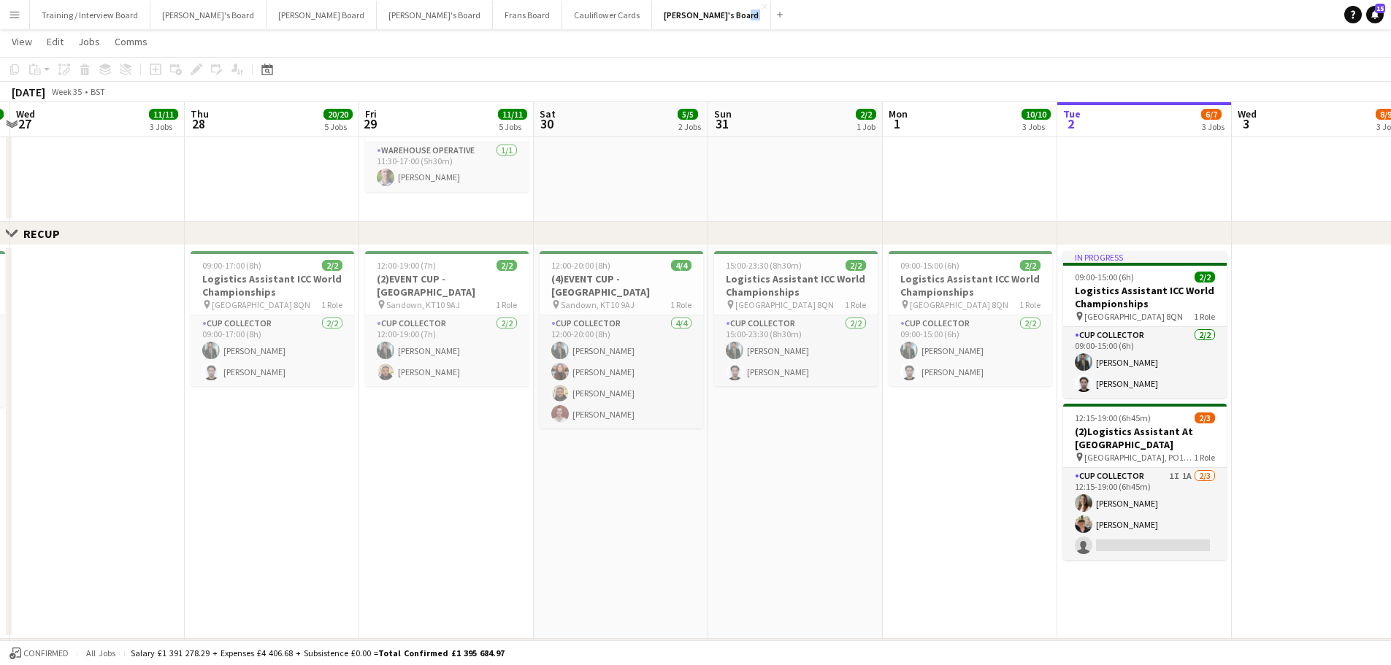
scroll to position [0, 532]
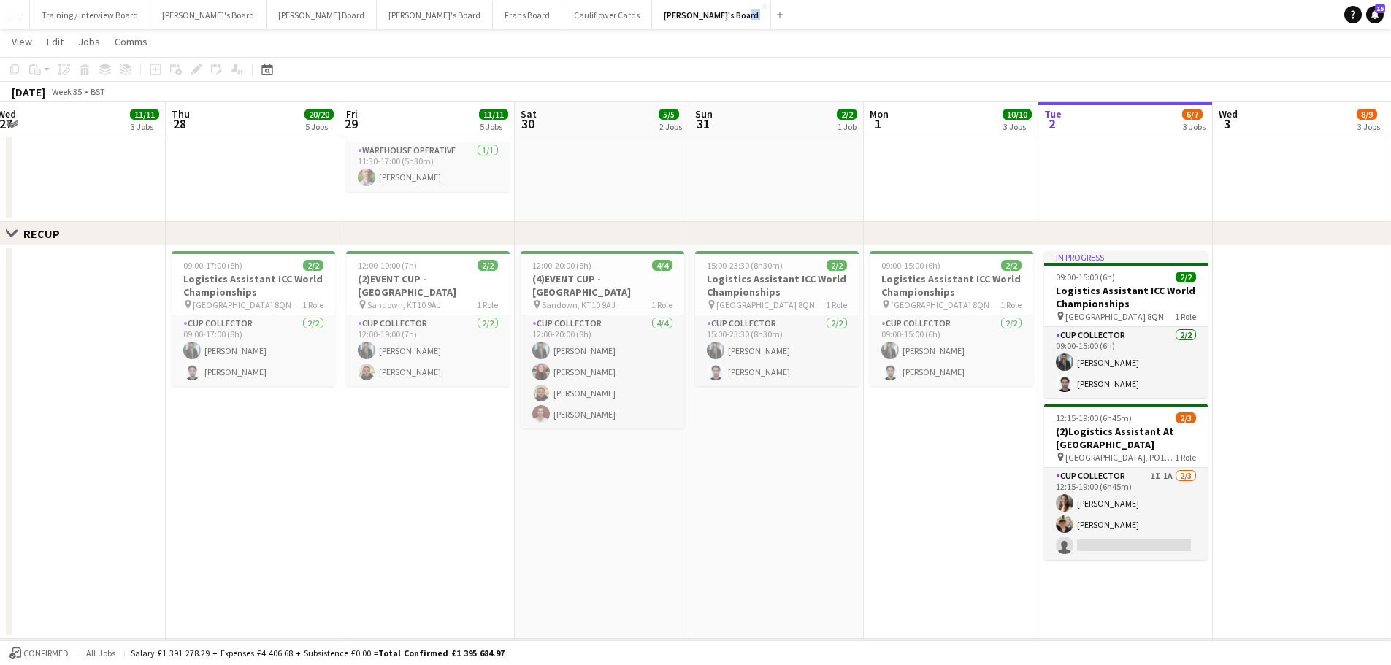
drag, startPoint x: 1055, startPoint y: 466, endPoint x: 1034, endPoint y: 464, distance: 20.6
click at [1034, 464] on app-calendar-viewport "Sun 24 9/9 3 Jobs Mon 25 1/1 1 Job Tue 26 12/12 4 Jobs Wed 27 11/11 3 Jobs Thu …" at bounding box center [695, 203] width 1391 height 1752
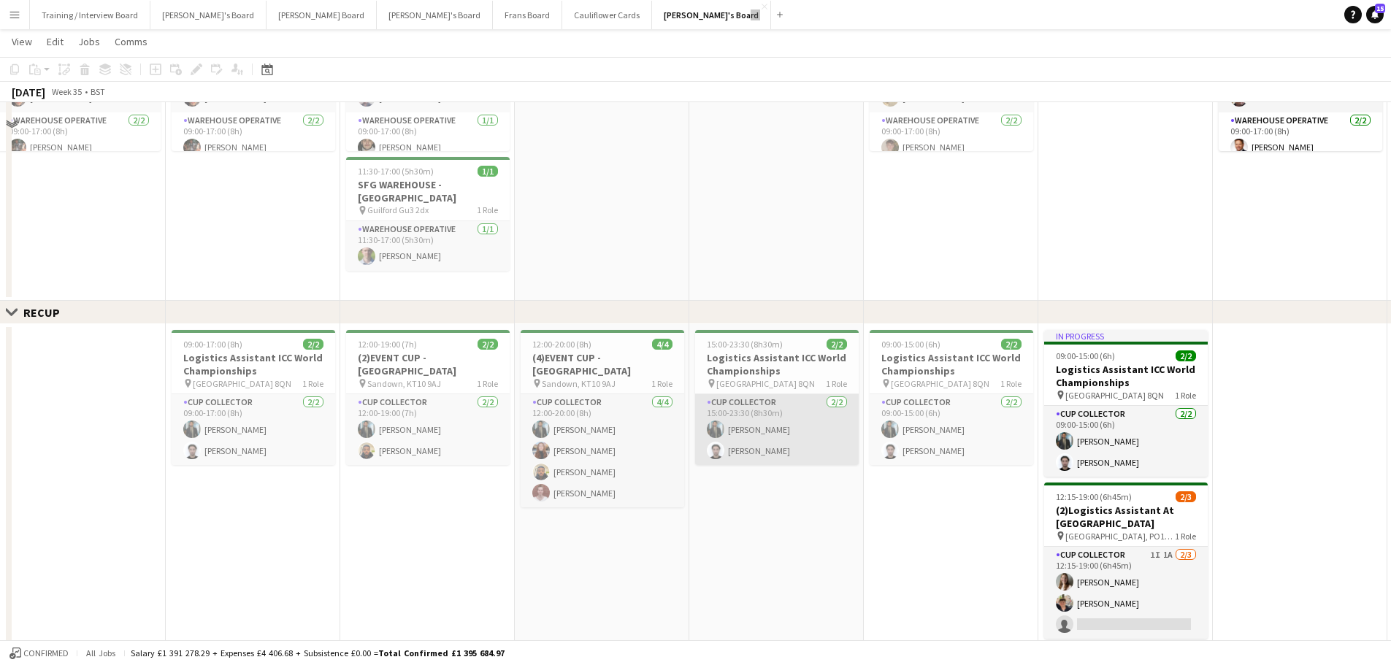
scroll to position [657, 0]
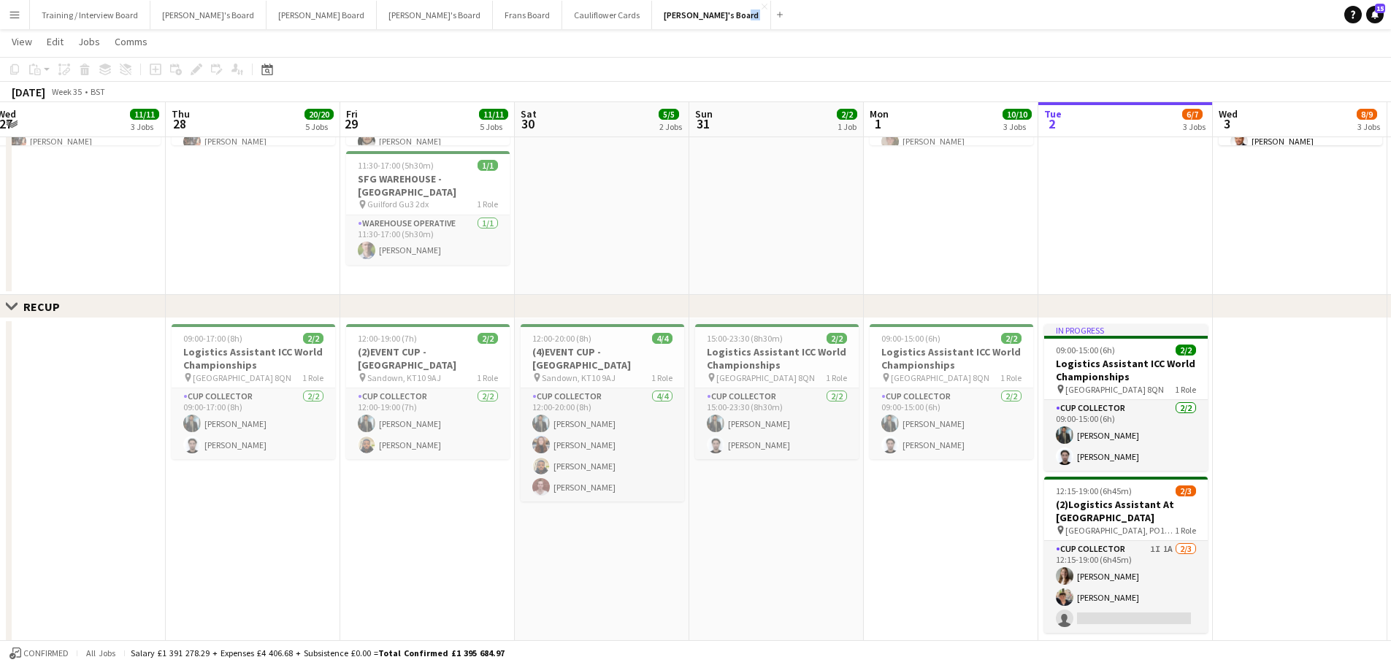
drag, startPoint x: 1236, startPoint y: 201, endPoint x: 983, endPoint y: 207, distance: 253.4
click at [983, 207] on app-calendar-viewport "Sun 24 9/9 3 Jobs Mon 25 1/1 1 Job Tue 26 12/12 4 Jobs Wed 27 11/11 3 Jobs Thu …" at bounding box center [695, 276] width 1391 height 1752
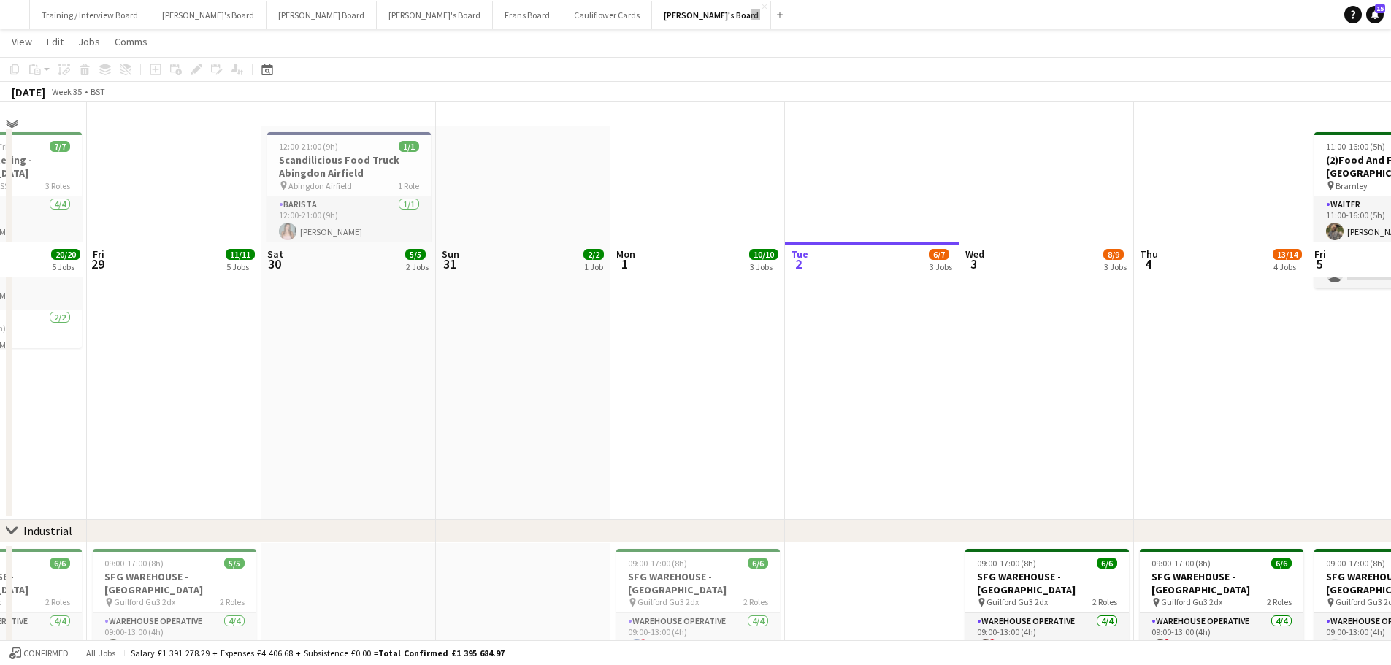
scroll to position [0, 0]
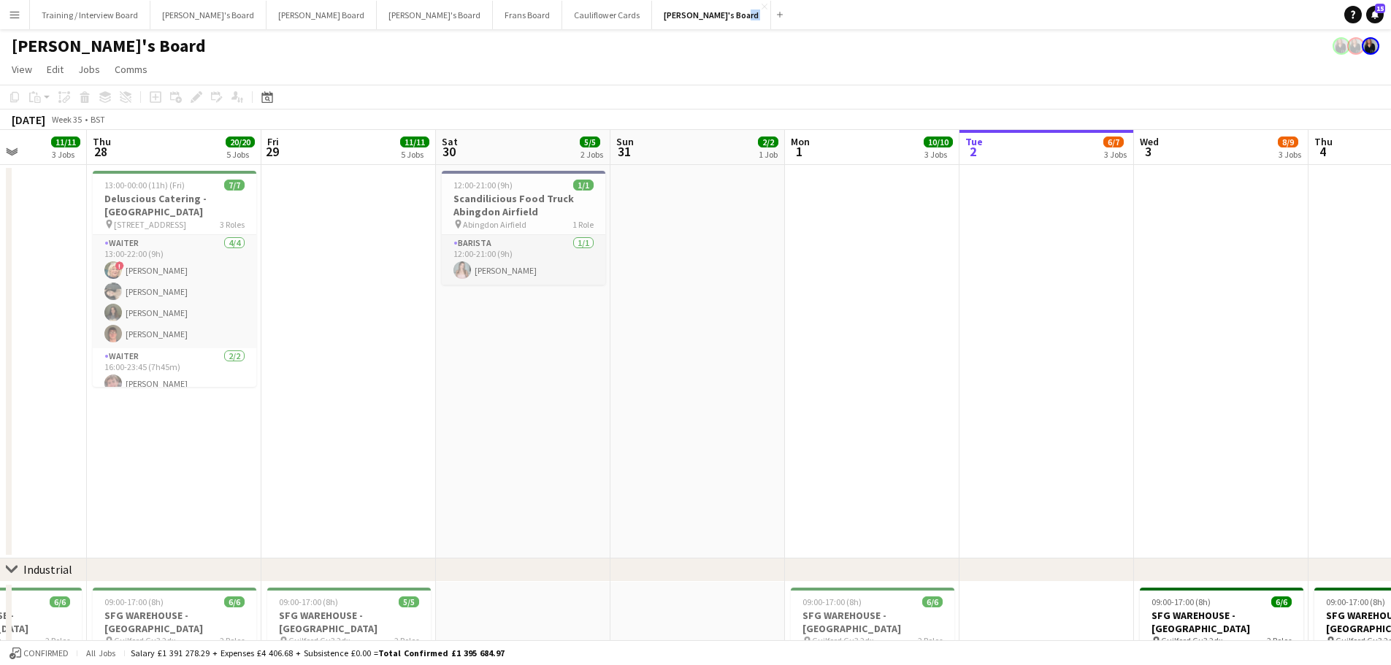
drag, startPoint x: 549, startPoint y: 367, endPoint x: 1088, endPoint y: 445, distance: 545.0
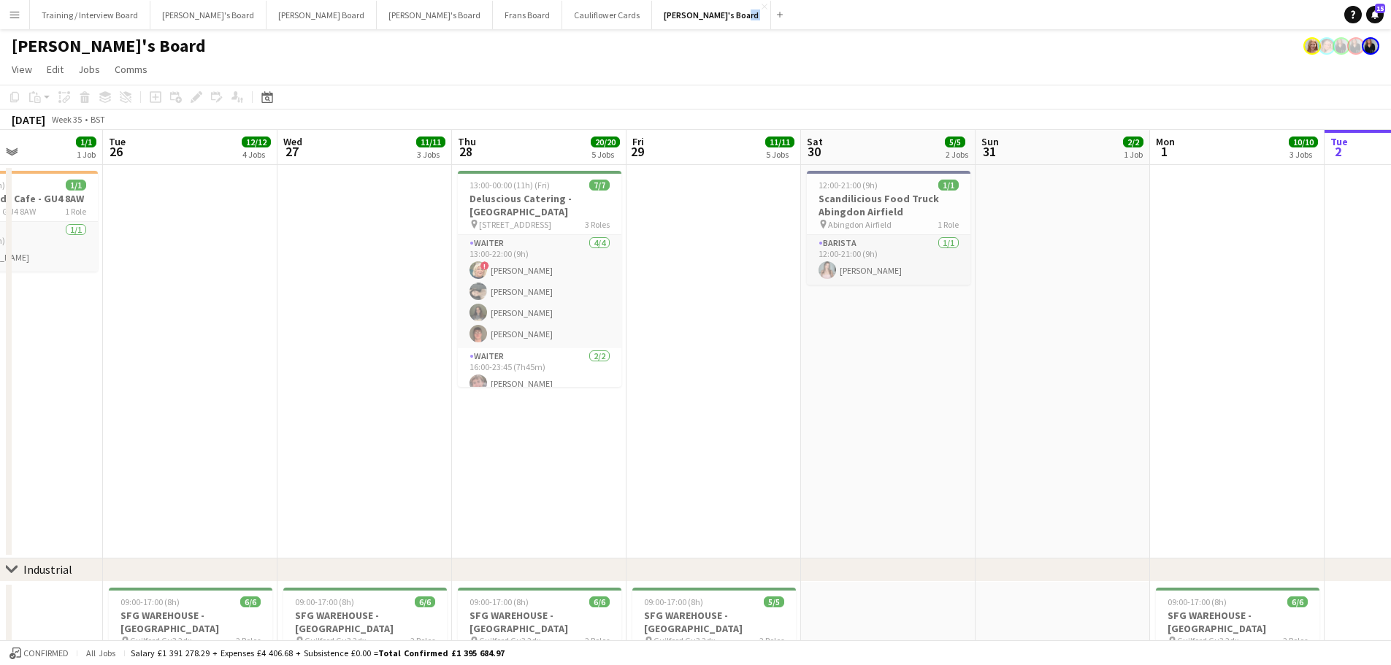
click at [1081, 378] on app-date-cell at bounding box center [1062, 361] width 174 height 393
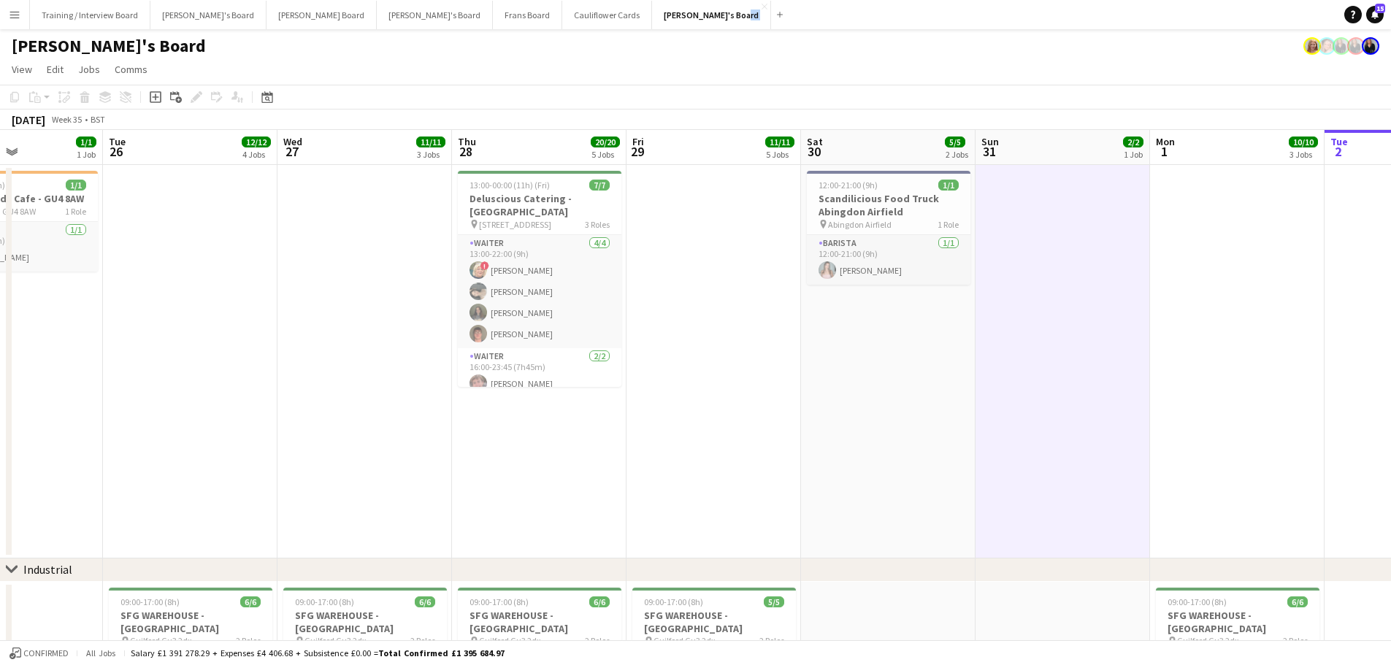
click at [985, 365] on app-date-cell at bounding box center [1062, 361] width 174 height 393
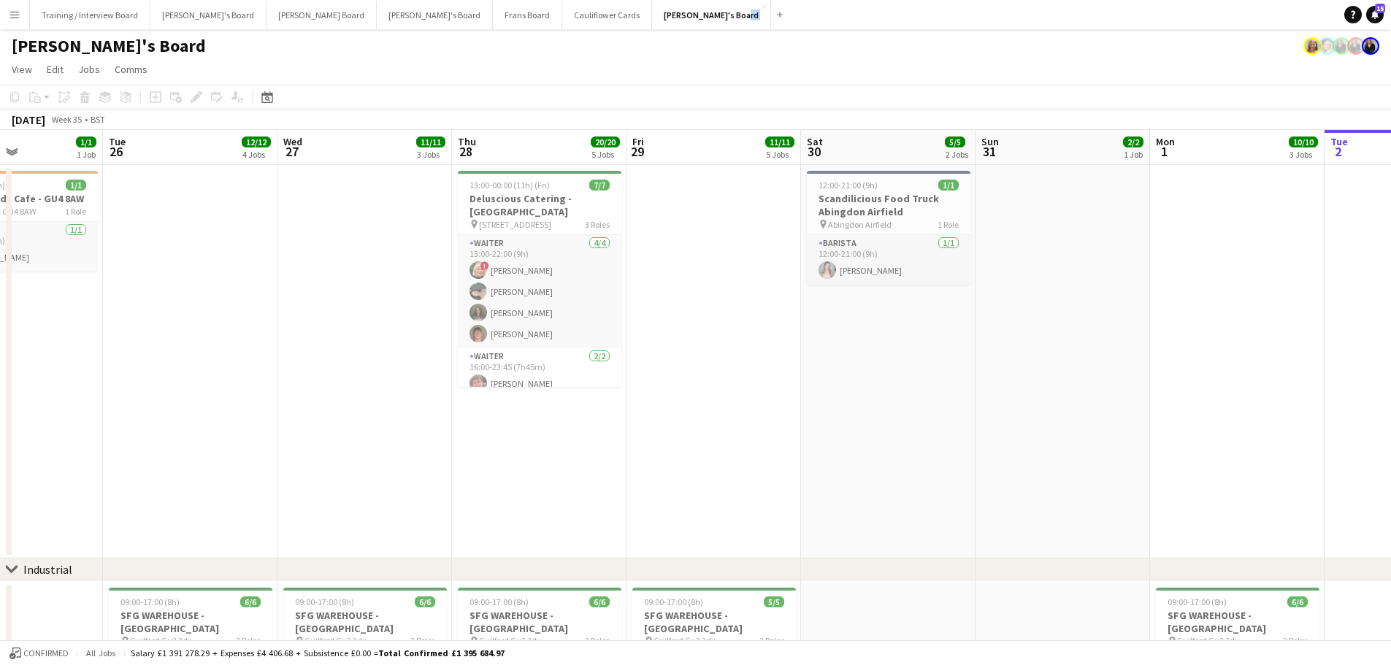
click at [950, 367] on app-date-cell "12:00-21:00 (9h) 1/1 Scandilicious Food Truck [GEOGRAPHIC_DATA] pin Abingdon Ai…" at bounding box center [888, 361] width 174 height 393
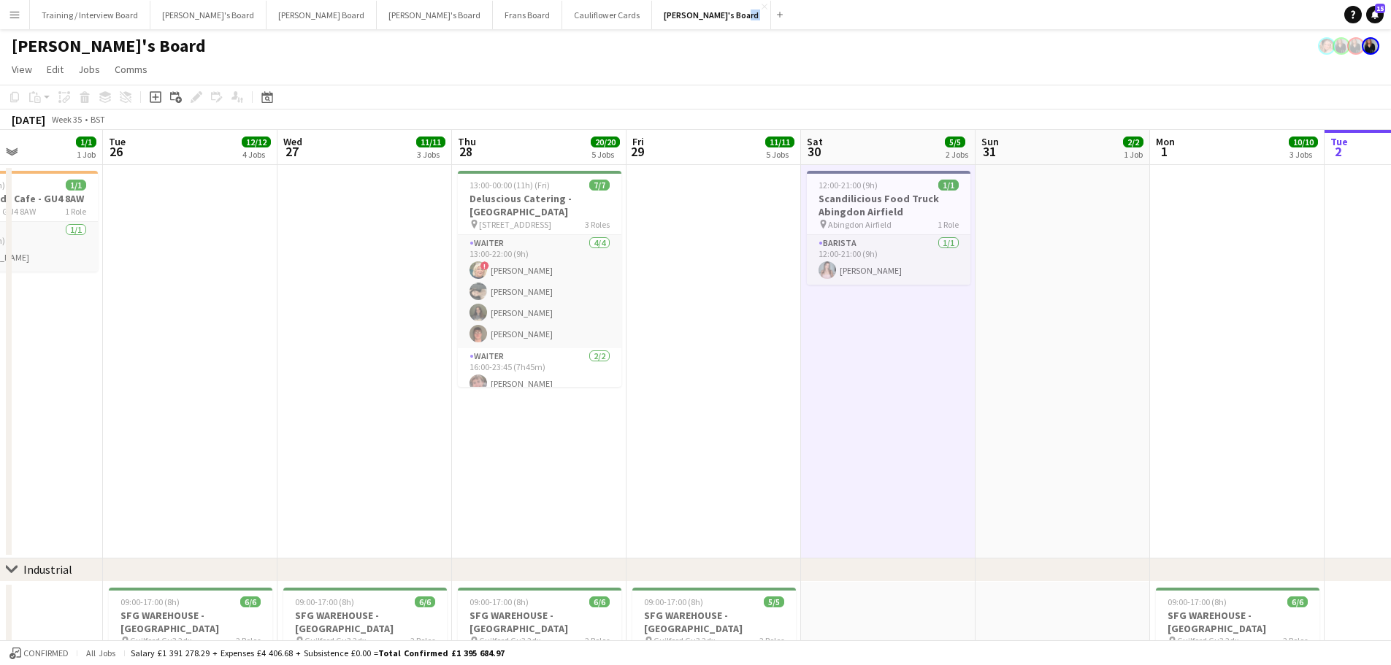
click at [1014, 382] on app-date-cell at bounding box center [1062, 361] width 174 height 393
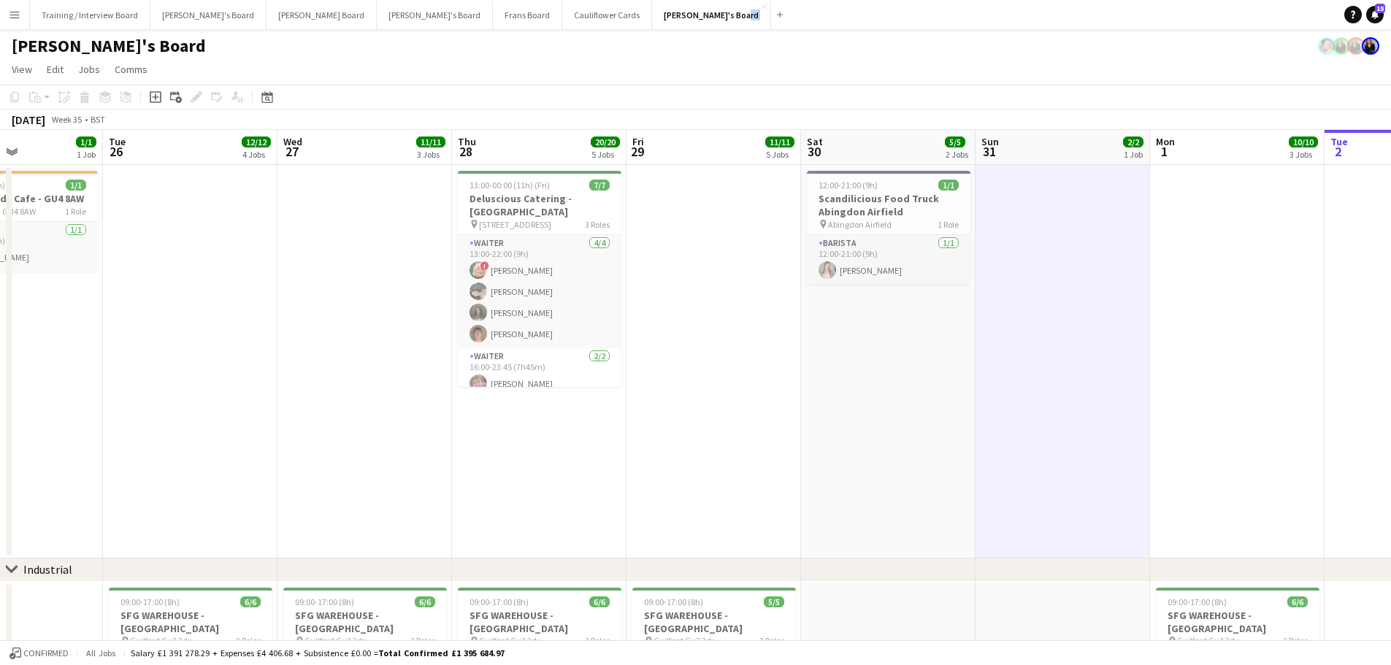
click at [896, 400] on app-date-cell "12:00-21:00 (9h) 1/1 Scandilicious Food Truck [GEOGRAPHIC_DATA] pin Abingdon Ai…" at bounding box center [888, 361] width 174 height 393
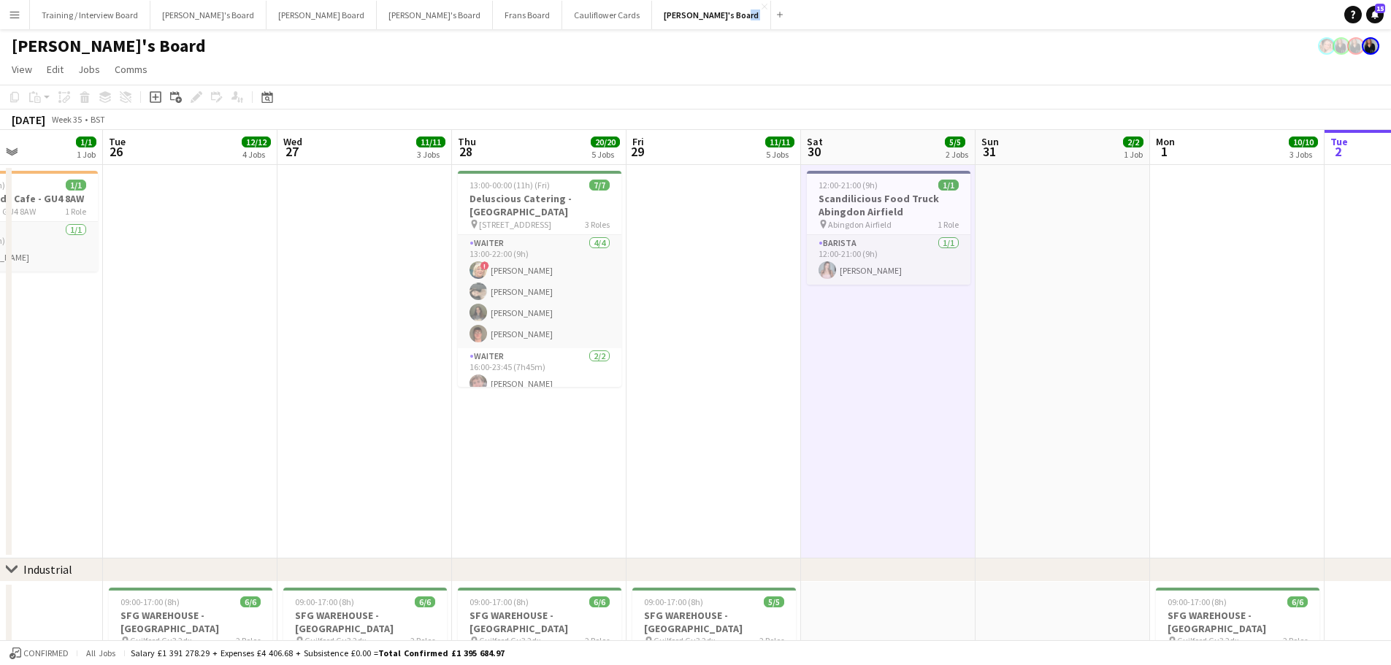
drag, startPoint x: 1245, startPoint y: 398, endPoint x: 808, endPoint y: 388, distance: 436.7
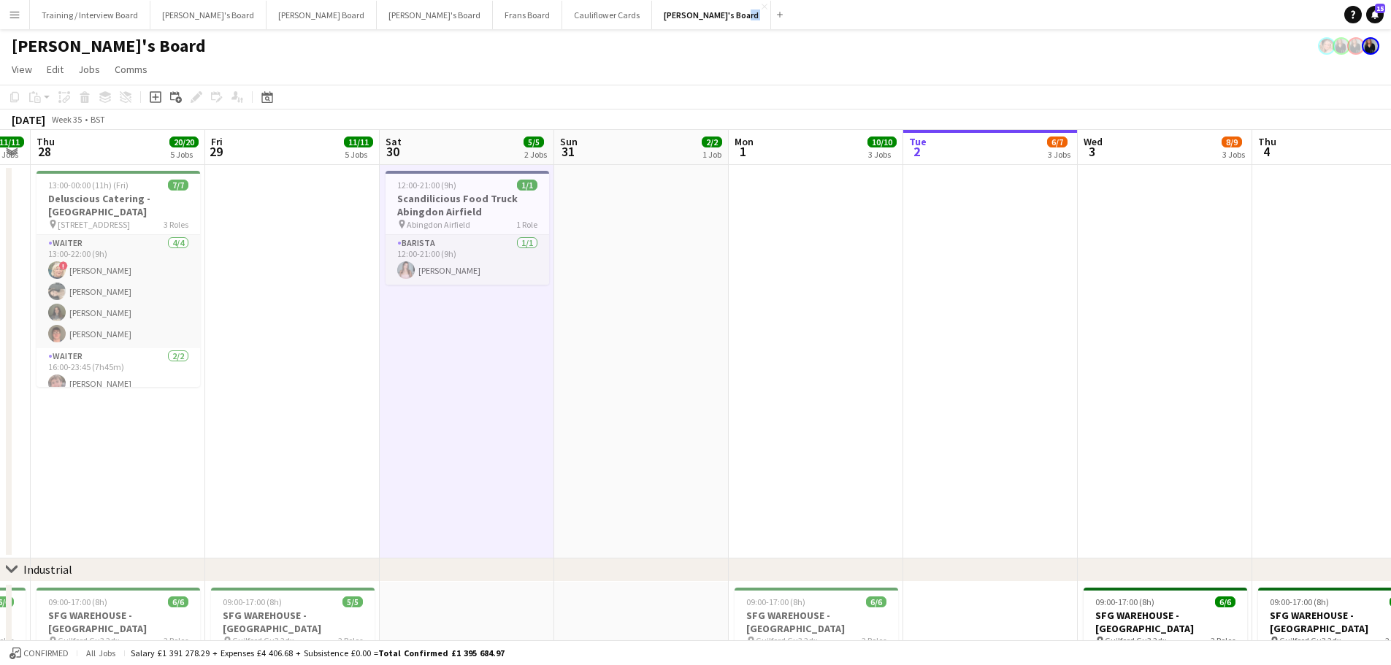
drag, startPoint x: 958, startPoint y: 398, endPoint x: 839, endPoint y: 422, distance: 122.1
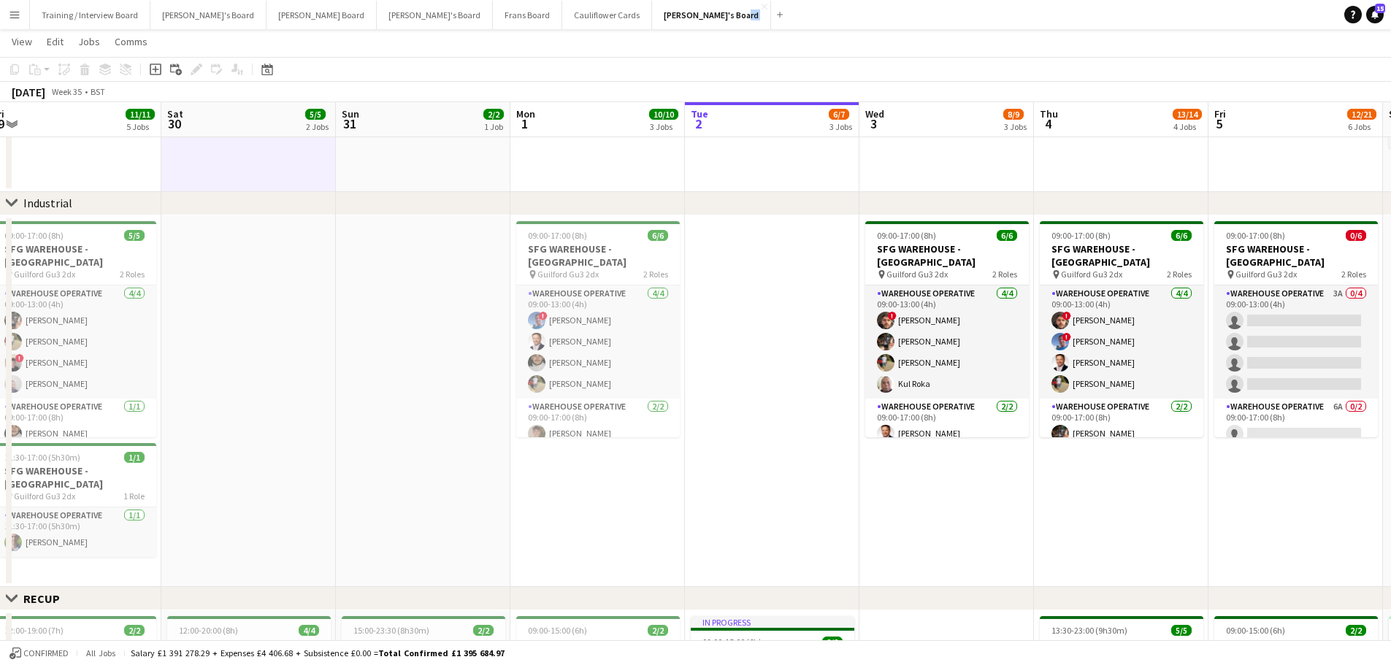
scroll to position [0, 439]
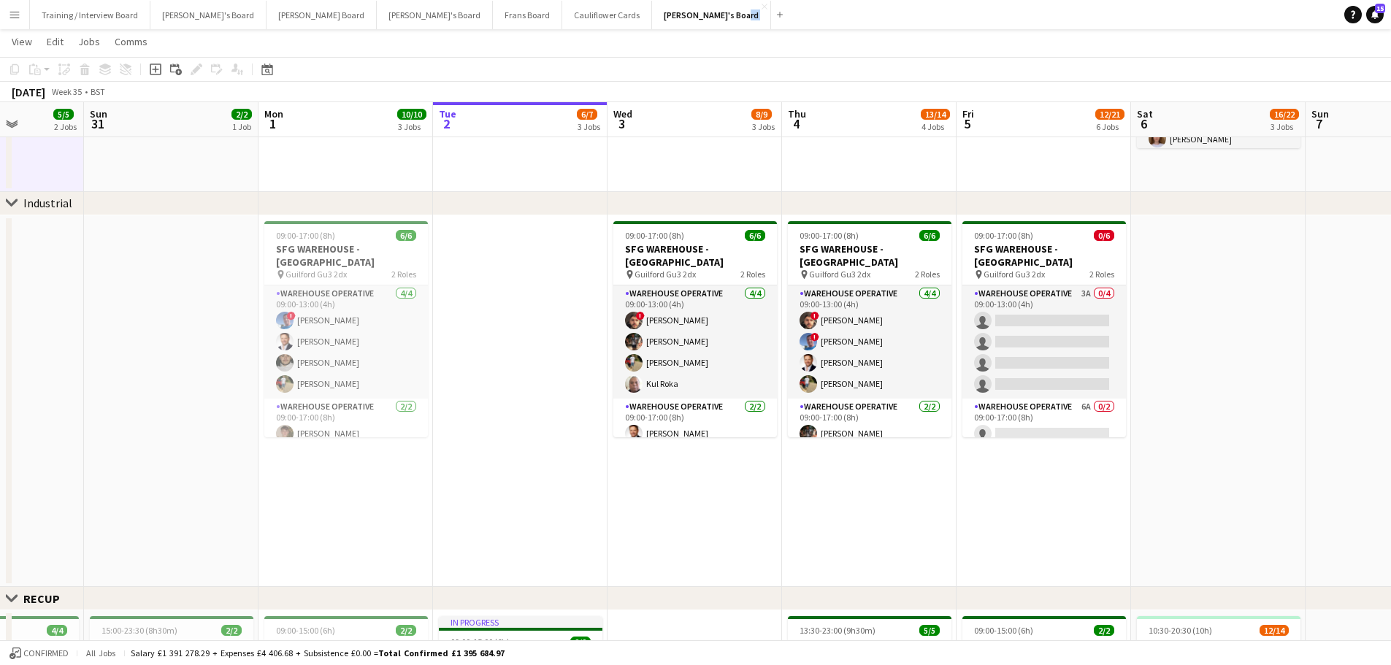
drag, startPoint x: 1207, startPoint y: 521, endPoint x: 955, endPoint y: 515, distance: 251.9
click at [955, 515] on app-calendar-viewport "Thu 28 20/20 5 Jobs Fri 29 11/11 5 Jobs Sat 30 5/5 2 Jobs Sun 31 2/2 1 Job Mon …" at bounding box center [695, 589] width 1391 height 1794
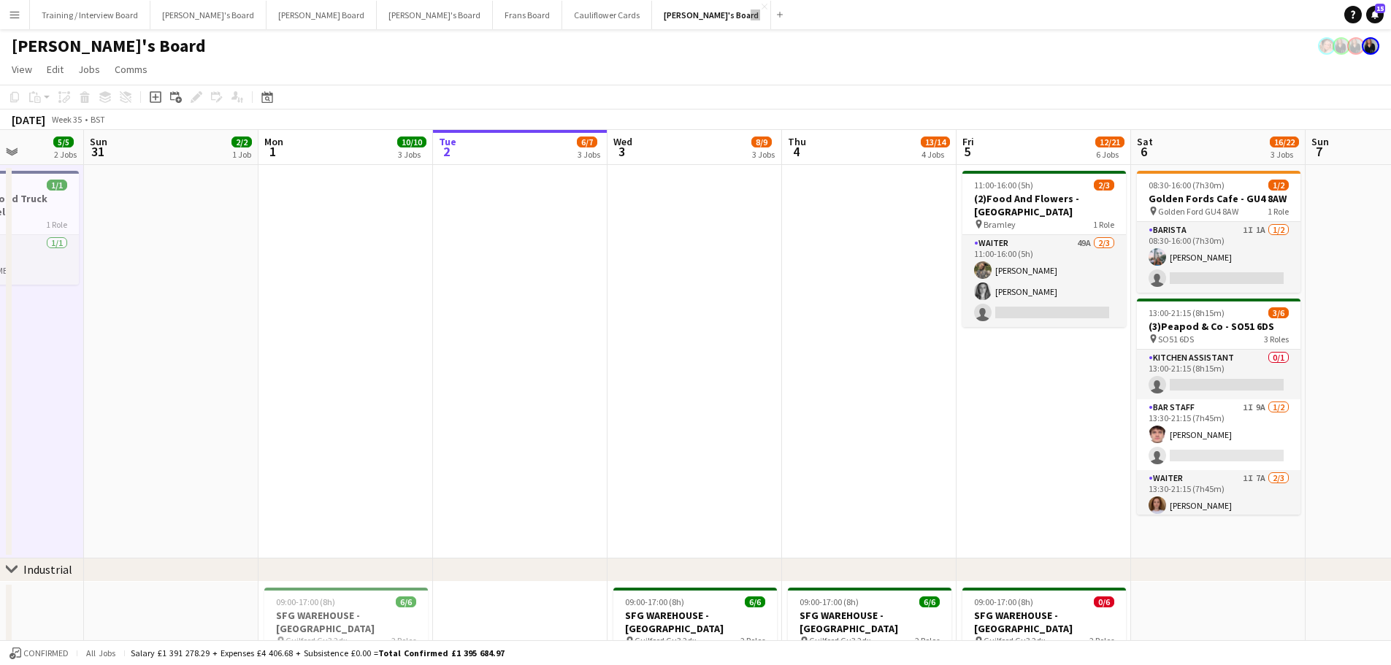
scroll to position [0, 334]
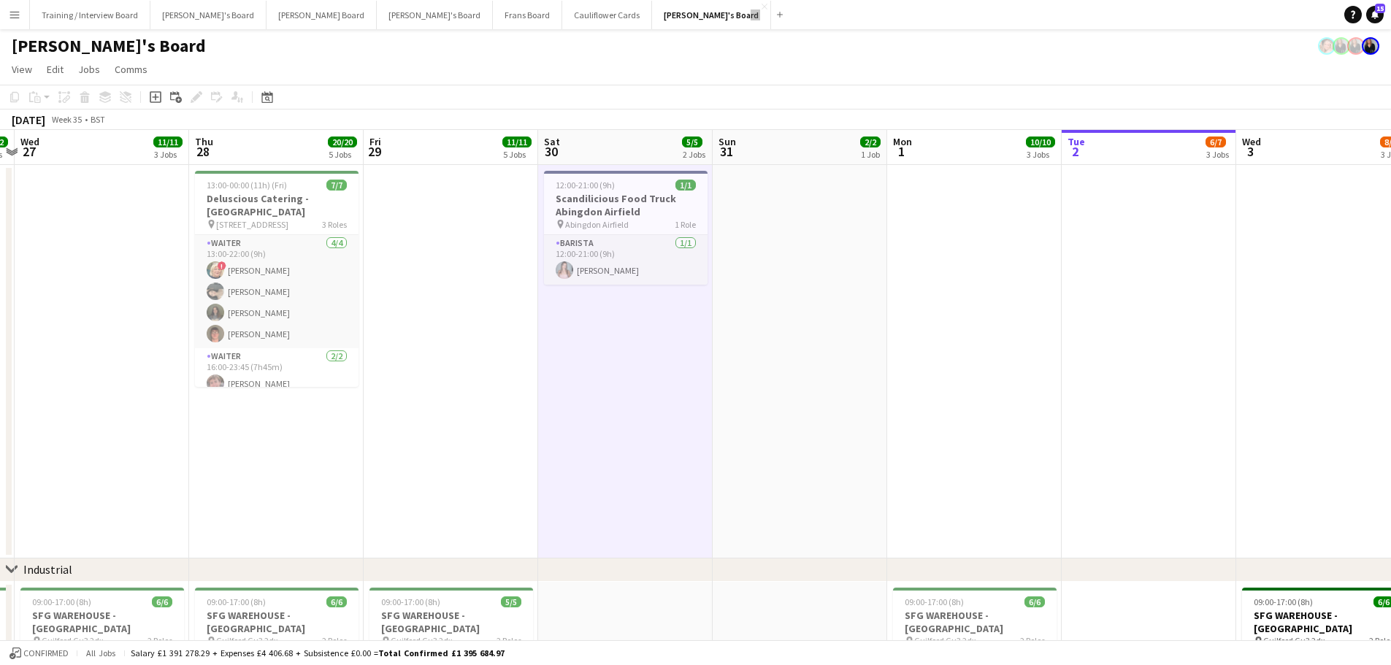
drag, startPoint x: 464, startPoint y: 377, endPoint x: 1092, endPoint y: 447, distance: 632.3
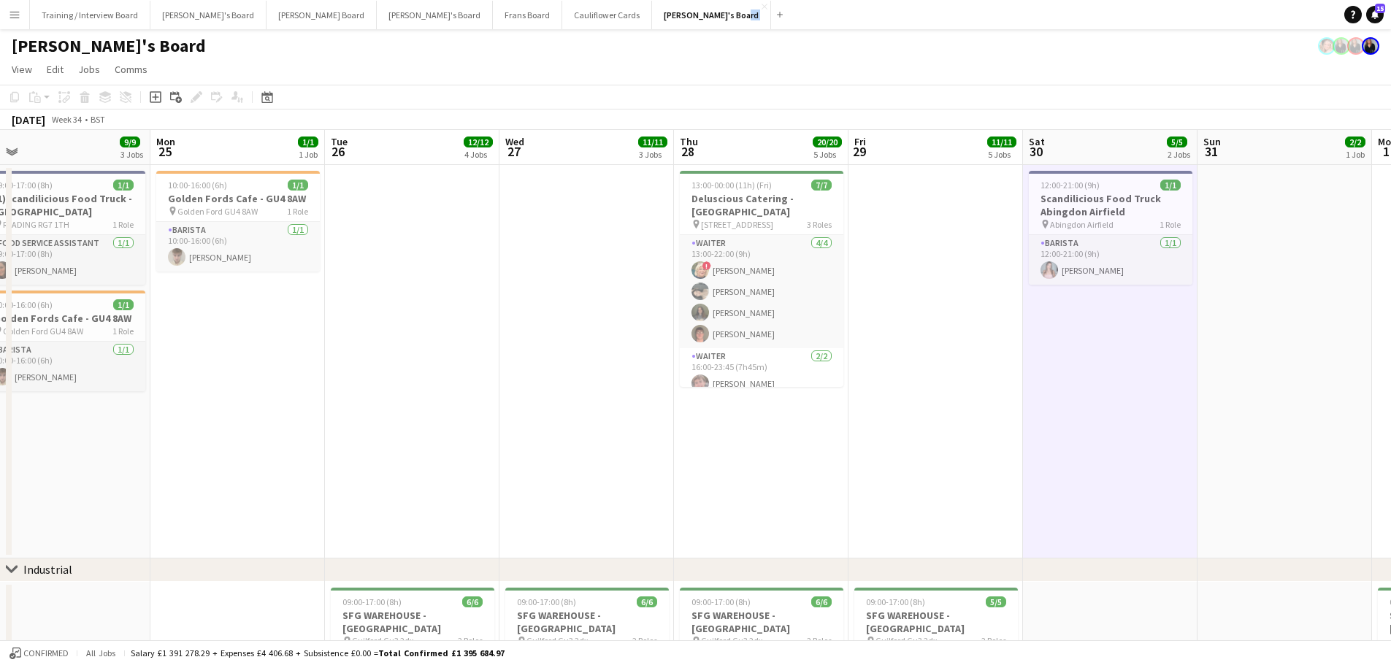
scroll to position [0, 341]
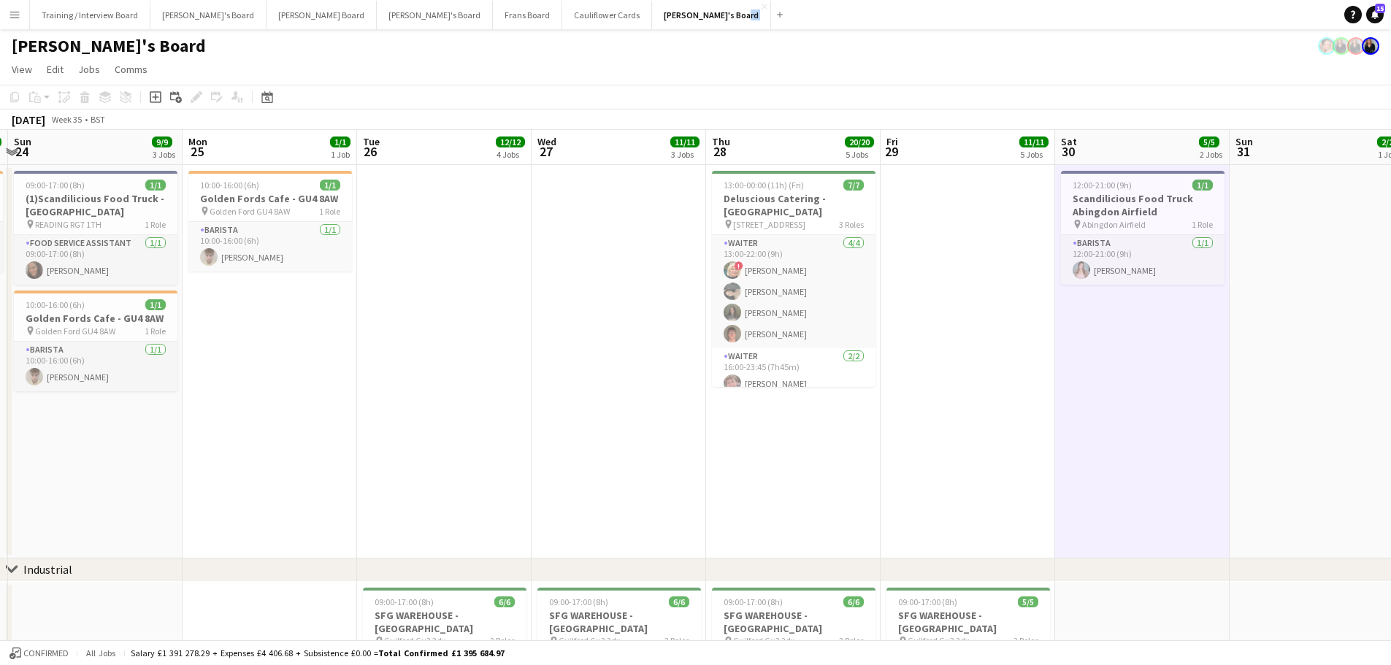
drag, startPoint x: 600, startPoint y: 391, endPoint x: 1117, endPoint y: 420, distance: 517.7
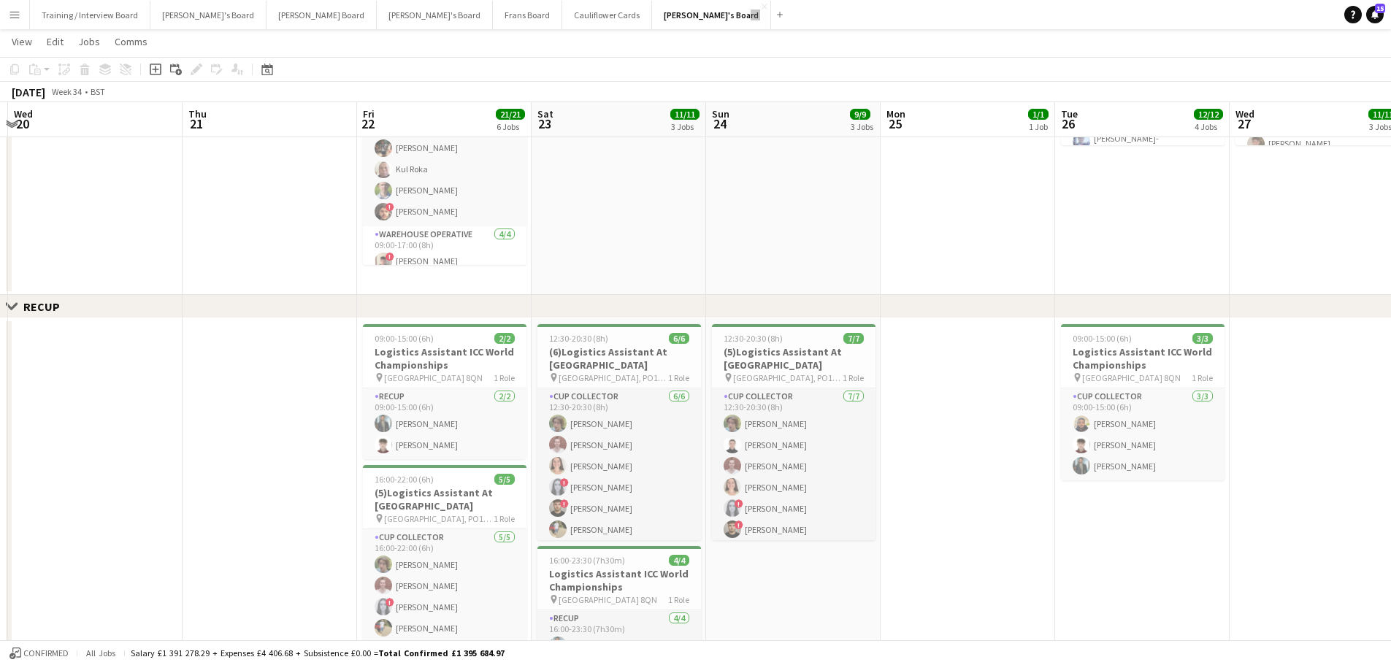
scroll to position [0, 507]
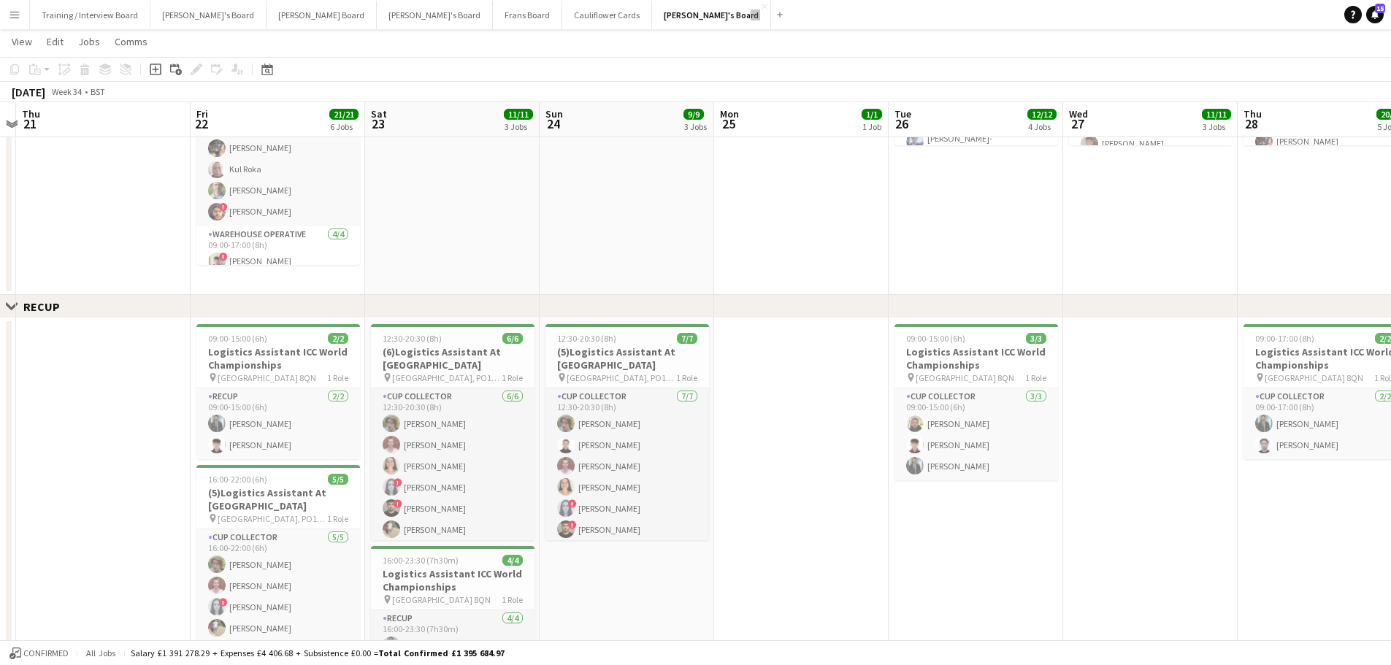
drag, startPoint x: 807, startPoint y: 559, endPoint x: 950, endPoint y: 576, distance: 144.8
click at [950, 576] on app-calendar-viewport "Mon 18 Tue 19 Wed 20 Thu 21 Fri 22 21/21 6 Jobs Sat 23 11/11 3 Jobs Sun 24 9/9 …" at bounding box center [695, 311] width 1391 height 1823
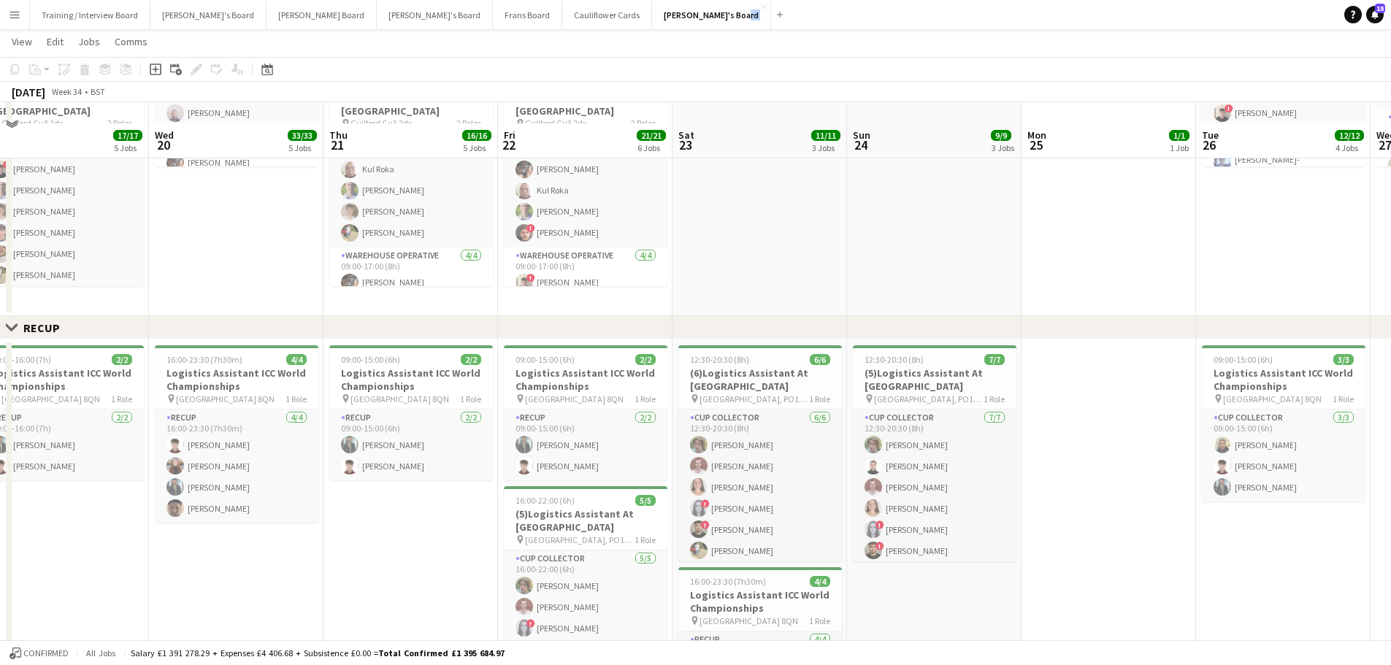
scroll to position [0, 431]
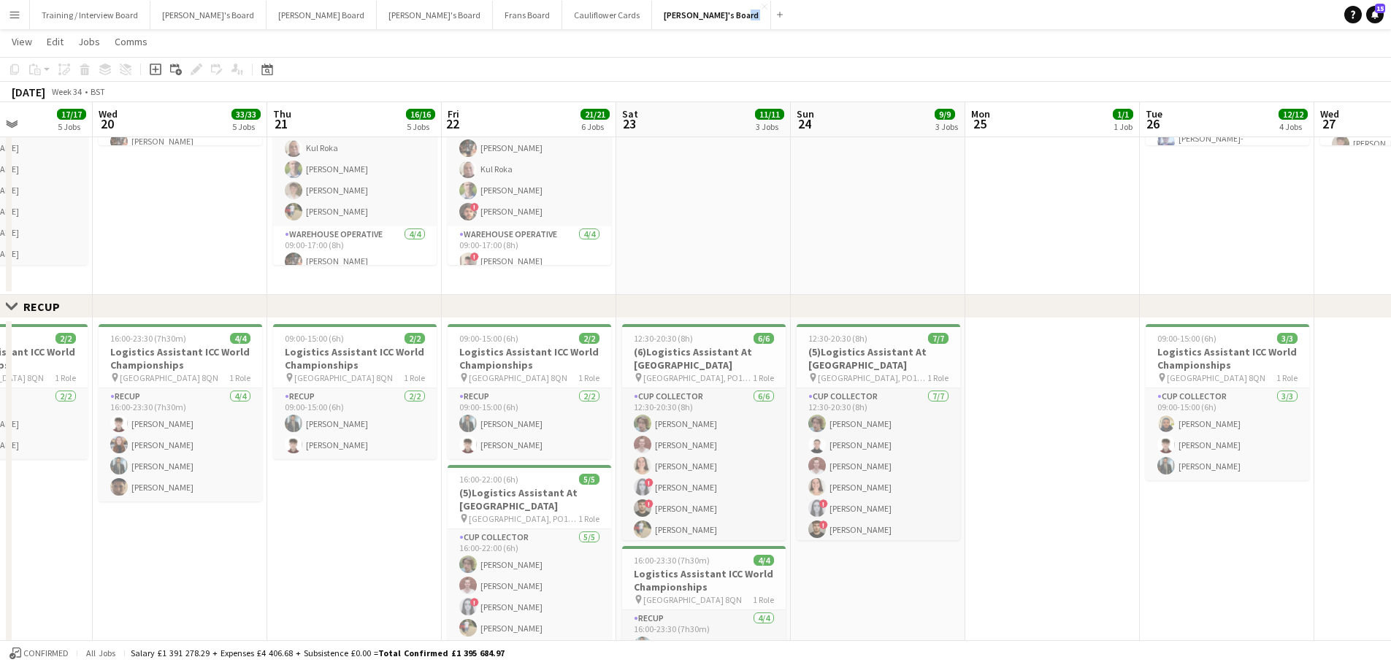
drag, startPoint x: 447, startPoint y: 409, endPoint x: 174, endPoint y: 372, distance: 274.8
click at [174, 372] on app-calendar-viewport "Sun 17 5/5 3 Jobs Mon 18 15/15 4 Jobs Tue 19 17/17 5 Jobs Wed 20 33/33 5 Jobs T…" at bounding box center [695, 311] width 1391 height 1865
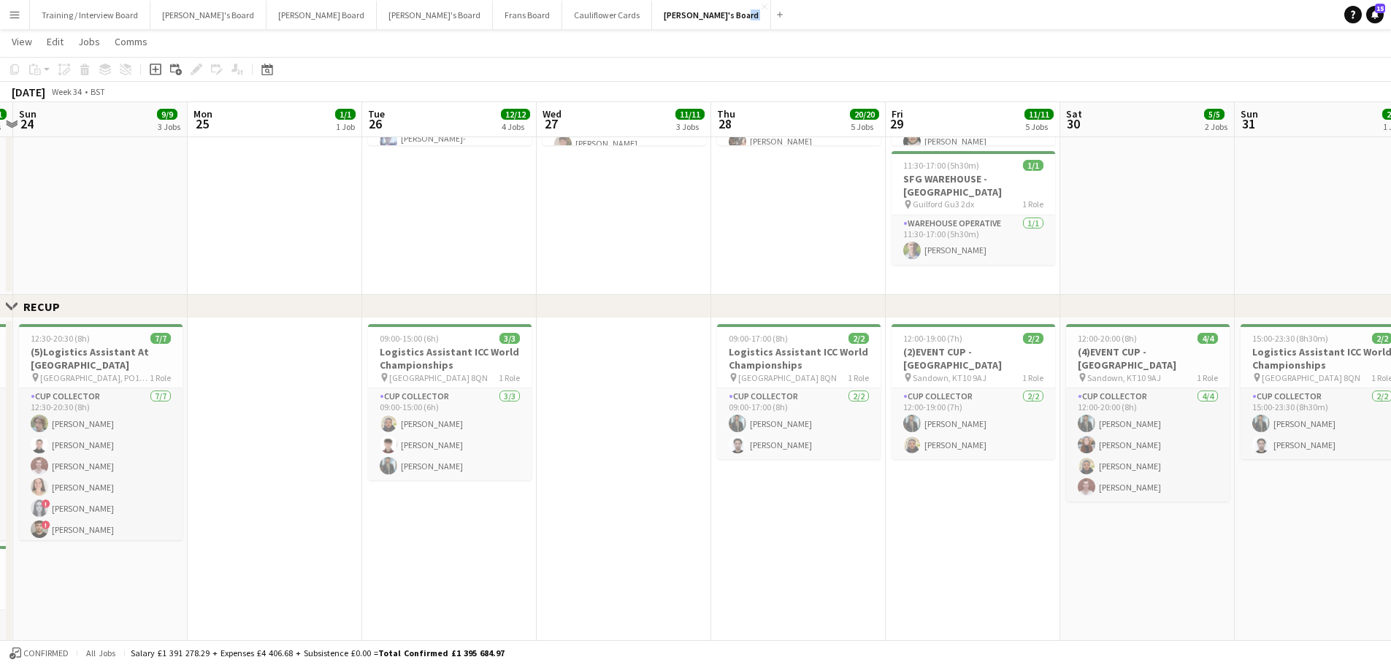
drag, startPoint x: 895, startPoint y: 499, endPoint x: 794, endPoint y: 493, distance: 101.0
click at [794, 493] on app-calendar-viewport "Thu 21 16/16 5 Jobs Fri 22 21/21 6 Jobs Sat 23 11/11 3 Jobs Sun 24 9/9 3 Jobs M…" at bounding box center [695, 432] width 1391 height 2106
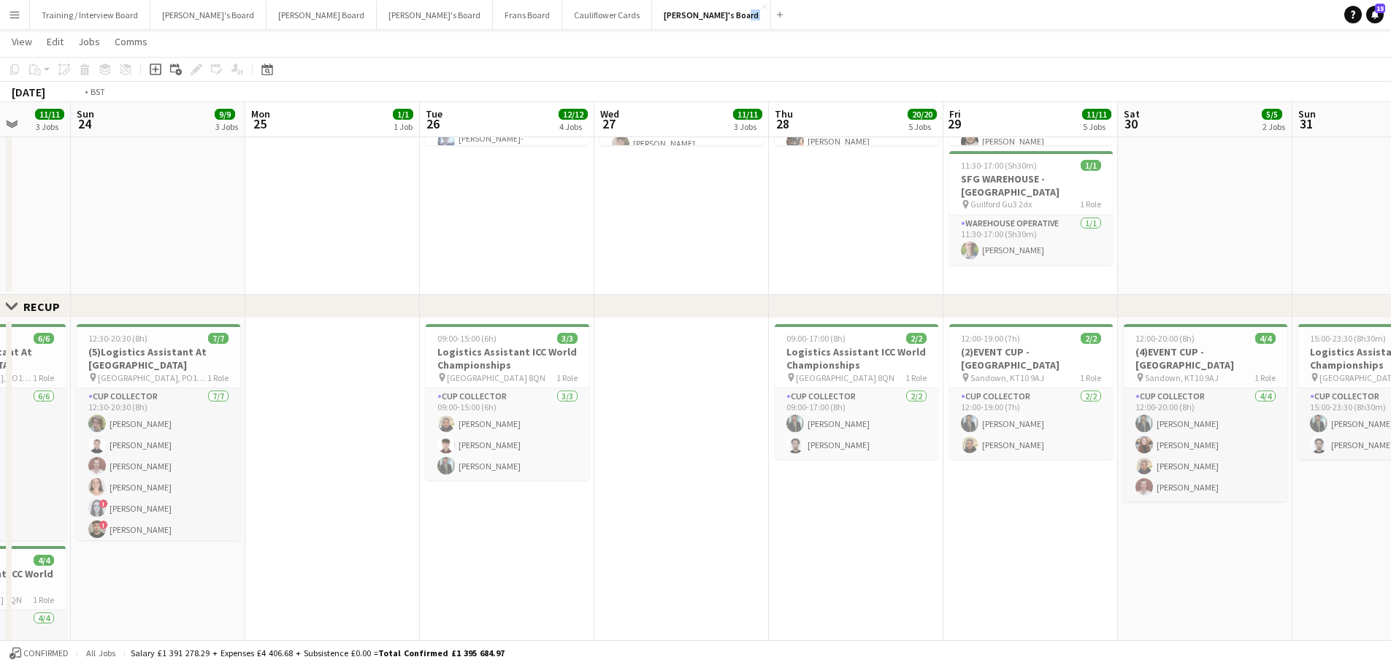
drag, startPoint x: 1088, startPoint y: 524, endPoint x: 624, endPoint y: 489, distance: 465.6
click at [624, 489] on app-calendar-viewport "Thu 21 16/16 5 Jobs Fri 22 21/21 6 Jobs Sat 23 11/11 3 Jobs Sun 24 9/9 3 Jobs M…" at bounding box center [695, 432] width 1391 height 2106
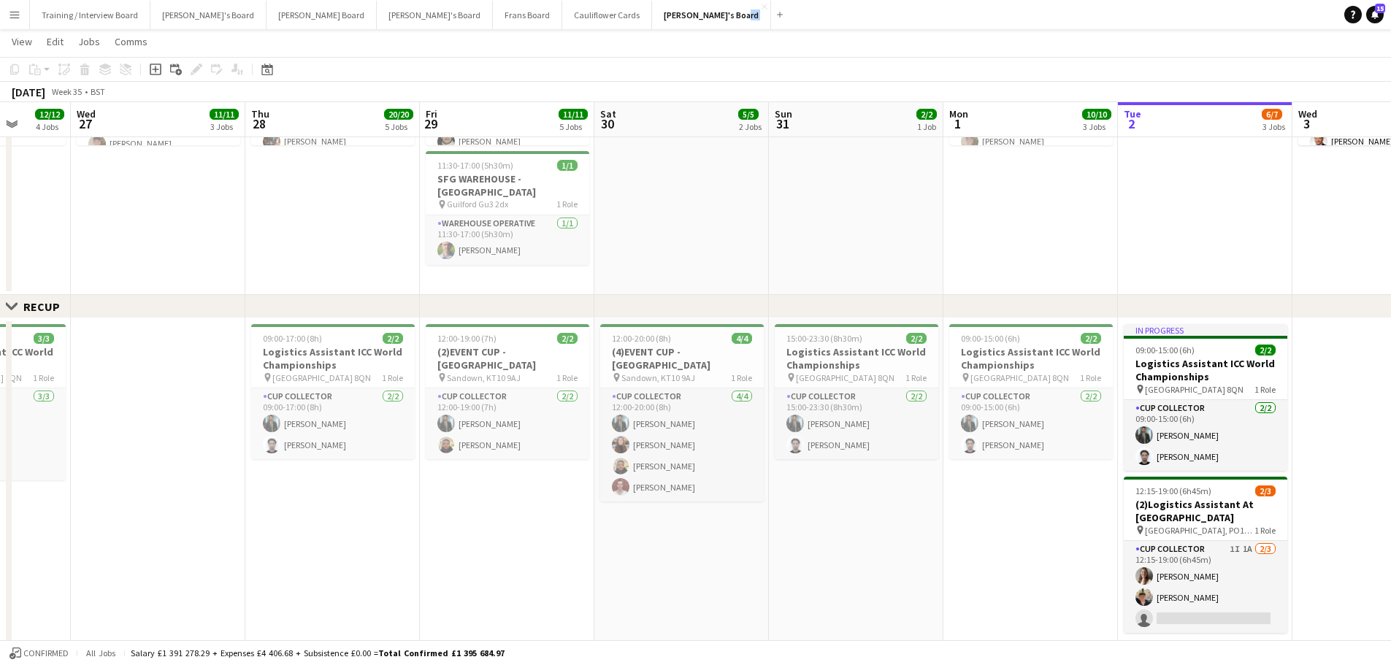
scroll to position [0, 420]
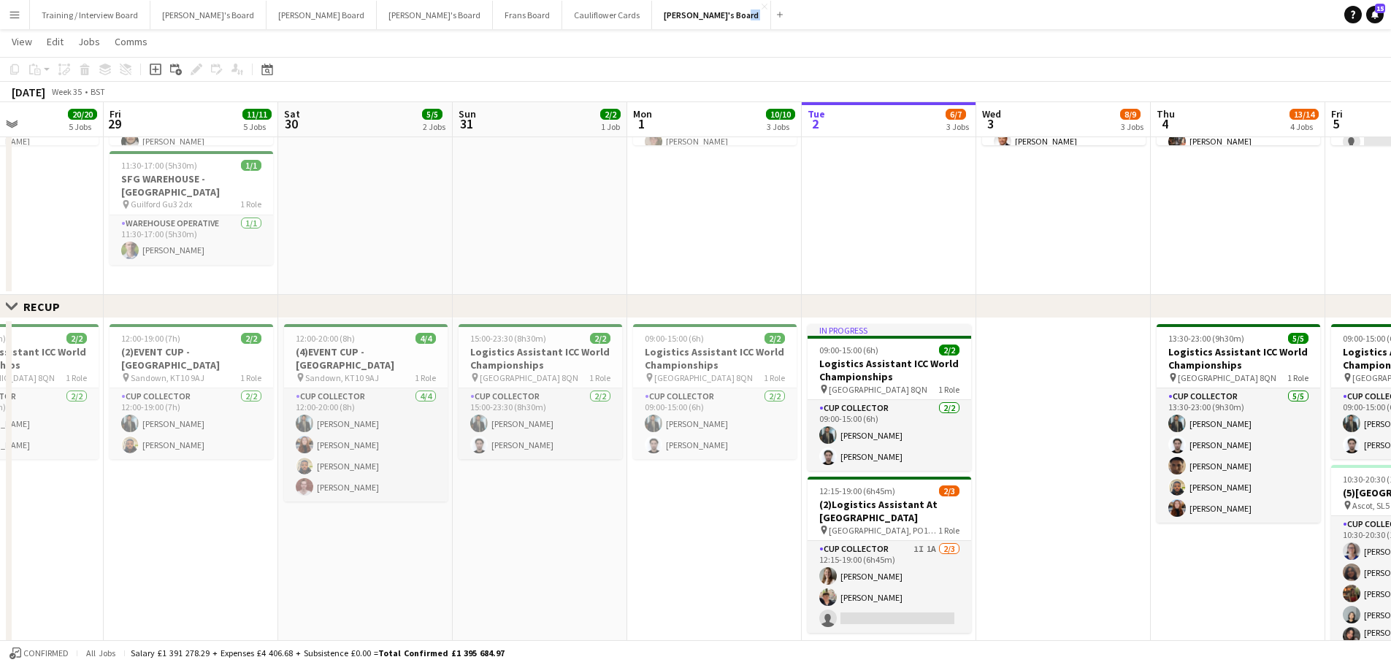
drag, startPoint x: 1088, startPoint y: 511, endPoint x: 772, endPoint y: 503, distance: 316.2
click at [772, 503] on app-calendar-viewport "Tue 26 12/12 4 Jobs Wed 27 11/11 3 Jobs Thu 28 20/20 5 Jobs Fri 29 11/11 5 Jobs…" at bounding box center [695, 432] width 1391 height 2106
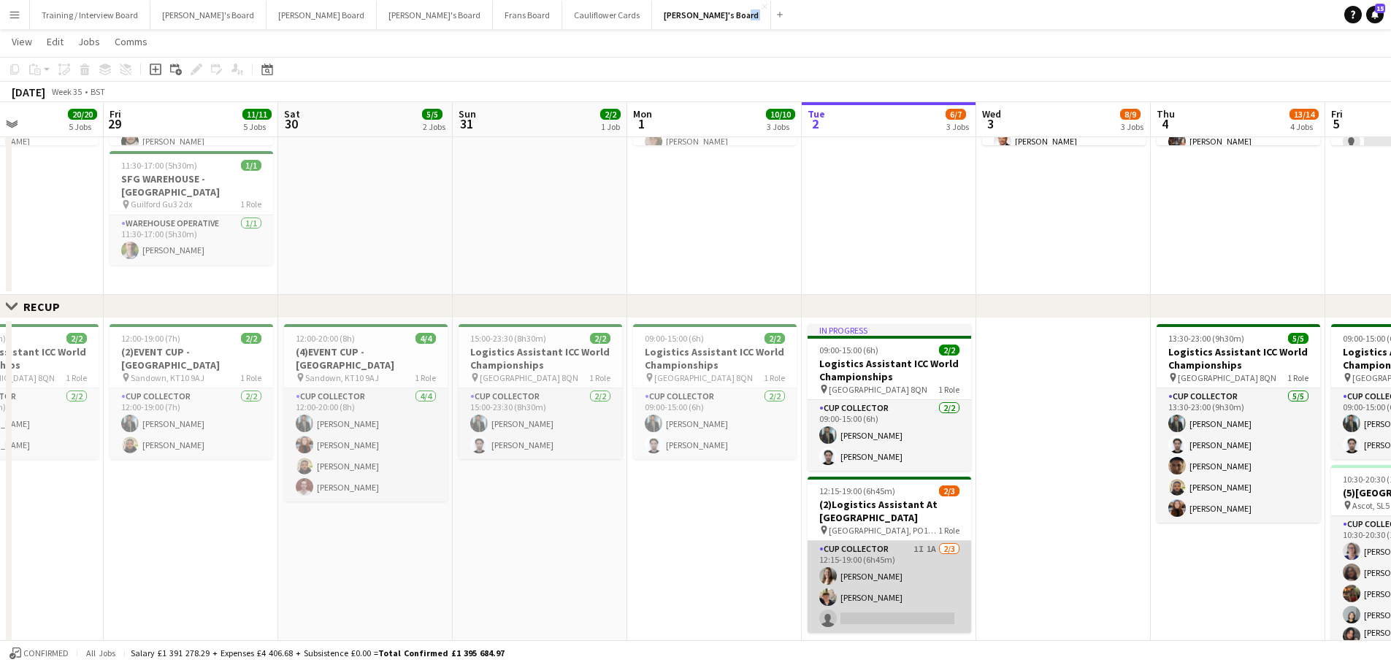
click at [905, 575] on app-card-role "CUP COLLECTOR 1I 1A 2/3 12:15-19:00 (6h45m) Alice Stratton-Brown Eric Roberts s…" at bounding box center [889, 587] width 164 height 92
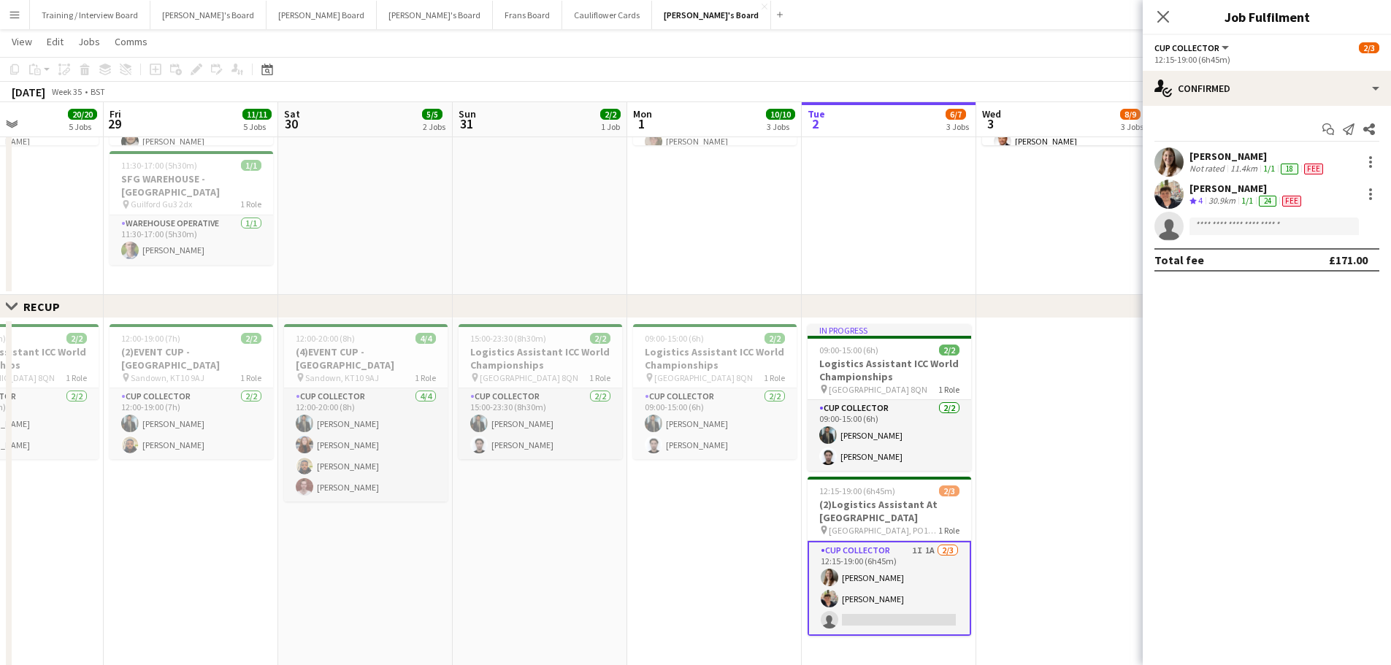
click at [1204, 164] on div "Not rated" at bounding box center [1208, 169] width 38 height 12
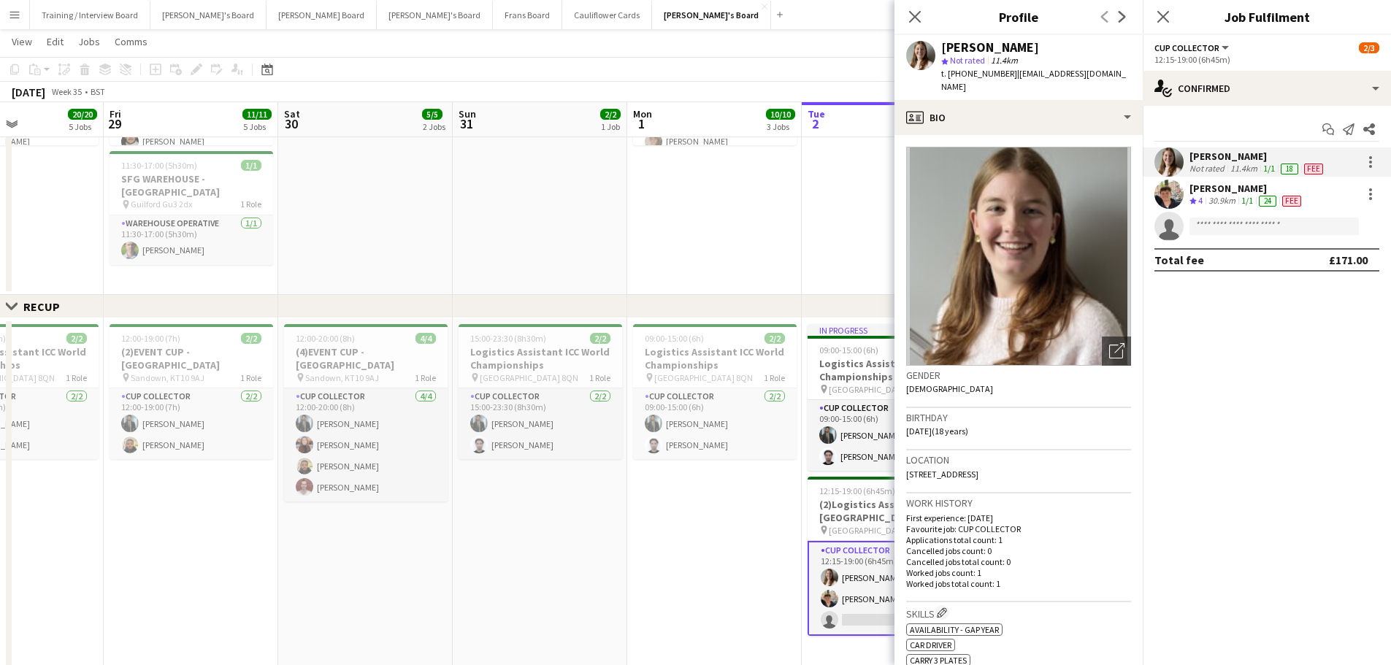
click at [734, 187] on app-date-cell "09:00-17:00 (8h) 6/6 SFG WAREHOUSE - [GEOGRAPHIC_DATA] pin Guilford Gu3 2dx 2 R…" at bounding box center [714, 109] width 174 height 372
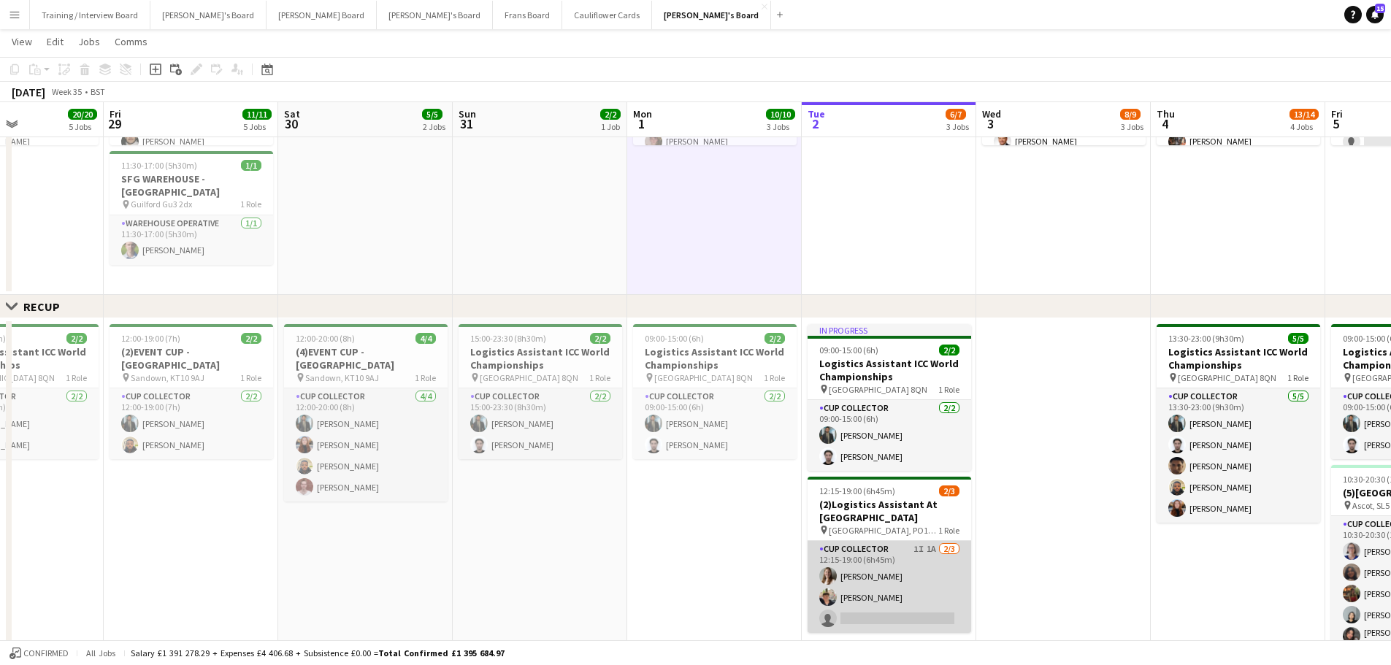
click at [878, 602] on app-card-role "CUP COLLECTOR 1I 1A 2/3 12:15-19:00 (6h45m) Alice Stratton-Brown Eric Roberts s…" at bounding box center [889, 587] width 164 height 92
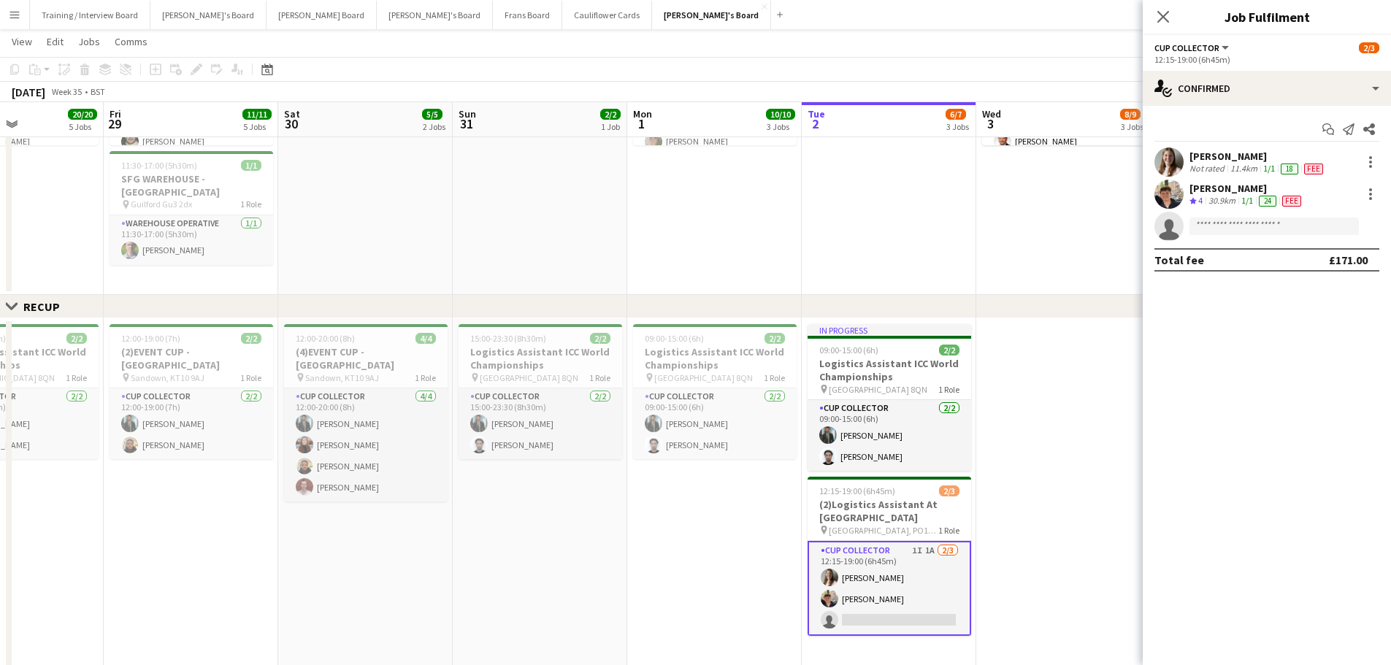
click at [1217, 191] on div "[PERSON_NAME]" at bounding box center [1246, 188] width 115 height 13
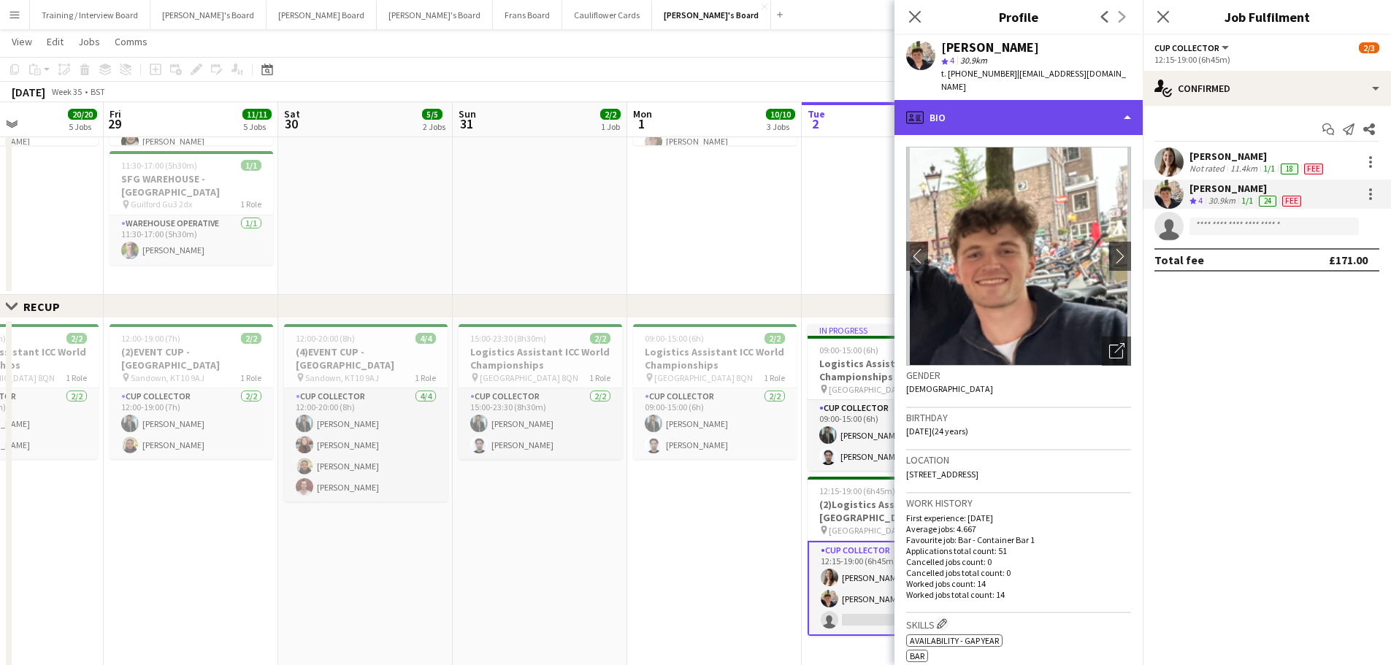
click at [1028, 100] on div "profile Bio" at bounding box center [1018, 117] width 248 height 35
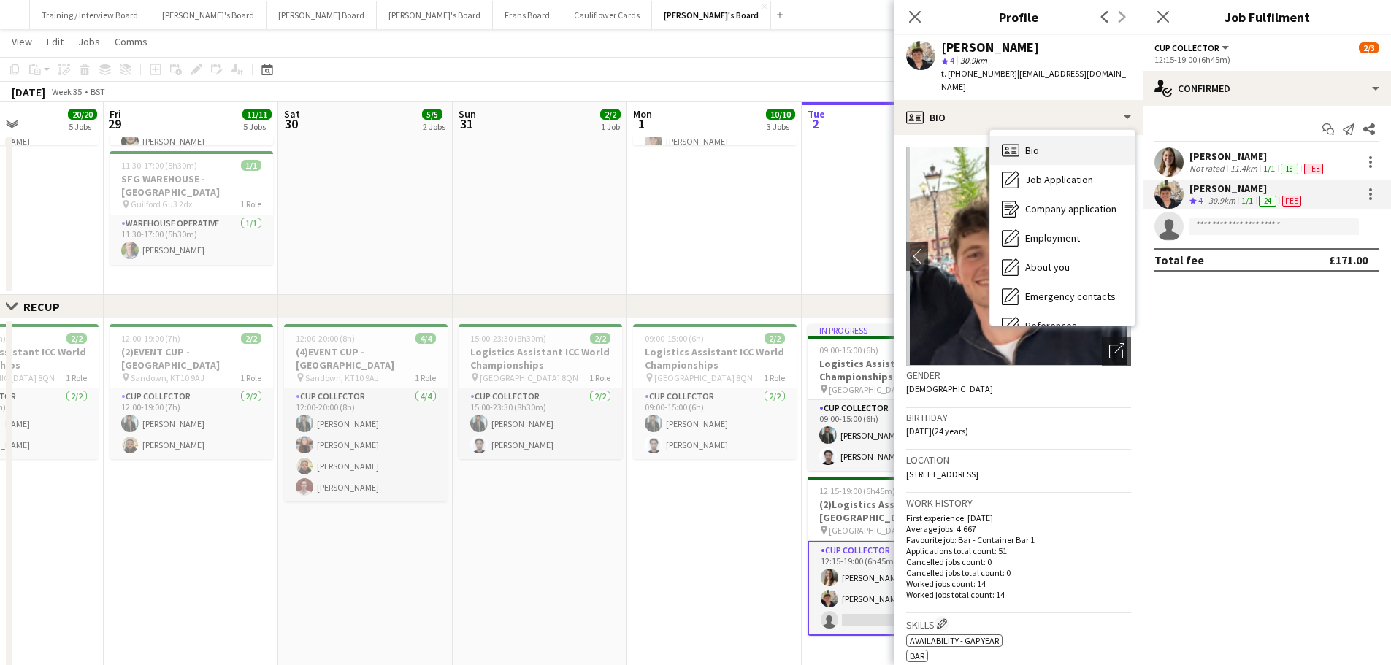
click at [1088, 139] on div "Bio Bio" at bounding box center [1062, 150] width 145 height 29
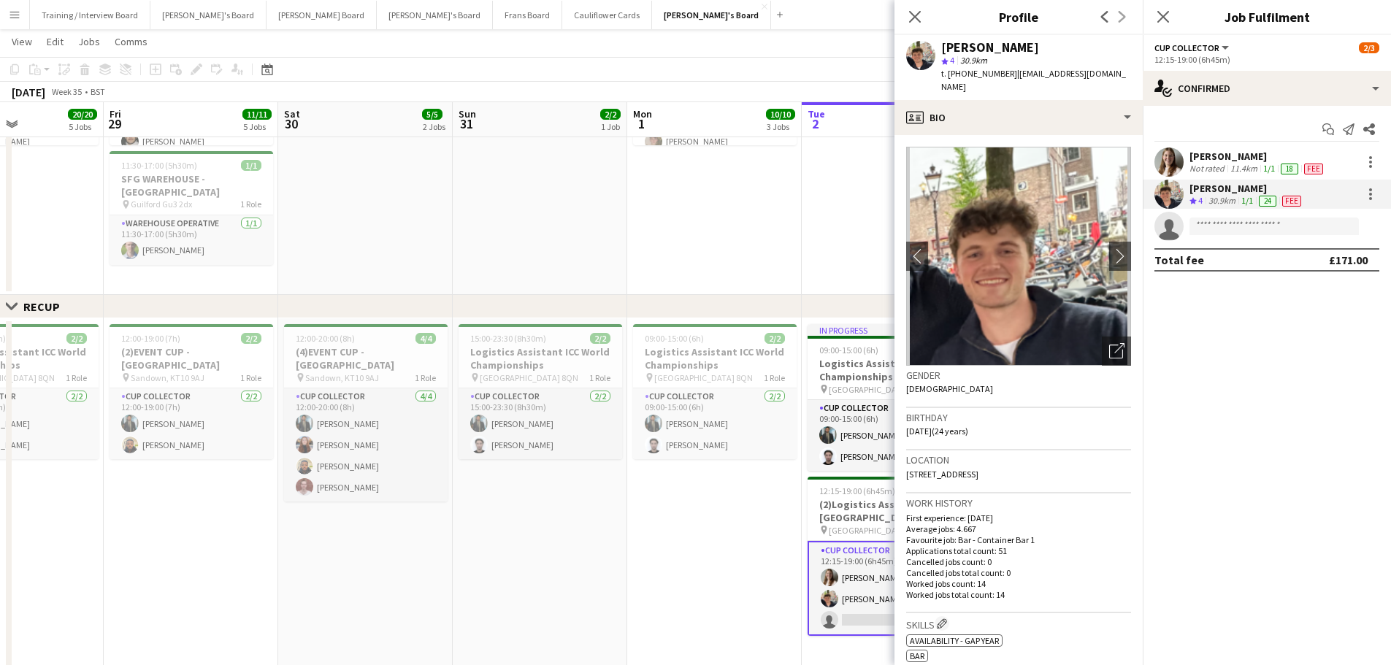
click at [856, 235] on app-date-cell at bounding box center [889, 109] width 174 height 372
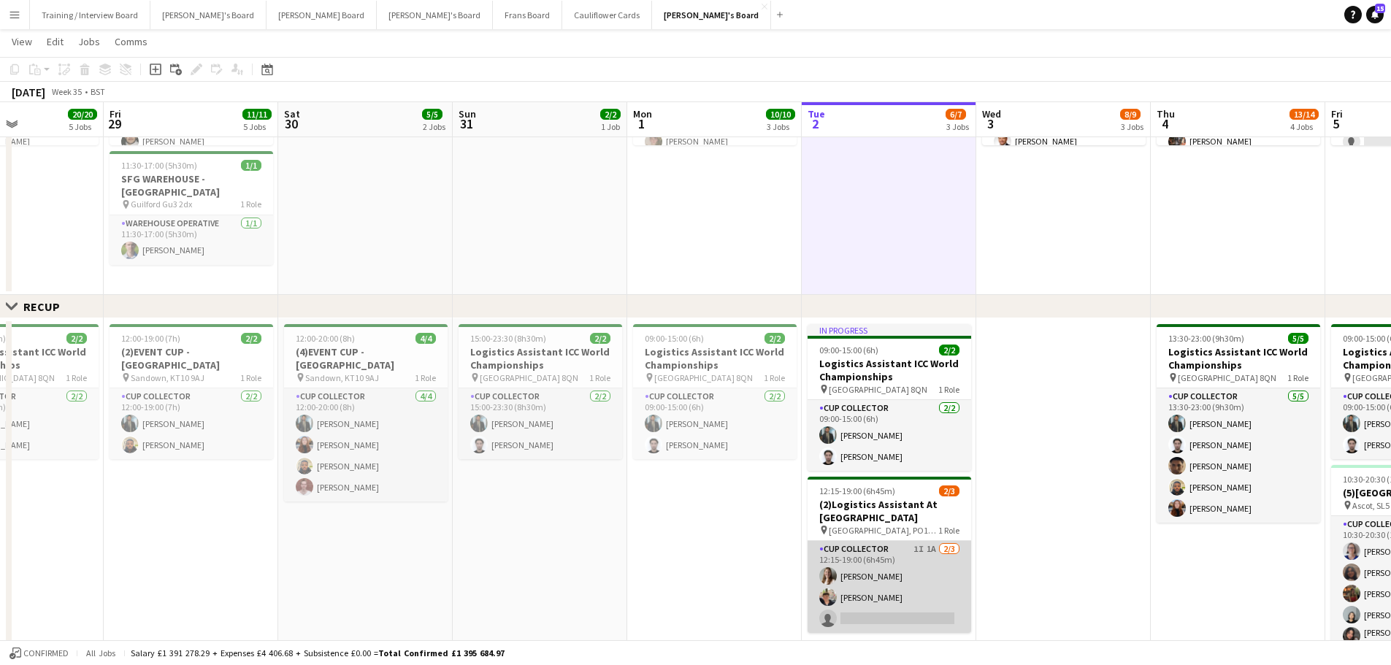
click at [903, 573] on app-card-role "CUP COLLECTOR 1I 1A 2/3 12:15-19:00 (6h45m) Alice Stratton-Brown Eric Roberts s…" at bounding box center [889, 587] width 164 height 92
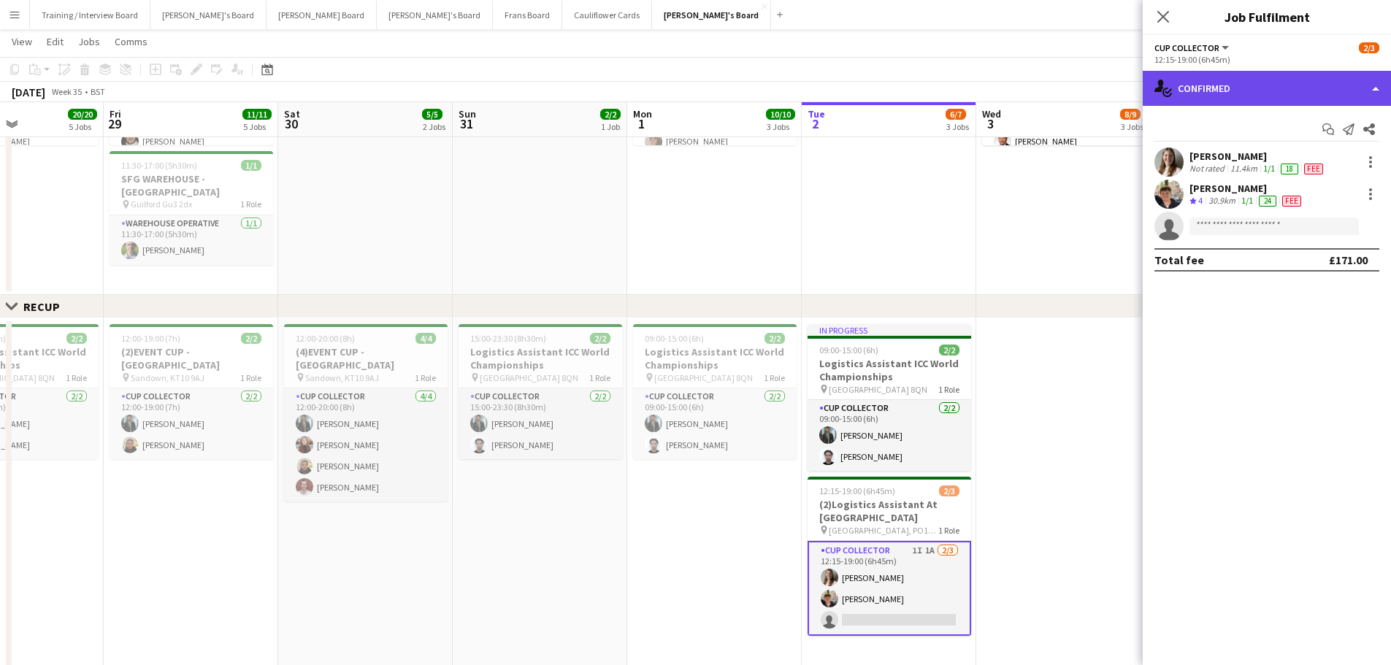
click at [1234, 82] on div "single-neutral-actions-check-2 Confirmed" at bounding box center [1266, 88] width 248 height 35
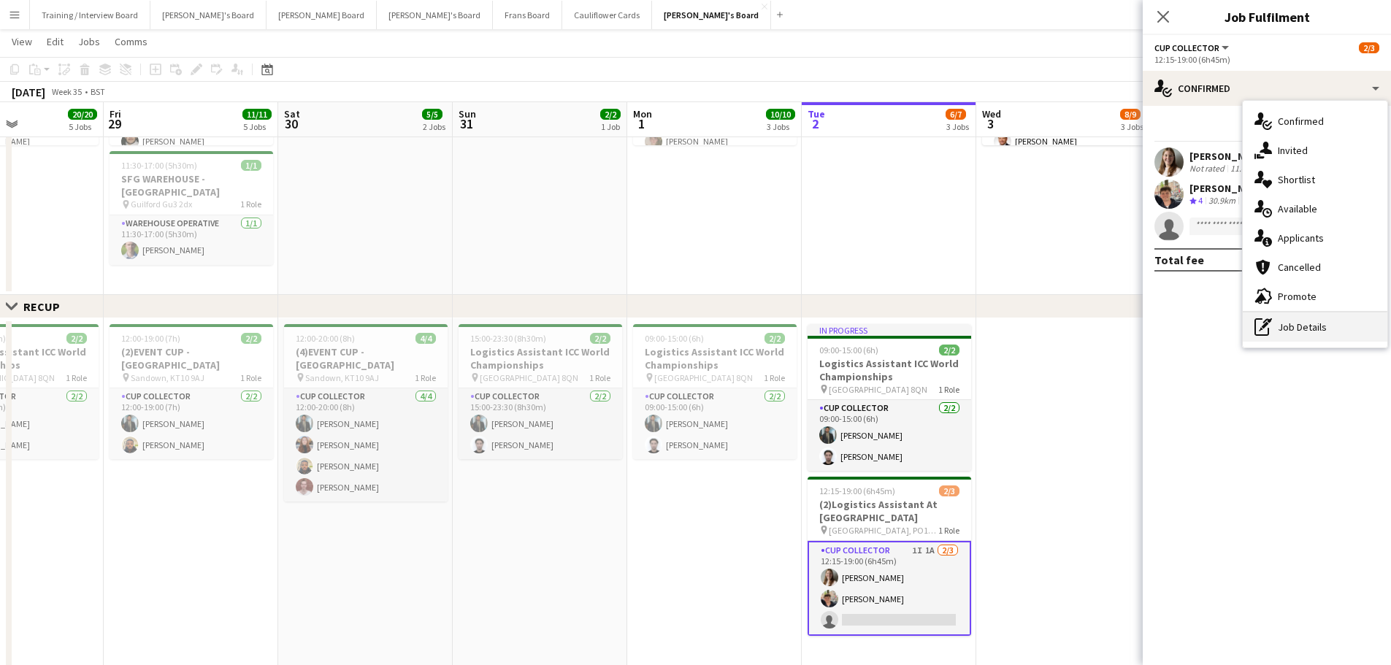
click at [1301, 318] on div "pen-write Job Details" at bounding box center [1314, 326] width 145 height 29
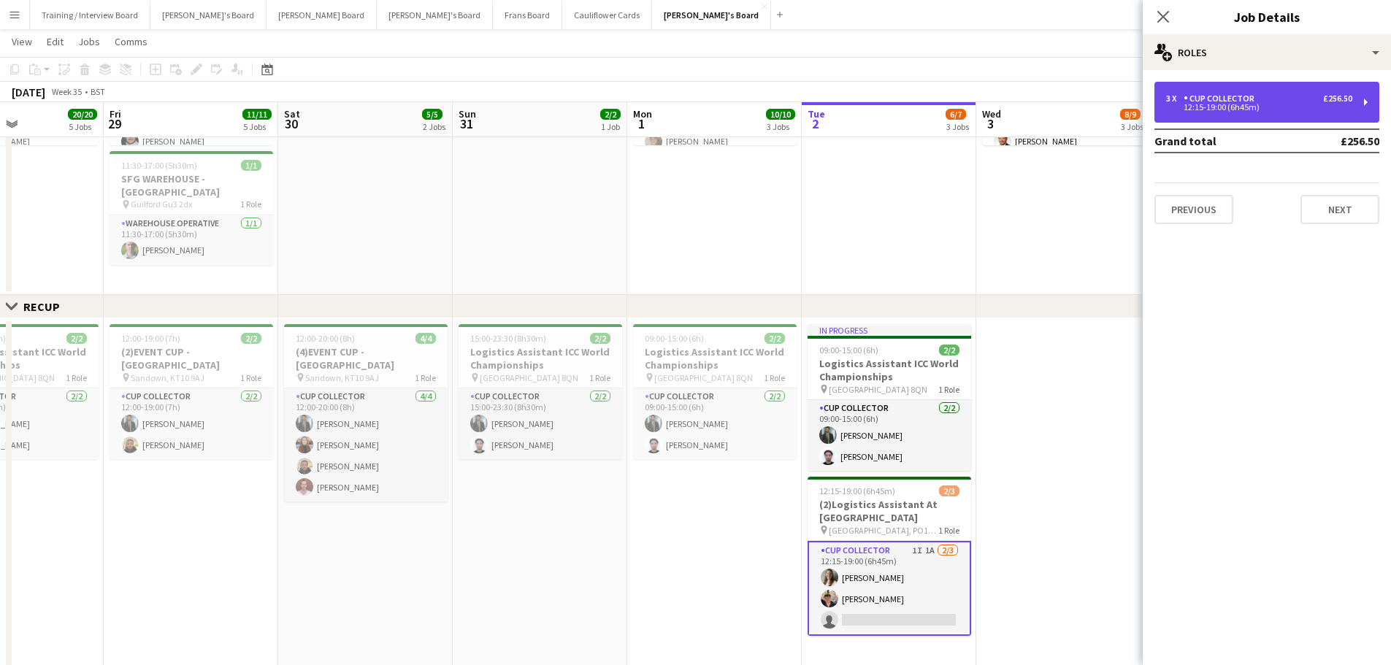
click at [1281, 94] on div "3 x CUP COLLECTOR £256.50" at bounding box center [1259, 98] width 186 height 10
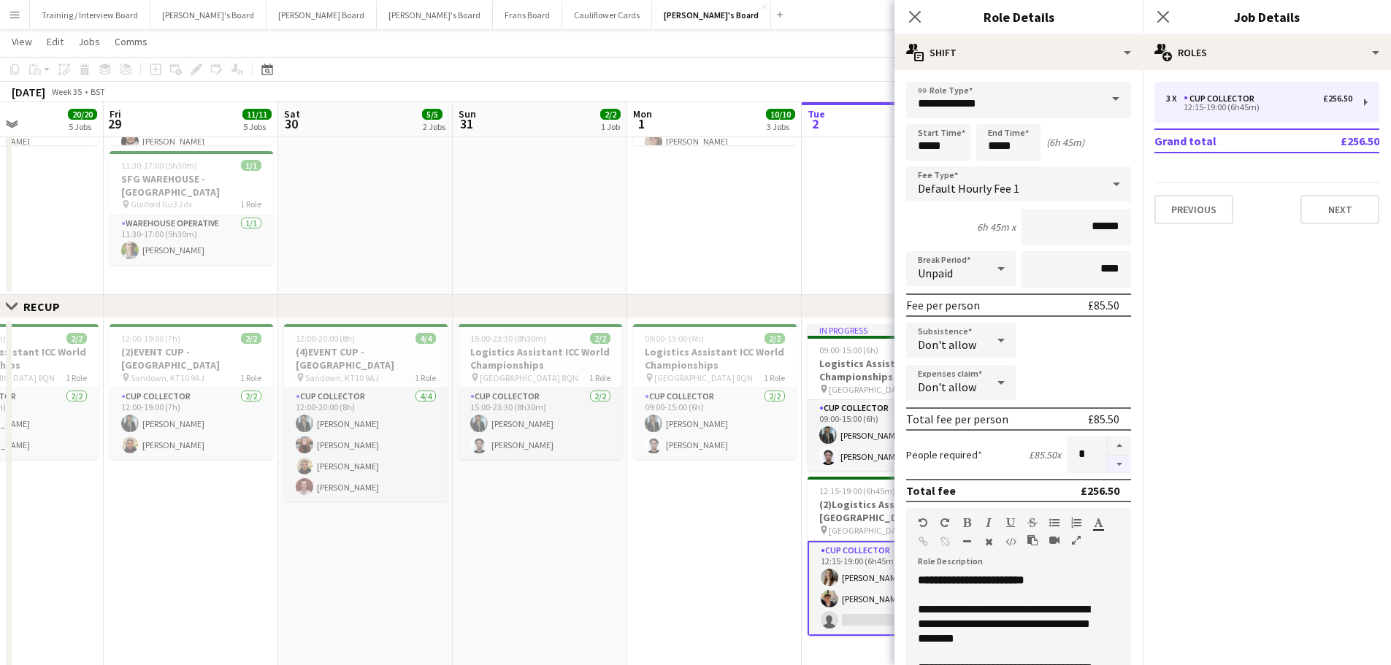
click at [1109, 467] on button "button" at bounding box center [1118, 465] width 23 height 18
type input "*"
click at [764, 220] on app-date-cell "09:00-17:00 (8h) 6/6 SFG WAREHOUSE - [GEOGRAPHIC_DATA] pin Guilford Gu3 2dx 2 R…" at bounding box center [714, 109] width 174 height 372
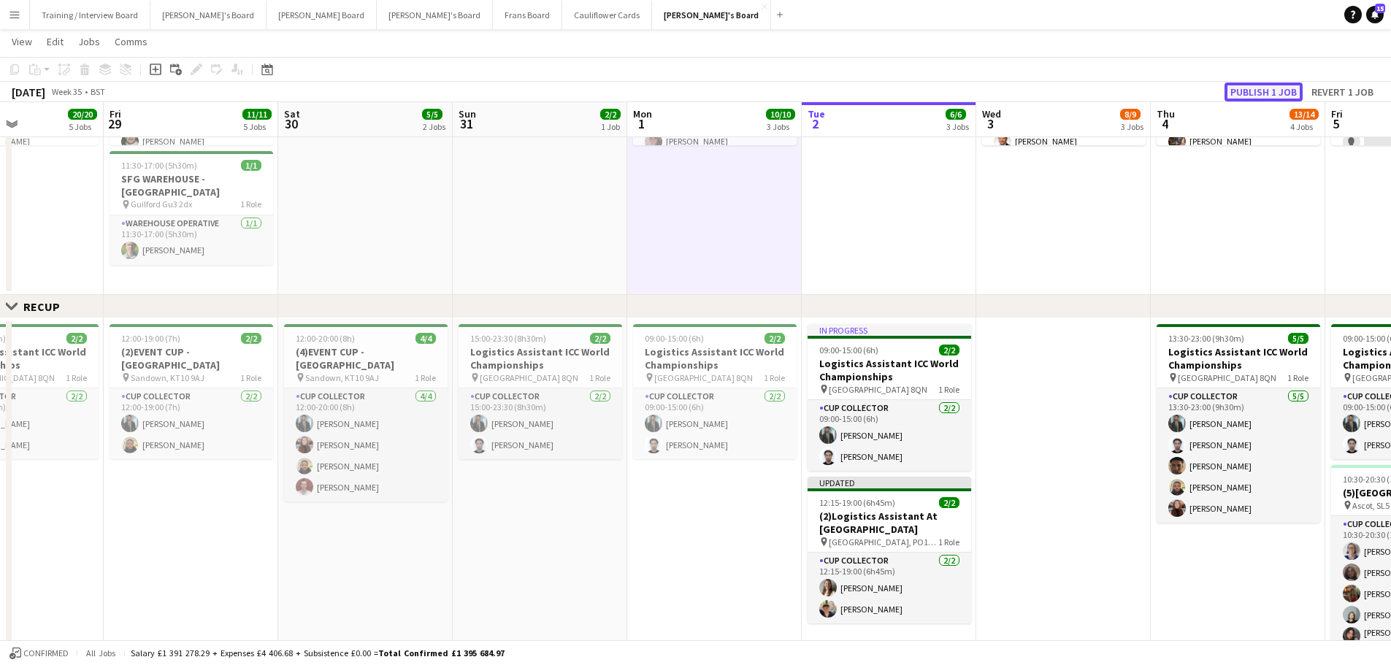
click at [1259, 85] on button "Publish 1 job" at bounding box center [1263, 91] width 78 height 19
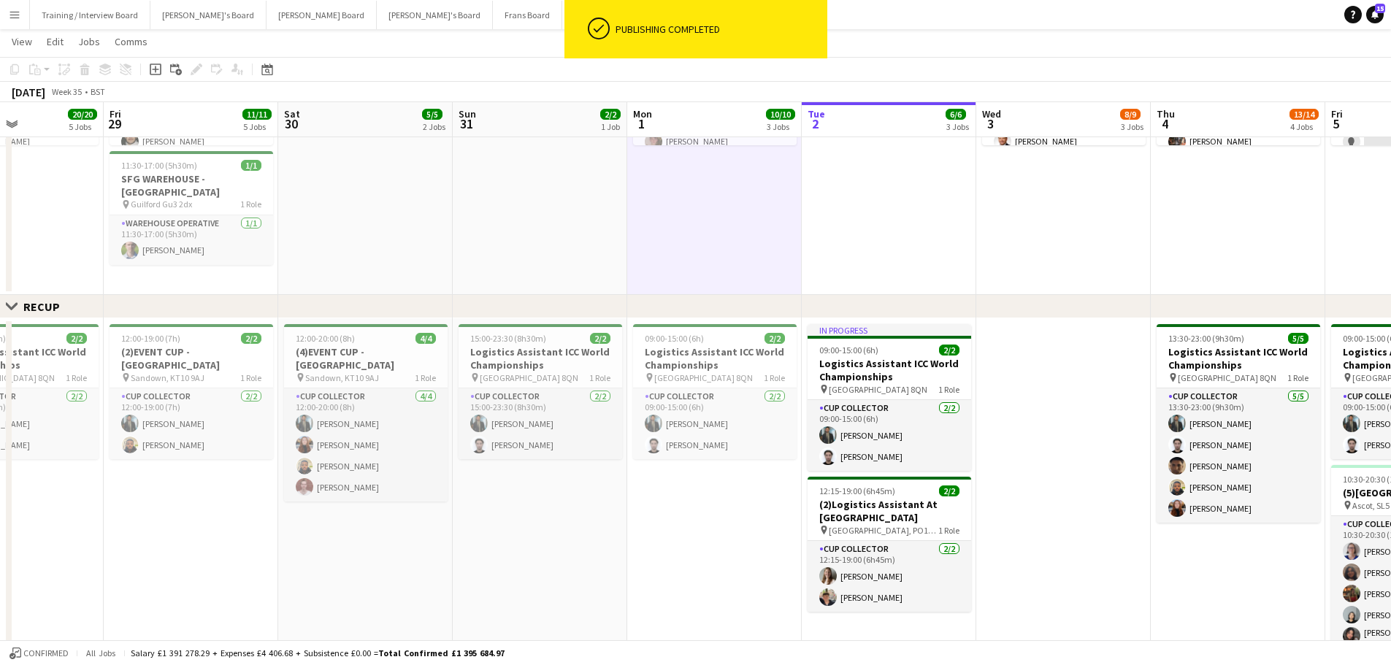
scroll to position [0, 450]
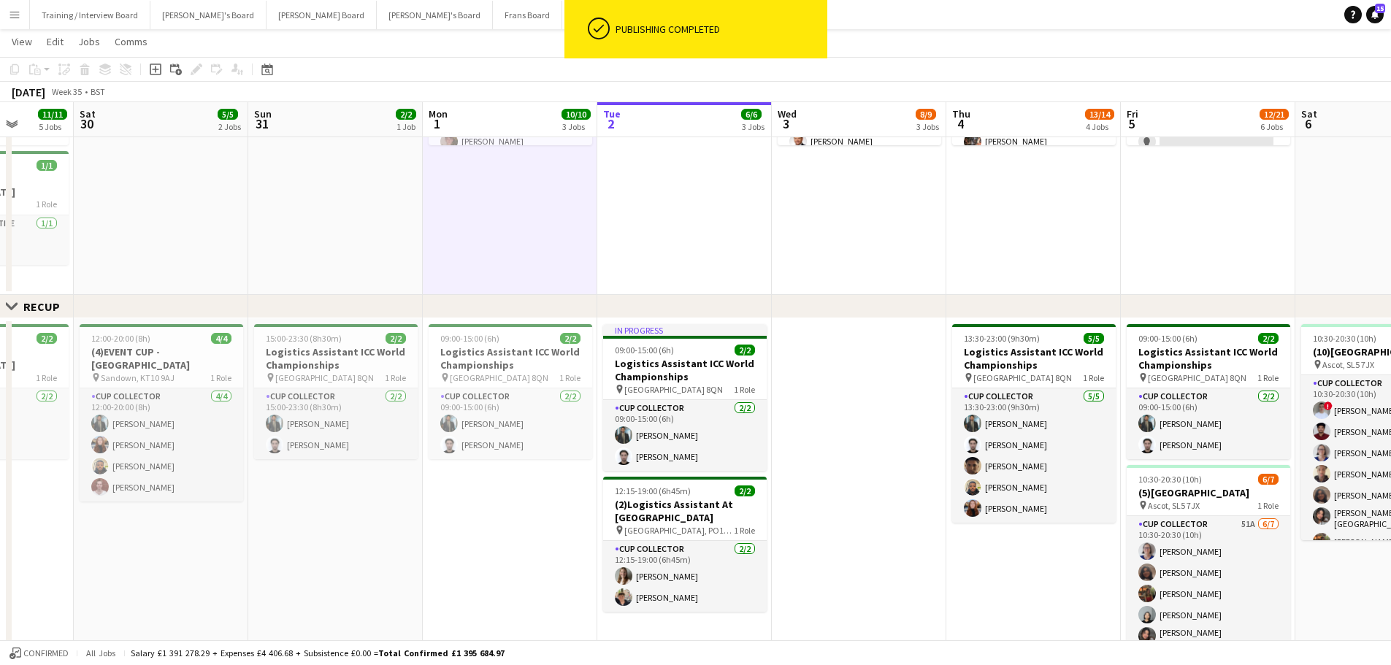
drag, startPoint x: 1058, startPoint y: 605, endPoint x: 821, endPoint y: 662, distance: 244.0
click at [821, 662] on app-board "Thomasina's Board View Day view expanded Day view collapsed Month view Date pic…" at bounding box center [695, 430] width 1391 height 2159
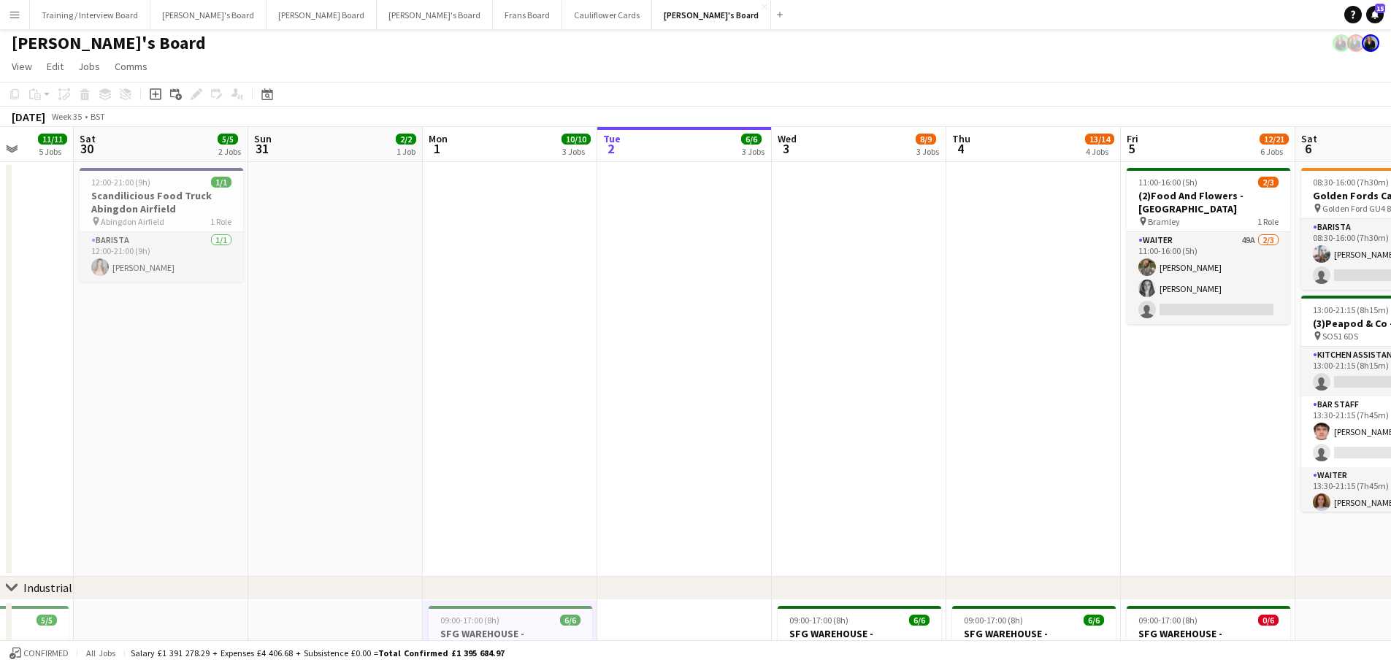
scroll to position [0, 0]
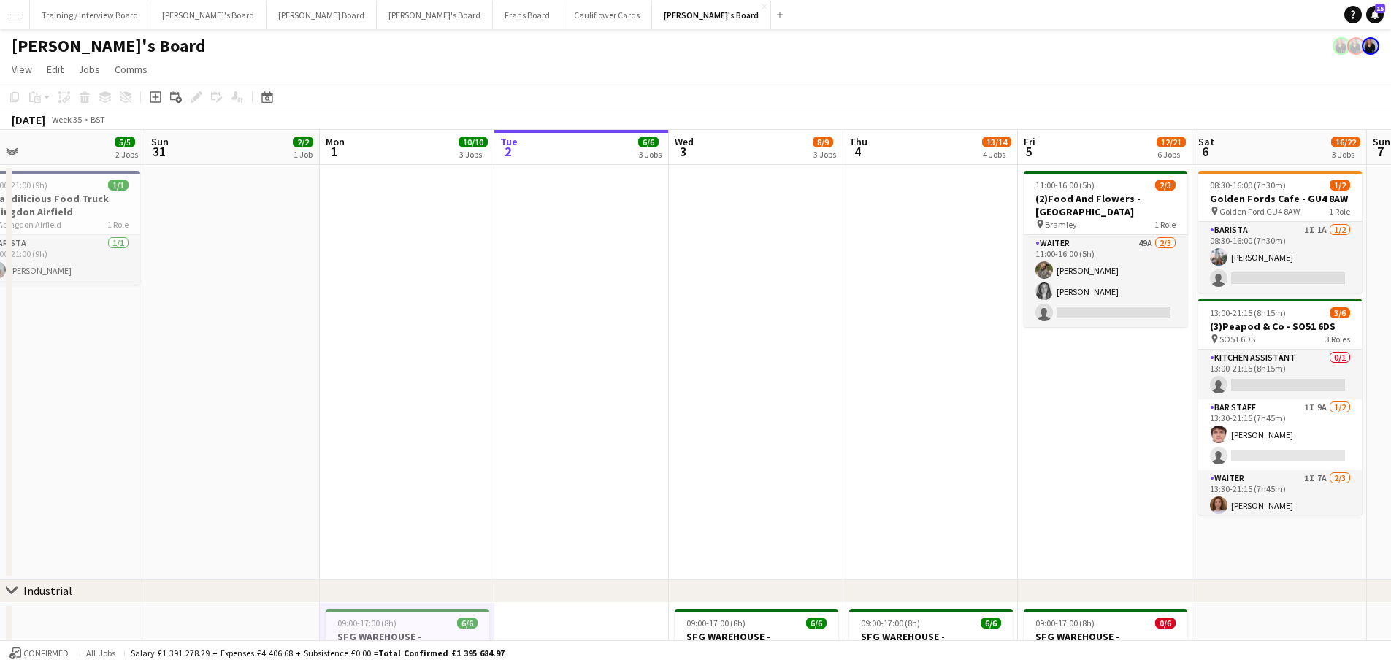
drag, startPoint x: 1177, startPoint y: 498, endPoint x: 781, endPoint y: 485, distance: 395.9
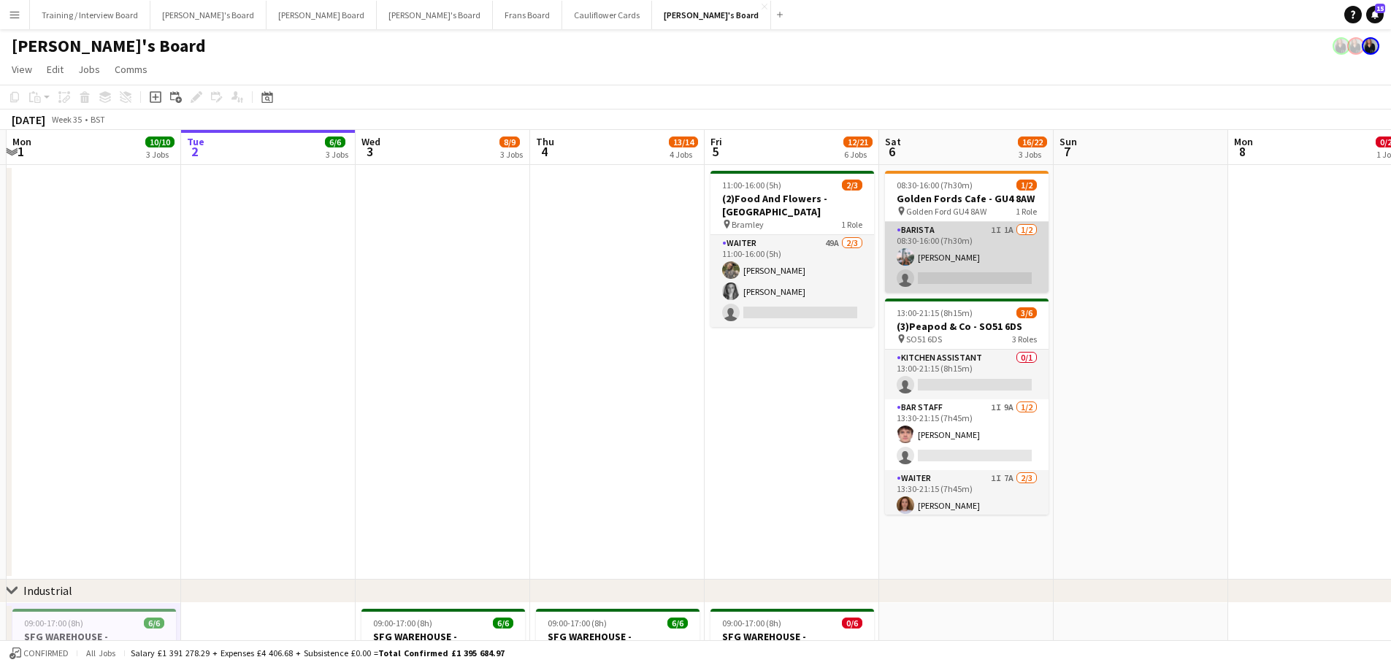
click at [965, 261] on app-card-role "Barista 1I 1A 1/2 08:30-16:00 (7h30m) Lucy Ginesi single-neutral-actions" at bounding box center [967, 257] width 164 height 71
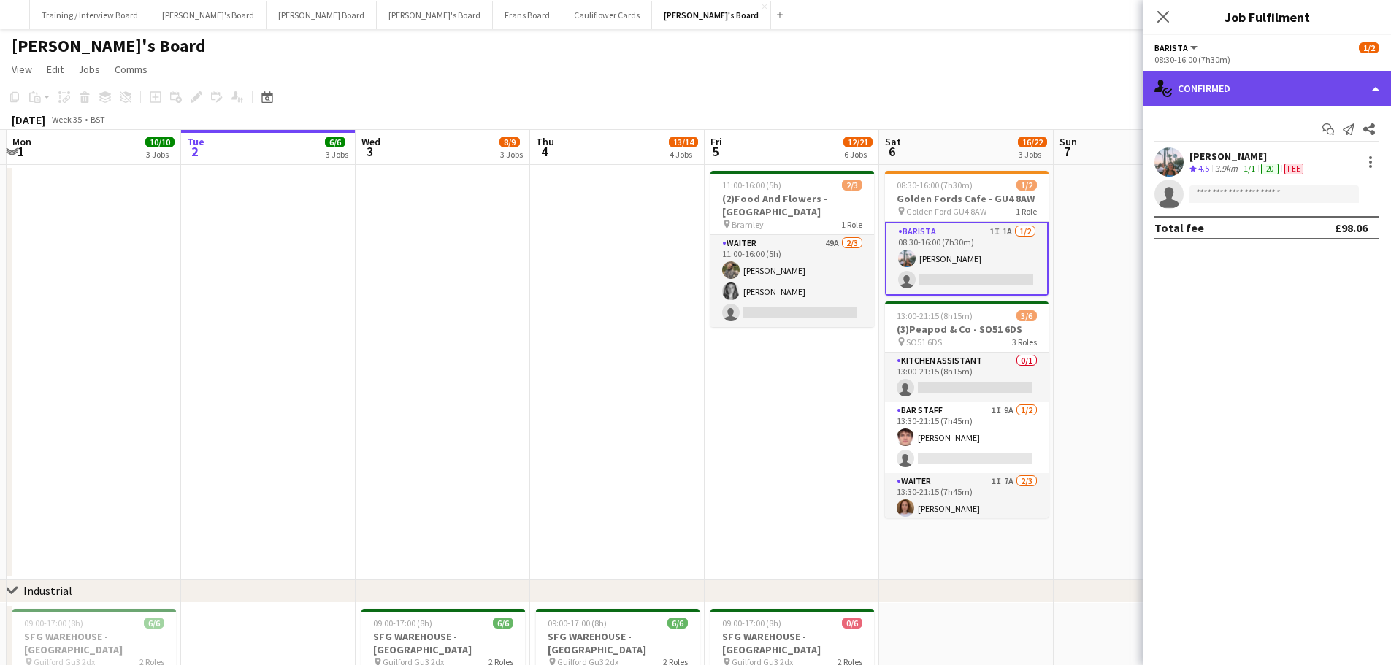
click at [1240, 74] on div "single-neutral-actions-check-2 Confirmed" at bounding box center [1266, 88] width 248 height 35
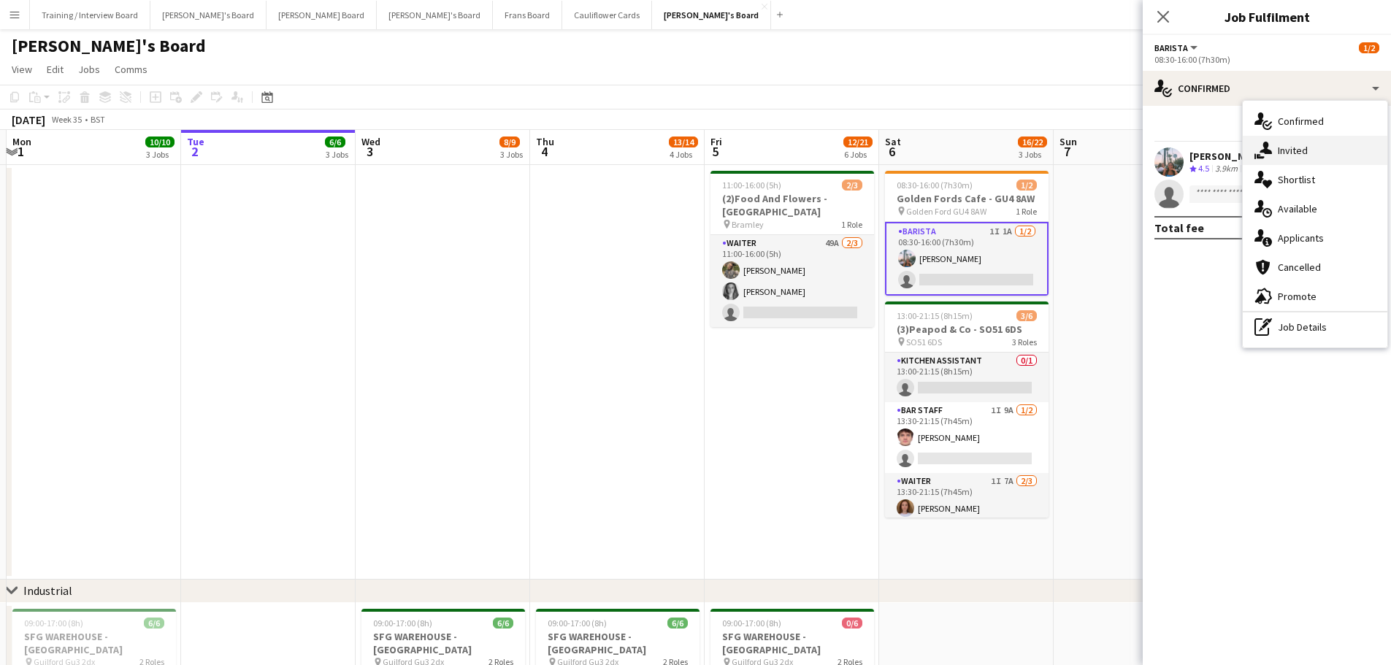
click at [1296, 152] on span "Invited" at bounding box center [1292, 150] width 30 height 13
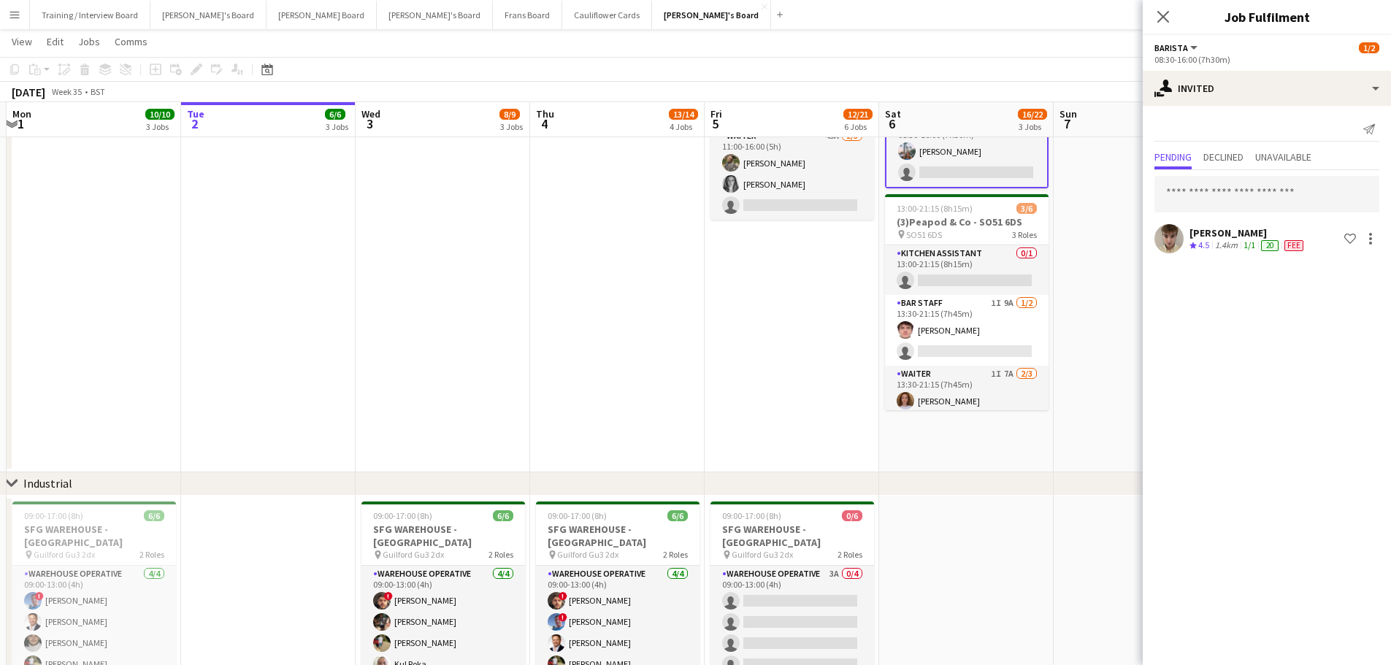
scroll to position [146, 0]
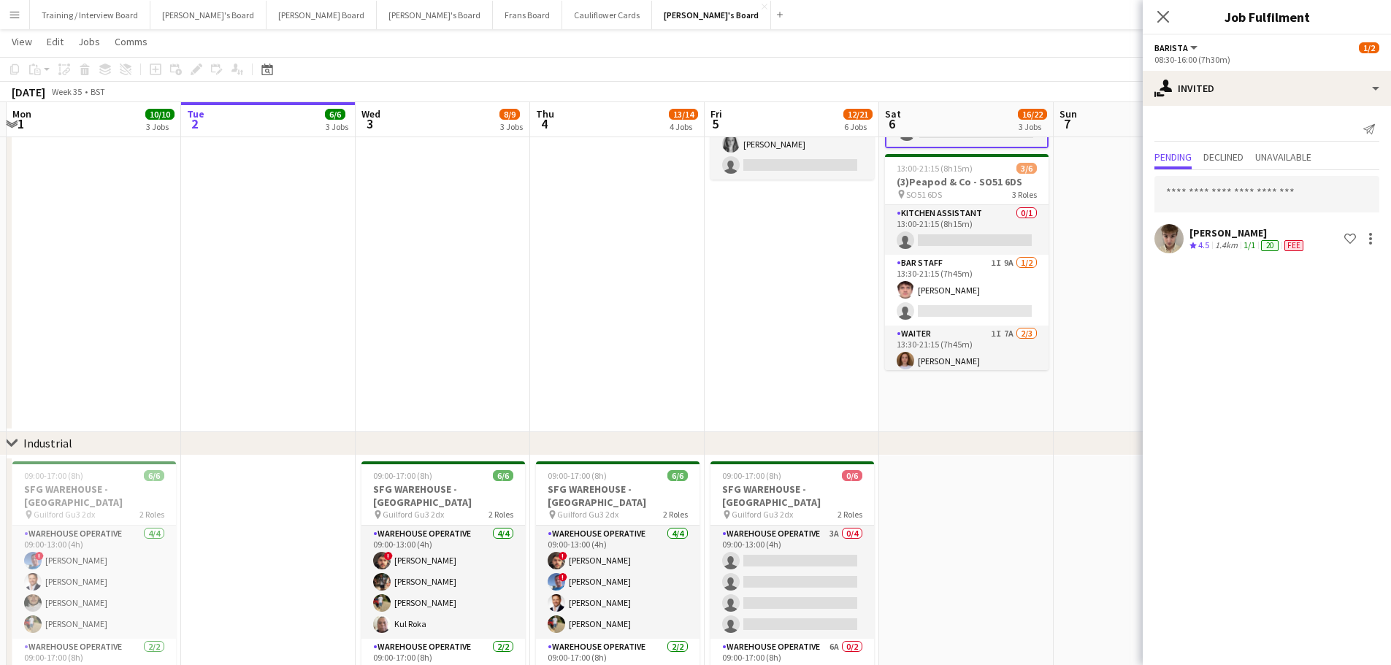
drag, startPoint x: 618, startPoint y: 404, endPoint x: 928, endPoint y: 405, distance: 309.5
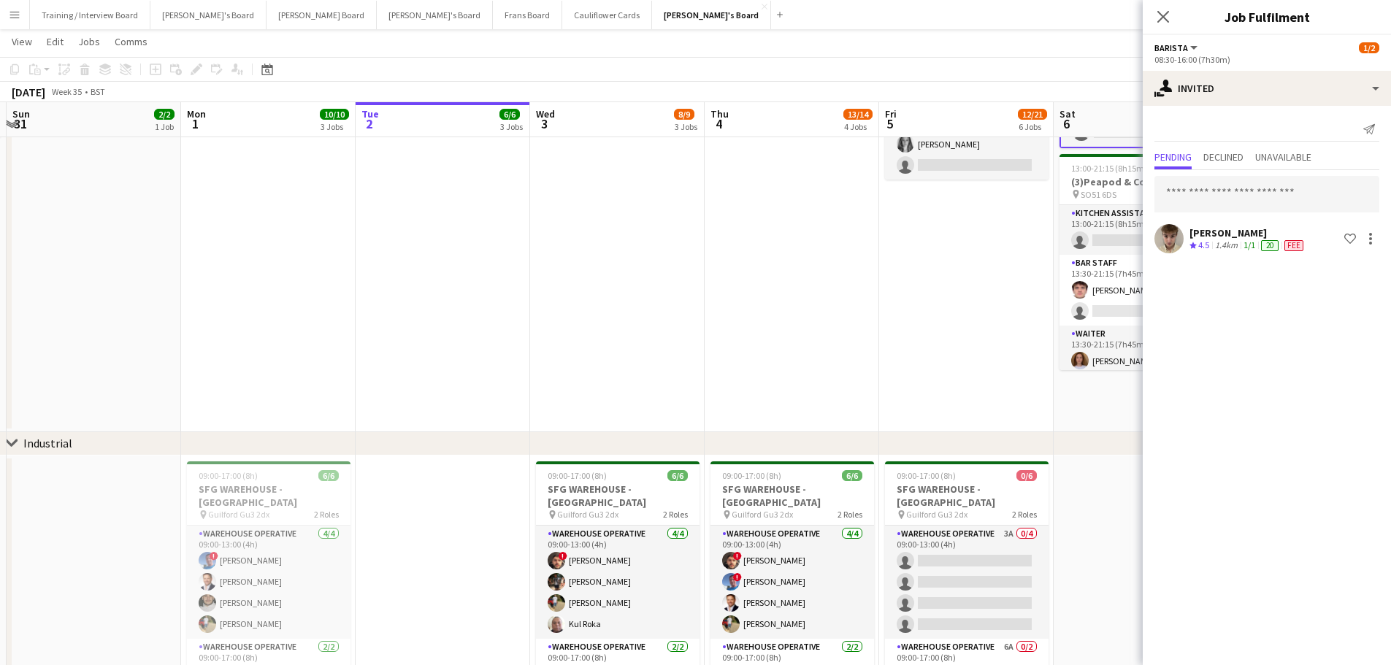
scroll to position [0, 382]
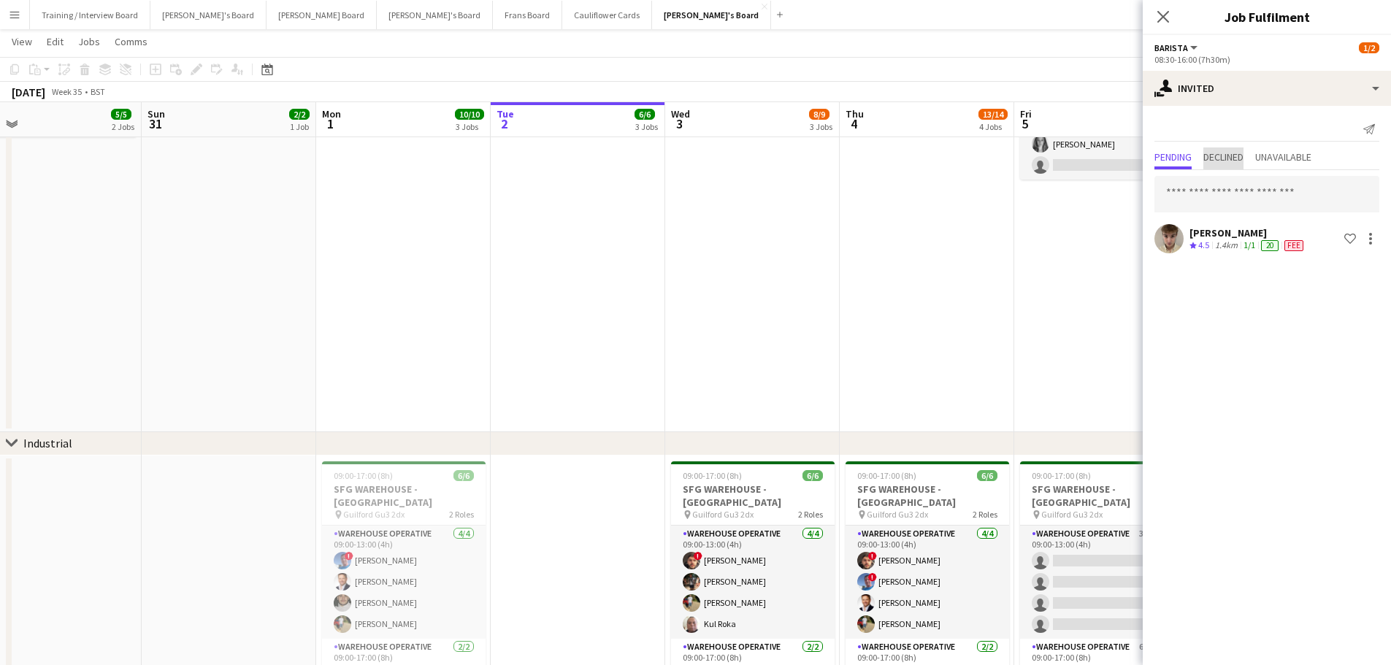
click at [1219, 152] on span "Declined" at bounding box center [1223, 157] width 40 height 10
click at [1236, 201] on div "16.8km" at bounding box center [1228, 197] width 33 height 12
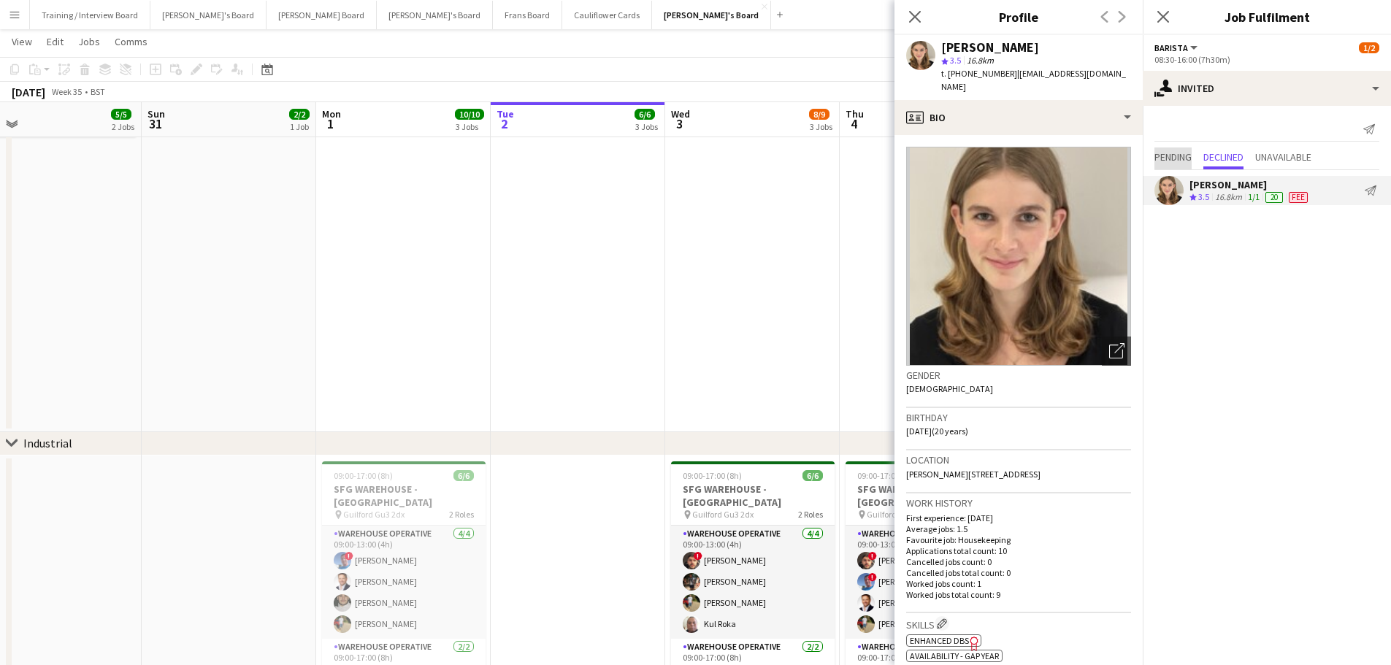
click at [1180, 158] on span "Pending" at bounding box center [1172, 157] width 37 height 10
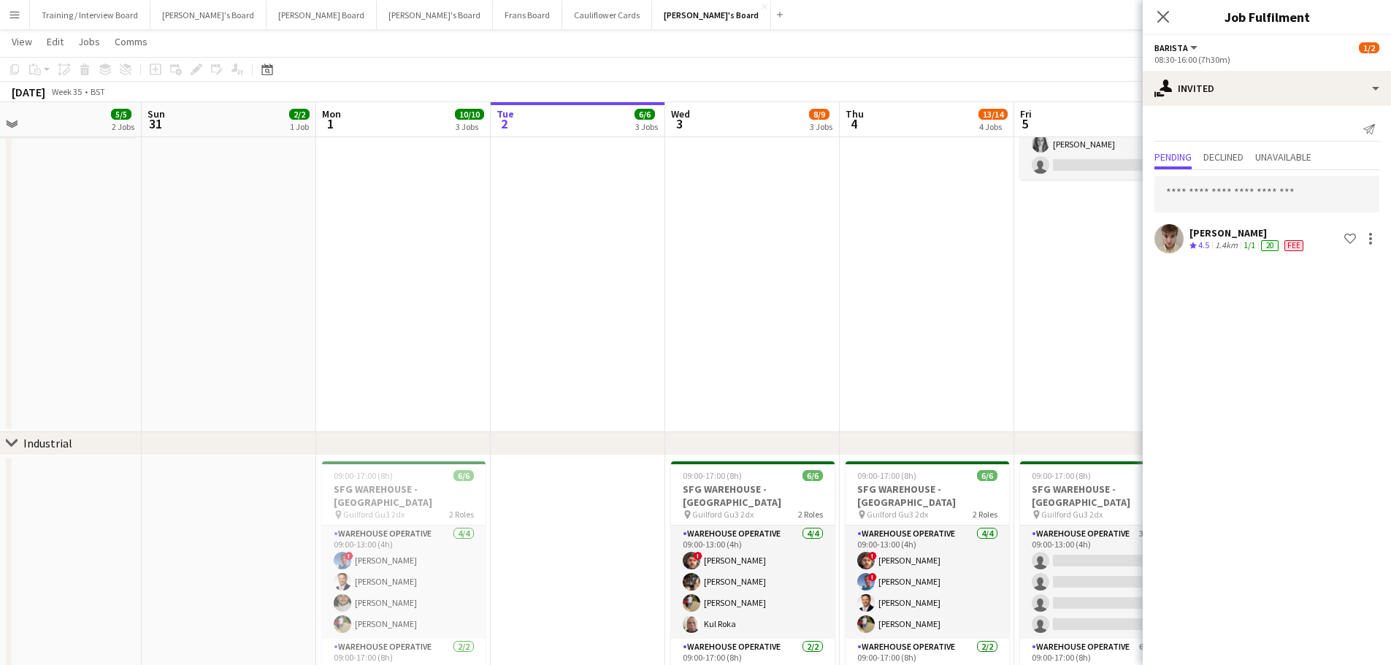
click at [1003, 252] on app-date-cell at bounding box center [926, 225] width 174 height 415
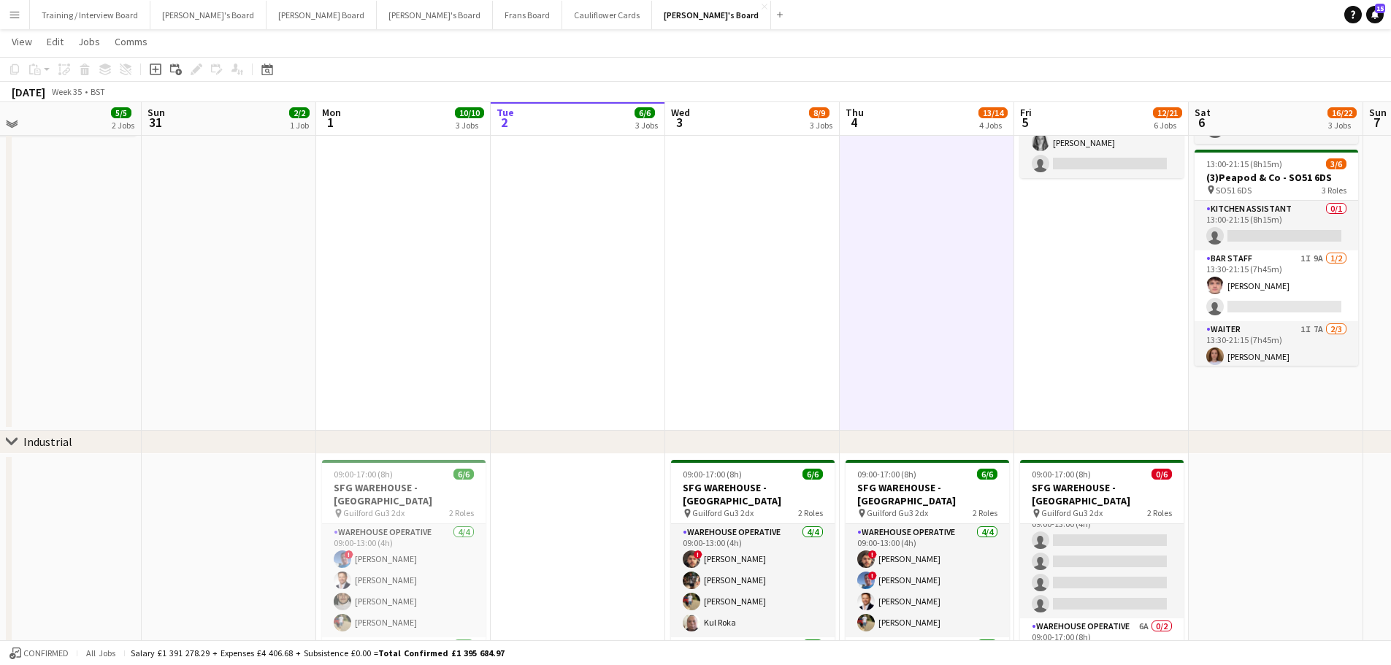
scroll to position [146, 0]
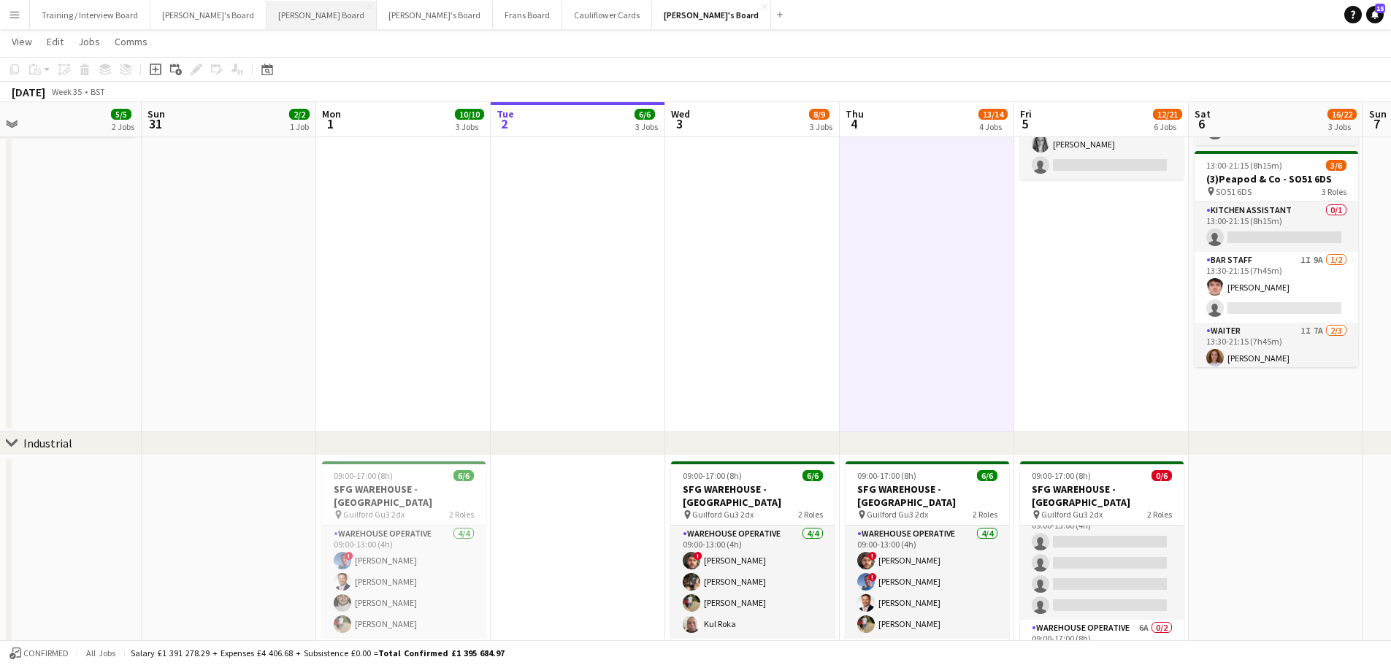
click at [281, 21] on button "Dean's Board Close" at bounding box center [321, 15] width 110 height 28
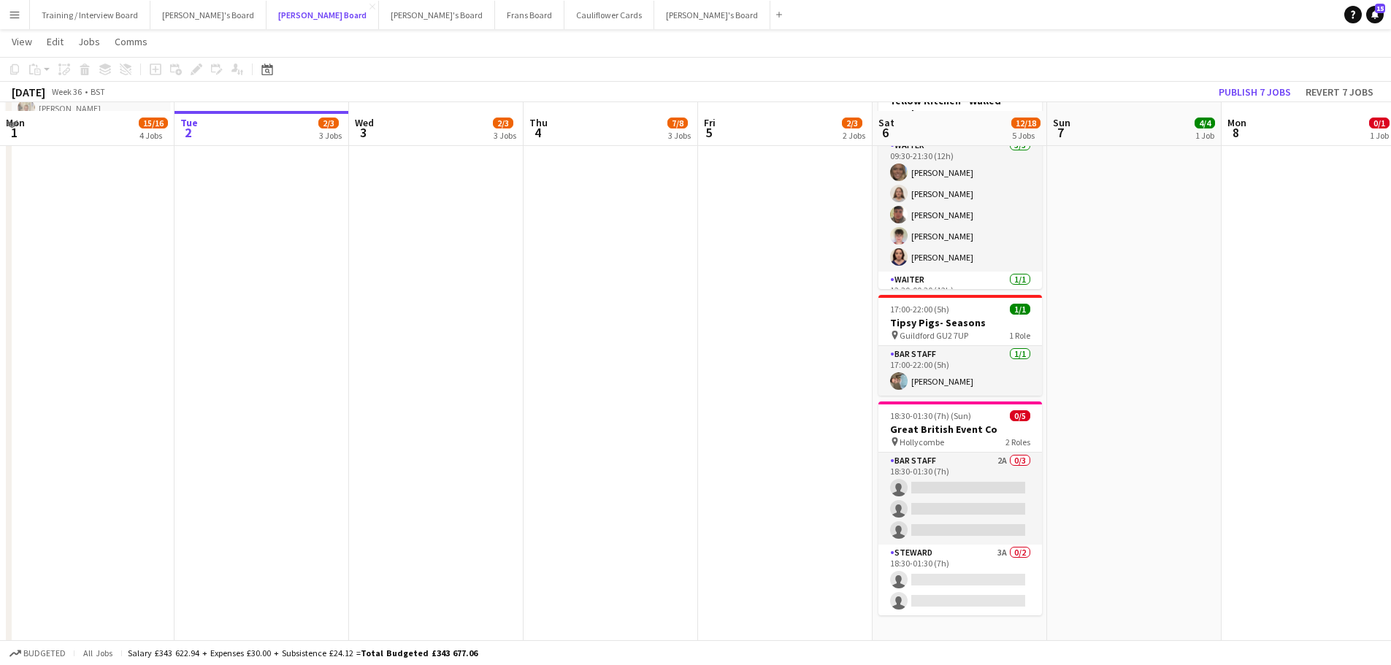
scroll to position [219, 0]
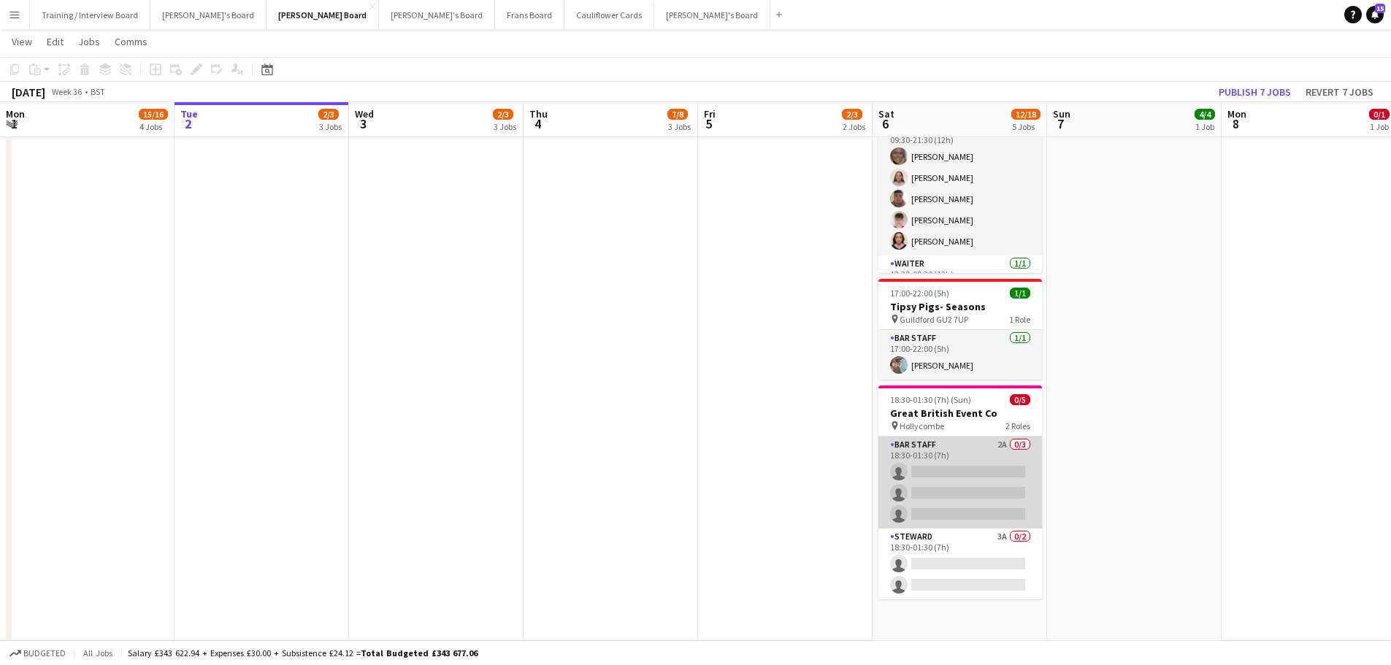
click at [1008, 454] on app-card-role "BAR STAFF 2A 0/3 18:30-01:30 (7h) single-neutral-actions single-neutral-actions…" at bounding box center [960, 483] width 164 height 92
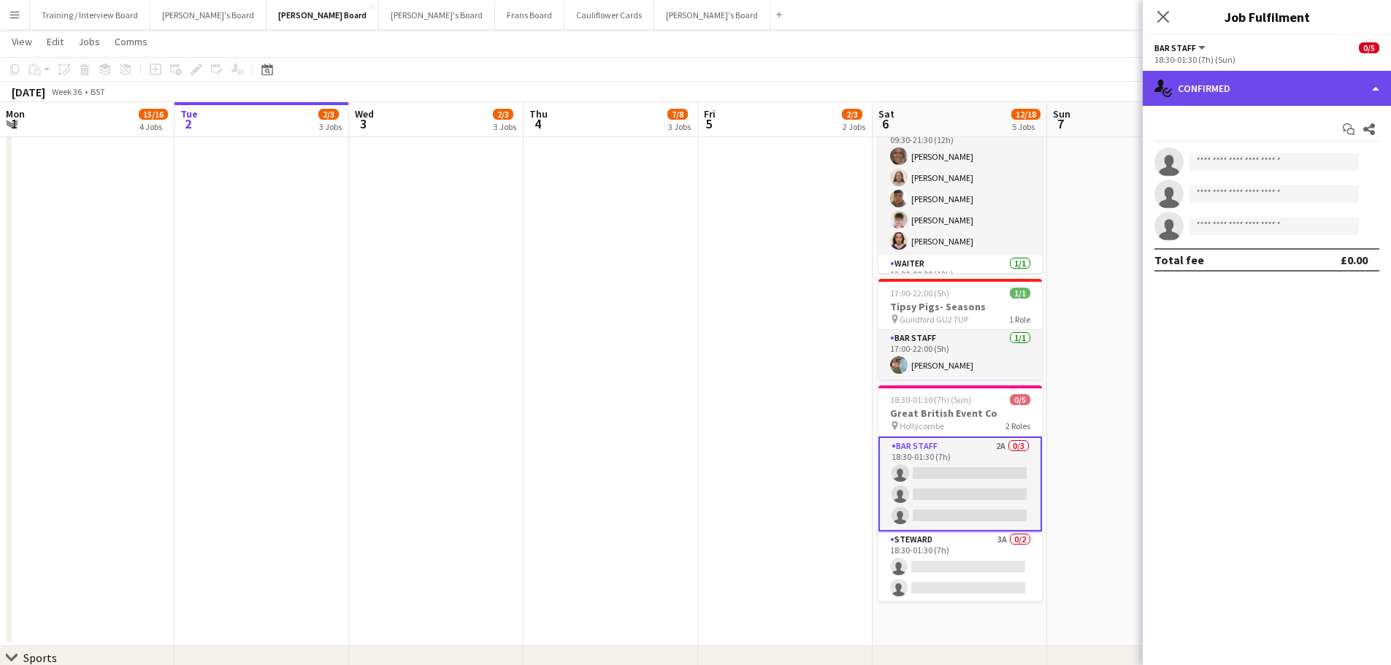
click at [1318, 91] on div "single-neutral-actions-check-2 Confirmed" at bounding box center [1266, 88] width 248 height 35
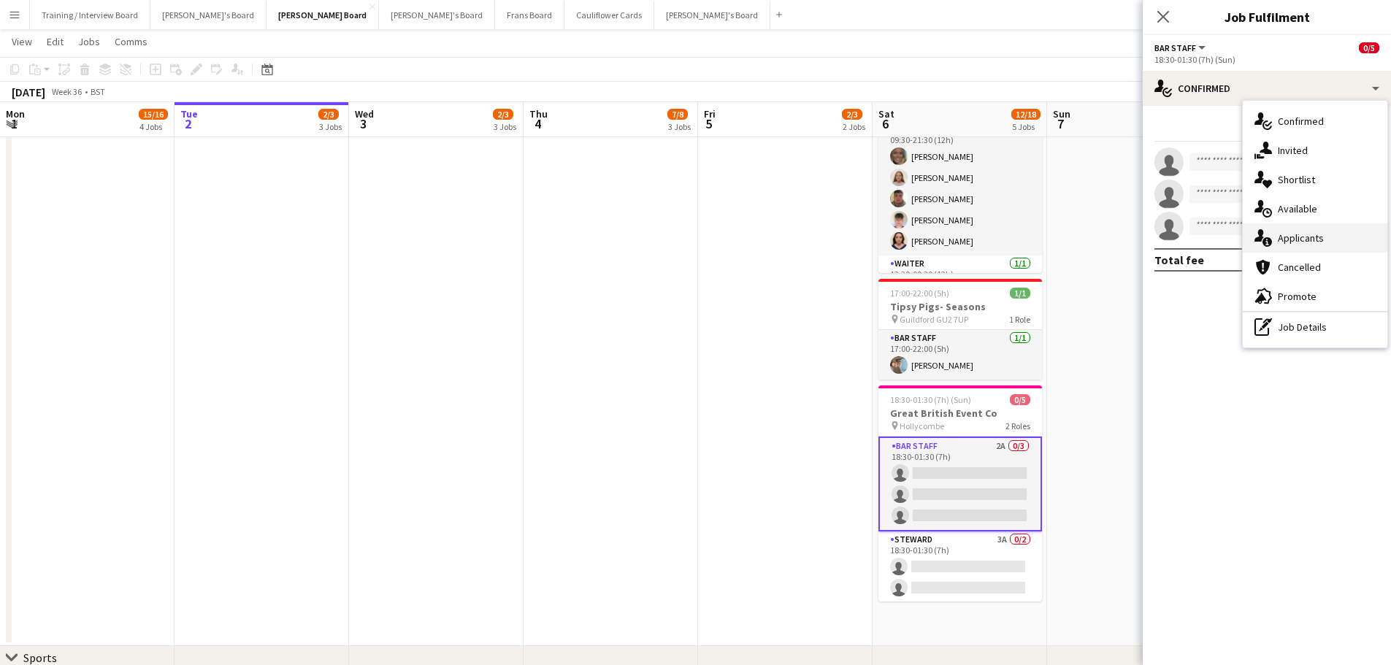
click at [1311, 231] on span "Applicants" at bounding box center [1300, 237] width 46 height 13
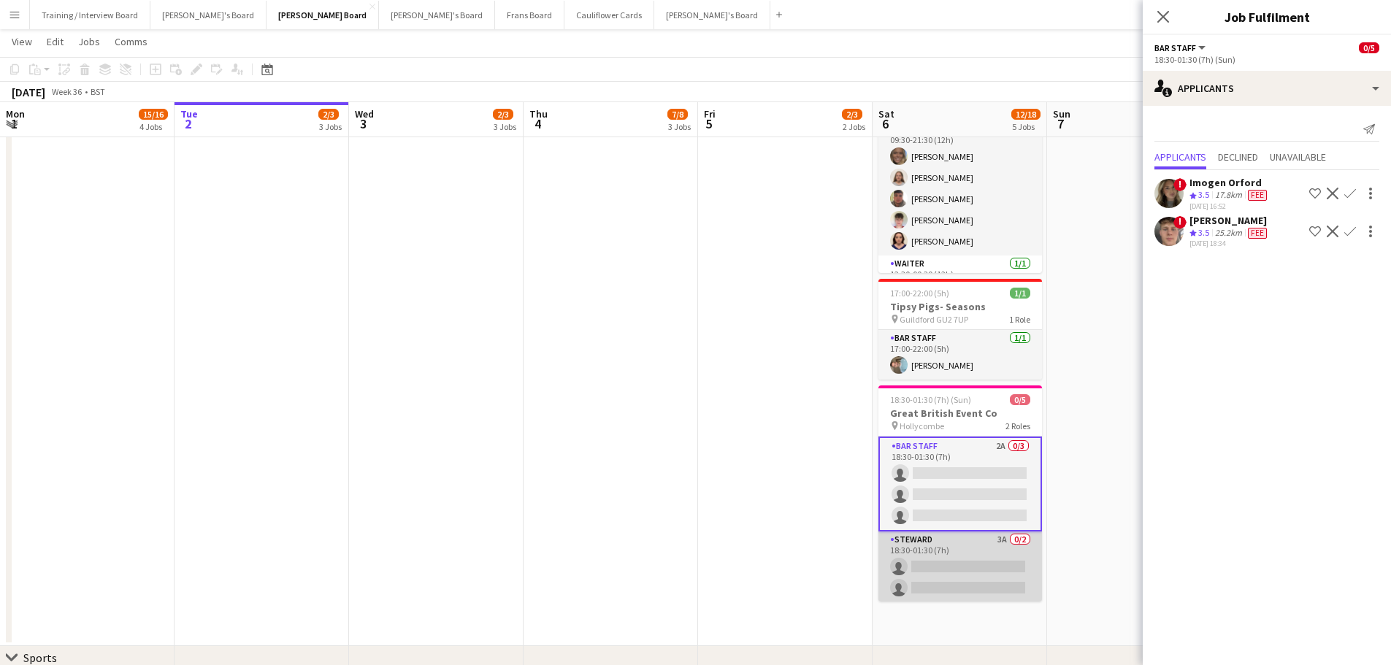
click at [994, 556] on app-card-role "Steward 3A 0/2 18:30-01:30 (7h) single-neutral-actions single-neutral-actions" at bounding box center [960, 566] width 164 height 71
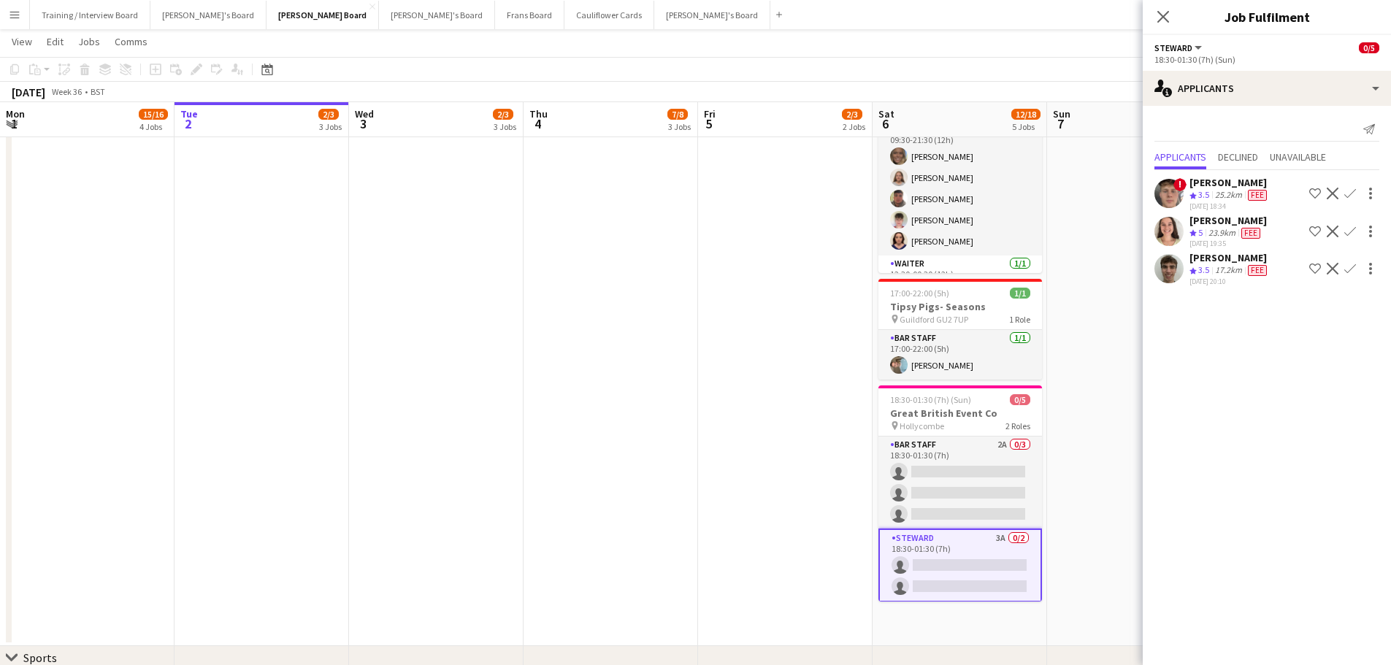
click at [1217, 226] on div "[PERSON_NAME]" at bounding box center [1227, 220] width 77 height 13
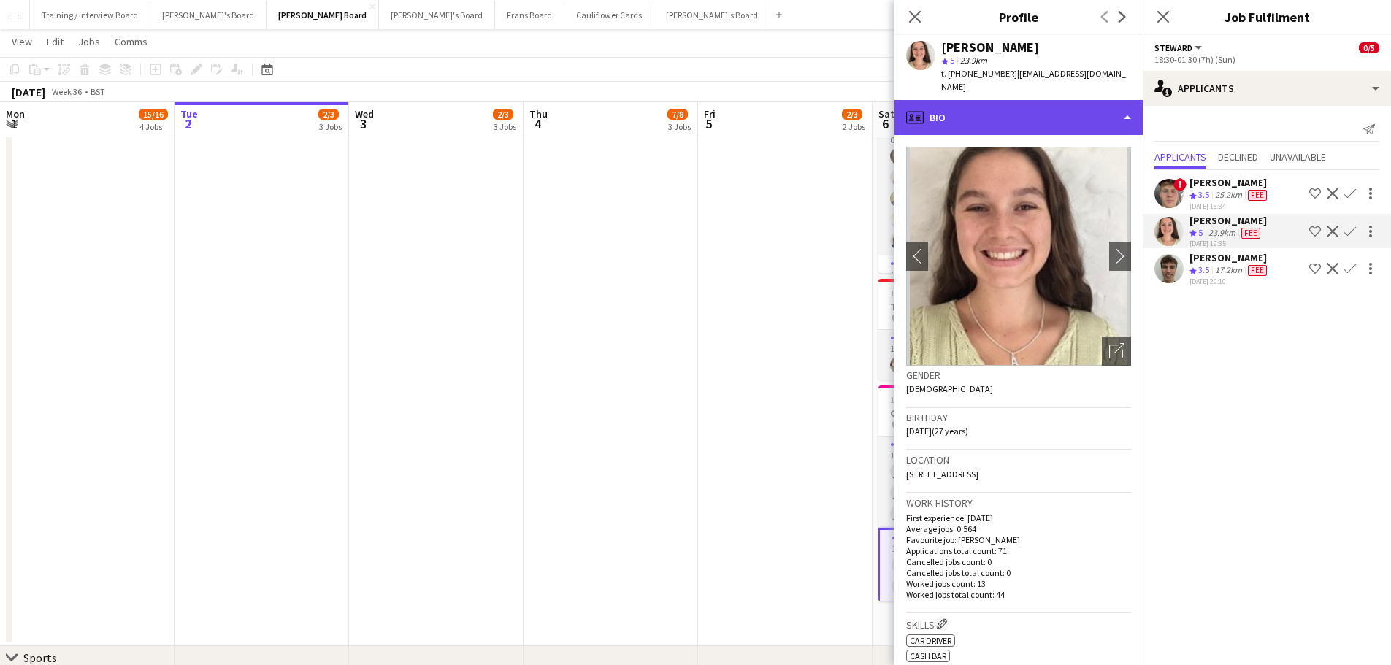
click at [1044, 108] on div "profile Bio" at bounding box center [1018, 117] width 248 height 35
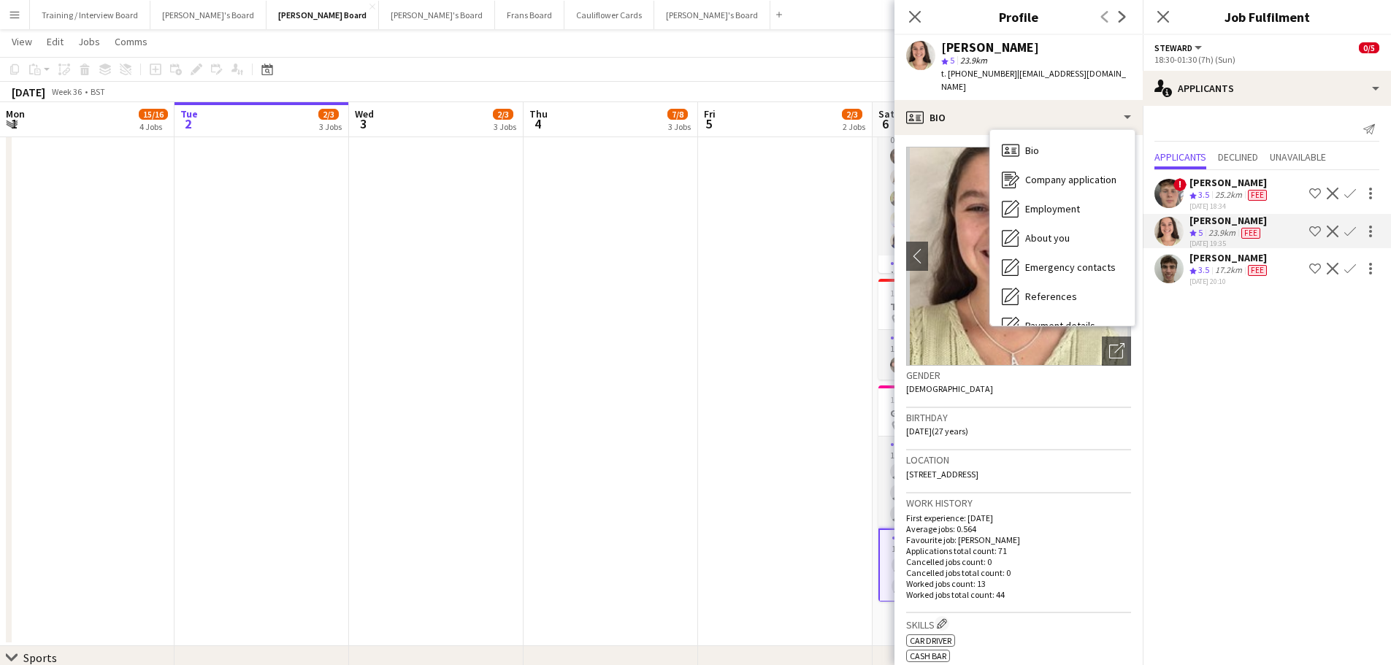
click at [1234, 198] on div "25.2km" at bounding box center [1228, 195] width 33 height 12
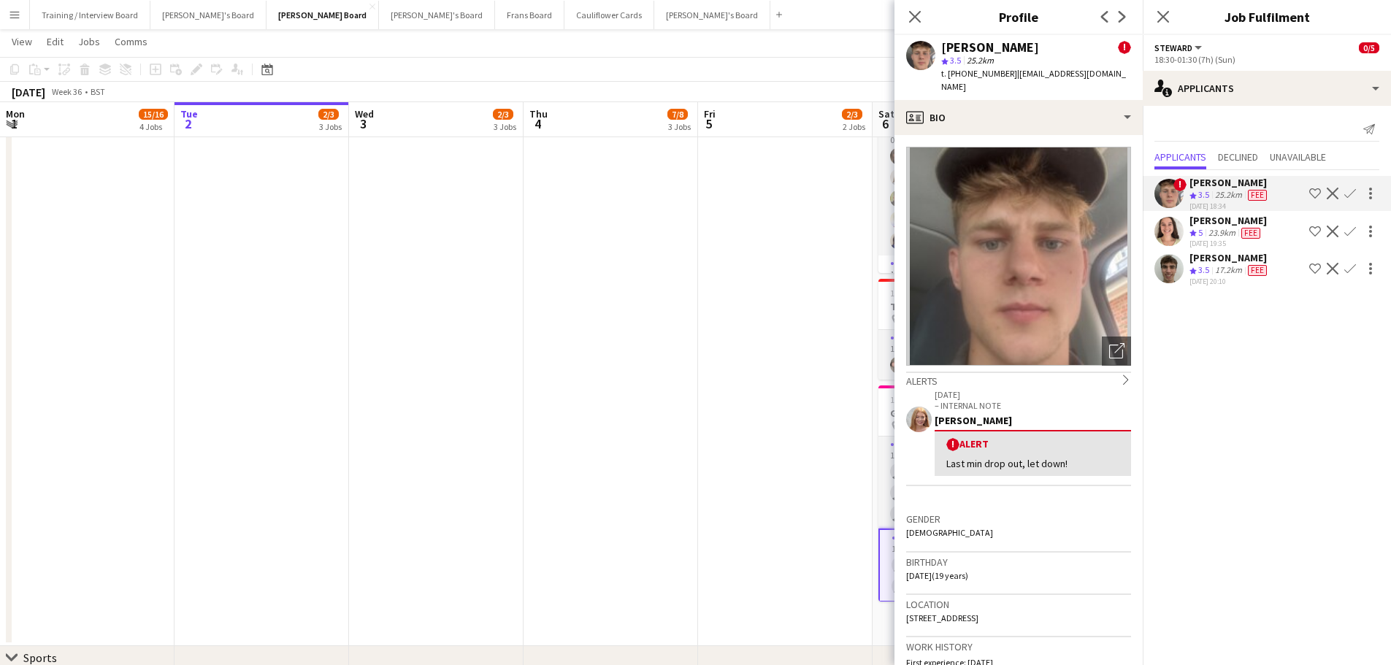
click at [775, 309] on app-date-cell "09:00-16:00 (7h) 2/2 Tiger Lily Bus Company pin Tiger Lily Bus Company- Hampton…" at bounding box center [785, 296] width 174 height 702
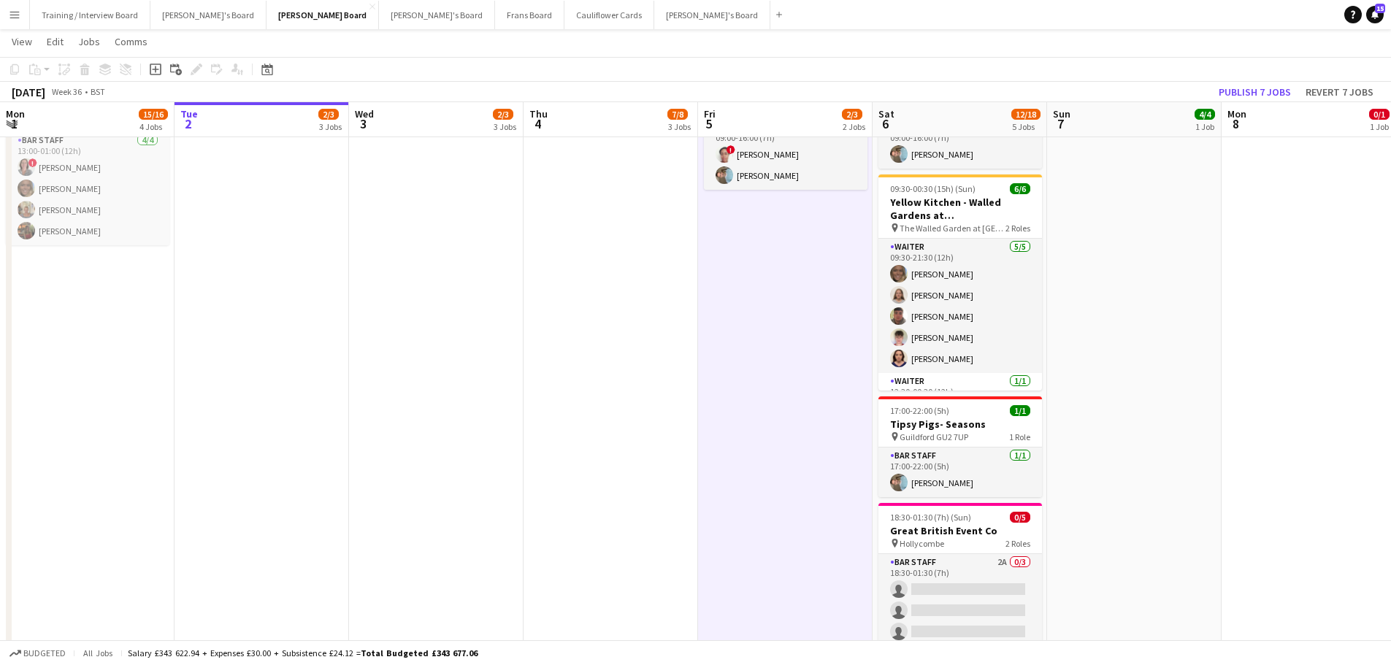
scroll to position [0, 0]
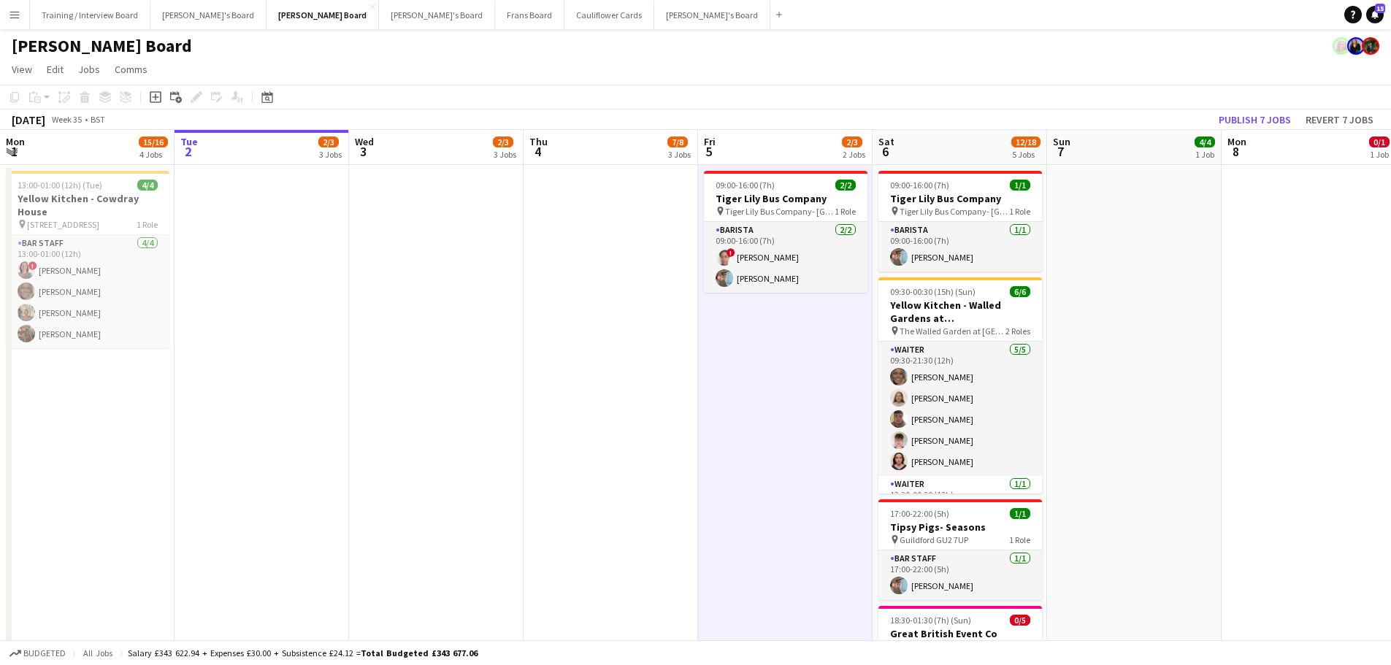
drag, startPoint x: 280, startPoint y: 350, endPoint x: 811, endPoint y: 380, distance: 532.3
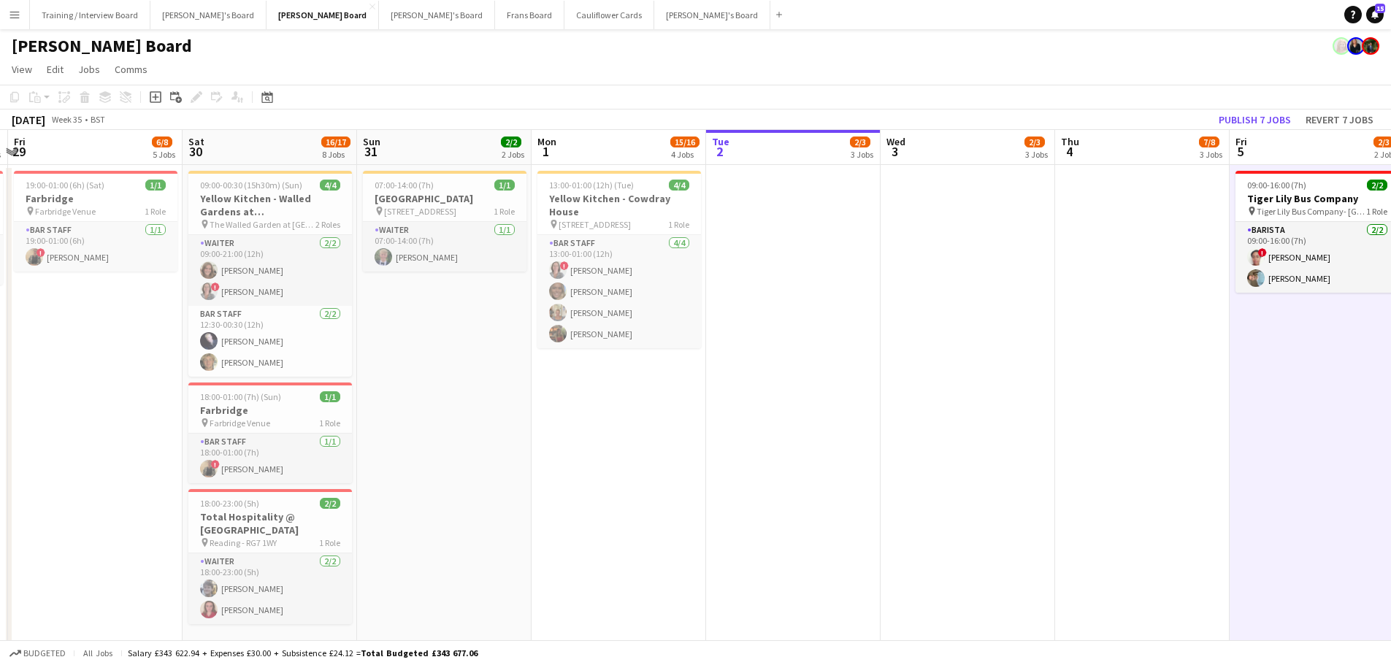
drag, startPoint x: 1104, startPoint y: 432, endPoint x: 585, endPoint y: 443, distance: 519.9
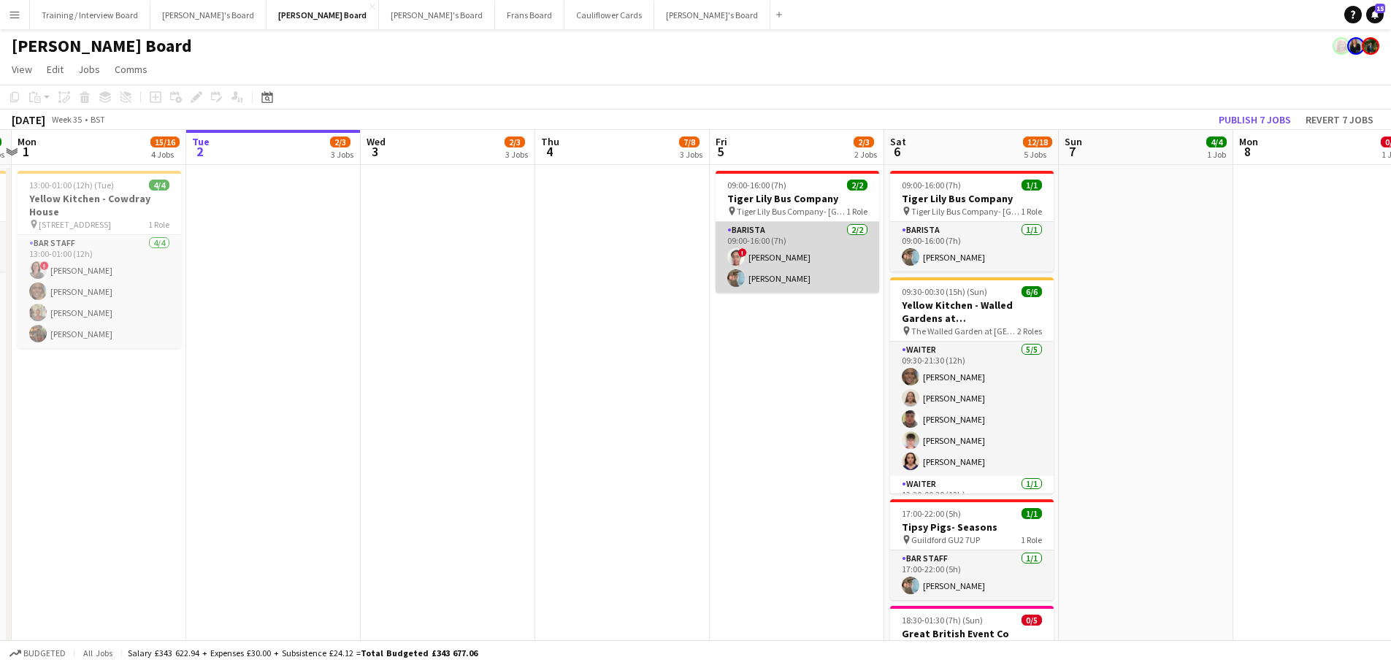
click at [785, 276] on app-card-role "Barista 2/2 09:00-16:00 (7h) ! May Alladice Claudio Favata" at bounding box center [797, 257] width 164 height 71
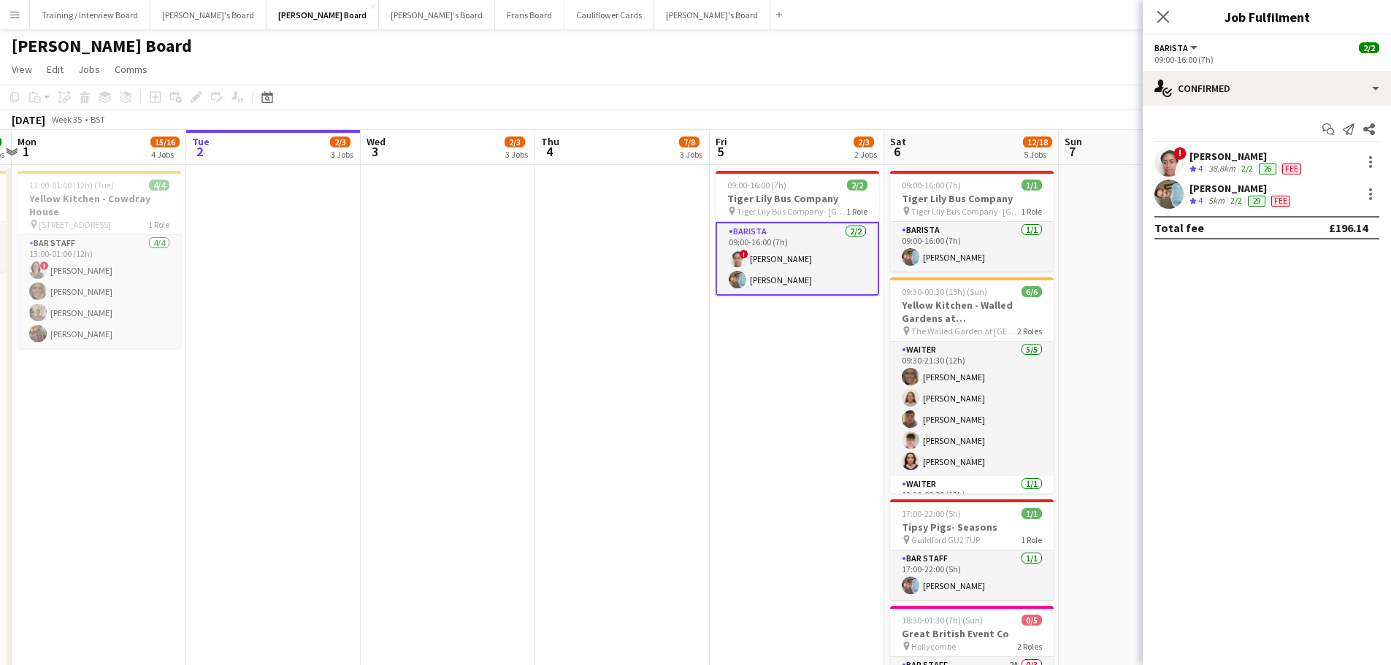
click at [1236, 195] on app-skills-label "2/2" at bounding box center [1236, 200] width 12 height 11
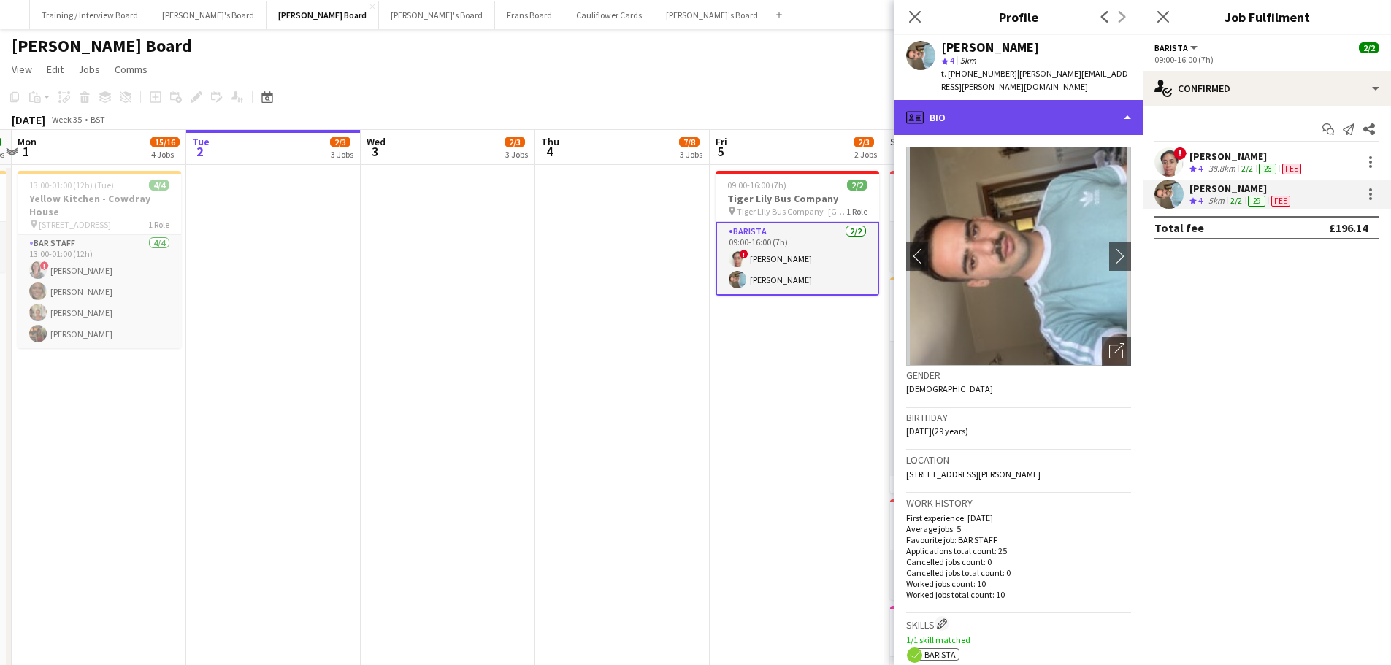
click at [998, 106] on div "profile Bio" at bounding box center [1018, 117] width 248 height 35
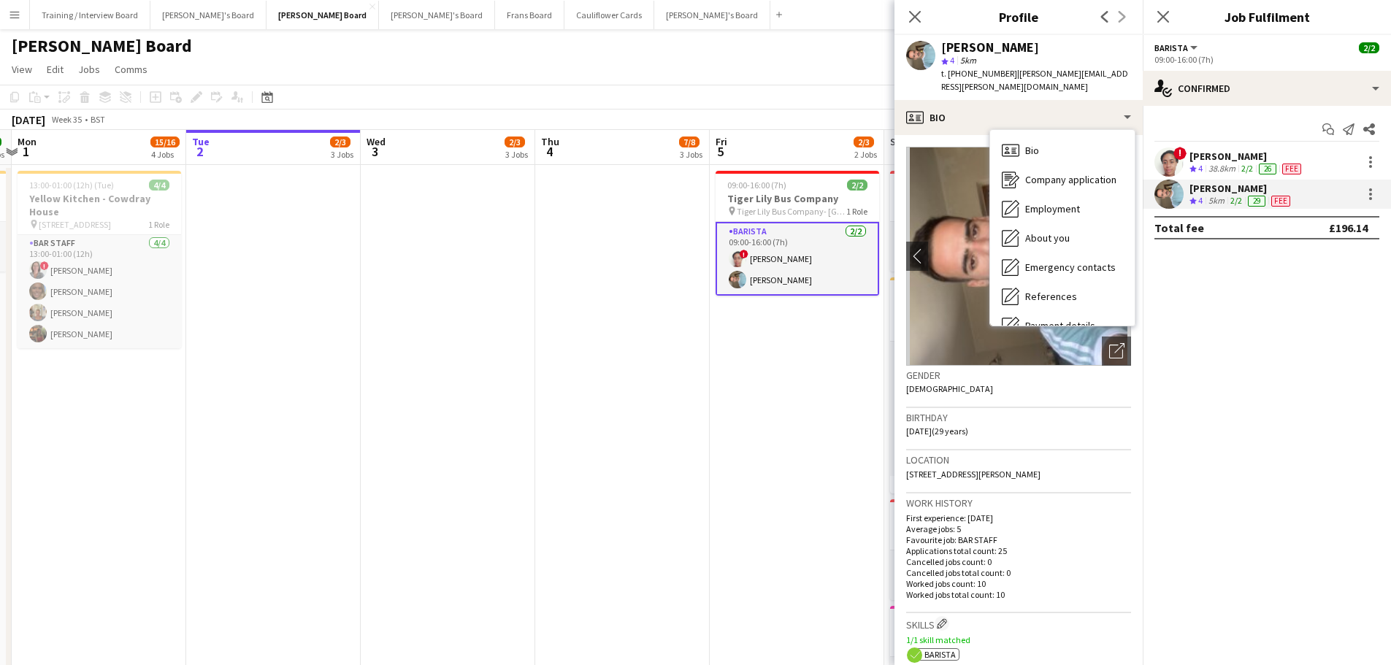
click at [1073, 57] on div "star 4 5km" at bounding box center [1036, 60] width 190 height 13
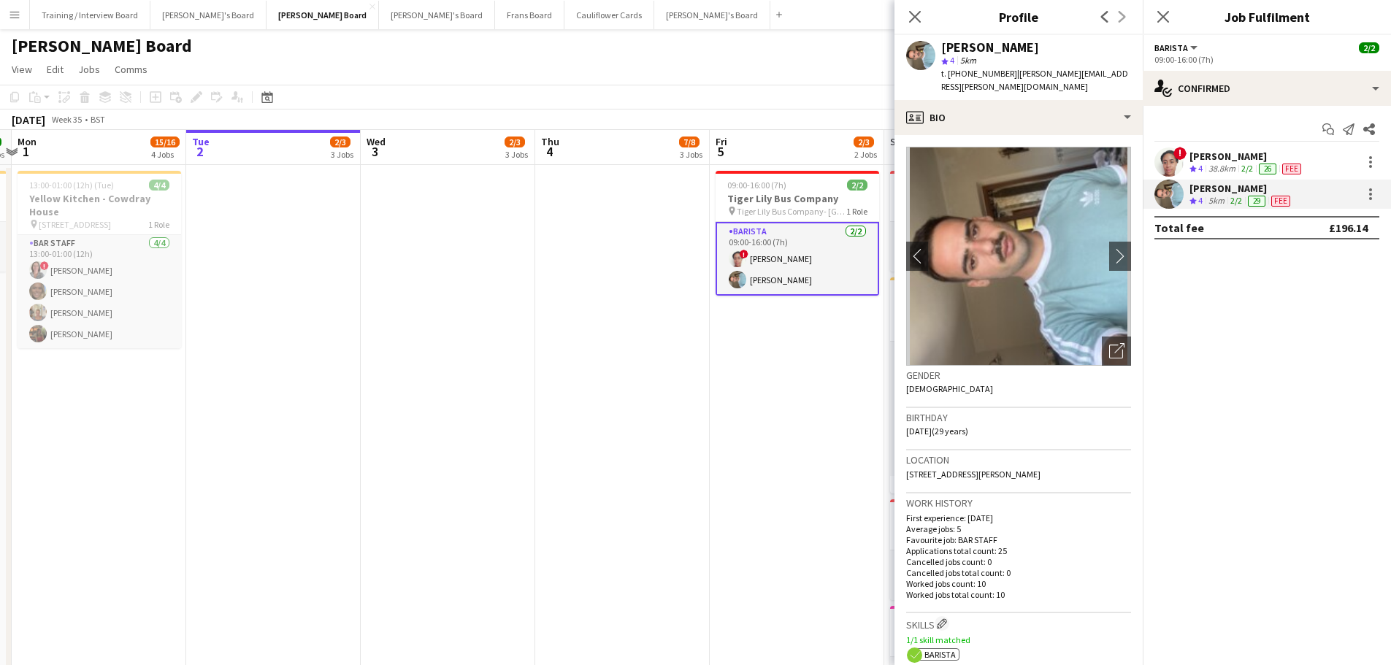
click at [766, 516] on app-date-cell "09:00-16:00 (7h) 2/2 Tiger Lily Bus Company pin Tiger Lily Bus Company- Hampton…" at bounding box center [797, 516] width 174 height 702
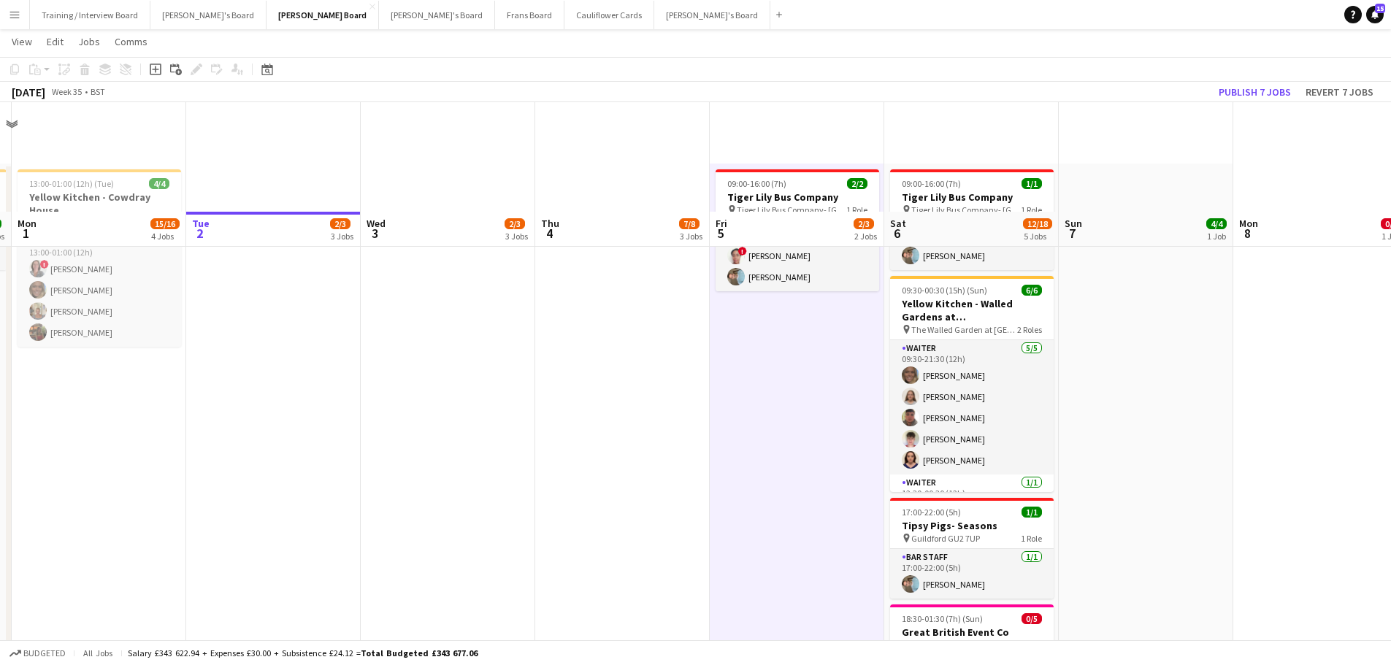
scroll to position [219, 0]
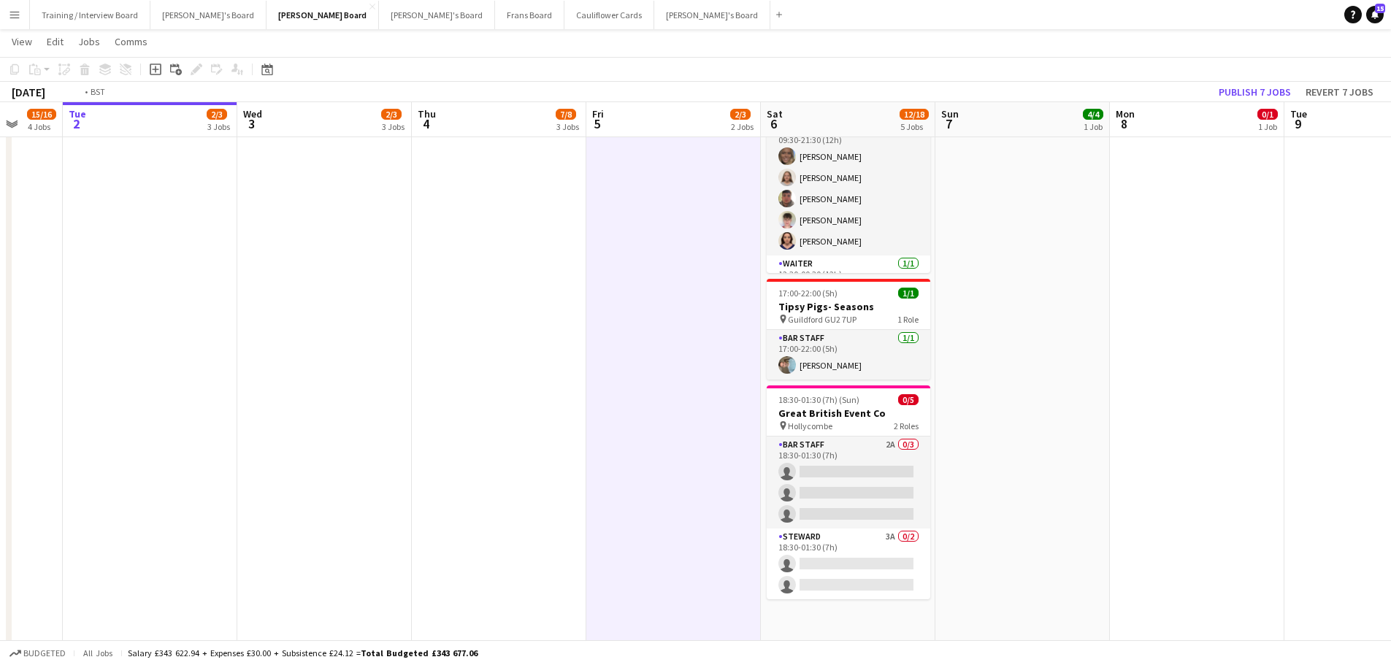
drag, startPoint x: 1256, startPoint y: 415, endPoint x: 948, endPoint y: 442, distance: 308.5
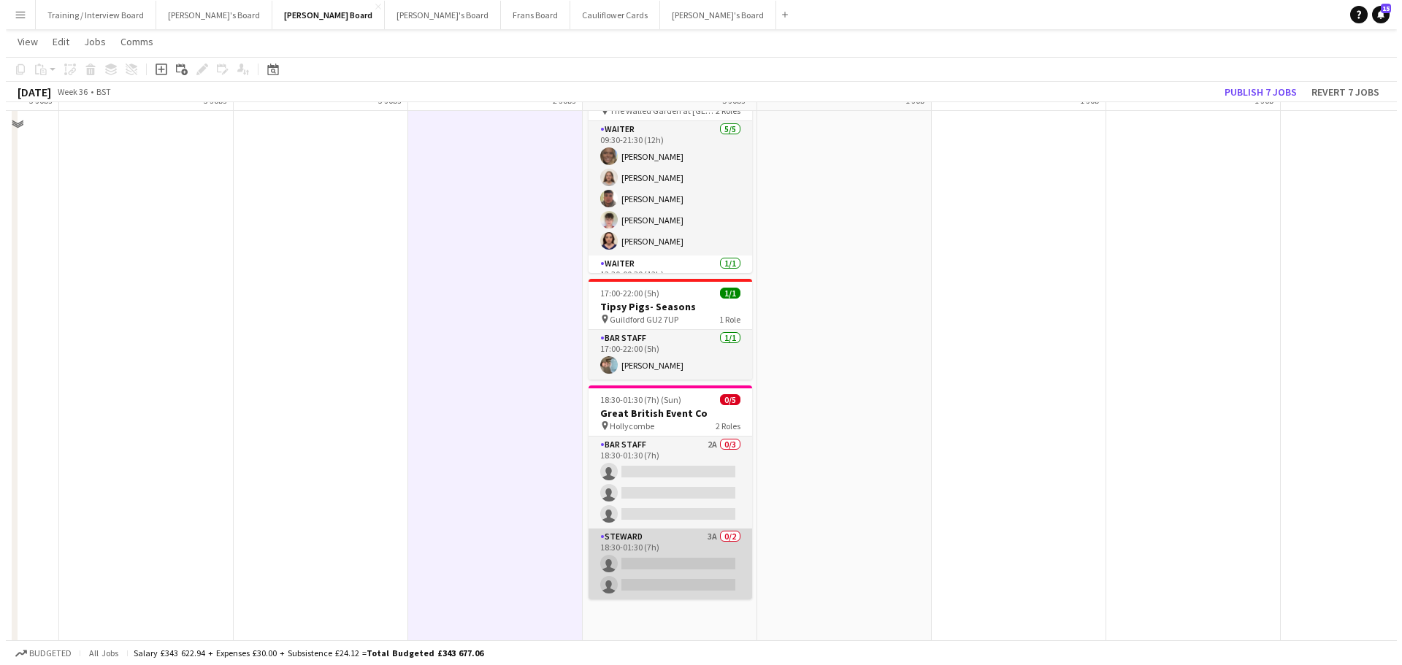
scroll to position [0, 0]
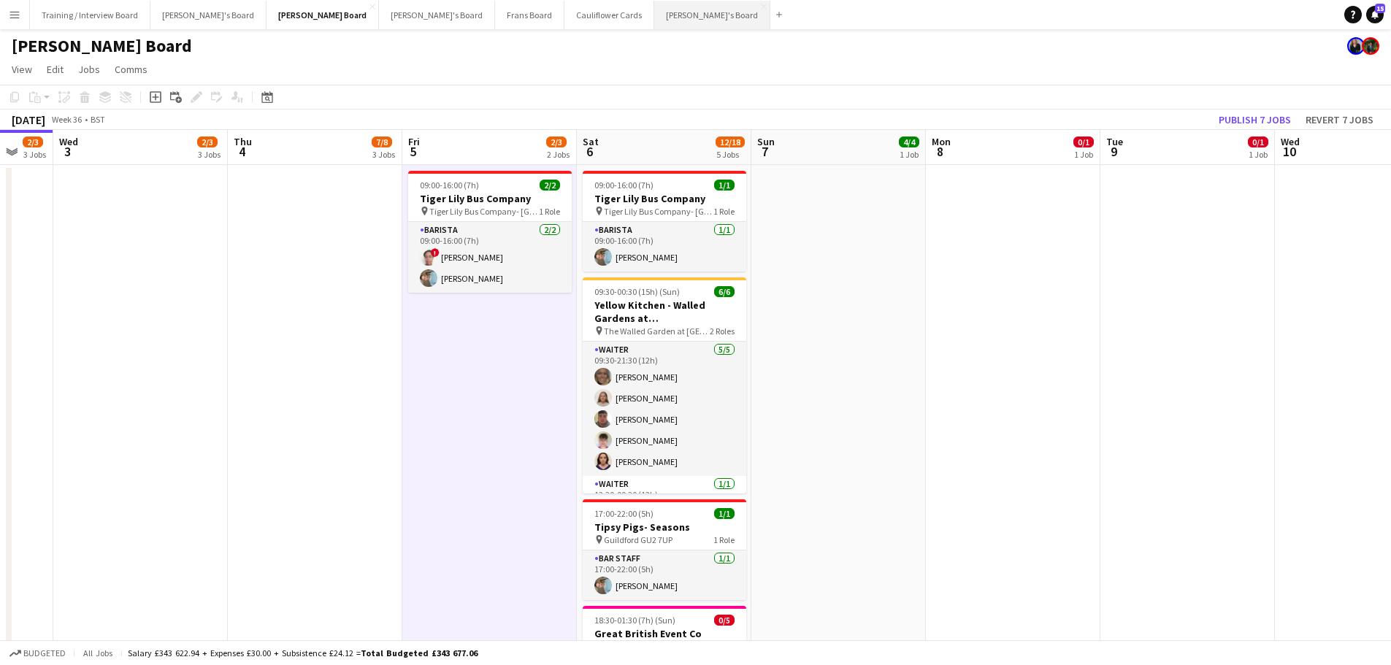
click at [654, 8] on button "Thomasina's Board Close" at bounding box center [712, 15] width 116 height 28
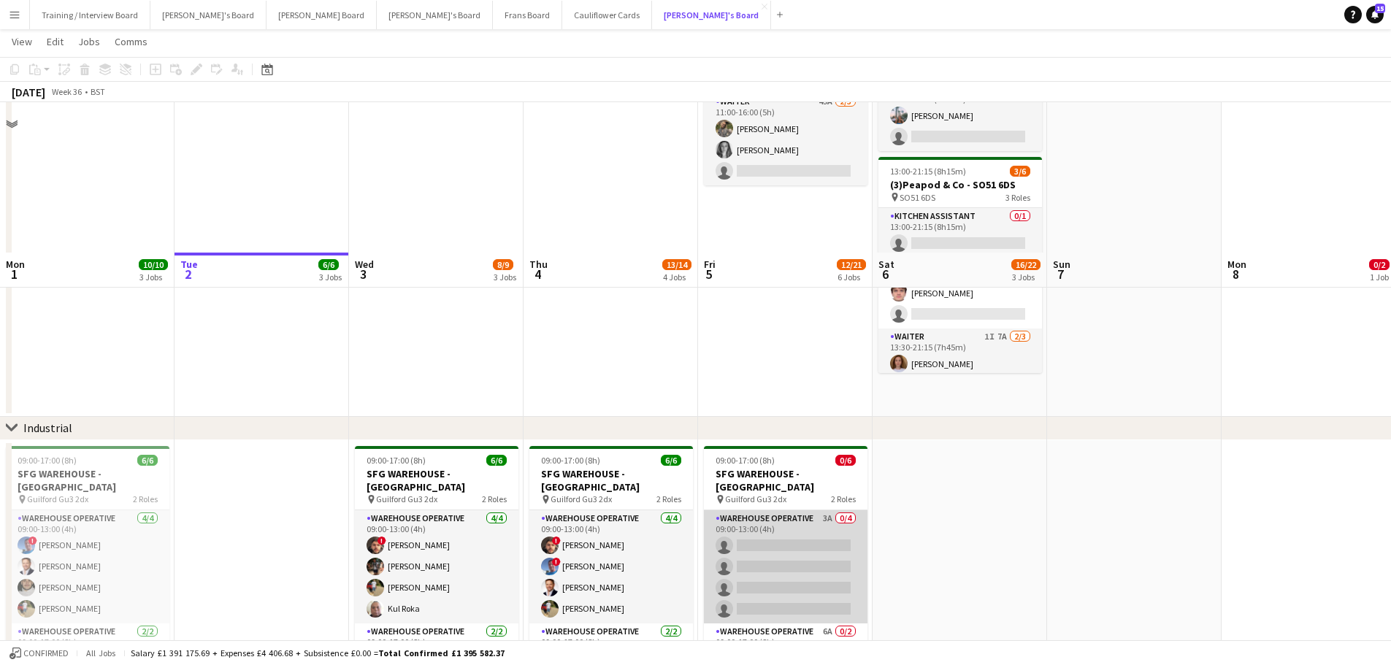
scroll to position [292, 0]
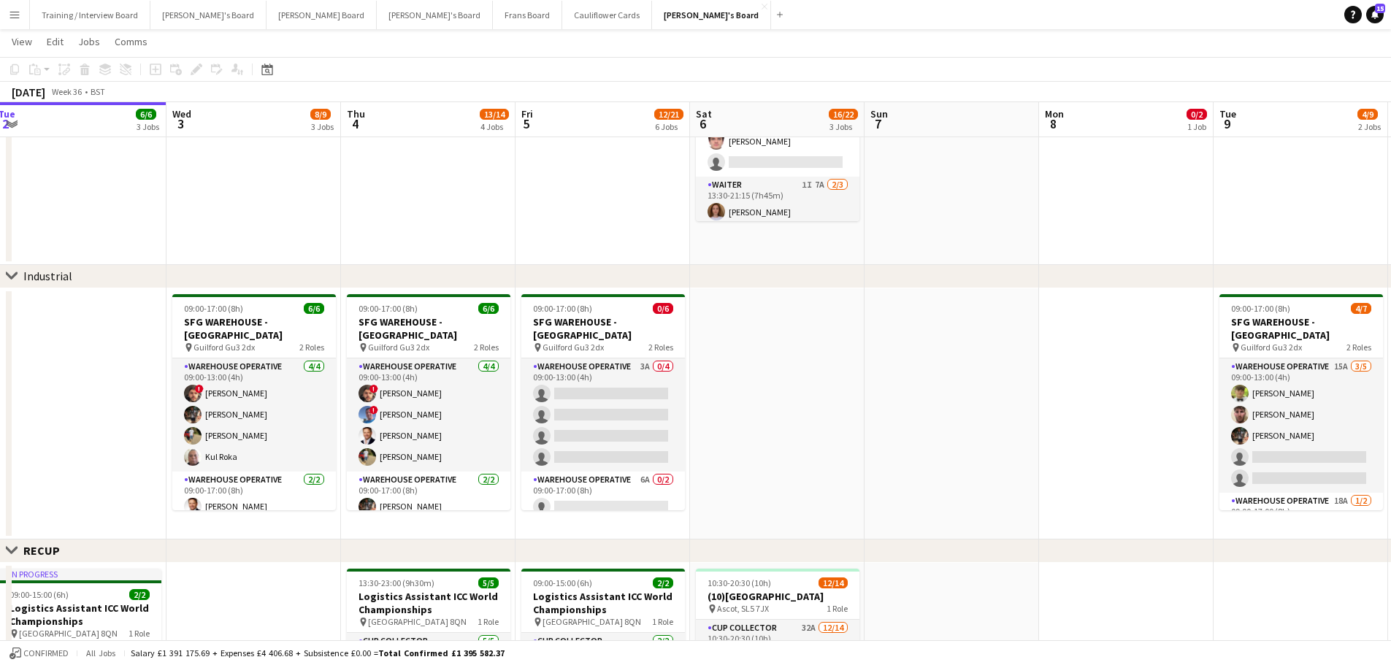
drag, startPoint x: 981, startPoint y: 392, endPoint x: 786, endPoint y: 399, distance: 195.0
click at [788, 399] on app-calendar-viewport "Sat 30 5/5 2 Jobs Sun 31 2/2 1 Job Mon 1 10/10 3 Jobs Tue 2 6/6 3 Jobs Wed 3 8/…" at bounding box center [695, 545] width 1391 height 1560
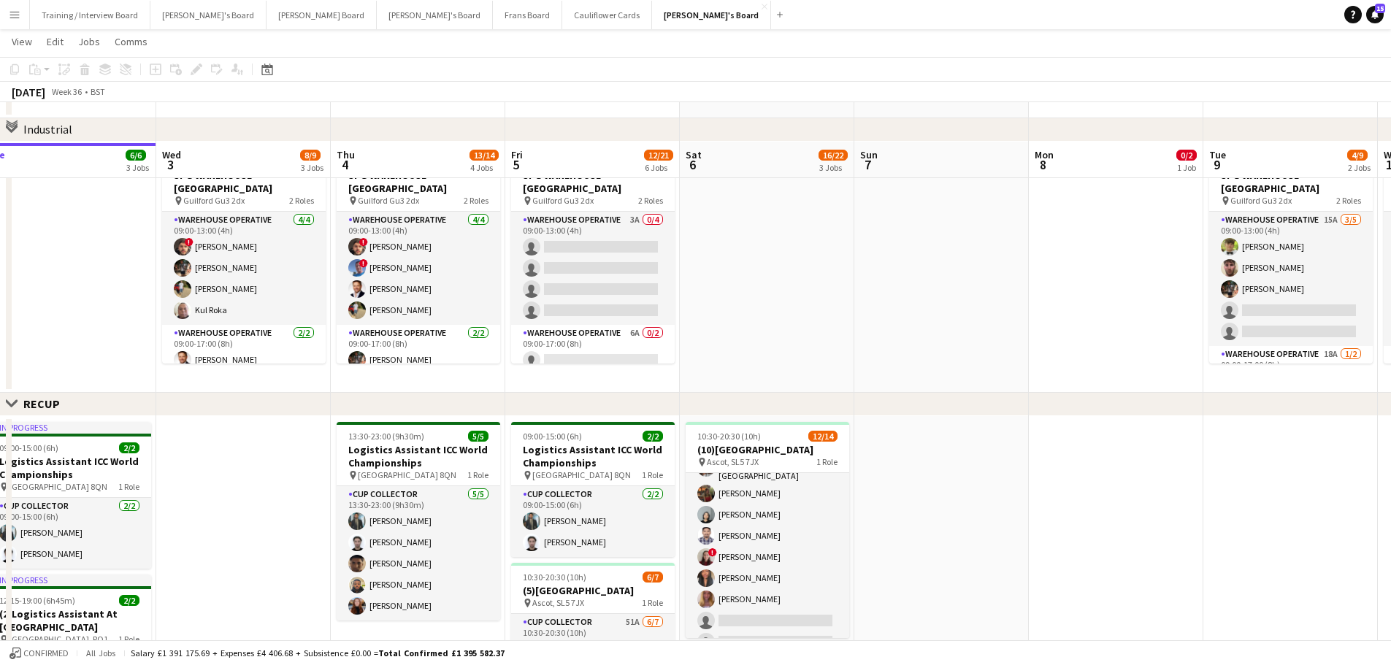
scroll to position [438, 0]
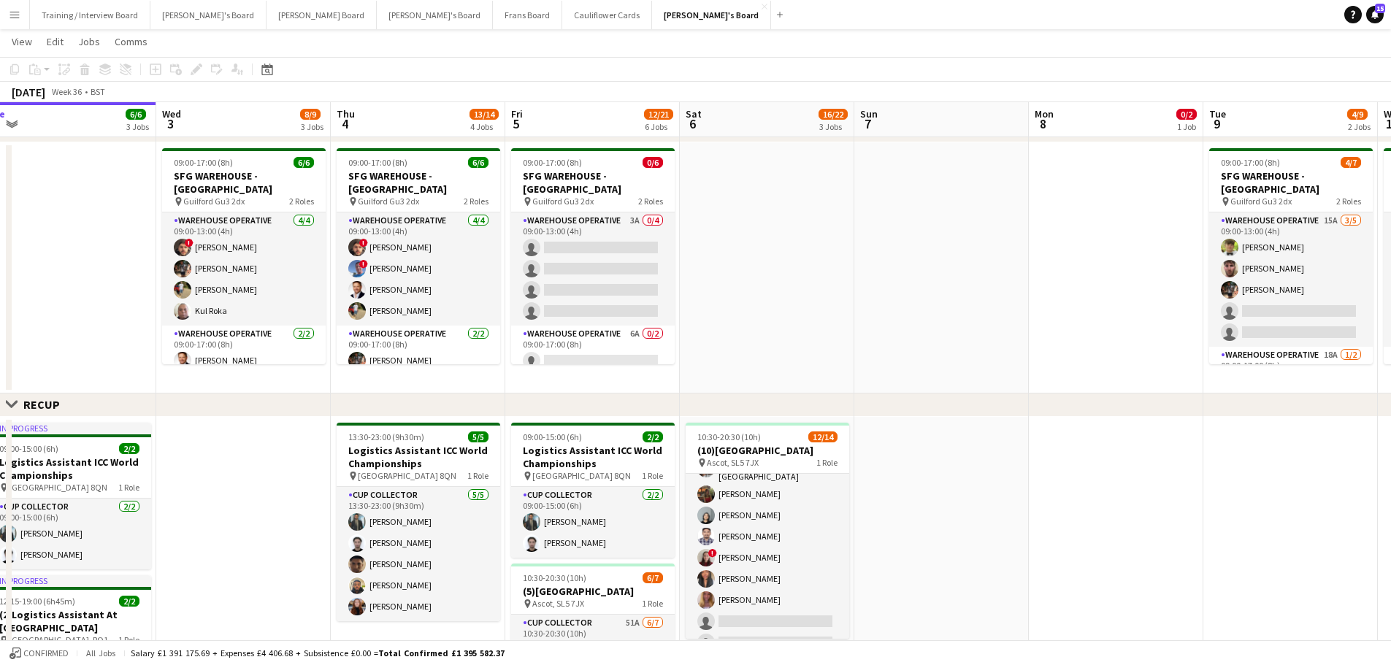
click at [1013, 310] on app-date-cell at bounding box center [941, 267] width 174 height 251
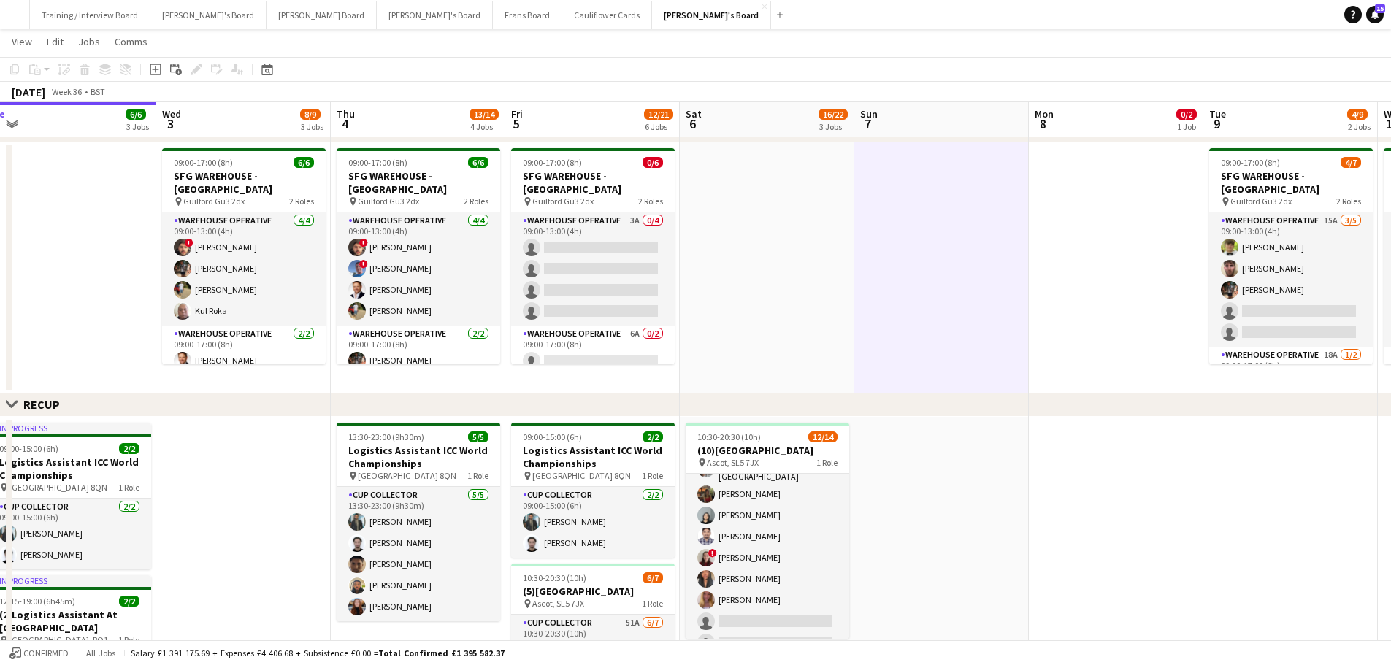
click at [795, 238] on app-date-cell at bounding box center [767, 267] width 174 height 251
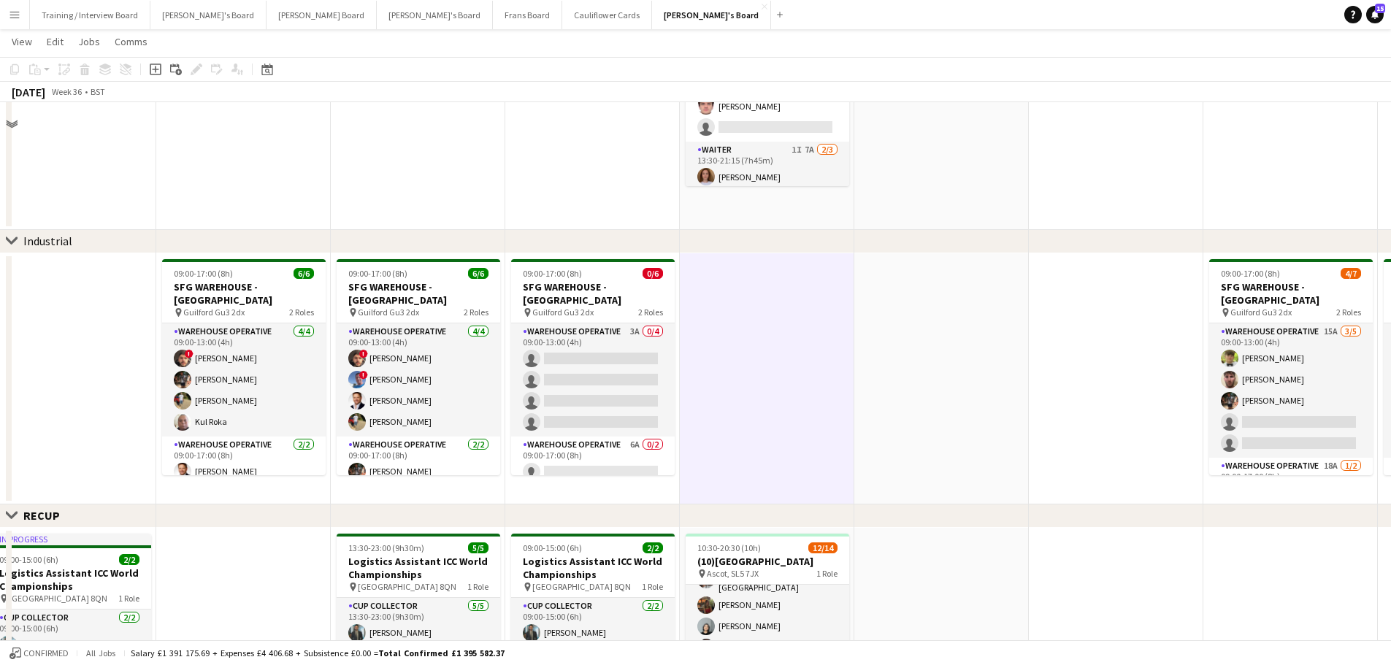
scroll to position [146, 0]
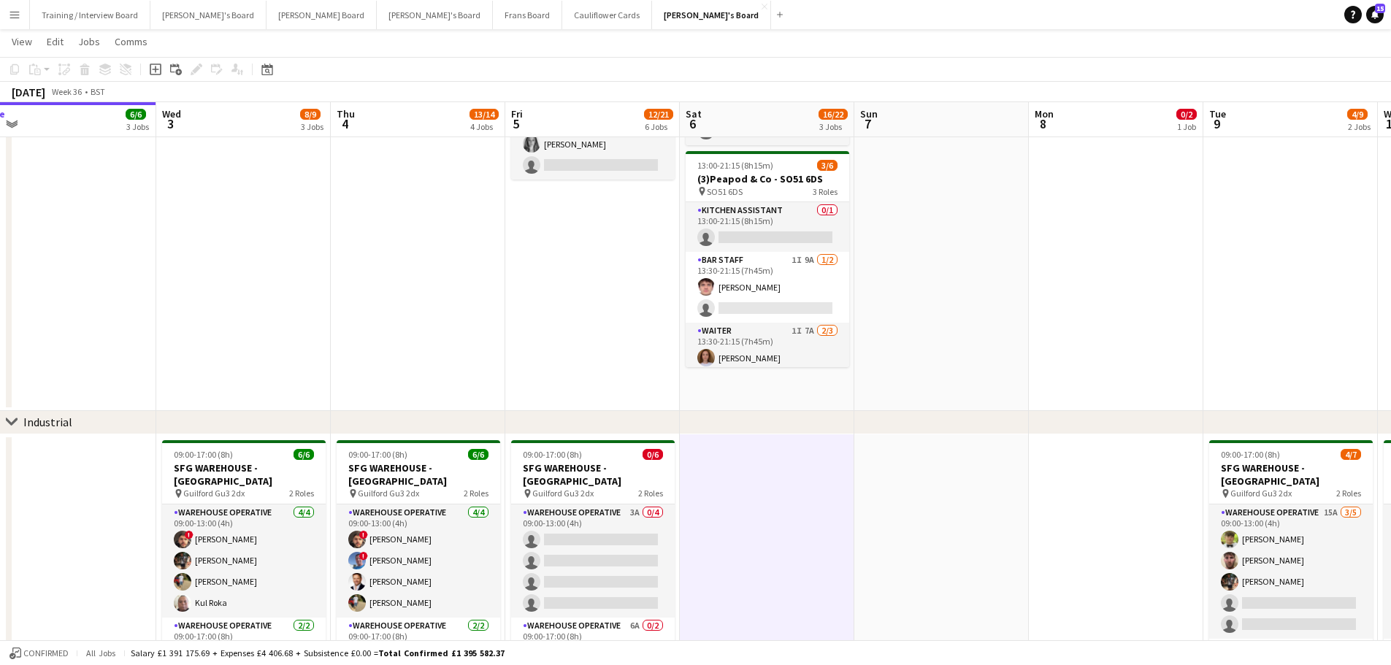
click at [996, 321] on app-date-cell at bounding box center [941, 214] width 174 height 393
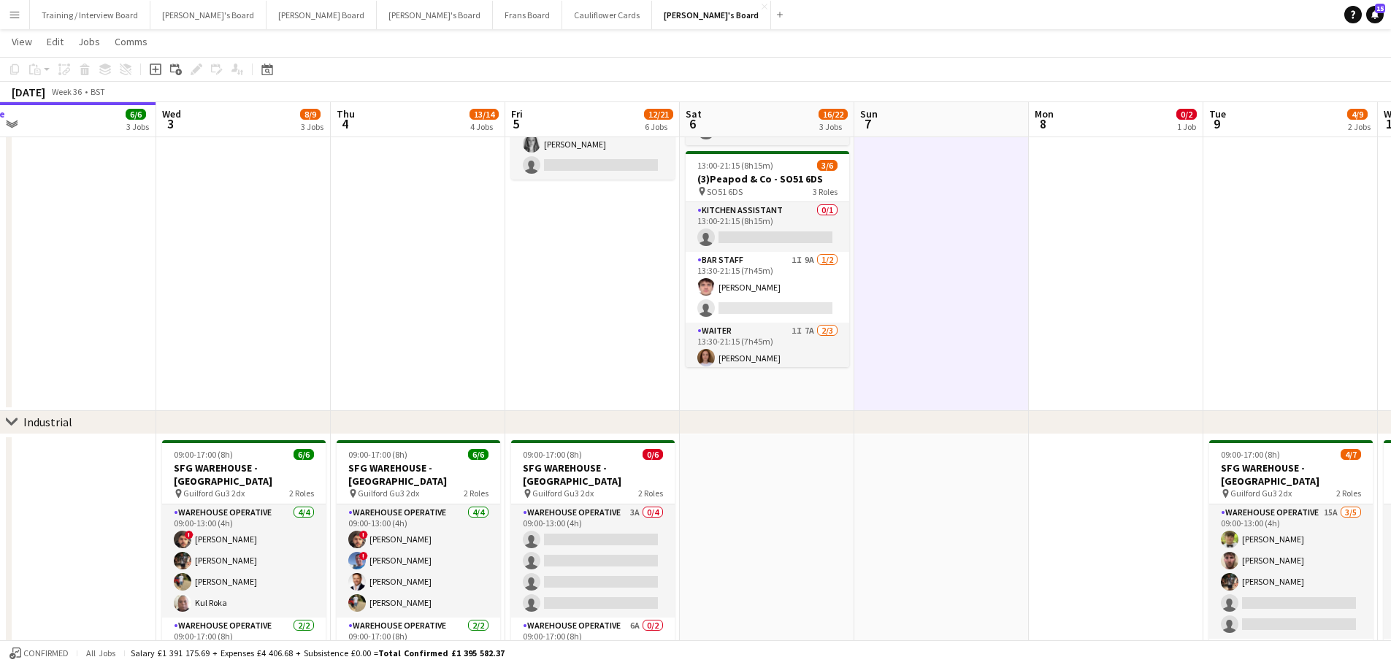
click at [794, 409] on app-date-cell "08:30-16:00 (7h30m) 1/2 Golden Fords Cafe - GU4 8AW pin Golden Ford GU4 8AW 1 R…" at bounding box center [767, 214] width 174 height 393
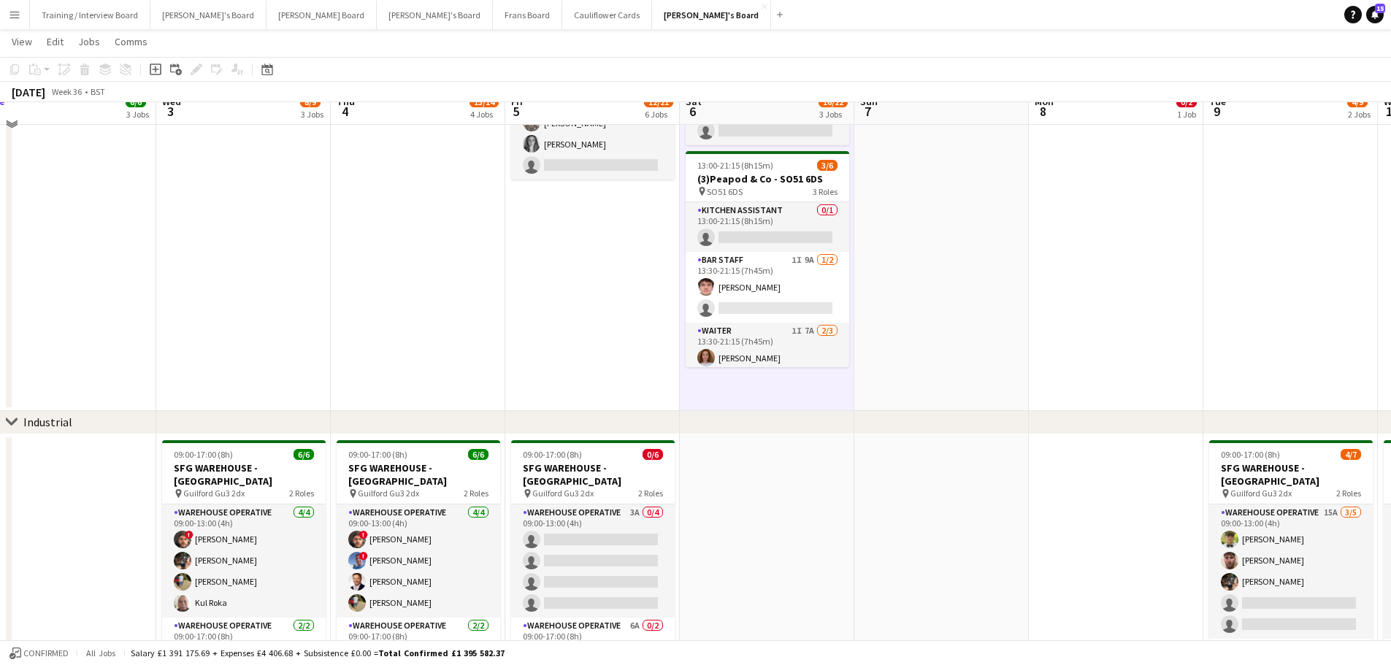
scroll to position [0, 0]
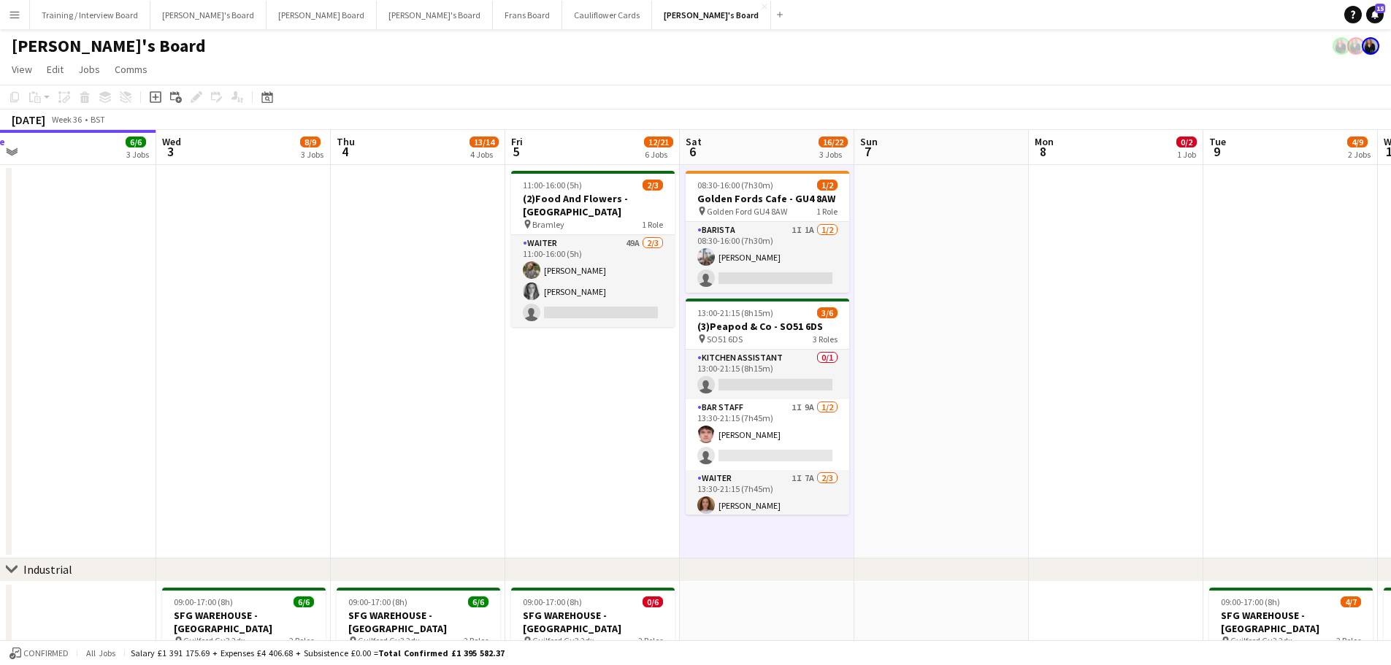
click at [924, 350] on app-date-cell at bounding box center [941, 361] width 174 height 393
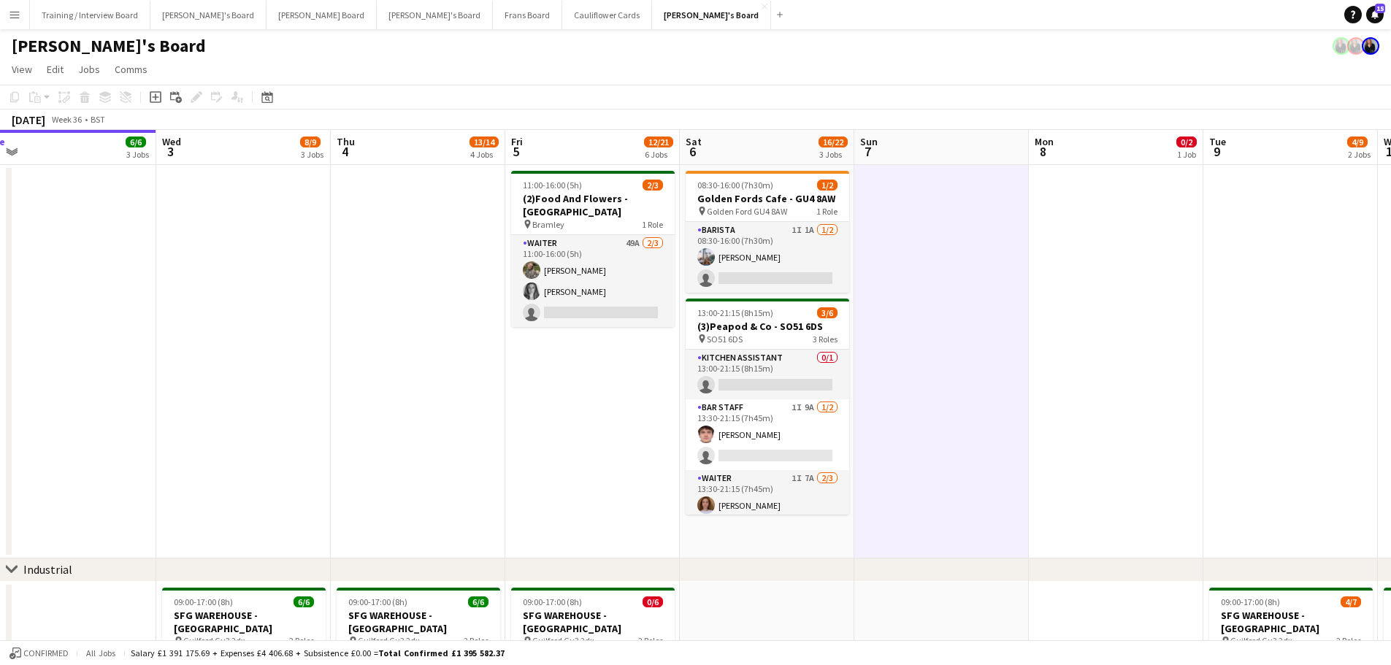
click at [807, 526] on app-date-cell "08:30-16:00 (7h30m) 1/2 Golden Fords Cafe - GU4 8AW pin Golden Ford GU4 8AW 1 R…" at bounding box center [767, 361] width 174 height 393
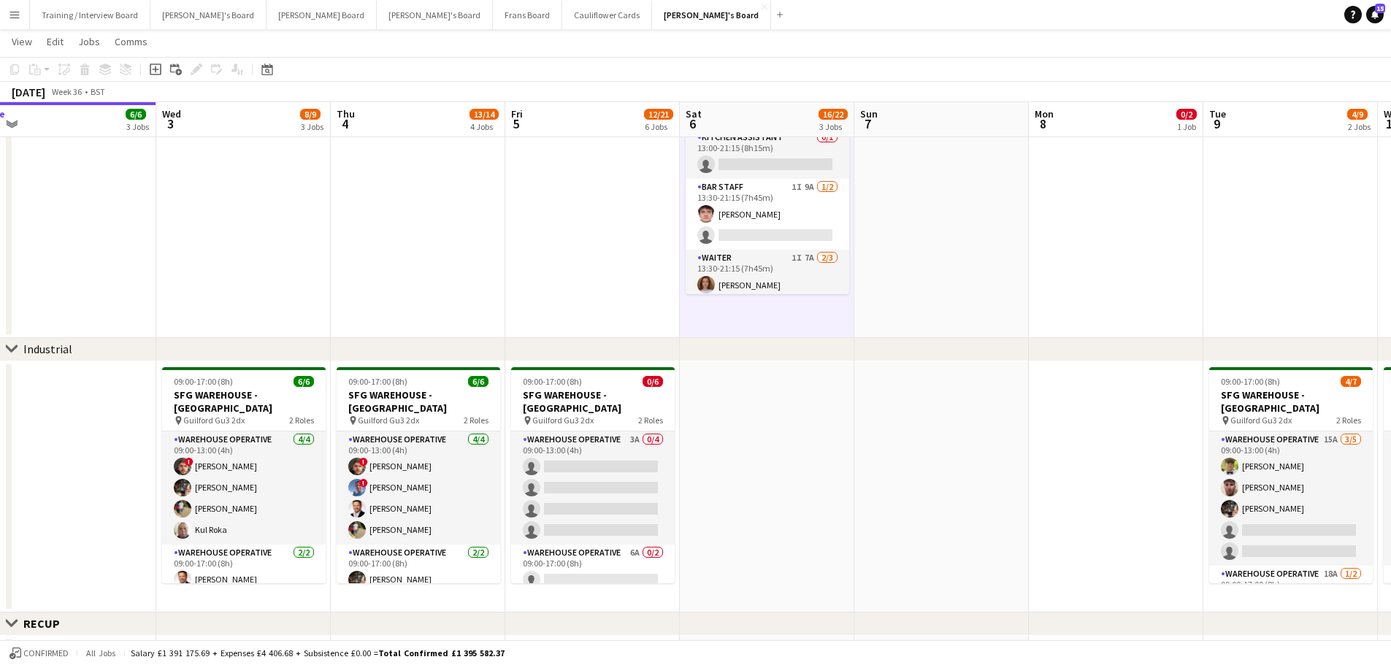
click at [809, 545] on app-date-cell at bounding box center [767, 486] width 174 height 251
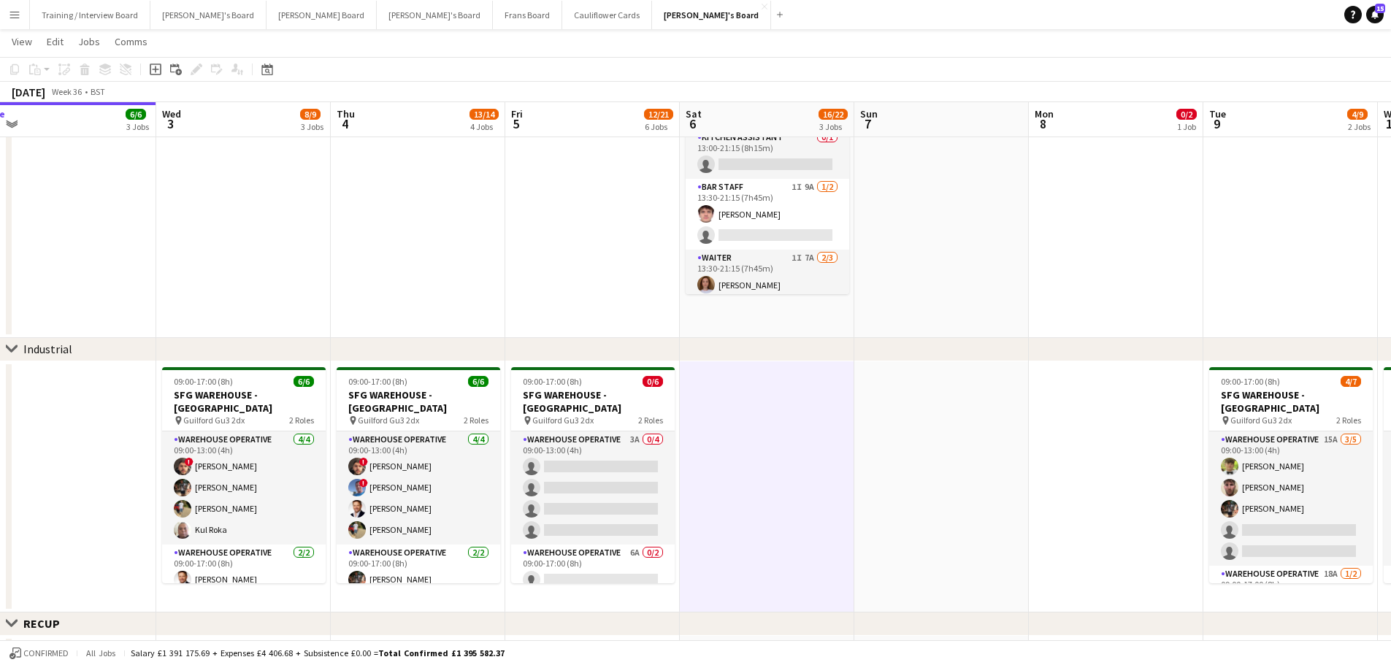
click at [882, 531] on app-date-cell at bounding box center [941, 486] width 174 height 251
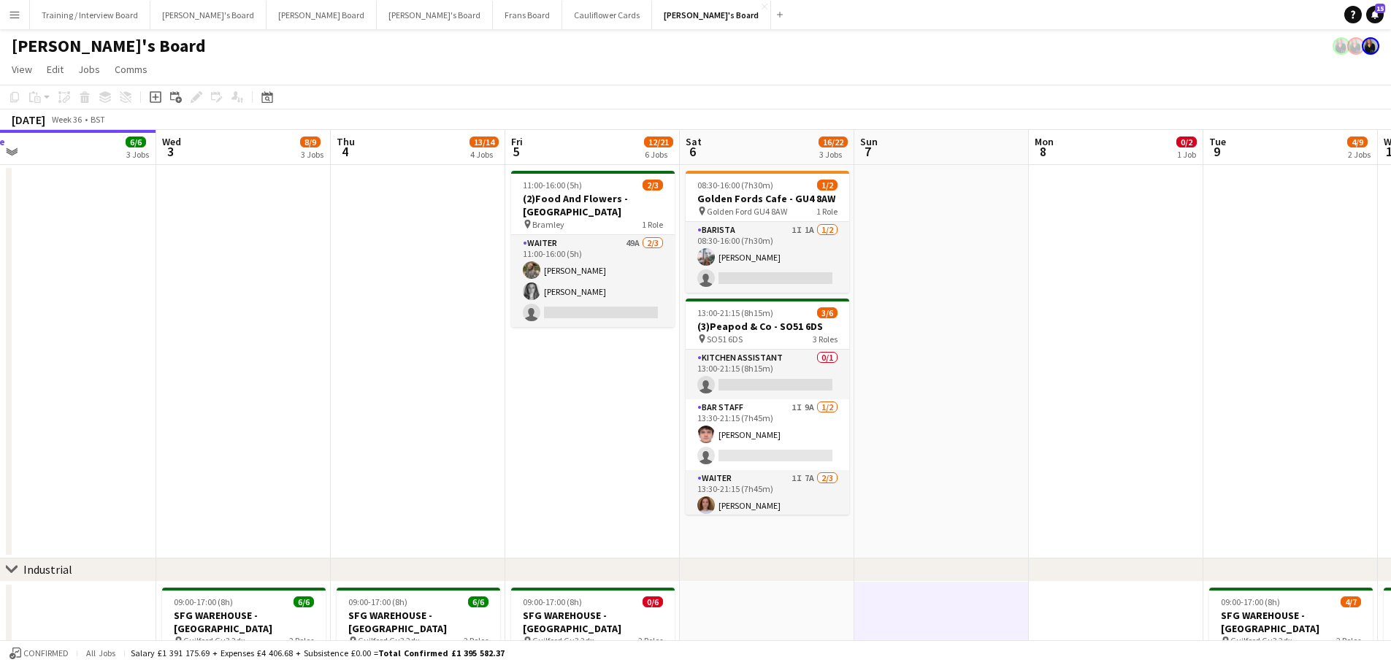
click at [947, 442] on app-date-cell at bounding box center [941, 361] width 174 height 393
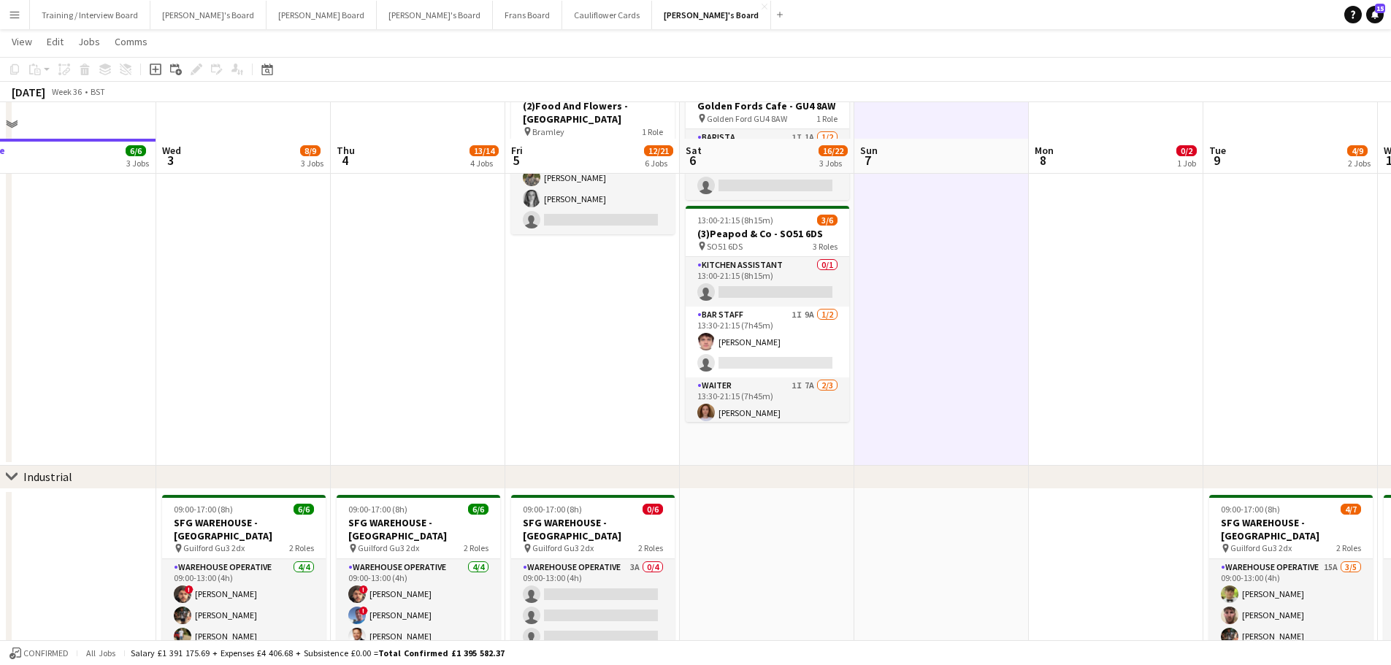
scroll to position [219, 0]
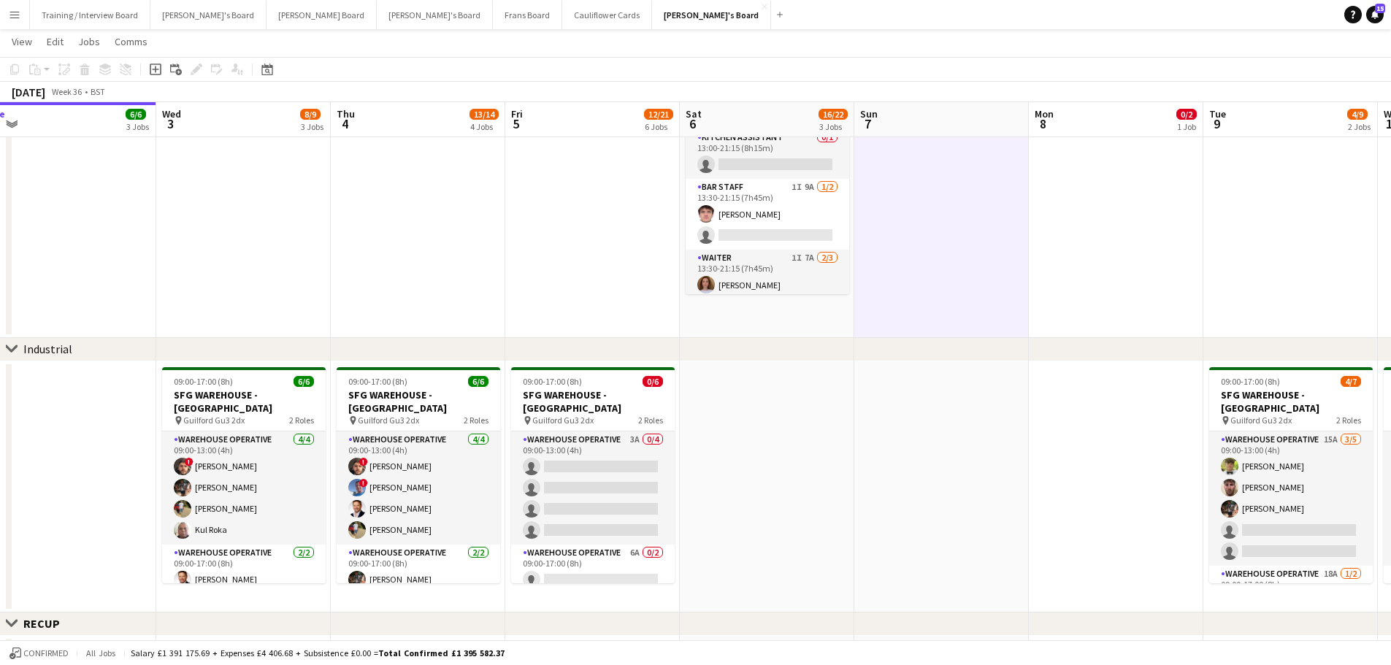
click at [807, 317] on app-date-cell "08:30-16:00 (7h30m) 1/2 Golden Fords Cafe - GU4 8AW pin Golden Ford GU4 8AW 1 R…" at bounding box center [767, 141] width 174 height 393
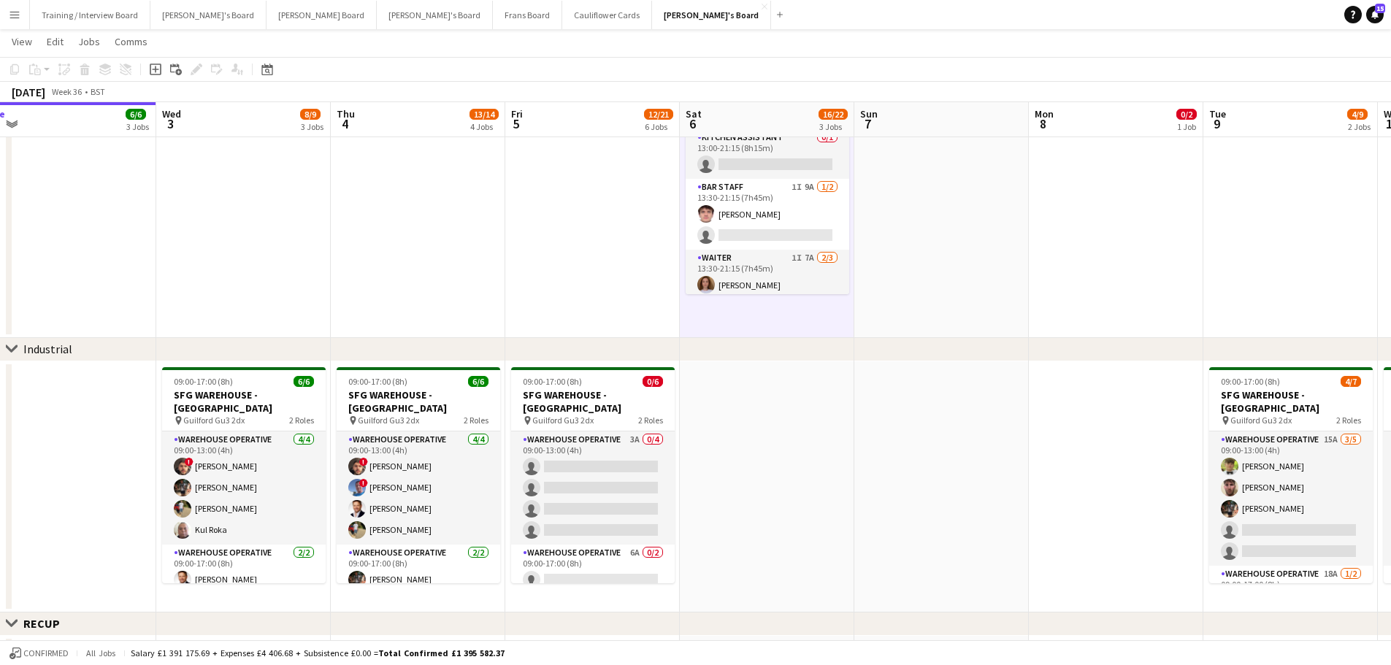
click at [791, 412] on app-date-cell at bounding box center [767, 486] width 174 height 251
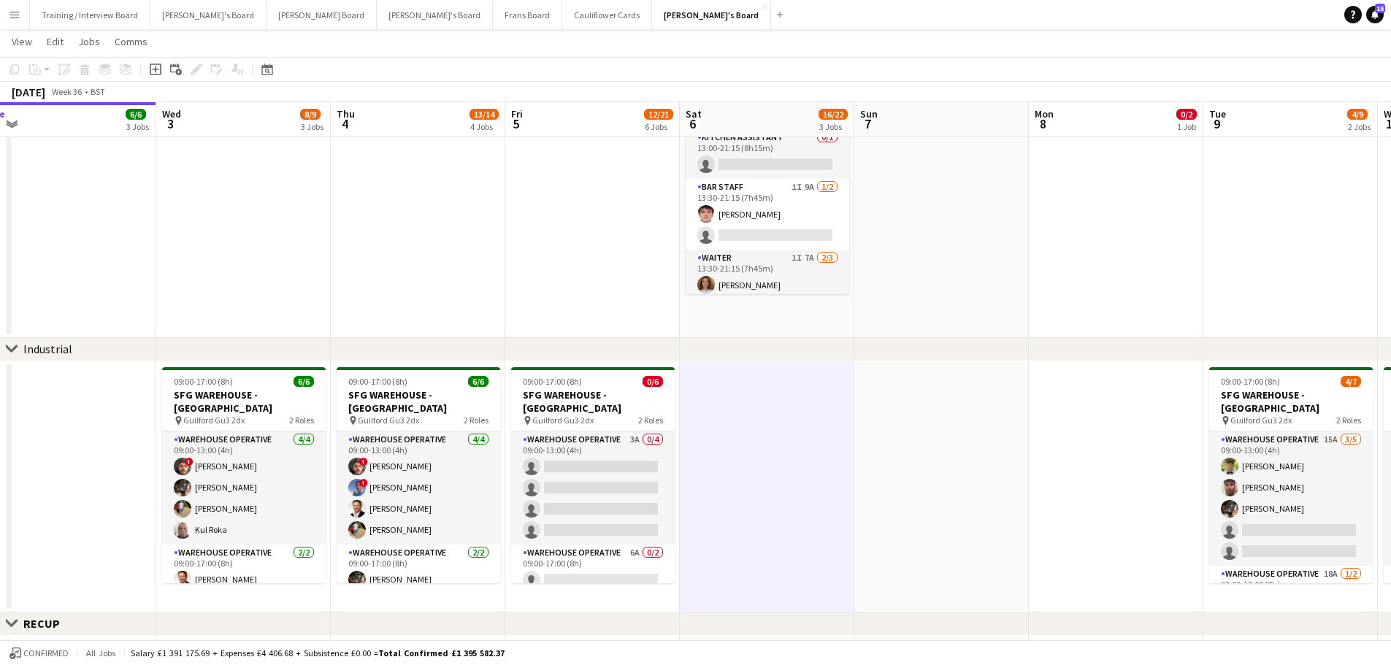
click at [931, 481] on app-date-cell at bounding box center [941, 486] width 174 height 251
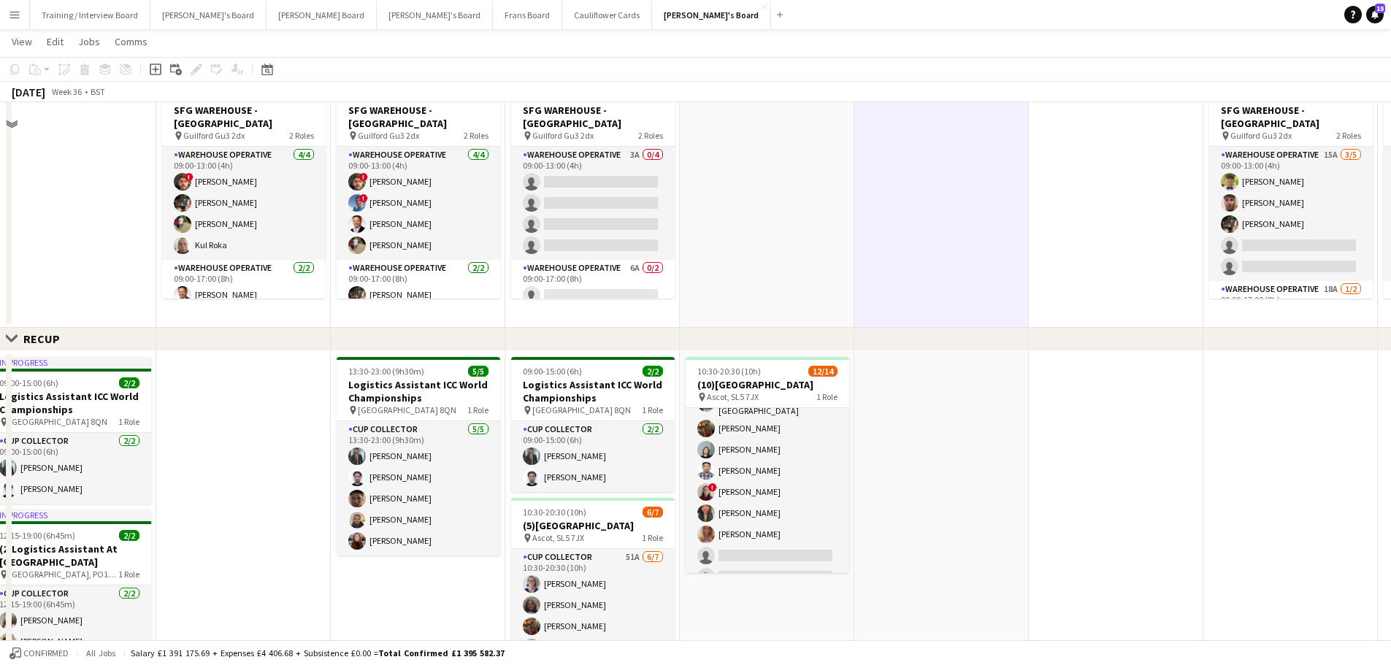
scroll to position [511, 0]
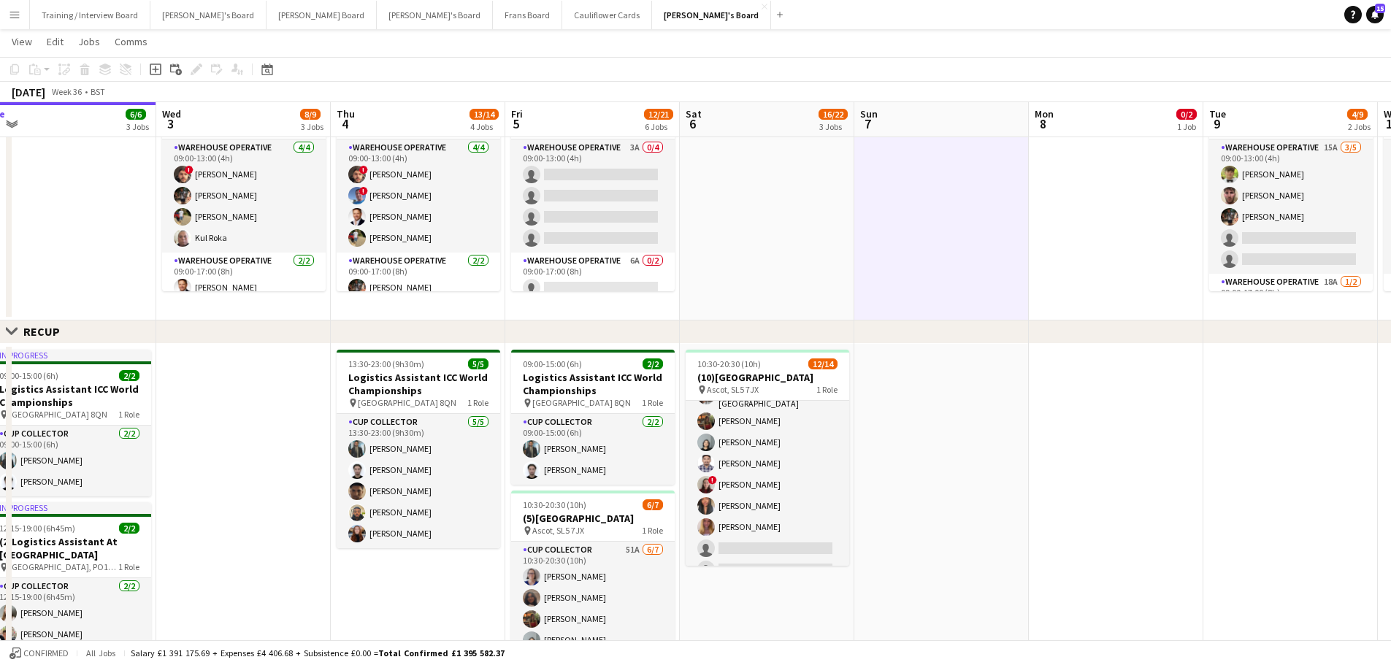
click at [930, 488] on app-date-cell at bounding box center [941, 540] width 174 height 393
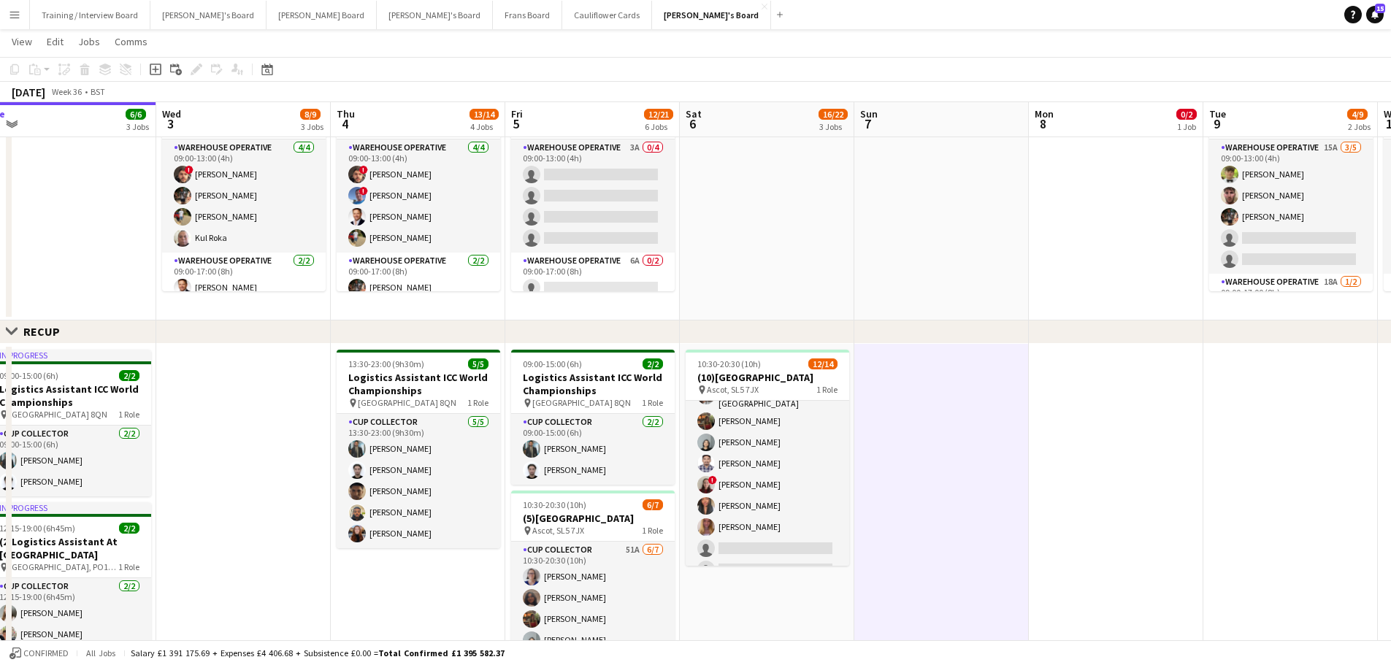
click at [817, 611] on app-date-cell "10:30-20:30 (10h) 12/14 (10)Ascot Racecourse pin Ascot, SL5 7JX 1 Role CUP COLL…" at bounding box center [767, 540] width 174 height 393
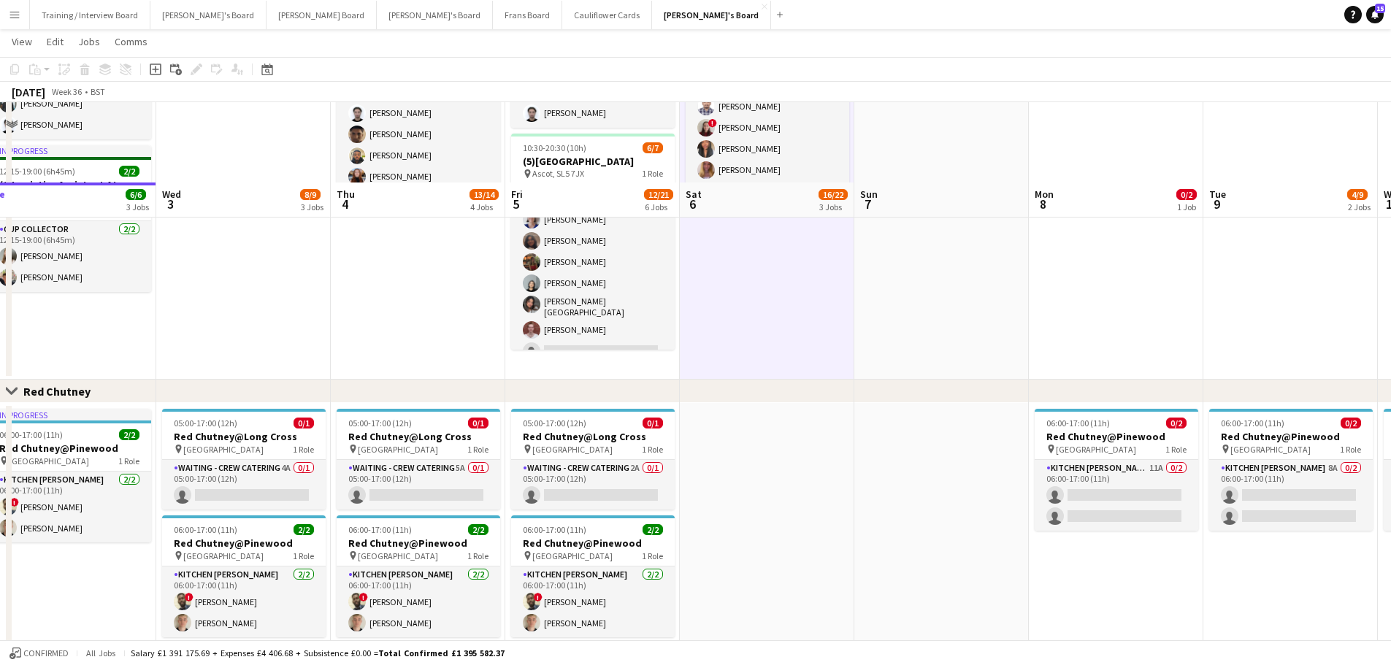
scroll to position [949, 0]
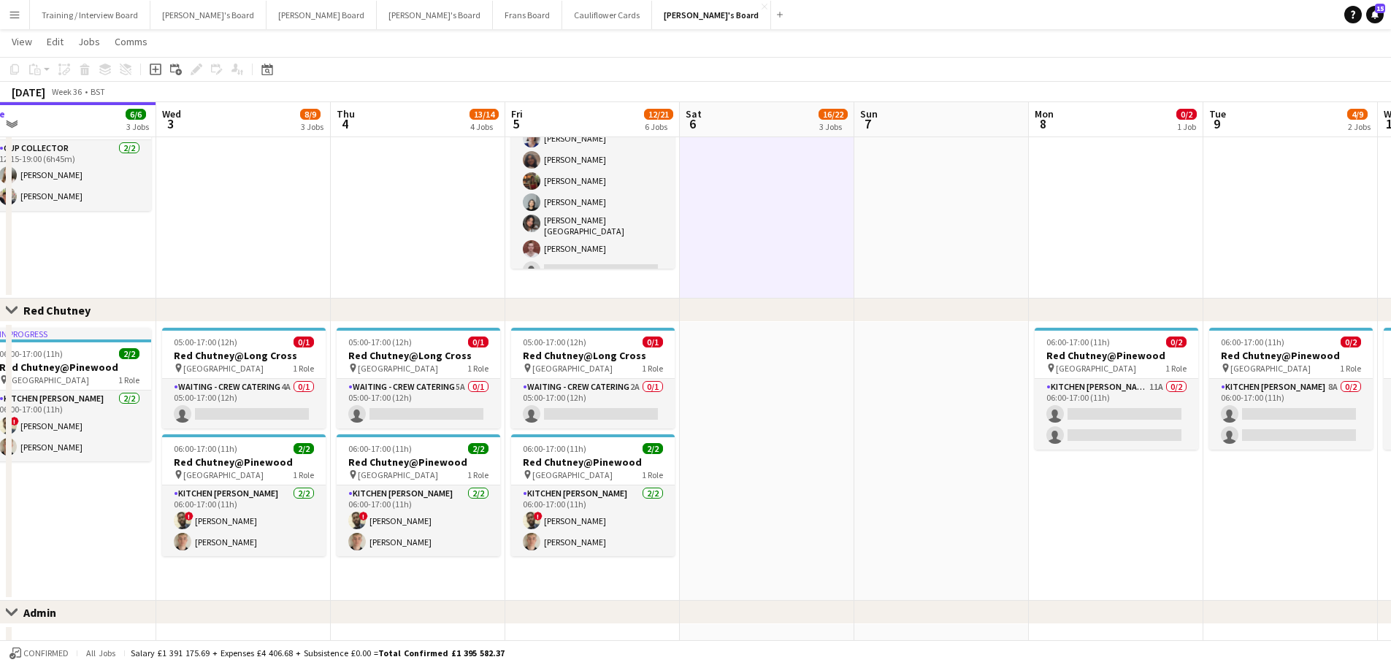
click at [894, 431] on app-date-cell at bounding box center [941, 461] width 174 height 279
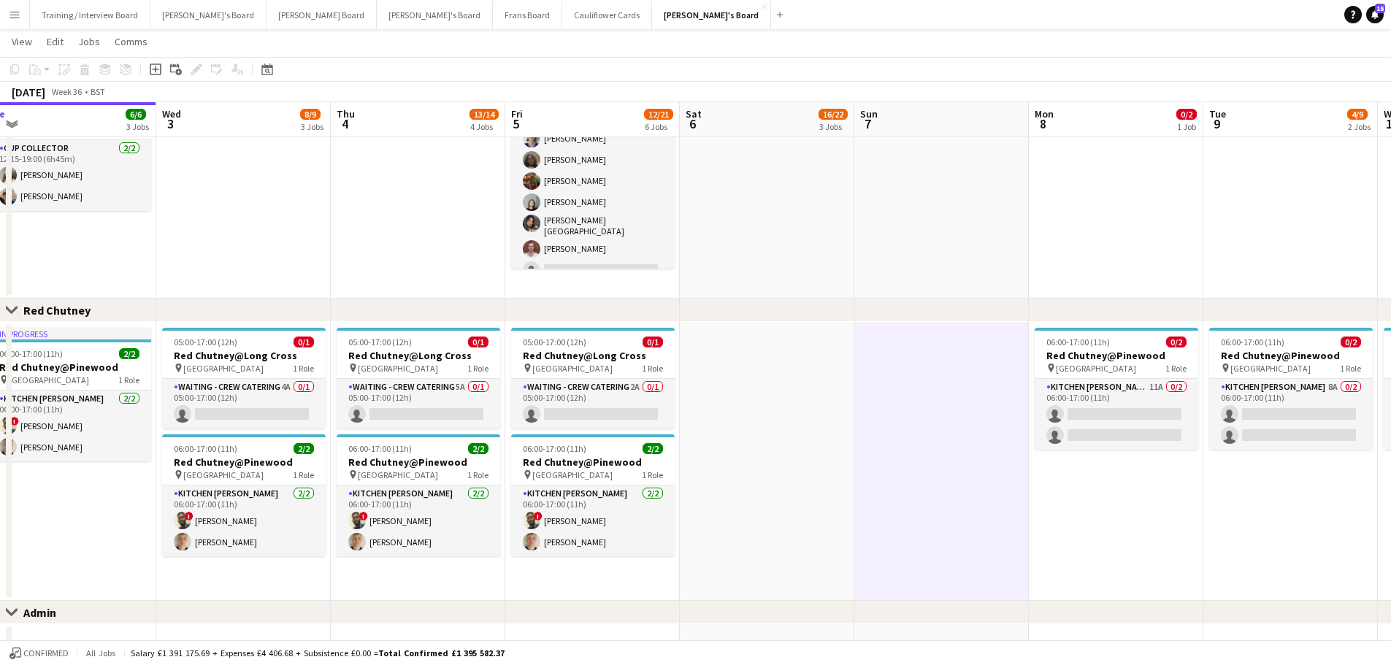
click at [788, 443] on app-date-cell at bounding box center [767, 461] width 174 height 279
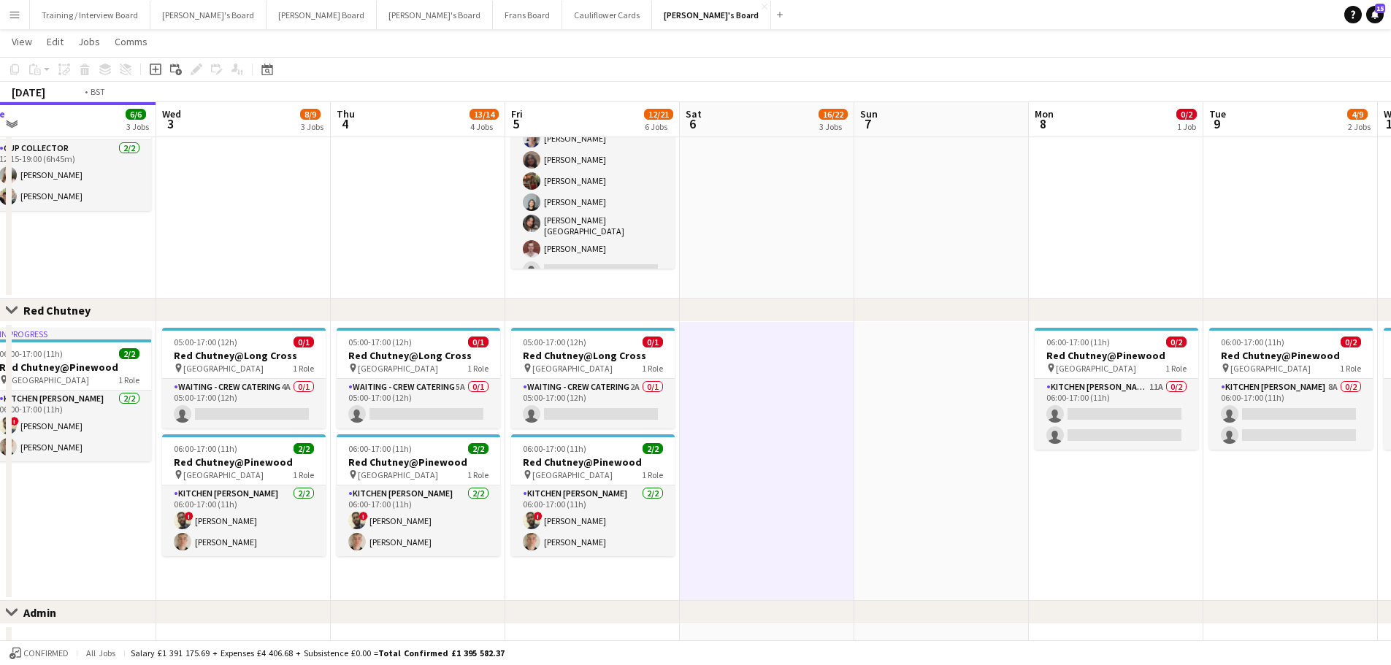
drag, startPoint x: 870, startPoint y: 439, endPoint x: 1154, endPoint y: 480, distance: 287.0
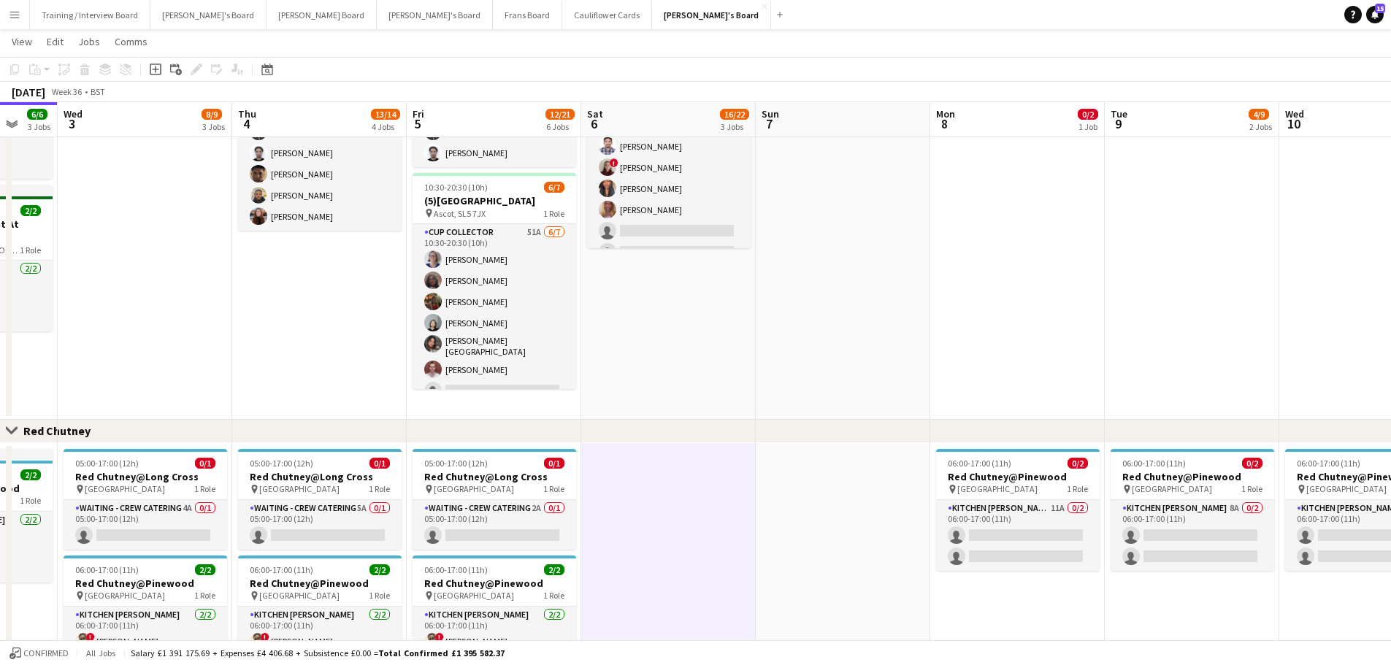
scroll to position [0, 480]
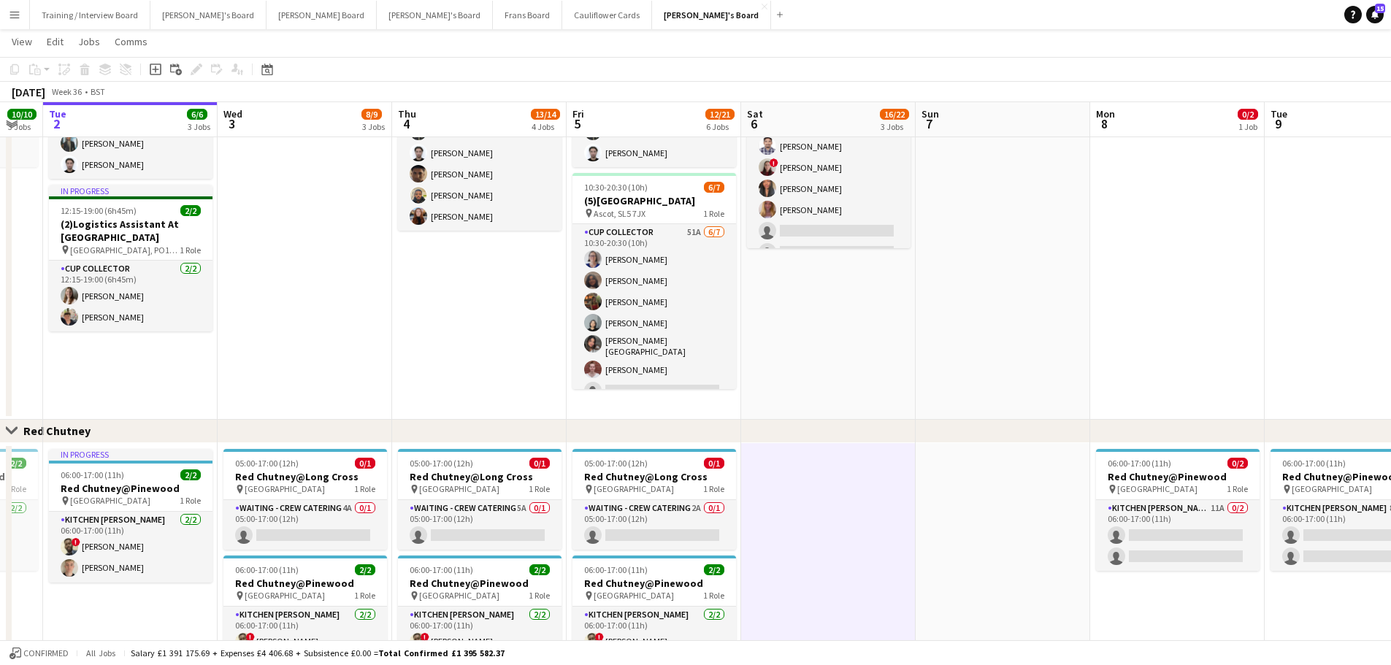
drag, startPoint x: 1057, startPoint y: 392, endPoint x: 987, endPoint y: 392, distance: 70.1
click at [987, 392] on app-date-cell at bounding box center [1002, 222] width 174 height 393
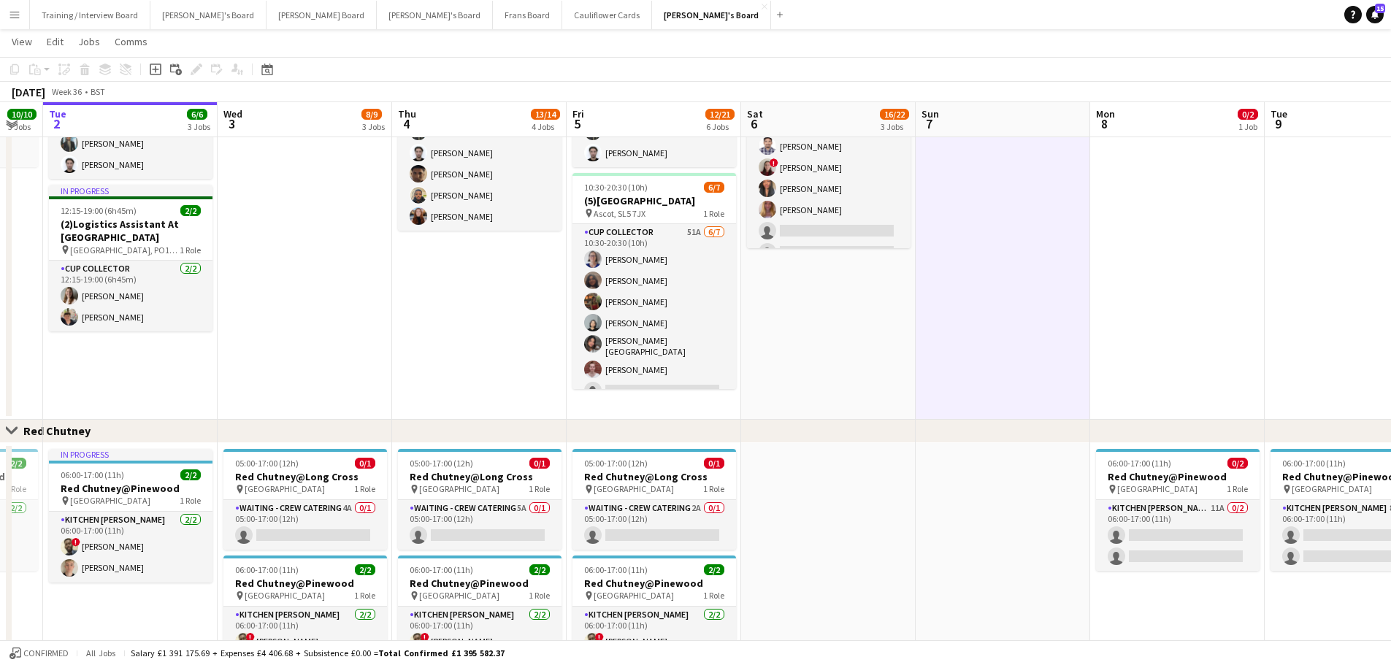
click at [878, 364] on app-date-cell "10:30-20:30 (10h) 12/14 (10)Ascot Racecourse pin Ascot, SL5 7JX 1 Role CUP COLL…" at bounding box center [828, 222] width 174 height 393
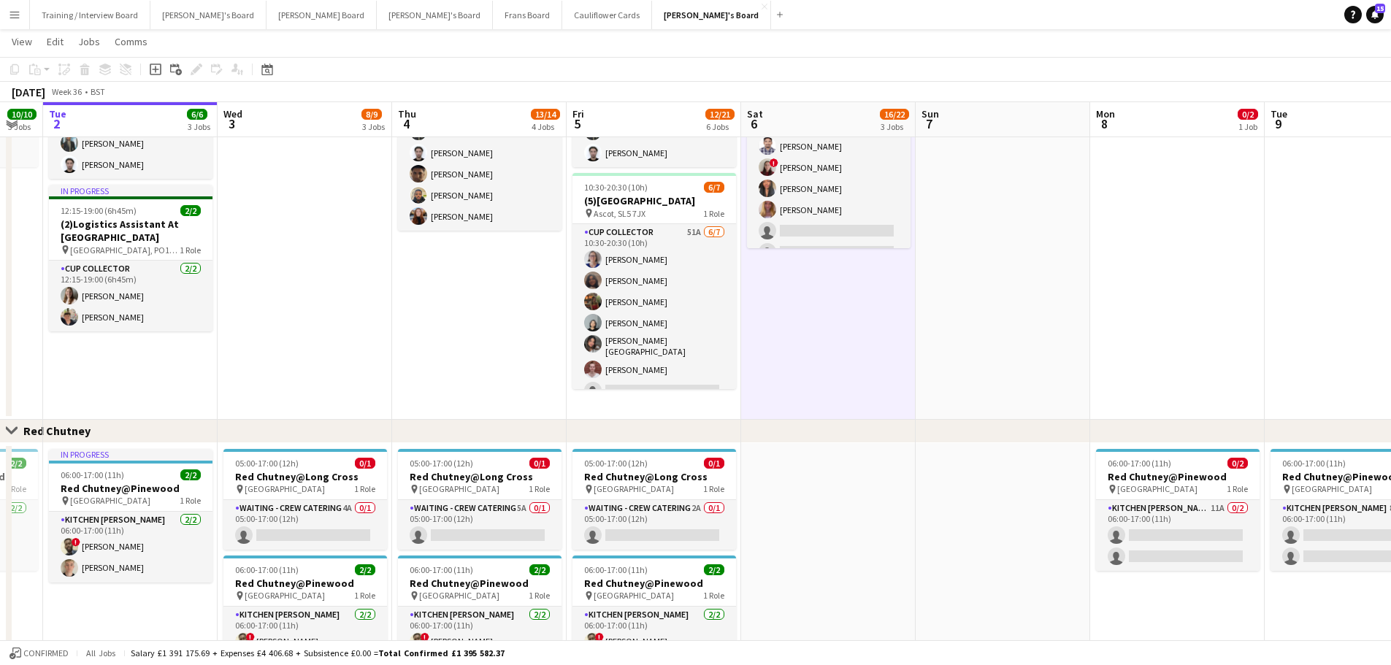
click at [877, 487] on app-date-cell at bounding box center [828, 596] width 174 height 307
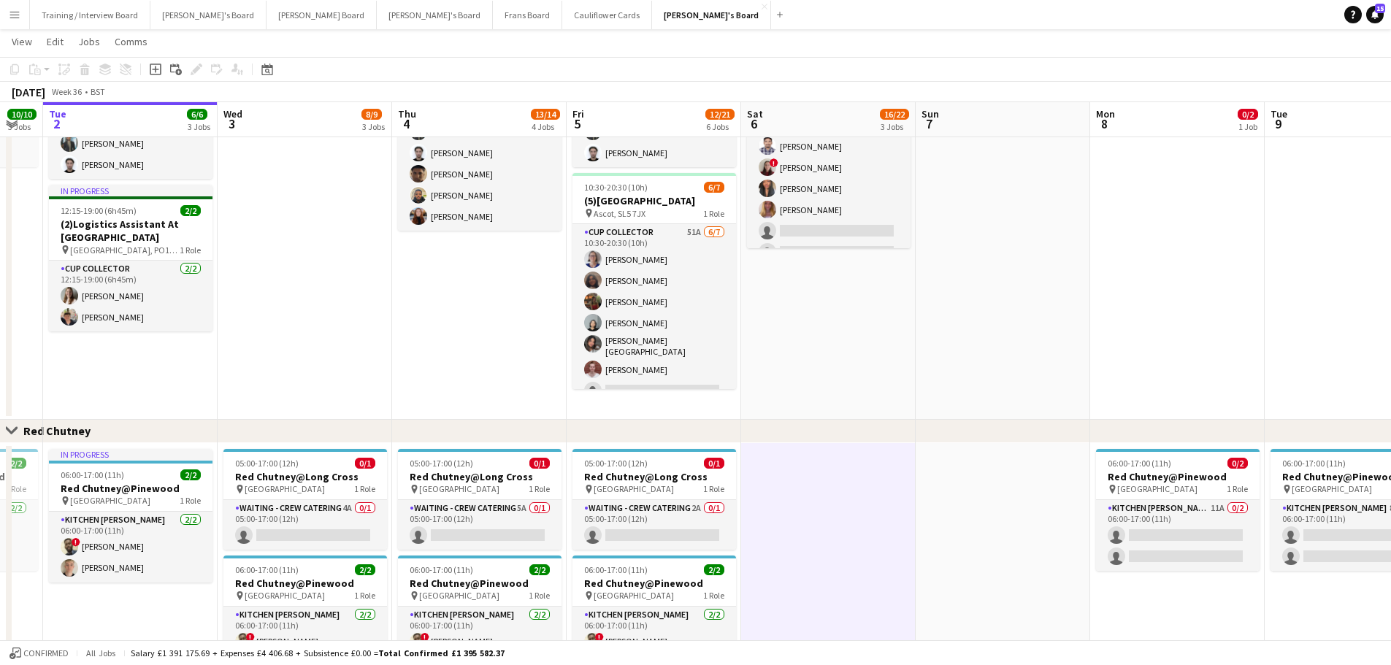
click at [972, 507] on app-date-cell at bounding box center [1002, 596] width 174 height 307
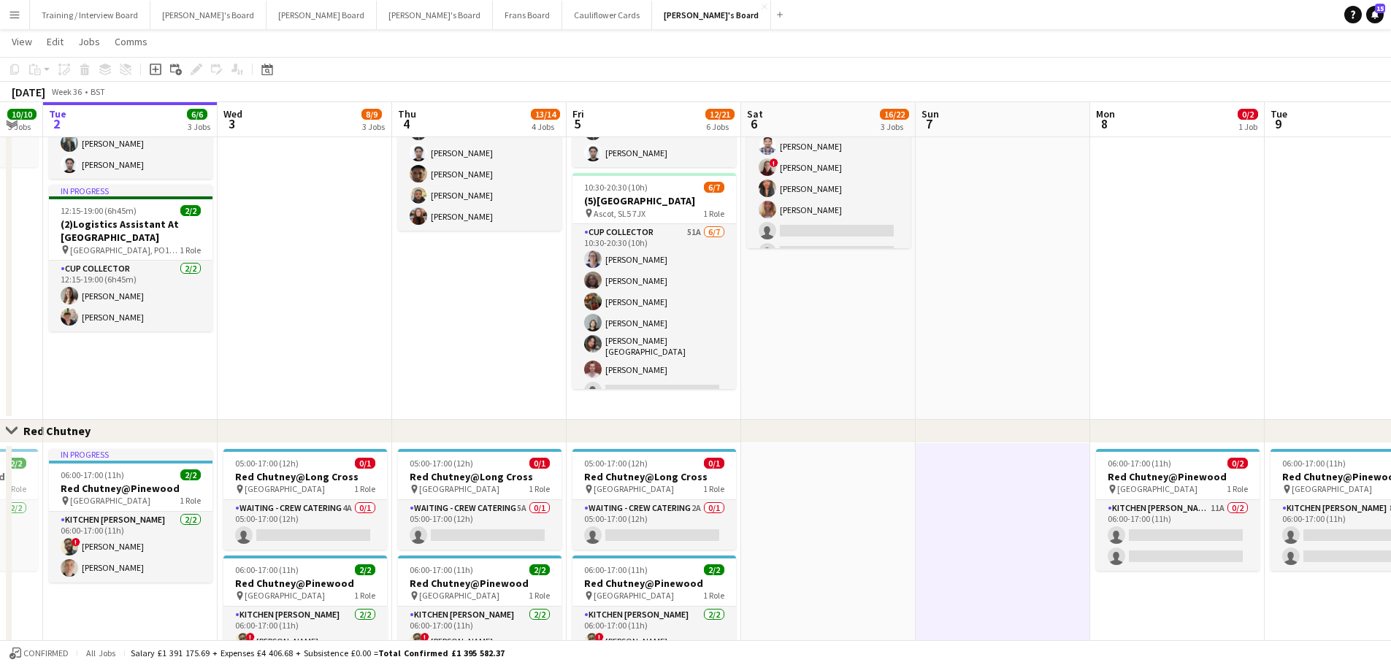
click at [967, 373] on app-date-cell at bounding box center [1002, 222] width 174 height 393
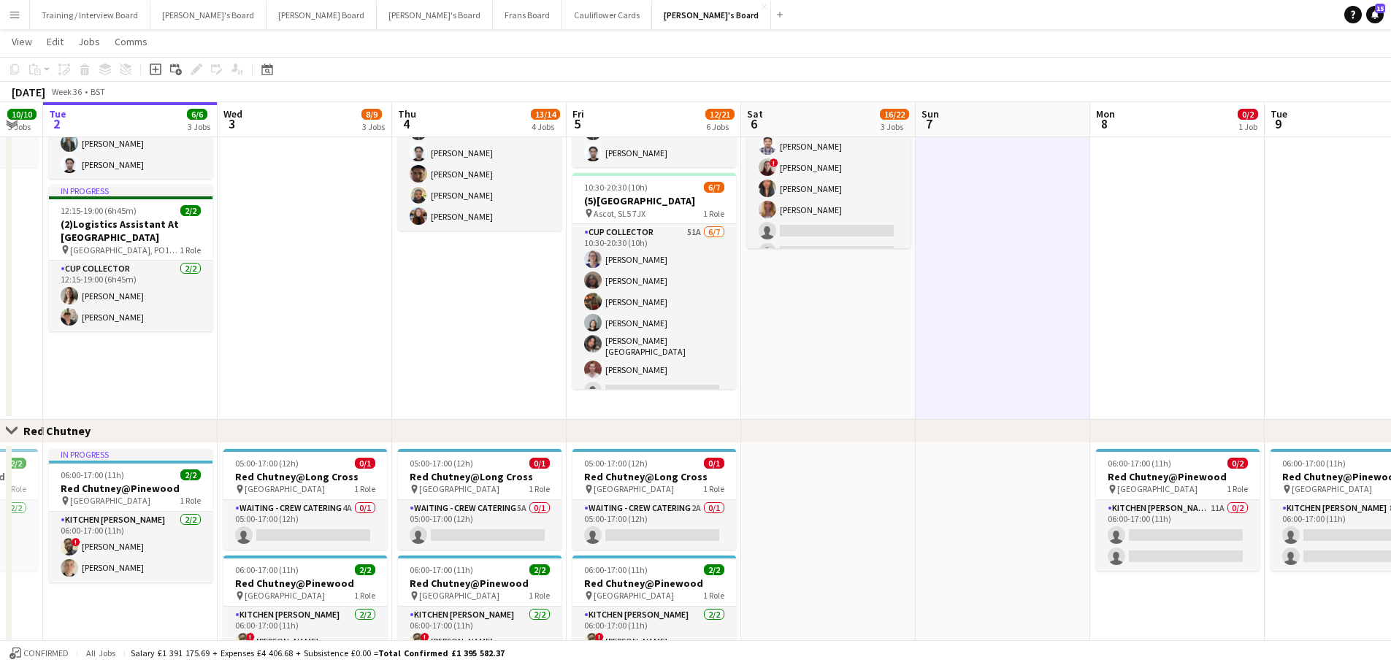
click at [847, 364] on app-date-cell "10:30-20:30 (10h) 12/14 (10)Ascot Racecourse pin Ascot, SL5 7JX 1 Role CUP COLL…" at bounding box center [828, 222] width 174 height 393
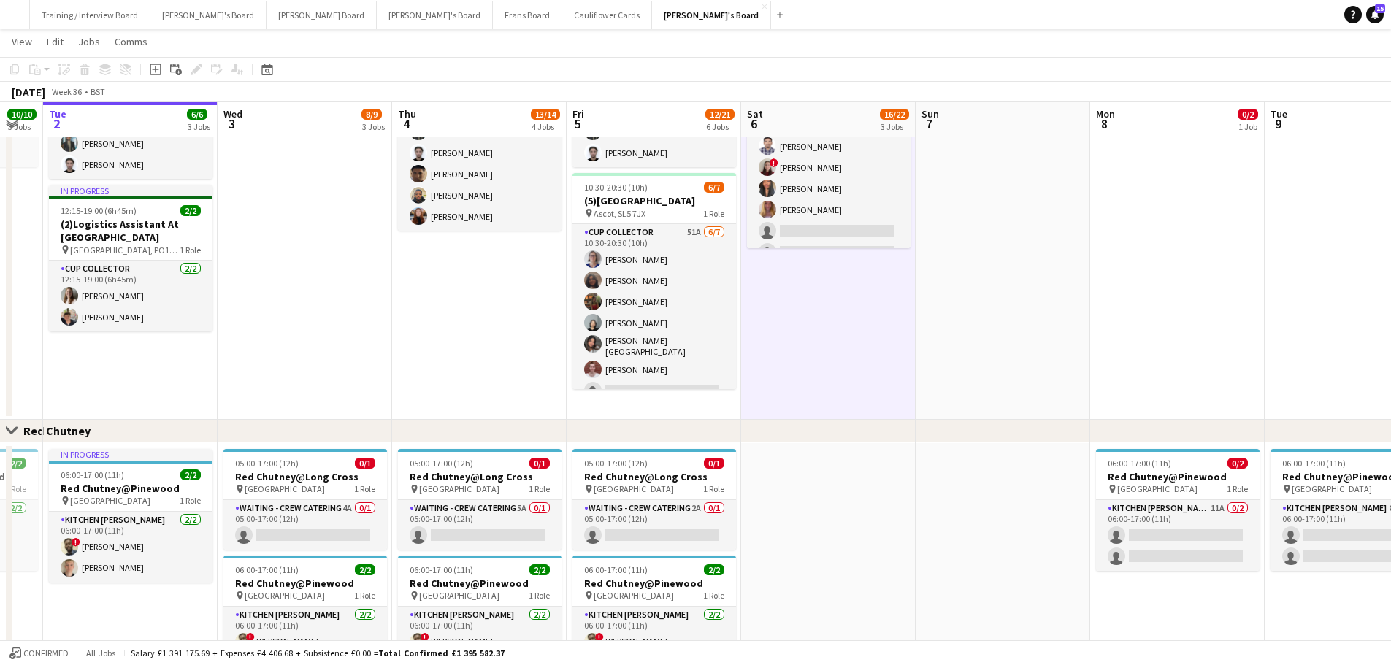
click at [972, 330] on app-date-cell at bounding box center [1002, 222] width 174 height 393
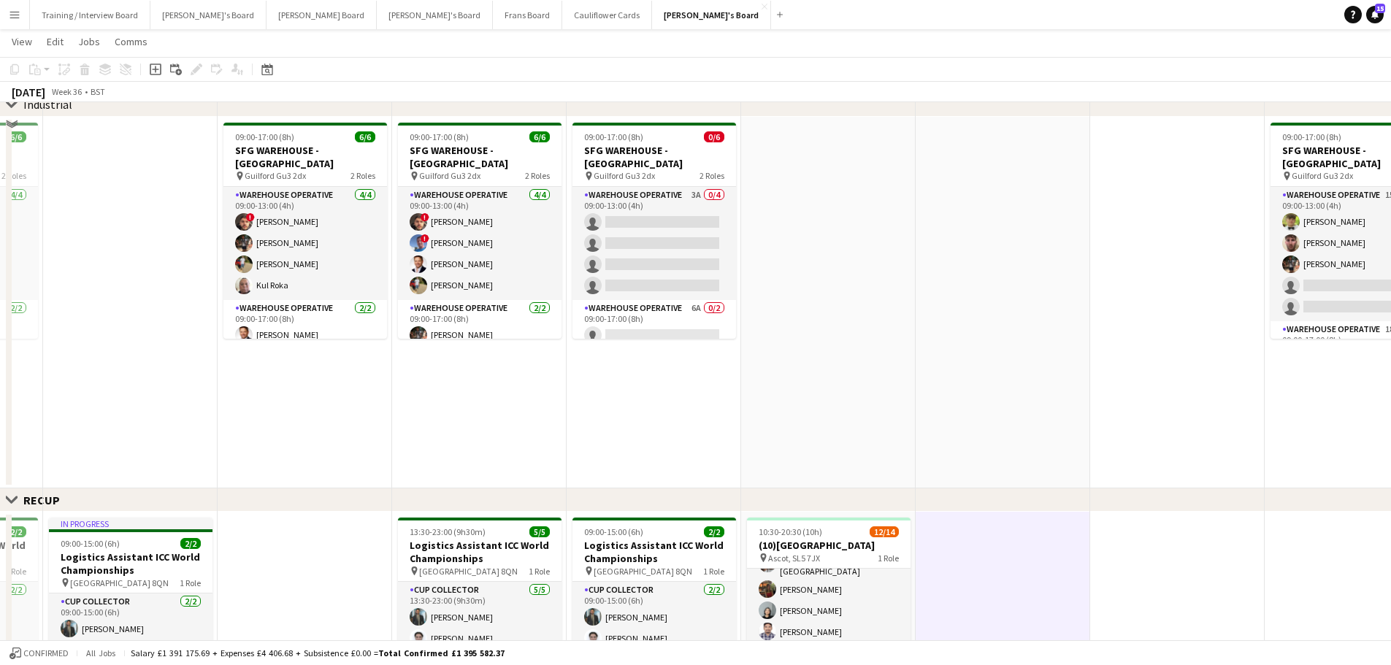
scroll to position [365, 0]
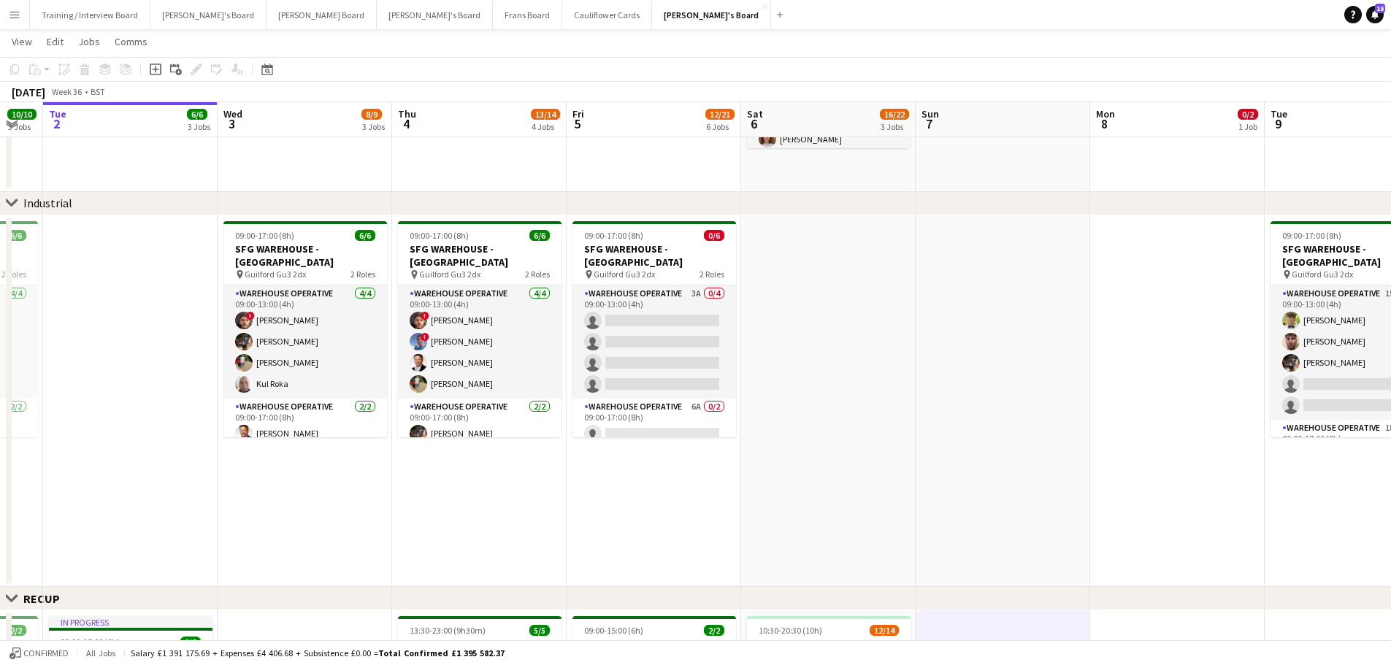
click at [971, 261] on app-date-cell at bounding box center [1002, 401] width 174 height 372
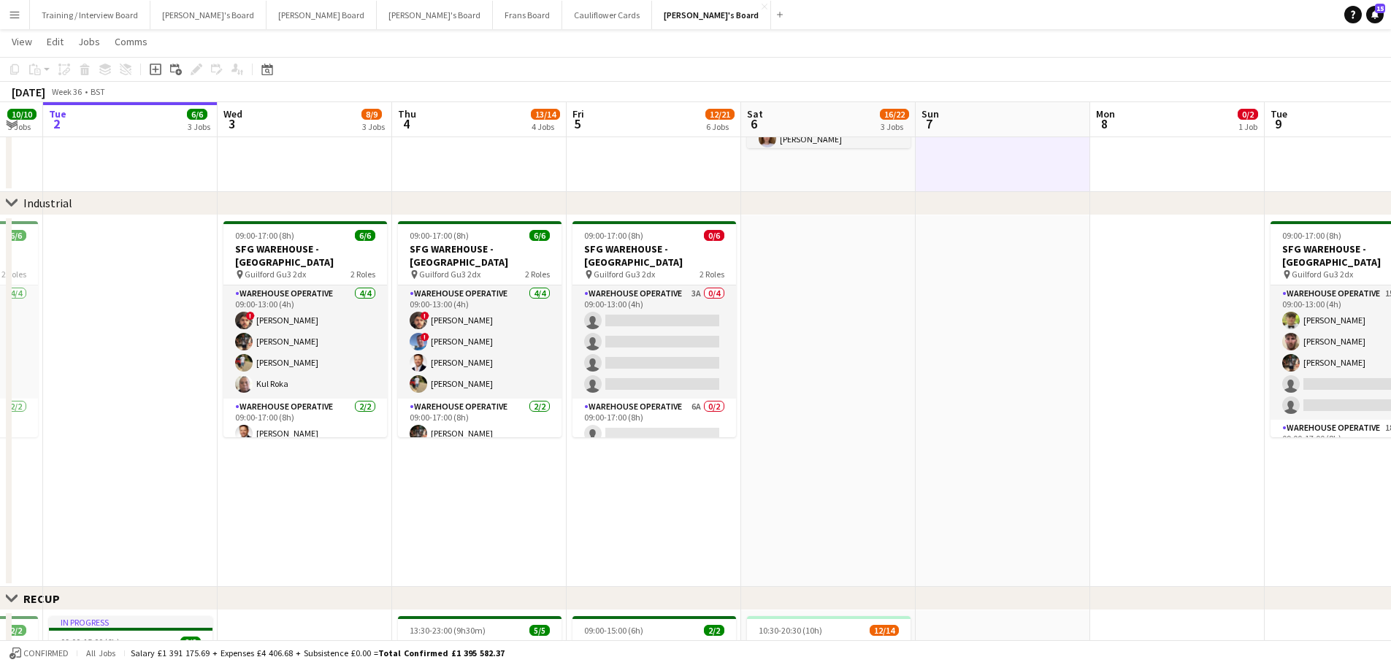
click at [908, 422] on app-date-cell at bounding box center [828, 401] width 174 height 372
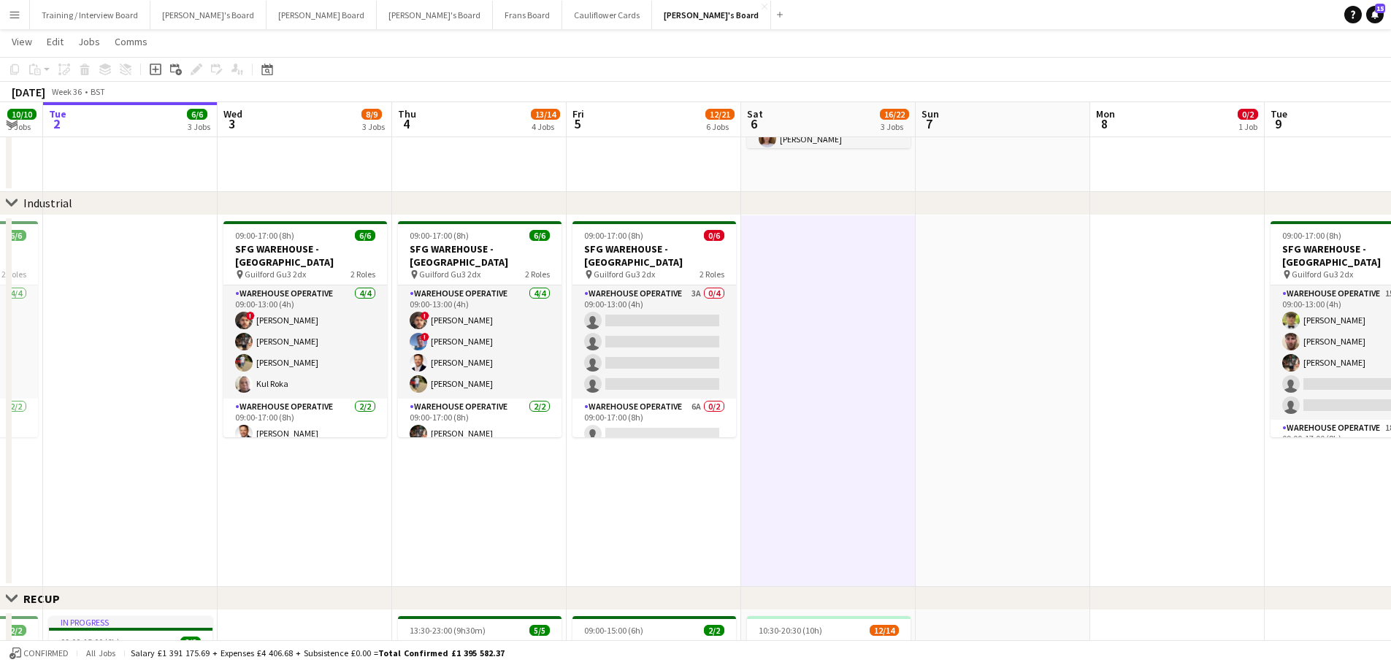
click at [996, 406] on app-date-cell at bounding box center [1002, 401] width 174 height 372
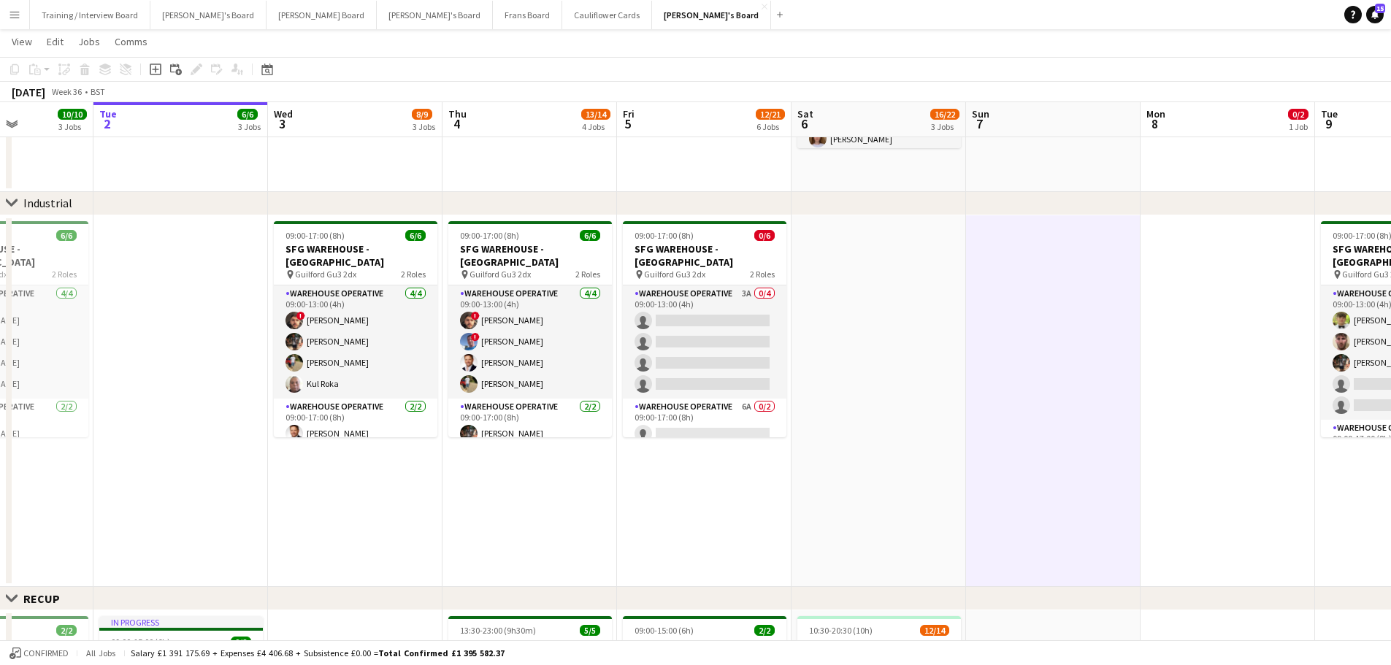
drag, startPoint x: 1099, startPoint y: 430, endPoint x: 451, endPoint y: 421, distance: 648.3
click at [451, 421] on app-calendar-viewport "Sat 30 5/5 2 Jobs Sun 31 2/2 1 Job Mon 1 10/10 3 Jobs Tue 2 6/6 3 Jobs Wed 3 8/…" at bounding box center [695, 547] width 1391 height 1710
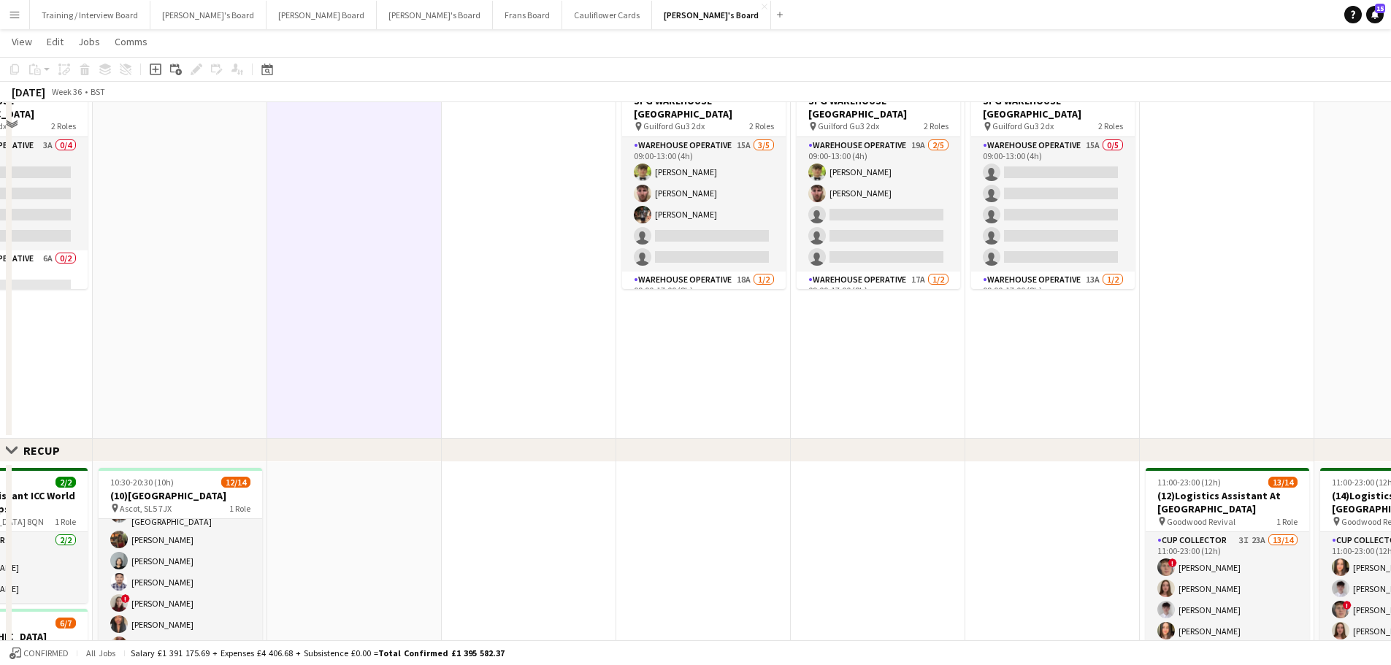
scroll to position [657, 0]
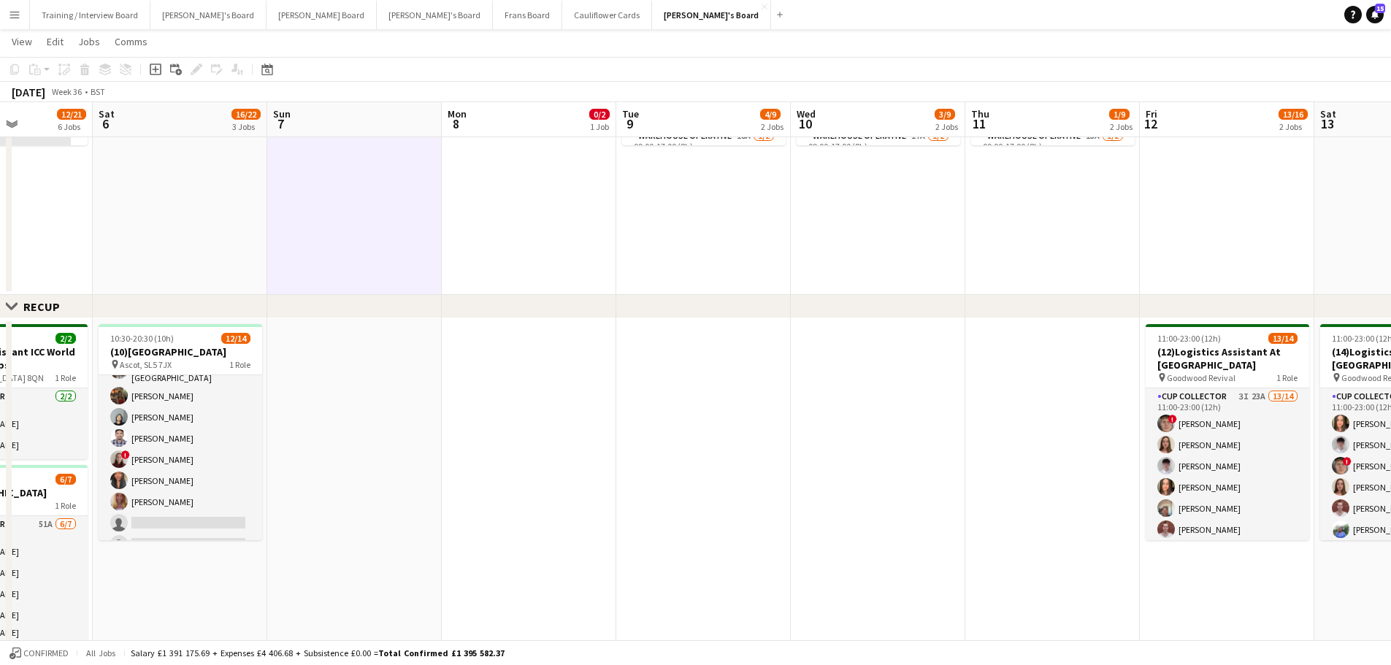
drag, startPoint x: 1041, startPoint y: 540, endPoint x: 1062, endPoint y: 540, distance: 21.2
click at [1061, 540] on app-calendar-viewport "Wed 3 8/9 3 Jobs Thu 4 13/14 4 Jobs Fri 5 12/21 6 Jobs Sat 6 16/22 3 Jobs Sun 7…" at bounding box center [695, 255] width 1391 height 1710
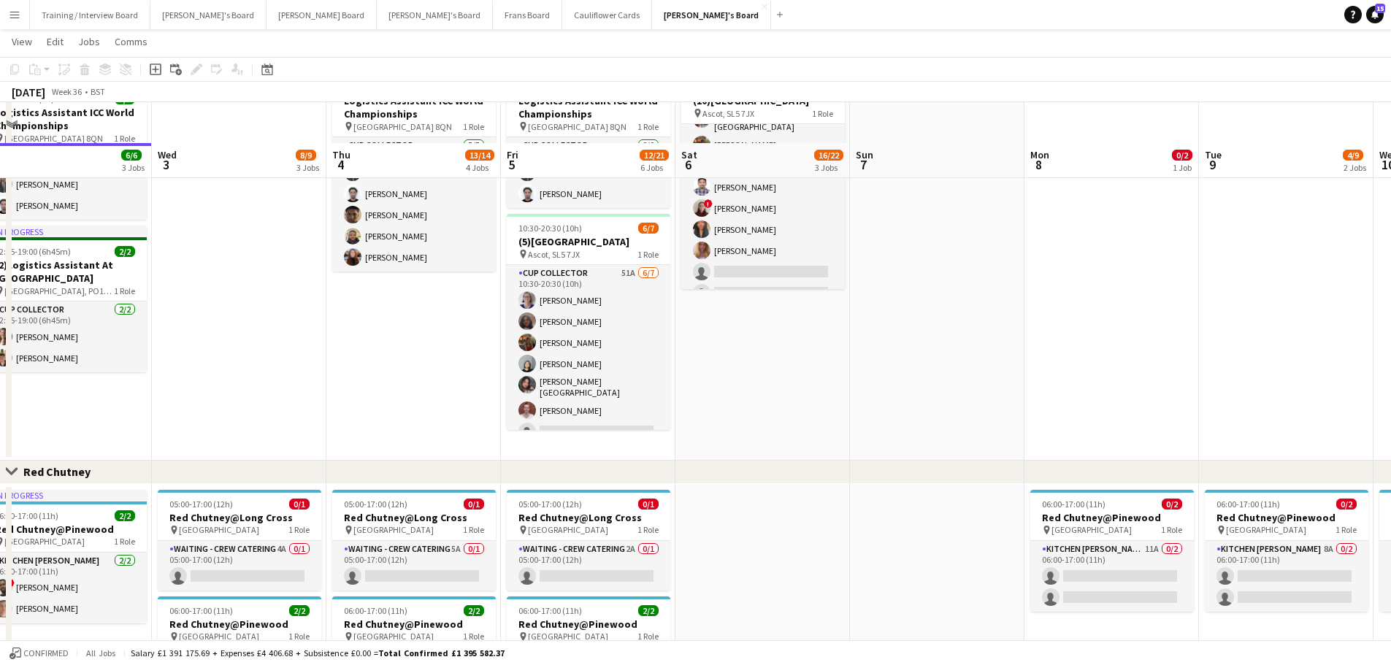
scroll to position [949, 0]
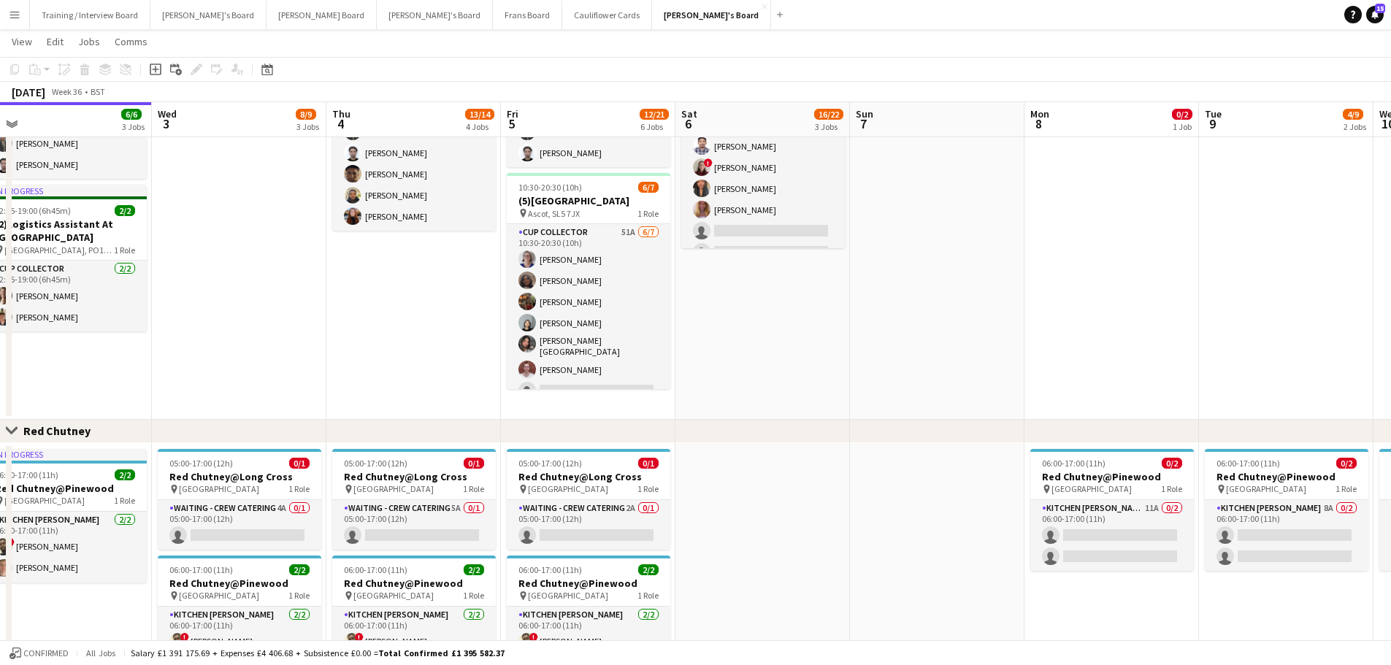
click at [732, 407] on app-date-cell "10:30-20:30 (10h) 12/14 (10)Ascot Racecourse pin Ascot, SL5 7JX 1 Role CUP COLL…" at bounding box center [762, 222] width 174 height 393
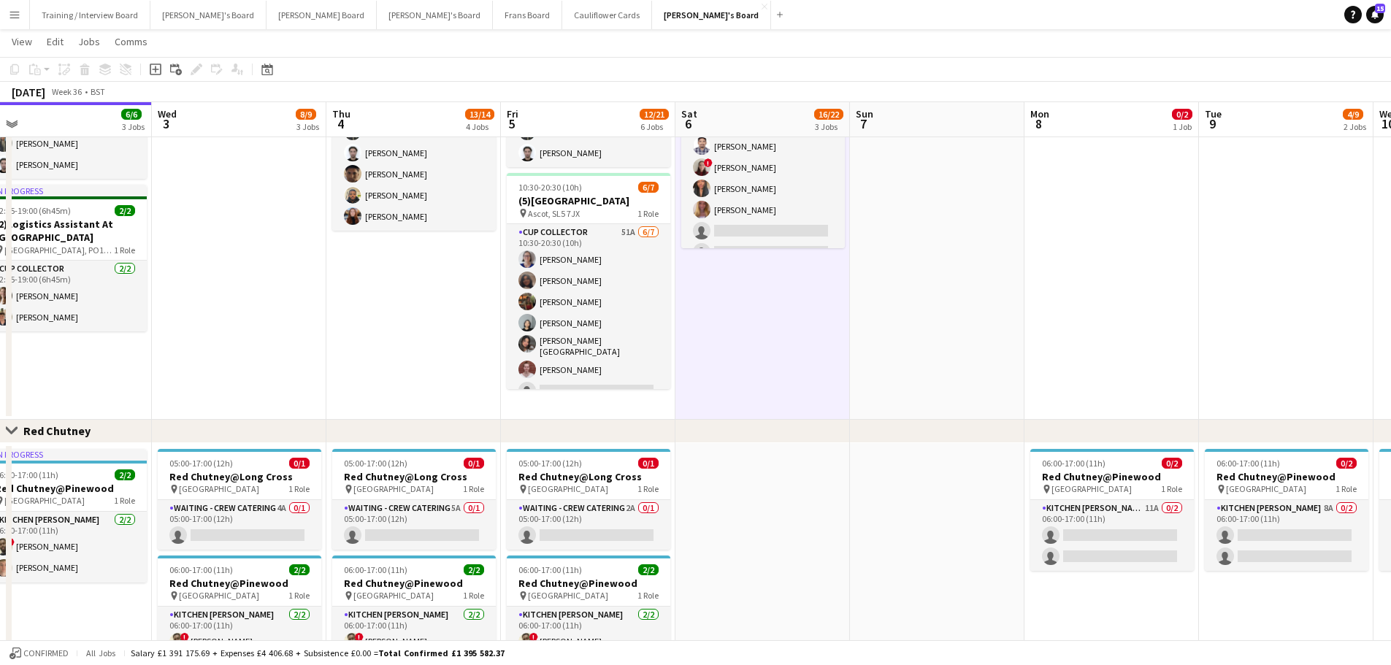
click at [620, 418] on app-date-cell "09:00-15:00 (6h) 2/2 Logistics Assistant ICC World Championships pin Lord Crick…" at bounding box center [588, 222] width 174 height 393
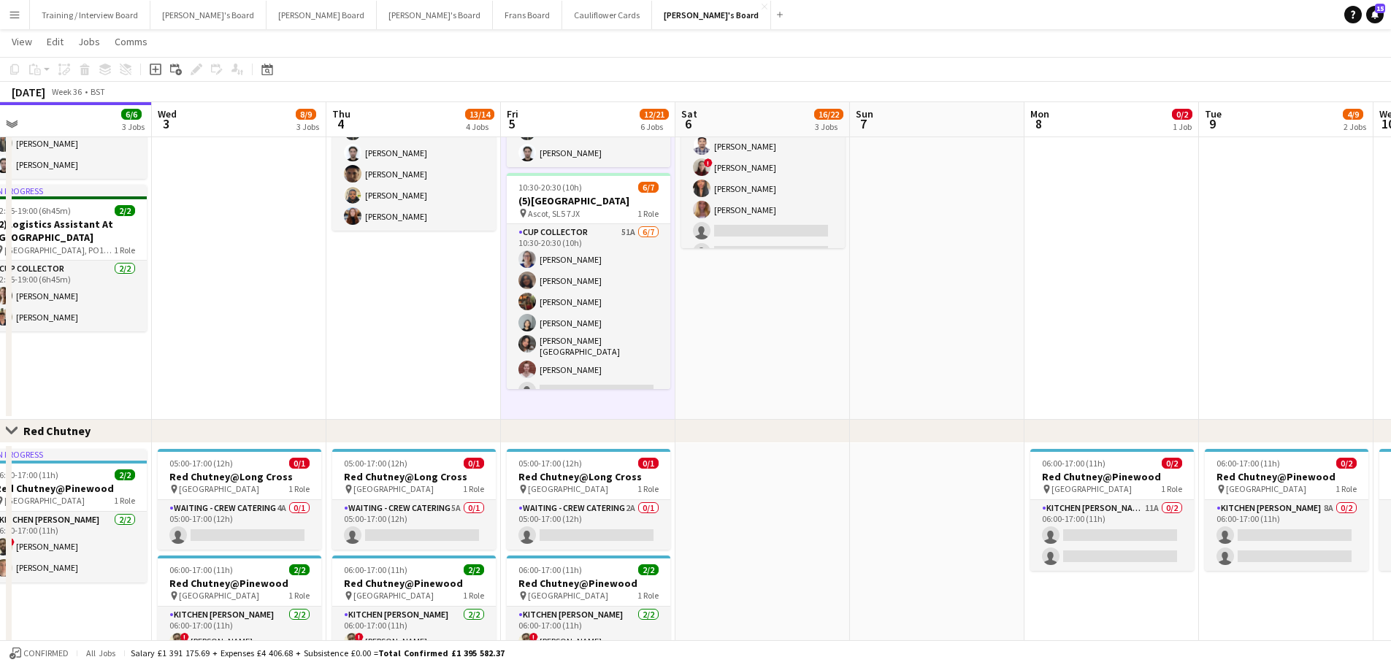
click at [748, 512] on app-date-cell at bounding box center [762, 596] width 174 height 307
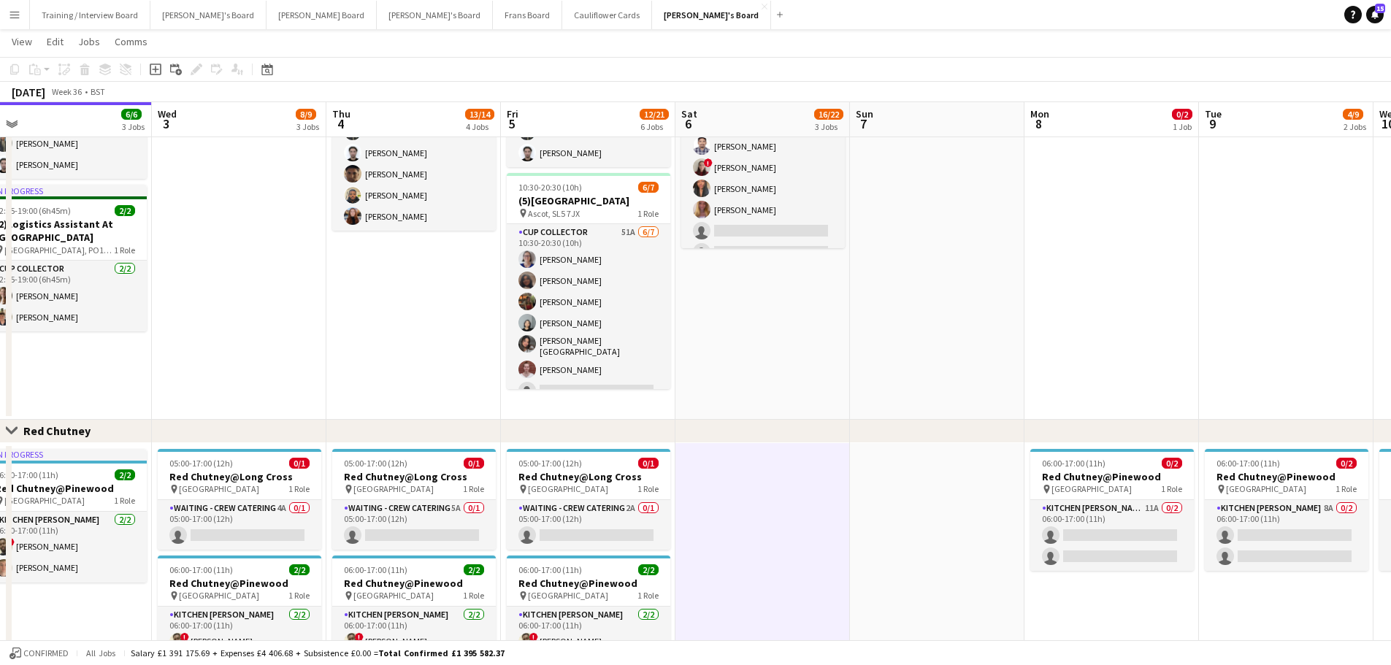
click at [771, 388] on app-date-cell "10:30-20:30 (10h) 12/14 (10)Ascot Racecourse pin Ascot, SL5 7JX 1 Role CUP COLL…" at bounding box center [762, 222] width 174 height 393
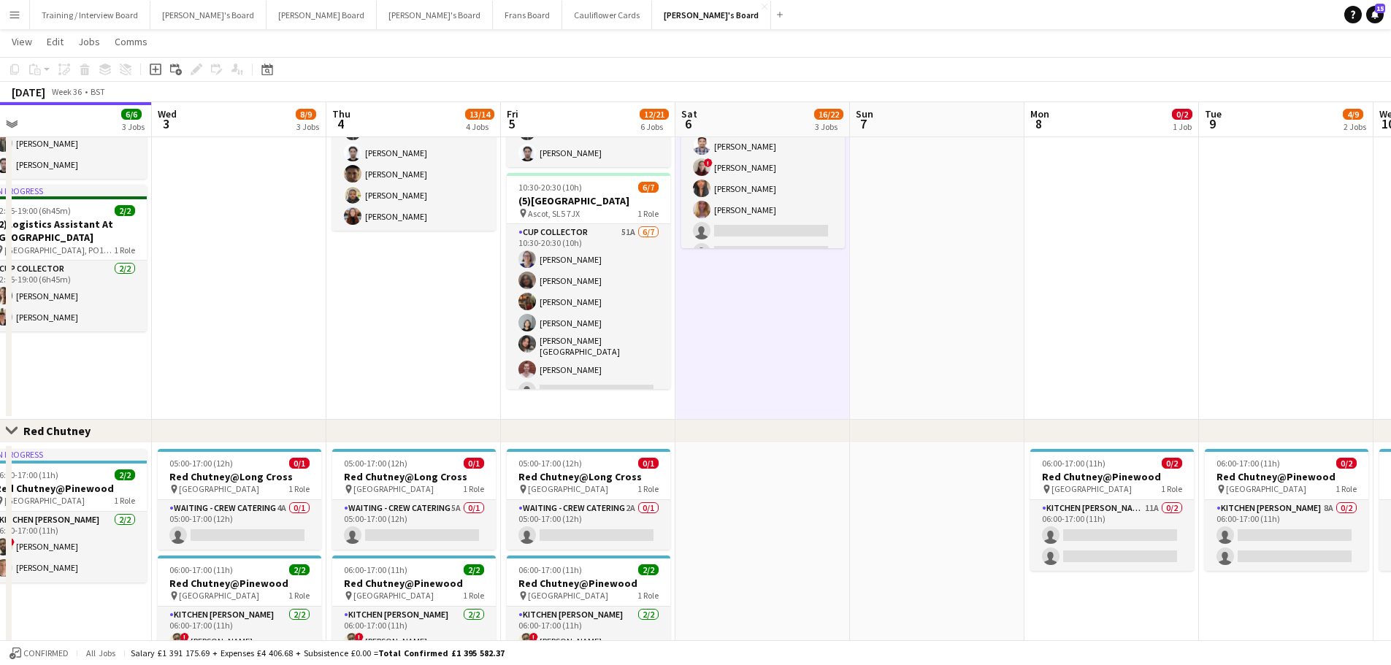
drag, startPoint x: 893, startPoint y: 426, endPoint x: 1061, endPoint y: 400, distance: 170.6
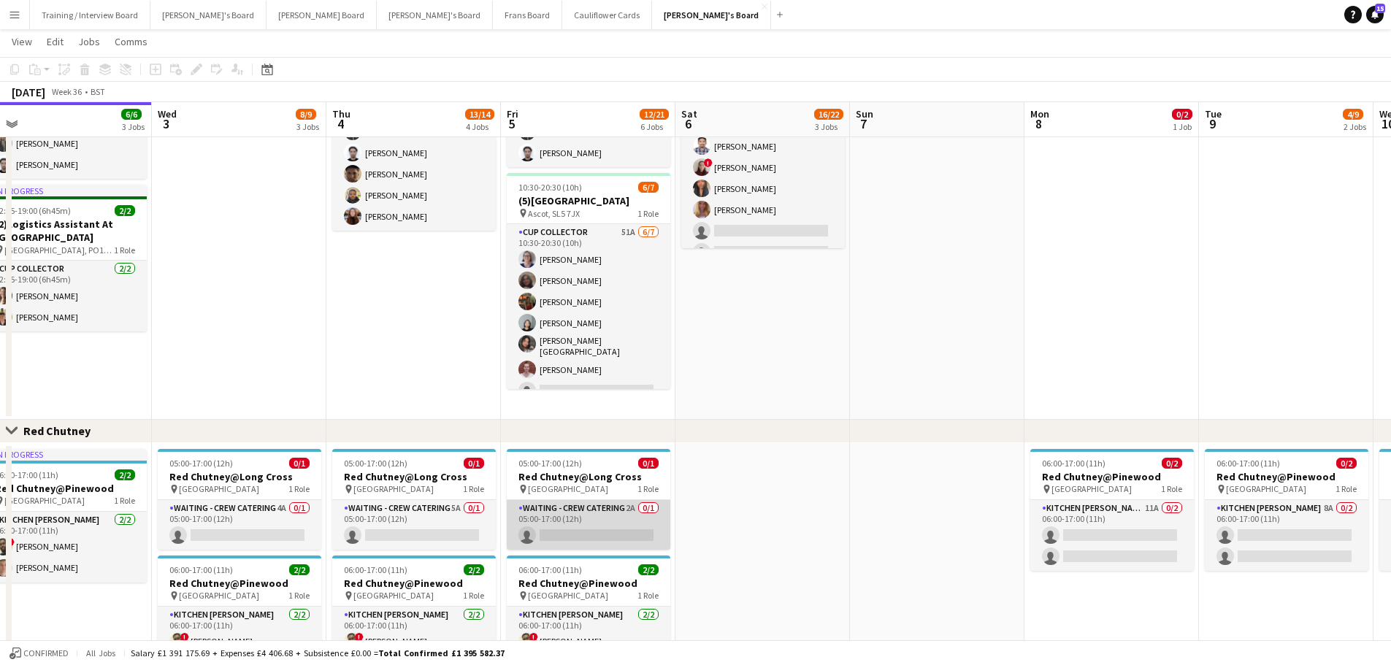
click at [587, 532] on app-card-role "Waiting - Crew Catering 2A 0/1 05:00-17:00 (12h) single-neutral-actions" at bounding box center [589, 525] width 164 height 50
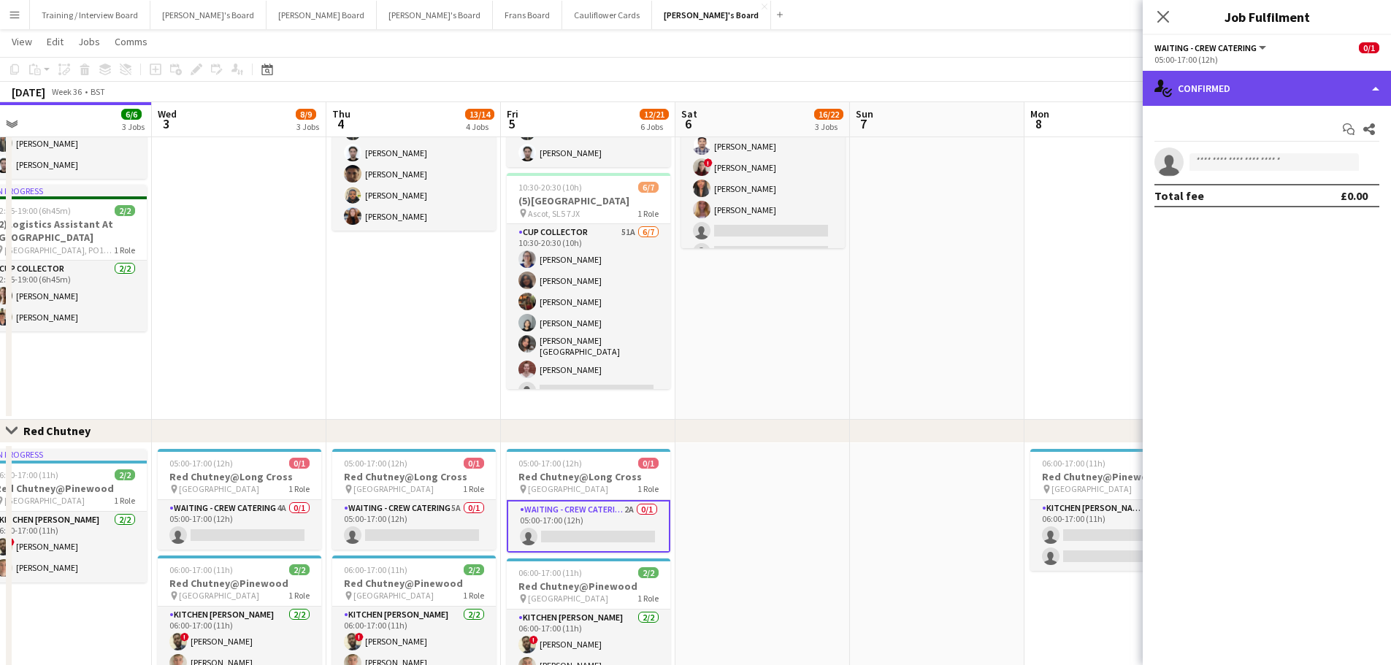
click at [1304, 98] on div "single-neutral-actions-check-2 Confirmed" at bounding box center [1266, 88] width 248 height 35
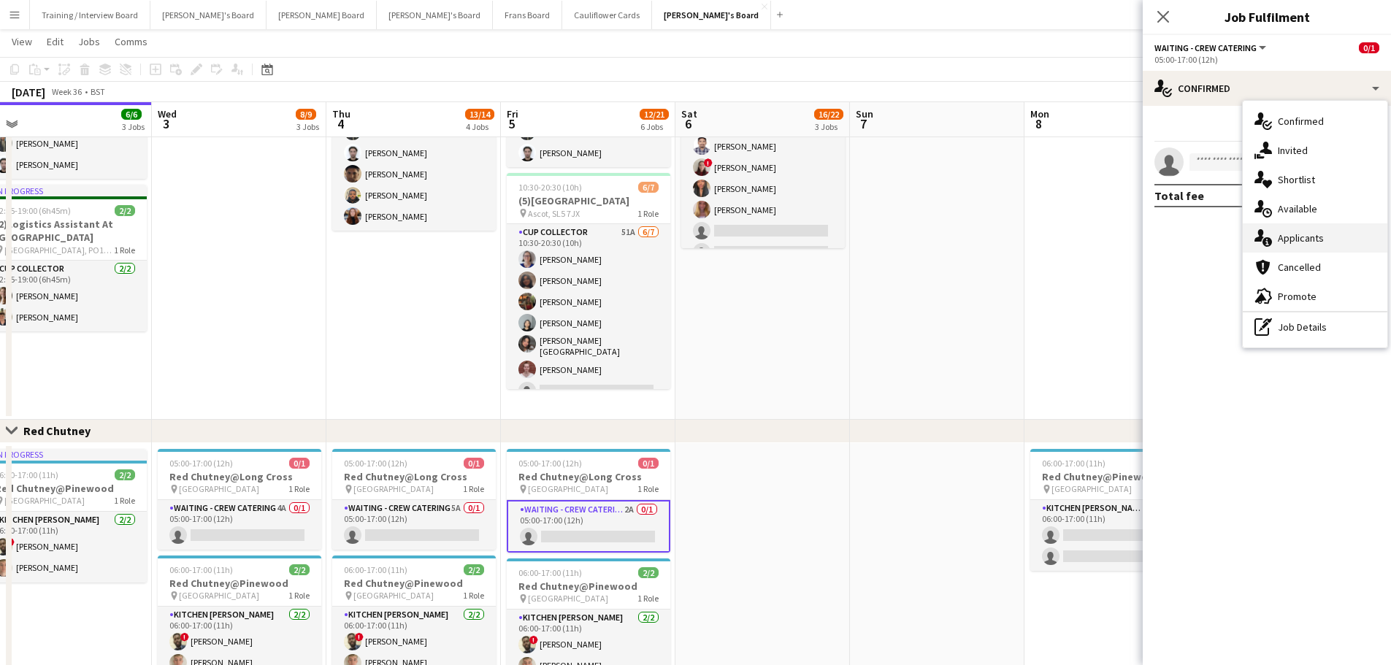
click at [1302, 229] on div "single-neutral-actions-information Applicants" at bounding box center [1314, 237] width 145 height 29
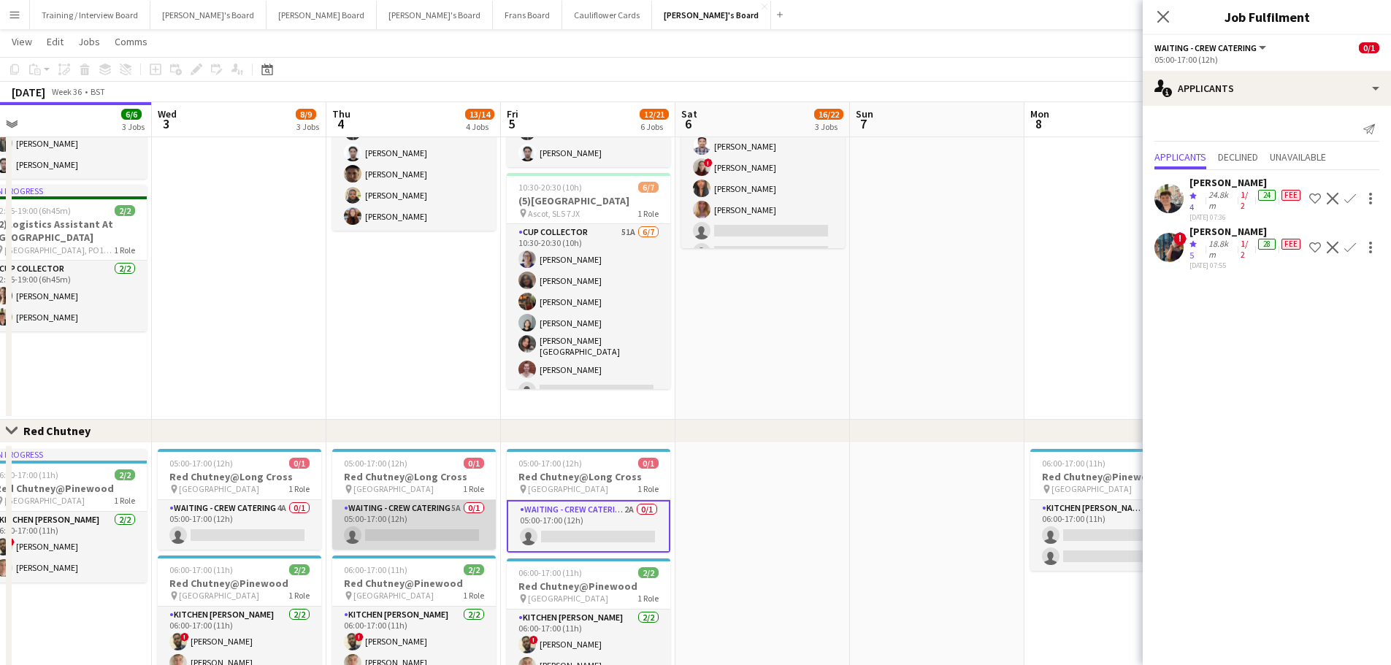
click at [426, 518] on app-card-role "Waiting - Crew Catering 5A 0/1 05:00-17:00 (12h) single-neutral-actions" at bounding box center [414, 525] width 164 height 50
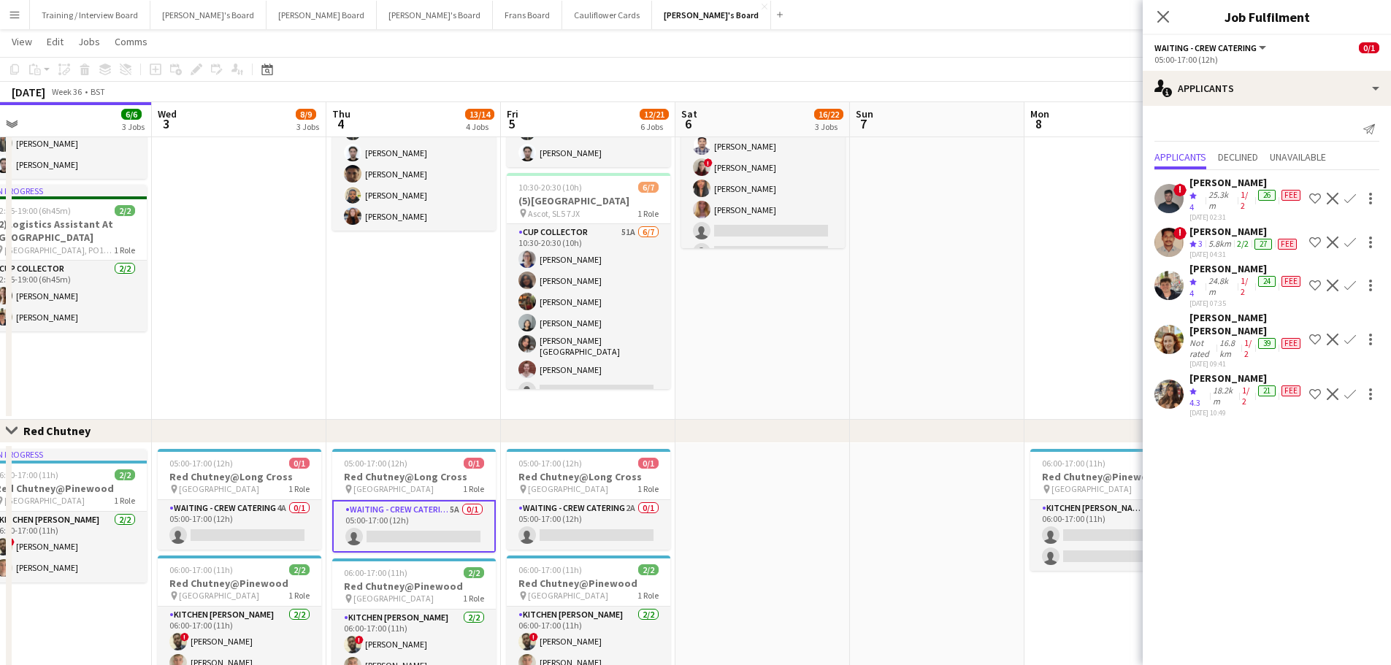
click at [1228, 385] on div "18.2km" at bounding box center [1224, 396] width 29 height 23
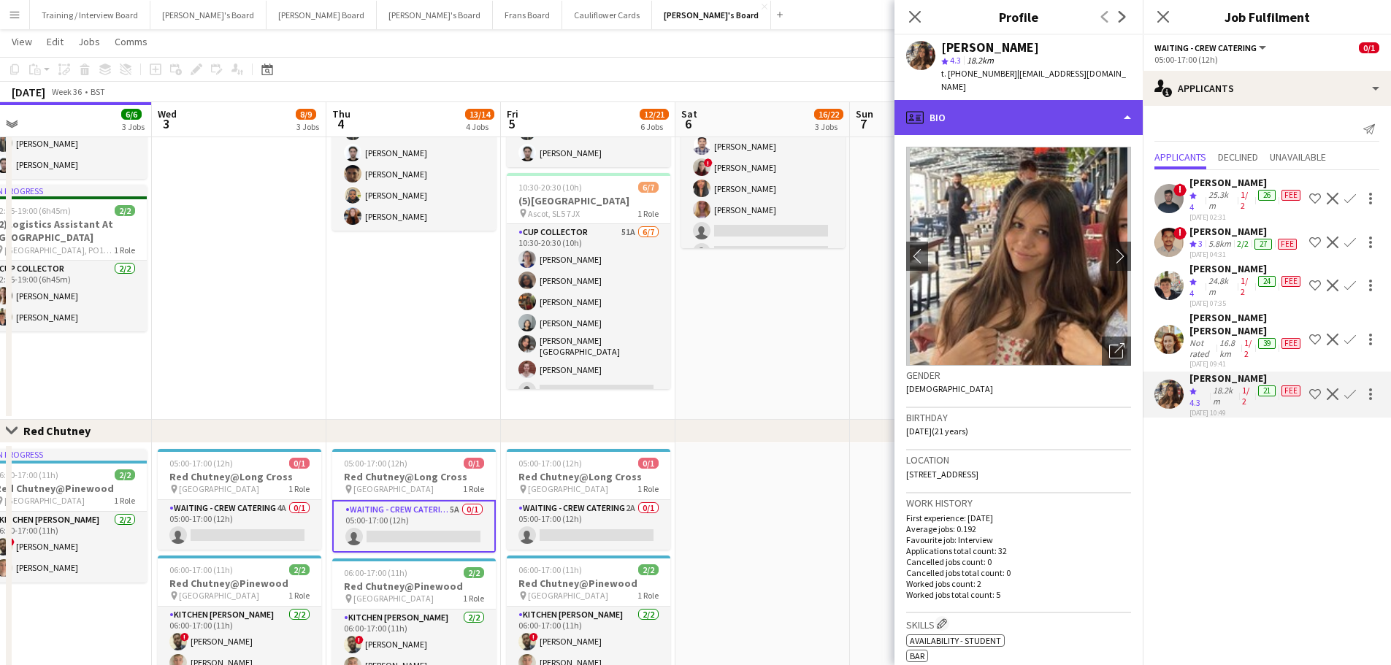
click at [1034, 100] on div "profile Bio" at bounding box center [1018, 117] width 248 height 35
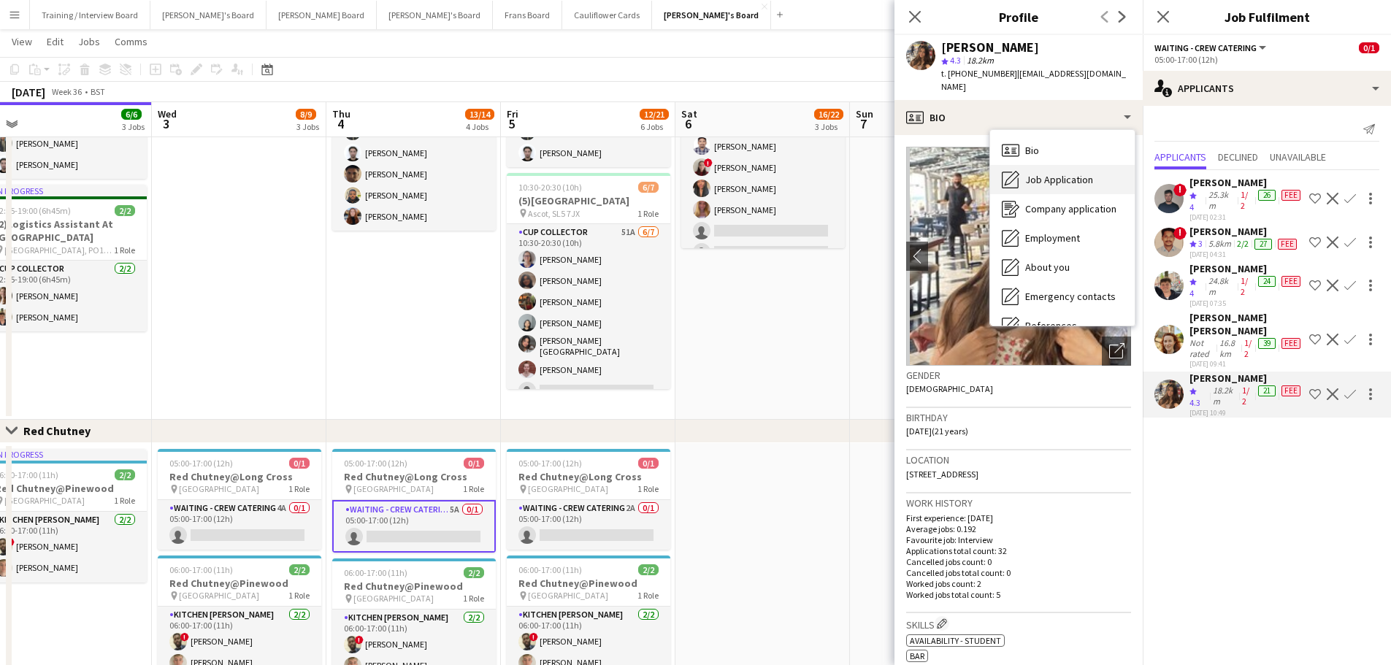
click at [1064, 165] on div "Job Application Job Application" at bounding box center [1062, 179] width 145 height 29
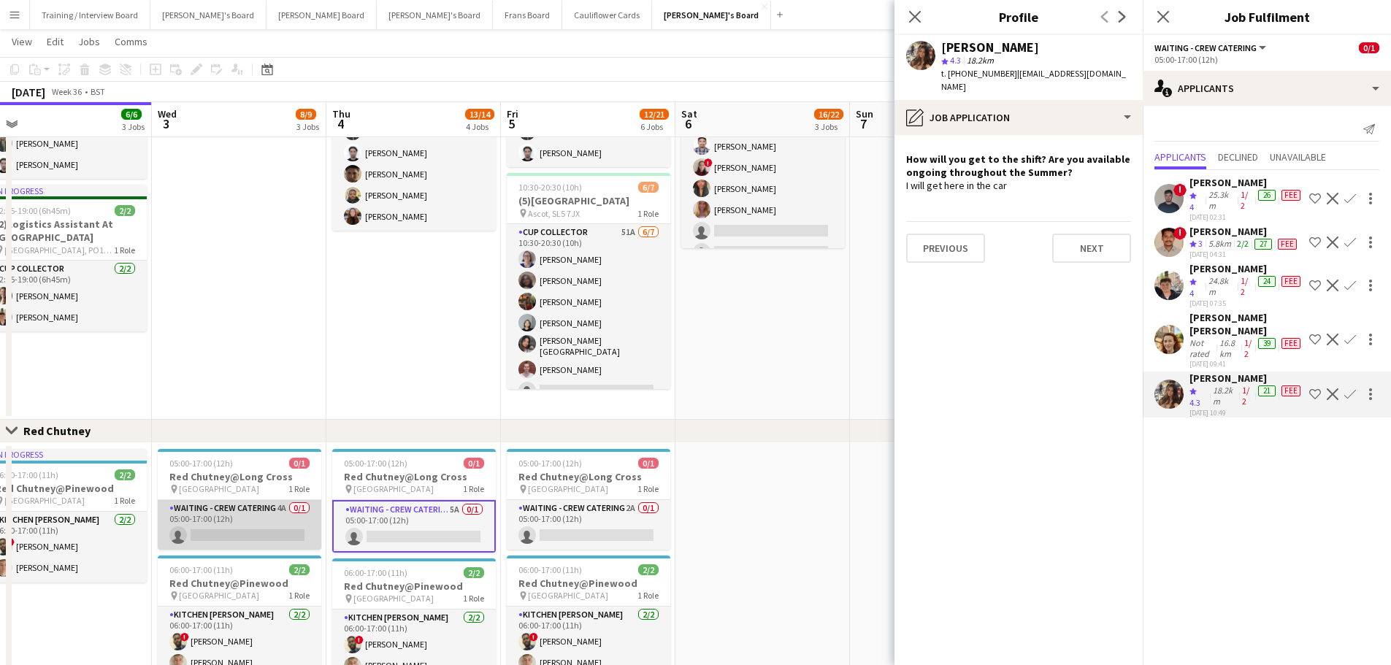
click at [281, 514] on app-card-role "Waiting - Crew Catering 4A 0/1 05:00-17:00 (12h) single-neutral-actions" at bounding box center [240, 525] width 164 height 50
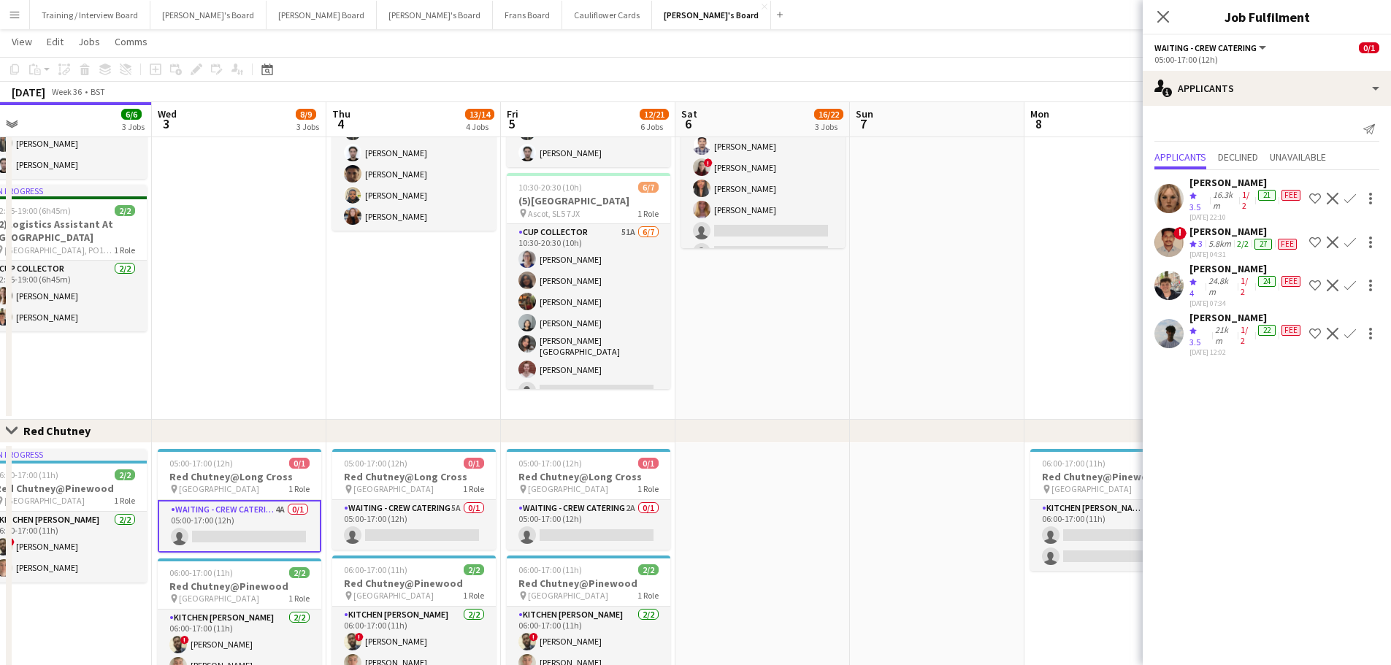
click at [1218, 342] on div "21km" at bounding box center [1225, 335] width 26 height 23
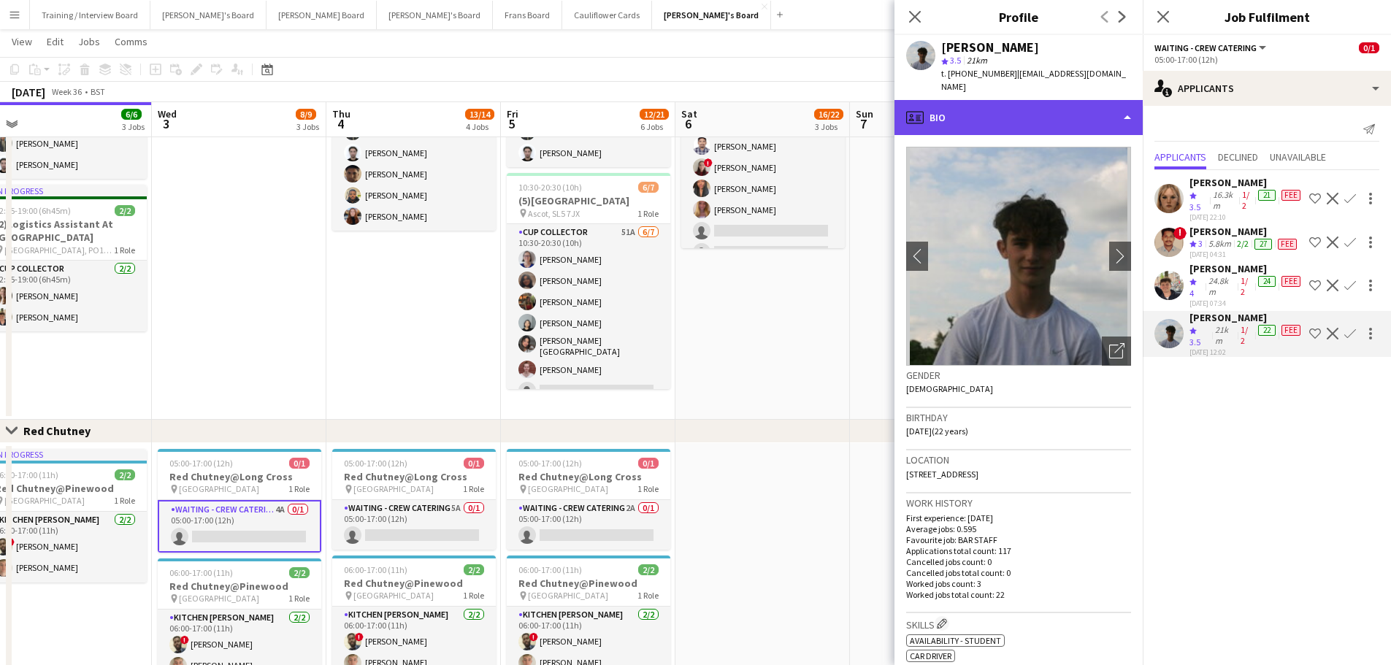
click at [999, 131] on div "profile Bio" at bounding box center [1018, 117] width 248 height 35
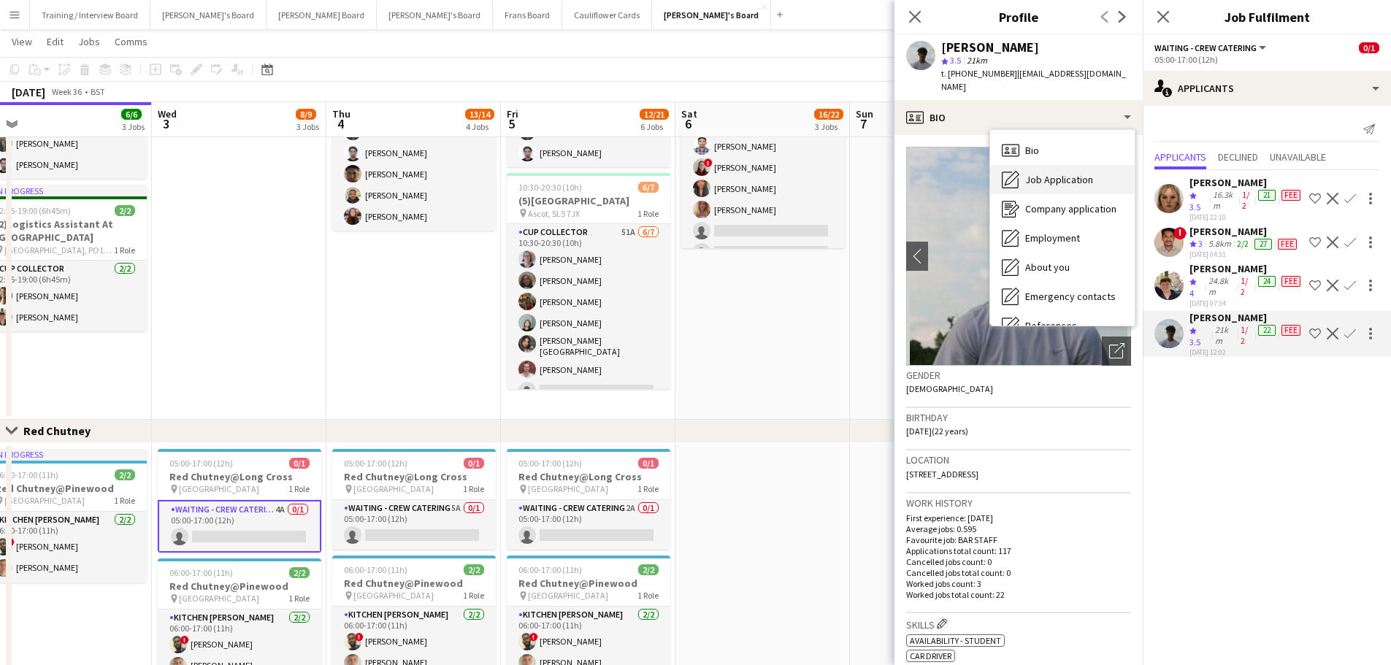
click at [1033, 189] on div "Job Application Job Application" at bounding box center [1062, 179] width 145 height 29
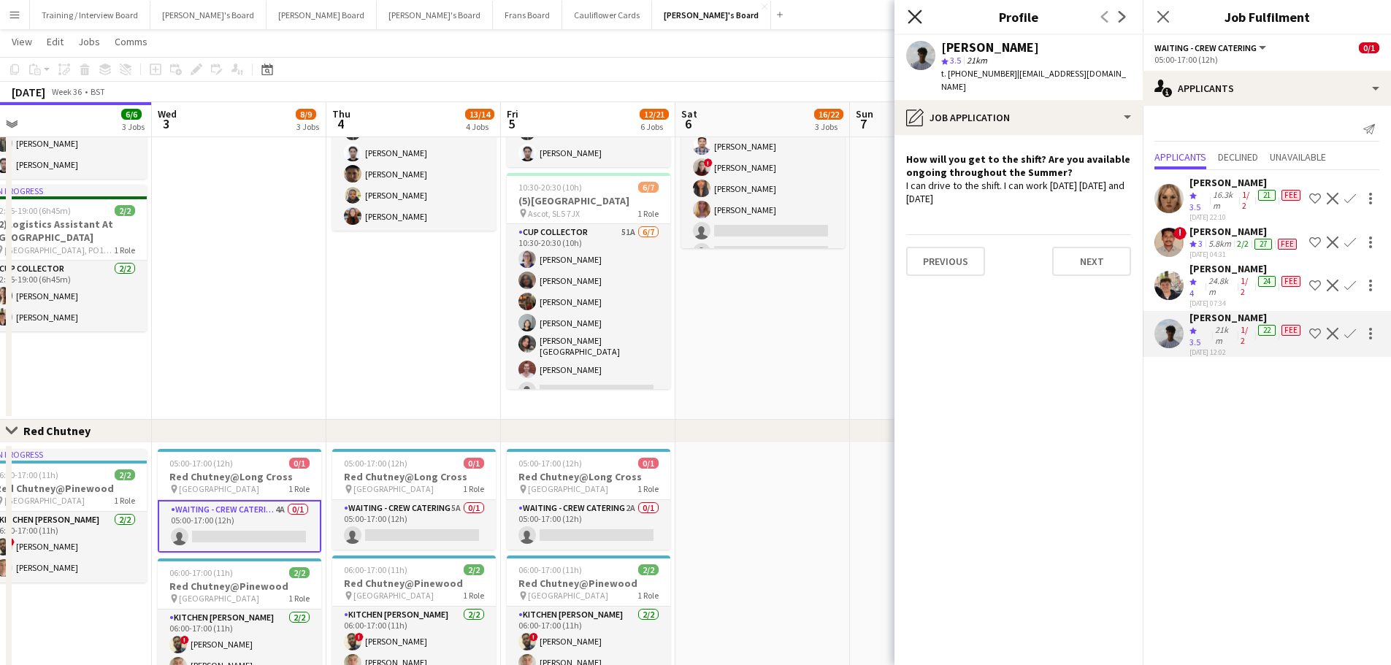
click at [920, 16] on icon "Close pop-in" at bounding box center [914, 16] width 14 height 14
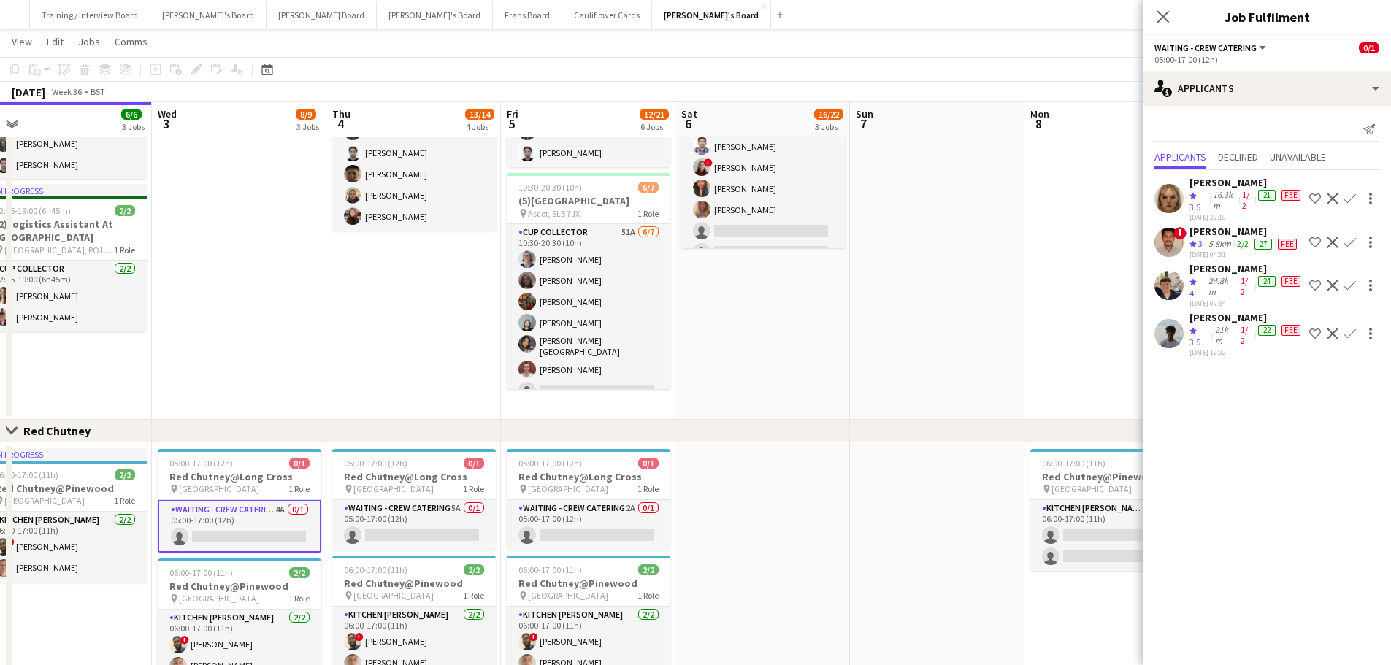
click at [889, 344] on app-date-cell at bounding box center [937, 222] width 174 height 393
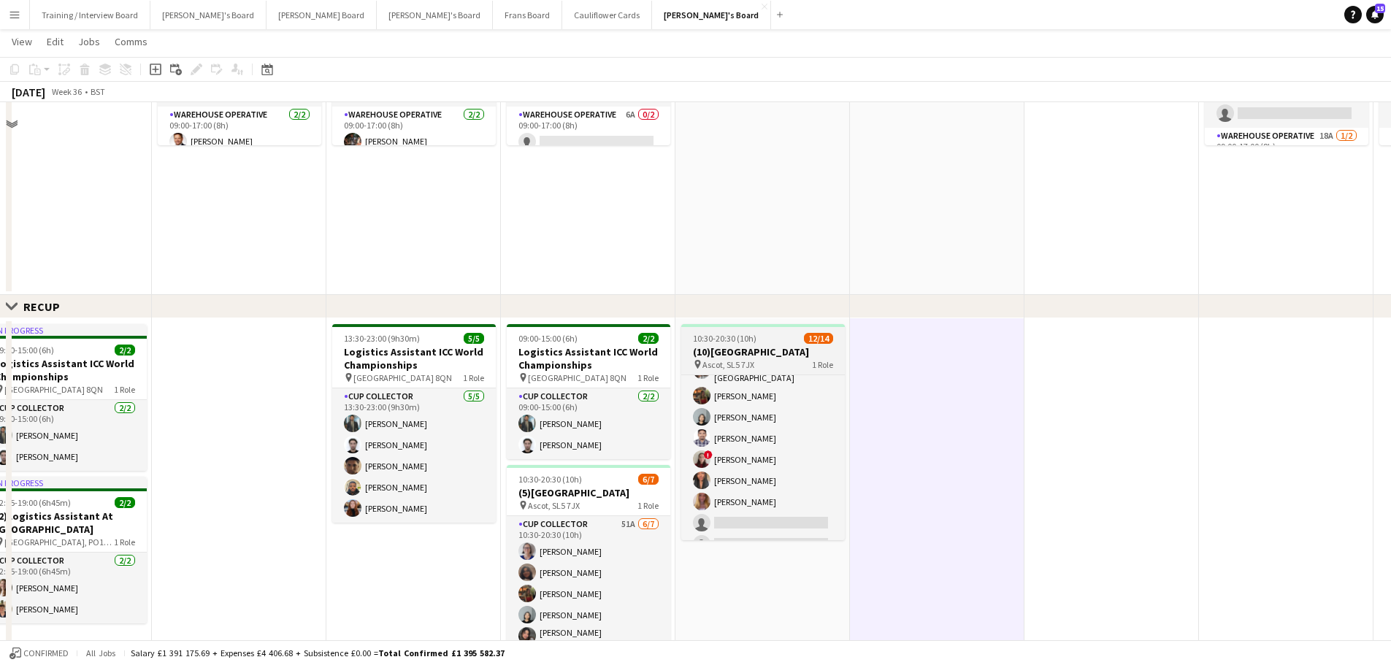
scroll to position [292, 0]
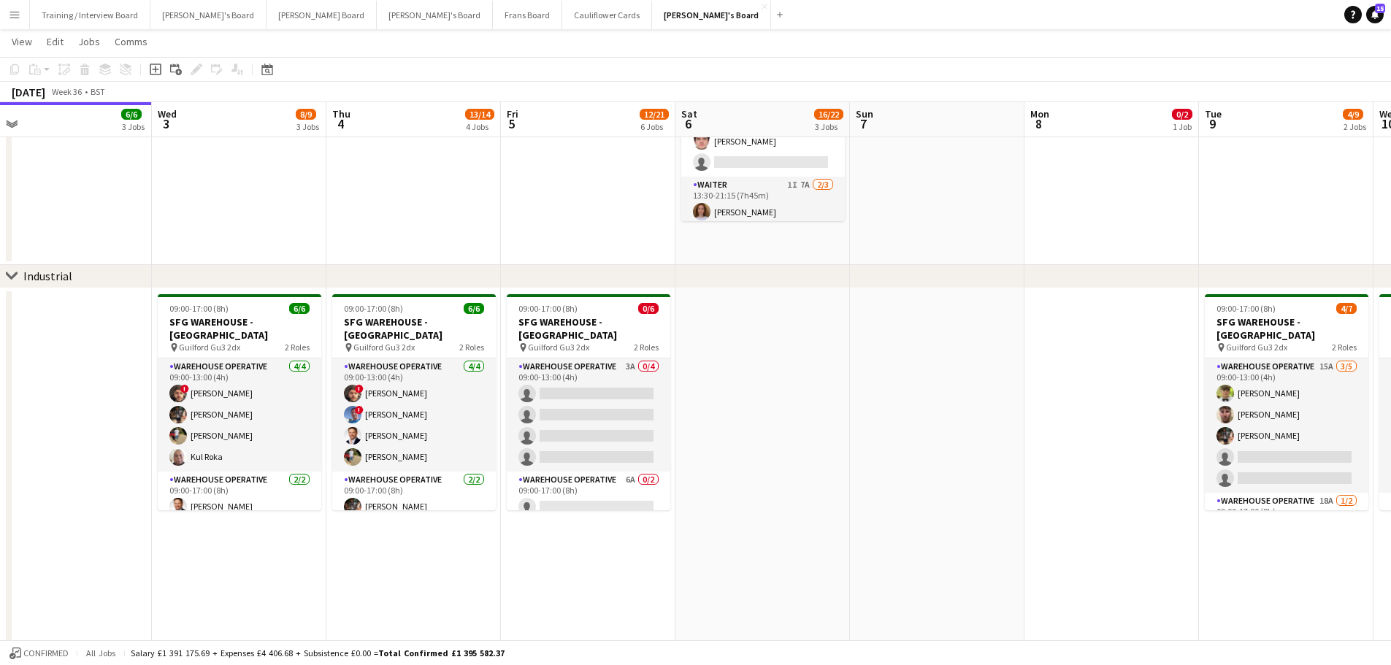
click at [956, 334] on app-date-cell at bounding box center [937, 474] width 174 height 372
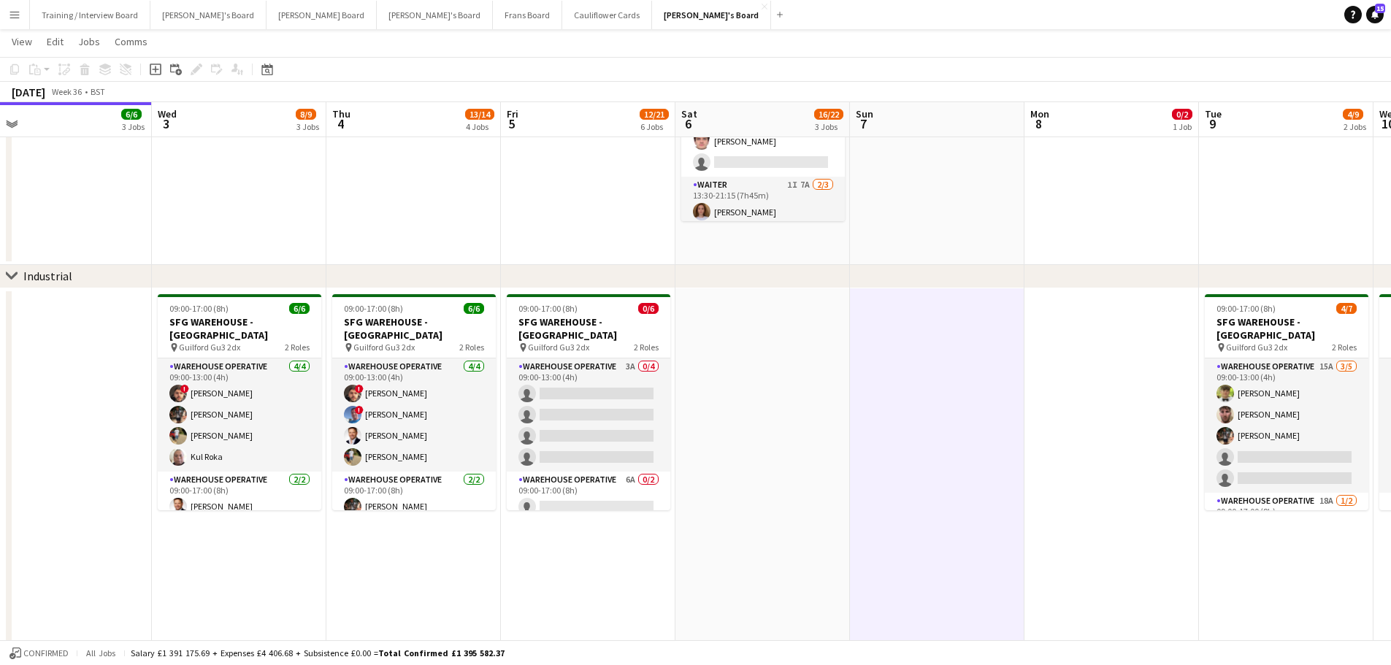
click at [905, 201] on app-date-cell at bounding box center [937, 68] width 174 height 393
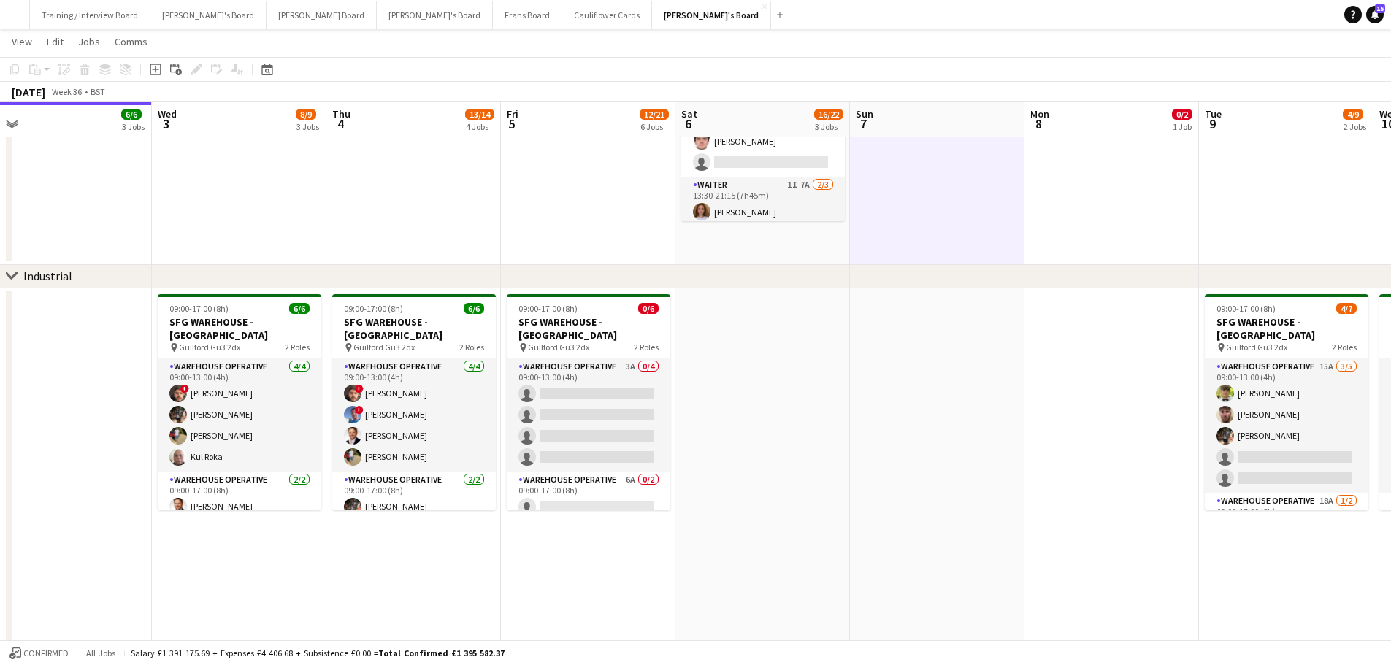
click at [831, 234] on app-date-cell "08:30-16:00 (7h30m) 1/2 Golden Fords Cafe - GU4 8AW pin Golden Ford GU4 8AW 1 R…" at bounding box center [762, 68] width 174 height 393
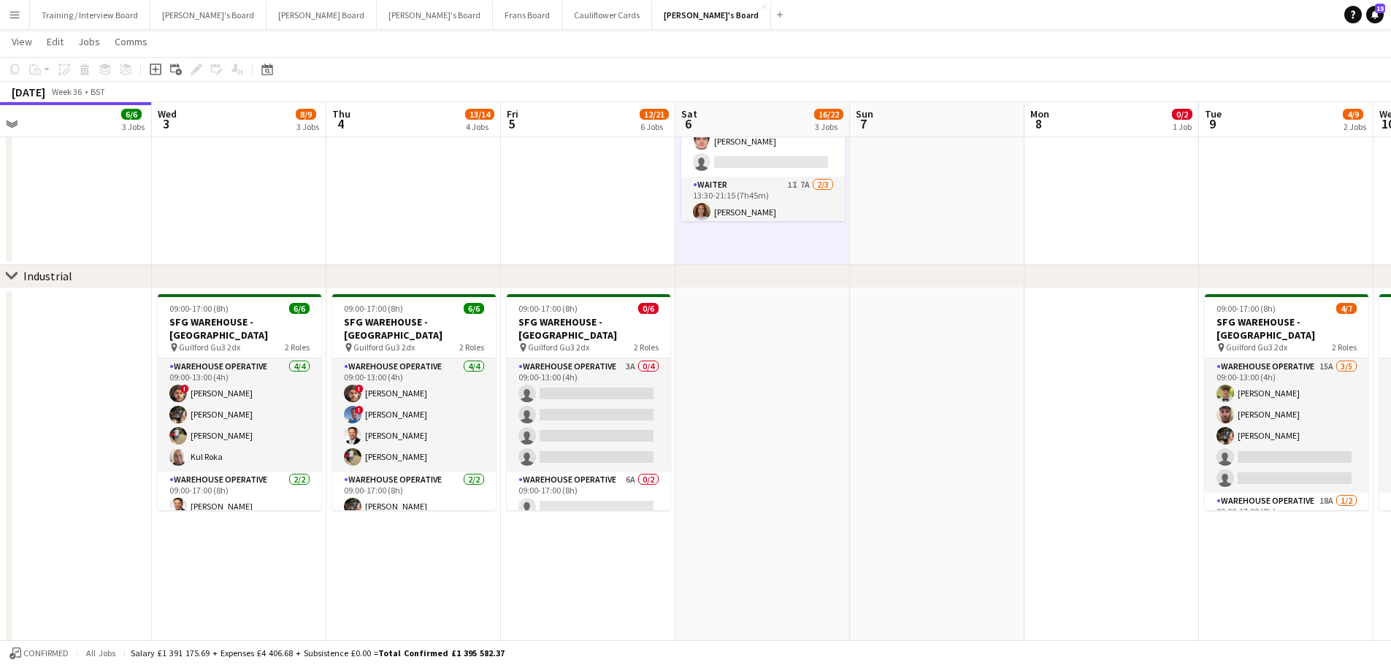
click at [967, 212] on app-date-cell at bounding box center [937, 68] width 174 height 393
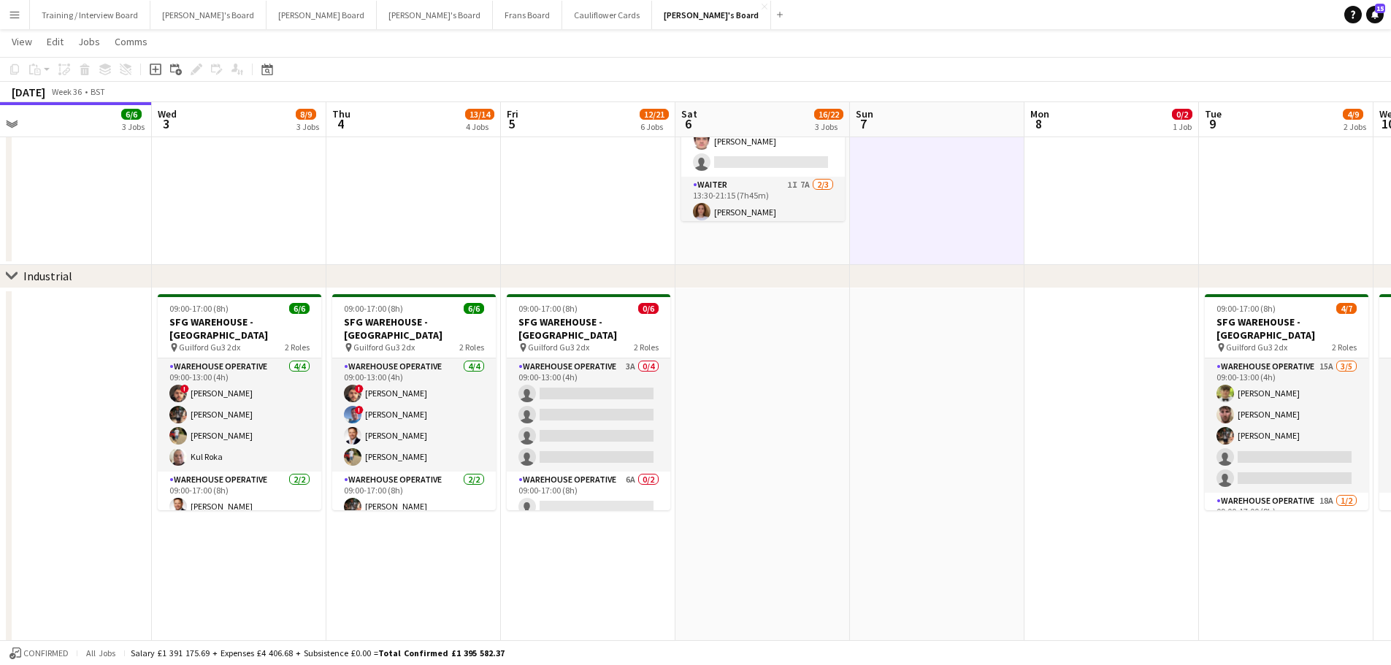
click at [793, 254] on app-date-cell "08:30-16:00 (7h30m) 1/2 Golden Fords Cafe - GU4 8AW pin Golden Ford GU4 8AW 1 R…" at bounding box center [762, 68] width 174 height 393
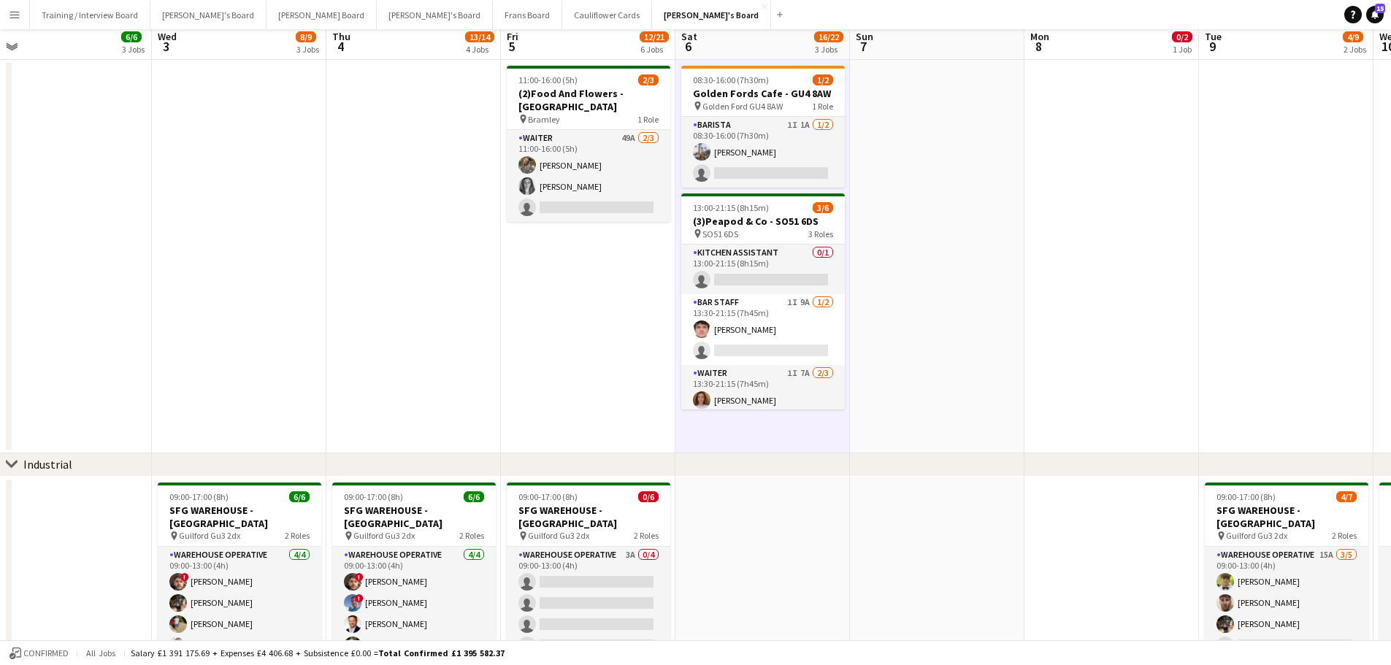
scroll to position [0, 0]
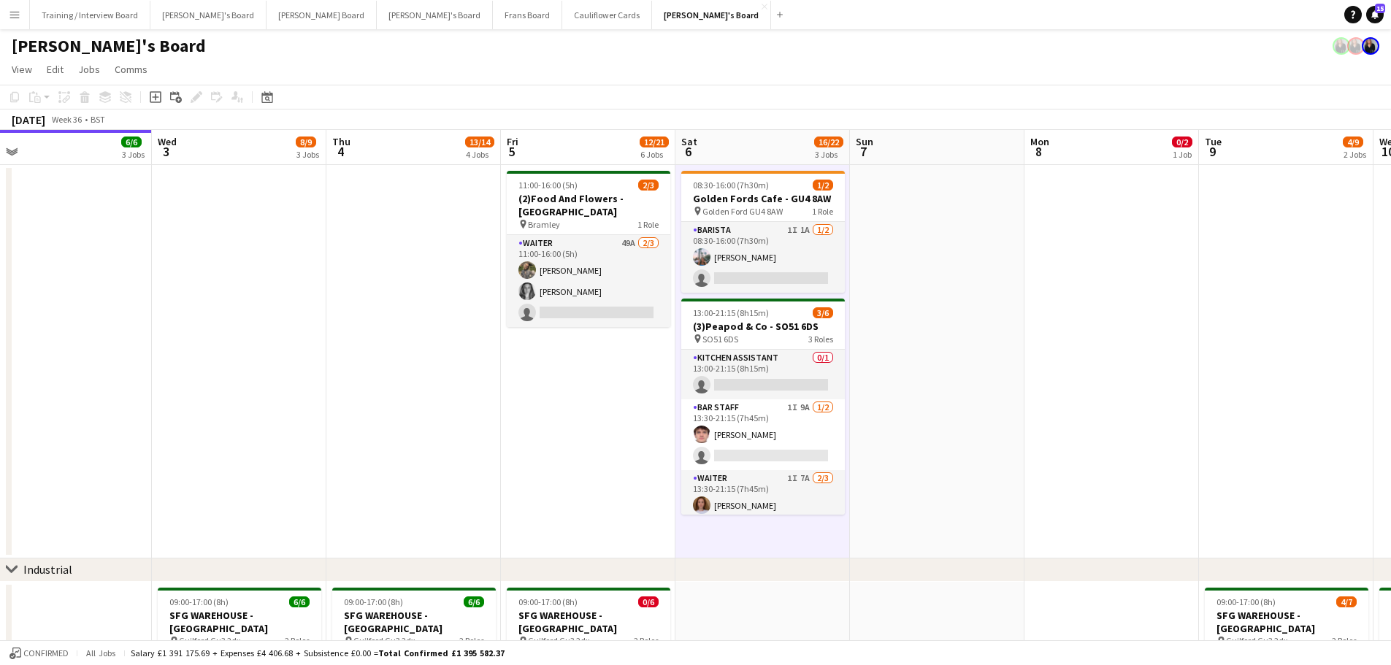
click at [930, 258] on app-date-cell at bounding box center [937, 361] width 174 height 393
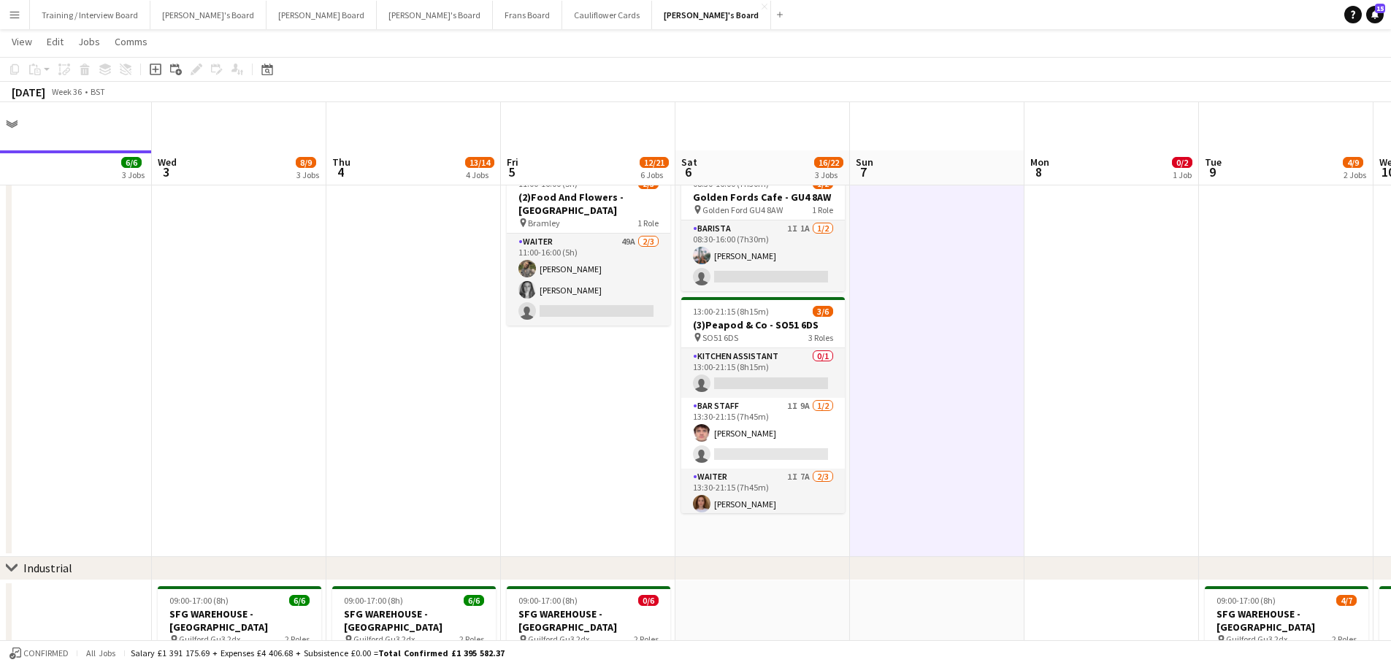
scroll to position [292, 0]
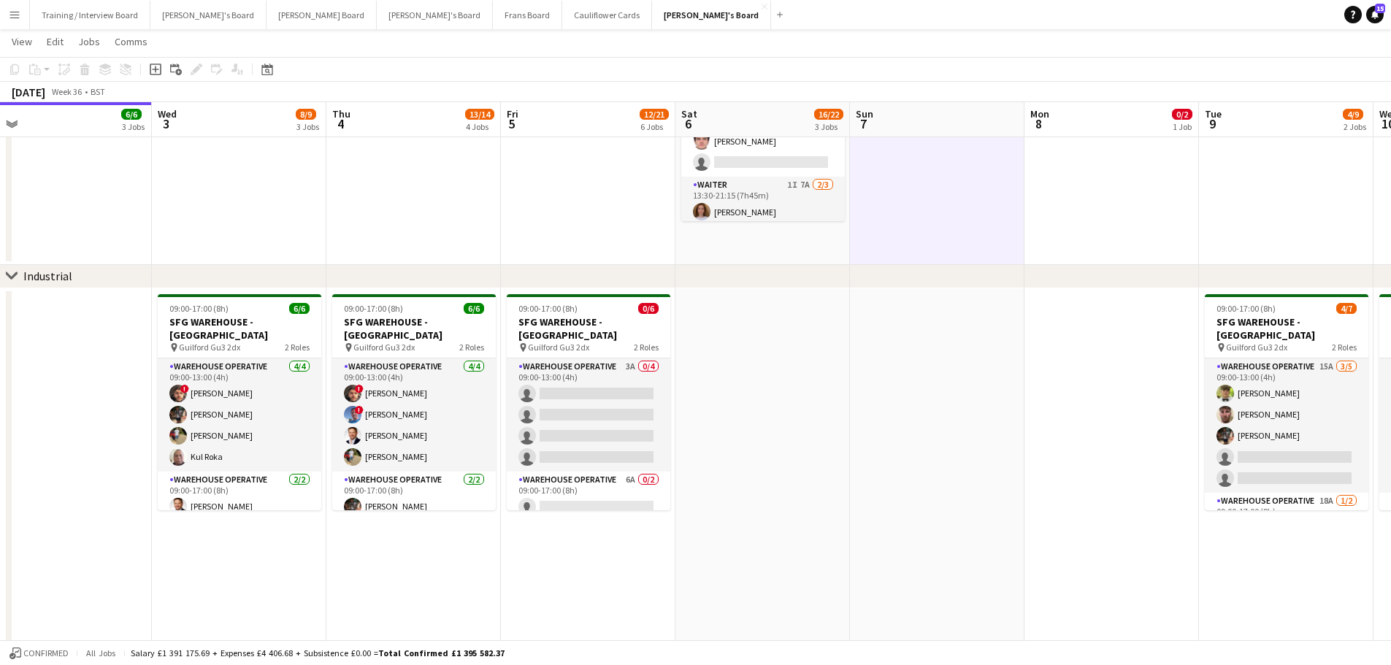
click at [768, 261] on app-date-cell "08:30-16:00 (7h30m) 1/2 Golden Fords Cafe - GU4 8AW pin Golden Ford GU4 8AW 1 R…" at bounding box center [762, 68] width 174 height 393
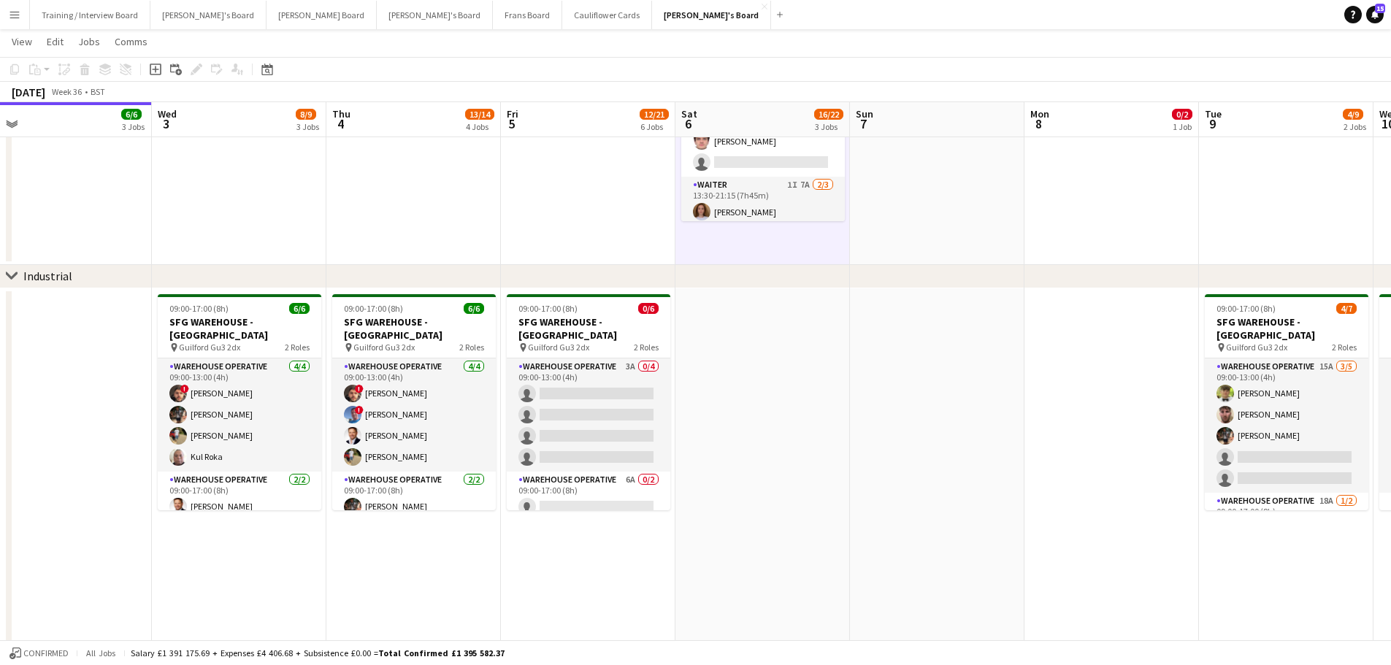
click at [761, 553] on app-date-cell at bounding box center [762, 474] width 174 height 372
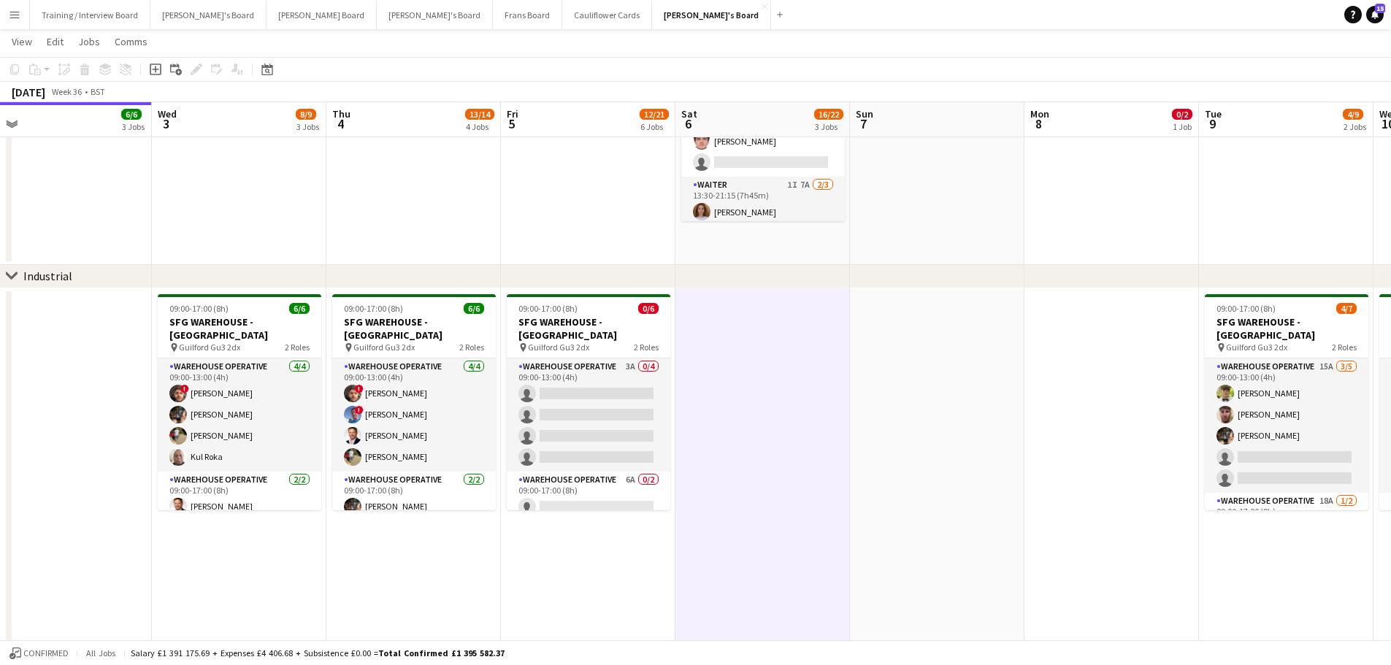
click at [940, 194] on app-date-cell at bounding box center [937, 68] width 174 height 393
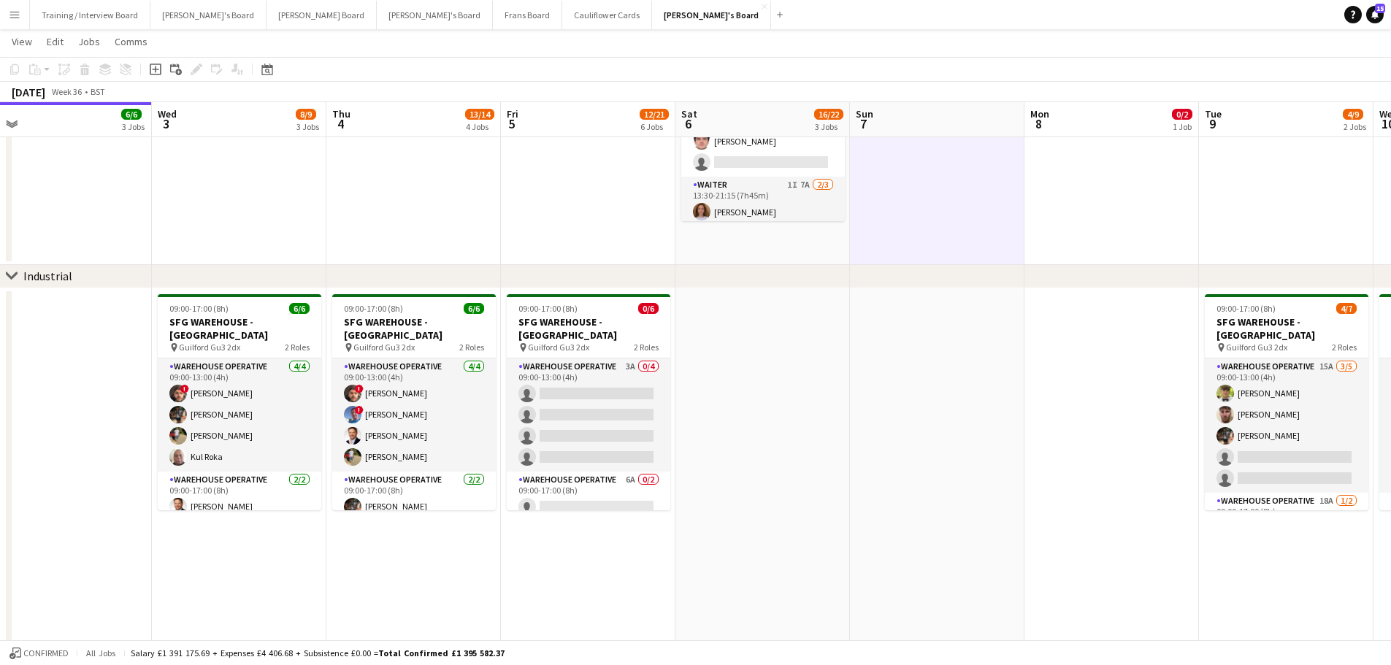
click at [796, 240] on app-date-cell "08:30-16:00 (7h30m) 1/2 Golden Fords Cafe - GU4 8AW pin Golden Ford GU4 8AW 1 R…" at bounding box center [762, 68] width 174 height 393
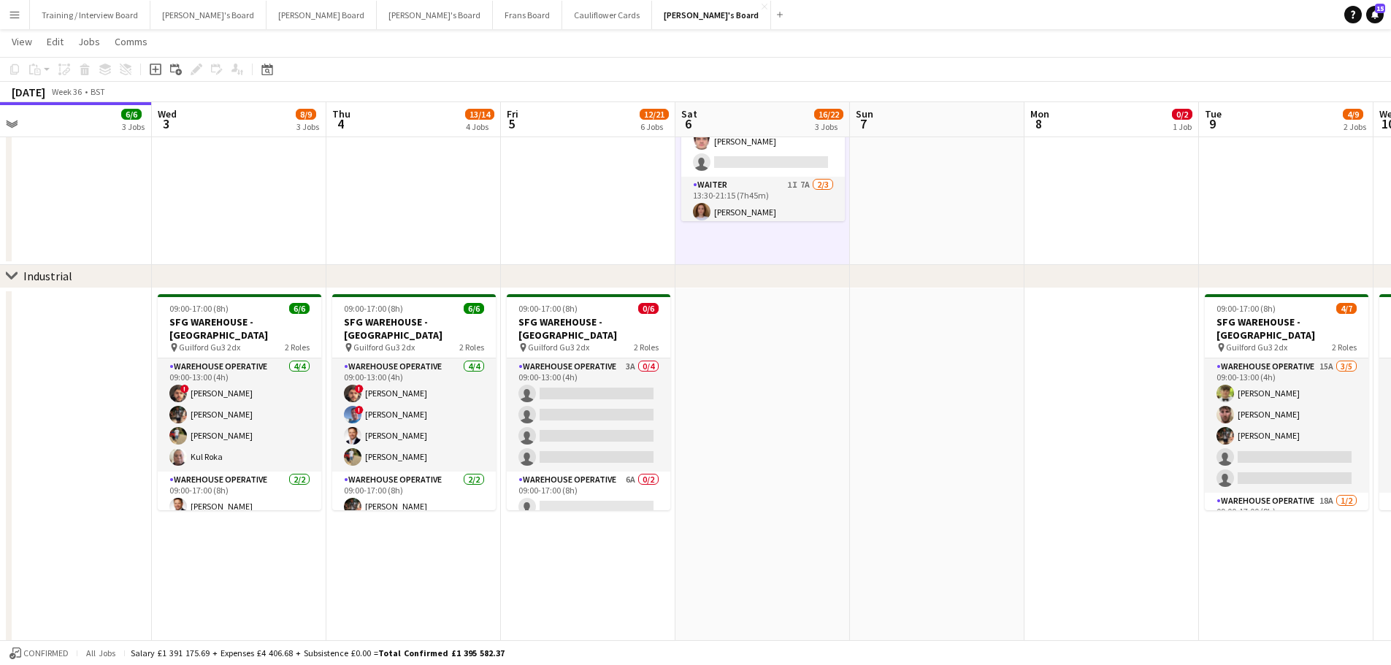
click at [944, 244] on app-date-cell at bounding box center [937, 68] width 174 height 393
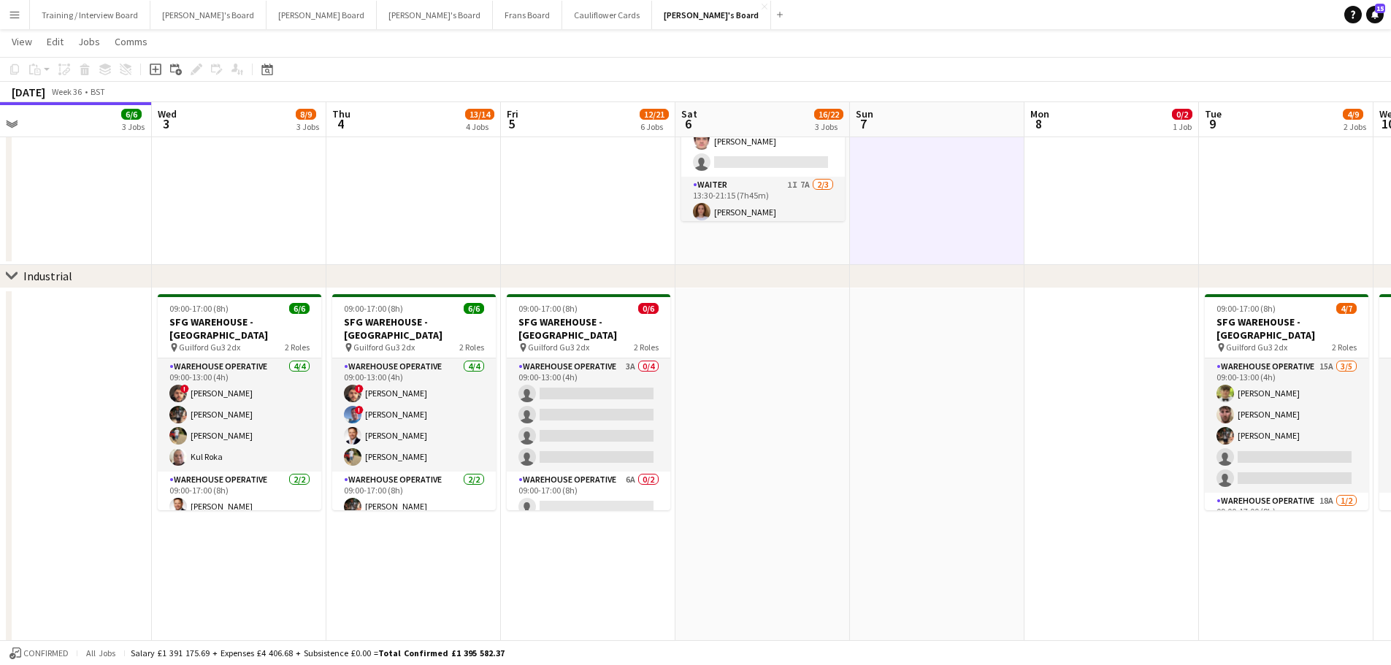
click at [753, 250] on app-date-cell "08:30-16:00 (7h30m) 1/2 Golden Fords Cafe - GU4 8AW pin Golden Ford GU4 8AW 1 R…" at bounding box center [762, 68] width 174 height 393
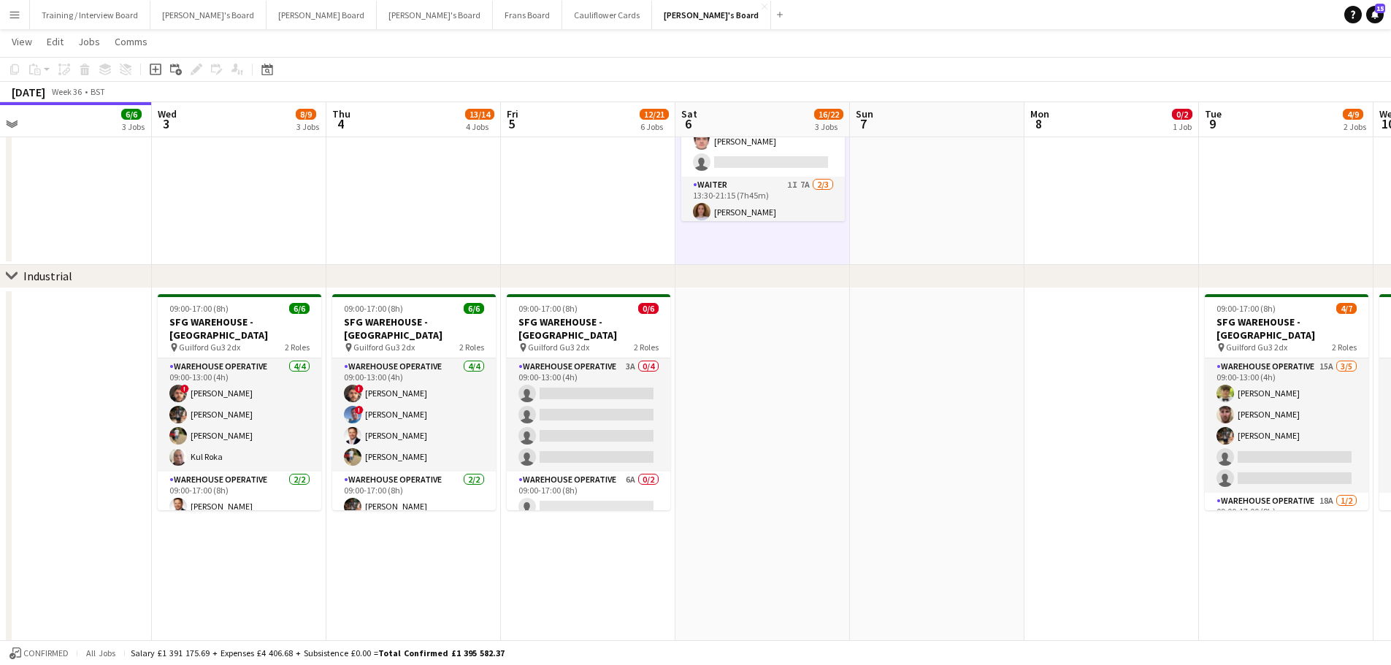
click at [894, 234] on app-date-cell at bounding box center [937, 68] width 174 height 393
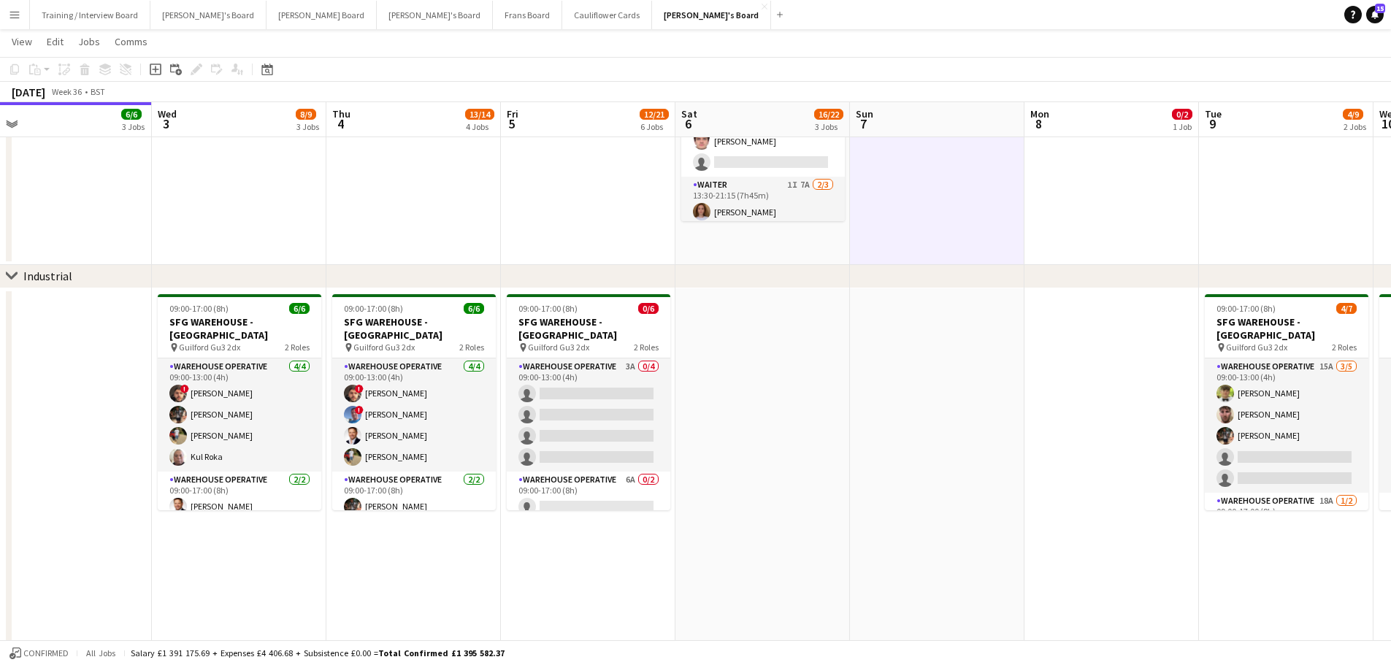
click at [781, 255] on app-date-cell "08:30-16:00 (7h30m) 1/2 Golden Fords Cafe - GU4 8AW pin Golden Ford GU4 8AW 1 R…" at bounding box center [762, 68] width 174 height 393
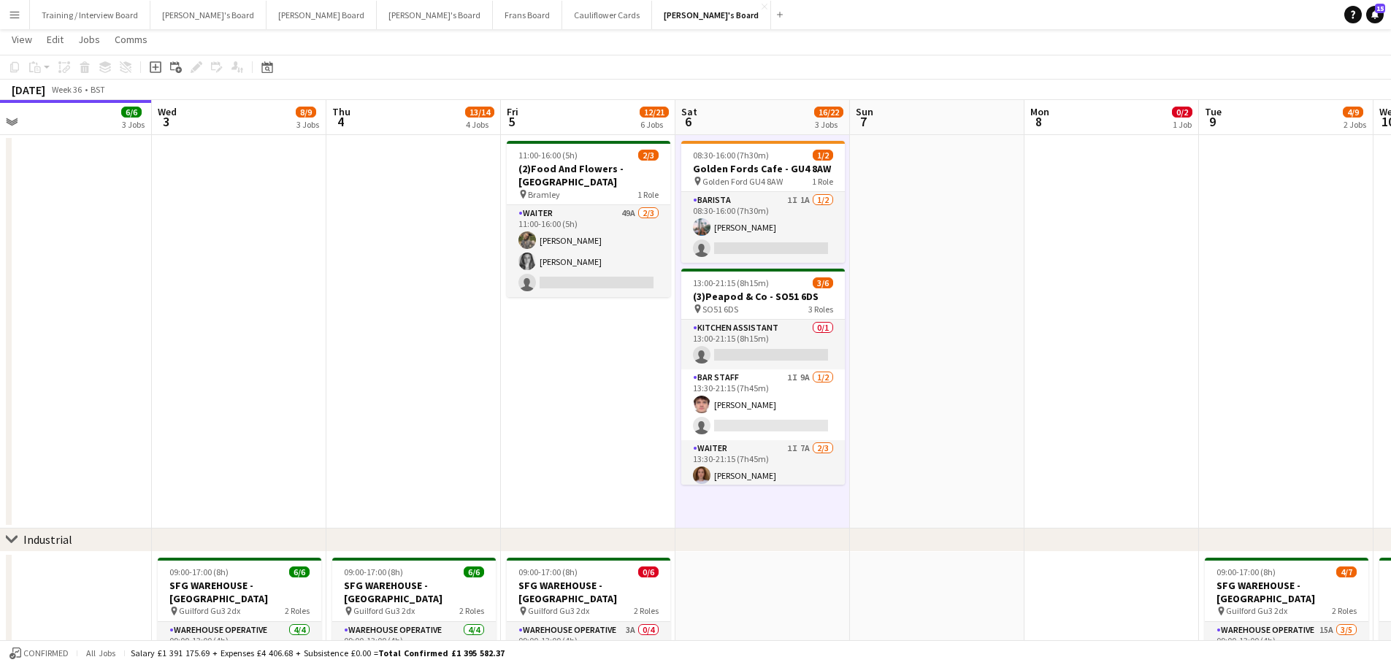
scroll to position [0, 0]
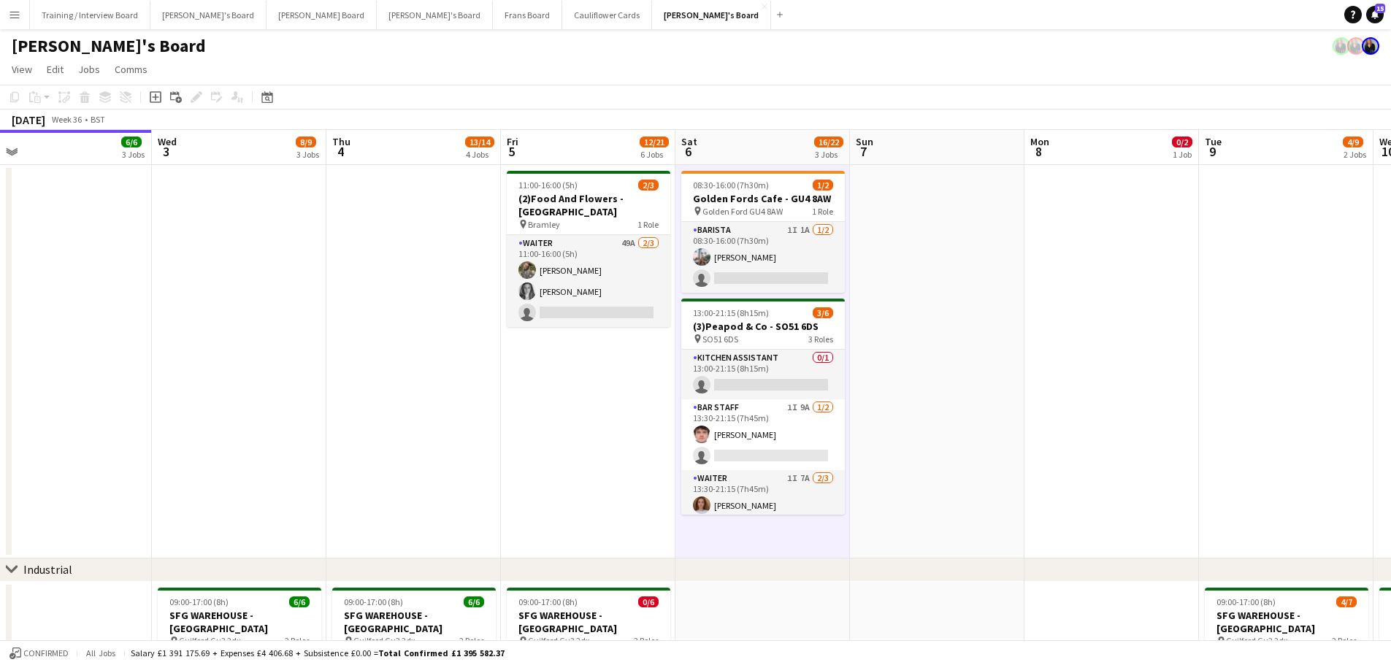
click at [871, 402] on app-date-cell at bounding box center [937, 361] width 174 height 393
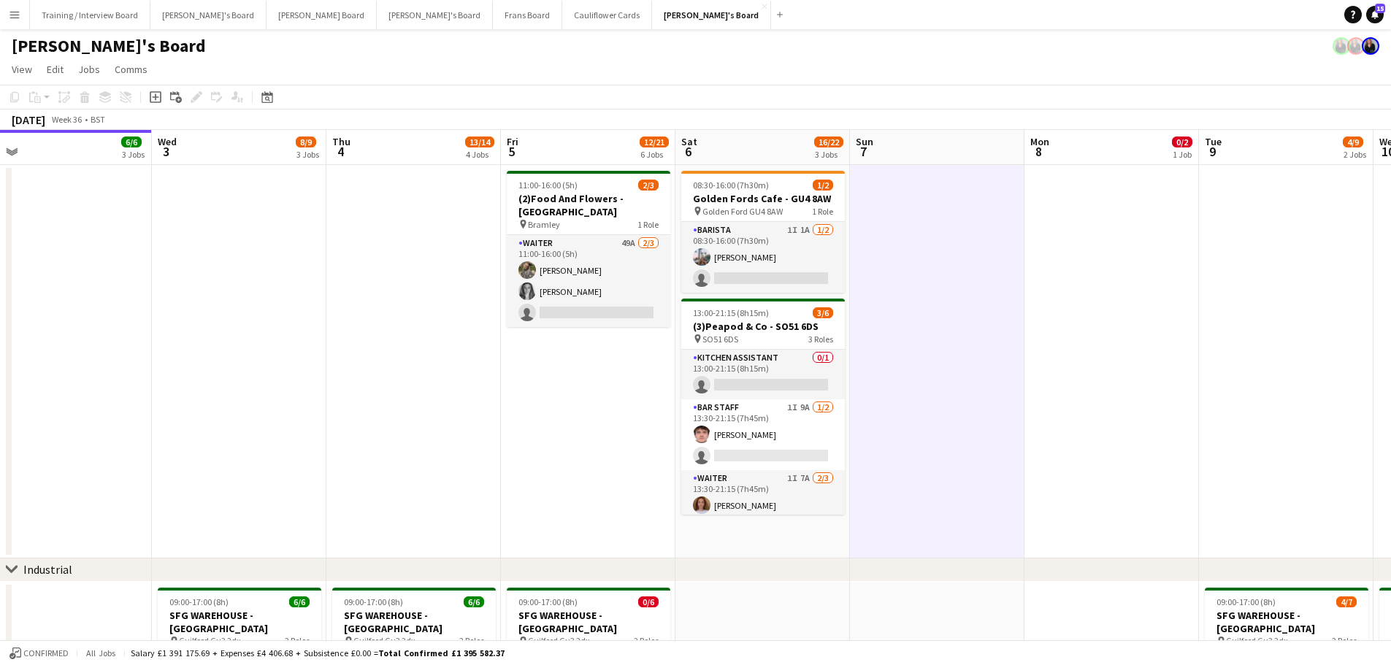
click at [774, 545] on app-date-cell "08:30-16:00 (7h30m) 1/2 Golden Fords Cafe - GU4 8AW pin Golden Ford GU4 8AW 1 R…" at bounding box center [762, 361] width 174 height 393
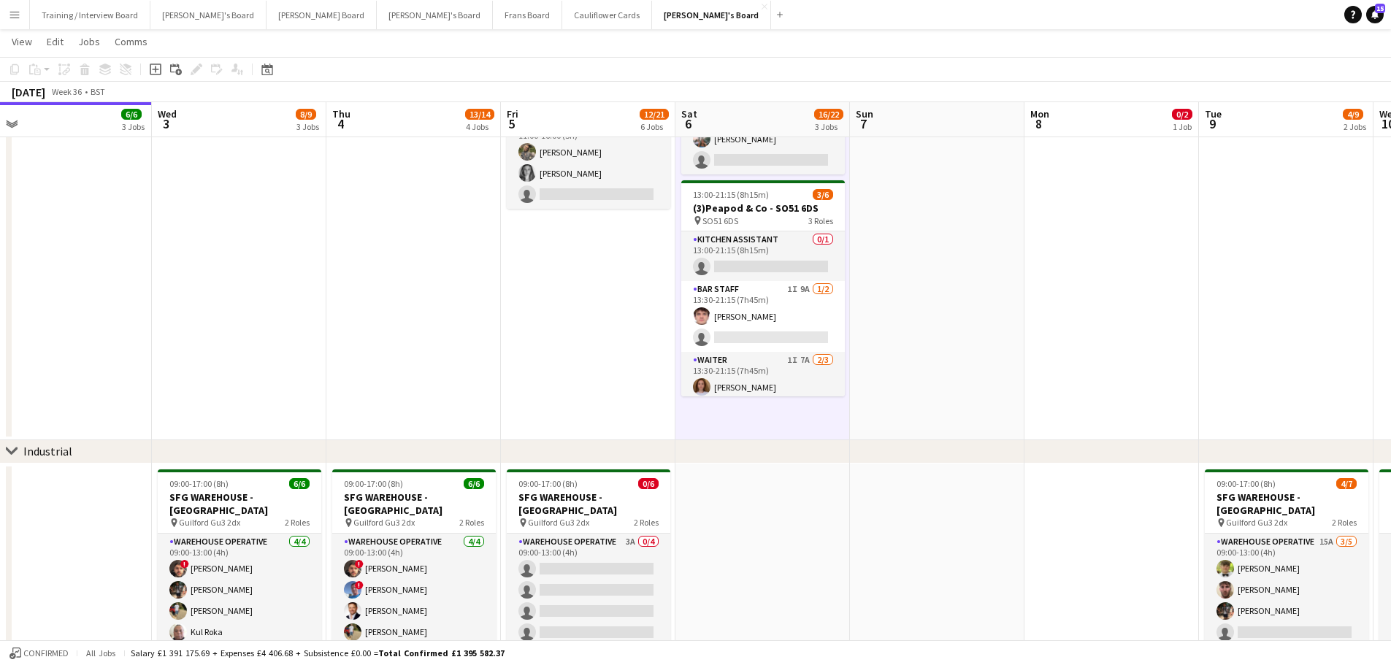
scroll to position [292, 0]
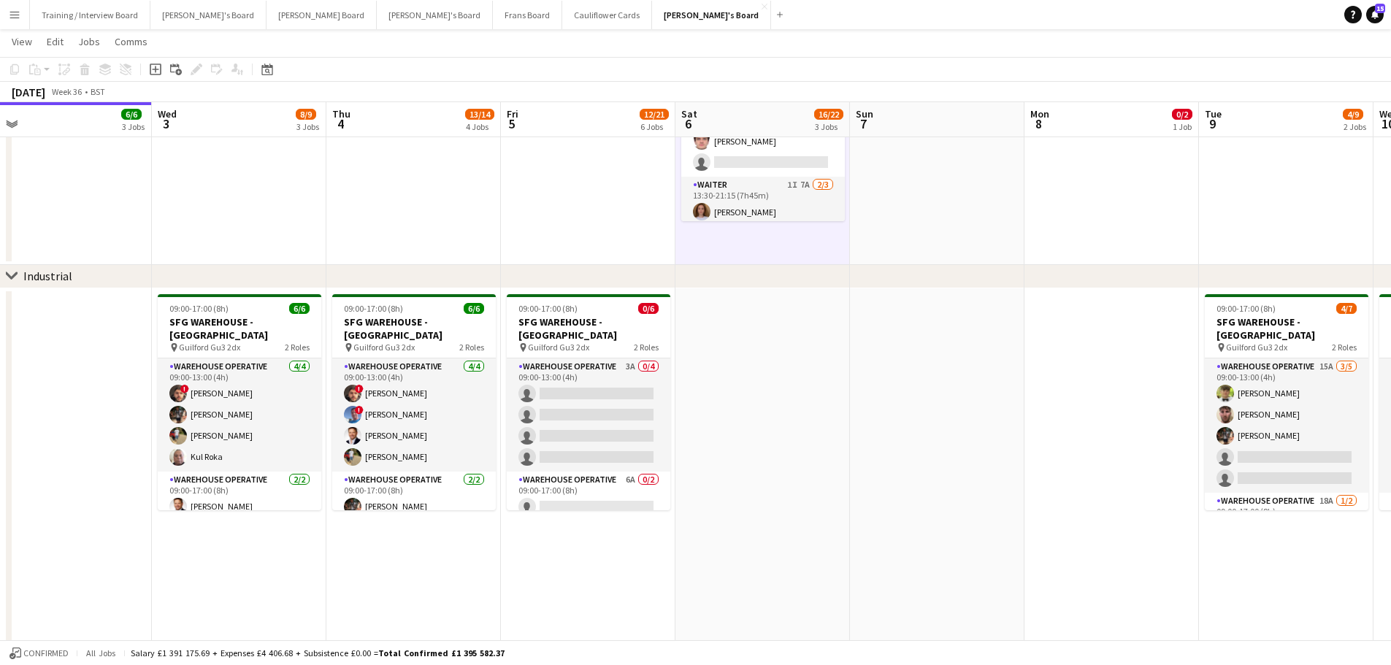
click at [774, 556] on app-date-cell at bounding box center [762, 474] width 174 height 372
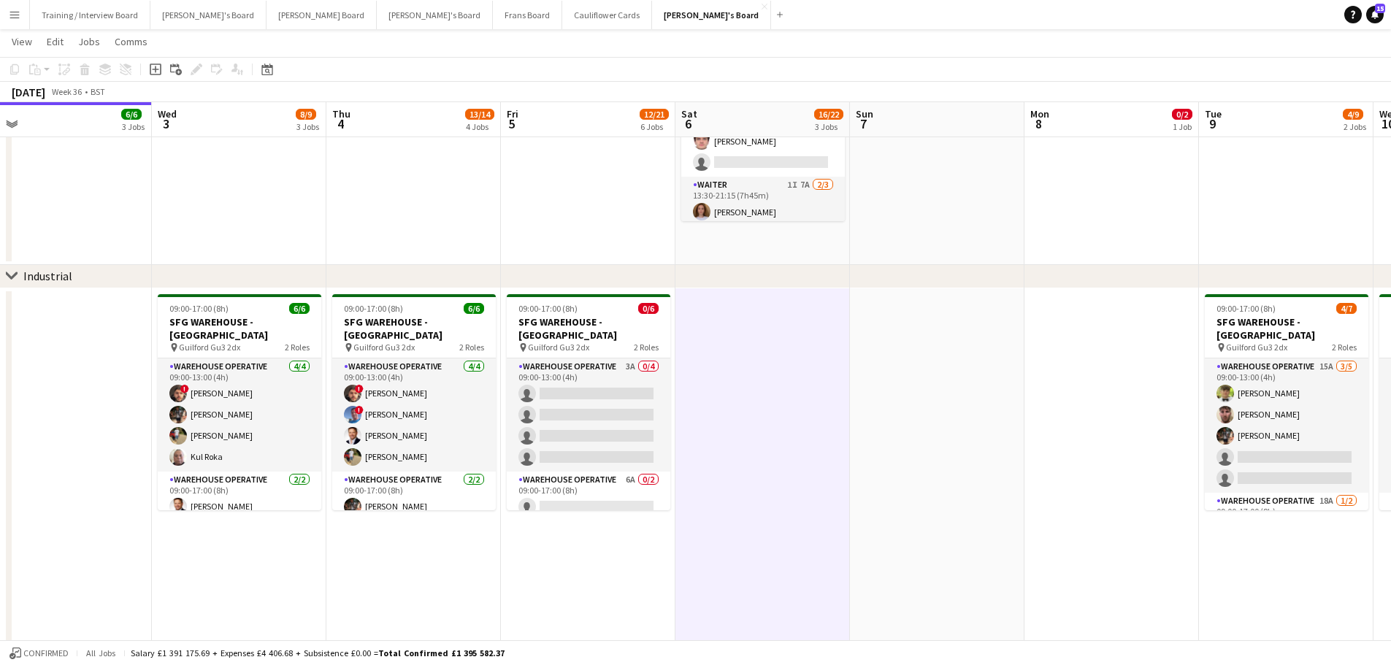
click at [921, 493] on app-date-cell at bounding box center [937, 474] width 174 height 372
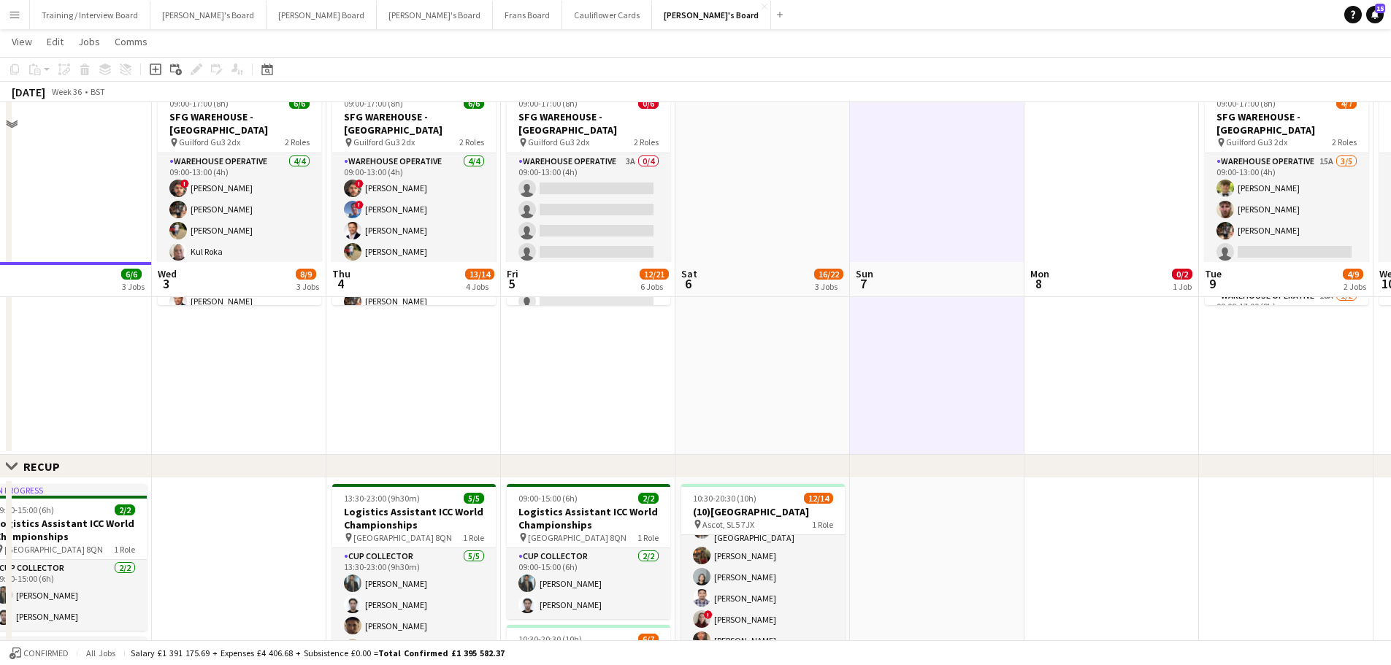
scroll to position [657, 0]
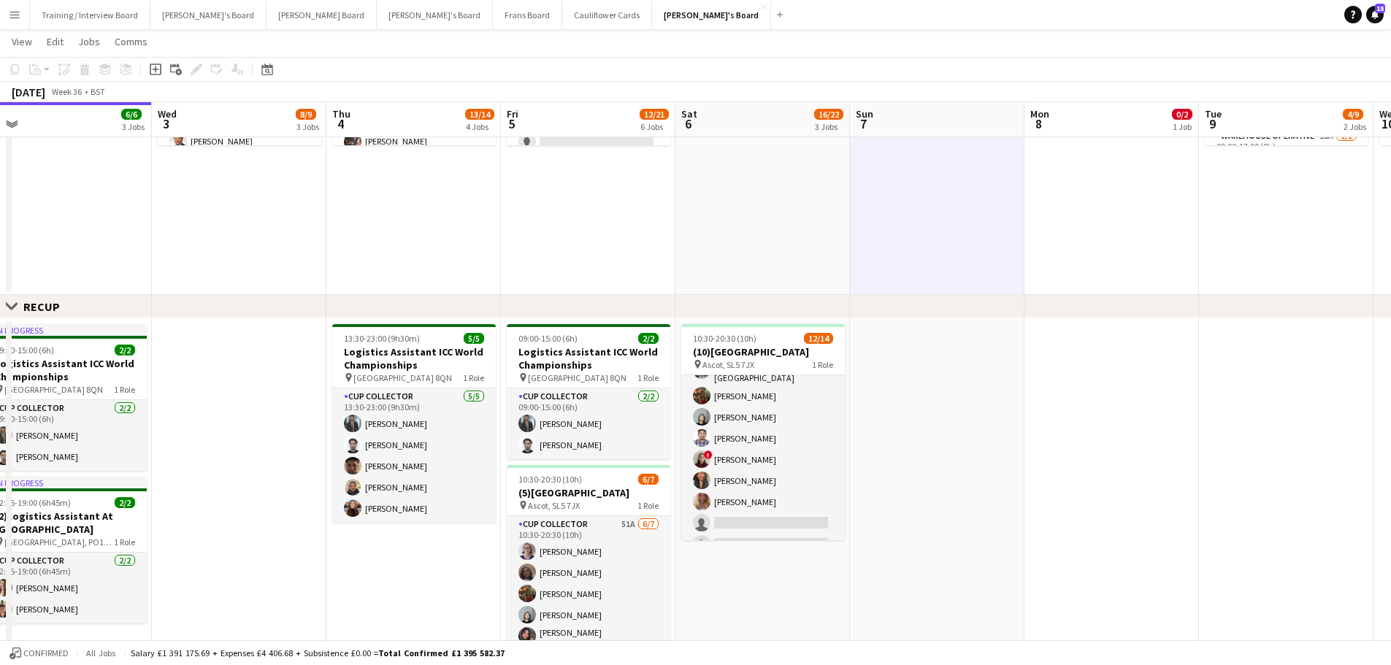
click at [923, 501] on app-date-cell at bounding box center [937, 514] width 174 height 393
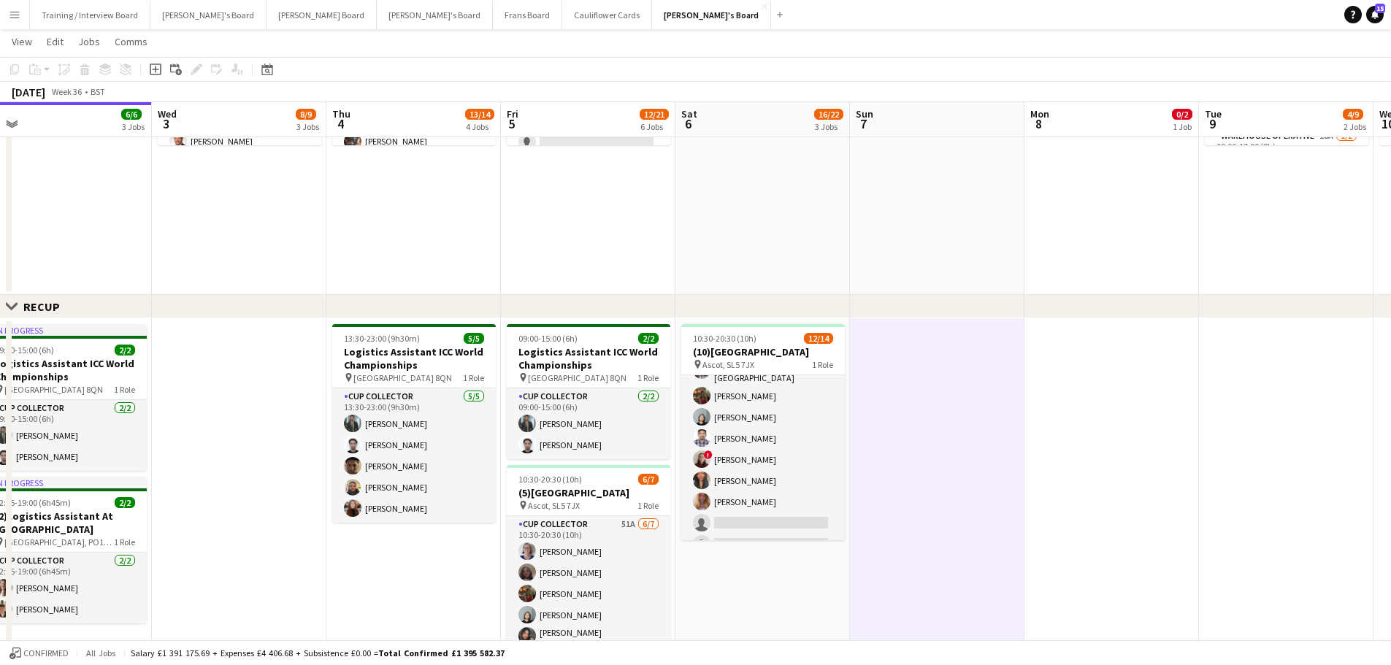
click at [810, 563] on app-date-cell "10:30-20:30 (10h) 12/14 (10)Ascot Racecourse pin Ascot, SL5 7JX 1 Role CUP COLL…" at bounding box center [762, 514] width 174 height 393
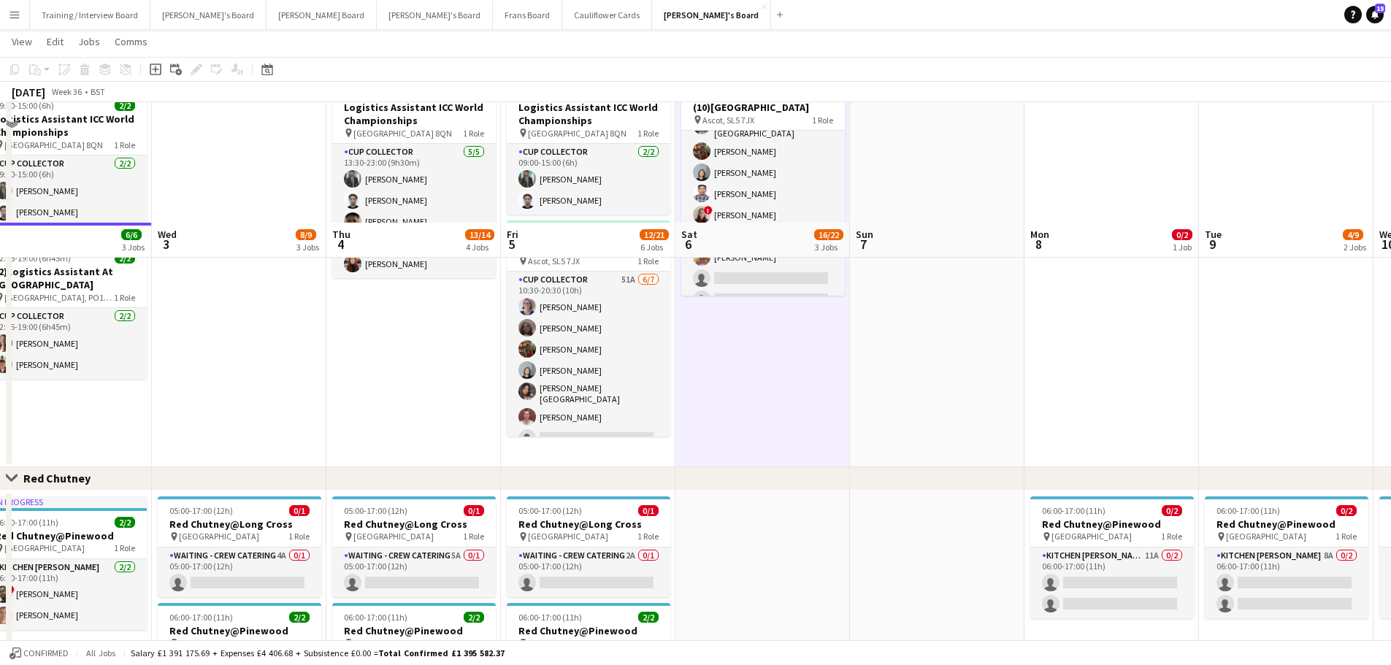
scroll to position [1022, 0]
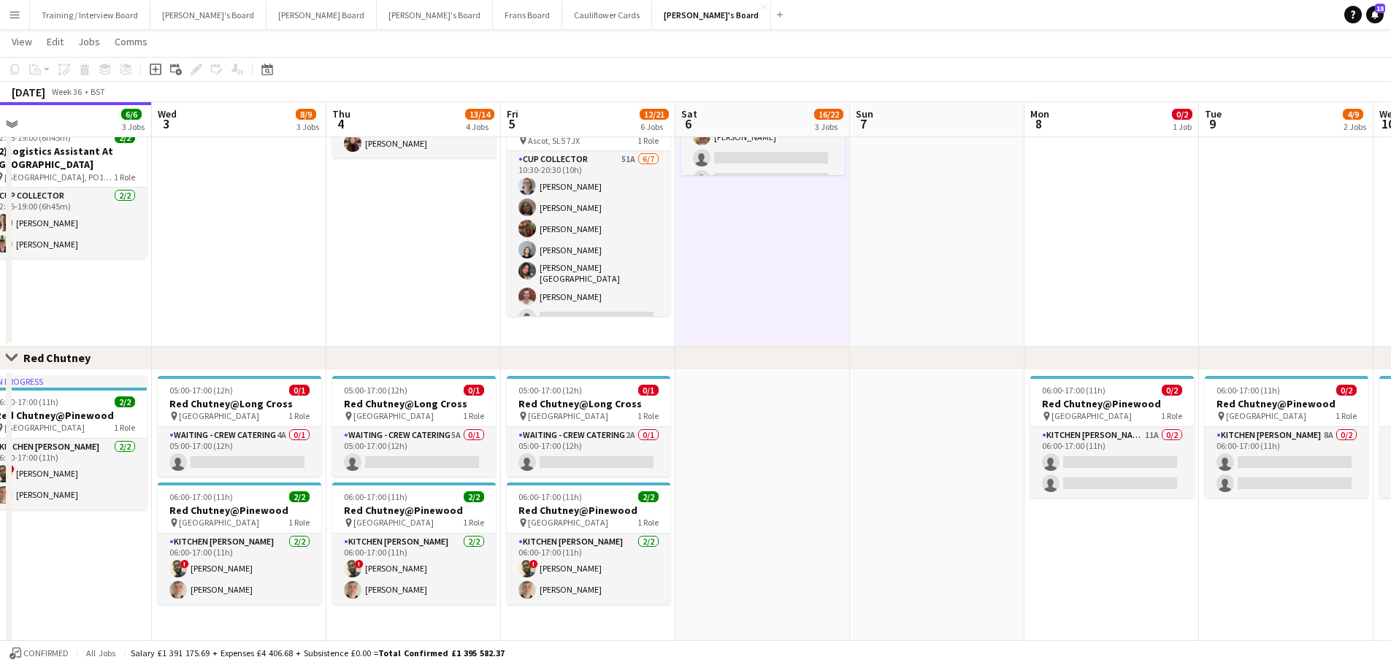
click at [800, 574] on app-date-cell at bounding box center [762, 523] width 174 height 307
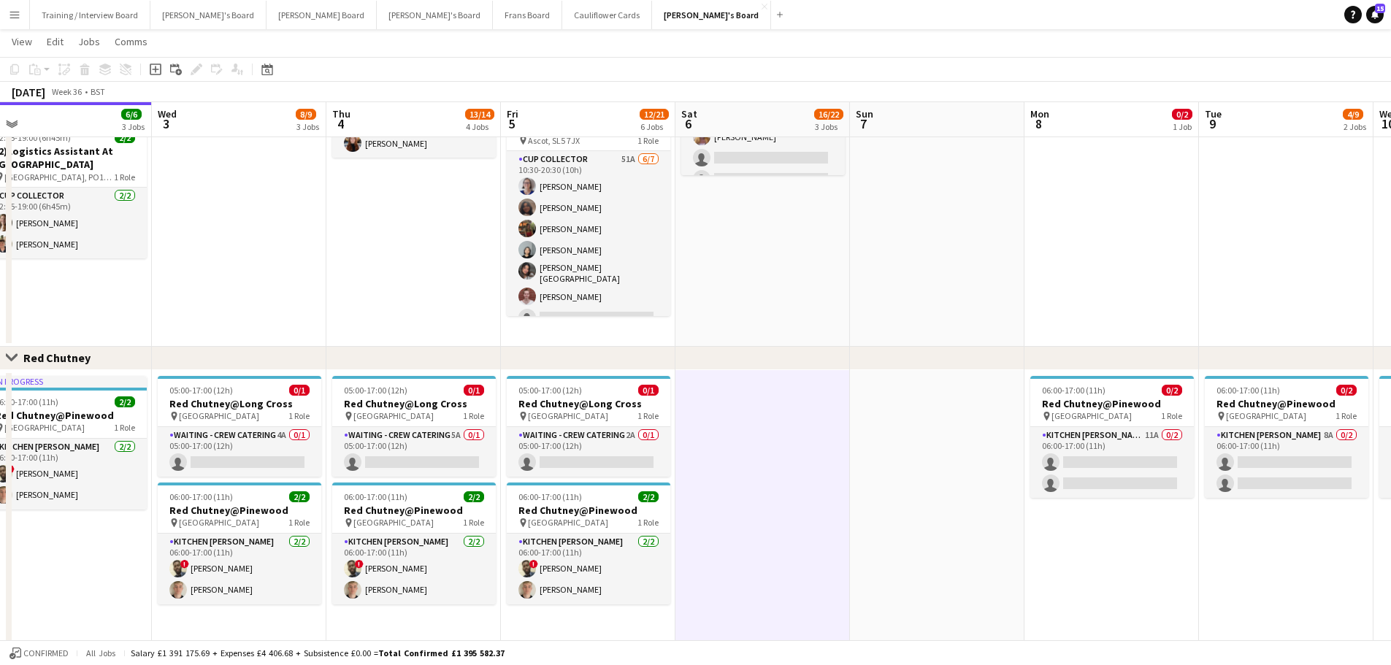
drag, startPoint x: 918, startPoint y: 573, endPoint x: 928, endPoint y: 571, distance: 10.5
click at [921, 572] on app-date-cell at bounding box center [937, 523] width 174 height 307
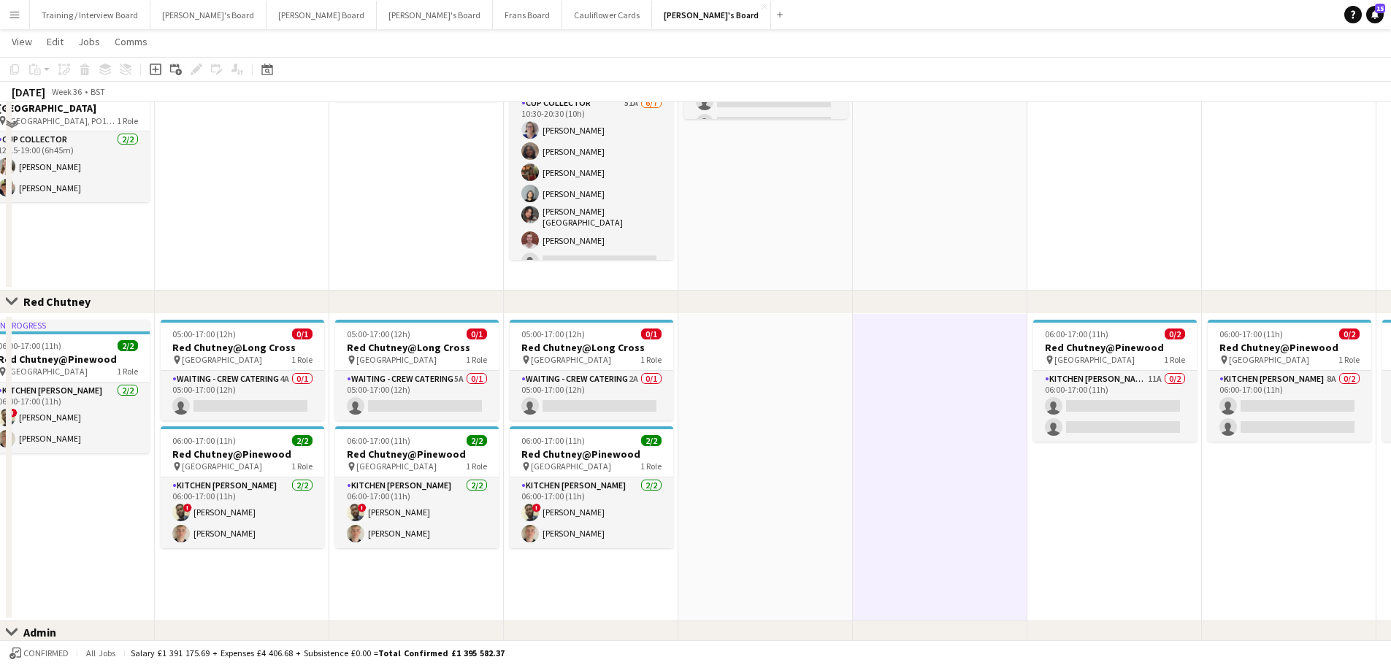
scroll to position [1126, 0]
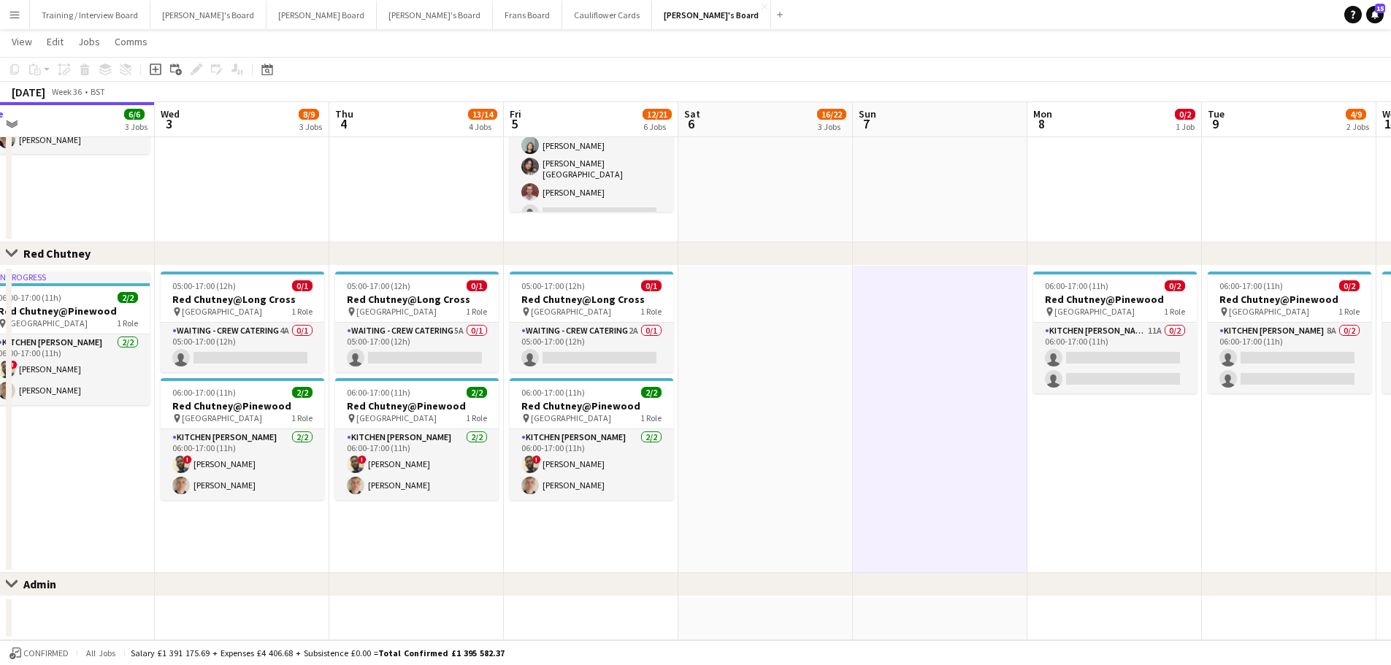
click at [929, 620] on app-date-cell at bounding box center [940, 618] width 174 height 44
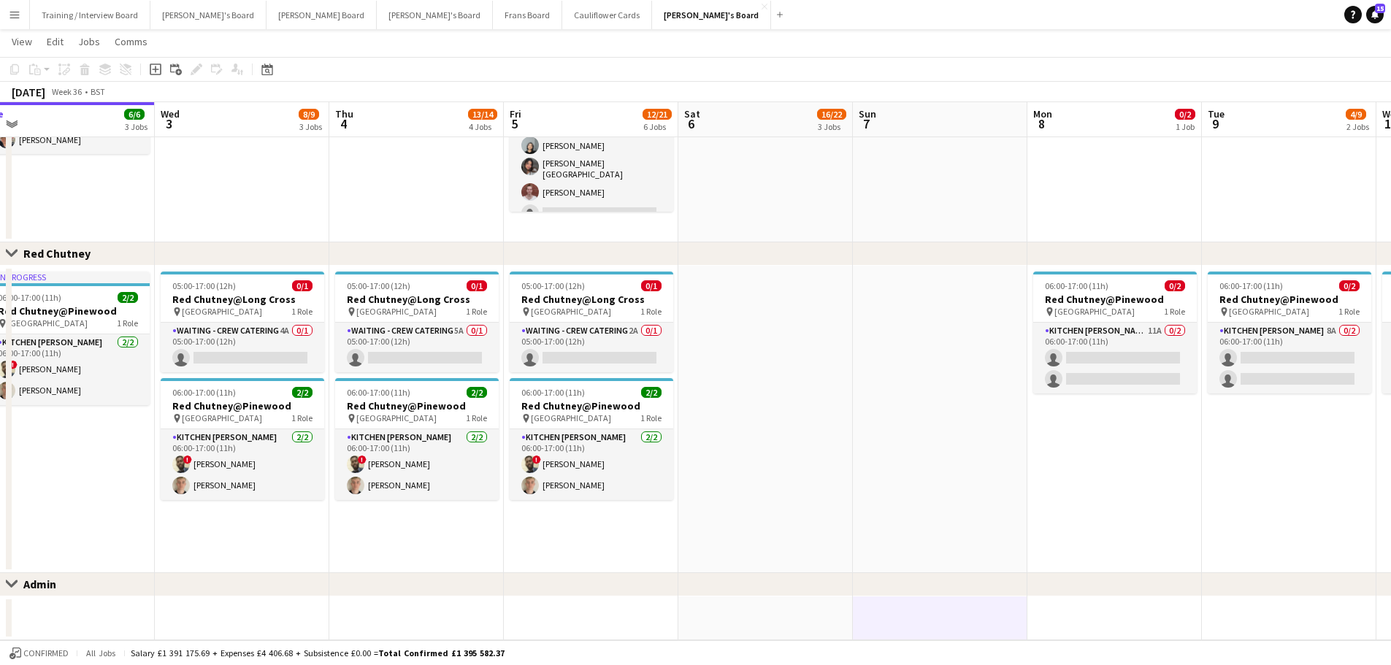
click at [764, 614] on app-date-cell at bounding box center [765, 618] width 174 height 44
click at [769, 515] on app-date-cell at bounding box center [765, 419] width 174 height 307
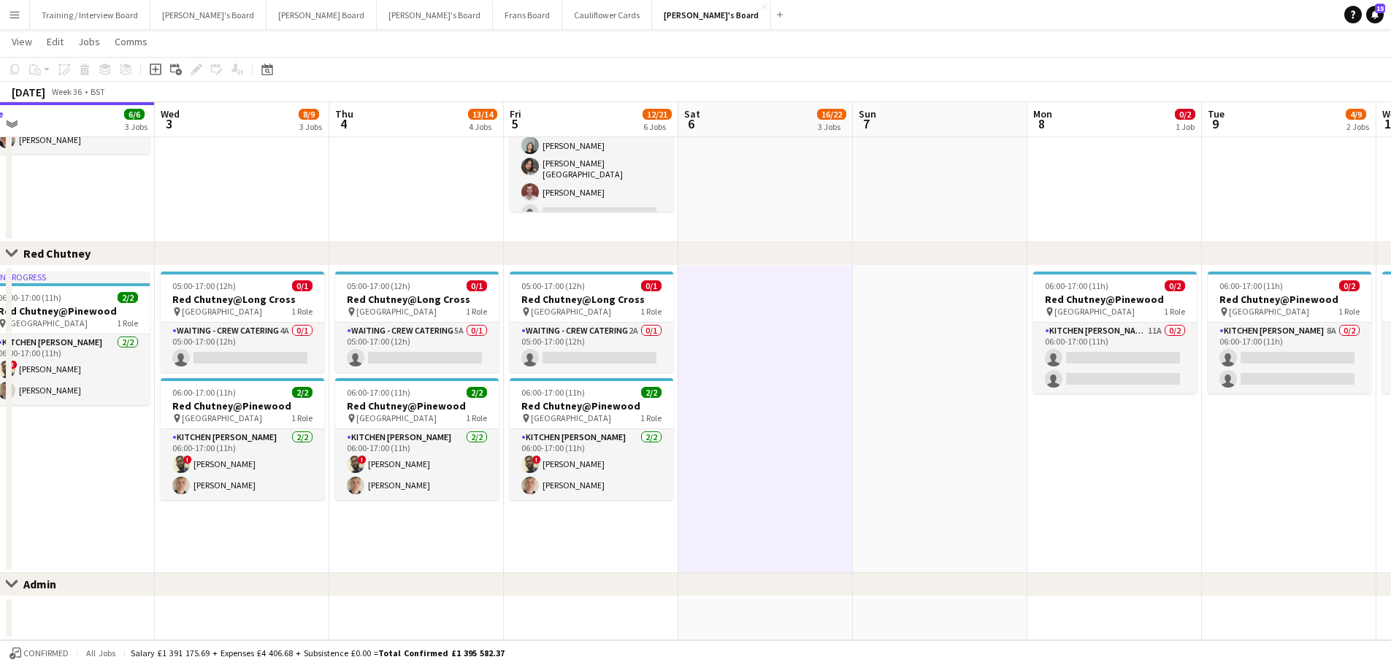
click at [877, 394] on app-date-cell at bounding box center [940, 419] width 174 height 307
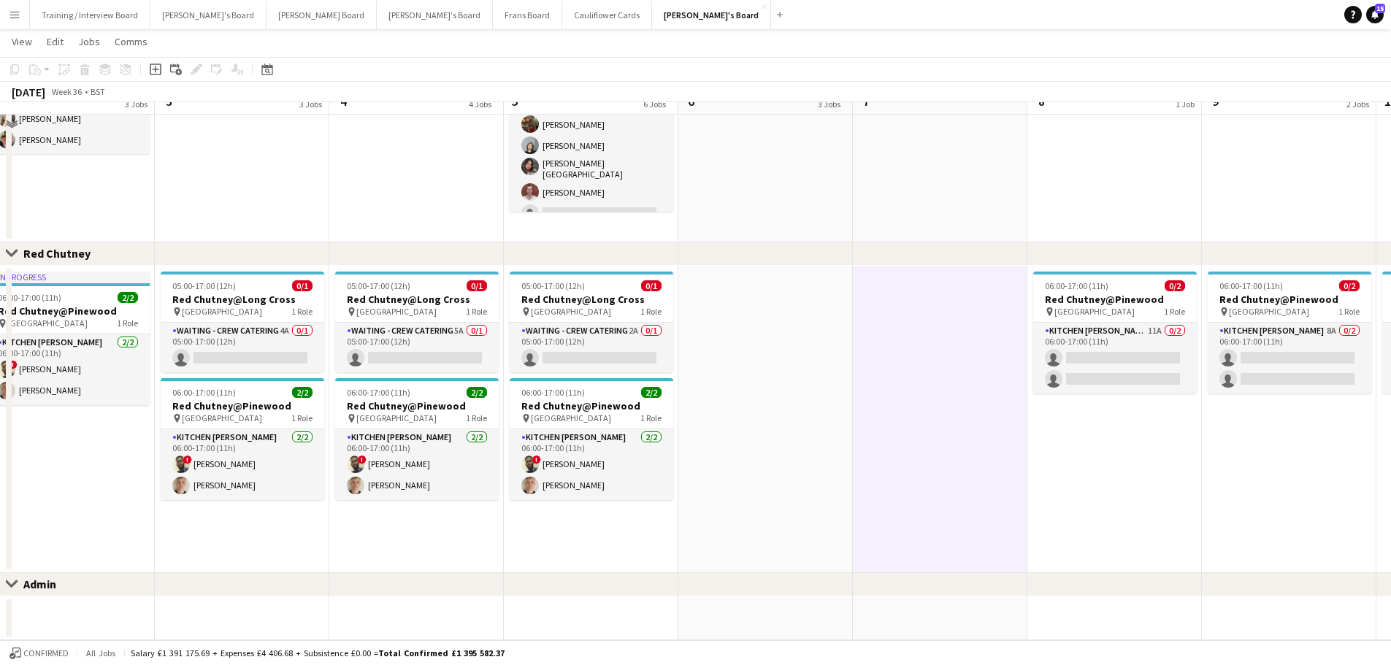
scroll to position [907, 0]
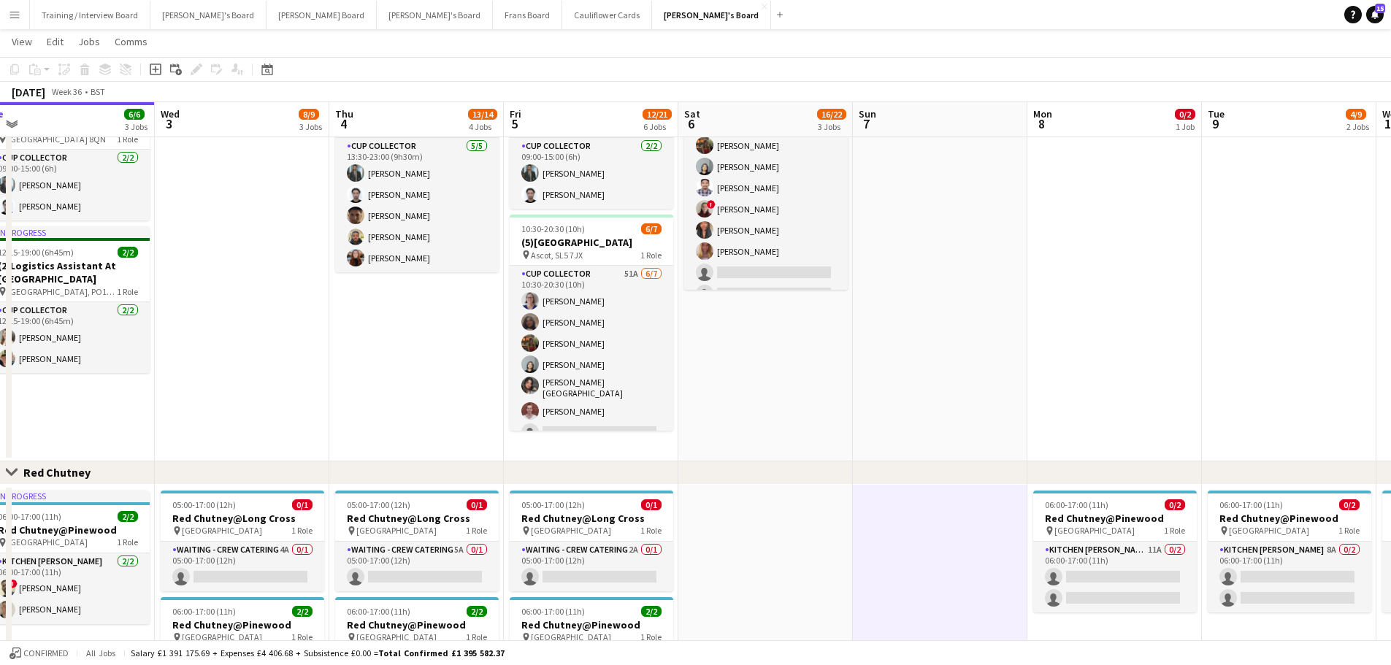
click at [877, 394] on app-date-cell at bounding box center [940, 264] width 174 height 393
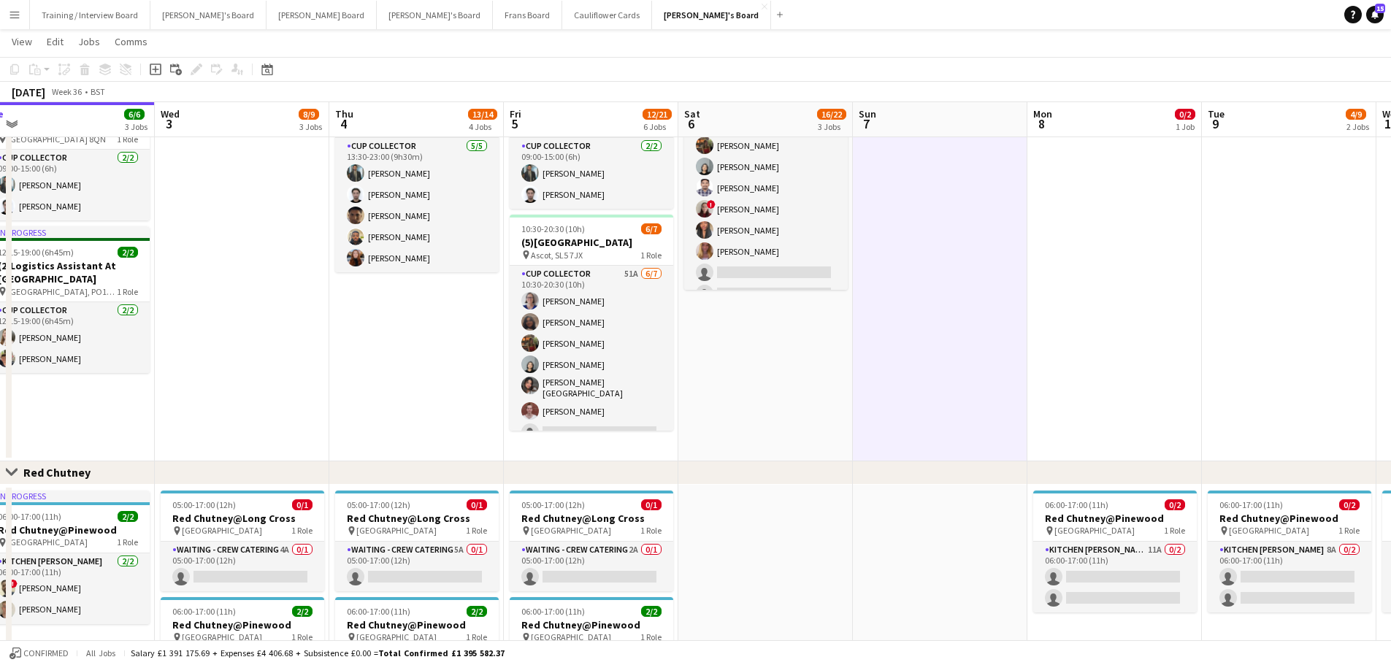
click at [803, 361] on app-date-cell "10:30-20:30 (10h) 12/14 (10)Ascot Racecourse pin Ascot, SL5 7JX 1 Role CUP COLL…" at bounding box center [765, 264] width 174 height 393
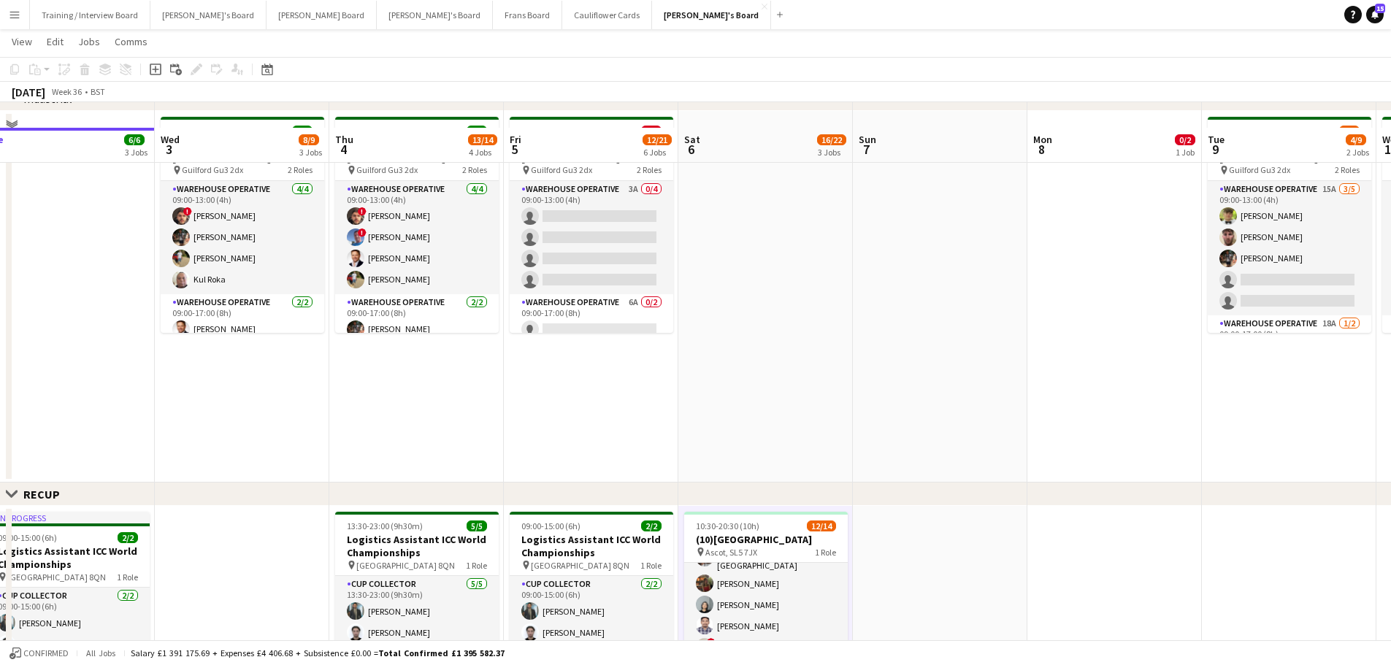
click at [802, 373] on app-date-cell at bounding box center [765, 297] width 174 height 372
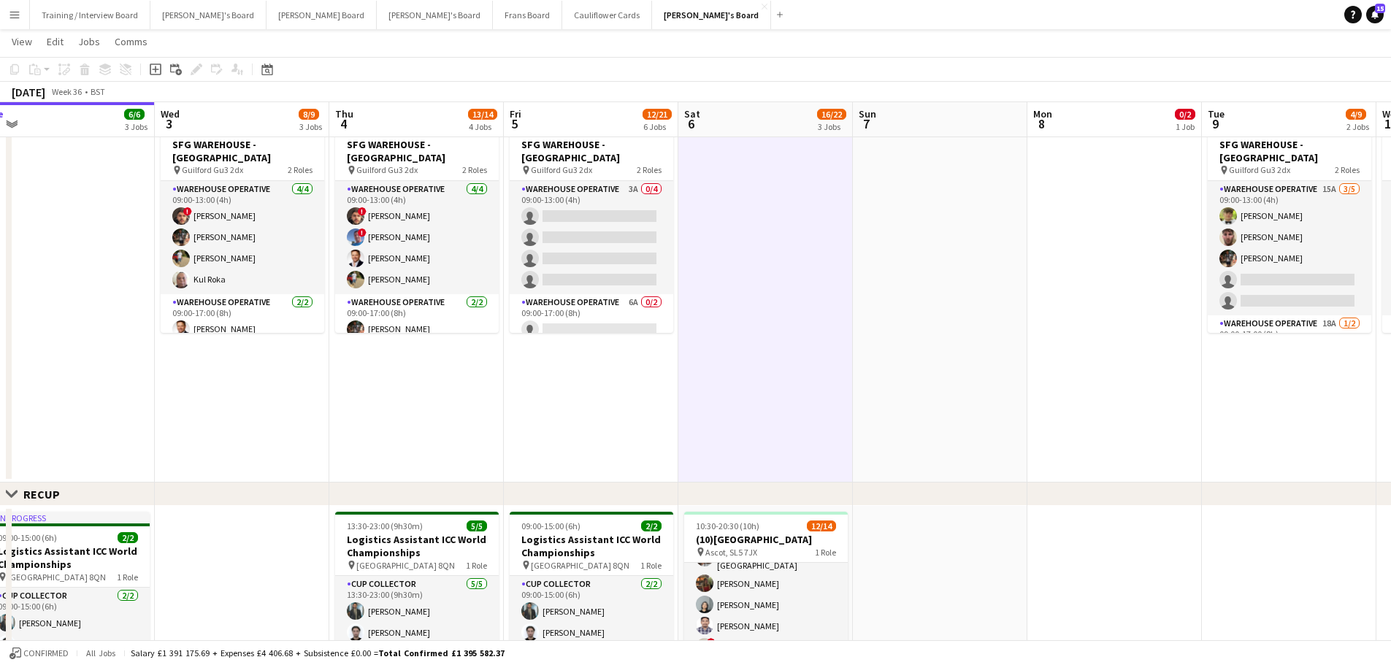
click at [918, 351] on app-date-cell at bounding box center [940, 297] width 174 height 372
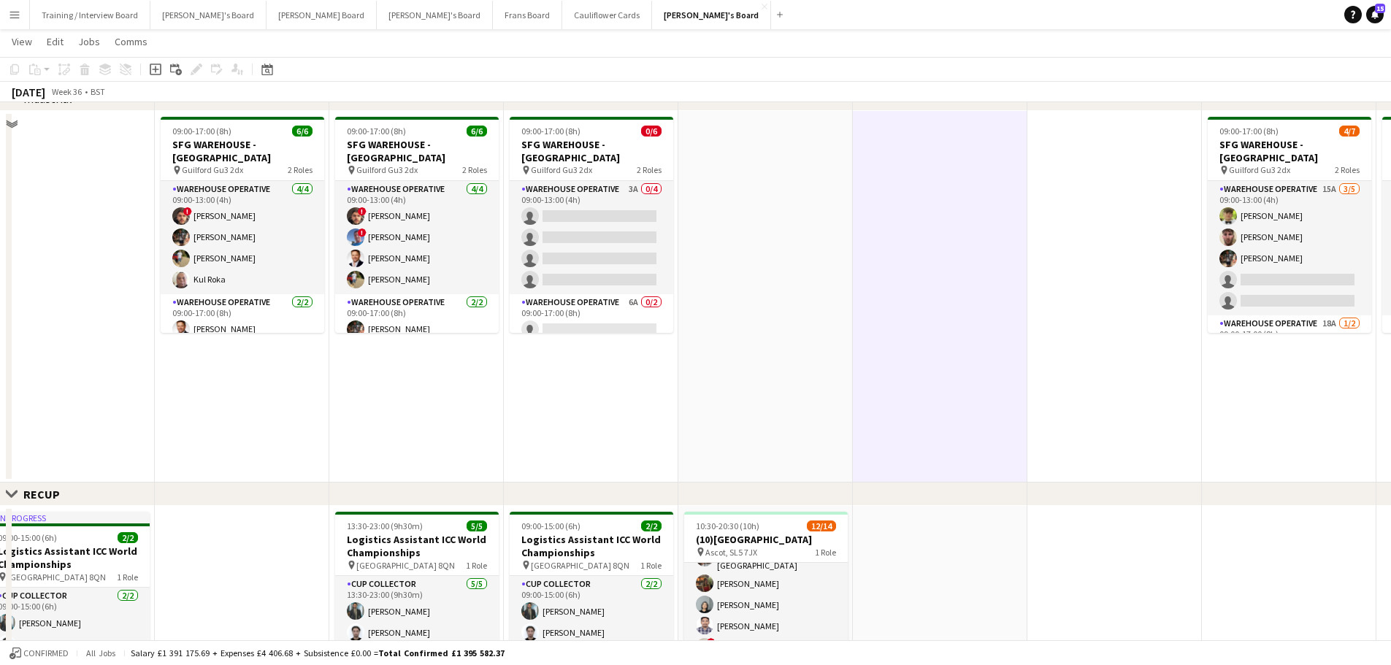
scroll to position [104, 0]
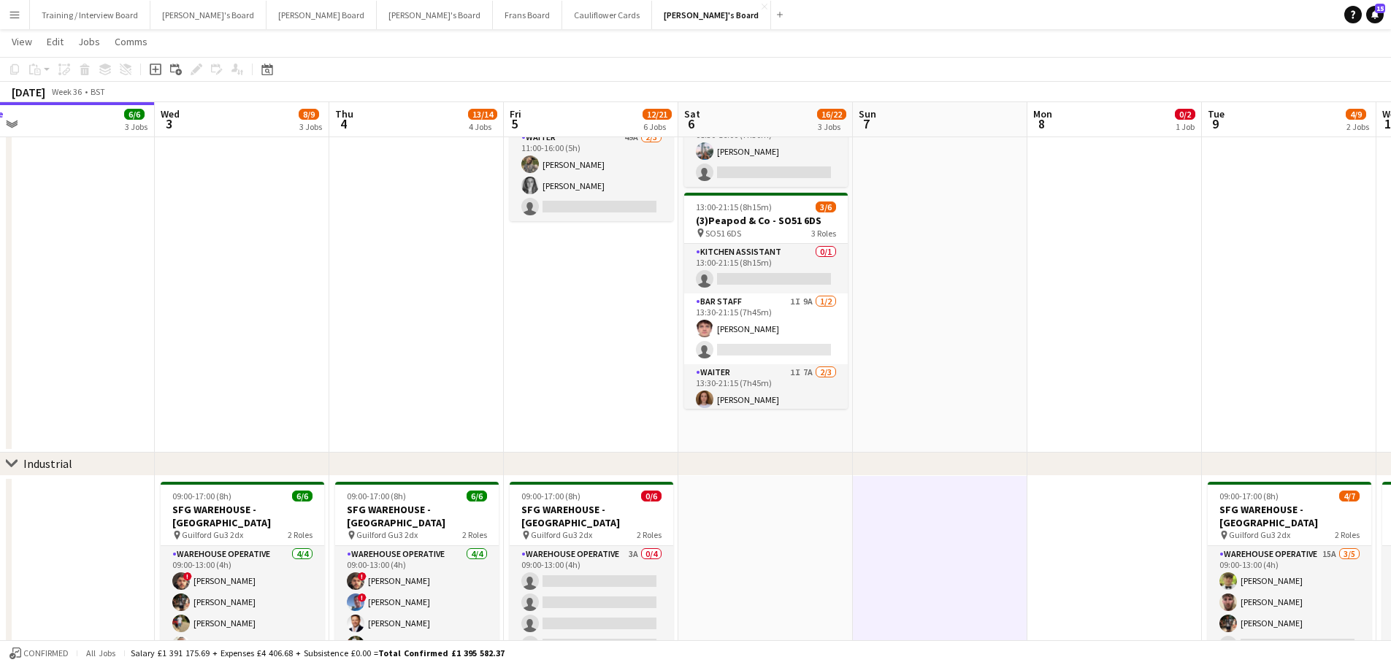
click at [921, 359] on app-date-cell at bounding box center [940, 255] width 174 height 393
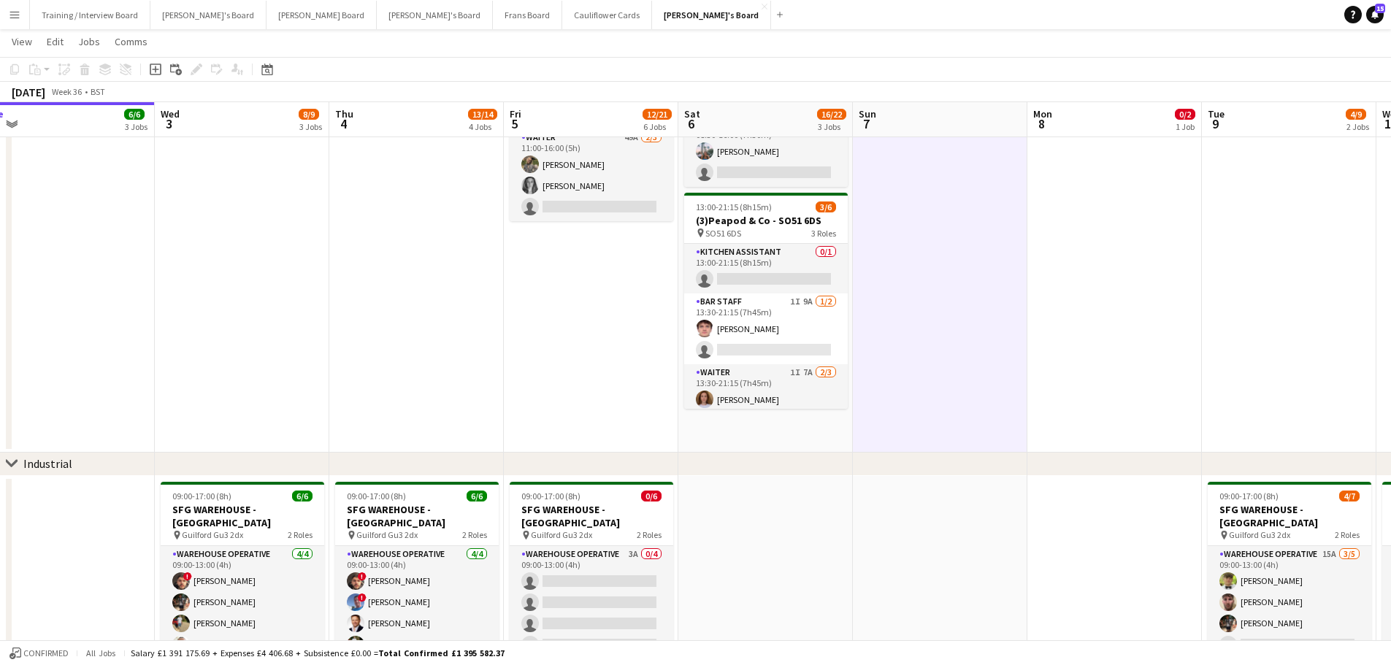
click at [802, 425] on app-date-cell "08:30-16:00 (7h30m) 1/2 Golden Fords Cafe - GU4 8AW pin Golden Ford GU4 8AW 1 R…" at bounding box center [765, 255] width 174 height 393
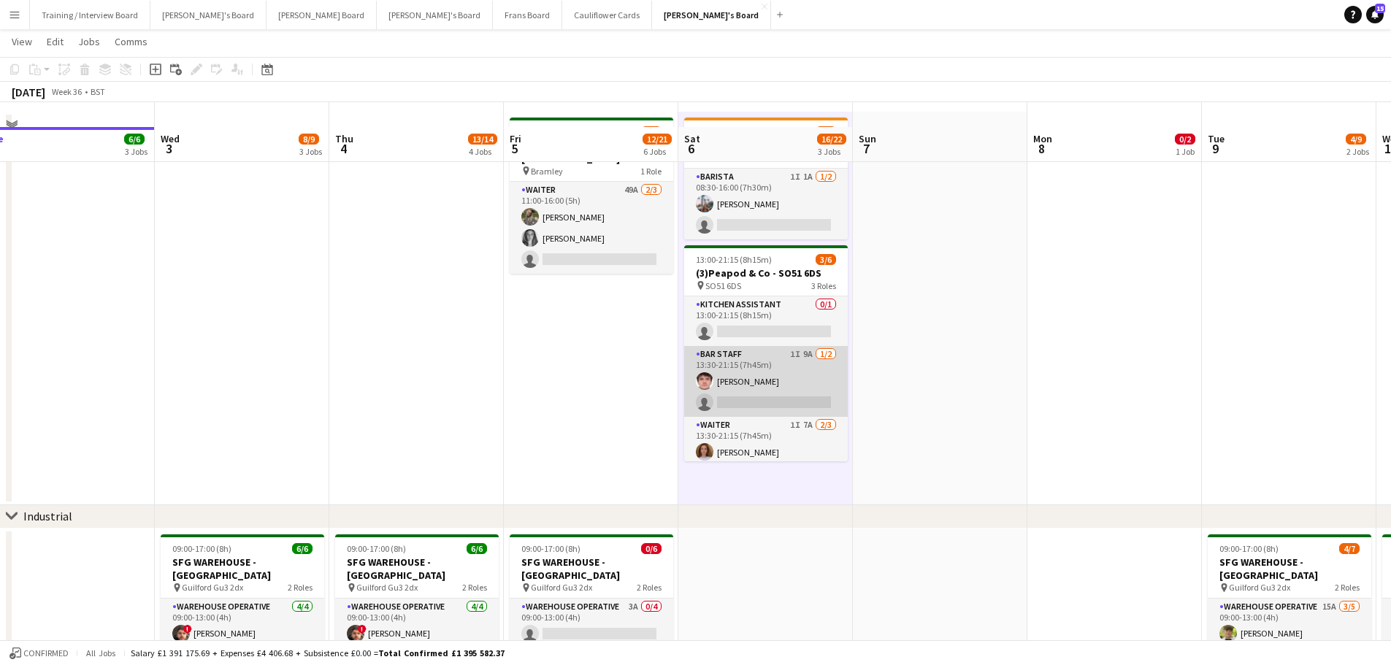
scroll to position [0, 0]
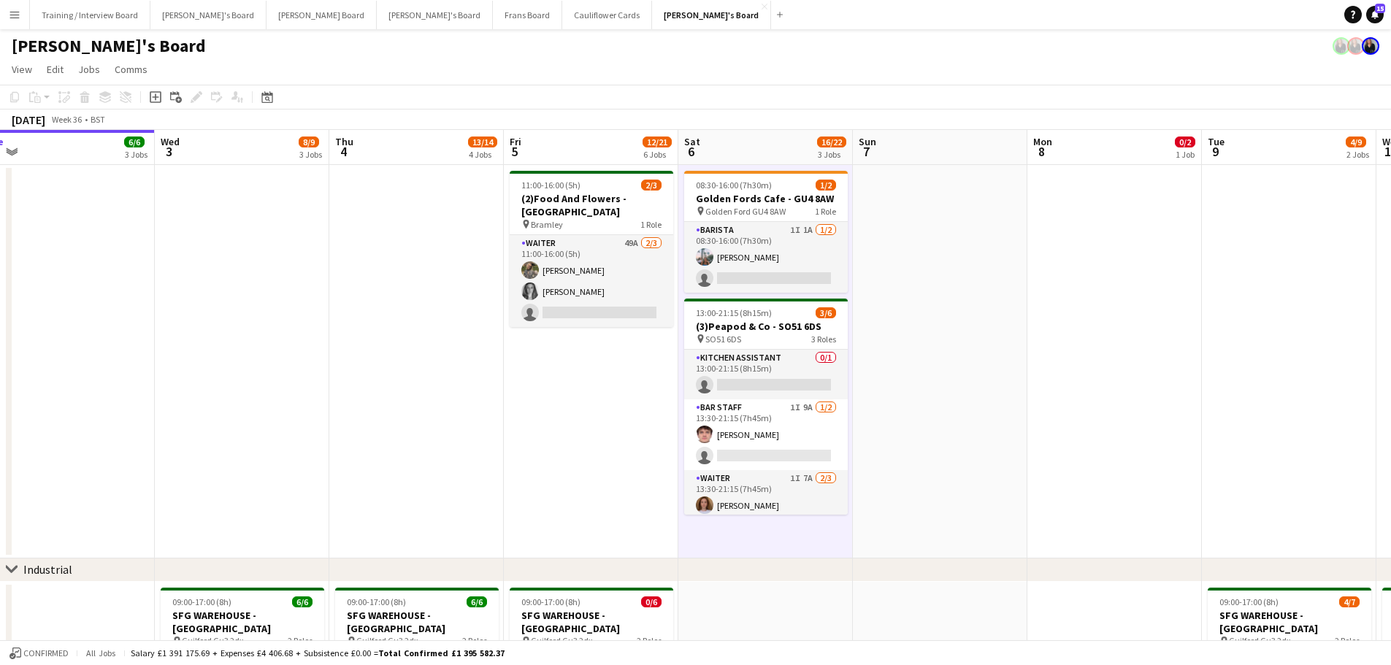
click at [930, 338] on app-date-cell at bounding box center [940, 361] width 174 height 393
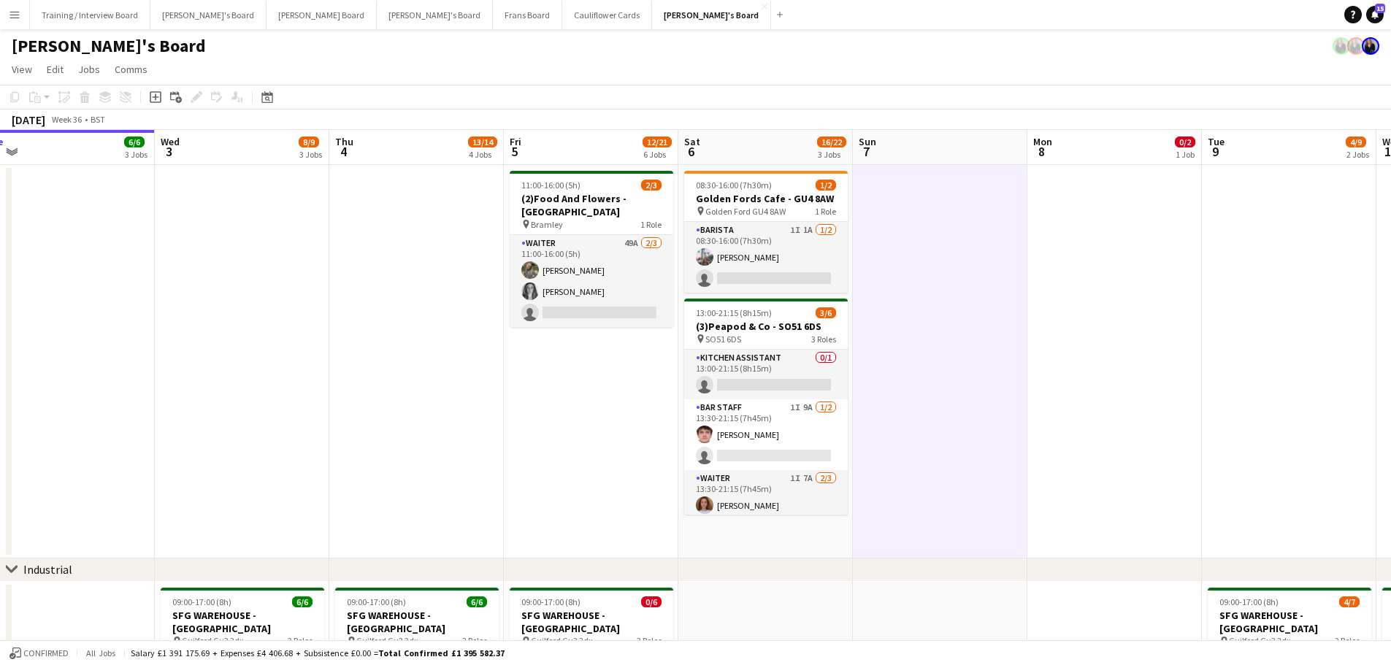
click at [827, 539] on app-date-cell "08:30-16:00 (7h30m) 1/2 Golden Fords Cafe - GU4 8AW pin Golden Ford GU4 8AW 1 R…" at bounding box center [765, 361] width 174 height 393
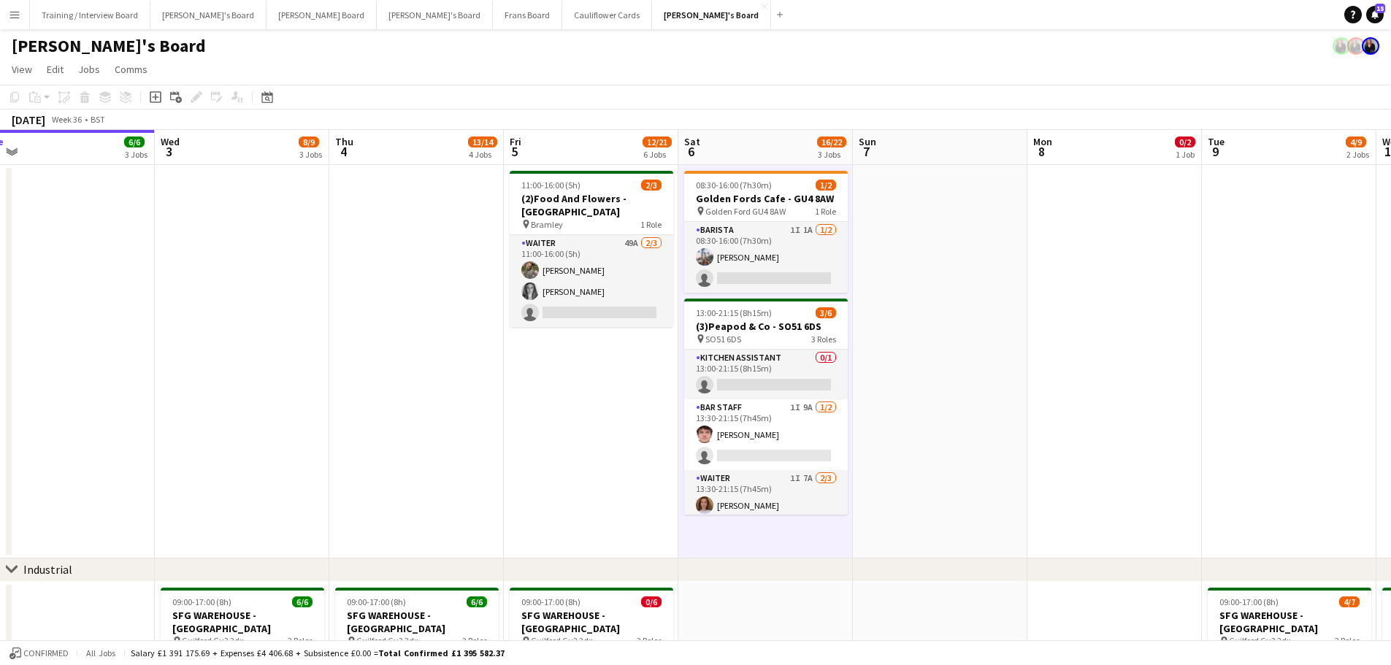
scroll to position [219, 0]
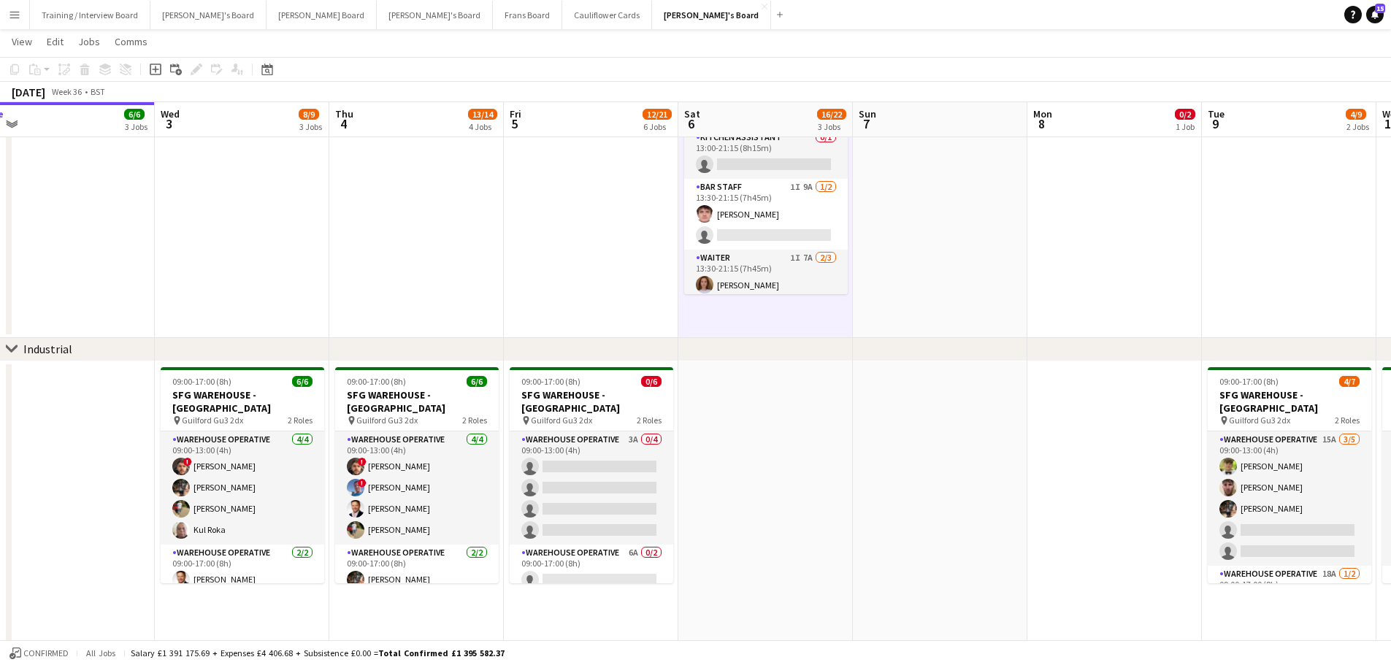
click at [826, 542] on app-date-cell at bounding box center [765, 547] width 174 height 372
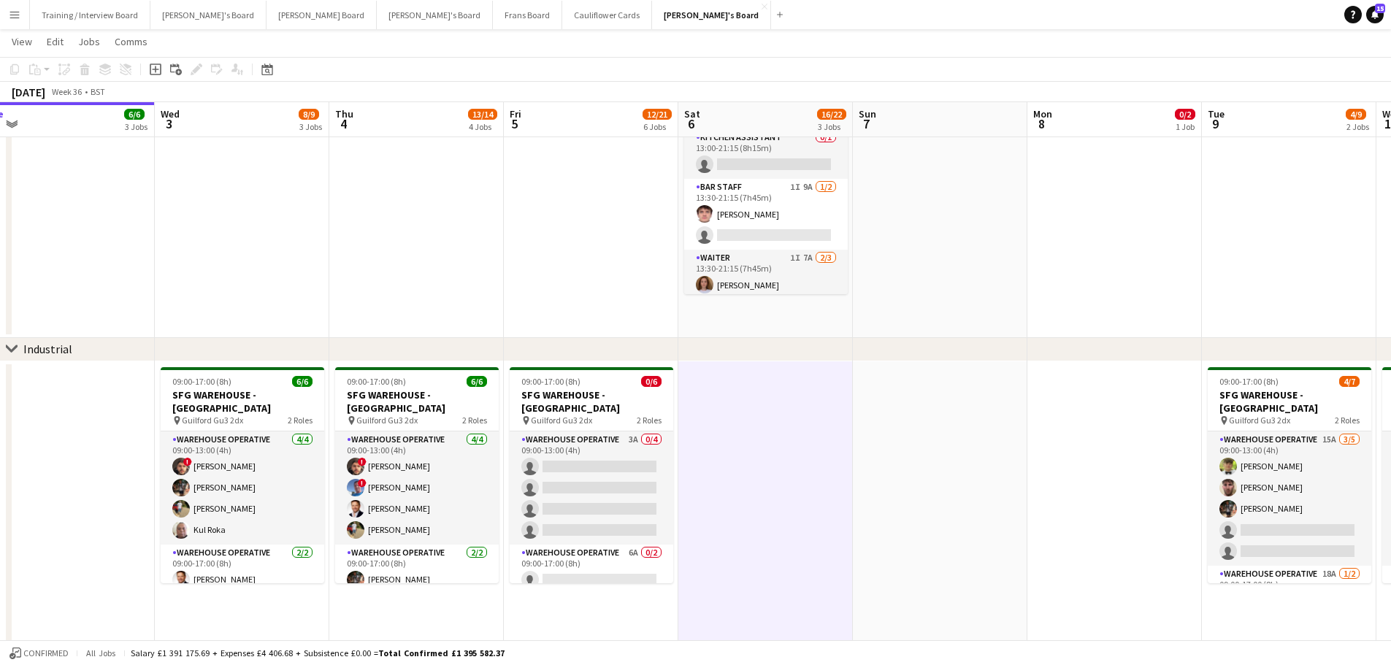
click at [854, 536] on app-date-cell at bounding box center [940, 547] width 174 height 372
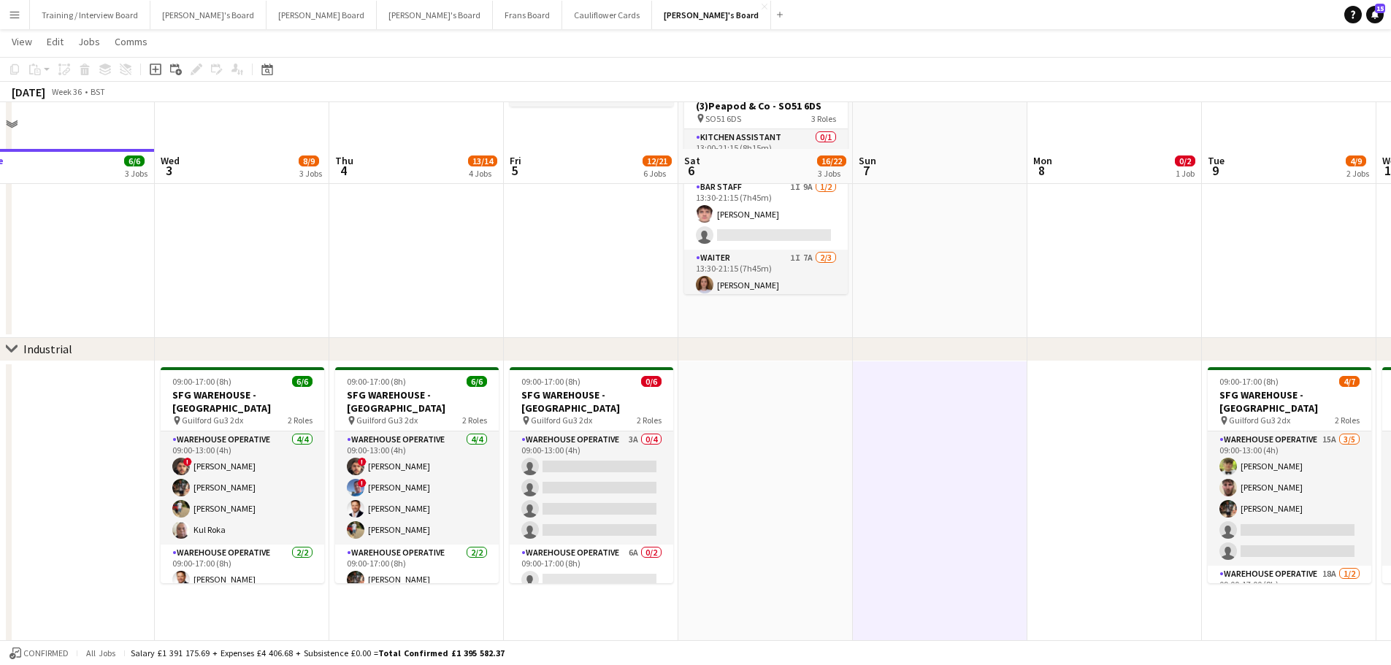
scroll to position [584, 0]
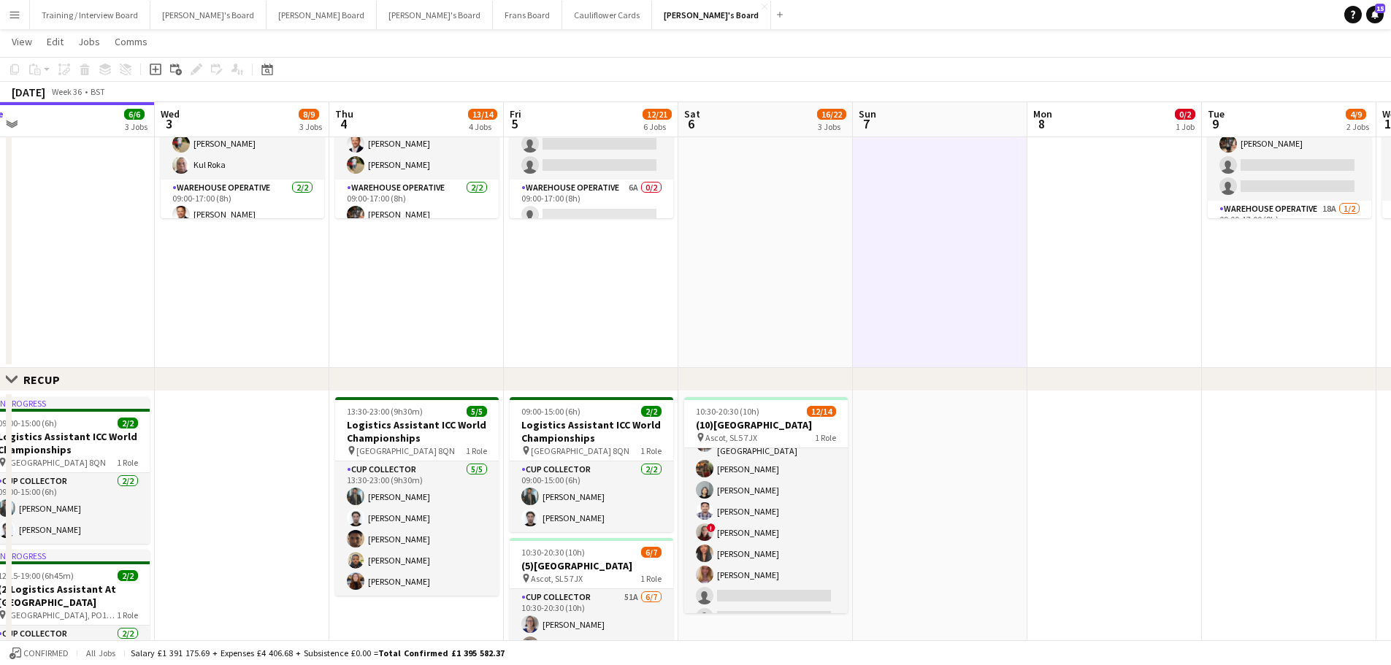
click at [911, 541] on app-date-cell at bounding box center [940, 587] width 174 height 393
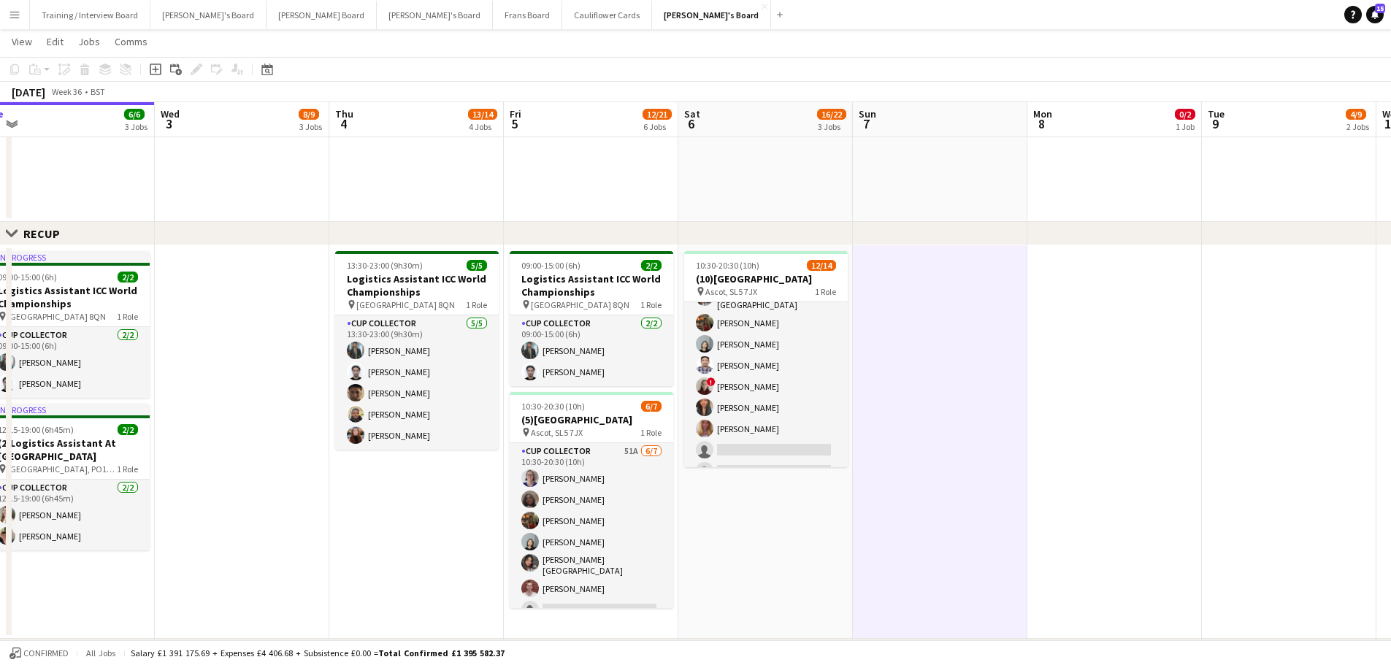
click at [818, 595] on app-date-cell "10:30-20:30 (10h) 12/14 (10)Ascot Racecourse pin Ascot, SL5 7JX 1 Role CUP COLL…" at bounding box center [765, 441] width 174 height 393
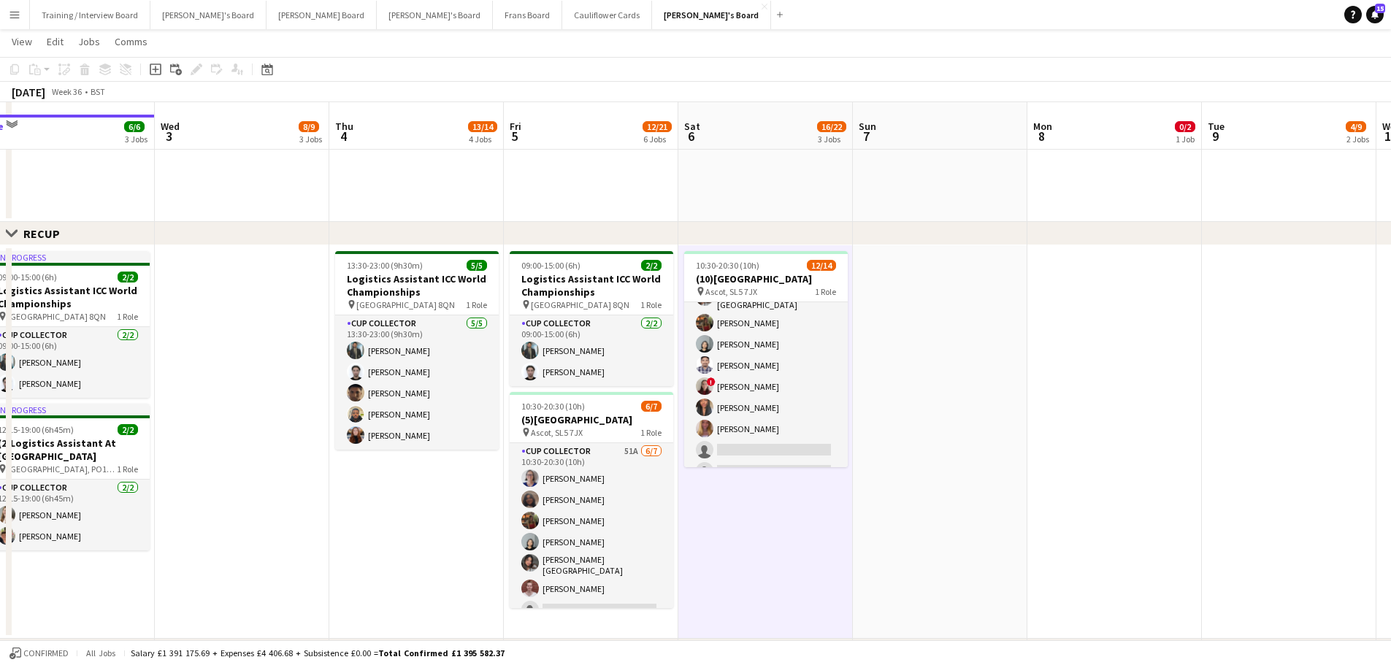
scroll to position [1126, 0]
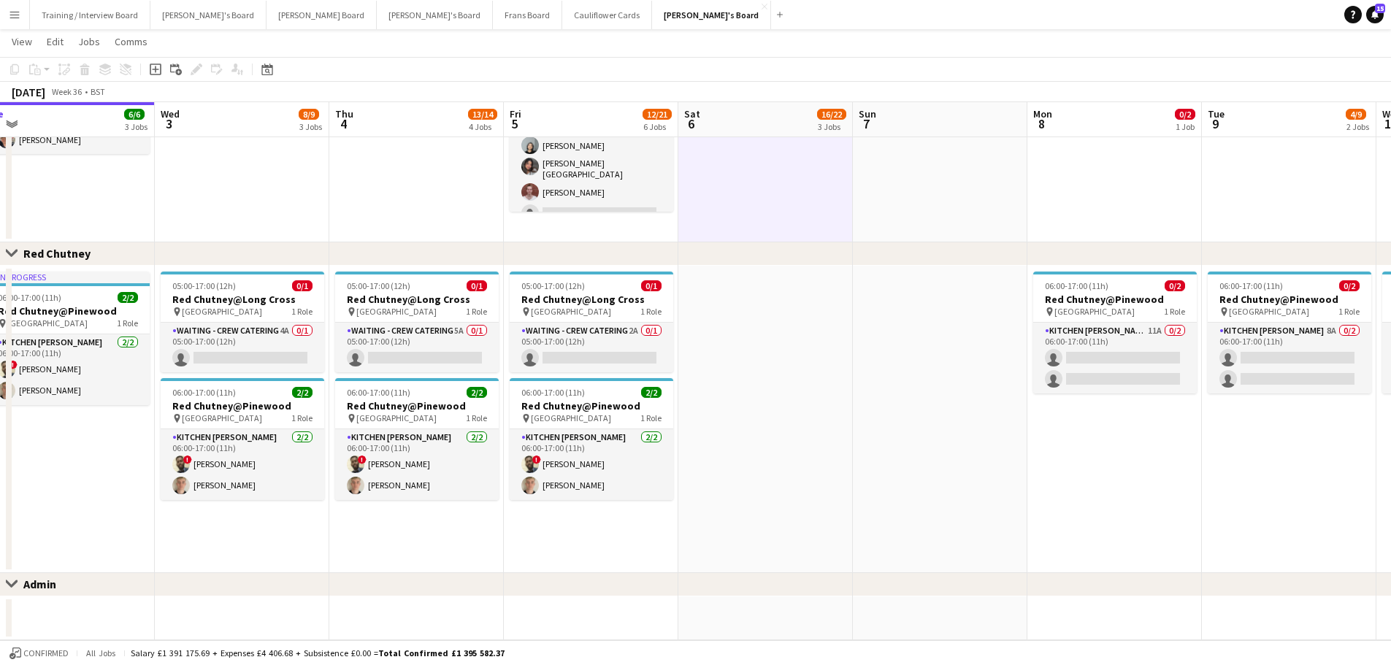
click at [813, 497] on app-date-cell at bounding box center [765, 419] width 174 height 307
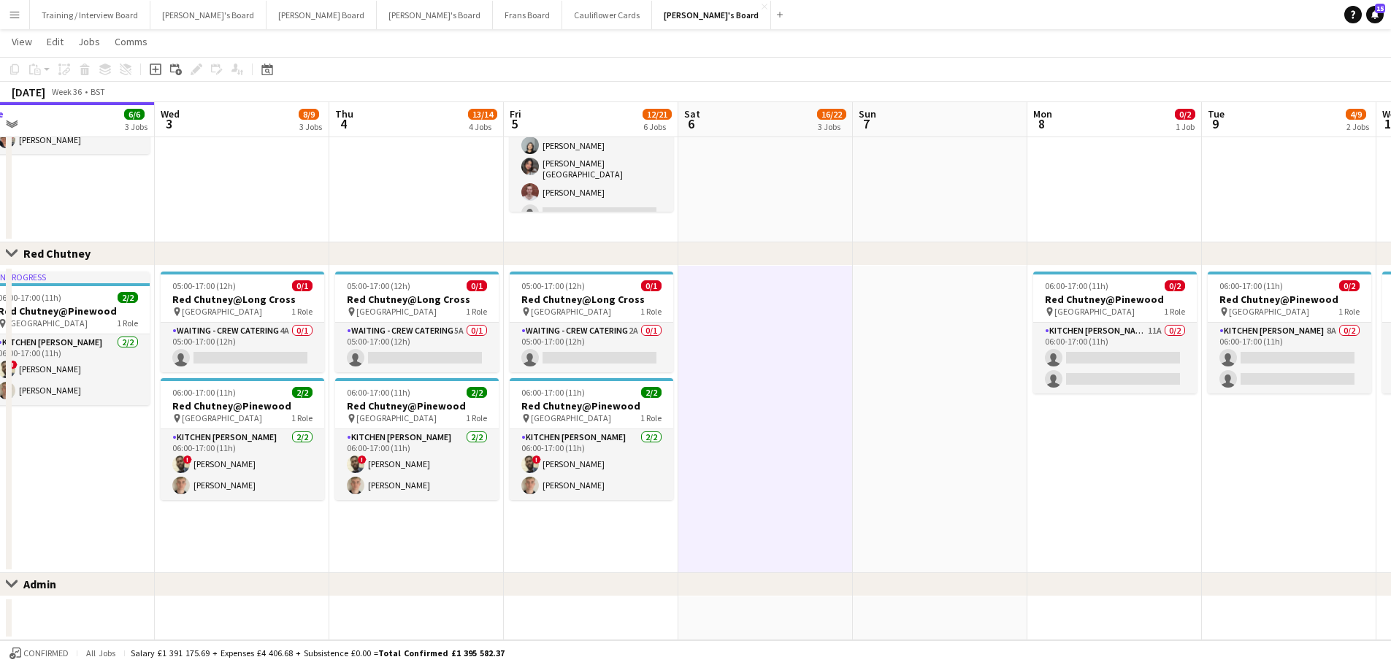
click at [921, 484] on app-date-cell at bounding box center [940, 419] width 174 height 307
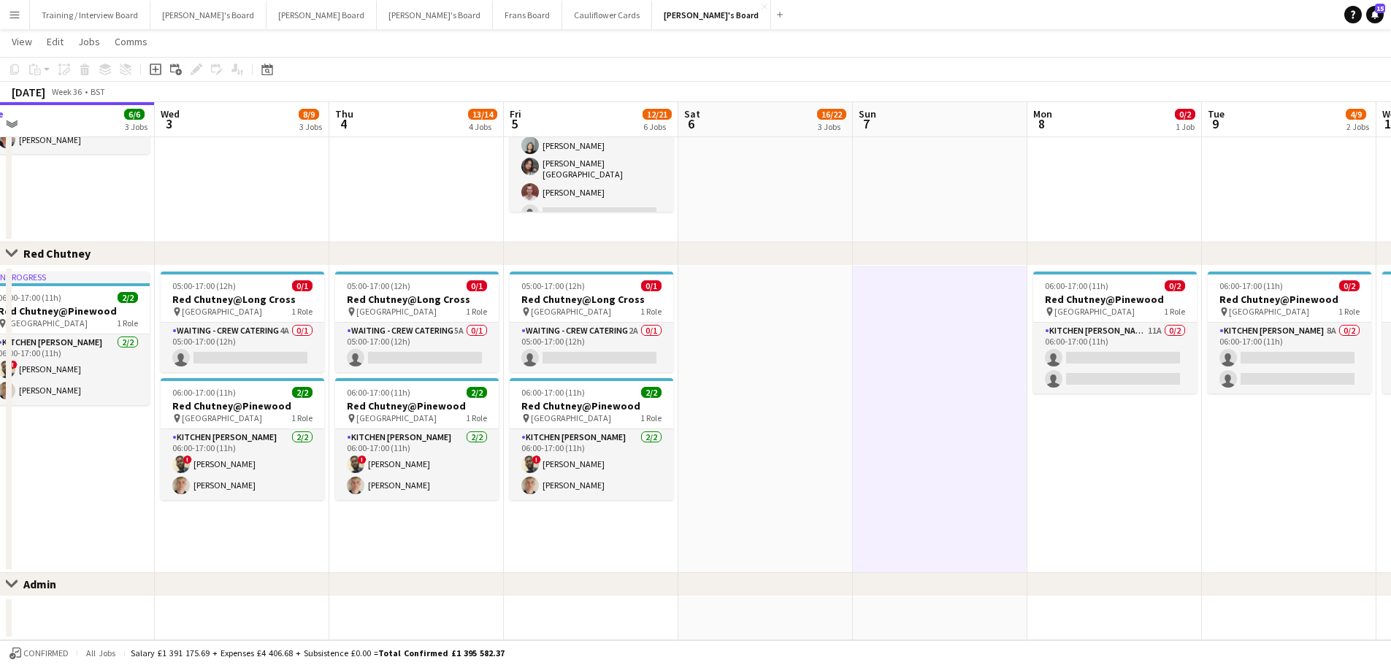
click at [904, 610] on app-date-cell at bounding box center [940, 618] width 174 height 44
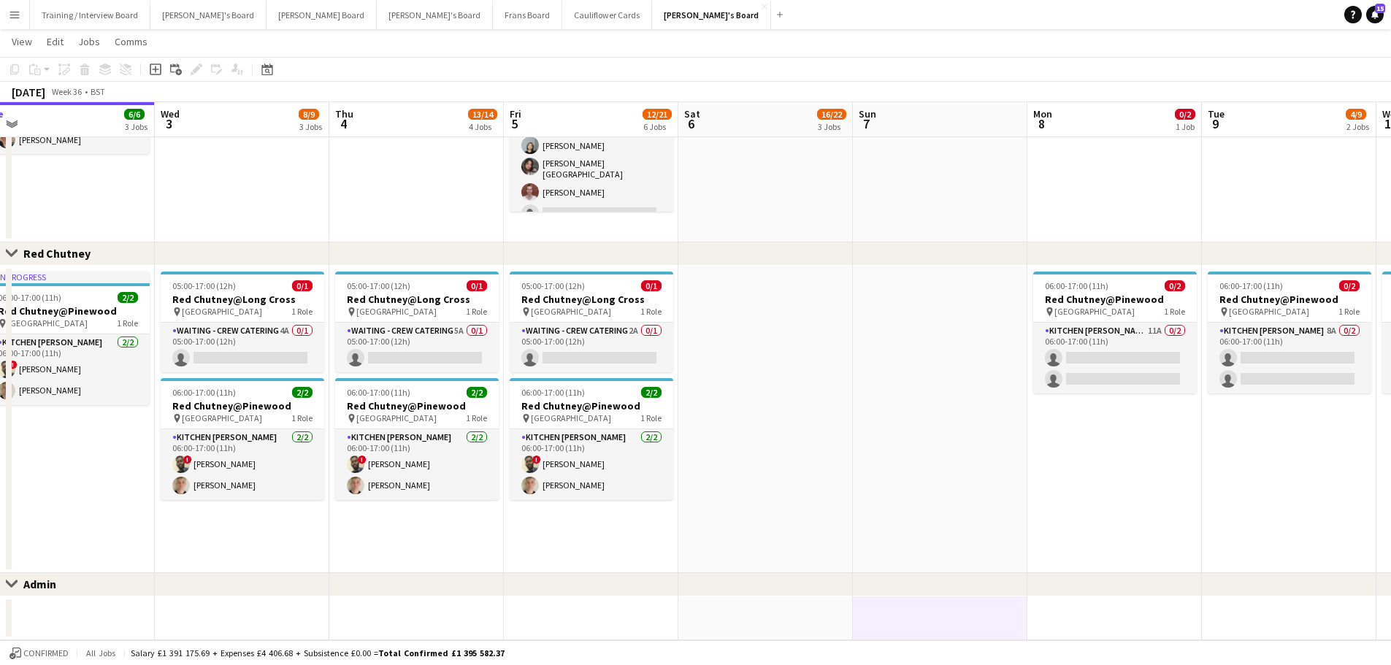
click at [783, 623] on app-date-cell at bounding box center [765, 618] width 174 height 44
click at [777, 497] on app-date-cell at bounding box center [765, 419] width 174 height 307
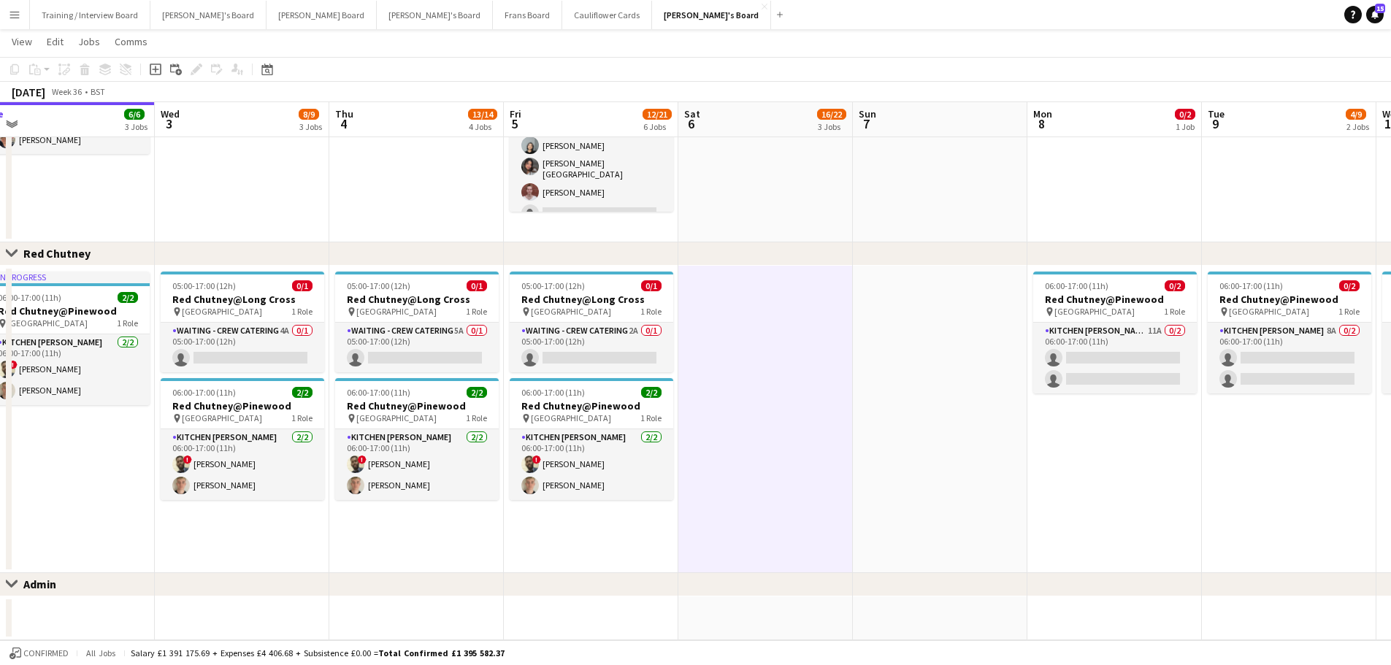
click at [929, 331] on app-date-cell at bounding box center [940, 419] width 174 height 307
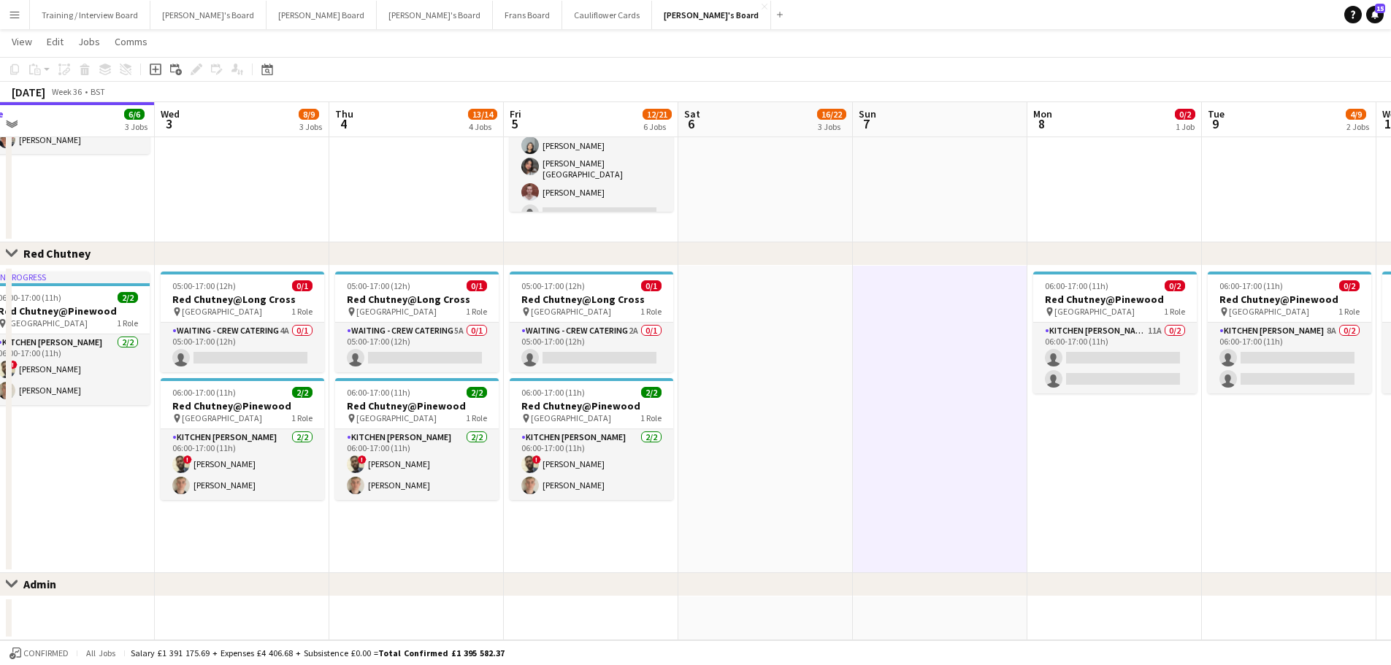
click at [908, 164] on app-date-cell at bounding box center [940, 45] width 174 height 393
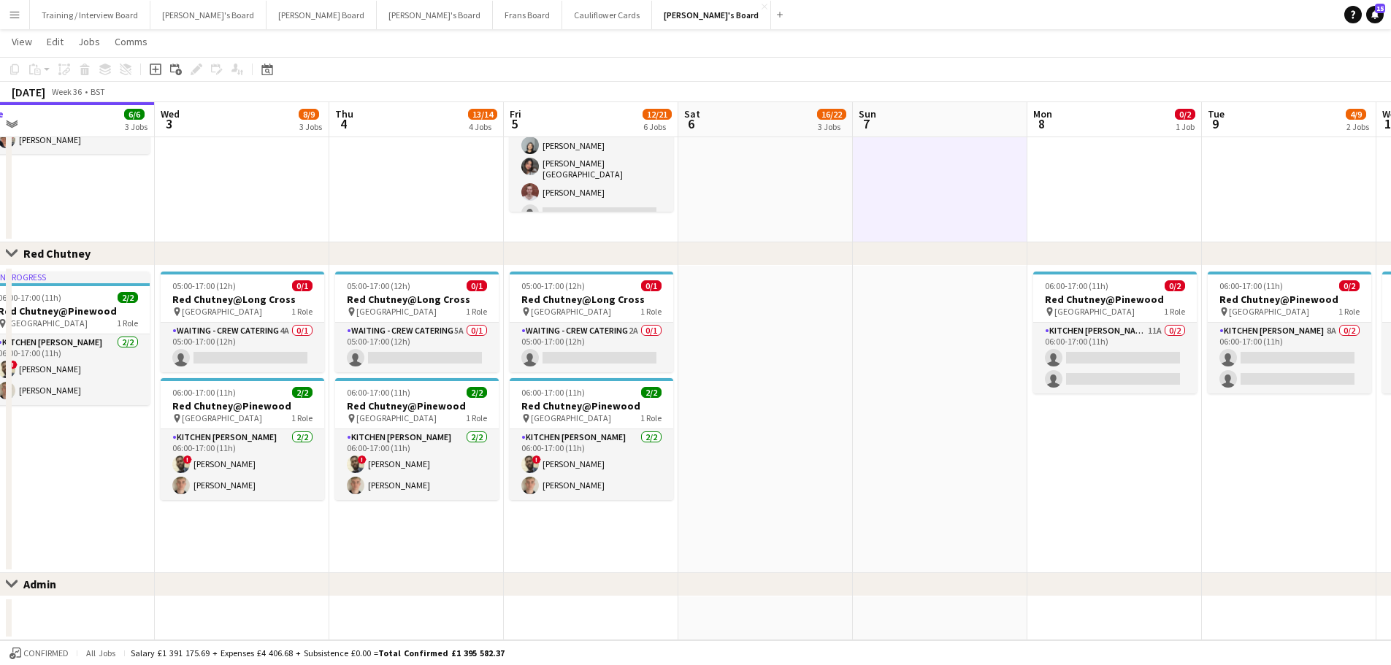
click at [820, 174] on app-date-cell "10:30-20:30 (10h) 12/14 (10)Ascot Racecourse pin Ascot, SL5 7JX 1 Role CUP COLL…" at bounding box center [765, 45] width 174 height 393
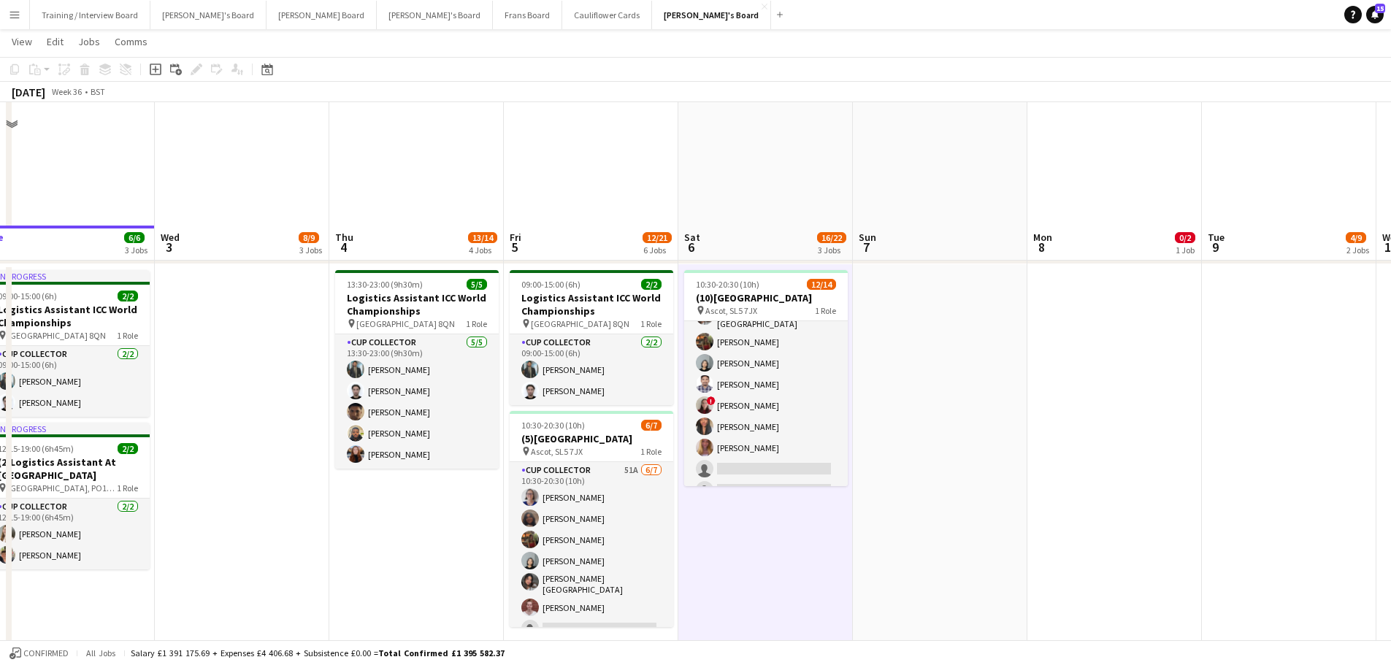
scroll to position [615, 0]
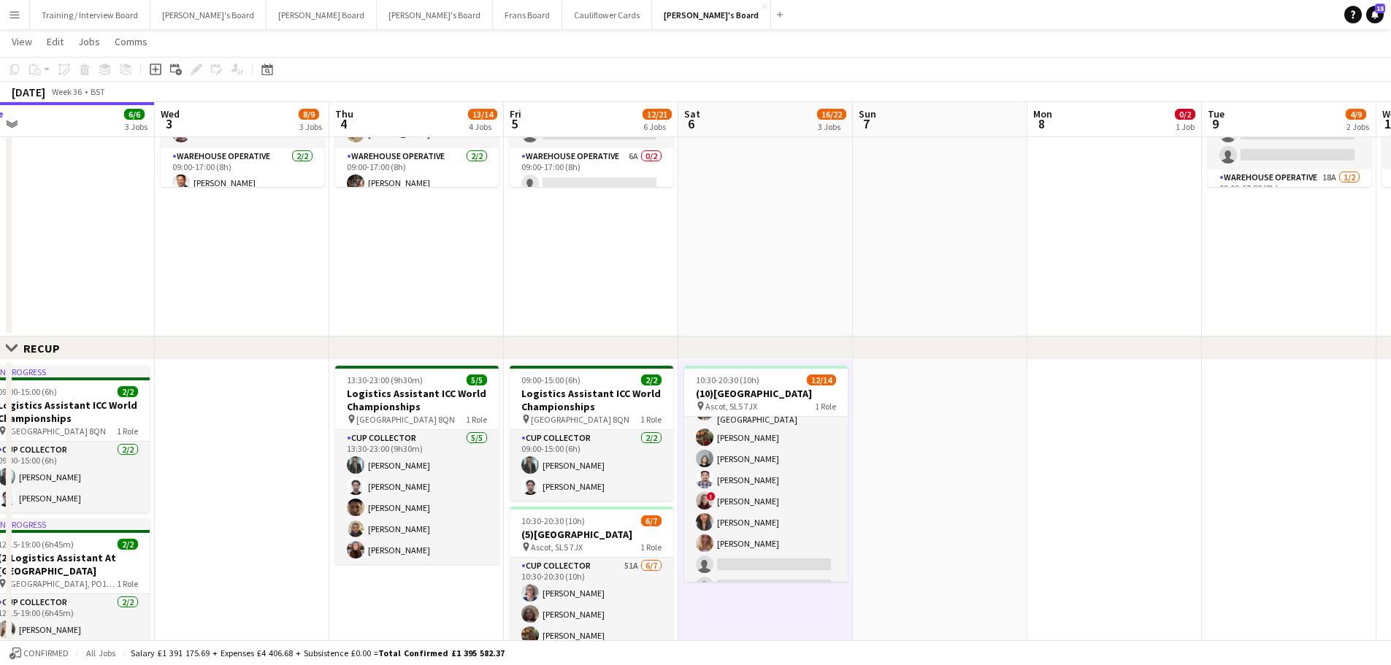
click at [761, 271] on app-date-cell at bounding box center [765, 151] width 174 height 372
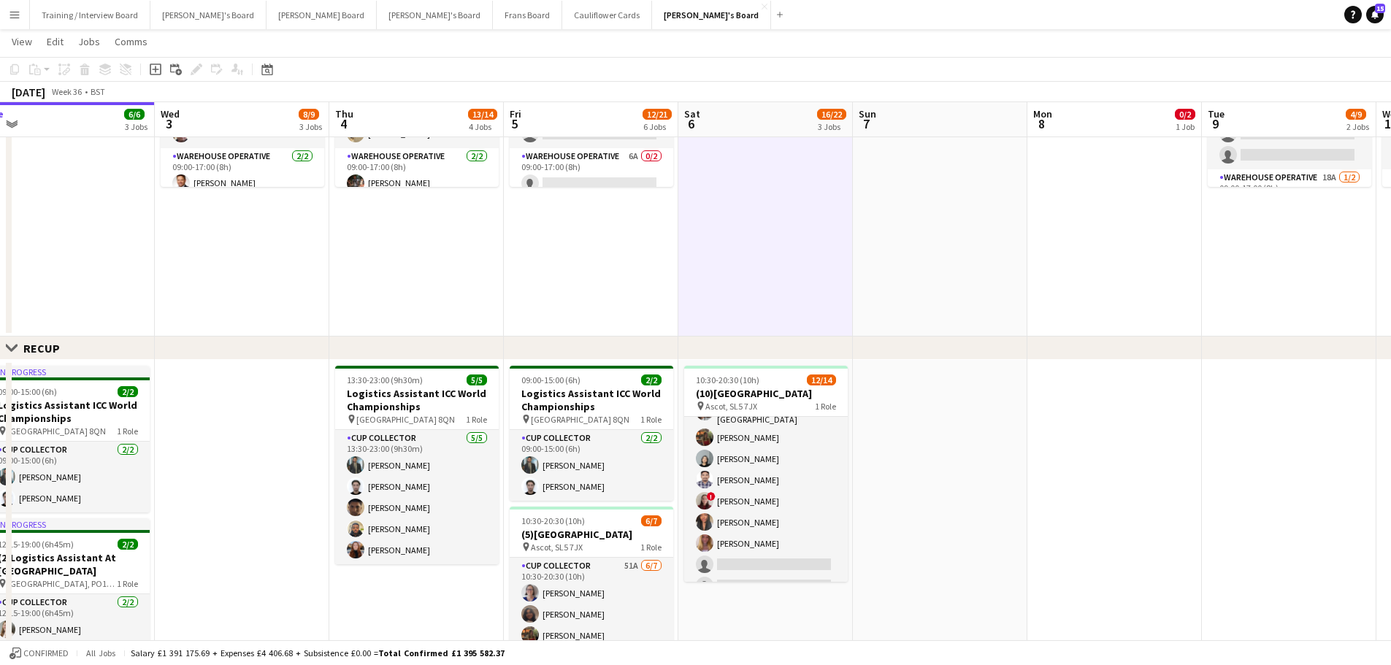
click at [1014, 230] on app-date-cell at bounding box center [940, 151] width 174 height 372
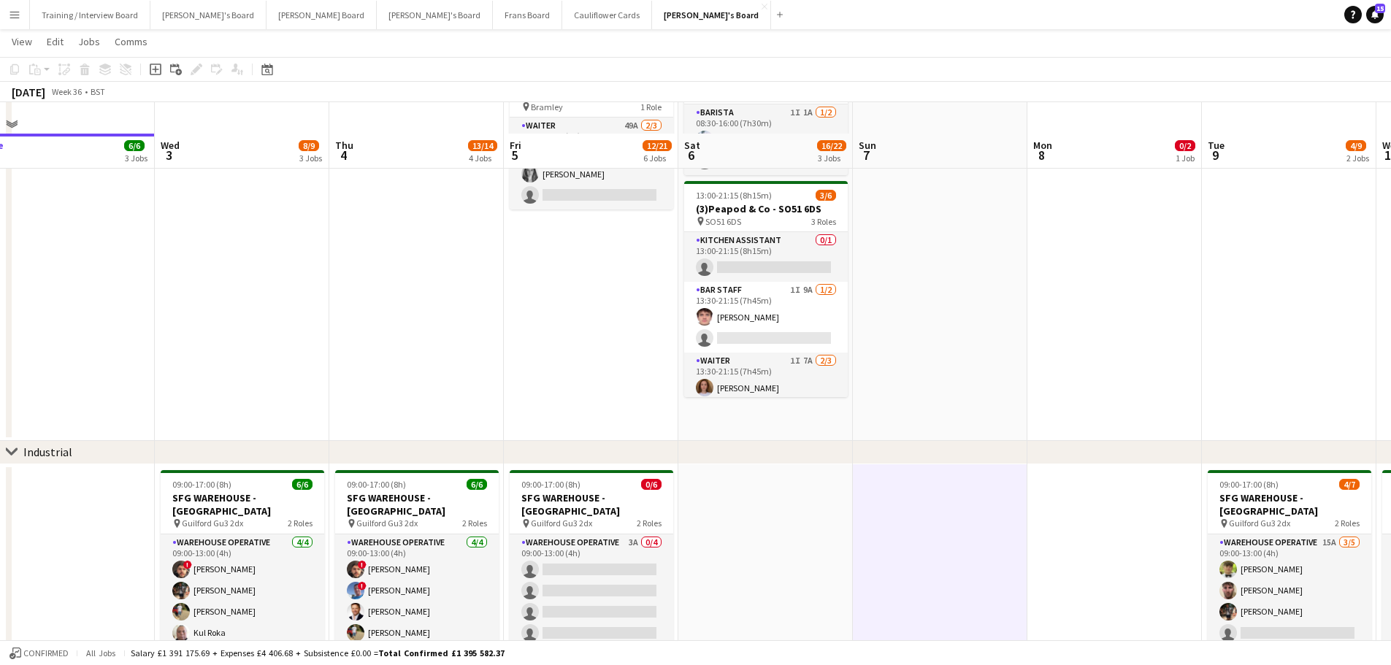
scroll to position [104, 0]
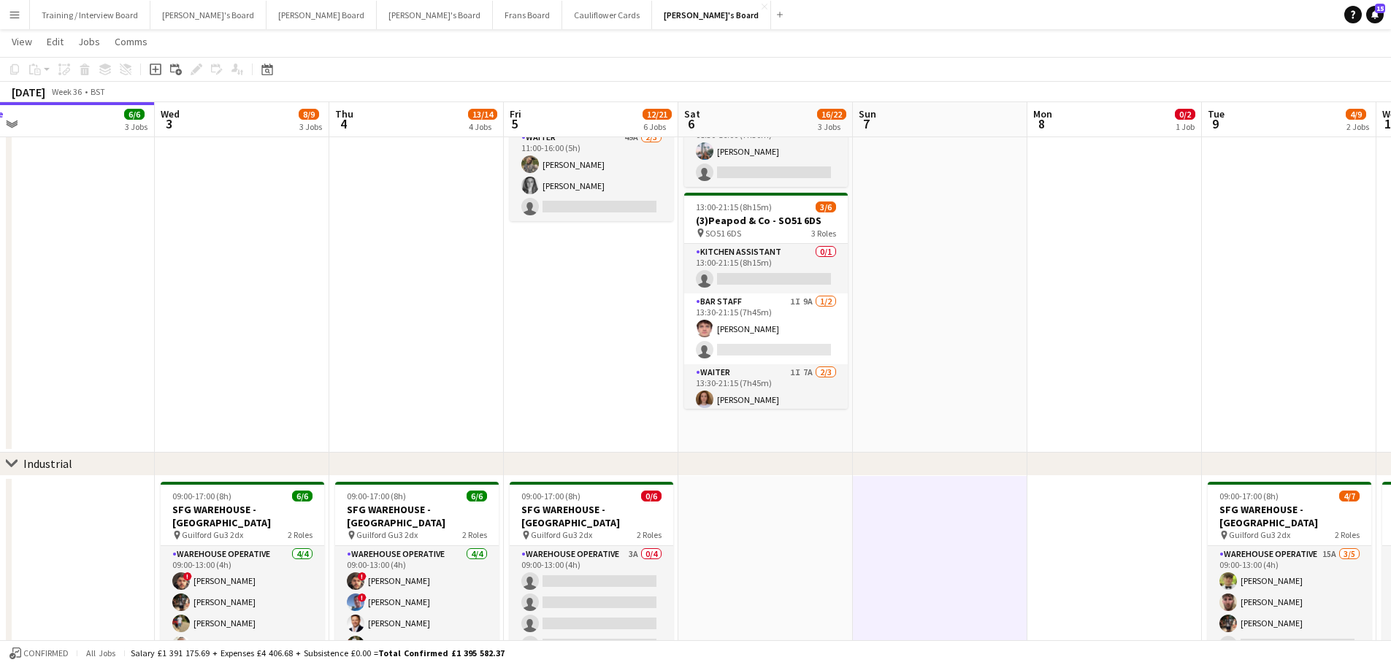
click at [968, 279] on app-date-cell at bounding box center [940, 255] width 174 height 393
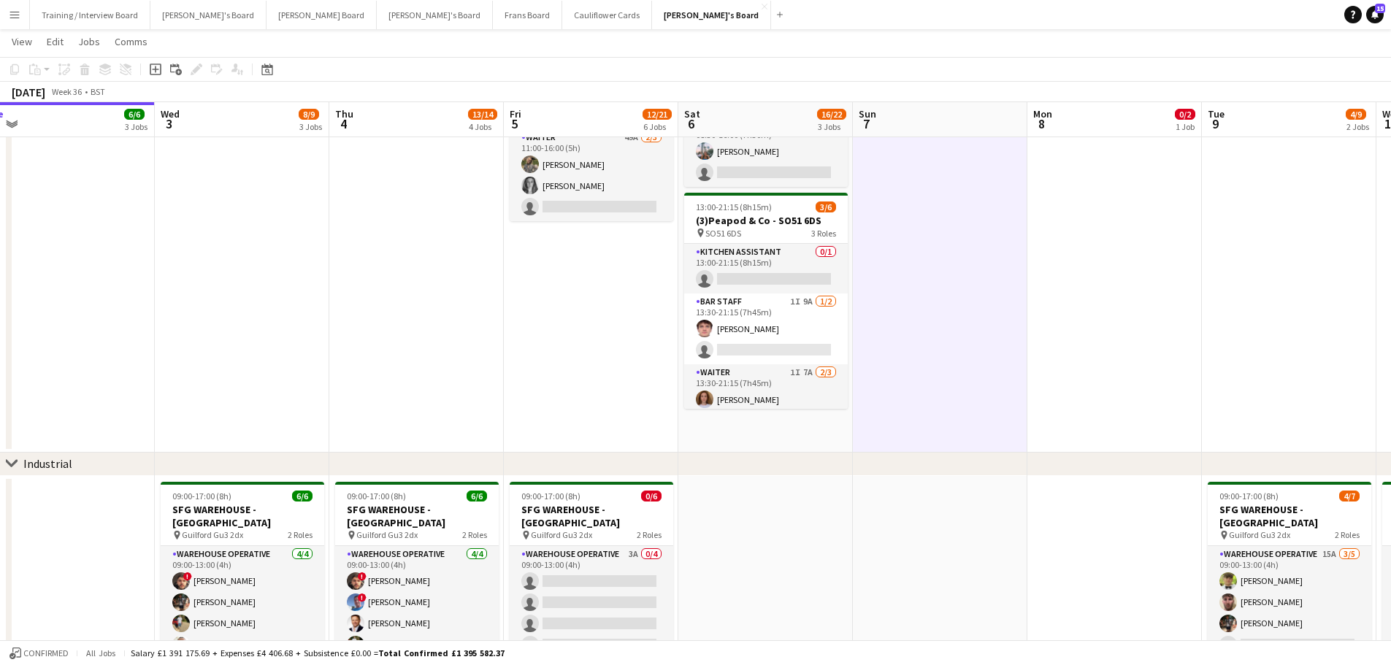
click at [812, 423] on app-date-cell "08:30-16:00 (7h30m) 1/2 Golden Fords Cafe - GU4 8AW pin Golden Ford GU4 8AW 1 R…" at bounding box center [765, 255] width 174 height 393
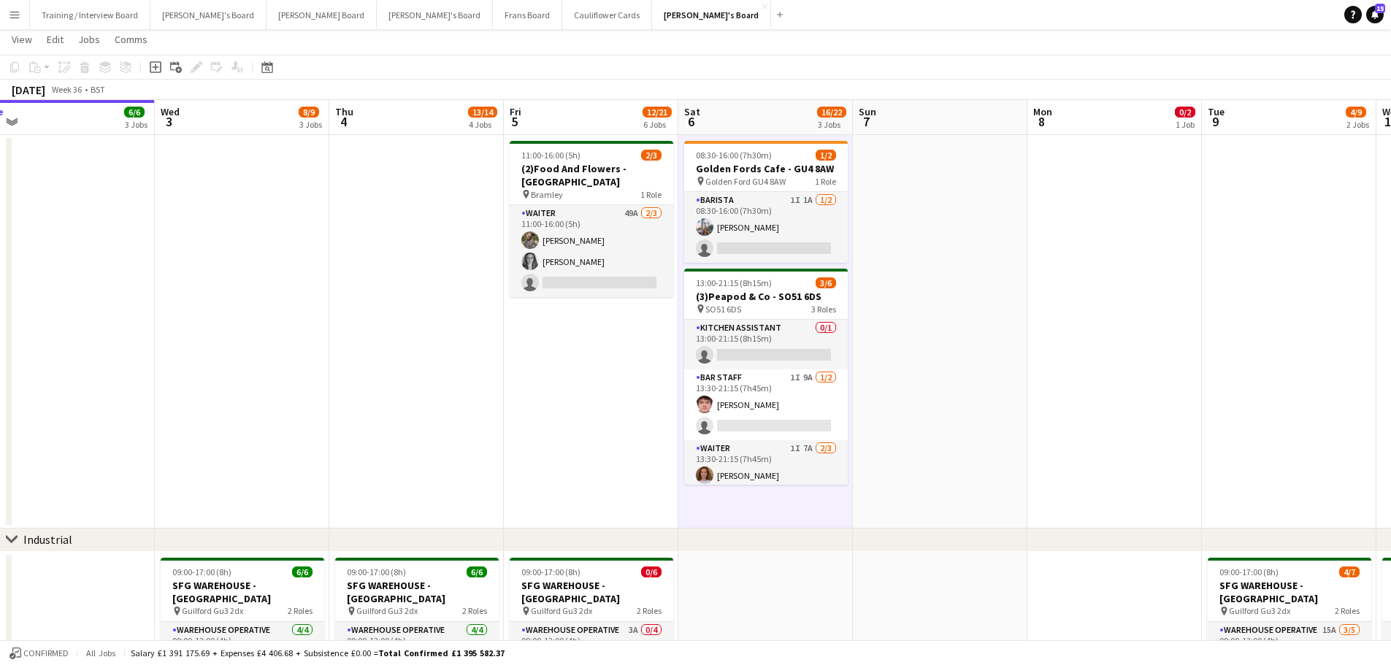
scroll to position [0, 0]
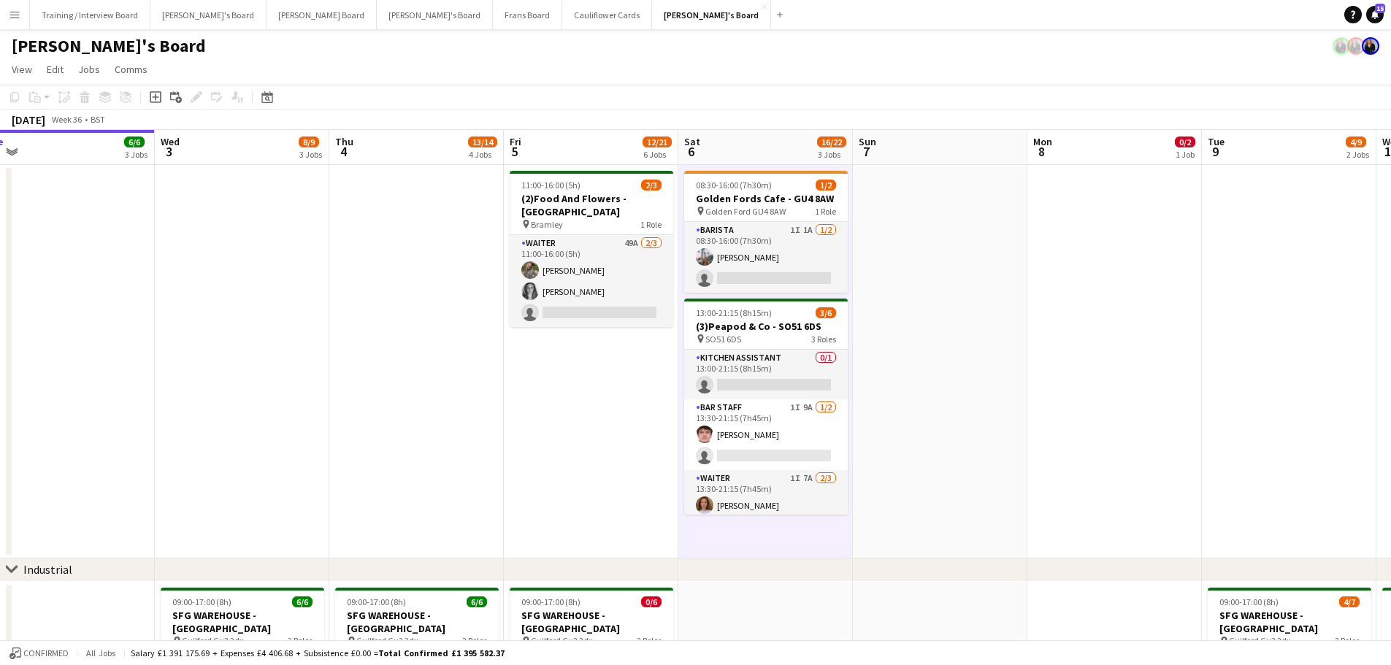
click at [921, 179] on app-date-cell at bounding box center [940, 361] width 174 height 393
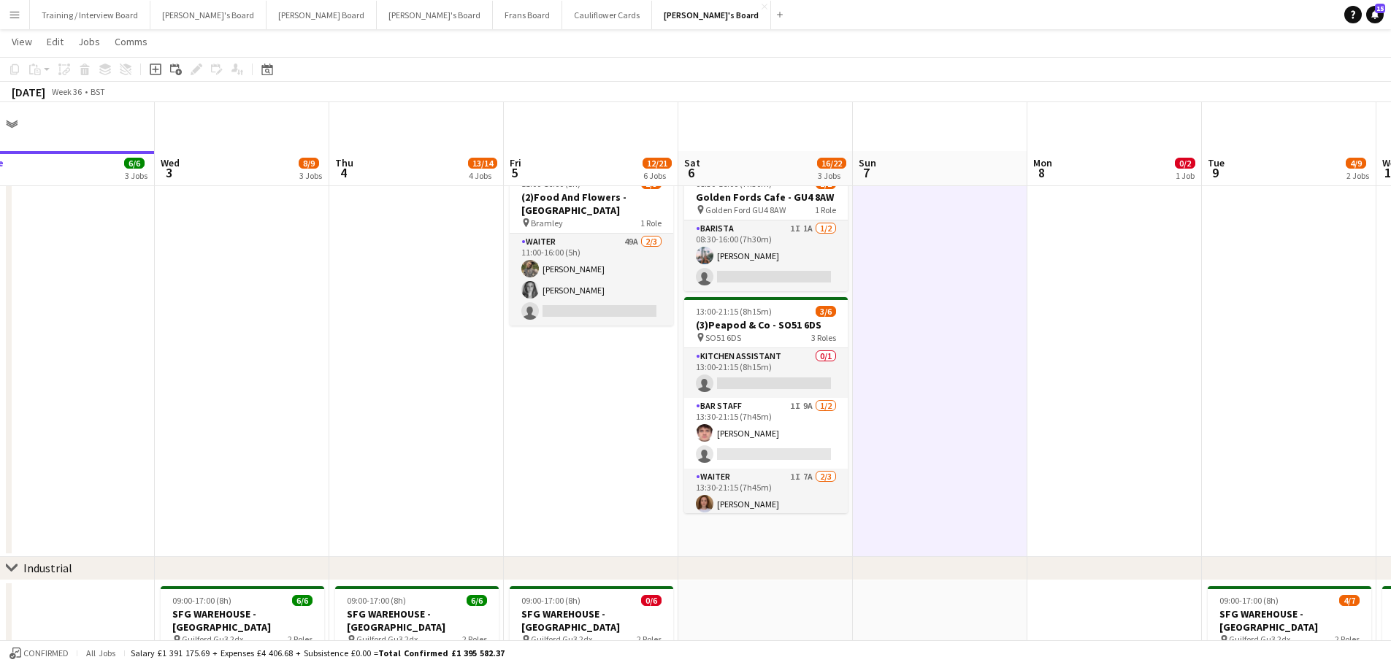
scroll to position [219, 0]
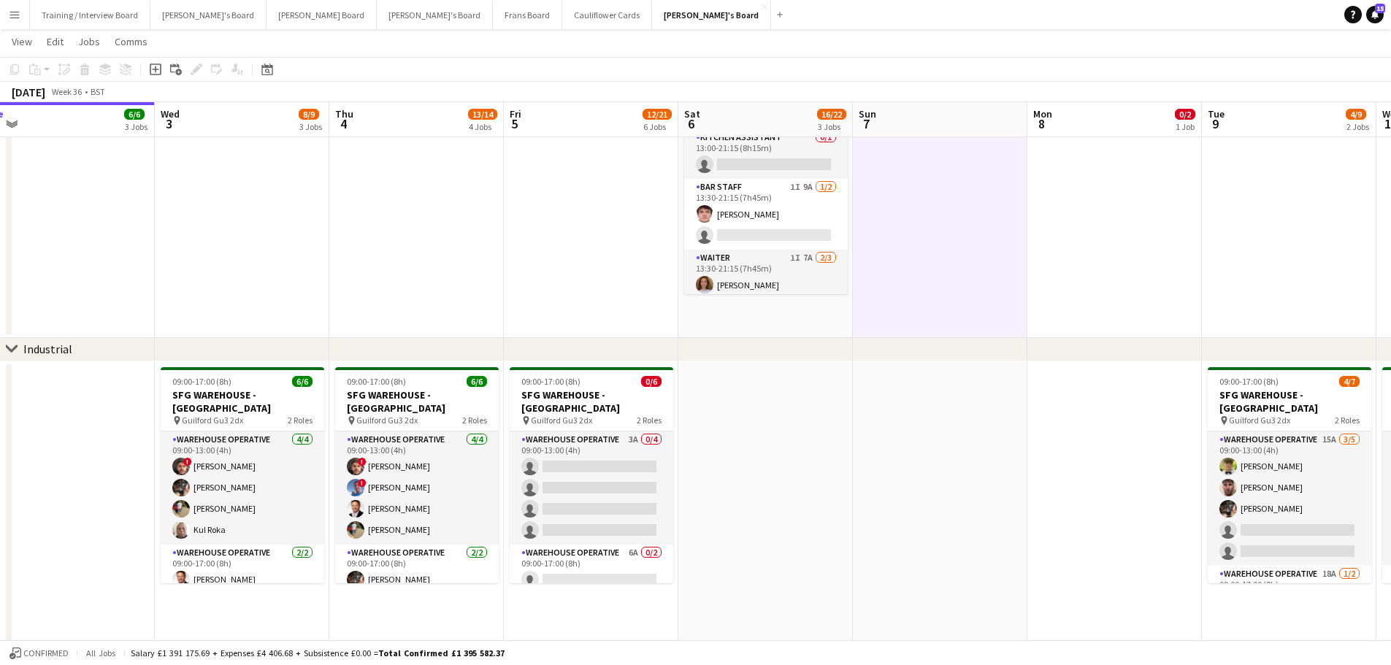
click at [778, 312] on app-date-cell "08:30-16:00 (7h30m) 1/2 Golden Fords Cafe - GU4 8AW pin Golden Ford GU4 8AW 1 R…" at bounding box center [765, 141] width 174 height 393
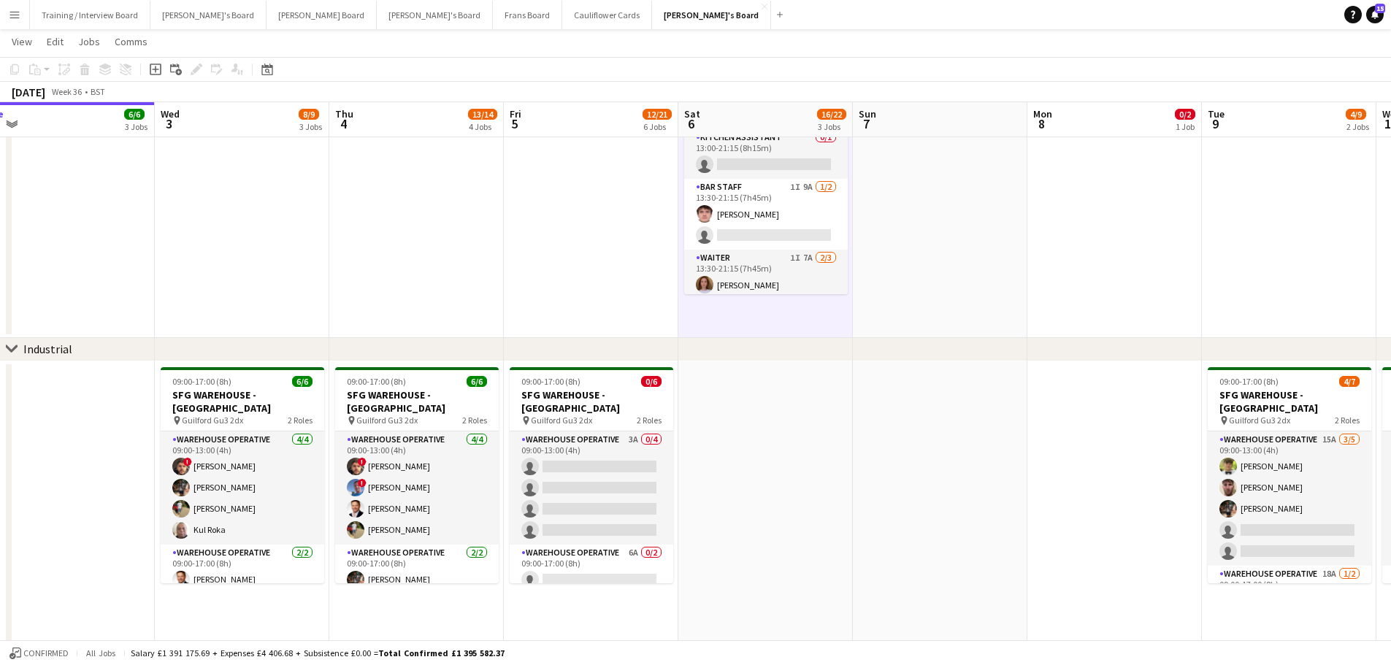
click at [755, 523] on app-date-cell at bounding box center [765, 547] width 174 height 372
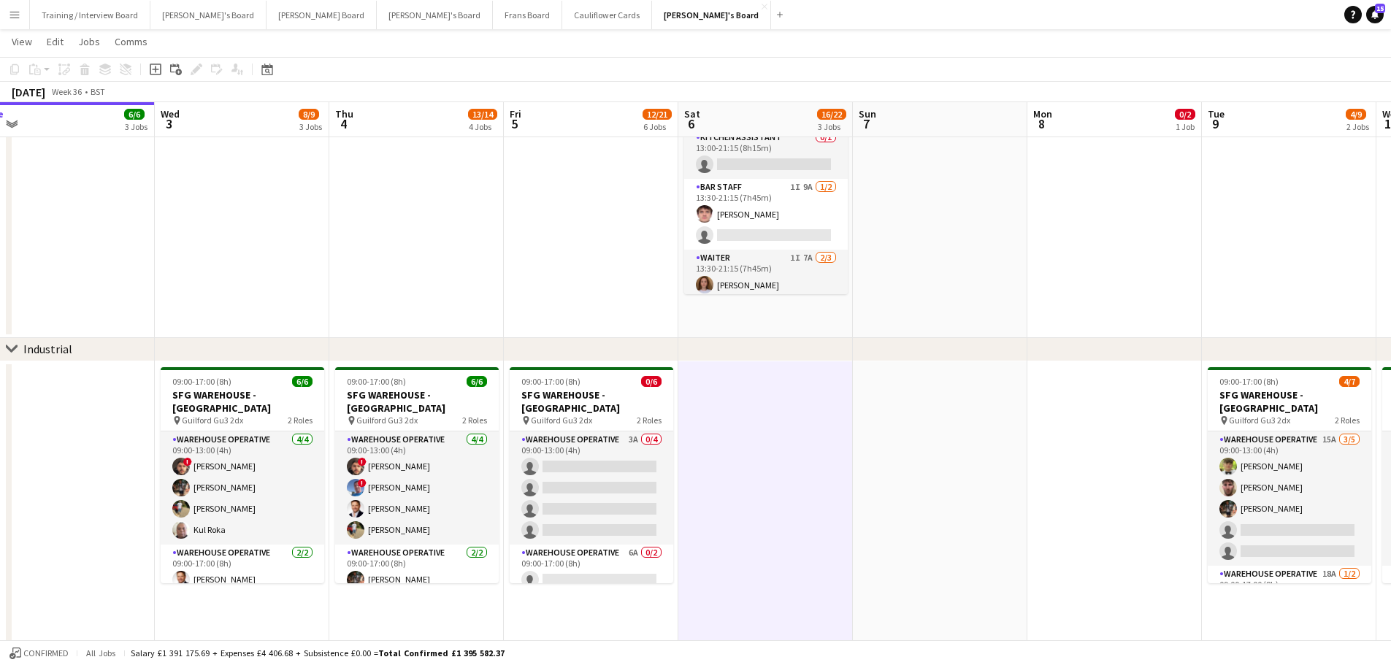
click at [915, 566] on app-date-cell at bounding box center [940, 547] width 174 height 372
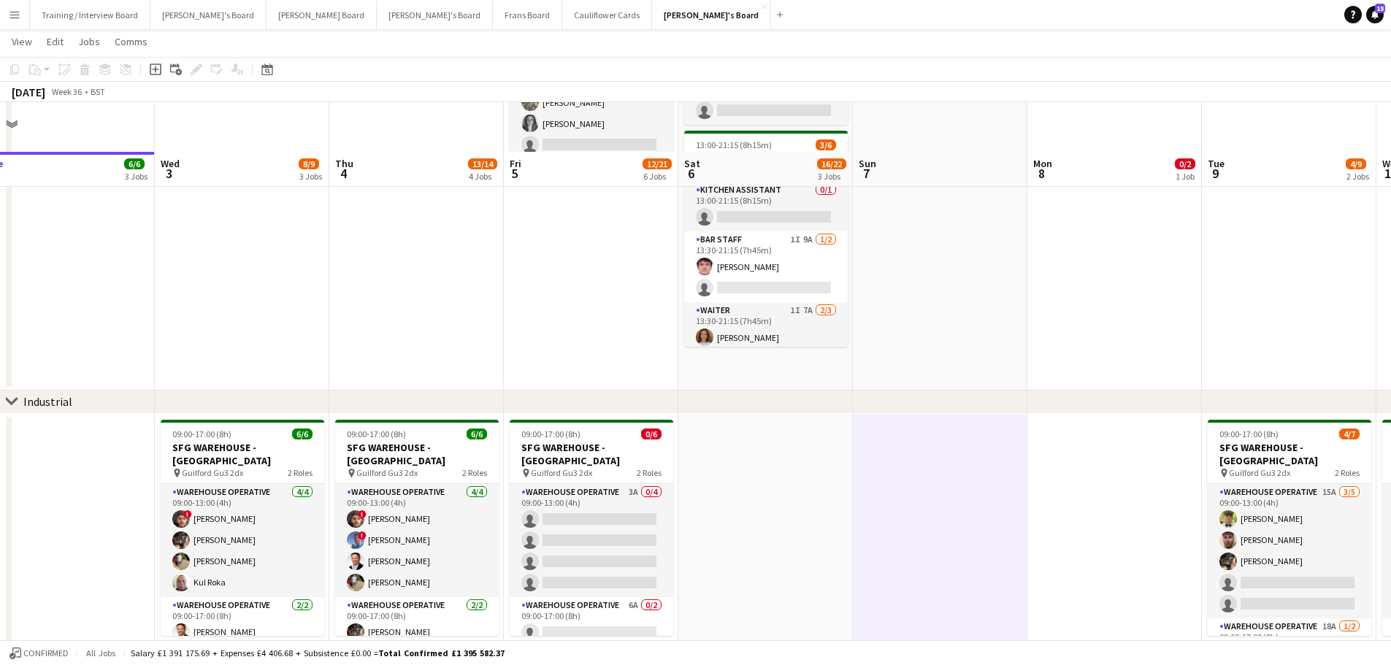
scroll to position [0, 0]
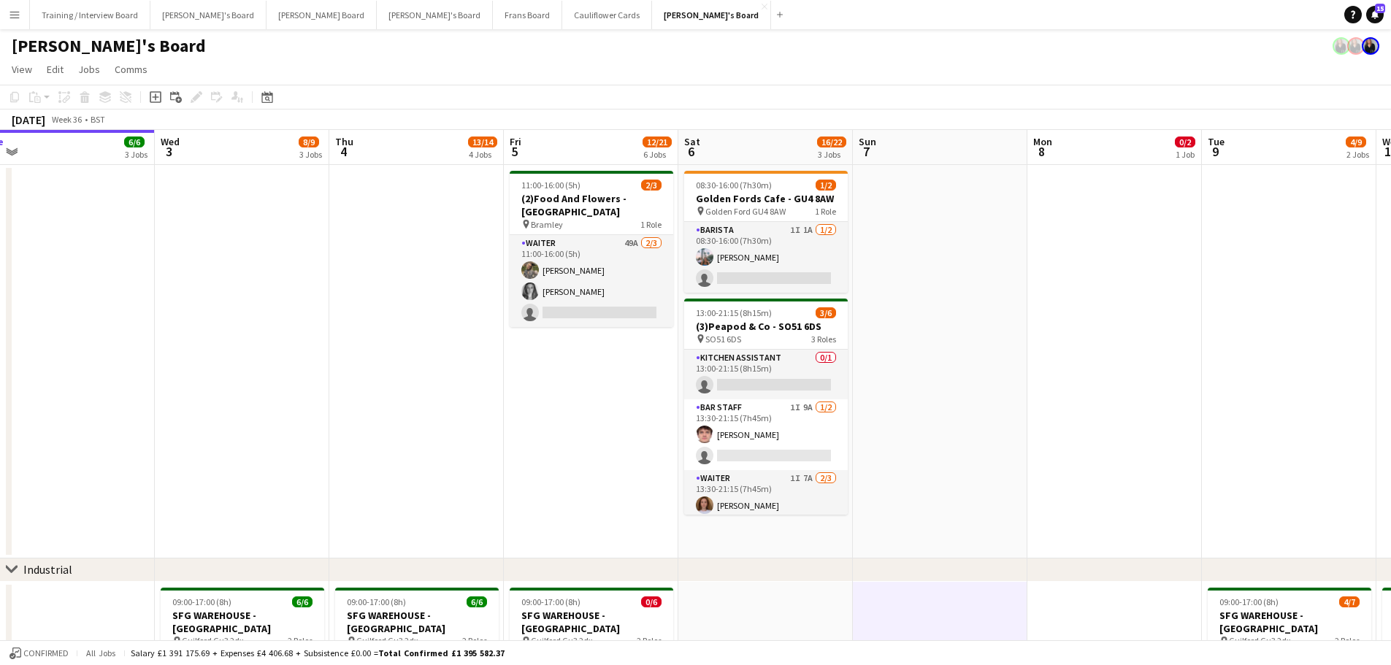
drag, startPoint x: 911, startPoint y: 373, endPoint x: 889, endPoint y: 376, distance: 22.1
click at [911, 373] on app-date-cell at bounding box center [940, 361] width 174 height 393
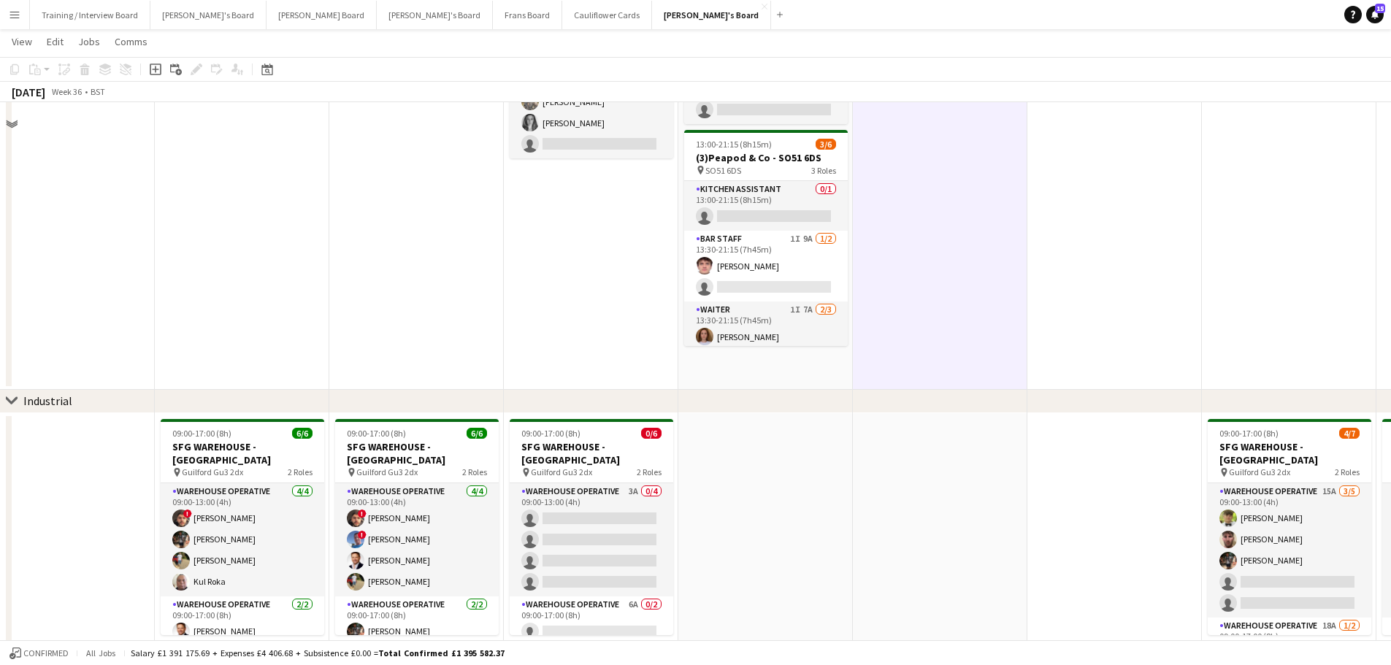
scroll to position [219, 0]
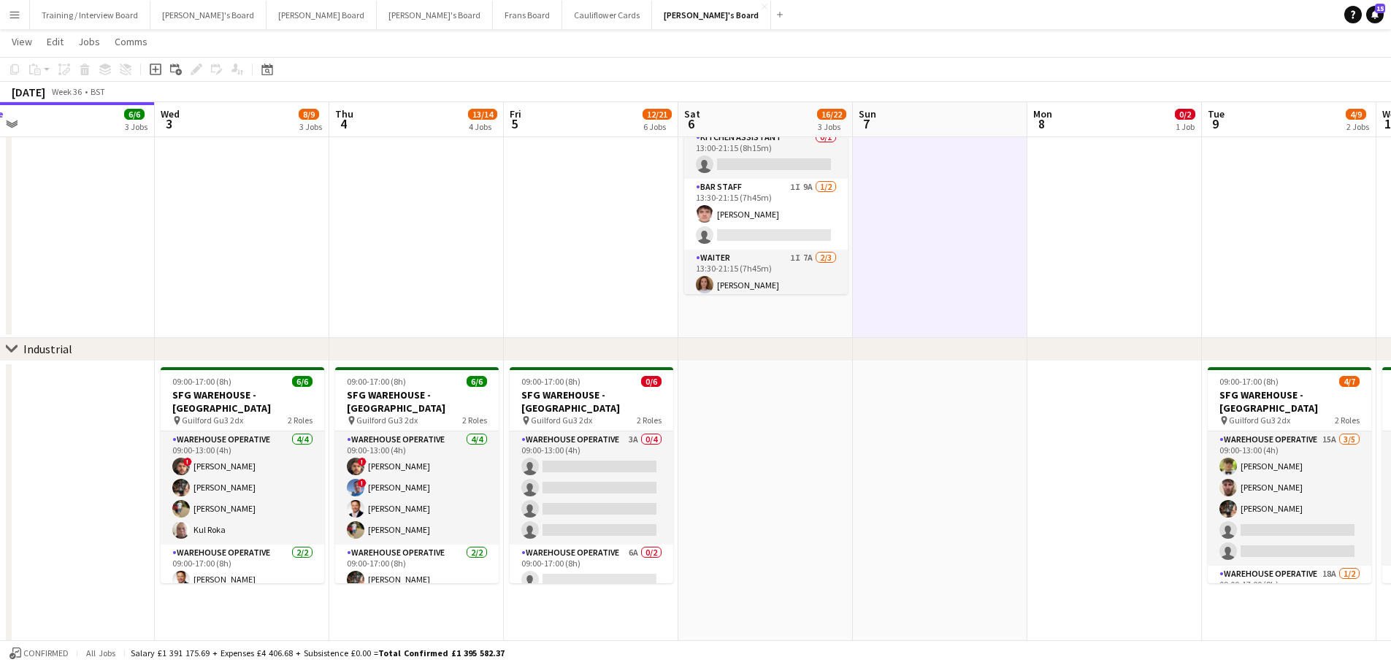
click at [809, 333] on app-date-cell "08:30-16:00 (7h30m) 1/2 Golden Fords Cafe - GU4 8AW pin Golden Ford GU4 8AW 1 R…" at bounding box center [765, 141] width 174 height 393
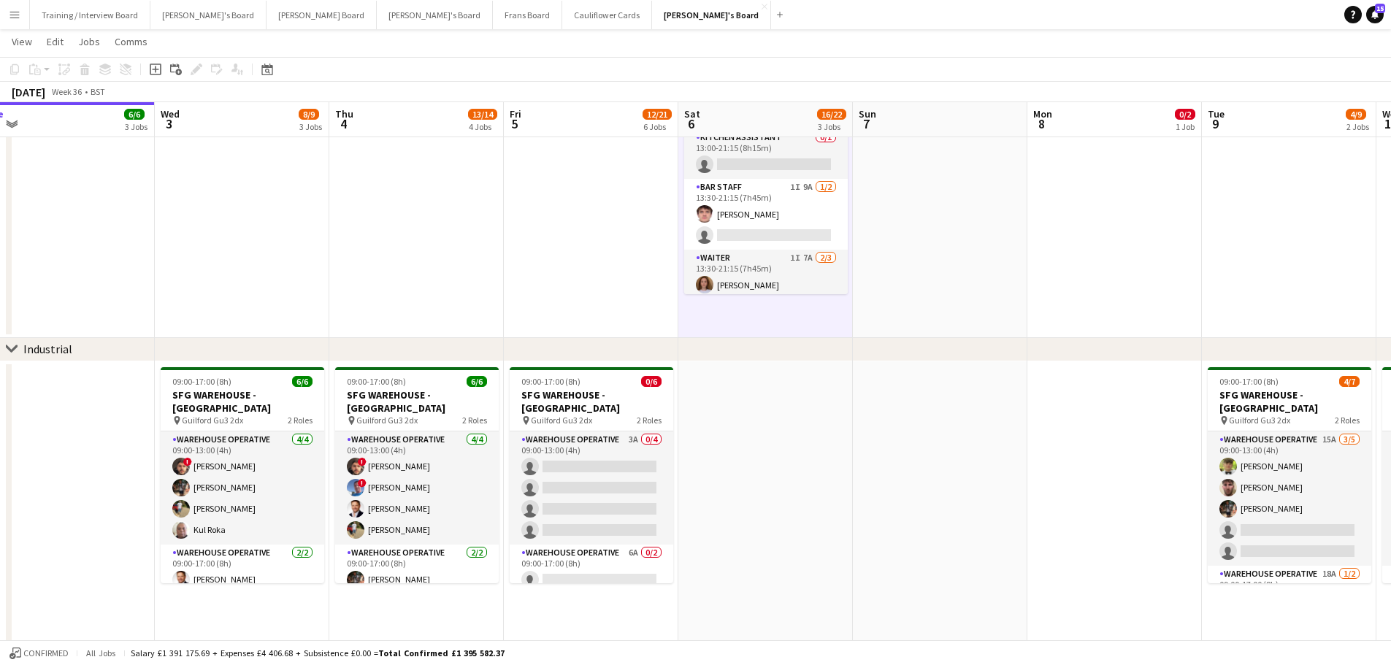
click at [892, 304] on app-date-cell at bounding box center [940, 141] width 174 height 393
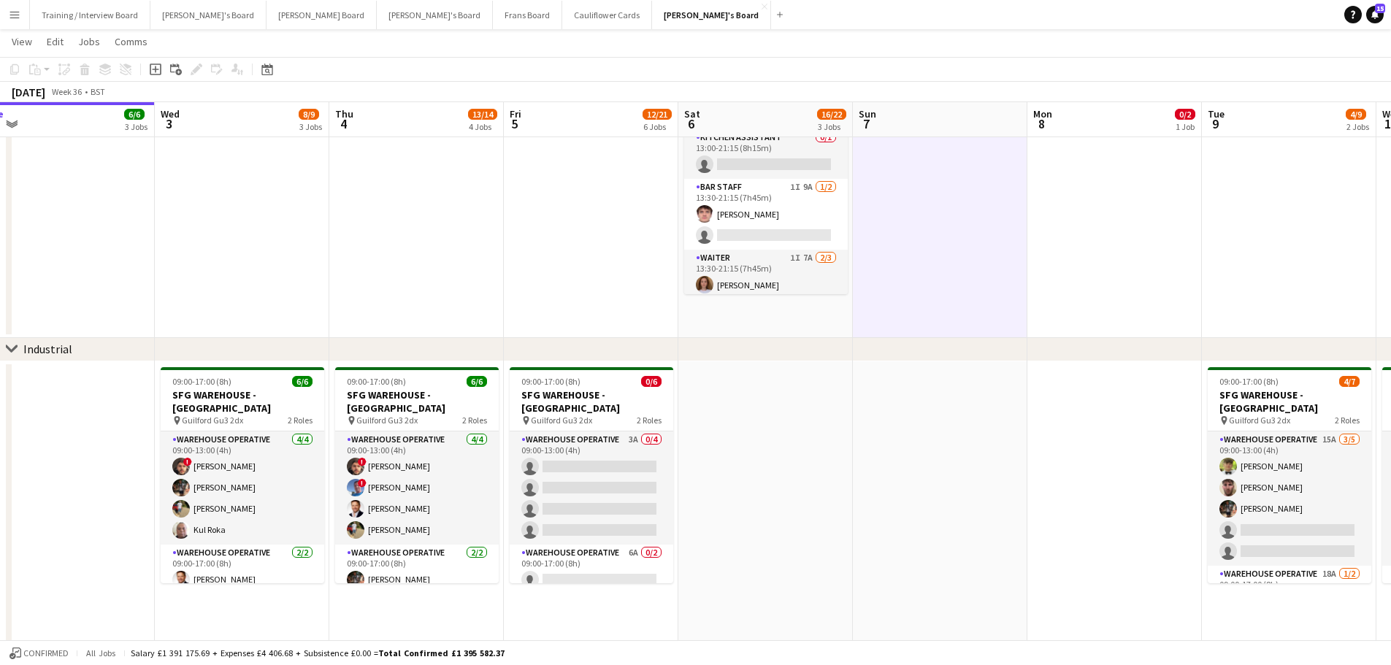
click at [768, 324] on app-date-cell "08:30-16:00 (7h30m) 1/2 Golden Fords Cafe - GU4 8AW pin Golden Ford GU4 8AW 1 R…" at bounding box center [765, 141] width 174 height 393
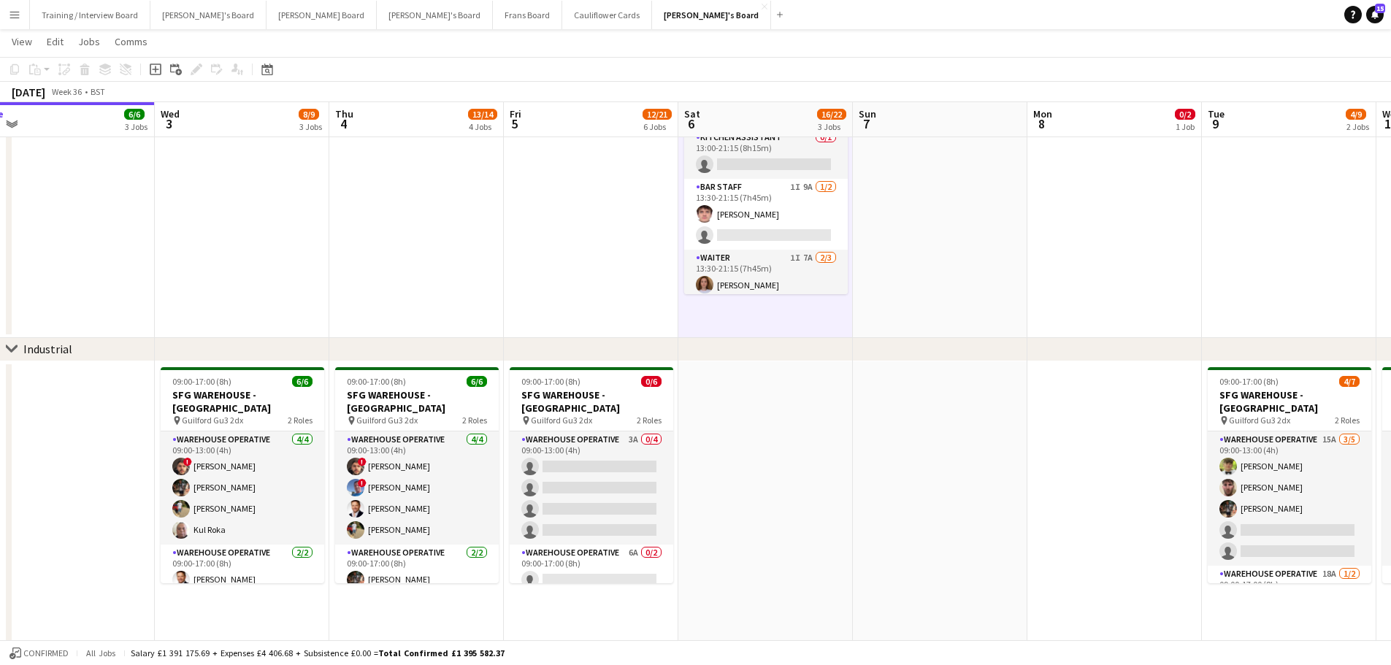
click at [914, 257] on app-date-cell at bounding box center [940, 141] width 174 height 393
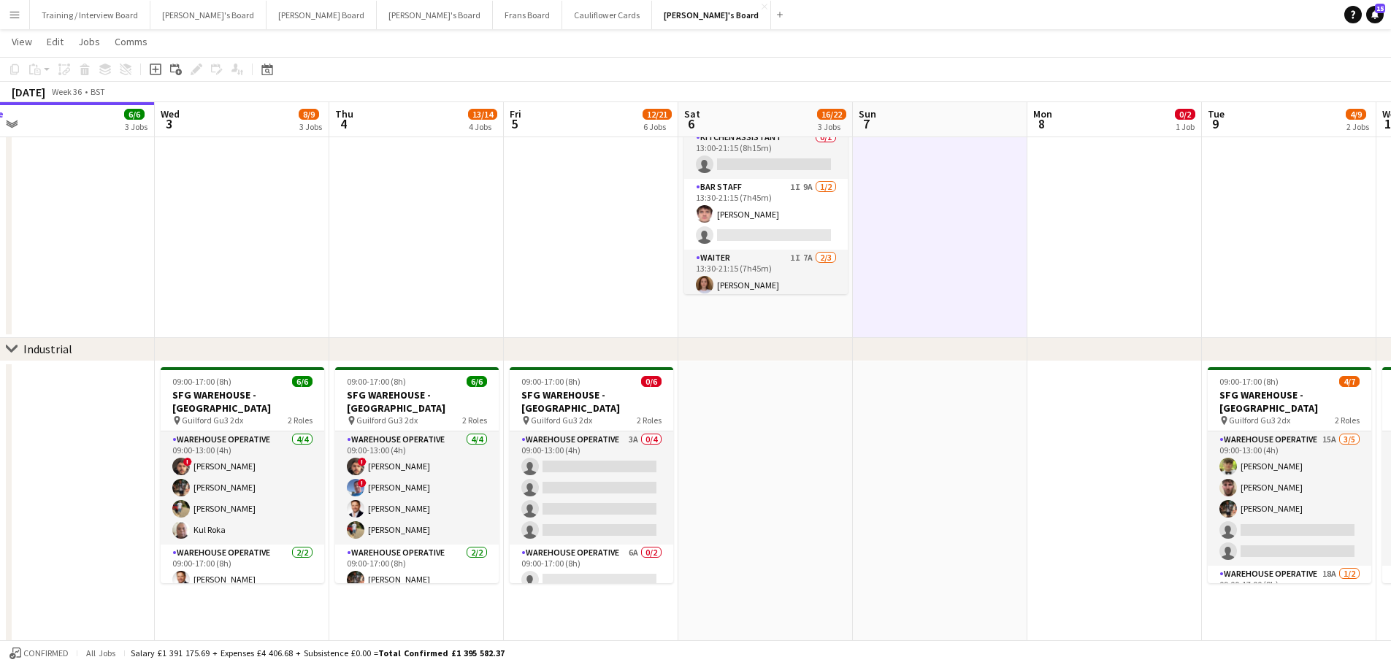
click at [788, 310] on app-date-cell "08:30-16:00 (7h30m) 1/2 Golden Fords Cafe - GU4 8AW pin Golden Ford GU4 8AW 1 R…" at bounding box center [765, 141] width 174 height 393
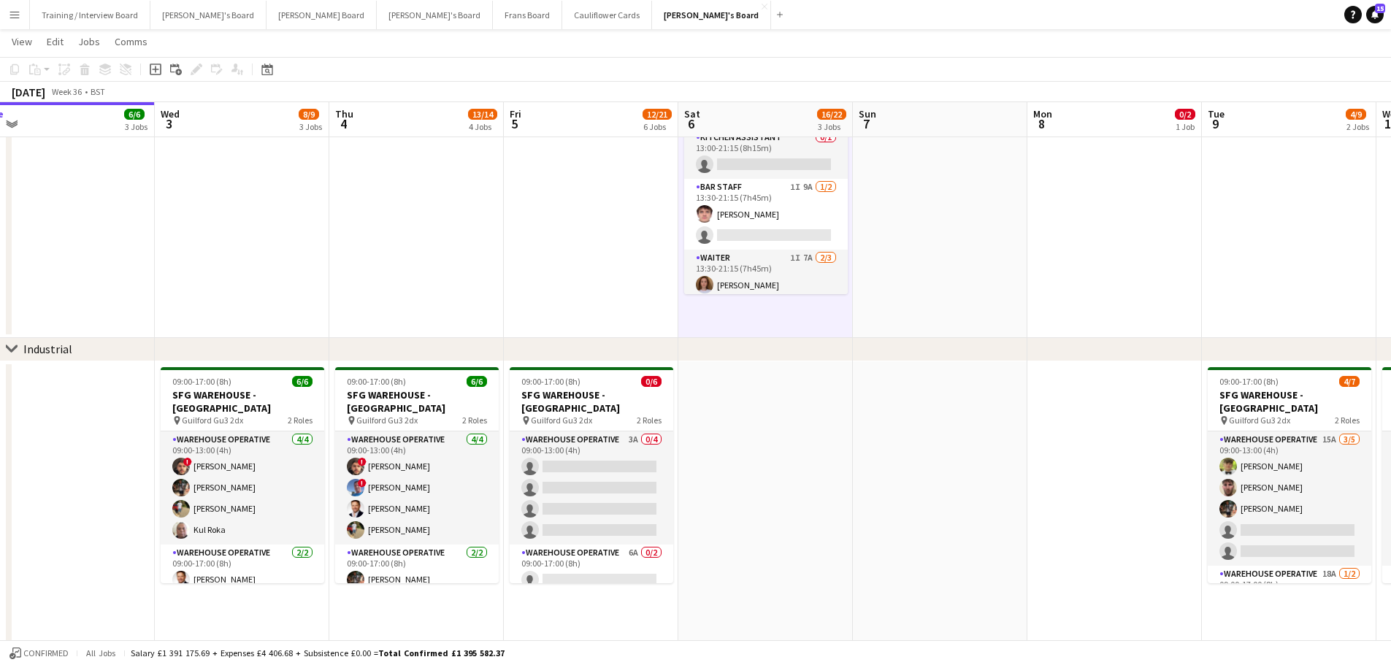
click at [812, 391] on app-date-cell at bounding box center [765, 547] width 174 height 372
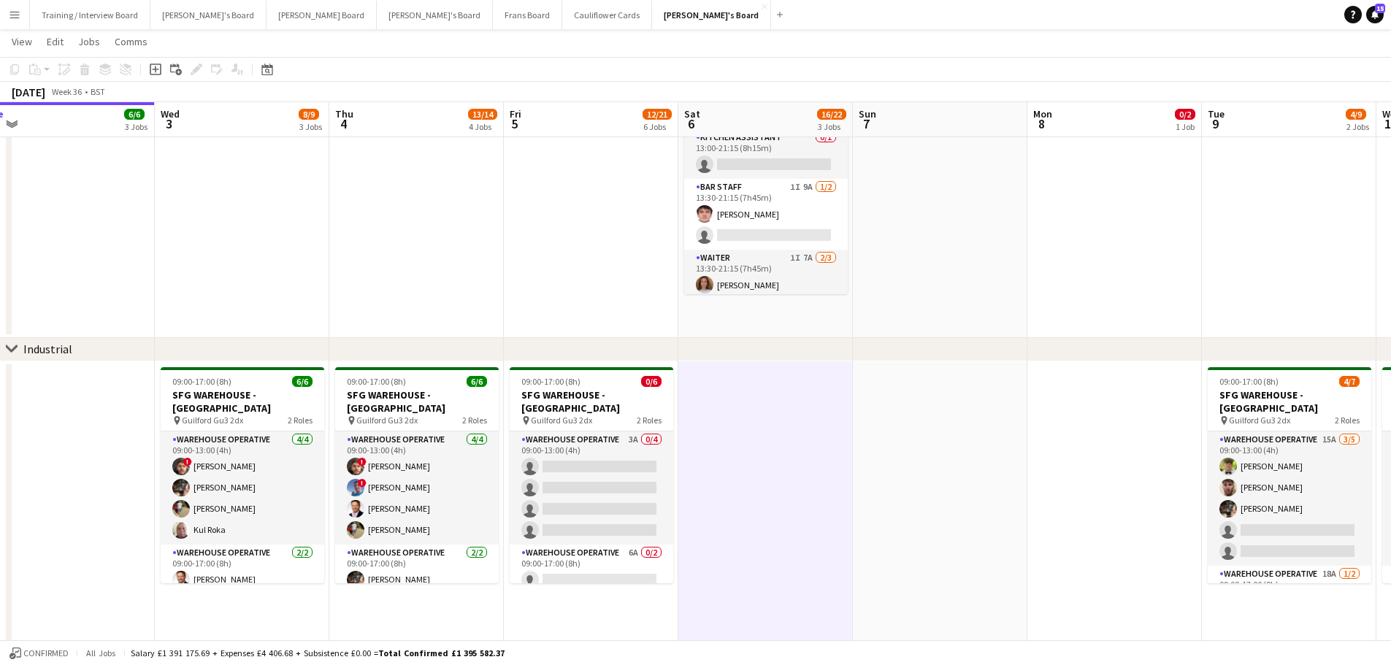
click at [920, 473] on app-date-cell at bounding box center [940, 547] width 174 height 372
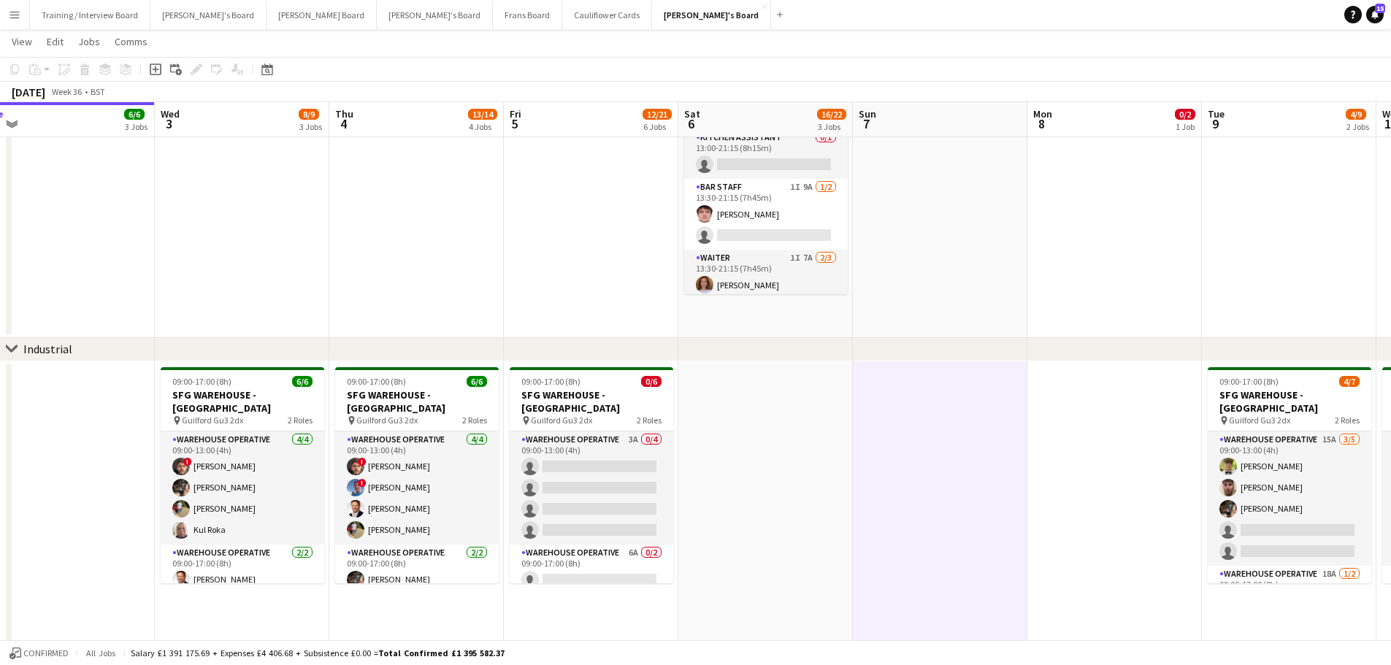
click at [949, 329] on app-date-cell at bounding box center [940, 141] width 174 height 393
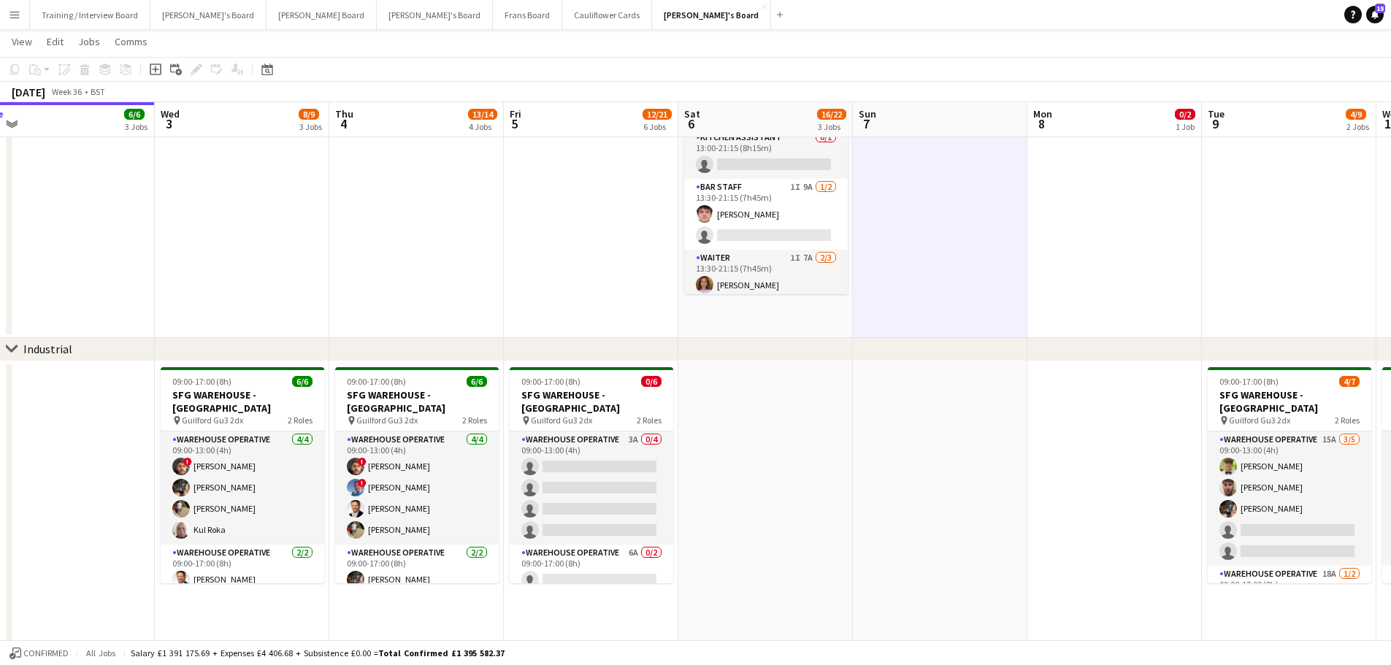
click at [802, 318] on app-date-cell "08:30-16:00 (7h30m) 1/2 Golden Fords Cafe - GU4 8AW pin Golden Ford GU4 8AW 1 R…" at bounding box center [765, 141] width 174 height 393
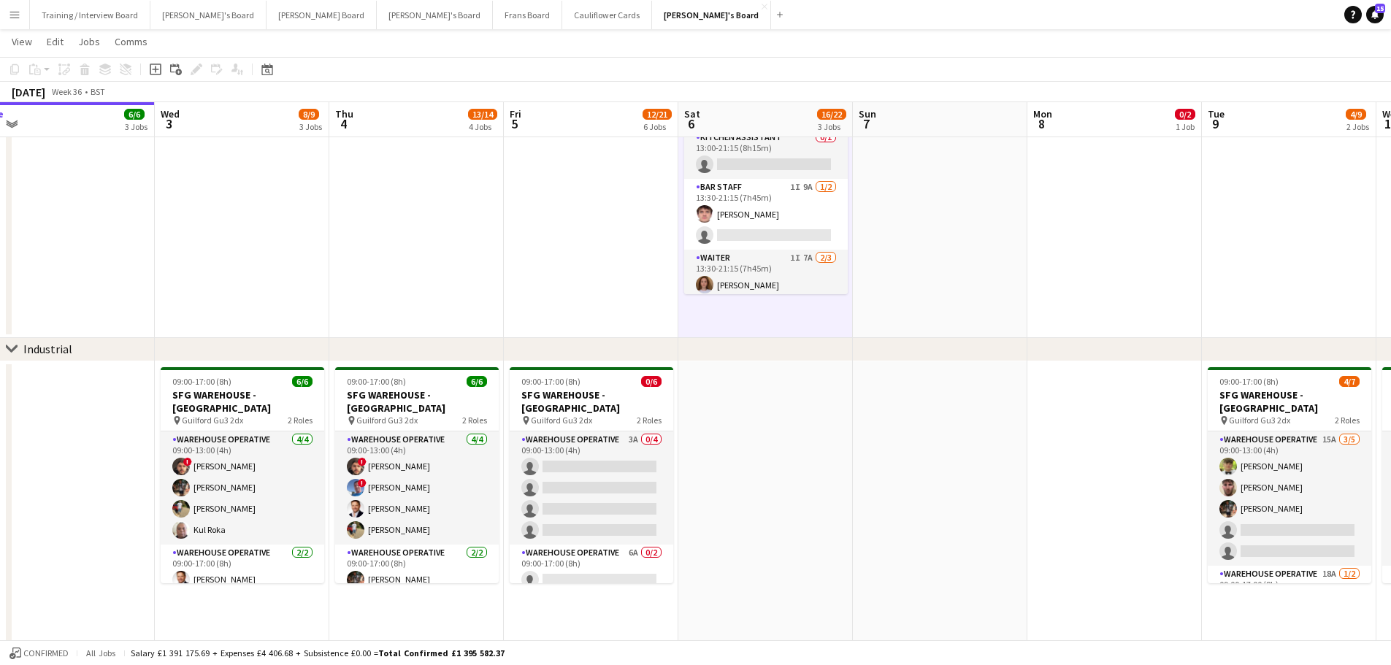
click at [832, 450] on app-date-cell at bounding box center [765, 547] width 174 height 372
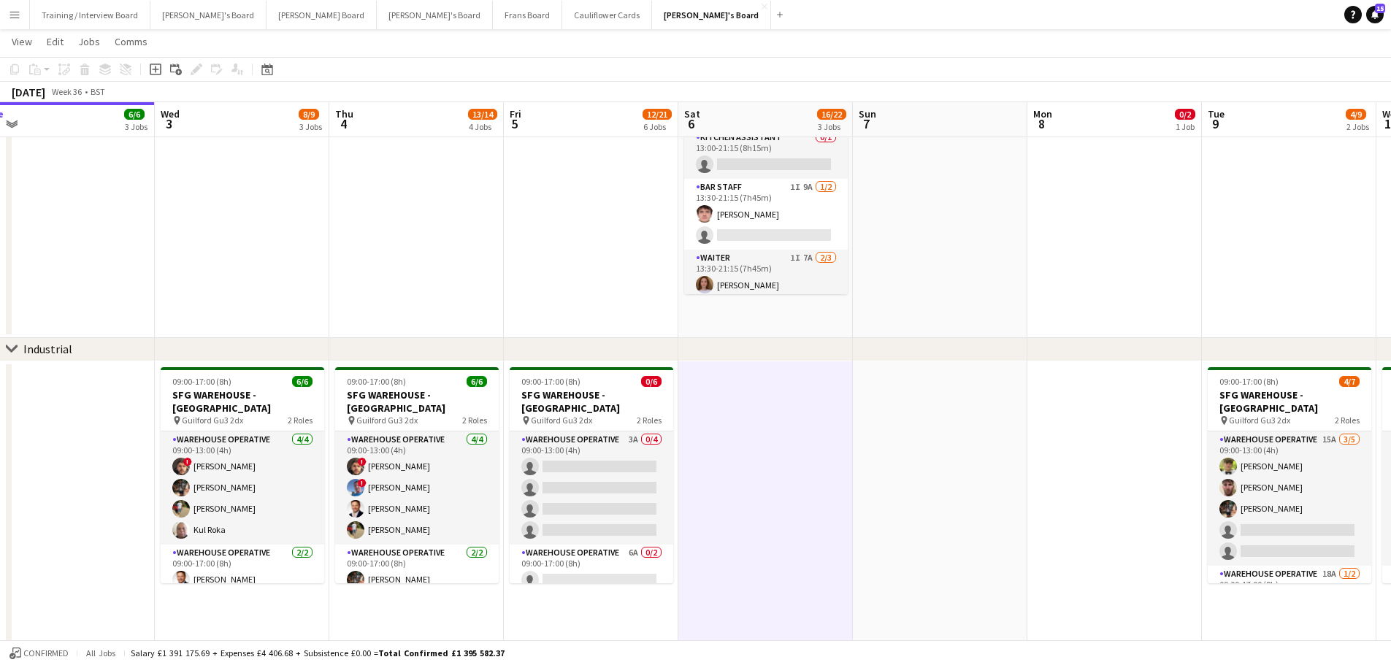
click at [950, 523] on app-date-cell at bounding box center [940, 547] width 174 height 372
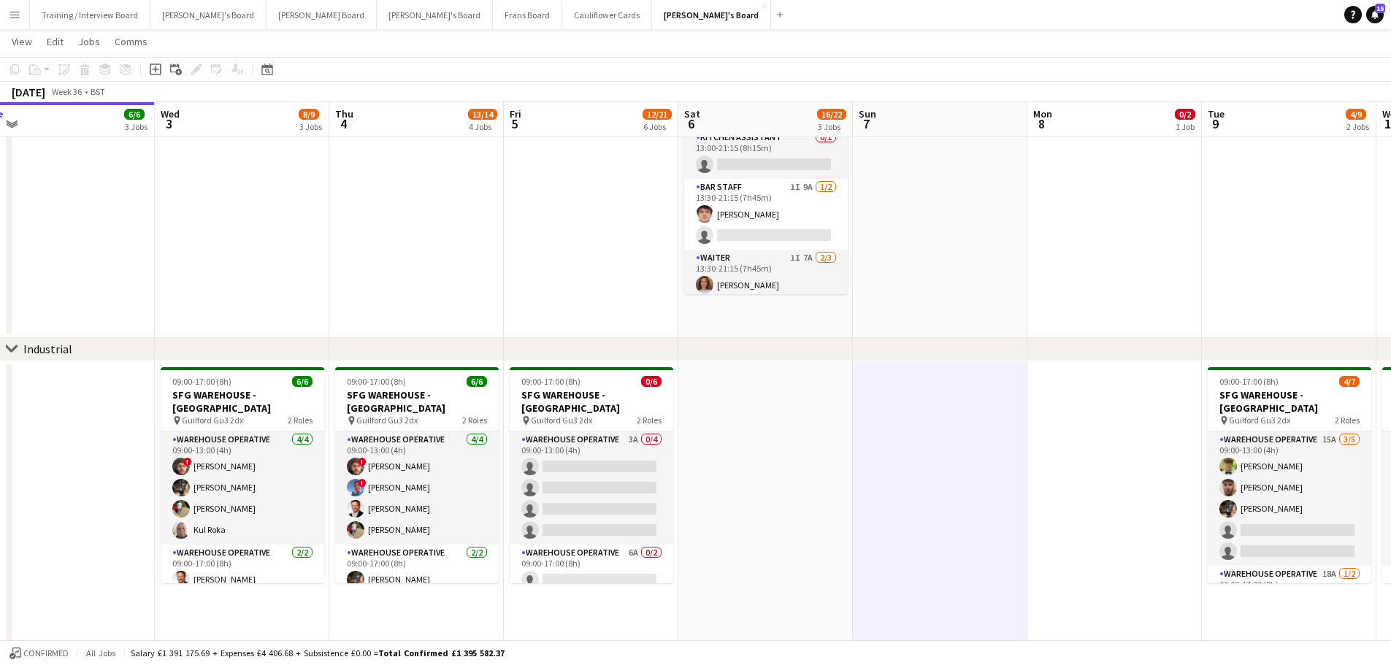
drag, startPoint x: 906, startPoint y: 300, endPoint x: 896, endPoint y: 309, distance: 13.5
click at [906, 300] on app-date-cell at bounding box center [940, 141] width 174 height 393
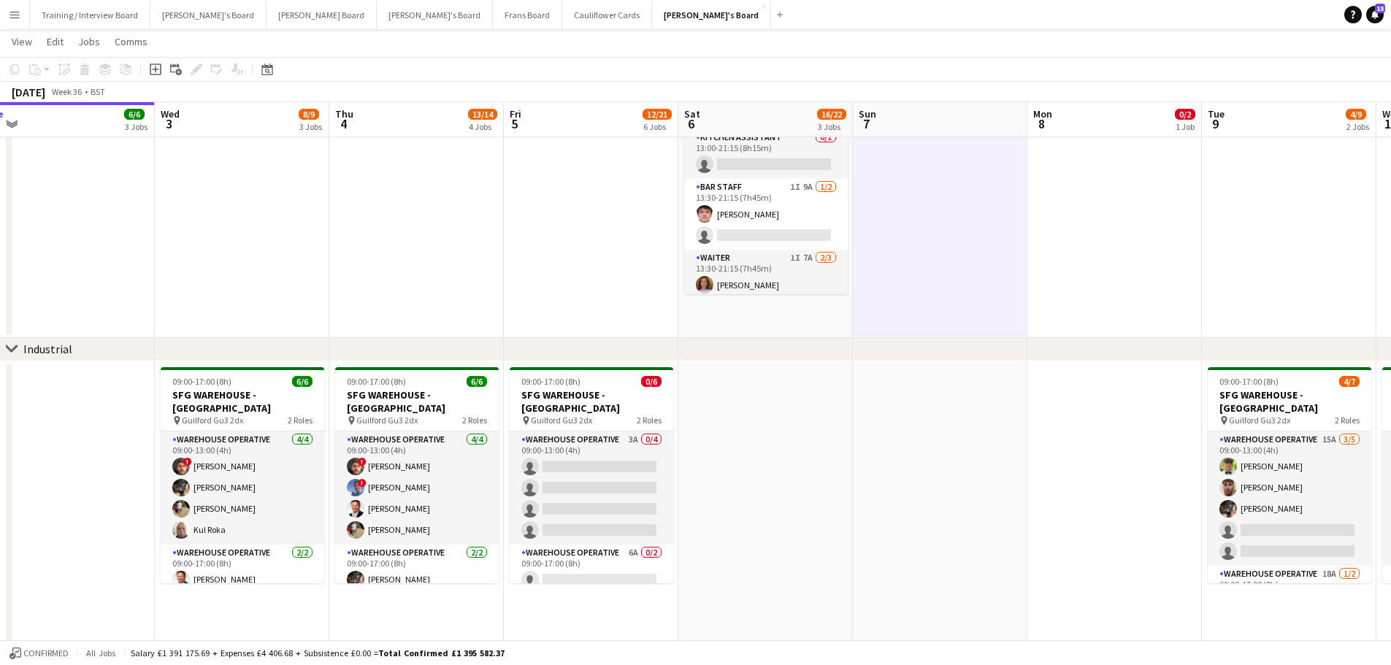
click at [826, 320] on app-date-cell "08:30-16:00 (7h30m) 1/2 Golden Fords Cafe - GU4 8AW pin Golden Ford GU4 8AW 1 R…" at bounding box center [765, 141] width 174 height 393
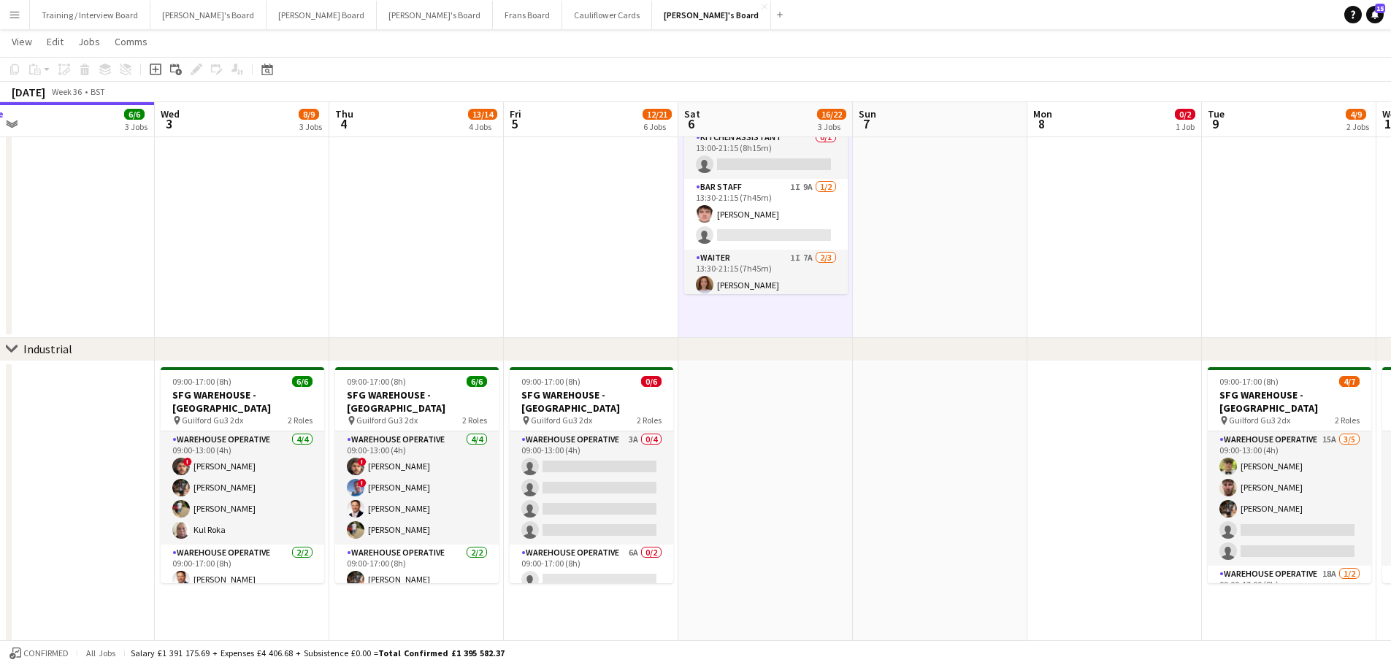
click at [929, 307] on app-date-cell at bounding box center [940, 141] width 174 height 393
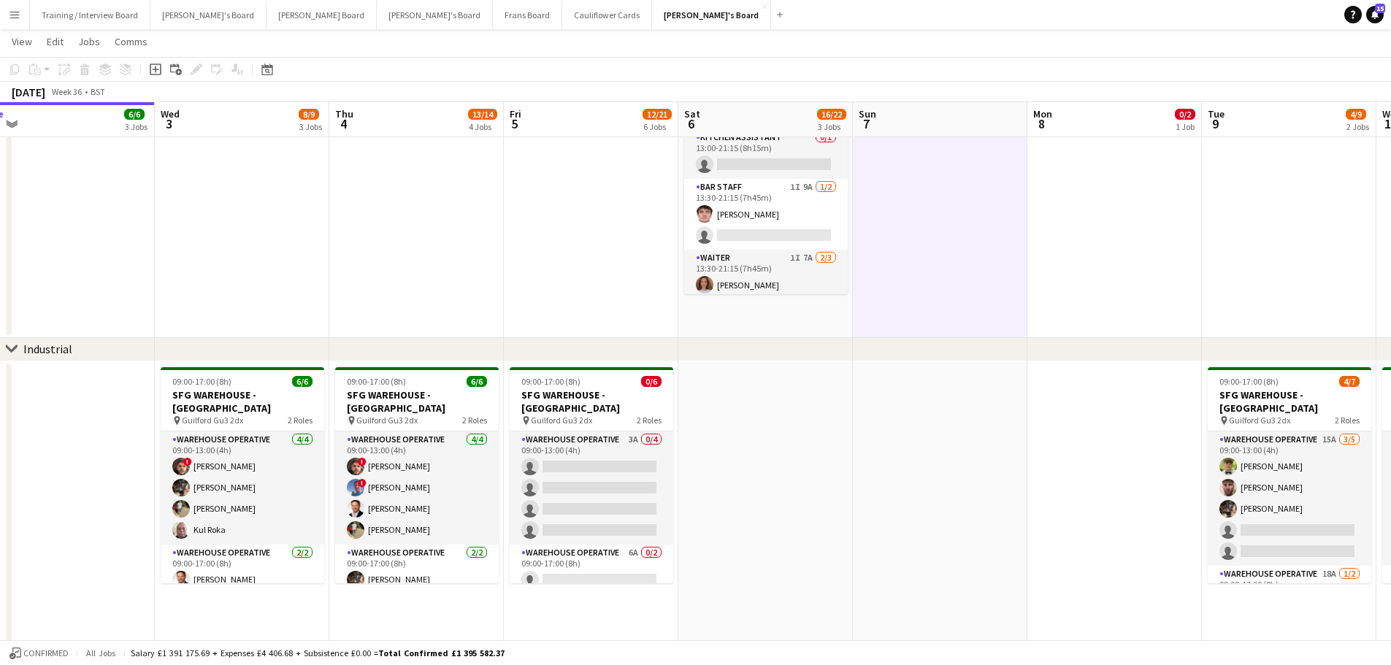
click at [823, 307] on app-date-cell "08:30-16:00 (7h30m) 1/2 Golden Fords Cafe - GU4 8AW pin Golden Ford GU4 8AW 1 R…" at bounding box center [765, 141] width 174 height 393
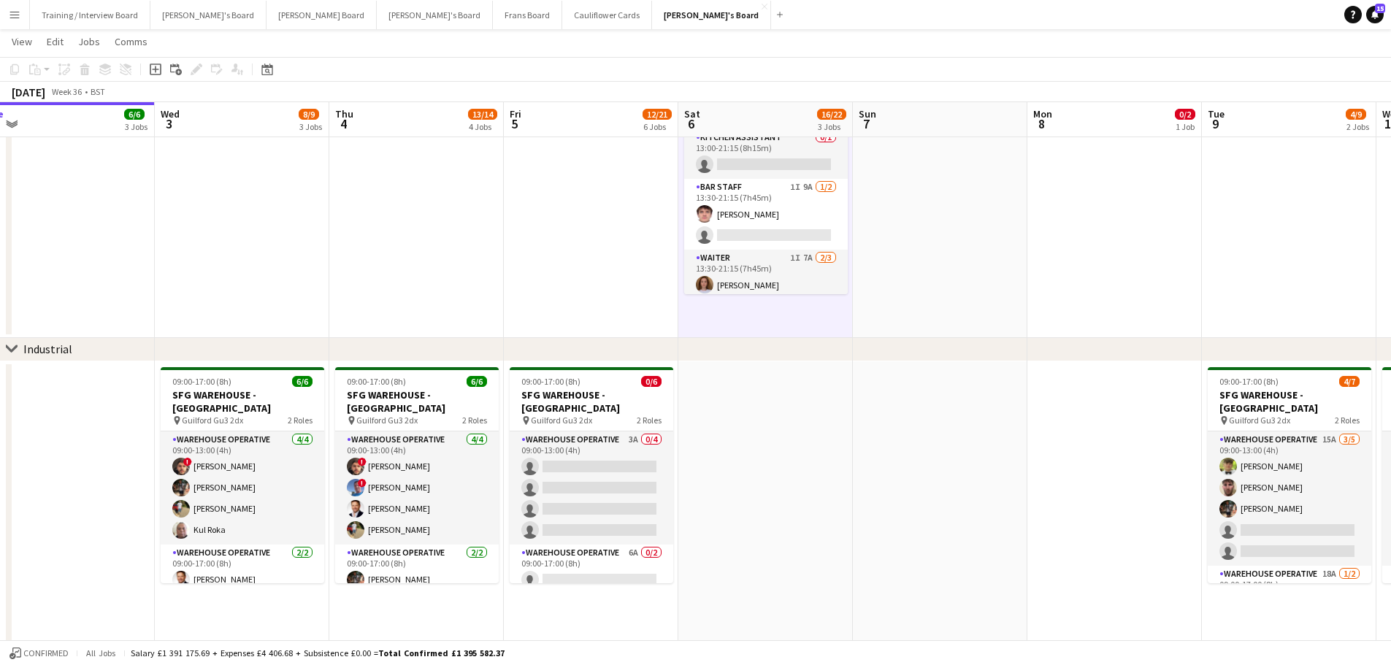
click at [906, 284] on app-date-cell at bounding box center [940, 141] width 174 height 393
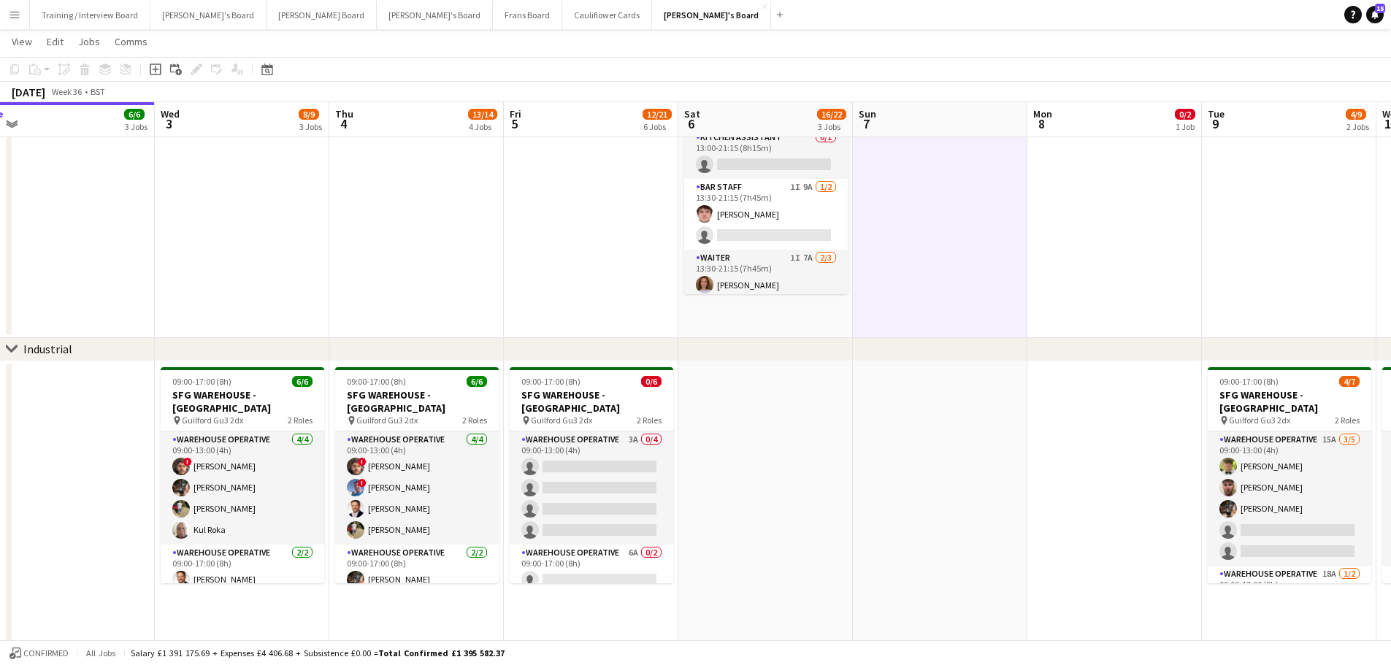
click at [786, 310] on app-date-cell "08:30-16:00 (7h30m) 1/2 Golden Fords Cafe - GU4 8AW pin Golden Ford GU4 8AW 1 R…" at bounding box center [765, 141] width 174 height 393
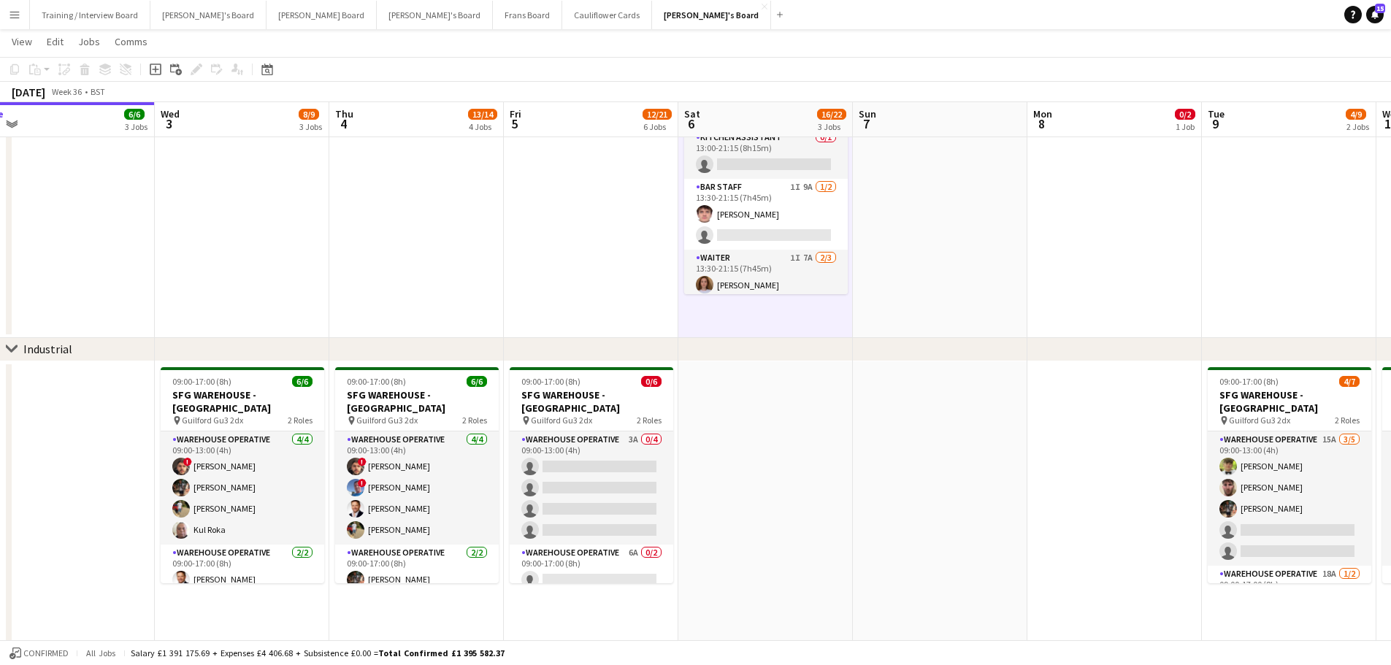
click at [896, 269] on app-date-cell at bounding box center [940, 141] width 174 height 393
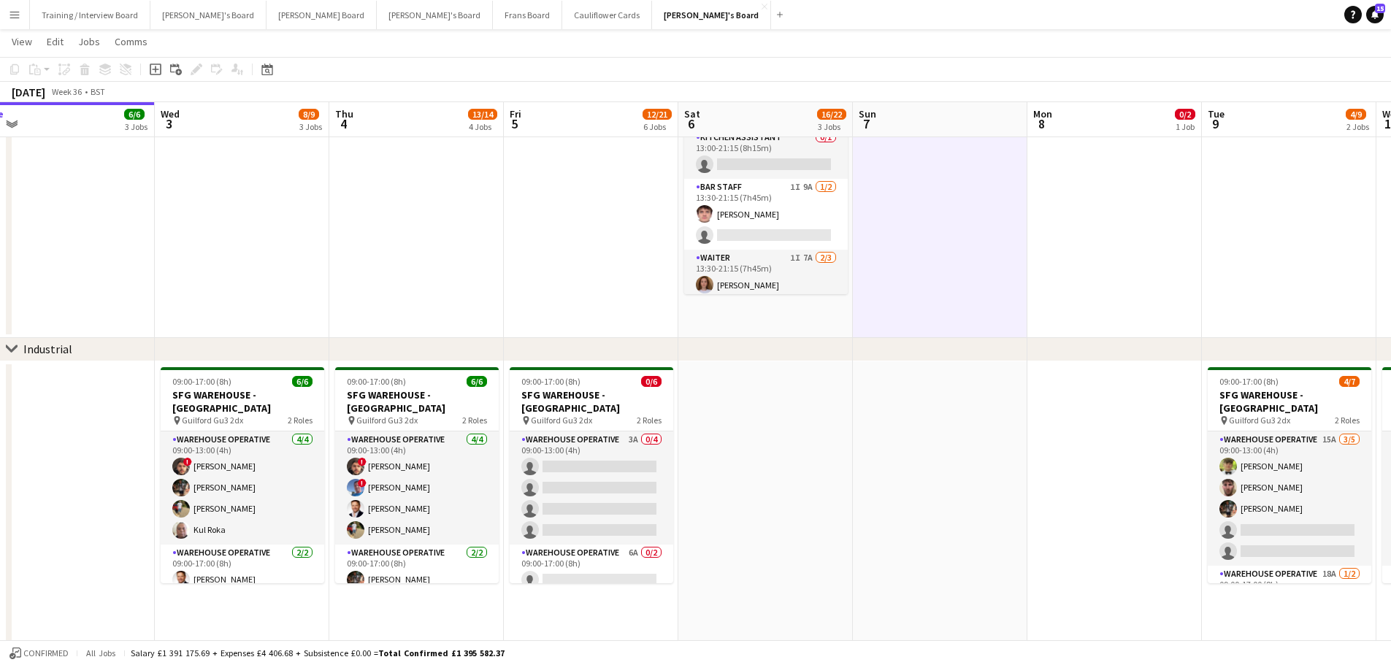
click at [802, 305] on app-date-cell "08:30-16:00 (7h30m) 1/2 Golden Fords Cafe - GU4 8AW pin Golden Ford GU4 8AW 1 R…" at bounding box center [765, 141] width 174 height 393
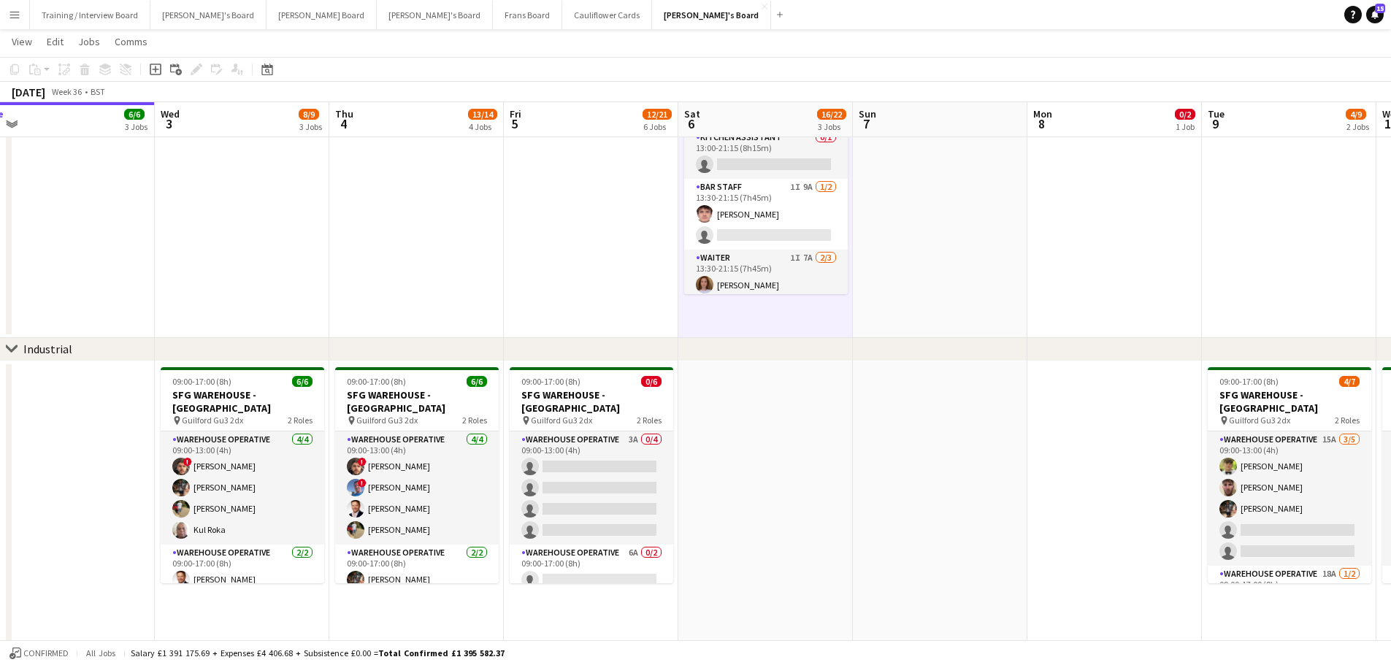
click at [951, 284] on app-date-cell at bounding box center [940, 141] width 174 height 393
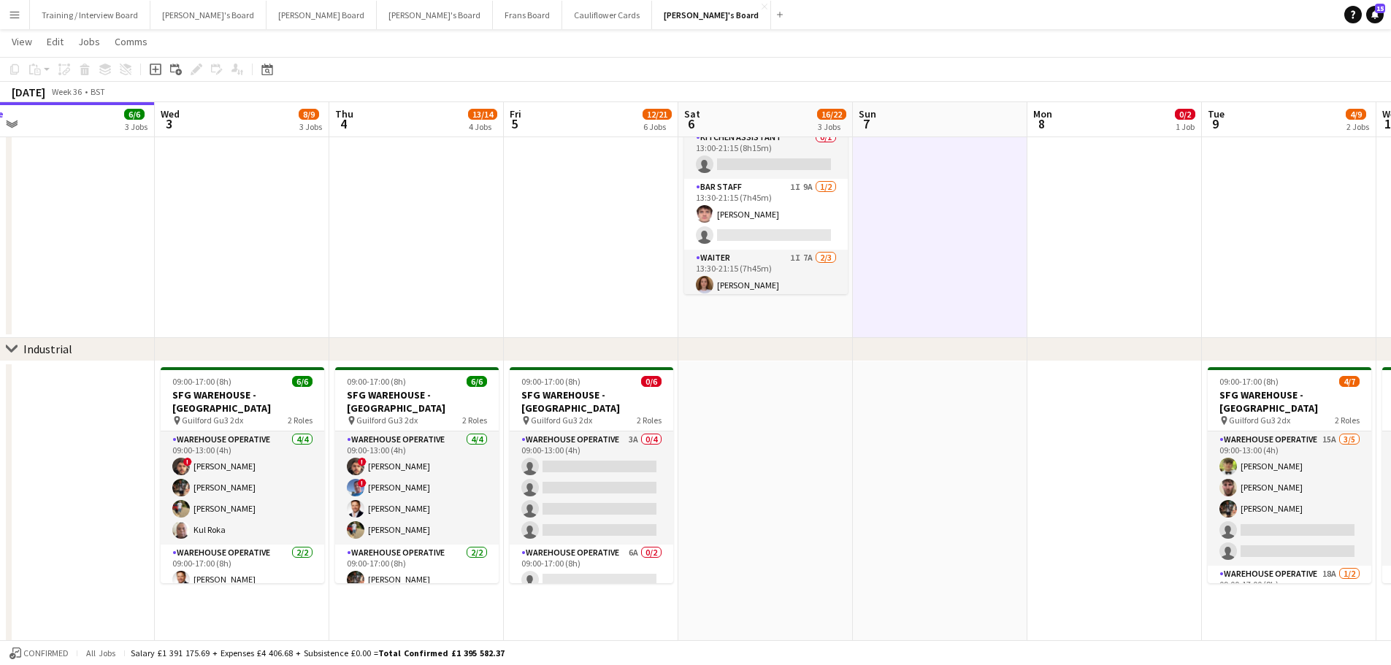
click at [750, 334] on app-date-cell "08:30-16:00 (7h30m) 1/2 Golden Fords Cafe - GU4 8AW pin Golden Ford GU4 8AW 1 R…" at bounding box center [765, 141] width 174 height 393
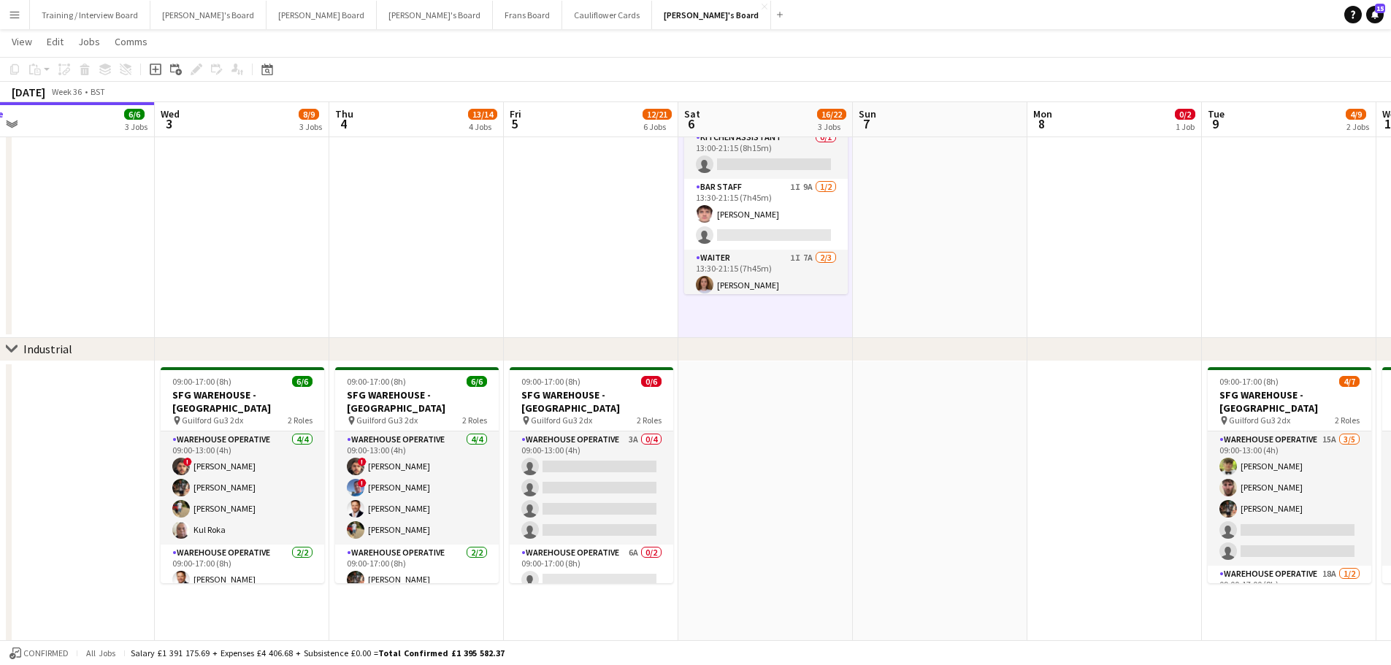
drag, startPoint x: 796, startPoint y: 457, endPoint x: 867, endPoint y: 462, distance: 71.0
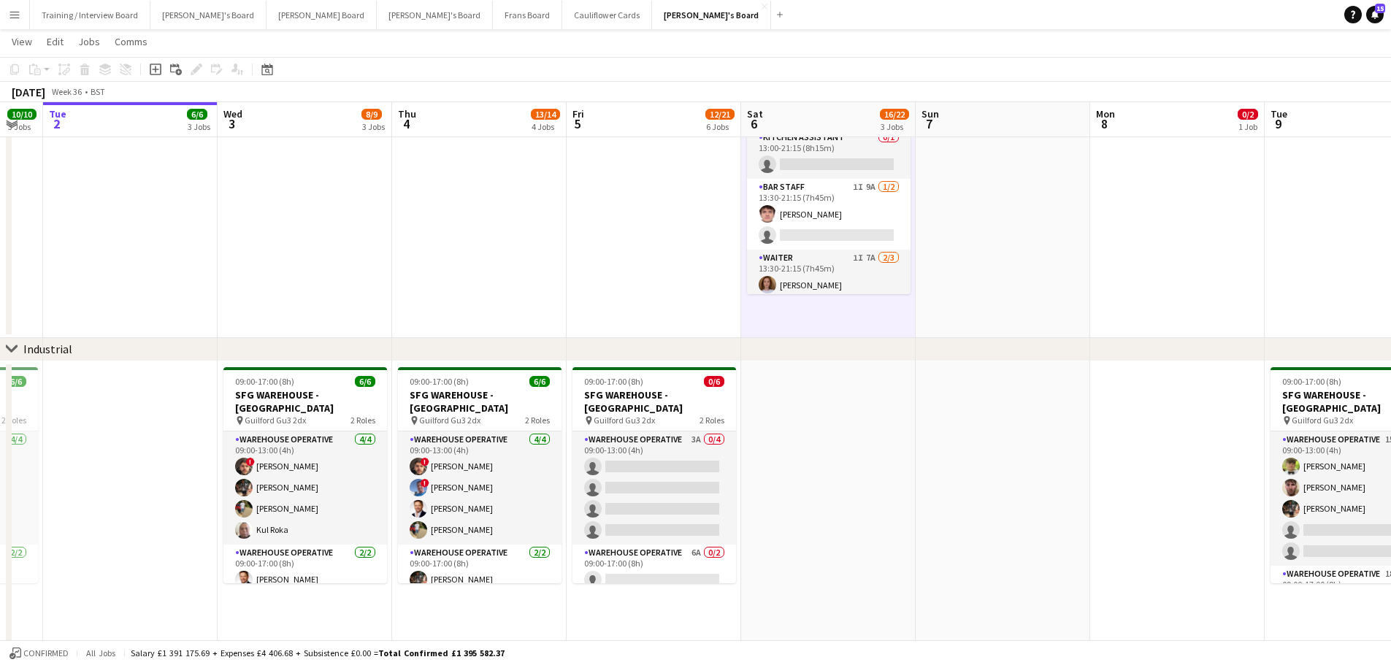
click at [867, 462] on app-date-cell at bounding box center [828, 547] width 174 height 372
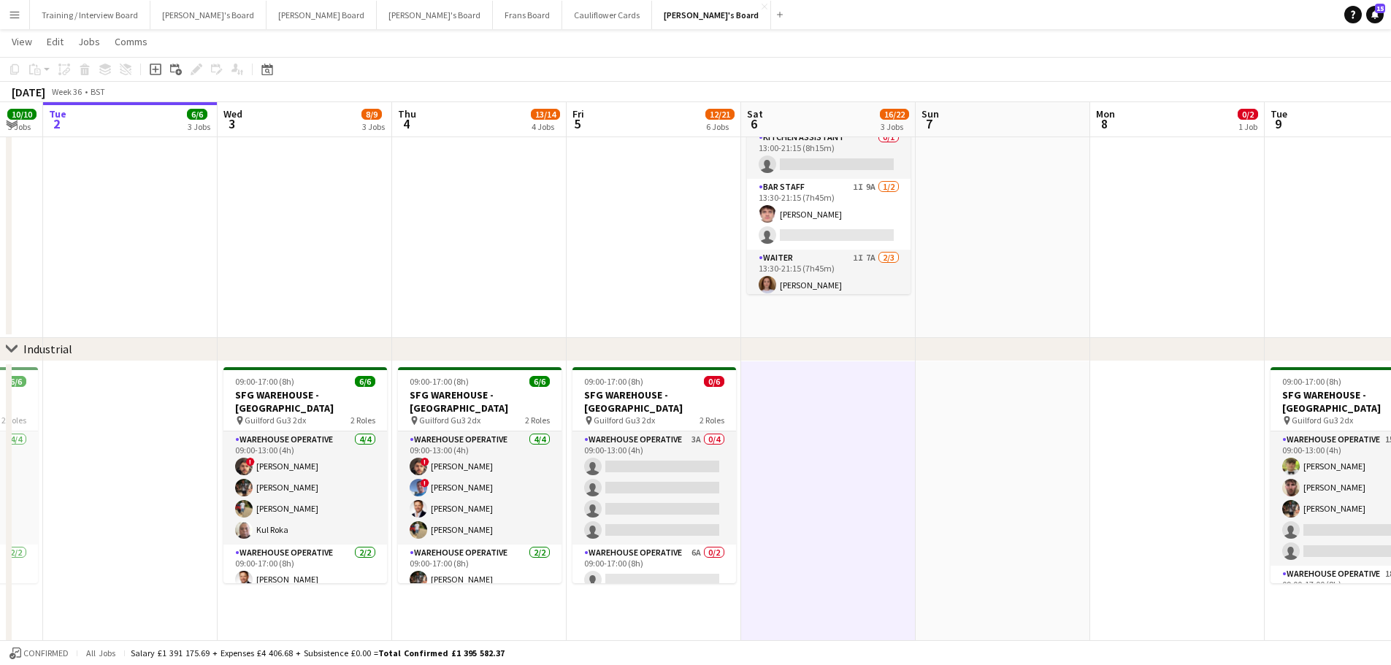
click at [1012, 446] on app-date-cell at bounding box center [1002, 547] width 174 height 372
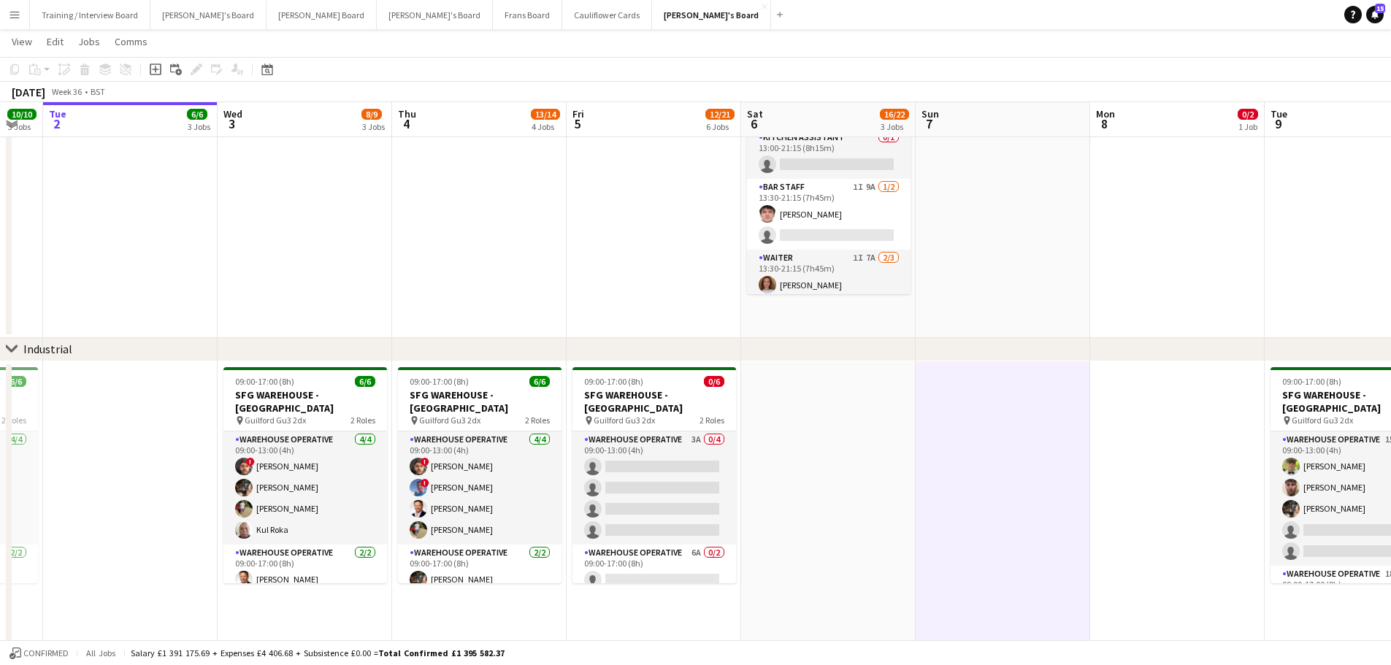
click at [942, 247] on app-date-cell at bounding box center [1002, 141] width 174 height 393
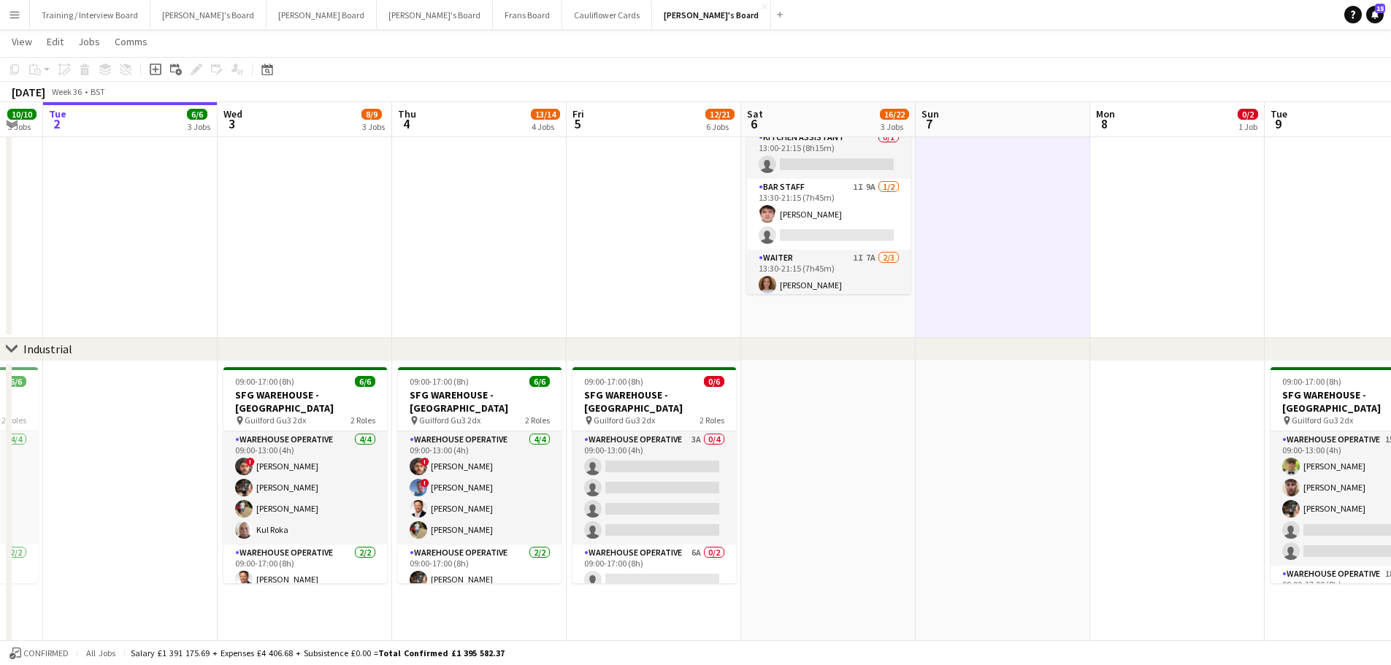
click at [882, 313] on app-date-cell "08:30-16:00 (7h30m) 1/2 Golden Fords Cafe - GU4 8AW pin Golden Ford GU4 8AW 1 R…" at bounding box center [828, 141] width 174 height 393
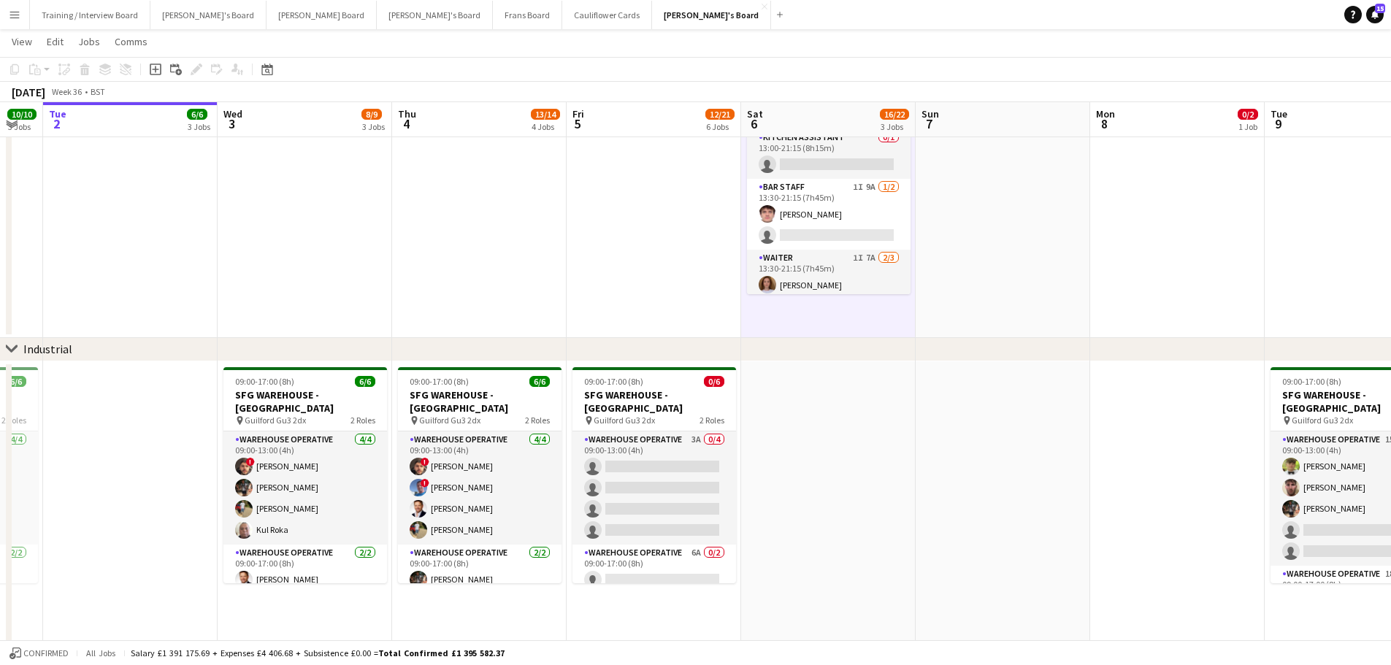
click at [971, 292] on app-date-cell at bounding box center [1002, 141] width 174 height 393
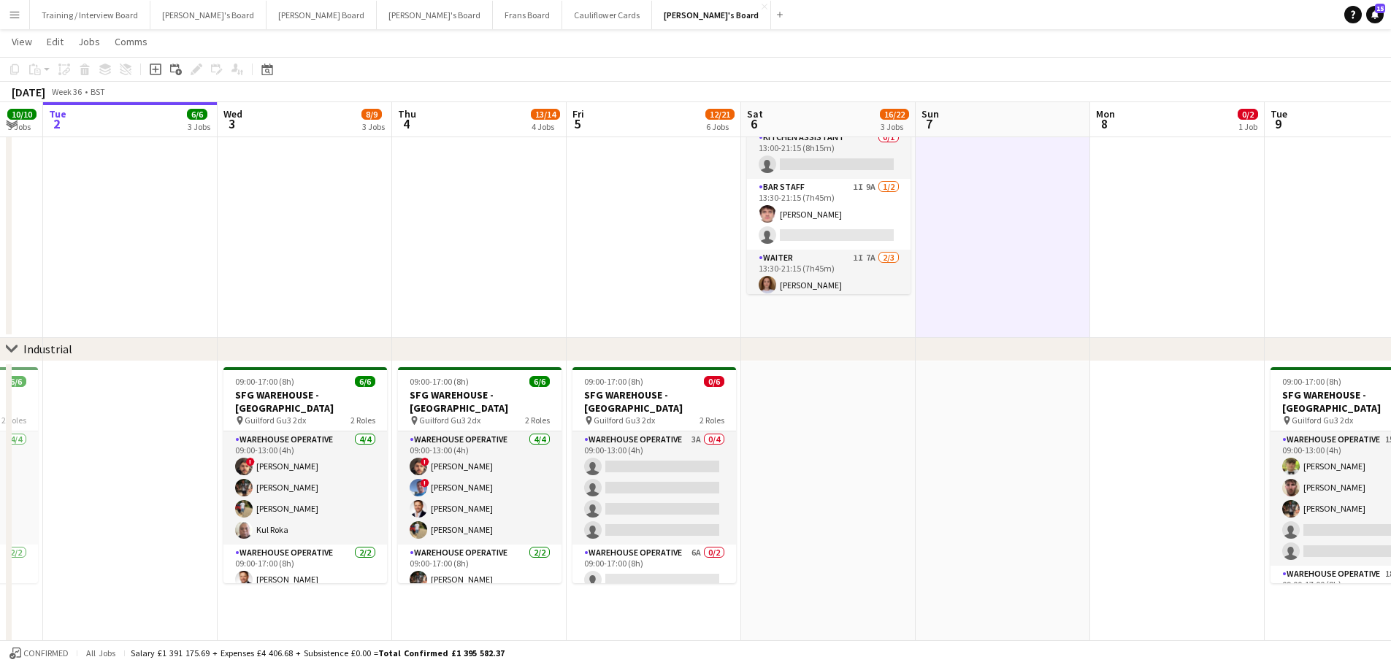
click at [879, 304] on app-date-cell "08:30-16:00 (7h30m) 1/2 Golden Fords Cafe - GU4 8AW pin Golden Ford GU4 8AW 1 R…" at bounding box center [828, 141] width 174 height 393
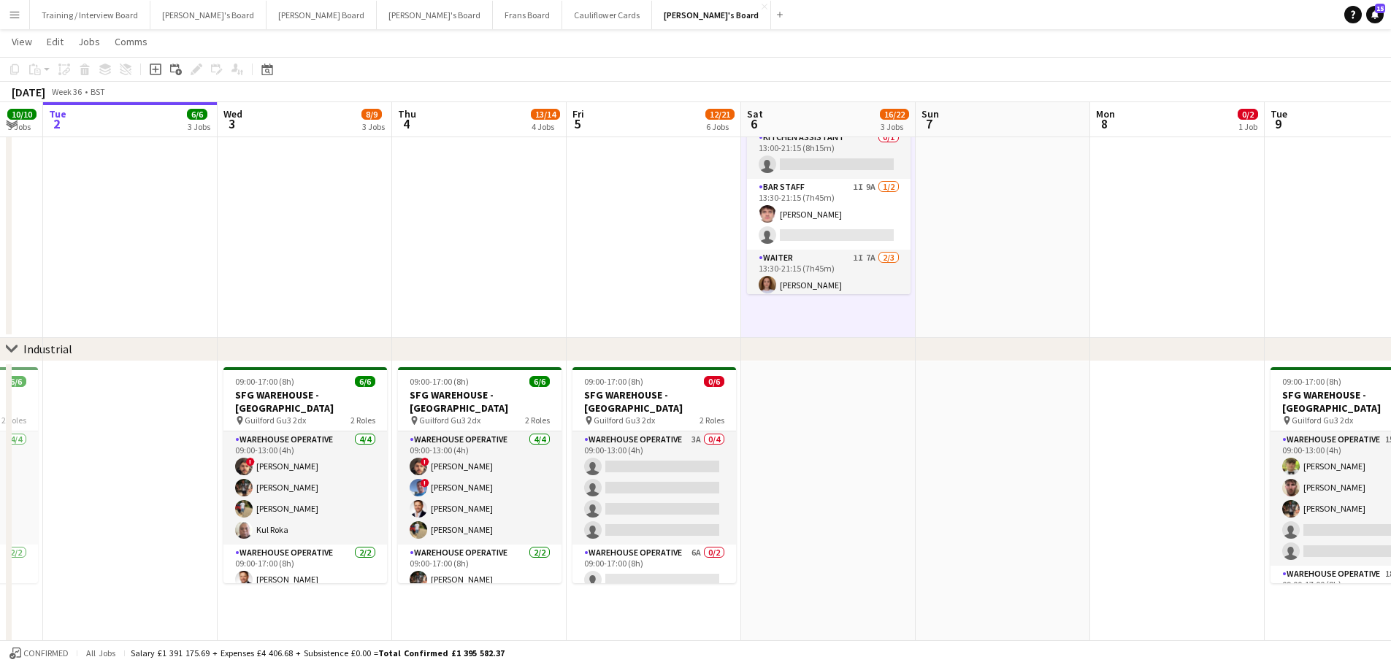
click at [873, 398] on app-date-cell at bounding box center [828, 547] width 174 height 372
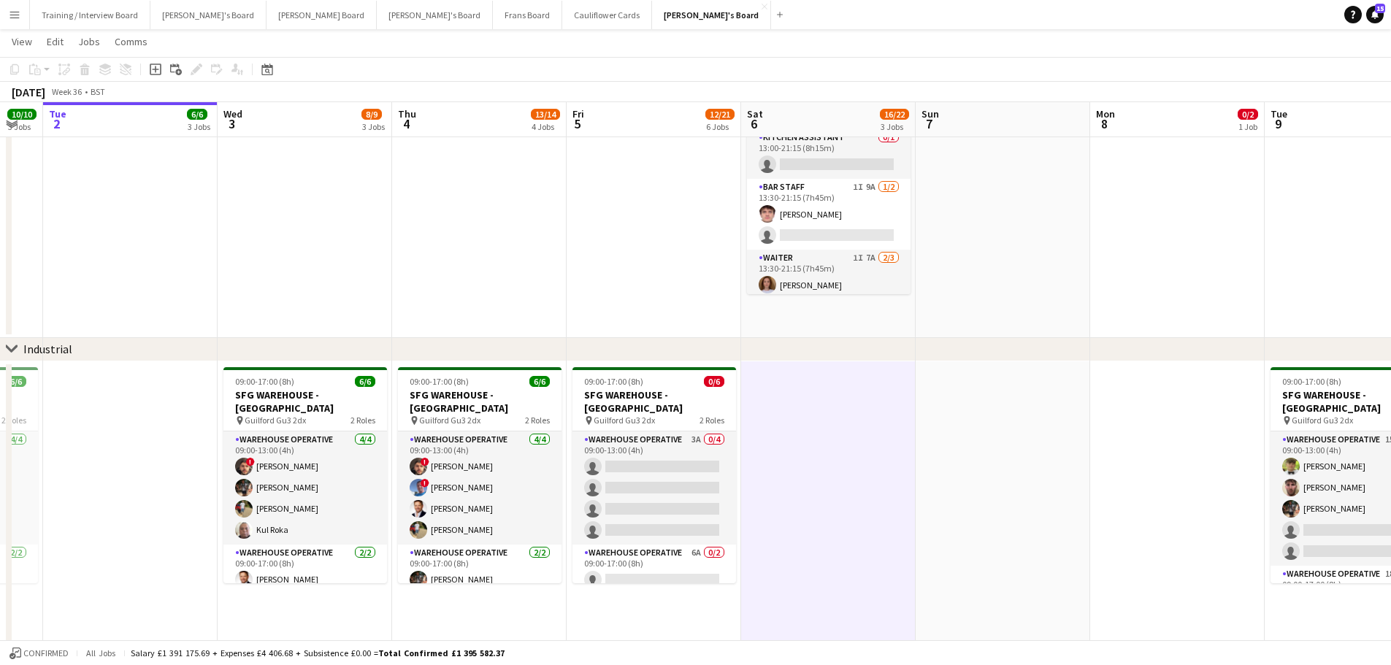
click at [960, 423] on app-date-cell at bounding box center [1002, 547] width 174 height 372
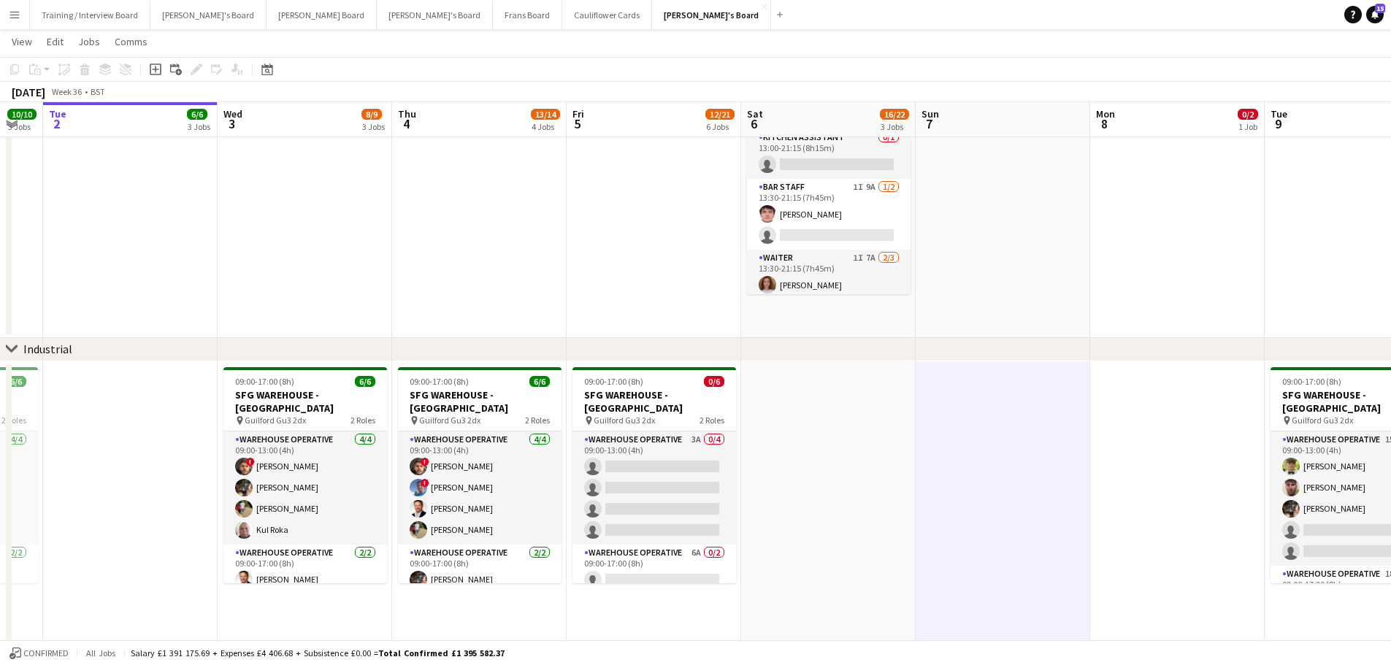
click at [949, 285] on app-date-cell at bounding box center [1002, 141] width 174 height 393
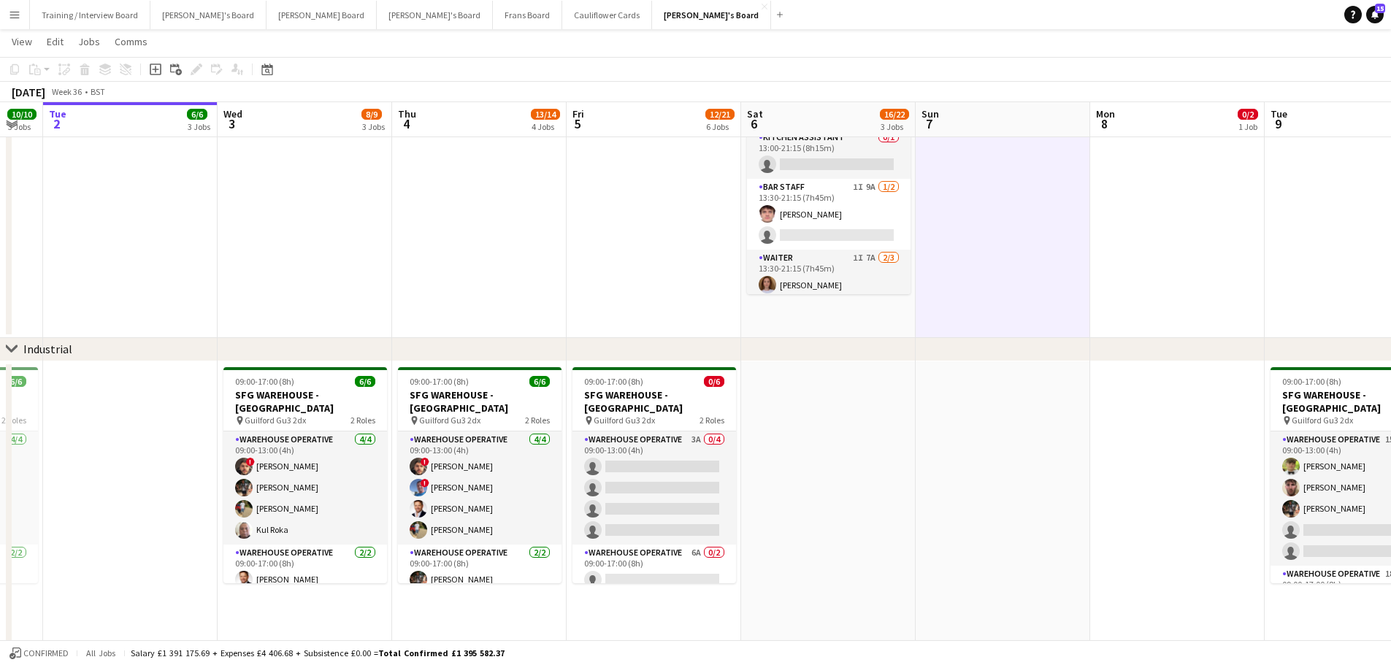
click at [893, 310] on app-date-cell "08:30-16:00 (7h30m) 1/2 Golden Fords Cafe - GU4 8AW pin Golden Ford GU4 8AW 1 R…" at bounding box center [828, 141] width 174 height 393
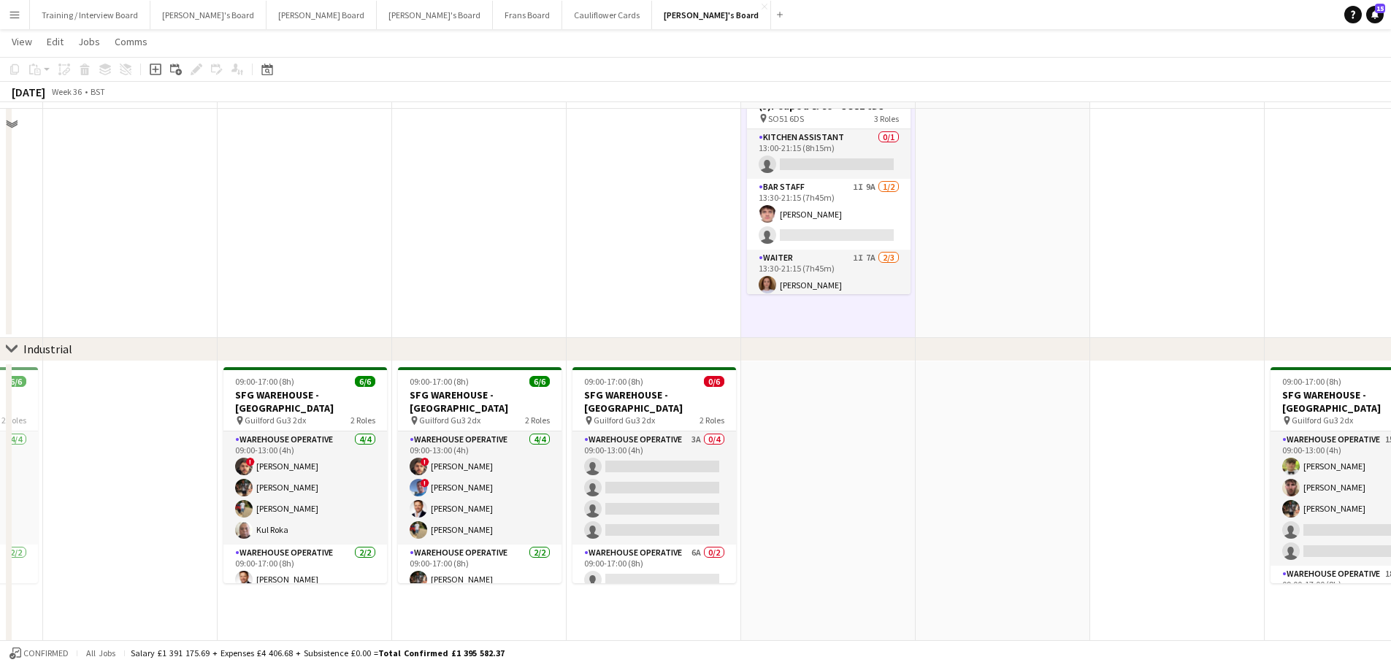
scroll to position [0, 0]
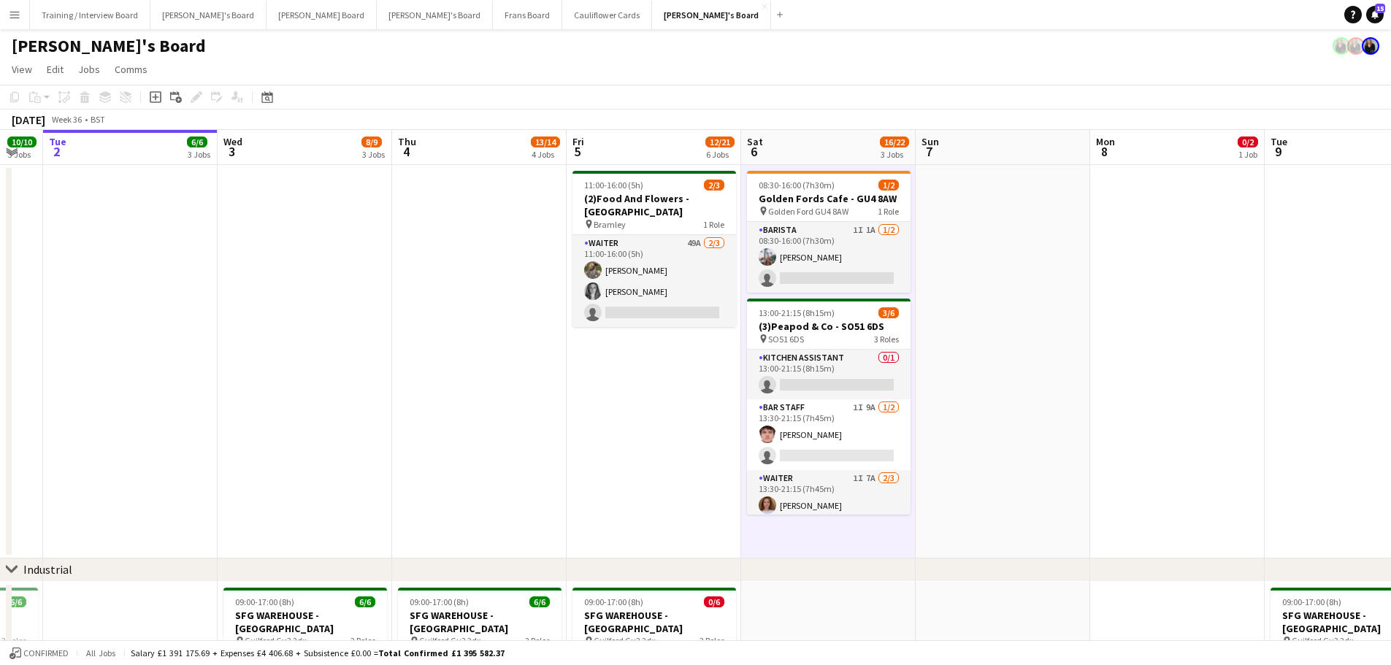
click at [982, 335] on app-date-cell at bounding box center [1002, 361] width 174 height 393
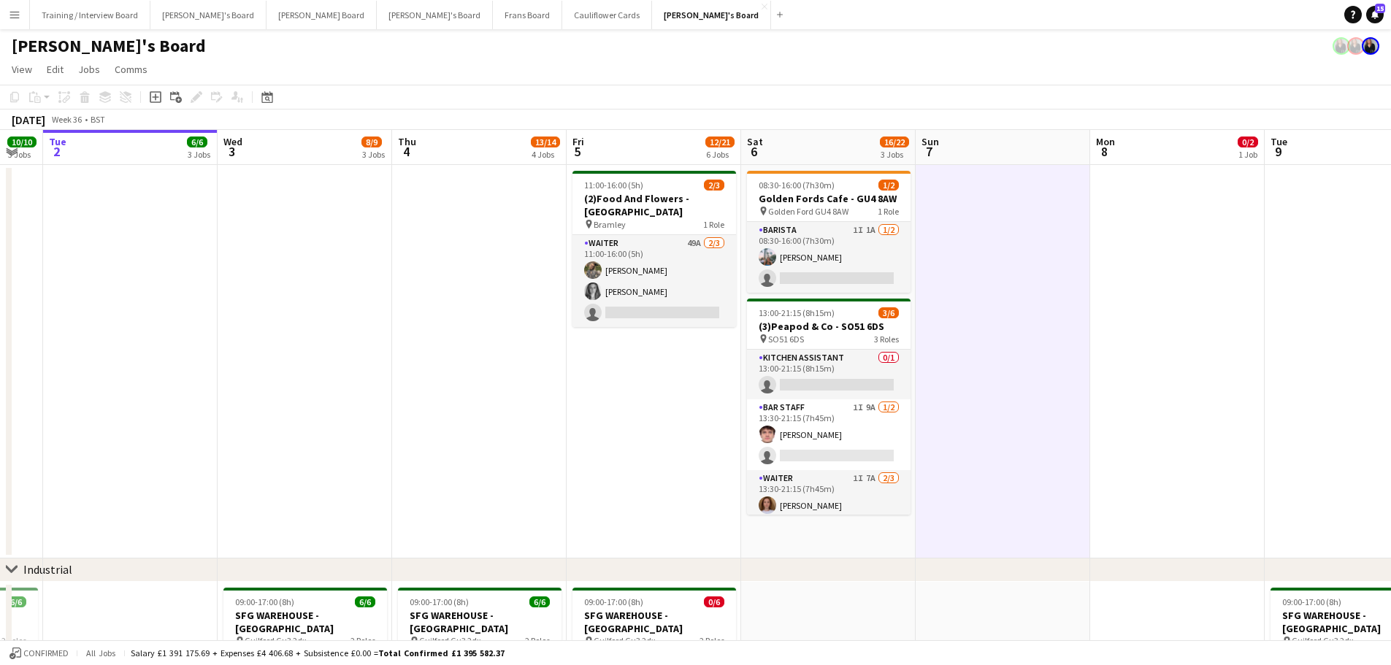
click at [898, 547] on app-date-cell "08:30-16:00 (7h30m) 1/2 Golden Fords Cafe - GU4 8AW pin Golden Ford GU4 8AW 1 R…" at bounding box center [828, 361] width 174 height 393
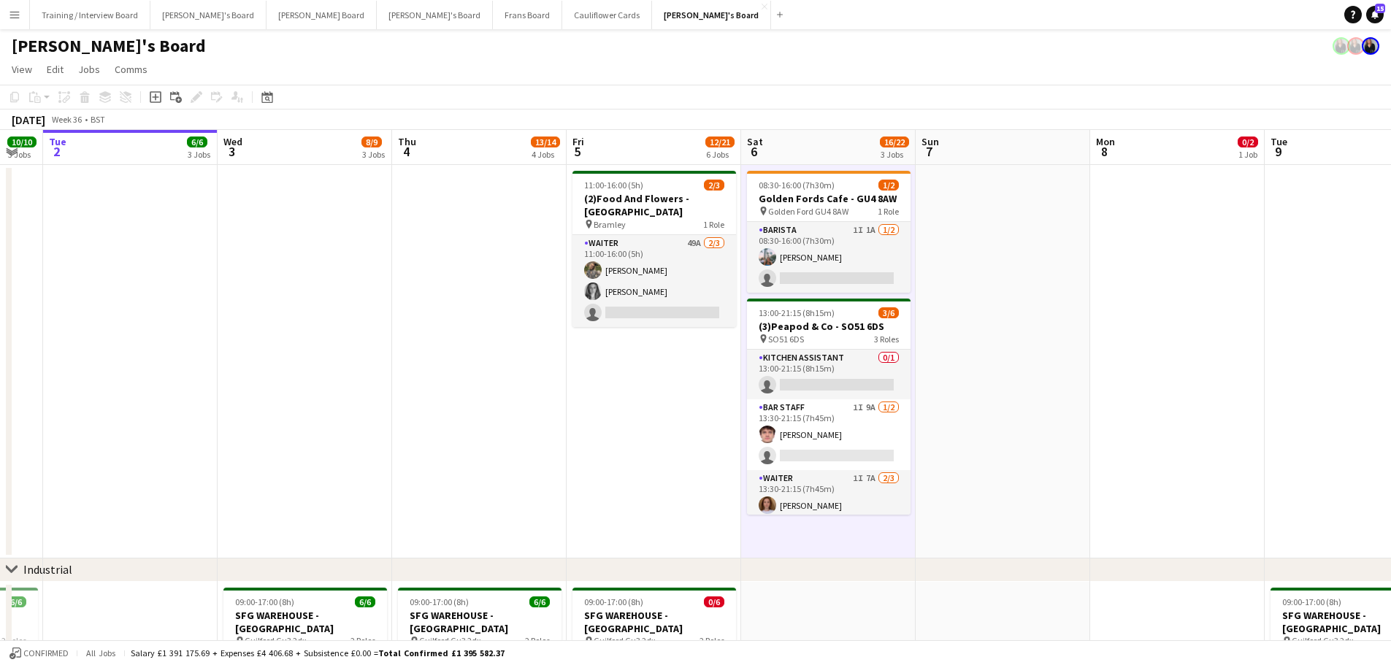
click at [955, 520] on app-date-cell at bounding box center [1002, 361] width 174 height 393
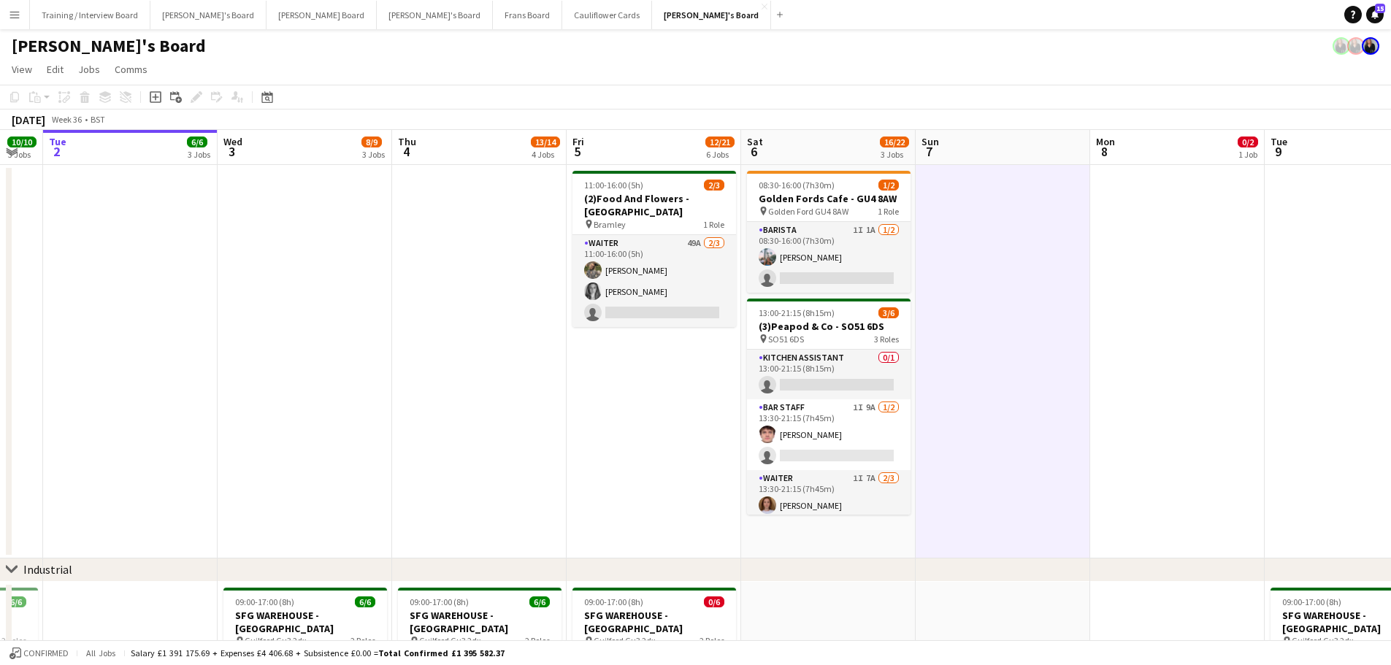
click at [896, 526] on app-date-cell "08:30-16:00 (7h30m) 1/2 Golden Fords Cafe - GU4 8AW pin Golden Ford GU4 8AW 1 R…" at bounding box center [828, 361] width 174 height 393
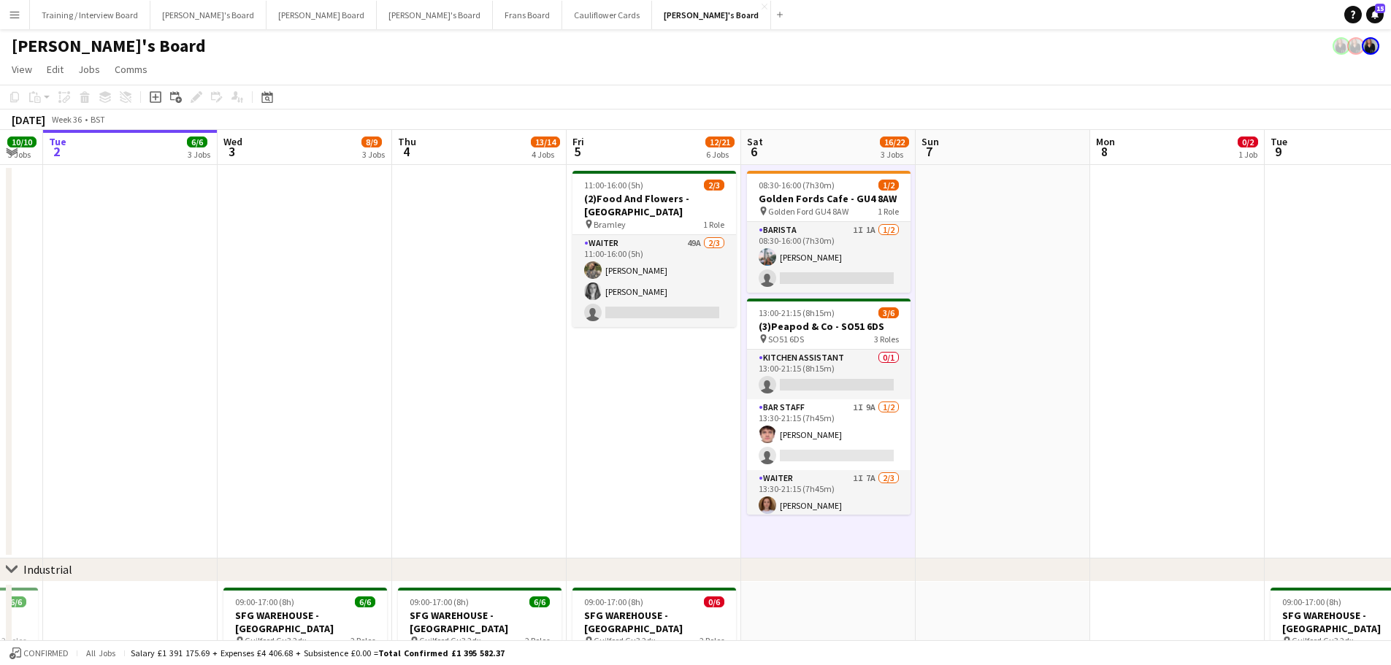
click at [969, 473] on app-date-cell at bounding box center [1002, 361] width 174 height 393
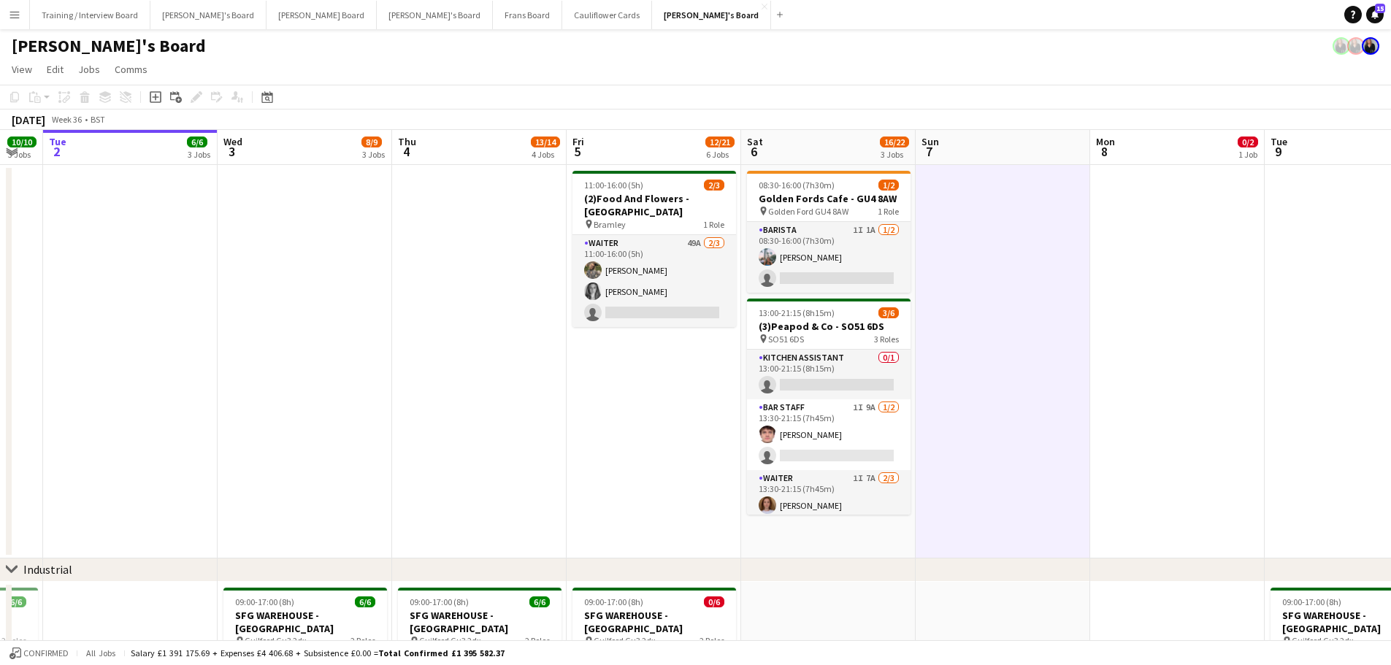
click at [867, 542] on app-date-cell "08:30-16:00 (7h30m) 1/2 Golden Fords Cafe - GU4 8AW pin Golden Ford GU4 8AW 1 R…" at bounding box center [828, 361] width 174 height 393
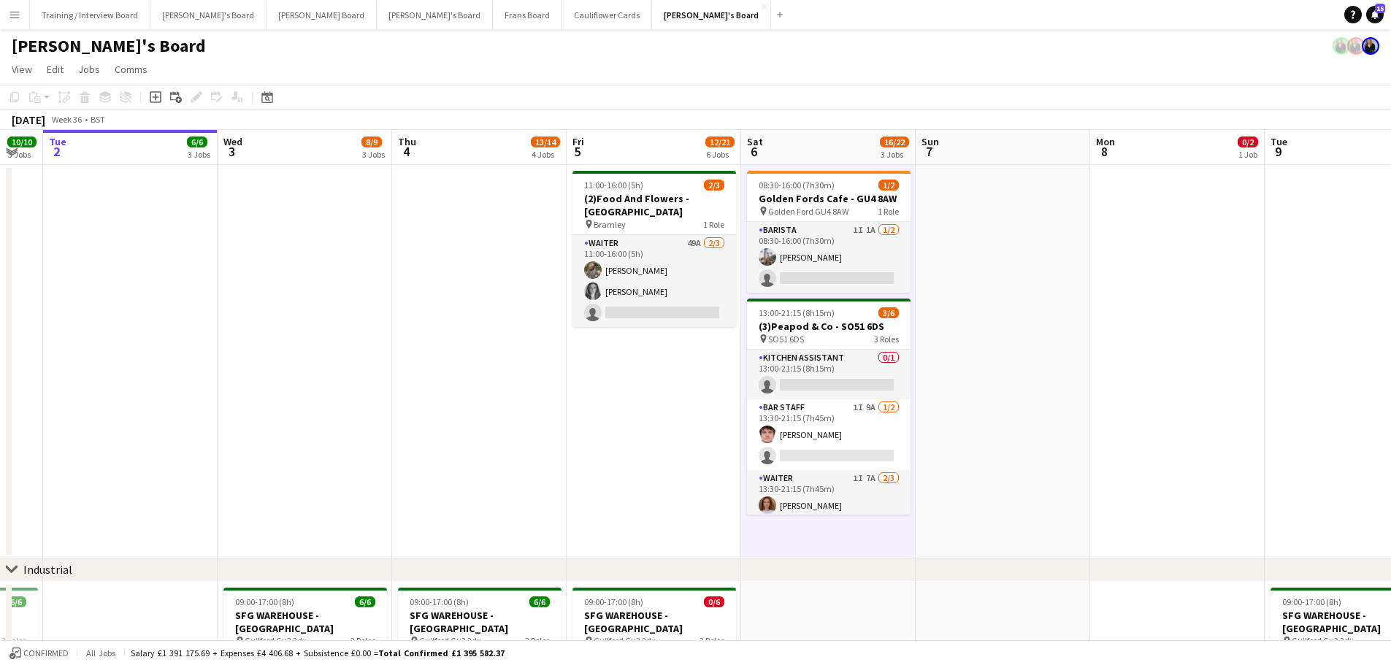
click at [987, 506] on app-date-cell at bounding box center [1002, 361] width 174 height 393
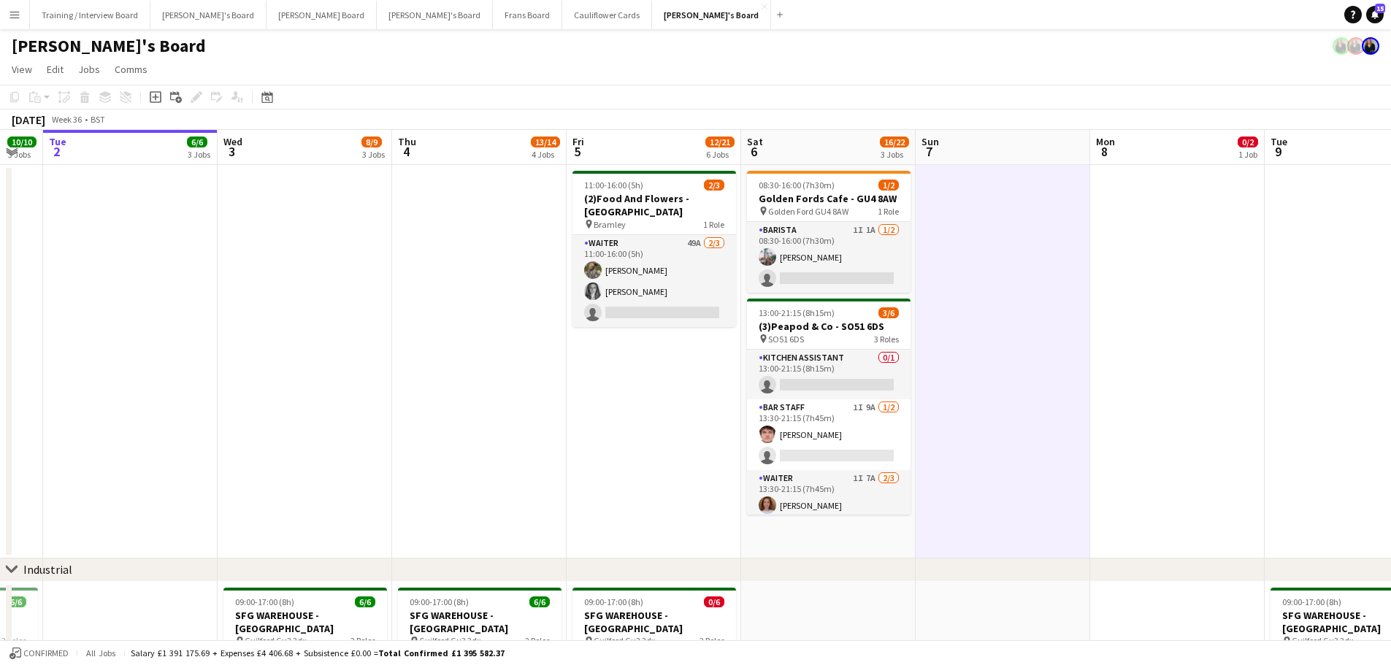
scroll to position [146, 0]
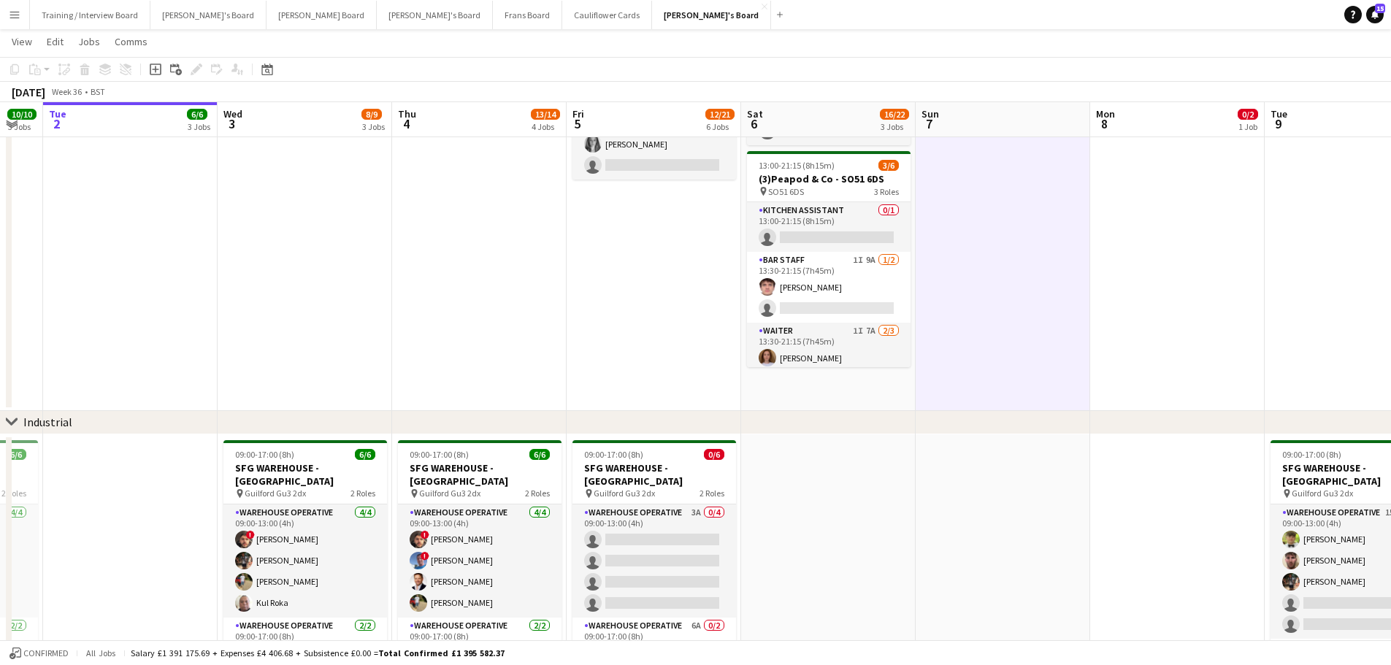
click at [876, 380] on app-date-cell "08:30-16:00 (7h30m) 1/2 Golden Fords Cafe - GU4 8AW pin Golden Ford GU4 8AW 1 R…" at bounding box center [828, 214] width 174 height 393
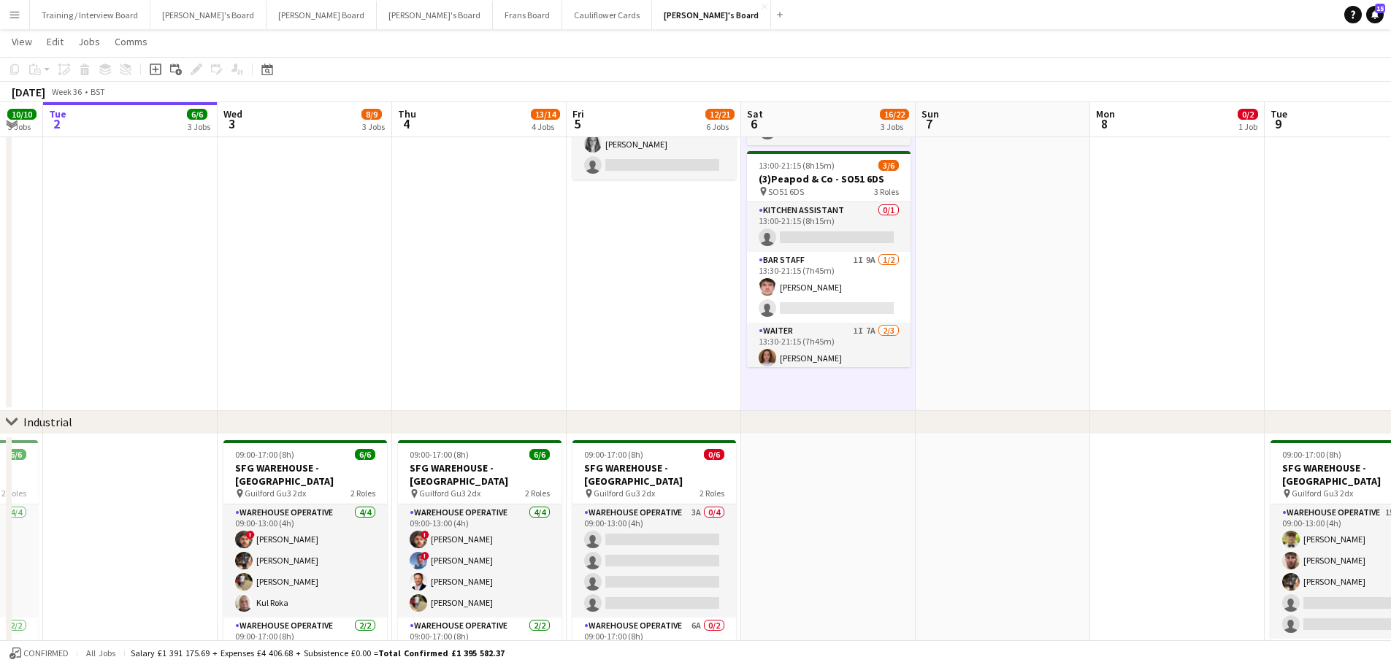
click at [985, 383] on app-date-cell at bounding box center [1002, 214] width 174 height 393
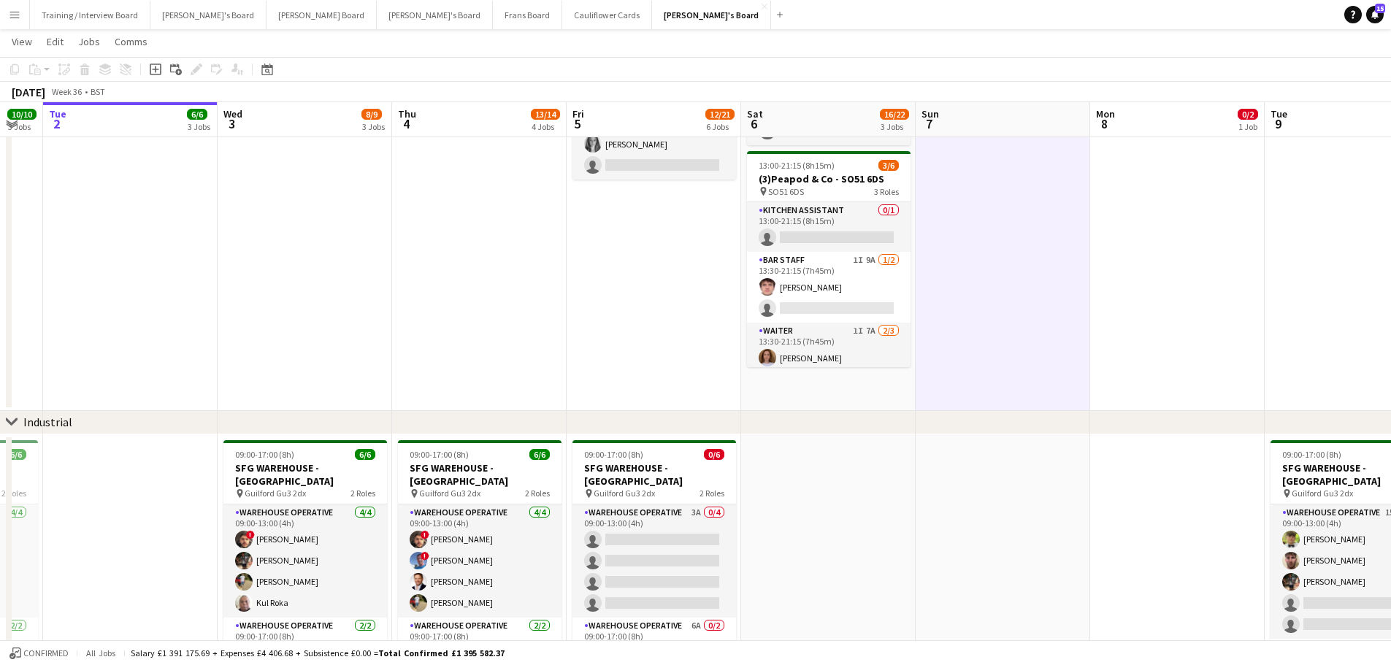
click at [882, 387] on app-date-cell "08:30-16:00 (7h30m) 1/2 Golden Fords Cafe - GU4 8AW pin Golden Ford GU4 8AW 1 R…" at bounding box center [828, 214] width 174 height 393
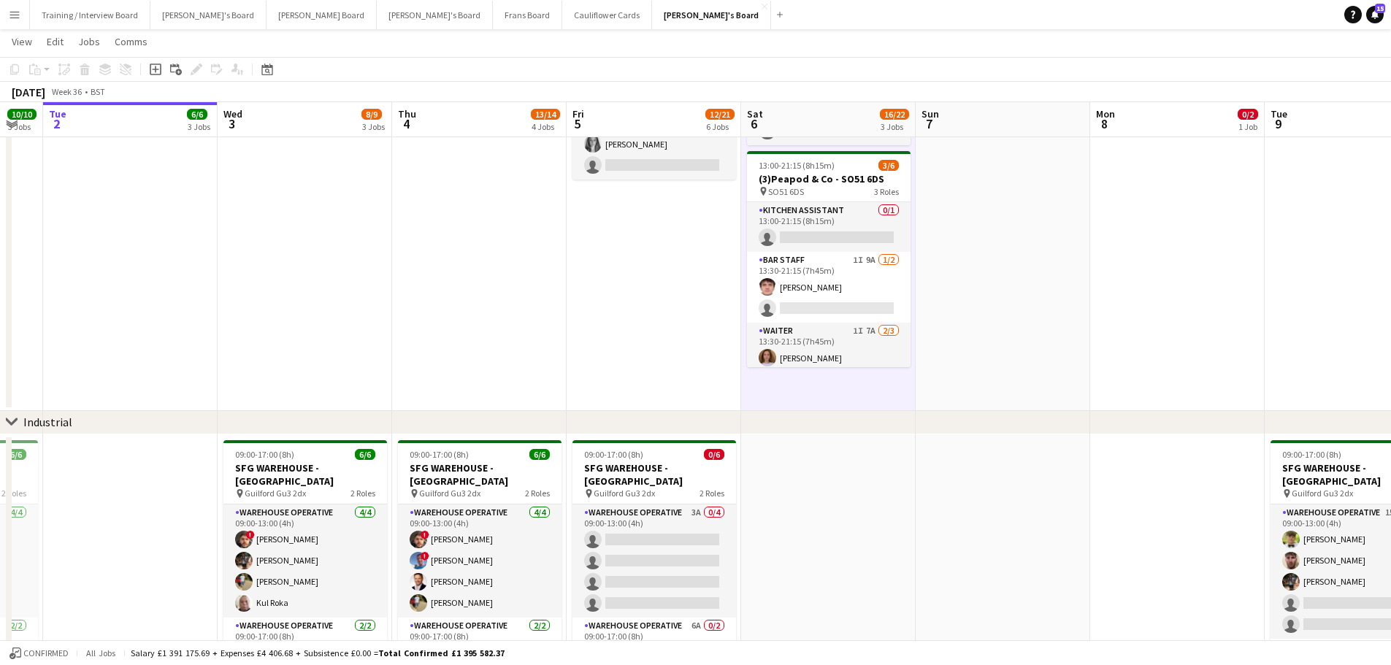
click at [1000, 292] on app-date-cell at bounding box center [1002, 214] width 174 height 393
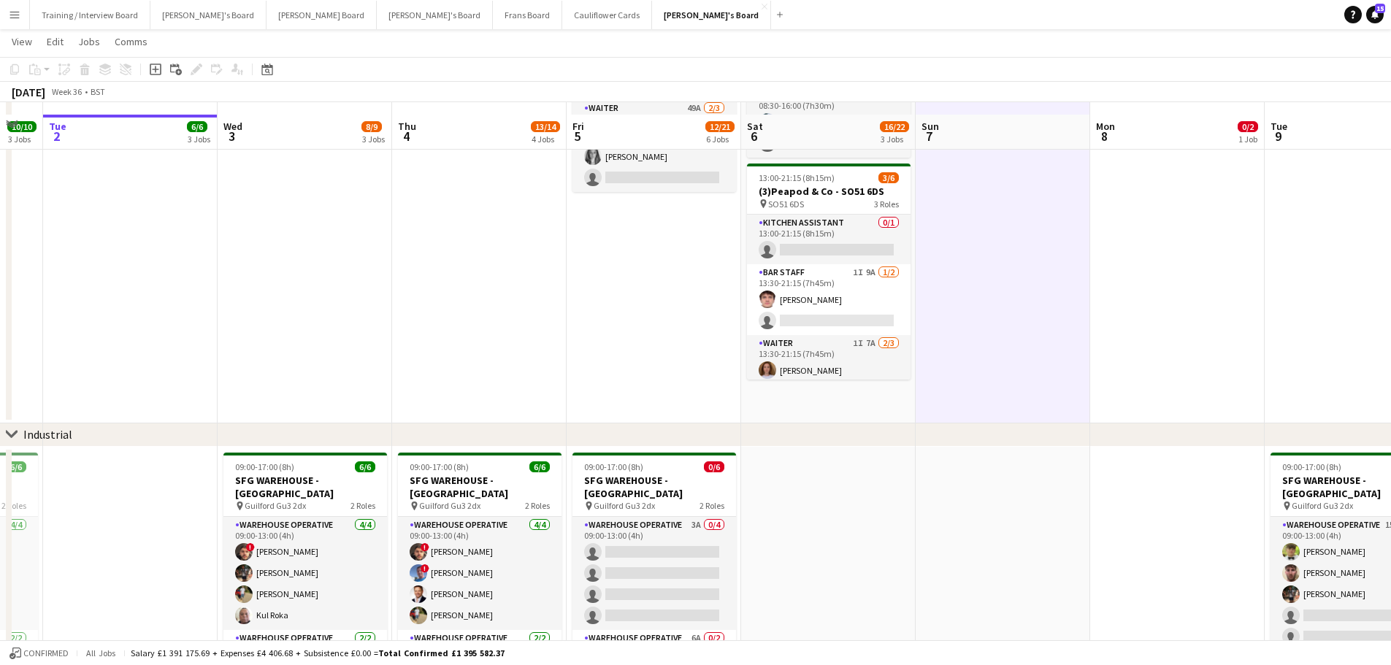
scroll to position [0, 0]
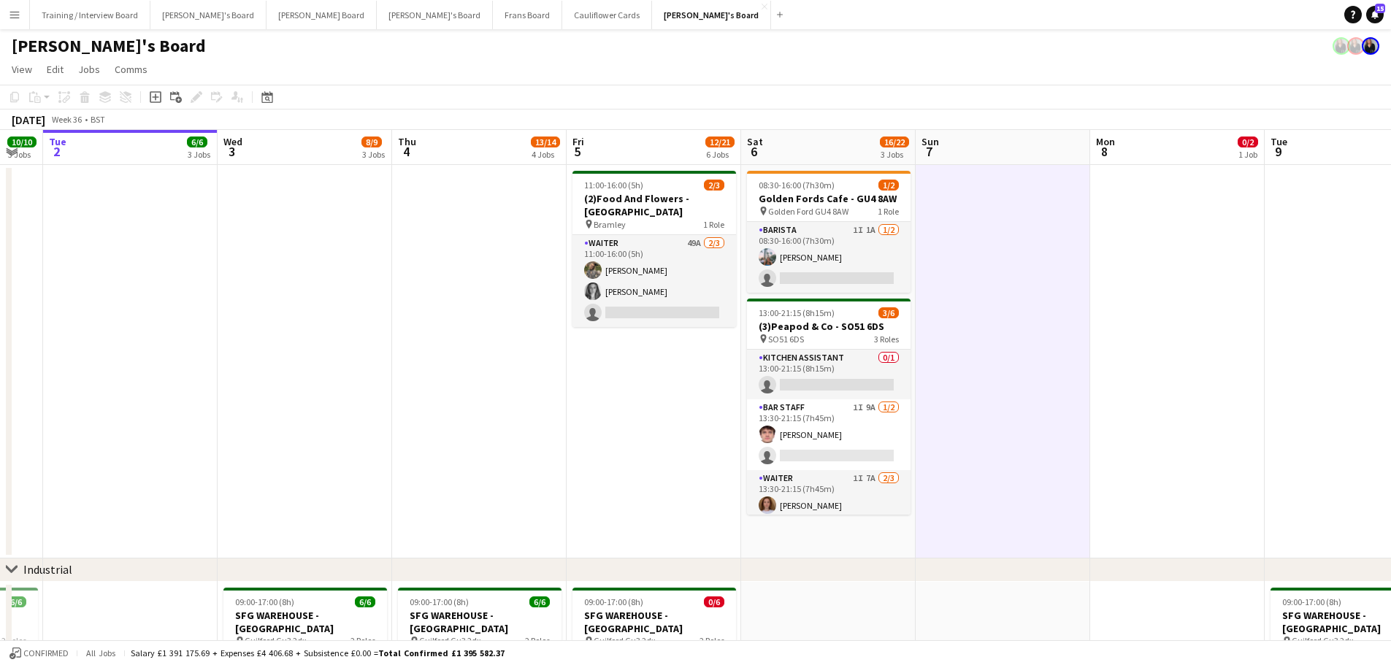
click at [872, 534] on app-date-cell "08:30-16:00 (7h30m) 1/2 Golden Fords Cafe - GU4 8AW pin Golden Ford GU4 8AW 1 R…" at bounding box center [828, 361] width 174 height 393
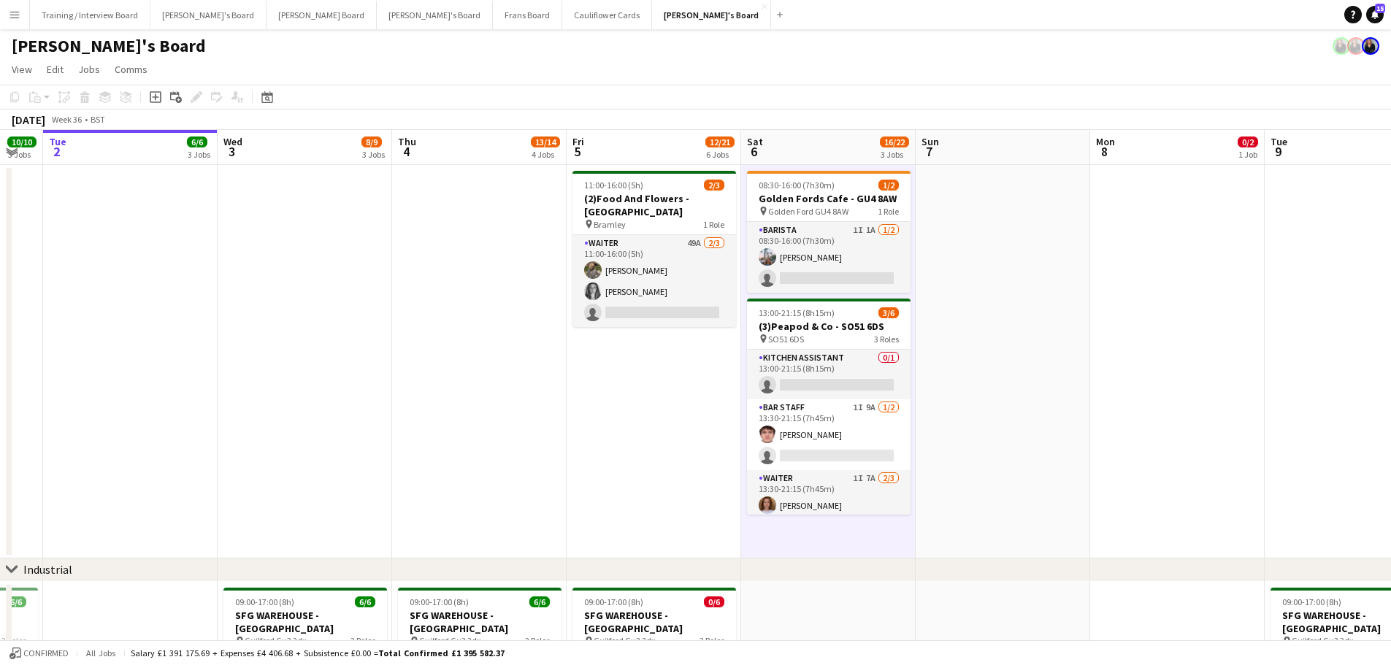
click at [942, 509] on app-date-cell at bounding box center [1002, 361] width 174 height 393
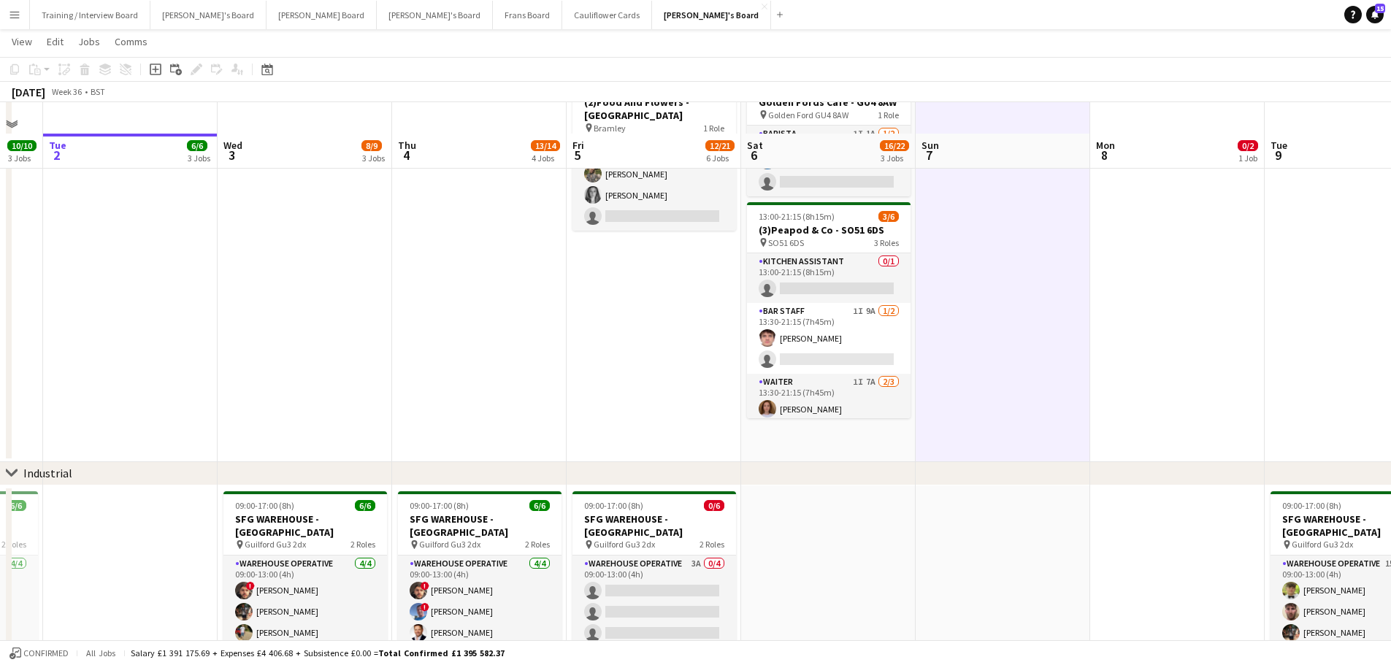
scroll to position [219, 0]
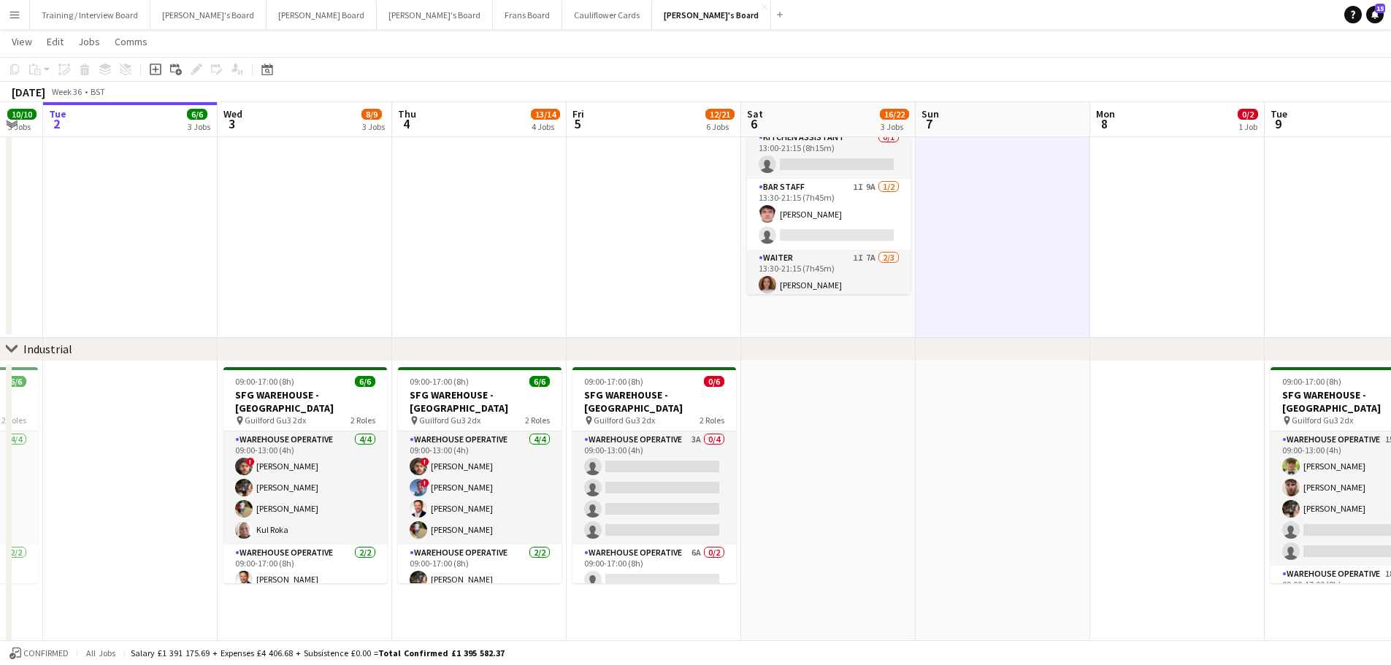
click at [835, 337] on app-date-cell "08:30-16:00 (7h30m) 1/2 Golden Fords Cafe - GU4 8AW pin Golden Ford GU4 8AW 1 R…" at bounding box center [828, 141] width 174 height 393
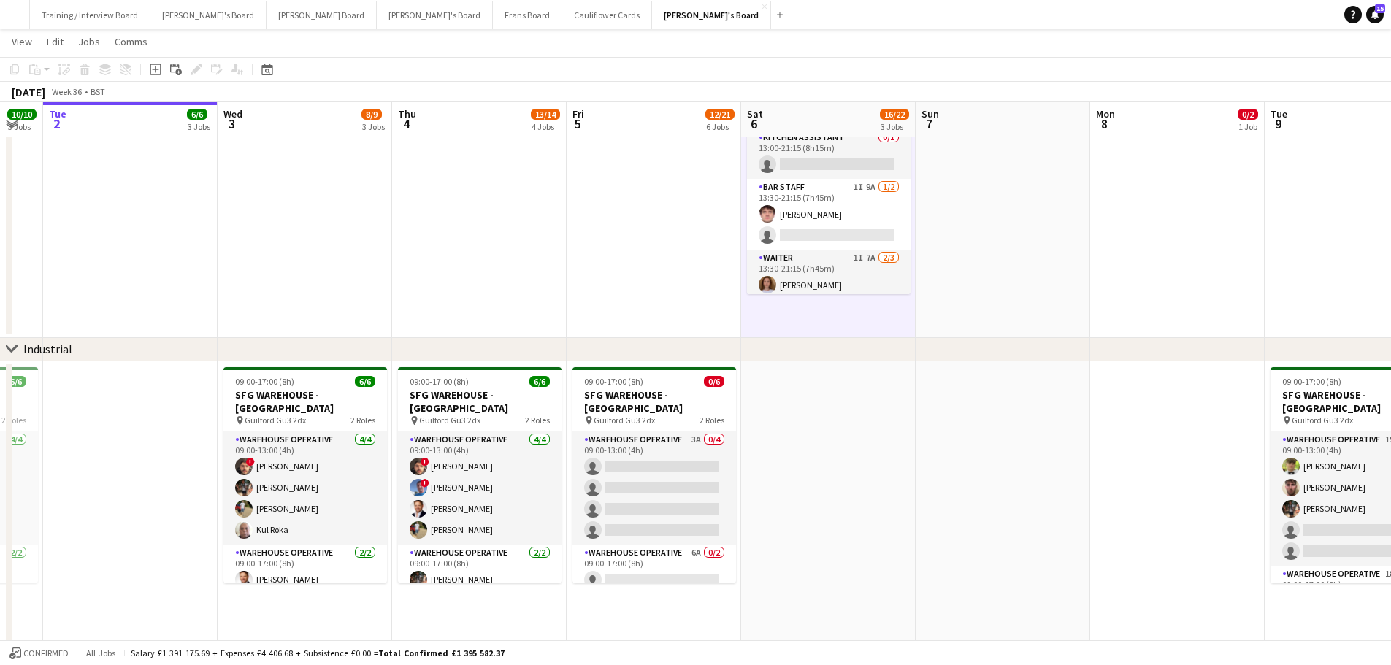
click at [931, 315] on app-date-cell at bounding box center [1002, 141] width 174 height 393
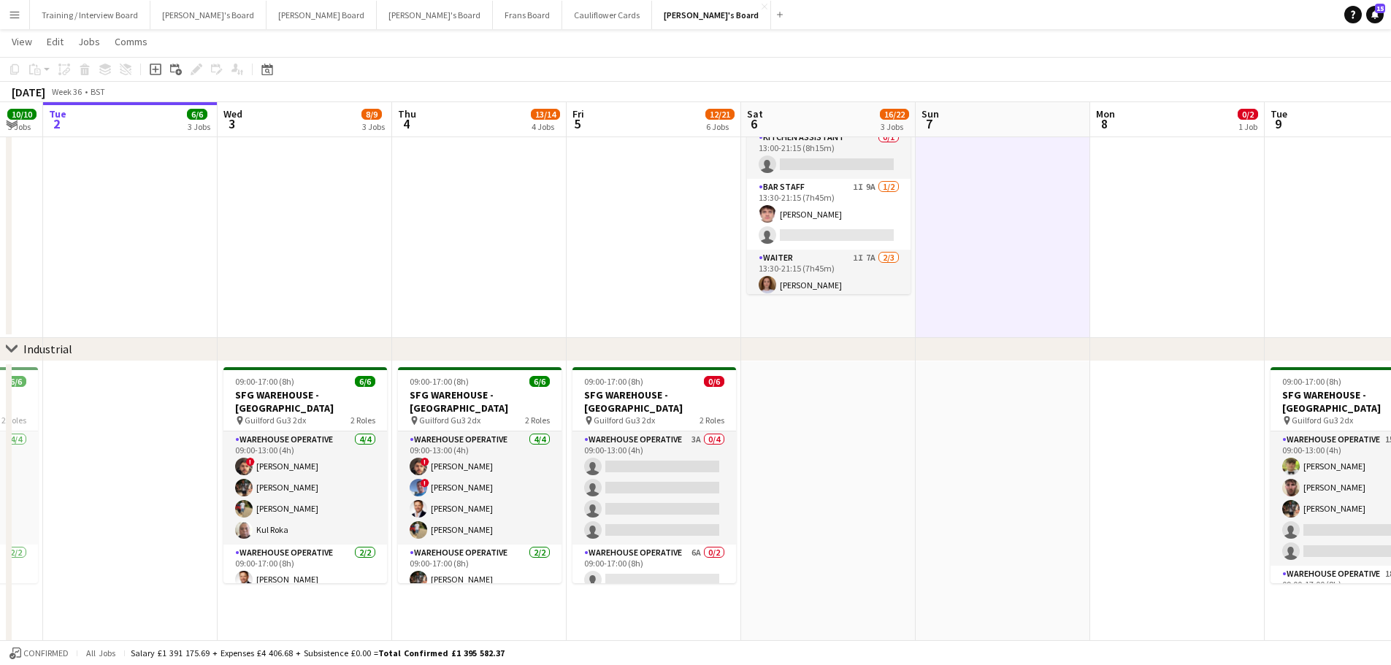
click at [820, 325] on app-date-cell "08:30-16:00 (7h30m) 1/2 Golden Fords Cafe - GU4 8AW pin Golden Ford GU4 8AW 1 R…" at bounding box center [828, 141] width 174 height 393
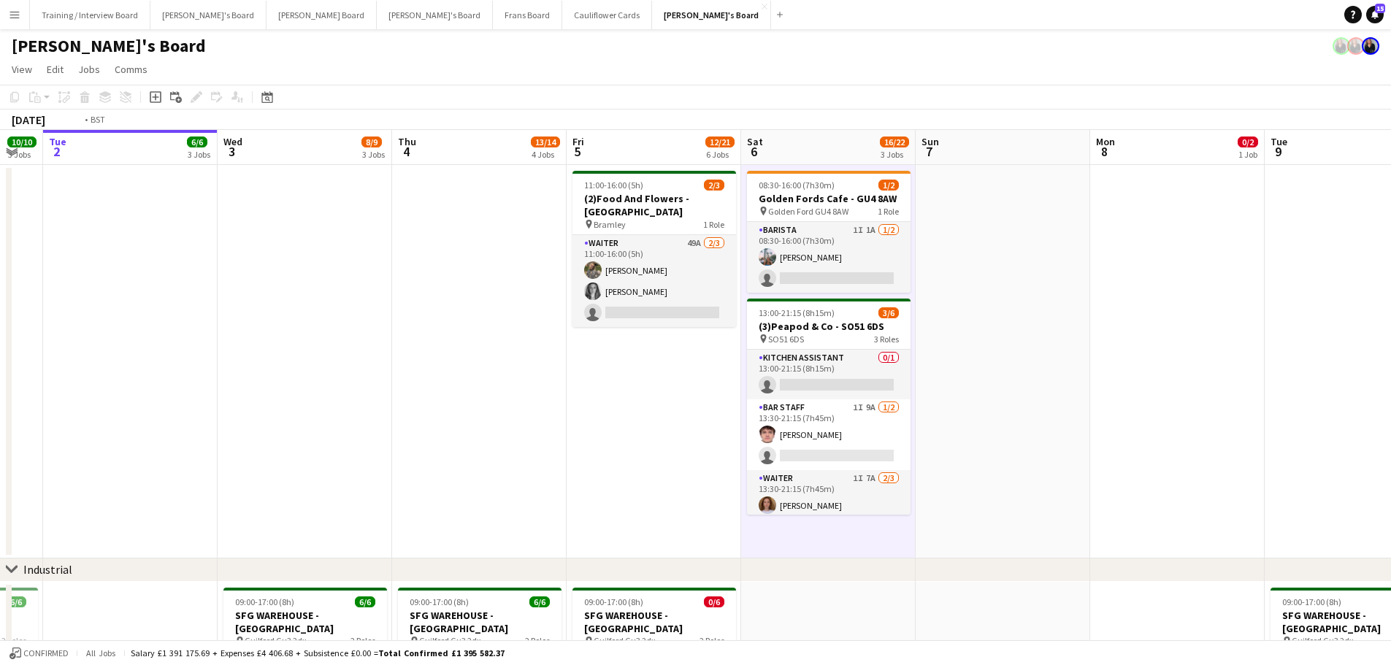
scroll to position [0, 305]
drag, startPoint x: 489, startPoint y: 336, endPoint x: 1013, endPoint y: 439, distance: 534.1
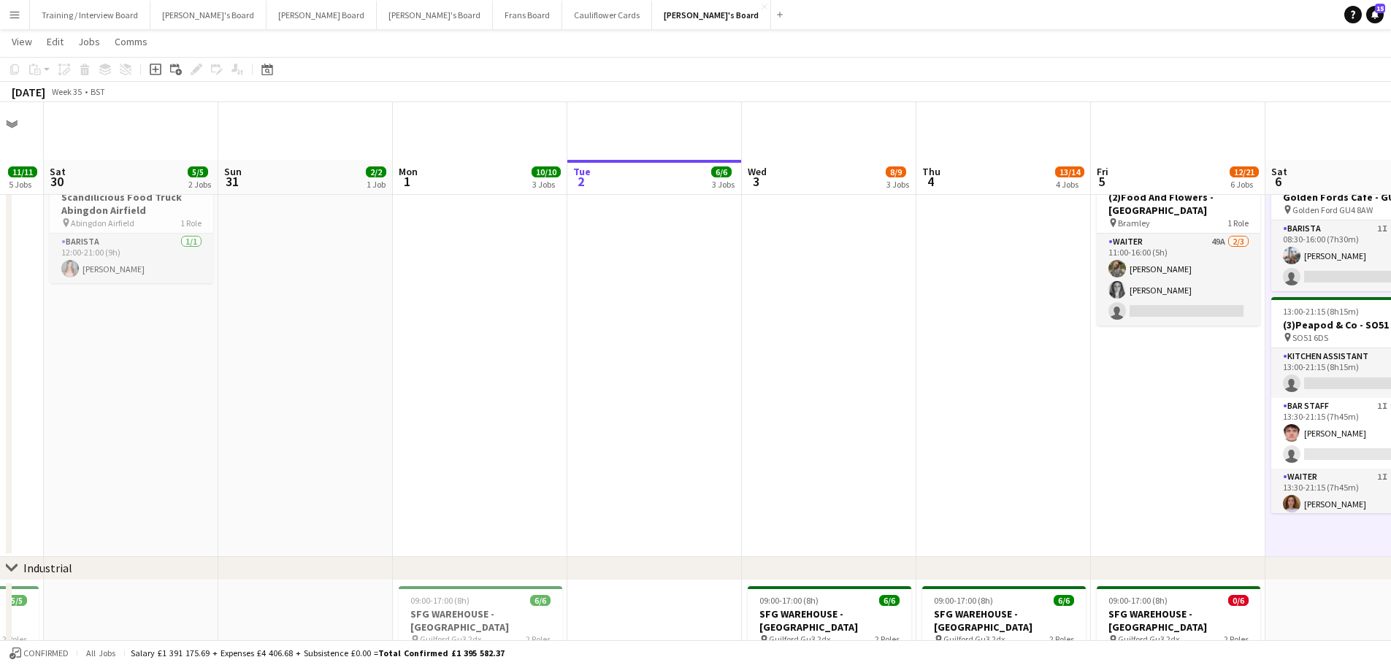
scroll to position [438, 0]
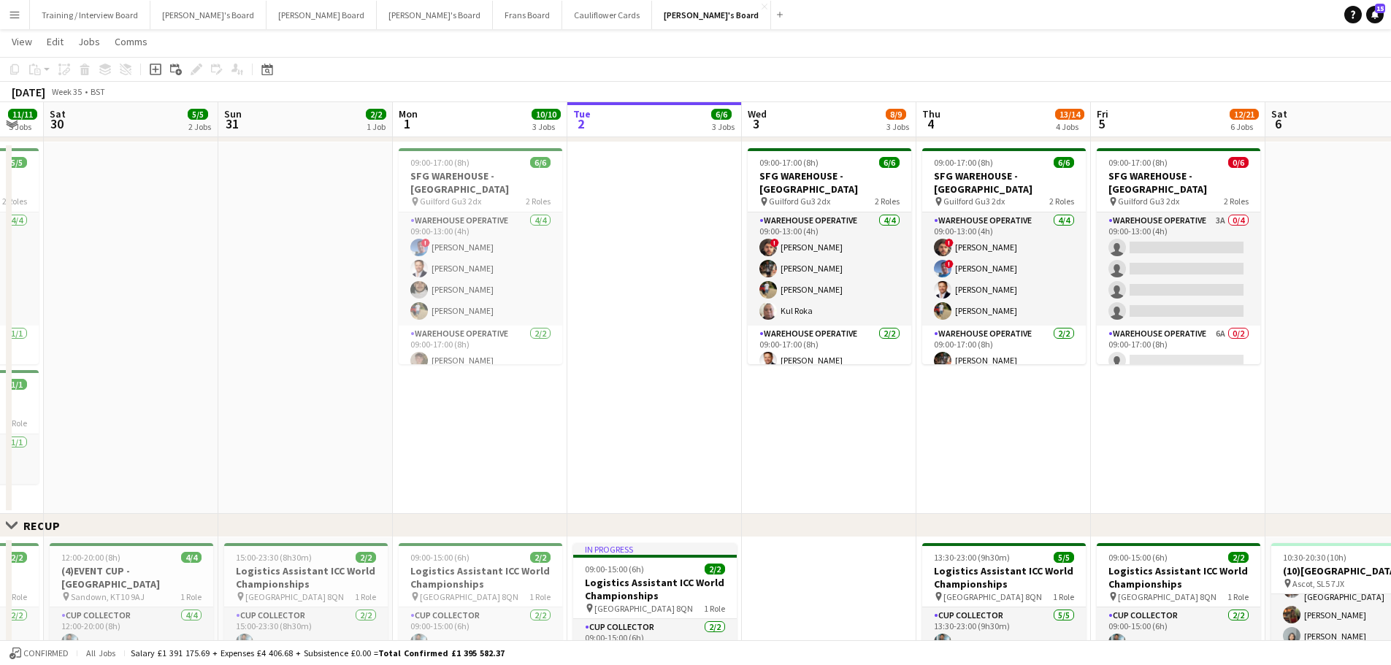
click at [688, 250] on app-date-cell at bounding box center [654, 328] width 174 height 372
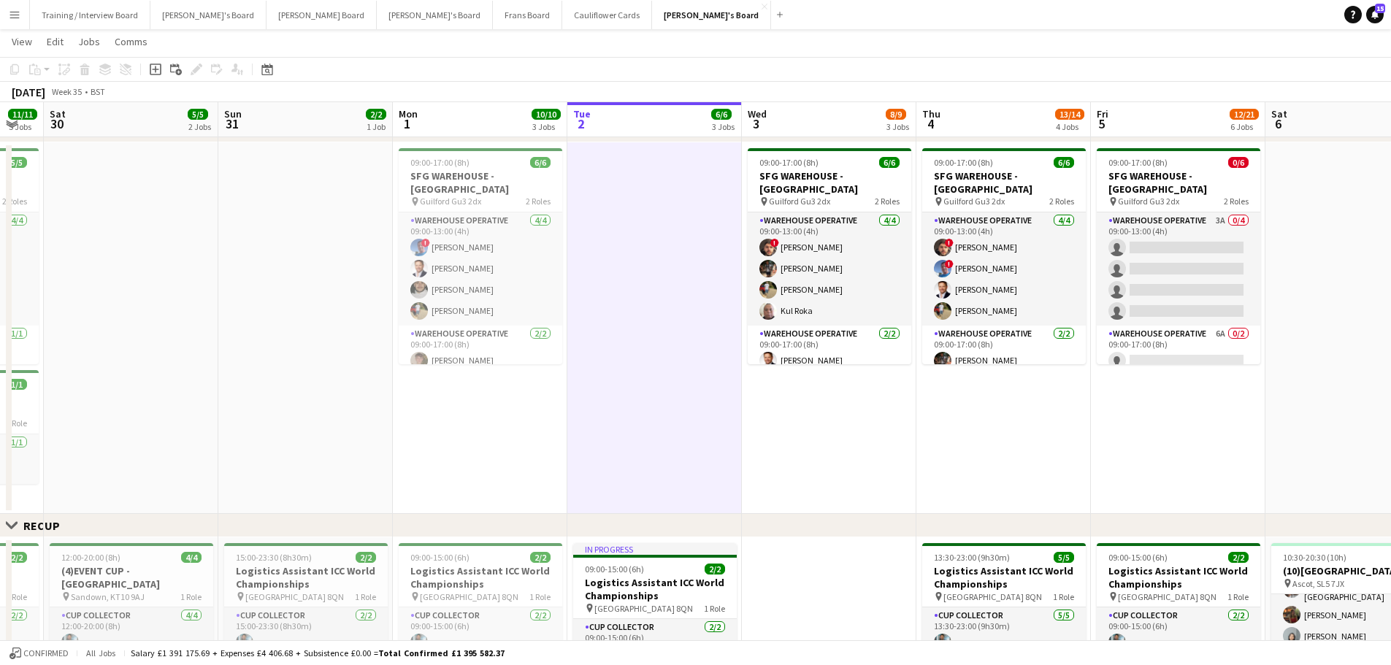
click at [994, 453] on app-date-cell "09:00-17:00 (8h) 6/6 SFG WAREHOUSE - GUILDFORD pin Guilford Gu3 2dx 2 Roles War…" at bounding box center [1003, 328] width 174 height 372
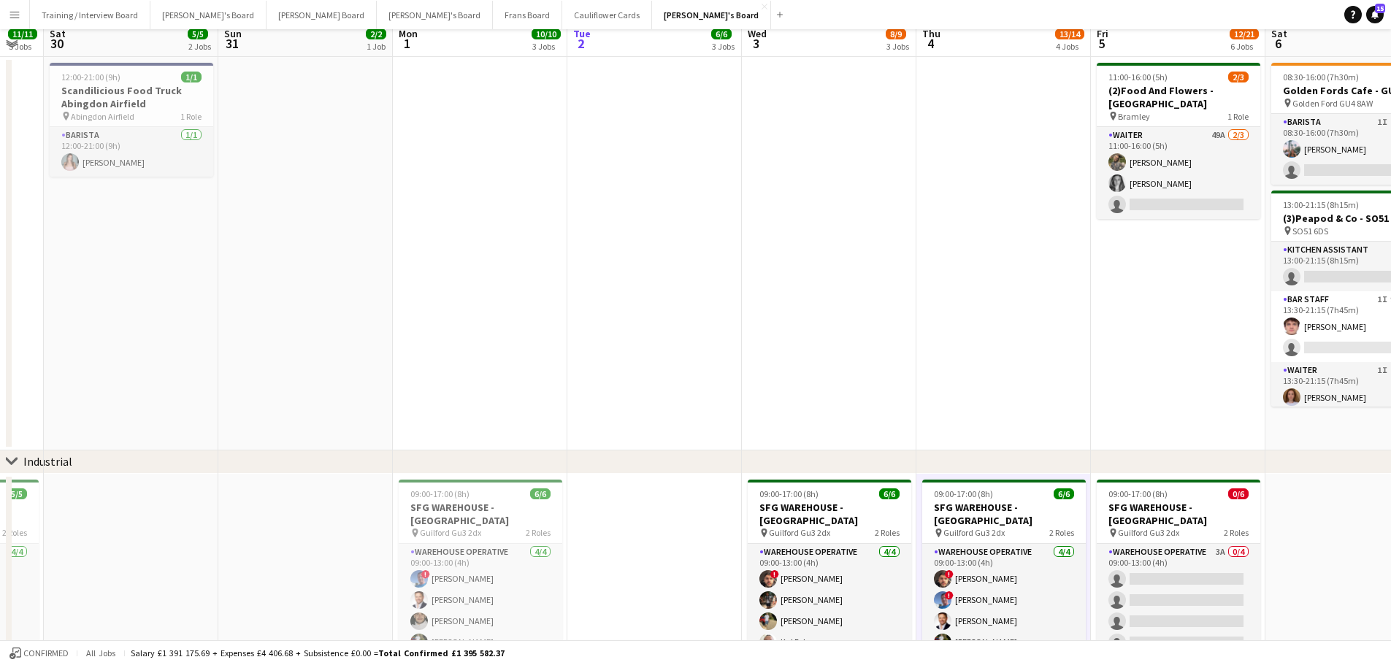
scroll to position [0, 0]
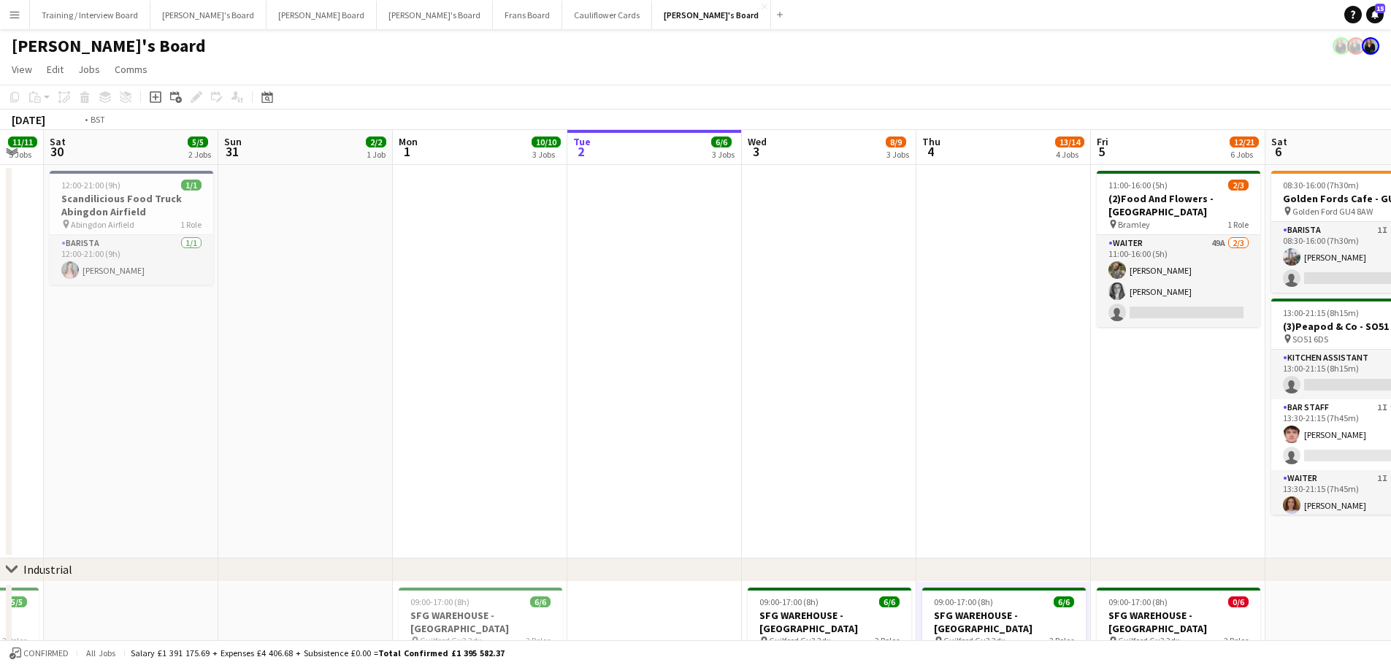
drag, startPoint x: 1065, startPoint y: 517, endPoint x: 547, endPoint y: 553, distance: 519.5
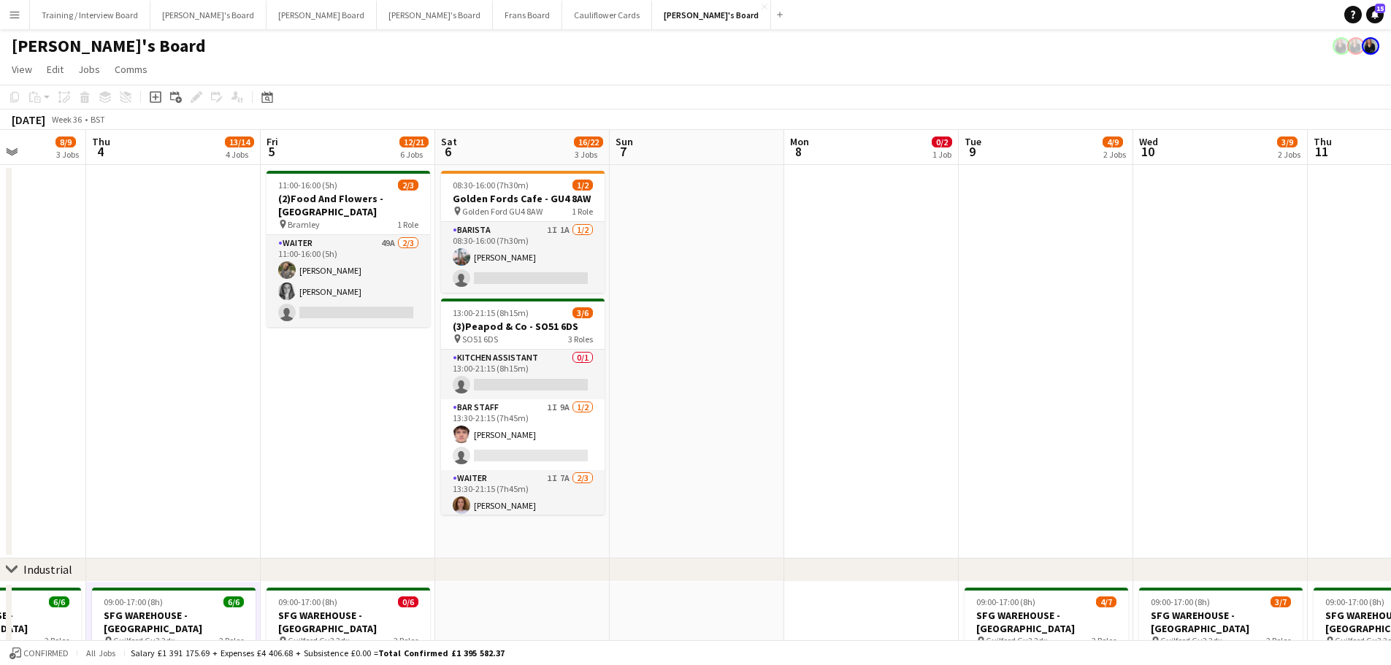
scroll to position [0, 437]
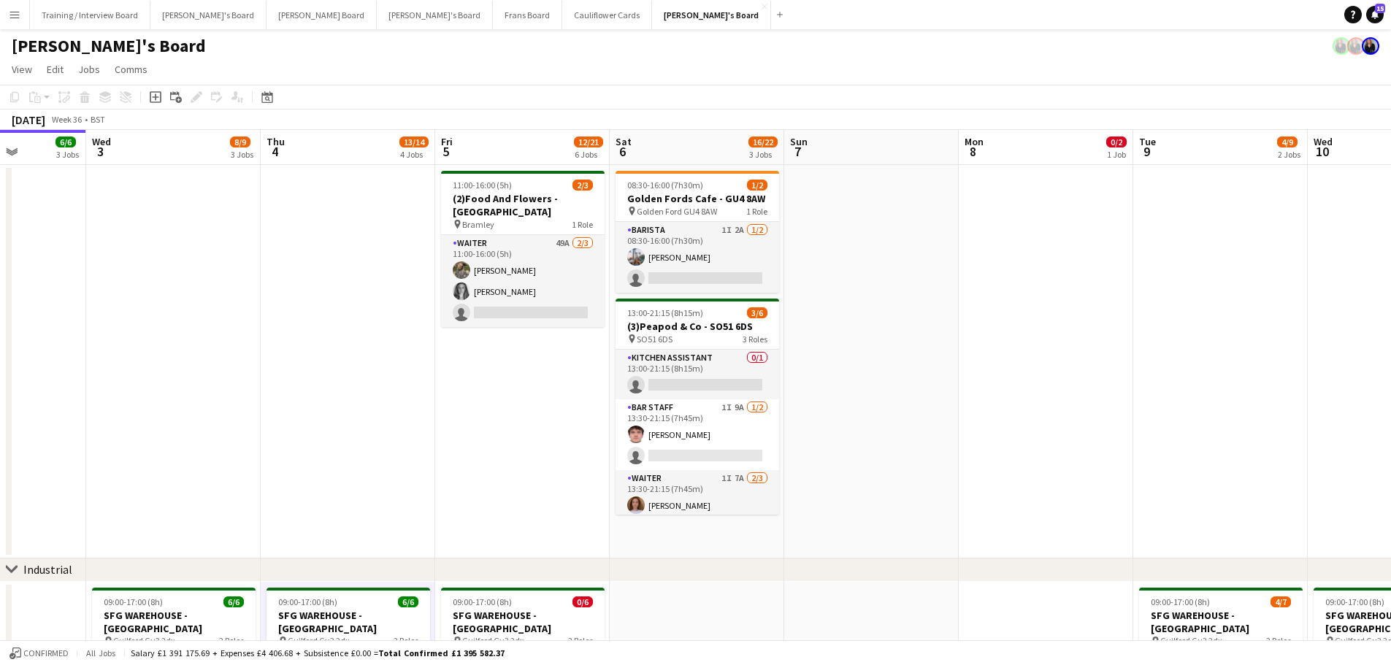
drag, startPoint x: 733, startPoint y: 250, endPoint x: 1371, endPoint y: 99, distance: 655.8
click at [733, 250] on app-card-role "Barista 1I 2A 1/2 08:30-16:00 (7h30m) Lucy Ginesi single-neutral-actions" at bounding box center [697, 257] width 164 height 71
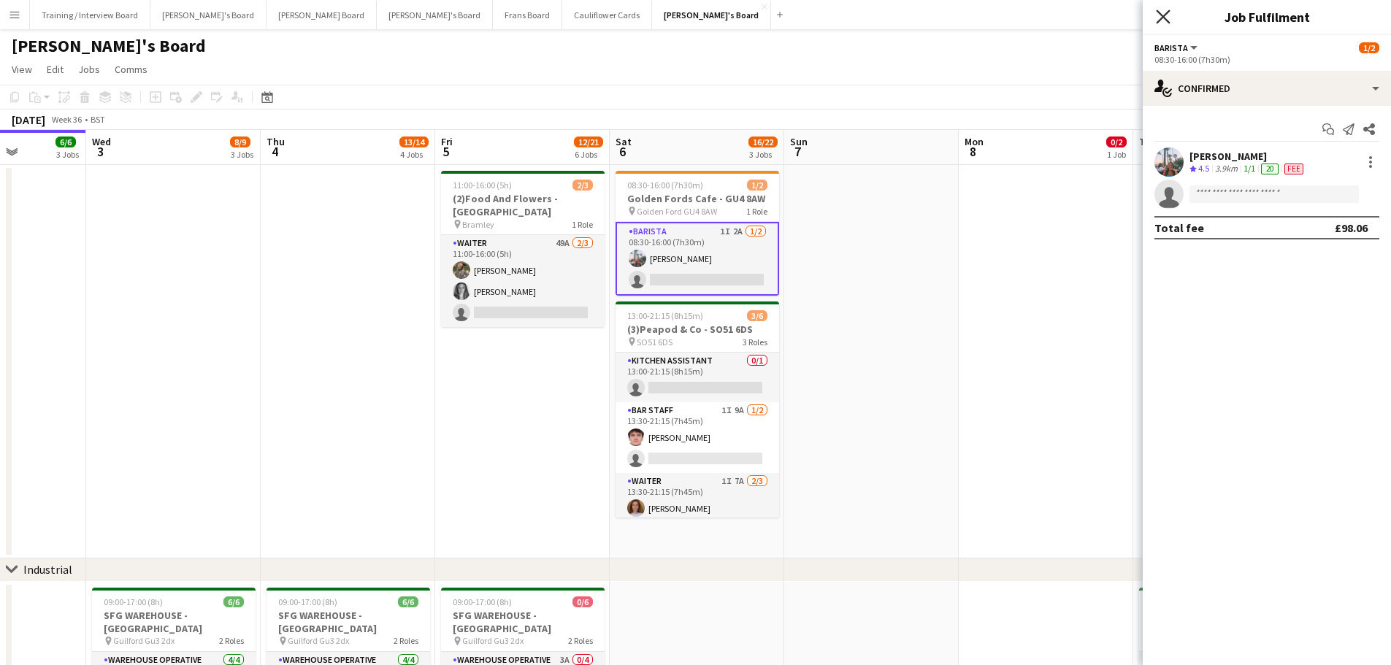
click at [1168, 18] on icon "Close pop-in" at bounding box center [1163, 16] width 14 height 14
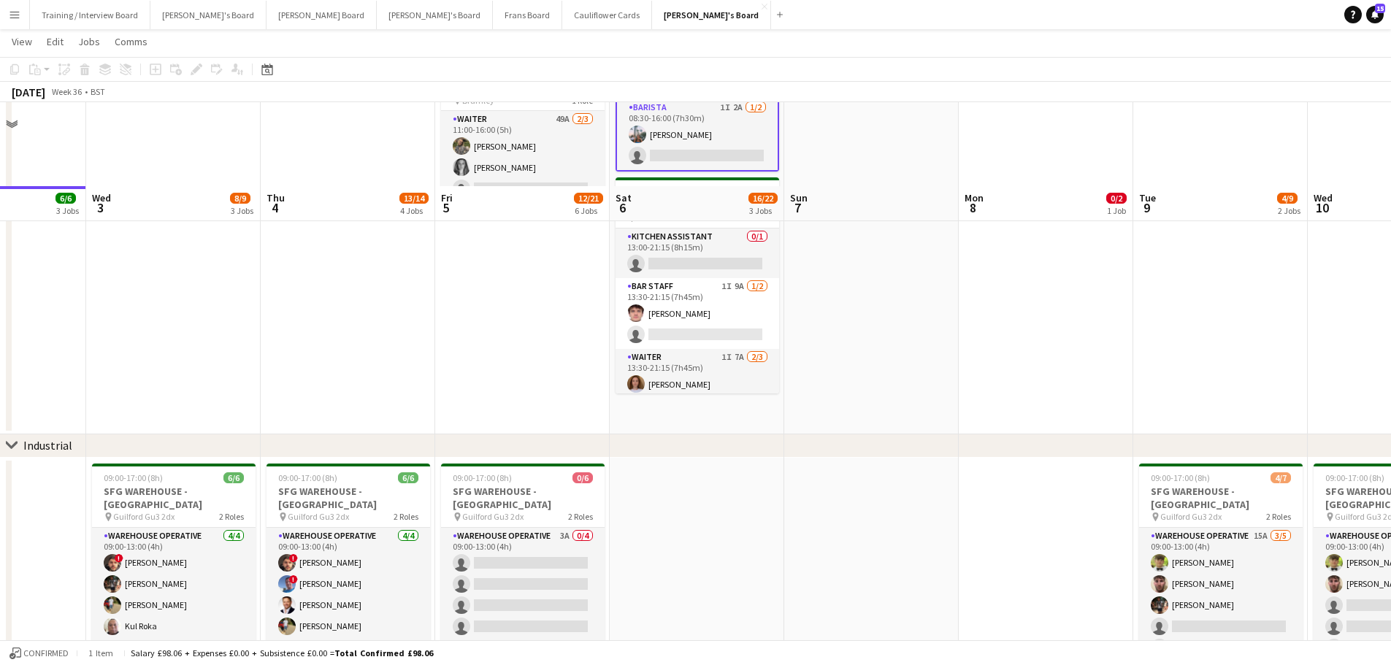
scroll to position [219, 0]
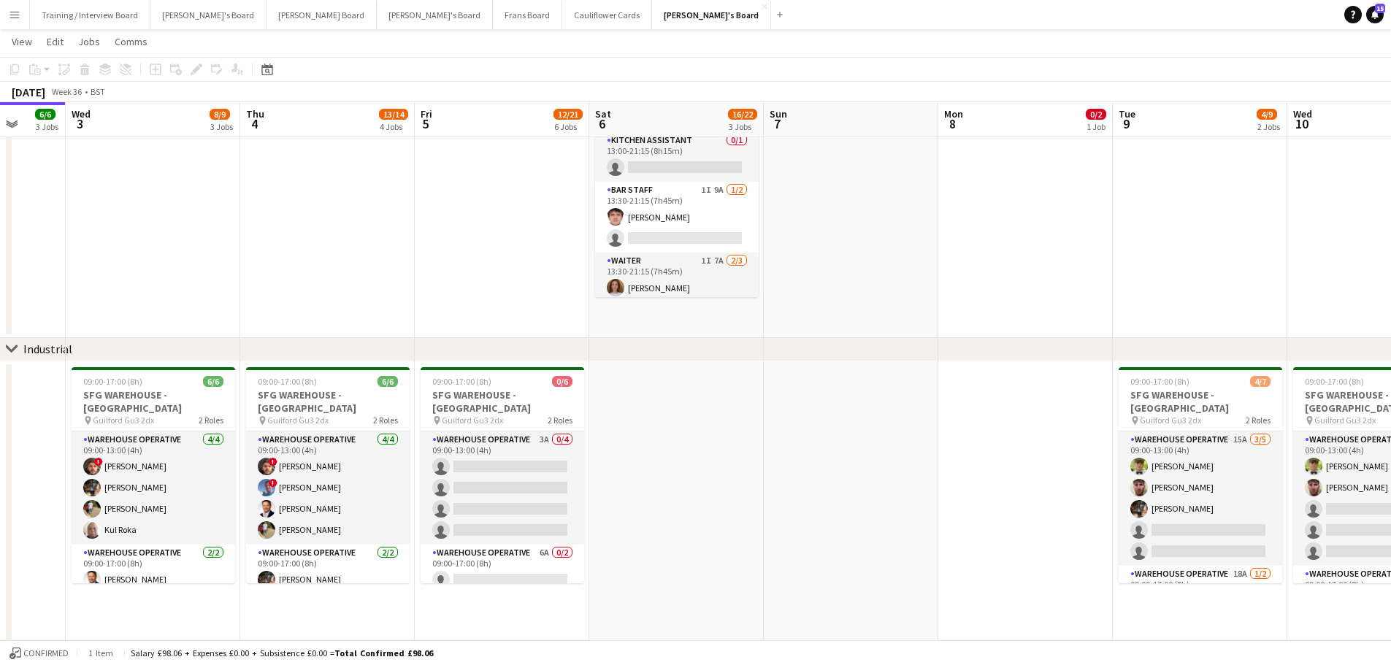
drag, startPoint x: 980, startPoint y: 484, endPoint x: 960, endPoint y: 442, distance: 47.0
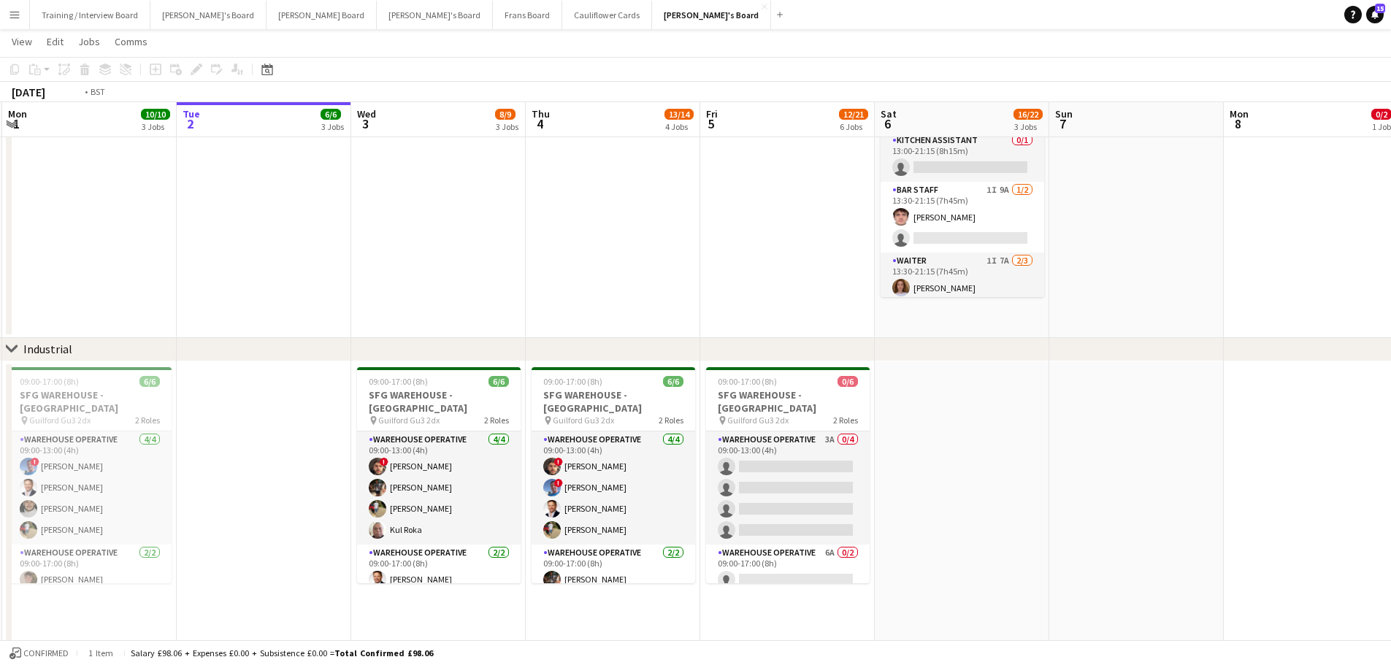
drag, startPoint x: 622, startPoint y: 456, endPoint x: 811, endPoint y: 295, distance: 248.5
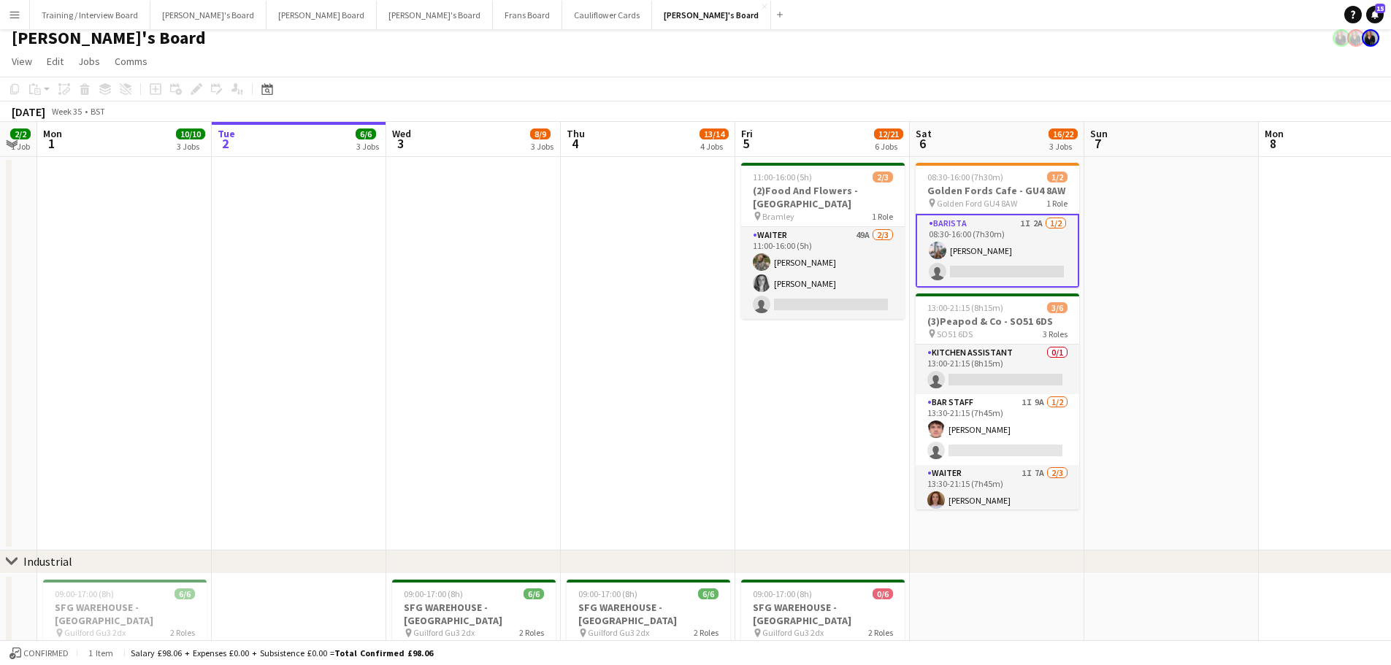
scroll to position [0, 0]
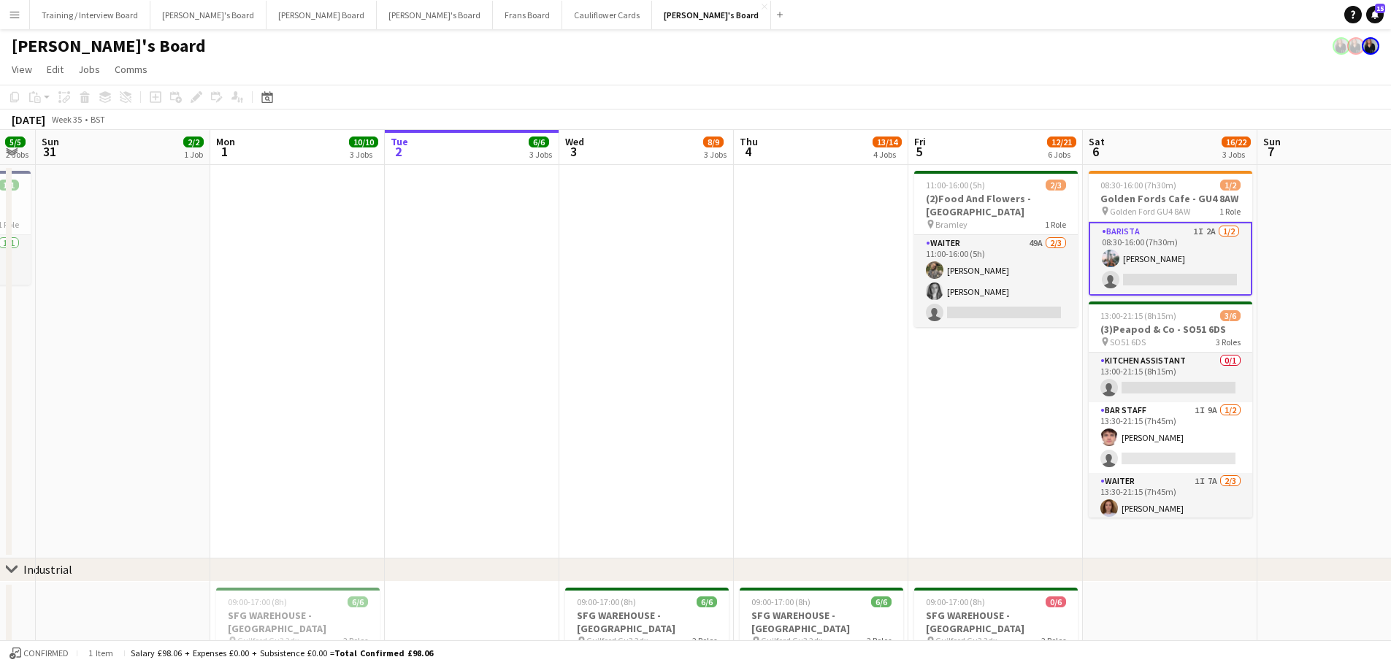
drag, startPoint x: 580, startPoint y: 344, endPoint x: 915, endPoint y: 403, distance: 341.0
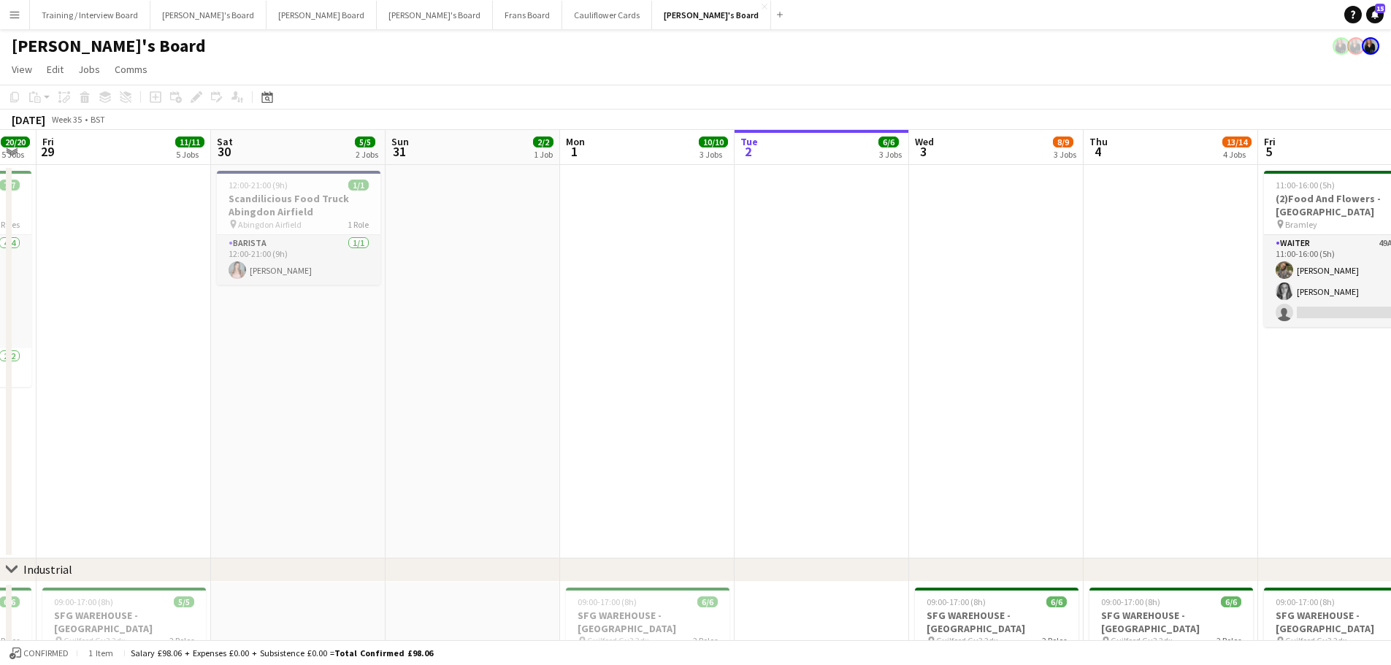
drag, startPoint x: 390, startPoint y: 409, endPoint x: 1061, endPoint y: 400, distance: 671.7
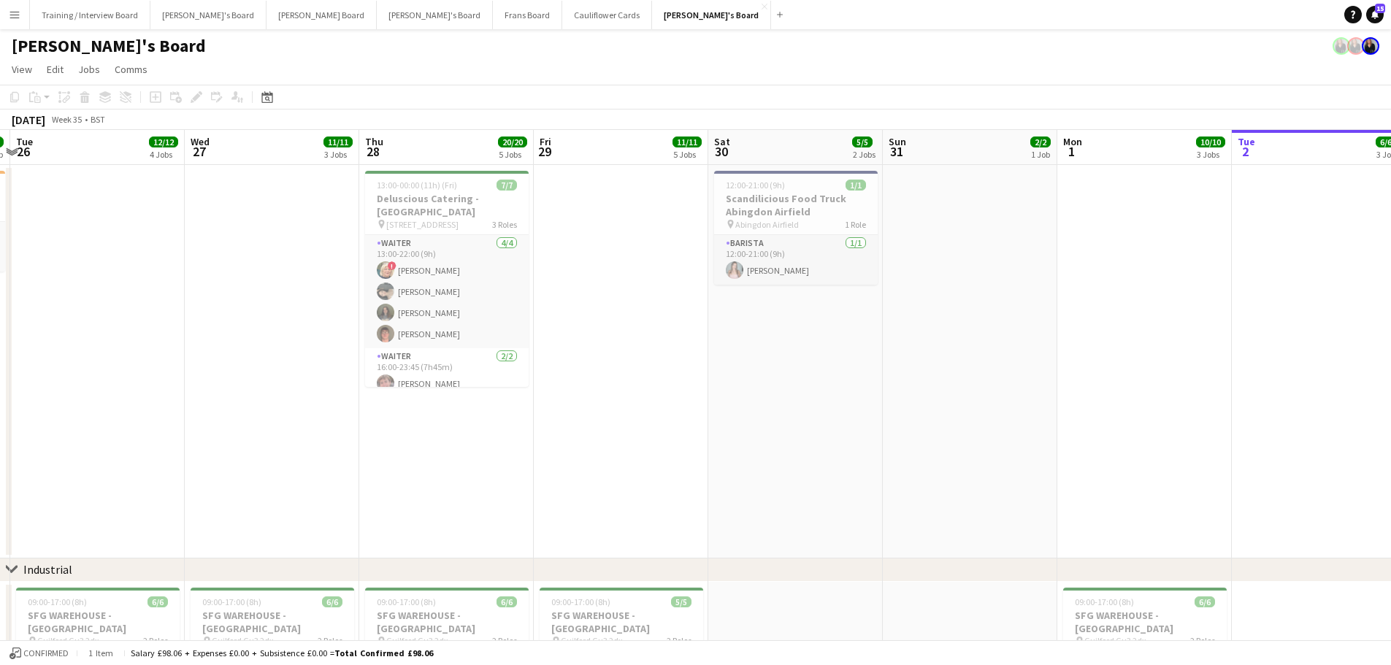
click at [954, 389] on app-date-cell at bounding box center [970, 361] width 174 height 393
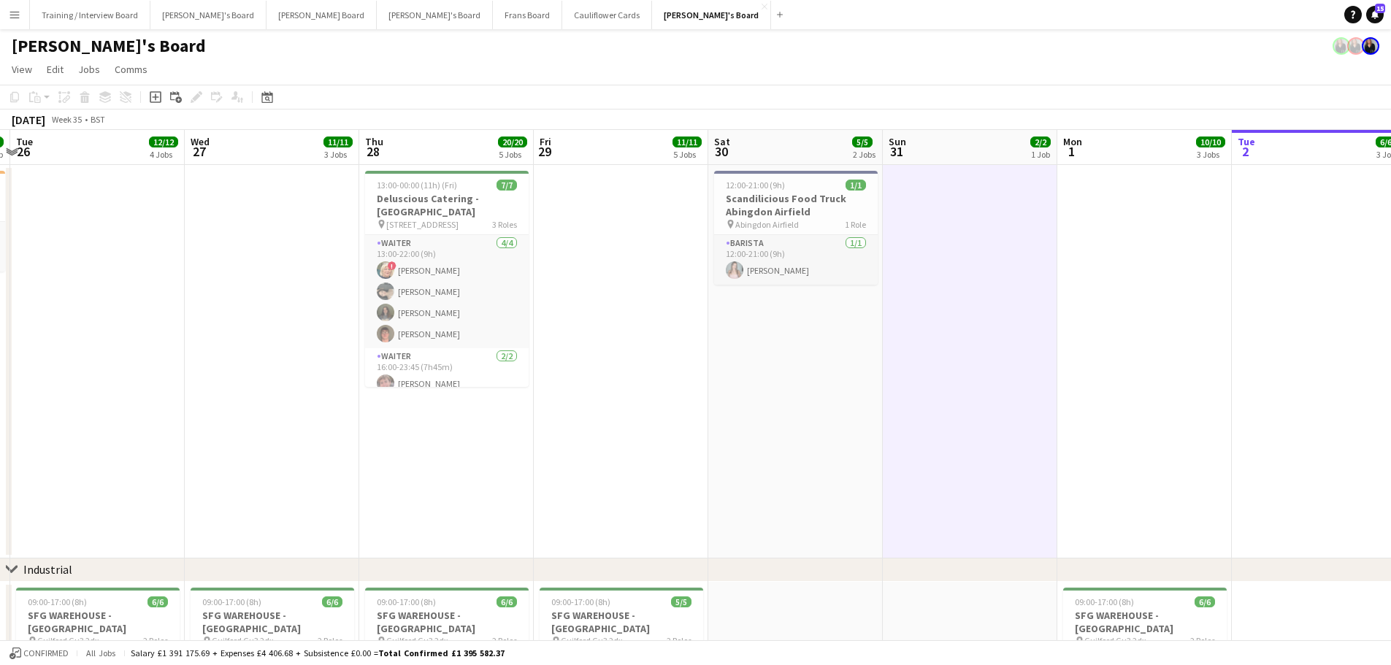
click at [866, 389] on app-date-cell "12:00-21:00 (9h) 1/1 Scandilicious Food Truck Abingdon Airfield pin Abingdon Ai…" at bounding box center [795, 361] width 174 height 393
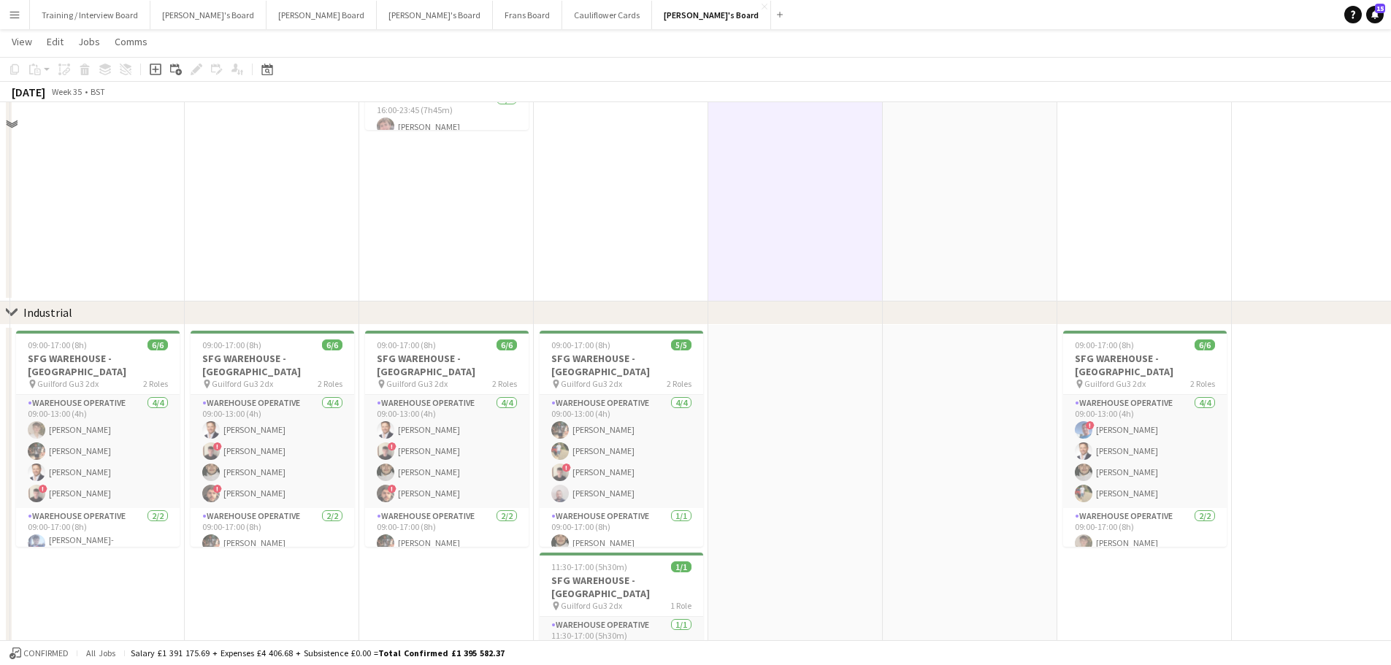
scroll to position [292, 0]
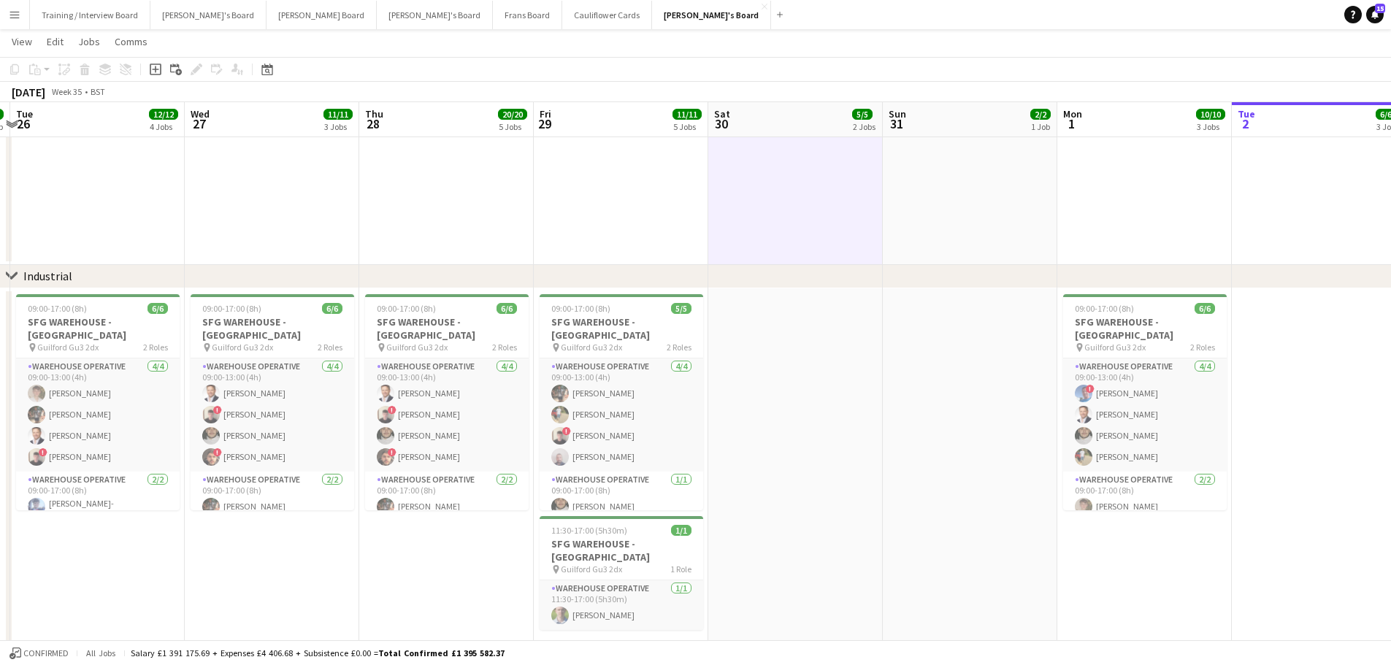
click at [859, 539] on app-date-cell at bounding box center [795, 474] width 174 height 372
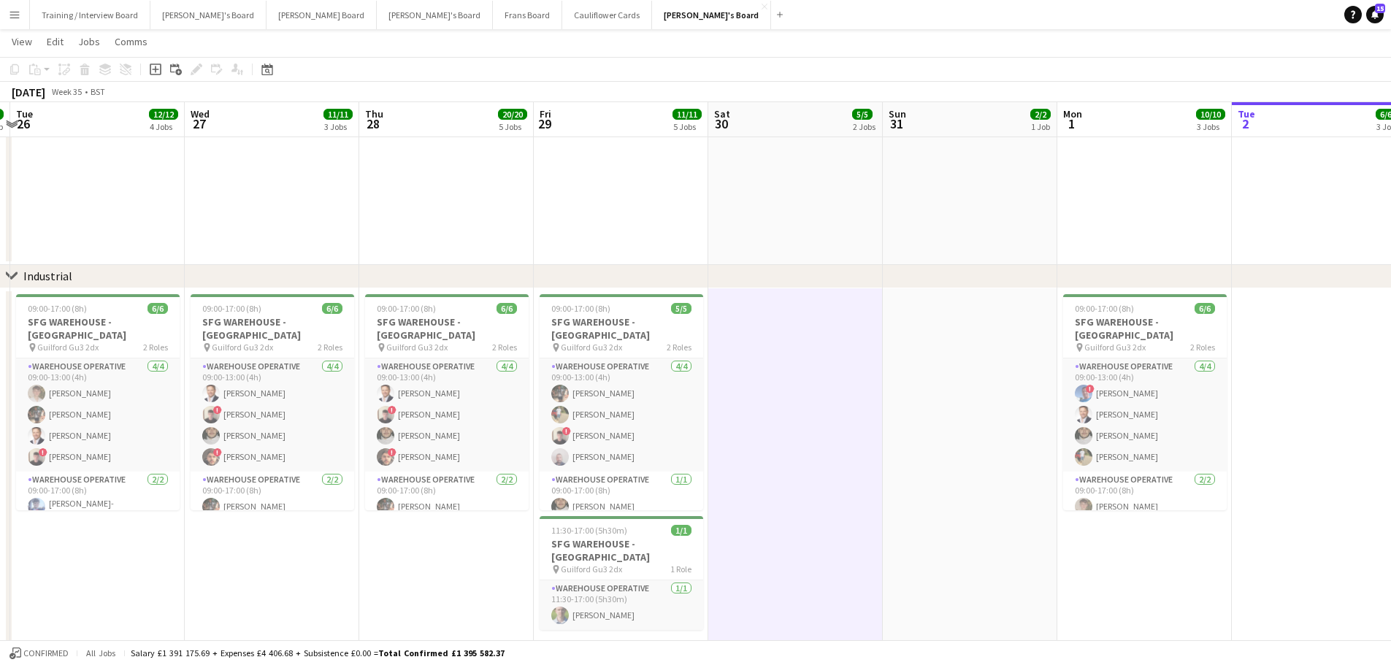
click at [920, 512] on app-date-cell at bounding box center [970, 474] width 174 height 372
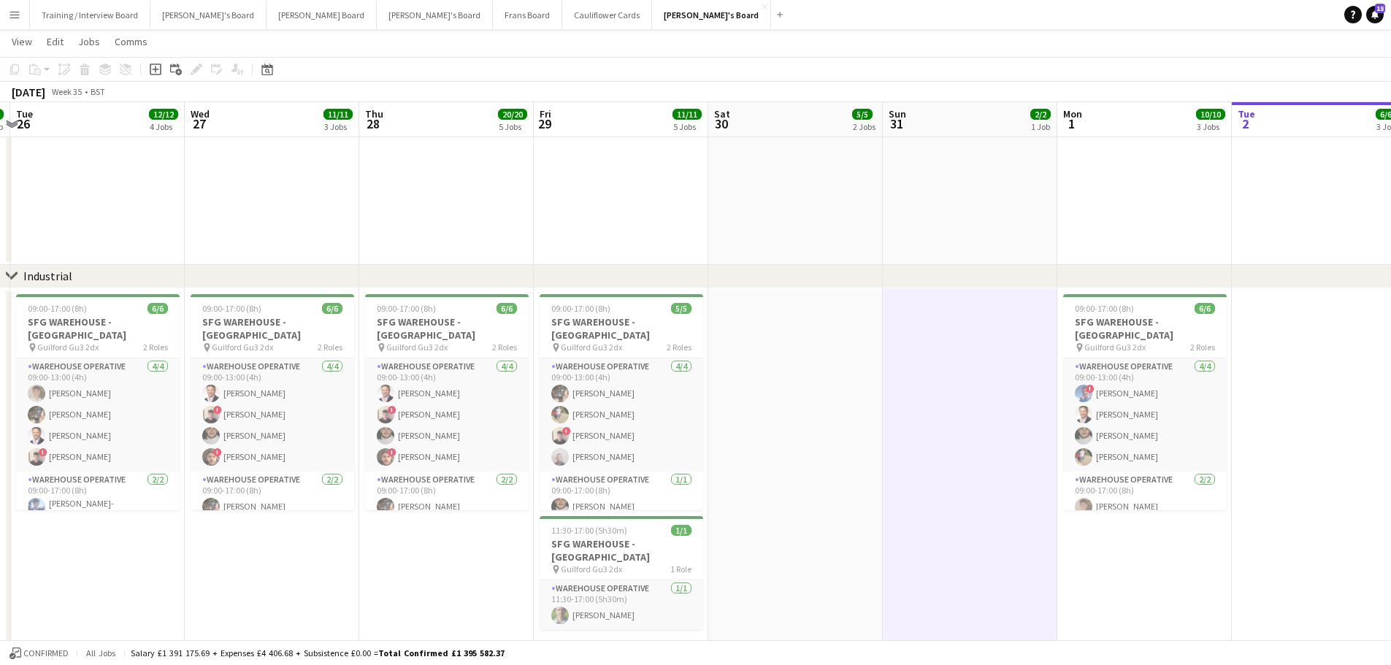
click at [933, 181] on app-date-cell at bounding box center [970, 68] width 174 height 393
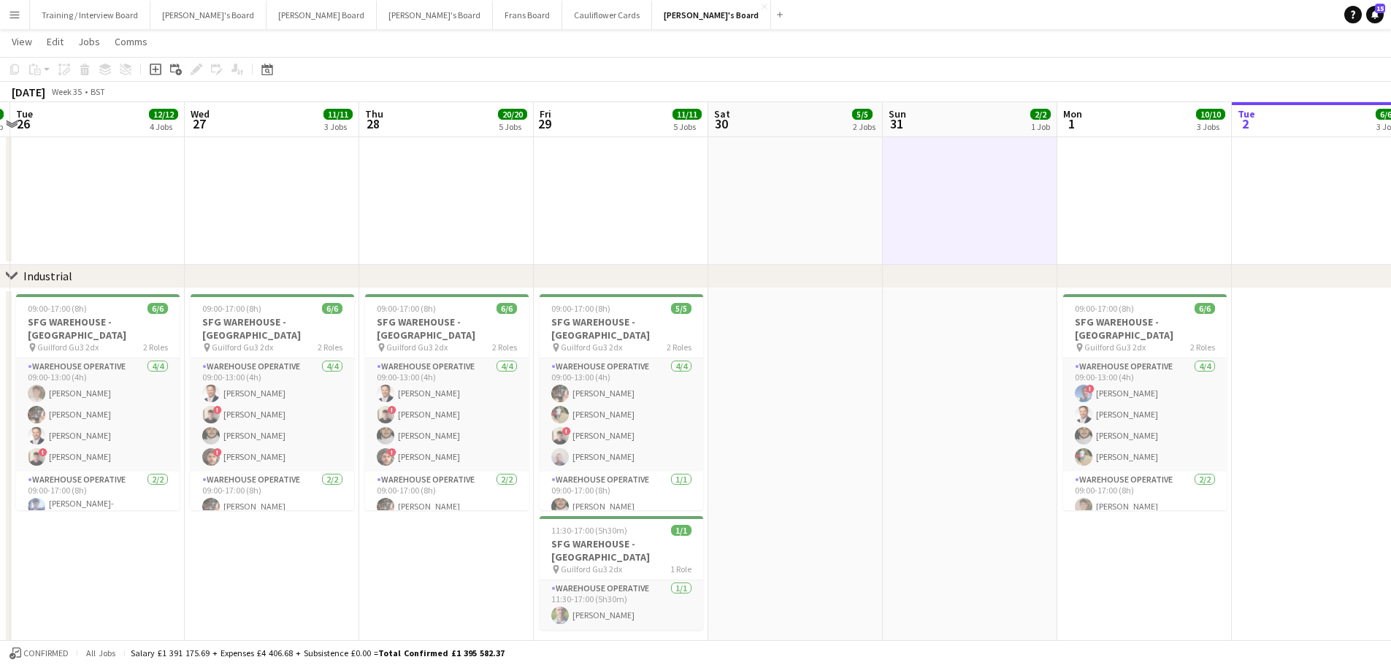
click at [801, 185] on app-date-cell "12:00-21:00 (9h) 1/1 Scandilicious Food Truck Abingdon Airfield pin Abingdon Ai…" at bounding box center [795, 68] width 174 height 393
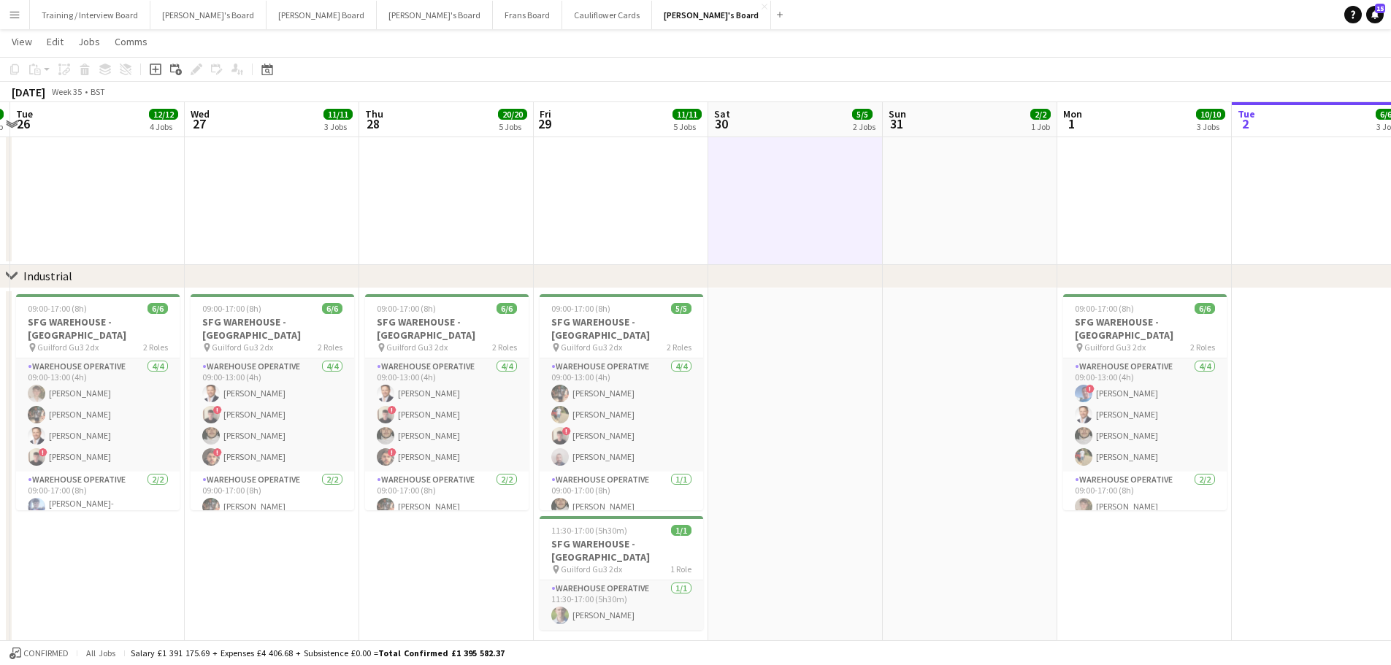
click at [883, 218] on app-date-cell at bounding box center [970, 68] width 174 height 393
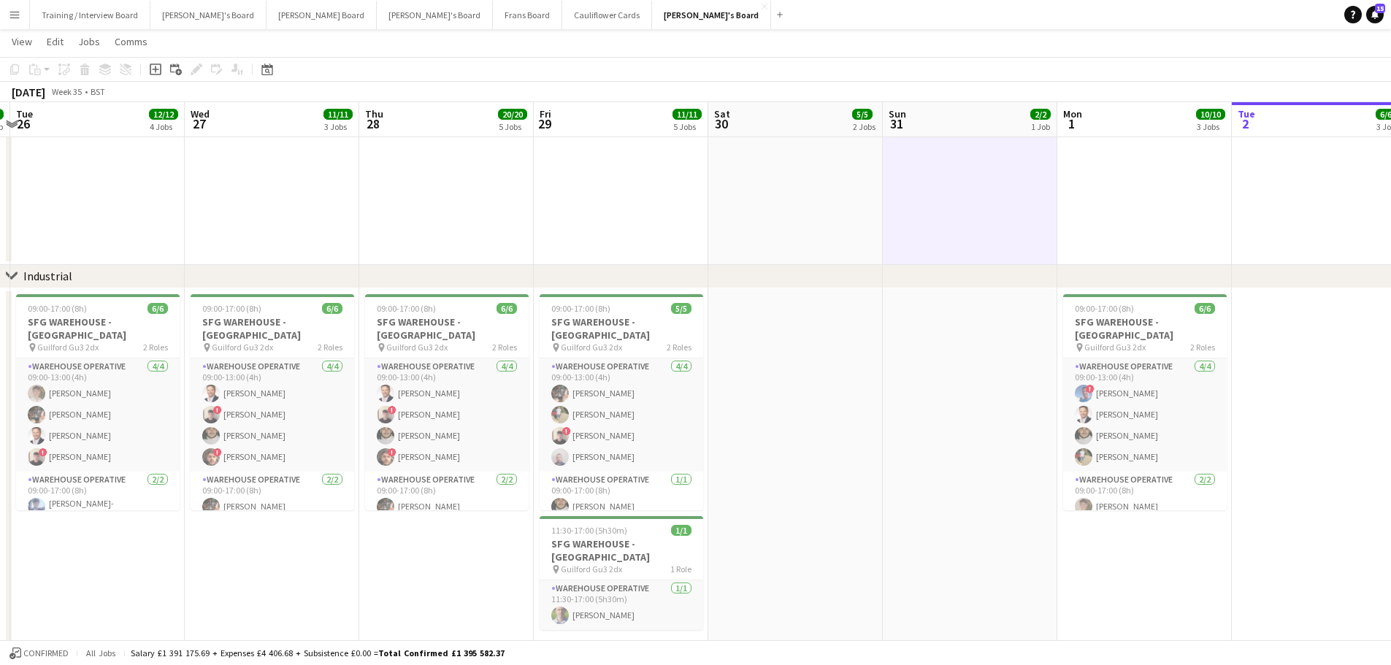
click at [856, 219] on app-date-cell "12:00-21:00 (9h) 1/1 Scandilicious Food Truck Abingdon Airfield pin Abingdon Ai…" at bounding box center [795, 68] width 174 height 393
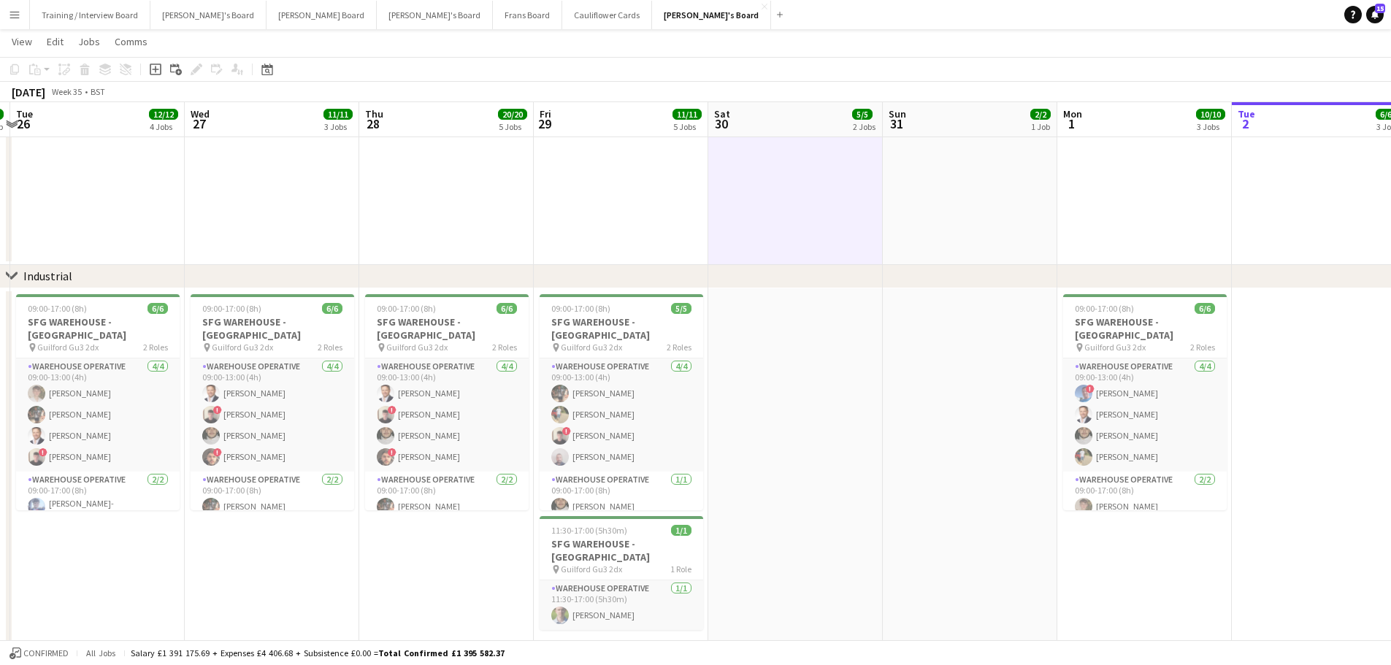
click at [928, 385] on app-date-cell at bounding box center [970, 474] width 174 height 372
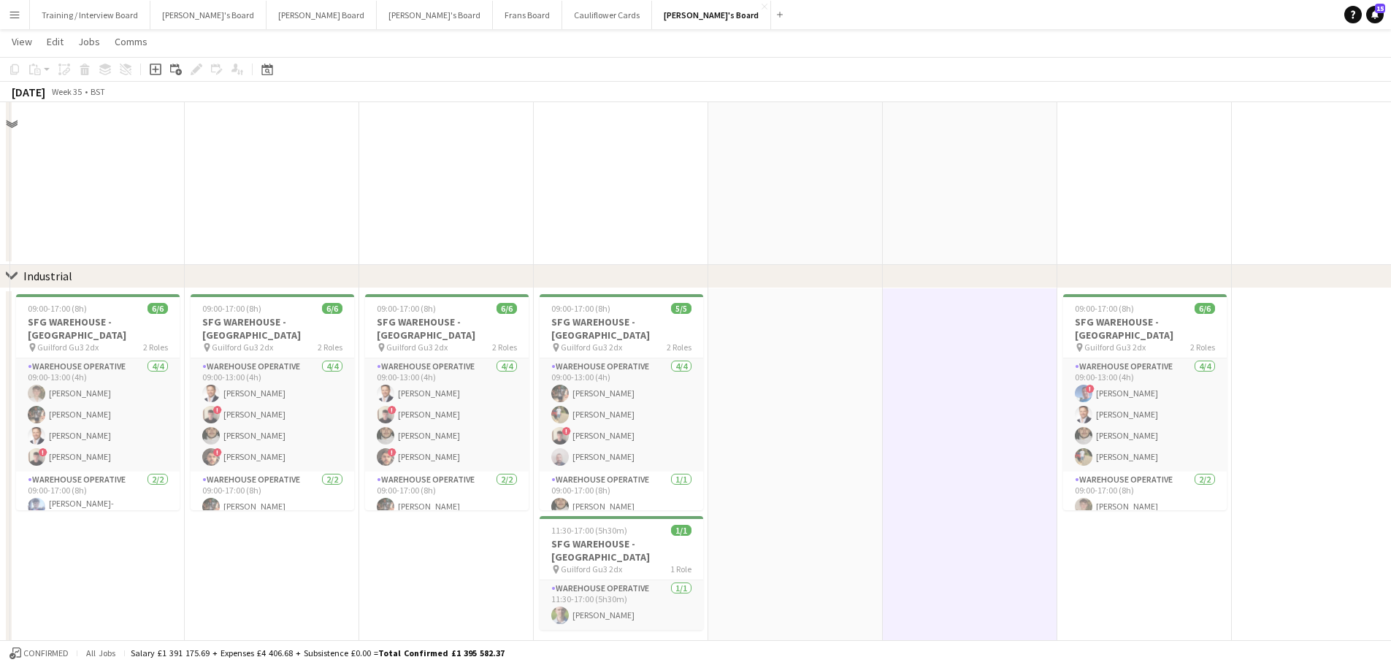
scroll to position [0, 0]
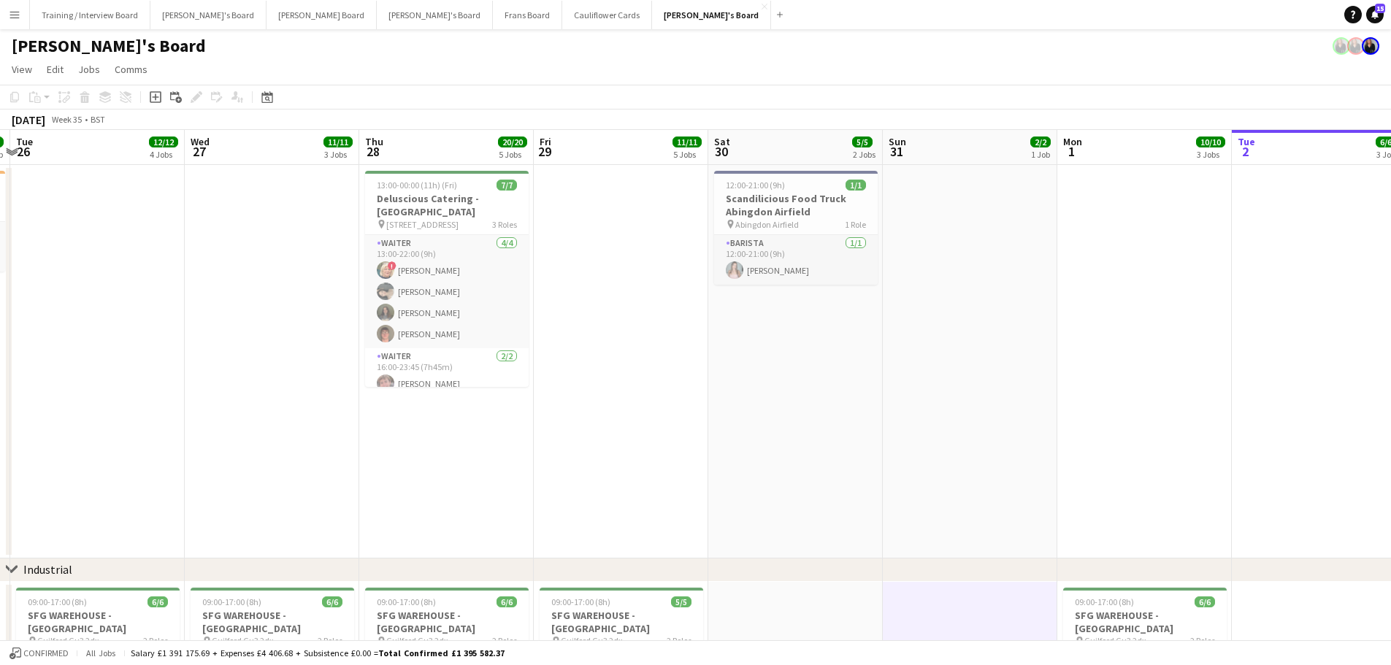
drag, startPoint x: 1101, startPoint y: 374, endPoint x: 828, endPoint y: 353, distance: 273.8
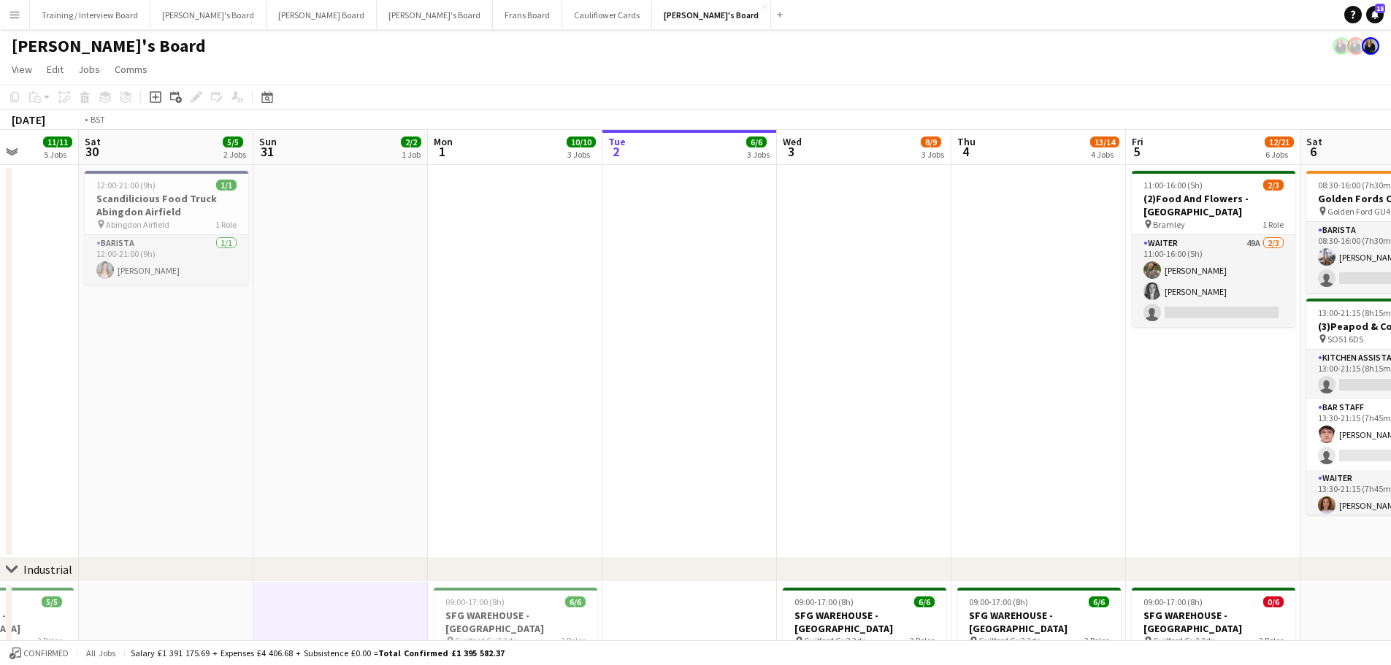
drag, startPoint x: 832, startPoint y: 369, endPoint x: 64, endPoint y: 272, distance: 774.7
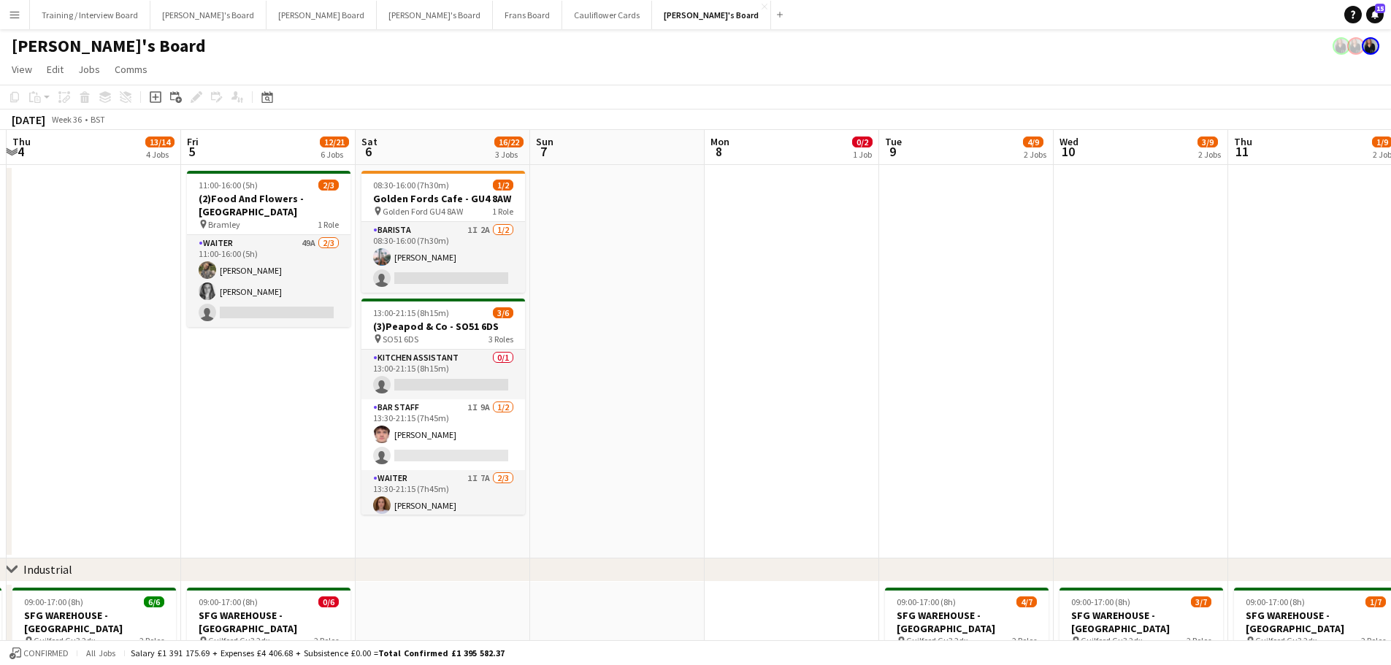
scroll to position [0, 517]
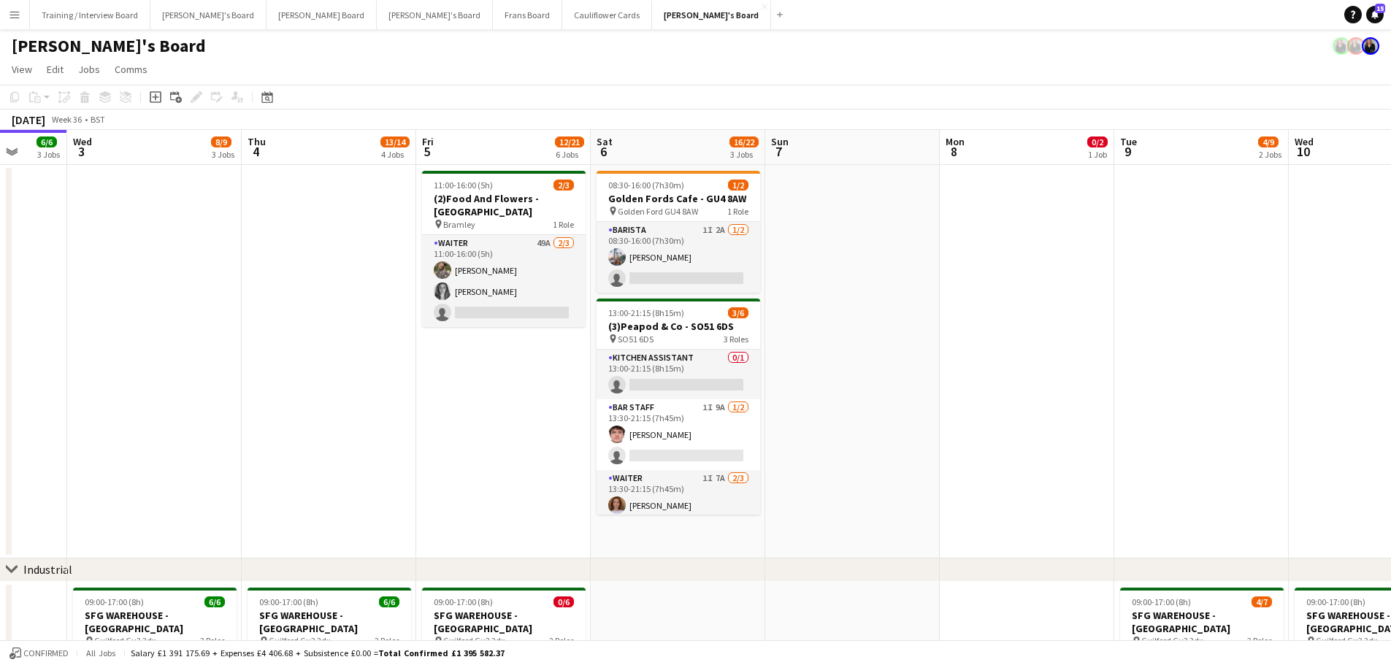
drag, startPoint x: 537, startPoint y: 424, endPoint x: 575, endPoint y: 423, distance: 38.0
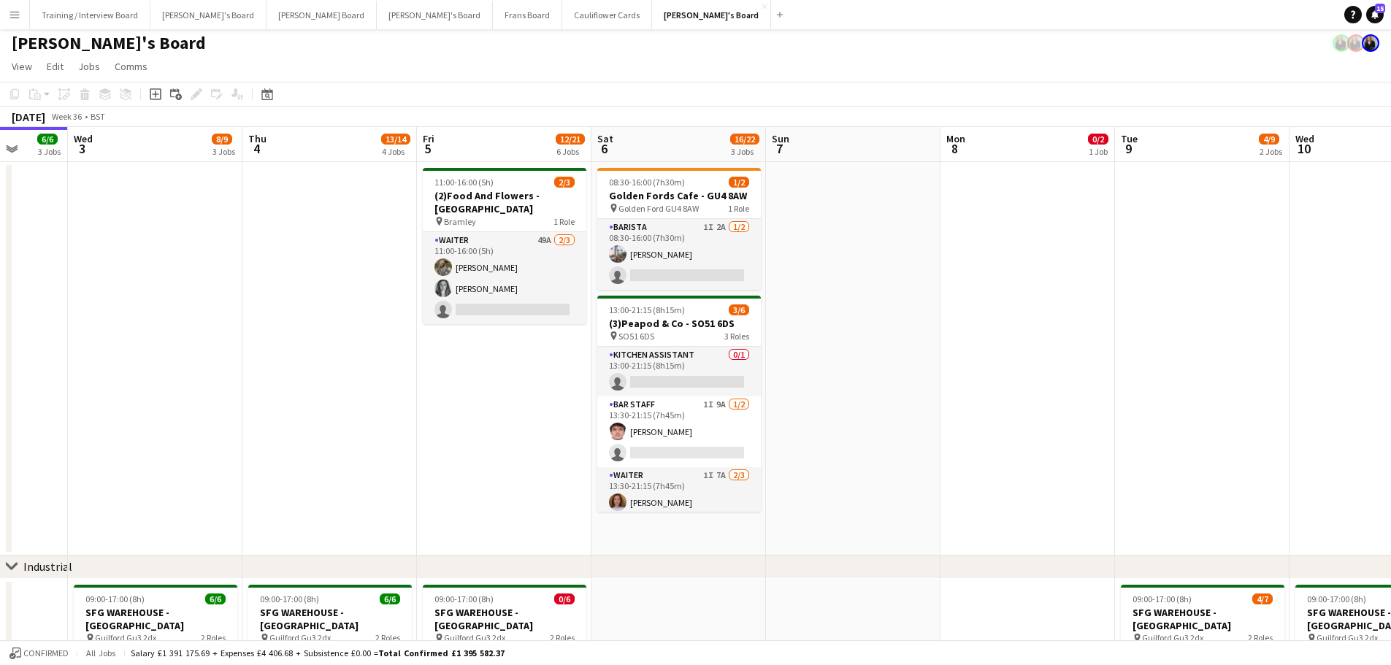
scroll to position [292, 0]
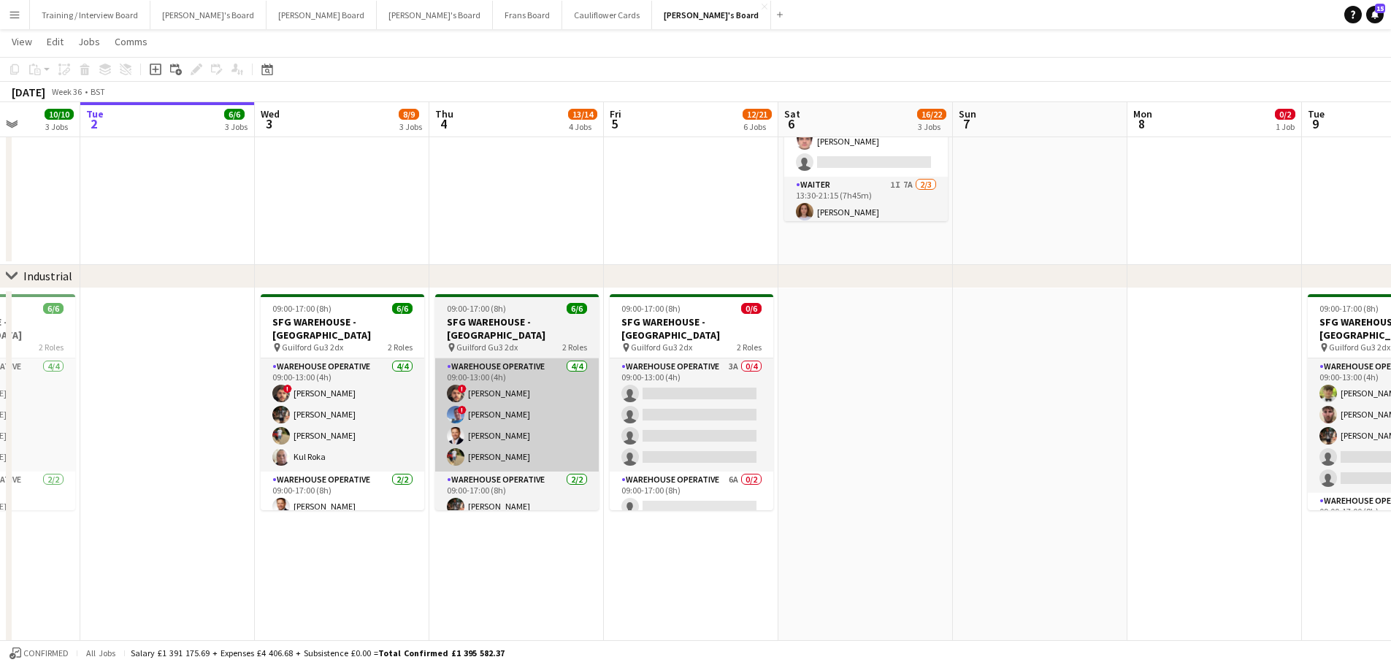
drag, startPoint x: 323, startPoint y: 426, endPoint x: 475, endPoint y: 450, distance: 153.7
click at [480, 450] on app-calendar-viewport "Sun 31 2/2 1 Job Mon 1 10/10 3 Jobs Tue 2 6/6 3 Jobs Wed 3 8/9 3 Jobs Thu 4 13/…" at bounding box center [695, 662] width 1391 height 1794
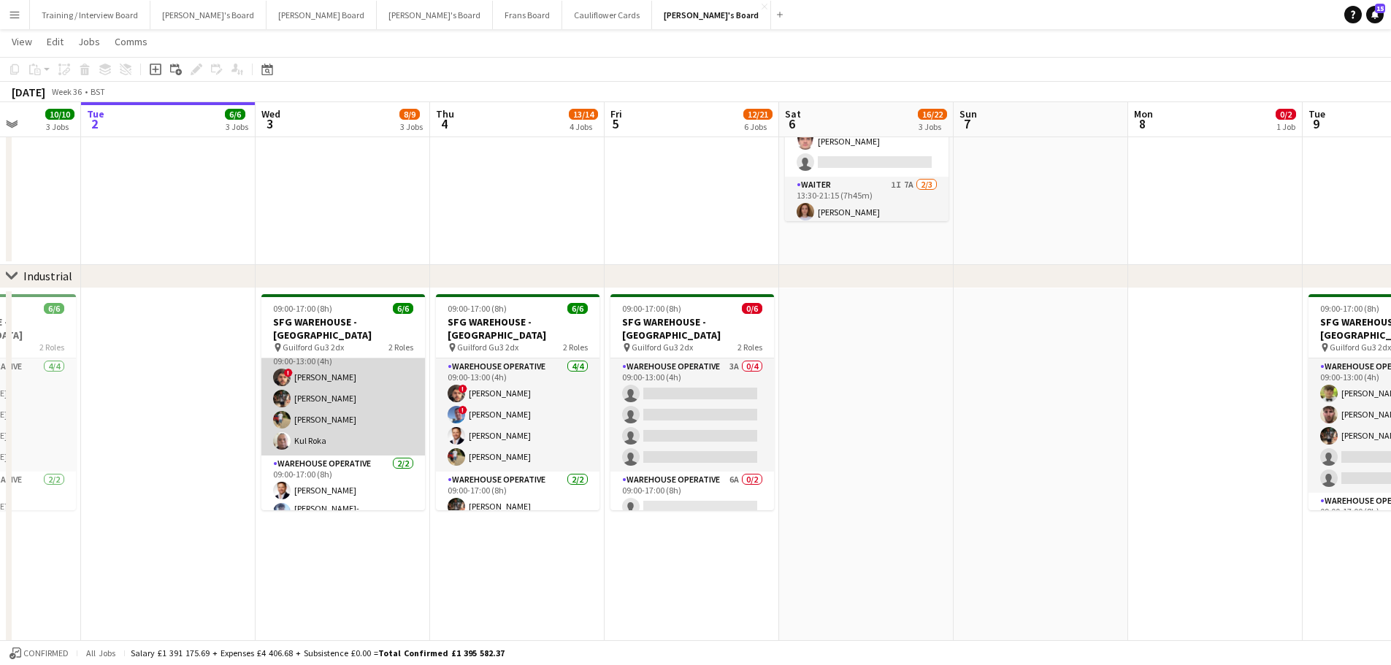
scroll to position [19, 0]
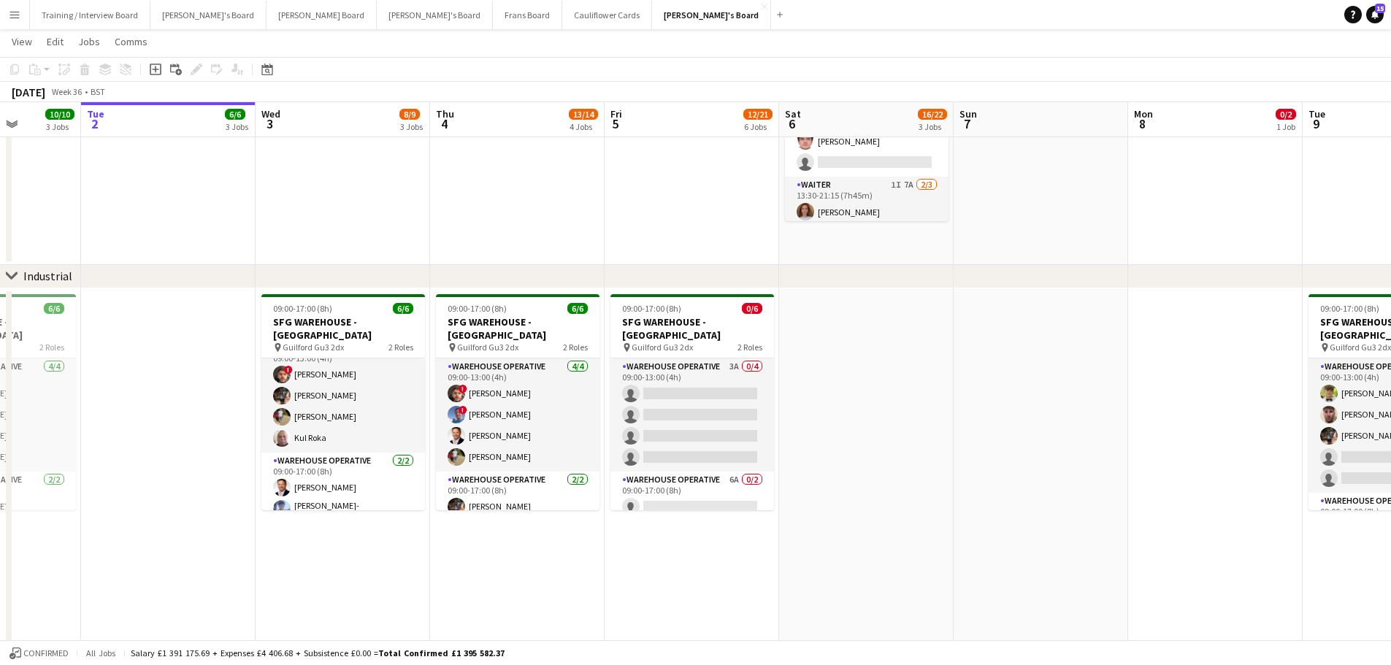
click at [9, 23] on button "Menu" at bounding box center [14, 14] width 29 height 29
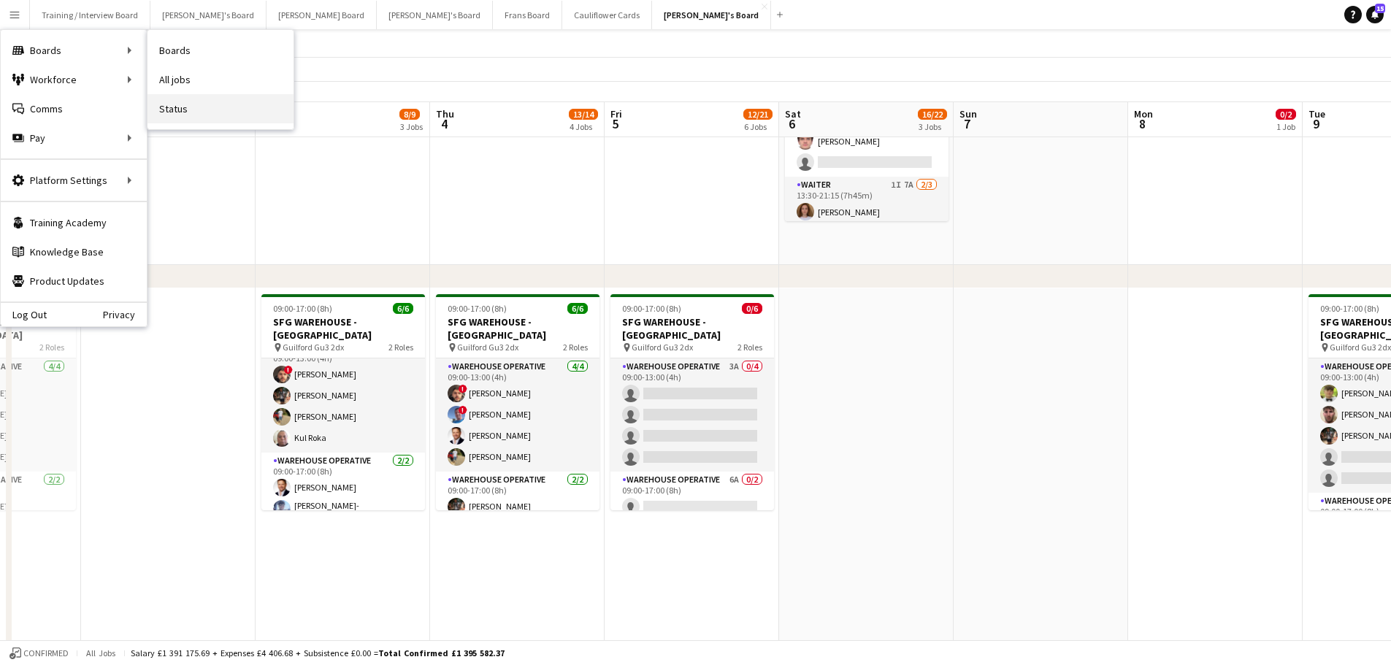
click at [174, 101] on link "Status" at bounding box center [220, 108] width 146 height 29
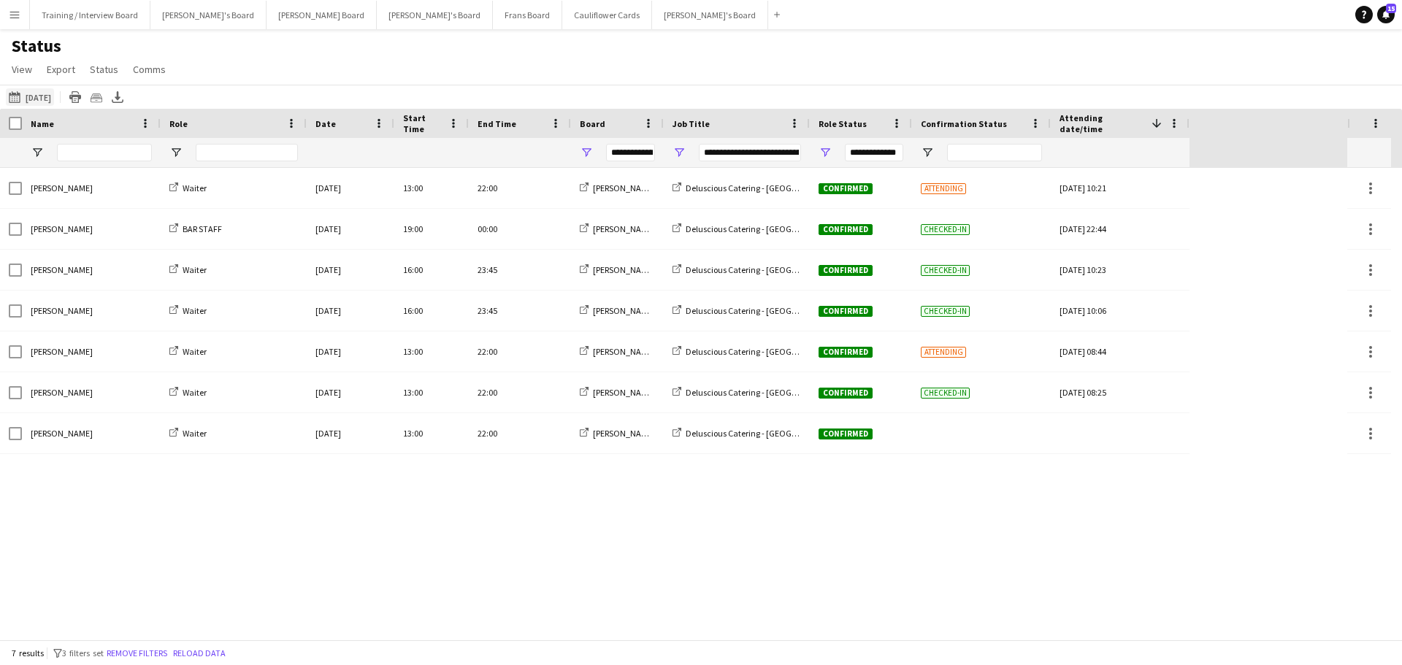
click at [23, 96] on app-icon "02-09-2025 to 08-09-2025" at bounding box center [17, 97] width 17 height 12
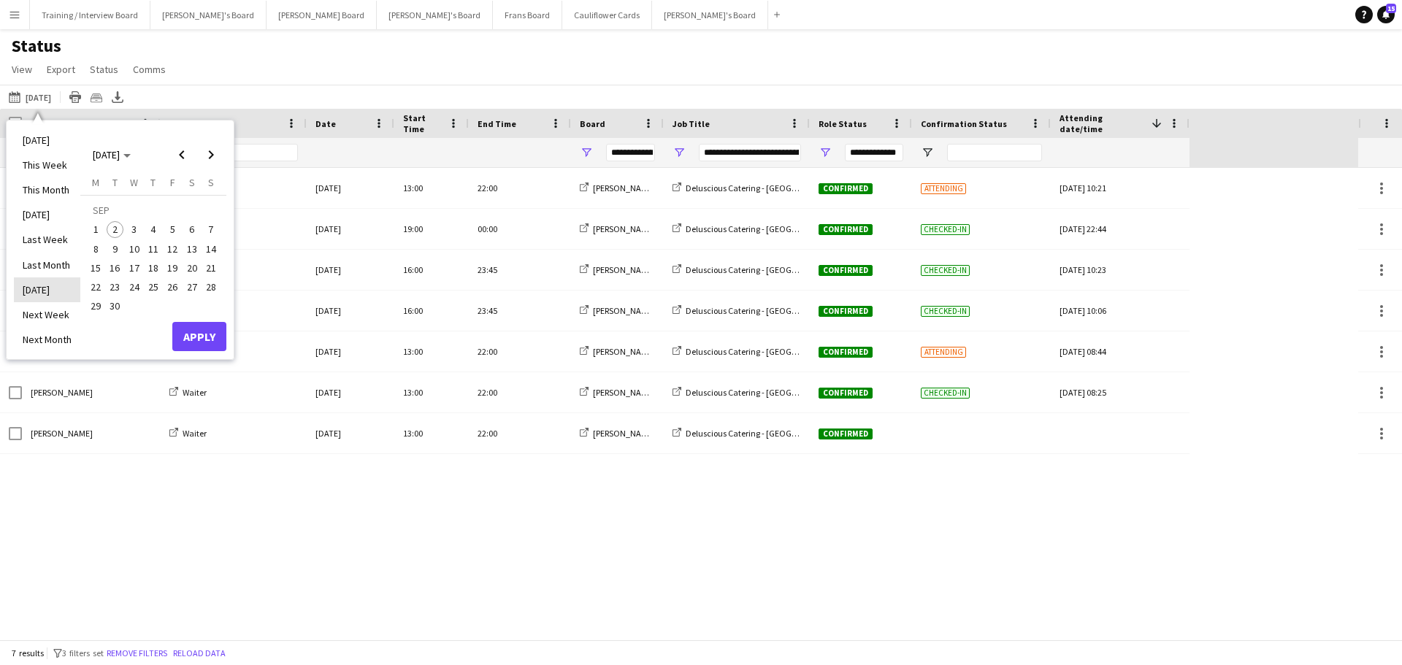
click at [45, 293] on li "Tomorrow" at bounding box center [47, 289] width 66 height 25
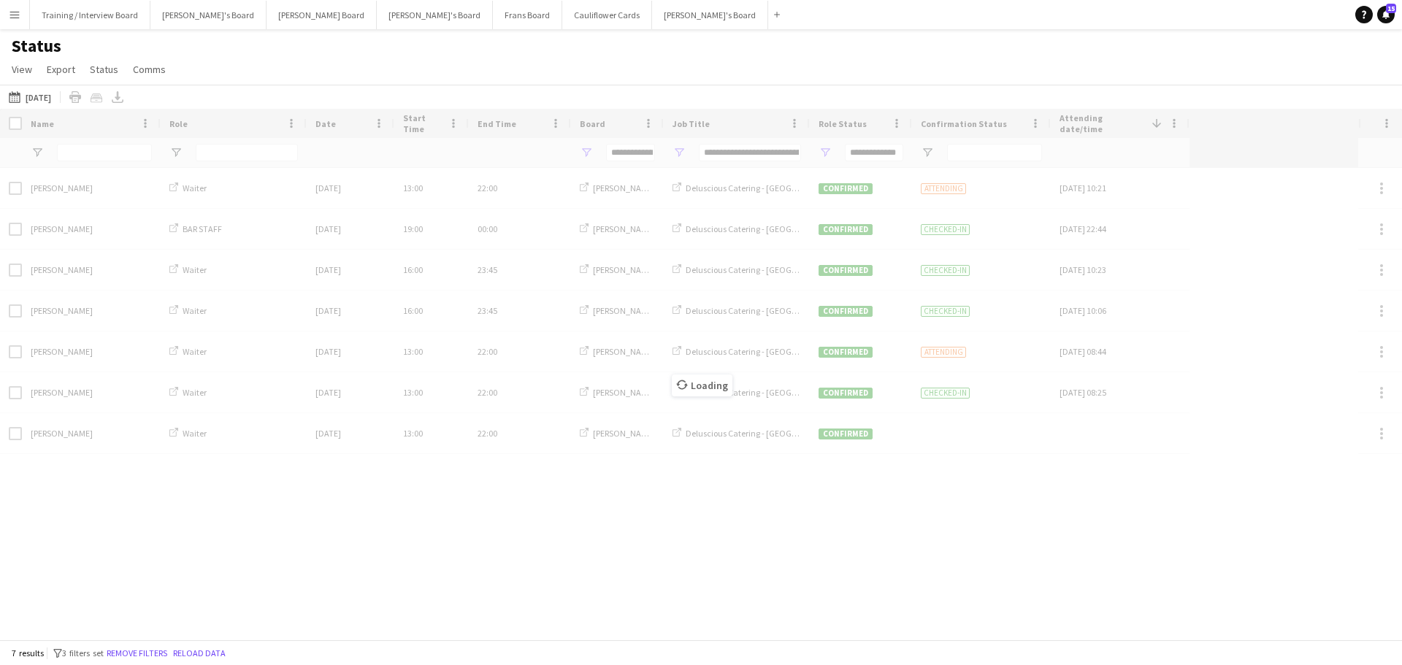
type input "***"
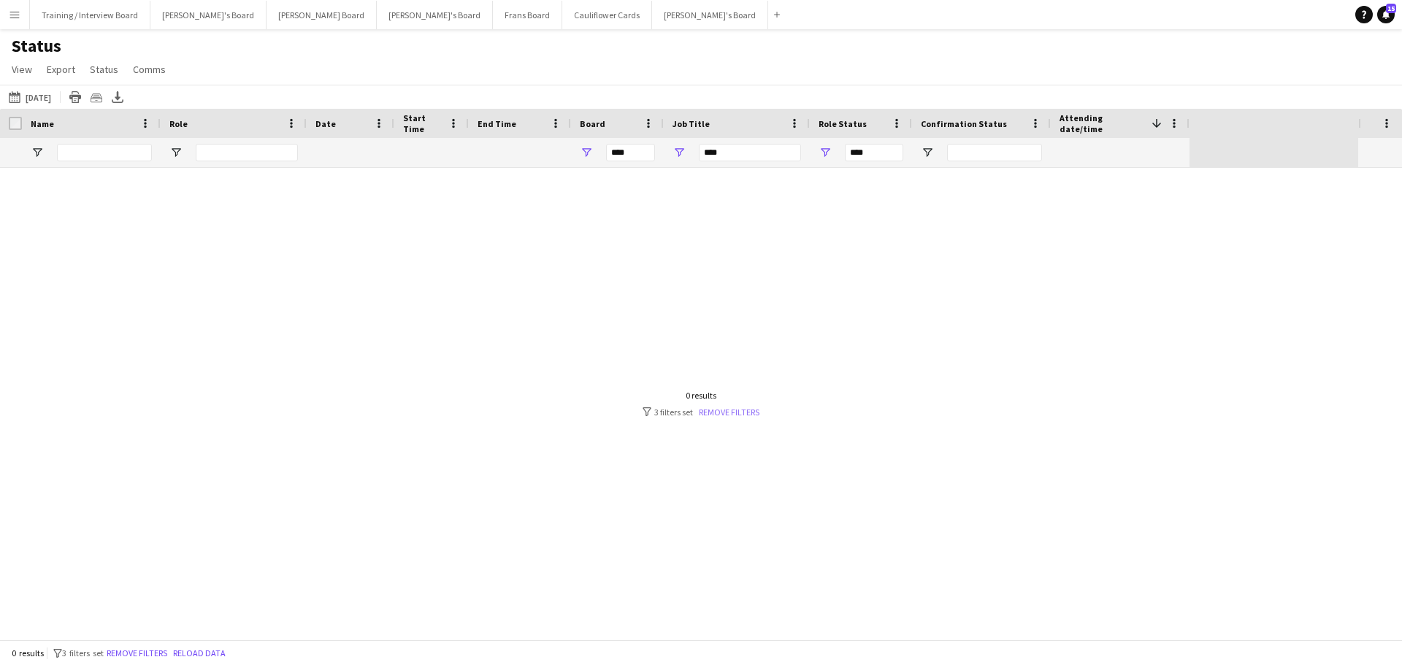
click at [756, 410] on link "Remove filters" at bounding box center [729, 412] width 61 height 11
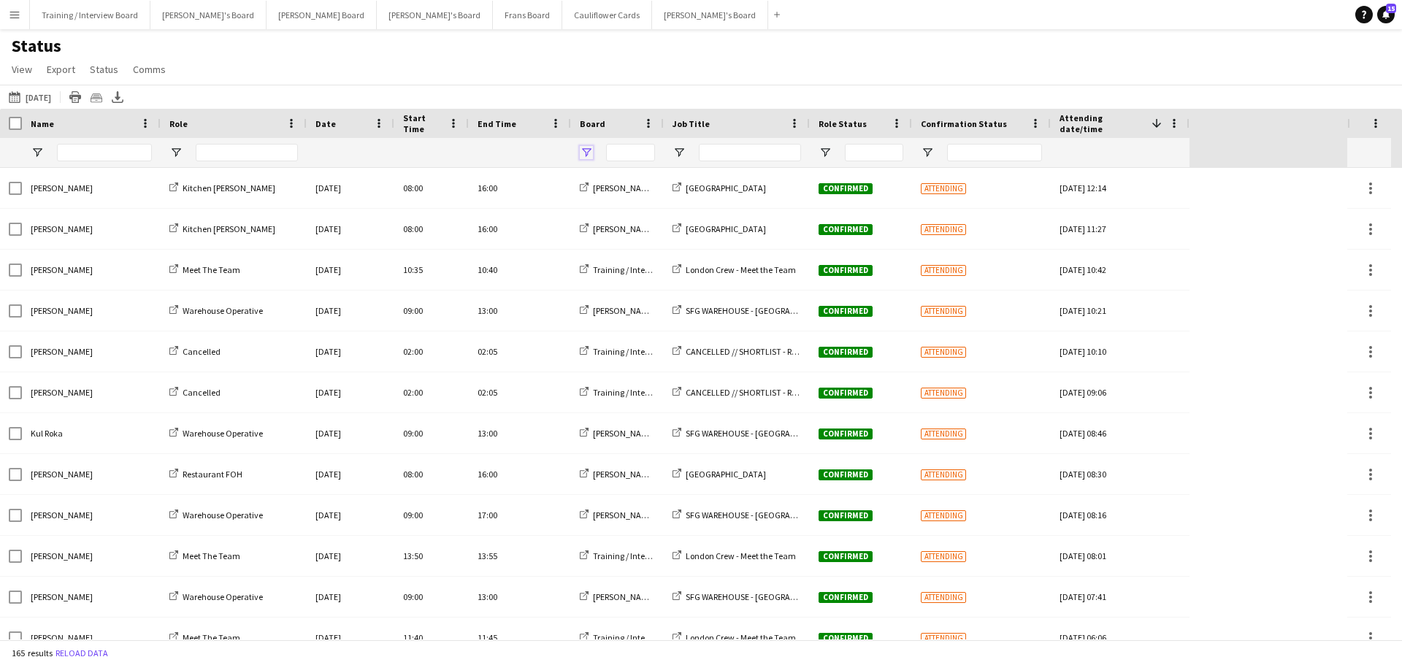
click at [583, 155] on span "Open Filter Menu" at bounding box center [586, 152] width 13 height 13
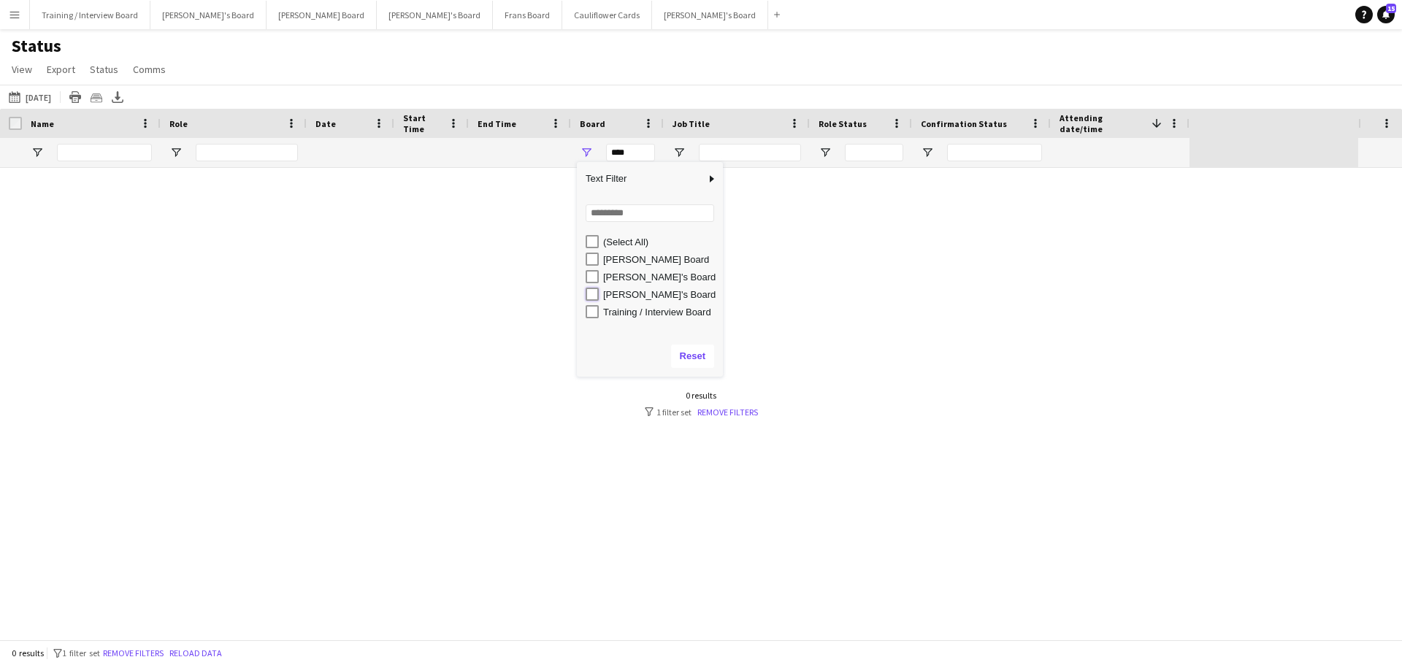
type input "**********"
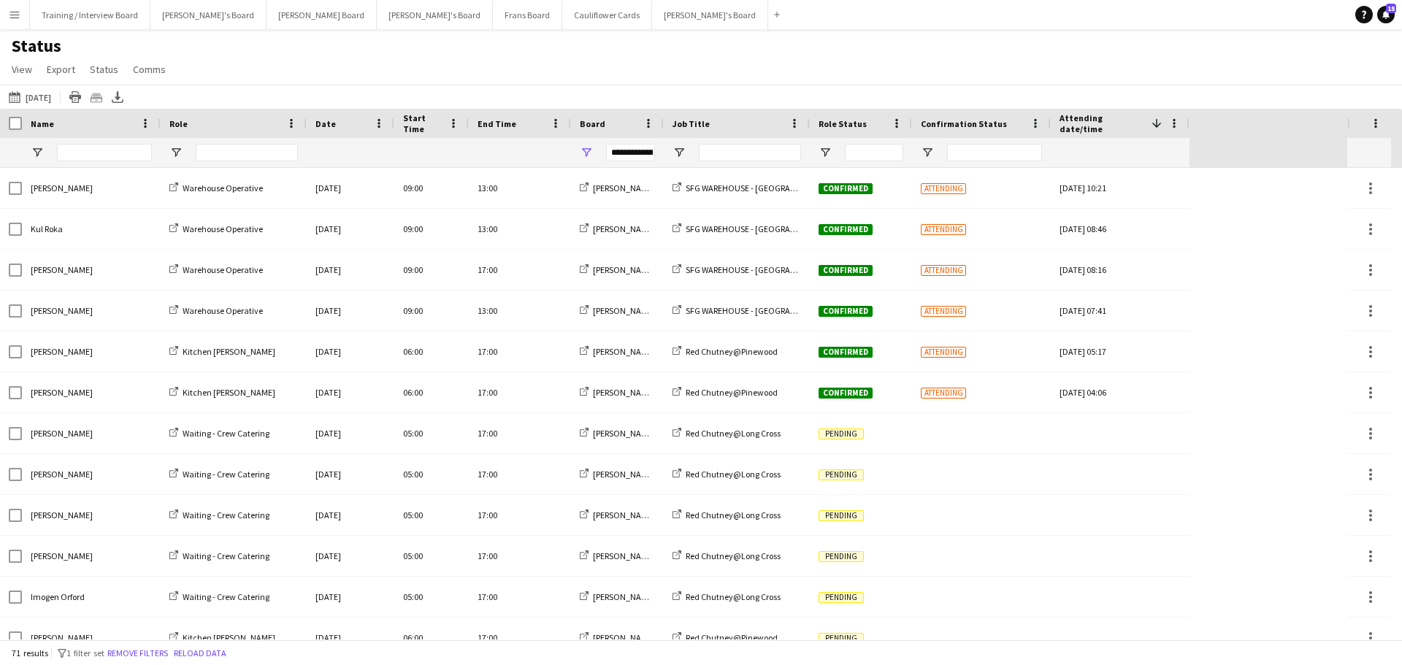
click at [656, 96] on div "02-09-2025 to 08-09-2025 Tomorrow Today This Week This Month Yesterday Last Wee…" at bounding box center [701, 97] width 1402 height 24
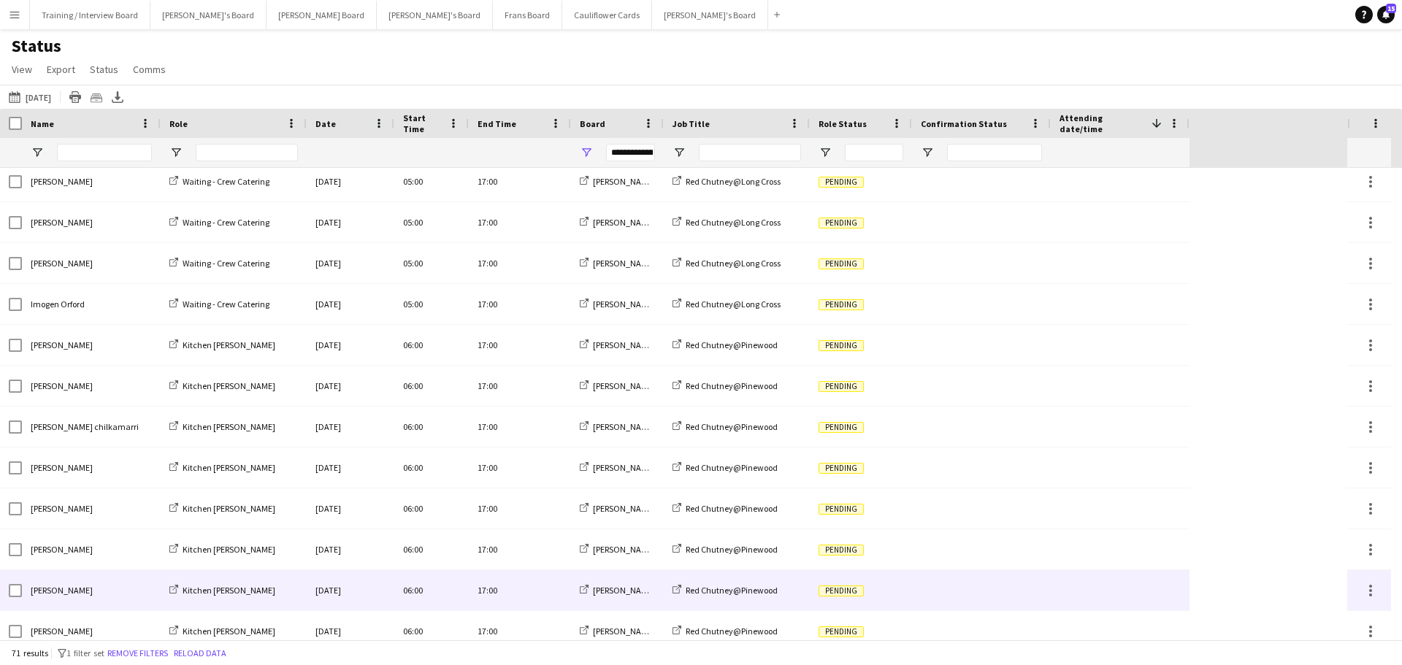
scroll to position [365, 0]
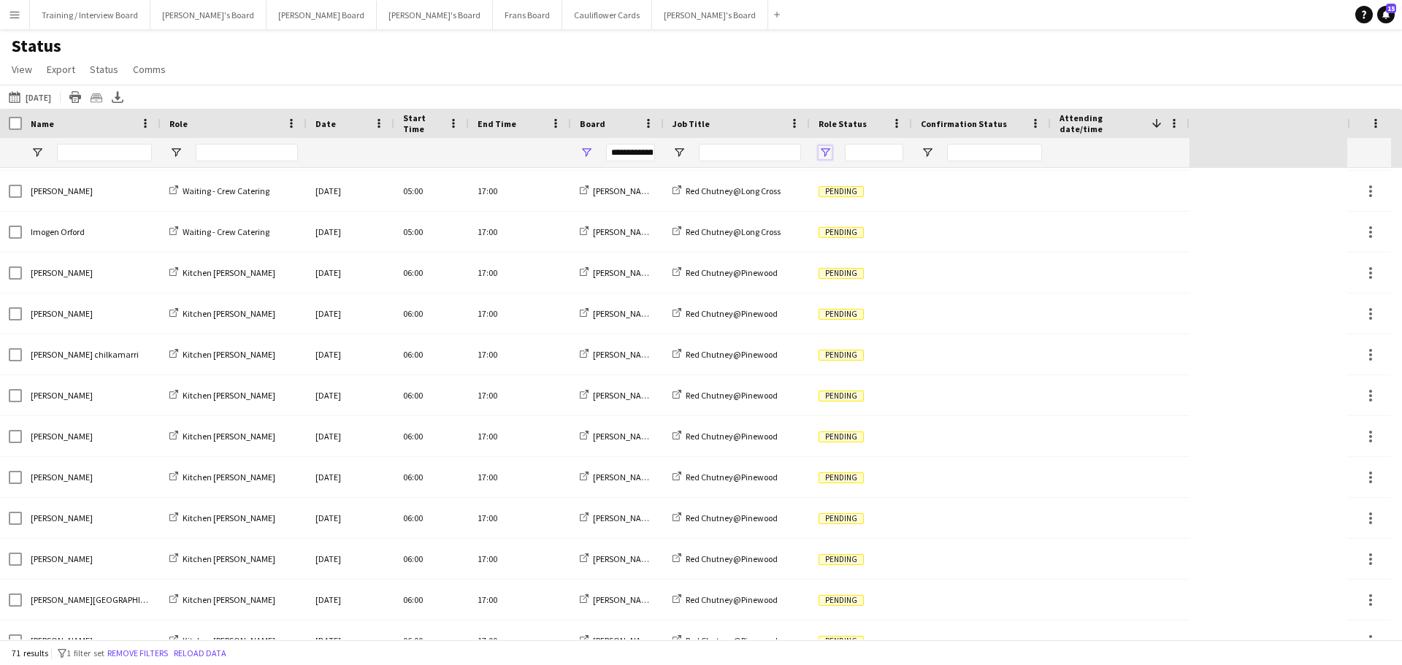
click at [828, 152] on span "Open Filter Menu" at bounding box center [824, 152] width 13 height 13
type input "***"
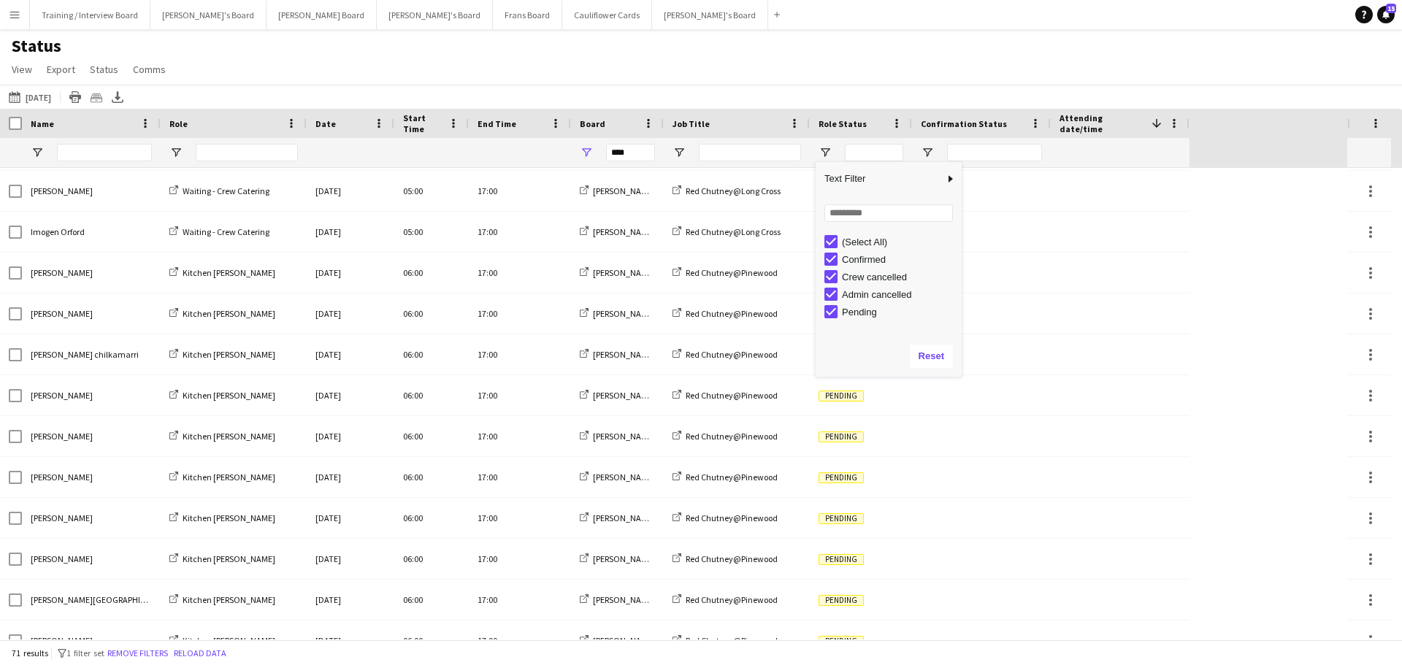
scroll to position [0, 0]
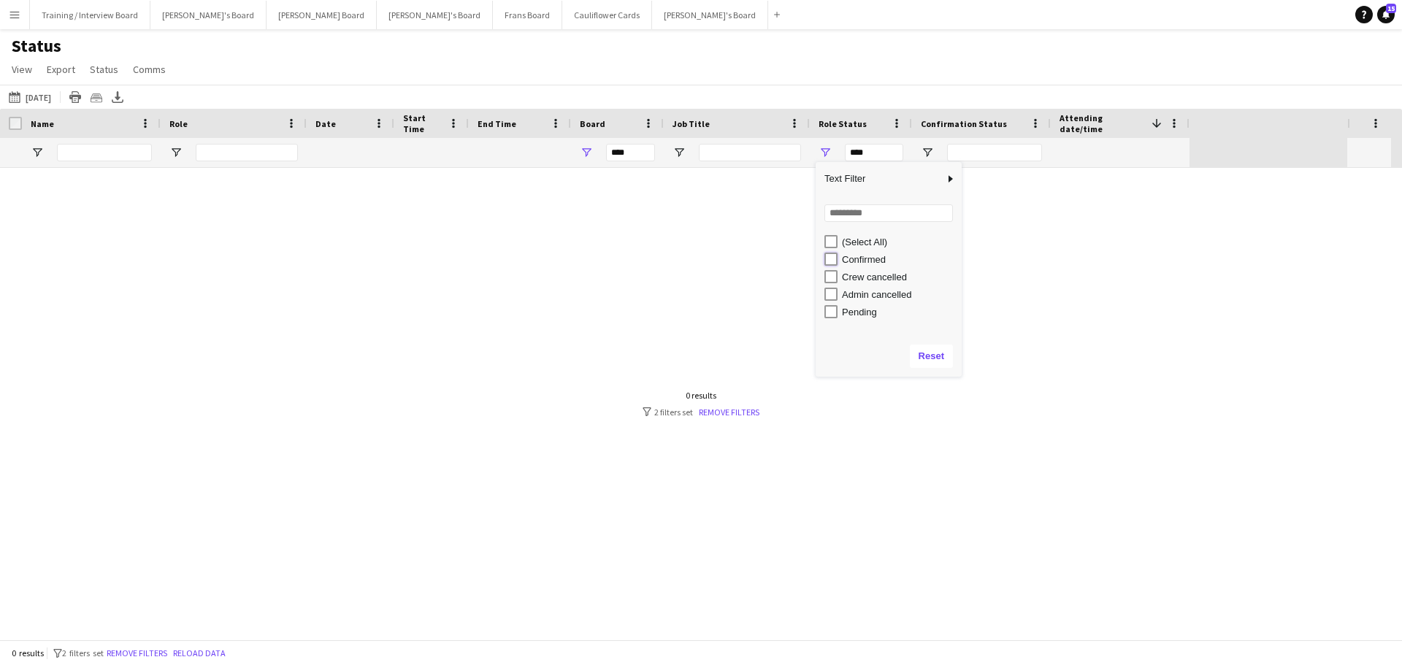
type input "**********"
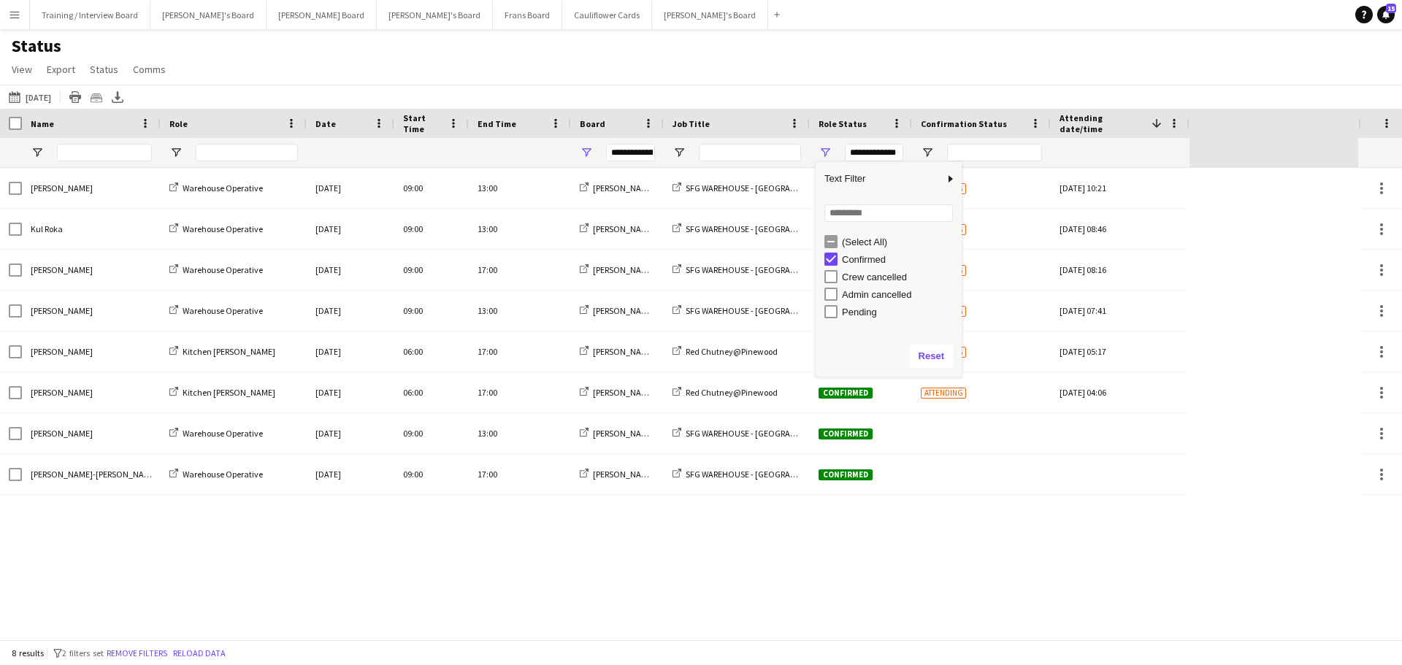
click at [675, 76] on div "Status View Views Default view Airshow Accreditation Airshow Check In Attending…" at bounding box center [701, 60] width 1402 height 50
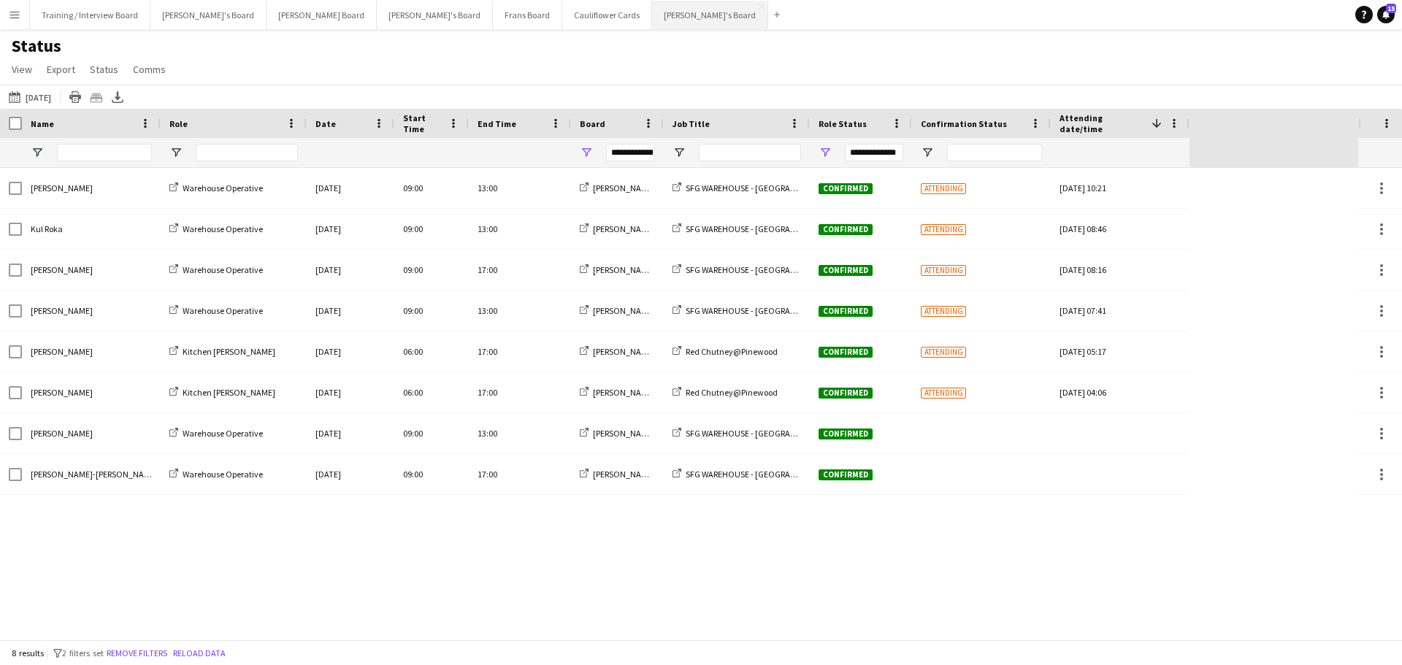
click at [652, 3] on button "Thomasina's Board Close" at bounding box center [710, 15] width 116 height 28
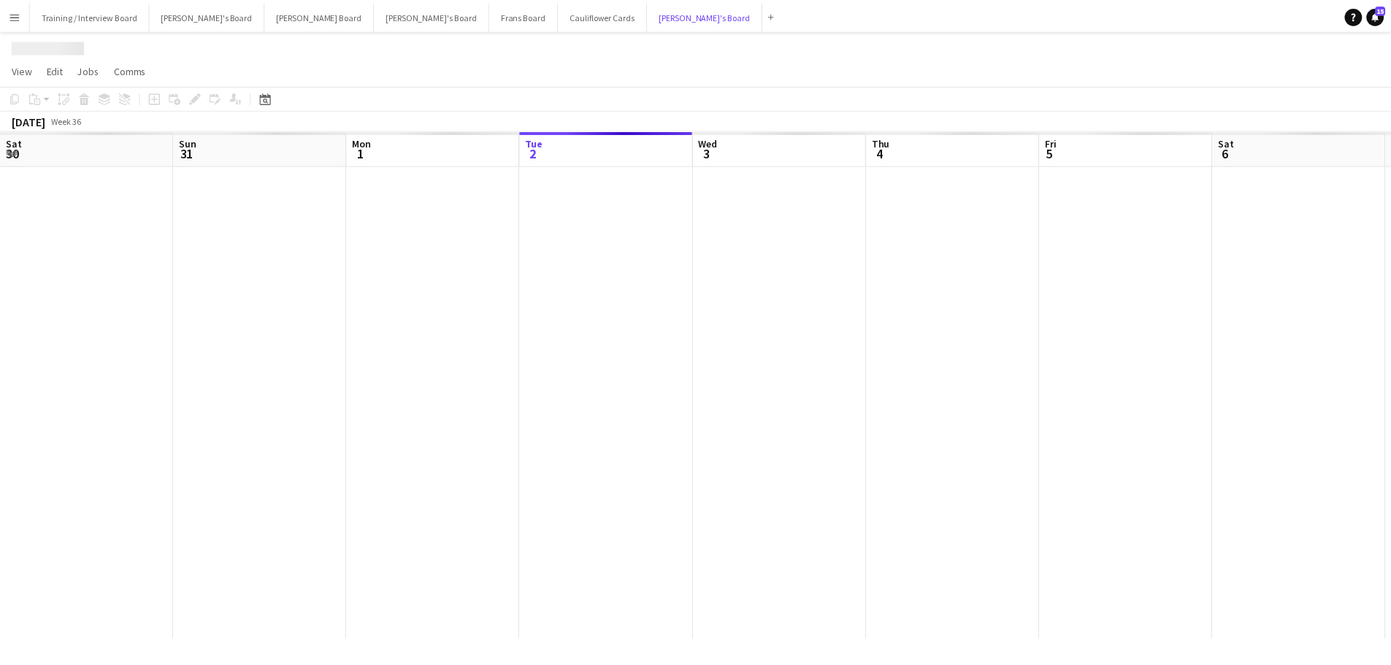
scroll to position [0, 349]
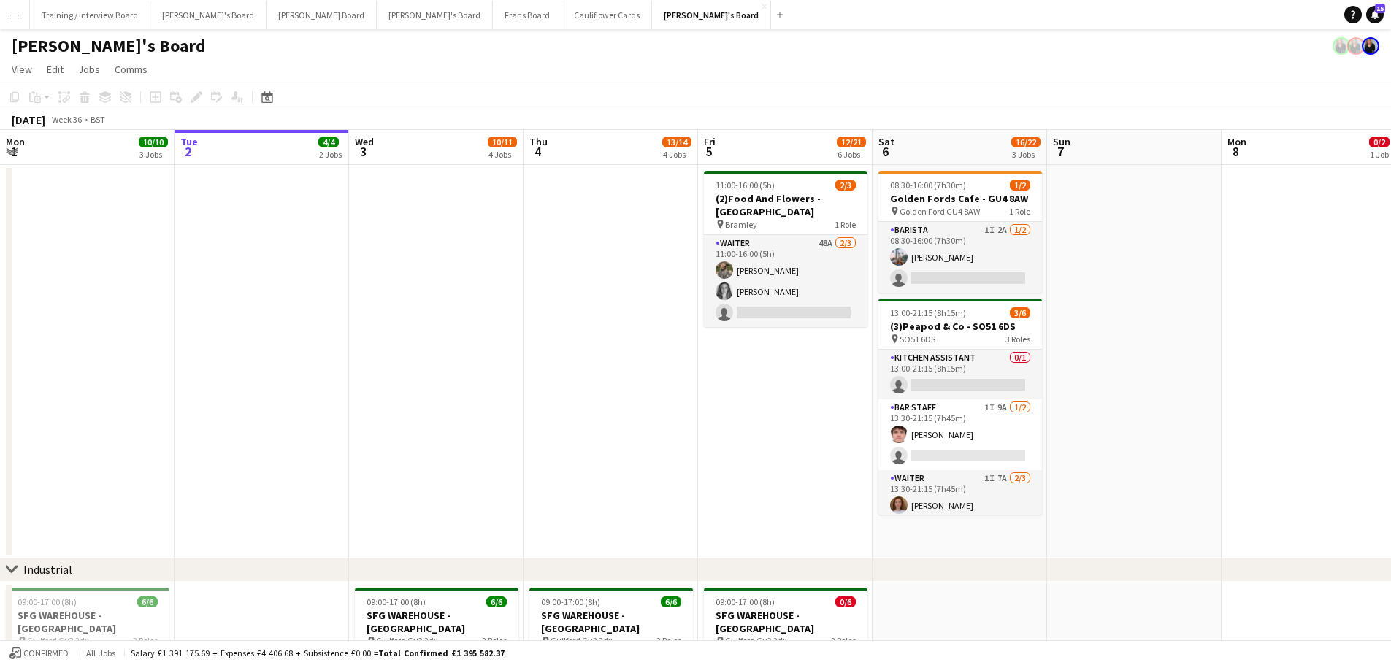
click at [764, 384] on app-date-cell "11:00-16:00 (5h) 2/3 (2)Food And Flowers - Bramley pin Bramley 1 Role Waiter 48…" at bounding box center [785, 361] width 174 height 393
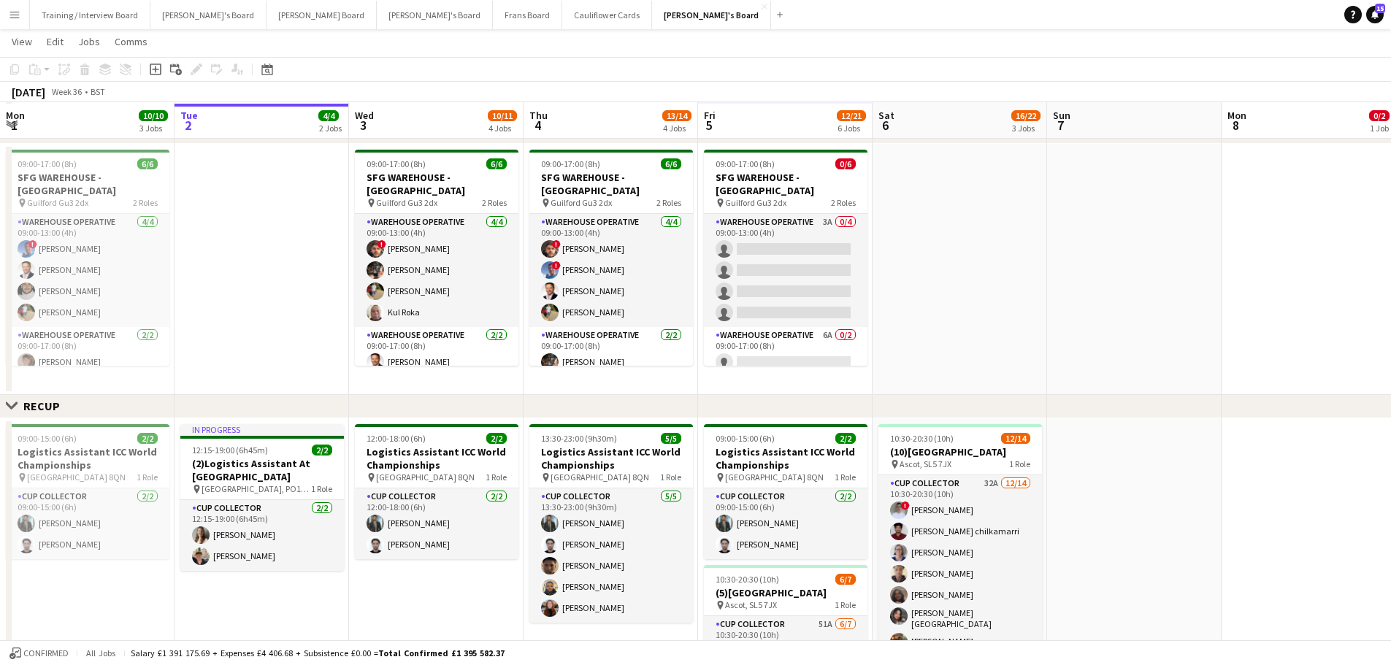
scroll to position [438, 0]
click at [929, 272] on app-date-cell at bounding box center [959, 267] width 174 height 251
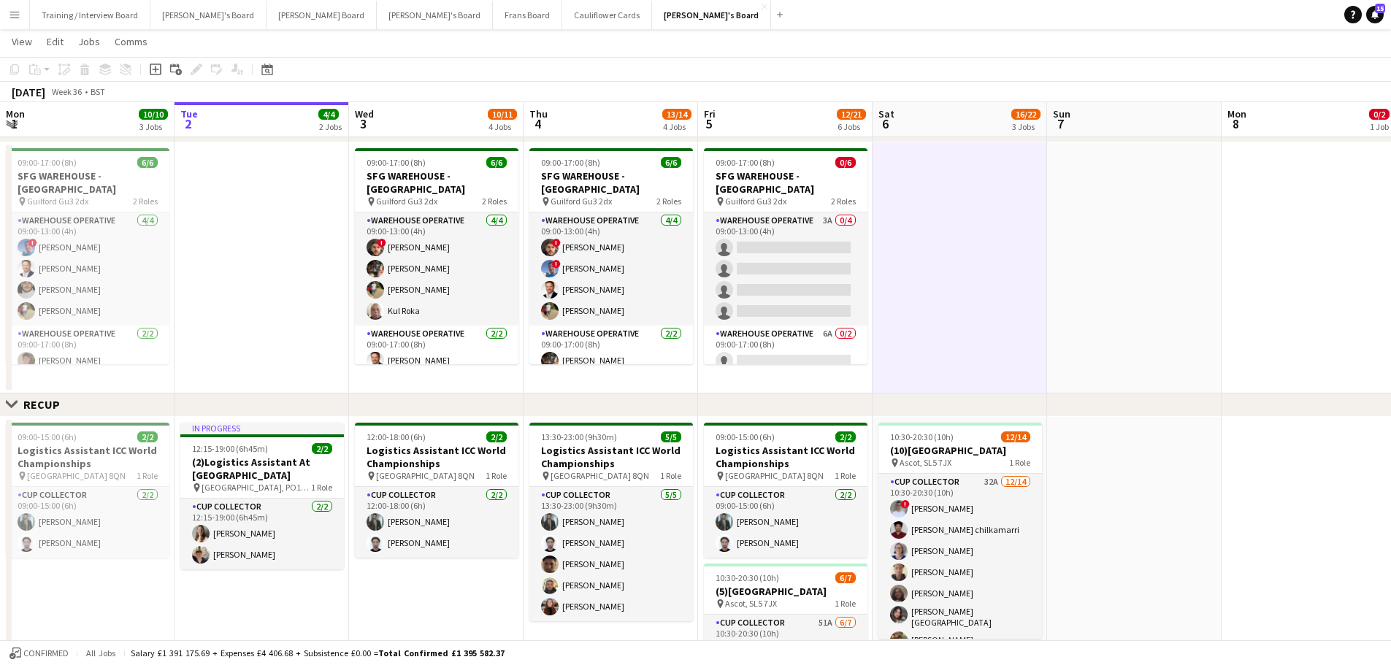
click at [1181, 285] on app-date-cell at bounding box center [1134, 267] width 174 height 251
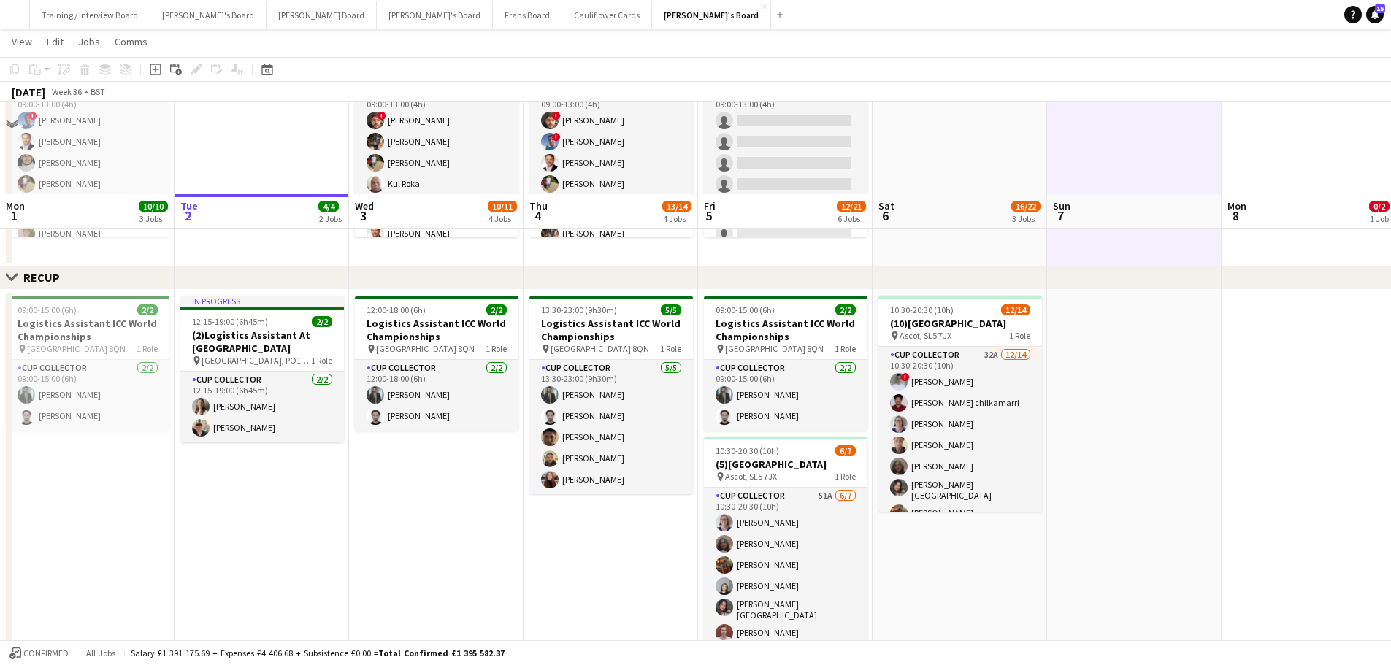
scroll to position [657, 0]
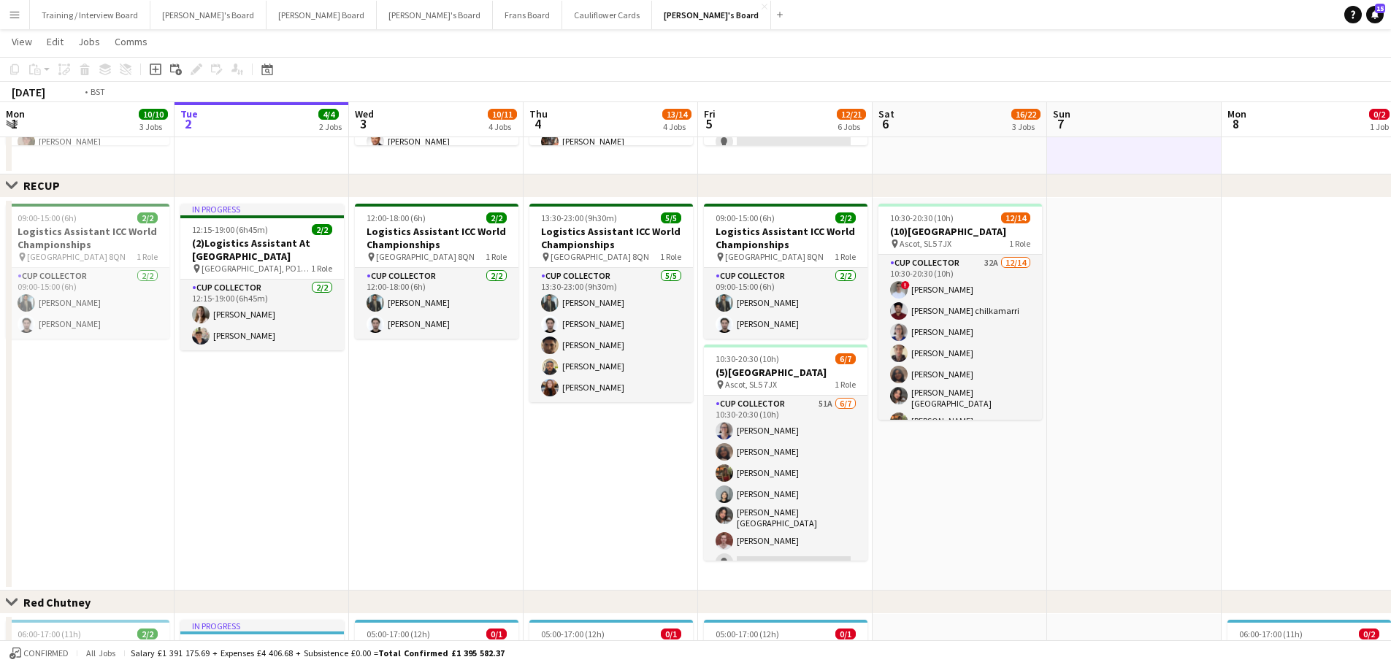
click at [999, 501] on app-date-cell "10:30-20:30 (10h) 12/14 (10)Ascot Racecourse pin Ascot, SL5 7JX 1 Role CUP COLL…" at bounding box center [959, 394] width 174 height 393
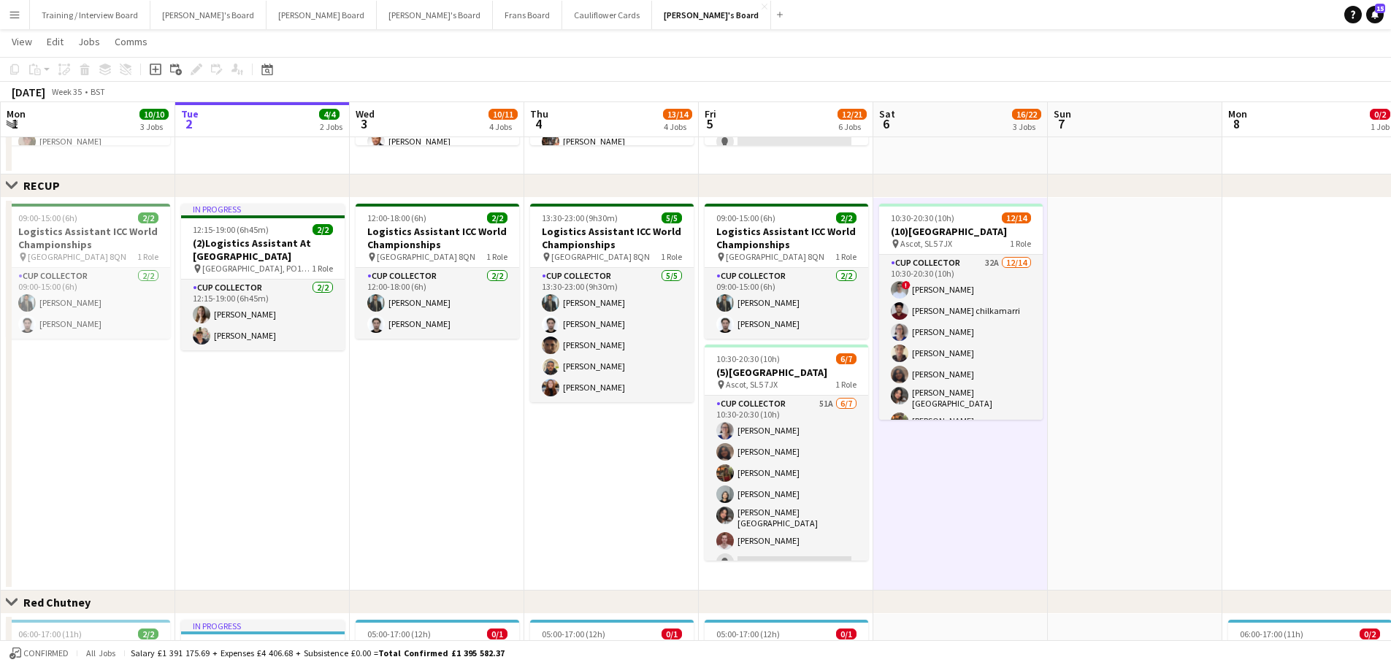
click at [654, 495] on app-date-cell "13:30-23:00 (9h30m) 5/5 Logistics Assistant ICC World Championships pin Lord Cr…" at bounding box center [611, 394] width 174 height 393
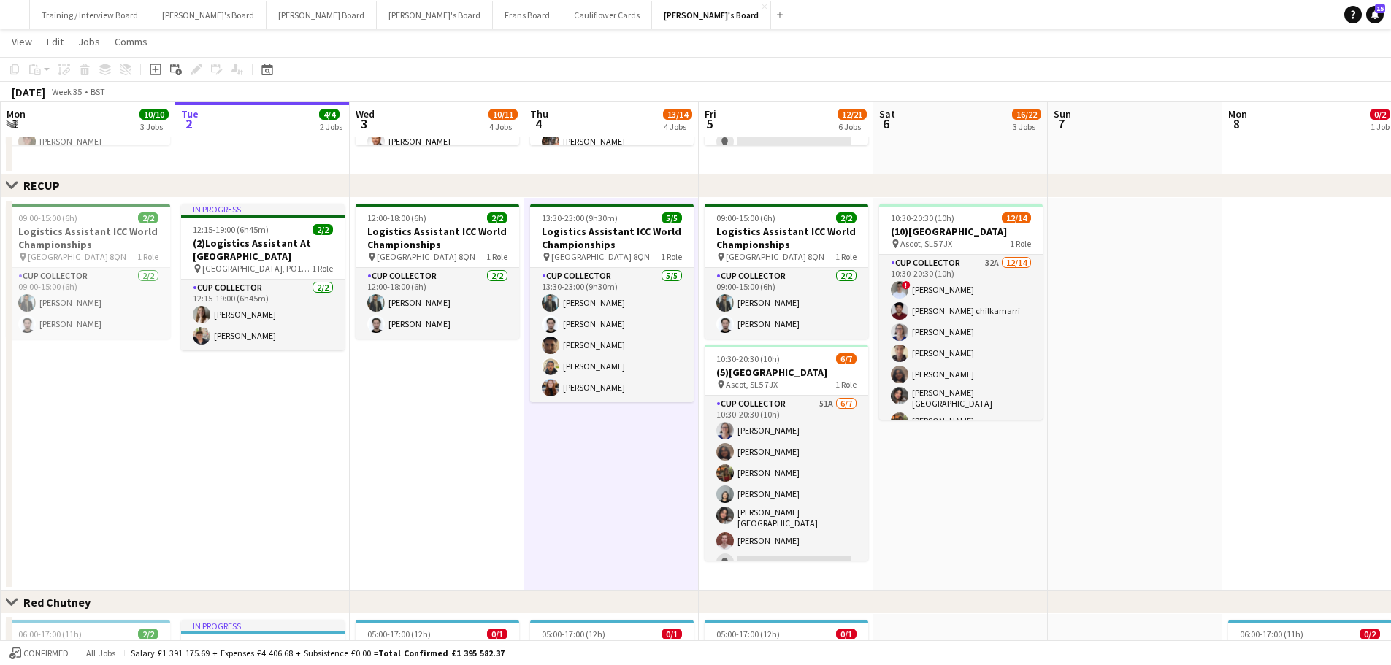
drag, startPoint x: 473, startPoint y: 481, endPoint x: 969, endPoint y: 526, distance: 498.4
click at [938, 527] on app-calendar-viewport "Sat 30 5/5 2 Jobs Sun 31 2/2 1 Job Mon 1 10/10 3 Jobs Tue 2 4/4 2 Jobs Wed 3 10…" at bounding box center [695, 180] width 1391 height 1560
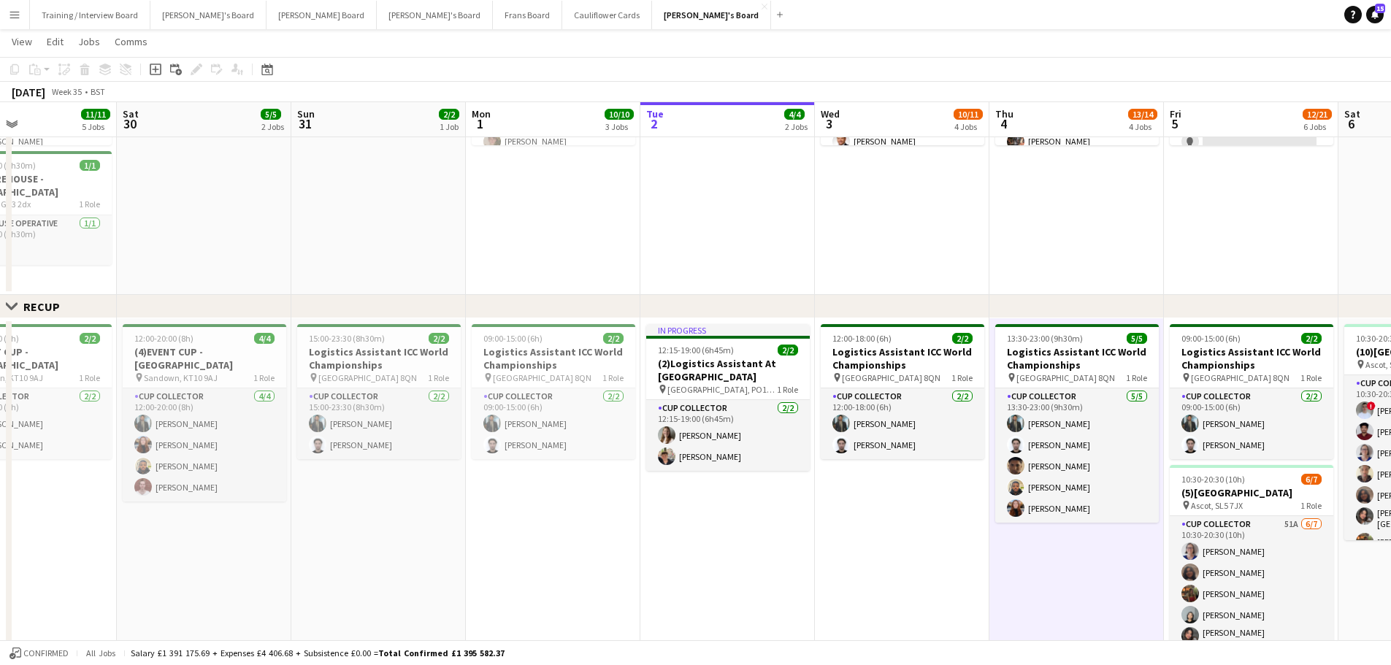
click at [702, 437] on app-card-role "CUP COLLECTOR 2/2 12:15-19:00 (6h45m) Alice Stratton-Brown Eric Roberts" at bounding box center [728, 435] width 164 height 71
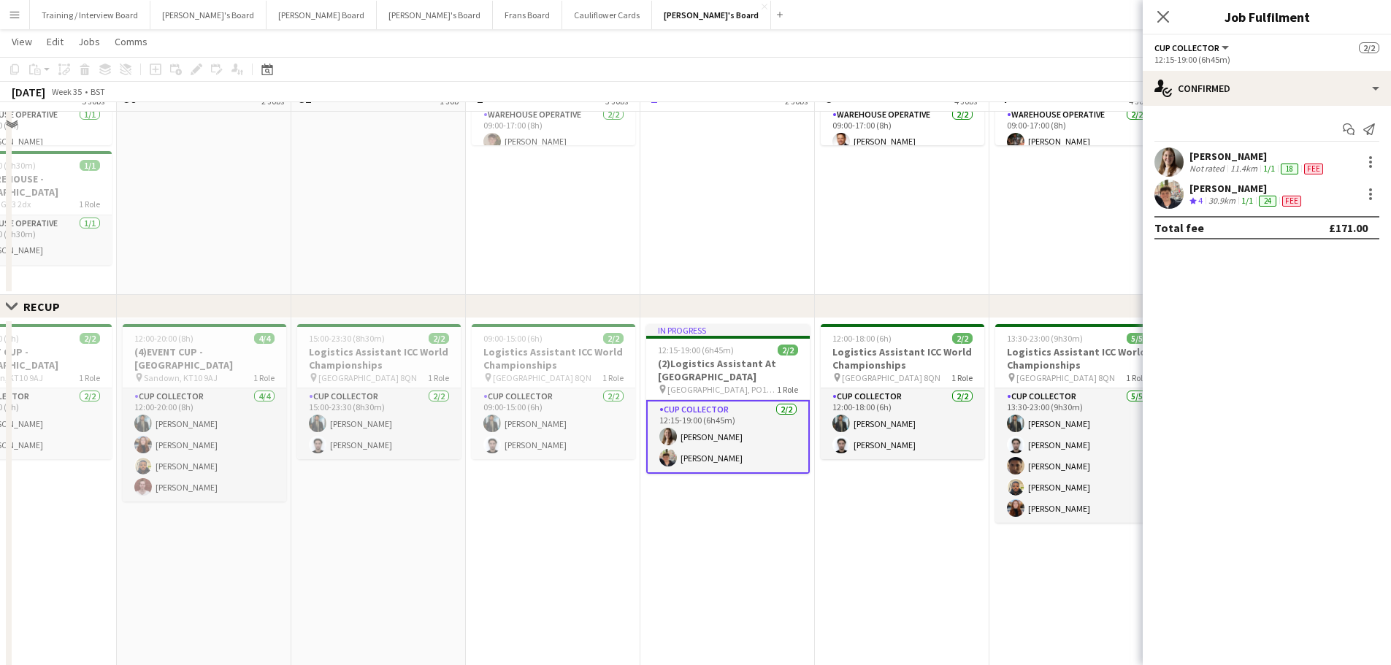
scroll to position [438, 0]
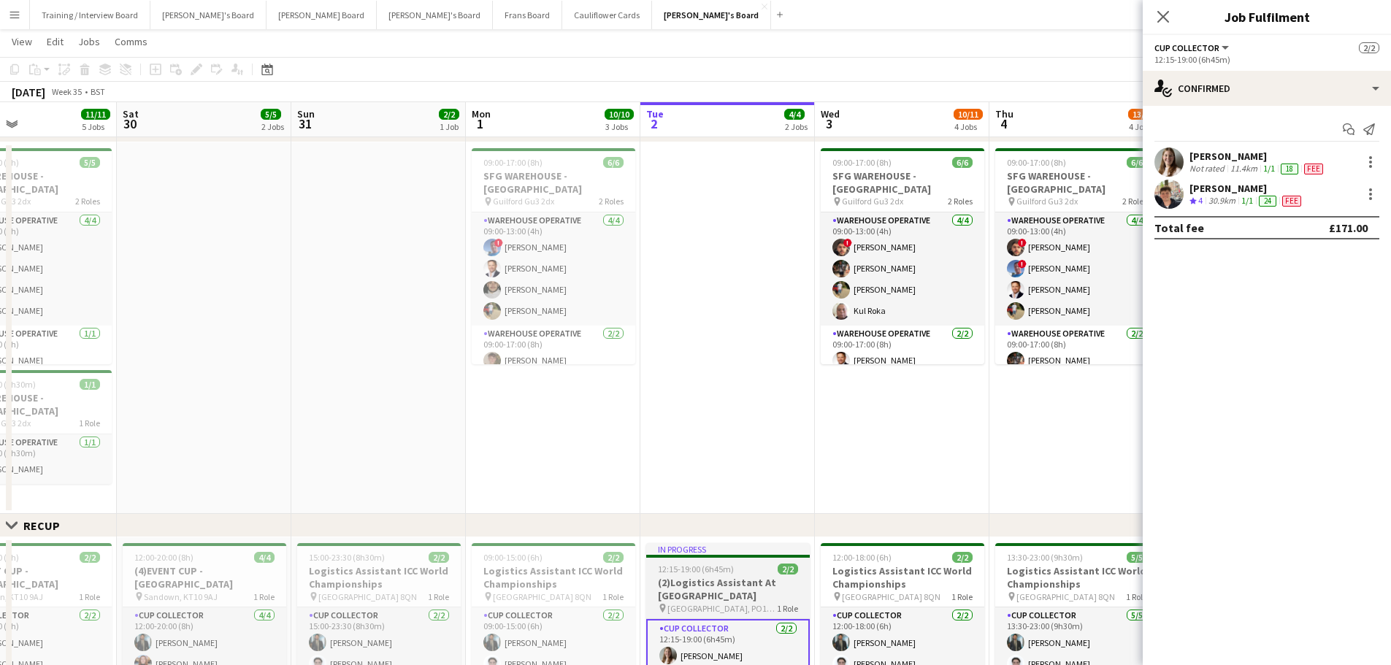
click at [750, 437] on app-date-cell at bounding box center [727, 328] width 174 height 372
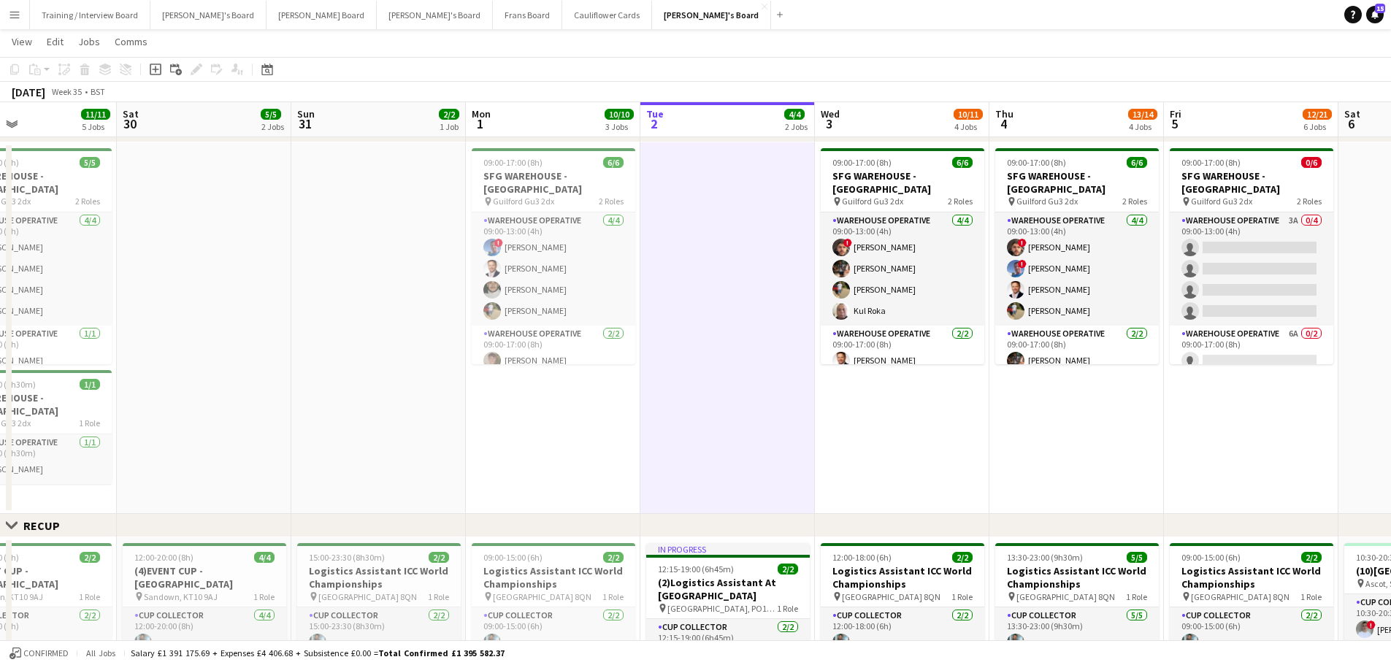
click at [885, 429] on app-date-cell "09:00-17:00 (8h) 6/6 SFG WAREHOUSE - GUILDFORD pin Guilford Gu3 2dx 2 Roles War…" at bounding box center [902, 328] width 174 height 372
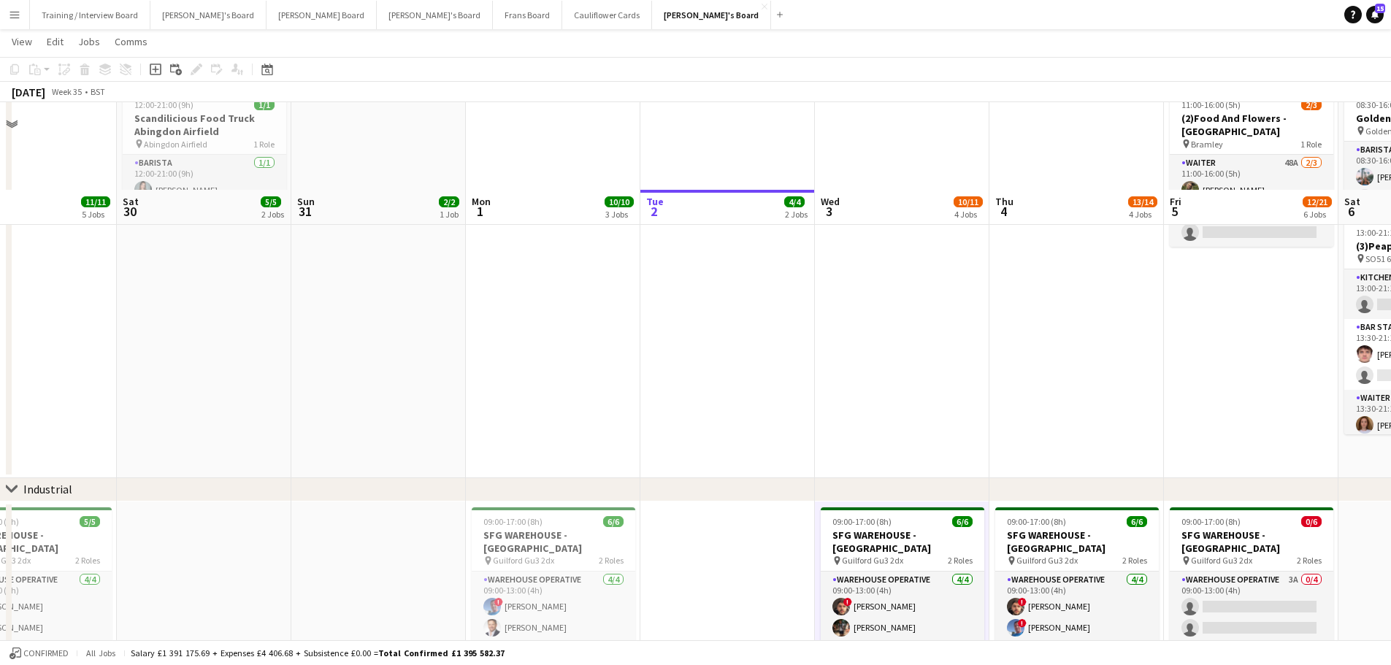
scroll to position [73, 0]
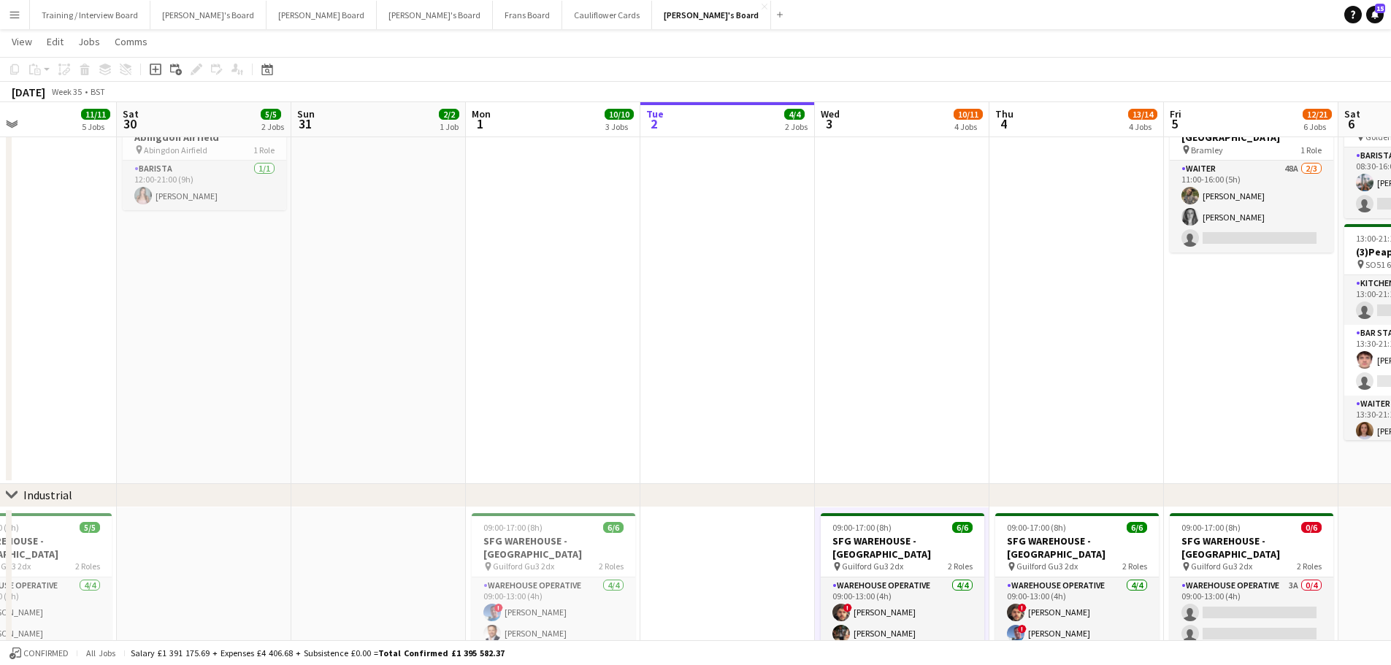
click at [885, 429] on app-date-cell at bounding box center [902, 287] width 174 height 393
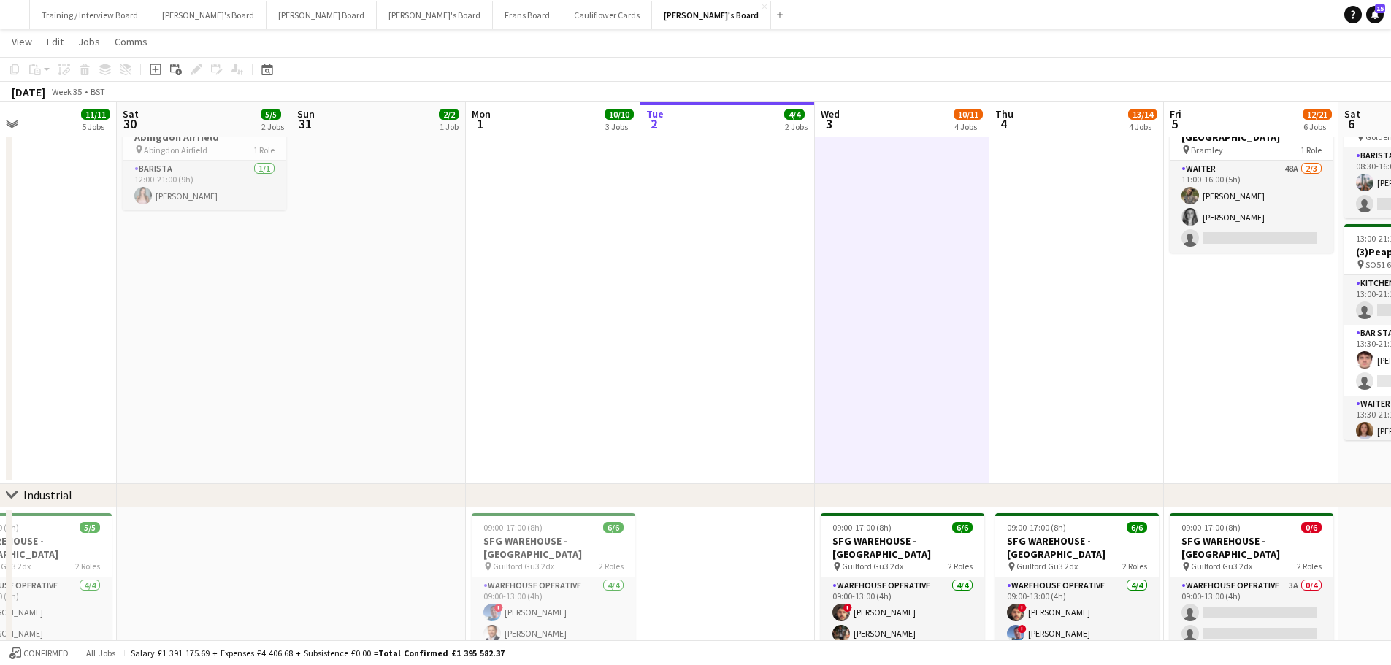
click at [1231, 357] on app-date-cell "11:00-16:00 (5h) 2/3 (2)Food And Flowers - Bramley pin Bramley 1 Role Waiter 48…" at bounding box center [1251, 287] width 174 height 393
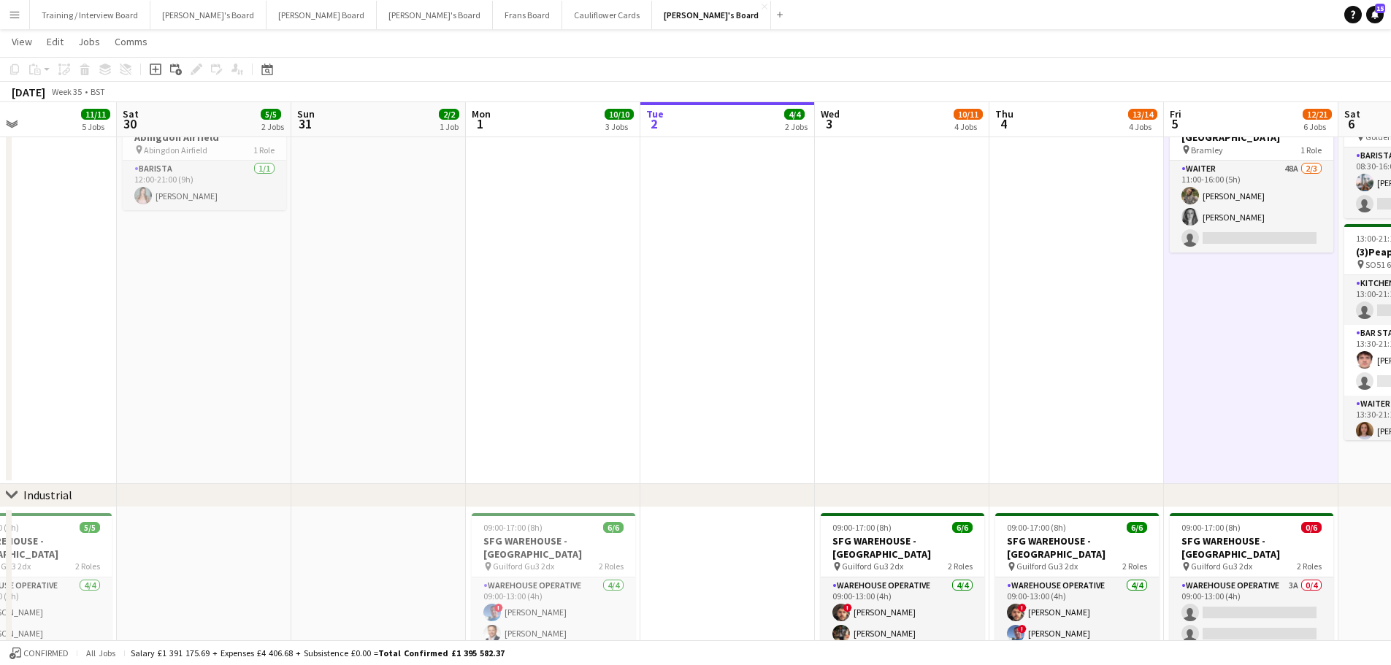
click at [986, 353] on app-date-cell at bounding box center [902, 287] width 174 height 393
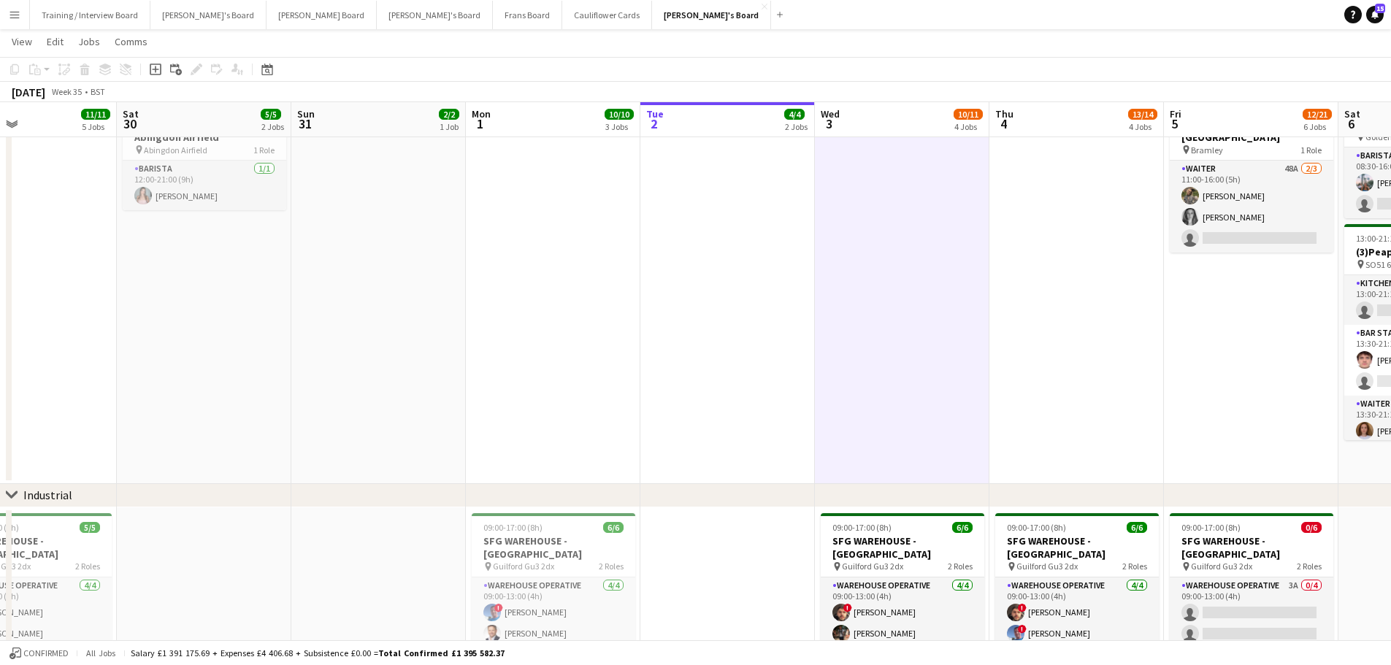
scroll to position [0, 0]
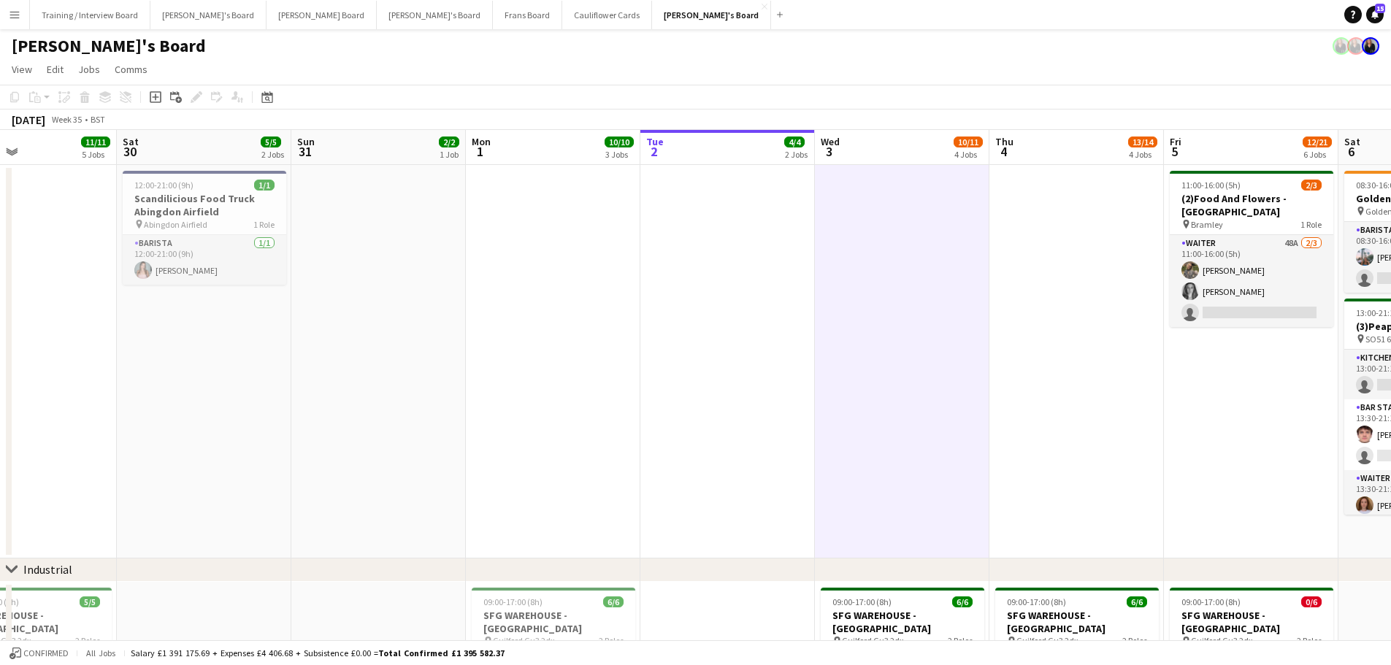
click at [1048, 375] on app-date-cell at bounding box center [1076, 361] width 174 height 393
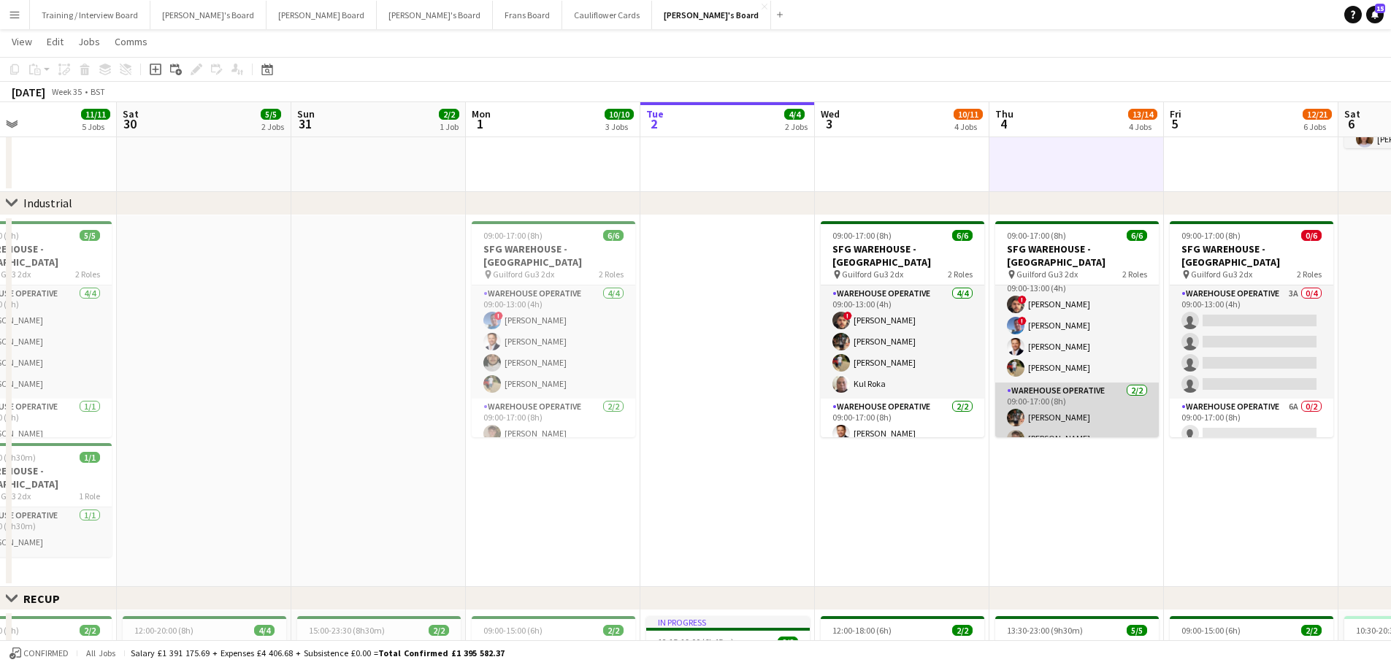
scroll to position [19, 0]
drag, startPoint x: 1256, startPoint y: 459, endPoint x: 891, endPoint y: 434, distance: 365.8
click at [891, 434] on app-calendar-viewport "Wed 27 11/11 3 Jobs Thu 28 20/20 5 Jobs Fri 29 11/11 5 Jobs Sat 30 5/5 2 Jobs S…" at bounding box center [695, 568] width 1391 height 1752
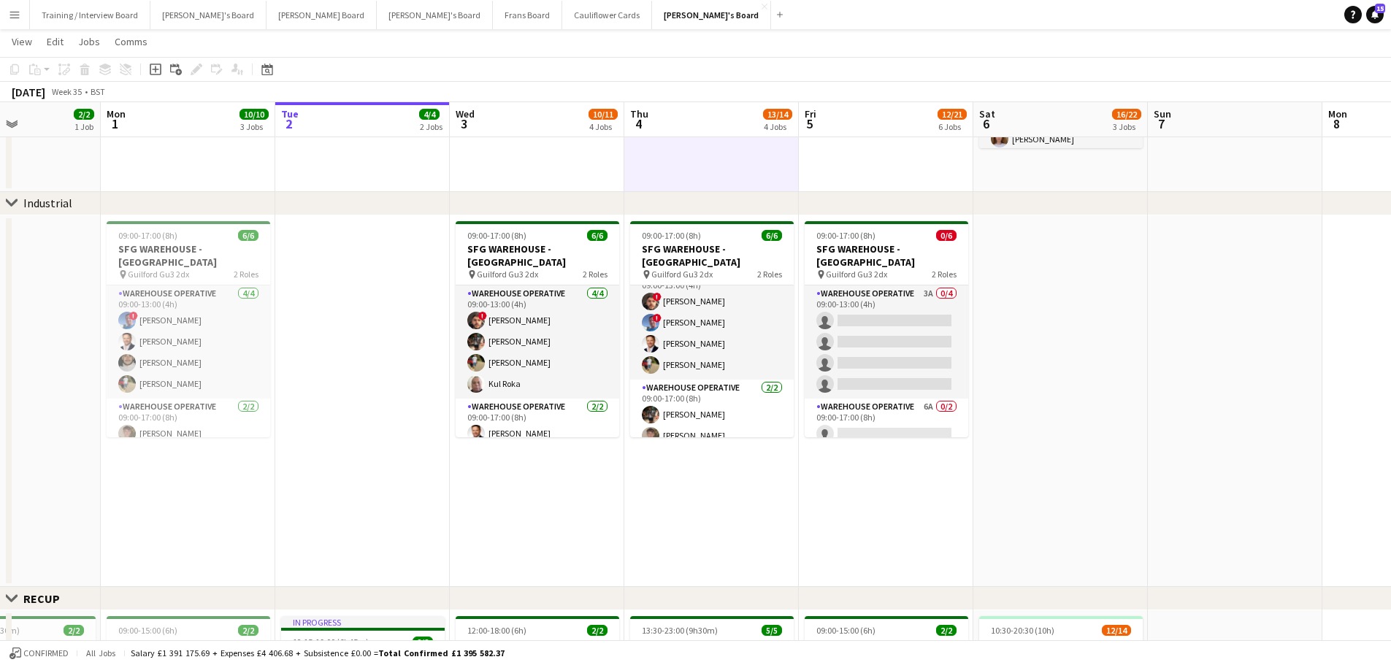
click at [1137, 473] on app-date-cell at bounding box center [1060, 401] width 174 height 372
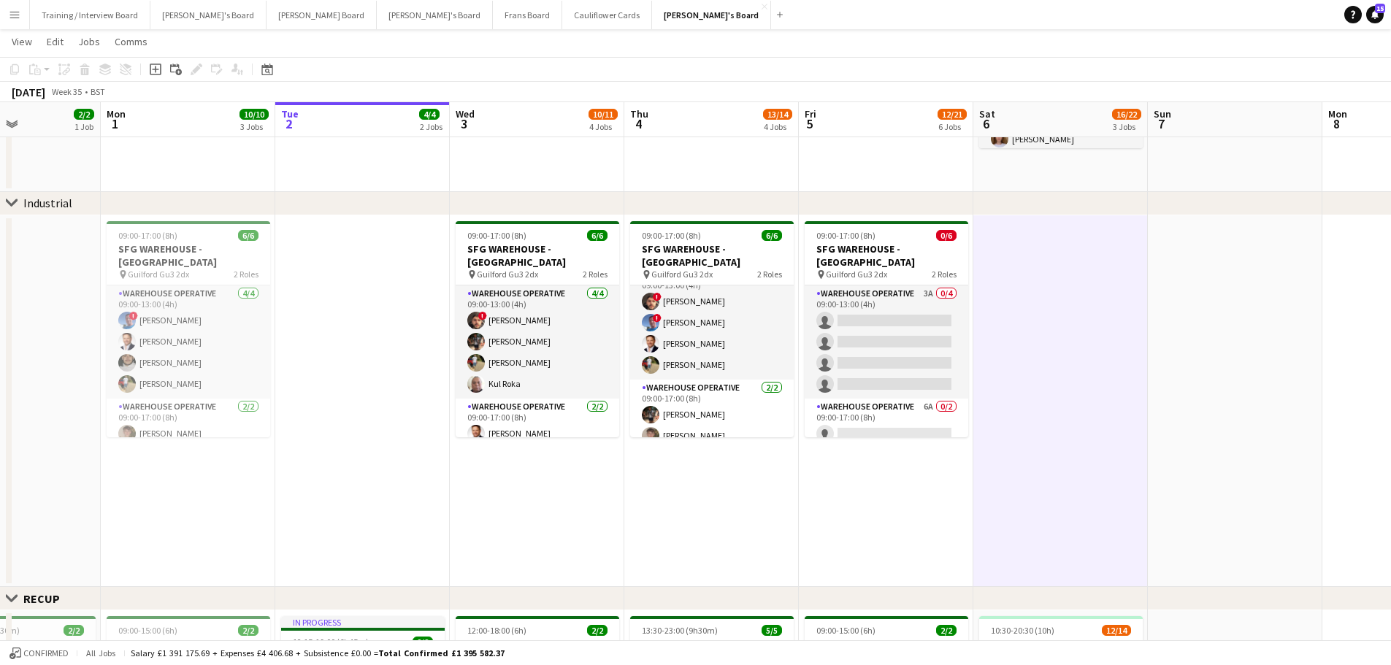
click at [1191, 442] on app-date-cell at bounding box center [1235, 401] width 174 height 372
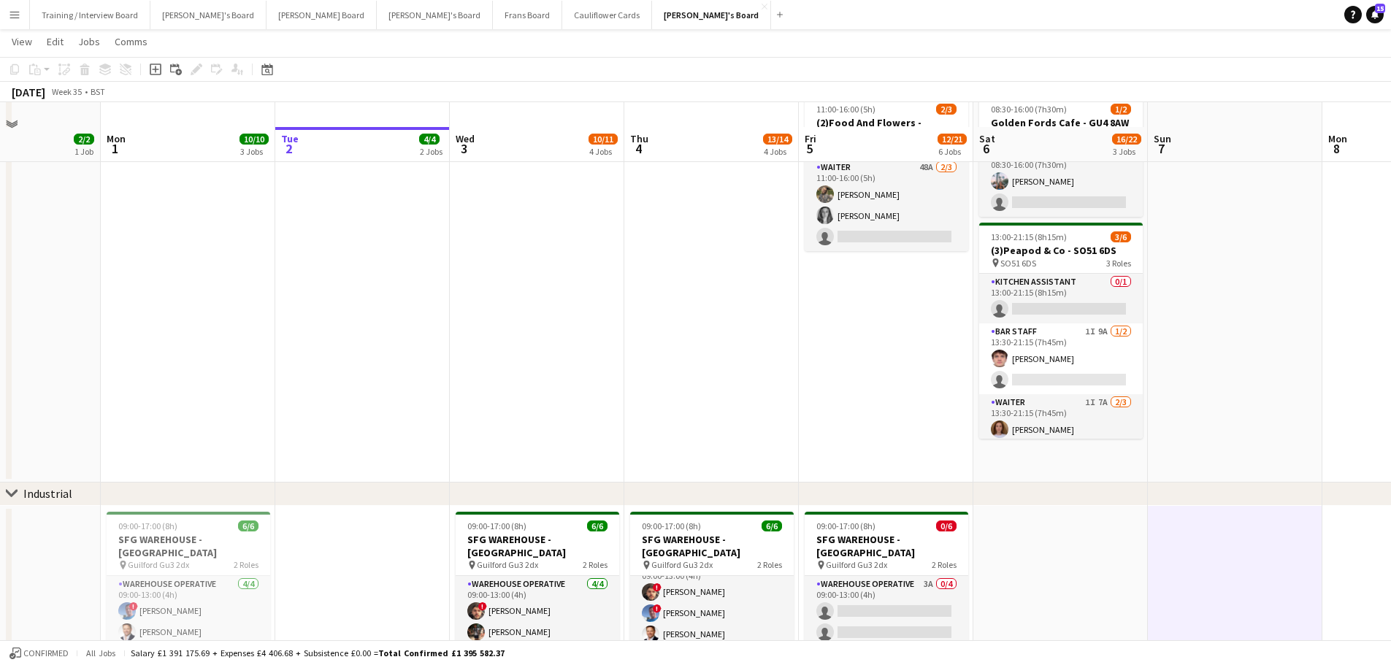
scroll to position [73, 0]
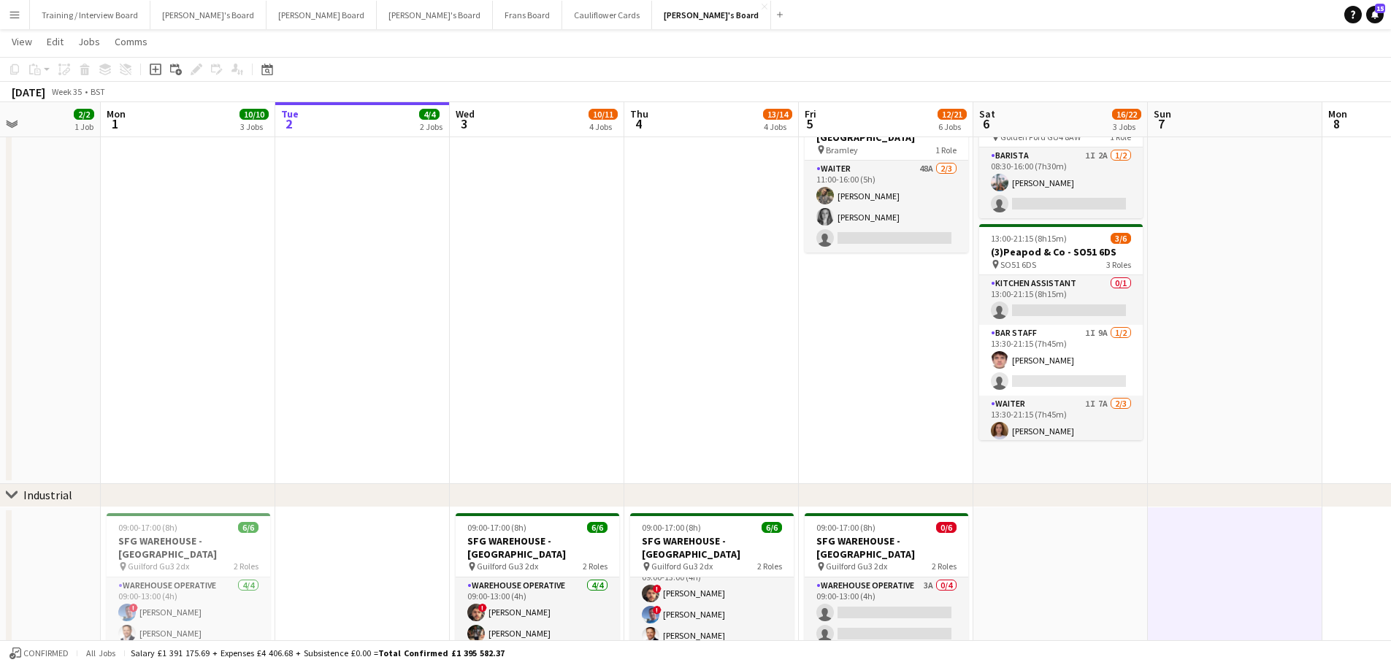
click at [1191, 442] on app-date-cell at bounding box center [1235, 287] width 174 height 393
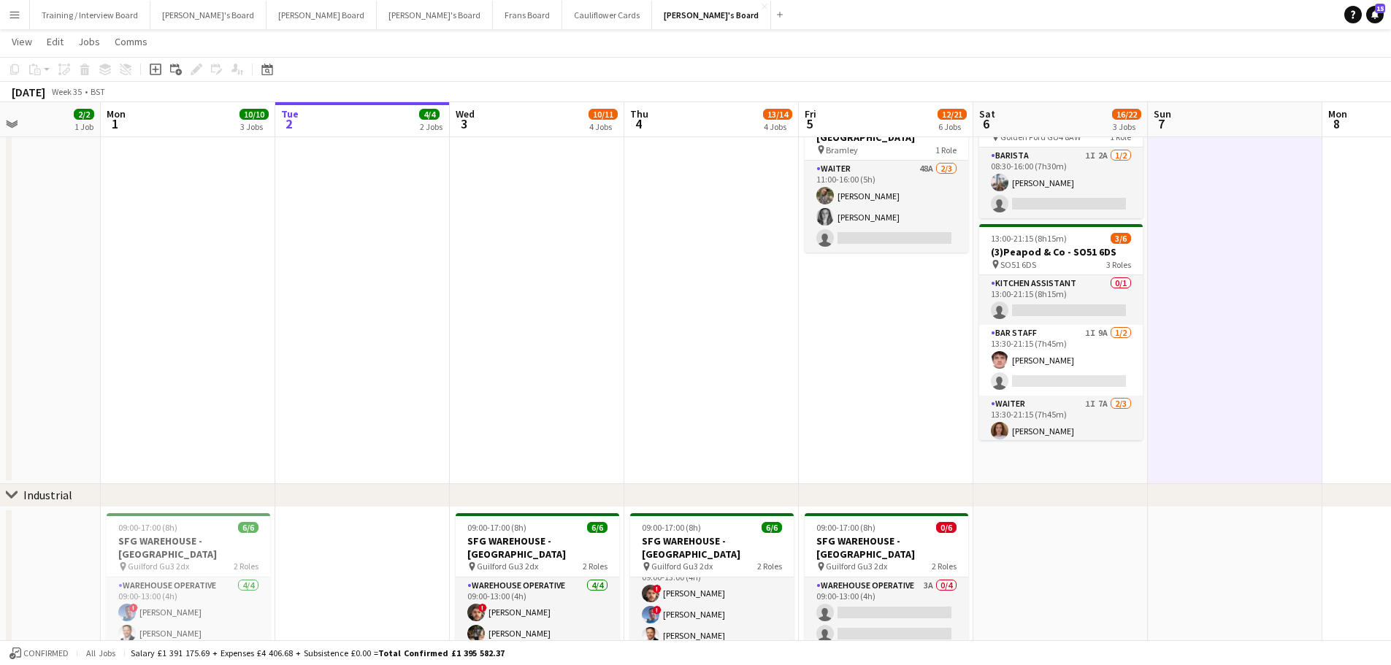
click at [1123, 466] on app-date-cell "08:30-16:00 (7h30m) 1/2 Golden Fords Cafe - GU4 8AW pin Golden Ford GU4 8AW 1 R…" at bounding box center [1060, 287] width 174 height 393
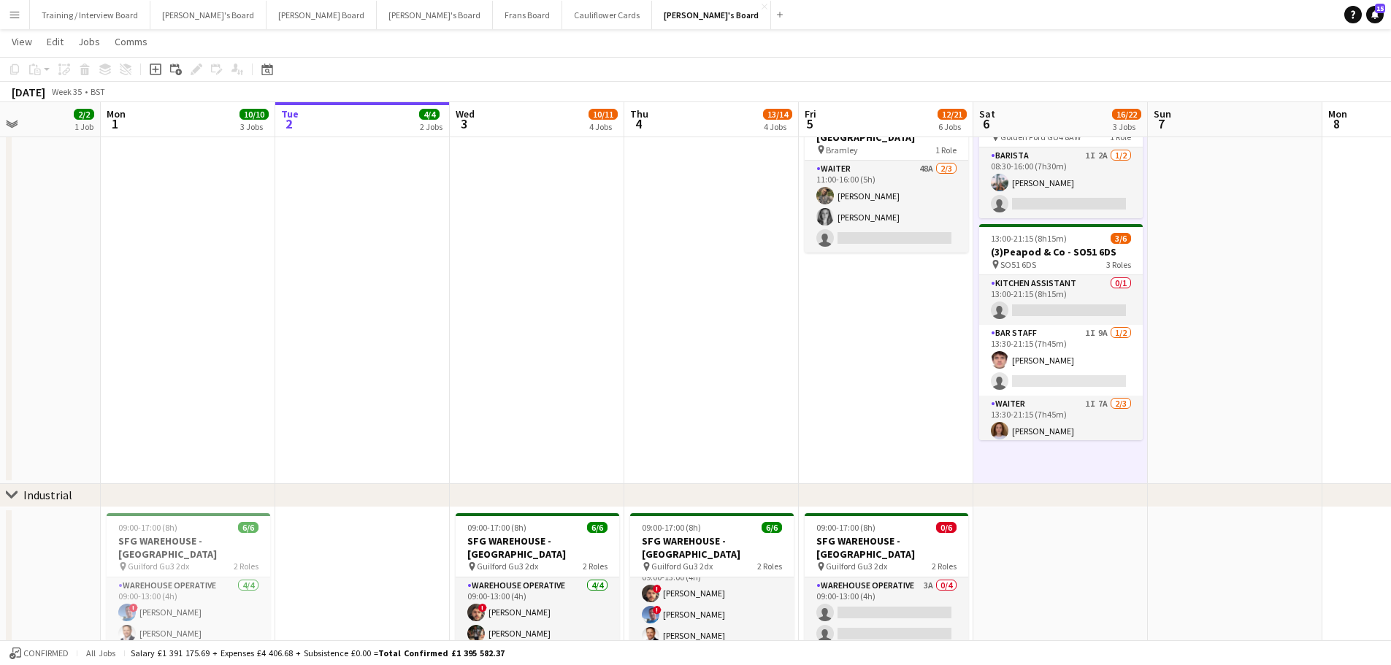
click at [1204, 434] on app-date-cell at bounding box center [1235, 287] width 174 height 393
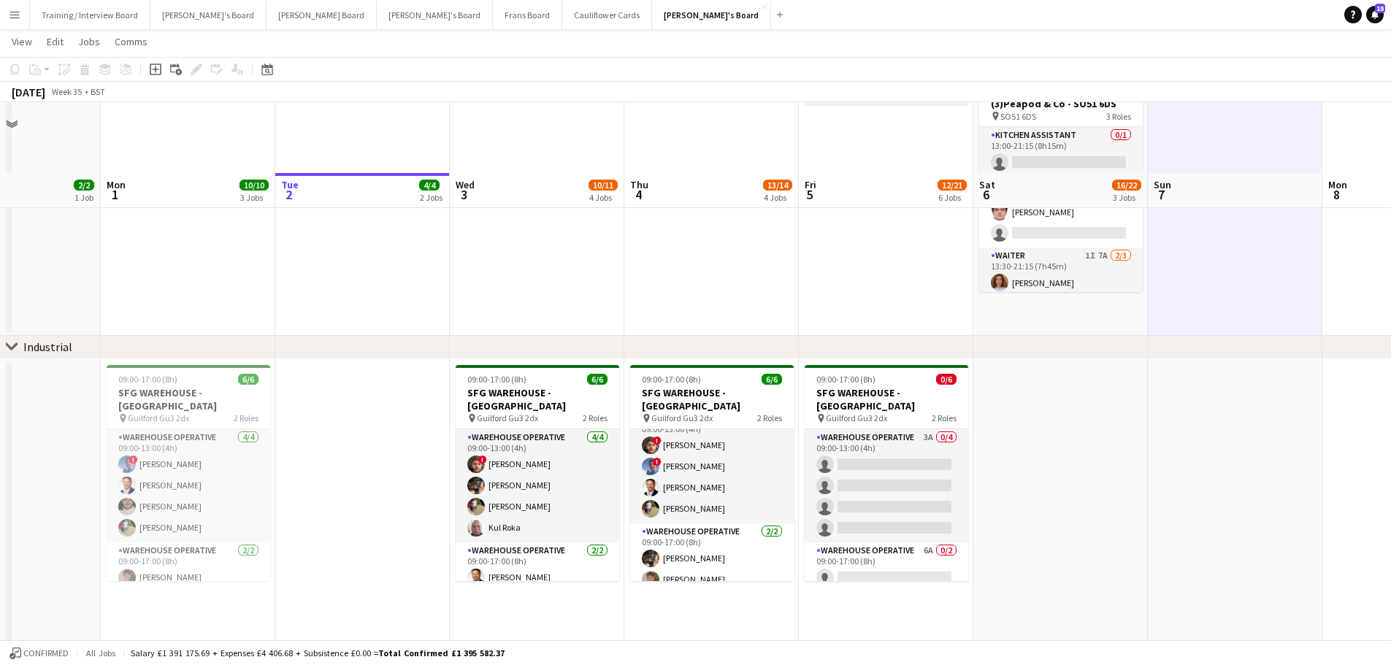
scroll to position [292, 0]
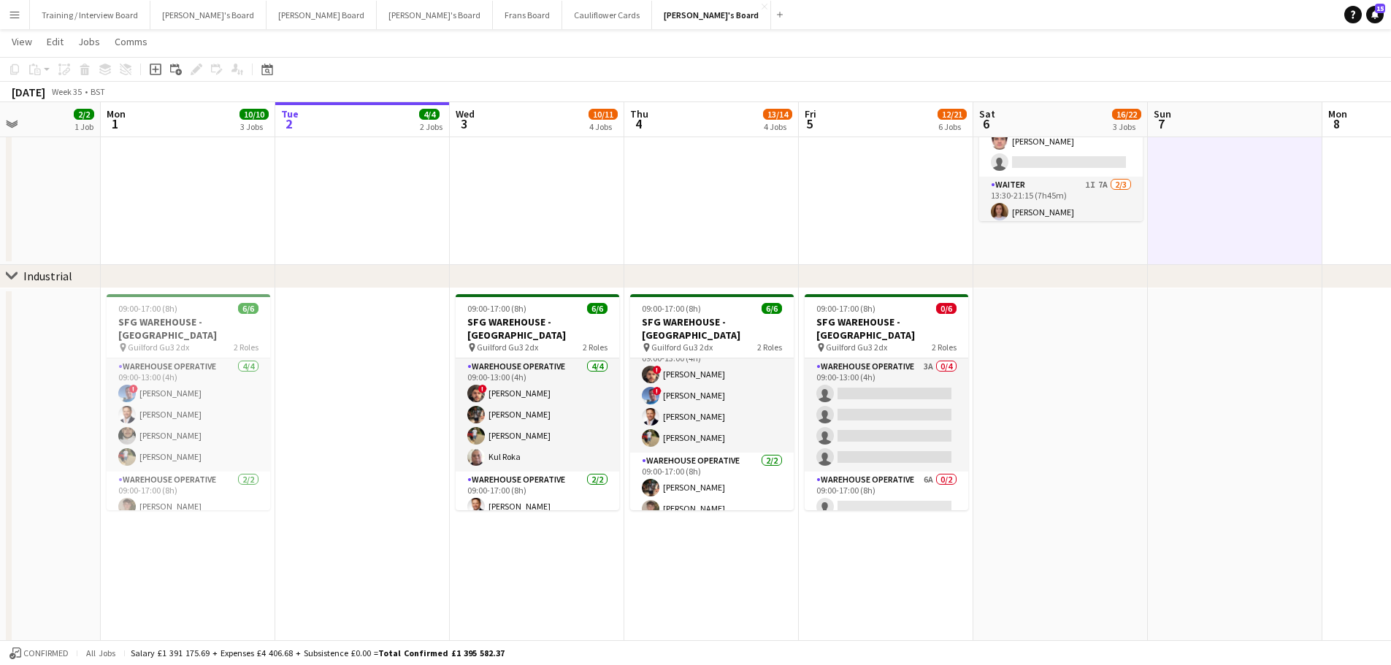
click at [1094, 253] on app-date-cell "08:30-16:00 (7h30m) 1/2 Golden Fords Cafe - GU4 8AW pin Golden Ford GU4 8AW 1 R…" at bounding box center [1060, 68] width 174 height 393
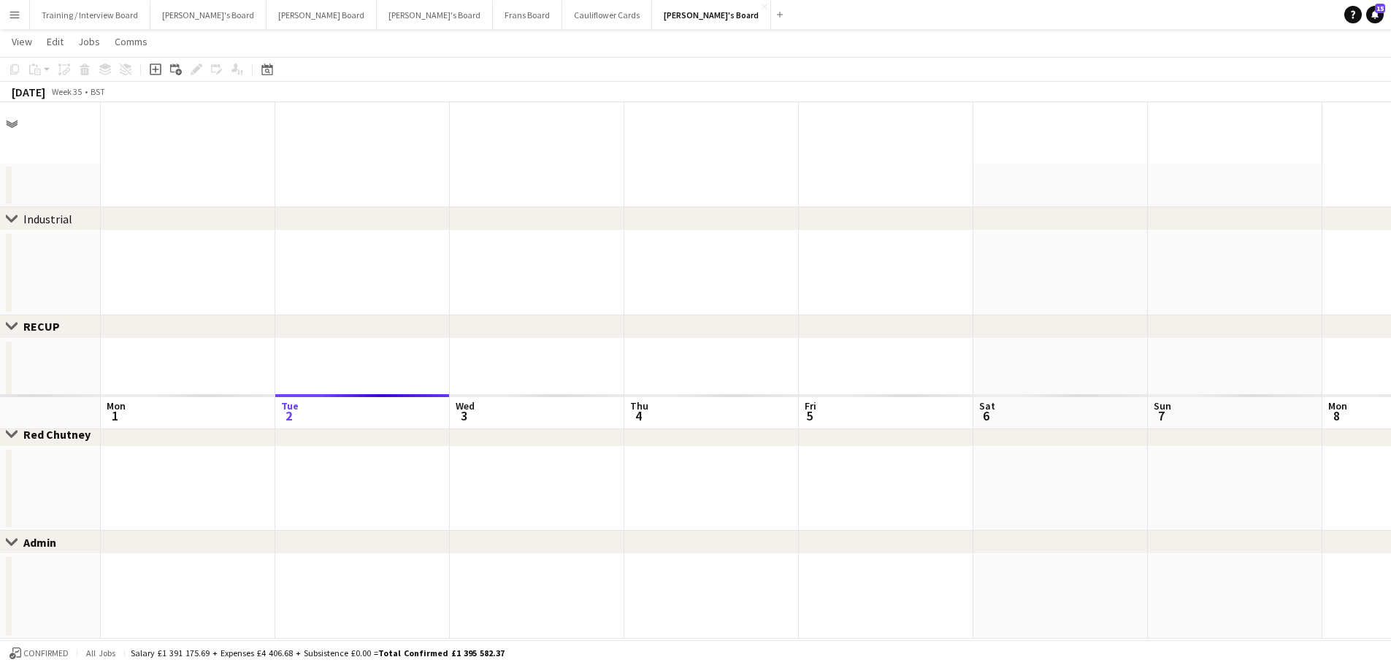
scroll to position [0, 0]
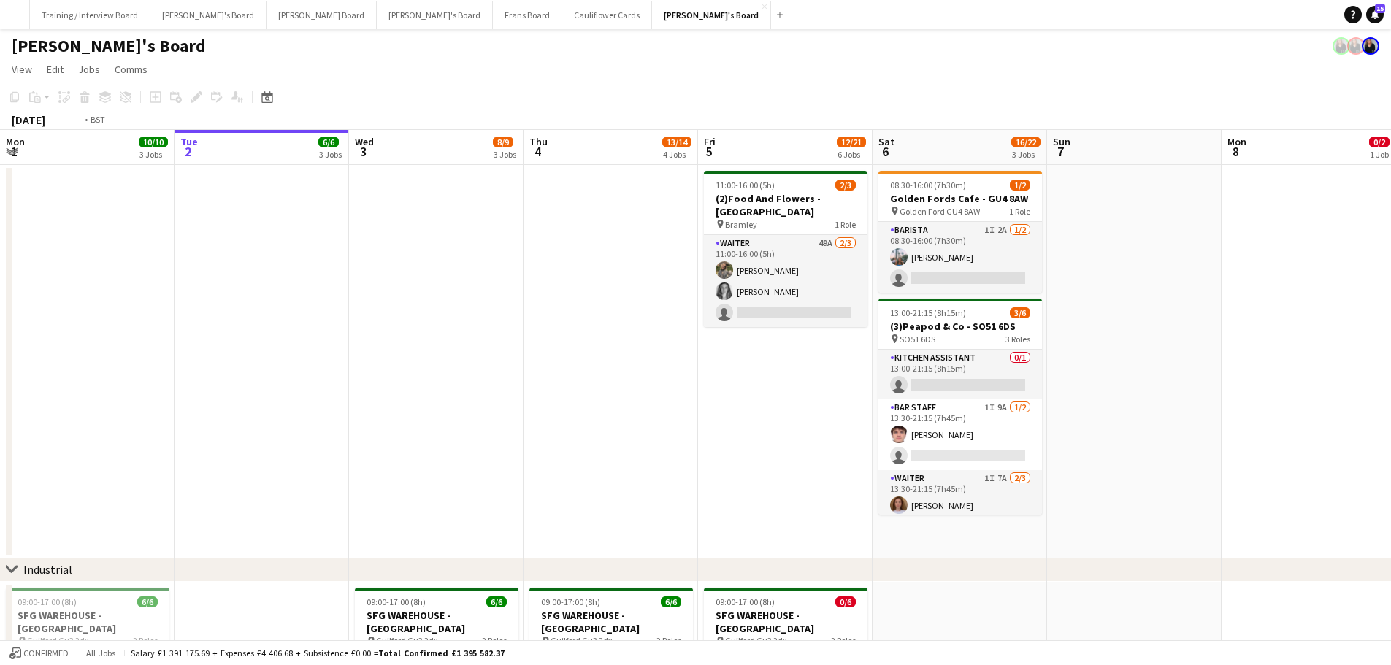
drag, startPoint x: 354, startPoint y: 377, endPoint x: 861, endPoint y: 356, distance: 507.1
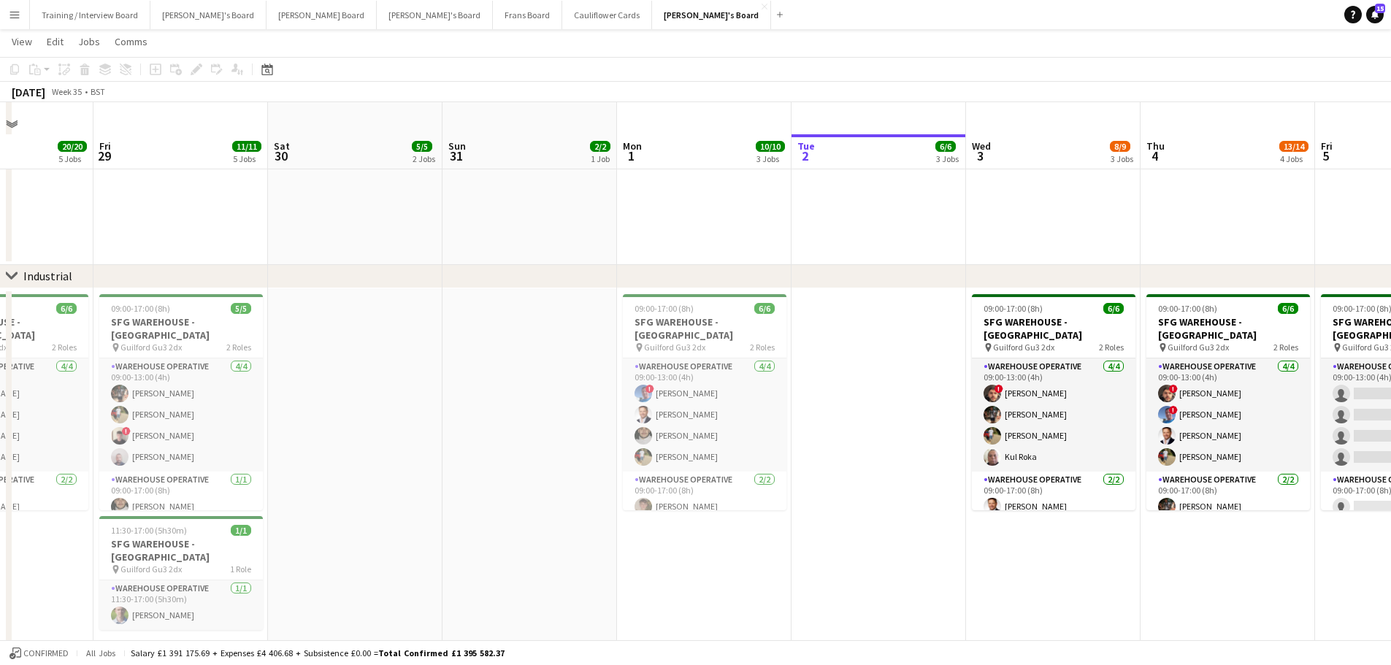
scroll to position [511, 0]
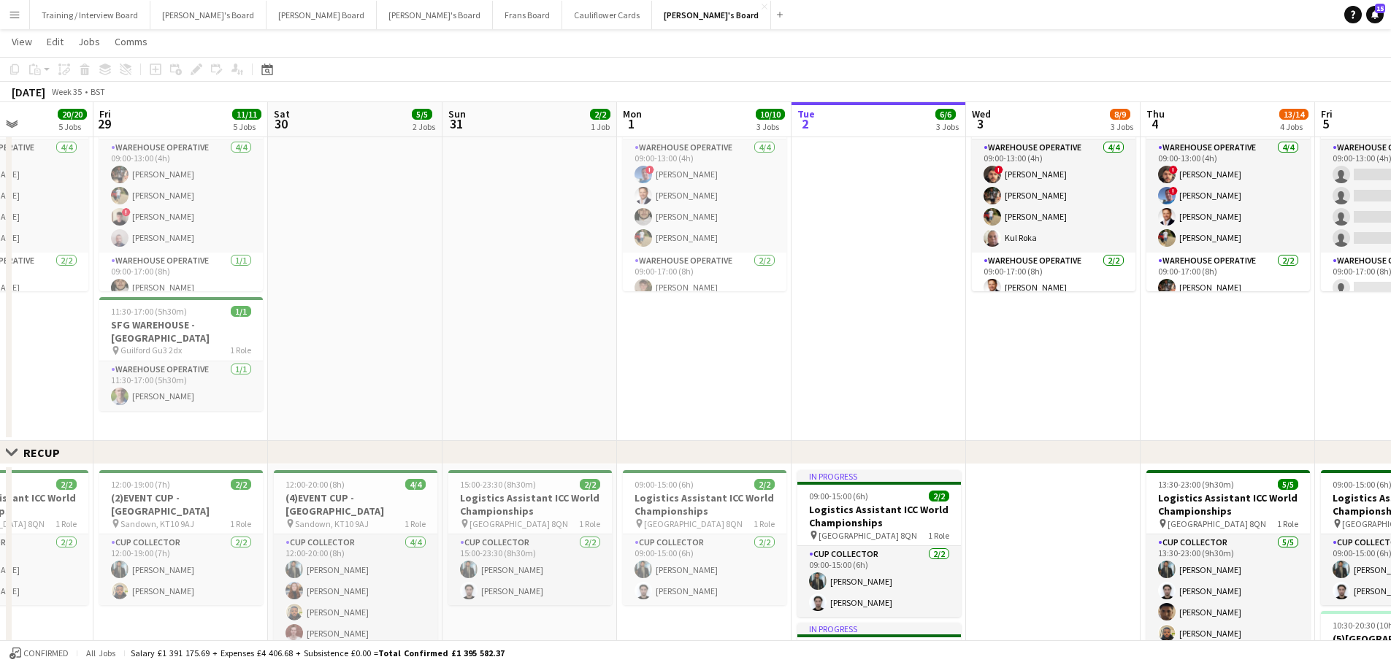
click at [707, 383] on app-date-cell "09:00-17:00 (8h) 6/6 SFG WAREHOUSE - [GEOGRAPHIC_DATA] pin Guilford Gu3 2dx 2 R…" at bounding box center [704, 255] width 174 height 372
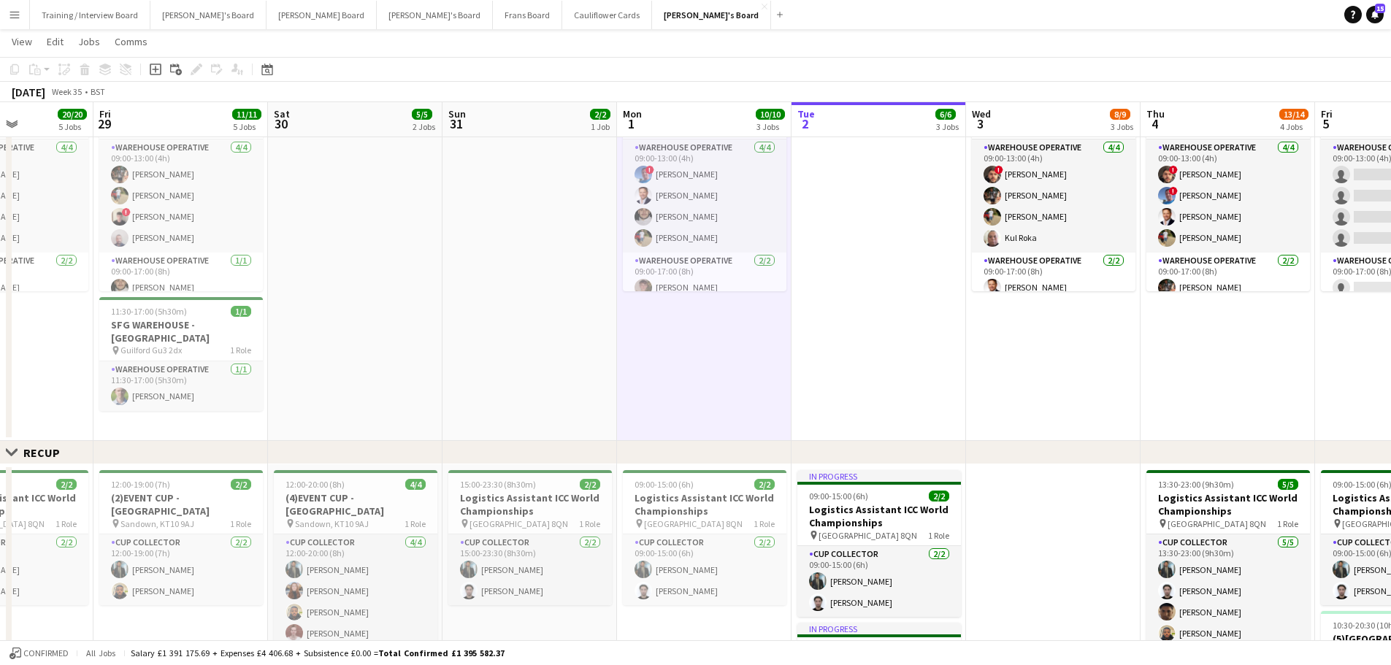
click at [938, 377] on app-date-cell at bounding box center [878, 255] width 174 height 372
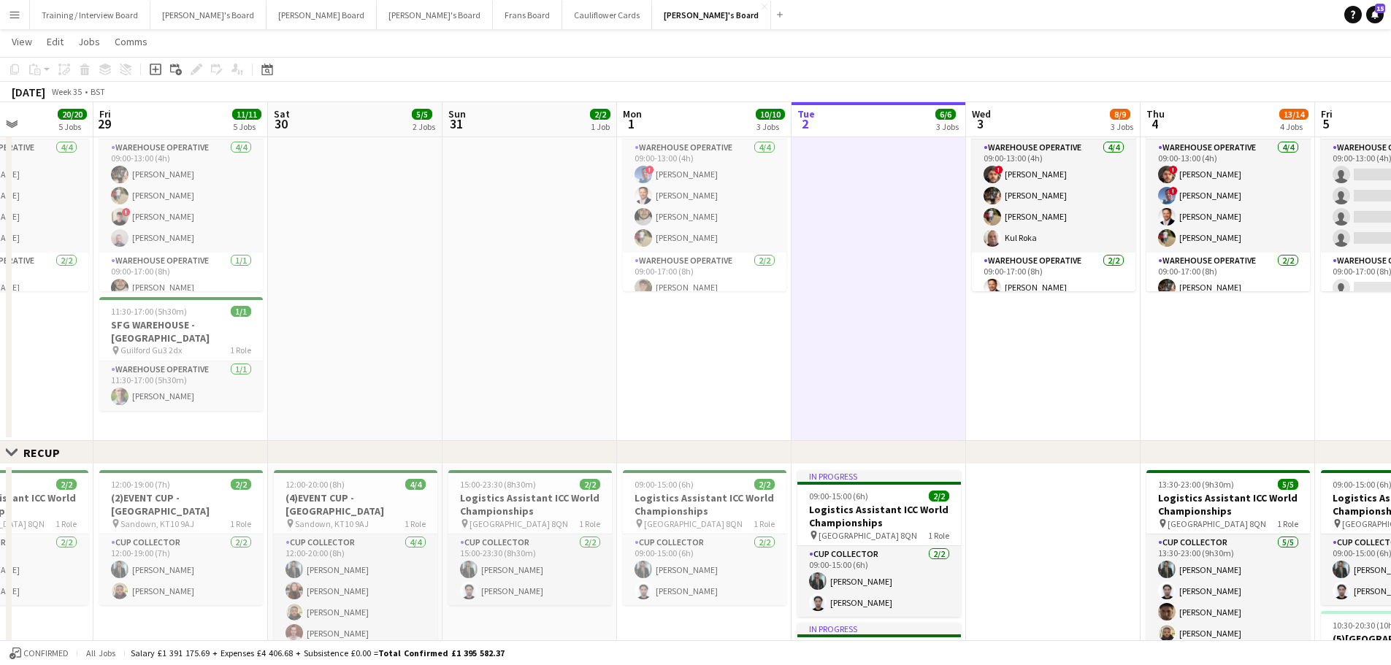
scroll to position [0, 417]
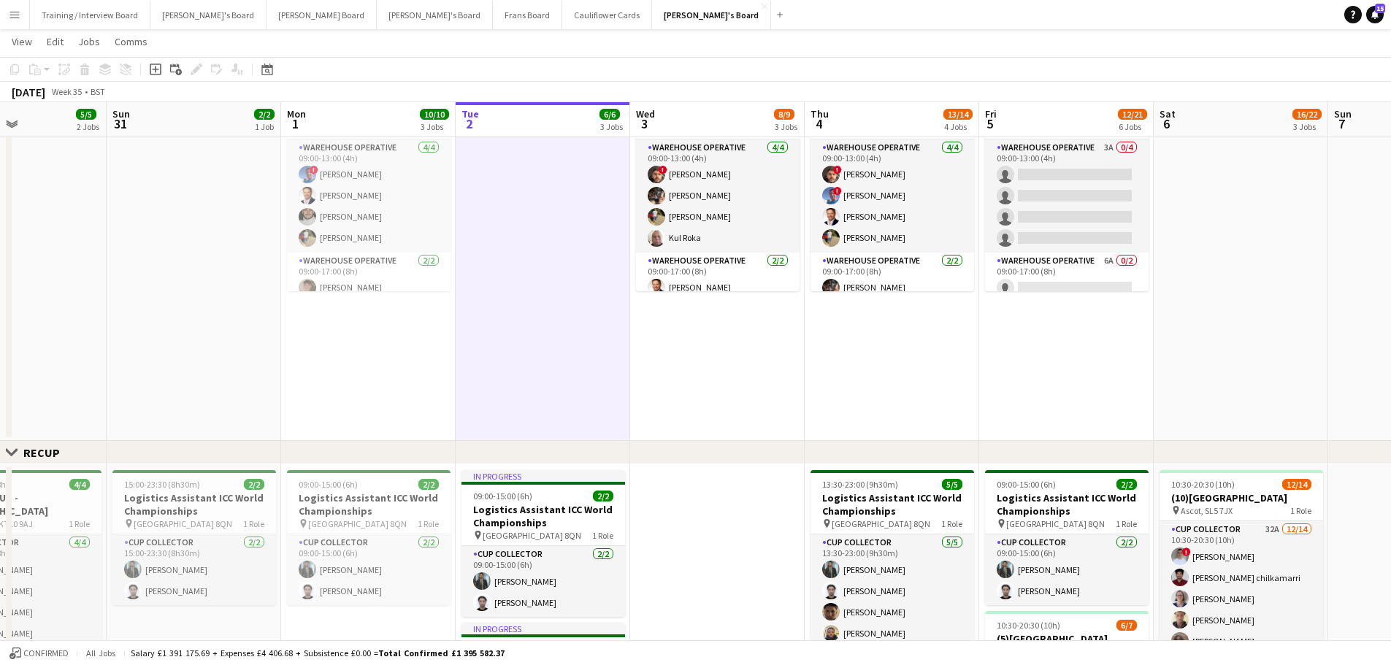
drag, startPoint x: 1046, startPoint y: 366, endPoint x: 710, endPoint y: 370, distance: 335.8
click at [710, 370] on app-calendar-viewport "Thu 28 20/20 5 Jobs Fri 29 11/11 5 Jobs Sat 30 5/5 2 Jobs Sun 31 2/2 1 Job Mon …" at bounding box center [695, 422] width 1391 height 1752
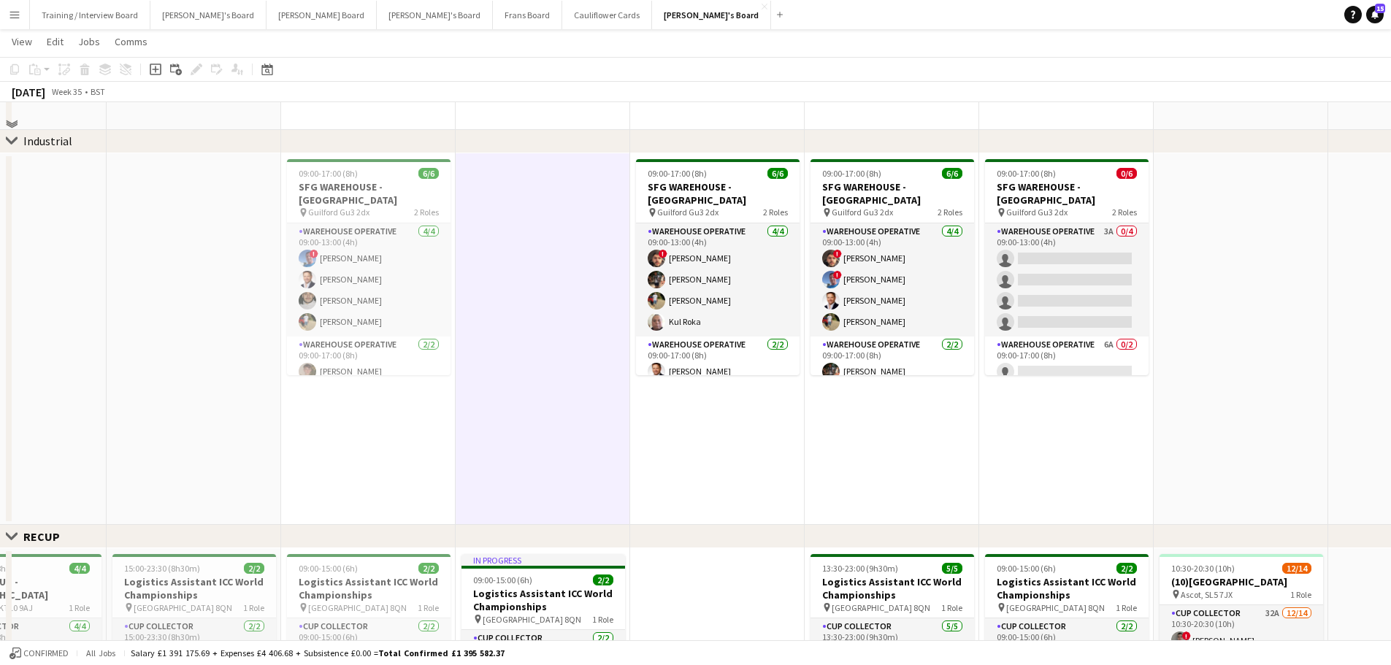
scroll to position [365, 0]
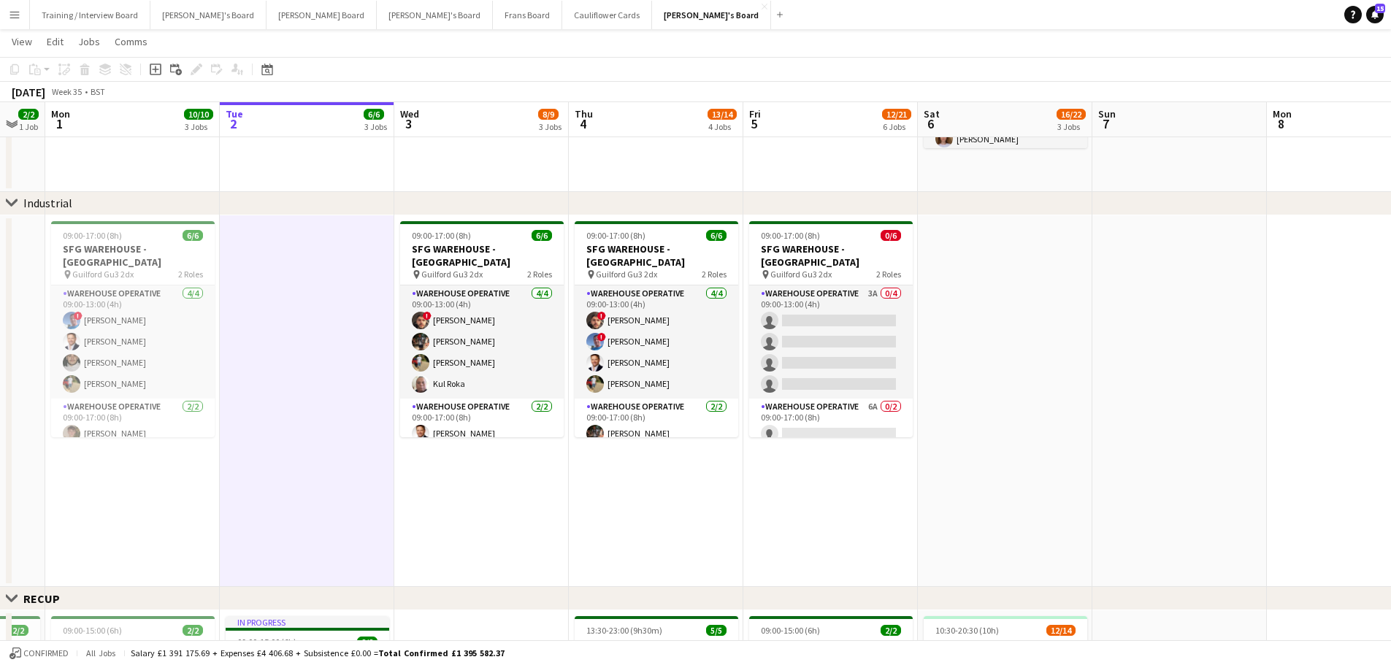
drag, startPoint x: 1253, startPoint y: 382, endPoint x: 856, endPoint y: 405, distance: 397.1
click at [926, 405] on app-calendar-viewport "Thu 28 20/20 5 Jobs Fri 29 11/11 5 Jobs Sat 30 5/5 2 Jobs Sun 31 2/2 1 Job Mon …" at bounding box center [695, 568] width 1391 height 1752
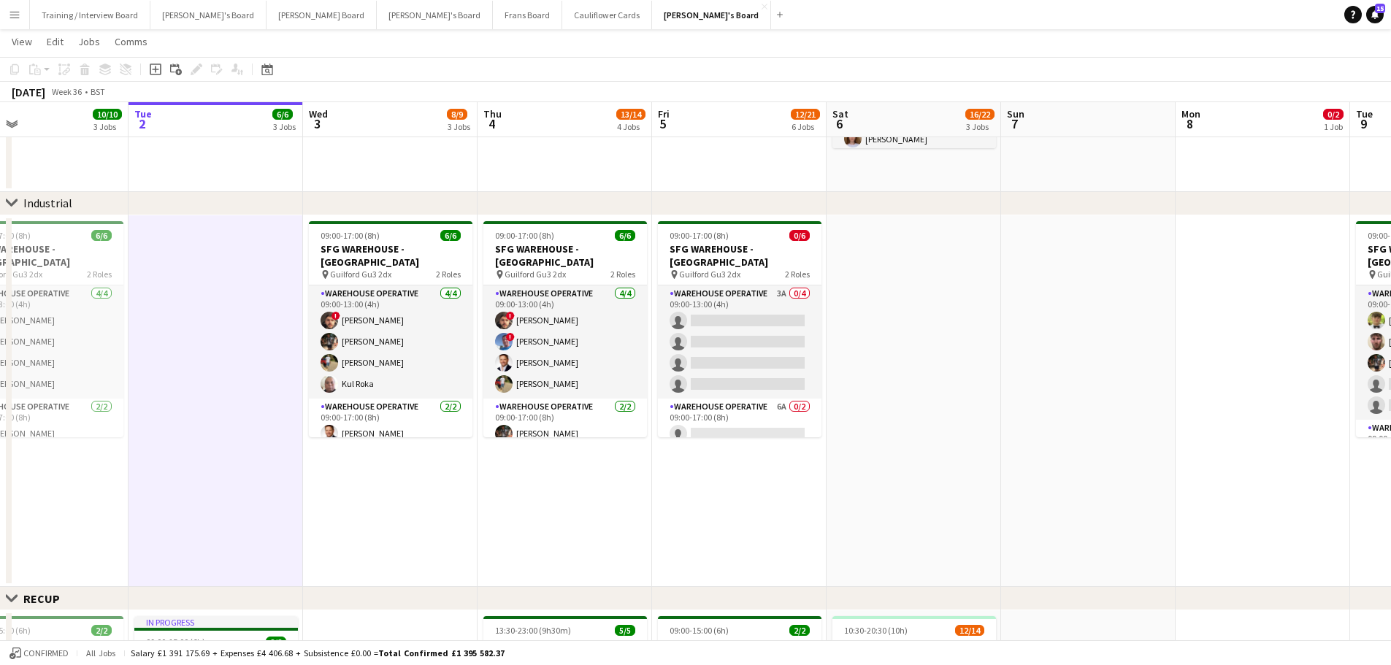
click at [1097, 352] on app-date-cell at bounding box center [1088, 401] width 174 height 372
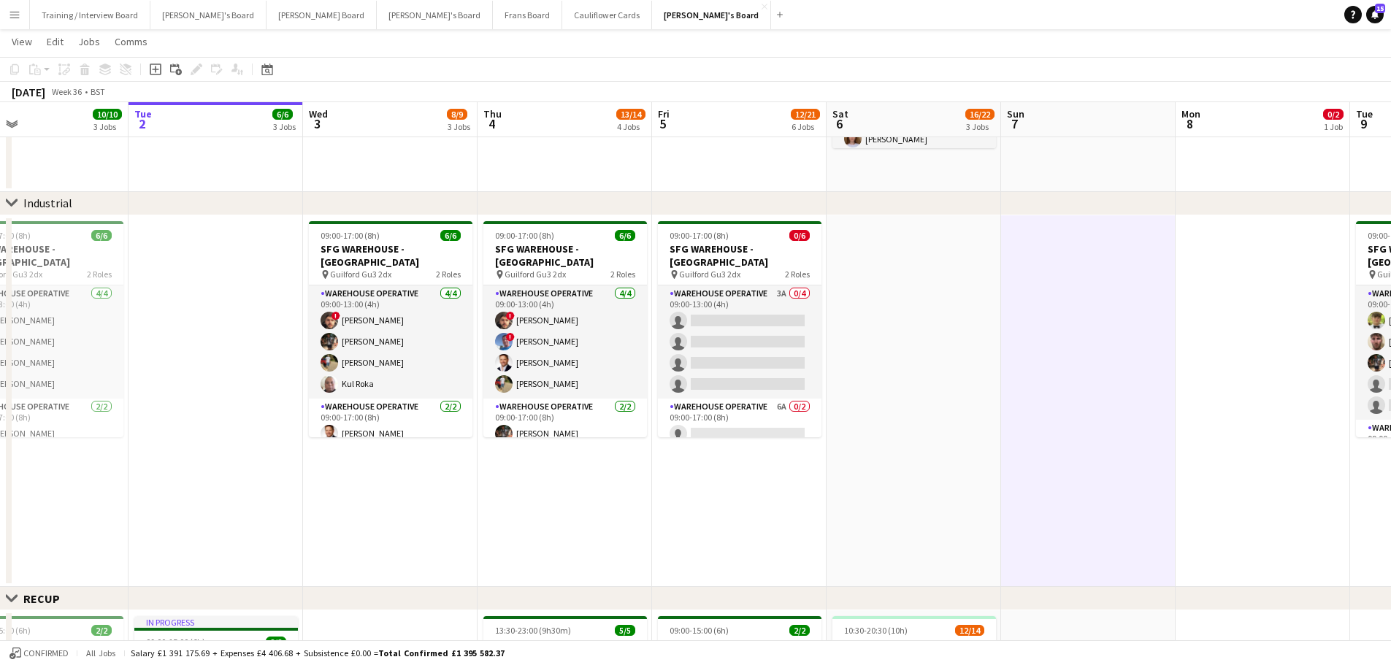
click at [956, 372] on app-date-cell at bounding box center [913, 401] width 174 height 372
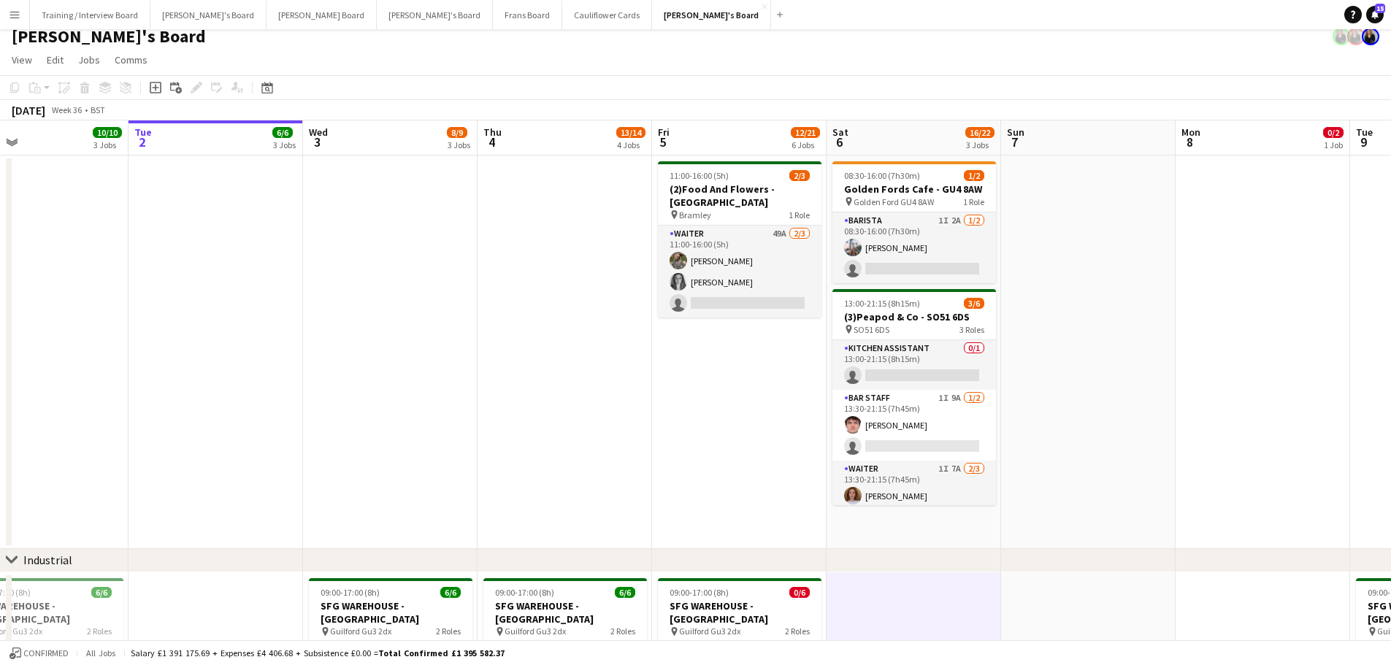
scroll to position [0, 0]
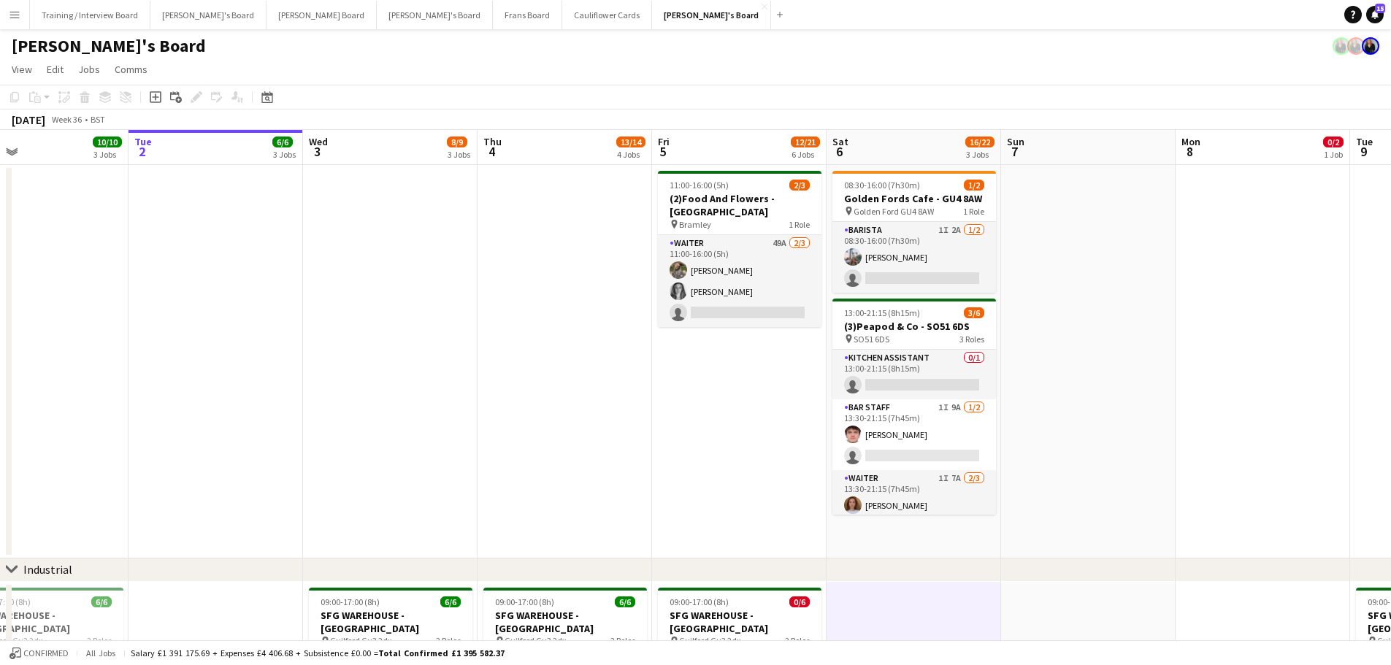
click at [1050, 343] on app-date-cell at bounding box center [1088, 361] width 174 height 393
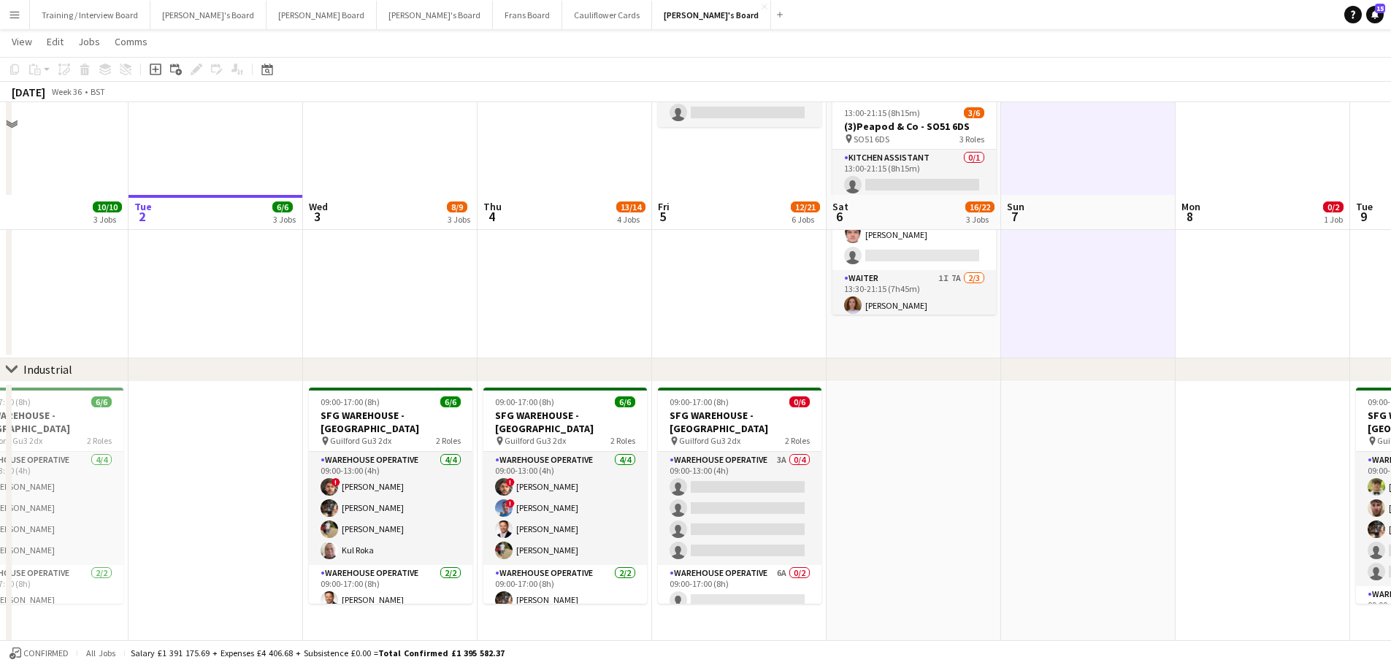
scroll to position [292, 0]
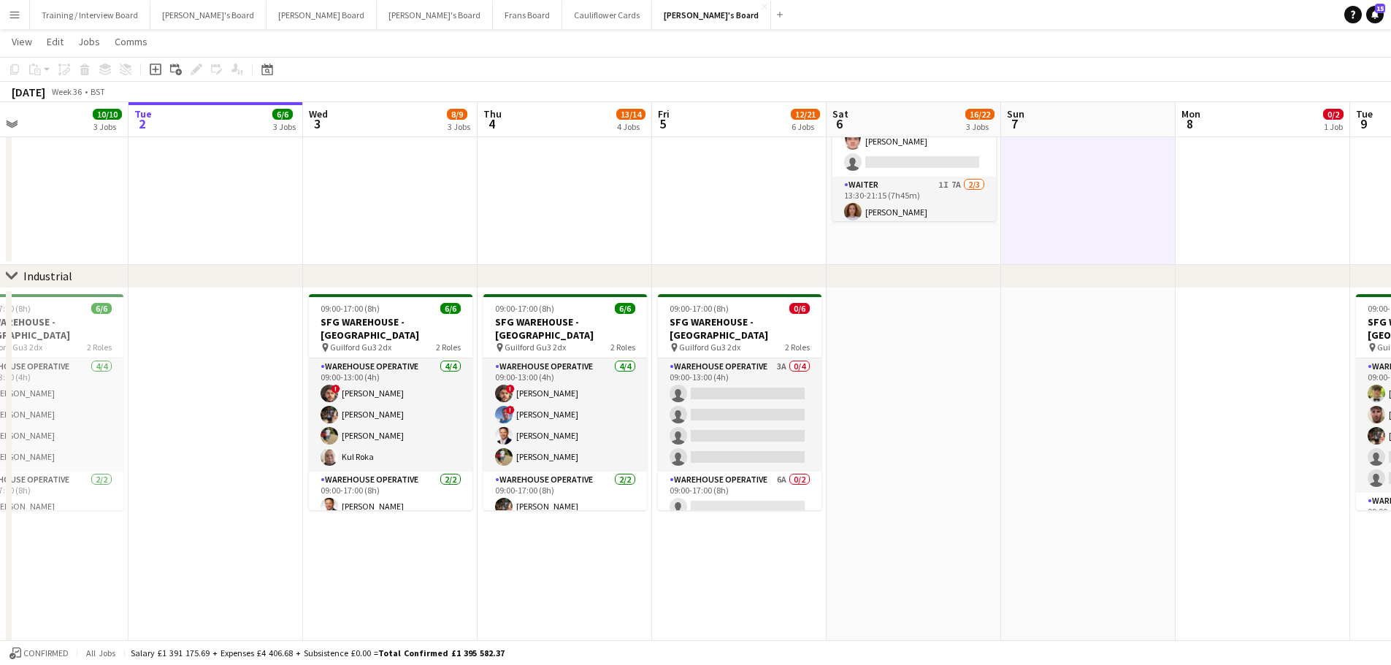
click at [942, 225] on app-date-cell "08:30-16:00 (7h30m) 1/2 Golden Fords Cafe - GU4 8AW pin Golden Ford GU4 8AW 1 R…" at bounding box center [913, 68] width 174 height 393
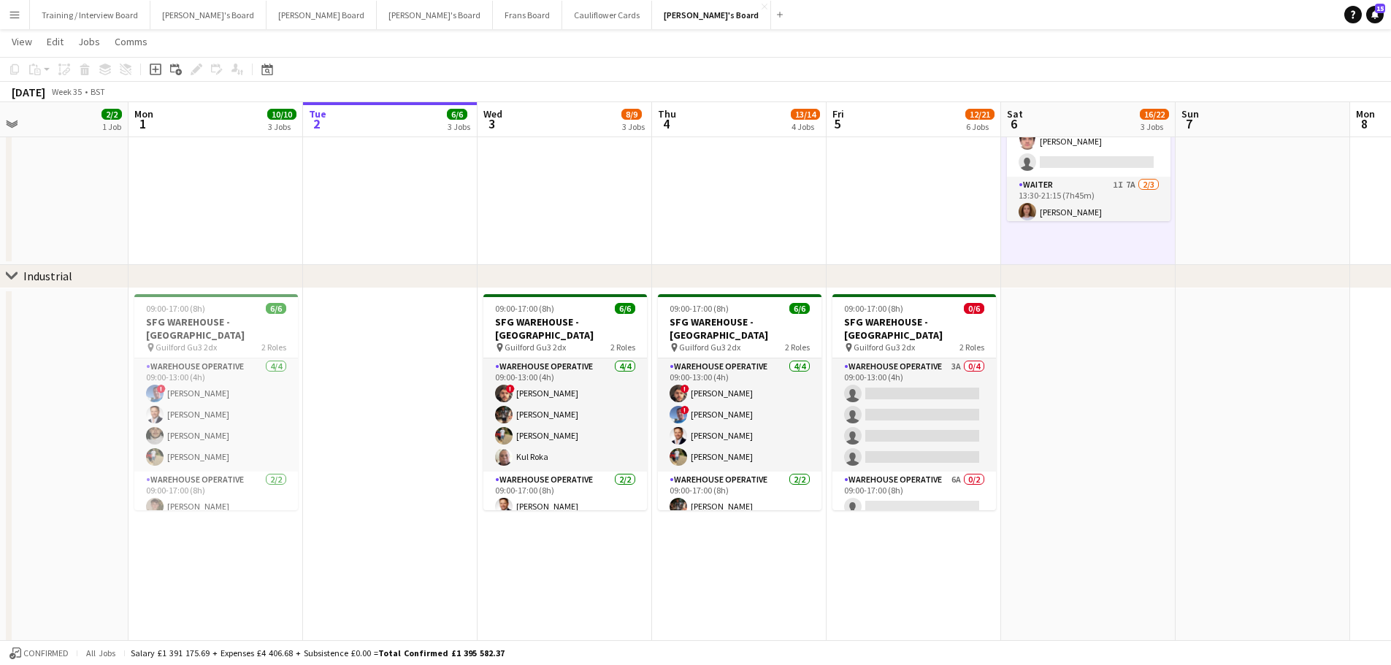
scroll to position [0, 327]
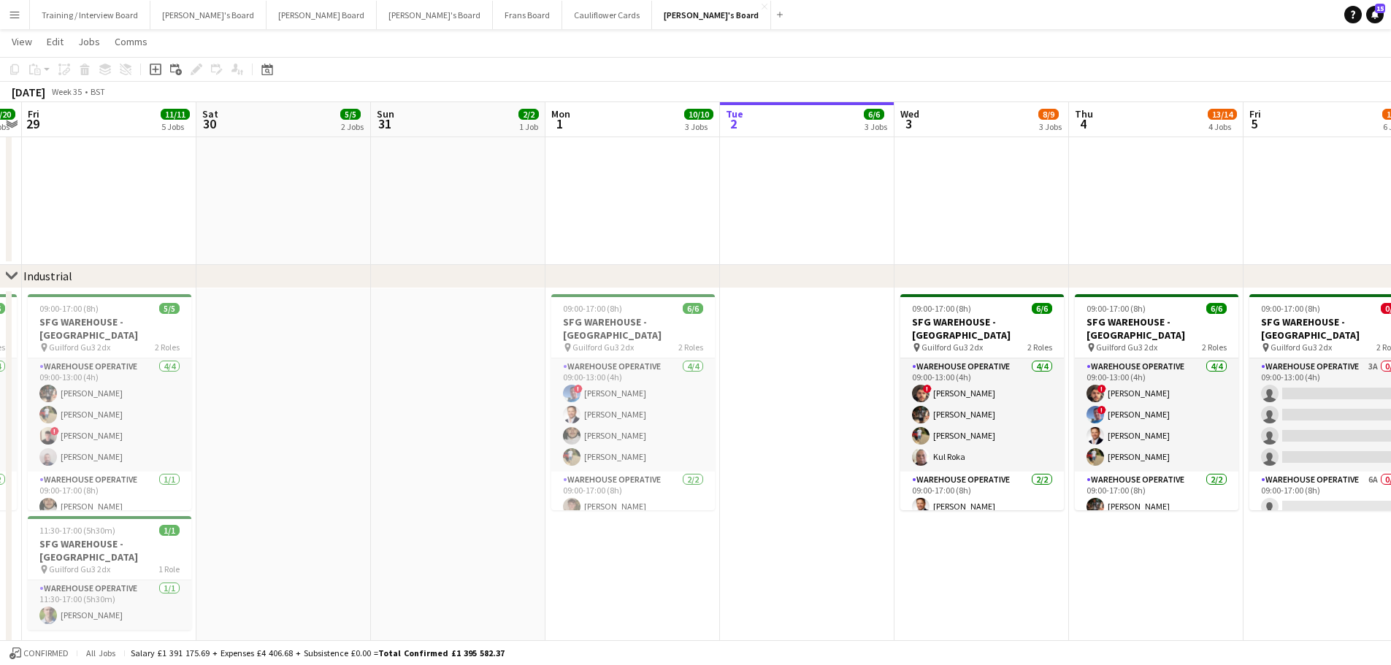
drag, startPoint x: 279, startPoint y: 442, endPoint x: 870, endPoint y: 447, distance: 591.3
click at [870, 447] on app-calendar-viewport "Wed 27 11/11 3 Jobs Thu 28 20/20 5 Jobs Fri 29 11/11 5 Jobs Sat 30 5/5 2 Jobs S…" at bounding box center [695, 641] width 1391 height 1752
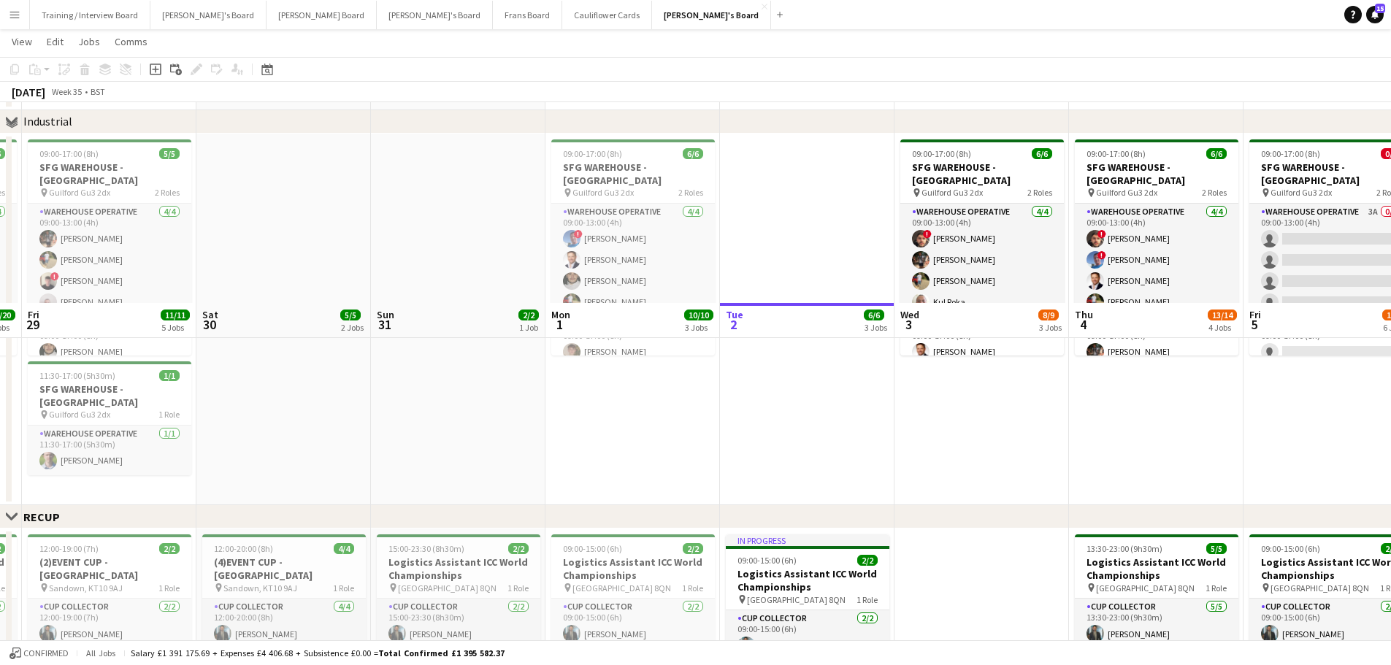
scroll to position [730, 0]
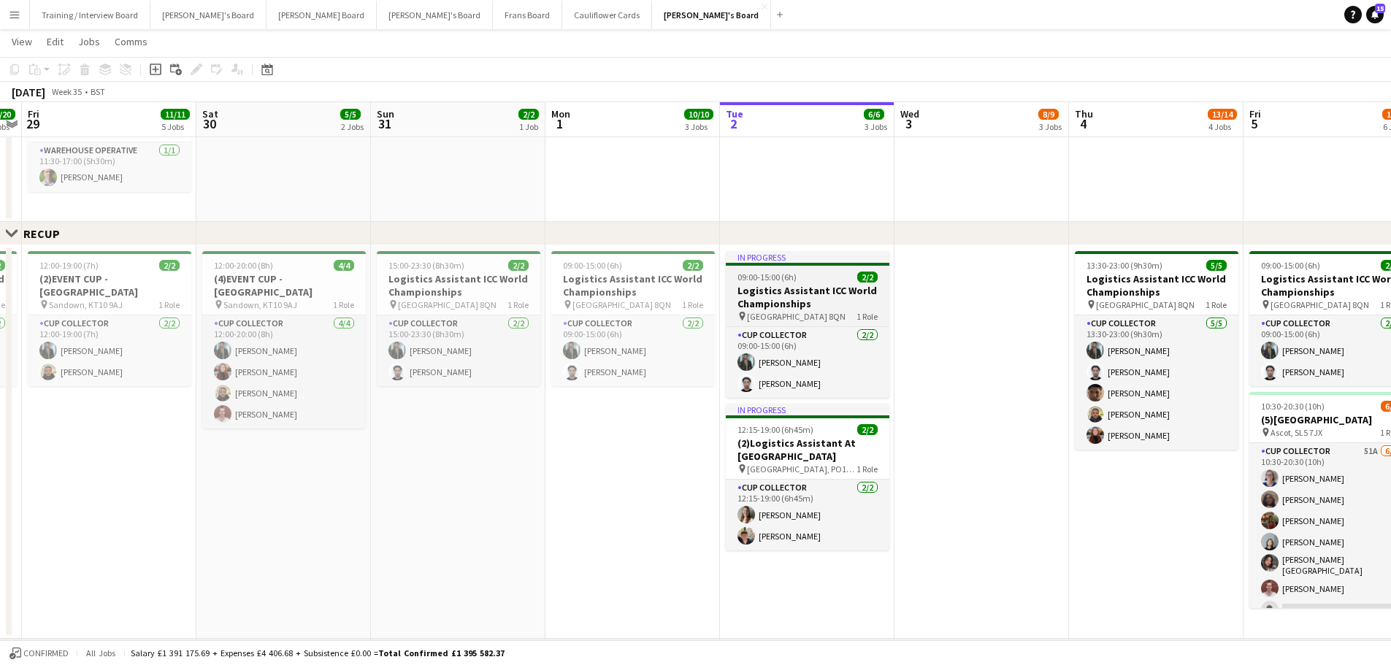
click at [777, 280] on span "09:00-15:00 (6h)" at bounding box center [766, 277] width 59 height 11
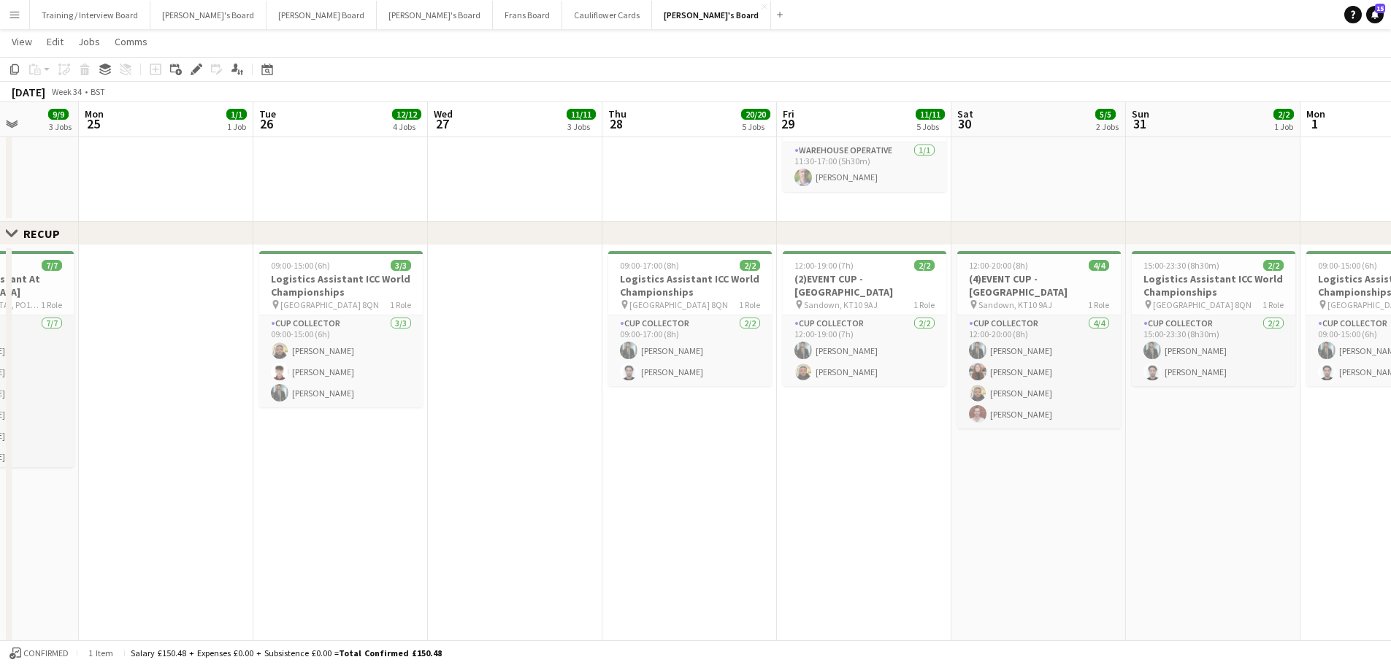
scroll to position [0, 442]
drag, startPoint x: 284, startPoint y: 557, endPoint x: 1041, endPoint y: 566, distance: 757.1
click at [1041, 566] on app-calendar-viewport "Fri 22 21/21 6 Jobs Sat 23 11/11 3 Jobs Sun 24 9/9 3 Jobs Mon 25 1/1 1 Job Tue …" at bounding box center [695, 238] width 1391 height 1823
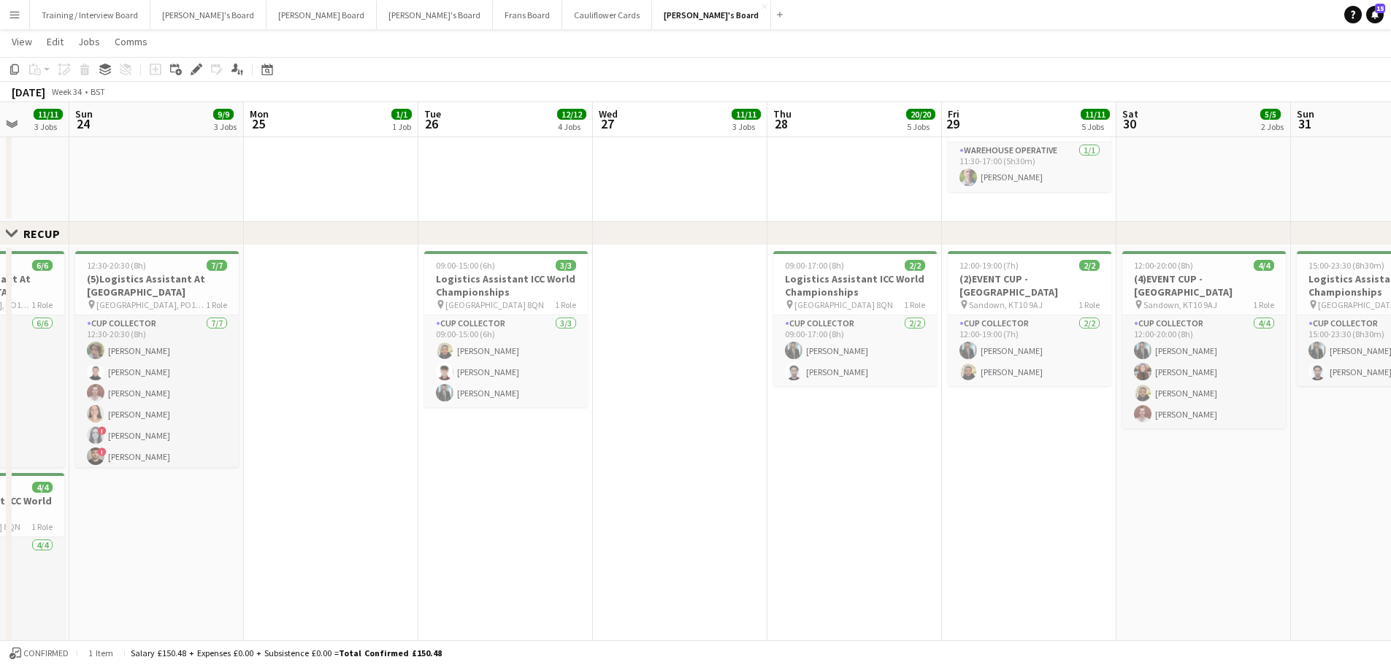
scroll to position [0, 457]
drag, startPoint x: 848, startPoint y: 493, endPoint x: 1007, endPoint y: 504, distance: 160.3
click at [1007, 504] on app-calendar-viewport "Thu 21 16/16 5 Jobs Fri 22 21/21 6 Jobs Sat 23 11/11 3 Jobs Sun 24 9/9 3 Jobs M…" at bounding box center [695, 238] width 1391 height 1823
click at [489, 274] on h3 "Logistics Assistant ICC World Championships" at bounding box center [503, 285] width 164 height 26
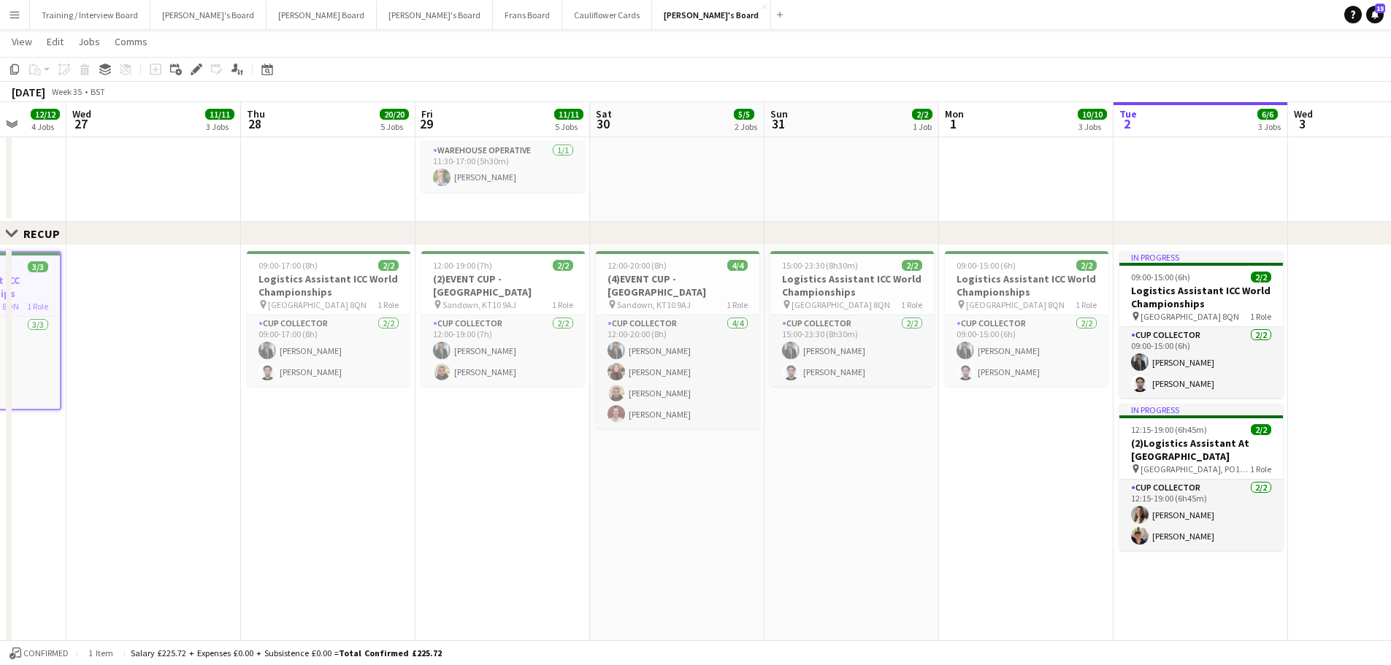
scroll to position [0, 648]
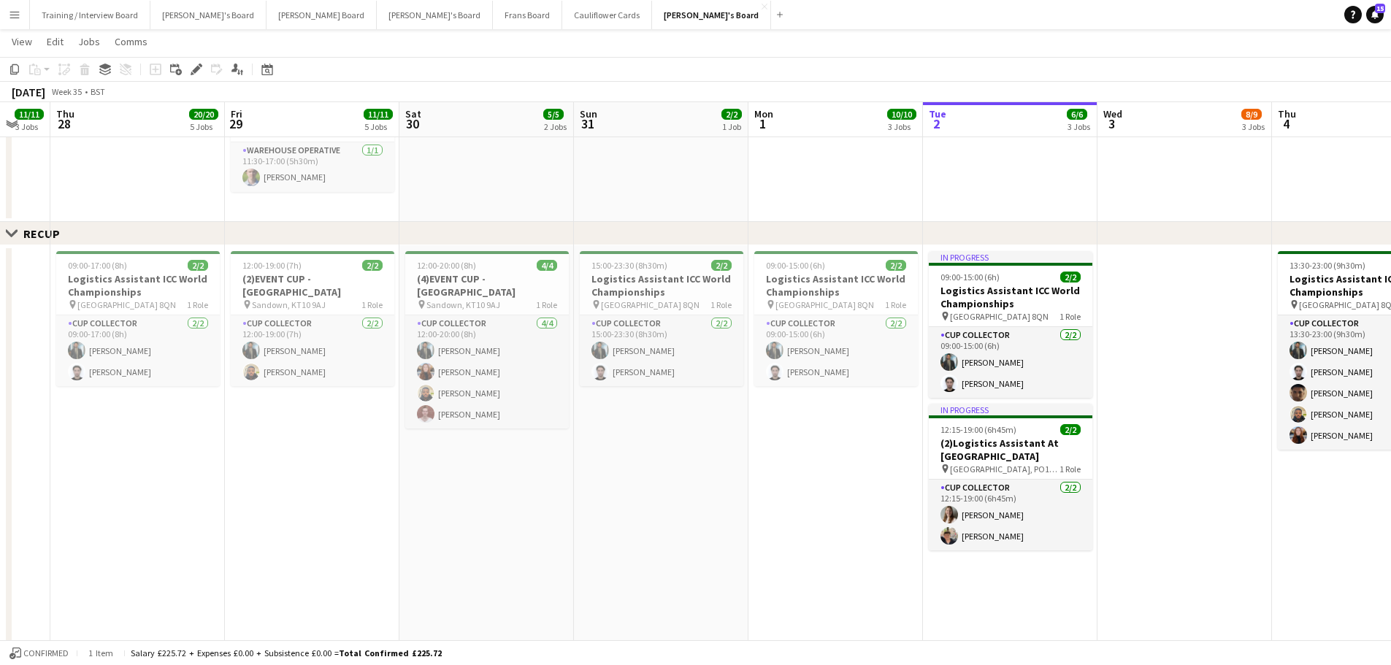
drag, startPoint x: 1070, startPoint y: 442, endPoint x: 356, endPoint y: 400, distance: 715.2
click at [356, 400] on app-calendar-viewport "Sun 24 9/9 3 Jobs Mon 25 1/1 1 Job Tue 26 12/12 4 Jobs Wed 27 11/11 3 Jobs Thu …" at bounding box center [695, 238] width 1391 height 1823
click at [1029, 278] on div "09:00-15:00 (6h) 2/2" at bounding box center [1011, 277] width 164 height 11
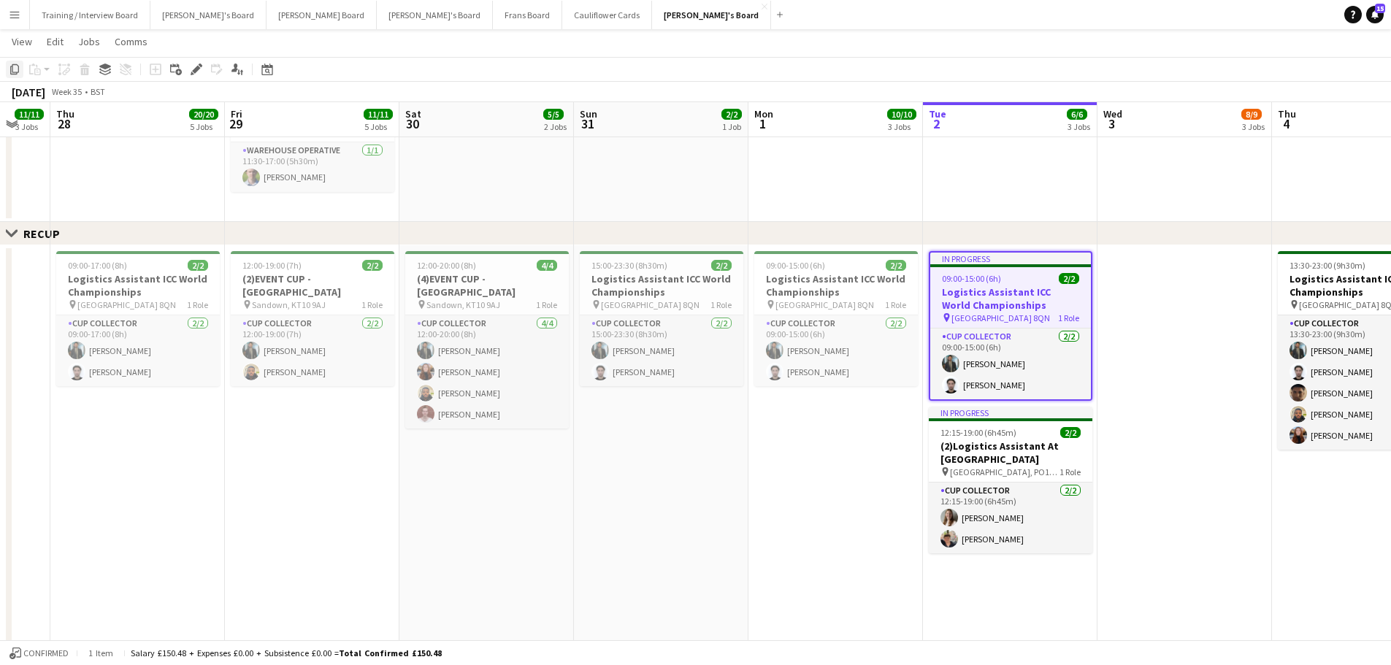
click at [15, 71] on icon "Copy" at bounding box center [15, 70] width 12 height 12
click at [1191, 351] on app-date-cell at bounding box center [1184, 463] width 174 height 436
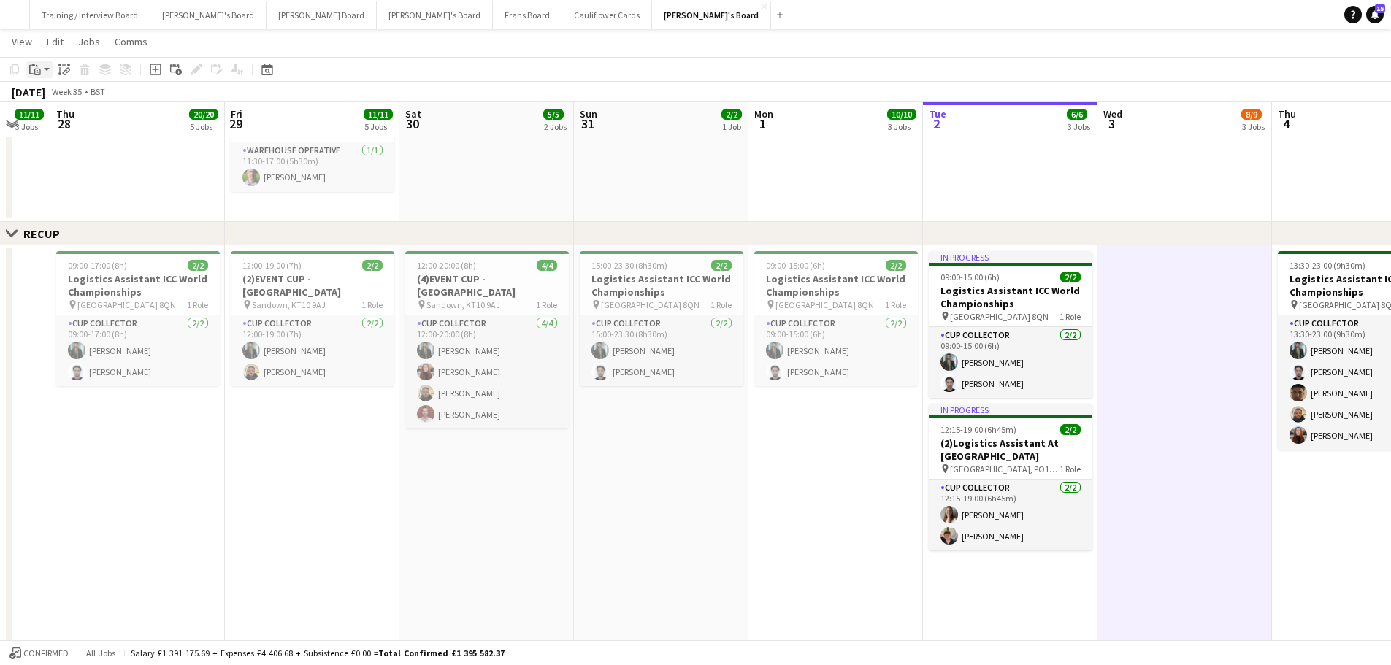
click at [38, 70] on icon "Paste" at bounding box center [35, 70] width 12 height 12
click at [45, 99] on link "Paste Ctrl+V" at bounding box center [107, 97] width 137 height 13
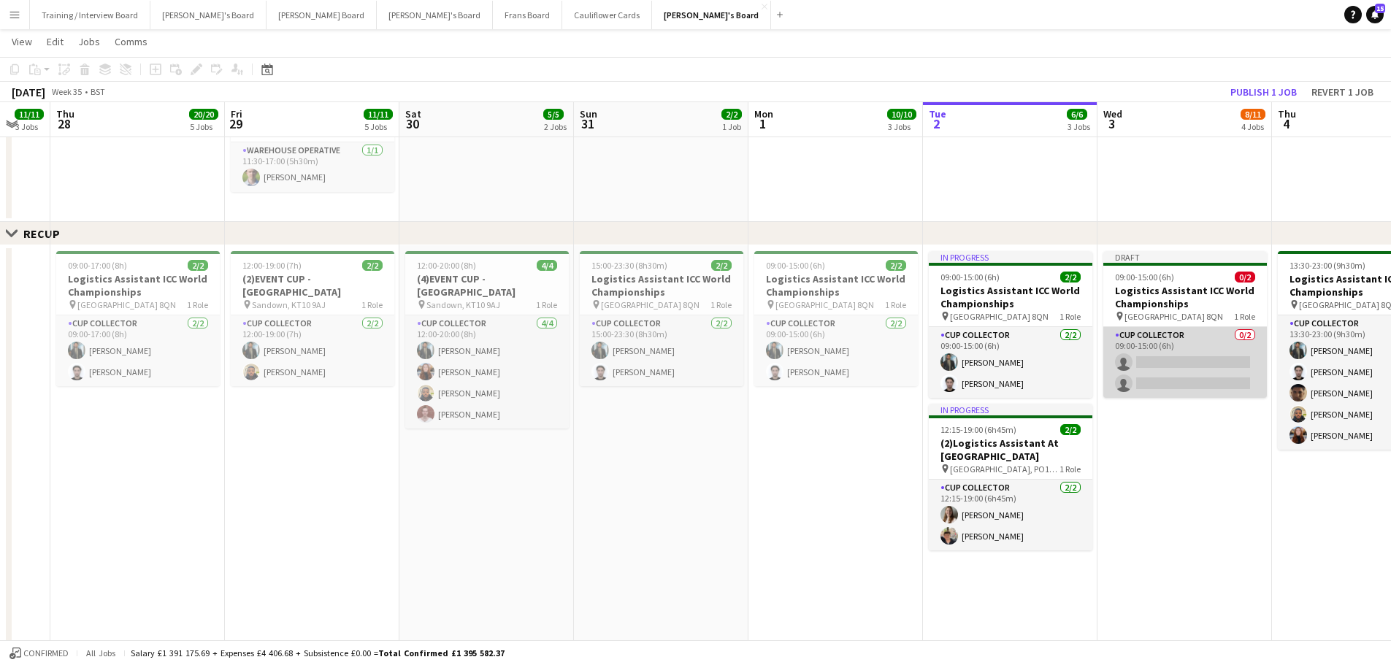
click at [1176, 344] on app-card-role "CUP COLLECTOR 0/2 09:00-15:00 (6h) single-neutral-actions single-neutral-actions" at bounding box center [1185, 362] width 164 height 71
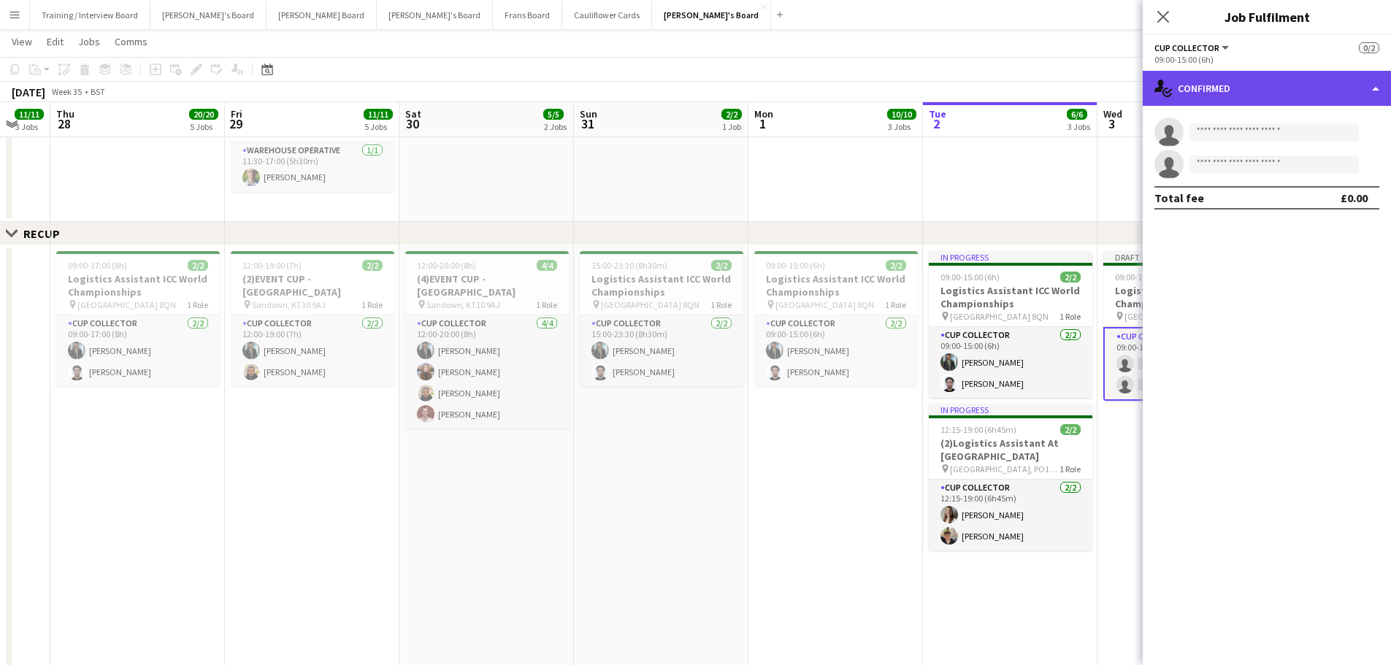
click at [1234, 80] on div "single-neutral-actions-check-2 Confirmed" at bounding box center [1266, 88] width 248 height 35
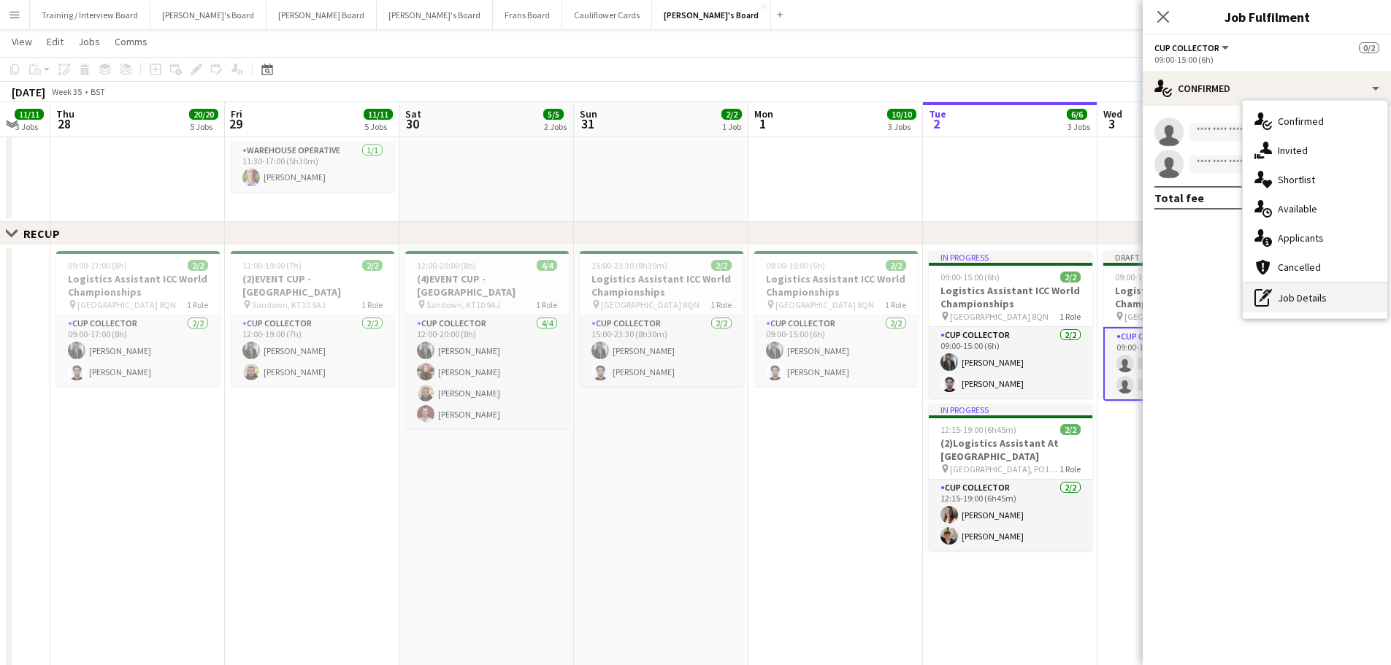
click at [1291, 298] on div "pen-write Job Details" at bounding box center [1314, 297] width 145 height 29
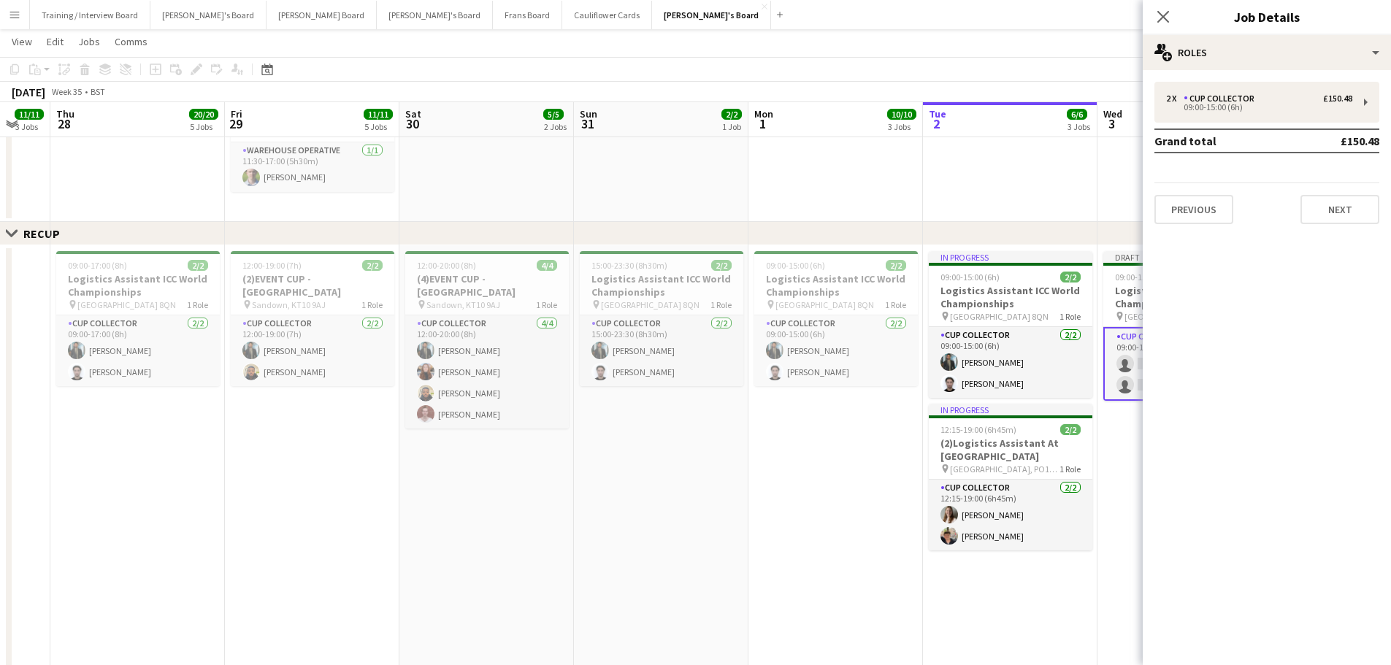
click at [1204, 126] on div "2 x CUP COLLECTOR £150.48 09:00-15:00 (6h) Grand total £150.48 Previous Next" at bounding box center [1266, 153] width 248 height 142
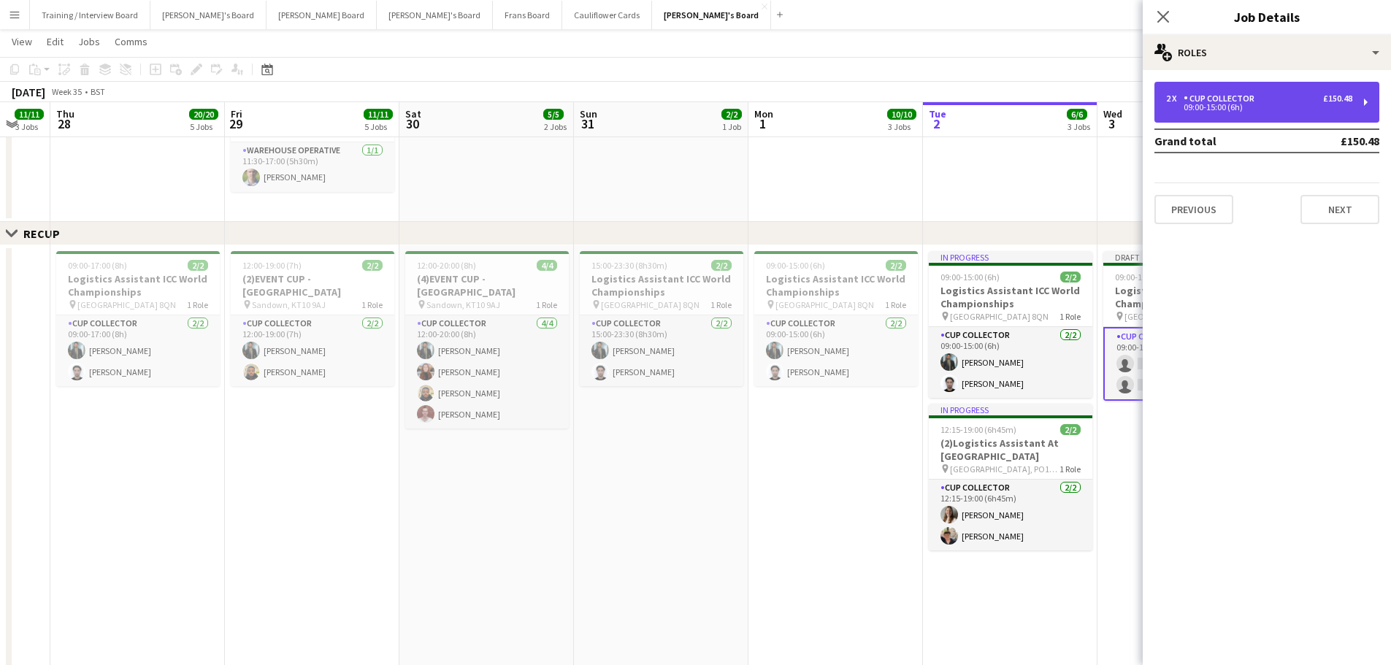
click at [1202, 111] on div "09:00-15:00 (6h)" at bounding box center [1259, 107] width 186 height 7
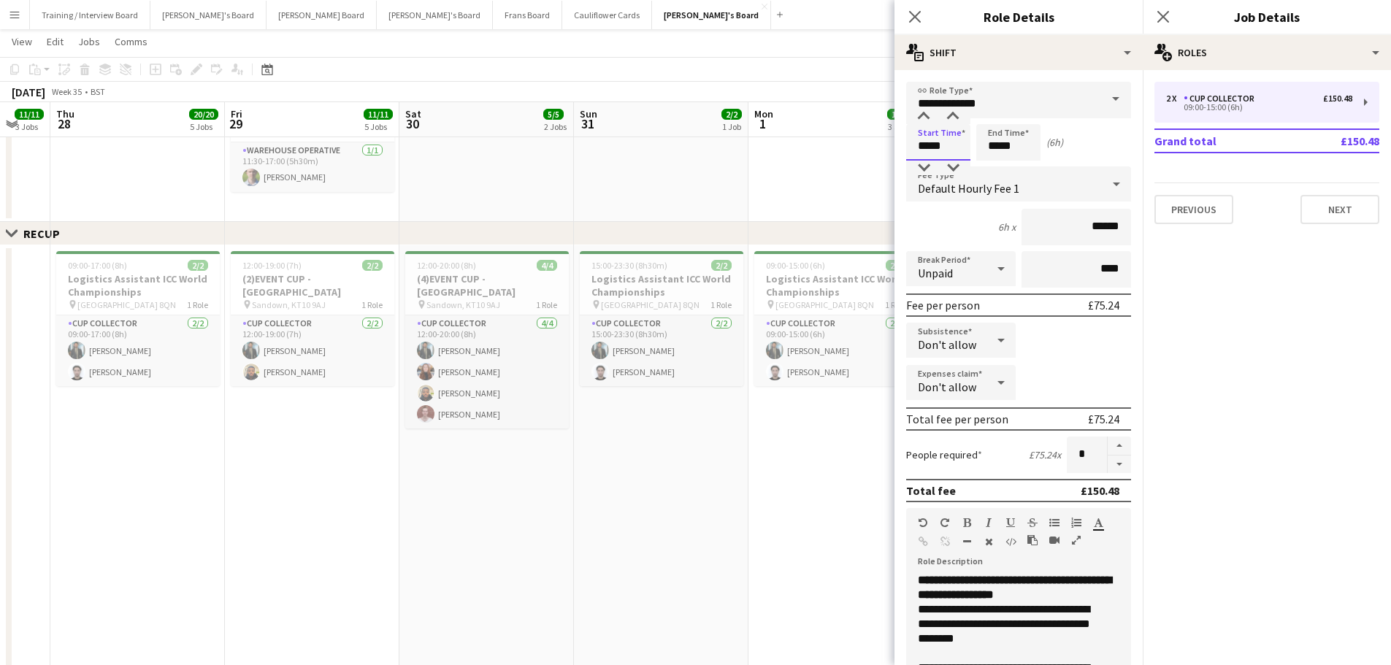
click at [927, 141] on input "*****" at bounding box center [938, 142] width 64 height 36
type input "*****"
click at [996, 150] on input "*****" at bounding box center [1008, 142] width 64 height 36
type input "*****"
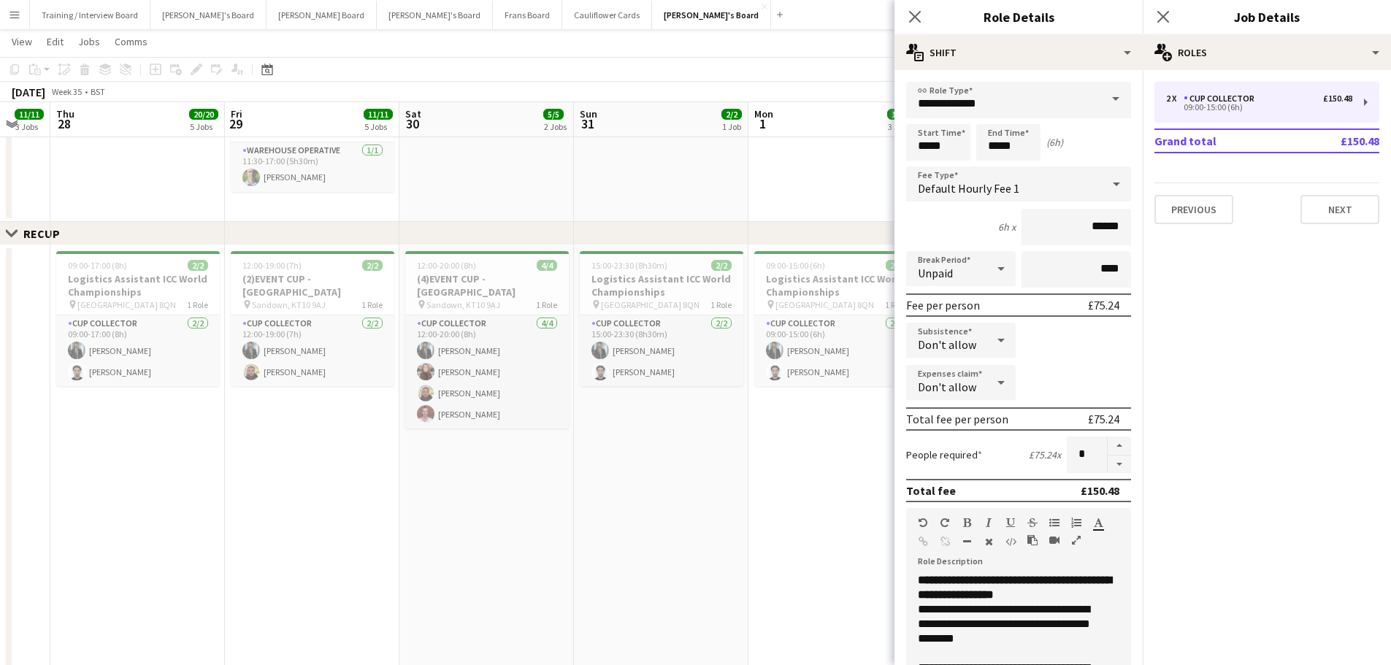
click at [866, 468] on app-date-cell "09:00-15:00 (6h) 2/2 Logistics Assistant ICC World Championships pin Lord Crick…" at bounding box center [835, 463] width 174 height 436
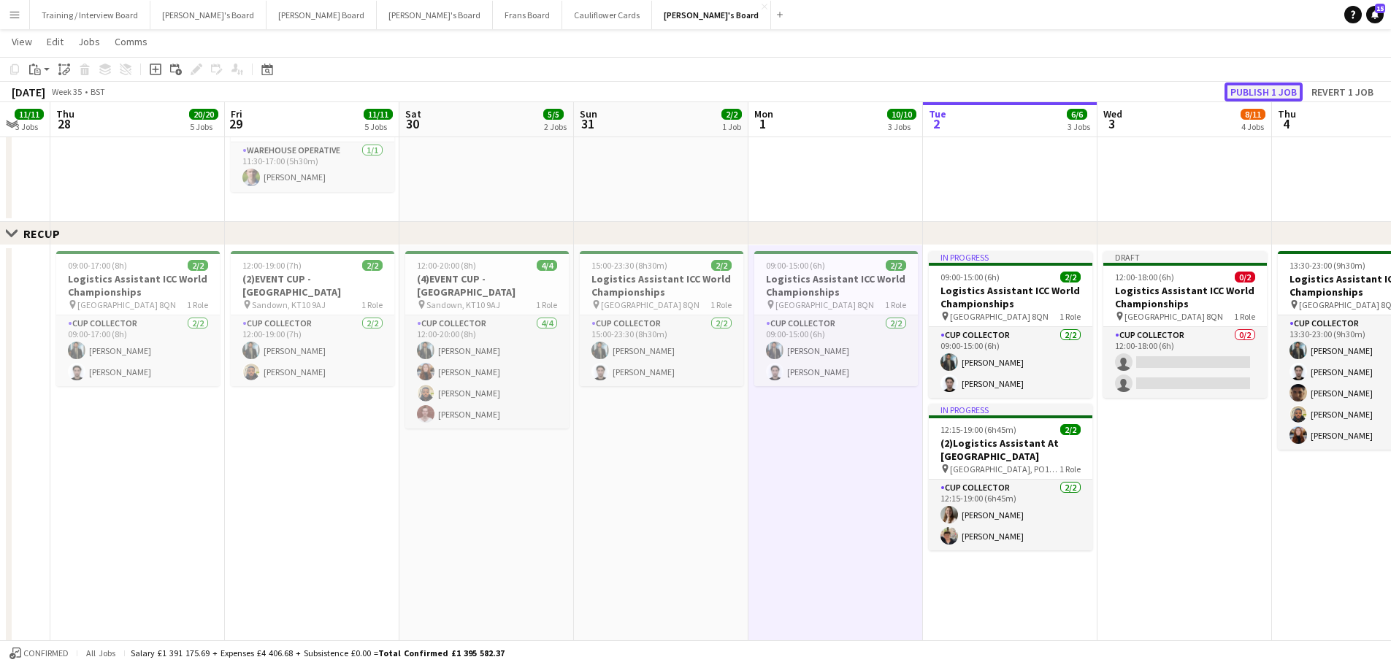
click at [1280, 95] on button "Publish 1 job" at bounding box center [1263, 91] width 78 height 19
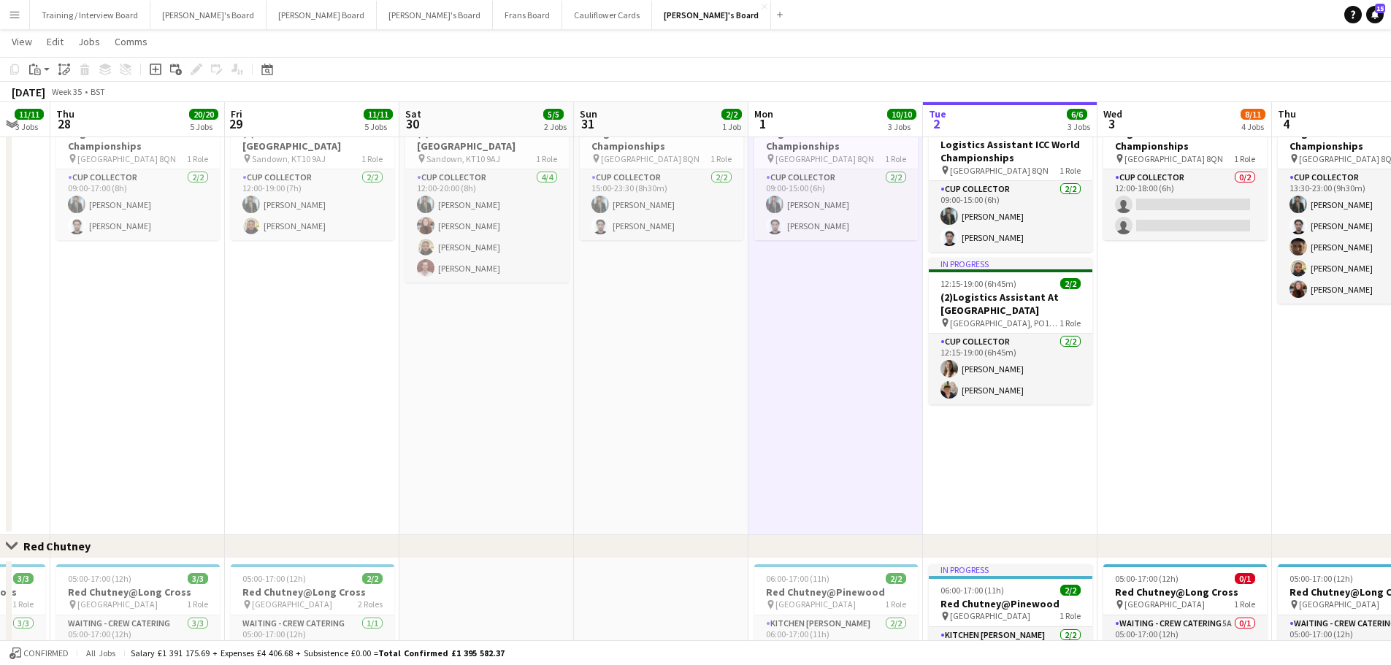
scroll to position [0, 555]
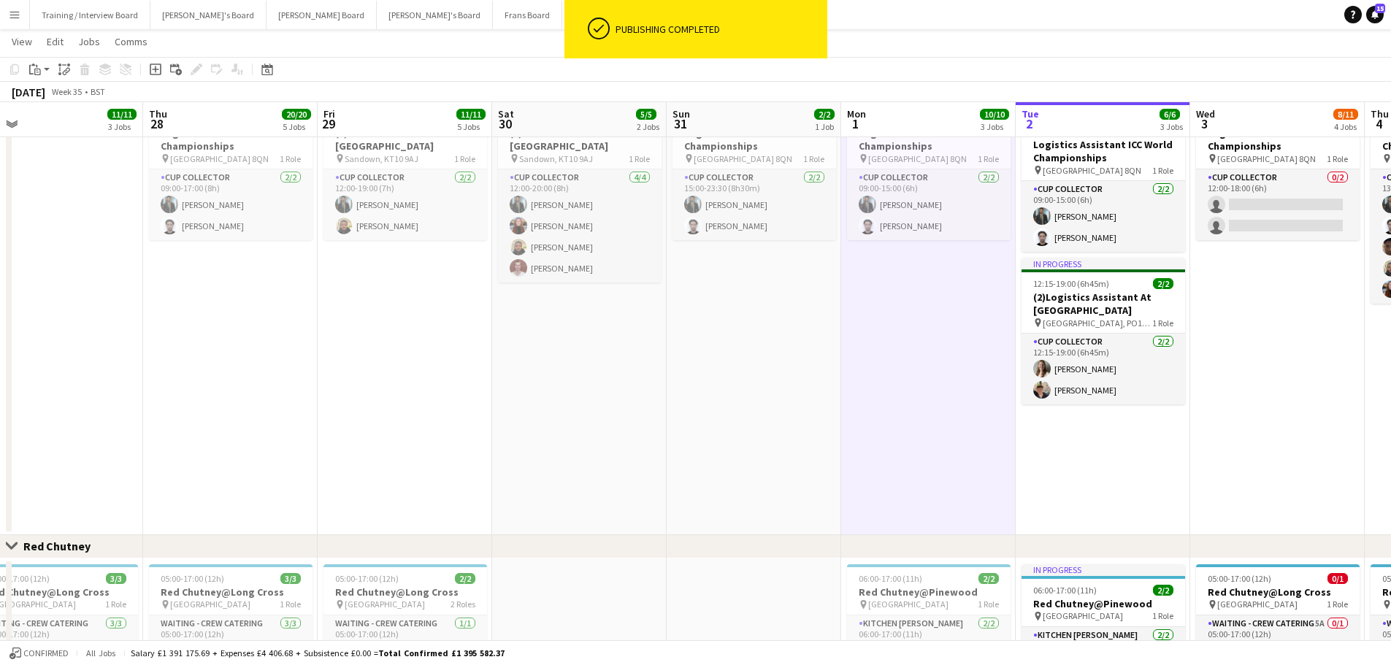
drag, startPoint x: 1180, startPoint y: 381, endPoint x: 923, endPoint y: 370, distance: 256.5
click at [923, 370] on app-calendar-viewport "Sun 24 9/9 3 Jobs Mon 25 1/1 1 Job Tue 26 12/12 4 Jobs Wed 27 11/11 3 Jobs Thu …" at bounding box center [695, 92] width 1391 height 1823
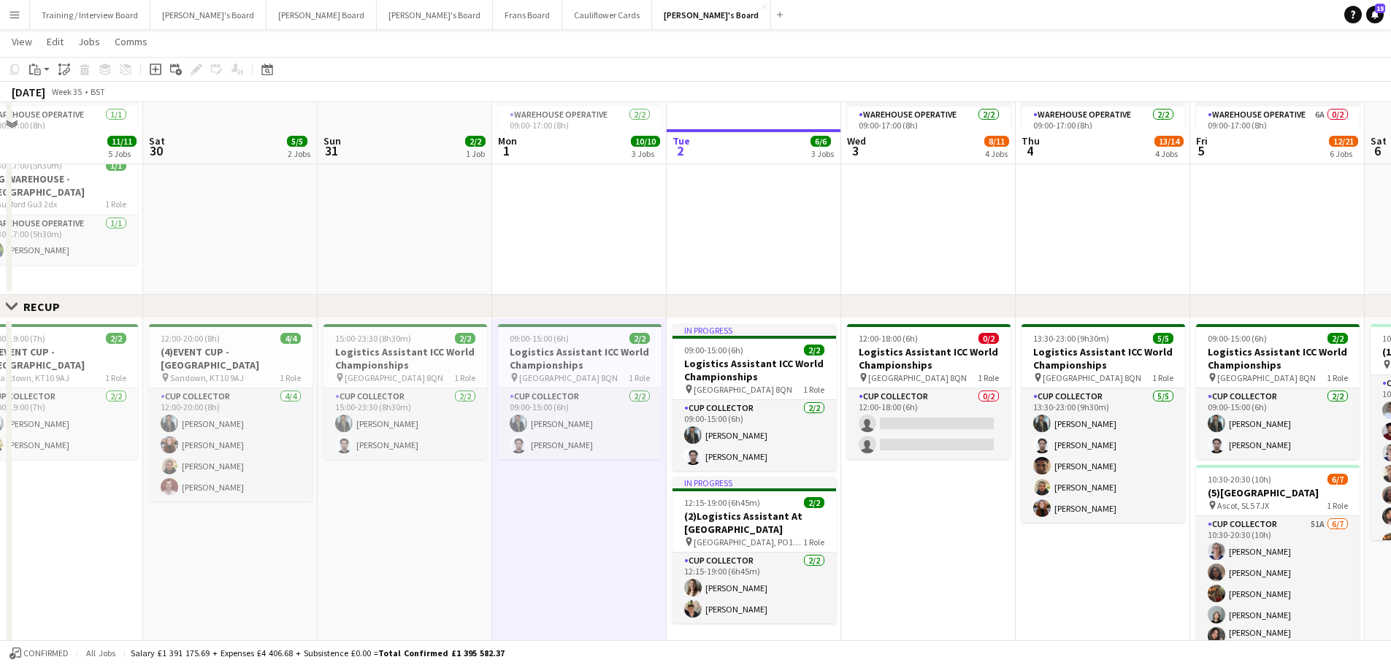
scroll to position [876, 0]
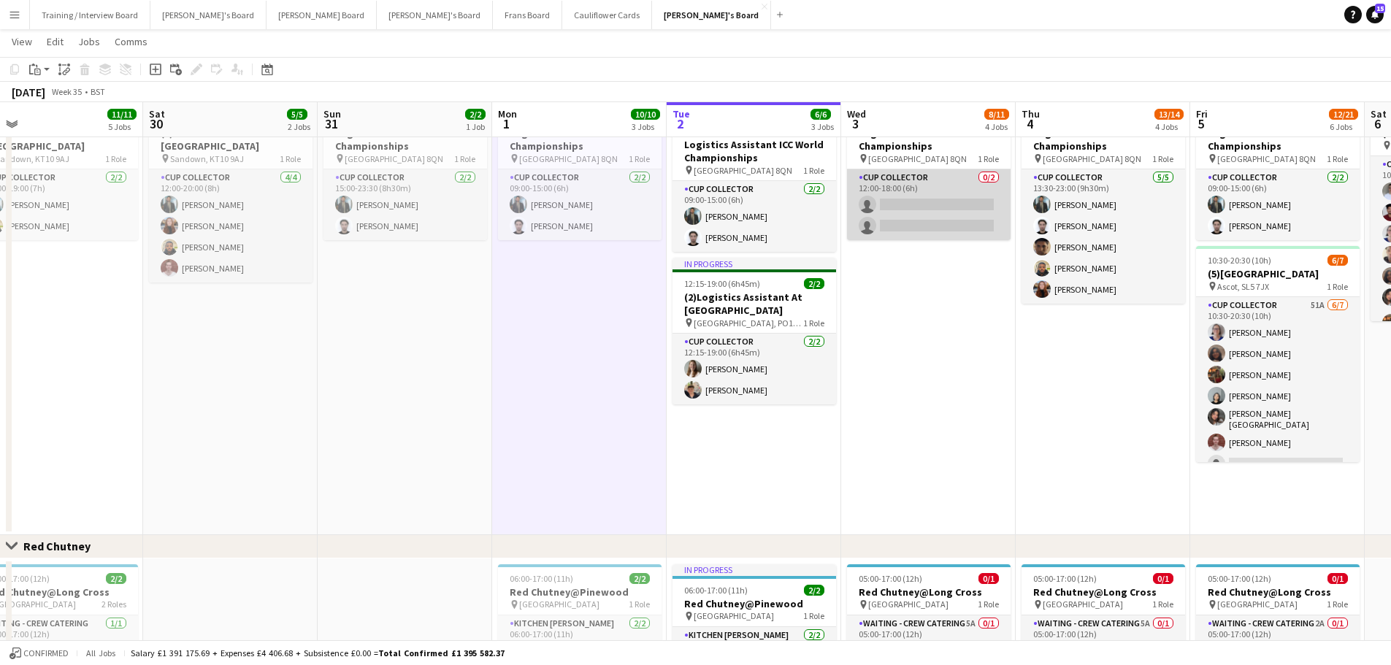
click at [912, 185] on app-card-role "CUP COLLECTOR 0/2 12:00-18:00 (6h) single-neutral-actions single-neutral-actions" at bounding box center [929, 204] width 164 height 71
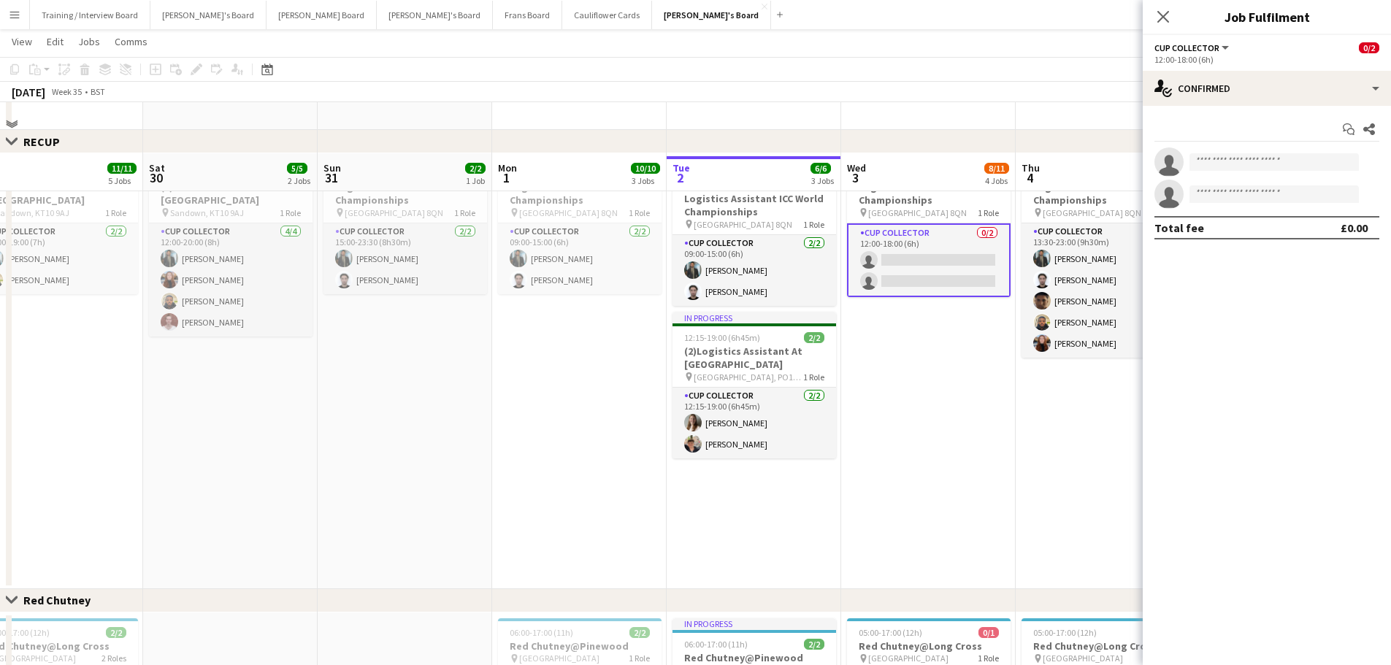
scroll to position [803, 0]
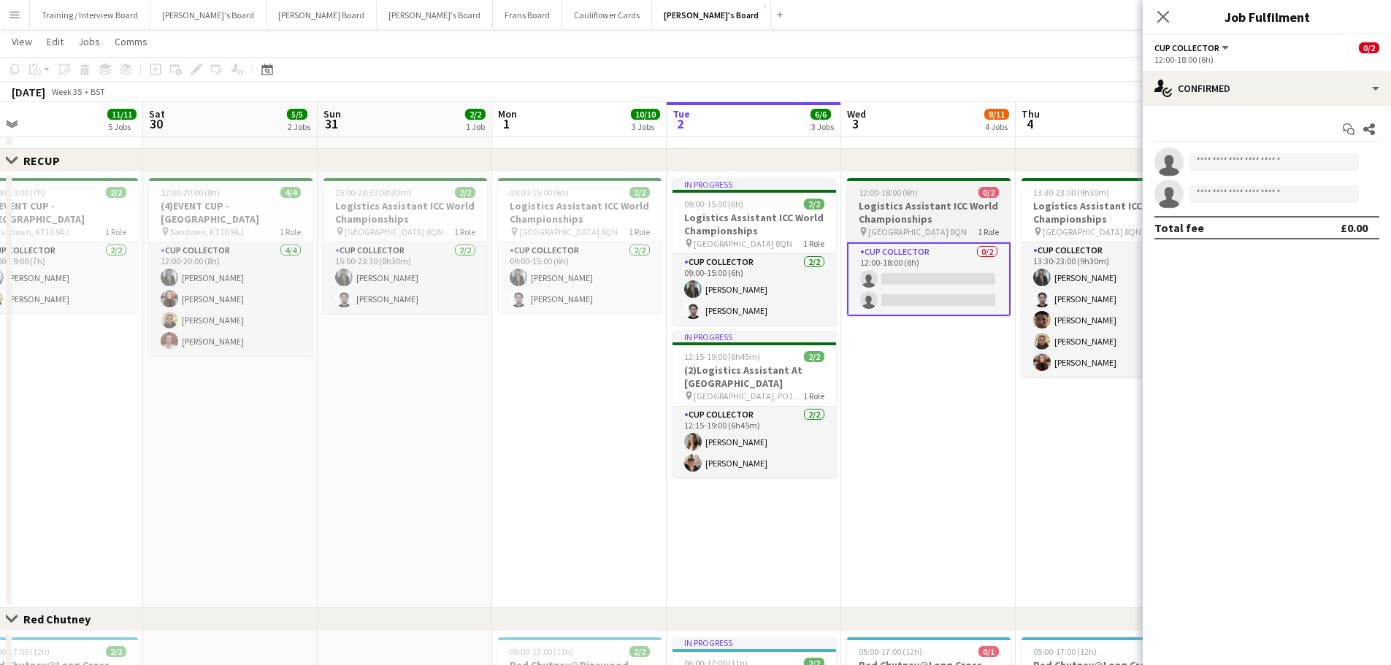
click at [933, 210] on h3 "Logistics Assistant ICC World Championships" at bounding box center [929, 212] width 164 height 26
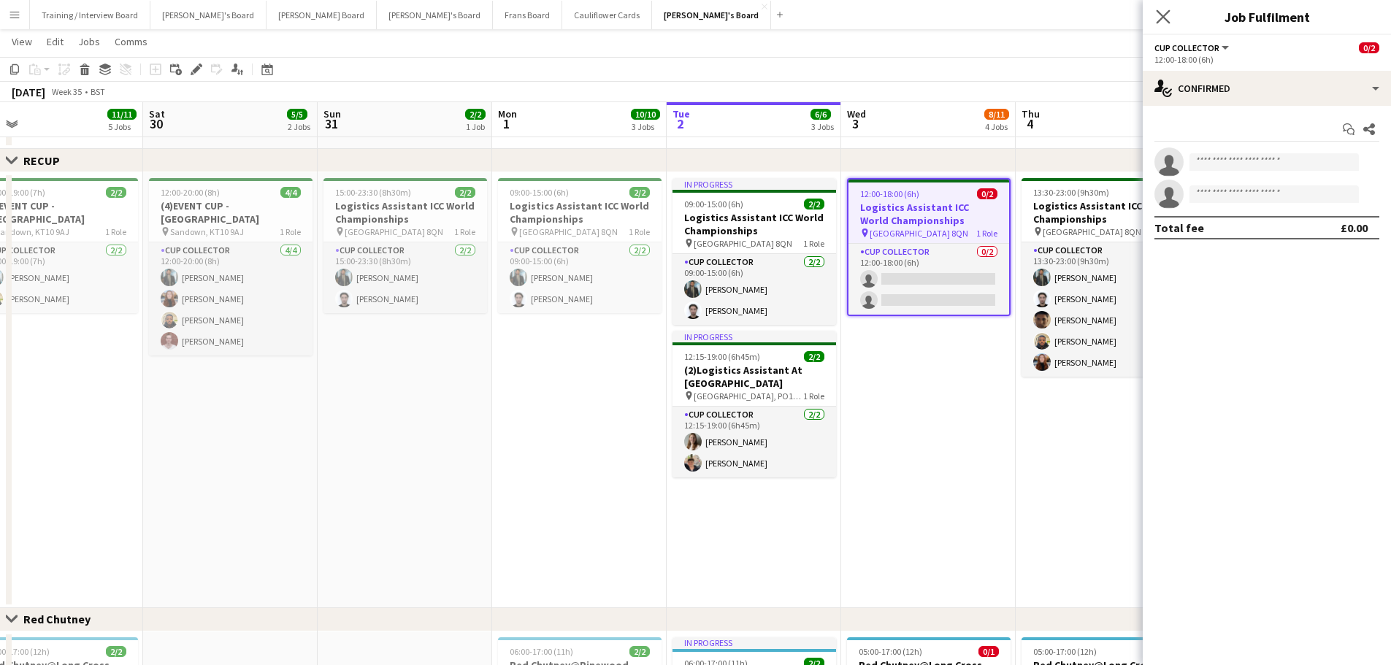
click at [1172, 18] on app-icon "Close pop-in" at bounding box center [1163, 17] width 21 height 21
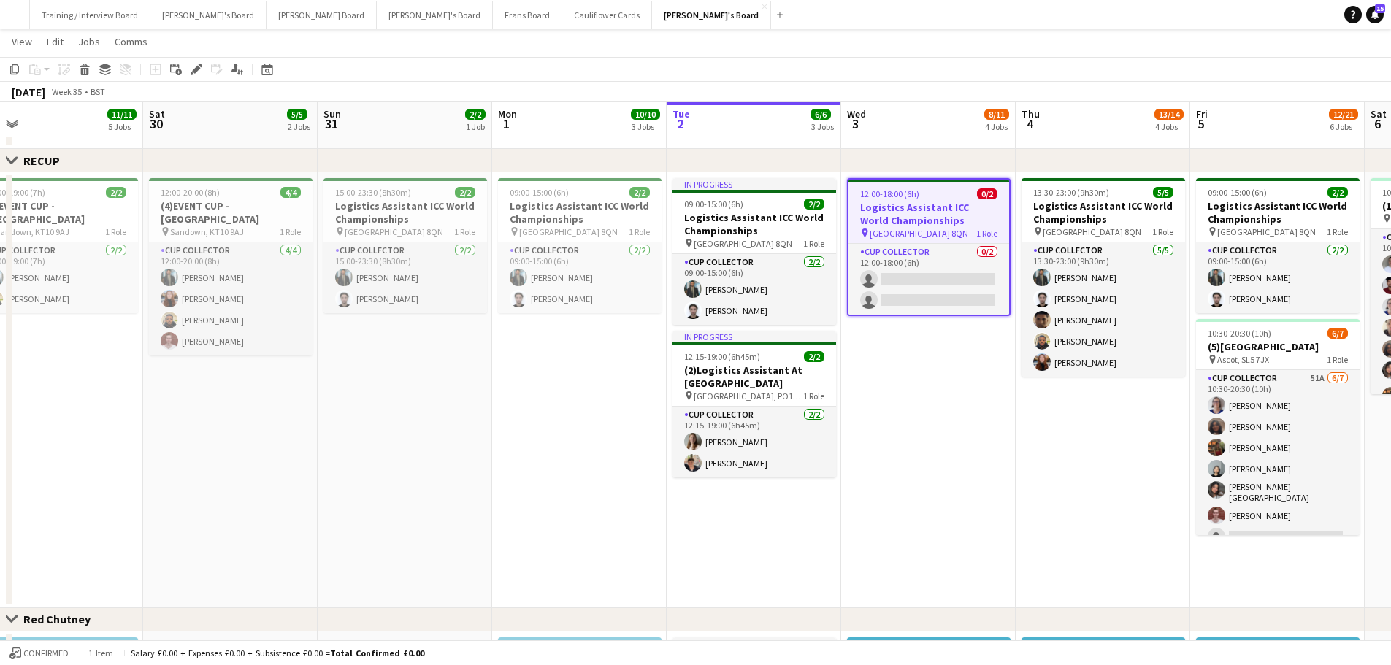
click at [1053, 488] on app-date-cell "13:30-23:00 (9h30m) 5/5 Logistics Assistant ICC World Championships pin Lord Cr…" at bounding box center [1102, 390] width 174 height 436
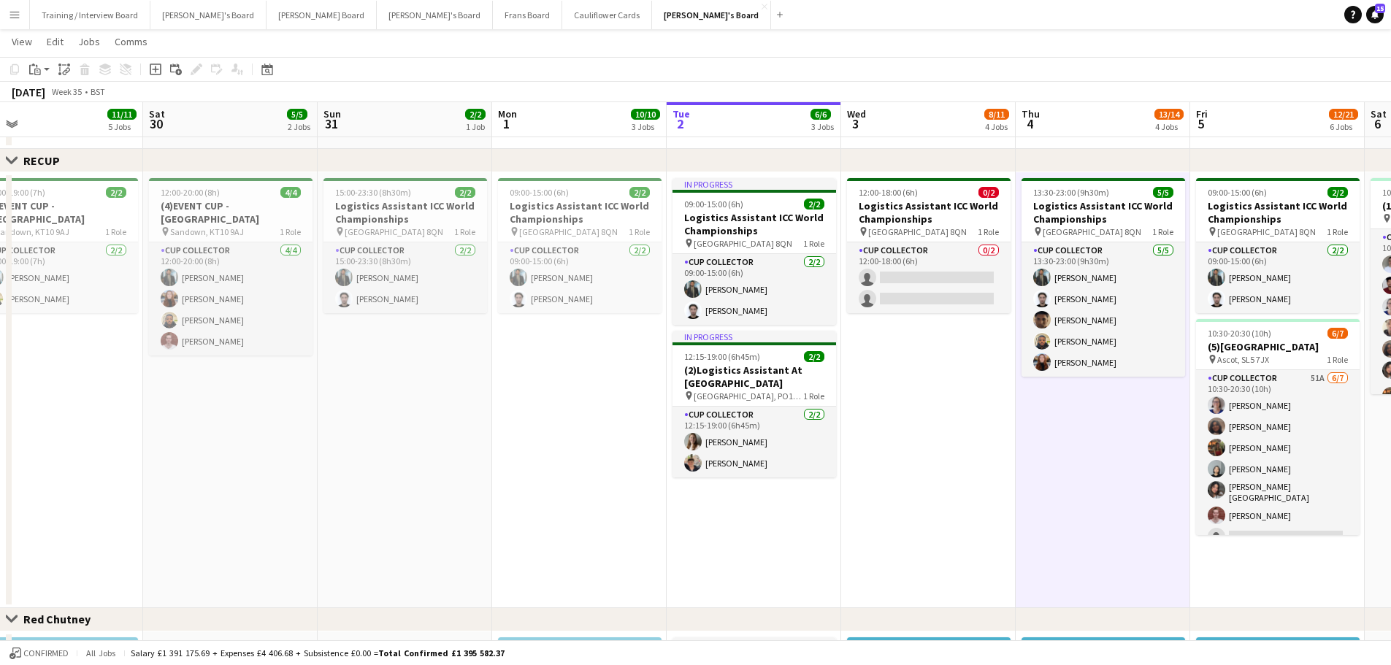
click at [954, 470] on app-date-cell "12:00-18:00 (6h) 0/2 Logistics Assistant ICC World Championships pin Lord Crick…" at bounding box center [928, 390] width 174 height 436
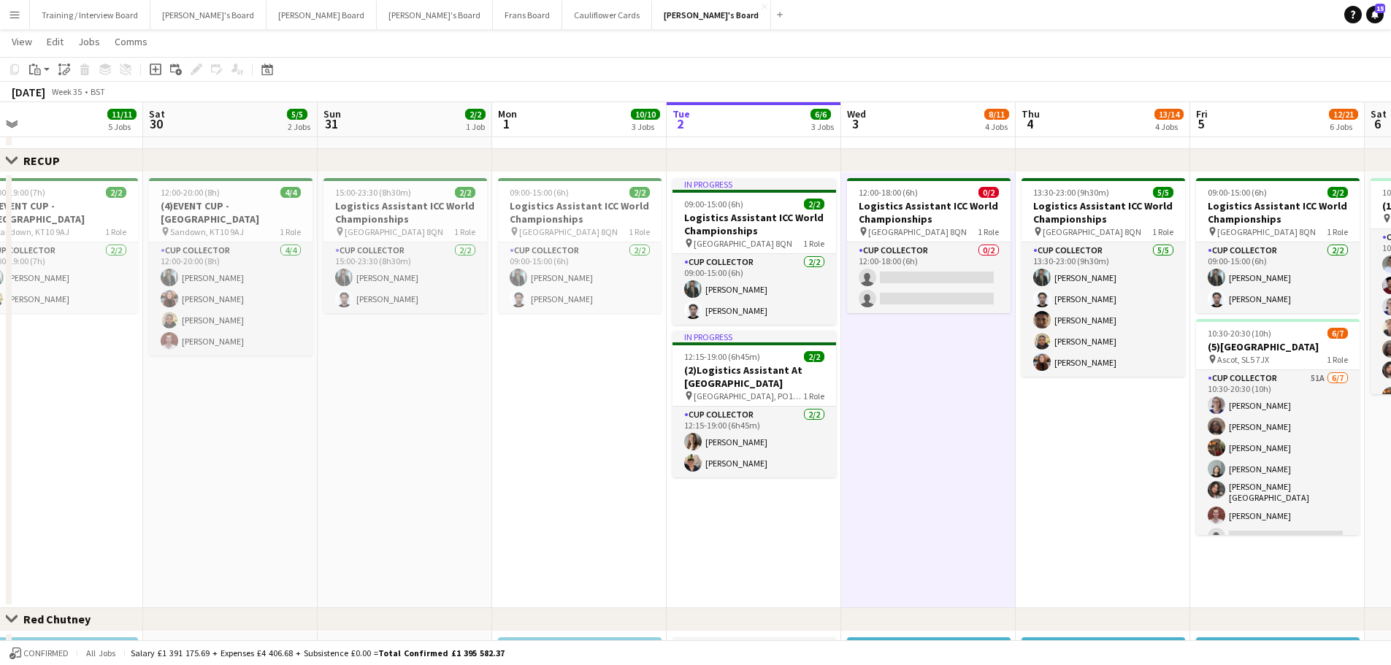
click at [755, 585] on app-date-cell "In progress 09:00-15:00 (6h) 2/2 Logistics Assistant ICC World Championships pi…" at bounding box center [753, 390] width 174 height 436
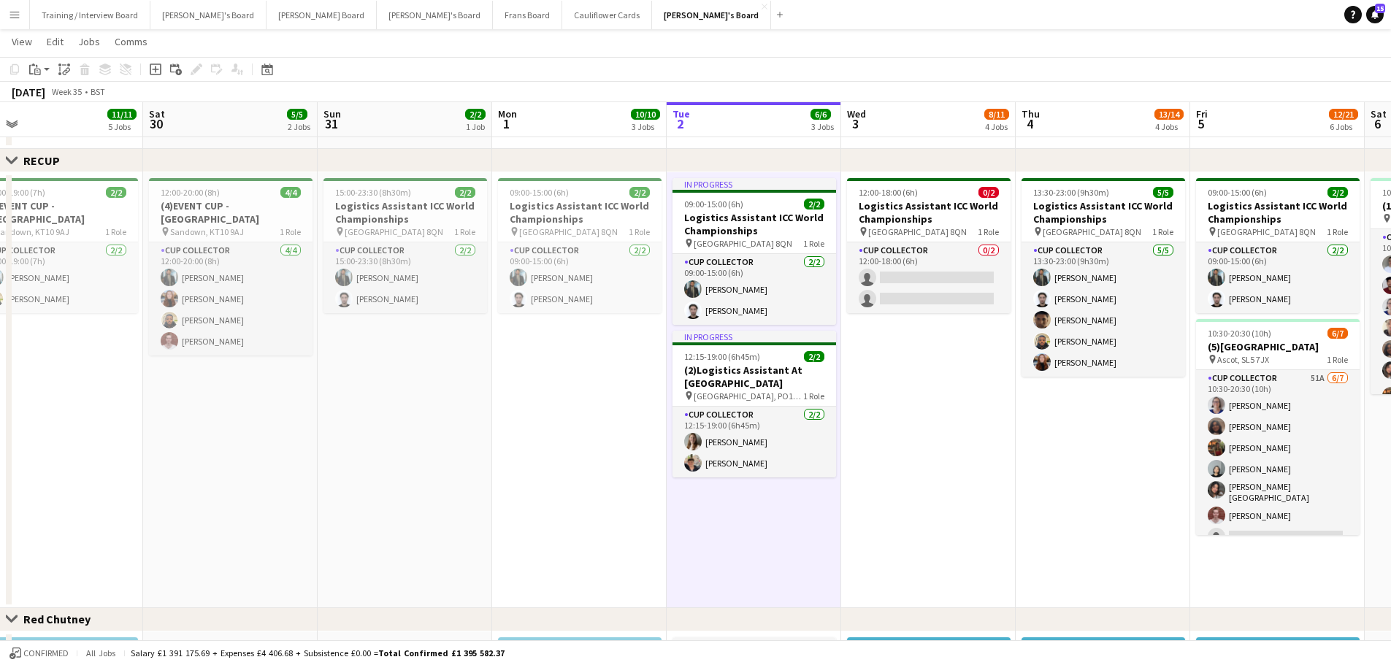
click at [951, 447] on app-date-cell "12:00-18:00 (6h) 0/2 Logistics Assistant ICC World Championships pin Lord Crick…" at bounding box center [928, 390] width 174 height 436
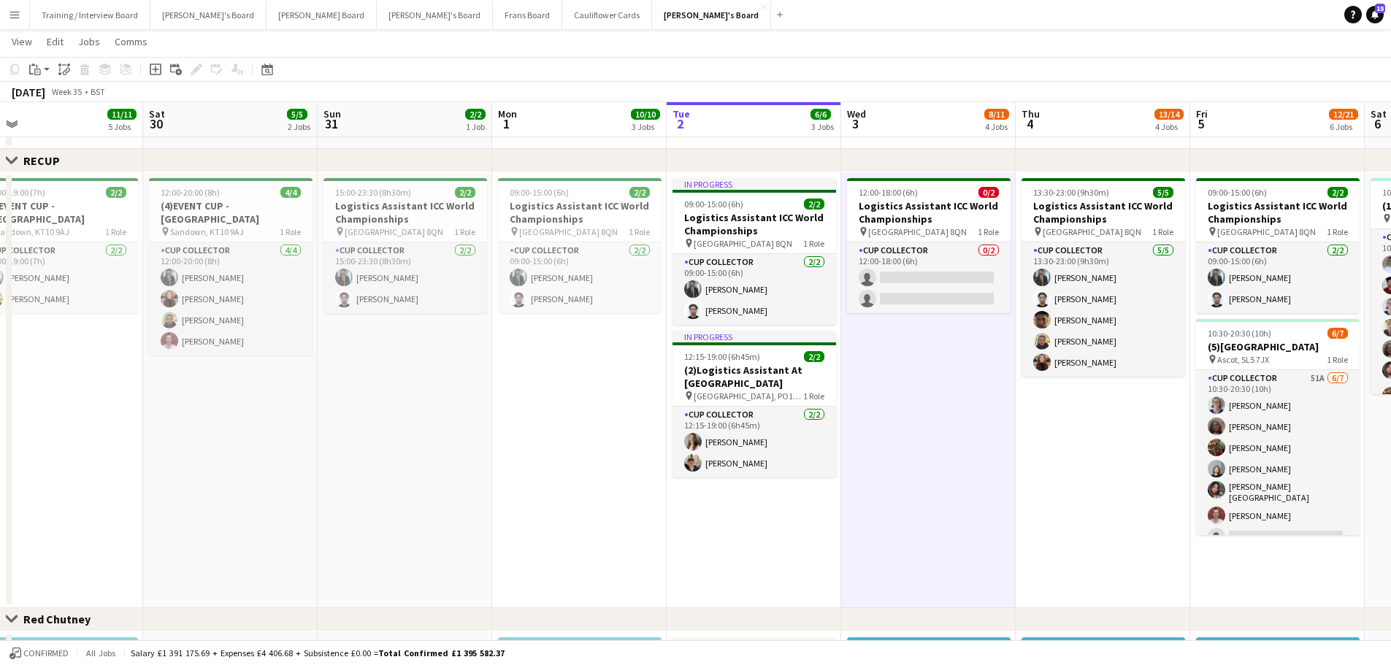
click at [1031, 495] on app-date-cell "13:30-23:00 (9h30m) 5/5 Logistics Assistant ICC World Championships pin Lord Cr…" at bounding box center [1102, 390] width 174 height 436
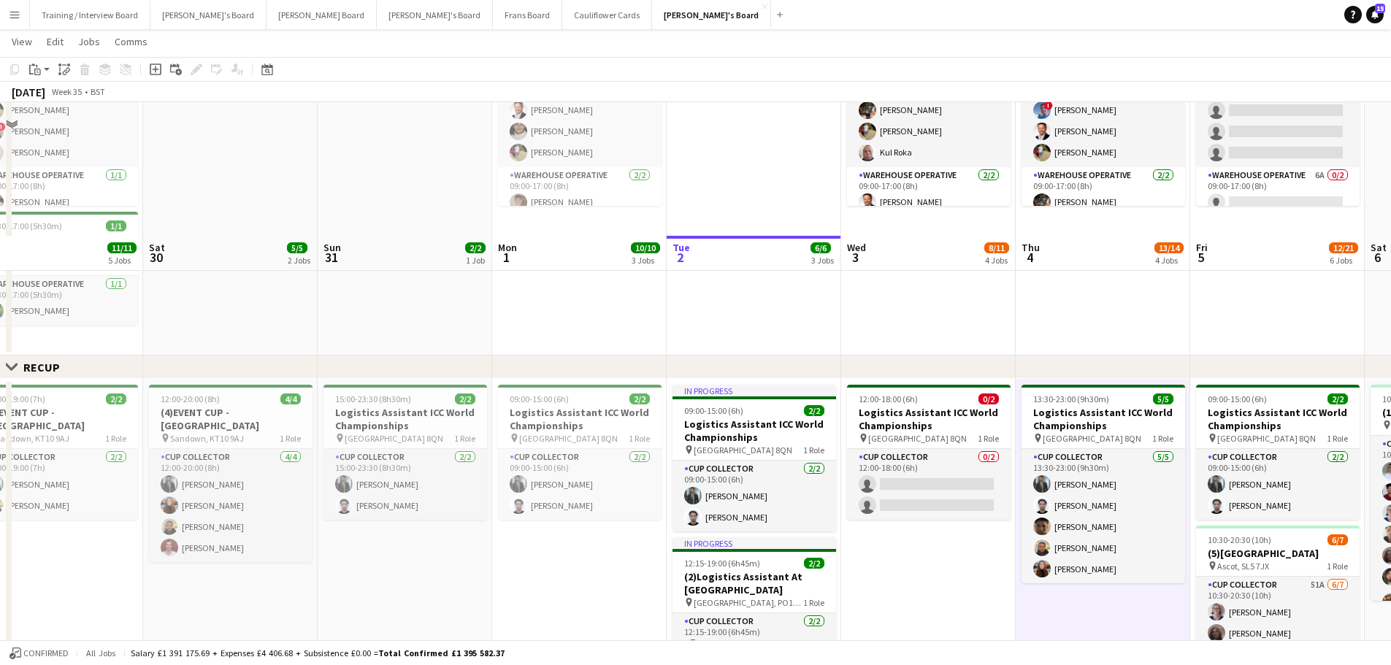
scroll to position [730, 0]
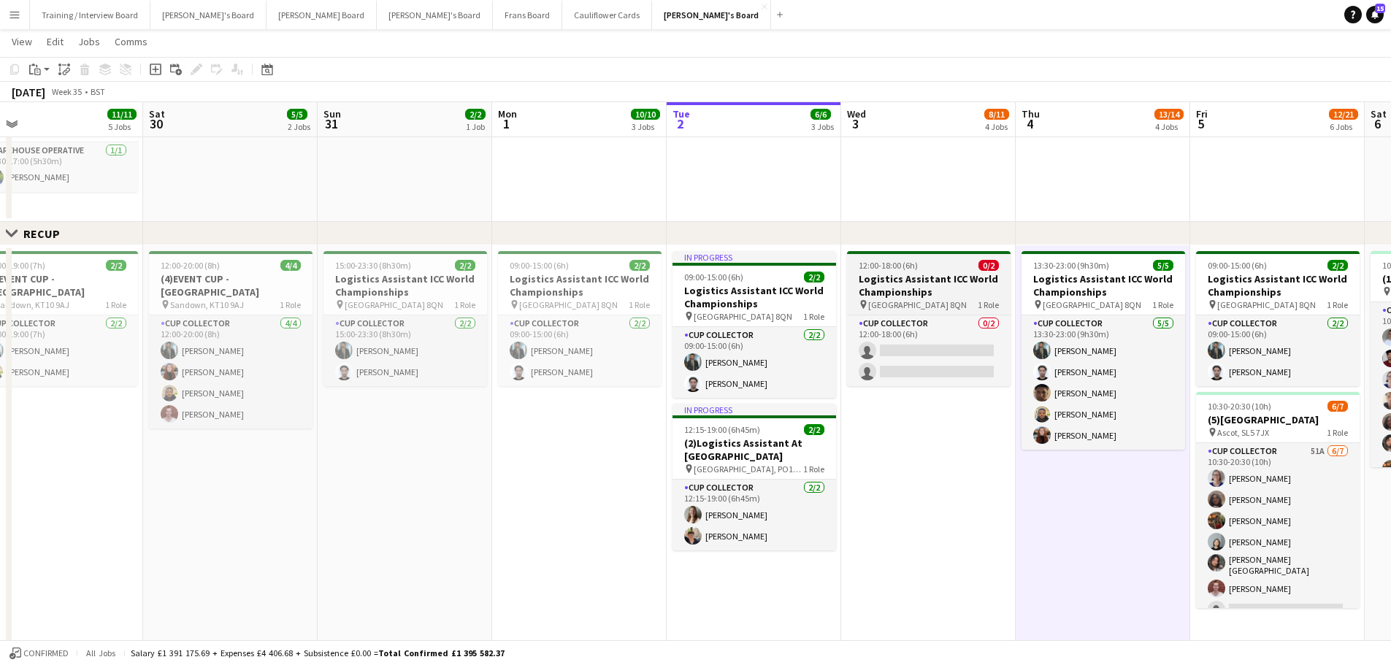
click at [924, 264] on div "12:00-18:00 (6h) 0/2" at bounding box center [929, 265] width 164 height 11
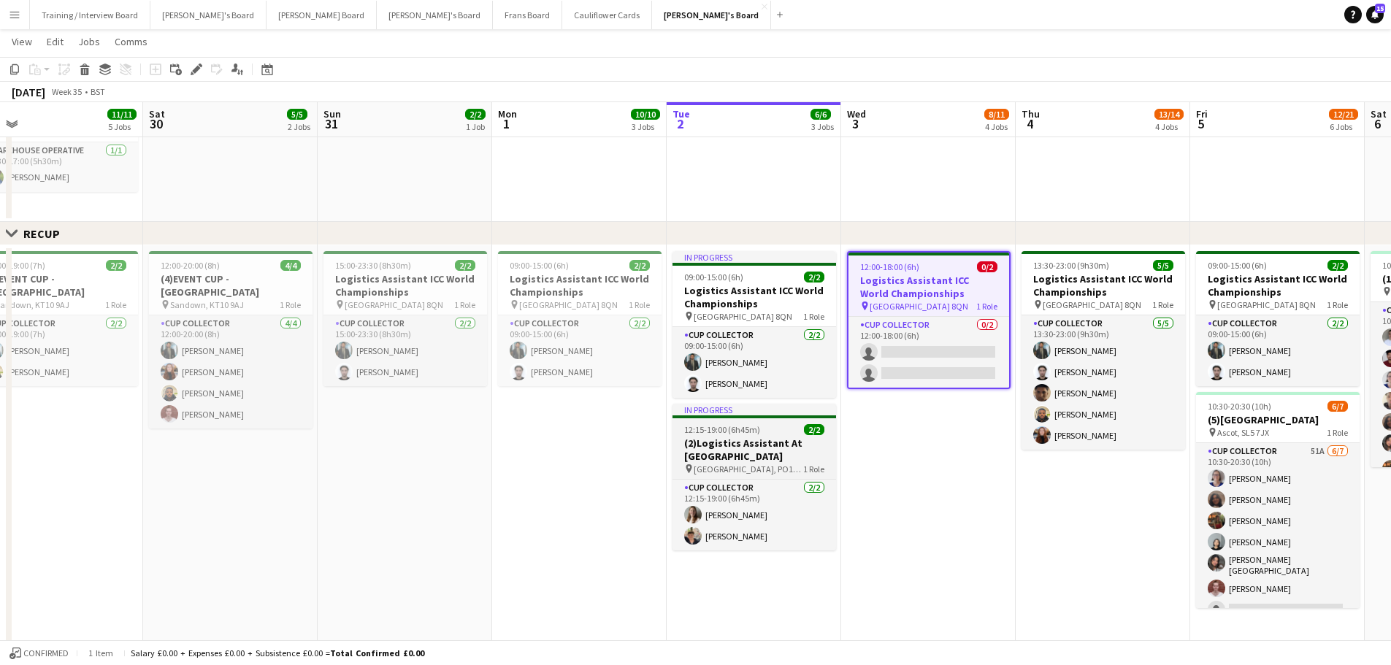
click at [767, 456] on h3 "(2)Logistics Assistant At [GEOGRAPHIC_DATA]" at bounding box center [754, 450] width 164 height 26
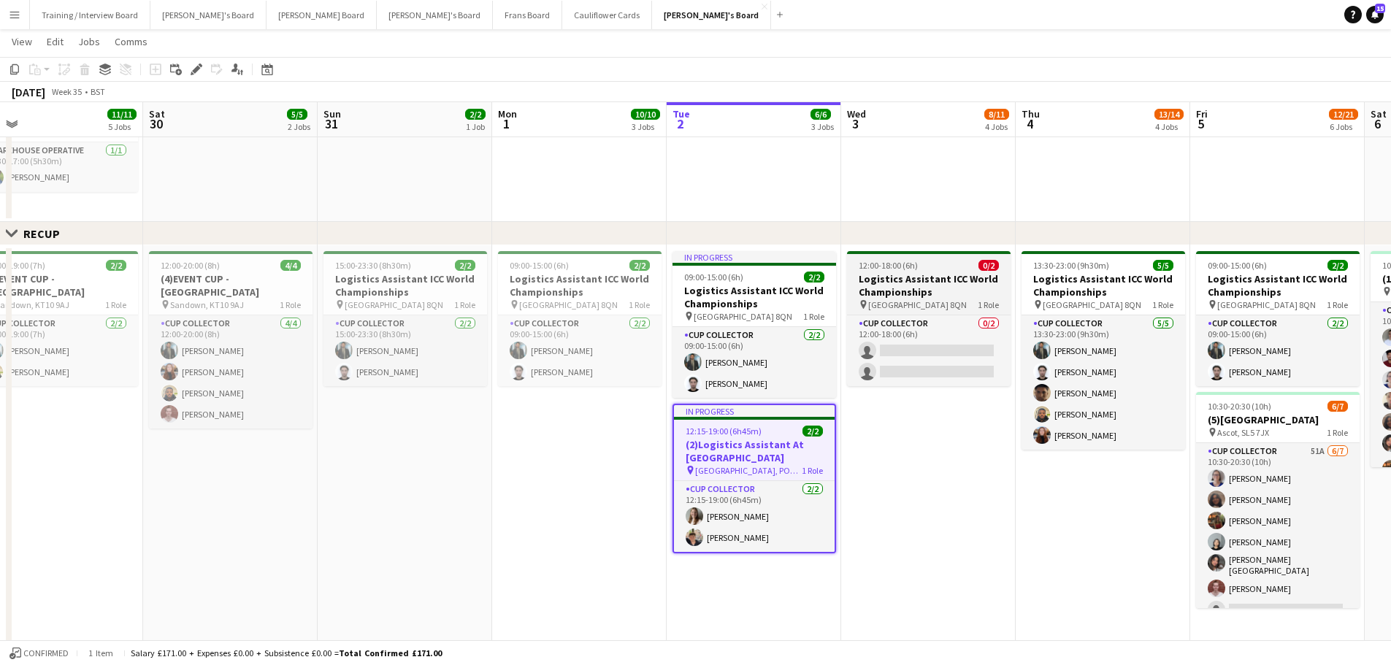
click at [940, 265] on div "12:00-18:00 (6h) 0/2" at bounding box center [929, 265] width 164 height 11
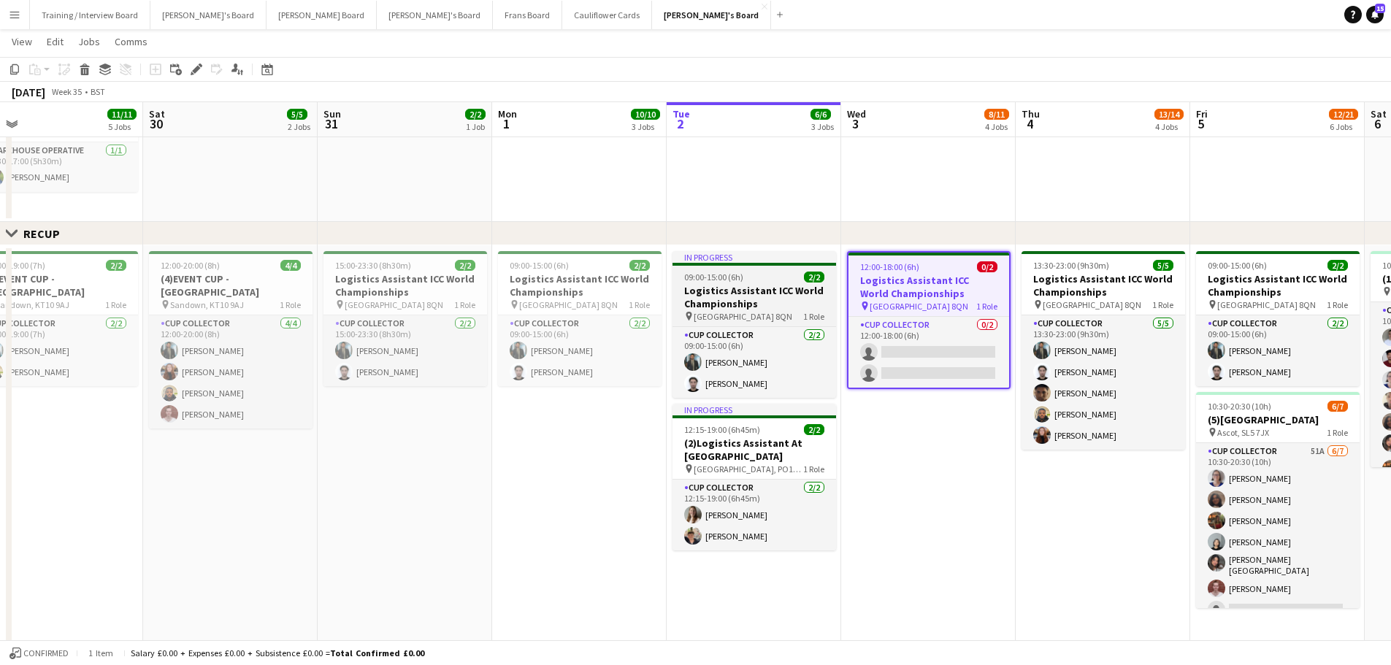
click at [788, 273] on div "09:00-15:00 (6h) 2/2" at bounding box center [754, 277] width 164 height 11
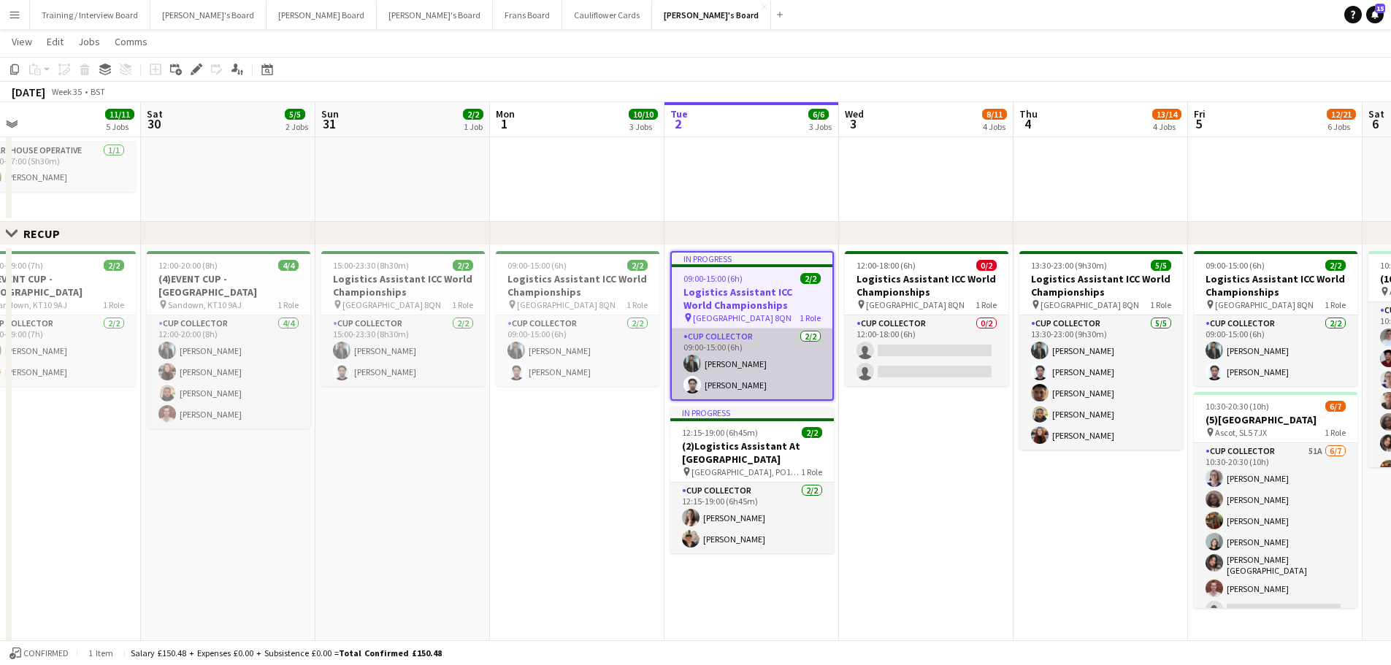
click at [748, 359] on app-card-role "CUP COLLECTOR [DATE] 09:00-15:00 (6h) [PERSON_NAME] [PERSON_NAME]" at bounding box center [752, 363] width 161 height 71
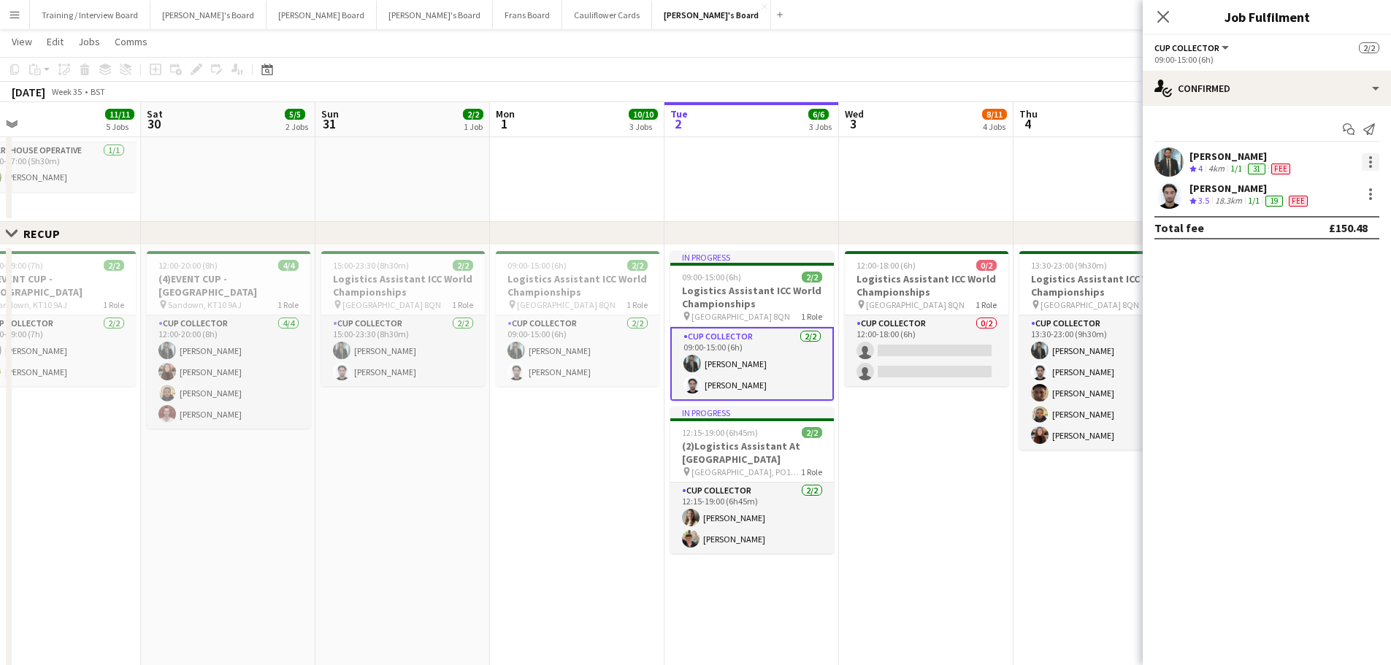
click at [1366, 164] on div at bounding box center [1370, 162] width 18 height 18
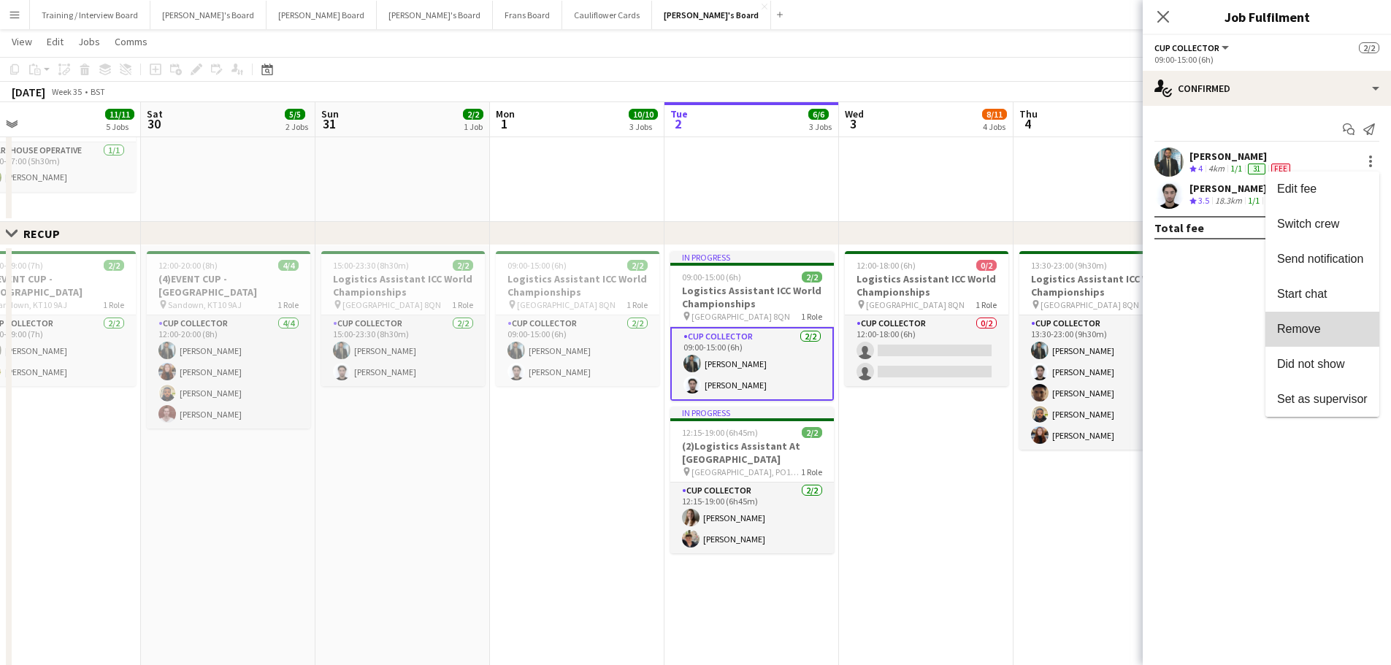
click at [1330, 337] on button "Remove" at bounding box center [1322, 329] width 114 height 35
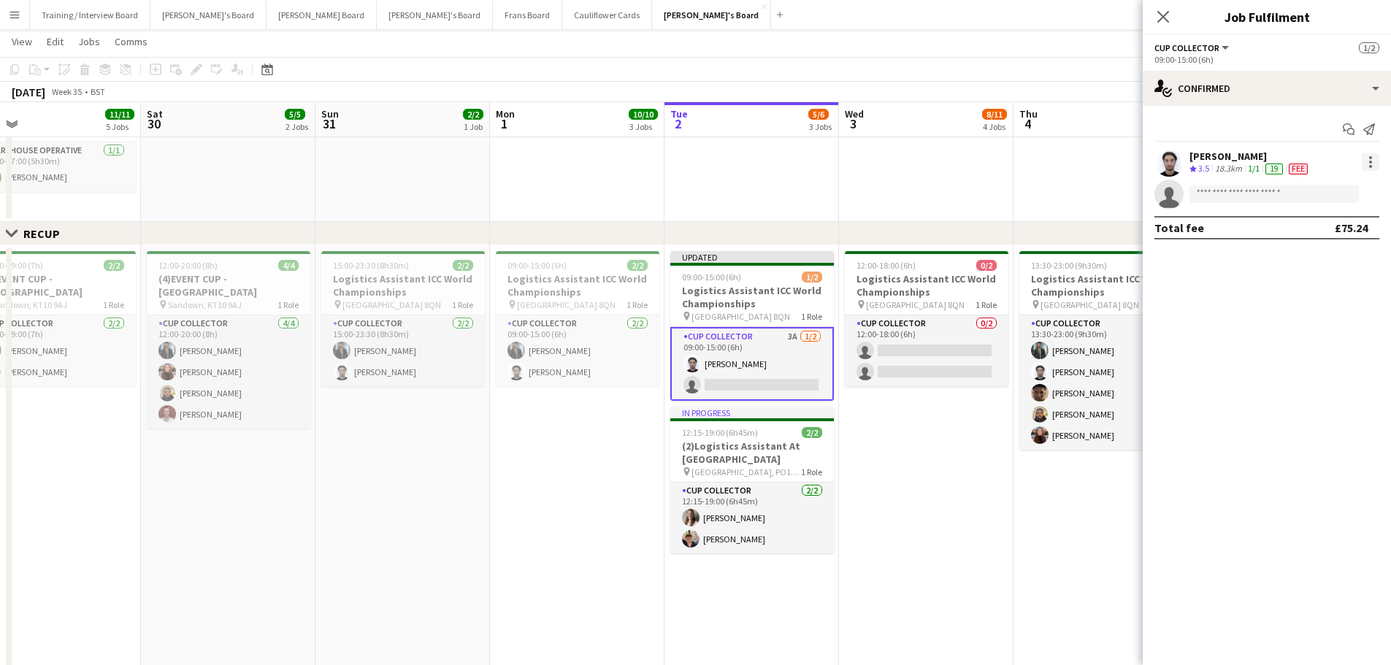
click at [1365, 168] on div at bounding box center [1370, 162] width 18 height 18
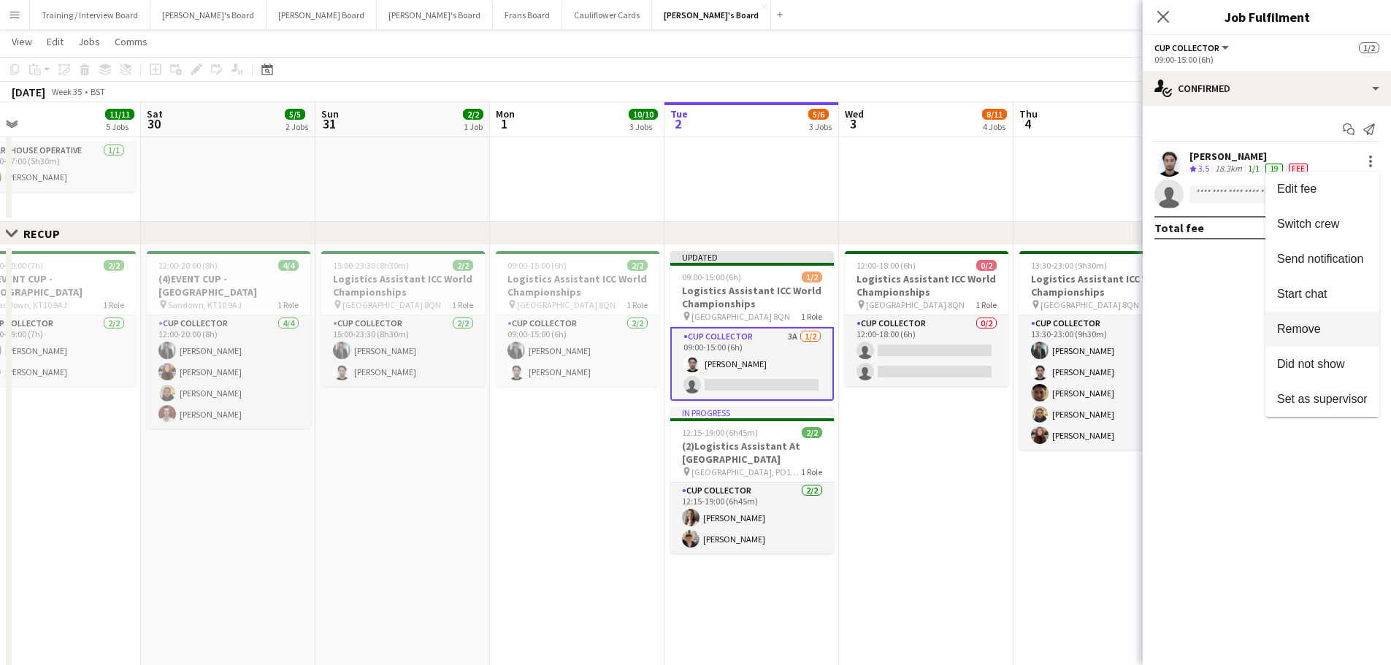
click at [1288, 333] on span "Remove" at bounding box center [1299, 329] width 44 height 12
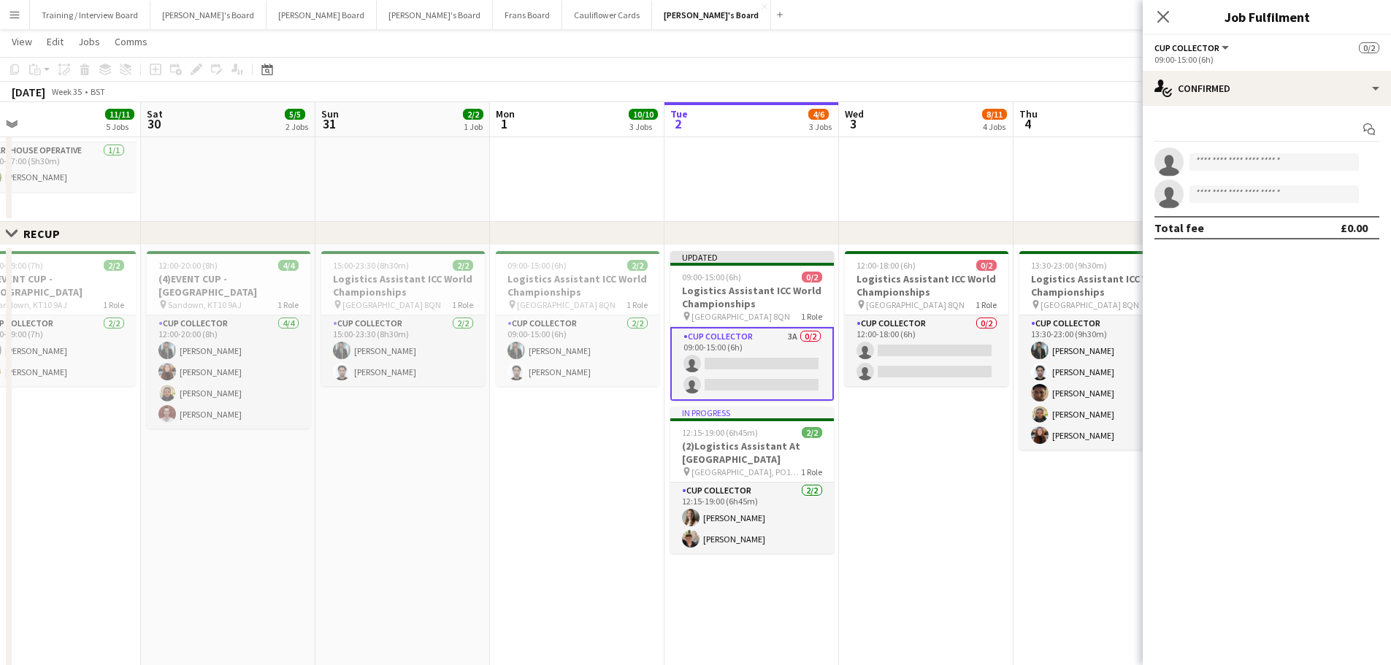
click at [984, 185] on app-date-cell "09:00-17:00 (8h) 6/6 SFG WAREHOUSE - [GEOGRAPHIC_DATA] pin Guilford Gu3 2dx 2 R…" at bounding box center [926, 36] width 174 height 372
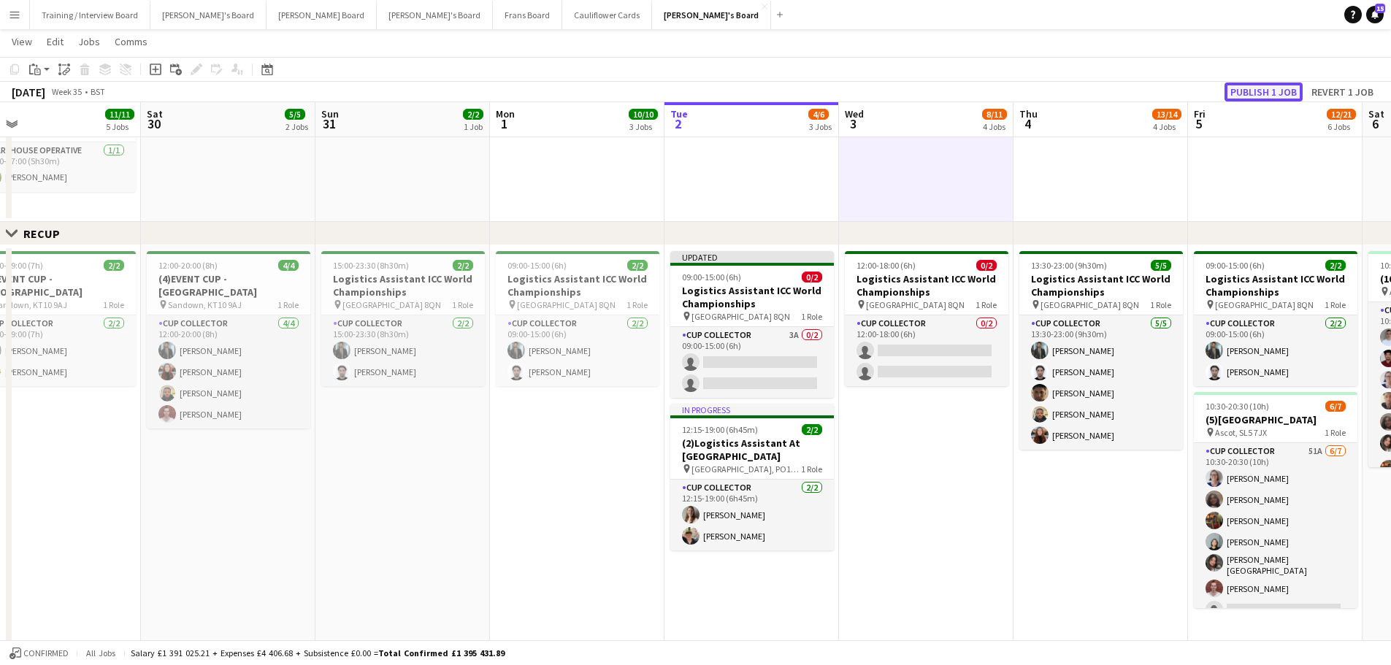
click at [1264, 96] on button "Publish 1 job" at bounding box center [1263, 91] width 78 height 19
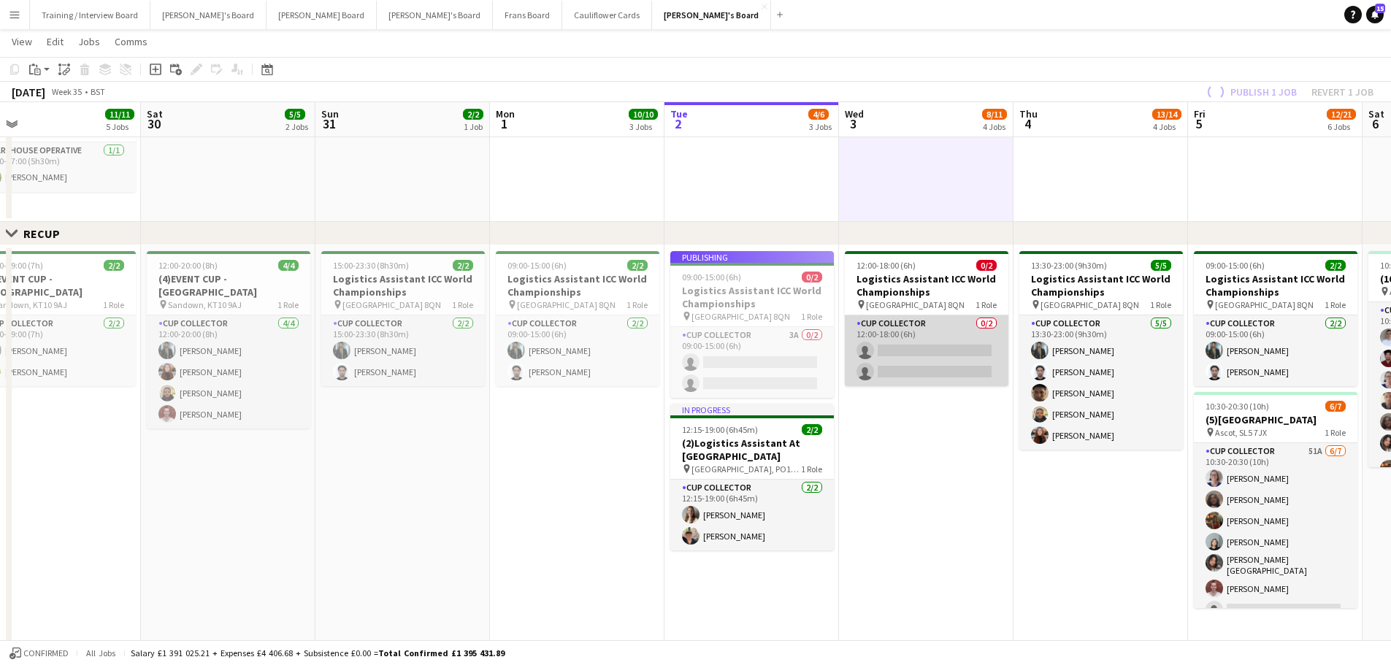
click at [952, 356] on app-card-role "CUP COLLECTOR 0/2 12:00-18:00 (6h) single-neutral-actions single-neutral-actions" at bounding box center [927, 350] width 164 height 71
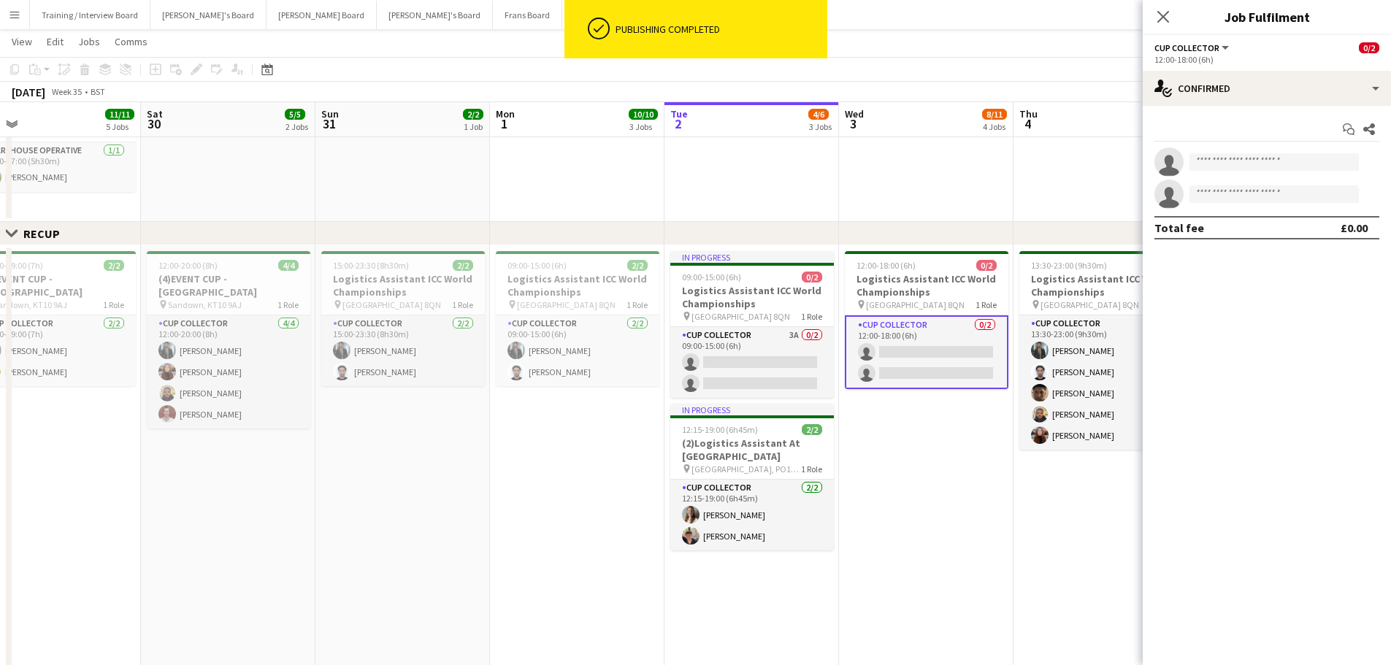
click at [1241, 172] on app-invite-slot "single-neutral-actions" at bounding box center [1266, 161] width 248 height 29
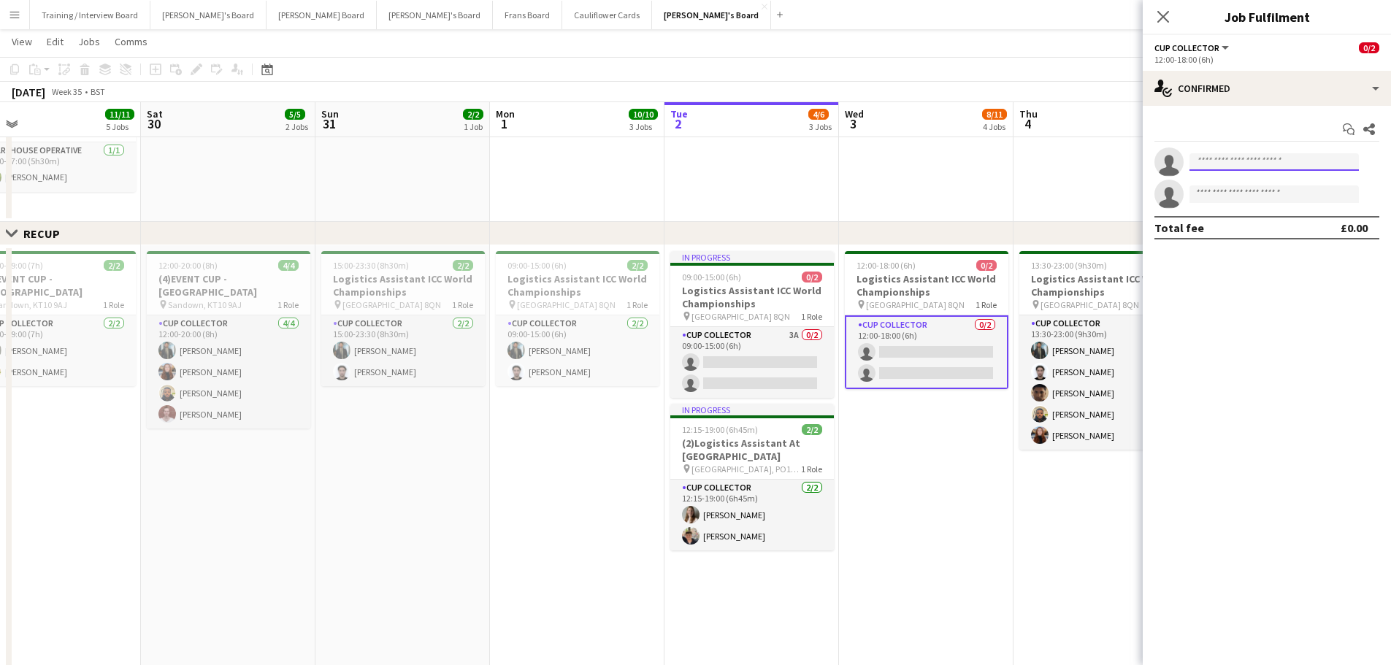
click at [1247, 167] on input at bounding box center [1273, 162] width 169 height 18
type input "****"
click at [1260, 194] on span "[EMAIL_ADDRESS][DOMAIN_NAME]" at bounding box center [1274, 195] width 146 height 12
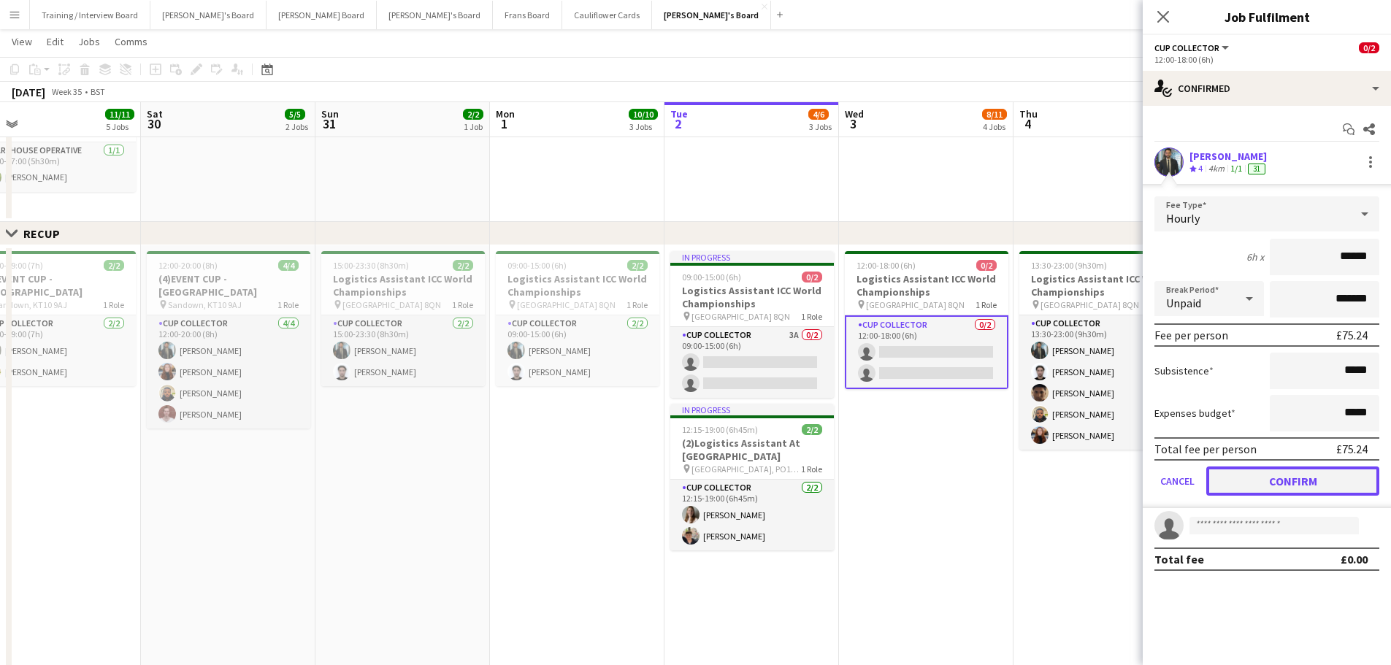
click at [1317, 489] on button "Confirm" at bounding box center [1292, 480] width 173 height 29
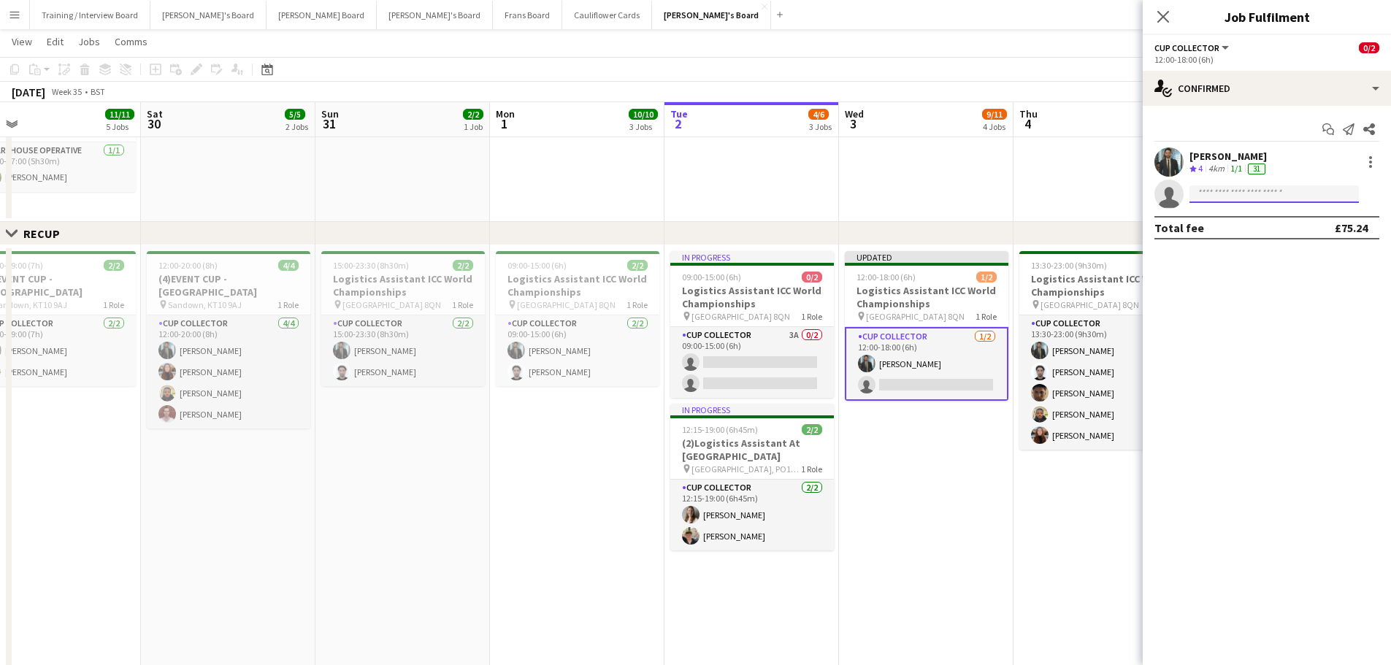
click at [1219, 199] on input at bounding box center [1273, 194] width 169 height 18
type input "******"
click at [1293, 225] on span "[EMAIL_ADDRESS][DOMAIN_NAME]" at bounding box center [1274, 227] width 146 height 12
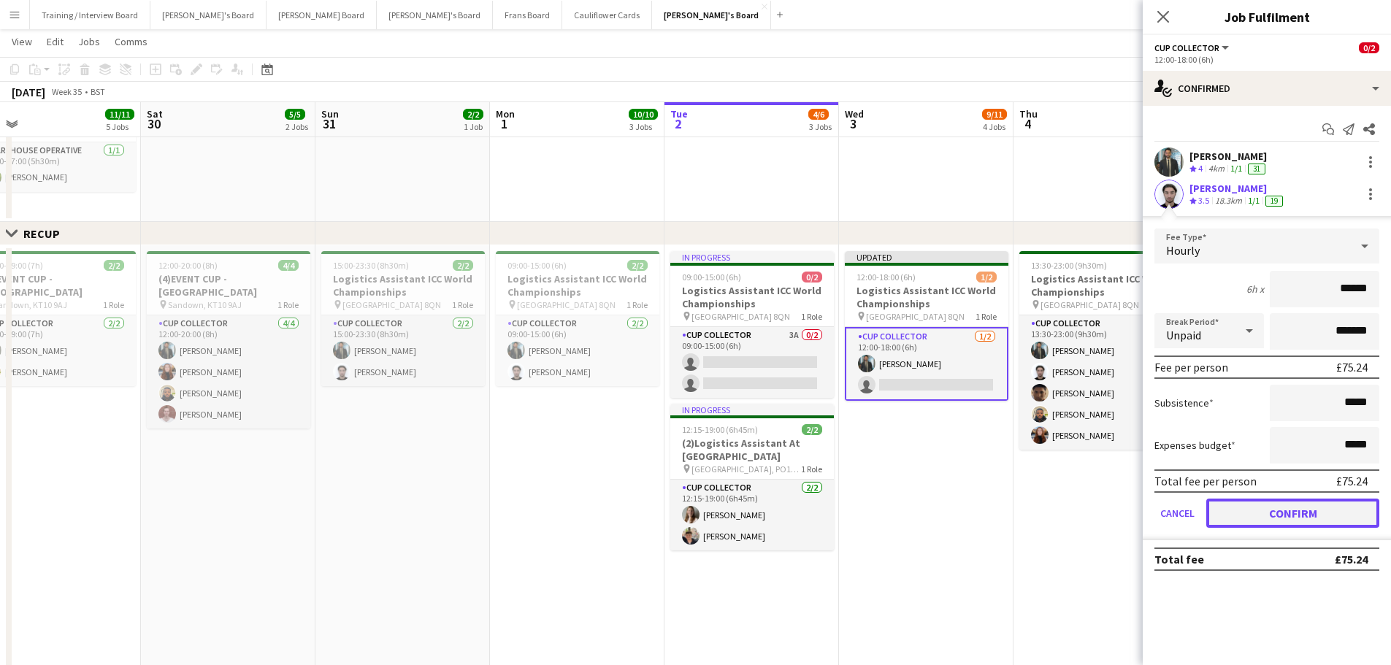
click at [1269, 521] on button "Confirm" at bounding box center [1292, 513] width 173 height 29
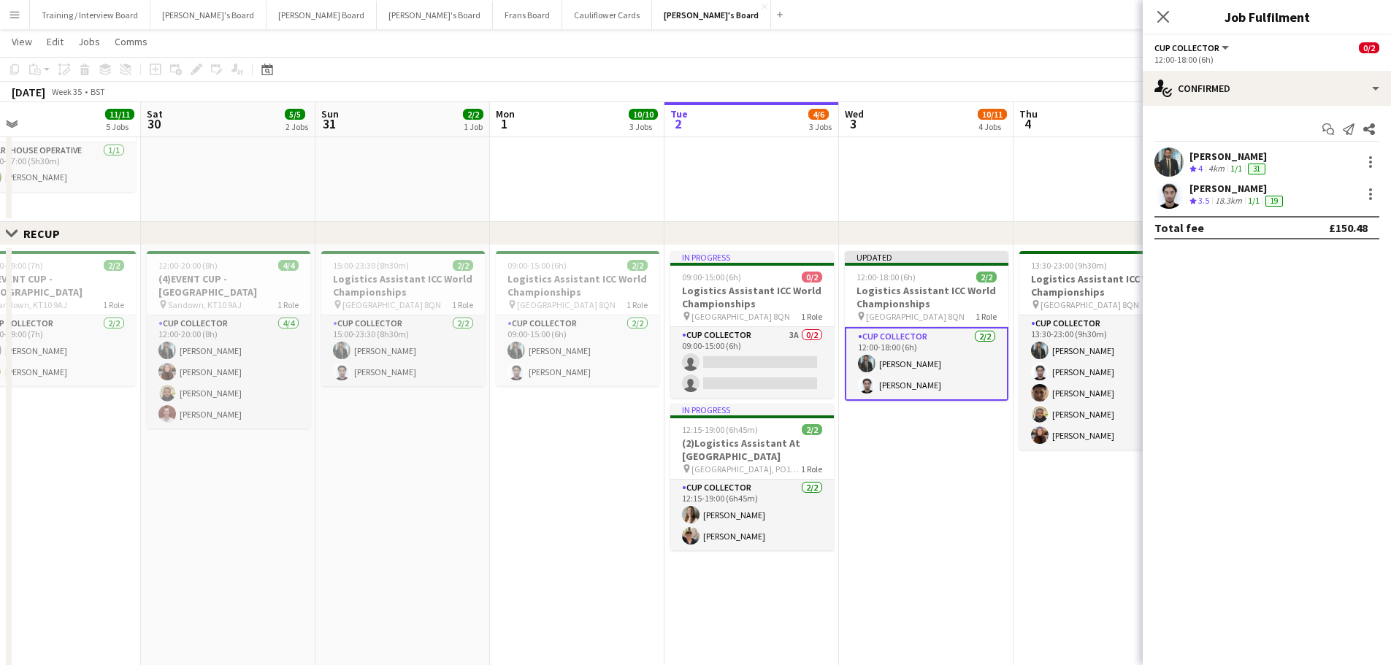
click at [915, 507] on app-date-cell "Updated 12:00-18:00 (6h) 2/2 Logistics Assistant ICC World Championships pin Lo…" at bounding box center [926, 463] width 174 height 436
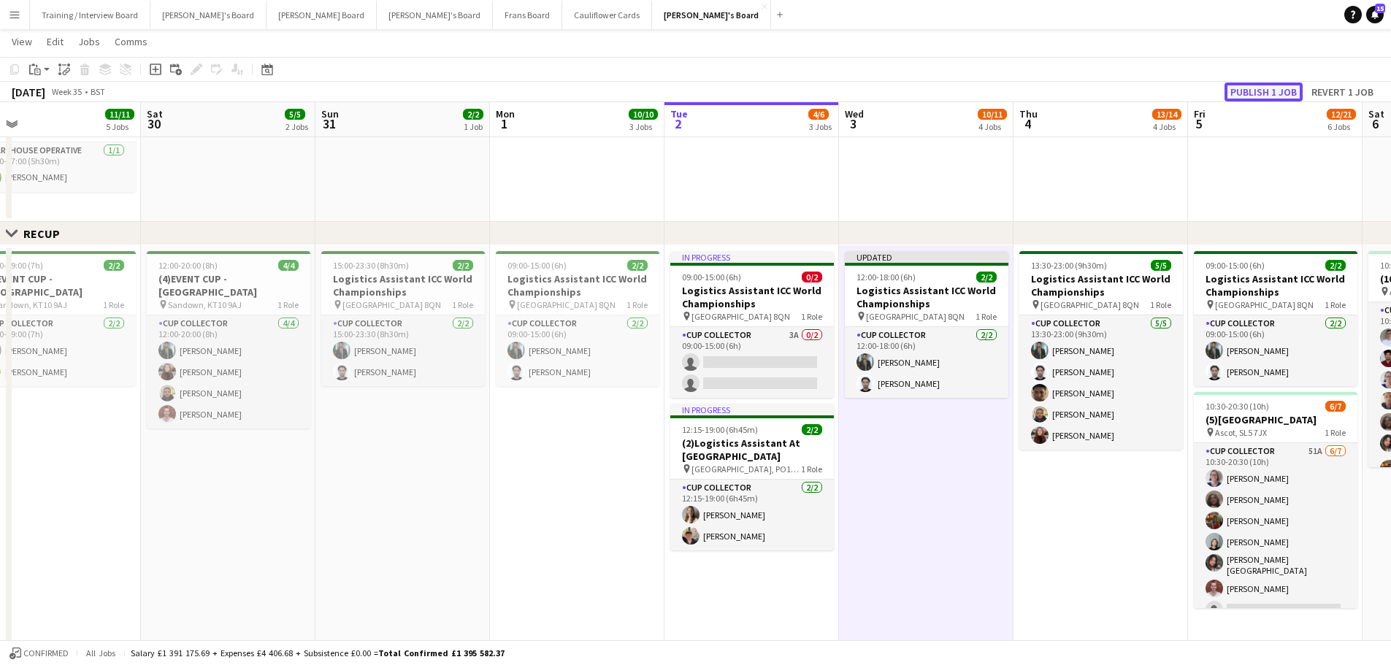
click at [1248, 94] on button "Publish 1 job" at bounding box center [1263, 91] width 78 height 19
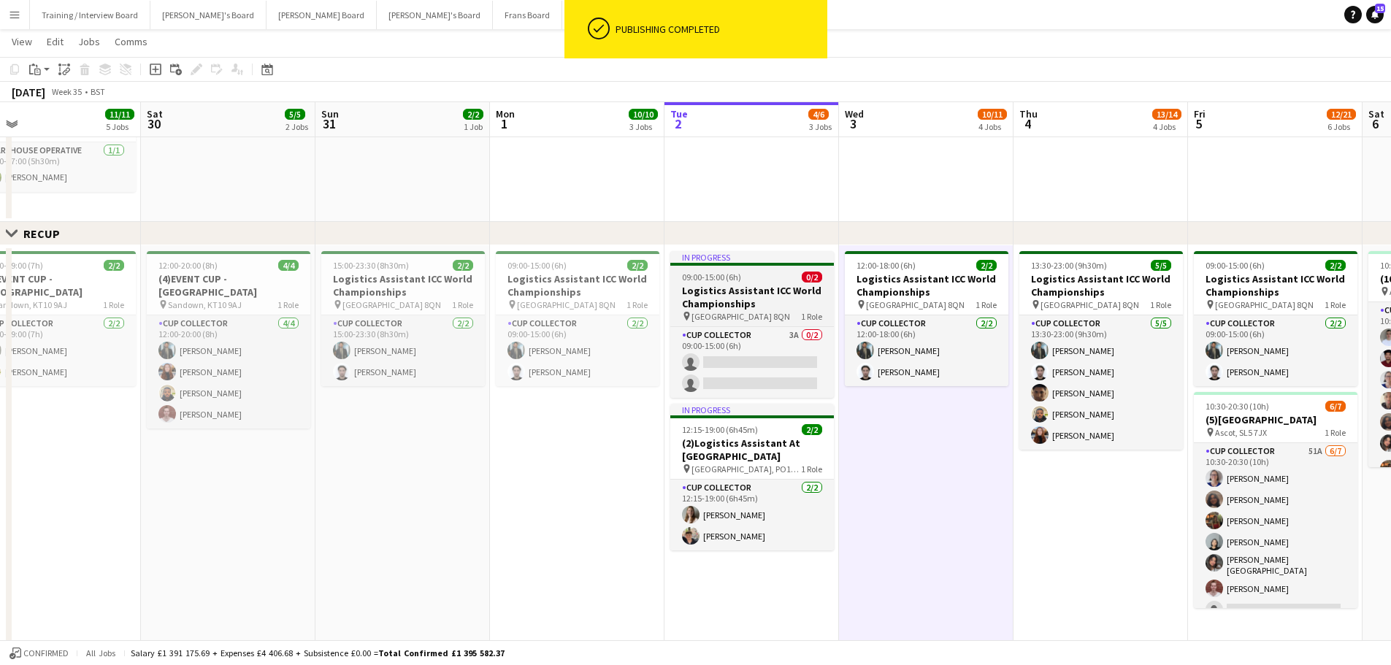
click at [785, 277] on div "09:00-15:00 (6h) 0/2" at bounding box center [752, 277] width 164 height 11
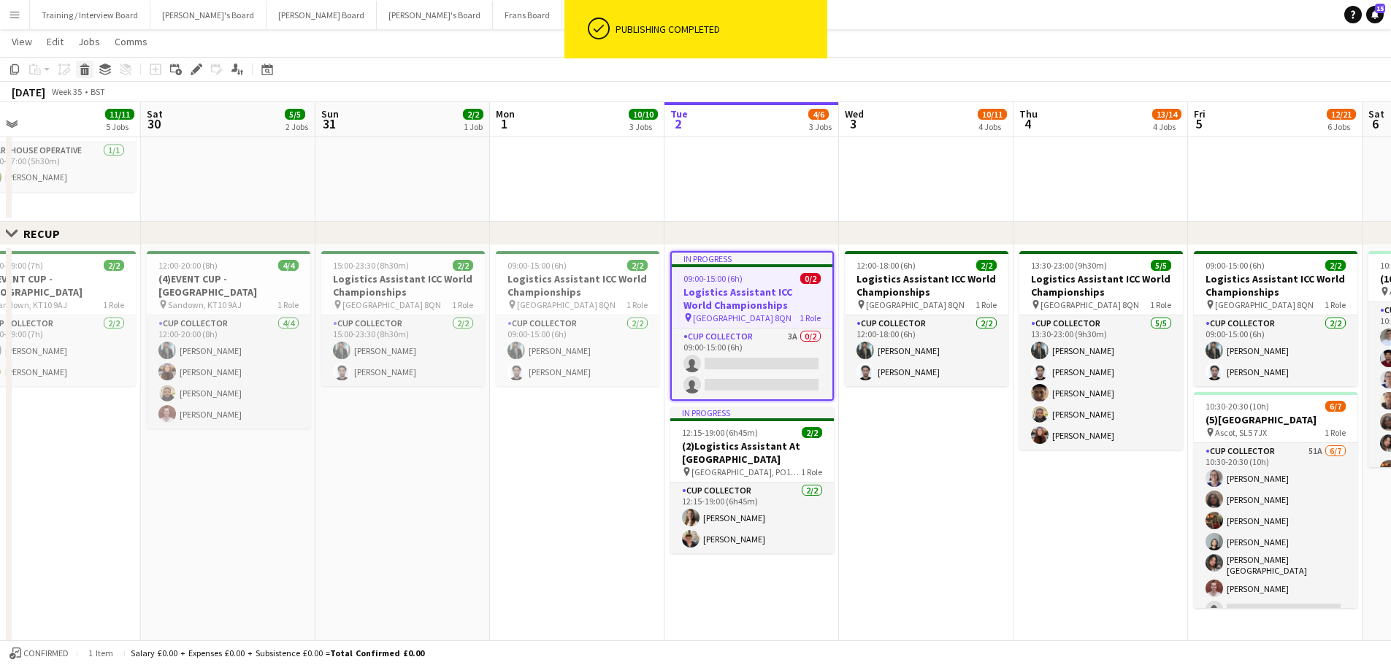
click at [86, 66] on icon at bounding box center [84, 66] width 9 height 4
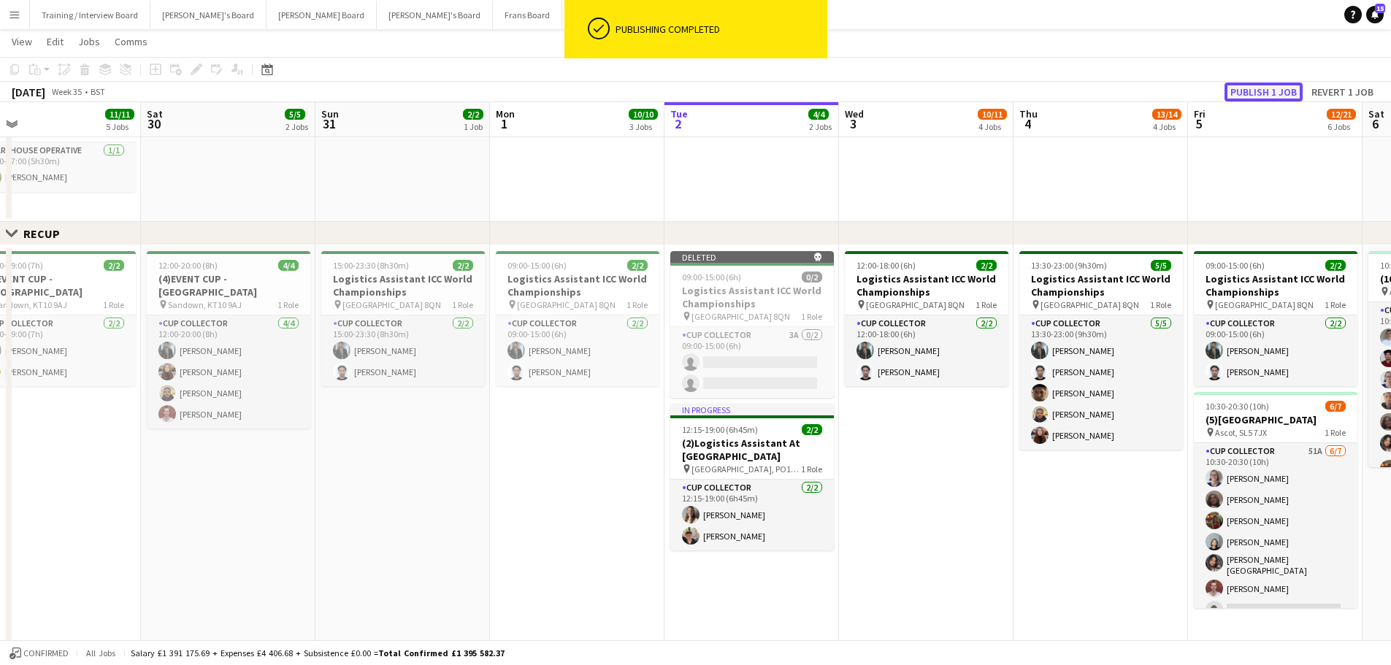
click at [1275, 94] on button "Publish 1 job" at bounding box center [1263, 91] width 78 height 19
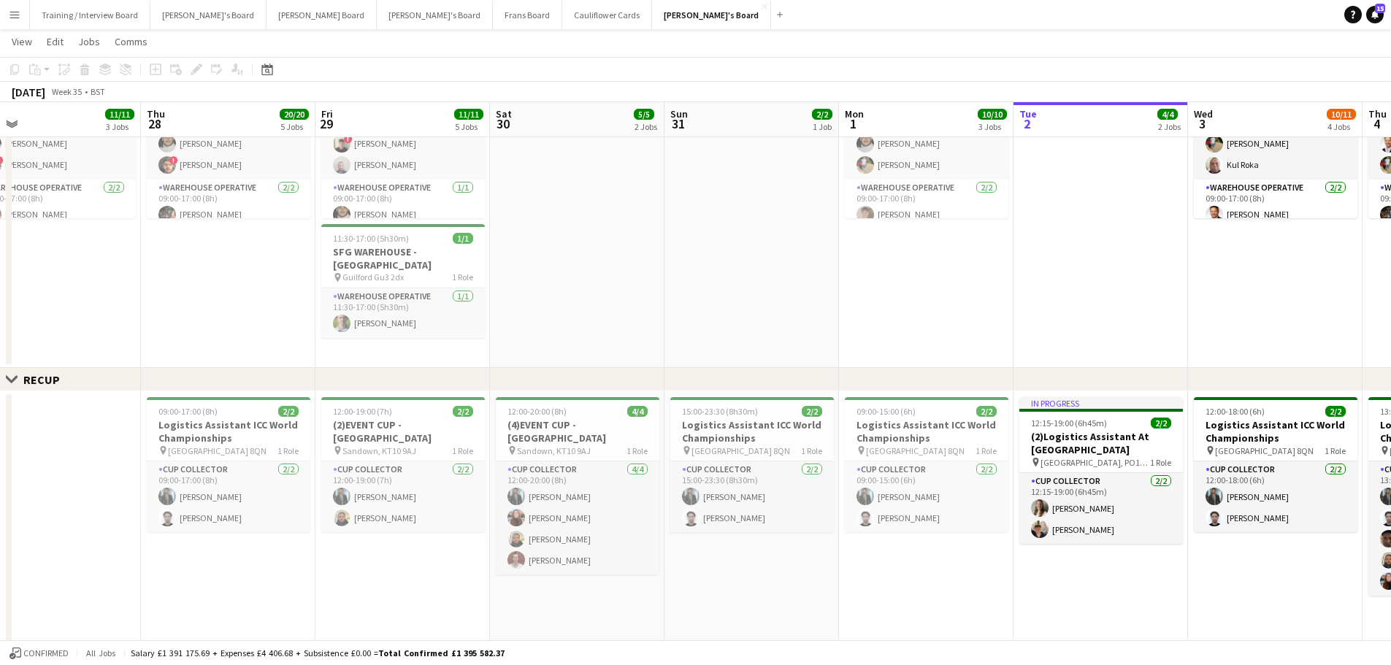
scroll to position [0, 334]
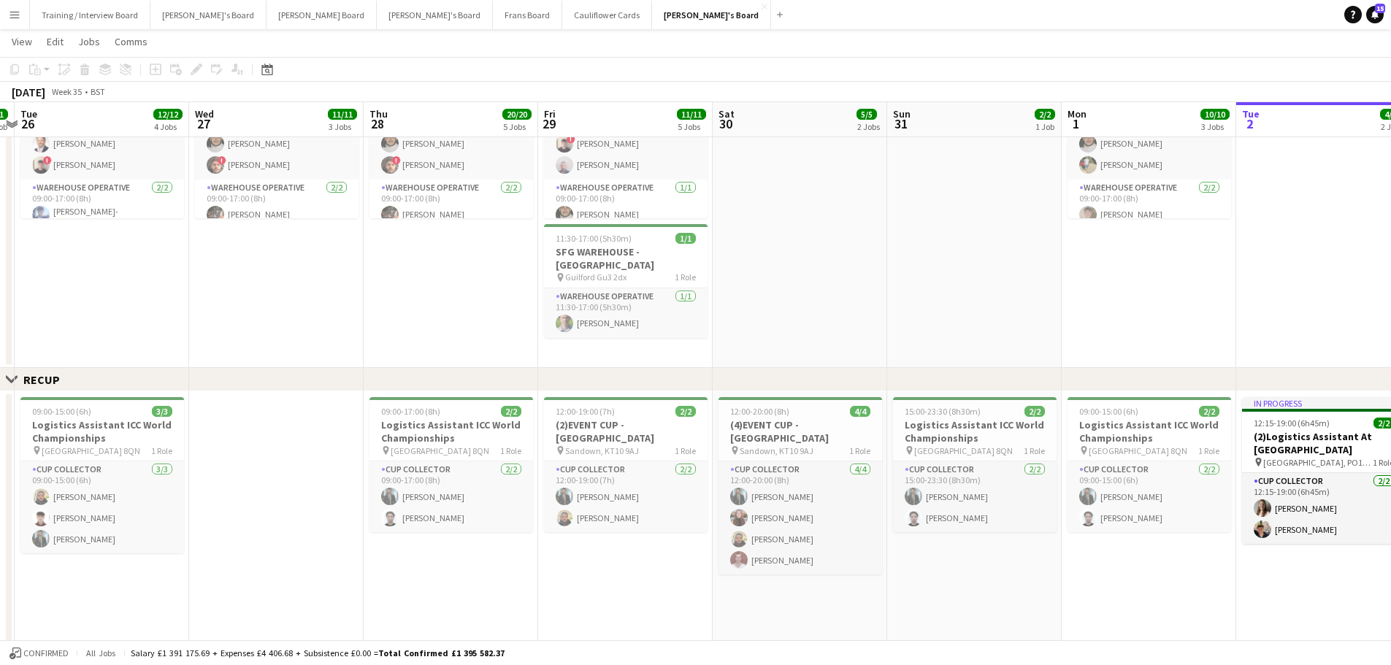
drag, startPoint x: 518, startPoint y: 329, endPoint x: 1090, endPoint y: 324, distance: 571.6
click at [1090, 324] on app-calendar-viewport "Sun 24 9/9 3 Jobs Mon 25 1/1 1 Job Tue 26 12/12 4 Jobs Wed 27 11/11 3 Jobs Thu …" at bounding box center [695, 384] width 1391 height 1823
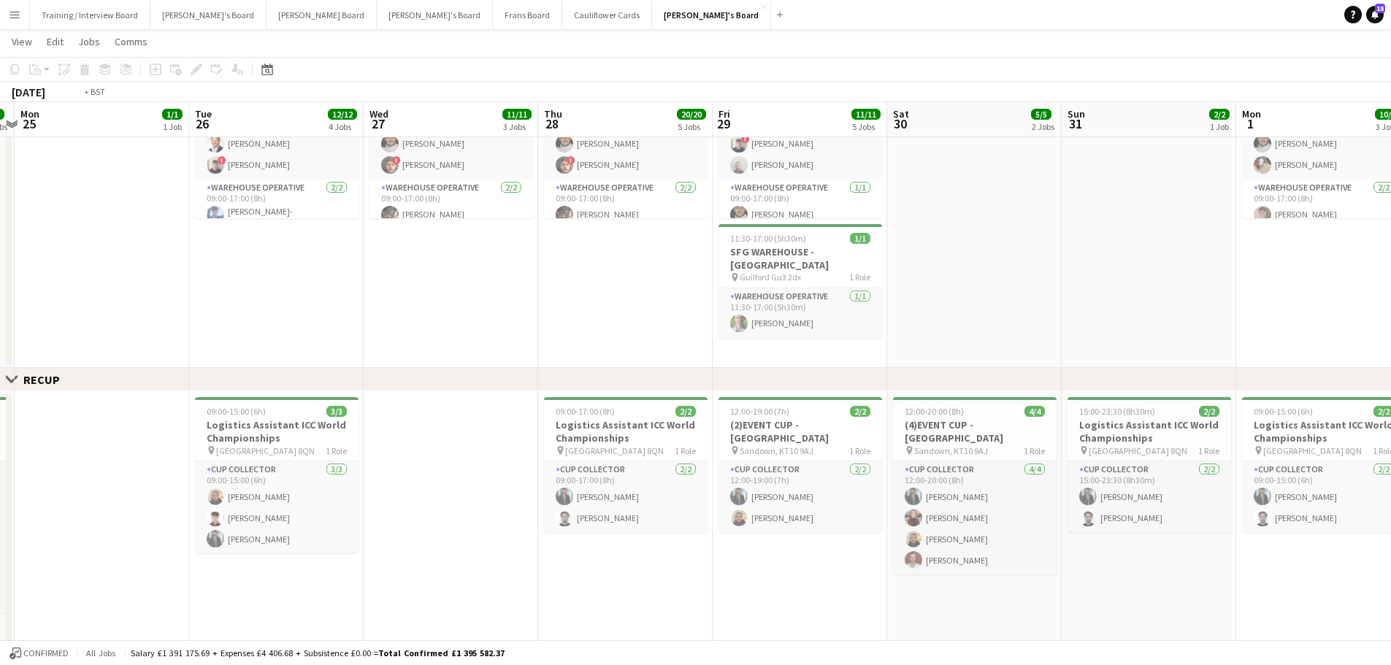
scroll to position [0, 413]
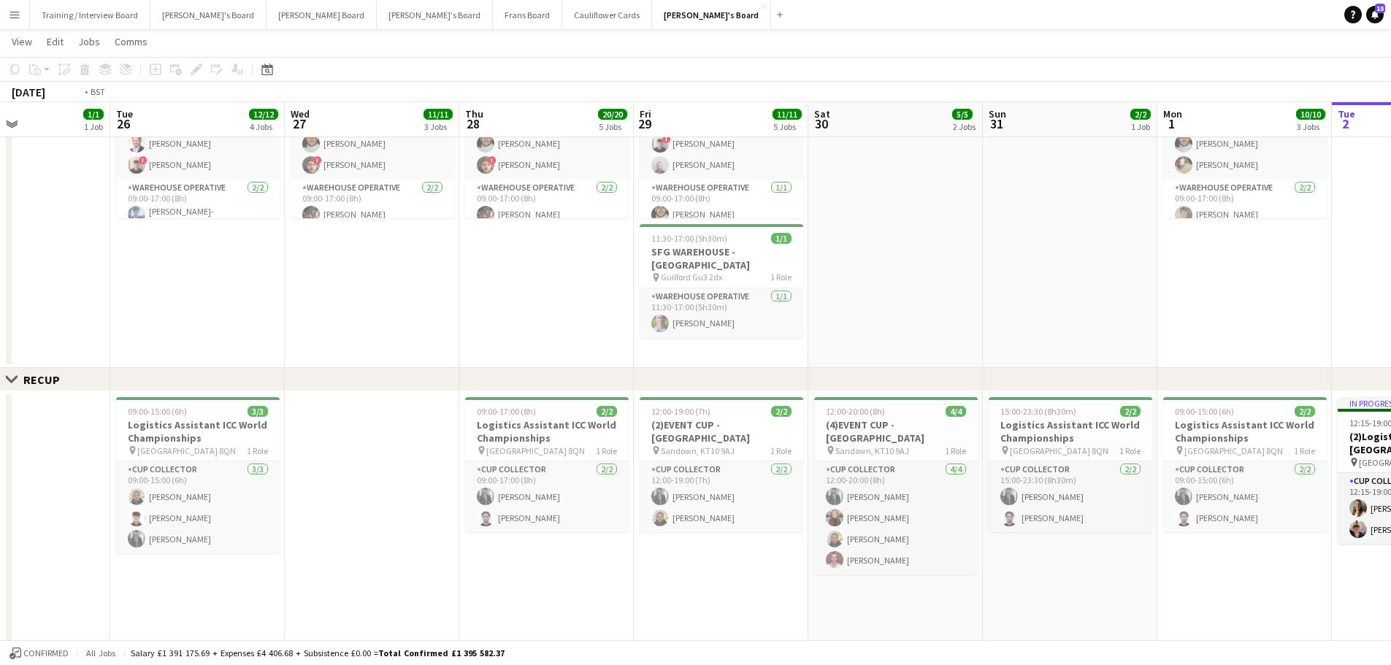
drag, startPoint x: 232, startPoint y: 332, endPoint x: 502, endPoint y: 315, distance: 270.6
click at [502, 315] on app-calendar-viewport "Sat 23 11/11 3 Jobs Sun 24 9/9 3 Jobs Mon 25 1/1 1 Job Tue 26 12/12 4 Jobs Wed …" at bounding box center [695, 384] width 1391 height 1823
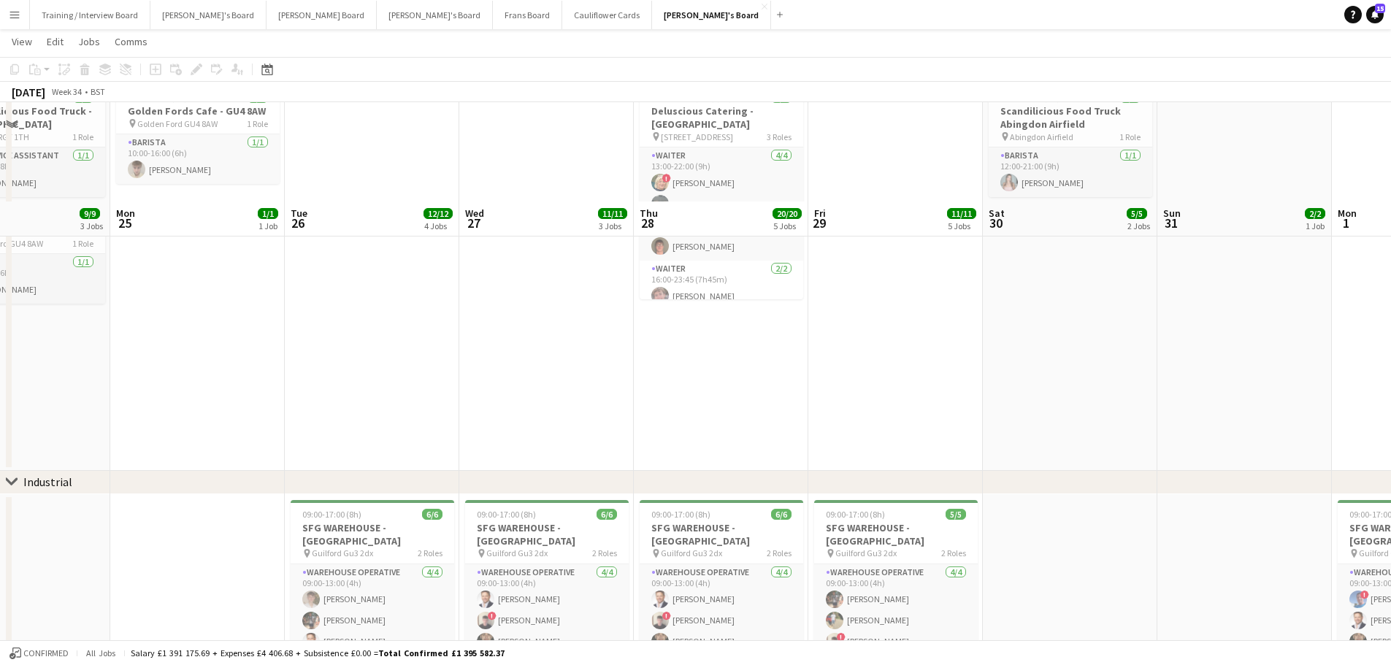
scroll to position [0, 0]
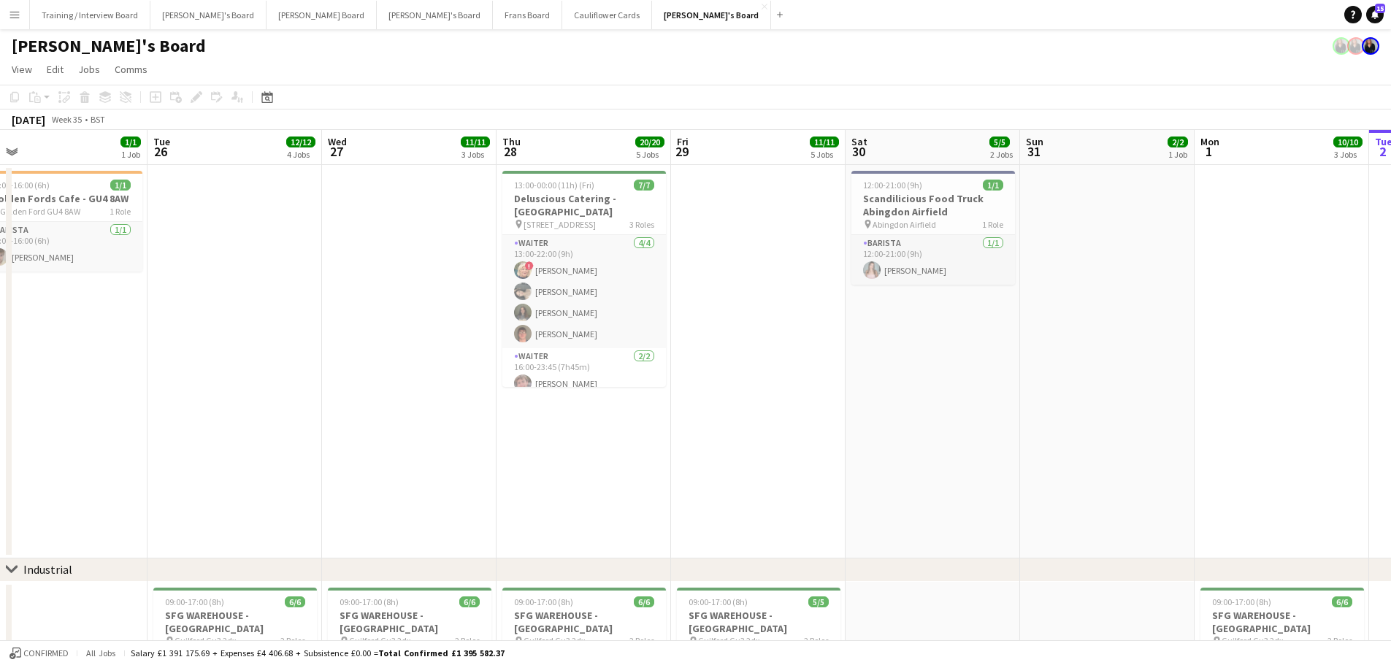
drag, startPoint x: 1188, startPoint y: 378, endPoint x: 499, endPoint y: 375, distance: 689.1
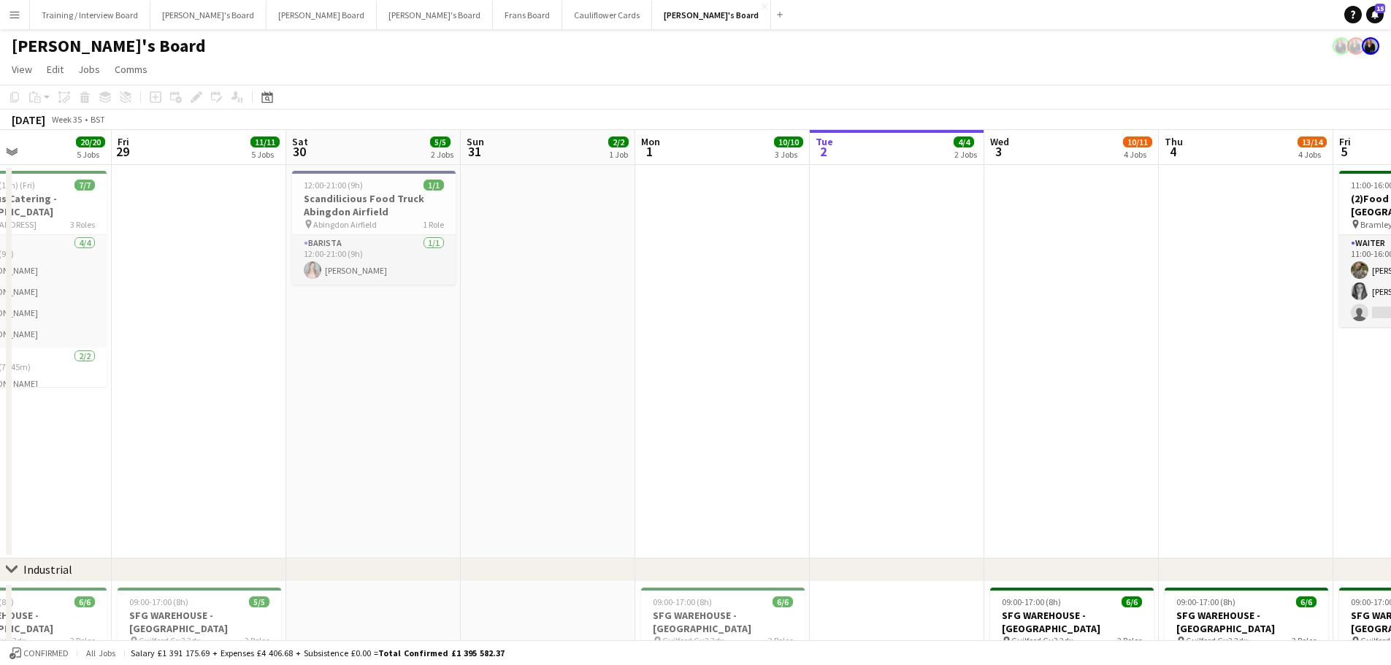
drag, startPoint x: 1309, startPoint y: 415, endPoint x: 531, endPoint y: 395, distance: 778.4
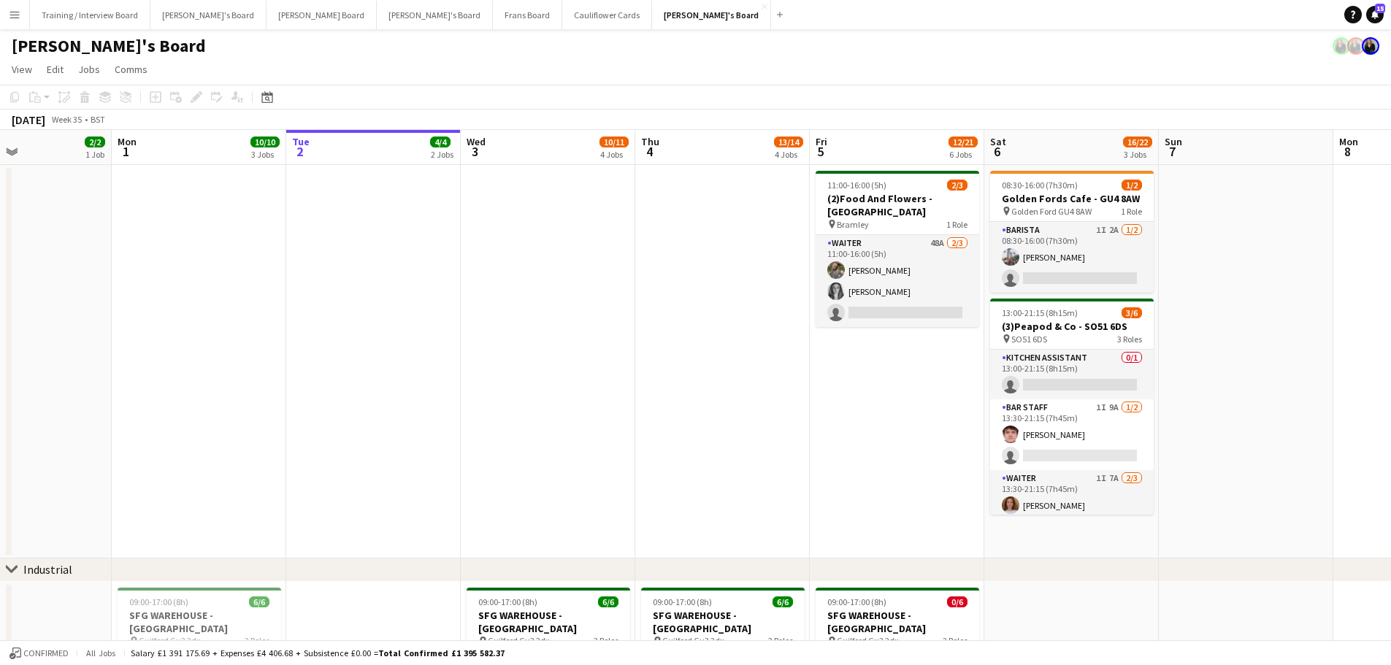
scroll to position [0, 607]
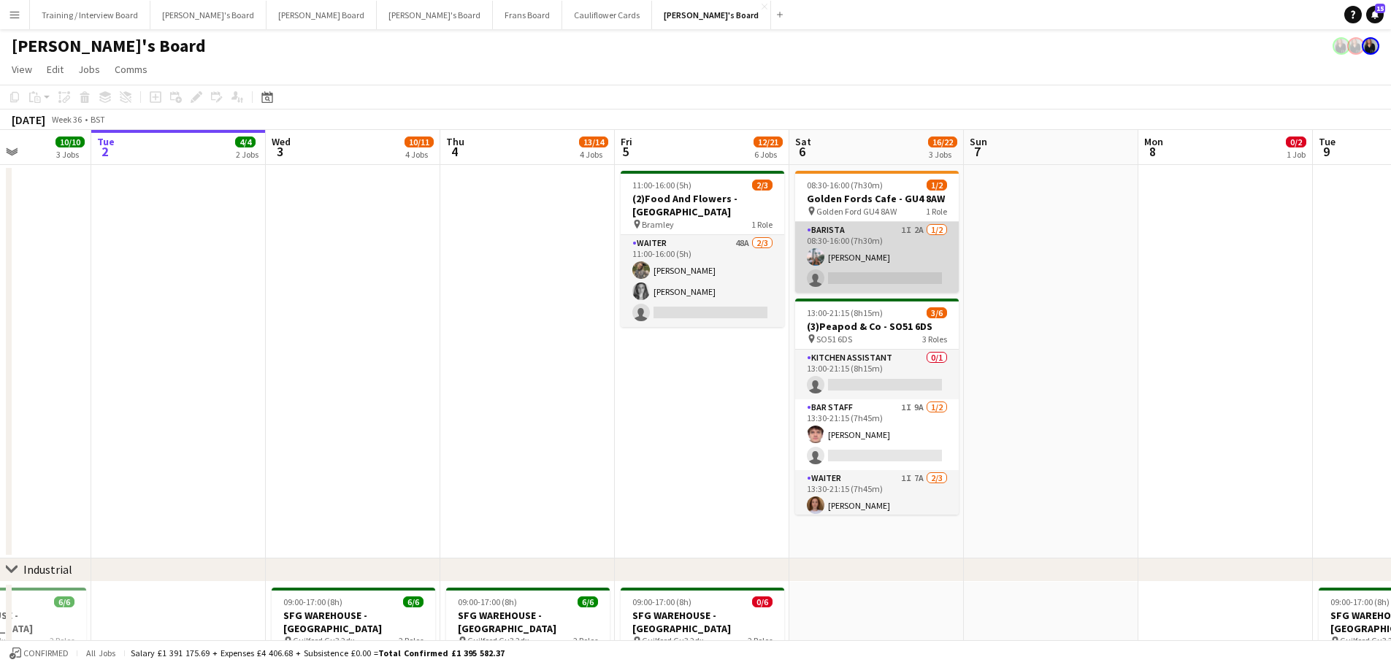
click at [903, 245] on app-card-role "Barista 1I 2A [DATE] 08:30-16:00 (7h30m) [PERSON_NAME] single-neutral-actions" at bounding box center [877, 257] width 164 height 71
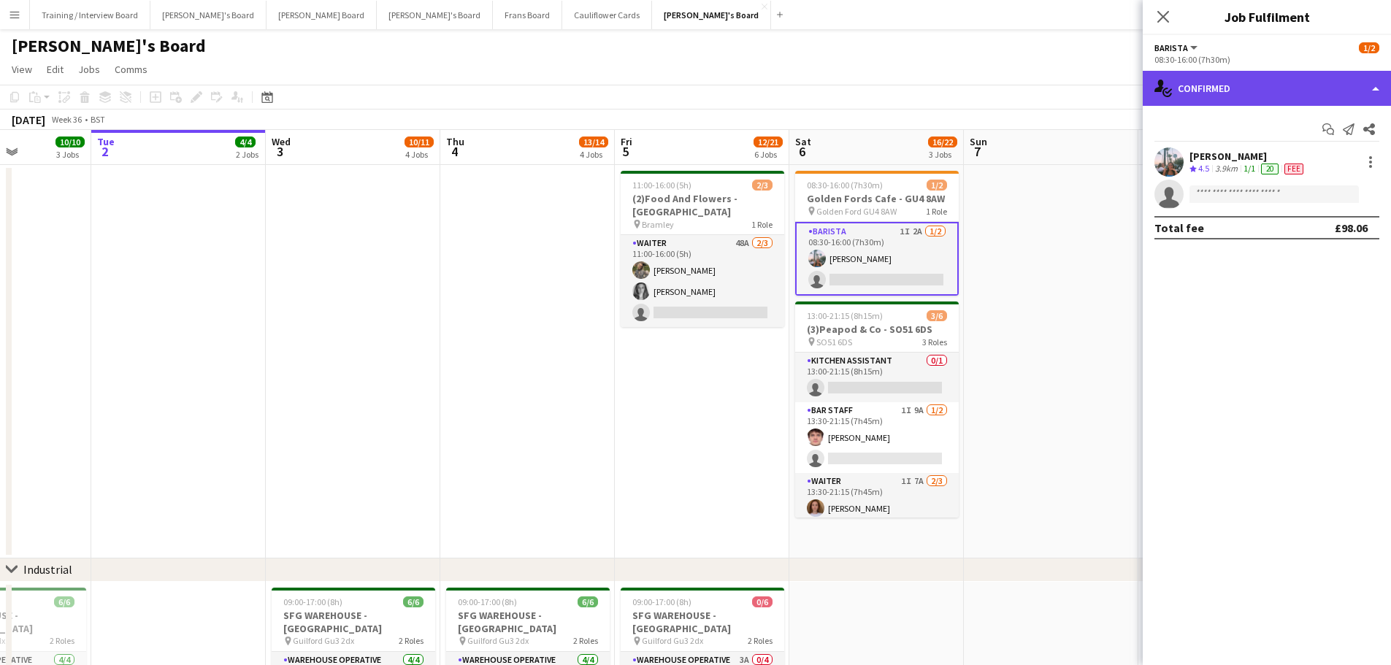
click at [1269, 83] on div "single-neutral-actions-check-2 Confirmed" at bounding box center [1266, 88] width 248 height 35
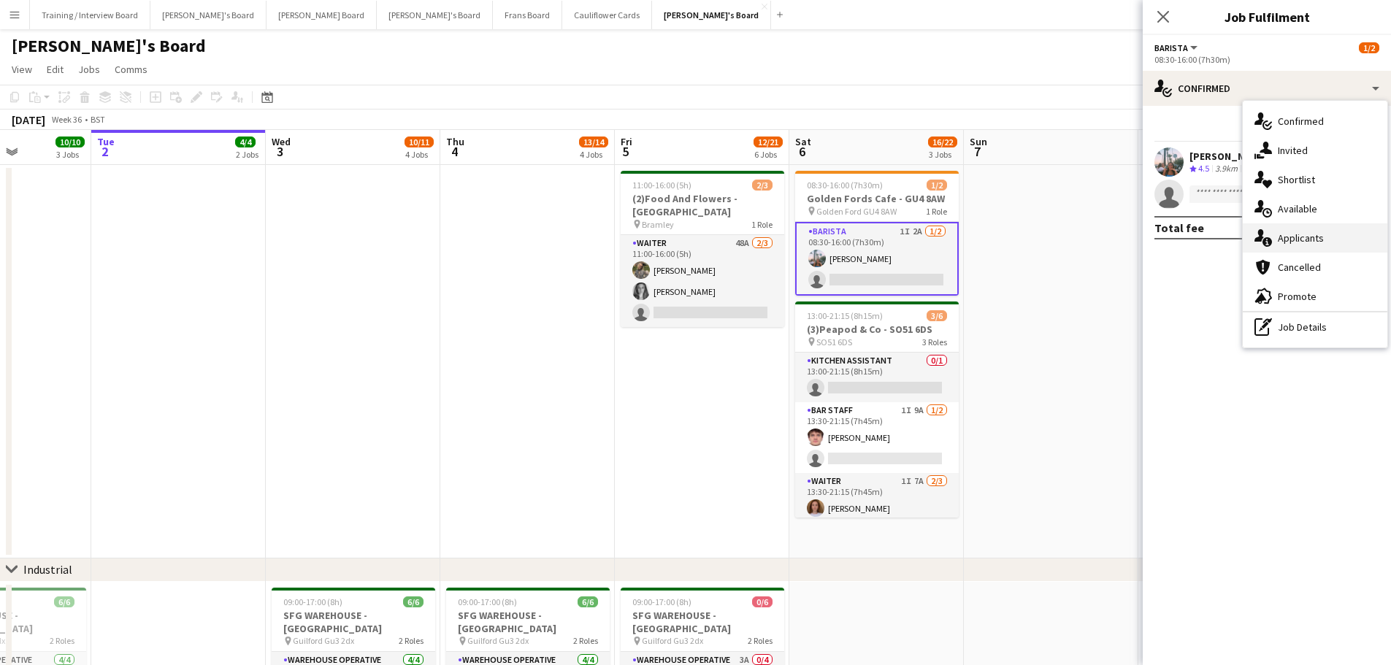
click at [1299, 234] on span "Applicants" at bounding box center [1300, 237] width 46 height 13
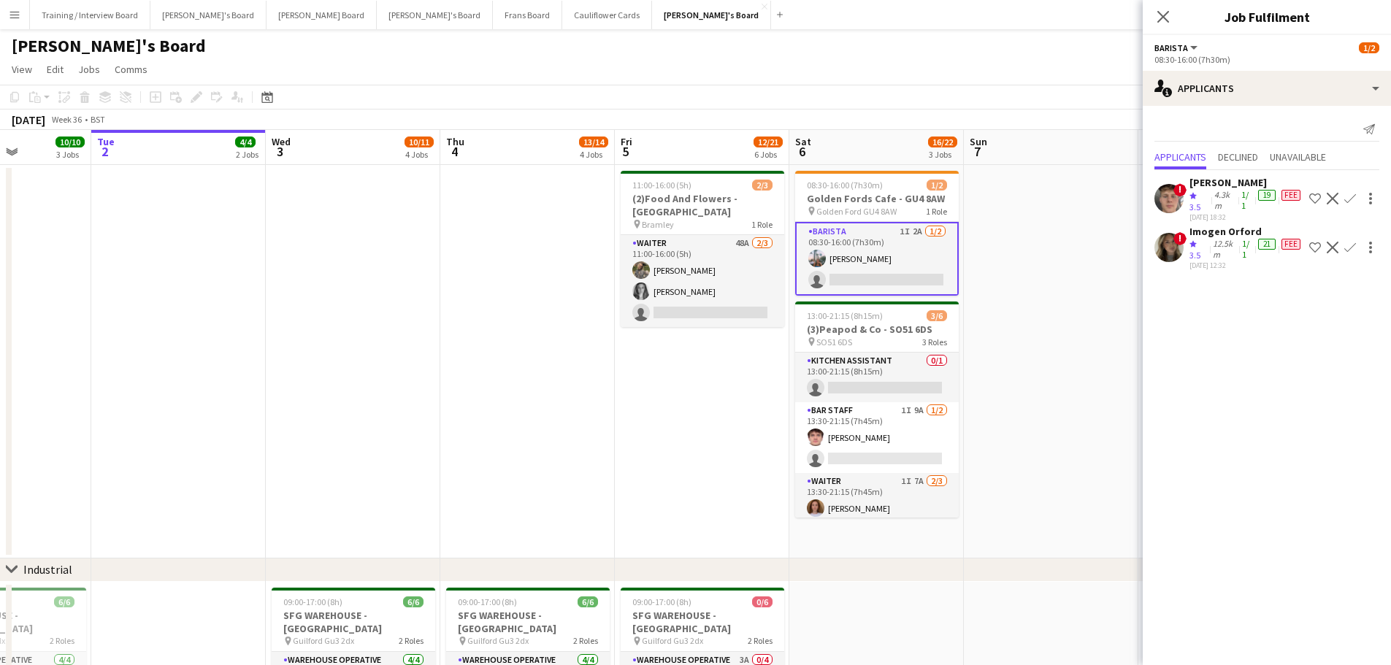
click at [1050, 425] on app-date-cell at bounding box center [1051, 361] width 174 height 393
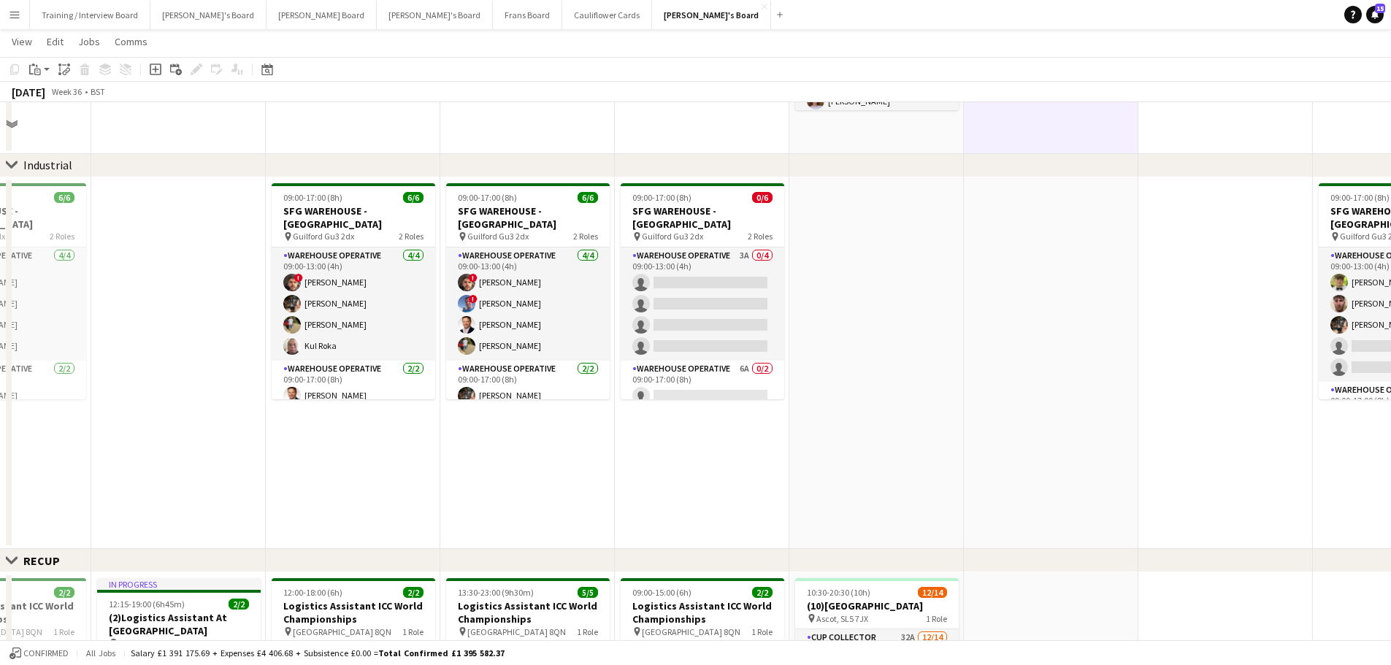
scroll to position [438, 0]
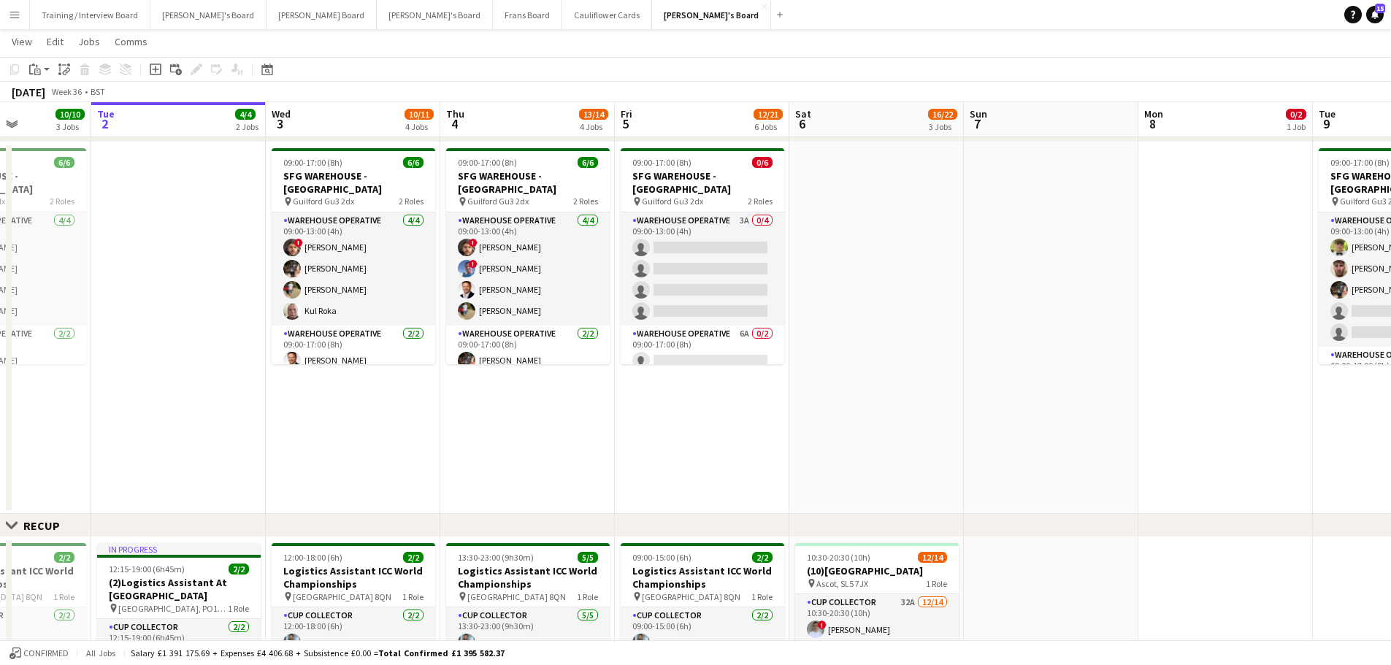
click at [855, 353] on app-date-cell at bounding box center [876, 328] width 174 height 372
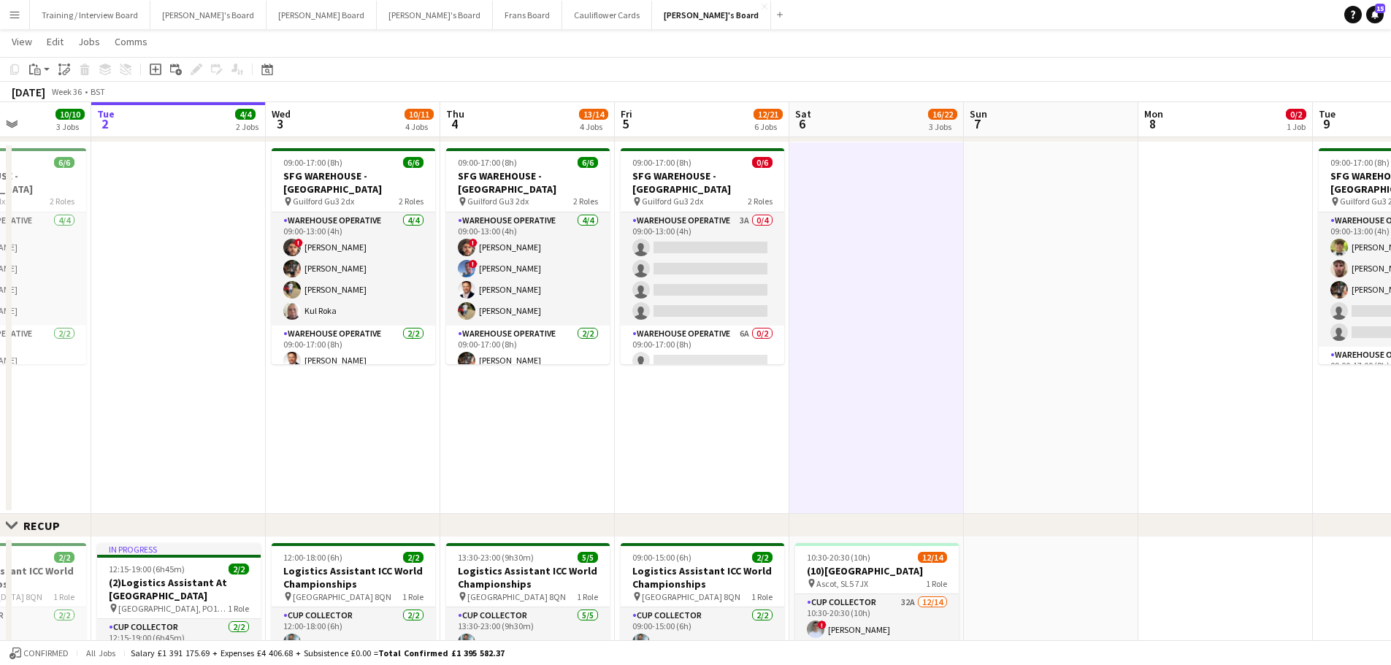
click at [1029, 338] on app-date-cell at bounding box center [1051, 328] width 174 height 372
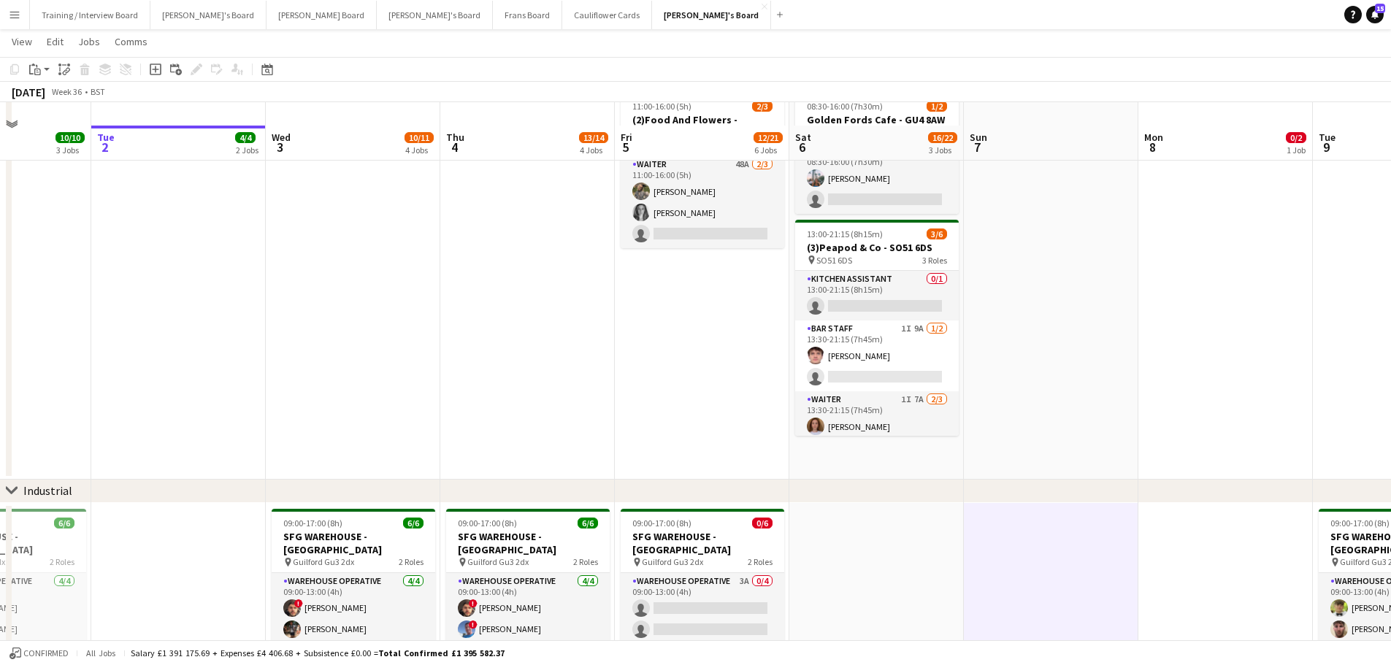
scroll to position [73, 0]
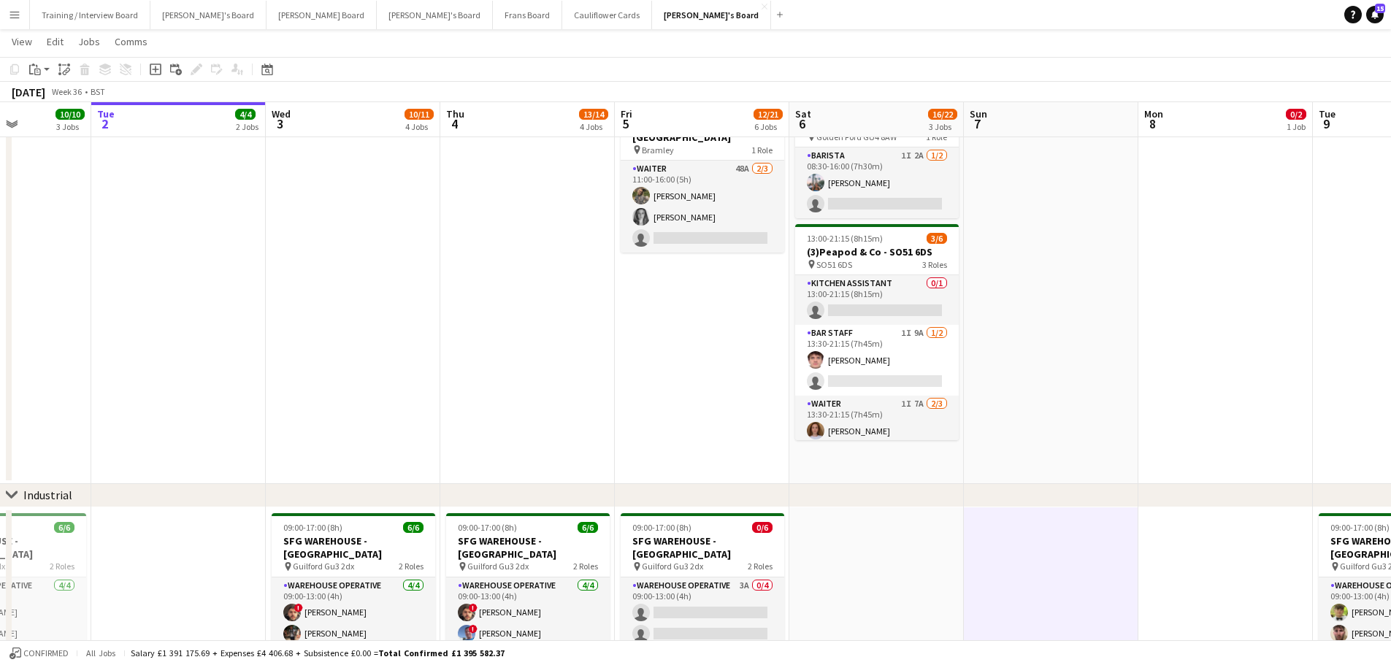
click at [1029, 338] on app-date-cell at bounding box center [1051, 287] width 174 height 393
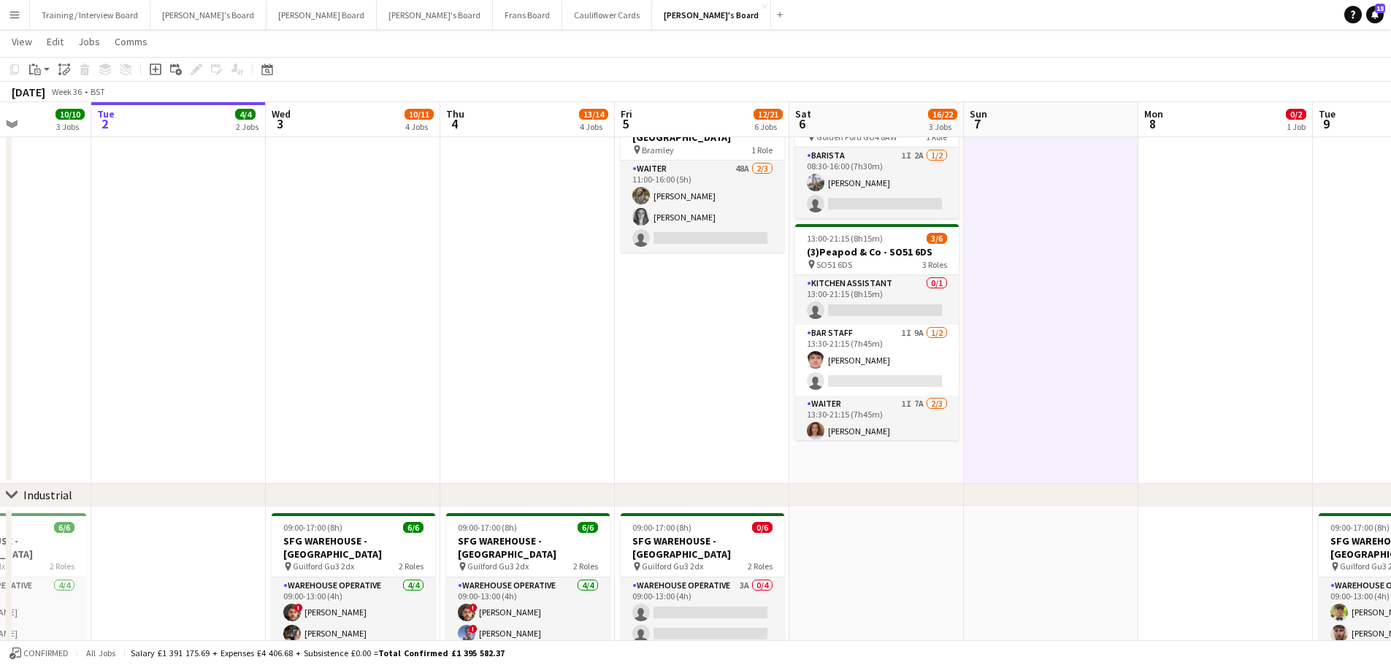
click at [858, 455] on app-date-cell "08:30-16:00 (7h30m) 1/2 Golden Fords Cafe - GU4 8AW pin Golden Ford GU4 8AW 1 R…" at bounding box center [876, 287] width 174 height 393
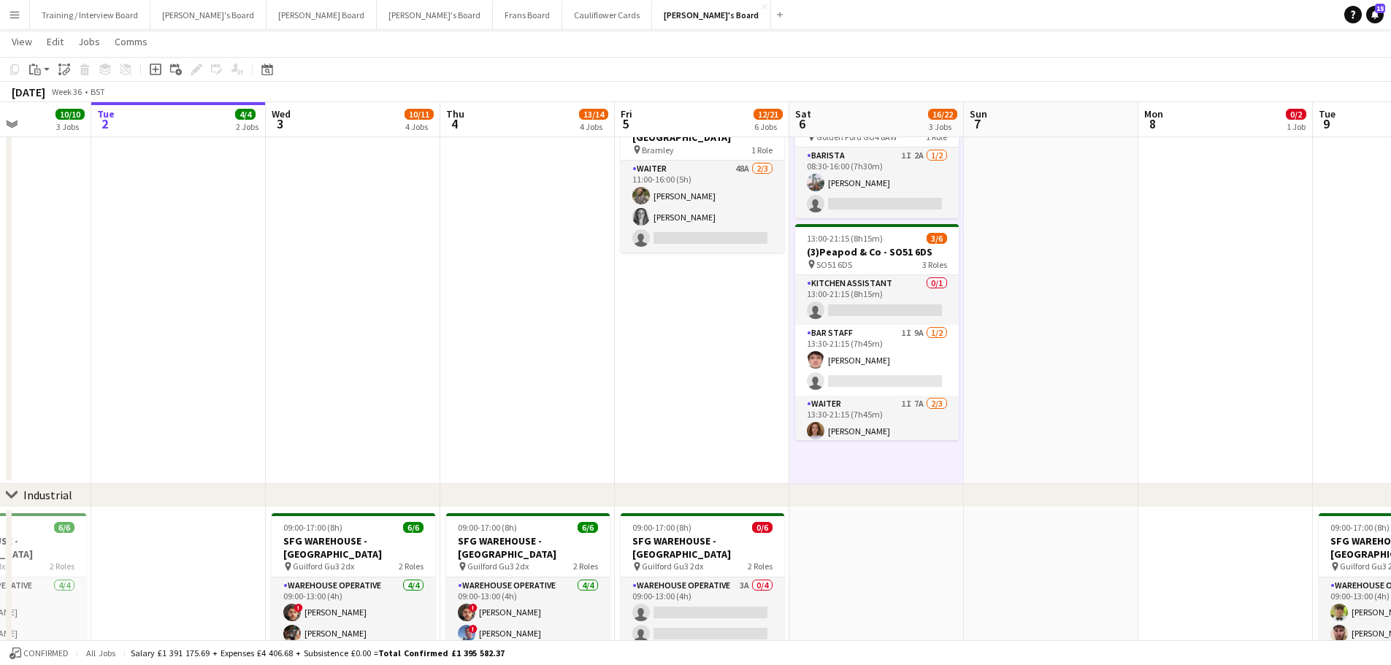
click at [991, 410] on app-date-cell at bounding box center [1051, 287] width 174 height 393
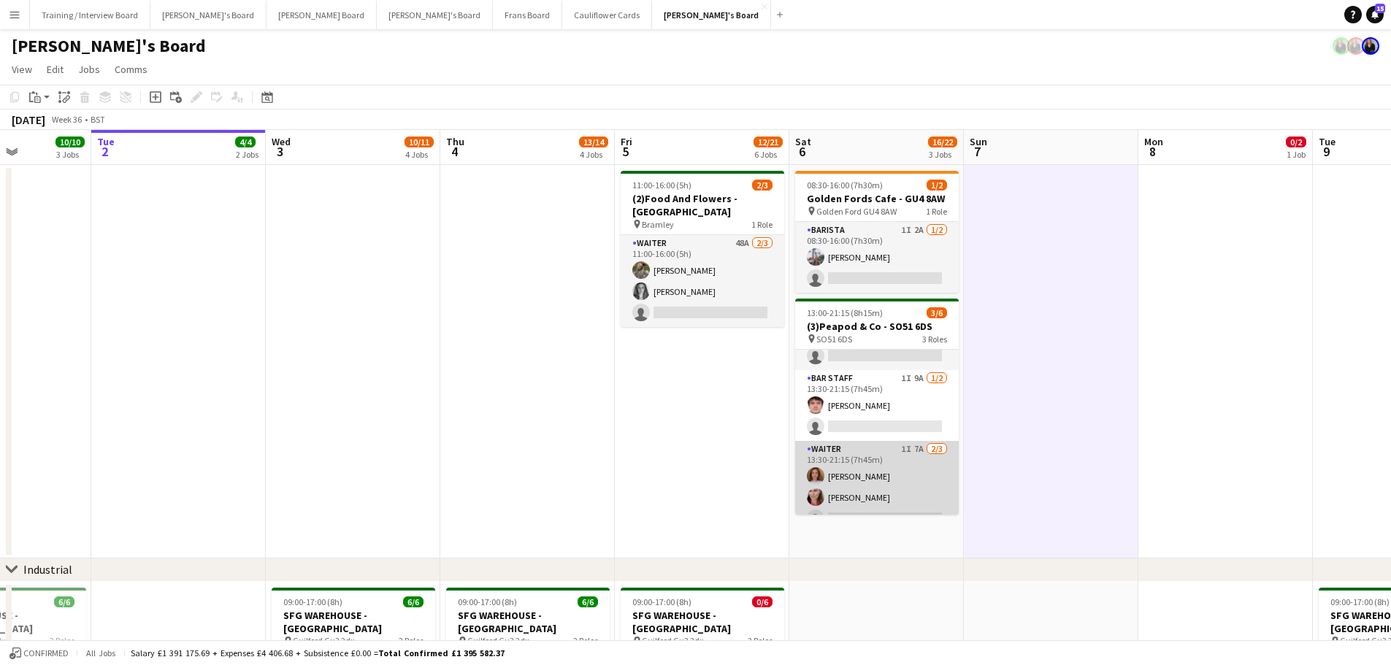
scroll to position [47, 0]
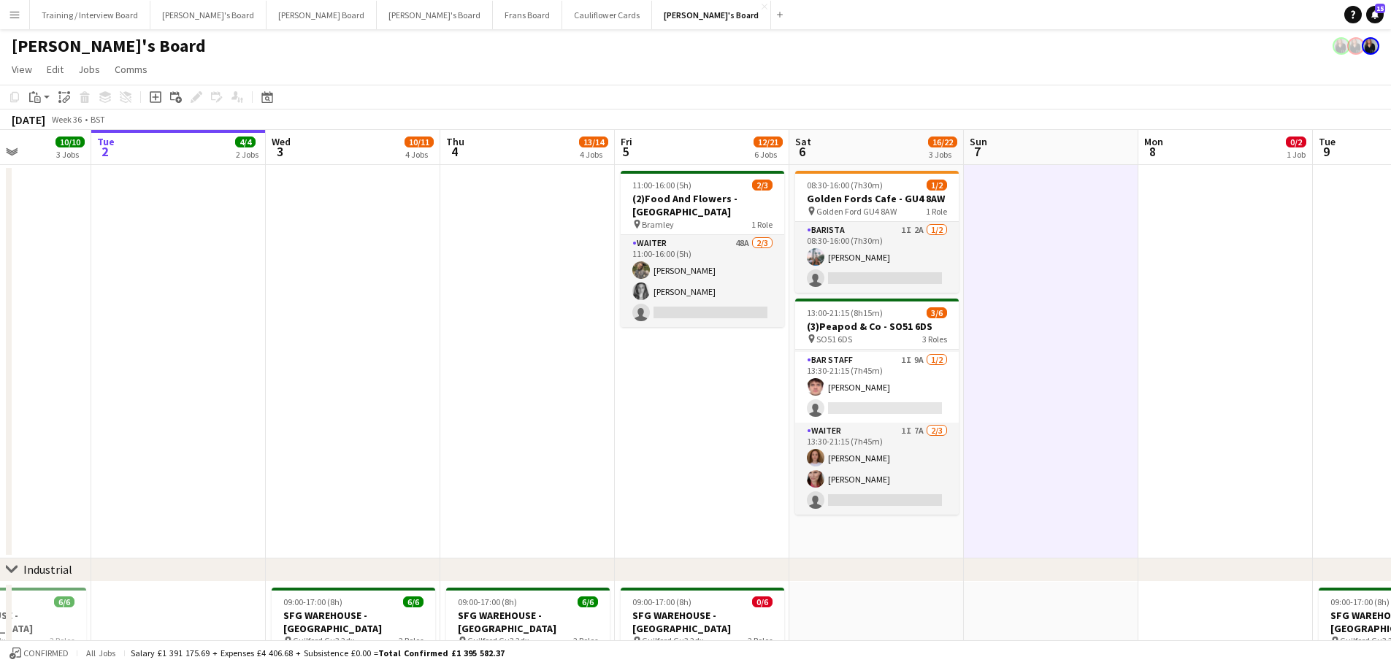
click at [859, 542] on app-date-cell "08:30-16:00 (7h30m) 1/2 Golden Fords Cafe - GU4 8AW pin Golden Ford GU4 8AW 1 R…" at bounding box center [876, 361] width 174 height 393
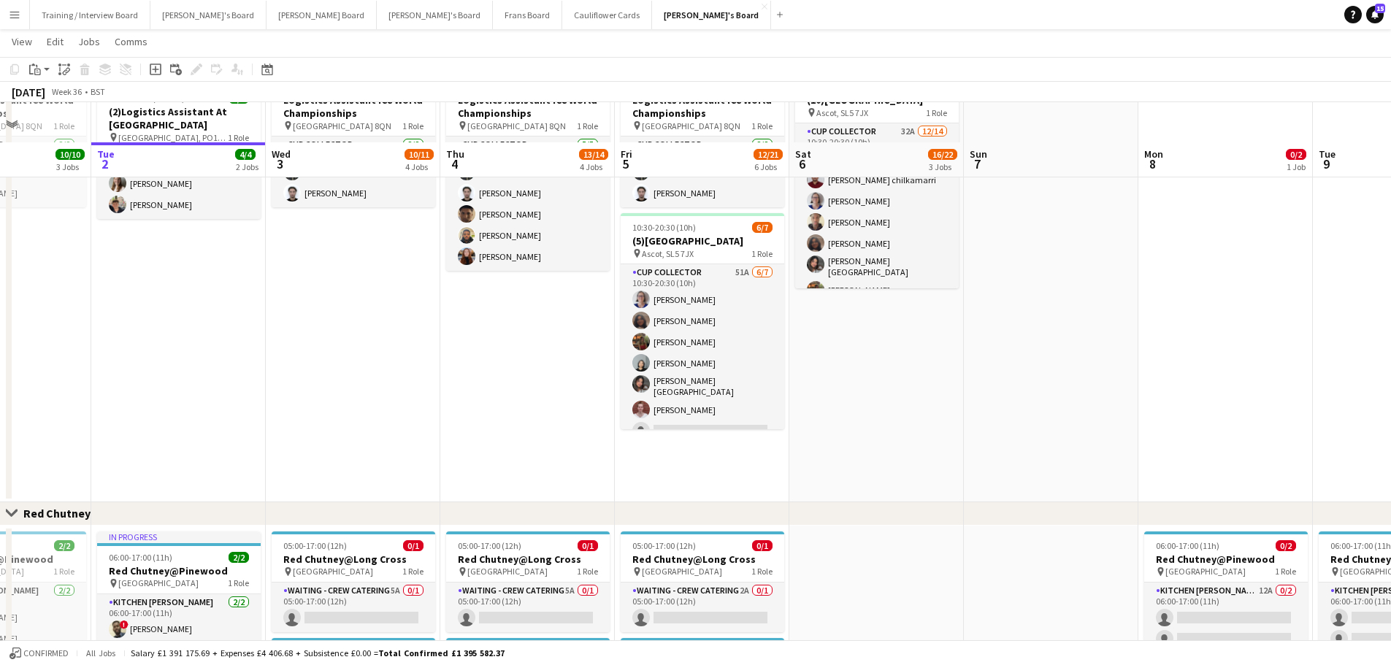
scroll to position [949, 0]
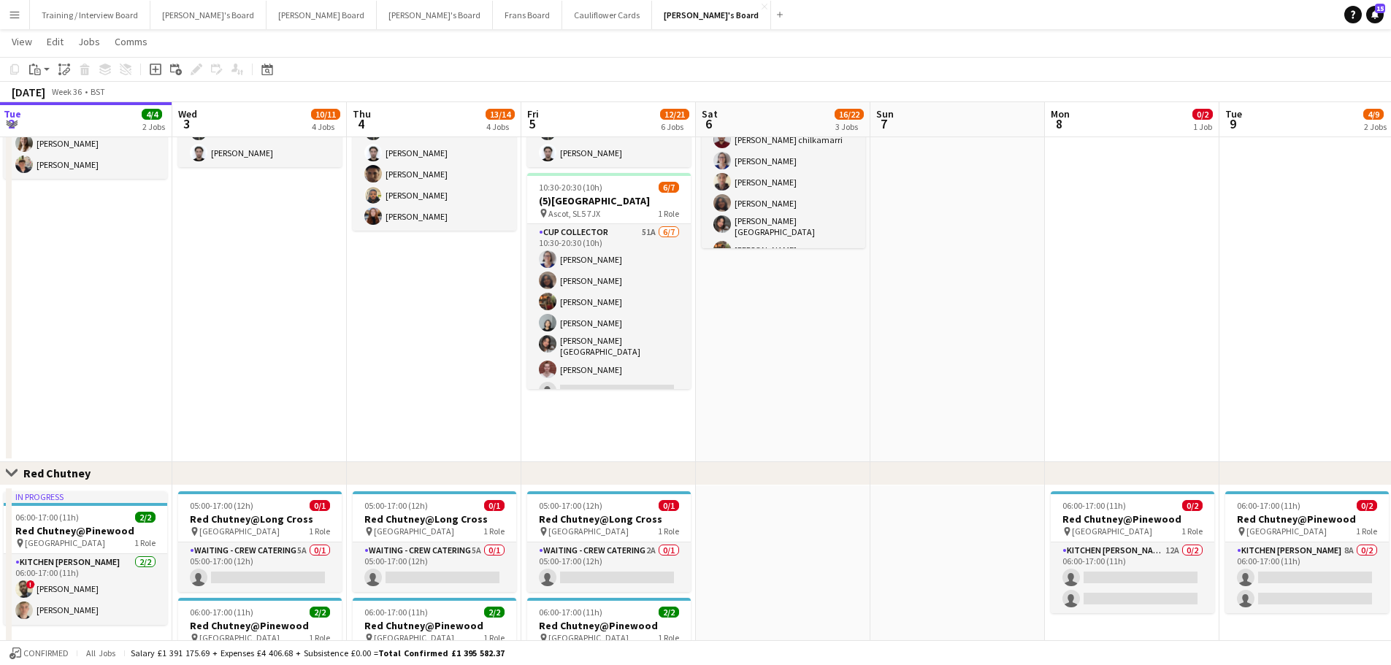
drag, startPoint x: 1042, startPoint y: 552, endPoint x: 1009, endPoint y: 552, distance: 33.6
click at [945, 557] on app-calendar-viewport "Fri 29 11/11 5 Jobs Sat 30 5/5 2 Jobs Sun 31 2/2 1 Job Mon 1 10/10 3 Jobs Tue 2…" at bounding box center [695, 19] width 1391 height 1823
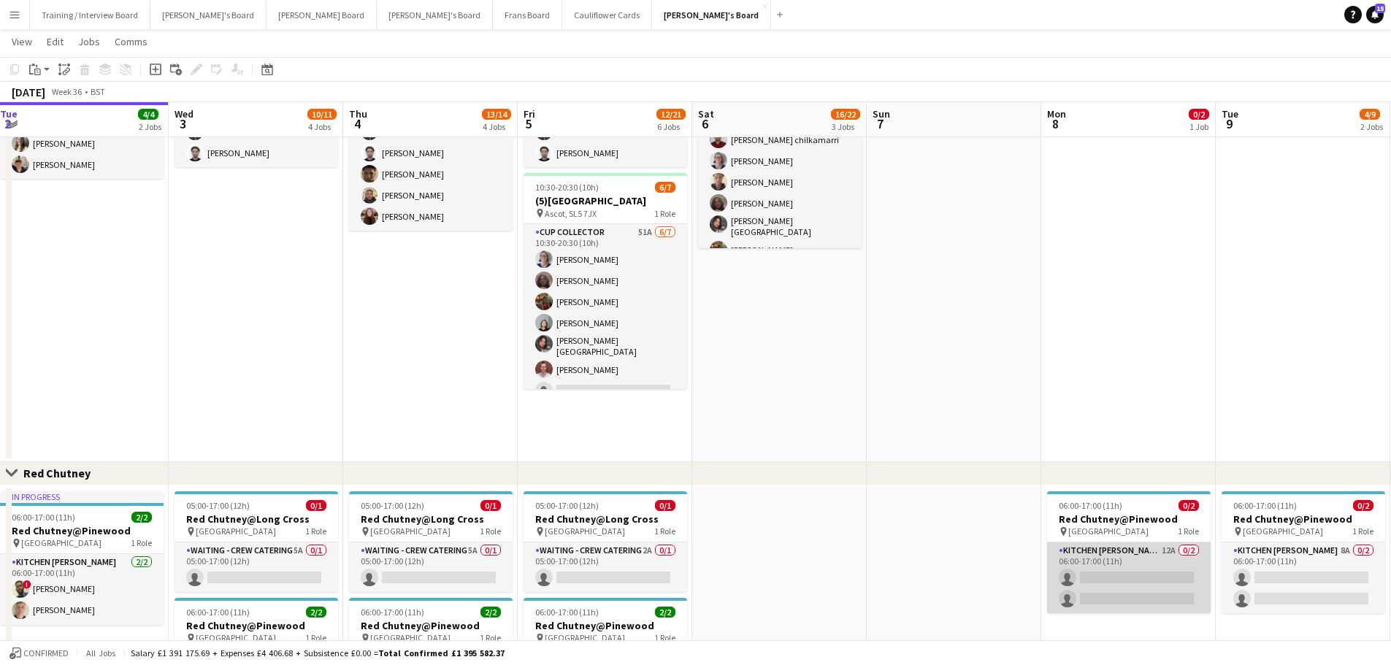
click at [1133, 552] on app-card-role "Kitchen [PERSON_NAME] 12A 0/2 06:00-17:00 (11h) single-neutral-actions single-n…" at bounding box center [1129, 577] width 164 height 71
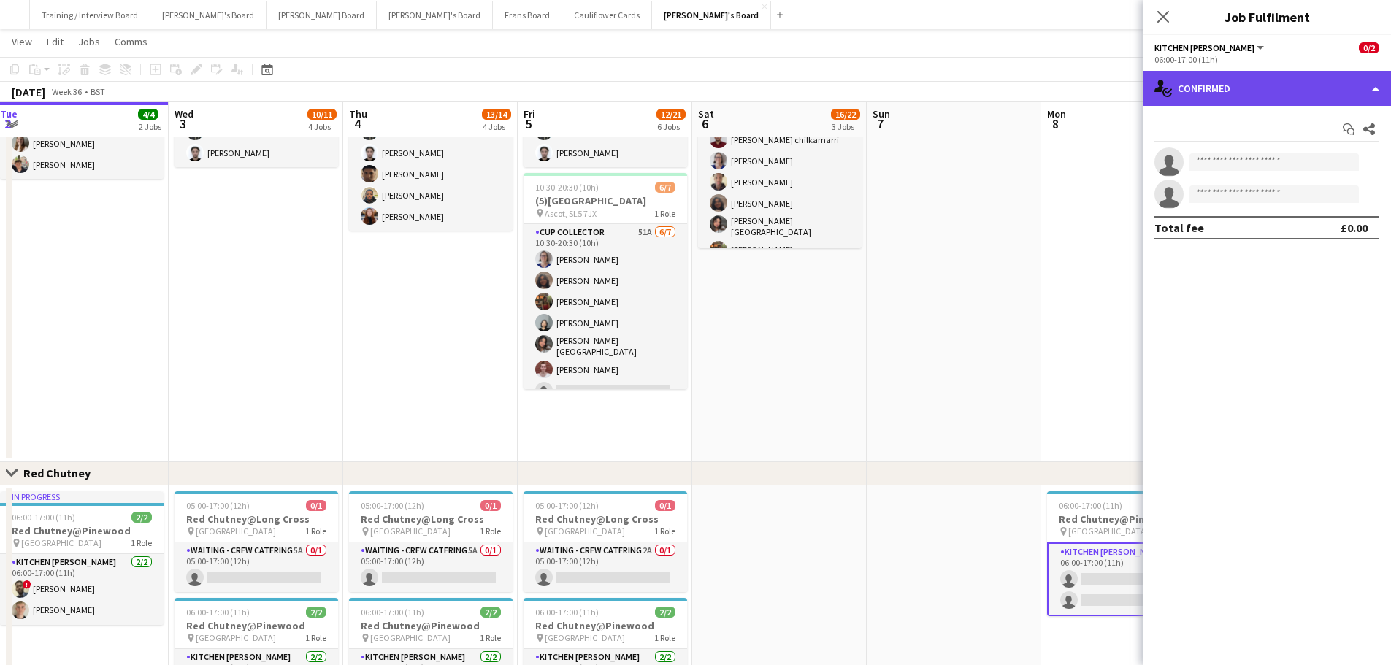
click at [1231, 91] on div "single-neutral-actions-check-2 Confirmed" at bounding box center [1266, 88] width 248 height 35
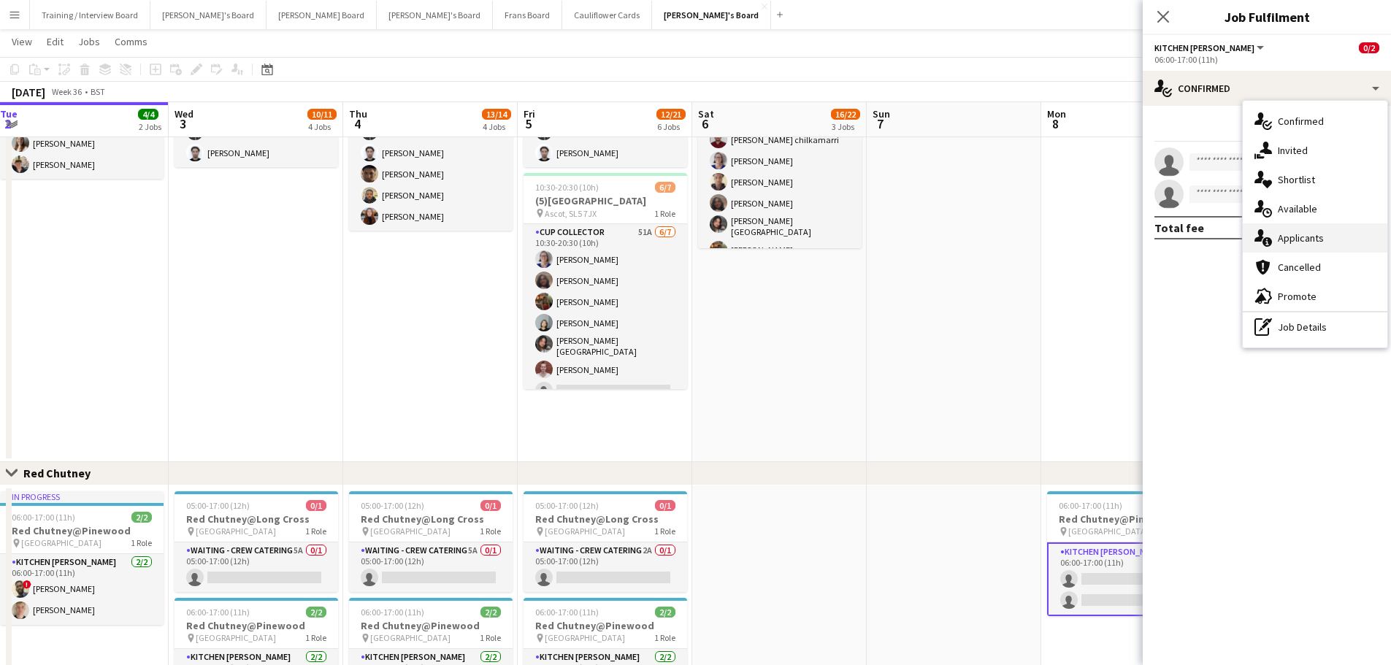
click at [1319, 243] on span "Applicants" at bounding box center [1300, 237] width 46 height 13
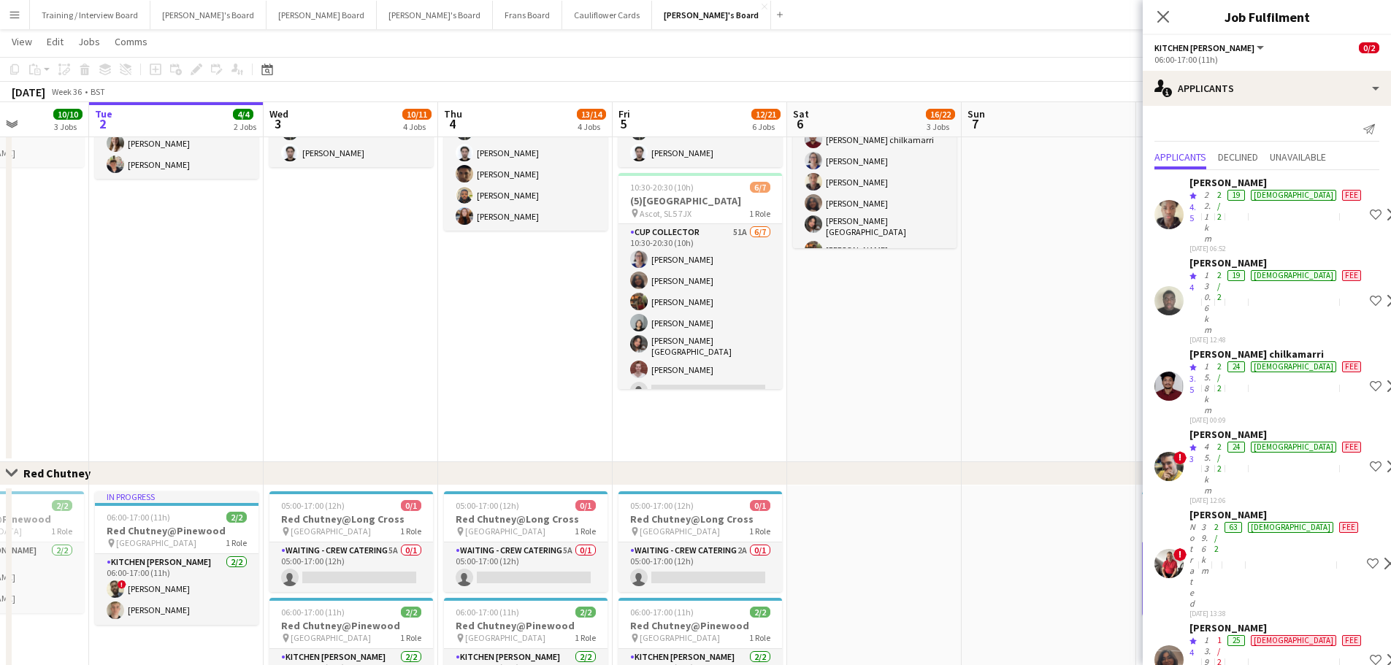
drag, startPoint x: 775, startPoint y: 338, endPoint x: 898, endPoint y: 322, distance: 124.4
click at [898, 322] on app-calendar-viewport "Fri 29 11/11 5 Jobs Sat 30 5/5 2 Jobs Sun 31 2/2 1 Job Mon 1 10/10 3 Jobs Tue 2…" at bounding box center [695, 19] width 1391 height 1823
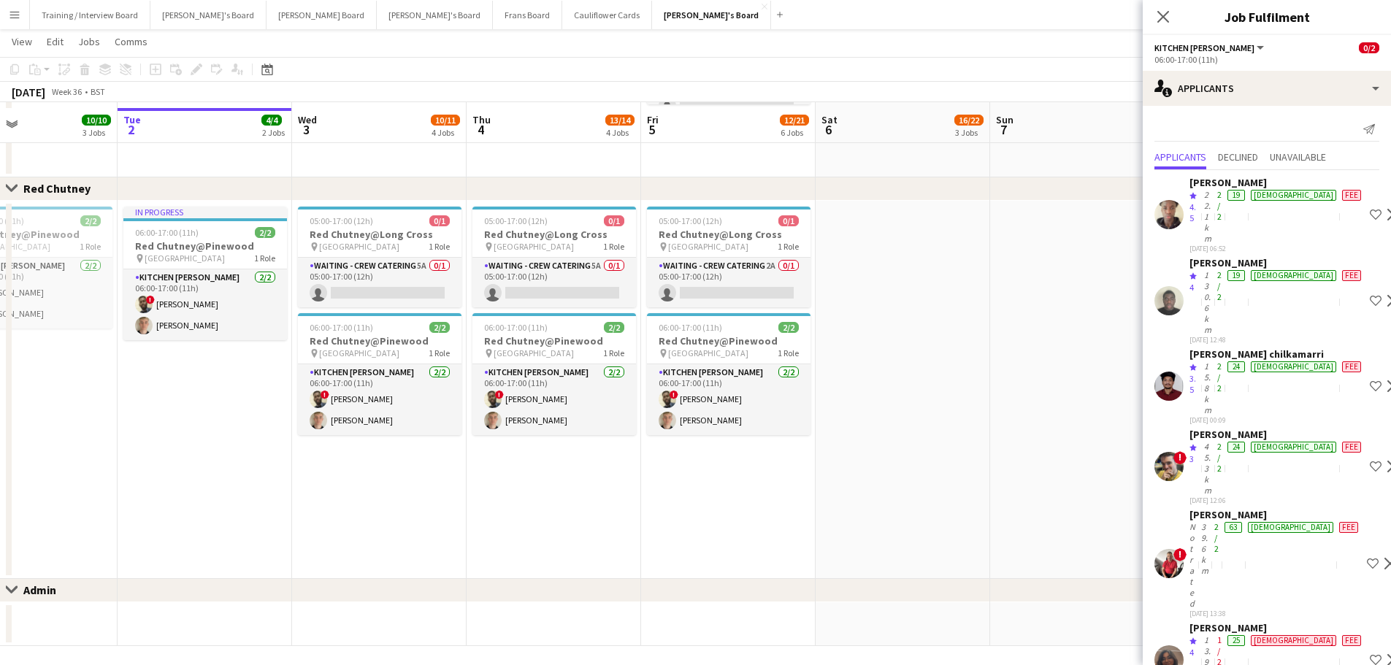
scroll to position [1240, 0]
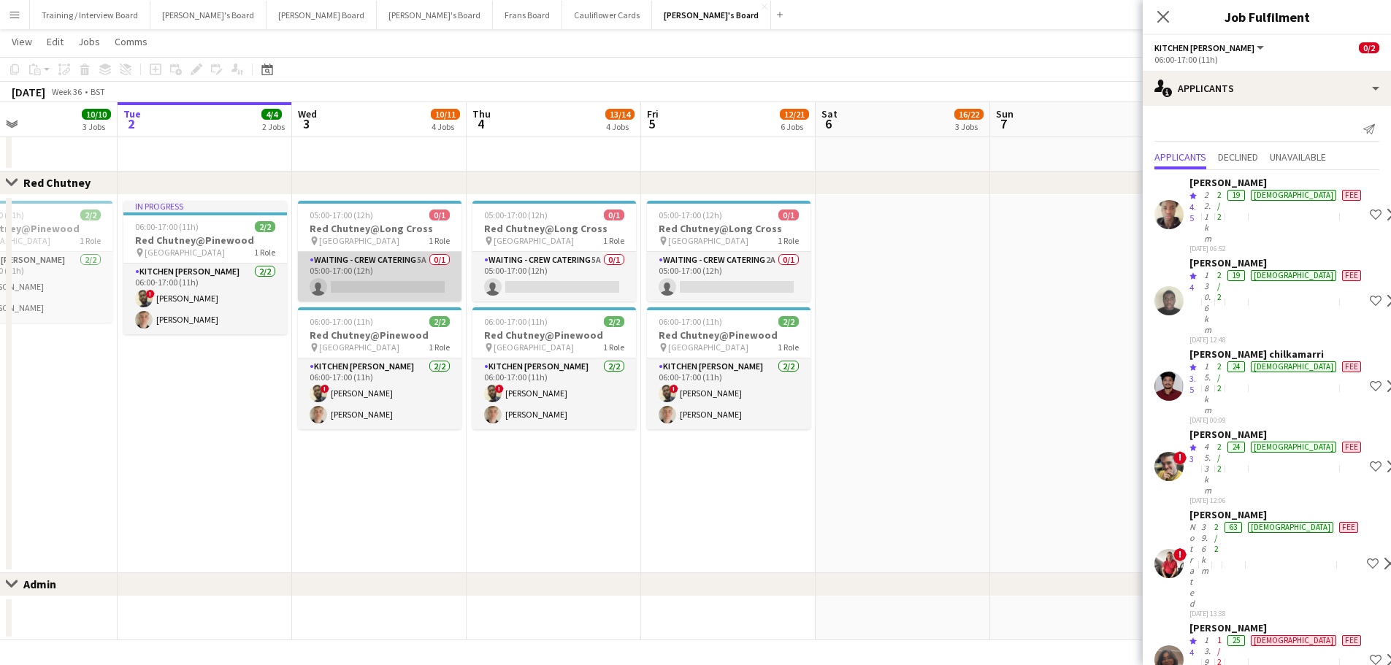
click at [431, 264] on app-card-role "Waiting - Crew Catering 5A 0/1 05:00-17:00 (12h) single-neutral-actions" at bounding box center [380, 277] width 164 height 50
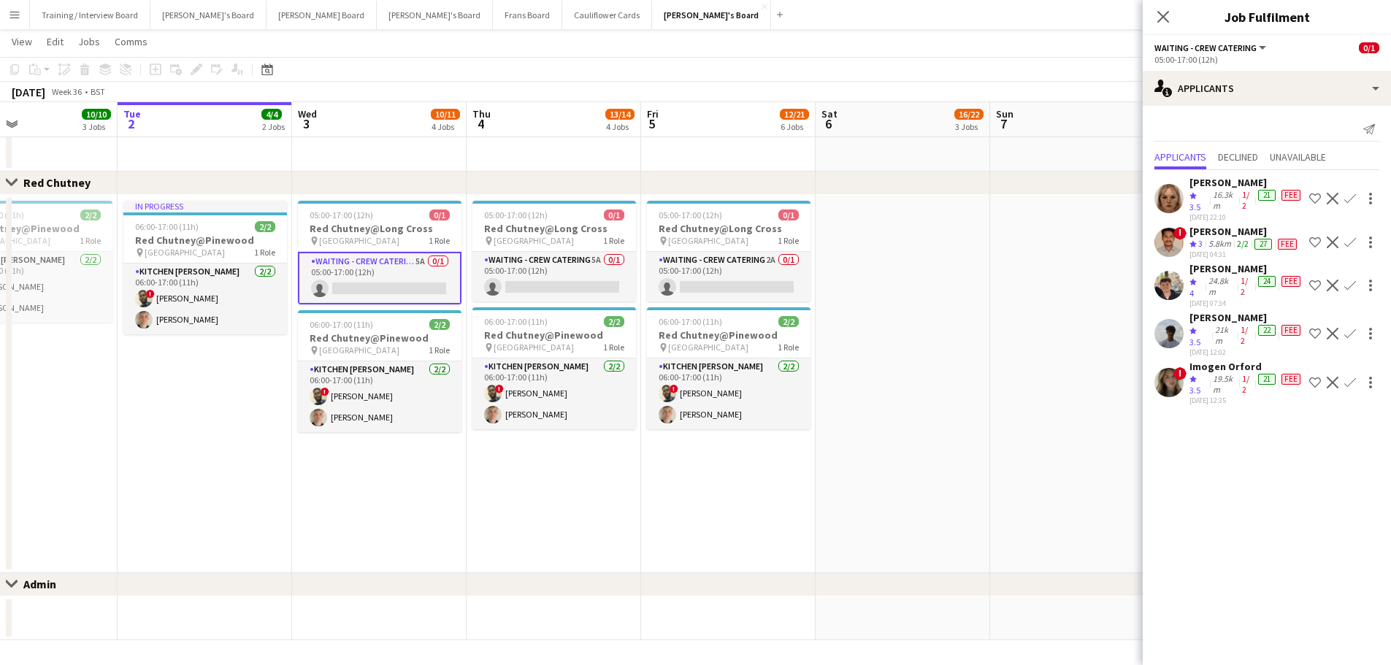
click at [1220, 340] on div "21km" at bounding box center [1225, 335] width 26 height 23
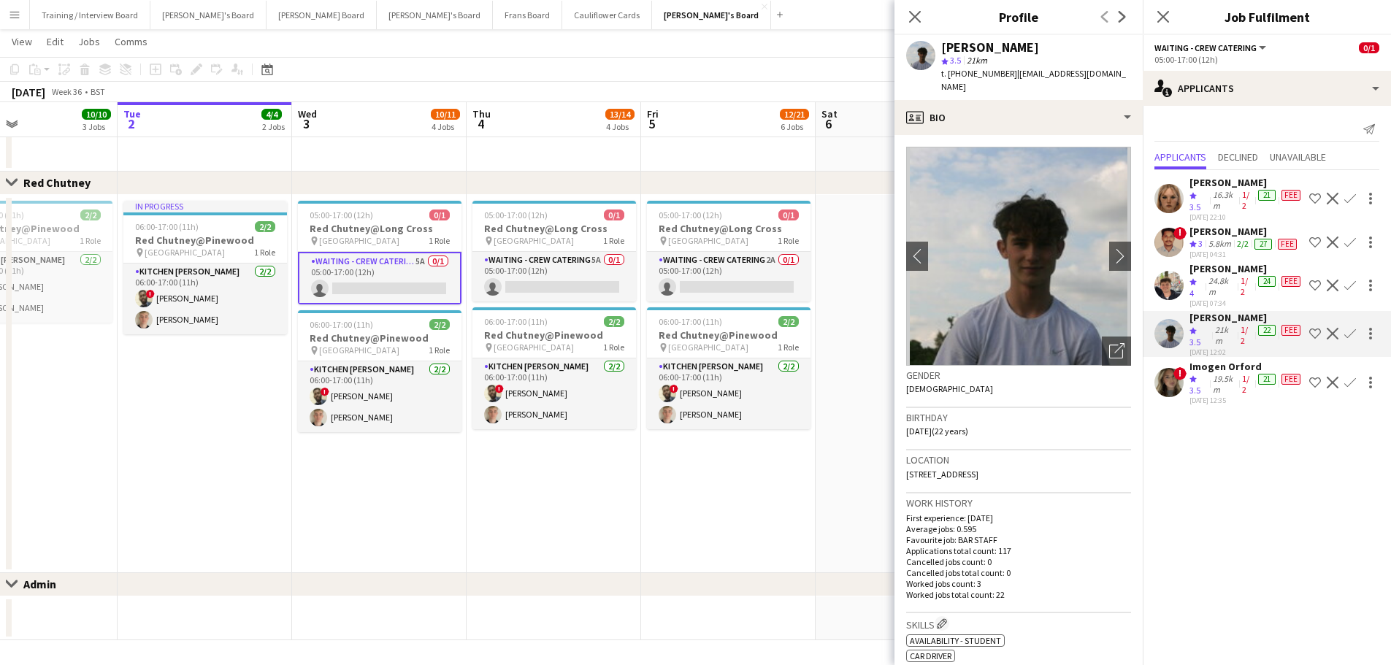
click at [1219, 285] on div "24.8km" at bounding box center [1221, 286] width 32 height 23
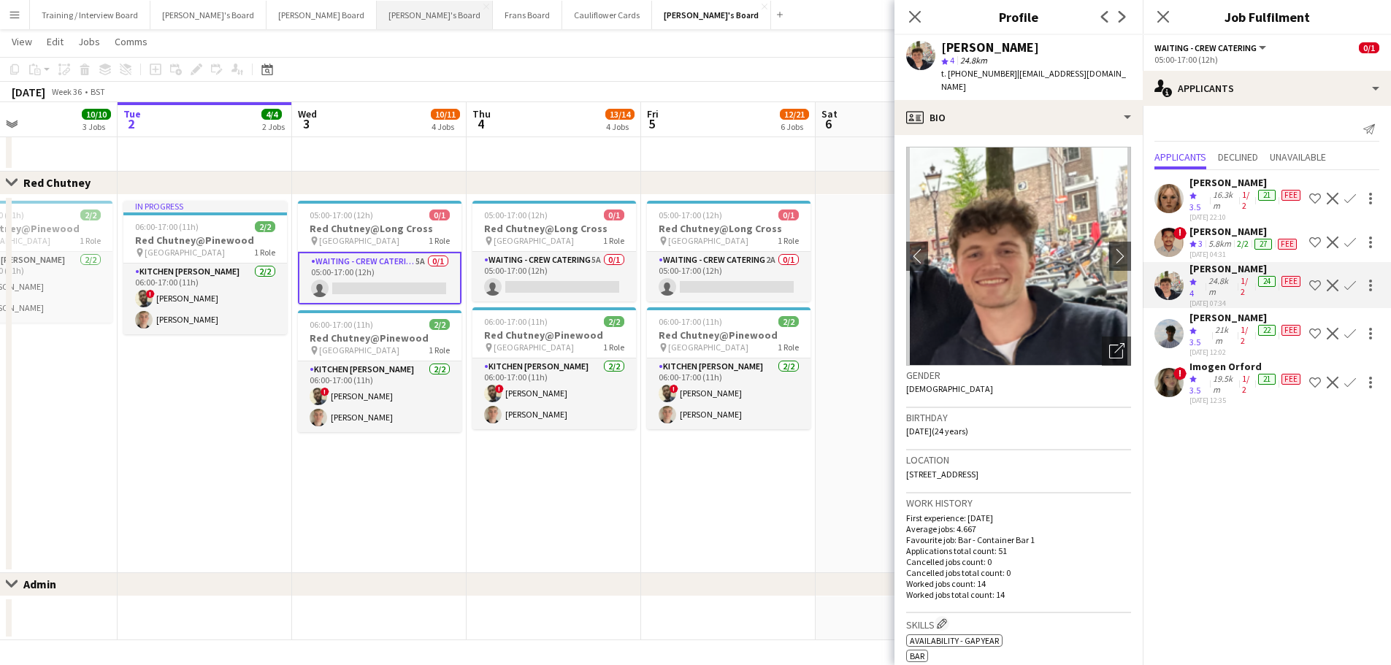
click at [377, 15] on button "[PERSON_NAME]'s Board Close" at bounding box center [435, 15] width 116 height 28
